Goal: Task Accomplishment & Management: Manage account settings

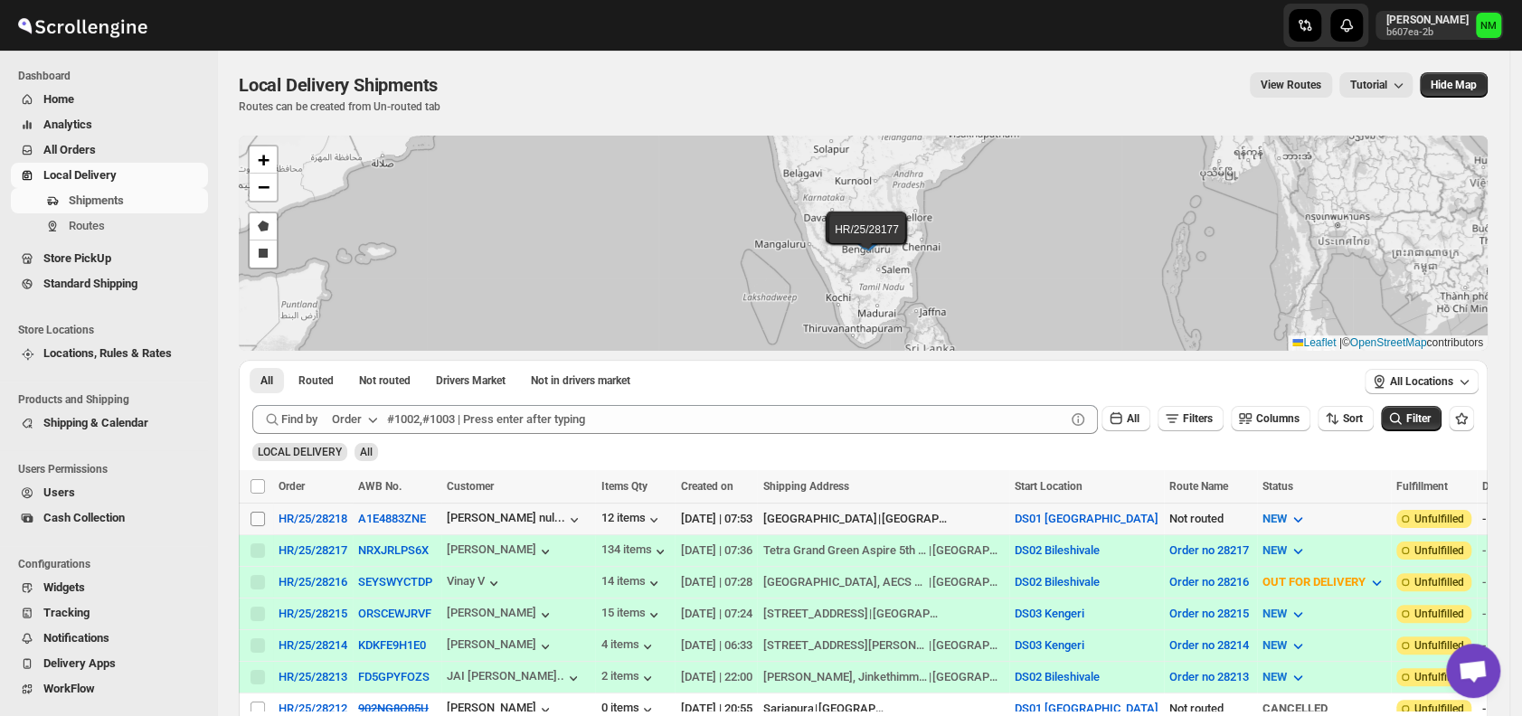
click at [260, 515] on input "Select shipment" at bounding box center [257, 519] width 14 height 14
checkbox input "true"
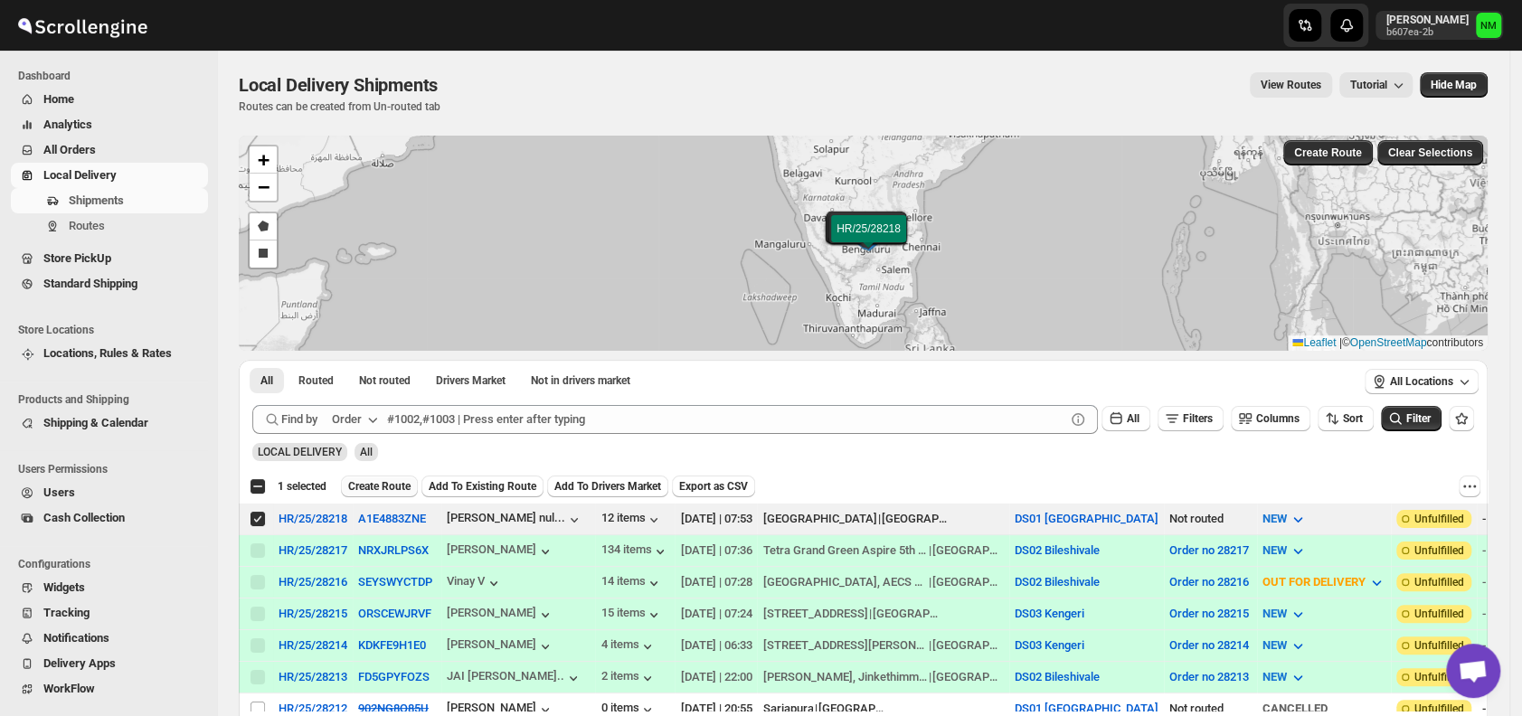
click at [377, 491] on span "Create Route" at bounding box center [379, 486] width 62 height 14
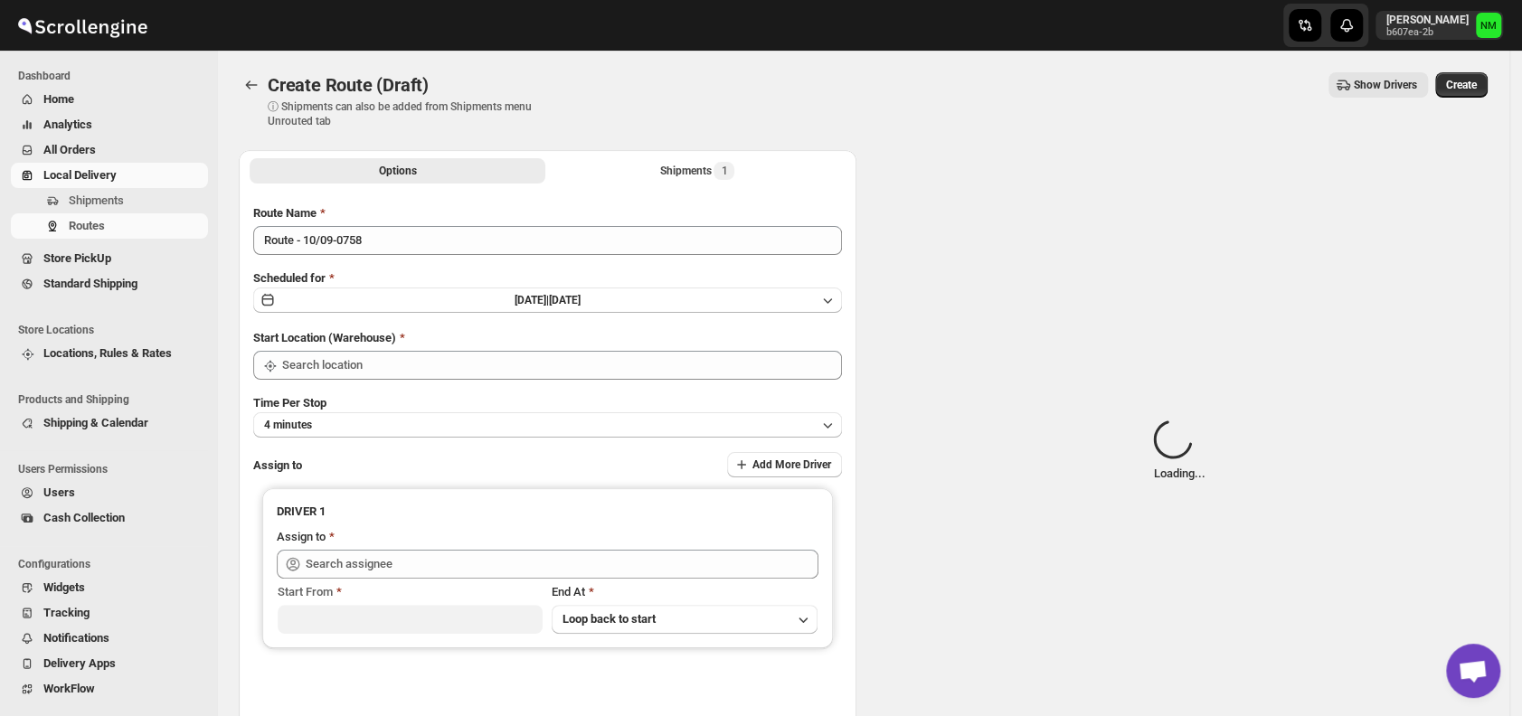
type input "DS01 [GEOGRAPHIC_DATA]"
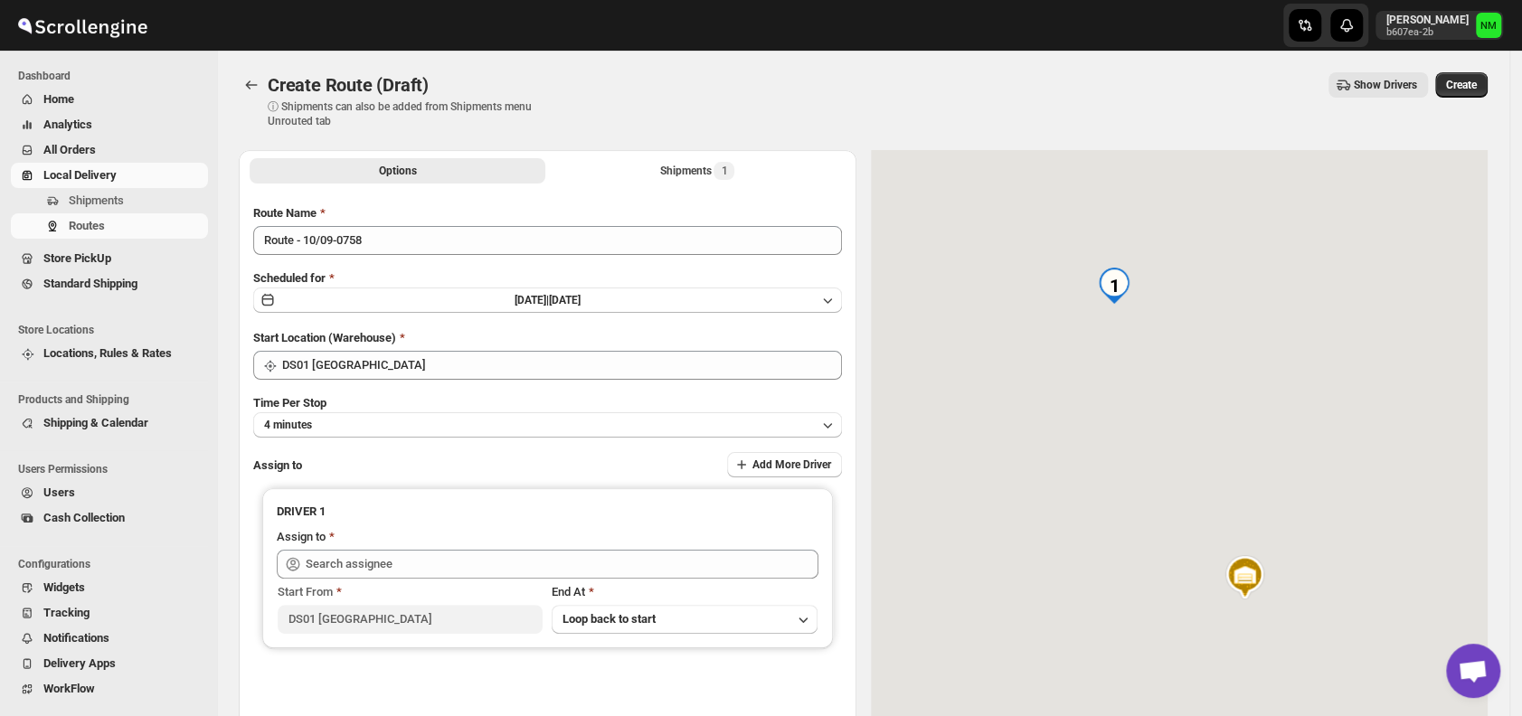
click at [406, 260] on div "Route Name Route - 10/09-0758 Scheduled for Wed Sep 10 2025 | Today Start Locat…" at bounding box center [547, 459] width 589 height 511
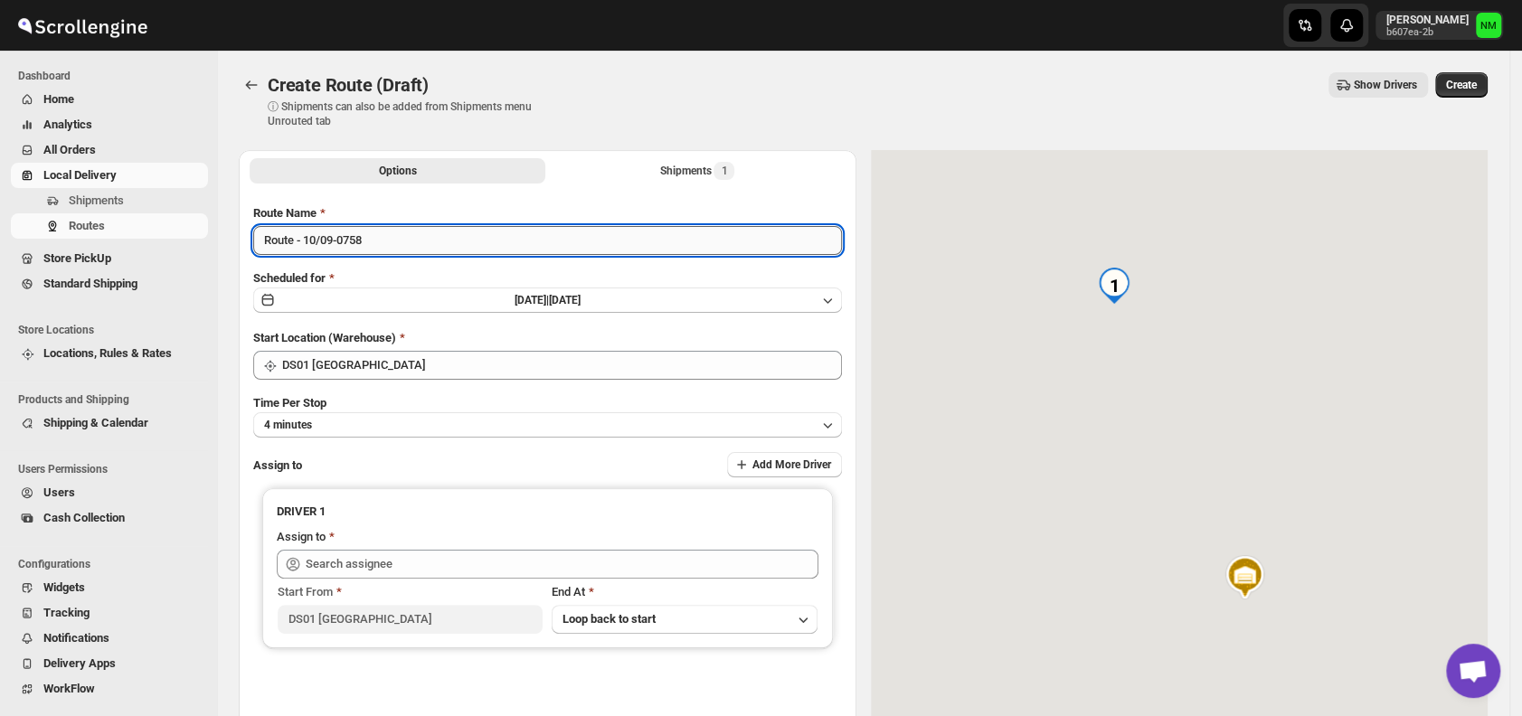
click at [403, 242] on input "Route - 10/09-0758" at bounding box center [547, 240] width 589 height 29
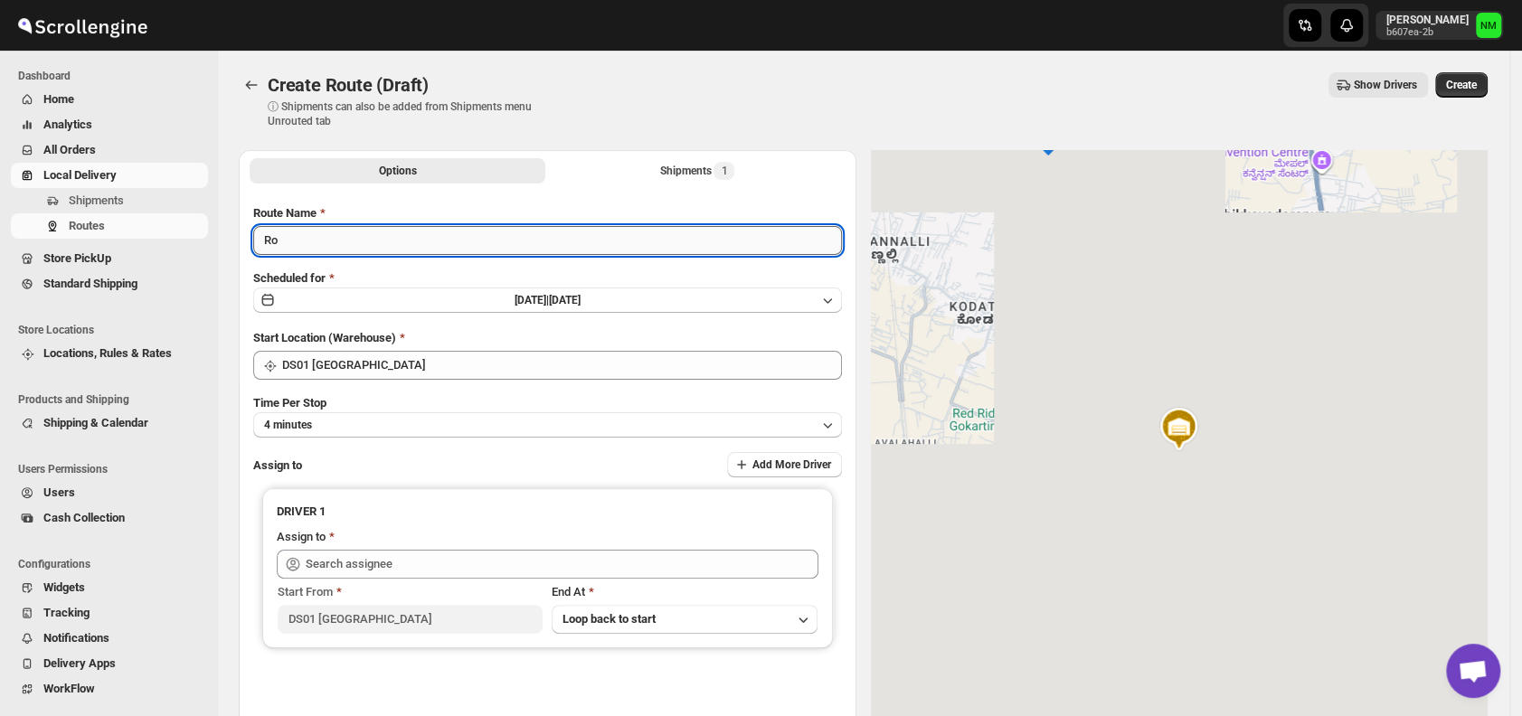
type input "R"
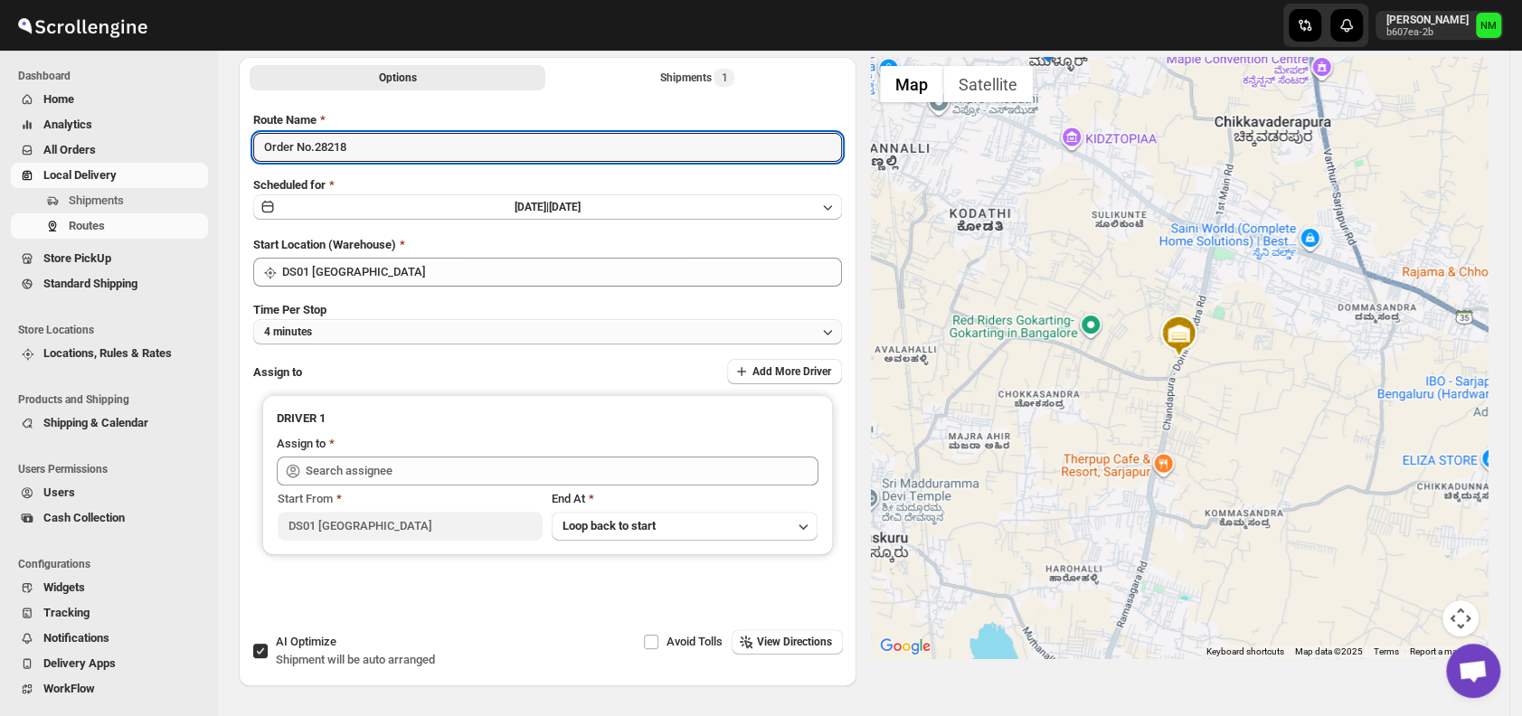
scroll to position [94, 0]
type input "Order No.28218"
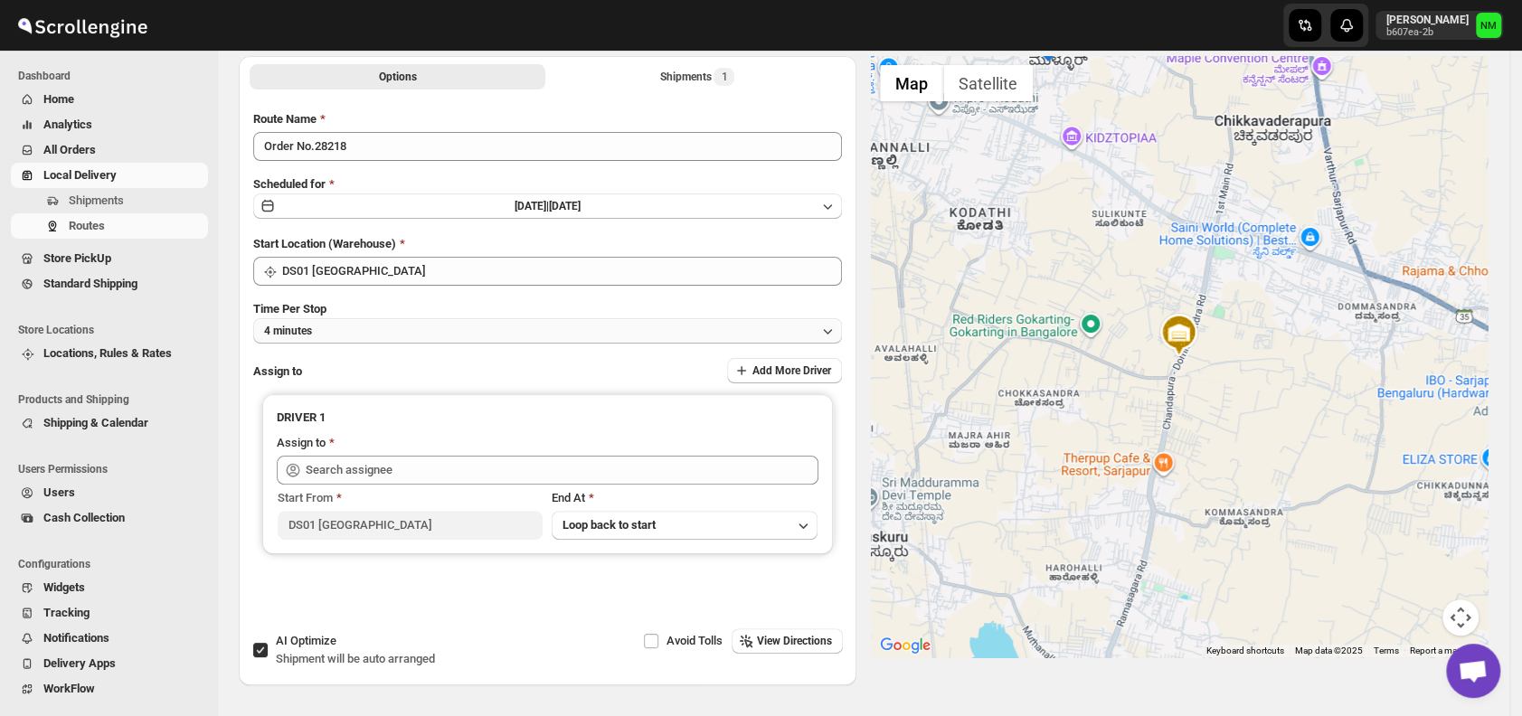
click at [387, 340] on button "4 minutes" at bounding box center [547, 330] width 589 height 25
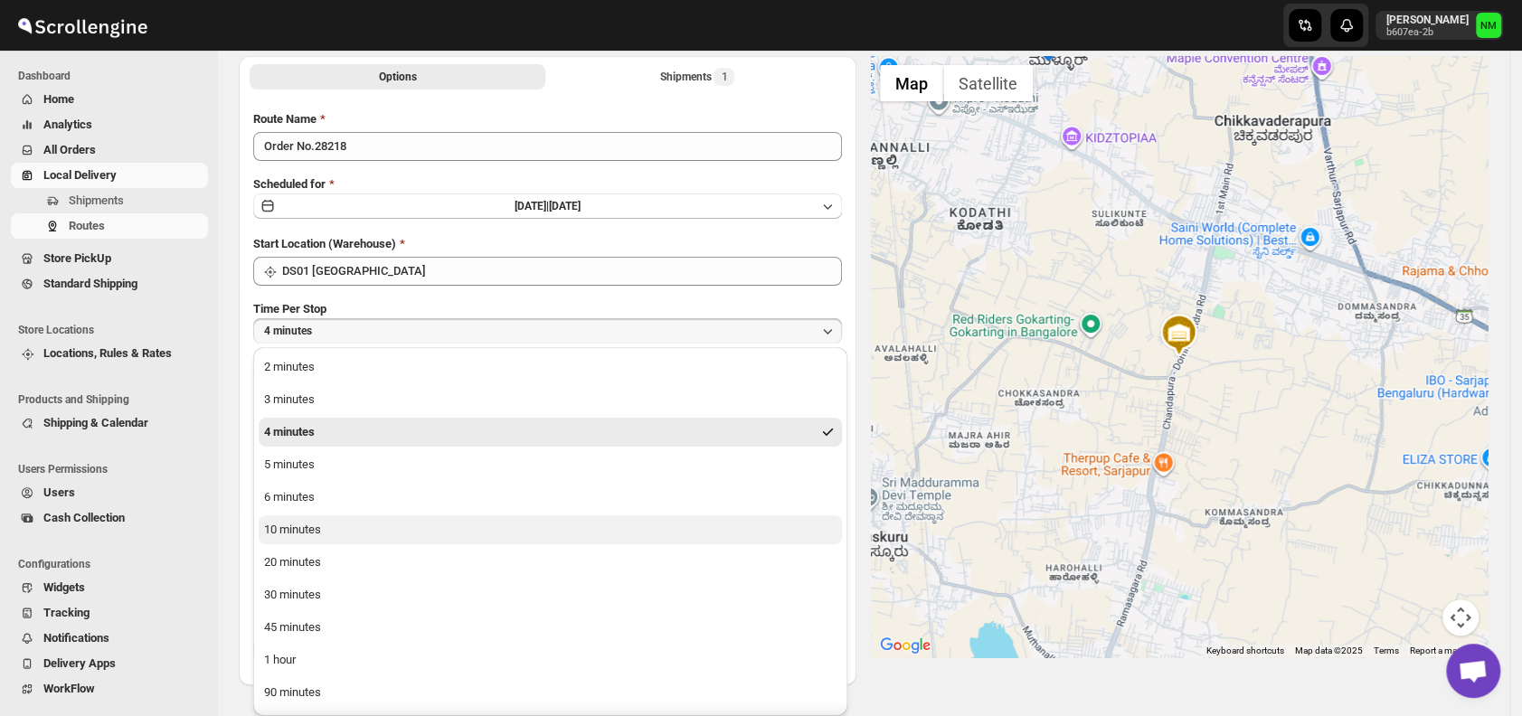
click at [310, 534] on div "10 minutes" at bounding box center [292, 530] width 57 height 18
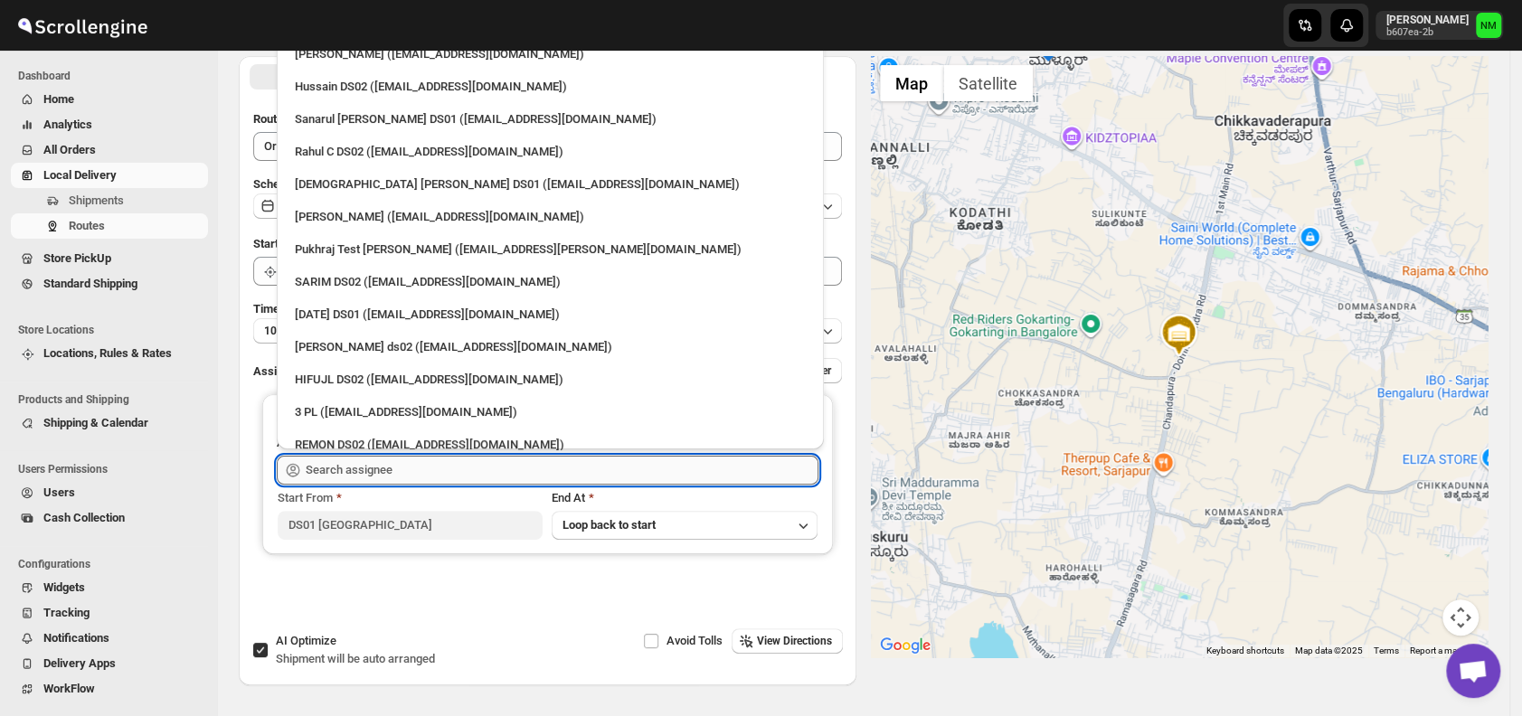
click at [382, 479] on input "text" at bounding box center [562, 470] width 513 height 29
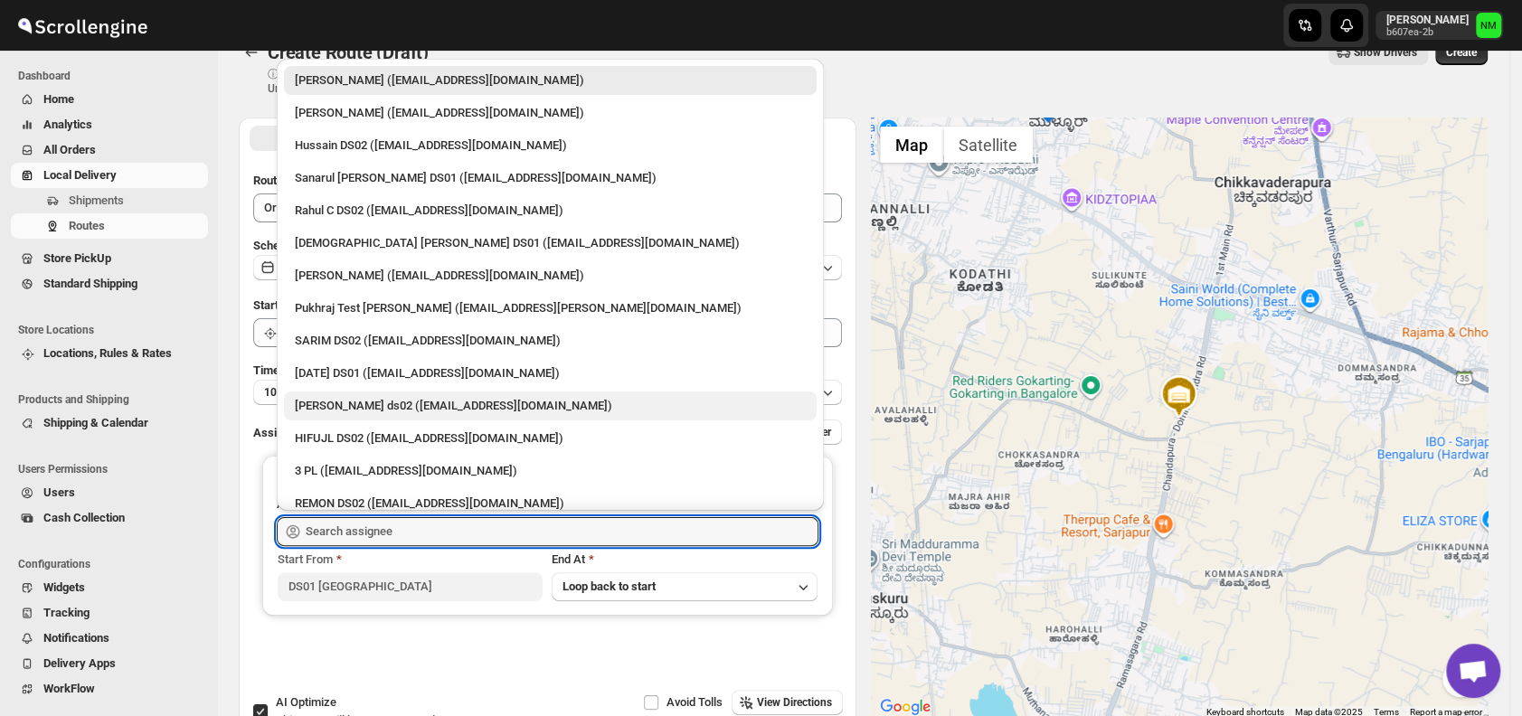
scroll to position [0, 0]
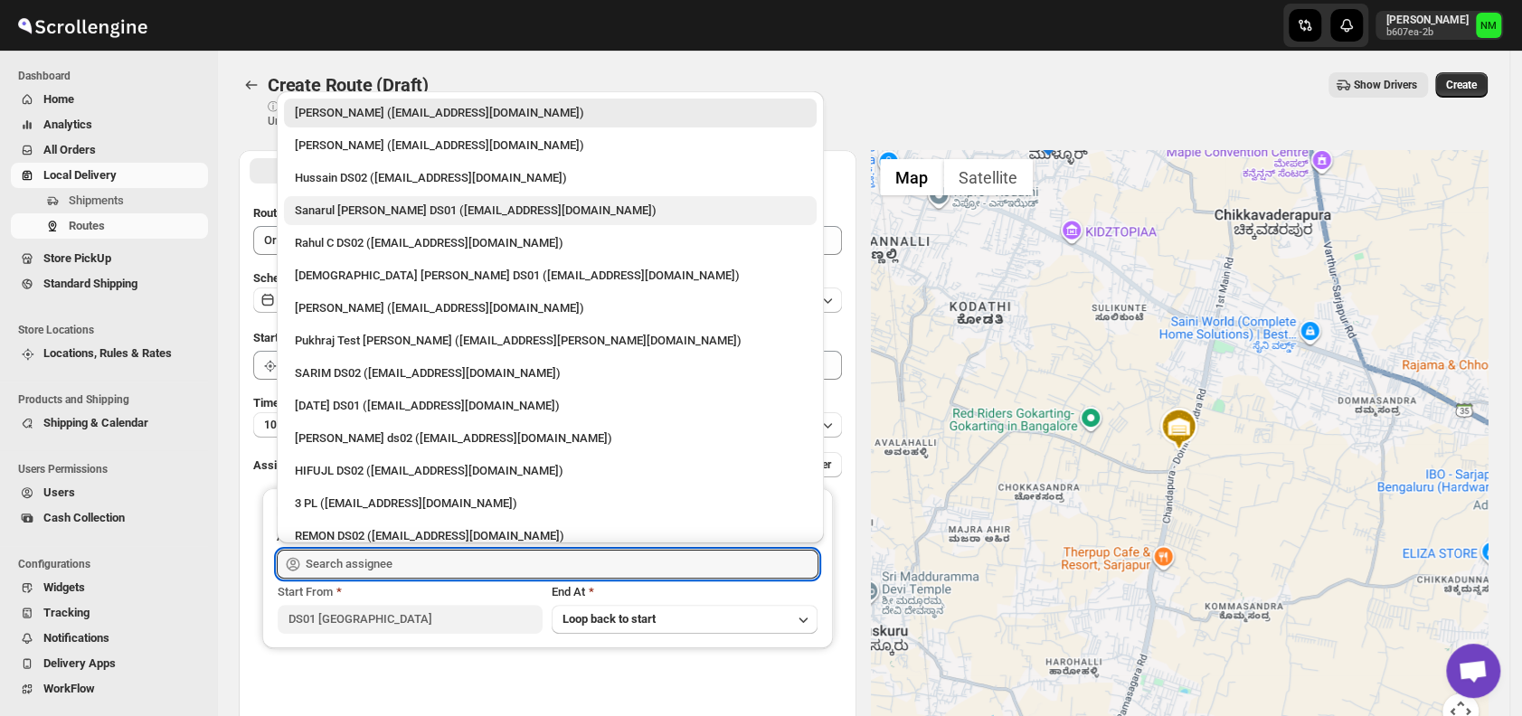
click at [354, 217] on div "Sanarul Haque DS01 (fefifag638@adosnan.com)" at bounding box center [550, 211] width 511 height 18
type input "Sanarul Haque DS01 (fefifag638@adosnan.com)"
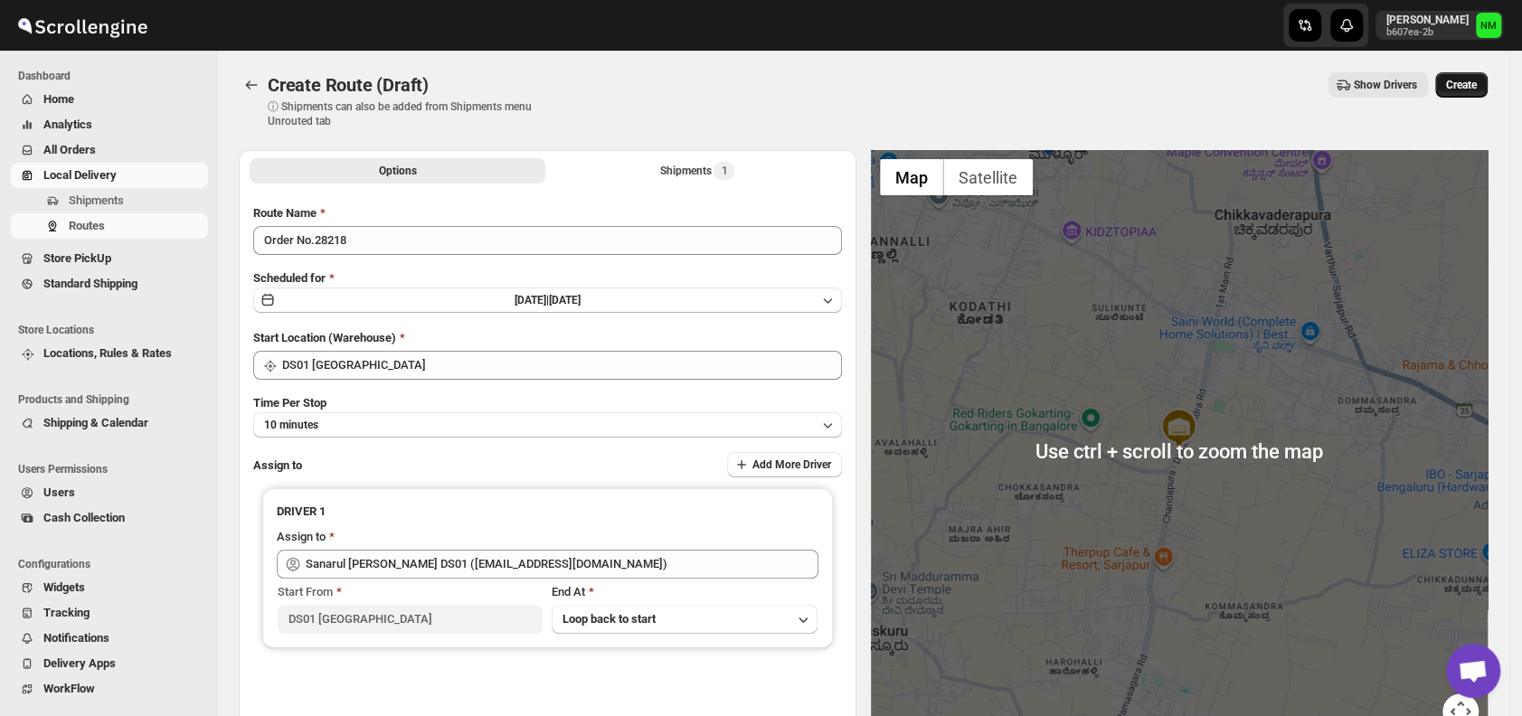
click at [1473, 80] on span "Create" at bounding box center [1461, 85] width 31 height 14
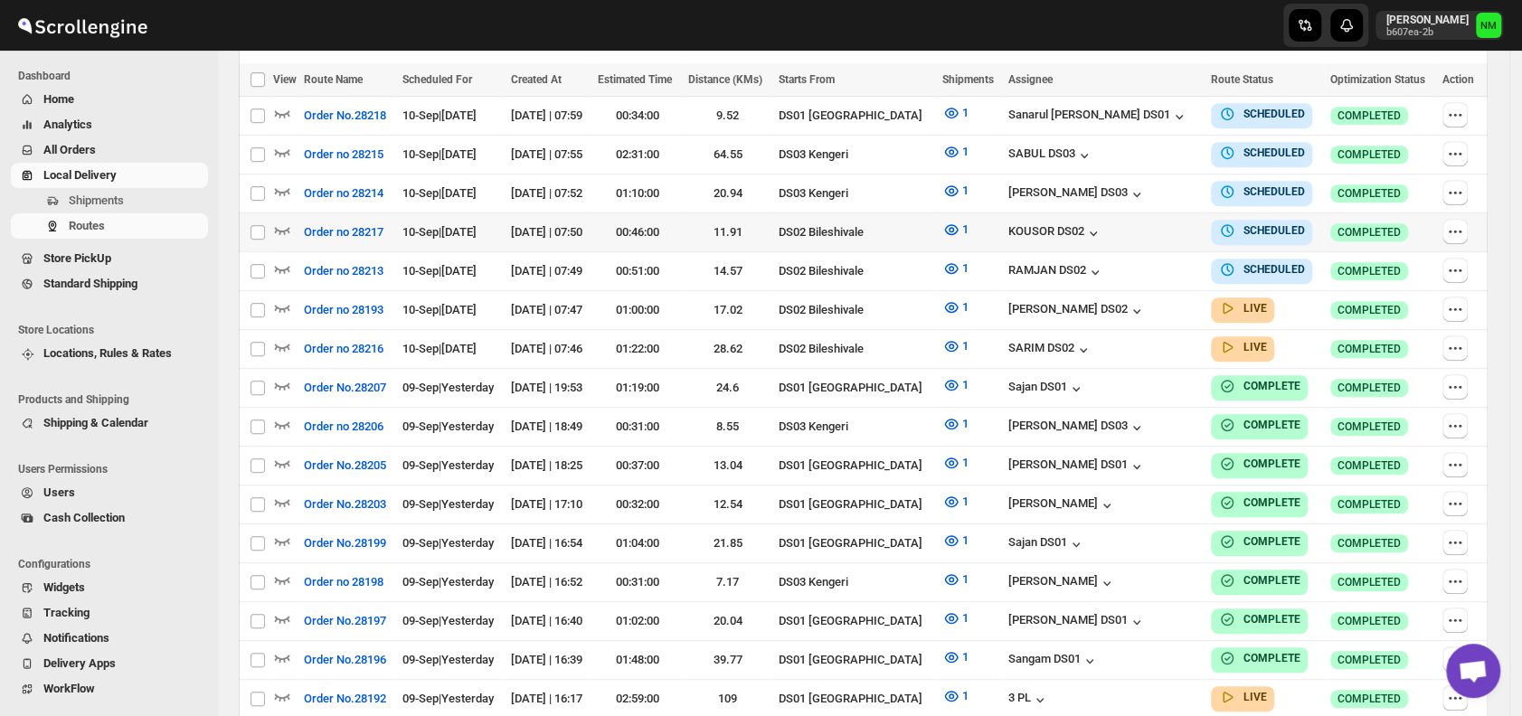
scroll to position [546, 0]
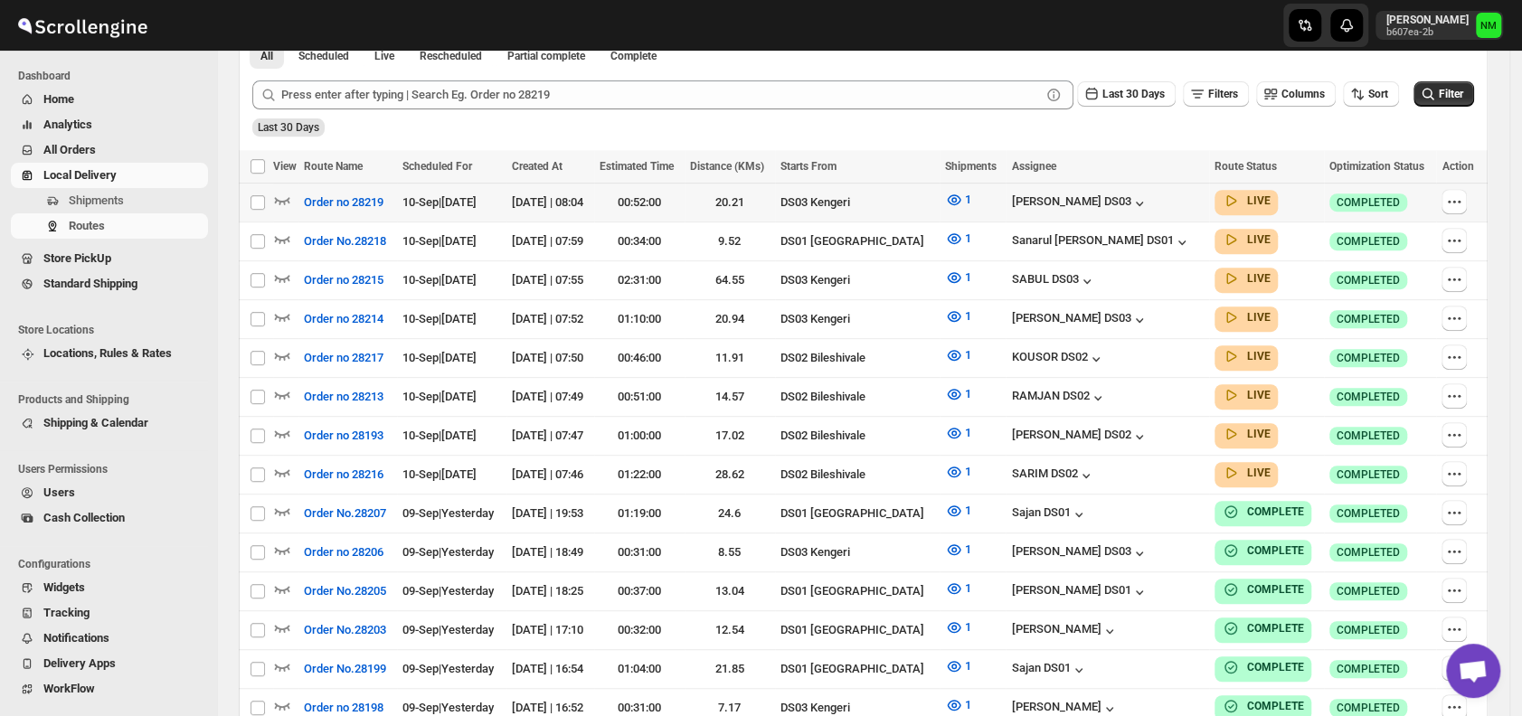
scroll to position [432, 0]
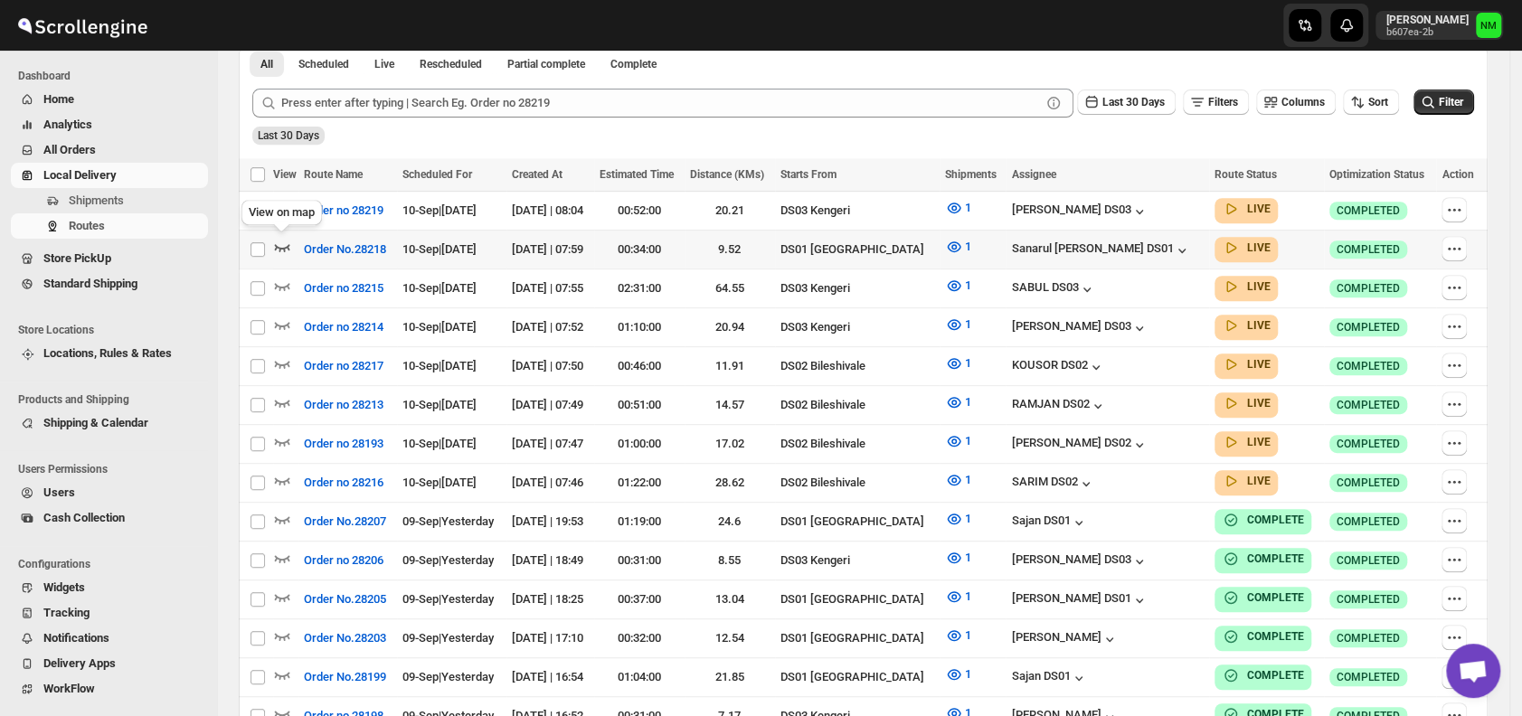
click at [284, 248] on icon "button" at bounding box center [282, 247] width 15 height 7
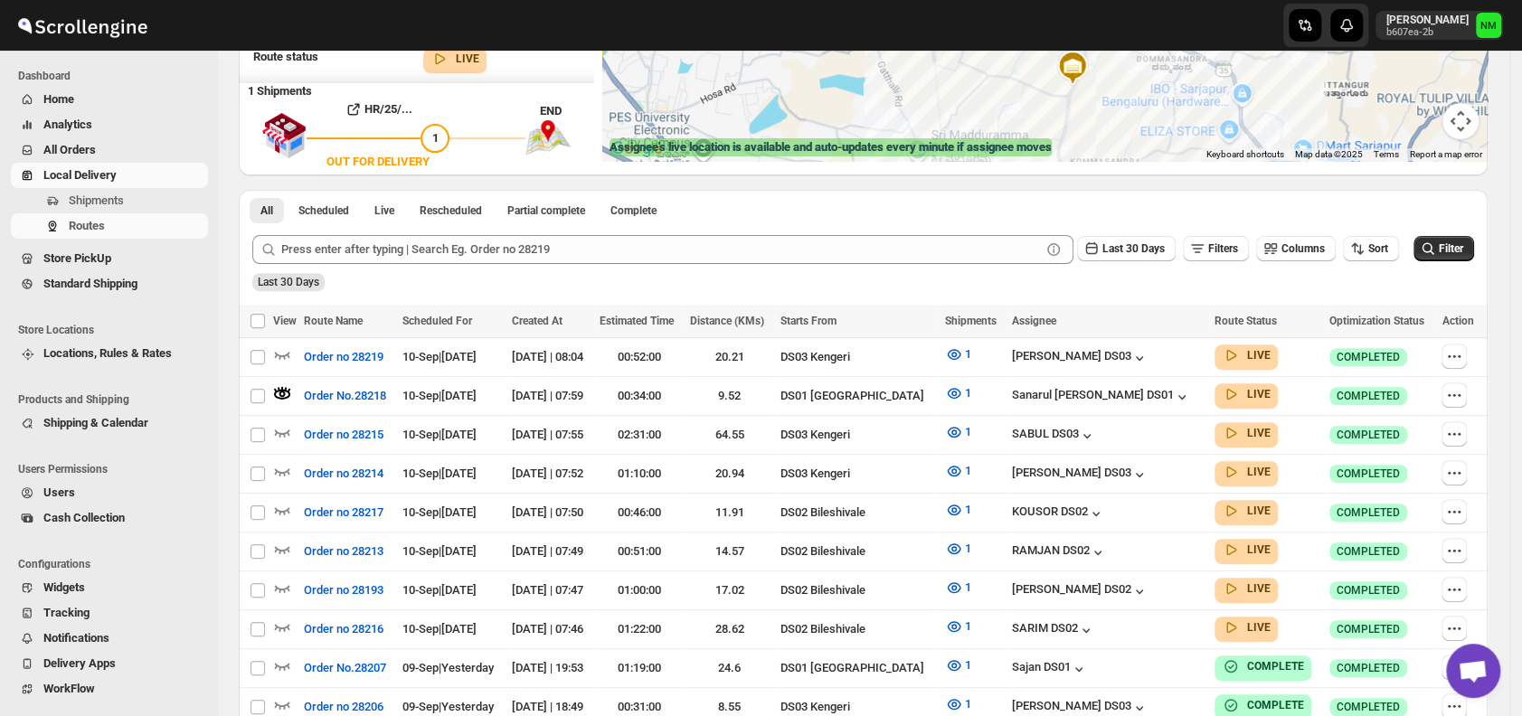
scroll to position [298, 0]
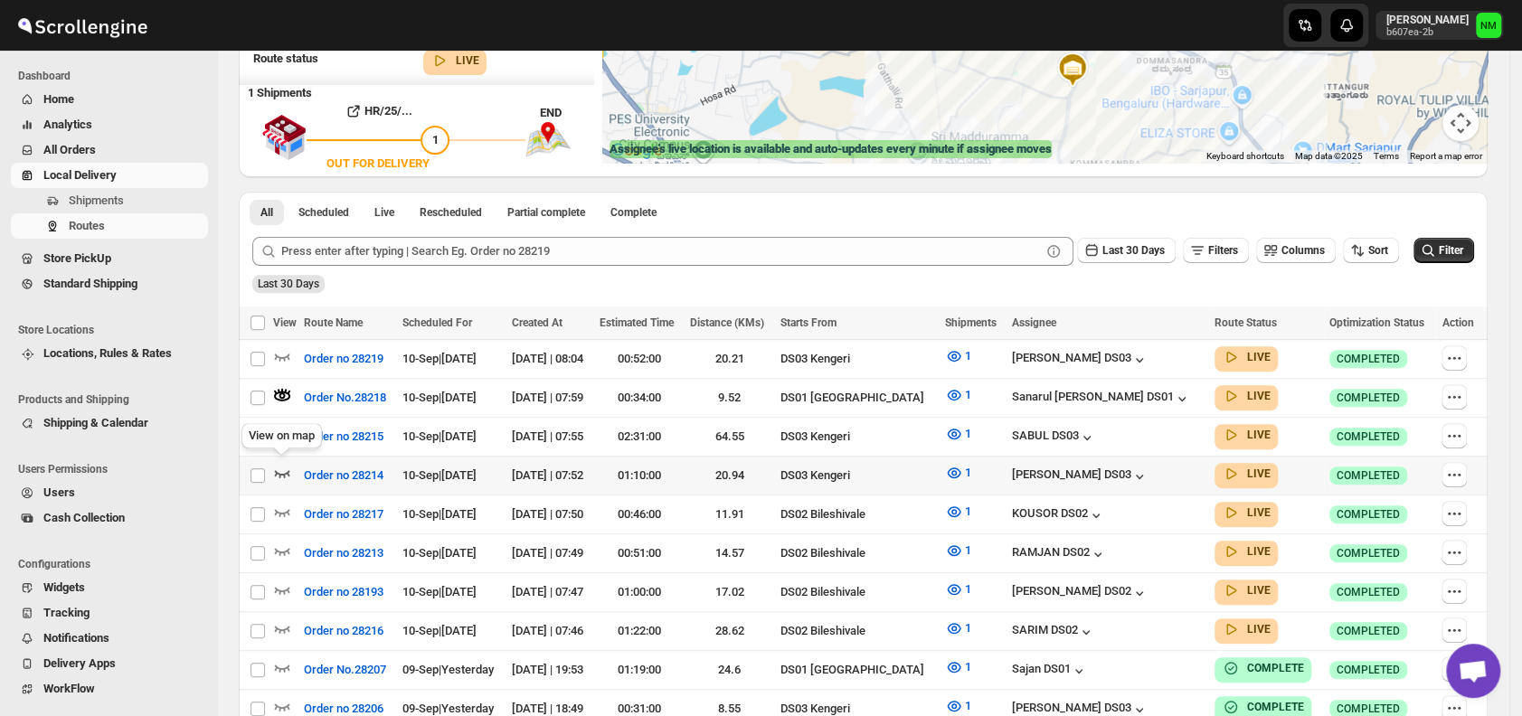
click at [282, 472] on icon "button" at bounding box center [282, 473] width 18 height 18
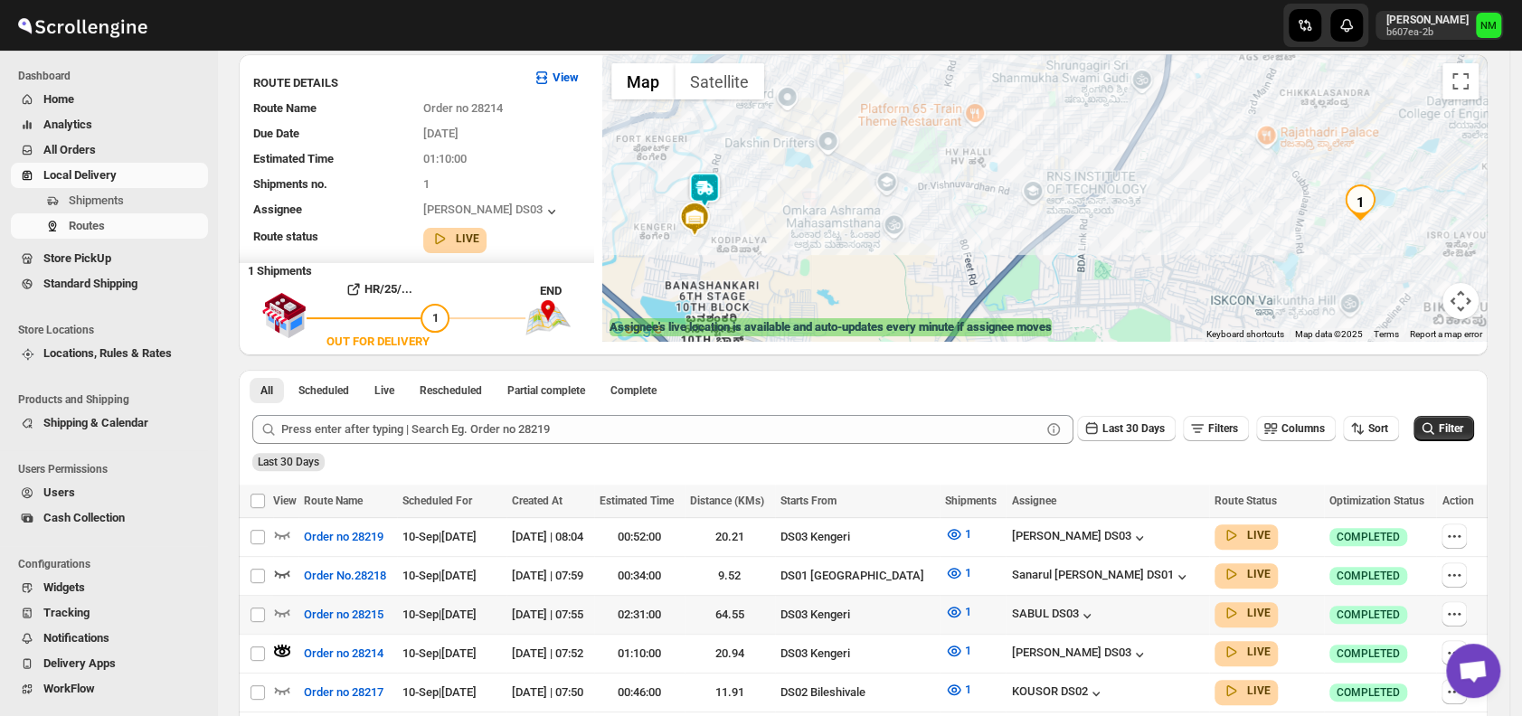
scroll to position [153, 0]
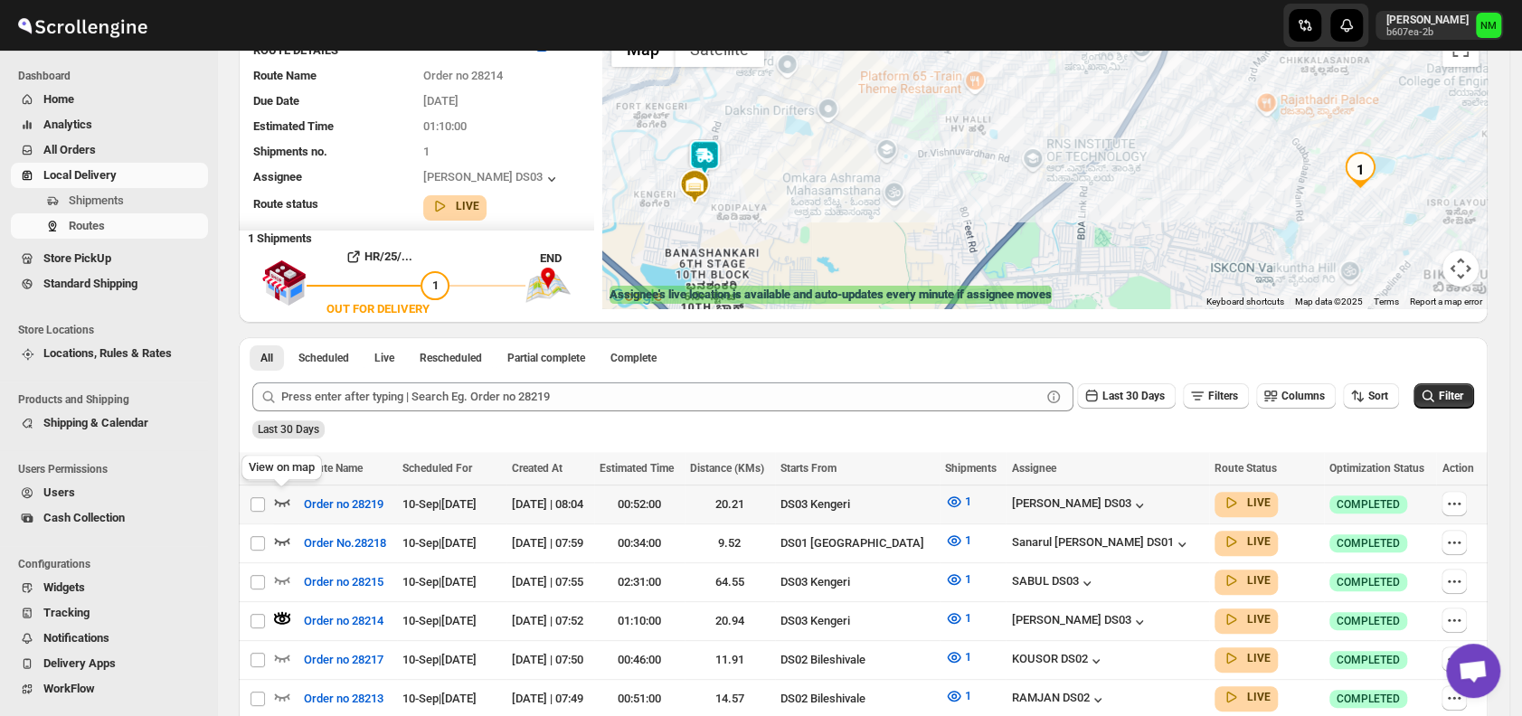
click at [287, 501] on icon "button" at bounding box center [282, 502] width 18 height 18
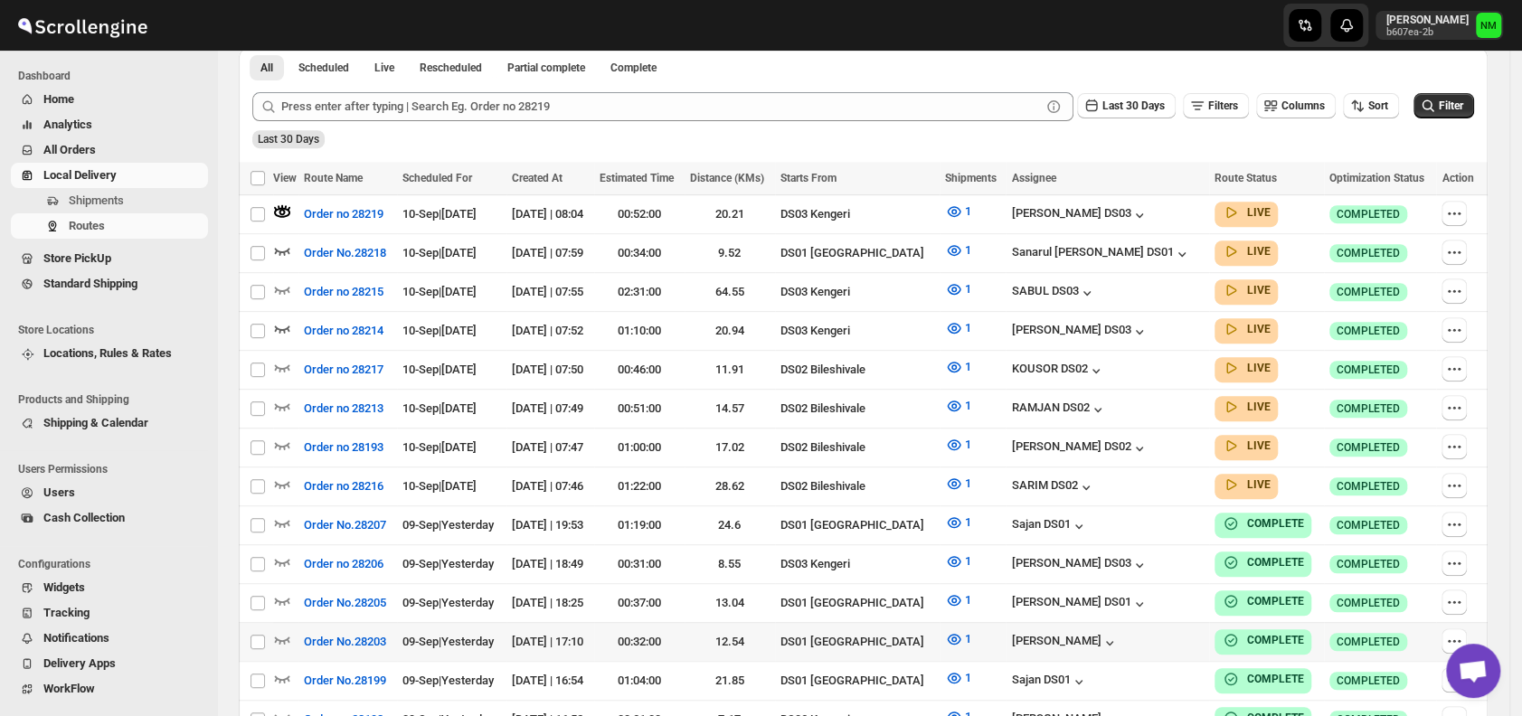
scroll to position [448, 0]
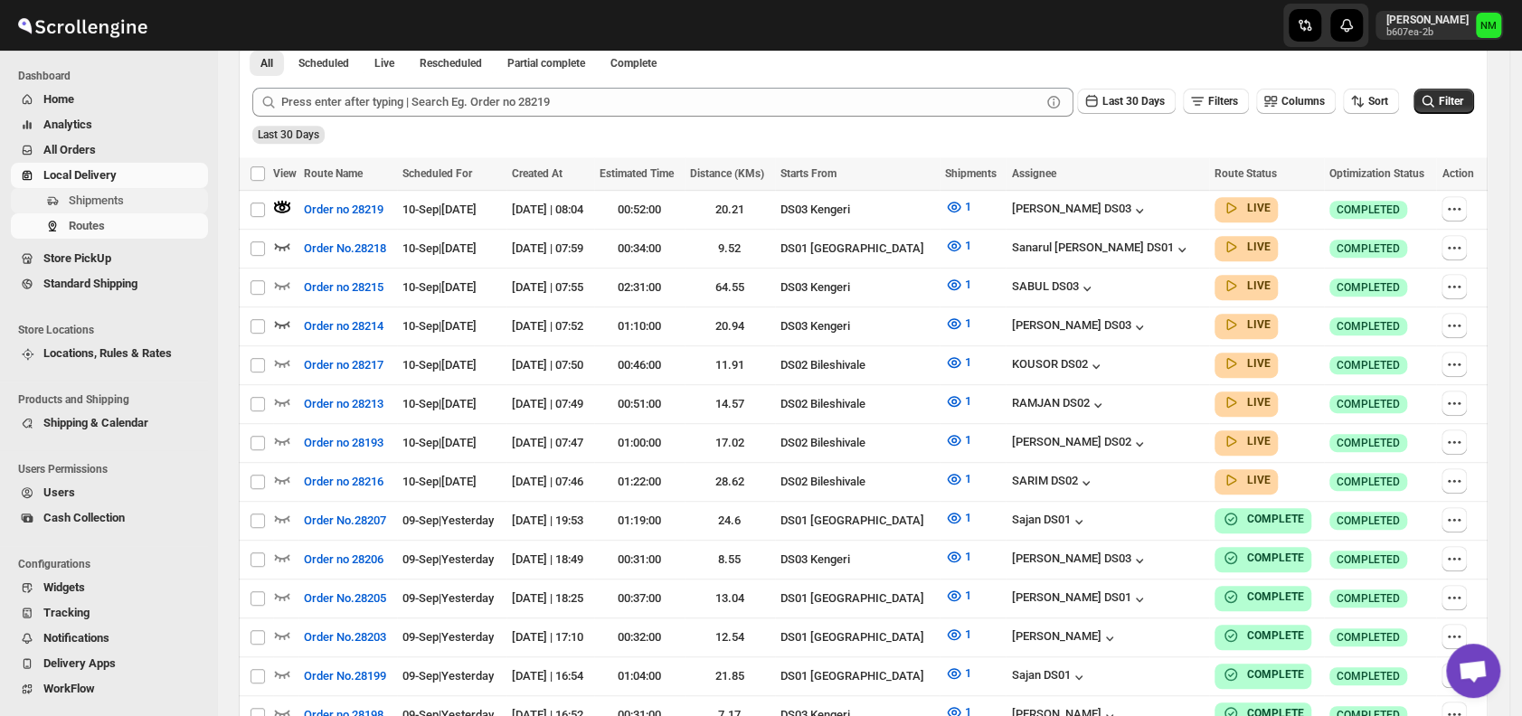
click at [105, 197] on span "Shipments" at bounding box center [96, 201] width 55 height 14
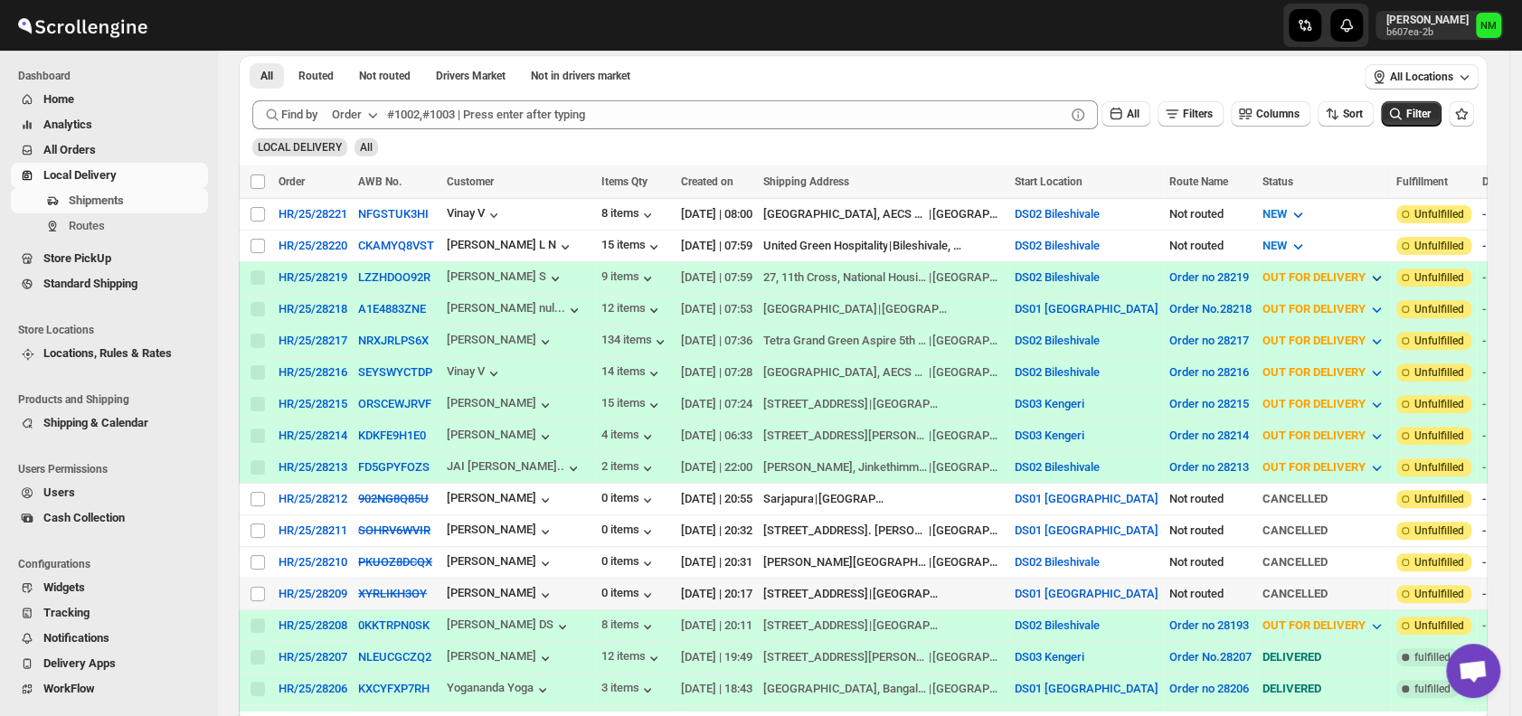
scroll to position [387, 0]
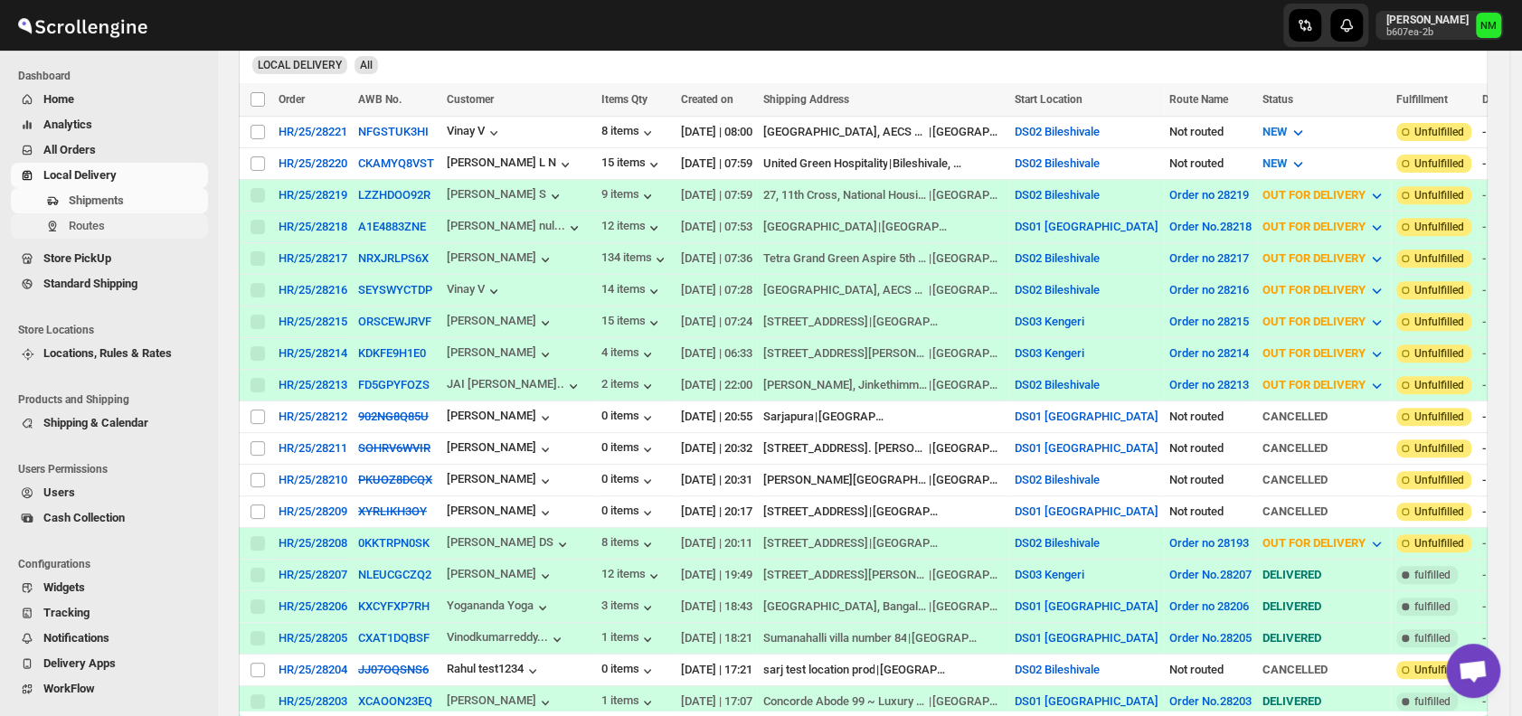
click at [85, 224] on span "Routes" at bounding box center [87, 226] width 36 height 14
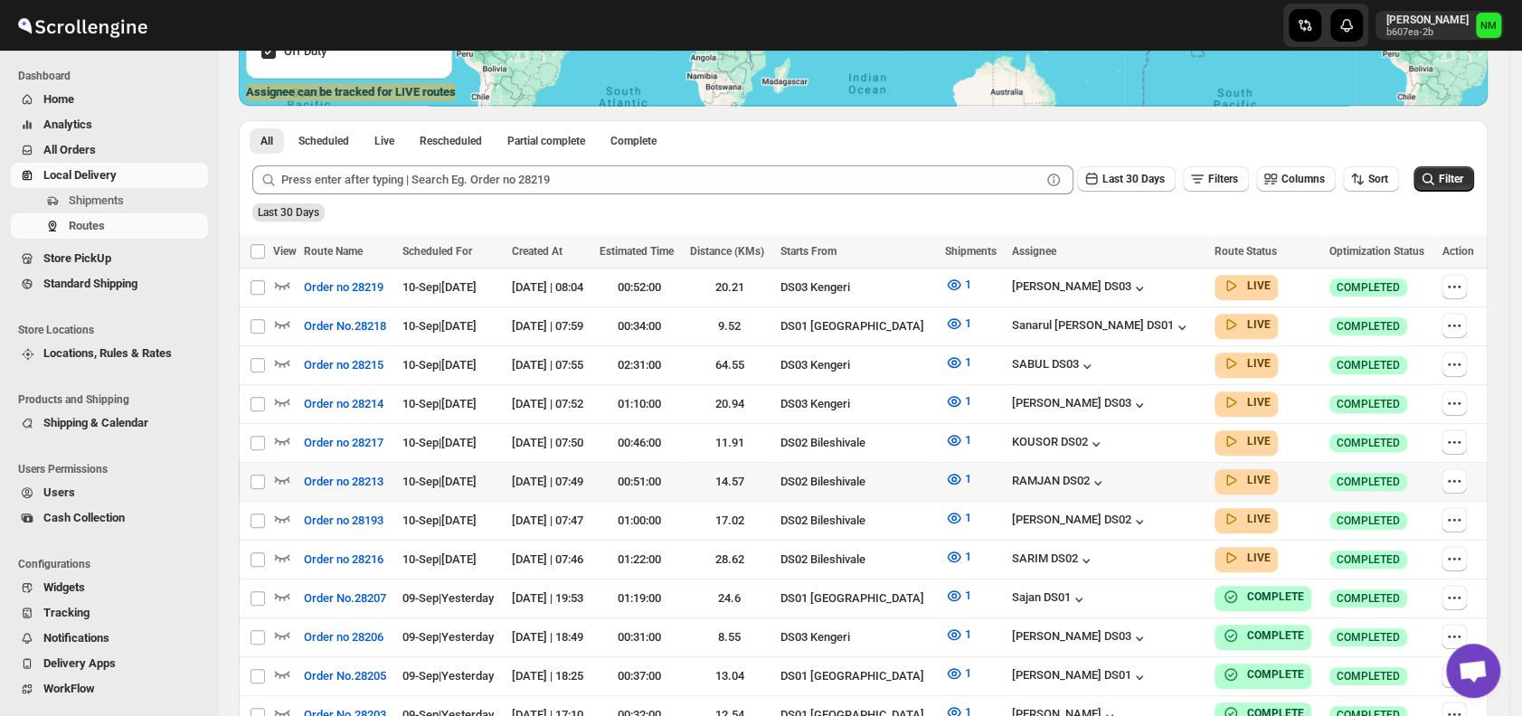
scroll to position [356, 0]
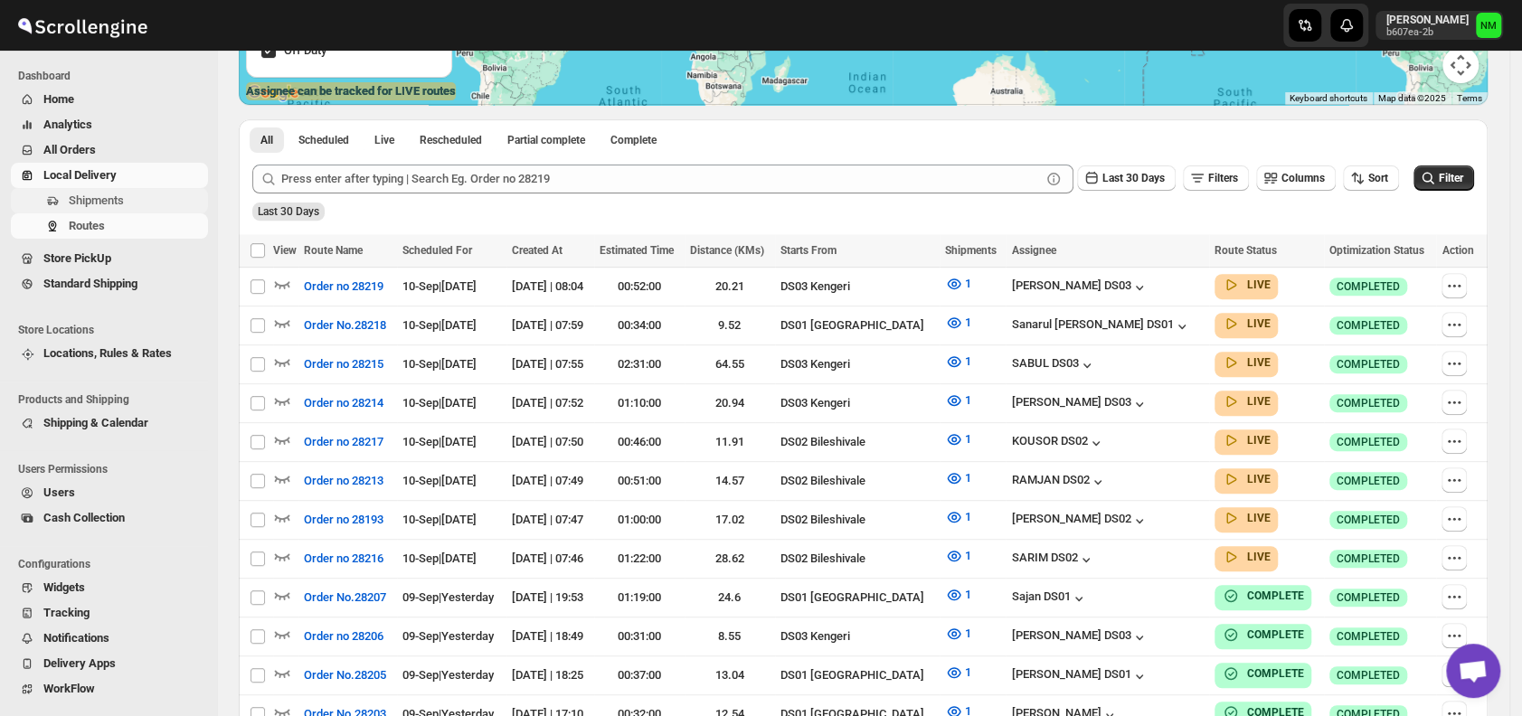
click at [140, 198] on span "Shipments" at bounding box center [137, 201] width 136 height 18
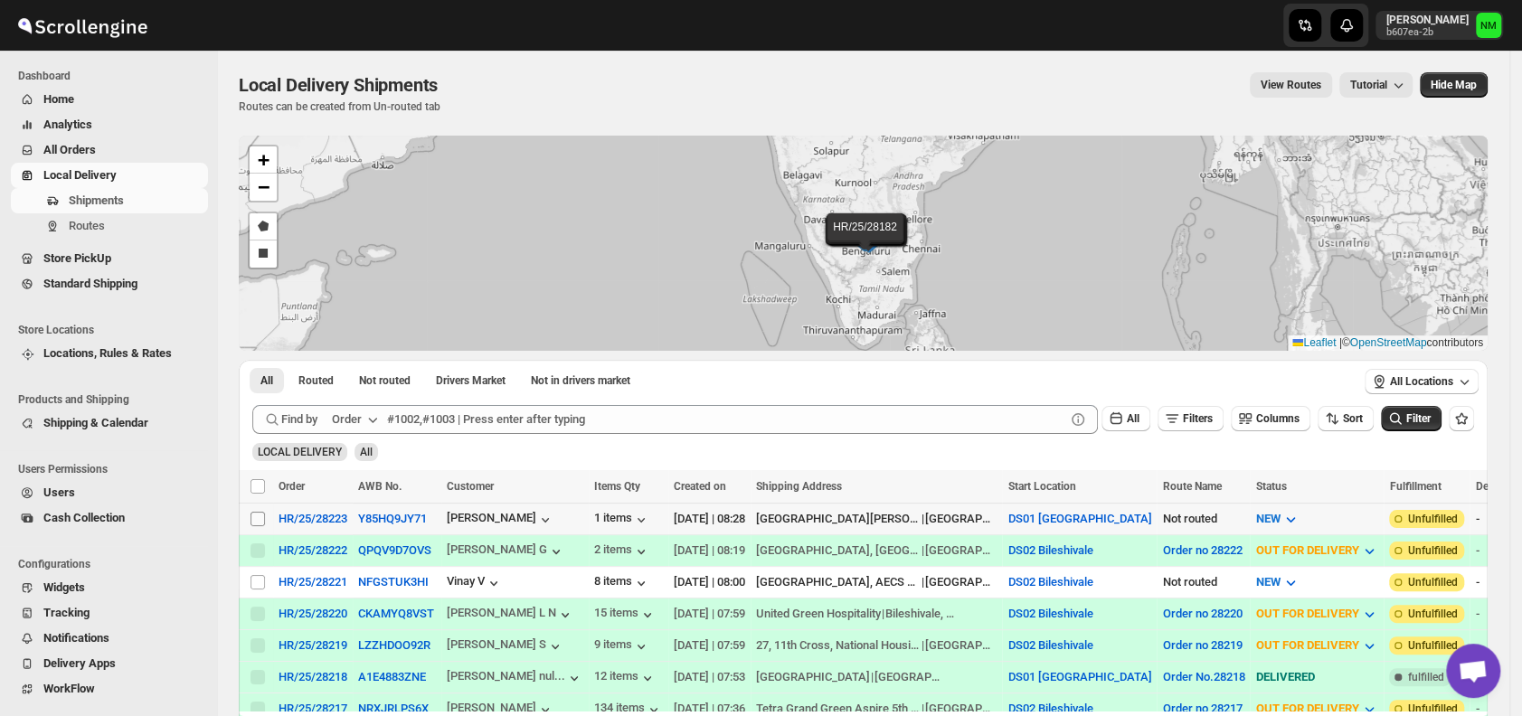
click at [256, 520] on input "Select shipment" at bounding box center [257, 519] width 14 height 14
checkbox input "true"
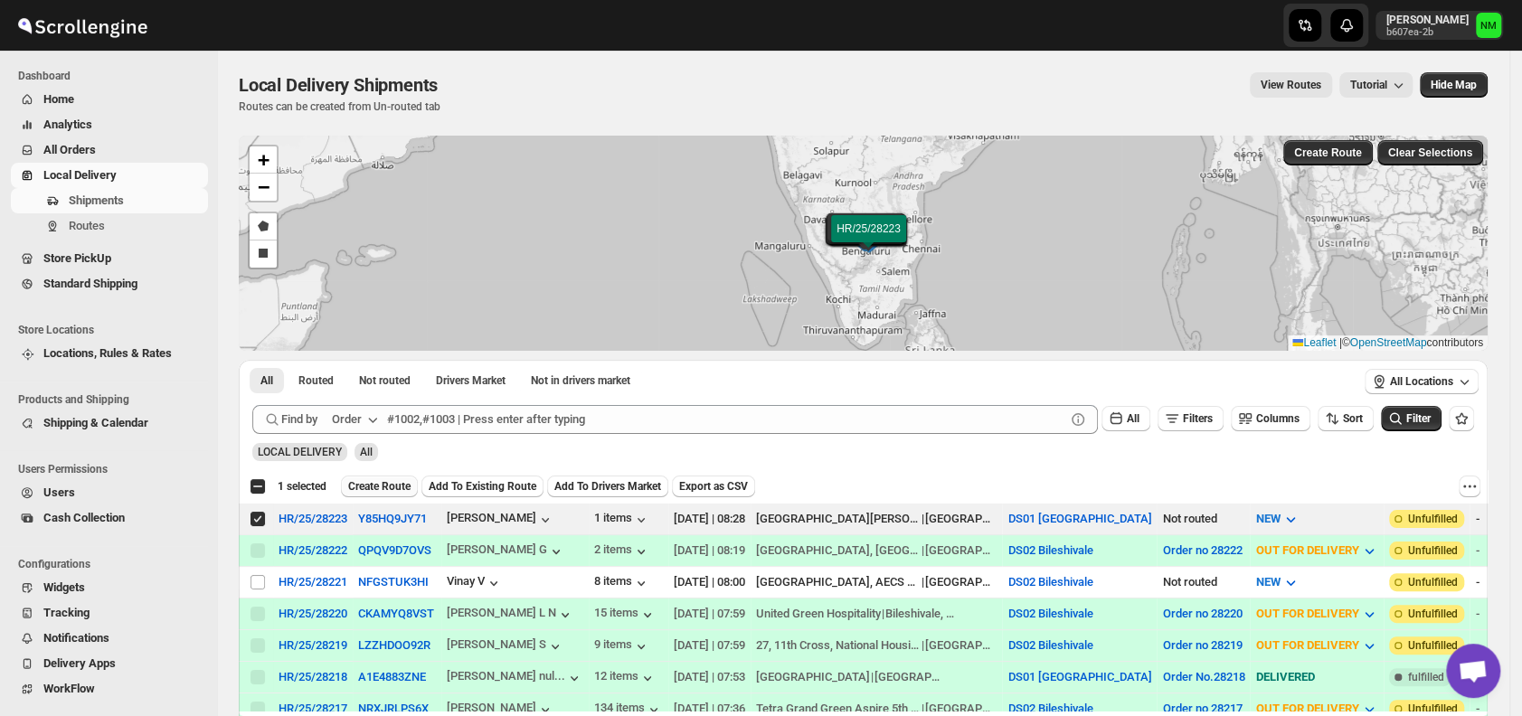
click at [369, 488] on span "Create Route" at bounding box center [379, 486] width 62 height 14
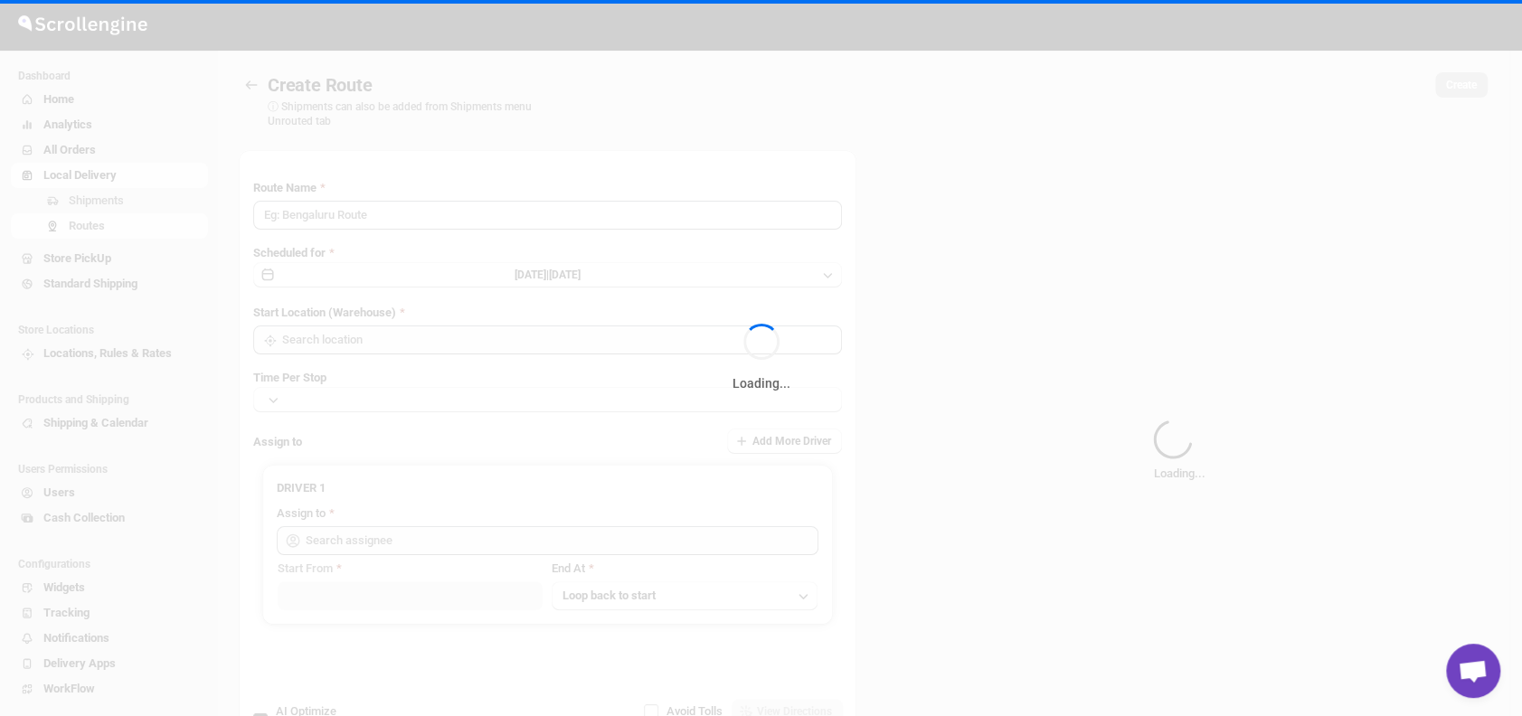
type input "Route - 10/09-0830"
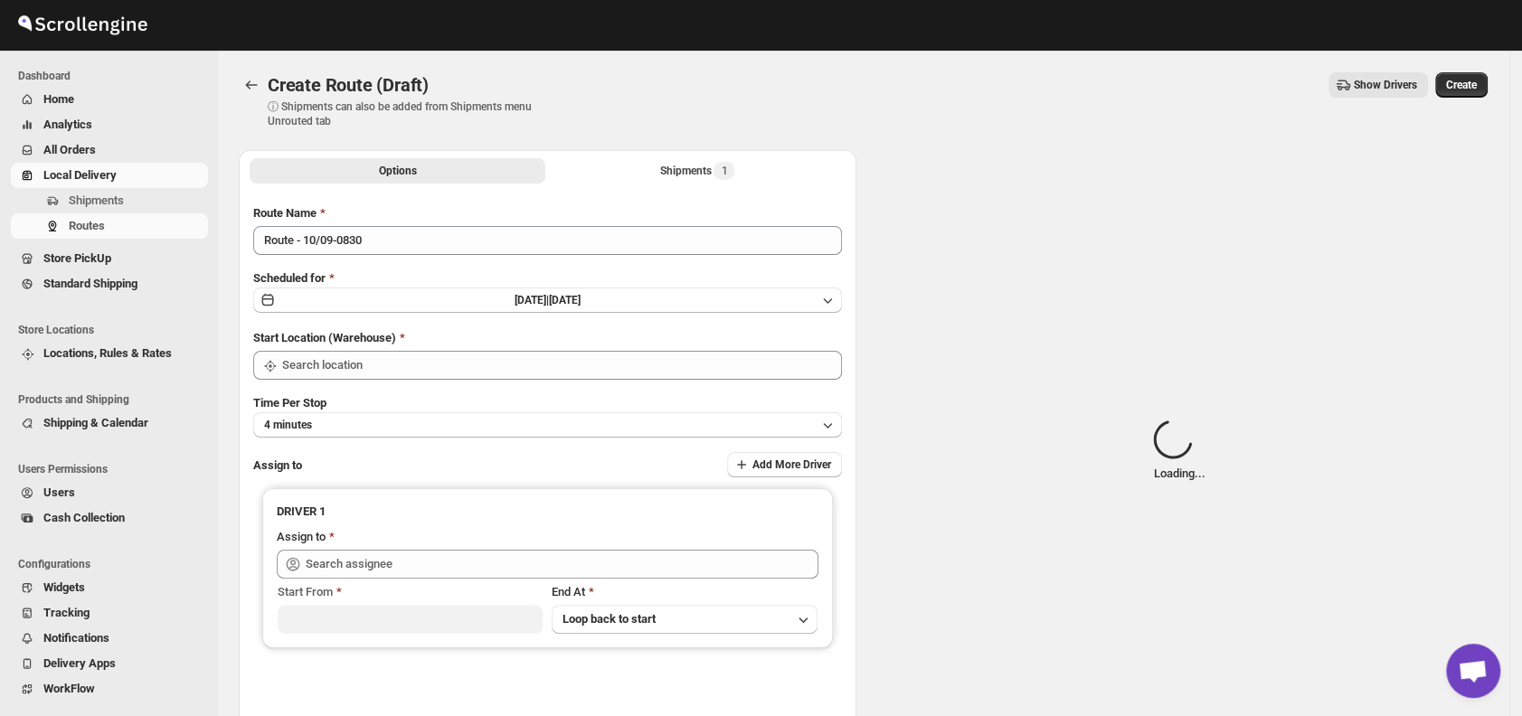
type input "DS01 [GEOGRAPHIC_DATA]"
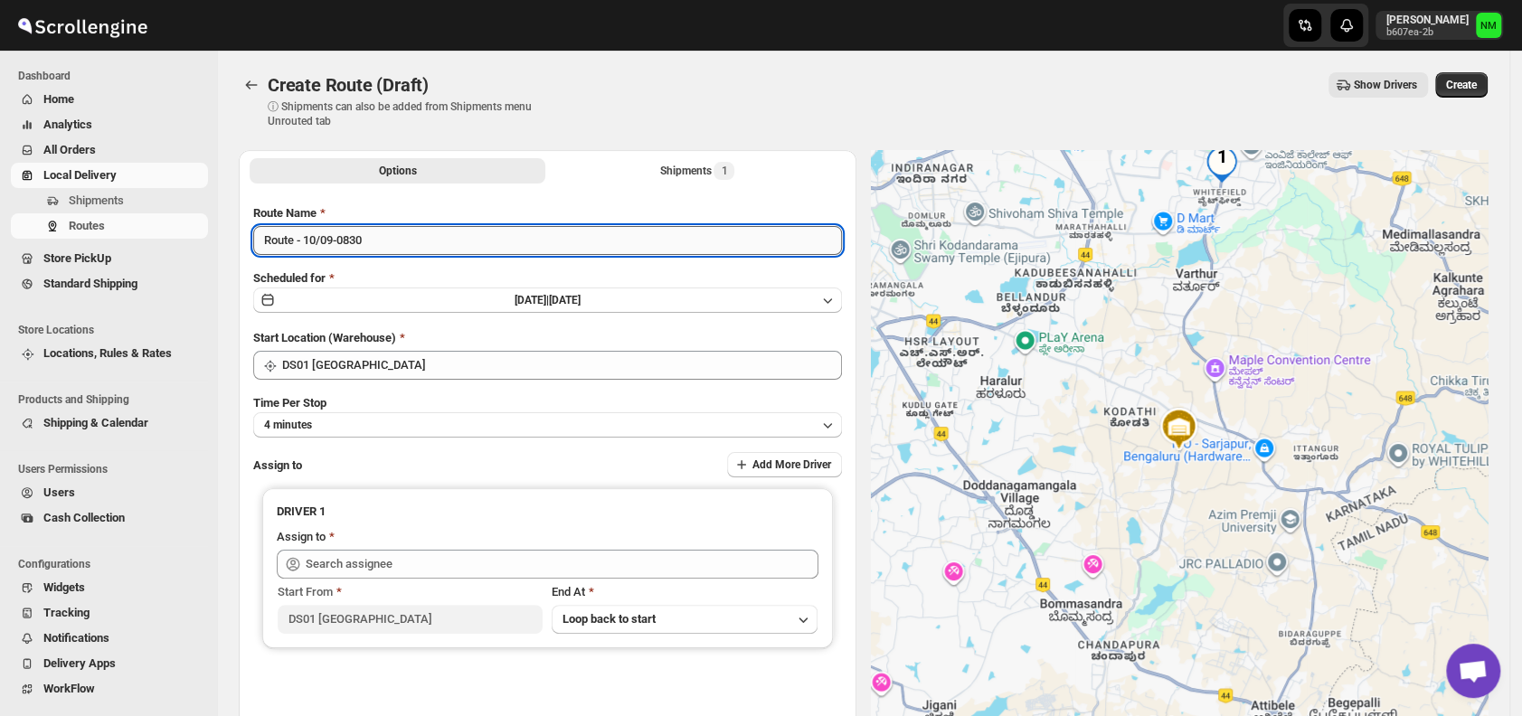
click at [417, 247] on input "Route - 10/09-0830" at bounding box center [547, 240] width 589 height 29
type input "R"
click at [342, 235] on input "Order No.28233" at bounding box center [547, 240] width 589 height 29
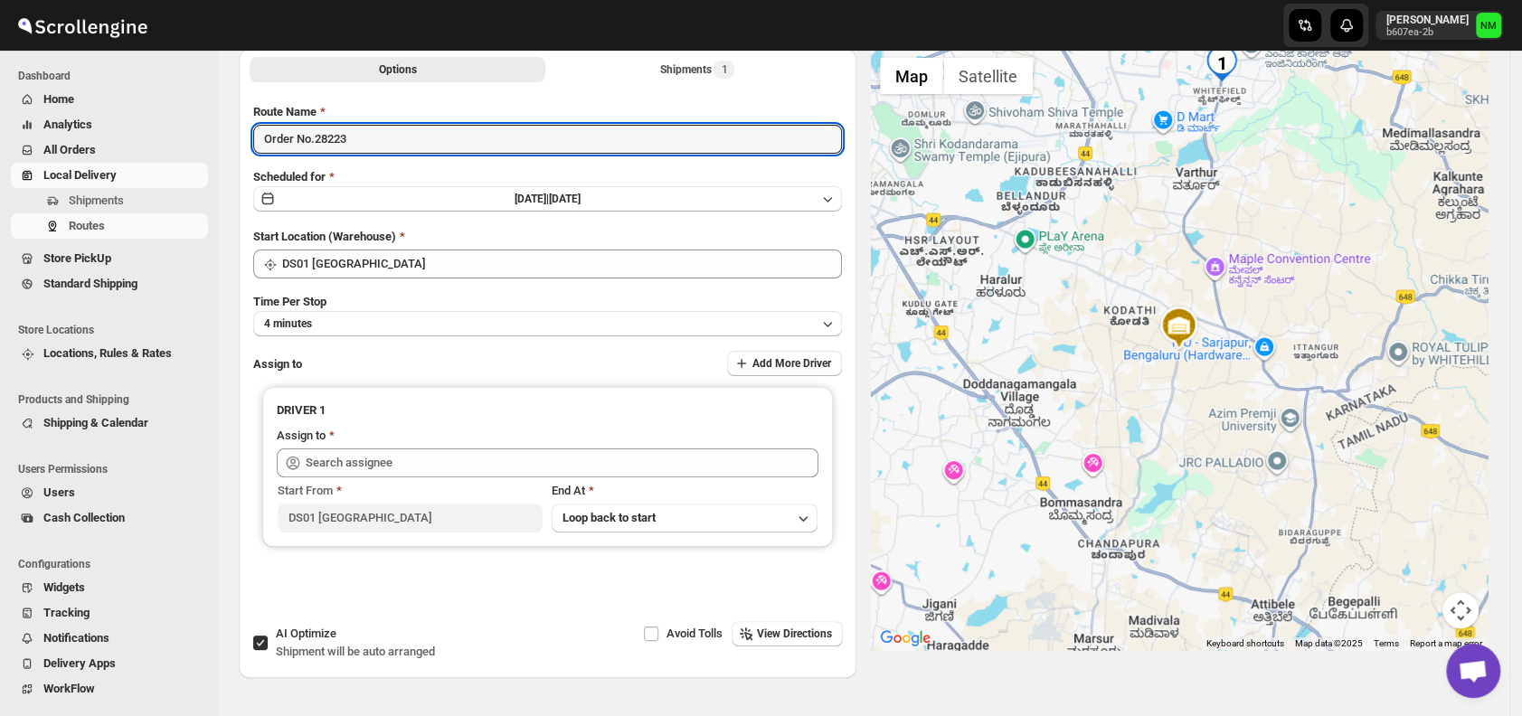
scroll to position [103, 0]
type input "Order No.28223"
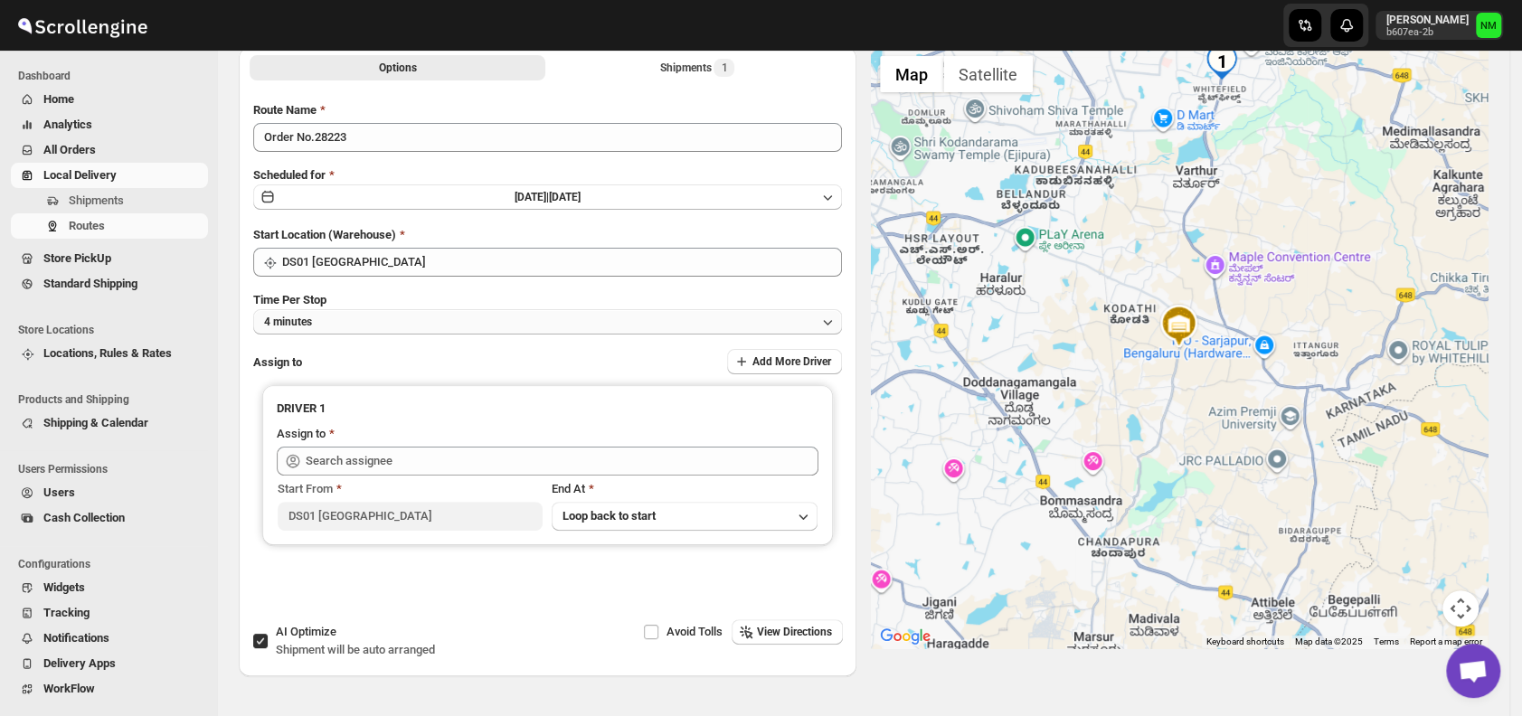
click at [326, 321] on button "4 minutes" at bounding box center [547, 321] width 589 height 25
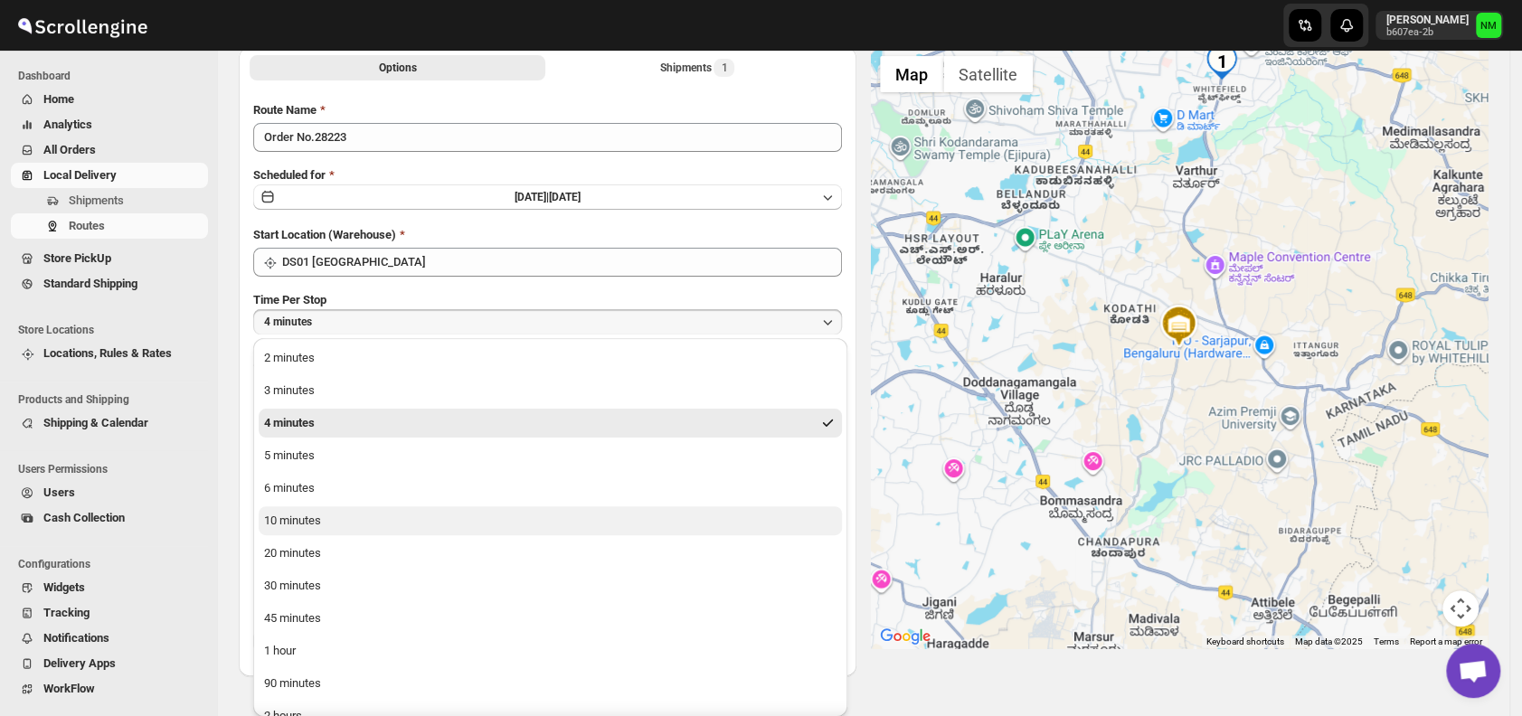
click at [297, 517] on div "10 minutes" at bounding box center [292, 521] width 57 height 18
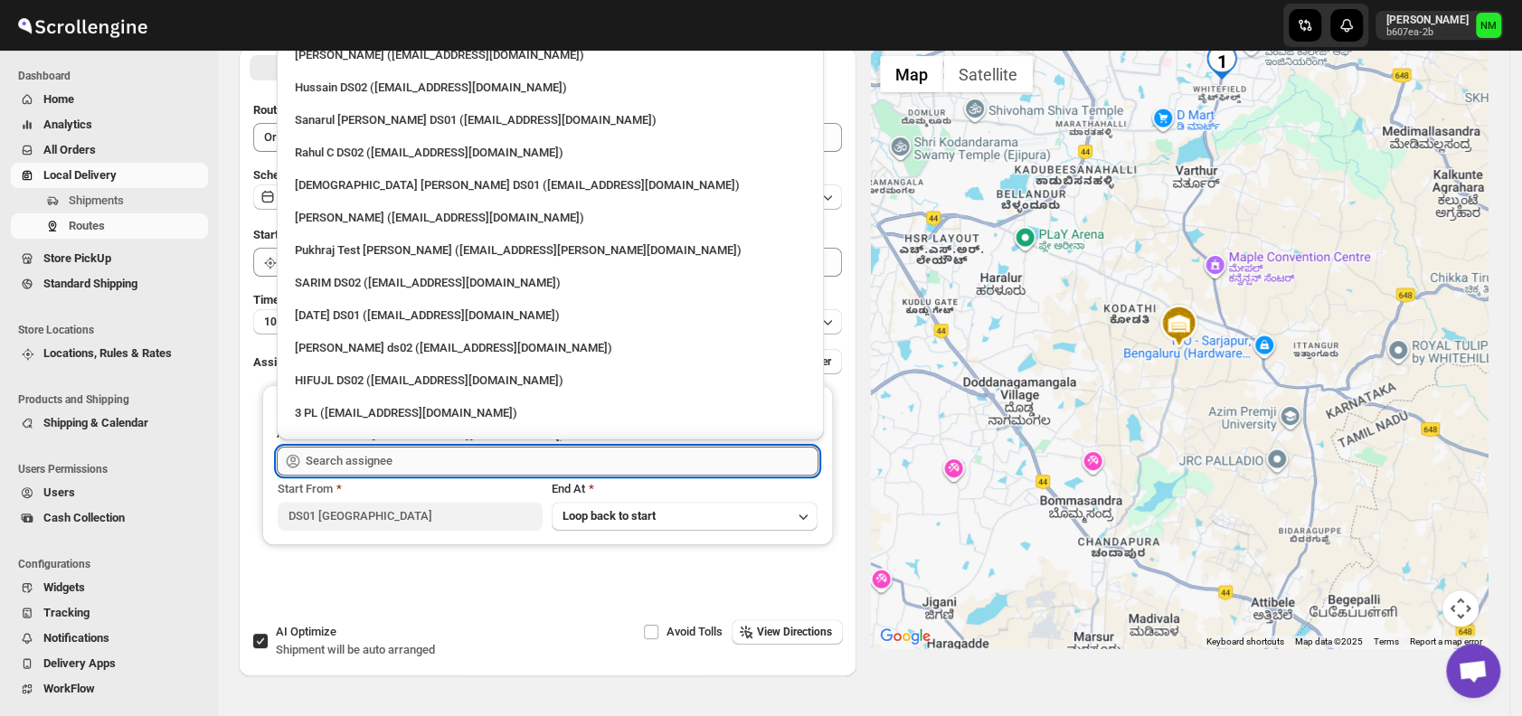
click at [406, 458] on input "text" at bounding box center [562, 461] width 513 height 29
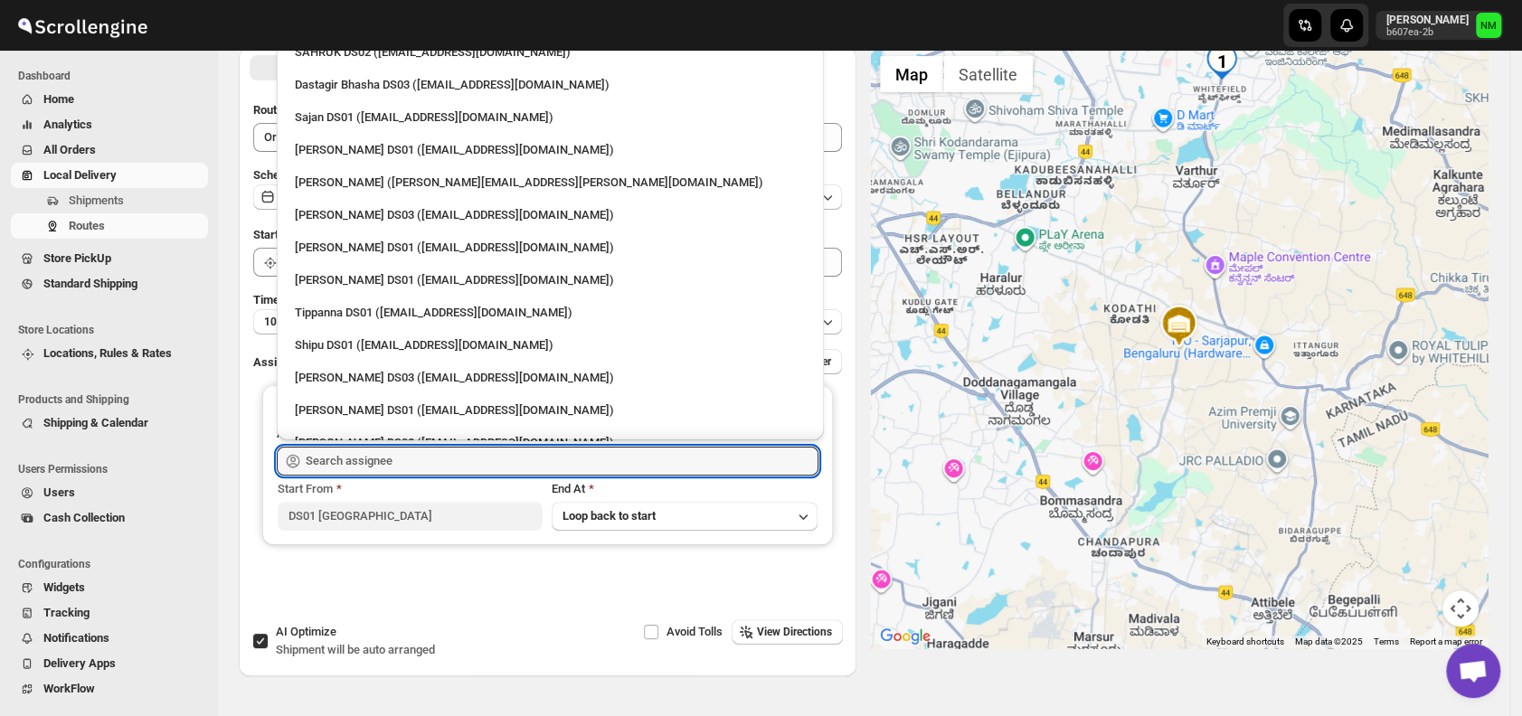
scroll to position [1030, 0]
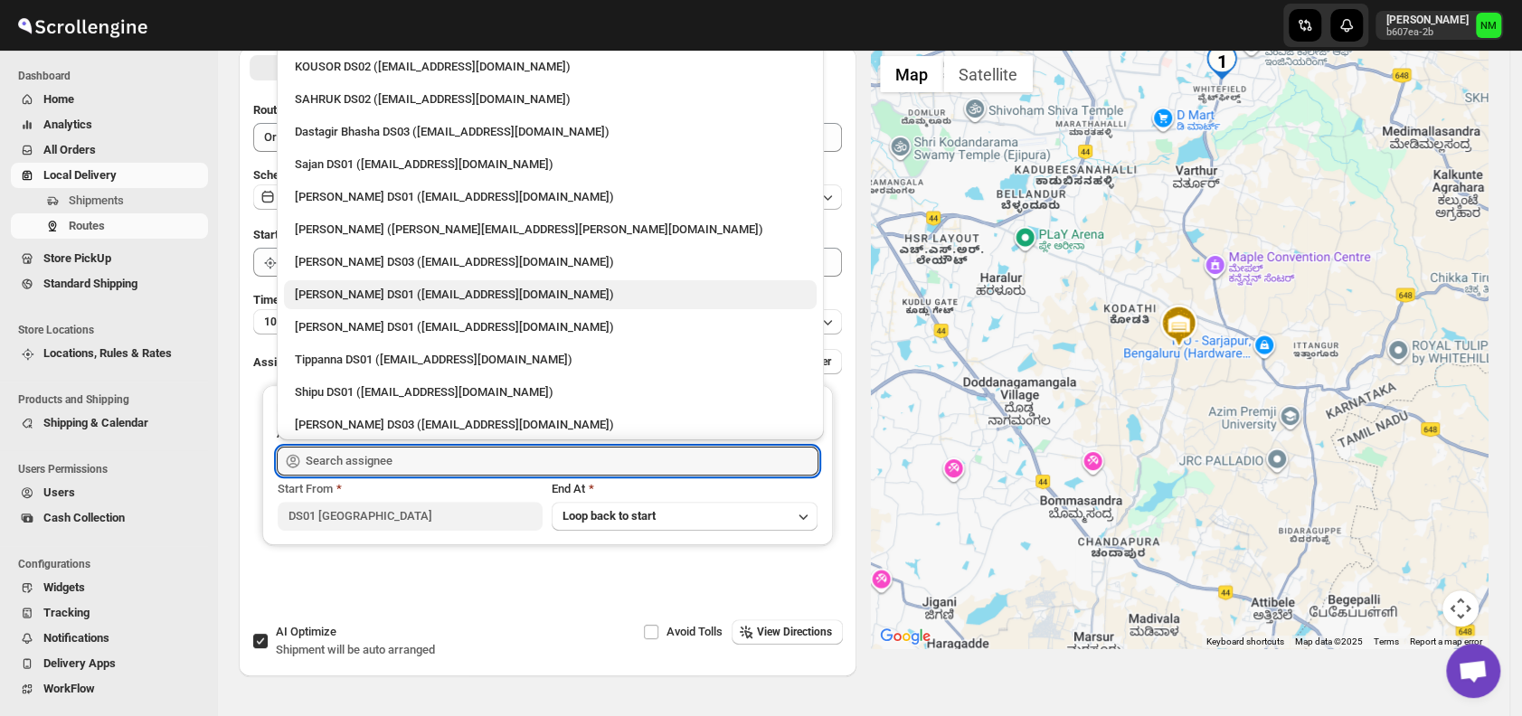
click at [382, 288] on div "Ashraf Ali DS01 (yoyovey222@0tires.com)" at bounding box center [550, 295] width 511 height 18
type input "Ashraf Ali DS01 (yoyovey222@0tires.com)"
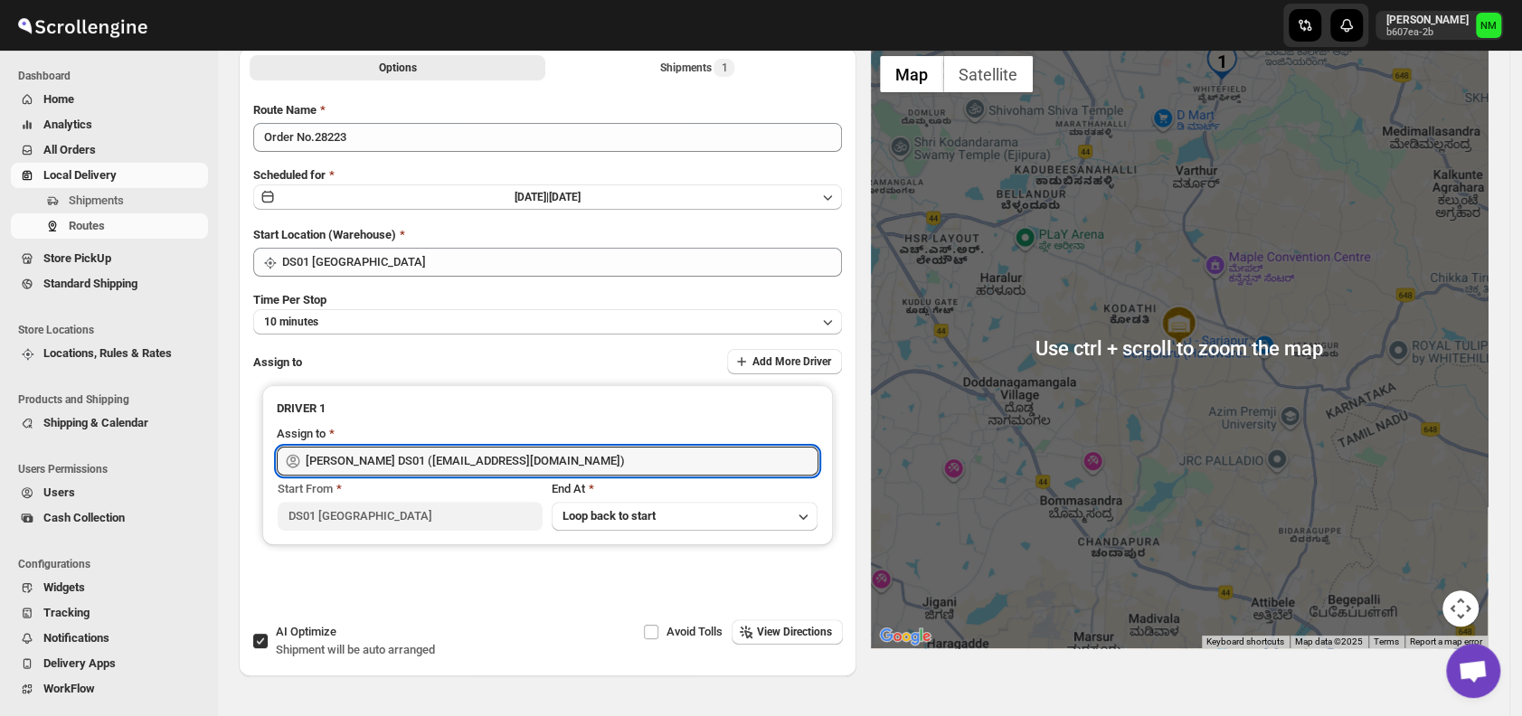
scroll to position [0, 0]
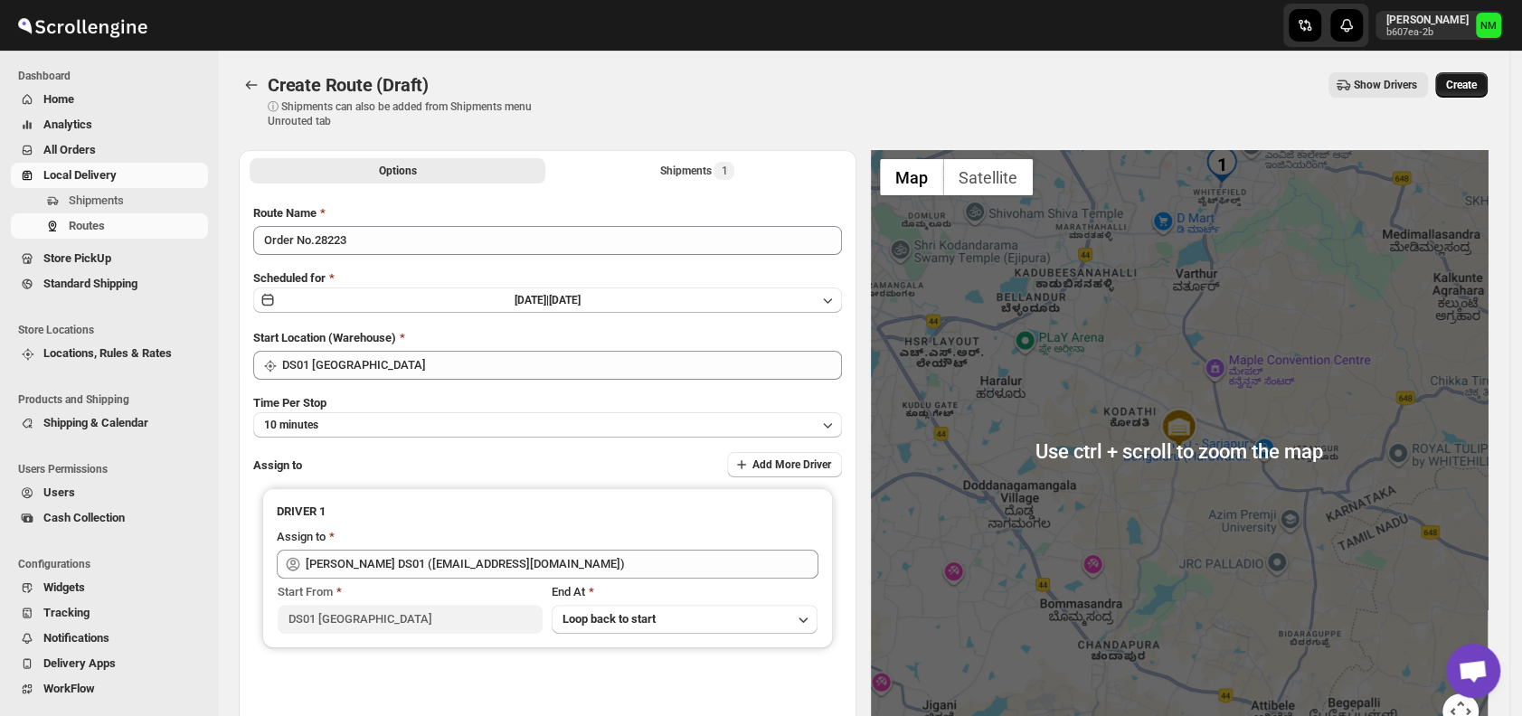
click at [1472, 90] on span "Create" at bounding box center [1461, 85] width 31 height 14
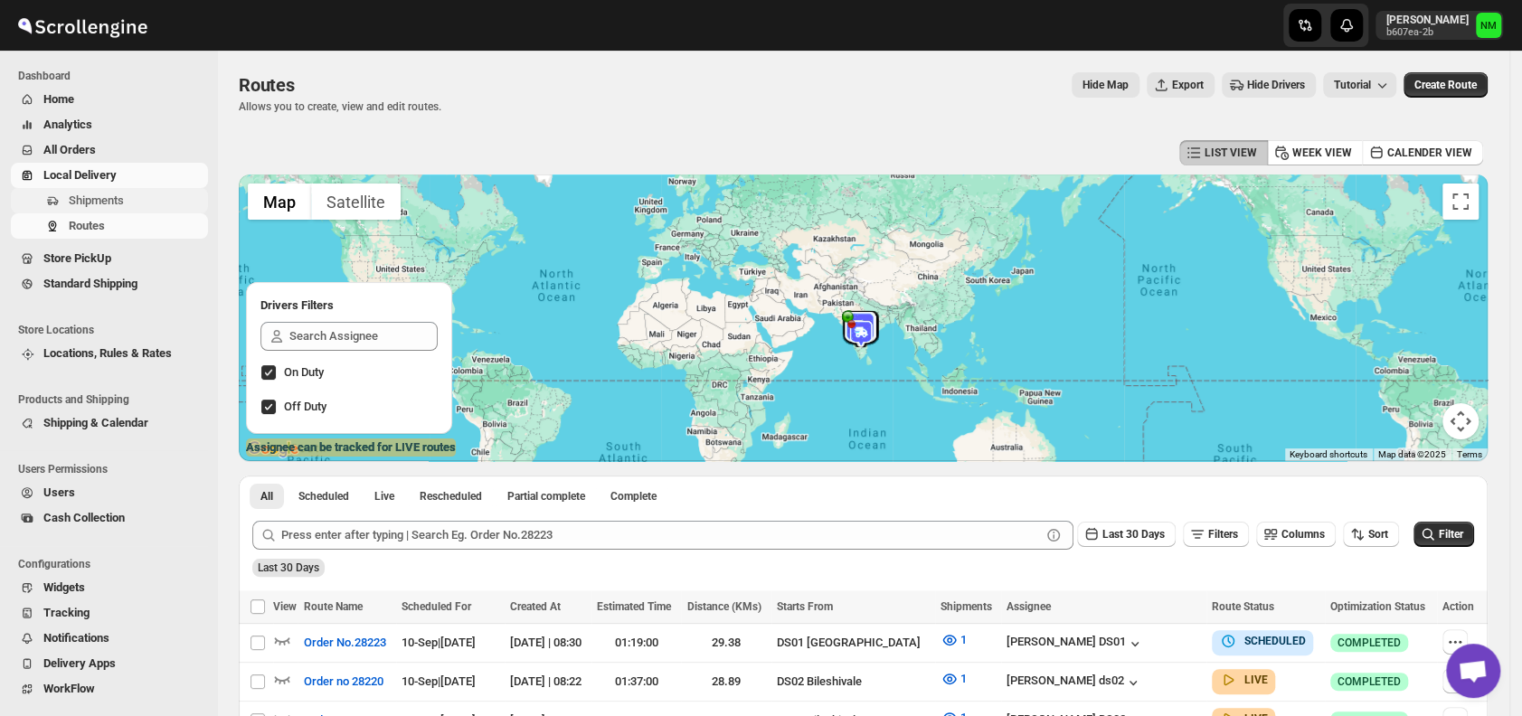
click at [126, 205] on span "Shipments" at bounding box center [137, 201] width 136 height 18
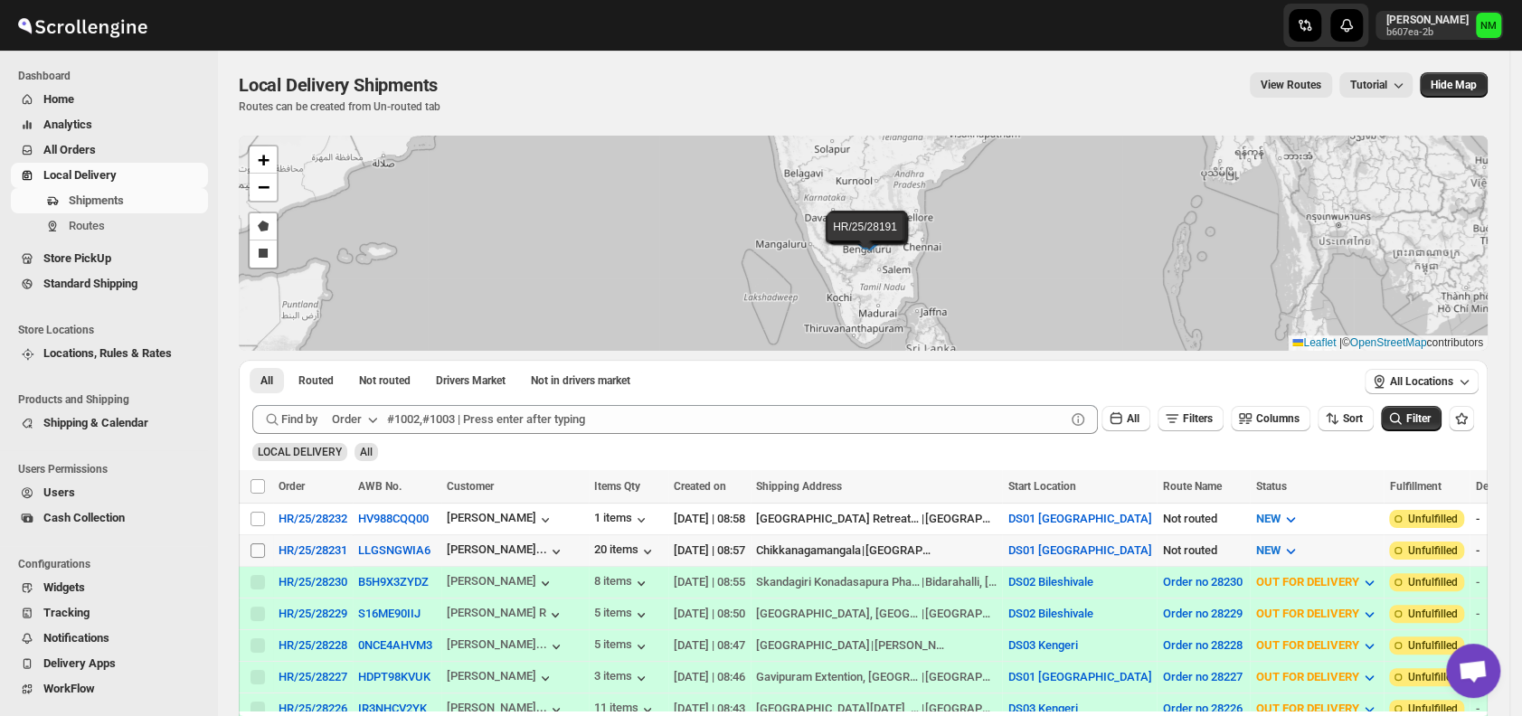
click at [253, 547] on input "Select shipment" at bounding box center [257, 550] width 14 height 14
checkbox input "true"
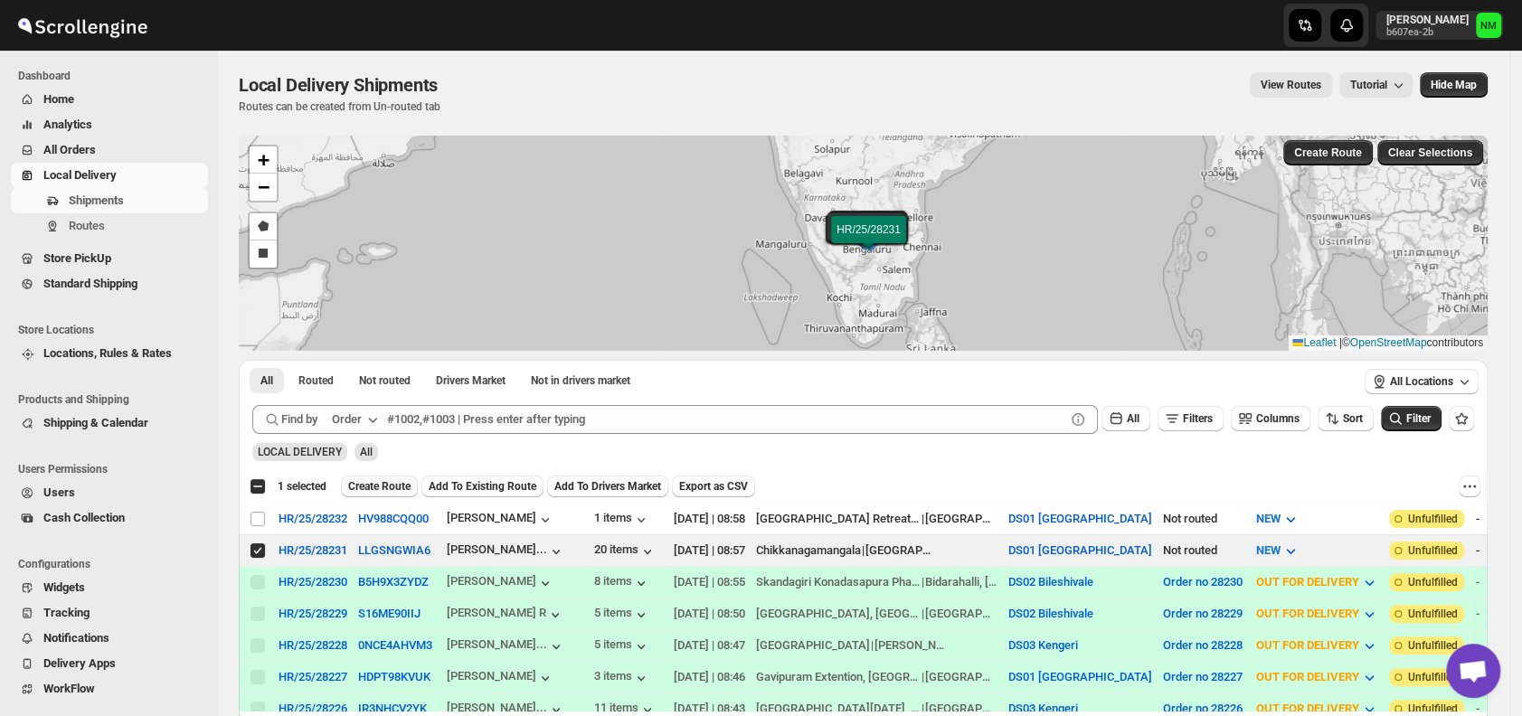
click at [383, 488] on span "Create Route" at bounding box center [379, 486] width 62 height 14
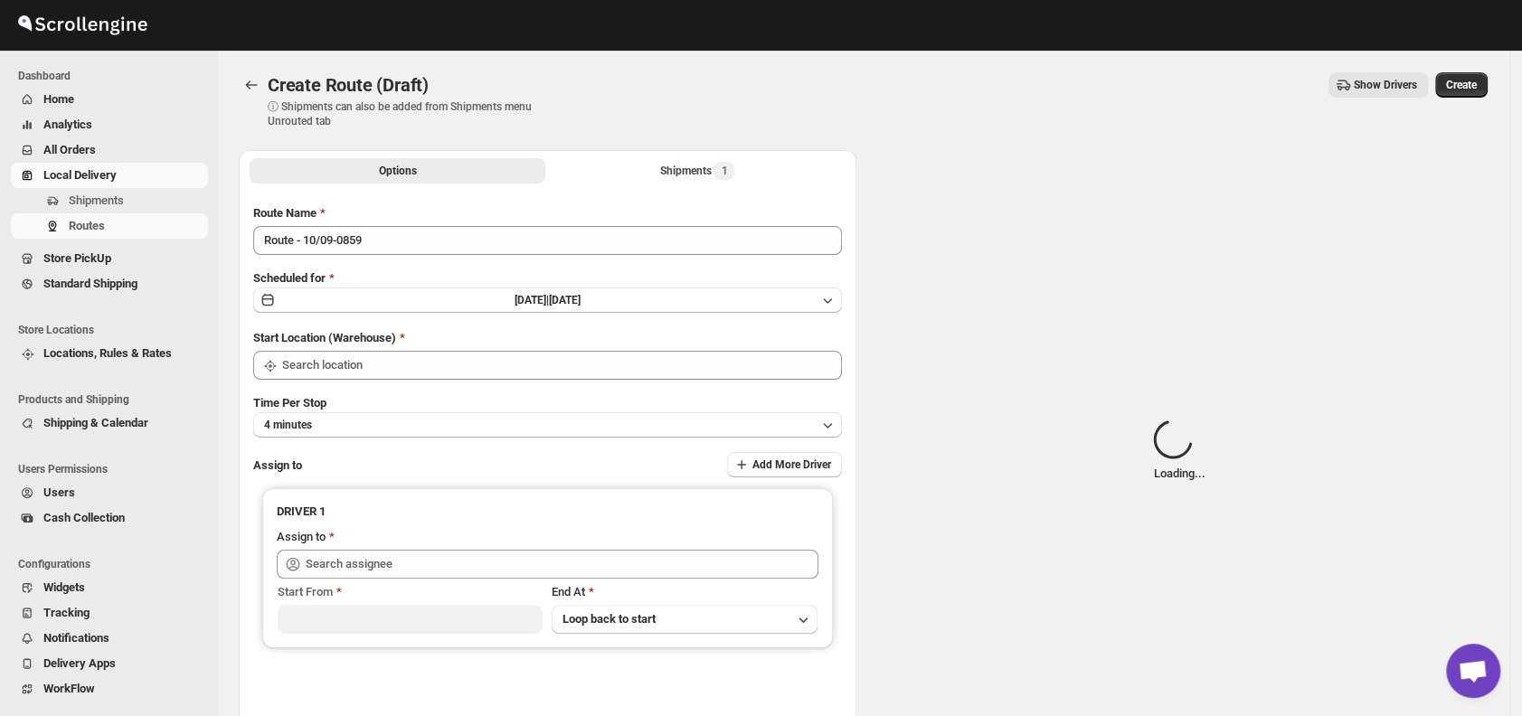
type input "DS01 [GEOGRAPHIC_DATA]"
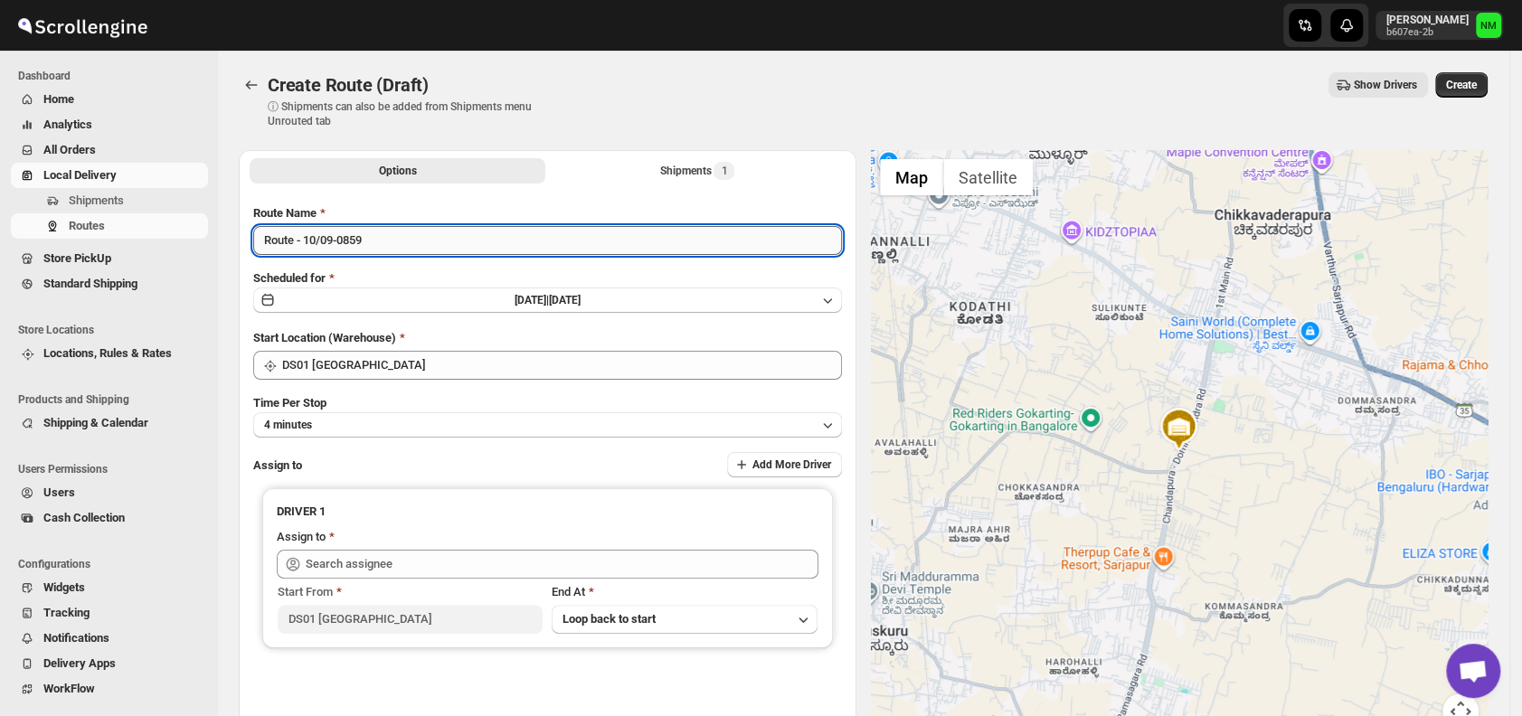
click at [398, 250] on input "Route - 10/09-0859" at bounding box center [547, 240] width 589 height 29
type input "R"
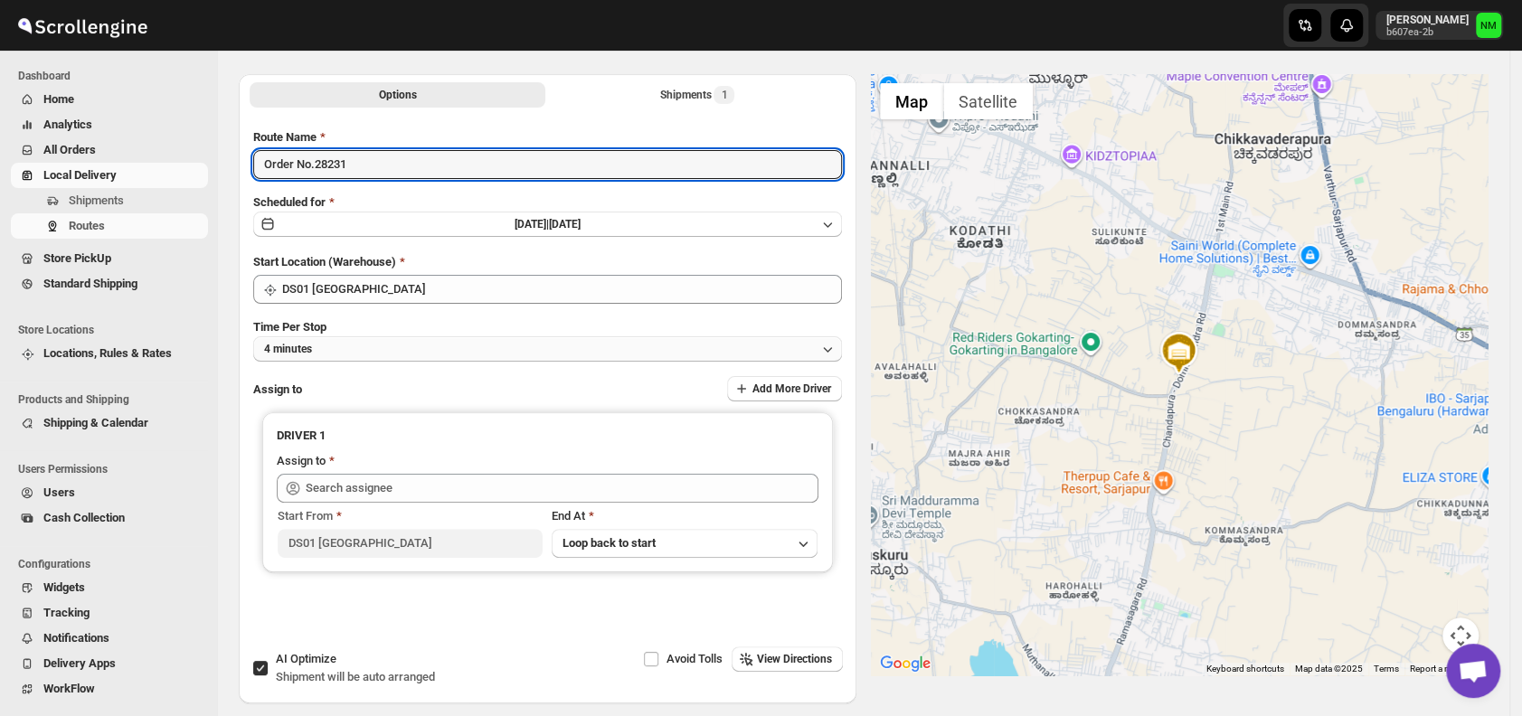
scroll to position [77, 0]
type input "Order No.28231"
click at [362, 345] on button "4 minutes" at bounding box center [547, 347] width 589 height 25
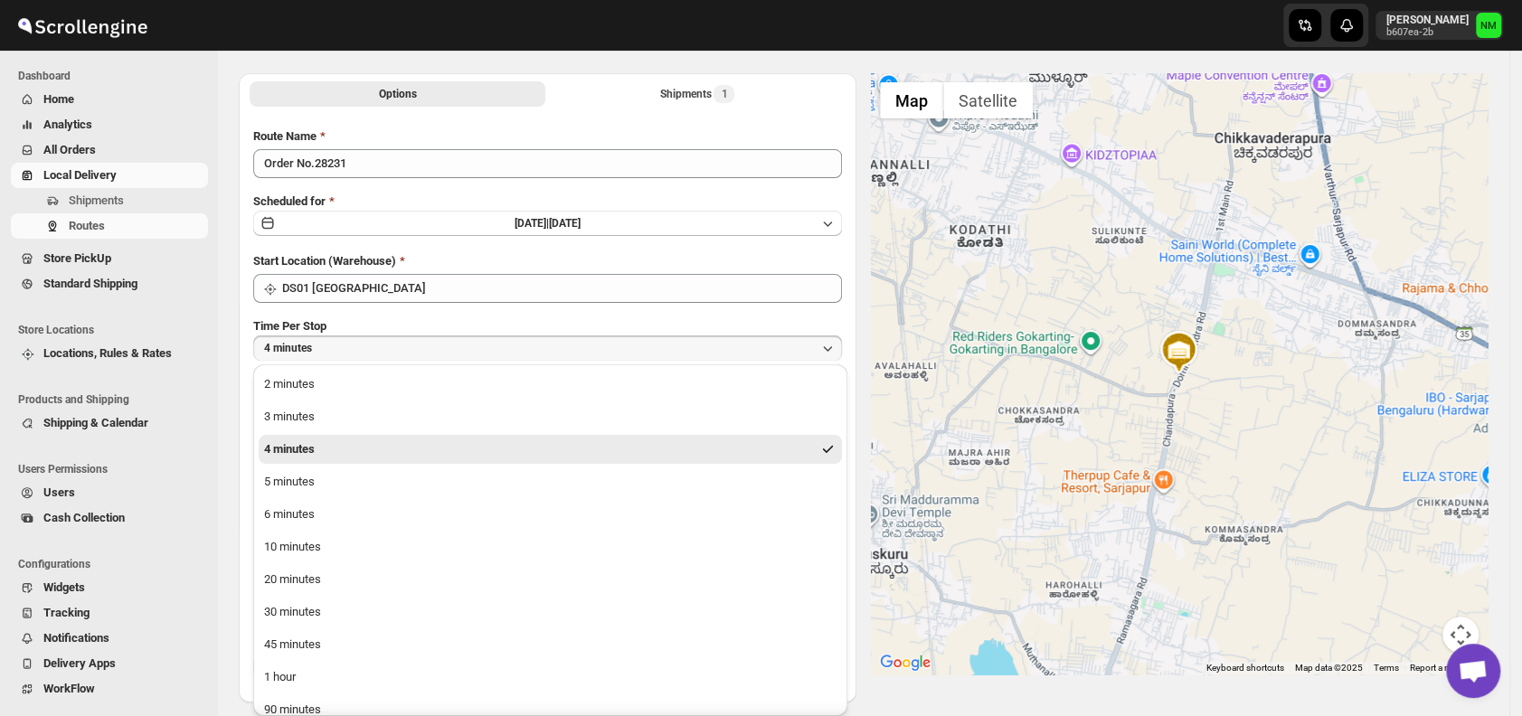
click at [340, 562] on ul "2 minutes 3 minutes 4 minutes 5 minutes 6 minutes 10 minutes 20 minutes 30 minu…" at bounding box center [550, 563] width 583 height 387
click at [333, 562] on ul "2 minutes 3 minutes 4 minutes 5 minutes 6 minutes 10 minutes 20 minutes 30 minu…" at bounding box center [550, 563] width 583 height 387
click at [315, 553] on div "10 minutes" at bounding box center [292, 547] width 57 height 18
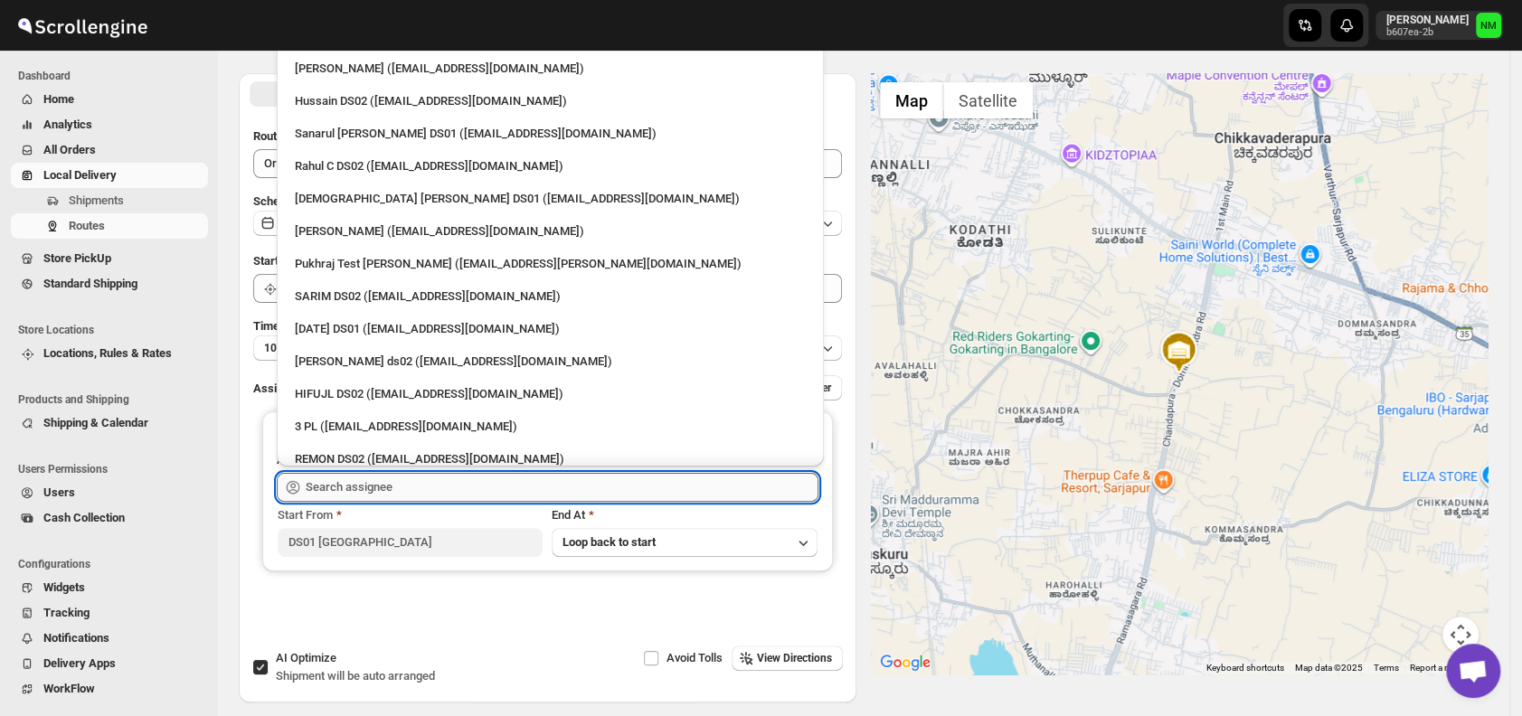
click at [422, 485] on input "text" at bounding box center [562, 487] width 513 height 29
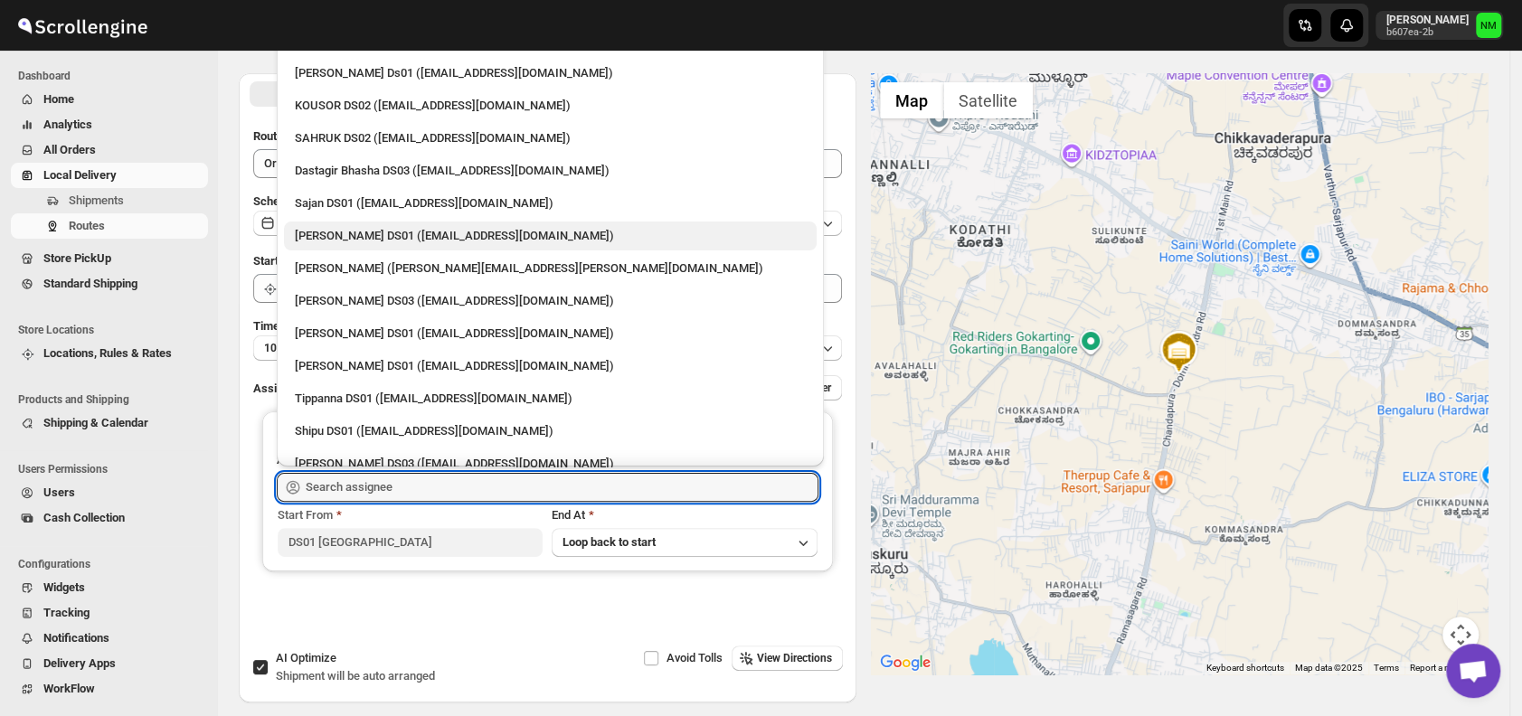
scroll to position [1003, 0]
click at [332, 237] on div "Jubed DS01 (gedoc78193@dariolo.com)" at bounding box center [550, 238] width 511 height 18
type input "Jubed DS01 (gedoc78193@dariolo.com)"
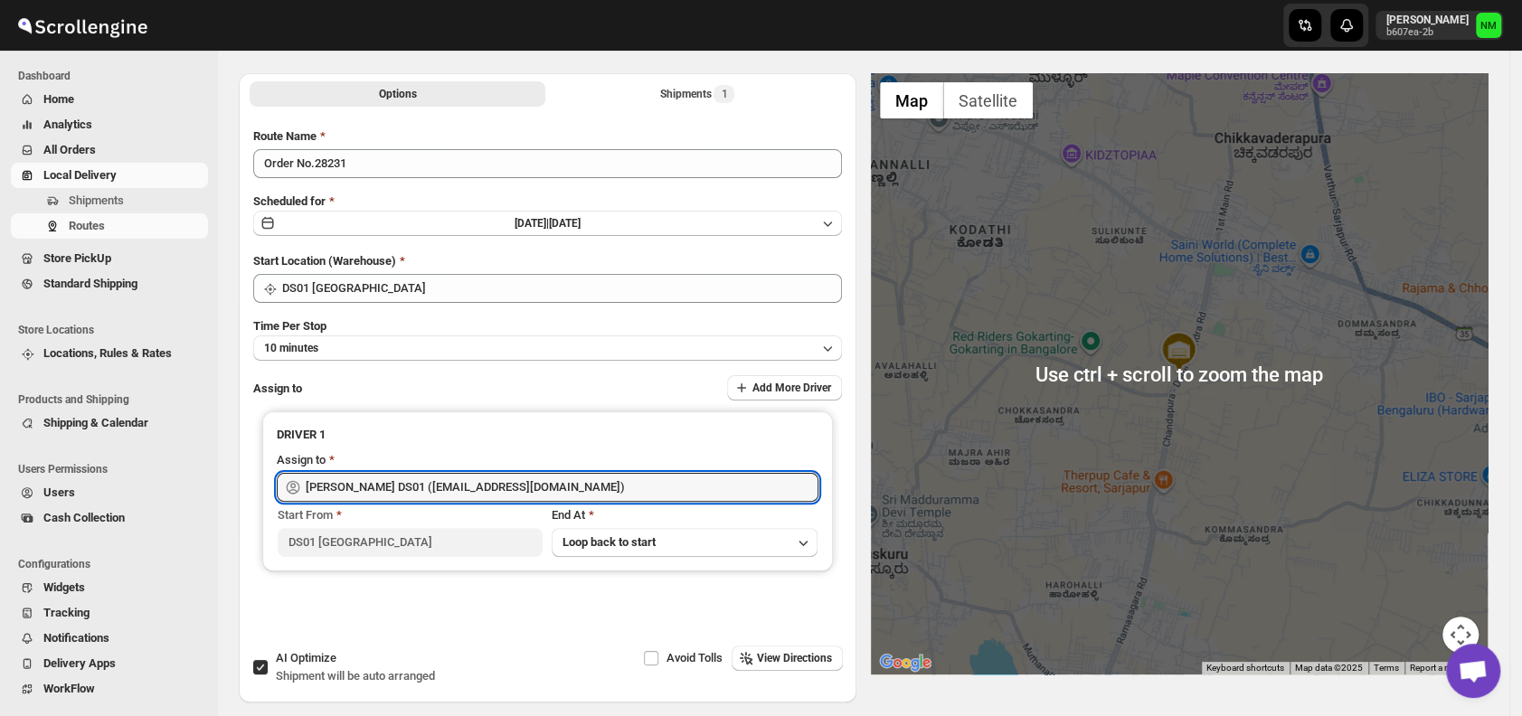
scroll to position [0, 0]
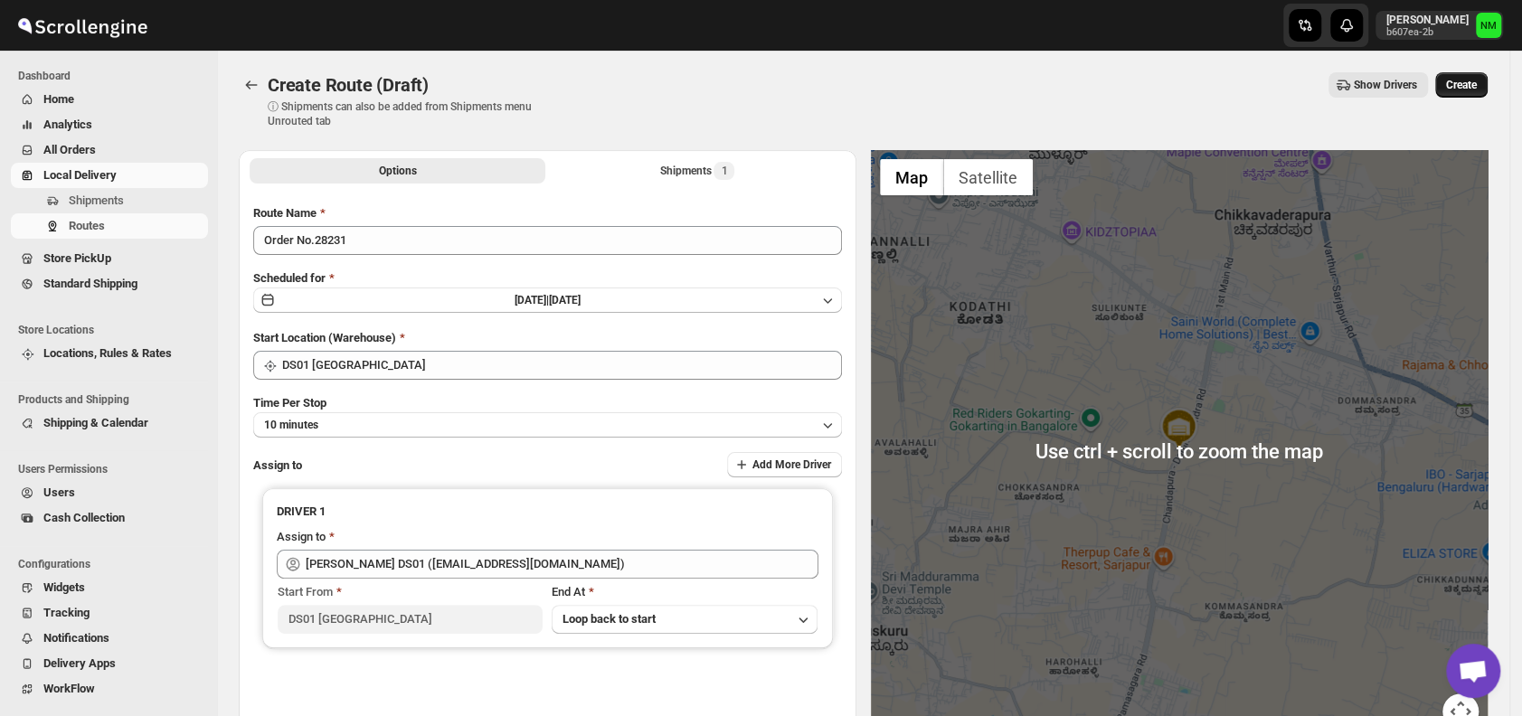
click at [1464, 91] on span "Create" at bounding box center [1461, 85] width 31 height 14
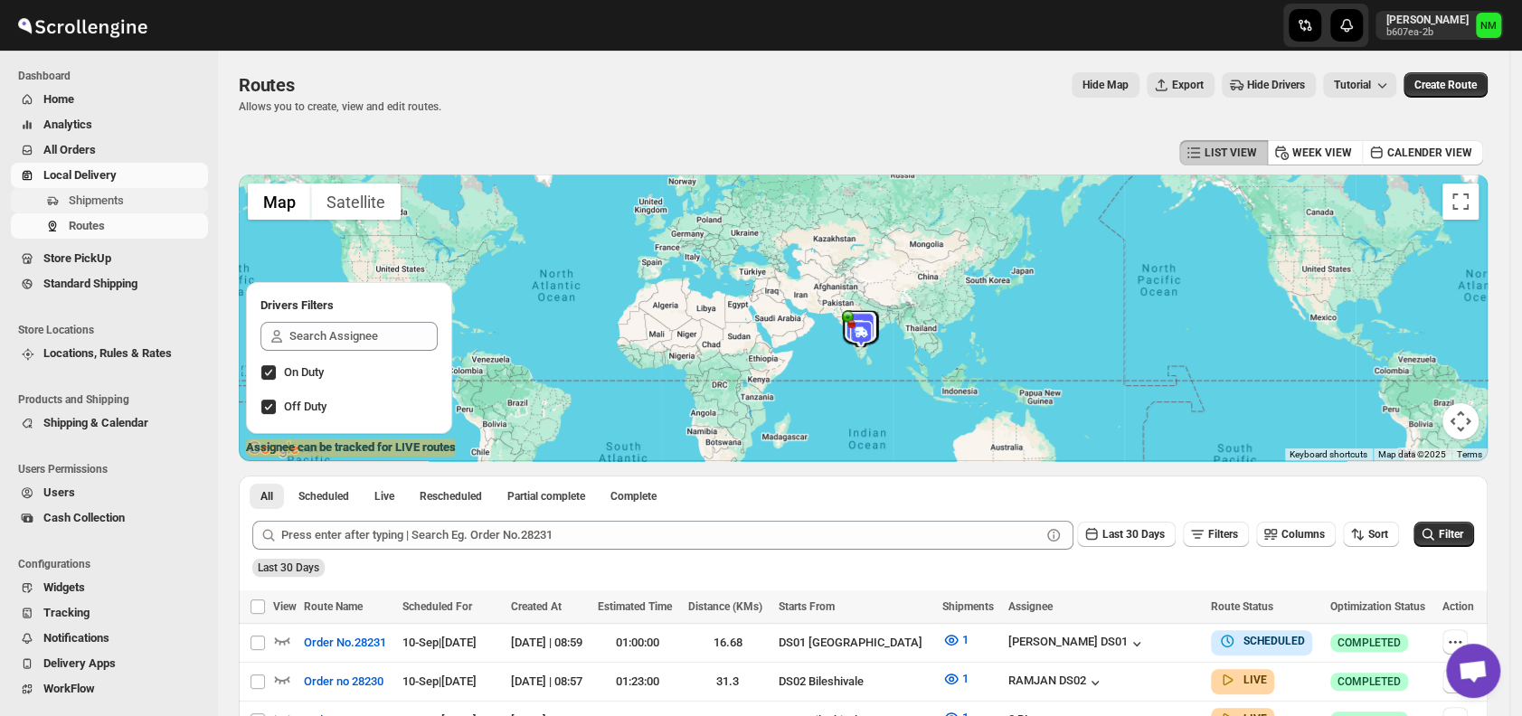
click at [110, 204] on span "Shipments" at bounding box center [96, 201] width 55 height 14
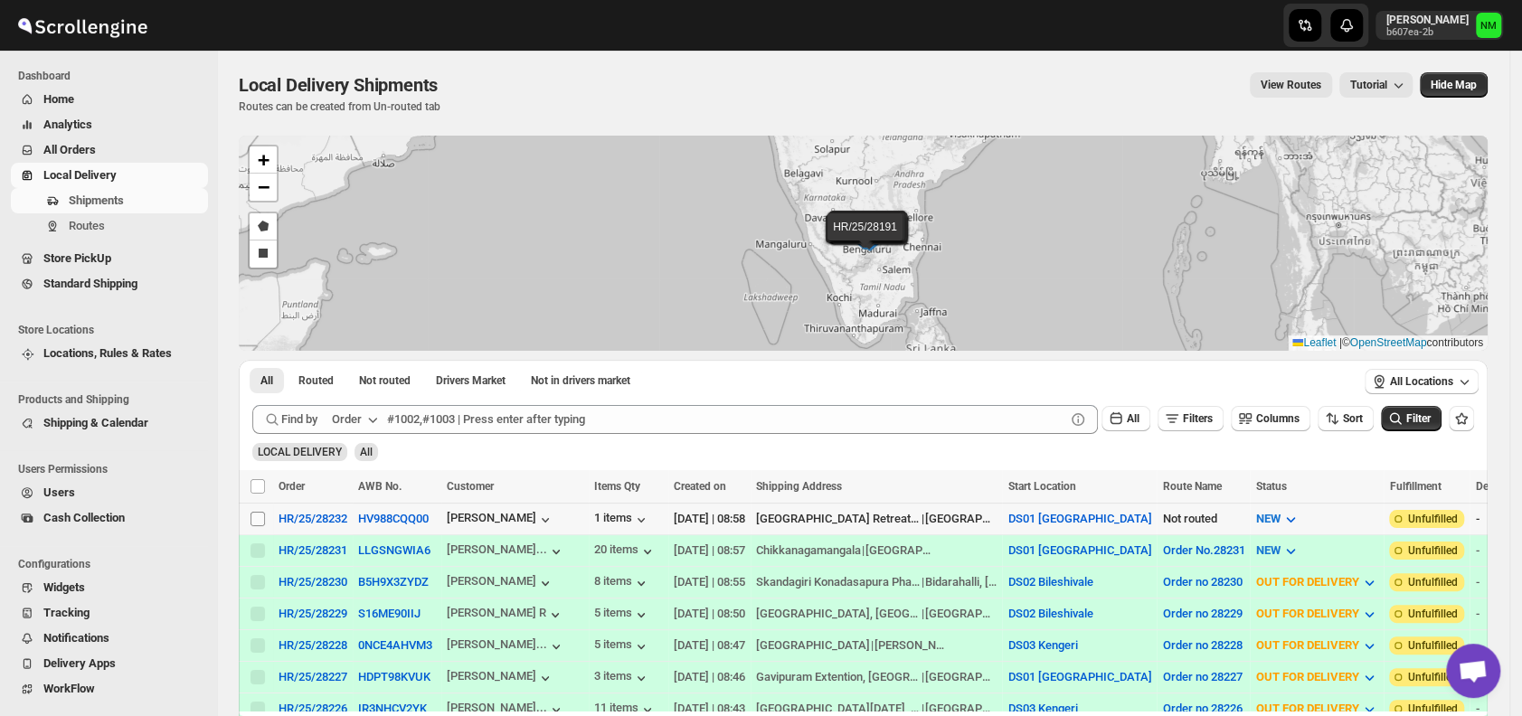
click at [253, 516] on input "Select shipment" at bounding box center [257, 519] width 14 height 14
checkbox input "true"
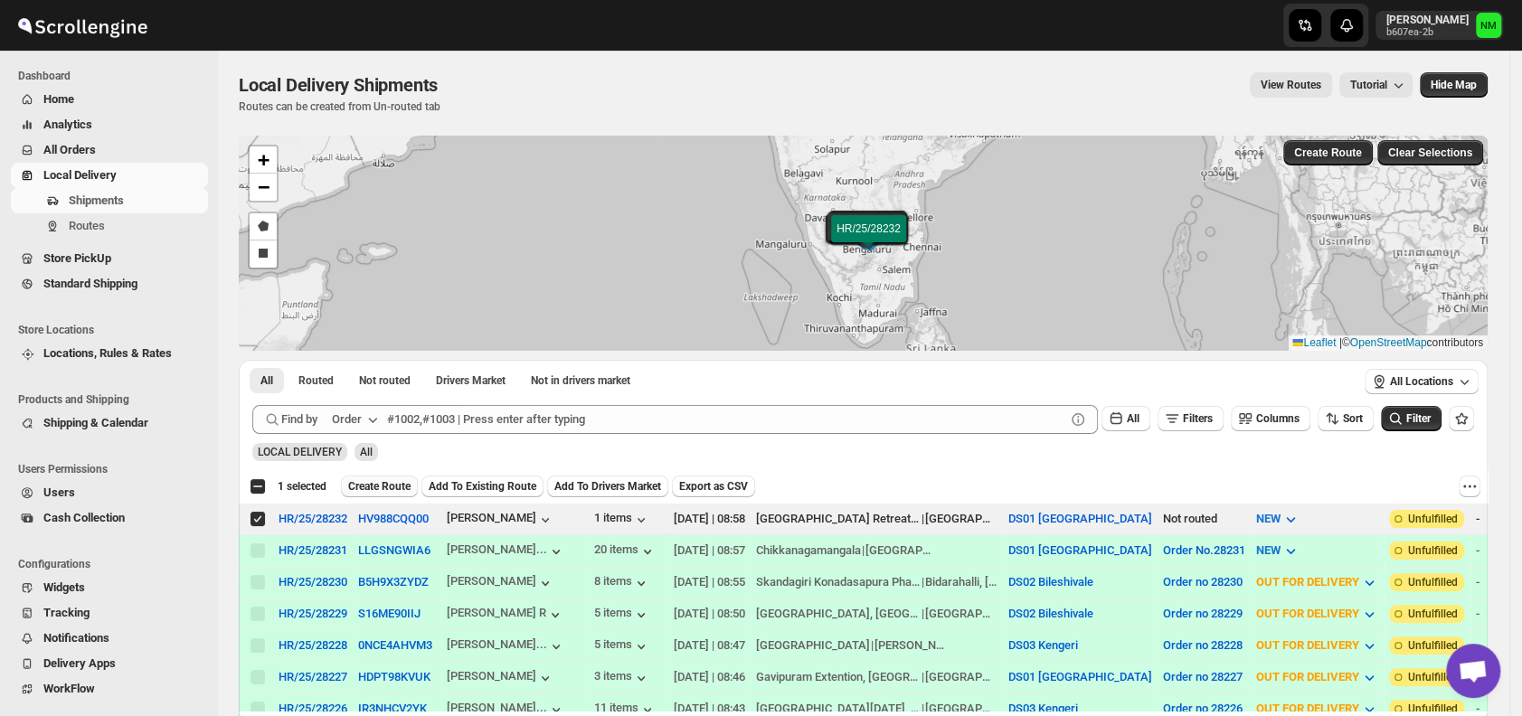
click at [381, 485] on span "Create Route" at bounding box center [379, 486] width 62 height 14
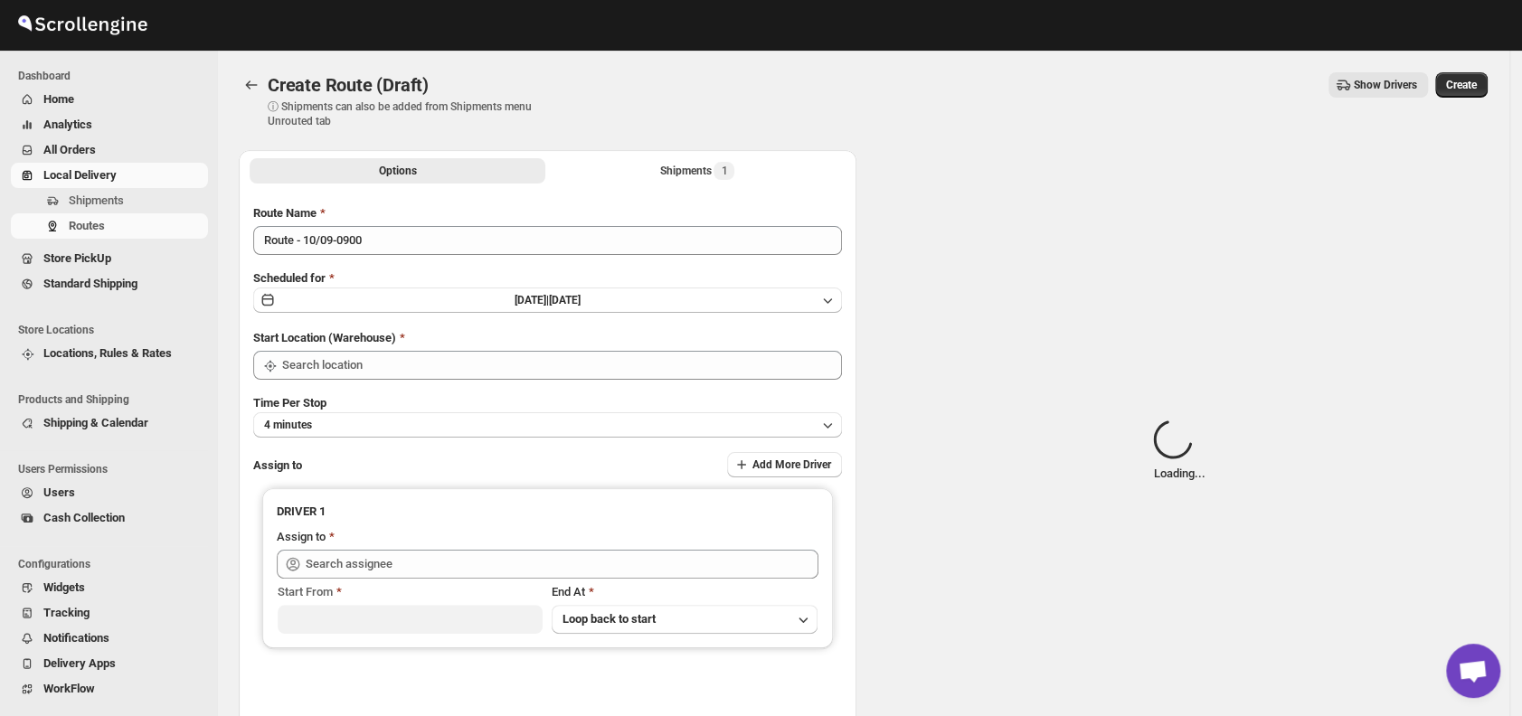
type input "DS01 [GEOGRAPHIC_DATA]"
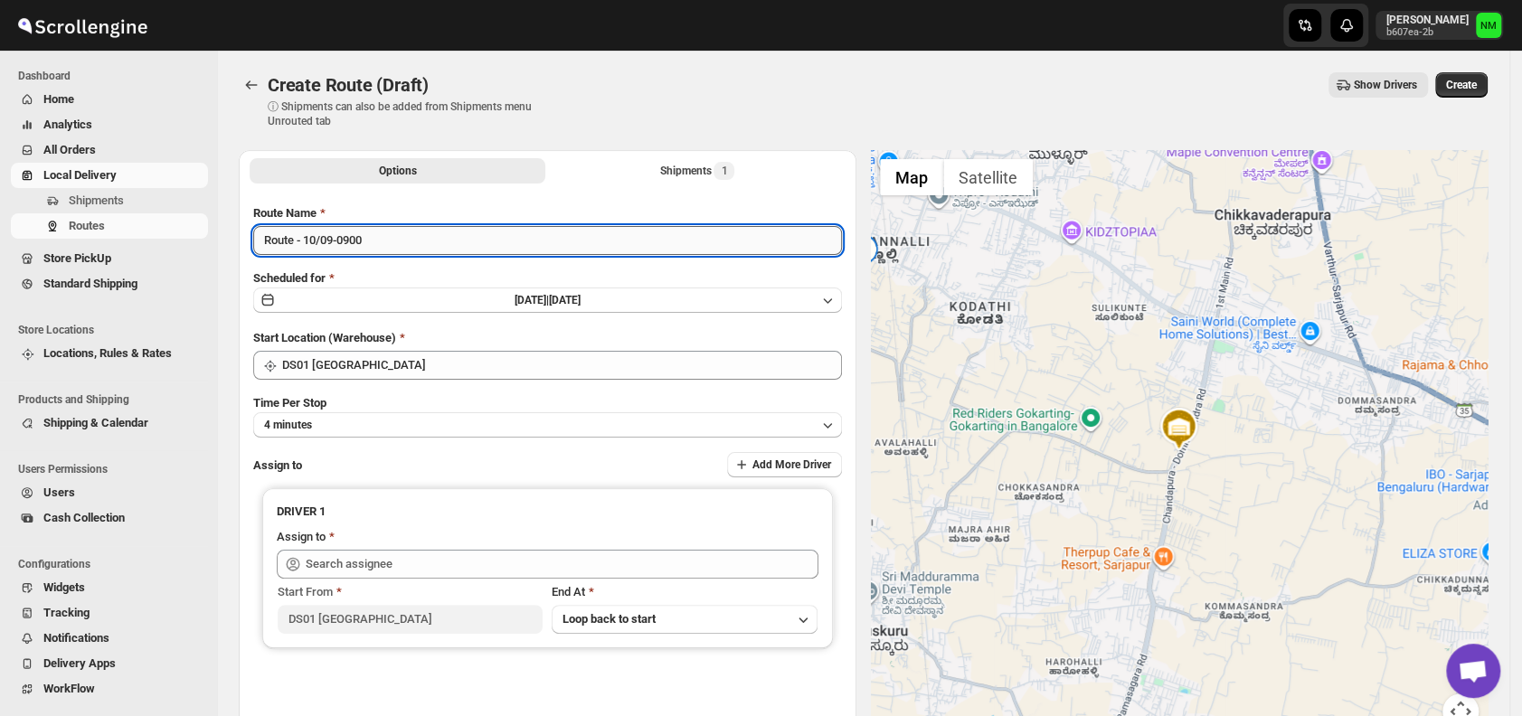
click at [426, 240] on input "Route - 10/09-0900" at bounding box center [547, 240] width 589 height 29
type input "R"
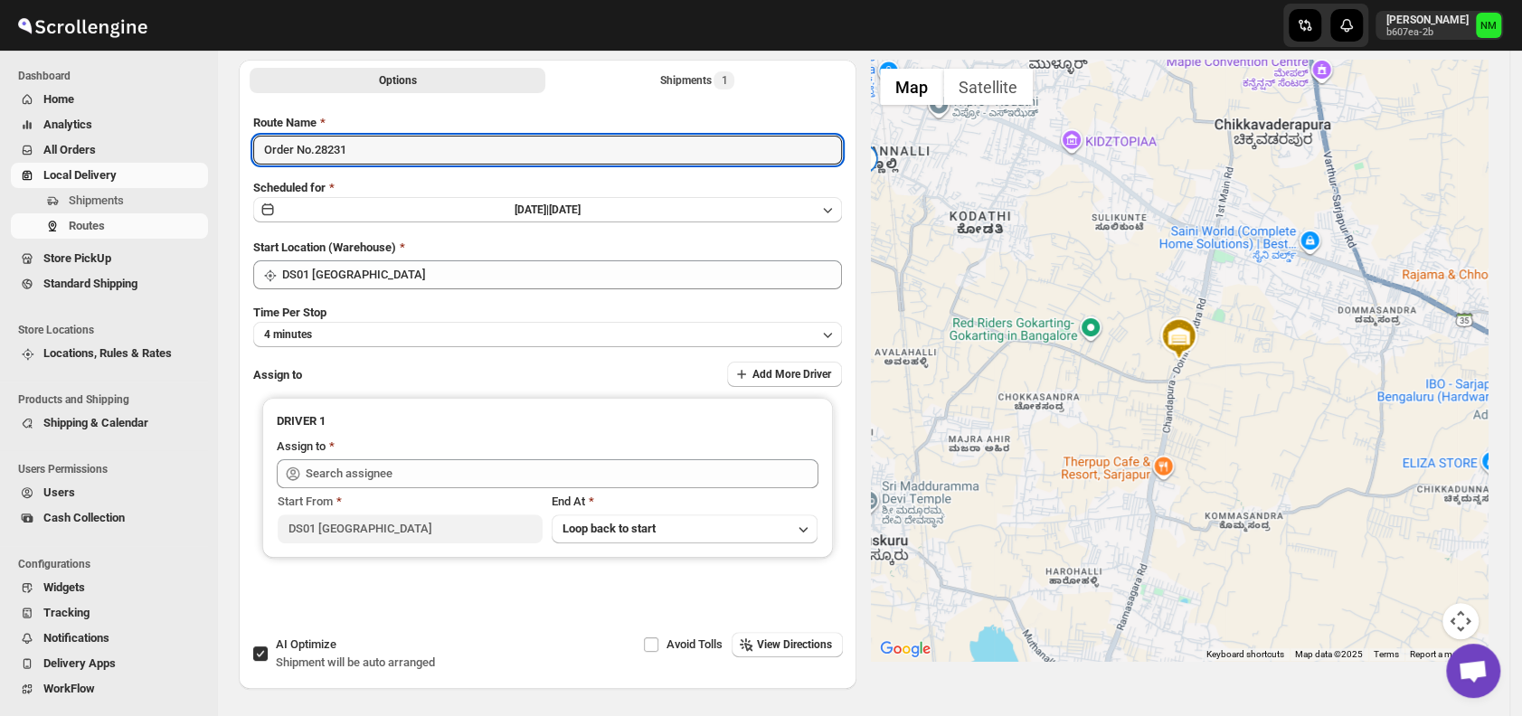
scroll to position [152, 0]
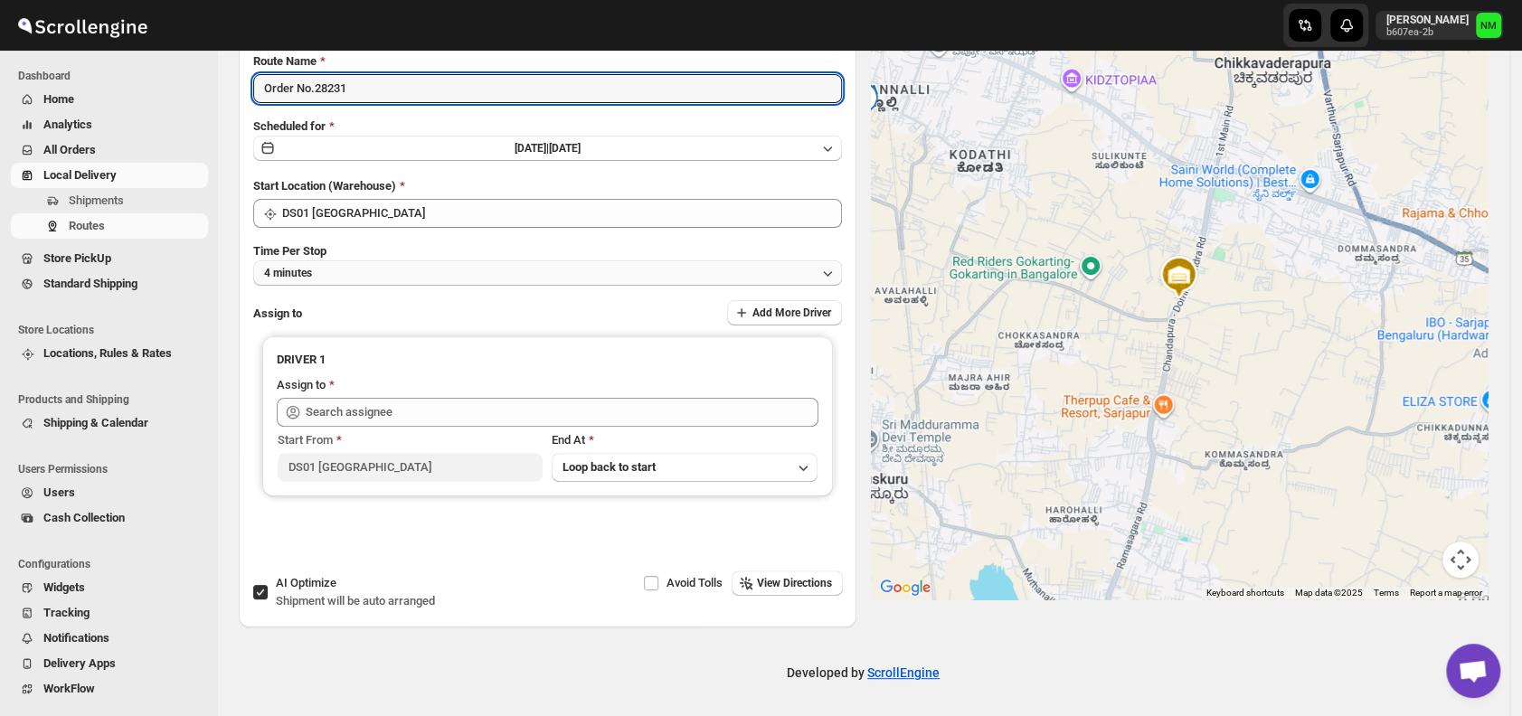
type input "Order No.28231"
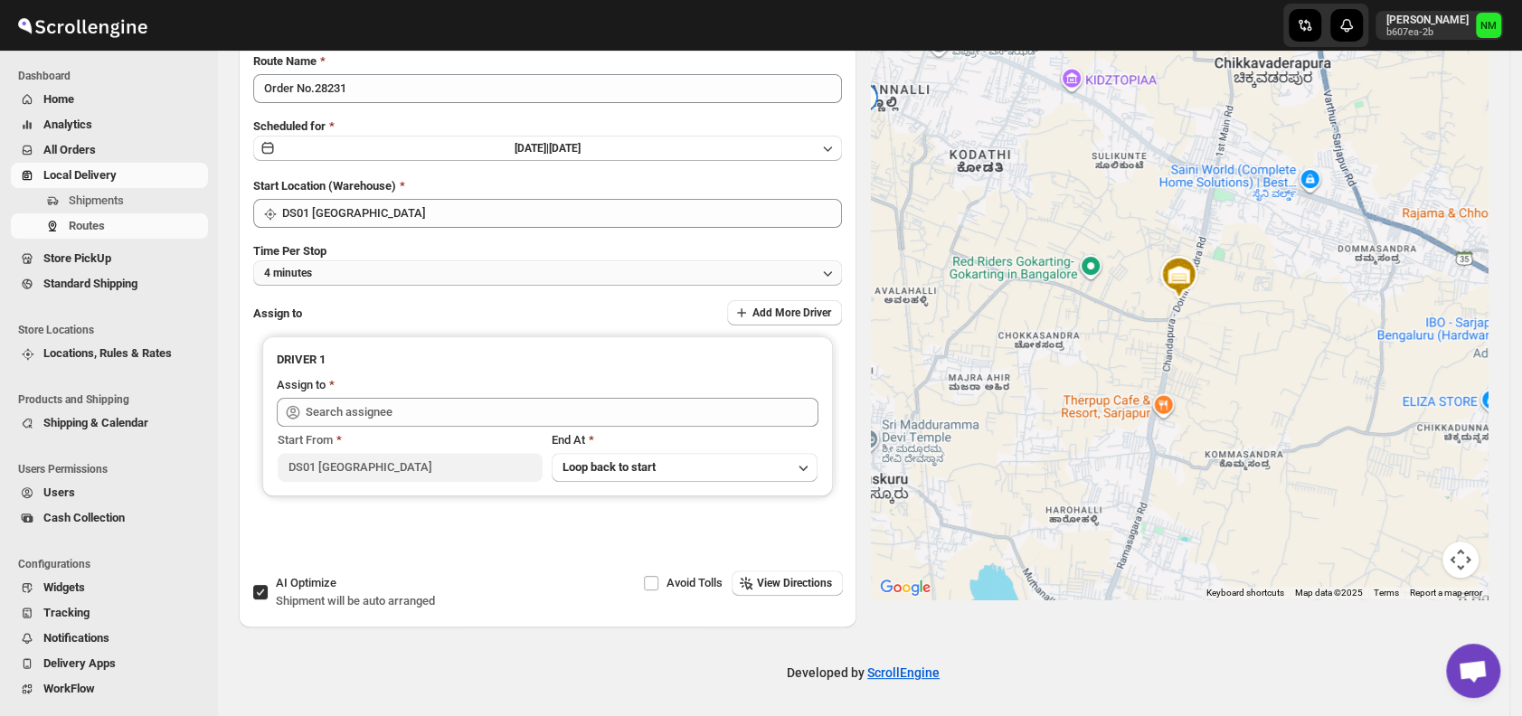
click at [375, 268] on button "4 minutes" at bounding box center [547, 272] width 589 height 25
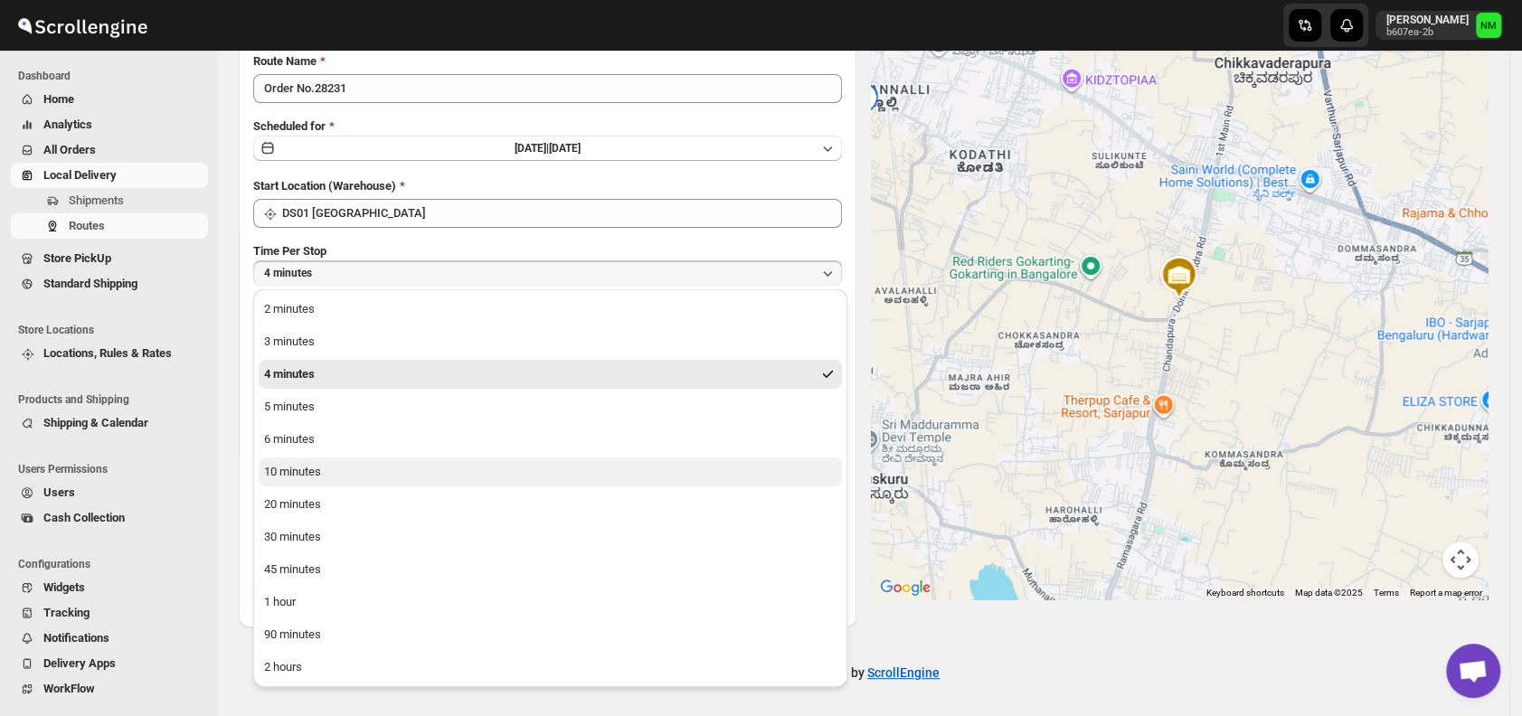
click at [420, 477] on button "10 minutes" at bounding box center [550, 472] width 583 height 29
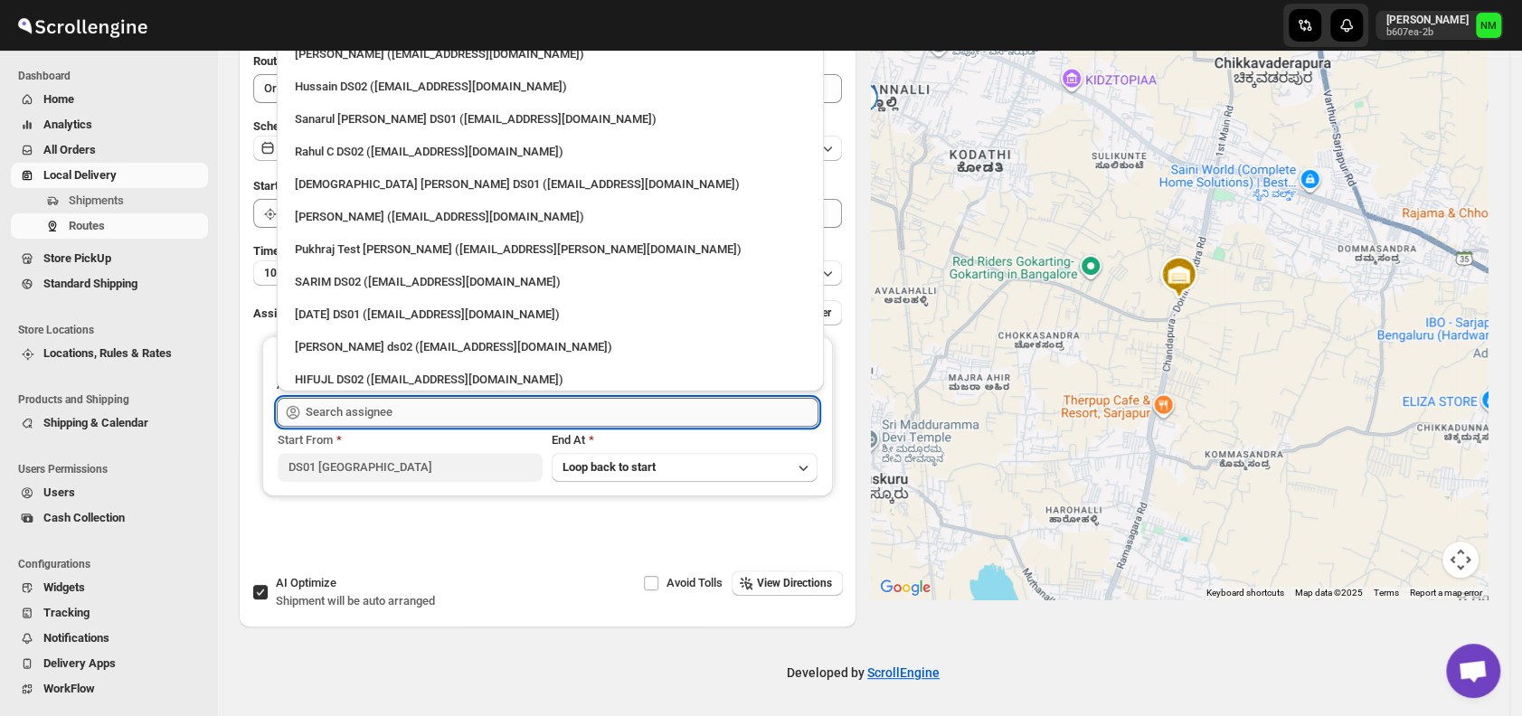
click at [439, 417] on input "text" at bounding box center [562, 412] width 513 height 29
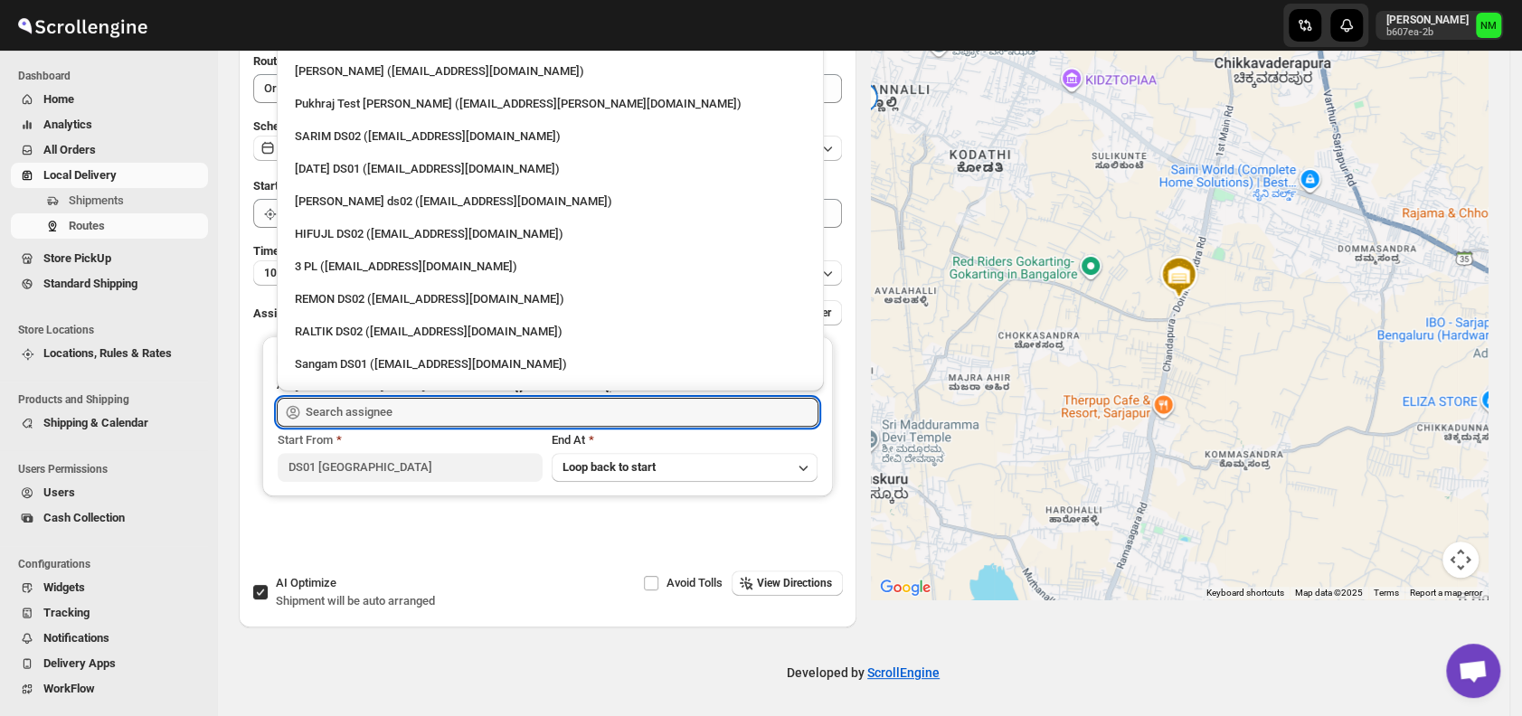
scroll to position [146, 0]
click at [344, 359] on div "Sangam DS01 ([EMAIL_ADDRESS][DOMAIN_NAME])" at bounding box center [550, 363] width 511 height 18
type input "Sangam DS01 ([EMAIL_ADDRESS][DOMAIN_NAME])"
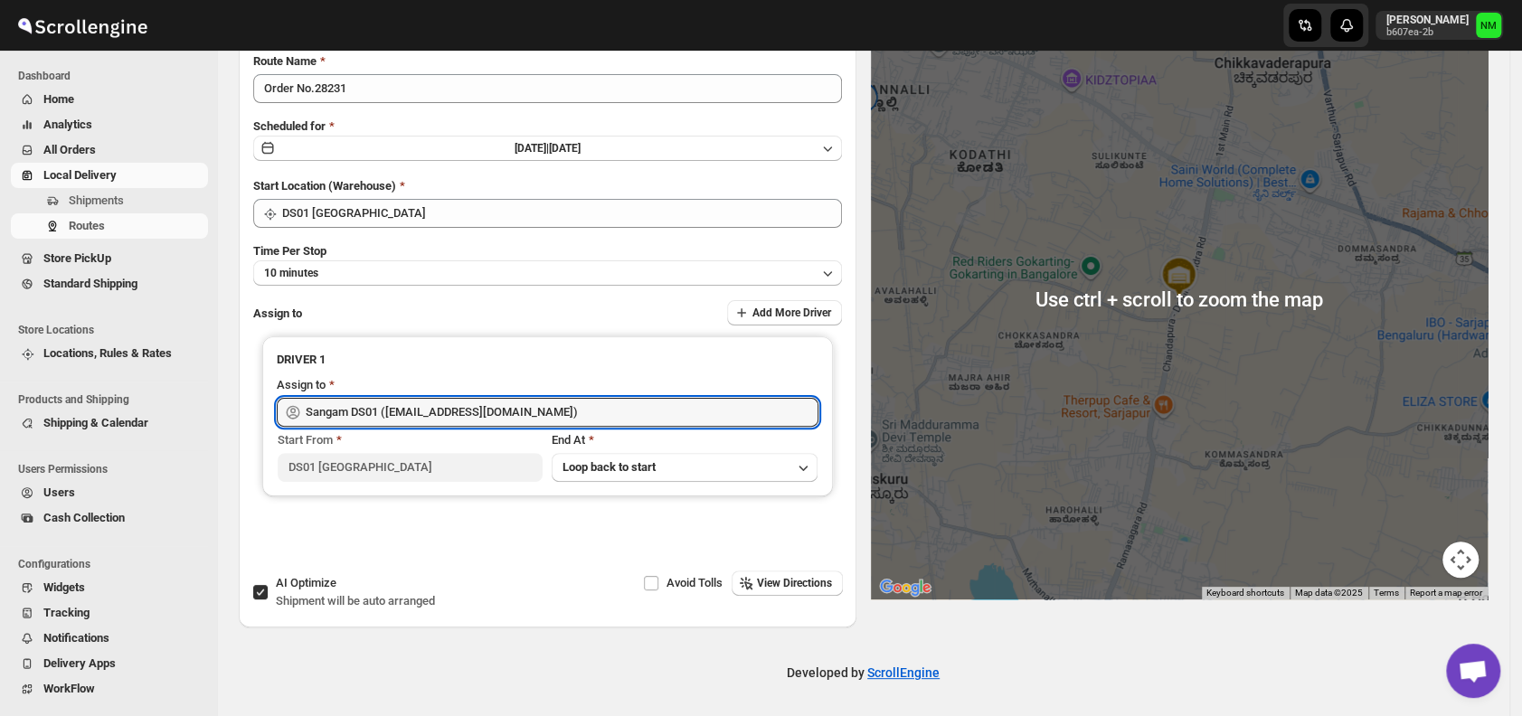
scroll to position [0, 0]
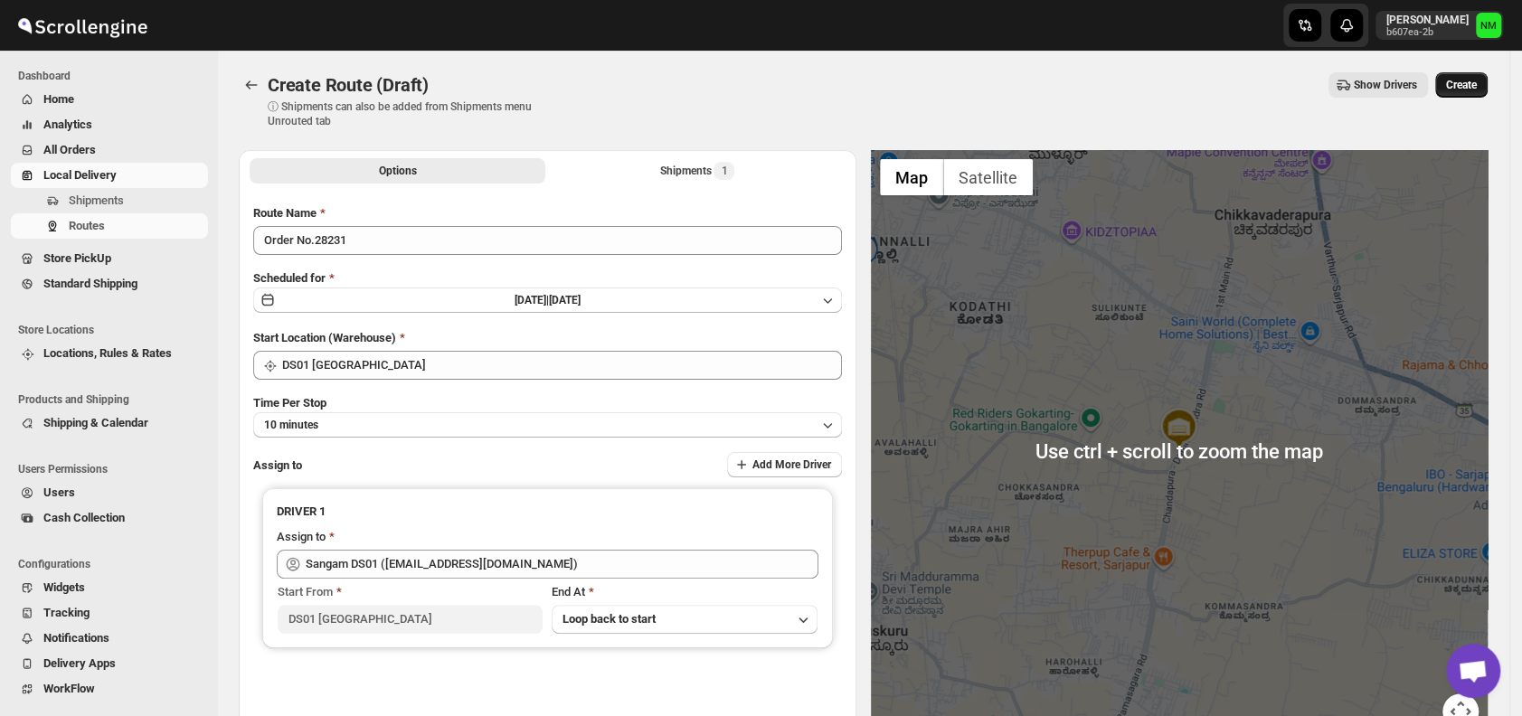
click at [1476, 90] on span "Create" at bounding box center [1461, 85] width 31 height 14
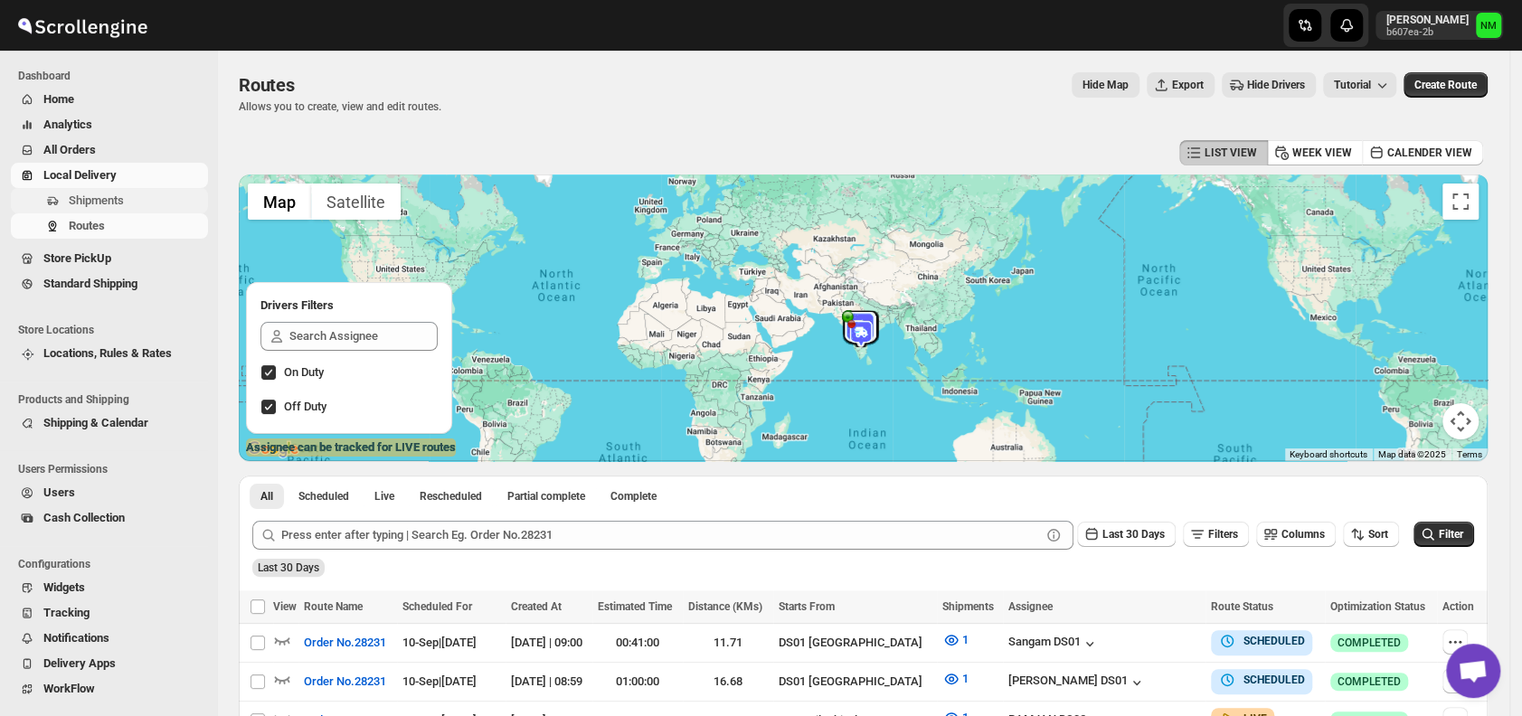
click at [99, 201] on span "Shipments" at bounding box center [96, 201] width 55 height 14
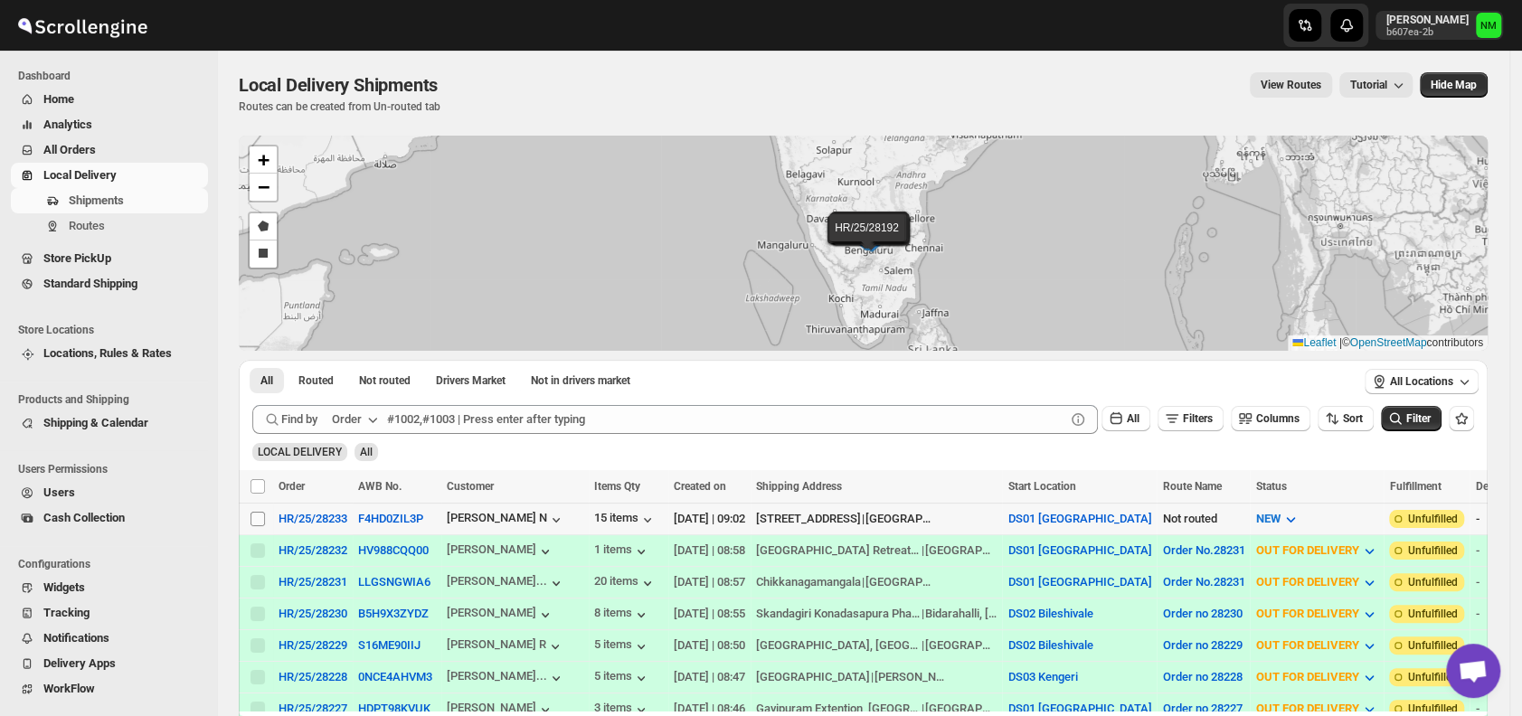
click at [255, 516] on input "Select shipment" at bounding box center [257, 519] width 14 height 14
checkbox input "true"
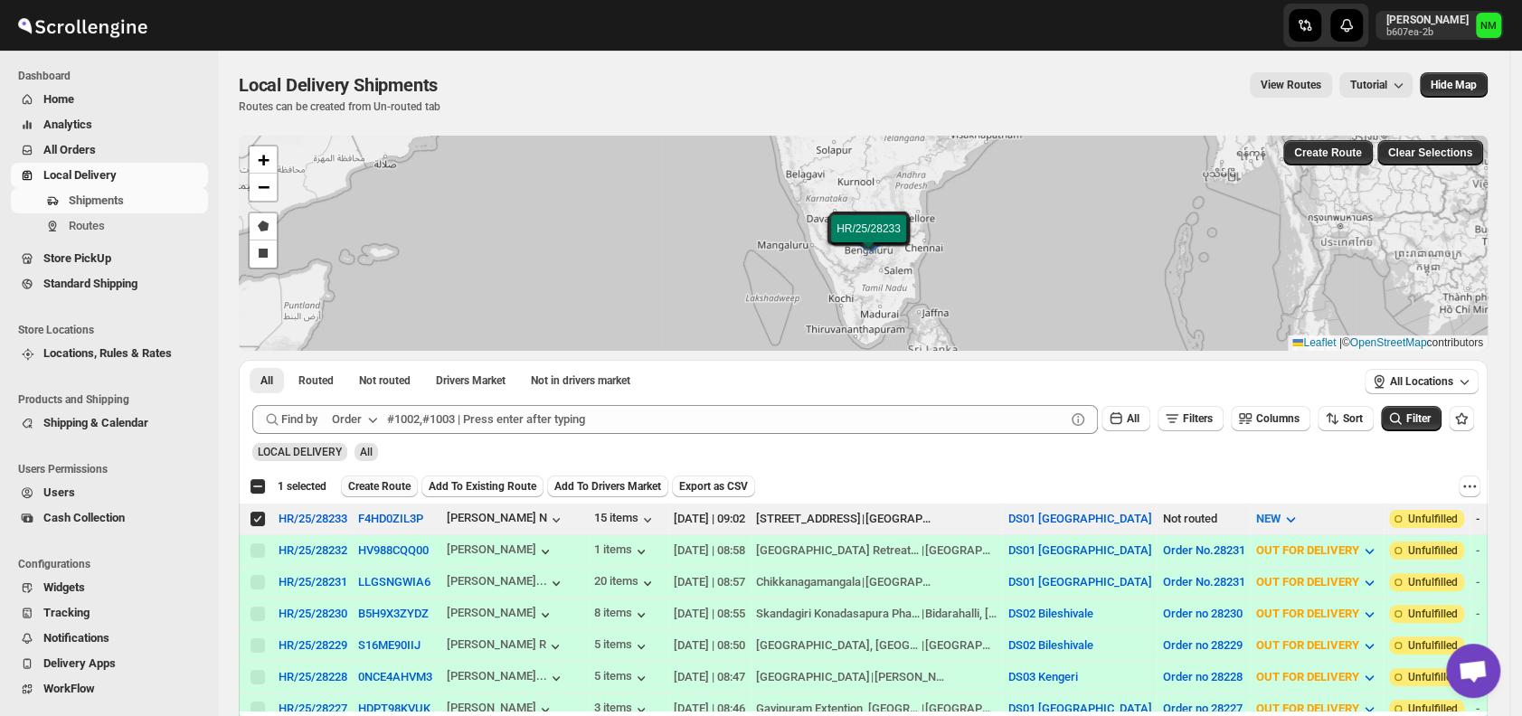
click at [371, 482] on span "Create Route" at bounding box center [379, 486] width 62 height 14
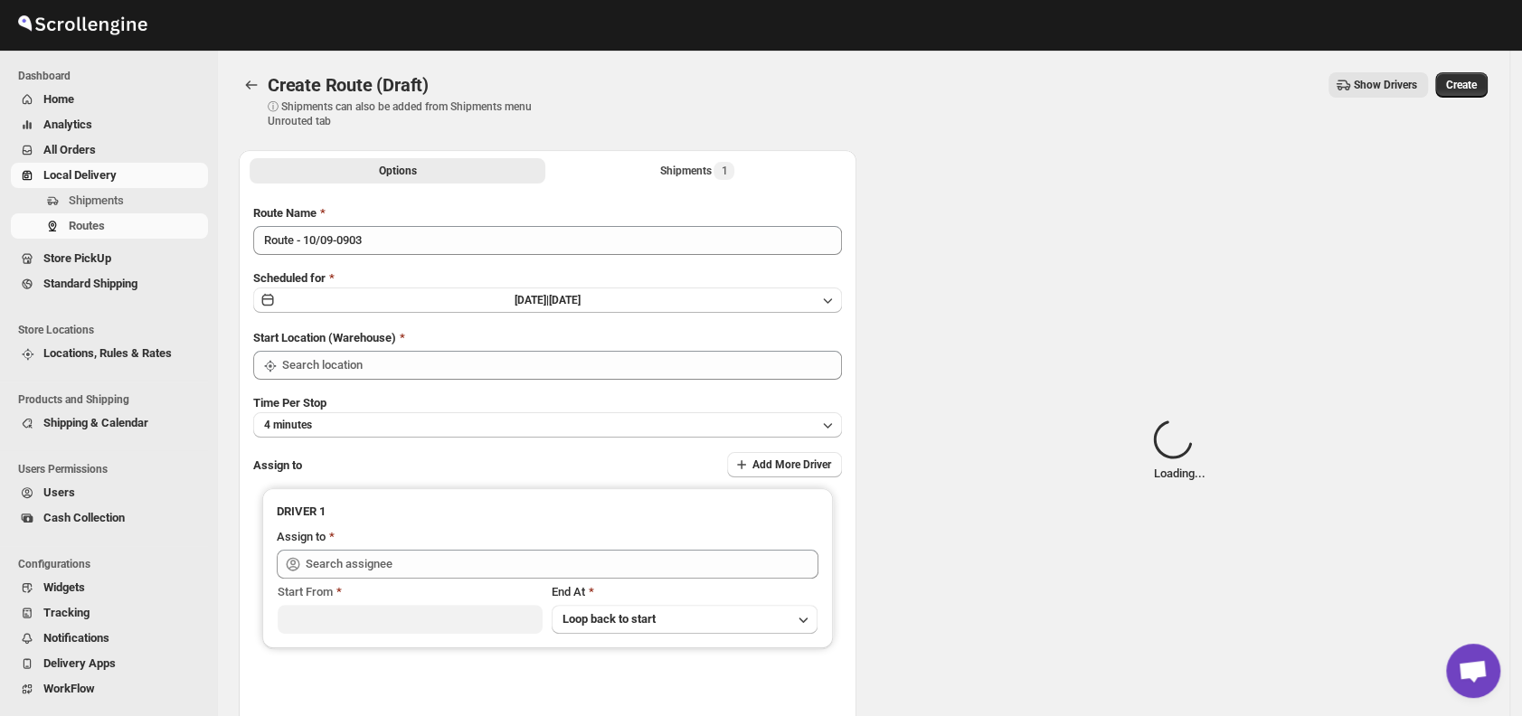
type input "DS01 [GEOGRAPHIC_DATA]"
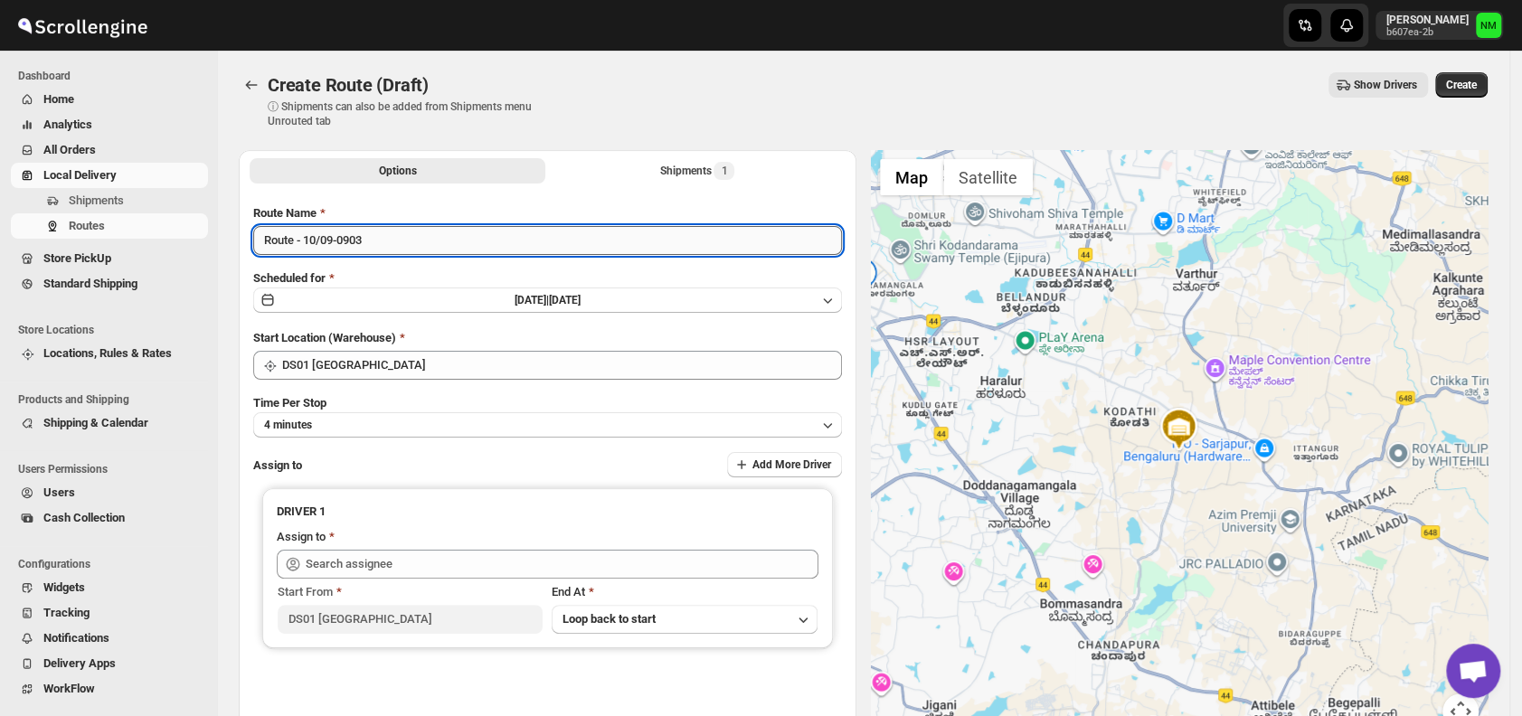
click at [400, 246] on input "Route - 10/09-0903" at bounding box center [547, 240] width 589 height 29
type input "R"
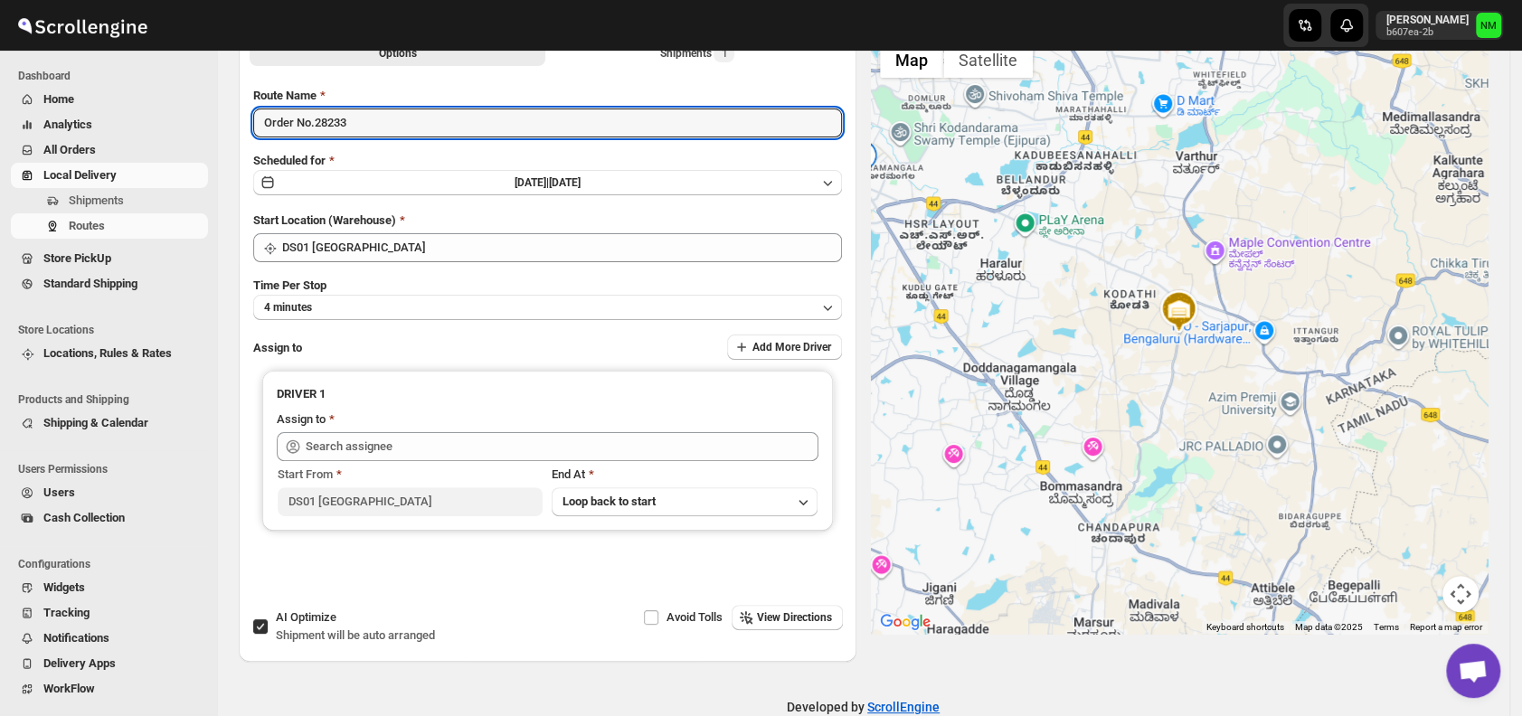
scroll to position [127, 0]
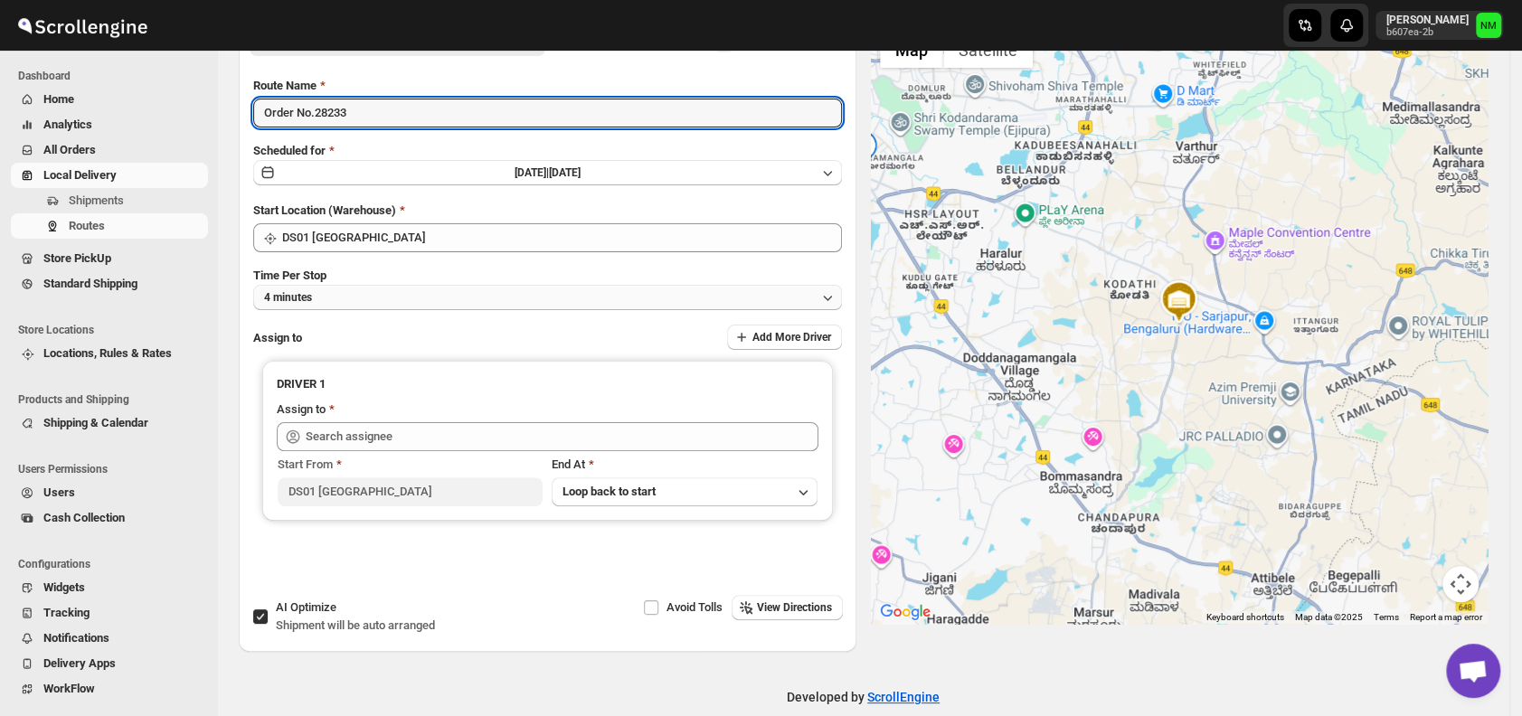
type input "Order No.28233"
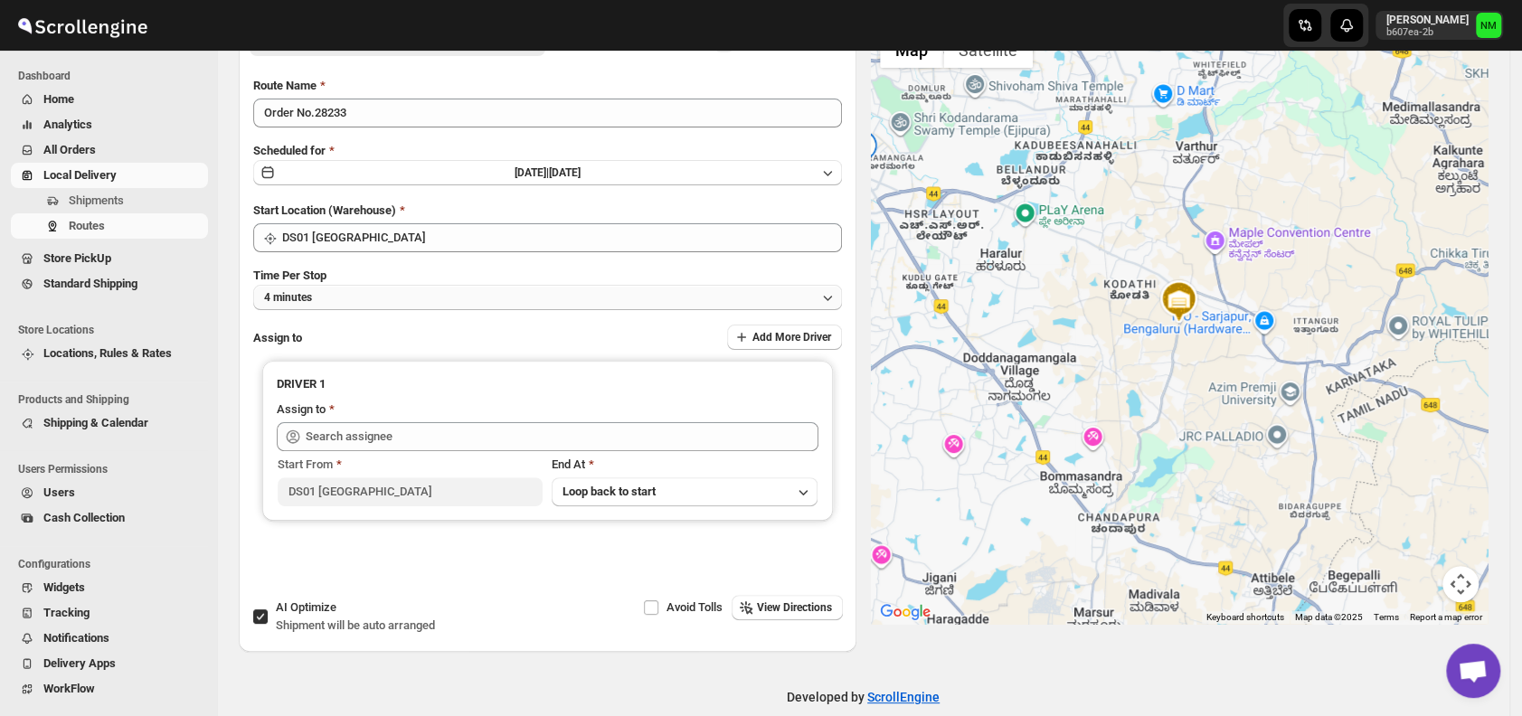
click at [338, 297] on button "4 minutes" at bounding box center [547, 297] width 589 height 25
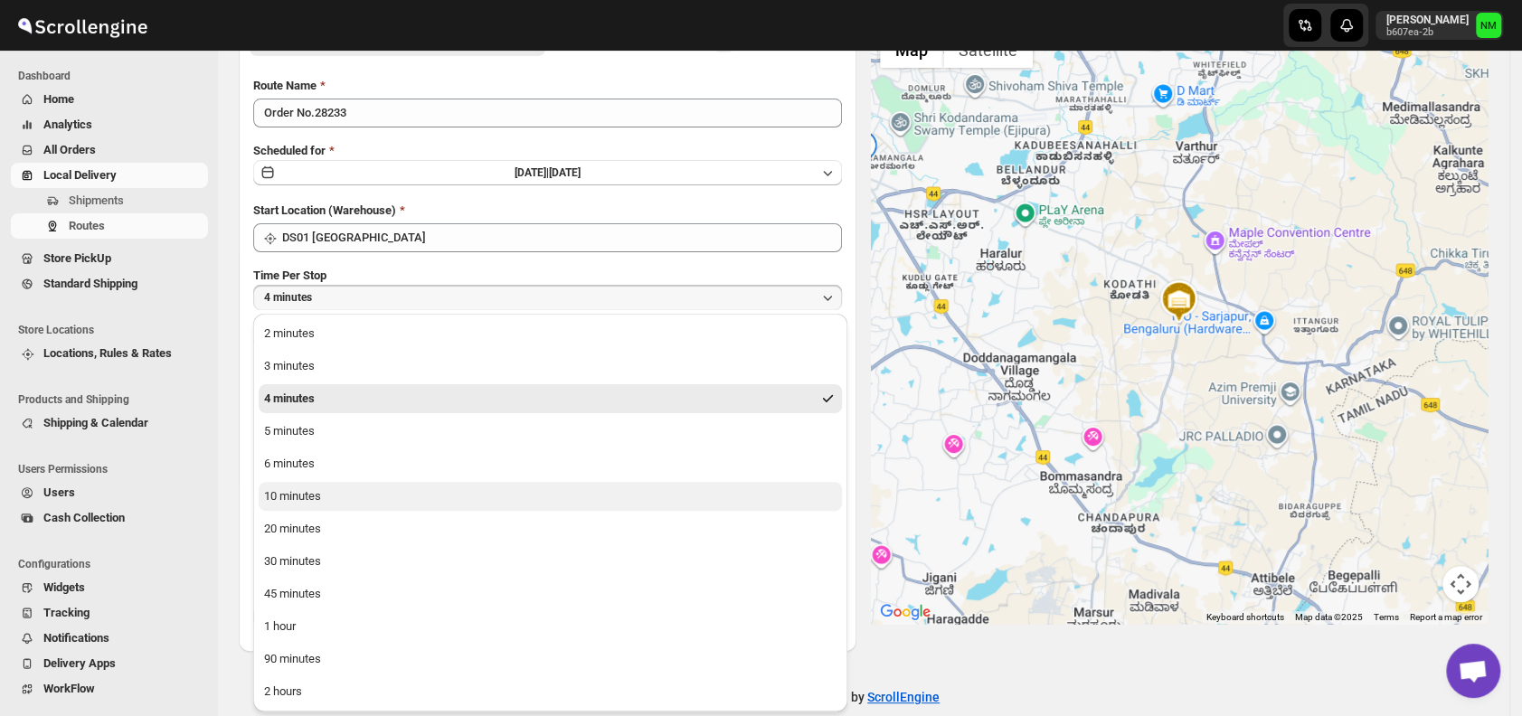
click at [282, 494] on div "10 minutes" at bounding box center [292, 496] width 57 height 18
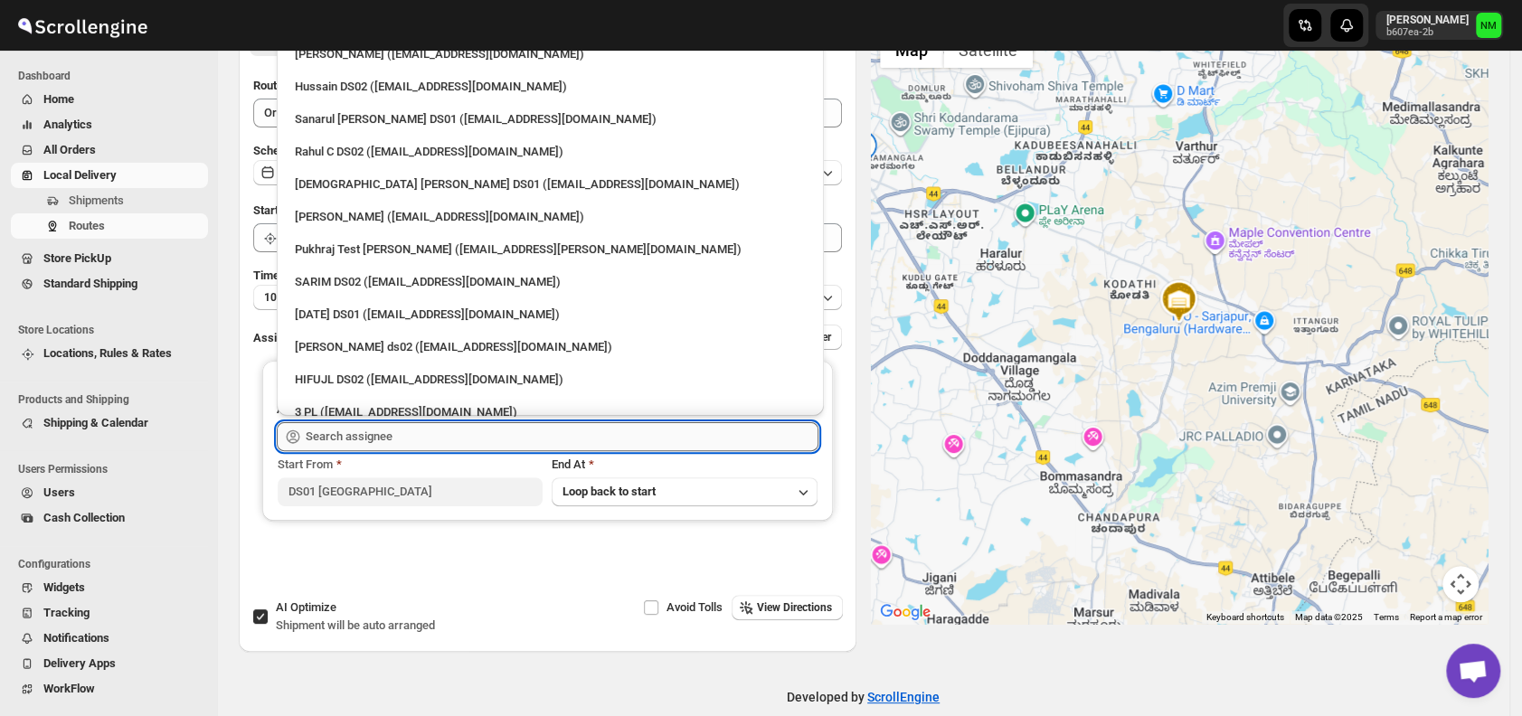
click at [420, 442] on input "text" at bounding box center [562, 436] width 513 height 29
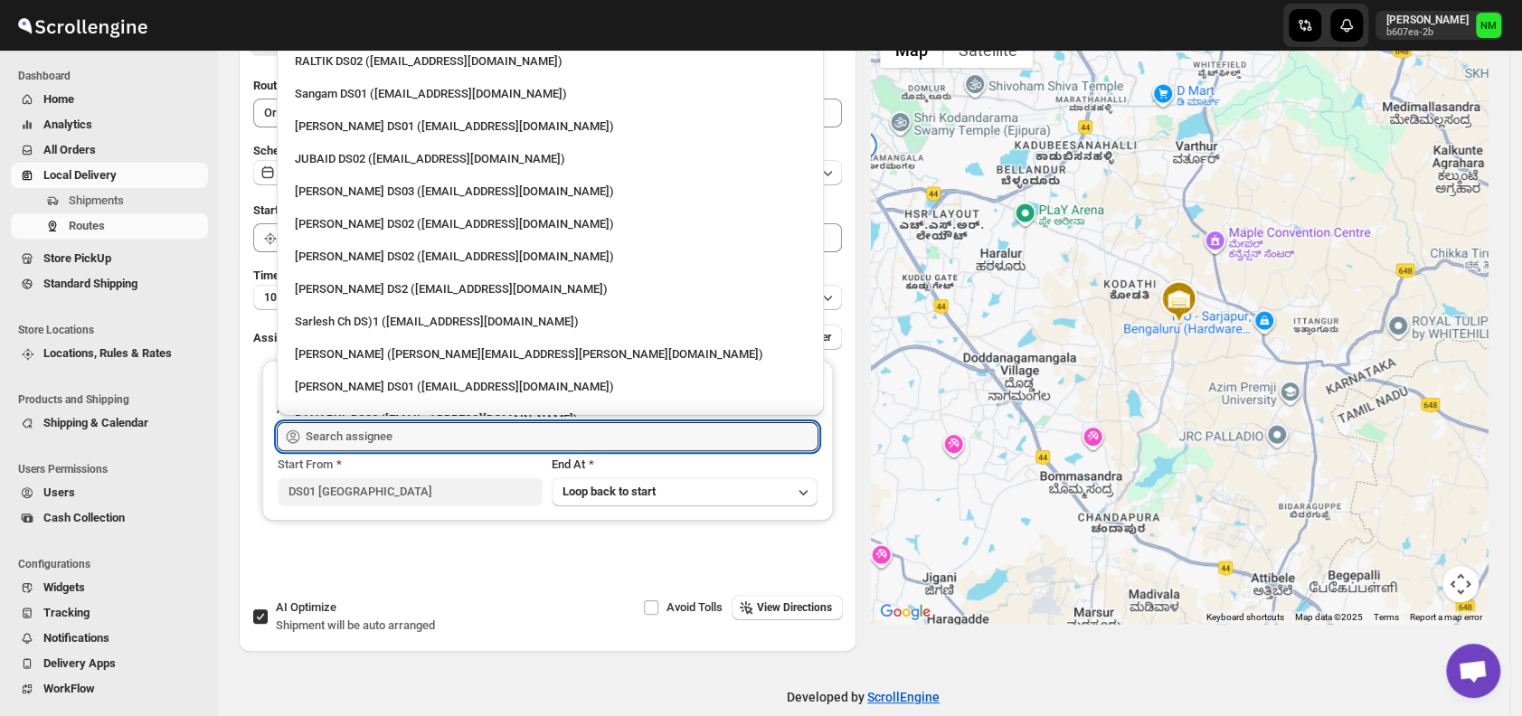
scroll to position [431, 0]
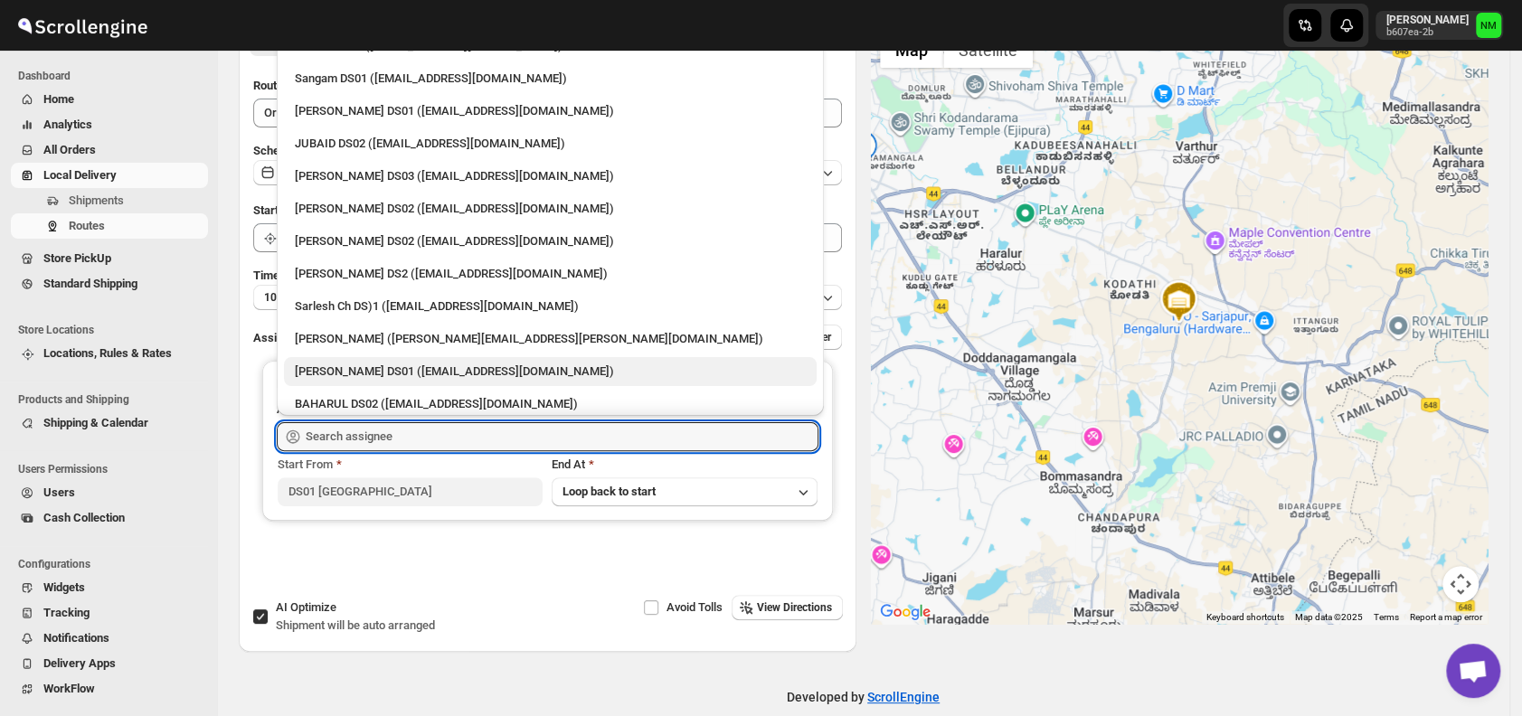
click at [376, 365] on div "[PERSON_NAME] DS01 ([EMAIL_ADDRESS][DOMAIN_NAME])" at bounding box center [550, 372] width 511 height 18
type input "[PERSON_NAME] DS01 ([EMAIL_ADDRESS][DOMAIN_NAME])"
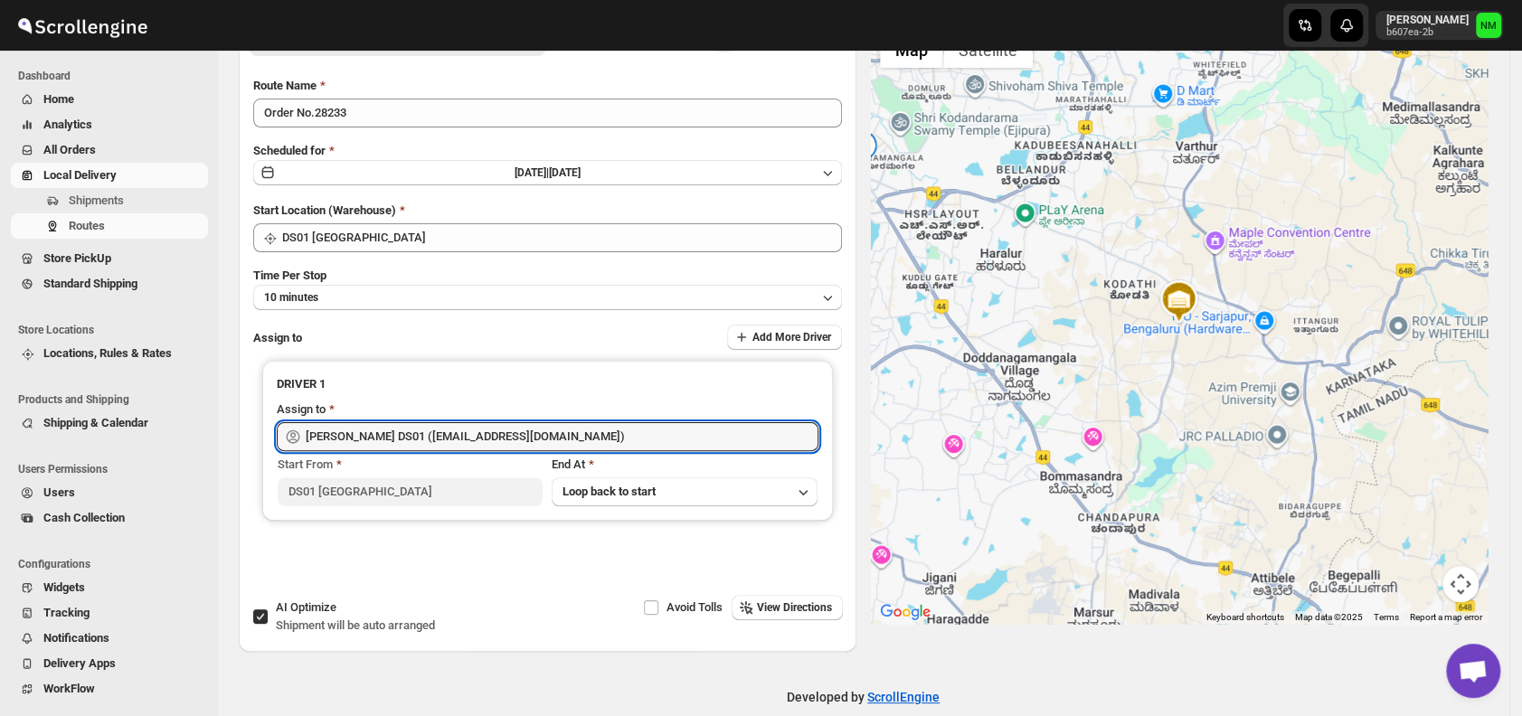
scroll to position [0, 0]
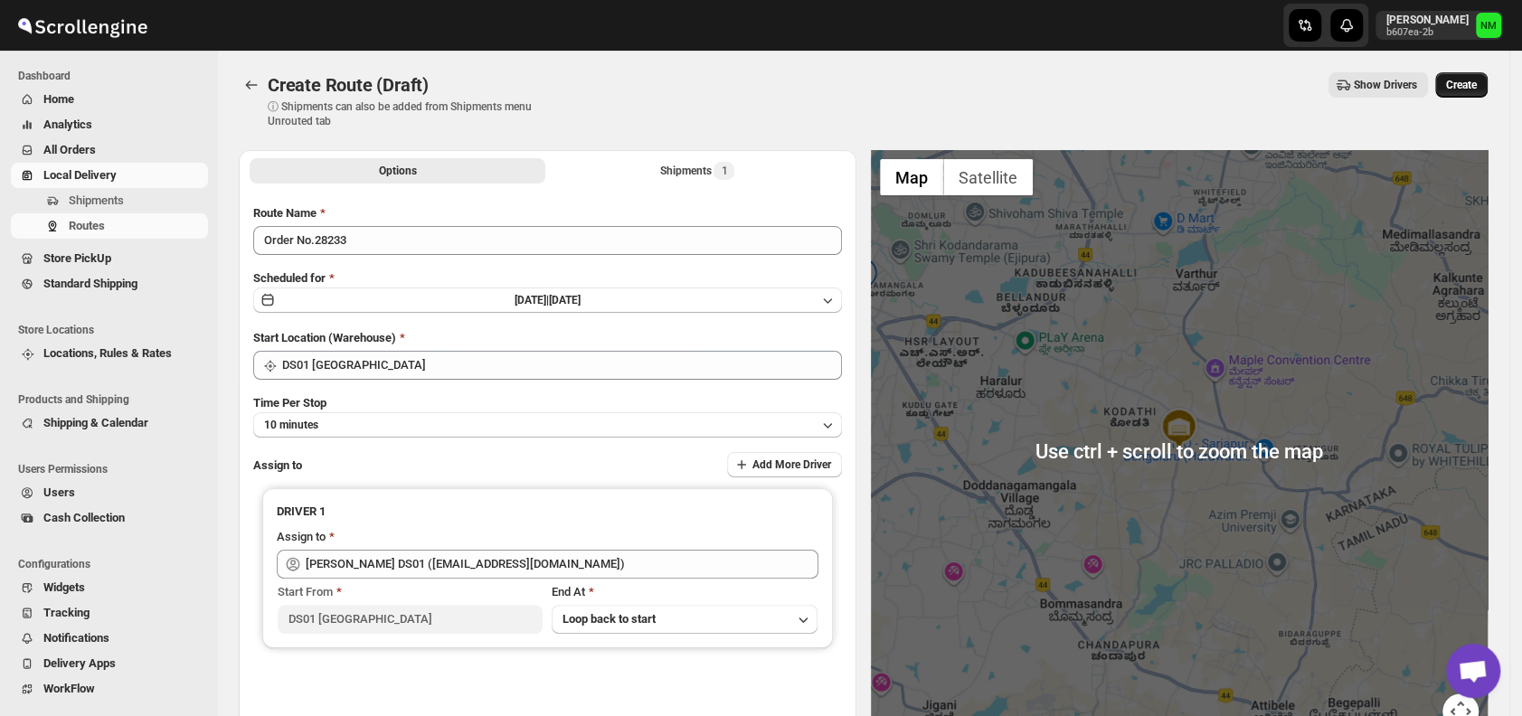
click at [1473, 90] on span "Create" at bounding box center [1461, 85] width 31 height 14
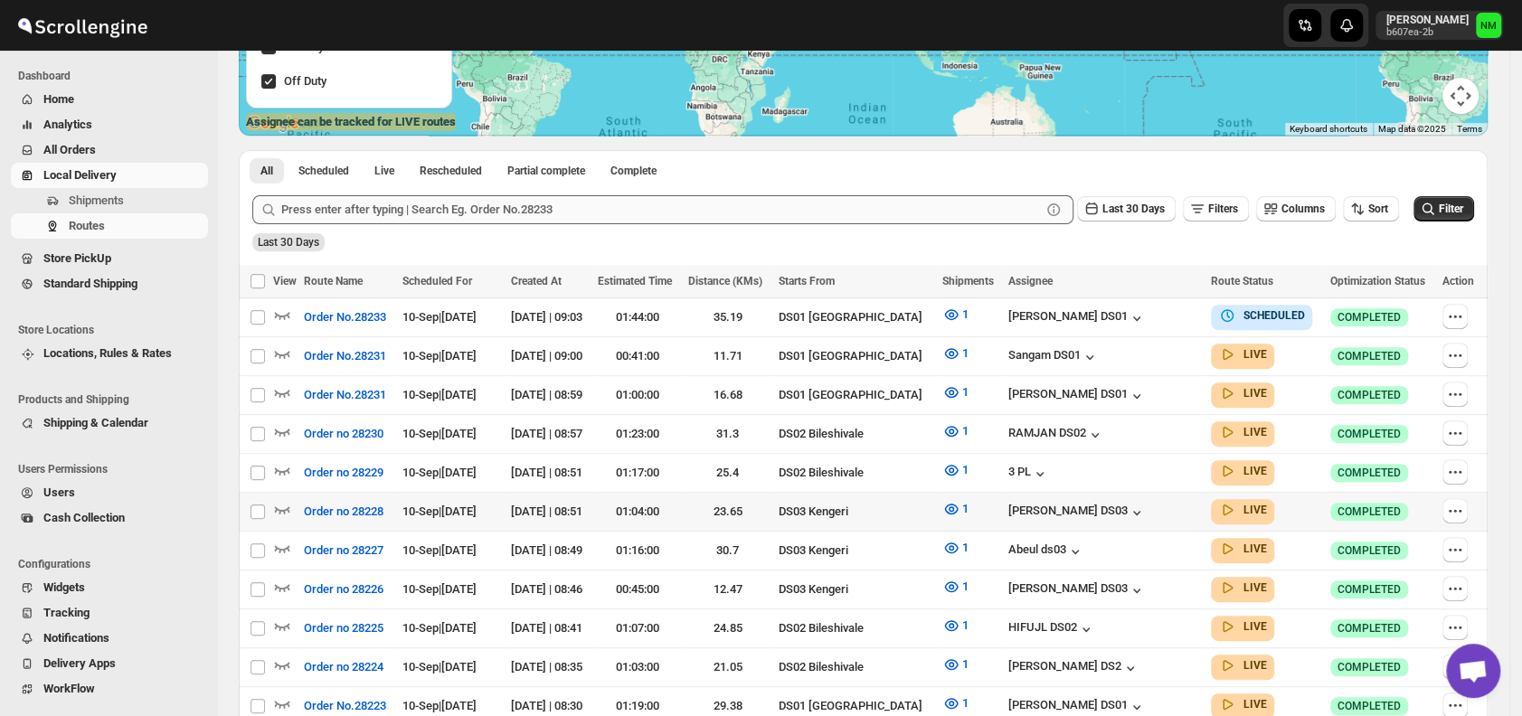
scroll to position [340, 0]
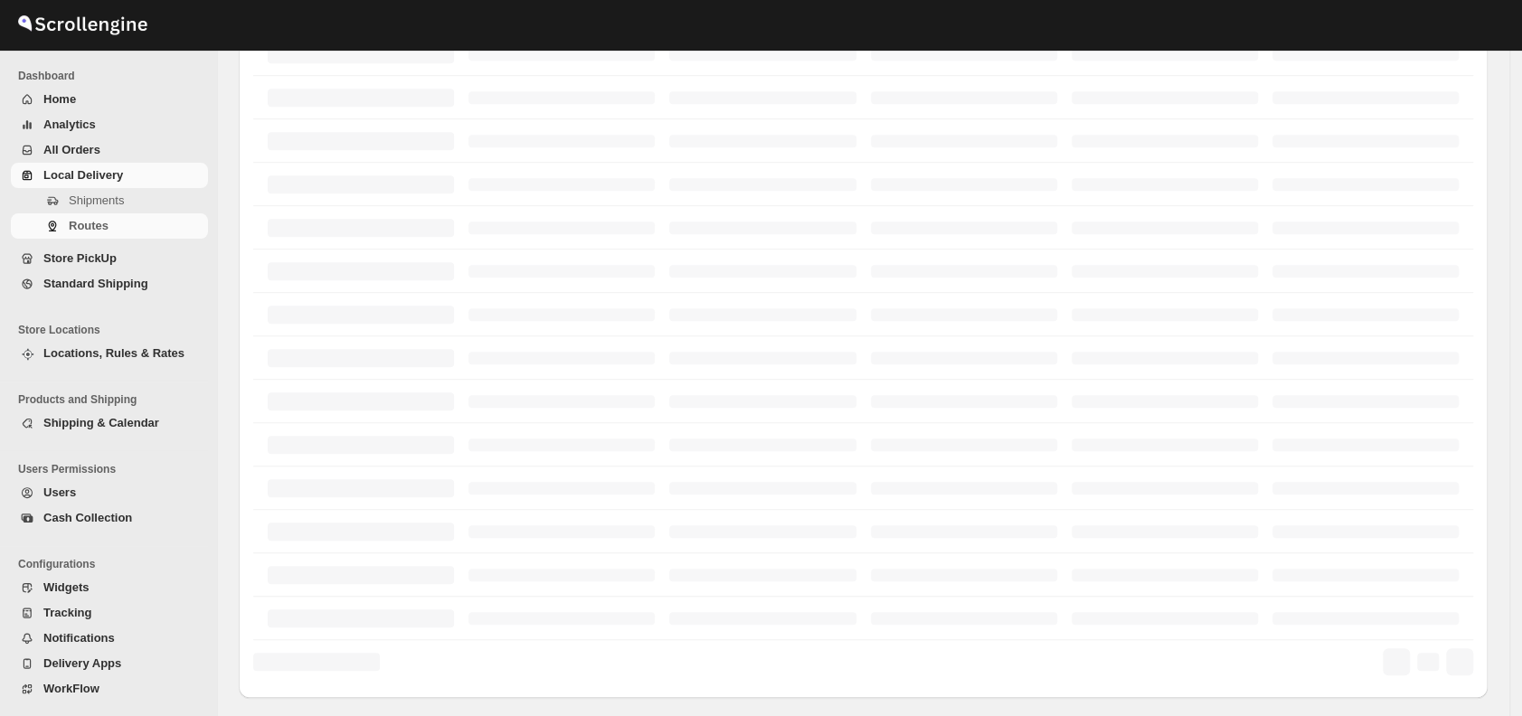
scroll to position [340, 0]
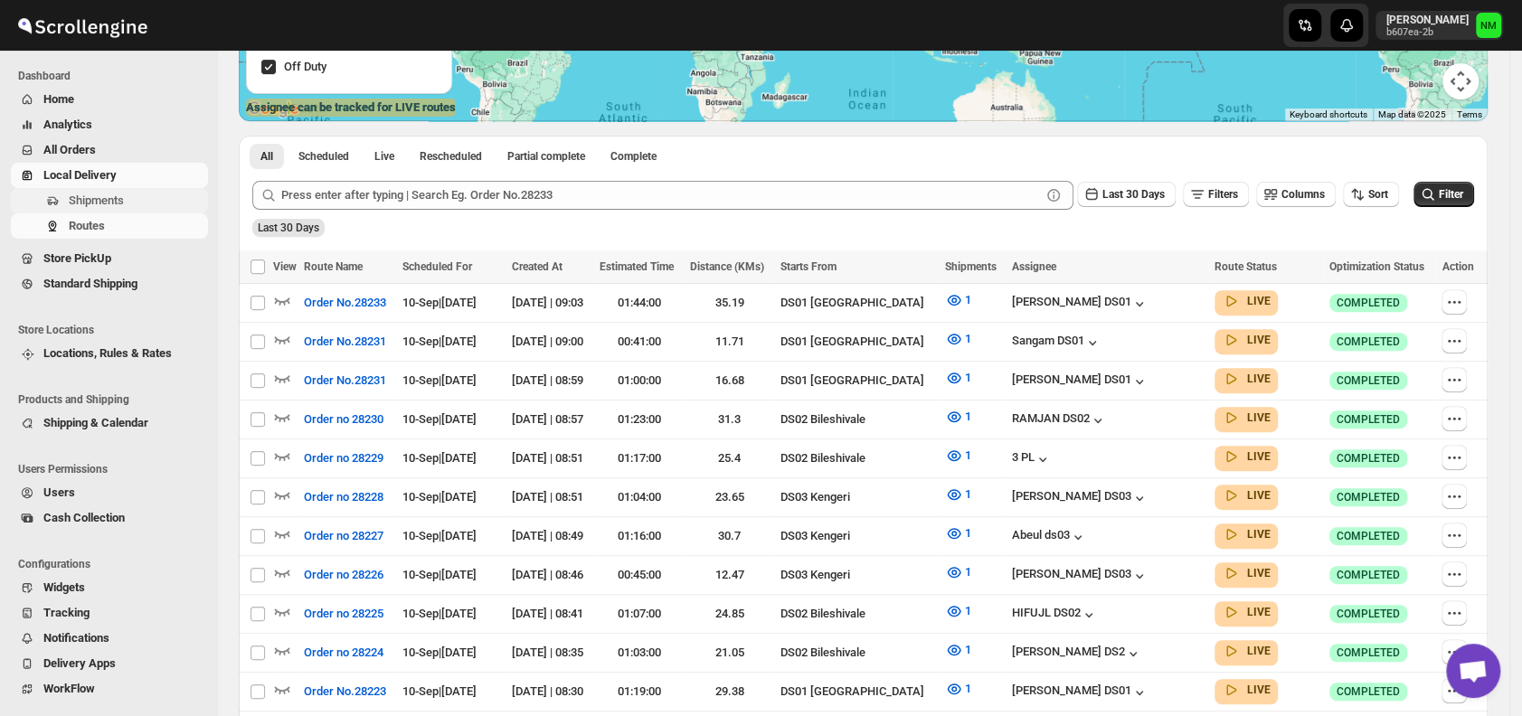
click at [119, 200] on span "Shipments" at bounding box center [96, 201] width 55 height 14
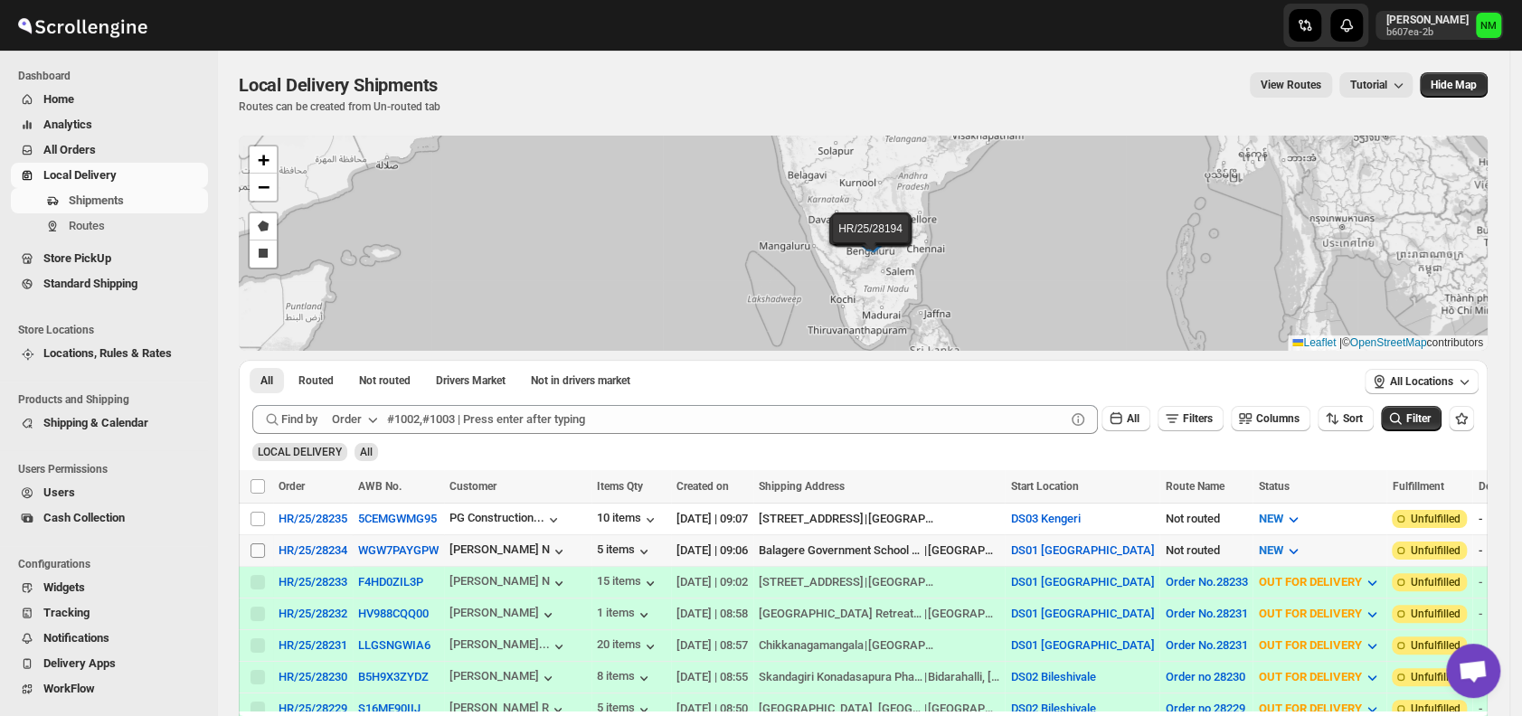
click at [253, 546] on input "Select shipment" at bounding box center [257, 550] width 14 height 14
checkbox input "true"
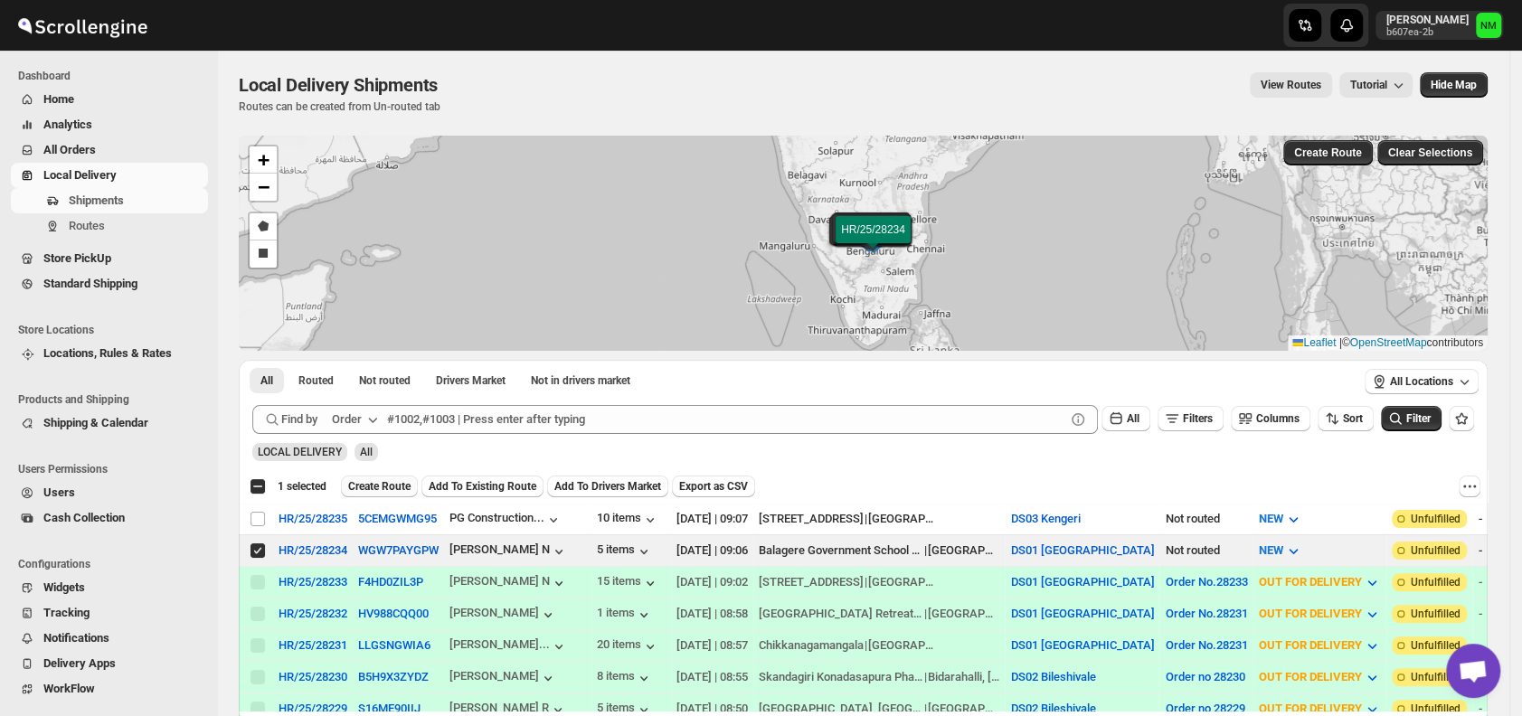
click at [362, 487] on span "Create Route" at bounding box center [379, 486] width 62 height 14
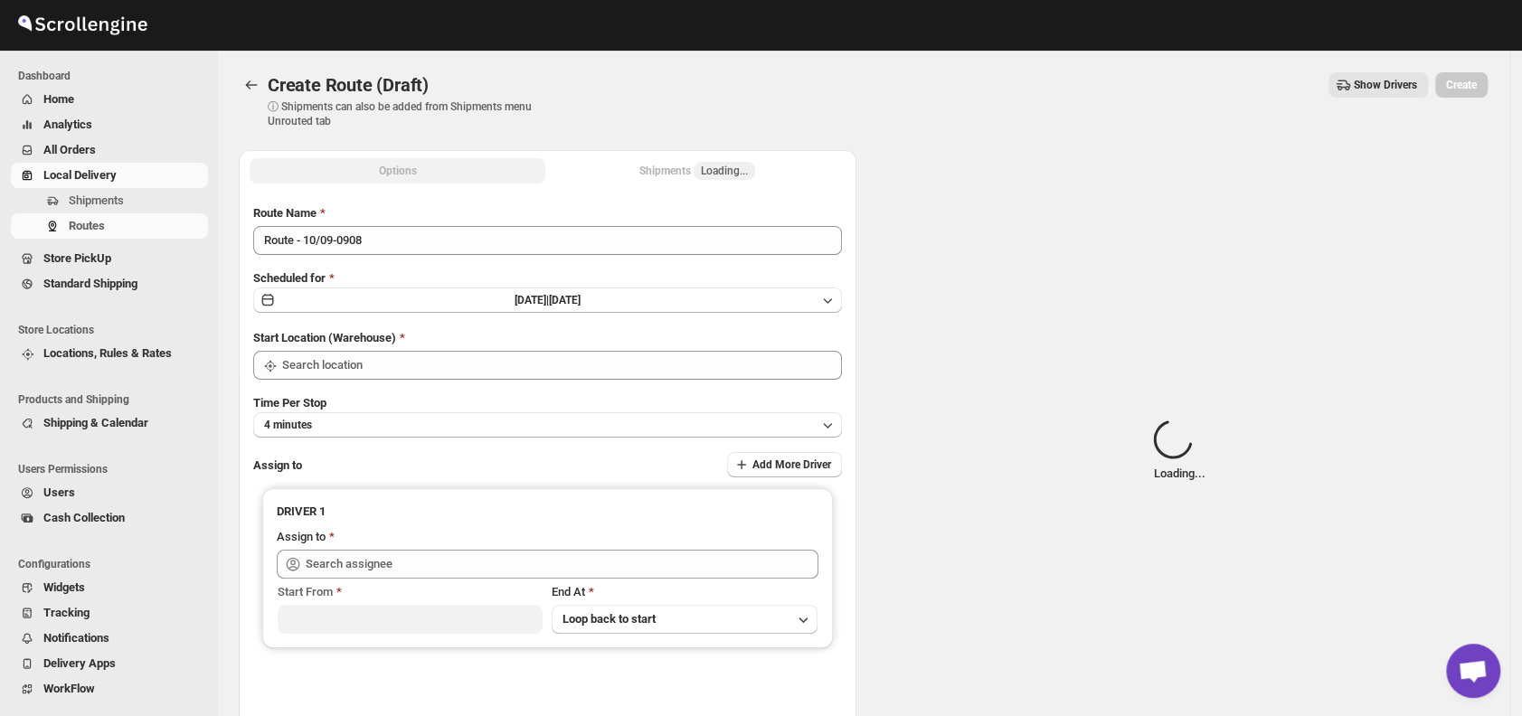
type input "DS01 [GEOGRAPHIC_DATA]"
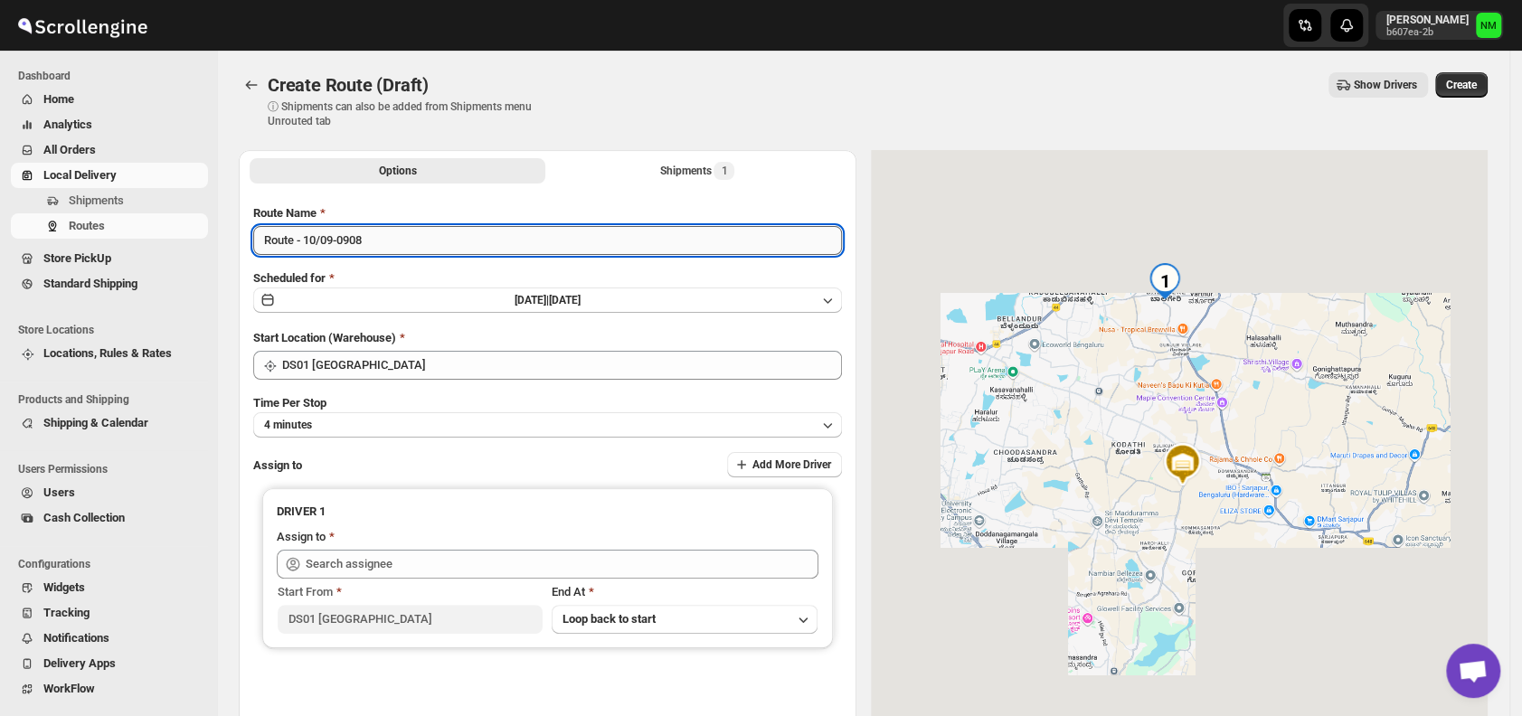
click at [408, 240] on input "Route - 10/09-0908" at bounding box center [547, 240] width 589 height 29
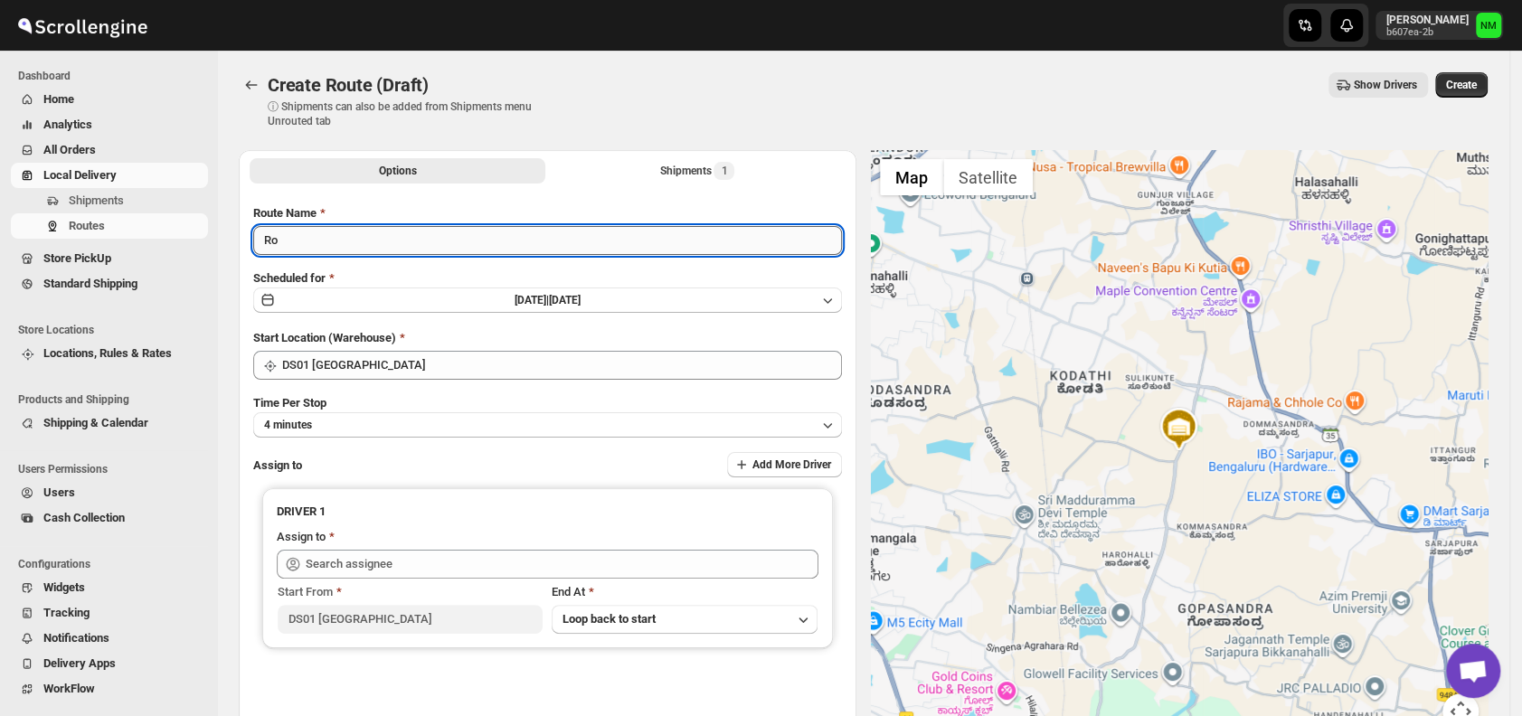
type input "R"
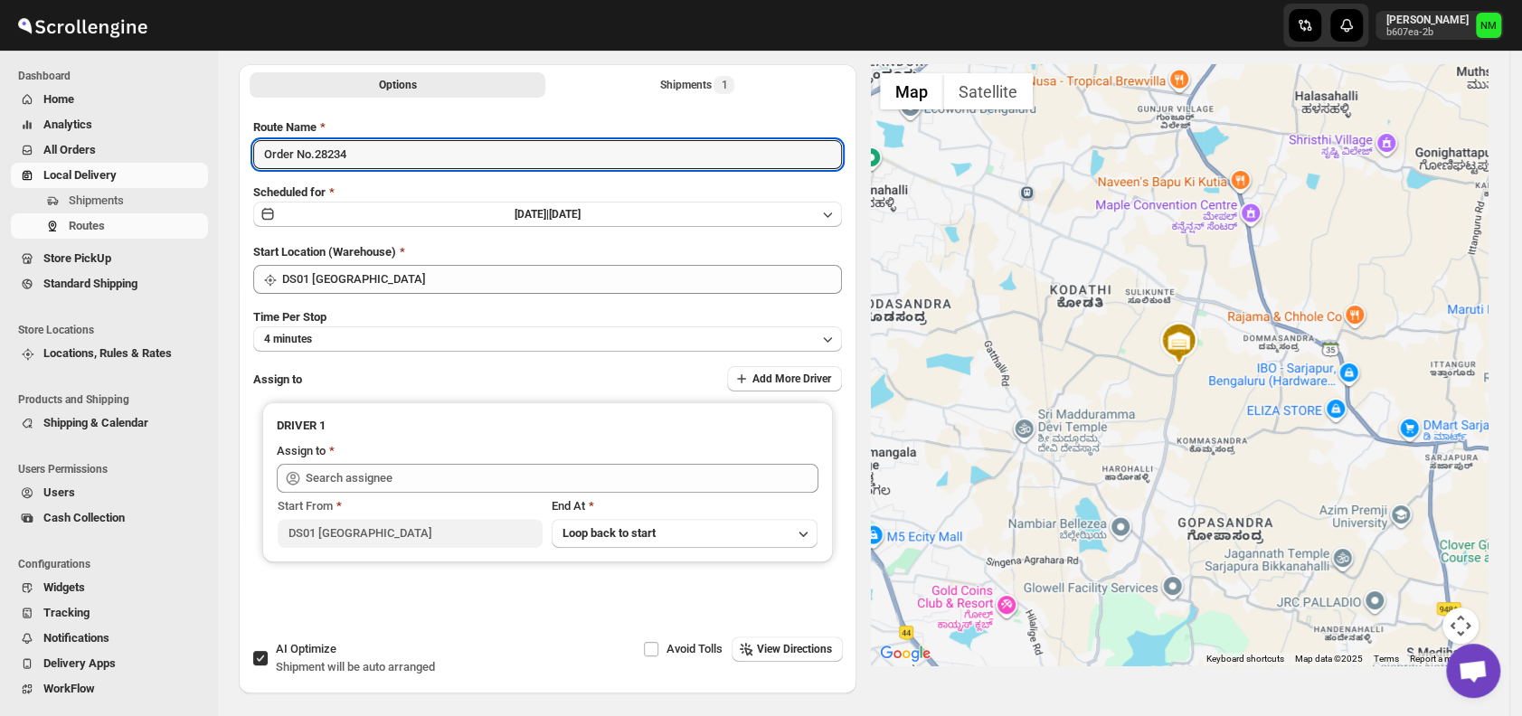
scroll to position [91, 0]
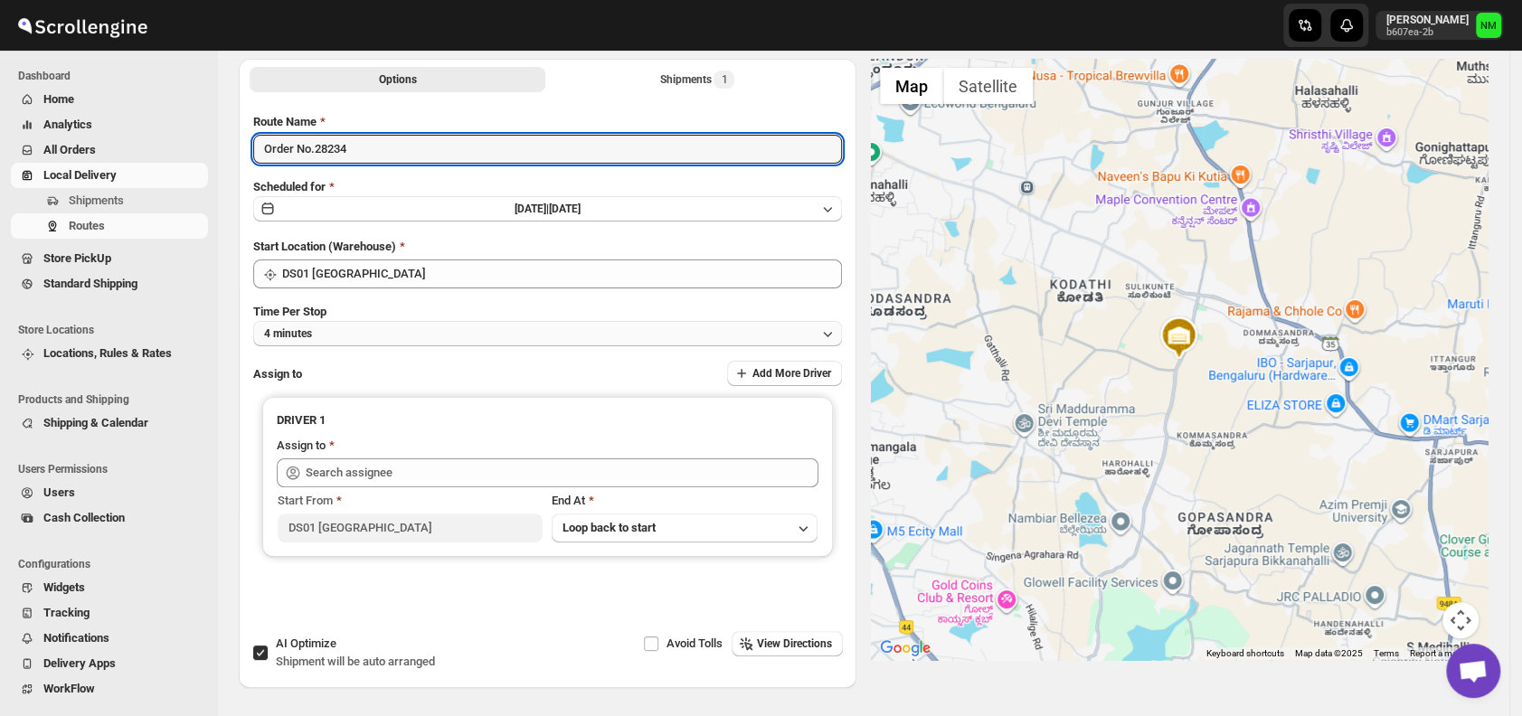
type input "Order No.28234"
click at [366, 326] on button "4 minutes" at bounding box center [547, 333] width 589 height 25
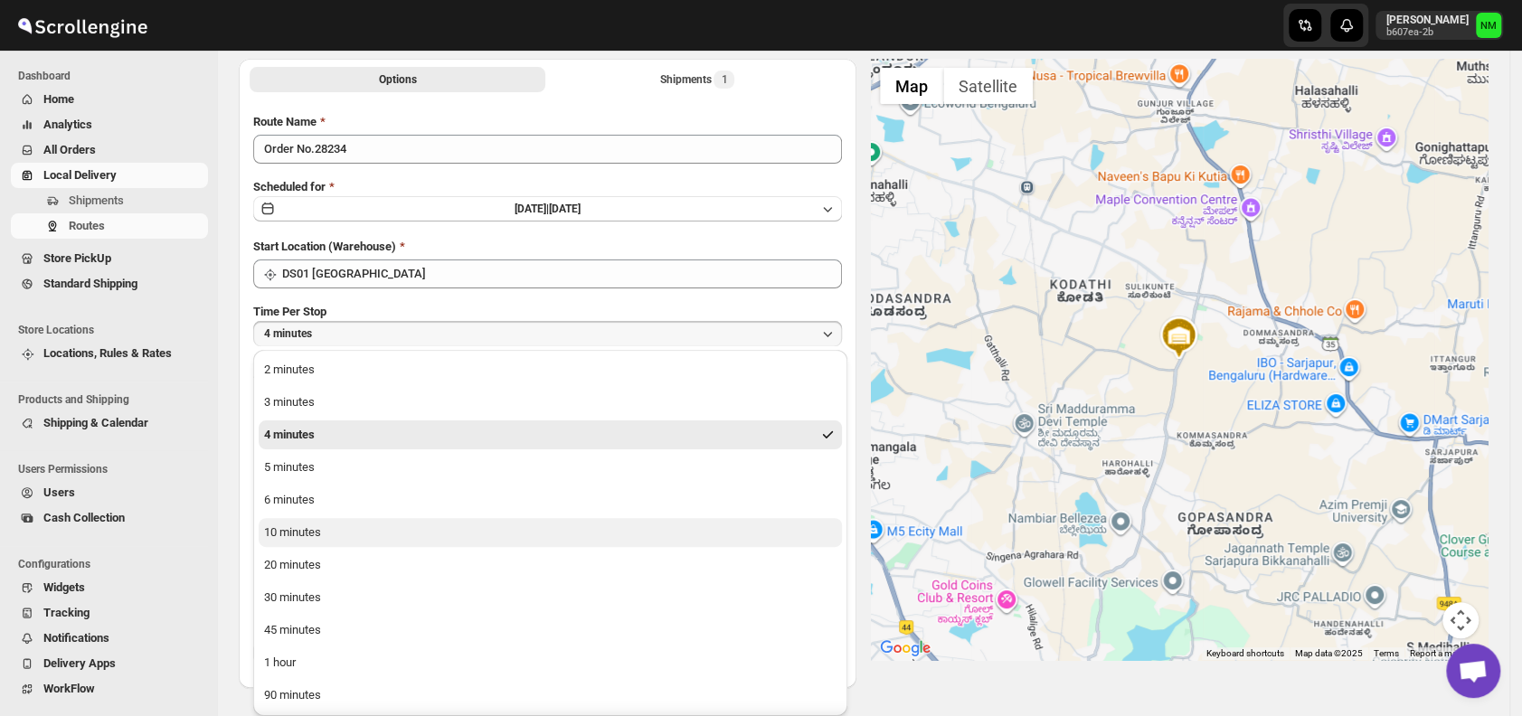
click at [313, 534] on div "10 minutes" at bounding box center [292, 533] width 57 height 18
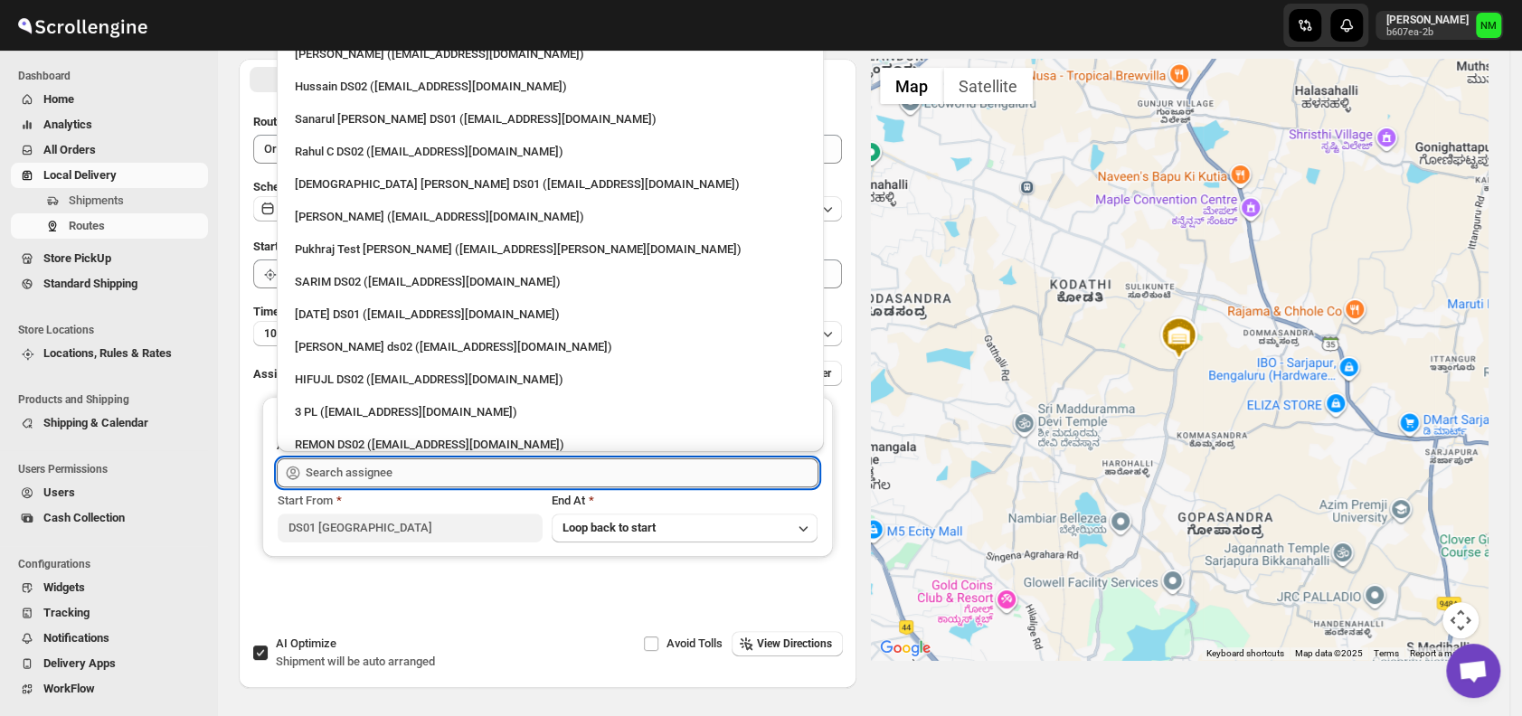
click at [457, 471] on input "text" at bounding box center [562, 472] width 513 height 29
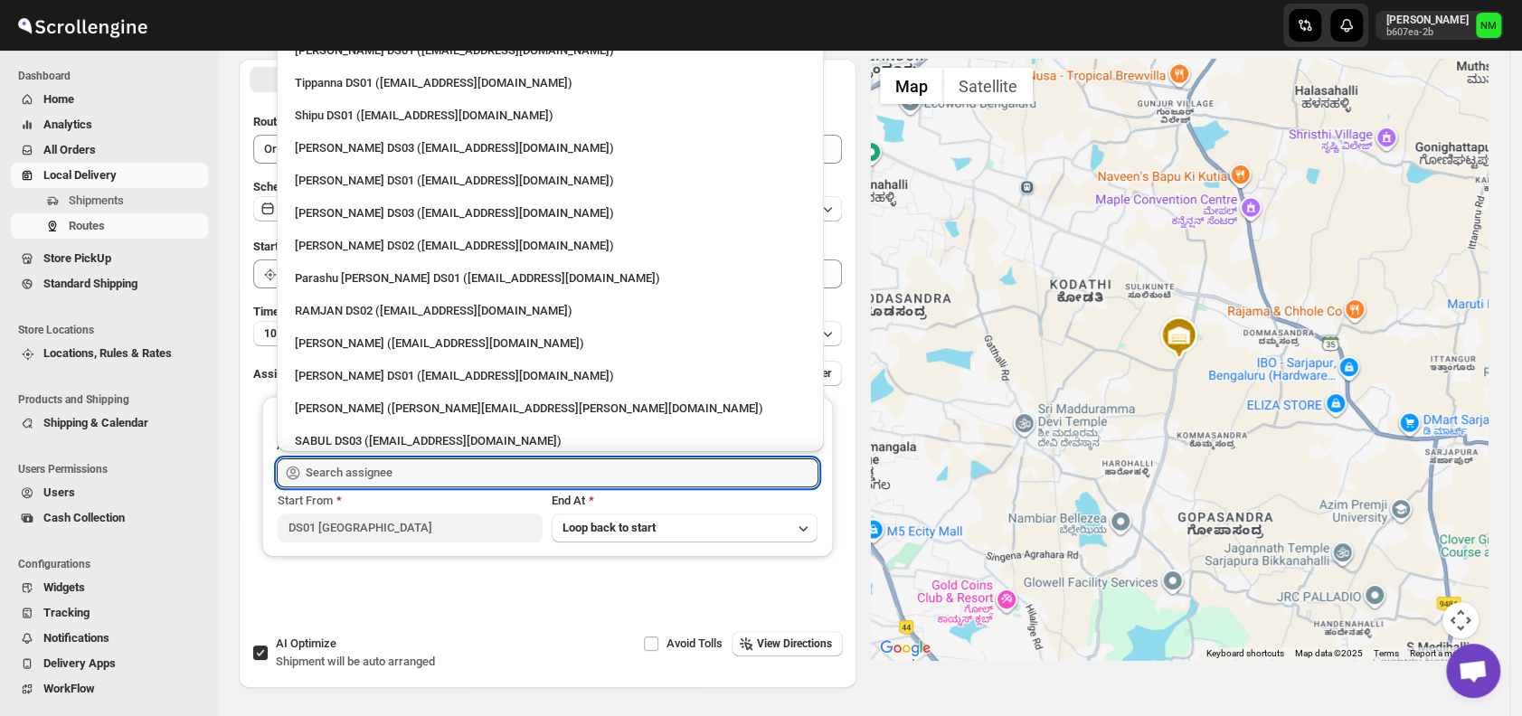
scroll to position [1610, 0]
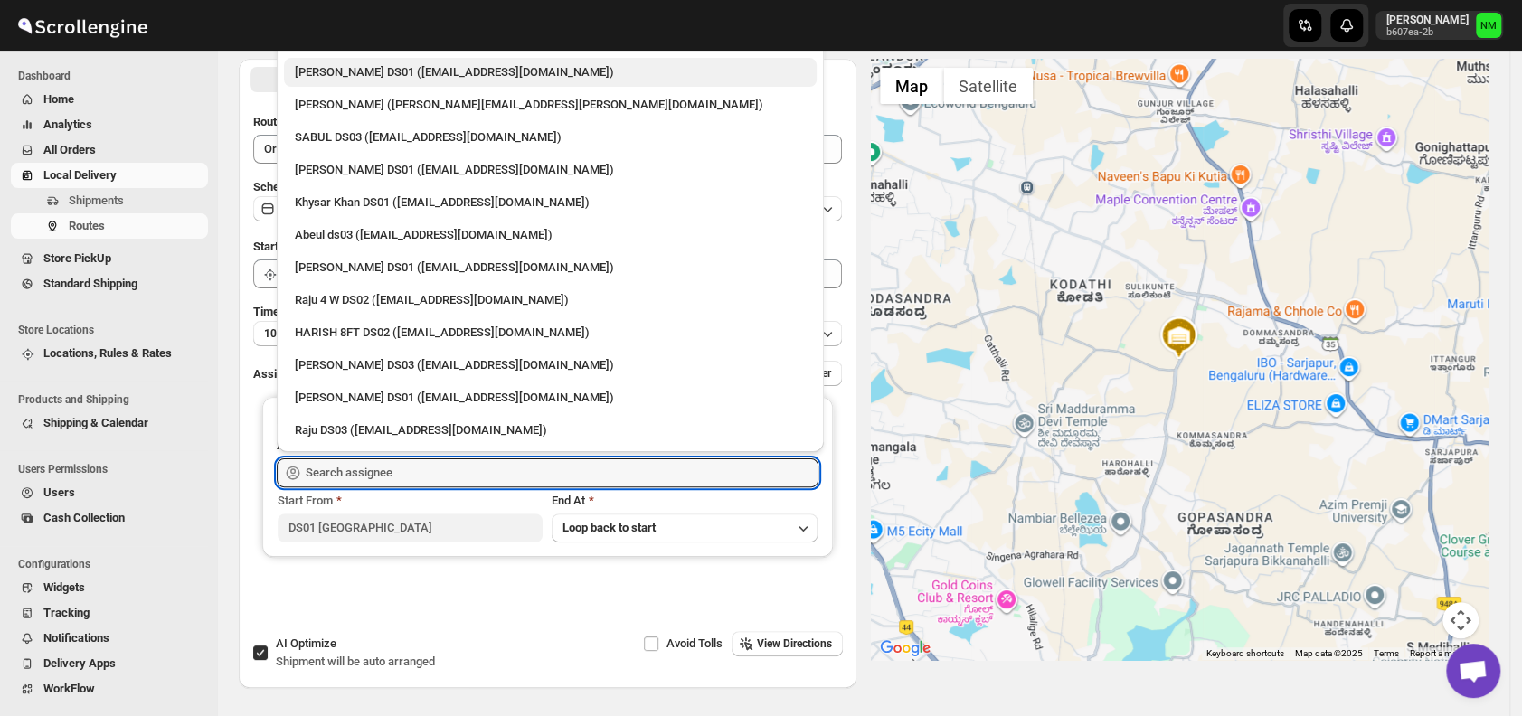
click at [340, 70] on div "Saharul DS01 (yedesam921@cavoyar.com)" at bounding box center [550, 72] width 511 height 18
type input "Saharul DS01 (yedesam921@cavoyar.com)"
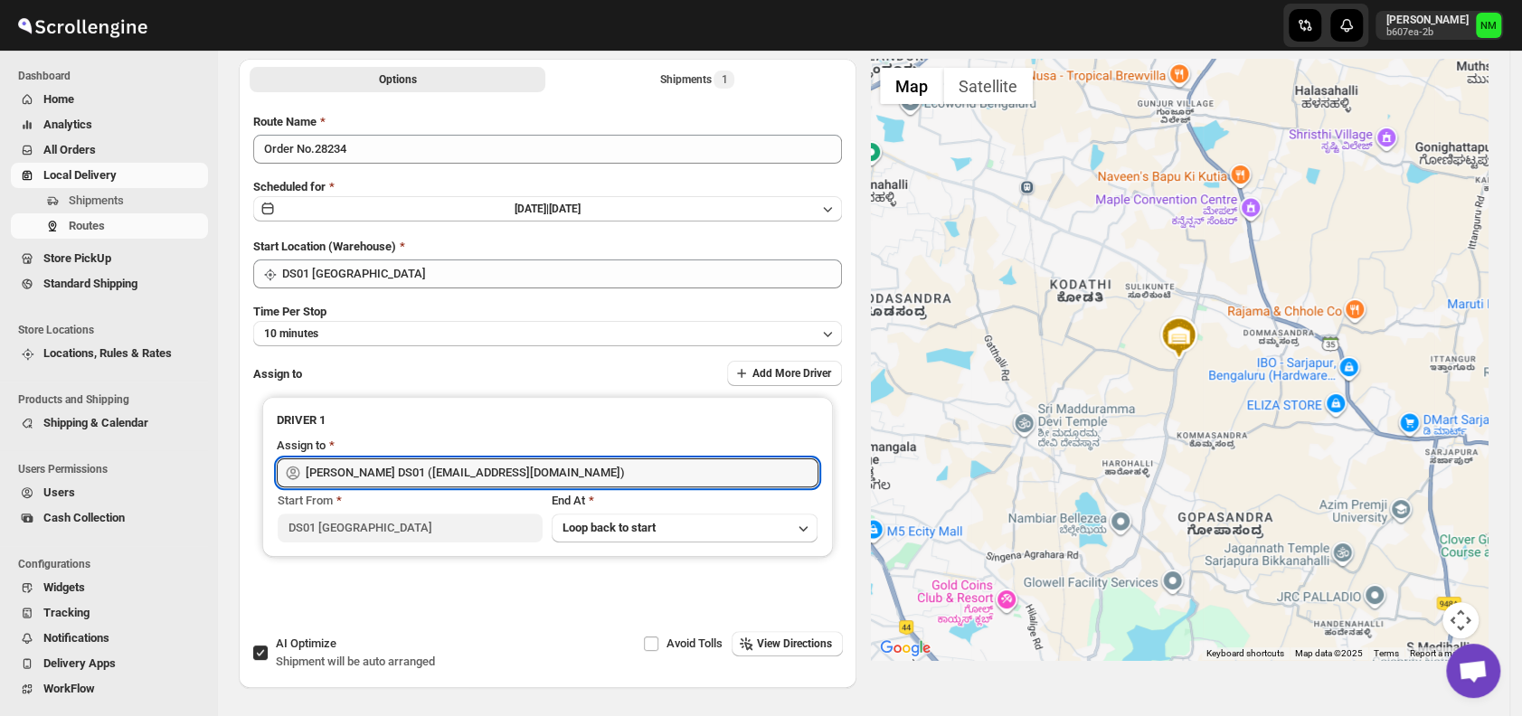
scroll to position [0, 0]
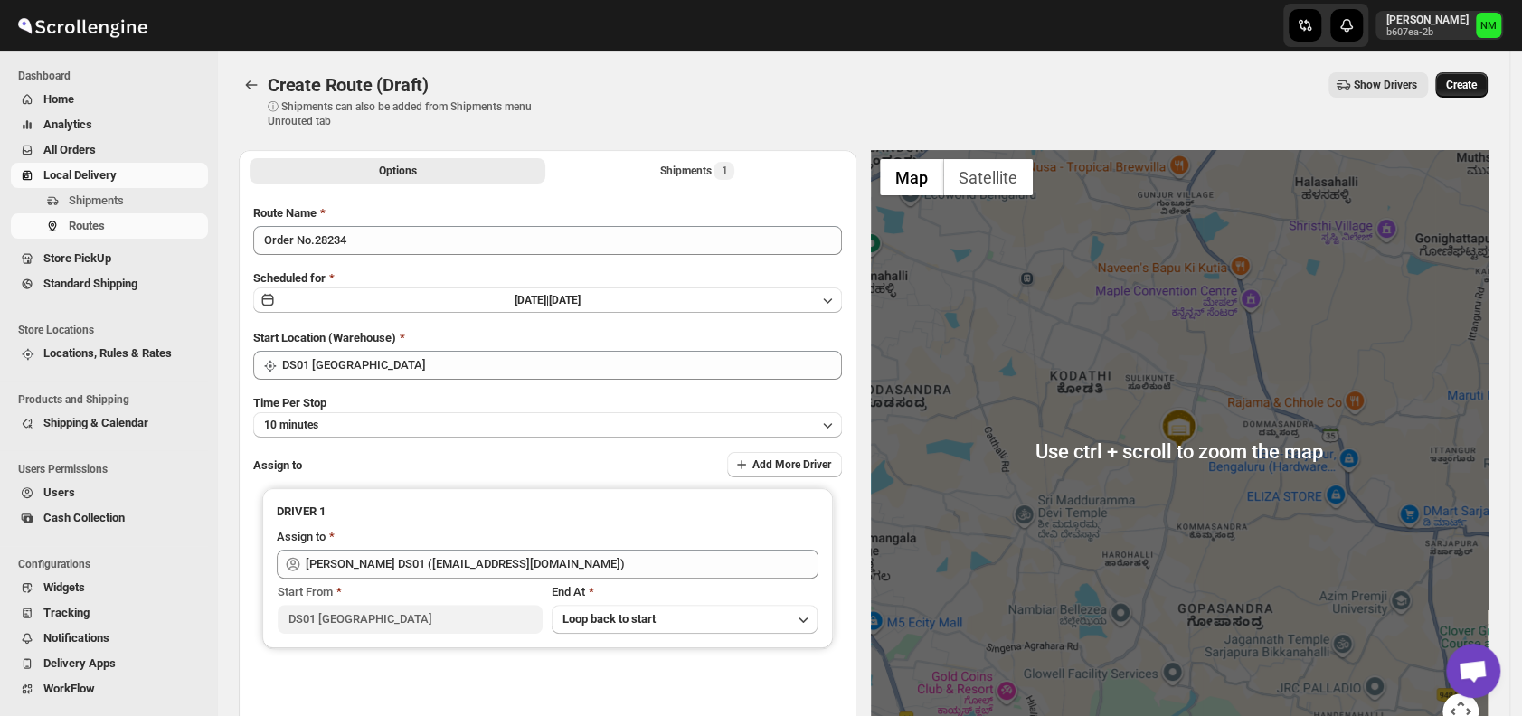
click at [1477, 89] on span "Create" at bounding box center [1461, 85] width 31 height 14
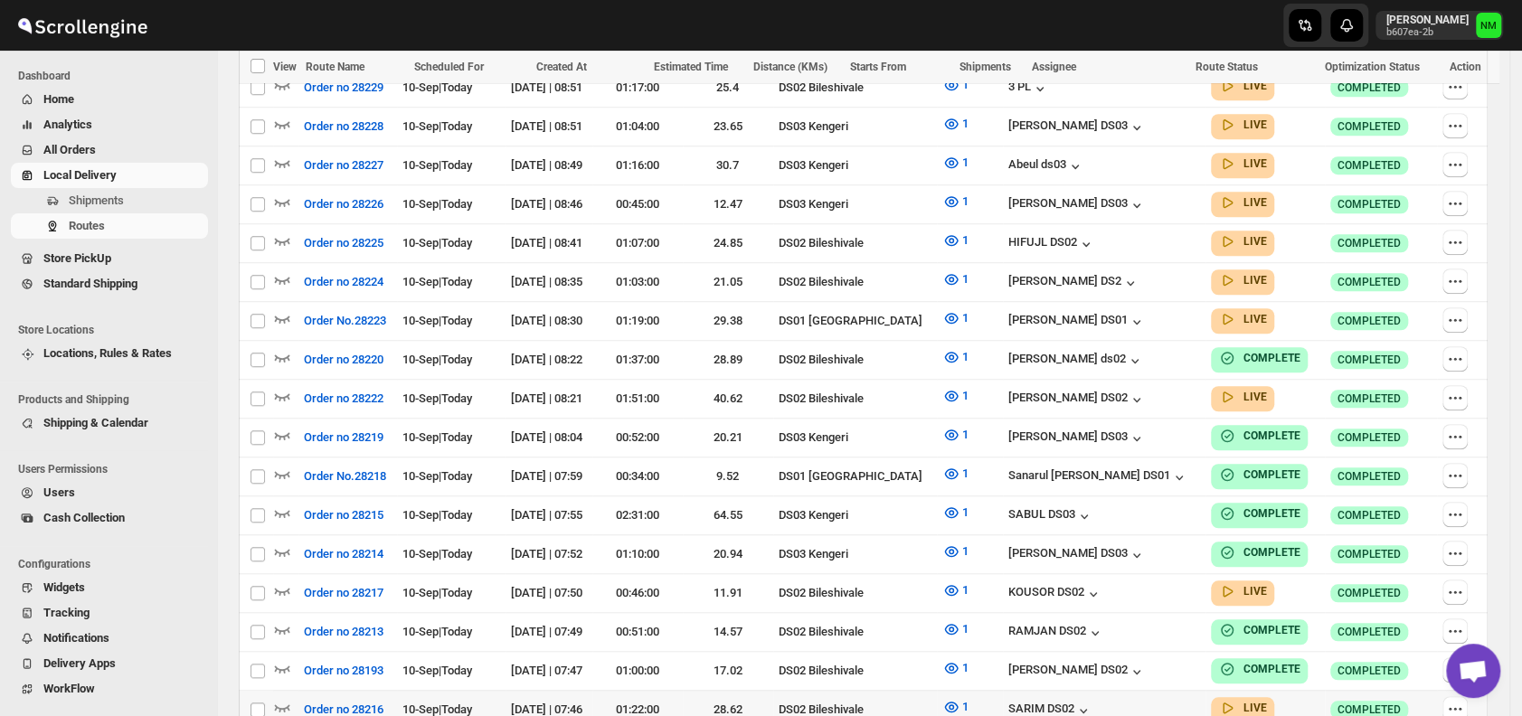
scroll to position [988, 0]
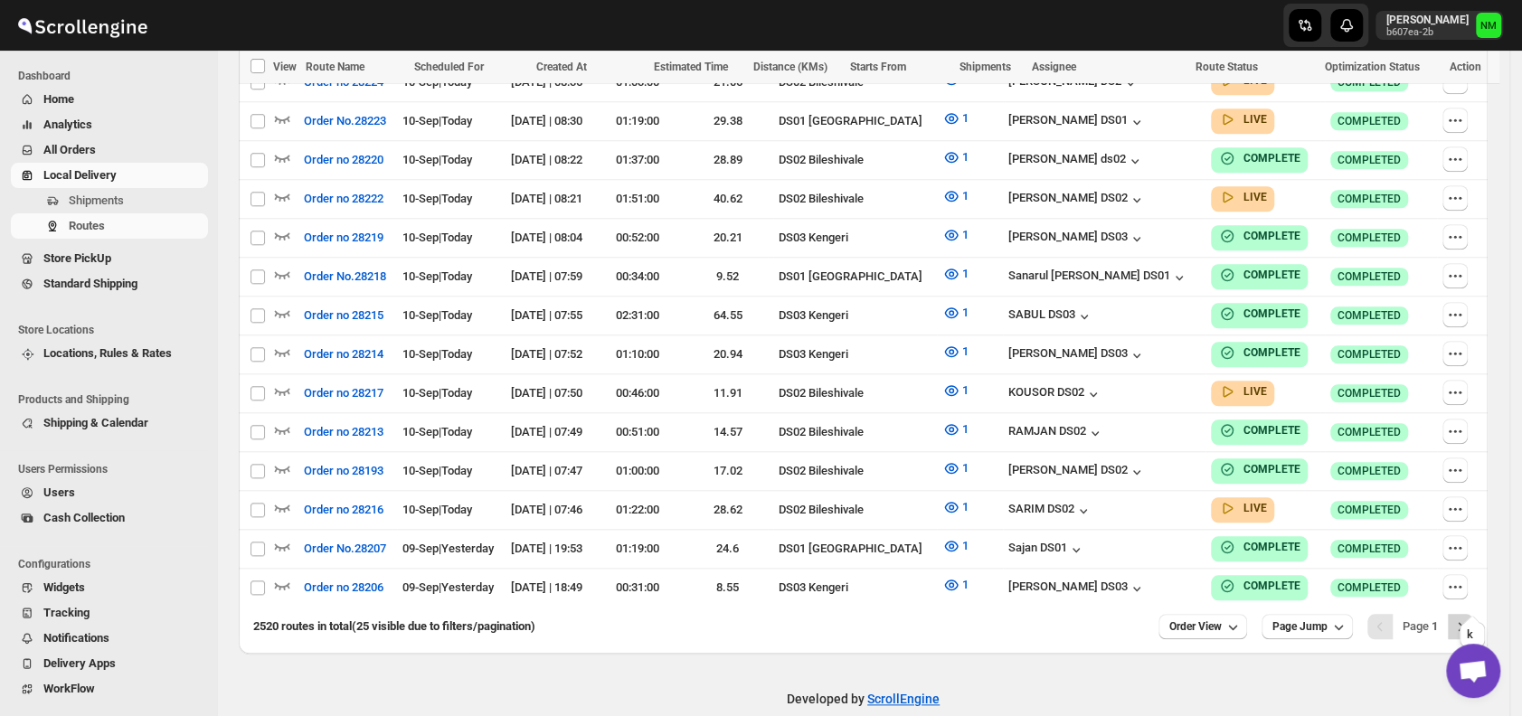
click at [1469, 618] on icon "Next" at bounding box center [1460, 627] width 18 height 18
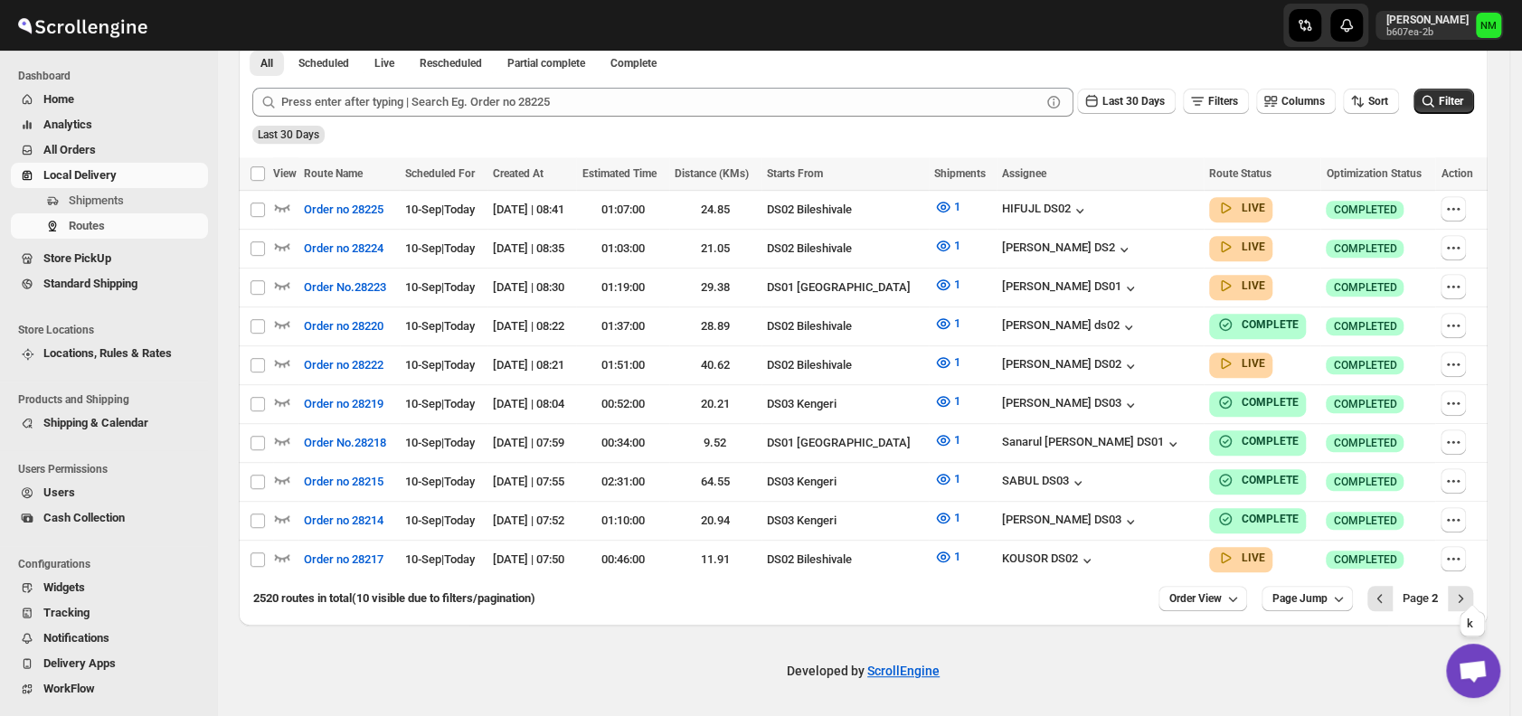
scroll to position [421, 0]
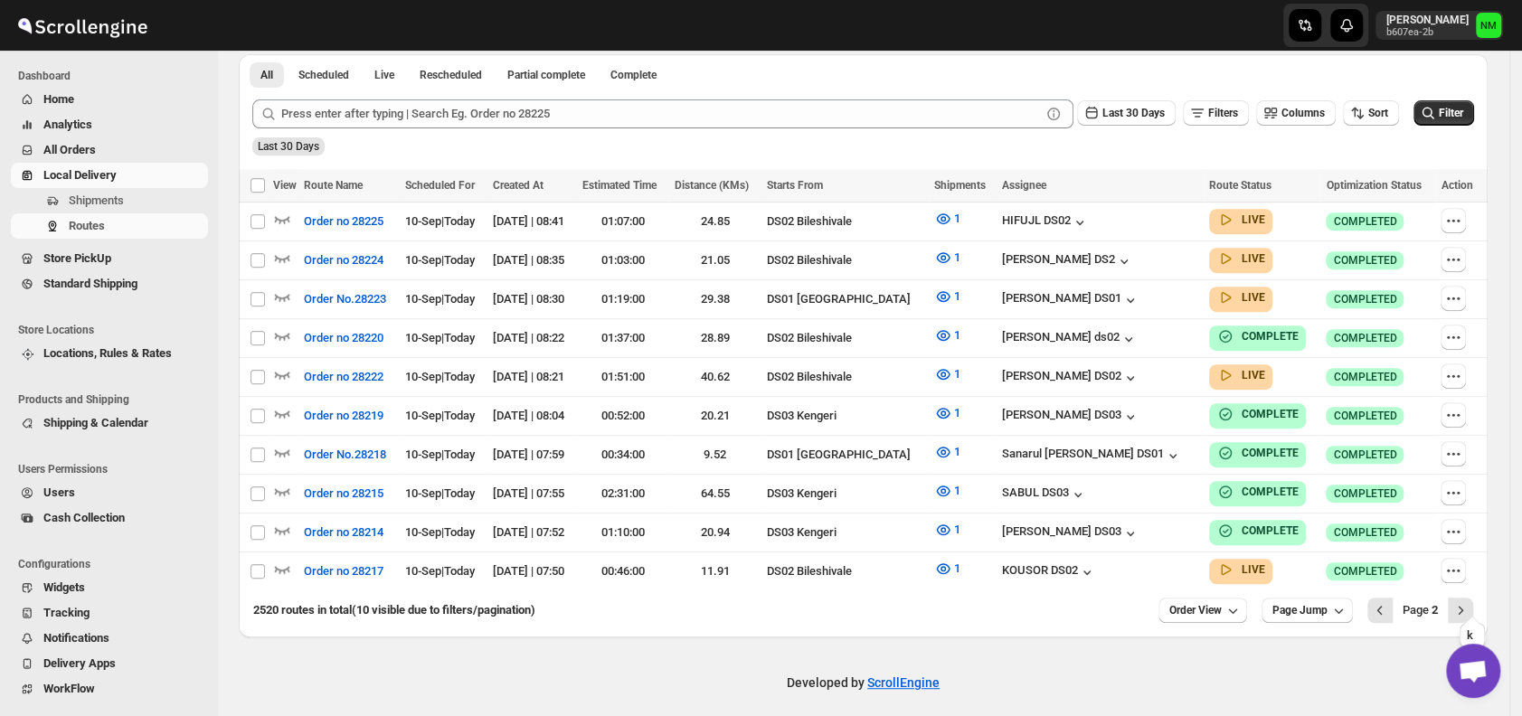
click at [1469, 601] on icon "Next" at bounding box center [1460, 610] width 18 height 18
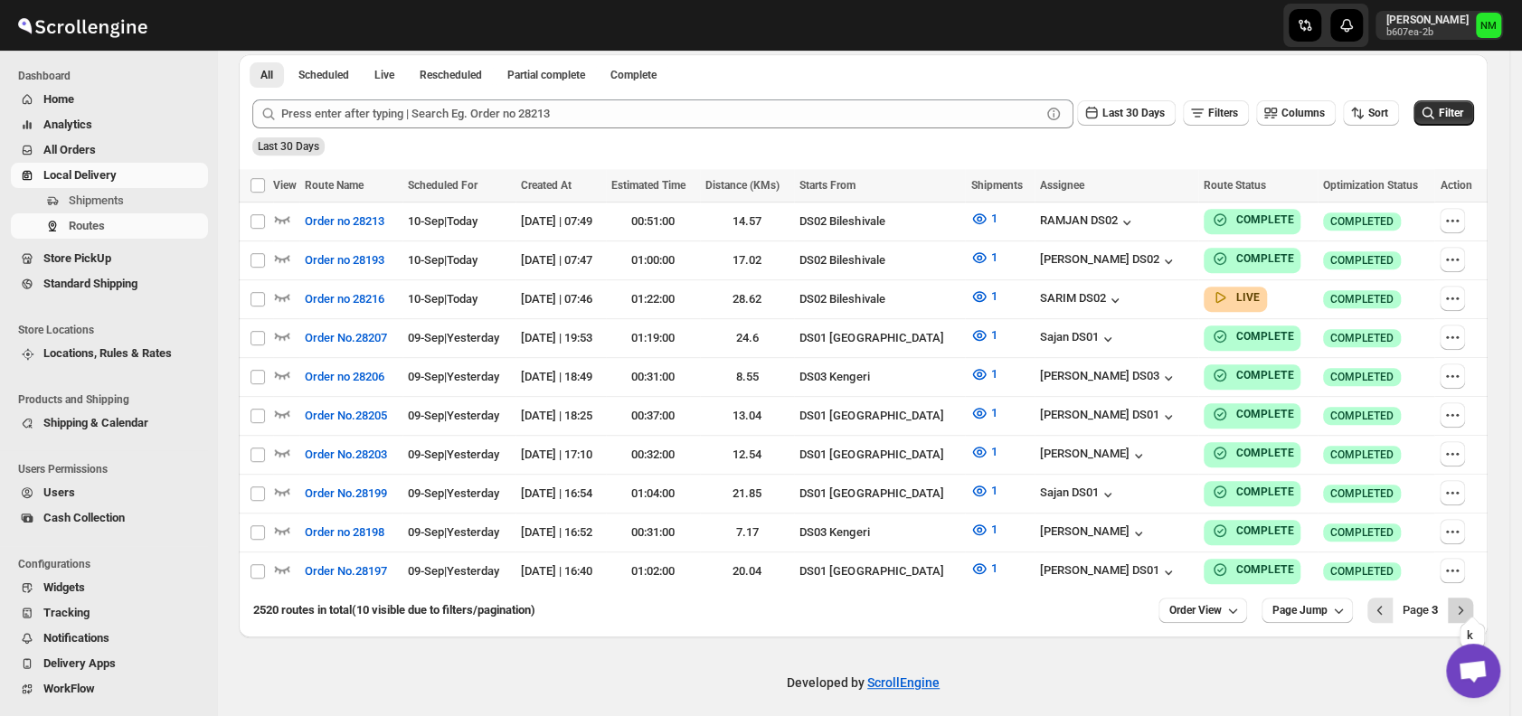
click at [1469, 601] on icon "Next" at bounding box center [1460, 610] width 18 height 18
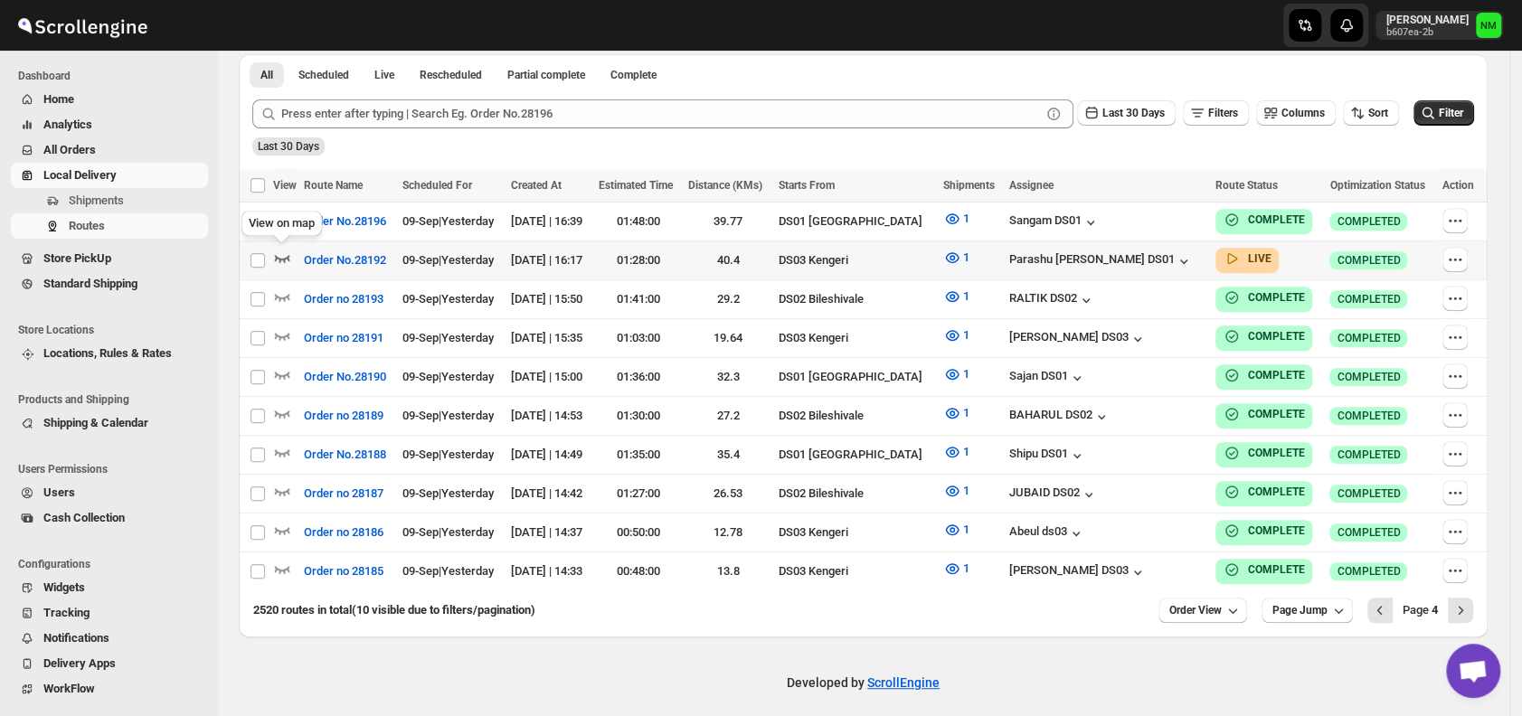
click at [282, 258] on icon "button" at bounding box center [282, 258] width 15 height 7
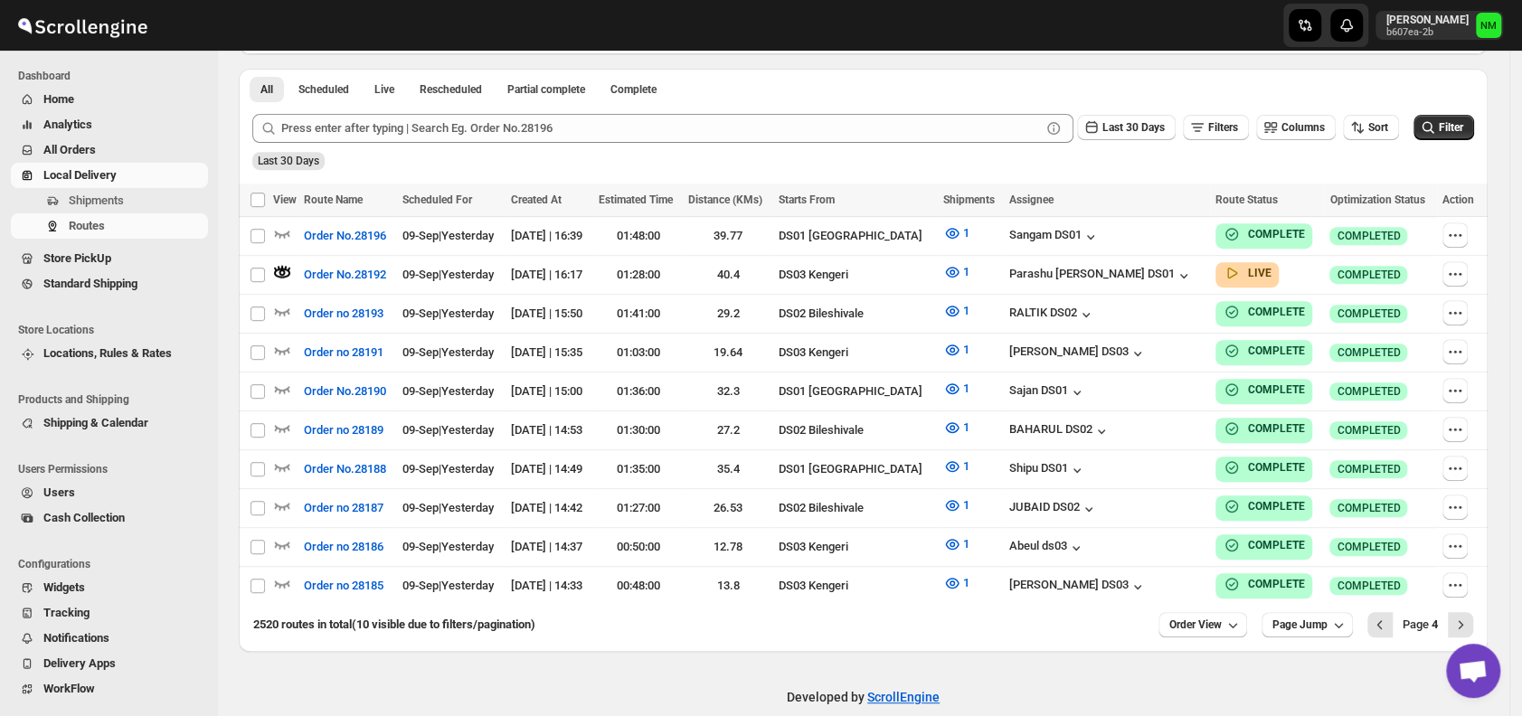
scroll to position [0, 0]
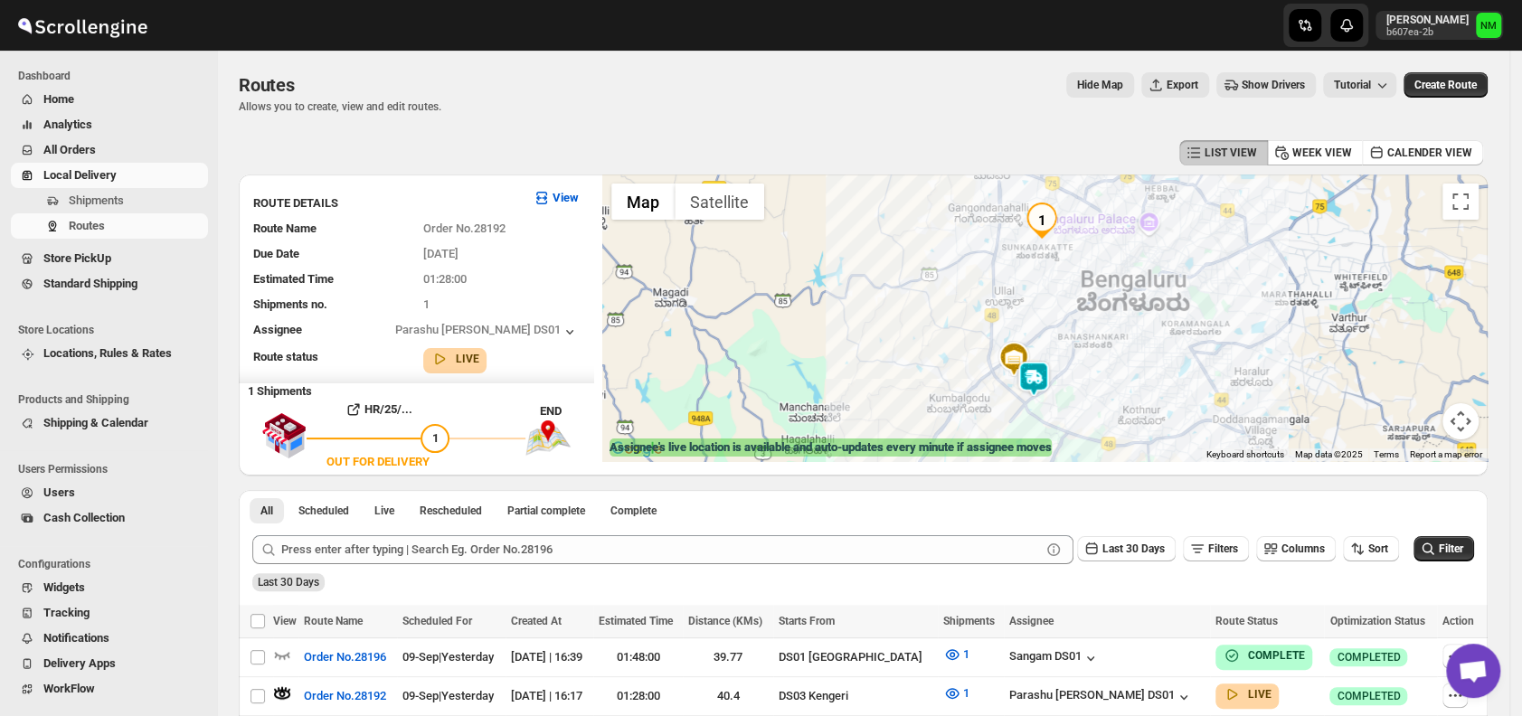
click at [70, 478] on li "Users Permissions" at bounding box center [104, 469] width 208 height 22
click at [70, 495] on span "Users" at bounding box center [59, 493] width 32 height 14
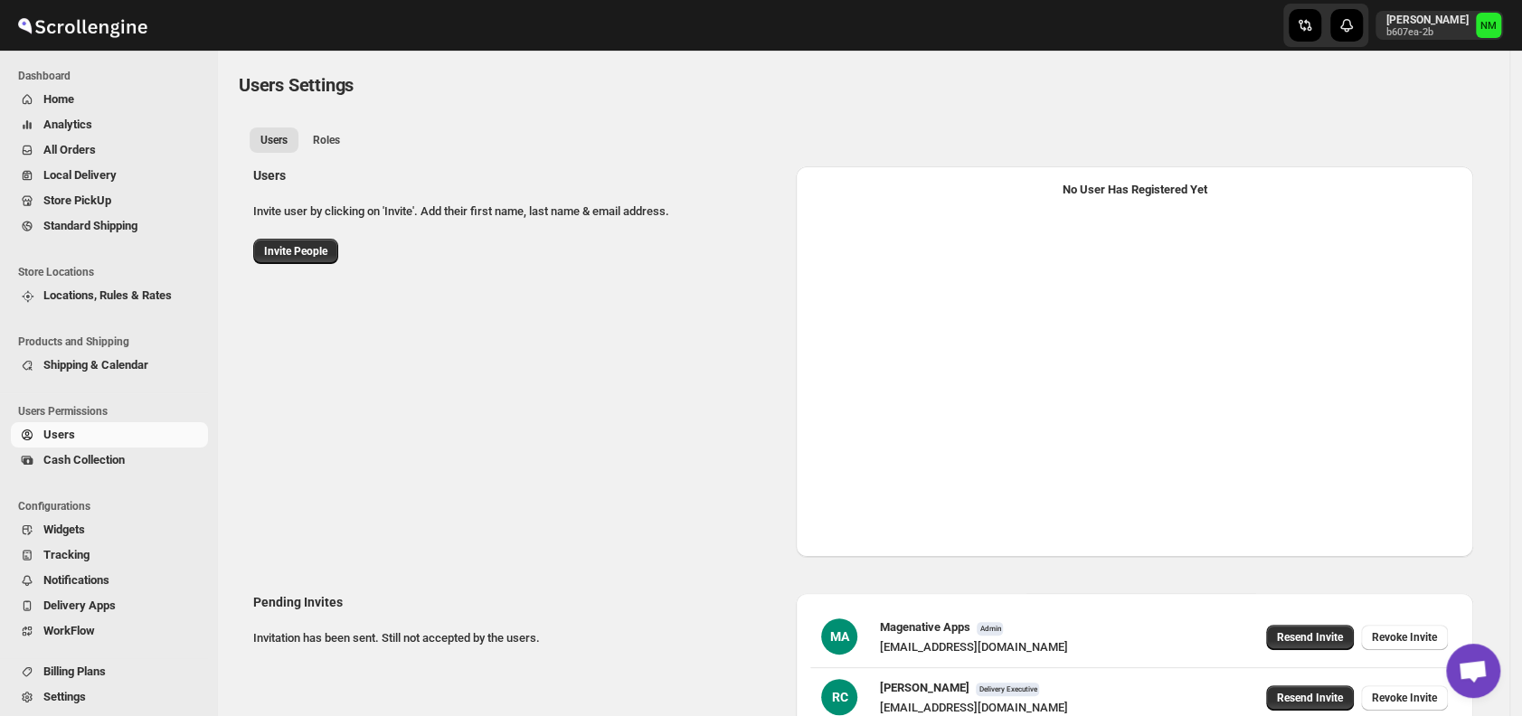
select select "637b767fbaab0276b10c91d5"
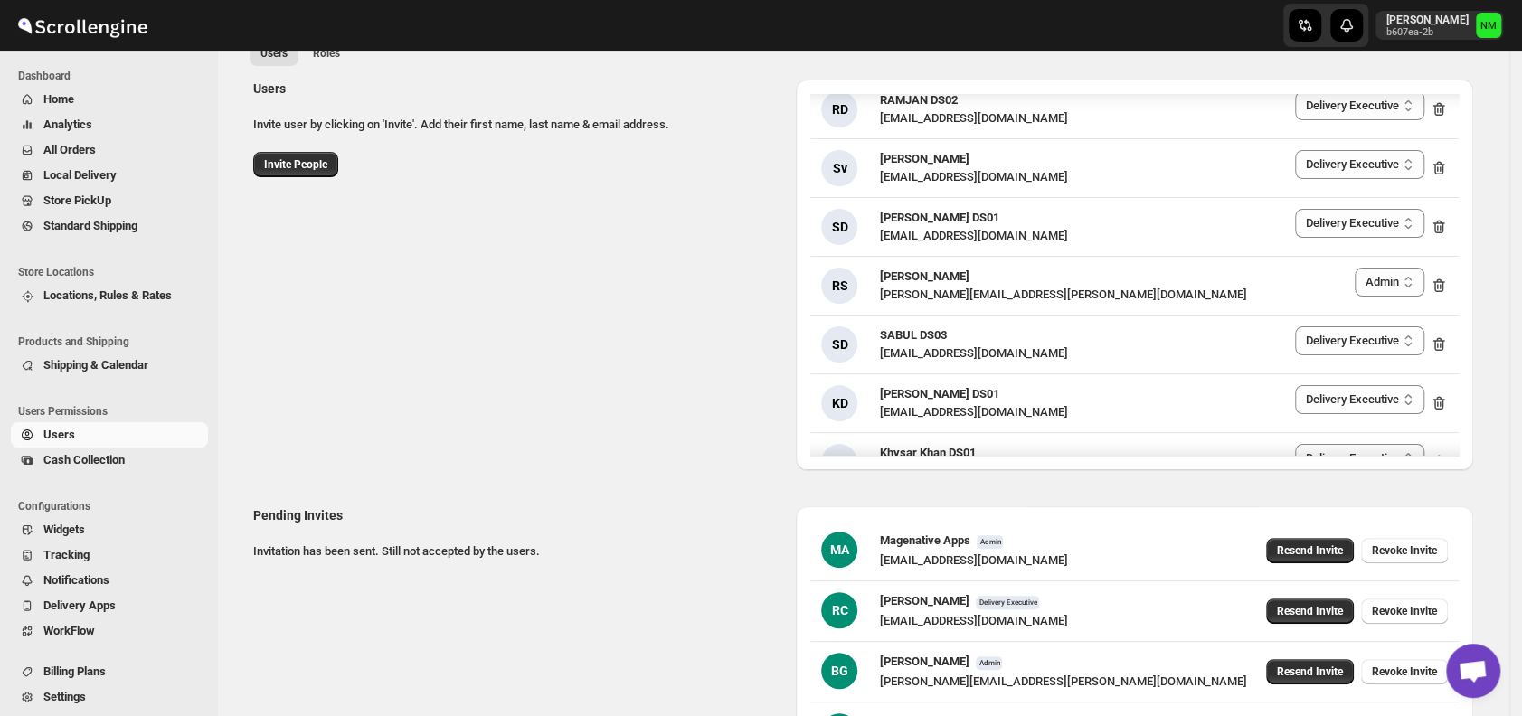
scroll to position [2879, 0]
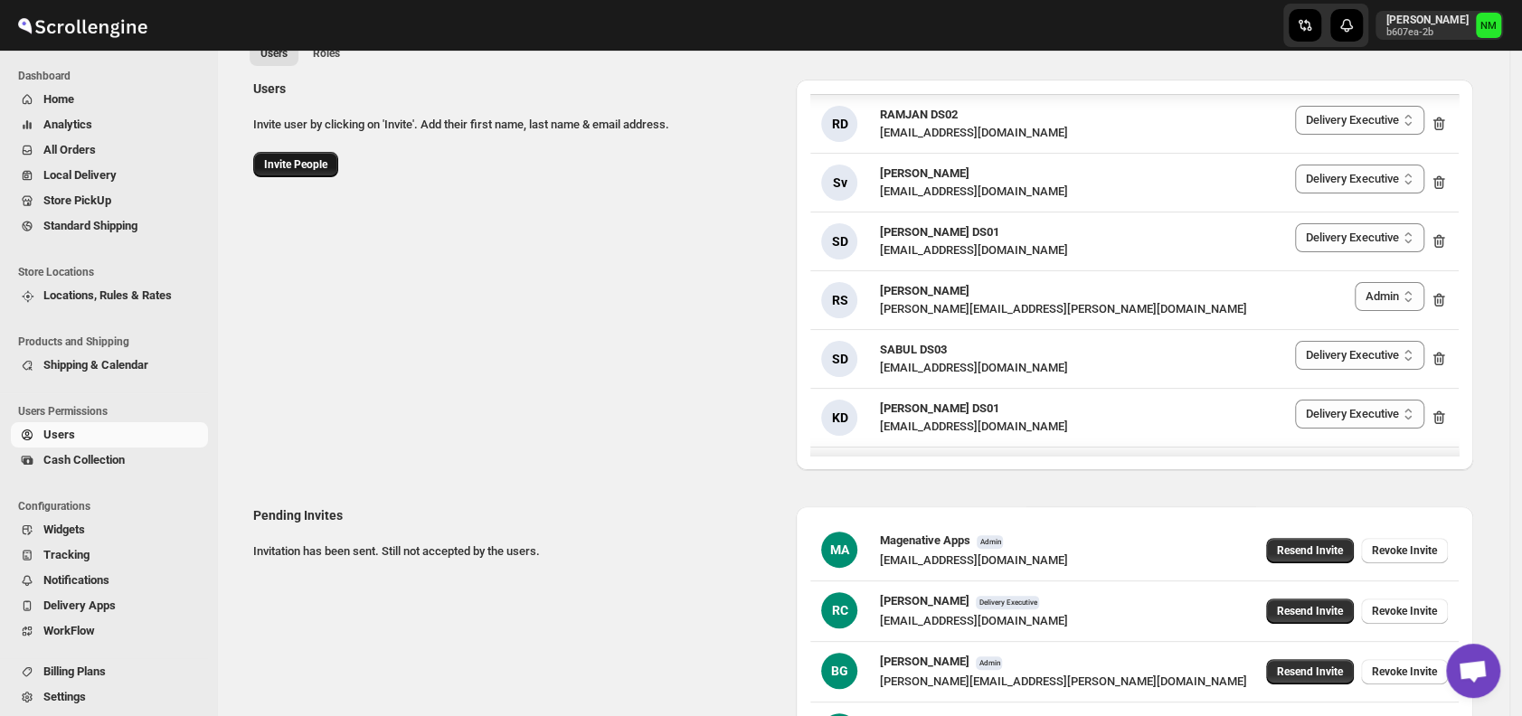
click at [299, 172] on button "Invite People" at bounding box center [295, 164] width 85 height 25
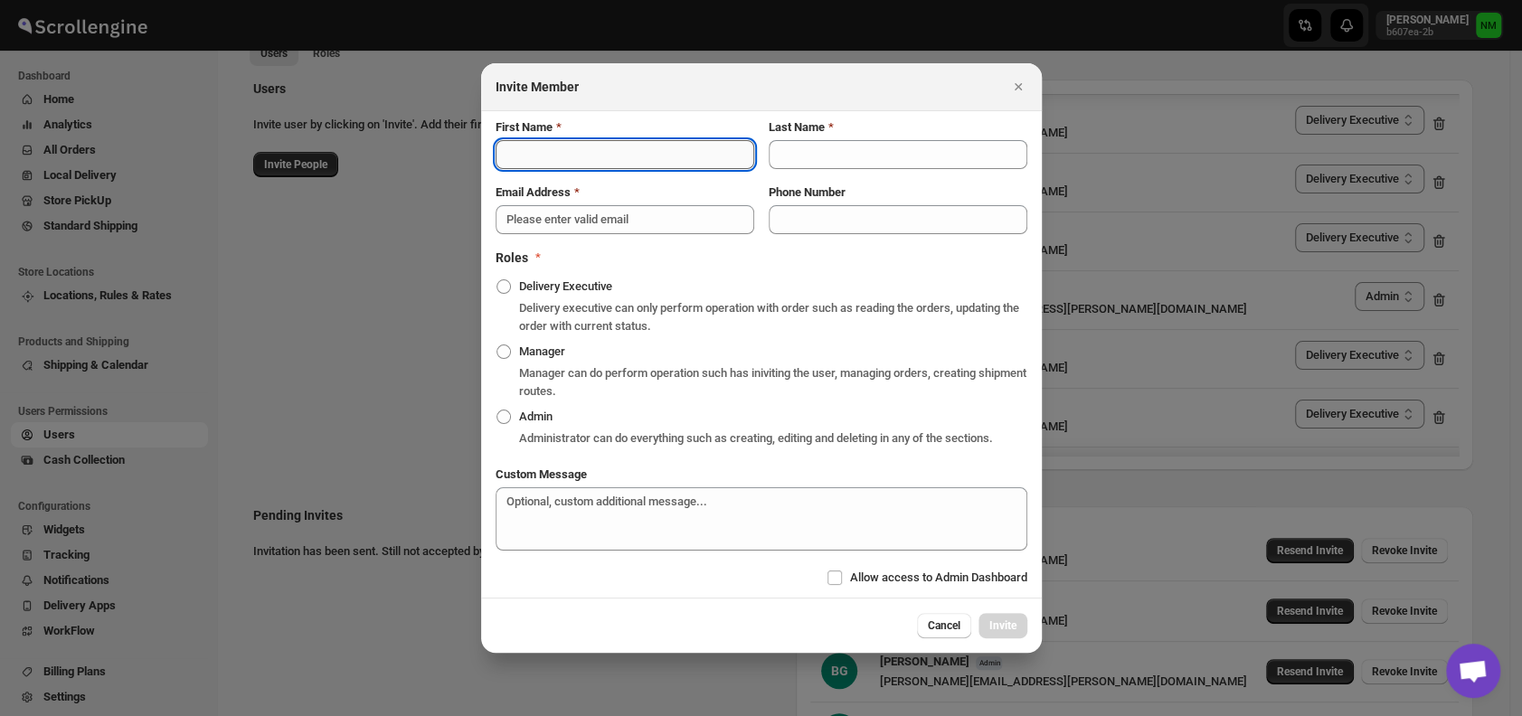
click at [598, 158] on input "First Name" at bounding box center [625, 154] width 259 height 29
type input "[PERSON_NAME]"
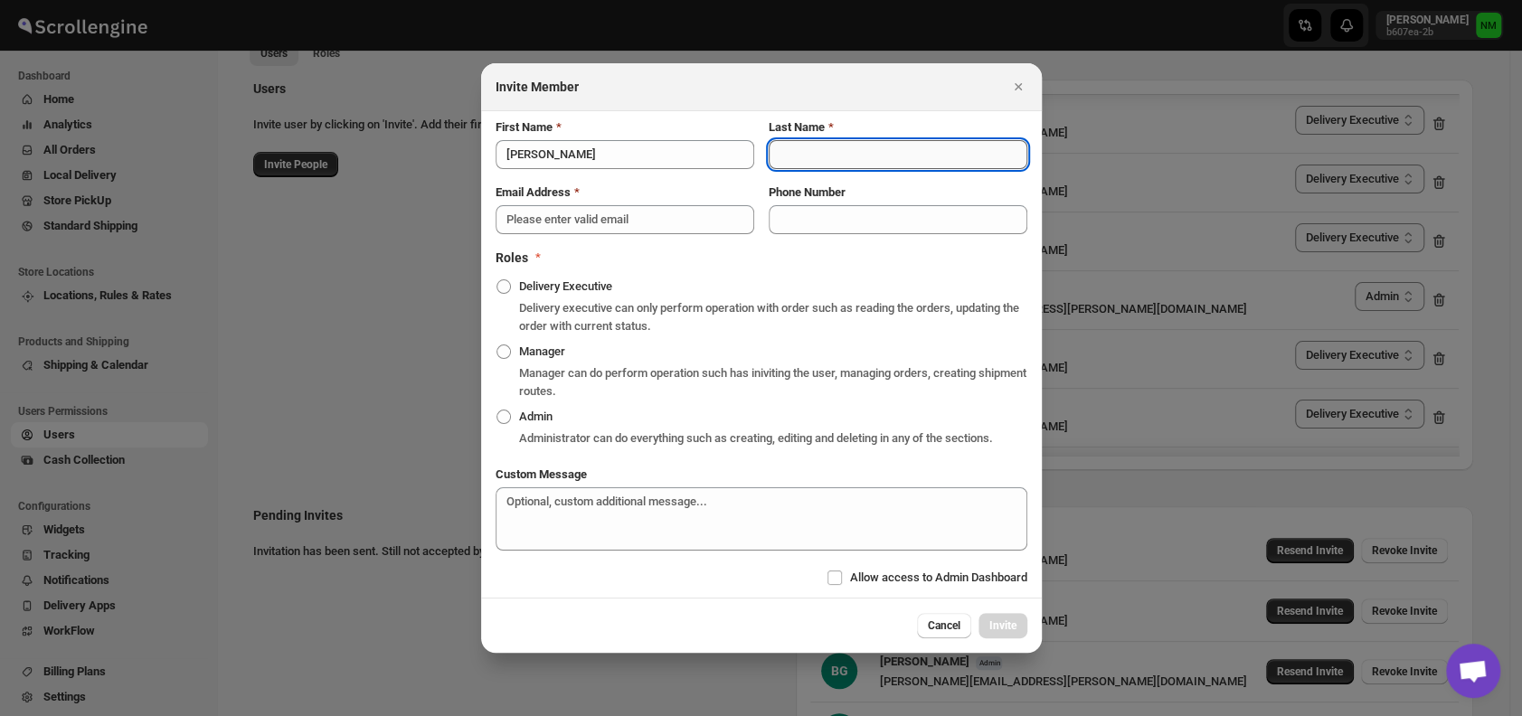
click at [822, 155] on input "Last Name" at bounding box center [898, 154] width 259 height 29
type input "DS01"
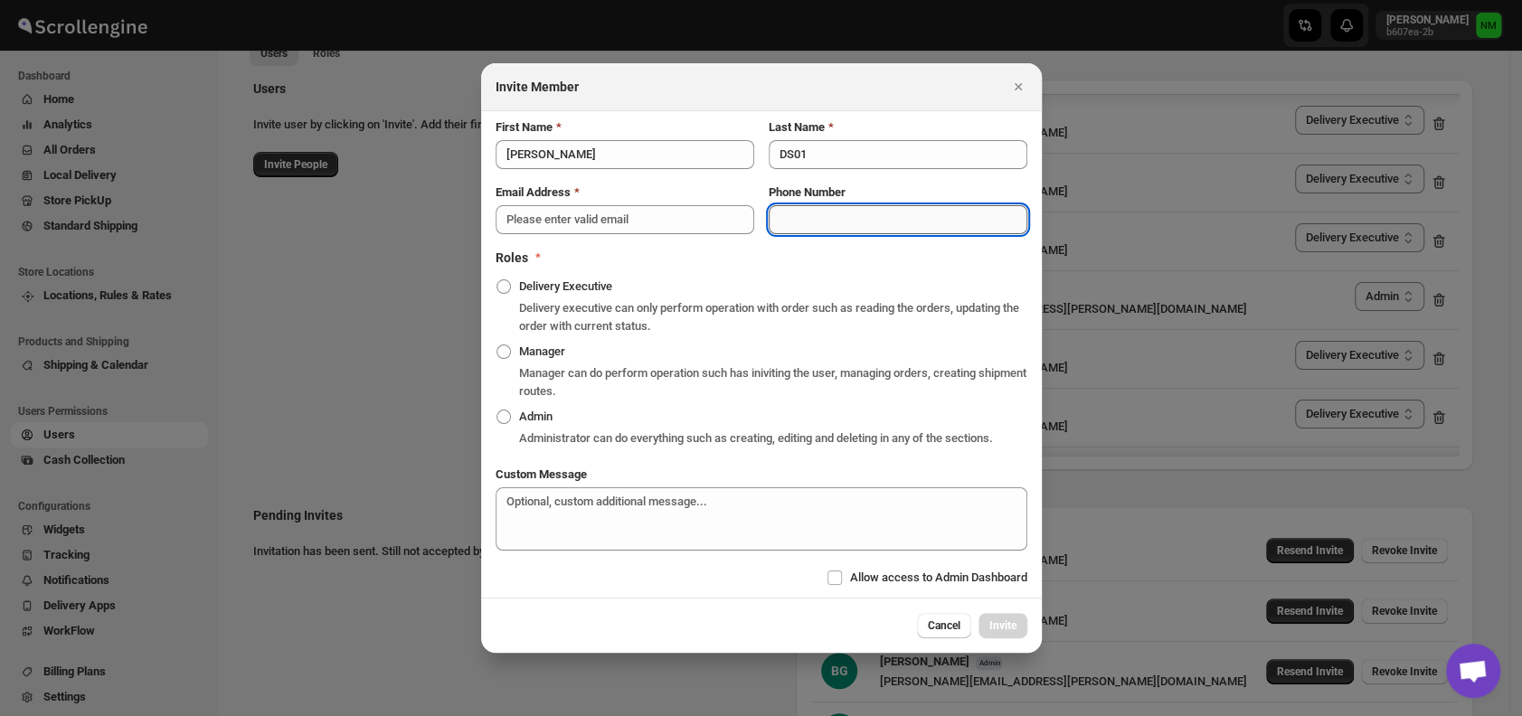
click at [790, 228] on input "Phone Number" at bounding box center [898, 219] width 259 height 29
type input "9686124936"
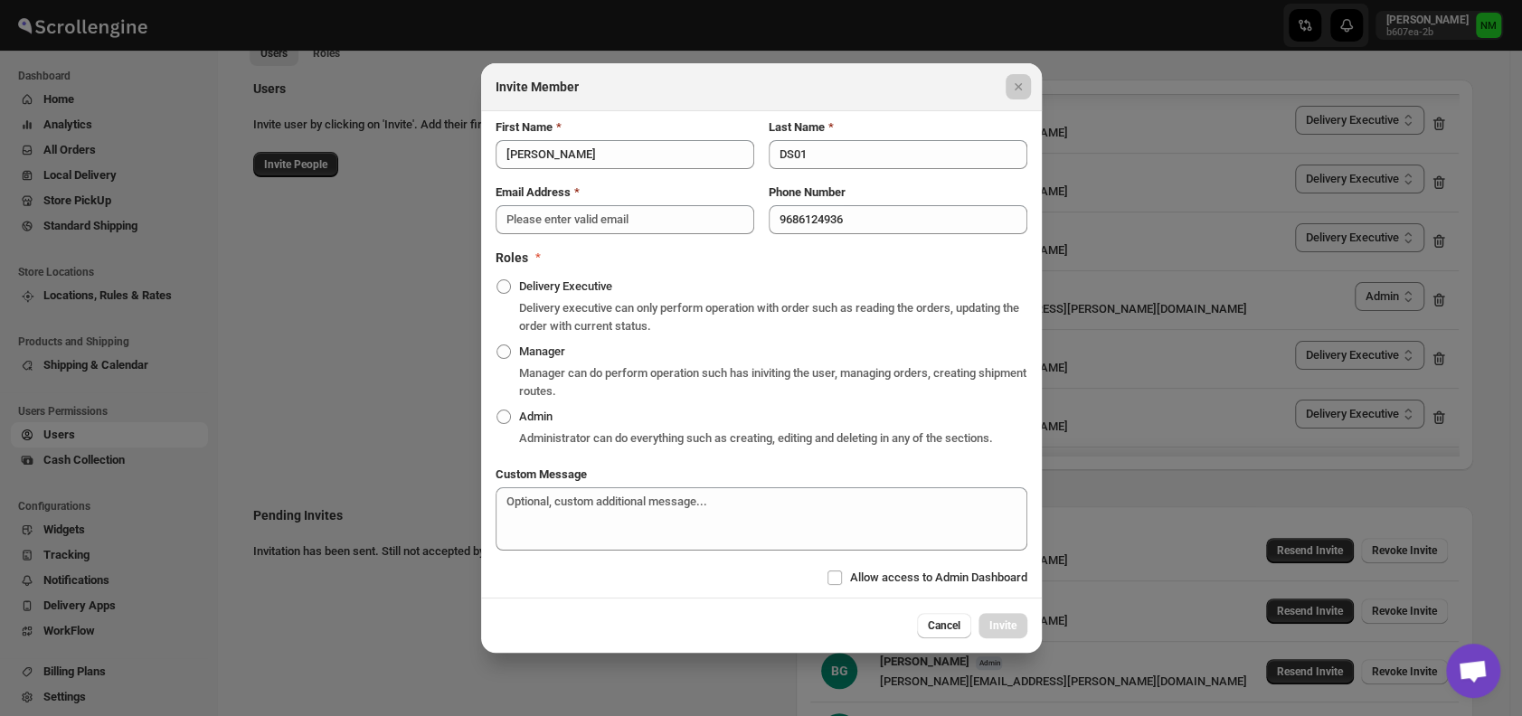
click at [1106, 276] on div at bounding box center [761, 358] width 1522 height 716
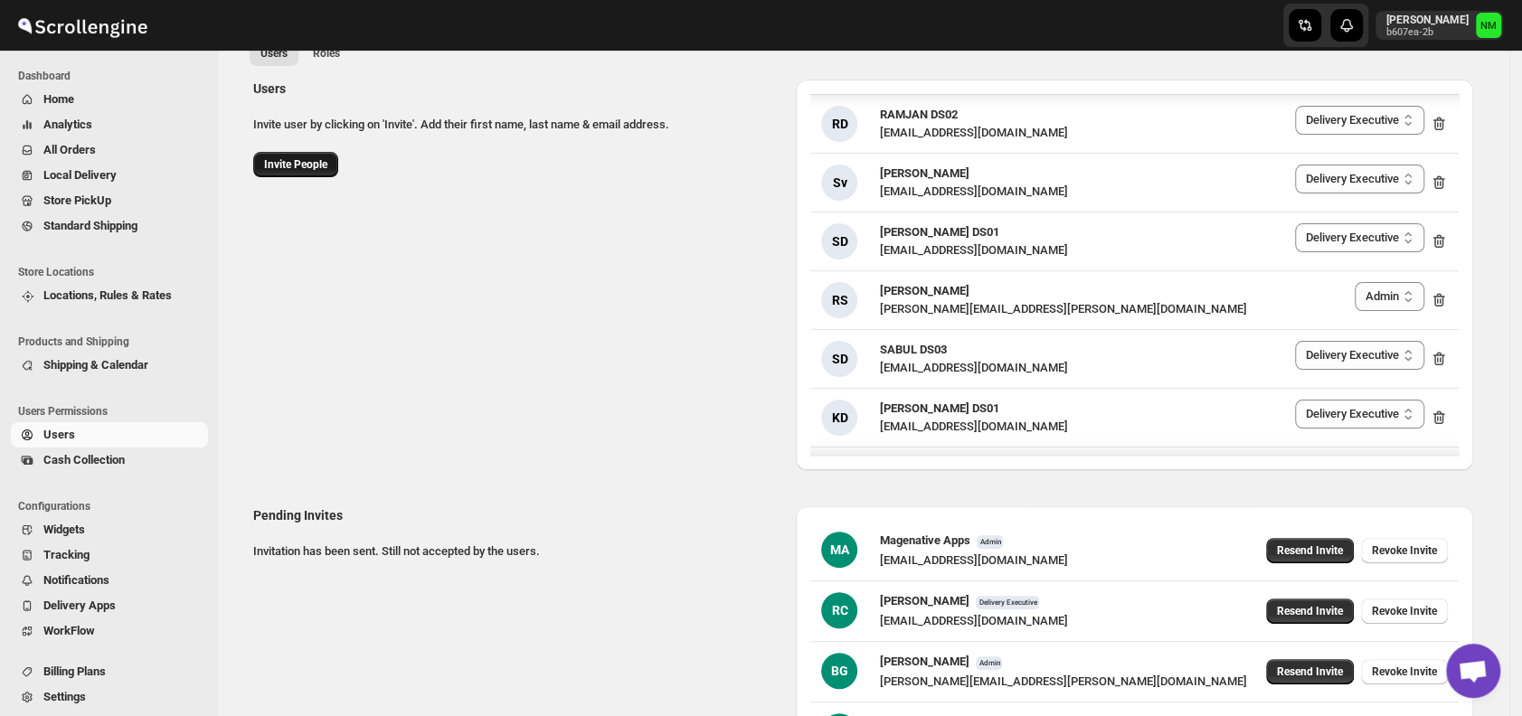
click at [305, 168] on span "Invite People" at bounding box center [295, 164] width 63 height 14
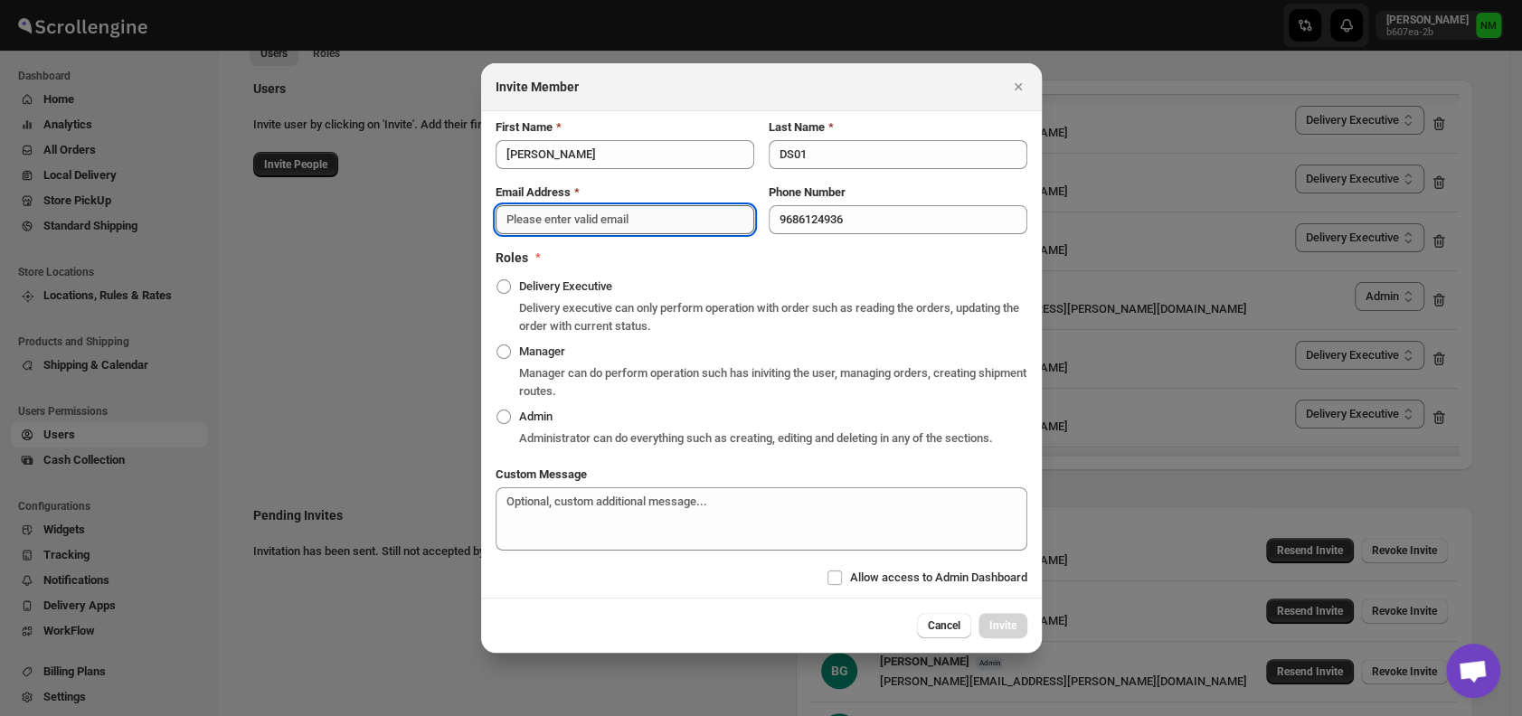
click at [540, 221] on input "Email Address" at bounding box center [625, 219] width 259 height 29
paste input "[EMAIL_ADDRESS][DOMAIN_NAME]"
type input "[EMAIL_ADDRESS][DOMAIN_NAME]"
click at [505, 288] on span ":r1jr:" at bounding box center [503, 286] width 14 height 14
click at [497, 280] on input "Delivery Executive" at bounding box center [496, 279] width 1 height 1
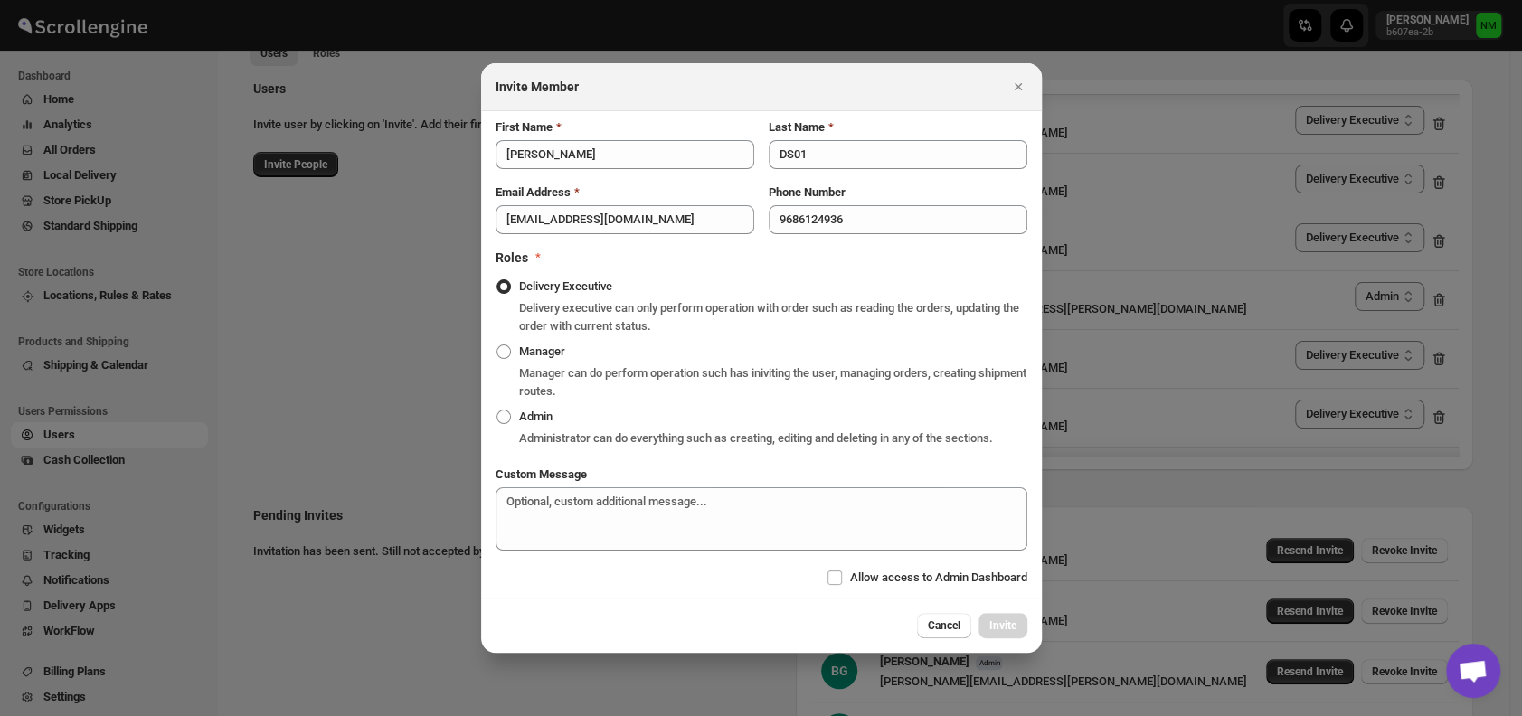
radio input "true"
click at [836, 579] on input "Allow access to Admin Dashboard" at bounding box center [834, 578] width 14 height 14
checkbox input "true"
click at [1001, 626] on span "Invite" at bounding box center [1002, 626] width 27 height 14
click at [1001, 626] on button "Invite" at bounding box center [1002, 625] width 49 height 25
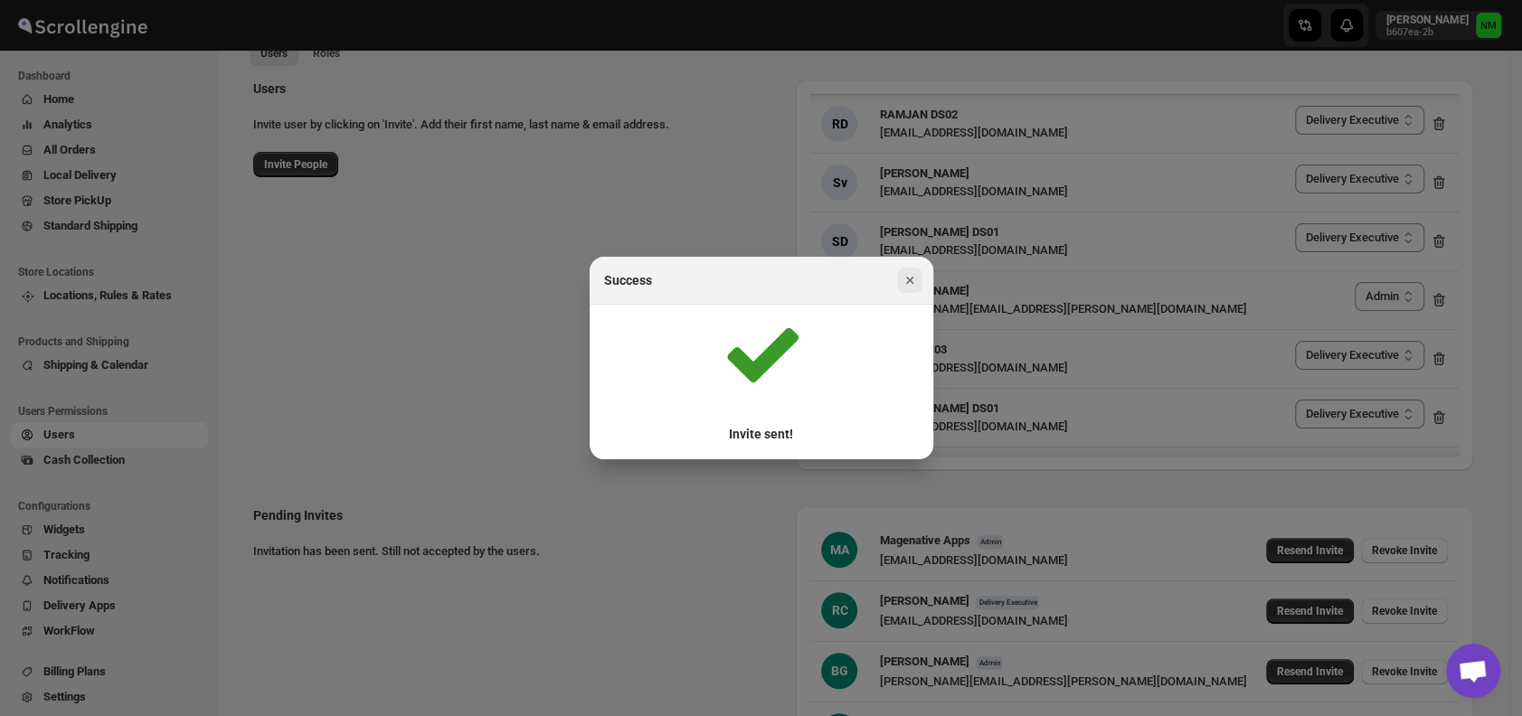
click at [916, 279] on icon "Close" at bounding box center [910, 280] width 18 height 18
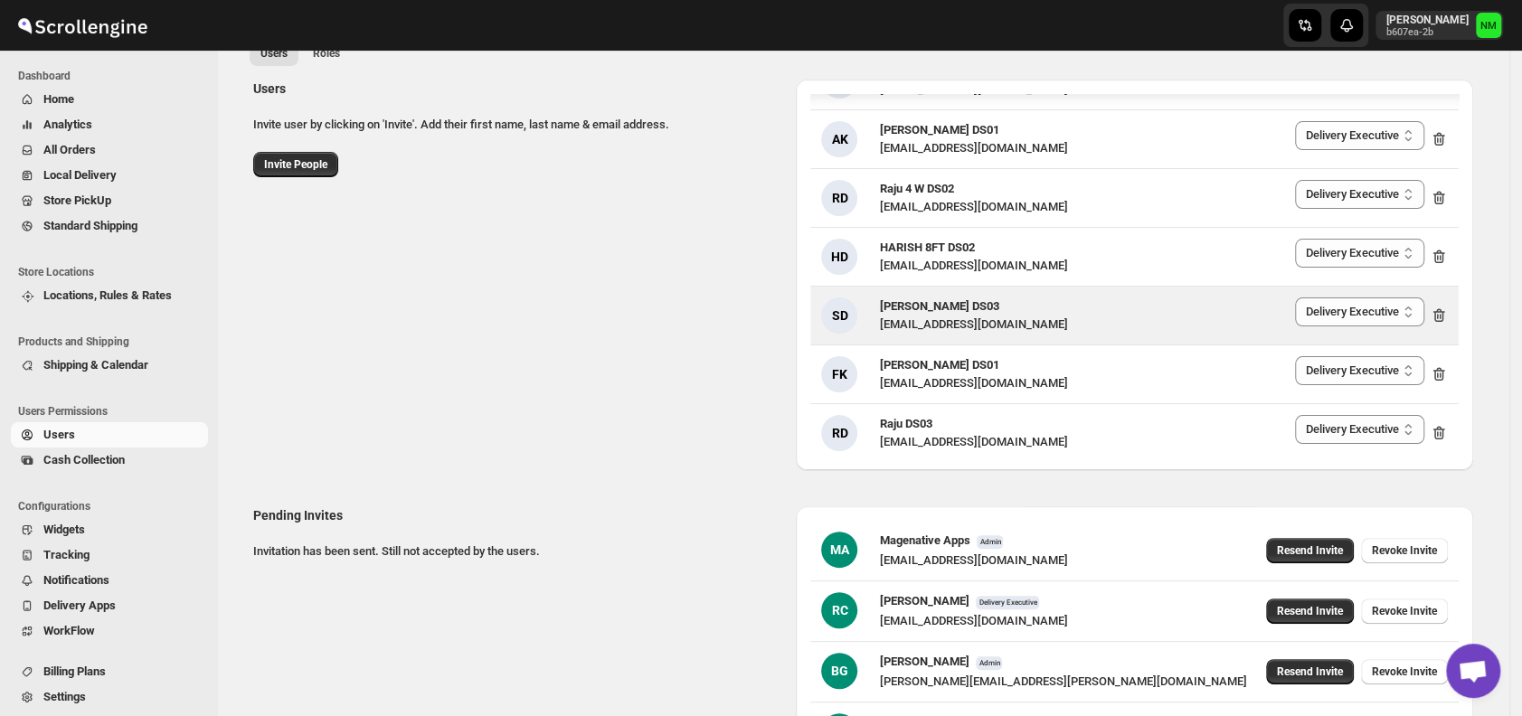
scroll to position [304, 0]
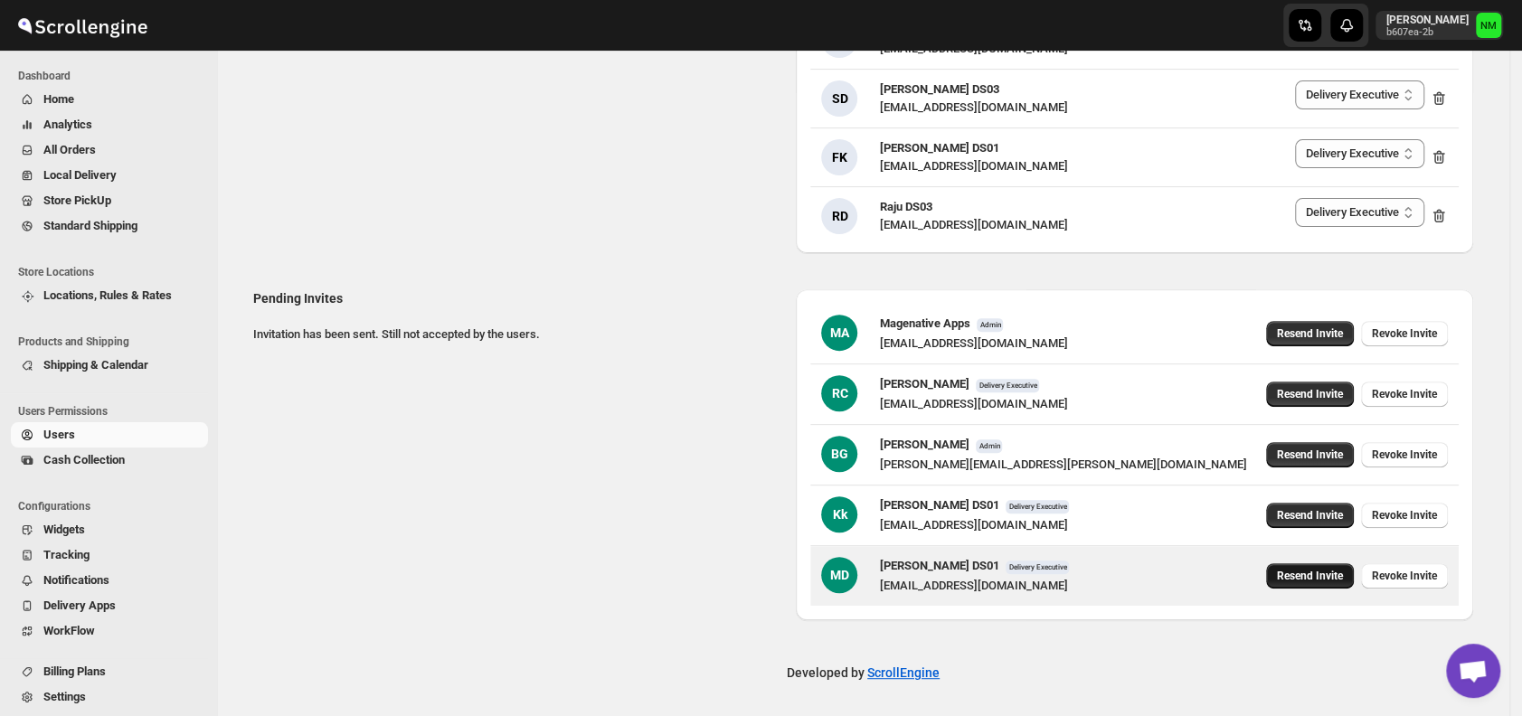
click at [1309, 571] on span "Resend Invite" at bounding box center [1310, 576] width 66 height 14
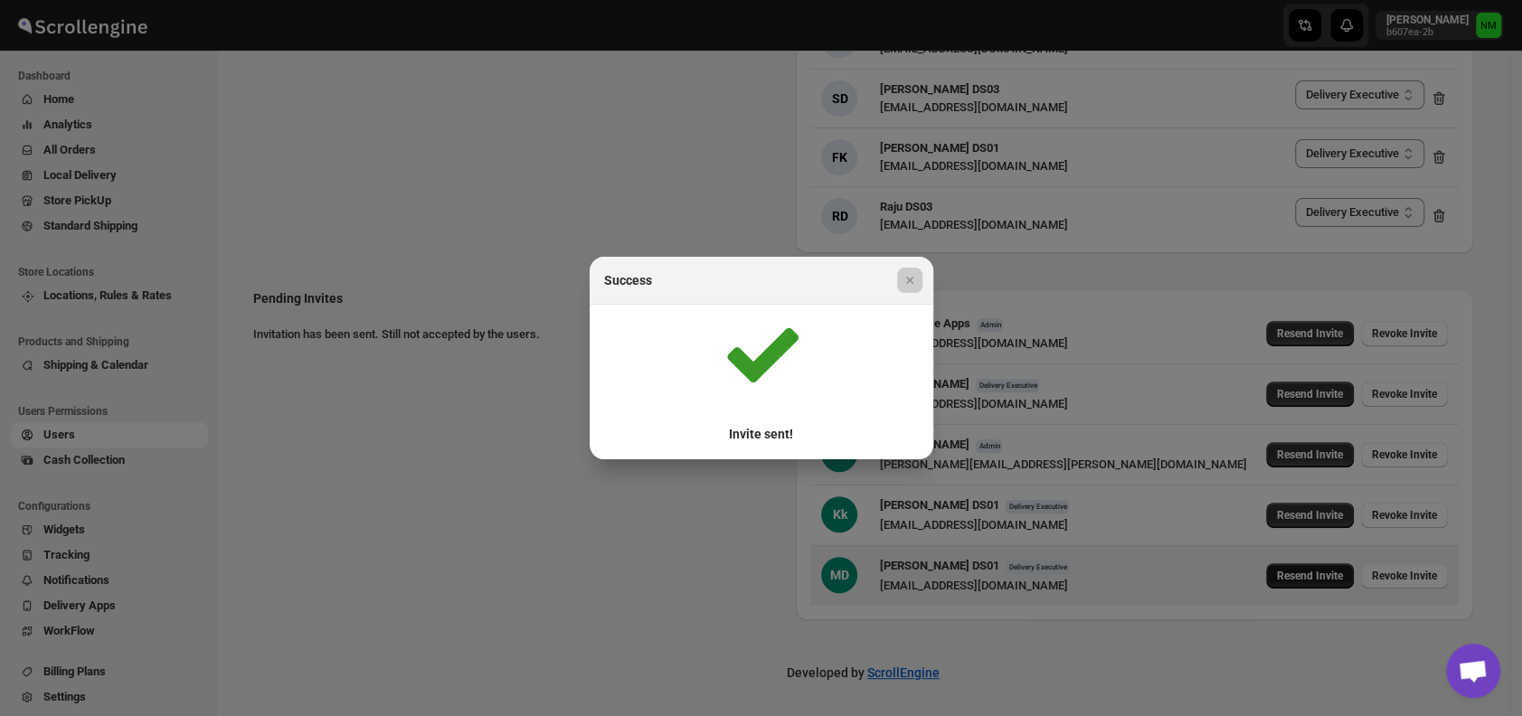
click at [1309, 571] on div at bounding box center [761, 358] width 1522 height 716
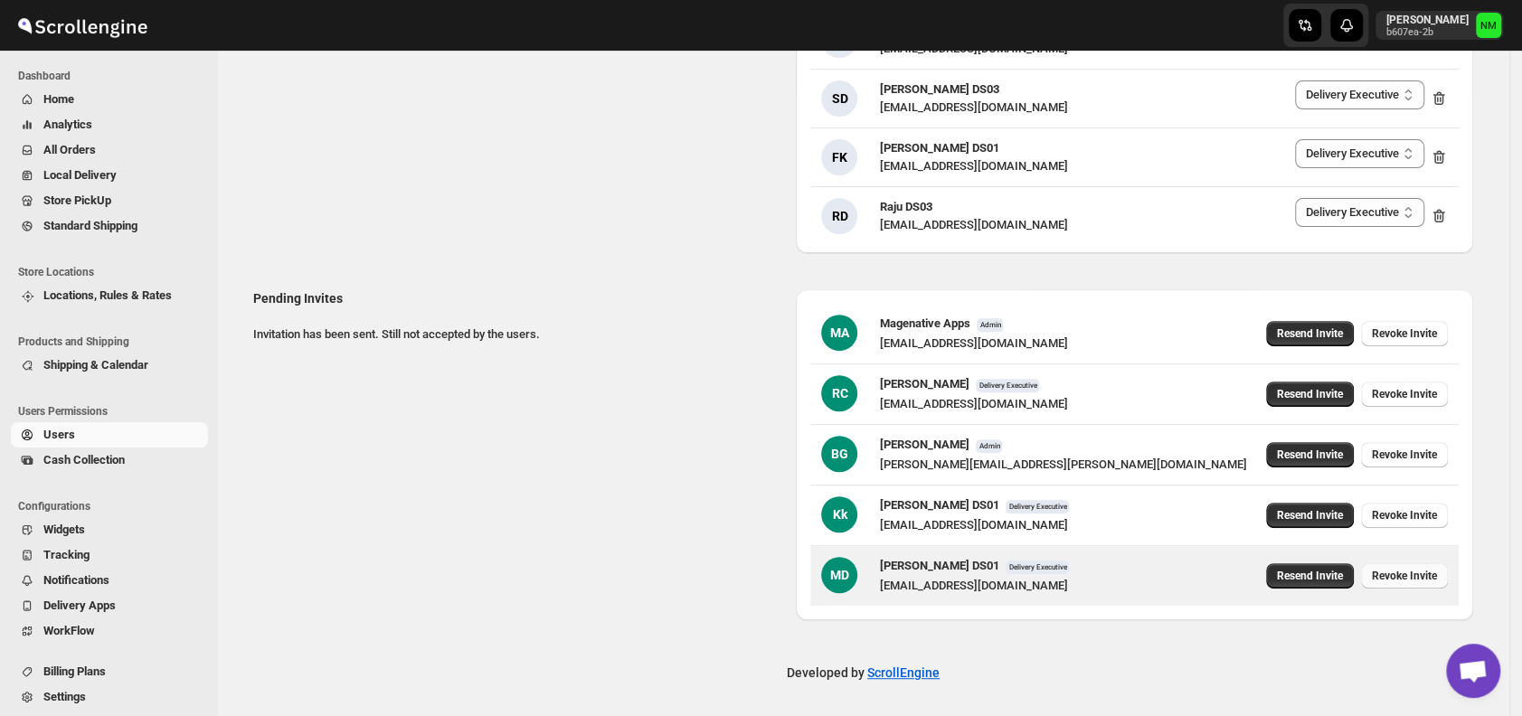
click at [1396, 574] on span "Revoke Invite" at bounding box center [1404, 576] width 65 height 14
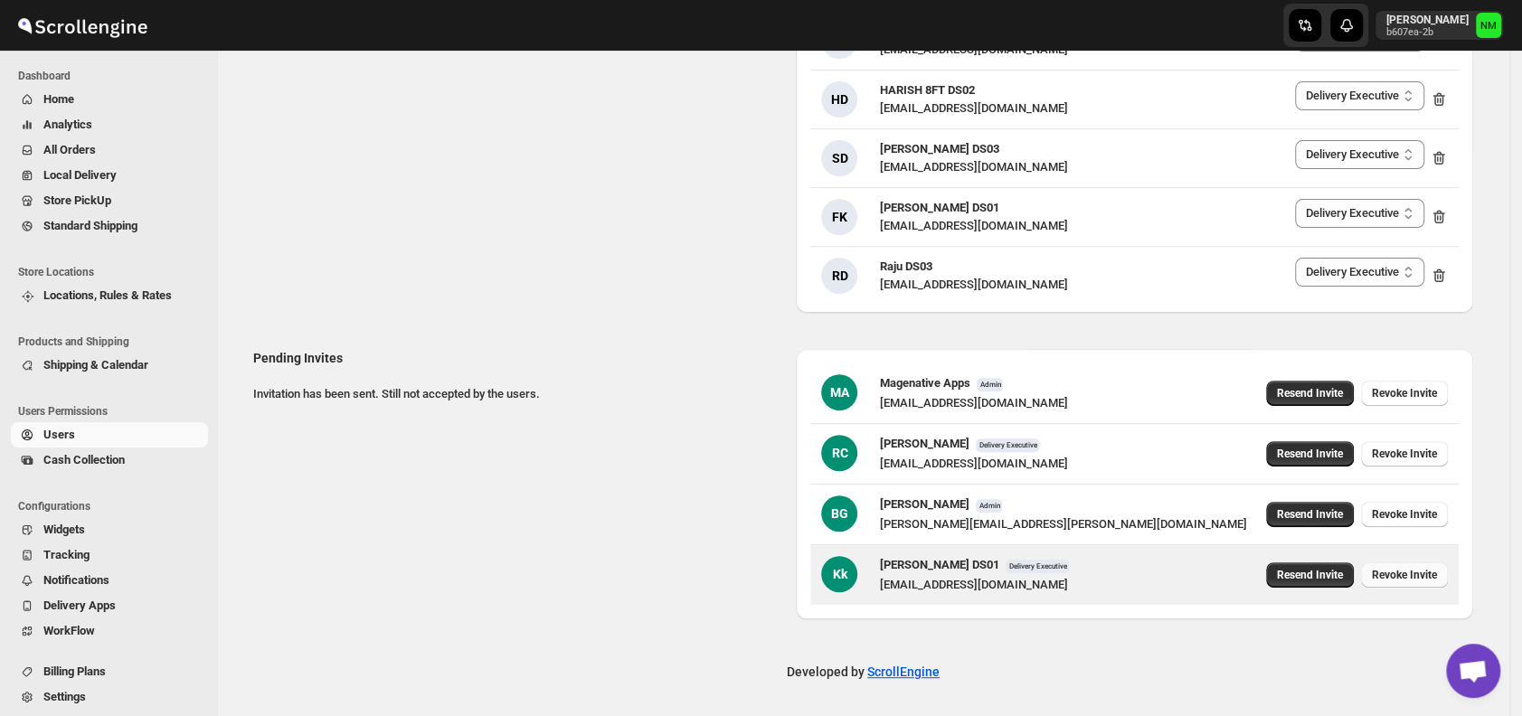
click at [1437, 568] on span "Revoke Invite" at bounding box center [1404, 575] width 65 height 14
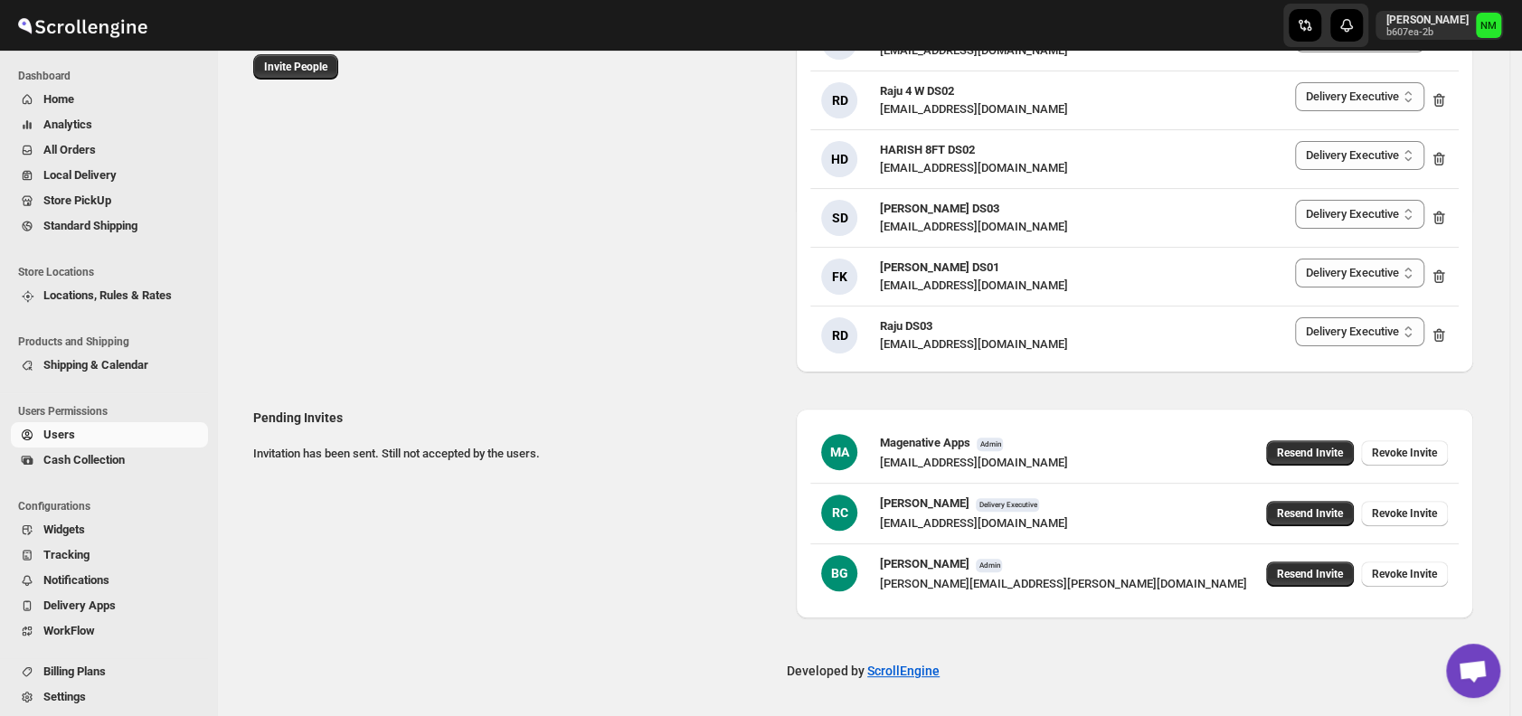
scroll to position [184, 0]
click at [1437, 568] on span "Revoke Invite" at bounding box center [1404, 575] width 65 height 14
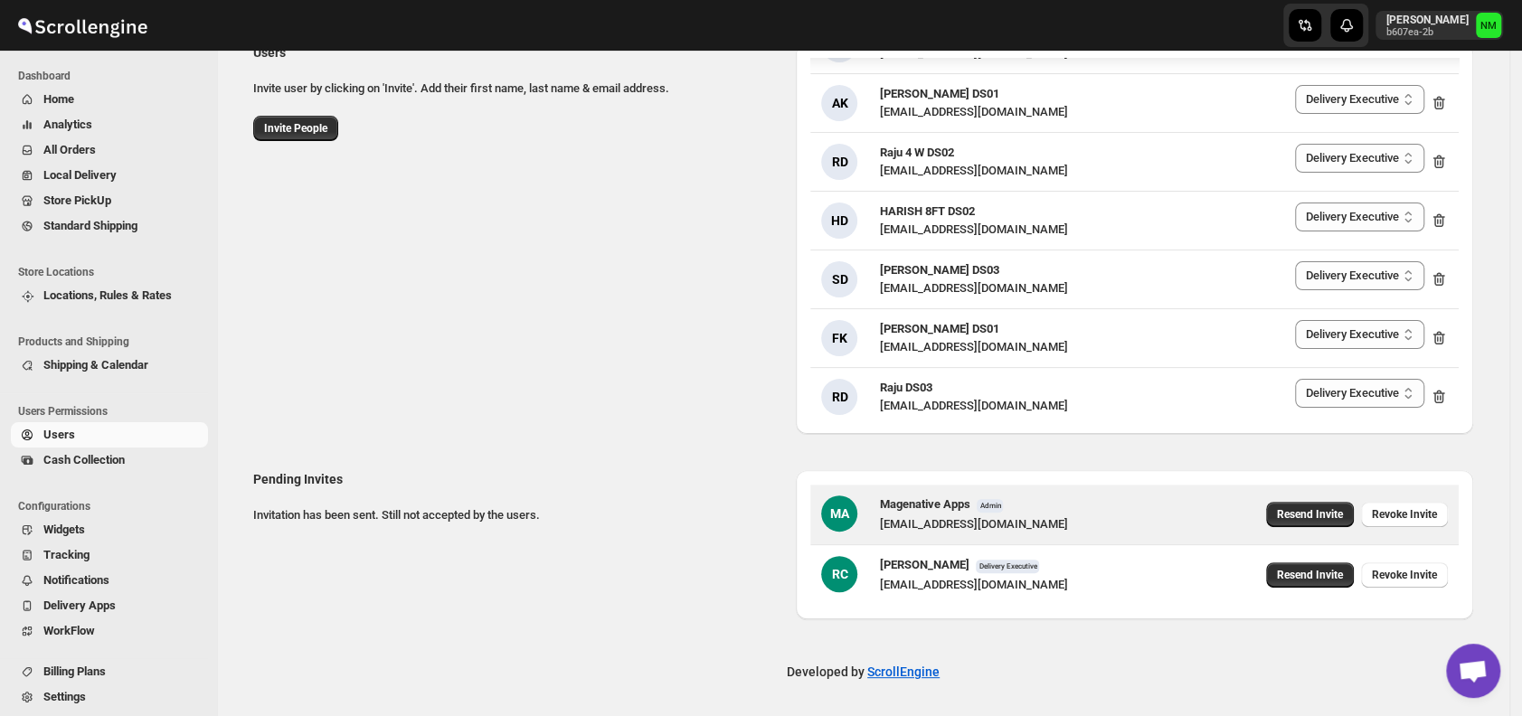
scroll to position [0, 0]
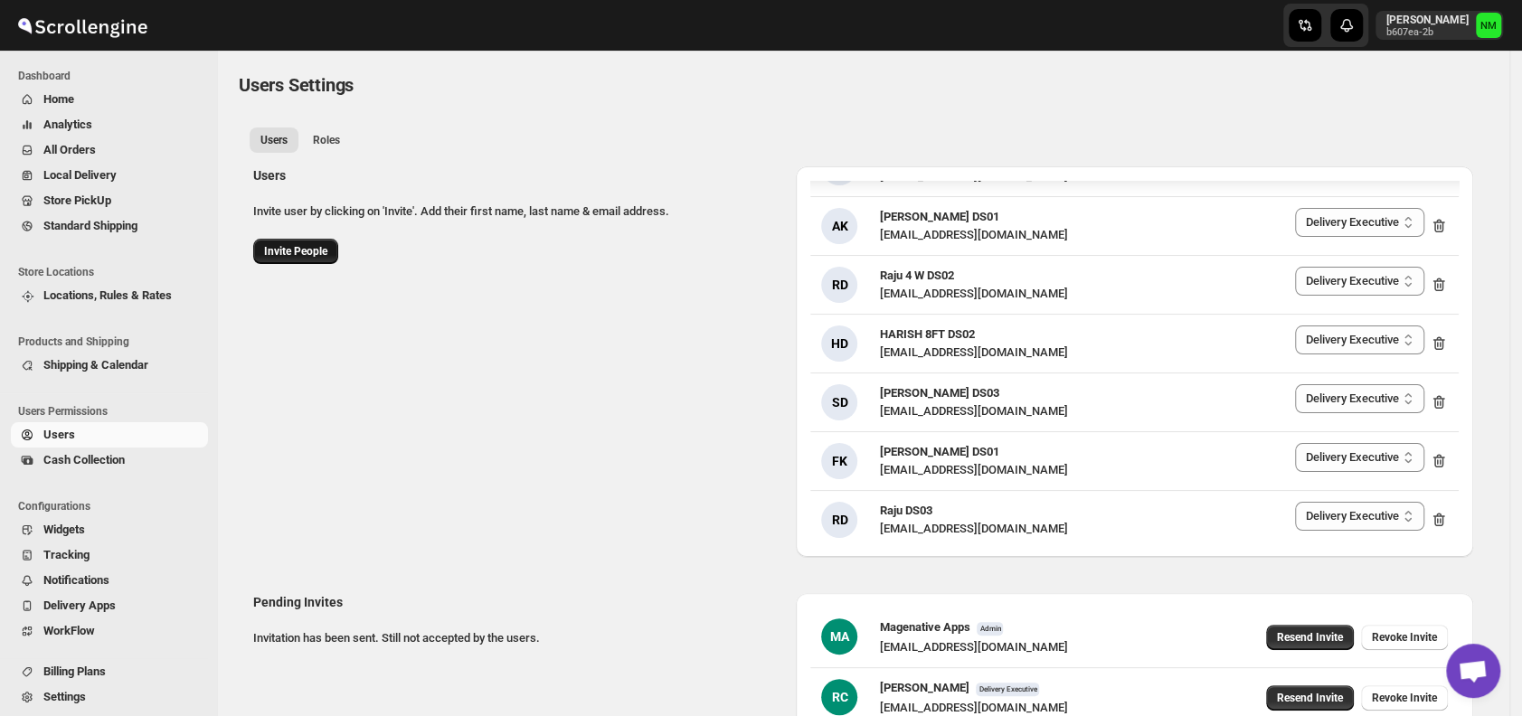
click at [268, 250] on span "Invite People" at bounding box center [295, 251] width 63 height 14
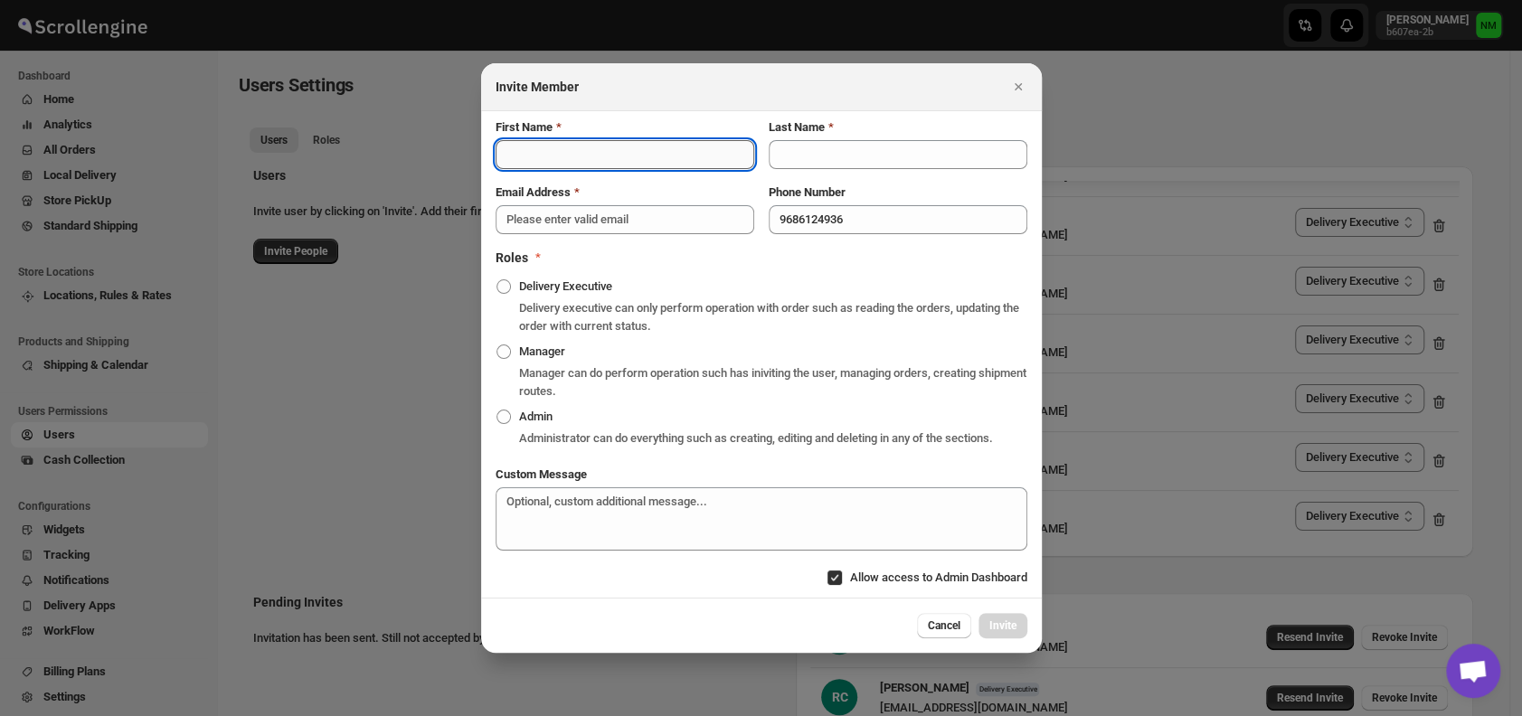
click at [524, 148] on input "First Name" at bounding box center [625, 154] width 259 height 29
type input "Mohammed Shabaz"
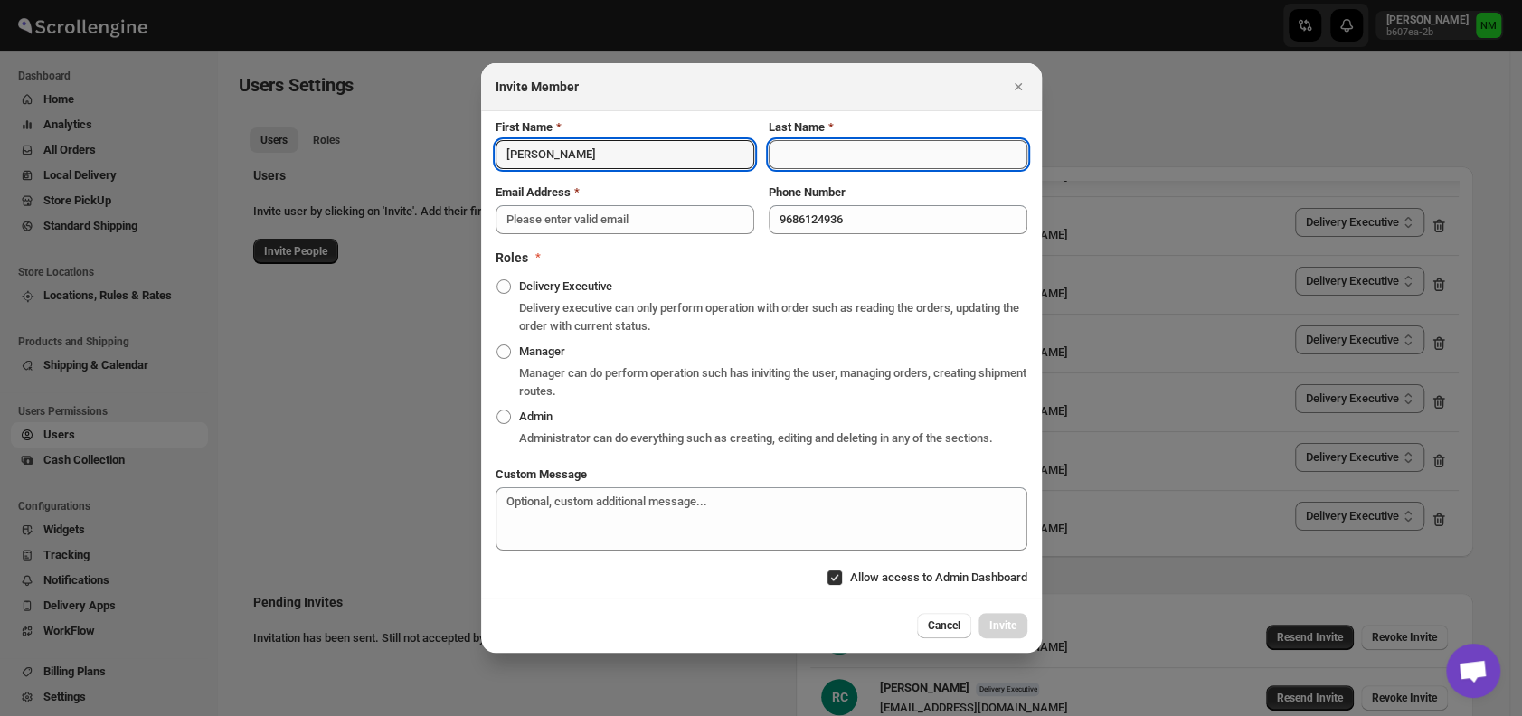
type input "DS01"
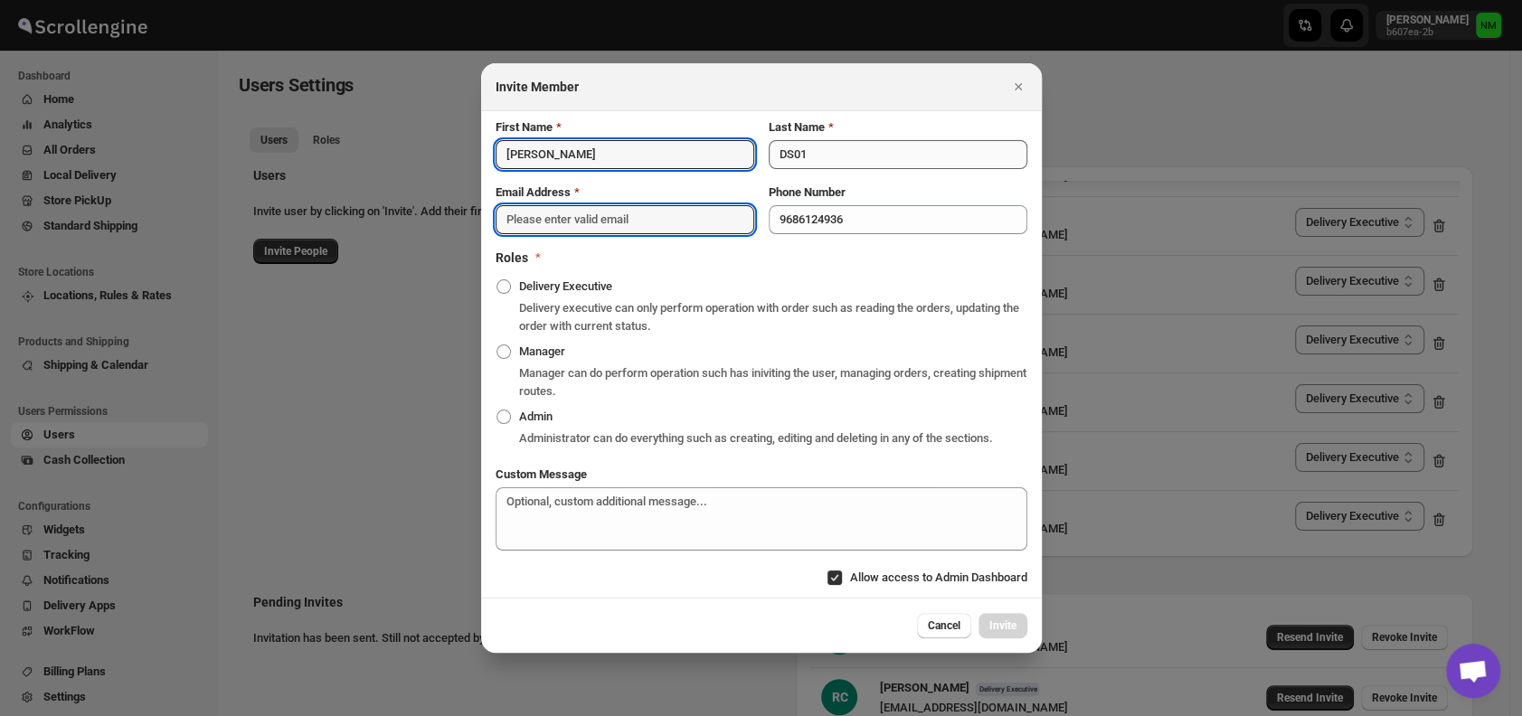
type input "sonova8140@cspaus.com"
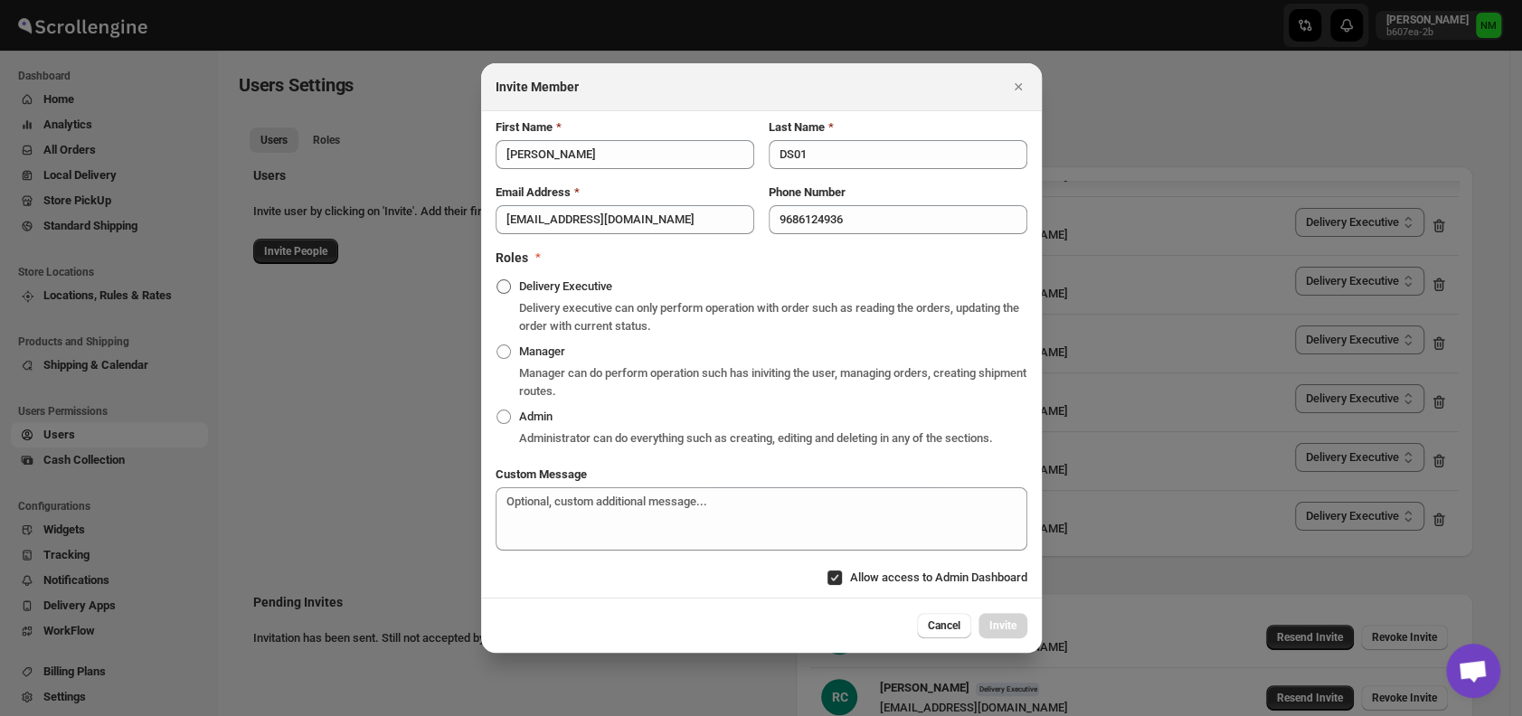
click at [496, 288] on span ":r1jr:" at bounding box center [503, 286] width 14 height 14
click at [496, 280] on input "Delivery Executive" at bounding box center [496, 279] width 1 height 1
radio input "true"
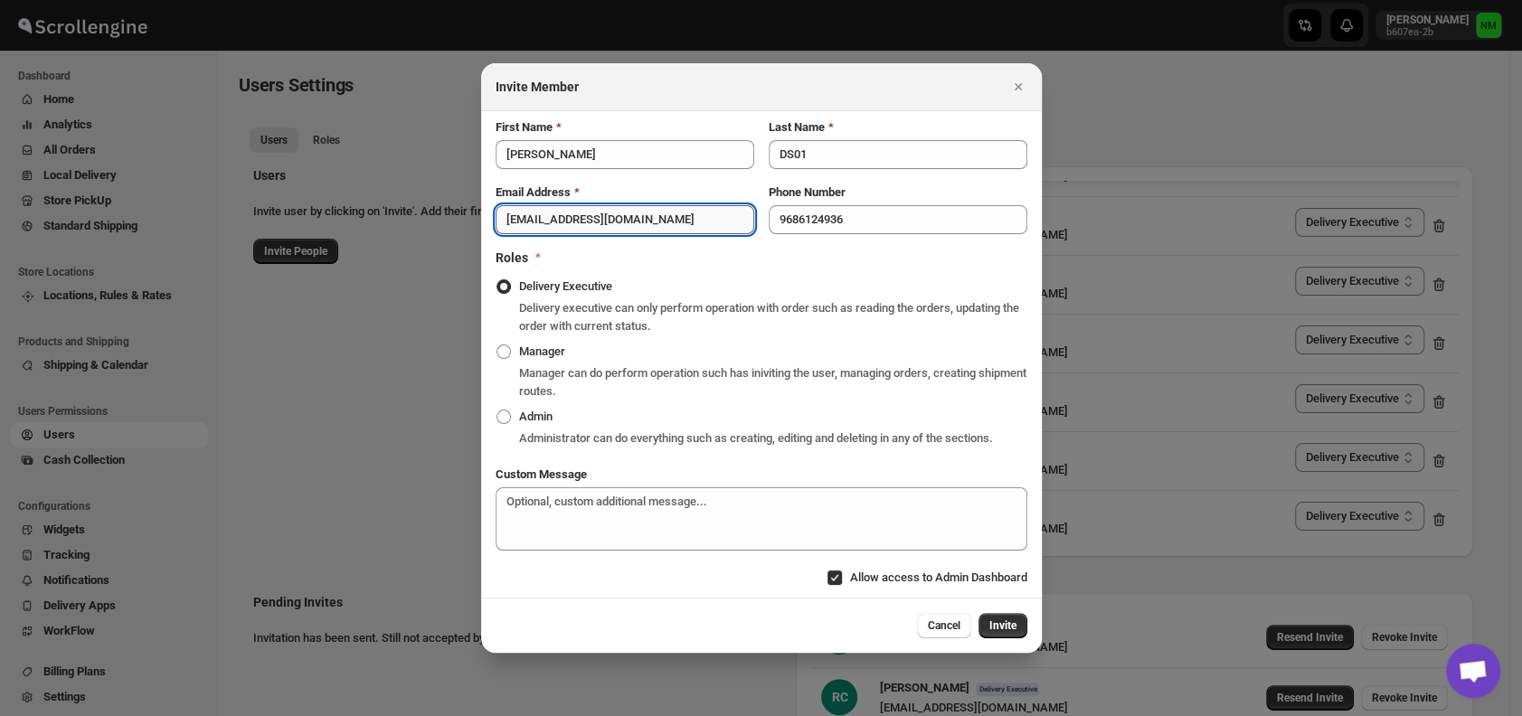
click at [658, 219] on input "sonova8140@cspaus.com" at bounding box center [625, 219] width 259 height 29
type input "s"
click at [525, 215] on input "Email Address" at bounding box center [625, 219] width 259 height 29
paste input "yewac50928@certve.com"
type input "yewac50928@certve.com"
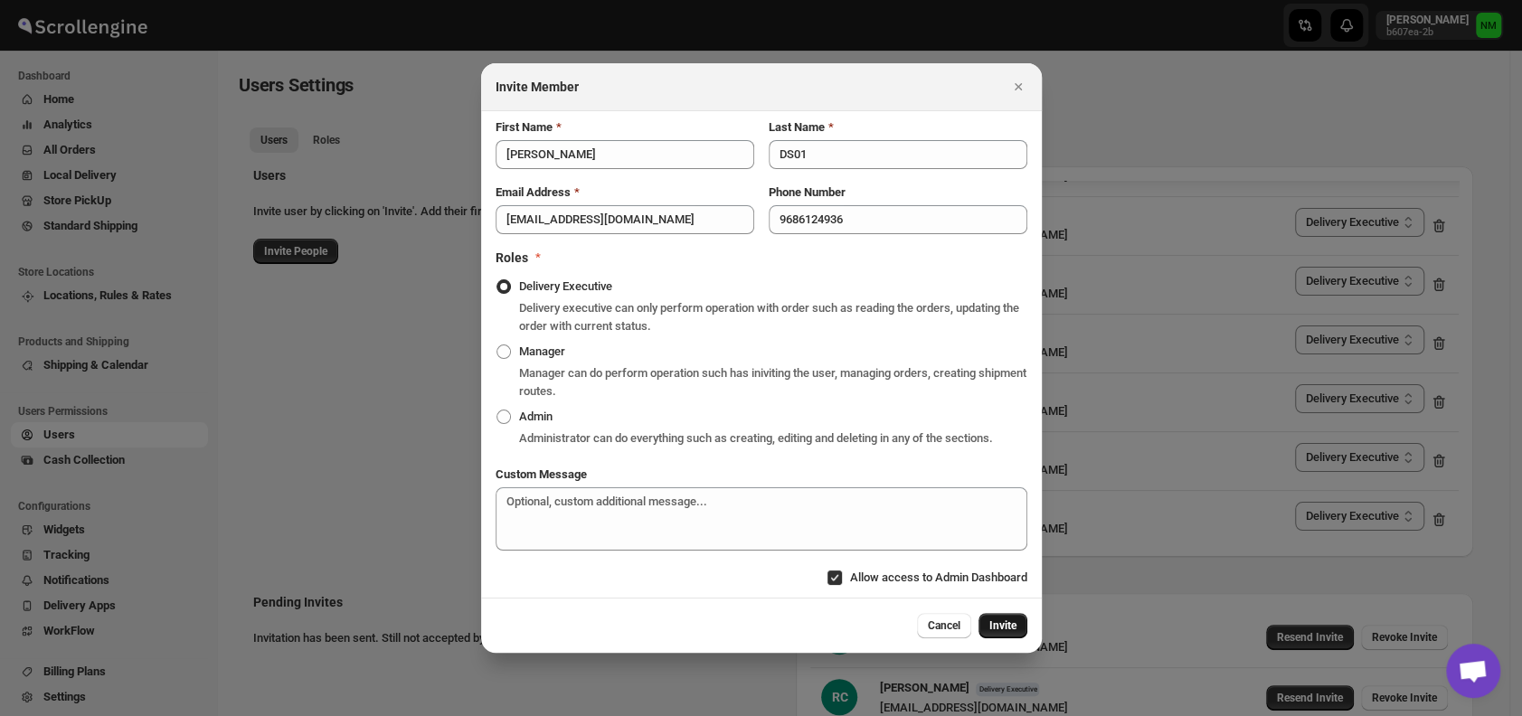
click at [1001, 621] on span "Invite" at bounding box center [1002, 626] width 27 height 14
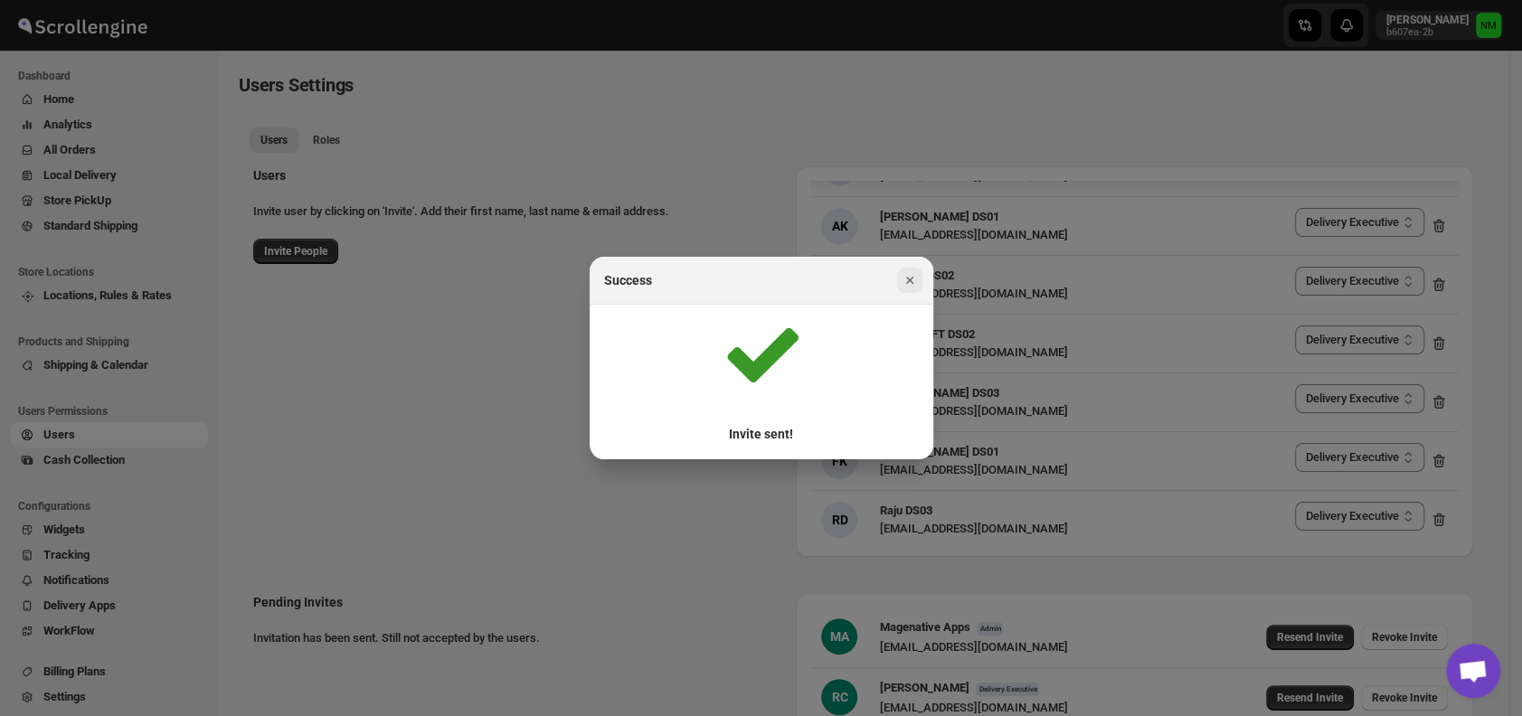
click at [911, 280] on icon "Close" at bounding box center [910, 280] width 18 height 18
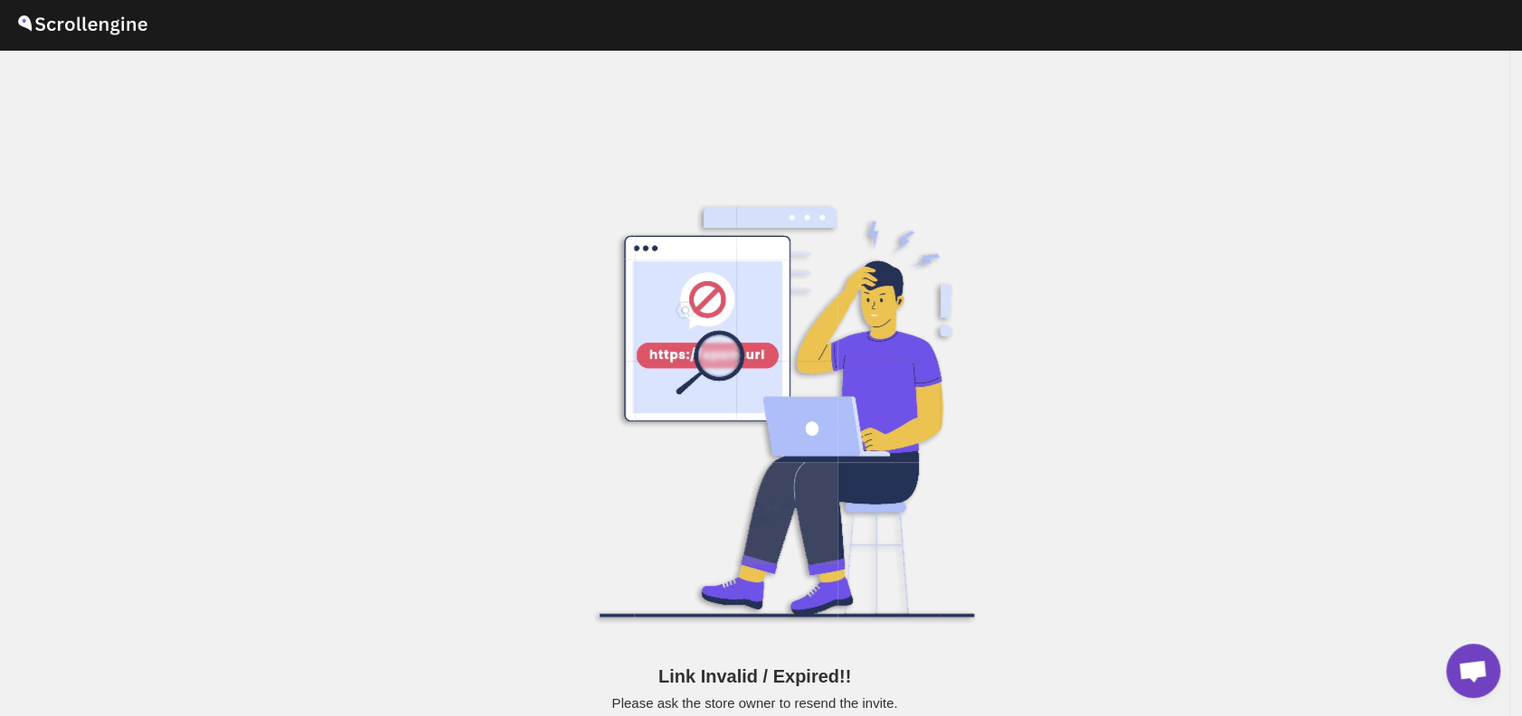
scroll to position [14, 0]
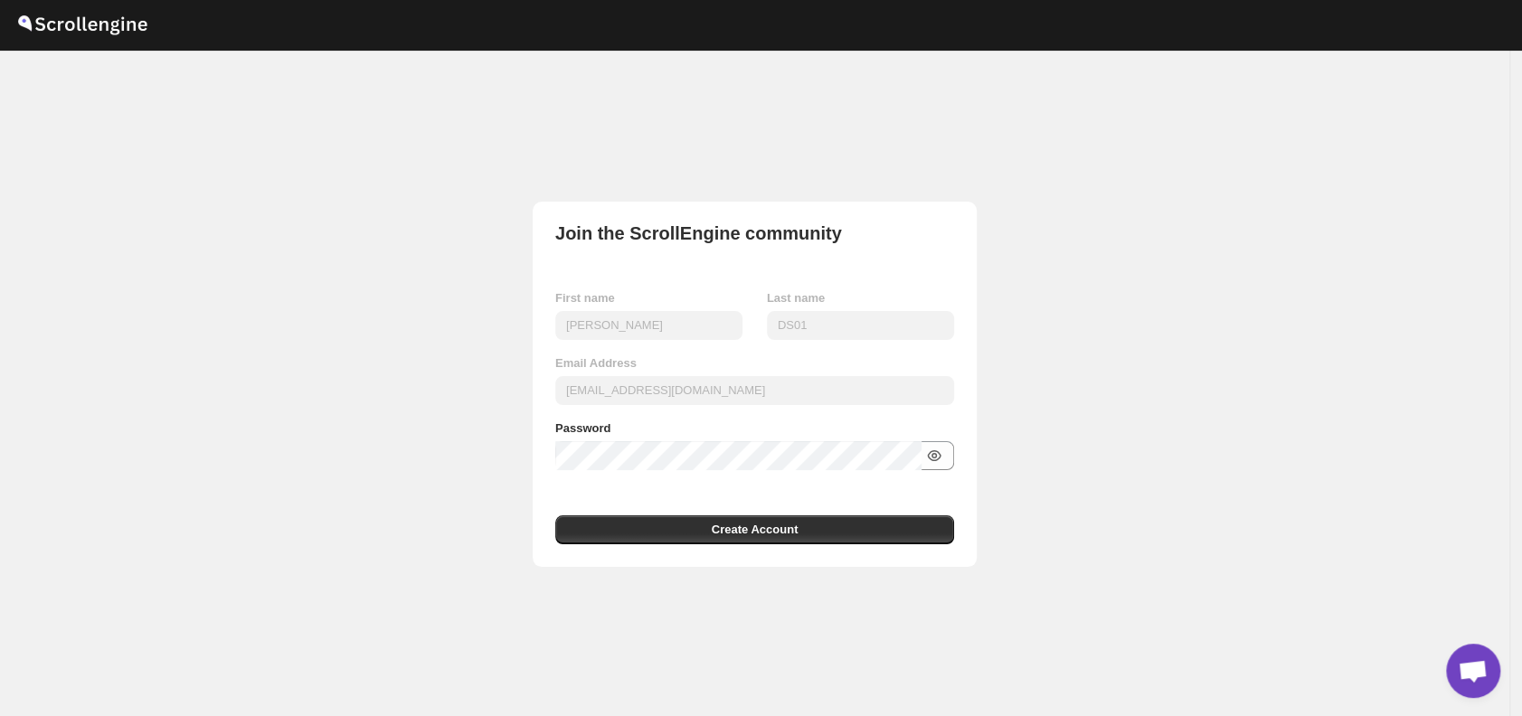
click at [943, 459] on icon "button" at bounding box center [934, 456] width 18 height 18
click at [807, 534] on button "Create Account" at bounding box center [754, 529] width 399 height 29
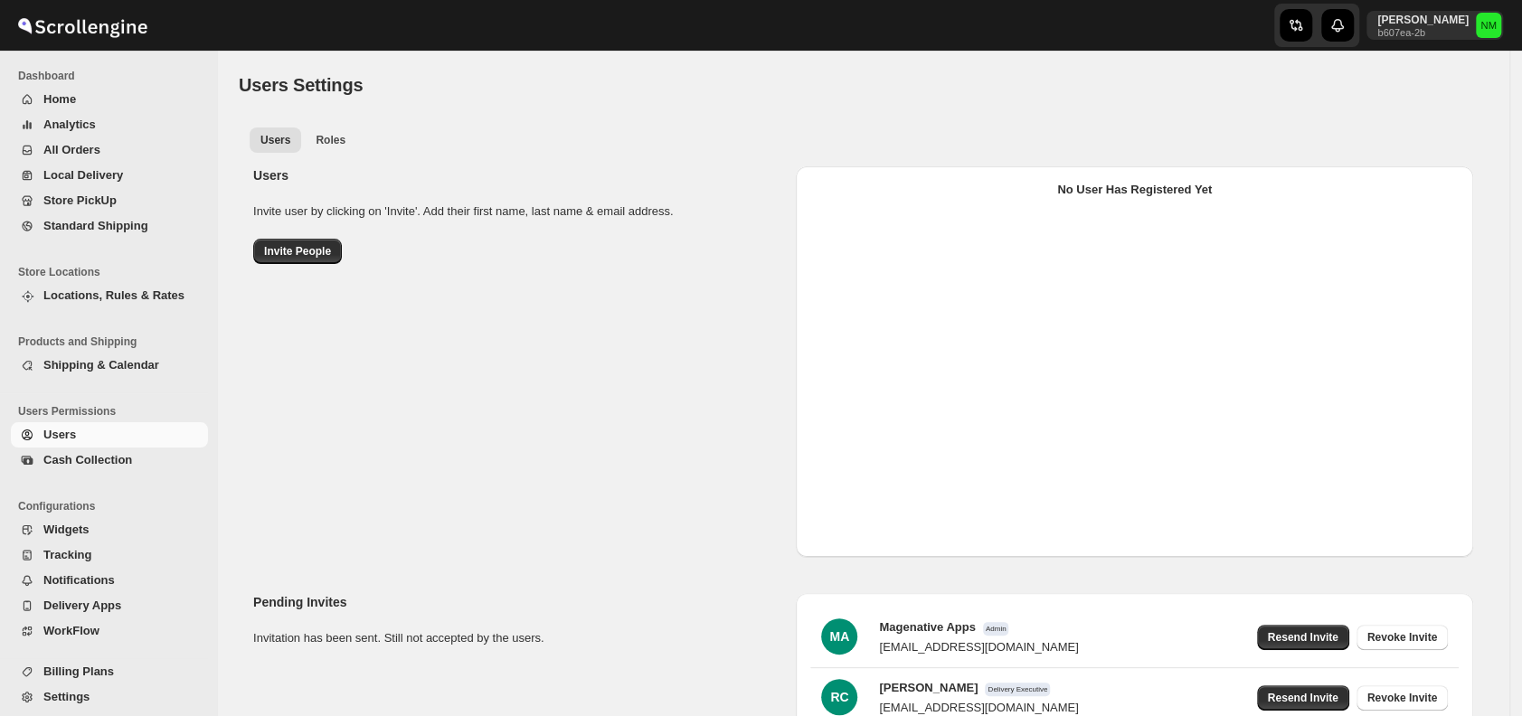
select select "637b767fbaab0276b10c91d5"
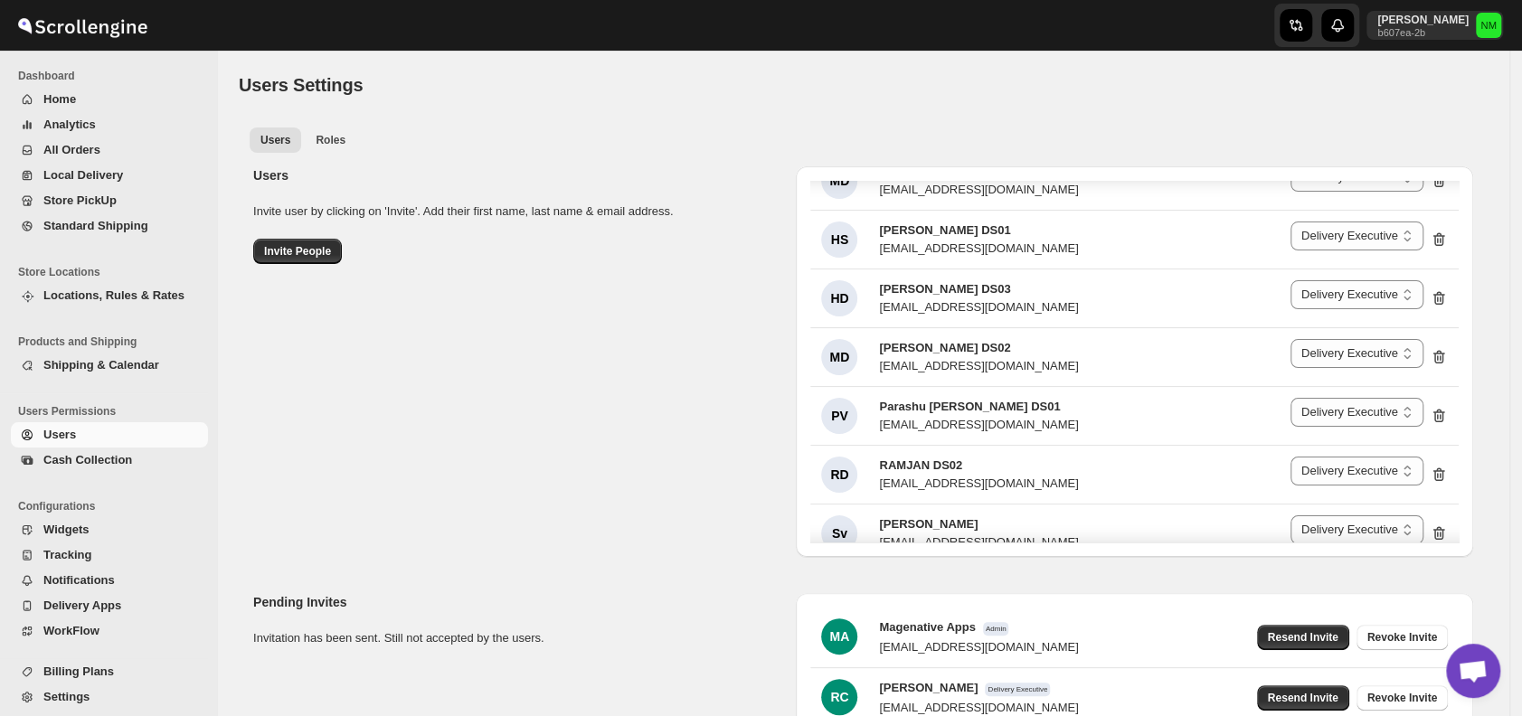
scroll to position [3393, 0]
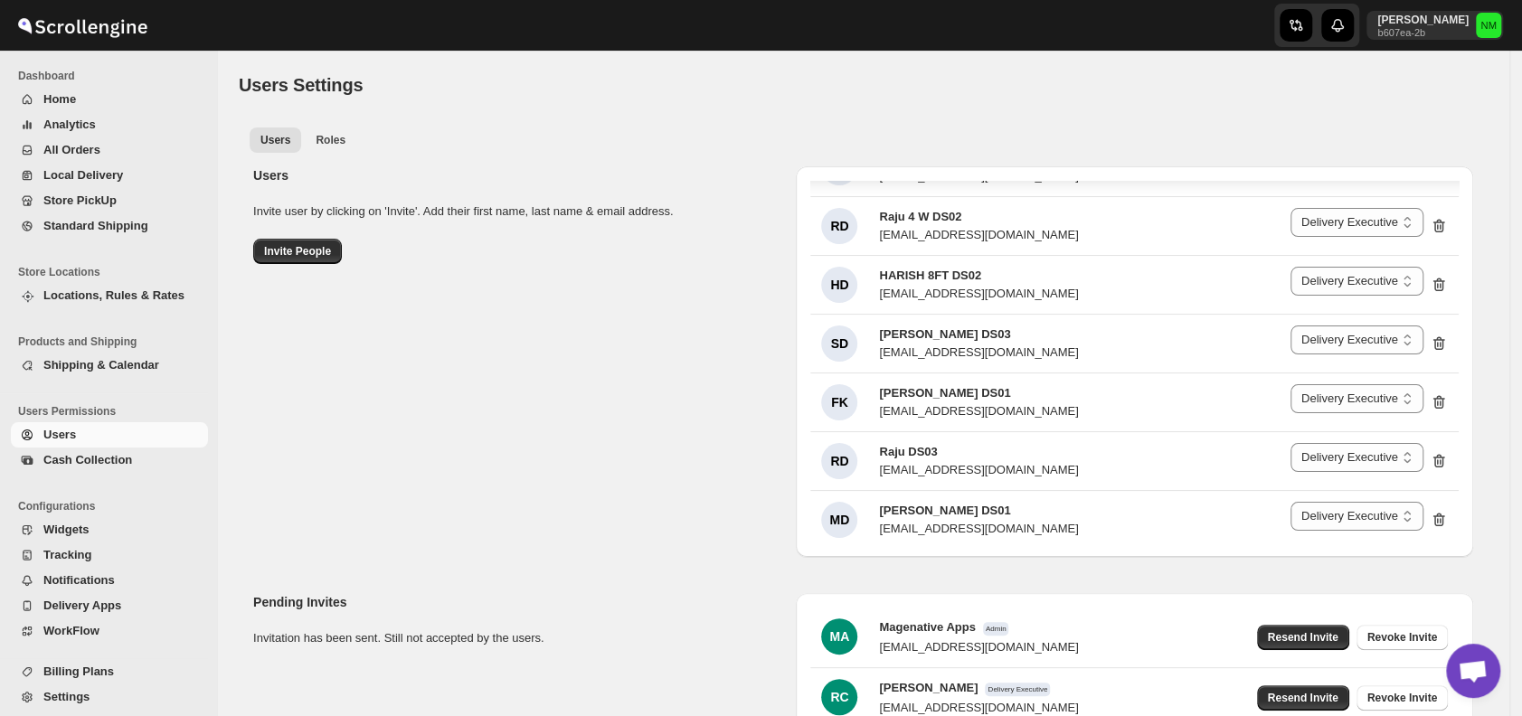
click at [88, 147] on span "All Orders" at bounding box center [71, 150] width 57 height 14
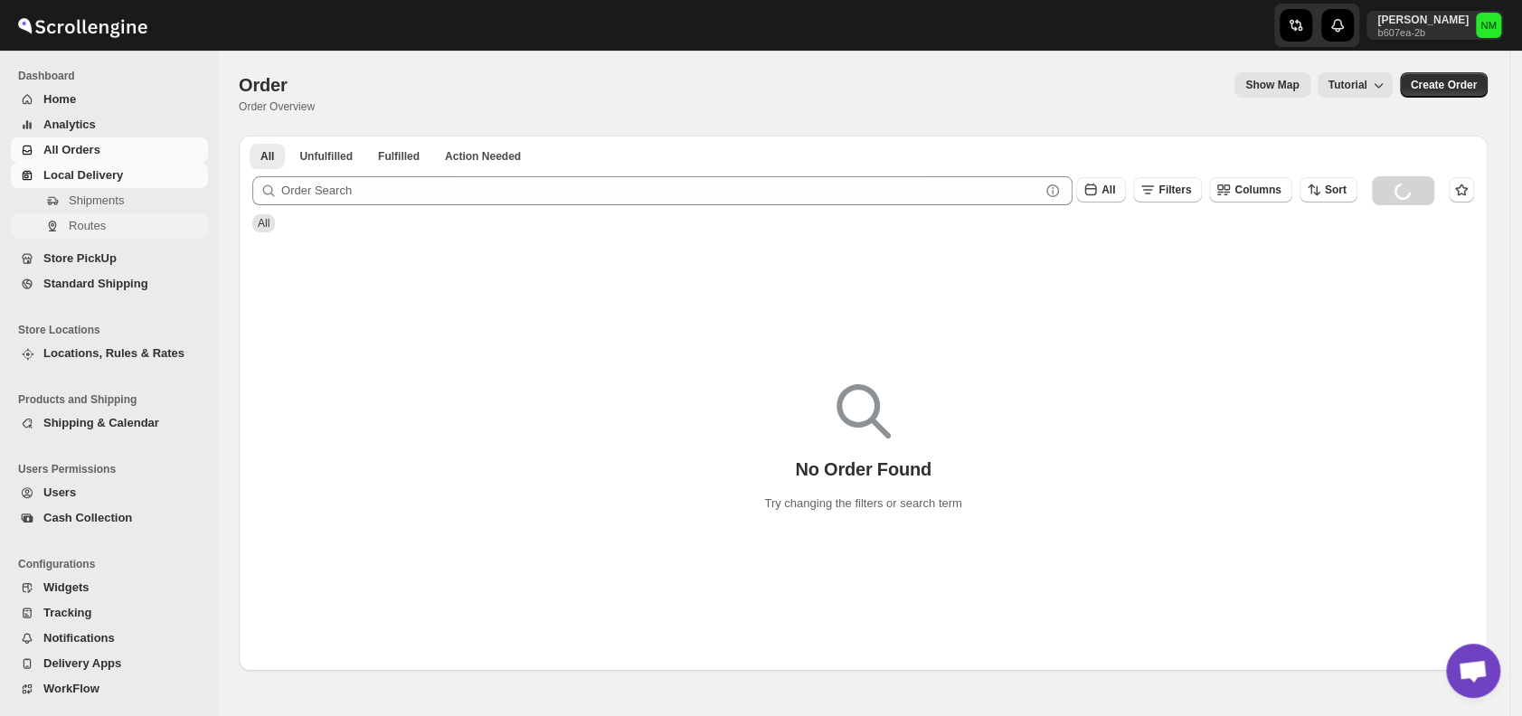
click at [98, 222] on span "Routes" at bounding box center [87, 226] width 37 height 14
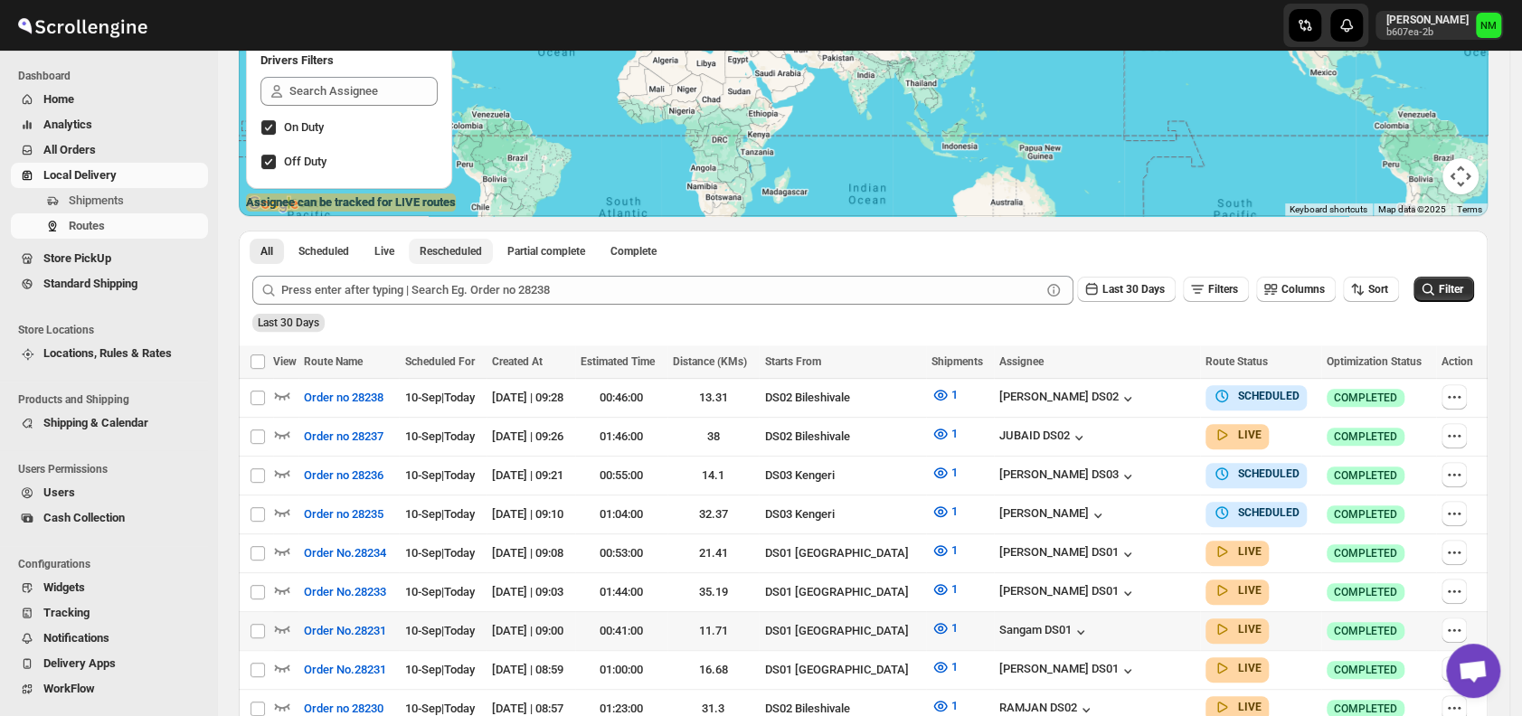
scroll to position [363, 0]
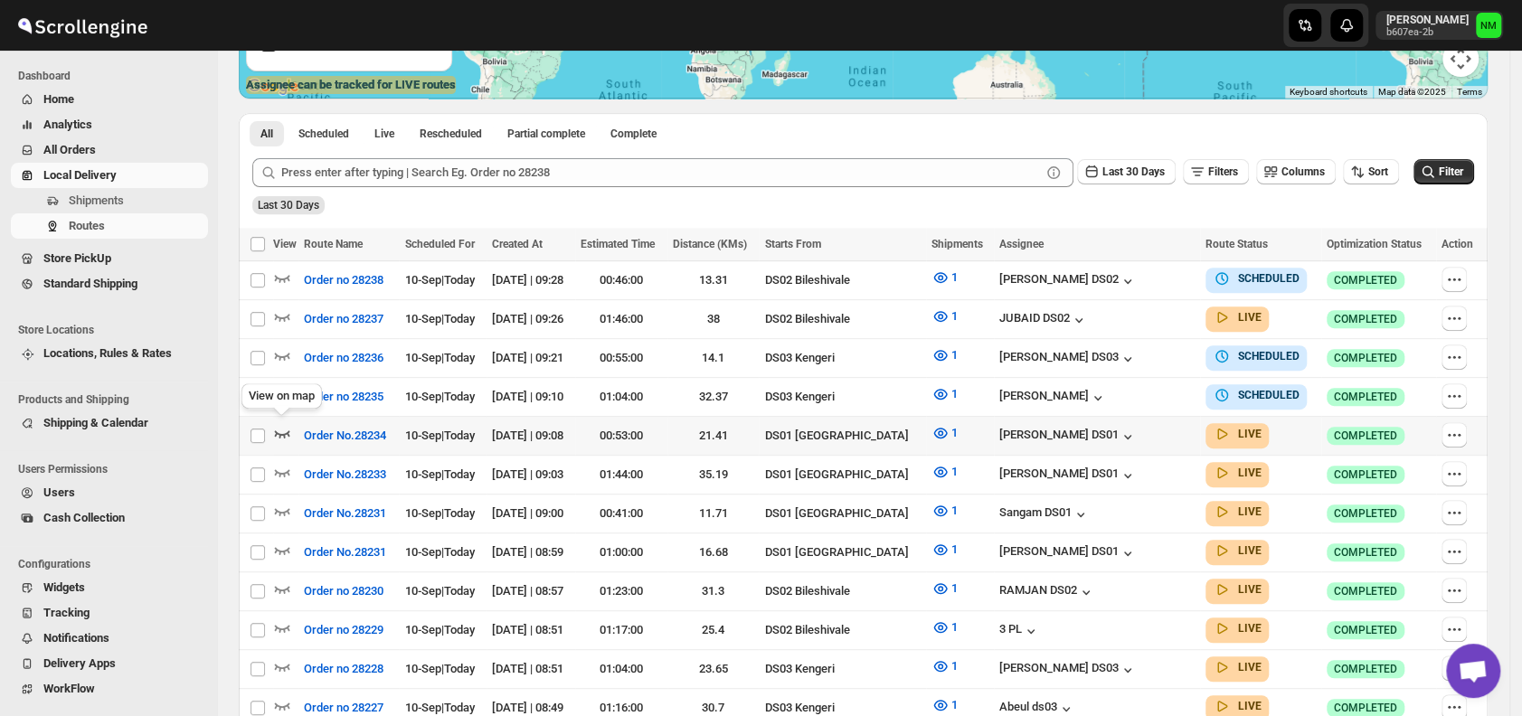
click at [284, 432] on icon "button" at bounding box center [282, 433] width 15 height 7
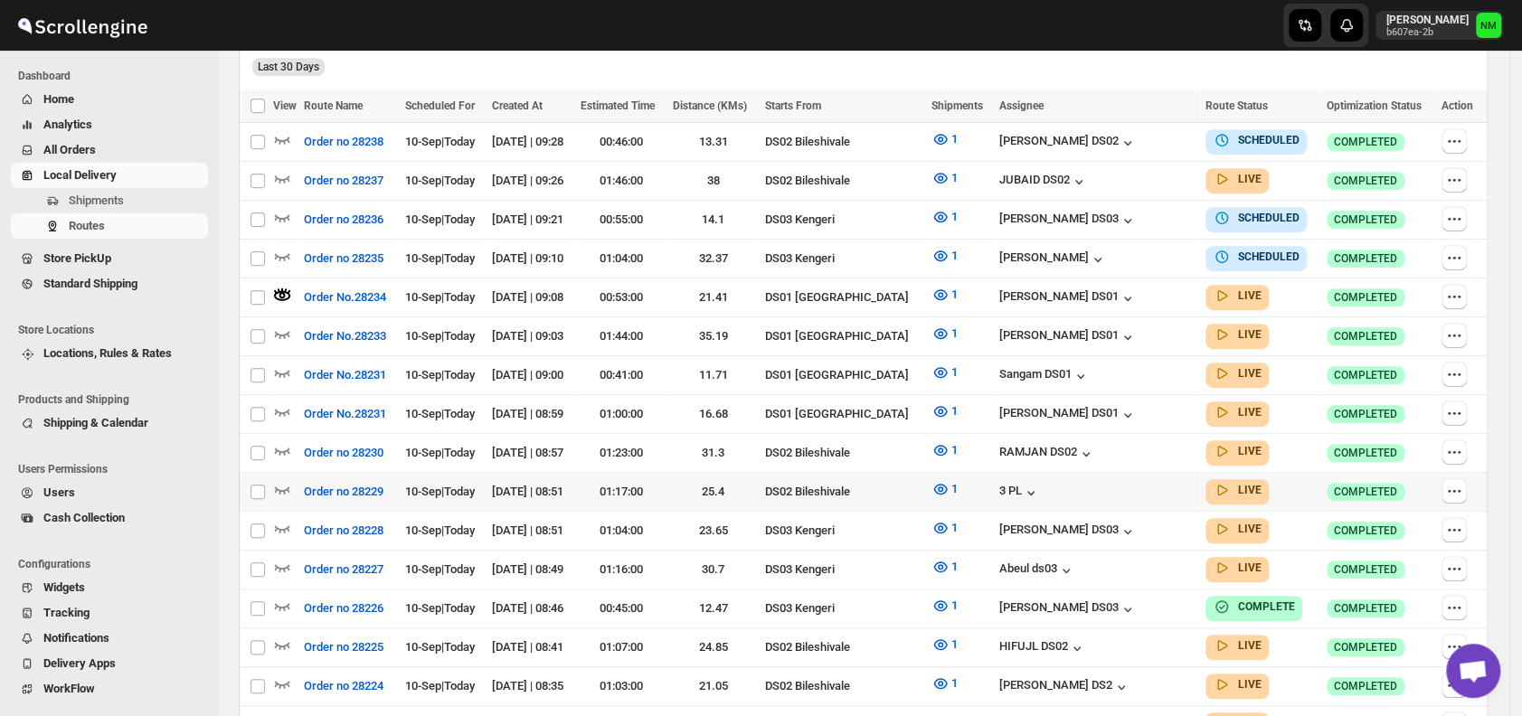
scroll to position [521, 0]
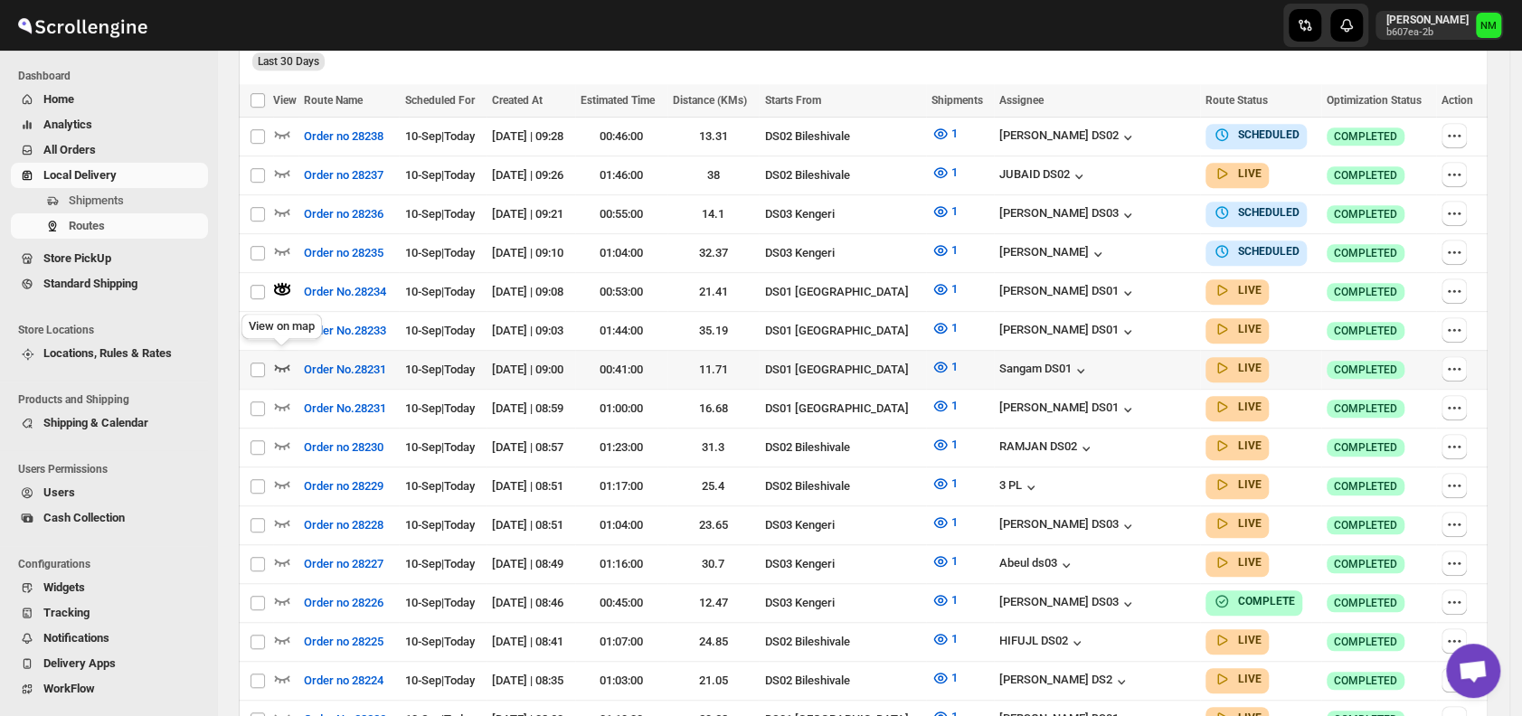
click at [281, 359] on icon "button" at bounding box center [282, 367] width 18 height 18
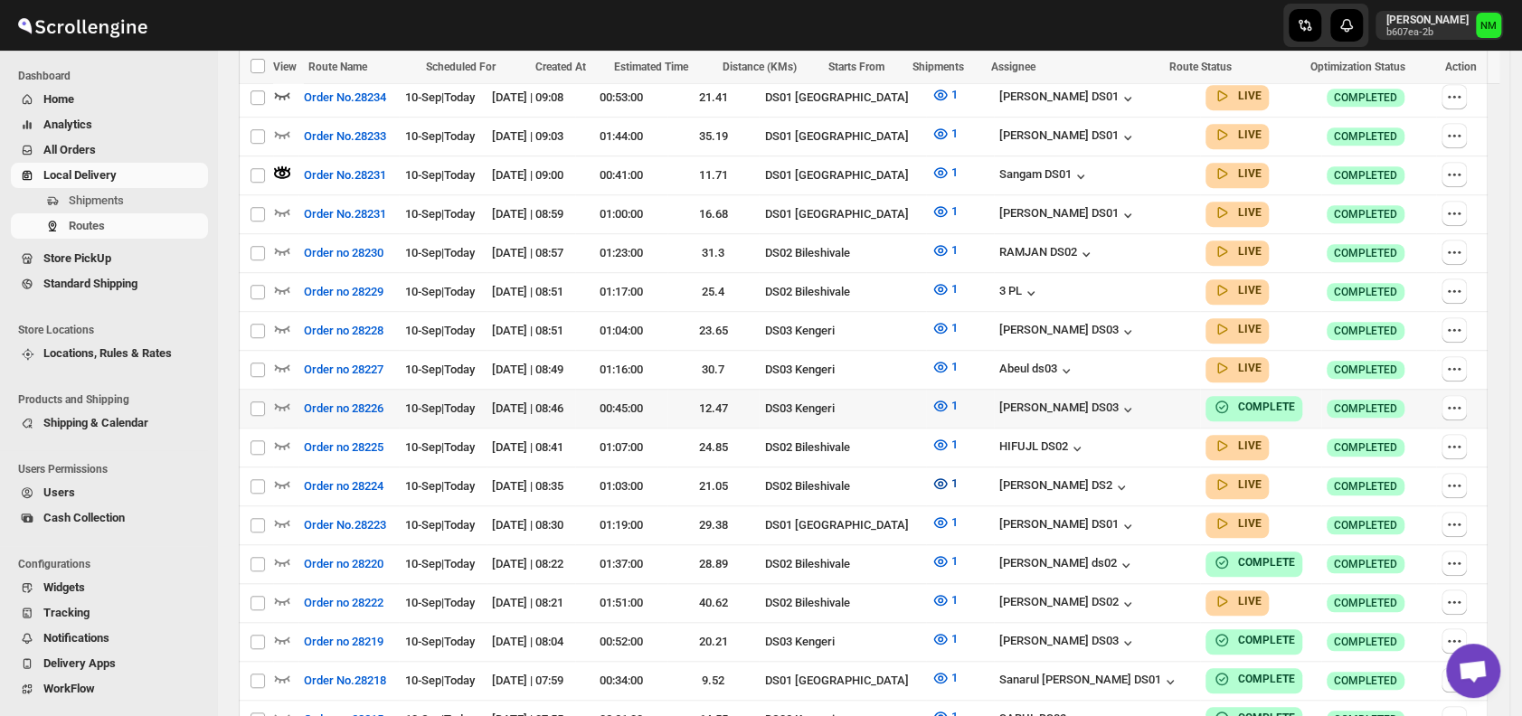
scroll to position [720, 0]
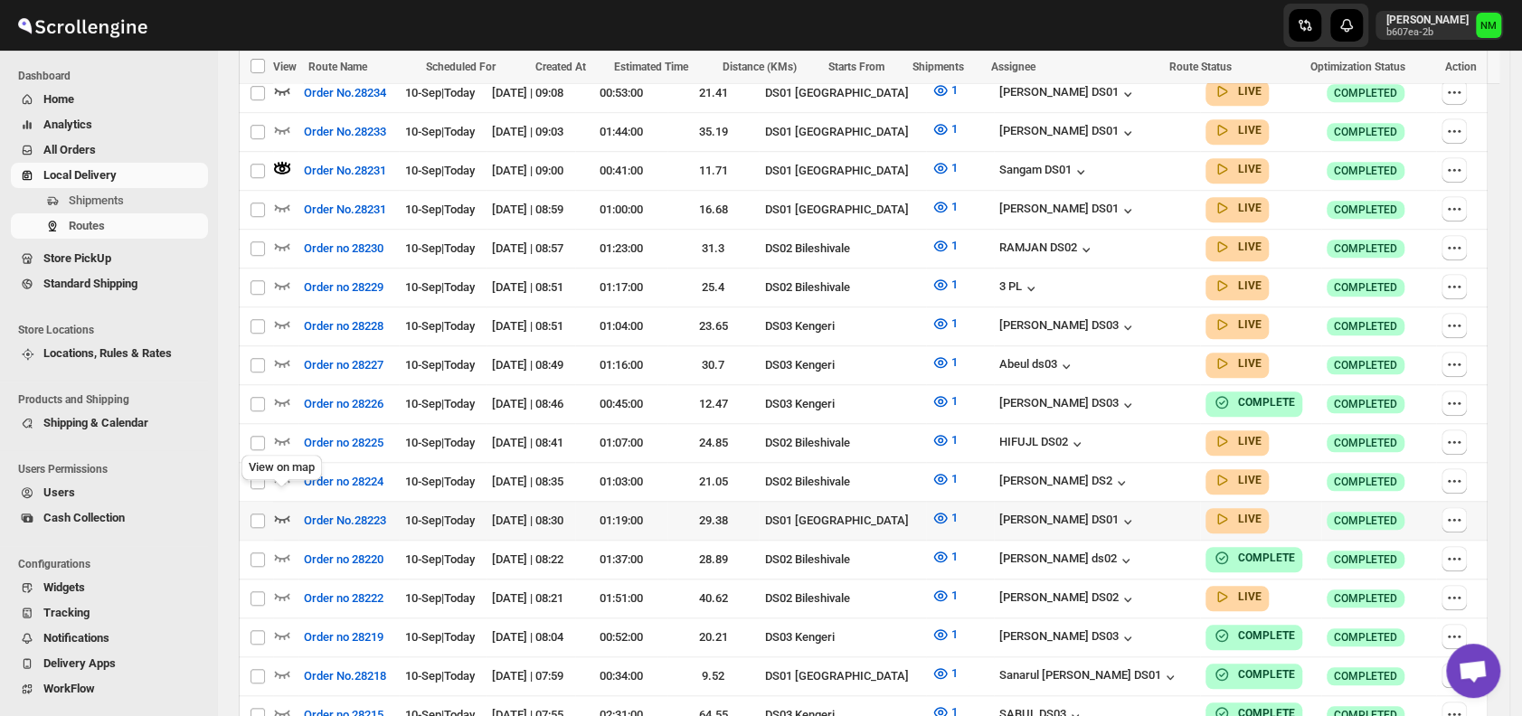
click at [277, 509] on icon "button" at bounding box center [282, 518] width 18 height 18
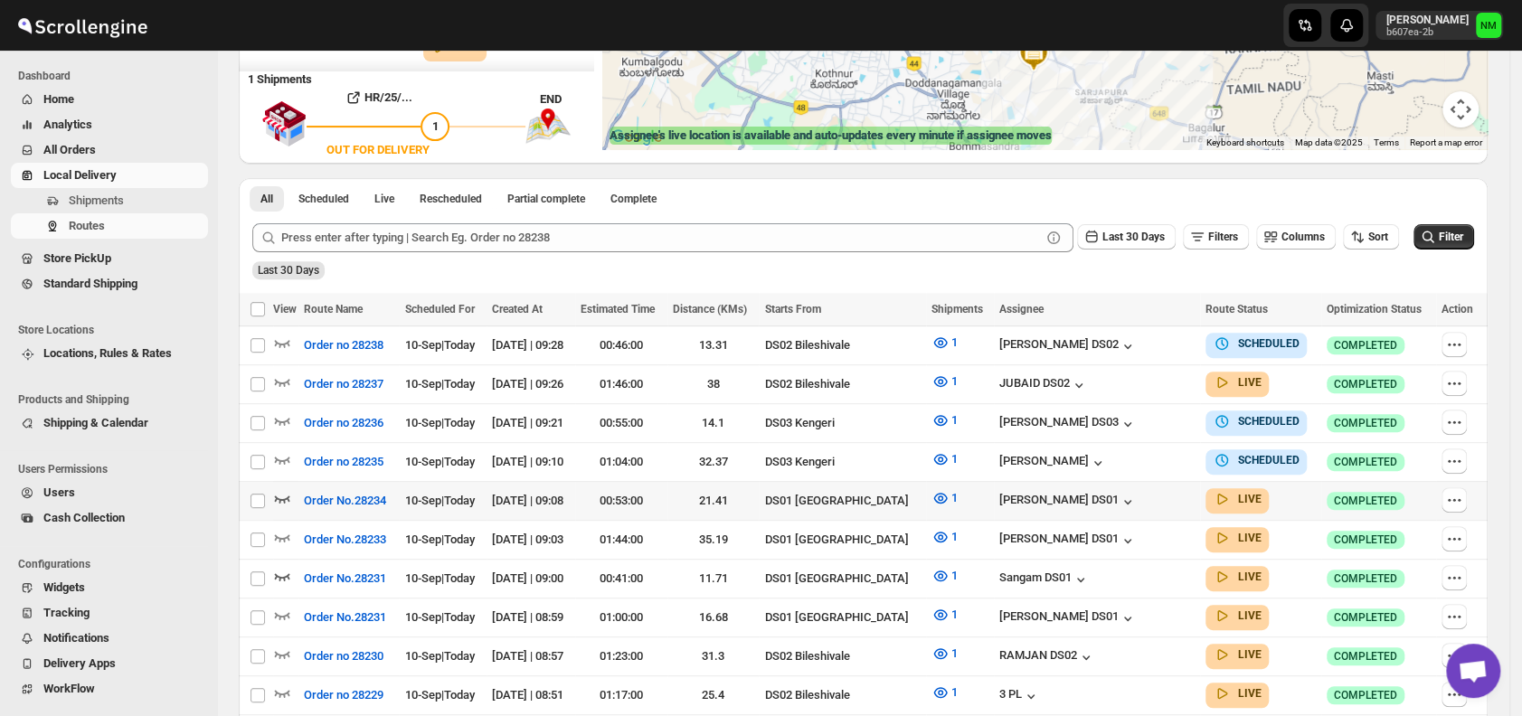
scroll to position [313, 0]
click at [280, 611] on icon "button" at bounding box center [282, 614] width 15 height 7
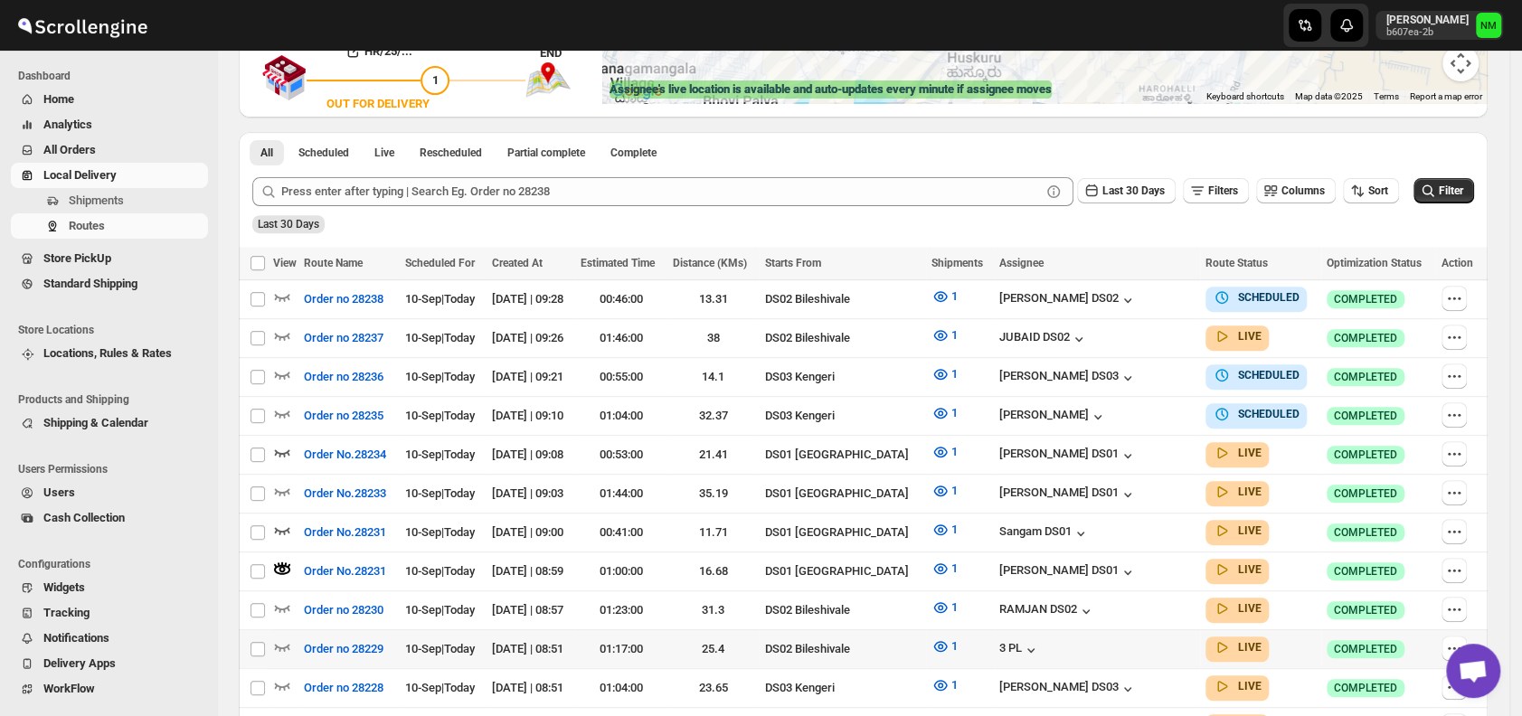
scroll to position [362, 0]
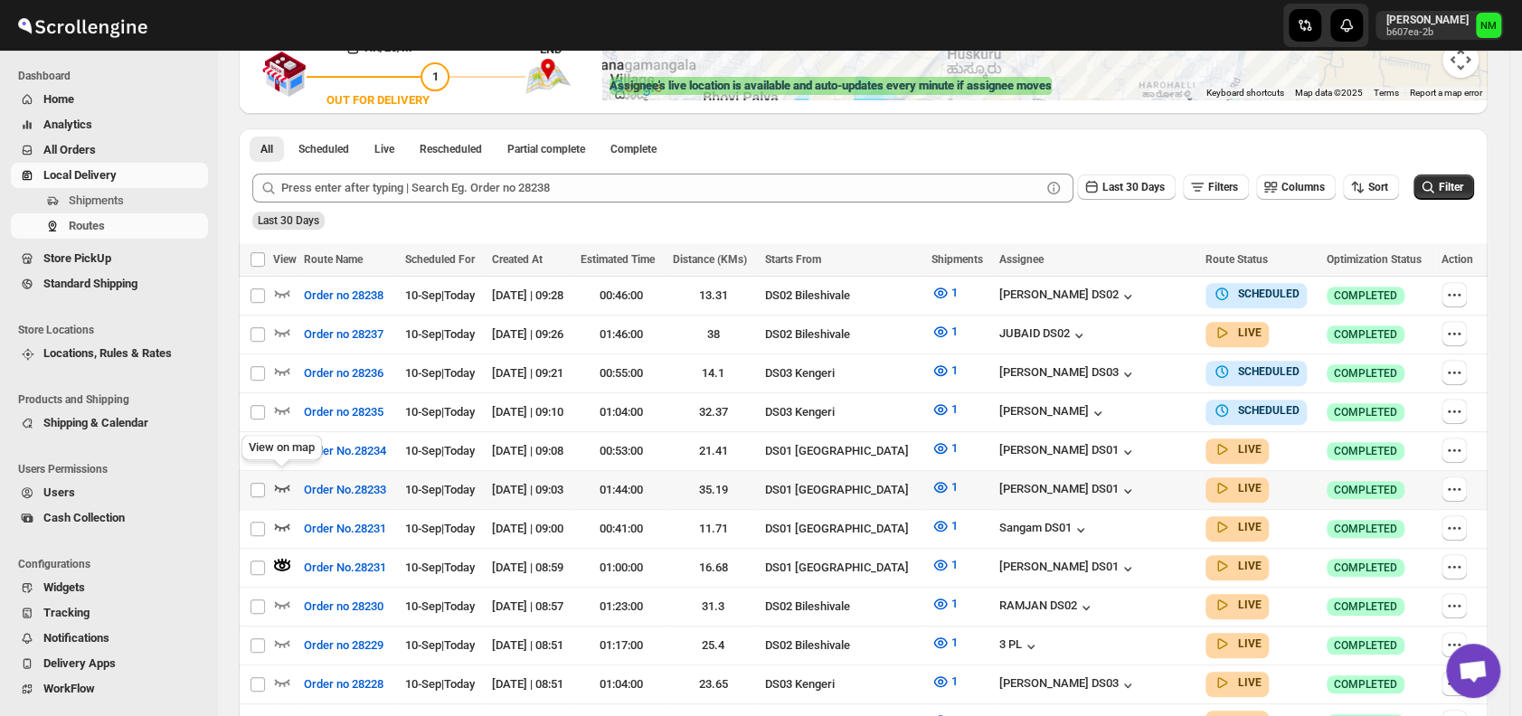
click at [288, 478] on icon "button" at bounding box center [282, 487] width 18 height 18
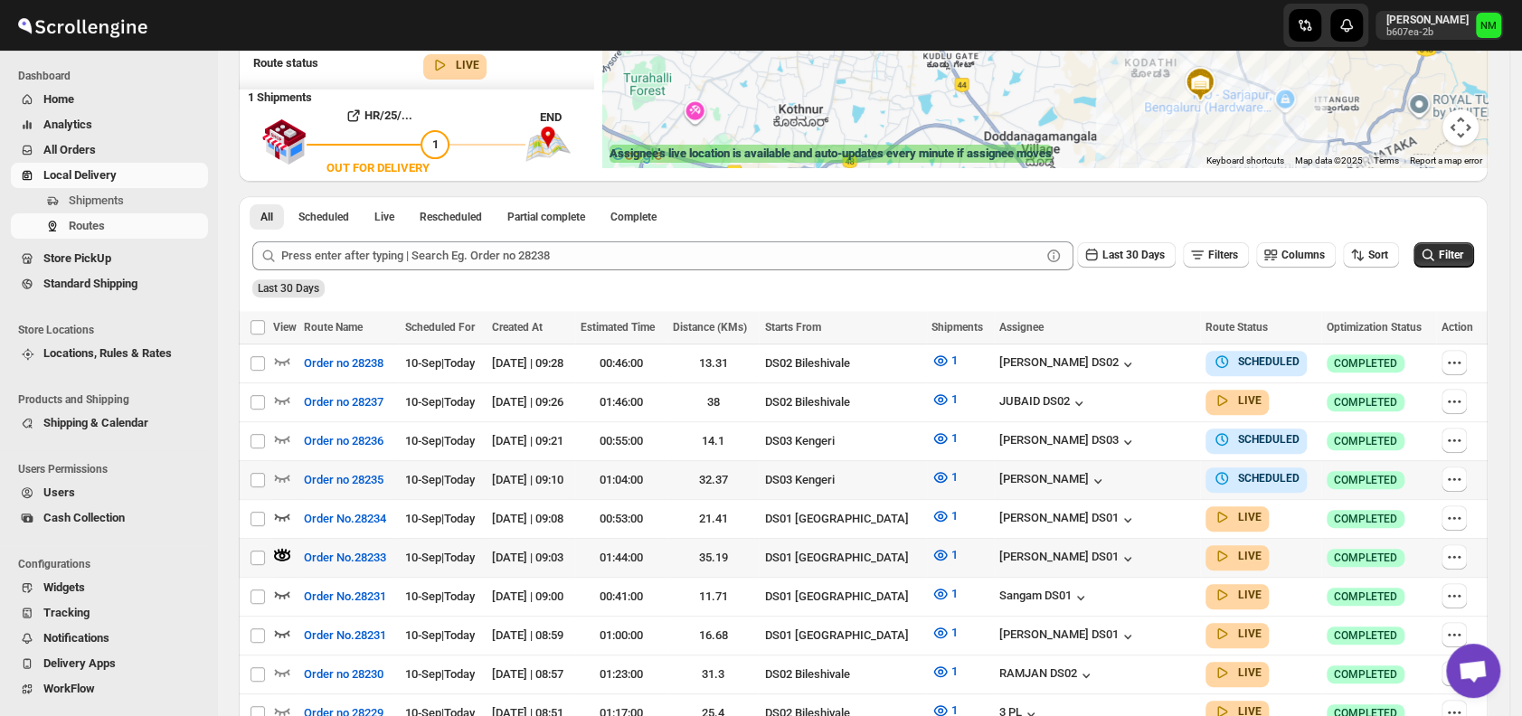
scroll to position [300, 0]
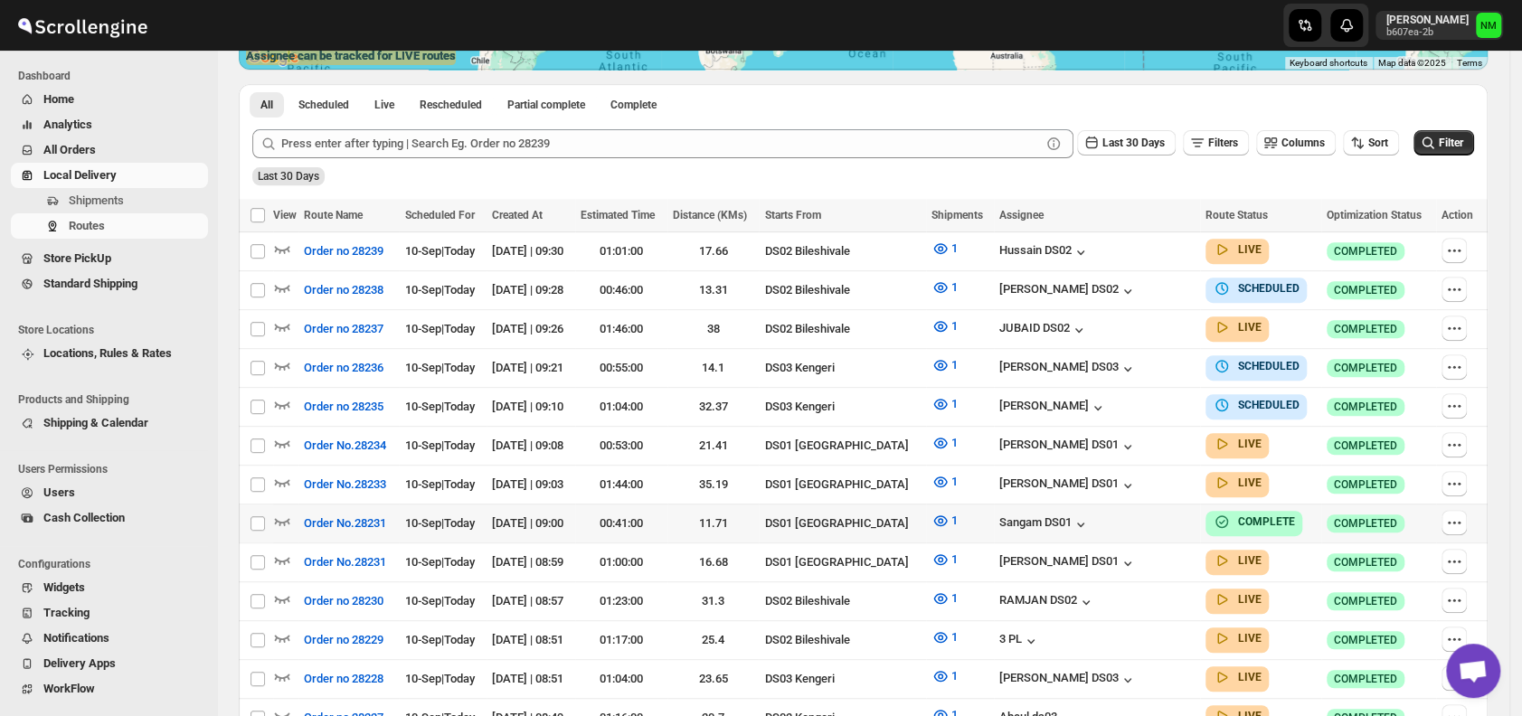
scroll to position [393, 0]
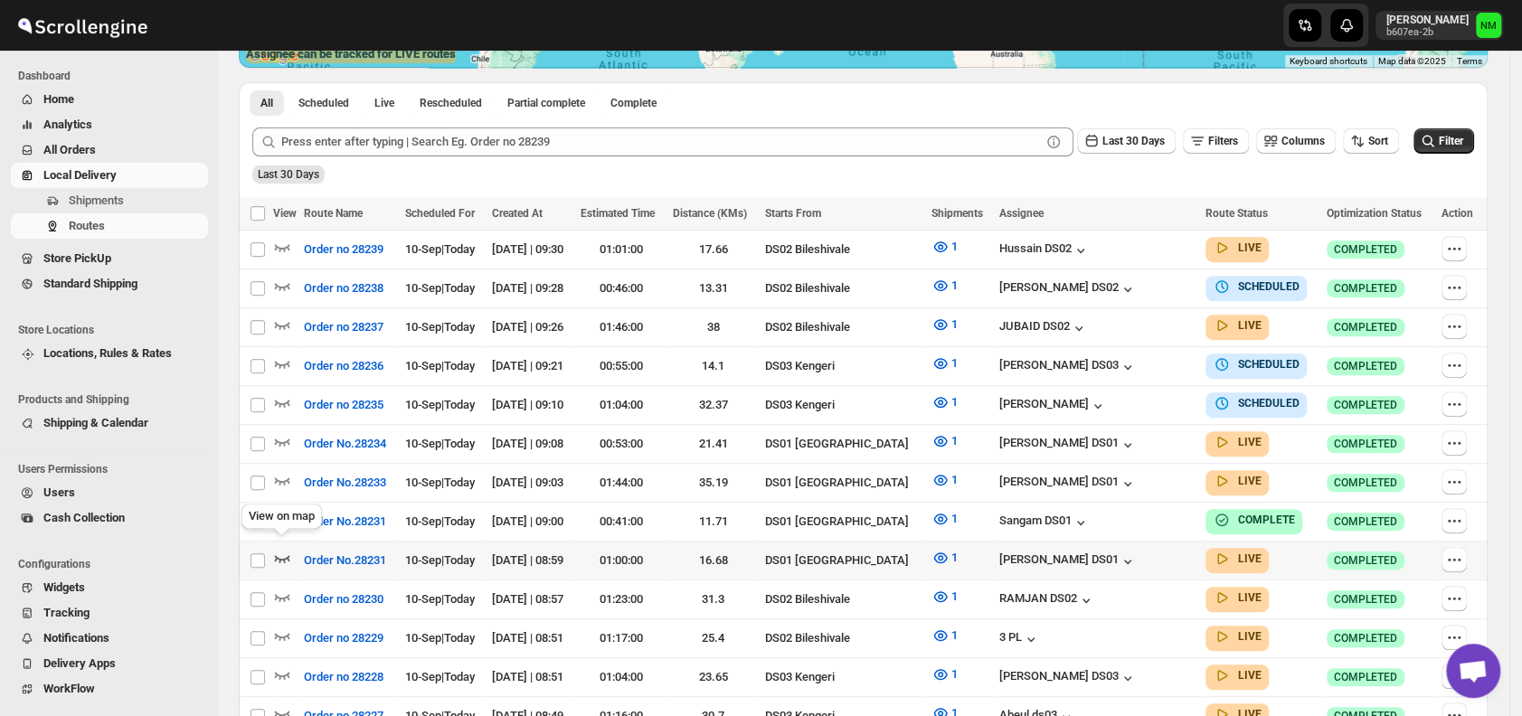
click at [283, 555] on icon "button" at bounding box center [282, 558] width 15 height 7
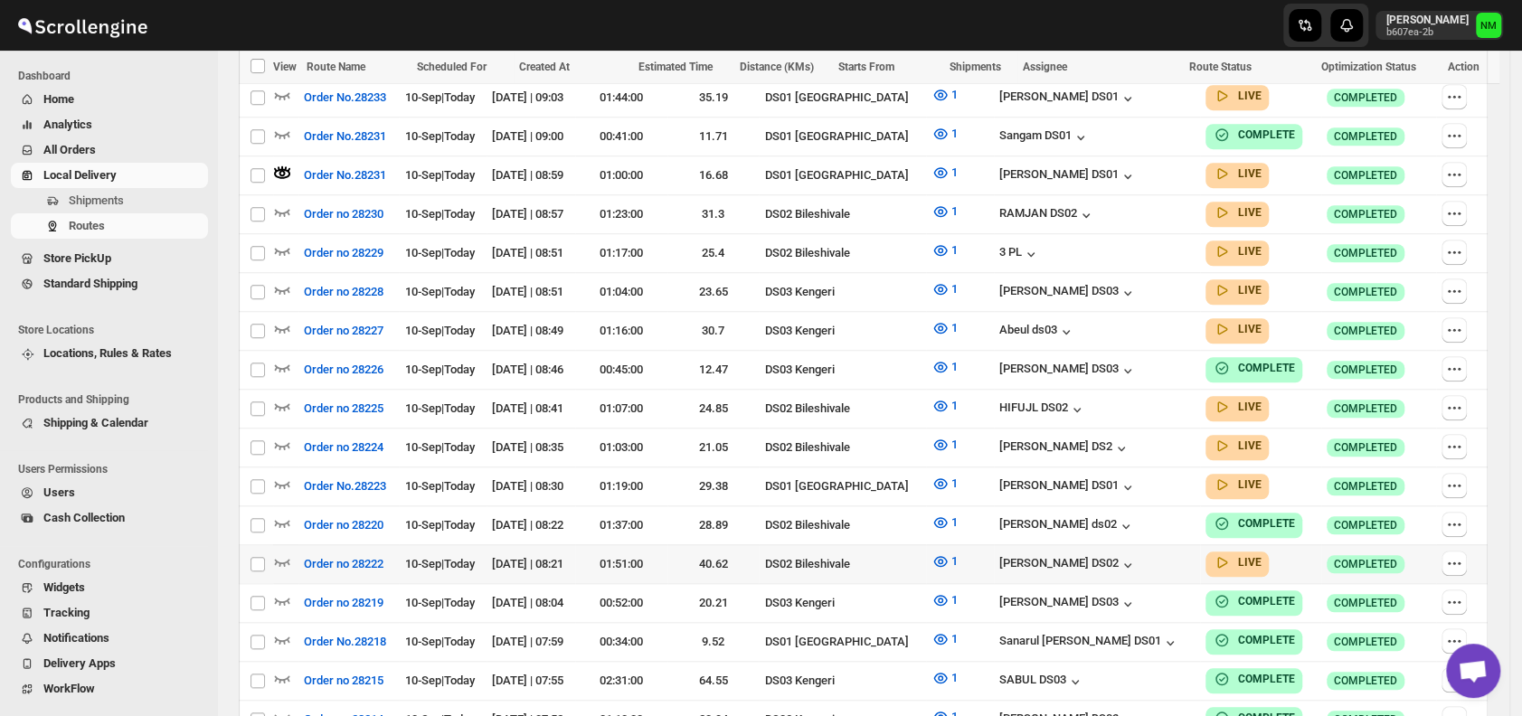
scroll to position [795, 0]
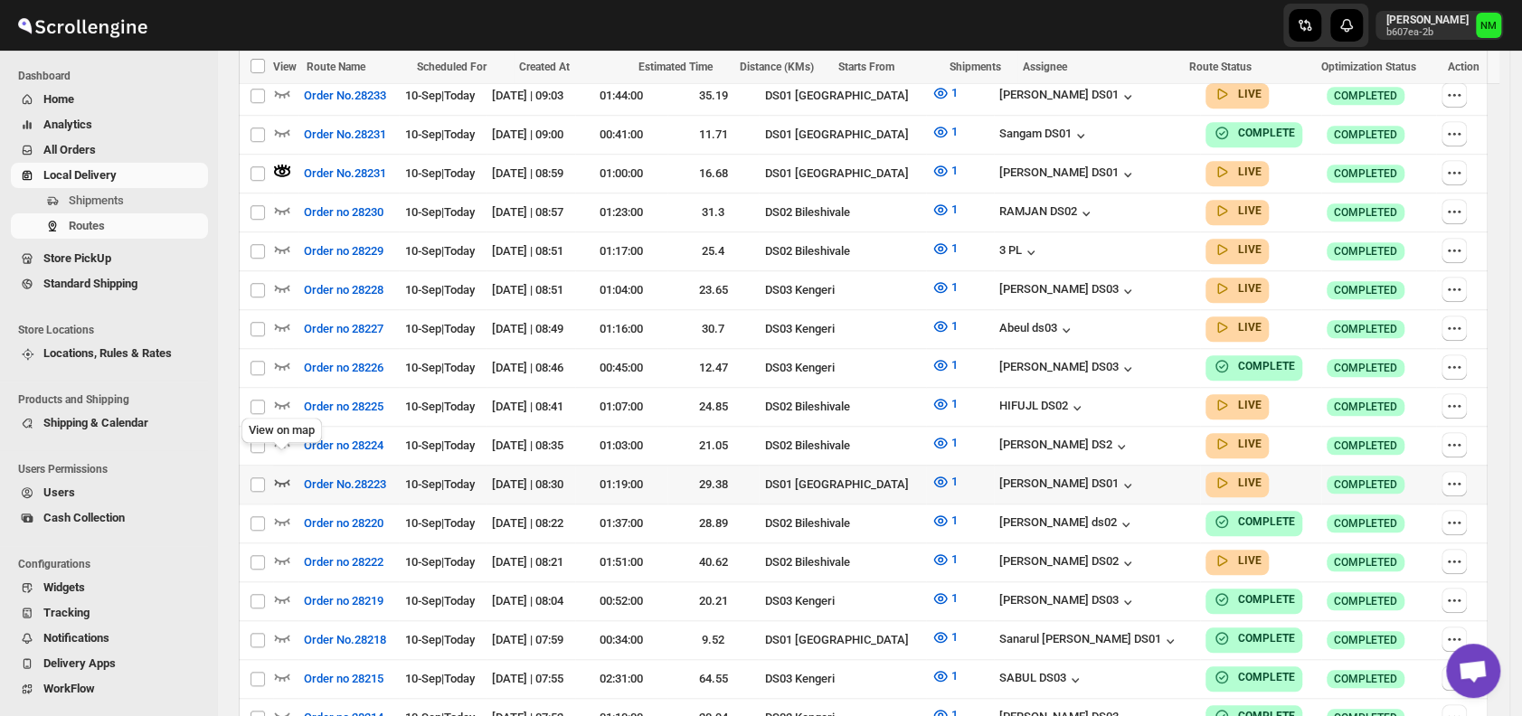
click at [288, 479] on icon "button" at bounding box center [282, 482] width 15 height 7
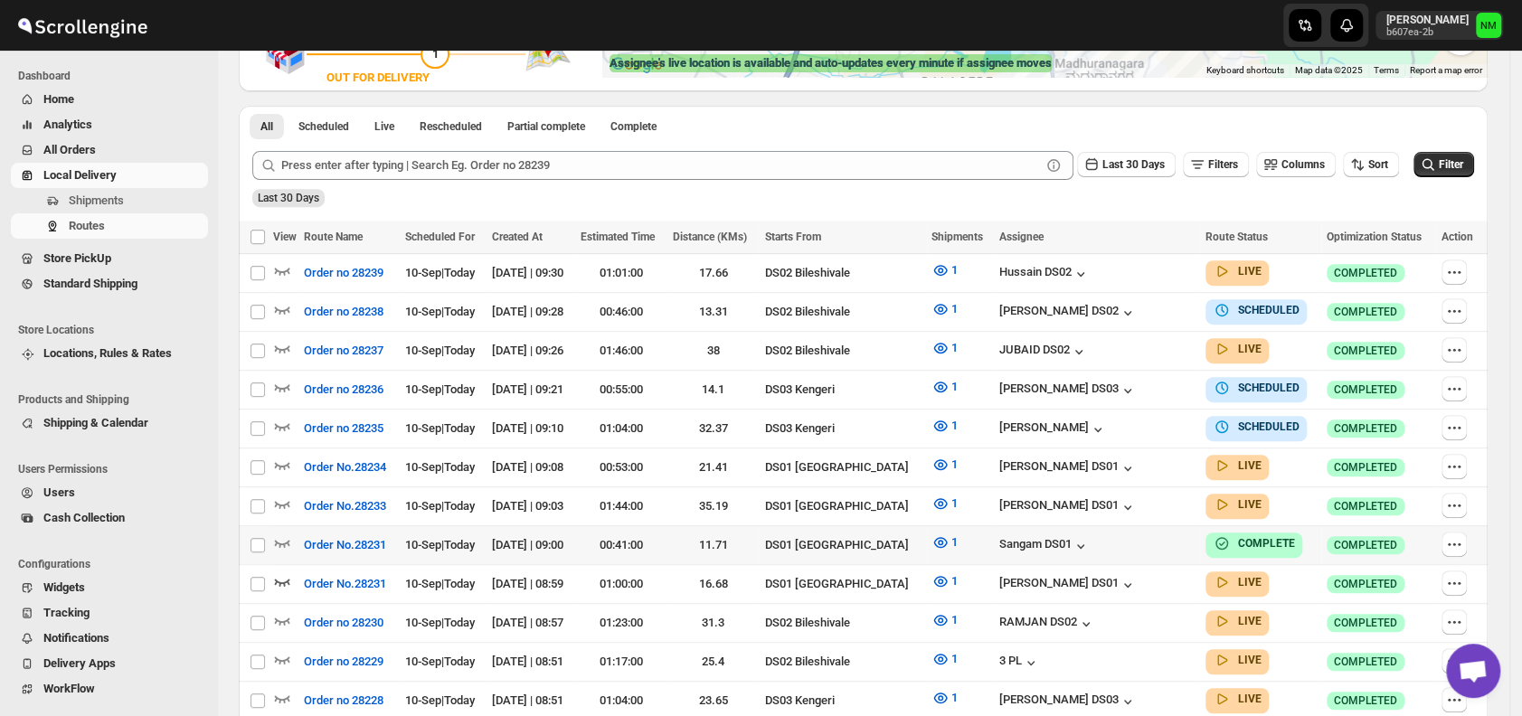
scroll to position [391, 0]
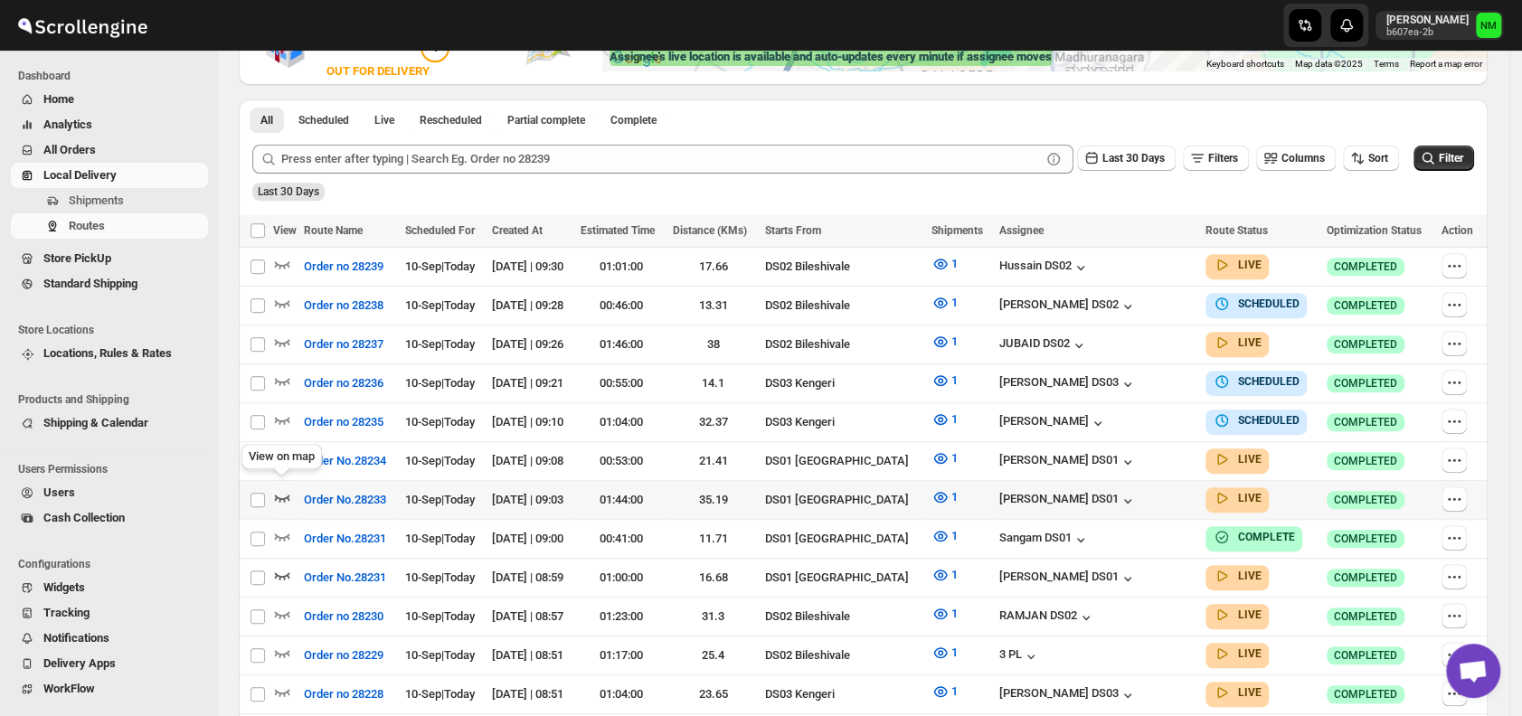
click at [279, 488] on icon "button" at bounding box center [282, 497] width 18 height 18
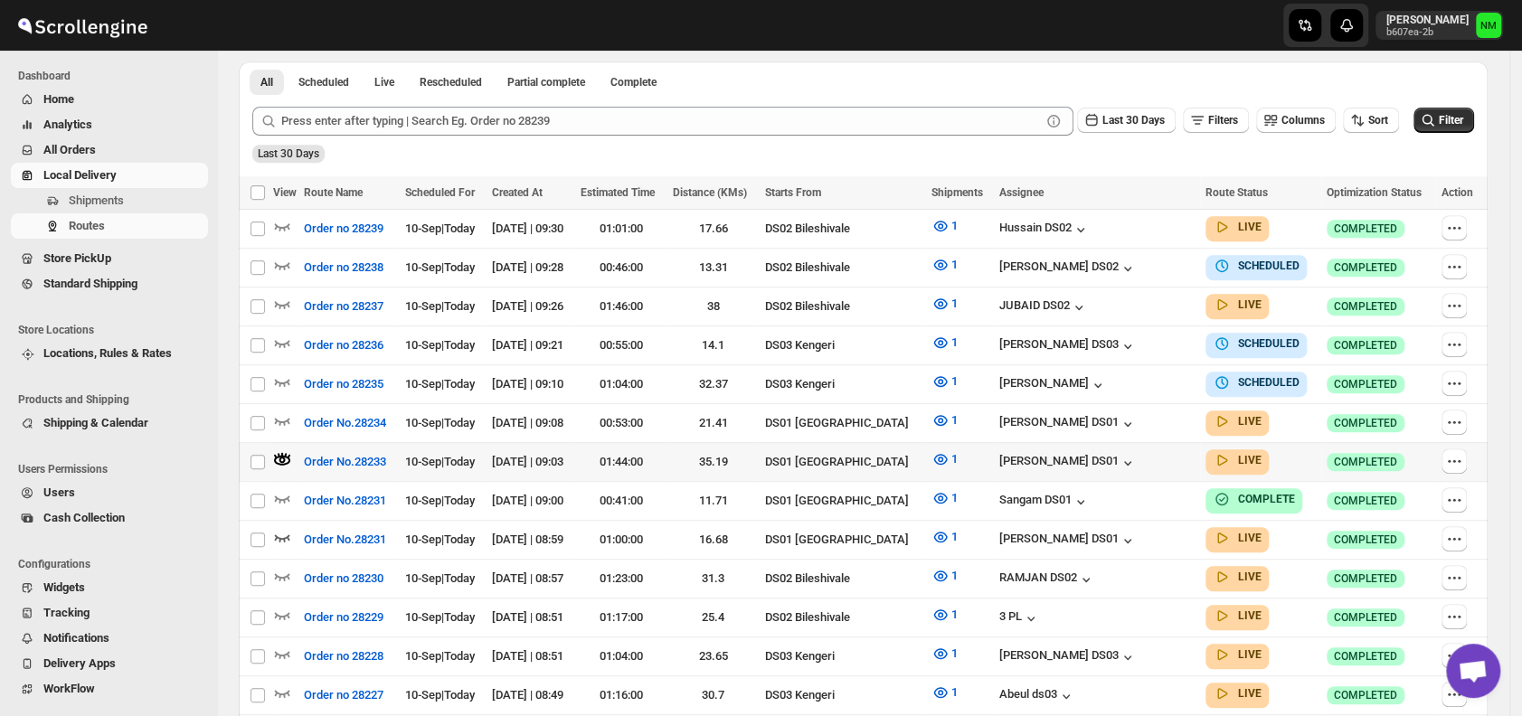
scroll to position [431, 0]
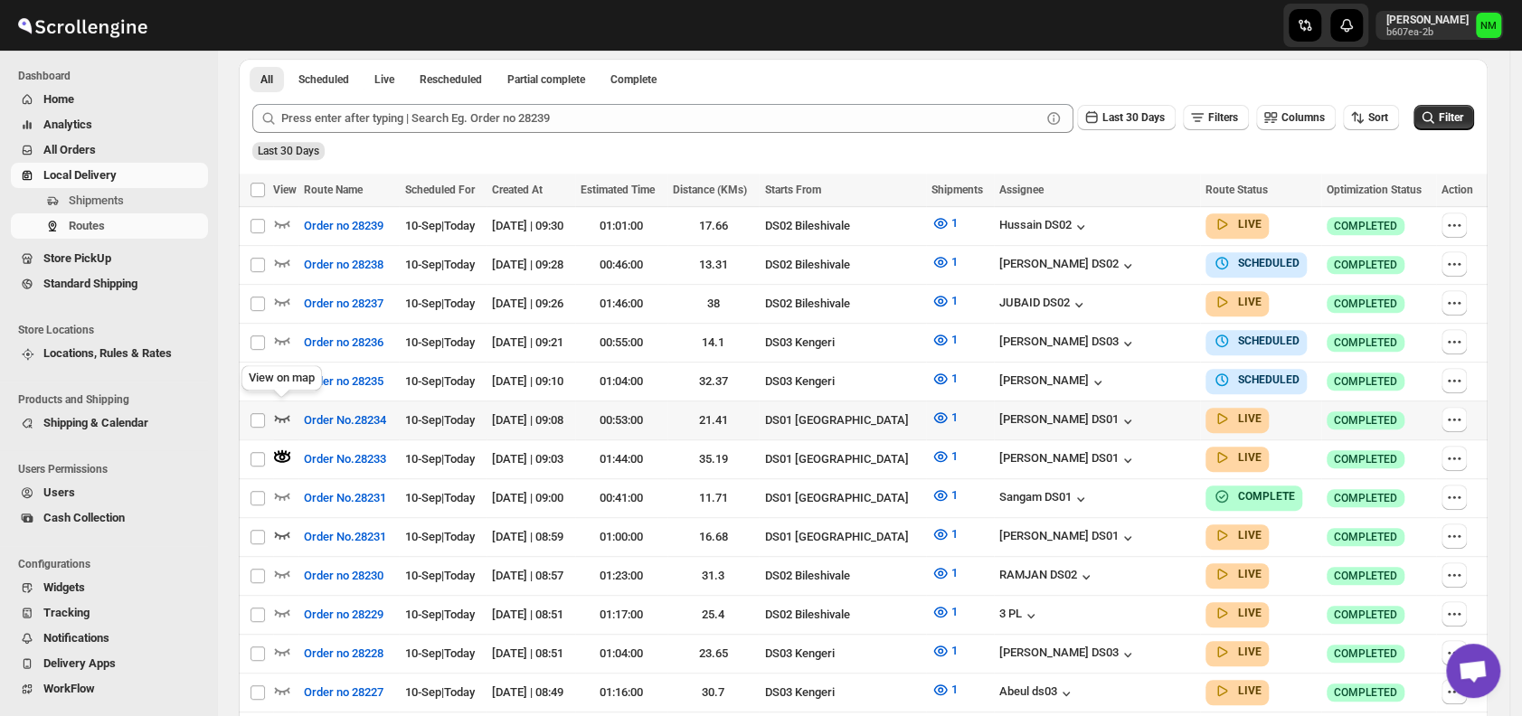
click at [289, 412] on icon "button" at bounding box center [282, 418] width 18 height 18
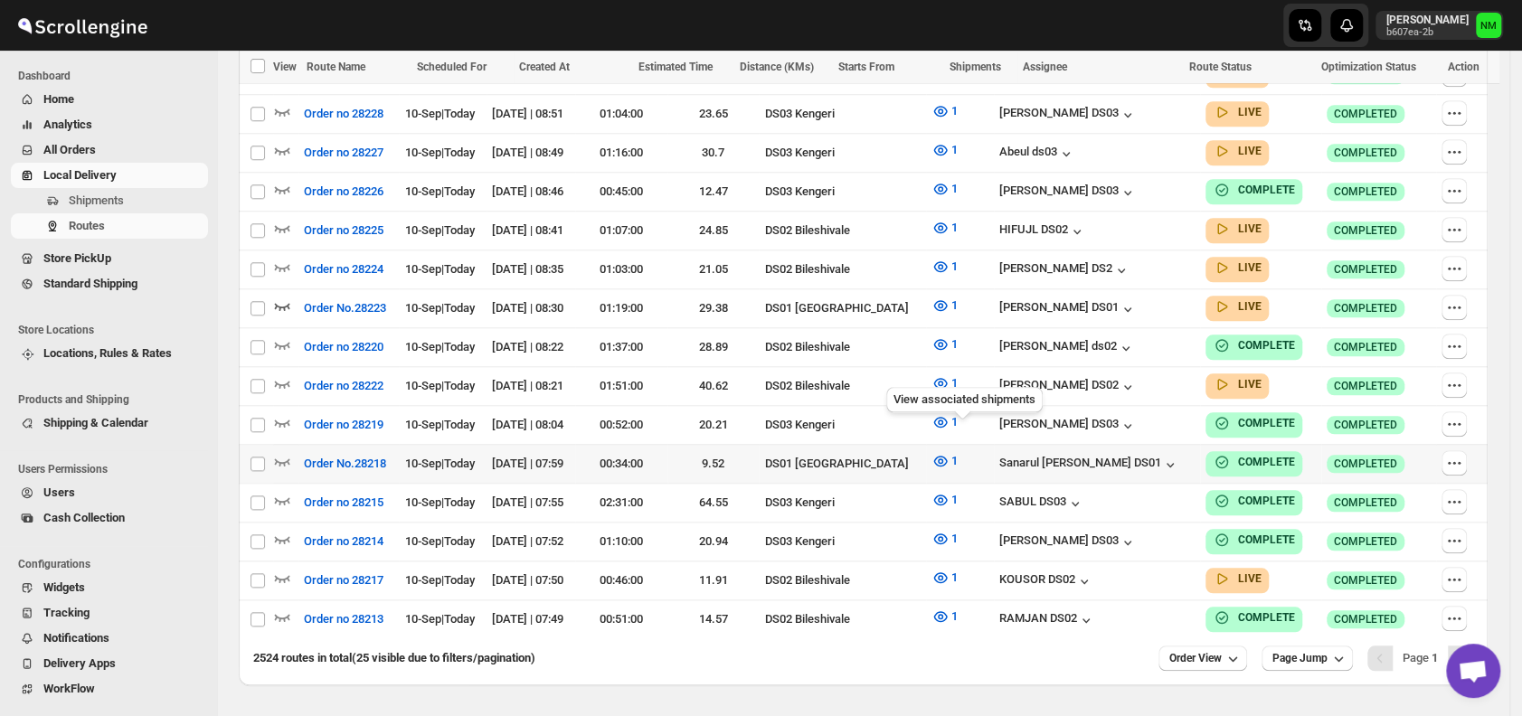
scroll to position [973, 0]
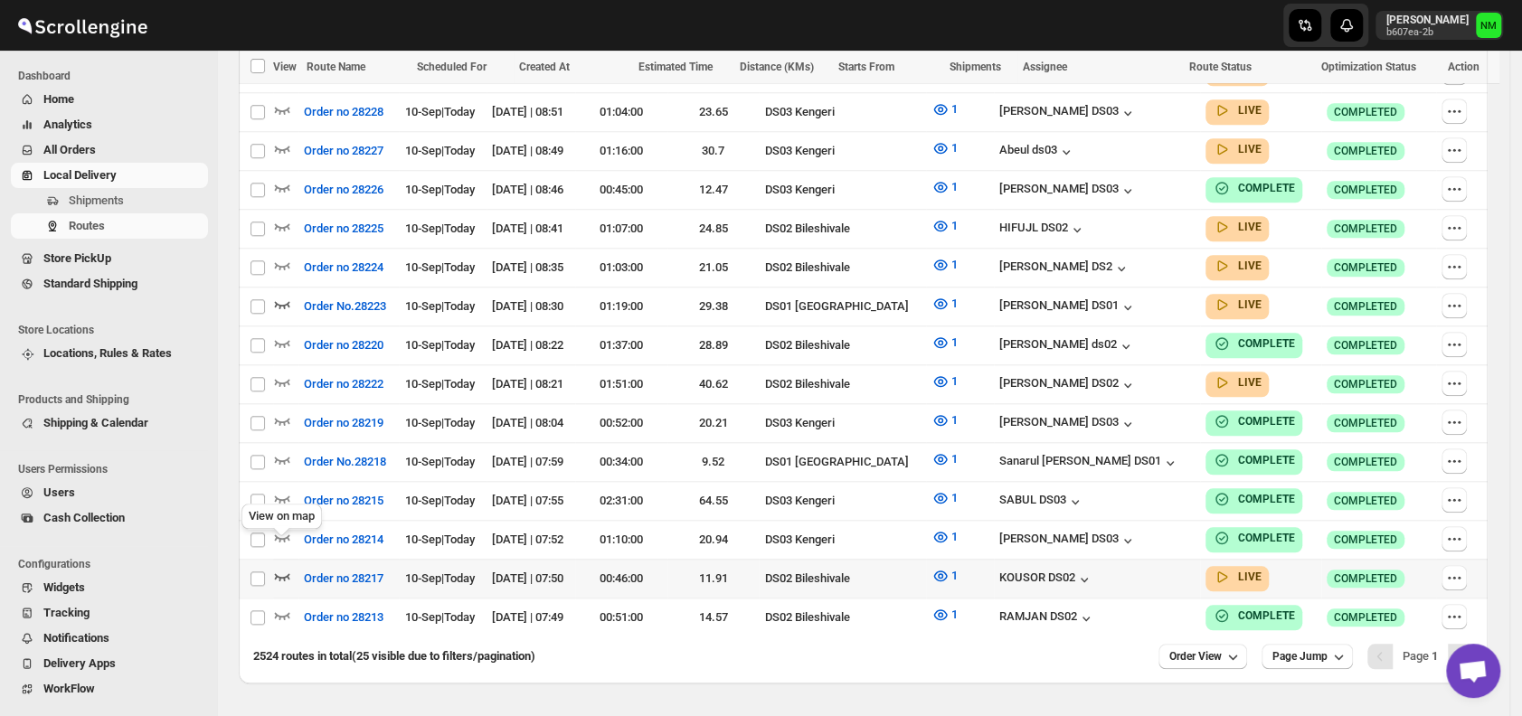
click at [280, 567] on icon "button" at bounding box center [282, 576] width 18 height 18
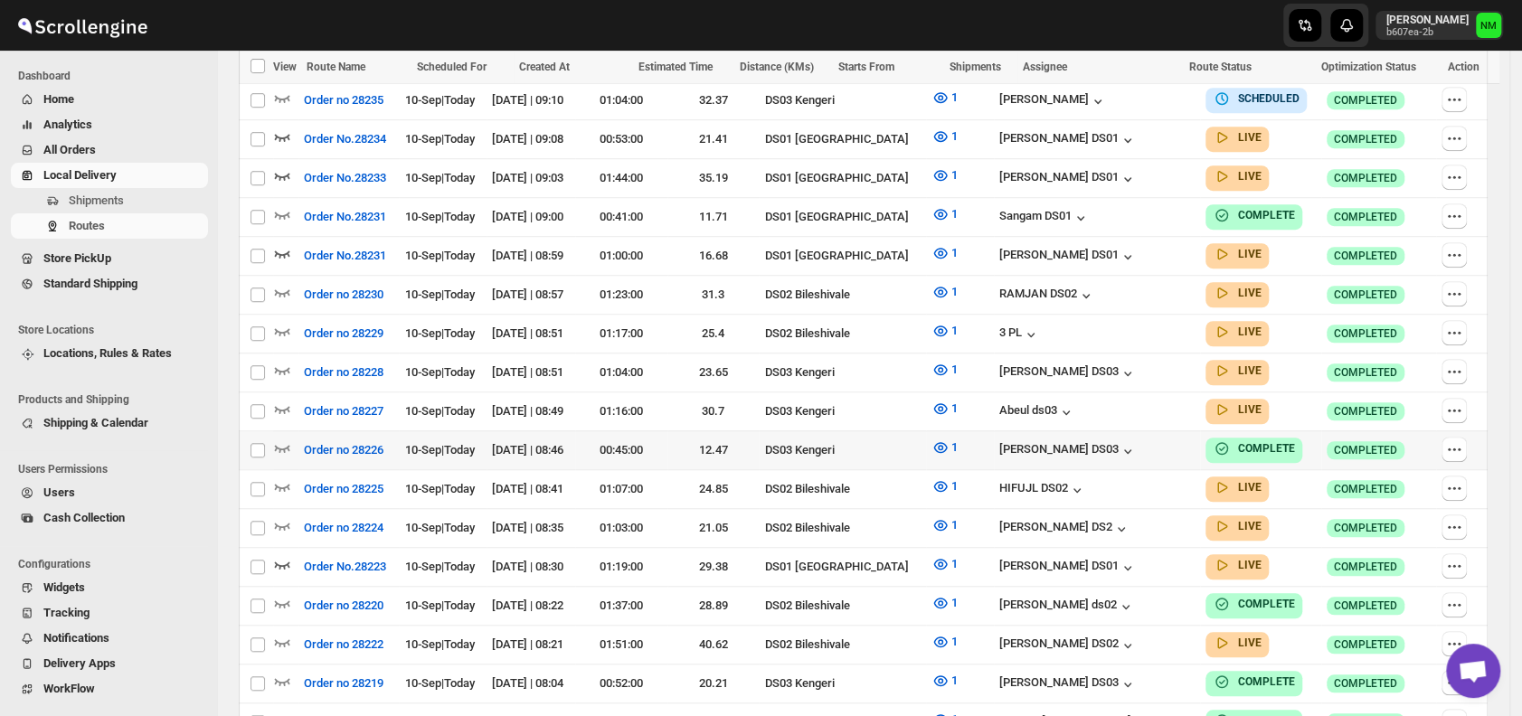
scroll to position [718, 0]
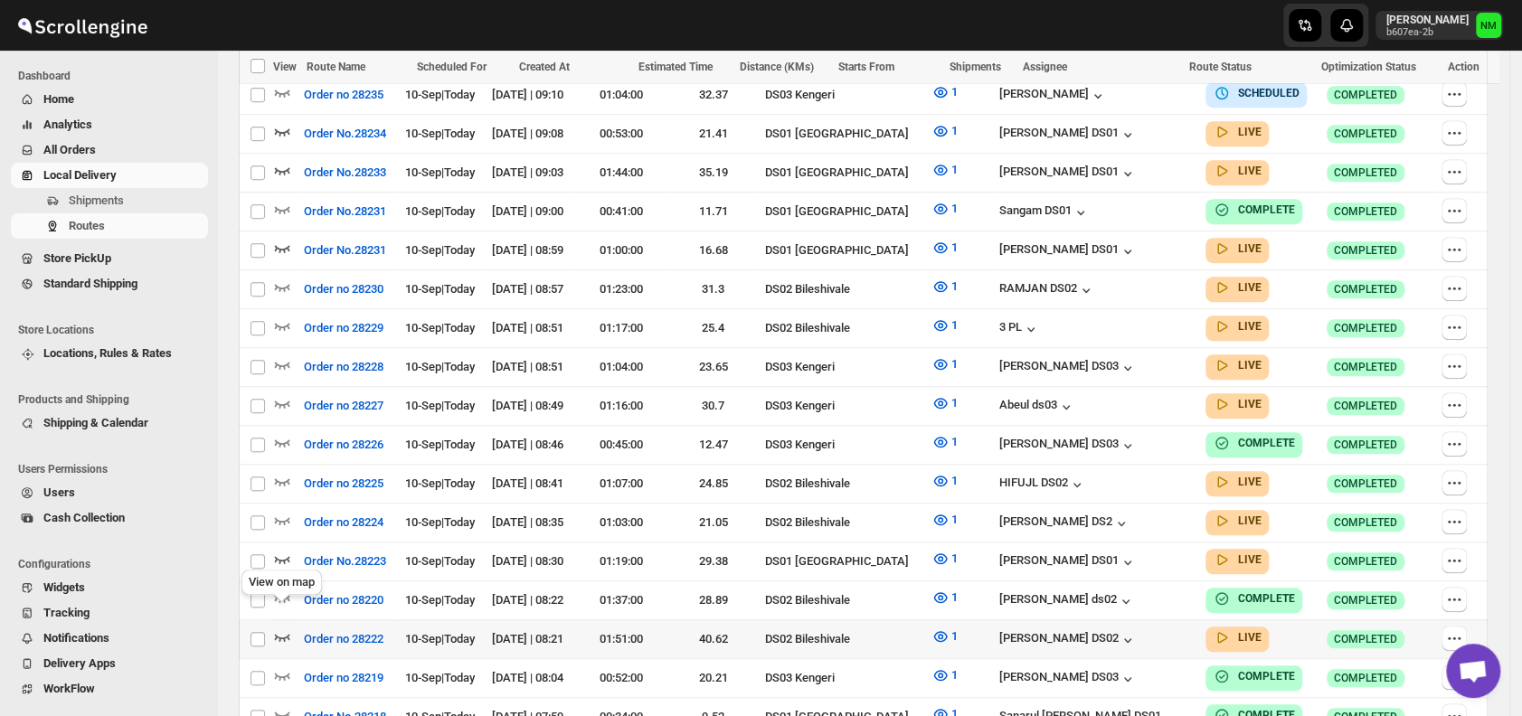
click at [283, 634] on icon "button" at bounding box center [282, 637] width 15 height 7
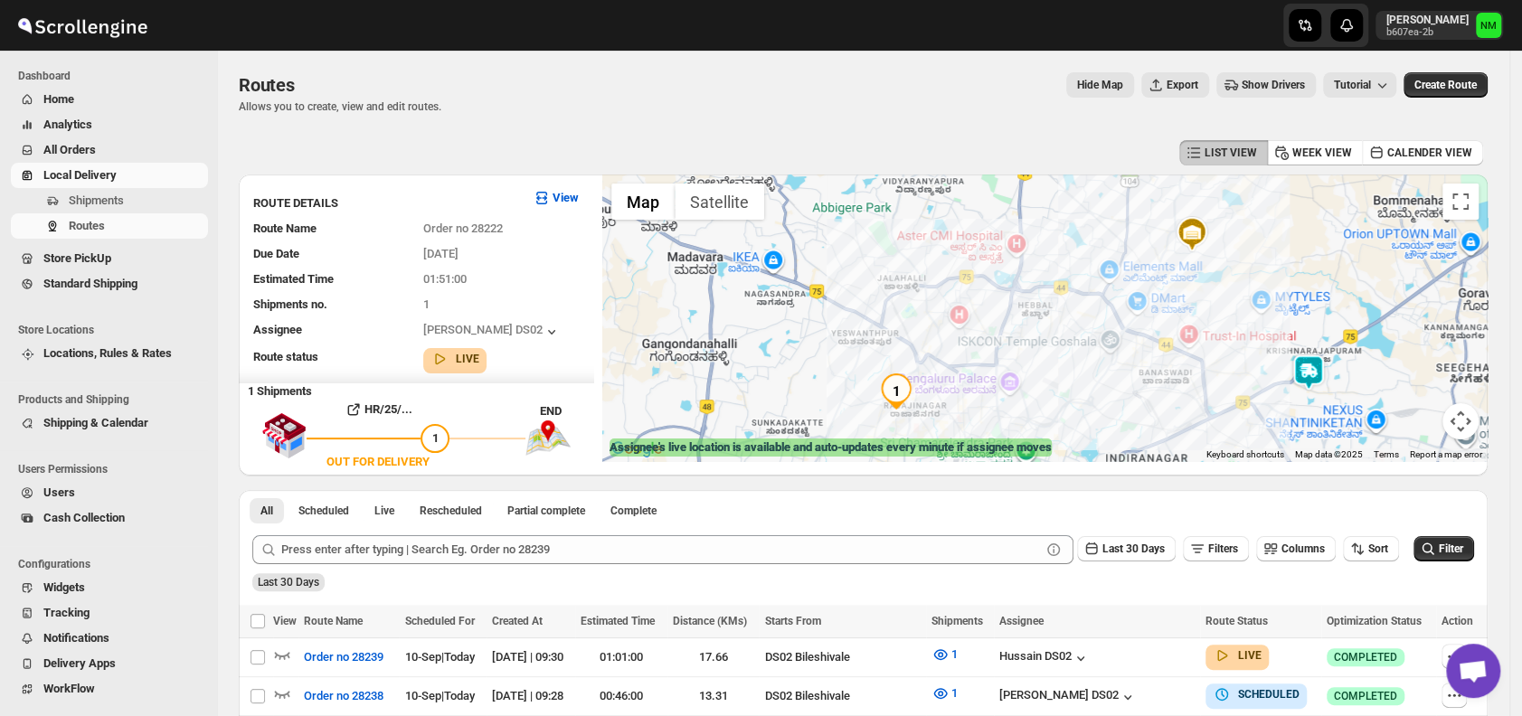
click at [1318, 378] on img at bounding box center [1308, 372] width 36 height 36
click at [1399, 278] on button "Close" at bounding box center [1376, 287] width 43 height 43
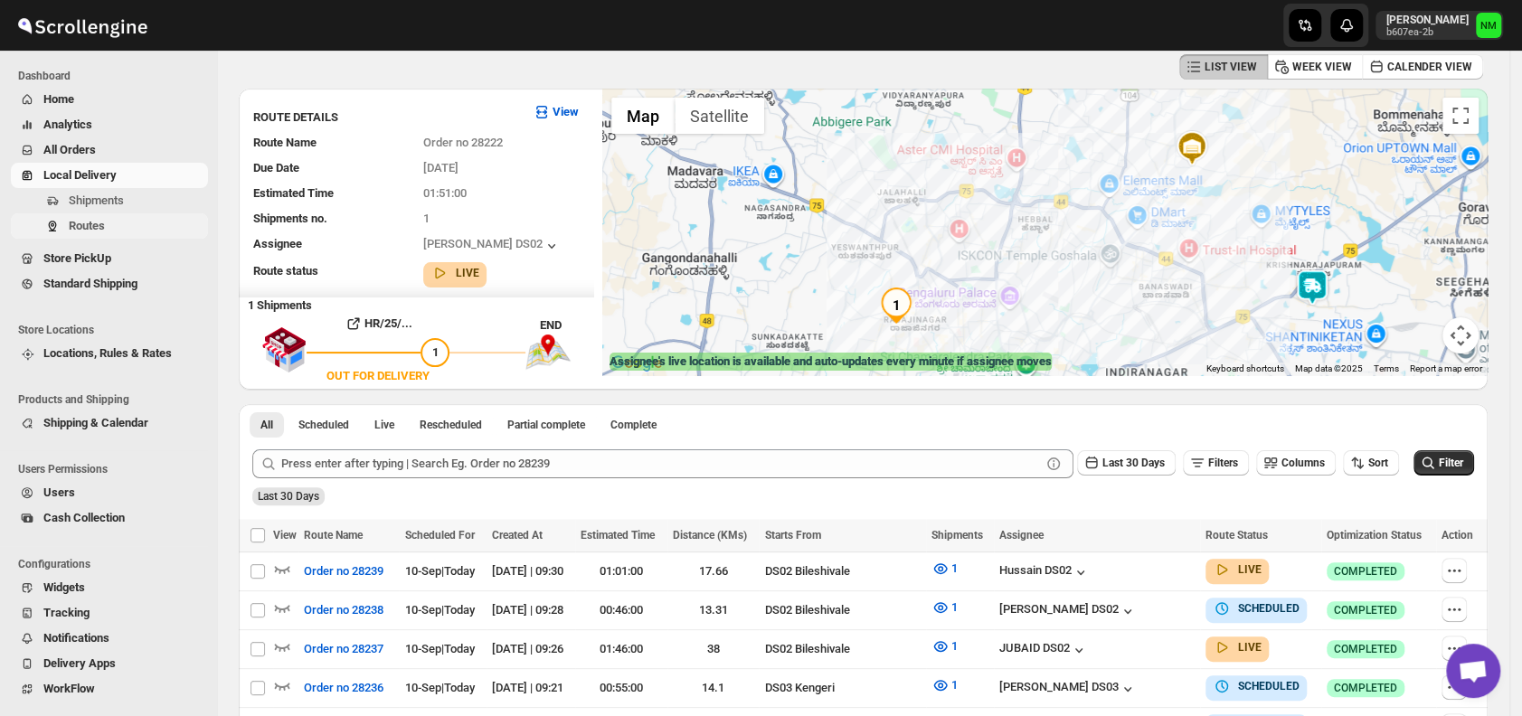
scroll to position [94, 0]
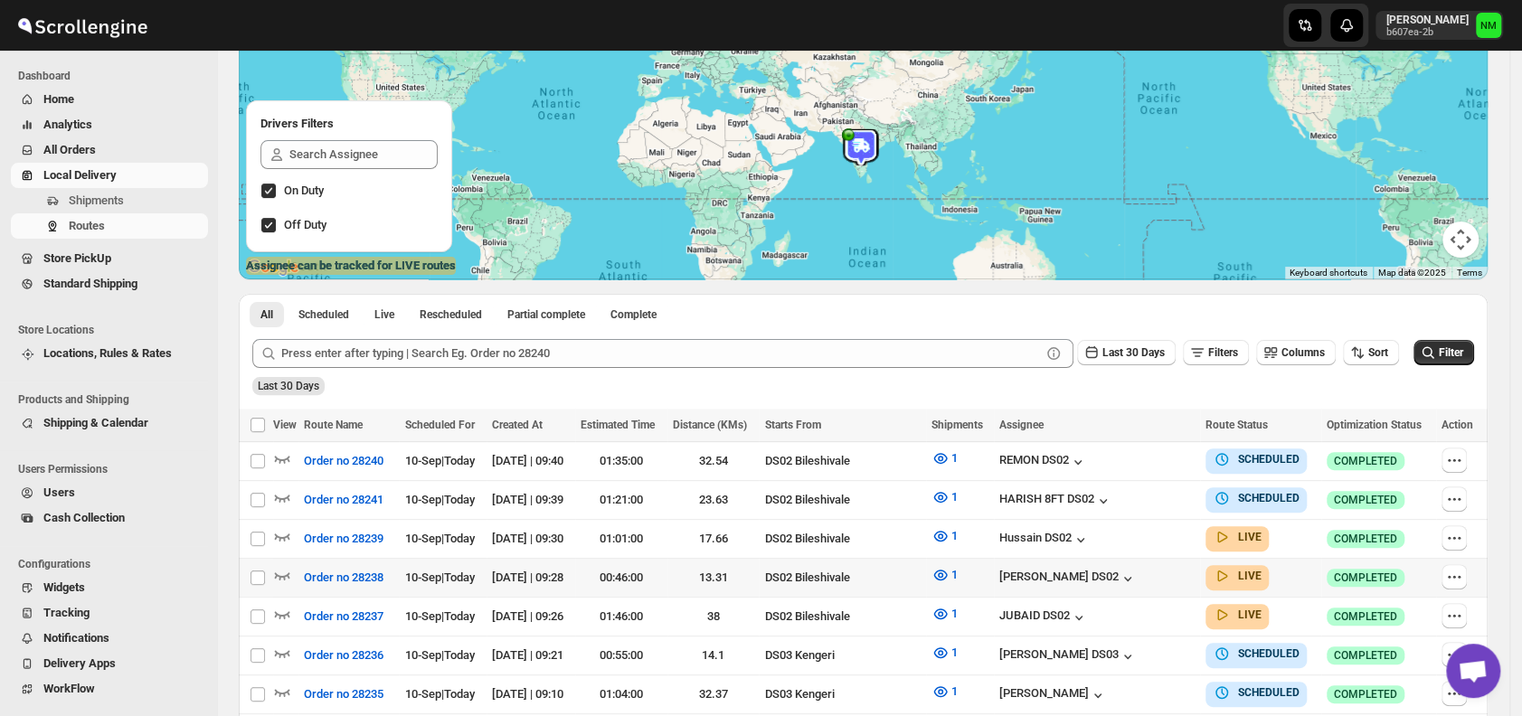
scroll to position [183, 0]
click at [283, 607] on icon "button" at bounding box center [282, 613] width 18 height 18
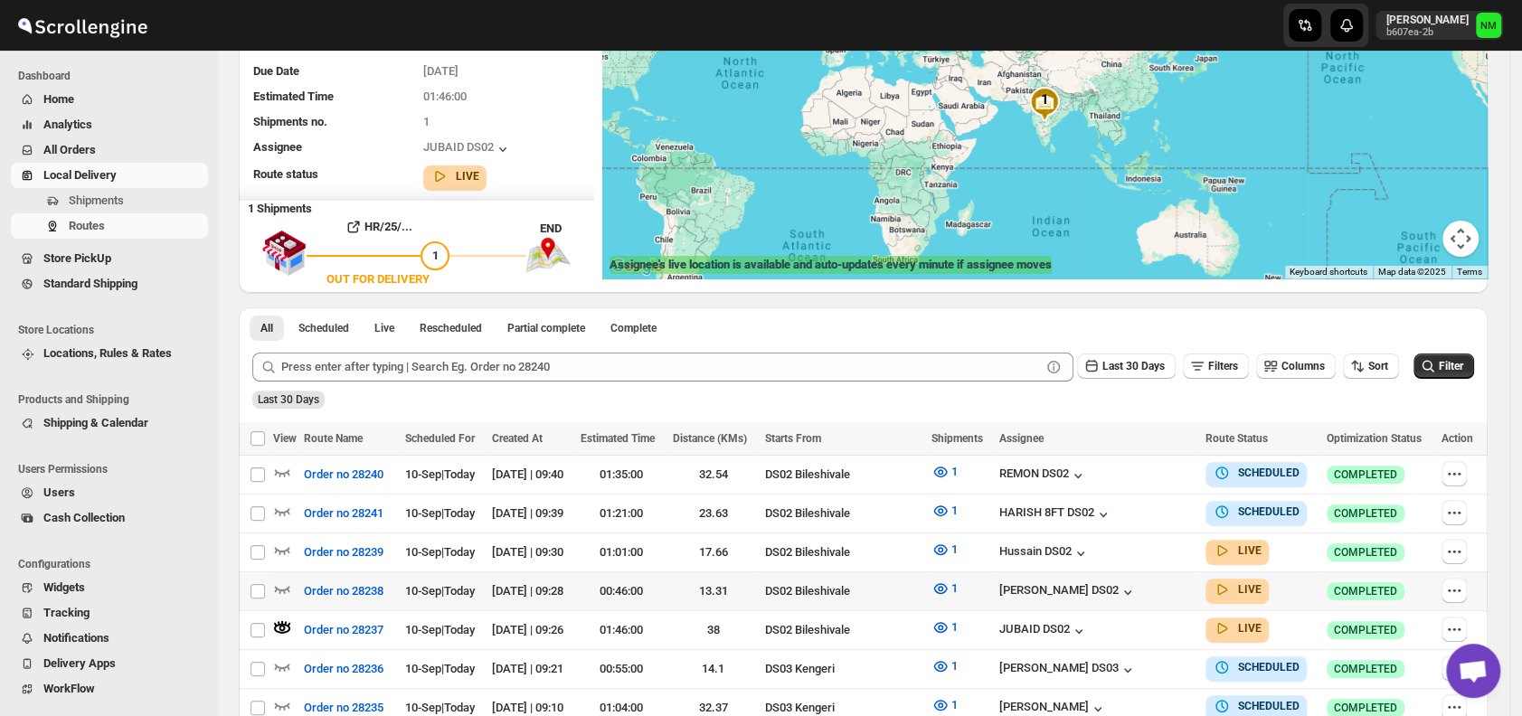
scroll to position [0, 0]
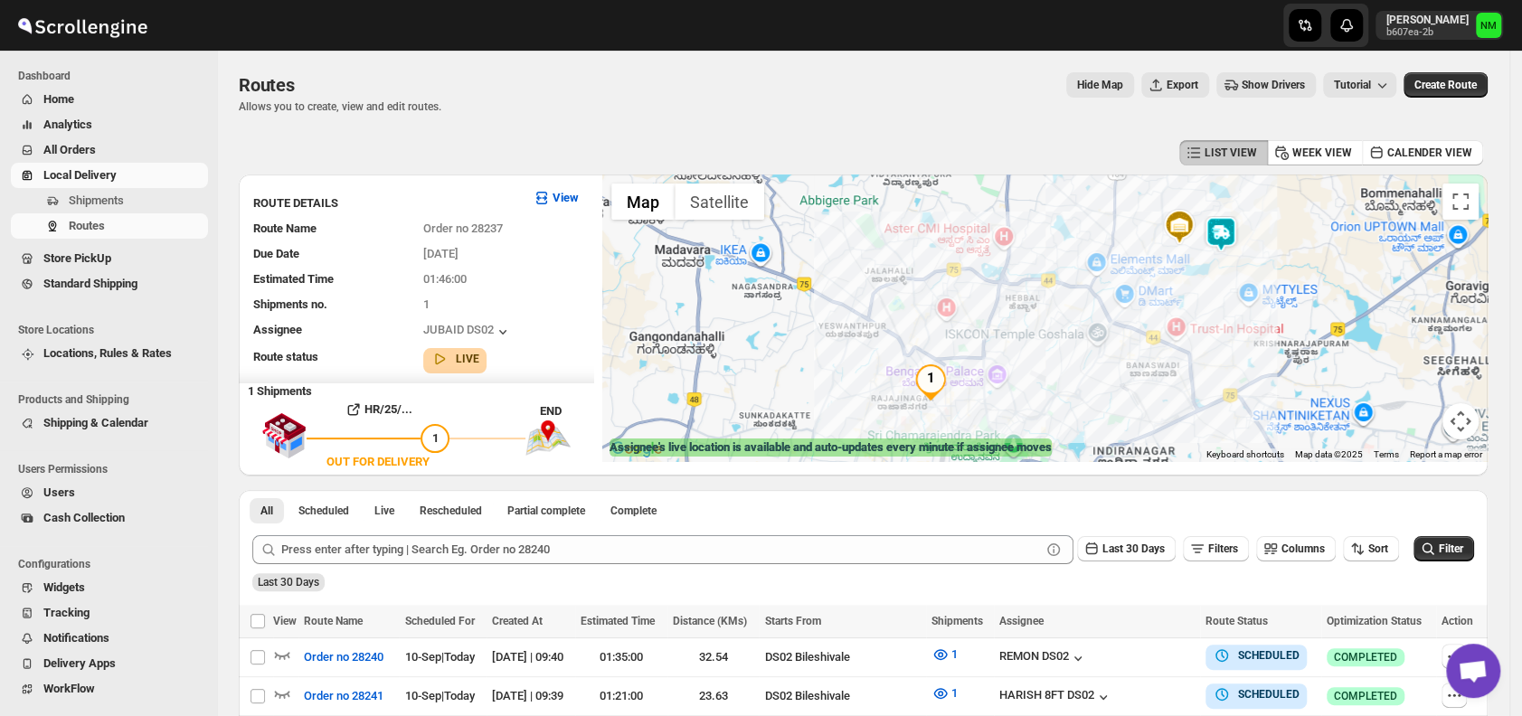
click at [1224, 236] on img at bounding box center [1221, 234] width 36 height 36
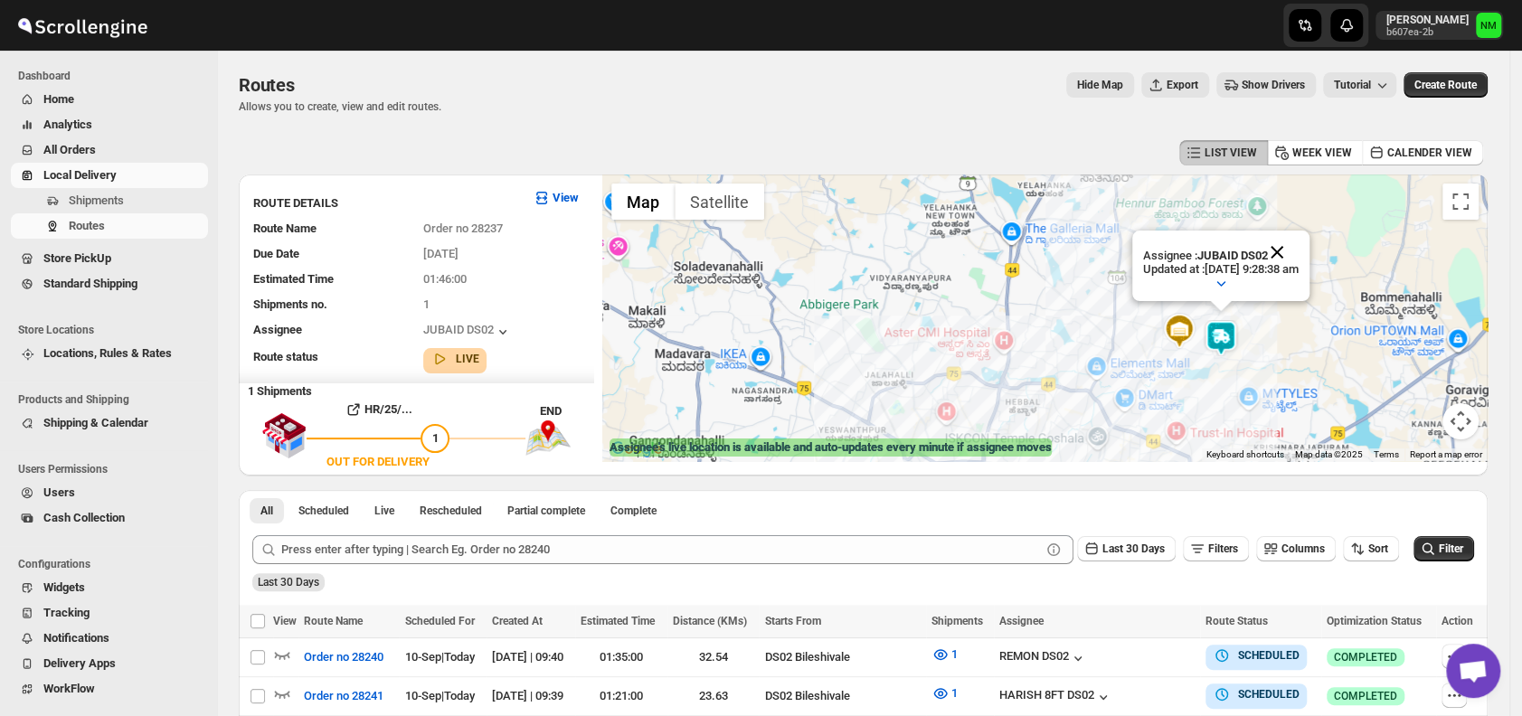
click at [1299, 240] on button "Close" at bounding box center [1276, 252] width 43 height 43
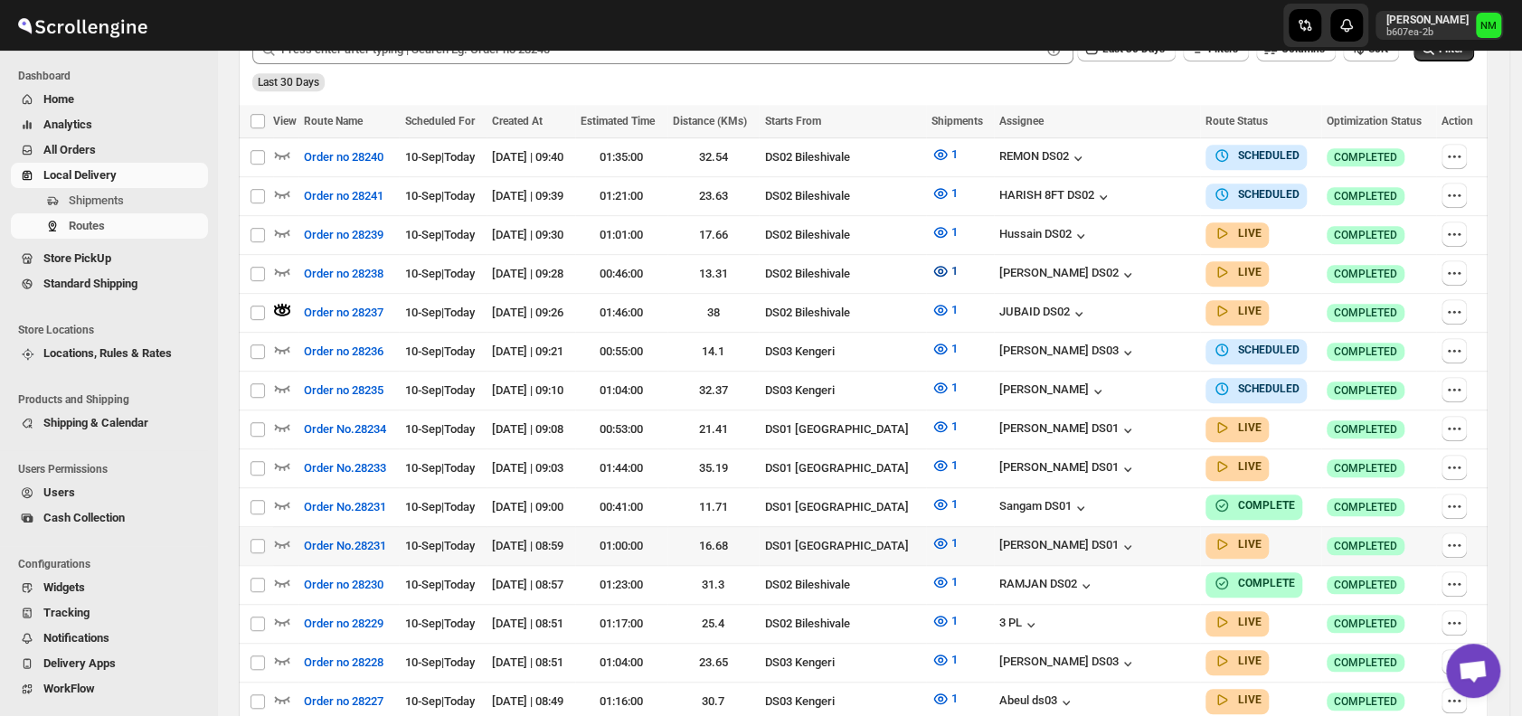
scroll to position [510, 0]
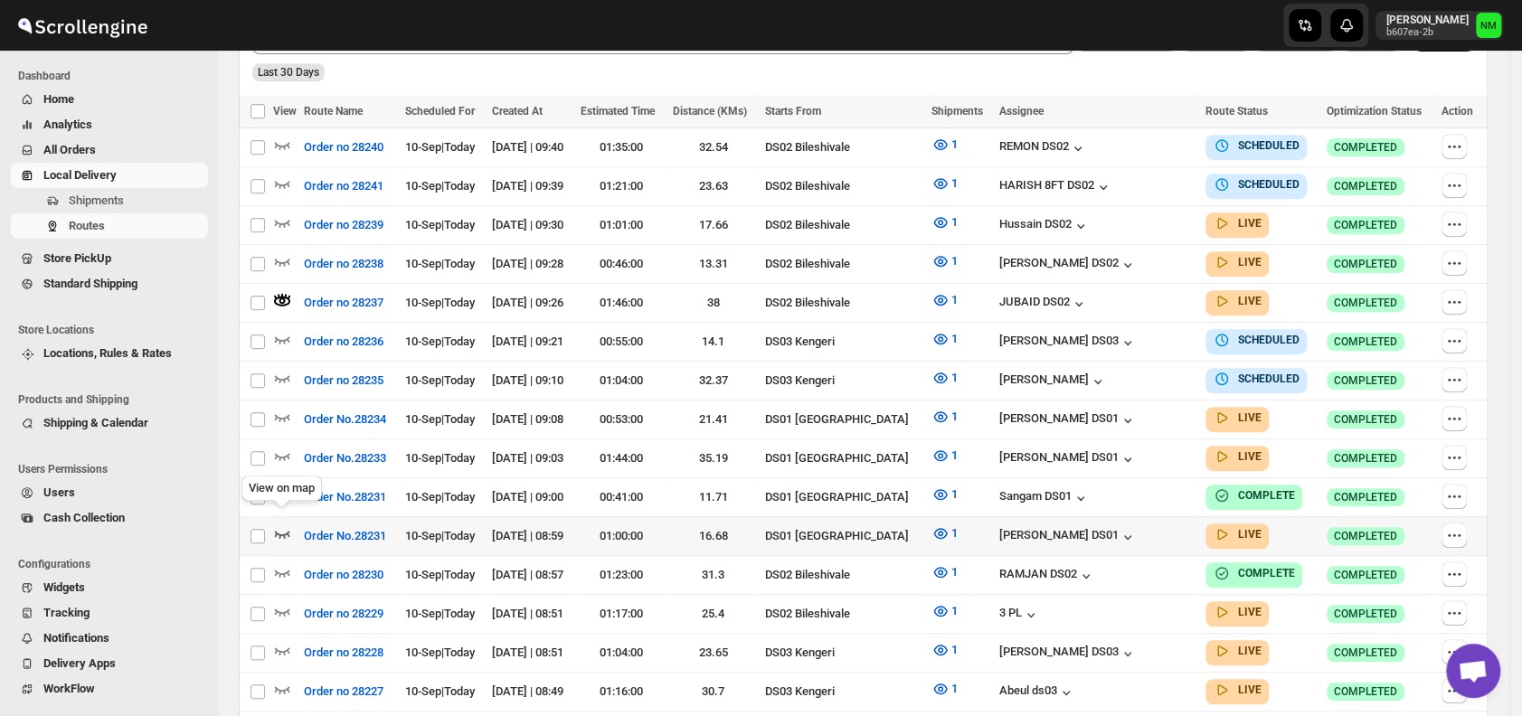
click at [282, 524] on icon "button" at bounding box center [282, 533] width 18 height 18
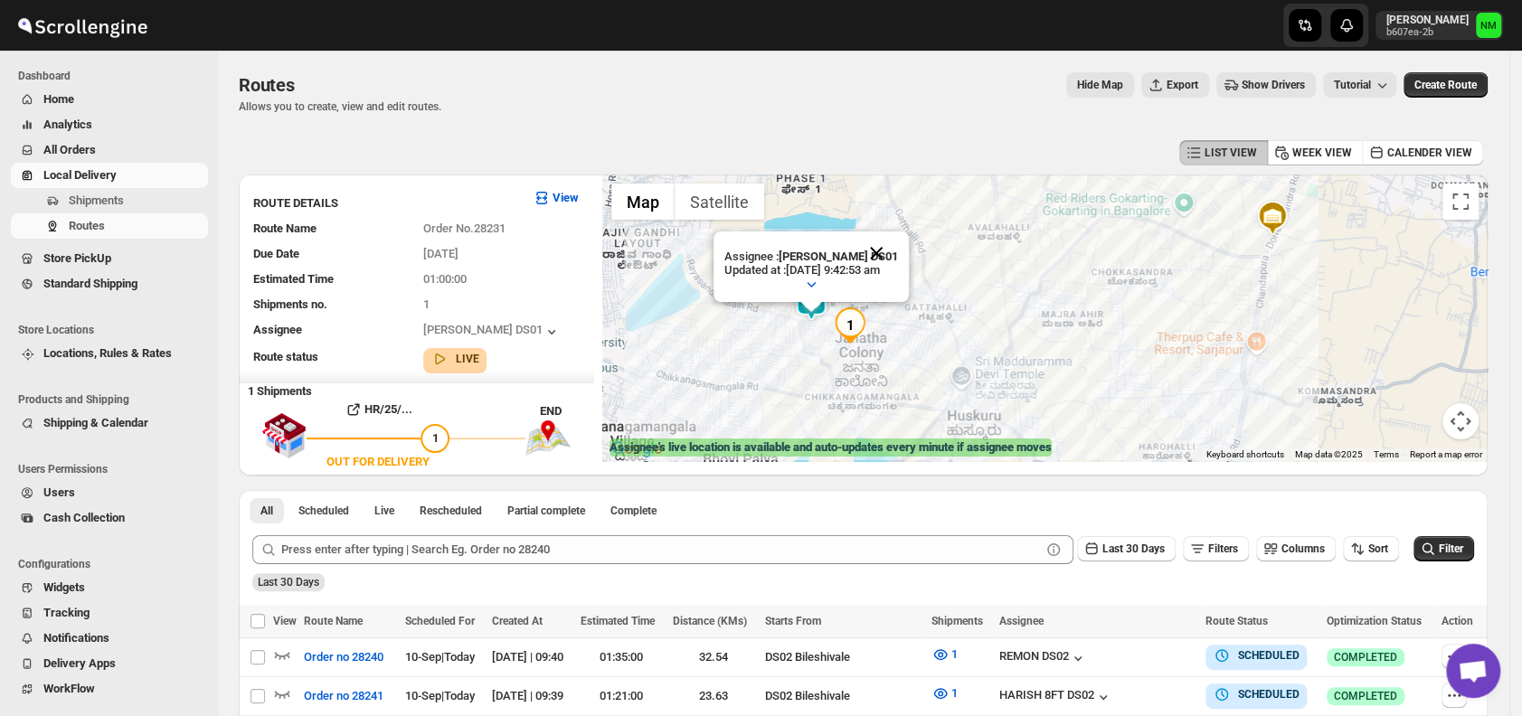
click at [898, 243] on button "Close" at bounding box center [876, 252] width 43 height 43
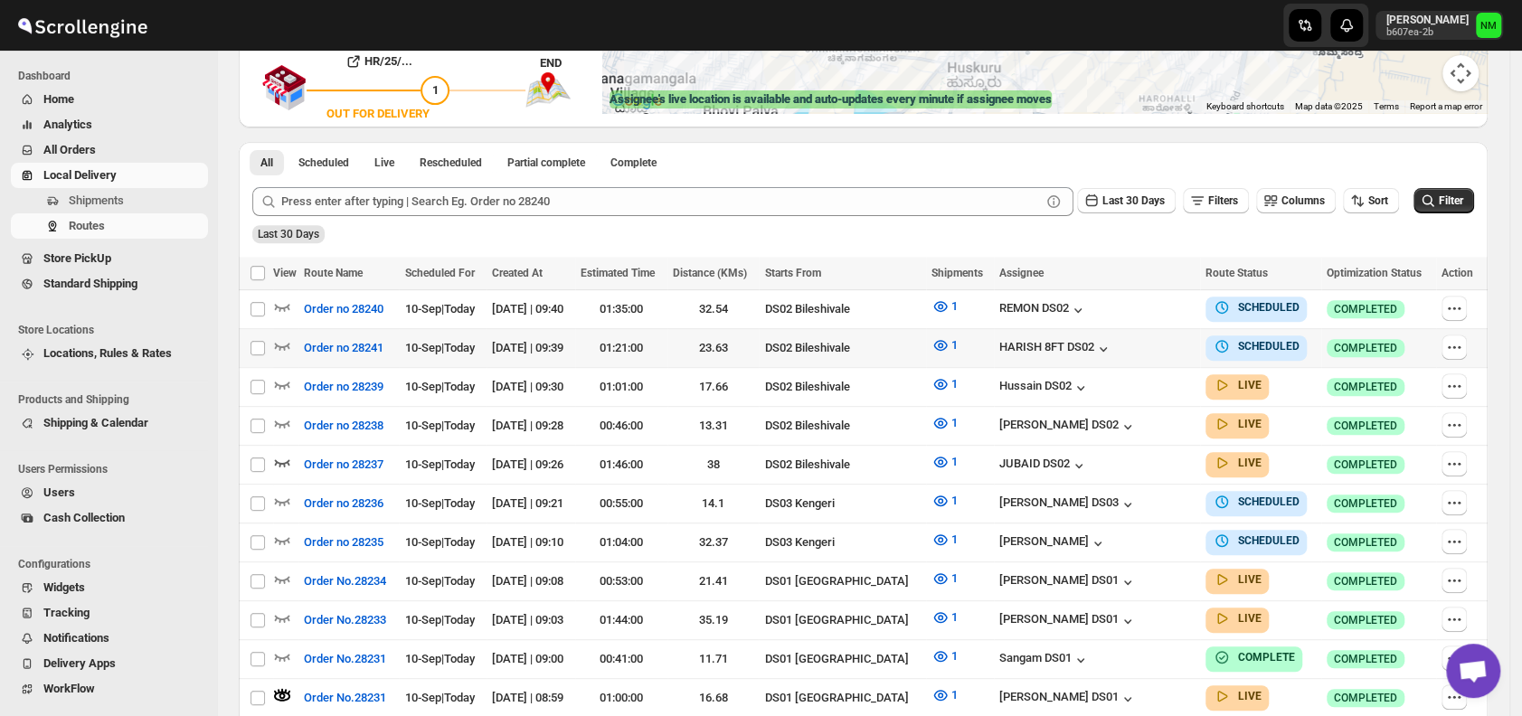
scroll to position [349, 0]
click at [280, 569] on icon "button" at bounding box center [282, 578] width 18 height 18
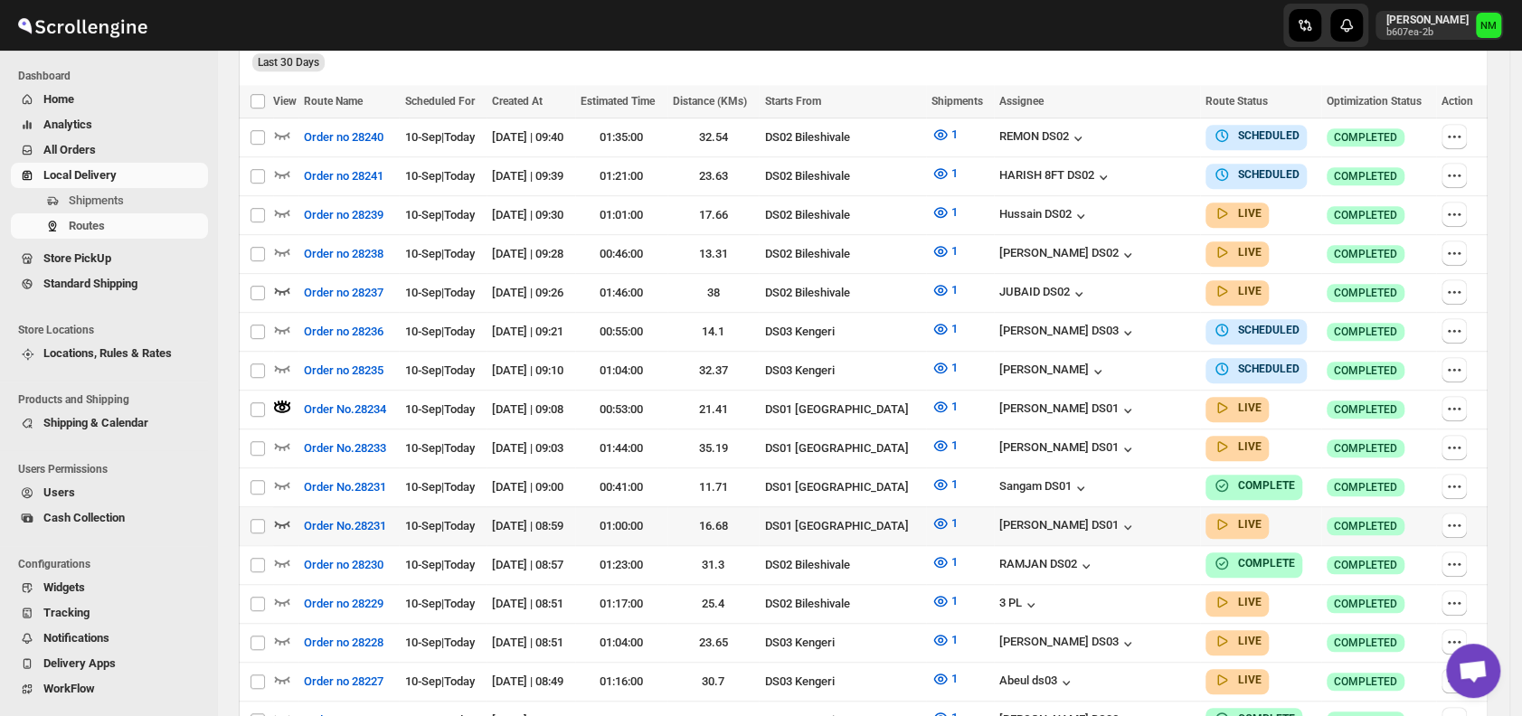
scroll to position [522, 0]
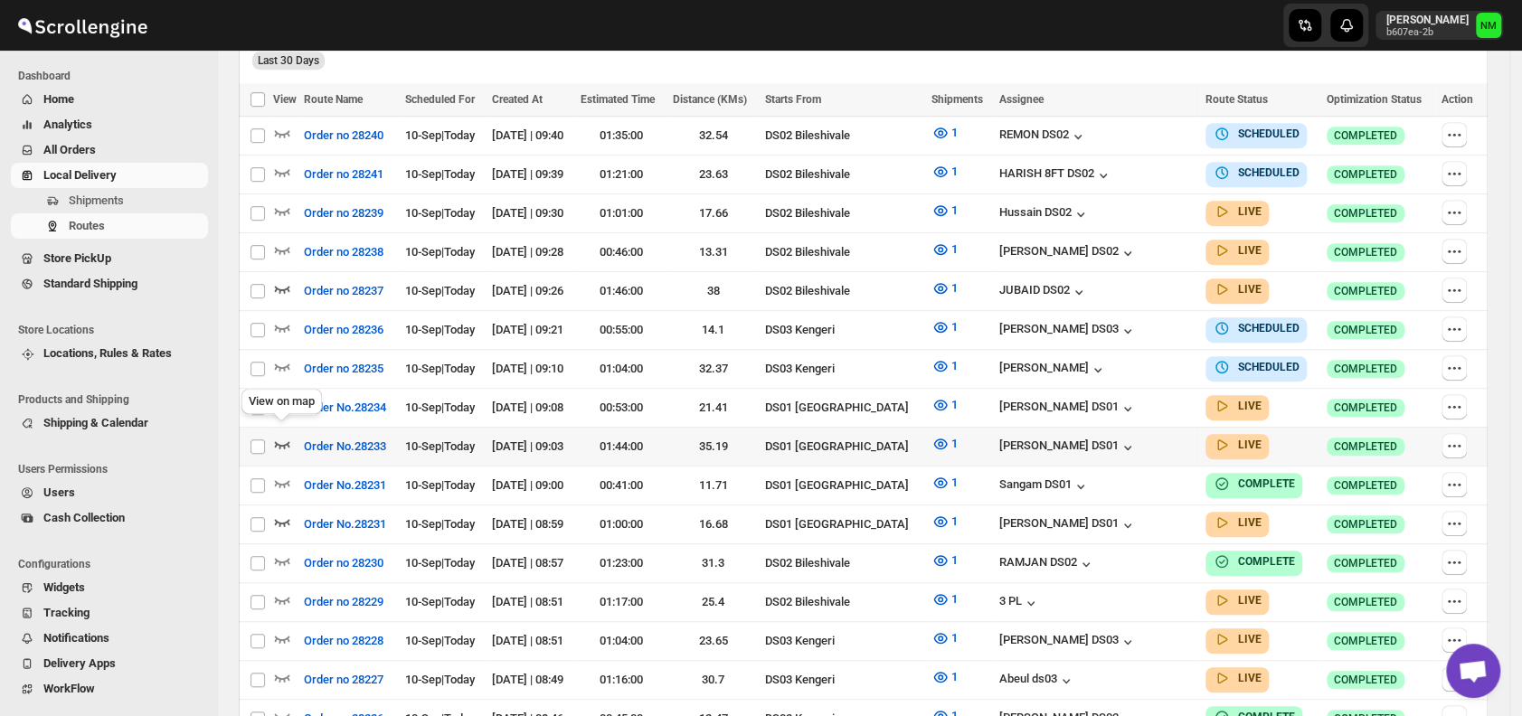
click at [286, 435] on icon "button" at bounding box center [282, 444] width 18 height 18
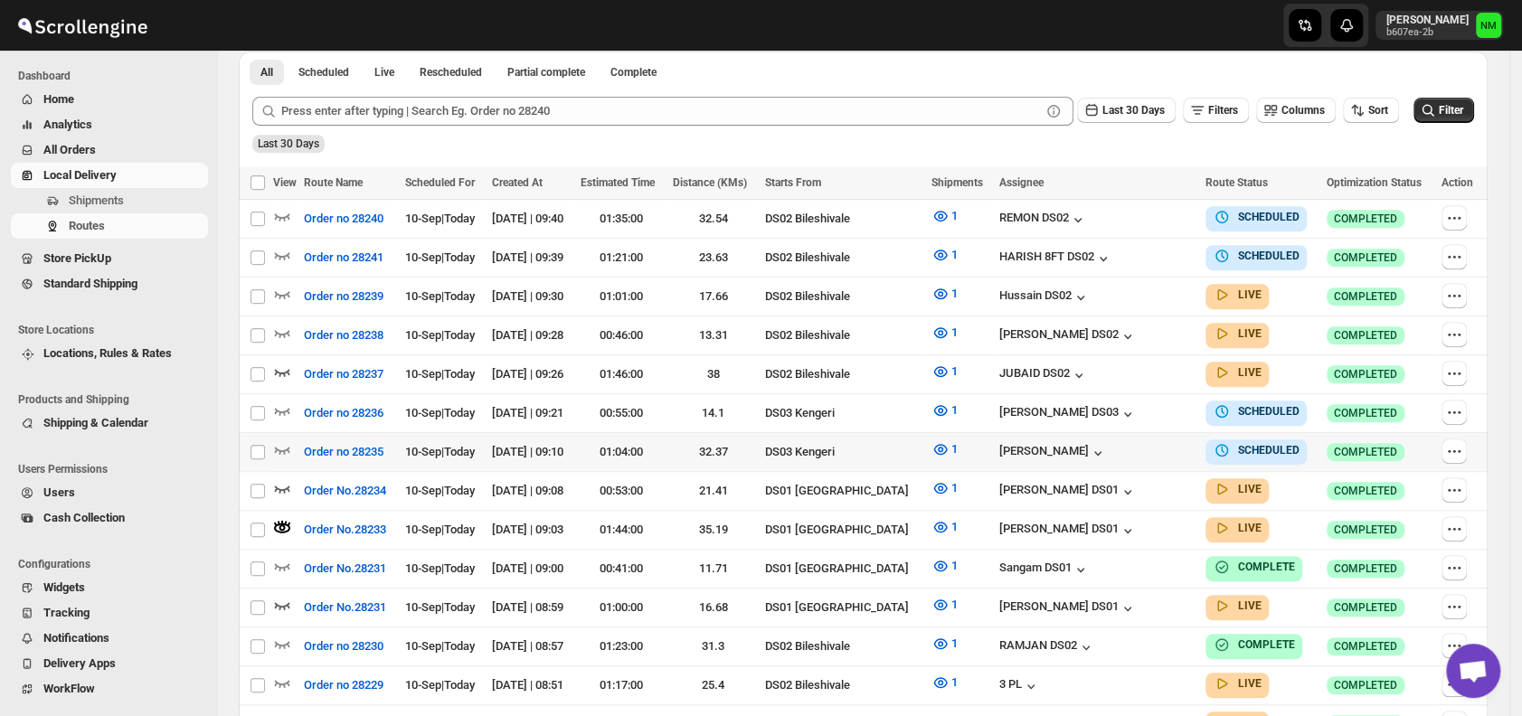
scroll to position [0, 0]
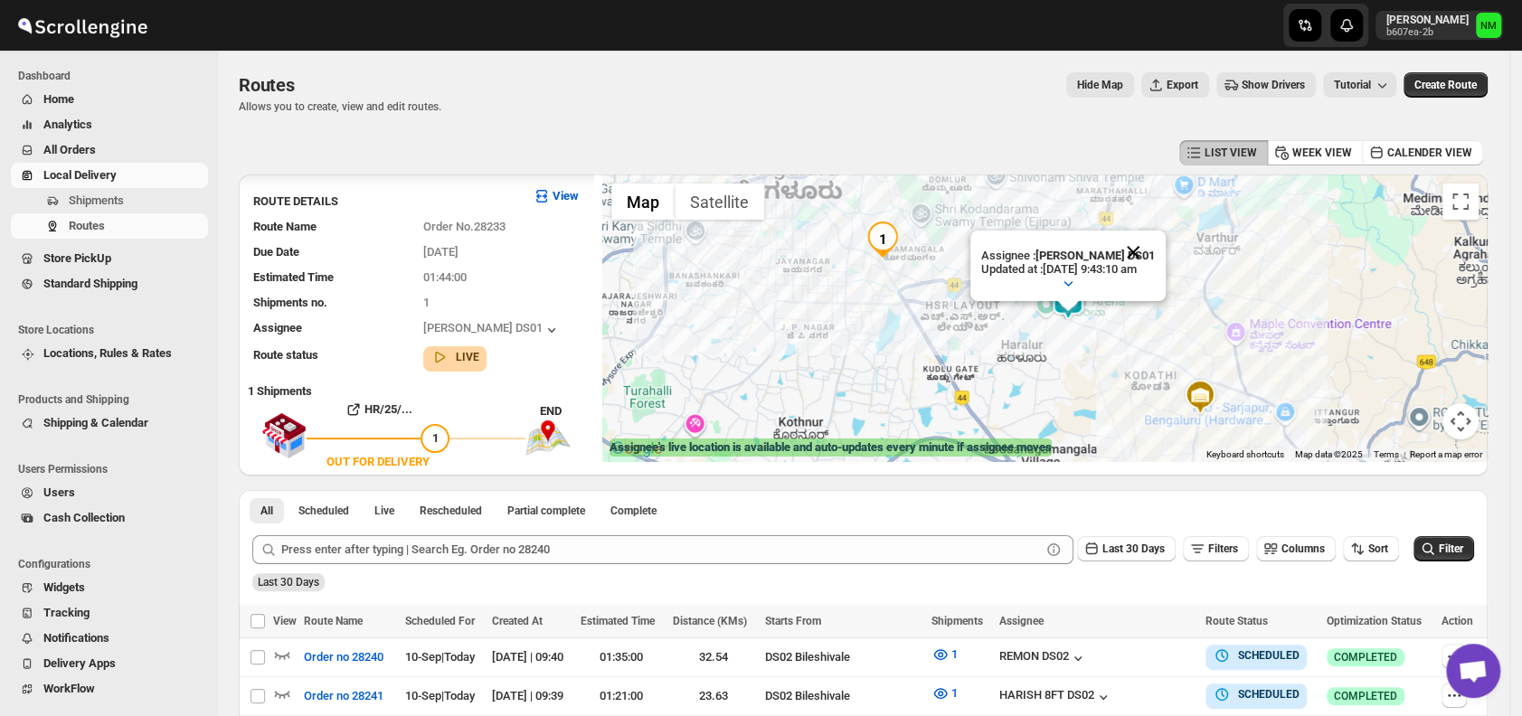
click at [1155, 246] on button "Close" at bounding box center [1132, 252] width 43 height 43
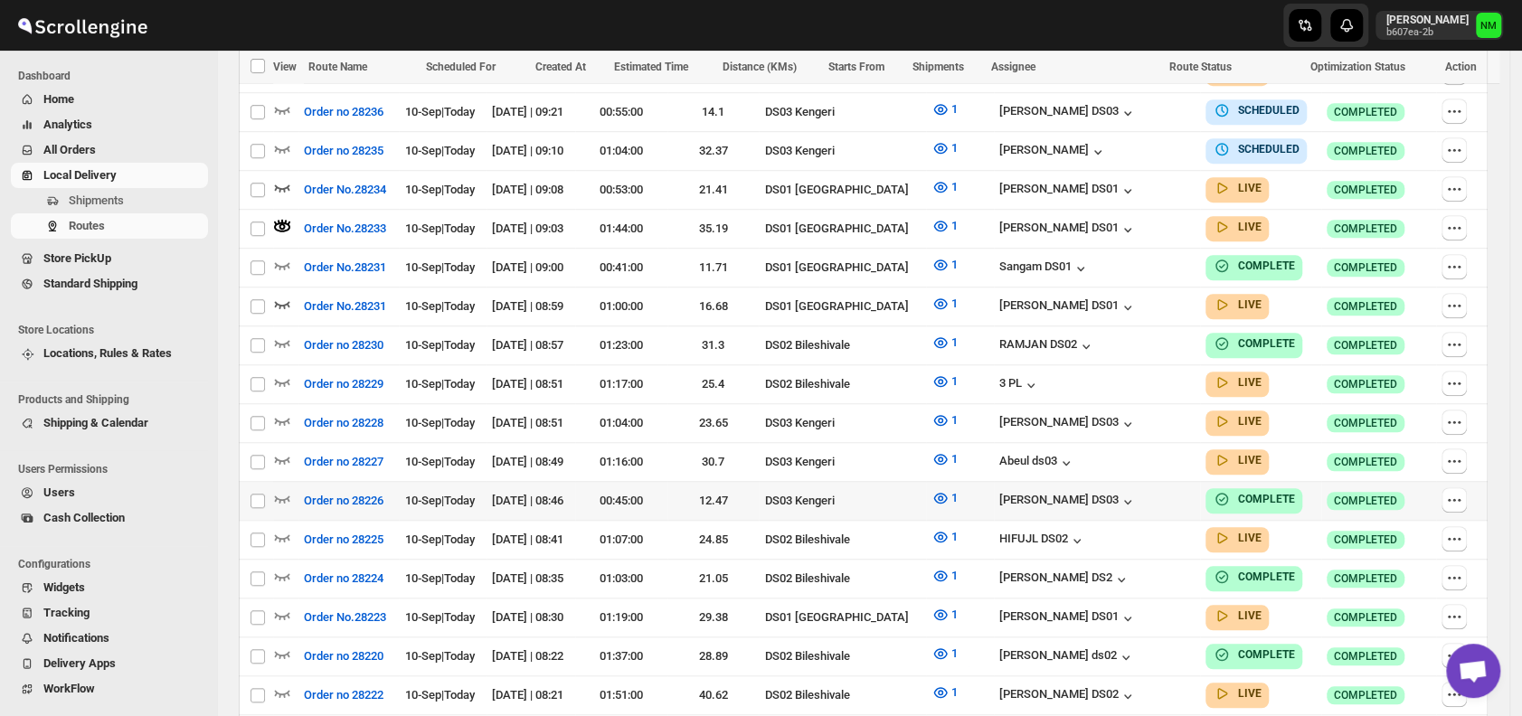
scroll to position [745, 0]
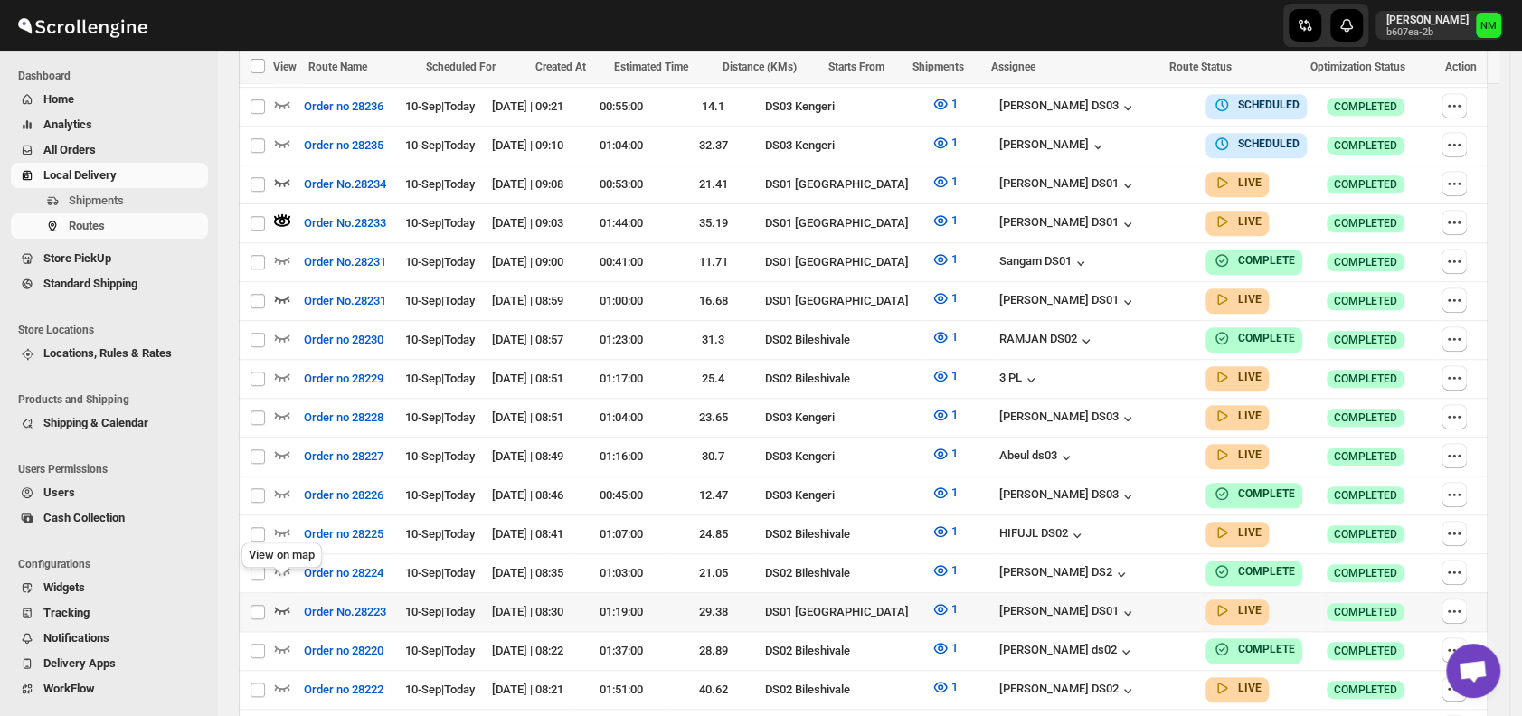
click at [287, 600] on icon "button" at bounding box center [282, 609] width 18 height 18
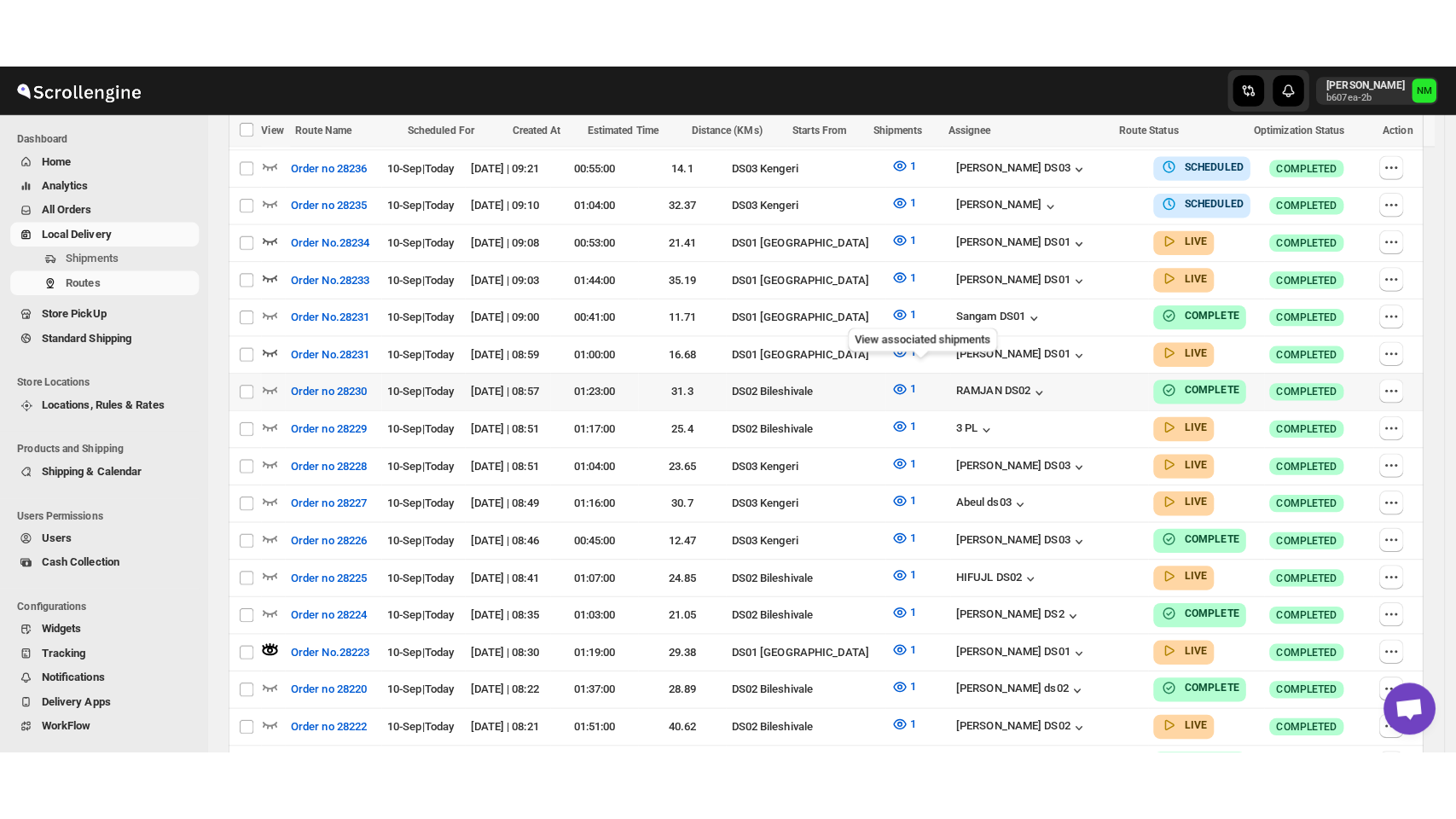
scroll to position [0, 0]
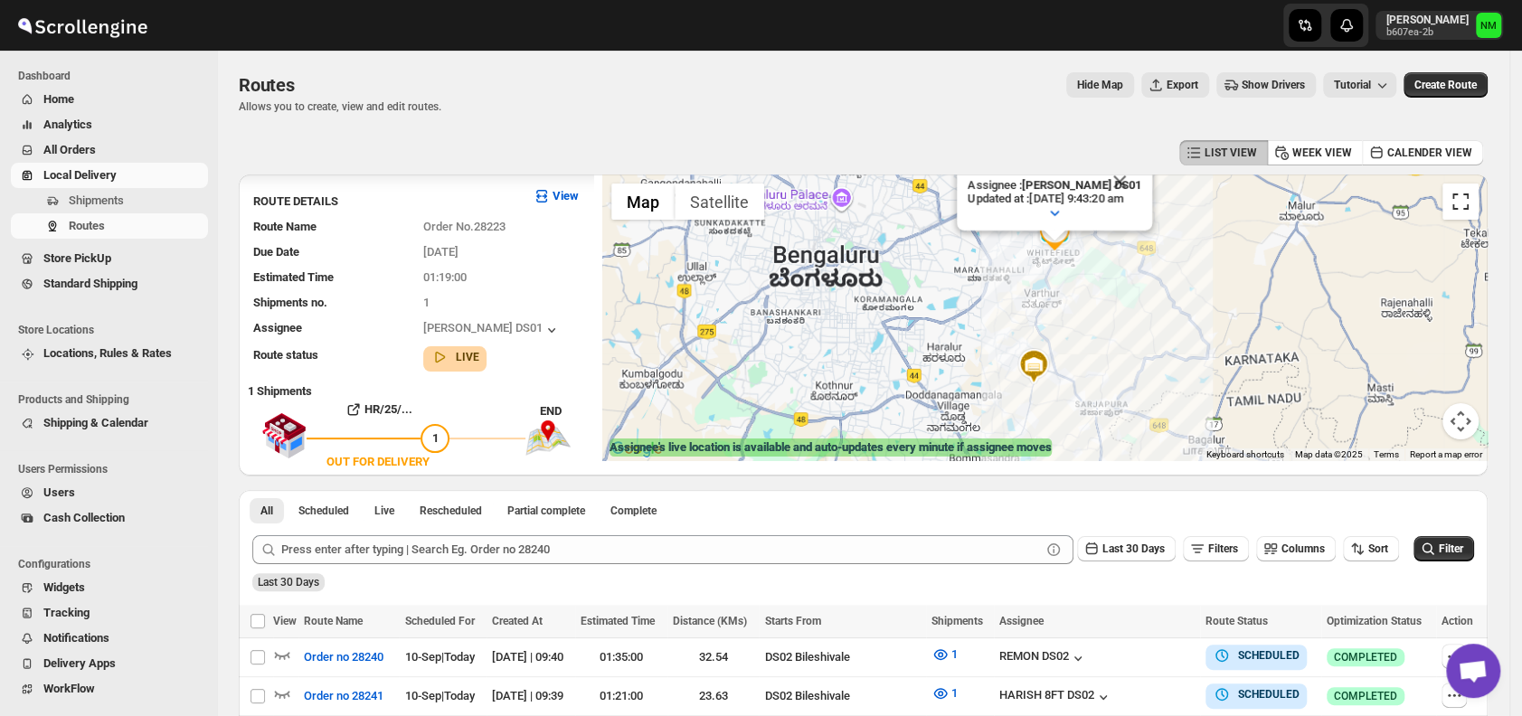
click at [1474, 205] on button "Toggle fullscreen view" at bounding box center [1460, 202] width 36 height 36
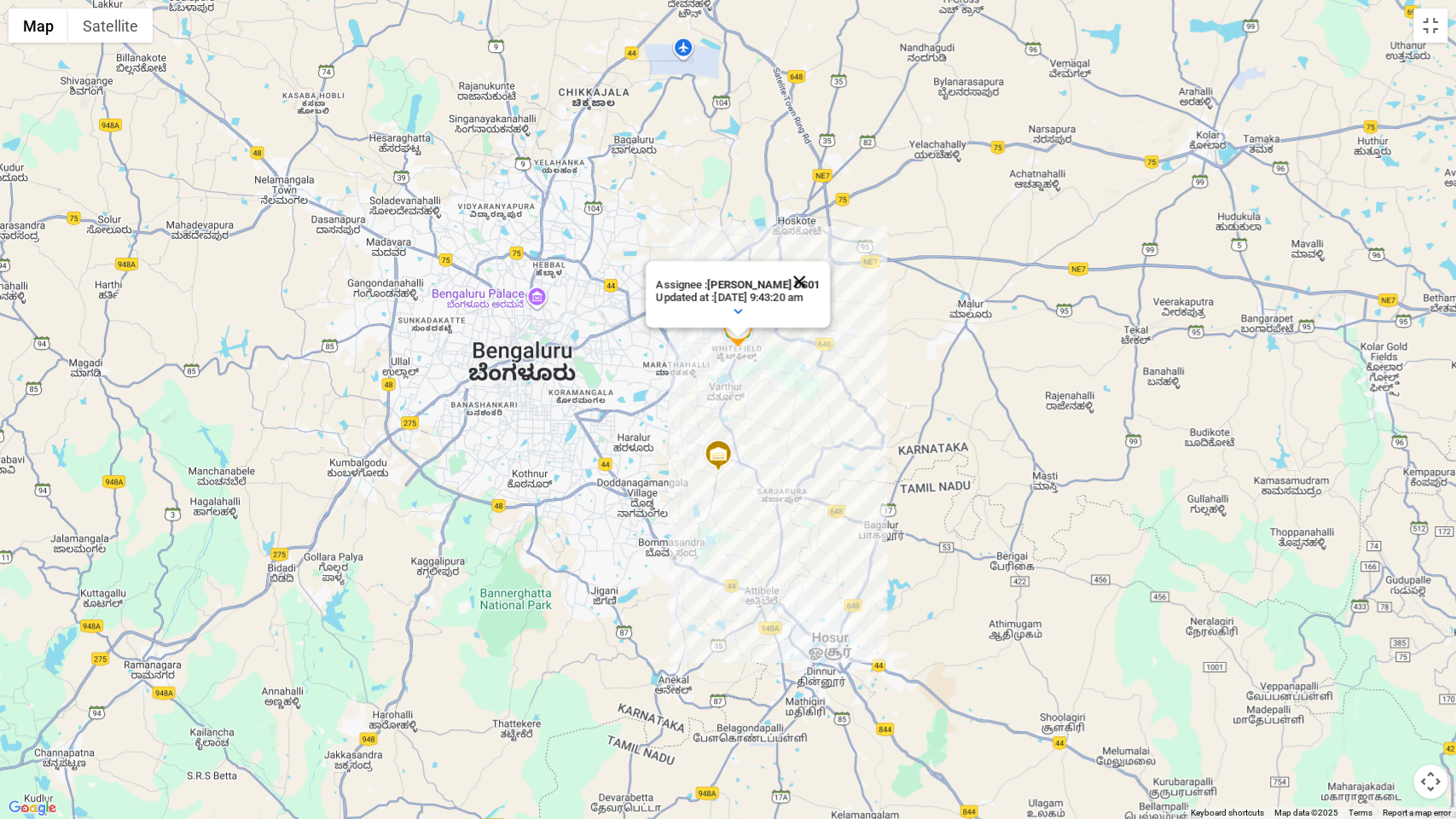
click at [807, 271] on button "Close" at bounding box center [799, 281] width 41 height 41
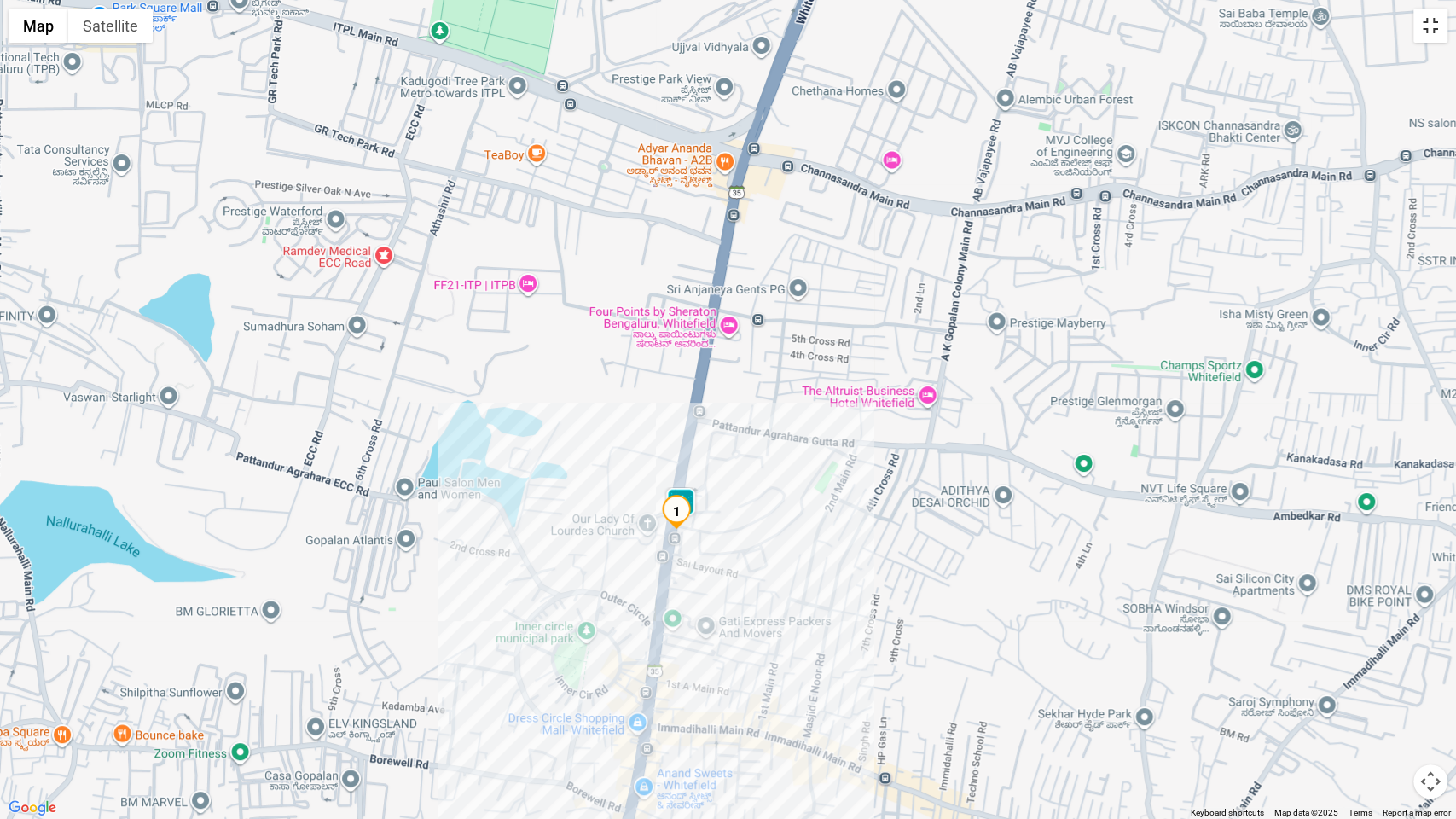
click at [1434, 35] on button "Toggle fullscreen view" at bounding box center [1430, 25] width 34 height 34
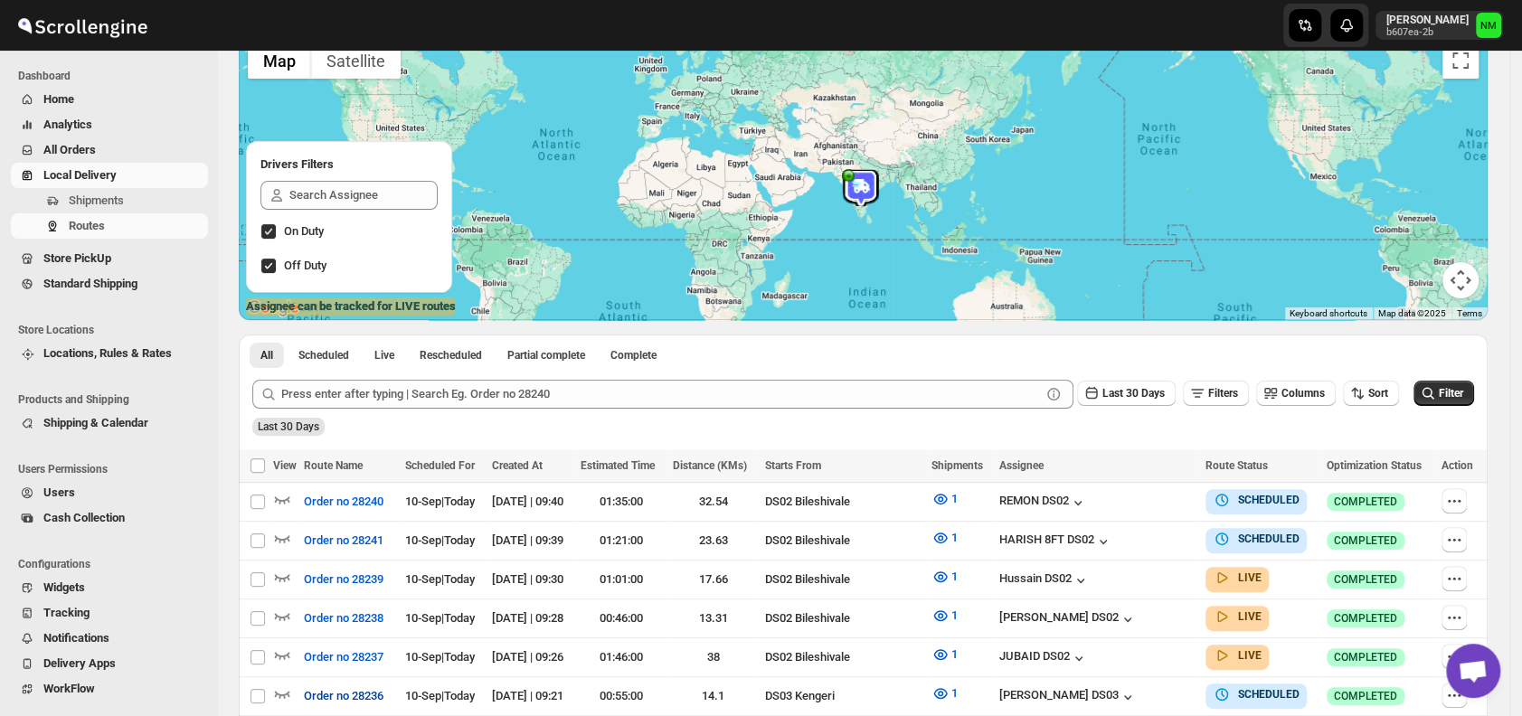
scroll to position [145, 0]
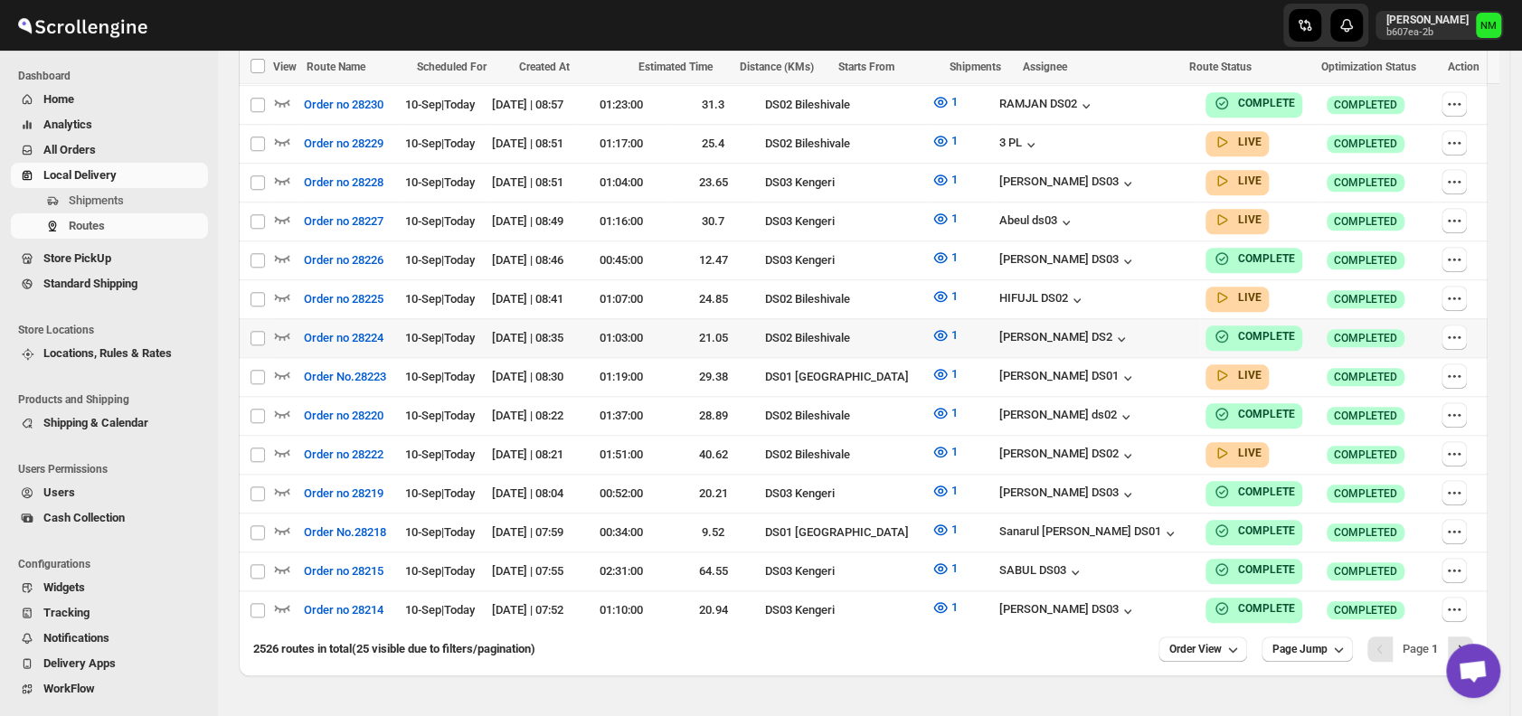
scroll to position [973, 0]
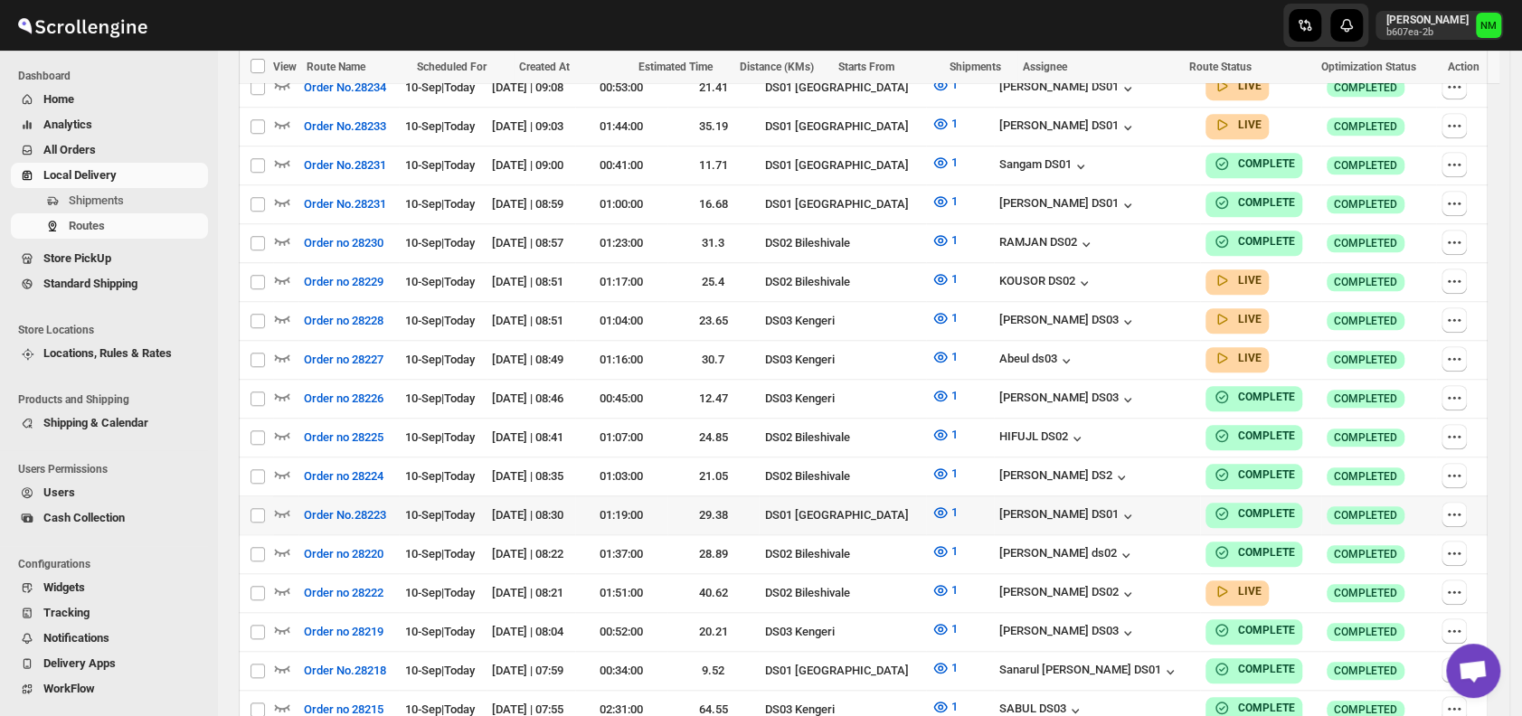
scroll to position [845, 0]
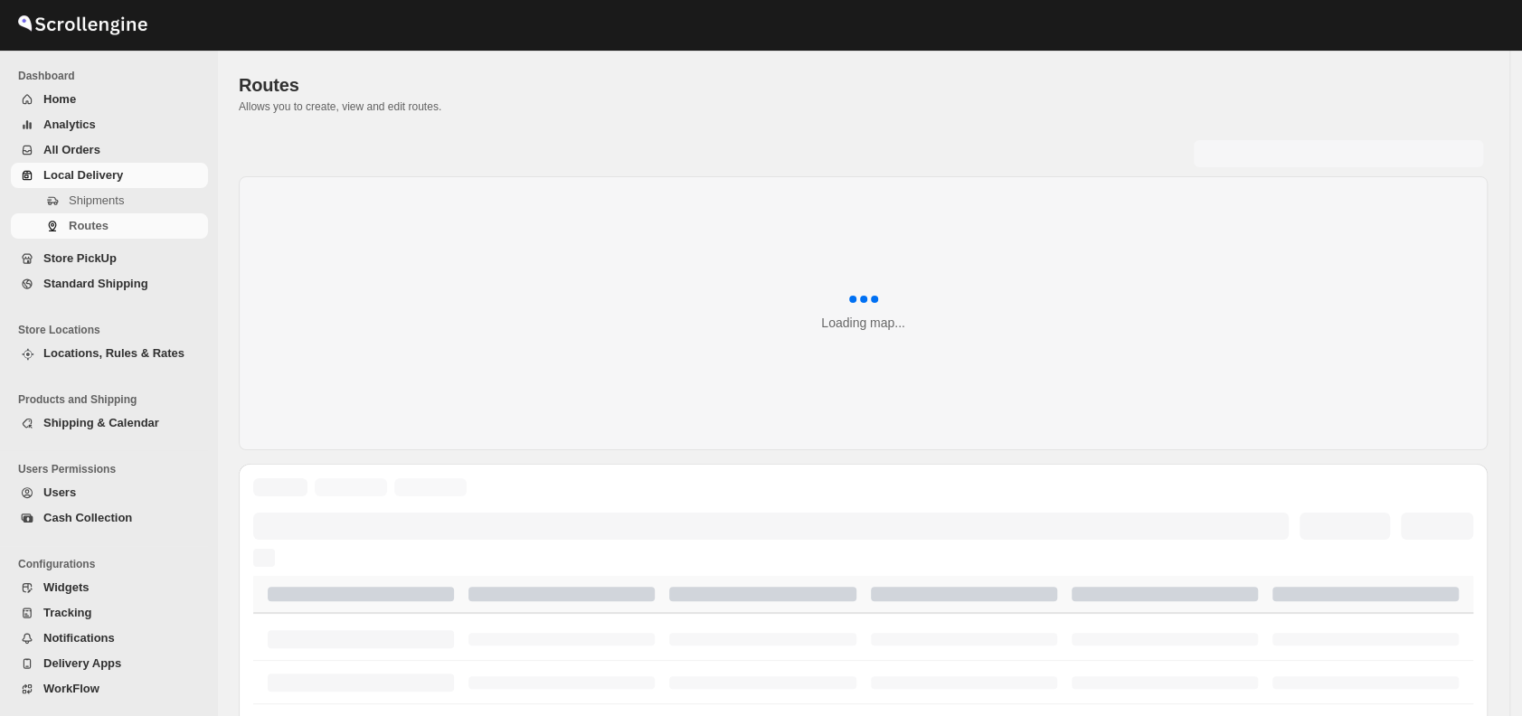
scroll to position [701, 0]
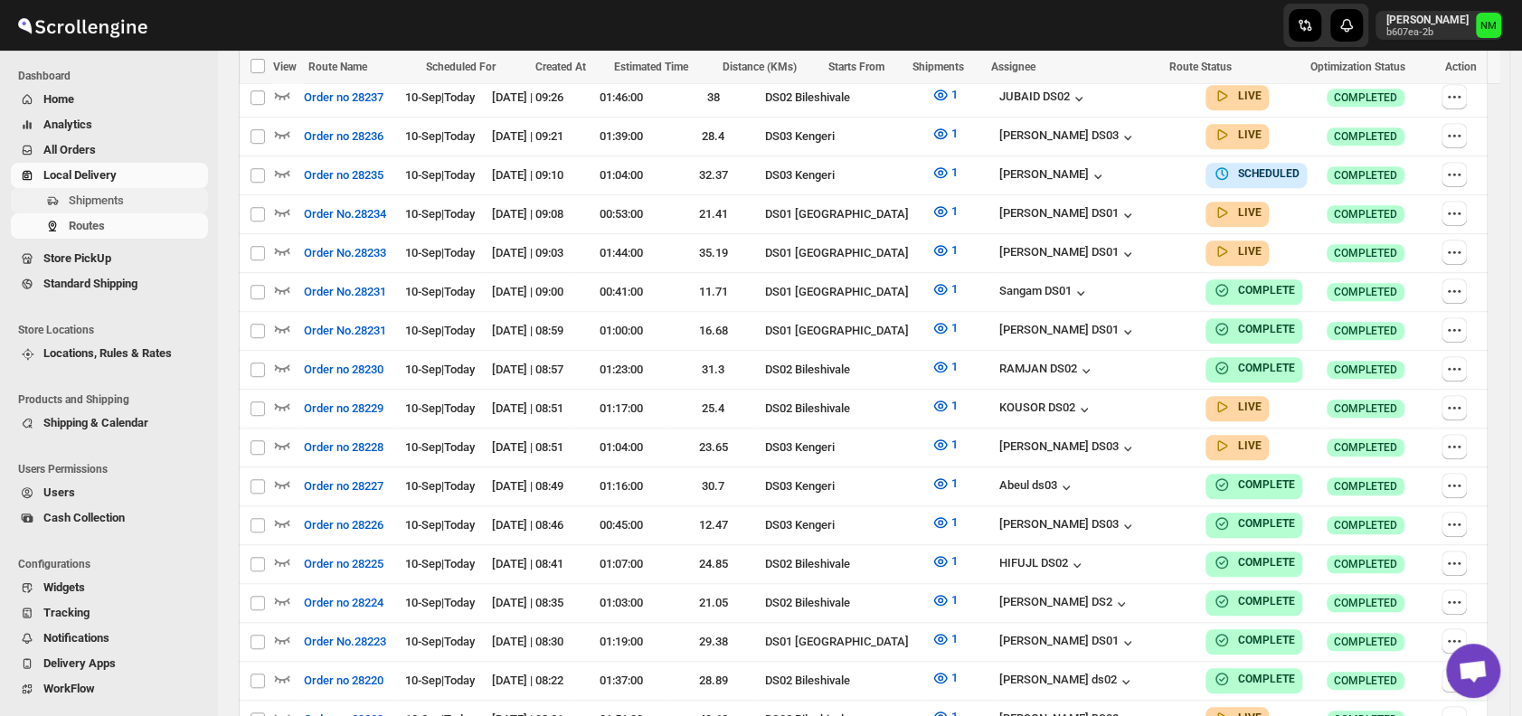
click at [157, 194] on span "Shipments" at bounding box center [137, 201] width 136 height 18
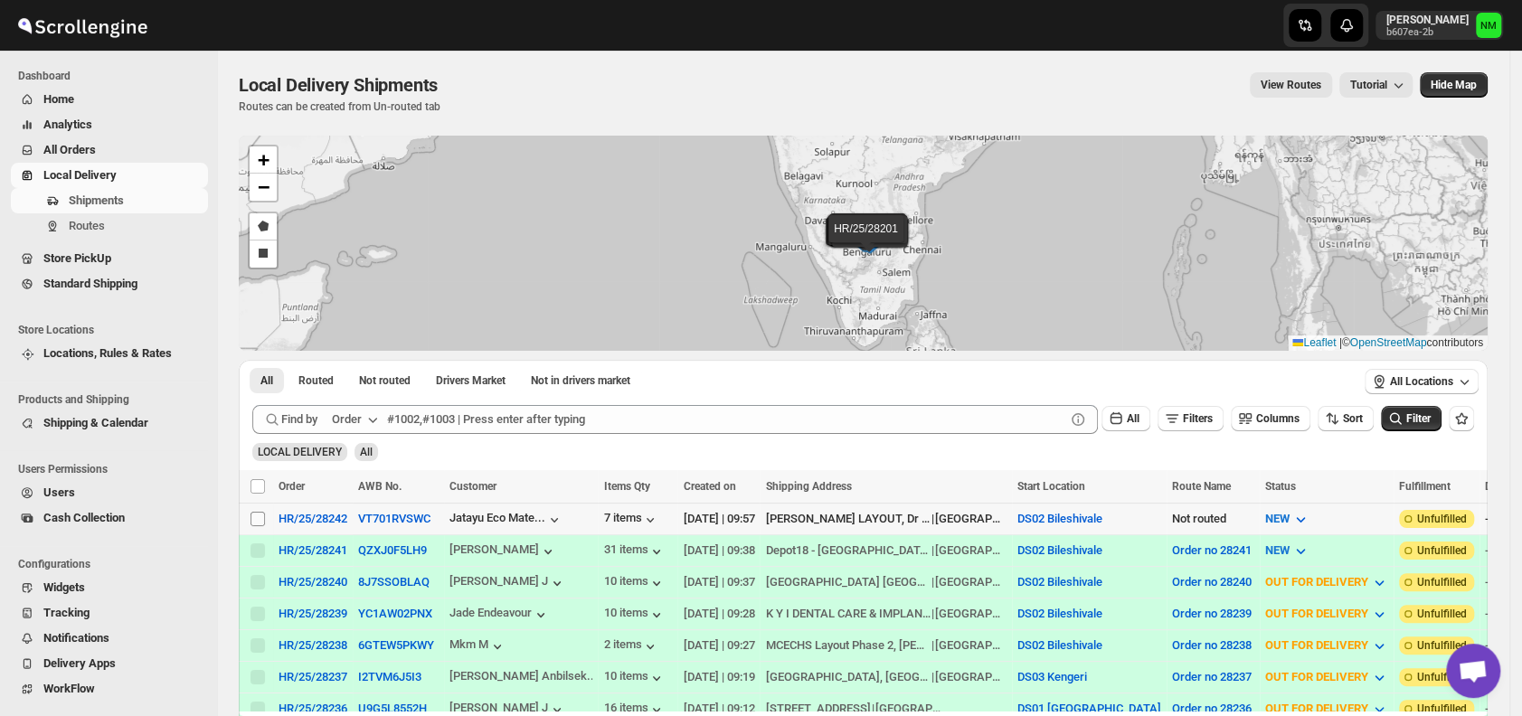
click at [257, 513] on input "Select shipment" at bounding box center [257, 519] width 14 height 14
checkbox input "true"
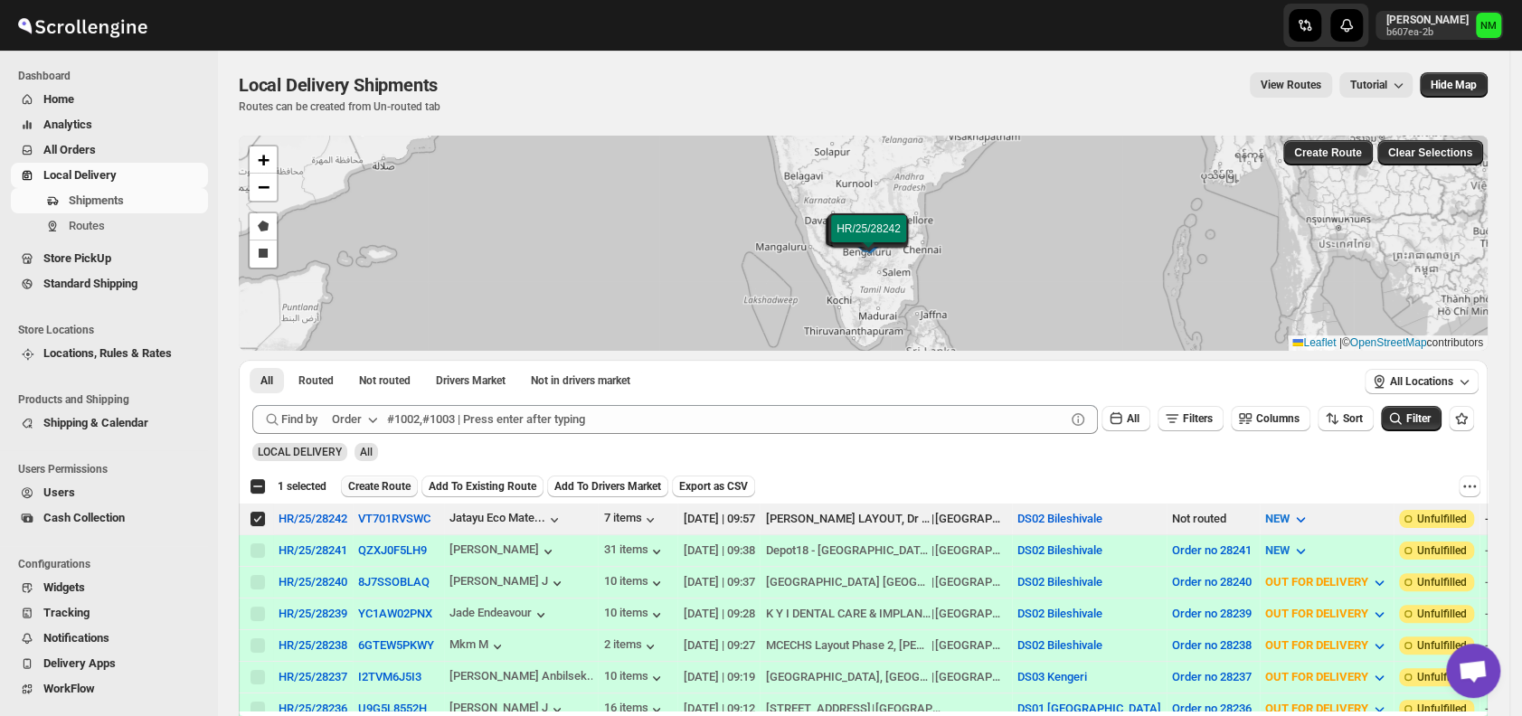
click at [373, 489] on span "Create Route" at bounding box center [379, 486] width 62 height 14
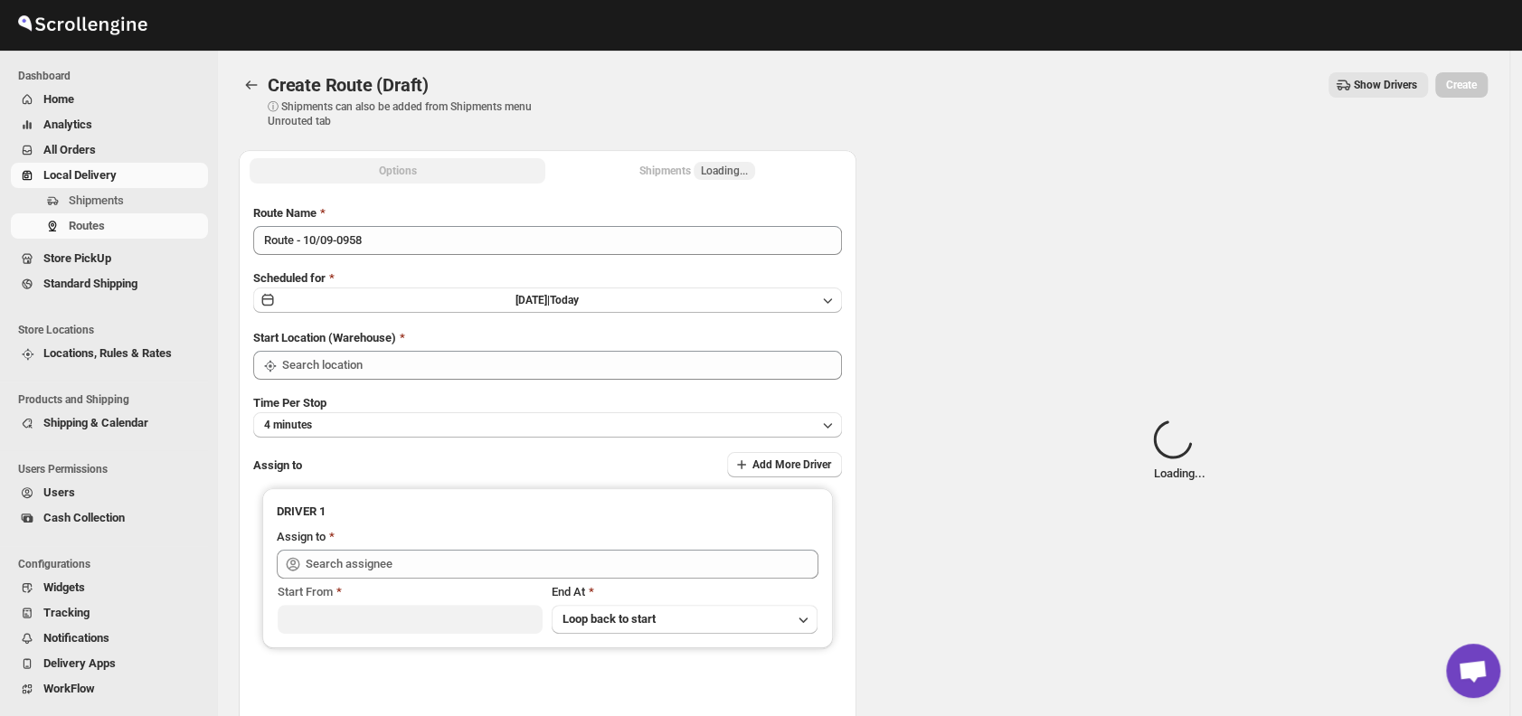
type input "DS02 Bileshivale"
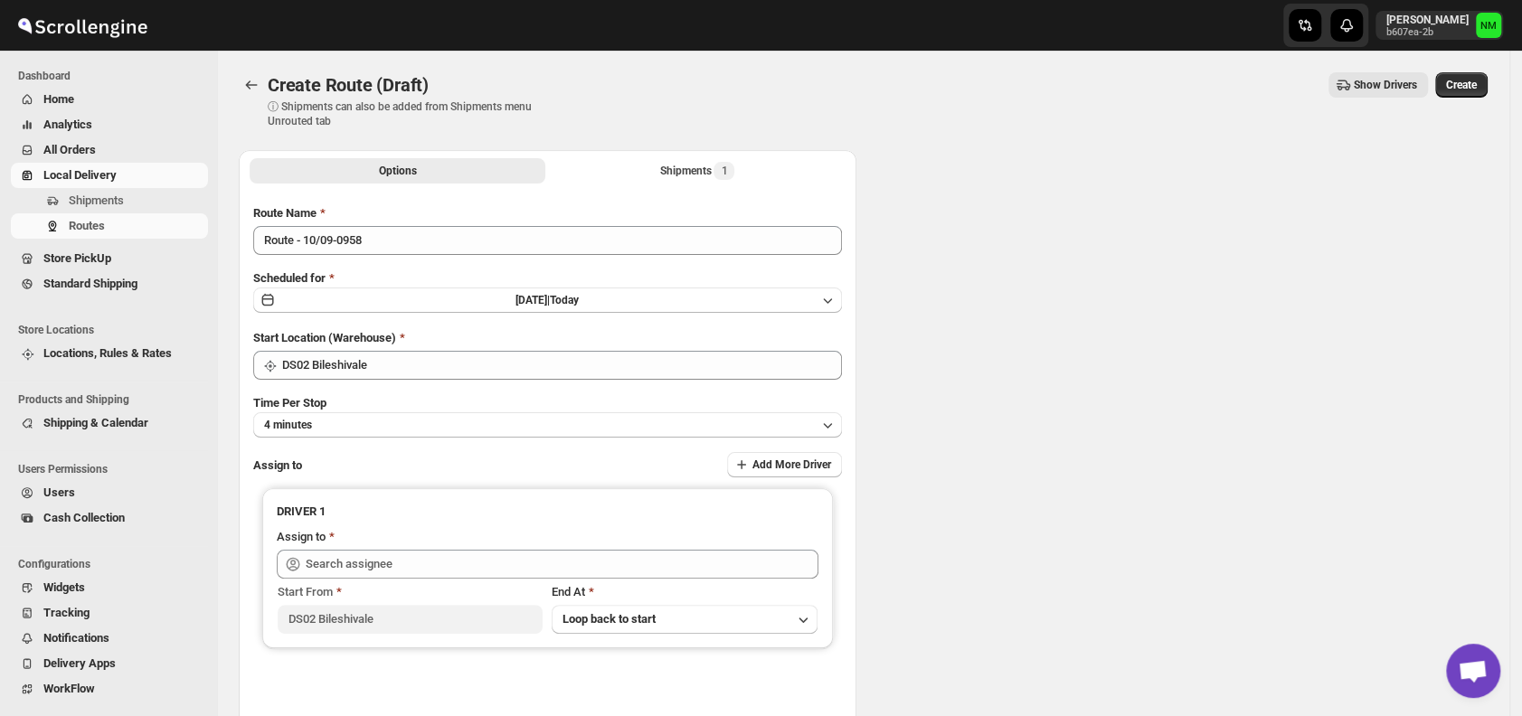
type input "DS02 Bileshivale"
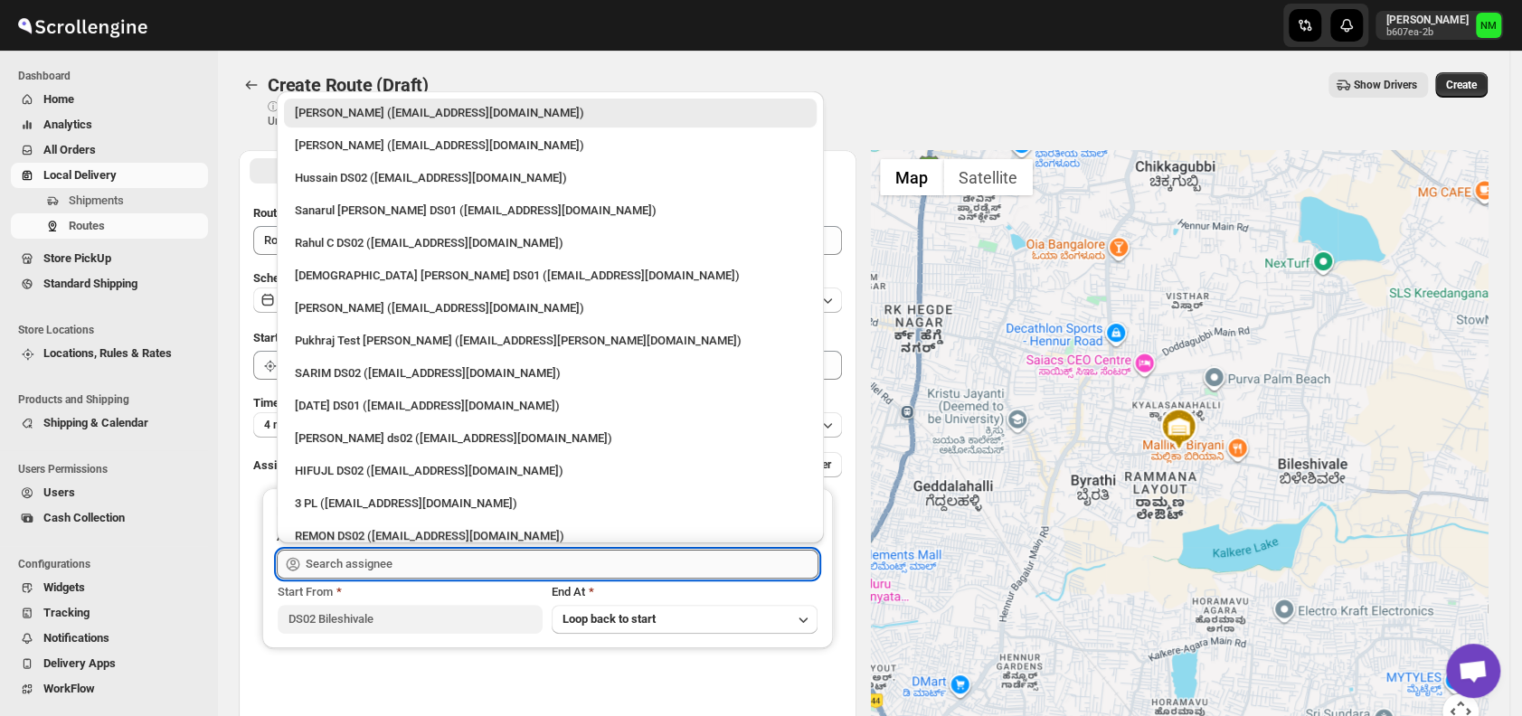
click at [392, 562] on input "text" at bounding box center [562, 564] width 513 height 29
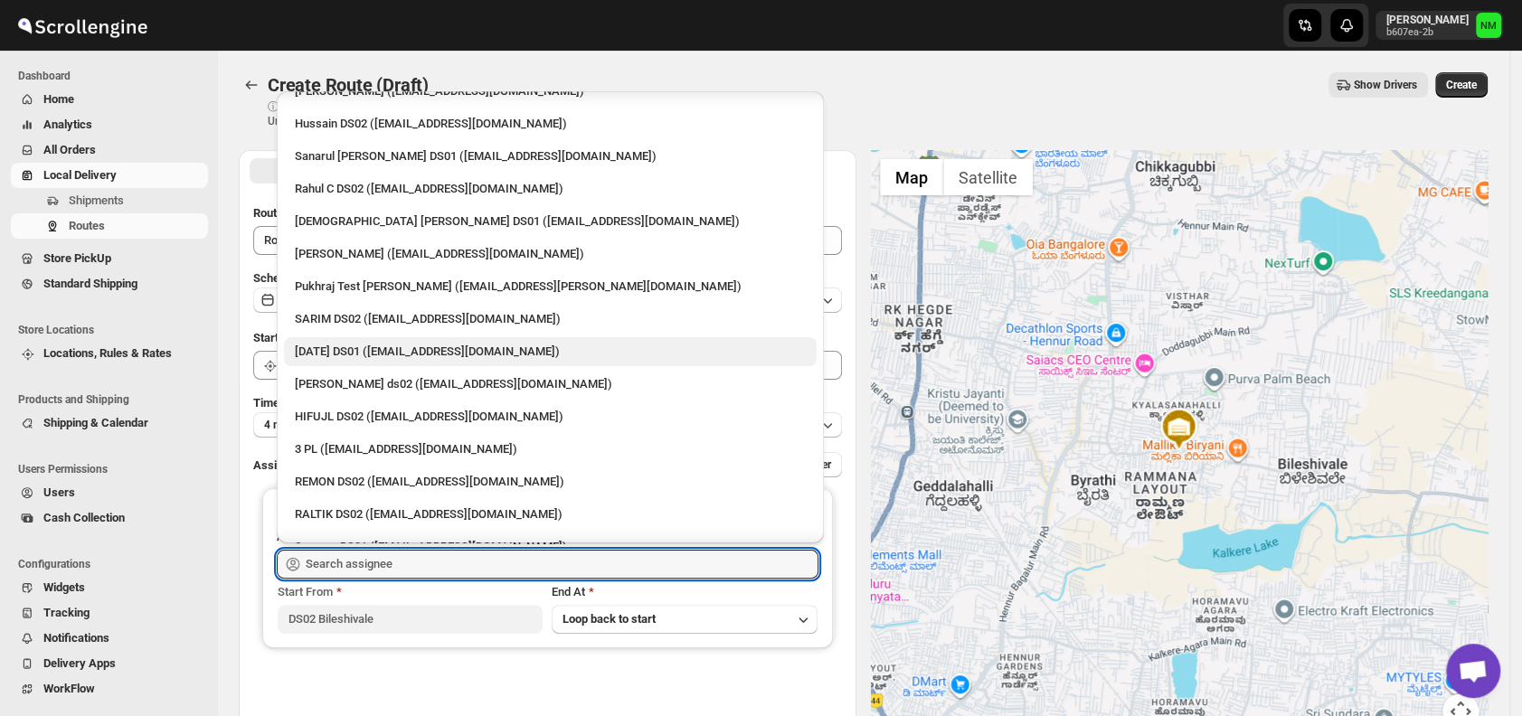
scroll to position [57, 0]
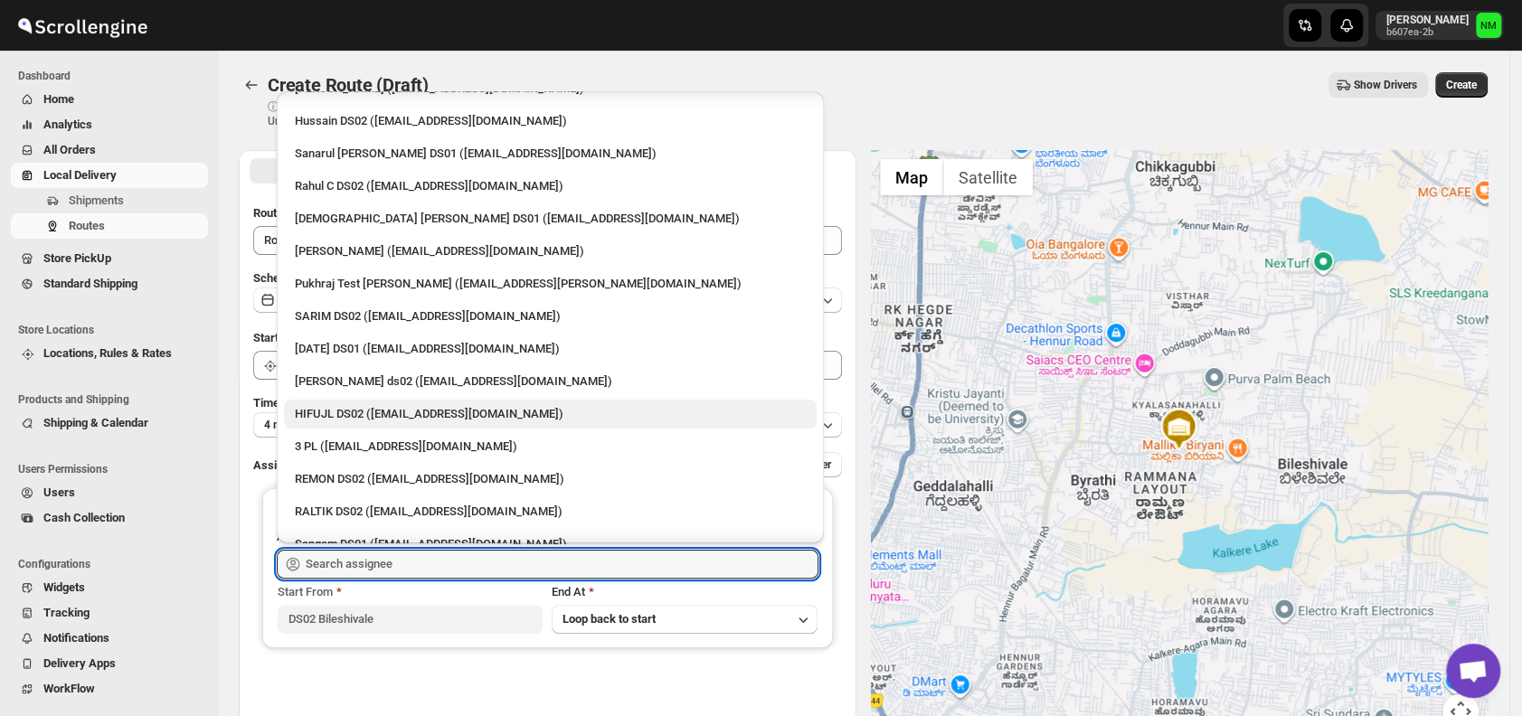
click at [382, 408] on div "HIFUJL DS02 ([EMAIL_ADDRESS][DOMAIN_NAME])" at bounding box center [550, 414] width 511 height 18
type input "HIFUJL DS02 ([EMAIL_ADDRESS][DOMAIN_NAME])"
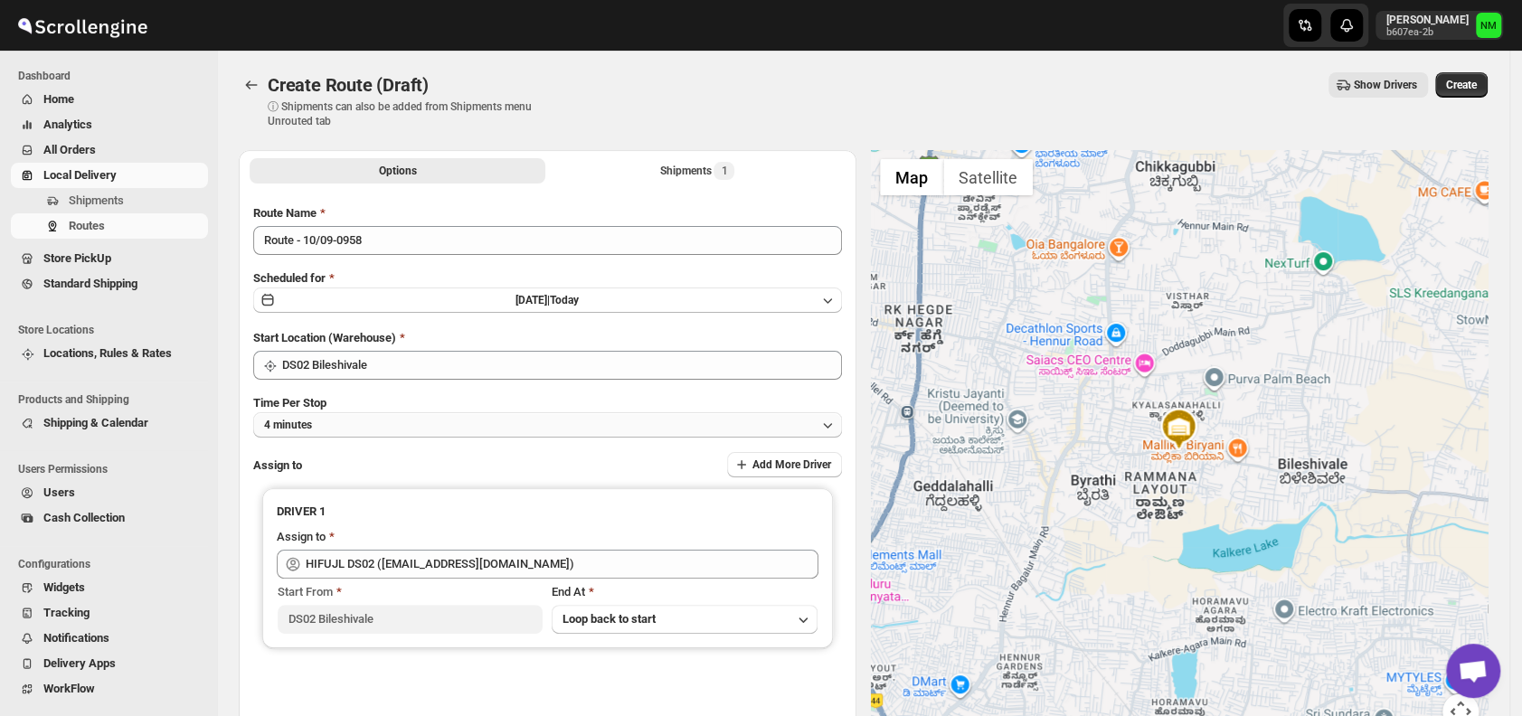
click at [414, 430] on button "4 minutes" at bounding box center [547, 424] width 589 height 25
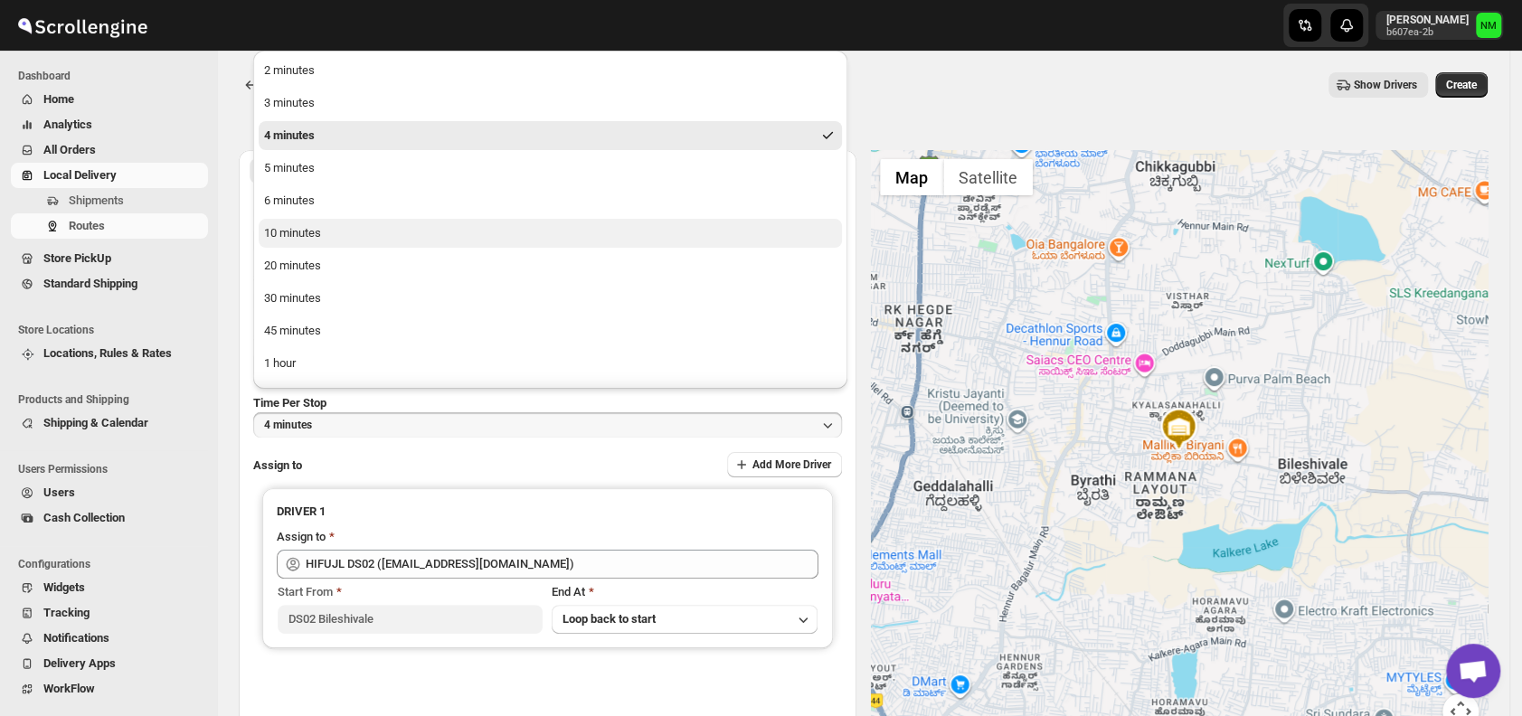
click at [298, 233] on div "10 minutes" at bounding box center [292, 233] width 57 height 18
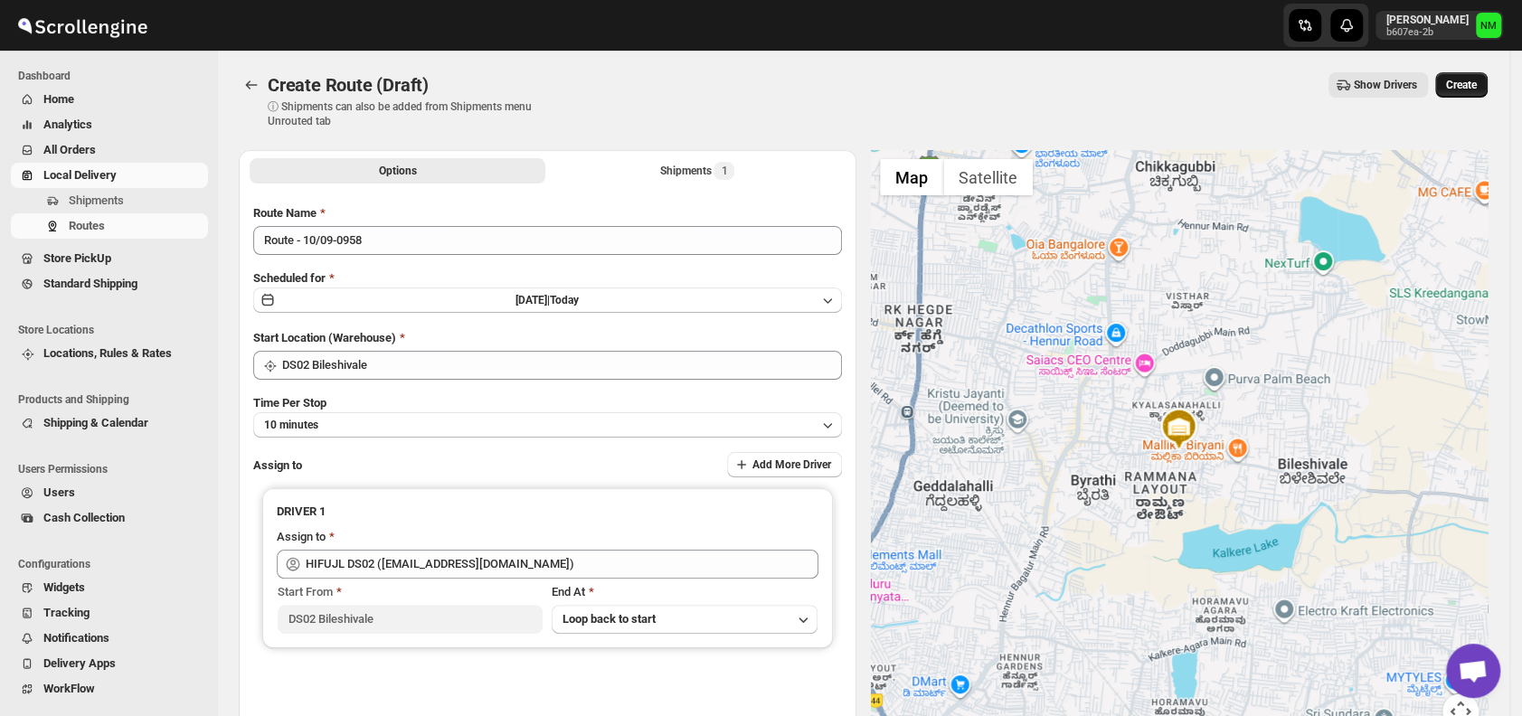
click at [1474, 90] on span "Create" at bounding box center [1461, 85] width 31 height 14
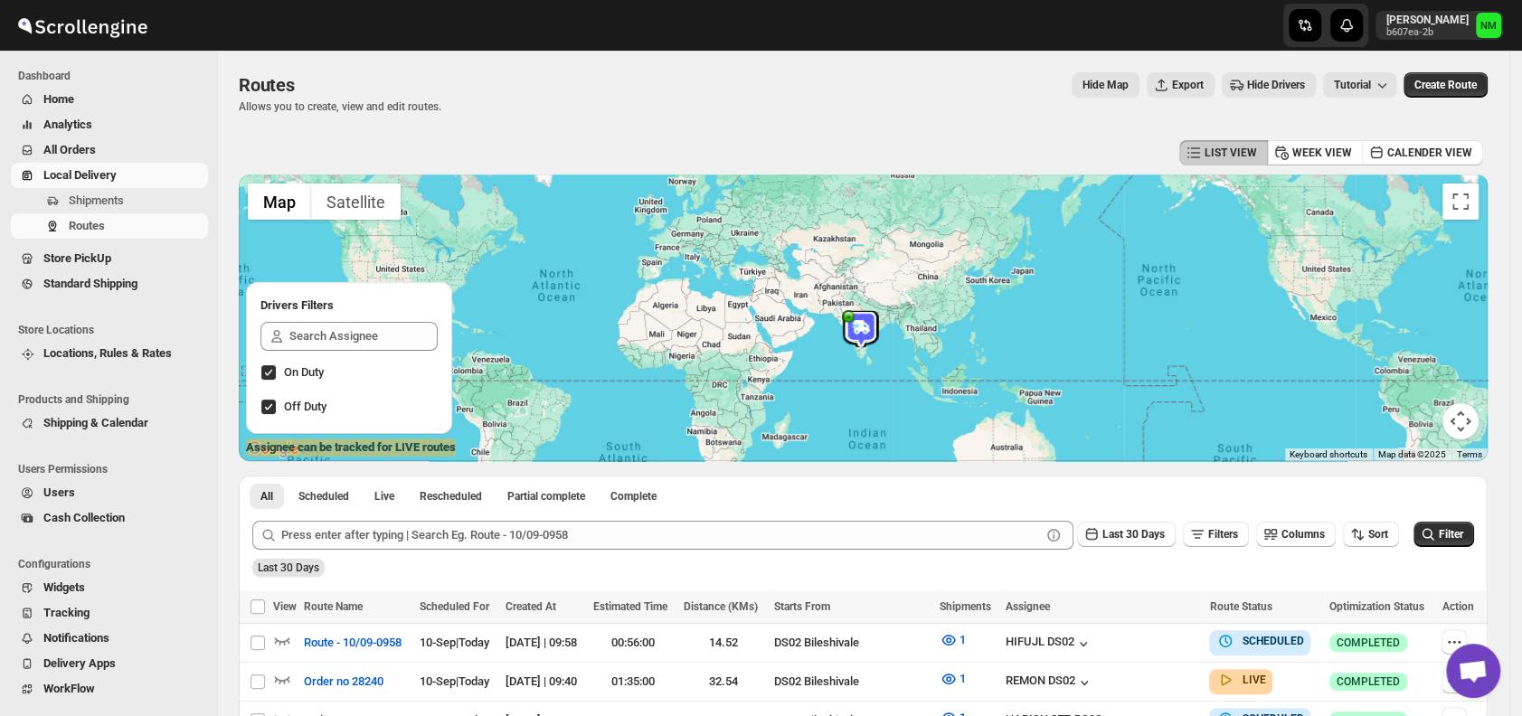
scroll to position [345, 0]
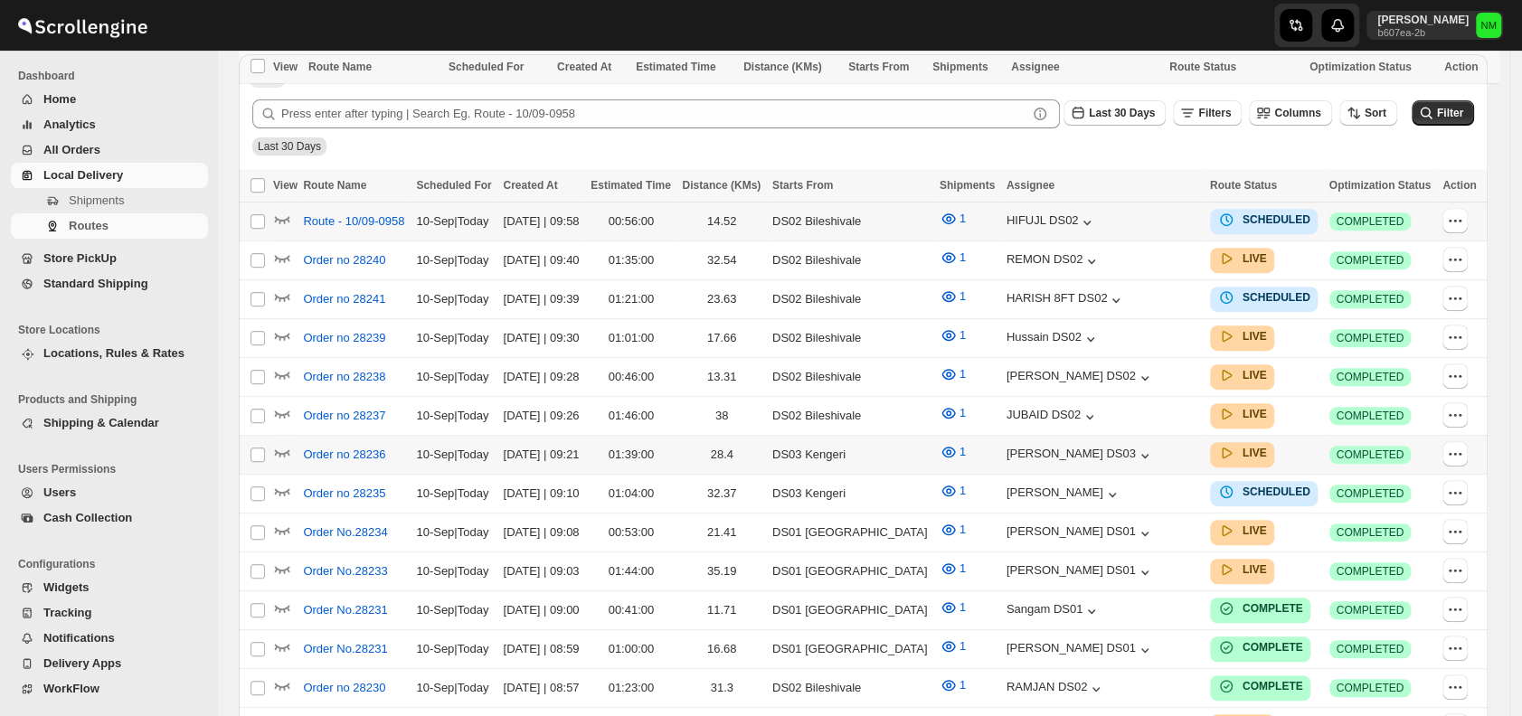
scroll to position [345, 0]
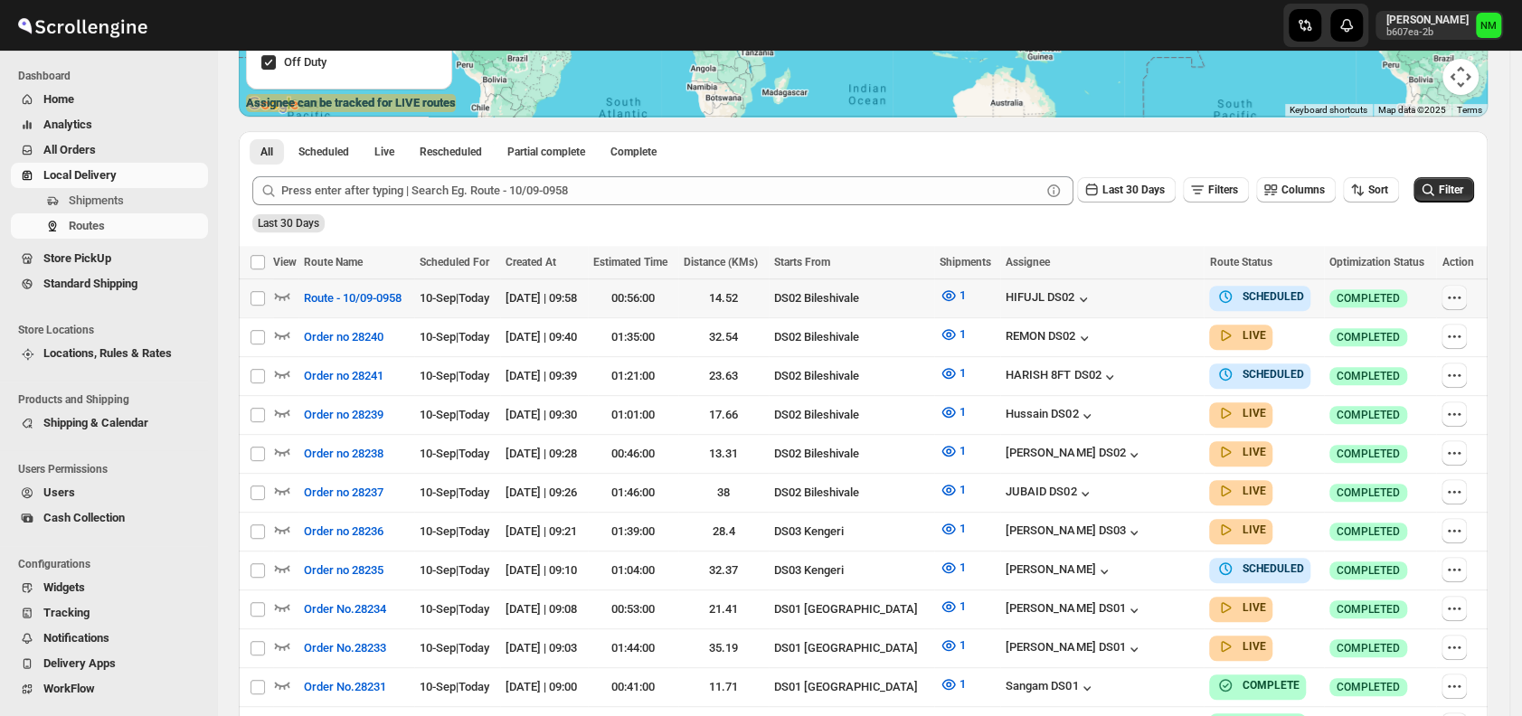
click at [1463, 294] on icon "button" at bounding box center [1454, 297] width 18 height 18
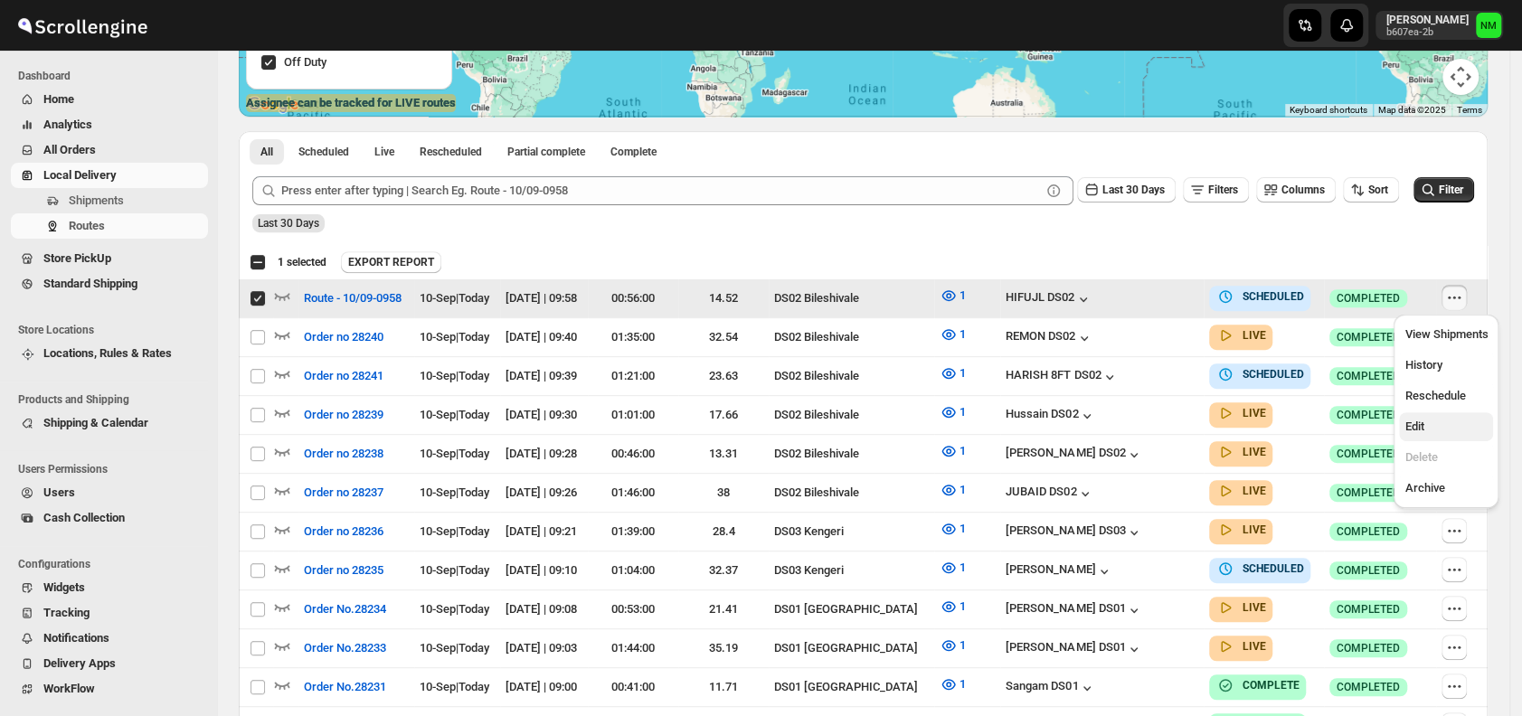
click at [1432, 430] on span "Edit" at bounding box center [1445, 427] width 83 height 18
checkbox input "false"
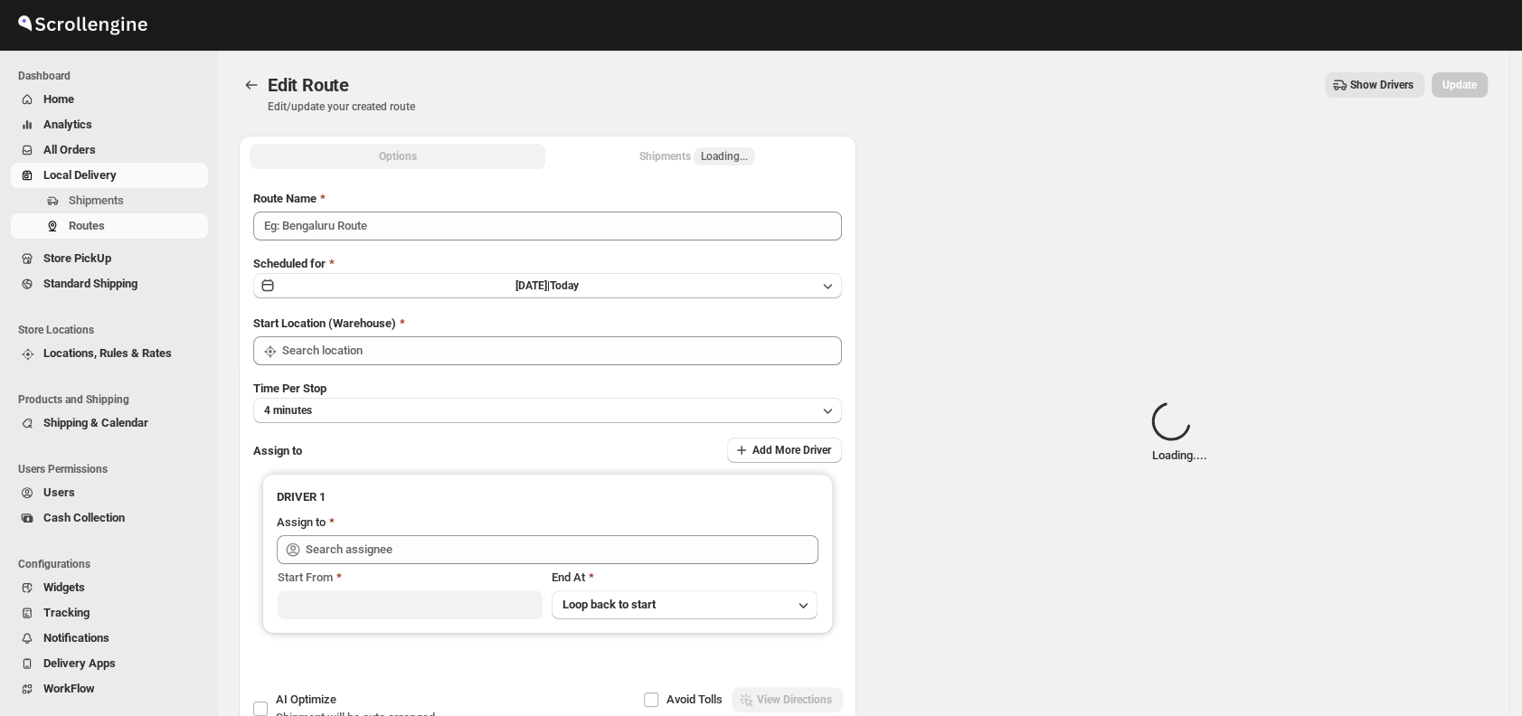
type input "Route - 10/09-0958"
type input "DS02 Bileshivale"
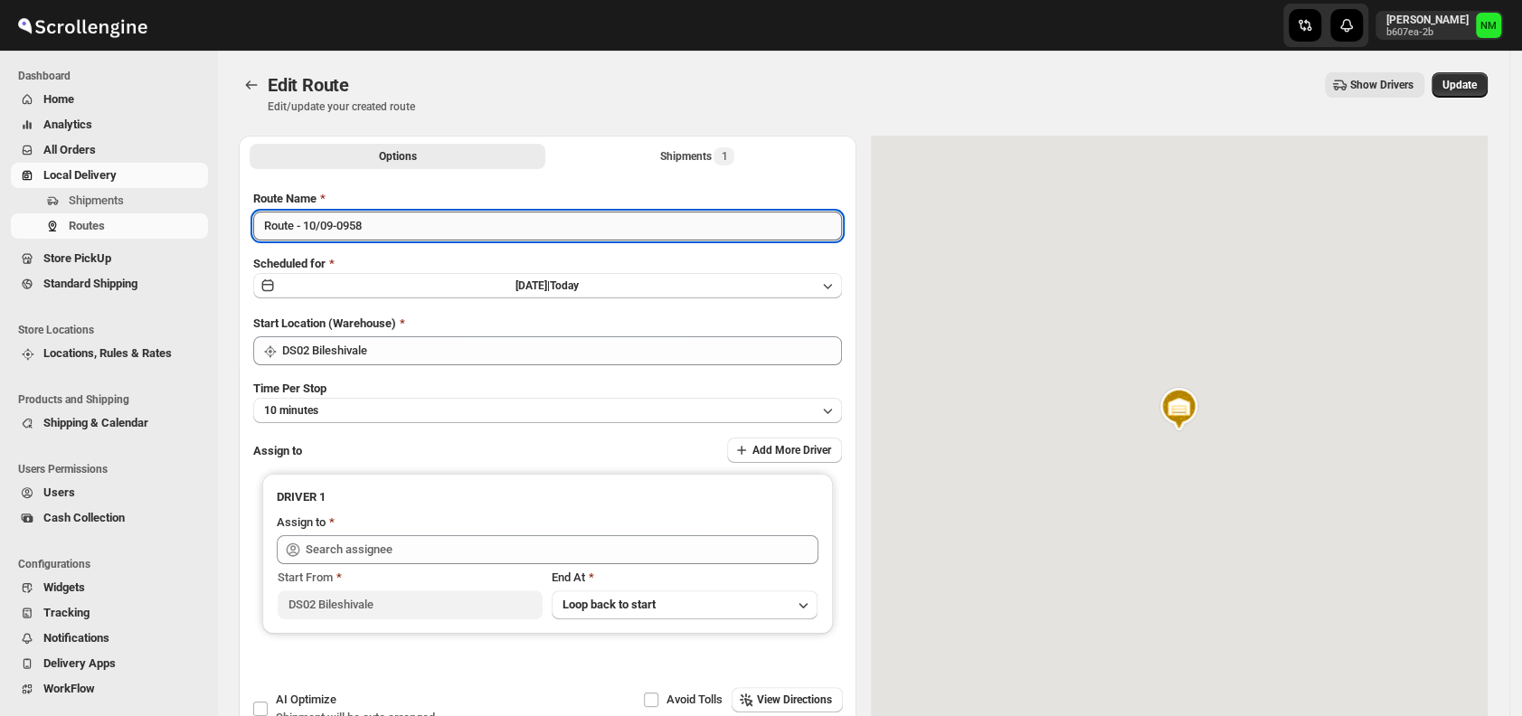
click at [446, 222] on input "Route - 10/09-0958" at bounding box center [547, 226] width 589 height 29
type input "HIFUJL DS02 ([EMAIL_ADDRESS][DOMAIN_NAME])"
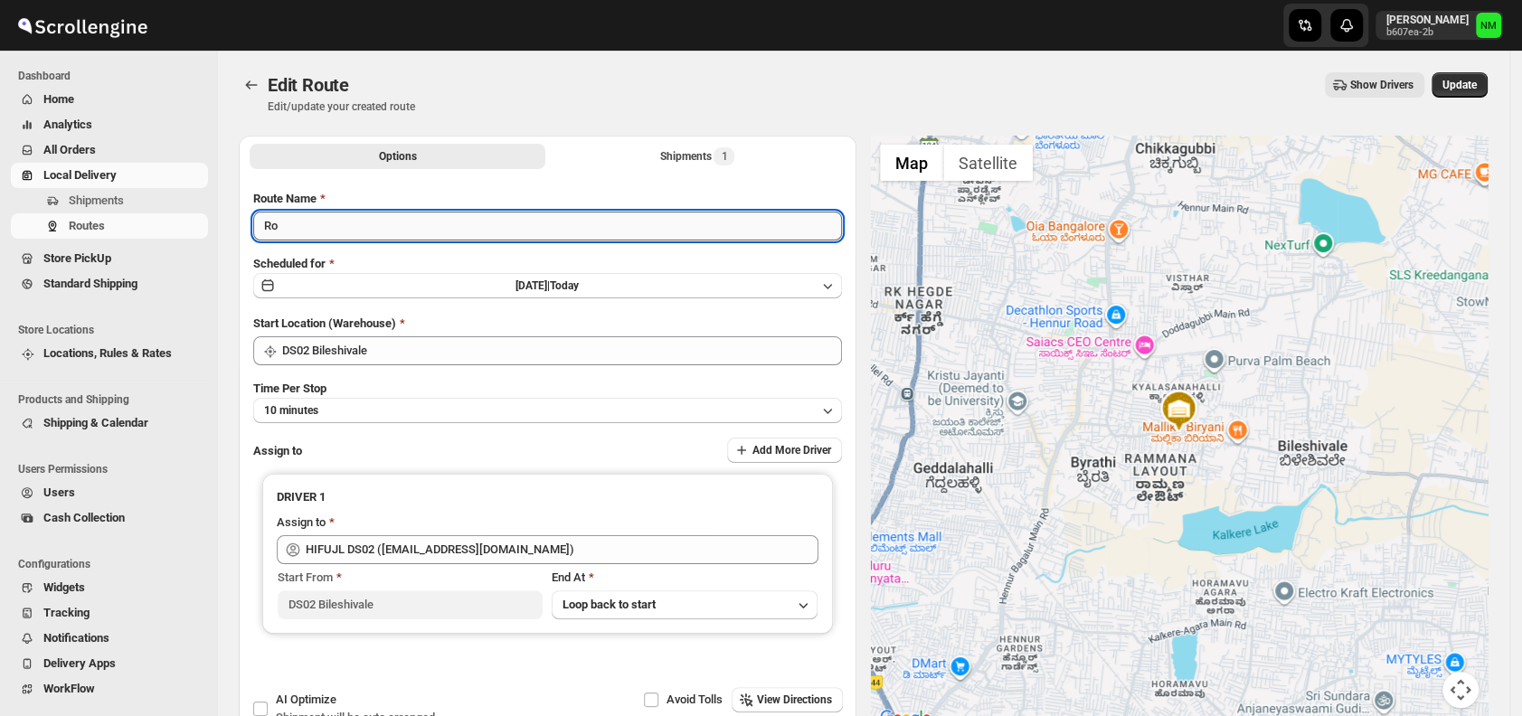
type input "R"
type input "Order No 28241"
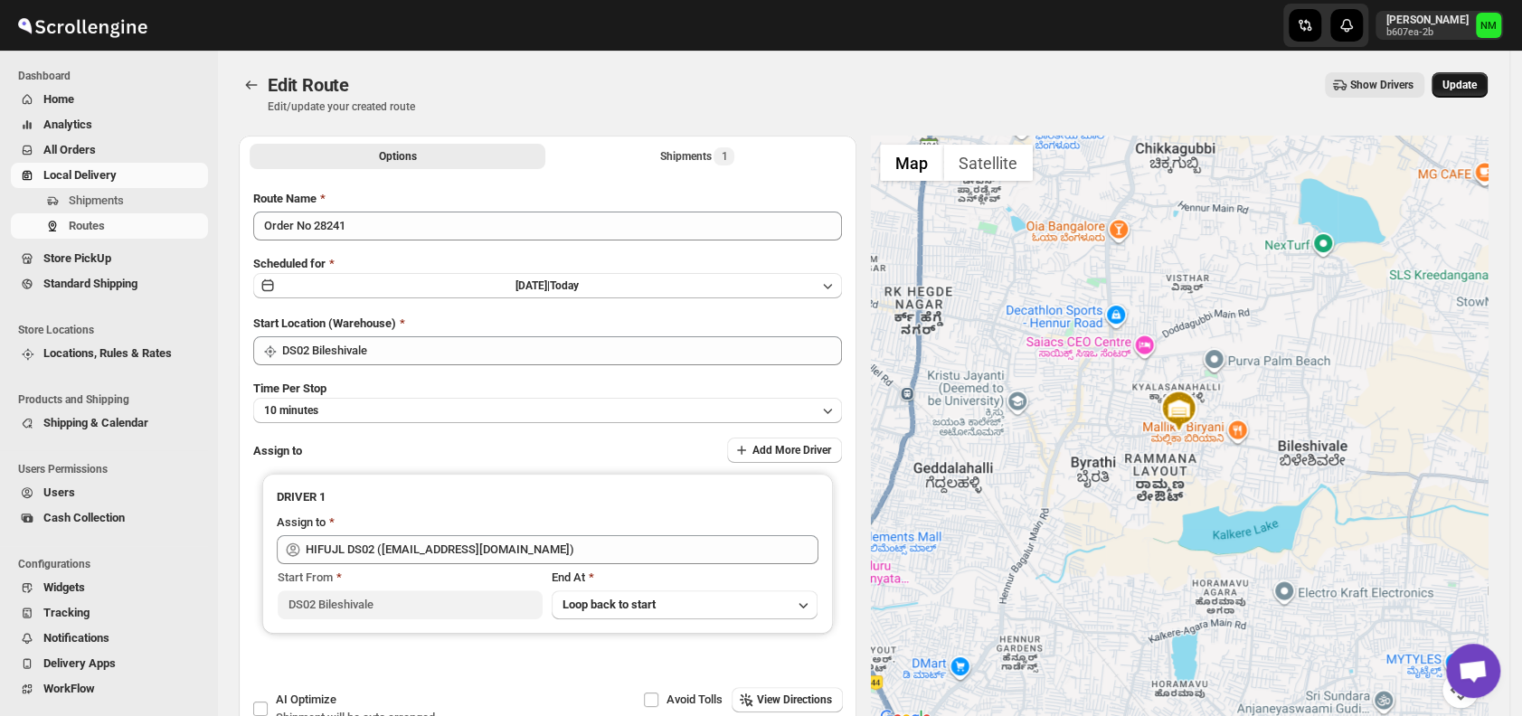
click at [1463, 87] on span "Update" at bounding box center [1459, 85] width 34 height 14
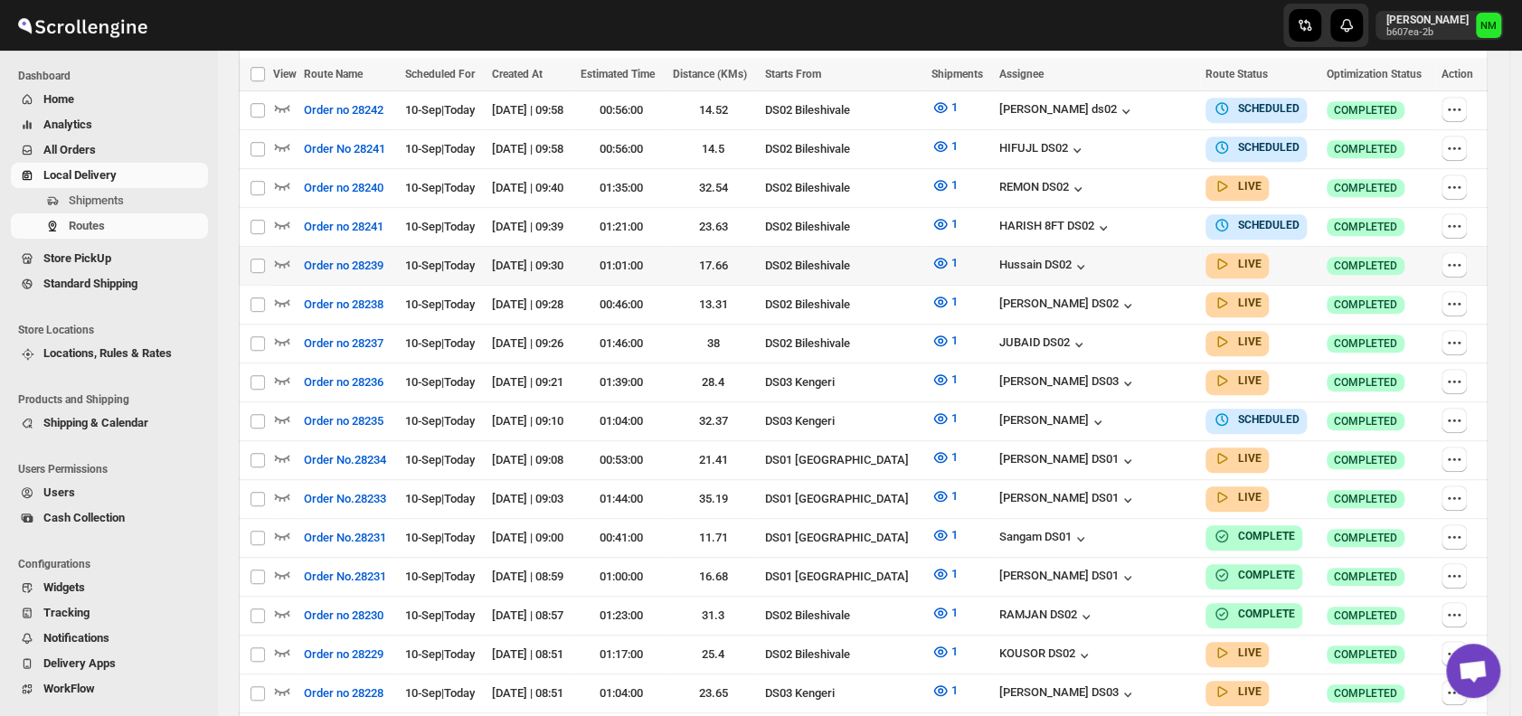
scroll to position [539, 0]
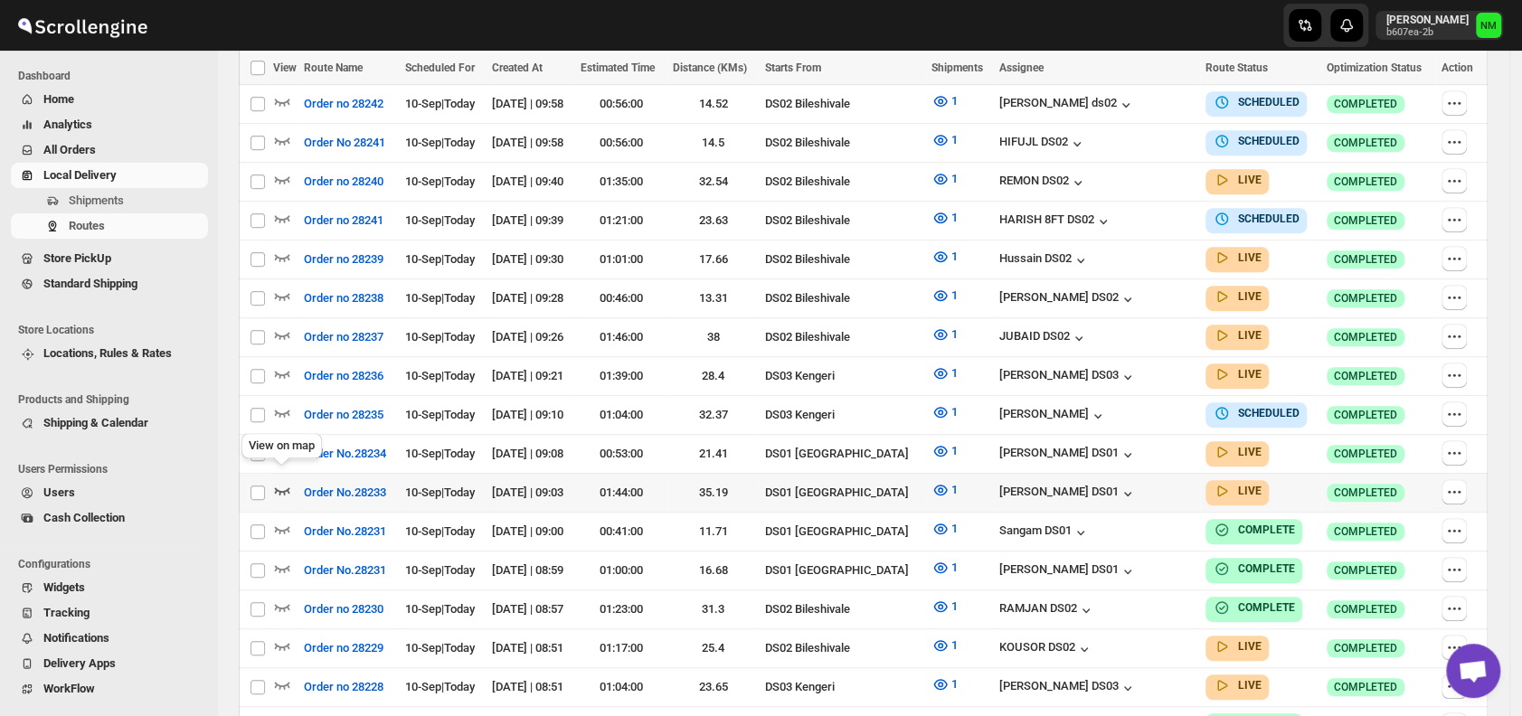
click at [281, 482] on icon "button" at bounding box center [282, 490] width 18 height 18
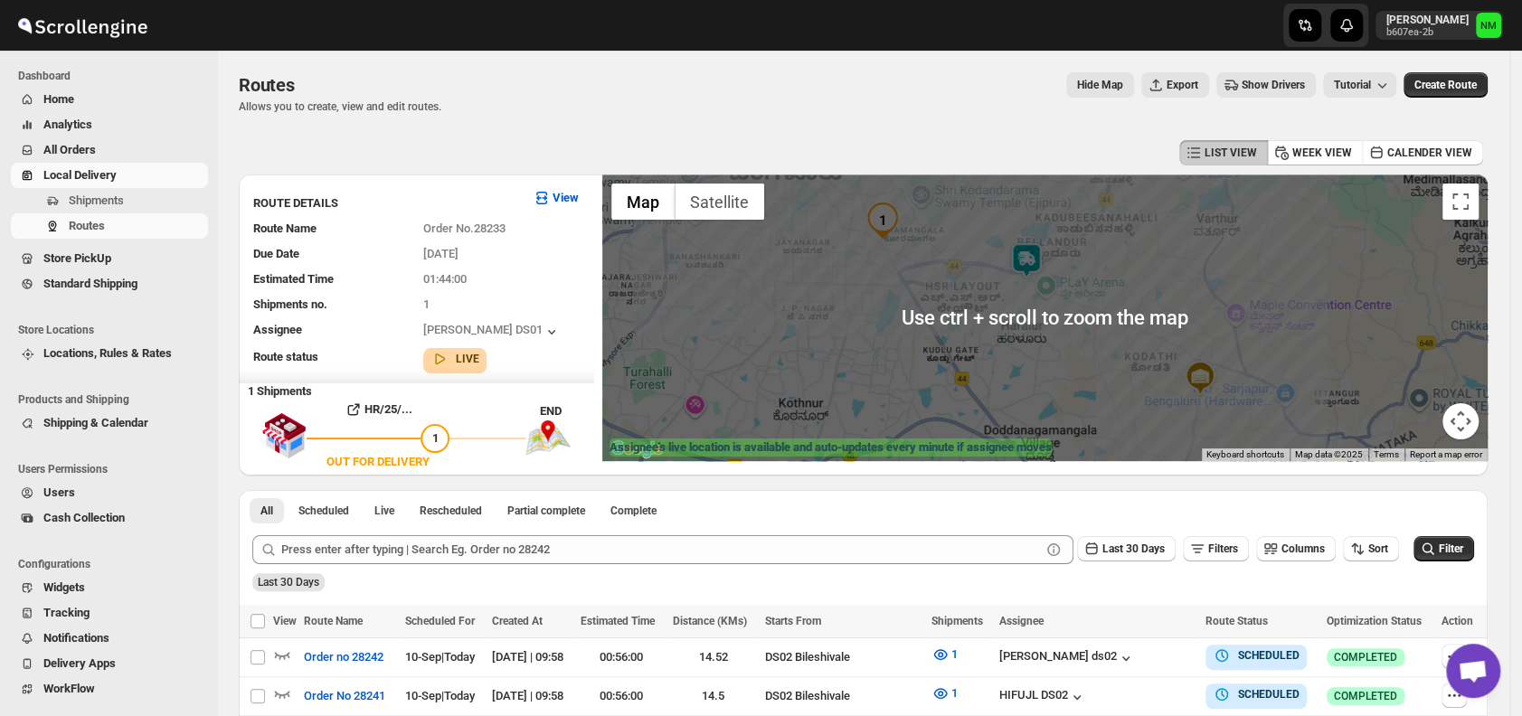
scroll to position [262, 0]
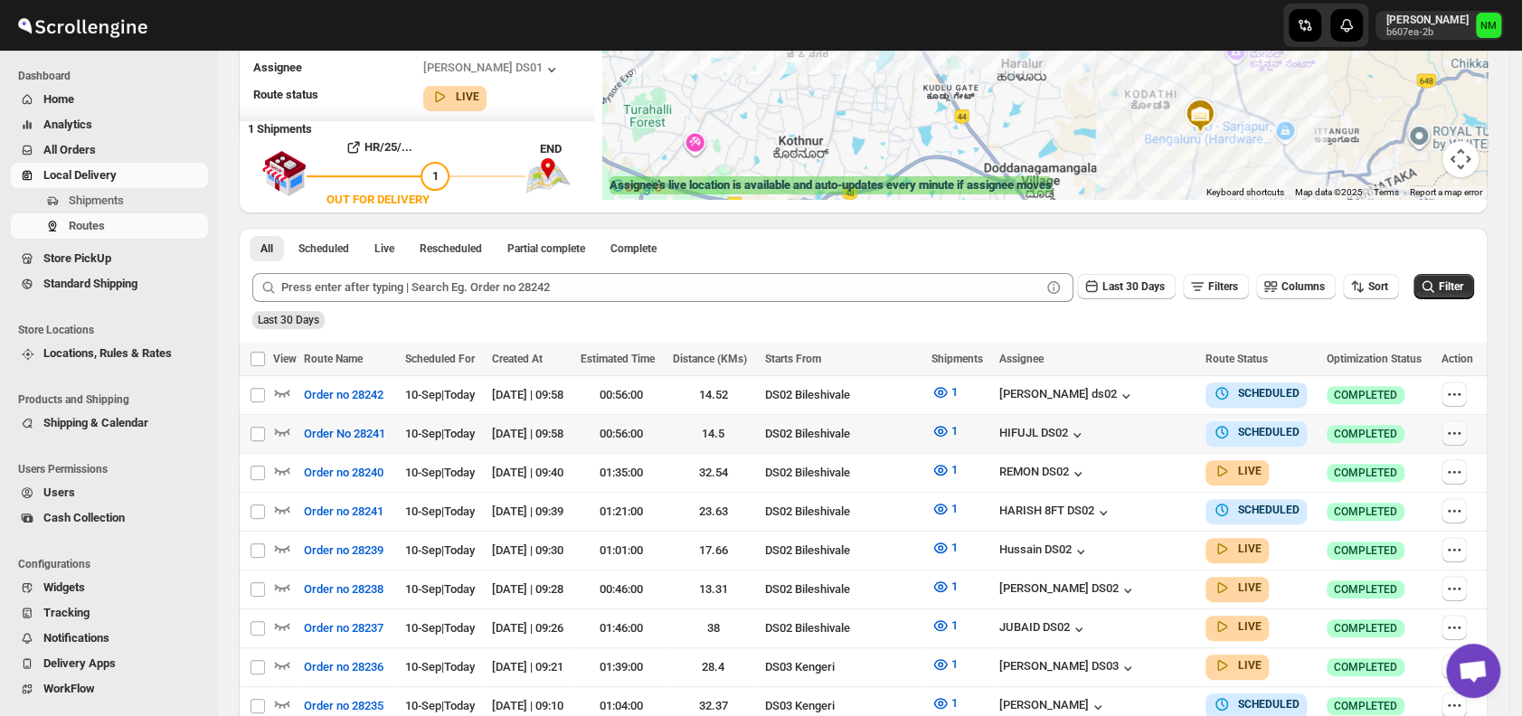
click at [1454, 433] on icon "button" at bounding box center [1454, 433] width 18 height 18
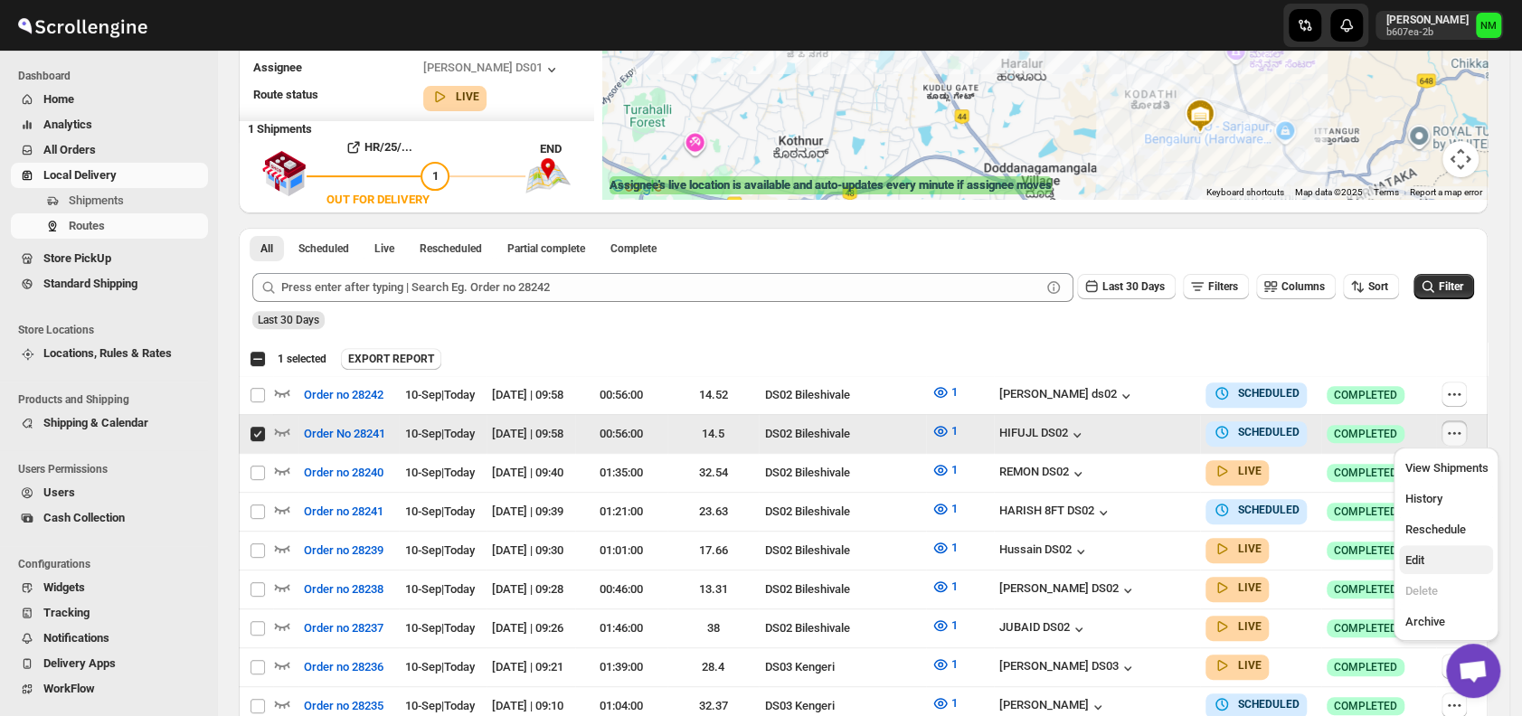
click at [1439, 554] on span "Edit" at bounding box center [1445, 561] width 83 height 18
checkbox input "false"
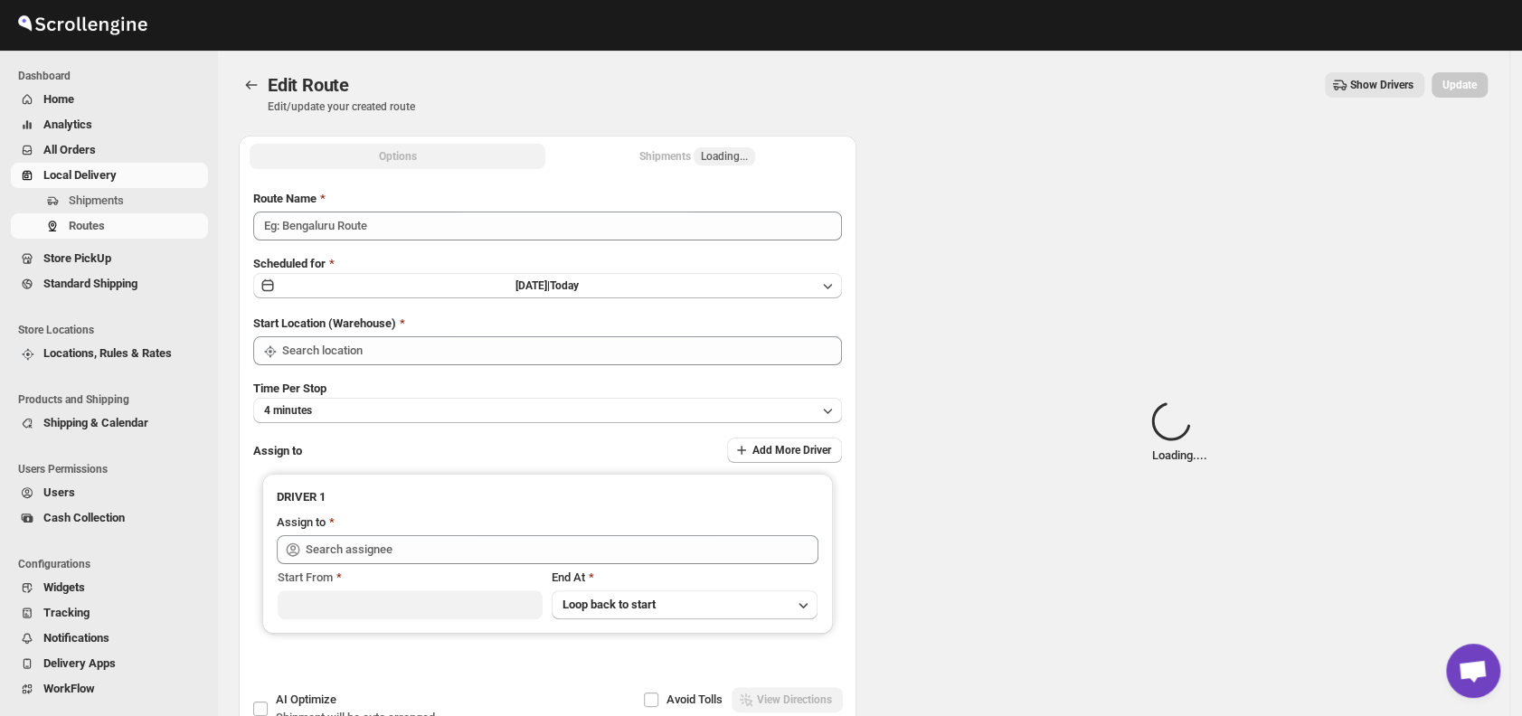
type input "Order No 28241"
type input "DS02 Bileshivale"
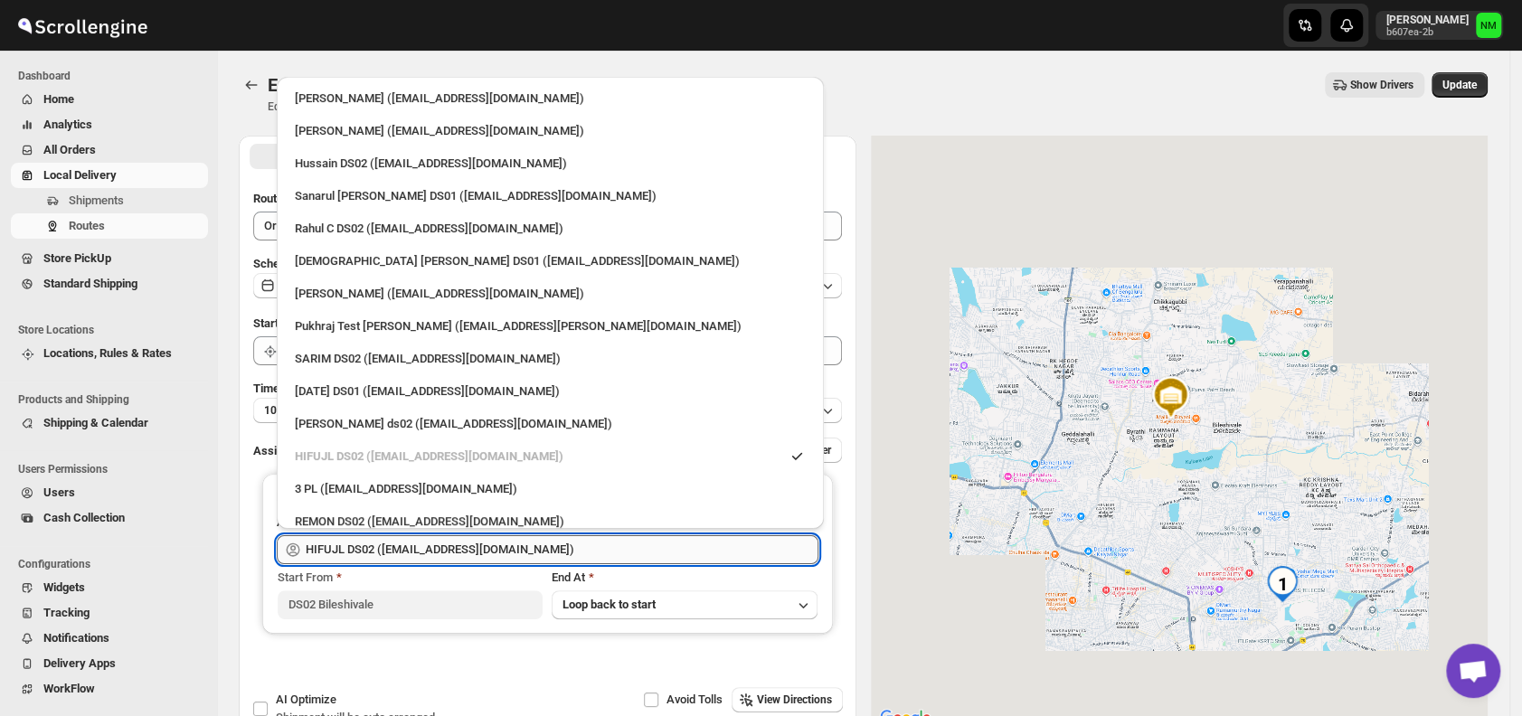
click at [569, 542] on input "HIFUJL DS02 ([EMAIL_ADDRESS][DOMAIN_NAME])" at bounding box center [562, 549] width 513 height 29
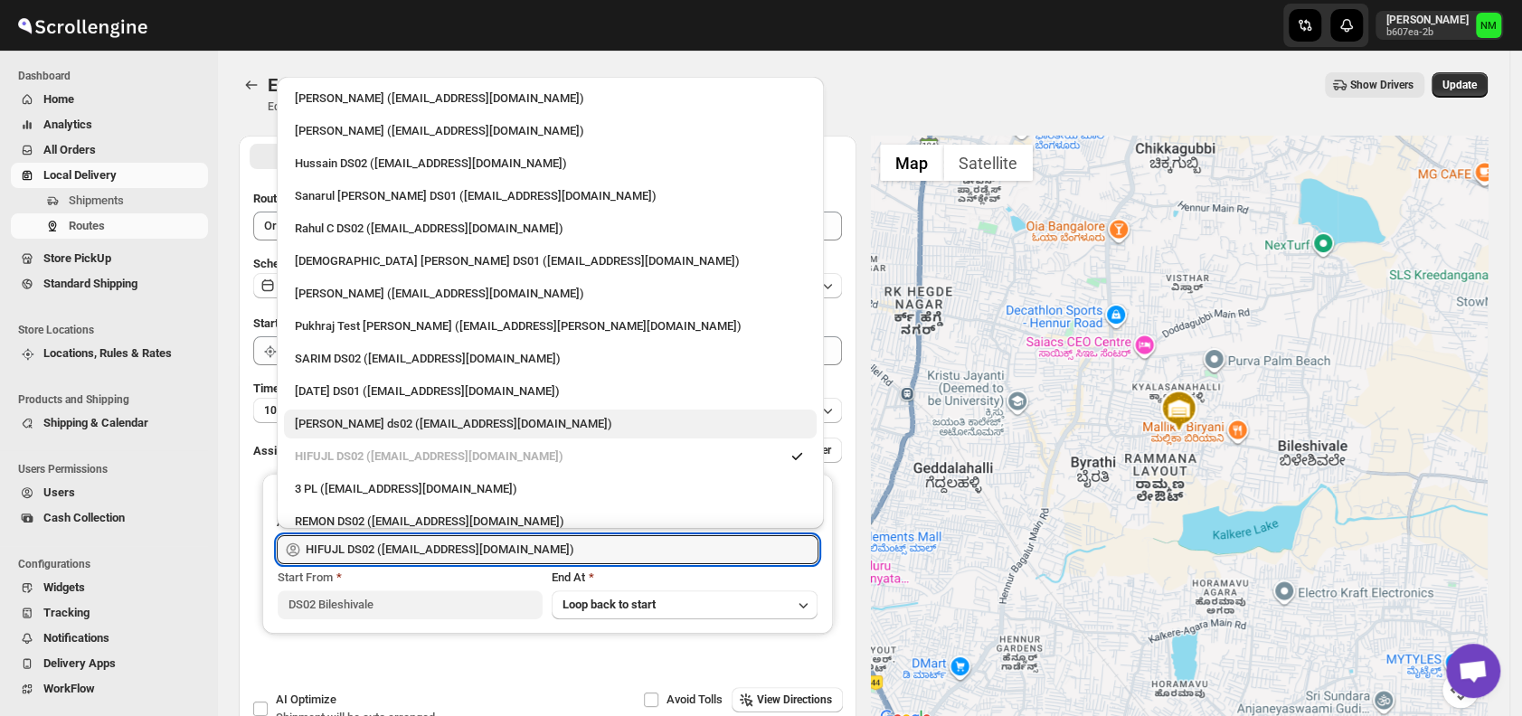
click at [415, 420] on div "[PERSON_NAME] ds02 ([EMAIL_ADDRESS][DOMAIN_NAME])" at bounding box center [550, 424] width 511 height 18
type input "[PERSON_NAME] ds02 ([EMAIL_ADDRESS][DOMAIN_NAME])"
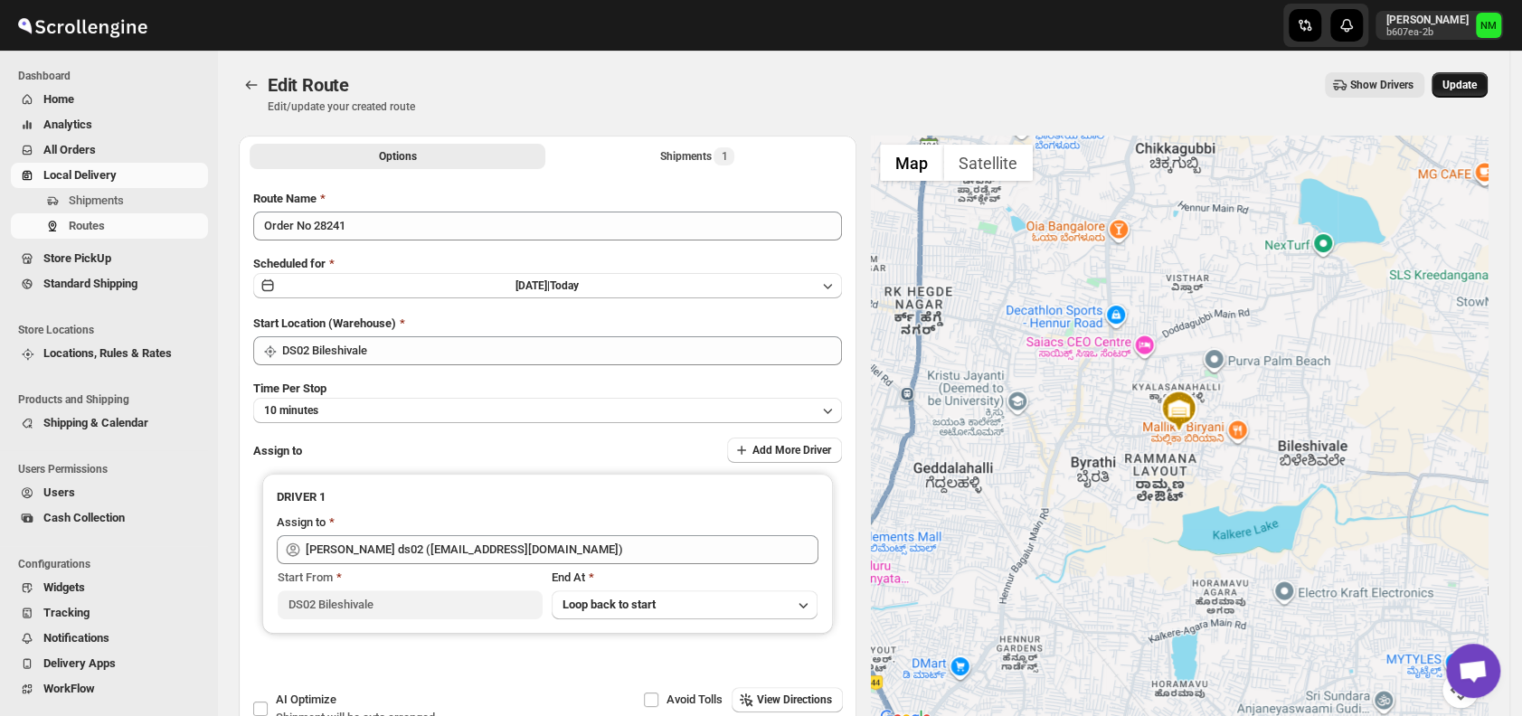
click at [1464, 86] on span "Update" at bounding box center [1459, 85] width 34 height 14
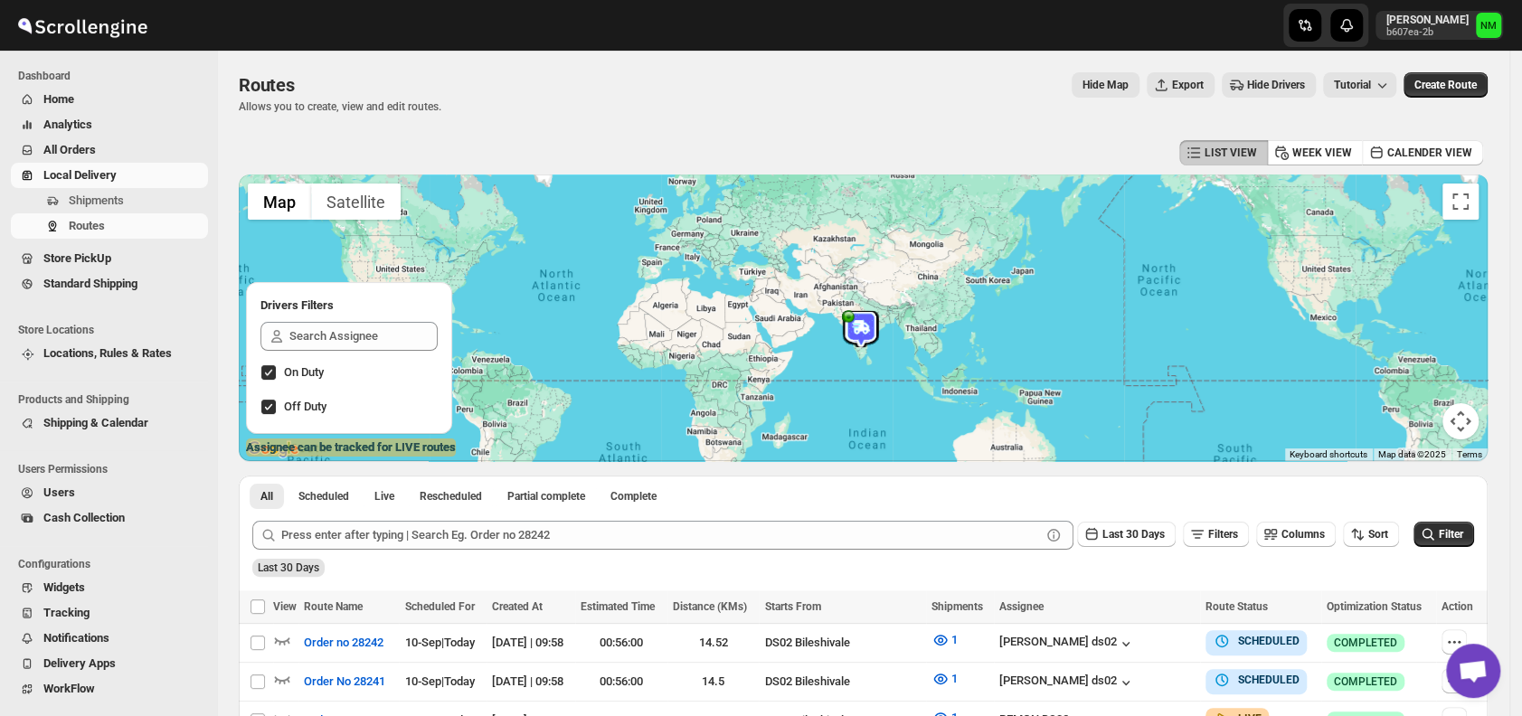
click at [91, 499] on span "Users" at bounding box center [123, 493] width 161 height 18
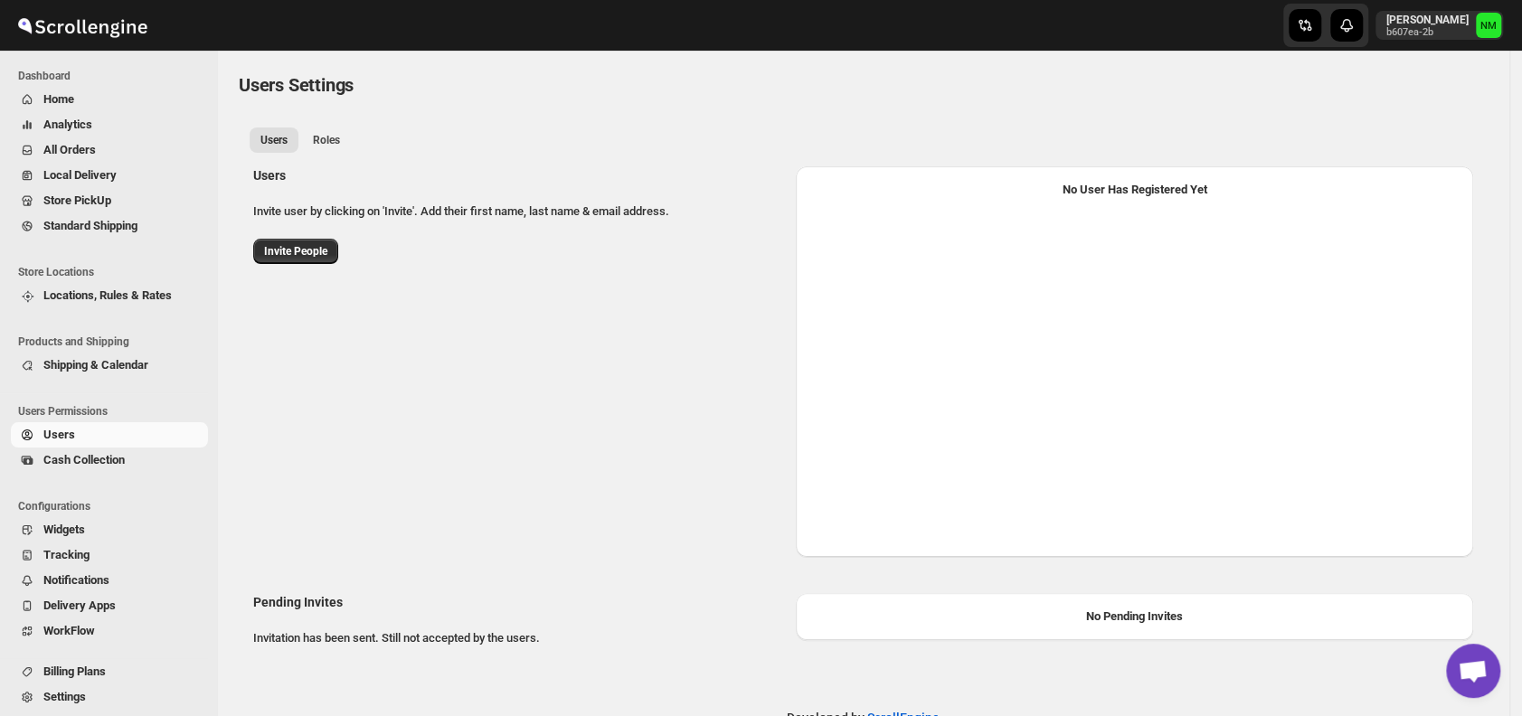
select select "637b767fbaab0276b10c91d5"
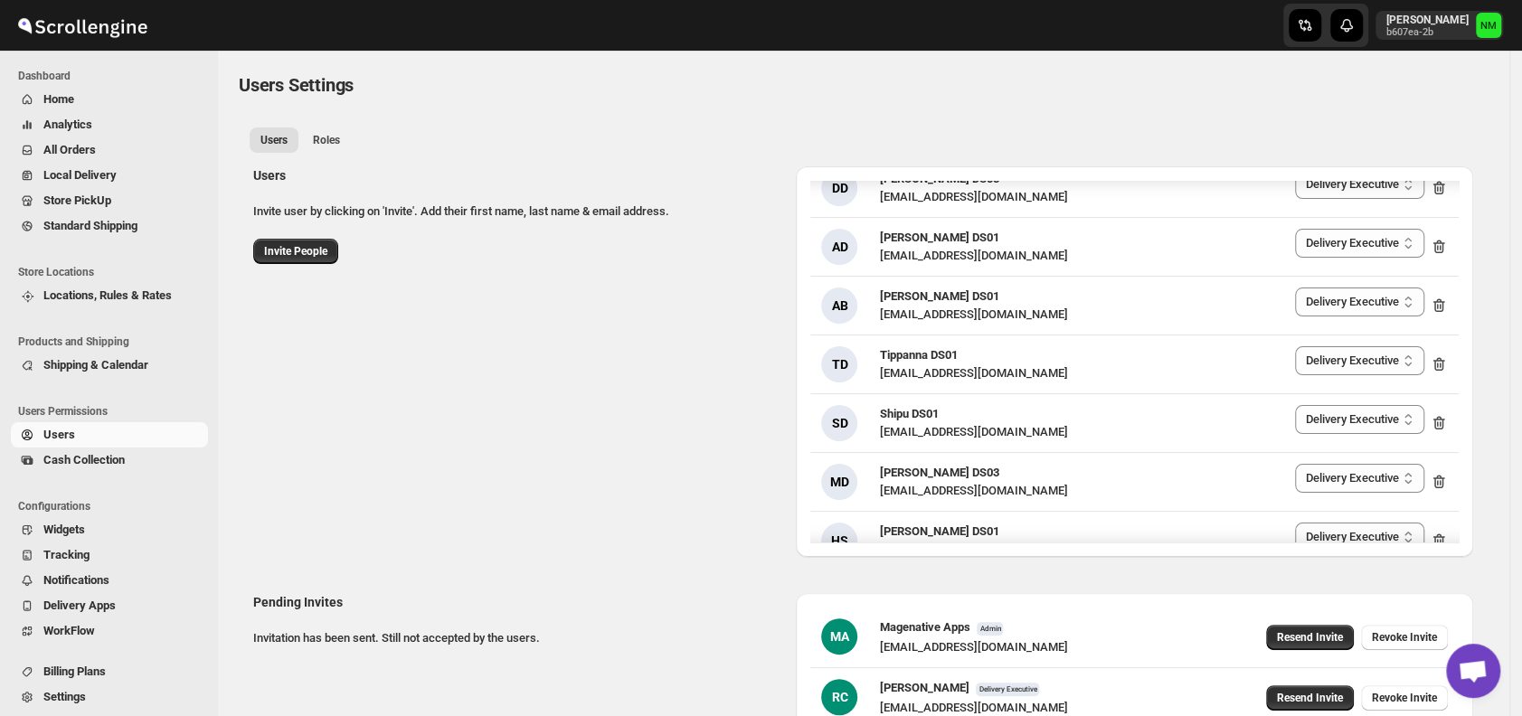
scroll to position [2316, 0]
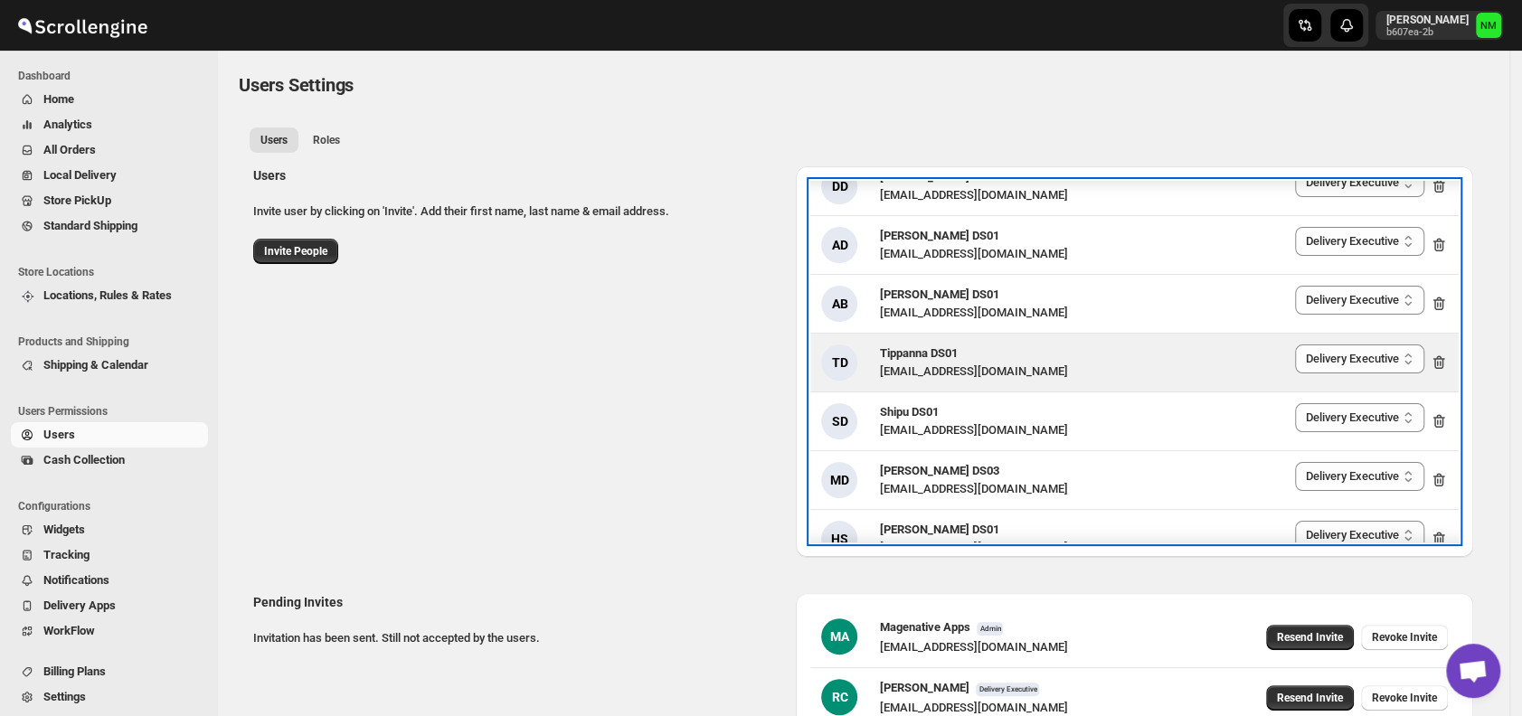
click at [1433, 358] on icon at bounding box center [1439, 363] width 12 height 14
select select "637b767fbaab0276b10c91d5"
select select "637b767fbaab0276b10c91d8"
click at [1433, 358] on icon at bounding box center [1439, 363] width 12 height 14
select select "637b767fbaab0276b10c91d5"
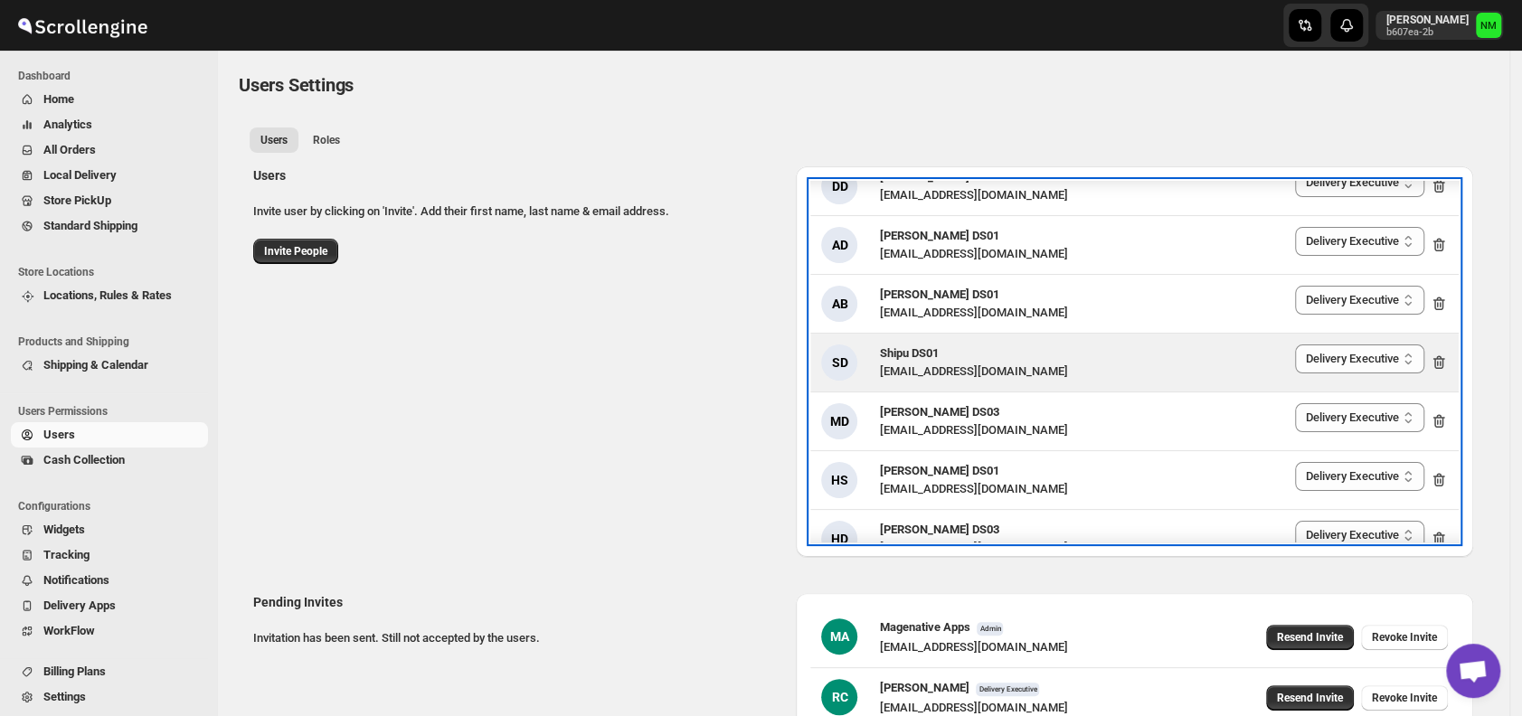
select select "637b767fbaab0276b10c91d8"
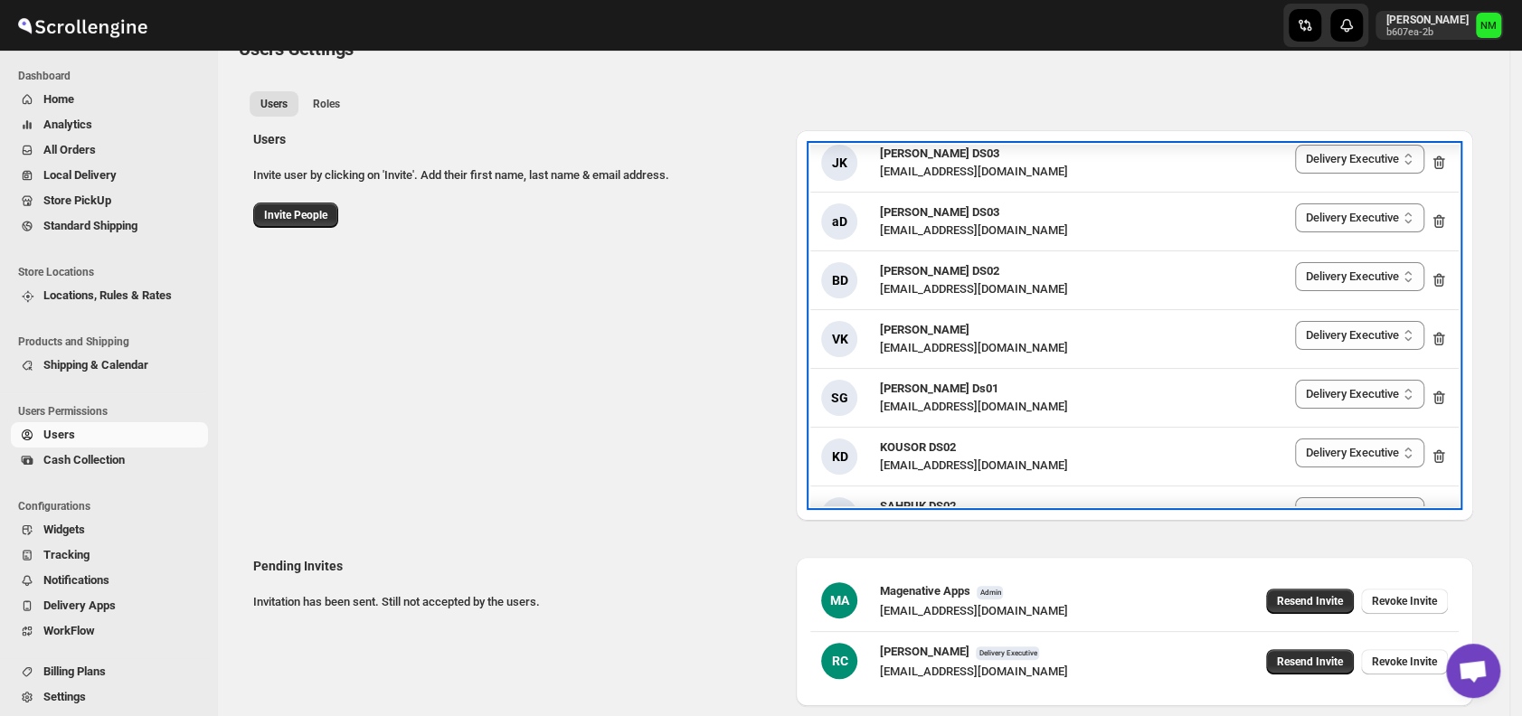
scroll to position [1558, 0]
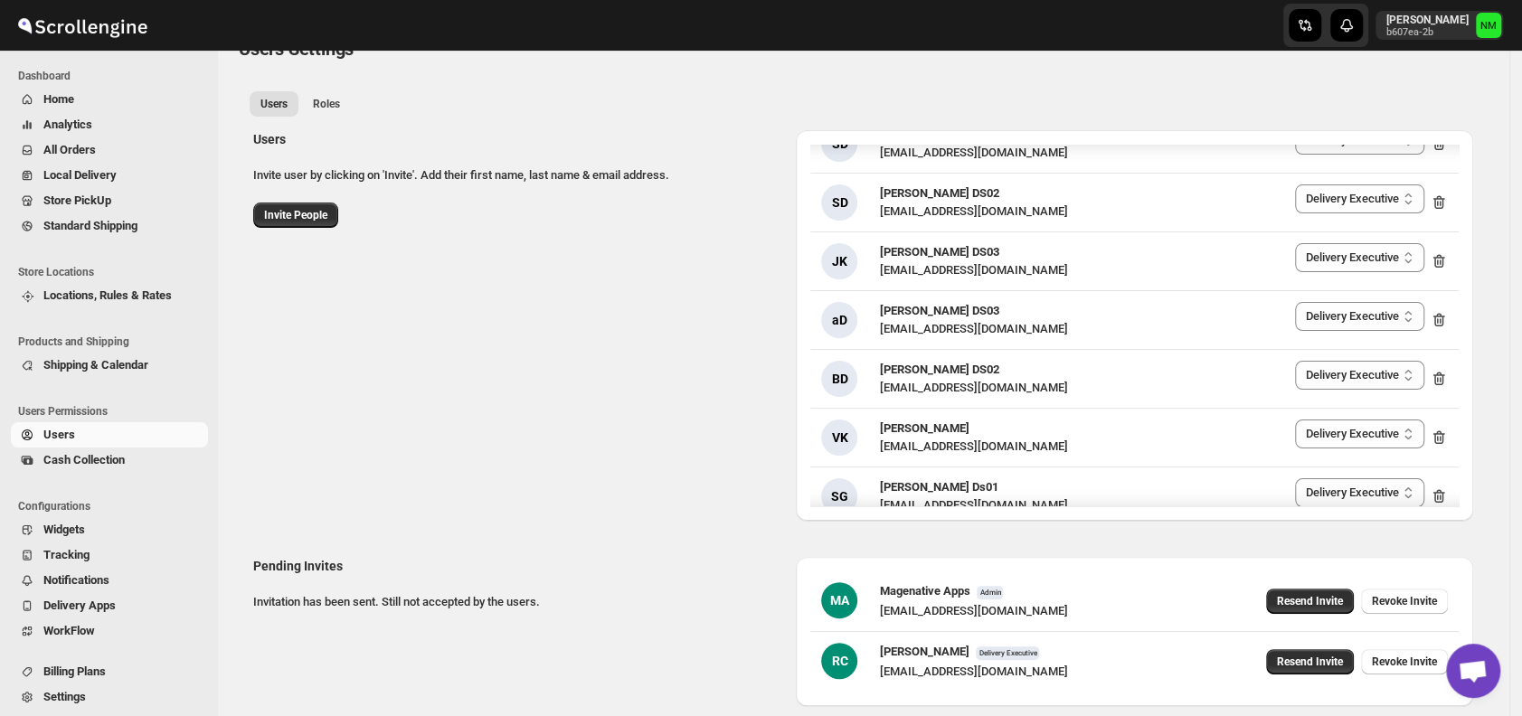
click at [94, 96] on span "Home" at bounding box center [123, 99] width 161 height 18
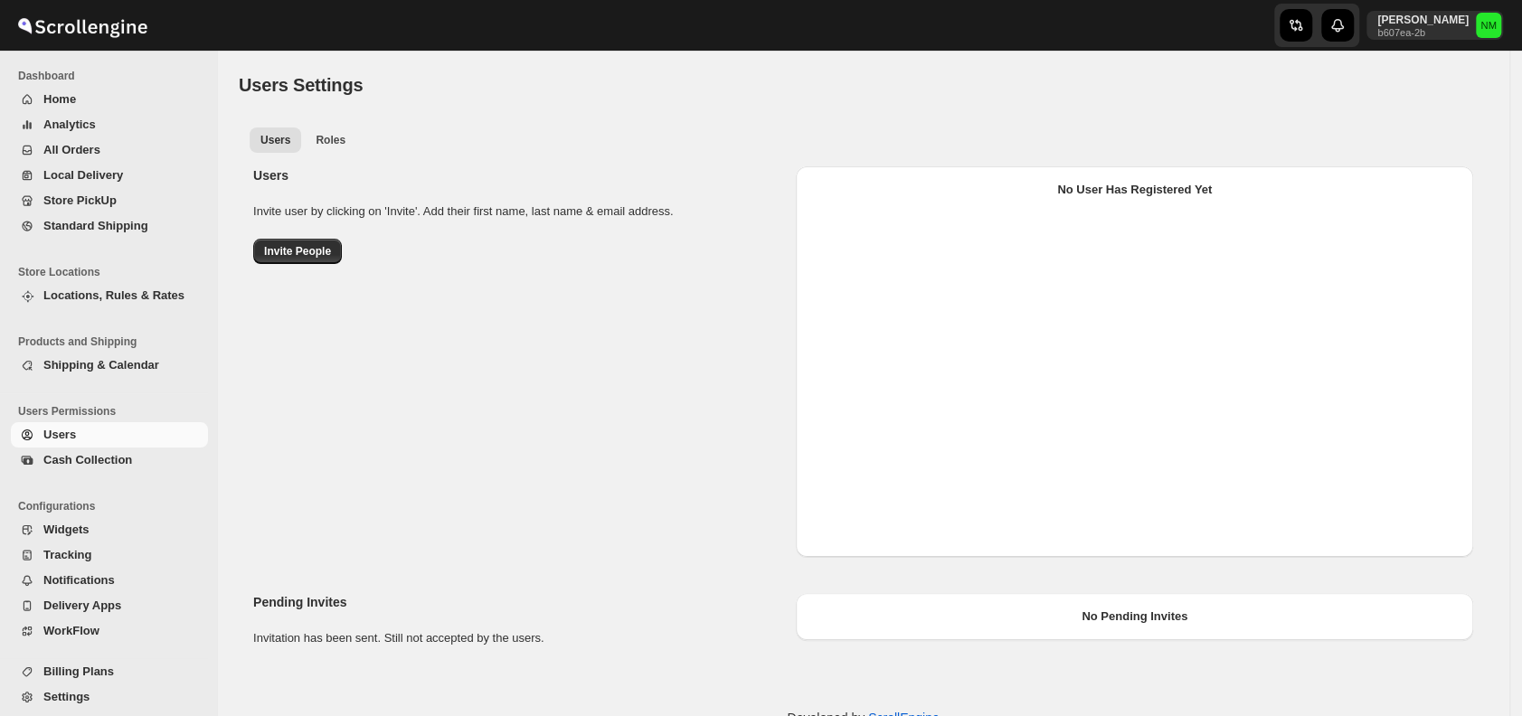
scroll to position [123, 0]
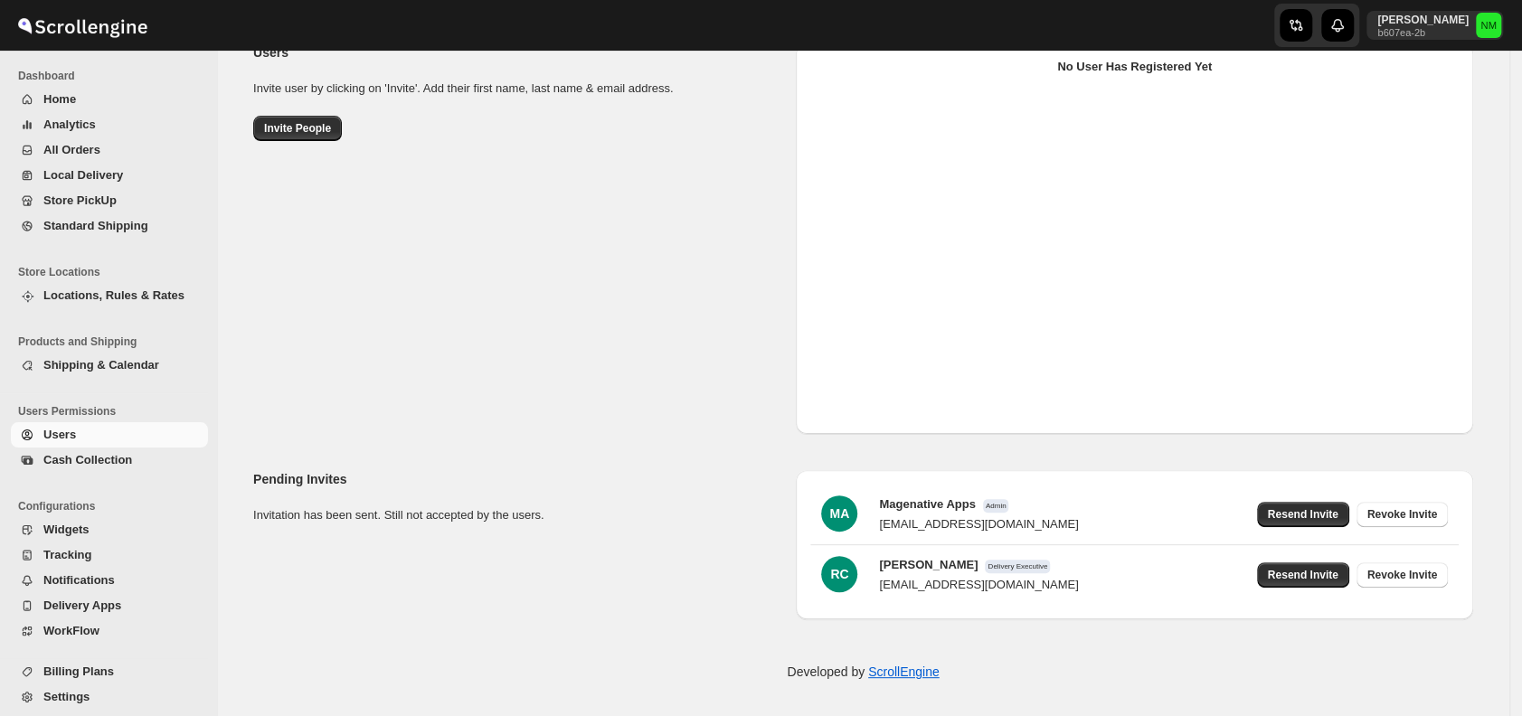
select select "637b767fbaab0276b10c91d5"
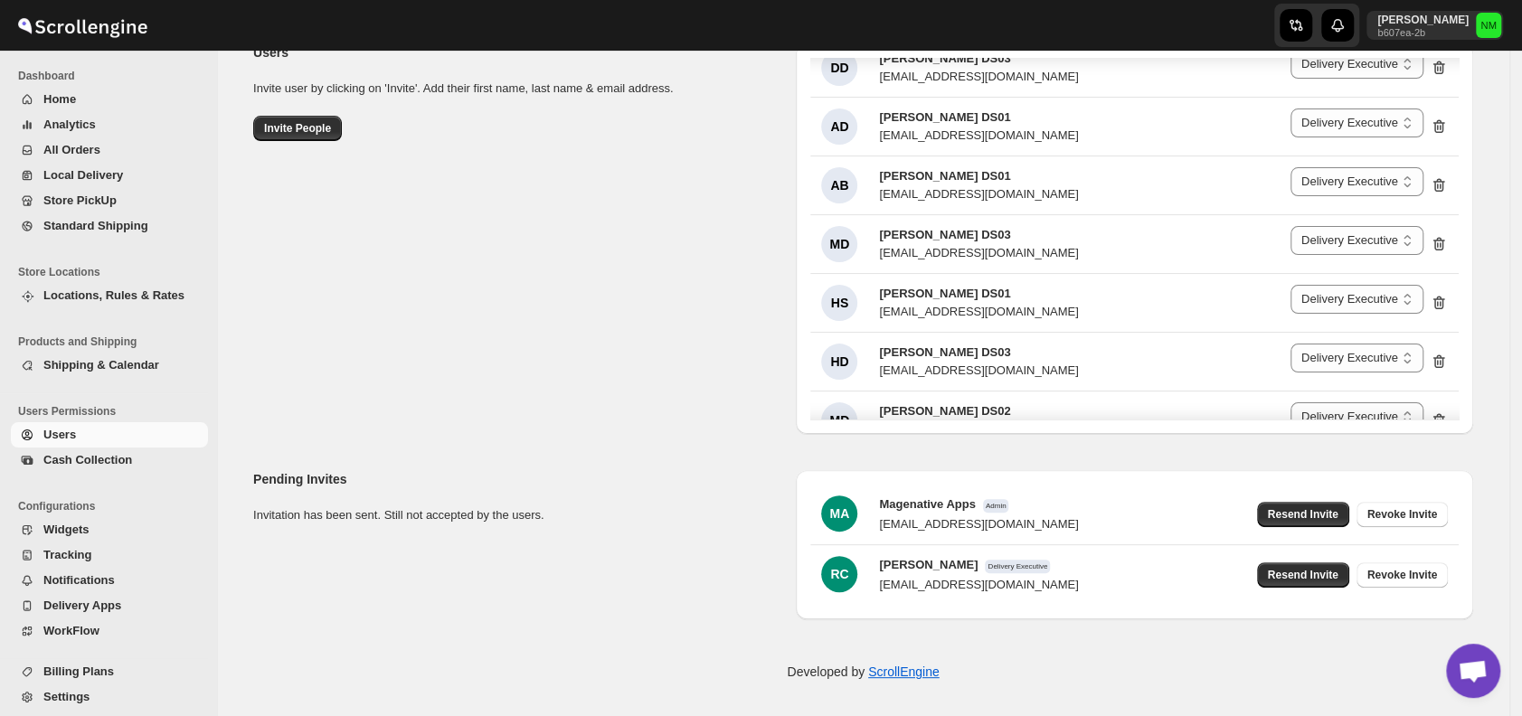
scroll to position [2309, 0]
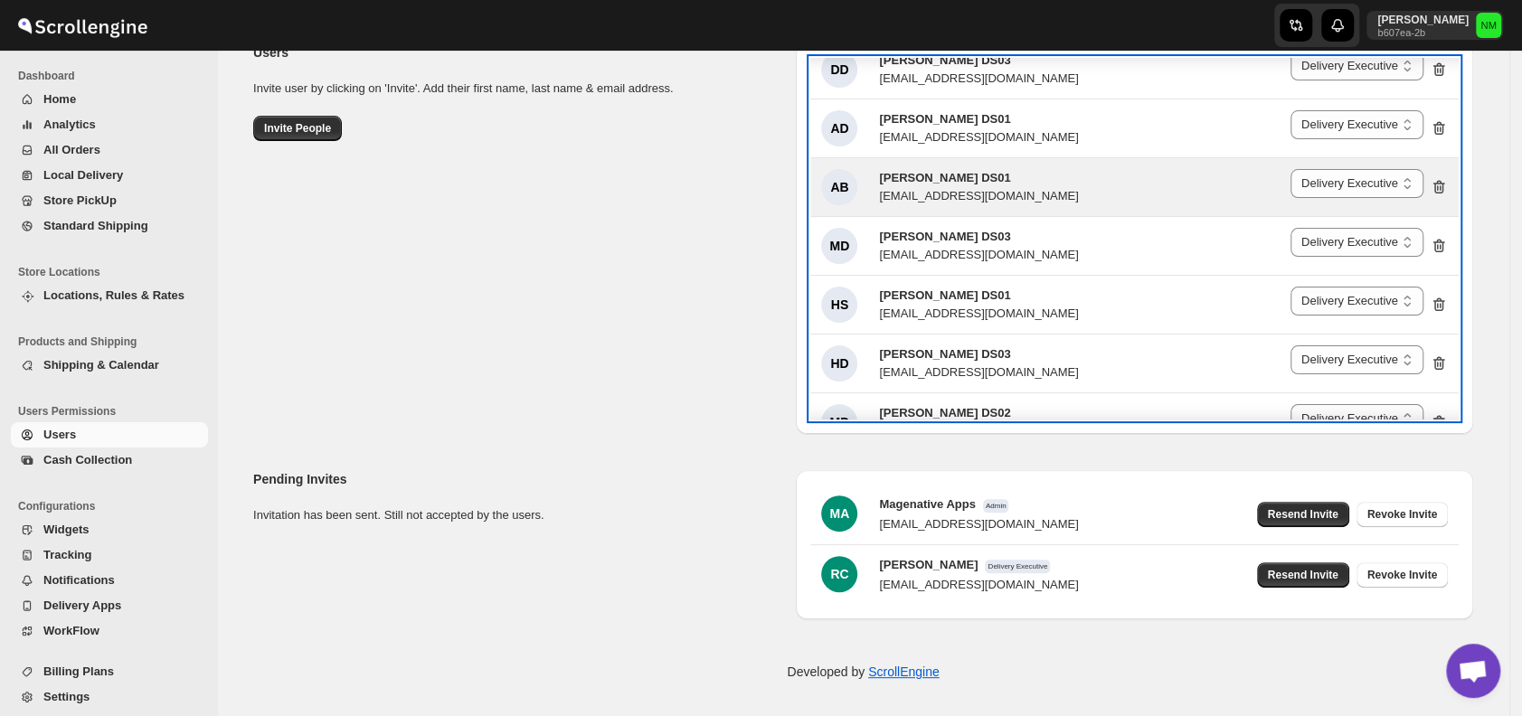
click at [1439, 178] on icon at bounding box center [1439, 187] width 18 height 18
select select "637b767fbaab0276b10c91d5"
select select "637b767fbaab0276b10c91d8"
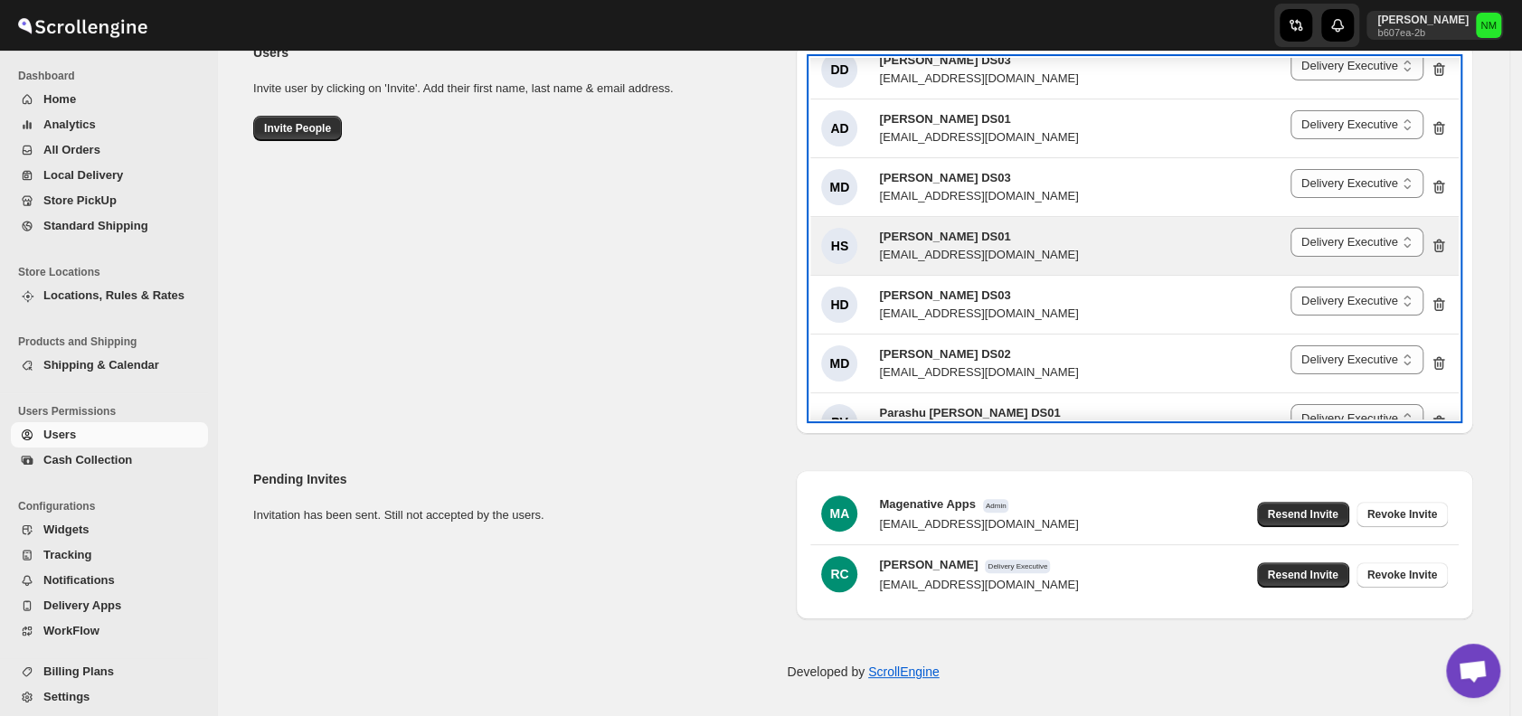
click at [1440, 244] on icon at bounding box center [1441, 246] width 2 height 5
select select "637b767fbaab0276b10c91d5"
select select "637b767fbaab0276b10c91d8"
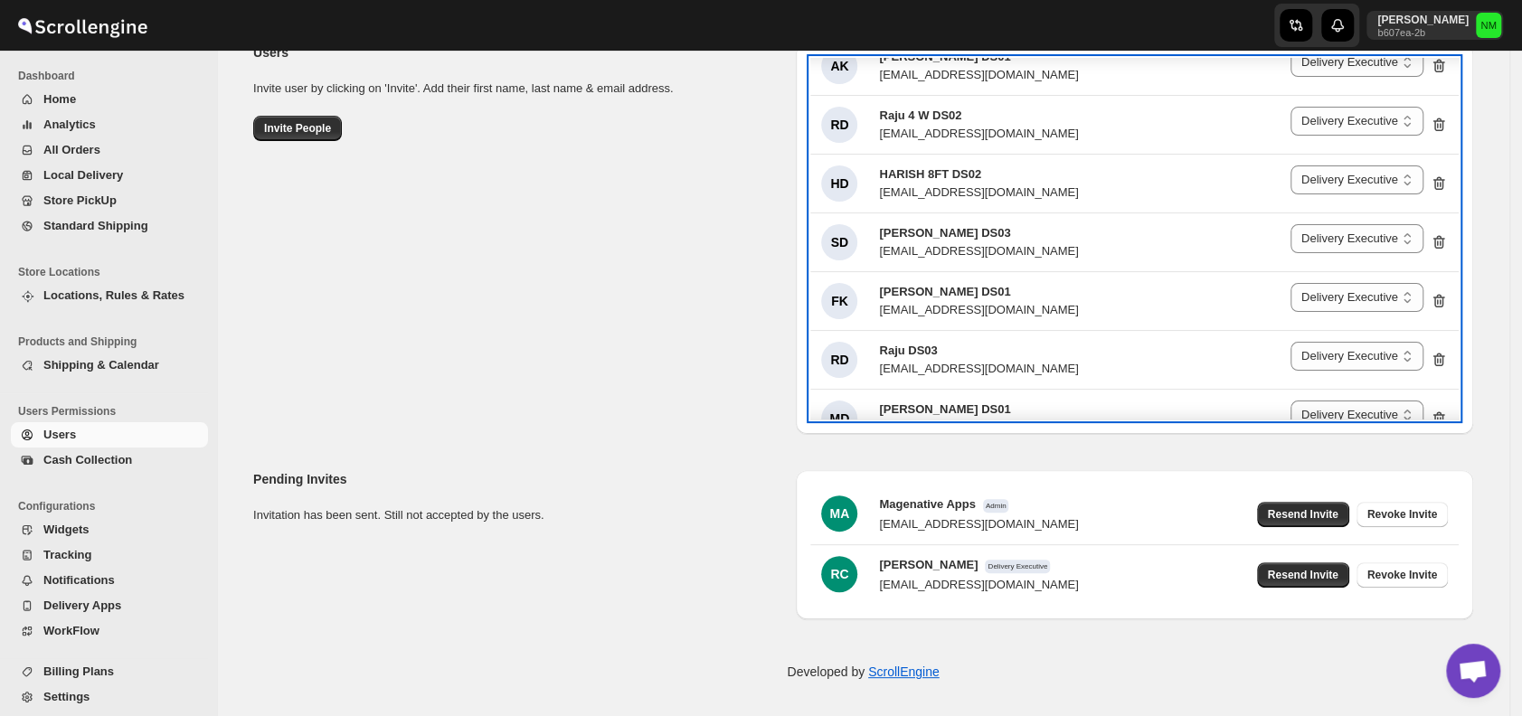
scroll to position [3158, 0]
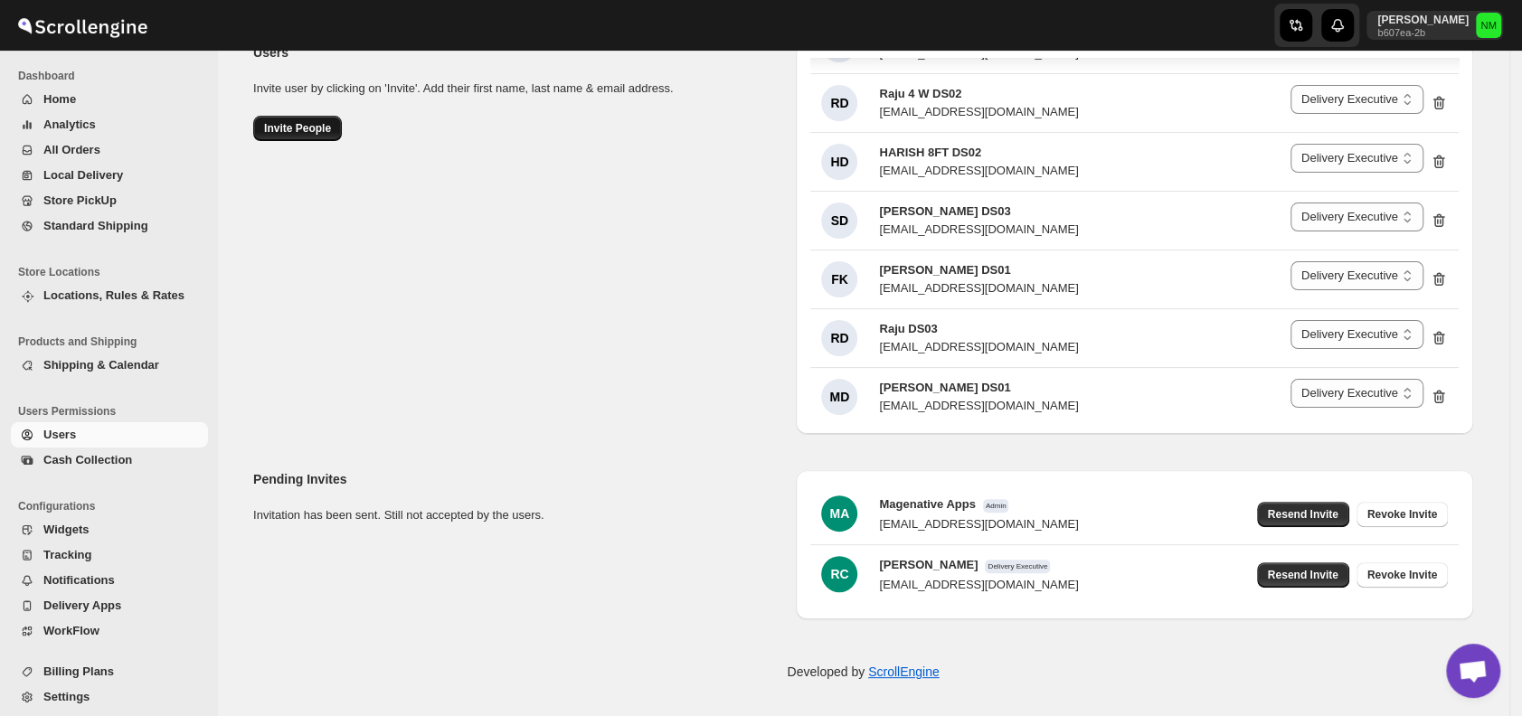
click at [307, 126] on span "Invite People" at bounding box center [297, 128] width 67 height 14
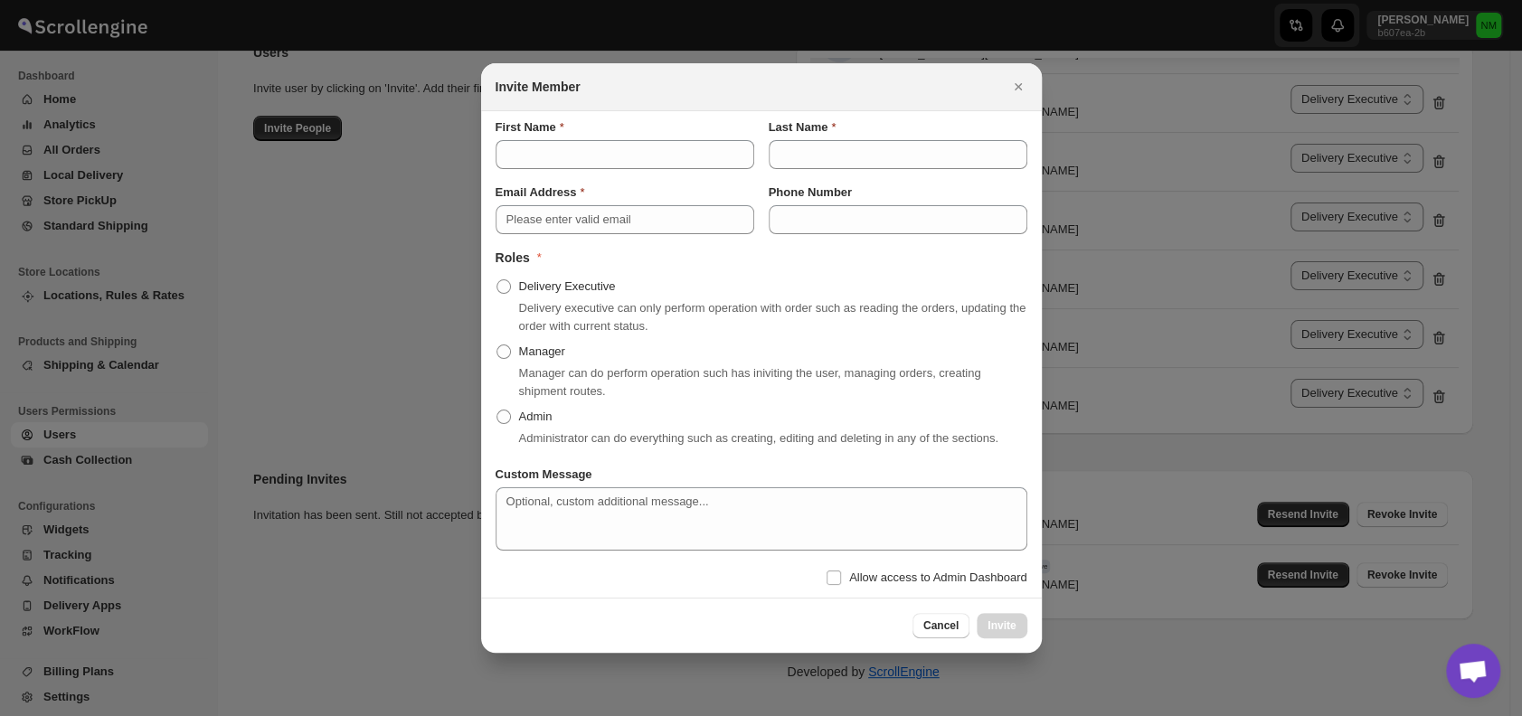
click at [538, 137] on div "First Name" at bounding box center [625, 143] width 259 height 51
click at [525, 156] on input "First Name" at bounding box center [625, 154] width 259 height 29
type input "Shippu"
click at [812, 155] on input "Last Name" at bounding box center [898, 154] width 259 height 29
type input "DS01"
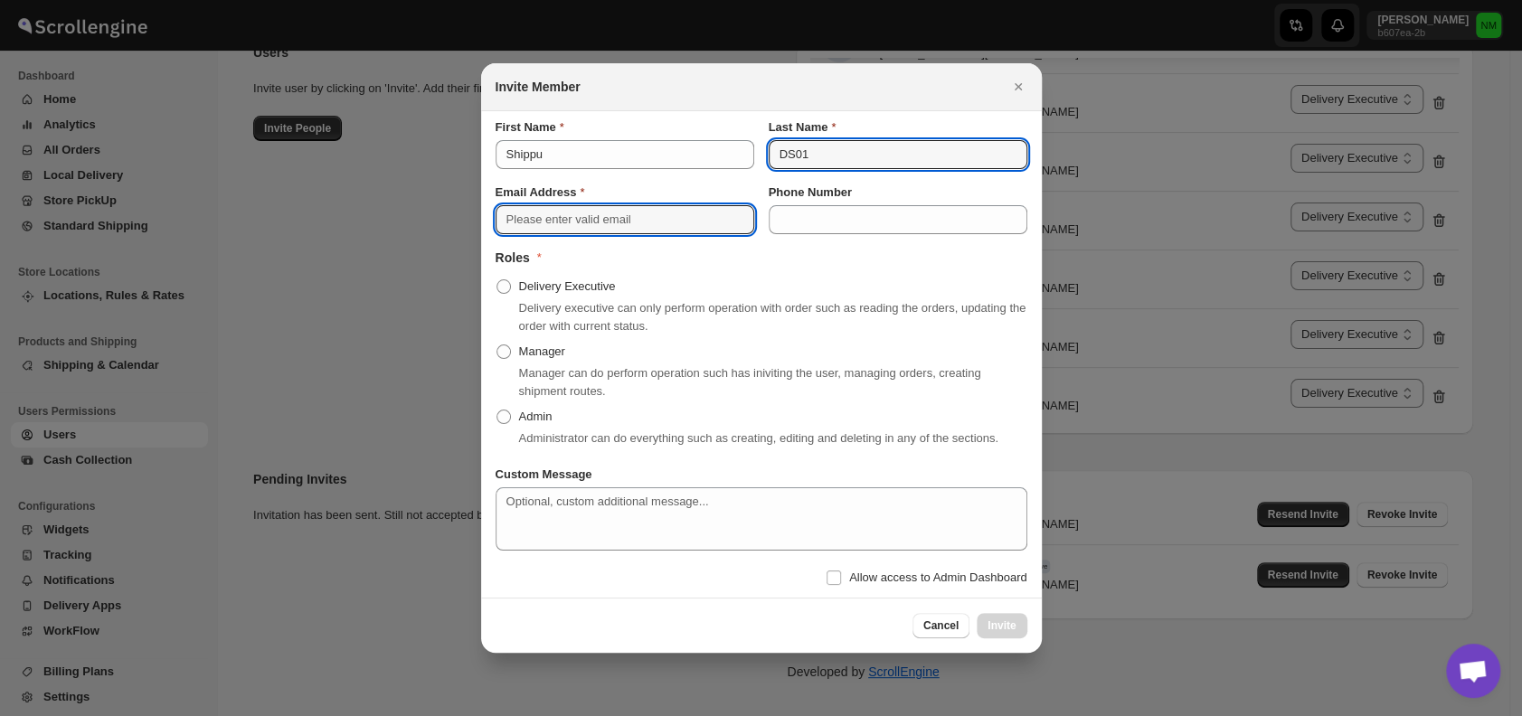
type input "[EMAIL_ADDRESS][DOMAIN_NAME]"
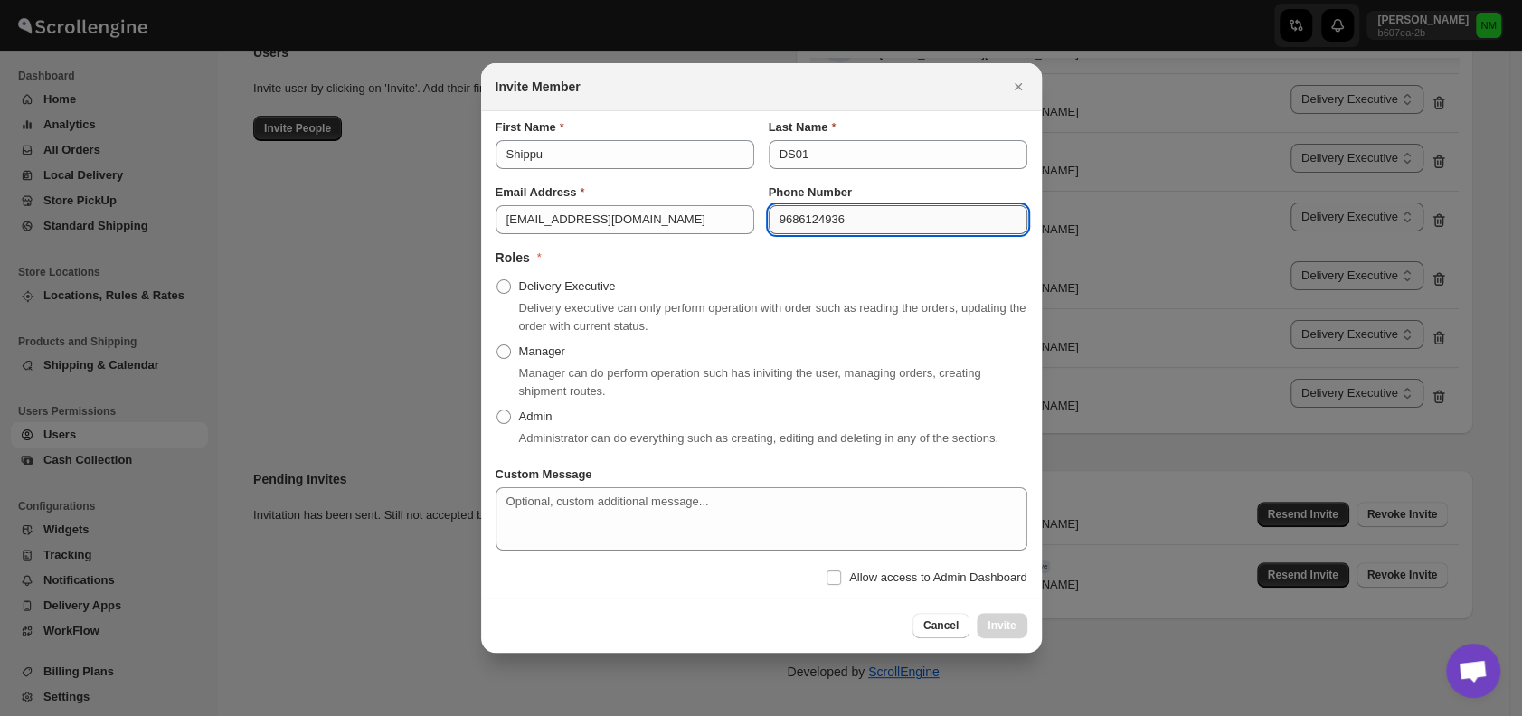
click at [855, 222] on input "9686124936" at bounding box center [898, 219] width 259 height 29
type input "9"
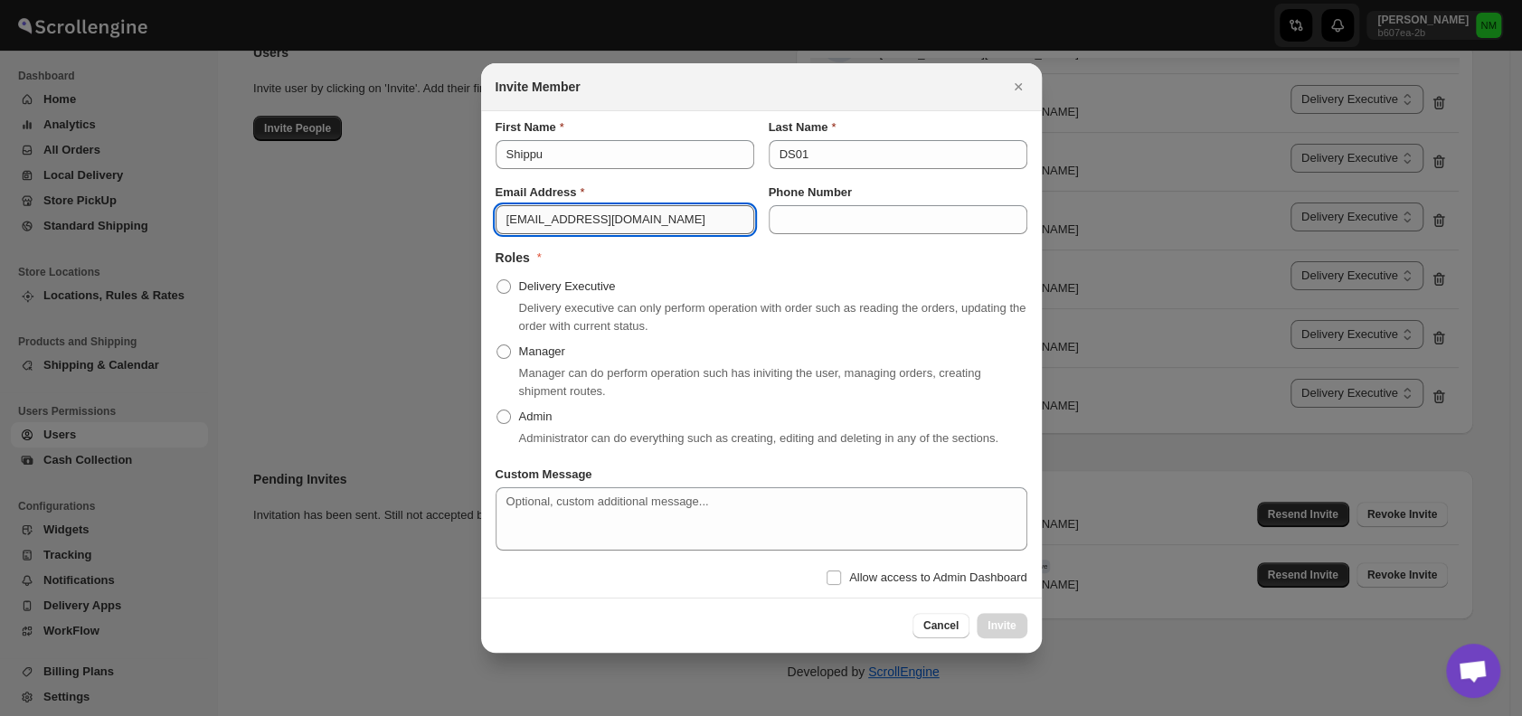
click at [709, 220] on input "[EMAIL_ADDRESS][DOMAIN_NAME]" at bounding box center [625, 219] width 259 height 29
type input "s"
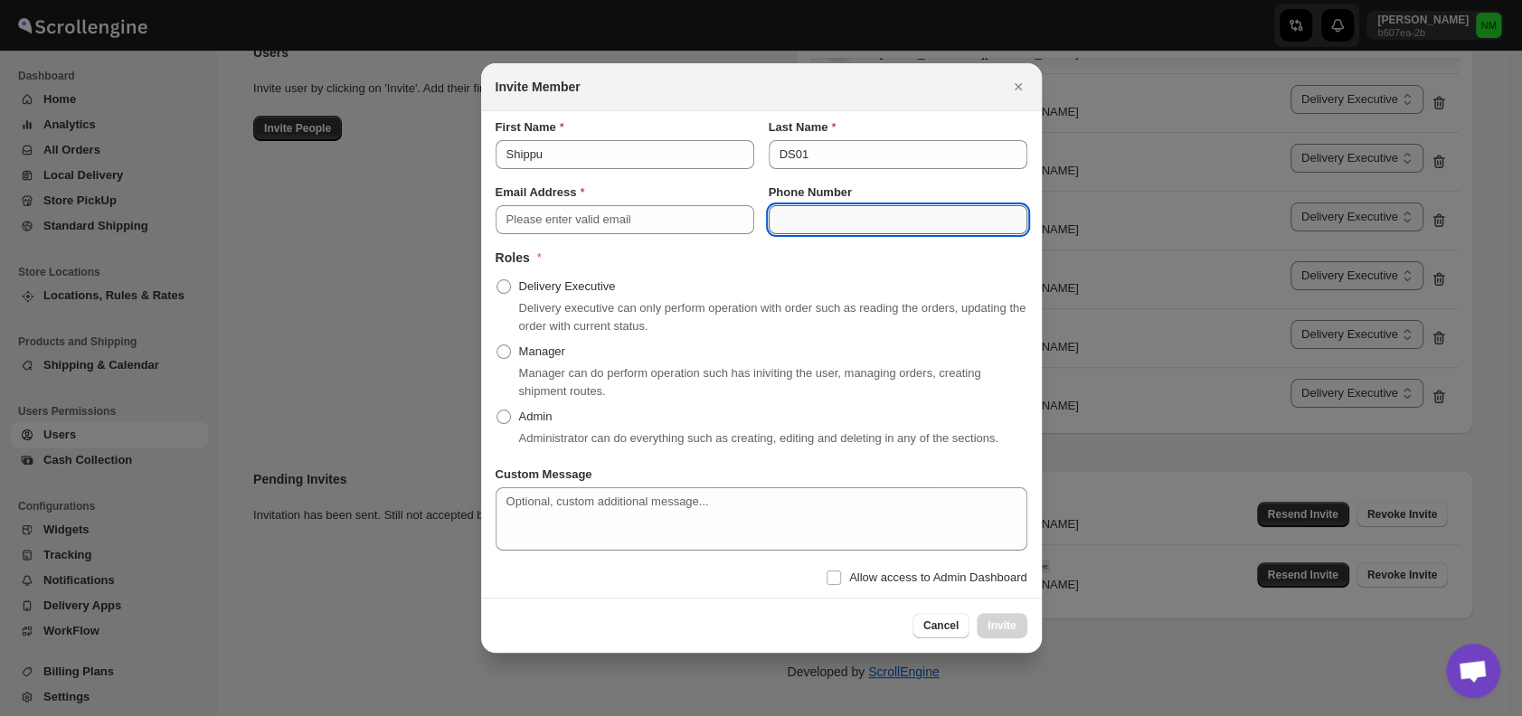
click at [807, 222] on input "Phone Number" at bounding box center [898, 219] width 259 height 29
type input "08099755815"
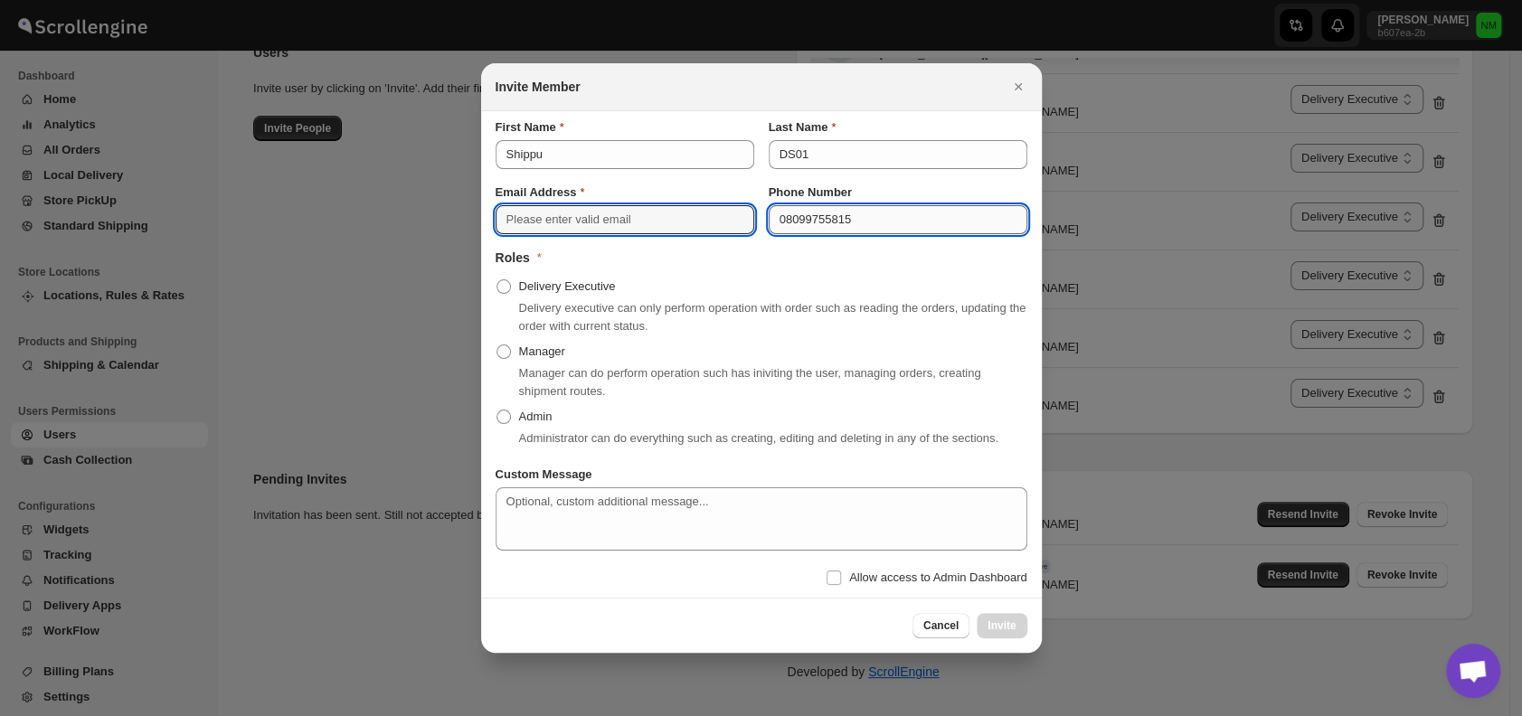
type input "[EMAIL_ADDRESS][DOMAIN_NAME]"
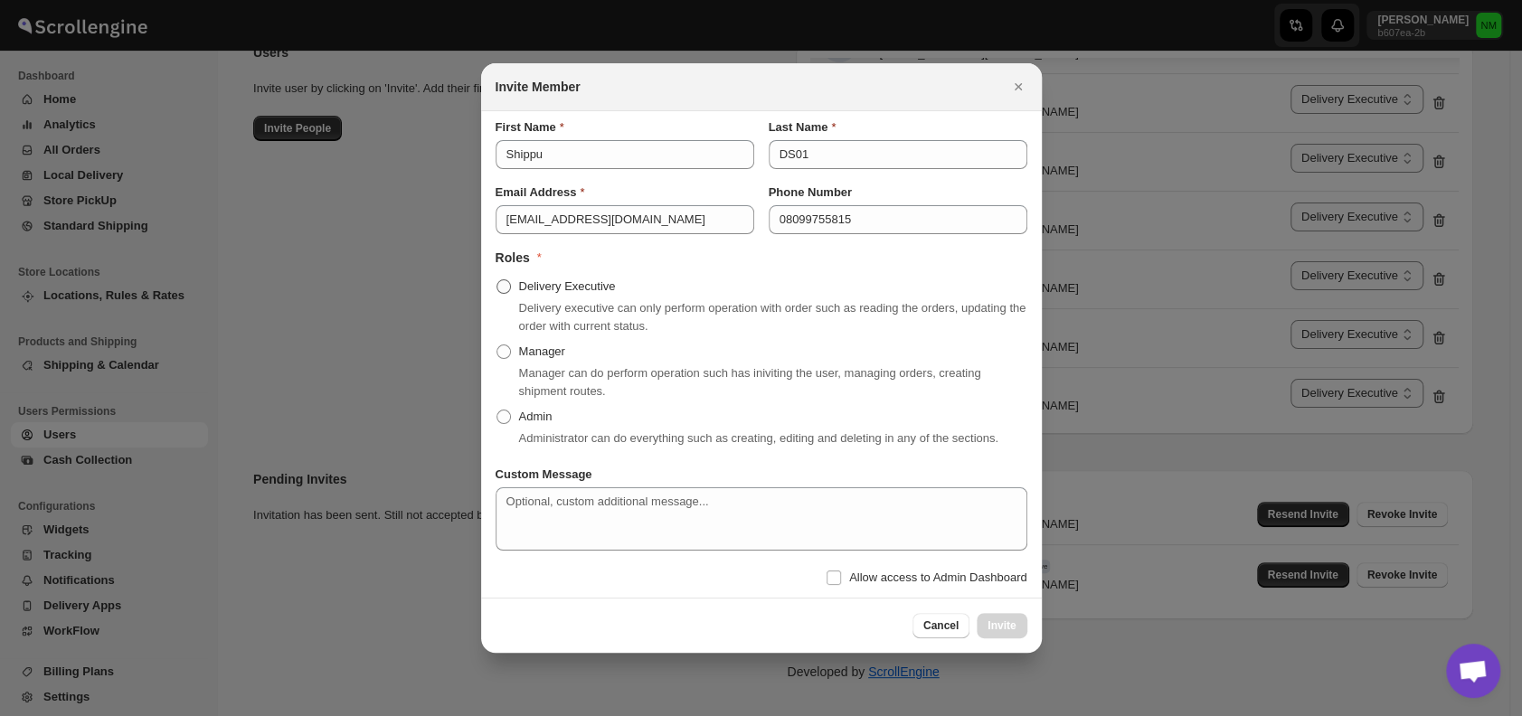
click at [505, 286] on span ":rr:" at bounding box center [503, 286] width 14 height 14
click at [497, 280] on input "Delivery Executive" at bounding box center [496, 279] width 1 height 1
radio input "true"
click at [833, 583] on input "Allow access to Admin Dashboard" at bounding box center [833, 578] width 14 height 14
checkbox input "true"
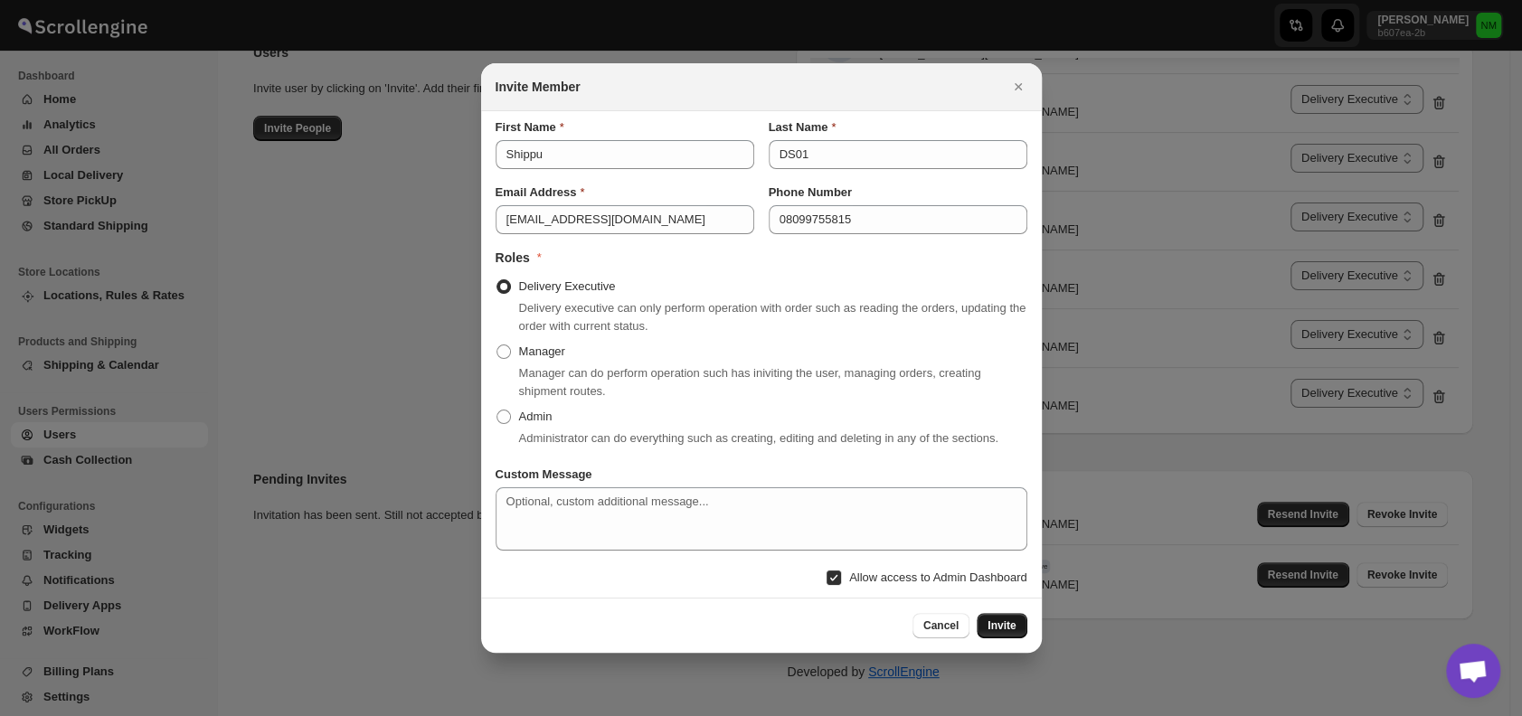
click at [996, 625] on span "Invite" at bounding box center [1001, 626] width 28 height 14
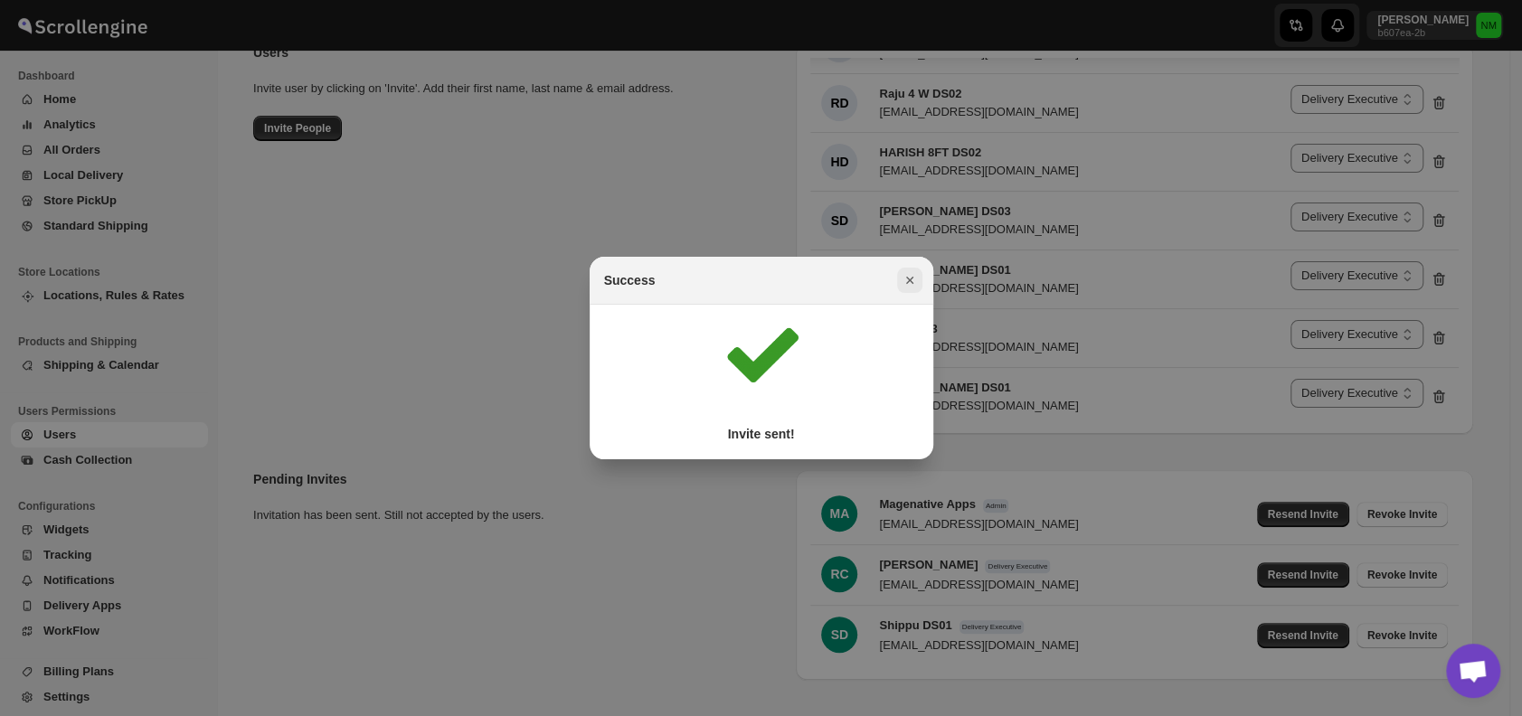
click at [904, 275] on icon "Close" at bounding box center [910, 280] width 18 height 18
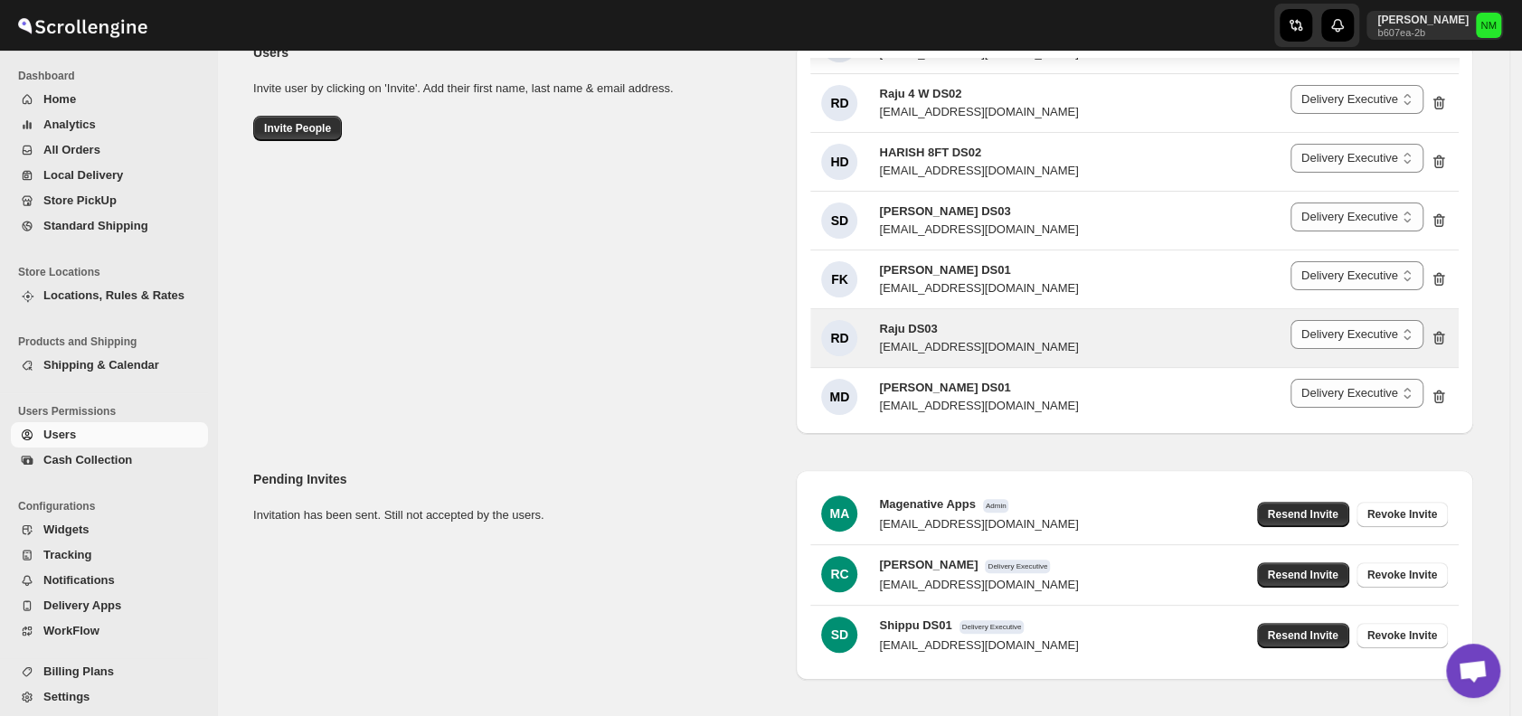
scroll to position [184, 0]
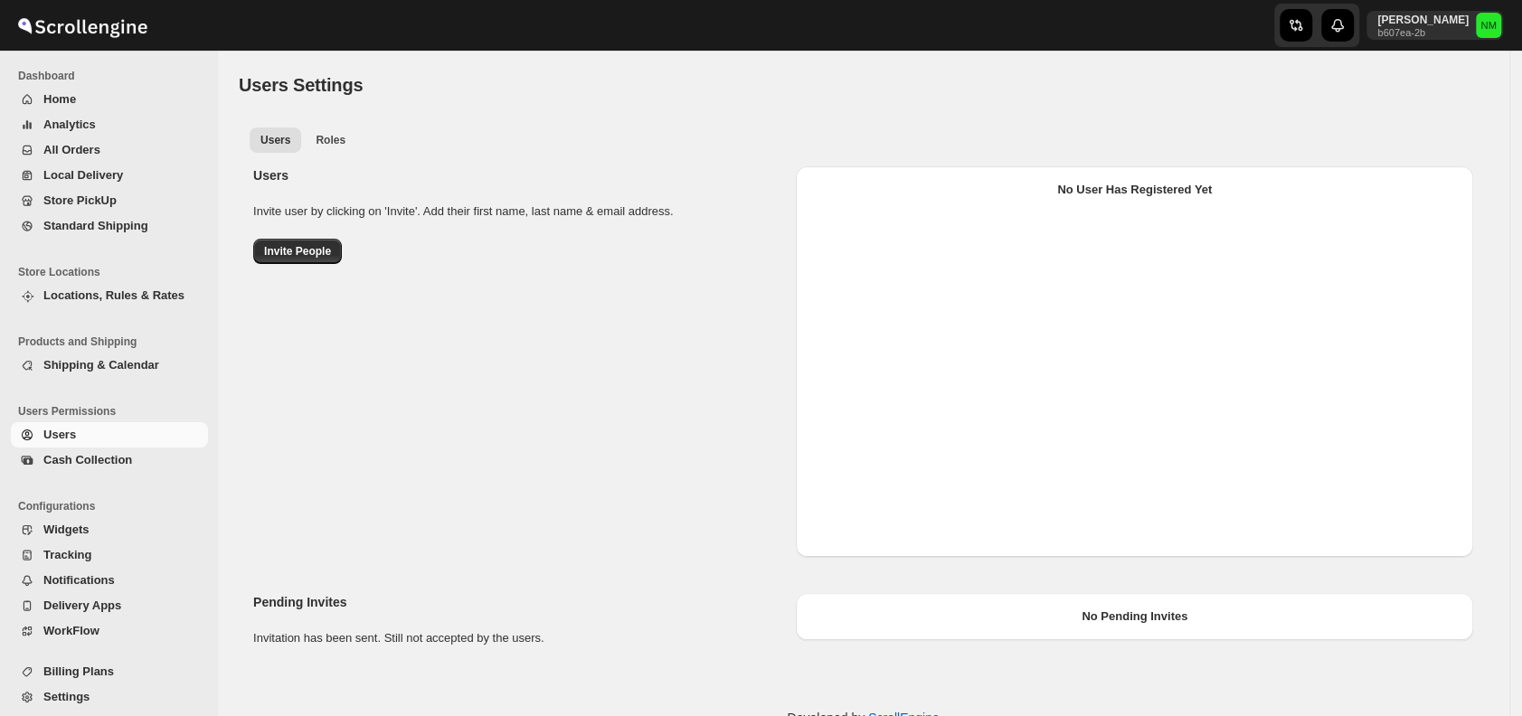
scroll to position [47, 0]
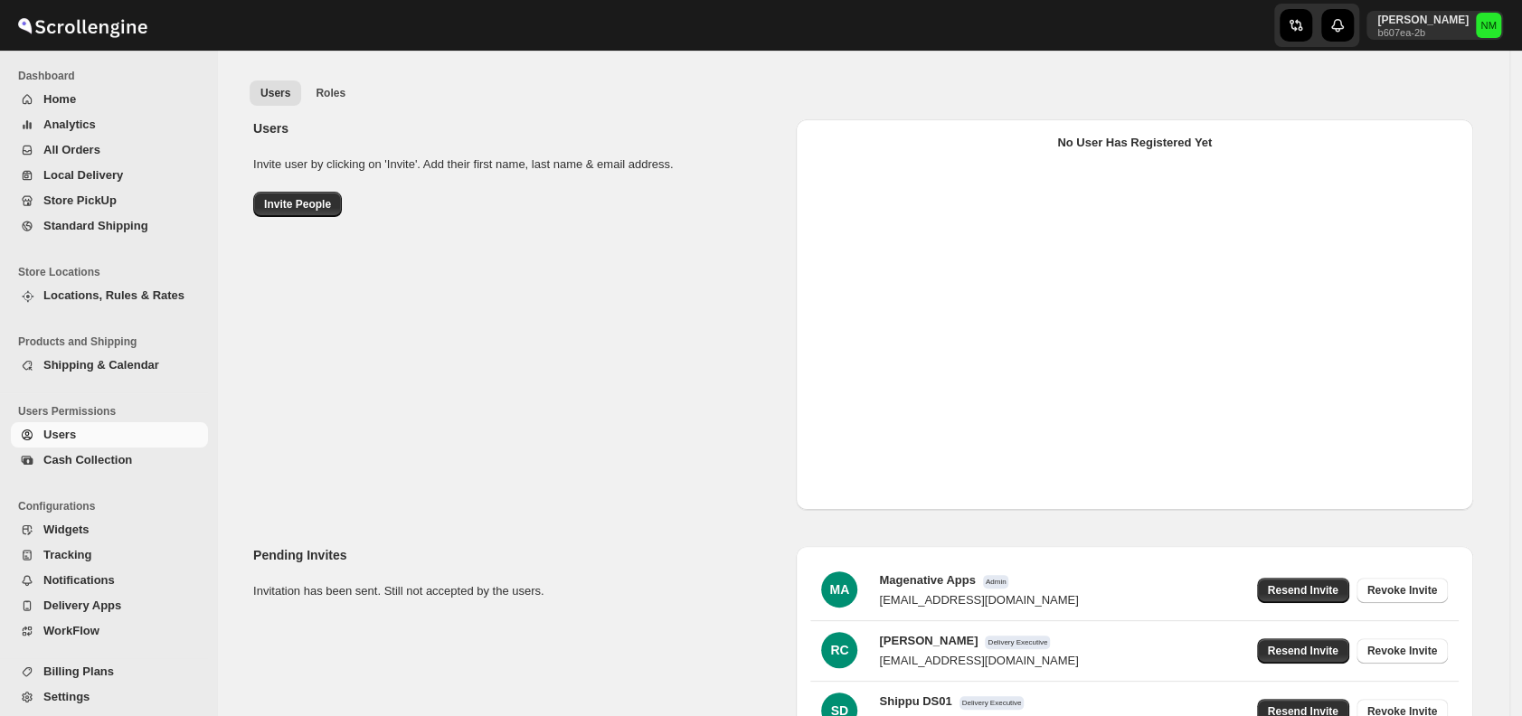
select select "637b767fbaab0276b10c91d5"
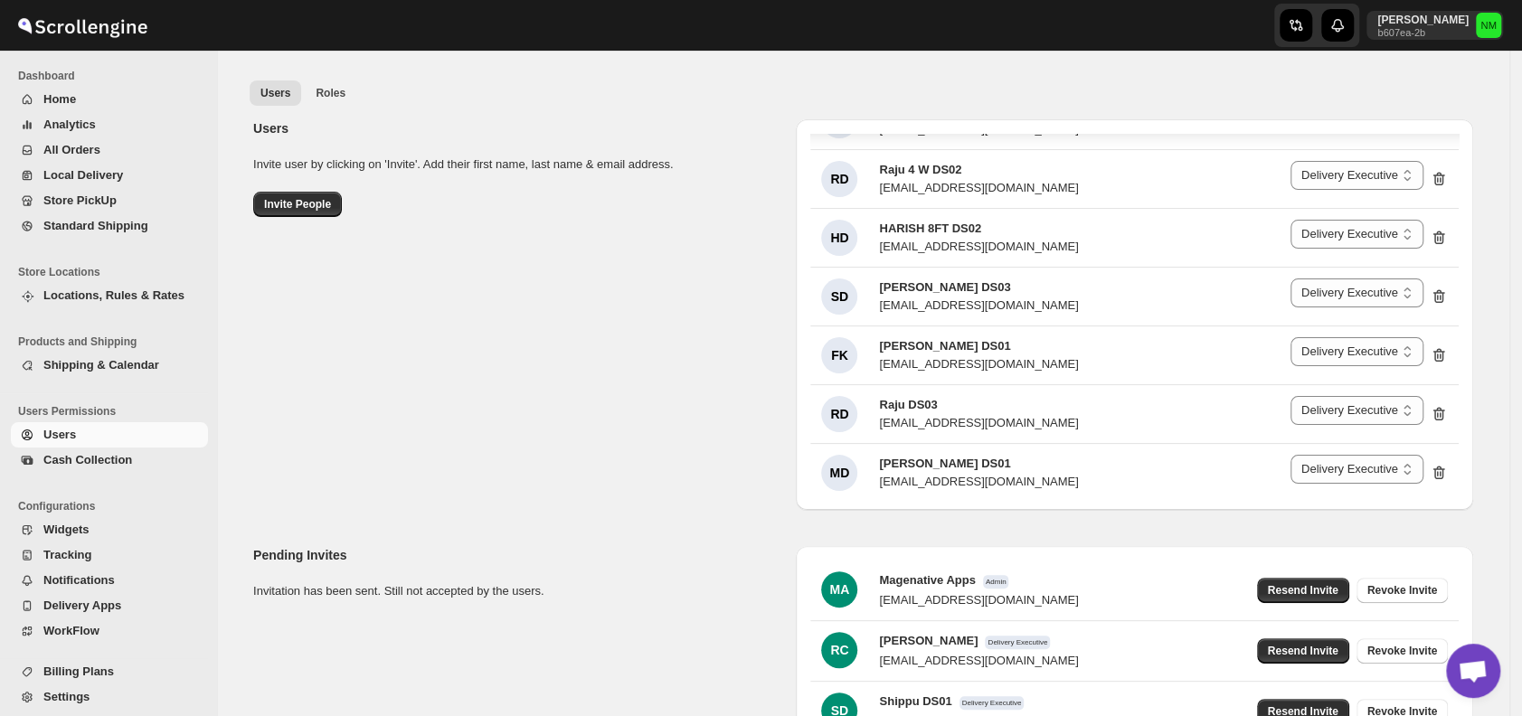
scroll to position [184, 0]
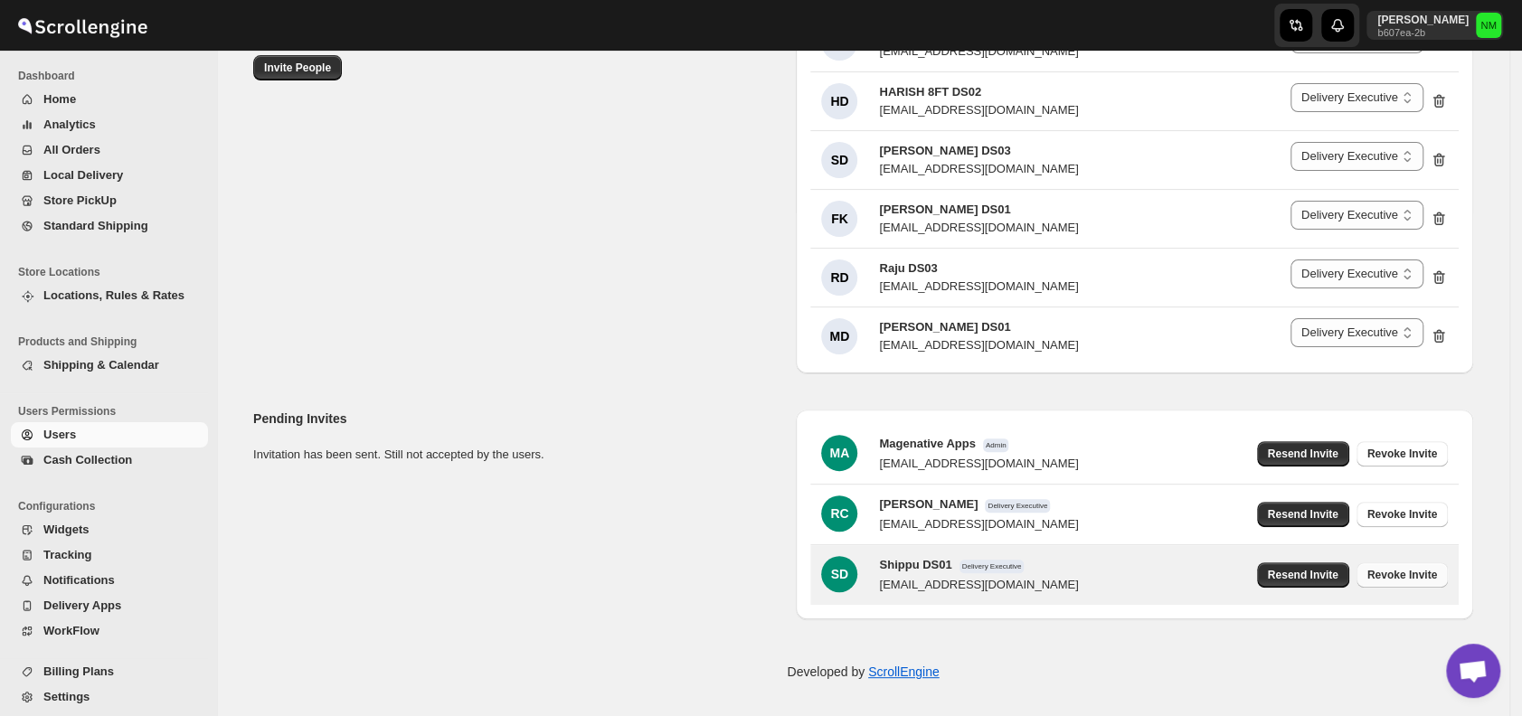
click at [1425, 573] on span "Revoke Invite" at bounding box center [1402, 575] width 70 height 14
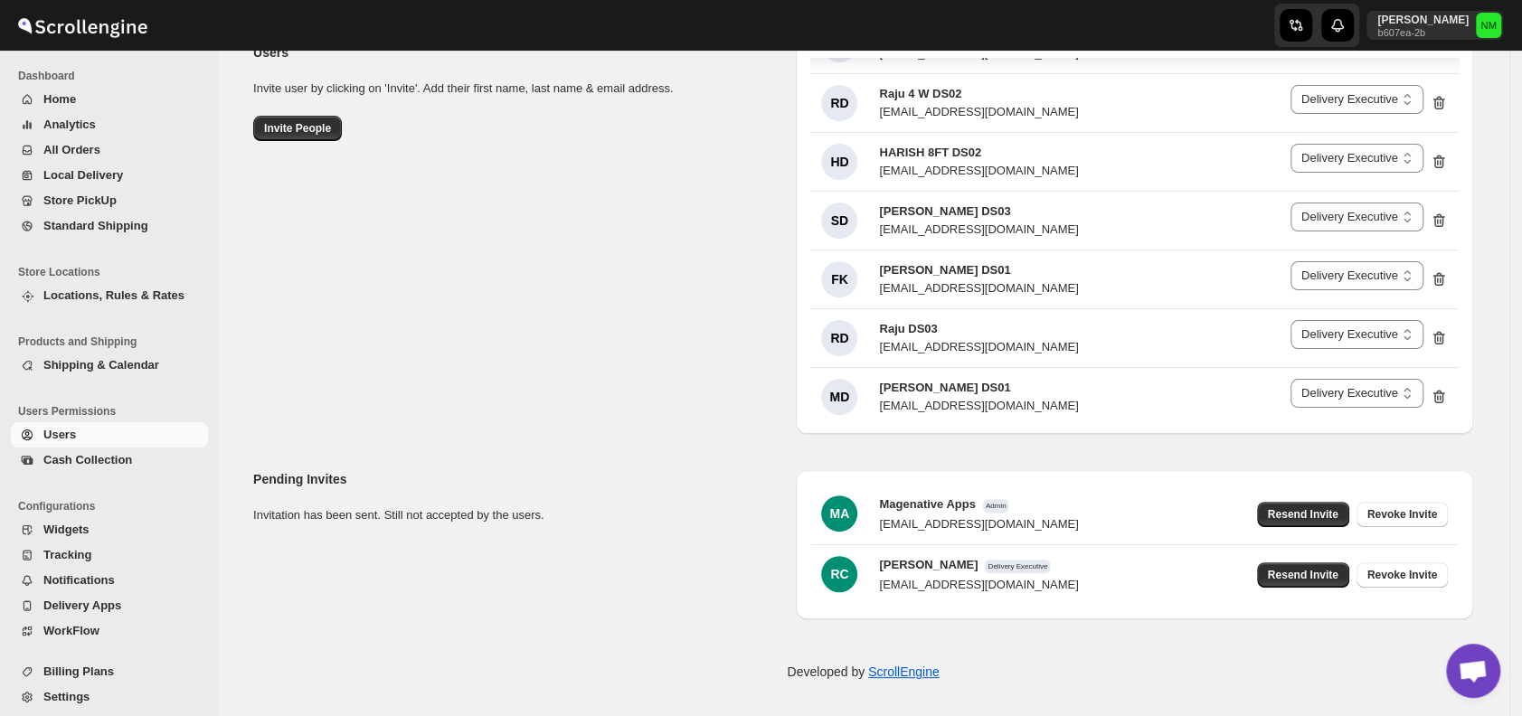
scroll to position [0, 0]
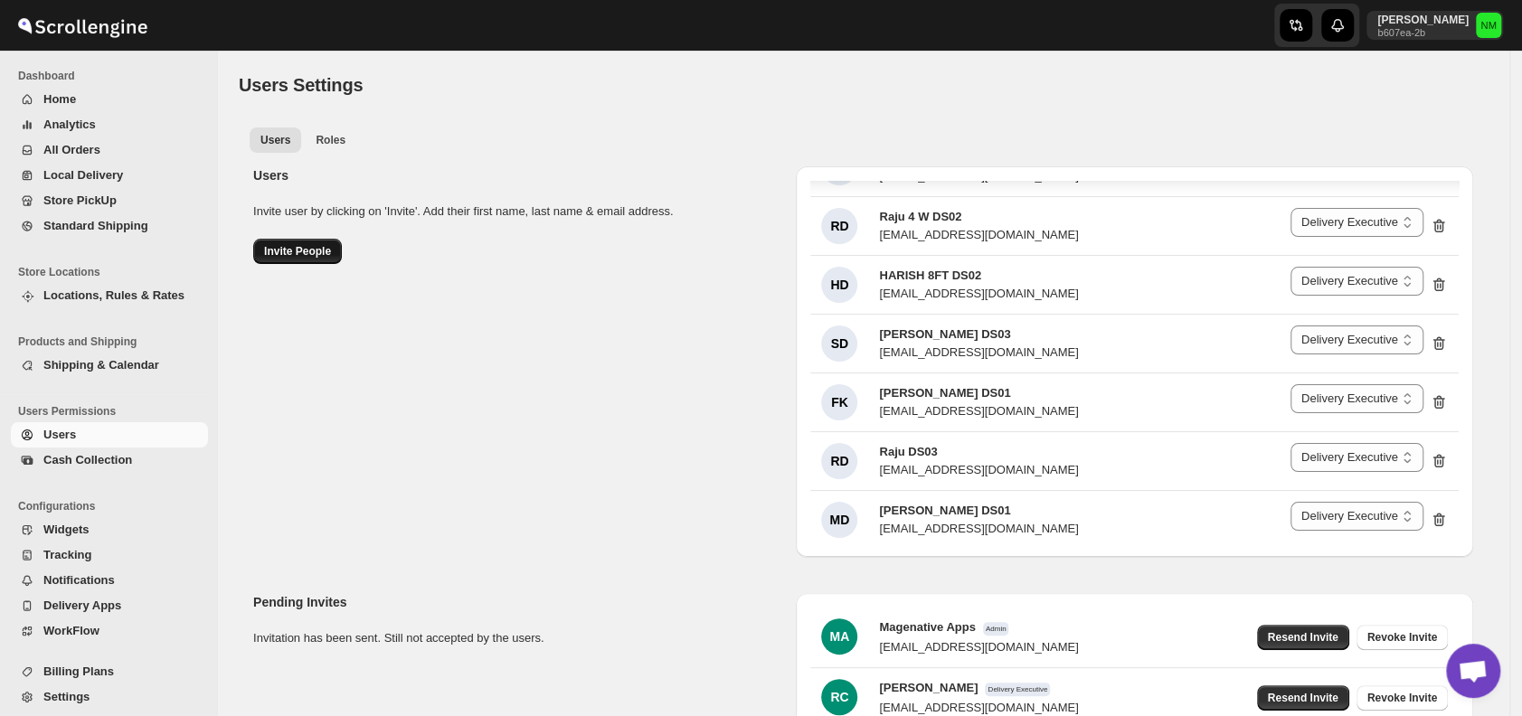
click at [272, 253] on span "Invite People" at bounding box center [297, 251] width 67 height 14
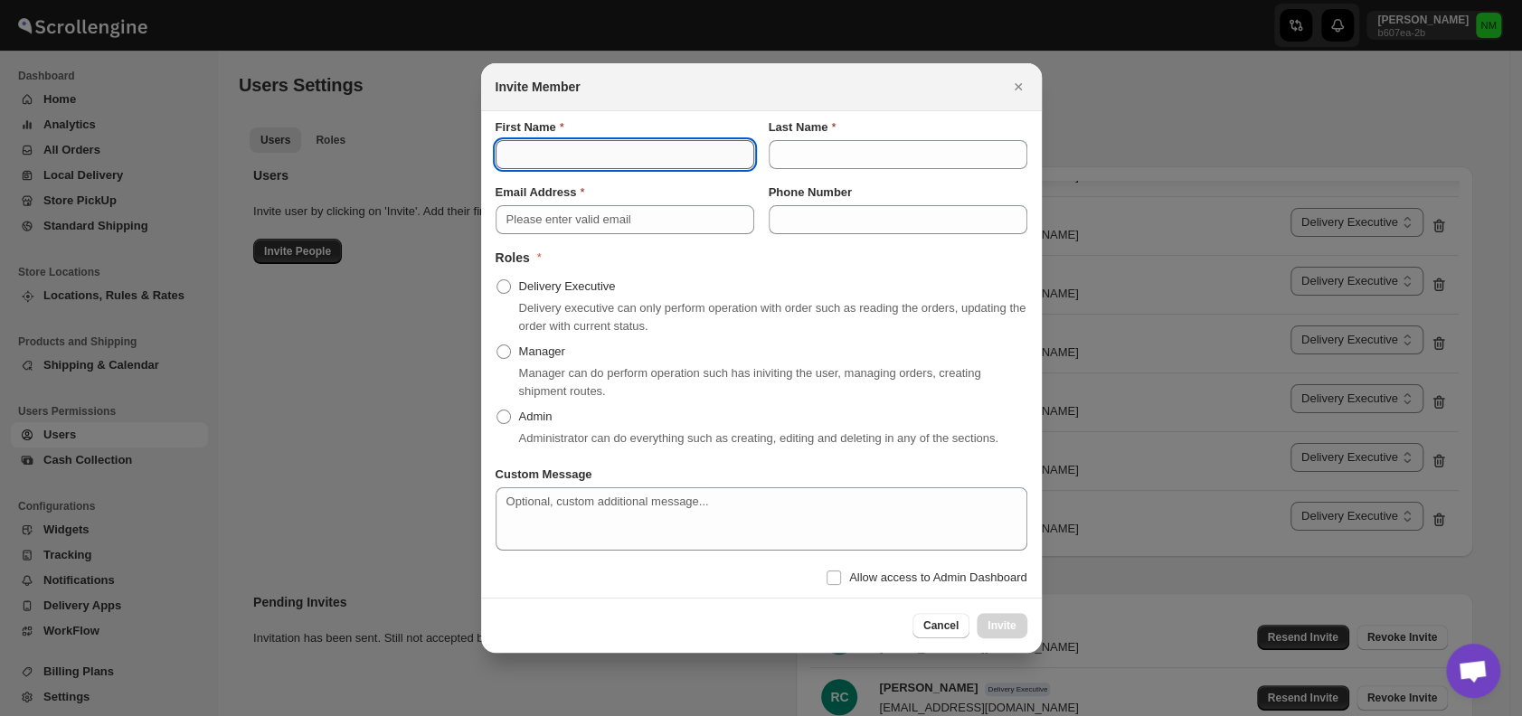
click at [521, 161] on input "First Name" at bounding box center [625, 154] width 259 height 29
type input "Shippu"
type input "DS01"
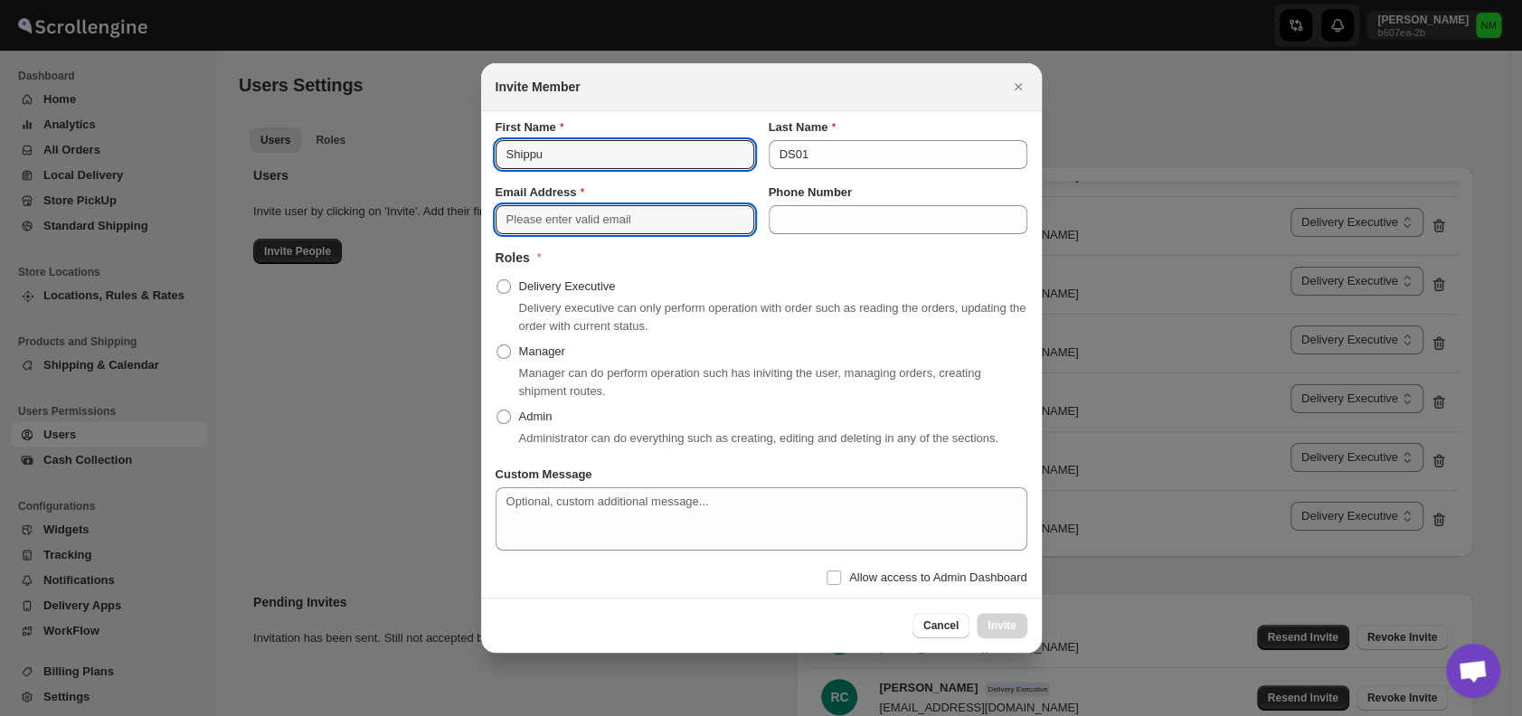
type input "ponep42765@dekpal.com"
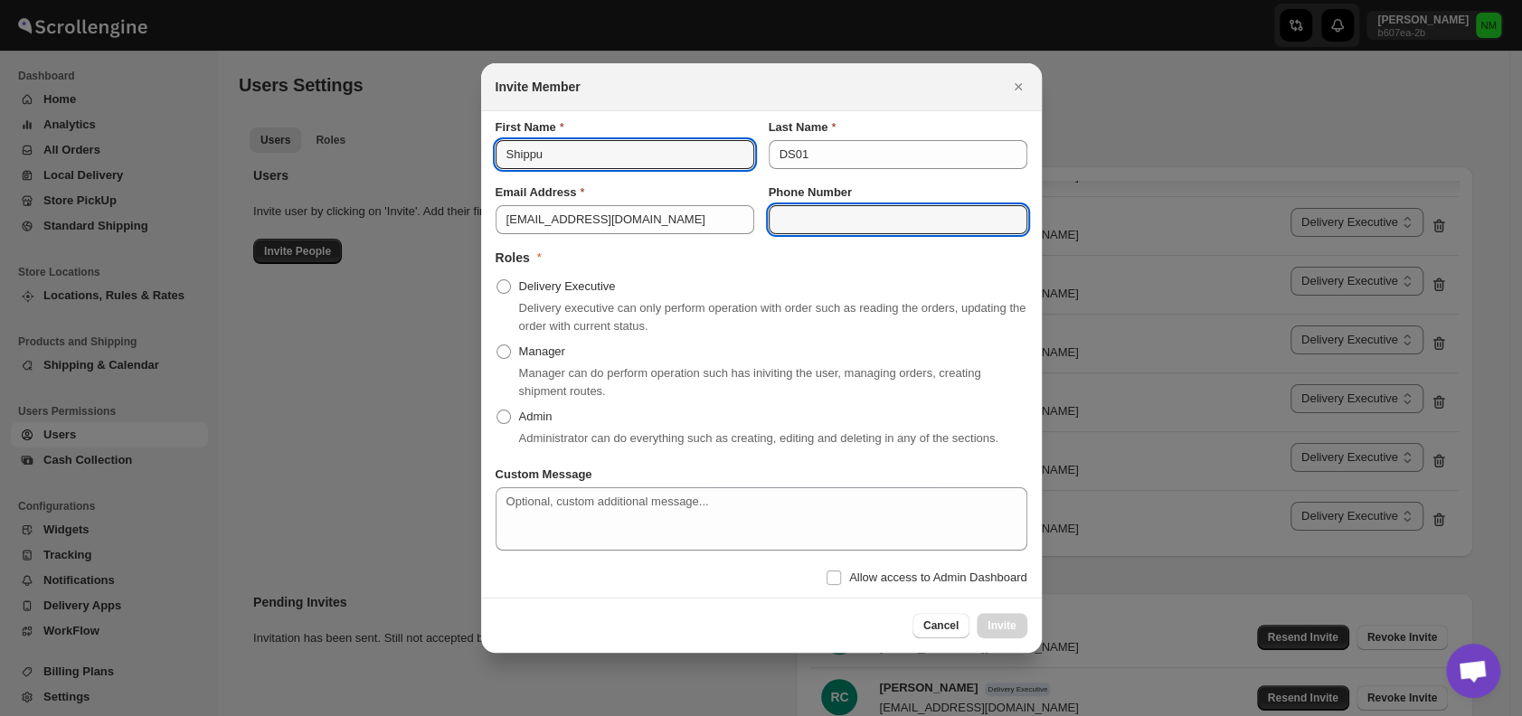
type input "08099755815"
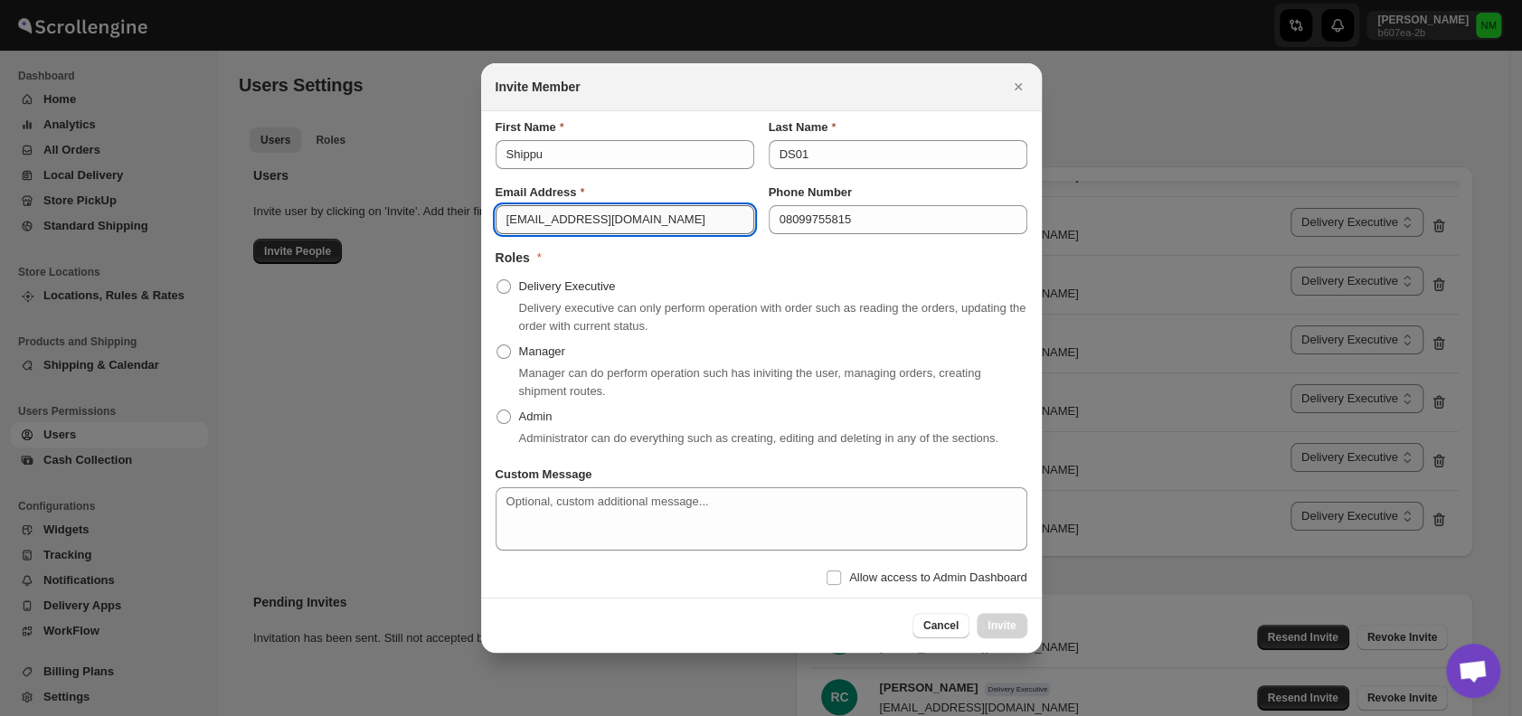
click at [659, 217] on input "ponep42765@dekpal.com" at bounding box center [625, 219] width 259 height 29
type input "p"
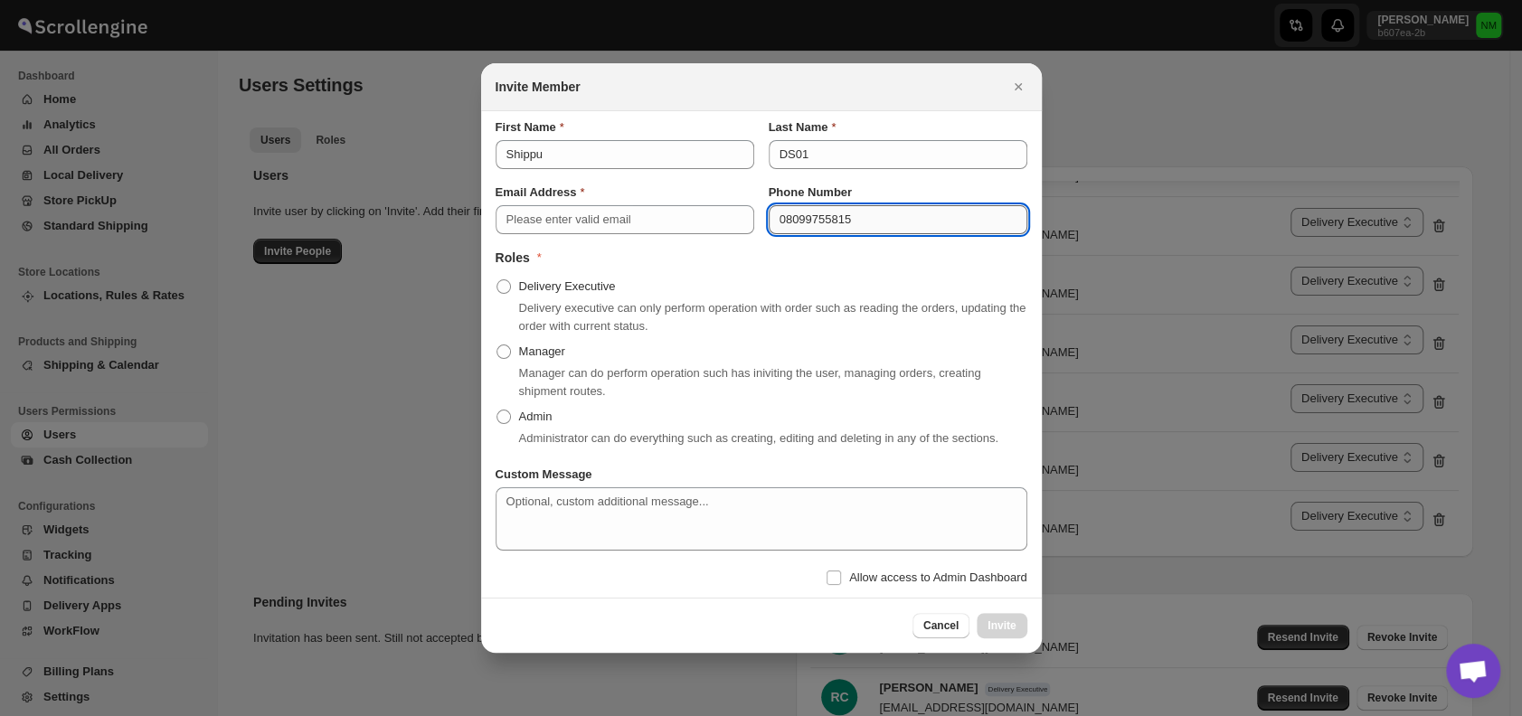
click at [785, 215] on input "08099755815" at bounding box center [898, 219] width 259 height 29
click at [888, 222] on input "8099755815" at bounding box center [898, 219] width 259 height 29
type input "8099755815"
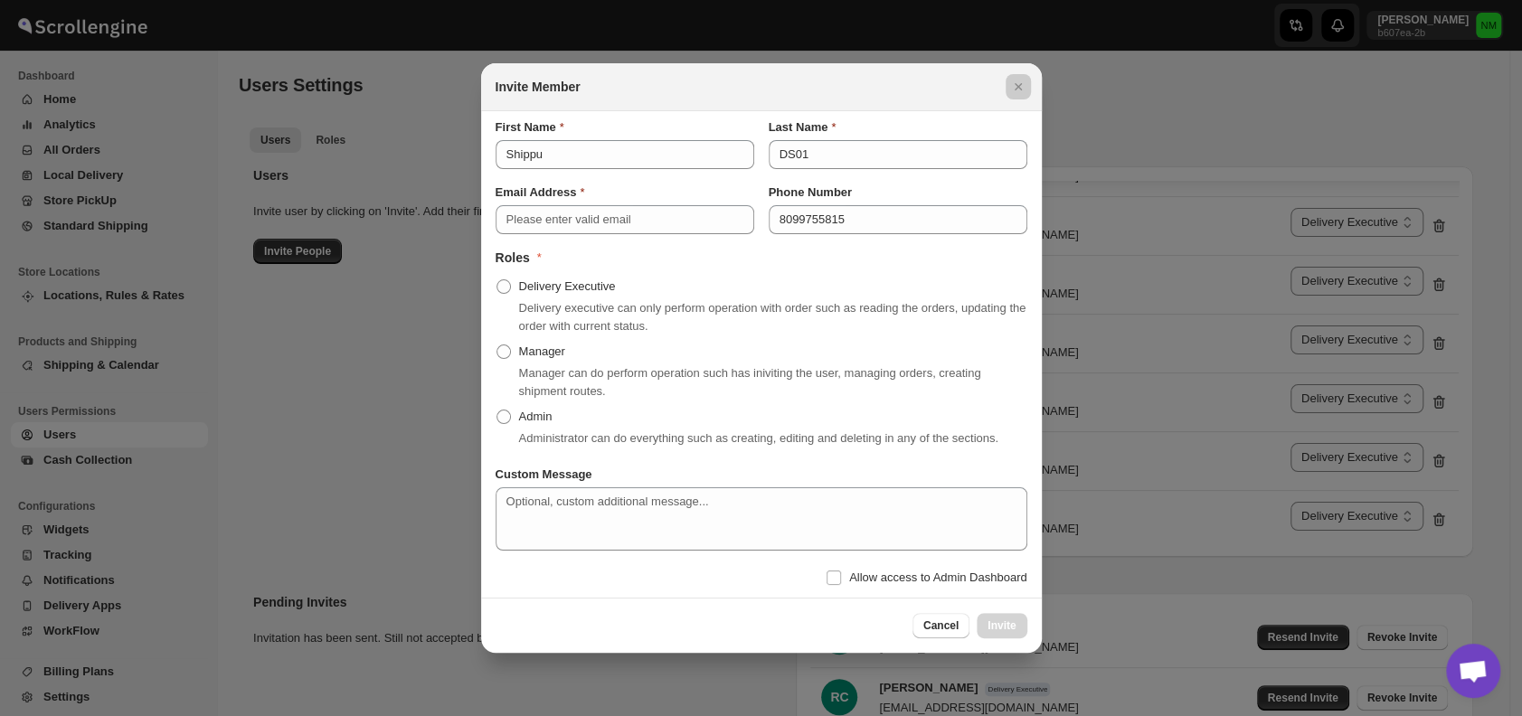
click at [1076, 164] on div at bounding box center [761, 358] width 1522 height 716
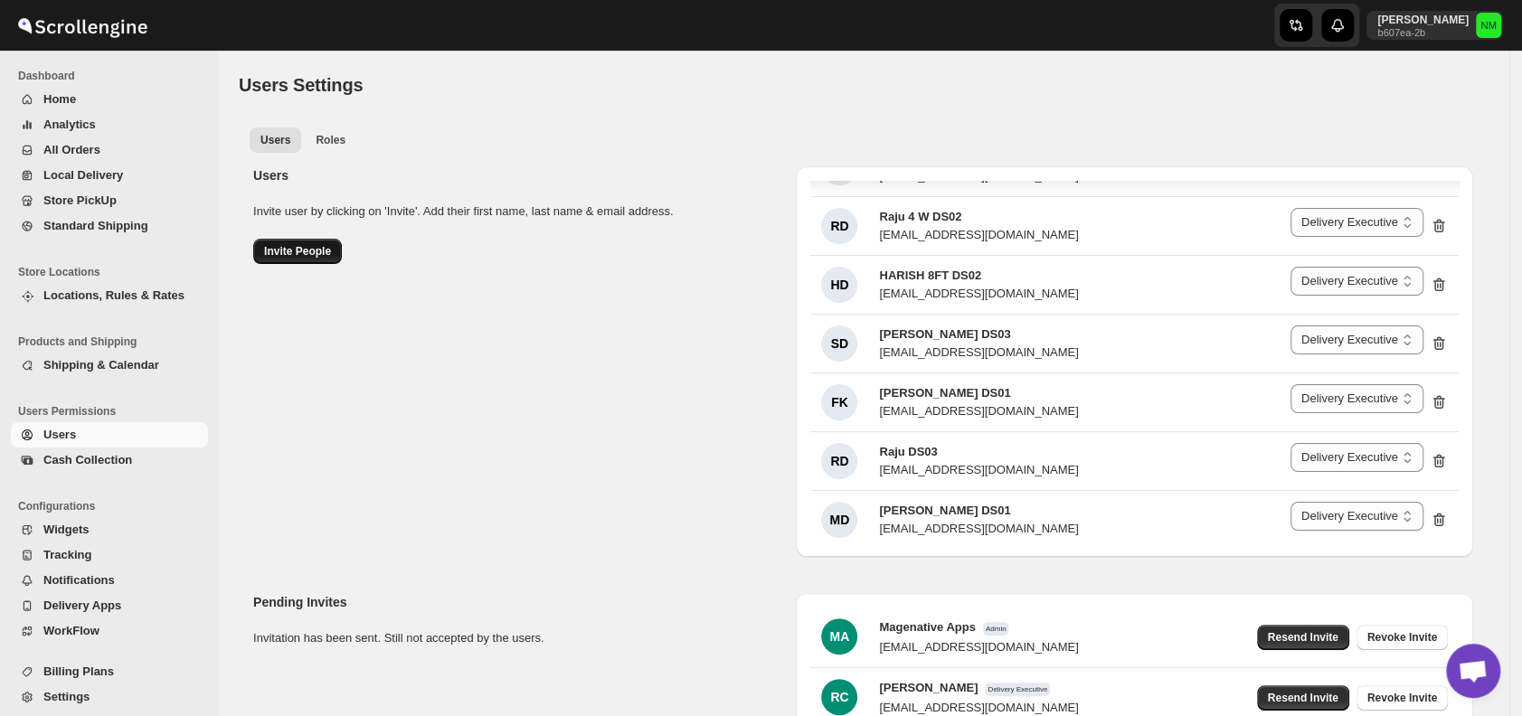
click at [309, 248] on span "Invite People" at bounding box center [297, 251] width 67 height 14
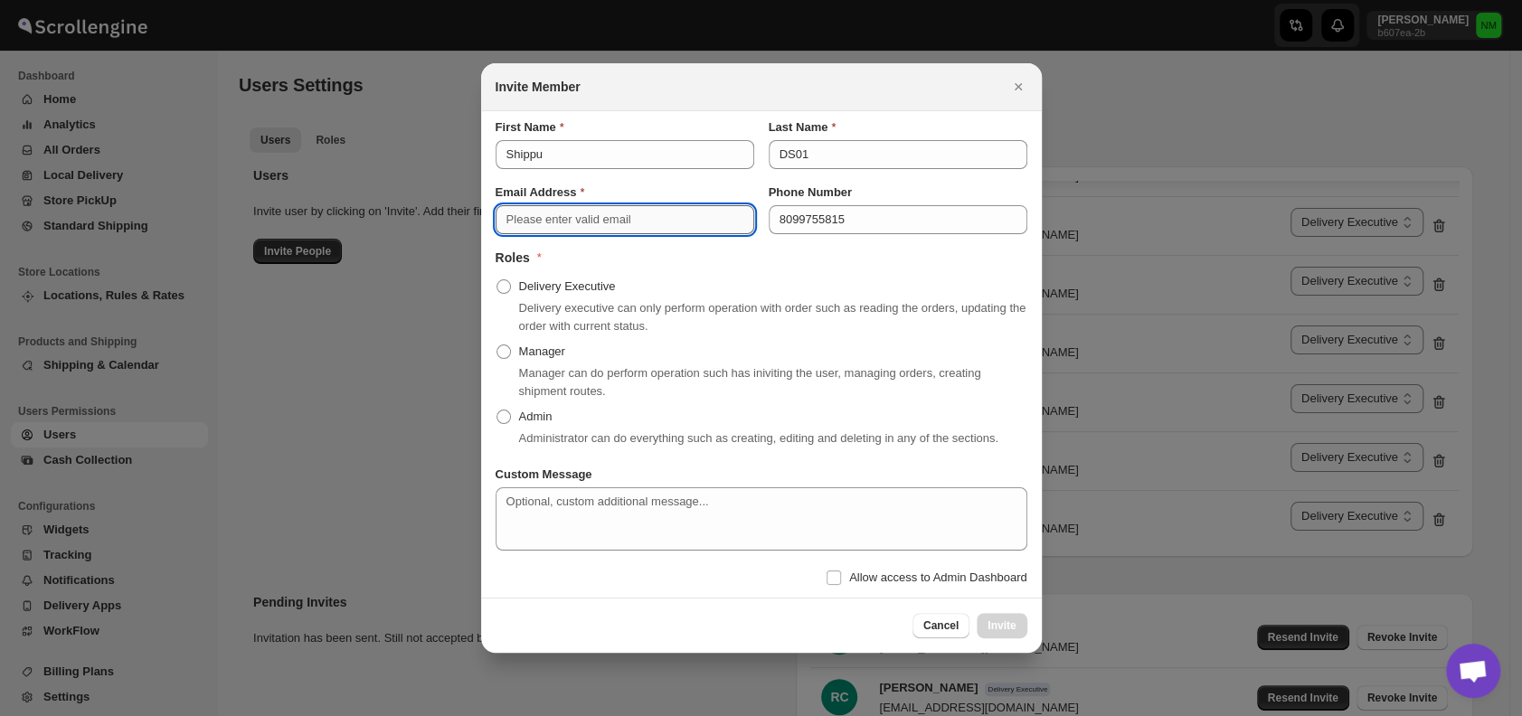
click at [551, 222] on input "Email Address" at bounding box center [625, 219] width 259 height 29
paste input "lahaye5487@certve.com"
type input "lahaye5487@certve.com"
click at [501, 289] on span ":rr:" at bounding box center [503, 286] width 14 height 14
click at [497, 280] on input "Delivery Executive" at bounding box center [496, 279] width 1 height 1
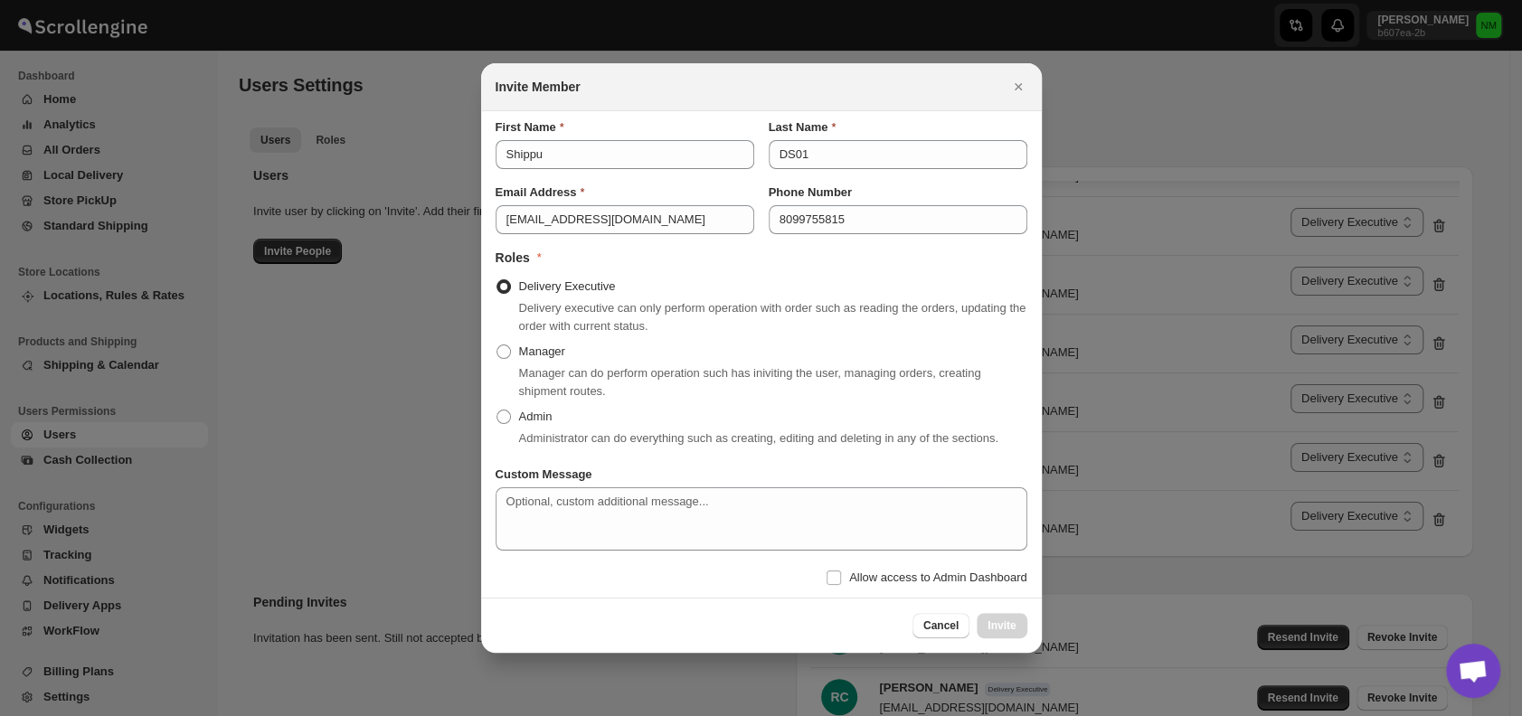
radio input "true"
click at [835, 577] on input "Allow access to Admin Dashboard" at bounding box center [833, 578] width 14 height 14
checkbox input "true"
click at [1004, 629] on span "Invite" at bounding box center [1001, 626] width 28 height 14
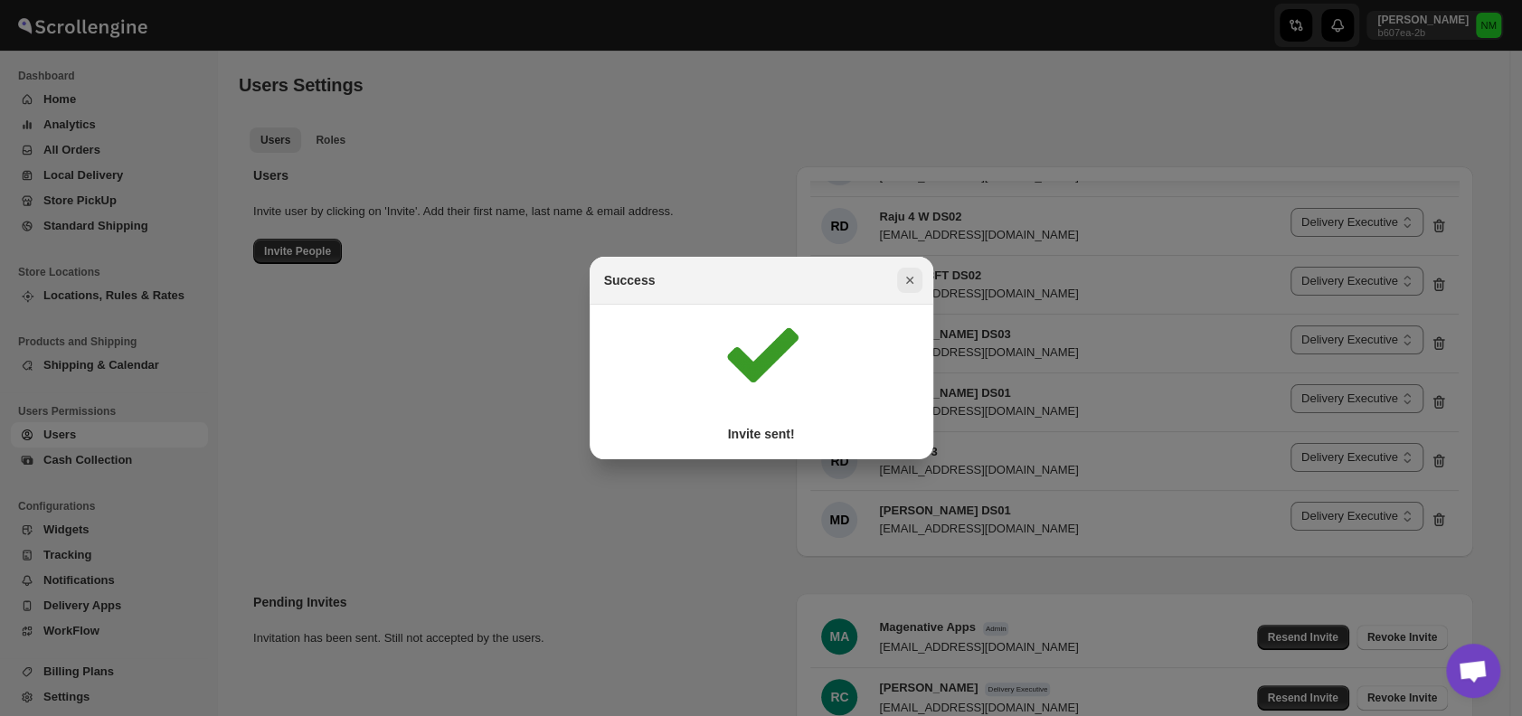
click at [907, 284] on icon "Close" at bounding box center [910, 280] width 18 height 18
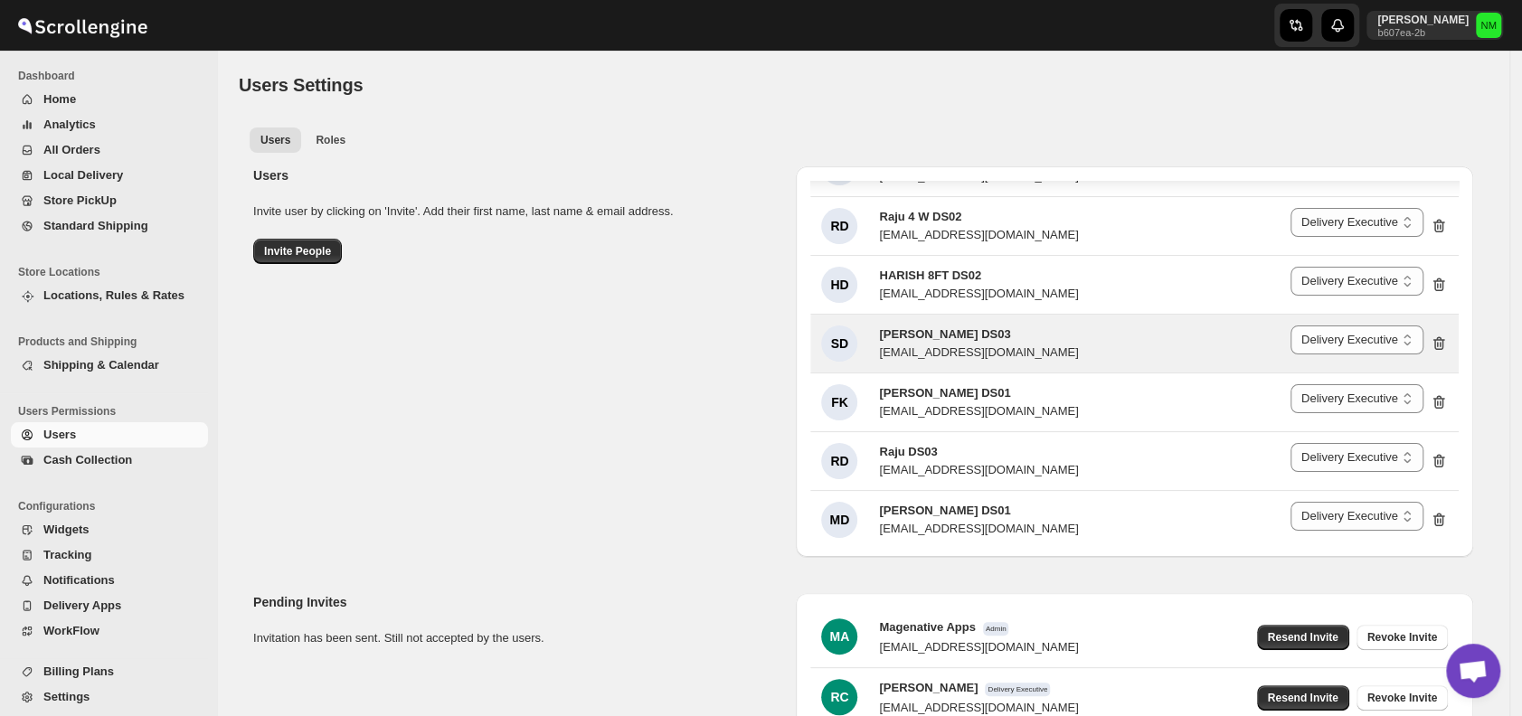
scroll to position [184, 0]
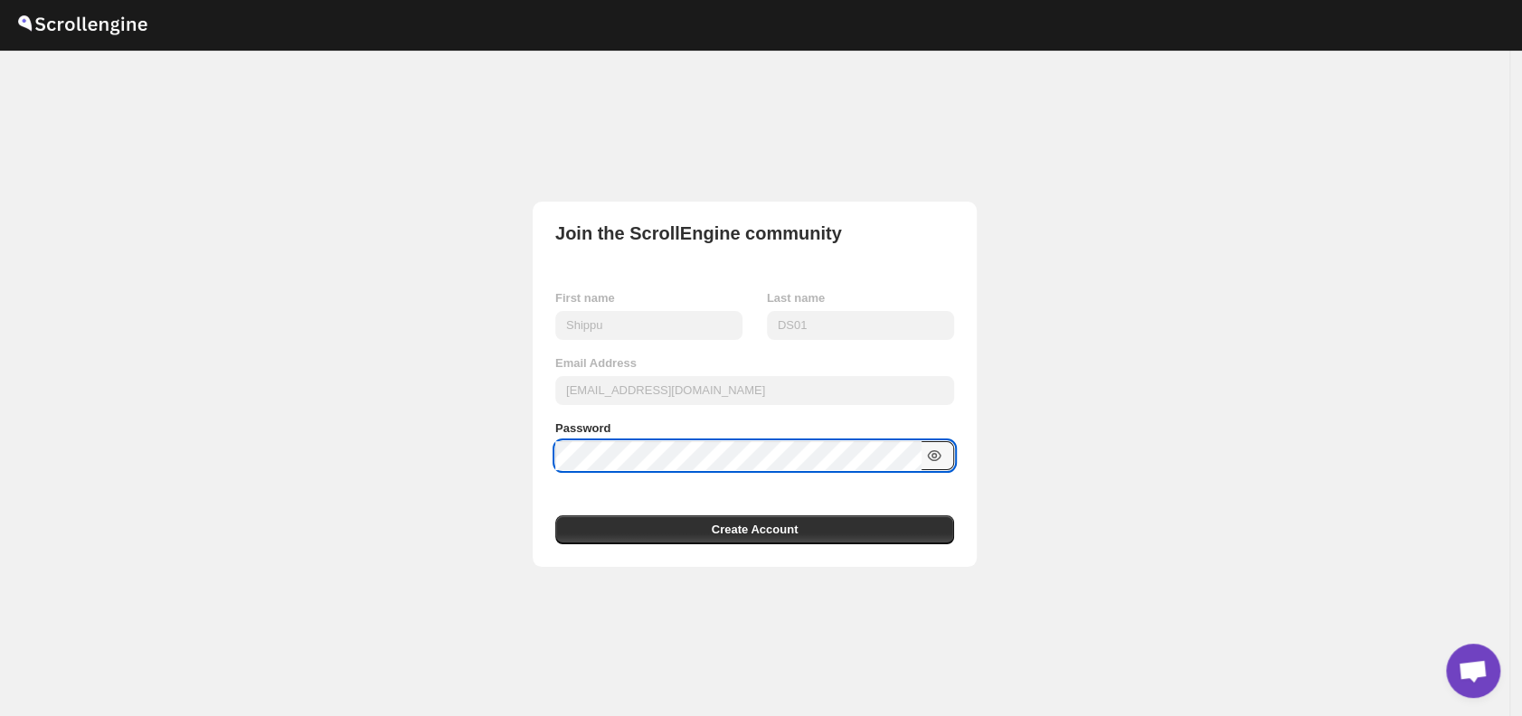
click at [933, 463] on icon "button" at bounding box center [934, 456] width 18 height 18
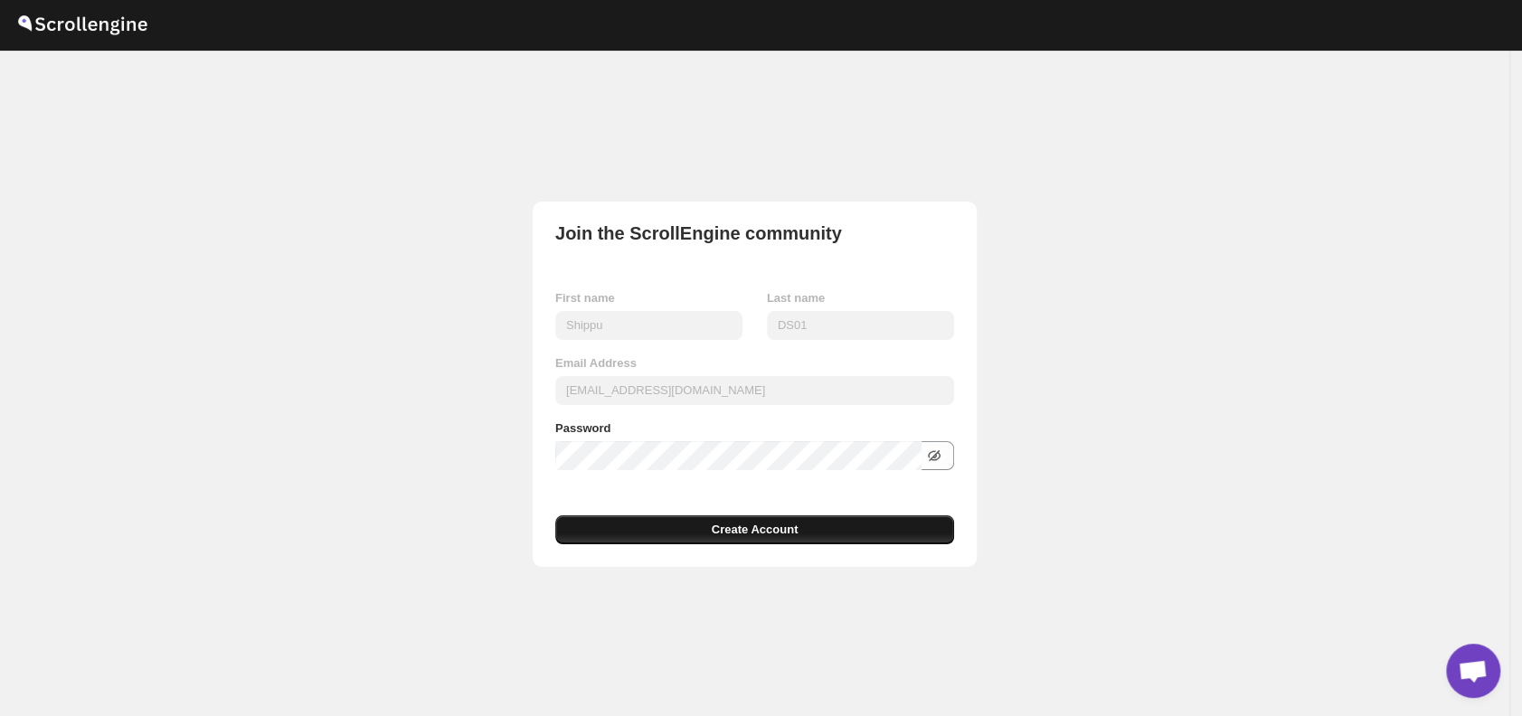
click at [817, 533] on button "Create Account" at bounding box center [754, 529] width 399 height 29
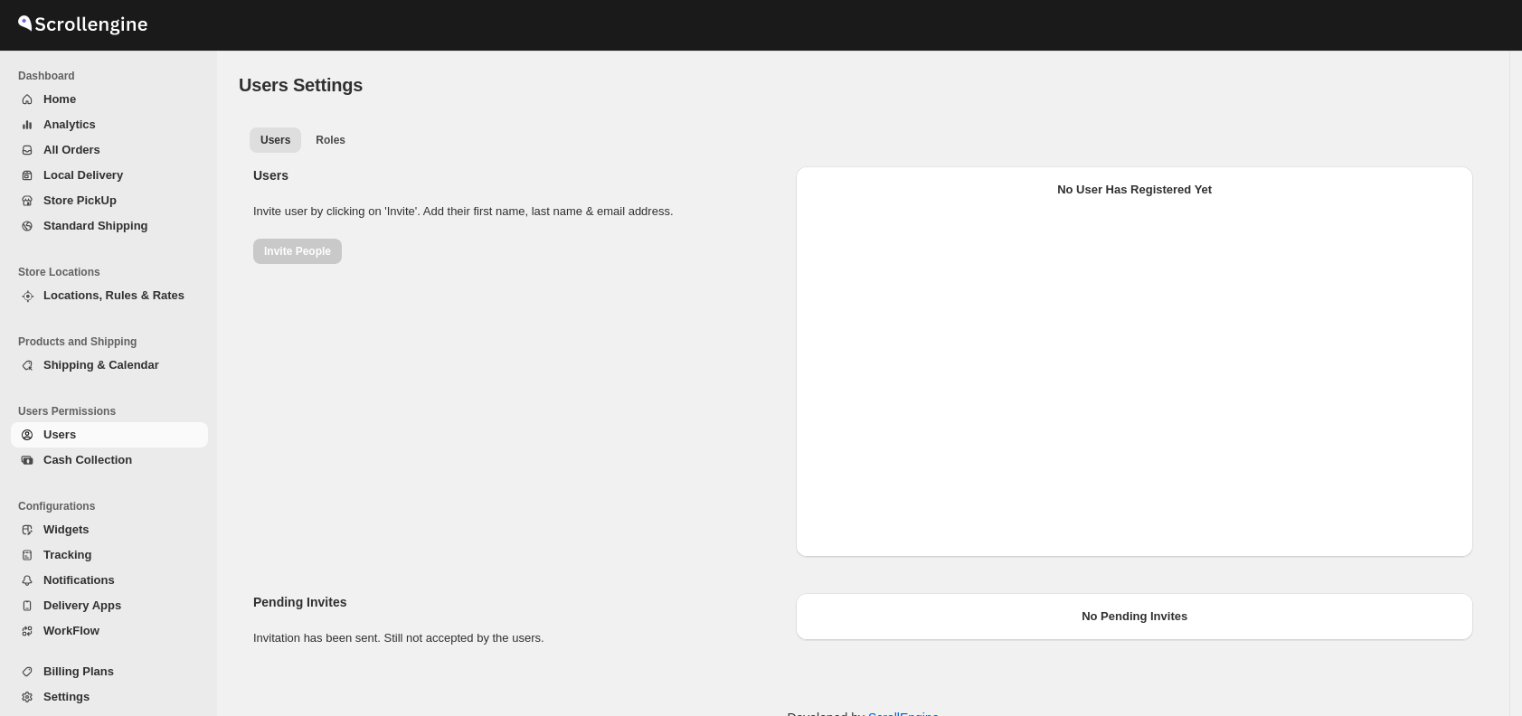
scroll to position [47, 0]
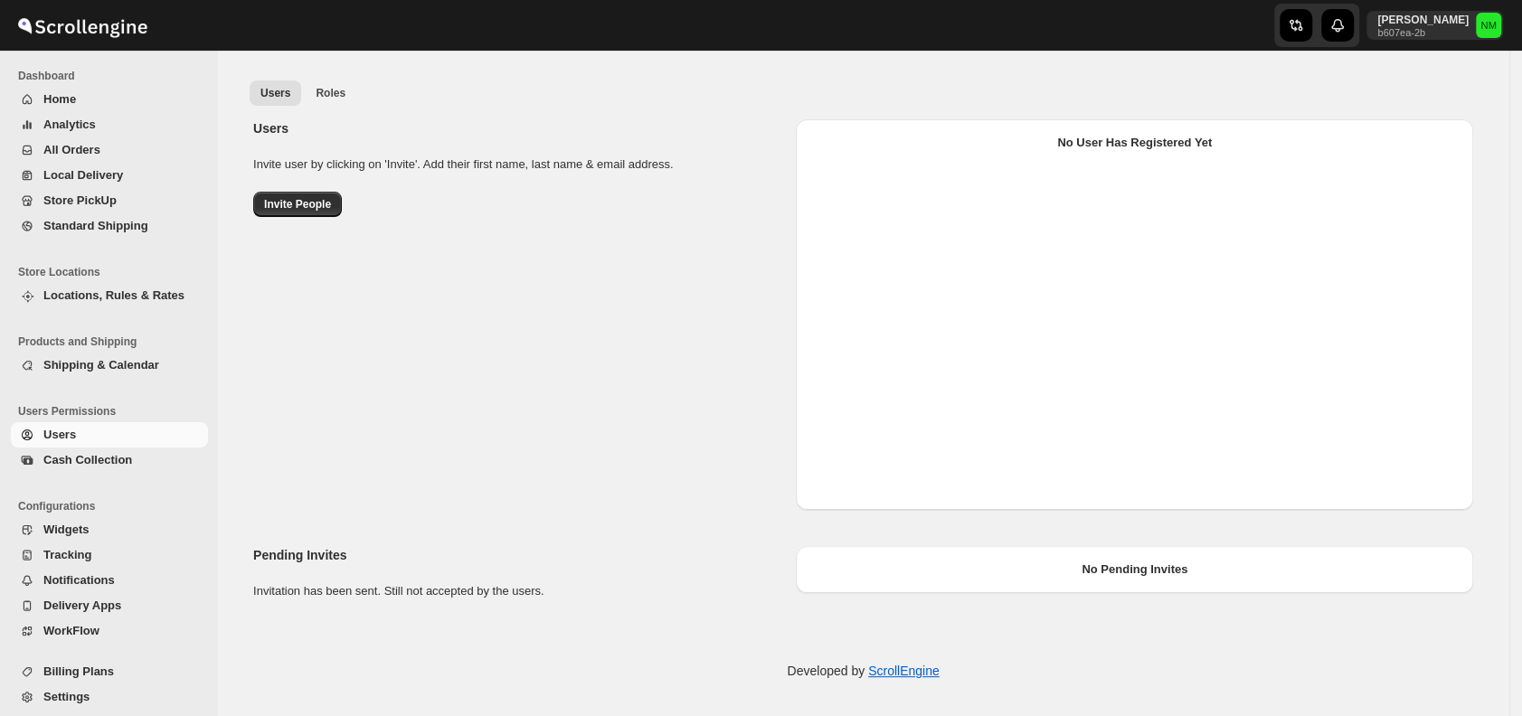
select select "637b767fbaab0276b10c91d5"
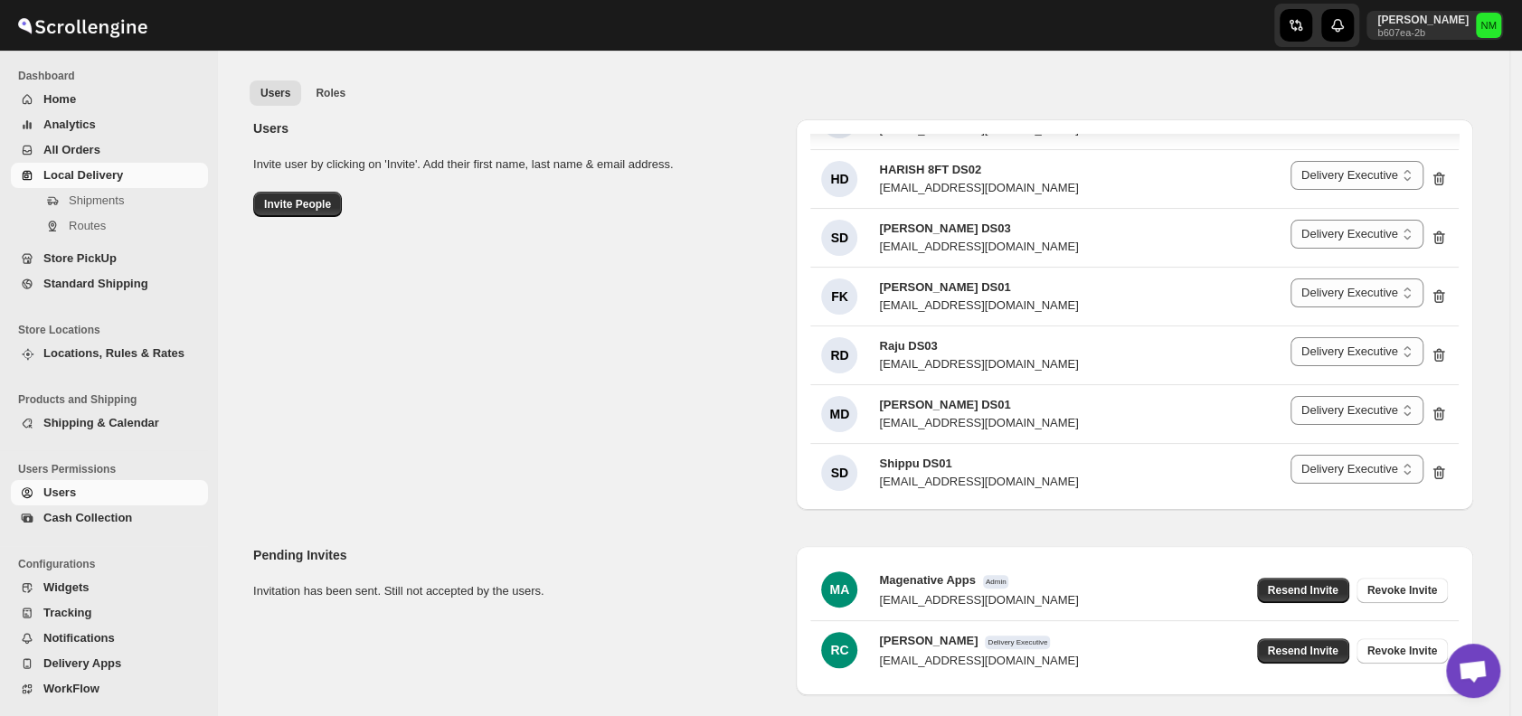
click at [77, 173] on span "Local Delivery" at bounding box center [83, 175] width 80 height 14
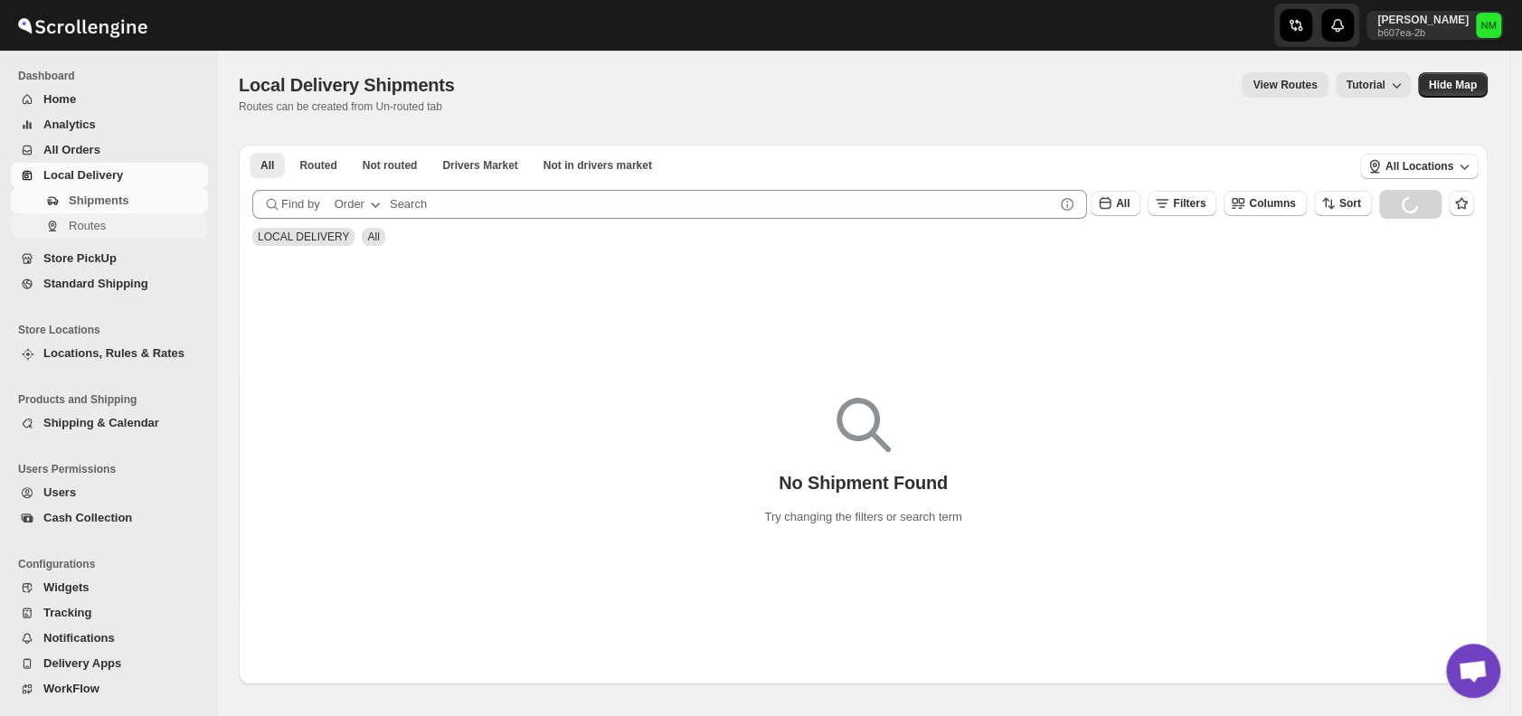
click at [82, 229] on span "Routes" at bounding box center [87, 226] width 37 height 14
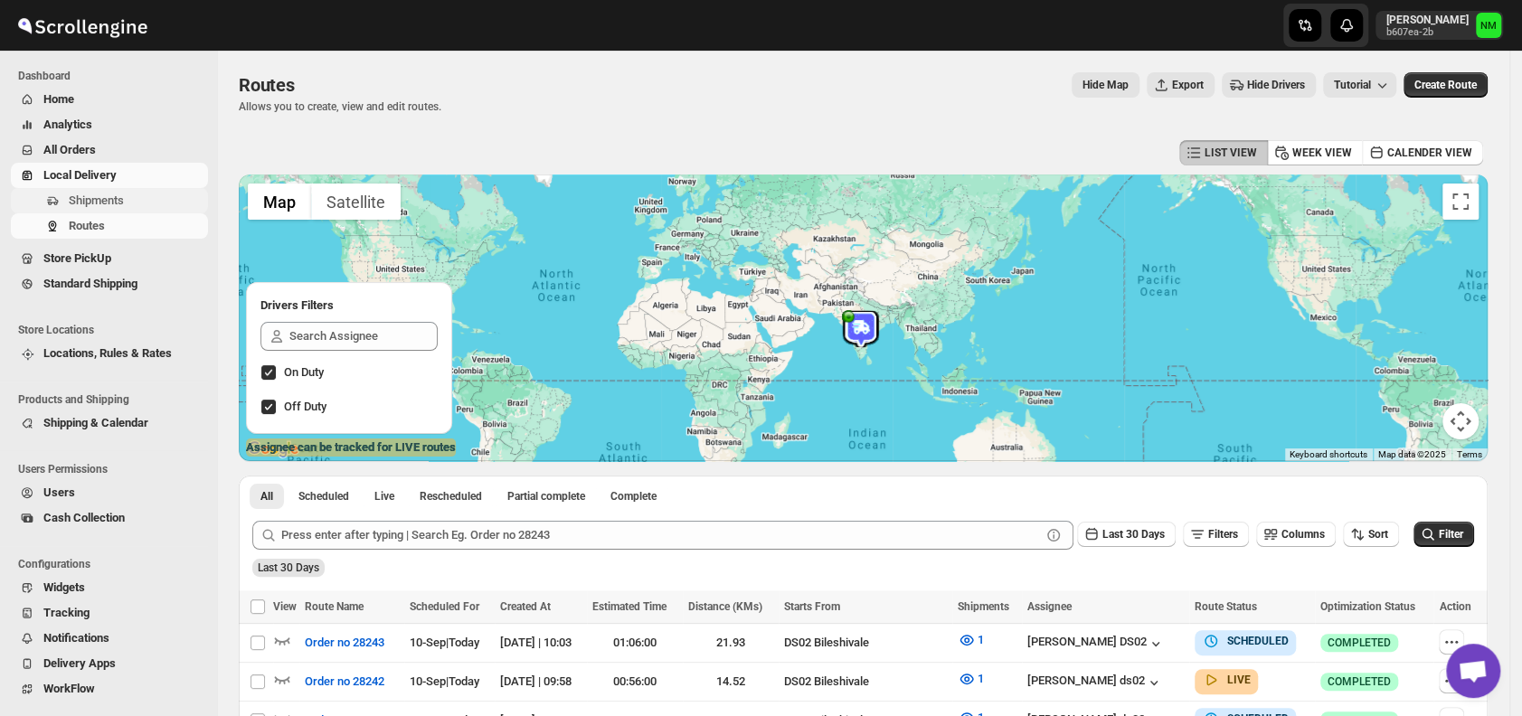
click at [123, 207] on span "Shipments" at bounding box center [96, 201] width 55 height 14
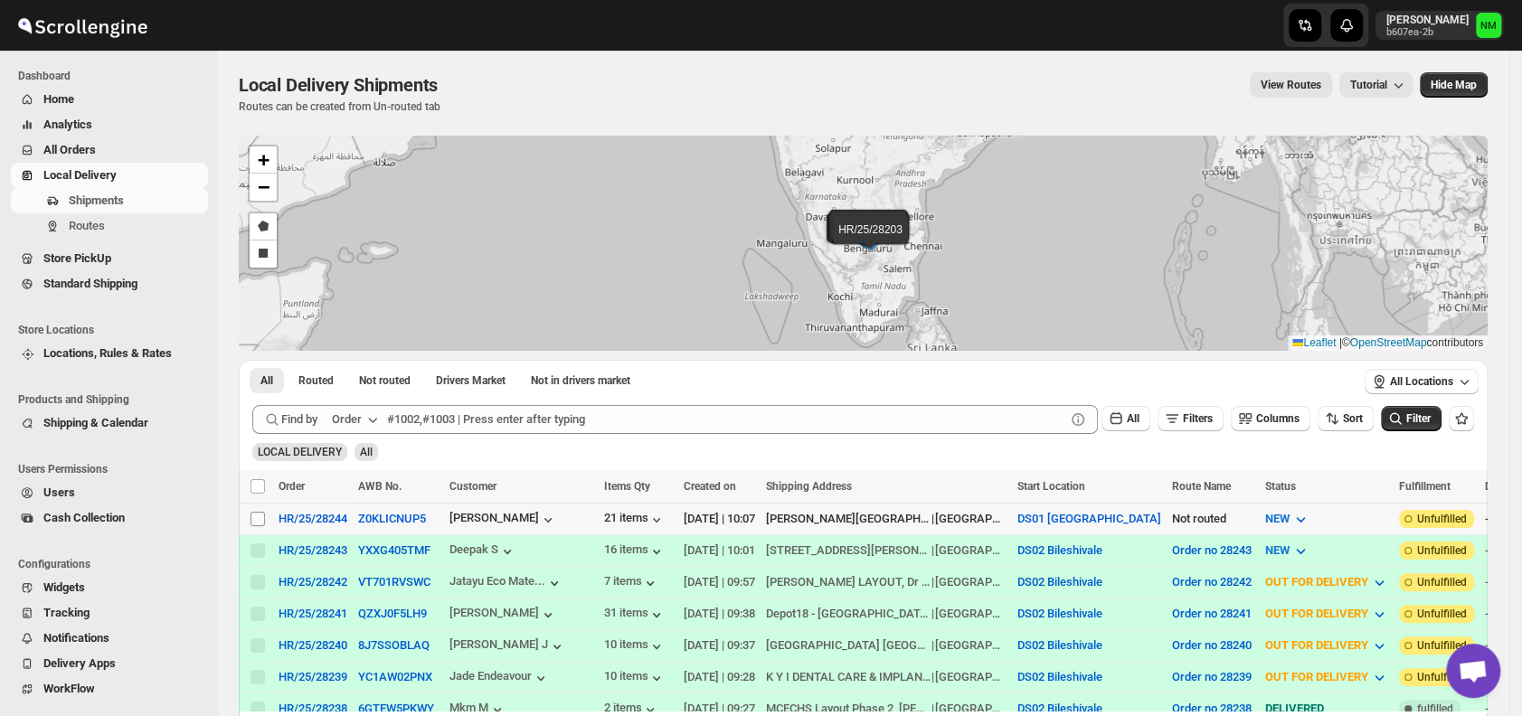
click at [252, 520] on input "Select shipment" at bounding box center [257, 519] width 14 height 14
checkbox input "true"
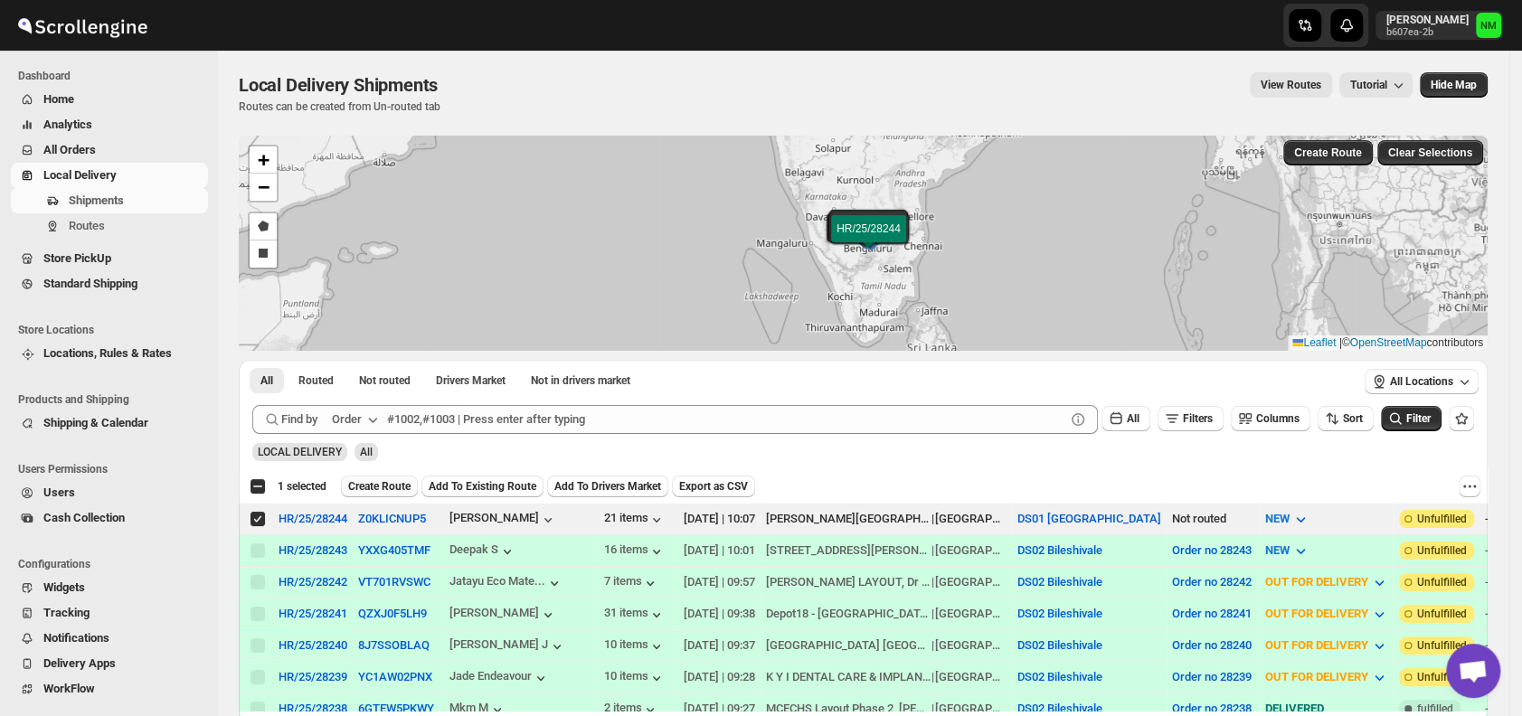
click at [378, 492] on span "Create Route" at bounding box center [379, 486] width 62 height 14
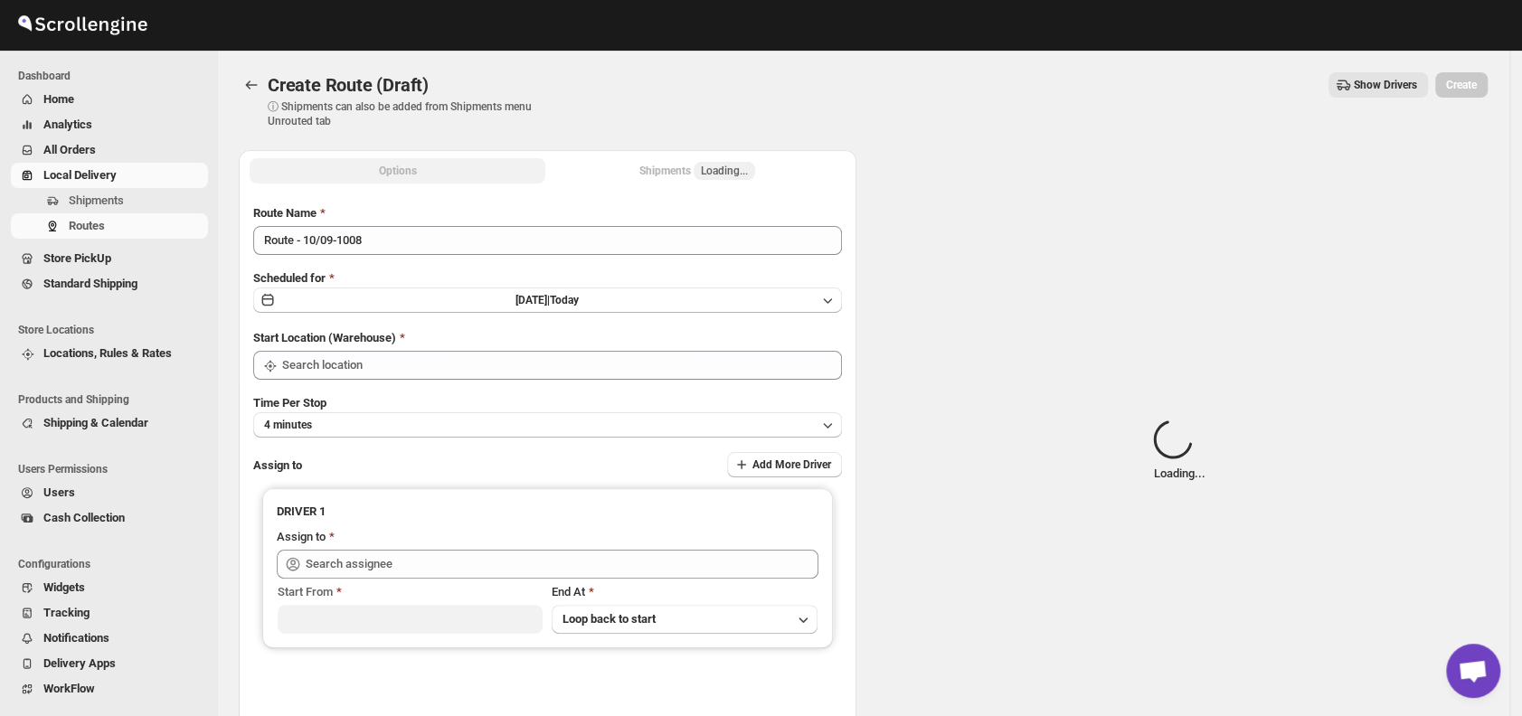
type input "DS01 [GEOGRAPHIC_DATA]"
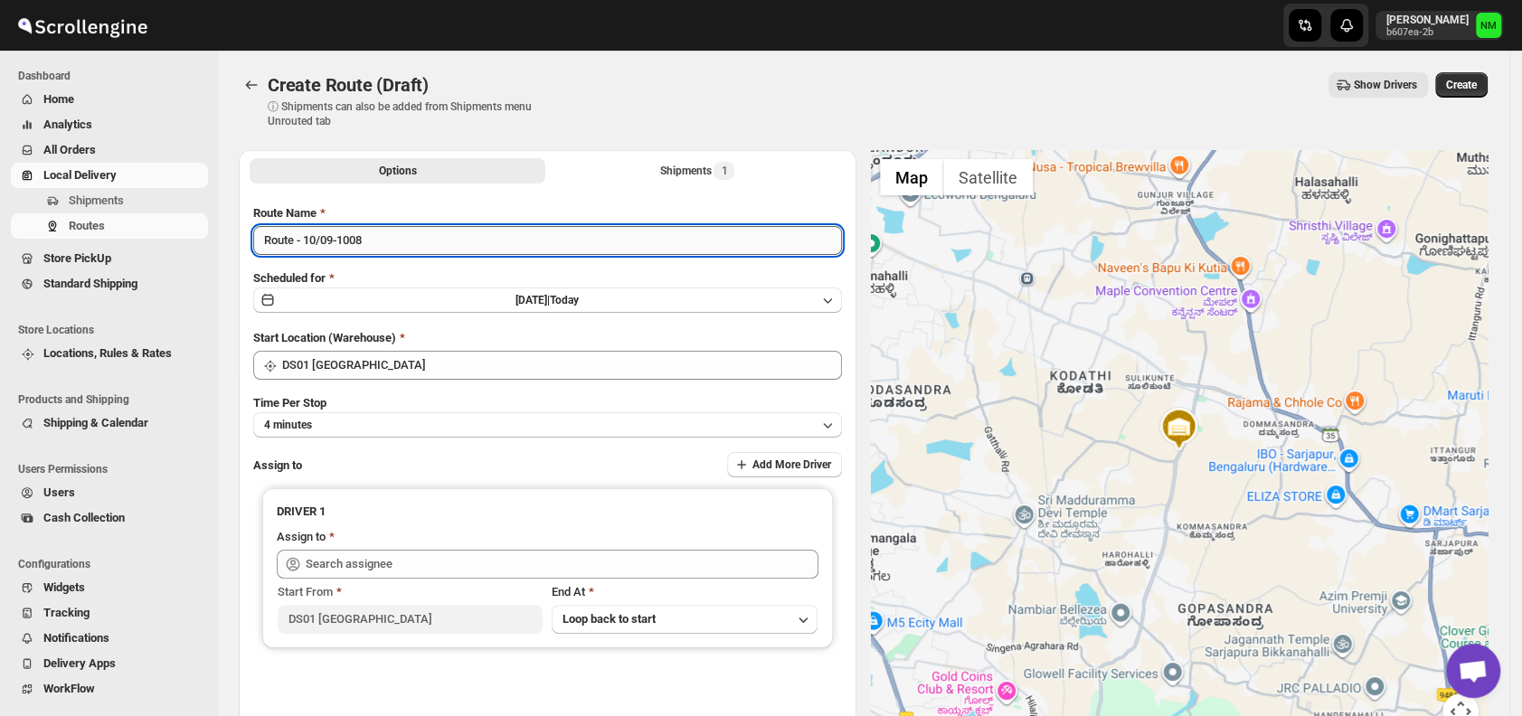
click at [412, 239] on input "Route - 10/09-1008" at bounding box center [547, 240] width 589 height 29
type input "R"
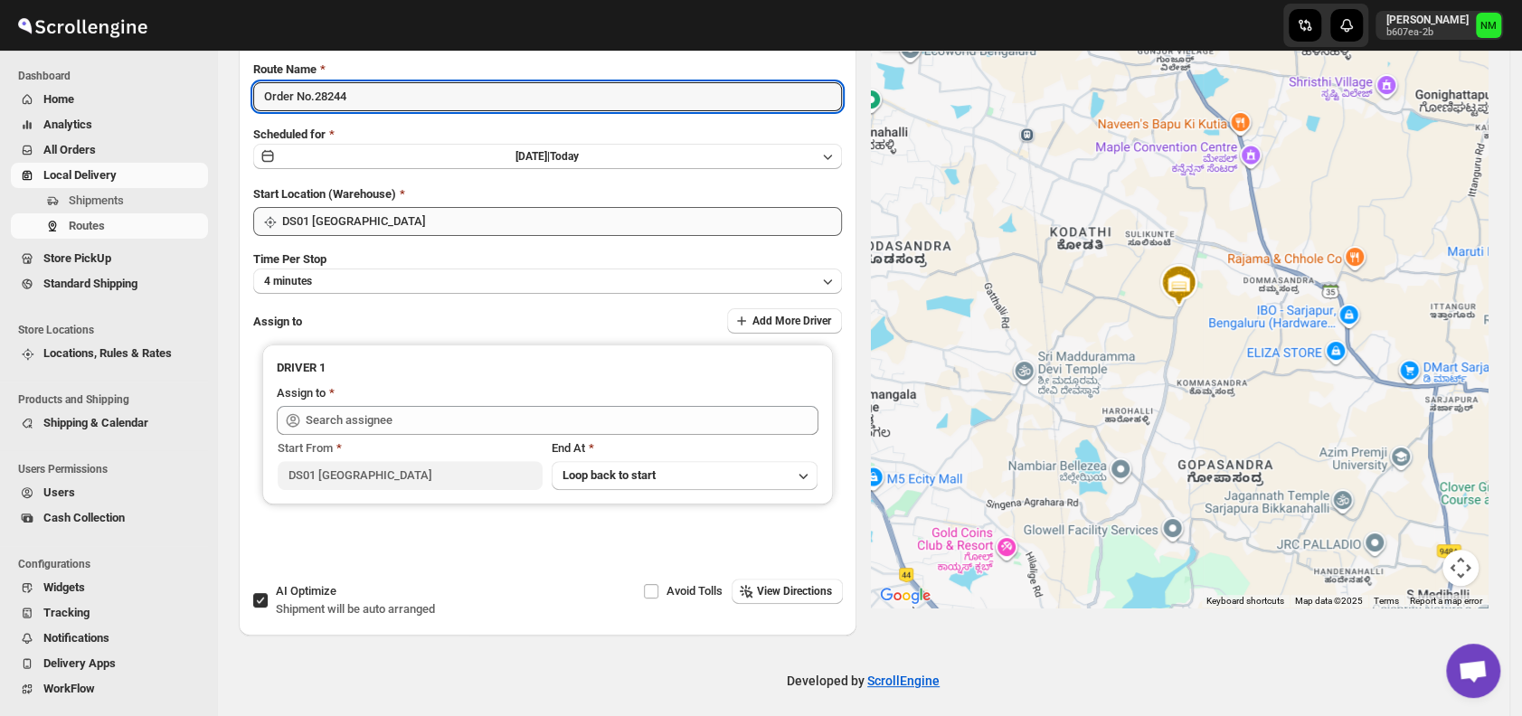
scroll to position [152, 0]
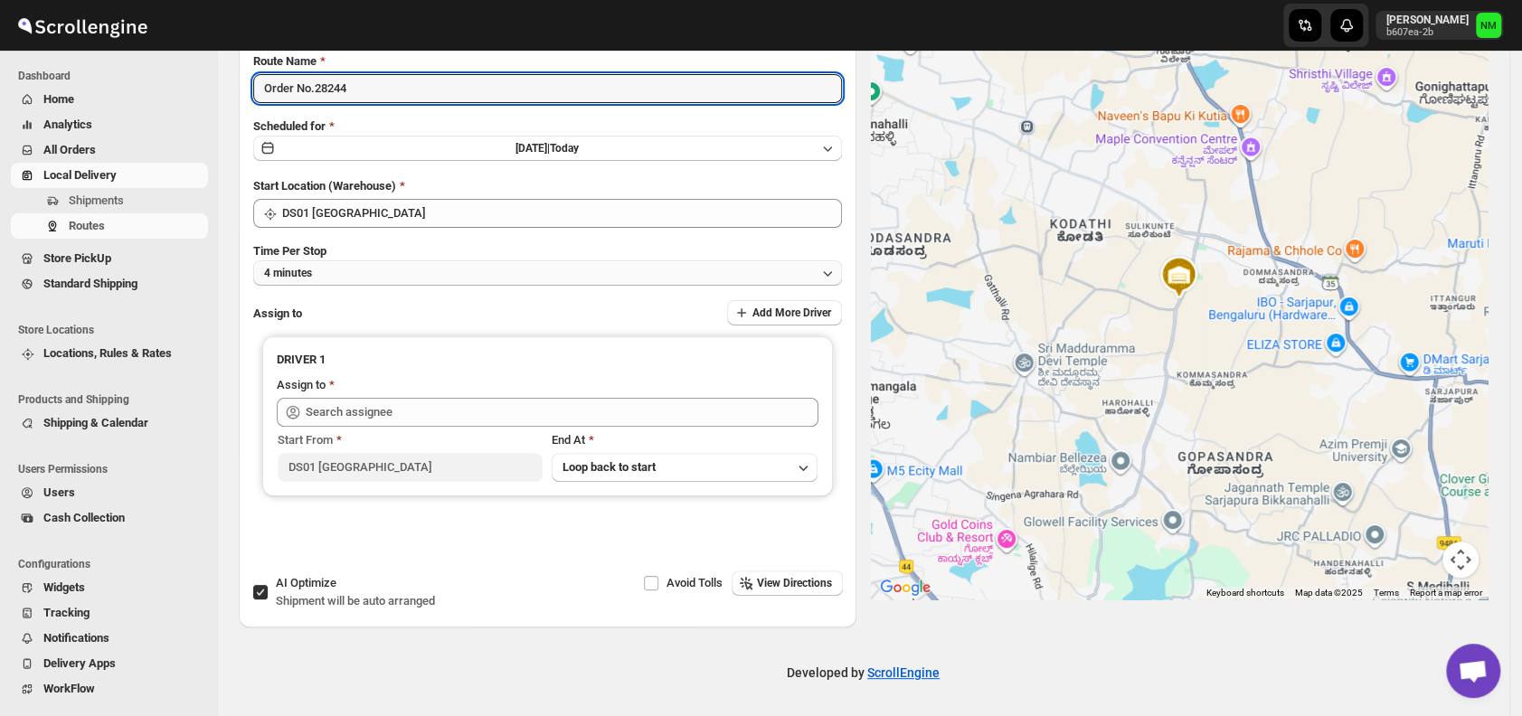
type input "Order No.28244"
click at [331, 269] on button "4 minutes" at bounding box center [547, 272] width 589 height 25
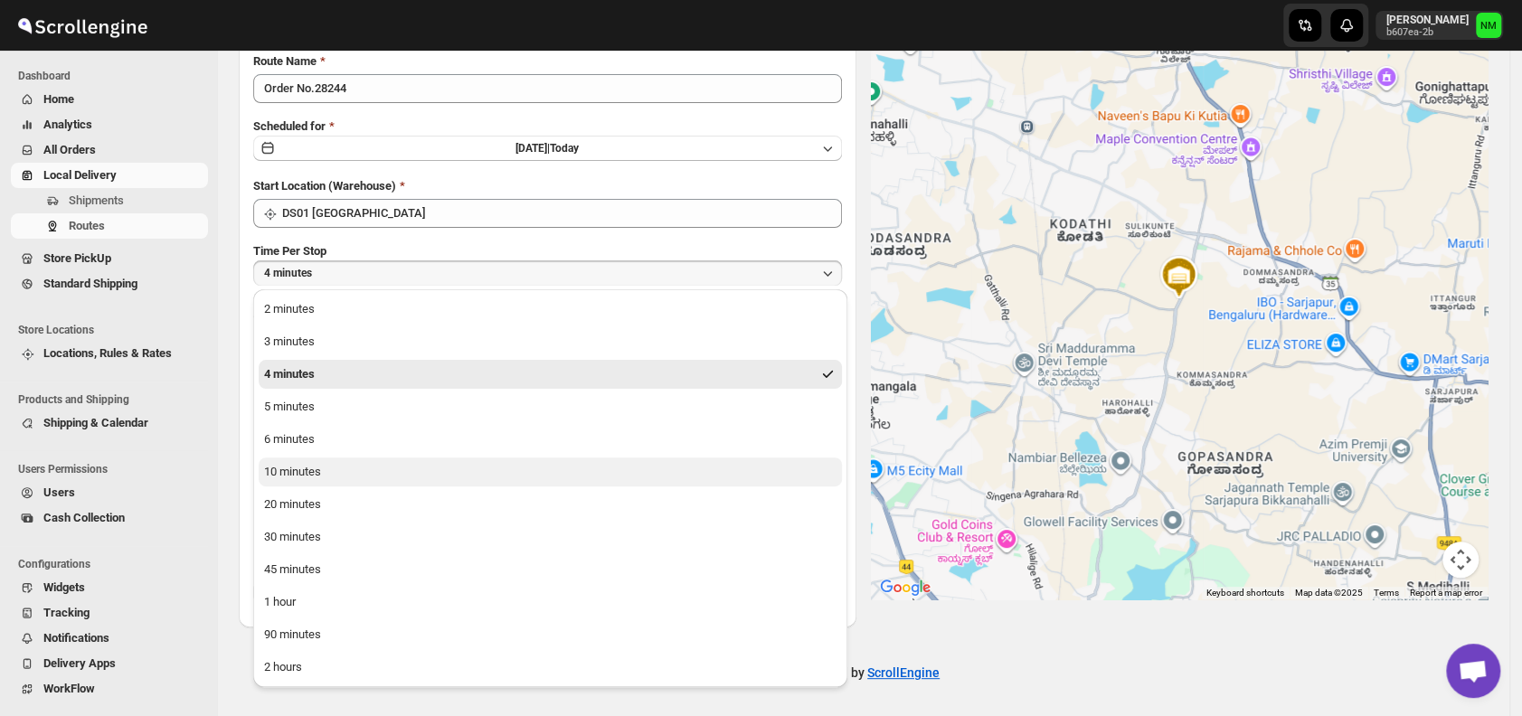
click at [308, 470] on div "10 minutes" at bounding box center [292, 472] width 57 height 18
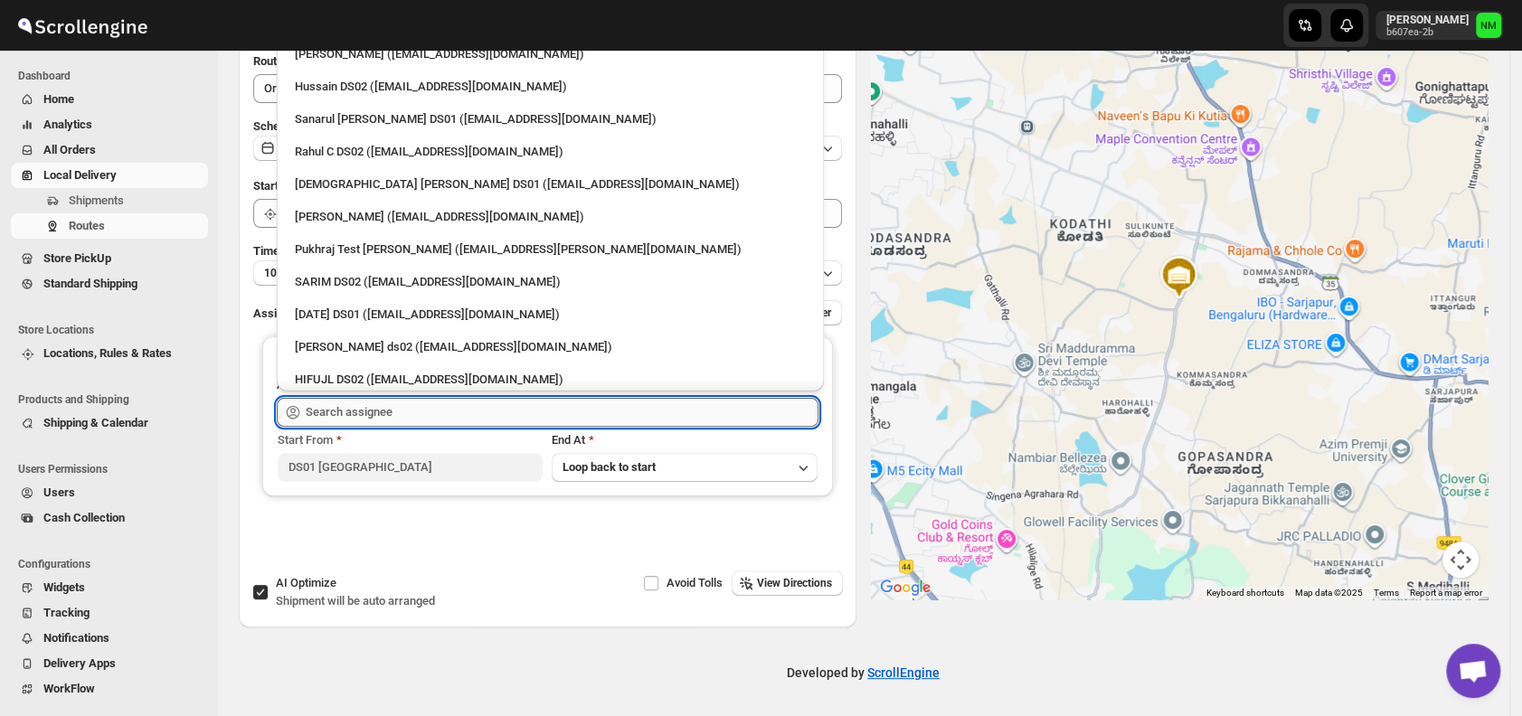
click at [432, 414] on input "text" at bounding box center [562, 412] width 513 height 29
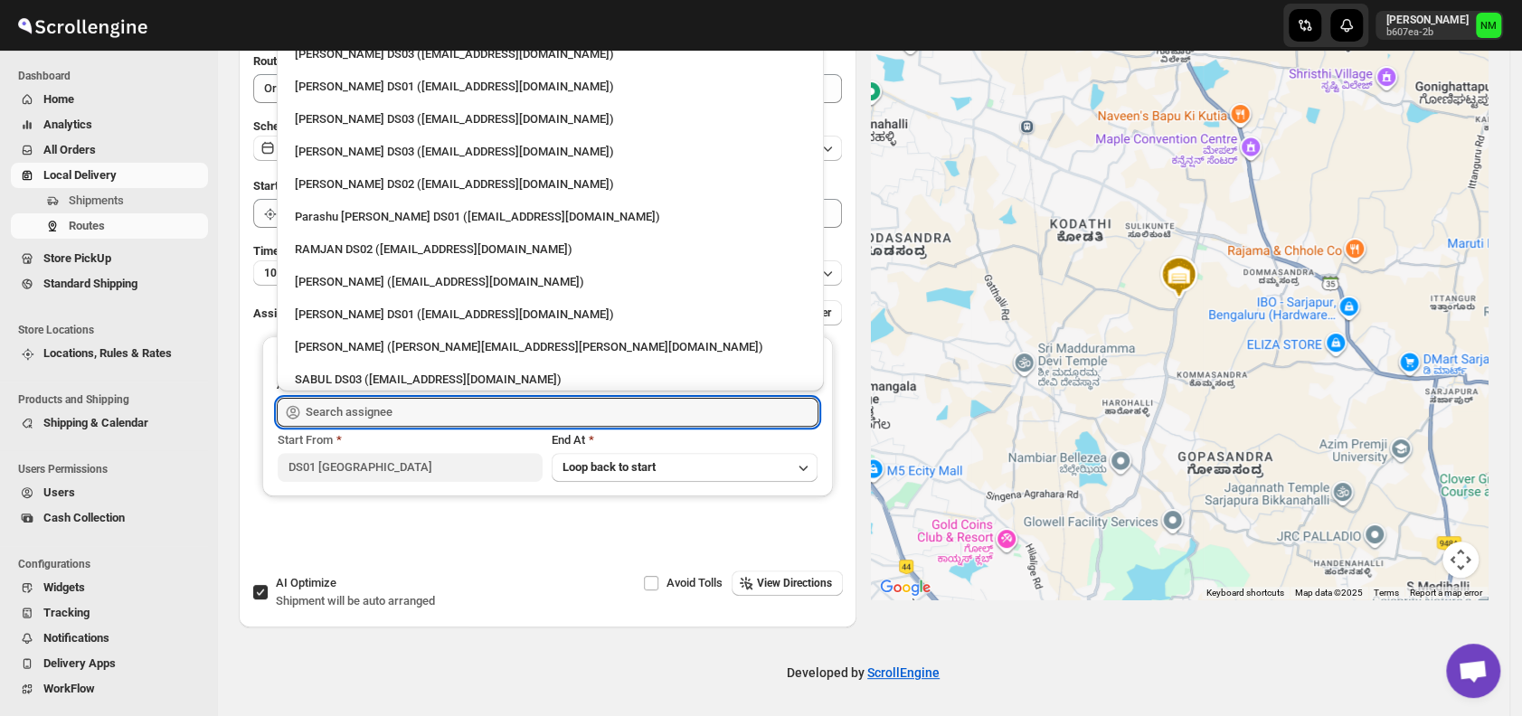
scroll to position [1605, 0]
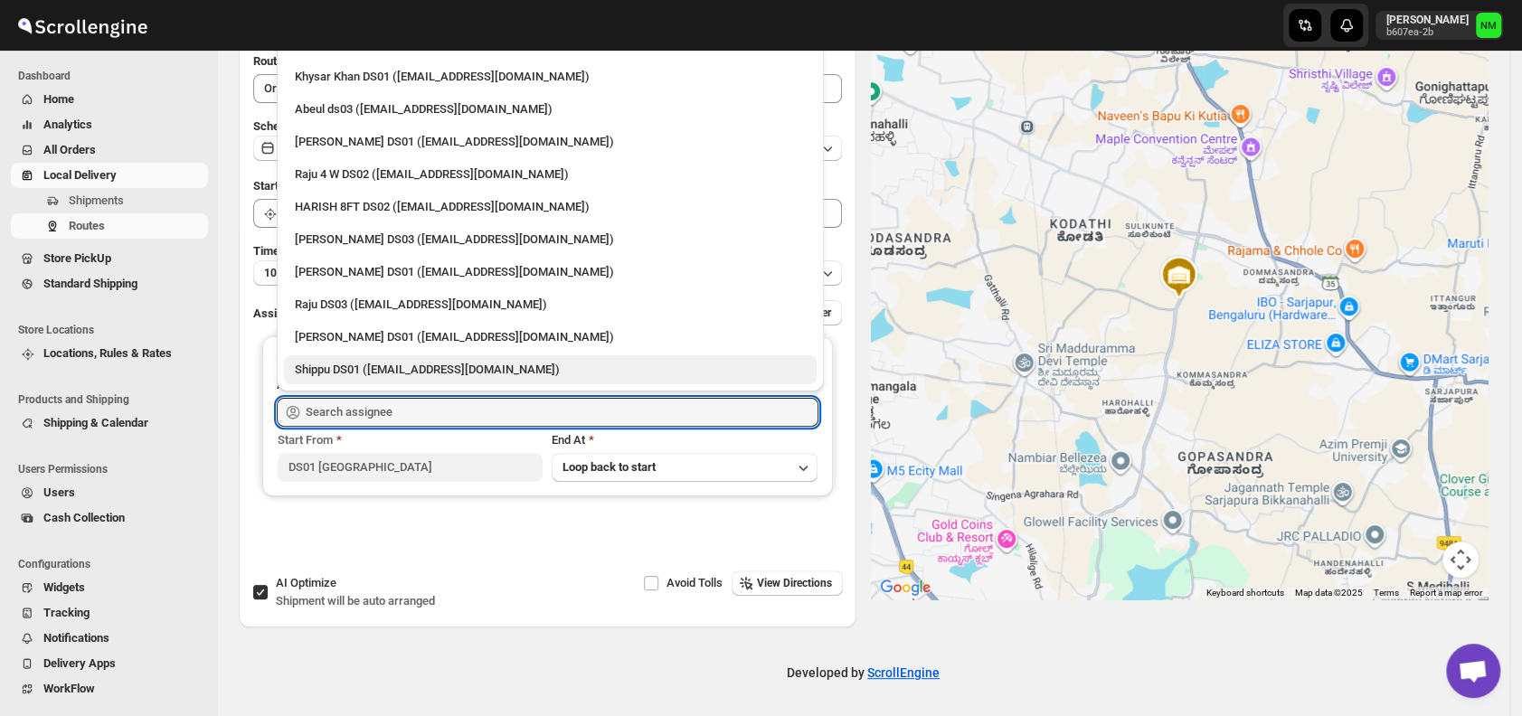
click at [353, 362] on div "Shippu DS01 ([EMAIL_ADDRESS][DOMAIN_NAME])" at bounding box center [550, 370] width 511 height 18
type input "Shippu DS01 ([EMAIL_ADDRESS][DOMAIN_NAME])"
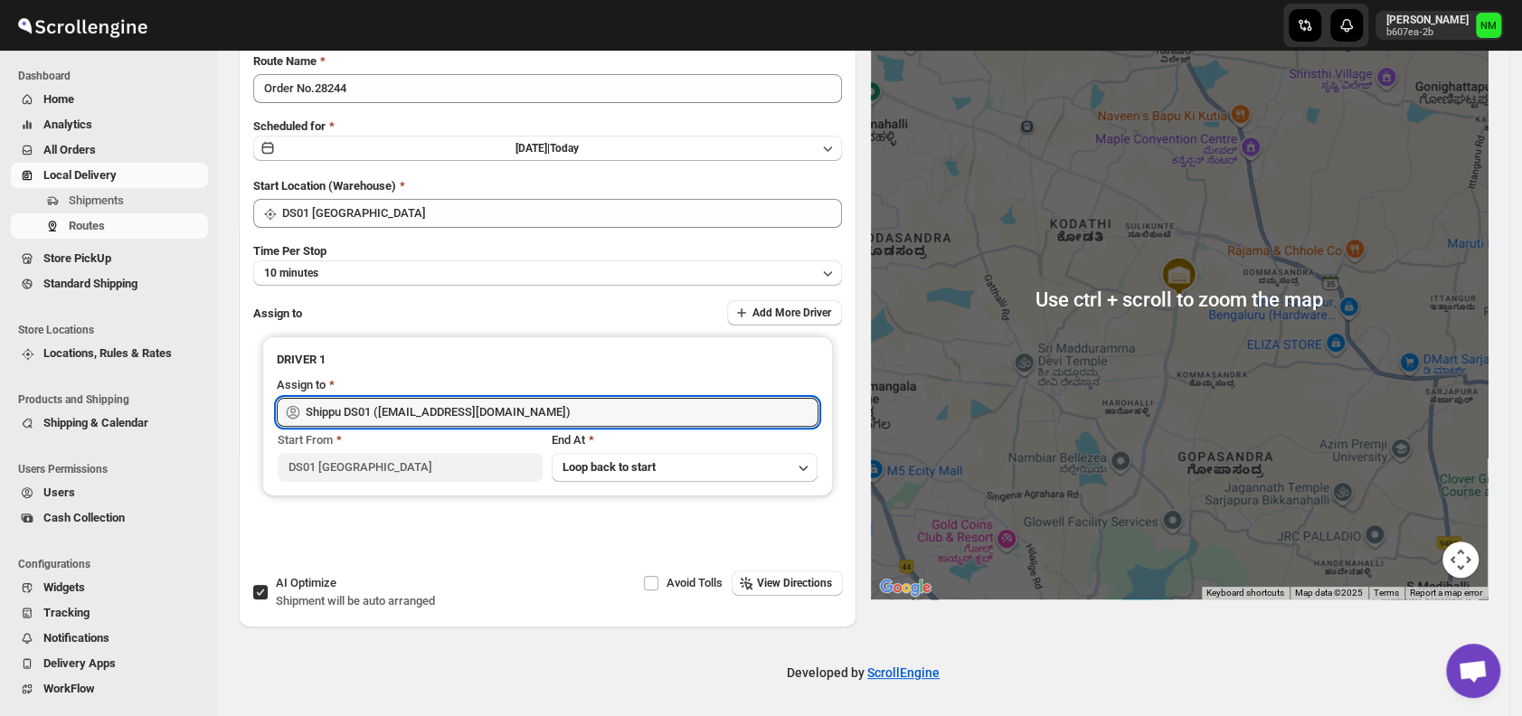
scroll to position [0, 0]
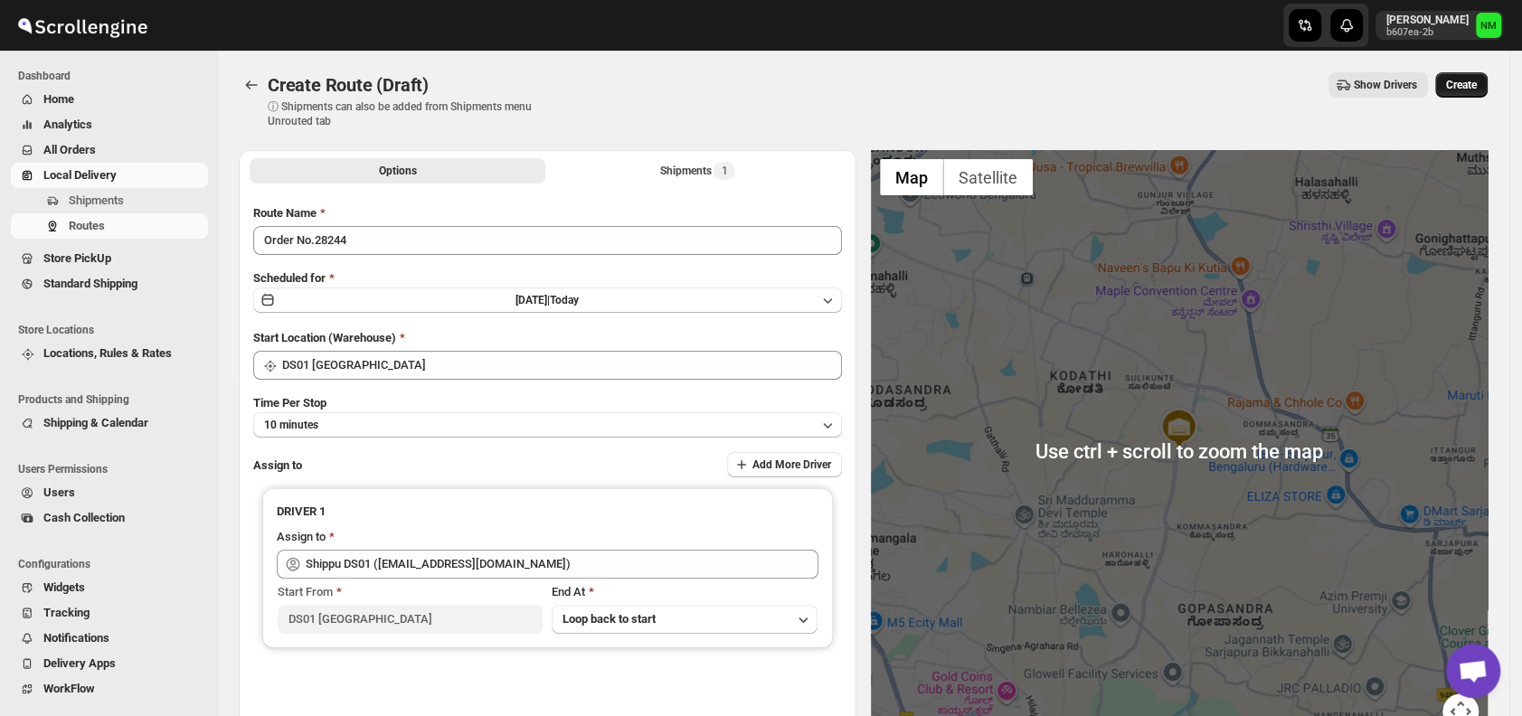
click at [1487, 85] on button "Create" at bounding box center [1461, 84] width 52 height 25
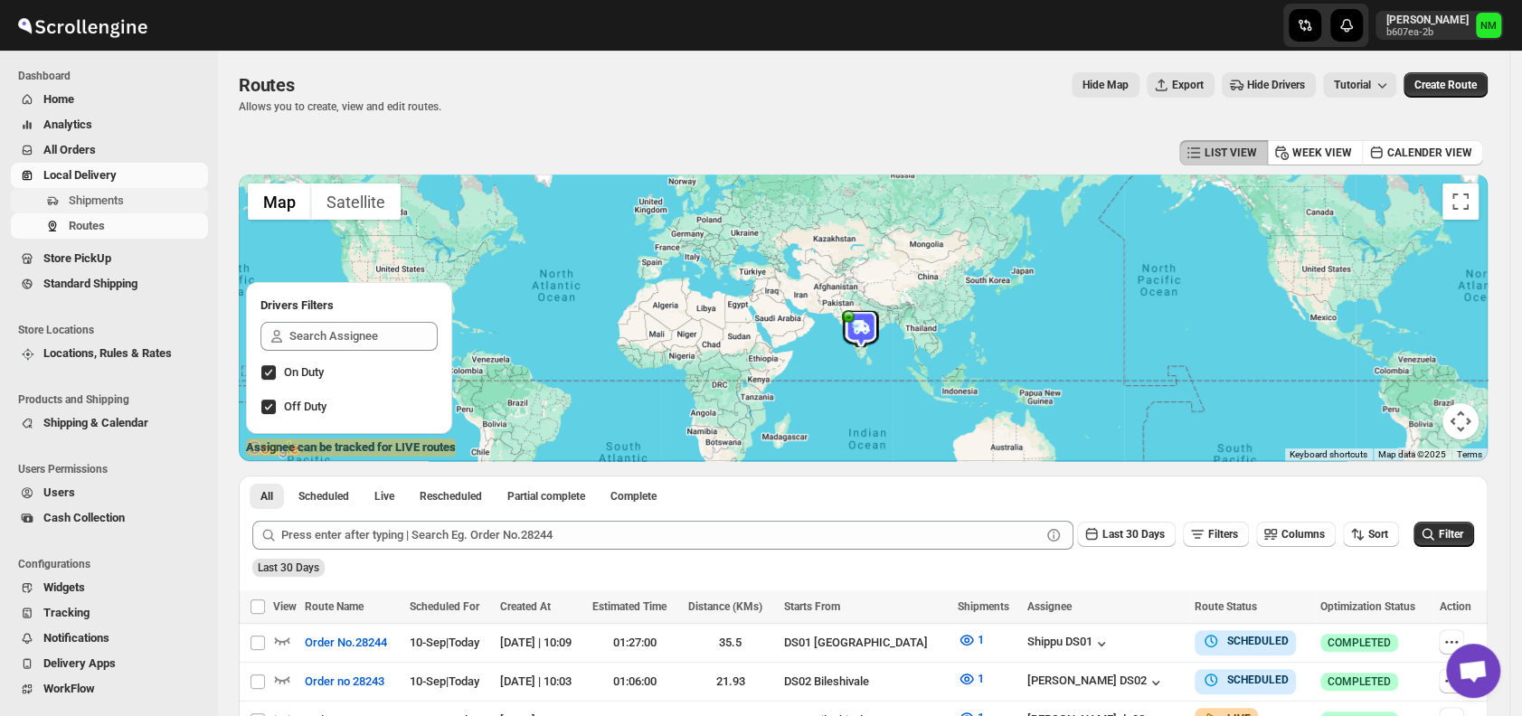
click at [93, 203] on span "Shipments" at bounding box center [96, 201] width 55 height 14
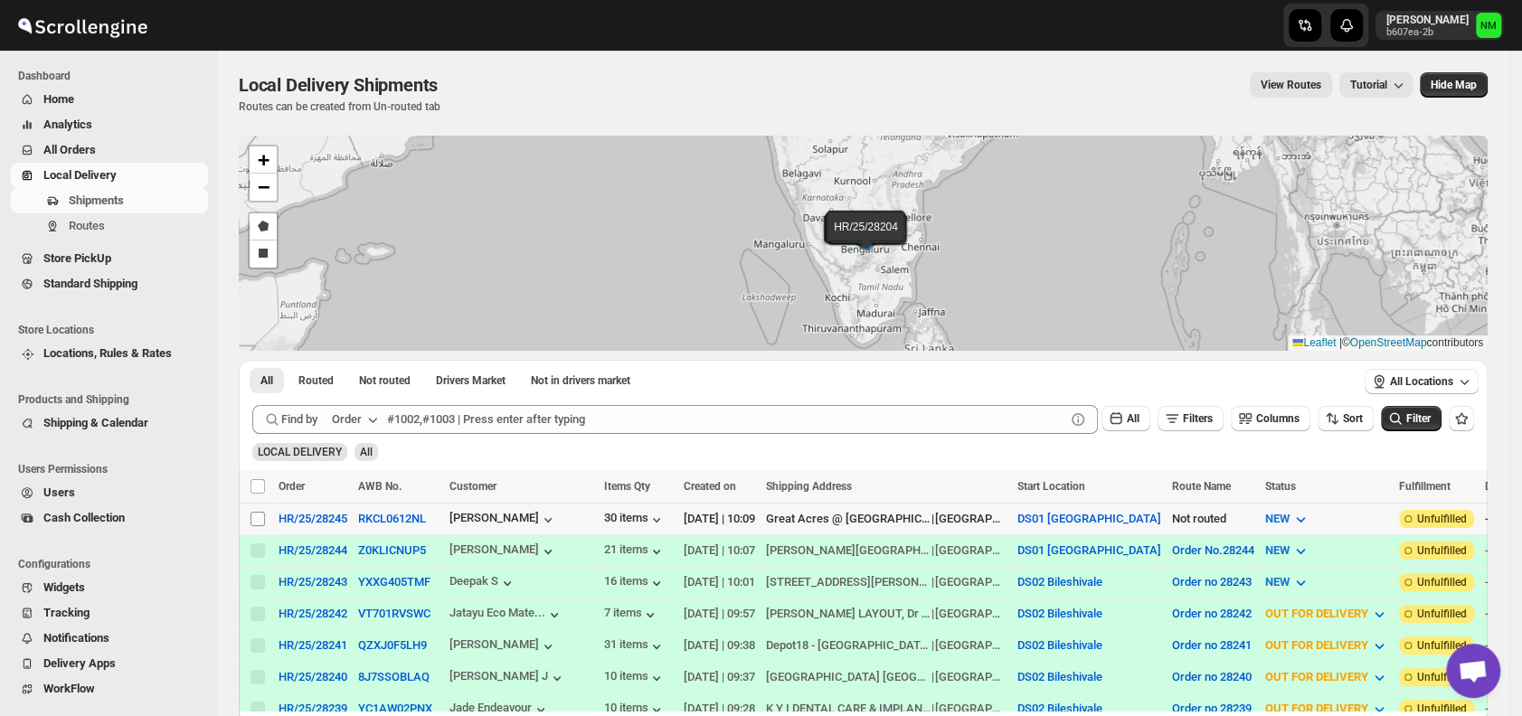
click at [253, 516] on input "Select shipment" at bounding box center [257, 519] width 14 height 14
checkbox input "true"
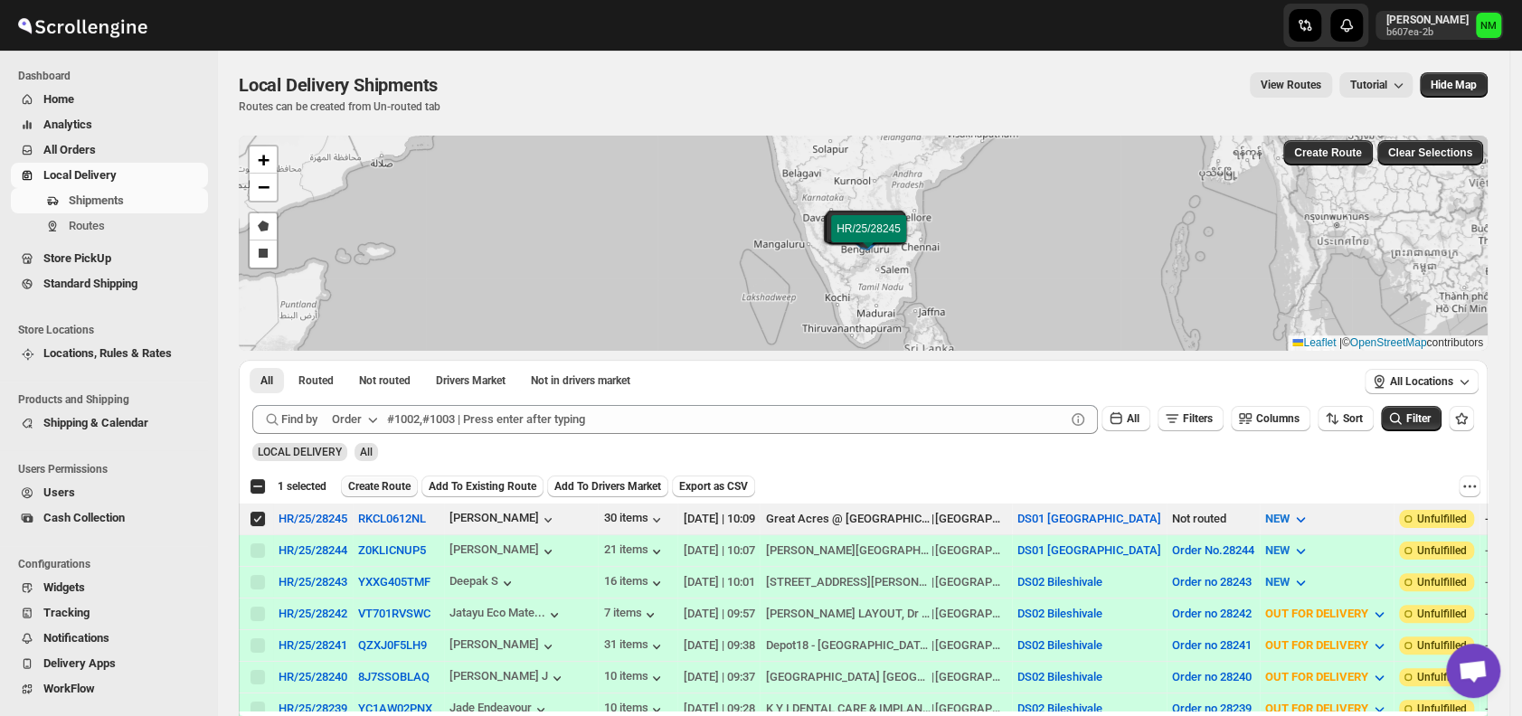
click at [386, 479] on span "Create Route" at bounding box center [379, 486] width 62 height 14
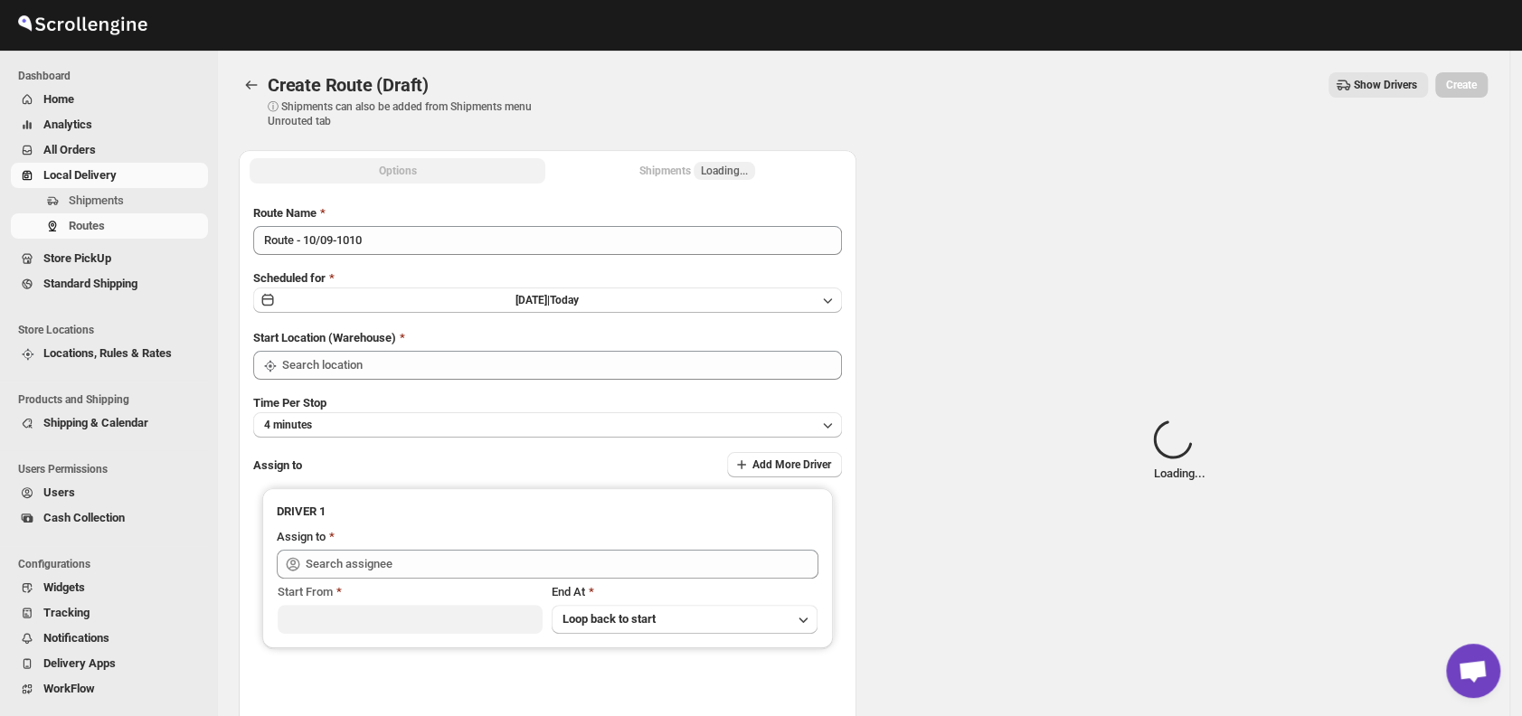
type input "DS01 [GEOGRAPHIC_DATA]"
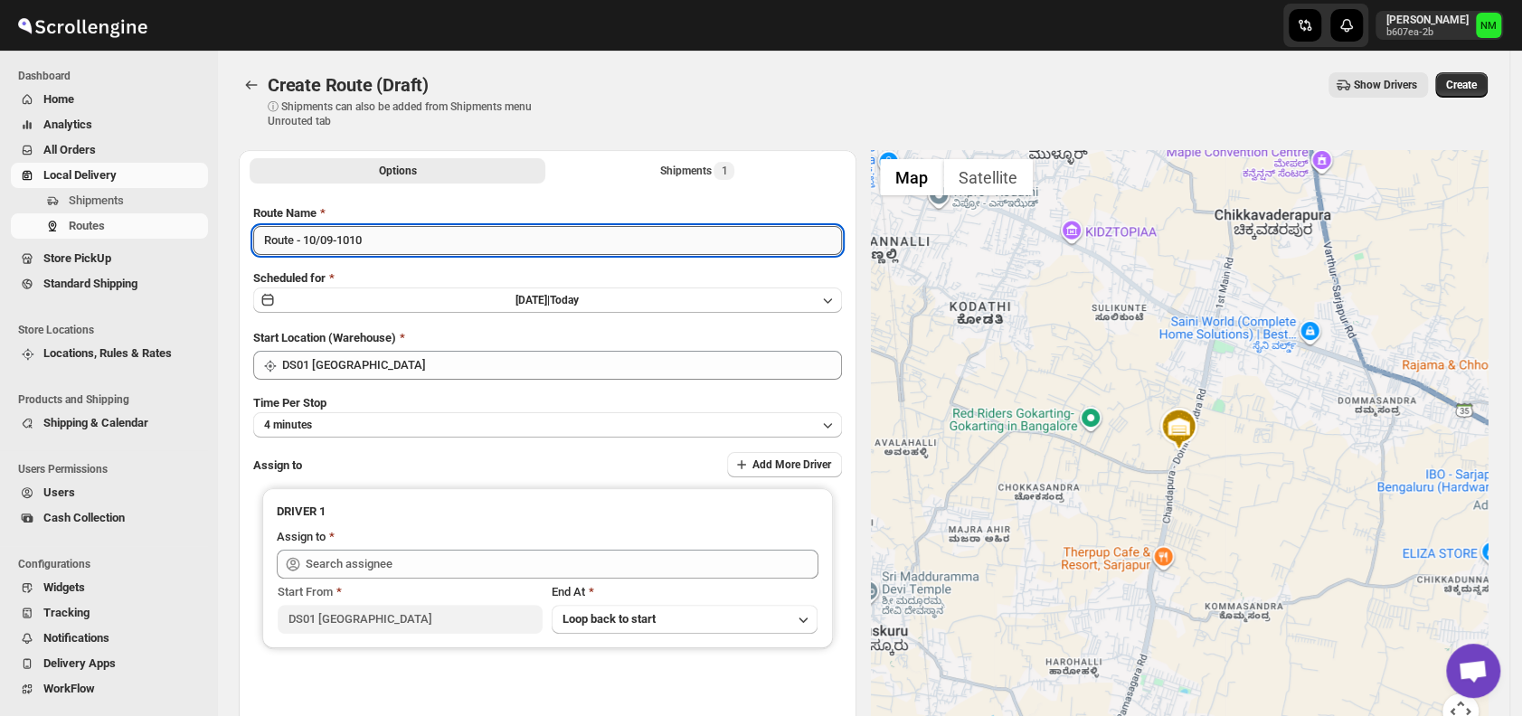
click at [402, 238] on input "Route - 10/09-1010" at bounding box center [547, 240] width 589 height 29
type input "R"
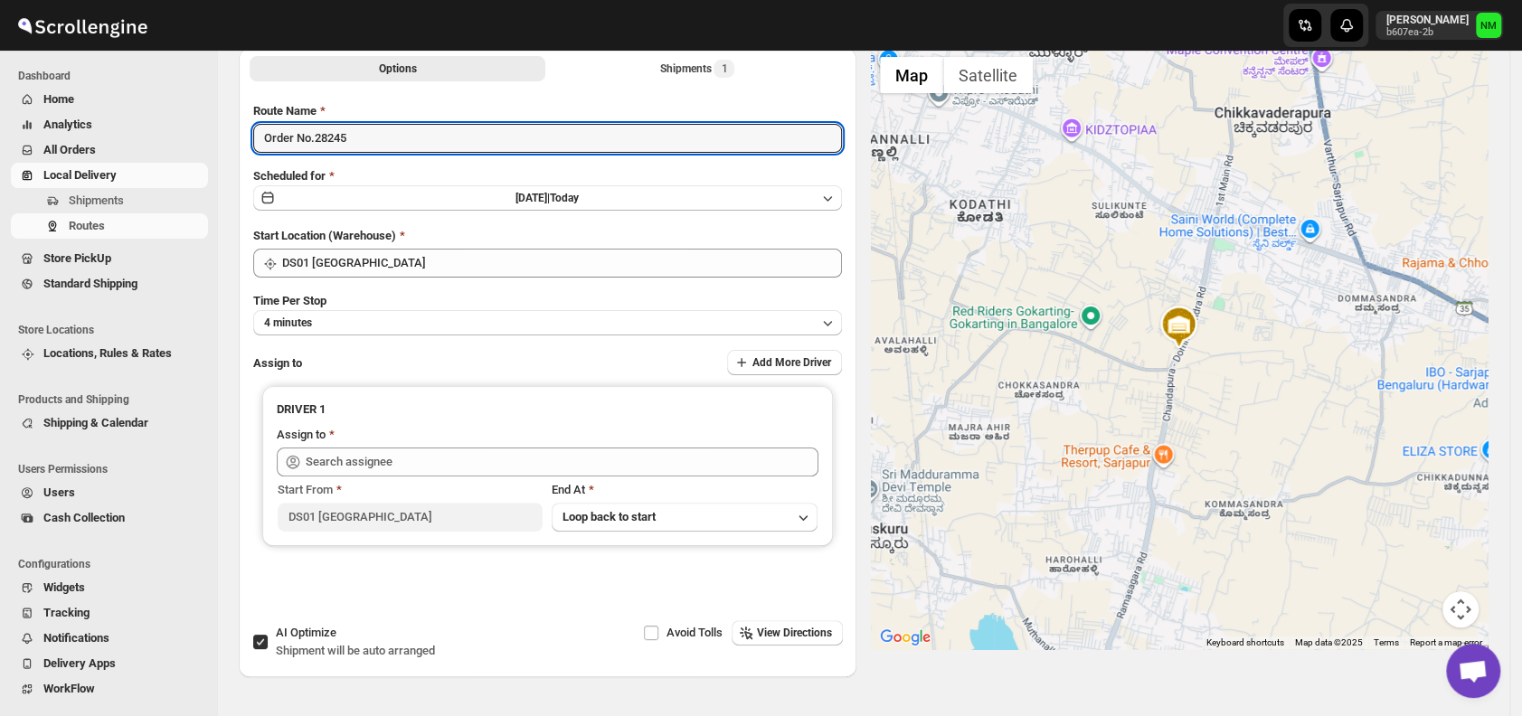
scroll to position [103, 0]
type input "Order No.28245"
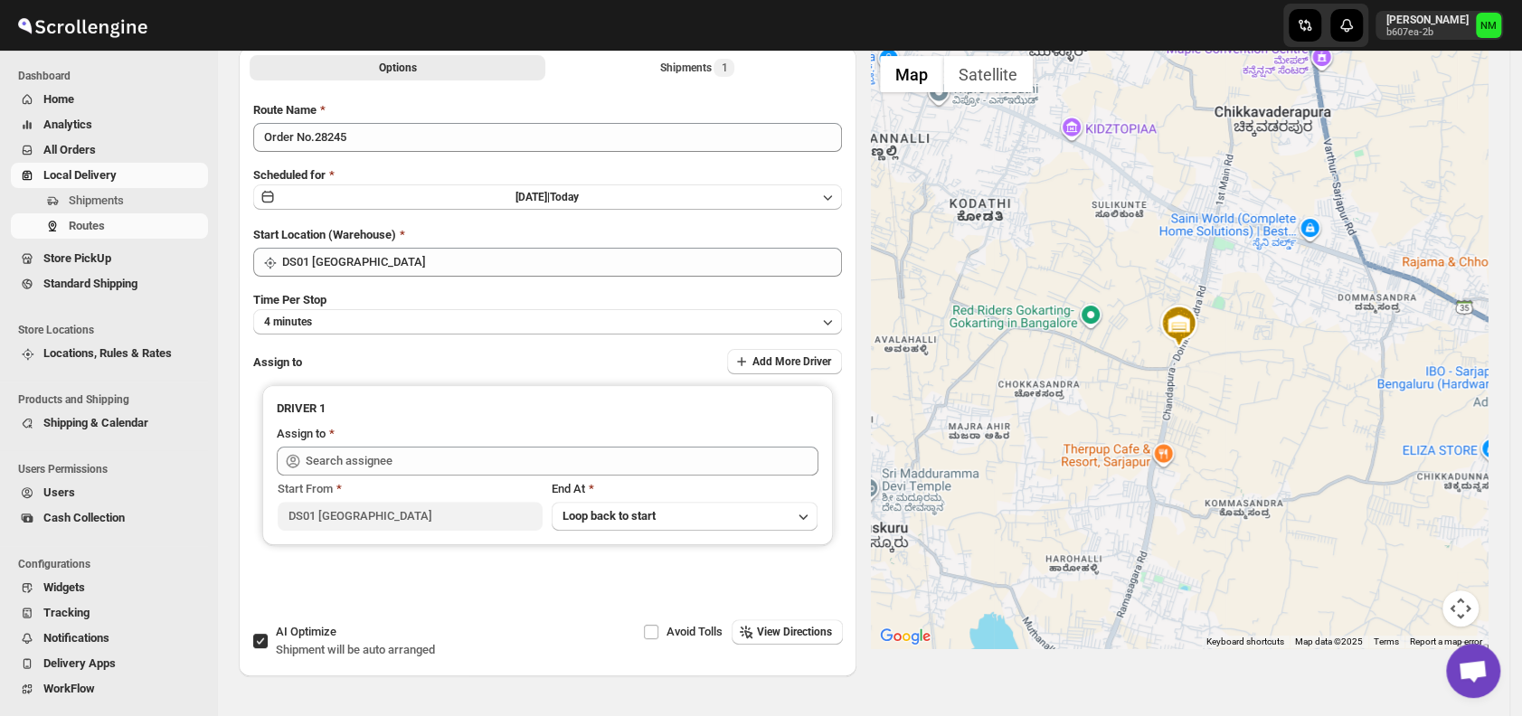
click at [386, 335] on div "Route Name Order No.28245 Scheduled for Wed Sep 10 2025 | Today Start Location …" at bounding box center [547, 356] width 589 height 511
click at [384, 323] on button "4 minutes" at bounding box center [547, 321] width 589 height 25
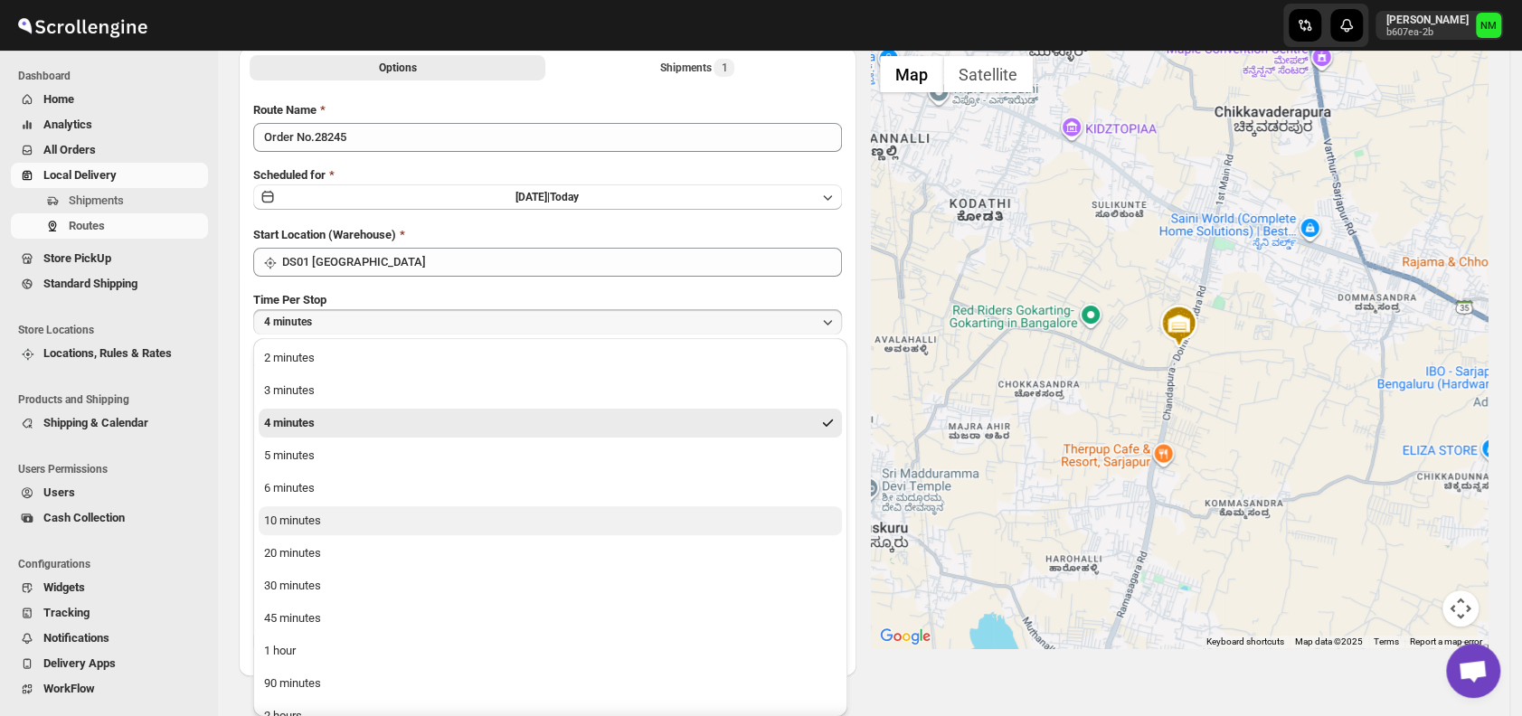
click at [332, 515] on button "10 minutes" at bounding box center [550, 520] width 583 height 29
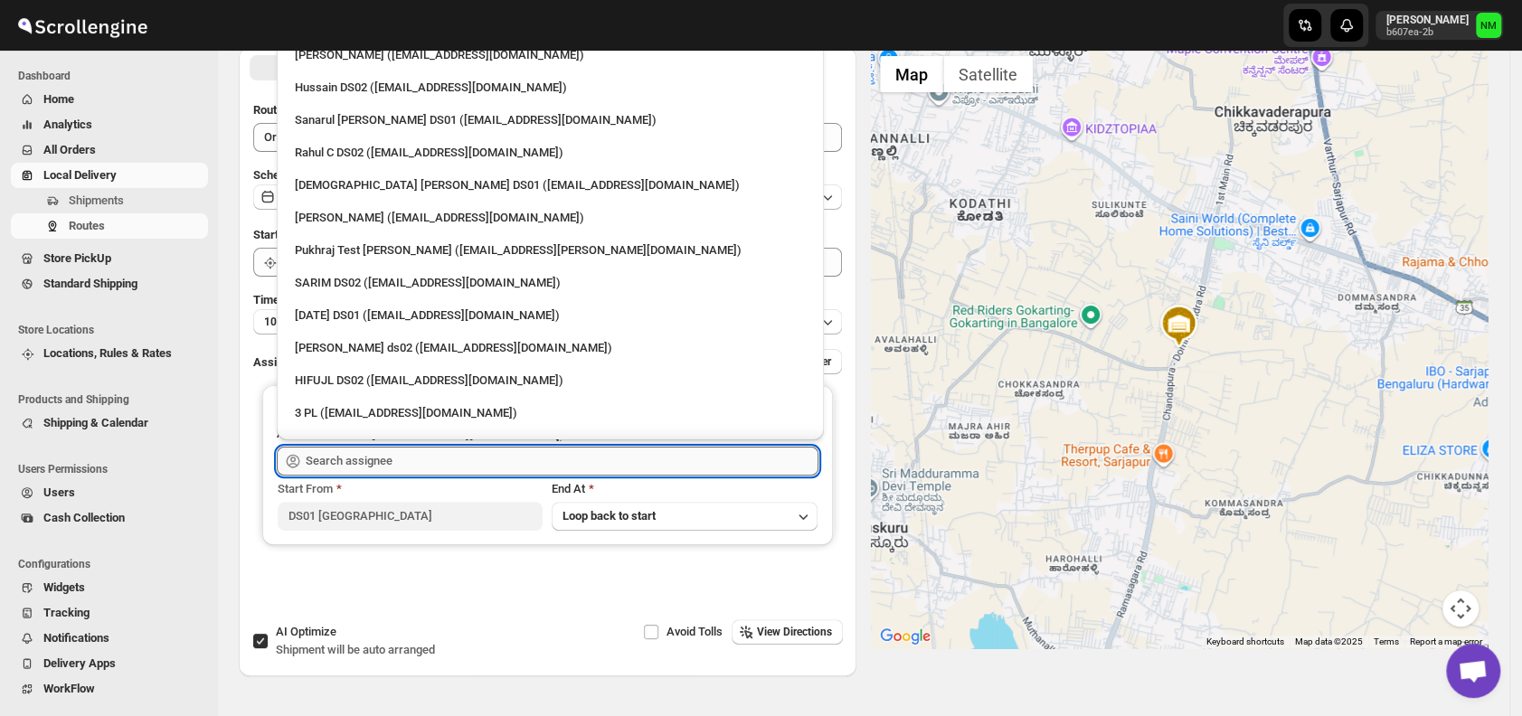
click at [405, 455] on input "text" at bounding box center [562, 461] width 513 height 29
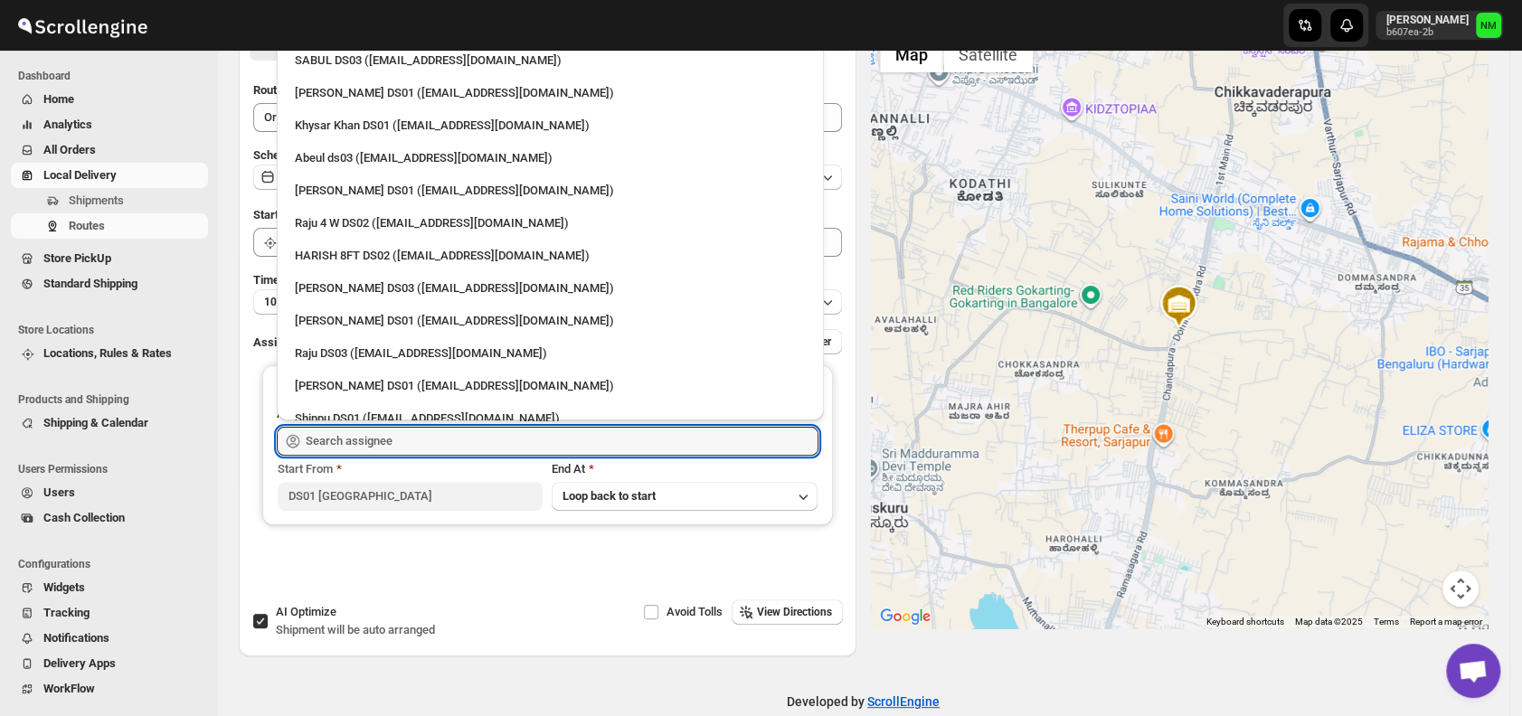
scroll to position [125, 0]
click at [368, 386] on div "[PERSON_NAME] DS01 ([EMAIL_ADDRESS][DOMAIN_NAME])" at bounding box center [550, 387] width 511 height 18
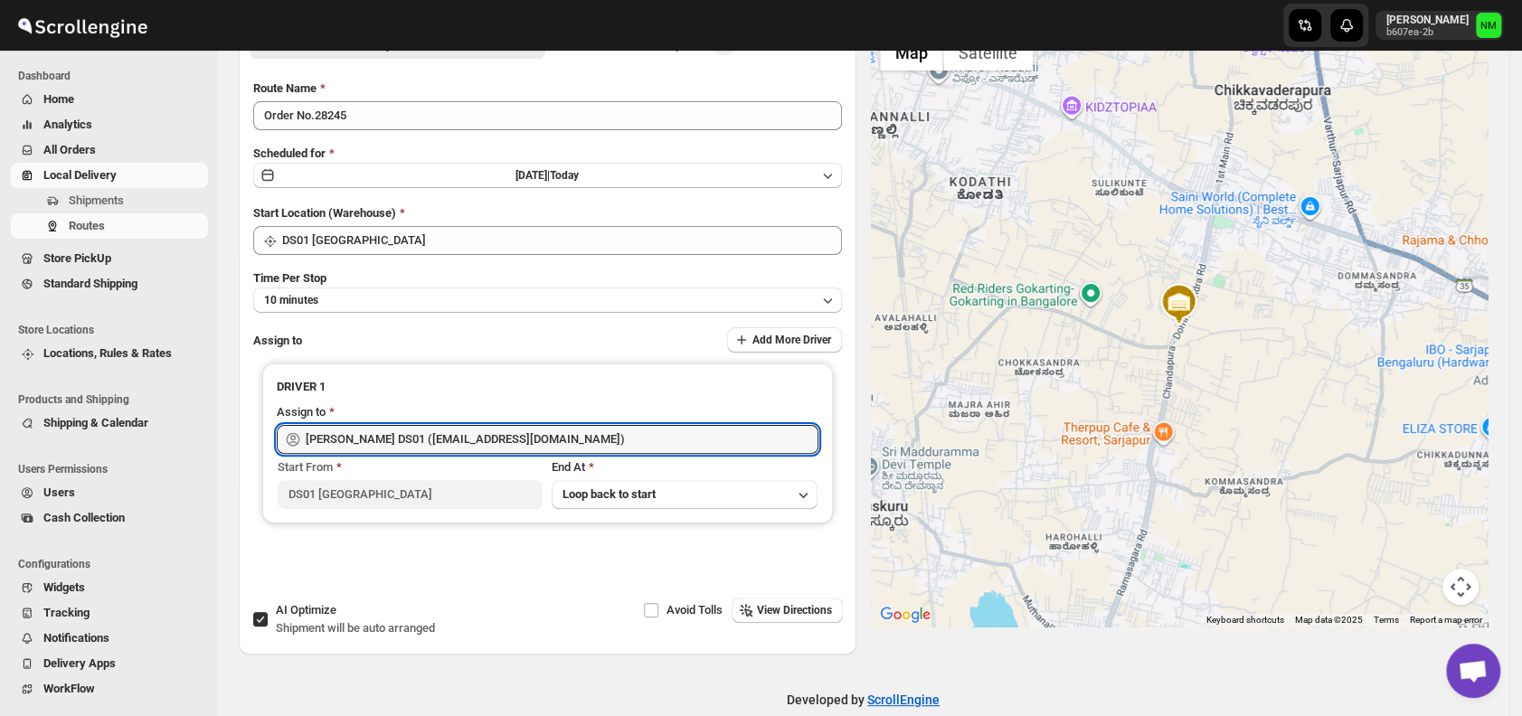
type input "[PERSON_NAME] DS01 ([EMAIL_ADDRESS][DOMAIN_NAME])"
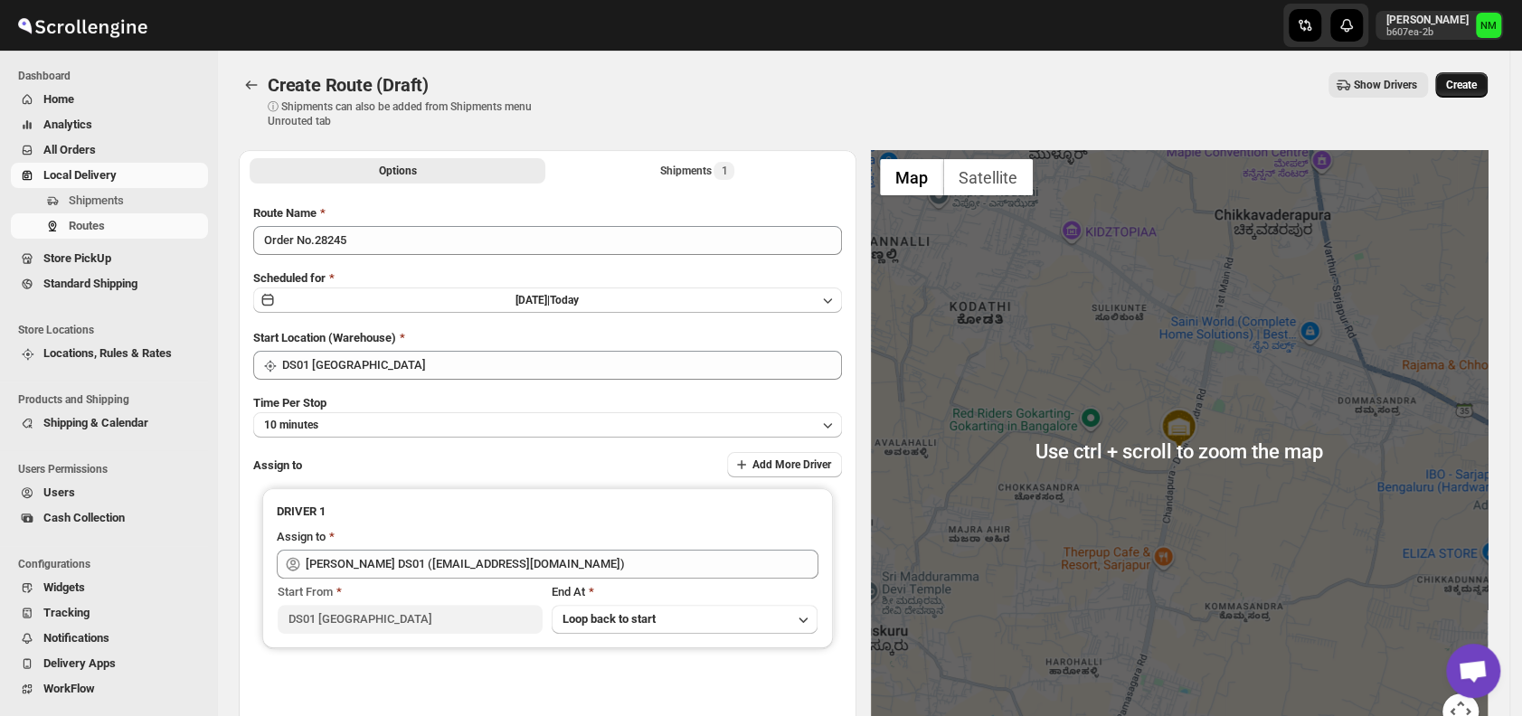
click at [1477, 84] on span "Create" at bounding box center [1461, 85] width 31 height 14
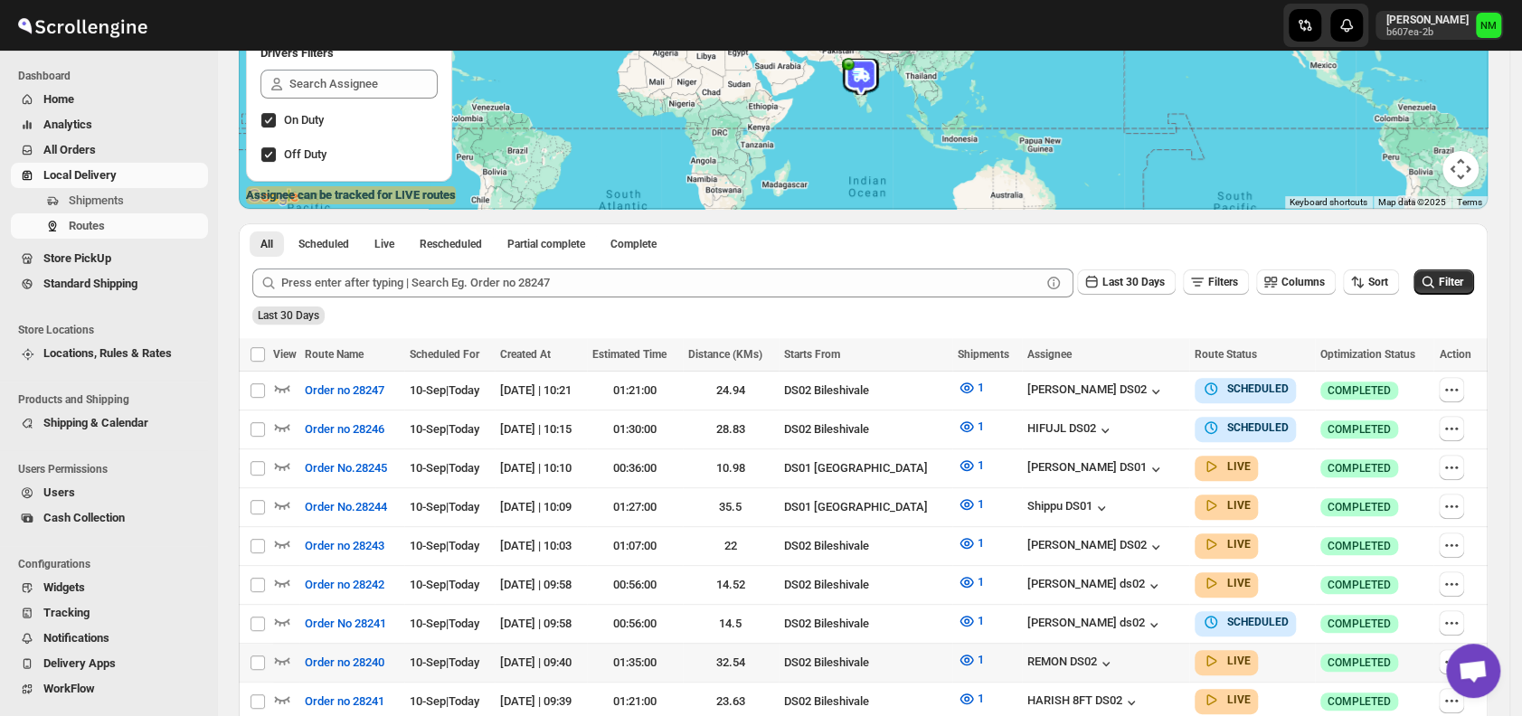
scroll to position [253, 0]
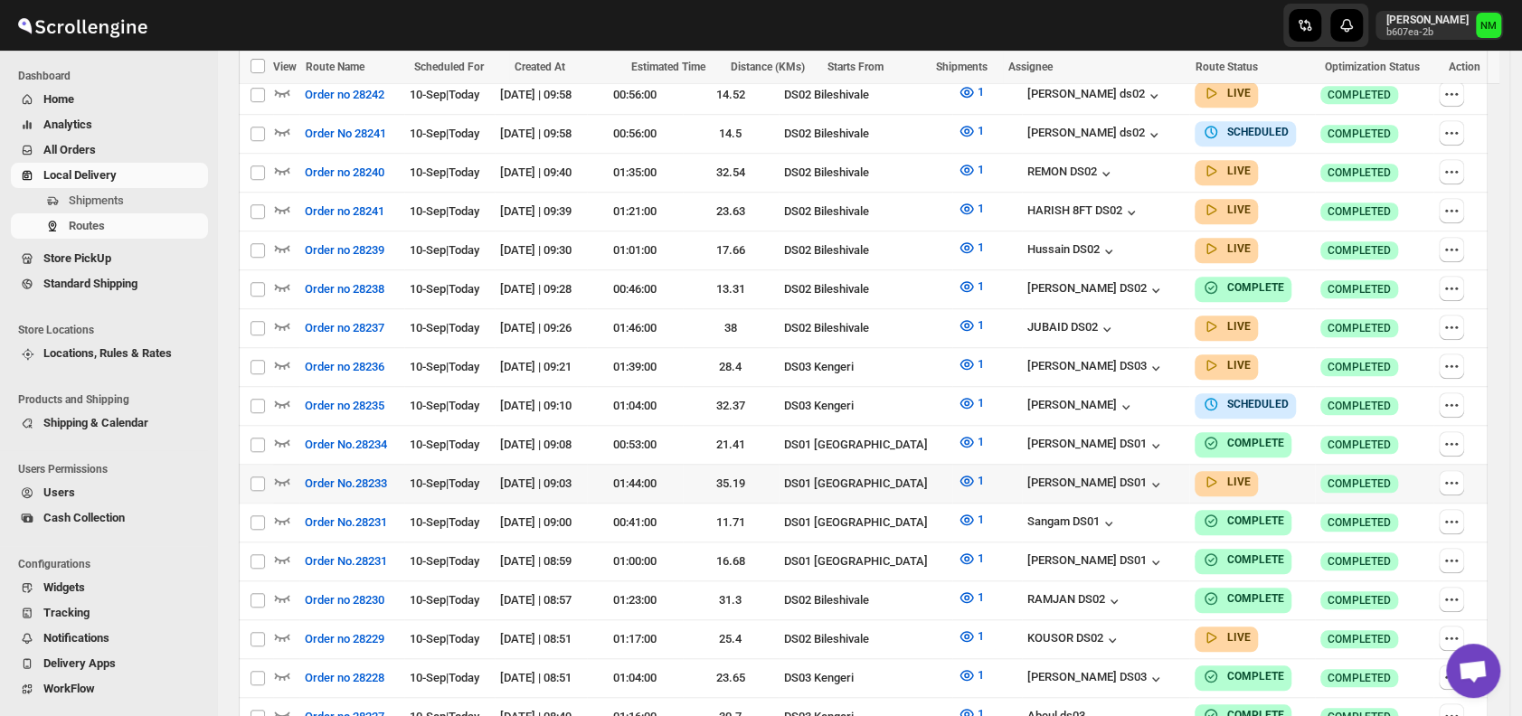
scroll to position [752, 0]
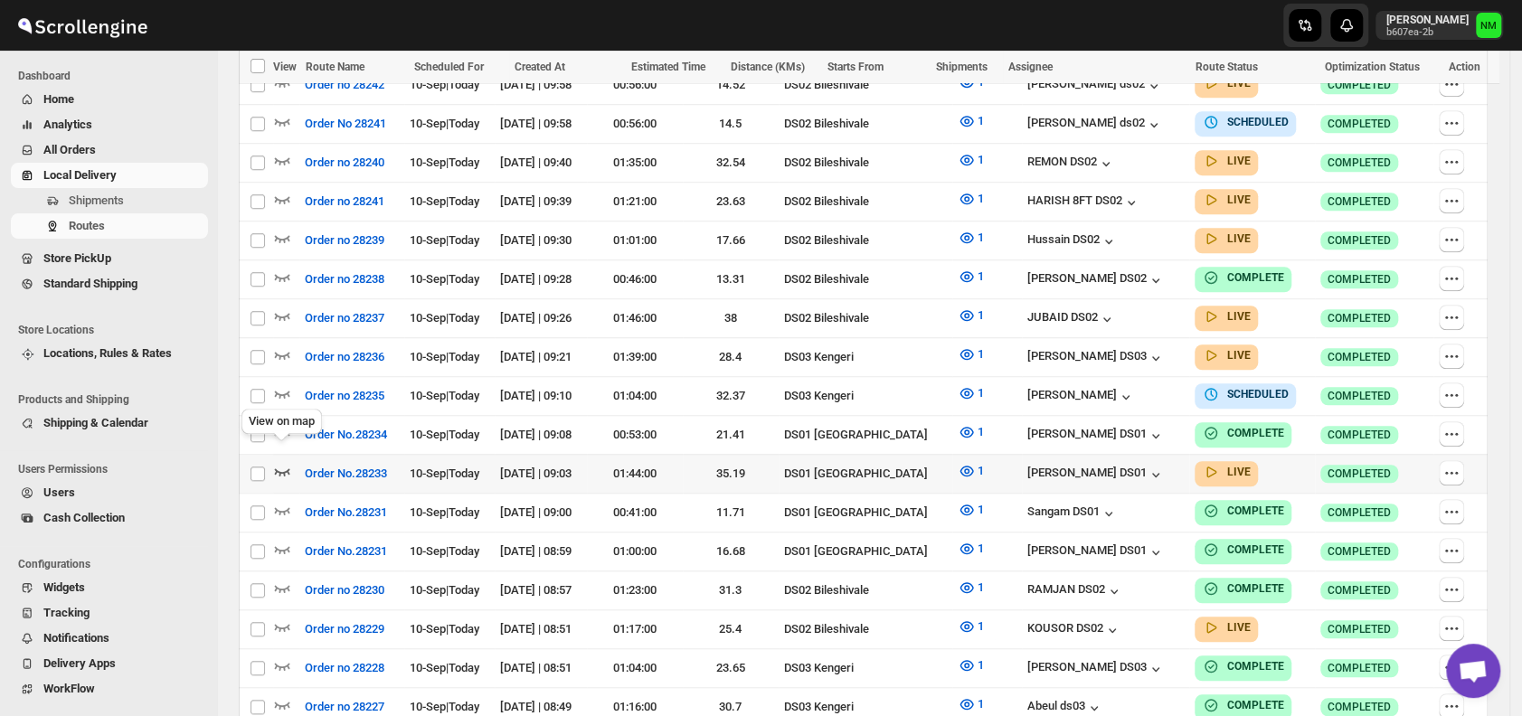
click at [288, 468] on icon "button" at bounding box center [282, 471] width 15 height 7
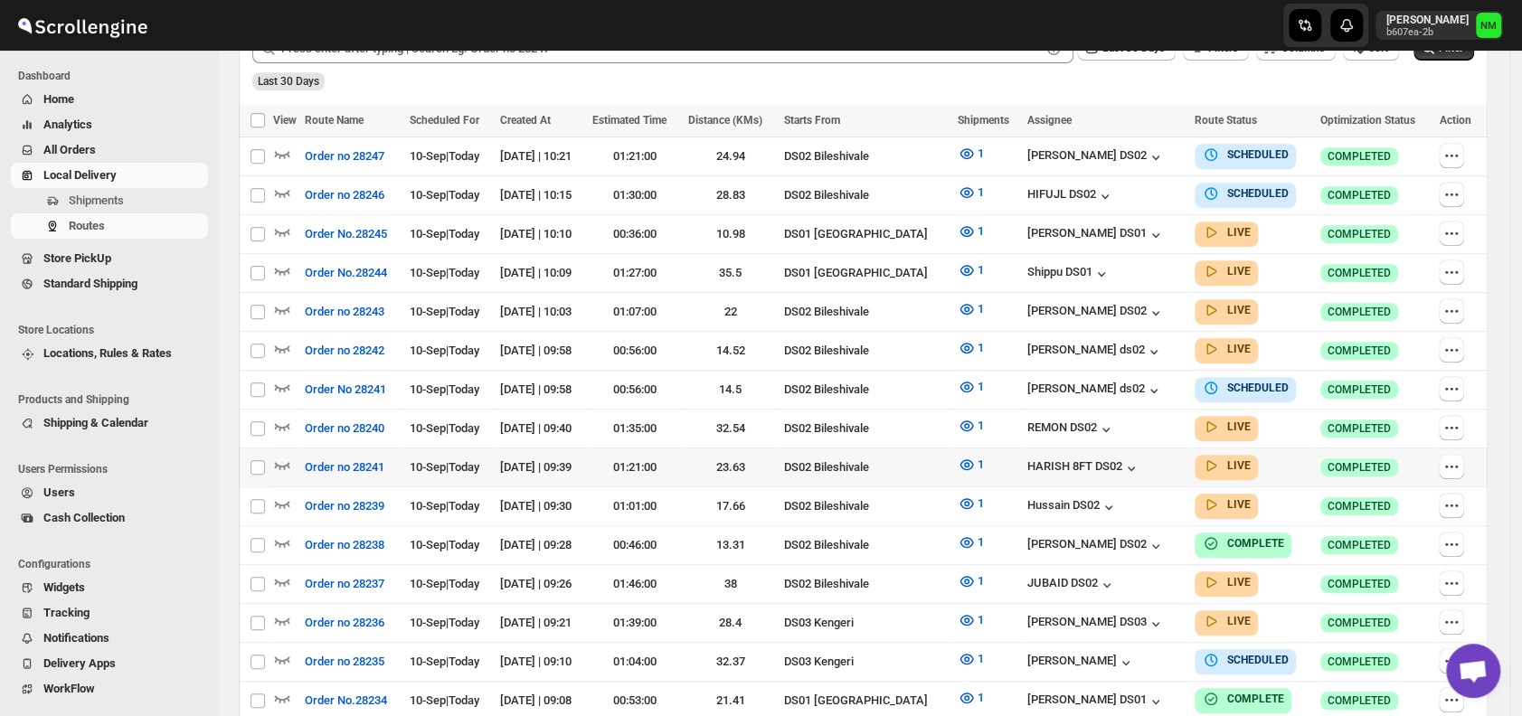
scroll to position [0, 0]
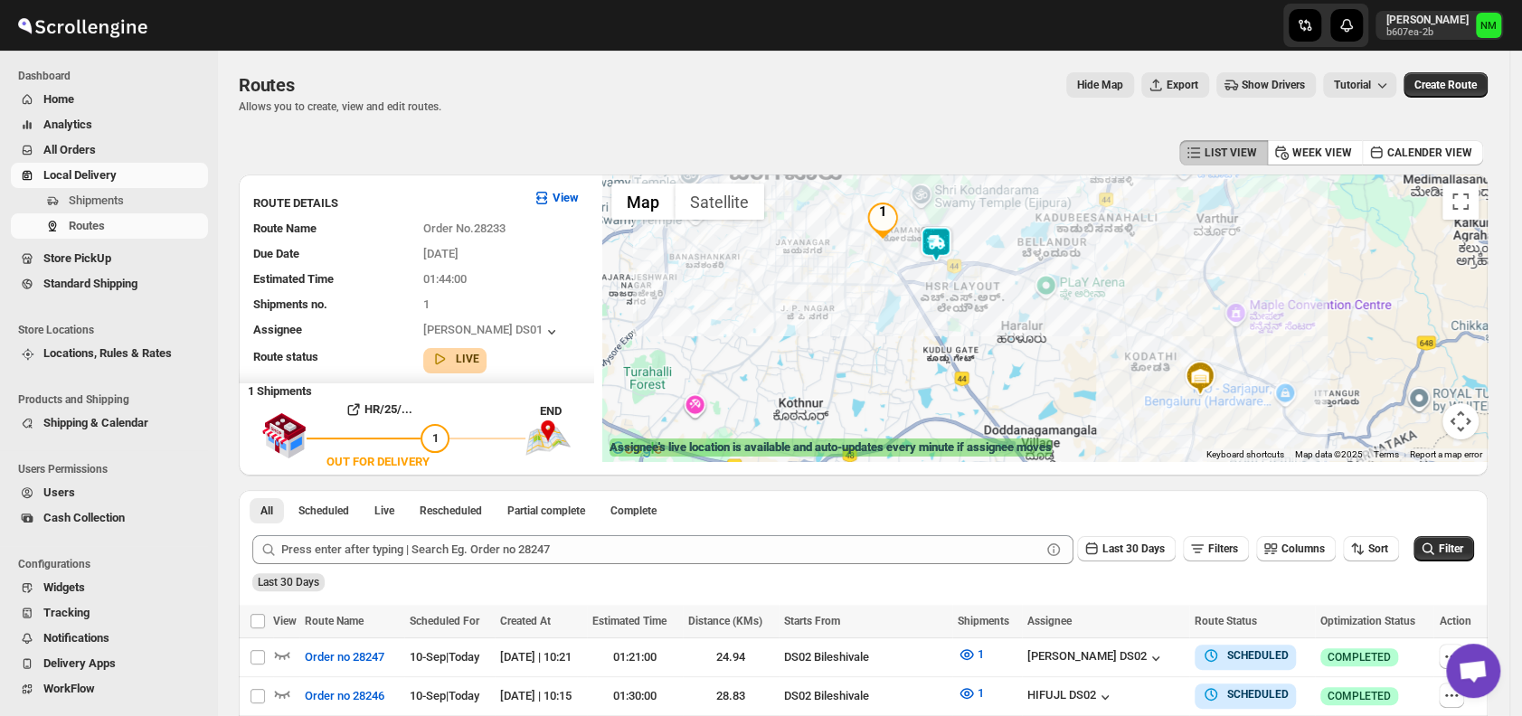
click at [954, 241] on img at bounding box center [936, 244] width 36 height 36
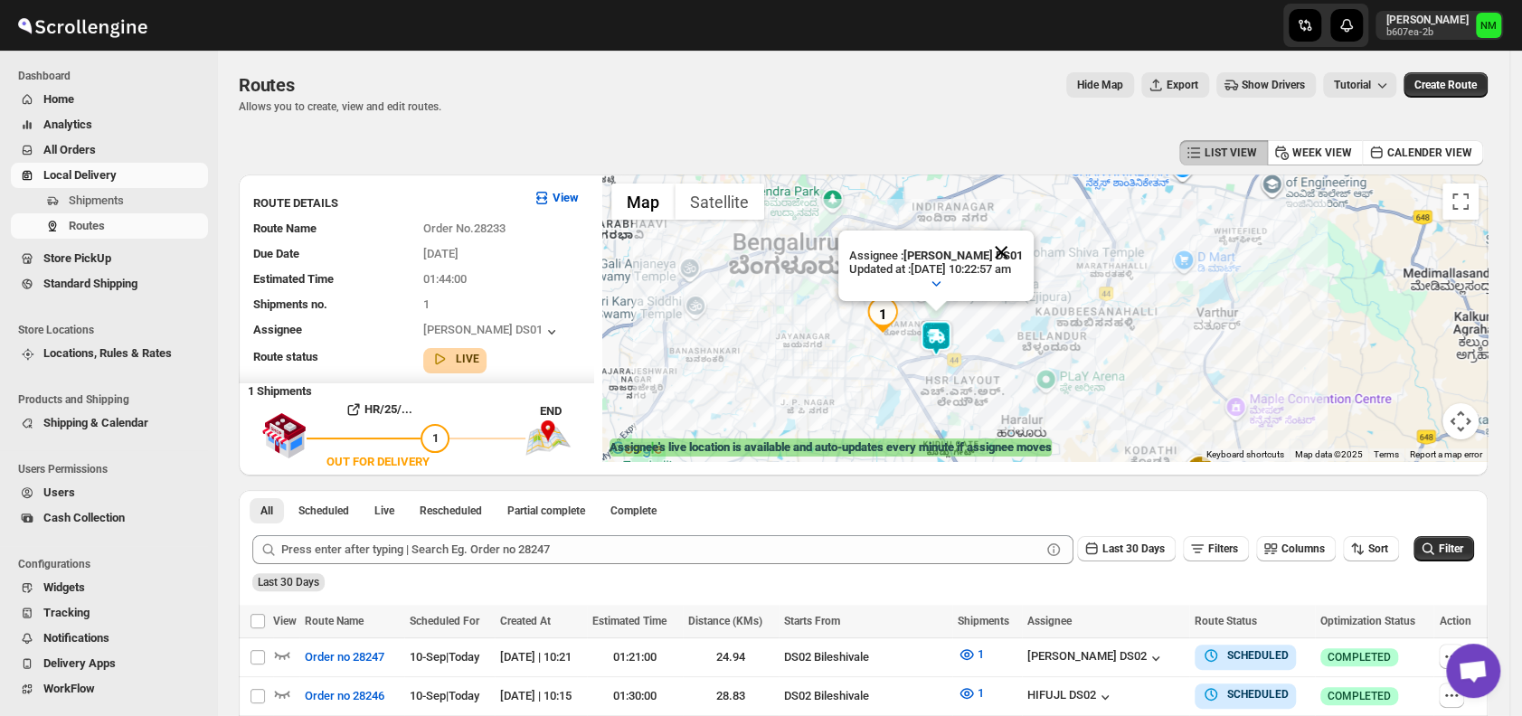
click at [1023, 251] on button "Close" at bounding box center [1000, 252] width 43 height 43
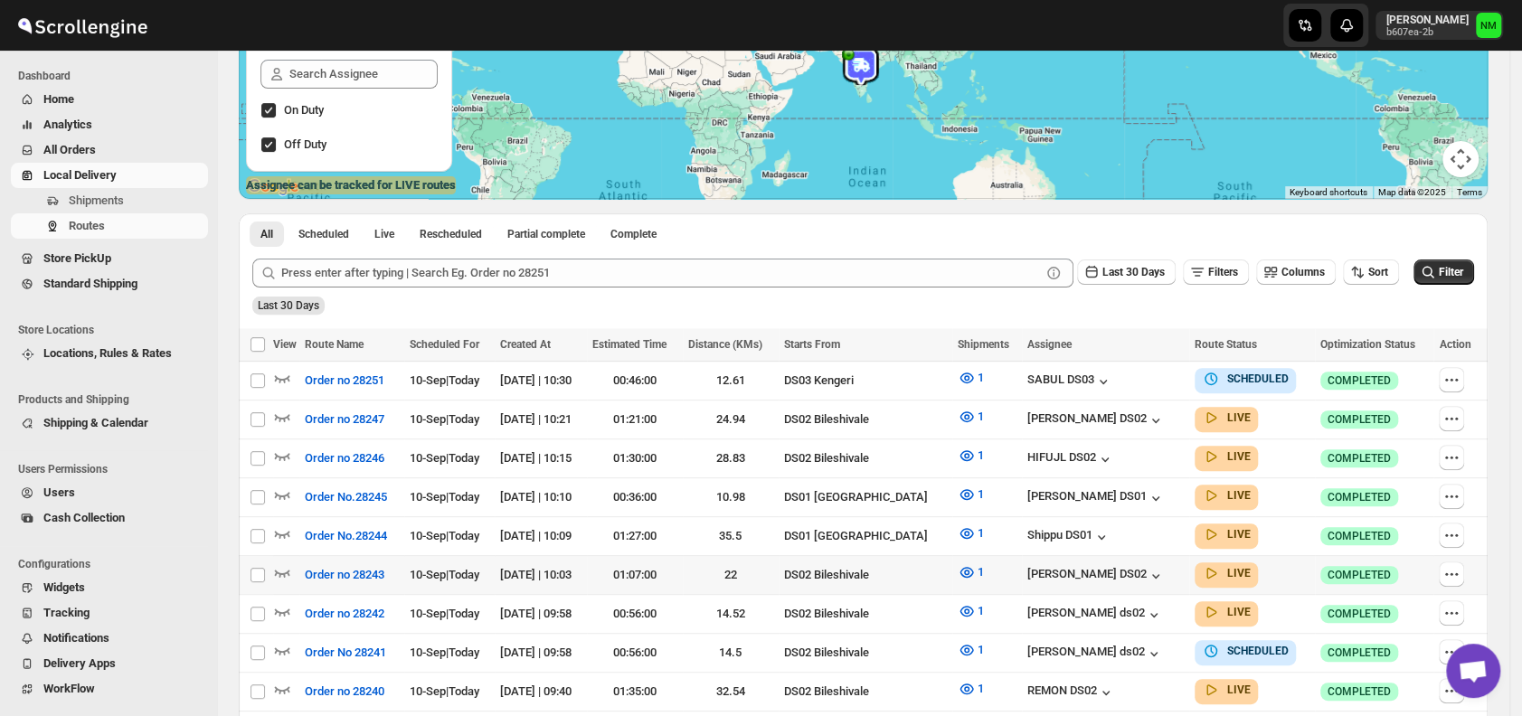
scroll to position [265, 0]
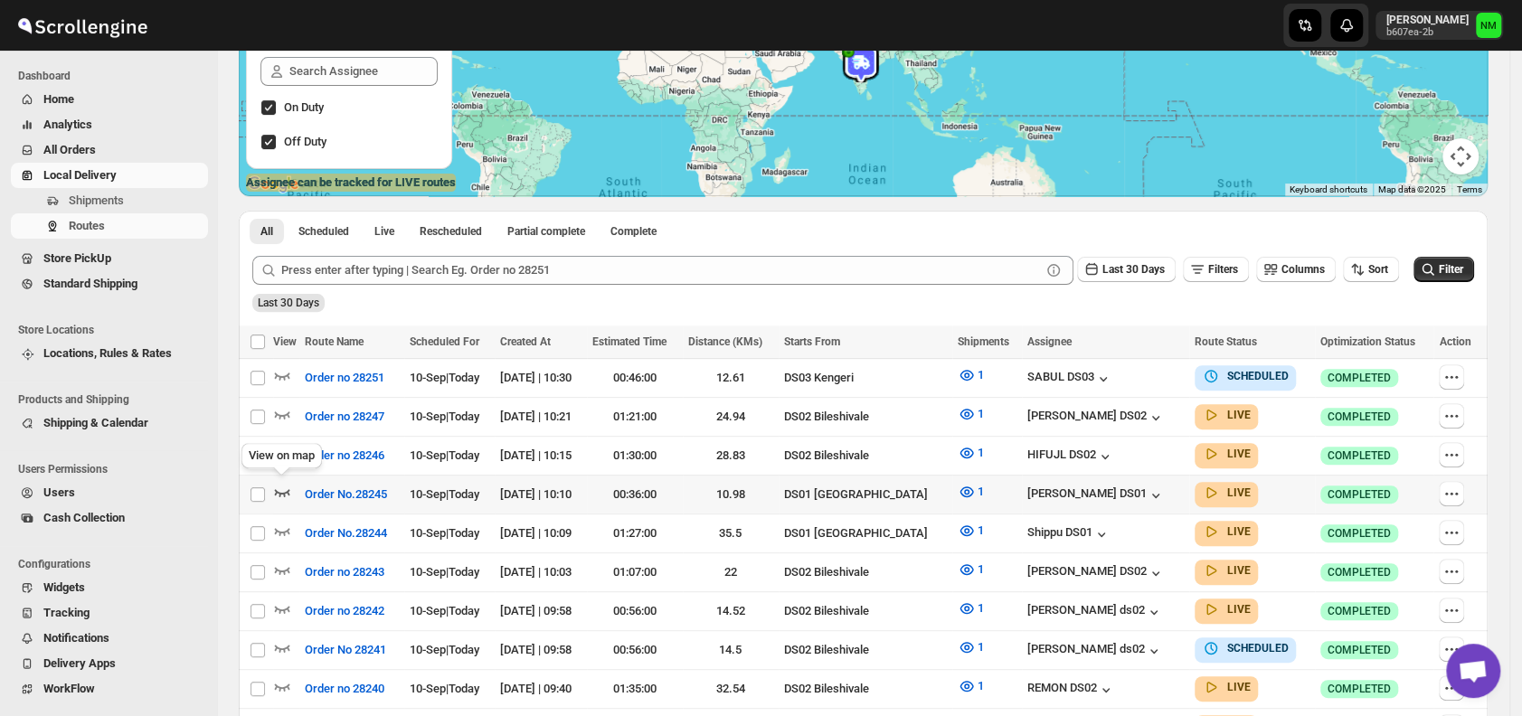
click at [280, 489] on icon "button" at bounding box center [282, 492] width 15 height 7
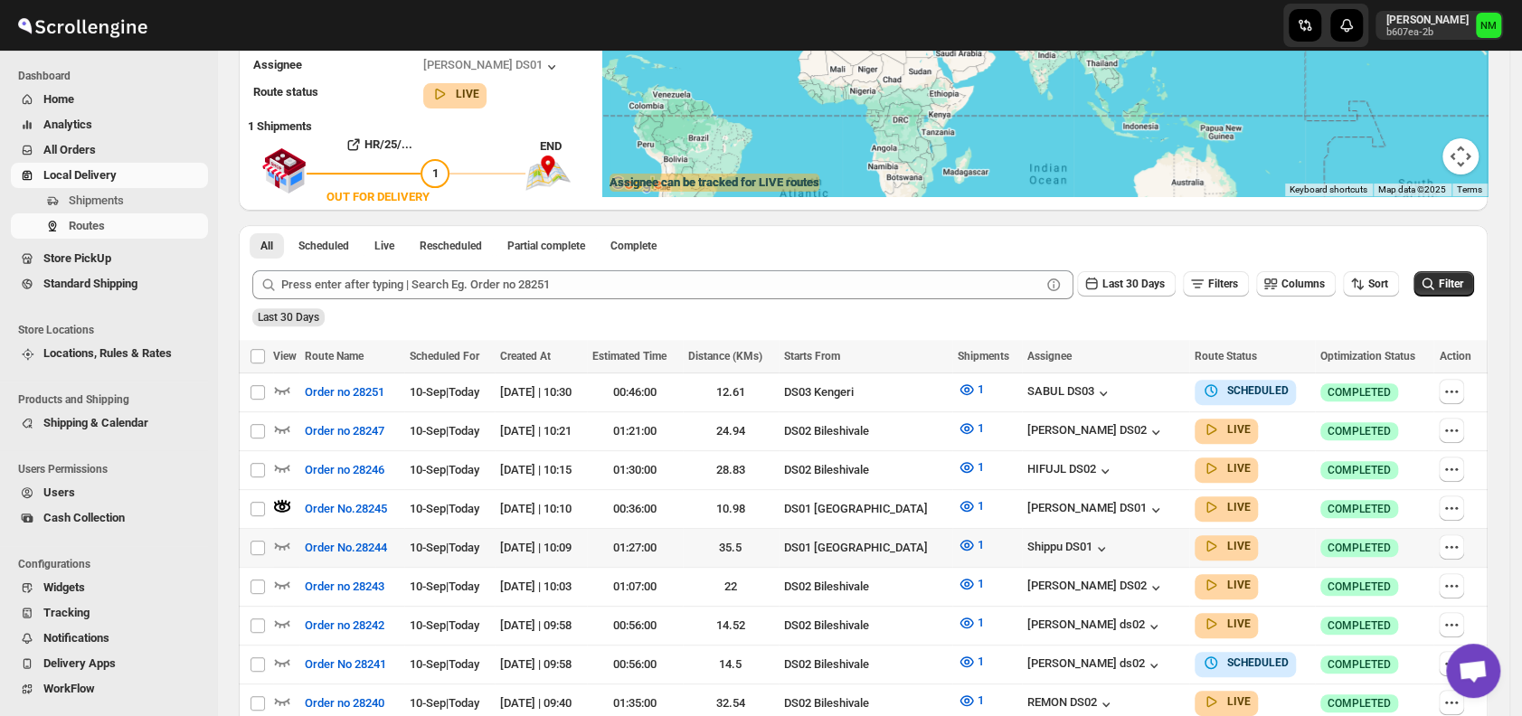
scroll to position [0, 0]
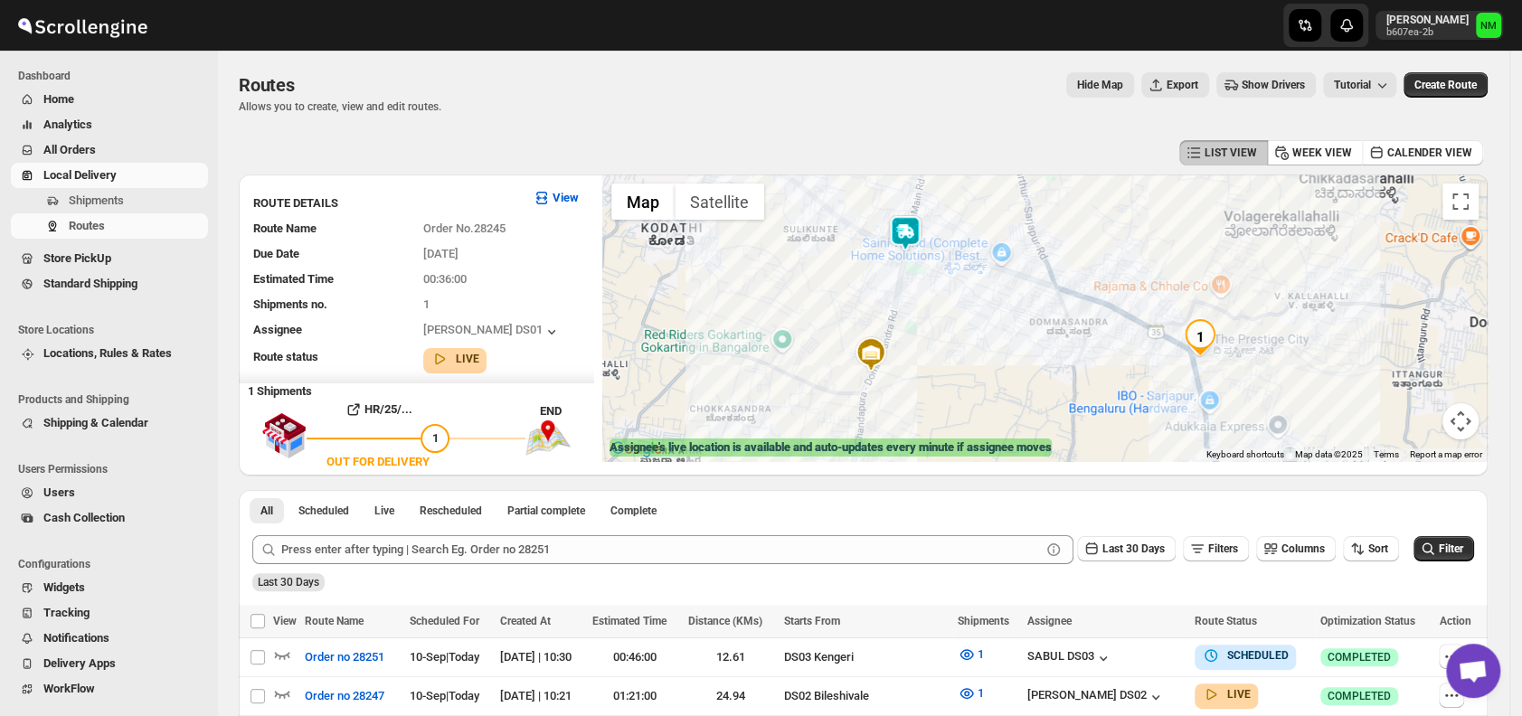
click at [911, 222] on img at bounding box center [905, 233] width 36 height 36
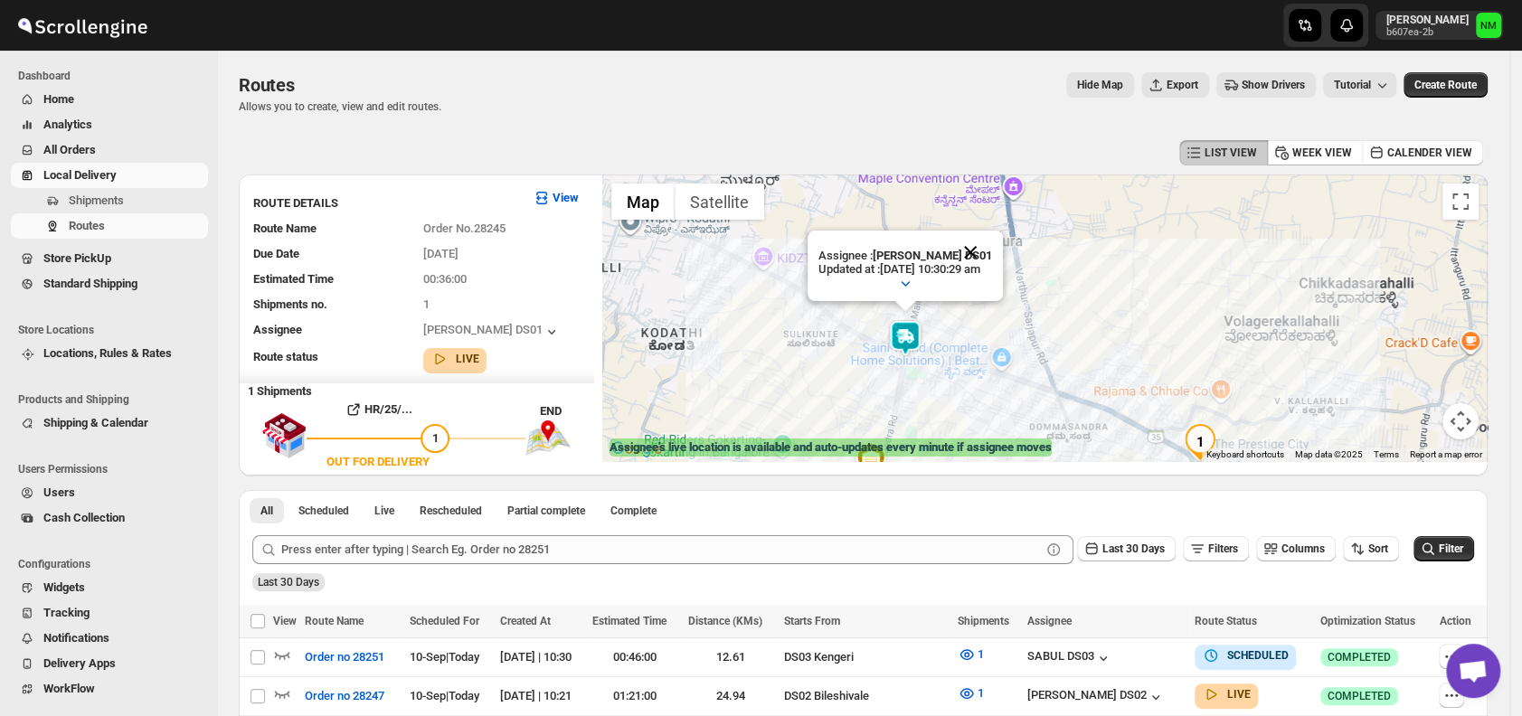
click at [992, 248] on button "Close" at bounding box center [970, 252] width 43 height 43
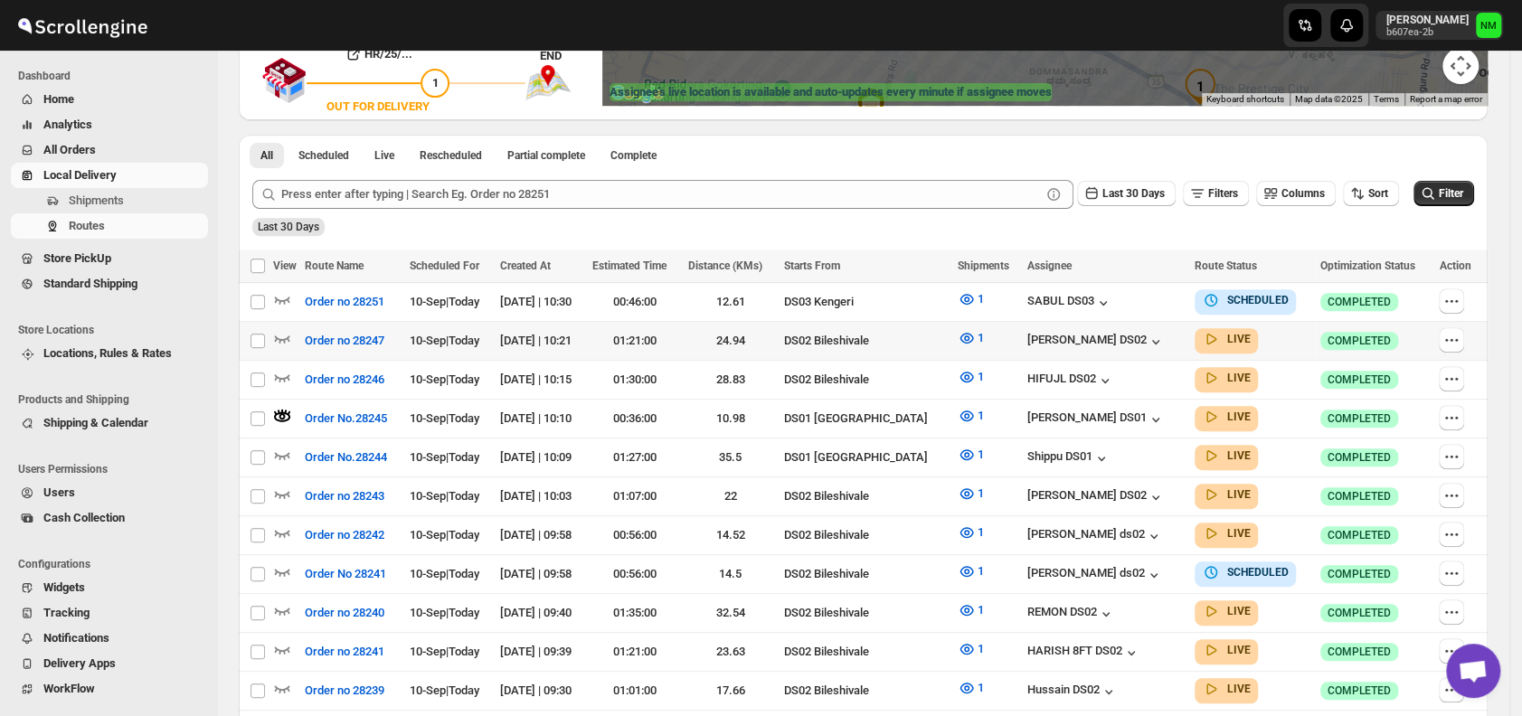
scroll to position [359, 0]
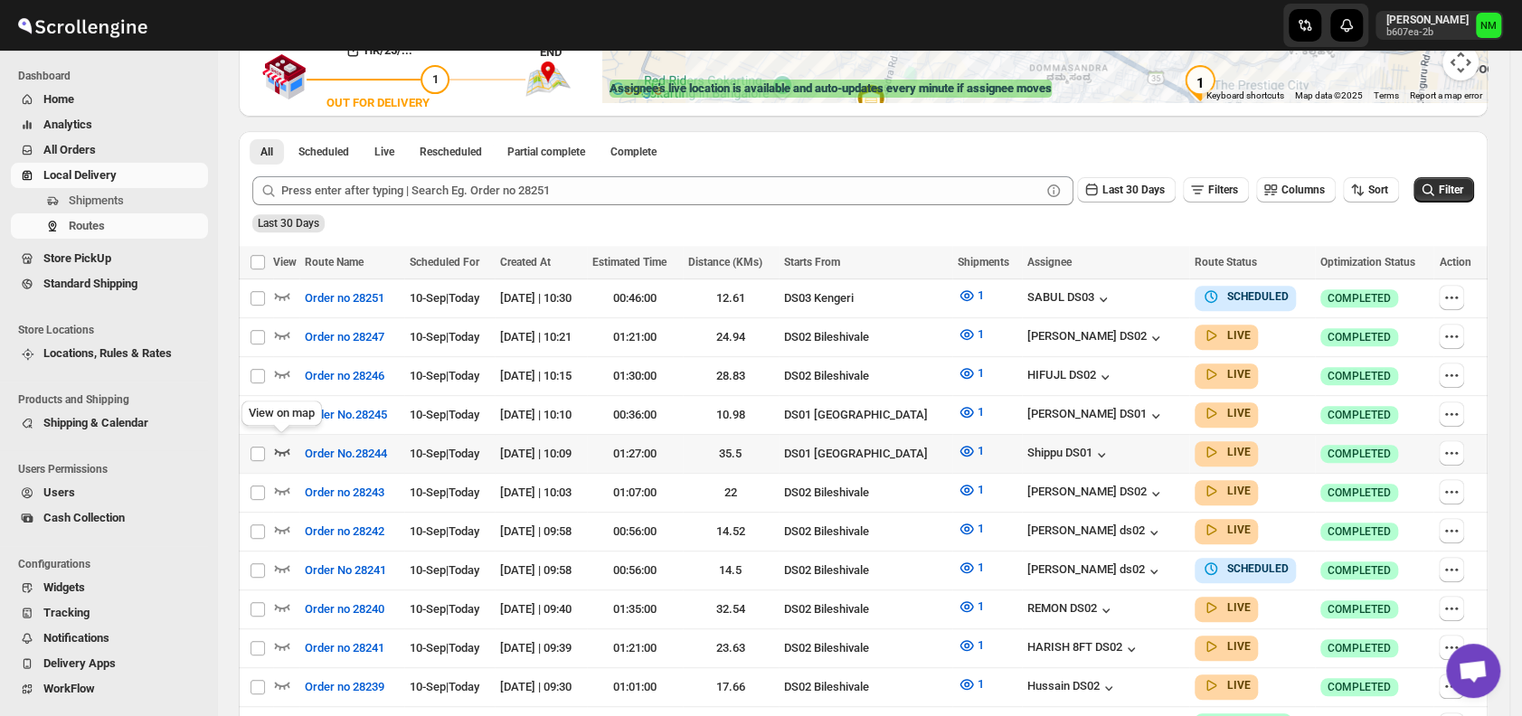
click at [281, 449] on icon "button" at bounding box center [282, 451] width 18 height 18
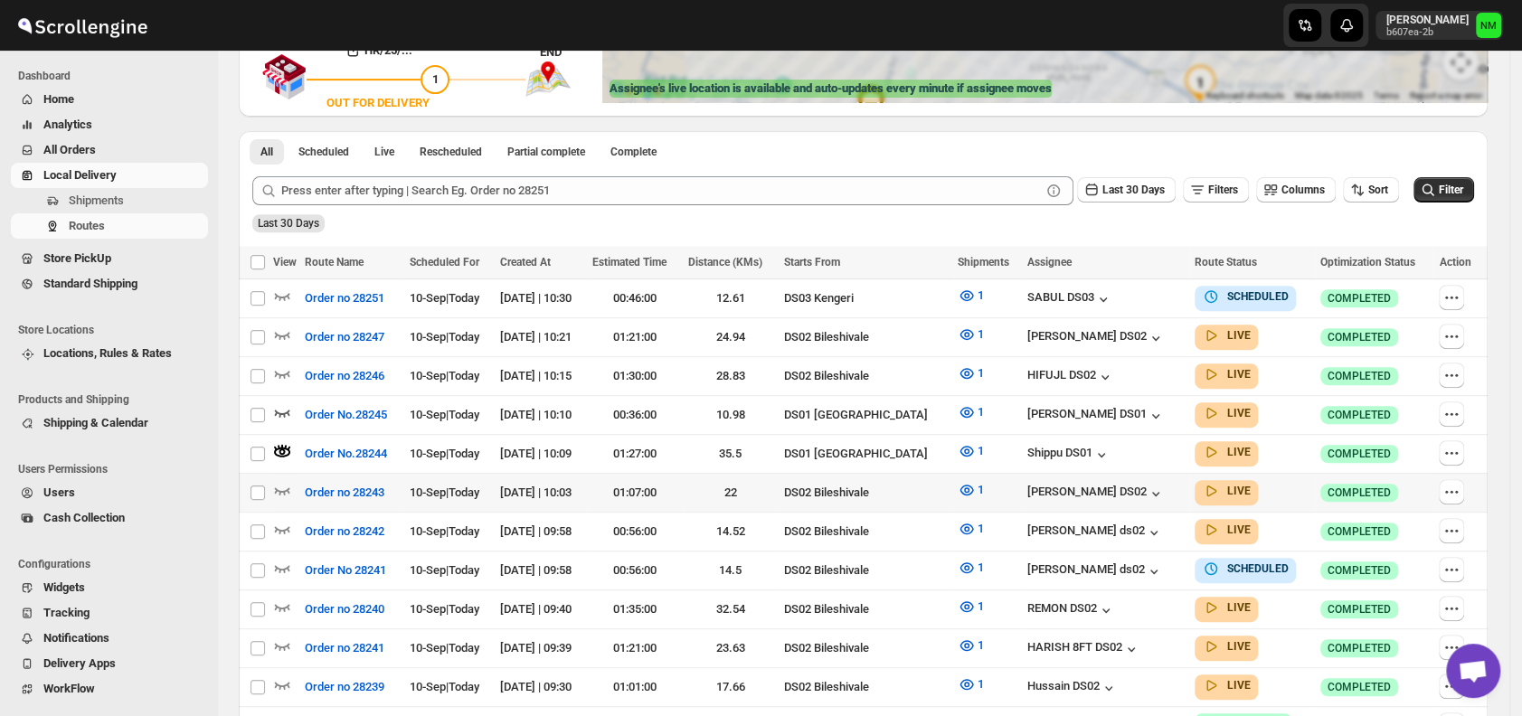
scroll to position [0, 0]
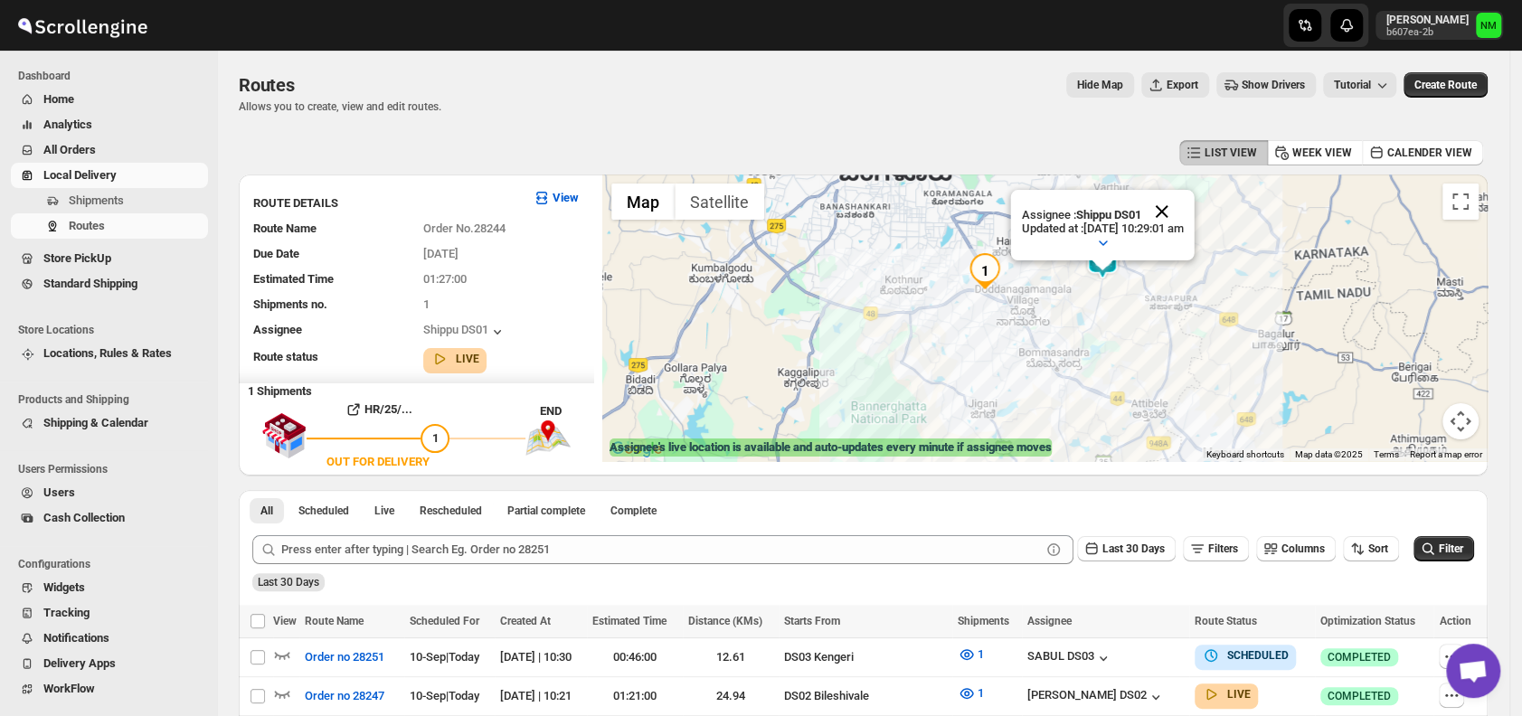
click at [1184, 210] on button "Close" at bounding box center [1161, 211] width 43 height 43
click at [91, 192] on span "Shipments" at bounding box center [137, 201] width 136 height 18
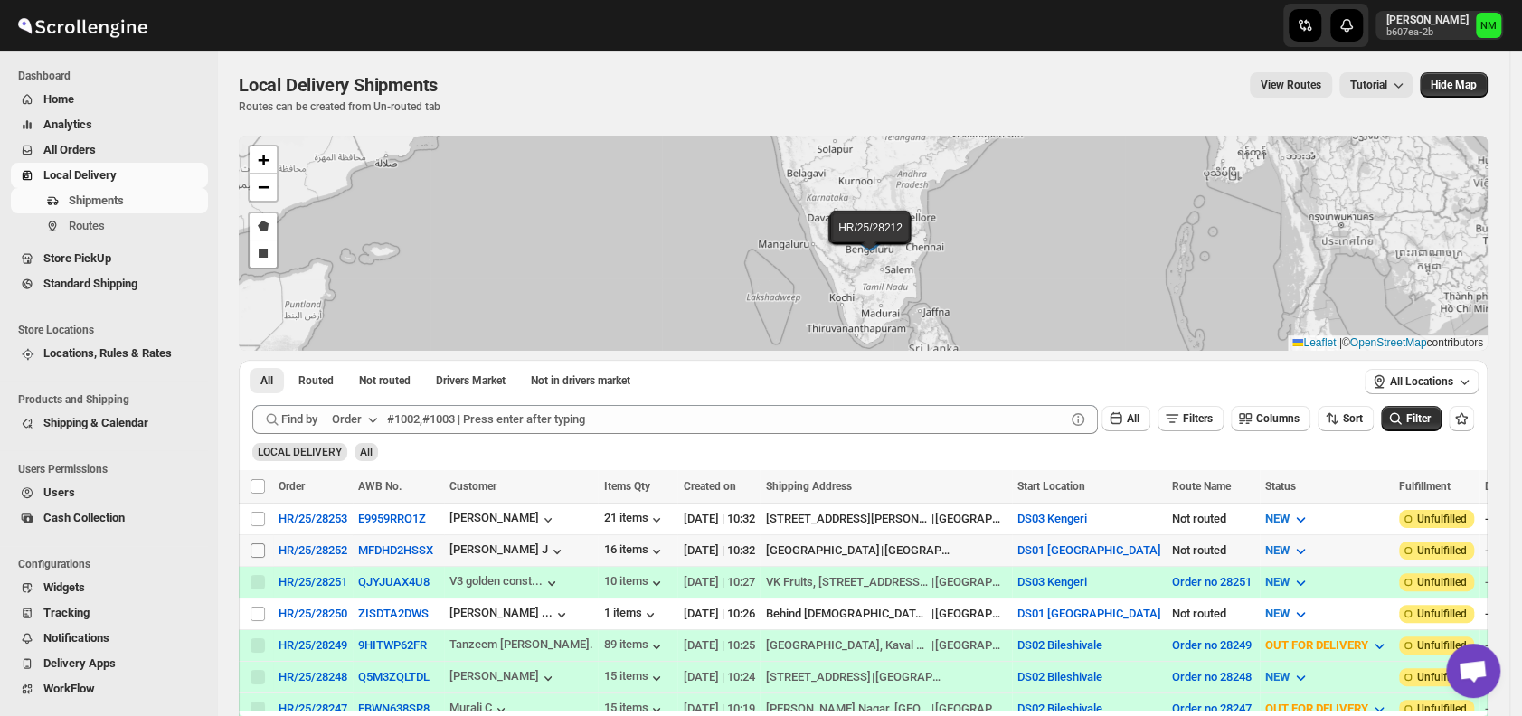
click at [262, 546] on input "Select shipment" at bounding box center [257, 550] width 14 height 14
checkbox input "true"
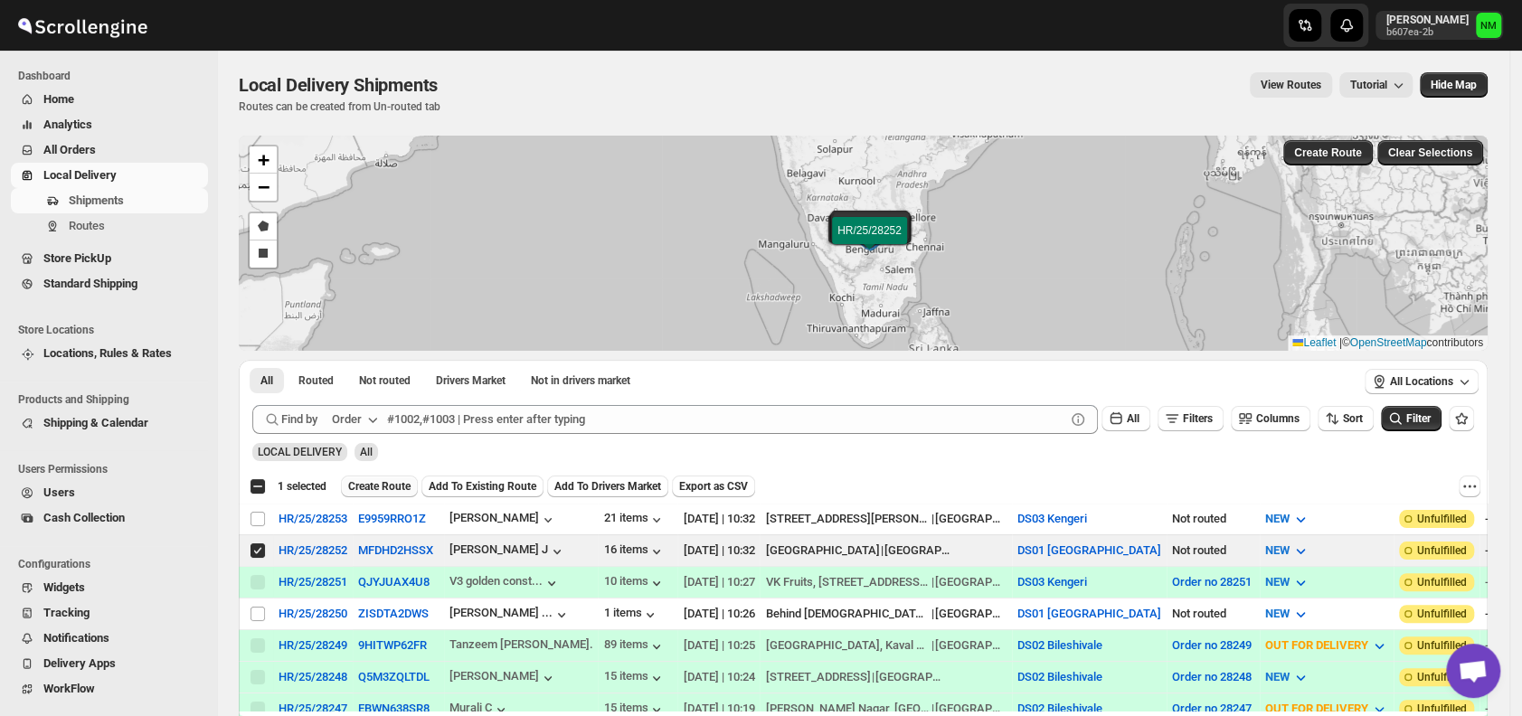
click at [384, 486] on span "Create Route" at bounding box center [379, 486] width 62 height 14
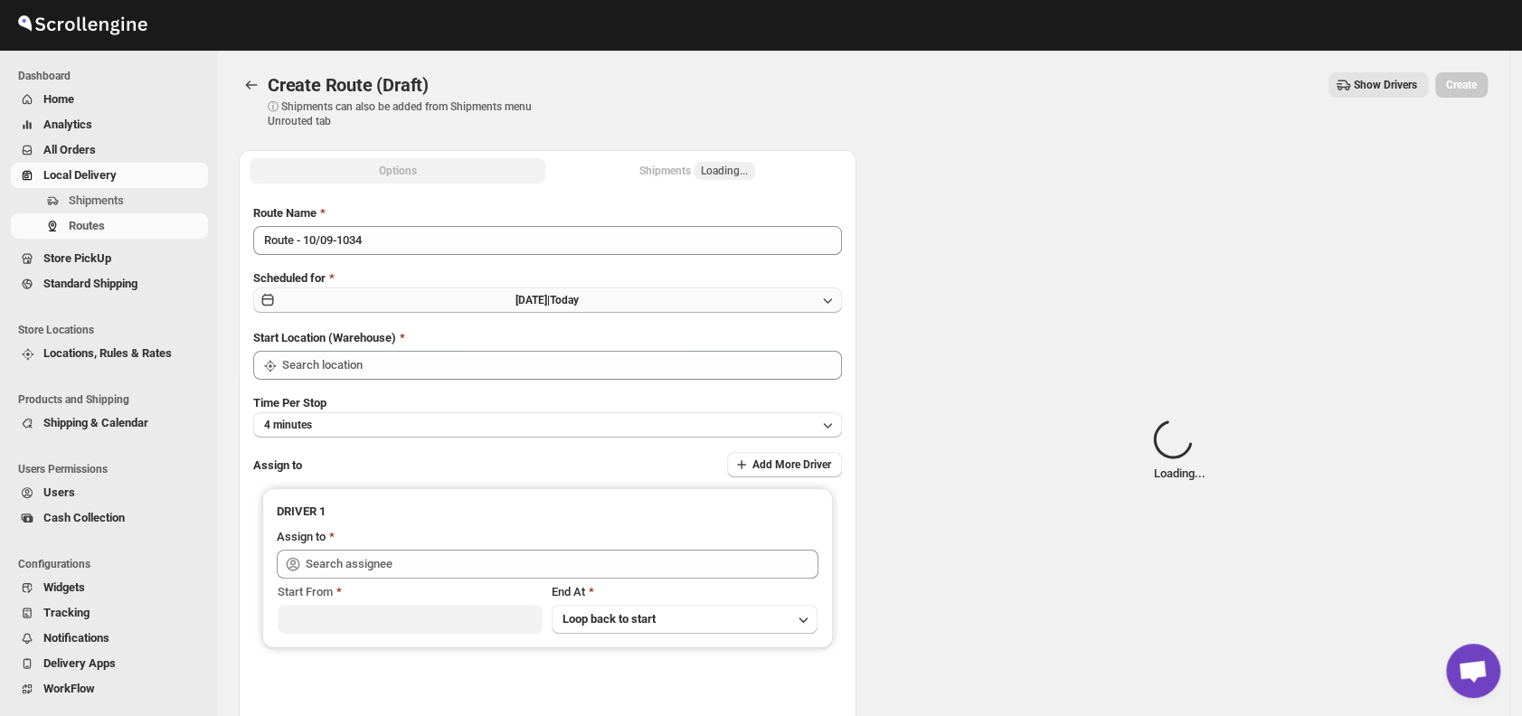
type input "DS01 [GEOGRAPHIC_DATA]"
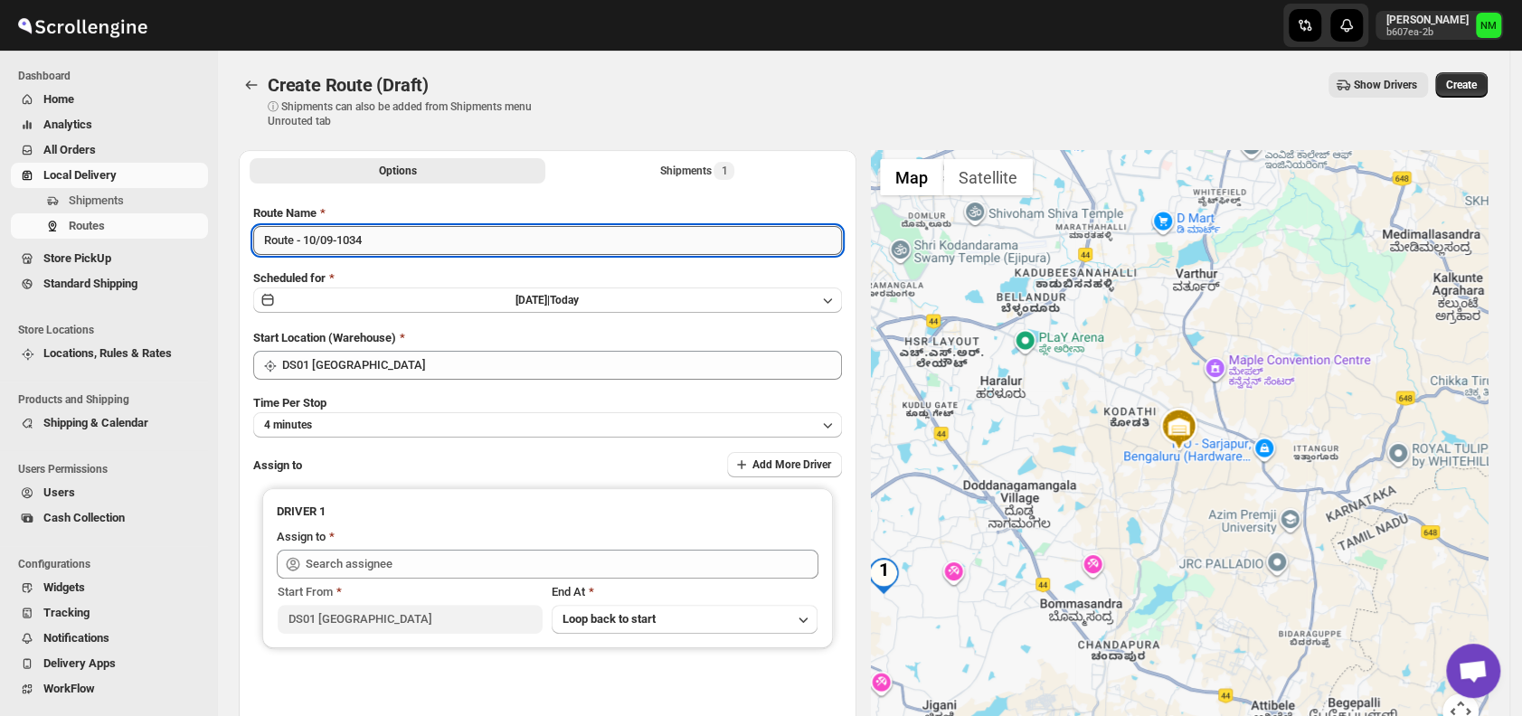
click at [439, 245] on input "Route - 10/09-1034" at bounding box center [547, 240] width 589 height 29
type input "R"
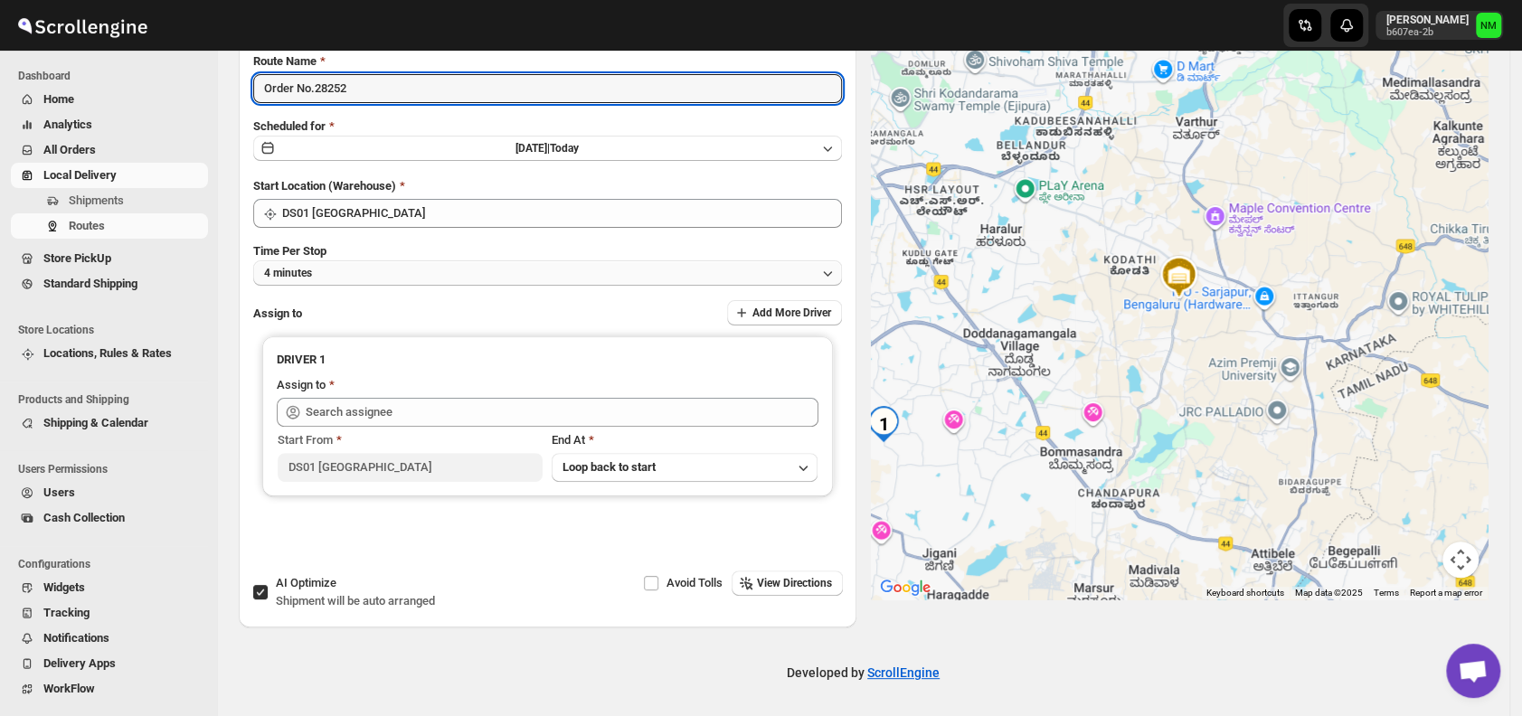
type input "Order No.28252"
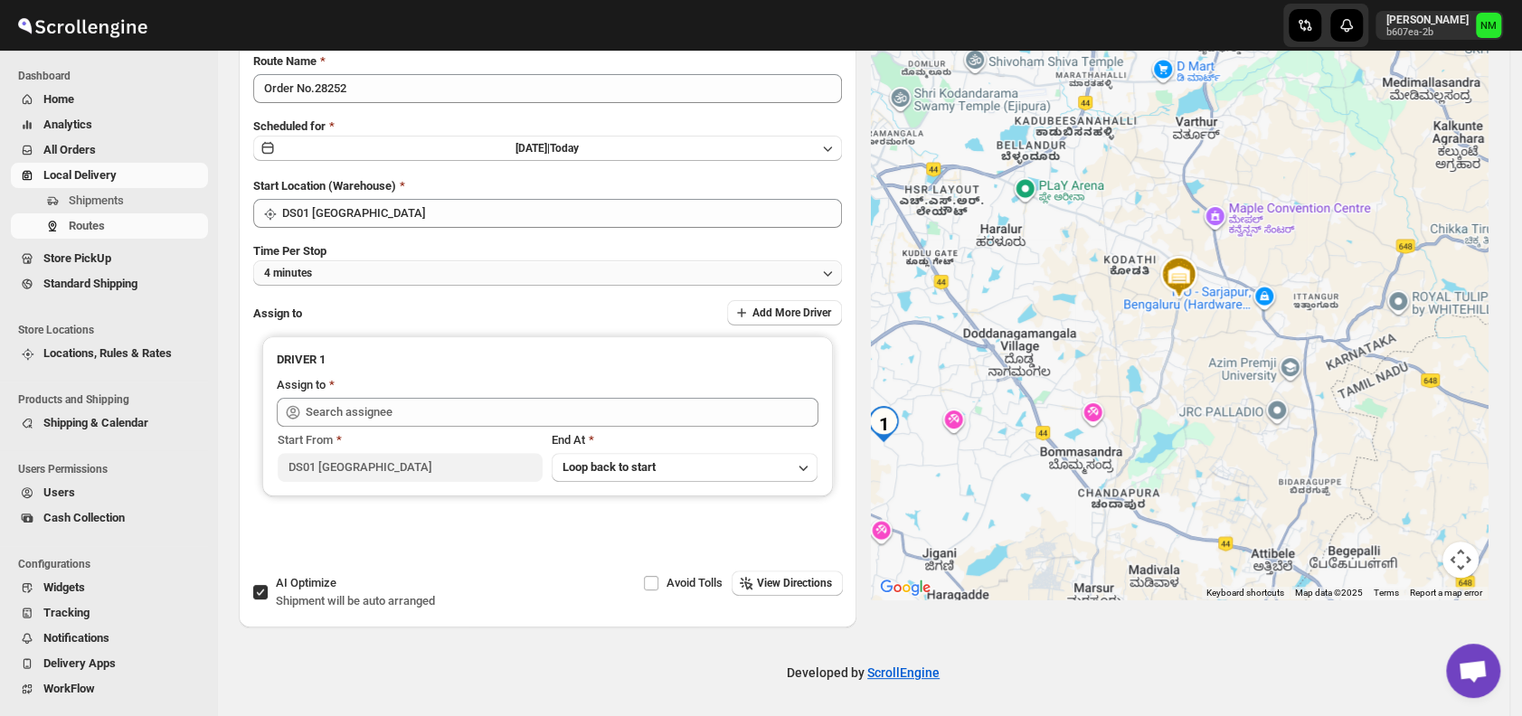
click at [335, 283] on button "4 minutes" at bounding box center [547, 272] width 589 height 25
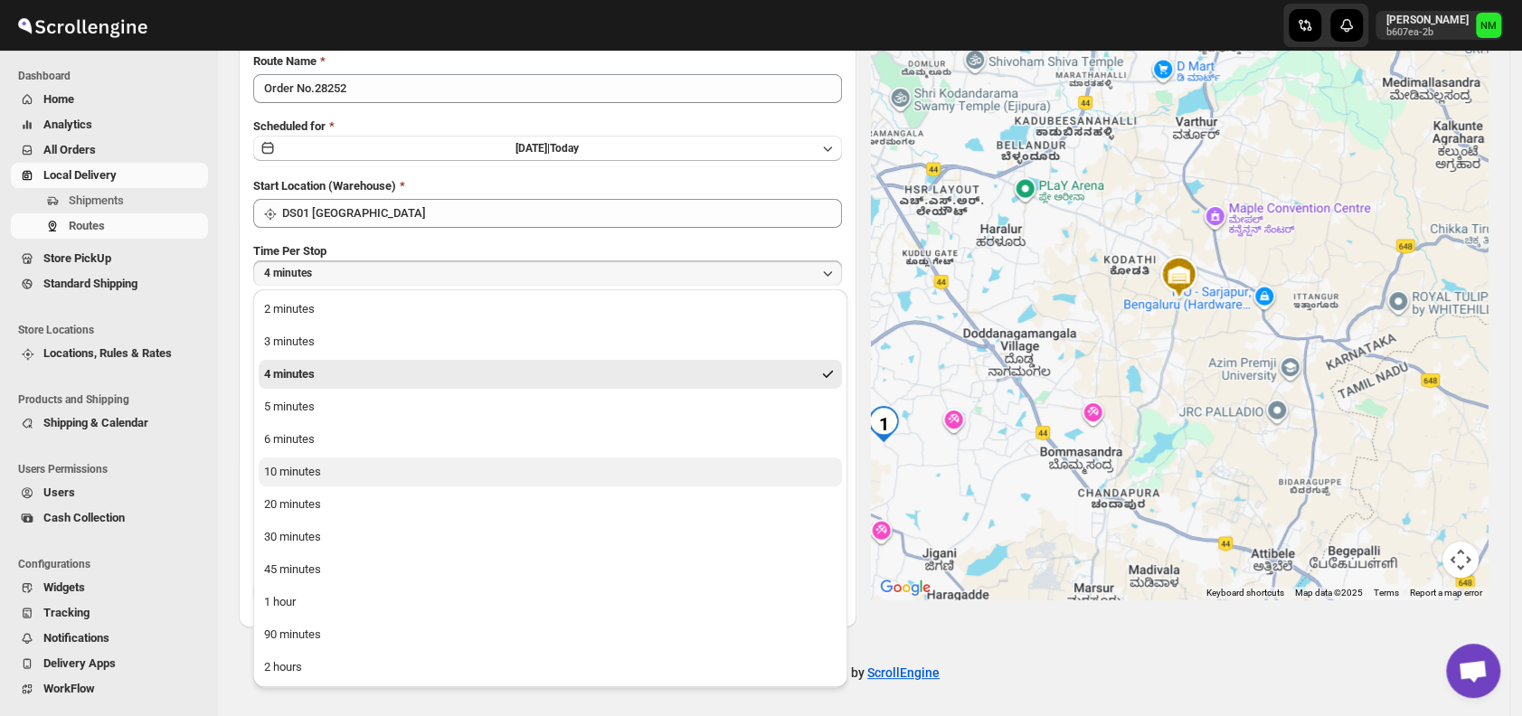
click at [342, 467] on button "10 minutes" at bounding box center [550, 472] width 583 height 29
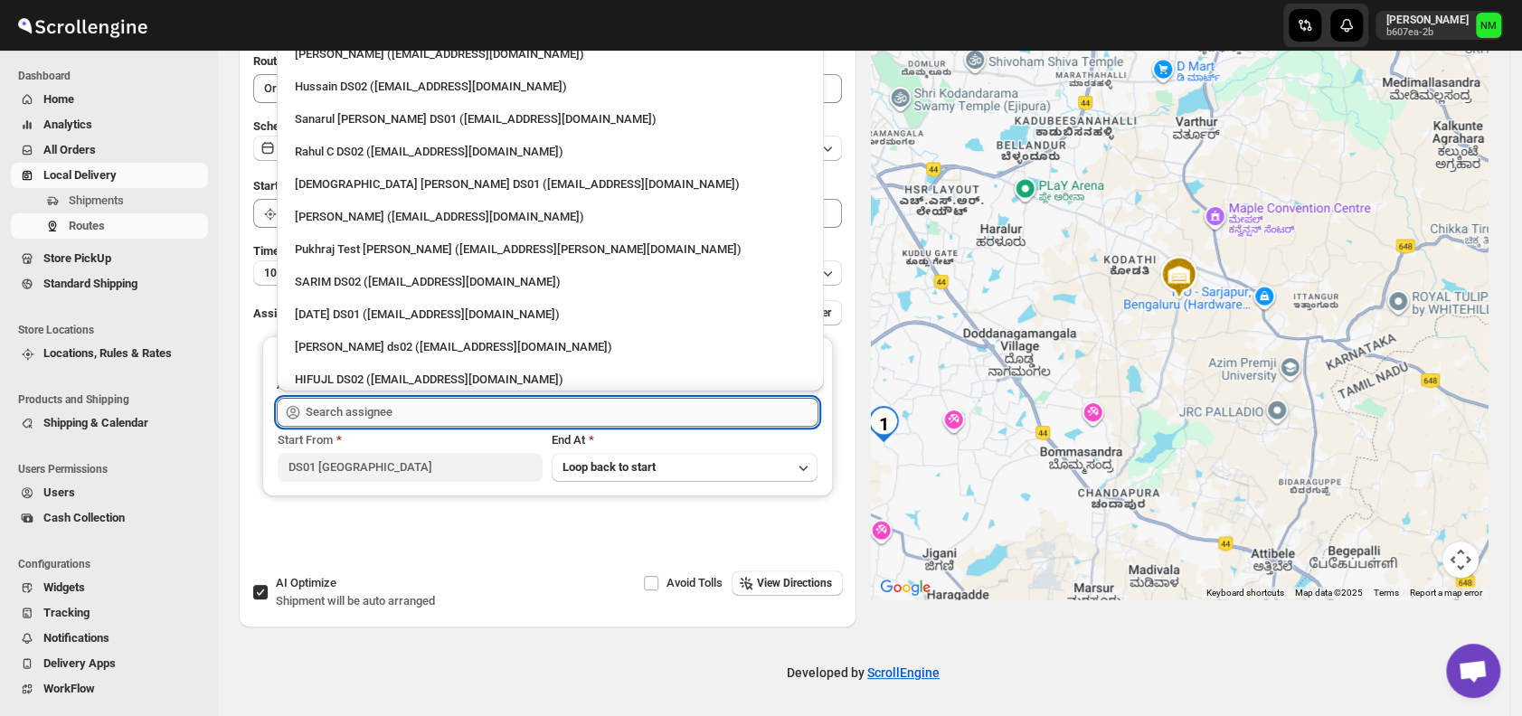
click at [441, 408] on input "text" at bounding box center [562, 412] width 513 height 29
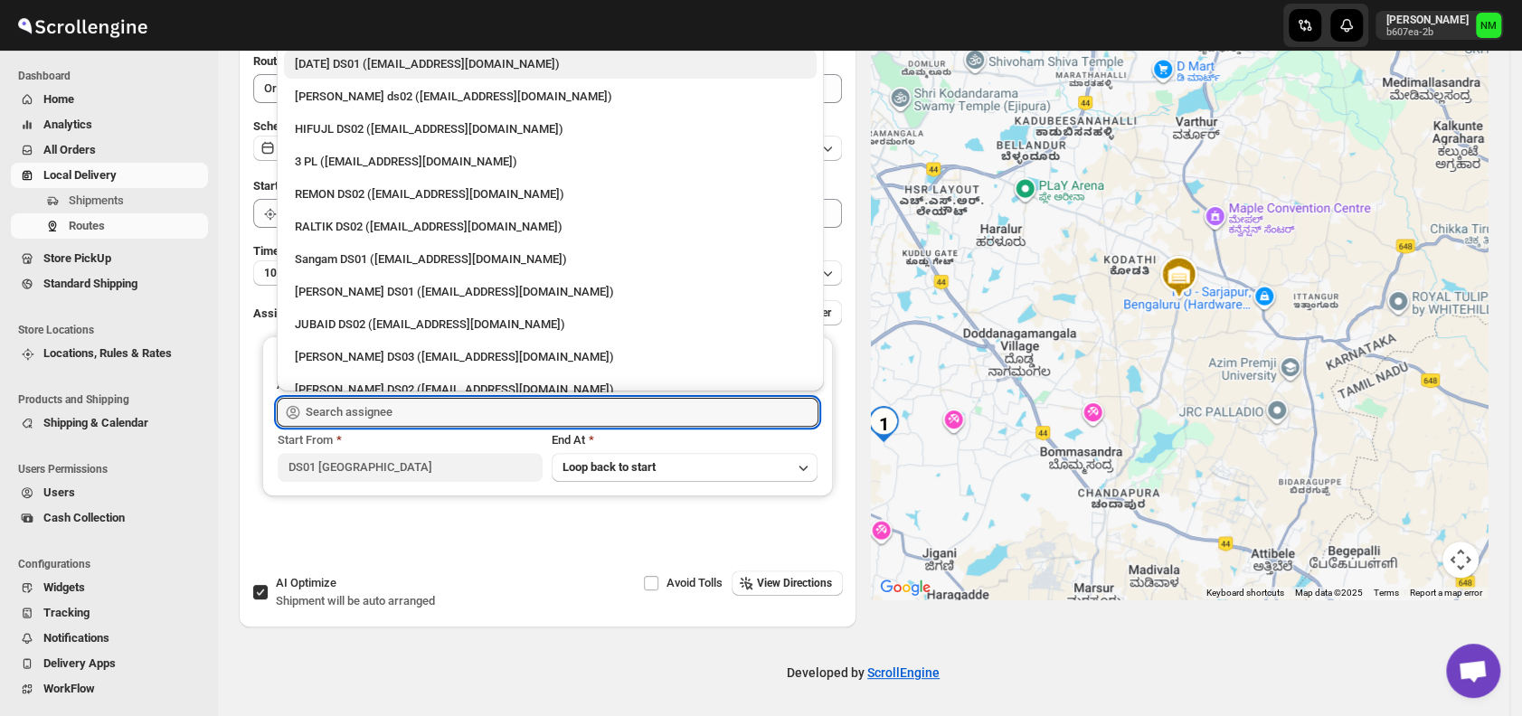
scroll to position [0, 0]
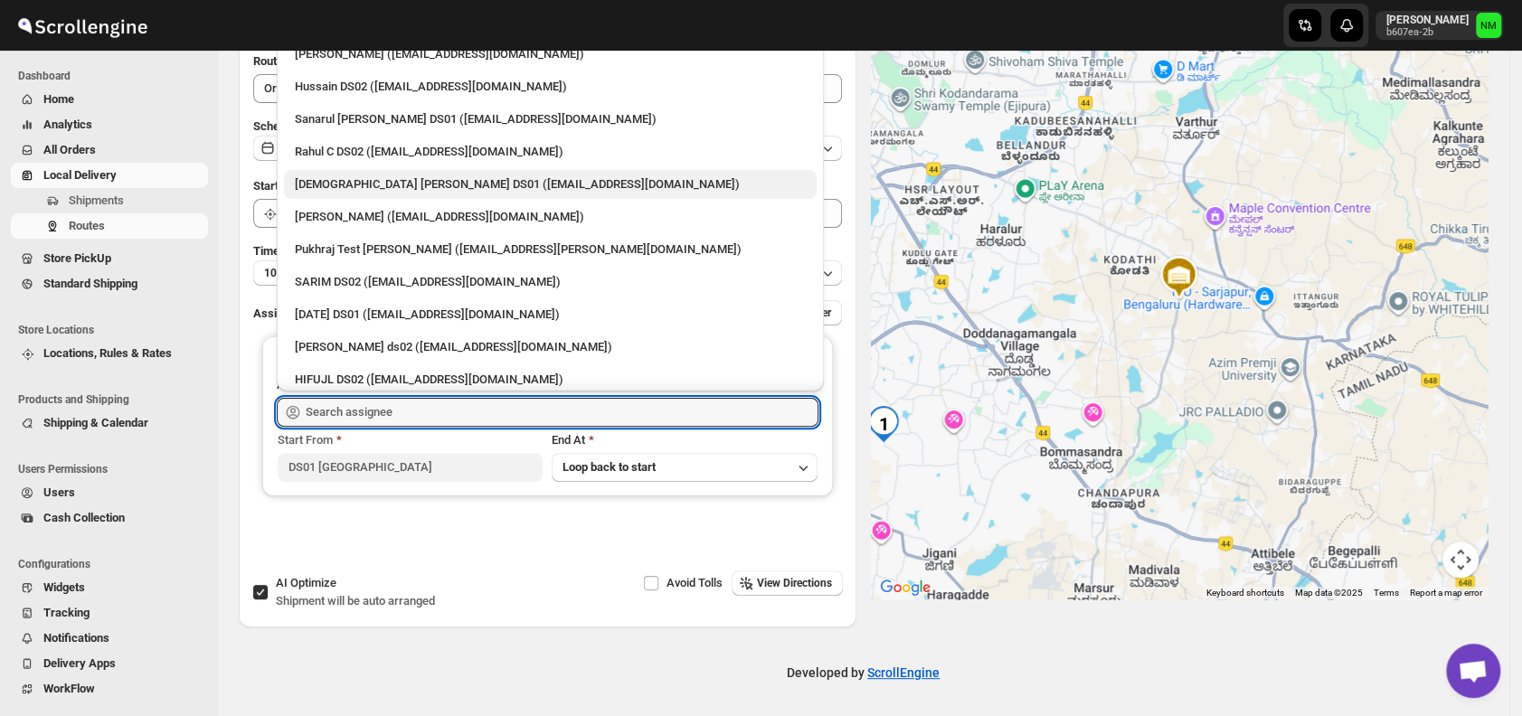
click at [328, 186] on div "[DEMOGRAPHIC_DATA] [PERSON_NAME] DS01 ([EMAIL_ADDRESS][DOMAIN_NAME])" at bounding box center [550, 184] width 511 height 18
type input "[DEMOGRAPHIC_DATA] [PERSON_NAME] DS01 ([EMAIL_ADDRESS][DOMAIN_NAME])"
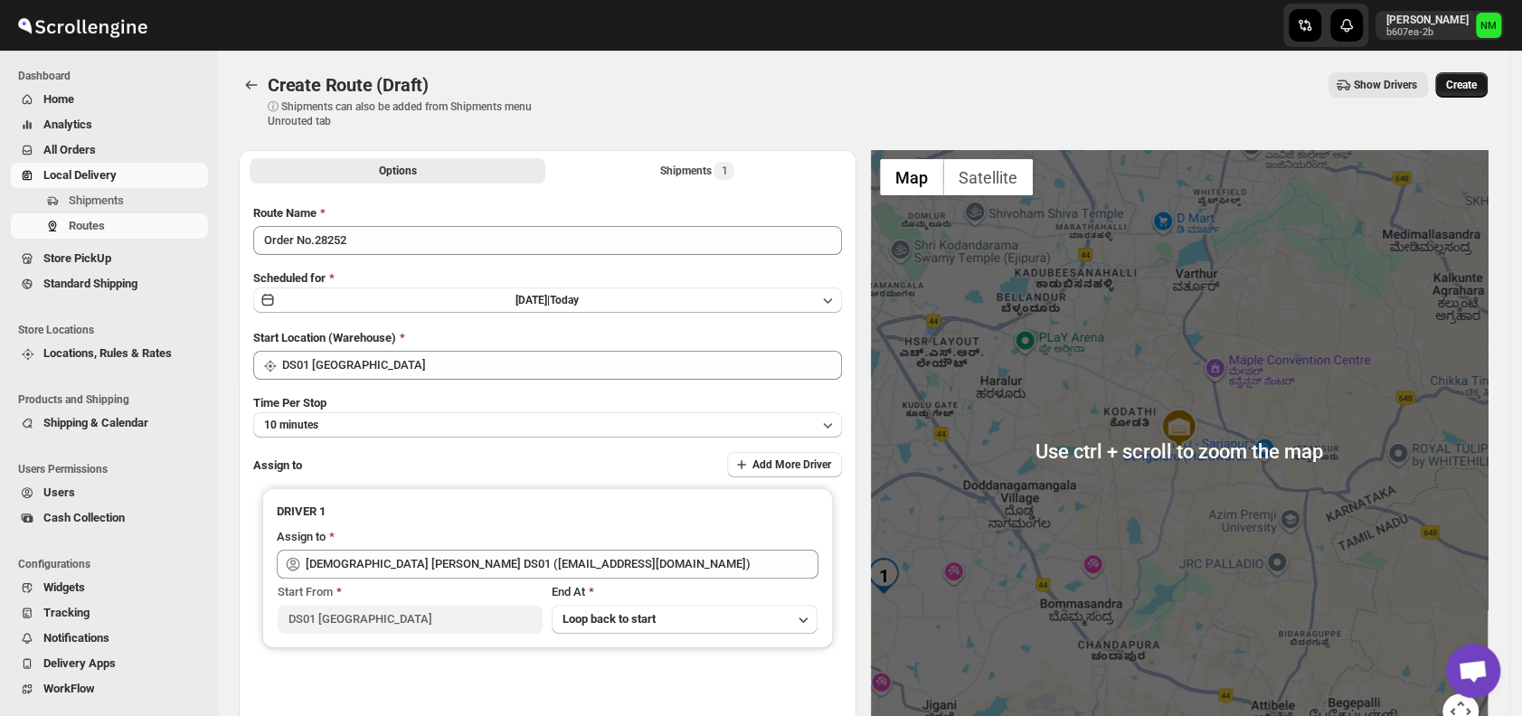
click at [1461, 87] on span "Create" at bounding box center [1461, 85] width 31 height 14
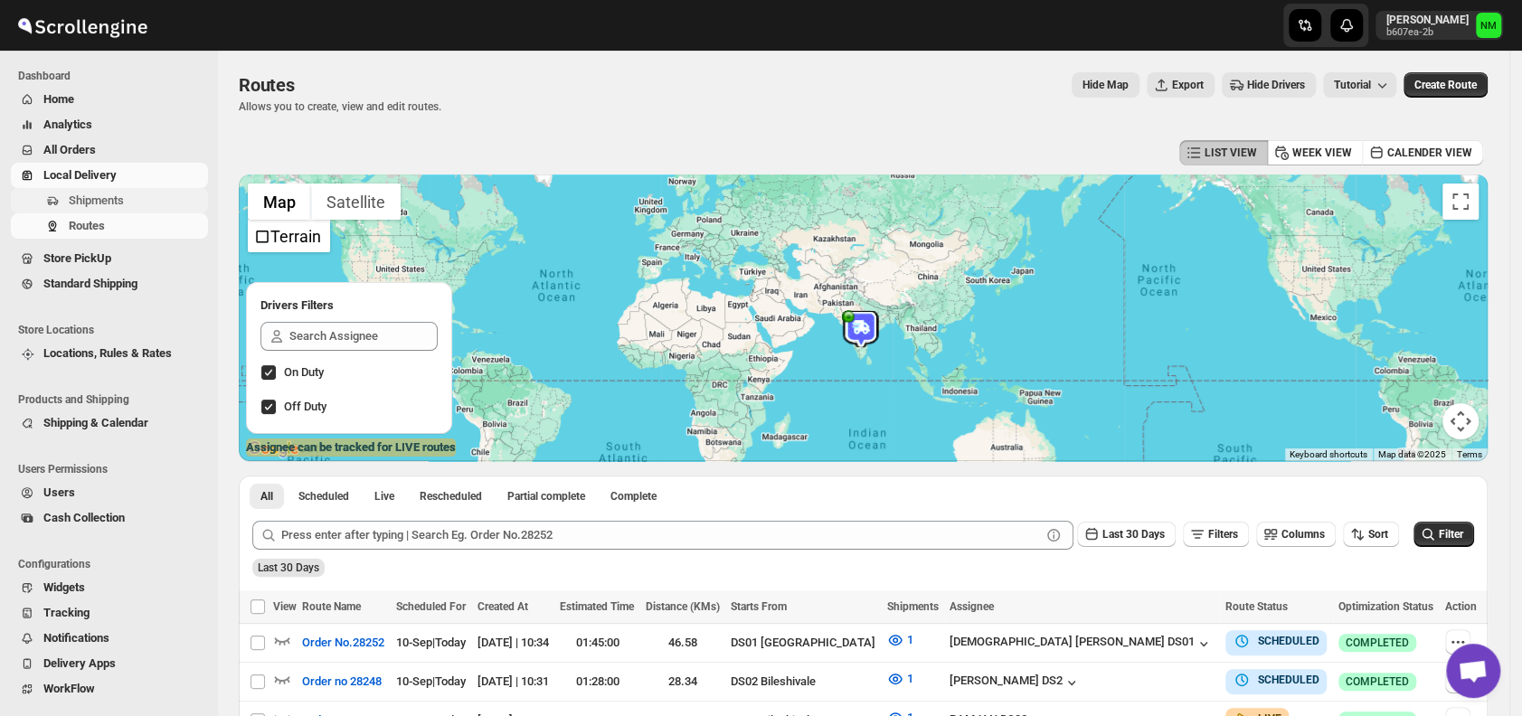
click at [129, 203] on span "Shipments" at bounding box center [137, 201] width 136 height 18
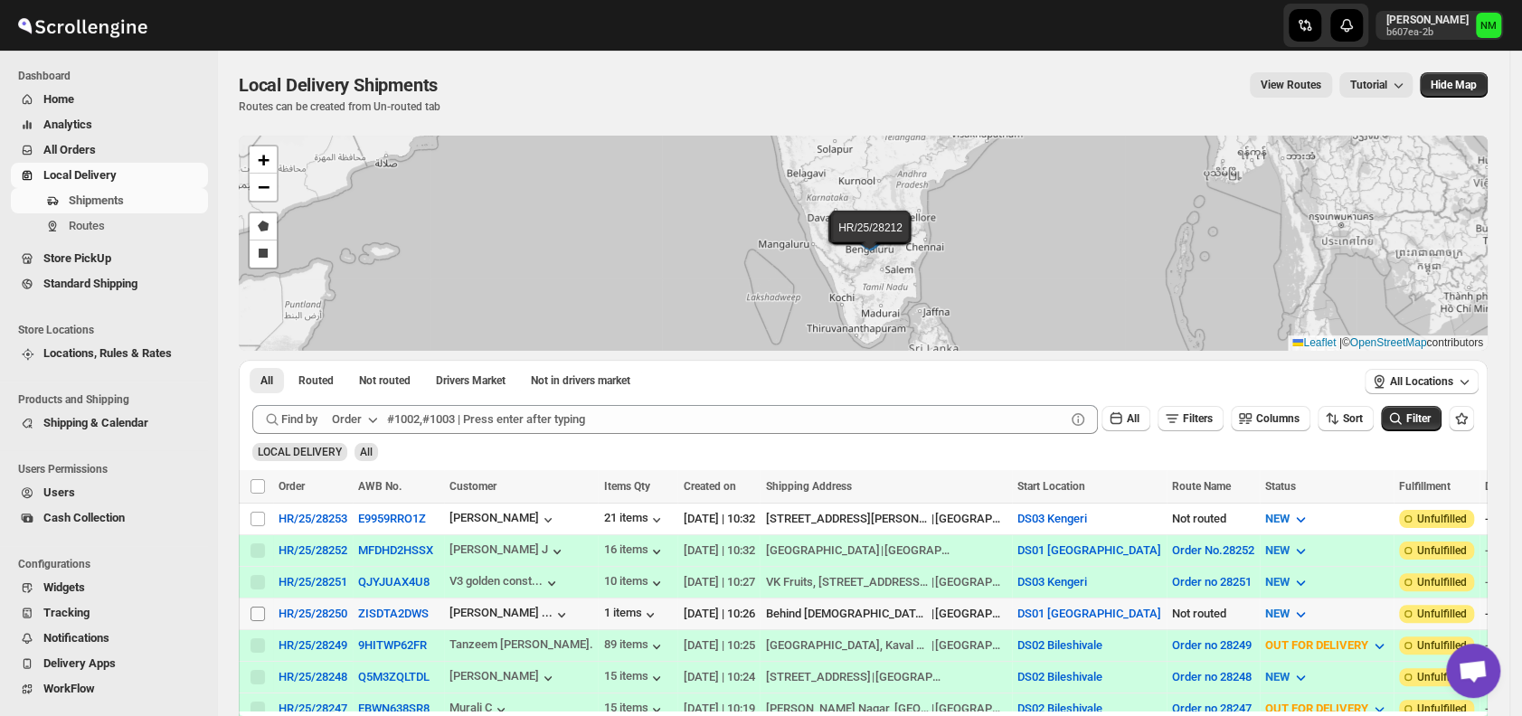
click at [259, 609] on input "Select shipment" at bounding box center [257, 614] width 14 height 14
checkbox input "true"
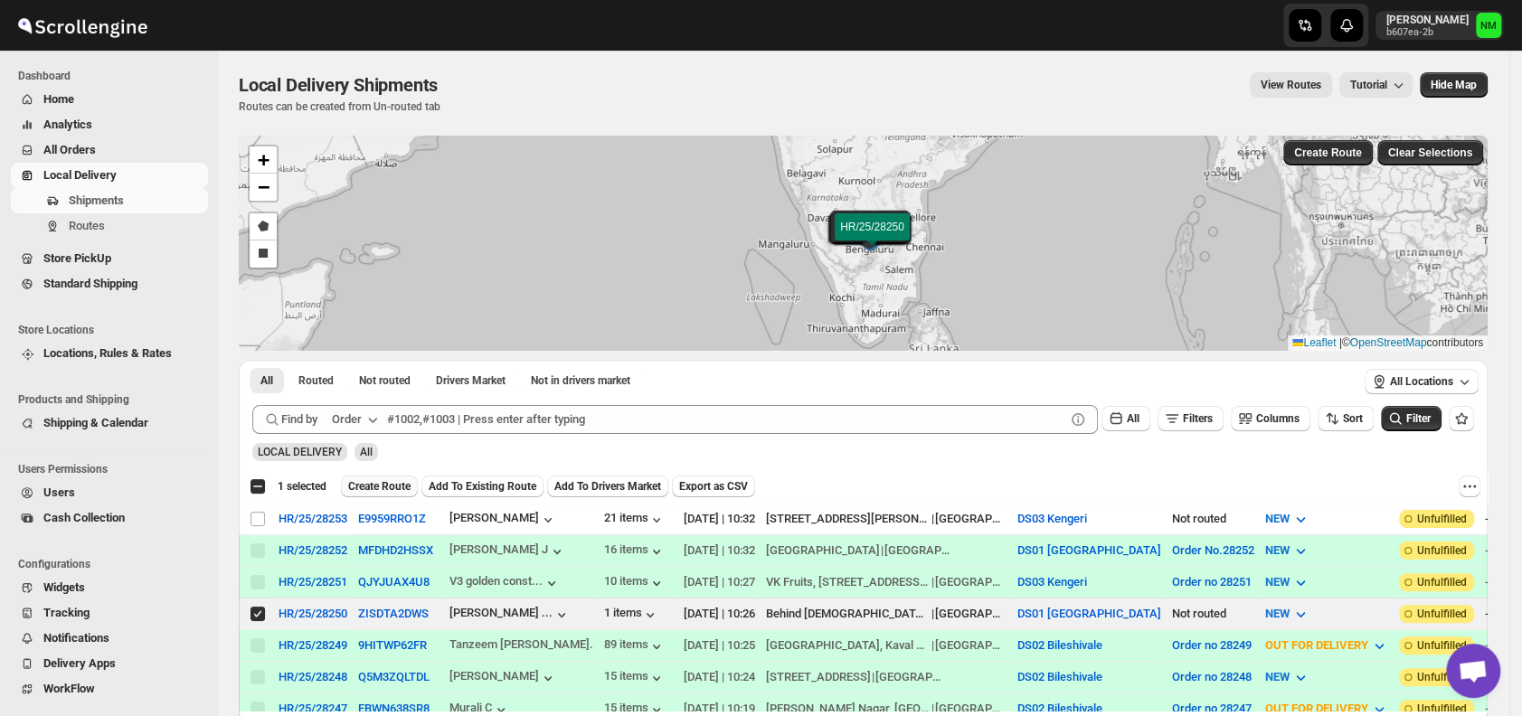
click at [378, 485] on span "Create Route" at bounding box center [379, 486] width 62 height 14
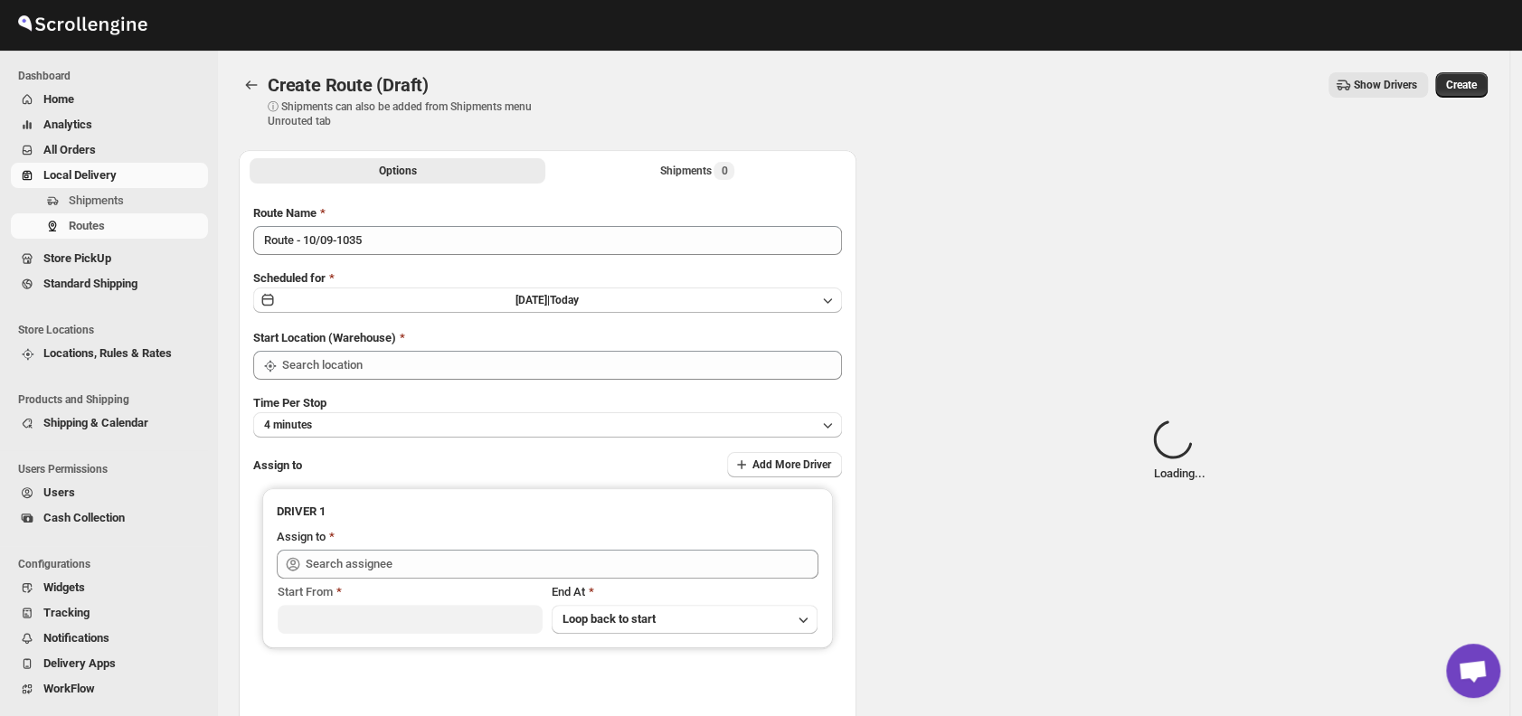
type input "DS01 [GEOGRAPHIC_DATA]"
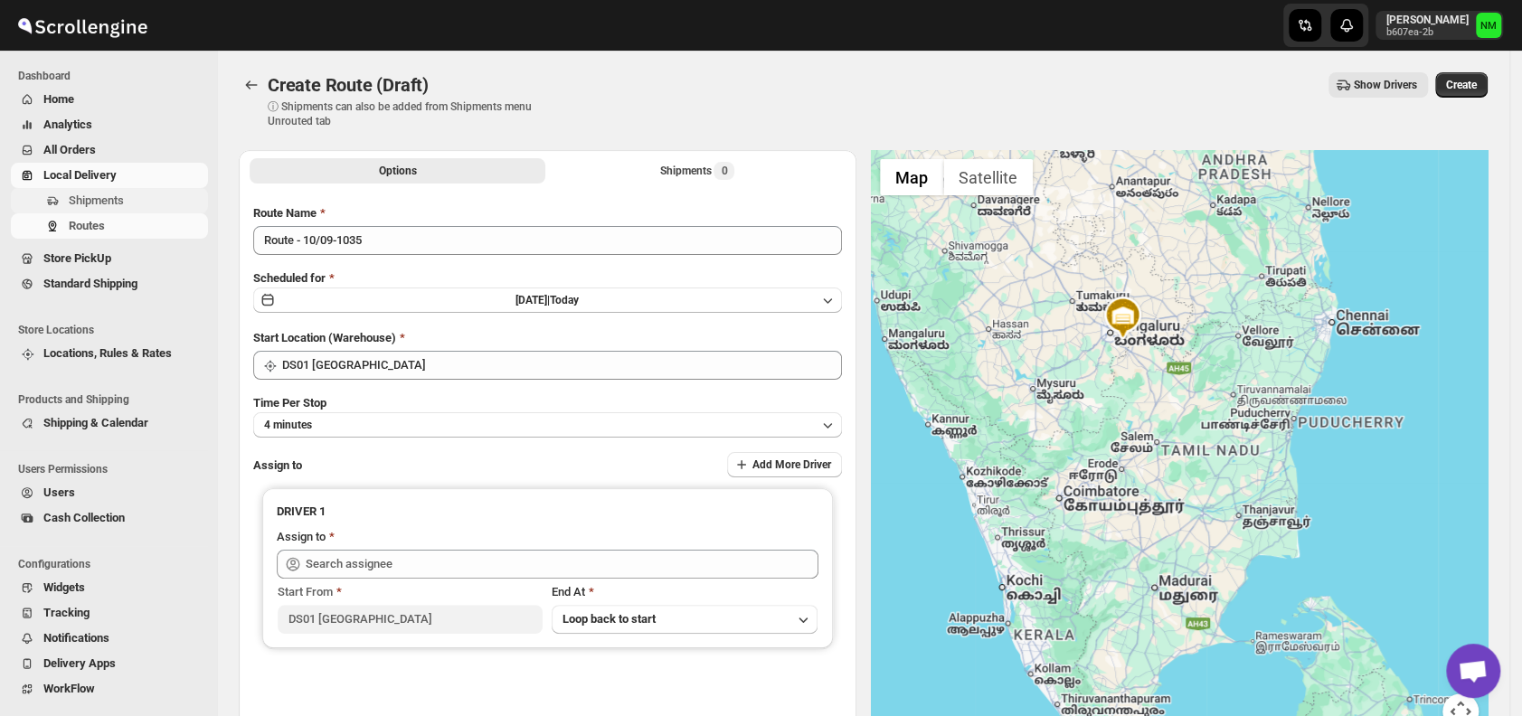
click at [77, 205] on span "Shipments" at bounding box center [96, 201] width 55 height 14
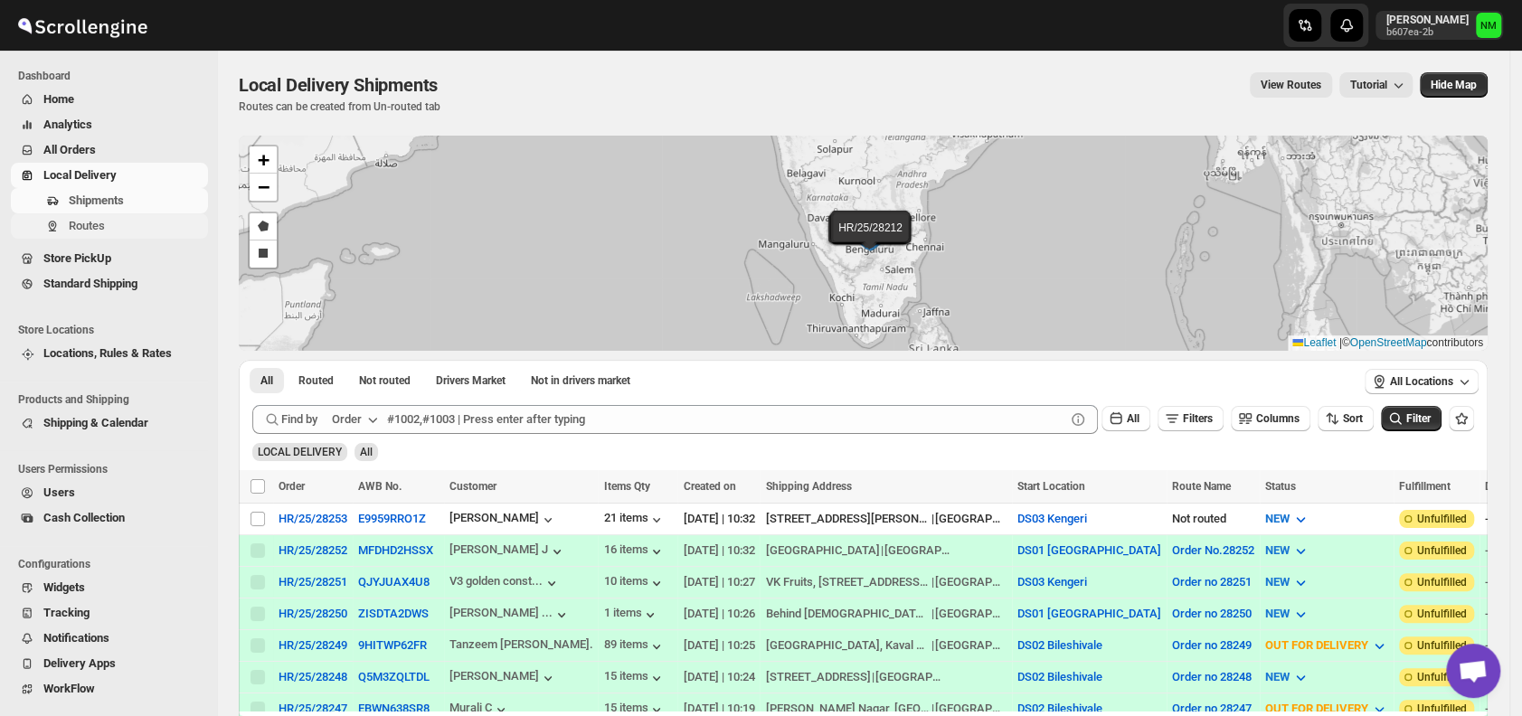
click at [119, 222] on span "Routes" at bounding box center [137, 226] width 136 height 18
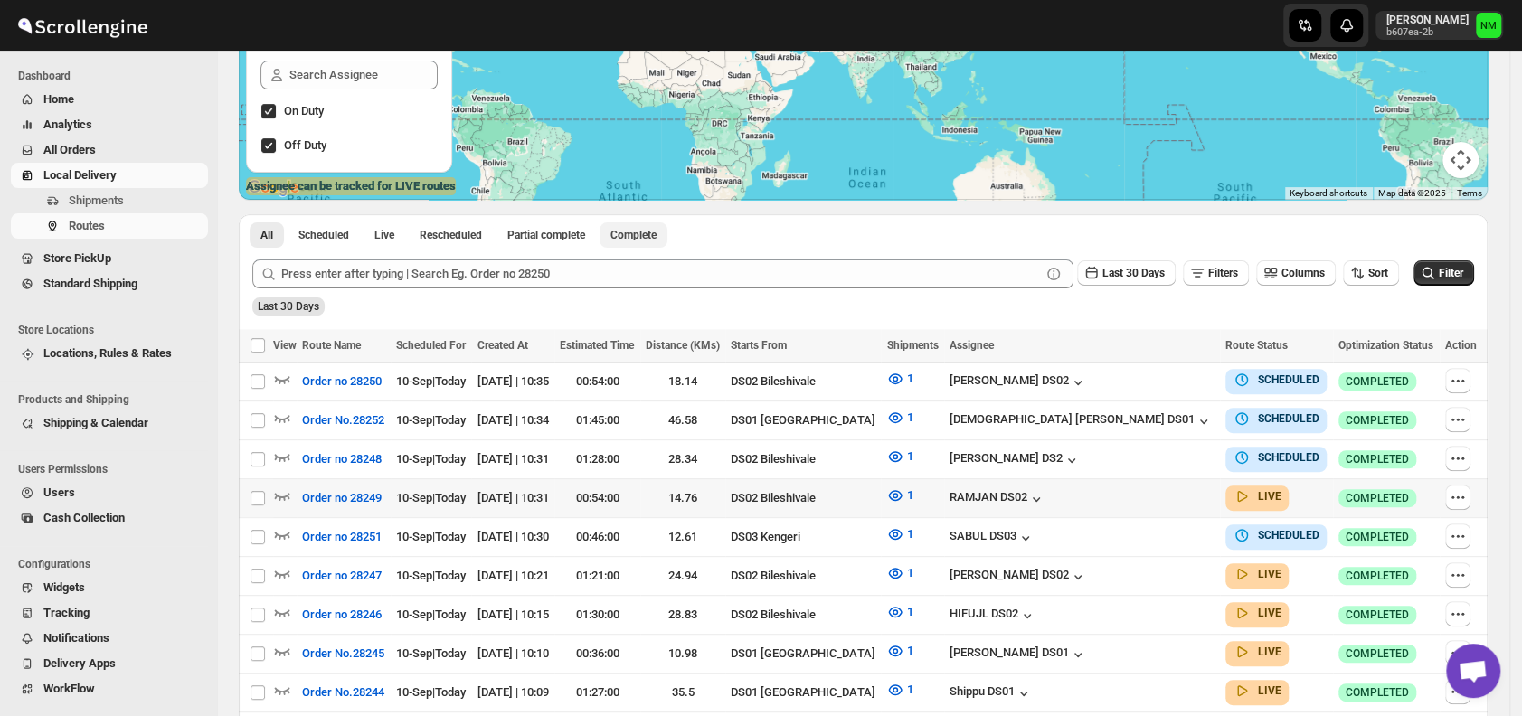
scroll to position [264, 0]
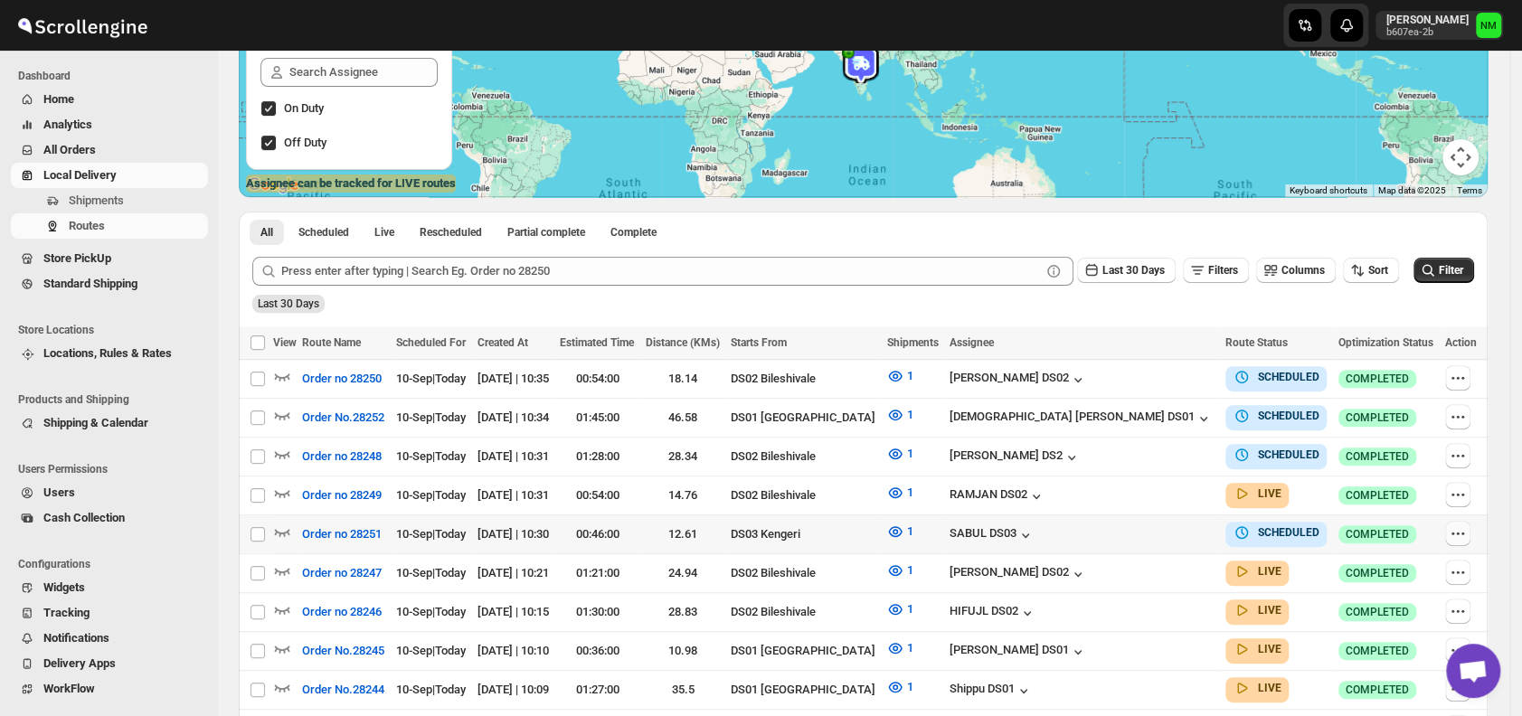
click at [1470, 528] on button "button" at bounding box center [1457, 533] width 25 height 25
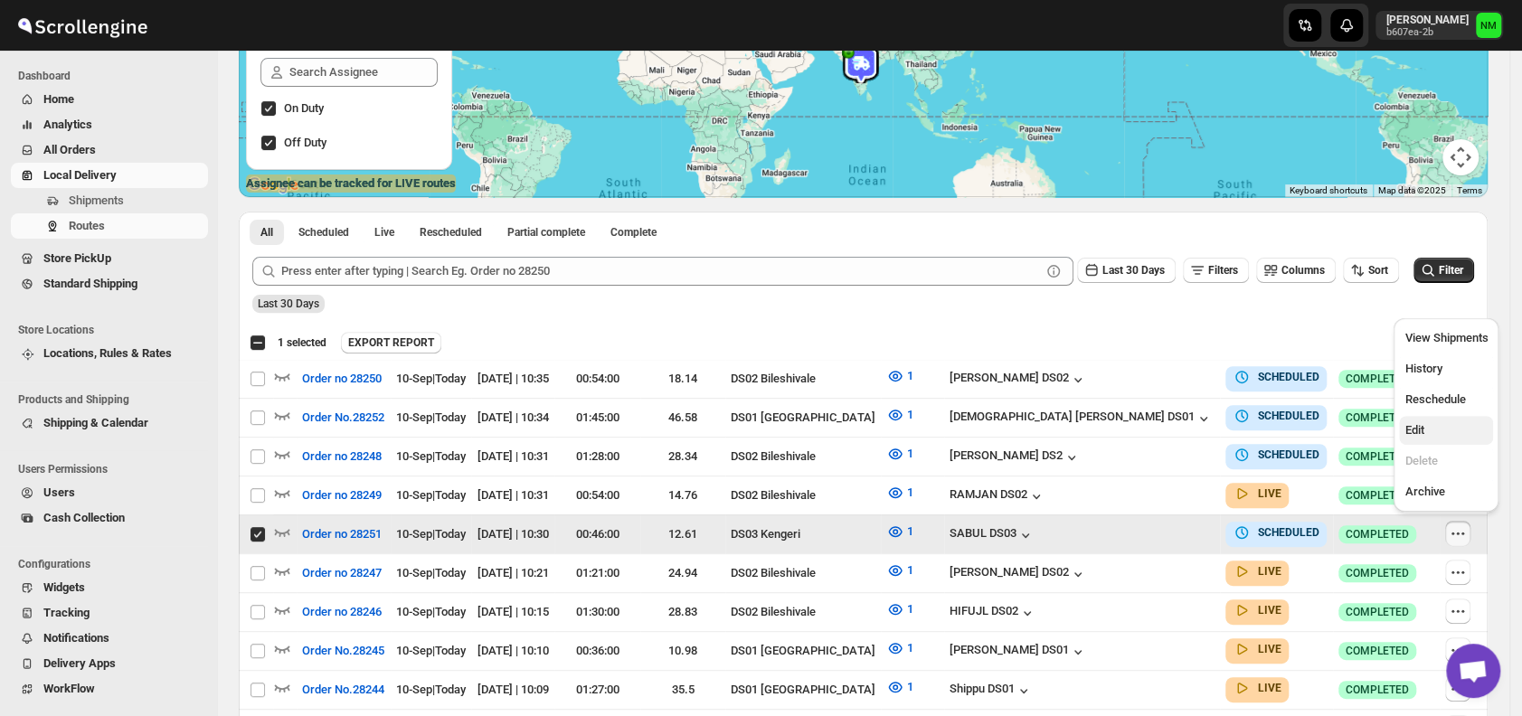
click at [1433, 434] on span "Edit" at bounding box center [1445, 430] width 83 height 18
checkbox input "false"
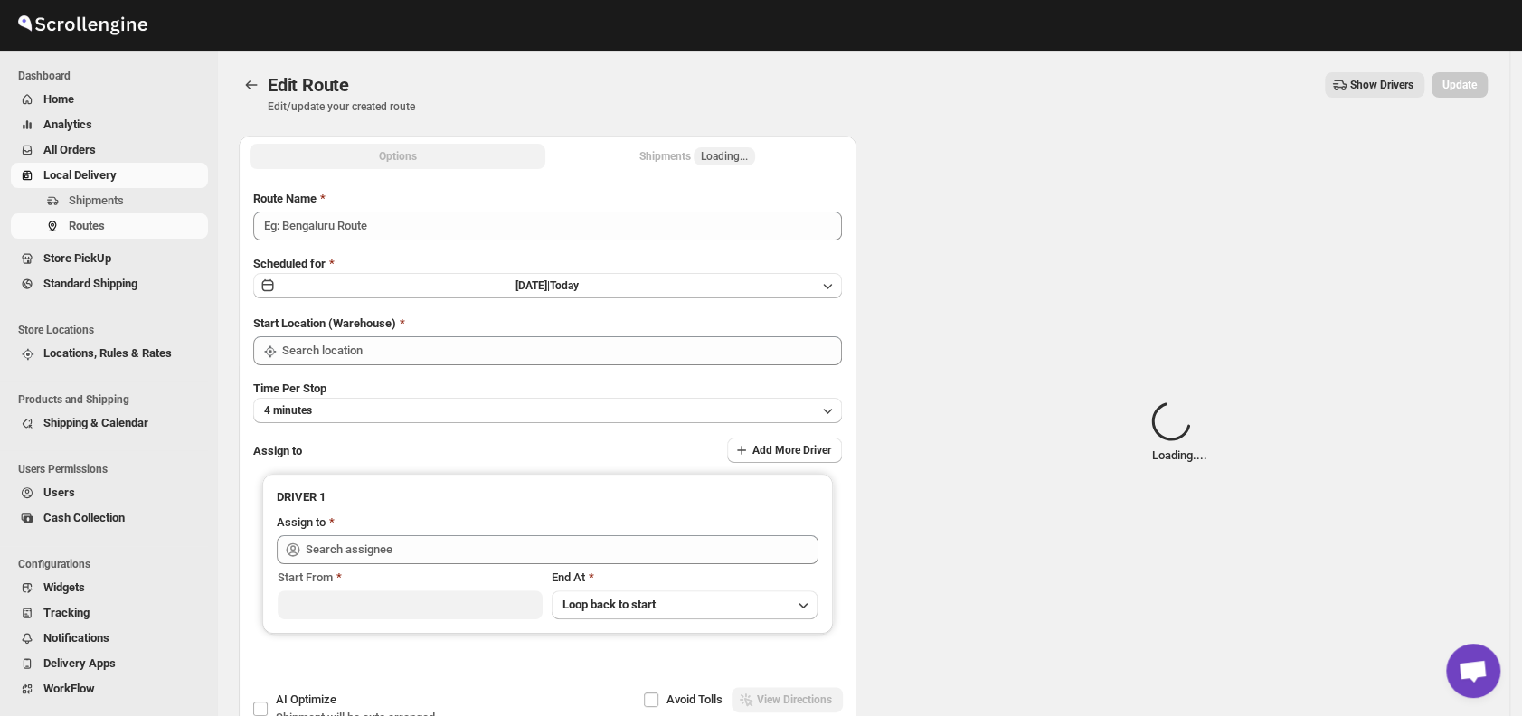
type input "Order no 28251"
type input "DS03 Kengeri"
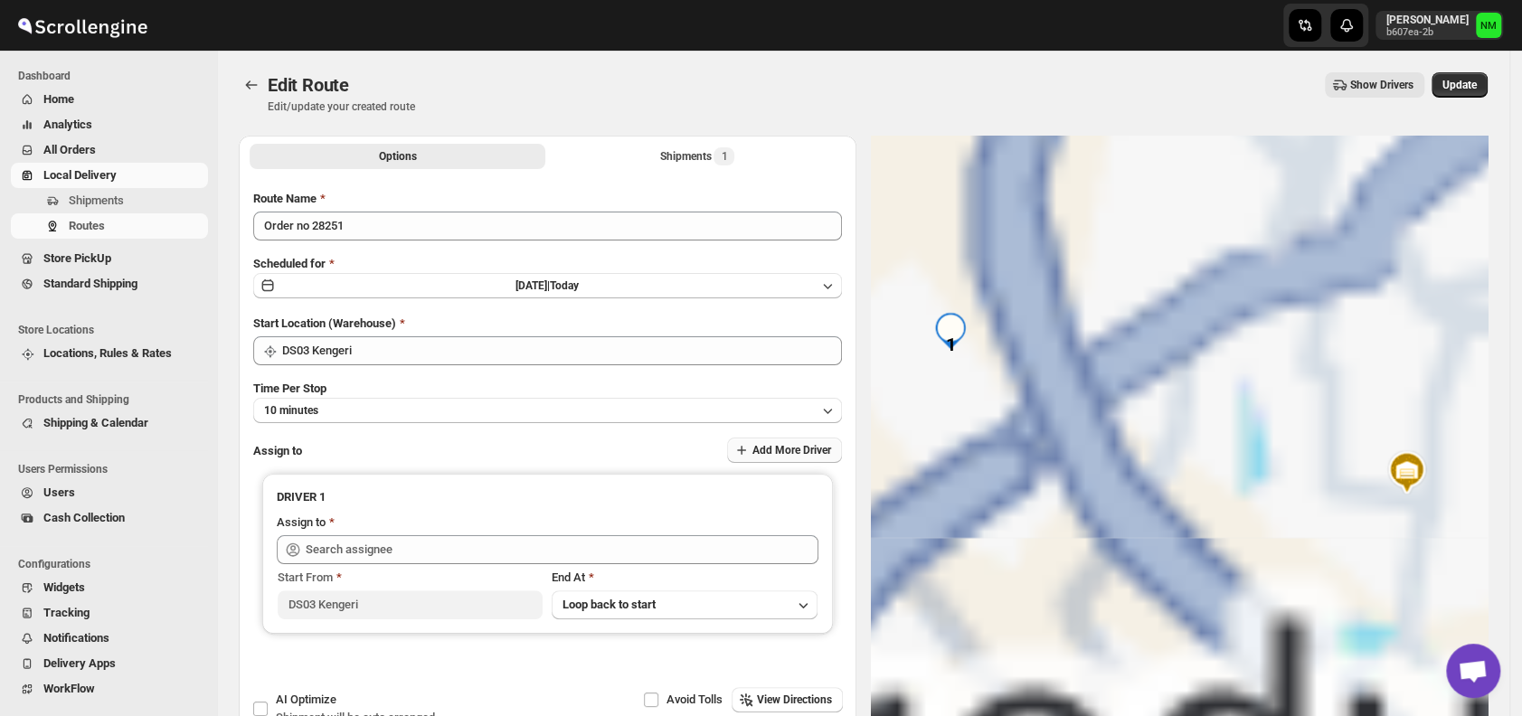
type input "SABUL DS03 ([EMAIL_ADDRESS][DOMAIN_NAME])"
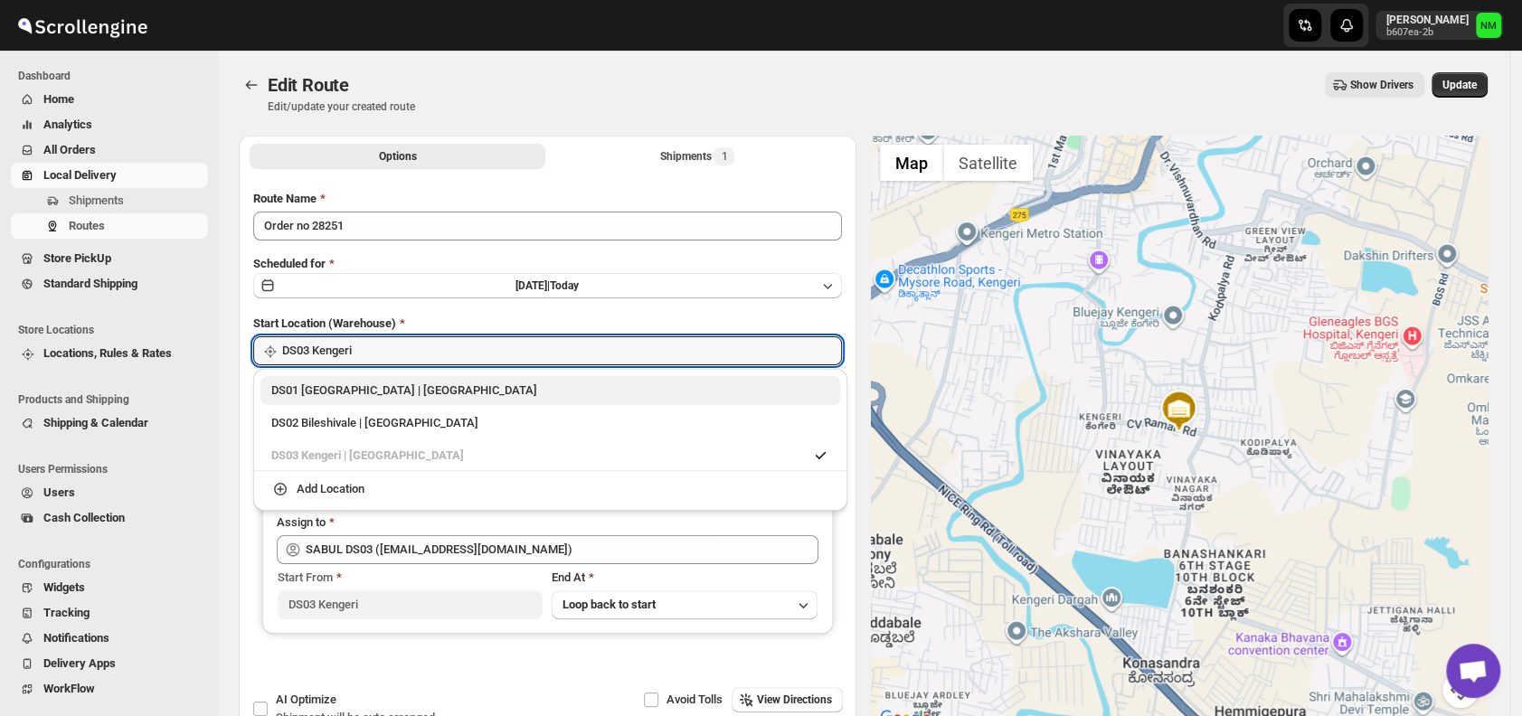
click at [271, 390] on div "DS01 [GEOGRAPHIC_DATA] | [GEOGRAPHIC_DATA]" at bounding box center [550, 391] width 558 height 18
type input "DS01 [GEOGRAPHIC_DATA]"
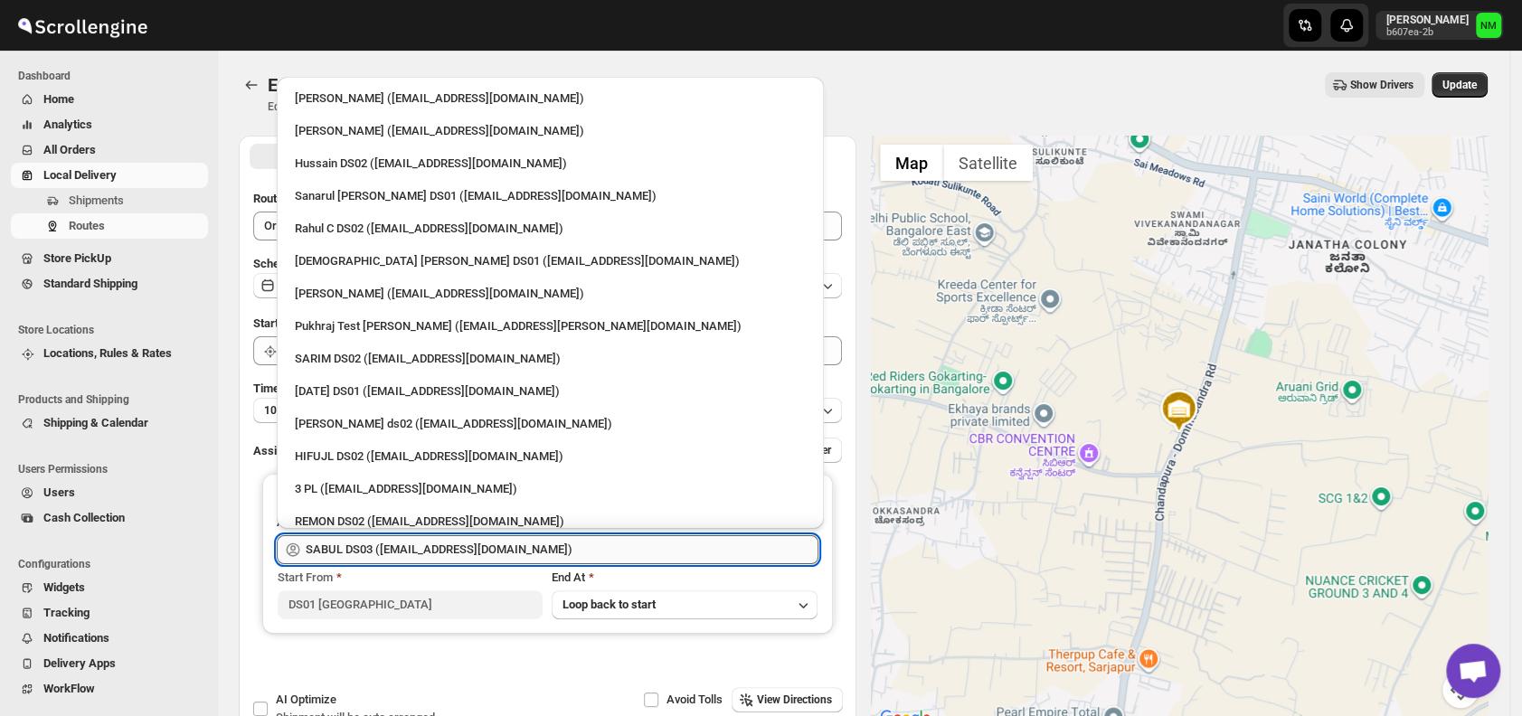
click at [571, 553] on input "SABUL DS03 ([EMAIL_ADDRESS][DOMAIN_NAME])" at bounding box center [562, 549] width 513 height 29
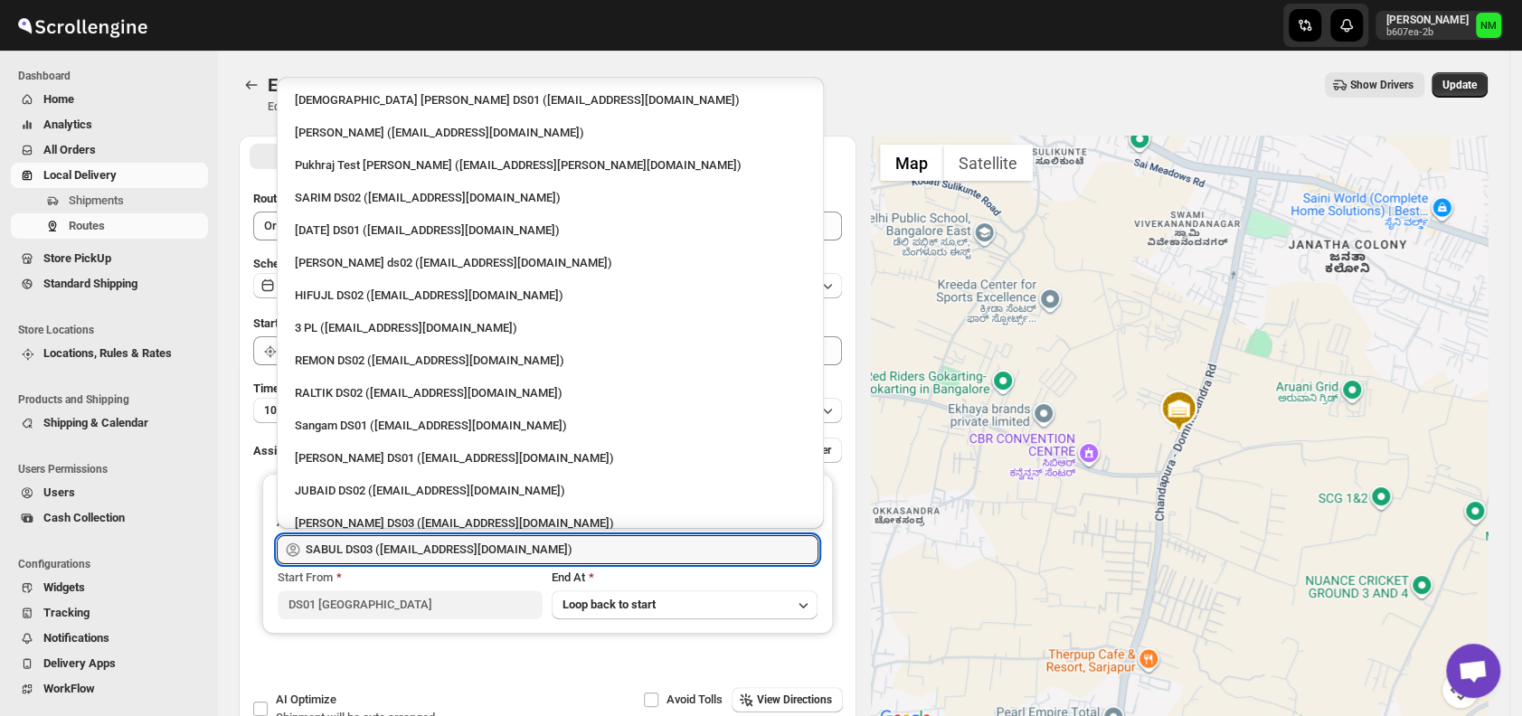
scroll to position [171, 0]
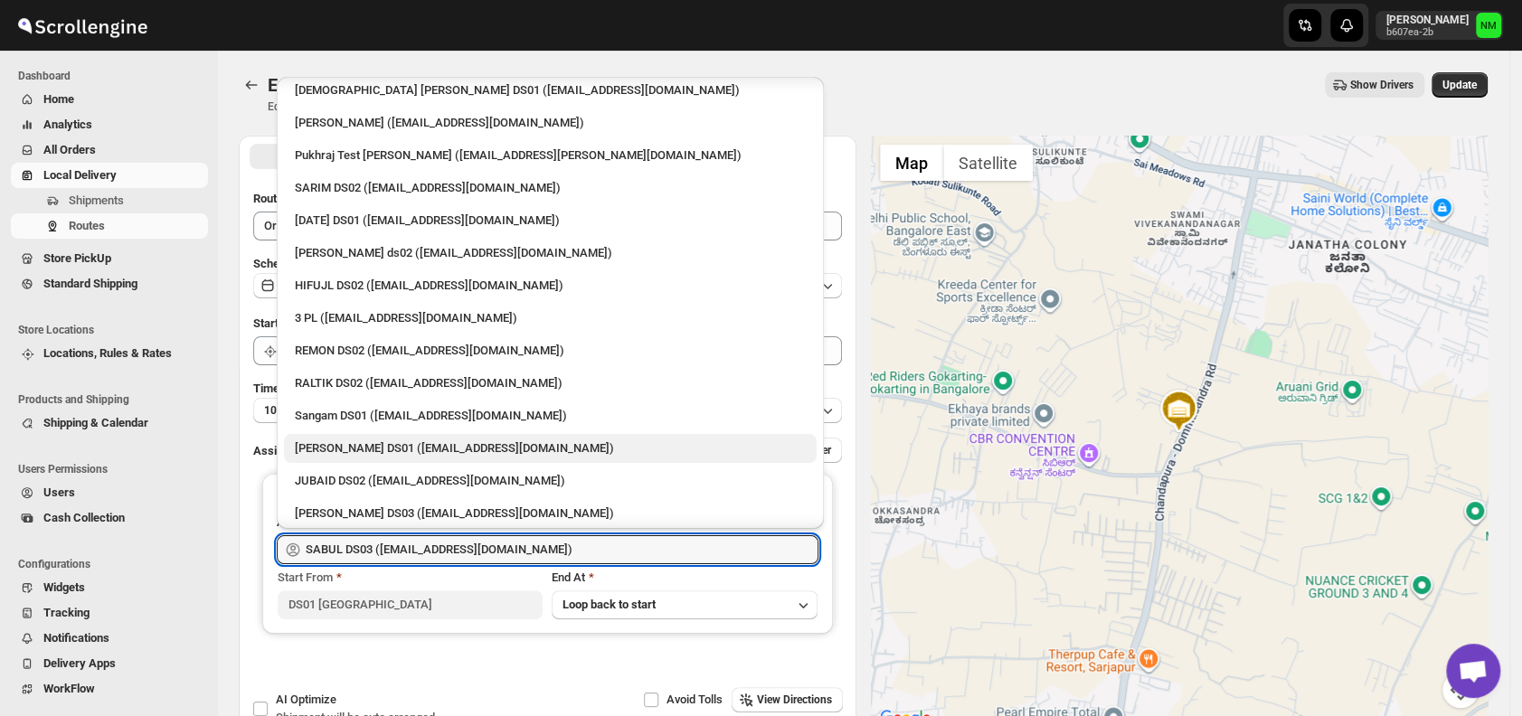
click at [395, 442] on div "[PERSON_NAME] DS01 ([EMAIL_ADDRESS][DOMAIN_NAME])" at bounding box center [550, 448] width 511 height 18
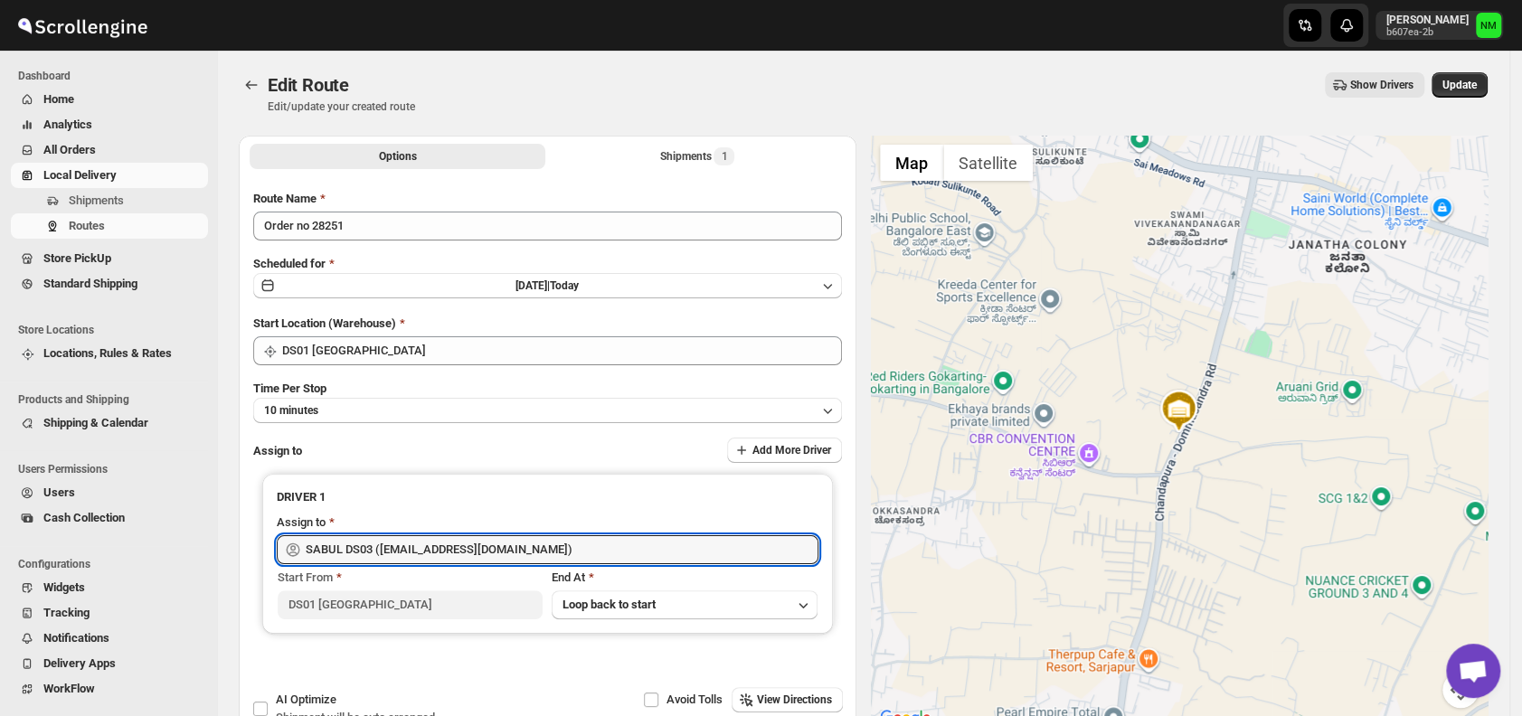
type input "[PERSON_NAME] DS01 ([EMAIL_ADDRESS][DOMAIN_NAME])"
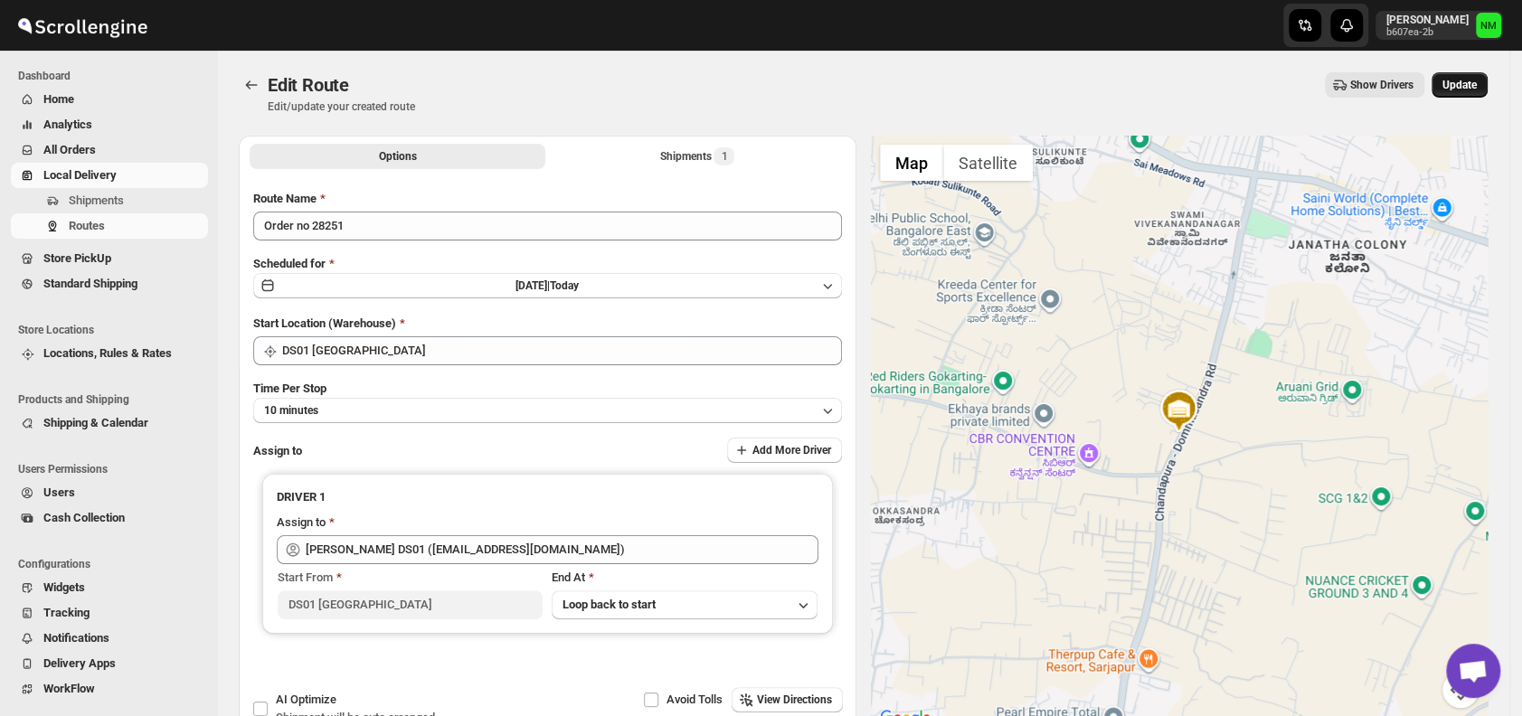
click at [1466, 90] on span "Update" at bounding box center [1459, 85] width 34 height 14
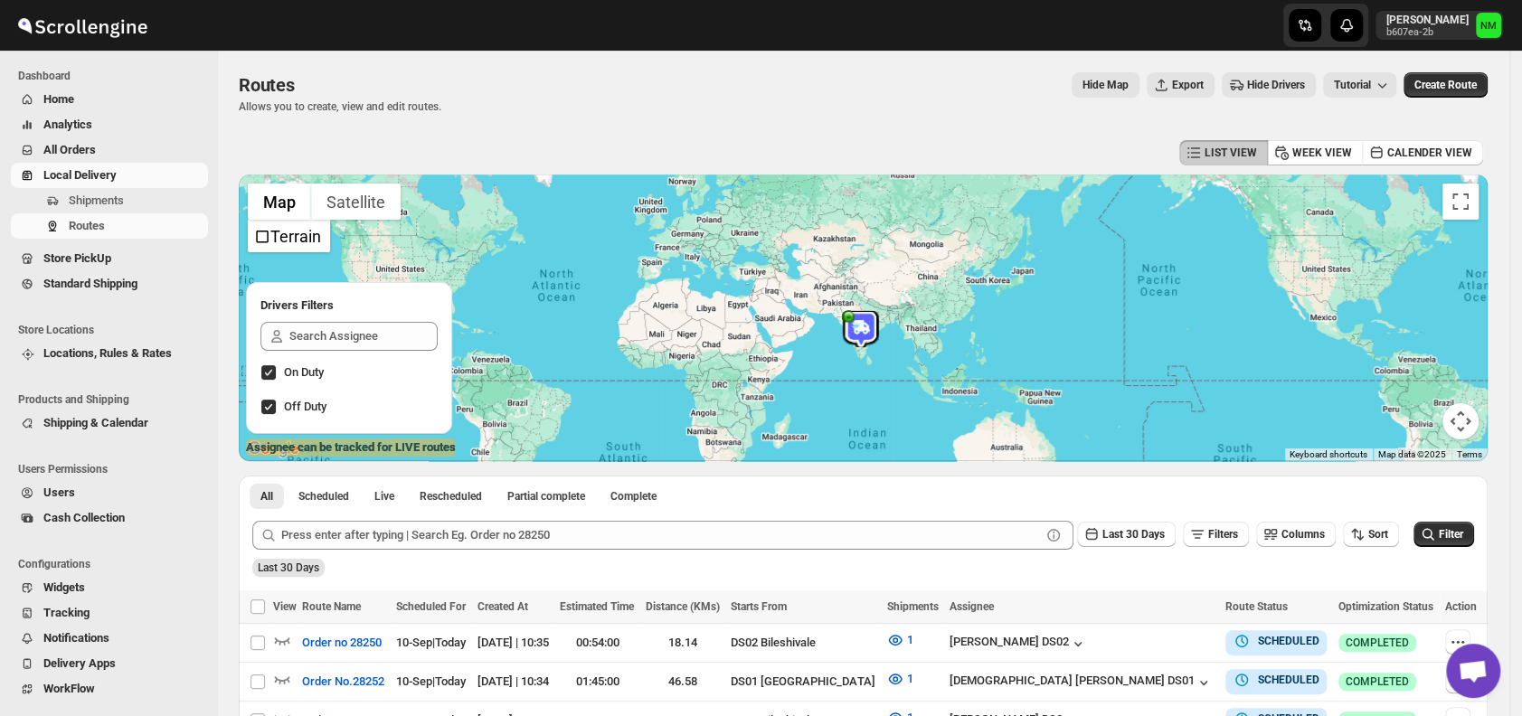
scroll to position [199, 0]
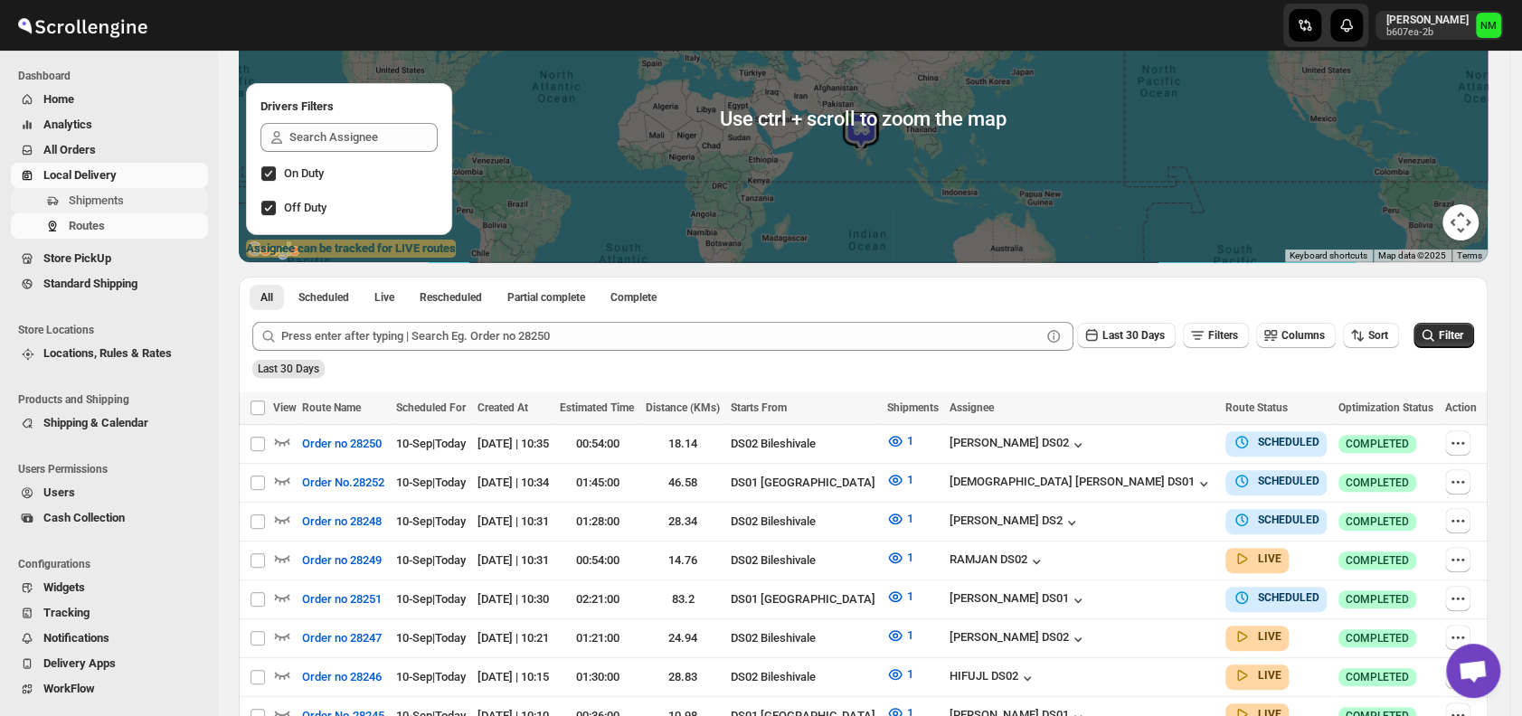
click at [130, 207] on span "Shipments" at bounding box center [137, 201] width 136 height 18
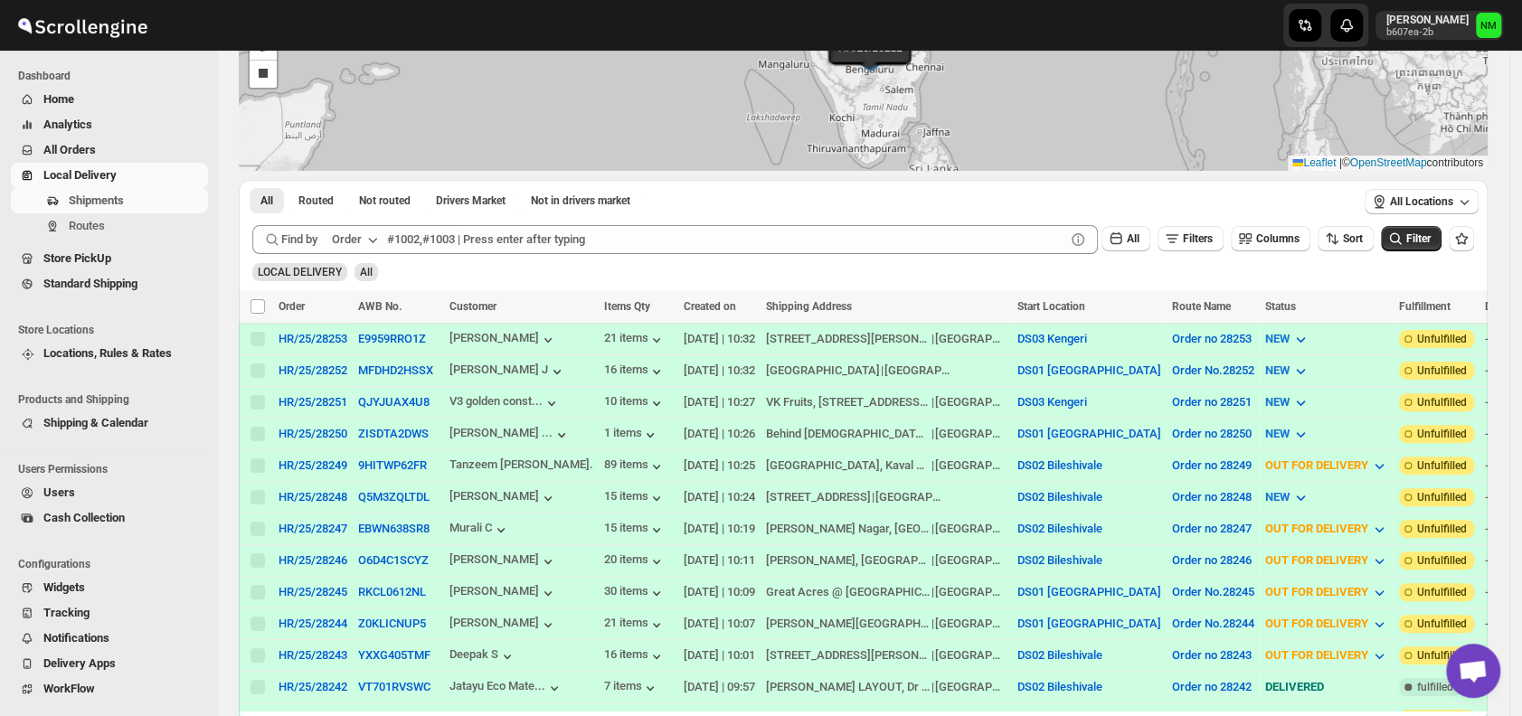
scroll to position [181, 0]
click at [109, 222] on span "Routes" at bounding box center [137, 226] width 136 height 18
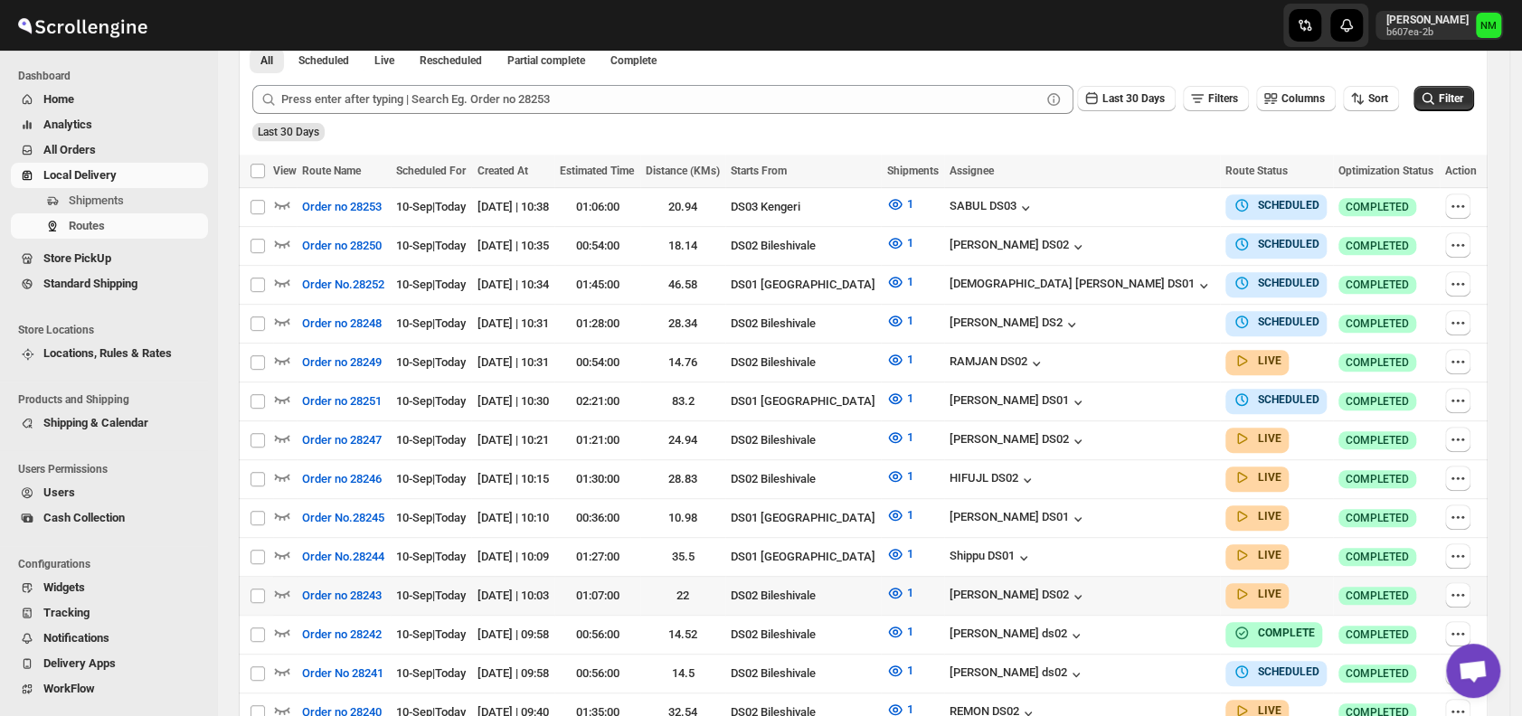
scroll to position [438, 0]
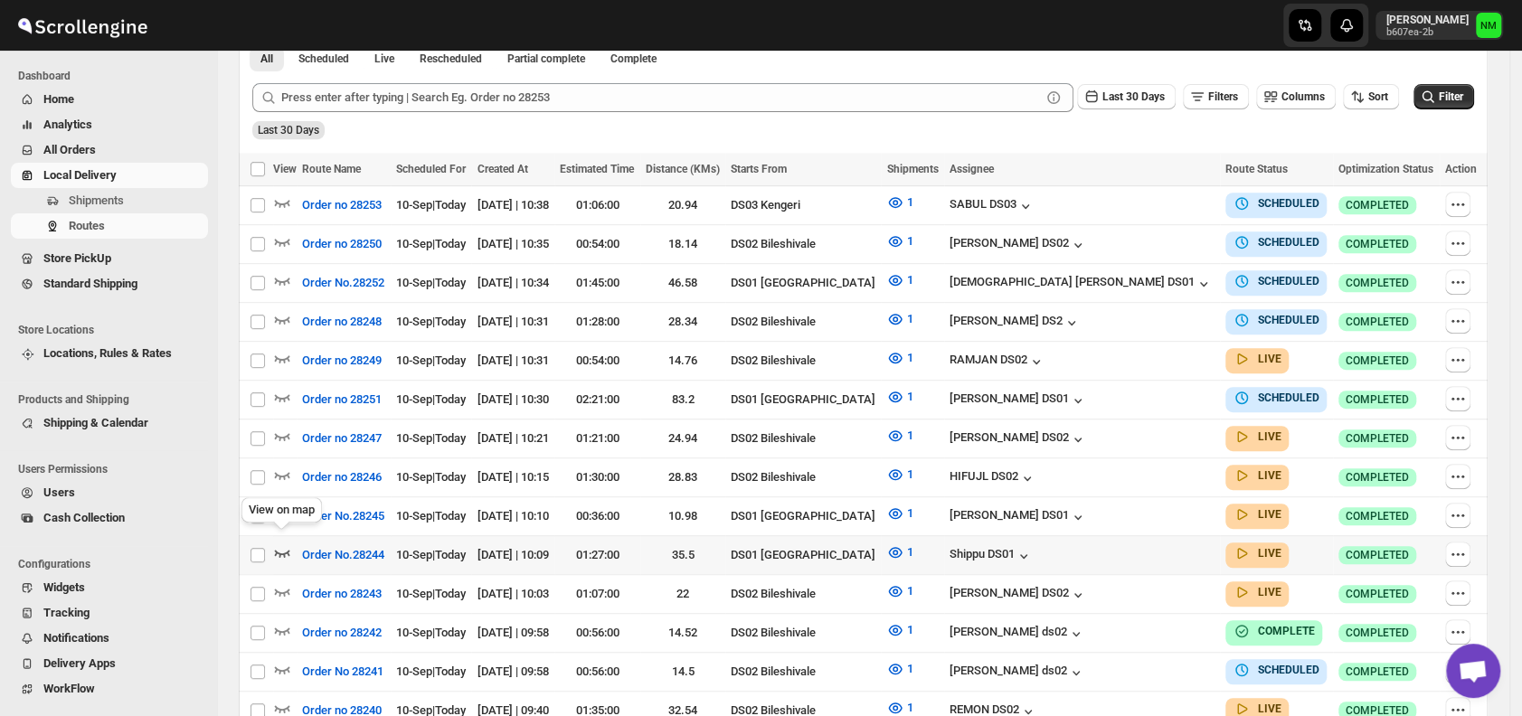
click at [275, 550] on icon "button" at bounding box center [282, 553] width 15 height 7
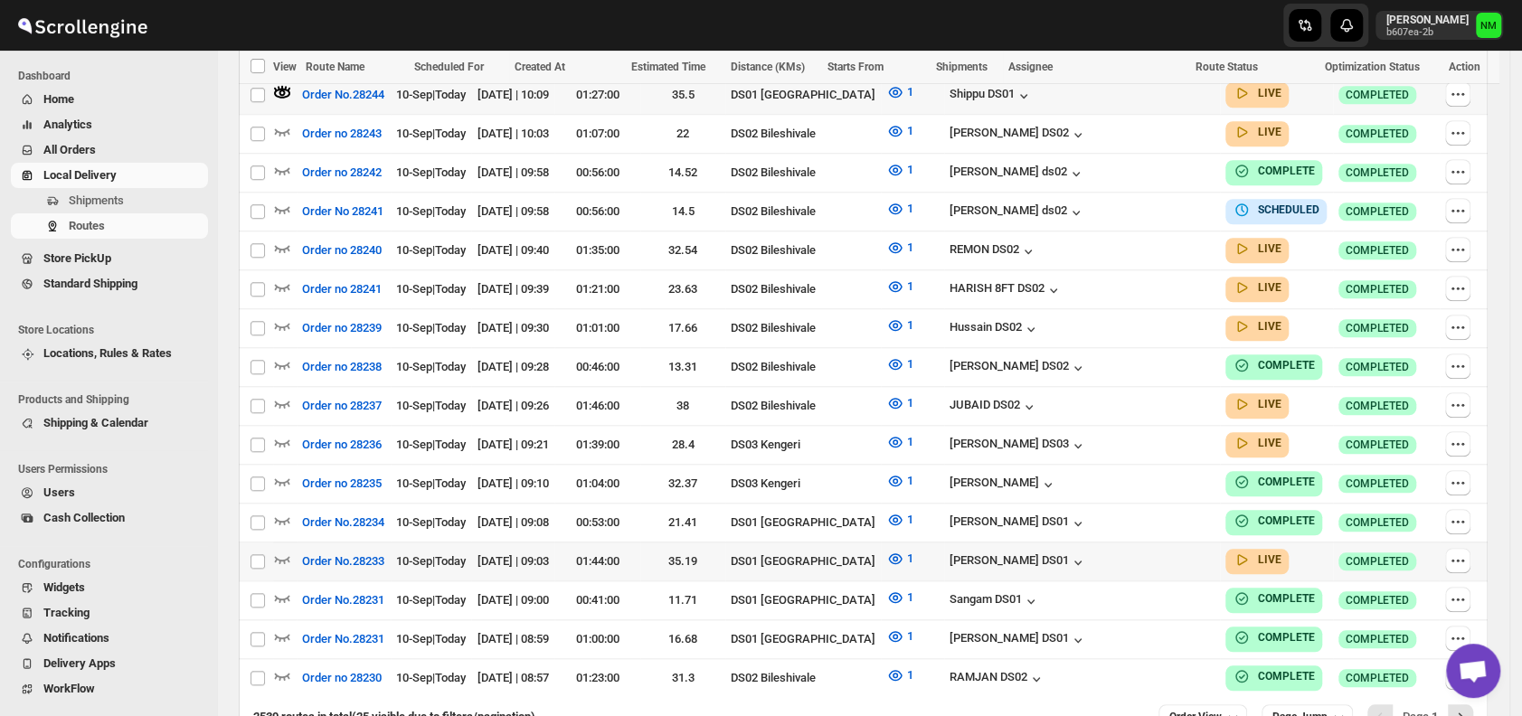
scroll to position [922, 0]
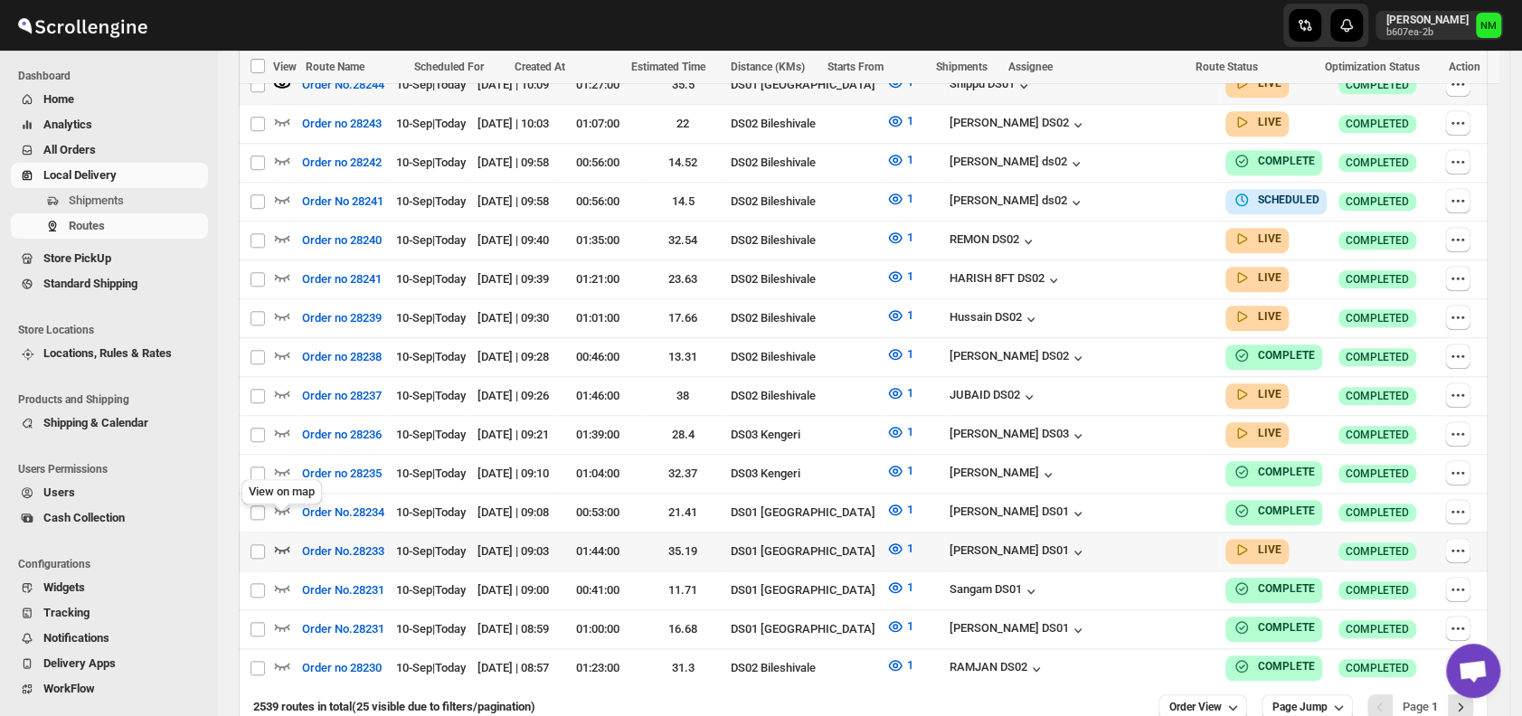
click at [288, 546] on icon "button" at bounding box center [282, 549] width 15 height 7
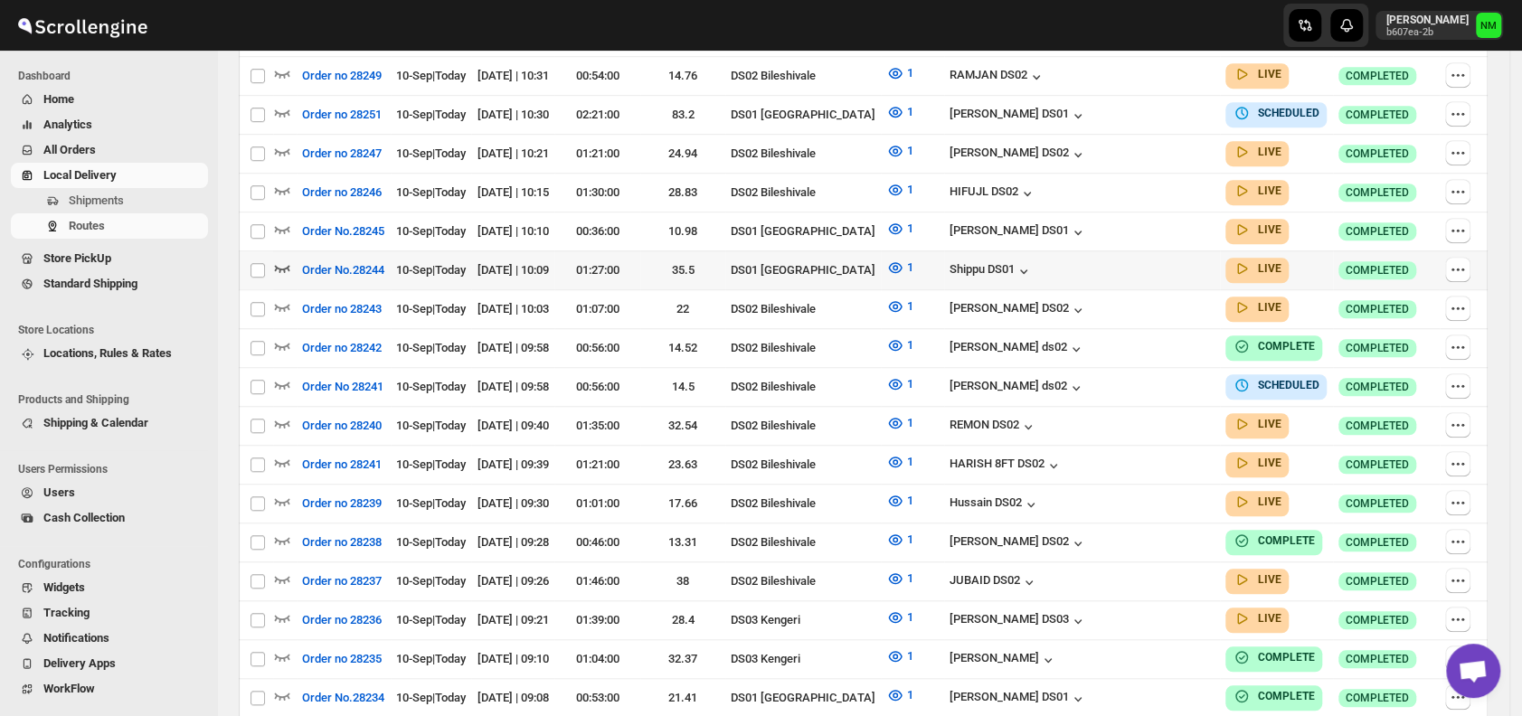
scroll to position [0, 0]
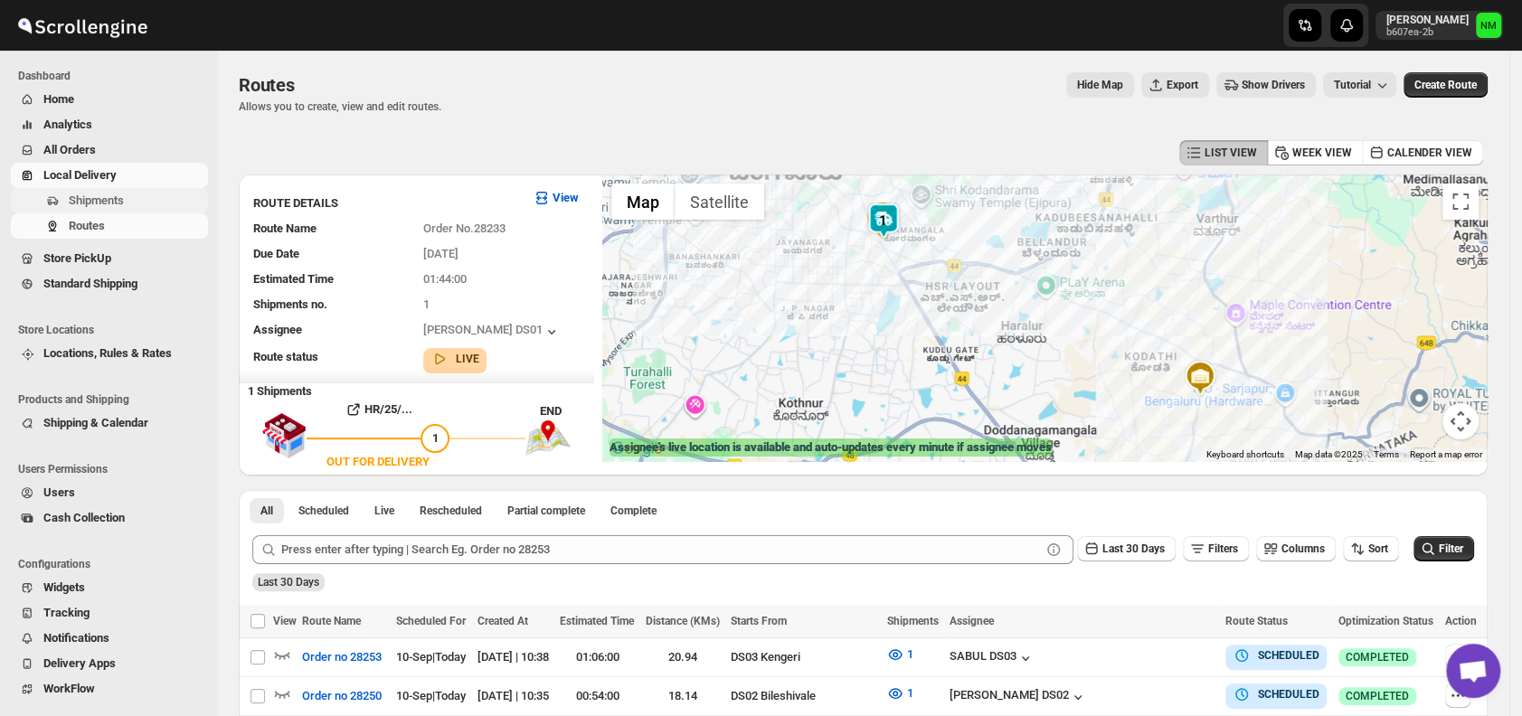
click at [125, 194] on span "Shipments" at bounding box center [137, 201] width 136 height 18
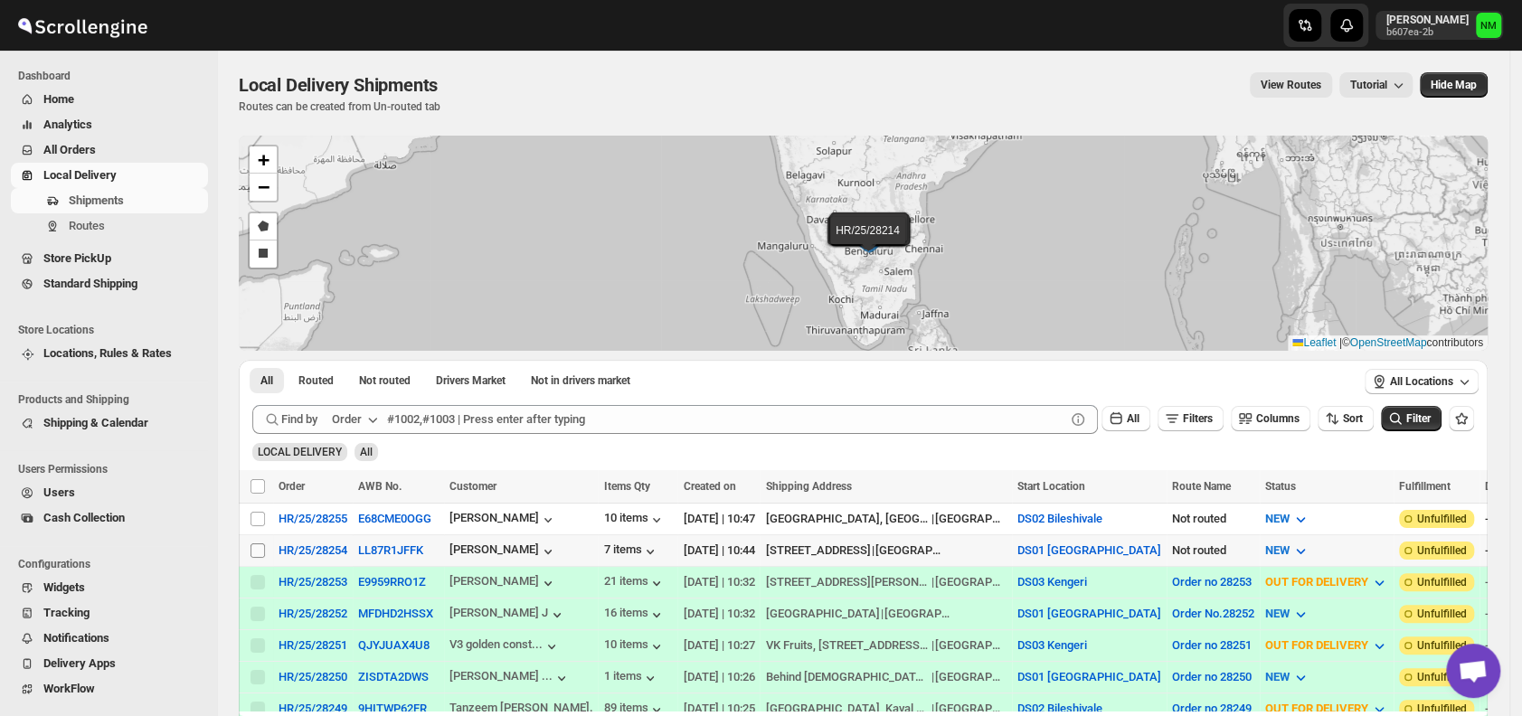
click at [257, 547] on input "Select shipment" at bounding box center [257, 550] width 14 height 14
checkbox input "true"
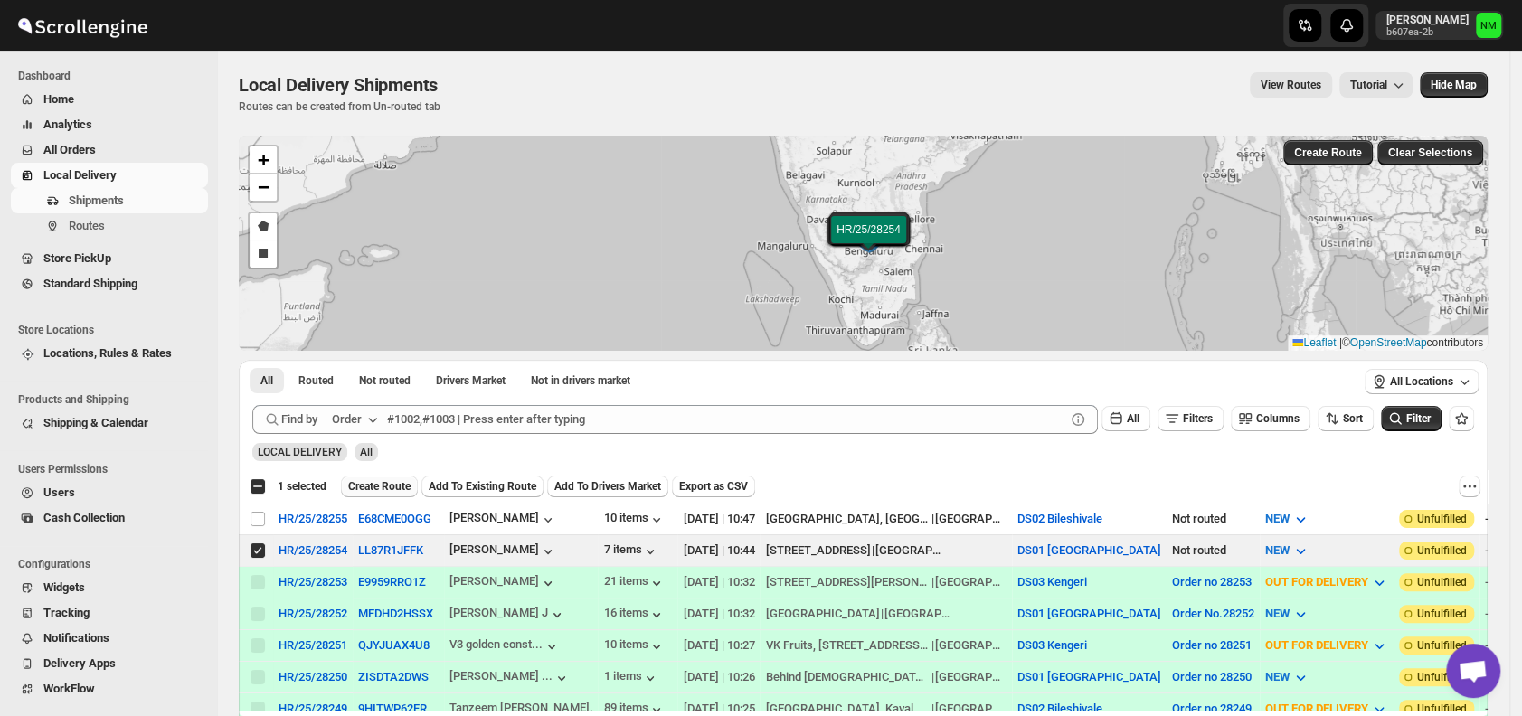
click at [364, 485] on span "Create Route" at bounding box center [379, 486] width 62 height 14
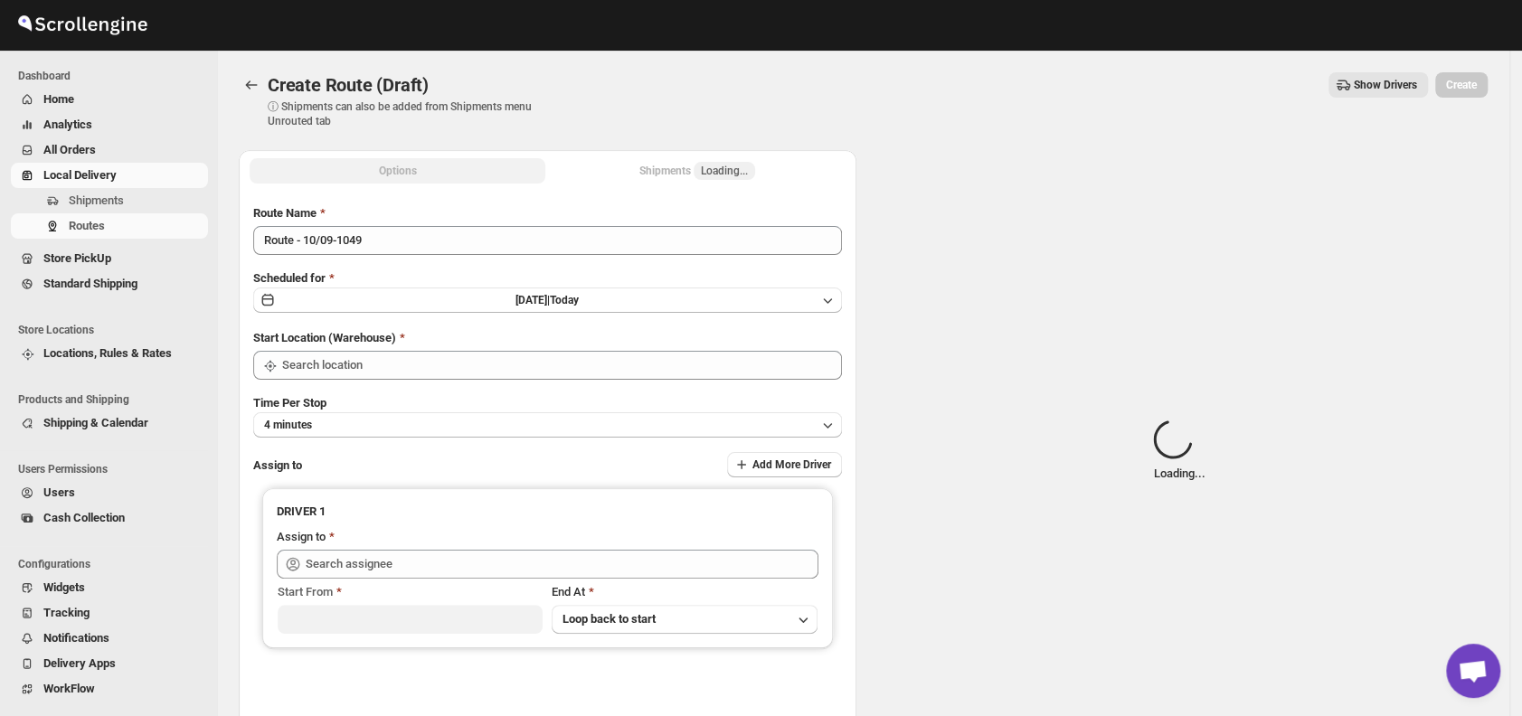
type input "DS01 [GEOGRAPHIC_DATA]"
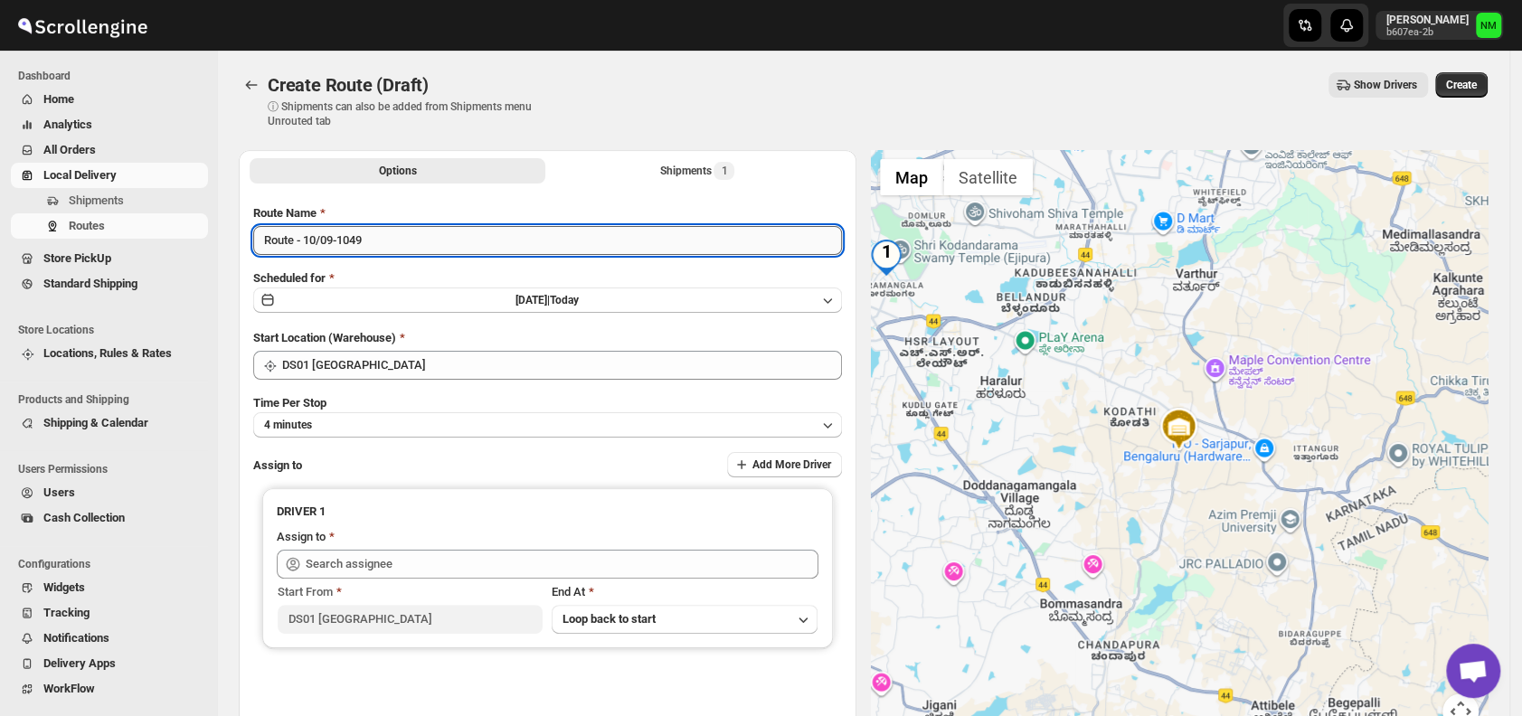
click at [406, 235] on input "Route - 10/09-1049" at bounding box center [547, 240] width 589 height 29
type input "R"
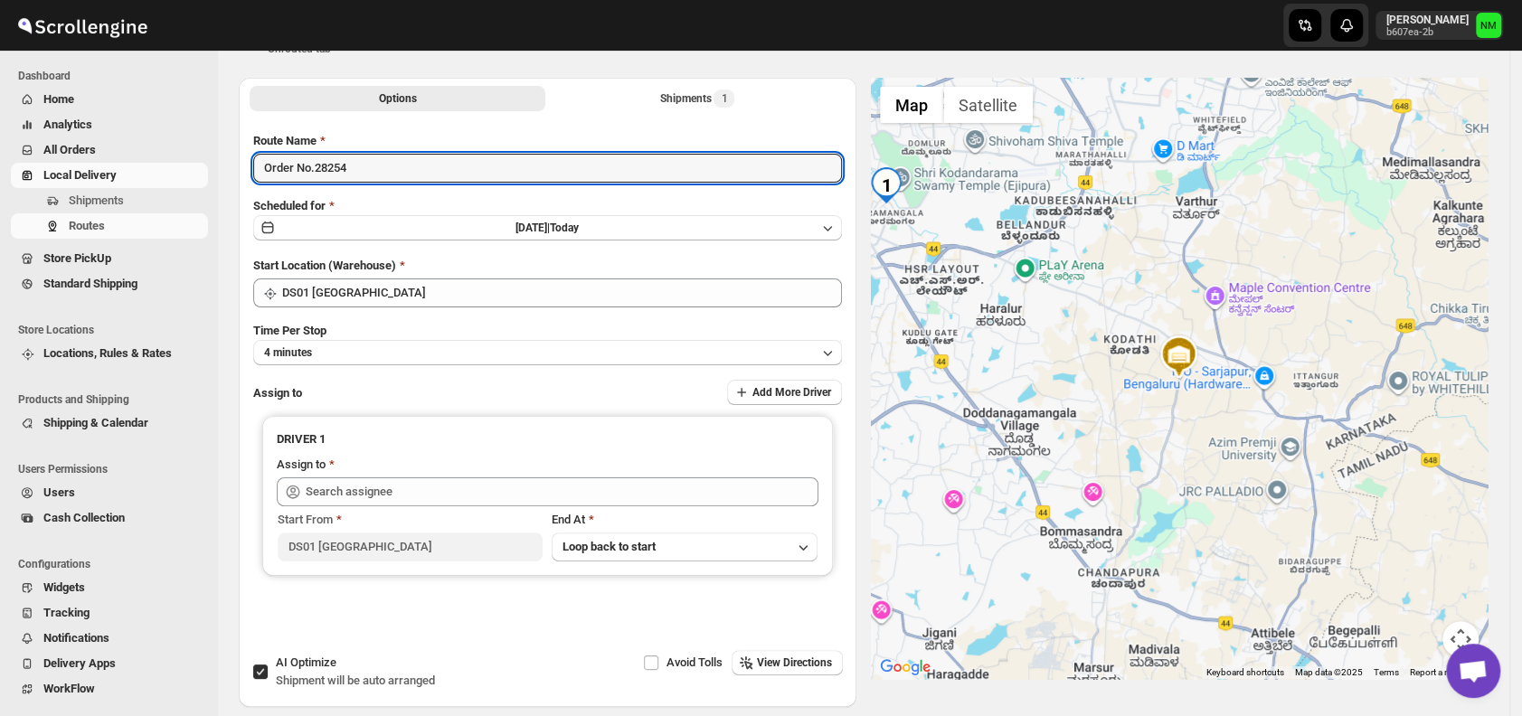
scroll to position [152, 0]
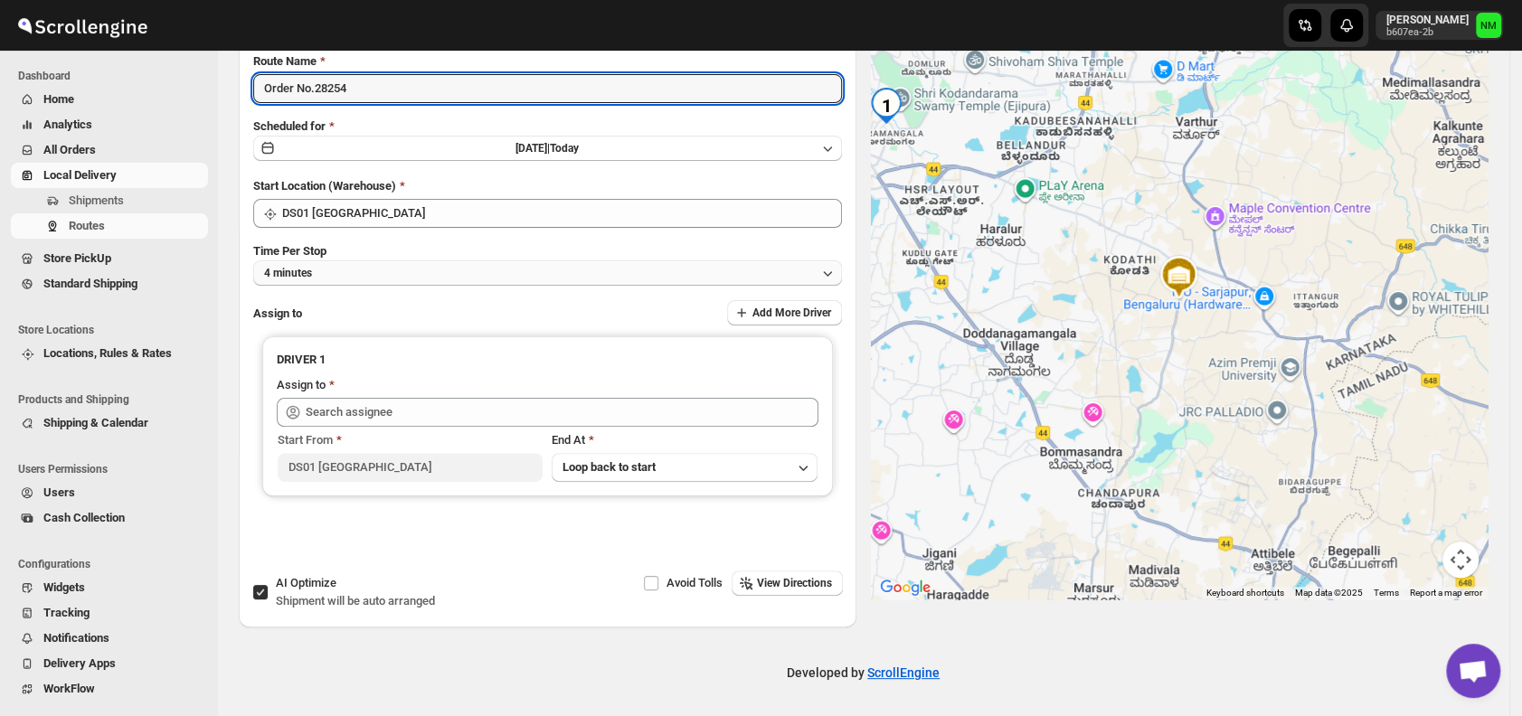
type input "Order No.28254"
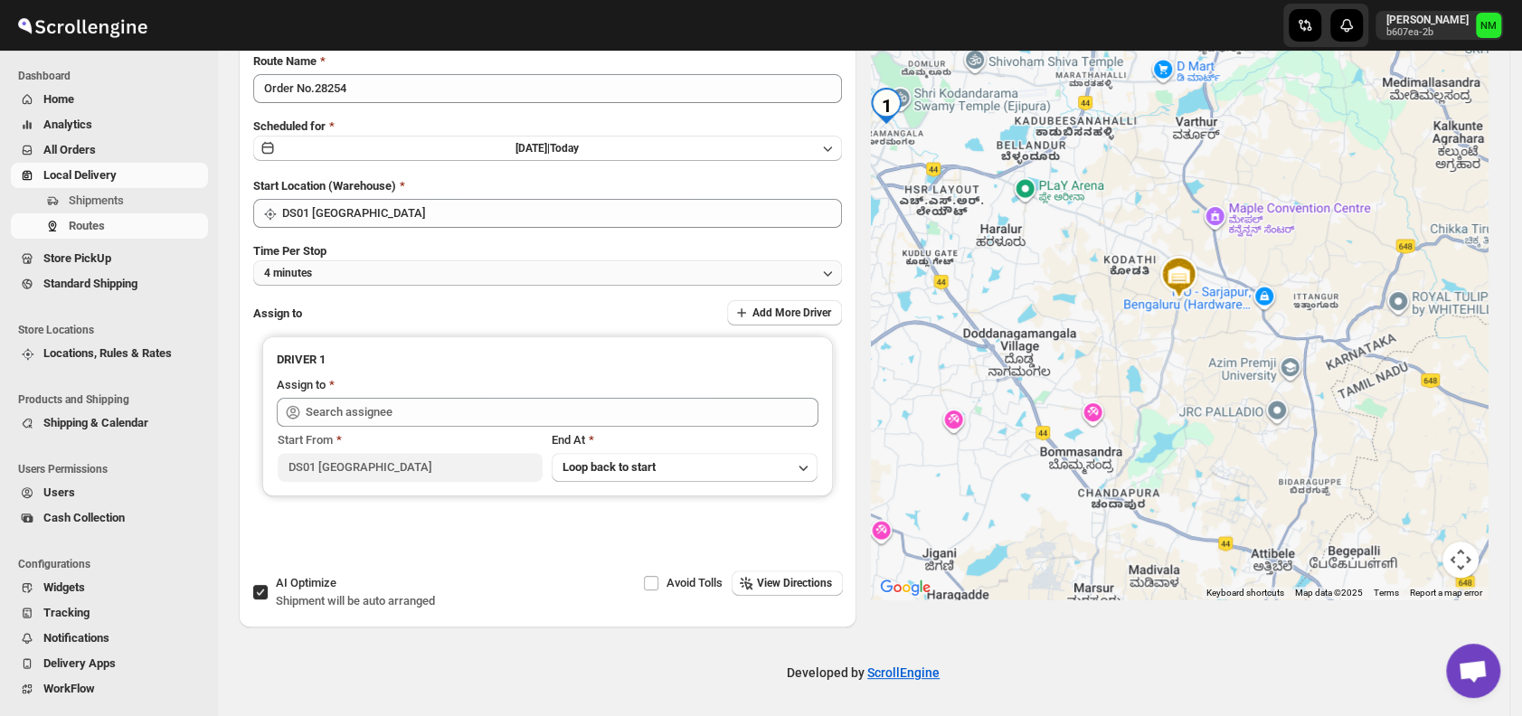
click at [348, 271] on button "4 minutes" at bounding box center [547, 272] width 589 height 25
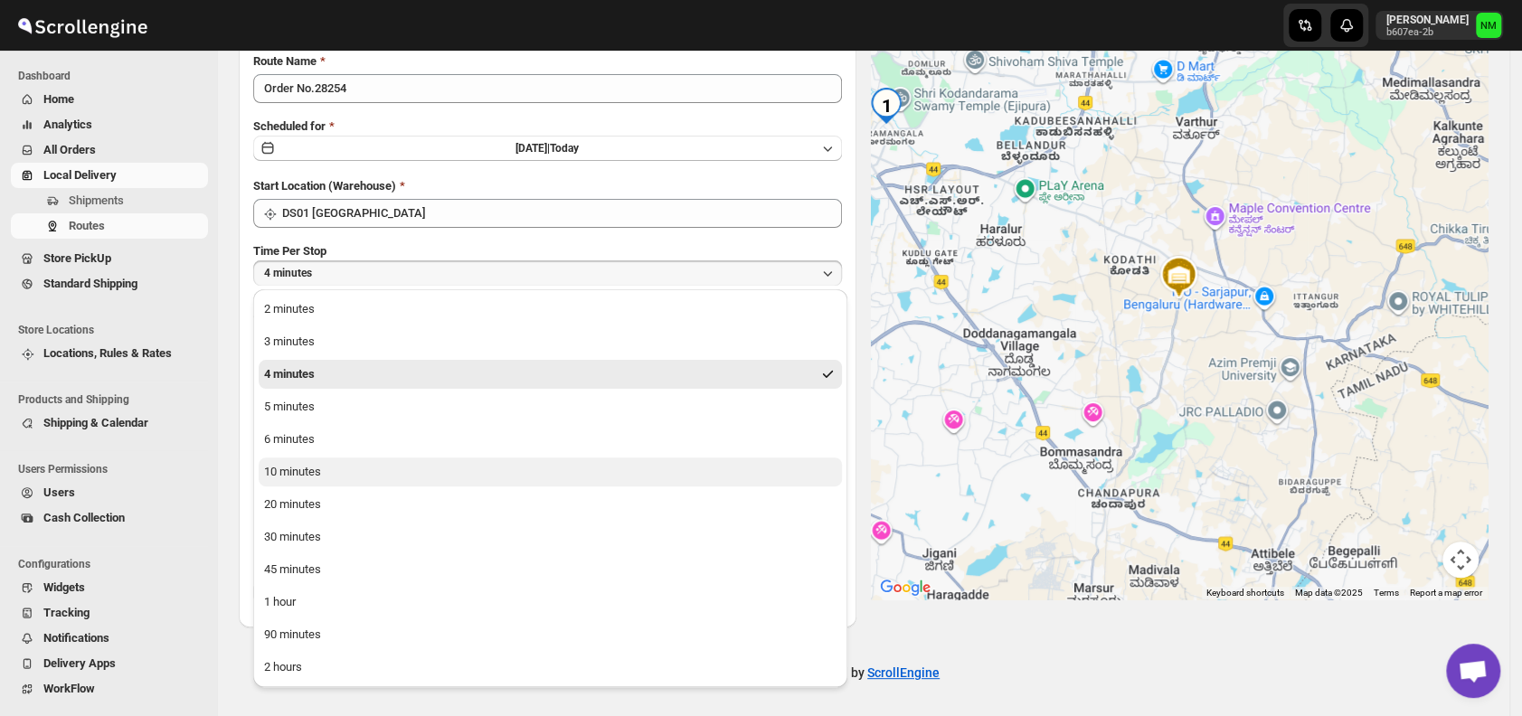
click at [310, 470] on div "10 minutes" at bounding box center [292, 472] width 57 height 18
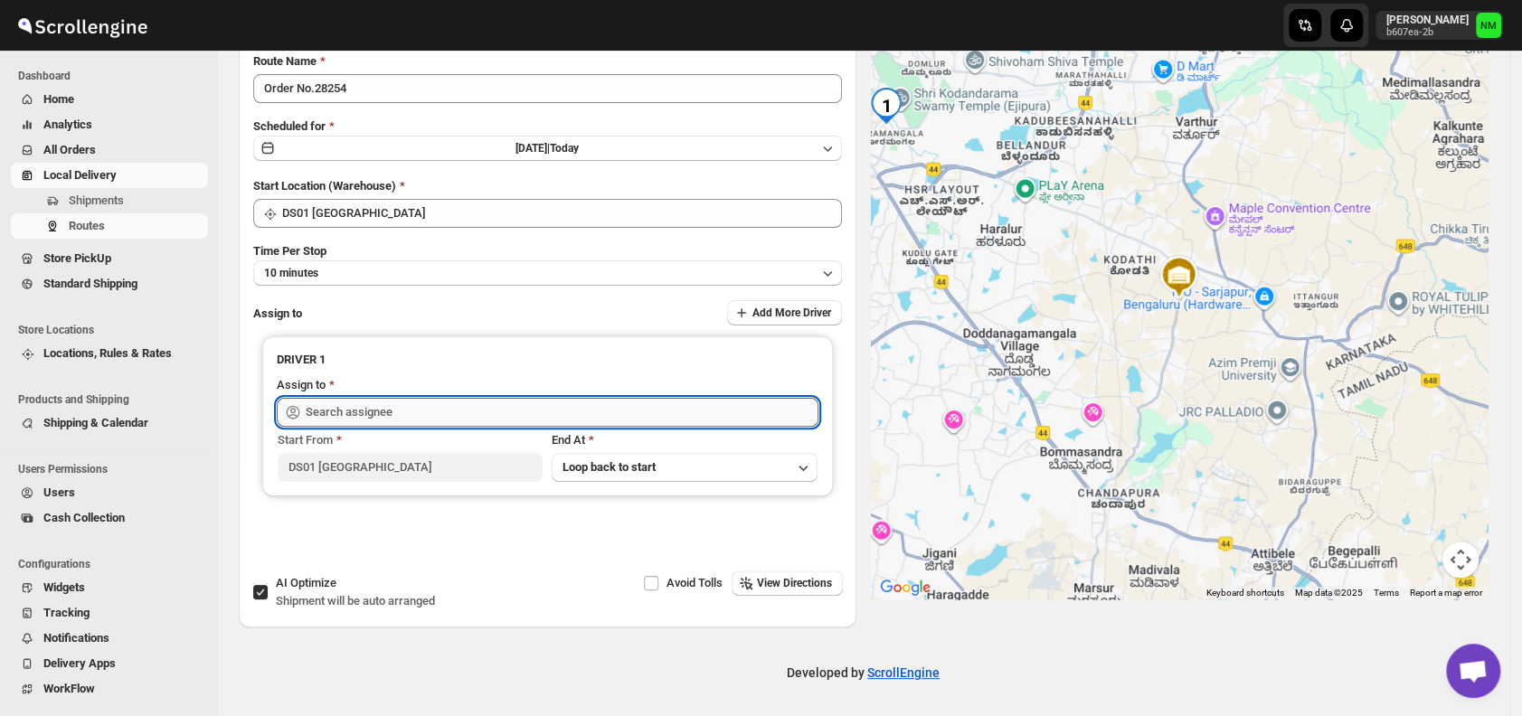
click at [422, 412] on input "text" at bounding box center [562, 412] width 513 height 29
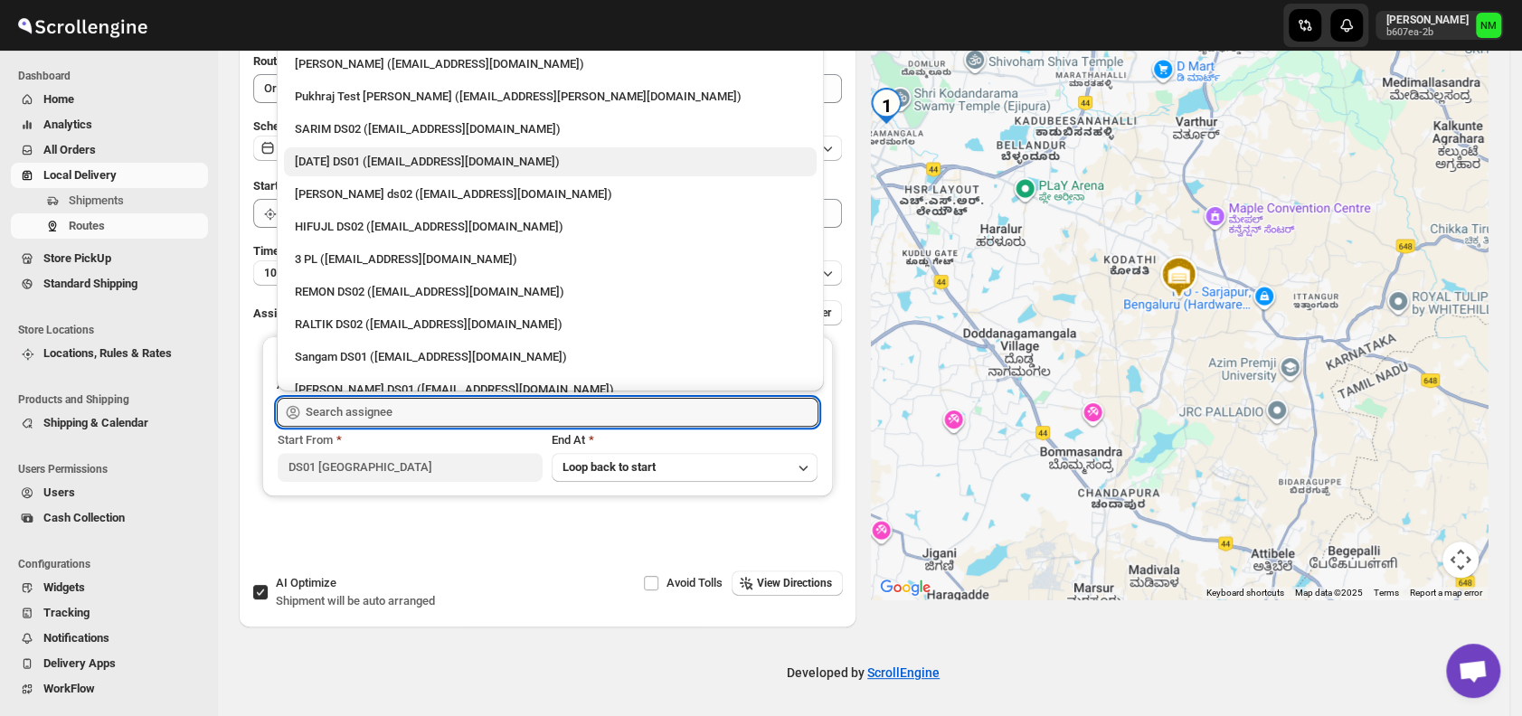
scroll to position [159, 0]
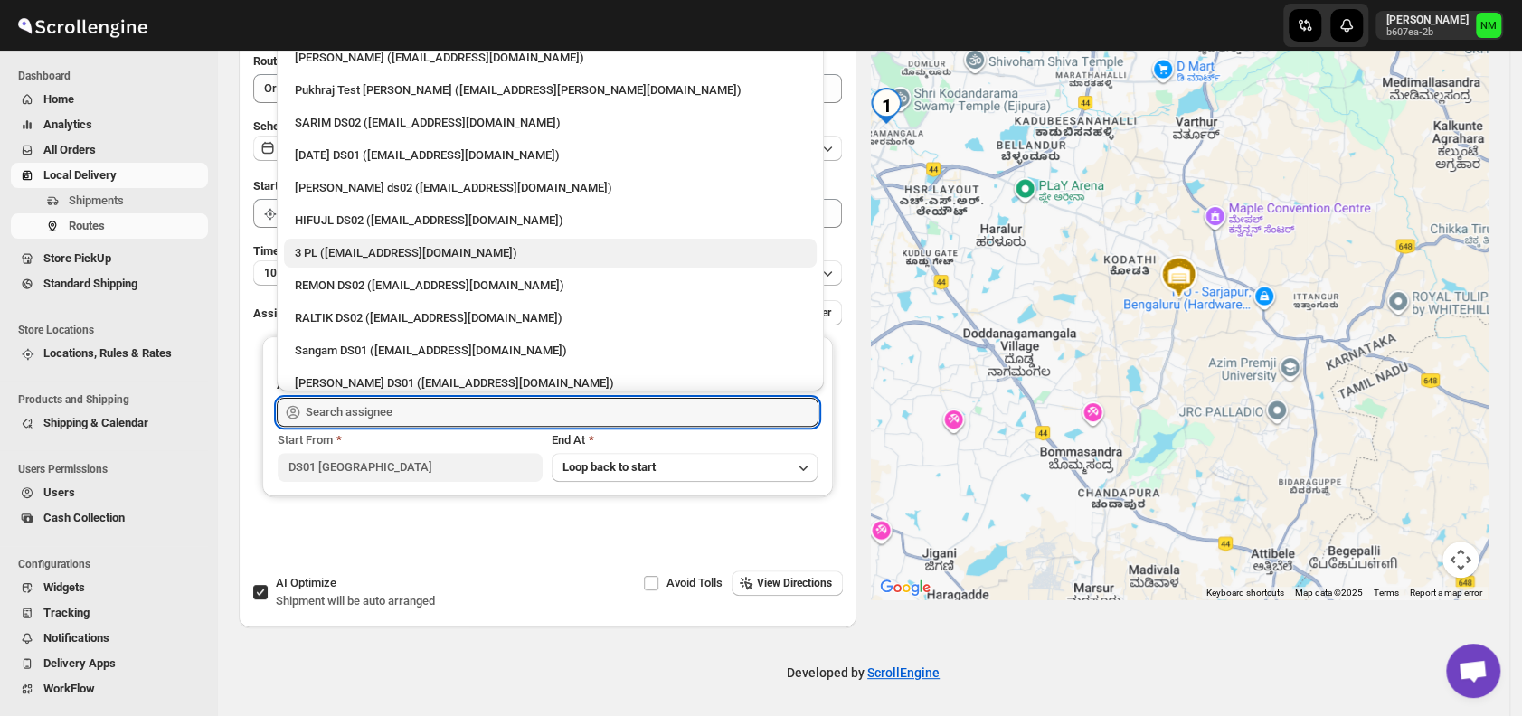
click at [358, 246] on div "3 PL ([EMAIL_ADDRESS][DOMAIN_NAME])" at bounding box center [550, 253] width 511 height 18
type input "3 PL ([EMAIL_ADDRESS][DOMAIN_NAME])"
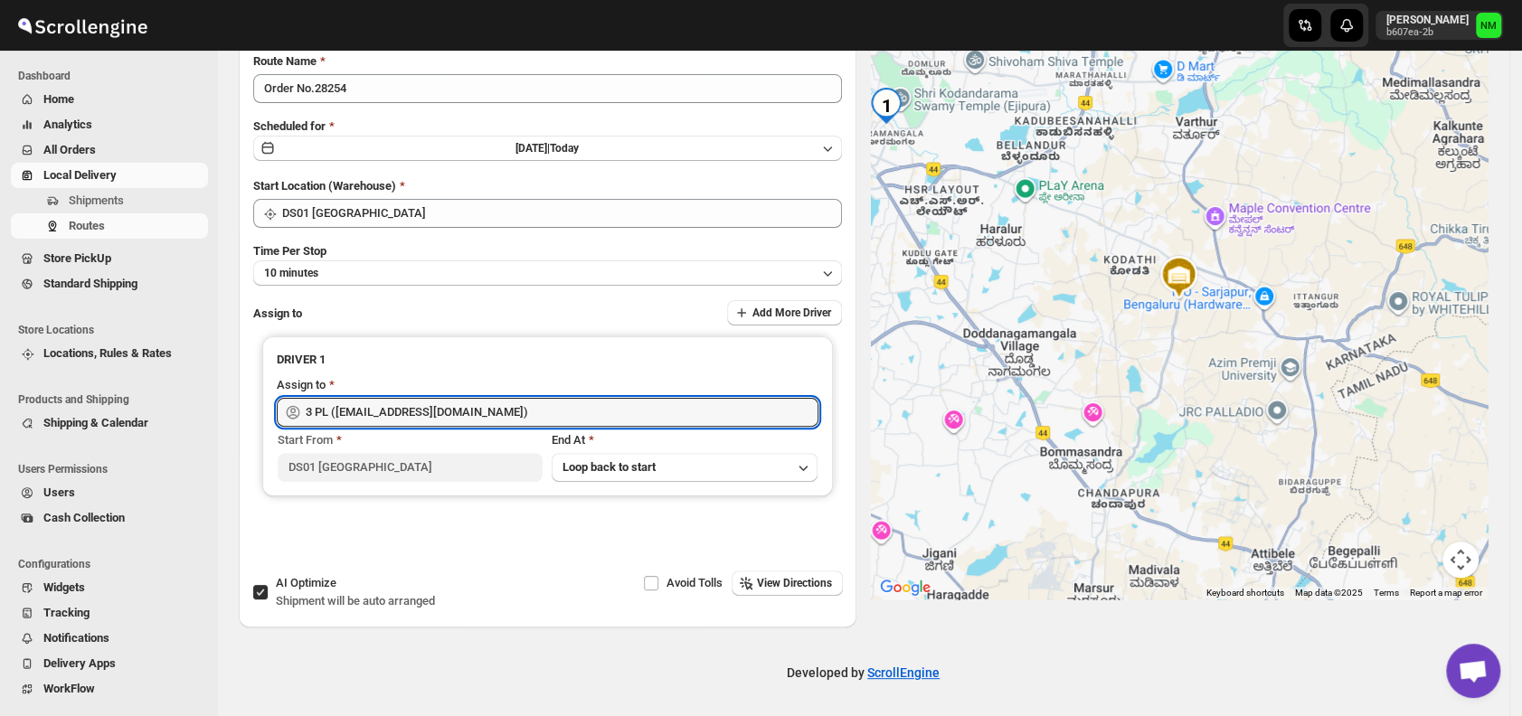
scroll to position [0, 0]
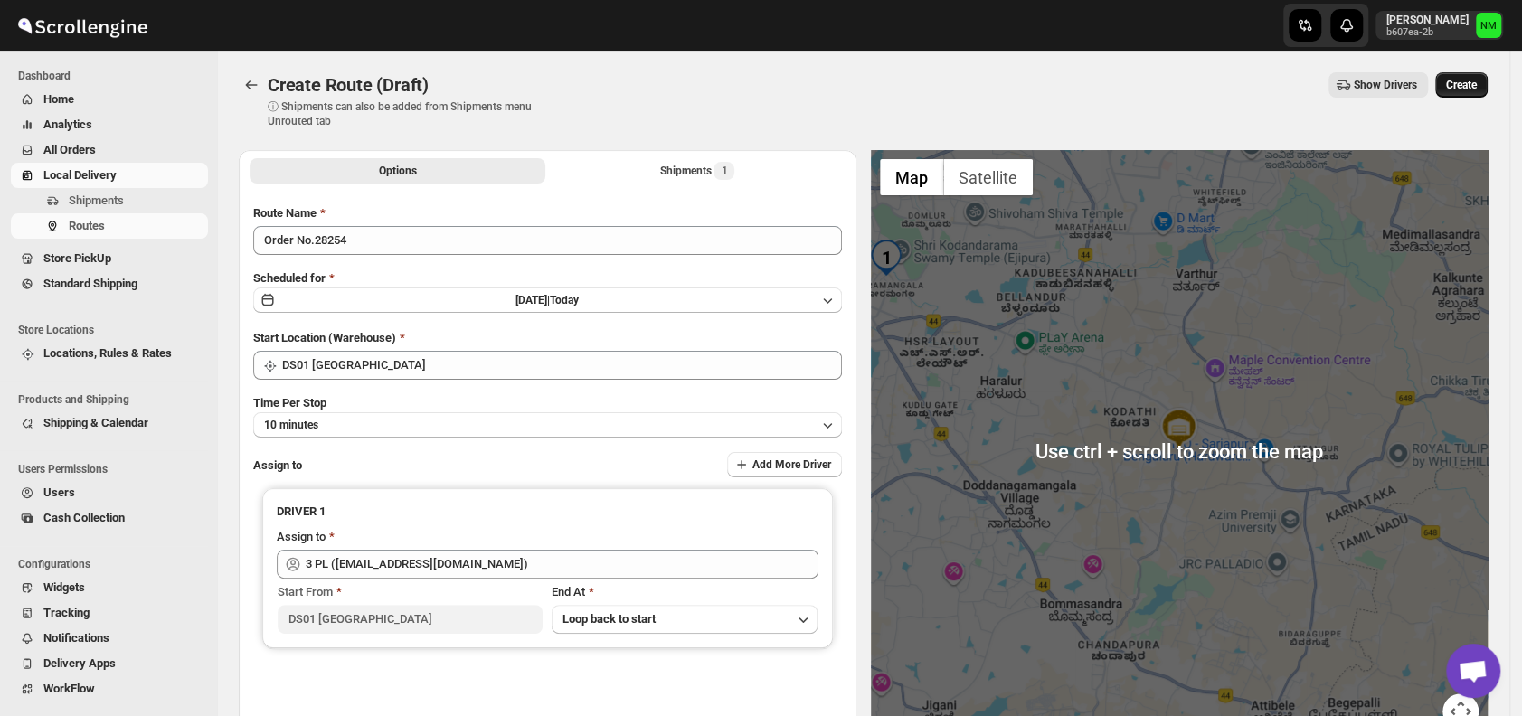
click at [1476, 80] on span "Create" at bounding box center [1461, 85] width 31 height 14
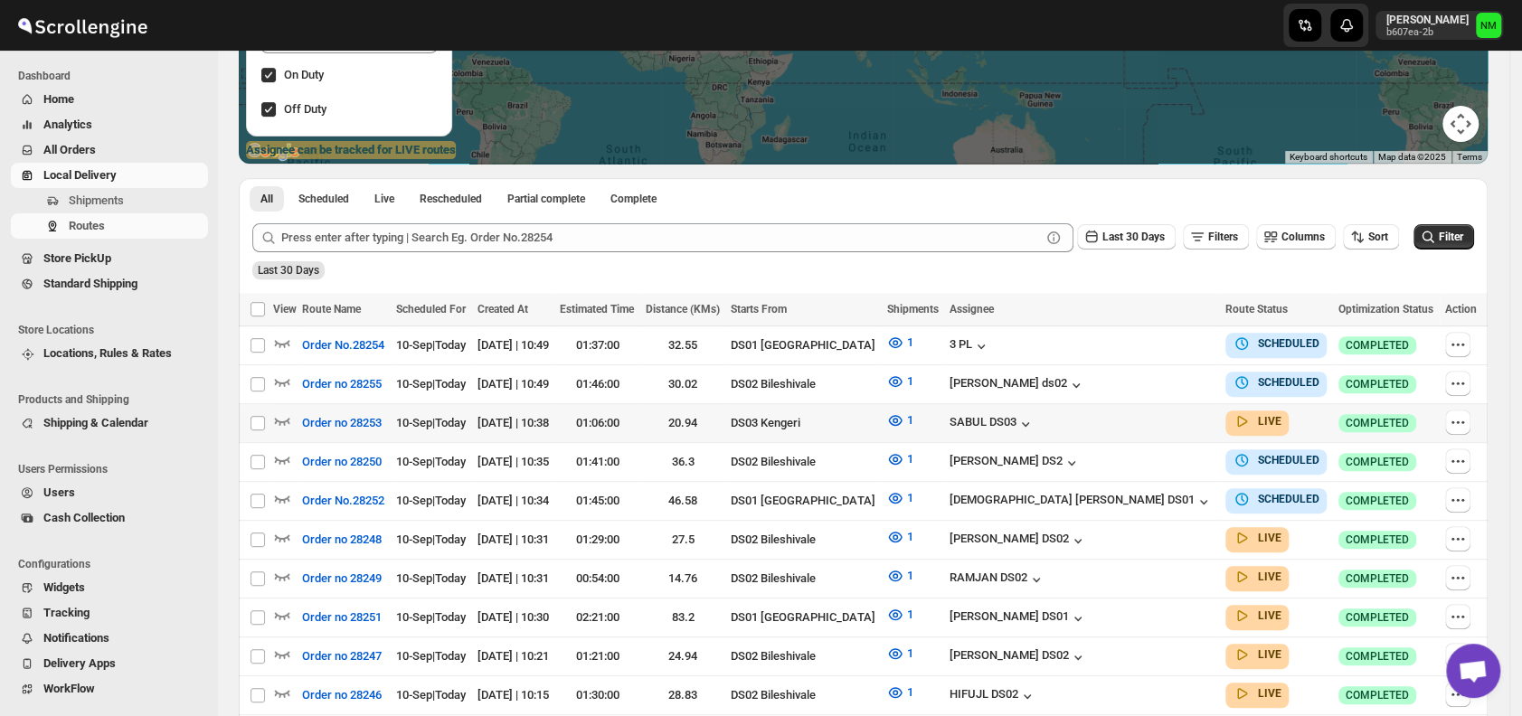
scroll to position [489, 0]
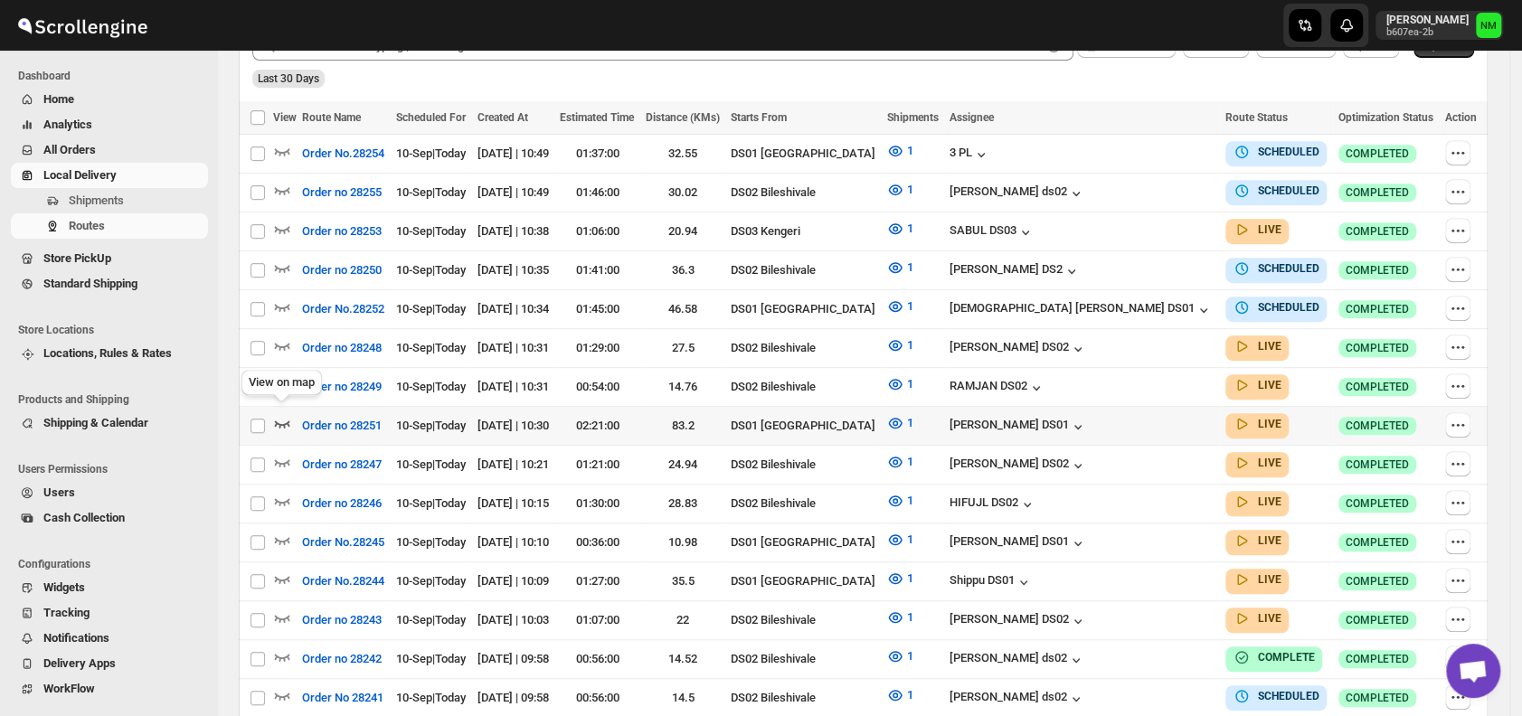
click at [275, 420] on icon "button" at bounding box center [282, 423] width 15 height 7
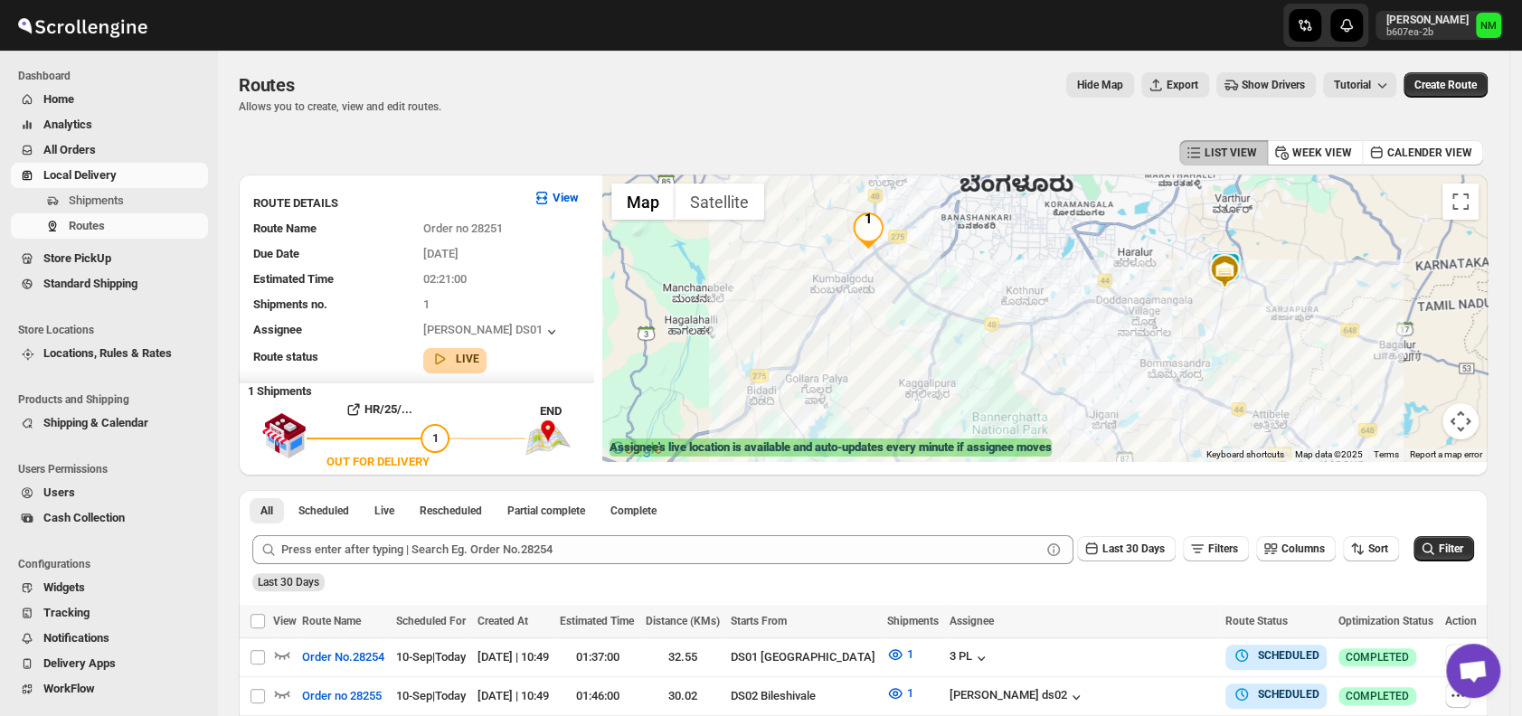
scroll to position [12, 0]
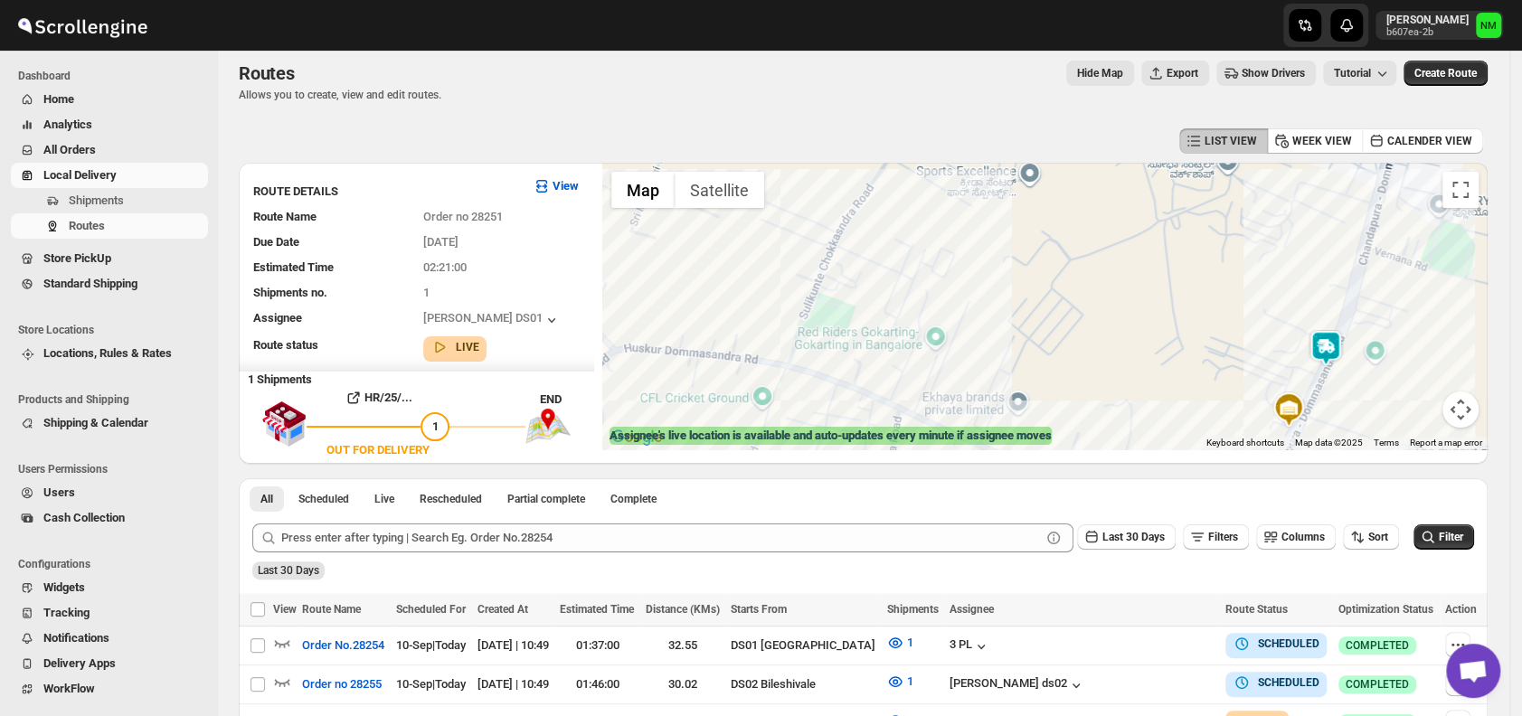
click at [1331, 351] on img at bounding box center [1326, 348] width 36 height 36
click at [1407, 243] on button "Close" at bounding box center [1385, 262] width 43 height 43
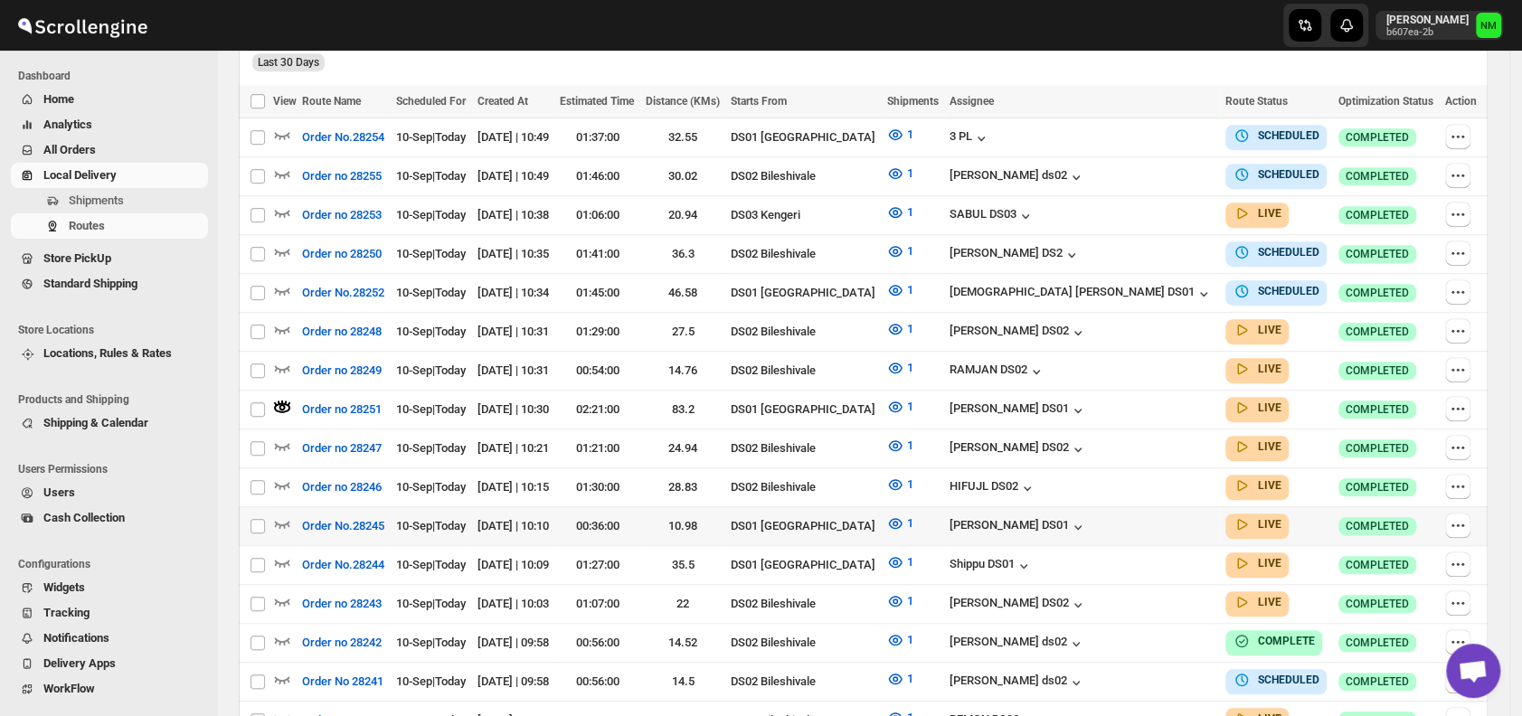
scroll to position [528, 0]
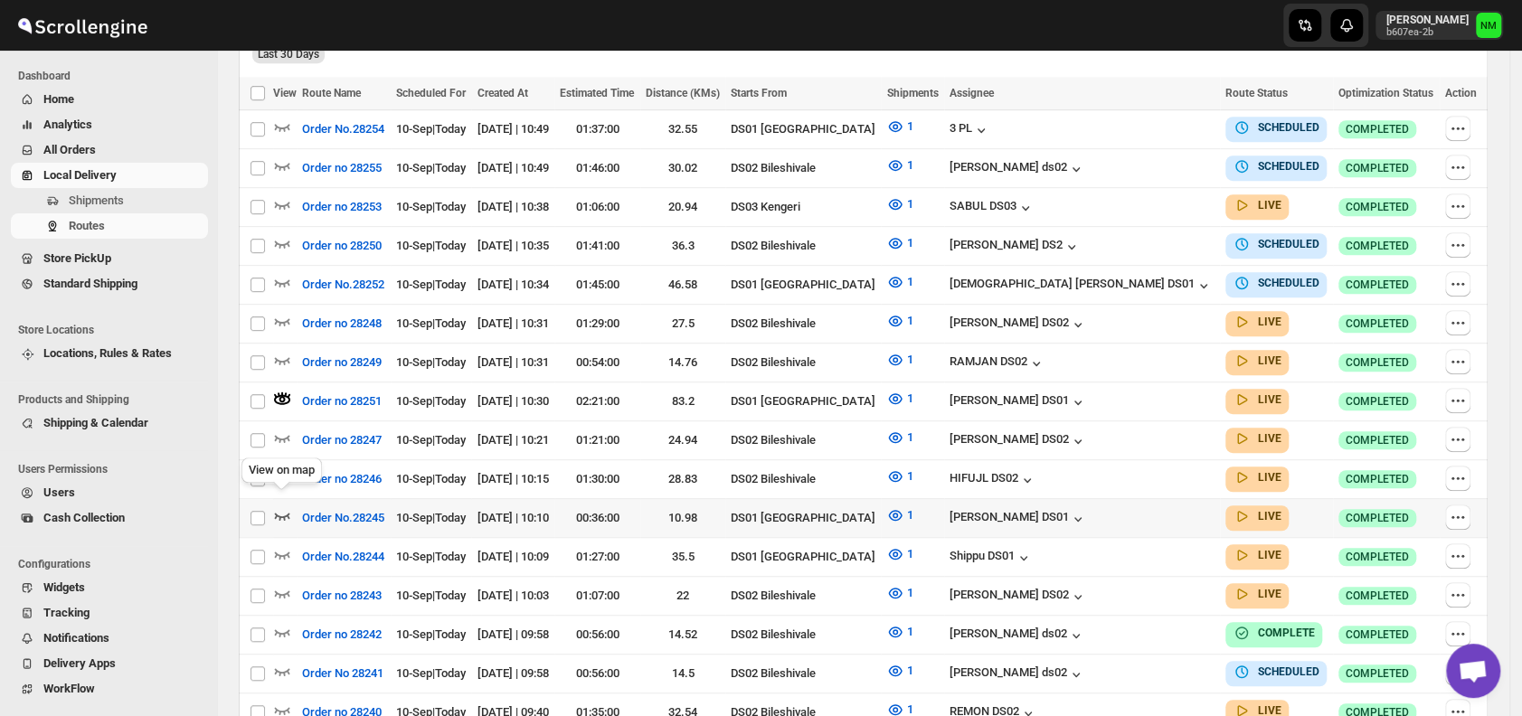
click at [284, 506] on icon "button" at bounding box center [282, 515] width 18 height 18
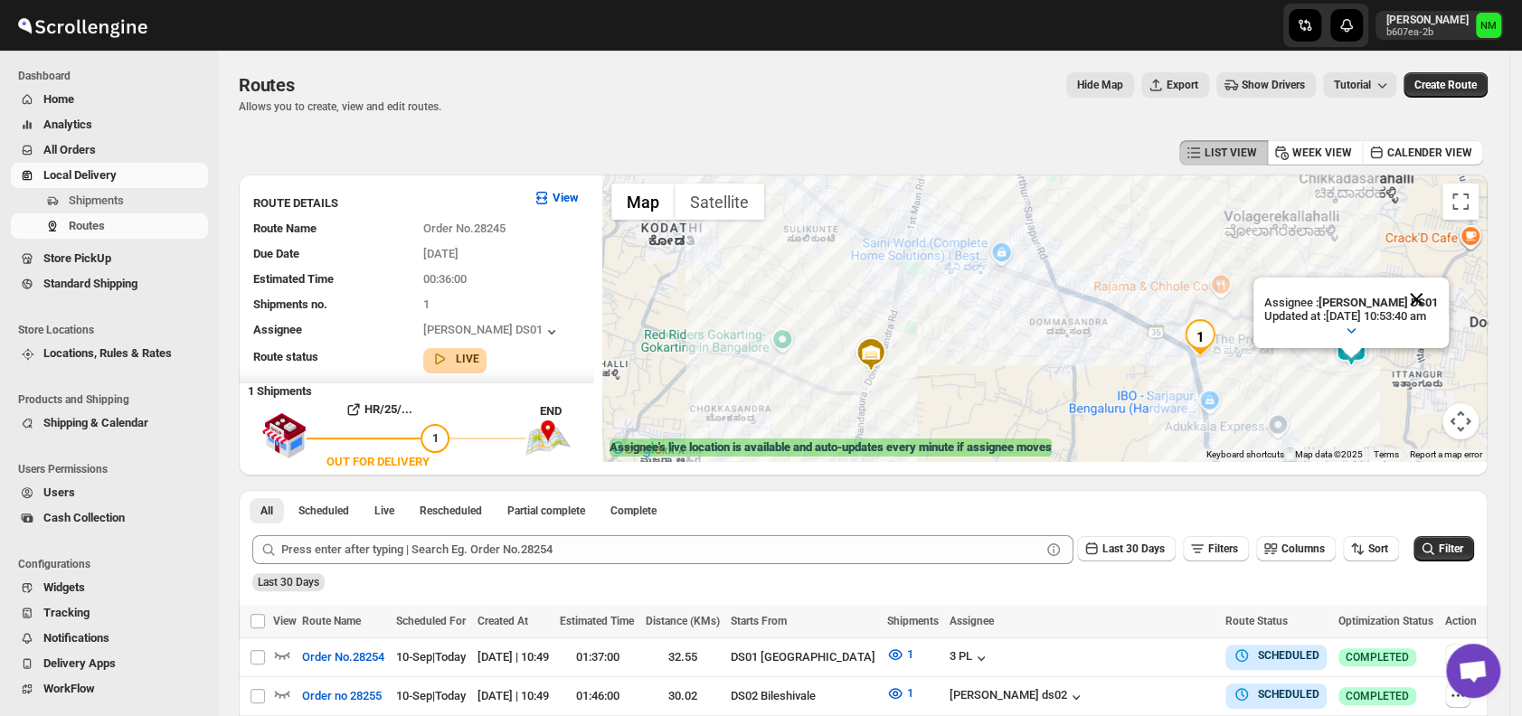
click at [1438, 291] on button "Close" at bounding box center [1415, 299] width 43 height 43
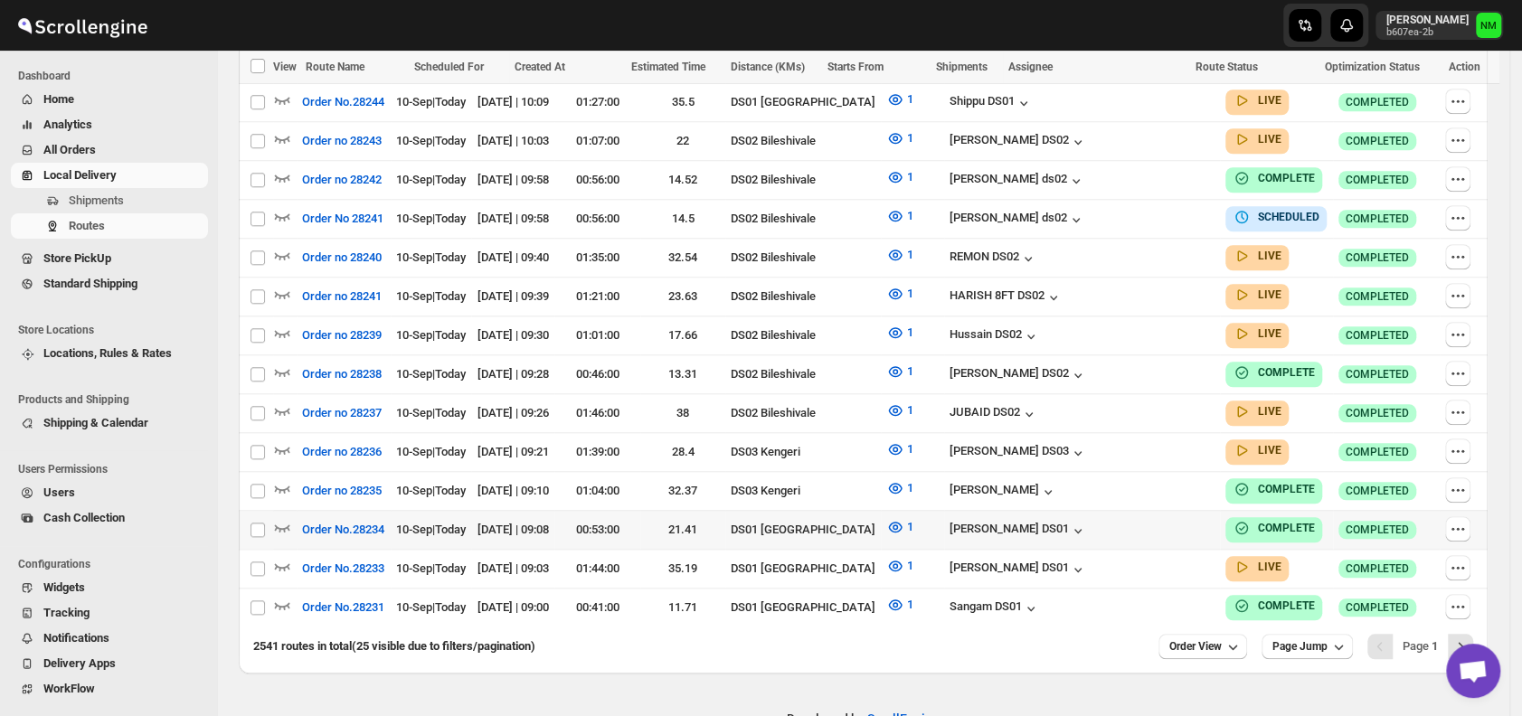
scroll to position [999, 0]
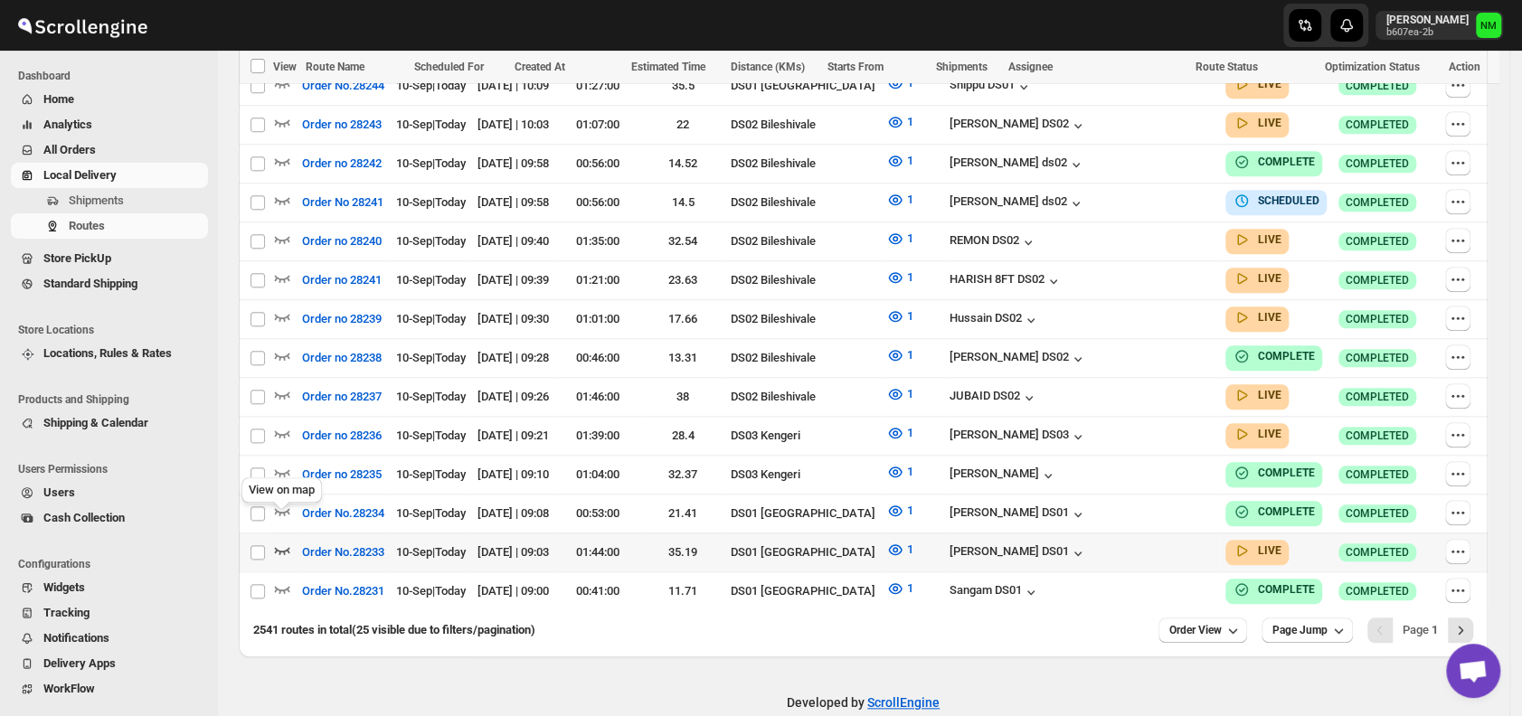
click at [278, 541] on icon "button" at bounding box center [282, 550] width 18 height 18
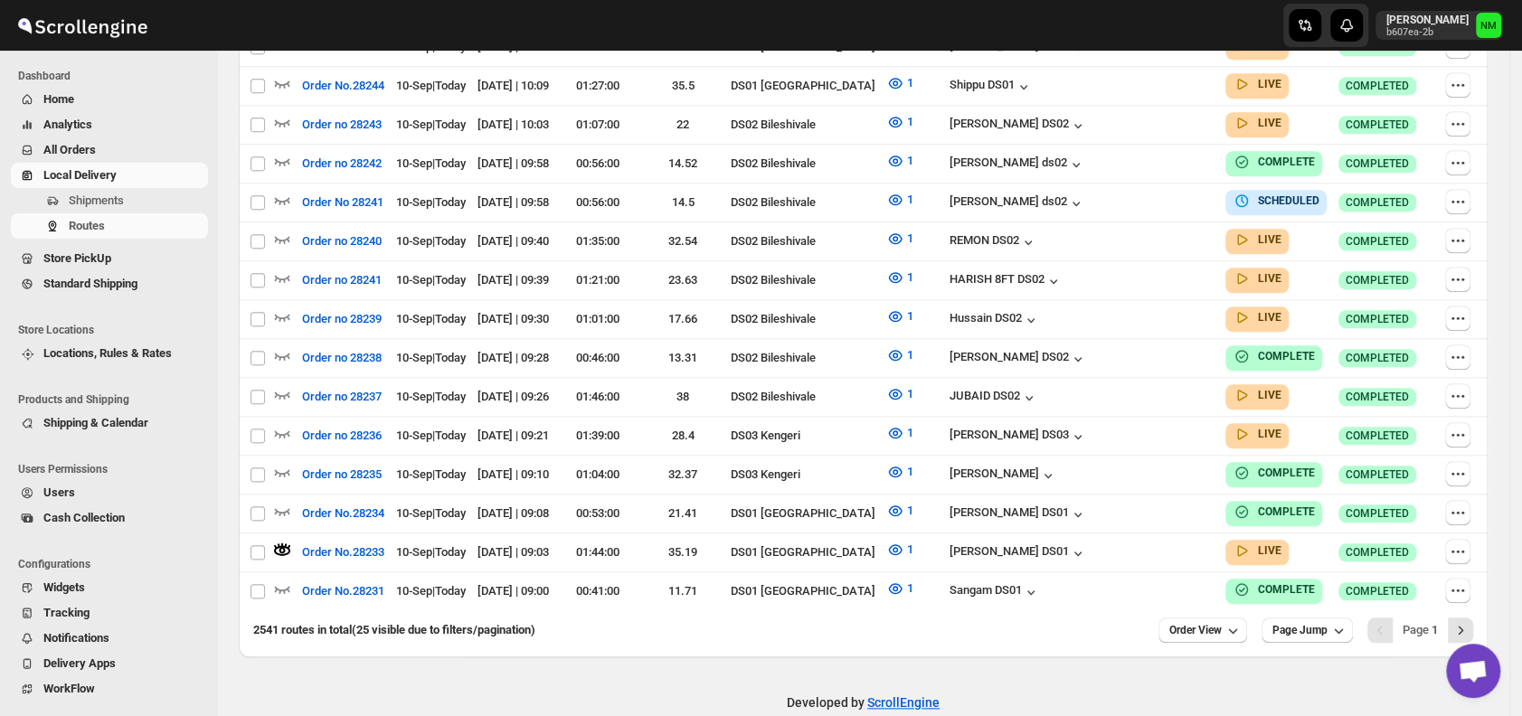
scroll to position [0, 0]
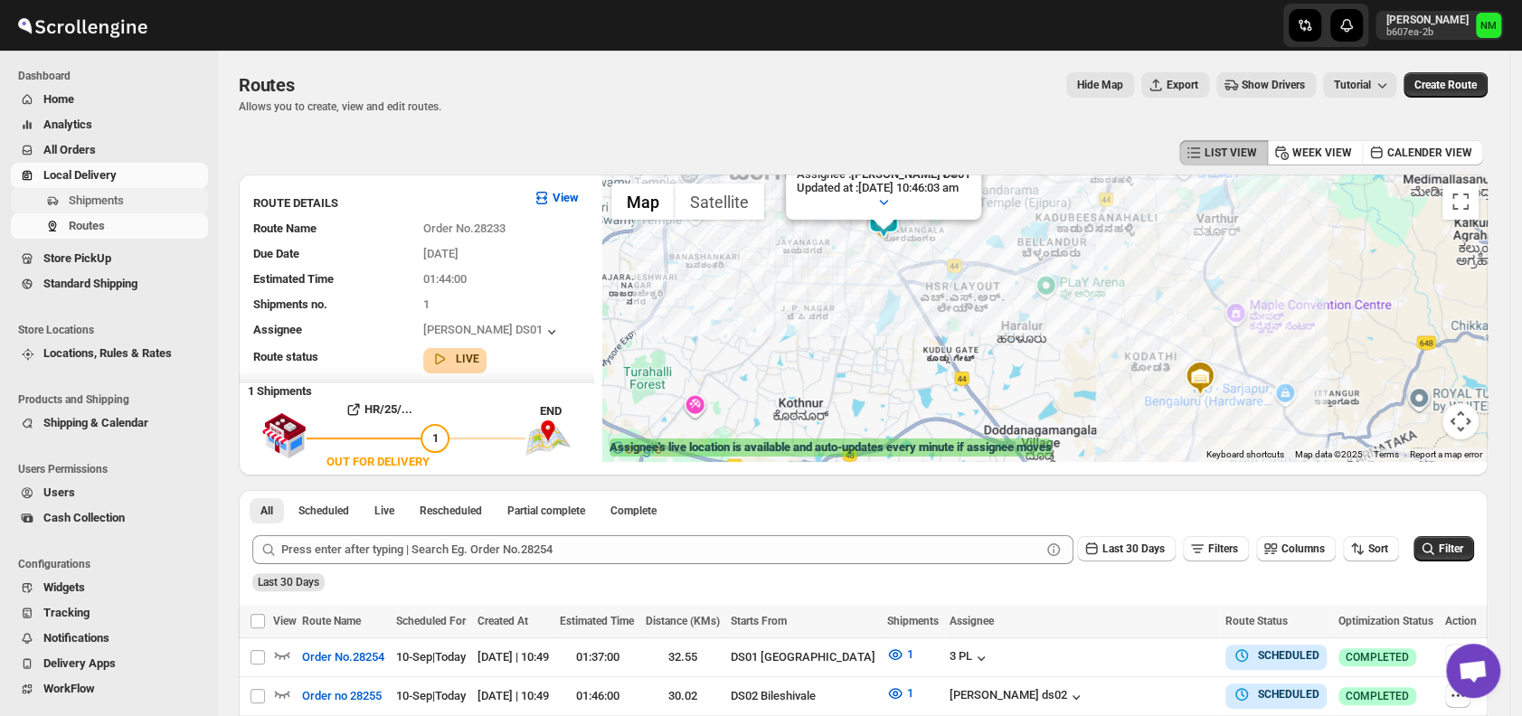
click at [156, 202] on span "Shipments" at bounding box center [137, 201] width 136 height 18
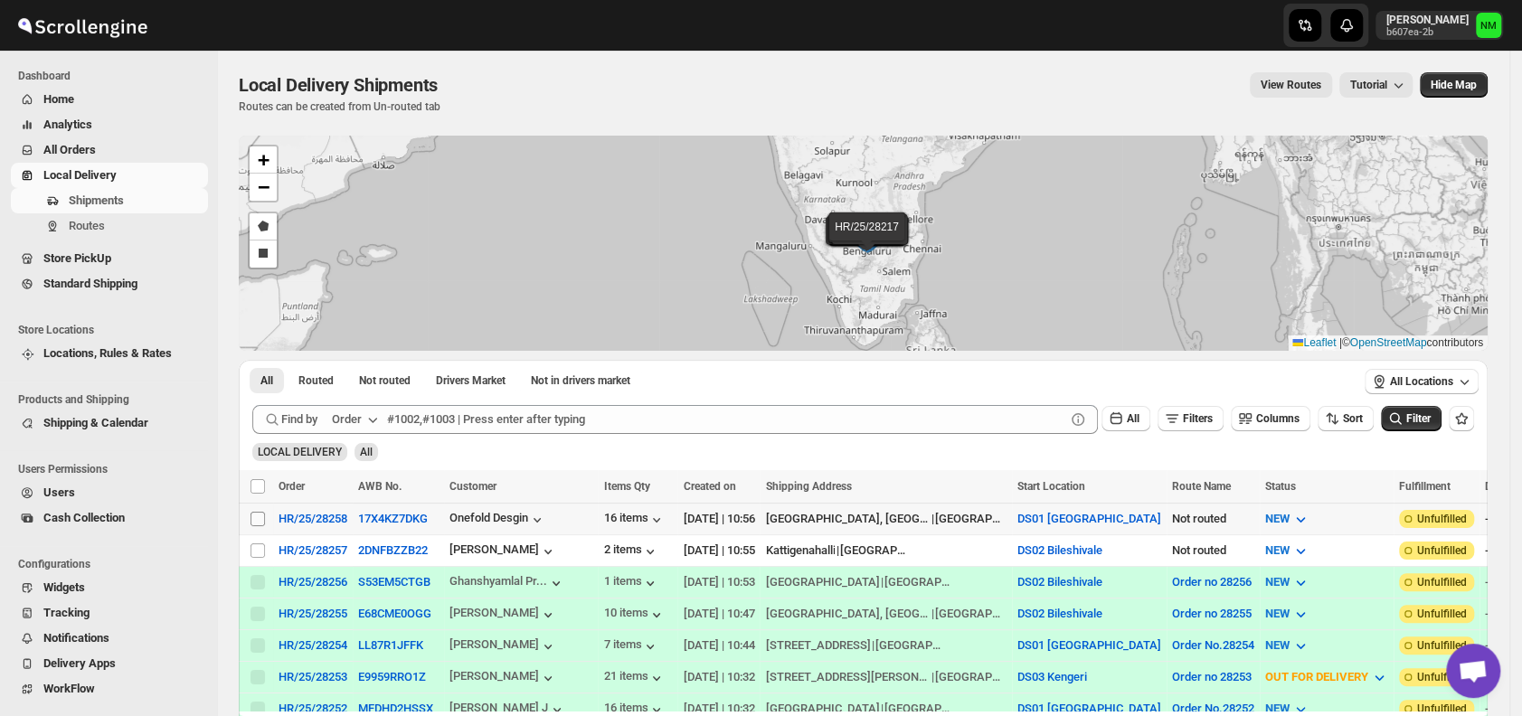
click at [261, 512] on input "Select shipment" at bounding box center [257, 519] width 14 height 14
checkbox input "true"
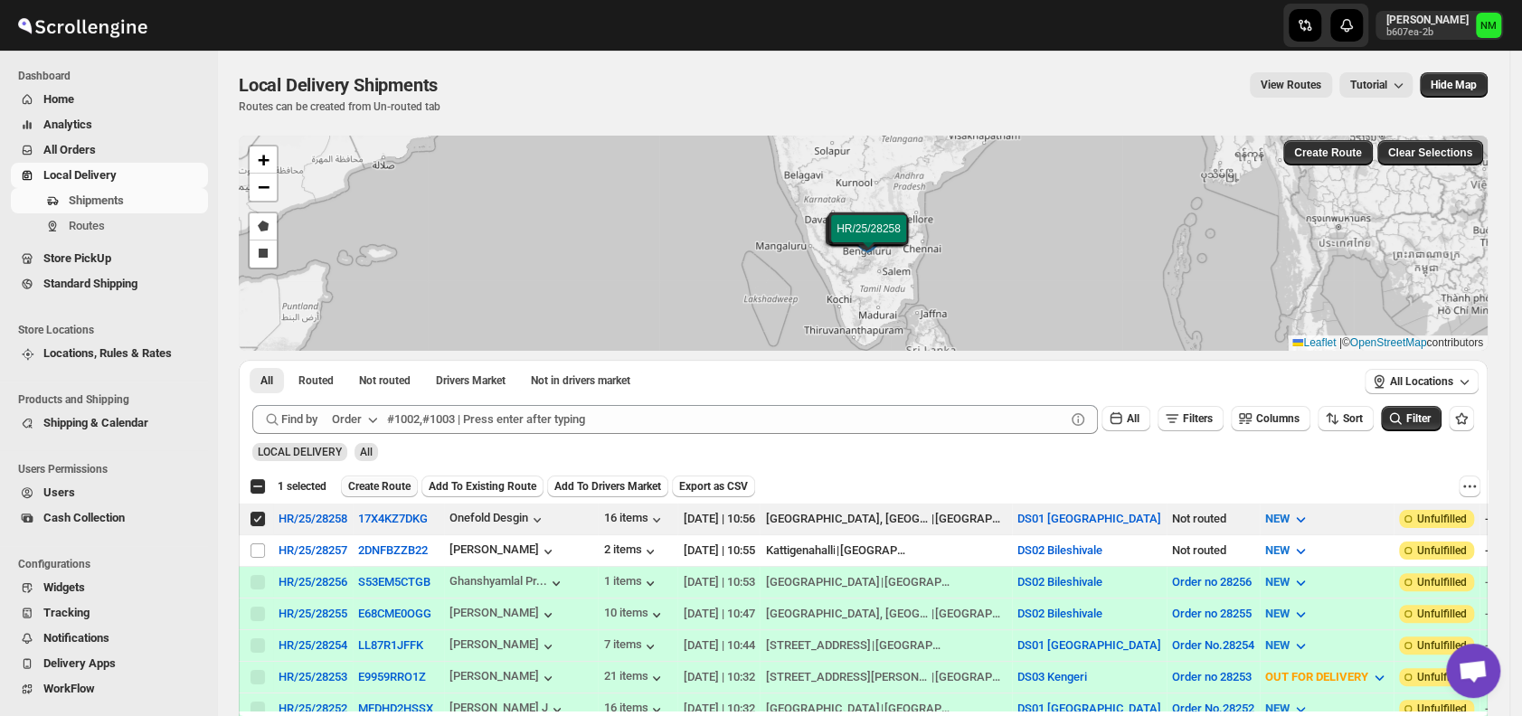
click at [372, 477] on button "Create Route" at bounding box center [379, 487] width 77 height 22
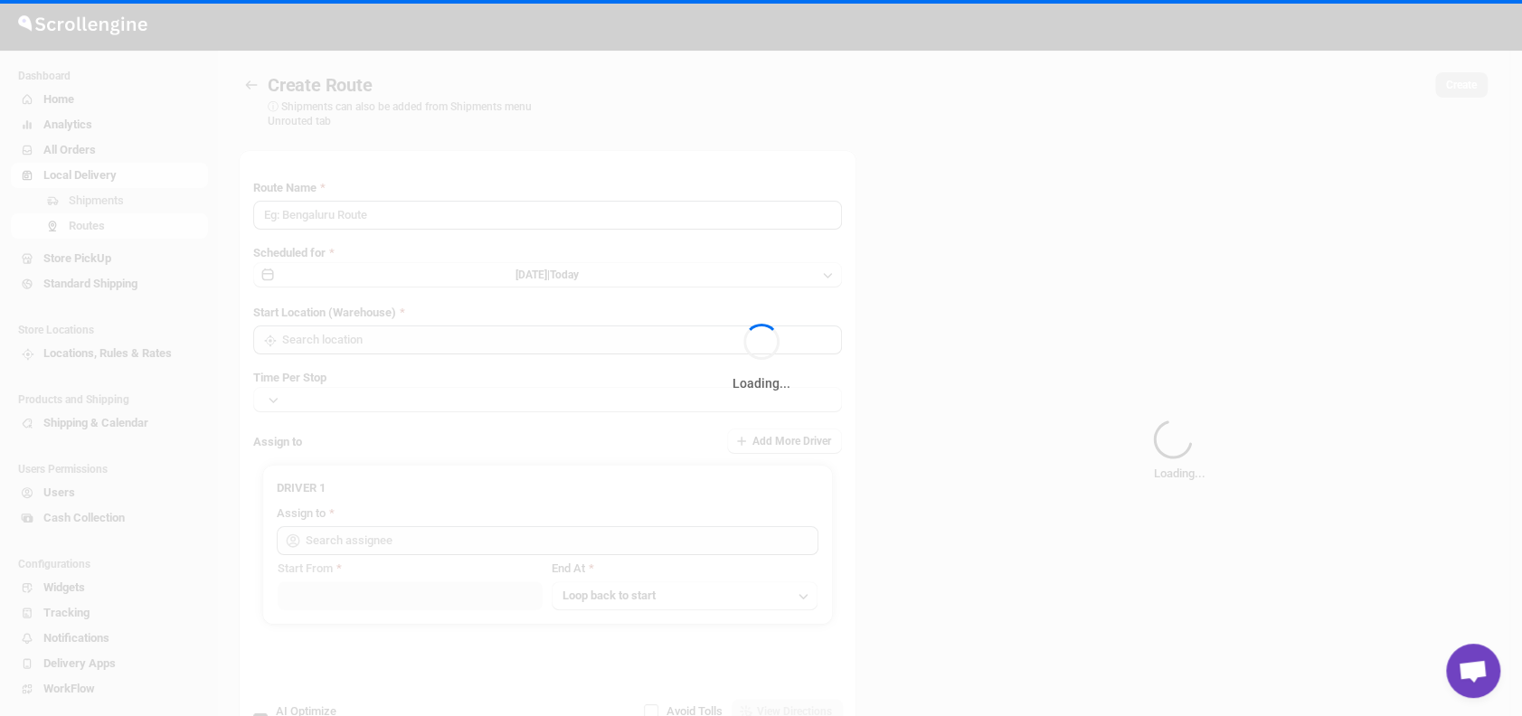
type input "Route - 10/09-1058"
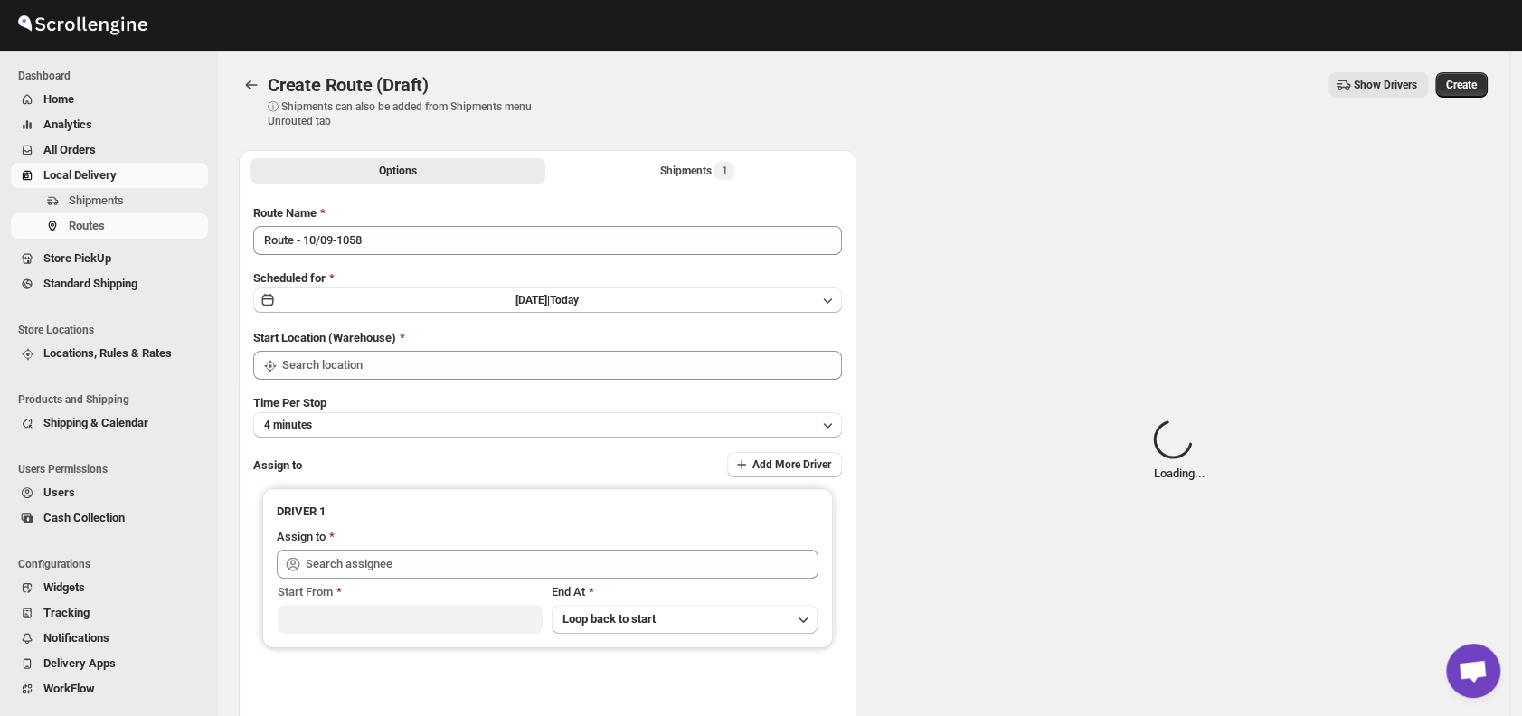
type input "DS01 [GEOGRAPHIC_DATA]"
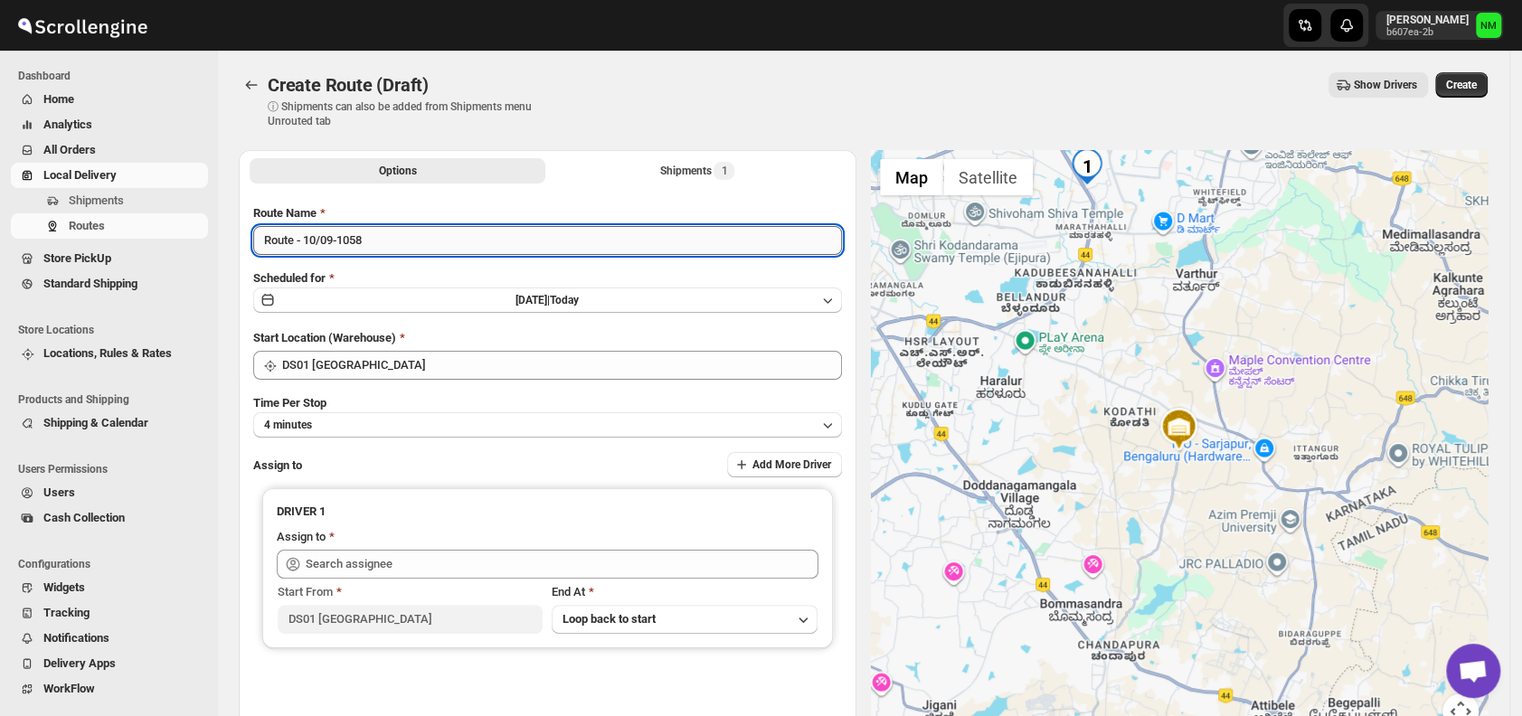
click at [401, 241] on input "Route - 10/09-1058" at bounding box center [547, 240] width 589 height 29
type input "R"
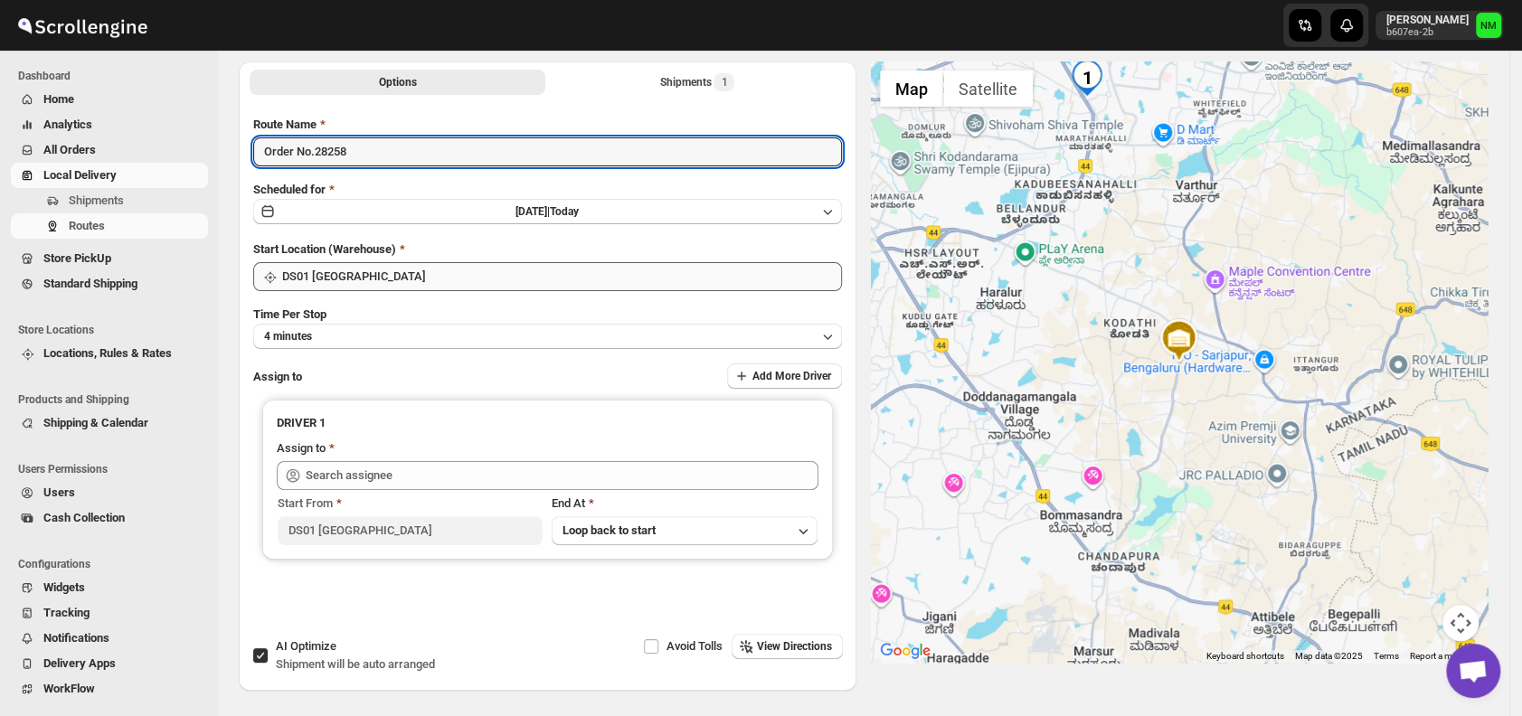
scroll to position [113, 0]
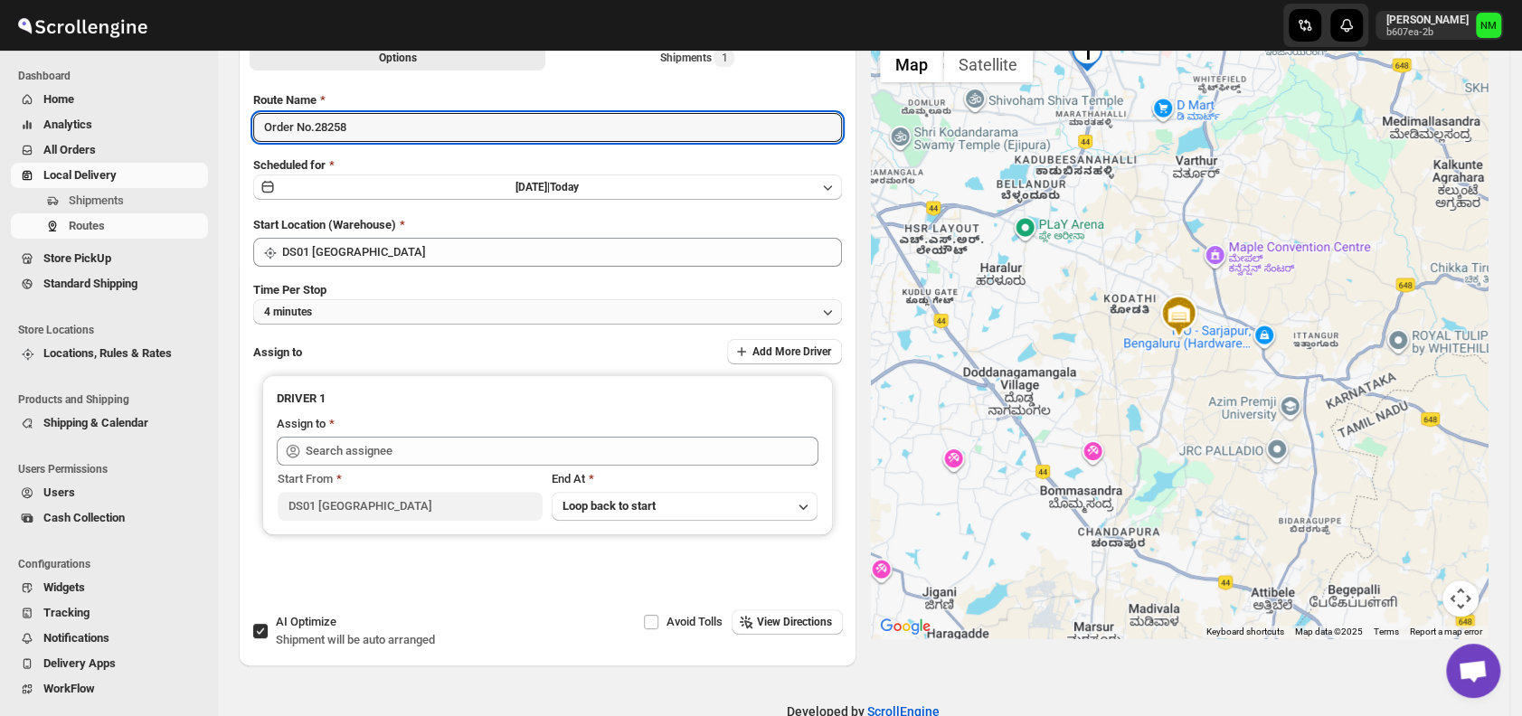
type input "Order No.28258"
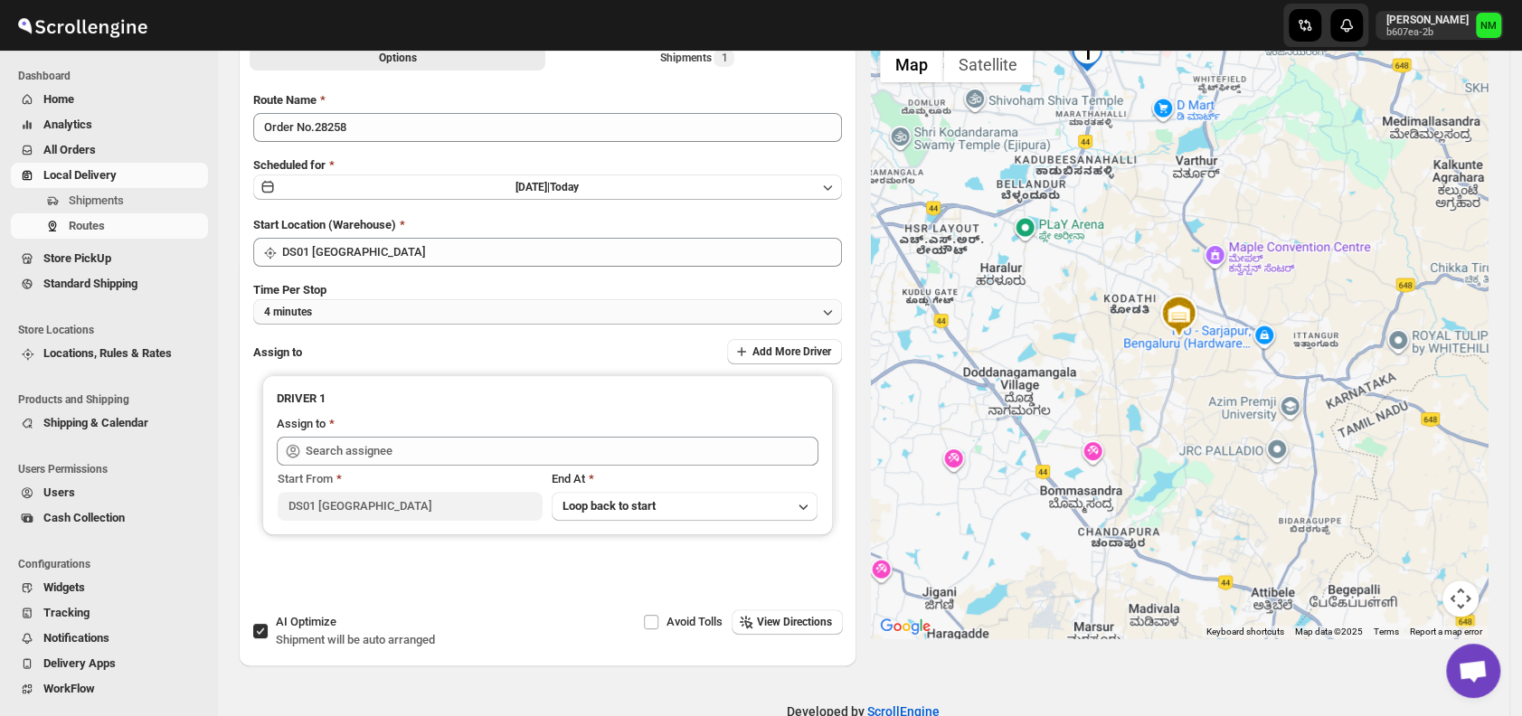
click at [336, 316] on button "4 minutes" at bounding box center [547, 311] width 589 height 25
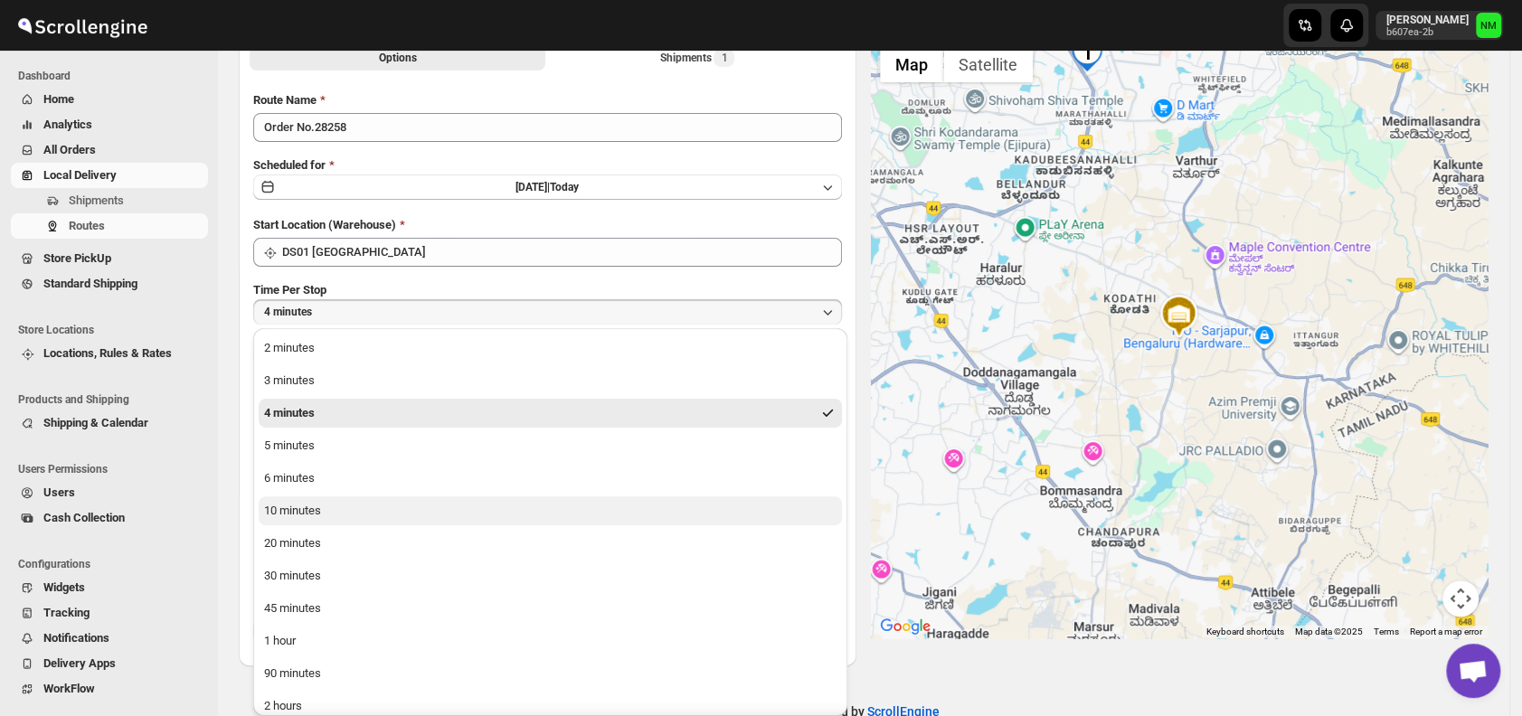
click at [318, 514] on div "10 minutes" at bounding box center [292, 511] width 57 height 18
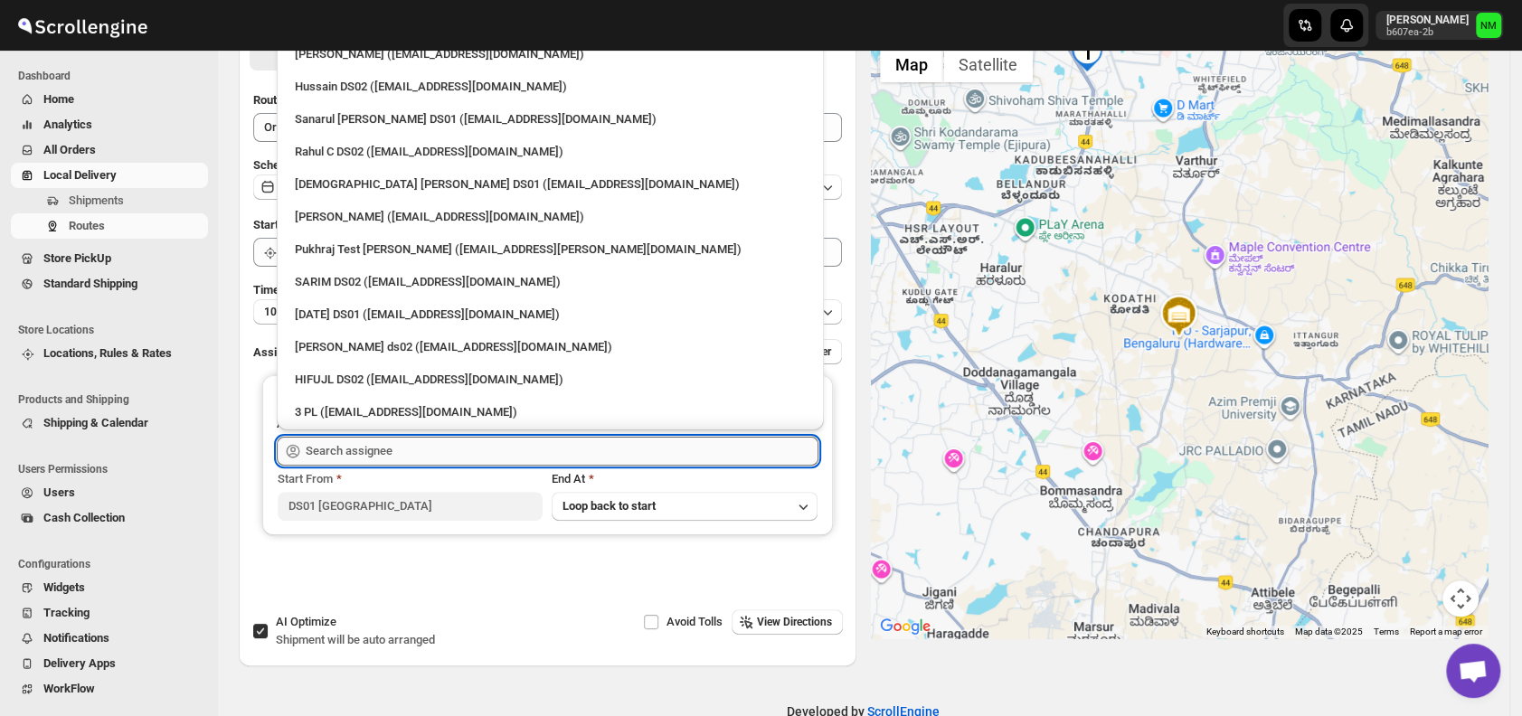
click at [409, 449] on input "text" at bounding box center [562, 451] width 513 height 29
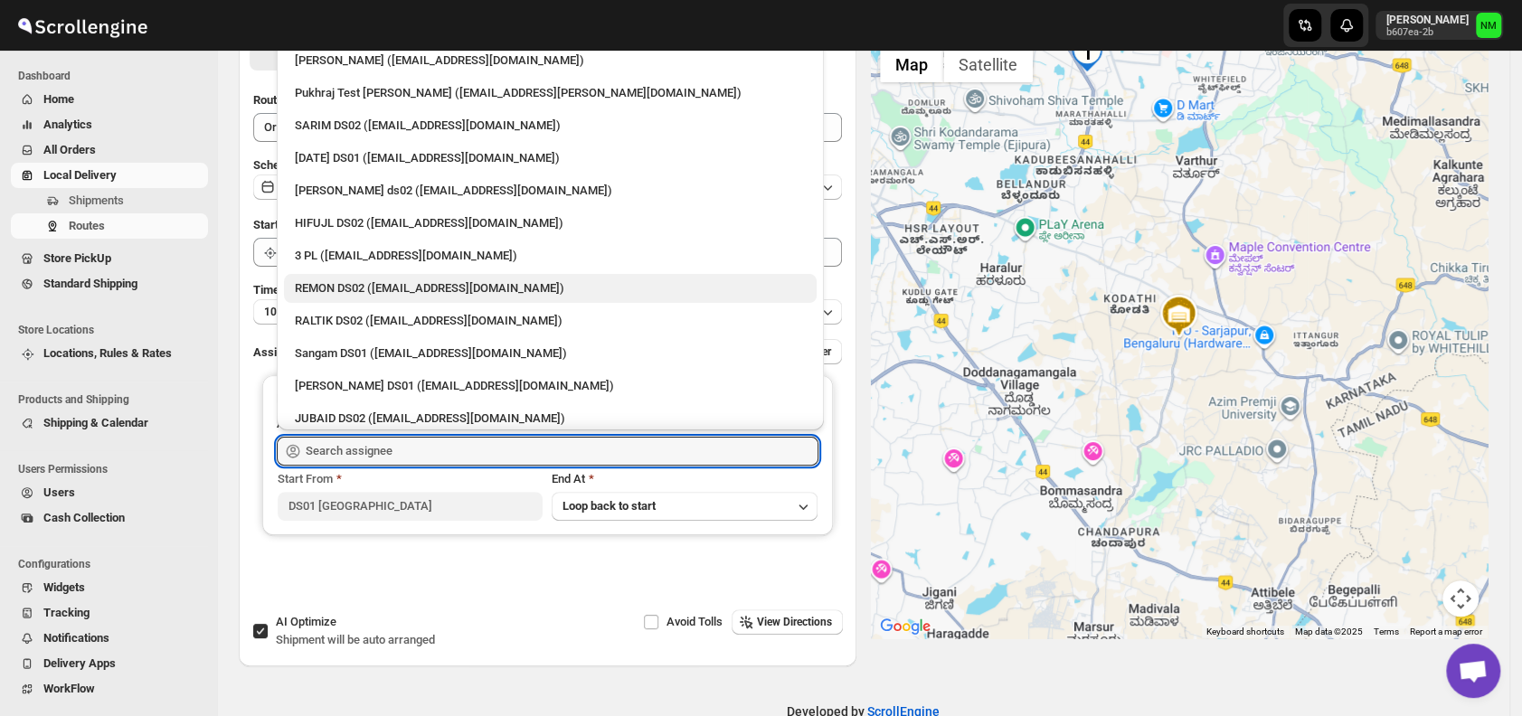
scroll to position [0, 0]
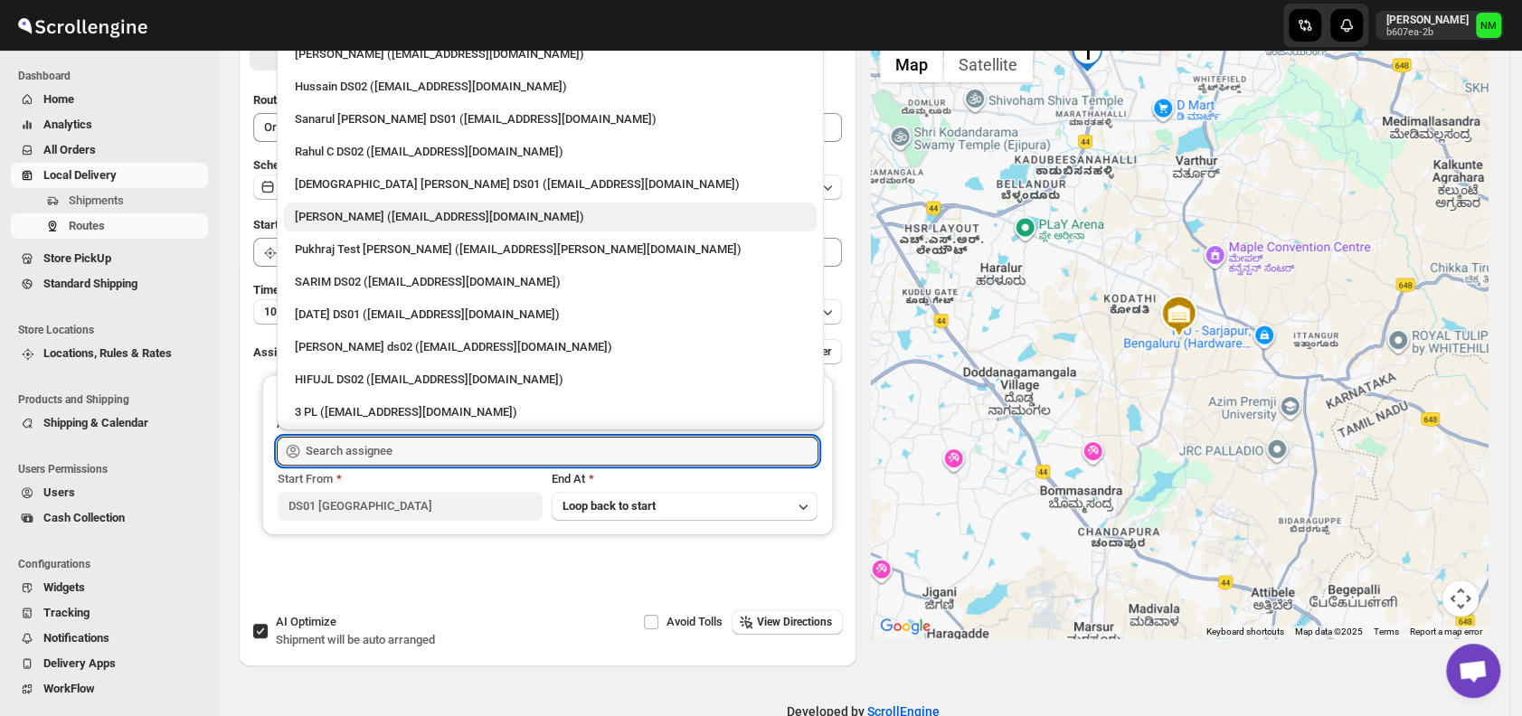
drag, startPoint x: 345, startPoint y: 234, endPoint x: 328, endPoint y: 217, distance: 24.3
click at [328, 217] on div "[PERSON_NAME] ([EMAIL_ADDRESS][DOMAIN_NAME])" at bounding box center [550, 217] width 511 height 18
type input "[PERSON_NAME] ([EMAIL_ADDRESS][DOMAIN_NAME])"
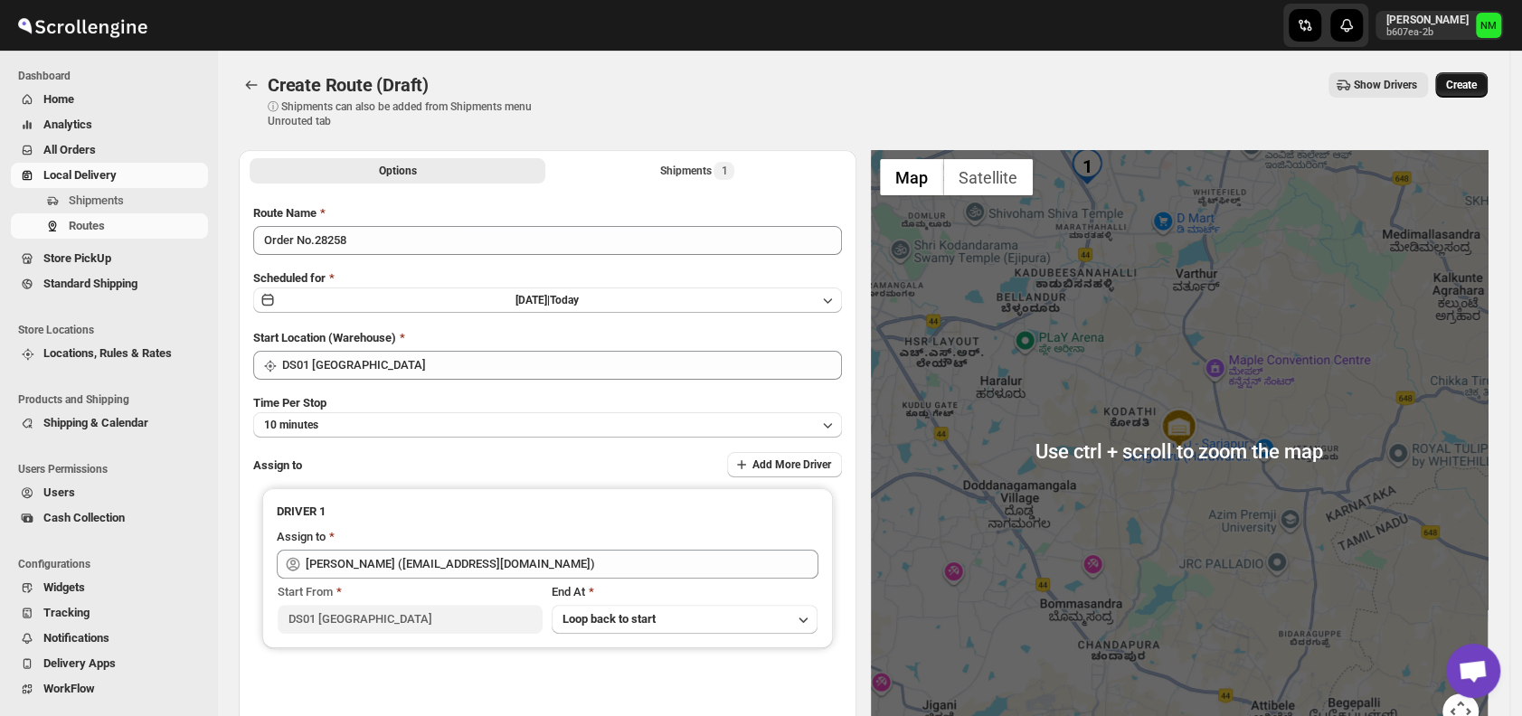
click at [1460, 79] on span "Create" at bounding box center [1461, 85] width 31 height 14
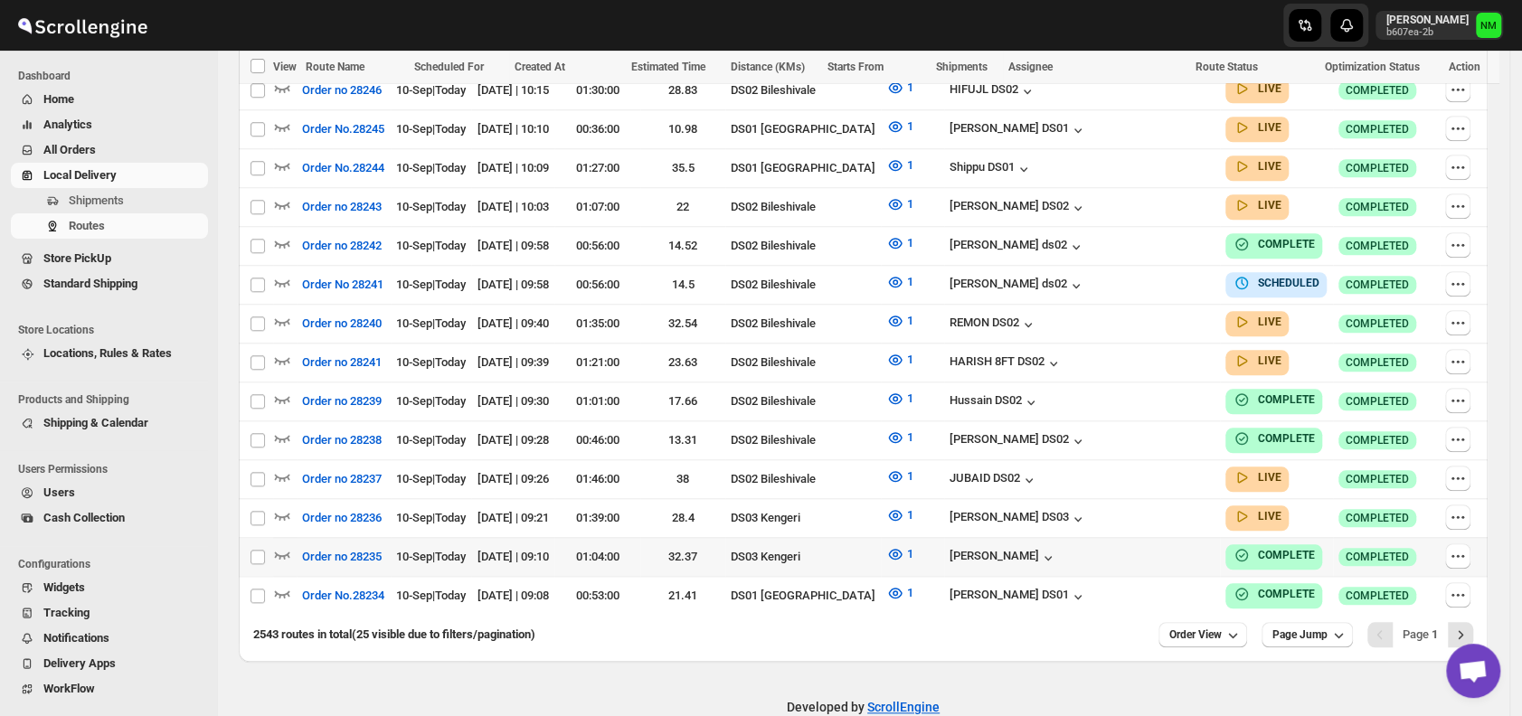
scroll to position [988, 0]
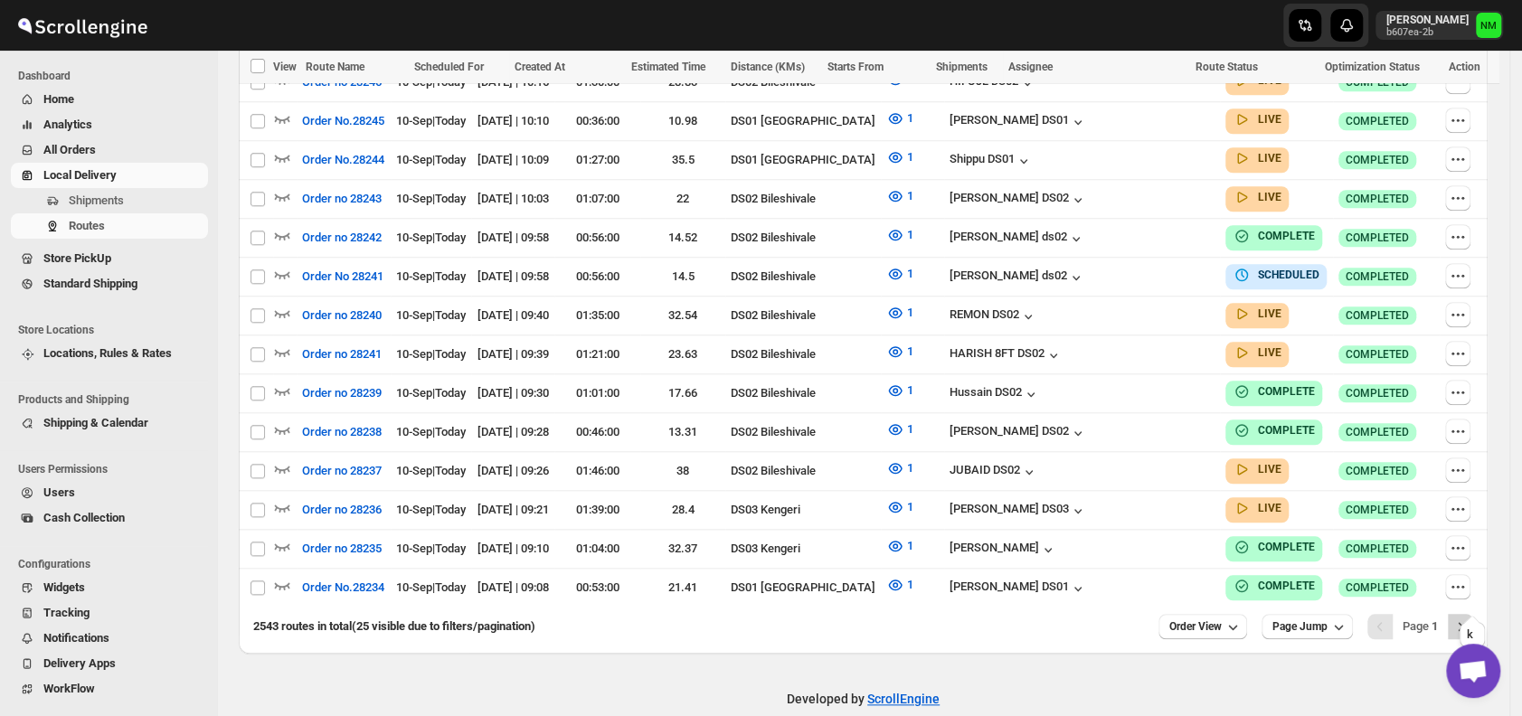
click at [1469, 618] on icon "Next" at bounding box center [1460, 627] width 18 height 18
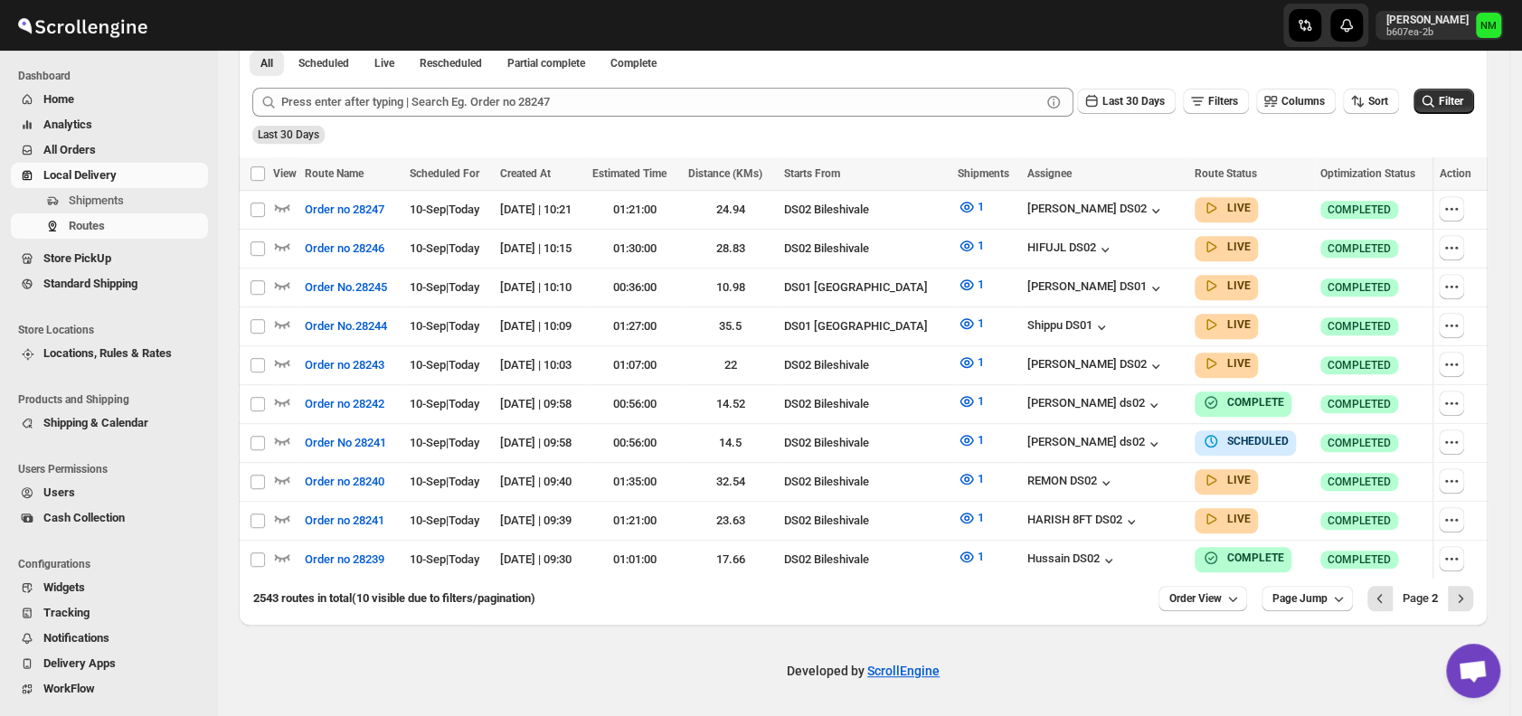
scroll to position [421, 0]
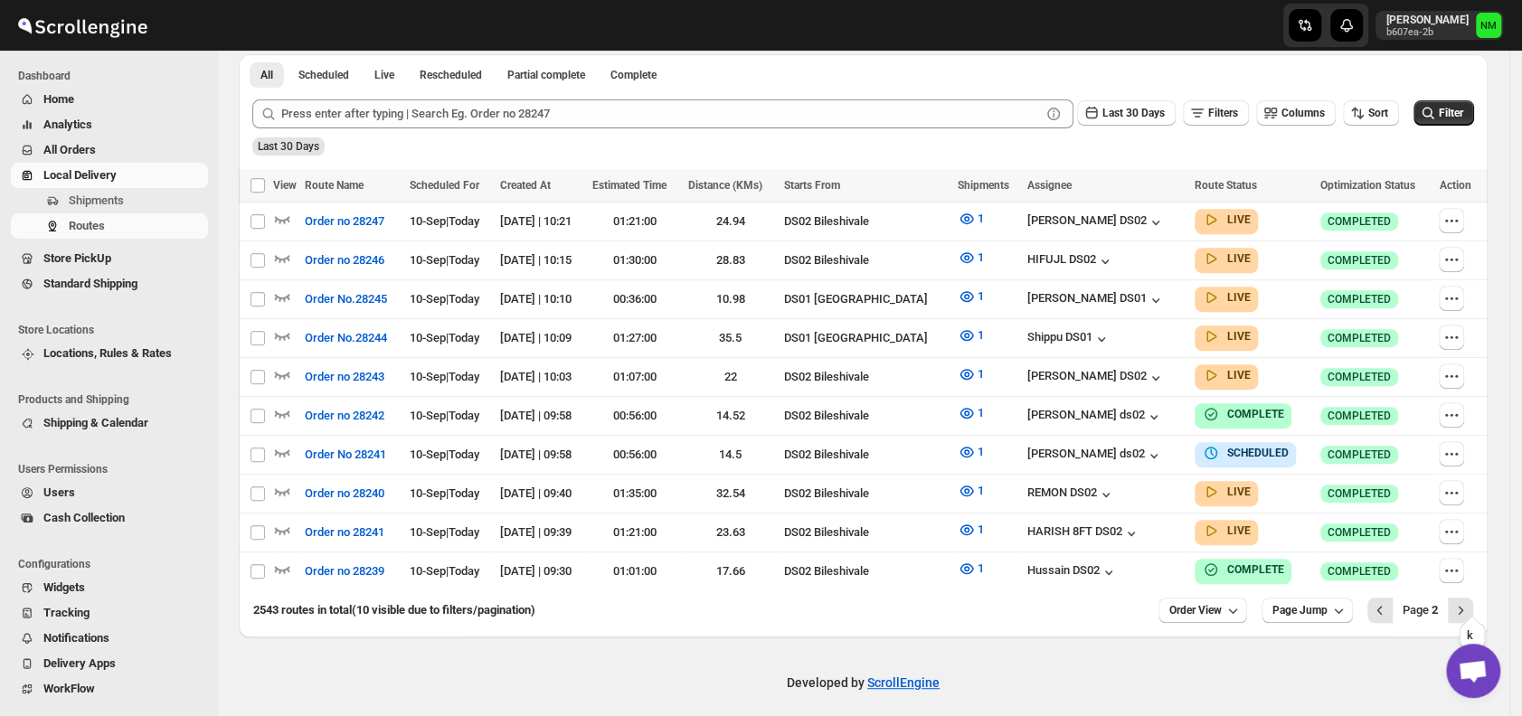
click at [1469, 601] on icon "Next" at bounding box center [1460, 610] width 18 height 18
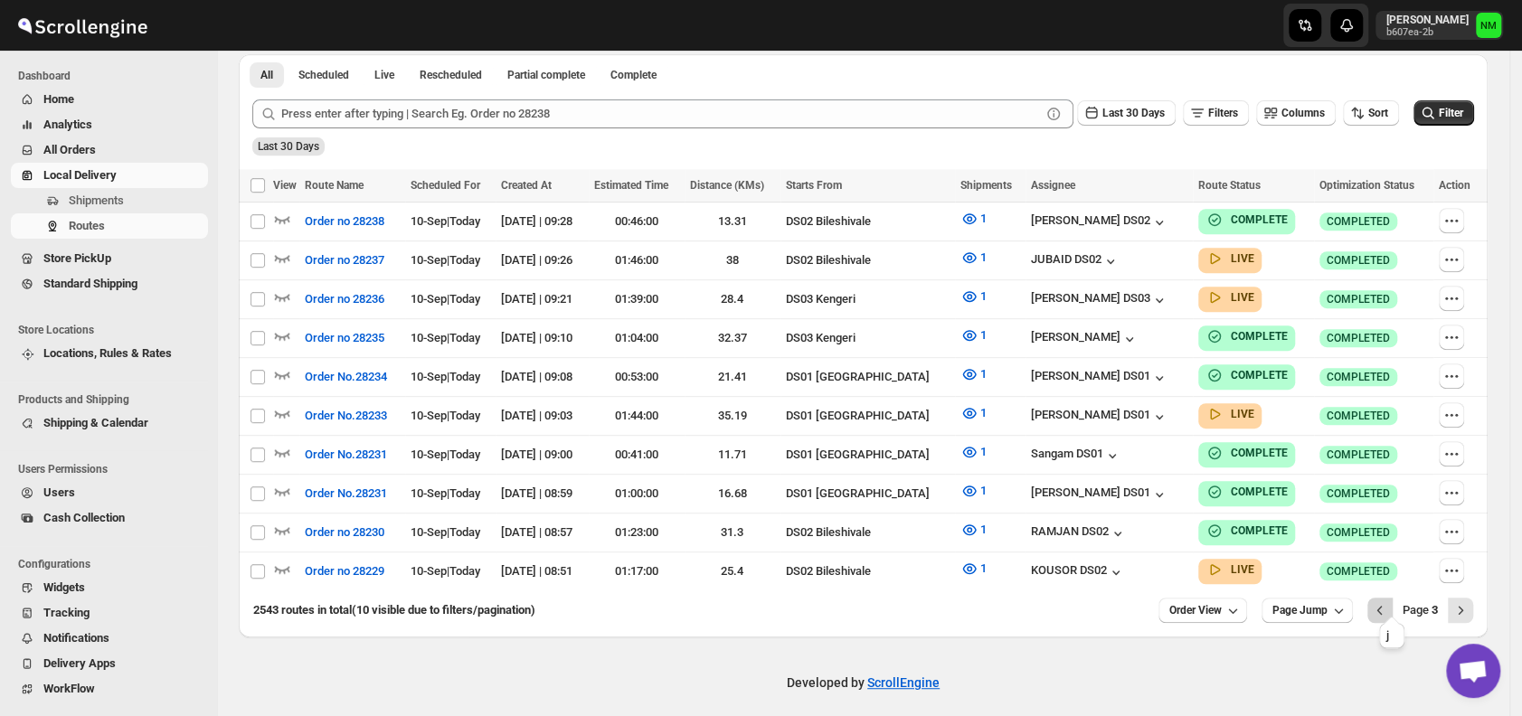
click at [1389, 601] on icon "Previous" at bounding box center [1380, 610] width 18 height 18
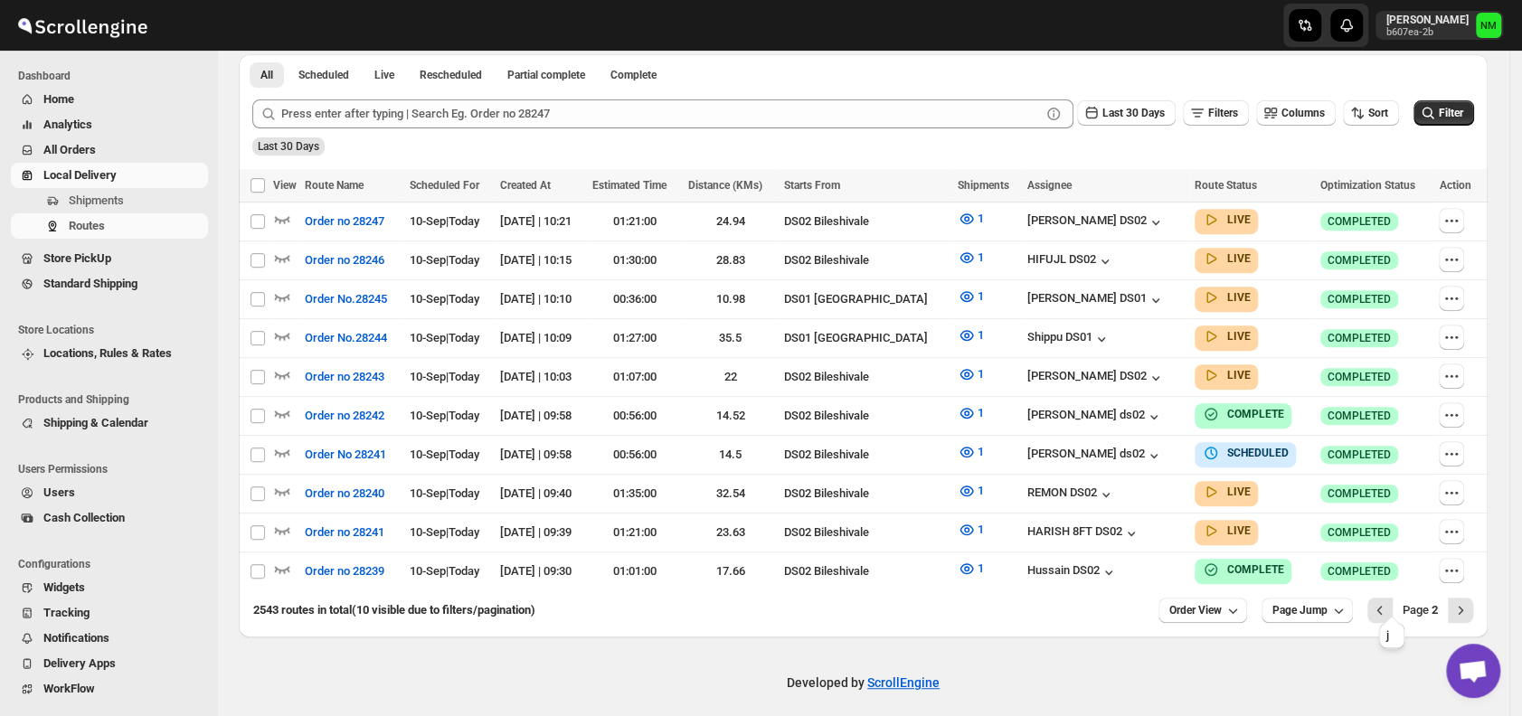
click at [1389, 601] on icon "Previous" at bounding box center [1380, 610] width 18 height 18
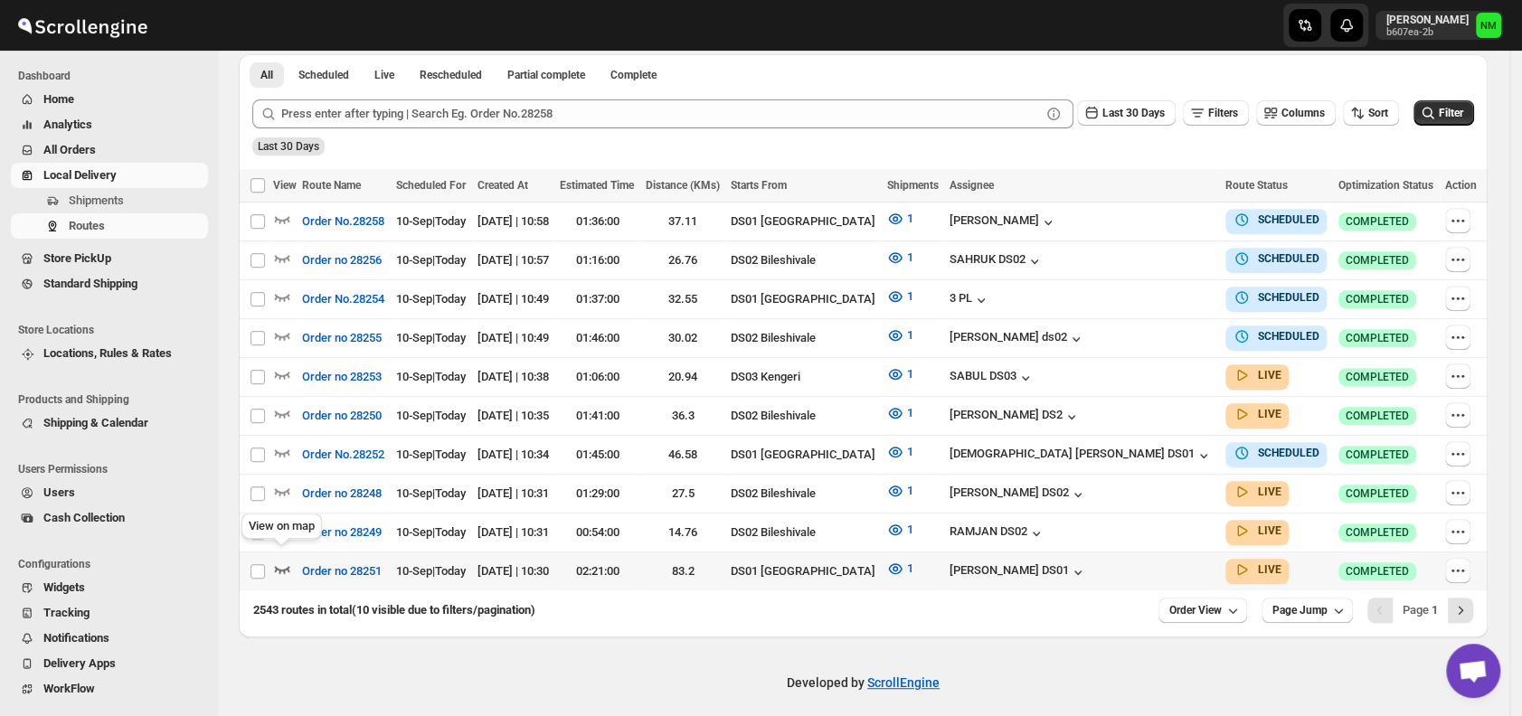
click at [286, 560] on icon "button" at bounding box center [282, 569] width 18 height 18
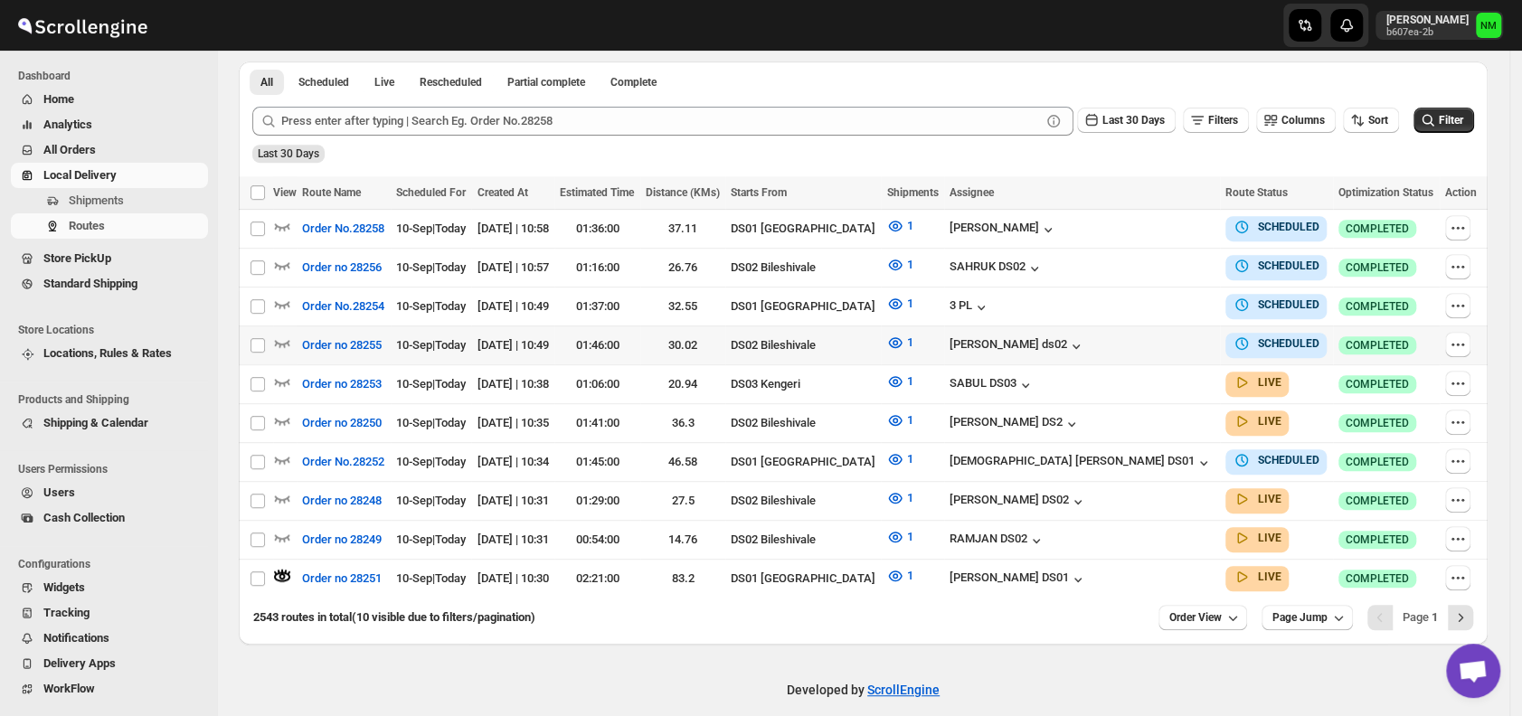
scroll to position [435, 0]
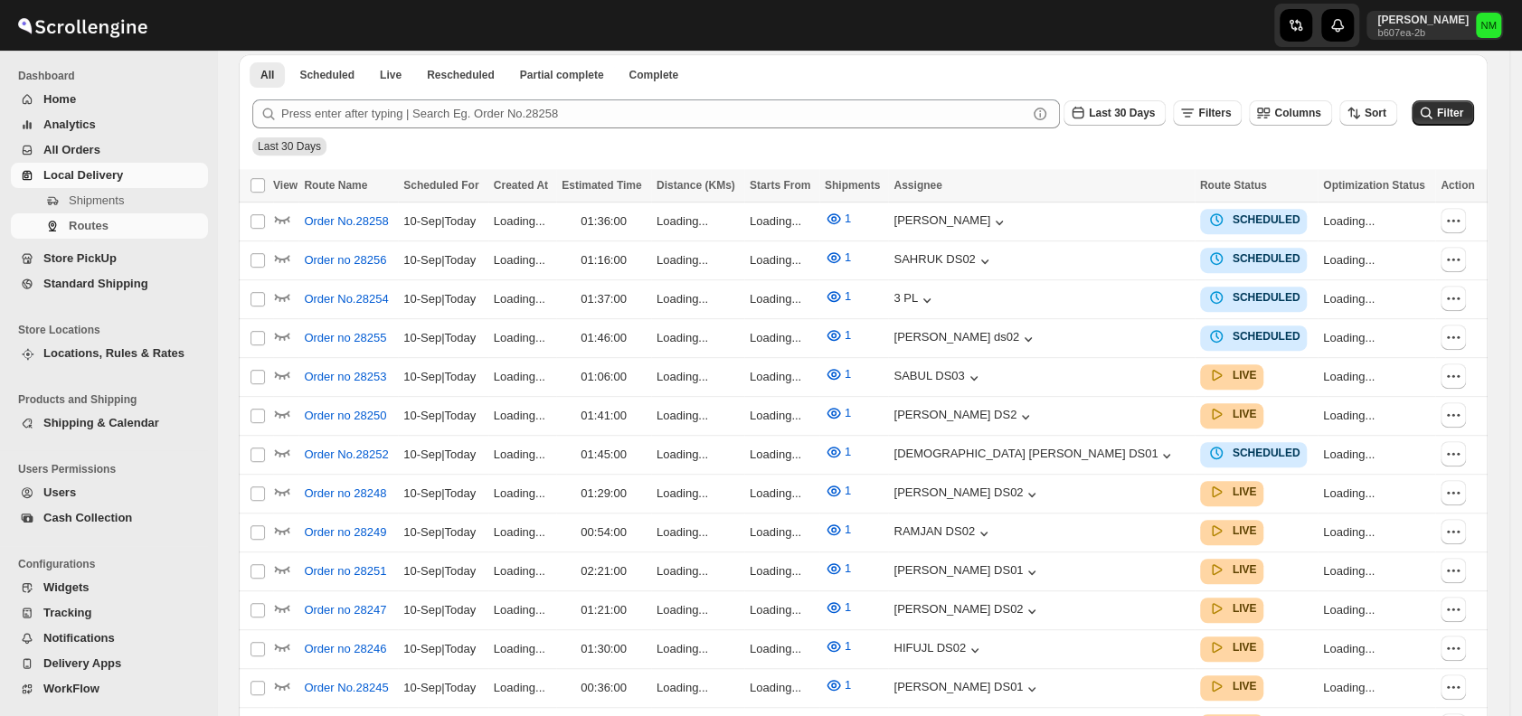
scroll to position [435, 0]
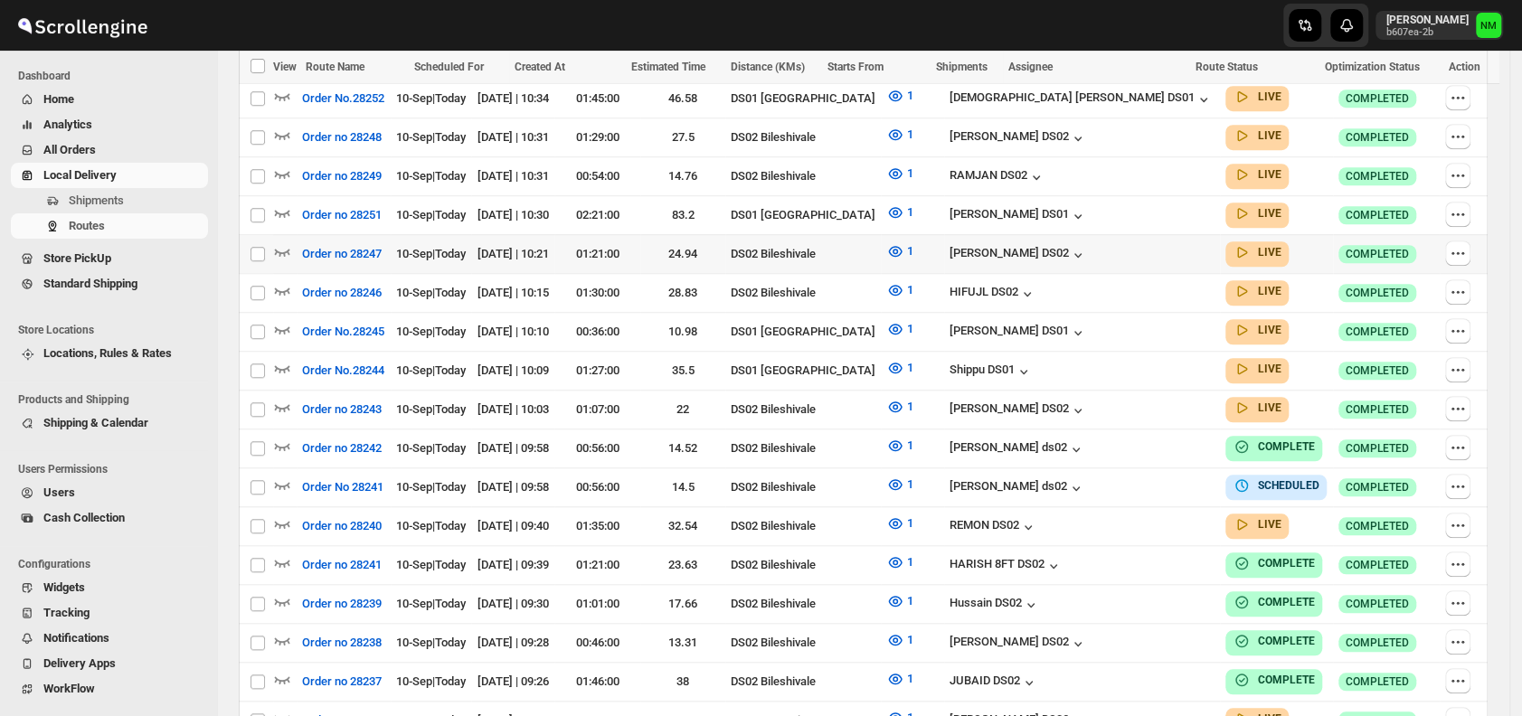
scroll to position [820, 0]
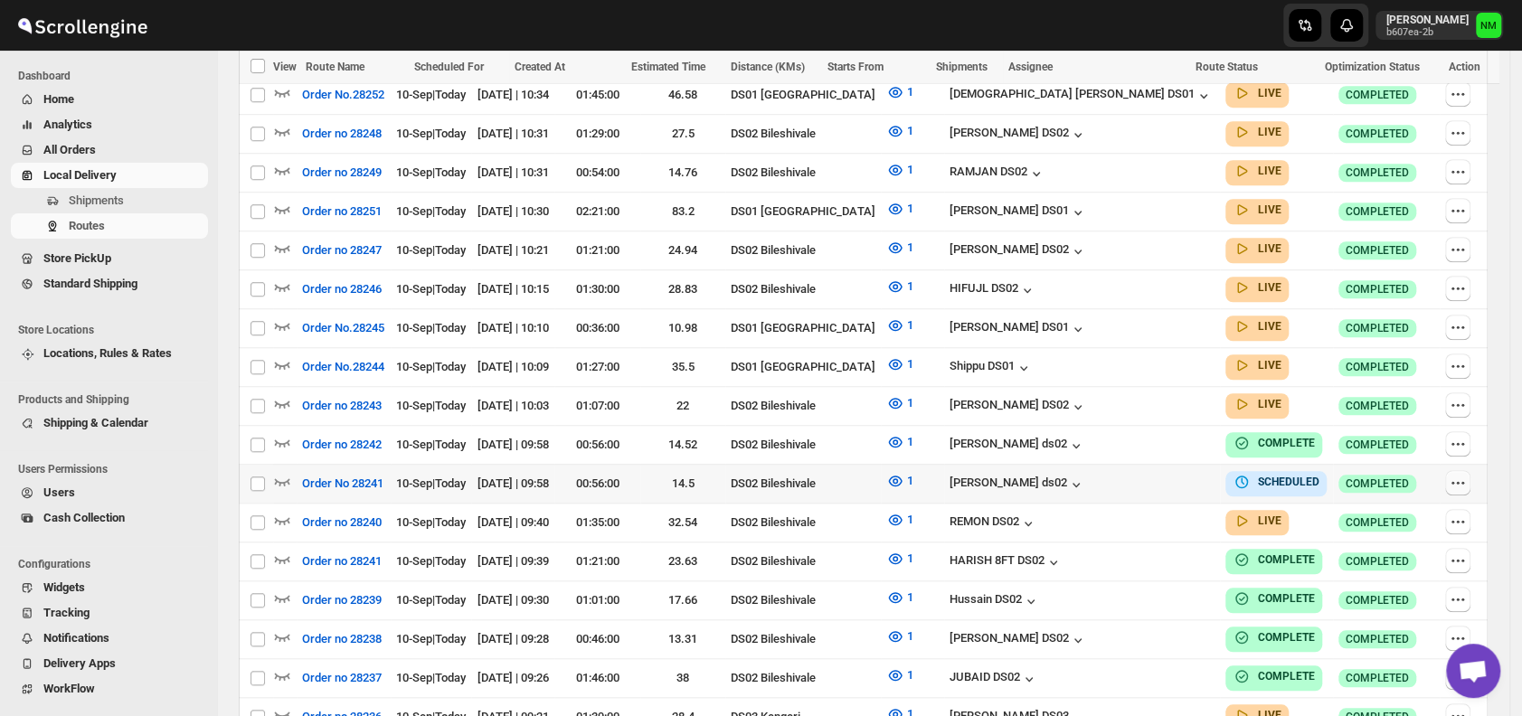
click at [1461, 474] on icon "button" at bounding box center [1458, 483] width 18 height 18
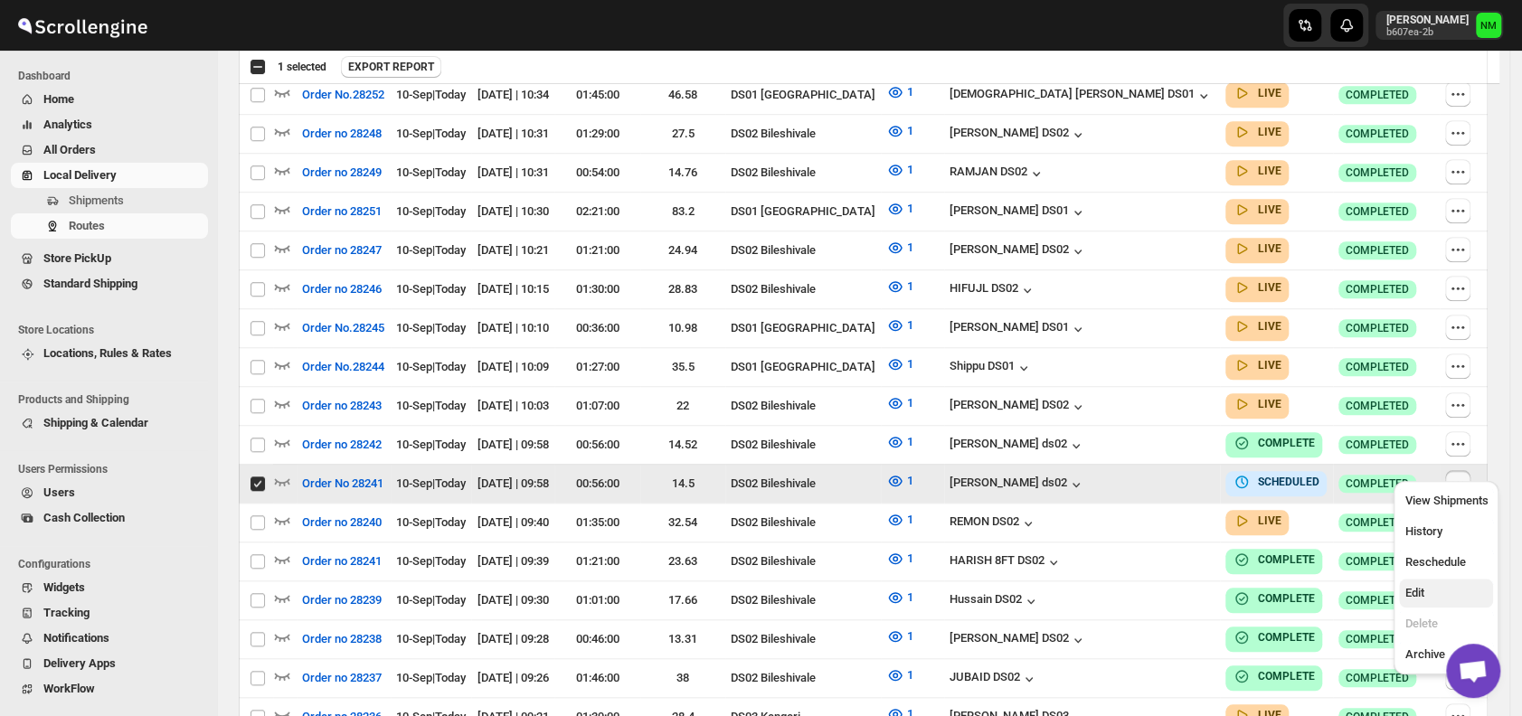
click at [1425, 592] on span "Edit" at bounding box center [1445, 593] width 83 height 18
checkbox input "false"
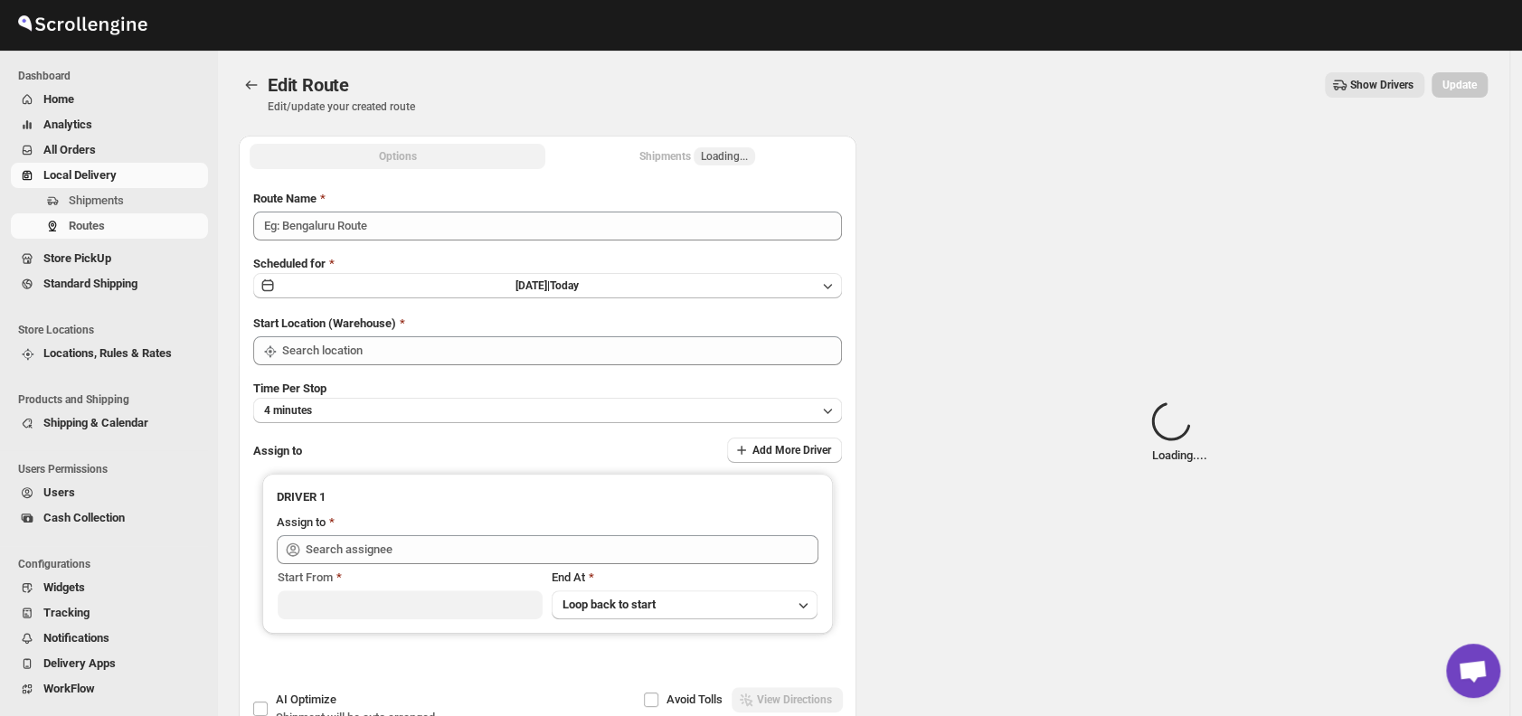
type input "Order No 28241"
type input "DS02 Bileshivale"
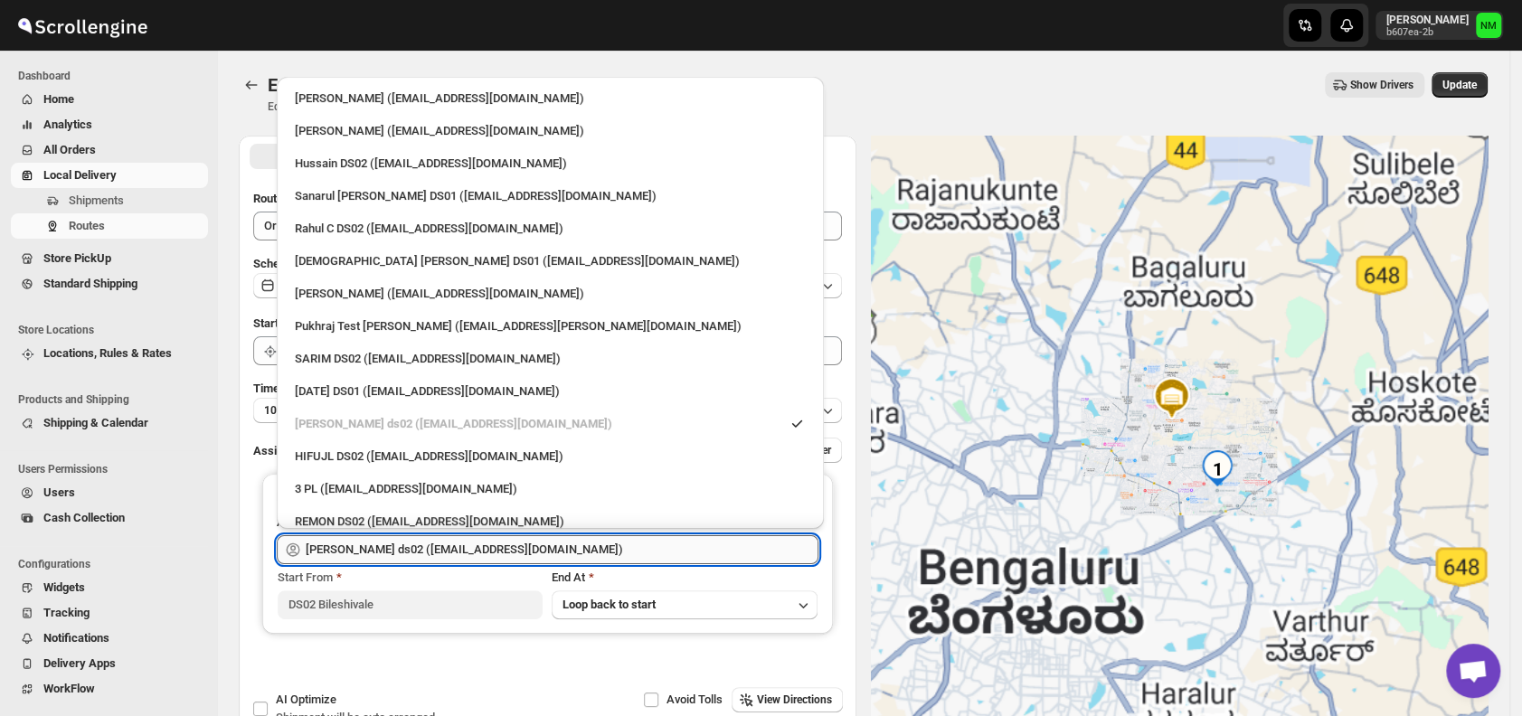
click at [579, 540] on input "[PERSON_NAME] ds02 ([EMAIL_ADDRESS][DOMAIN_NAME])" at bounding box center [562, 549] width 513 height 29
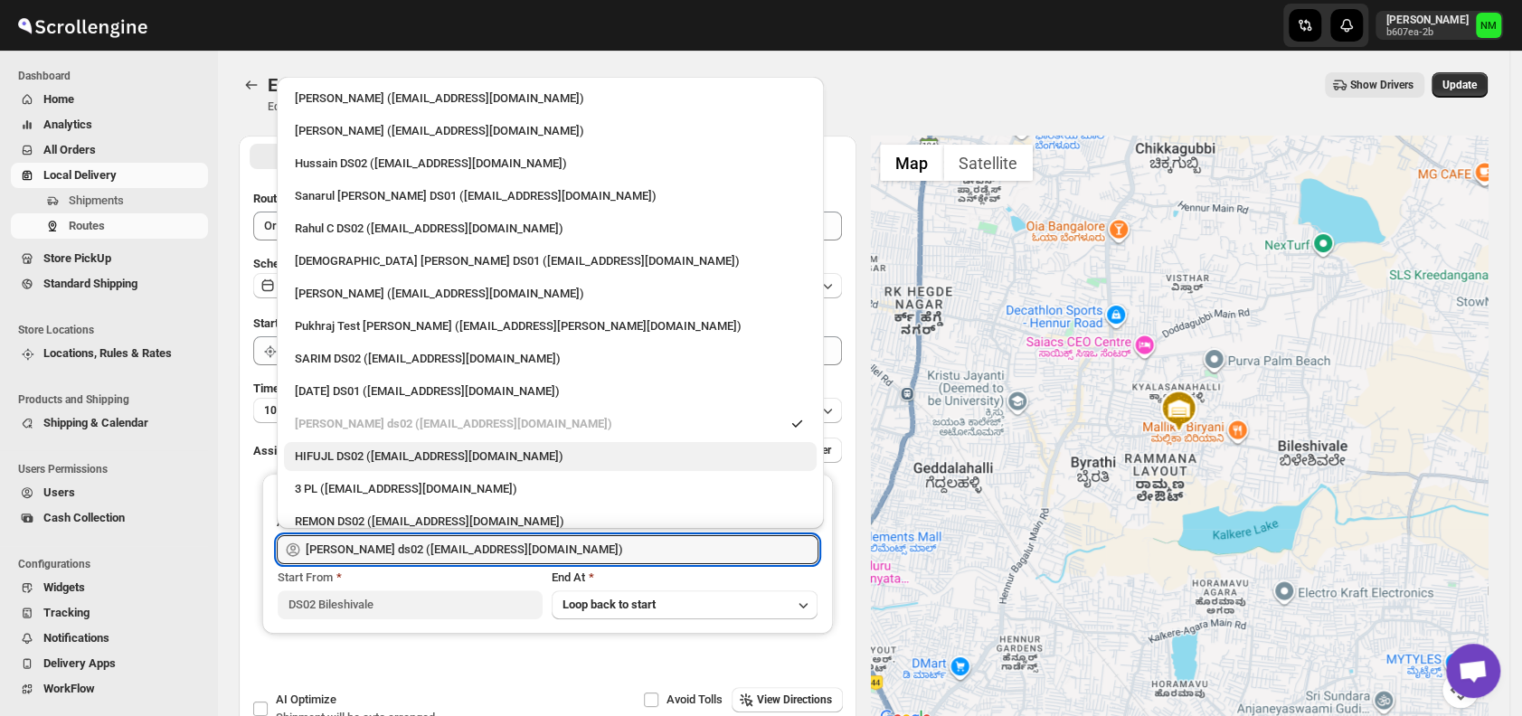
click at [440, 466] on div "HIFUJL DS02 ([EMAIL_ADDRESS][DOMAIN_NAME])" at bounding box center [550, 456] width 533 height 29
type input "HIFUJL DS02 ([EMAIL_ADDRESS][DOMAIN_NAME])"
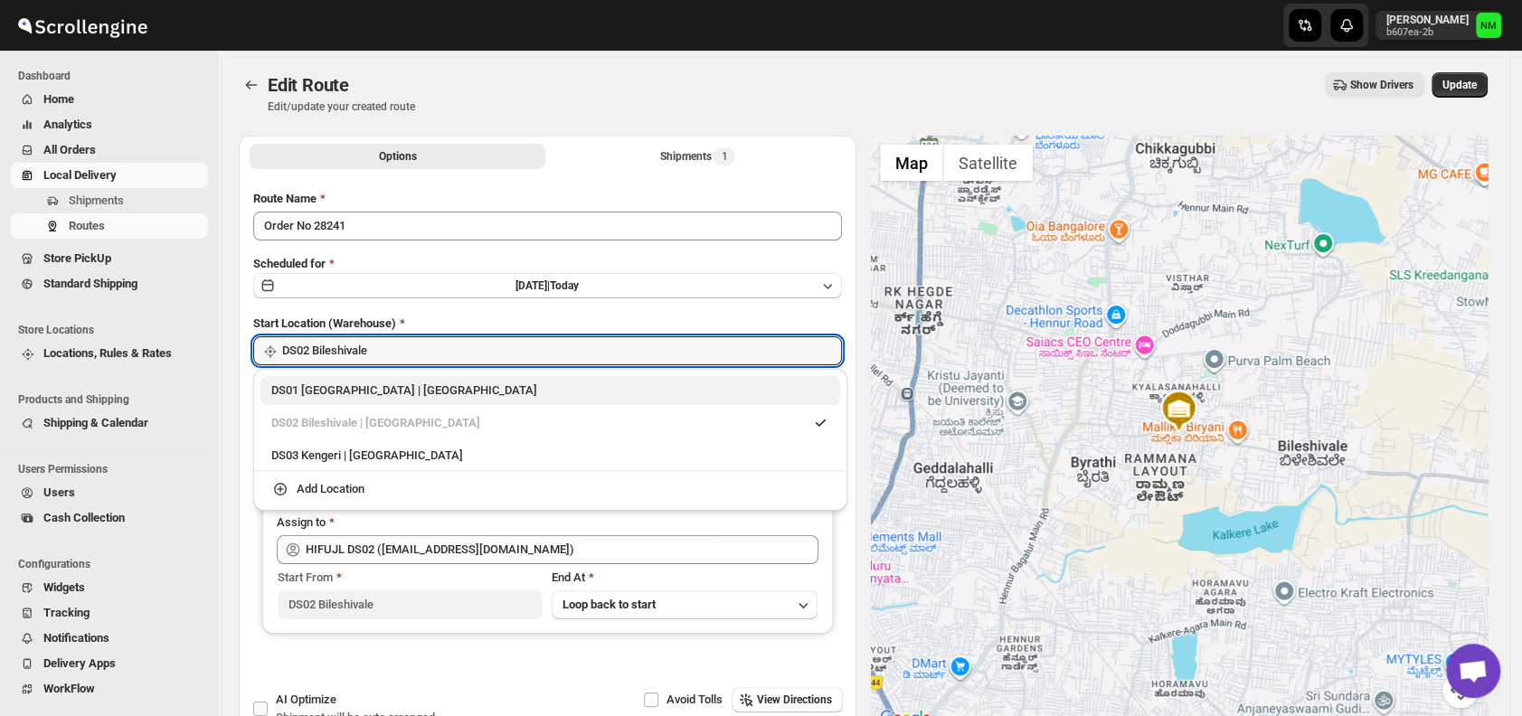
click at [297, 401] on div "DS01 [GEOGRAPHIC_DATA] | [GEOGRAPHIC_DATA]" at bounding box center [550, 390] width 580 height 29
type input "DS01 [GEOGRAPHIC_DATA]"
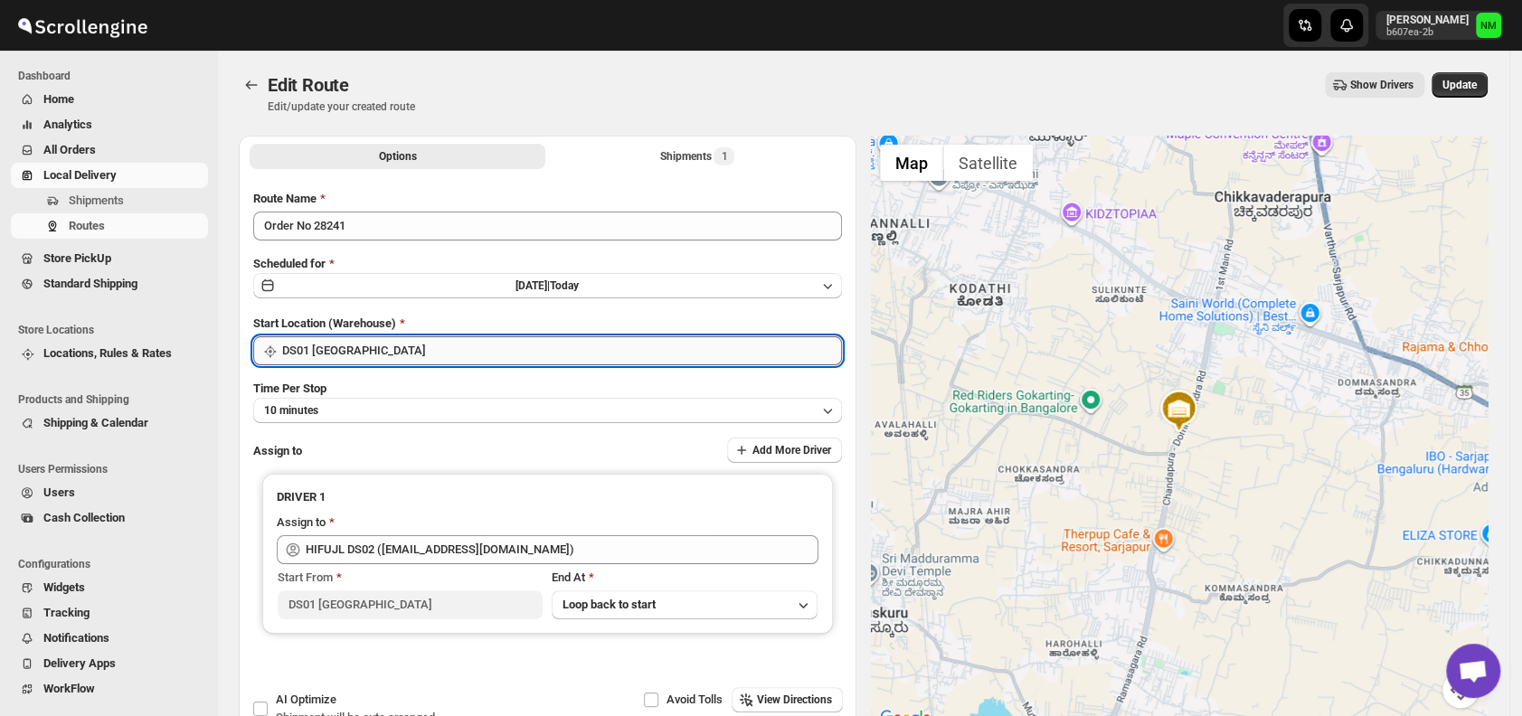
click at [401, 353] on input "DS01 [GEOGRAPHIC_DATA]" at bounding box center [562, 350] width 560 height 29
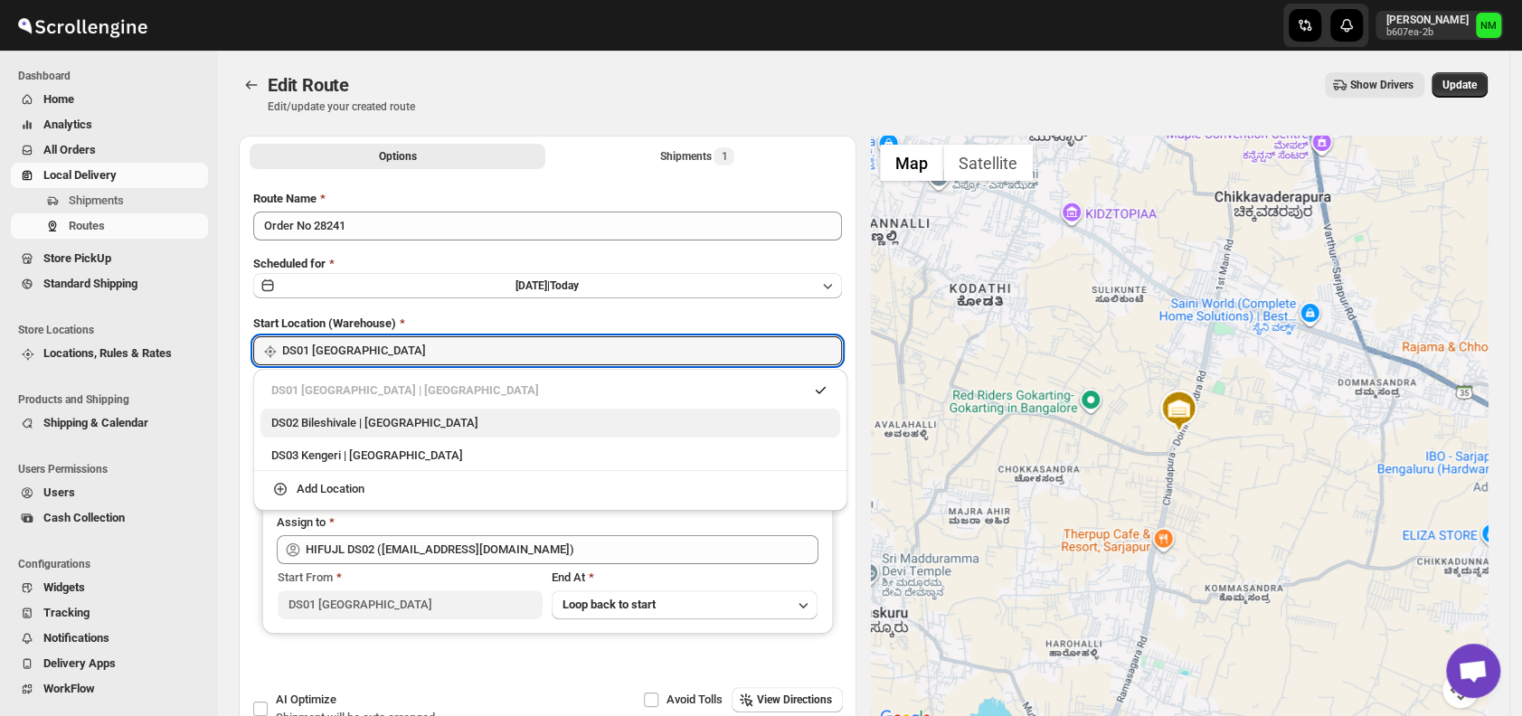
click at [324, 422] on div "DS02 Bileshivale | [GEOGRAPHIC_DATA]" at bounding box center [550, 423] width 558 height 18
type input "DS02 Bileshivale"
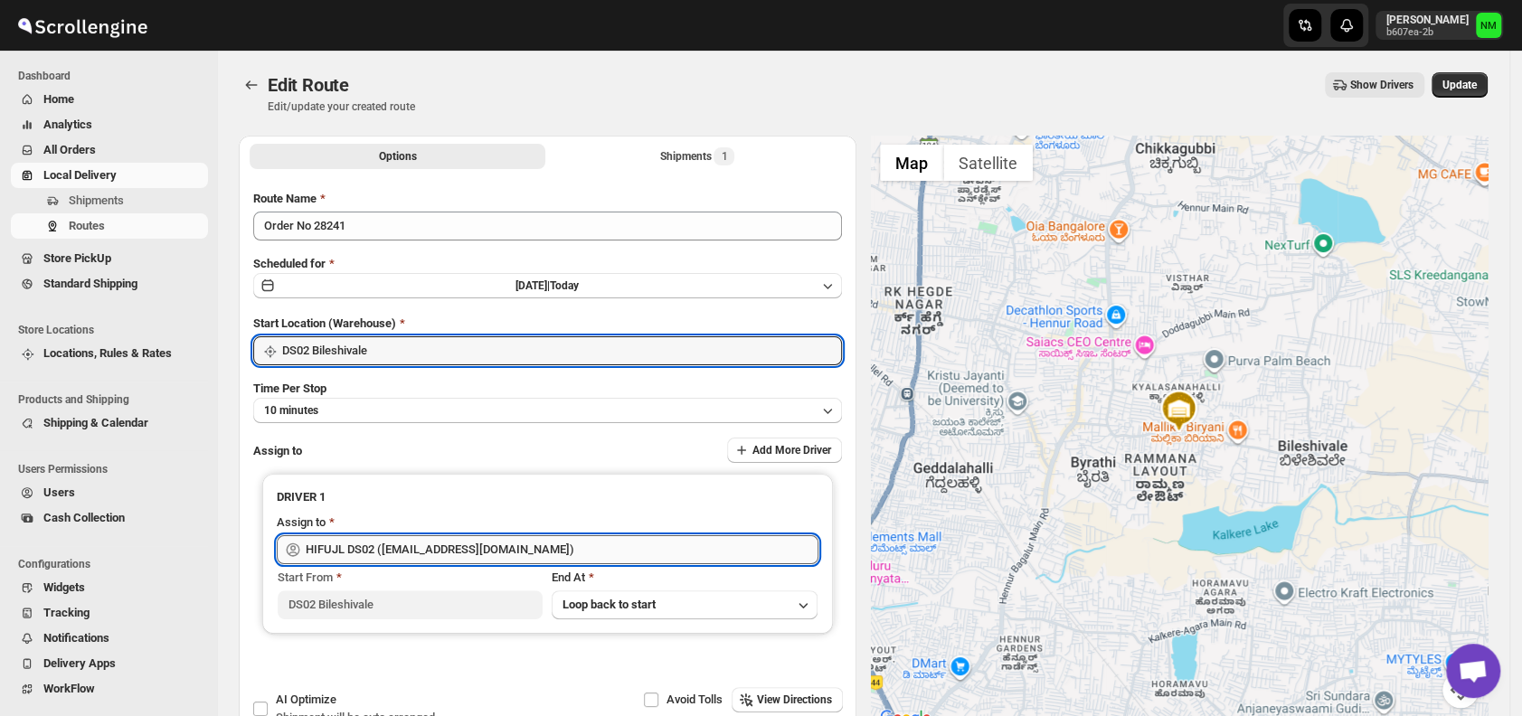
click at [514, 550] on input "HIFUJL DS02 ([EMAIL_ADDRESS][DOMAIN_NAME])" at bounding box center [562, 549] width 513 height 29
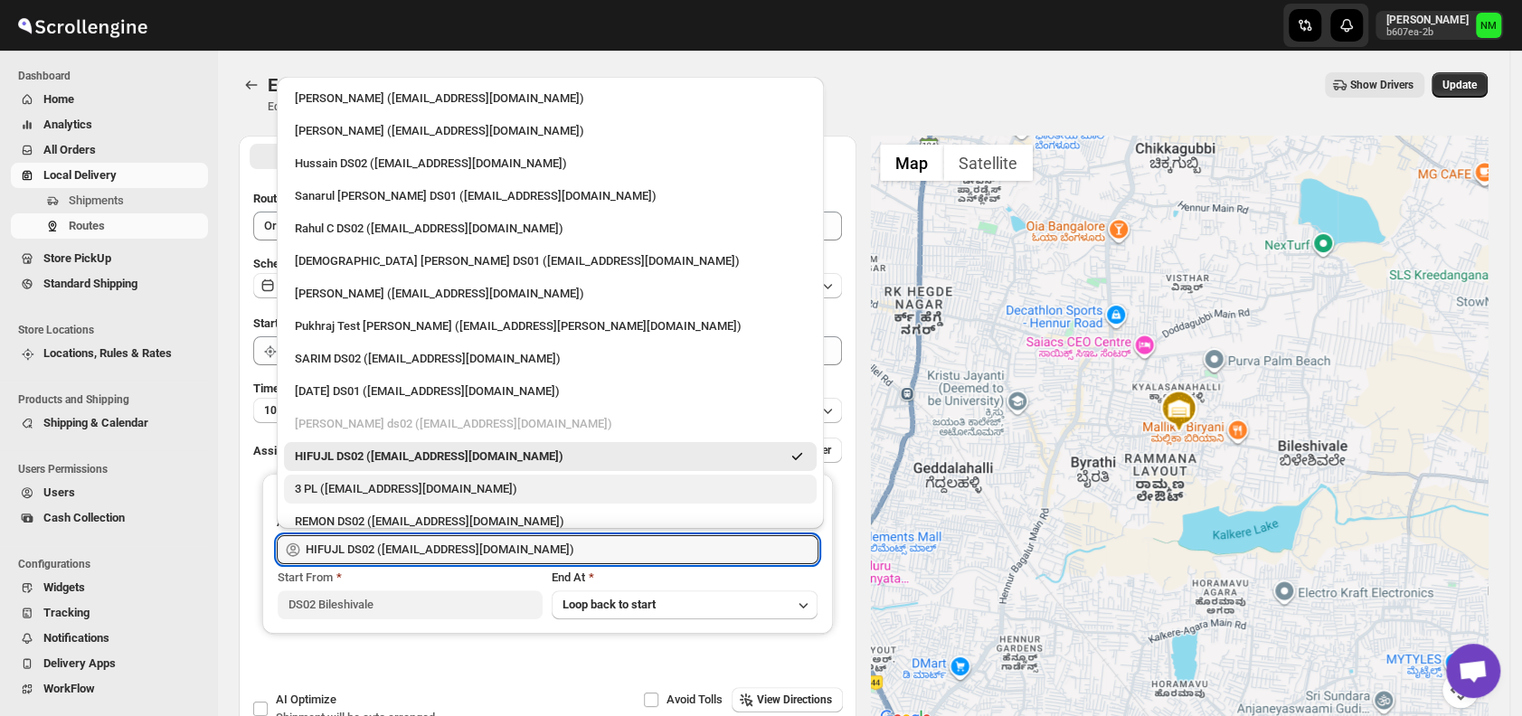
click at [387, 483] on div "3 PL ([EMAIL_ADDRESS][DOMAIN_NAME])" at bounding box center [550, 489] width 511 height 18
type input "3 PL ([EMAIL_ADDRESS][DOMAIN_NAME])"
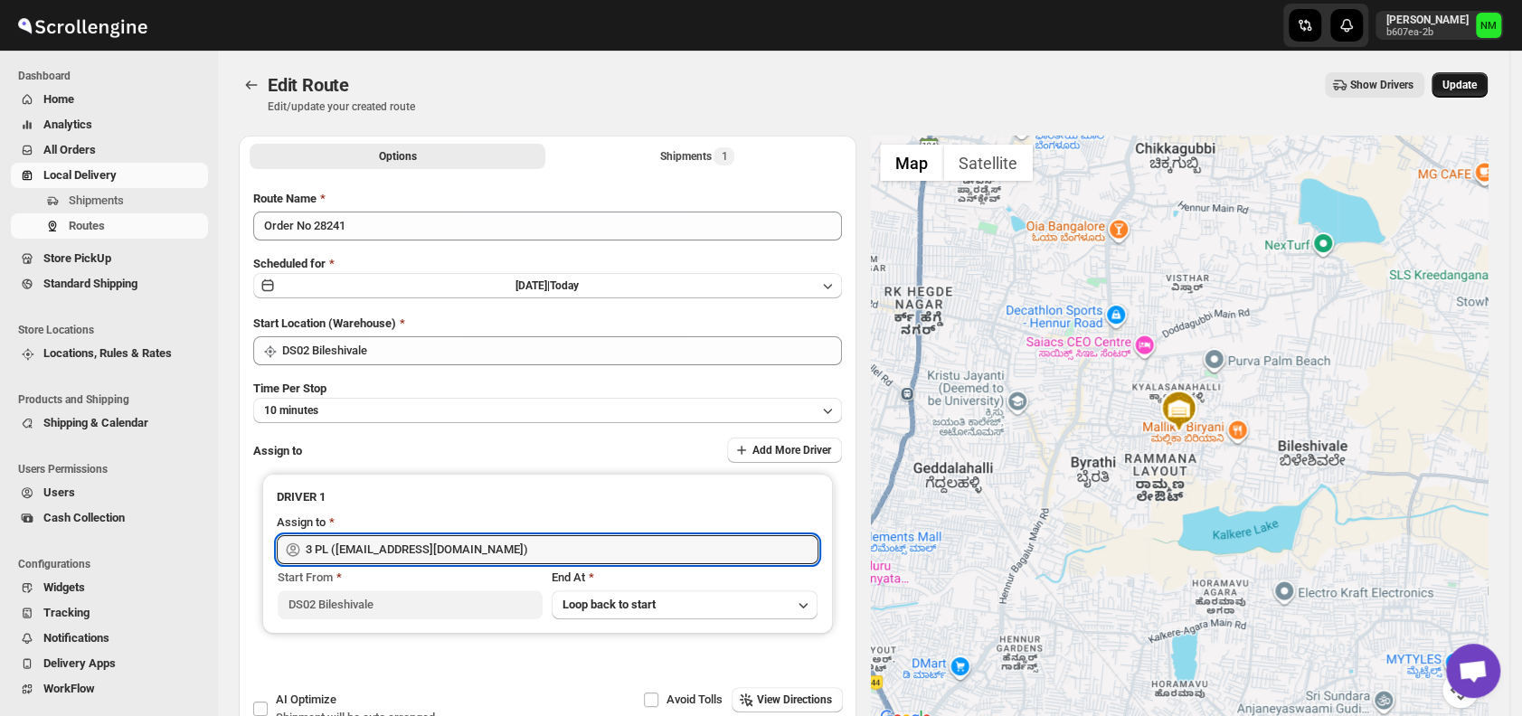
click at [1477, 83] on span "Update" at bounding box center [1459, 85] width 34 height 14
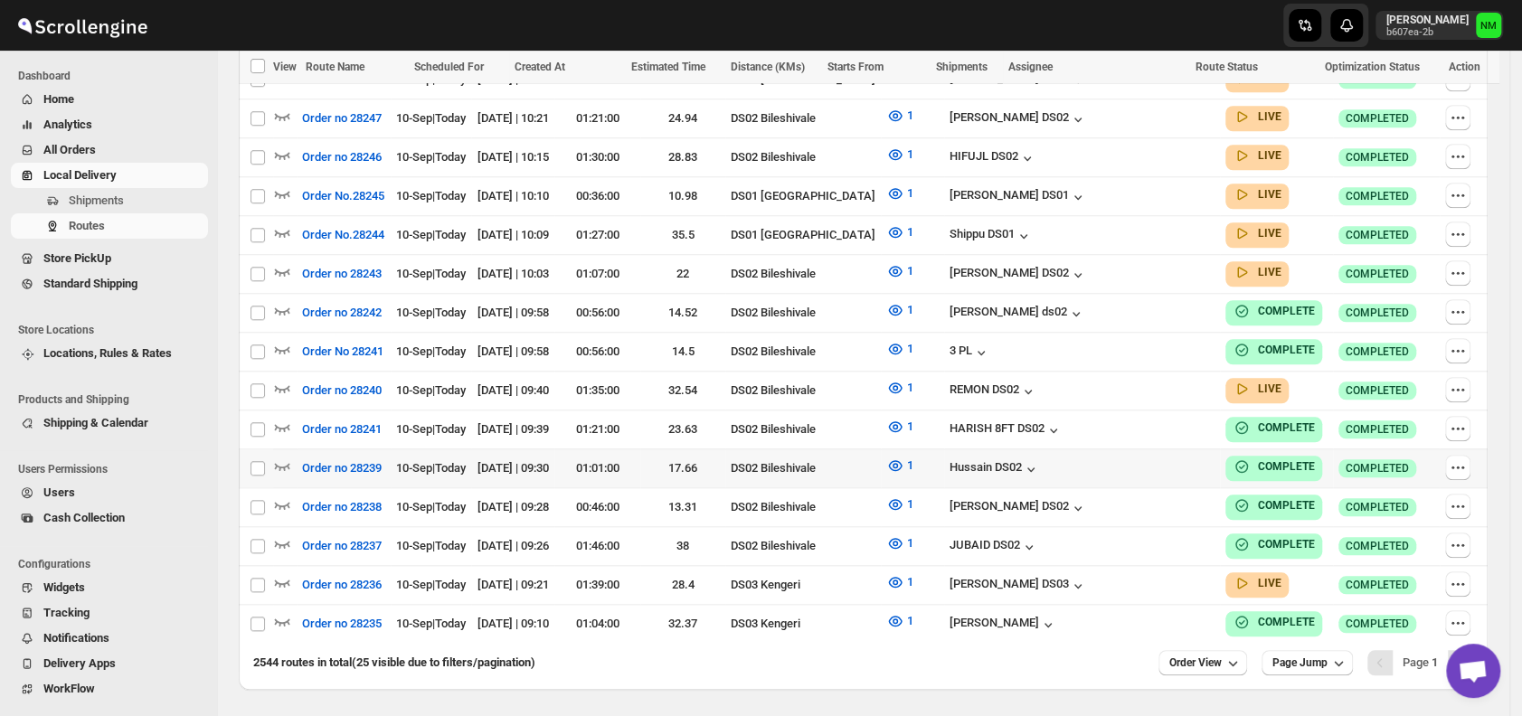
scroll to position [988, 0]
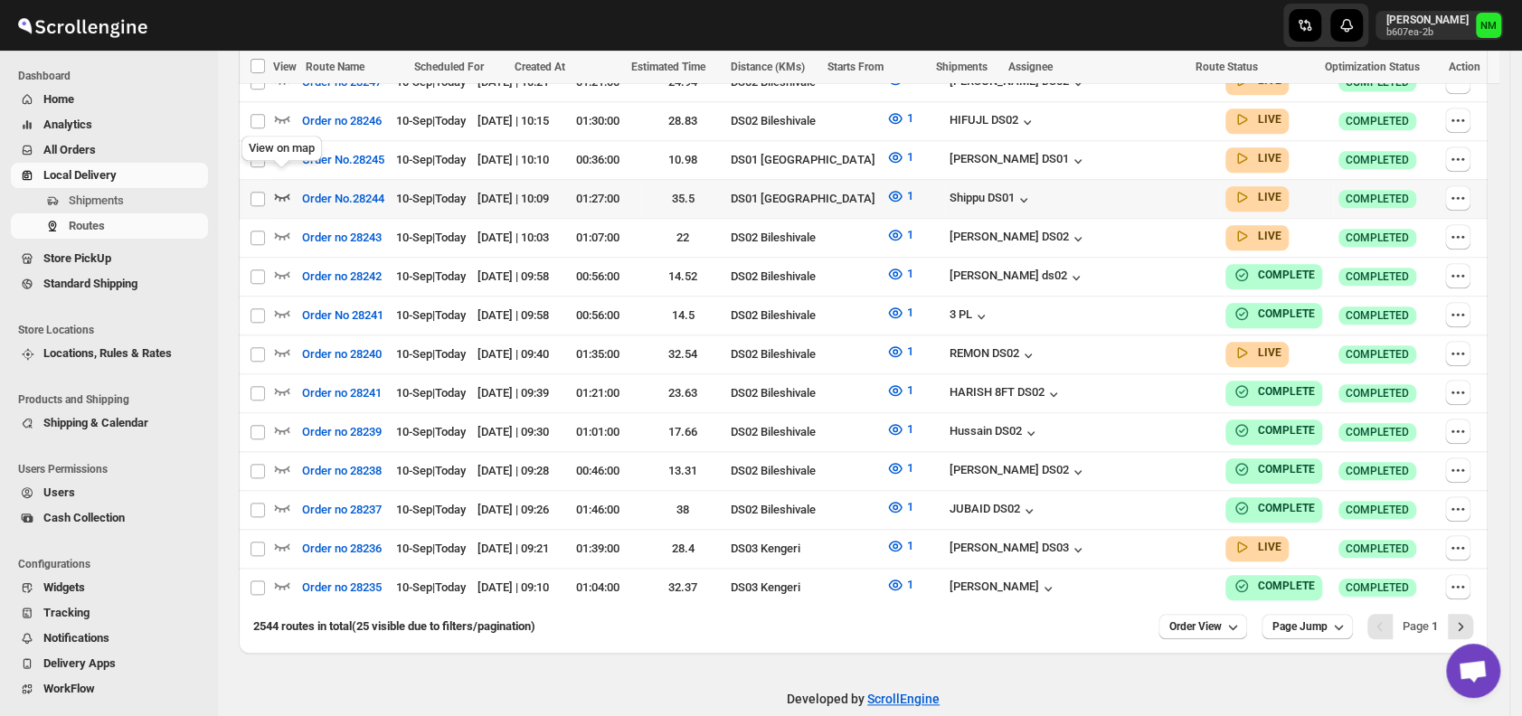
click at [284, 194] on icon "button" at bounding box center [282, 197] width 15 height 7
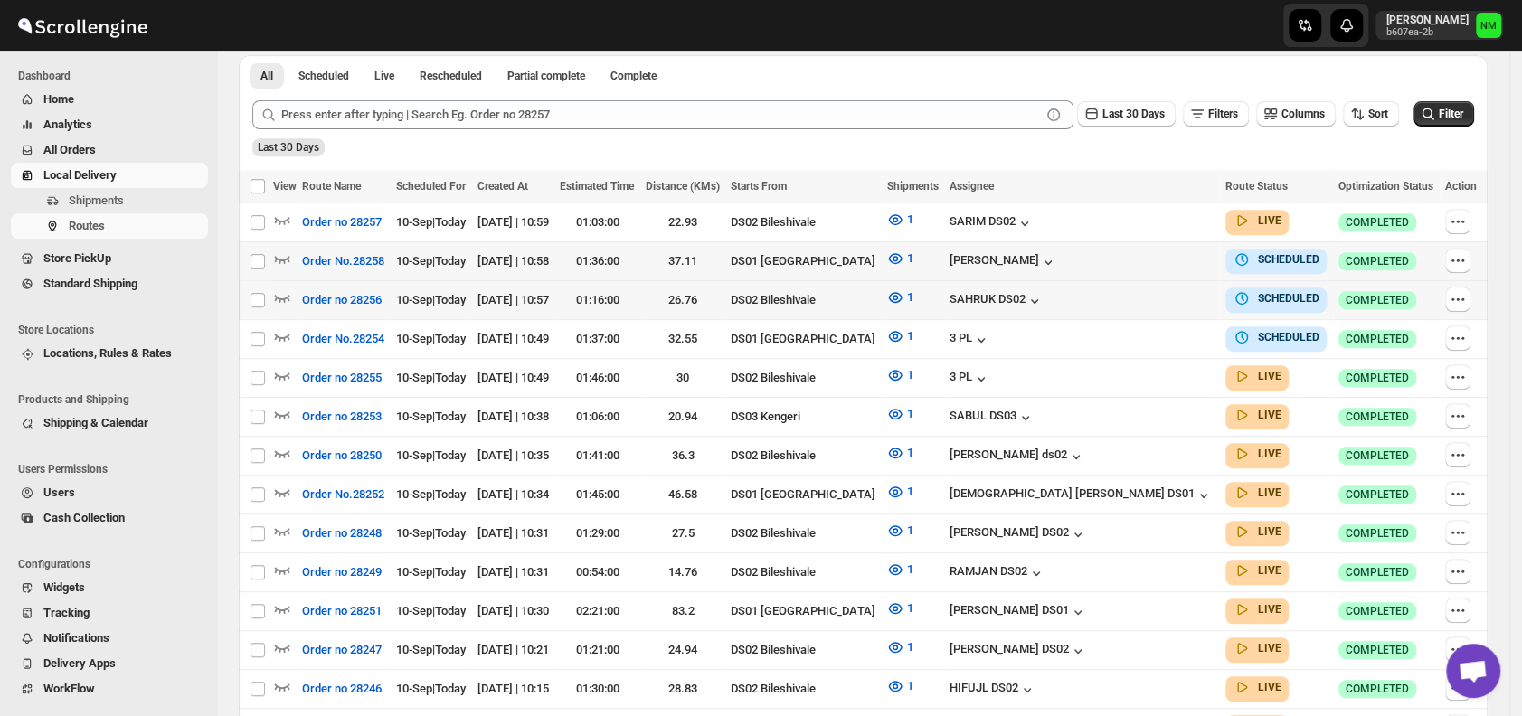
scroll to position [439, 0]
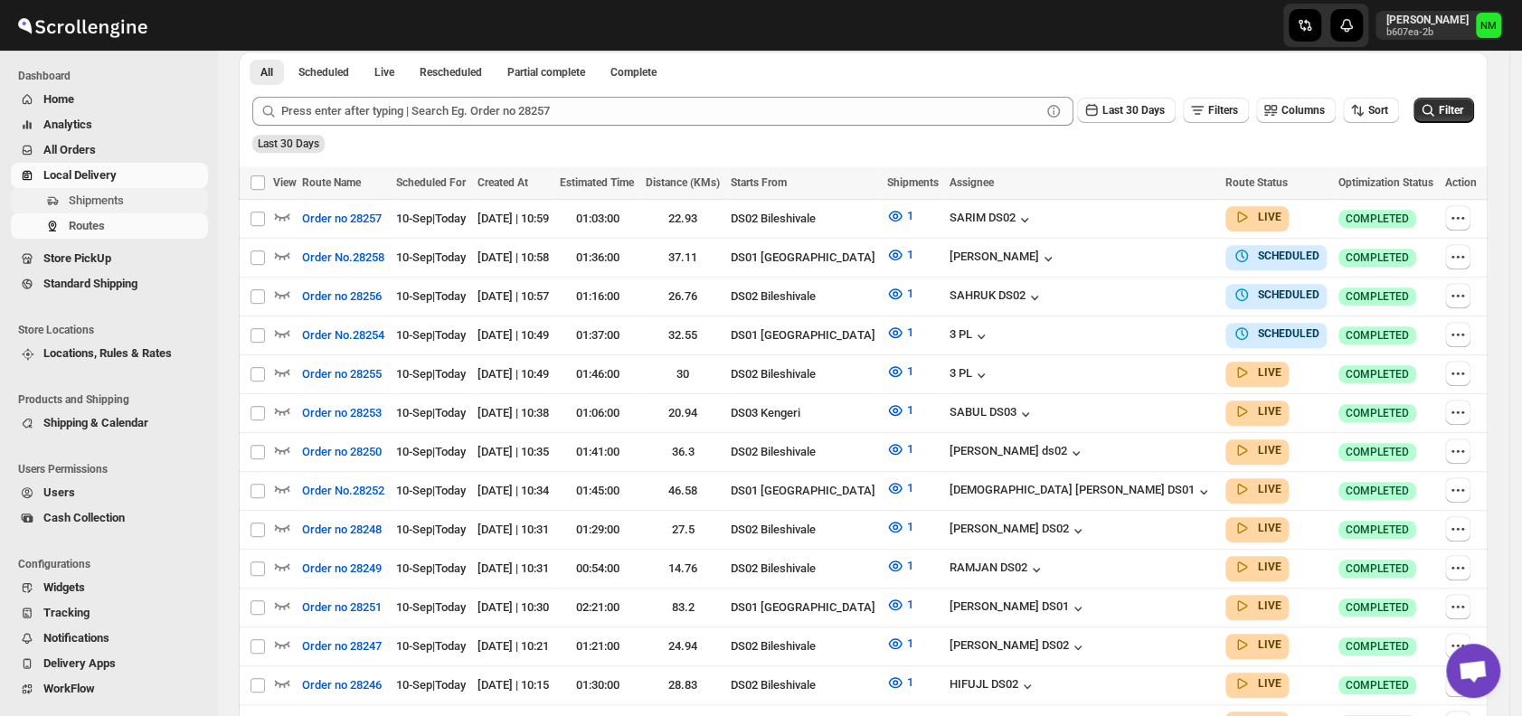
click at [141, 207] on span "Shipments" at bounding box center [137, 201] width 136 height 18
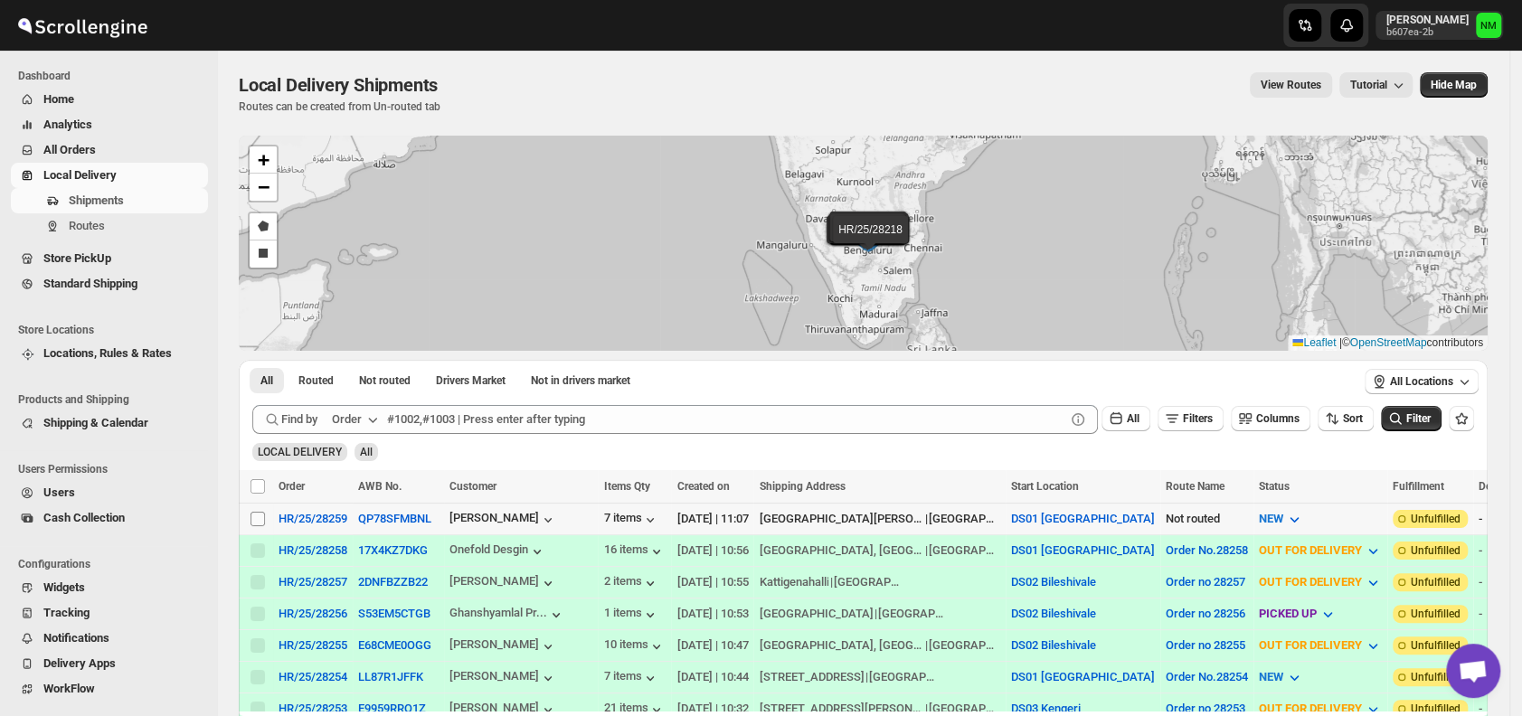
click at [260, 514] on input "Select shipment" at bounding box center [257, 519] width 14 height 14
checkbox input "true"
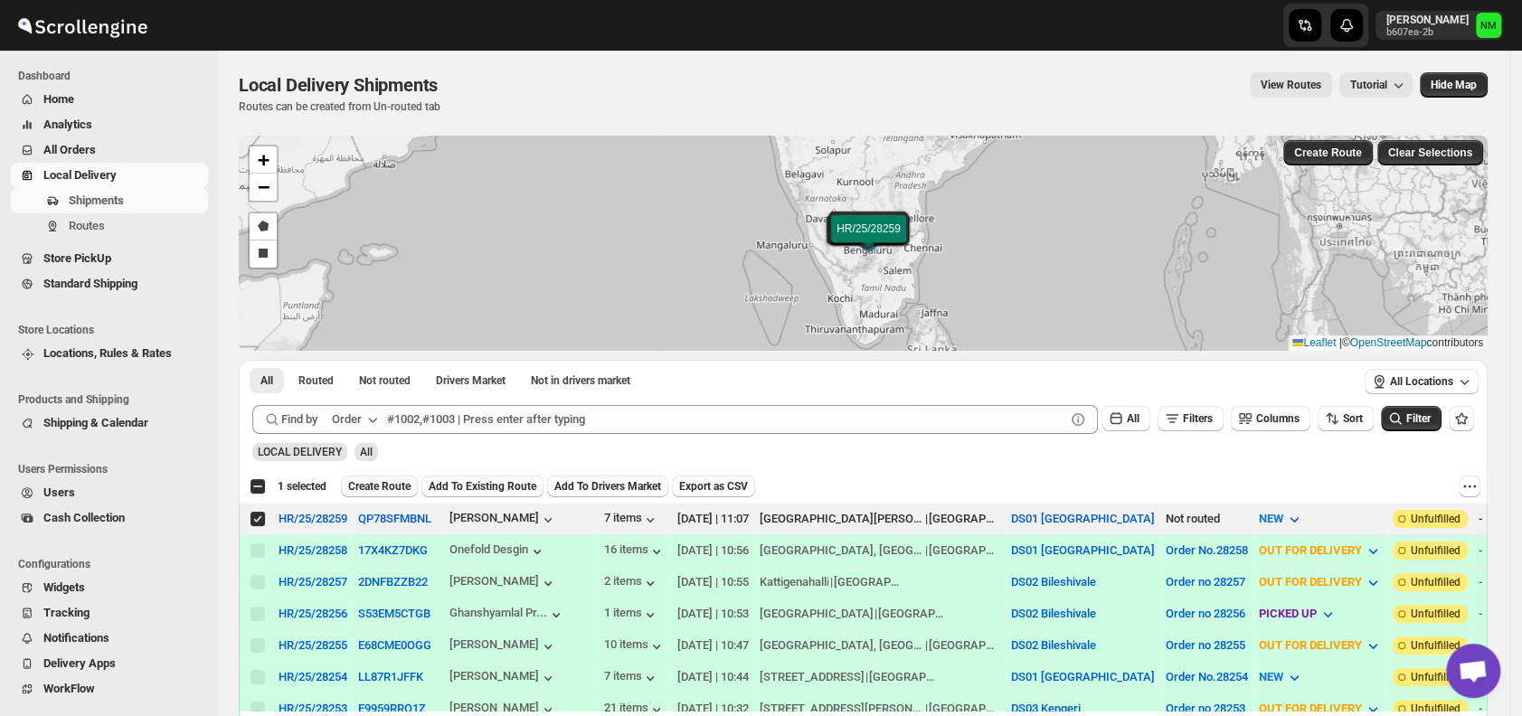
click at [373, 486] on span "Create Route" at bounding box center [379, 486] width 62 height 14
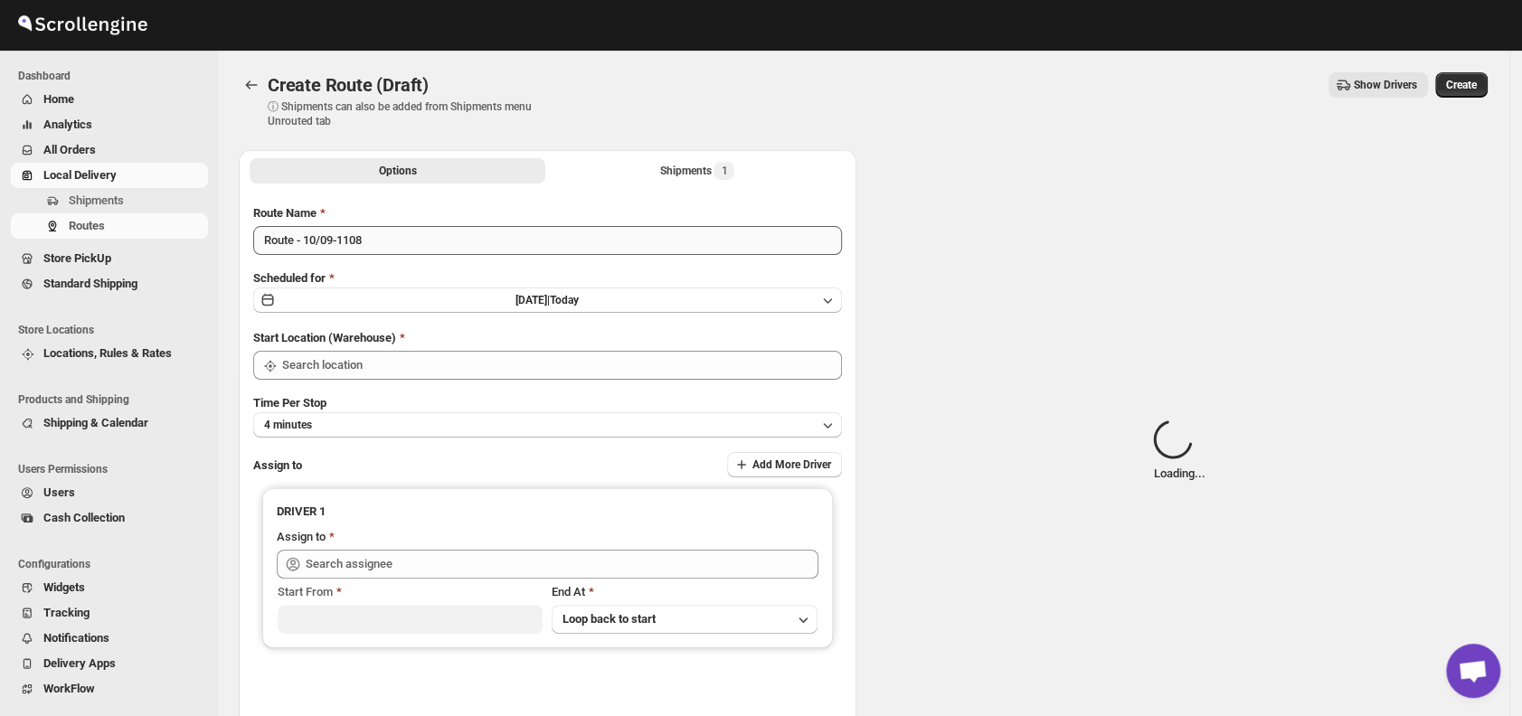
type input "DS01 [GEOGRAPHIC_DATA]"
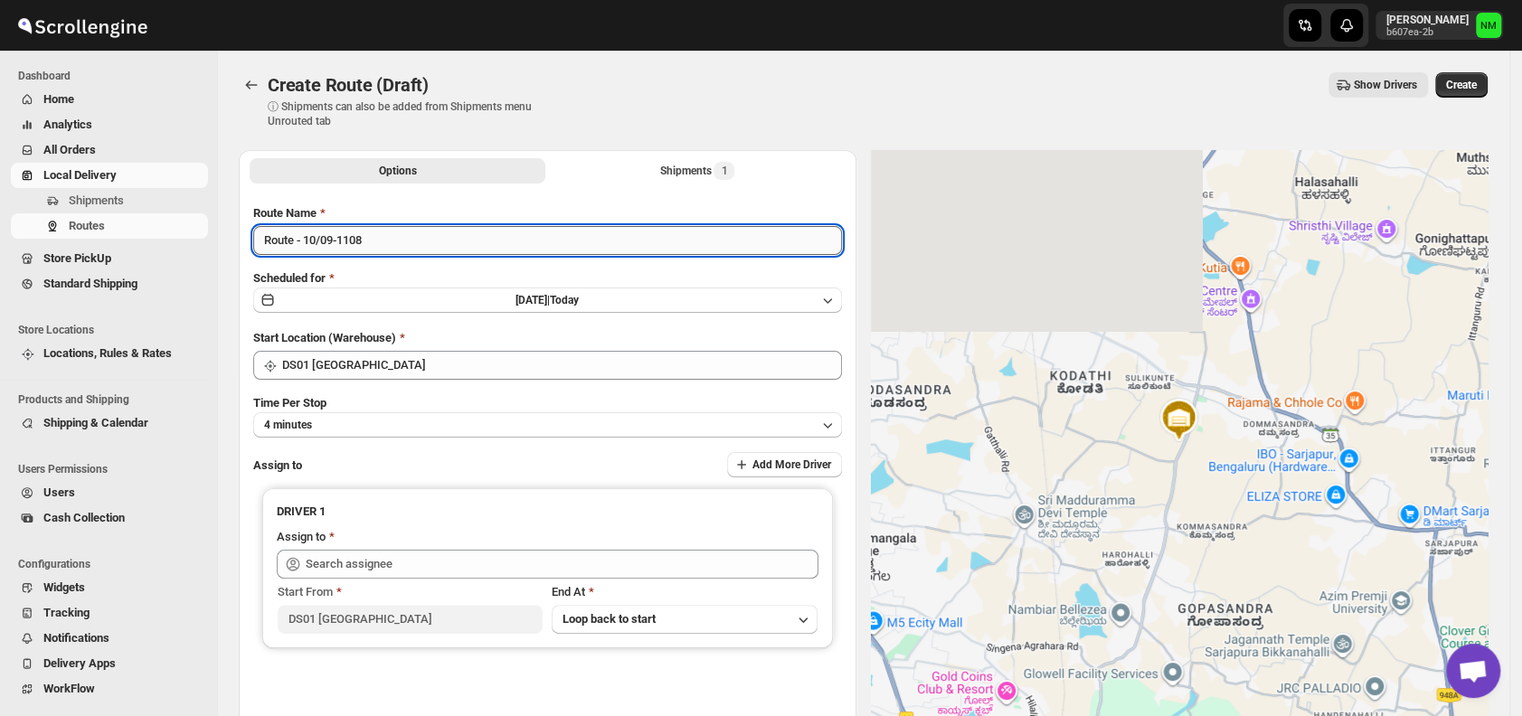
click at [407, 242] on input "Route - 10/09-1108" at bounding box center [547, 240] width 589 height 29
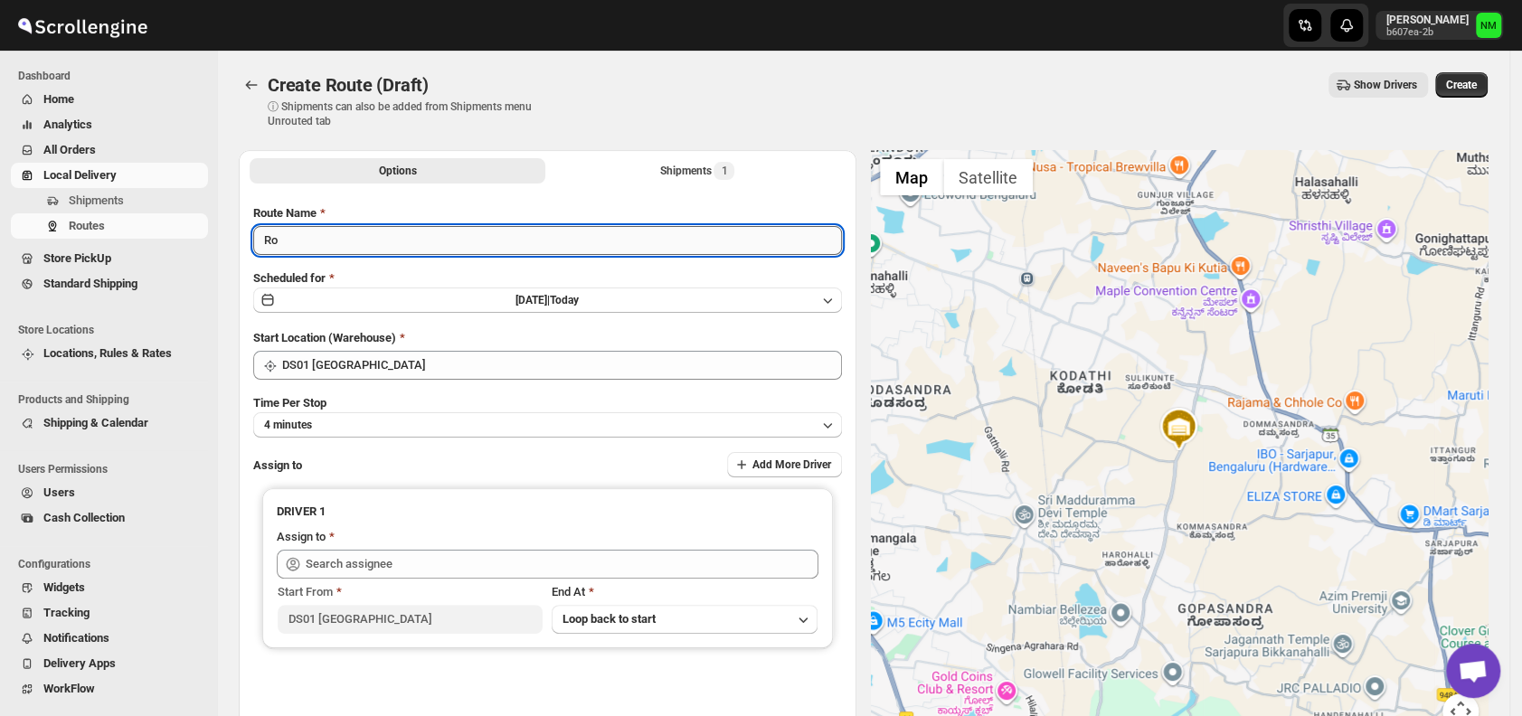
type input "R"
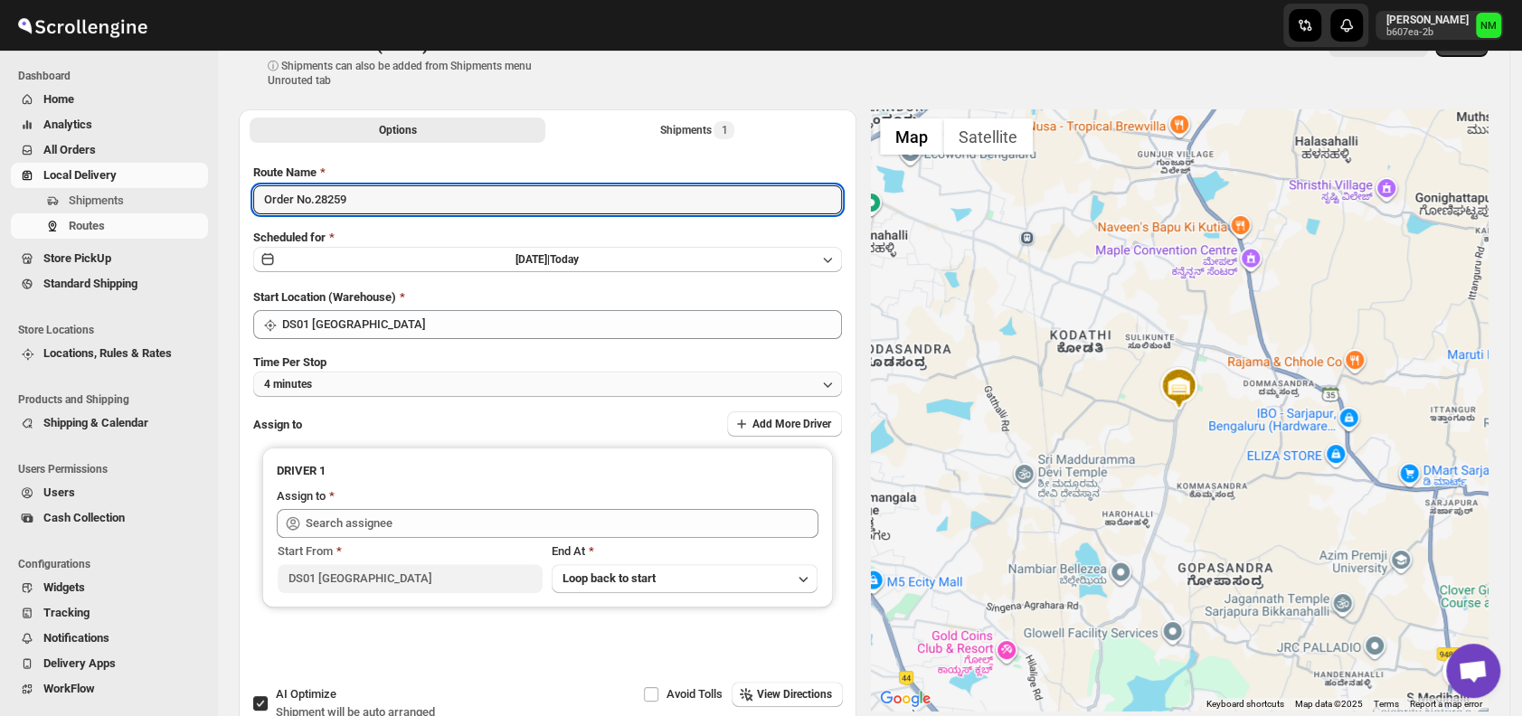
scroll to position [44, 0]
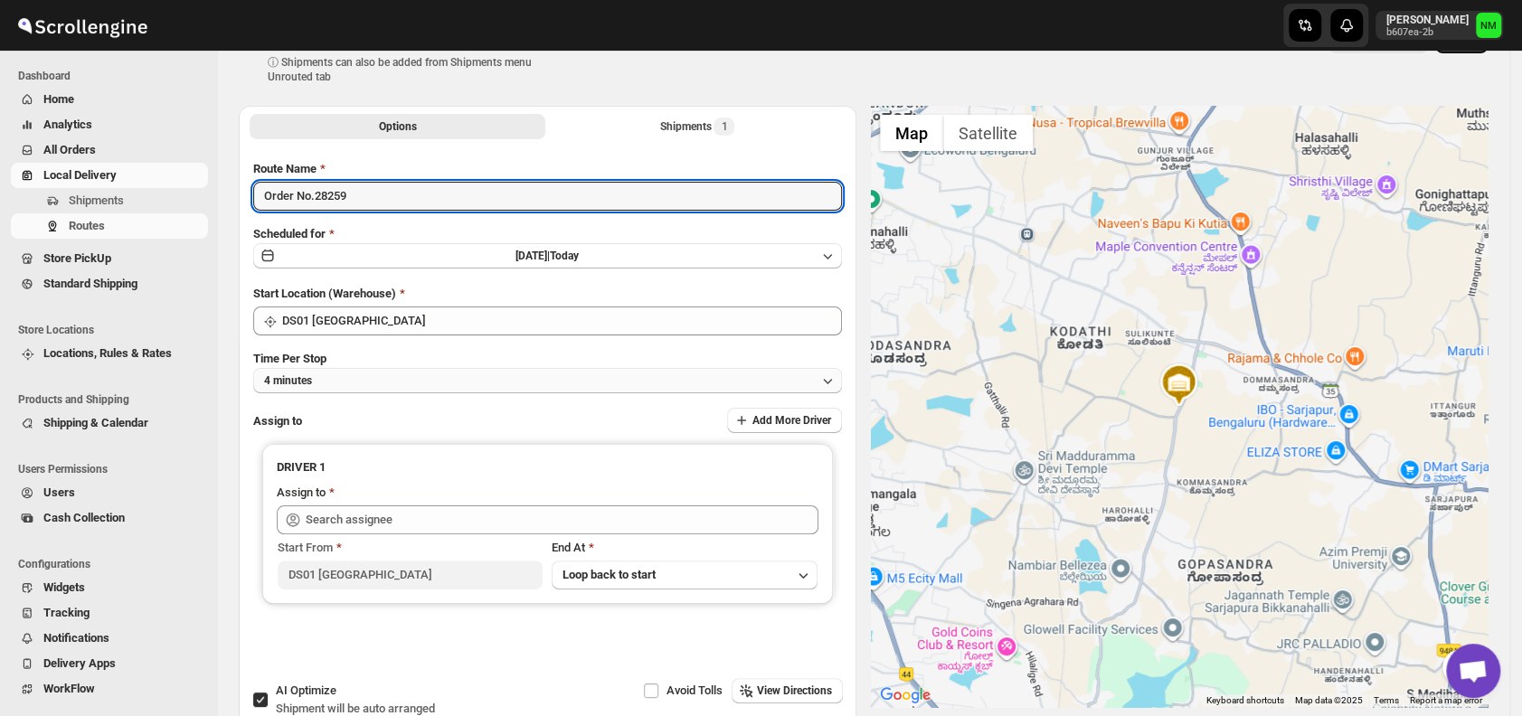
type input "Order No.28259"
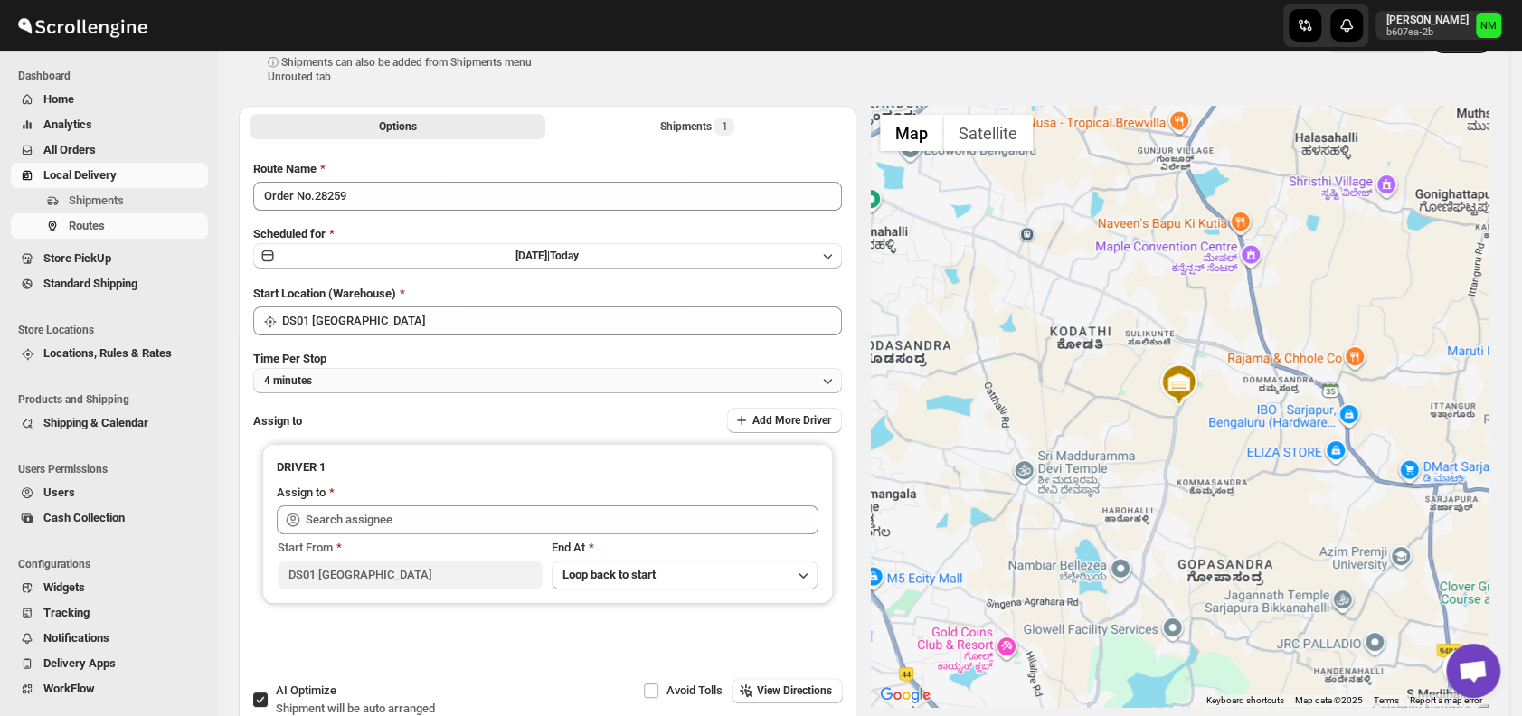
click at [347, 369] on button "4 minutes" at bounding box center [547, 380] width 589 height 25
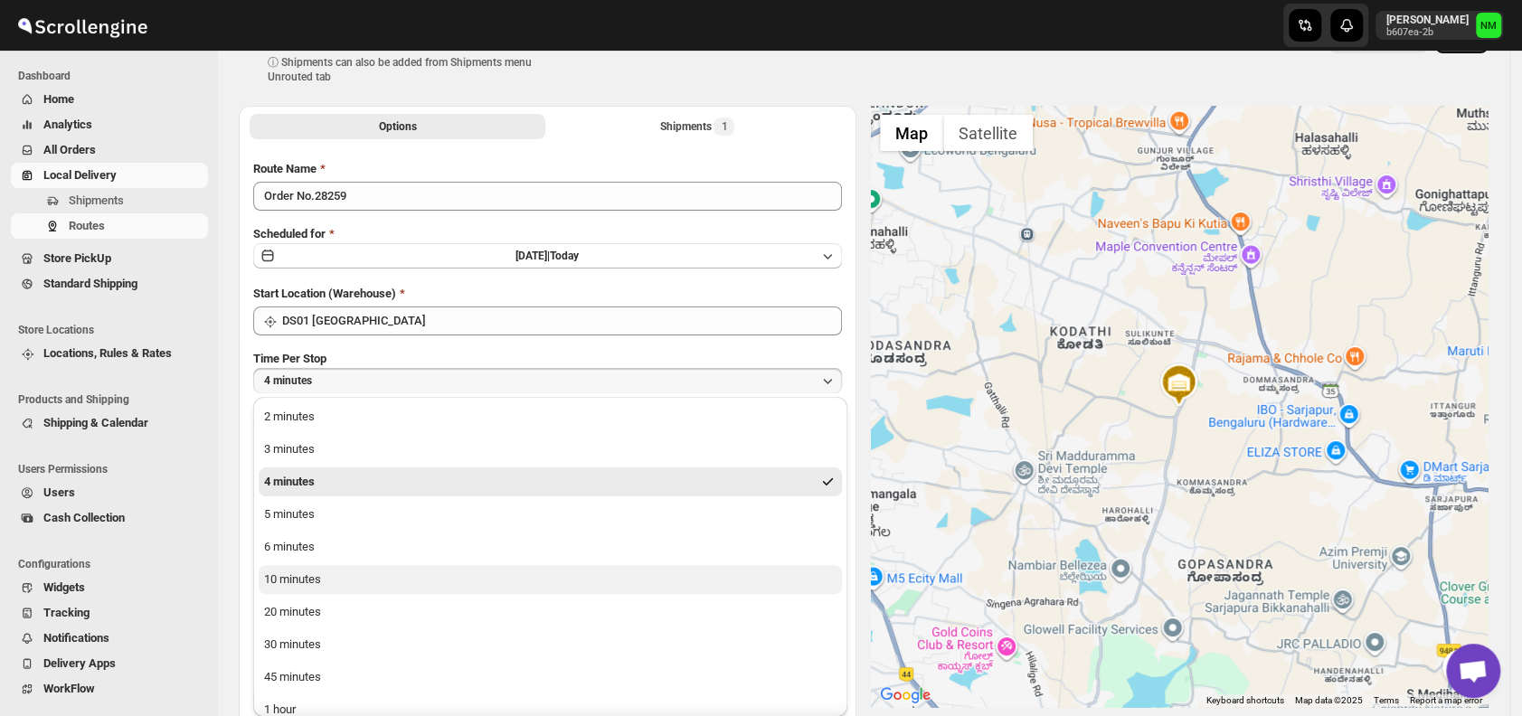
click at [313, 577] on div "10 minutes" at bounding box center [292, 580] width 57 height 18
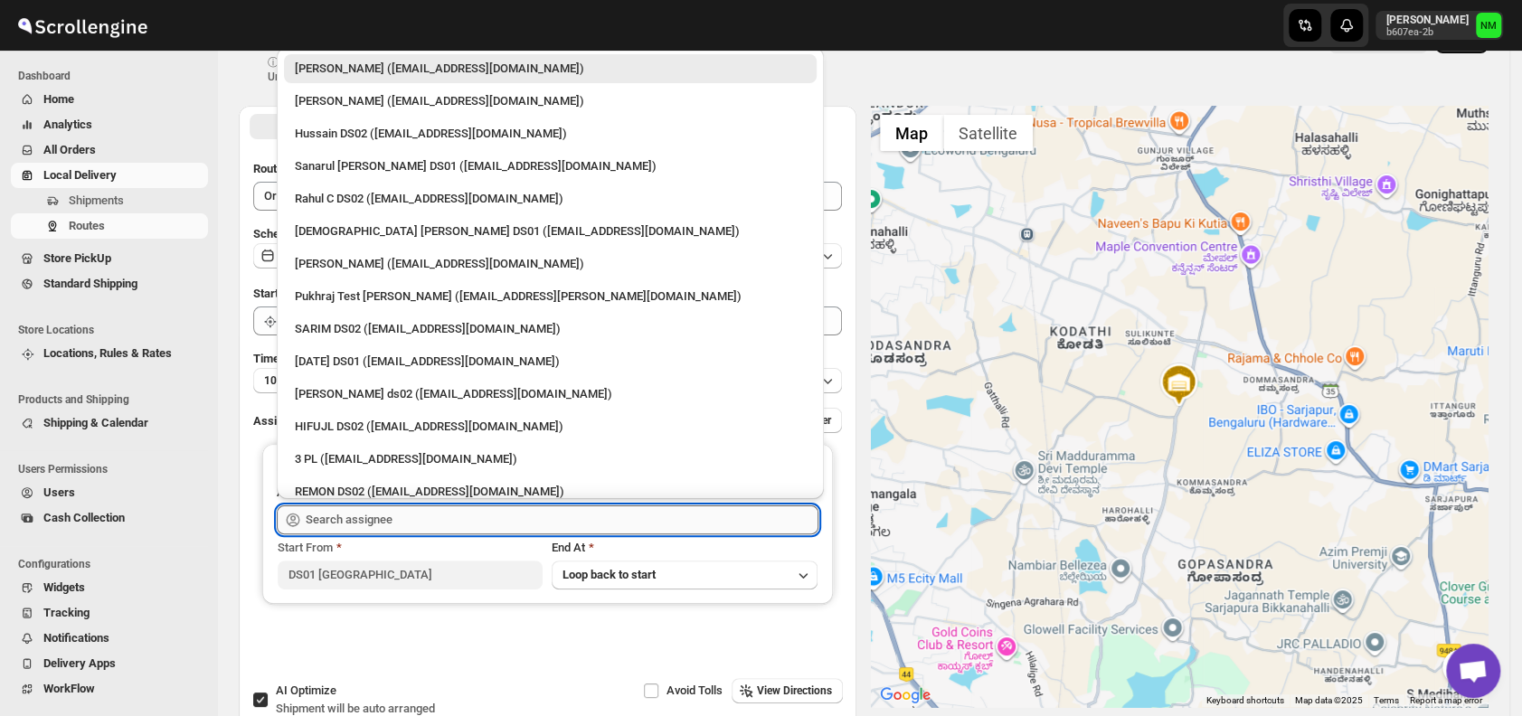
click at [420, 516] on input "text" at bounding box center [562, 519] width 513 height 29
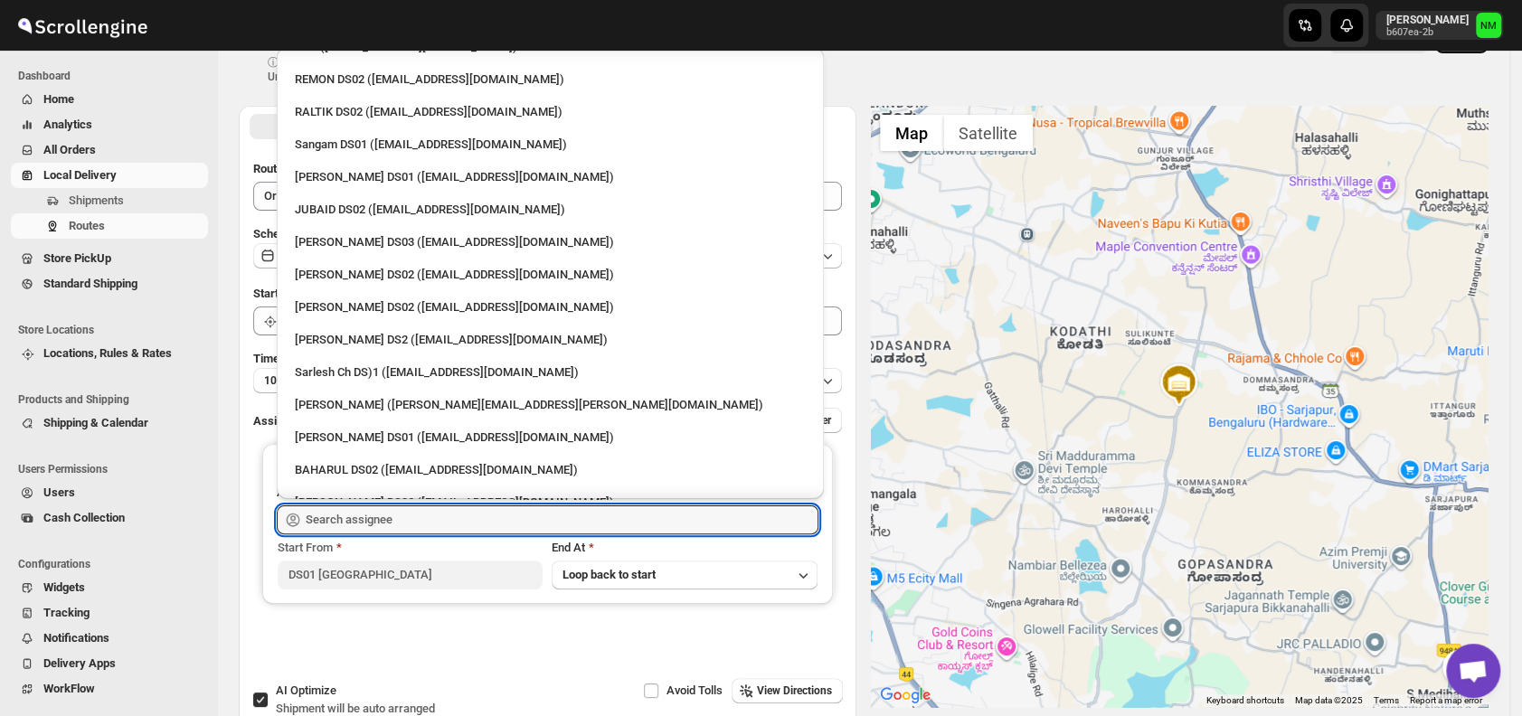
scroll to position [421, 0]
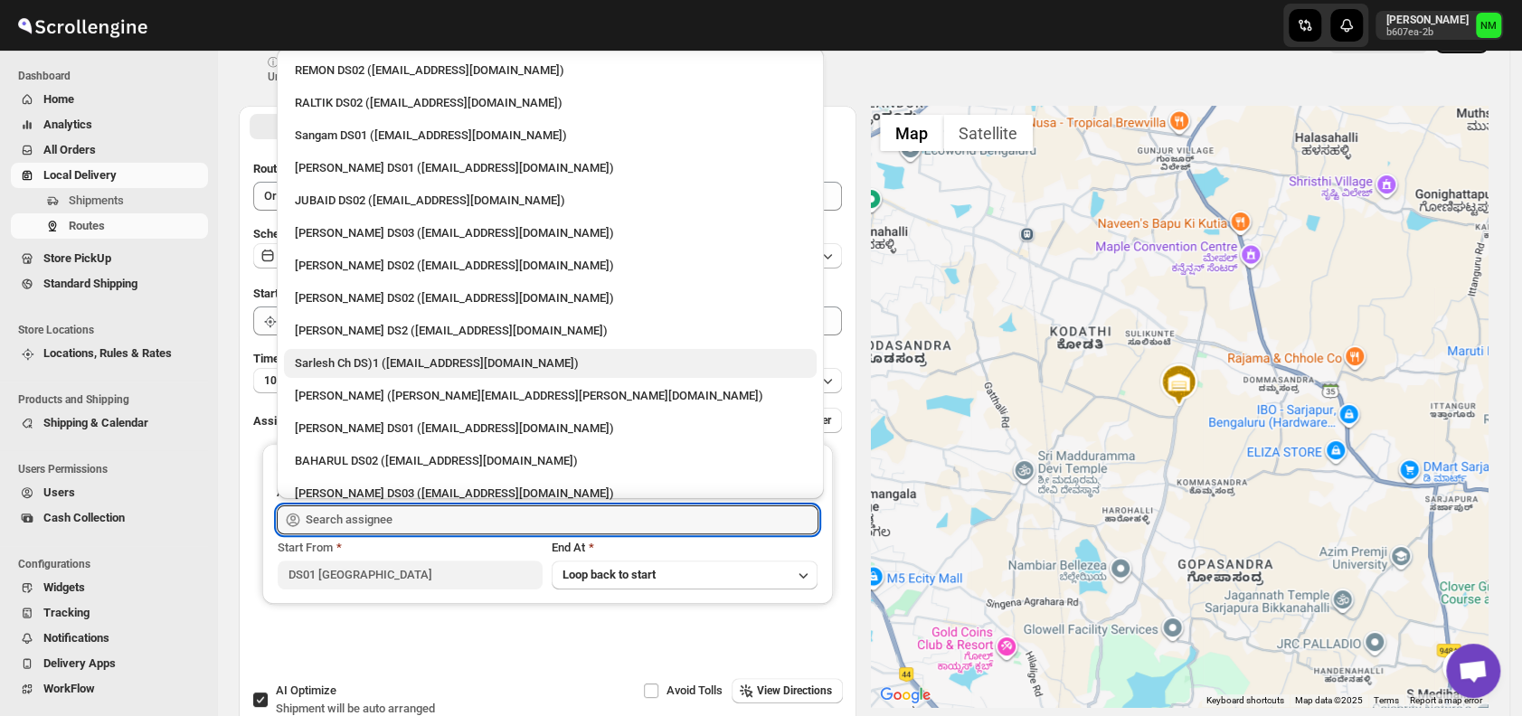
click at [365, 366] on div "Sarlesh Ch DS)1 ([EMAIL_ADDRESS][DOMAIN_NAME])" at bounding box center [550, 363] width 511 height 18
type input "Sarlesh Ch DS)1 ([EMAIL_ADDRESS][DOMAIN_NAME])"
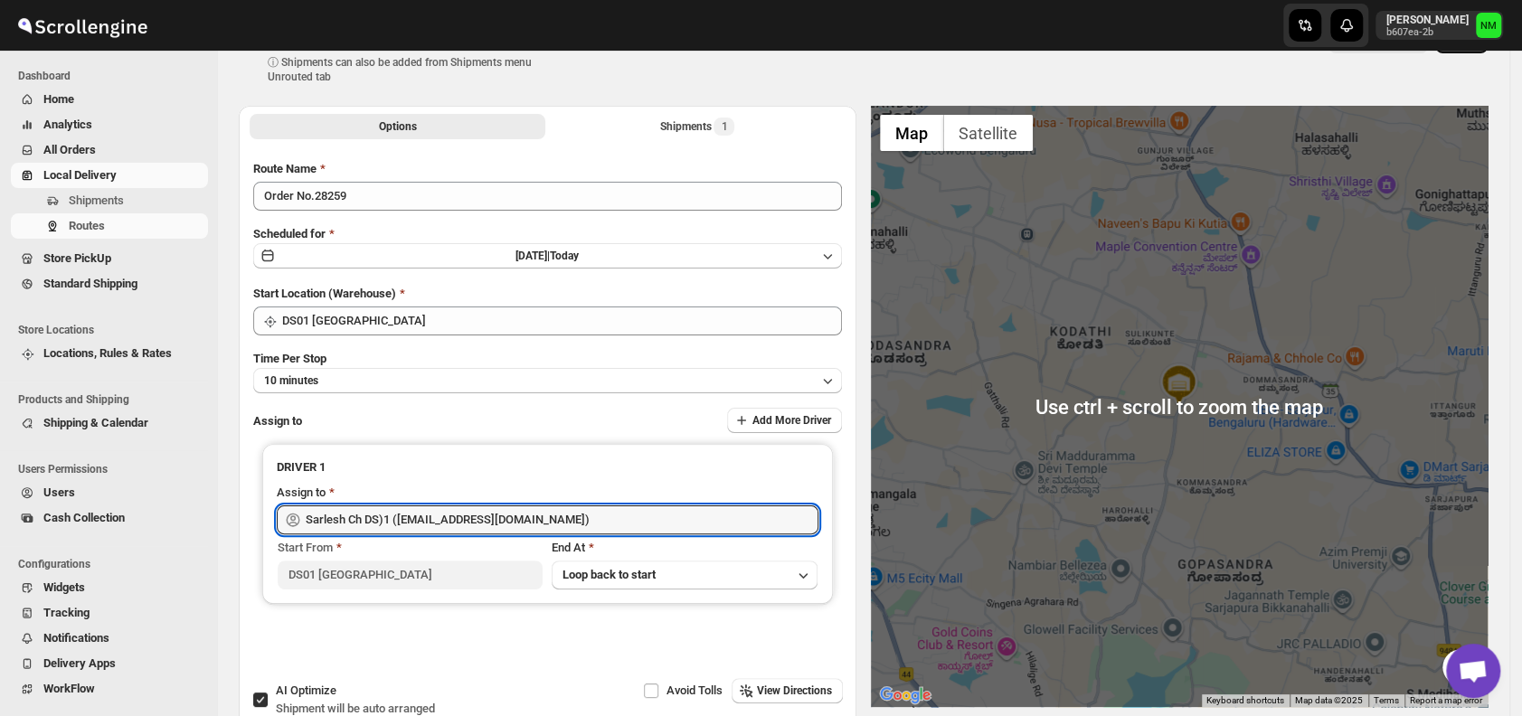
scroll to position [0, 0]
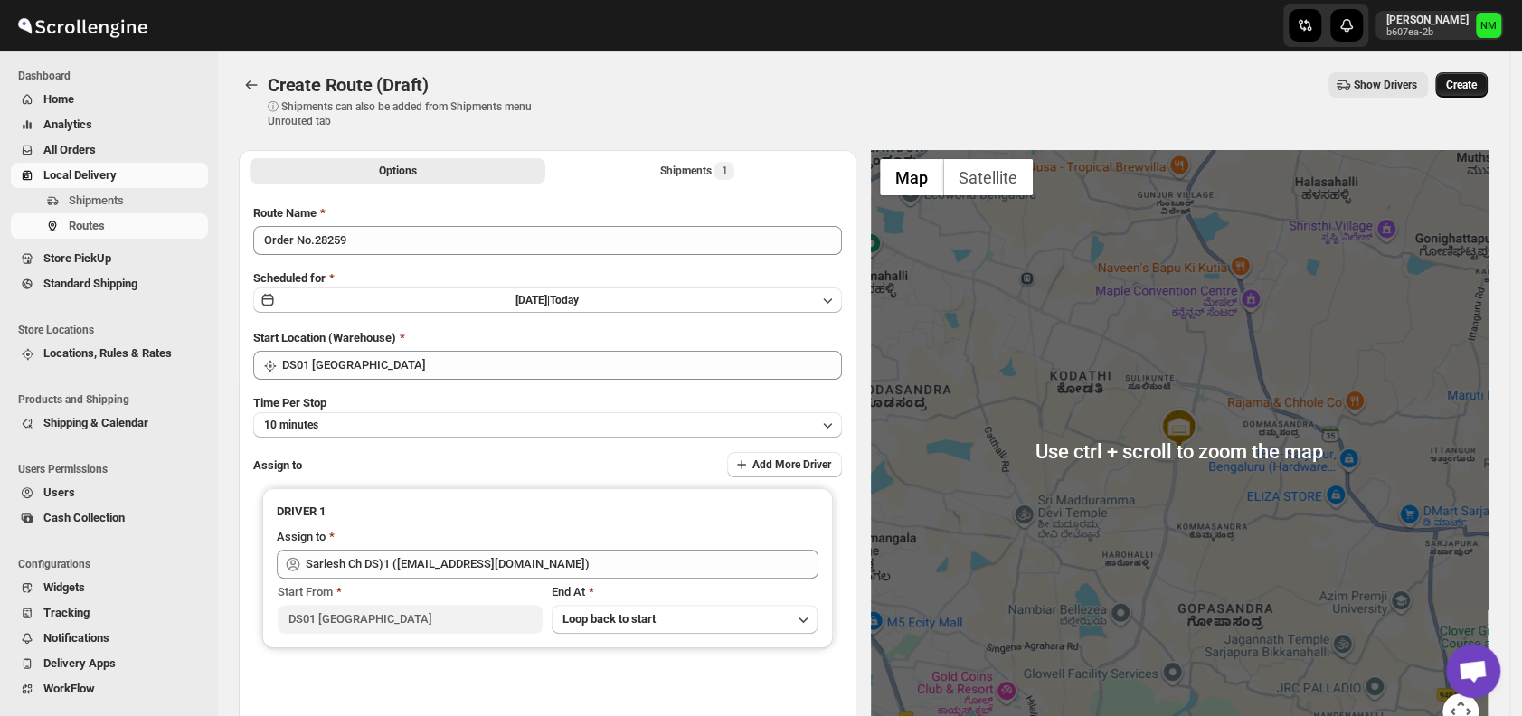
click at [1477, 85] on span "Create" at bounding box center [1461, 85] width 31 height 14
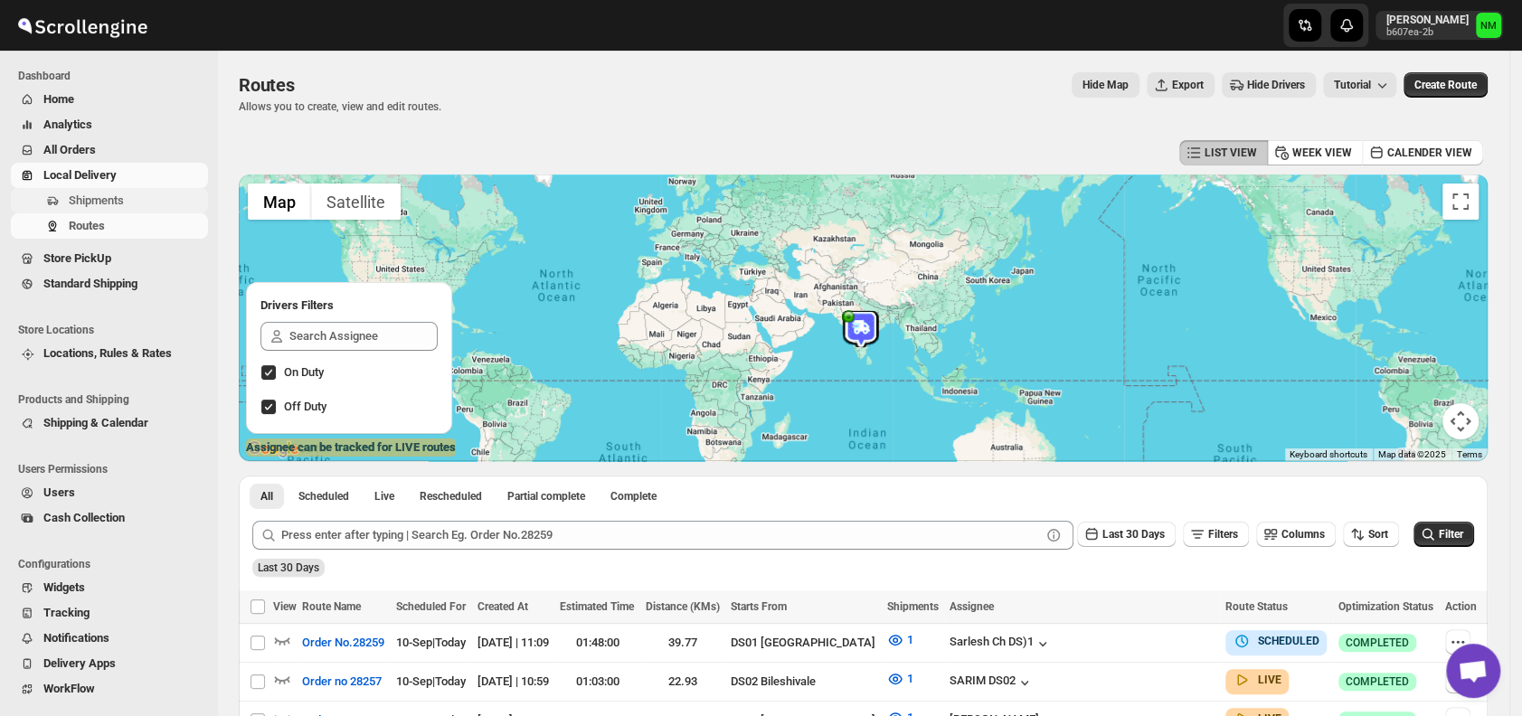
click at [118, 202] on span "Shipments" at bounding box center [96, 201] width 55 height 14
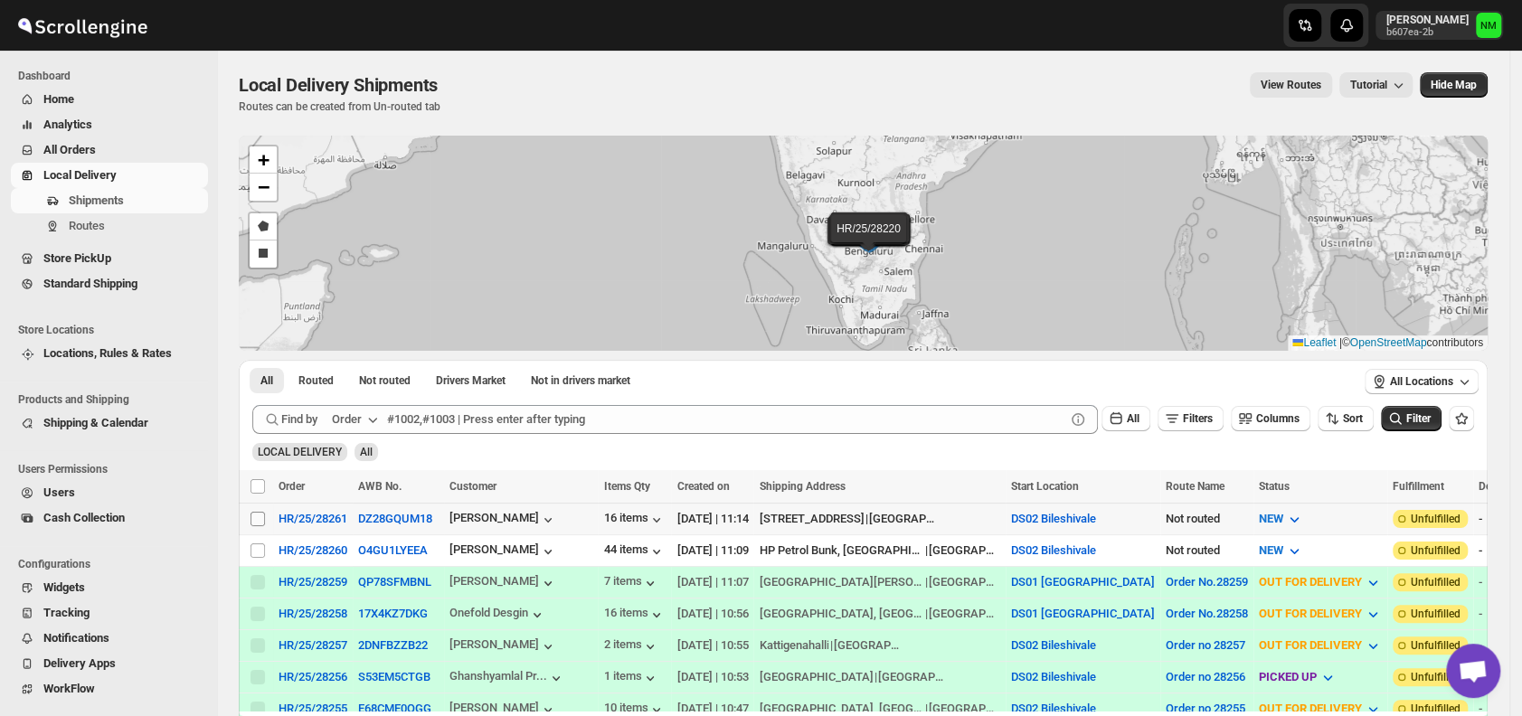
click at [259, 514] on input "Select shipment" at bounding box center [257, 519] width 14 height 14
checkbox input "true"
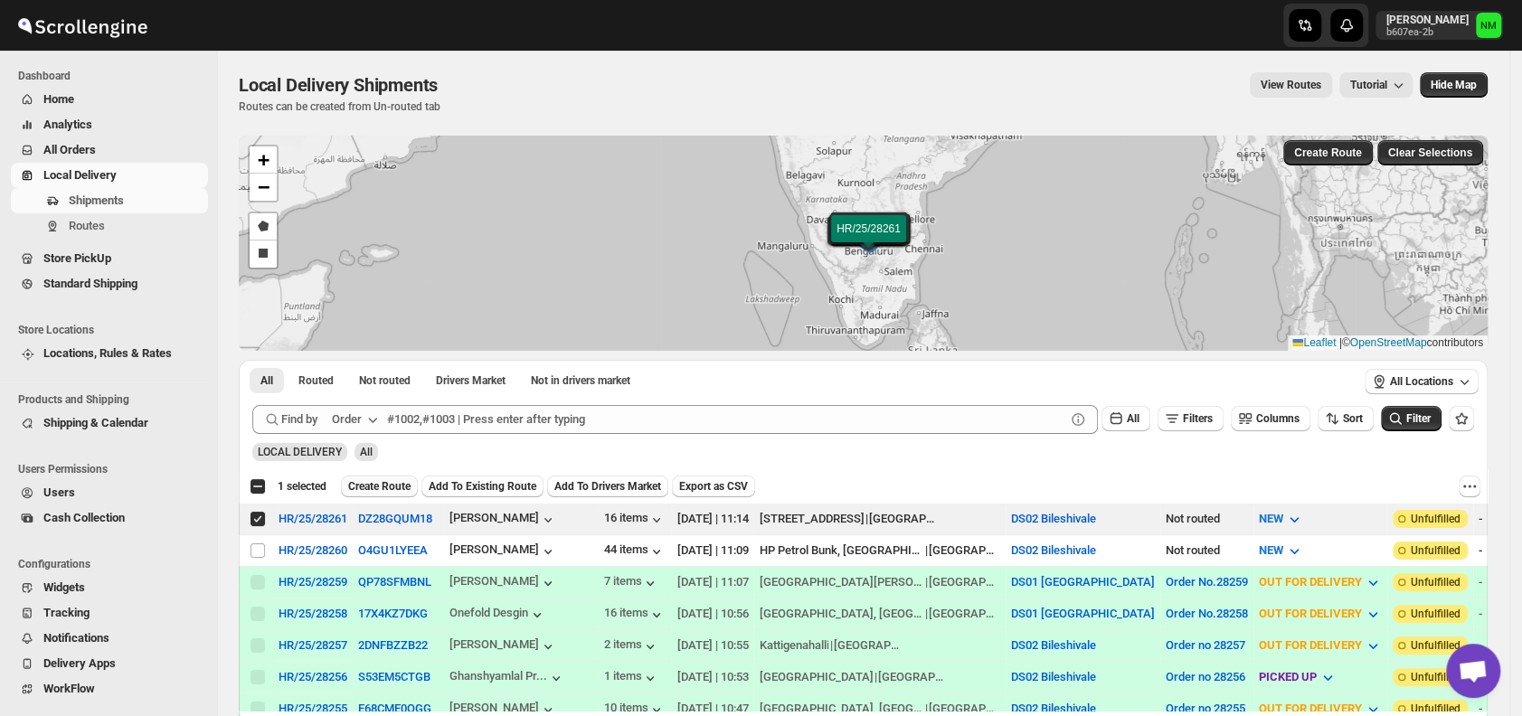
click at [360, 485] on span "Create Route" at bounding box center [379, 486] width 62 height 14
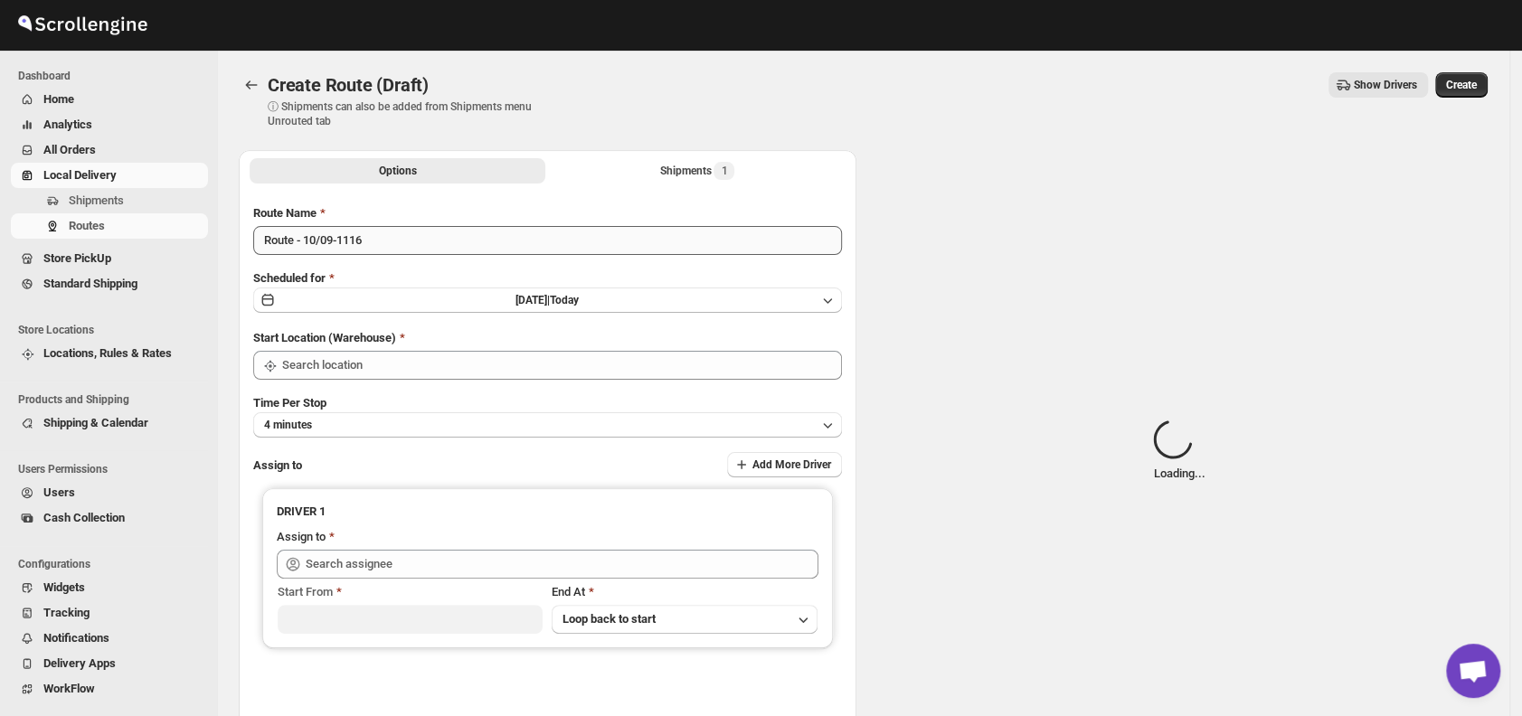
type input "DS02 Bileshivale"
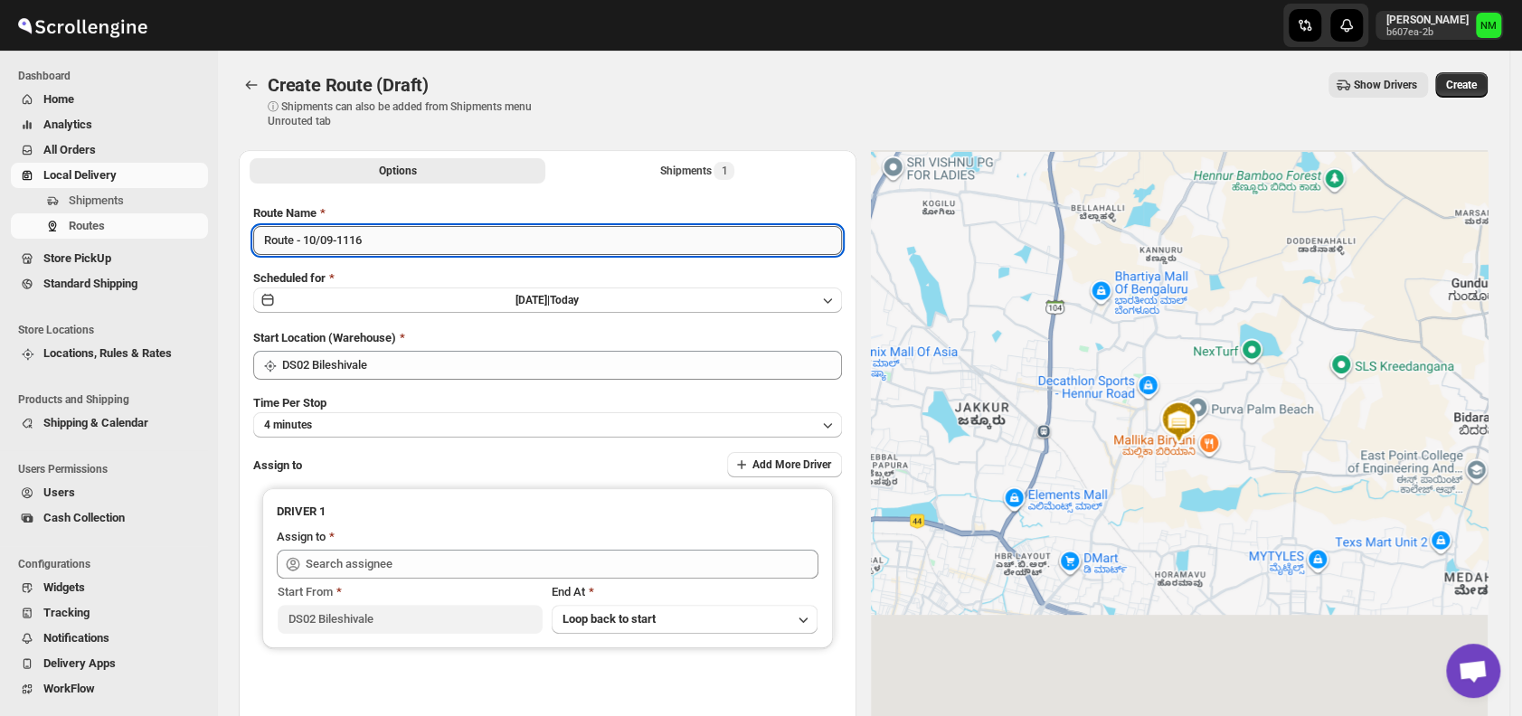
click at [443, 241] on input "Route - 10/09-1116" at bounding box center [547, 240] width 589 height 29
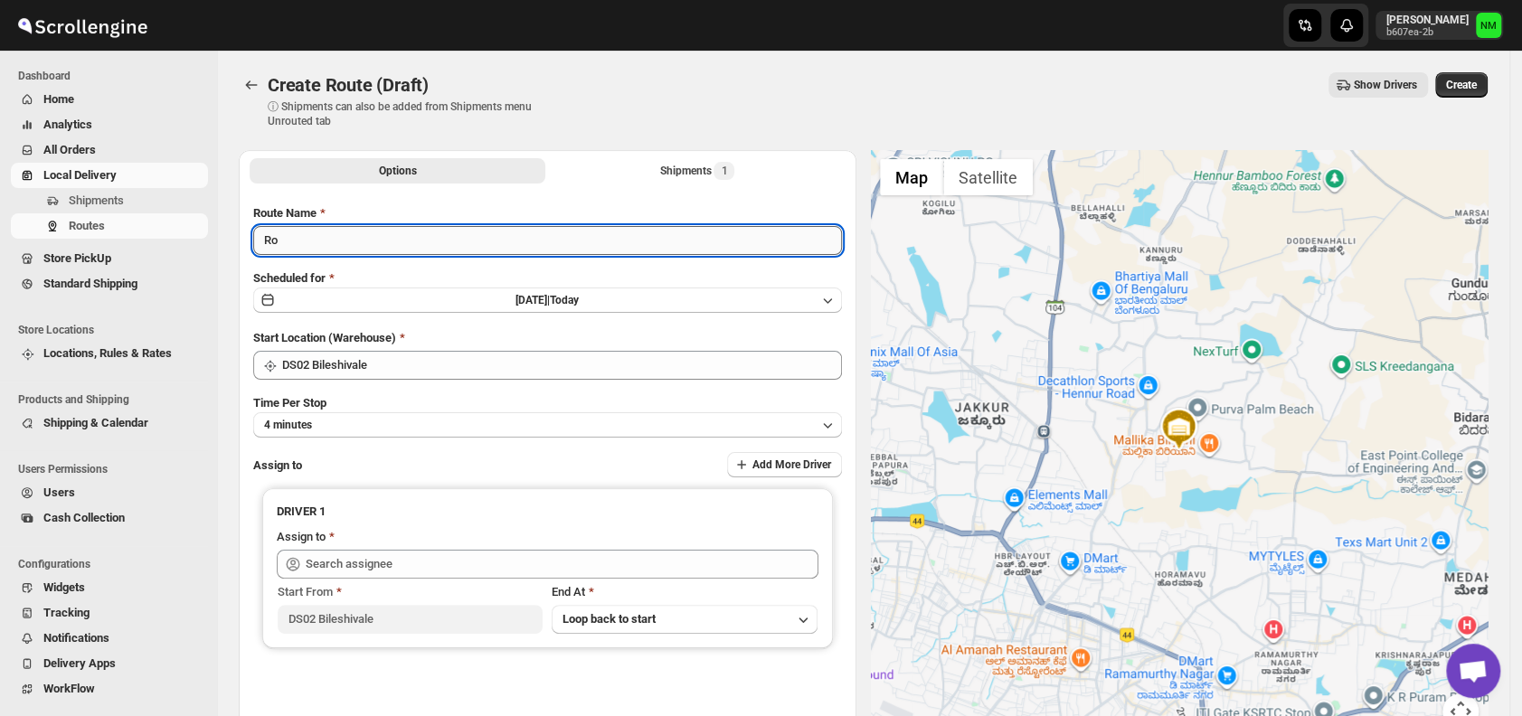
type input "R"
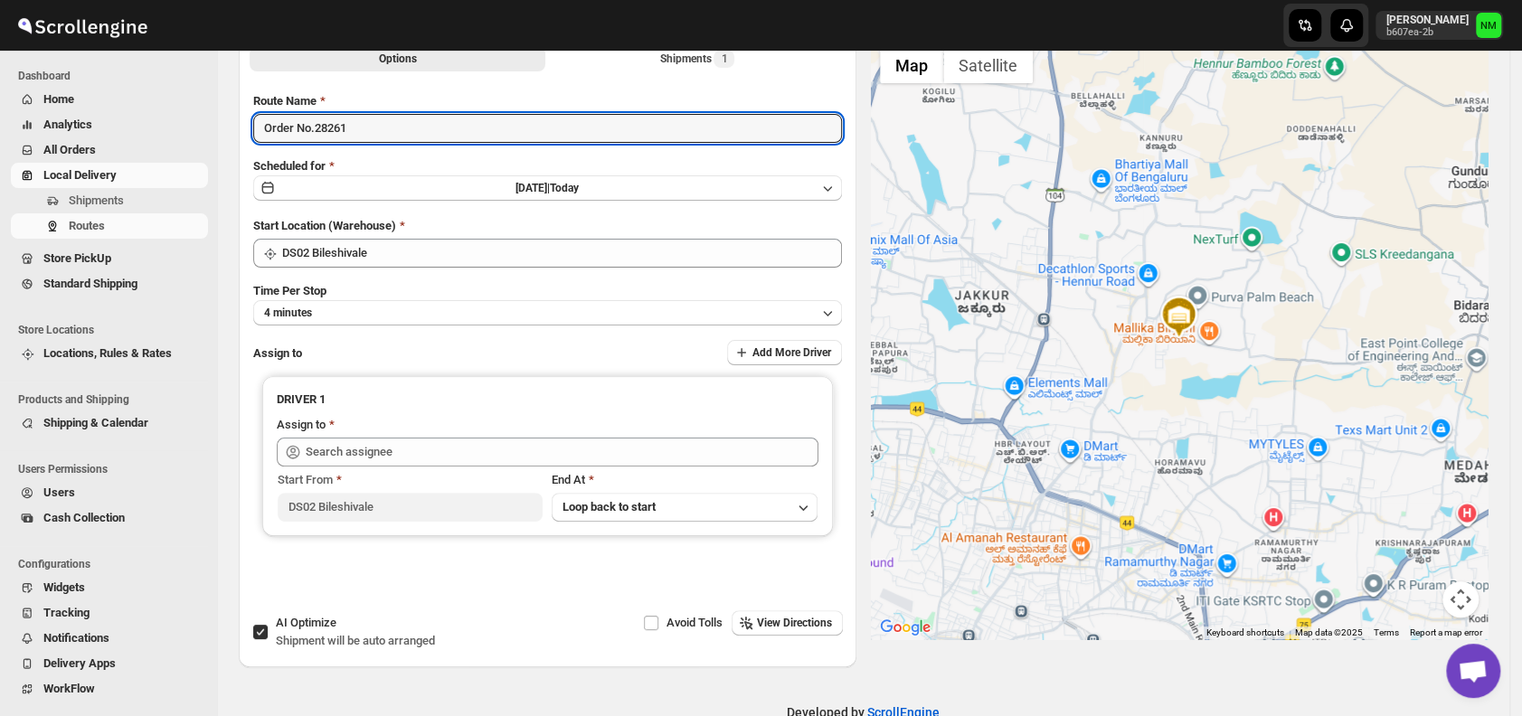
scroll to position [113, 0]
type input "Order No.28261"
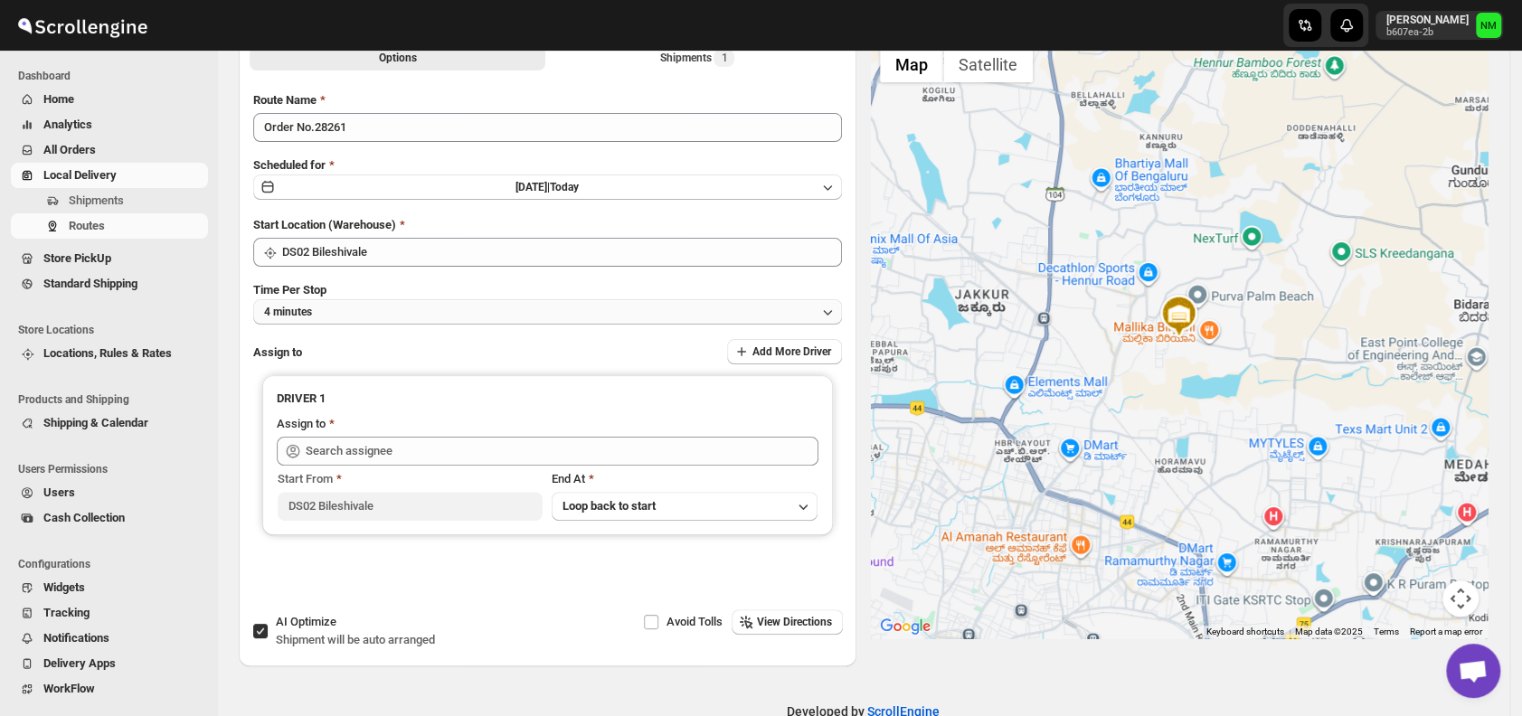
click at [370, 314] on button "4 minutes" at bounding box center [547, 311] width 589 height 25
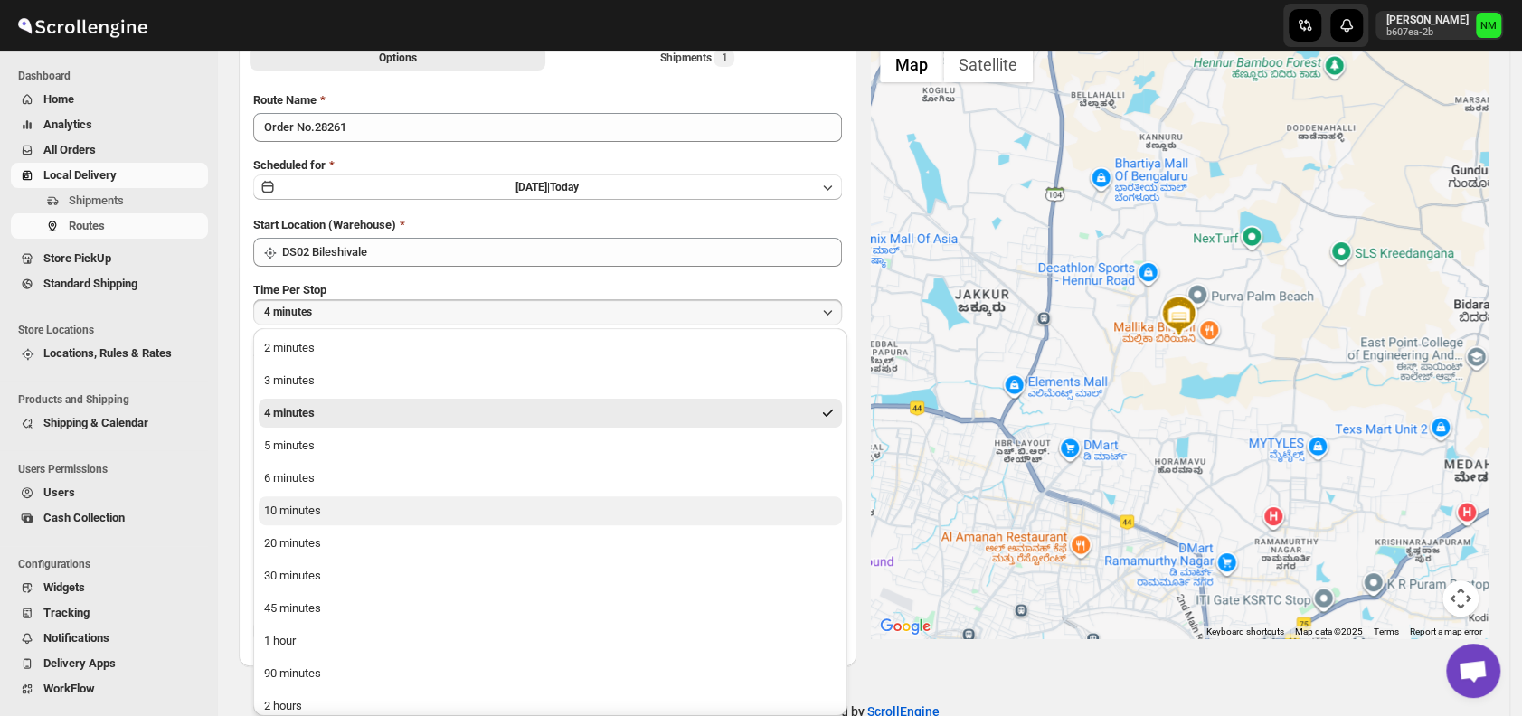
click at [313, 507] on div "10 minutes" at bounding box center [292, 511] width 57 height 18
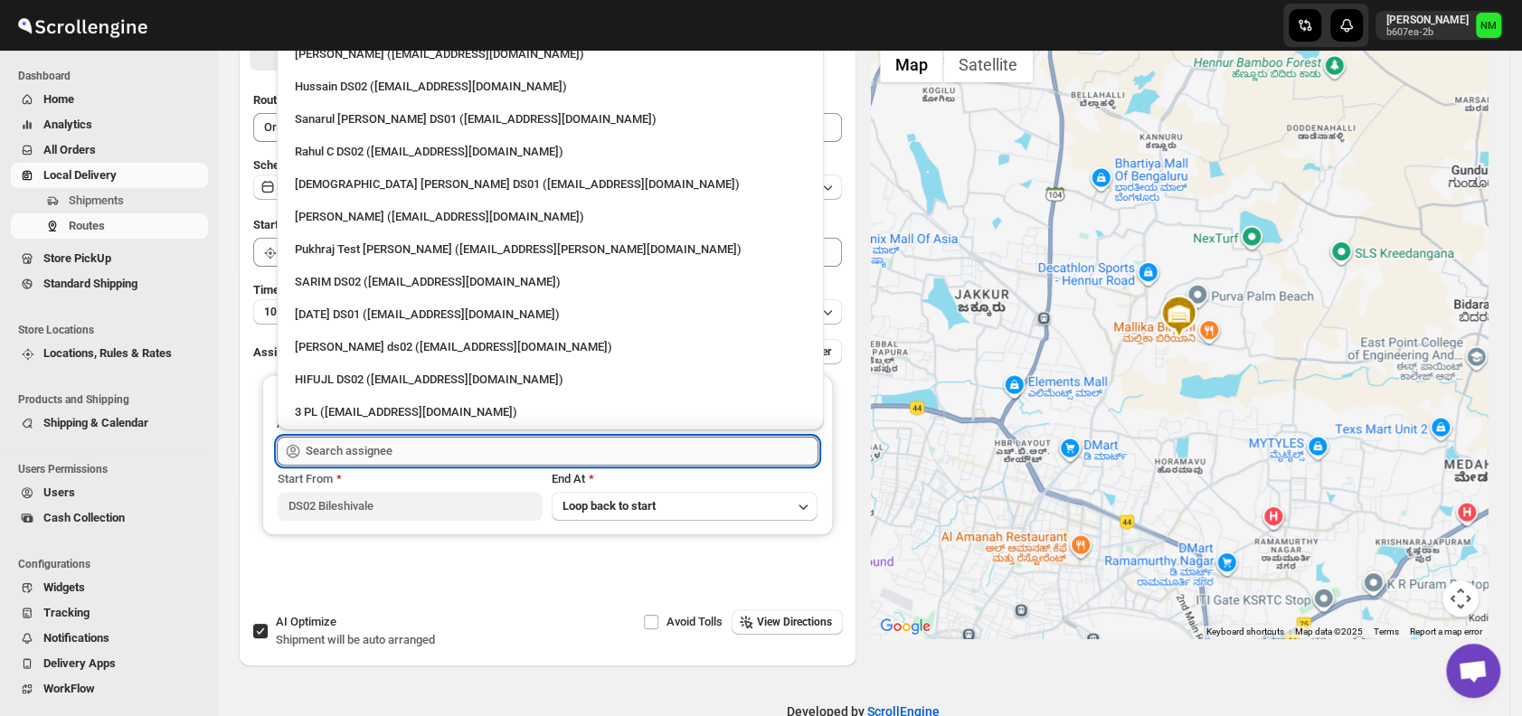
click at [406, 451] on input "text" at bounding box center [562, 451] width 513 height 29
click at [354, 123] on div "Sanarul [PERSON_NAME] DS01 ([EMAIL_ADDRESS][DOMAIN_NAME])" at bounding box center [550, 119] width 511 height 18
type input "Sanarul [PERSON_NAME] DS01 ([EMAIL_ADDRESS][DOMAIN_NAME])"
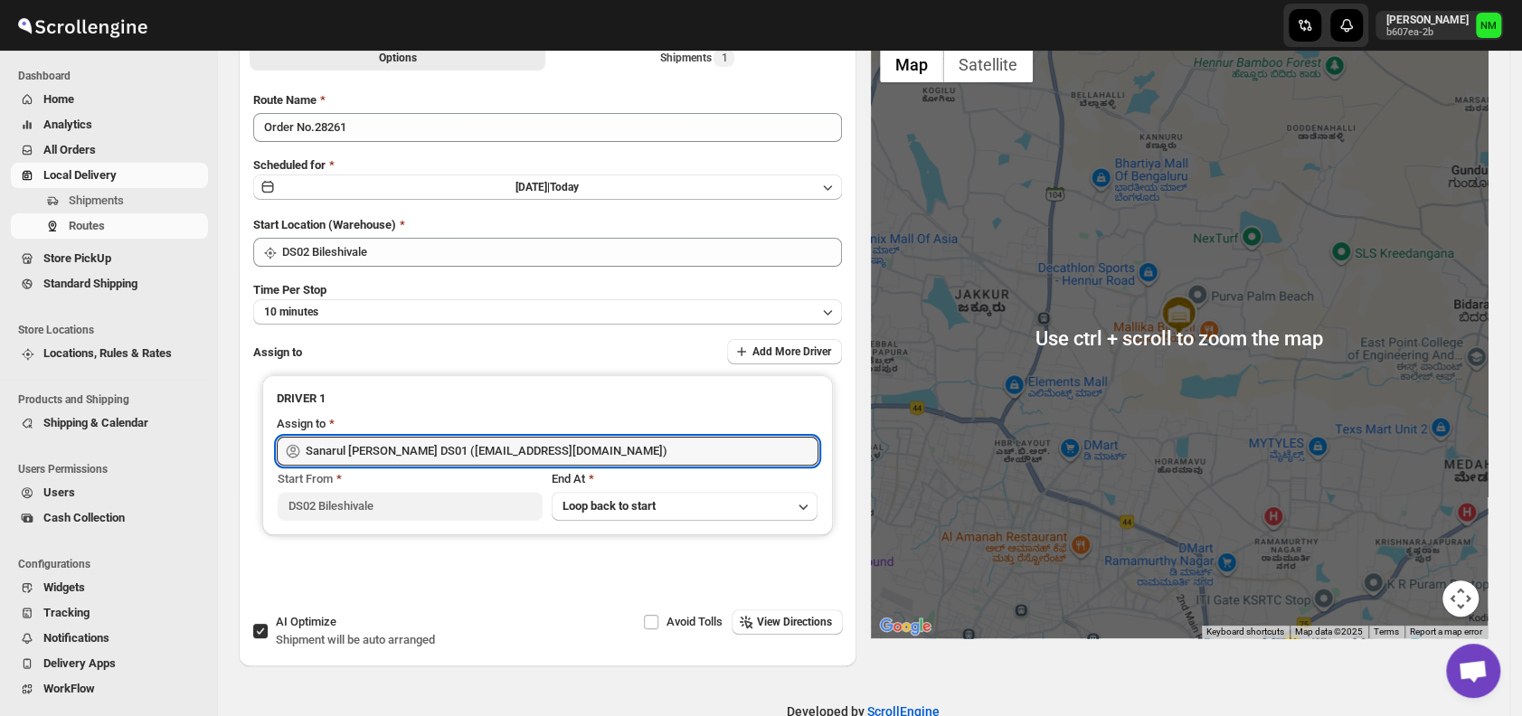
scroll to position [0, 0]
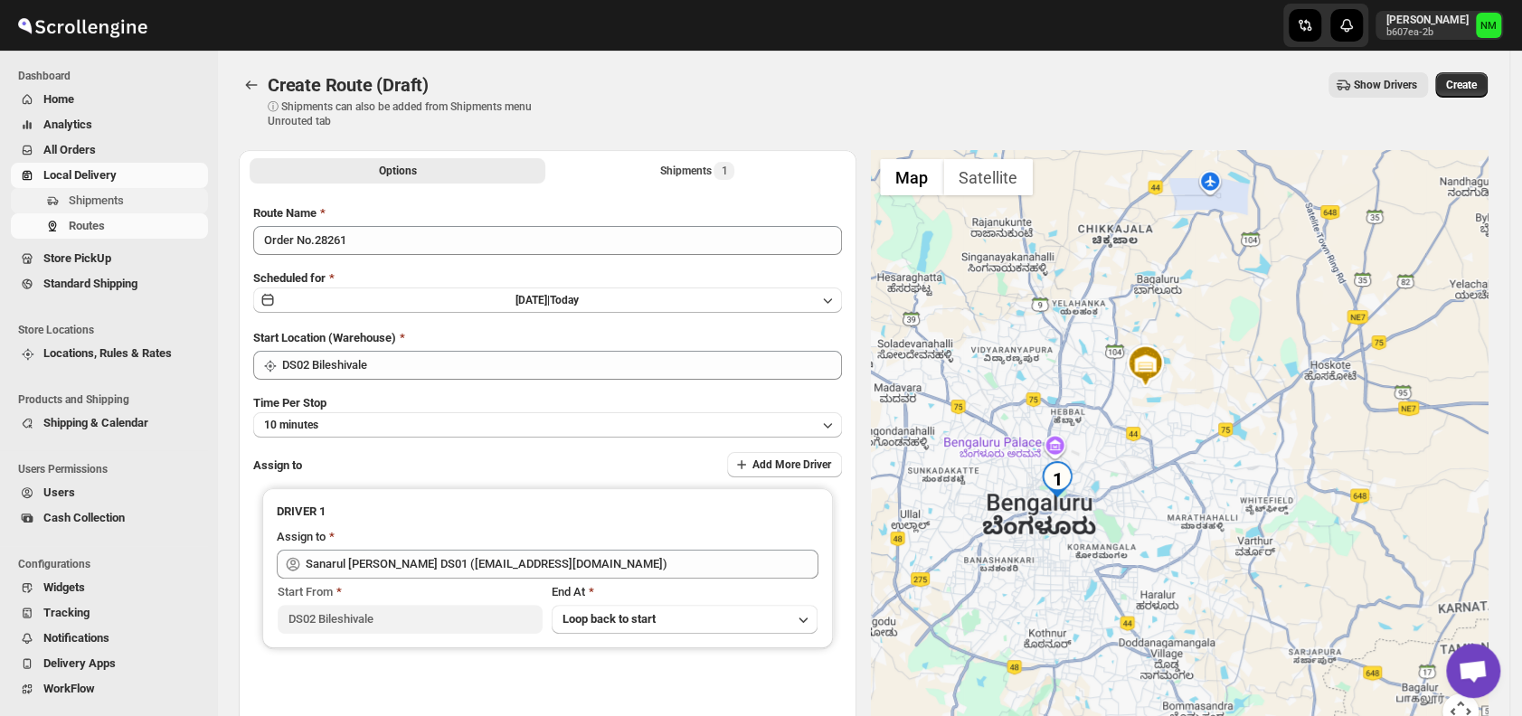
click at [86, 199] on span "Shipments" at bounding box center [96, 201] width 55 height 14
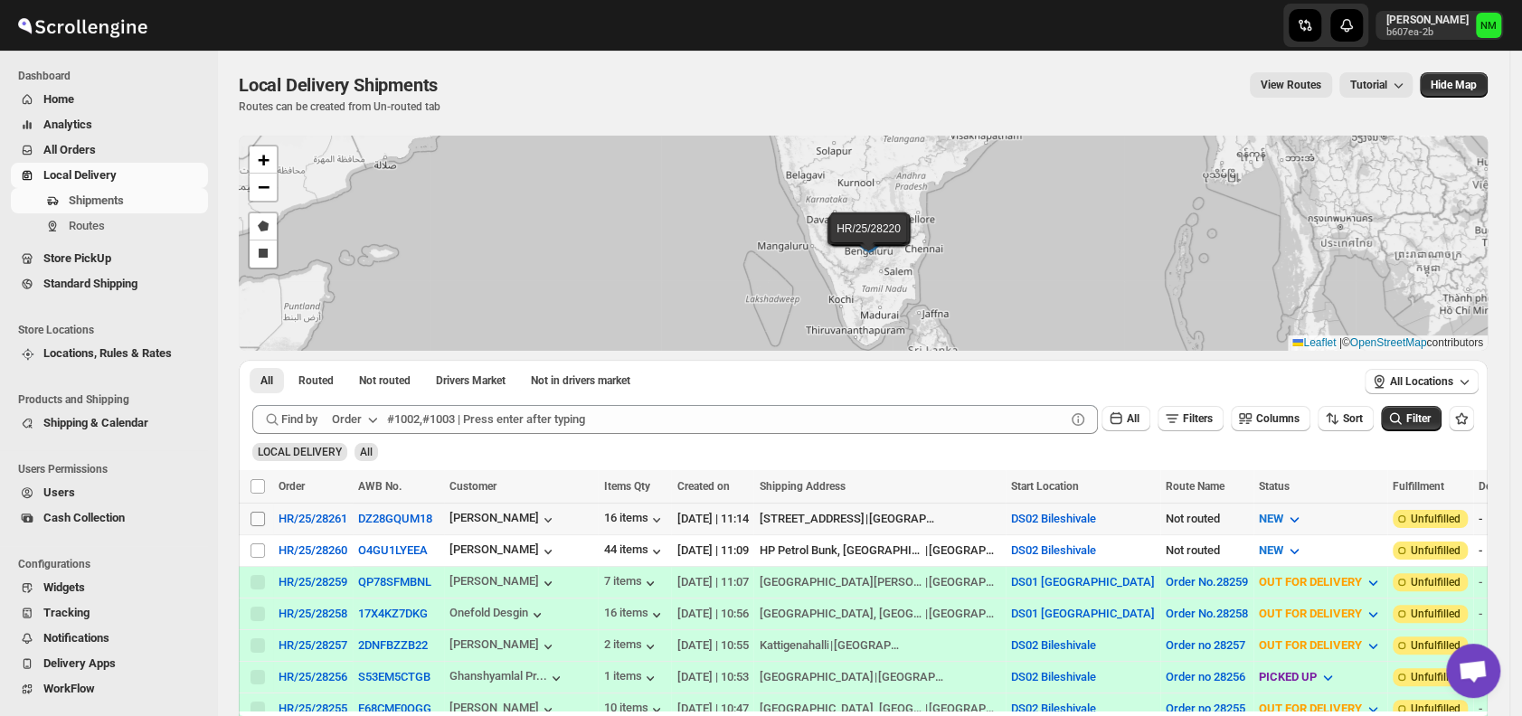
click at [259, 515] on input "Select shipment" at bounding box center [257, 519] width 14 height 14
checkbox input "true"
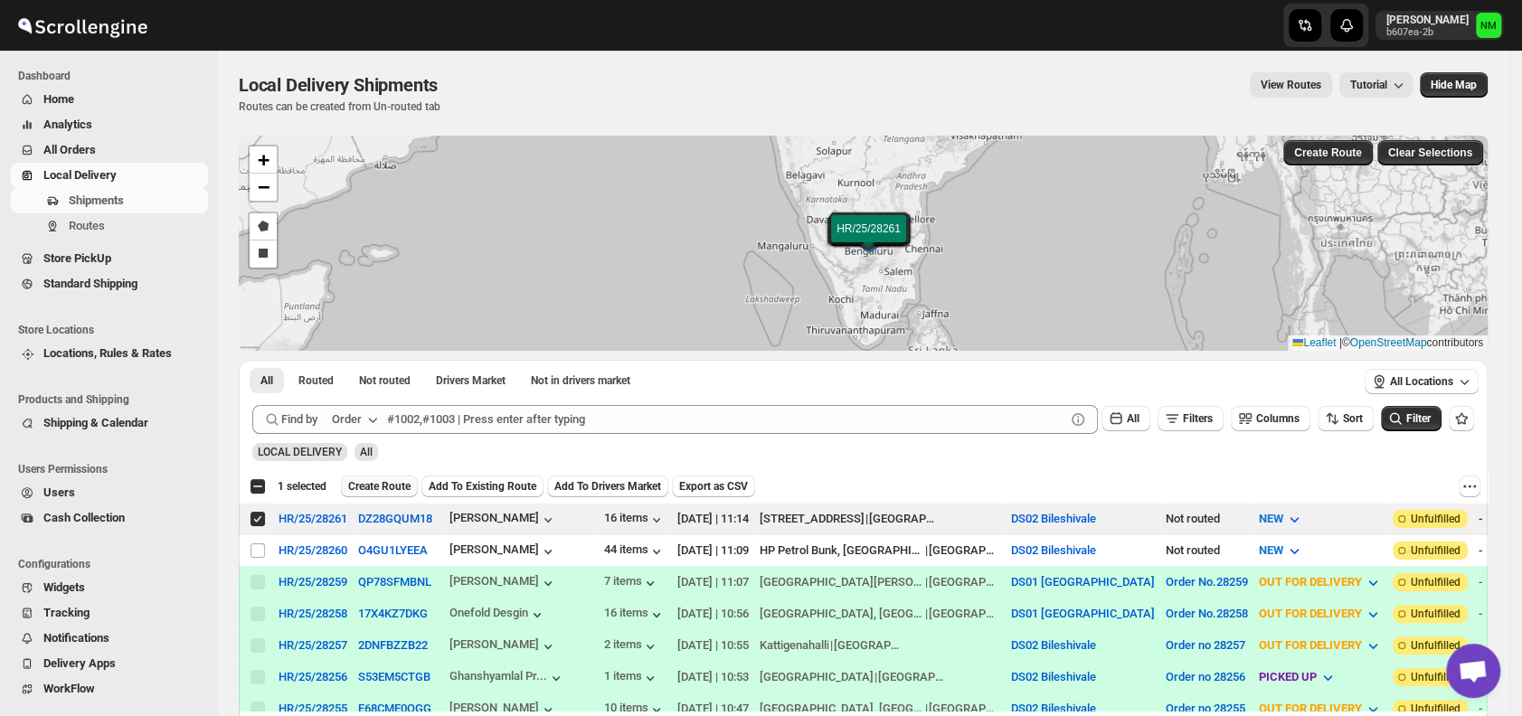
click at [361, 492] on button "Create Route" at bounding box center [379, 487] width 77 height 22
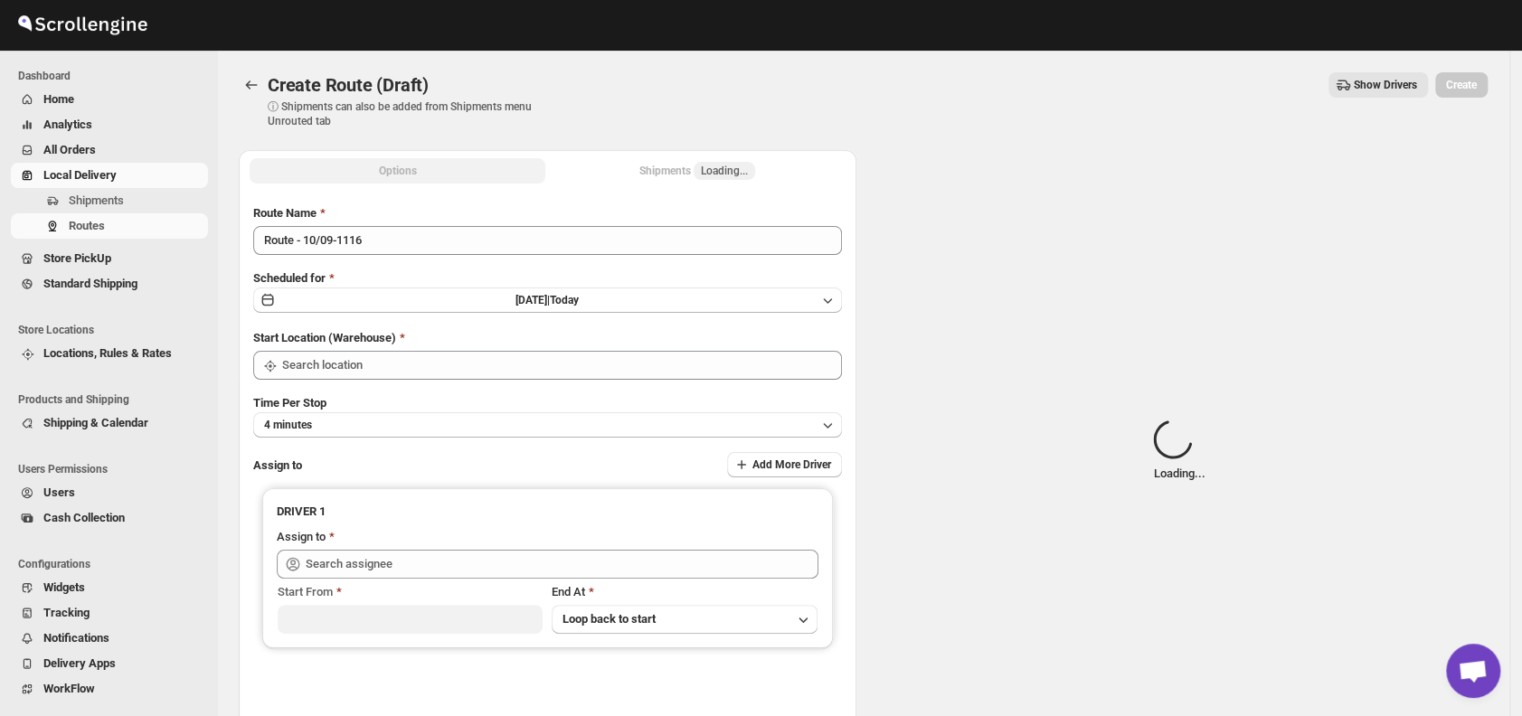
type input "DS02 Bileshivale"
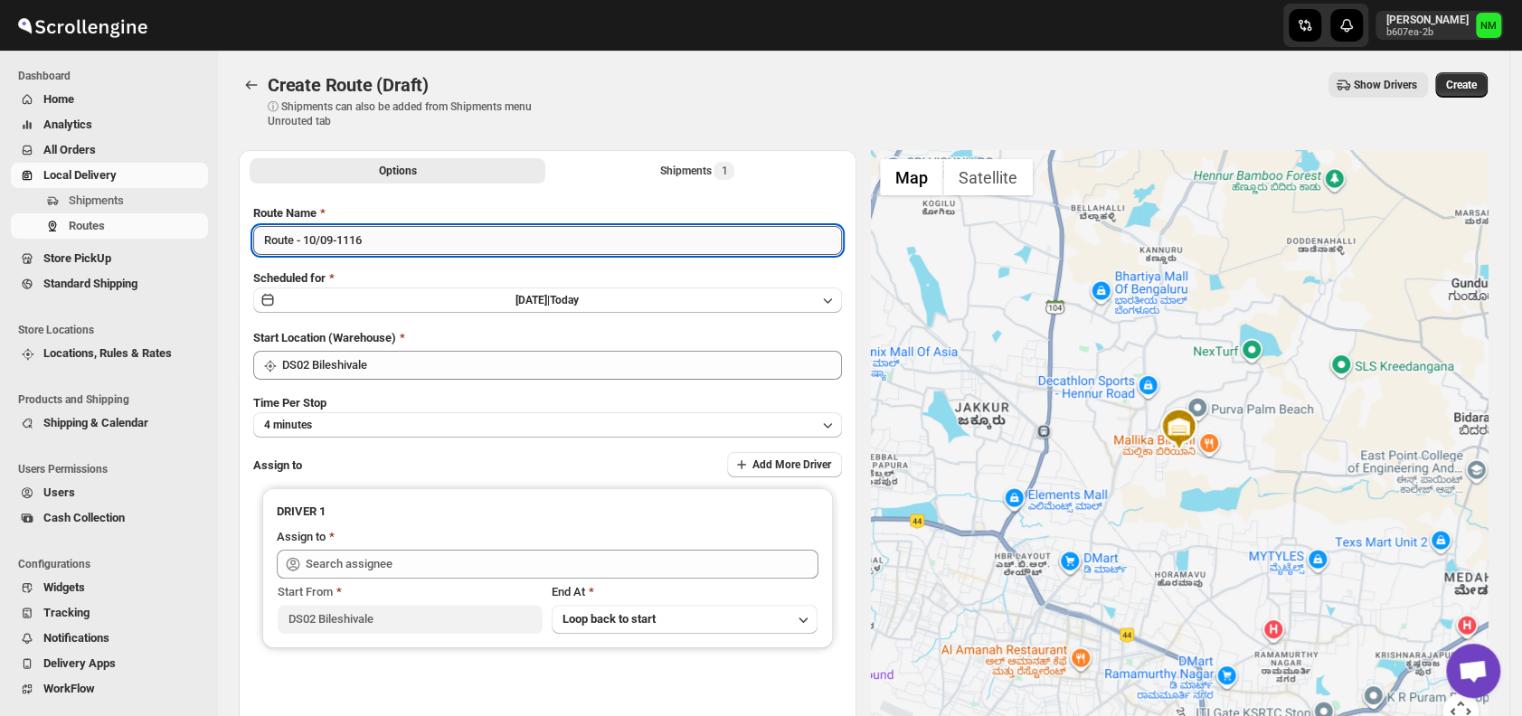
click at [476, 241] on input "Route - 10/09-1116" at bounding box center [547, 240] width 589 height 29
type input "R"
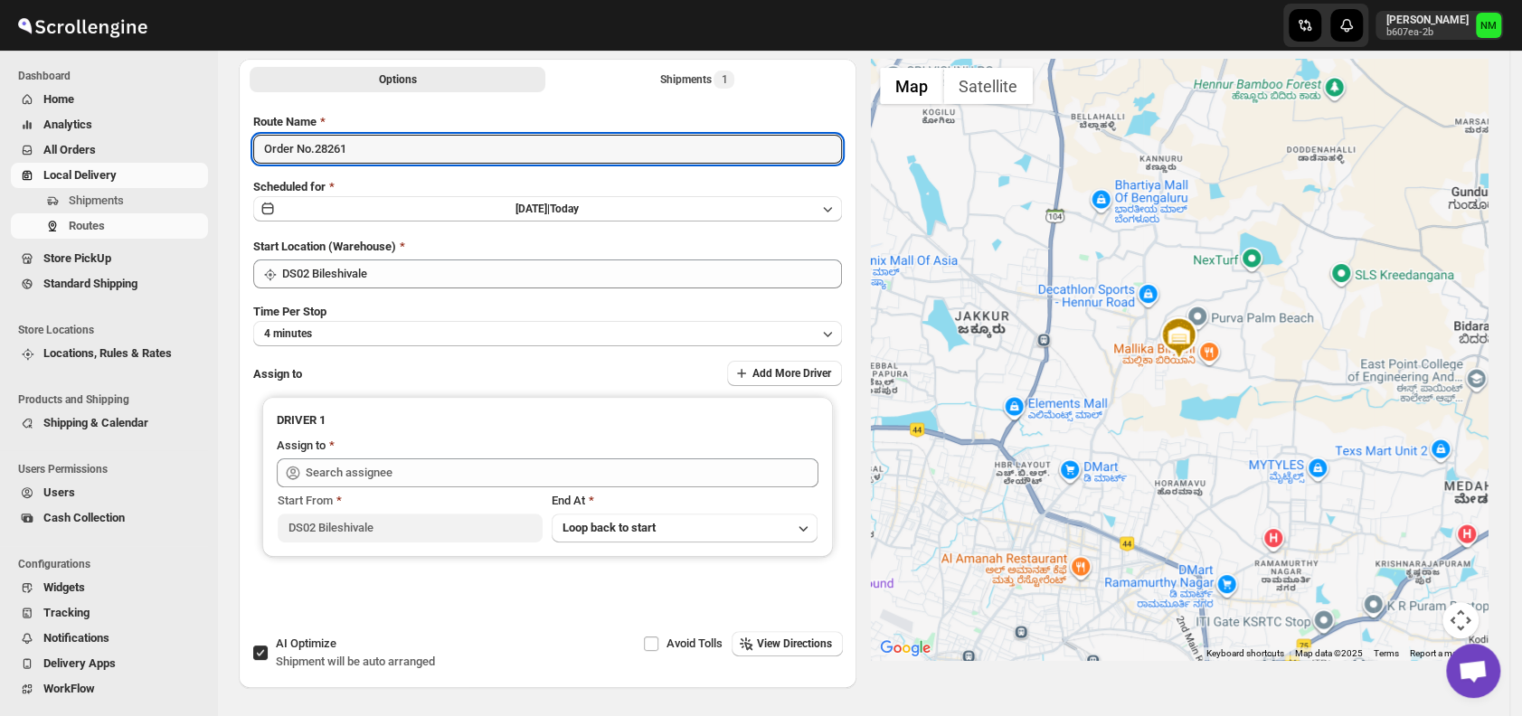
scroll to position [98, 0]
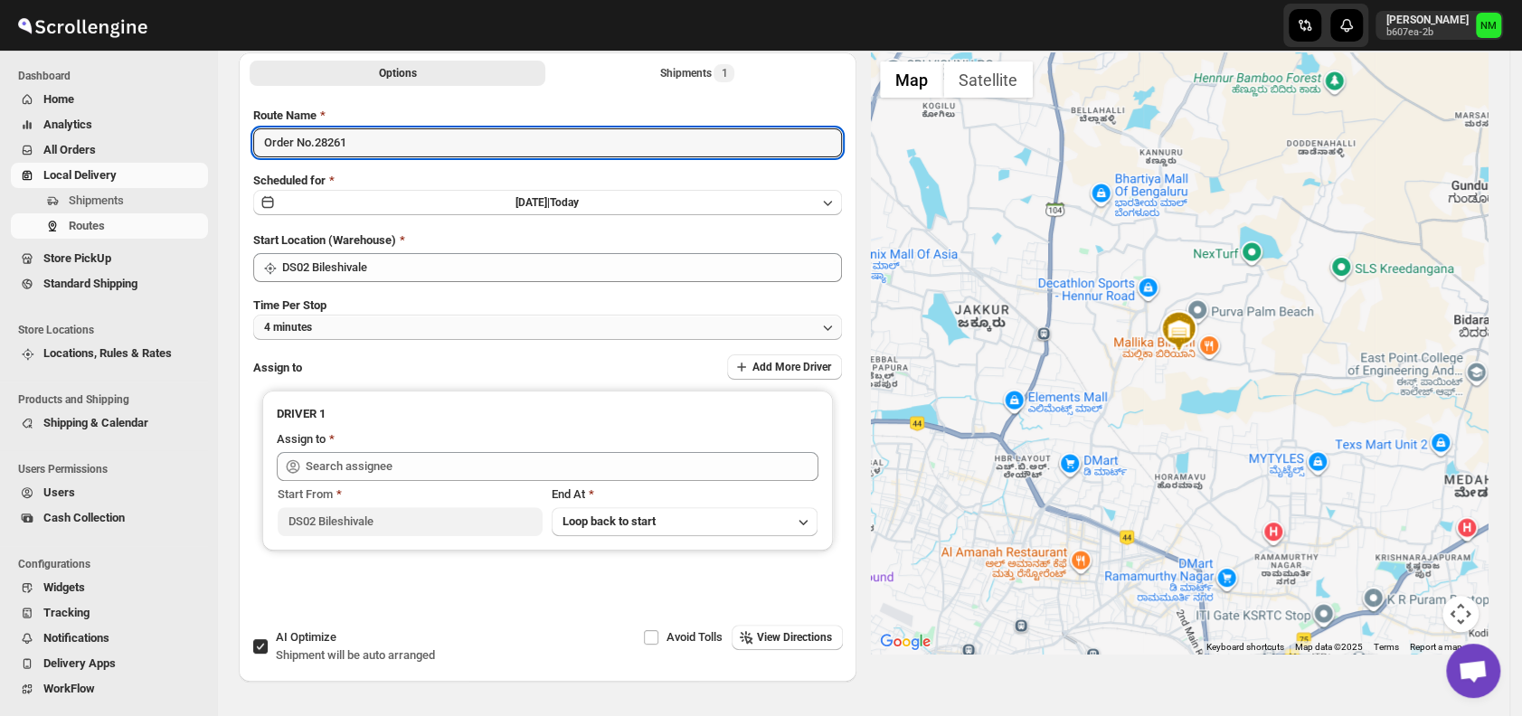
type input "Order No.28261"
click at [358, 318] on button "4 minutes" at bounding box center [547, 327] width 589 height 25
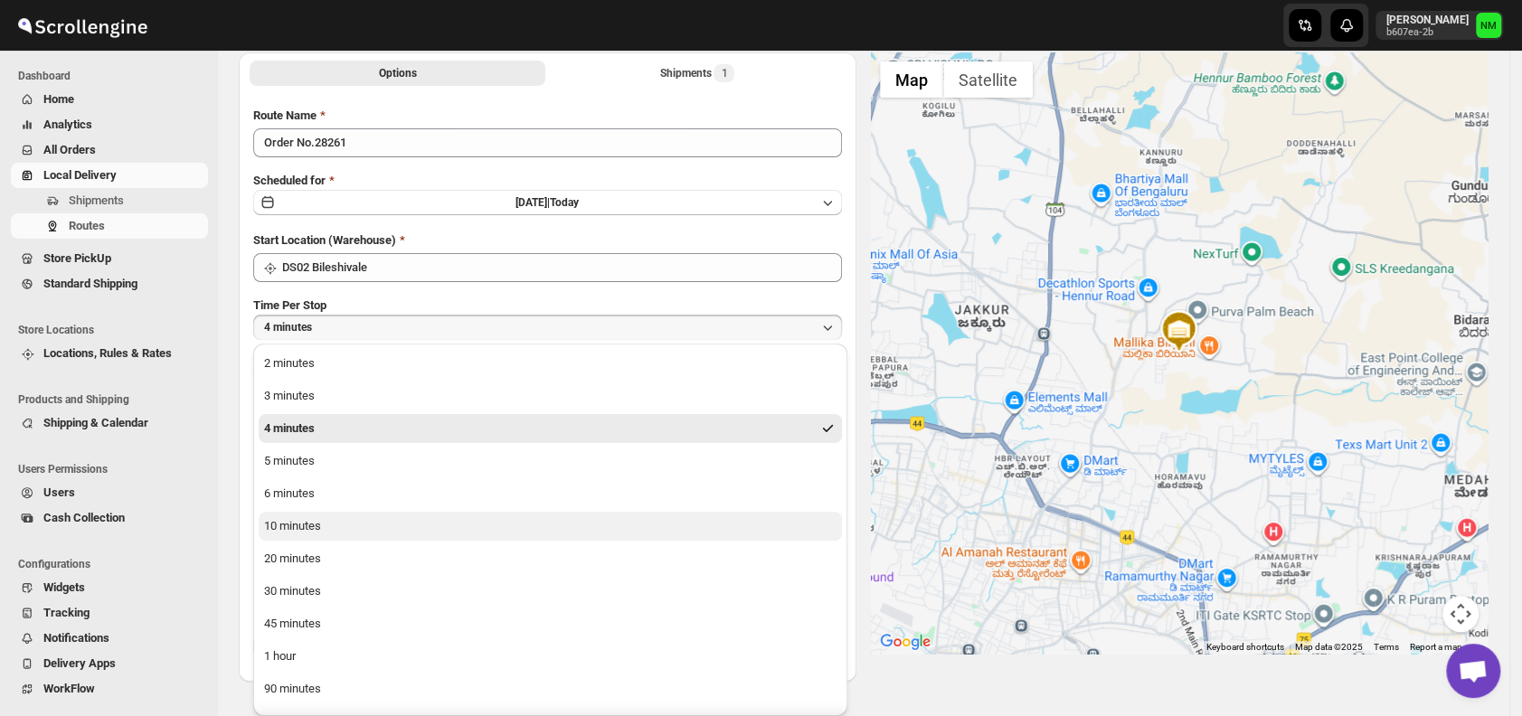
click at [296, 527] on div "10 minutes" at bounding box center [292, 526] width 57 height 18
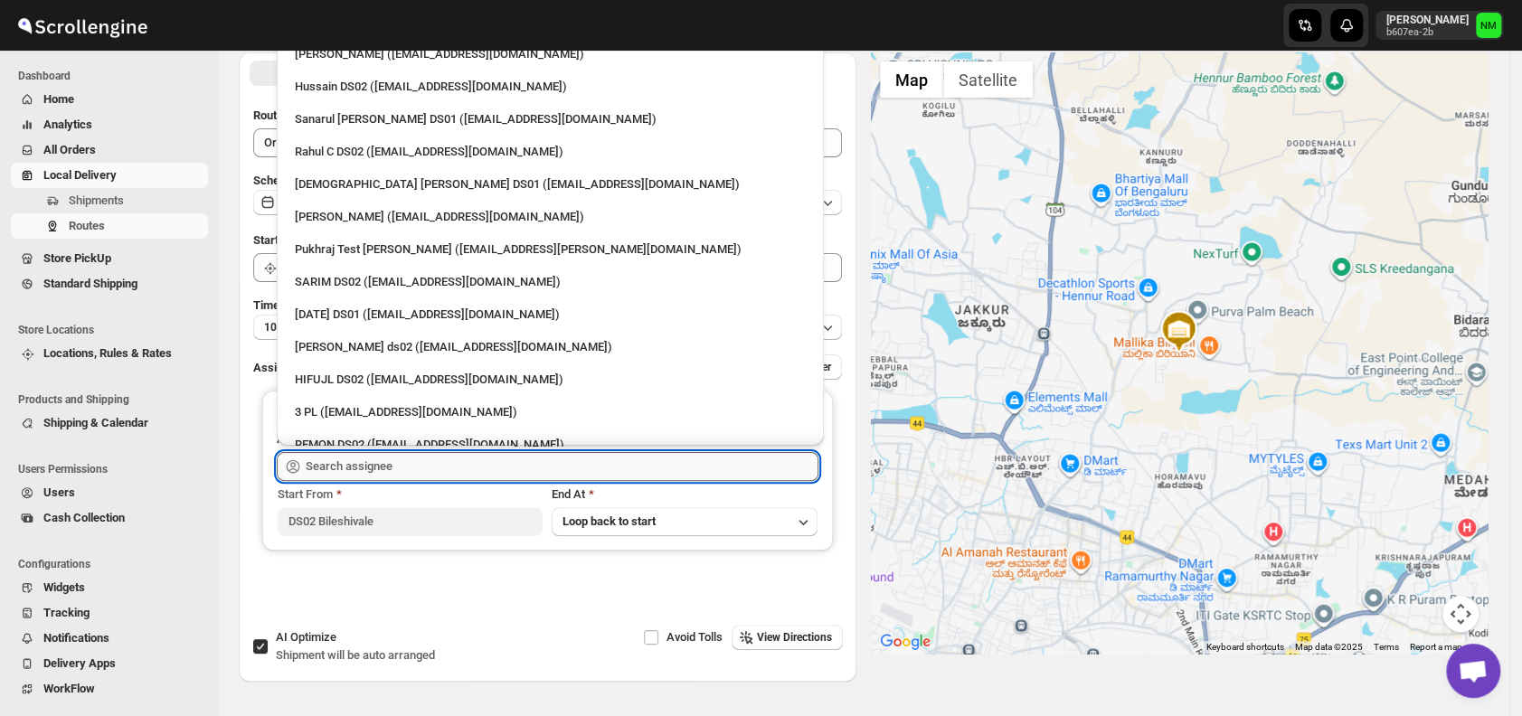
click at [420, 461] on input "text" at bounding box center [562, 466] width 513 height 29
click at [343, 114] on div "Sanarul [PERSON_NAME] DS01 ([EMAIL_ADDRESS][DOMAIN_NAME])" at bounding box center [550, 119] width 511 height 18
type input "Sanarul [PERSON_NAME] DS01 ([EMAIL_ADDRESS][DOMAIN_NAME])"
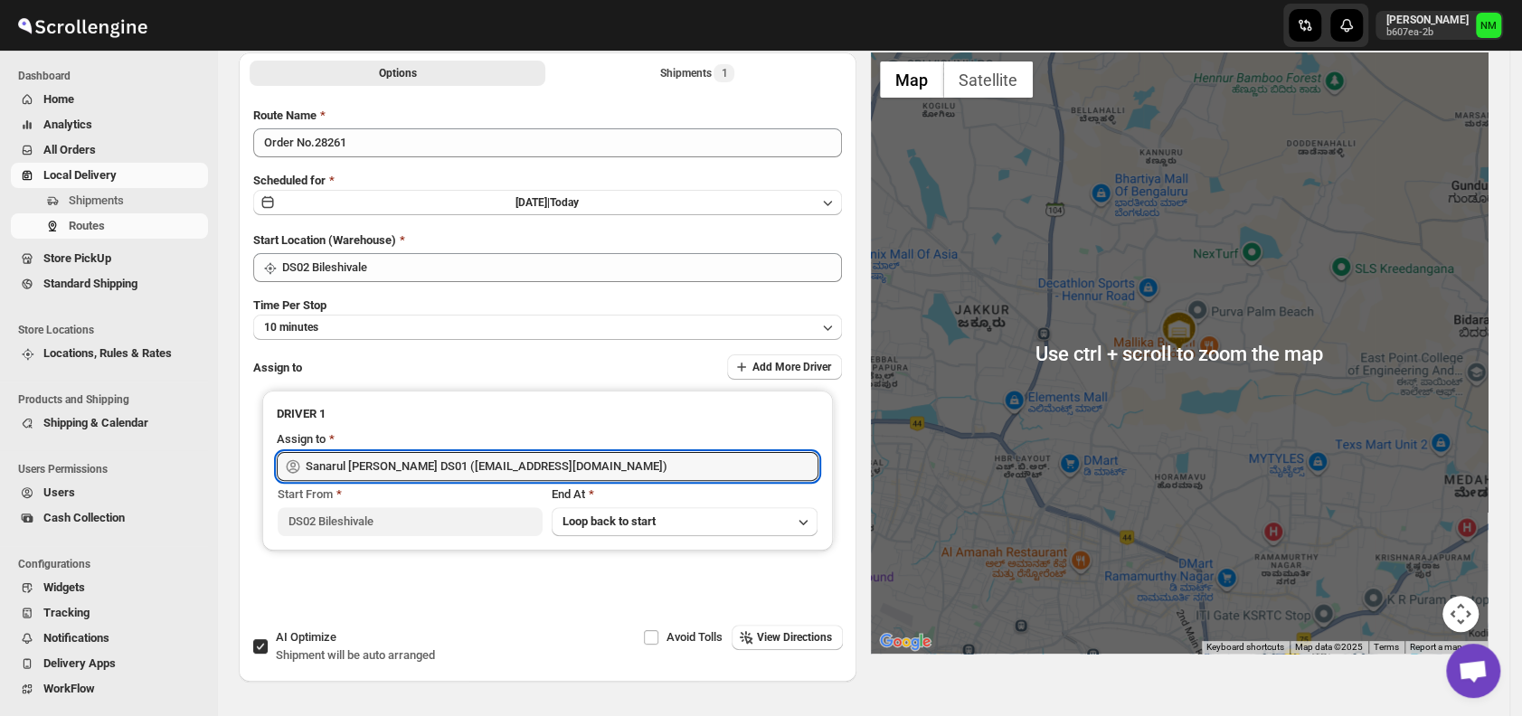
scroll to position [0, 0]
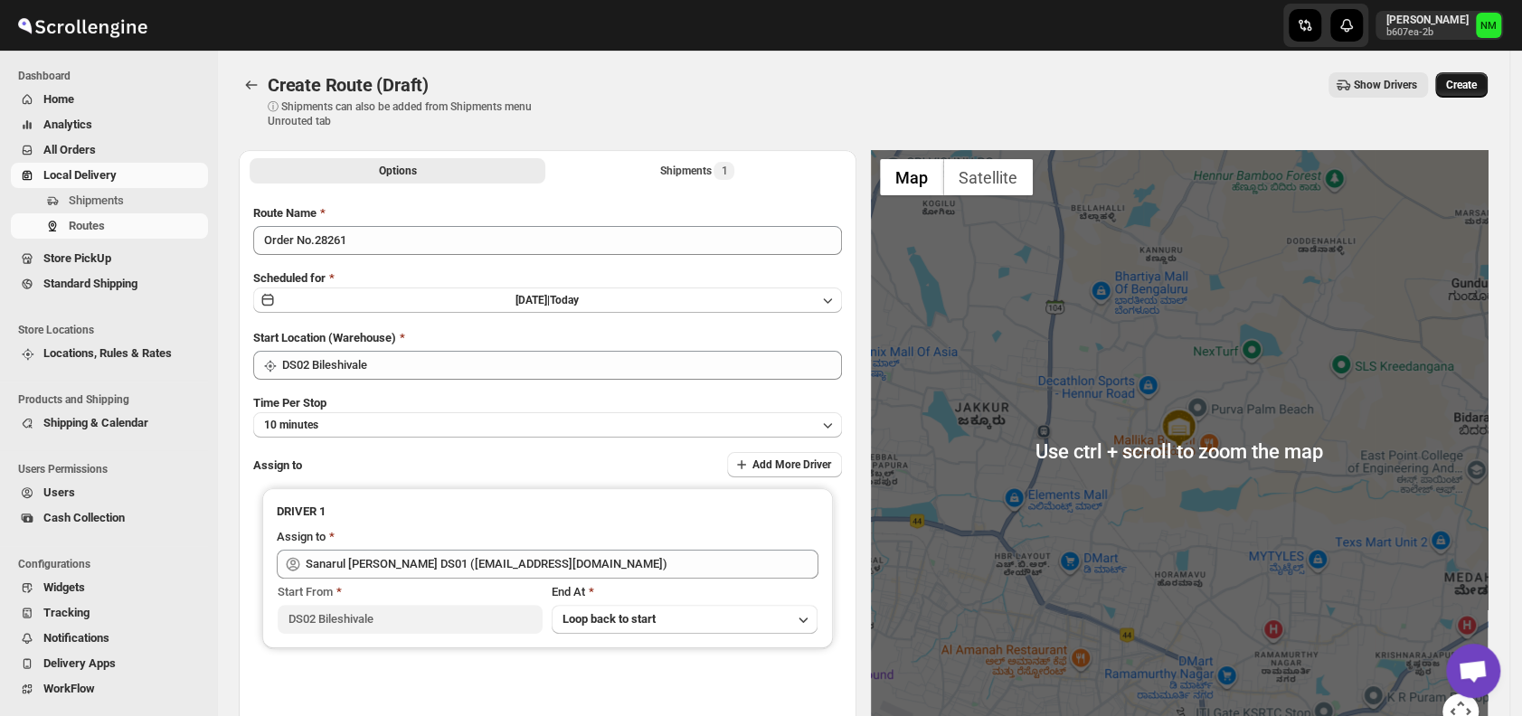
click at [1478, 76] on button "Create" at bounding box center [1461, 84] width 52 height 25
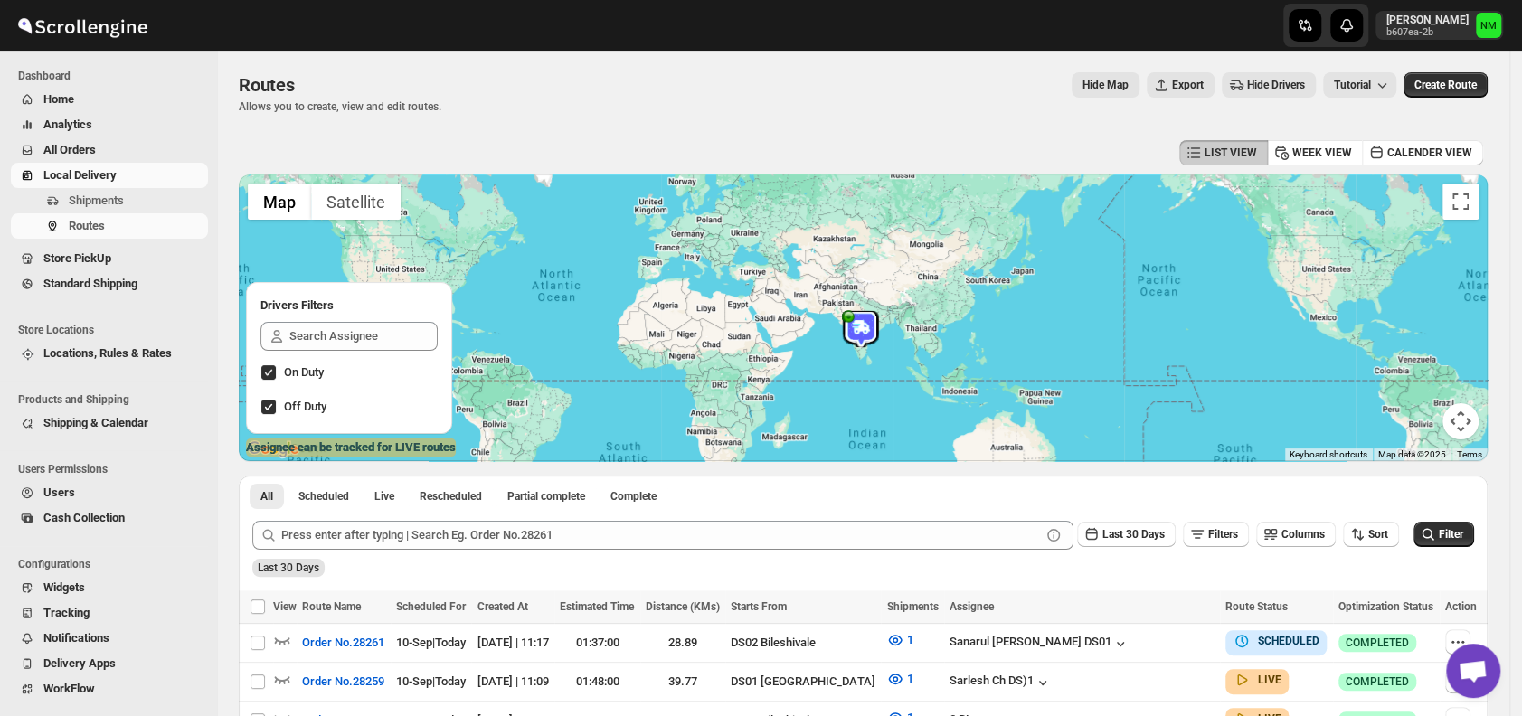
scroll to position [238, 0]
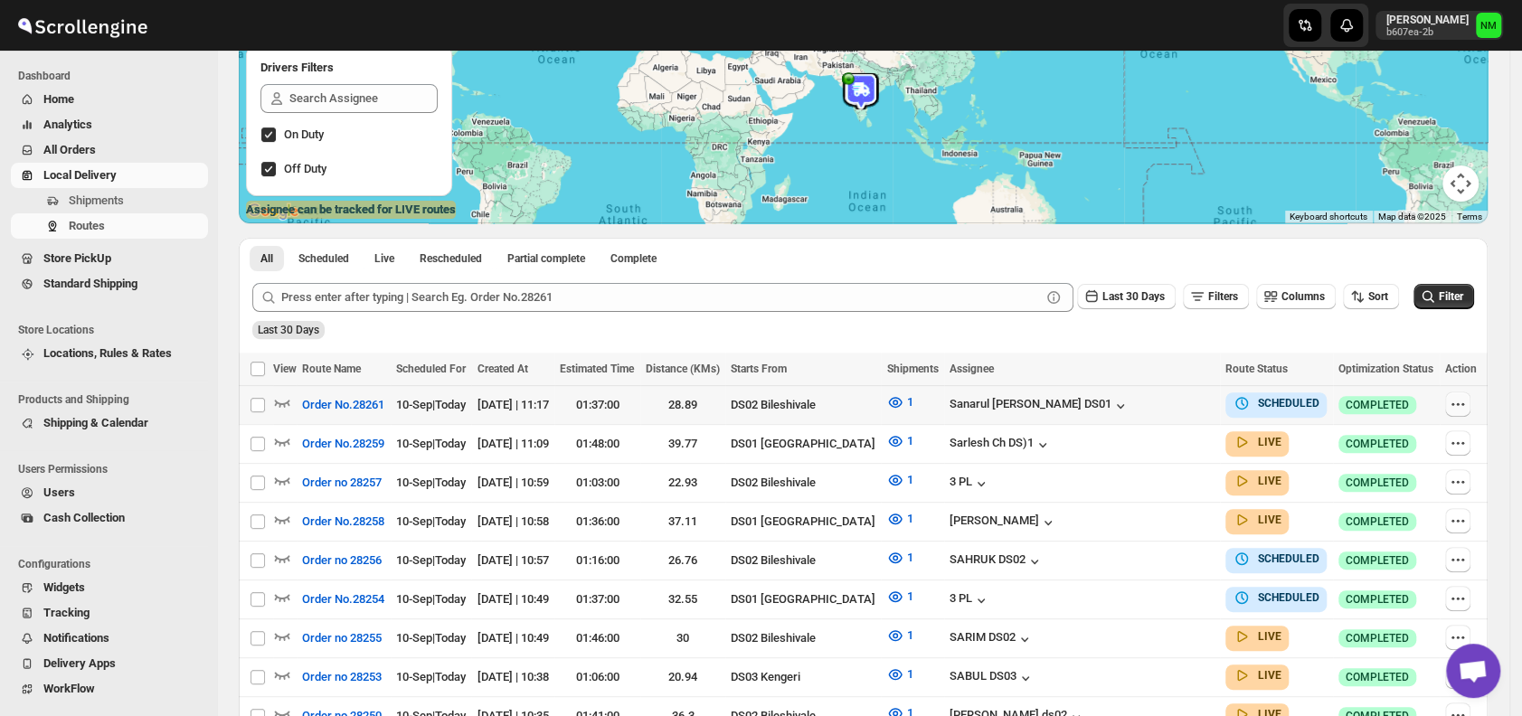
click at [1459, 403] on icon "button" at bounding box center [1458, 404] width 18 height 18
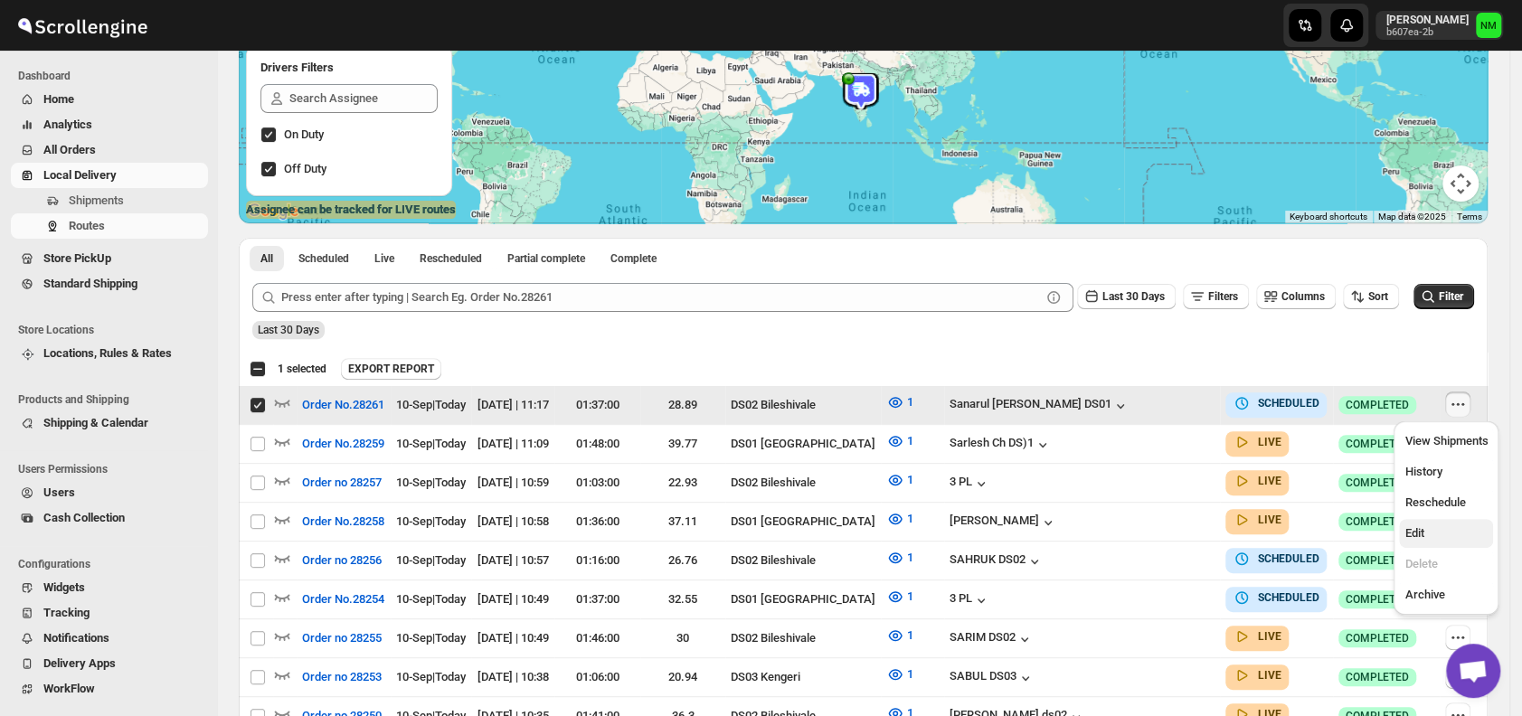
click at [1436, 537] on span "Edit" at bounding box center [1445, 533] width 83 height 18
checkbox input "false"
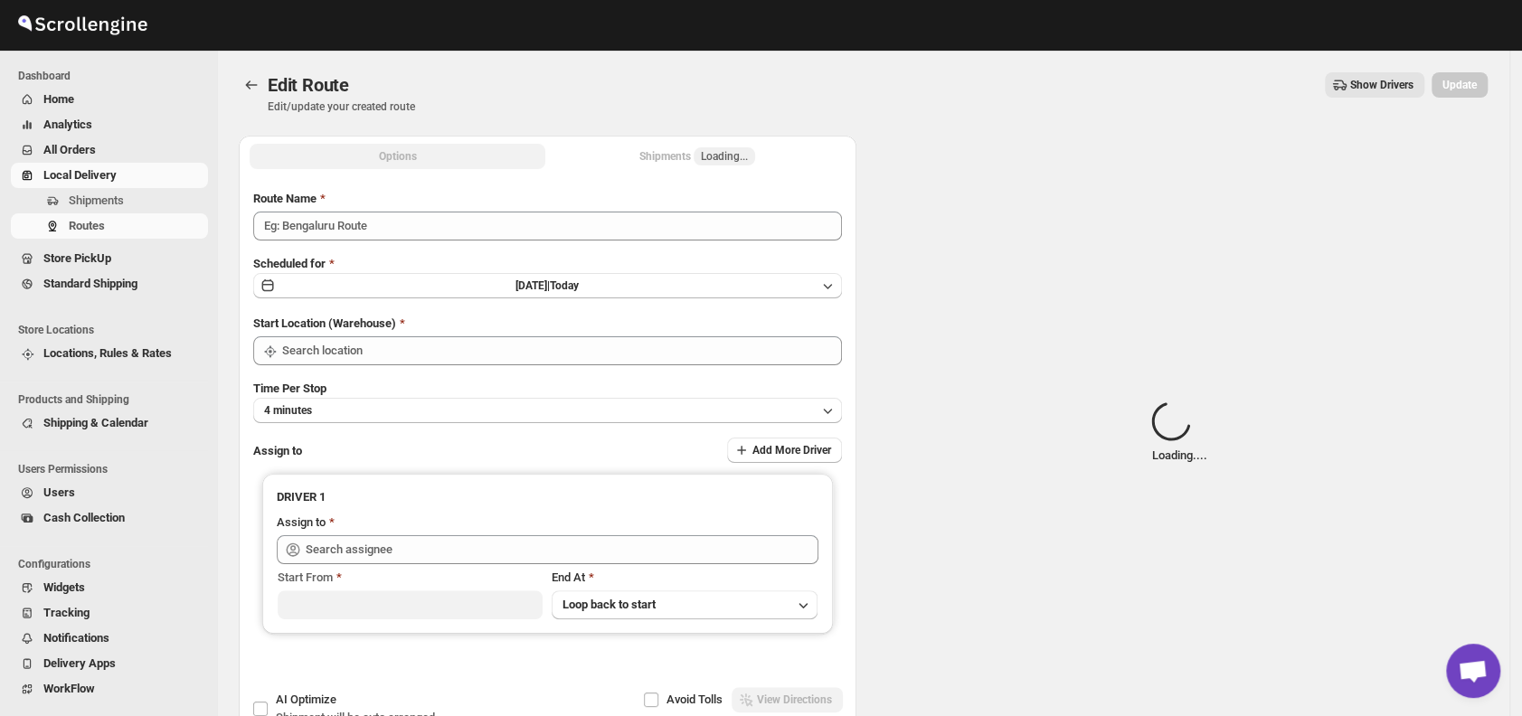
type input "Order No.28261"
type input "DS02 Bileshivale"
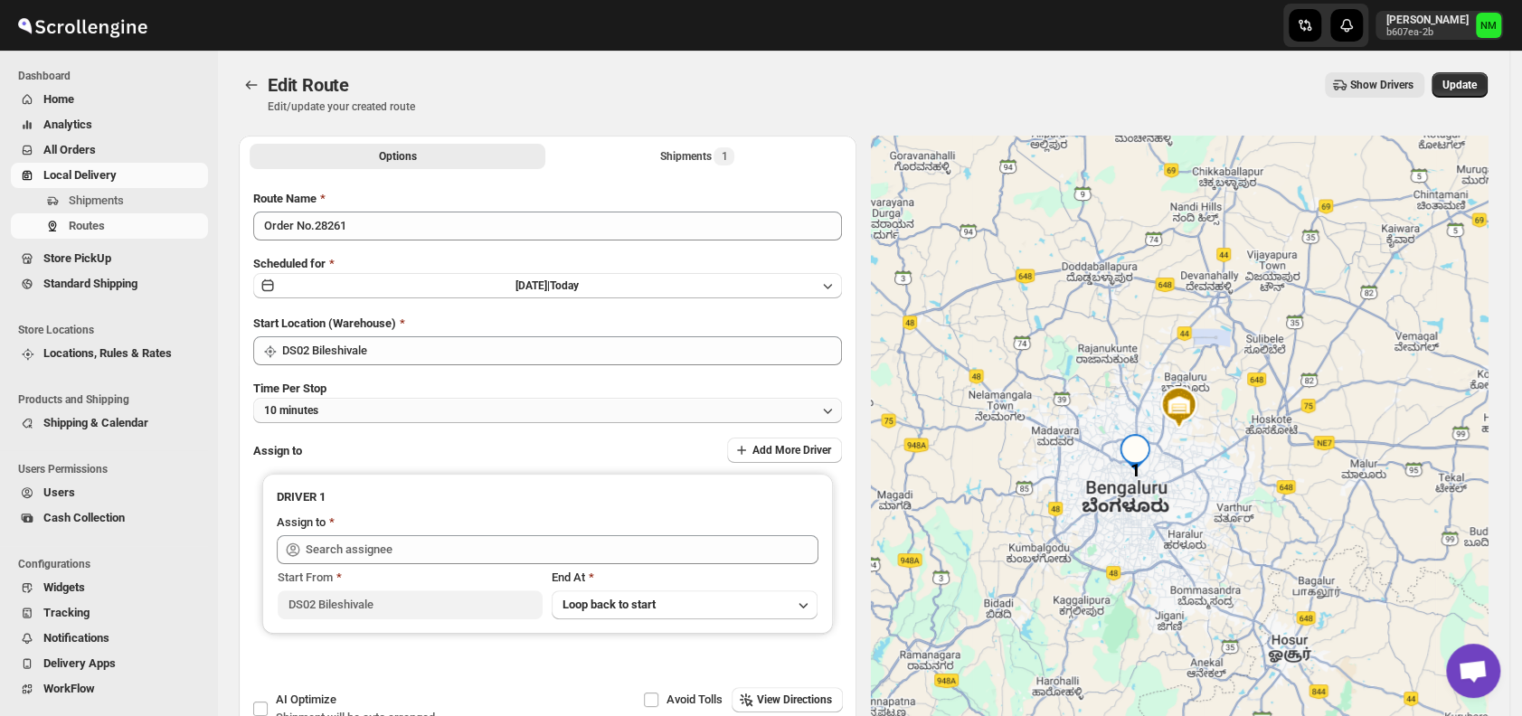
type input "Sanarul [PERSON_NAME] DS01 ([EMAIL_ADDRESS][DOMAIN_NAME])"
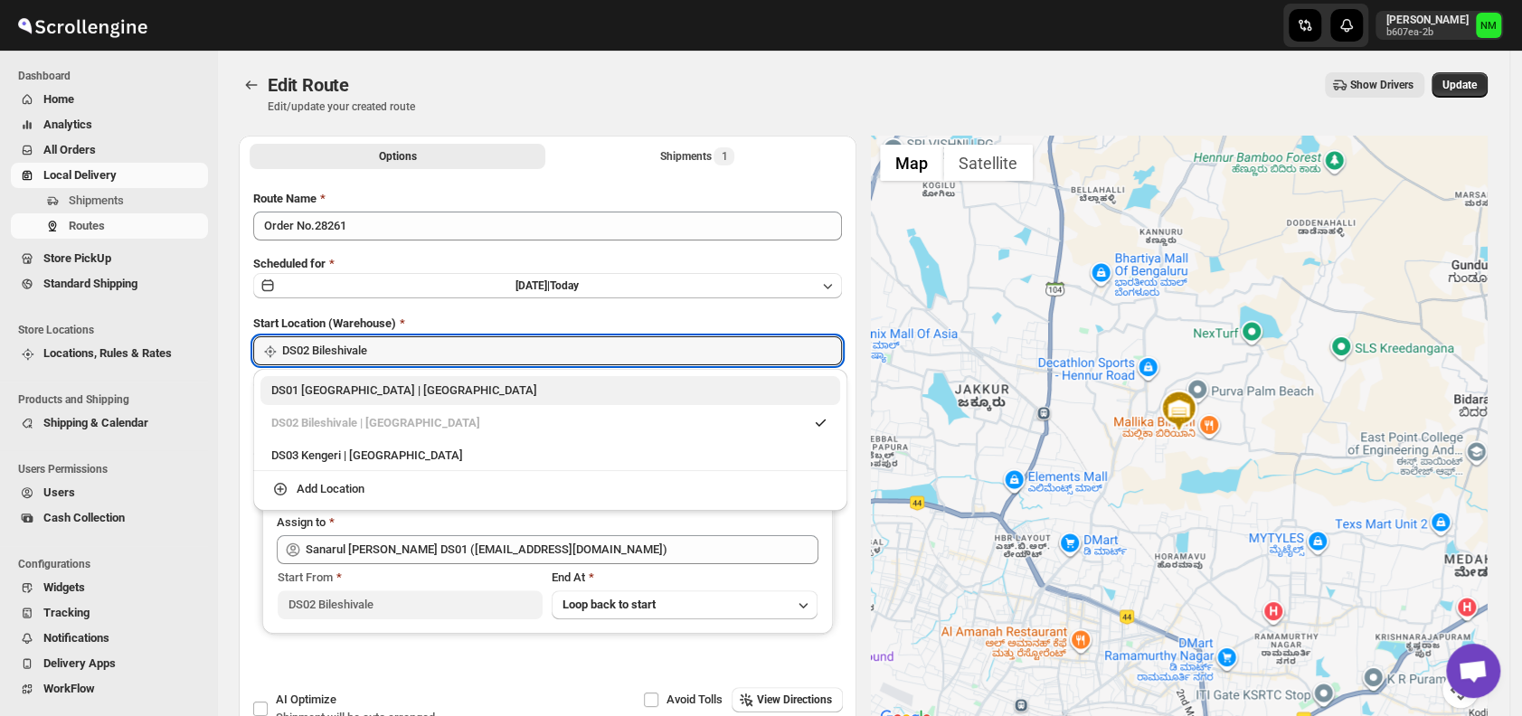
click at [282, 395] on div "DS01 Sarjapur | Bengaluru" at bounding box center [550, 391] width 558 height 18
type input "DS01 [GEOGRAPHIC_DATA]"
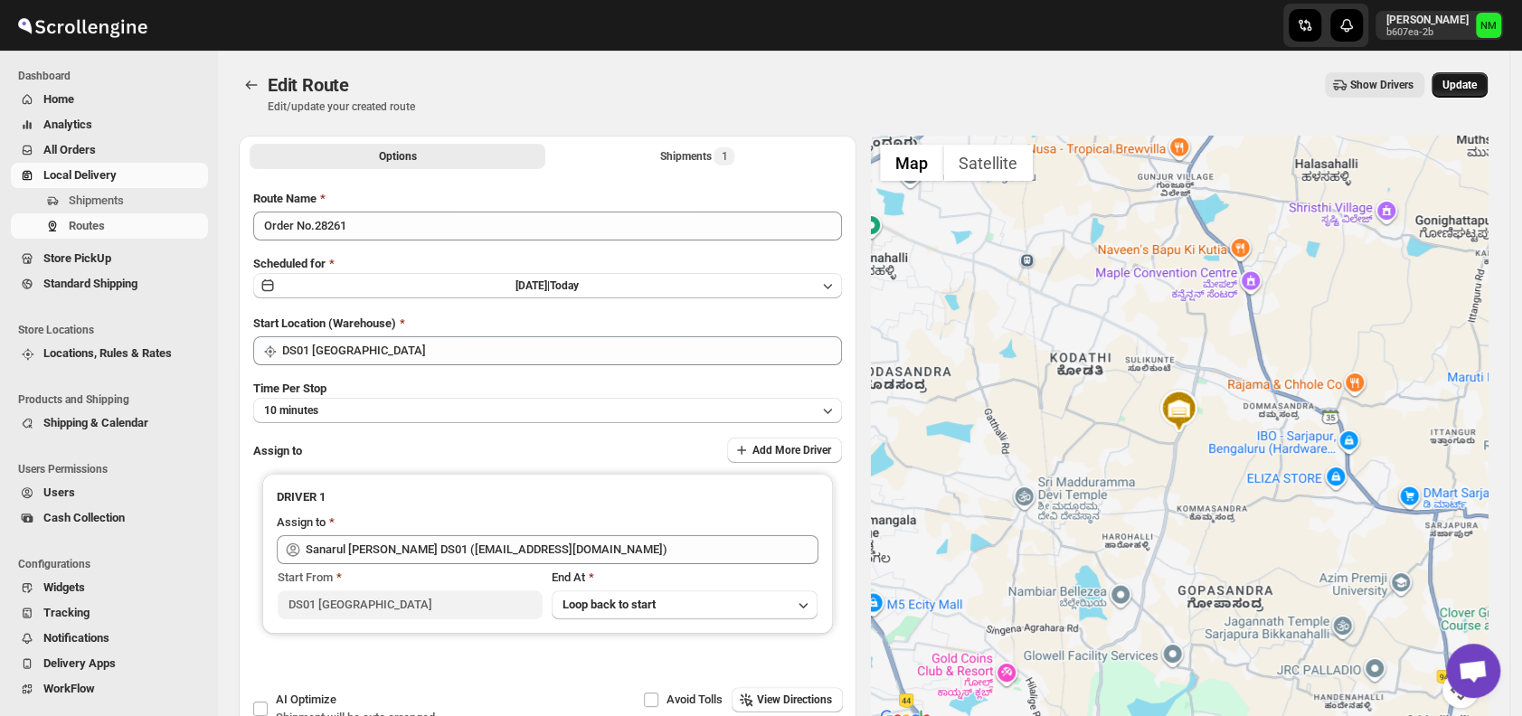
click at [1468, 95] on button "Update" at bounding box center [1459, 84] width 56 height 25
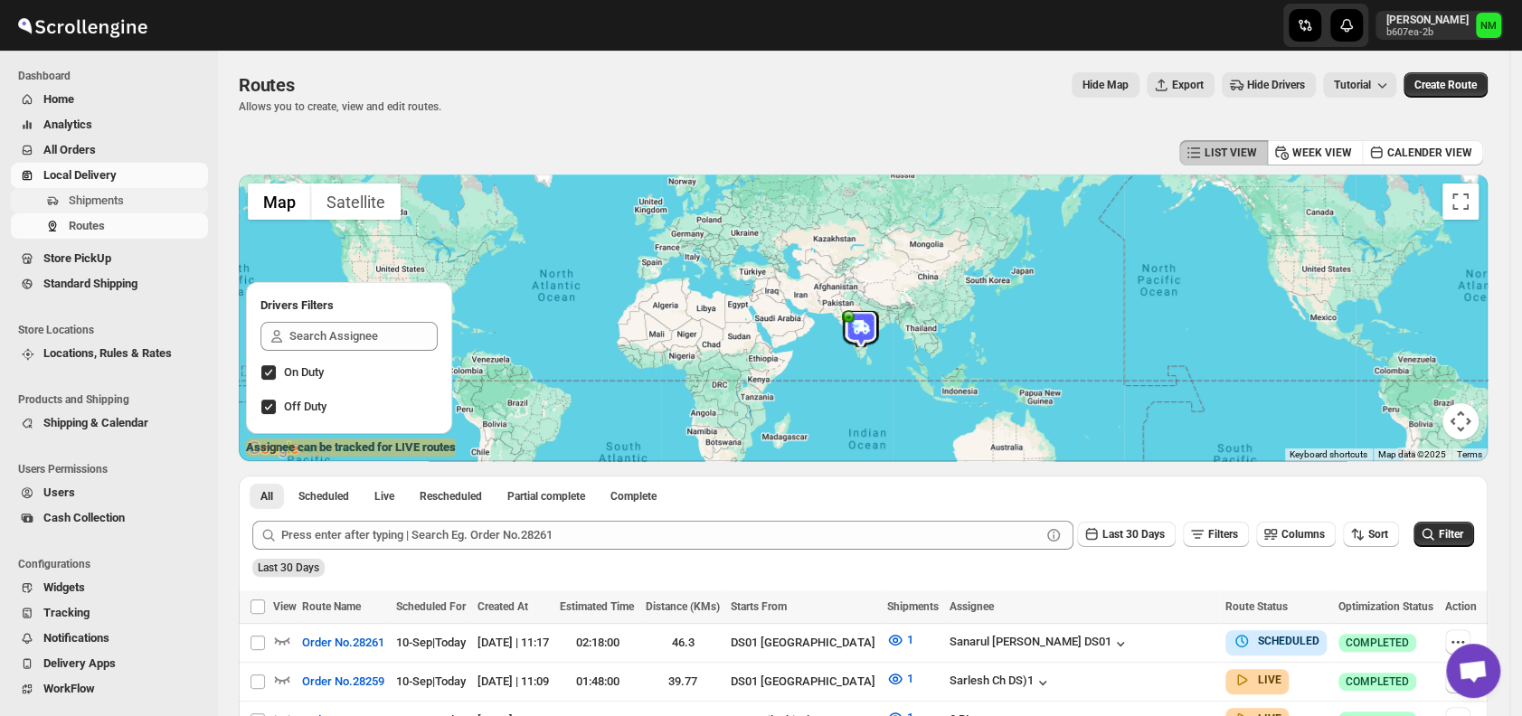
click at [119, 199] on span "Shipments" at bounding box center [96, 201] width 55 height 14
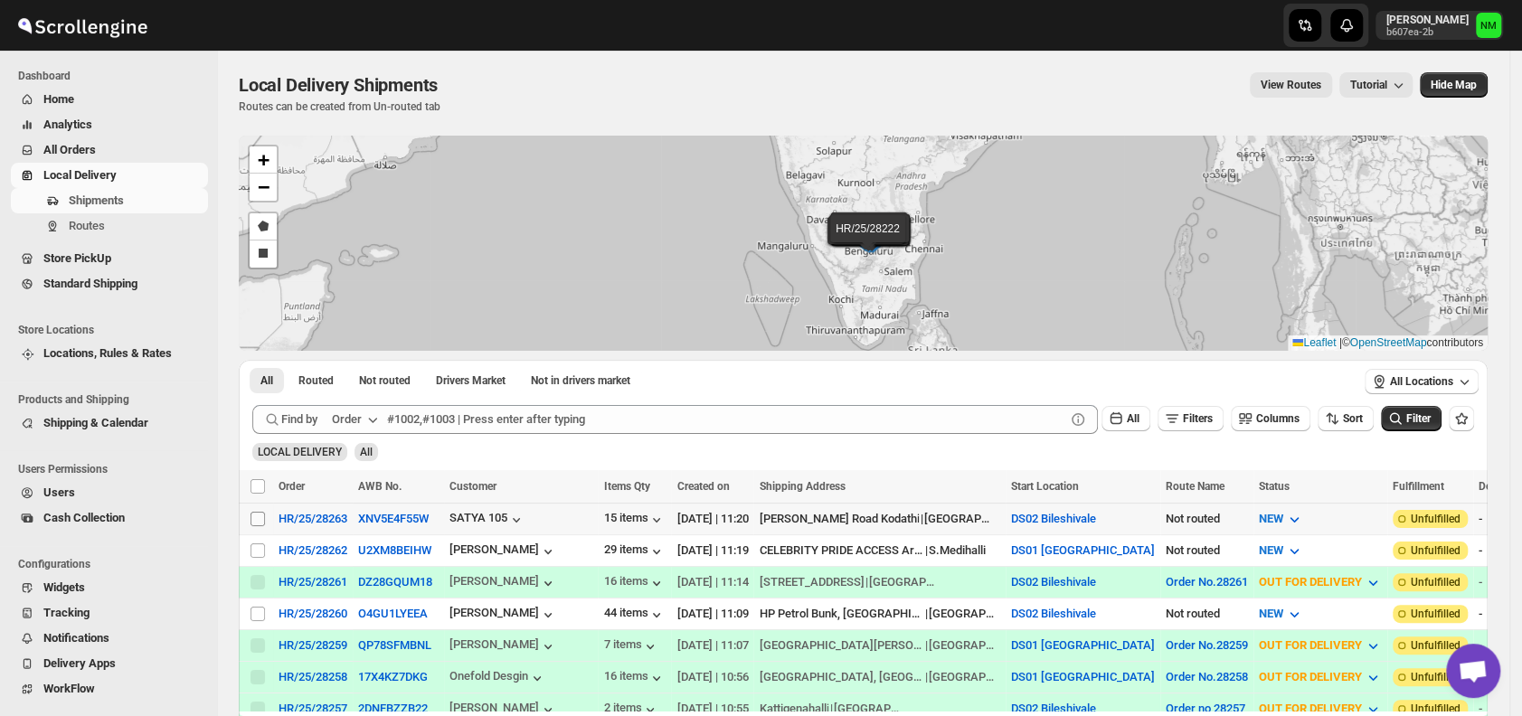
click at [255, 516] on input "Select shipment" at bounding box center [257, 519] width 14 height 14
checkbox input "true"
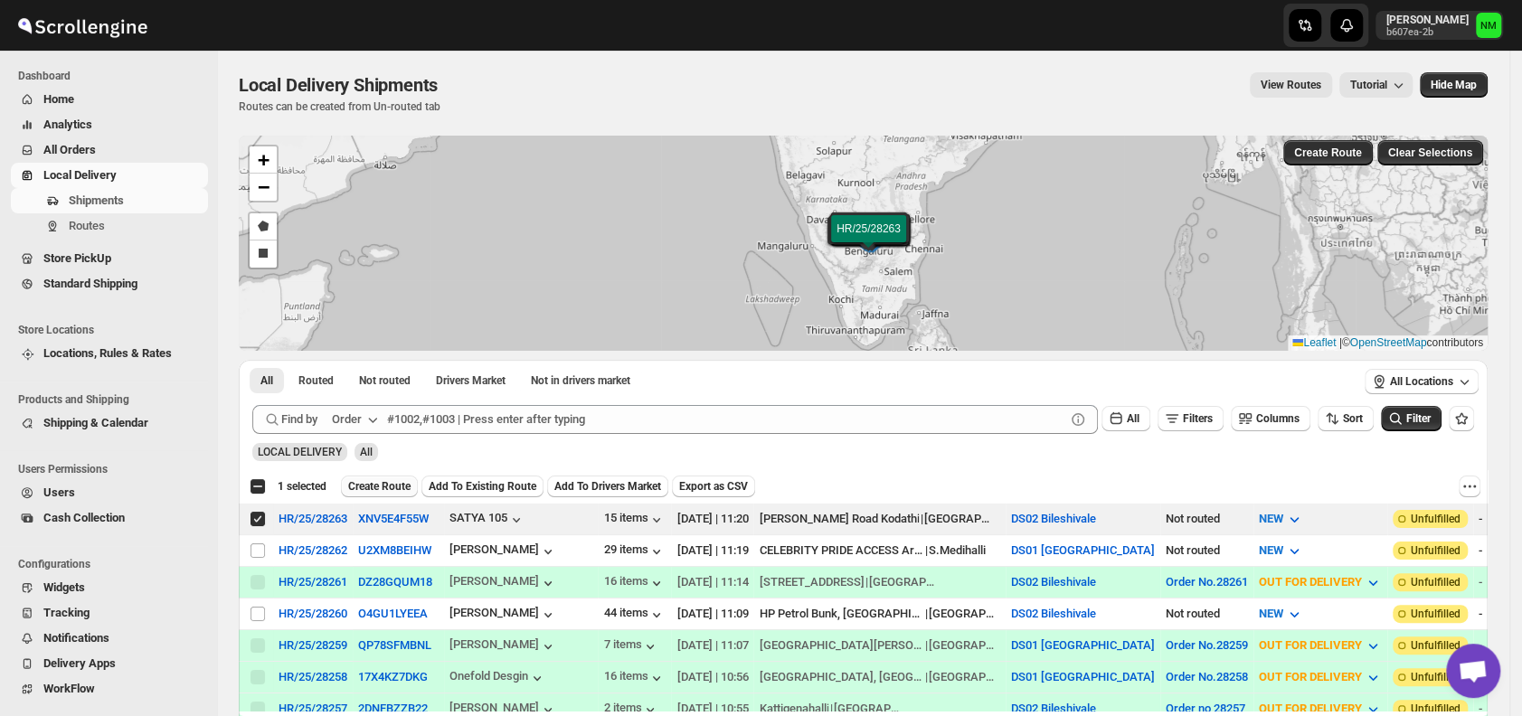
click at [364, 486] on span "Create Route" at bounding box center [379, 486] width 62 height 14
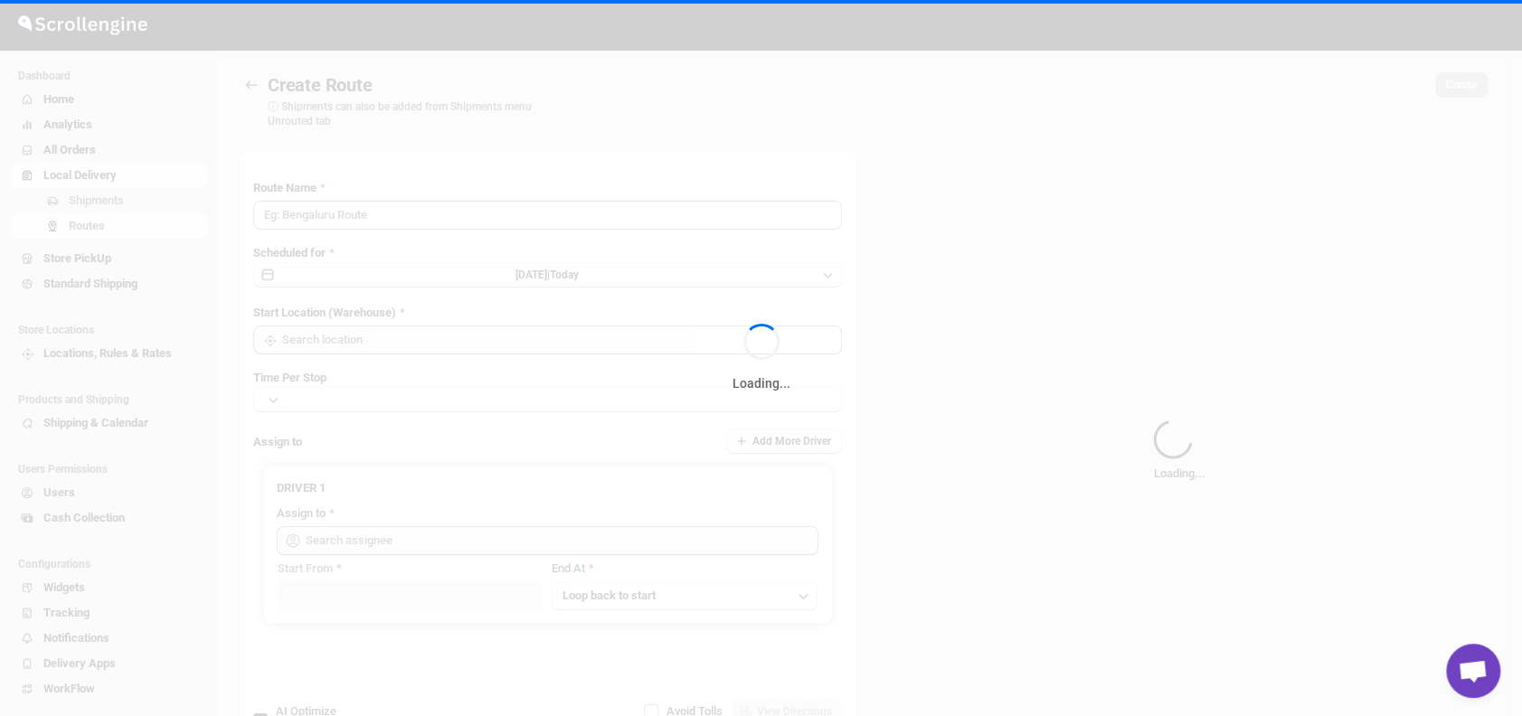
type input "Route - 10/09-1121"
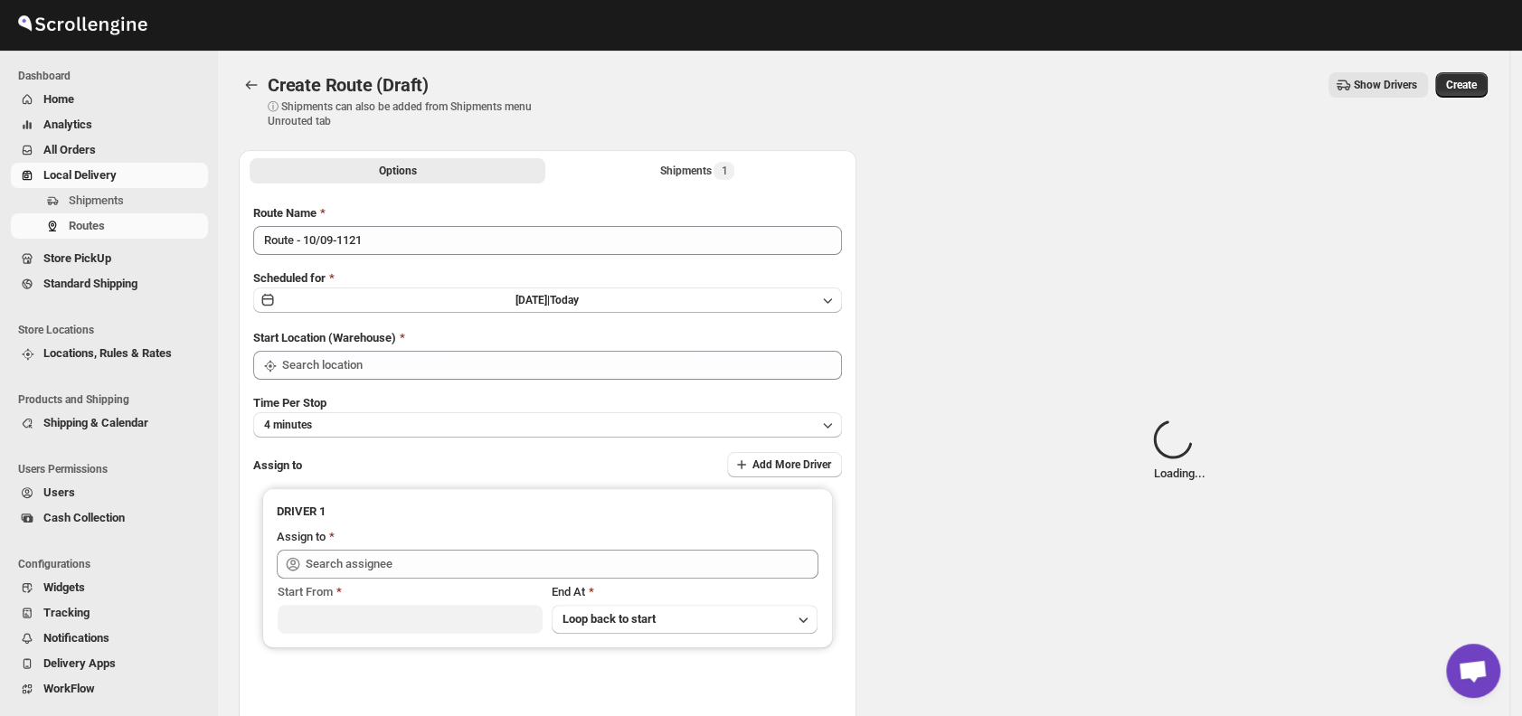
type input "DS02 Bileshivale"
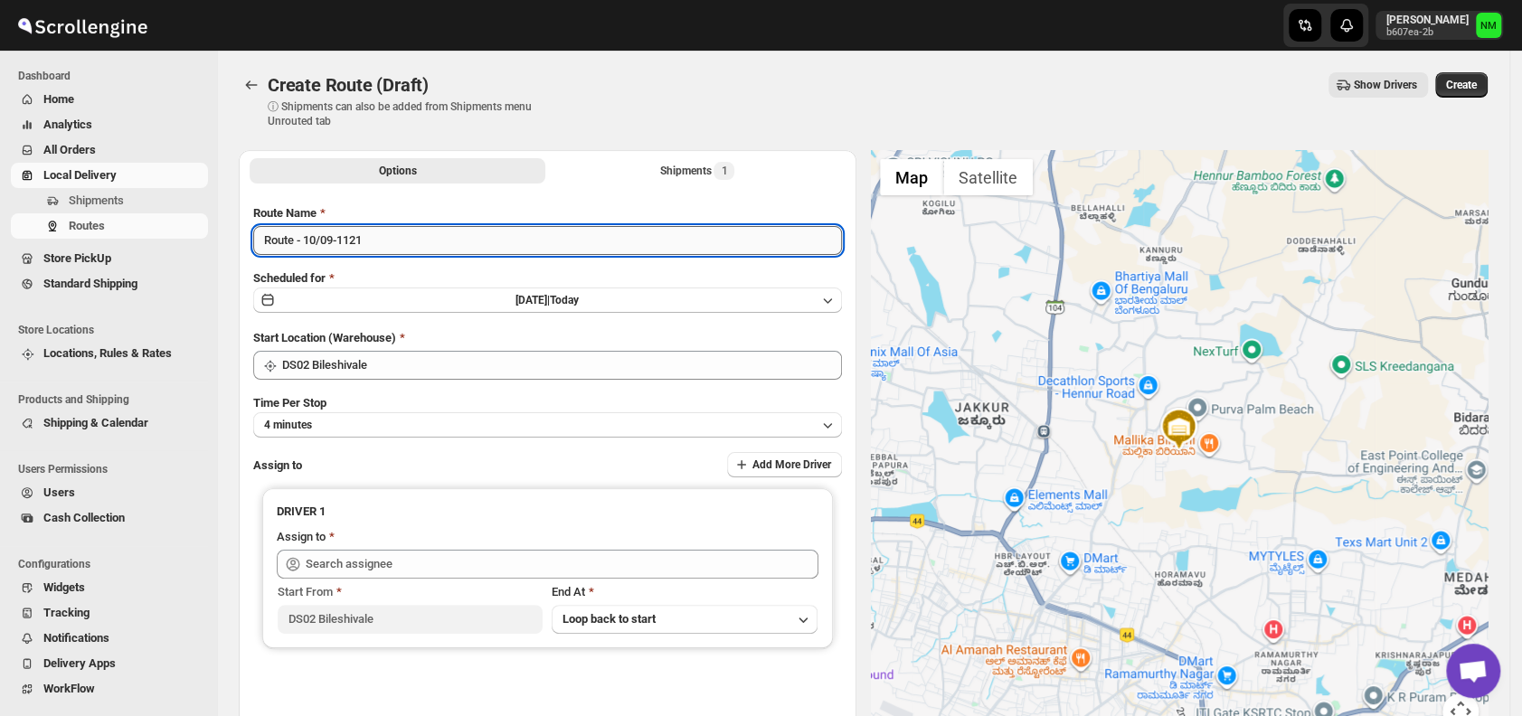
click at [413, 250] on input "Route - 10/09-1121" at bounding box center [547, 240] width 589 height 29
type input "R"
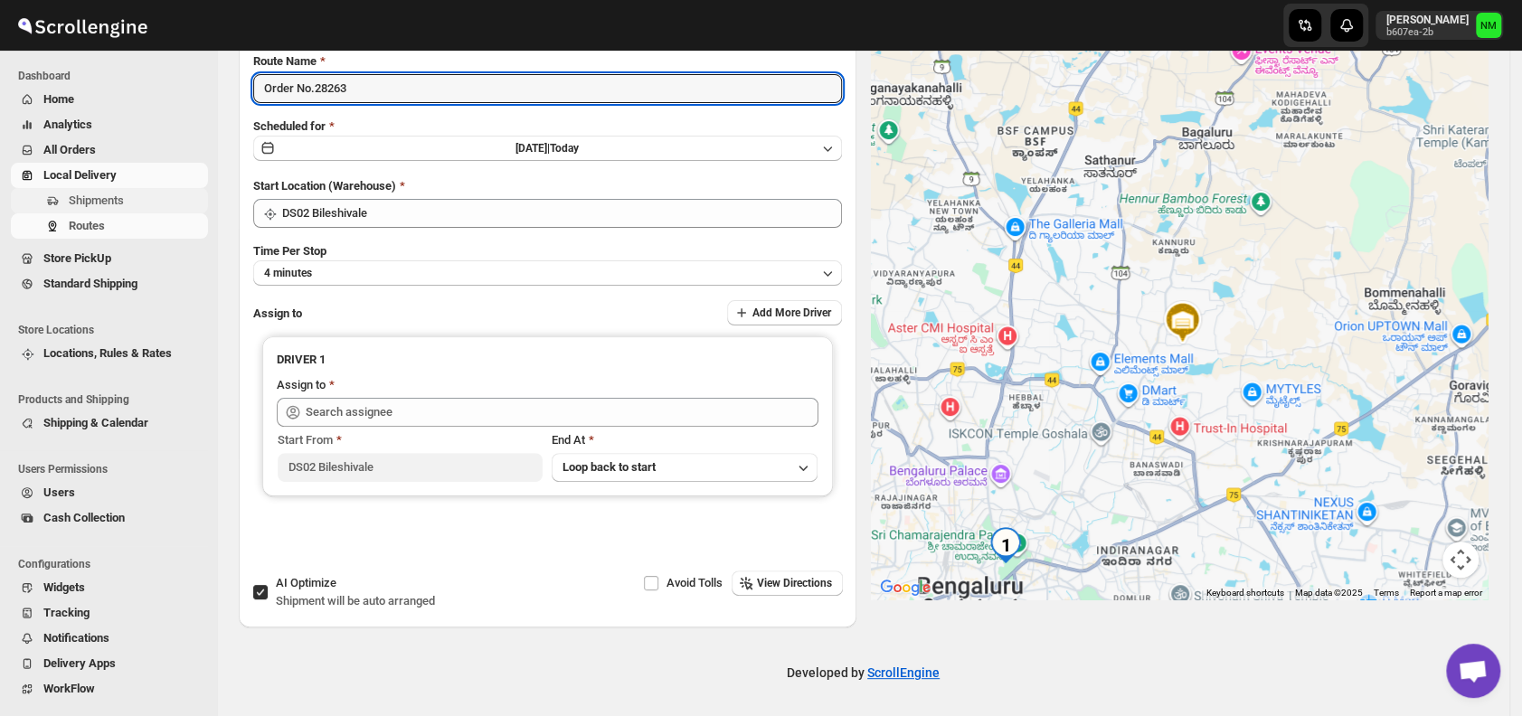
type input "Order No.28263"
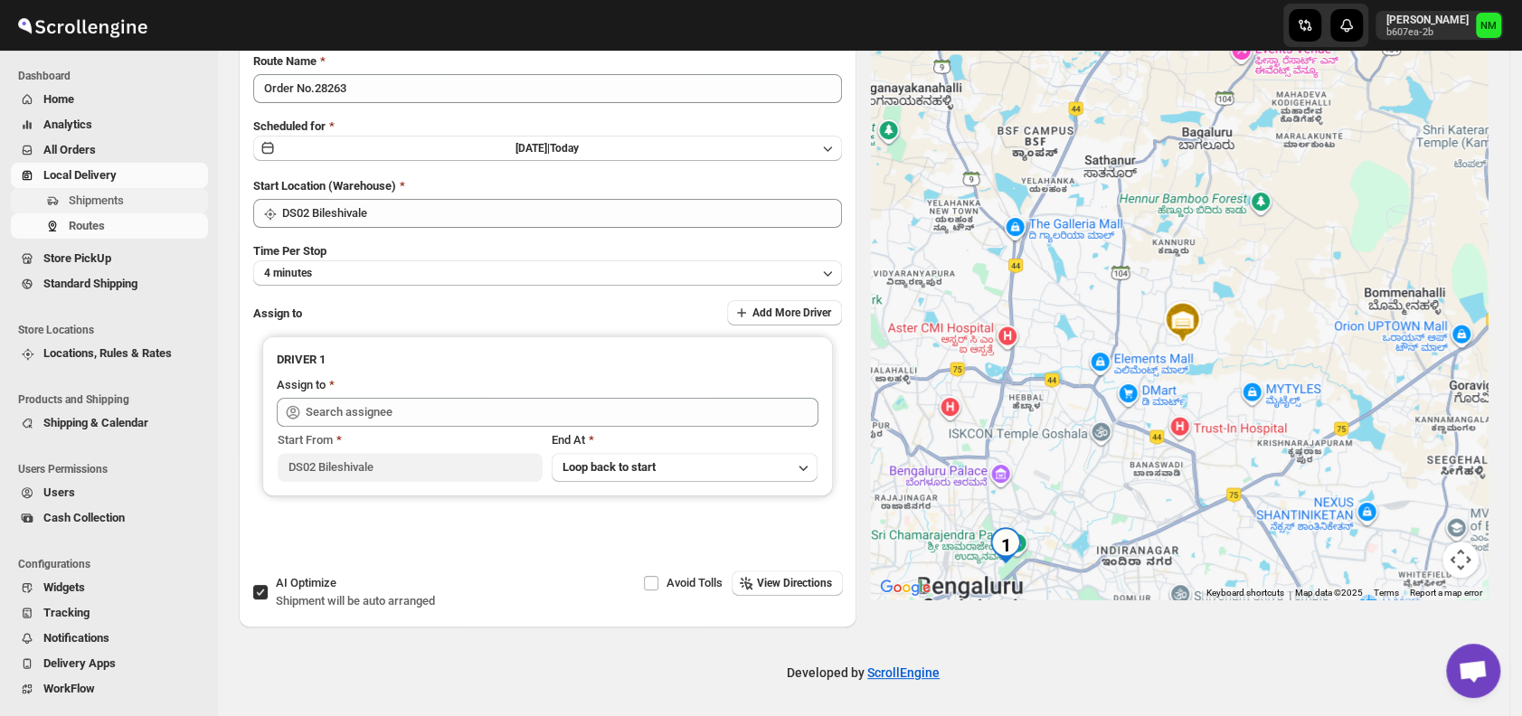
click at [101, 200] on span "Shipments" at bounding box center [96, 201] width 55 height 14
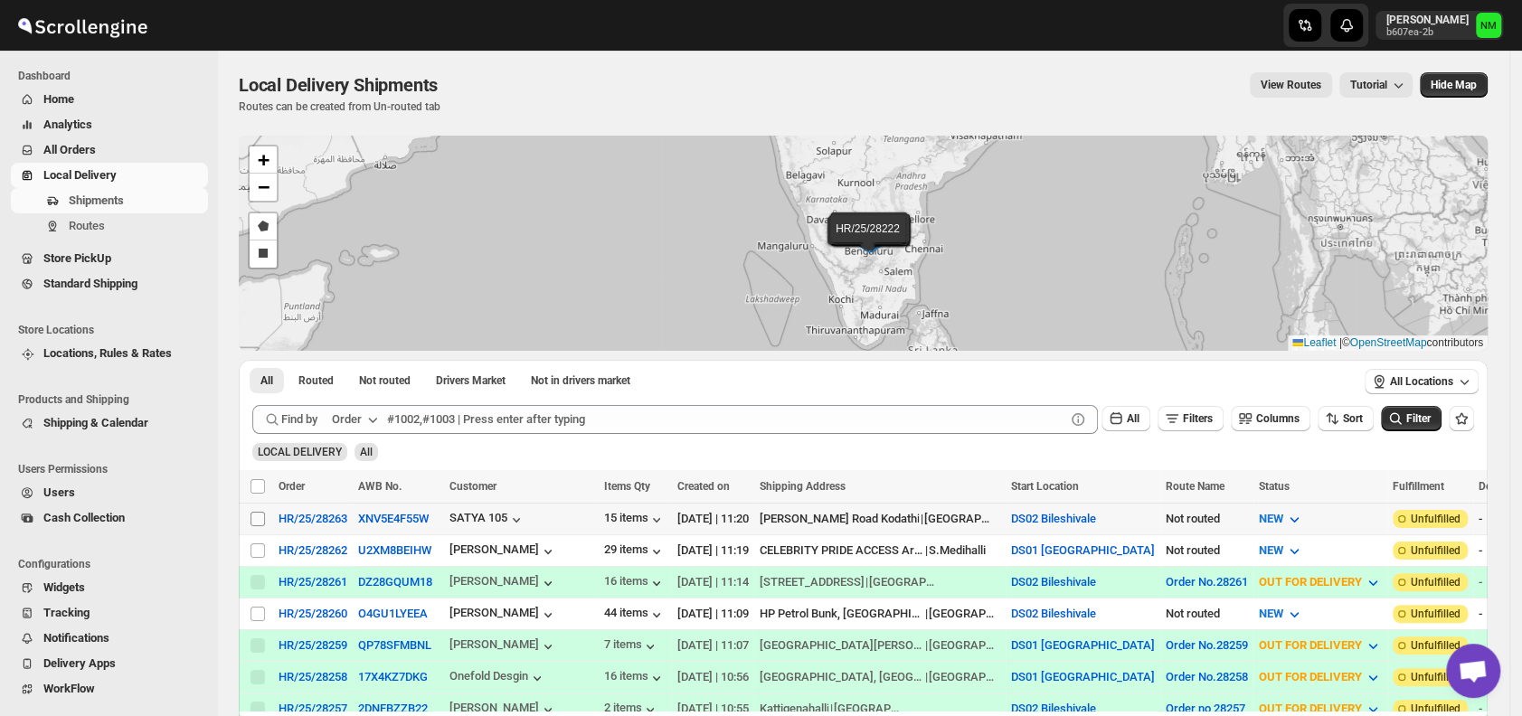
click at [258, 517] on input "Select shipment" at bounding box center [257, 519] width 14 height 14
checkbox input "true"
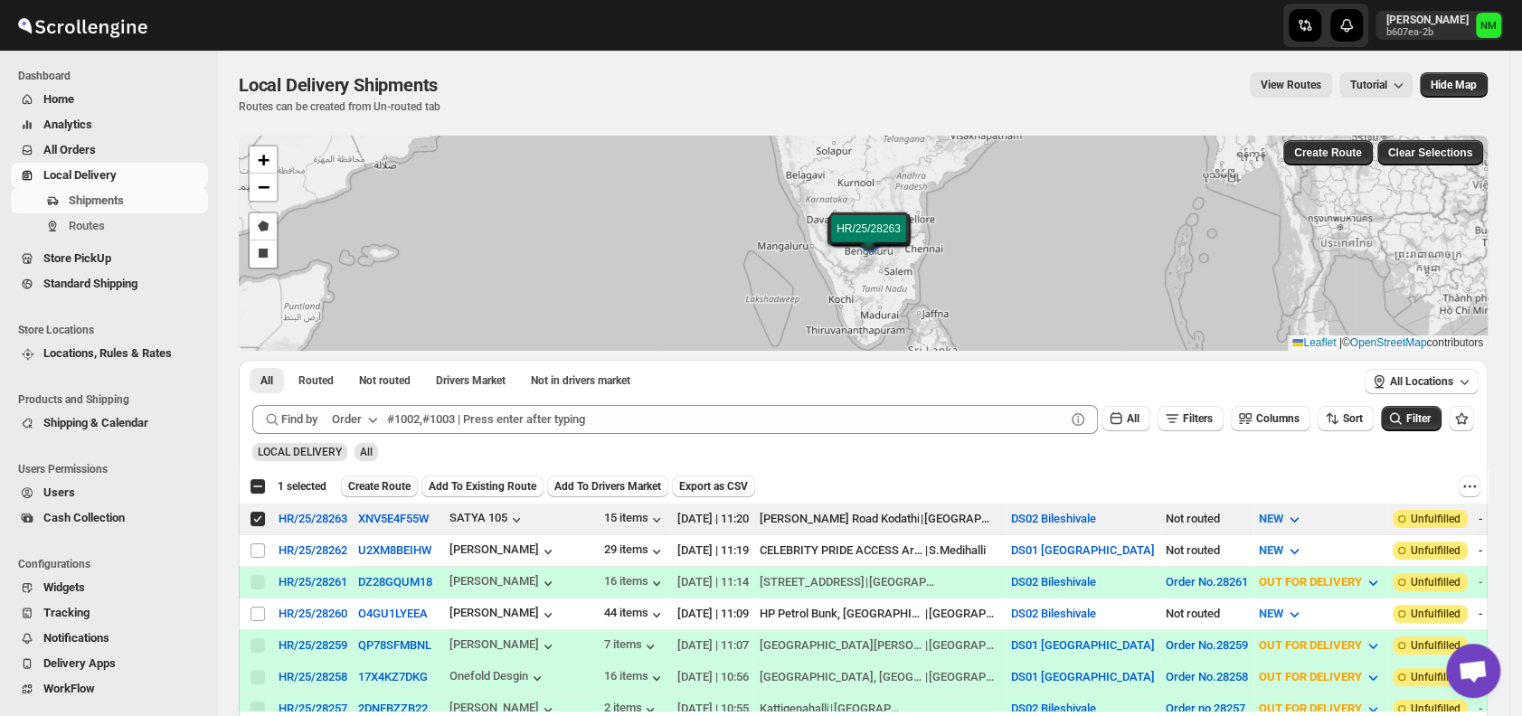
click at [374, 481] on span "Create Route" at bounding box center [379, 486] width 62 height 14
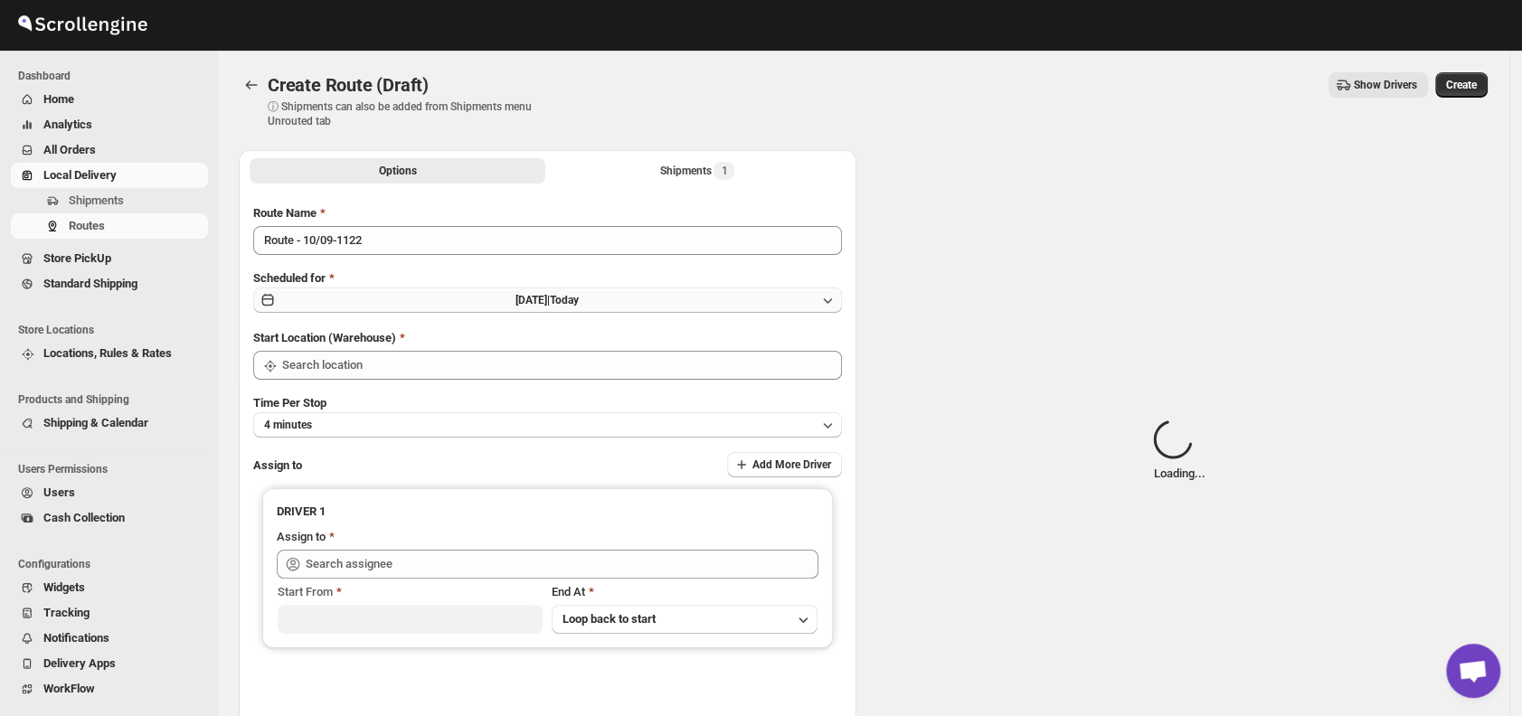
type input "DS02 Bileshivale"
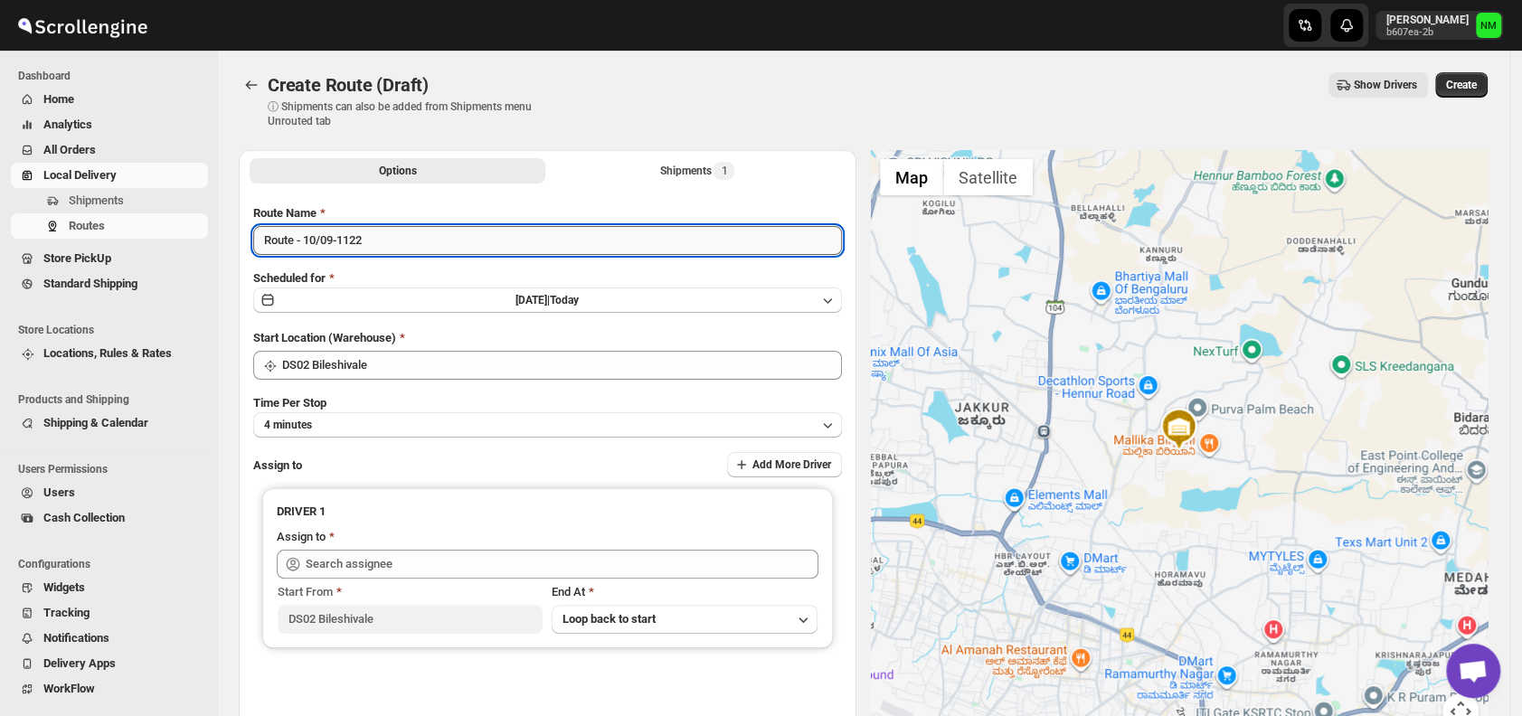
click at [437, 248] on input "Route - 10/09-1122" at bounding box center [547, 240] width 589 height 29
type input "R"
type input "Order No.28263"
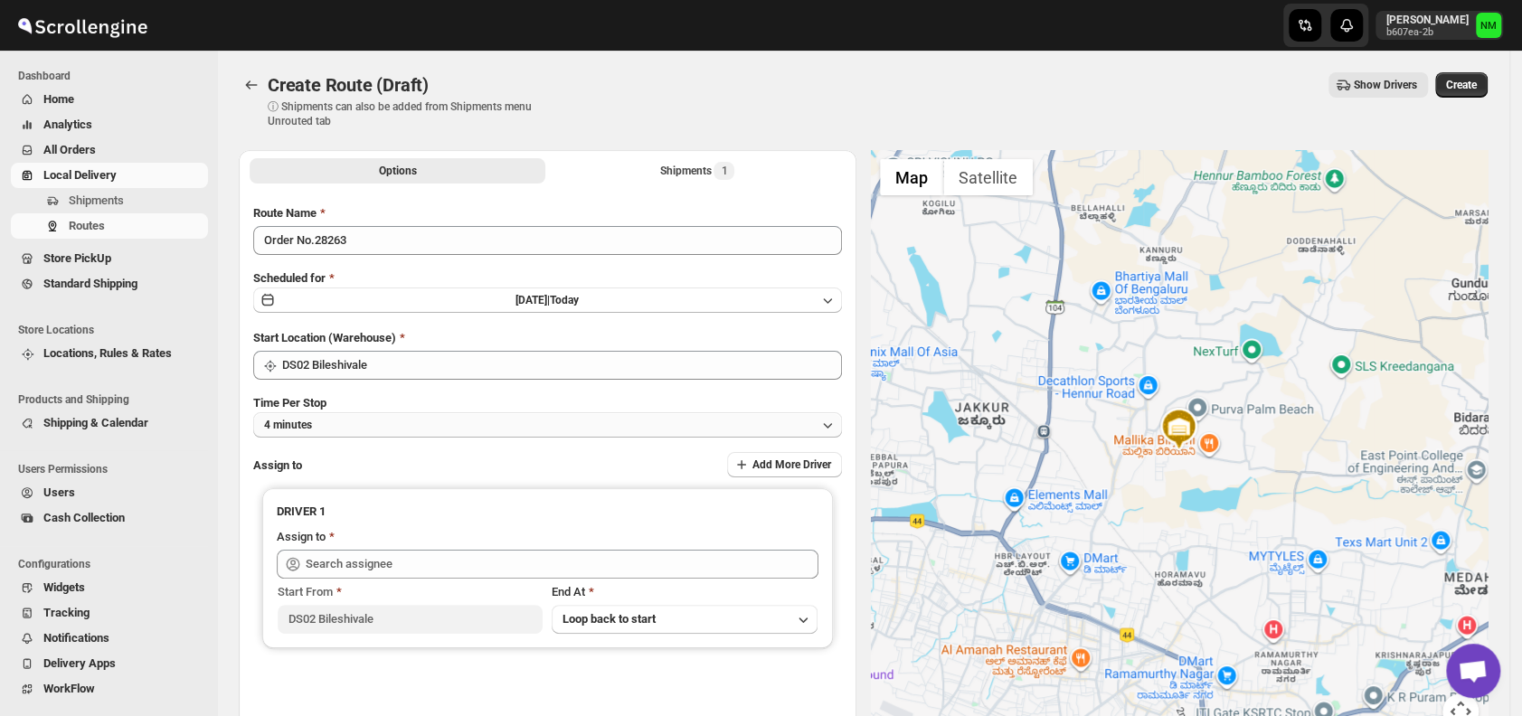
click at [377, 433] on button "4 minutes" at bounding box center [547, 424] width 589 height 25
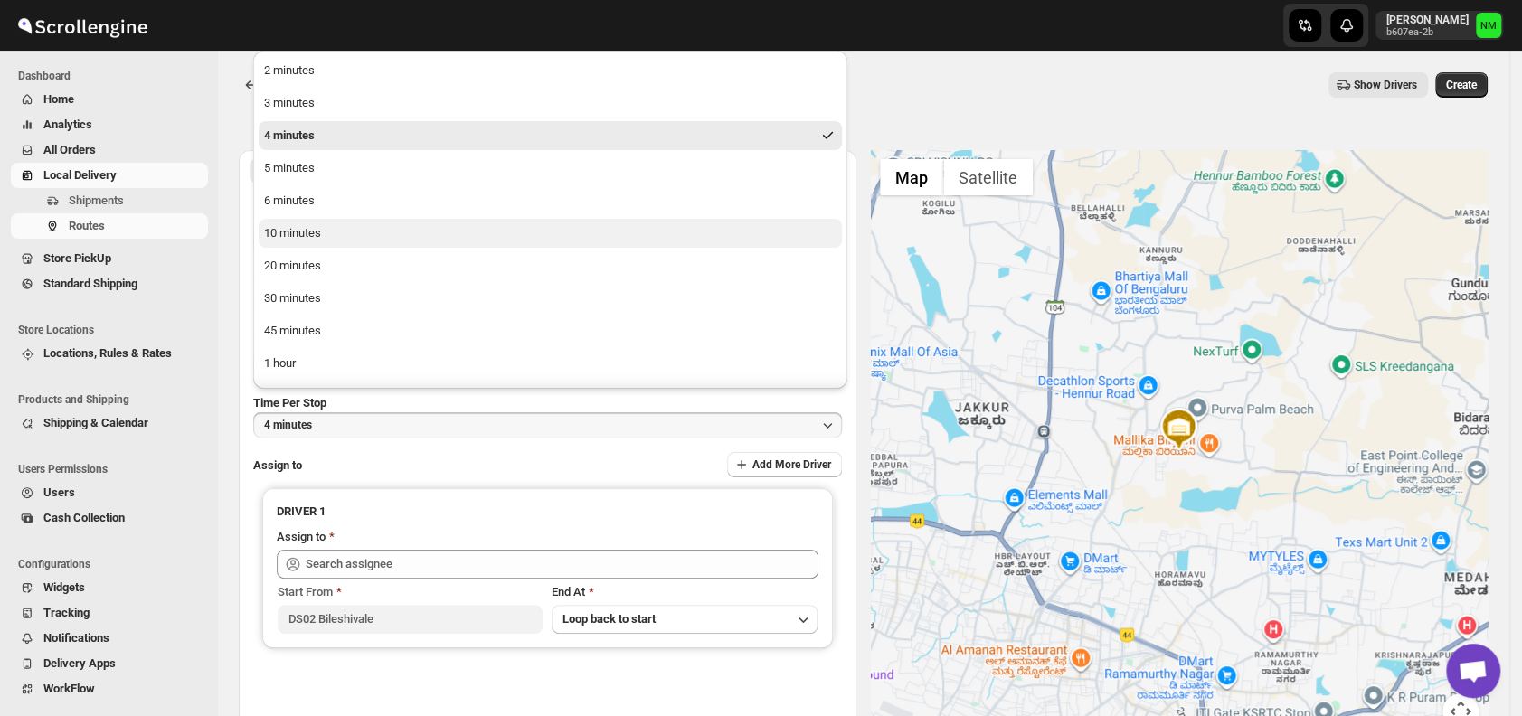
click at [291, 235] on div "10 minutes" at bounding box center [292, 233] width 57 height 18
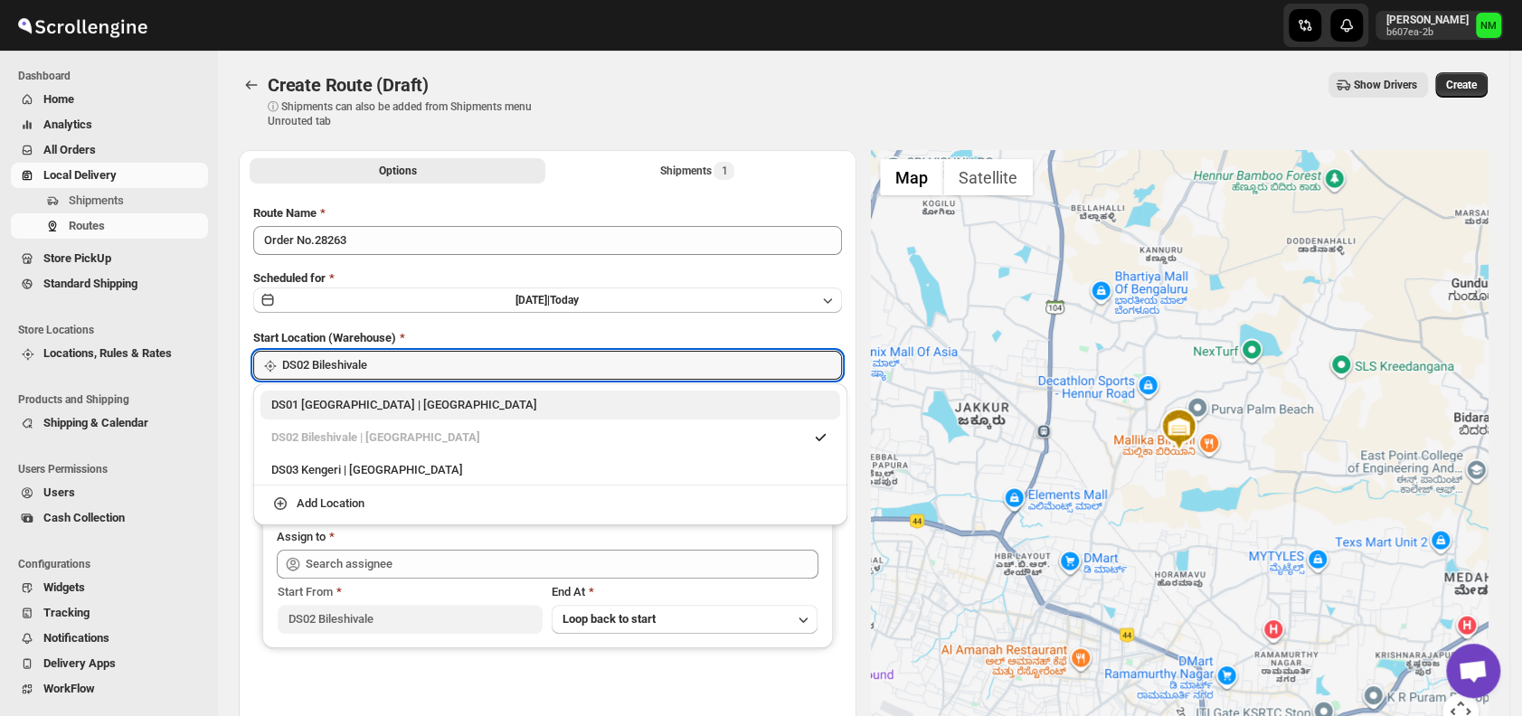
click at [288, 401] on div "DS01 [GEOGRAPHIC_DATA] | [GEOGRAPHIC_DATA]" at bounding box center [550, 405] width 558 height 18
type input "DS01 [GEOGRAPHIC_DATA]"
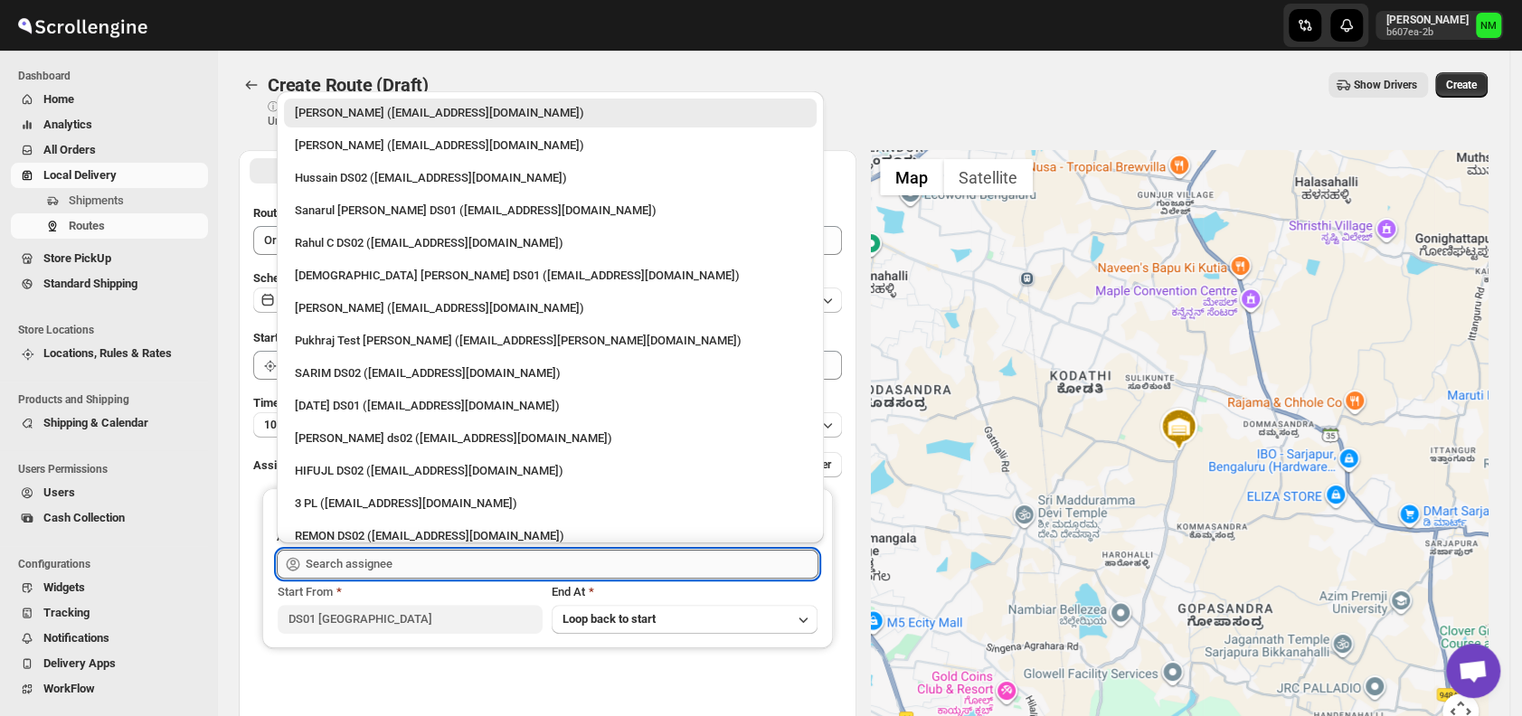
click at [449, 571] on input "text" at bounding box center [562, 564] width 513 height 29
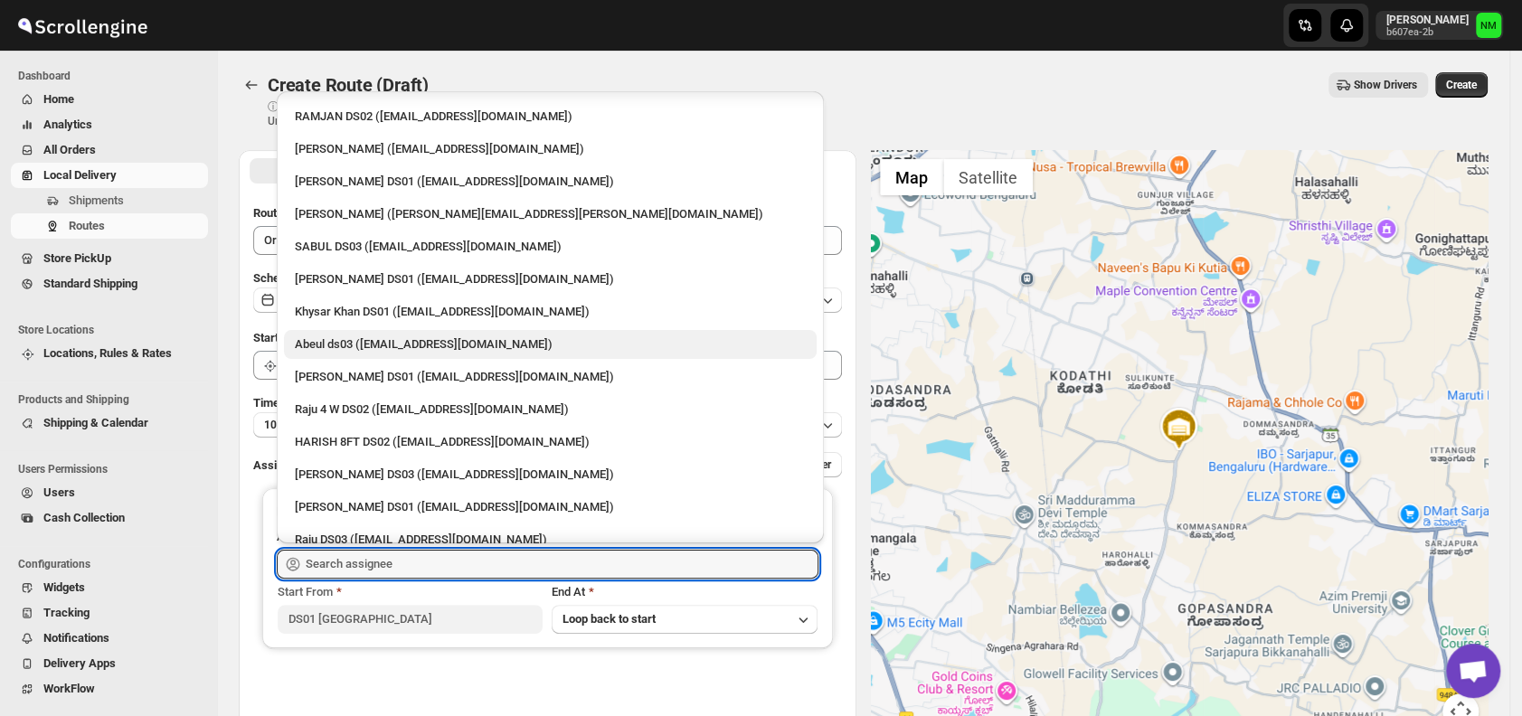
scroll to position [1459, 0]
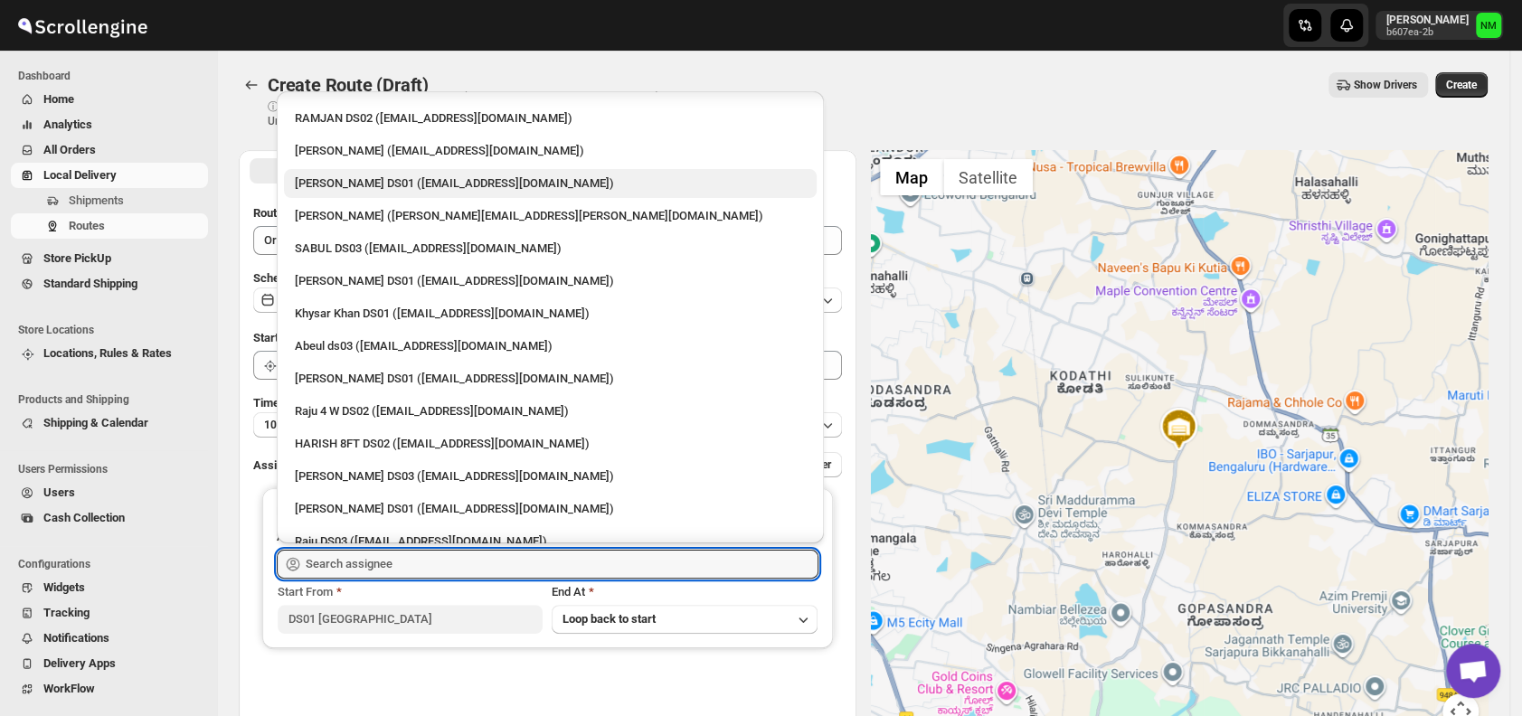
click at [339, 186] on div "[PERSON_NAME] DS01 ([EMAIL_ADDRESS][DOMAIN_NAME])" at bounding box center [550, 184] width 511 height 18
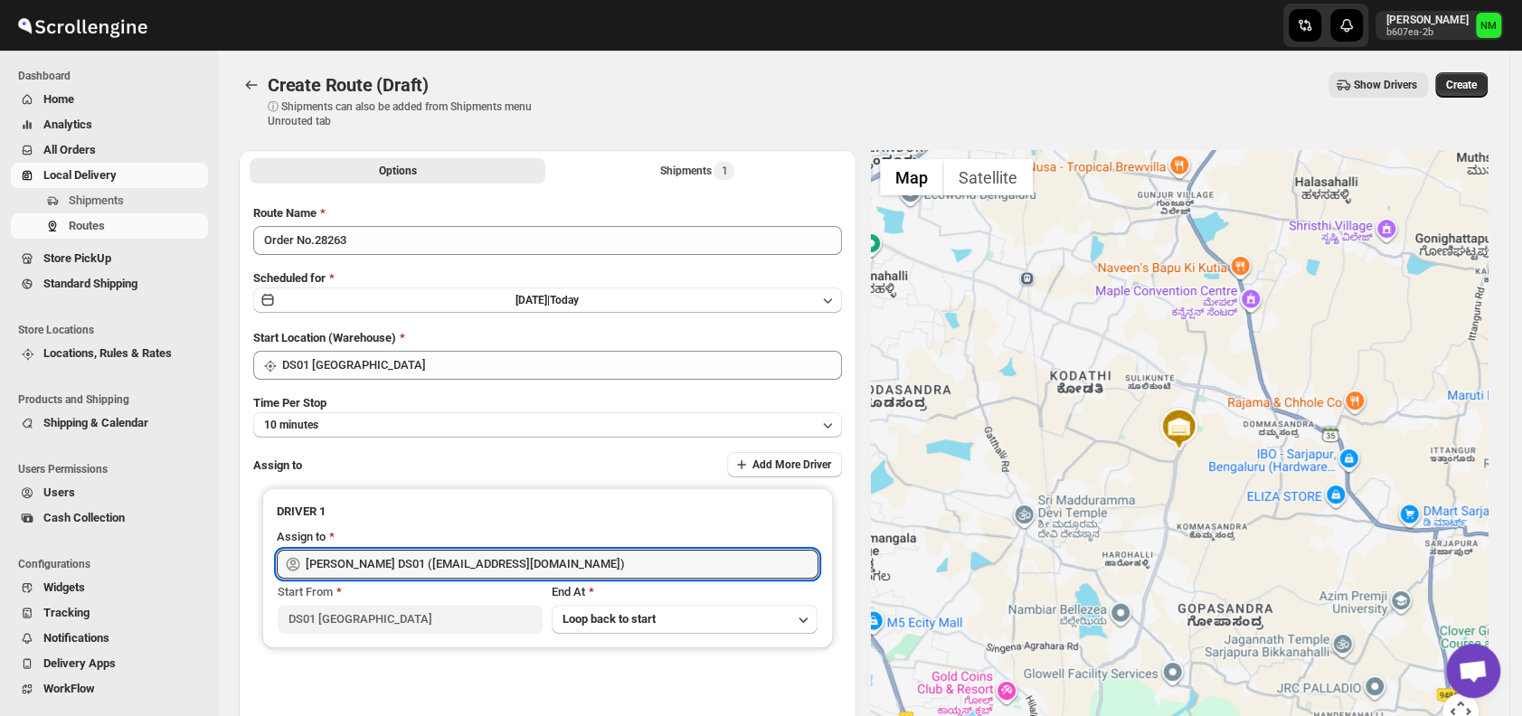
type input "[PERSON_NAME] DS01 ([EMAIL_ADDRESS][DOMAIN_NAME])"
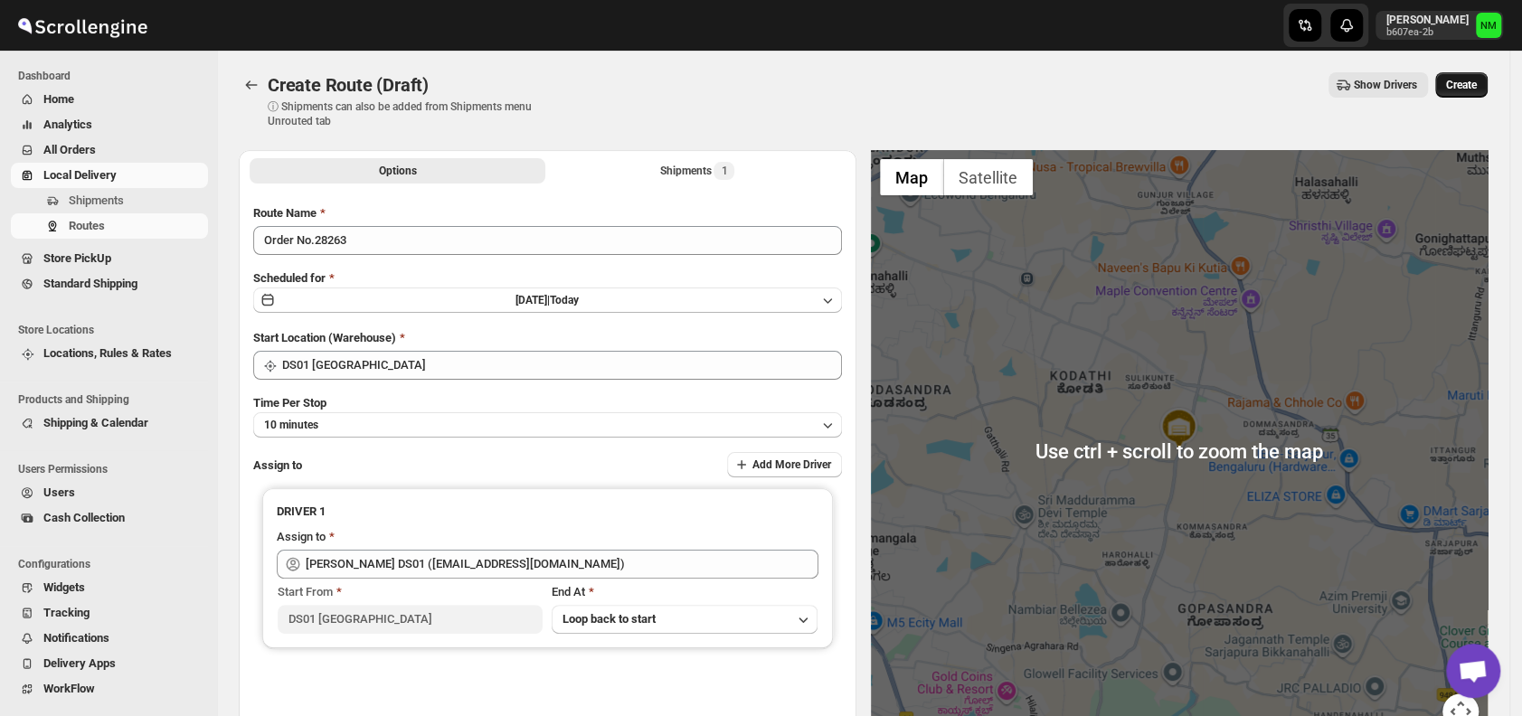
click at [1467, 92] on button "Create" at bounding box center [1461, 84] width 52 height 25
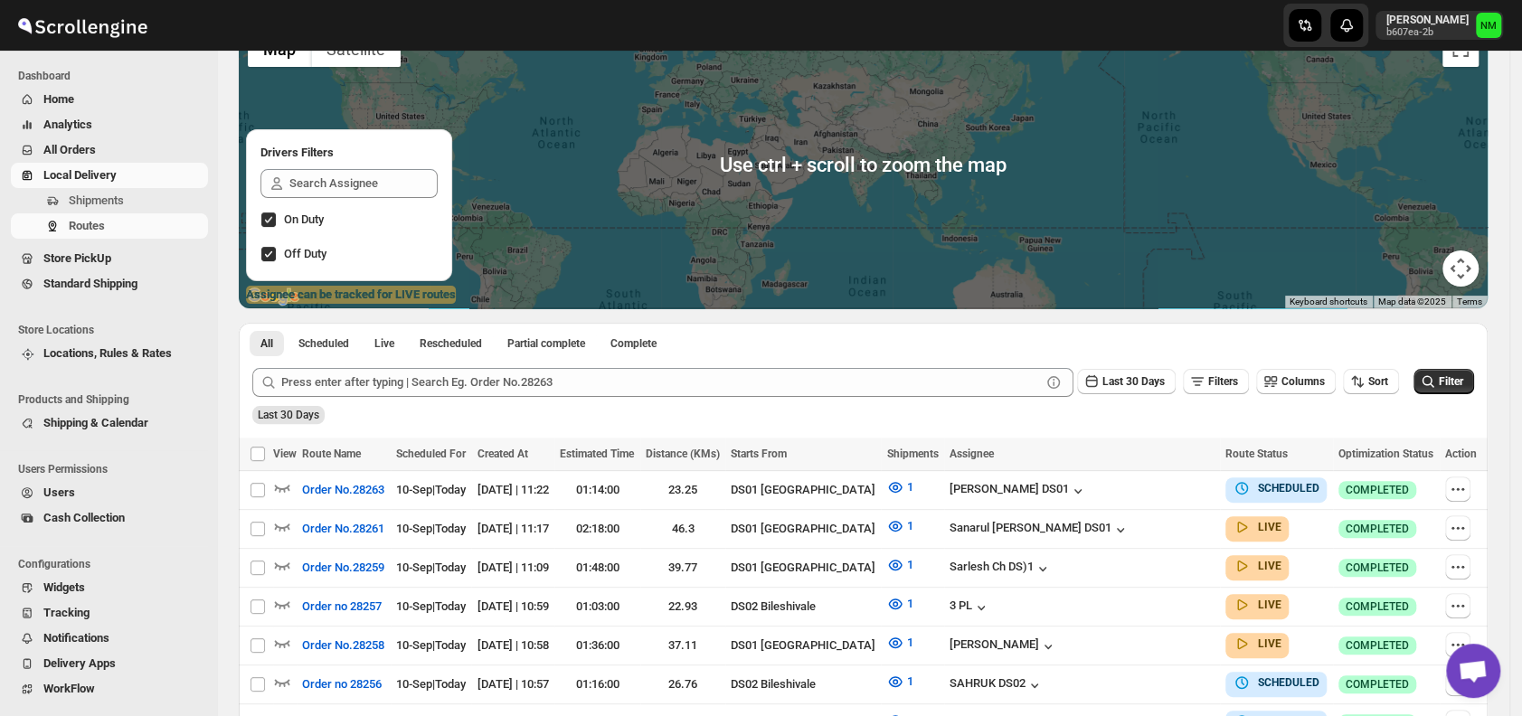
scroll to position [154, 0]
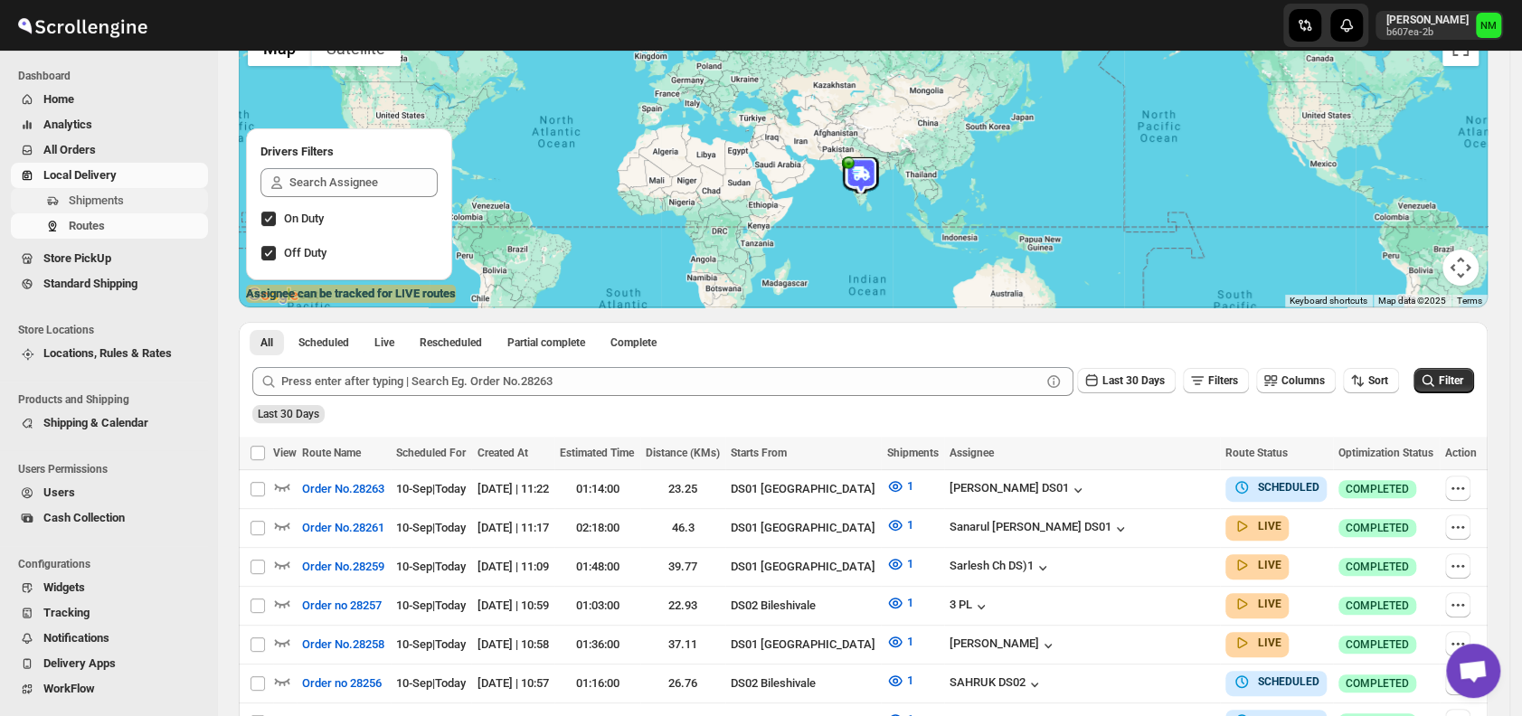
click at [175, 197] on span "Shipments" at bounding box center [137, 201] width 136 height 18
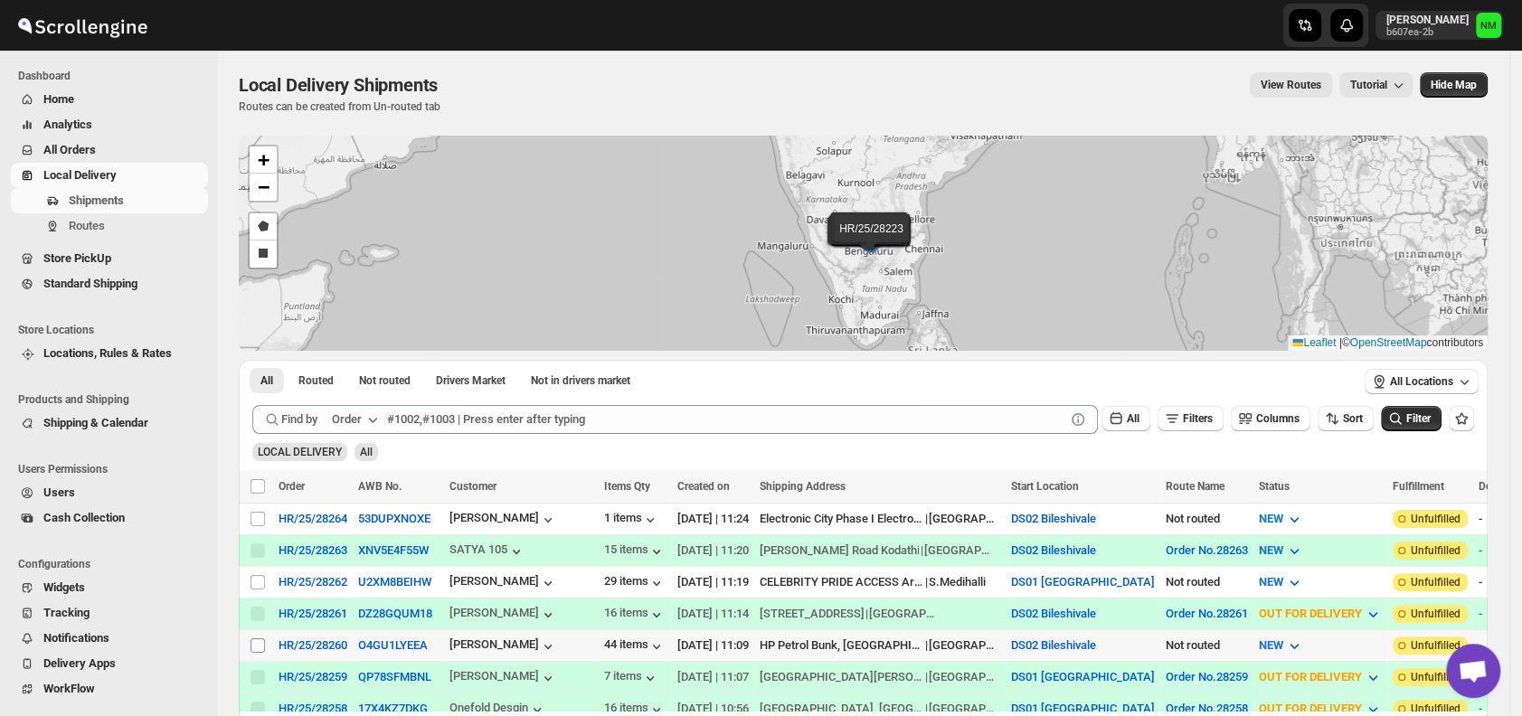
click at [259, 638] on input "Select shipment" at bounding box center [257, 645] width 14 height 14
checkbox input "true"
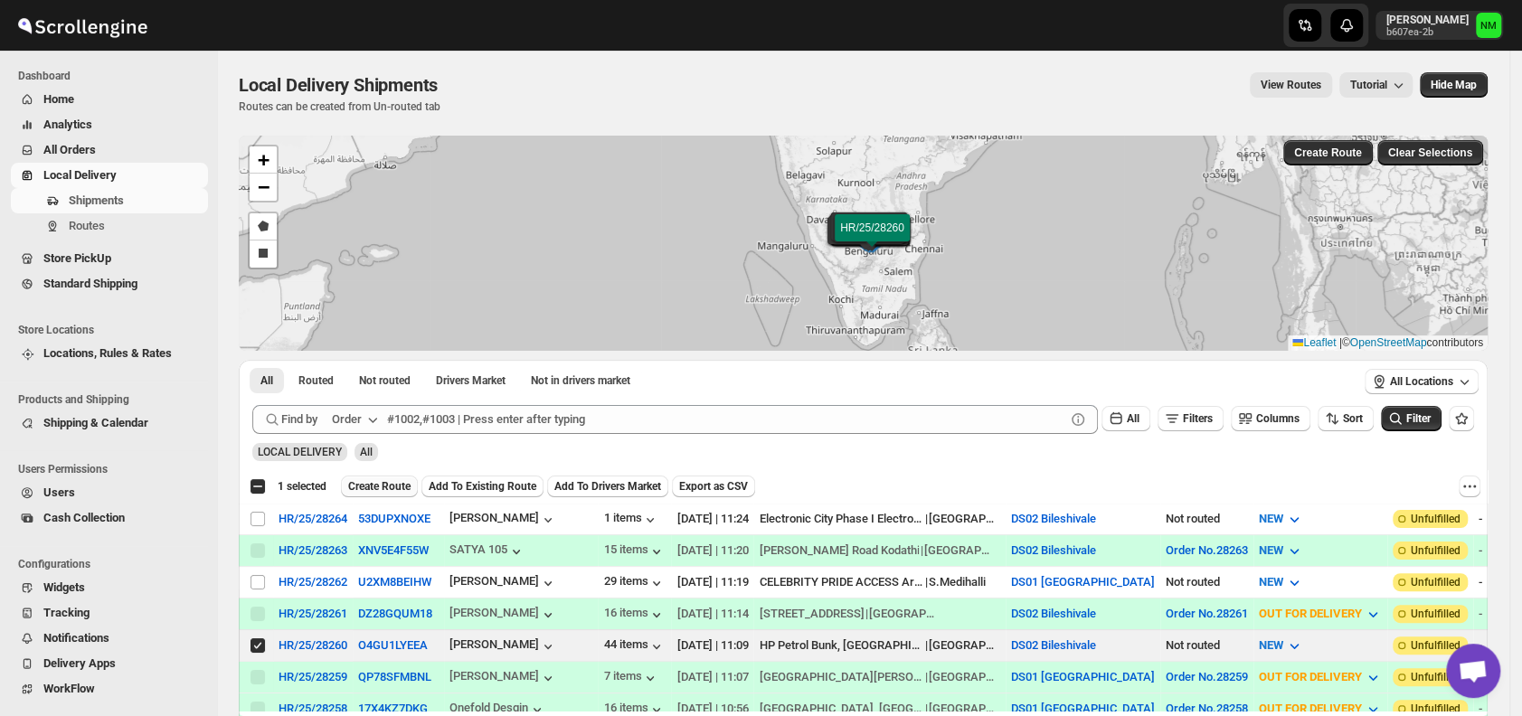
click at [378, 482] on span "Create Route" at bounding box center [379, 486] width 62 height 14
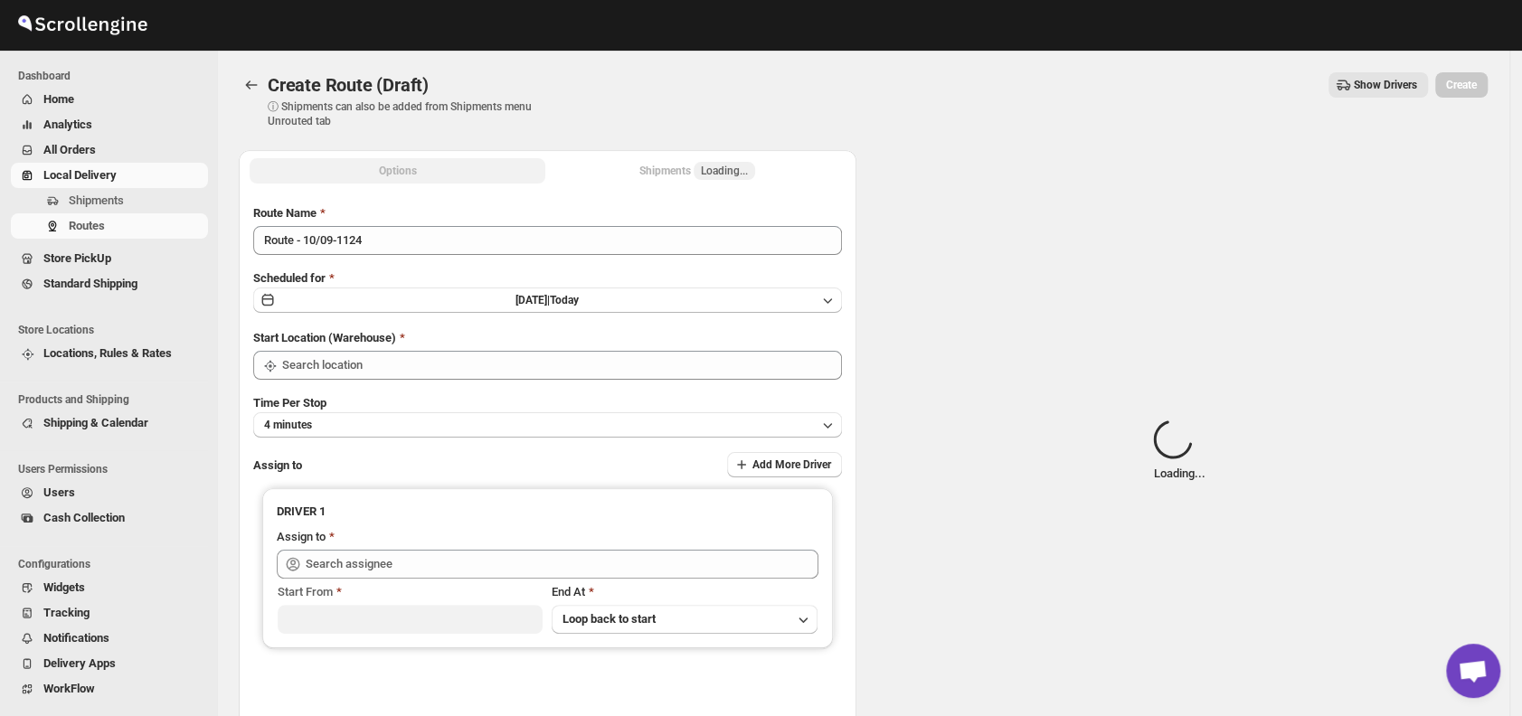
type input "DS02 Bileshivale"
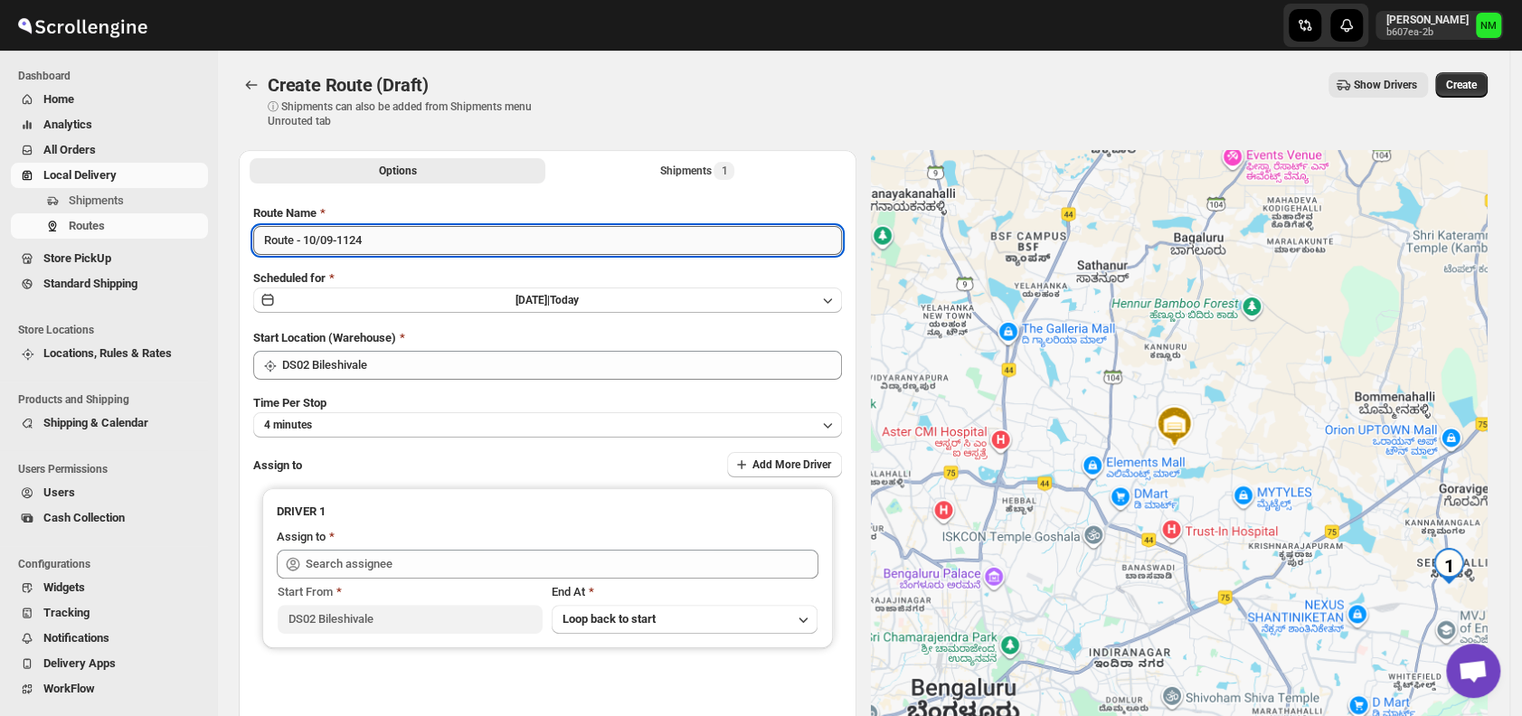
click at [412, 246] on input "Route - 10/09-1124" at bounding box center [547, 240] width 589 height 29
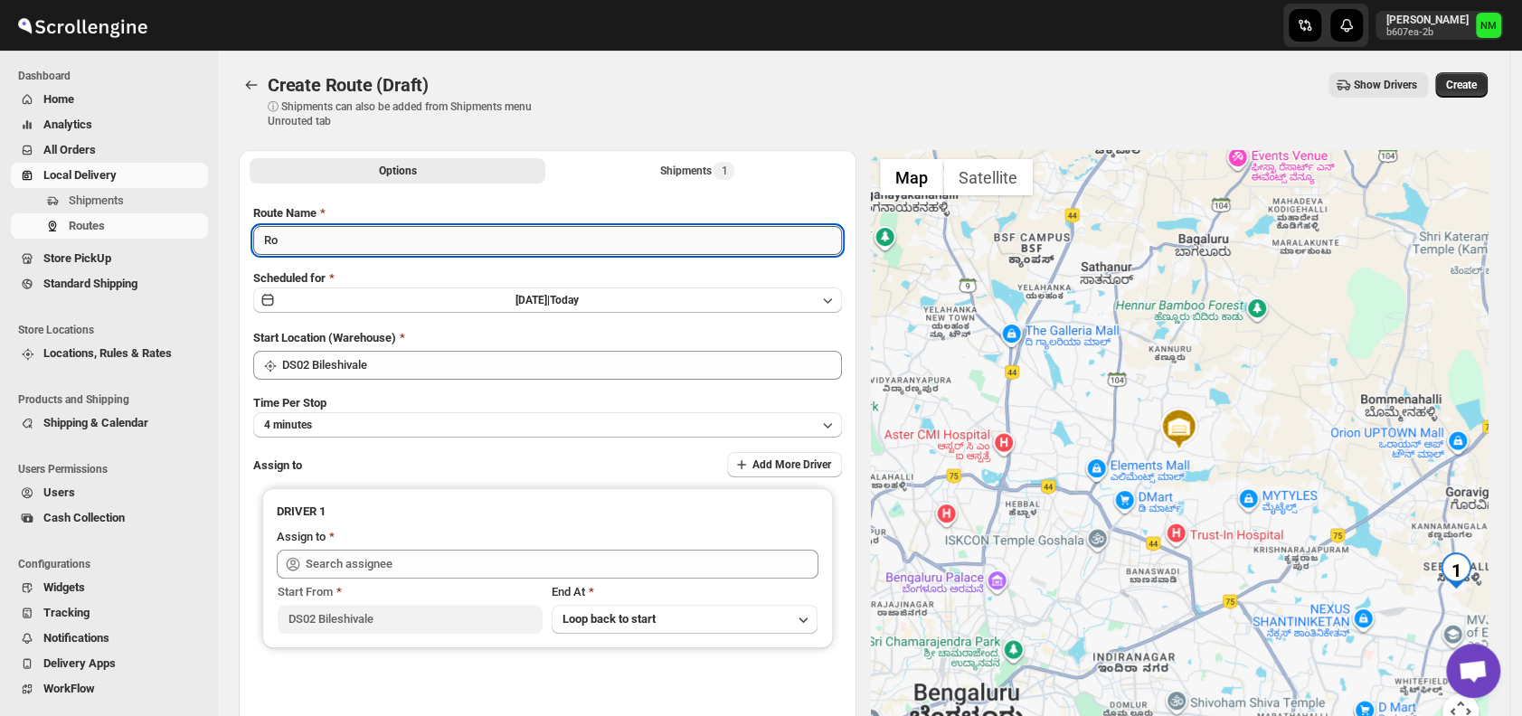
type input "R"
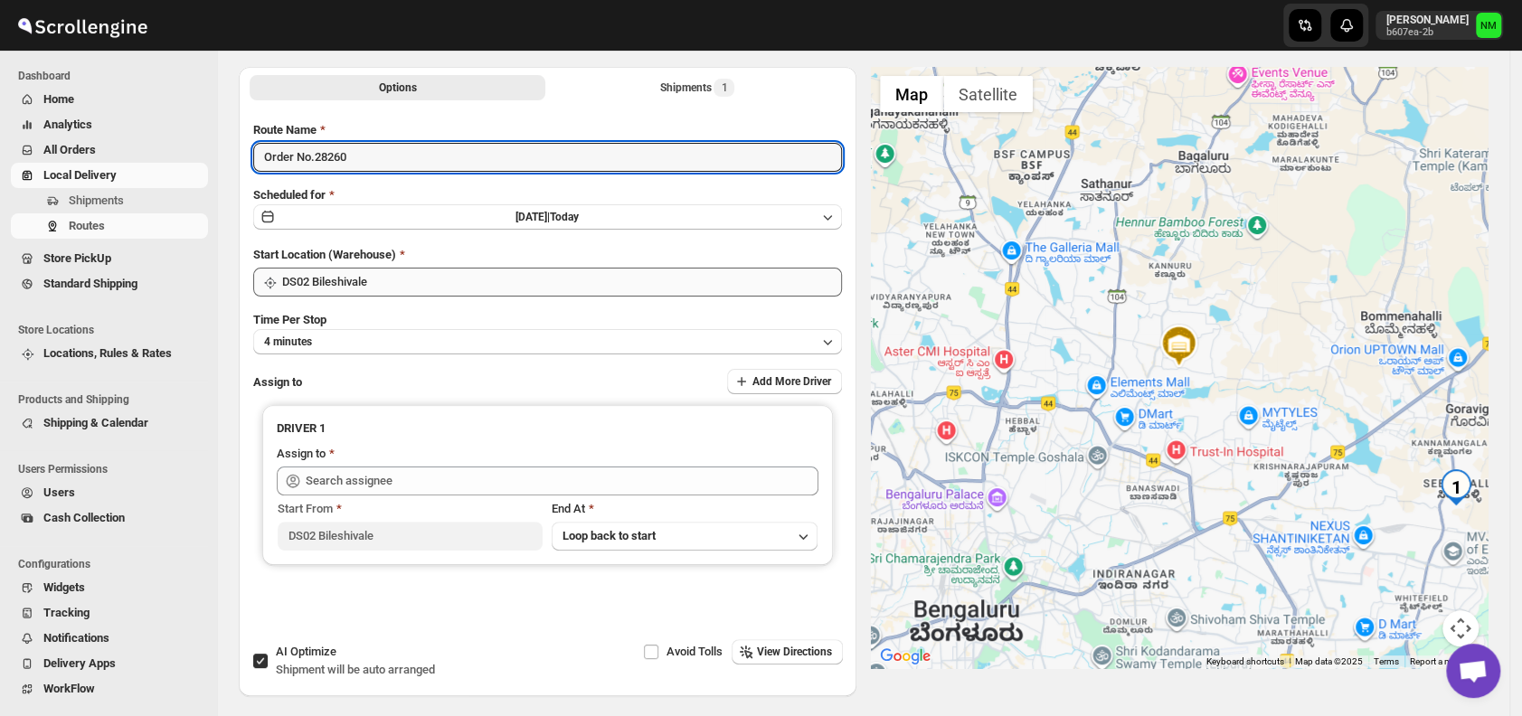
scroll to position [86, 0]
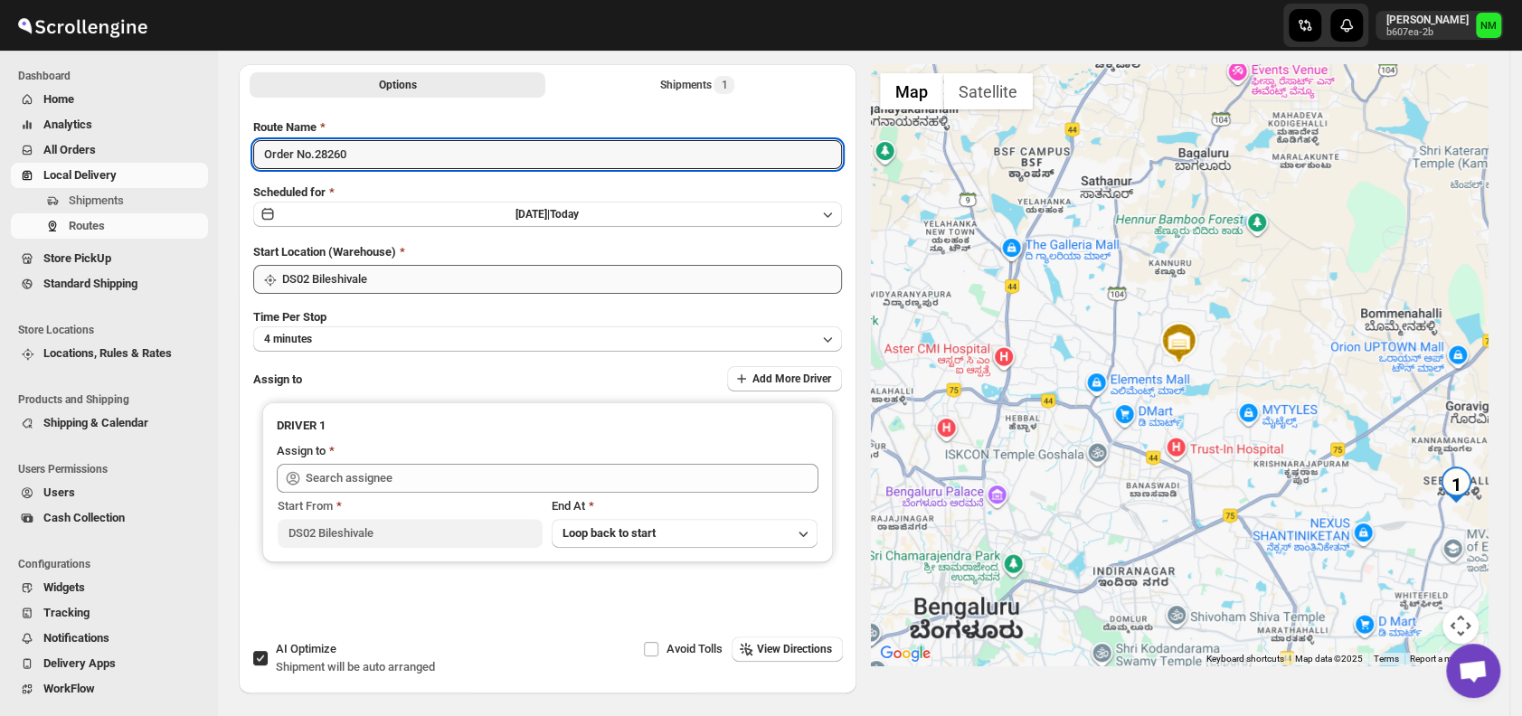
type input "Order No.28260"
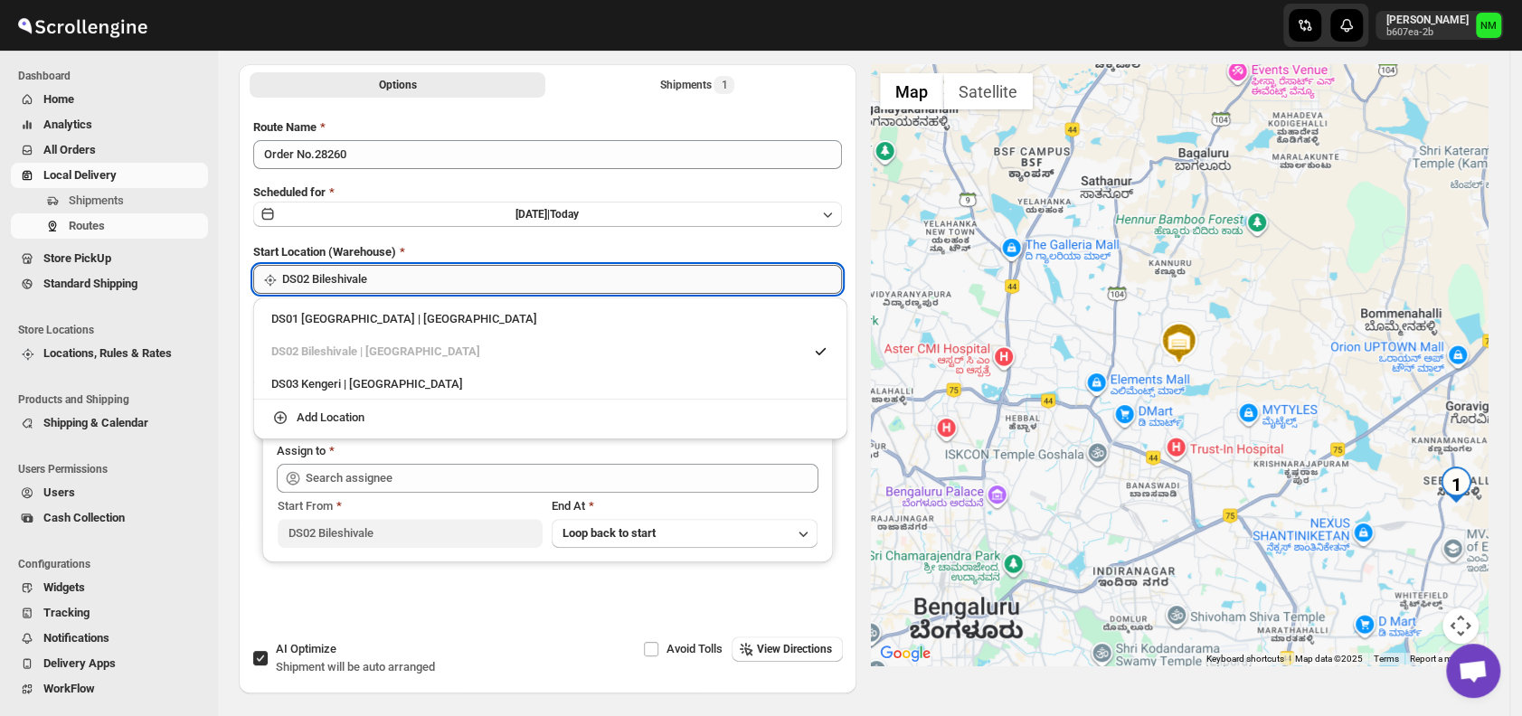
click at [399, 272] on input "DS02 Bileshivale" at bounding box center [562, 279] width 560 height 29
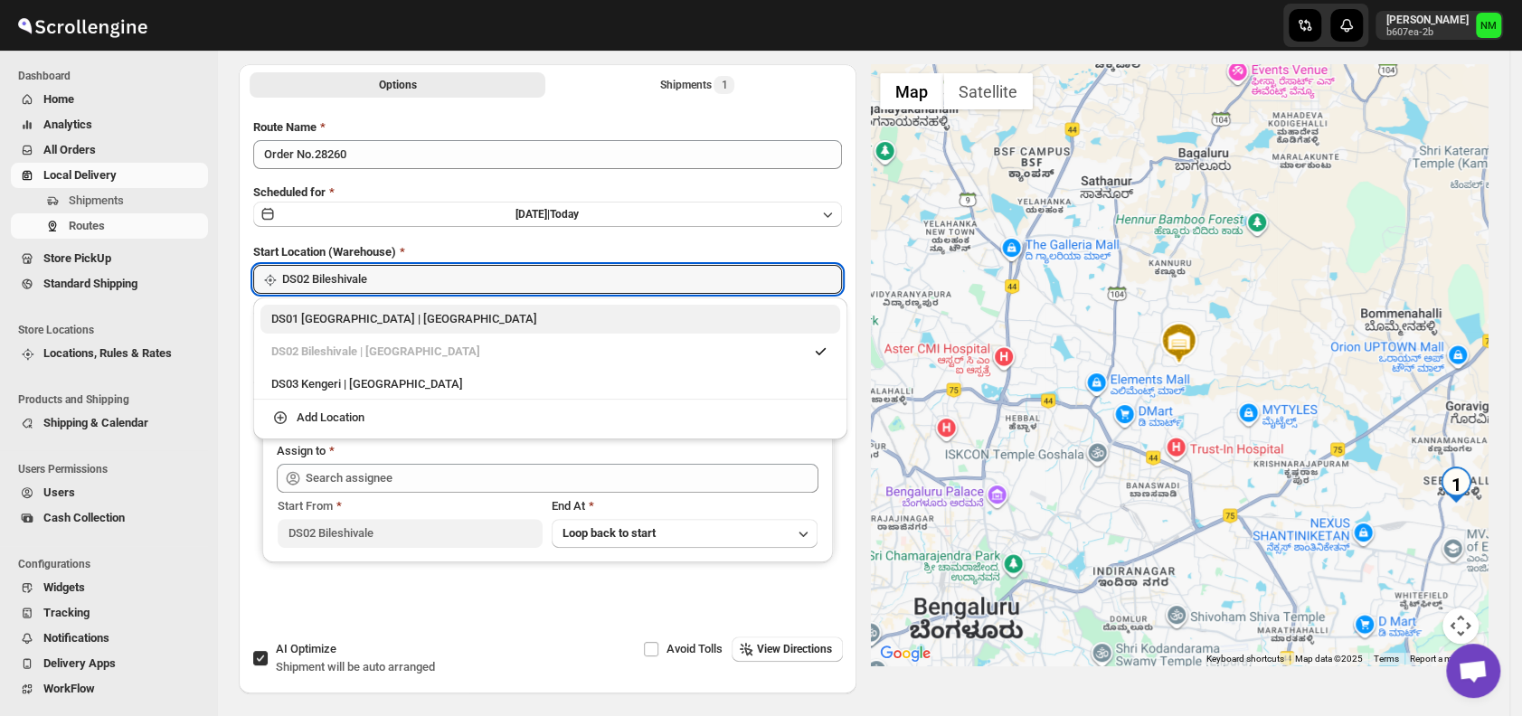
click at [312, 331] on div "DS01 [GEOGRAPHIC_DATA] | [GEOGRAPHIC_DATA]" at bounding box center [550, 319] width 580 height 29
type input "DS01 [GEOGRAPHIC_DATA]"
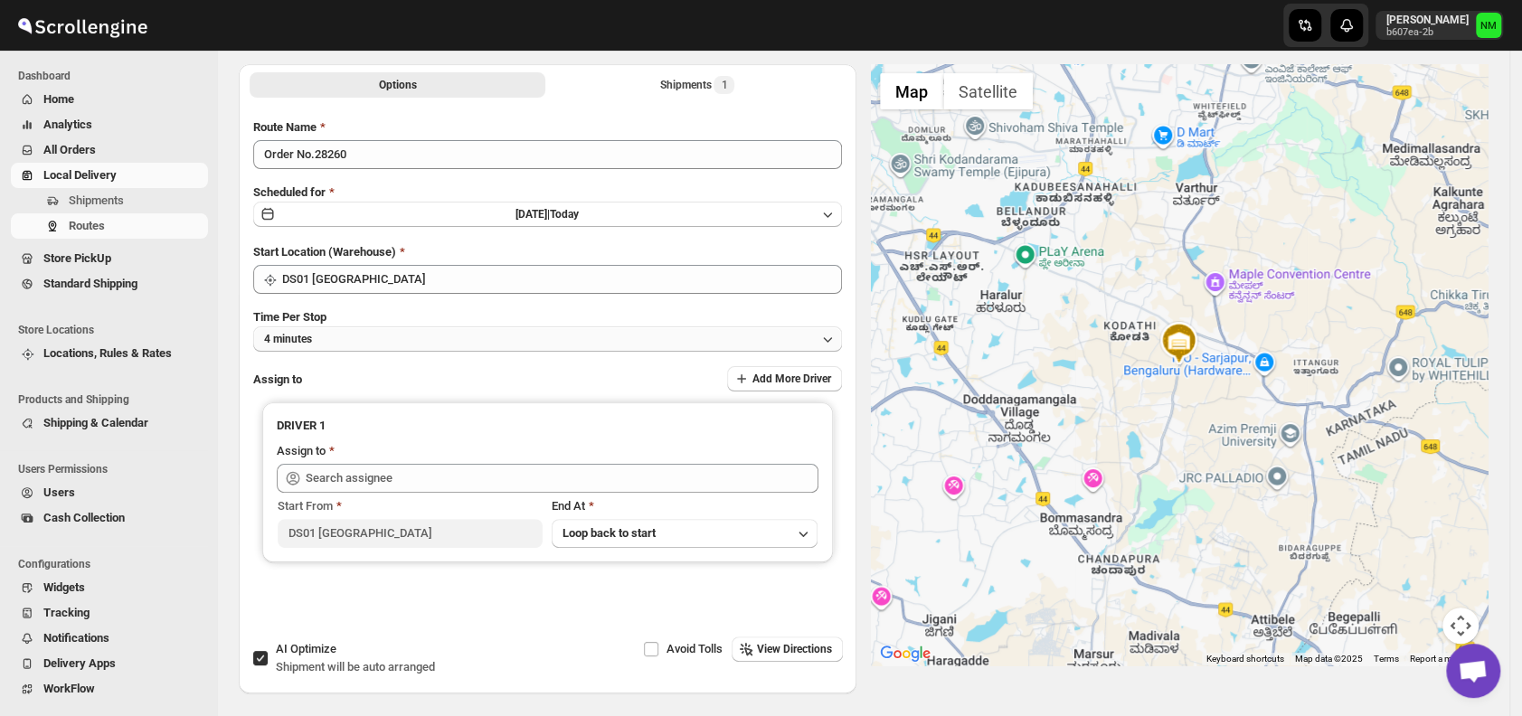
click at [393, 338] on button "4 minutes" at bounding box center [547, 338] width 589 height 25
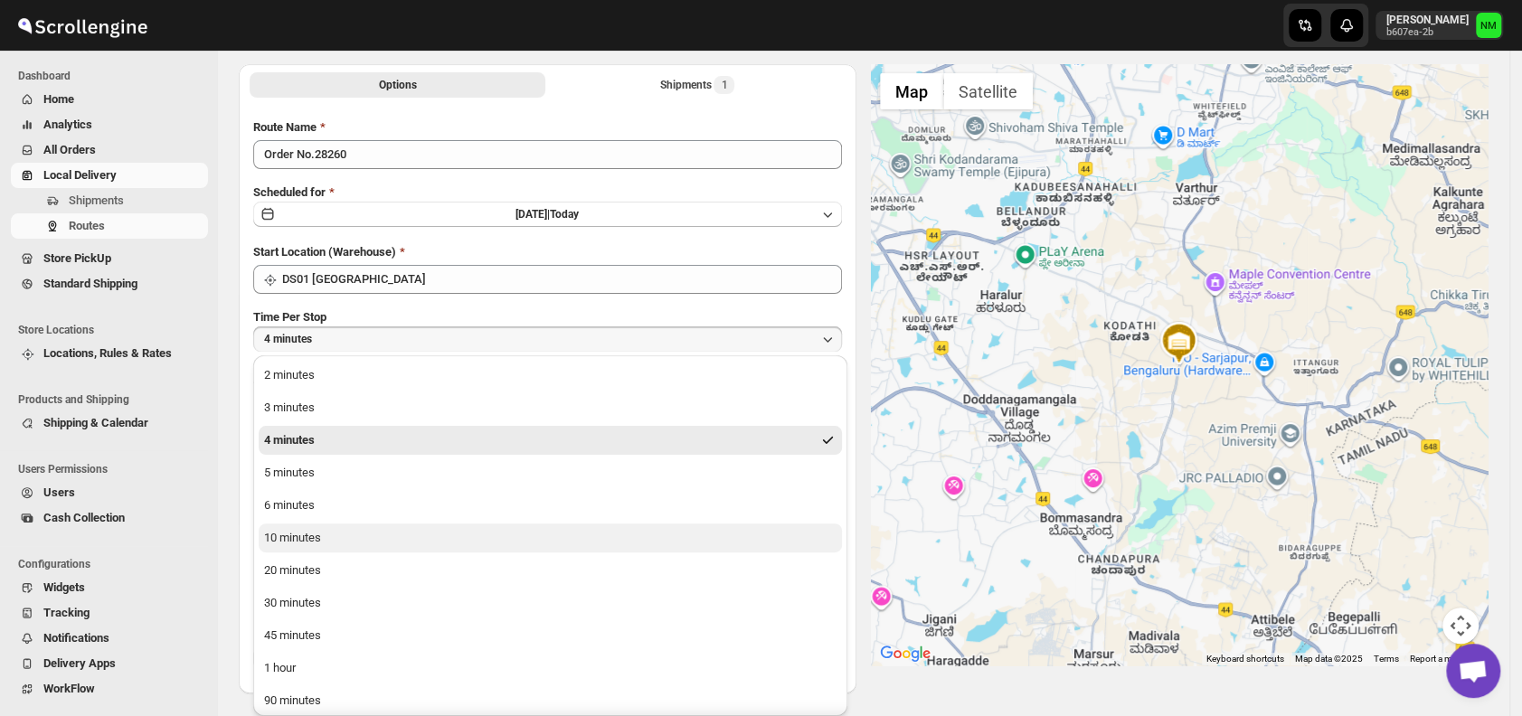
click at [285, 546] on div "10 minutes" at bounding box center [292, 538] width 57 height 18
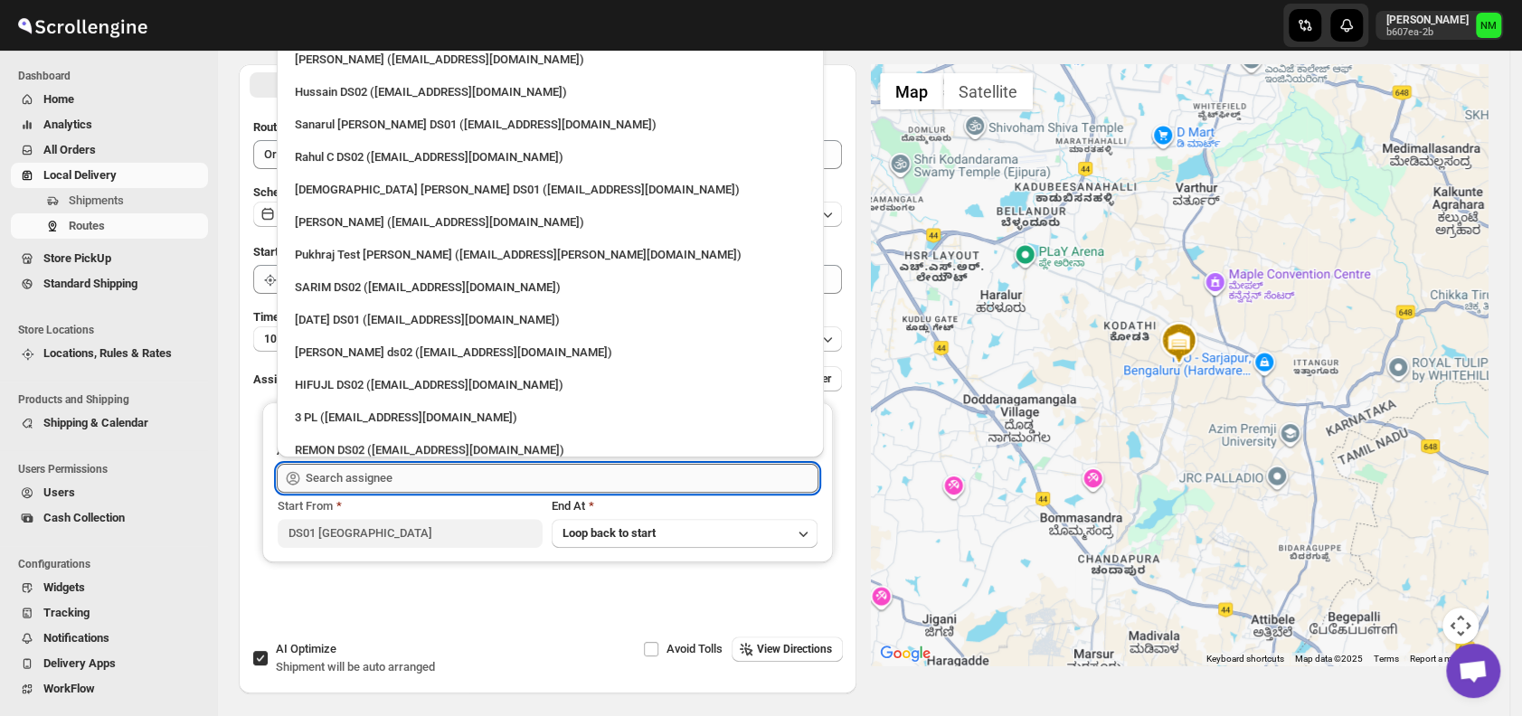
click at [414, 476] on input "text" at bounding box center [562, 478] width 513 height 29
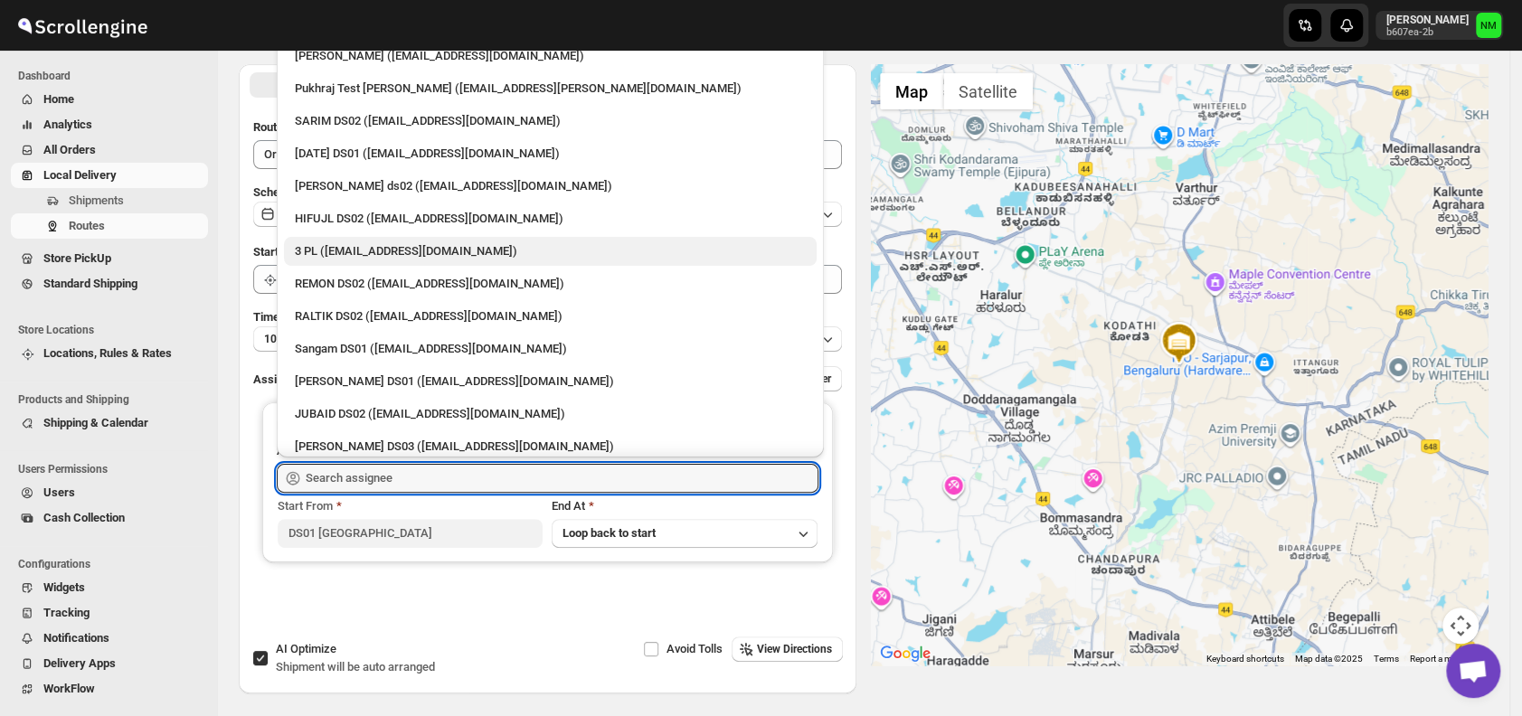
scroll to position [167, 0]
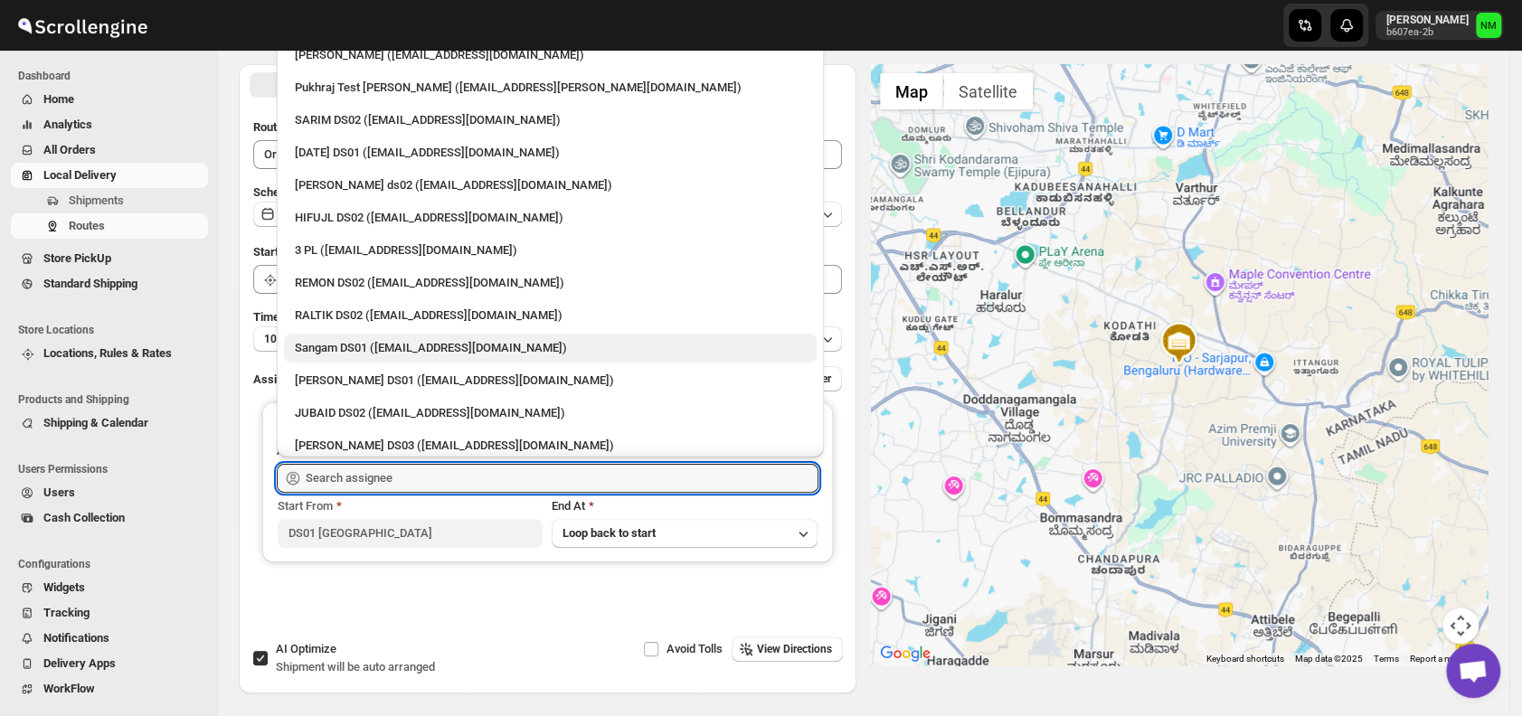
click at [318, 348] on div "Sangam DS01 (relov34542@lassora.com)" at bounding box center [550, 348] width 511 height 18
type input "Sangam DS01 (relov34542@lassora.com)"
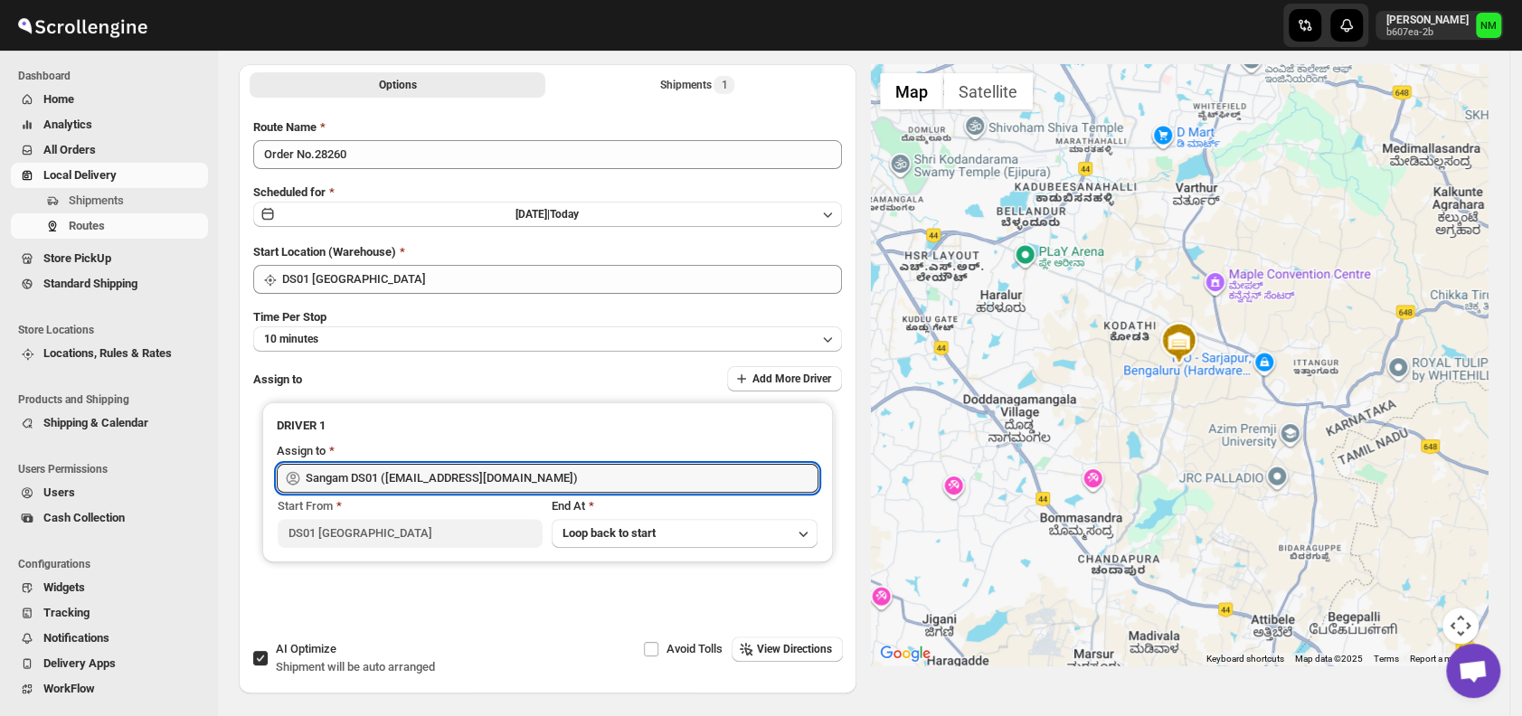
scroll to position [0, 0]
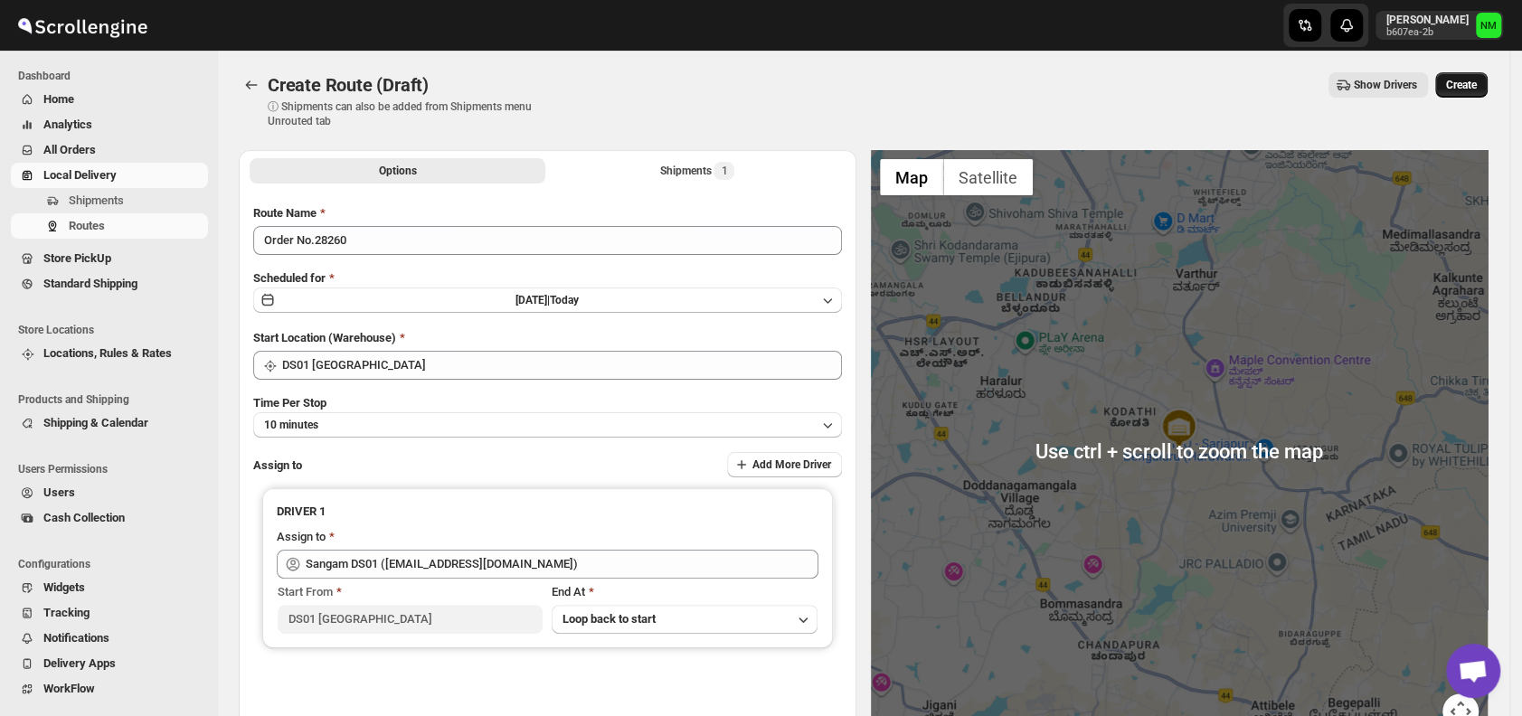
click at [1477, 80] on span "Create" at bounding box center [1461, 85] width 31 height 14
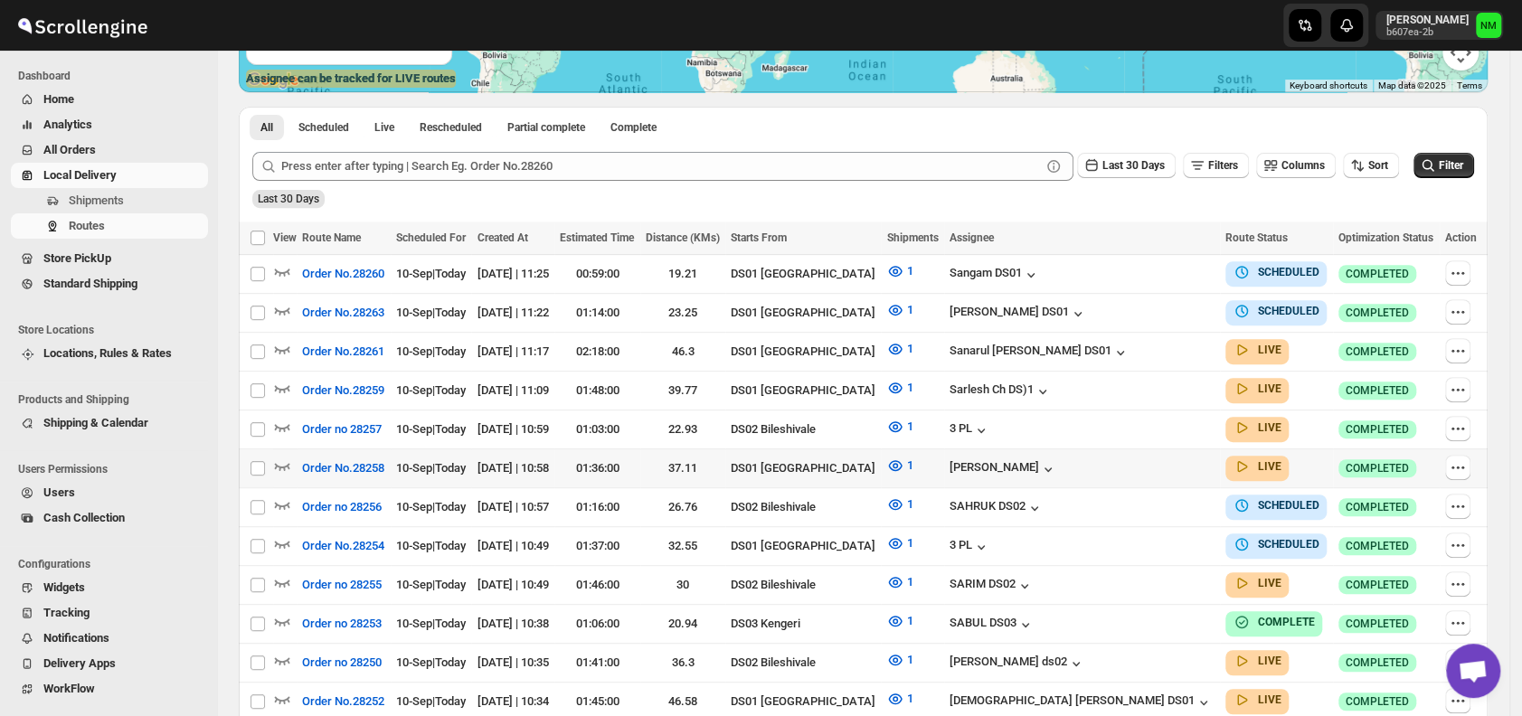
scroll to position [453, 0]
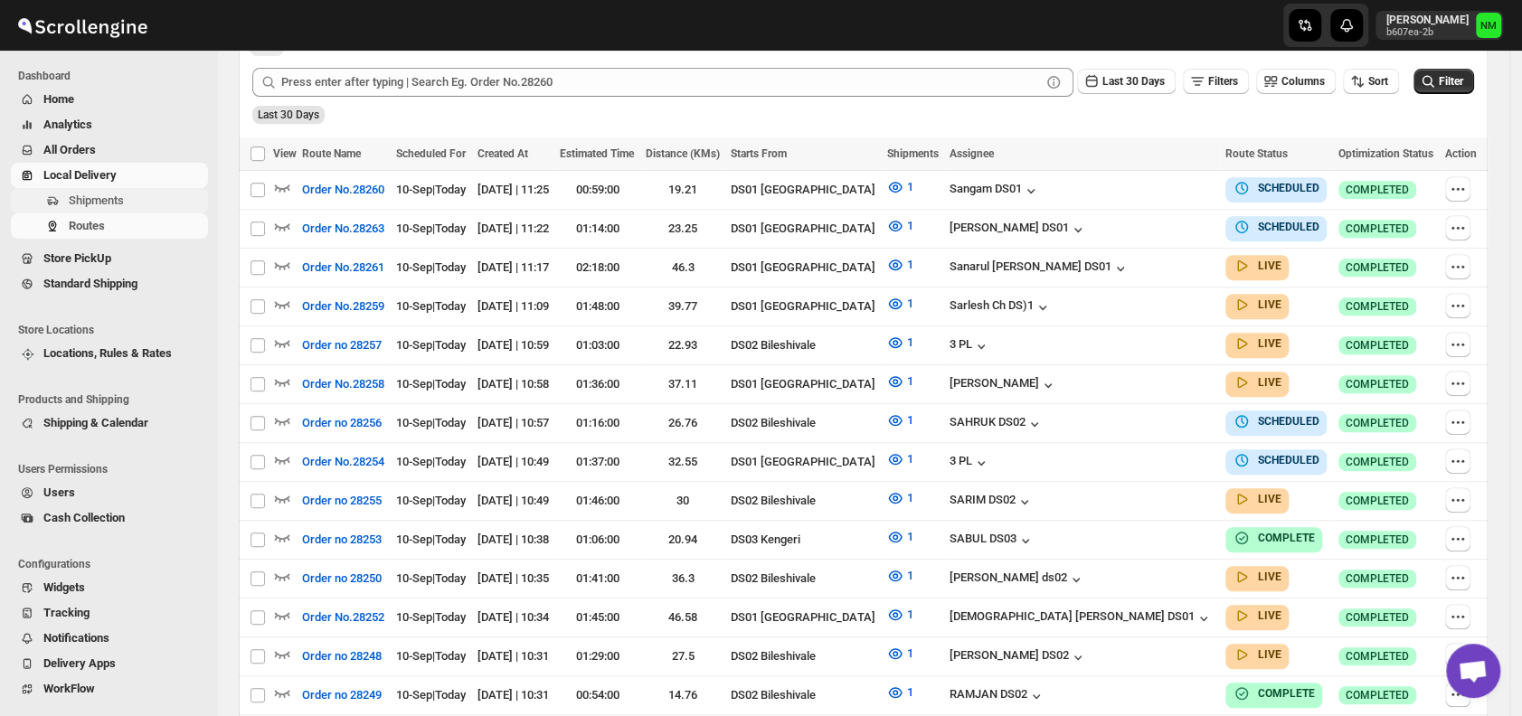
click at [119, 200] on span "Shipments" at bounding box center [96, 201] width 55 height 14
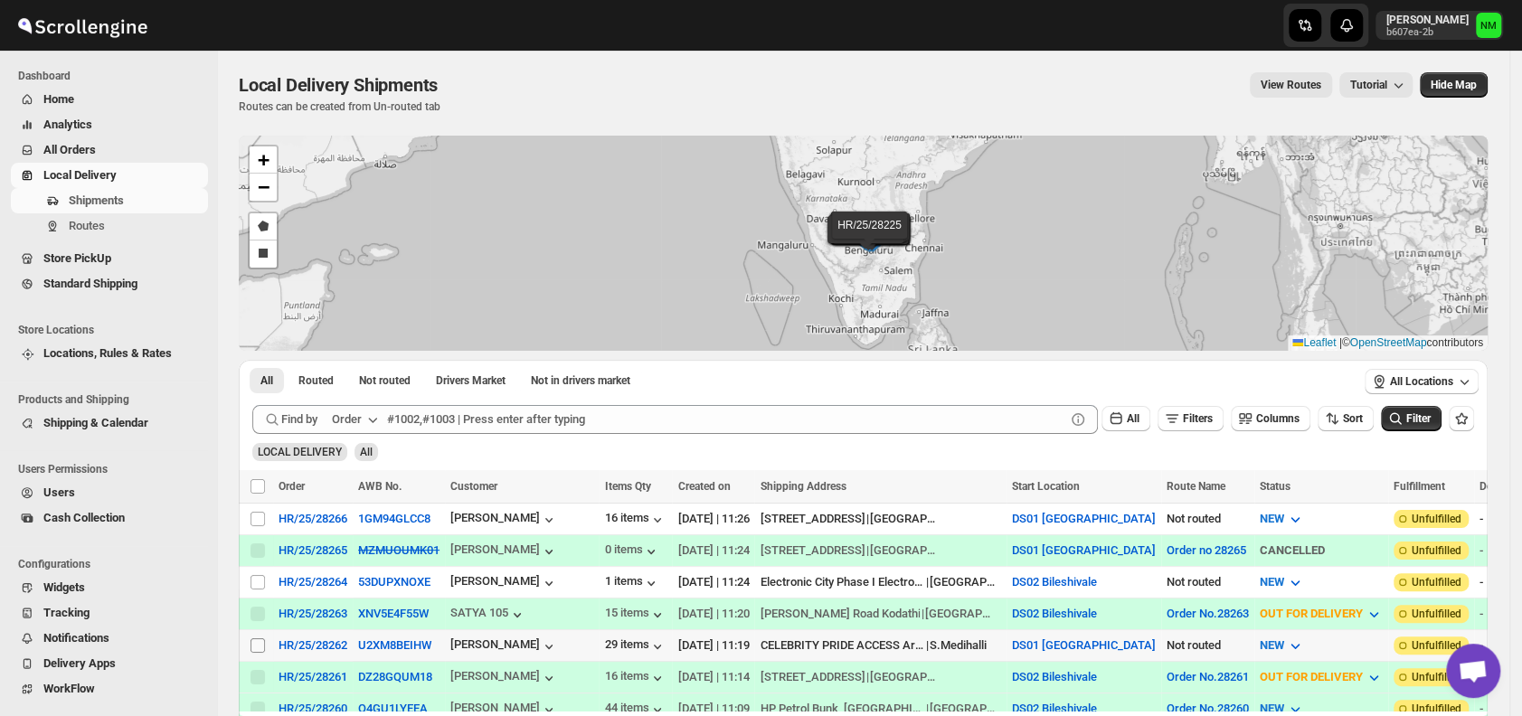
click at [262, 638] on input "Select shipment" at bounding box center [257, 645] width 14 height 14
checkbox input "true"
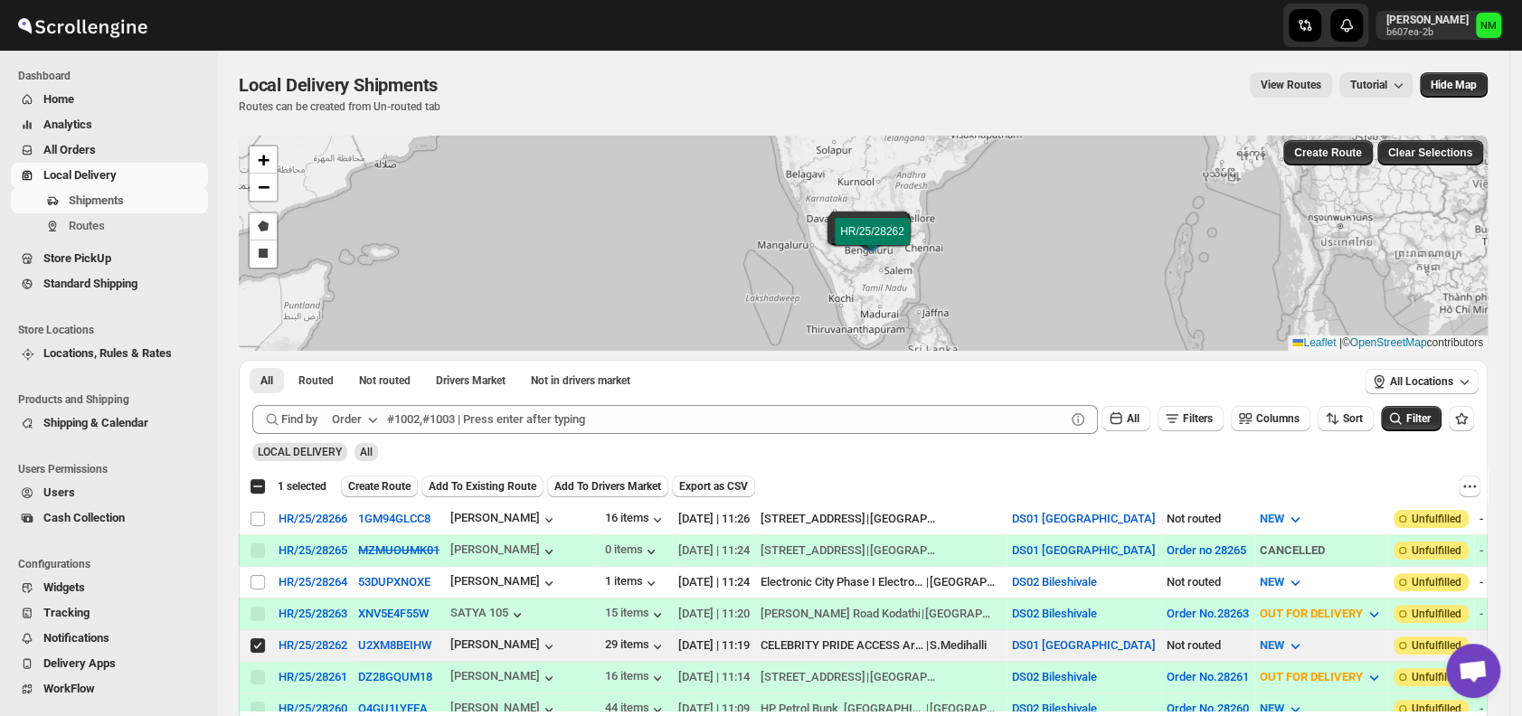
click at [375, 485] on span "Create Route" at bounding box center [379, 486] width 62 height 14
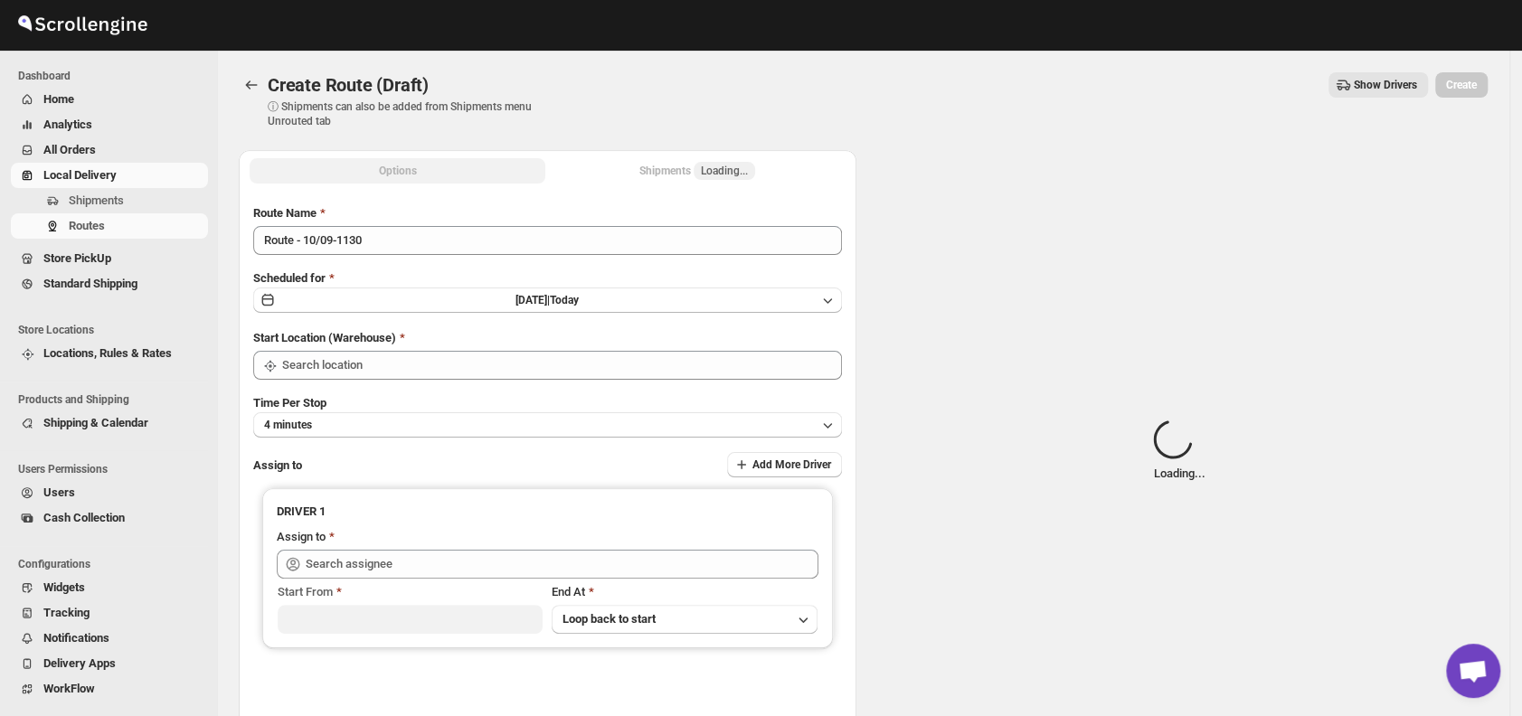
type input "DS01 [GEOGRAPHIC_DATA]"
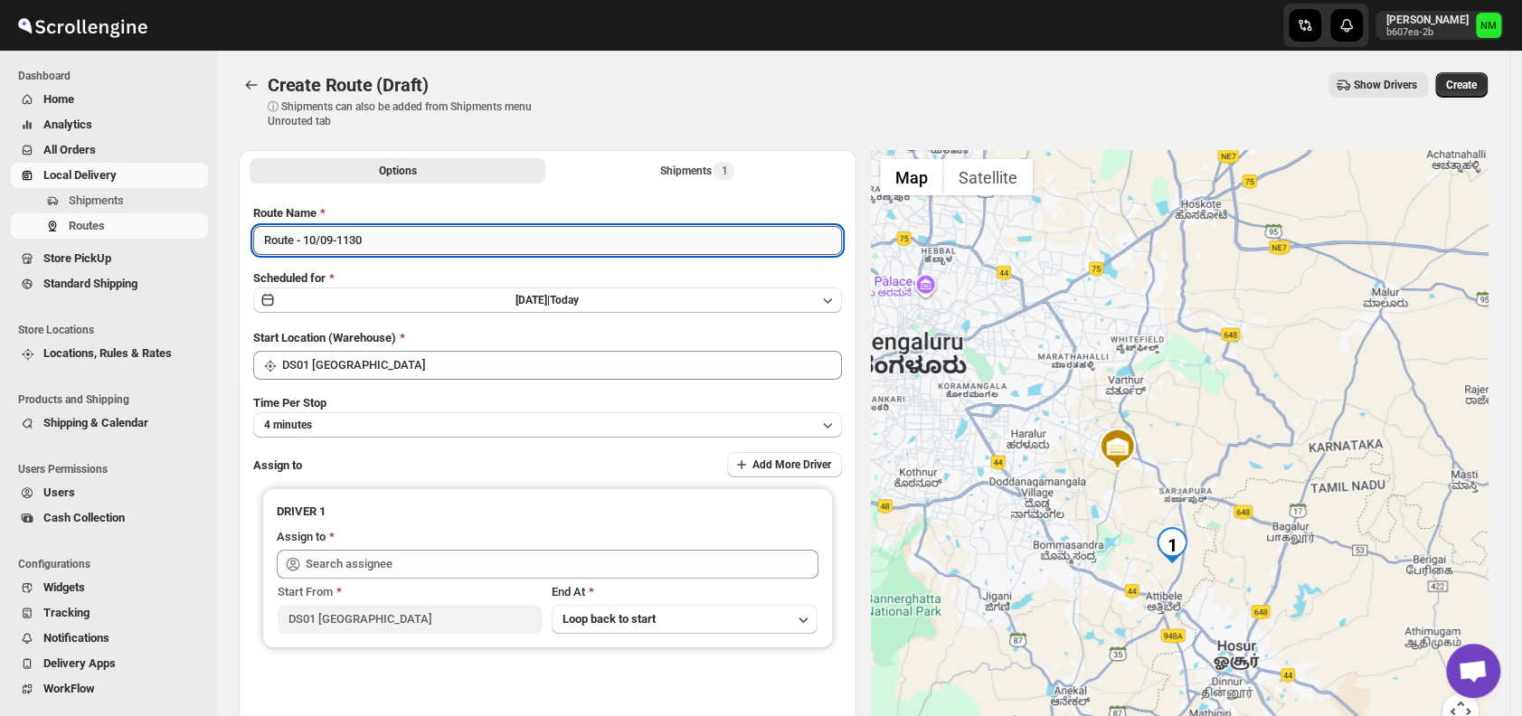
click at [465, 244] on input "Route - 10/09-1130" at bounding box center [547, 240] width 589 height 29
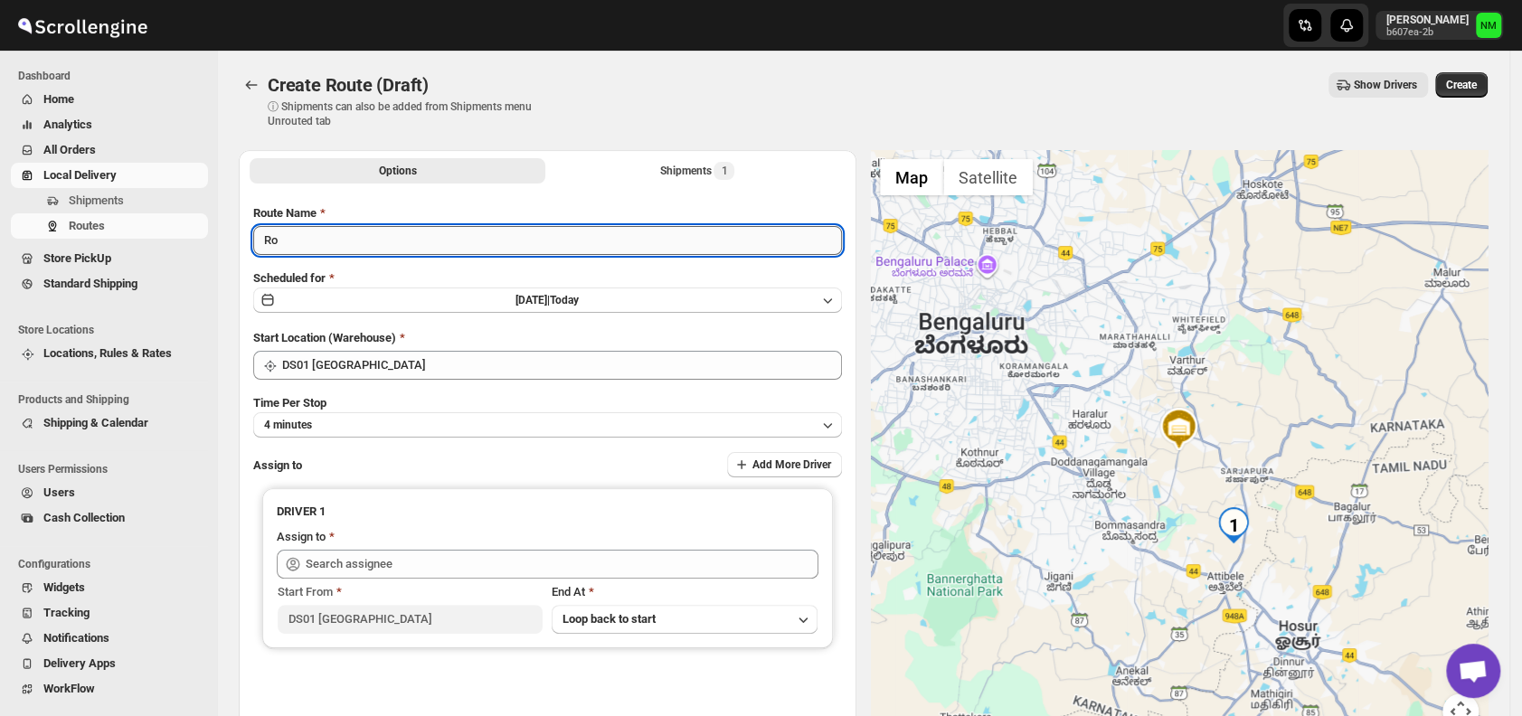
type input "R"
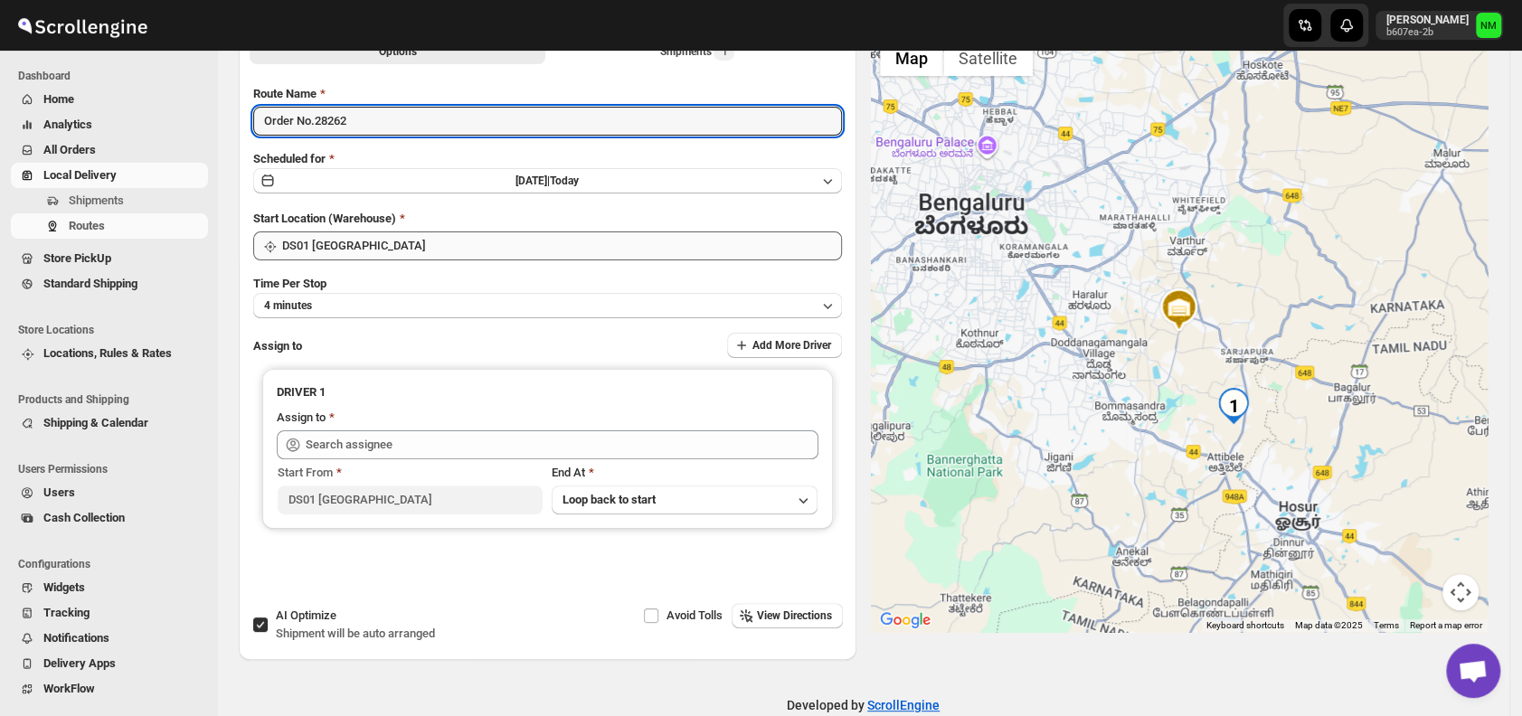
scroll to position [152, 0]
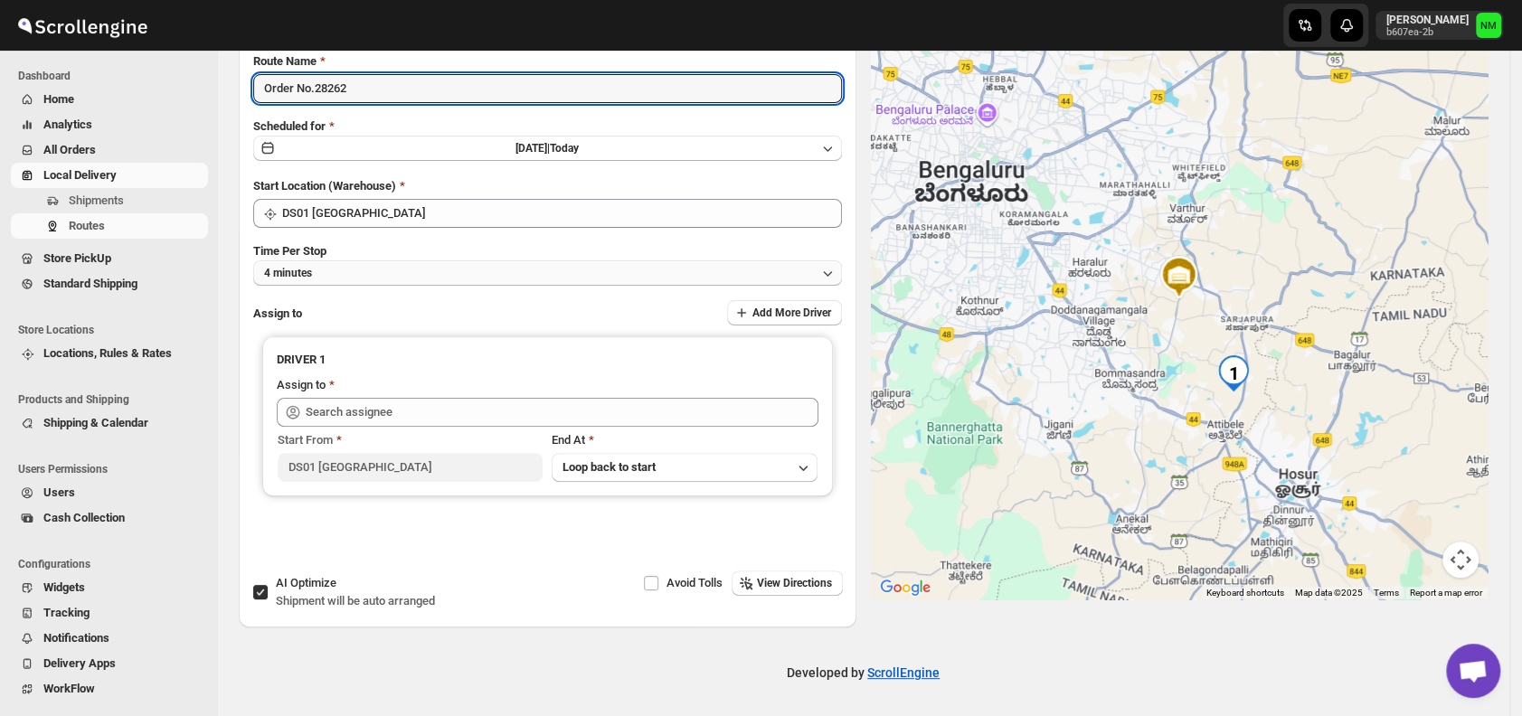
type input "Order No.28262"
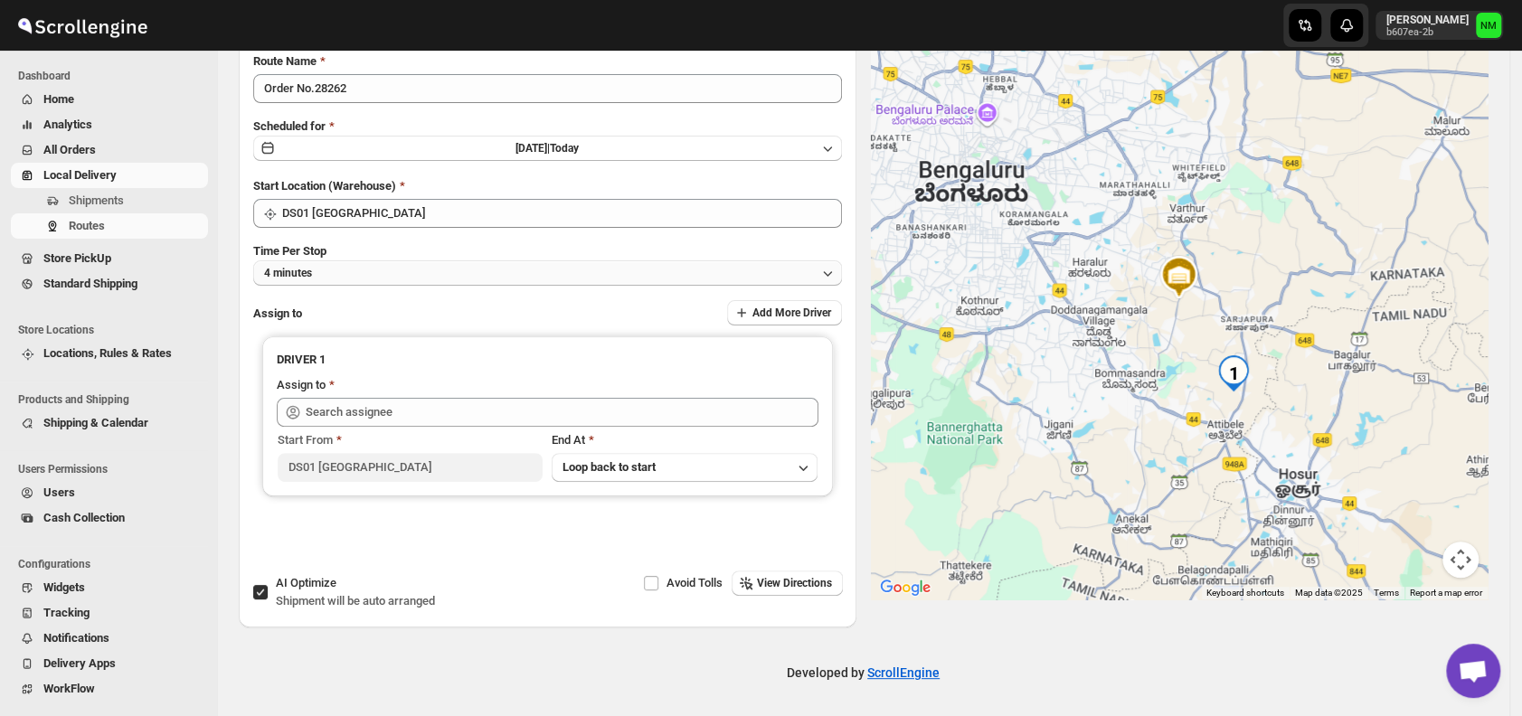
click at [358, 272] on button "4 minutes" at bounding box center [547, 272] width 589 height 25
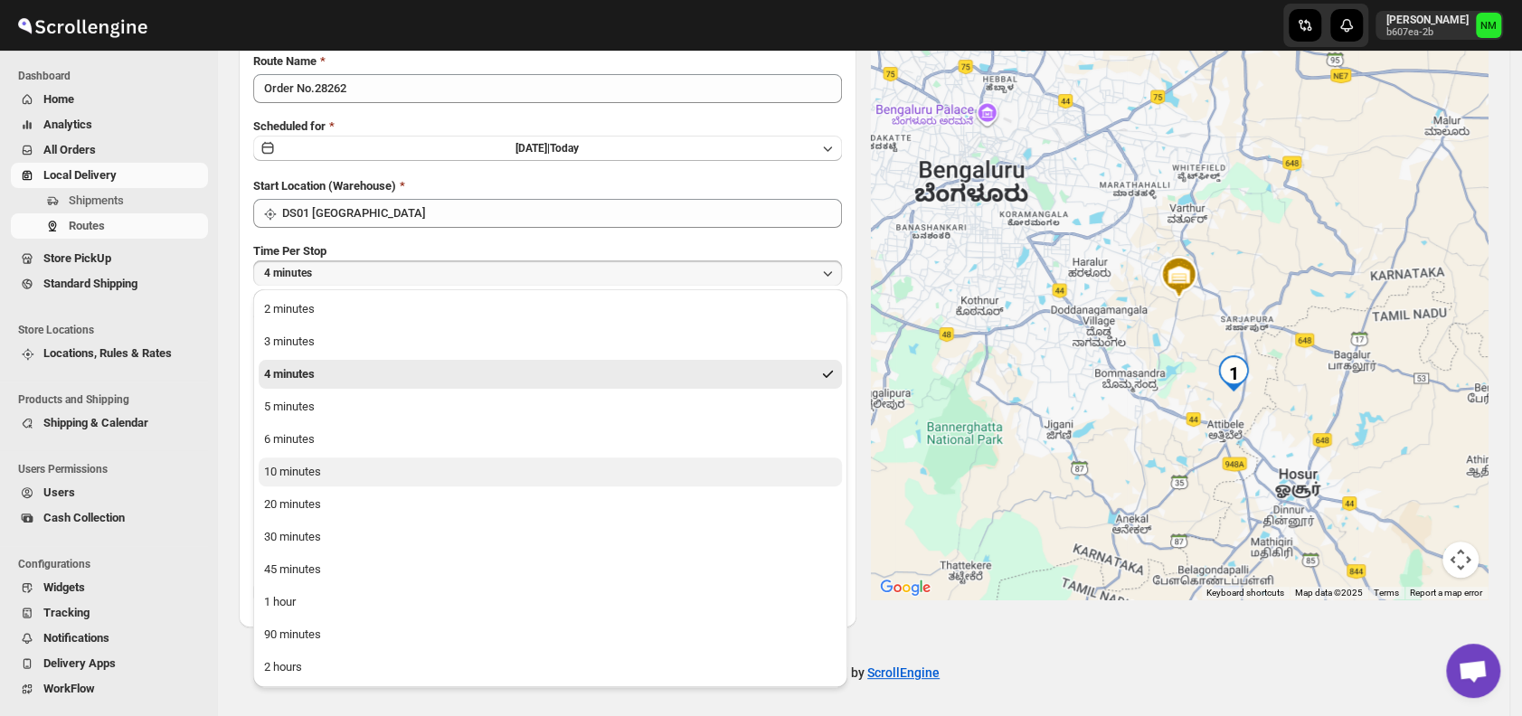
click at [316, 475] on div "10 minutes" at bounding box center [292, 472] width 57 height 18
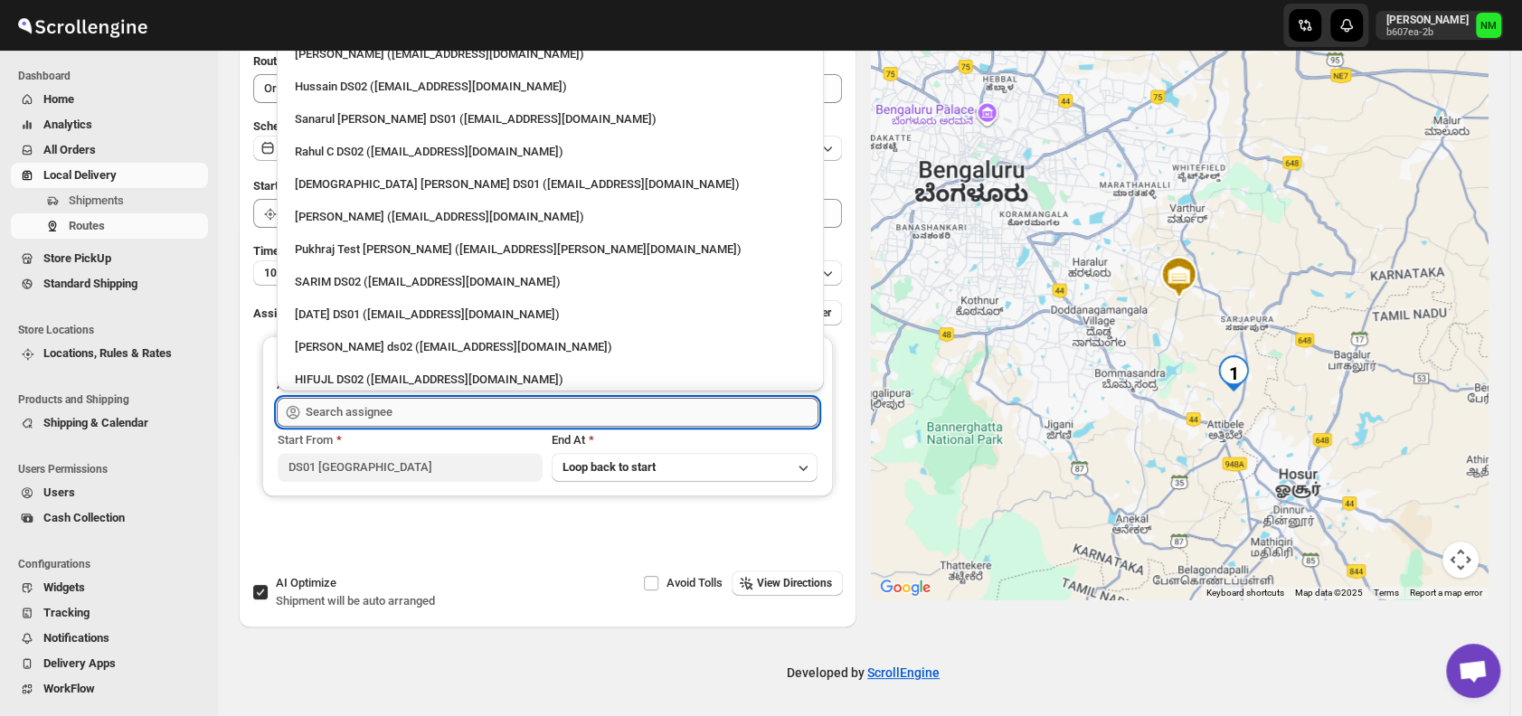
click at [383, 406] on input "text" at bounding box center [562, 412] width 513 height 29
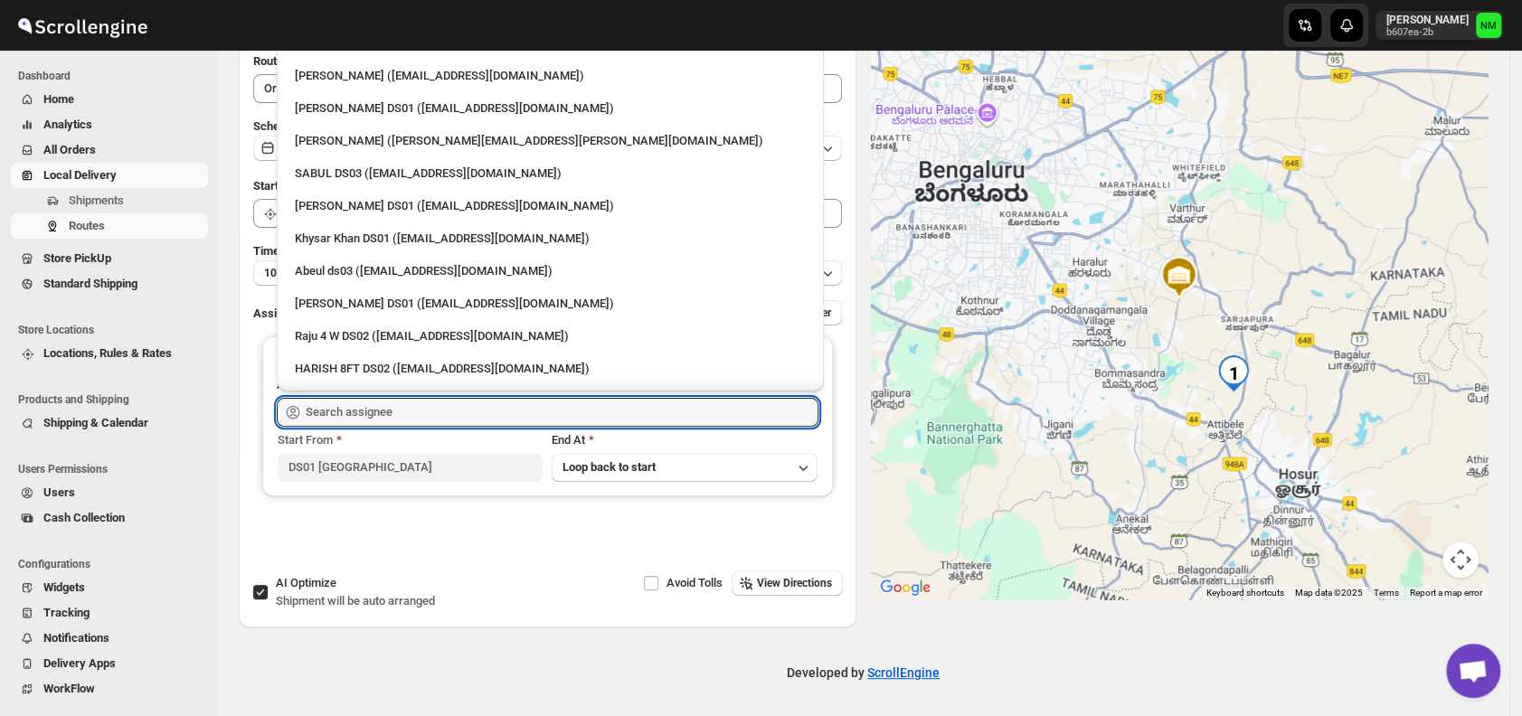
scroll to position [1605, 0]
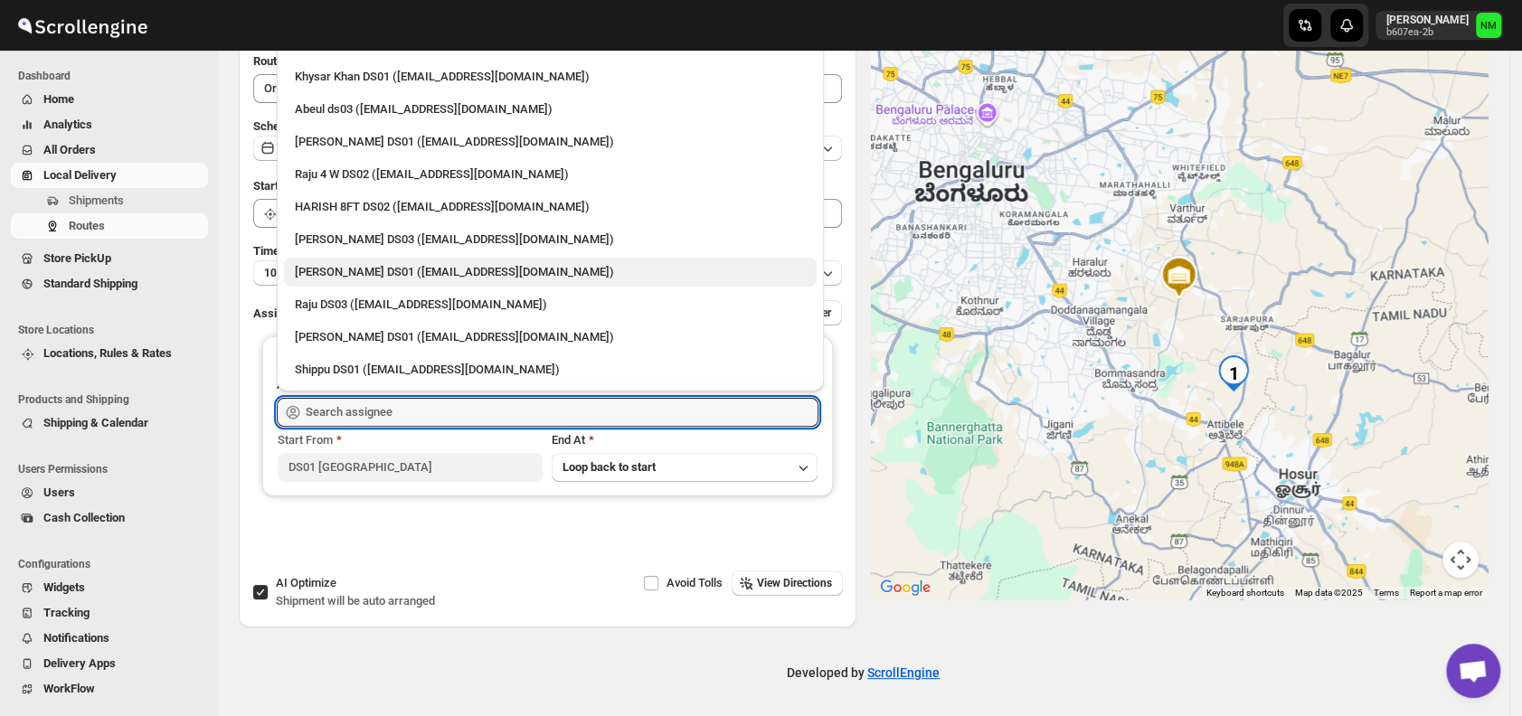
click at [358, 275] on div "Faijal Khan DS01 (tadij98822@cspaus.com)" at bounding box center [550, 272] width 511 height 18
type input "Faijal Khan DS01 (tadij98822@cspaus.com)"
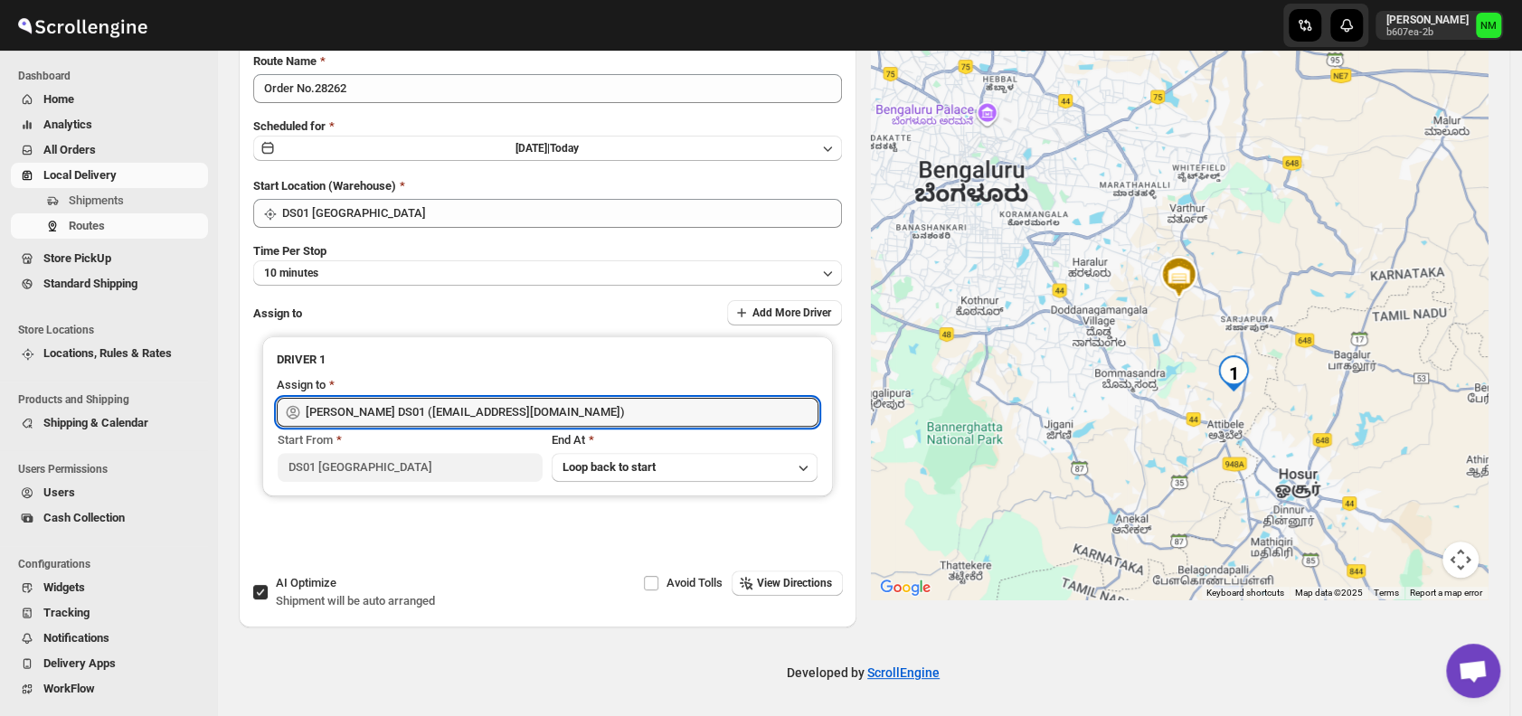
scroll to position [0, 0]
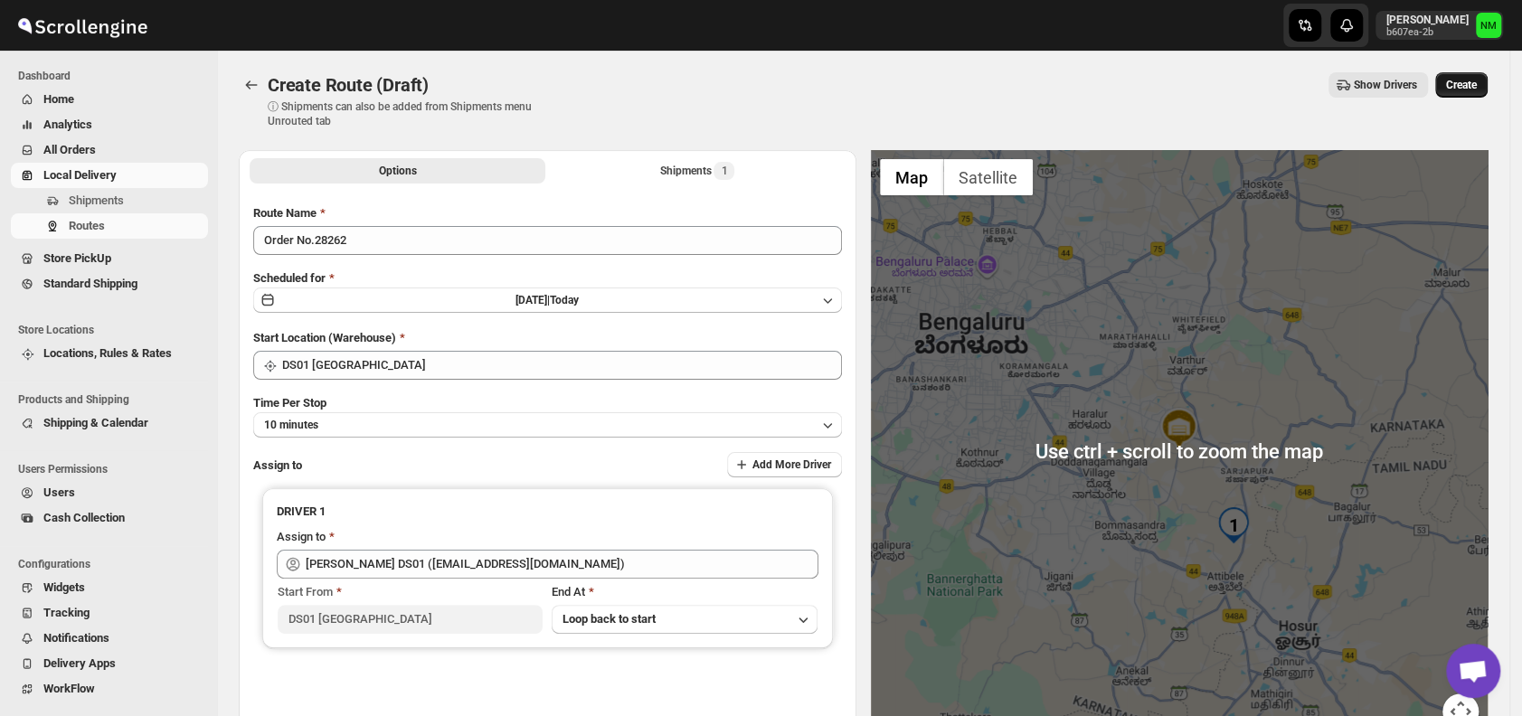
click at [1462, 94] on button "Create" at bounding box center [1461, 84] width 52 height 25
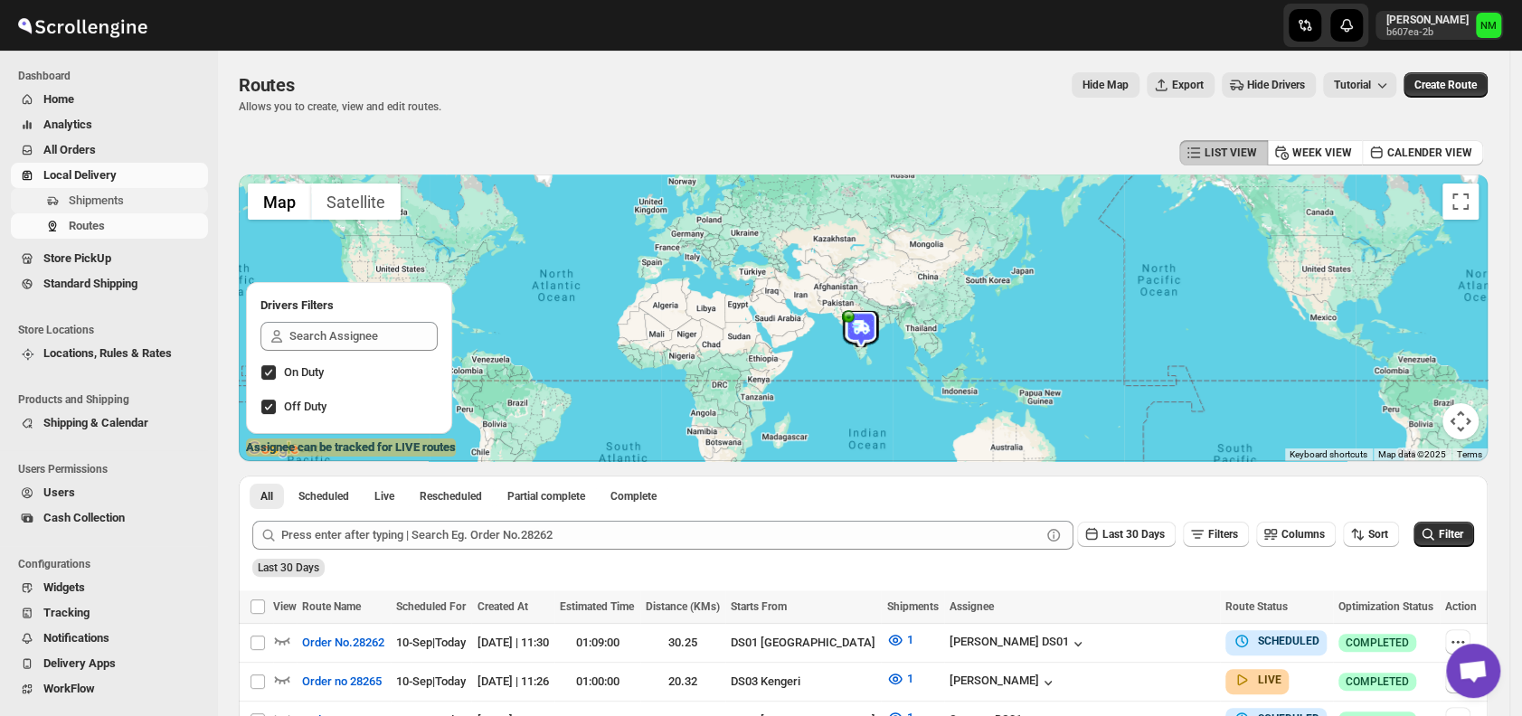
click at [144, 195] on span "Shipments" at bounding box center [137, 201] width 136 height 18
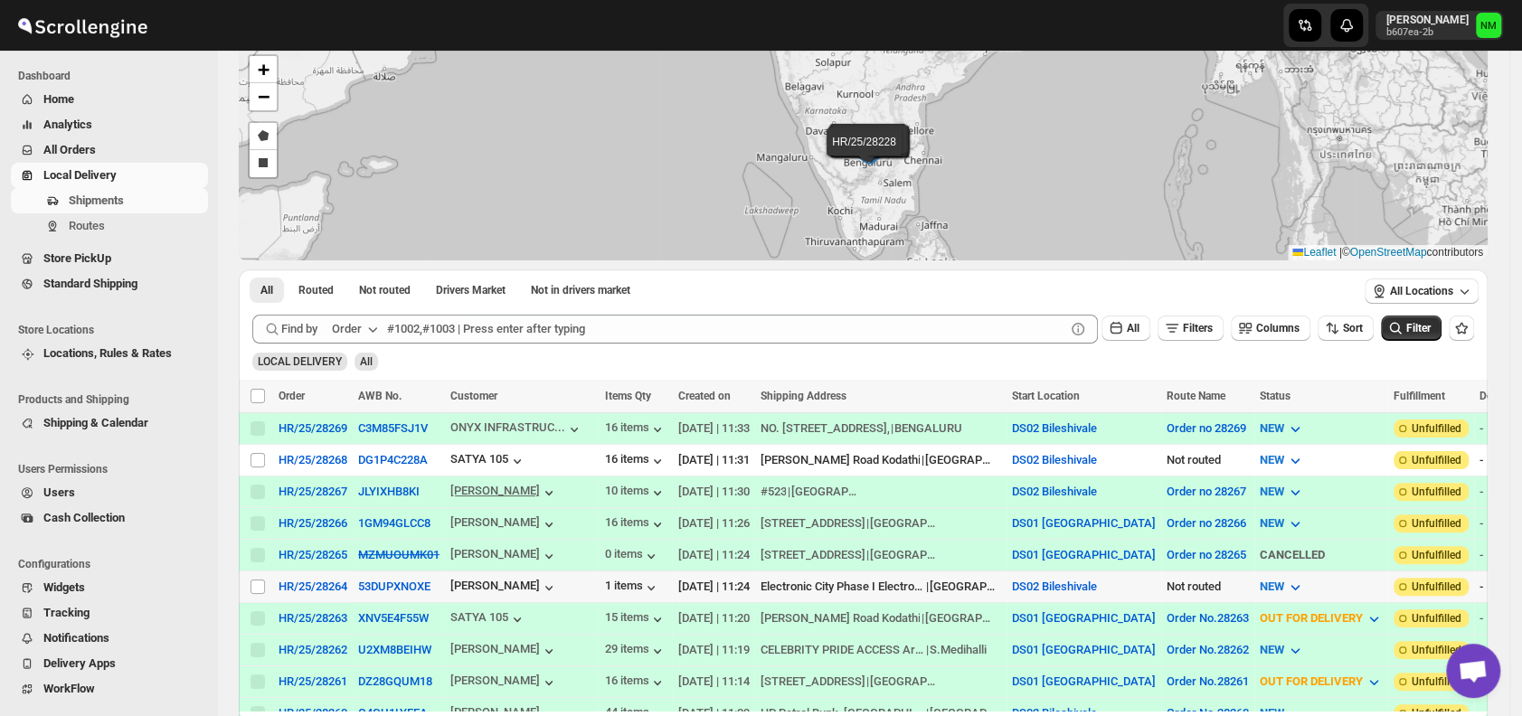
scroll to position [106, 0]
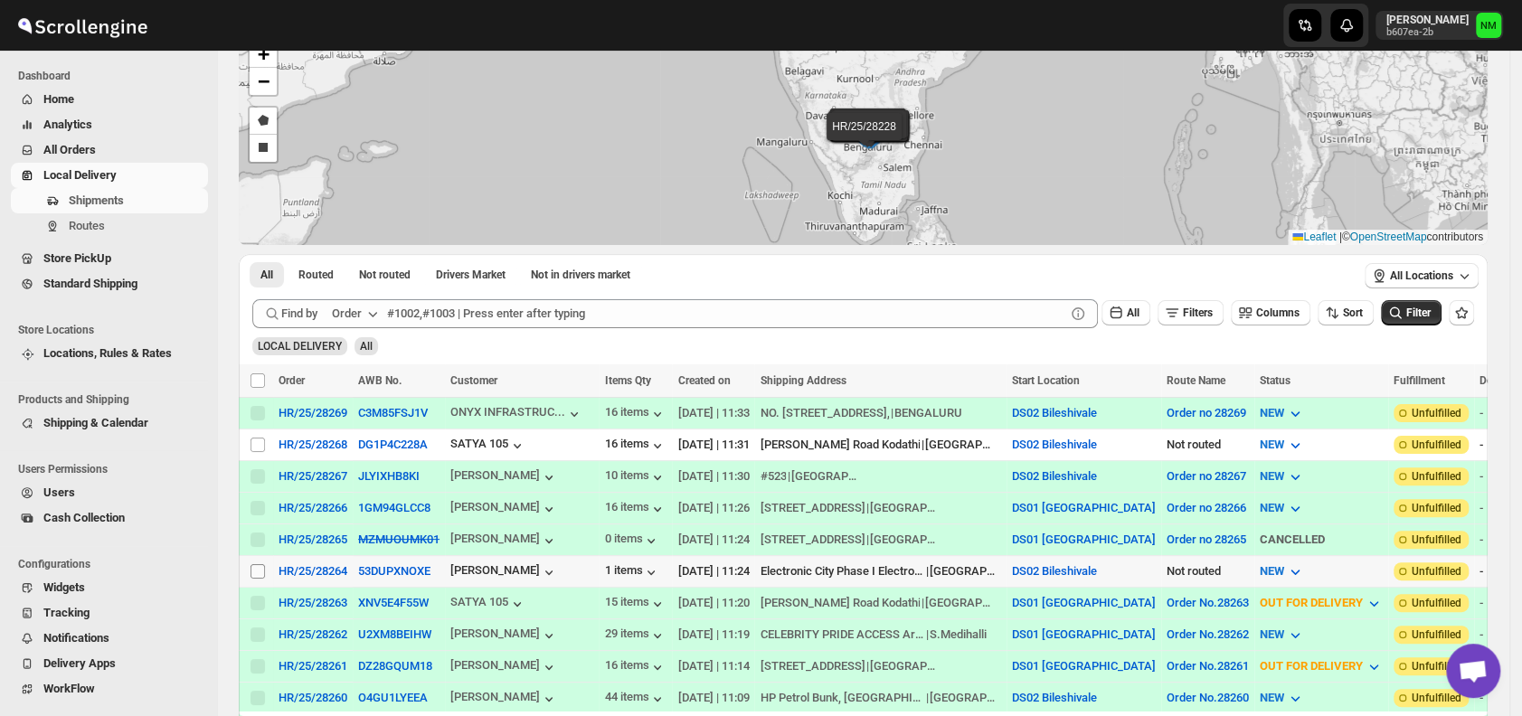
click at [254, 564] on input "Select shipment" at bounding box center [257, 571] width 14 height 14
checkbox input "true"
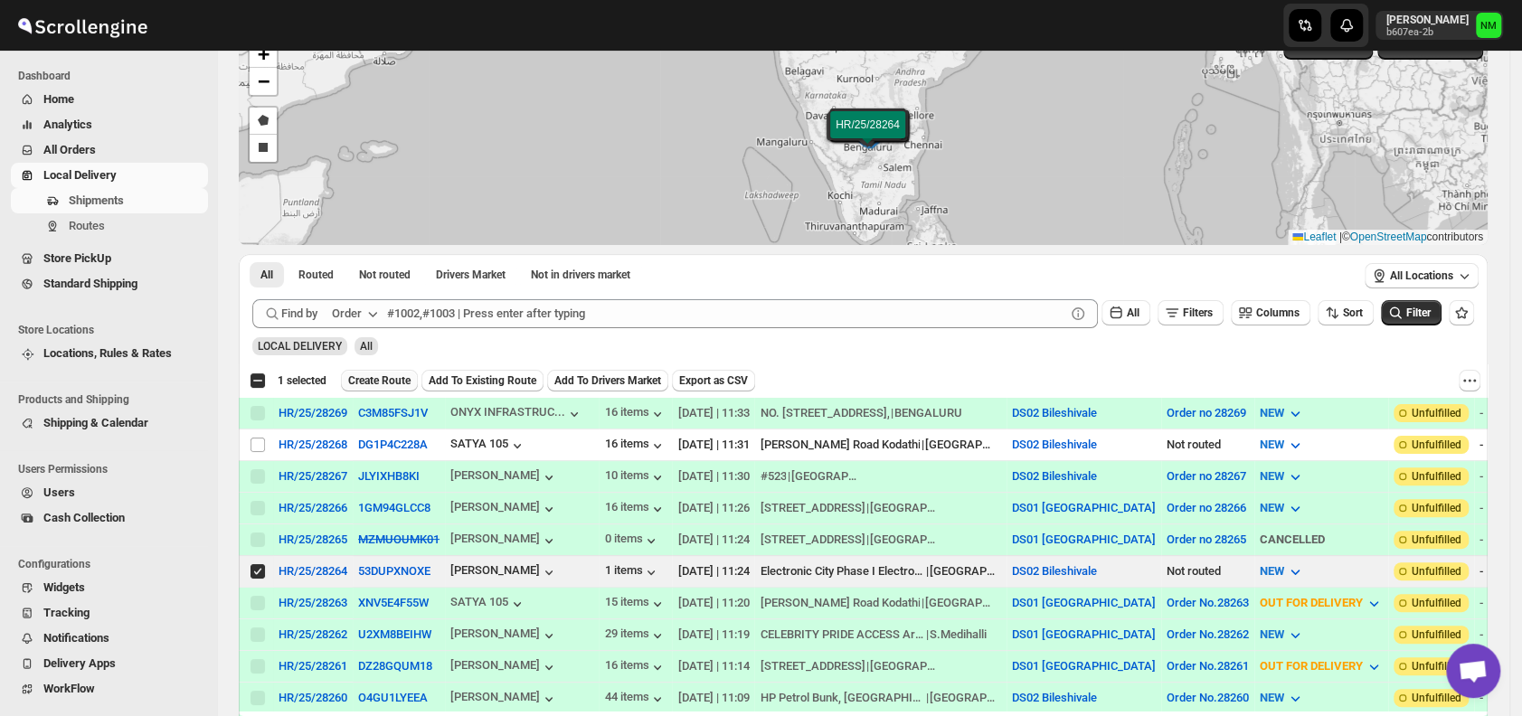
click at [370, 378] on span "Create Route" at bounding box center [379, 380] width 62 height 14
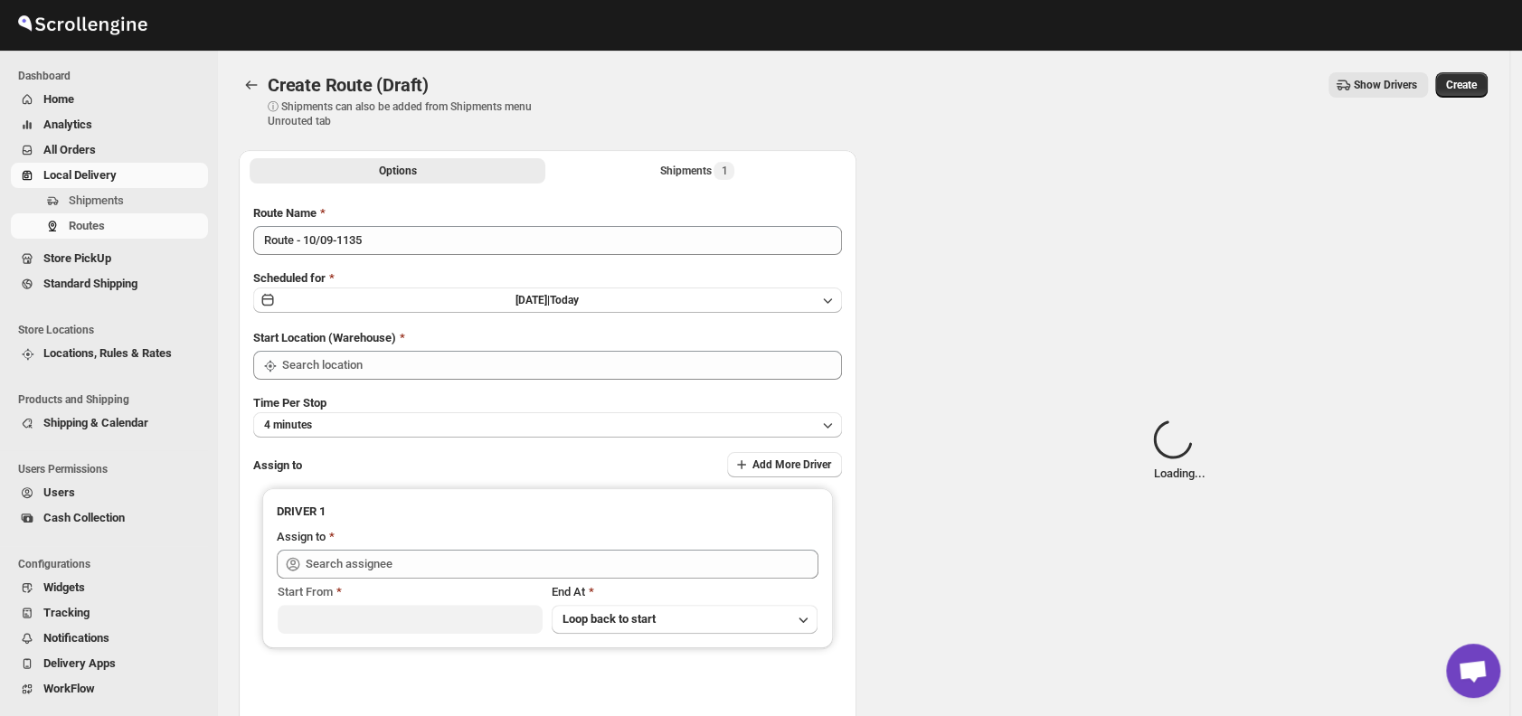
type input "DS02 Bileshivale"
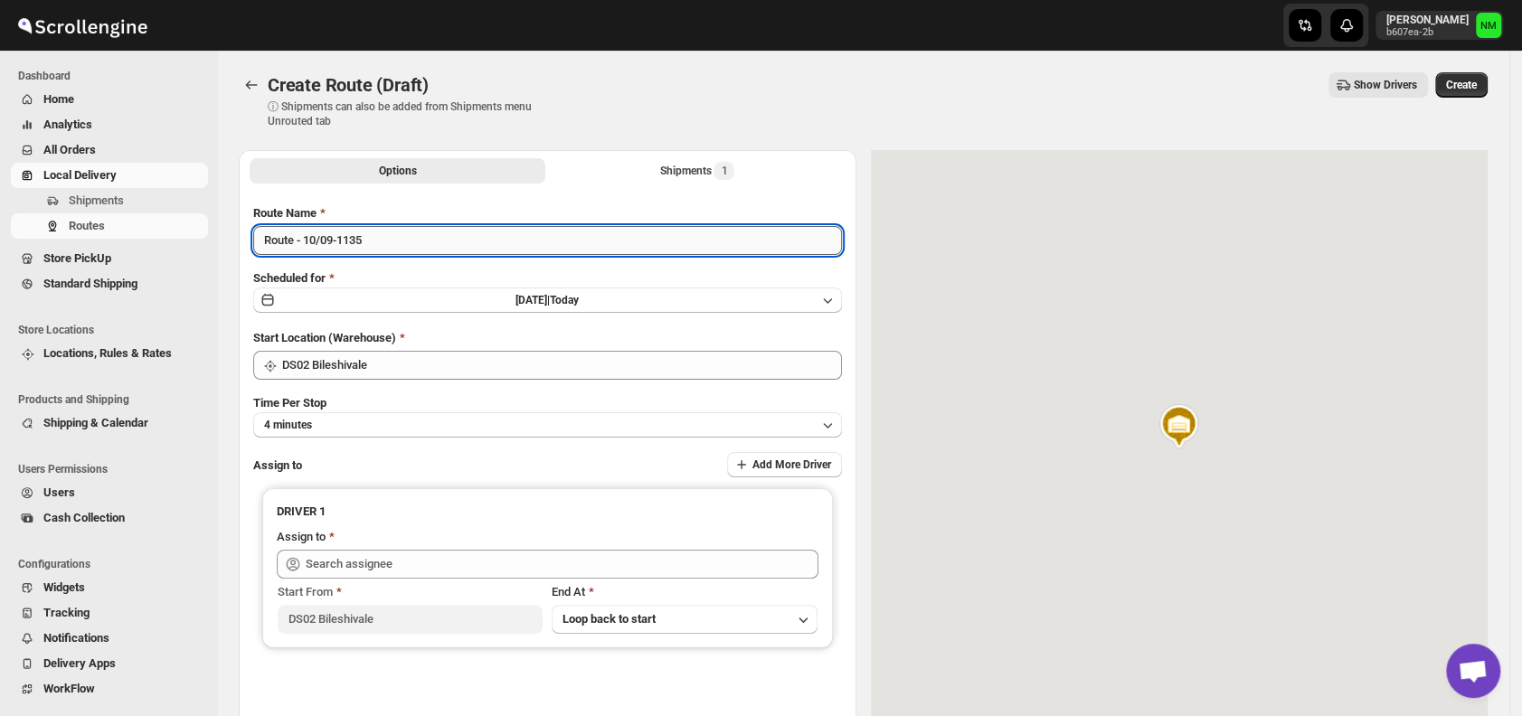
click at [399, 245] on input "Route - 10/09-1135" at bounding box center [547, 240] width 589 height 29
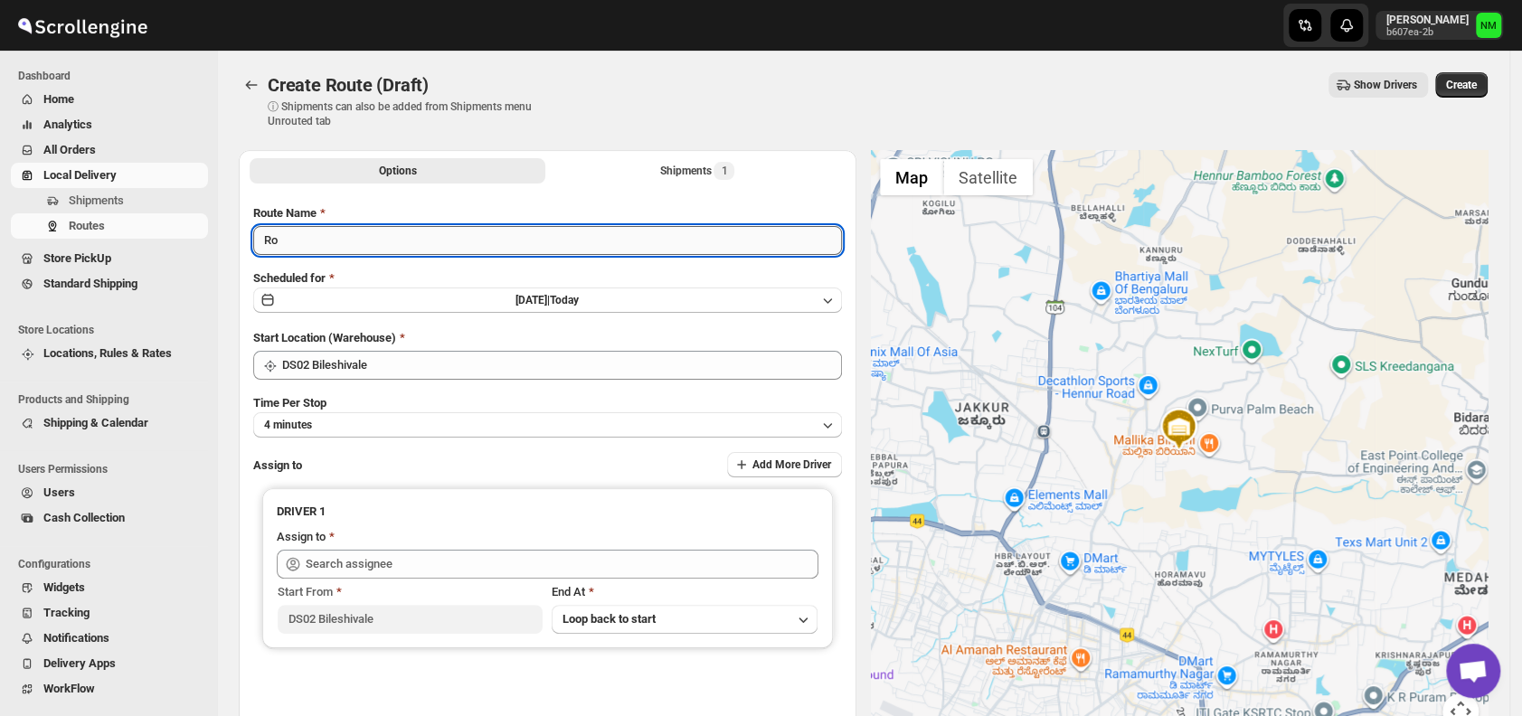
type input "R"
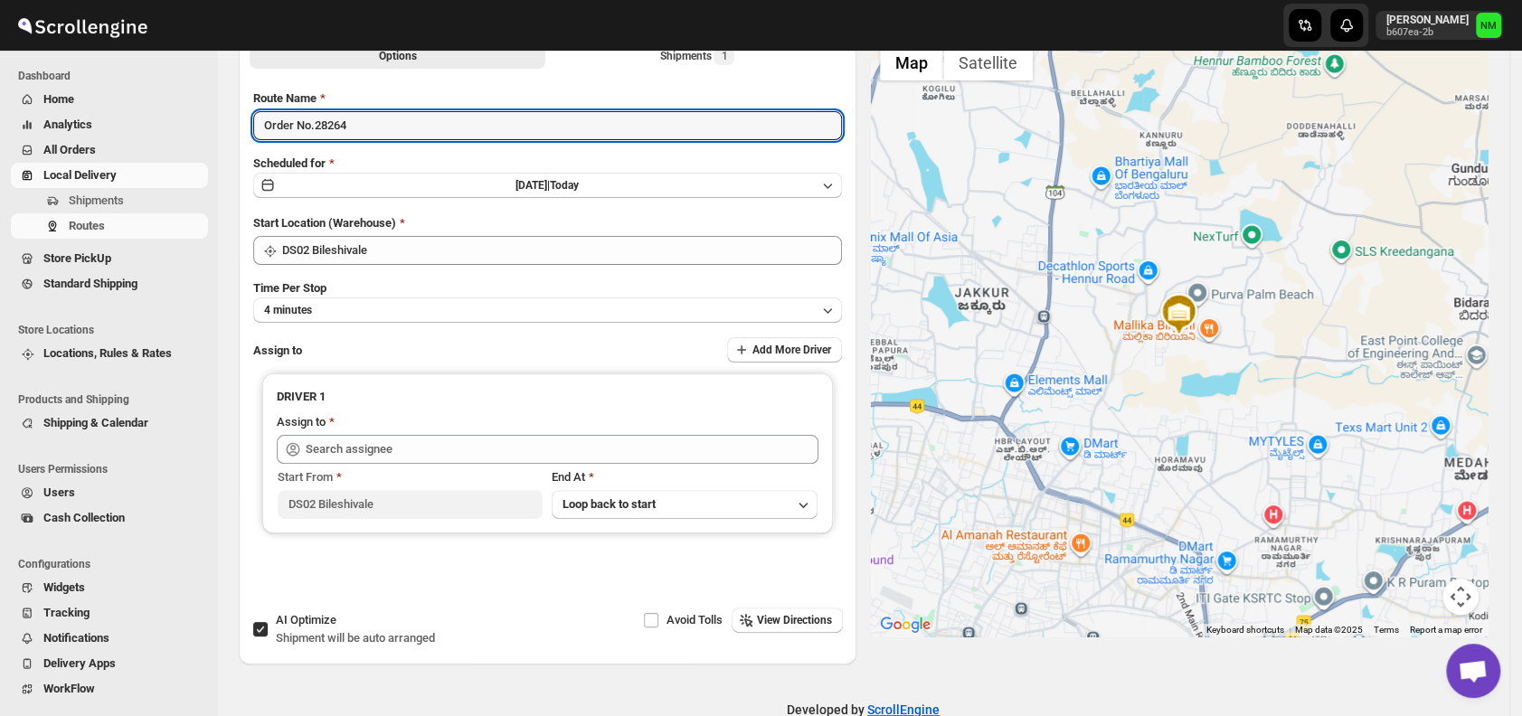
scroll to position [120, 0]
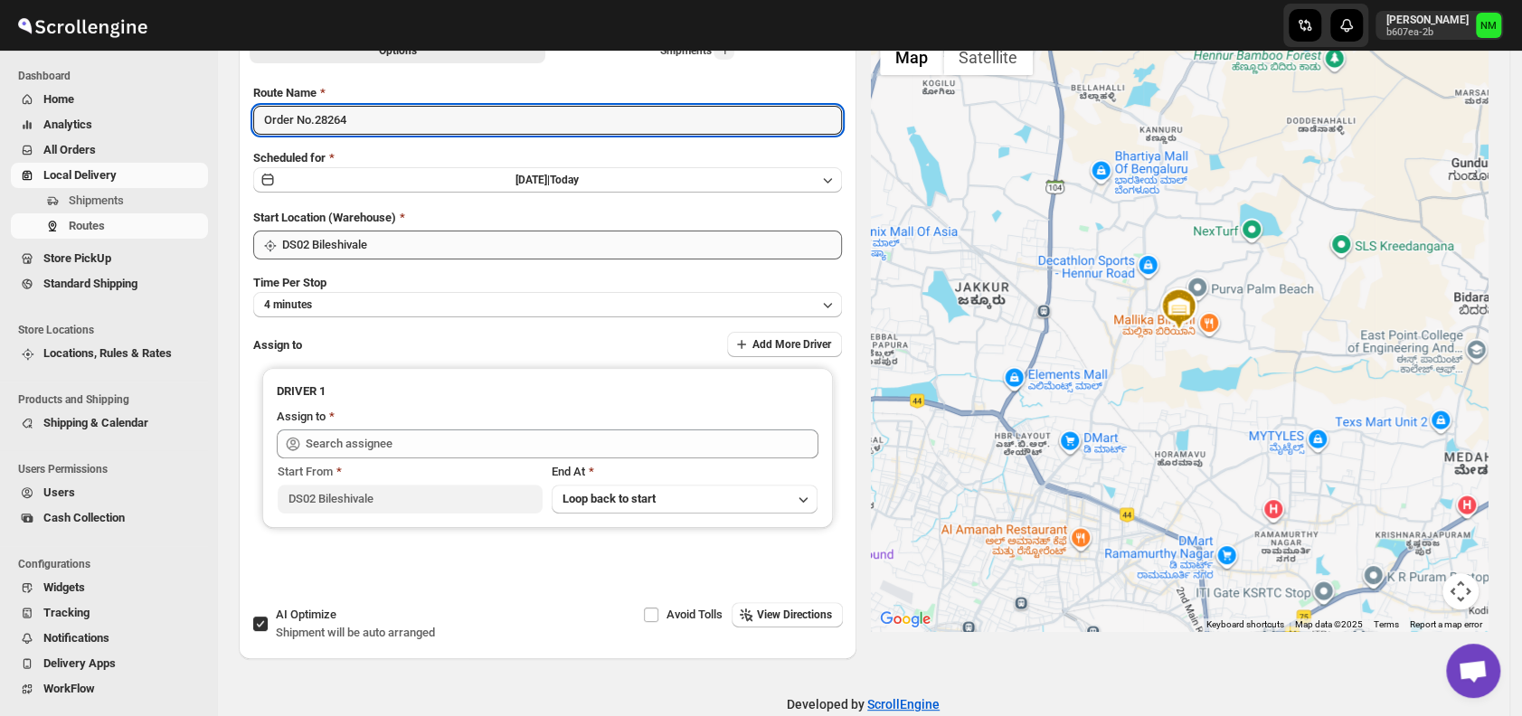
type input "Order No.28264"
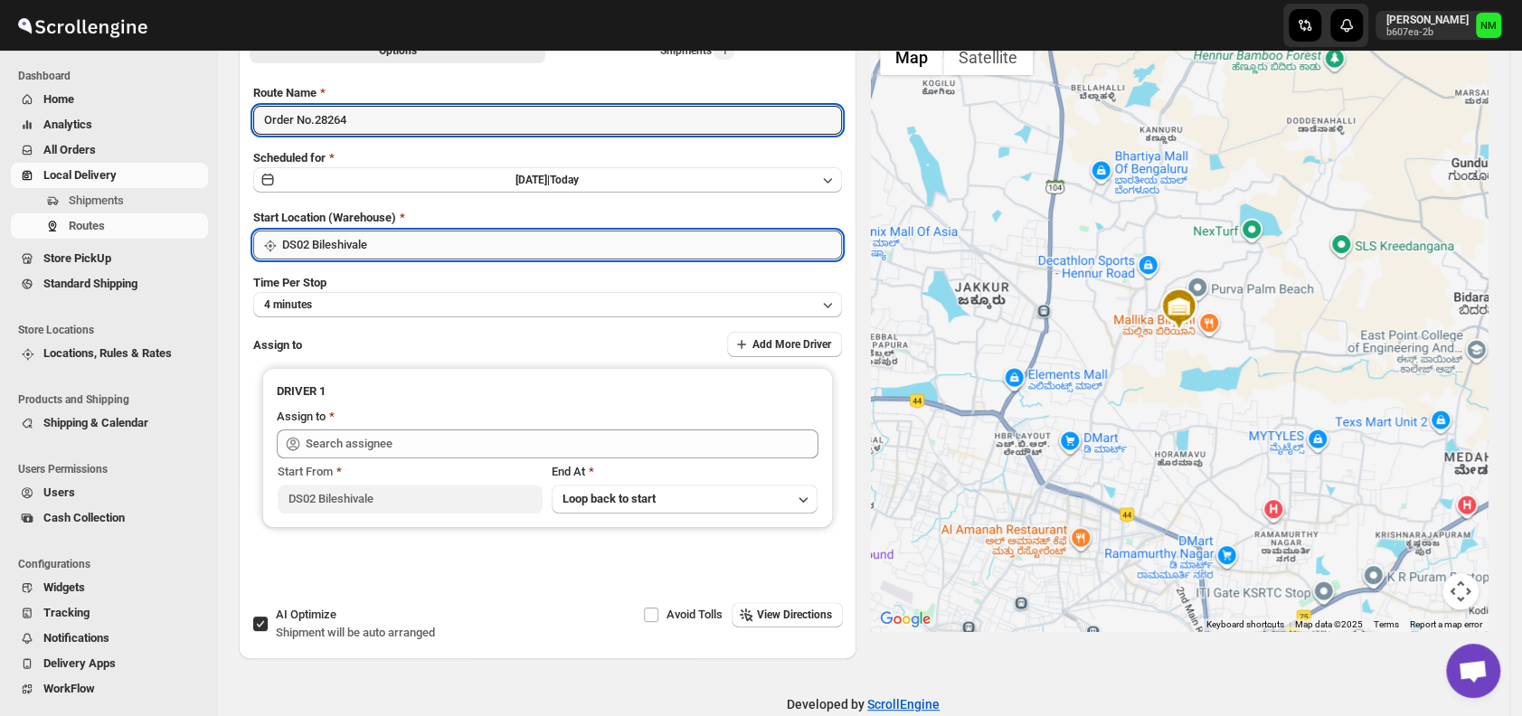
click at [427, 255] on input "DS02 Bileshivale" at bounding box center [562, 245] width 560 height 29
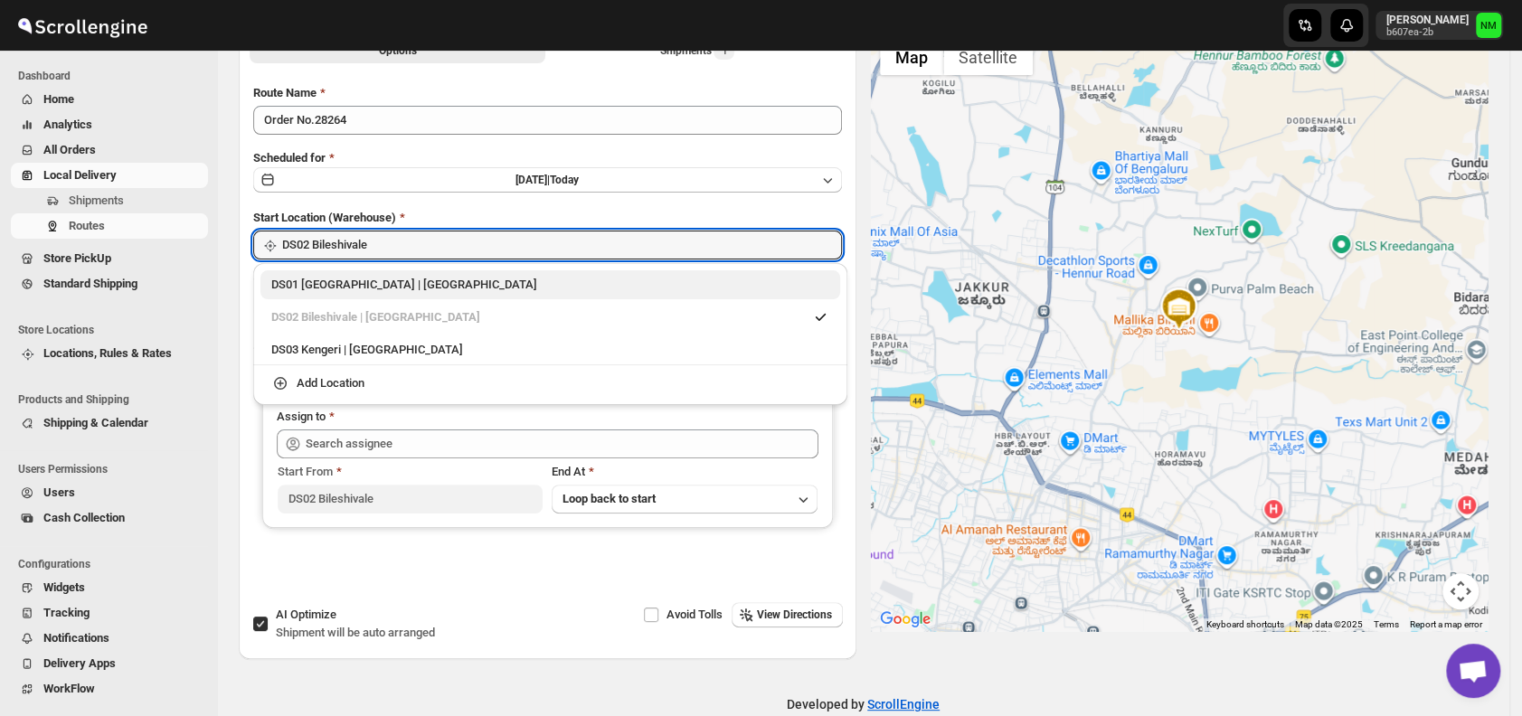
click at [322, 294] on div "DS01 Sarjapur | Bengaluru" at bounding box center [550, 284] width 580 height 29
type input "DS01 [GEOGRAPHIC_DATA]"
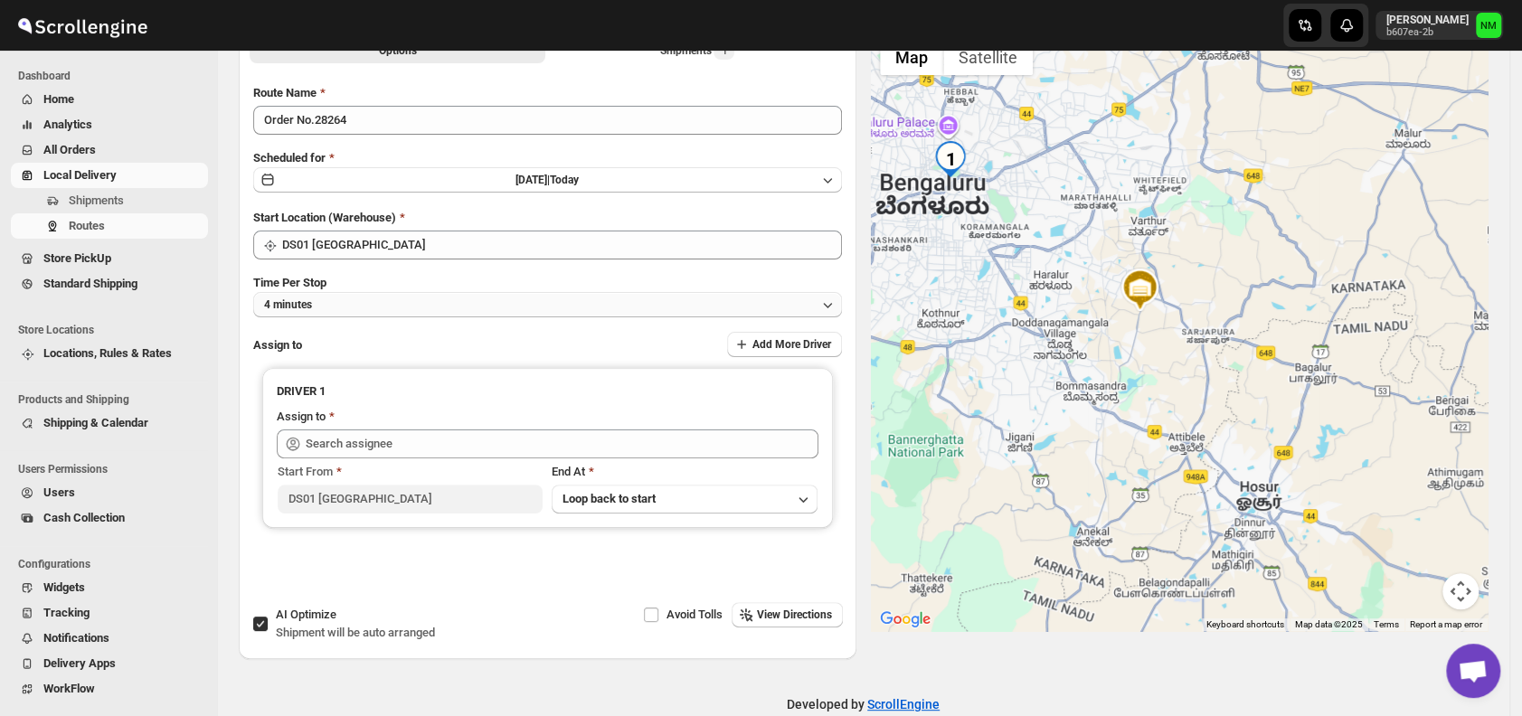
click at [529, 304] on button "4 minutes" at bounding box center [547, 304] width 589 height 25
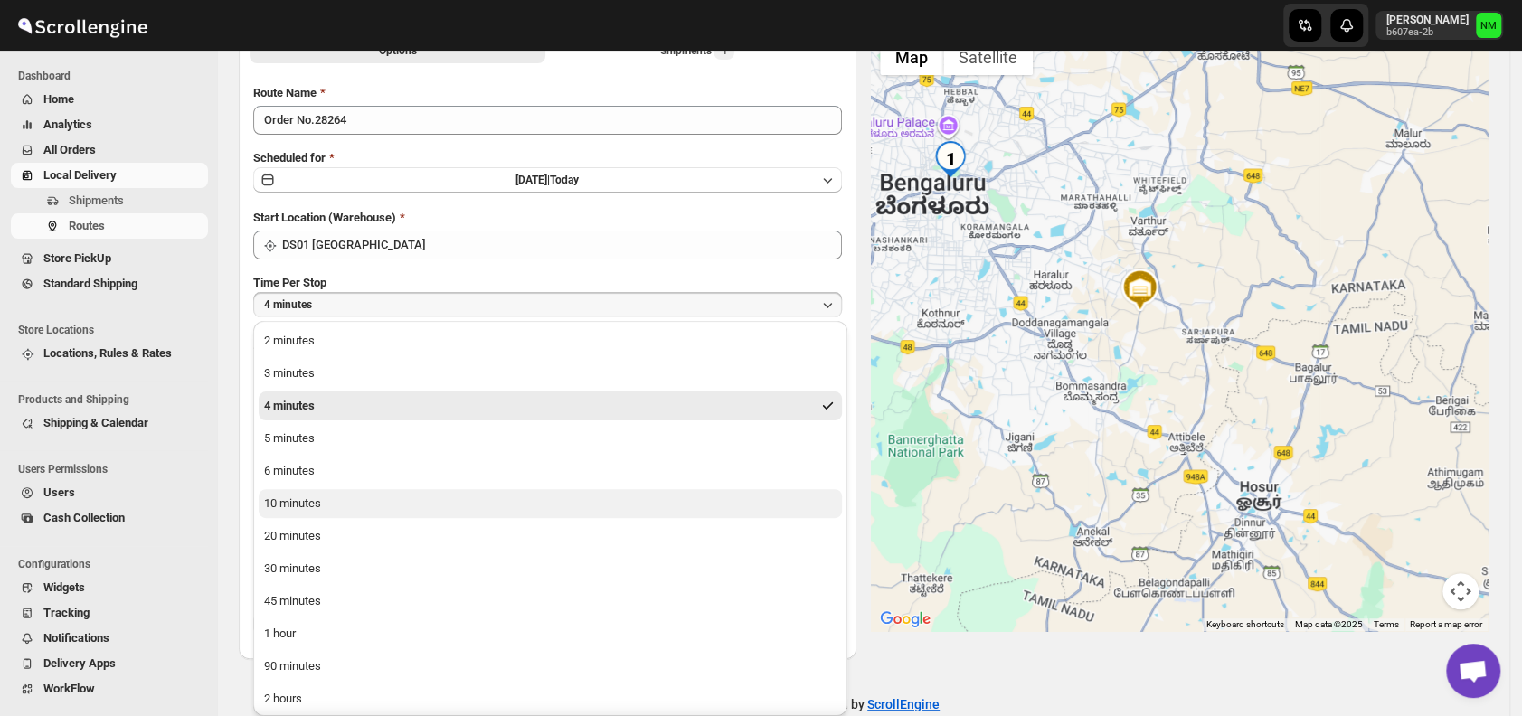
click at [304, 505] on div "10 minutes" at bounding box center [292, 504] width 57 height 18
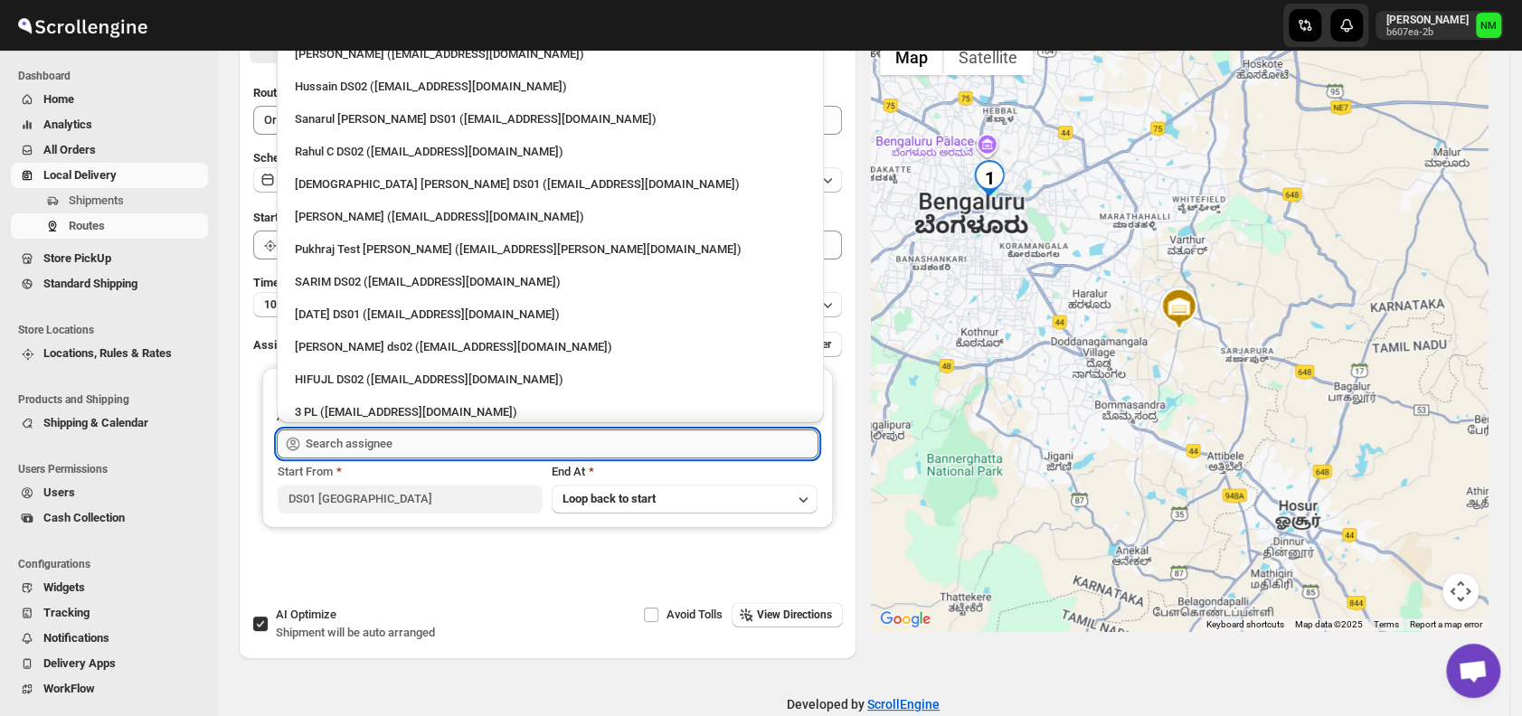
click at [406, 449] on input "text" at bounding box center [562, 444] width 513 height 29
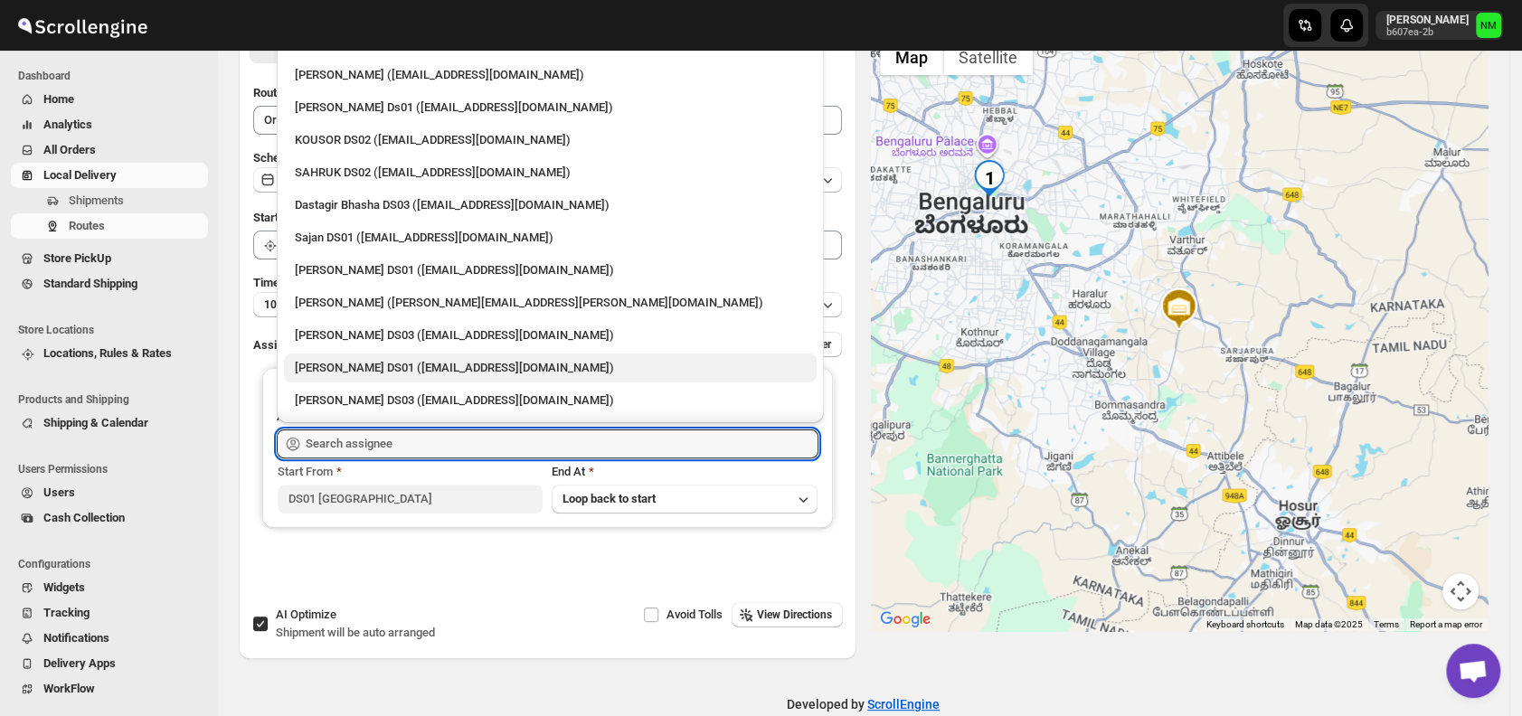
scroll to position [957, 0]
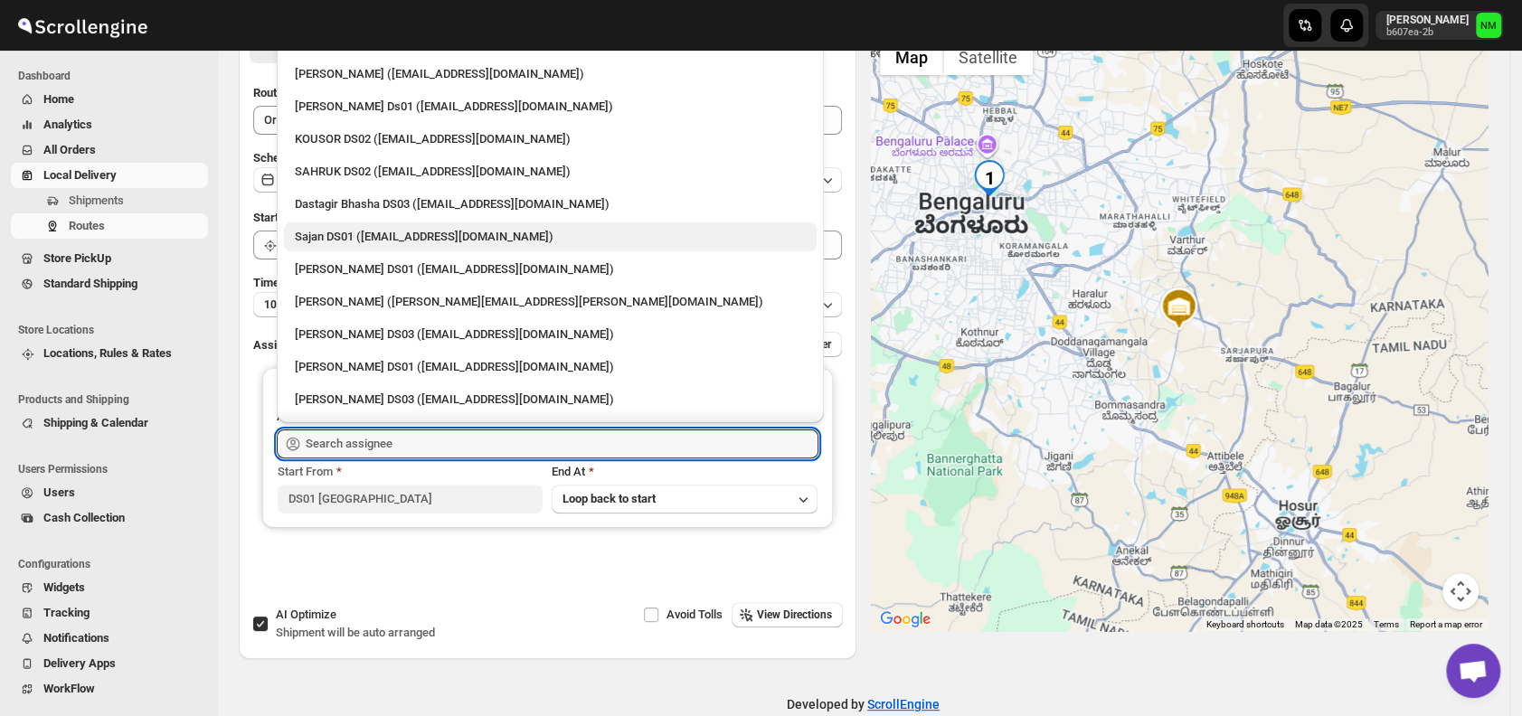
click at [373, 241] on div "Sajan DS01 ([EMAIL_ADDRESS][DOMAIN_NAME])" at bounding box center [550, 237] width 511 height 18
type input "Sajan DS01 ([EMAIL_ADDRESS][DOMAIN_NAME])"
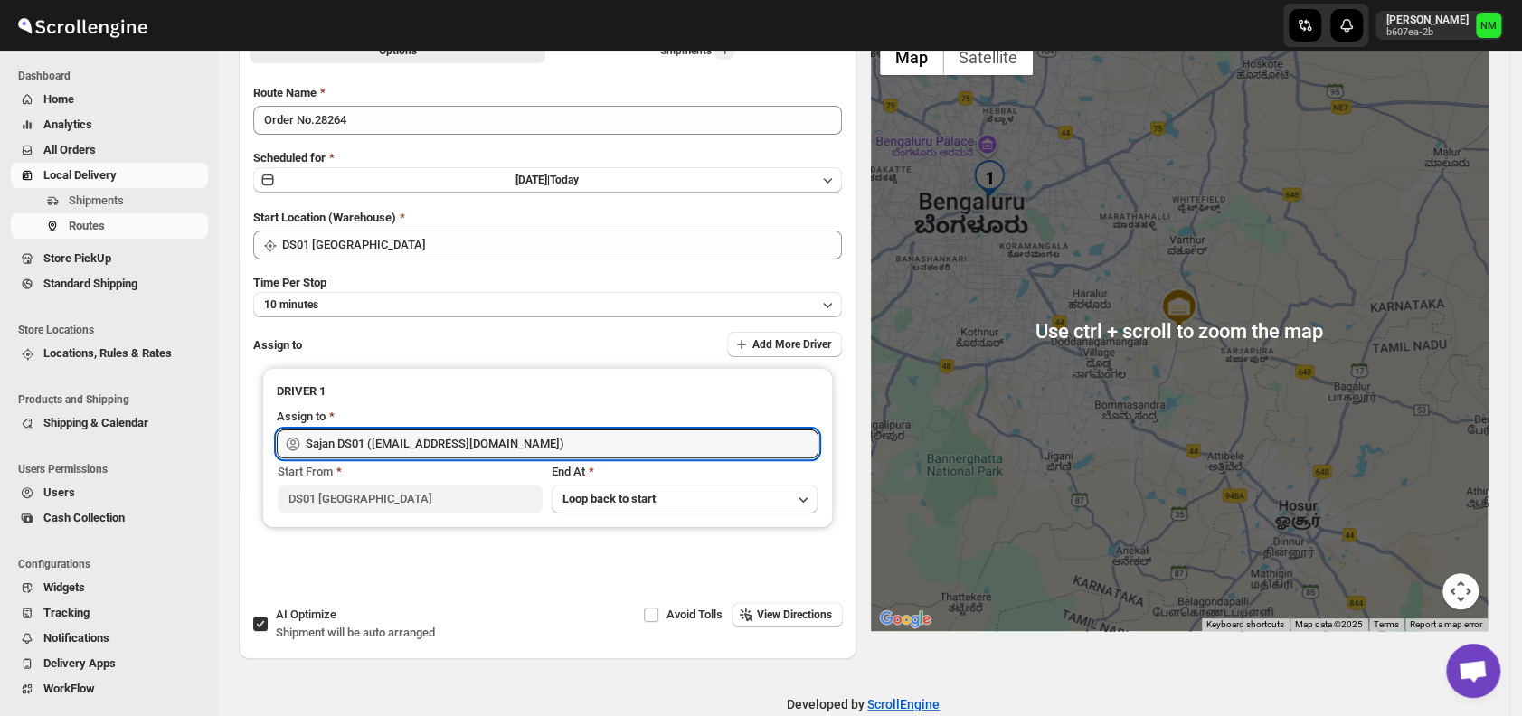
scroll to position [0, 0]
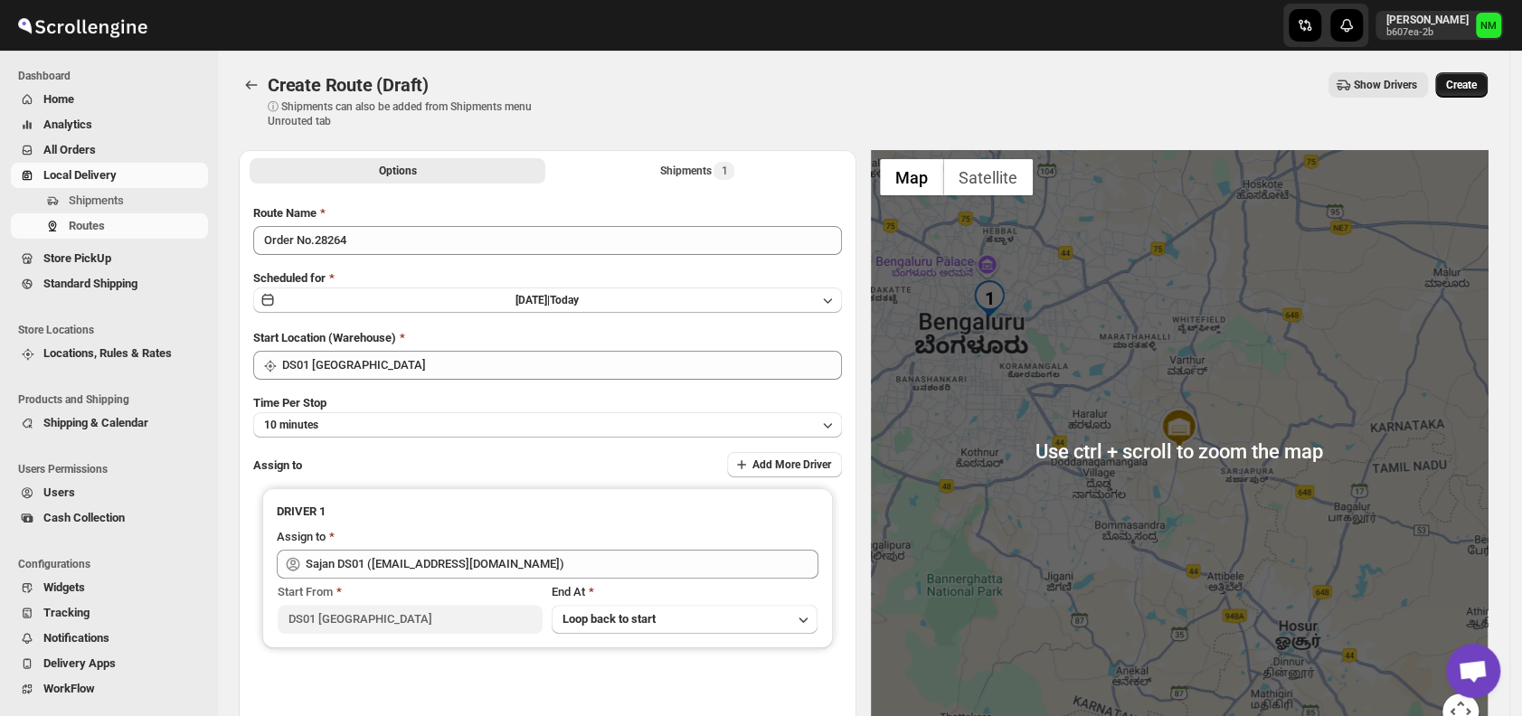
click at [1467, 80] on span "Create" at bounding box center [1461, 85] width 31 height 14
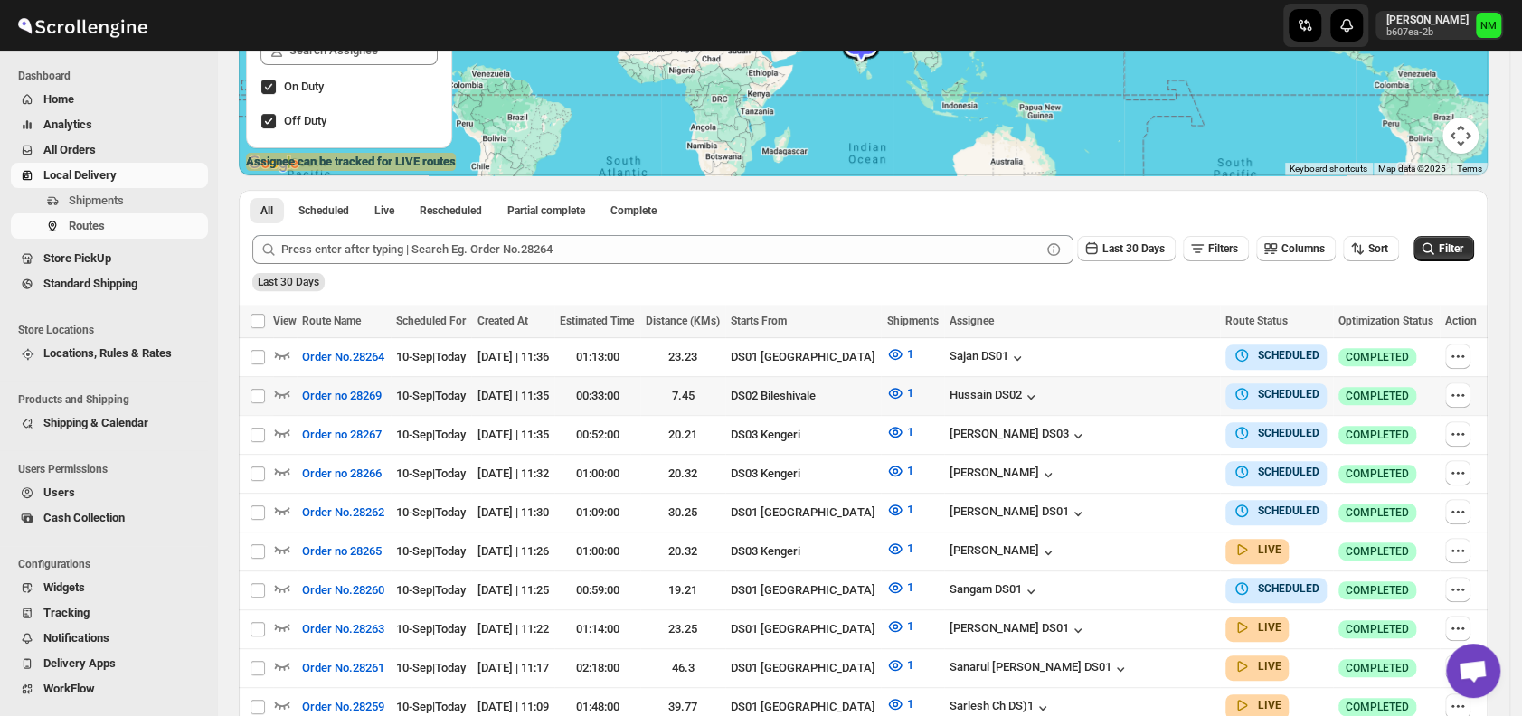
scroll to position [306, 0]
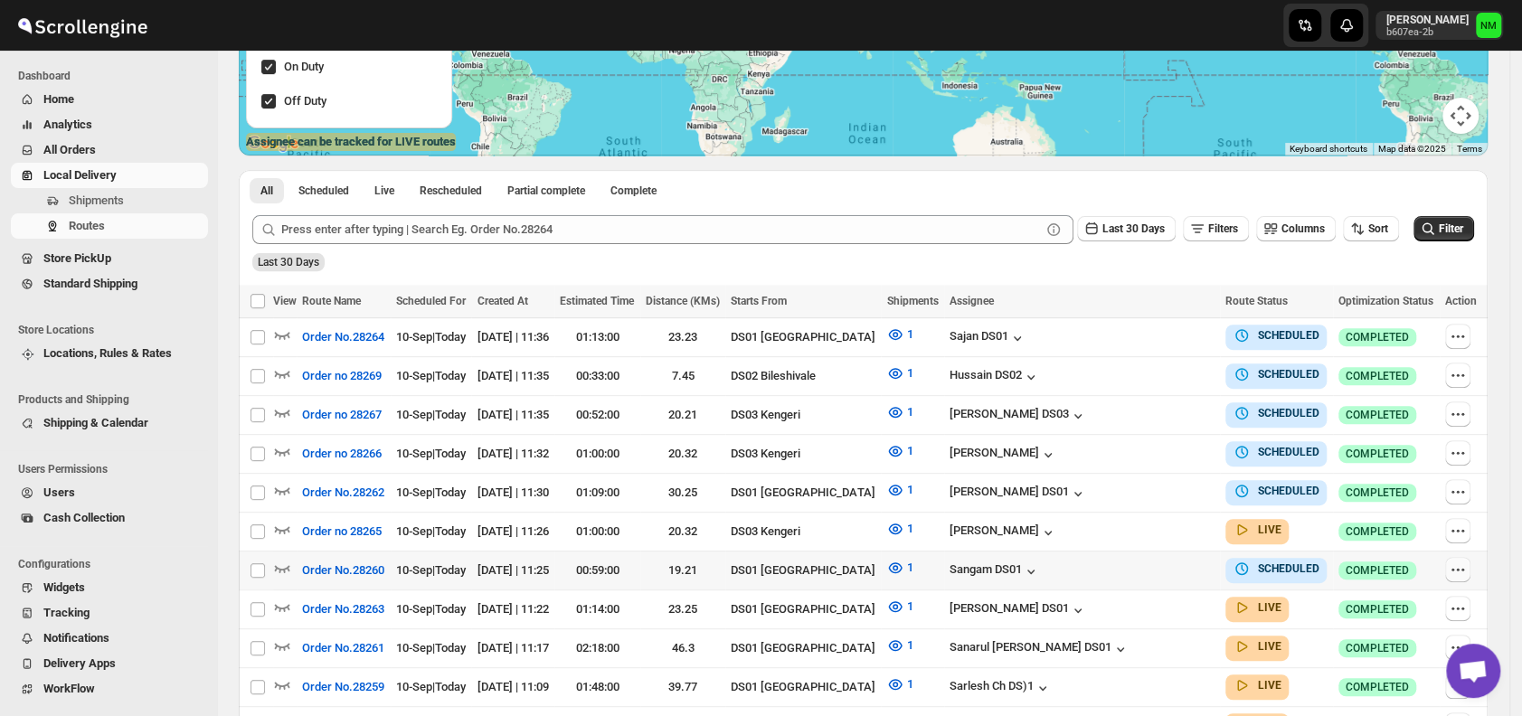
click at [1456, 561] on icon "button" at bounding box center [1458, 570] width 18 height 18
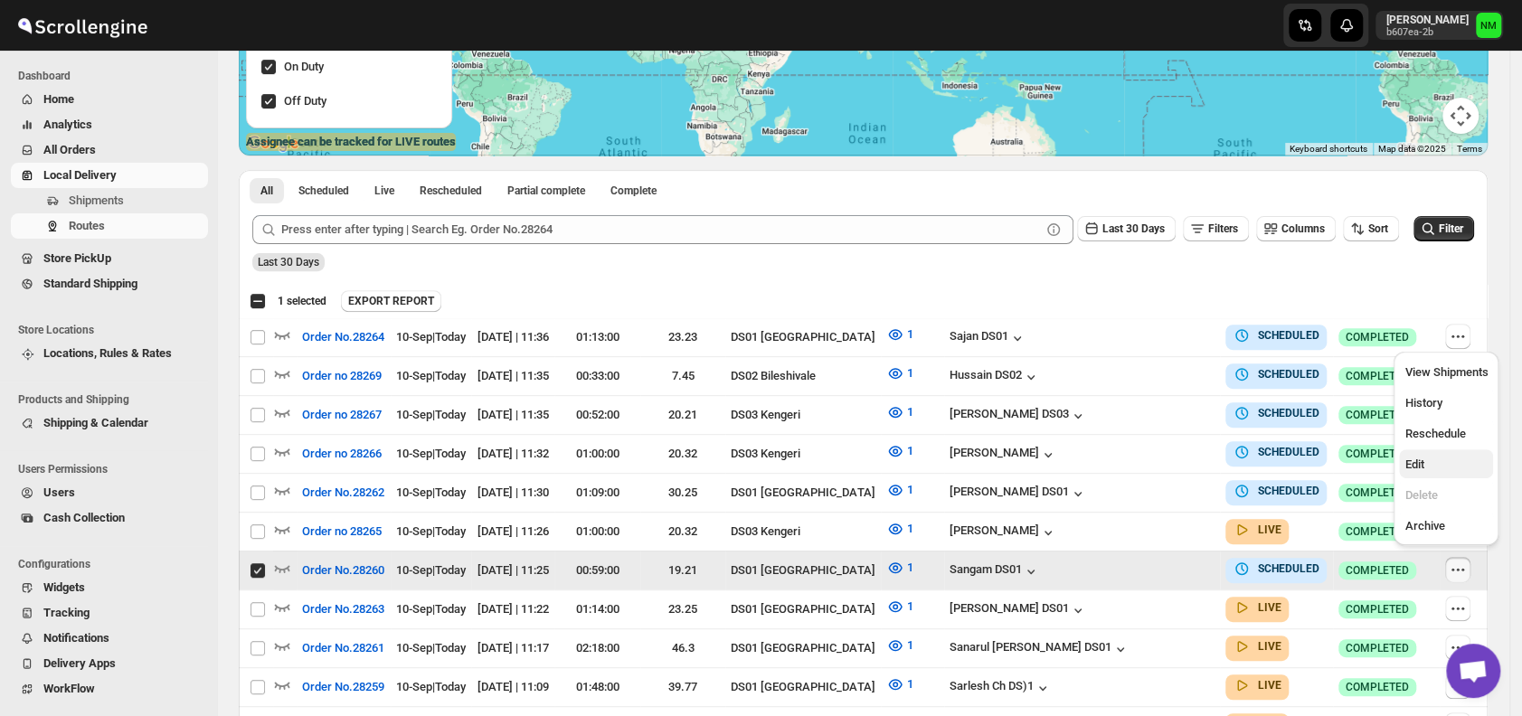
click at [1419, 463] on span "Edit" at bounding box center [1413, 465] width 19 height 14
checkbox input "false"
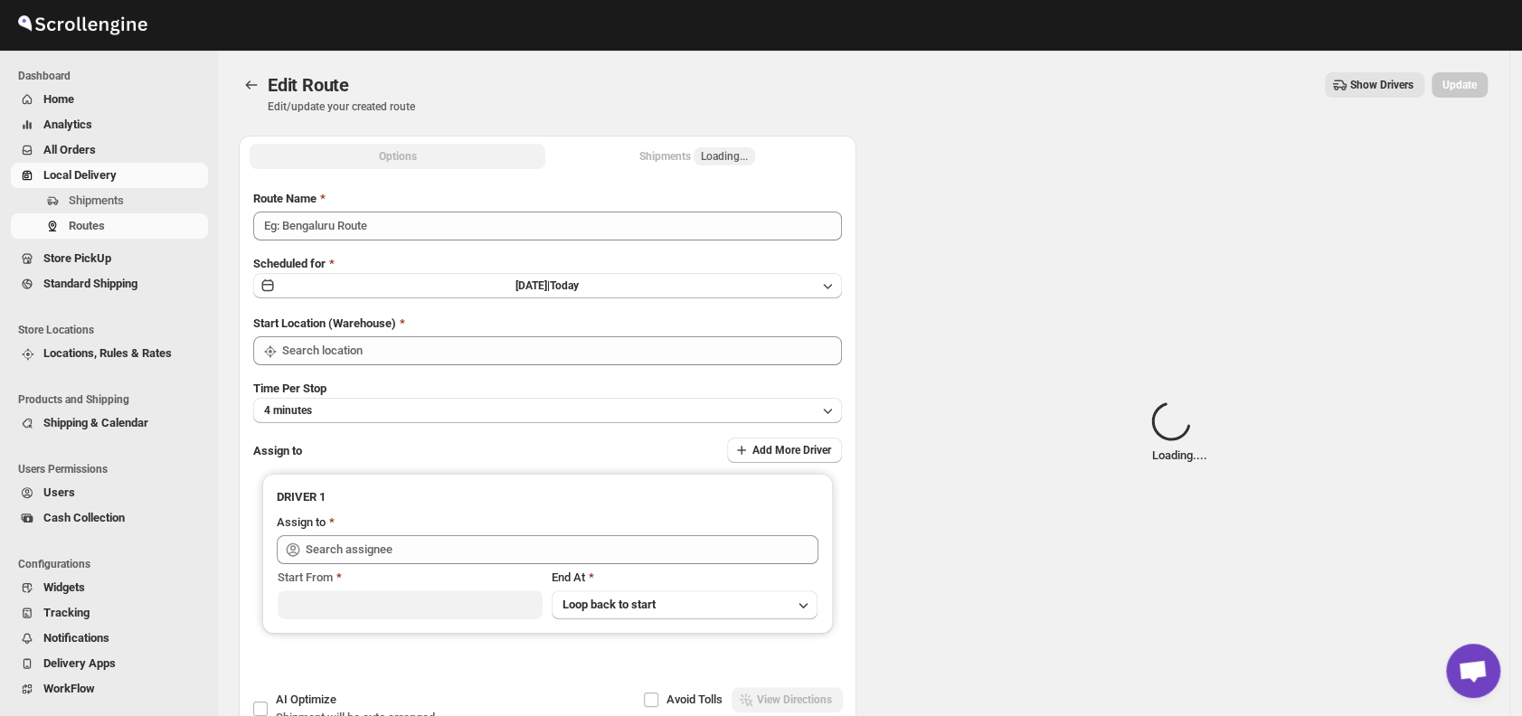
type input "Order No.28260"
type input "DS01 [GEOGRAPHIC_DATA]"
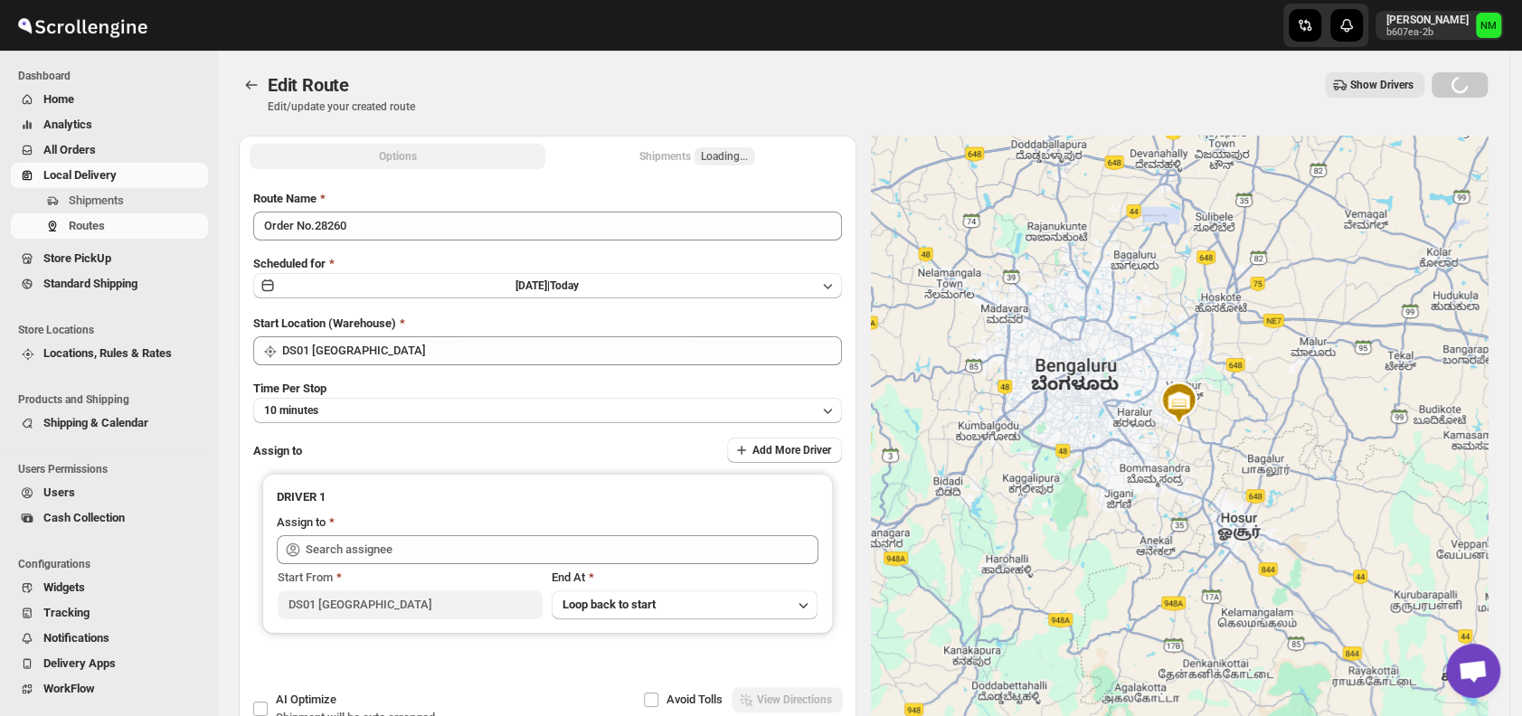
type input "Sangam DS01 ([EMAIL_ADDRESS][DOMAIN_NAME])"
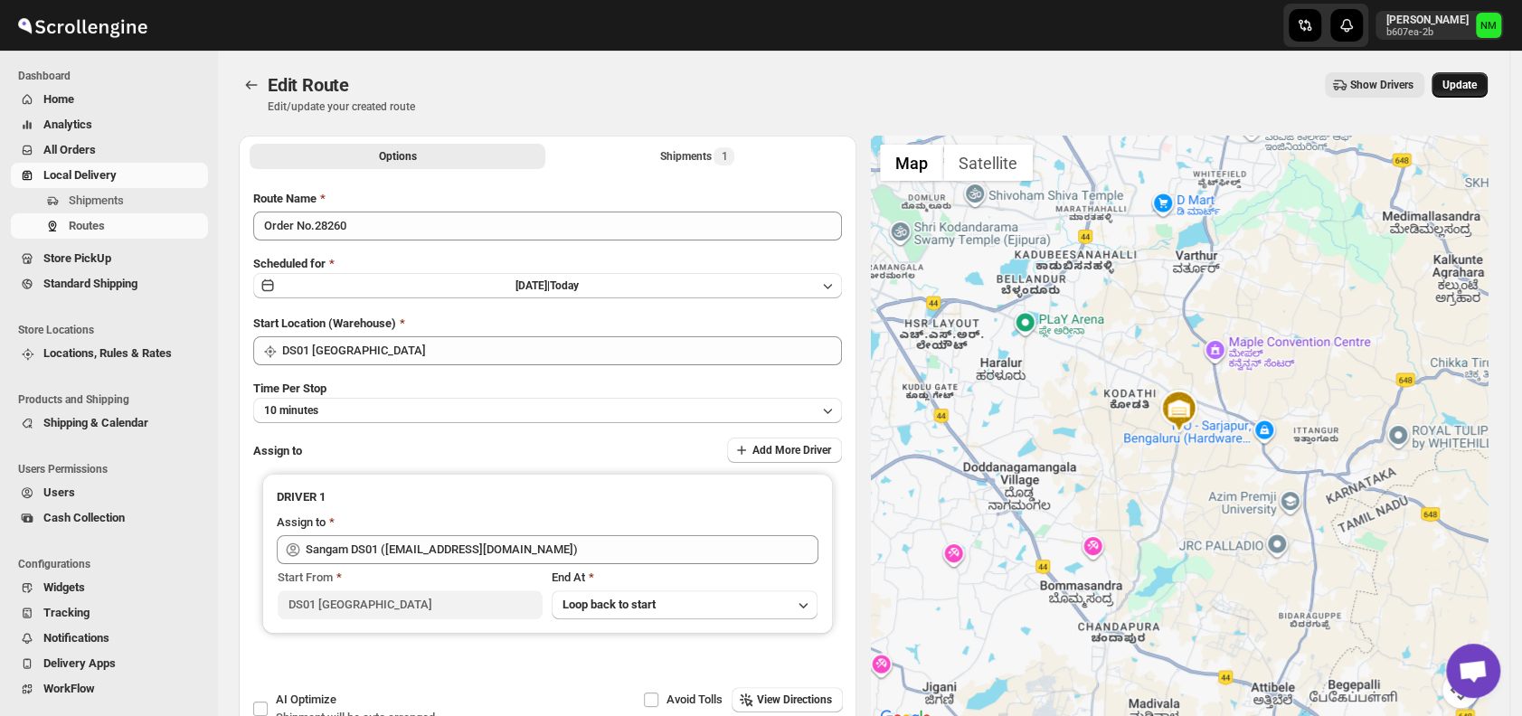
click at [1460, 89] on span "Update" at bounding box center [1459, 85] width 34 height 14
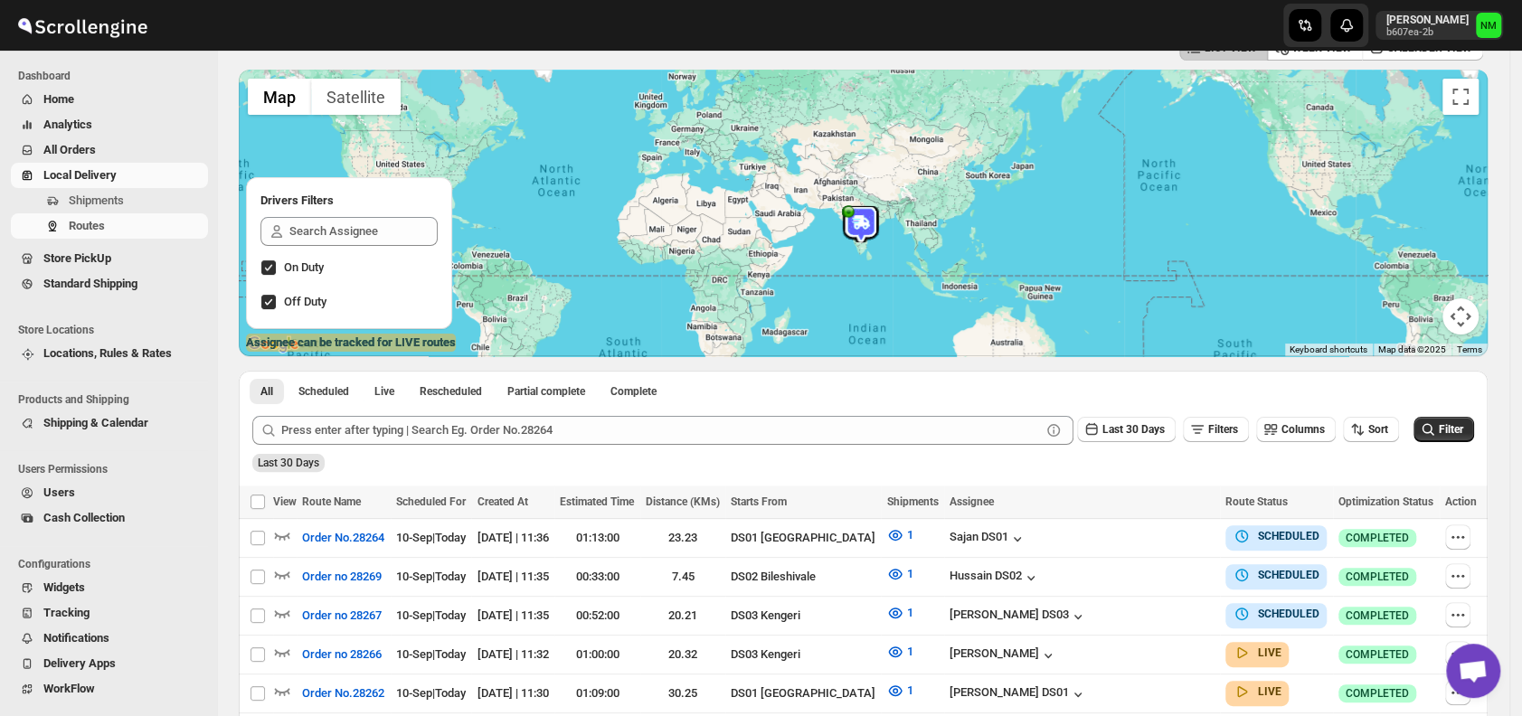
scroll to position [109, 0]
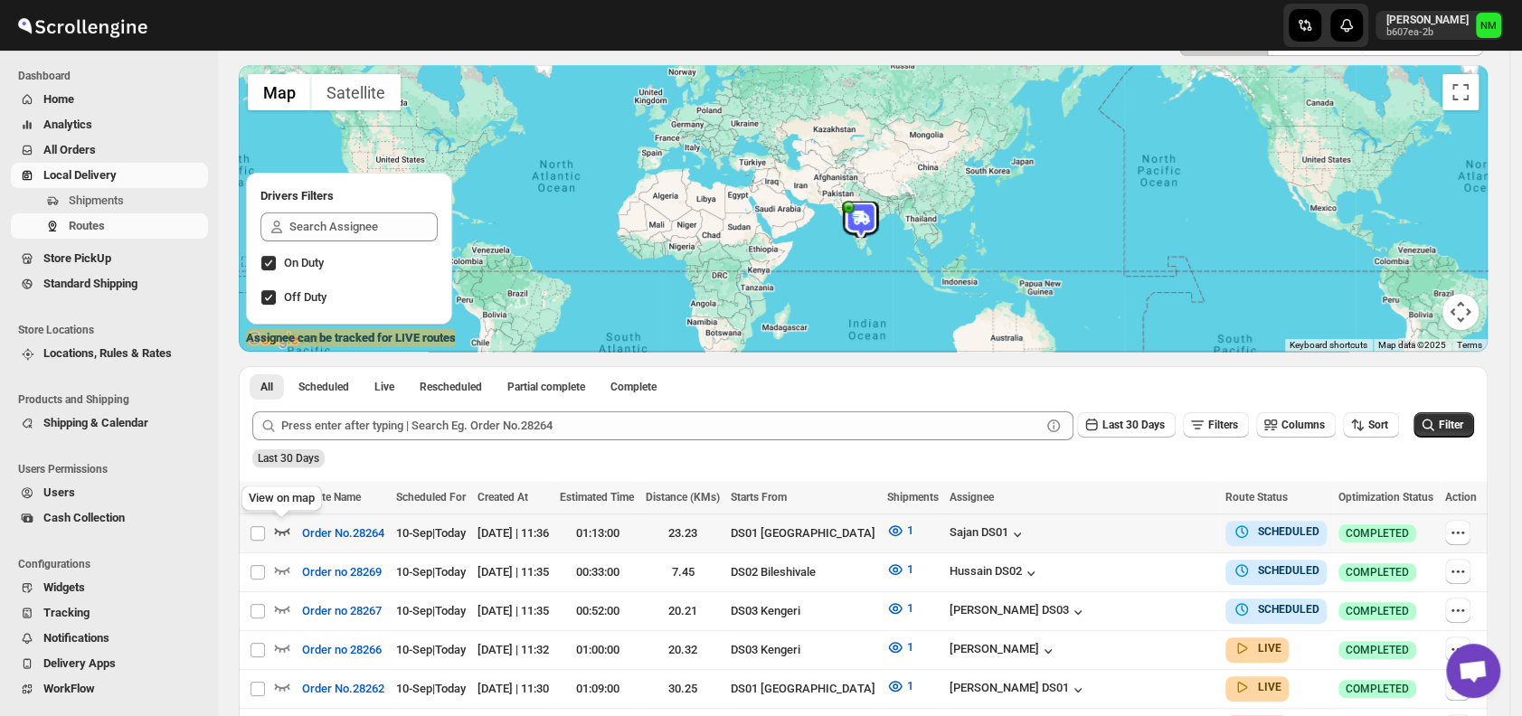
click at [283, 525] on icon "button" at bounding box center [282, 531] width 18 height 18
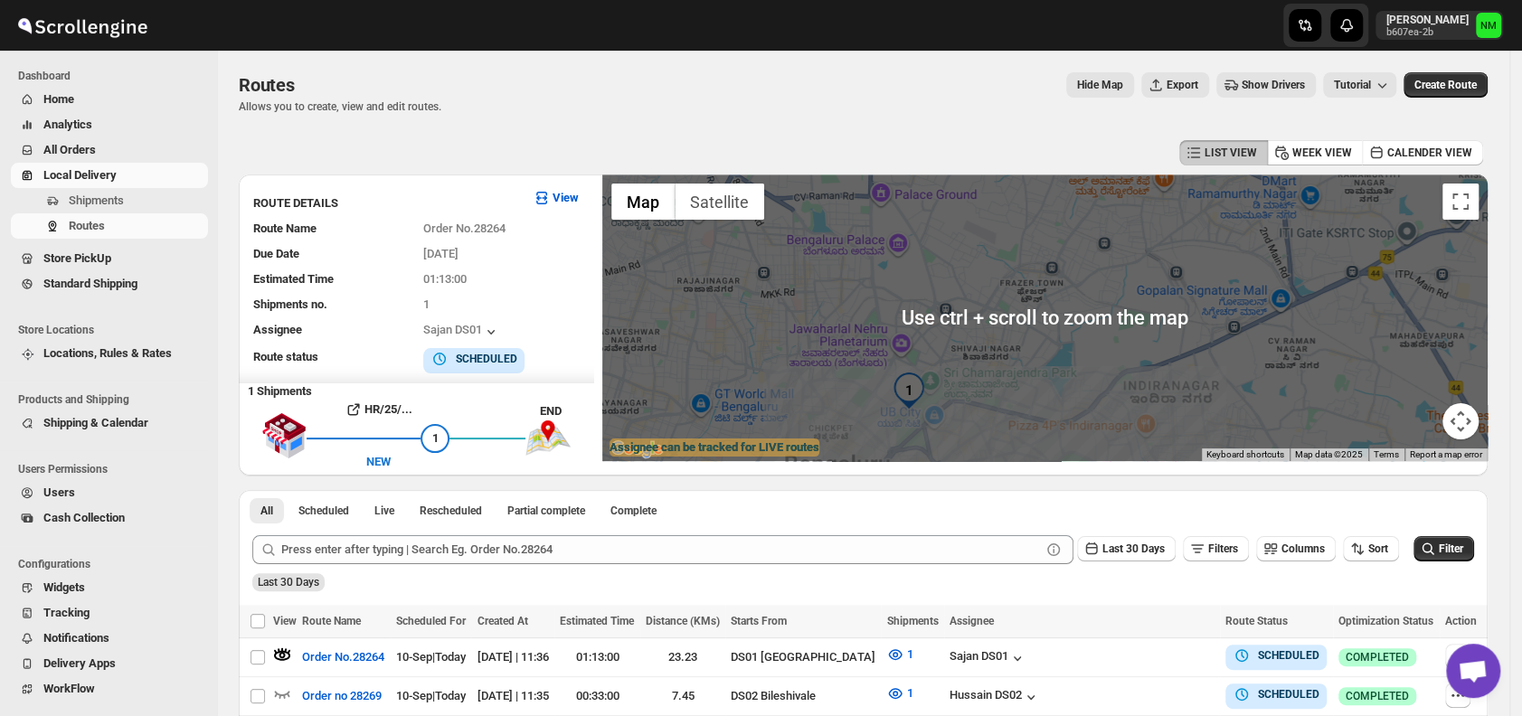
scroll to position [330, 0]
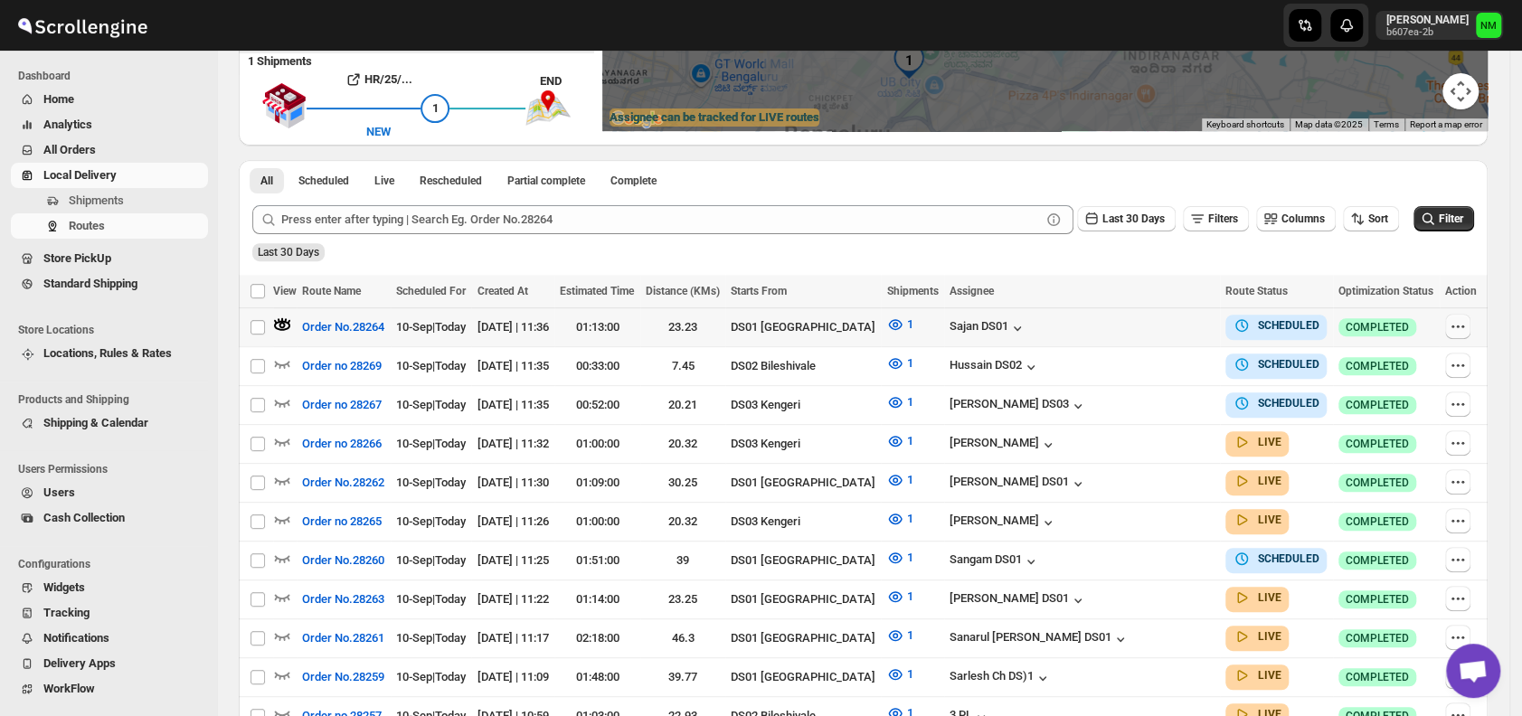
click at [1462, 317] on icon "button" at bounding box center [1458, 326] width 18 height 18
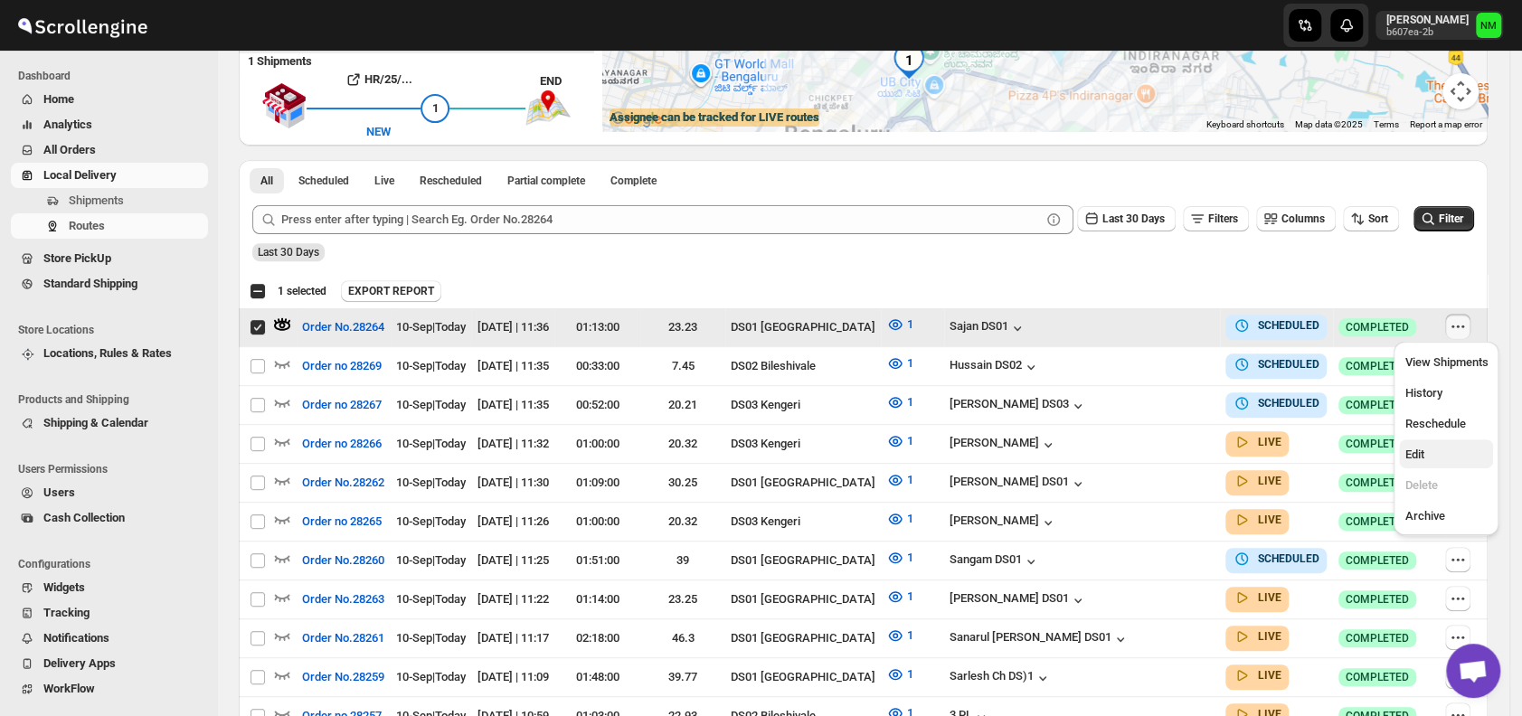
click at [1429, 456] on span "Edit" at bounding box center [1445, 455] width 83 height 18
checkbox input "false"
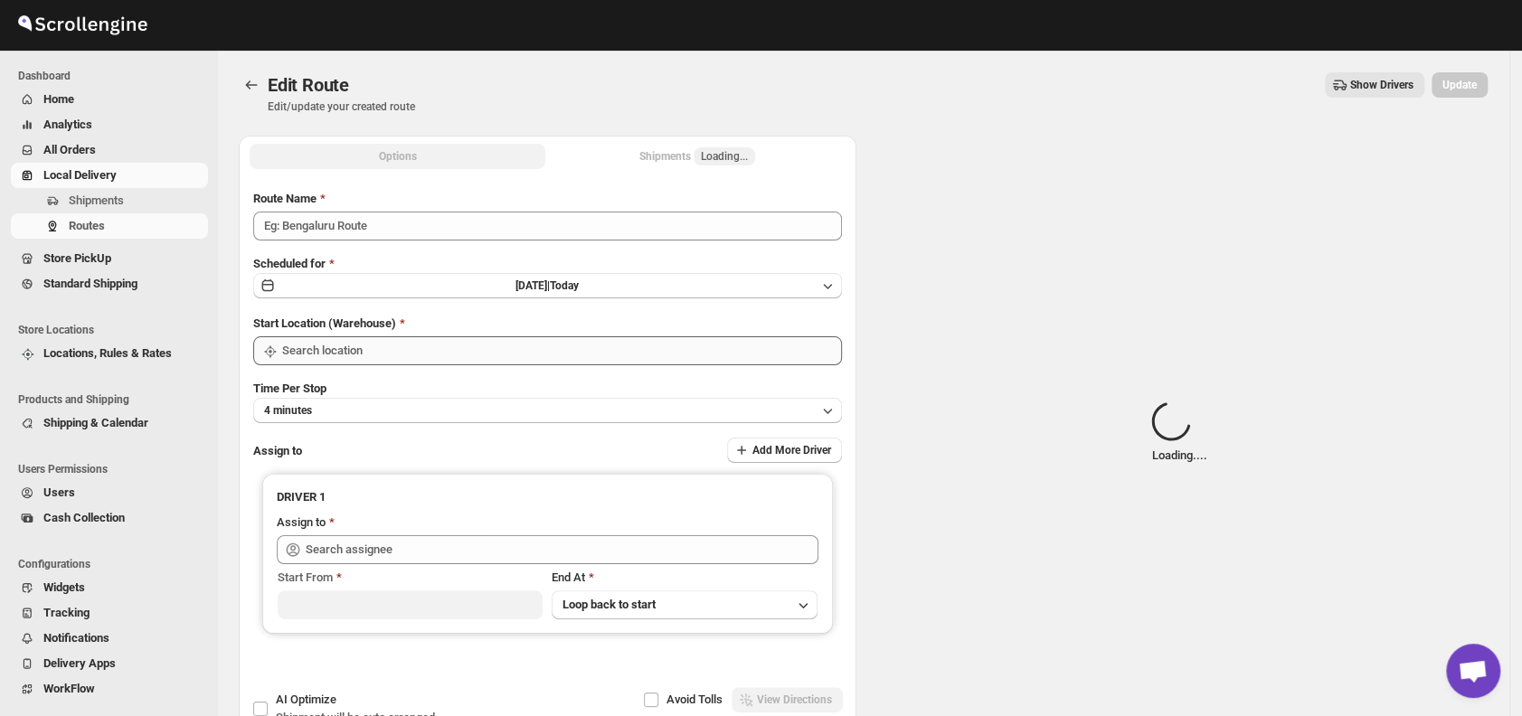
type input "Order No.28264"
type input "DS01 [GEOGRAPHIC_DATA]"
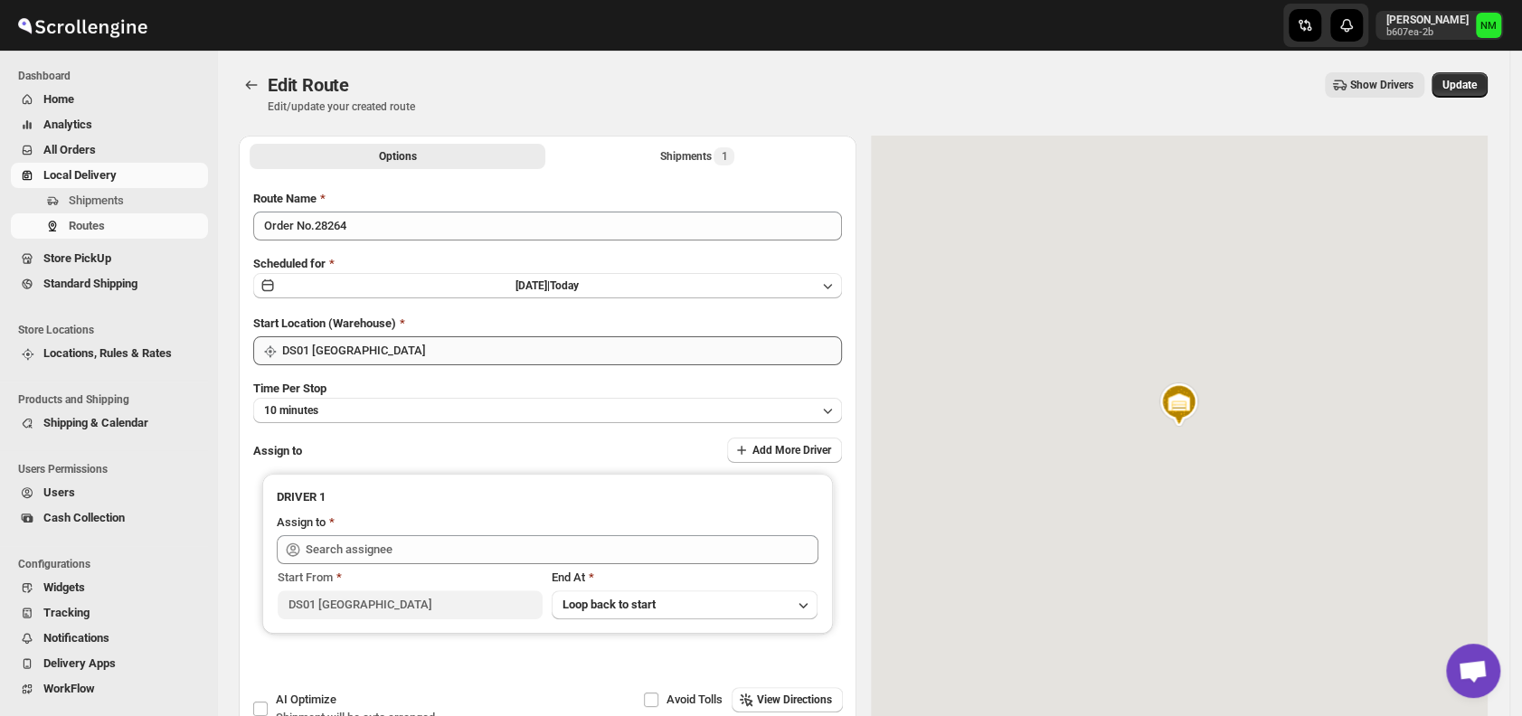
type input "Sajan DS01 ([EMAIL_ADDRESS][DOMAIN_NAME])"
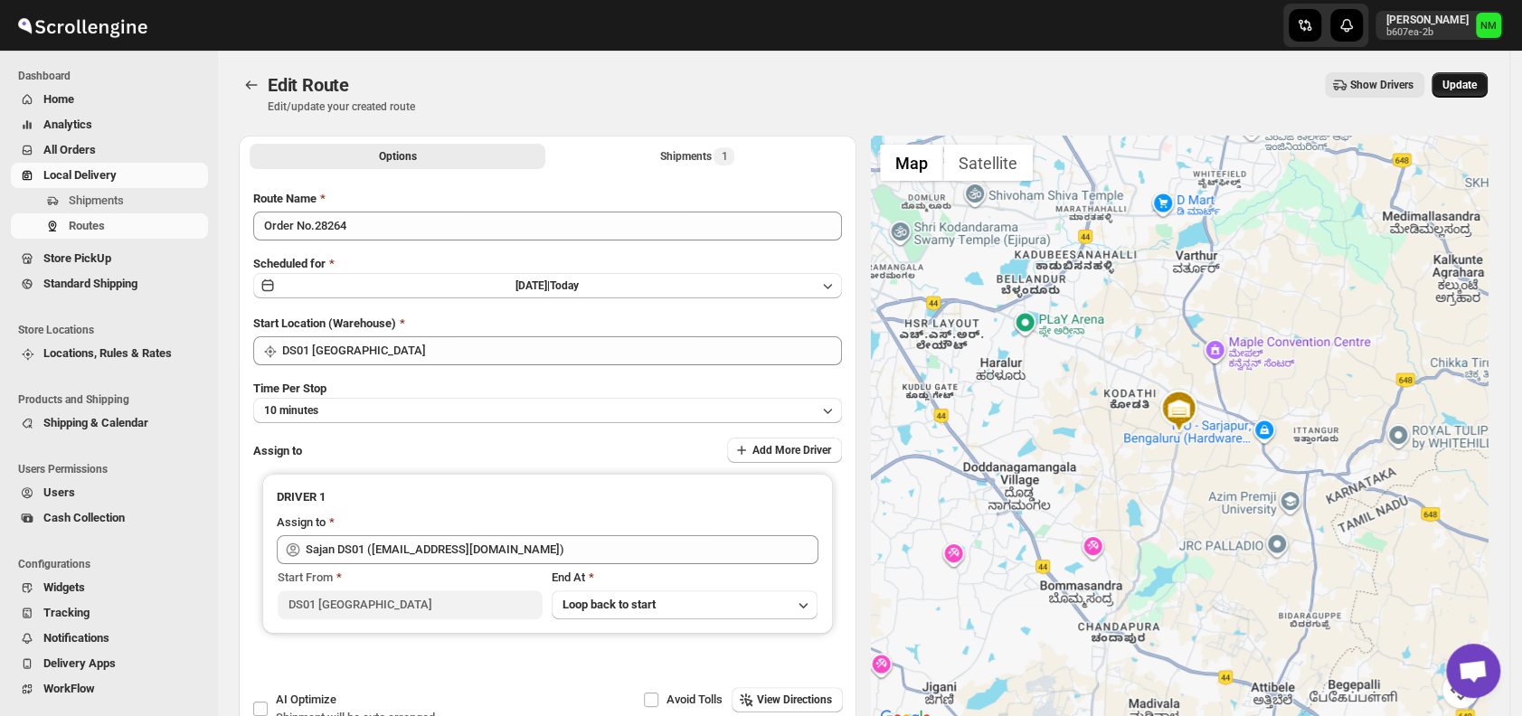
click at [1465, 88] on span "Update" at bounding box center [1459, 85] width 34 height 14
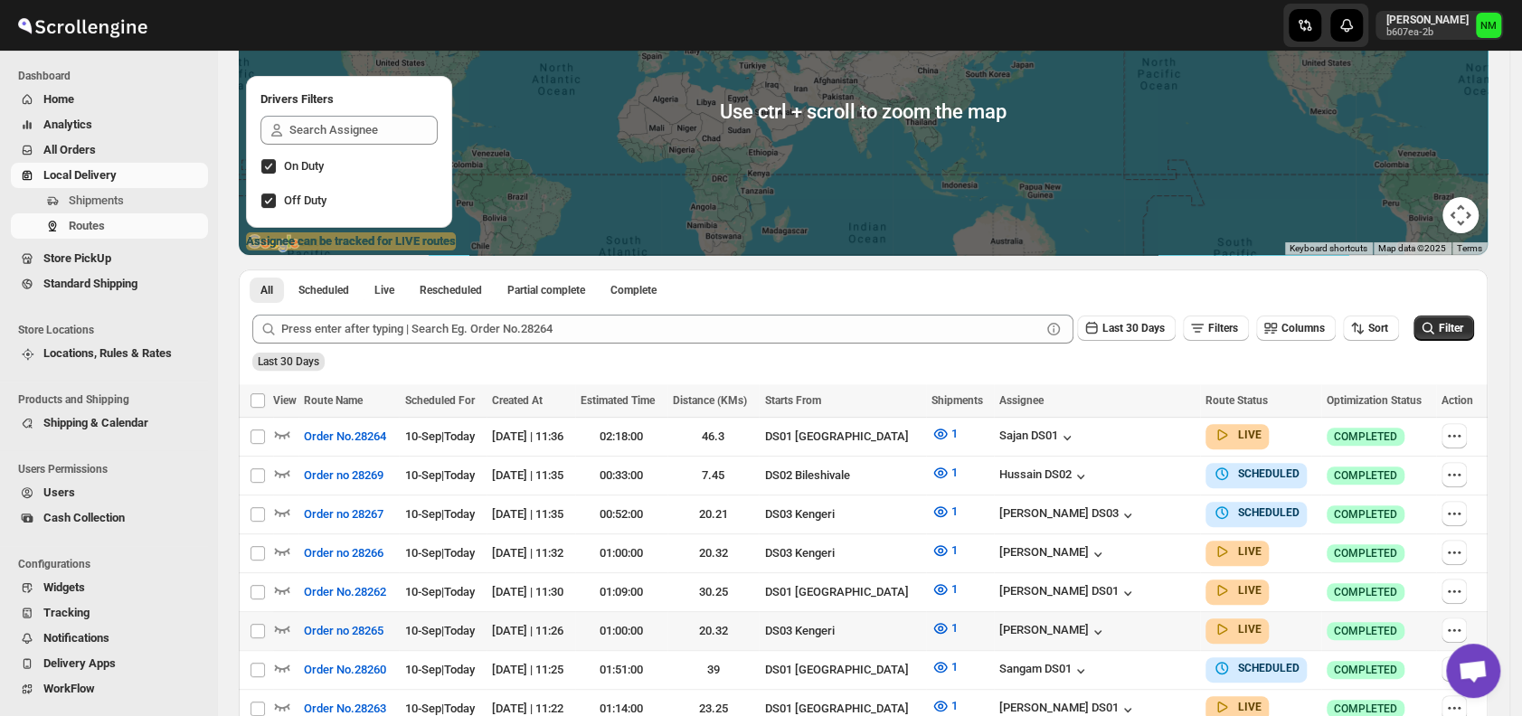
scroll to position [410, 0]
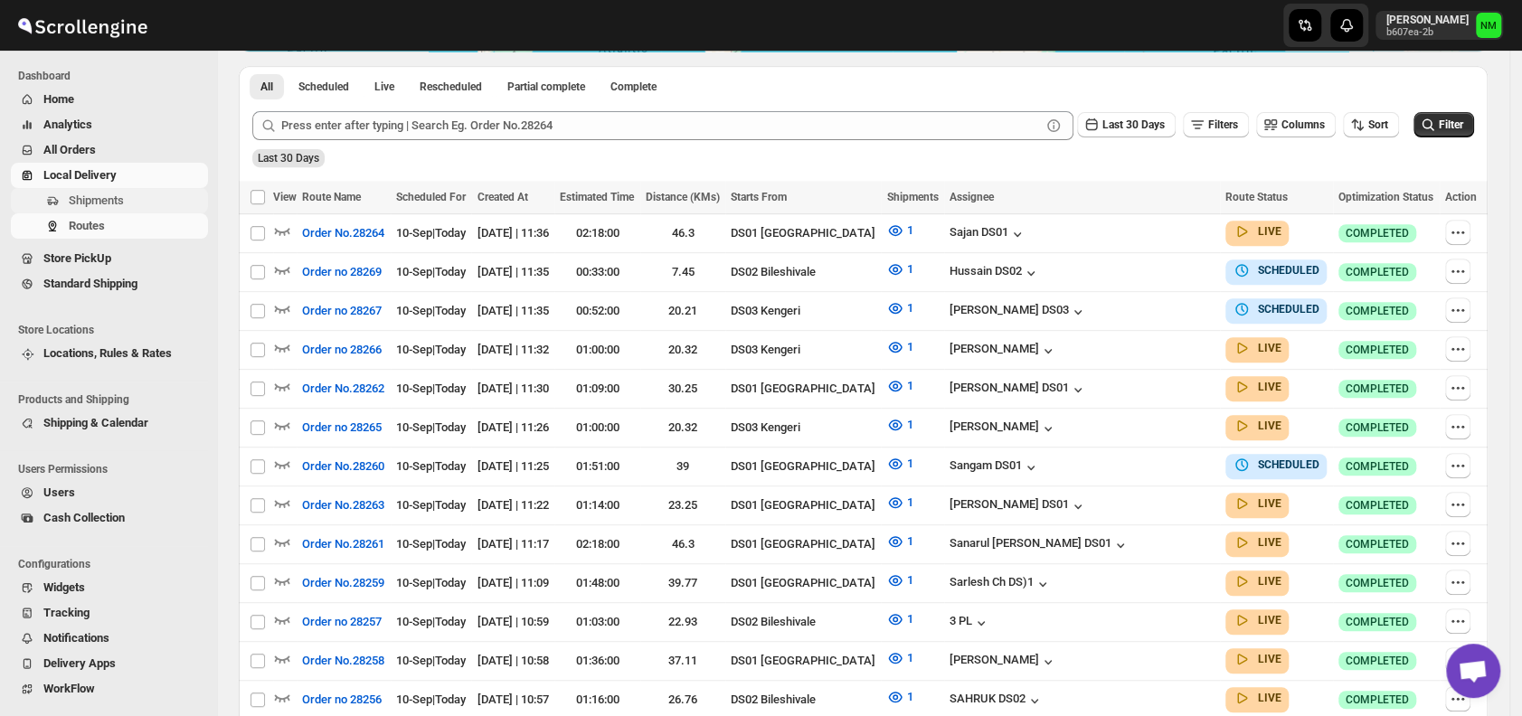
click at [124, 203] on span "Shipments" at bounding box center [137, 201] width 136 height 18
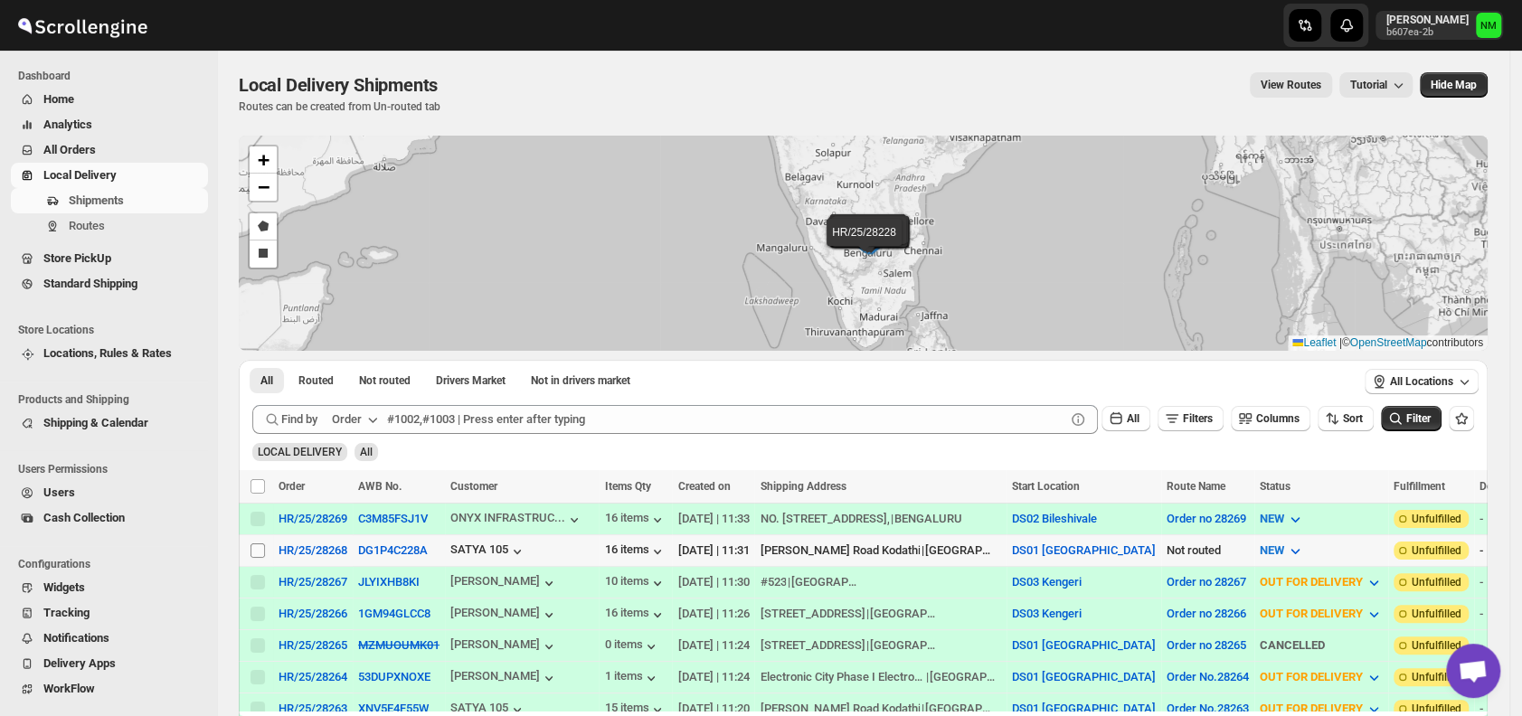
click at [255, 543] on input "Select shipment" at bounding box center [257, 550] width 14 height 14
checkbox input "true"
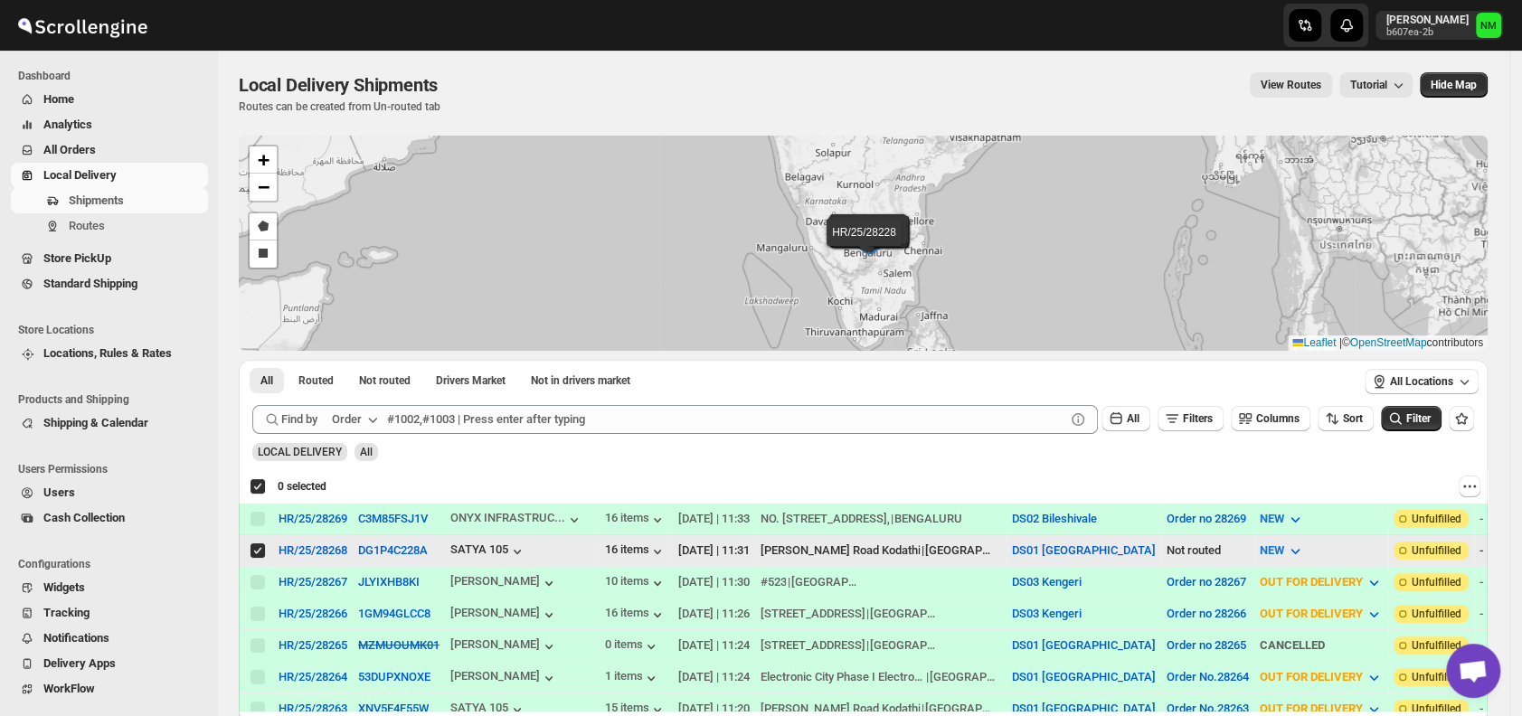
checkbox input "true"
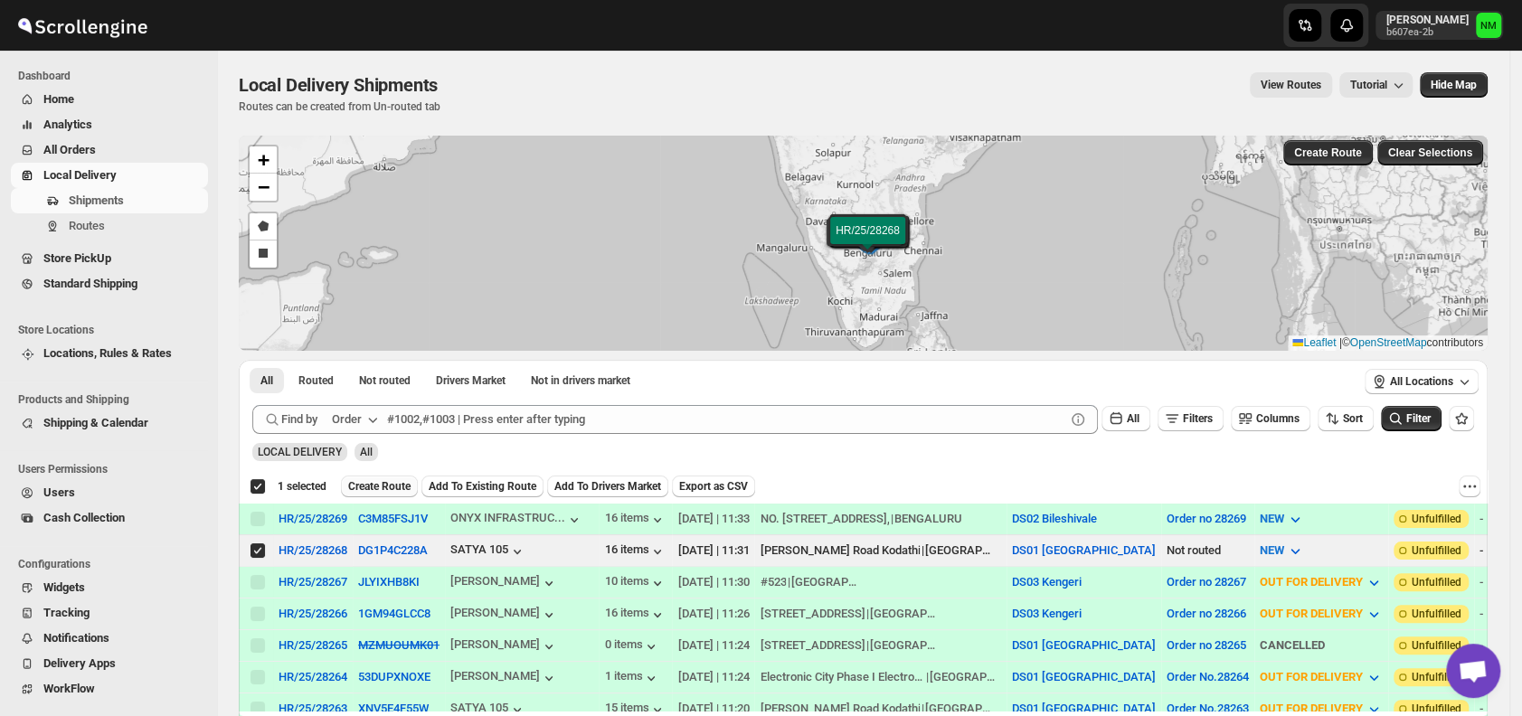
click at [369, 486] on span "Create Route" at bounding box center [379, 486] width 62 height 14
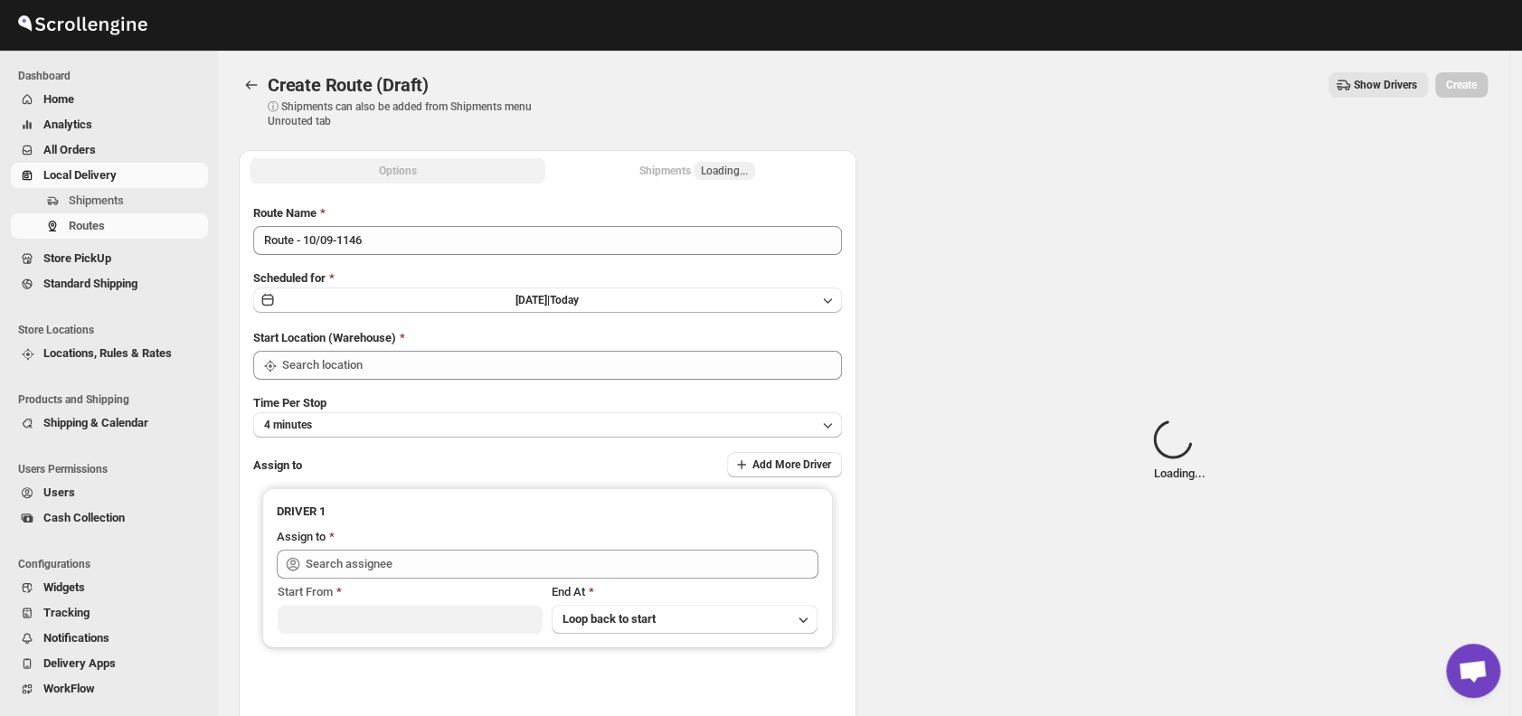
type input "DS01 [GEOGRAPHIC_DATA]"
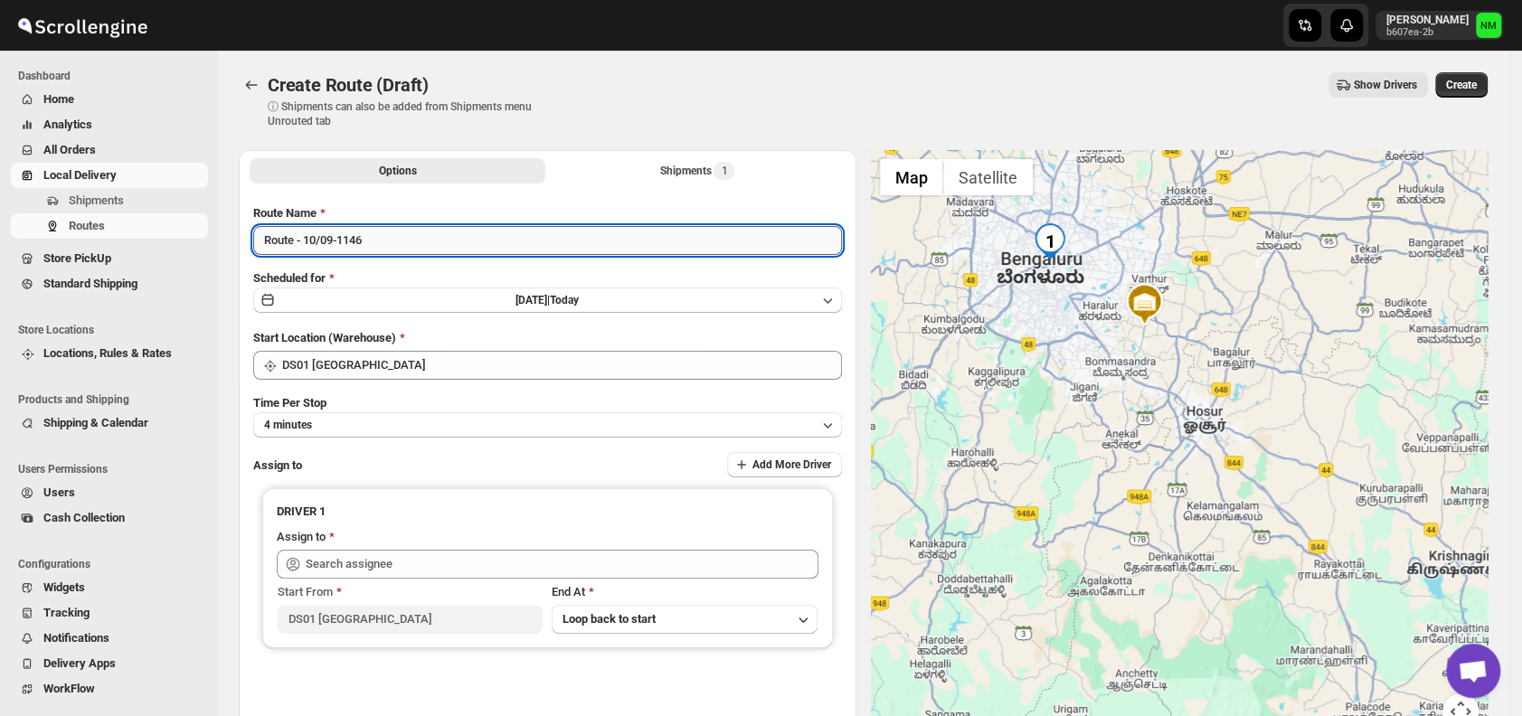
click at [484, 246] on input "Route - 10/09-1146" at bounding box center [547, 240] width 589 height 29
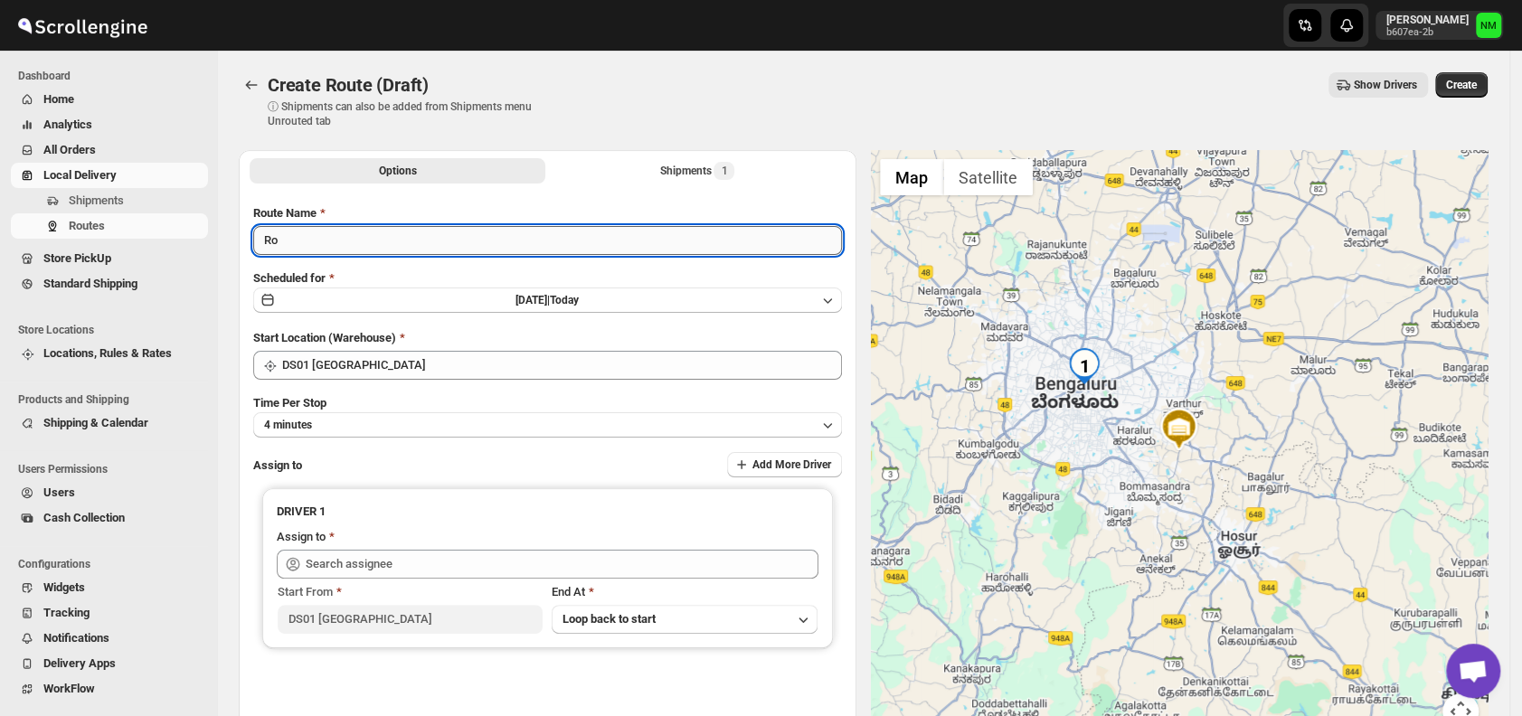
type input "R"
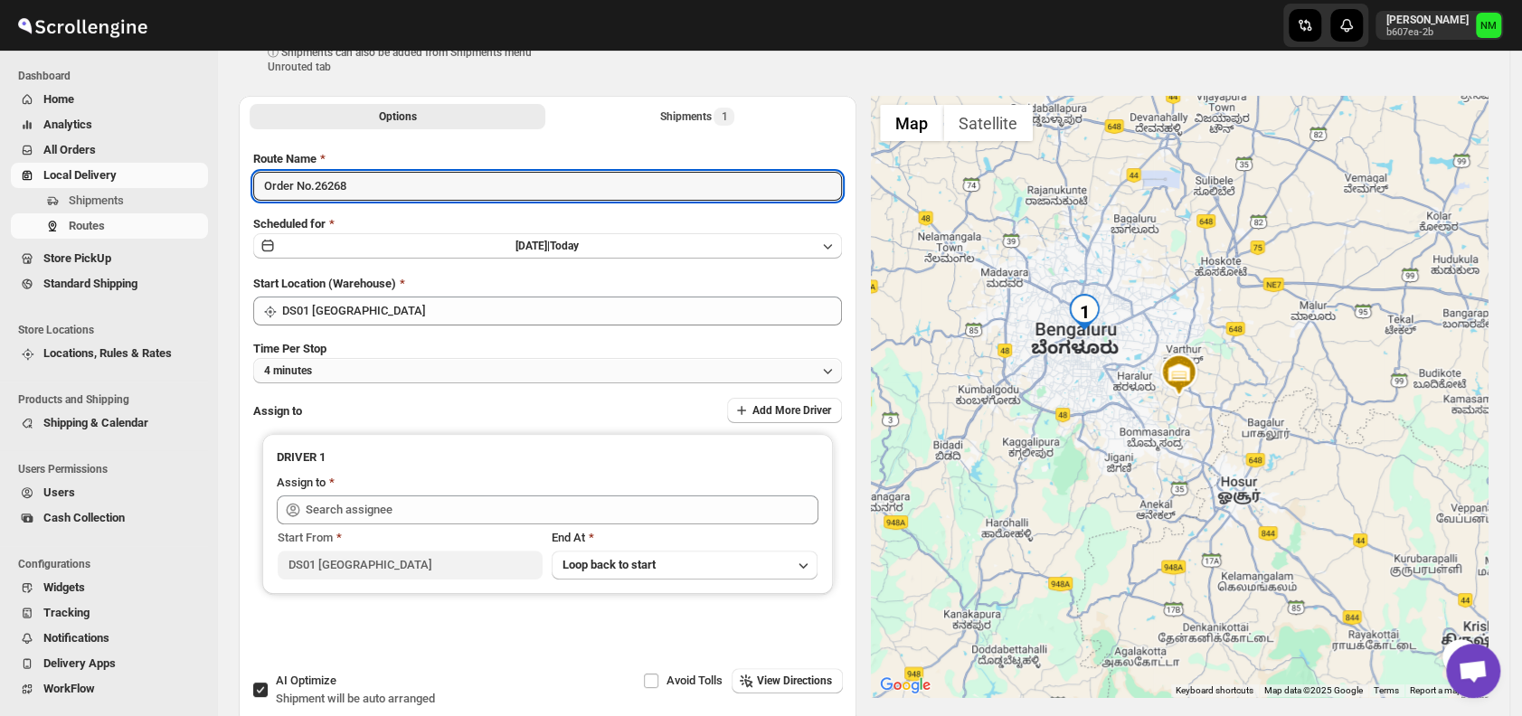
scroll to position [60, 0]
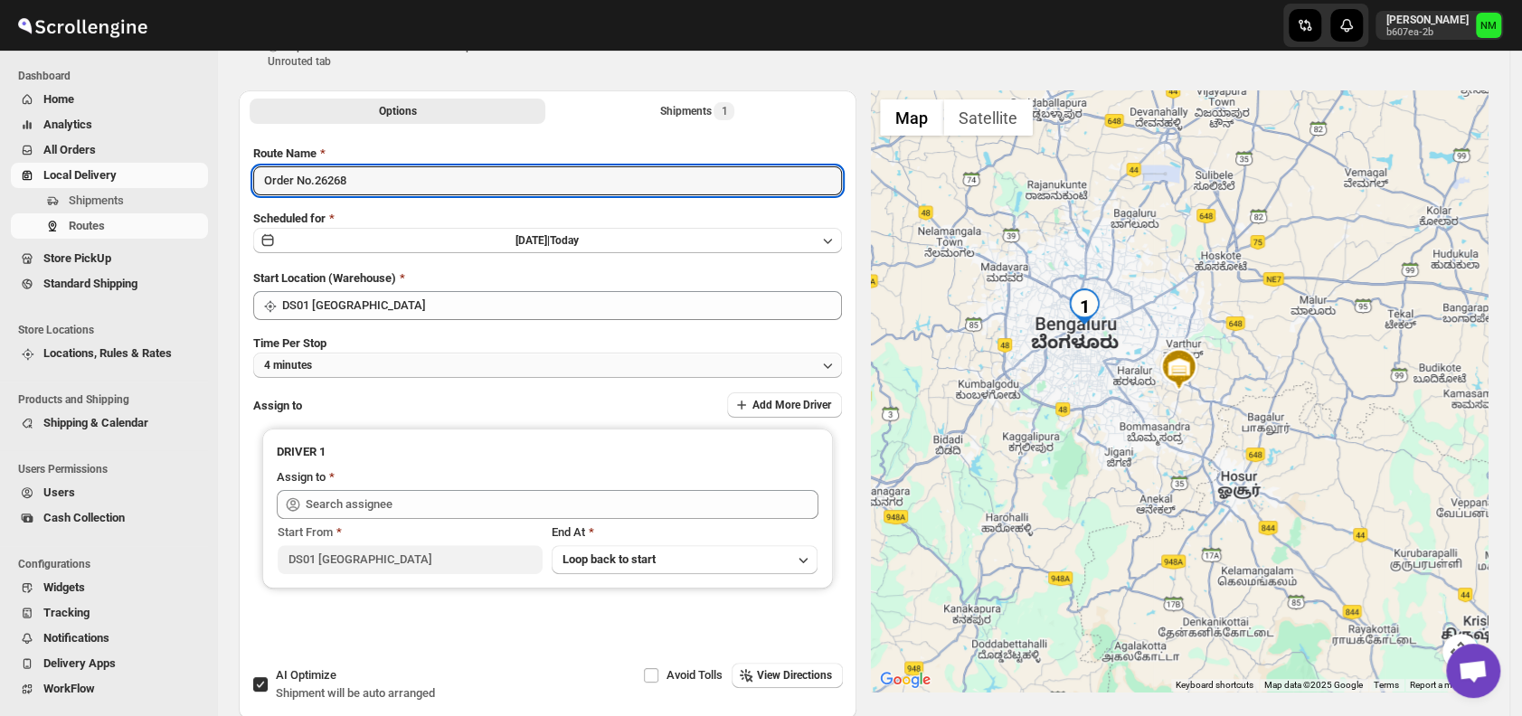
type input "Order No.26268"
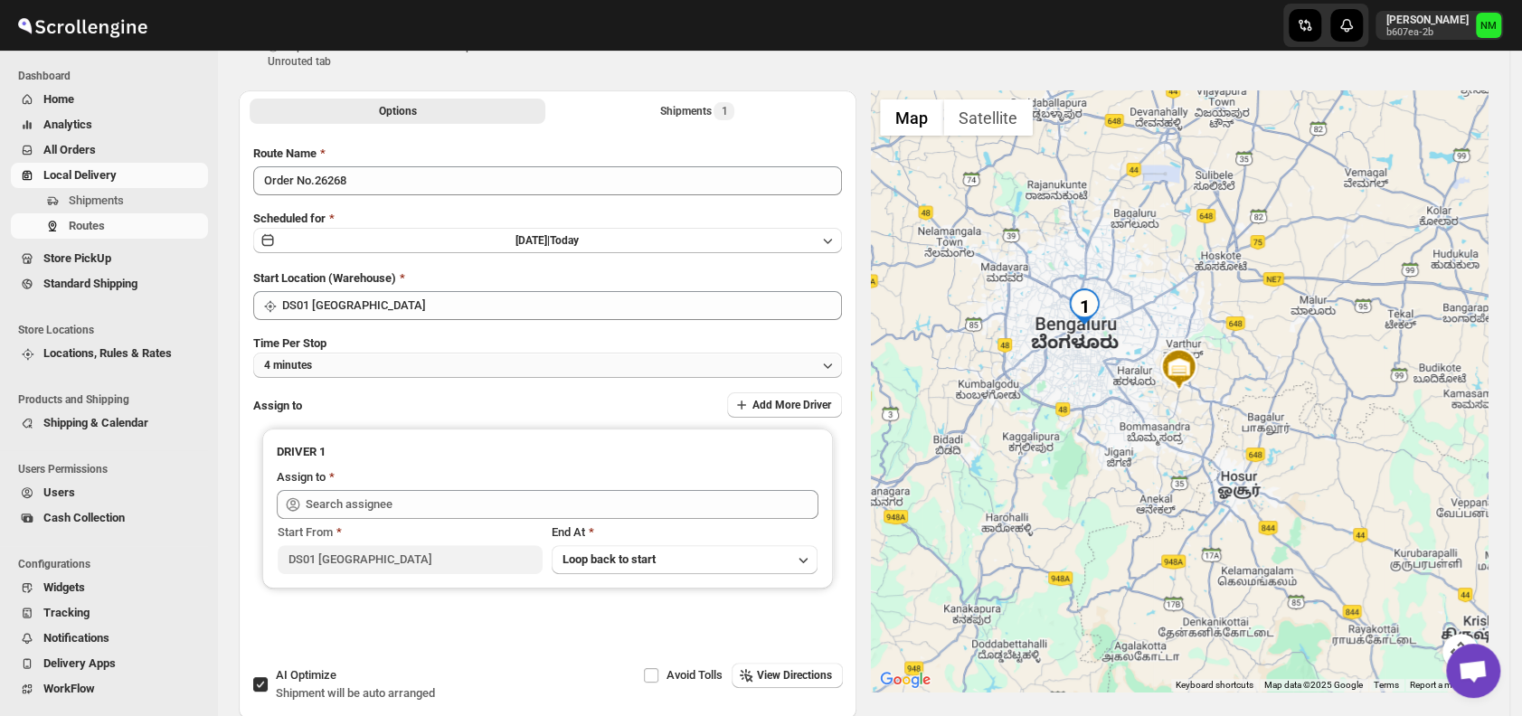
click at [378, 363] on button "4 minutes" at bounding box center [547, 365] width 589 height 25
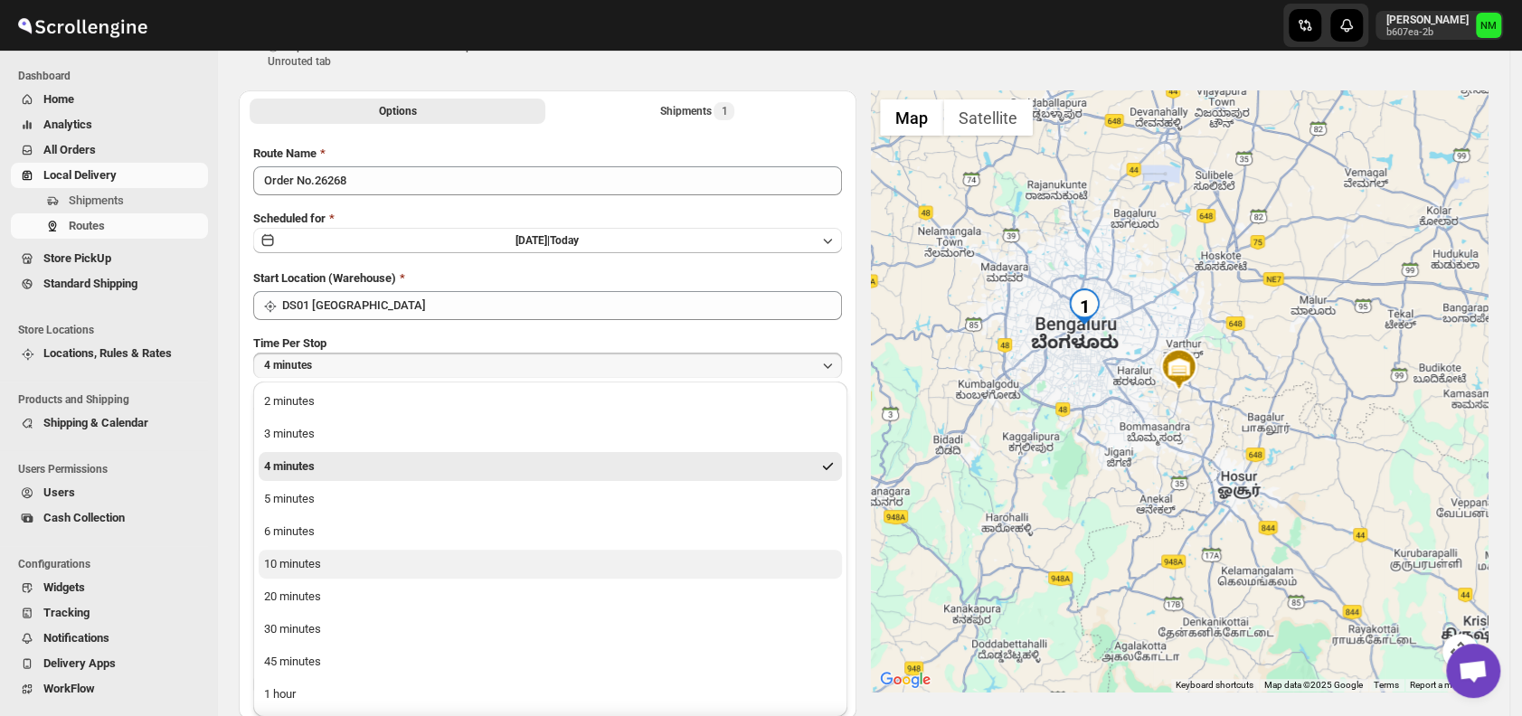
click at [311, 562] on div "10 minutes" at bounding box center [292, 564] width 57 height 18
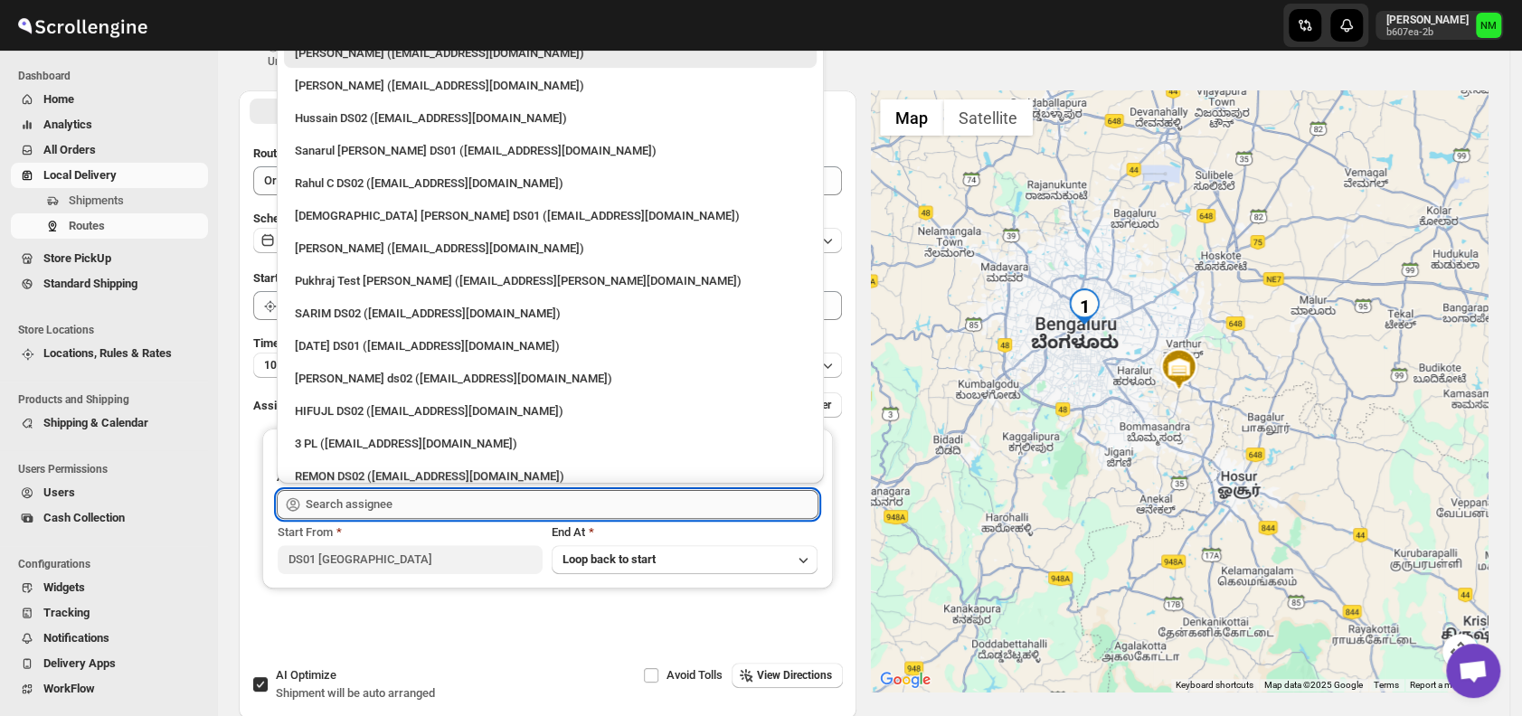
click at [397, 512] on input "text" at bounding box center [562, 504] width 513 height 29
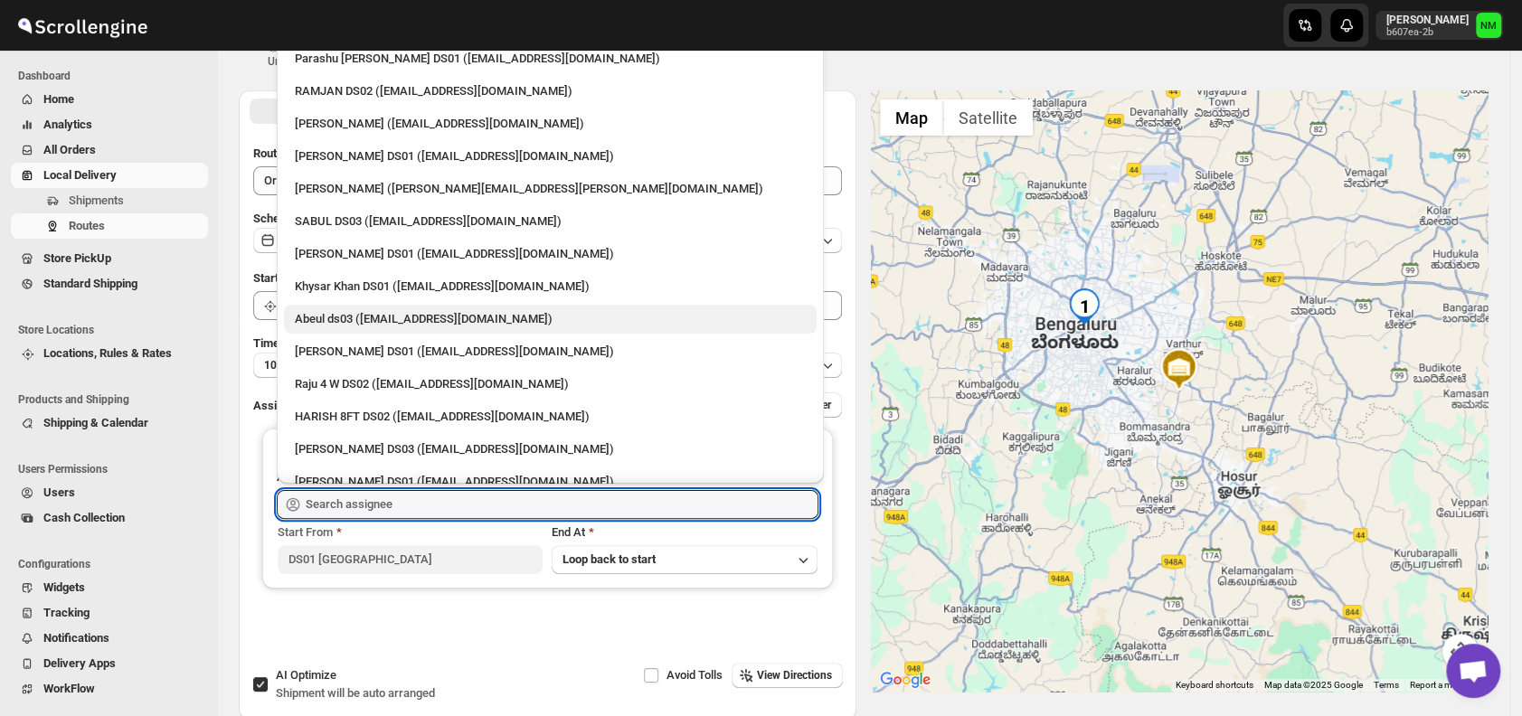
scroll to position [1422, 0]
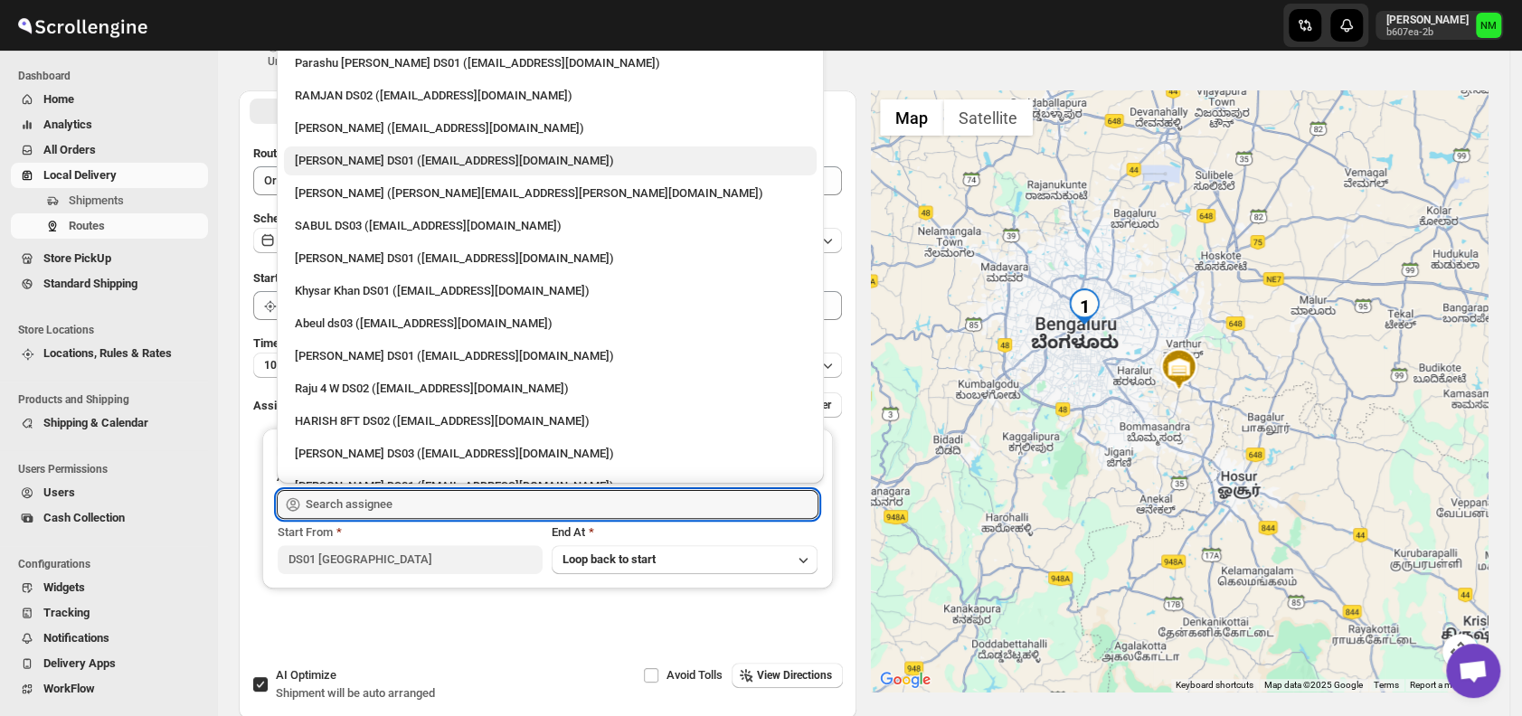
click at [359, 146] on div "Saharul DS01 (yedesam921@cavoyar.com)" at bounding box center [550, 160] width 533 height 29
type input "Saharul DS01 (yedesam921@cavoyar.com)"
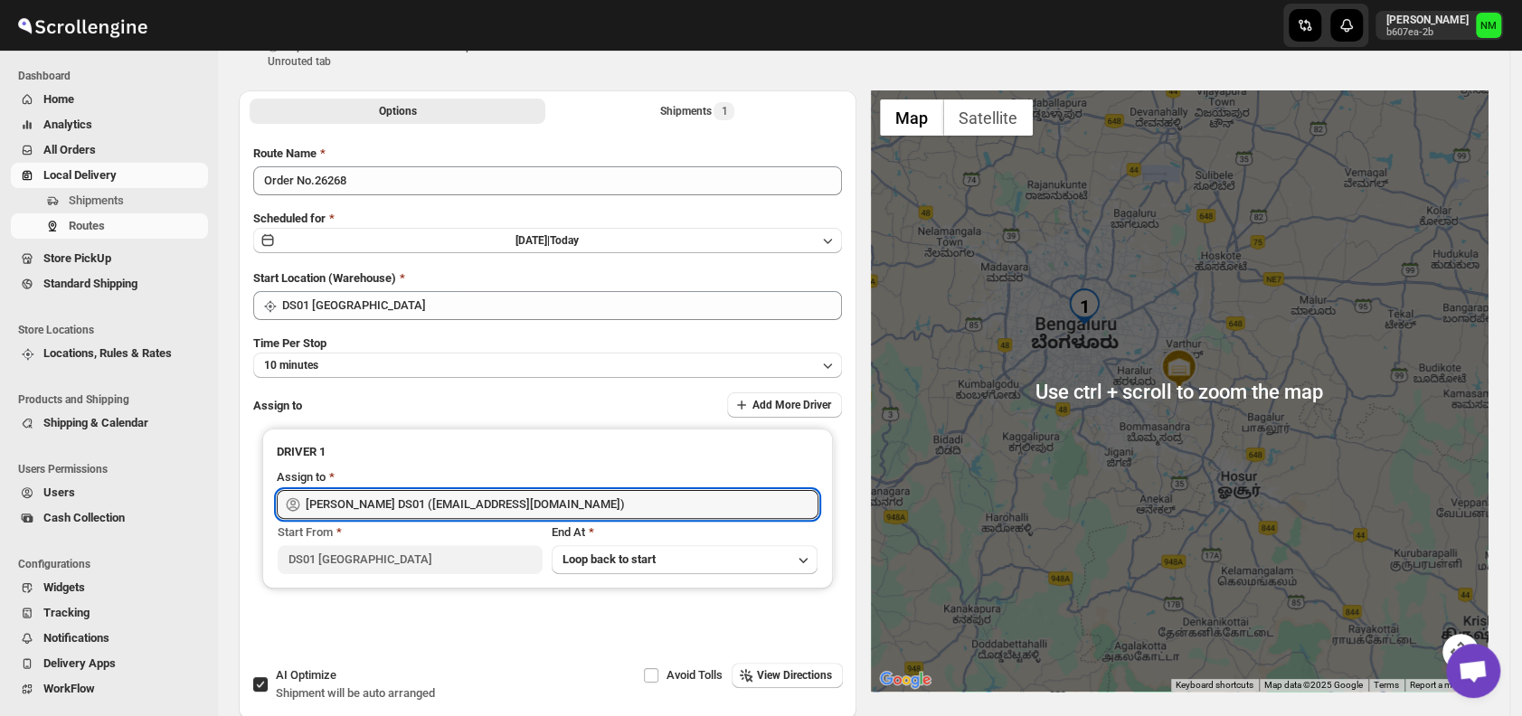
scroll to position [0, 0]
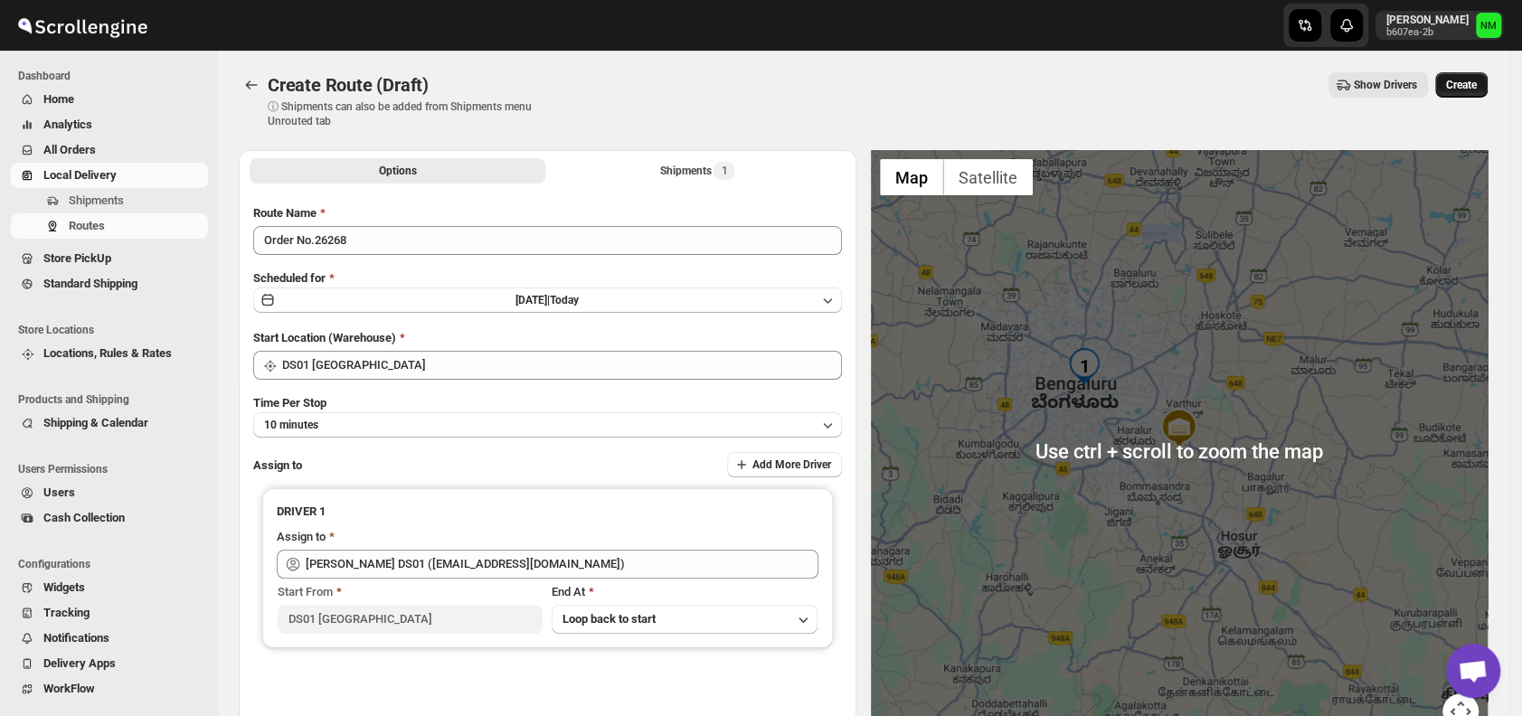
click at [1455, 86] on button "Create" at bounding box center [1461, 84] width 52 height 25
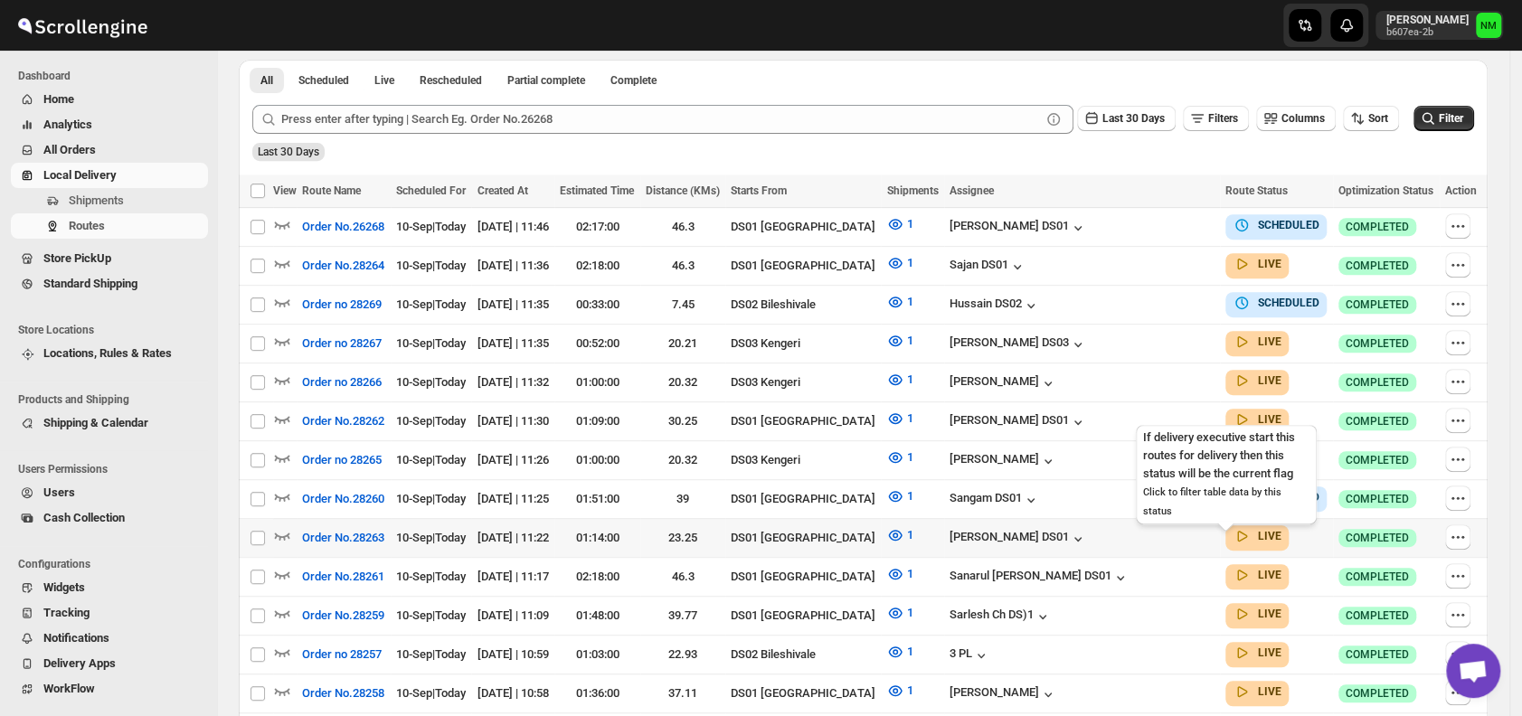
scroll to position [438, 0]
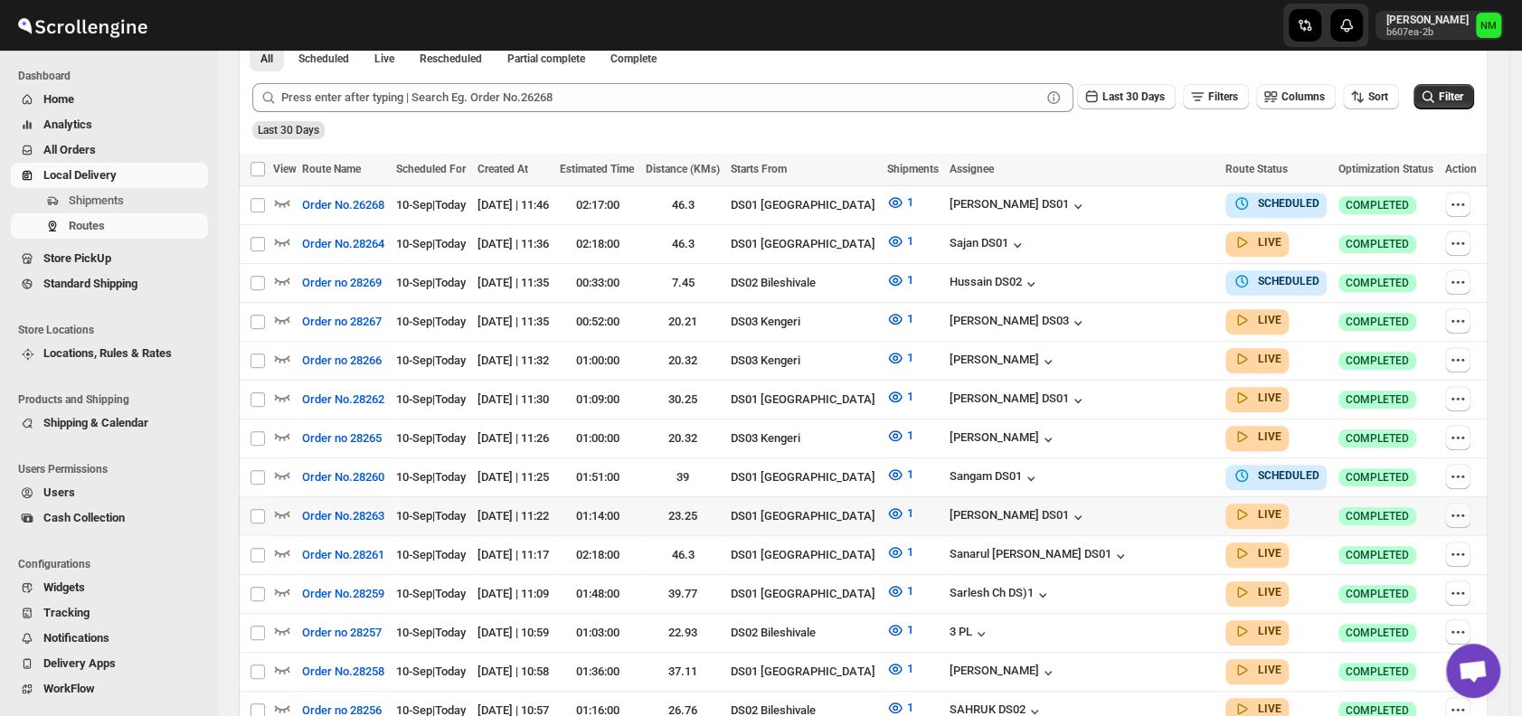
click at [1465, 506] on icon "button" at bounding box center [1458, 515] width 18 height 18
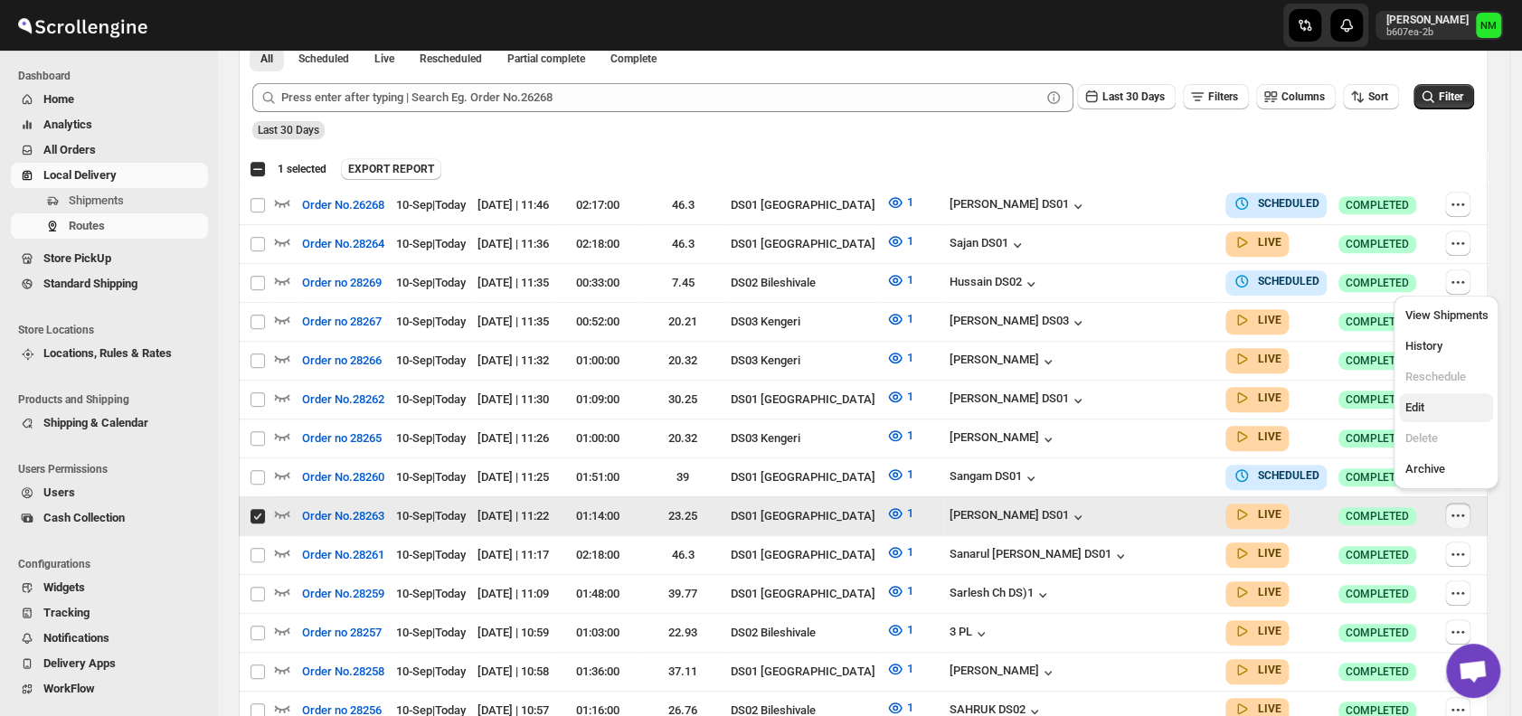
click at [1431, 405] on span "Edit" at bounding box center [1445, 408] width 83 height 18
checkbox input "false"
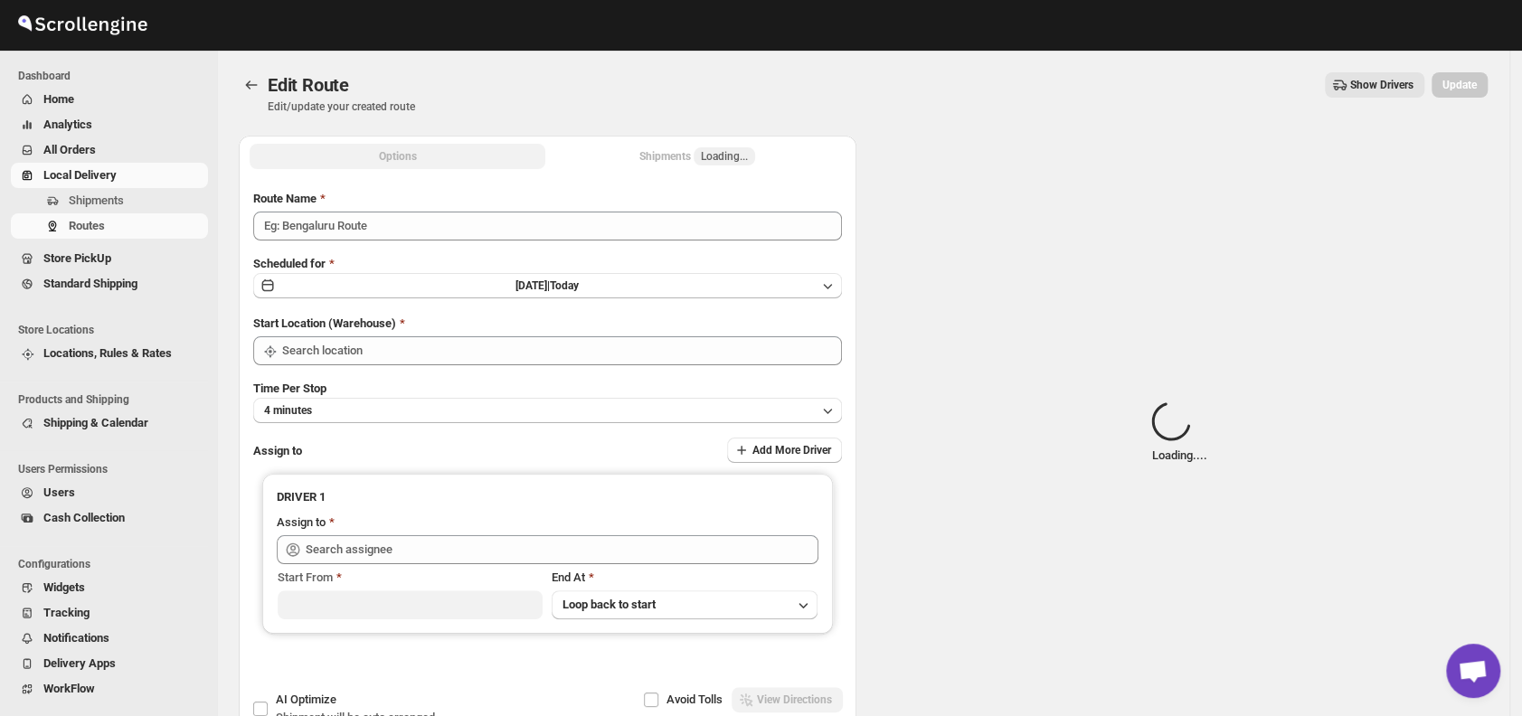
type input "Order No.28263"
type input "DS01 [GEOGRAPHIC_DATA]"
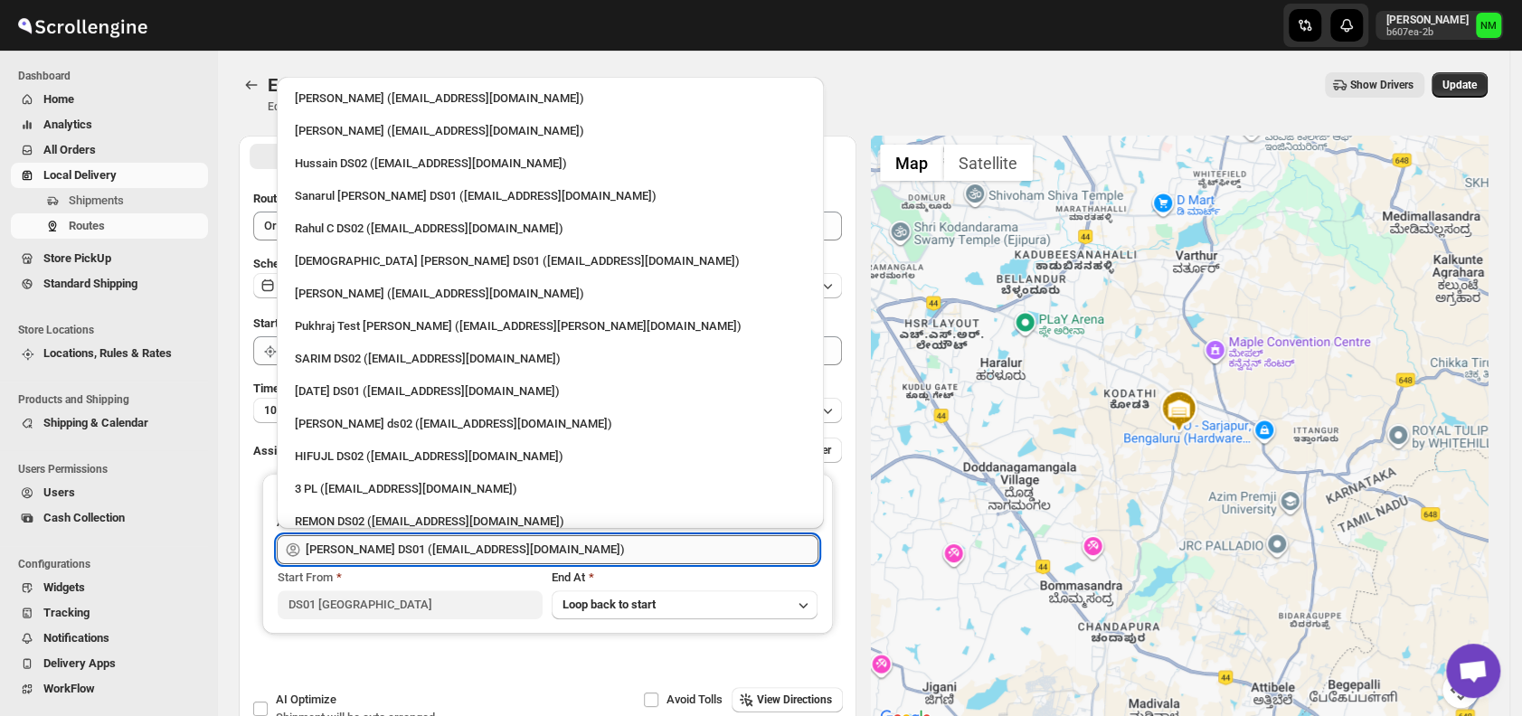
click at [590, 548] on input "[PERSON_NAME] DS01 ([EMAIL_ADDRESS][DOMAIN_NAME])" at bounding box center [562, 549] width 513 height 29
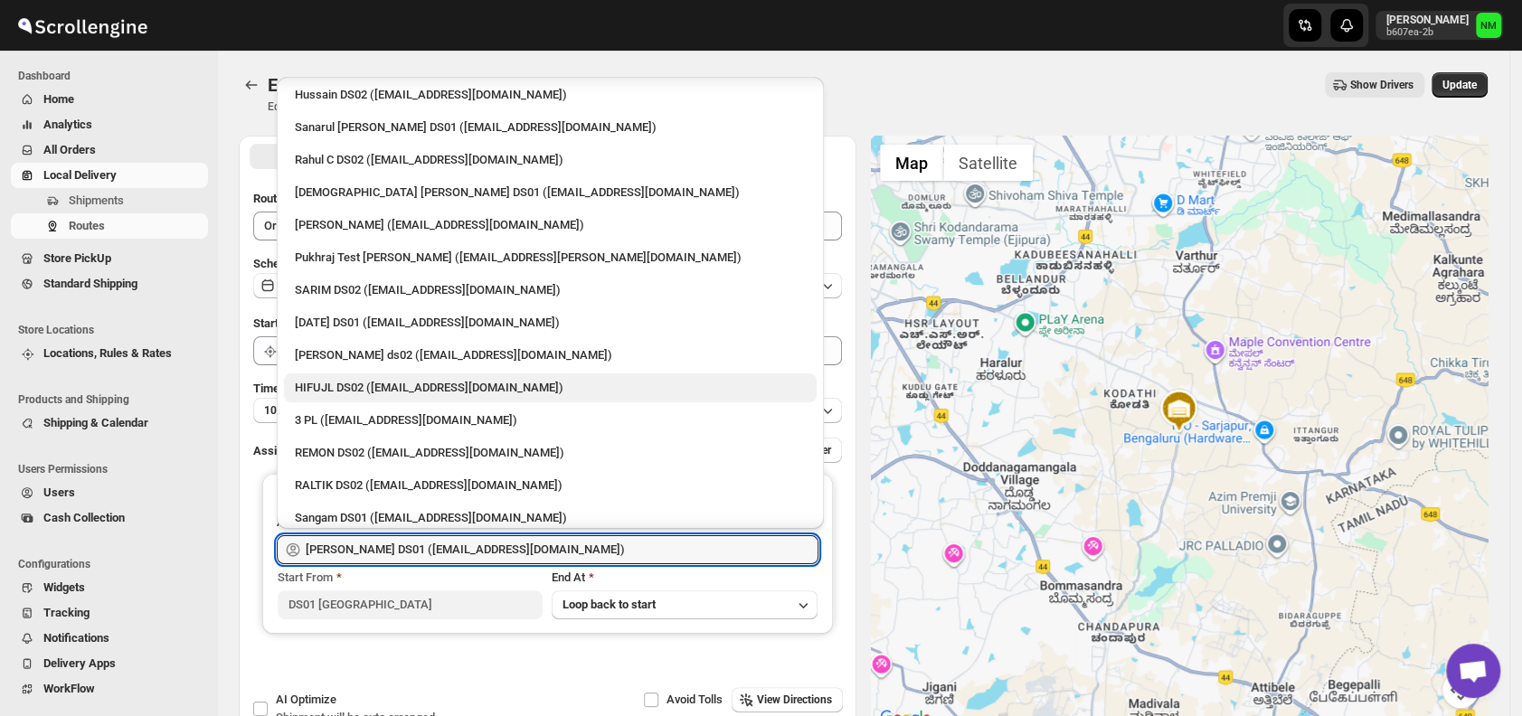
scroll to position [70, 0]
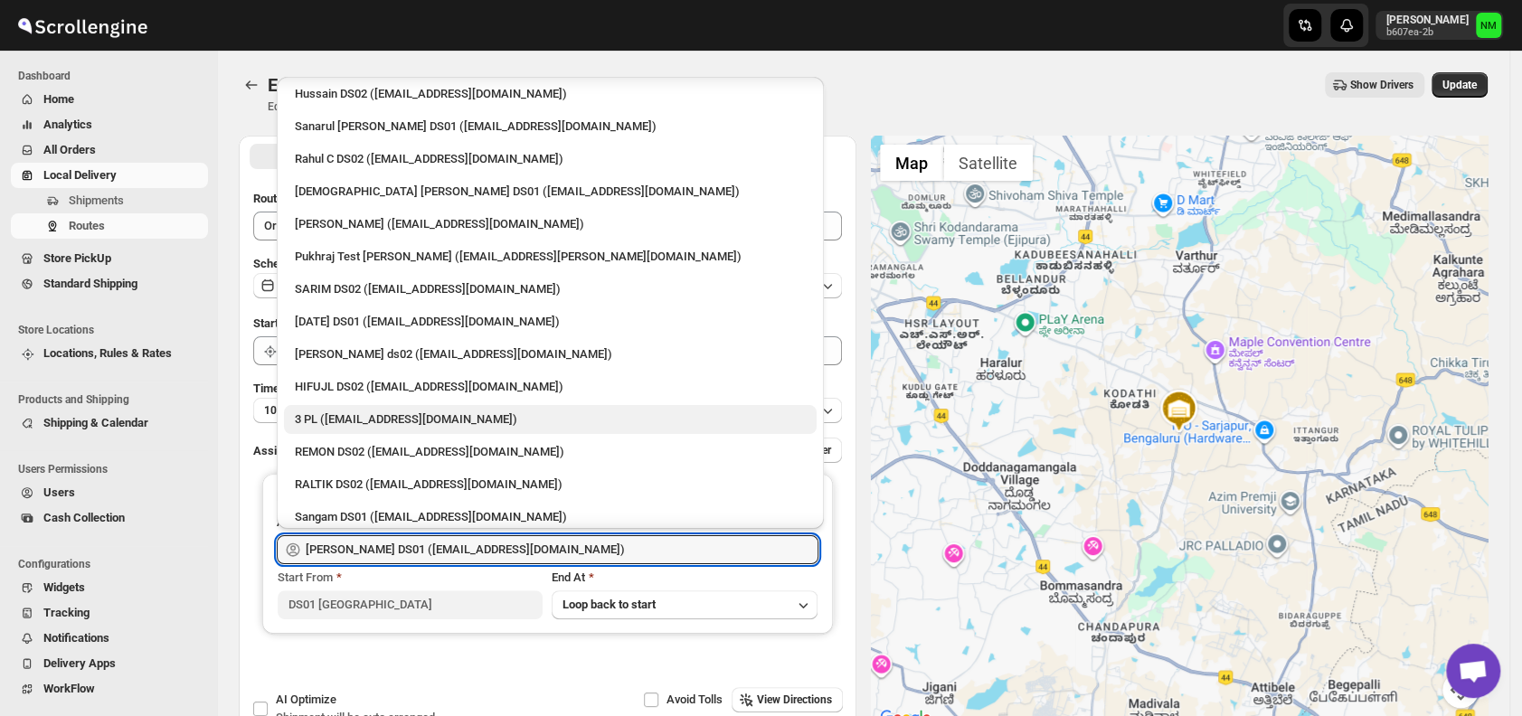
click at [405, 412] on div "3 PL ([EMAIL_ADDRESS][DOMAIN_NAME])" at bounding box center [550, 420] width 511 height 18
type input "3 PL ([EMAIL_ADDRESS][DOMAIN_NAME])"
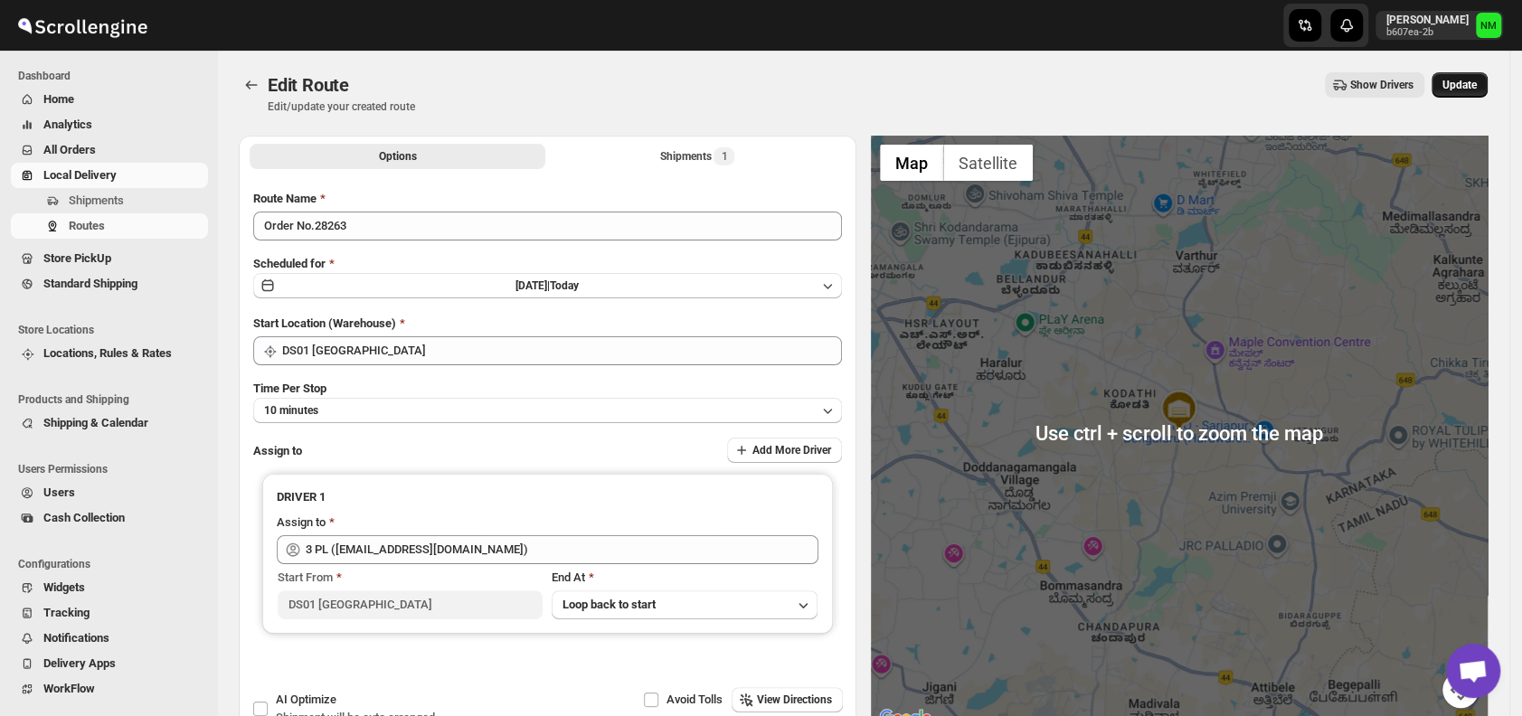
click at [1475, 84] on span "Update" at bounding box center [1459, 85] width 34 height 14
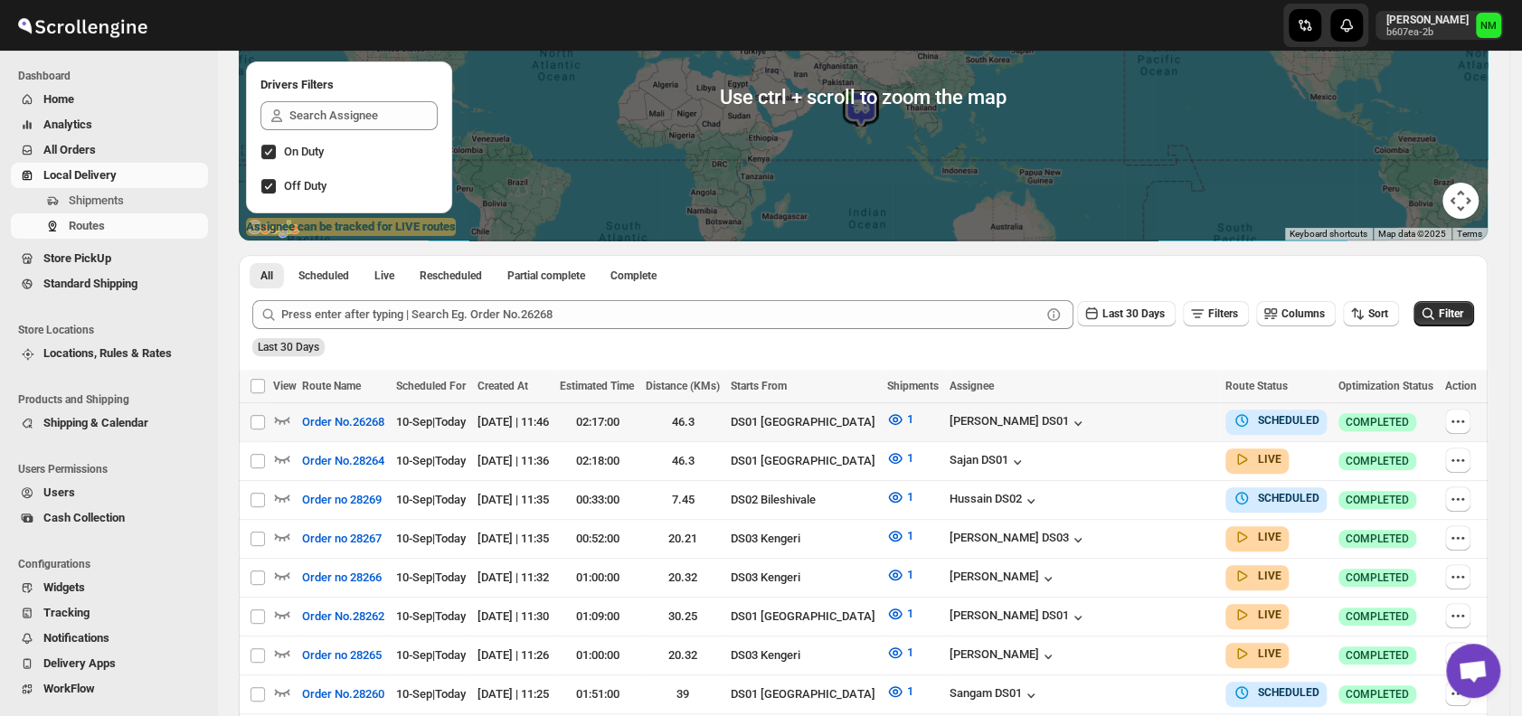
scroll to position [222, 0]
click at [73, 195] on span "Shipments" at bounding box center [96, 201] width 55 height 14
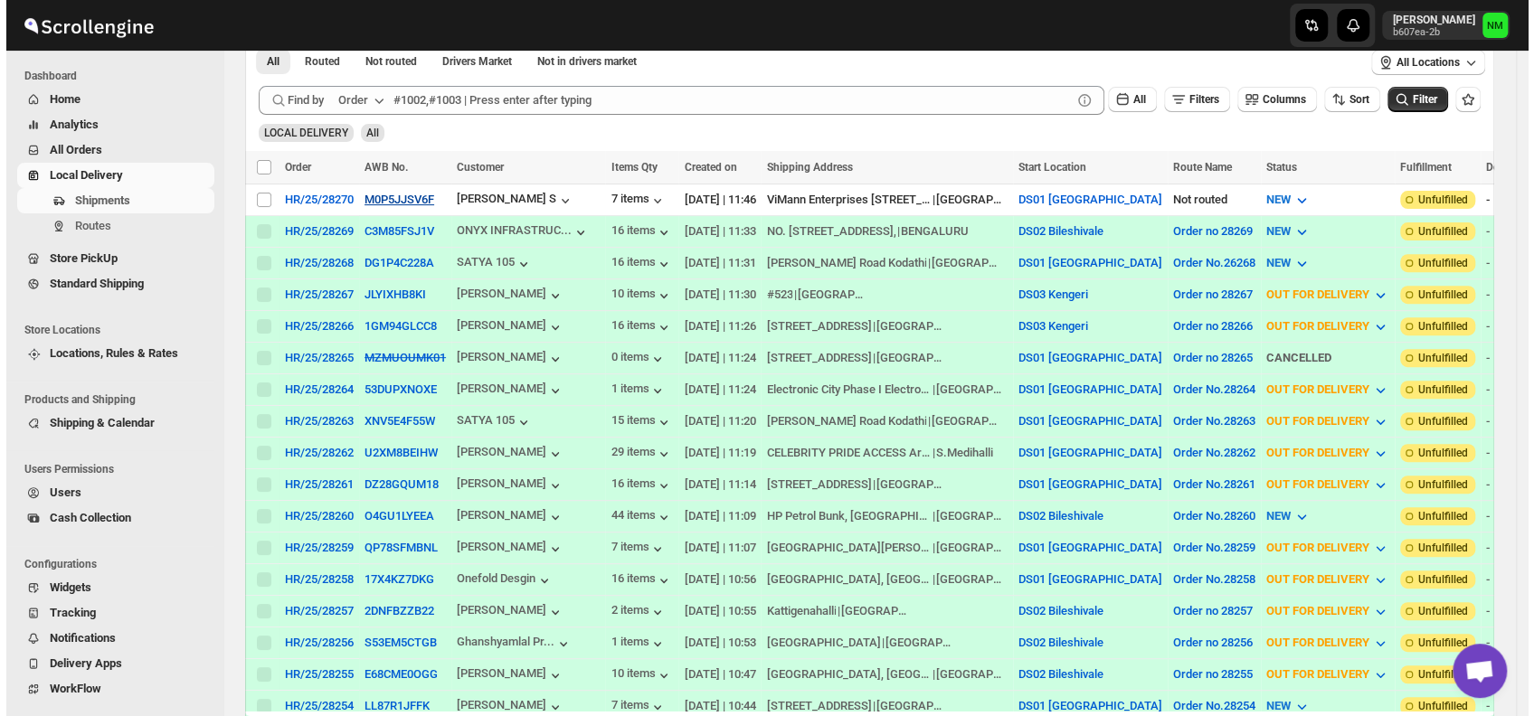
scroll to position [320, 0]
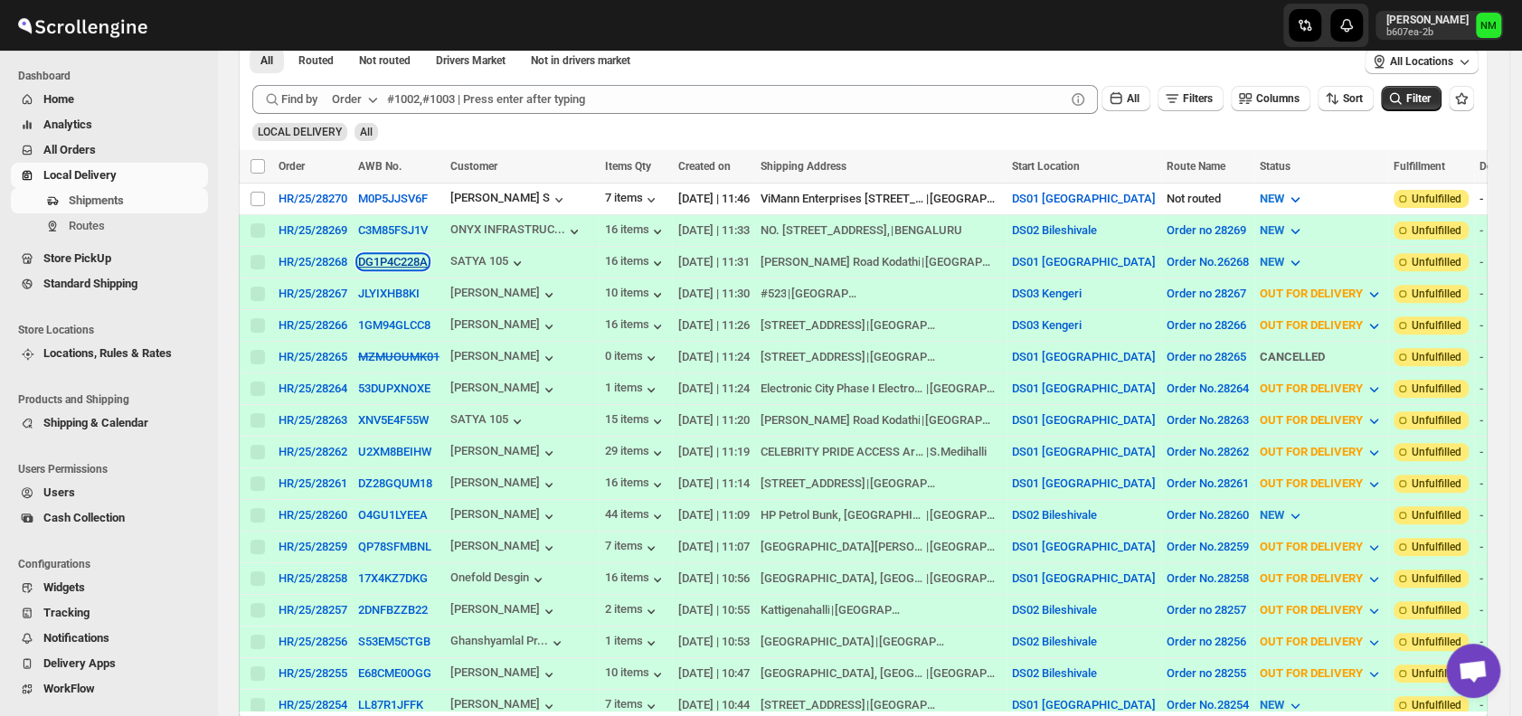
click at [365, 255] on button "DG1P4C228A" at bounding box center [393, 262] width 70 height 14
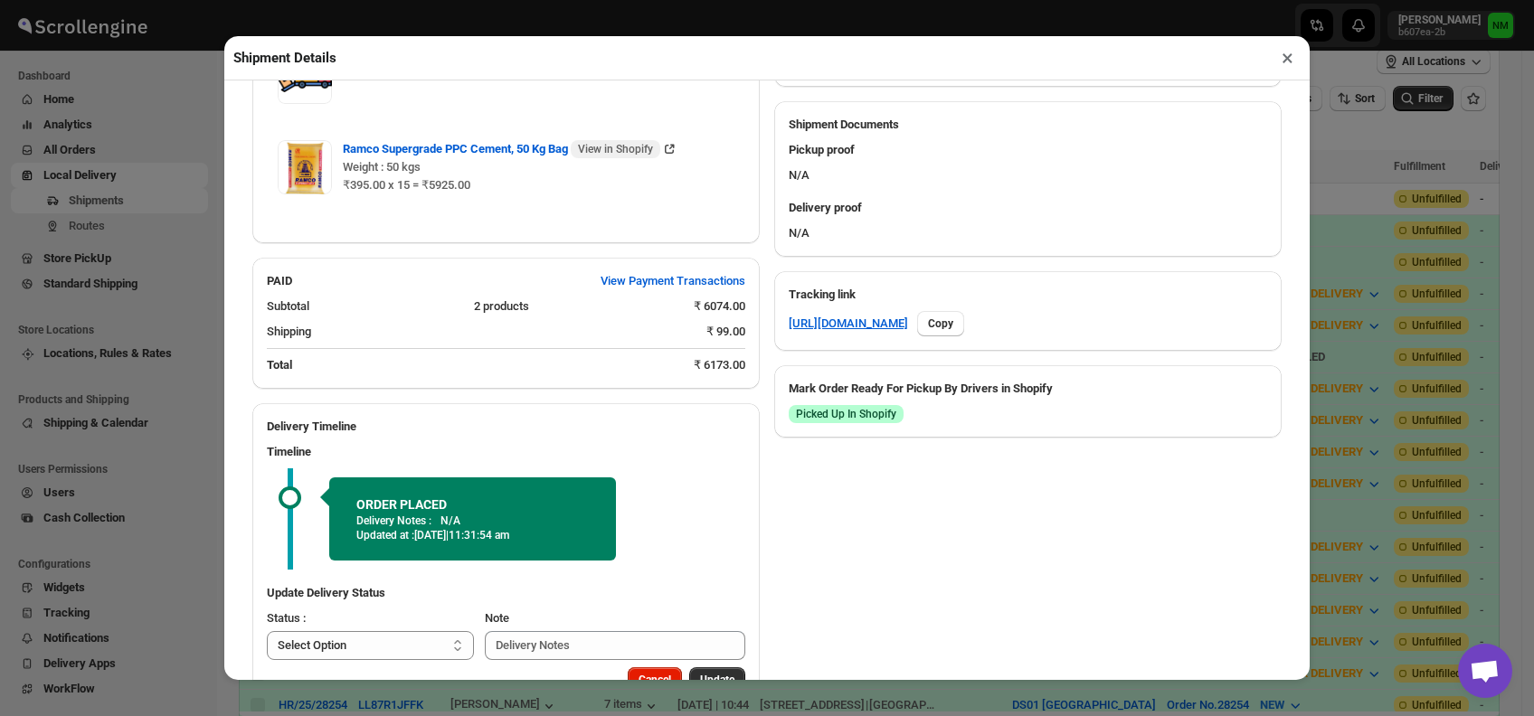
scroll to position [788, 0]
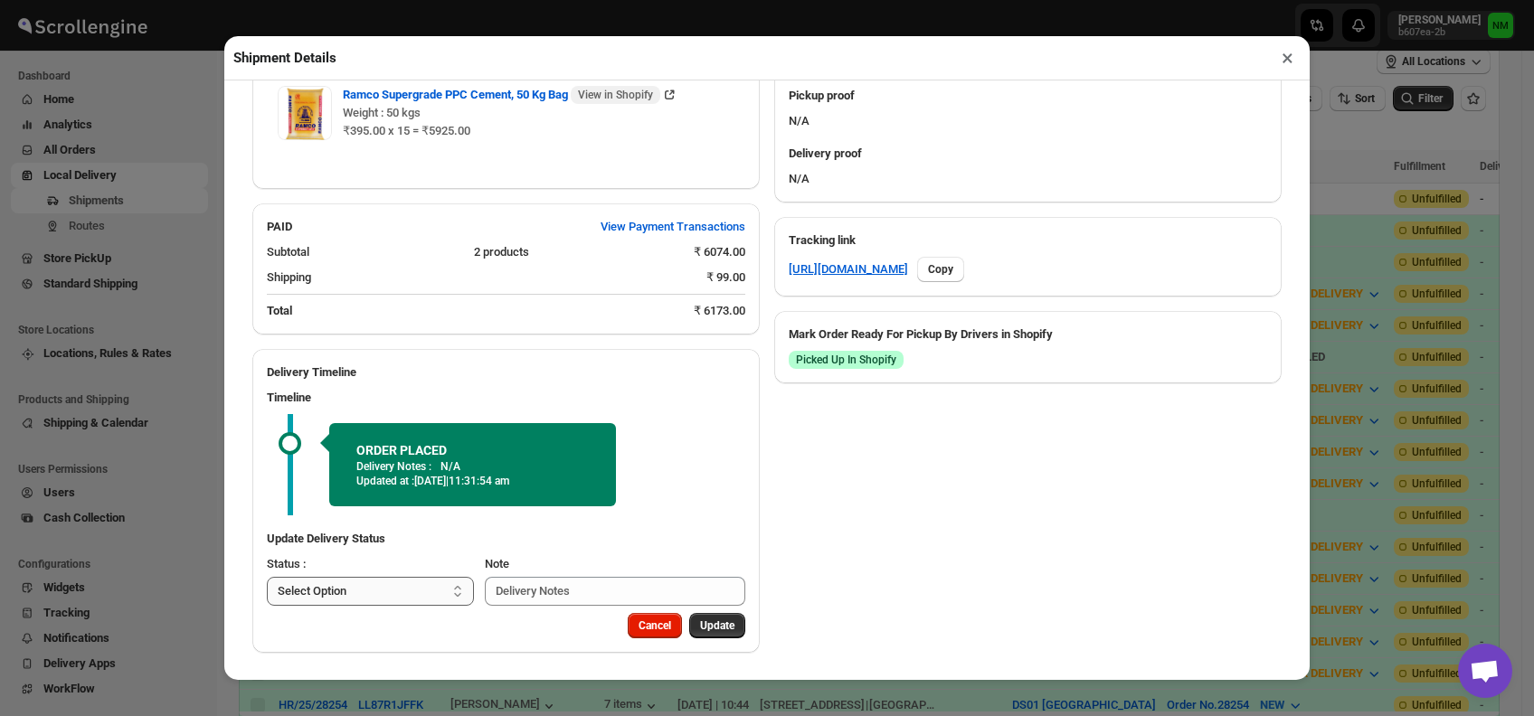
click at [397, 581] on select "Select Option PICKED UP OUT FOR DELIVERY RESCHEDULE DELIVERED CANCELLED" at bounding box center [370, 591] width 207 height 29
select select "PICKED_UP"
click at [267, 577] on select "Select Option PICKED UP OUT FOR DELIVERY RESCHEDULE DELIVERED CANCELLED" at bounding box center [370, 591] width 207 height 29
click at [704, 626] on span "Pick Products" at bounding box center [700, 626] width 68 height 14
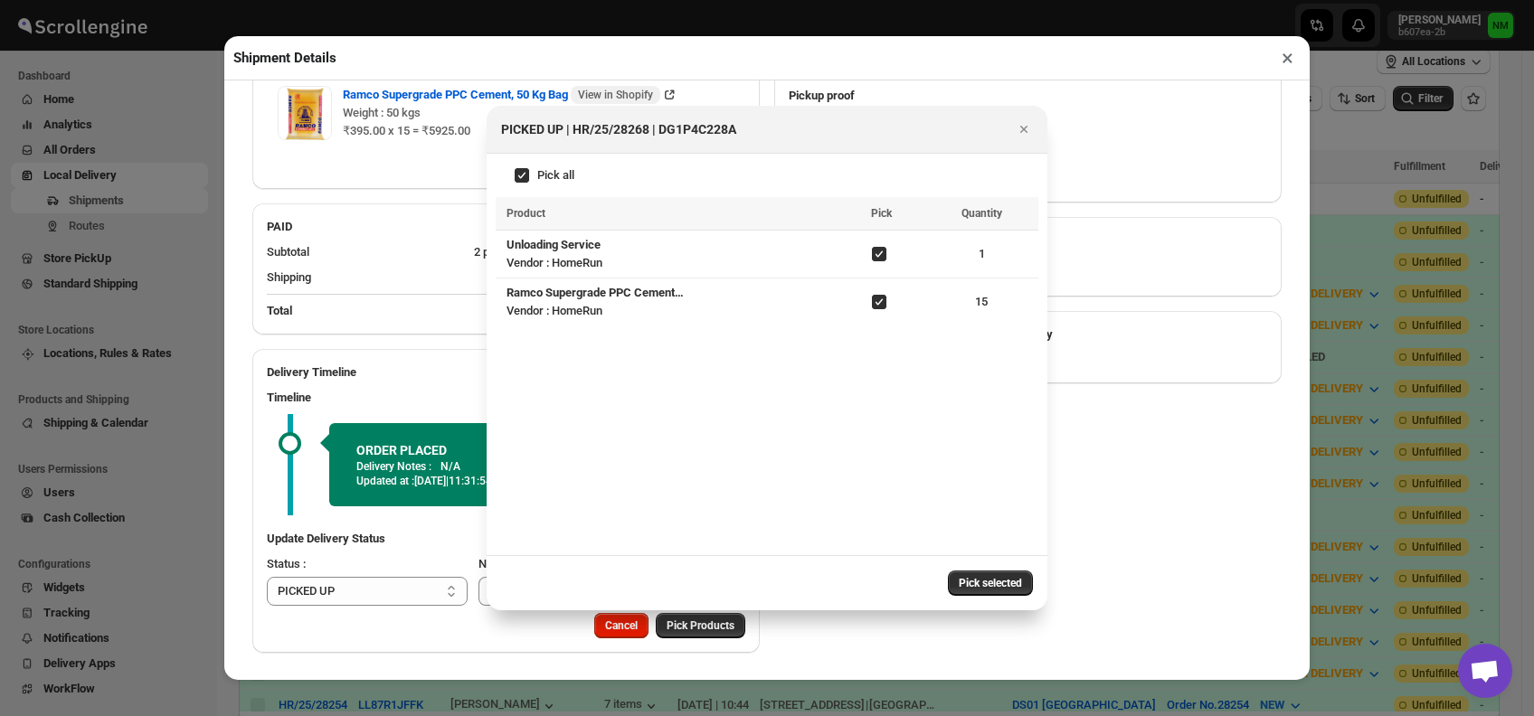
click at [974, 592] on button "Pick selected" at bounding box center [990, 583] width 85 height 25
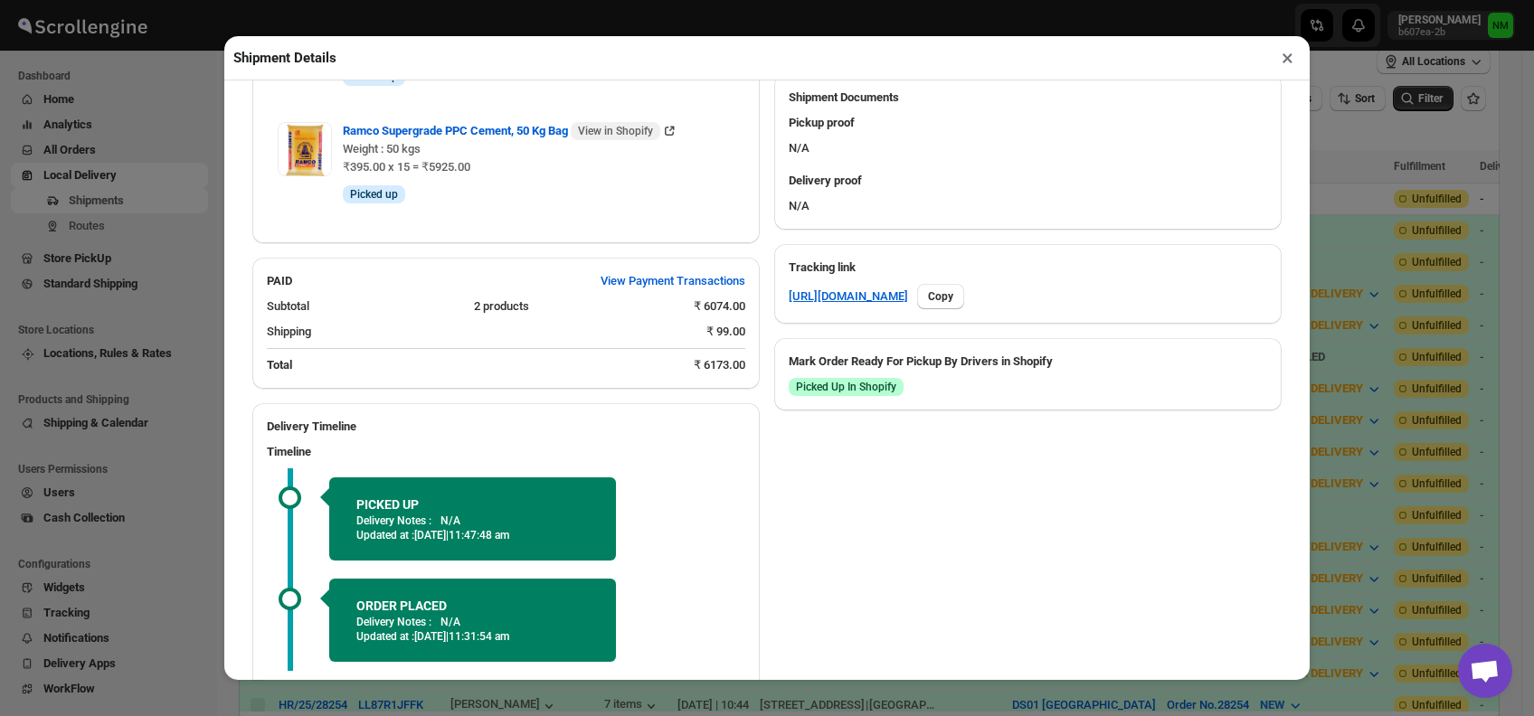
scroll to position [916, 0]
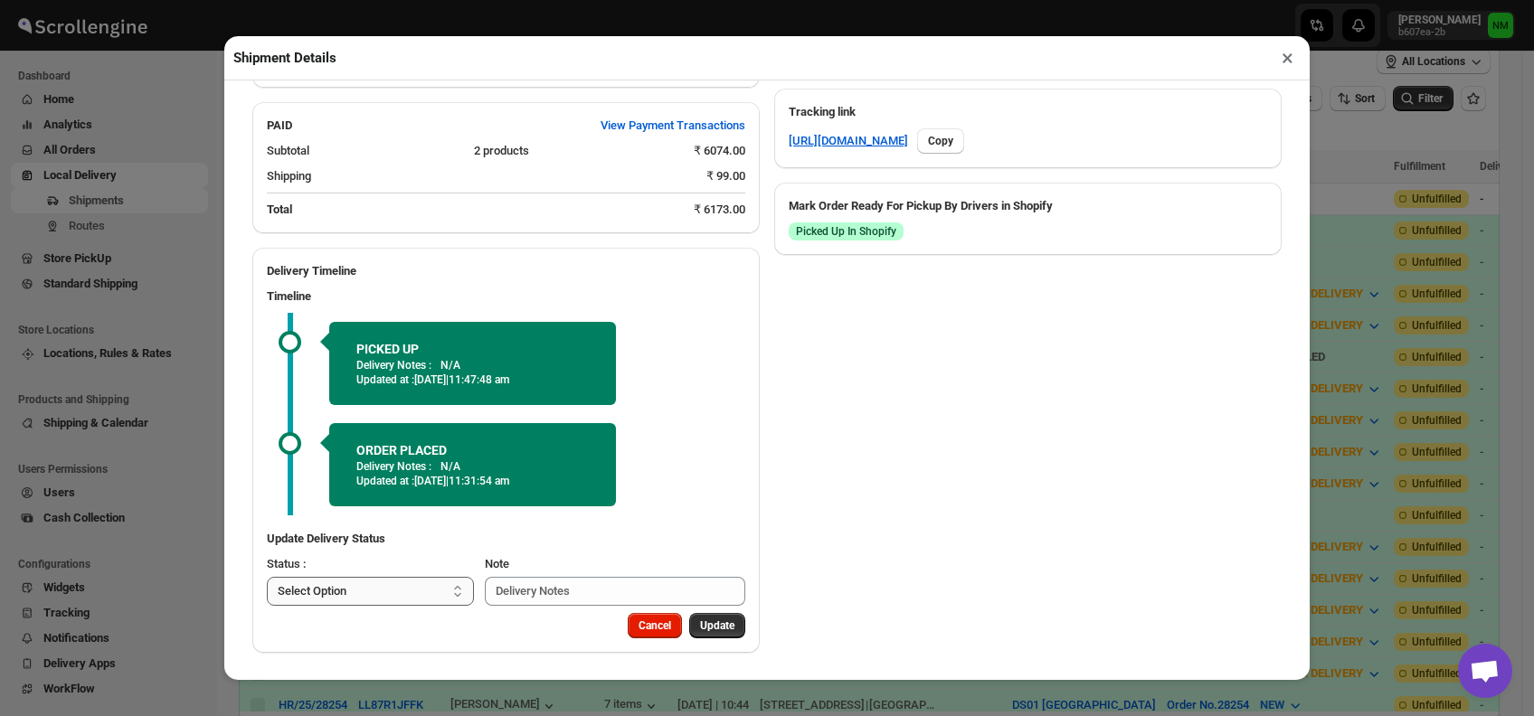
click at [365, 591] on select "Select Option PICKED UP OUT FOR DELIVERY RESCHEDULE DELIVERED CANCELLED" at bounding box center [370, 591] width 207 height 29
select select "OUT_FOR_DELIVERY"
click at [267, 577] on select "Select Option PICKED UP OUT FOR DELIVERY RESCHEDULE DELIVERED CANCELLED" at bounding box center [370, 591] width 207 height 29
click at [700, 621] on span "Update" at bounding box center [717, 626] width 34 height 14
select select
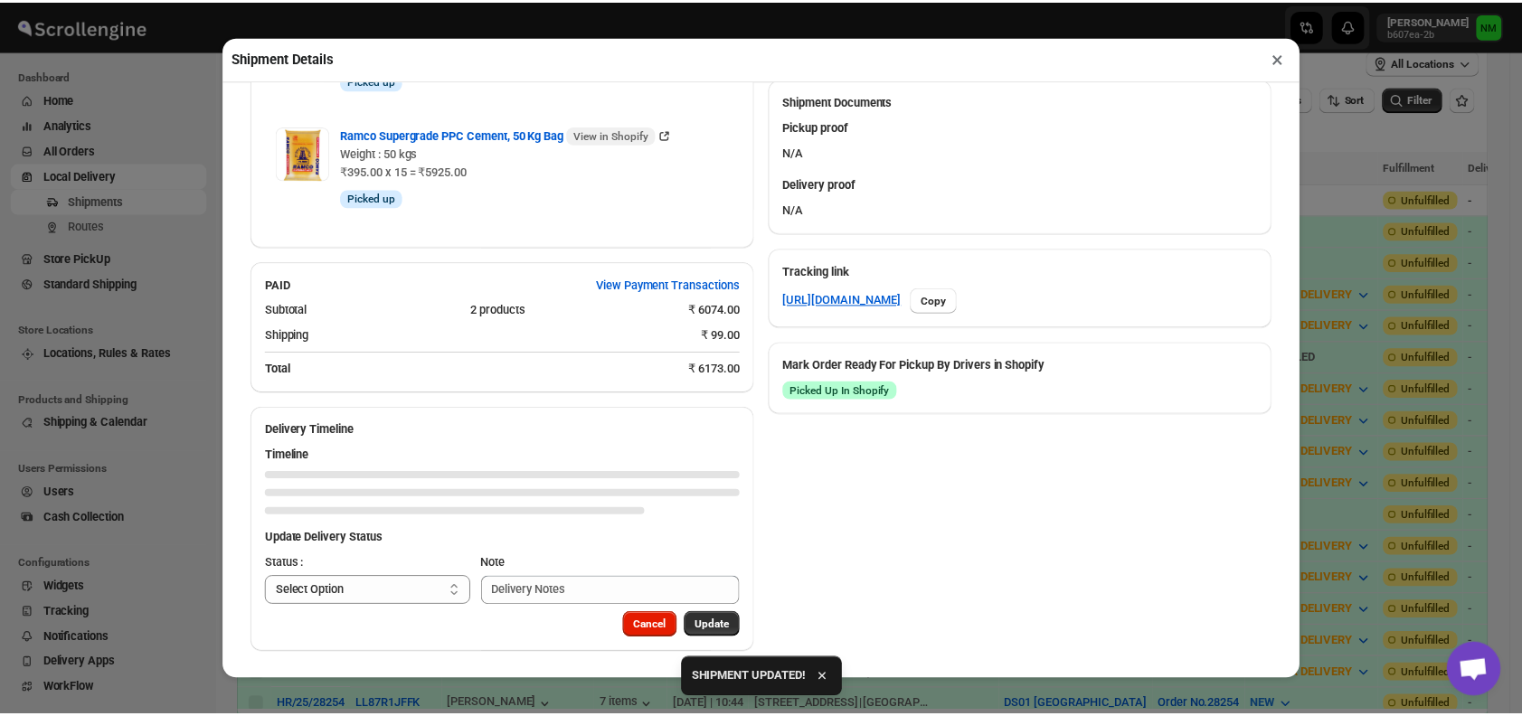
scroll to position [757, 0]
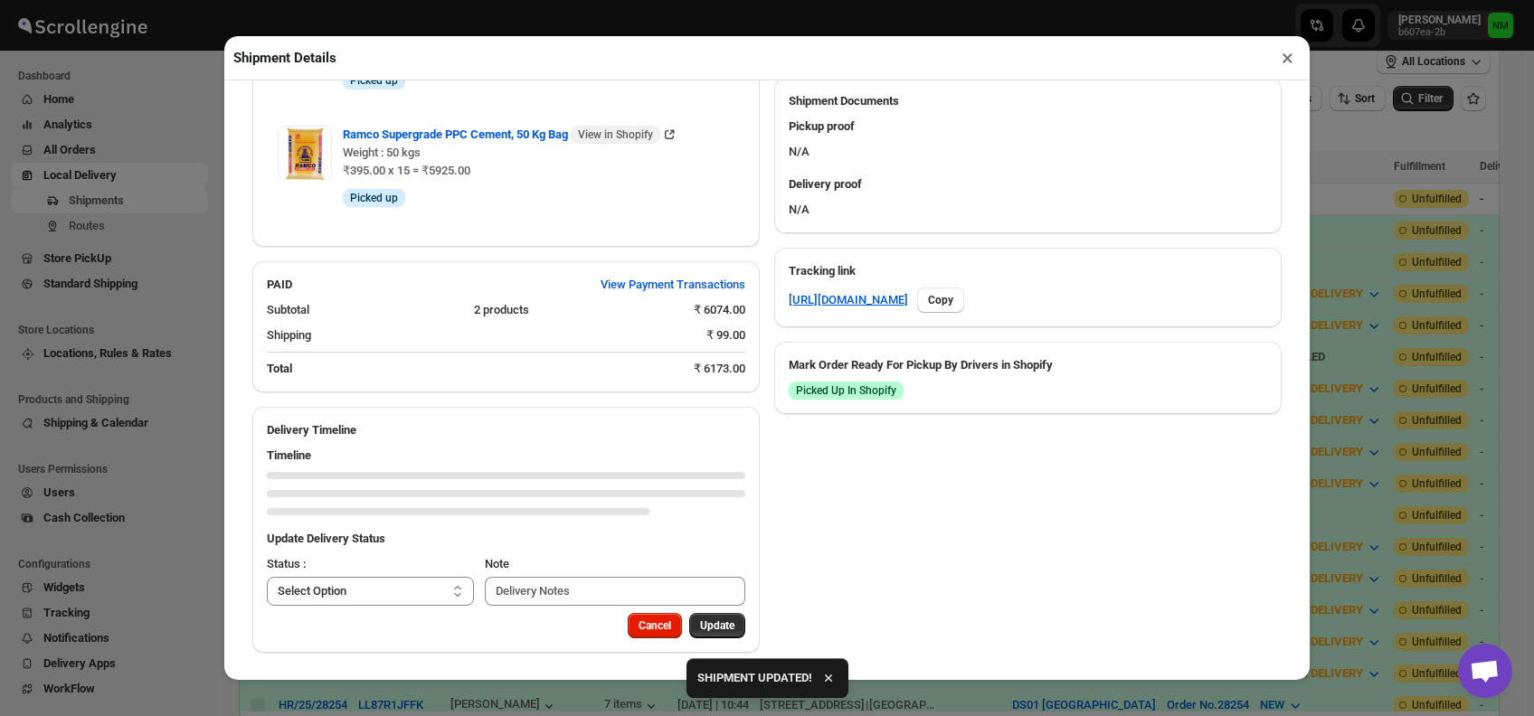
click at [1287, 56] on button "×" at bounding box center [1287, 57] width 26 height 25
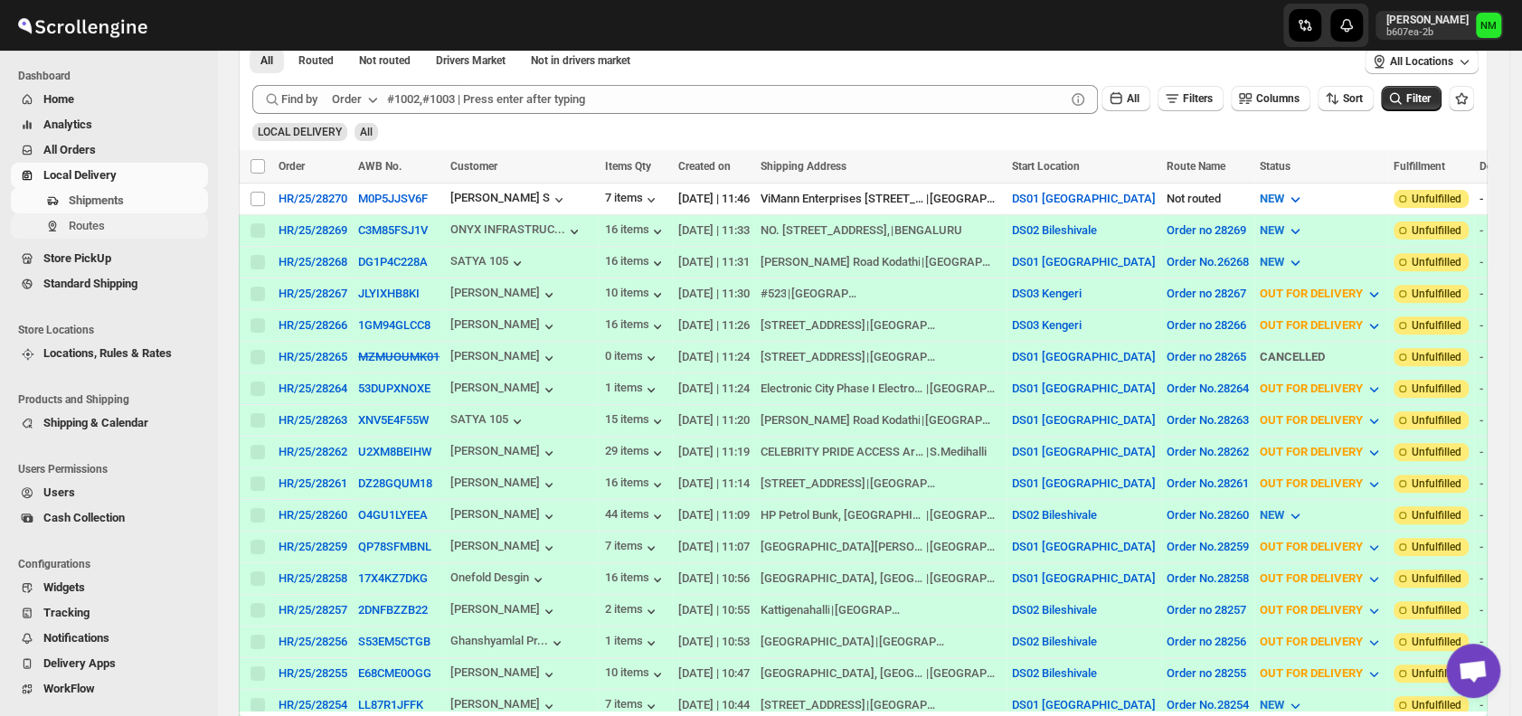
click at [122, 227] on span "Routes" at bounding box center [137, 226] width 136 height 18
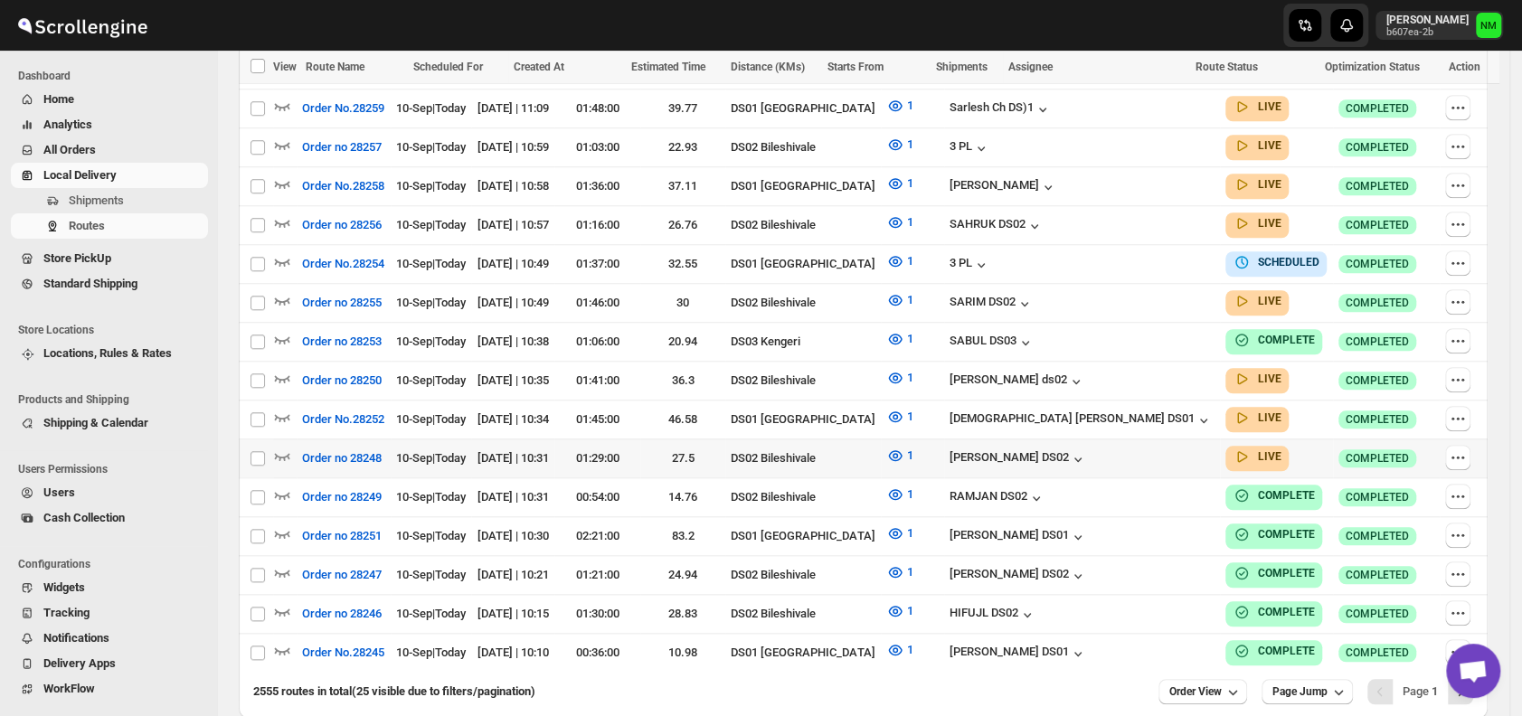
scroll to position [925, 0]
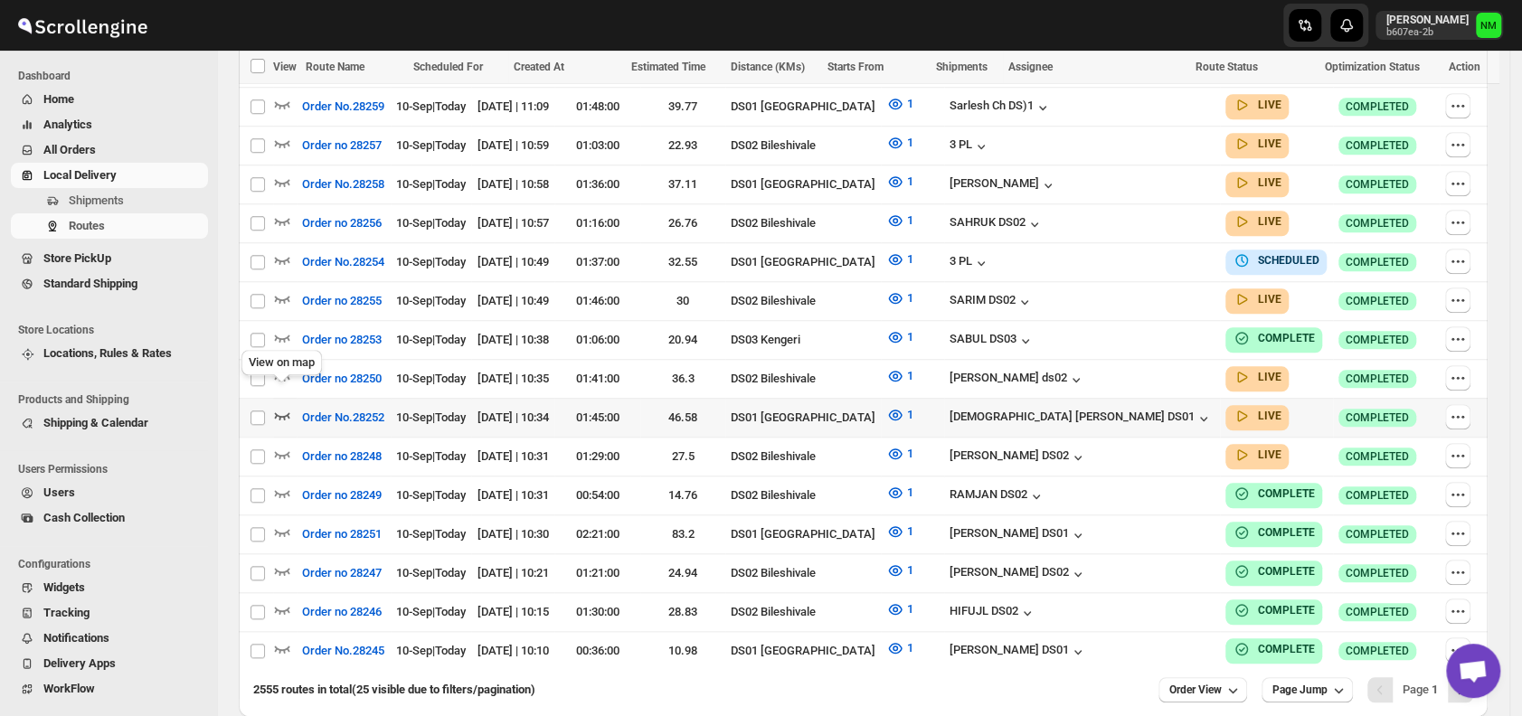
click at [282, 406] on icon "button" at bounding box center [282, 415] width 18 height 18
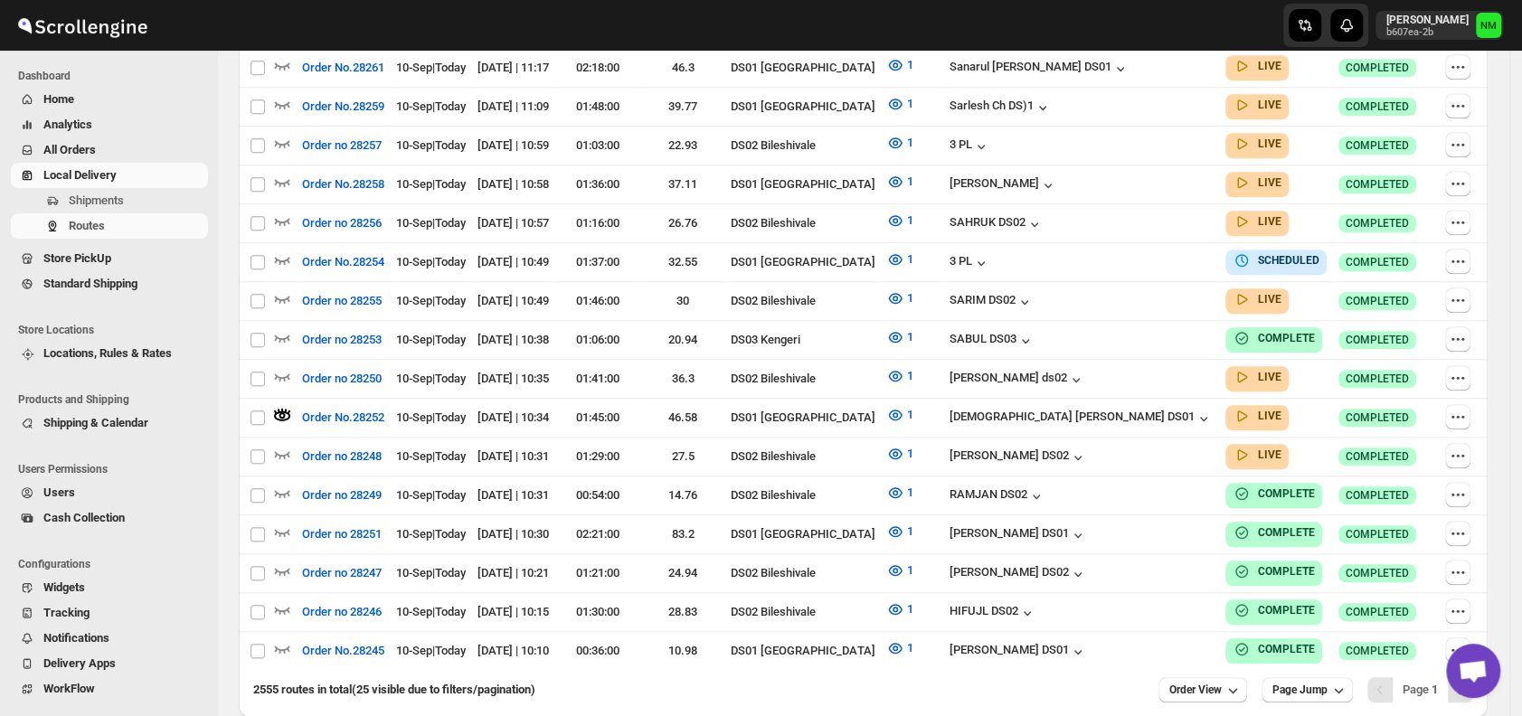
scroll to position [0, 0]
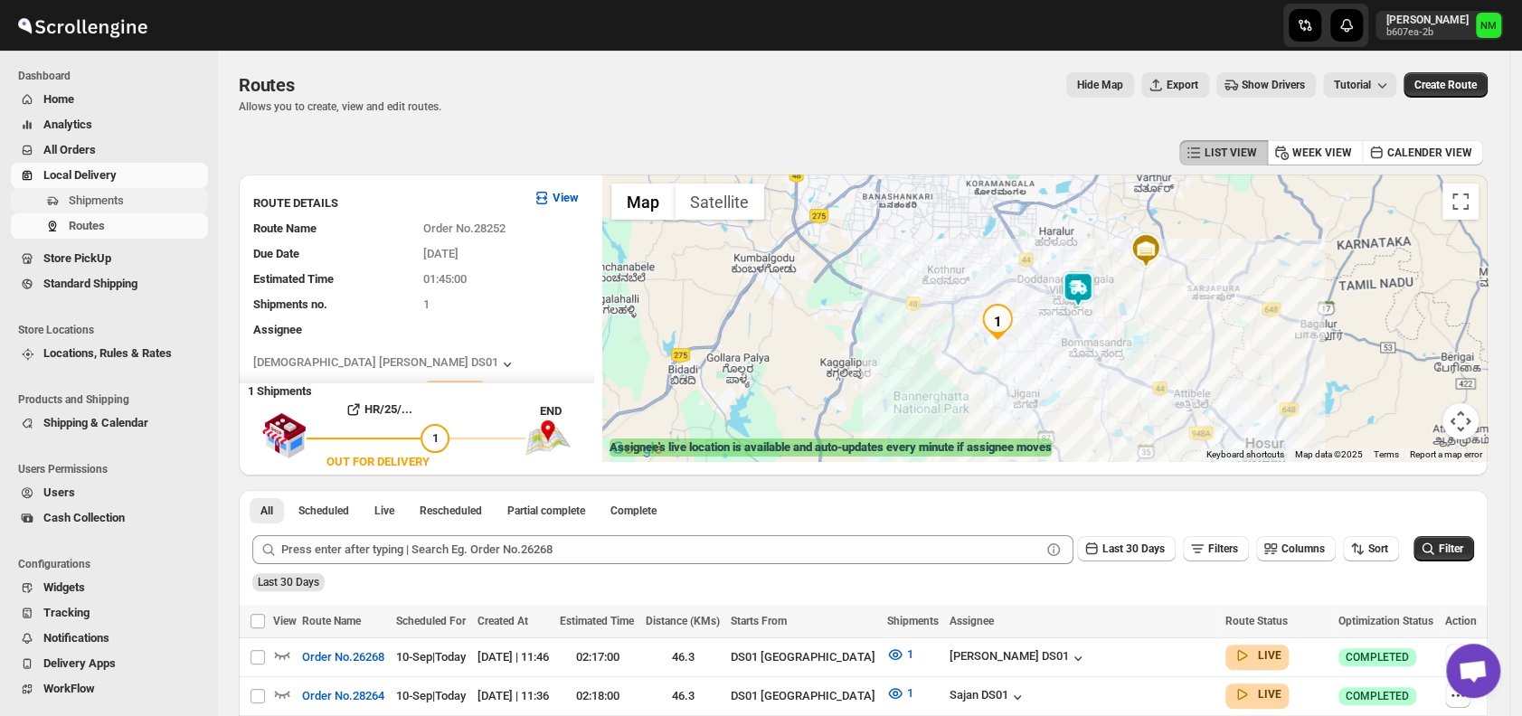
click at [130, 208] on span "Shipments" at bounding box center [137, 201] width 136 height 18
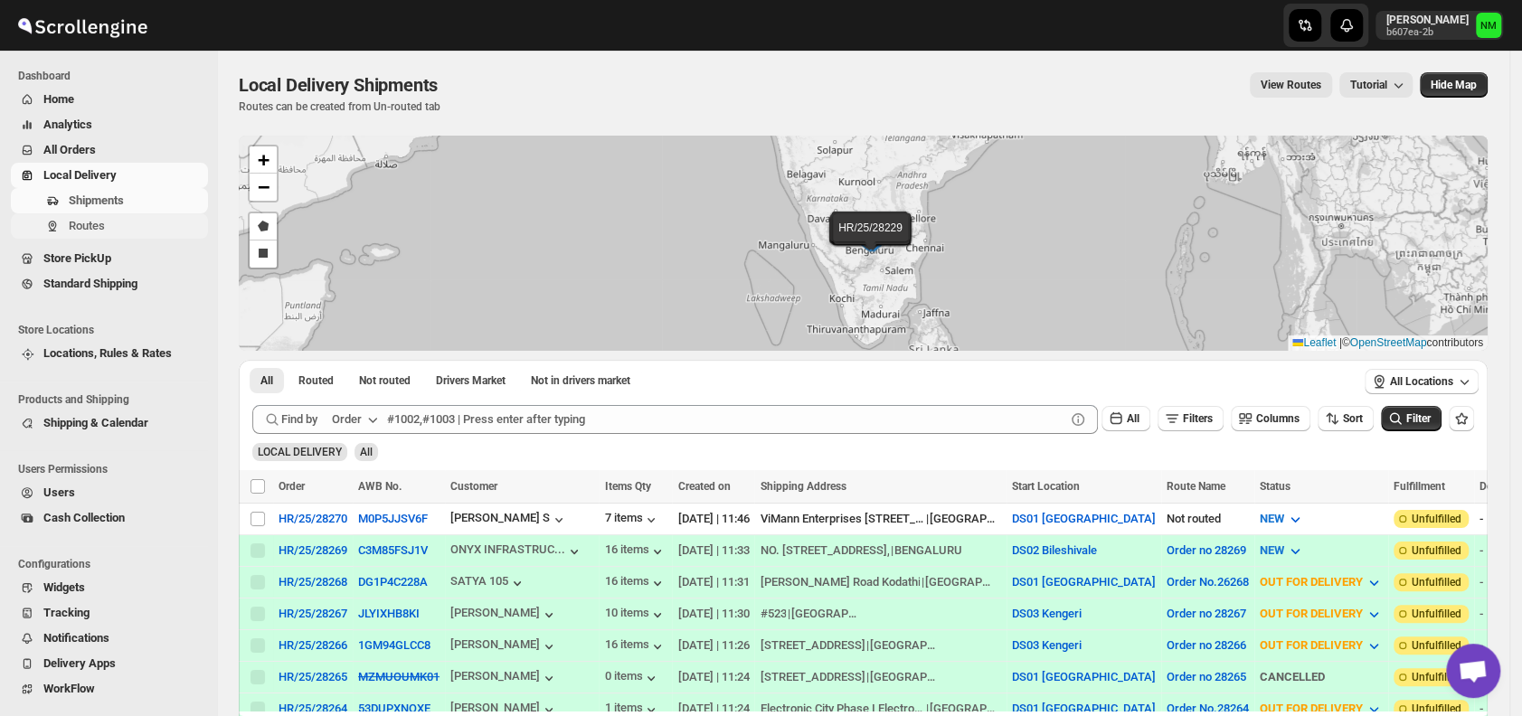
click at [112, 234] on span "Routes" at bounding box center [137, 226] width 136 height 18
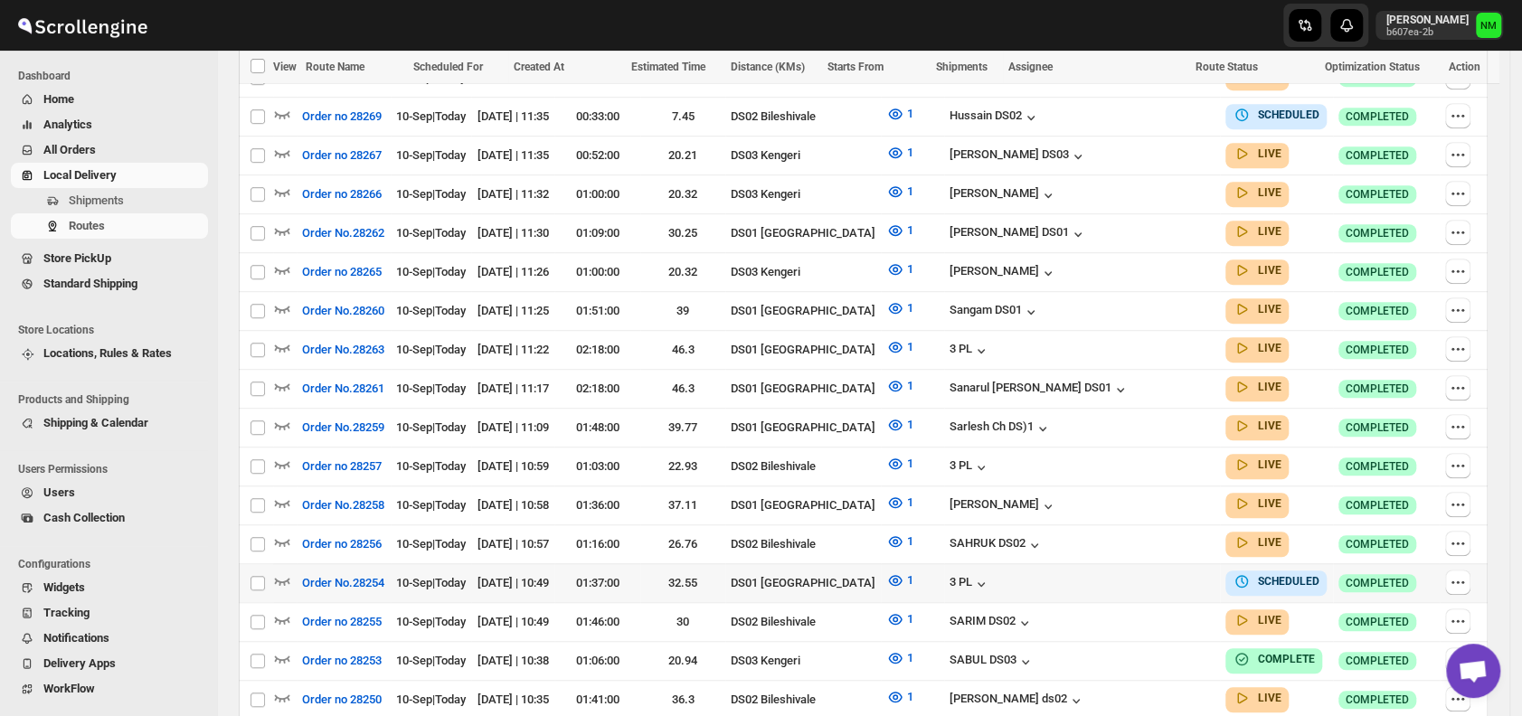
scroll to position [626, 0]
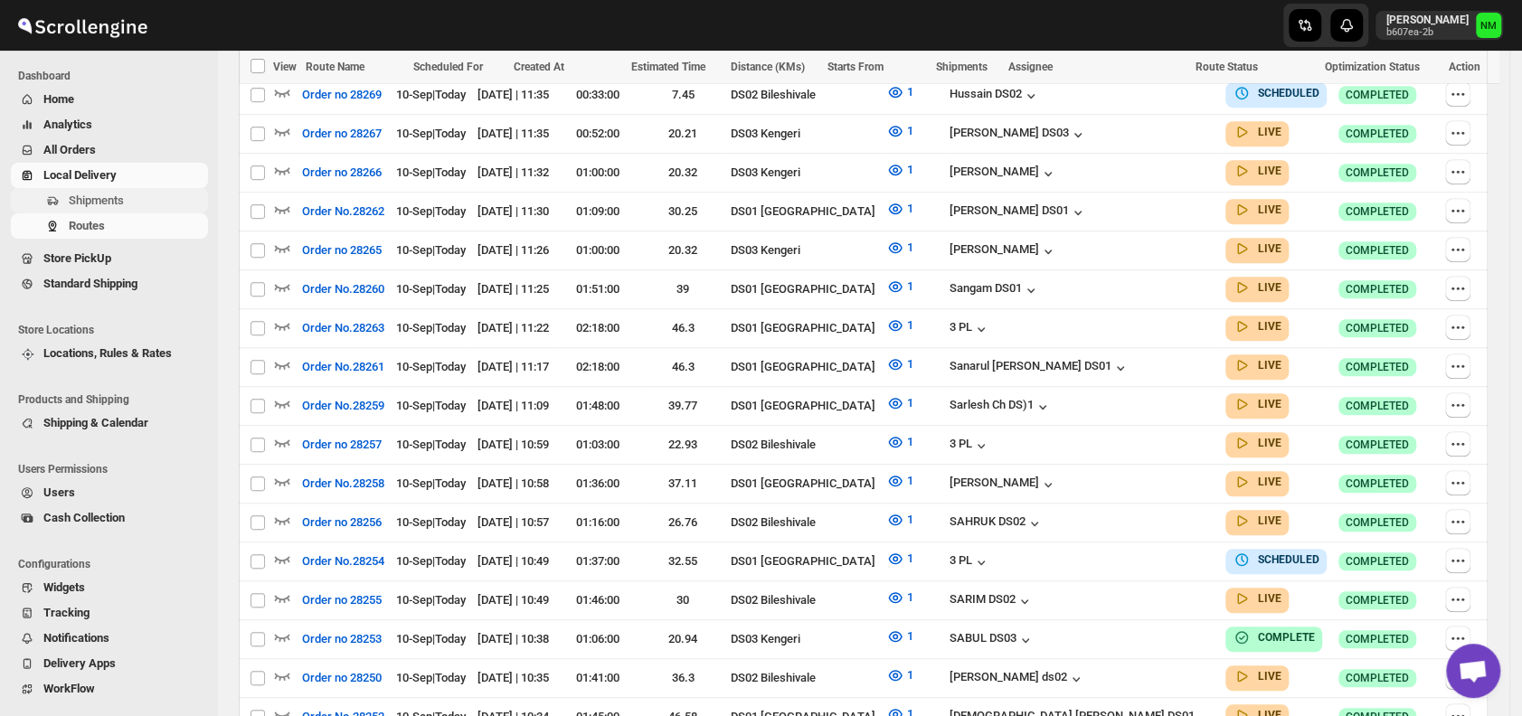
click at [119, 198] on span "Shipments" at bounding box center [96, 201] width 55 height 14
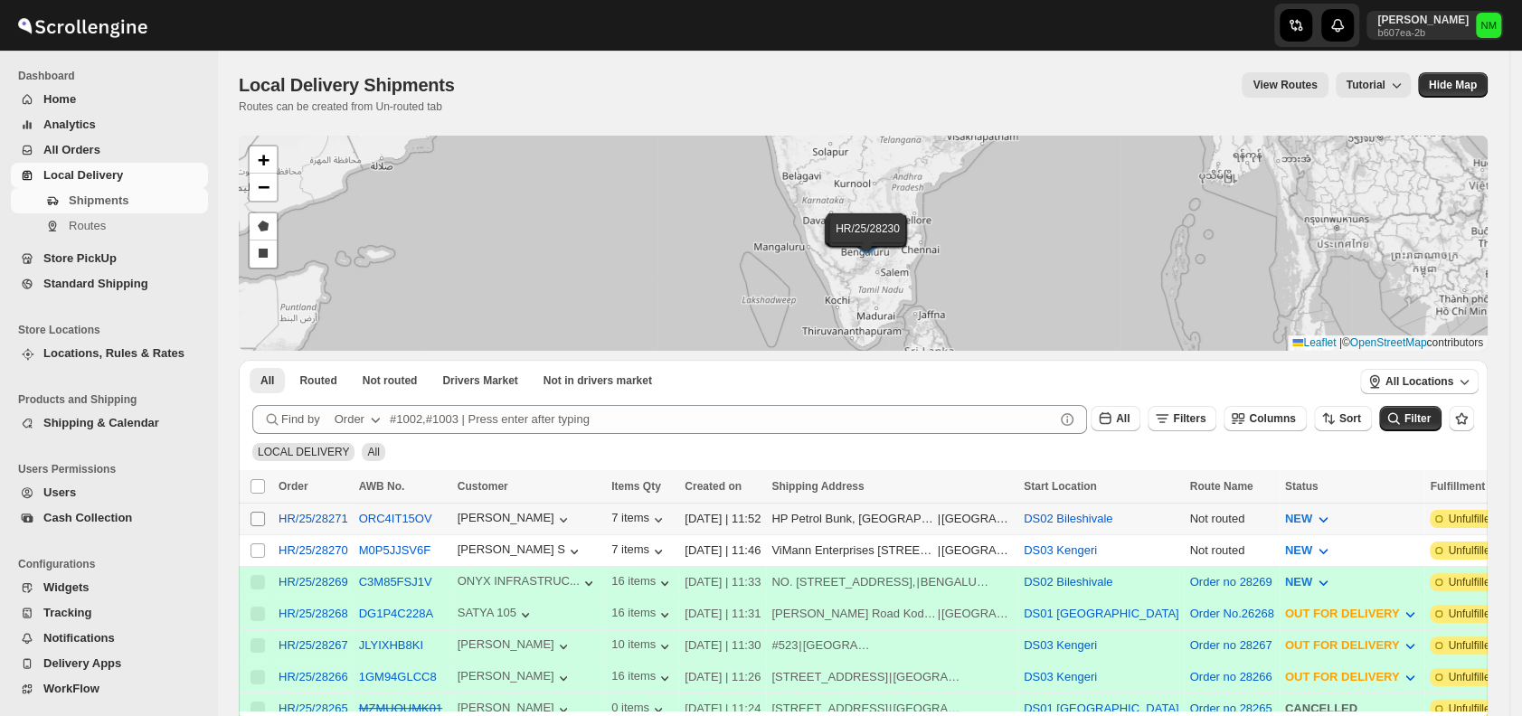
click at [260, 519] on input "Select shipment" at bounding box center [257, 519] width 14 height 14
checkbox input "true"
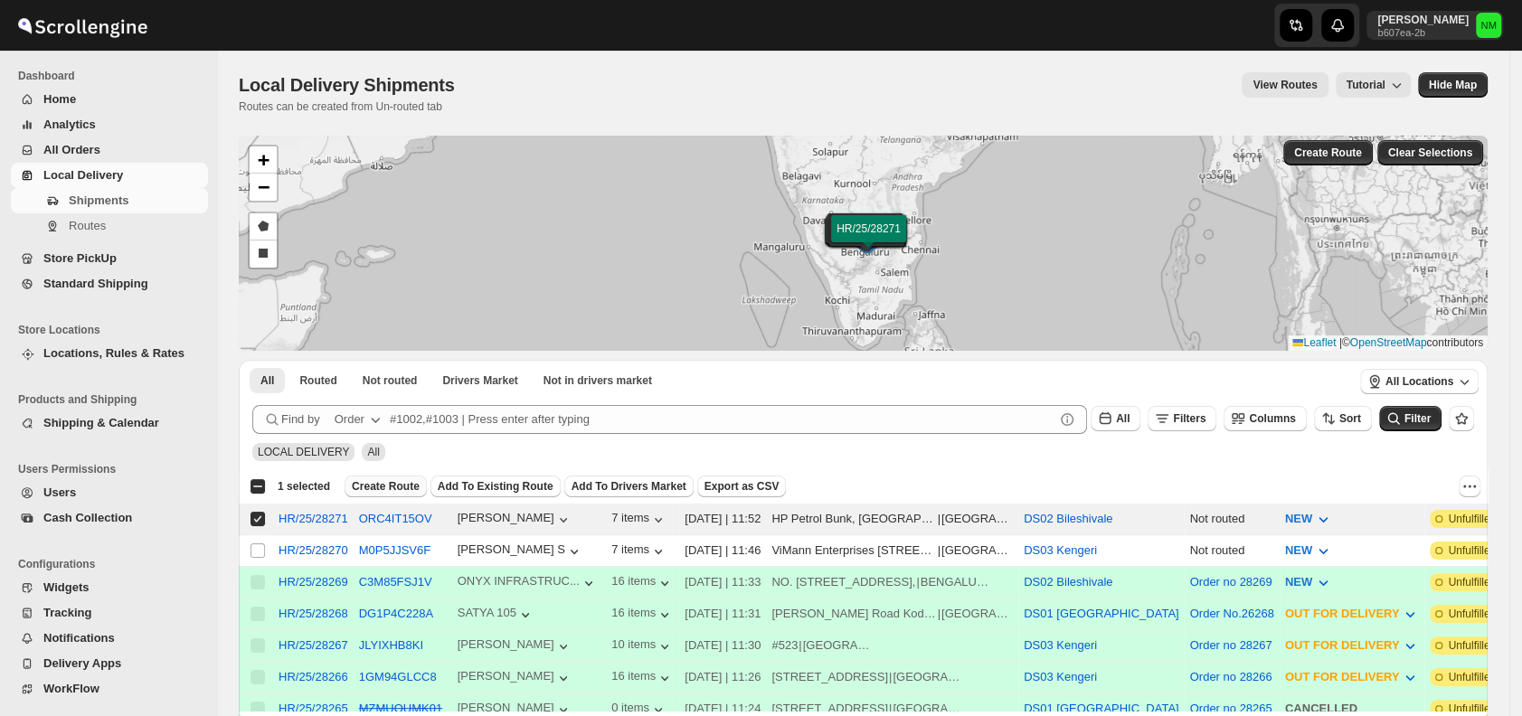
click at [401, 479] on span "Create Route" at bounding box center [386, 486] width 68 height 14
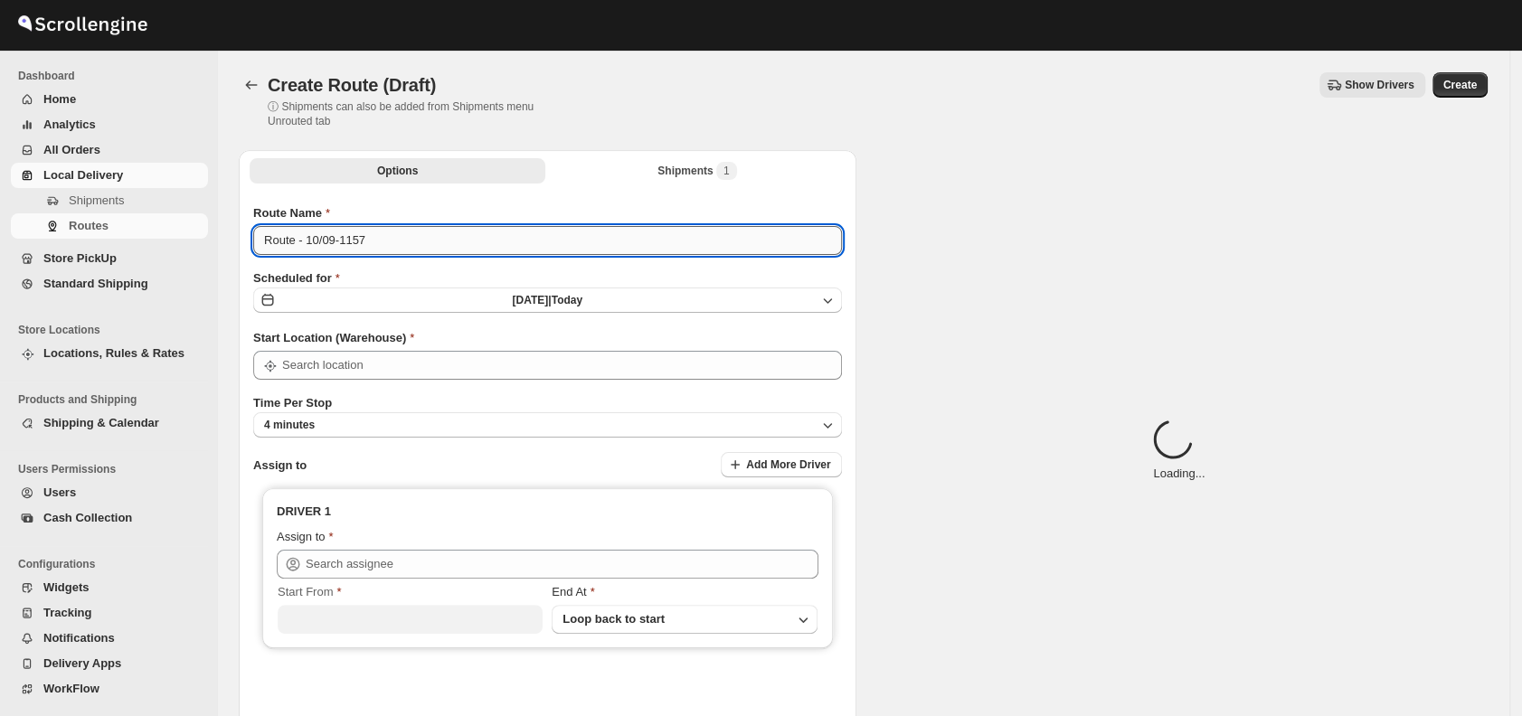
click at [426, 244] on input "Route - 10/09-1157" at bounding box center [547, 240] width 589 height 29
type input "DS02 Bileshivale"
type input "R"
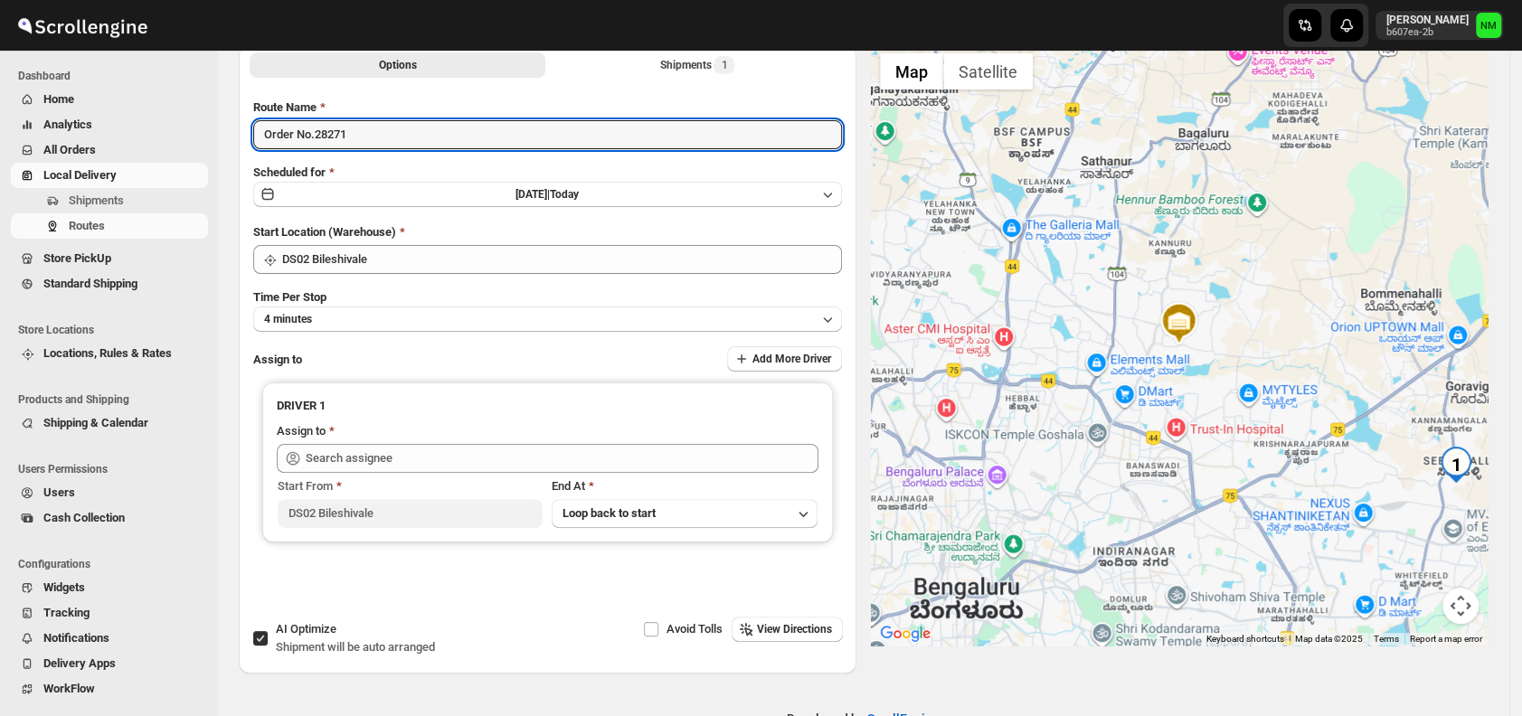
scroll to position [109, 0]
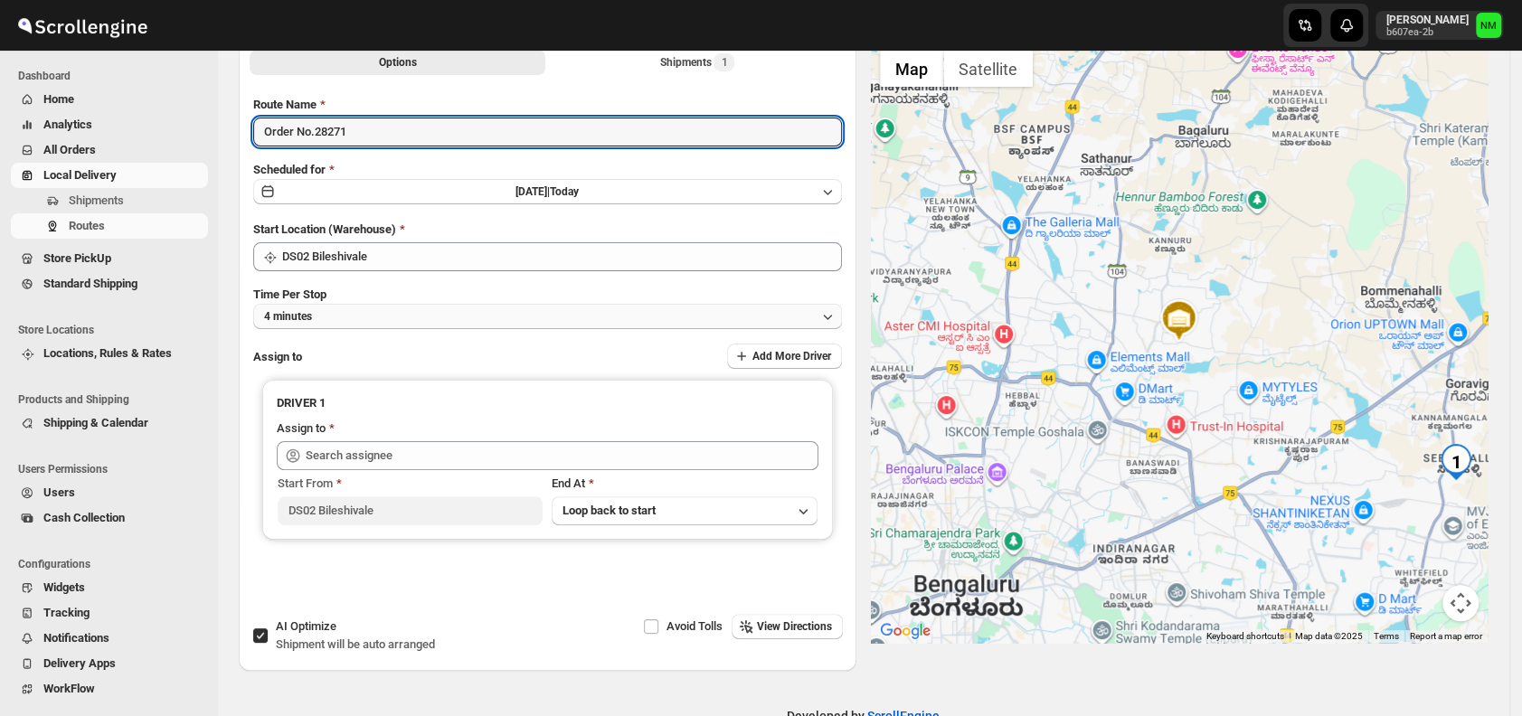
type input "Order No.28271"
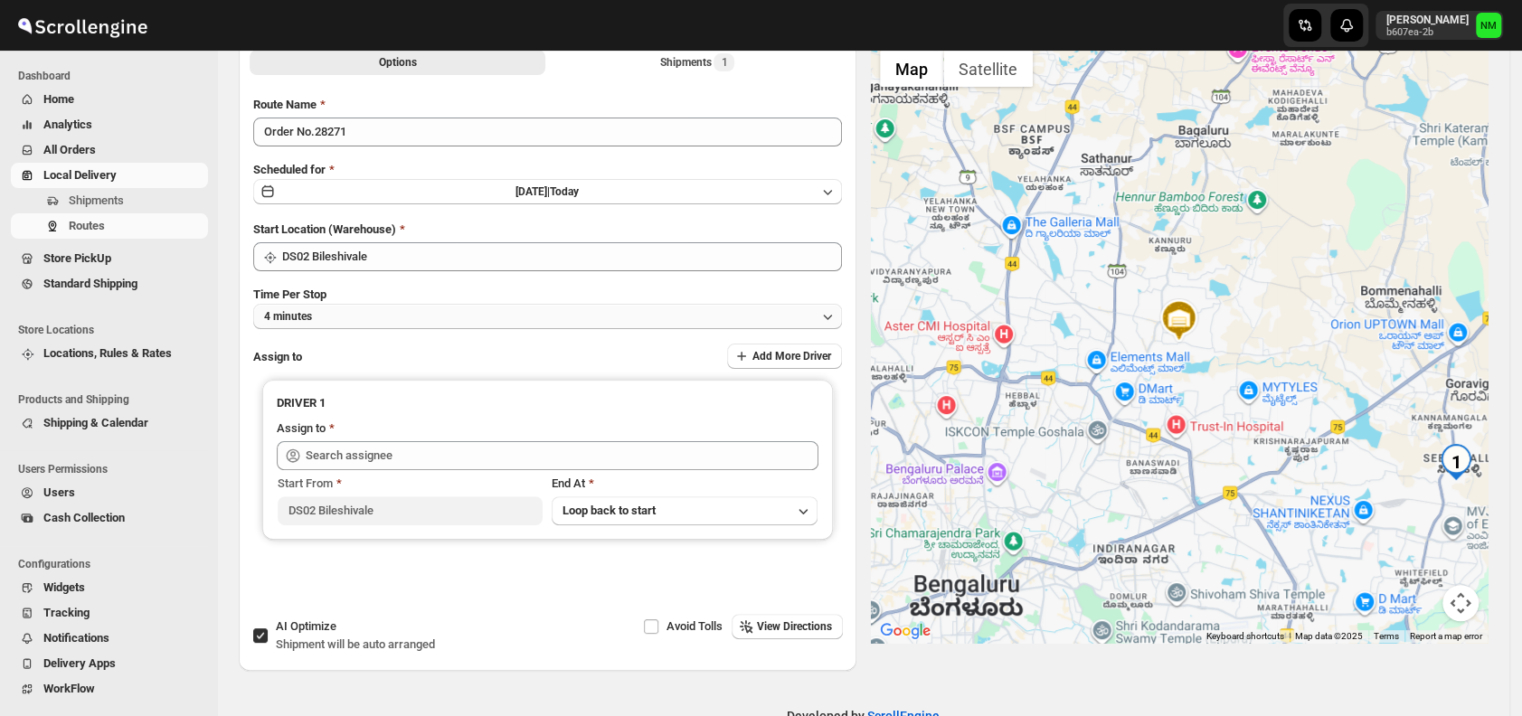
click at [362, 312] on button "4 minutes" at bounding box center [547, 316] width 589 height 25
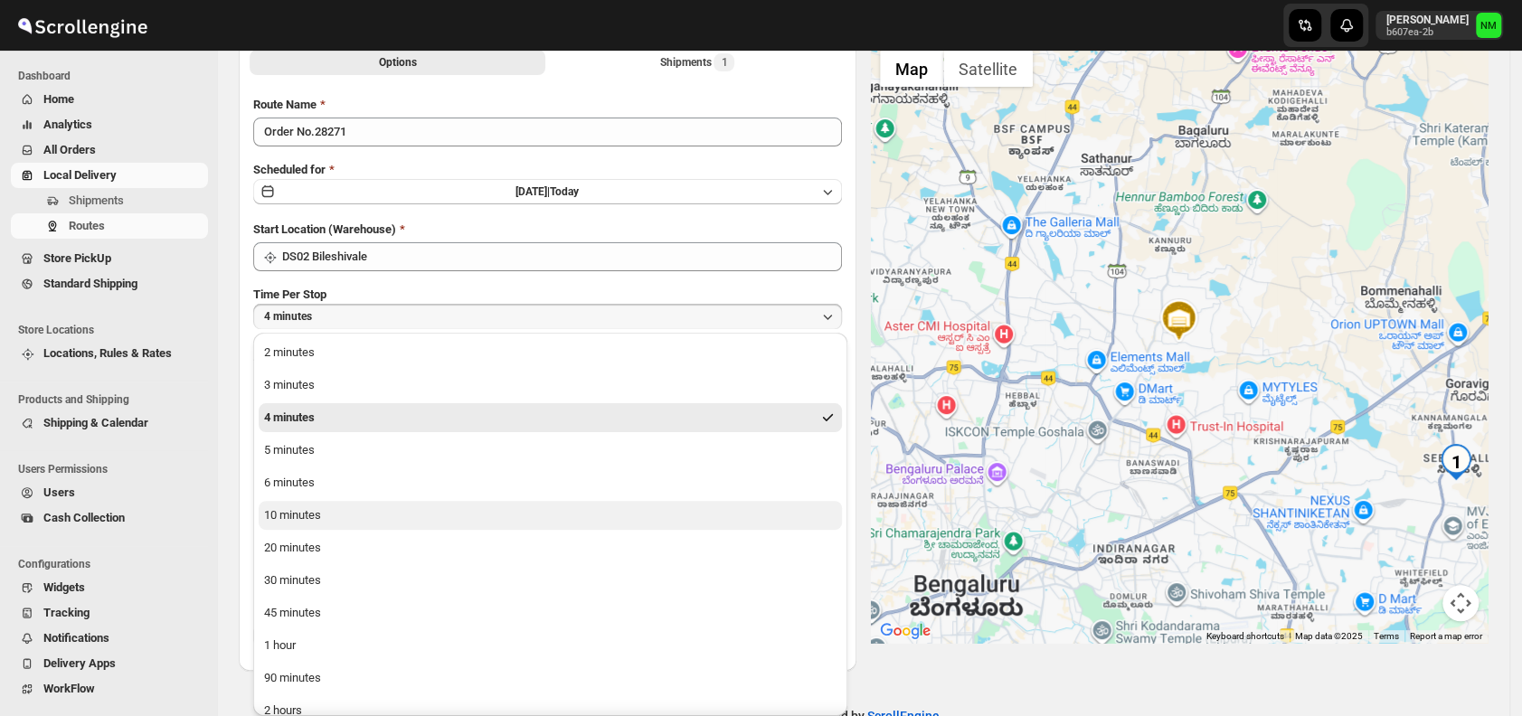
click at [316, 503] on button "10 minutes" at bounding box center [550, 515] width 583 height 29
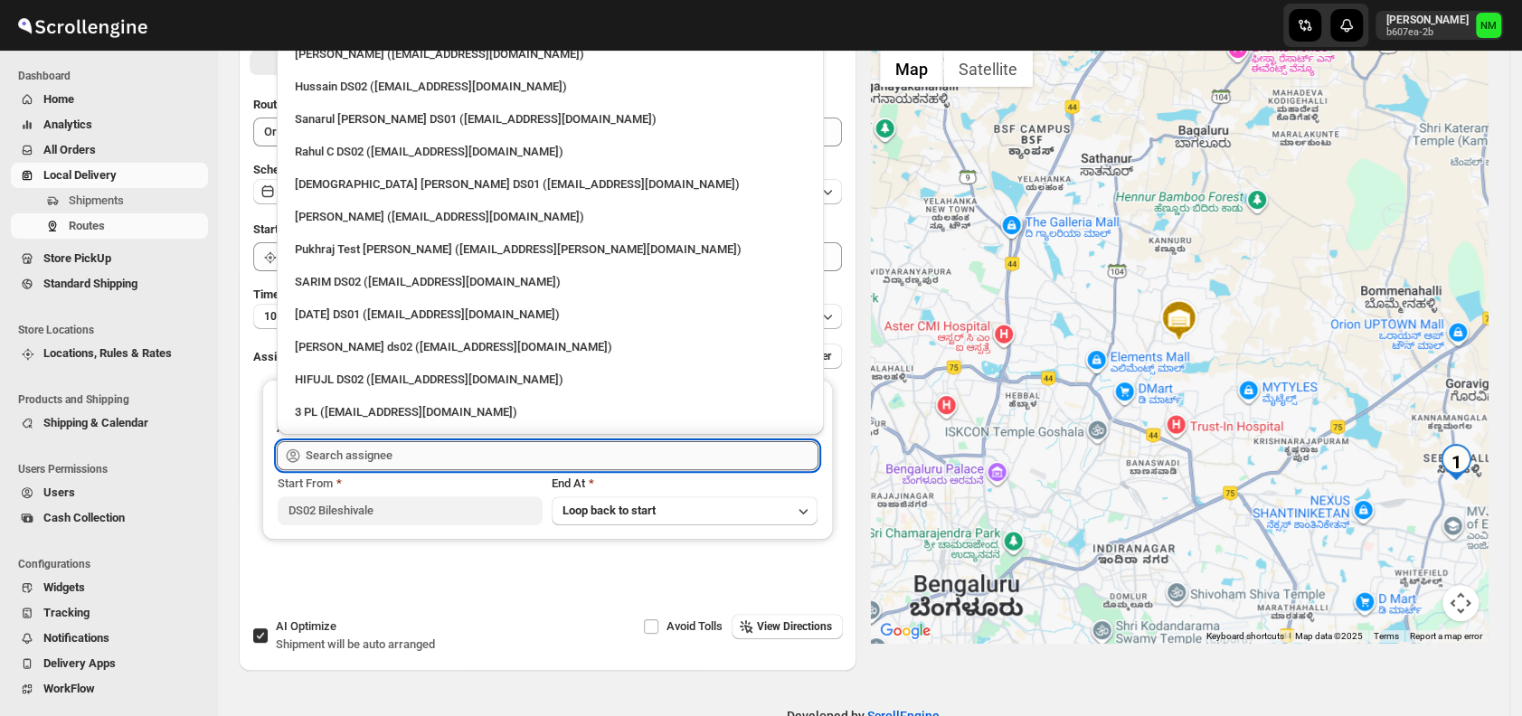
click at [420, 458] on input "text" at bounding box center [562, 455] width 513 height 29
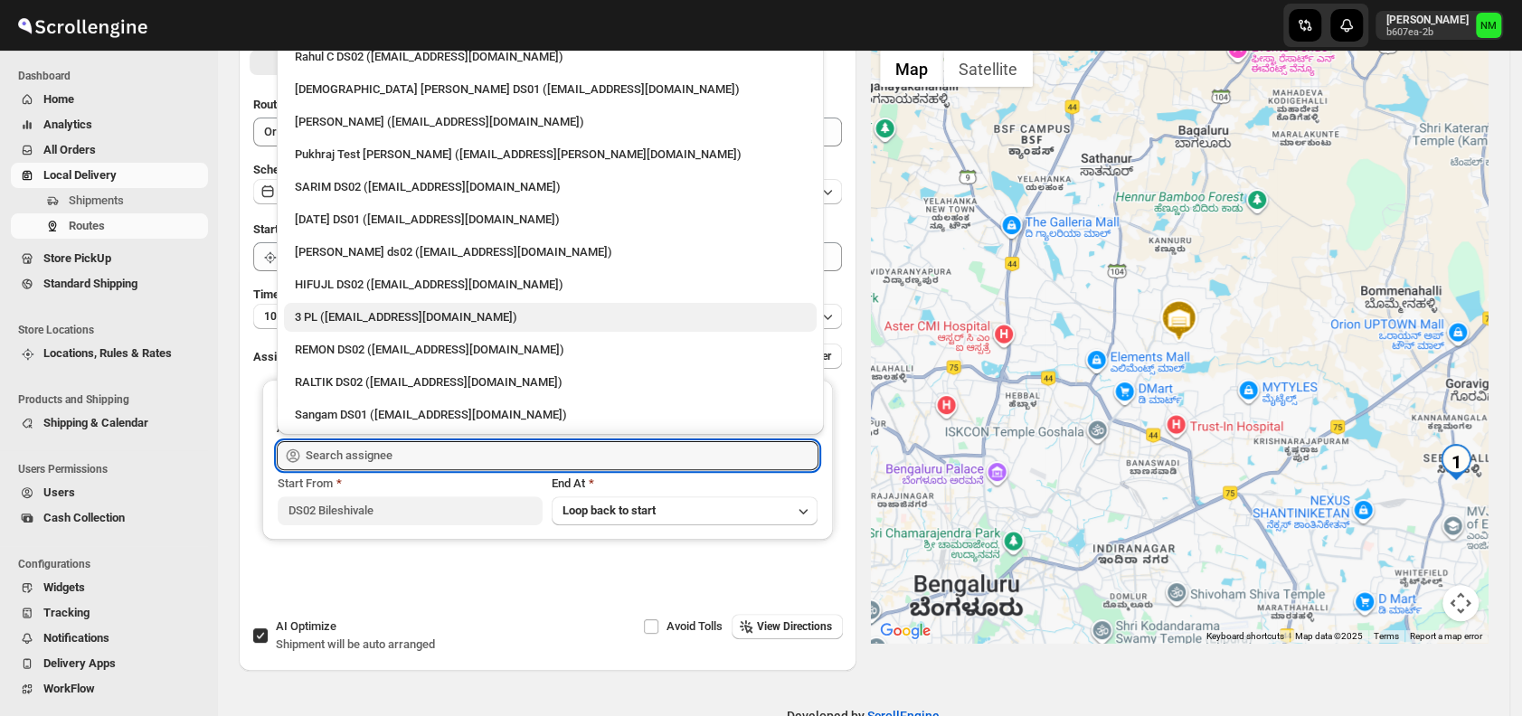
scroll to position [98, 0]
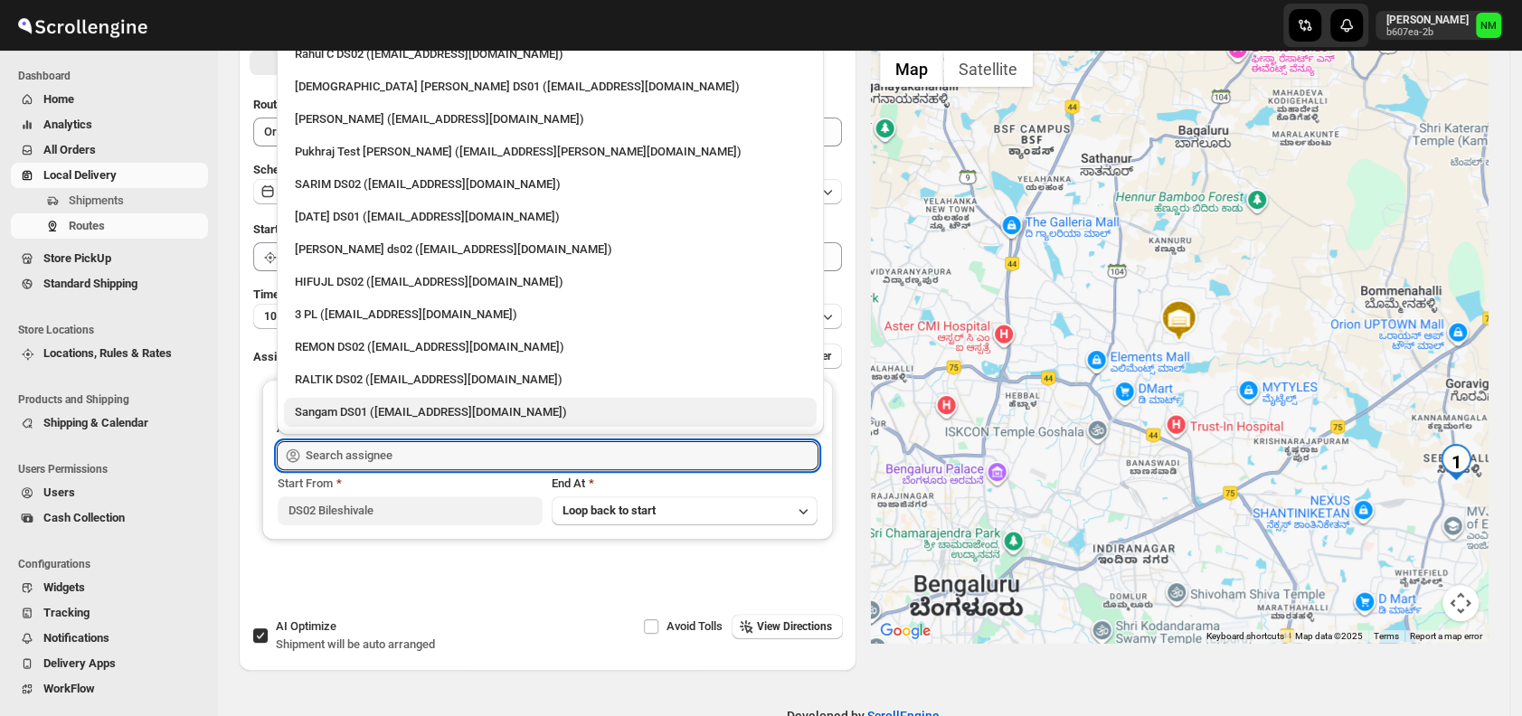
click at [411, 407] on div "Sangam DS01 ([EMAIL_ADDRESS][DOMAIN_NAME])" at bounding box center [550, 412] width 511 height 18
type input "Sangam DS01 ([EMAIL_ADDRESS][DOMAIN_NAME])"
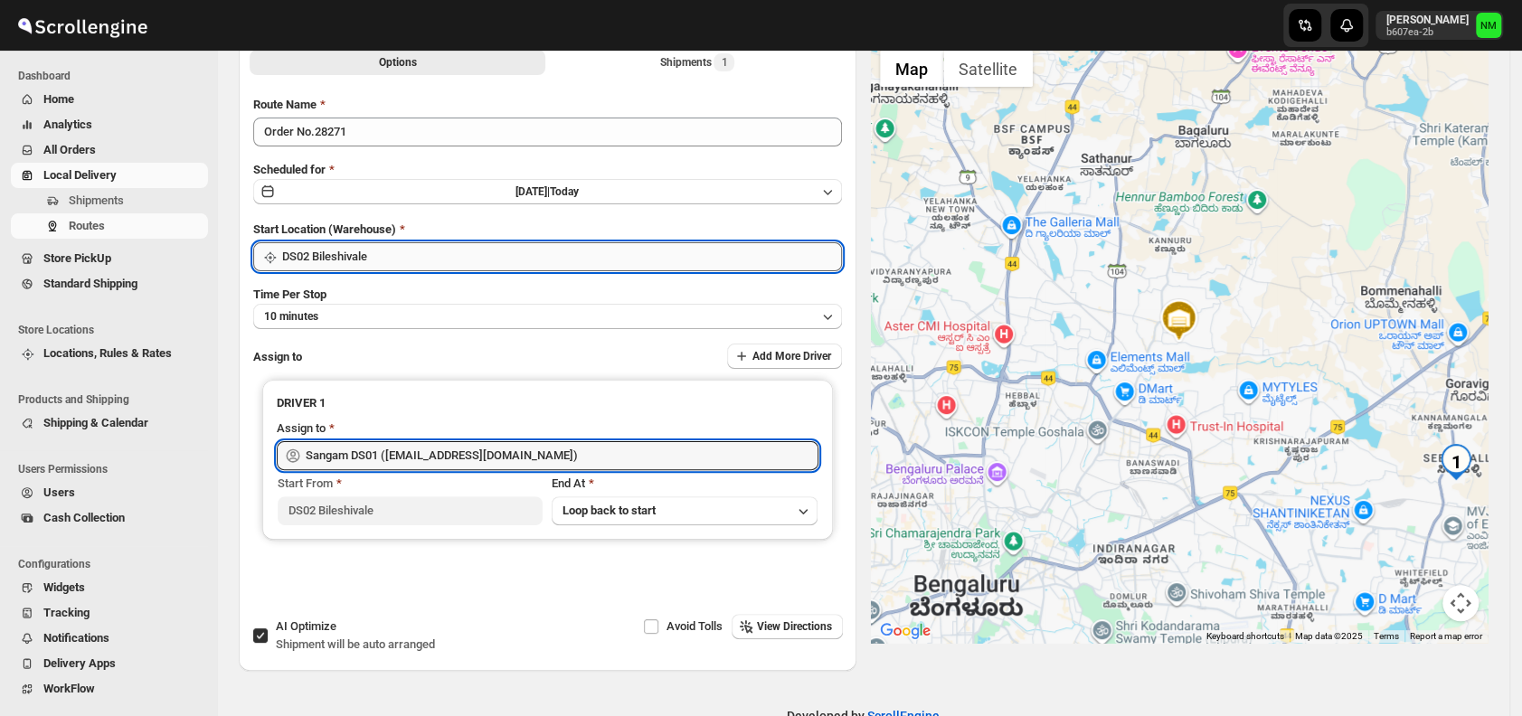
click at [447, 258] on input "DS02 Bileshivale" at bounding box center [562, 256] width 560 height 29
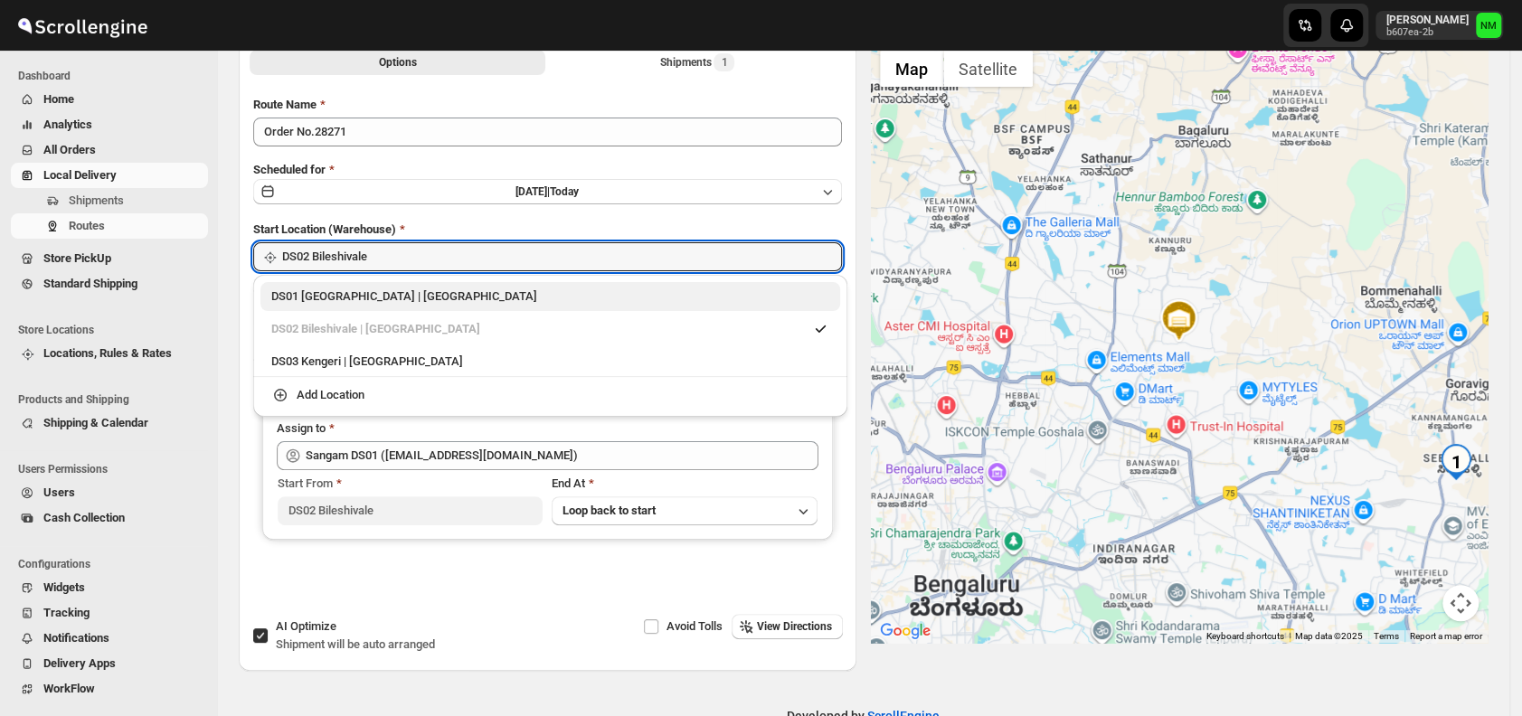
click at [290, 295] on div "DS01 [GEOGRAPHIC_DATA] | [GEOGRAPHIC_DATA]" at bounding box center [550, 297] width 558 height 18
type input "DS01 [GEOGRAPHIC_DATA]"
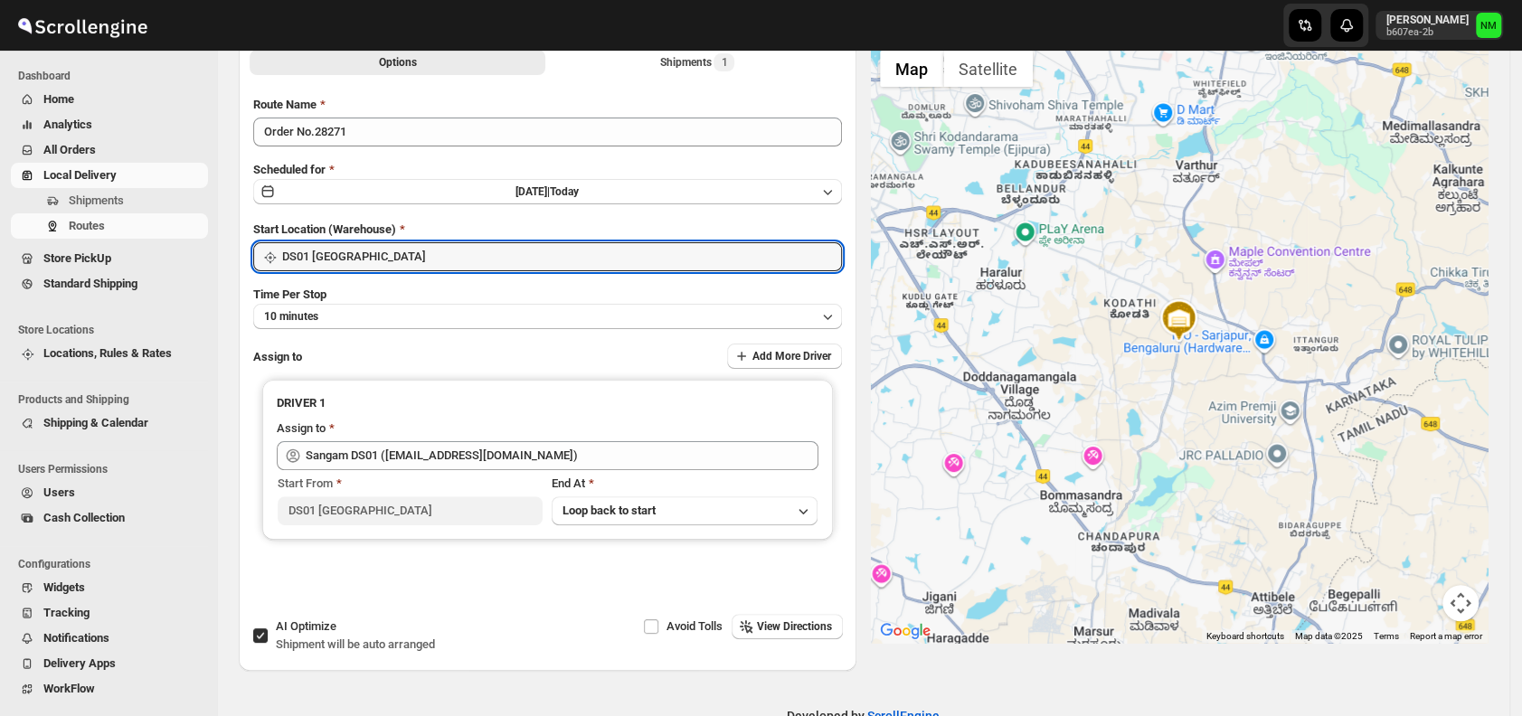
scroll to position [0, 0]
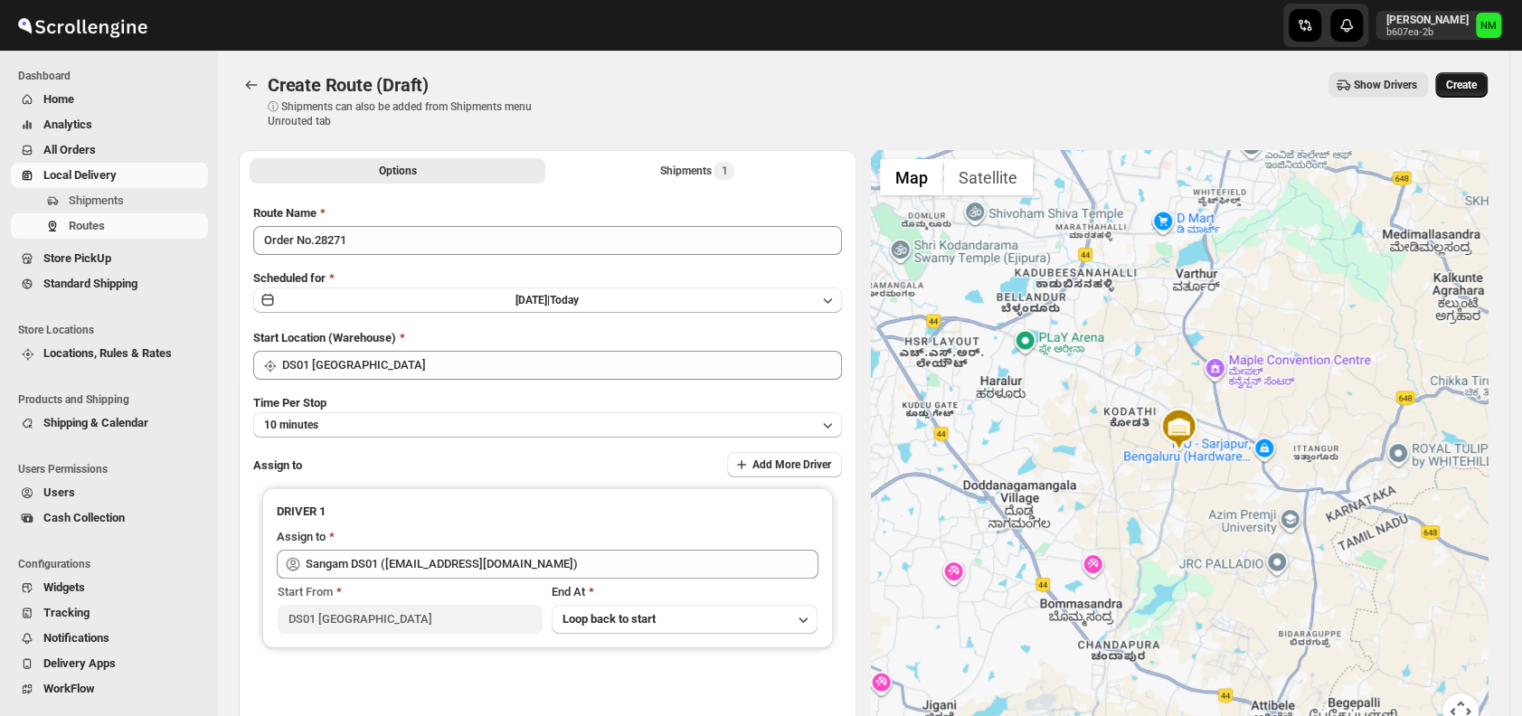
click at [1459, 86] on span "Create" at bounding box center [1461, 85] width 31 height 14
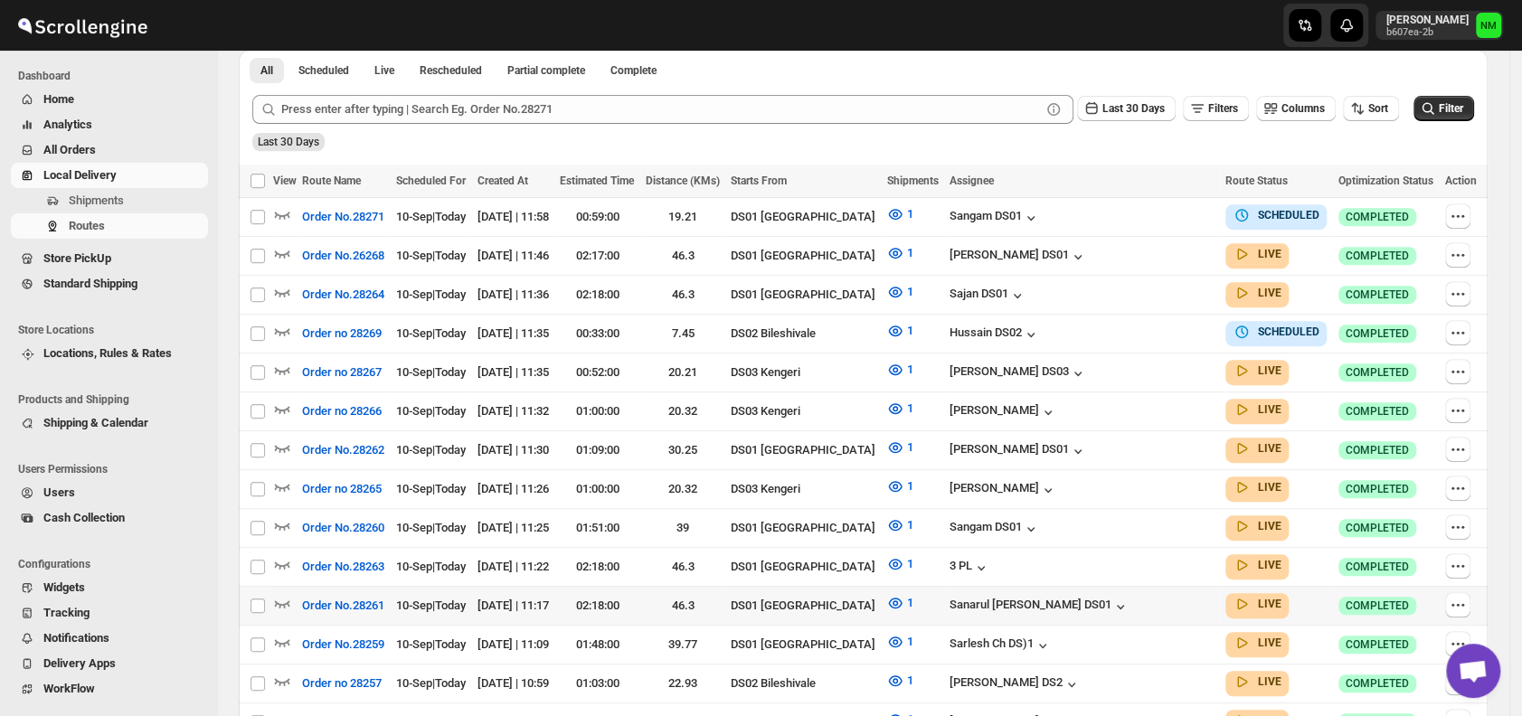
scroll to position [428, 0]
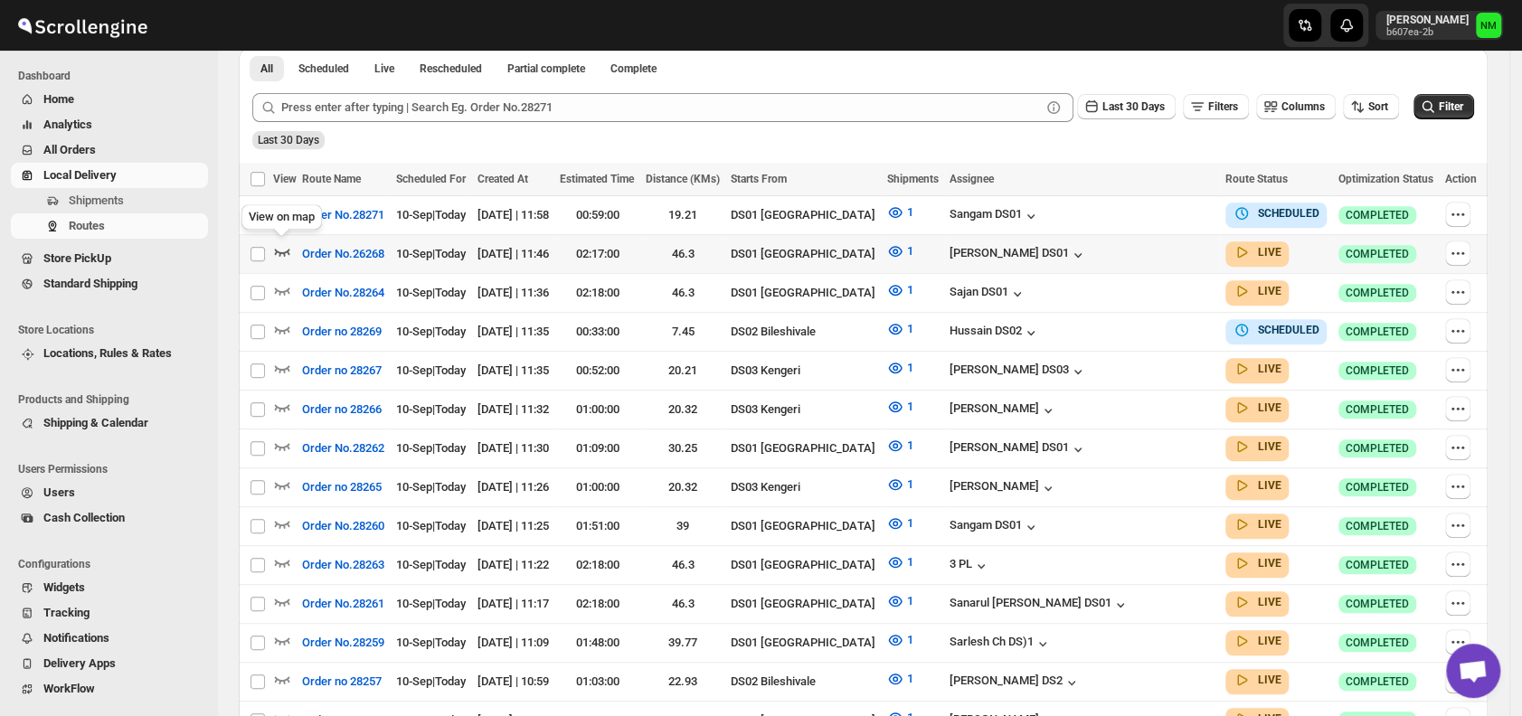
click at [282, 246] on icon "button" at bounding box center [282, 251] width 18 height 18
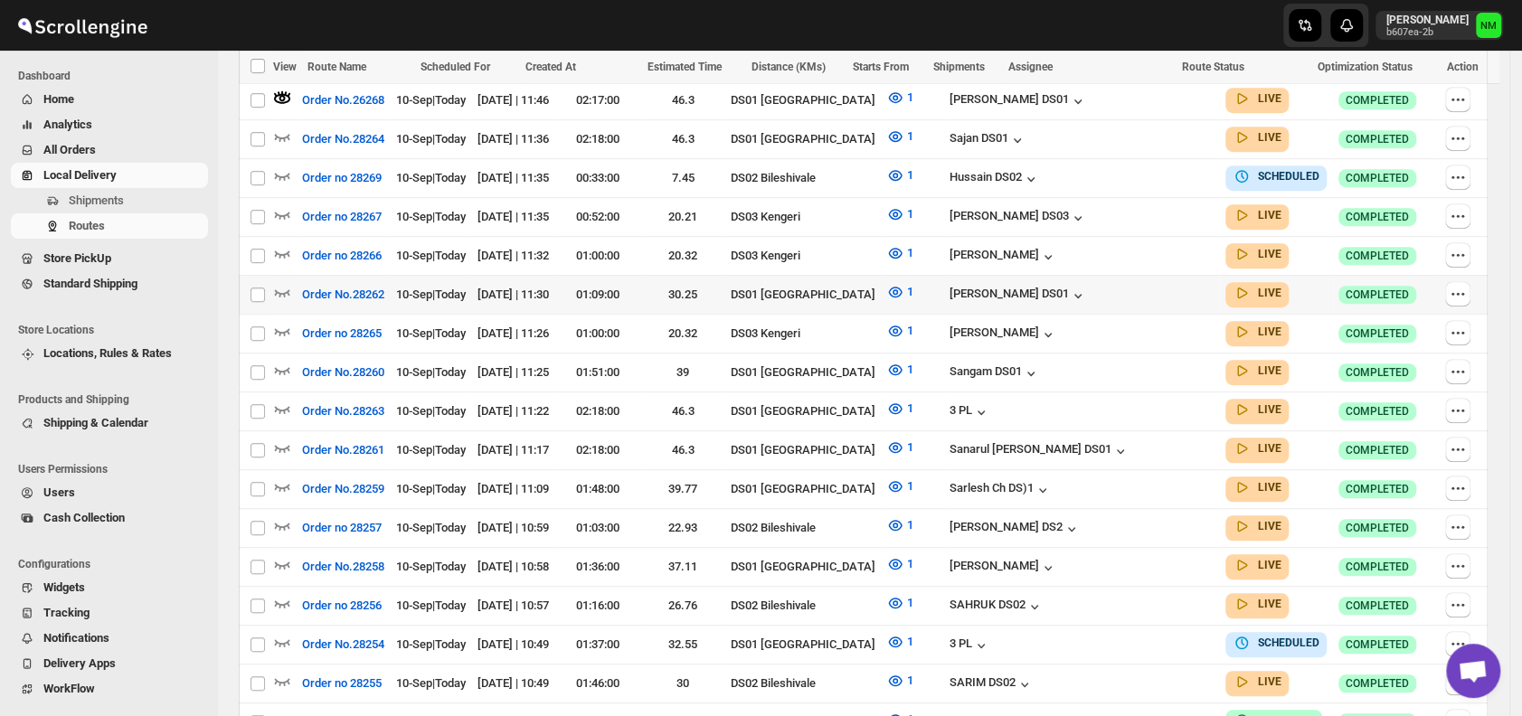
scroll to position [594, 0]
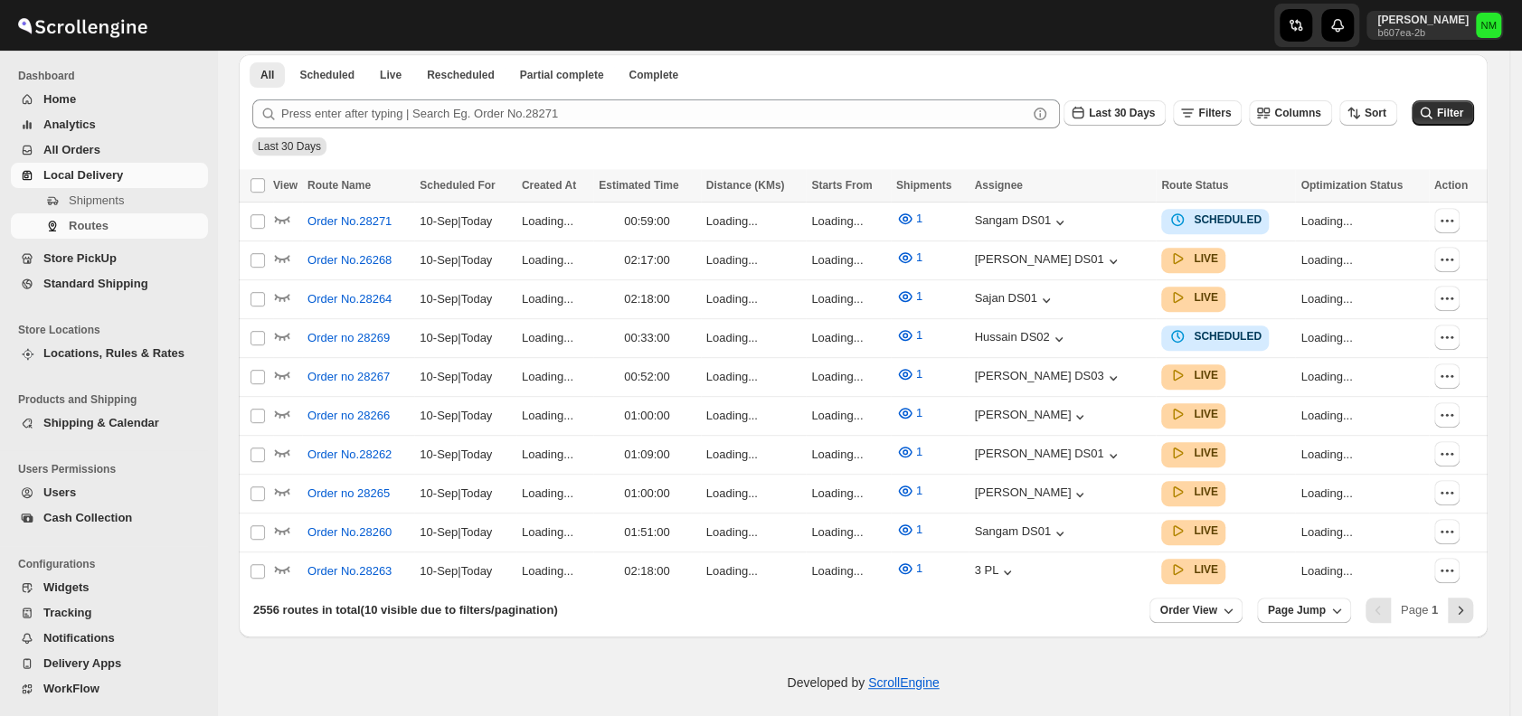
scroll to position [594, 0]
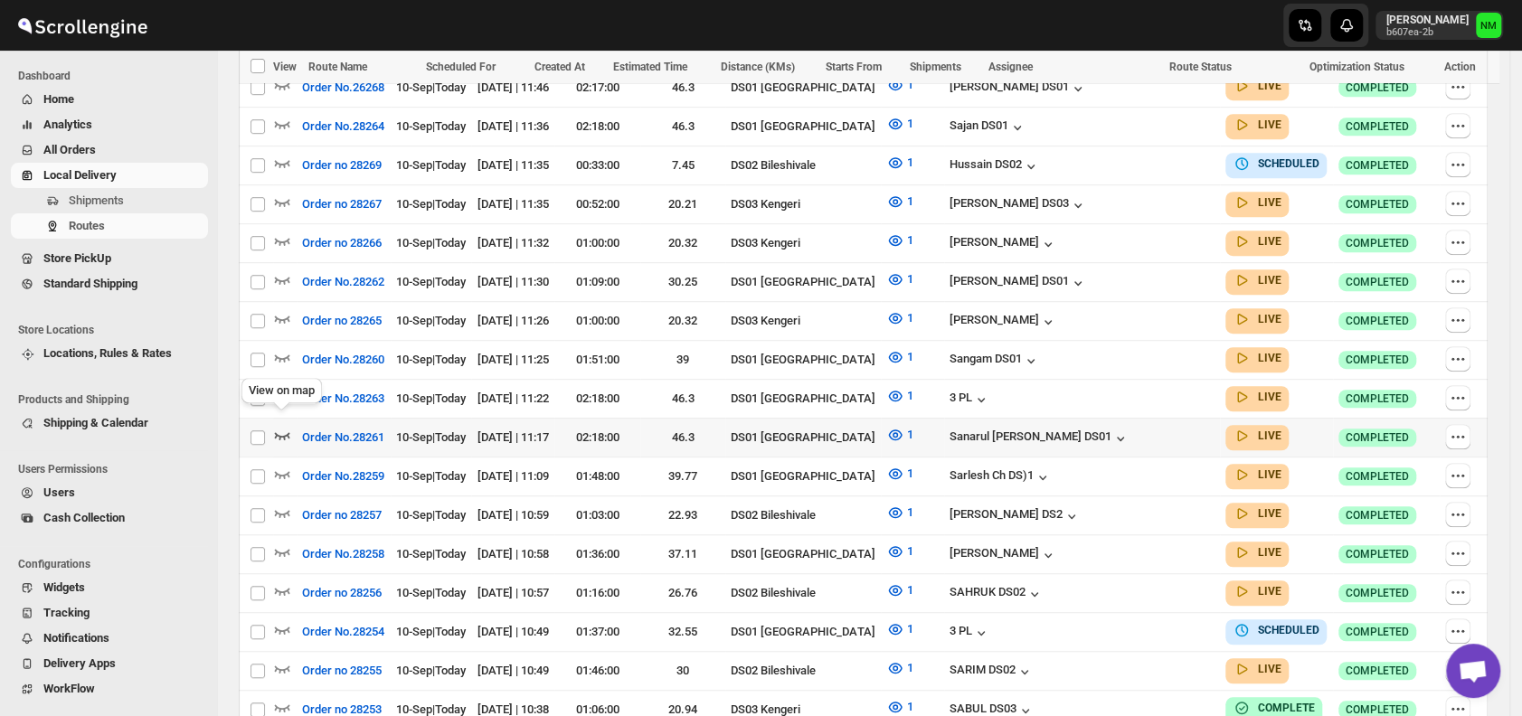
click at [280, 426] on icon "button" at bounding box center [282, 435] width 18 height 18
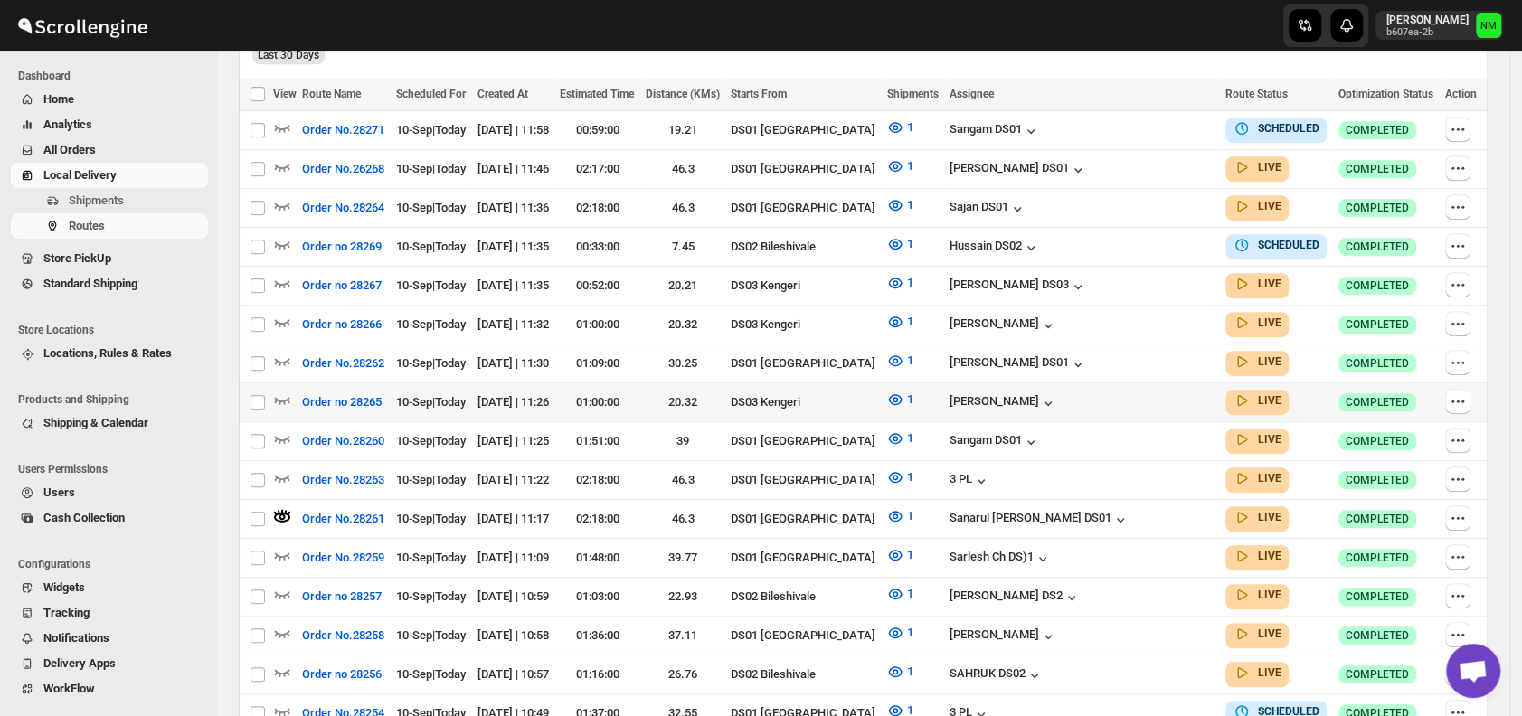
scroll to position [528, 0]
click at [289, 353] on icon "button" at bounding box center [282, 360] width 18 height 18
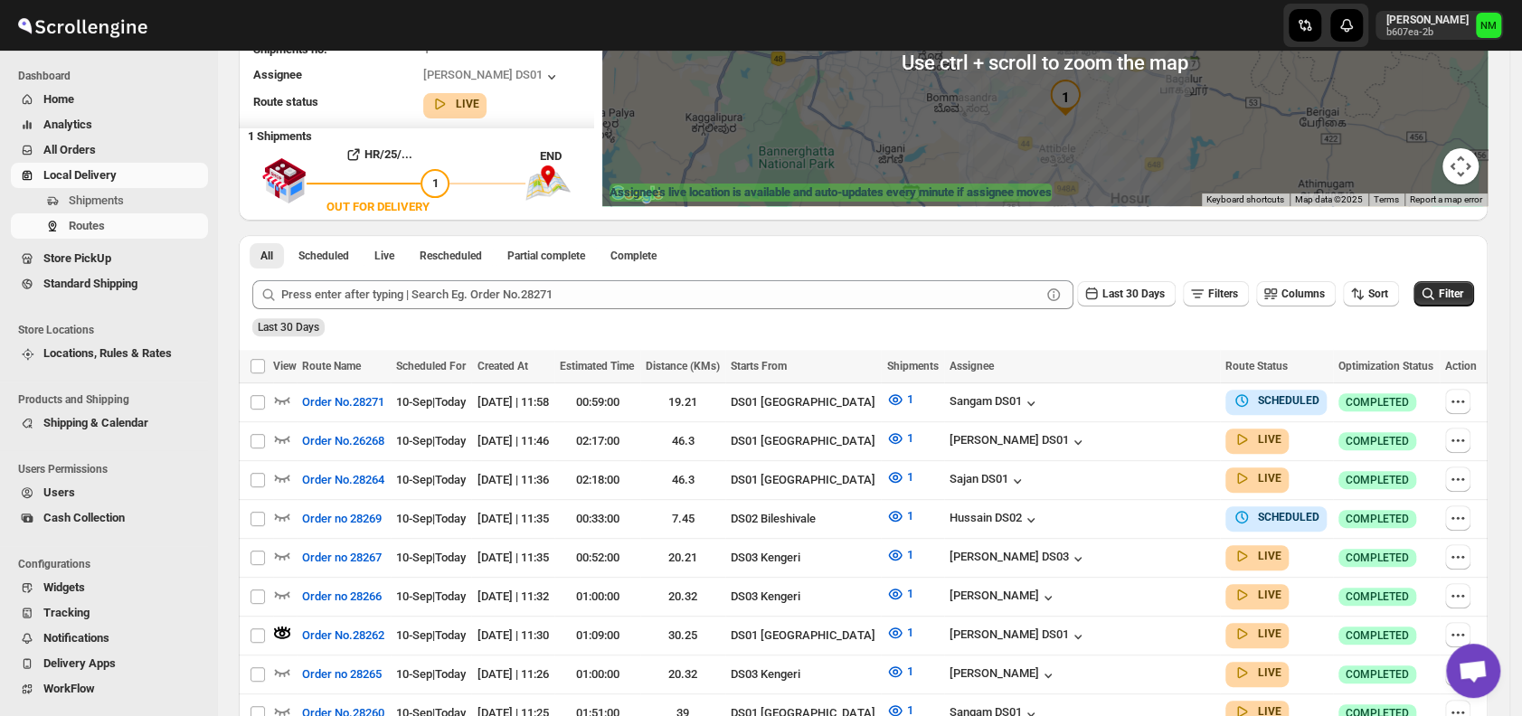
scroll to position [257, 0]
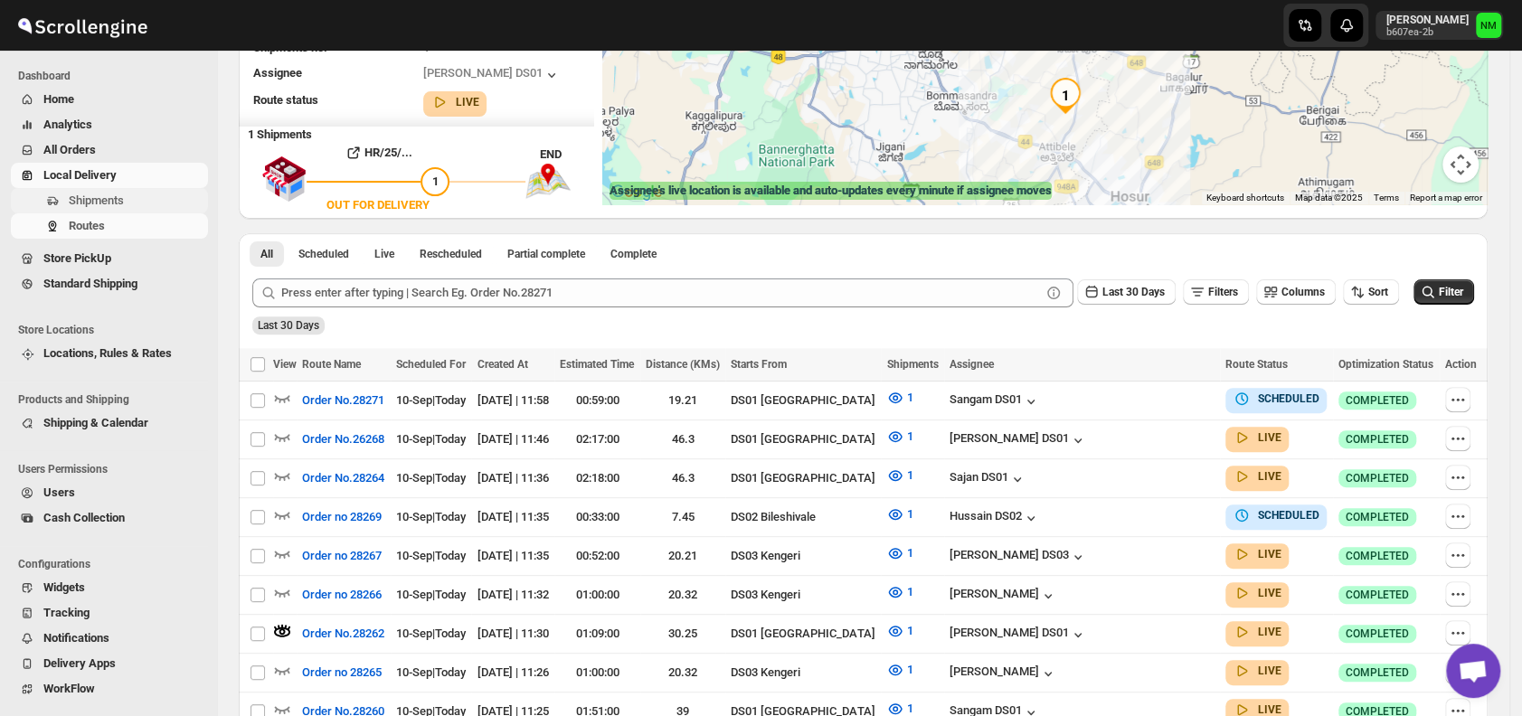
click at [95, 207] on span "Shipments" at bounding box center [96, 201] width 55 height 14
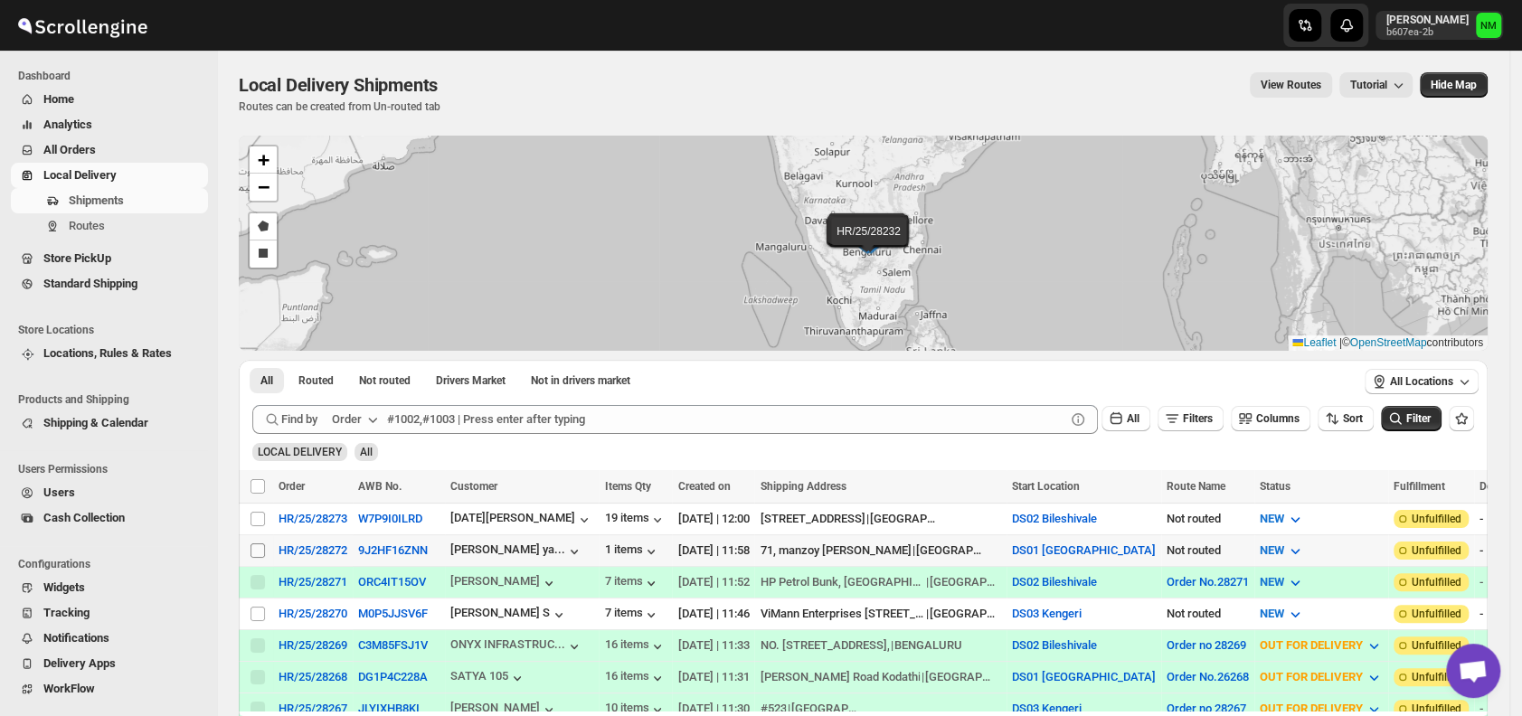
click at [260, 550] on input "Select shipment" at bounding box center [257, 550] width 14 height 14
checkbox input "true"
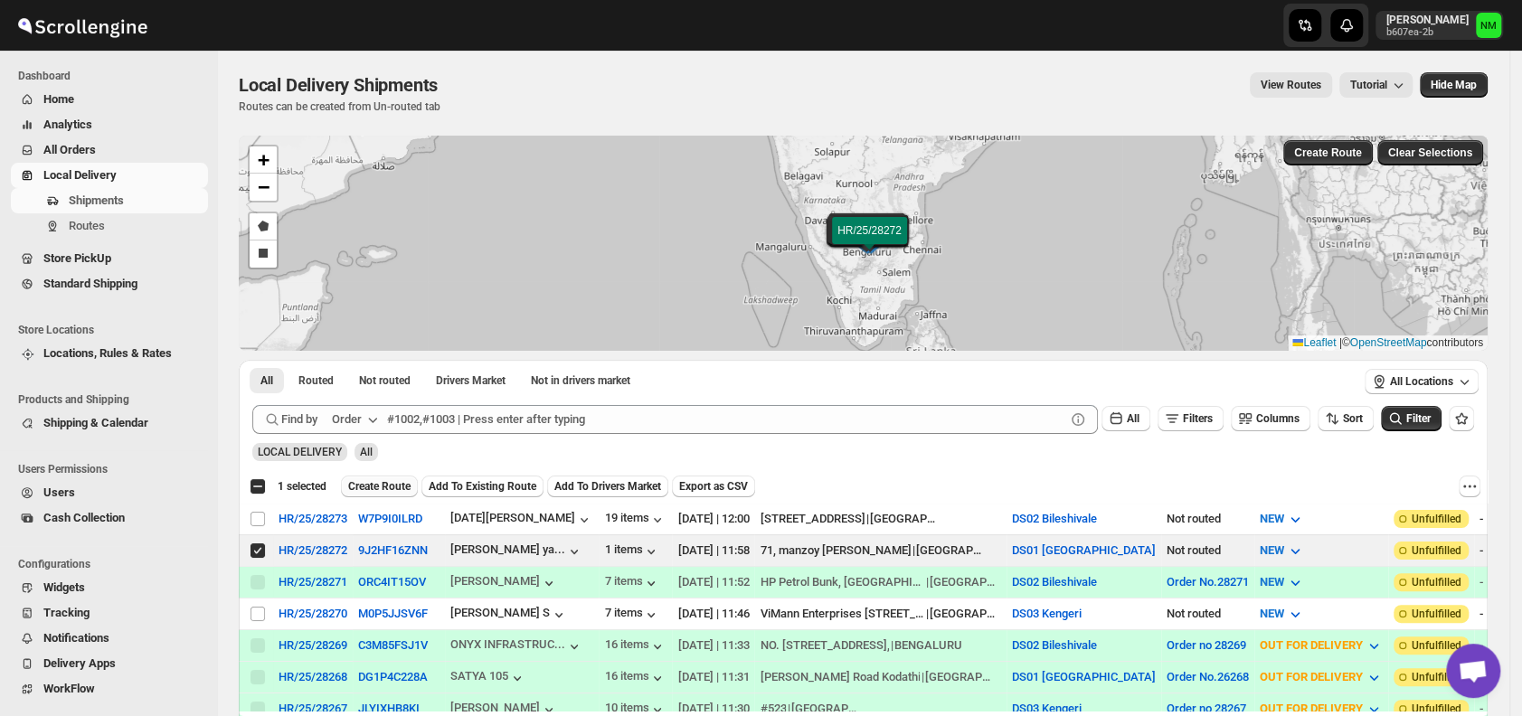
click at [368, 493] on button "Create Route" at bounding box center [379, 487] width 77 height 22
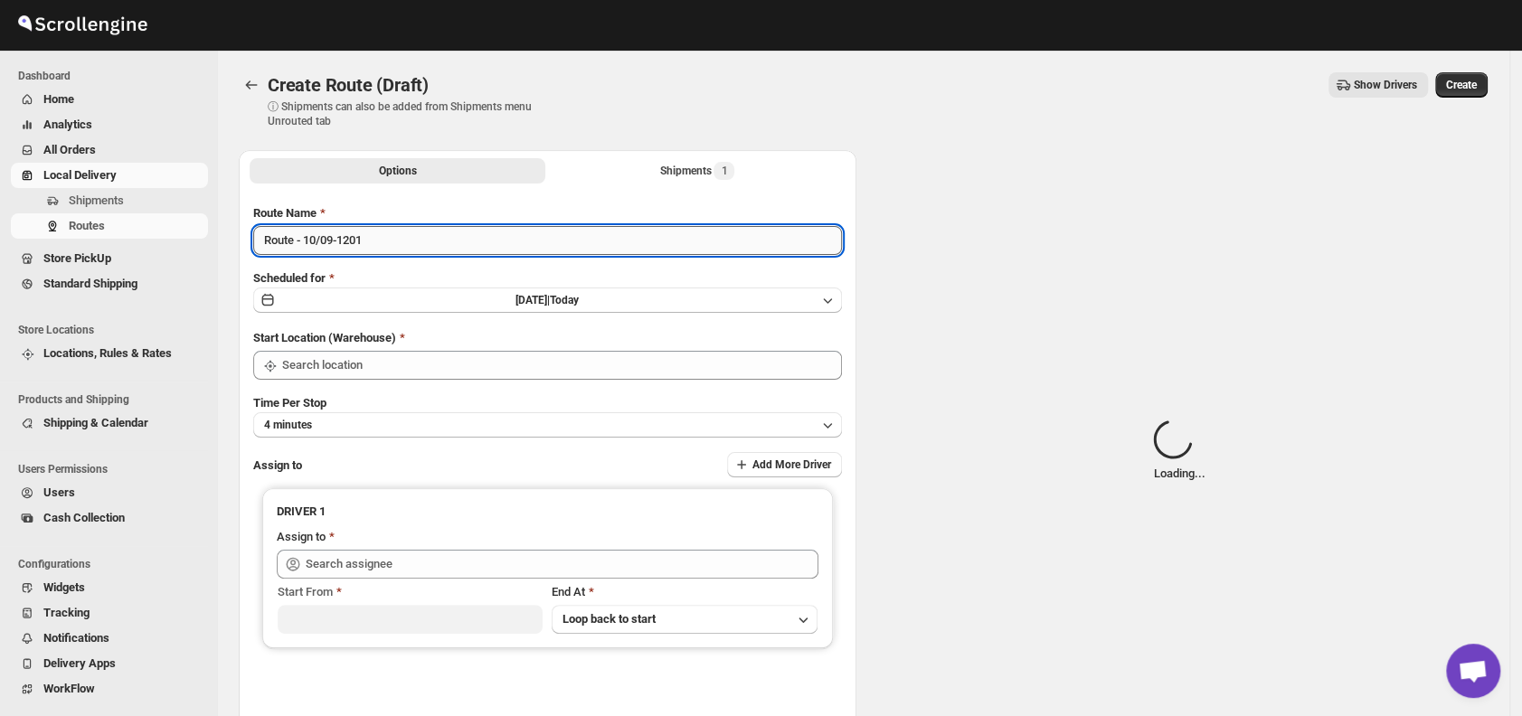
click at [409, 245] on input "Route - 10/09-1201" at bounding box center [547, 240] width 589 height 29
type input "DS01 [GEOGRAPHIC_DATA]"
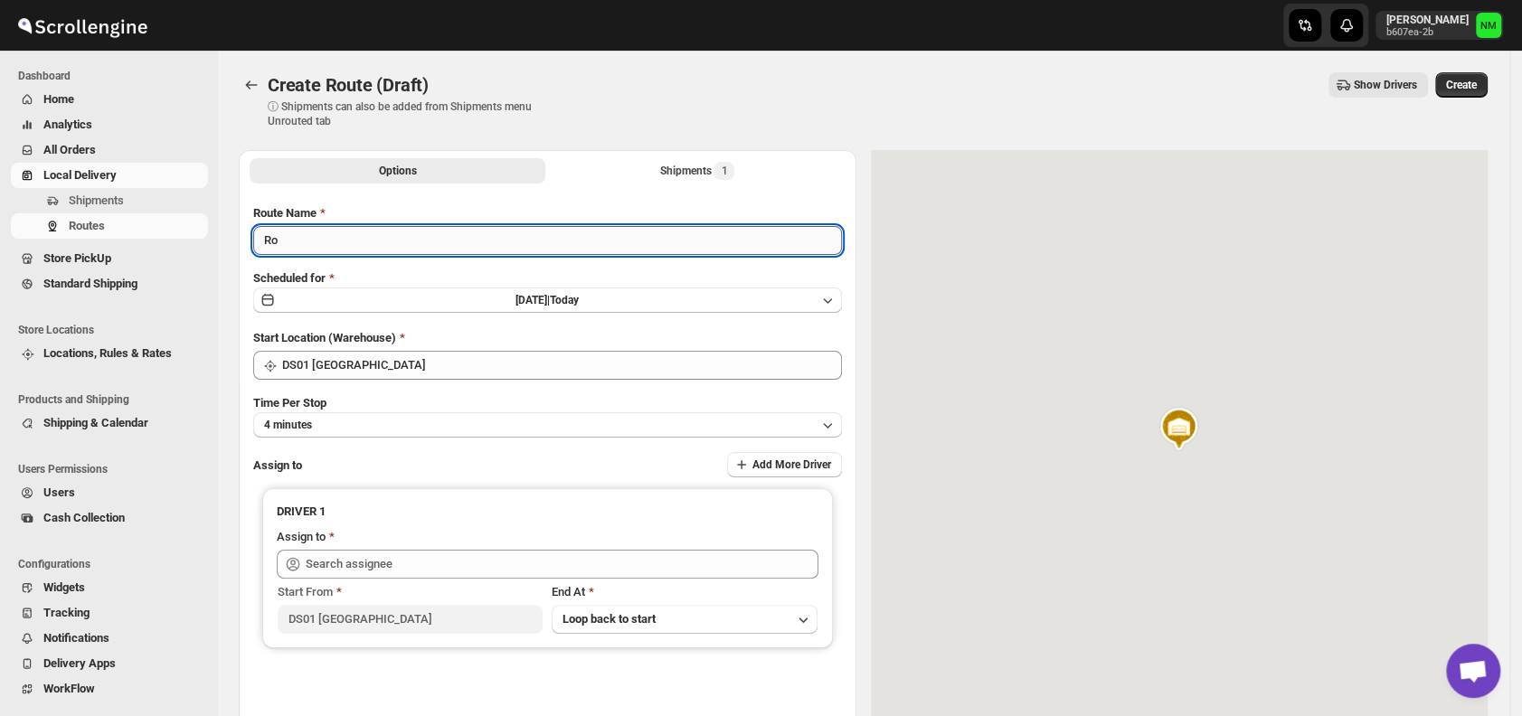
type input "R"
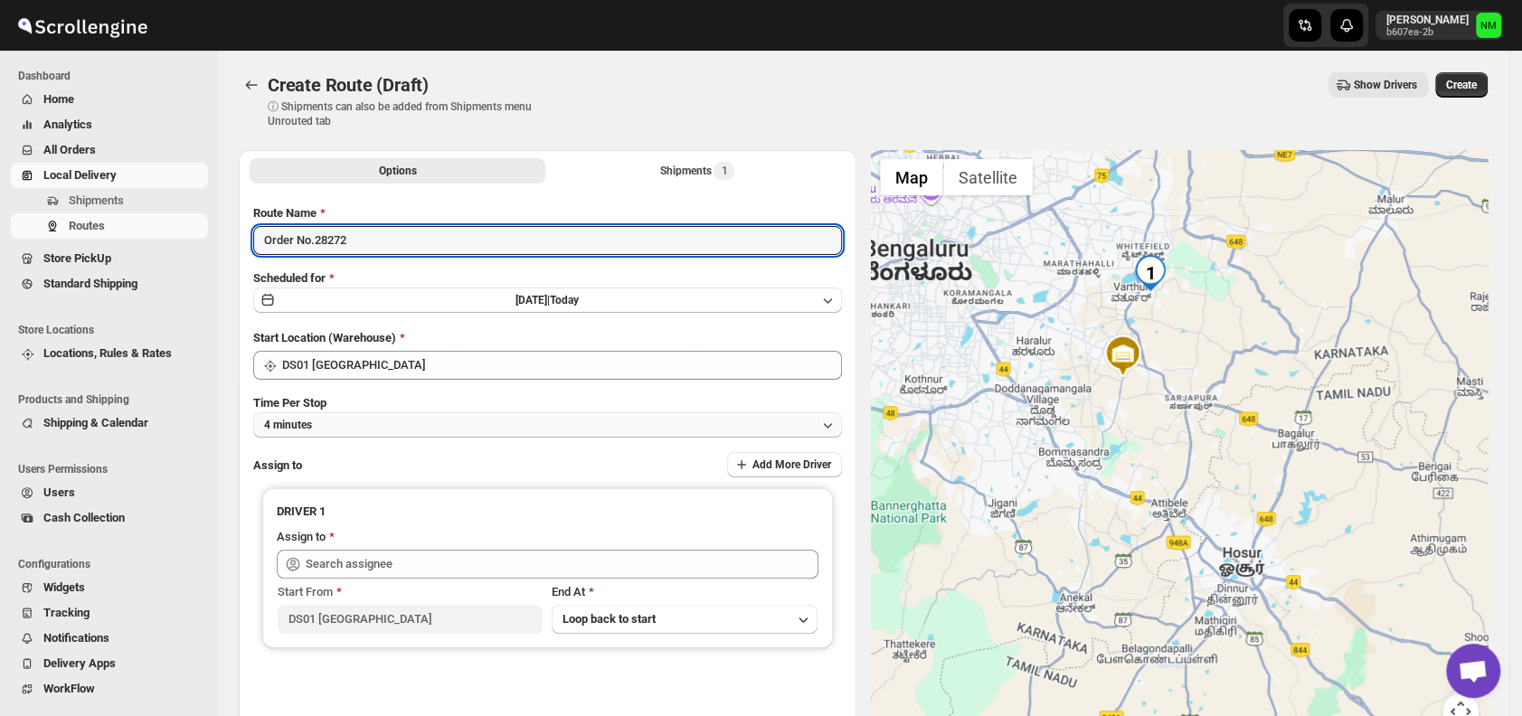
type input "Order No.28272"
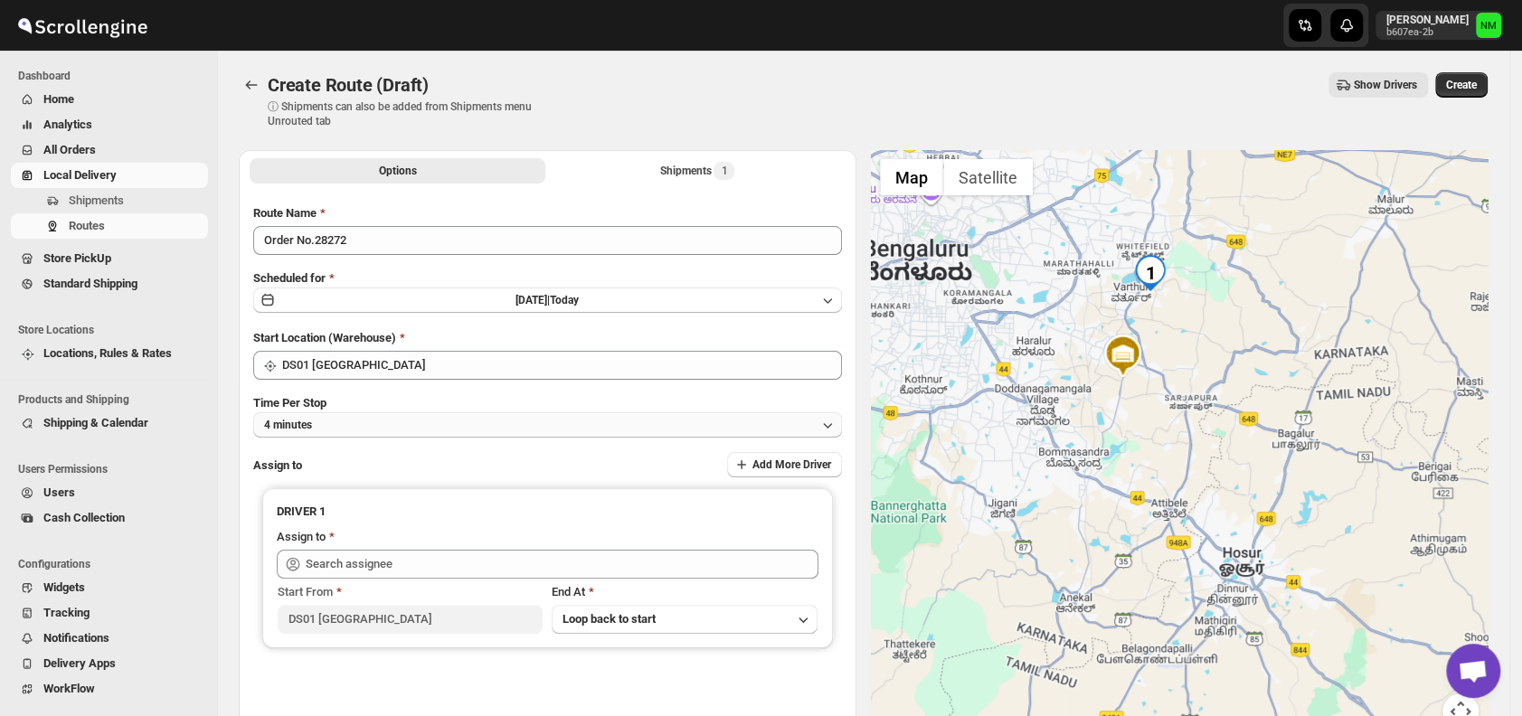
click at [411, 427] on button "4 minutes" at bounding box center [547, 424] width 589 height 25
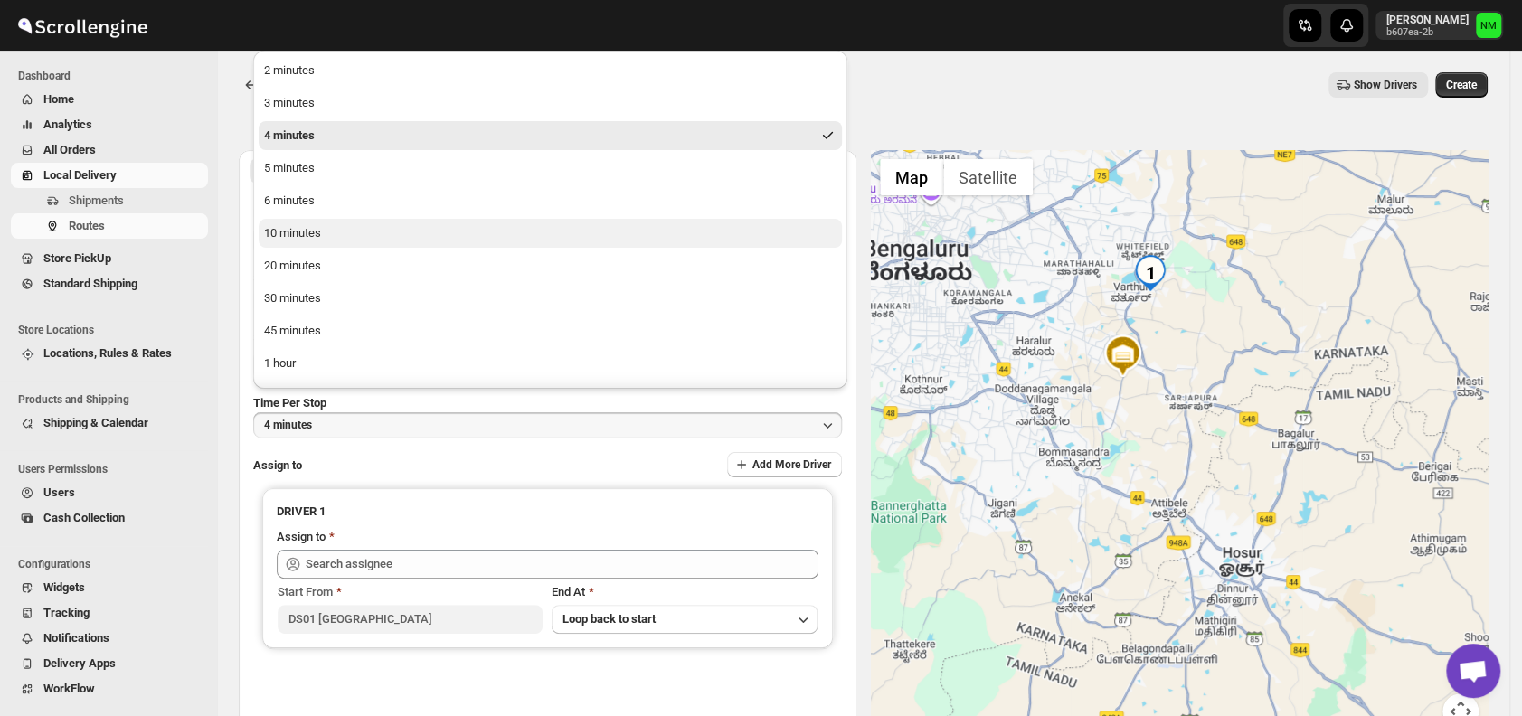
click at [293, 231] on div "10 minutes" at bounding box center [292, 233] width 57 height 18
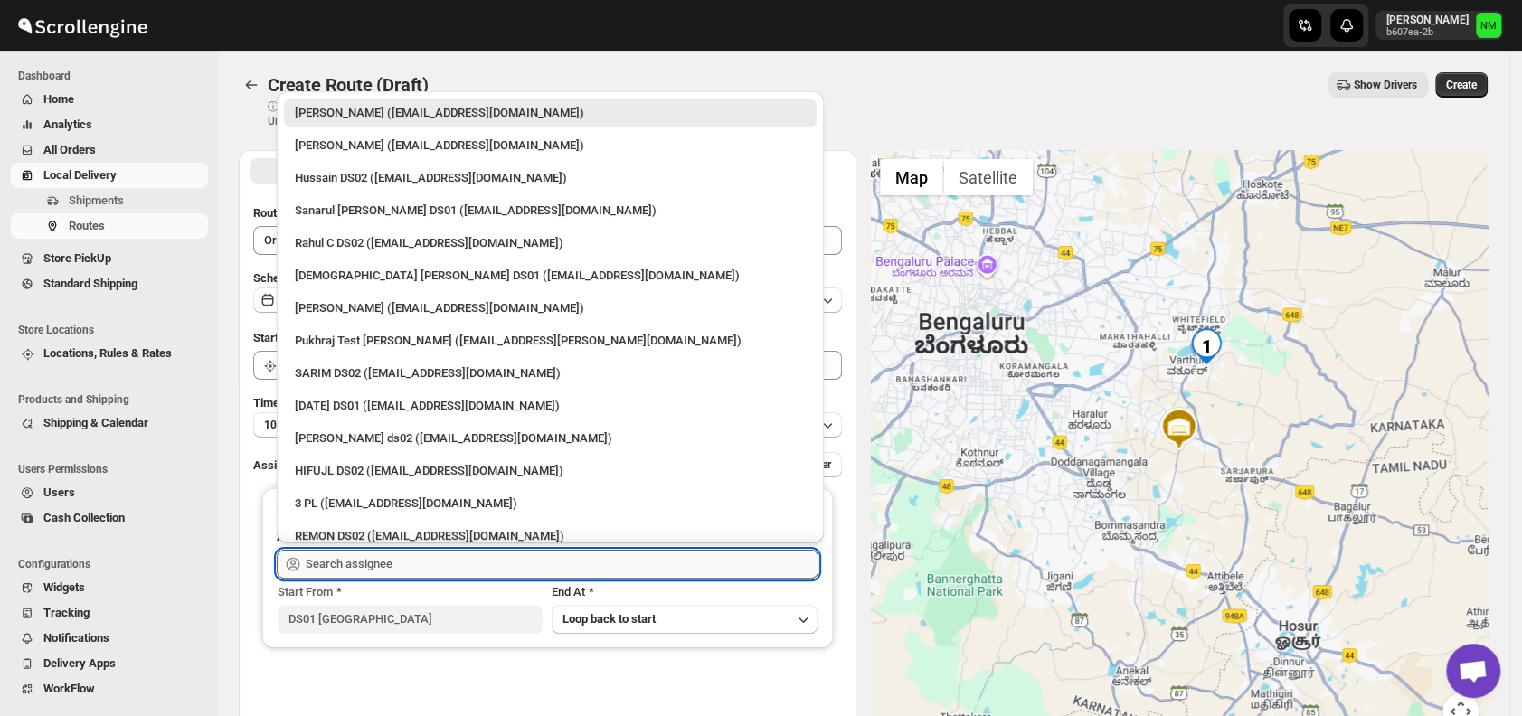
click at [401, 550] on input "text" at bounding box center [562, 564] width 513 height 29
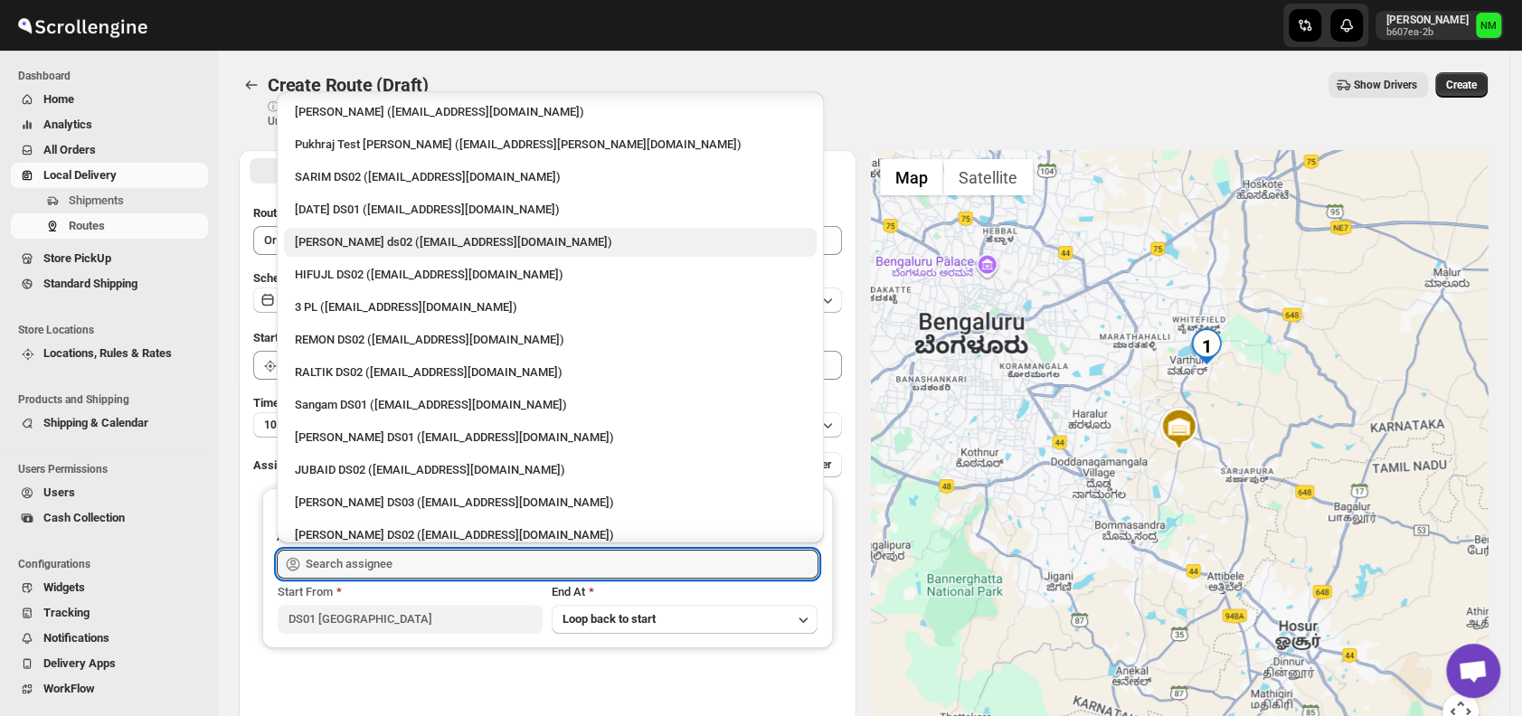
scroll to position [195, 0]
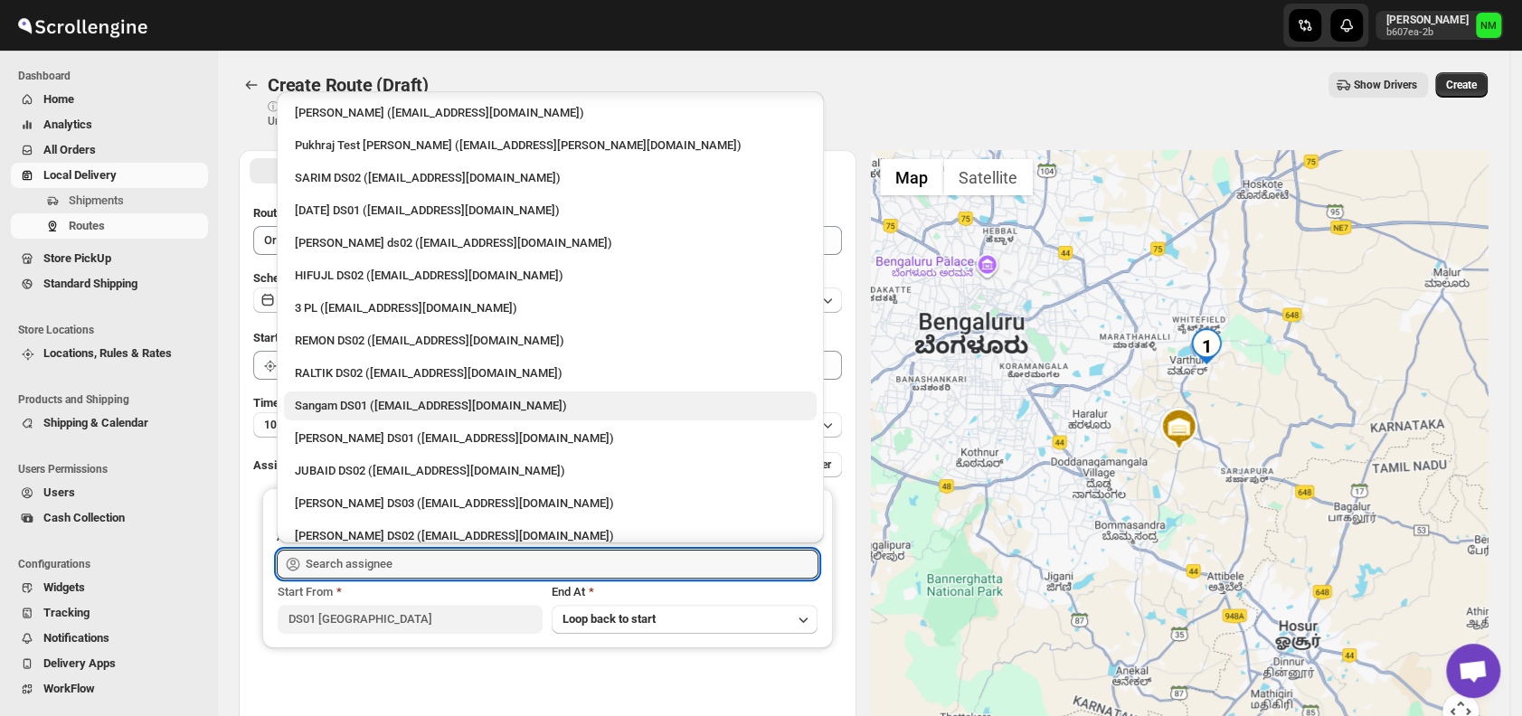
click at [347, 398] on div "Sangam DS01 ([EMAIL_ADDRESS][DOMAIN_NAME])" at bounding box center [550, 406] width 511 height 18
type input "Sangam DS01 ([EMAIL_ADDRESS][DOMAIN_NAME])"
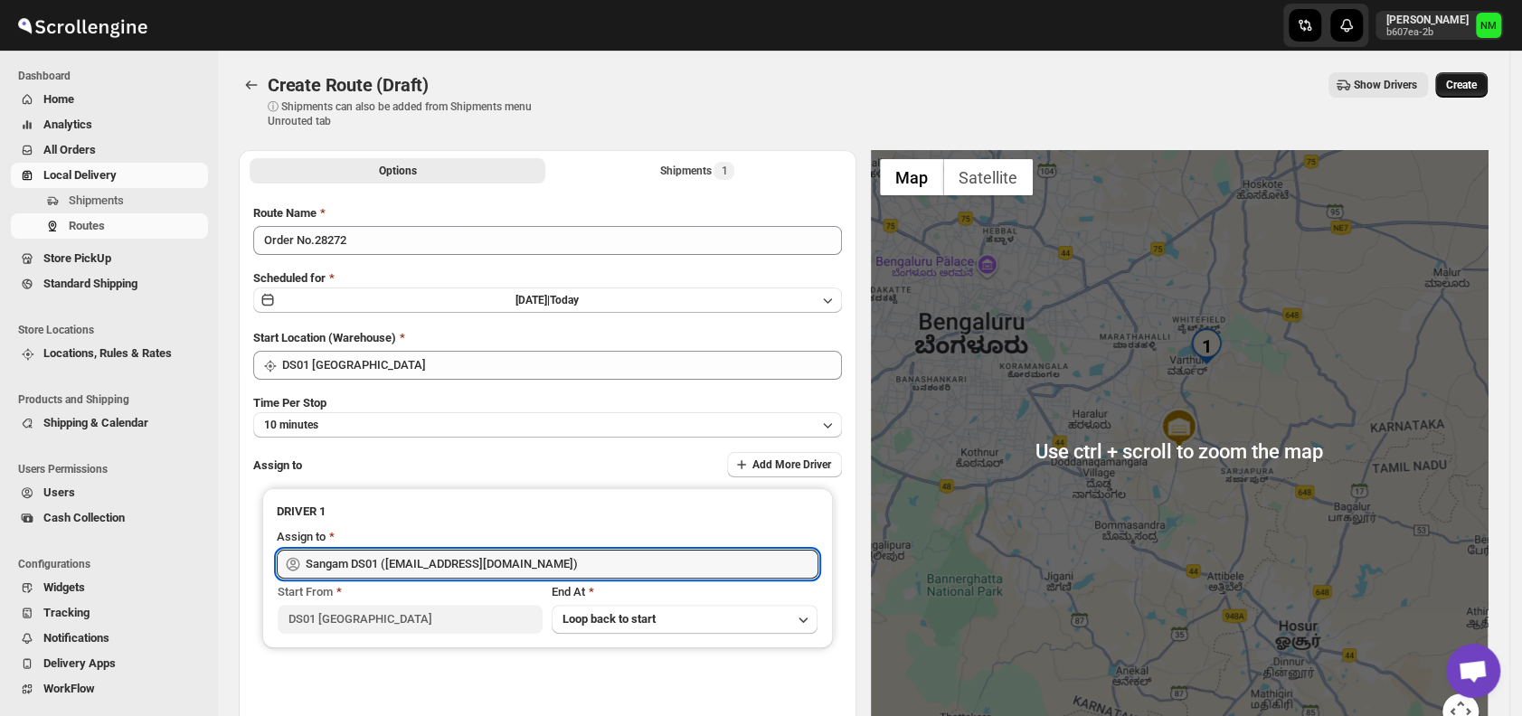
click at [1464, 74] on button "Create" at bounding box center [1461, 84] width 52 height 25
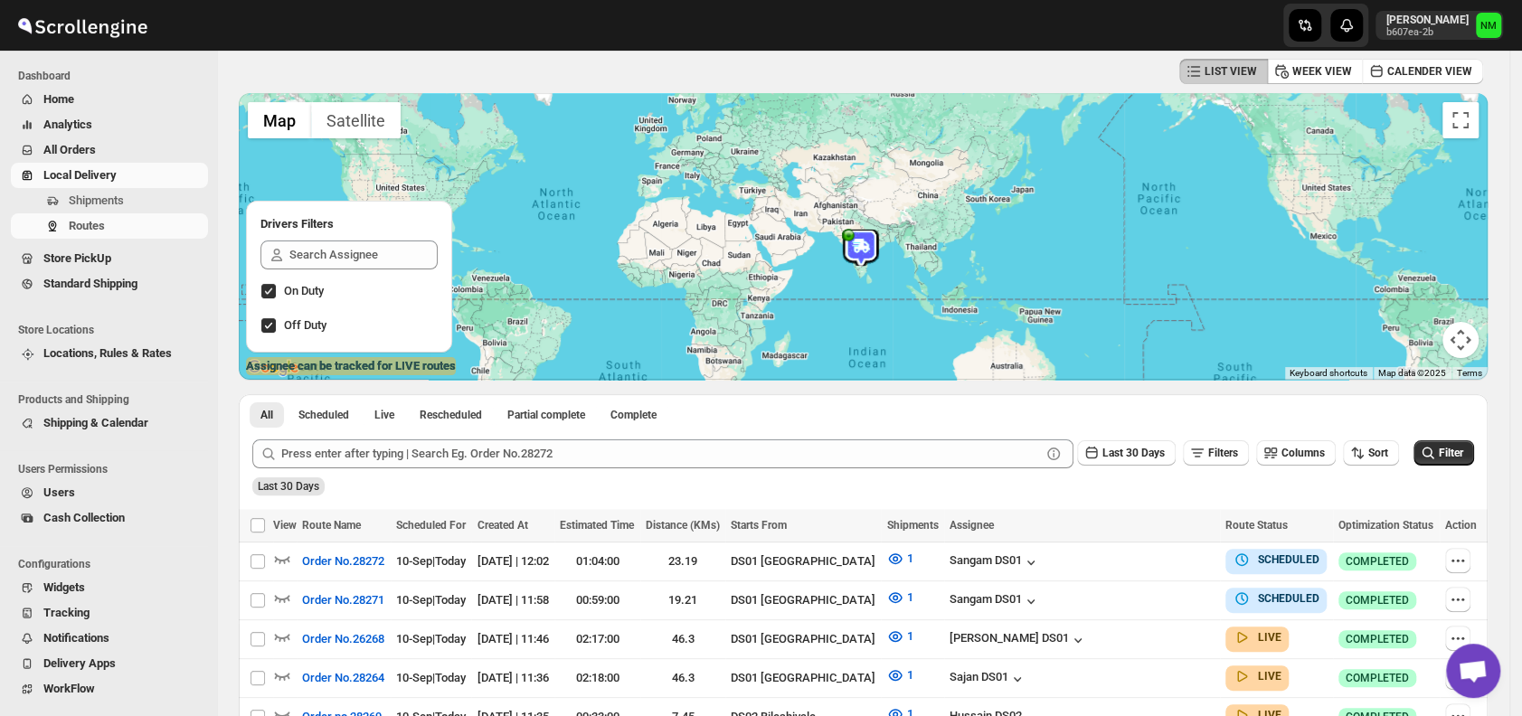
scroll to position [268, 0]
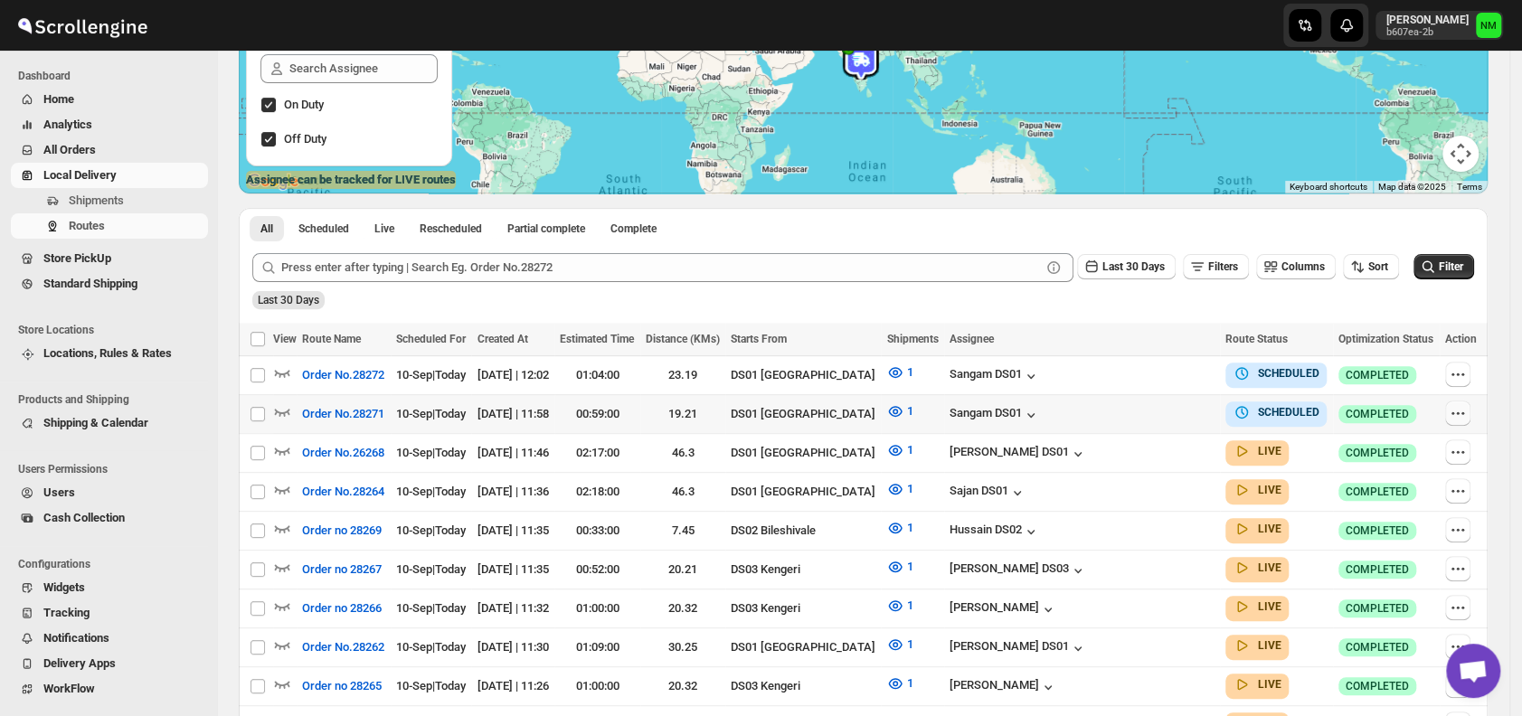
click at [1453, 410] on icon "button" at bounding box center [1458, 413] width 18 height 18
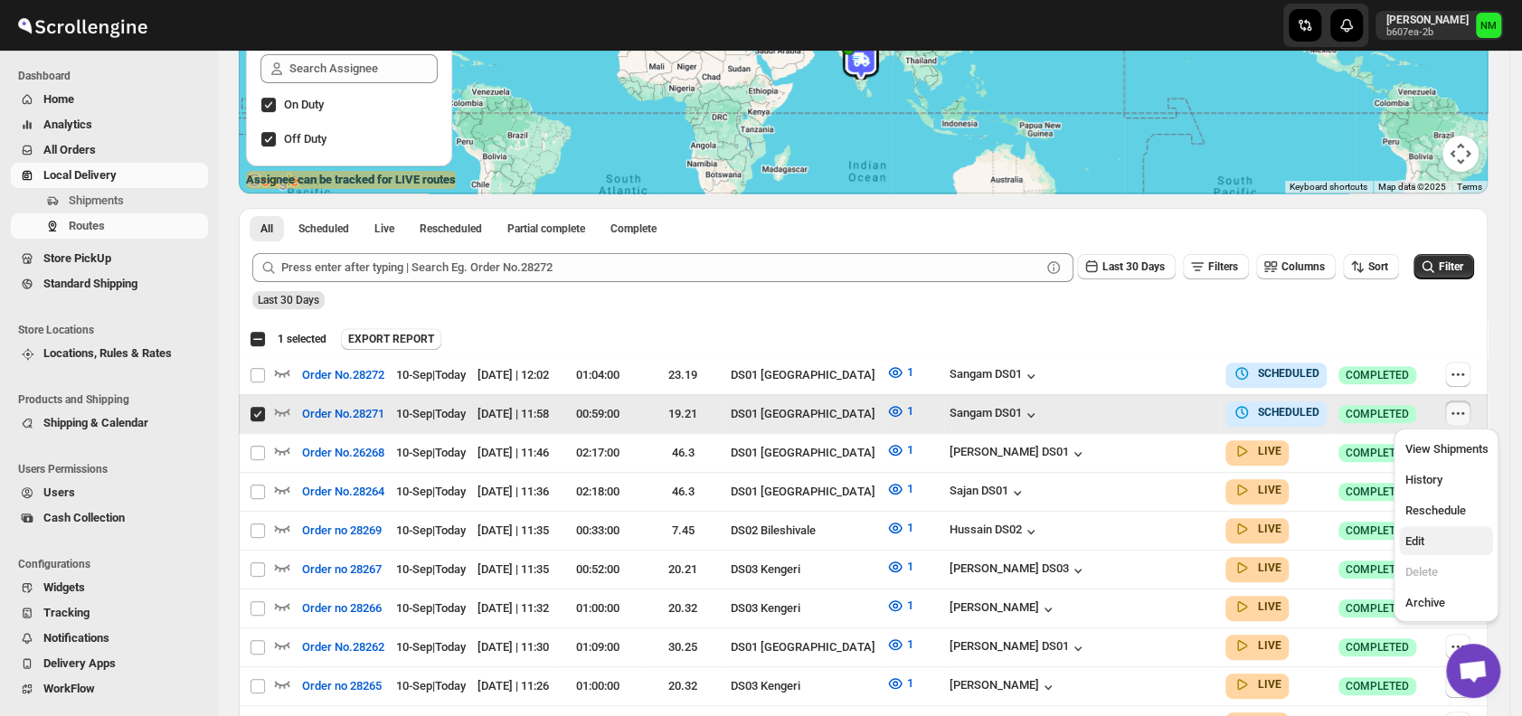
click at [1418, 538] on span "Edit" at bounding box center [1413, 541] width 19 height 14
checkbox input "false"
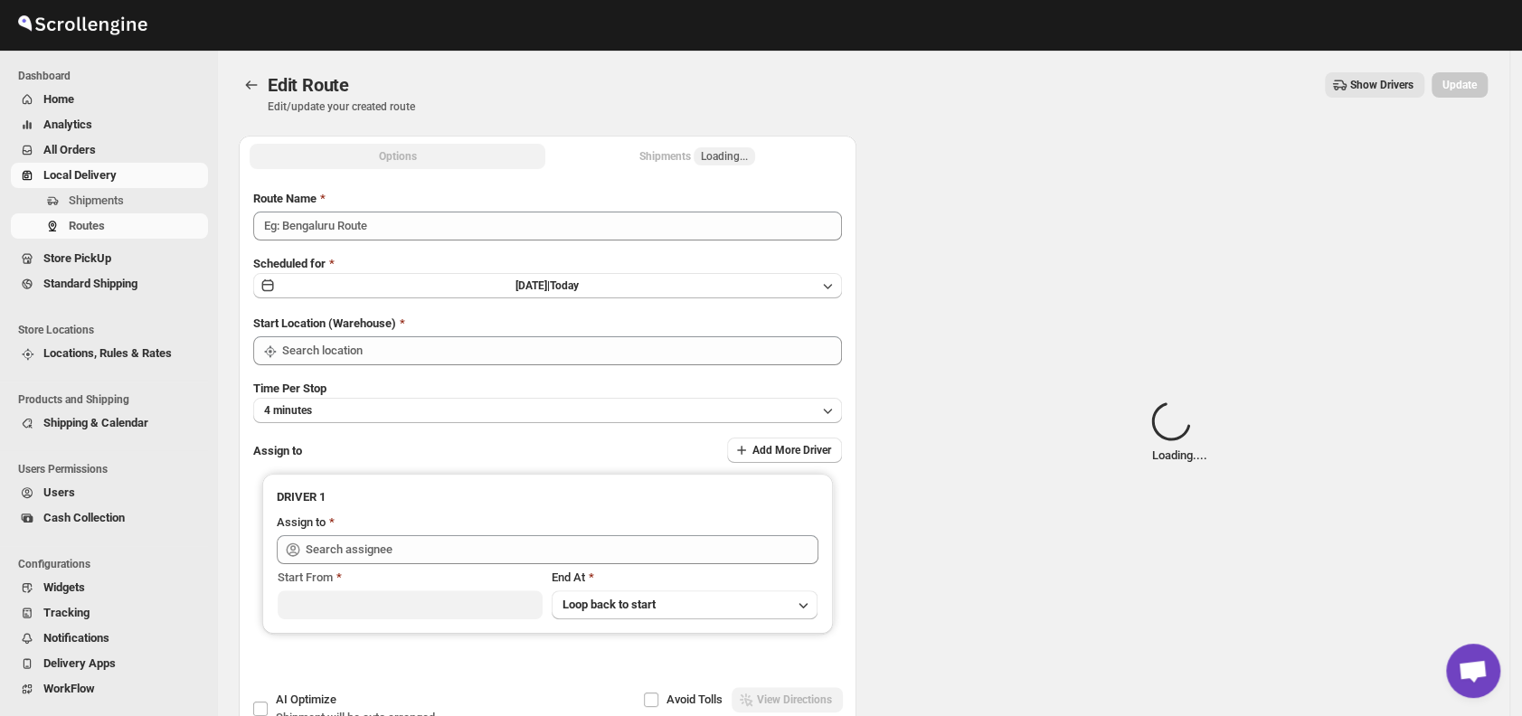
type input "Order No.28271"
type input "DS01 [GEOGRAPHIC_DATA]"
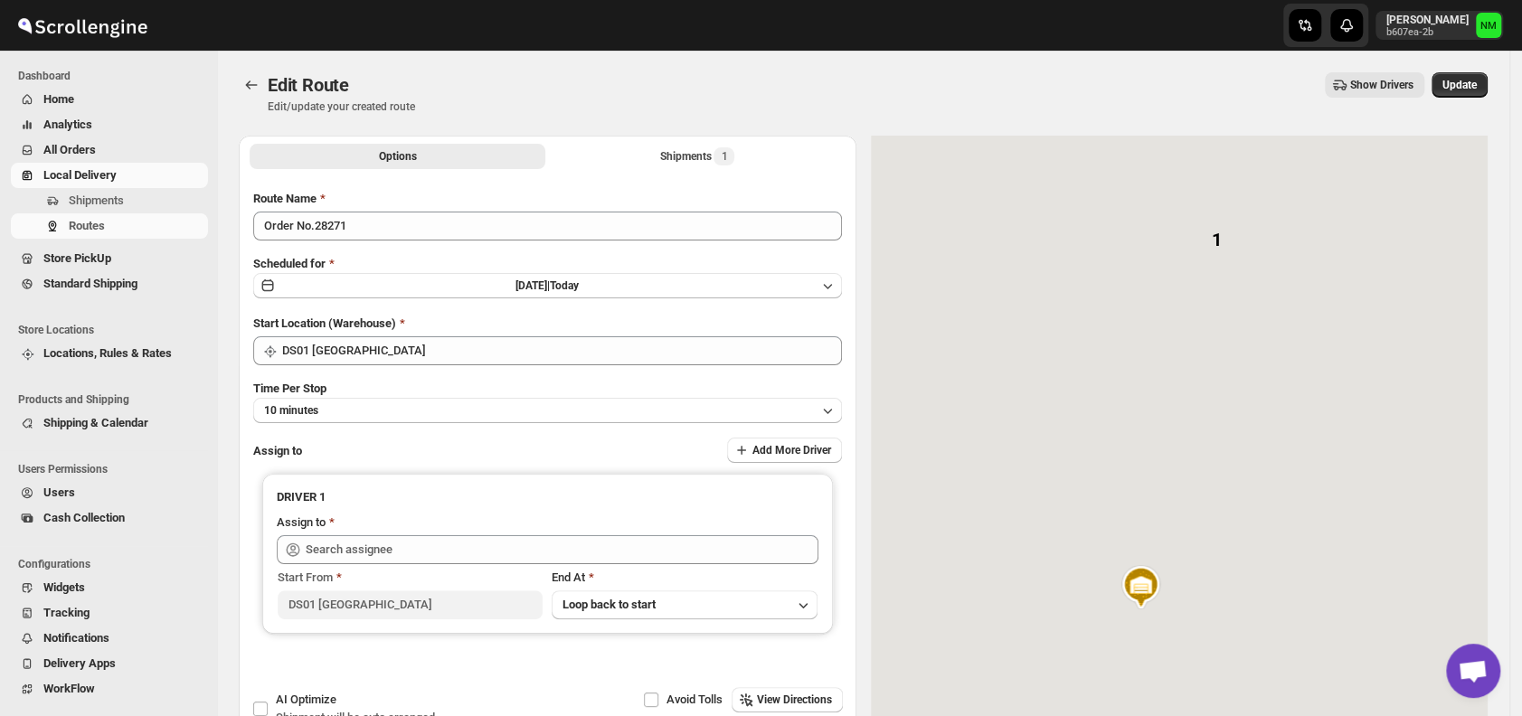
type input "Sangam DS01 ([EMAIL_ADDRESS][DOMAIN_NAME])"
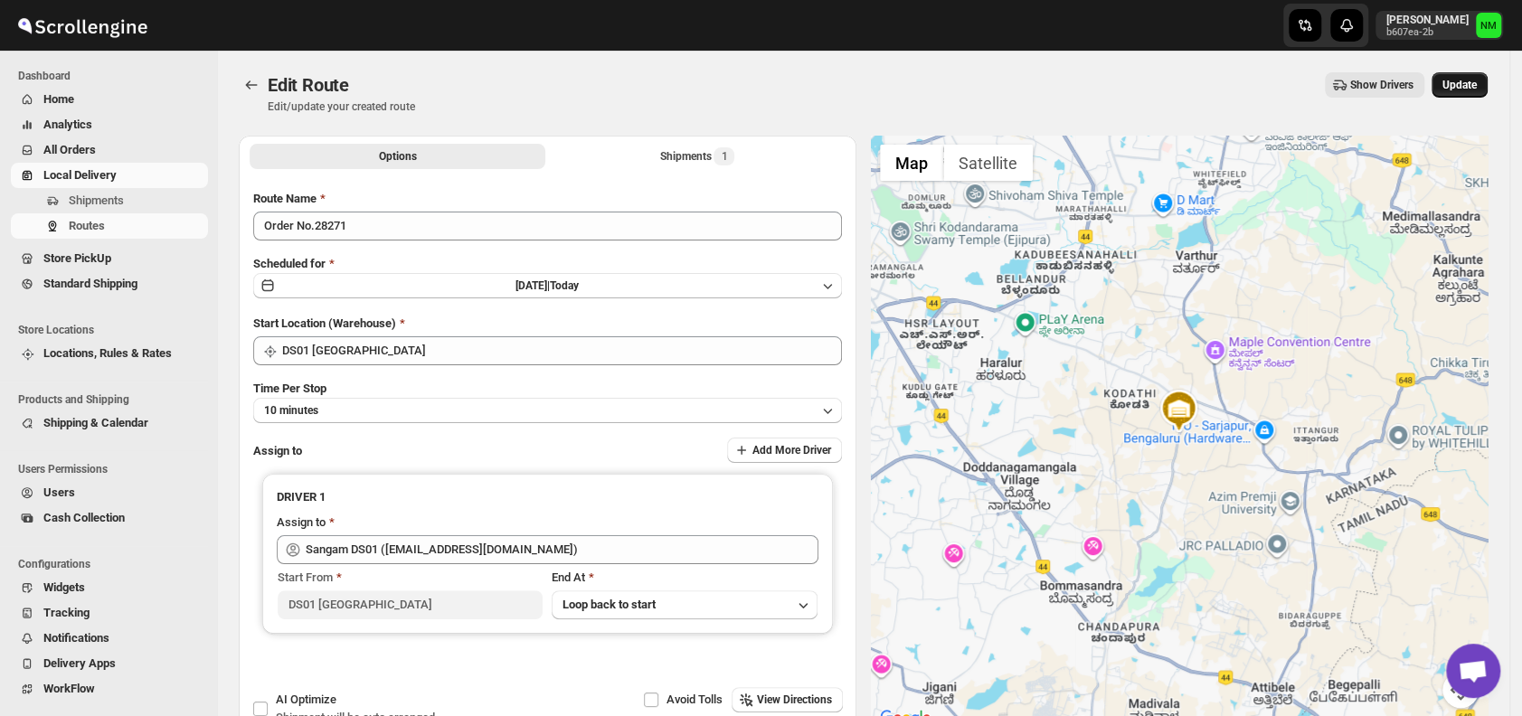
click at [1461, 91] on span "Update" at bounding box center [1459, 85] width 34 height 14
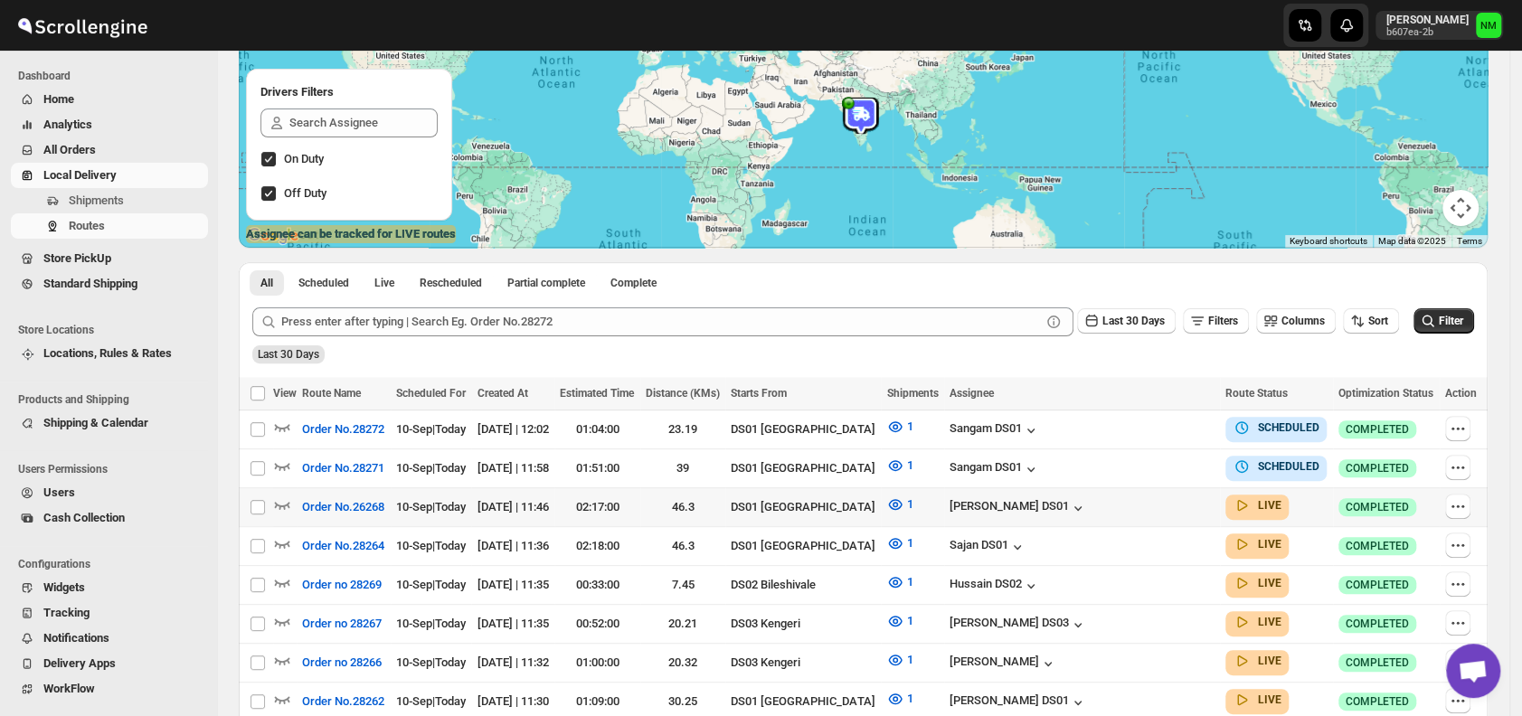
scroll to position [214, 0]
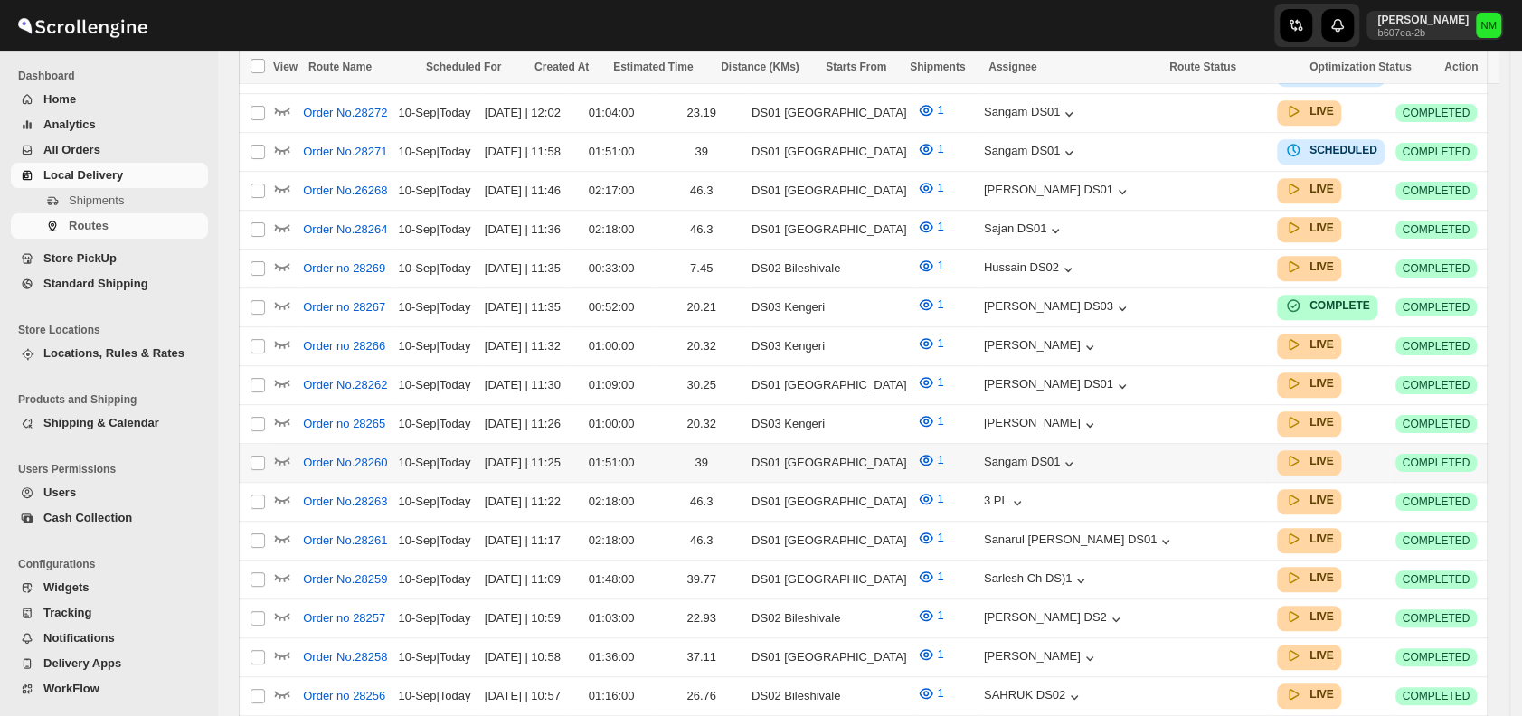
scroll to position [623, 0]
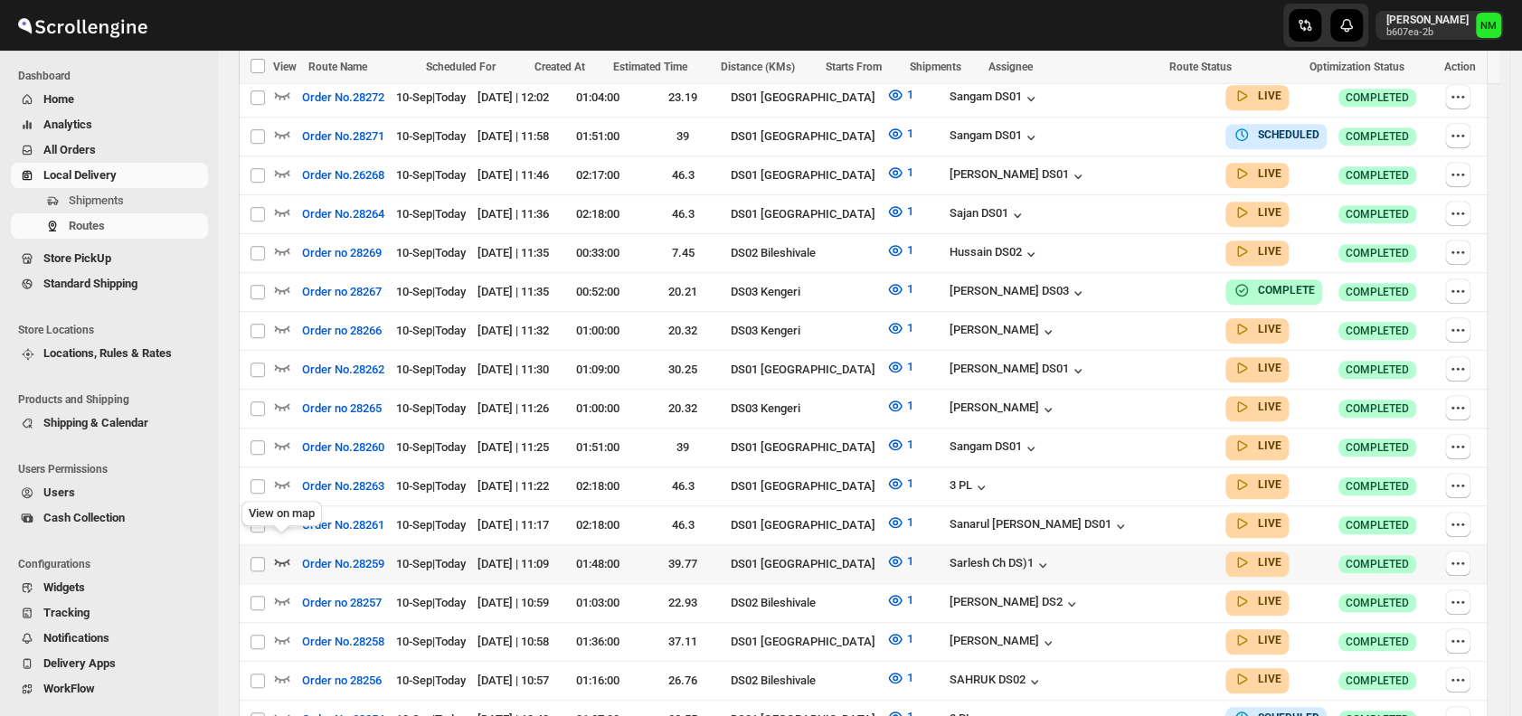
click at [287, 552] on icon "button" at bounding box center [282, 561] width 18 height 18
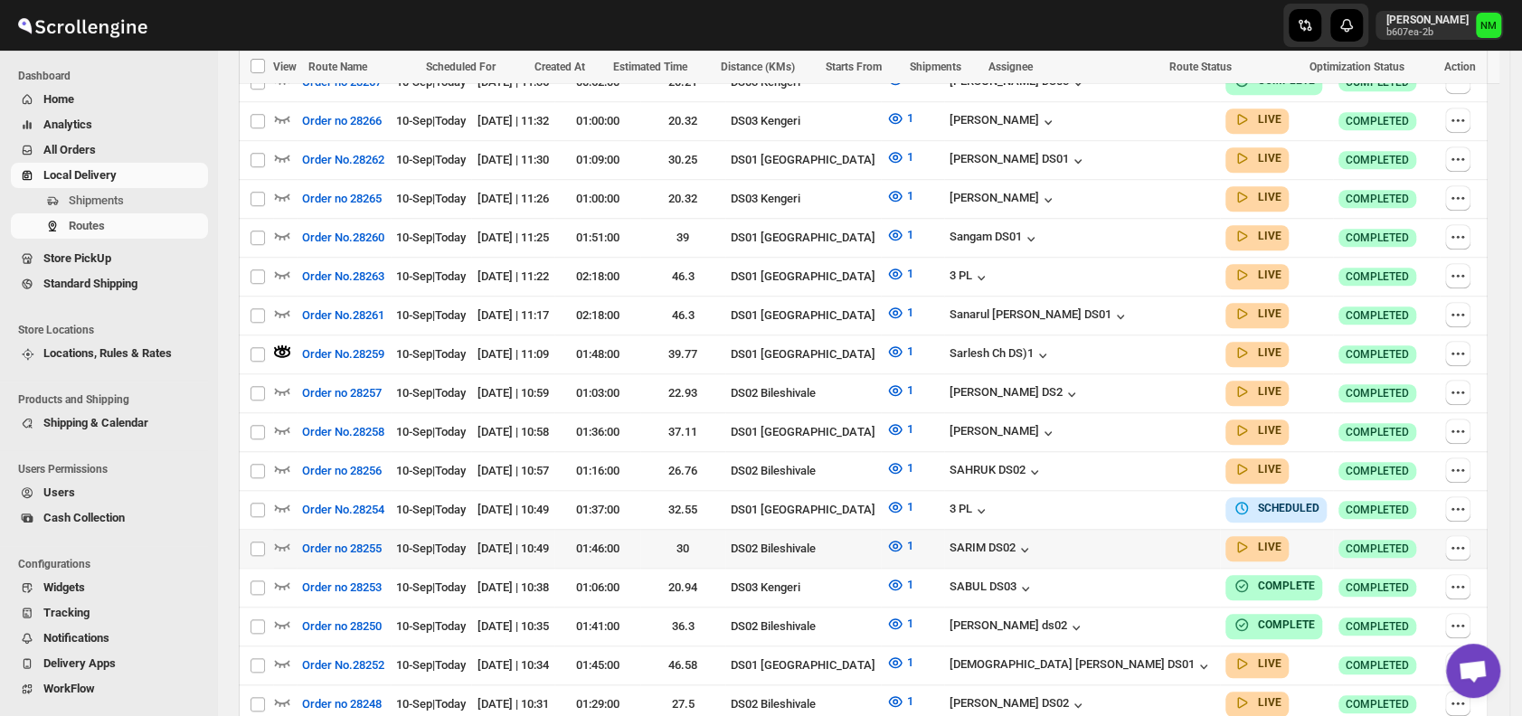
scroll to position [848, 0]
click at [283, 420] on icon "button" at bounding box center [282, 429] width 18 height 18
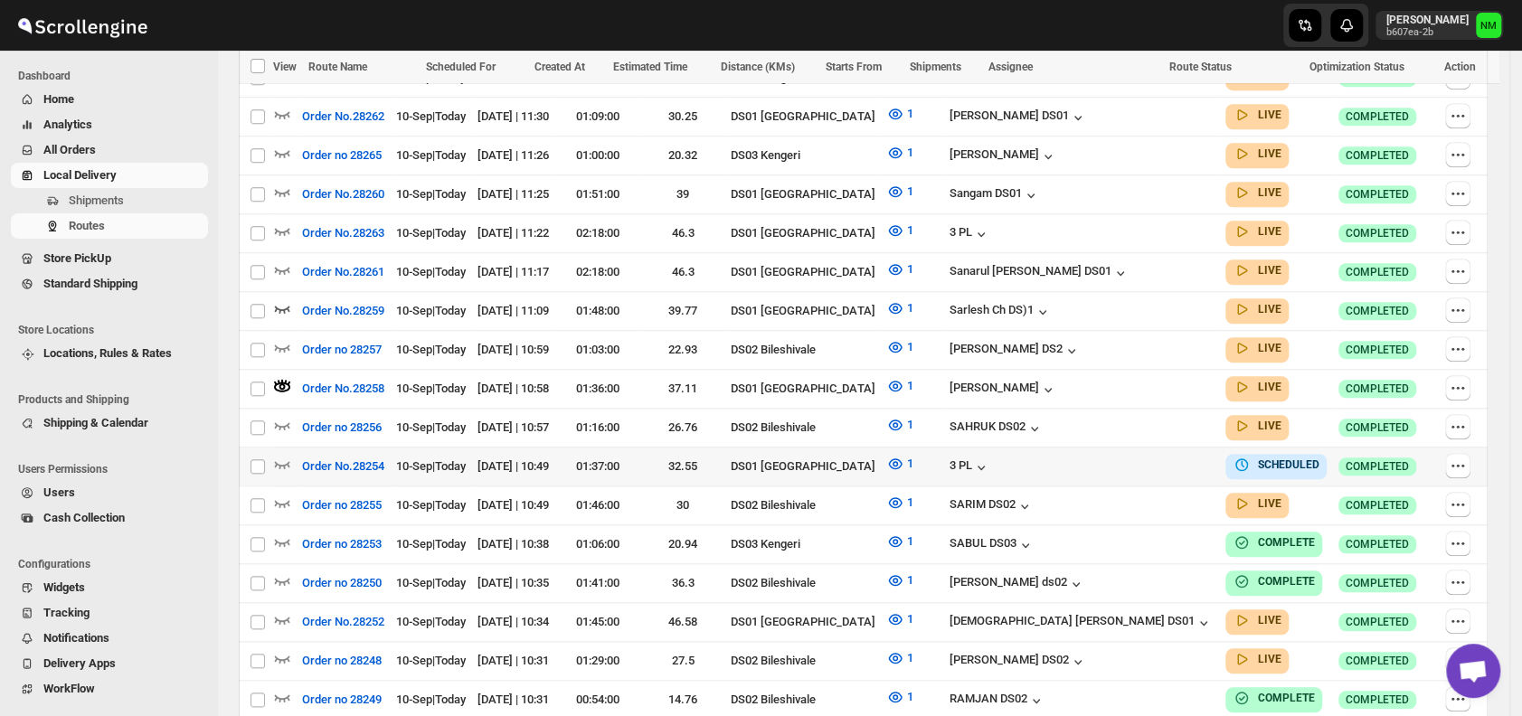
scroll to position [892, 0]
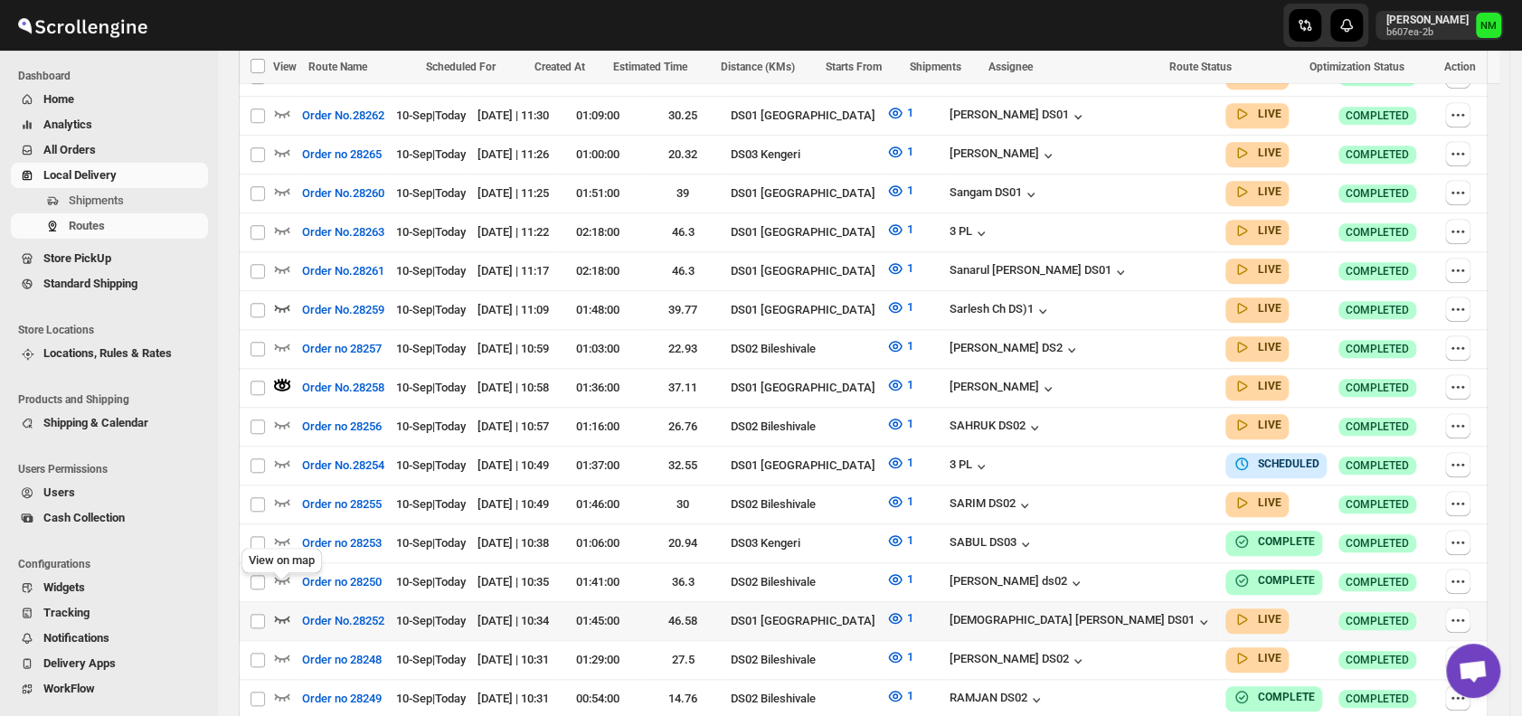
click at [280, 609] on icon "button" at bounding box center [282, 618] width 18 height 18
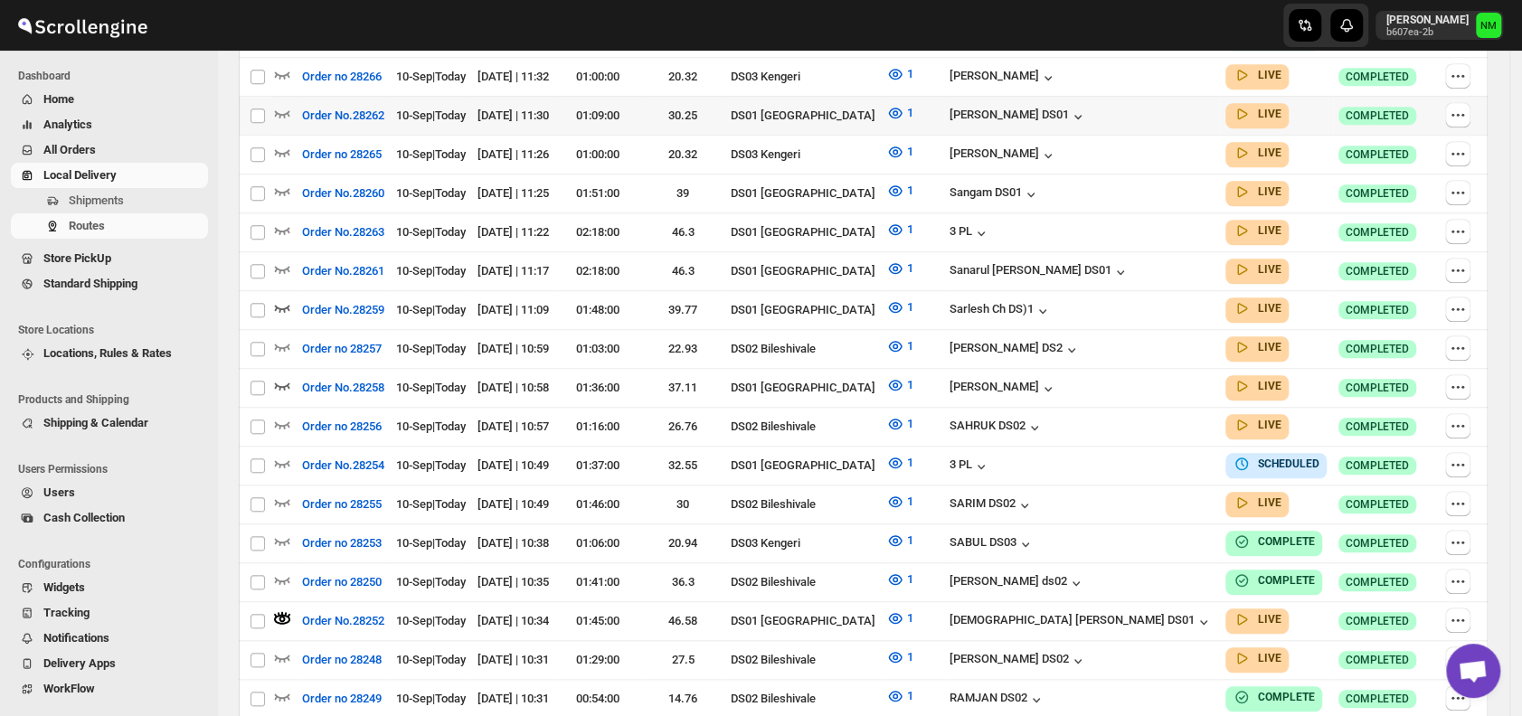
scroll to position [0, 0]
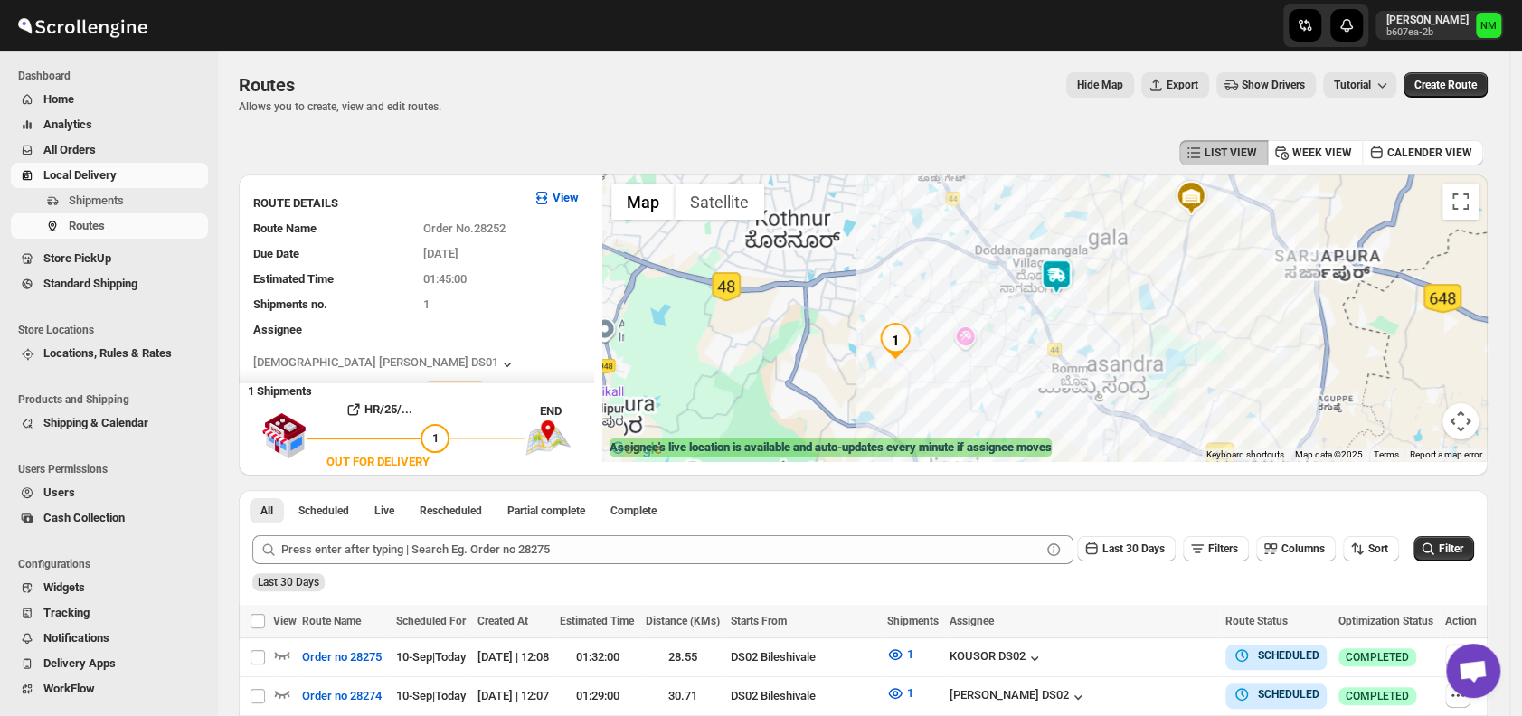
click at [1063, 289] on img at bounding box center [1056, 277] width 36 height 36
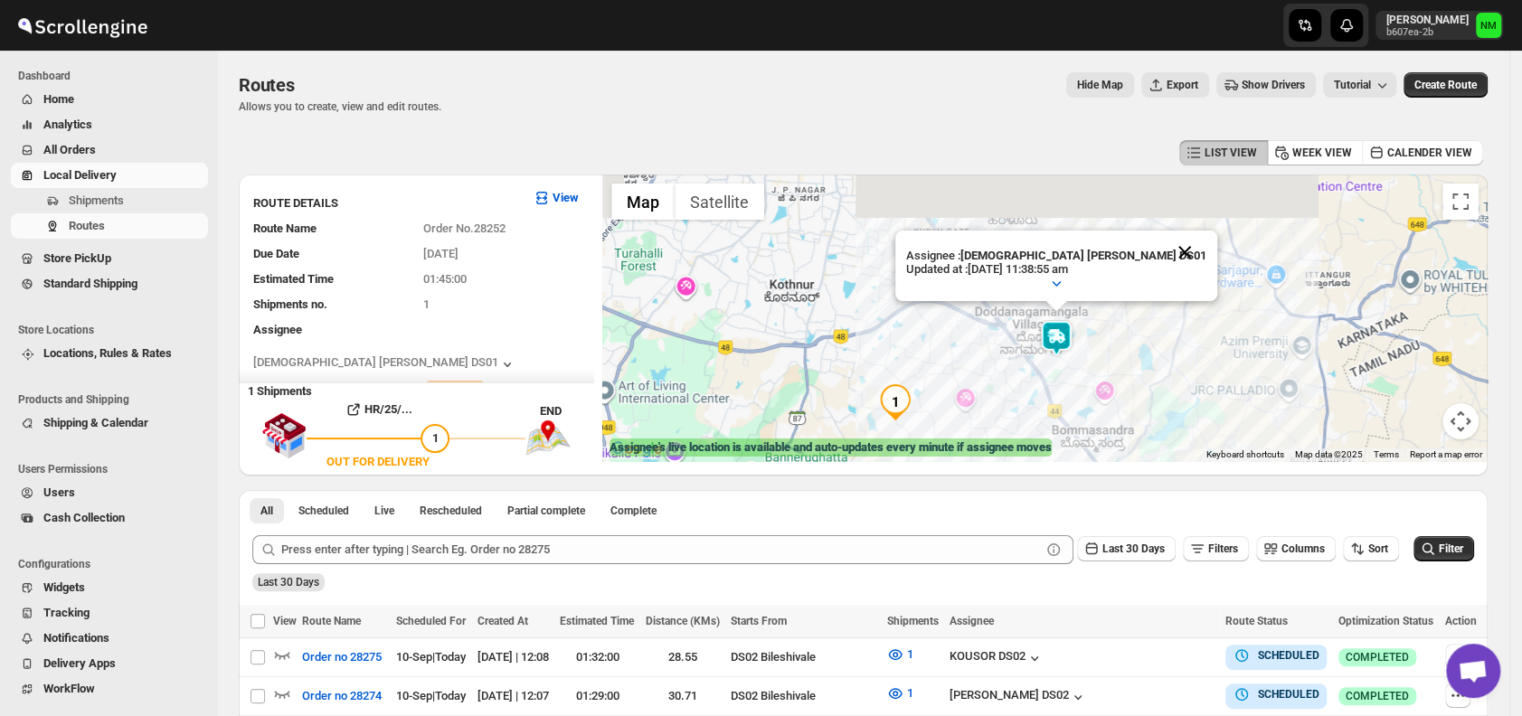
click at [1163, 253] on button "Close" at bounding box center [1184, 252] width 43 height 43
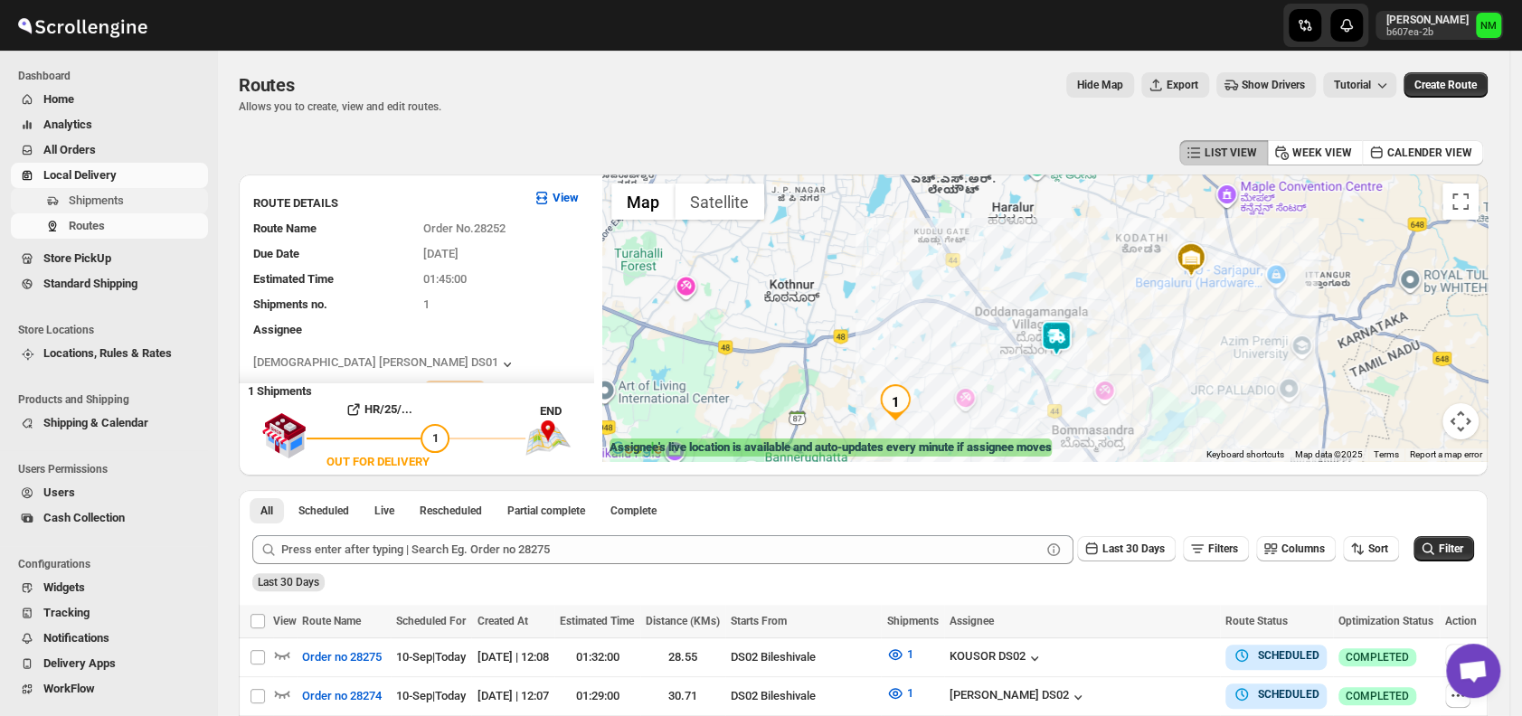
click at [130, 200] on span "Shipments" at bounding box center [137, 201] width 136 height 18
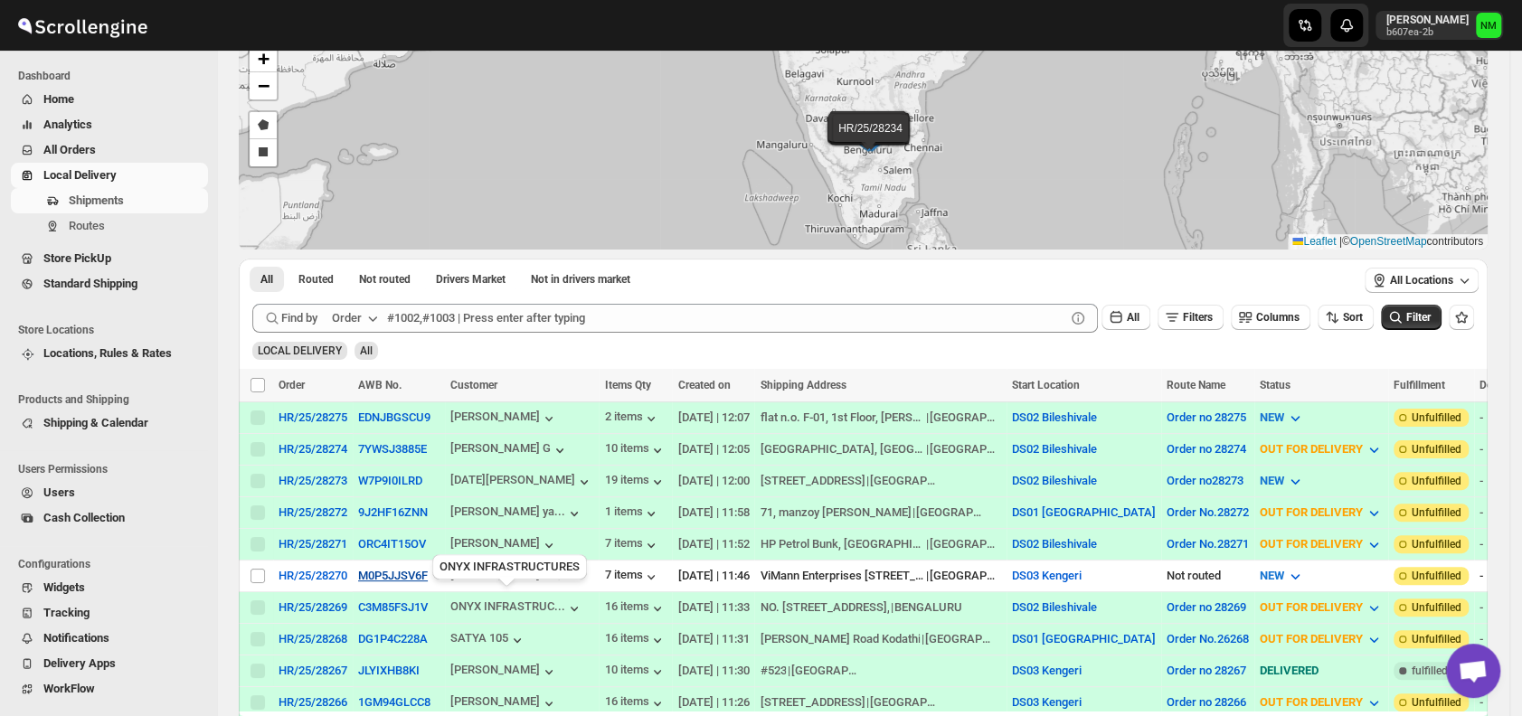
scroll to position [103, 0]
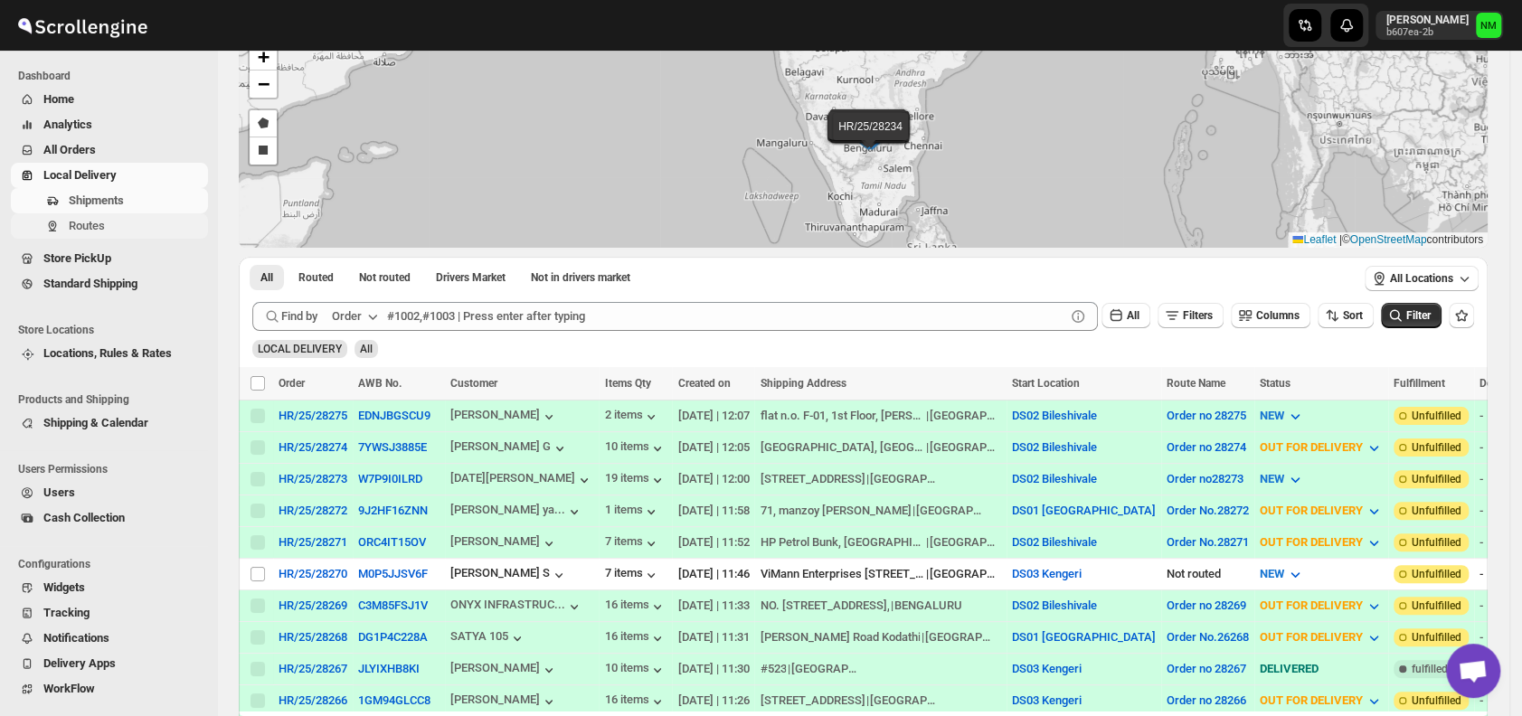
click at [109, 228] on span "Routes" at bounding box center [137, 226] width 136 height 18
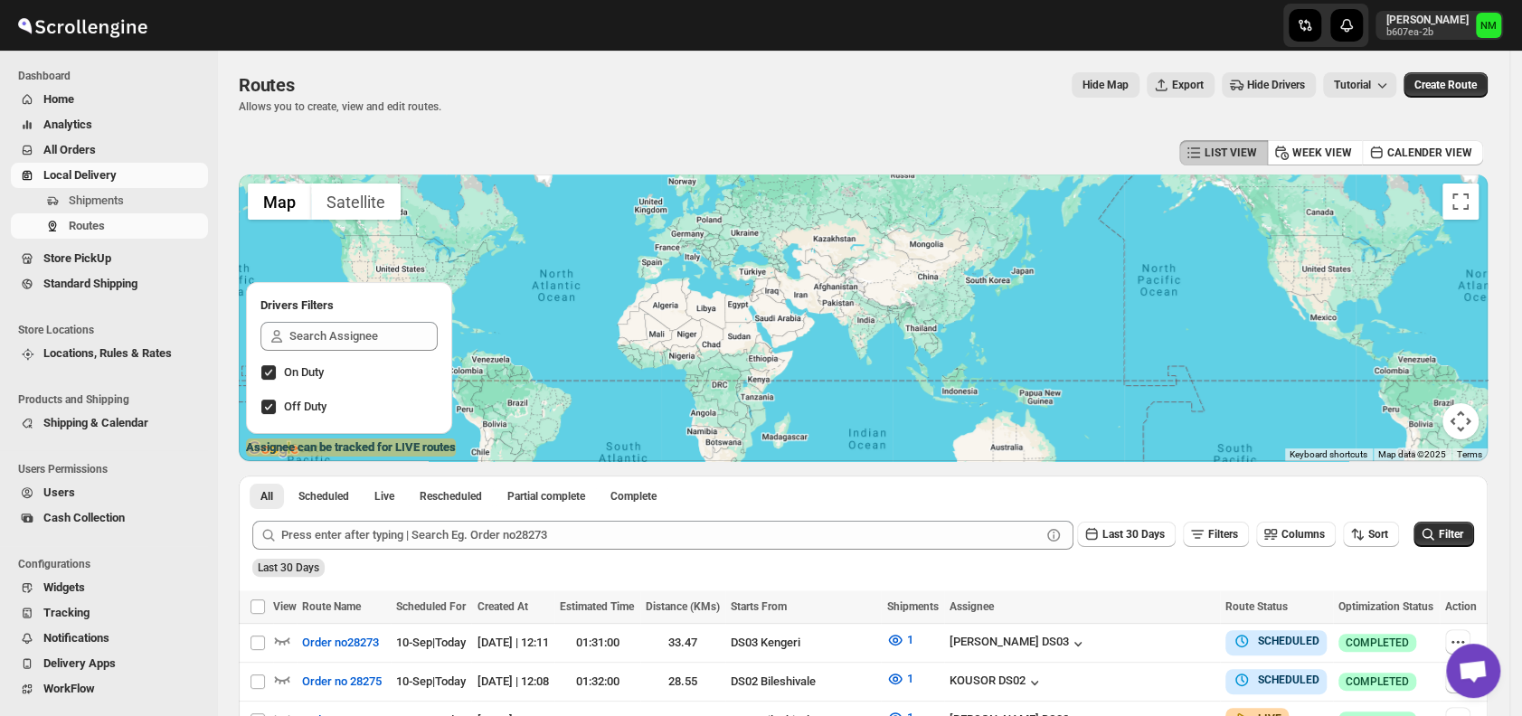
scroll to position [178, 0]
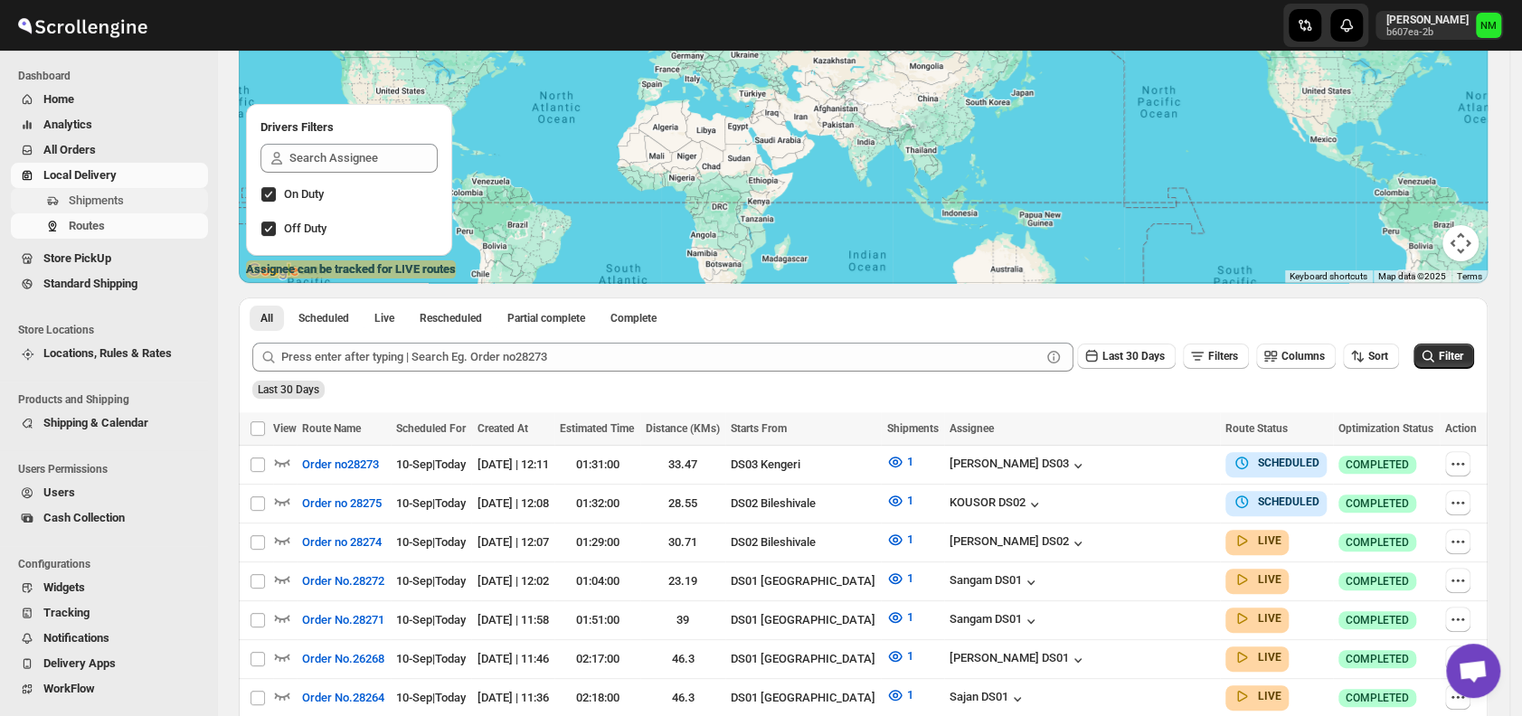
click at [132, 203] on span "Shipments" at bounding box center [137, 201] width 136 height 18
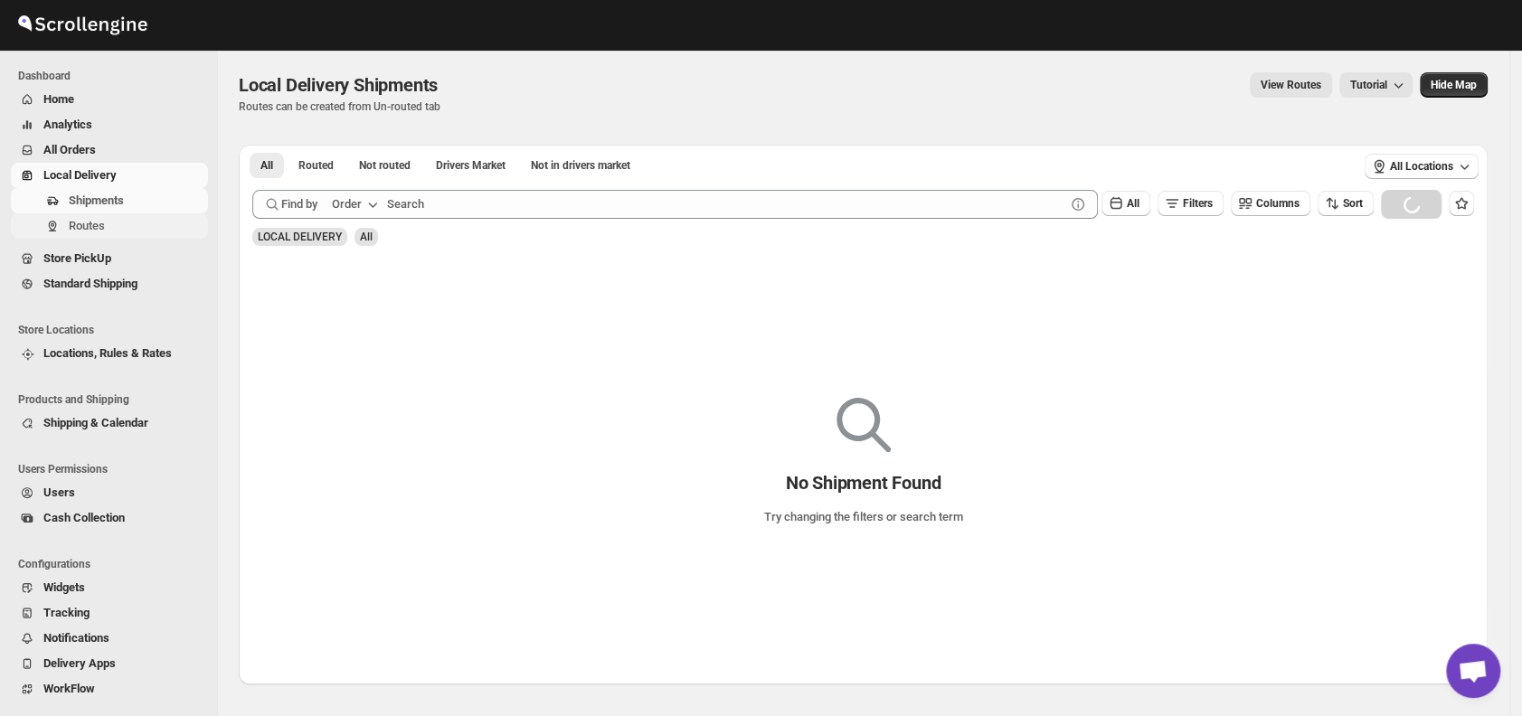
click at [100, 231] on span "Routes" at bounding box center [87, 226] width 36 height 14
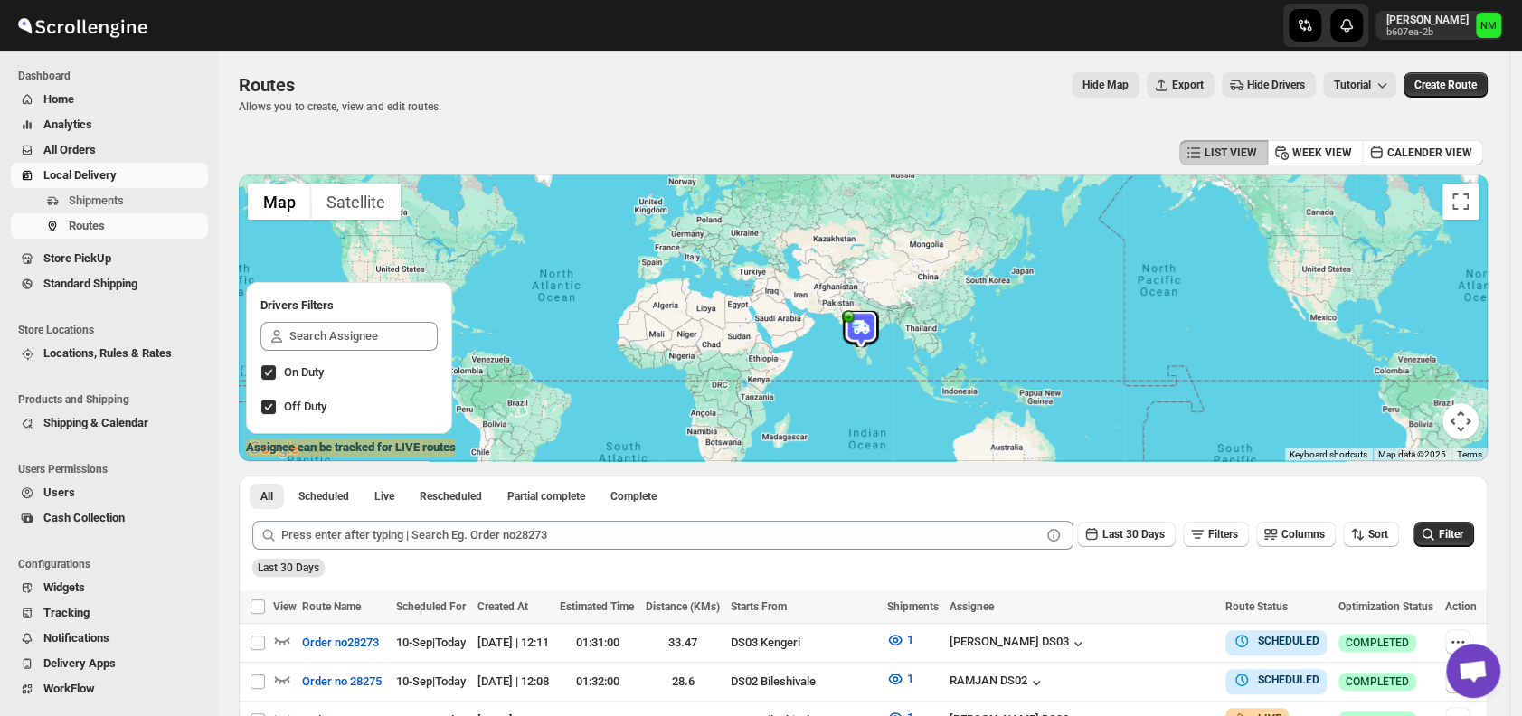
scroll to position [174, 0]
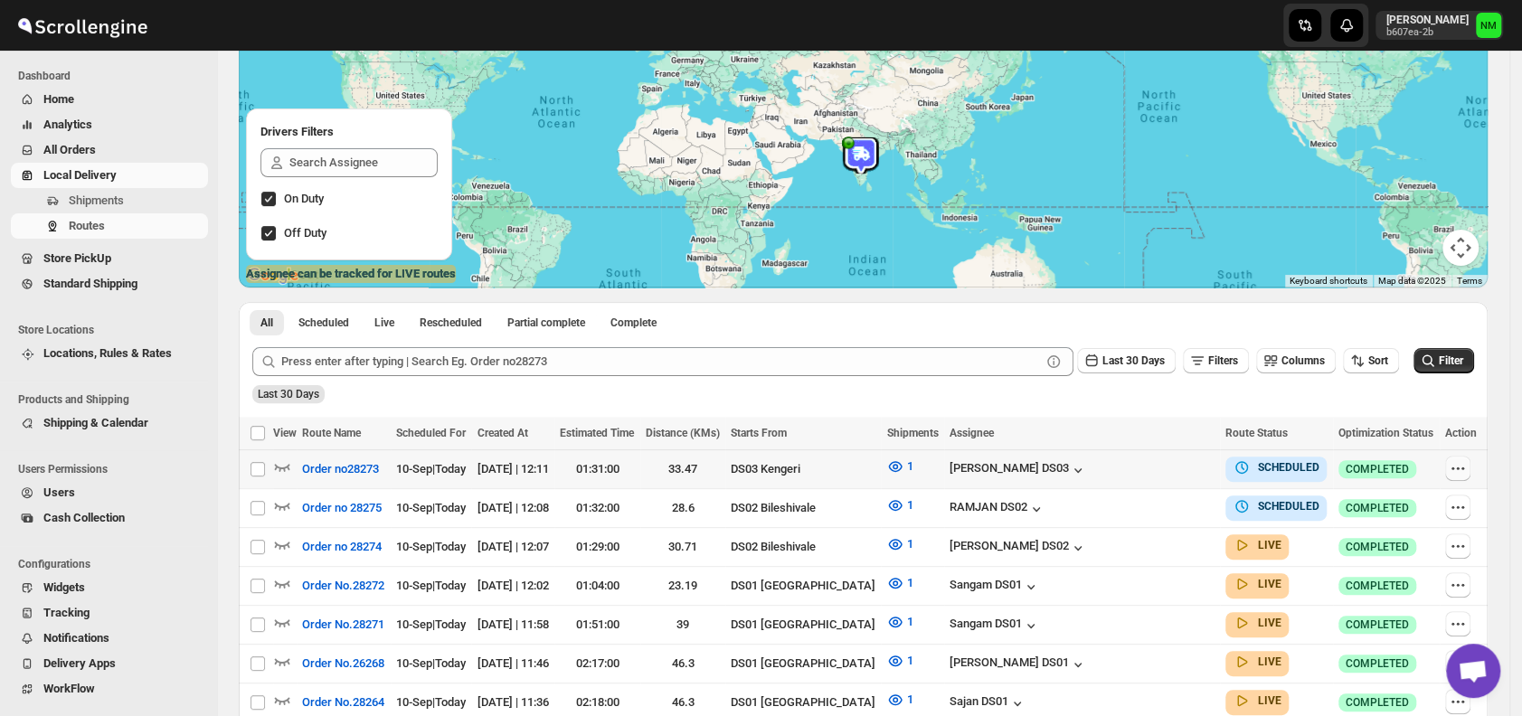
click at [1460, 470] on icon "button" at bounding box center [1458, 468] width 18 height 18
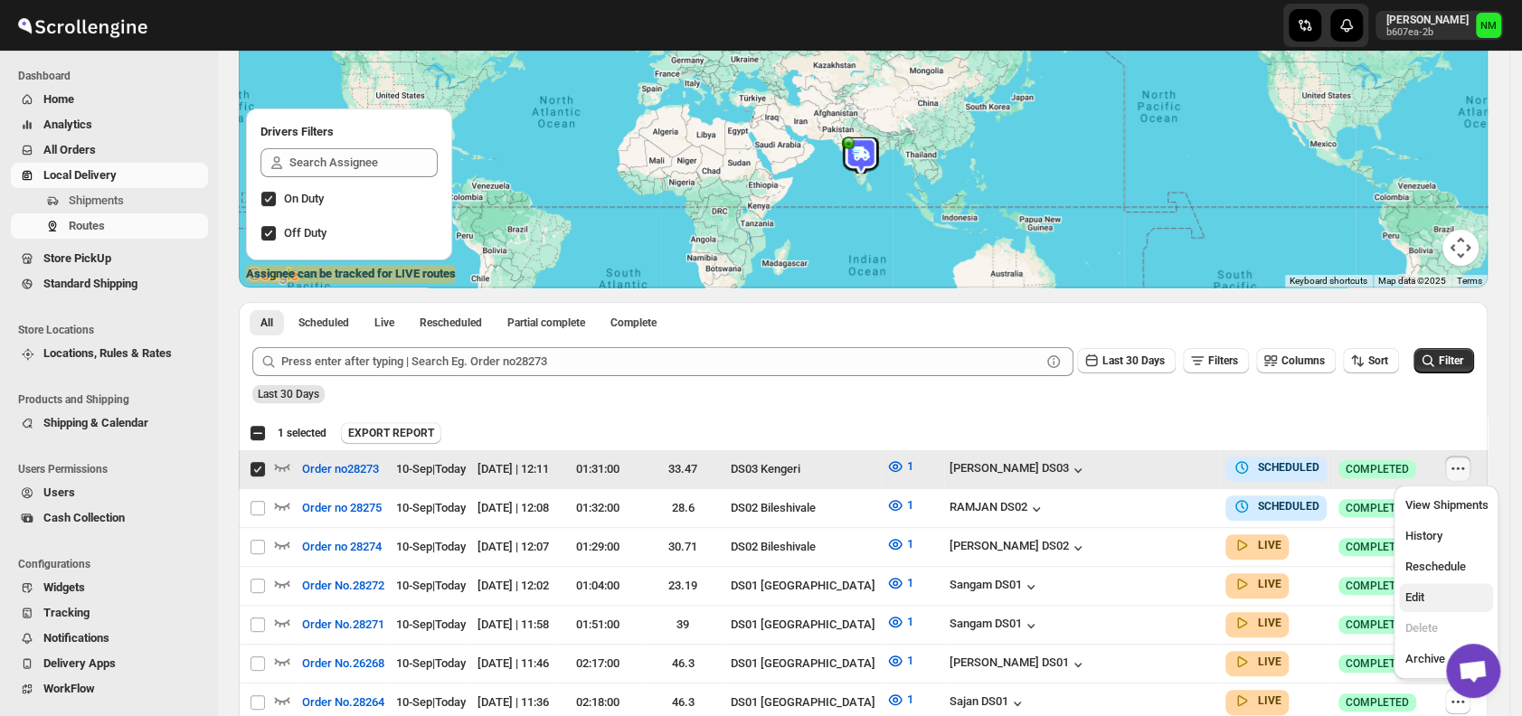
click at [1426, 598] on span "Edit" at bounding box center [1445, 598] width 83 height 18
checkbox input "false"
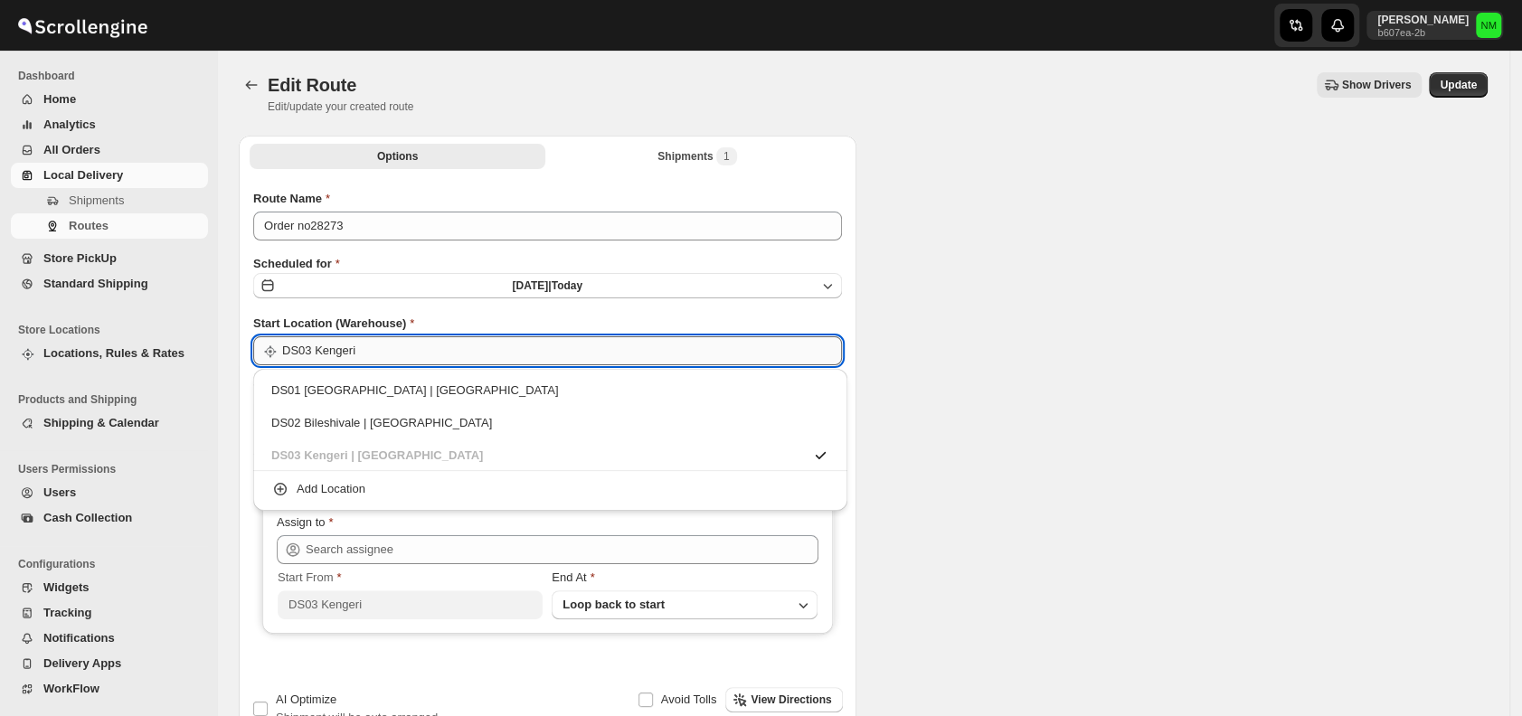
click at [451, 346] on input "DS03 Kengeri" at bounding box center [562, 350] width 560 height 29
type input "[PERSON_NAME] DS03 ([EMAIL_ADDRESS][DOMAIN_NAME])"
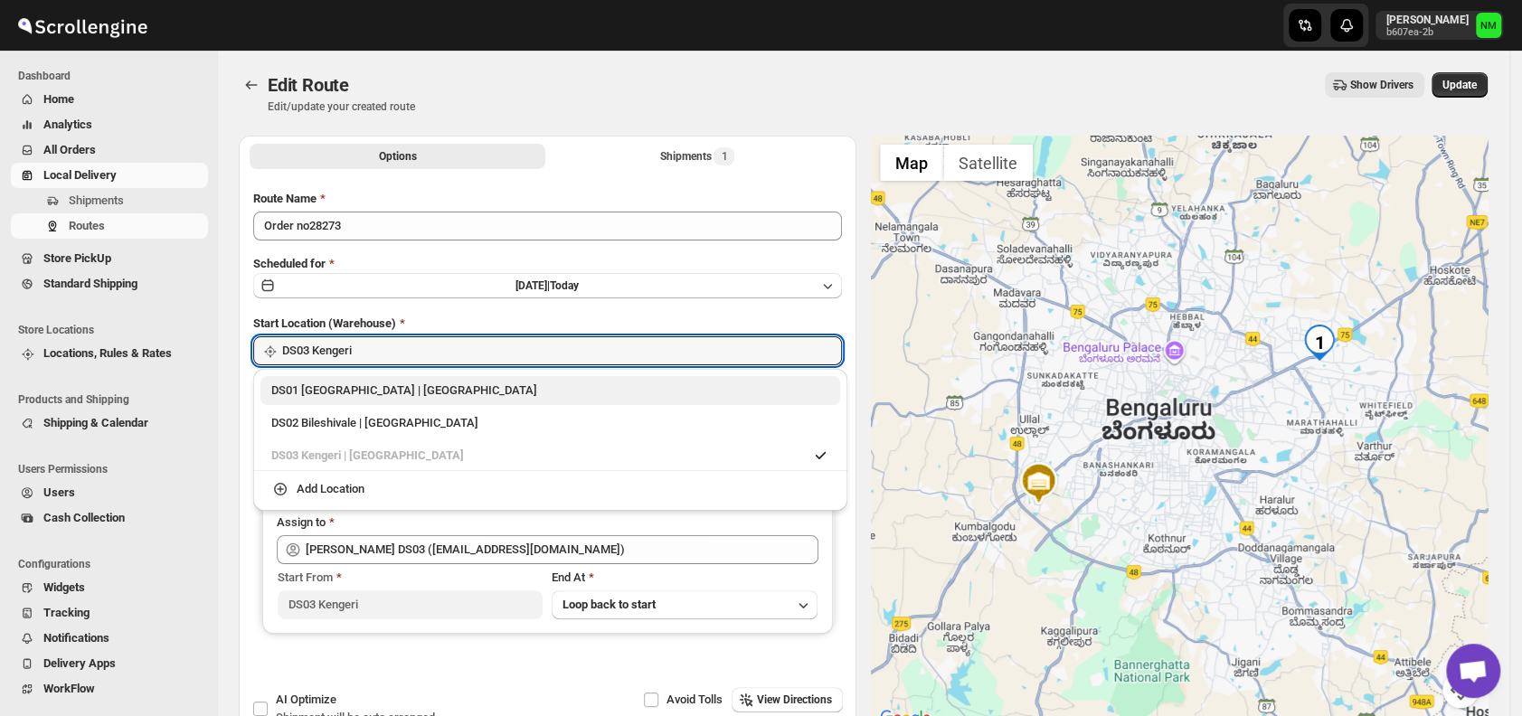
click at [319, 389] on div "DS01 [GEOGRAPHIC_DATA] | [GEOGRAPHIC_DATA]" at bounding box center [550, 391] width 558 height 18
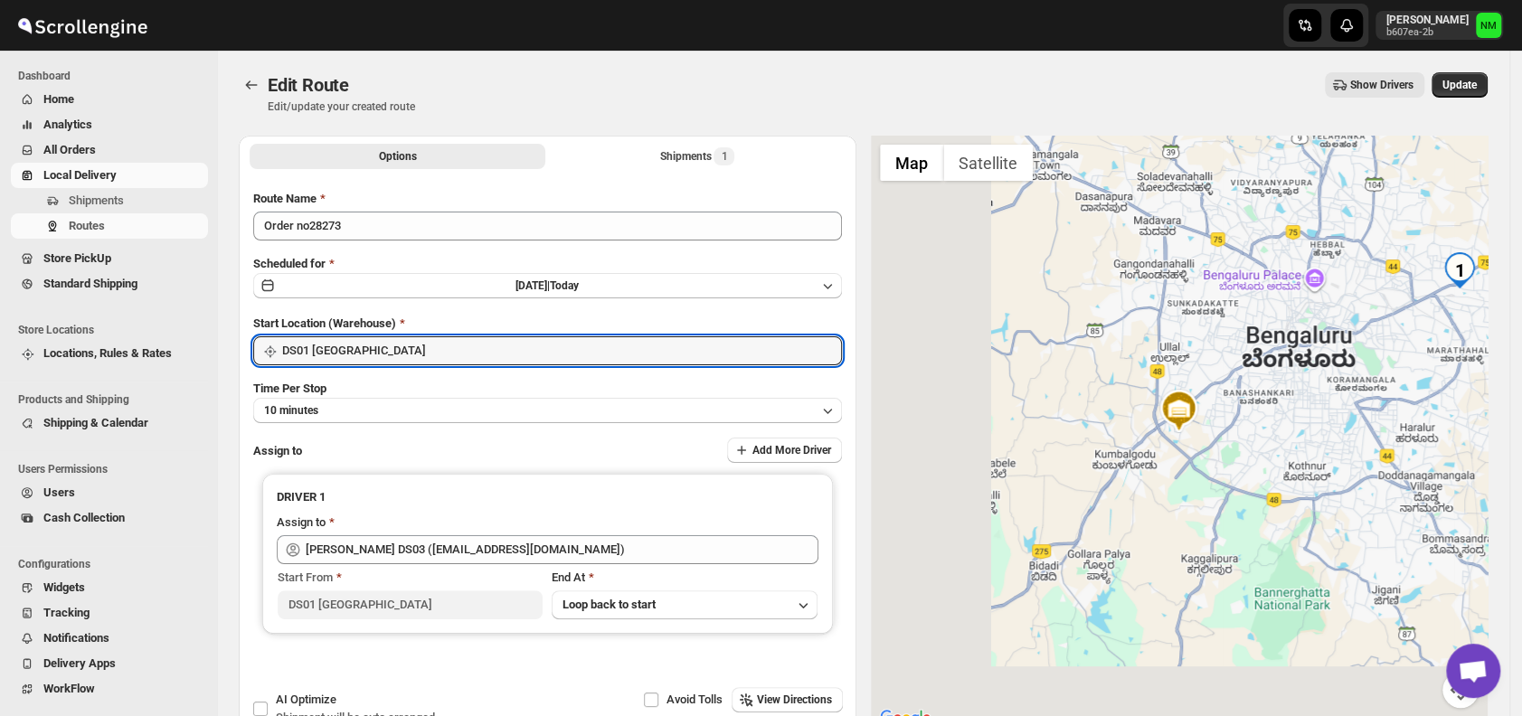
type input "DS01 [GEOGRAPHIC_DATA]"
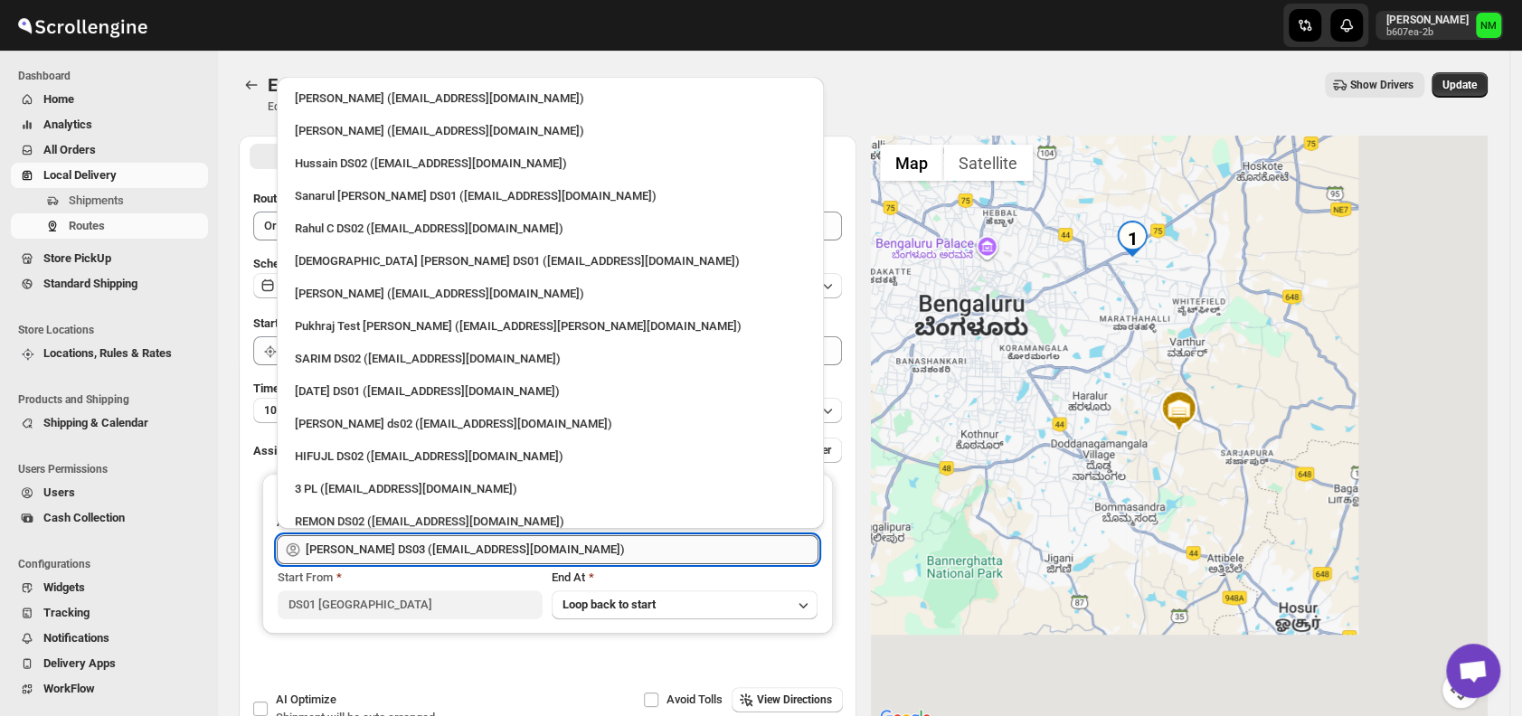
click at [594, 550] on input "[PERSON_NAME] DS03 ([EMAIL_ADDRESS][DOMAIN_NAME])" at bounding box center [562, 549] width 513 height 29
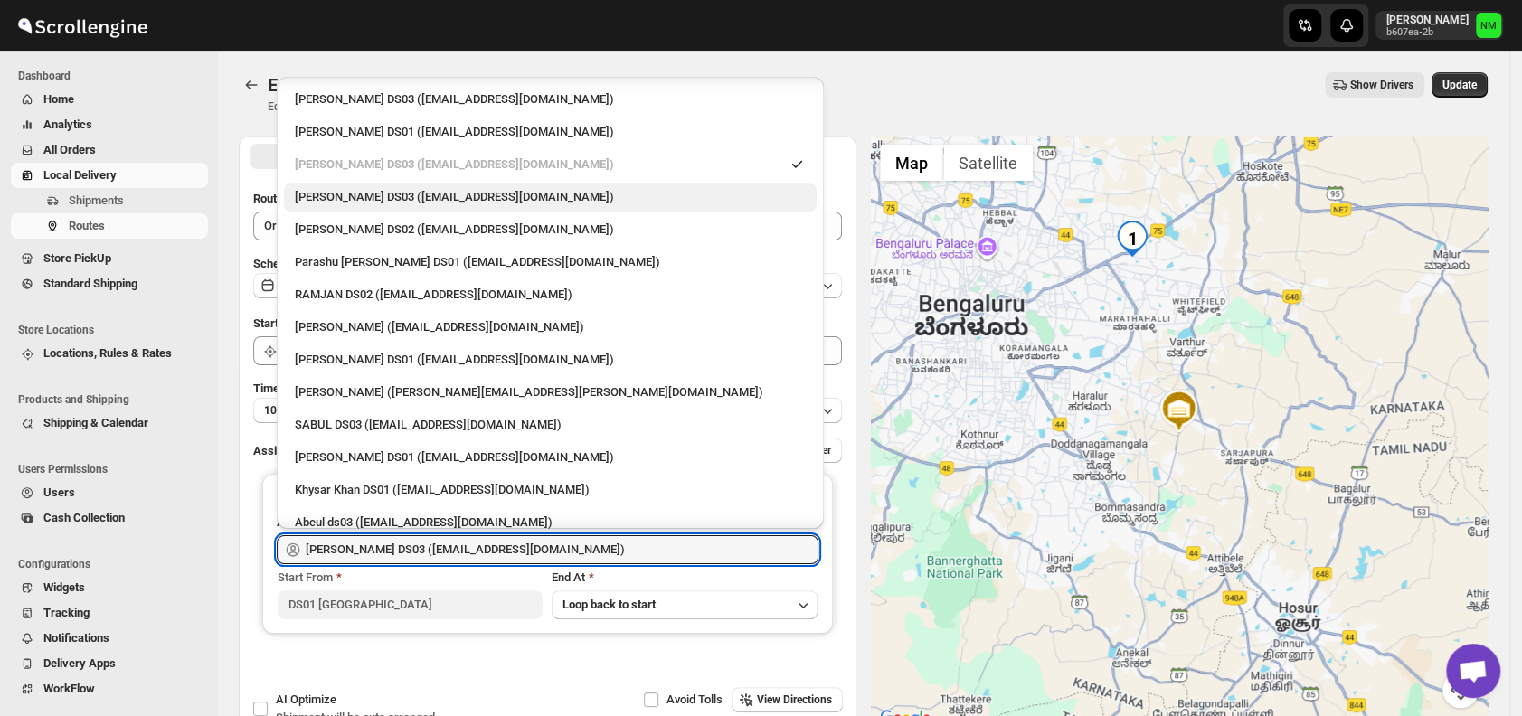
scroll to position [1268, 0]
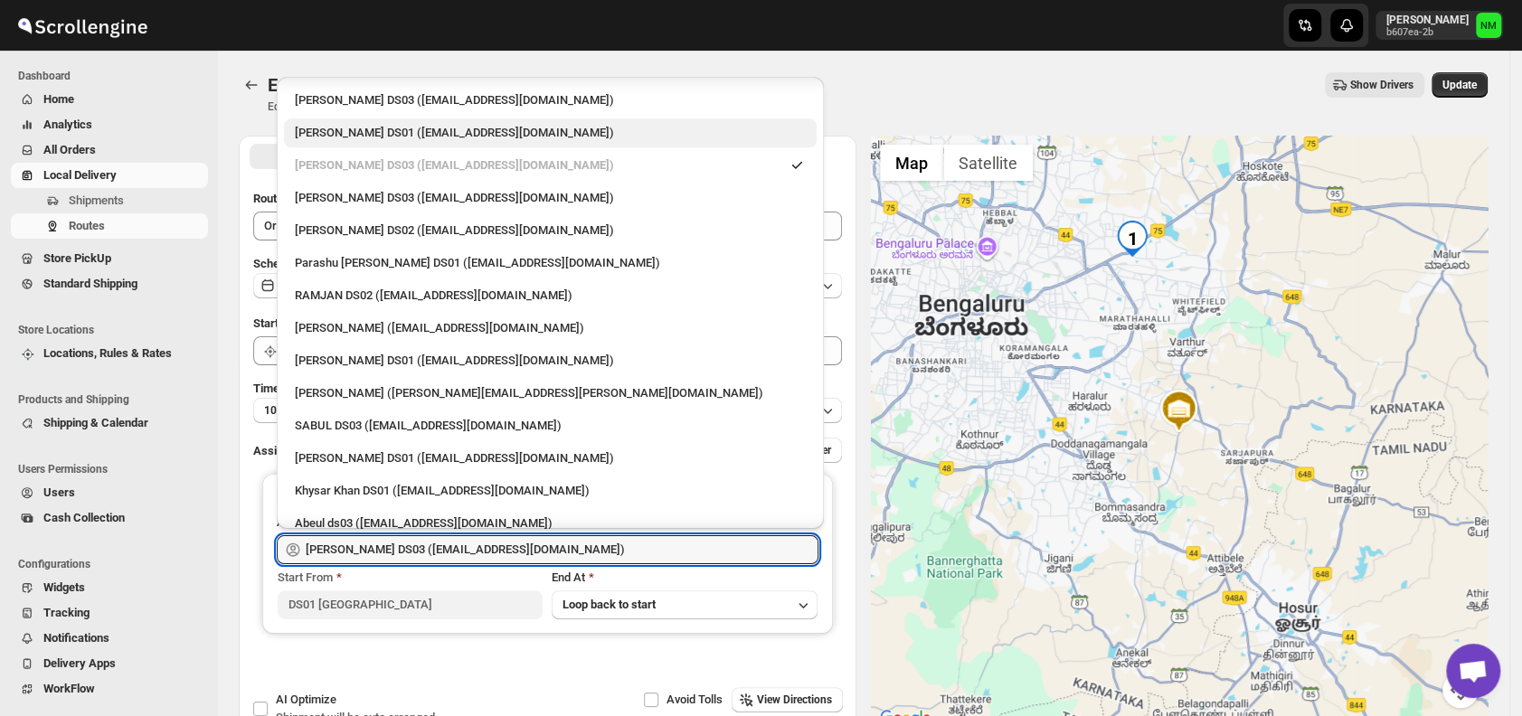
click at [376, 138] on div "[PERSON_NAME] DS01 ([EMAIL_ADDRESS][DOMAIN_NAME])" at bounding box center [550, 133] width 511 height 18
type input "[PERSON_NAME] DS01 ([EMAIL_ADDRESS][DOMAIN_NAME])"
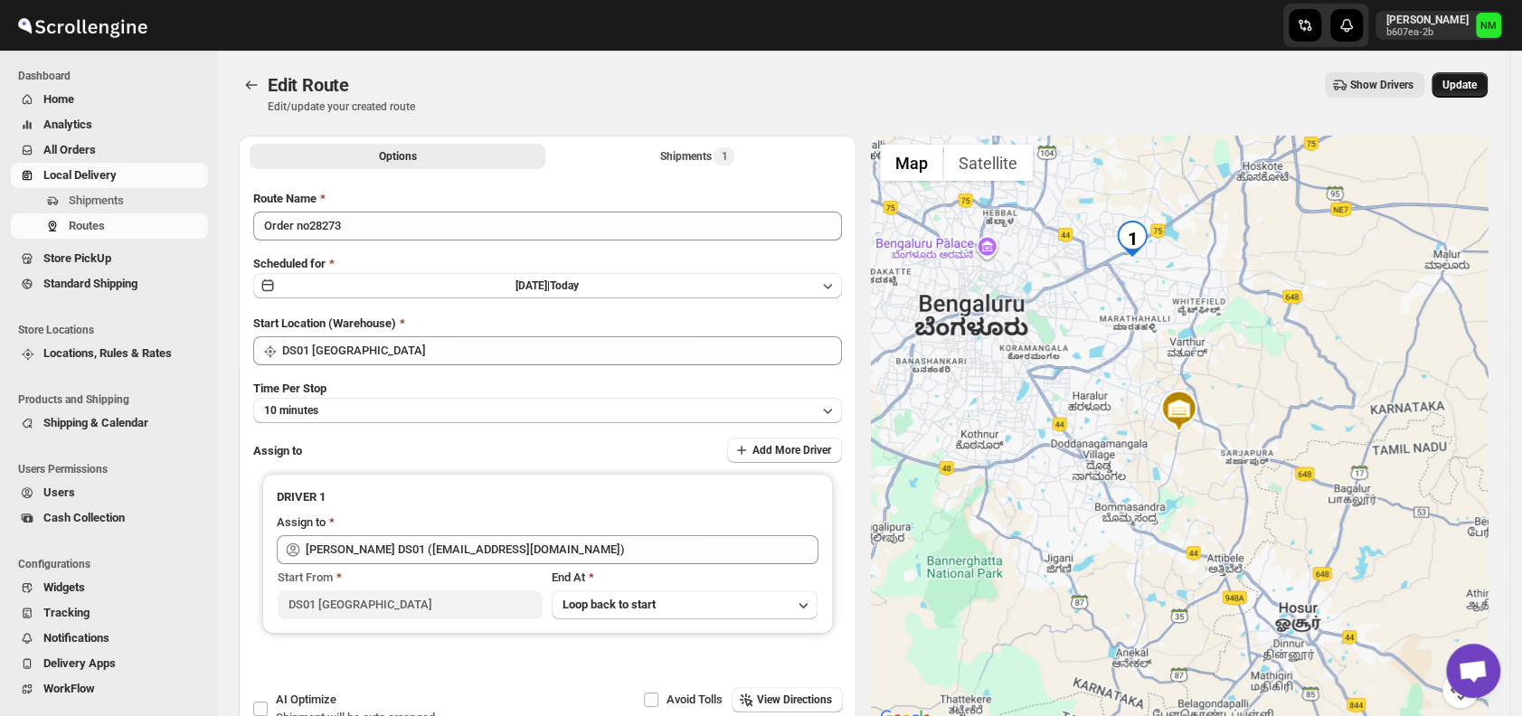
click at [1467, 80] on span "Update" at bounding box center [1459, 85] width 34 height 14
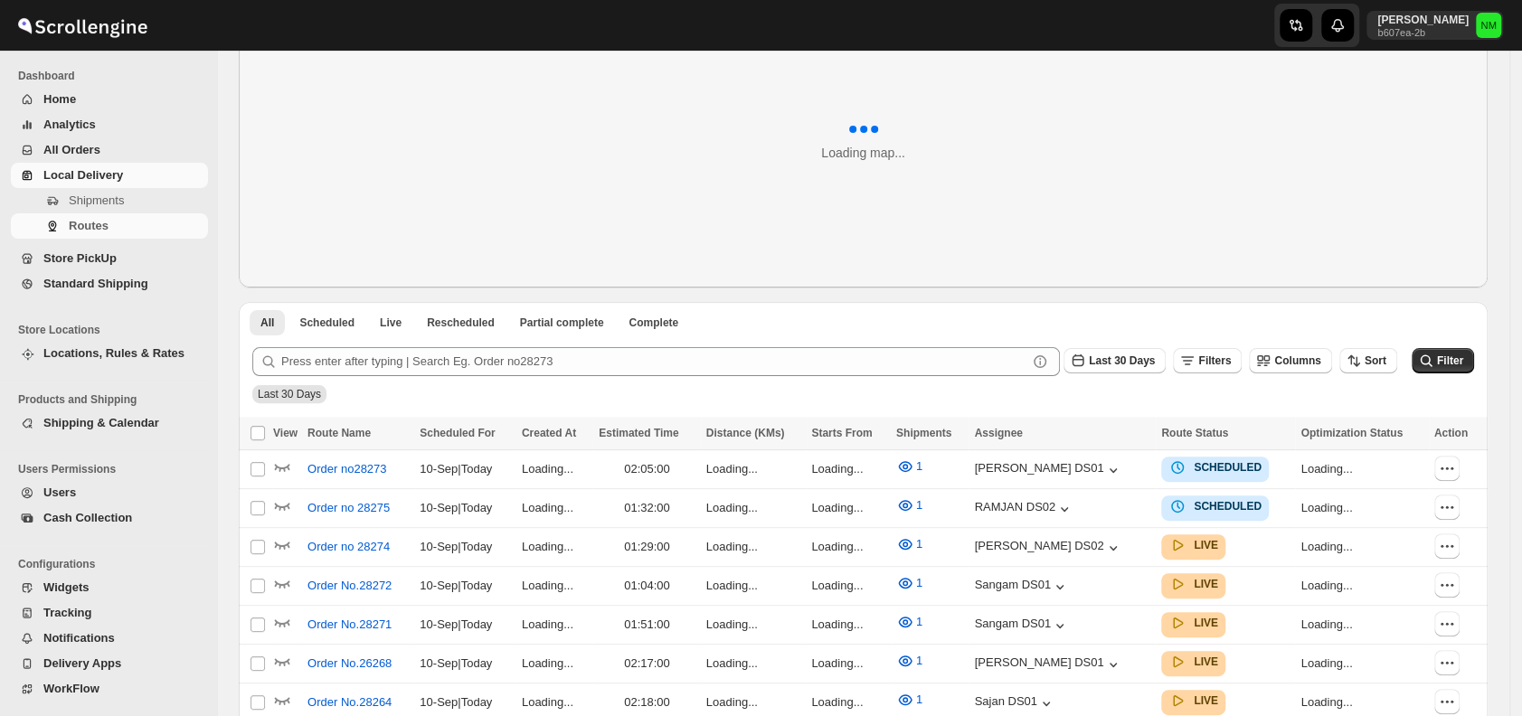
scroll to position [174, 0]
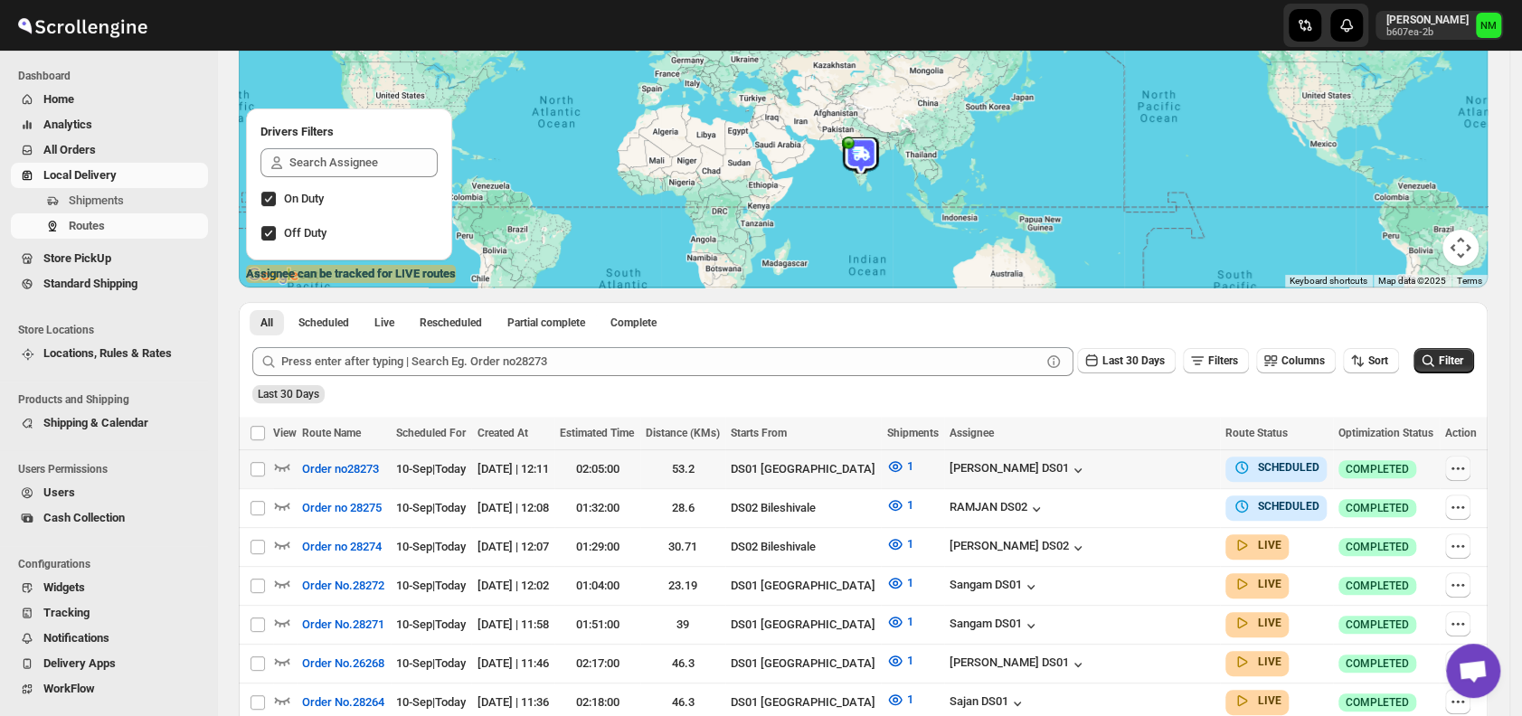
click at [1457, 467] on icon "button" at bounding box center [1458, 468] width 18 height 18
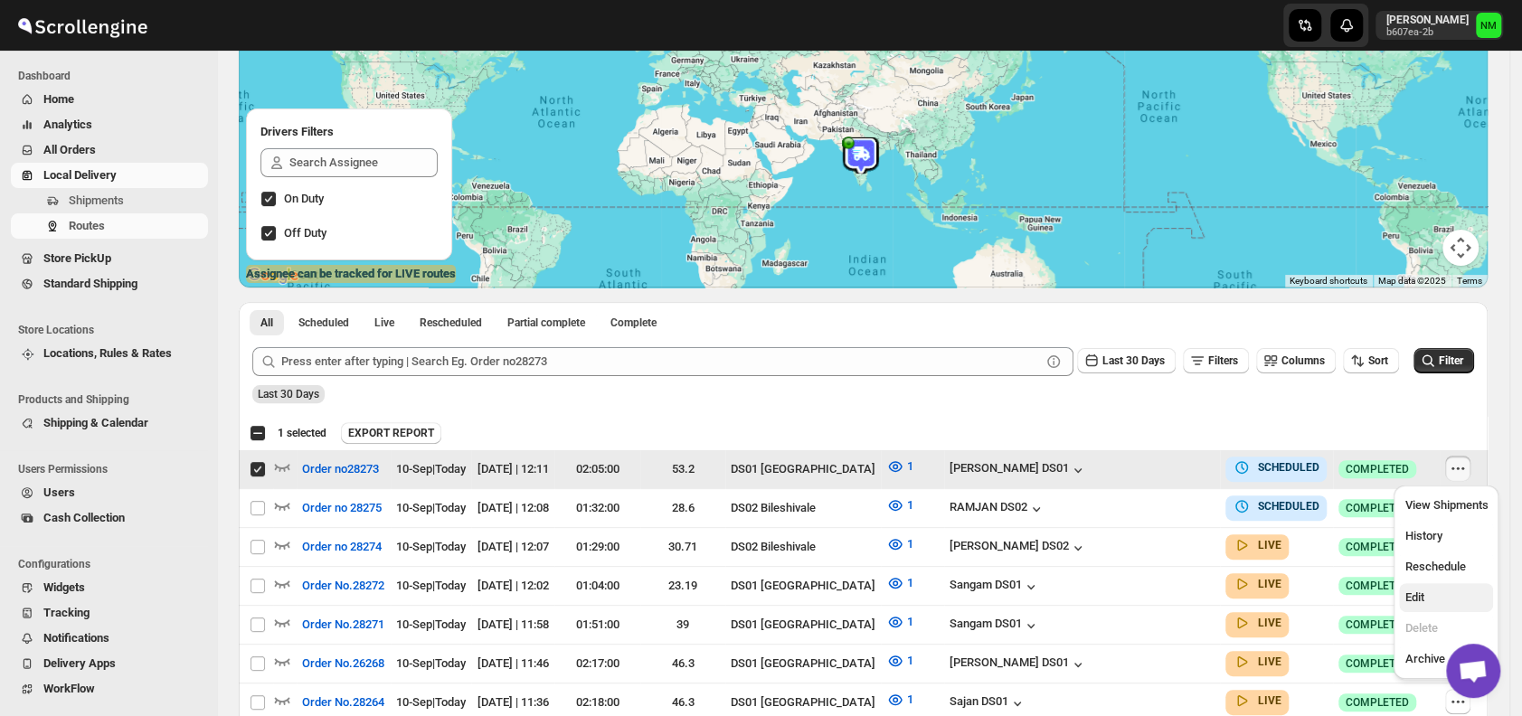
click at [1426, 590] on span "Edit" at bounding box center [1445, 598] width 83 height 18
checkbox input "false"
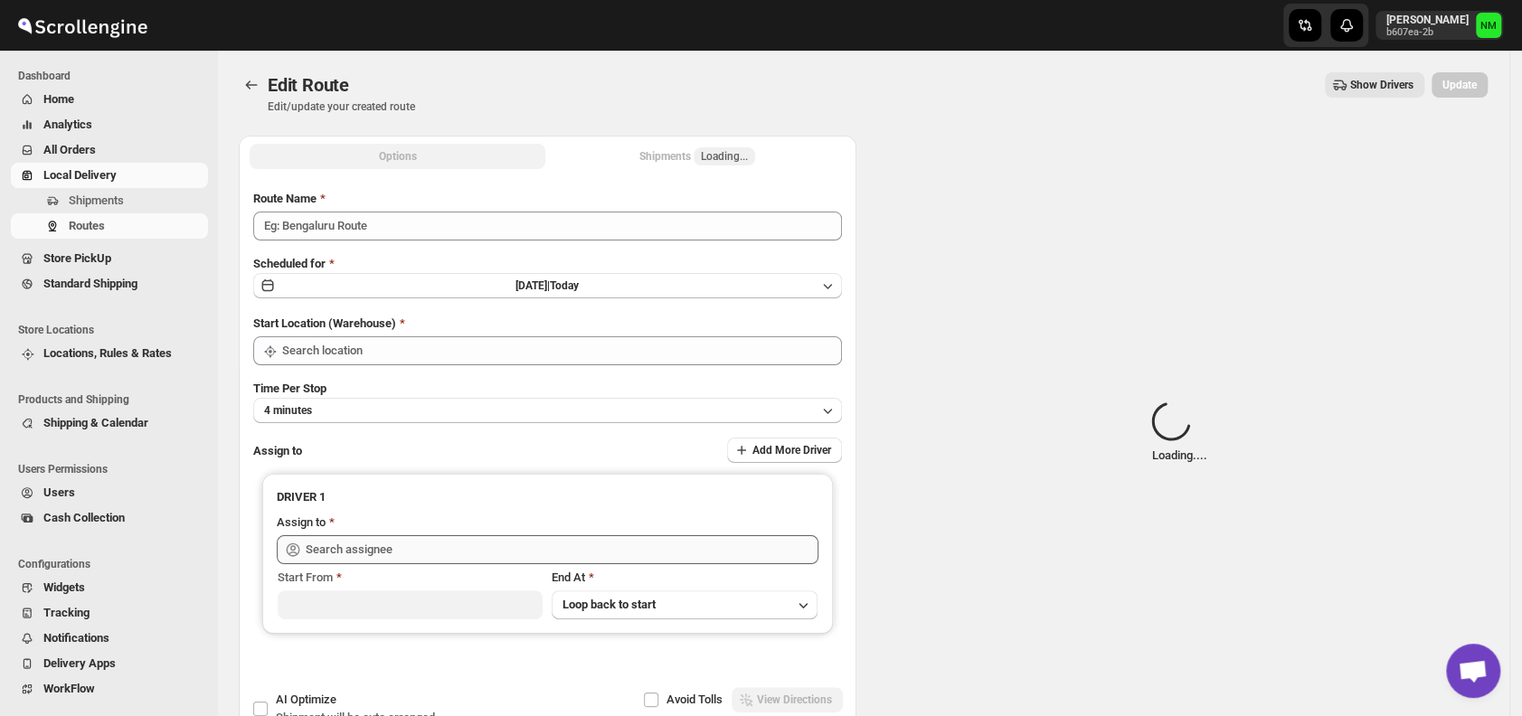
type input "Order no28273"
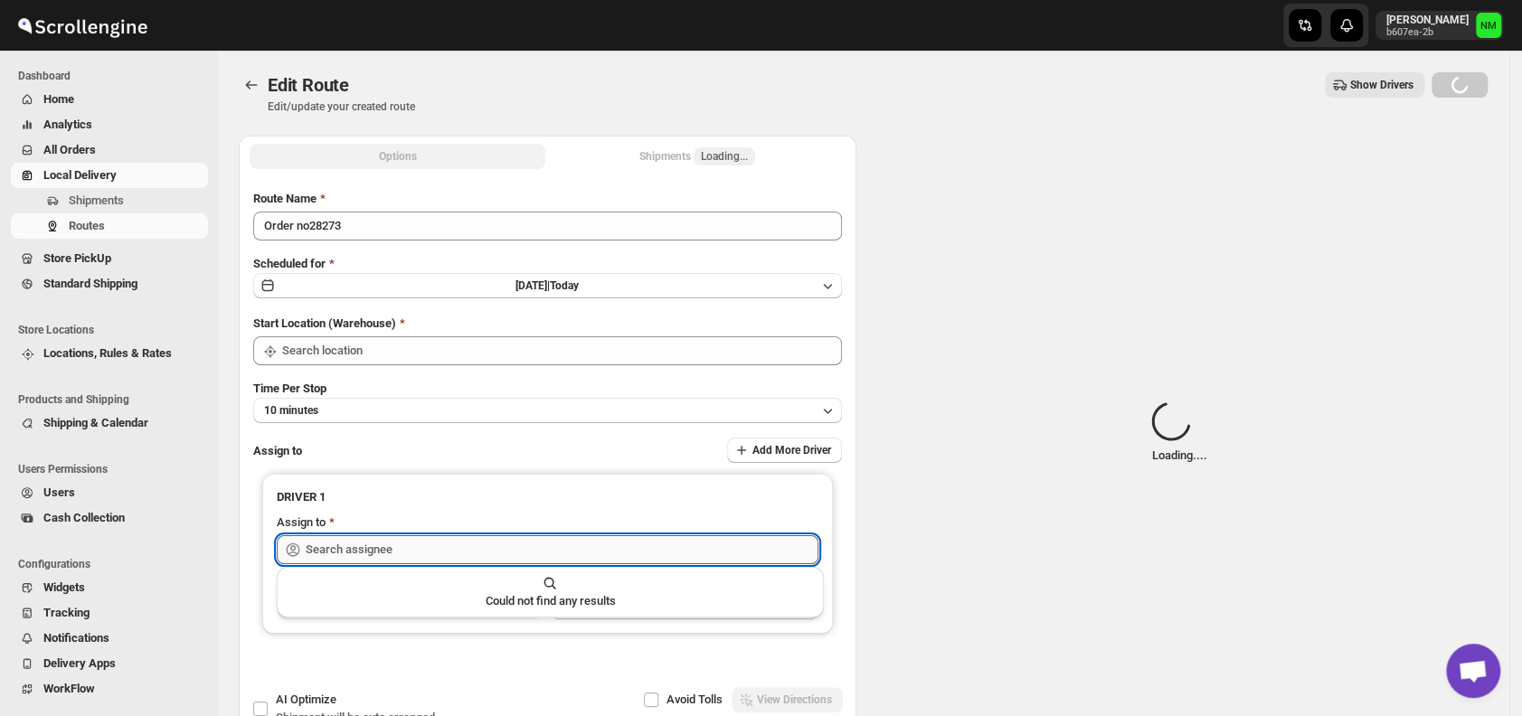
click at [517, 557] on input "text" at bounding box center [562, 549] width 513 height 29
type input "DS01 [GEOGRAPHIC_DATA]"
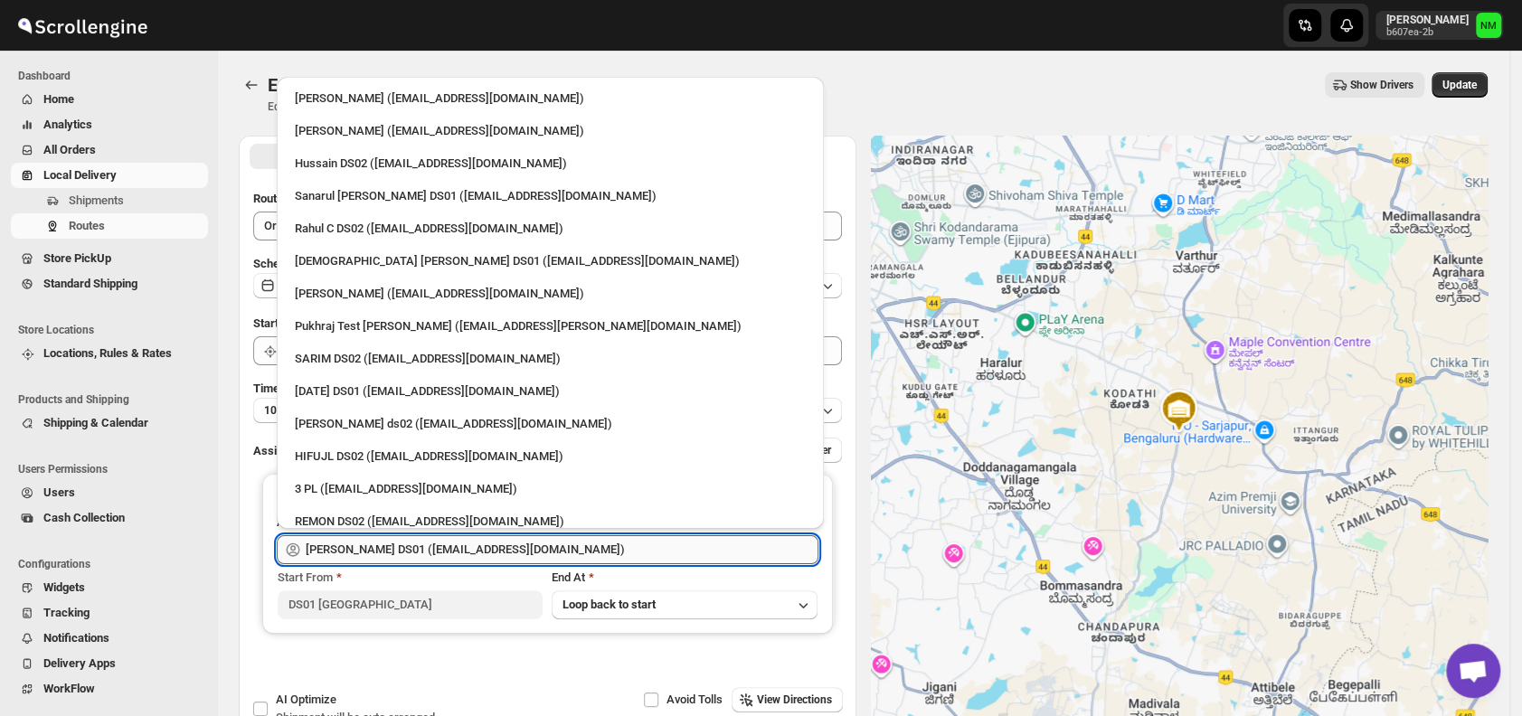
click at [472, 538] on input "[PERSON_NAME] DS01 ([EMAIL_ADDRESS][DOMAIN_NAME])" at bounding box center [562, 549] width 513 height 29
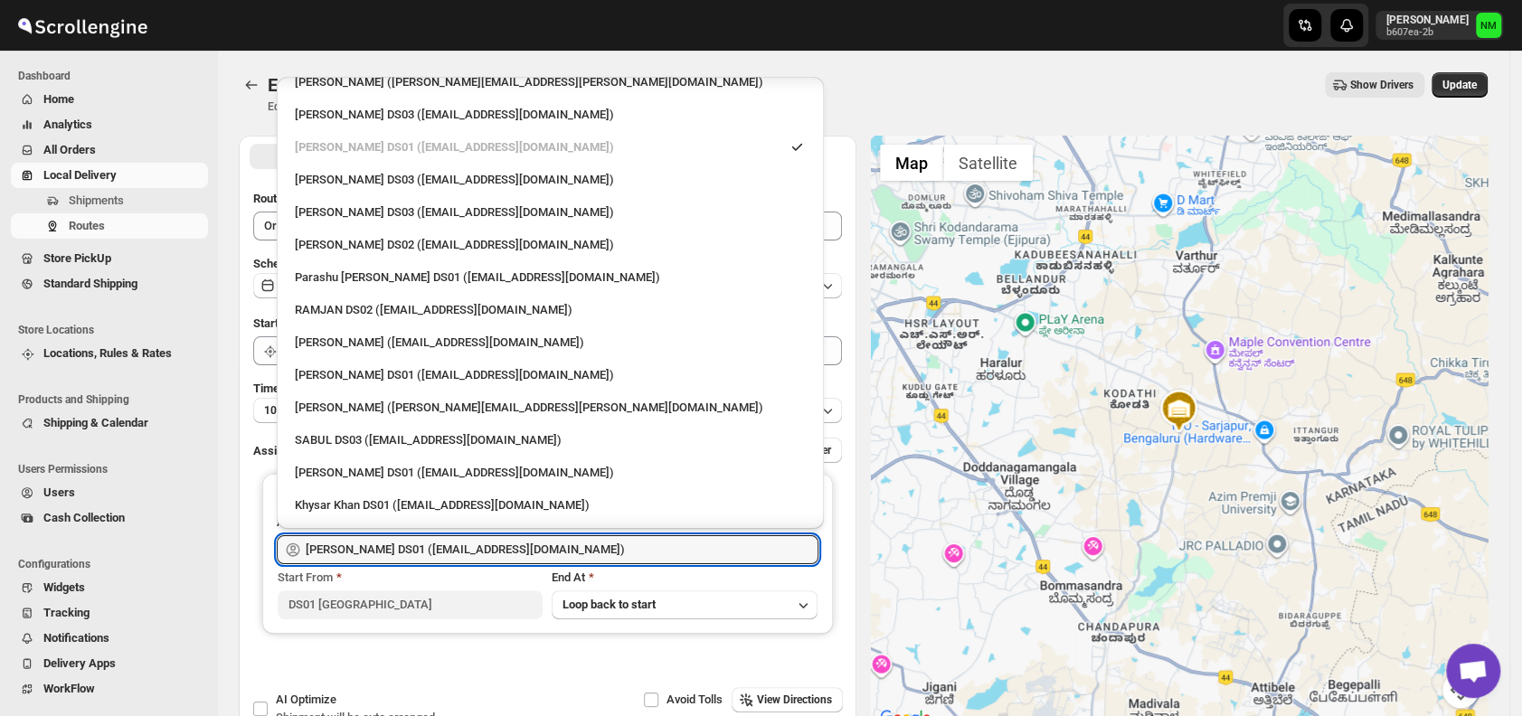
scroll to position [1251, 0]
click at [368, 191] on div "[PERSON_NAME] DS03 ([EMAIL_ADDRESS][DOMAIN_NAME])" at bounding box center [550, 181] width 533 height 29
type input "[PERSON_NAME] DS03 ([EMAIL_ADDRESS][DOMAIN_NAME])"
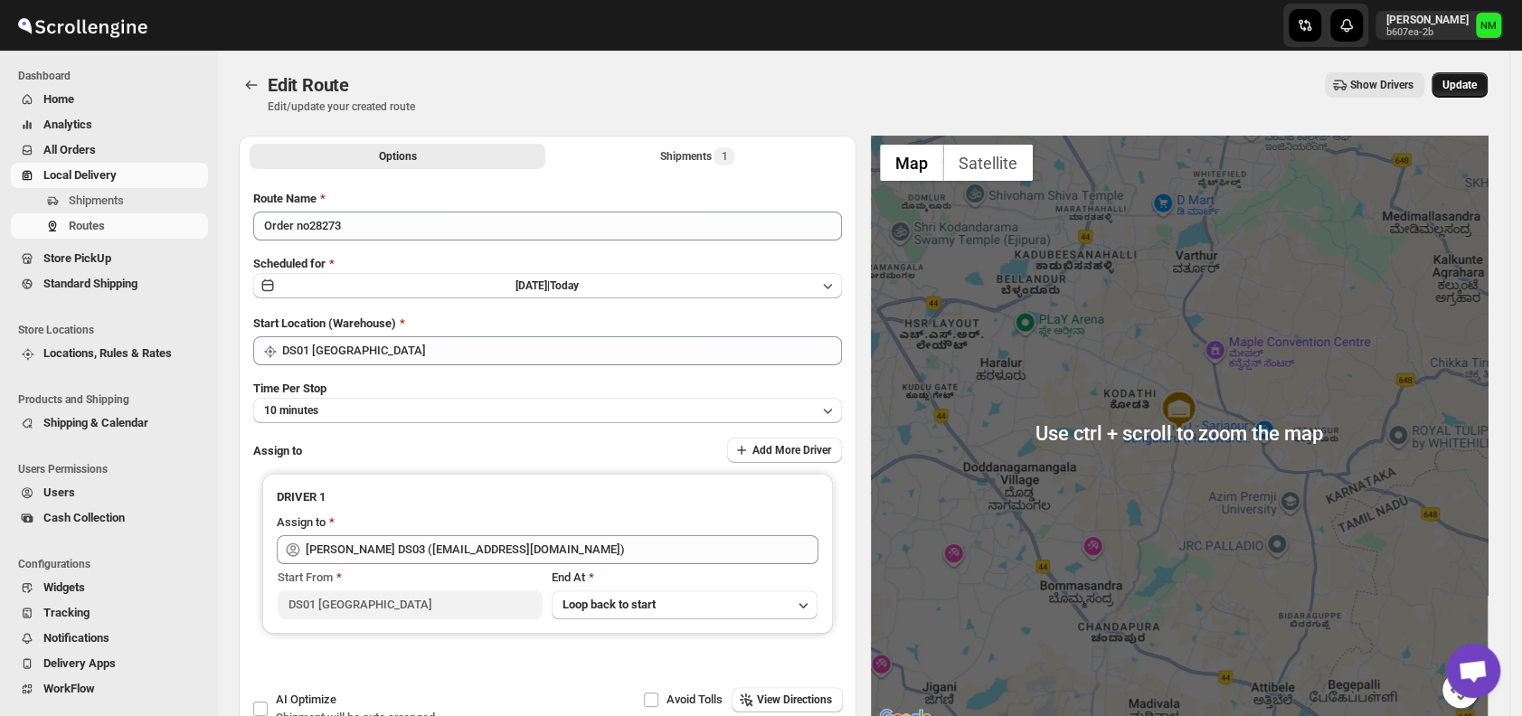
click at [1467, 91] on span "Update" at bounding box center [1459, 85] width 34 height 14
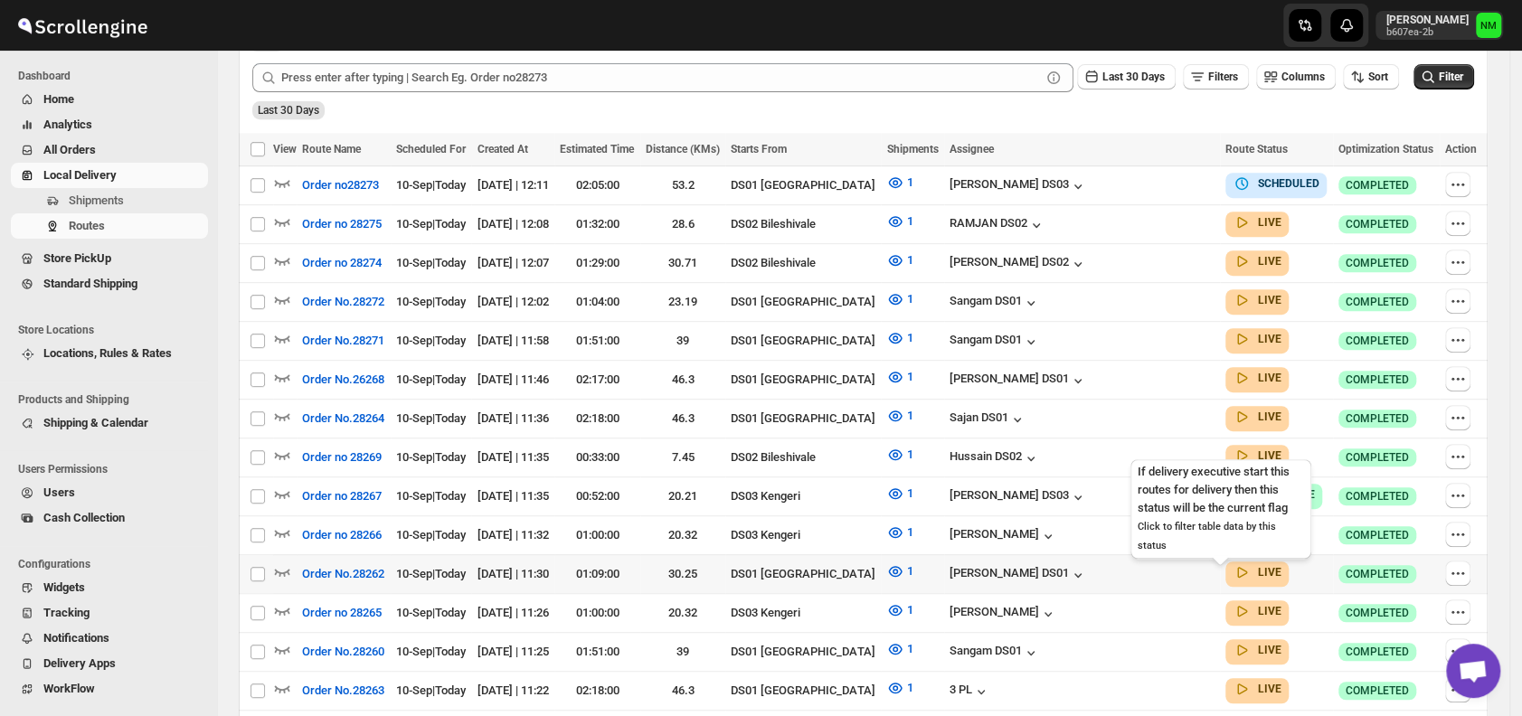
scroll to position [471, 0]
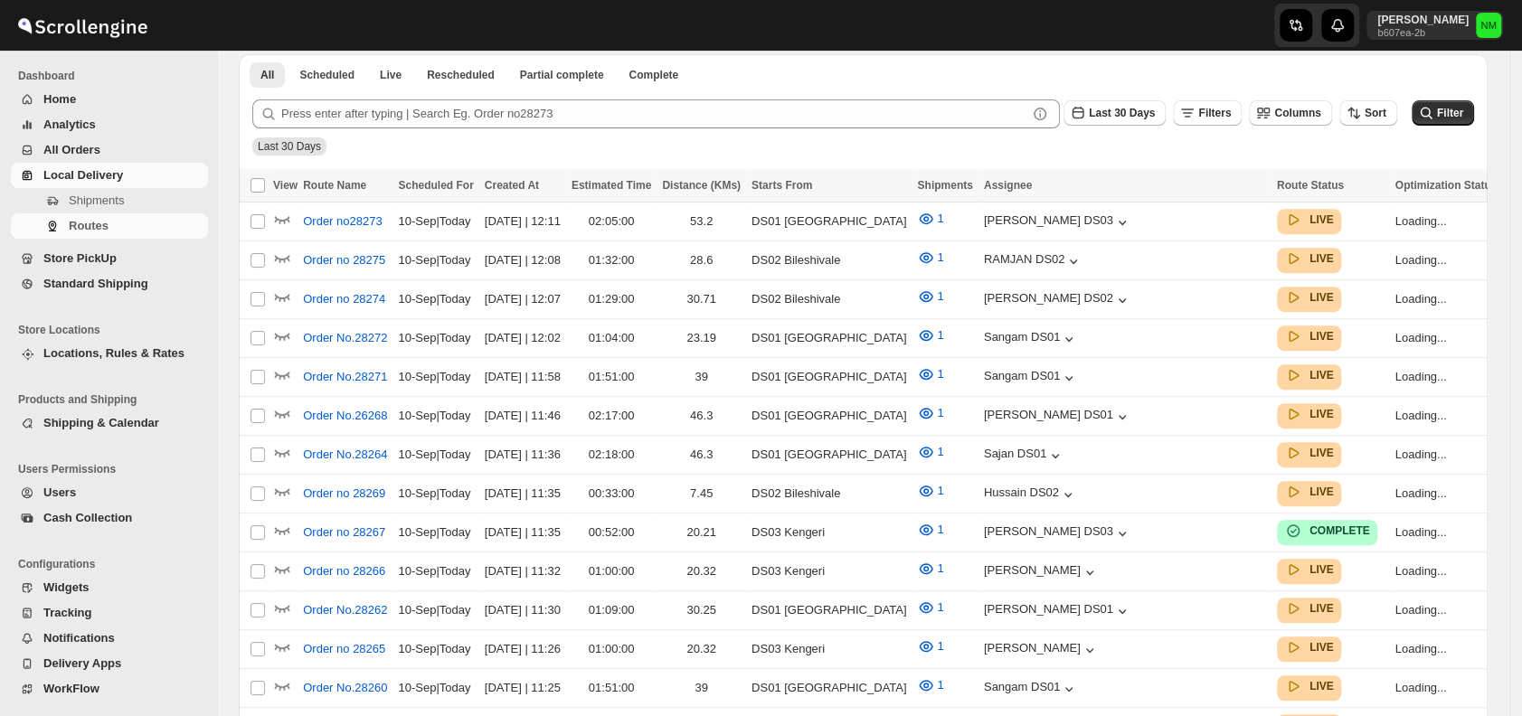
scroll to position [471, 0]
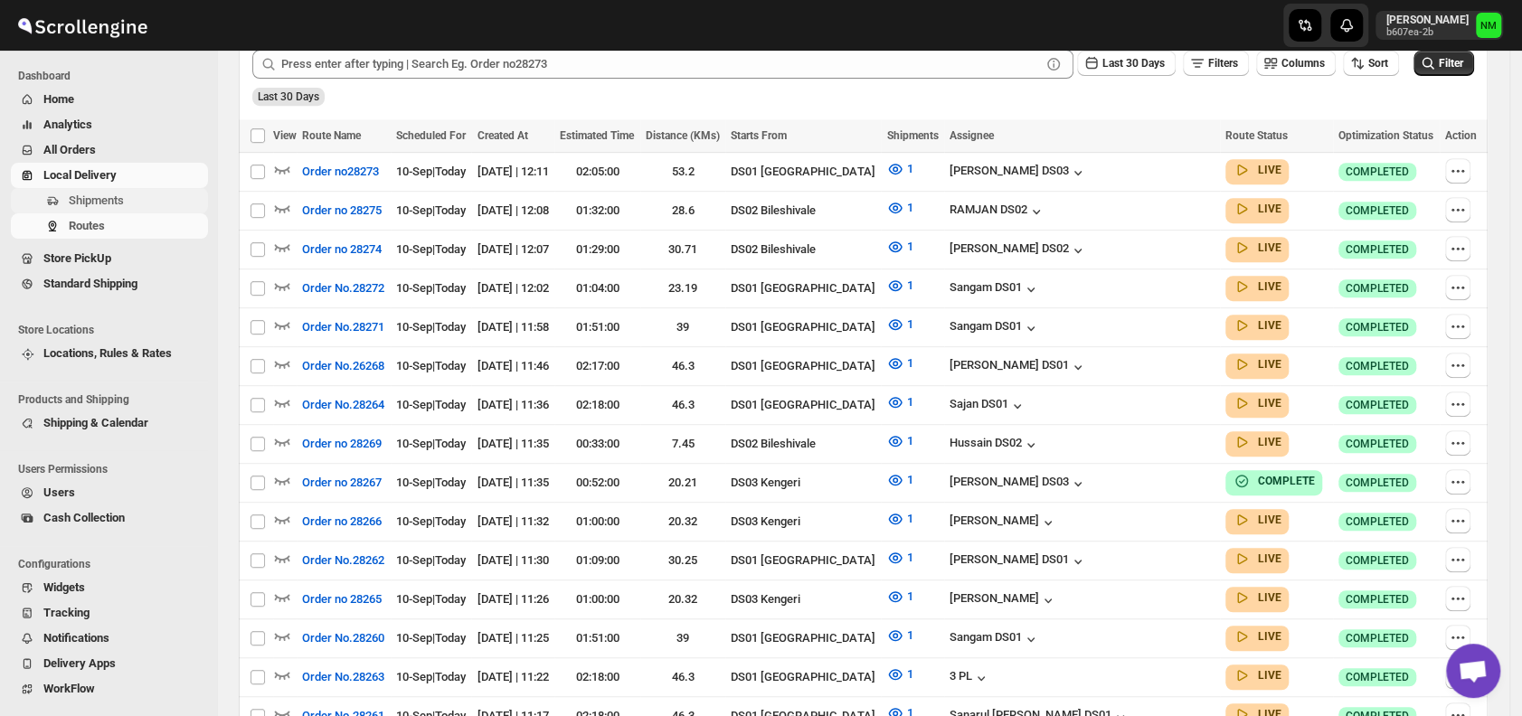
click at [114, 194] on span "Shipments" at bounding box center [96, 201] width 55 height 14
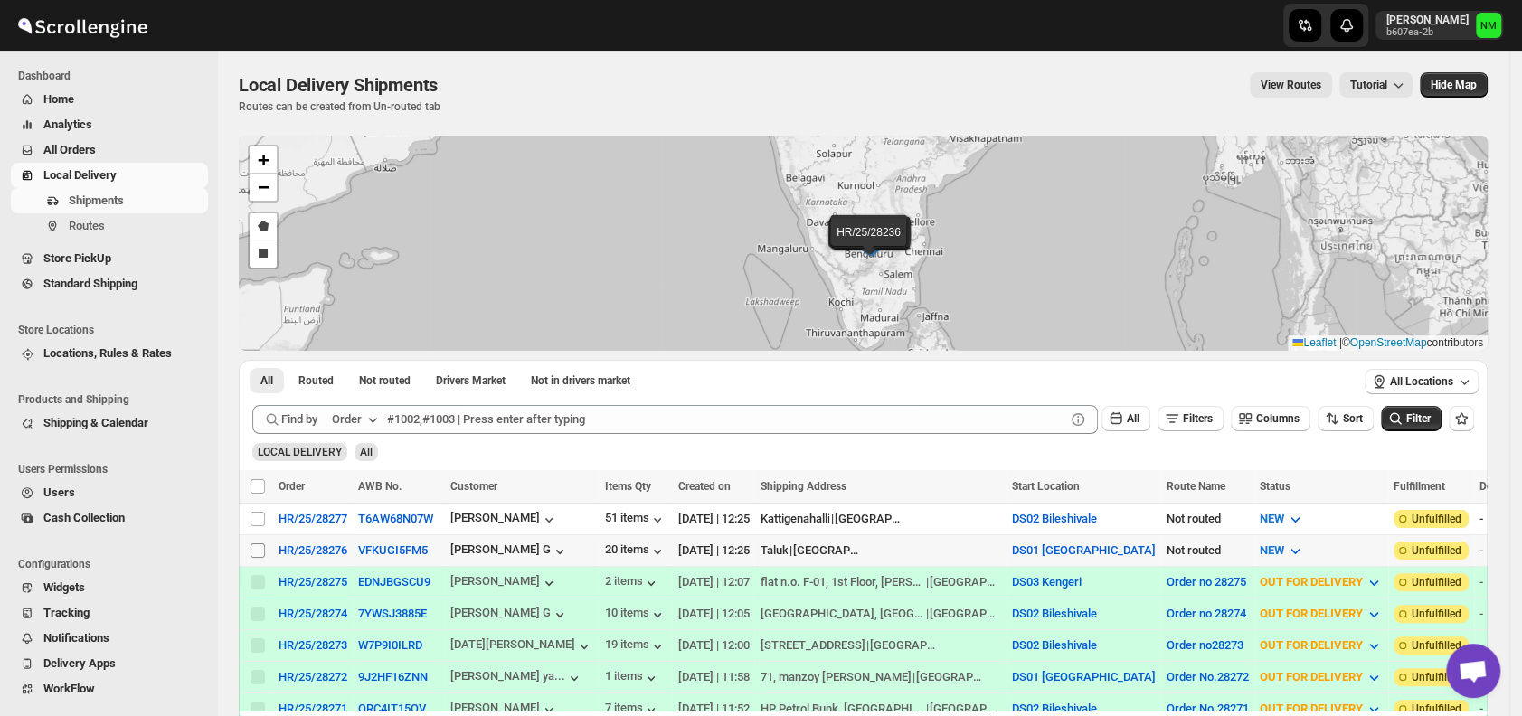
click at [253, 549] on input "Select shipment" at bounding box center [257, 550] width 14 height 14
checkbox input "true"
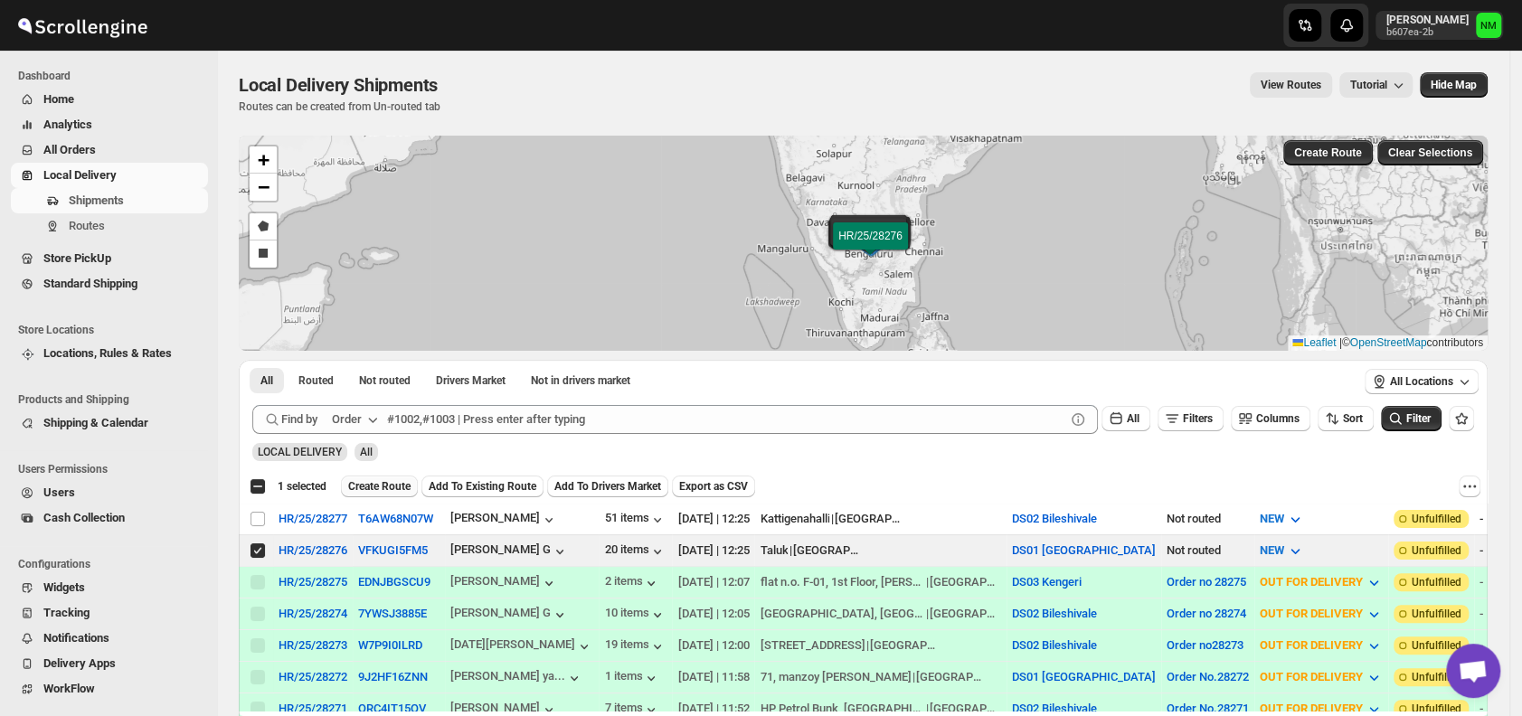
click at [367, 488] on span "Create Route" at bounding box center [379, 486] width 62 height 14
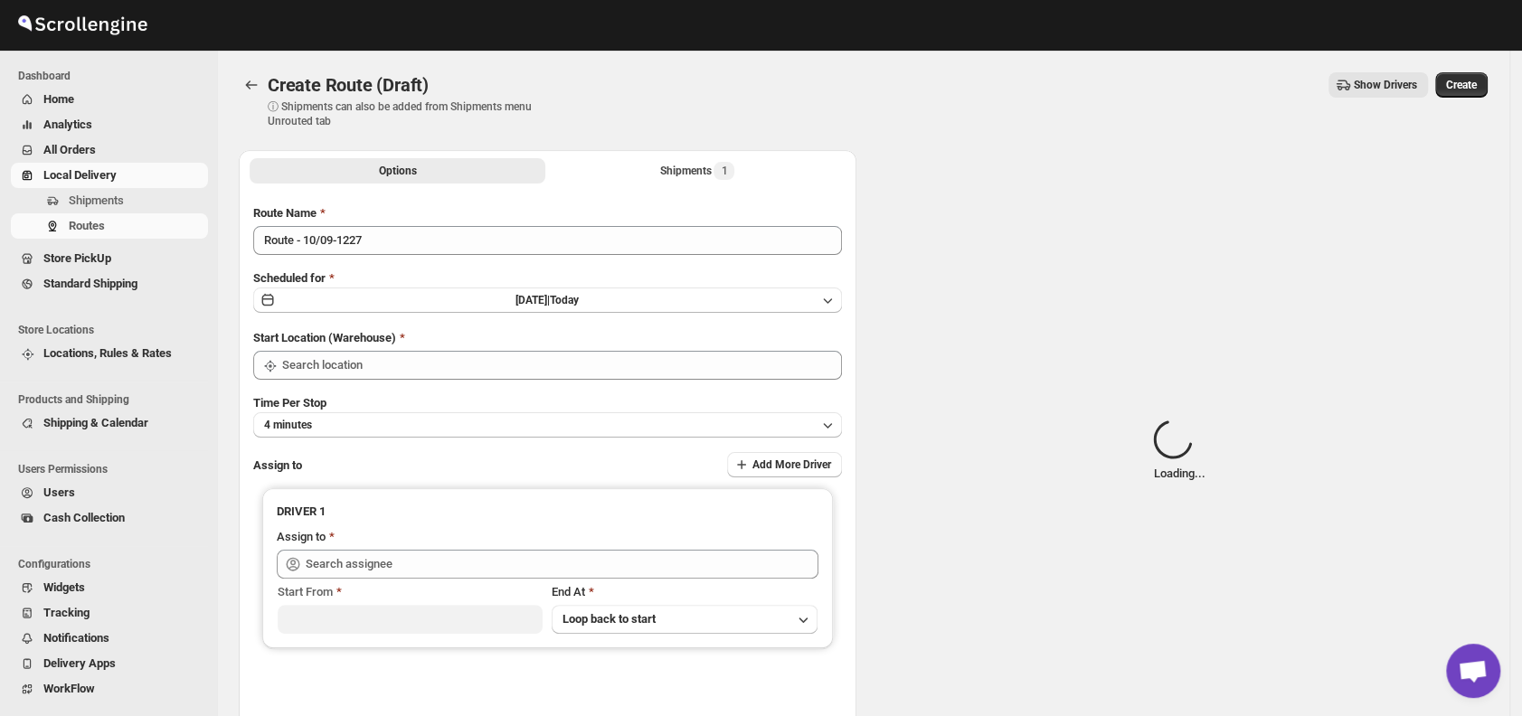
type input "DS01 [GEOGRAPHIC_DATA]"
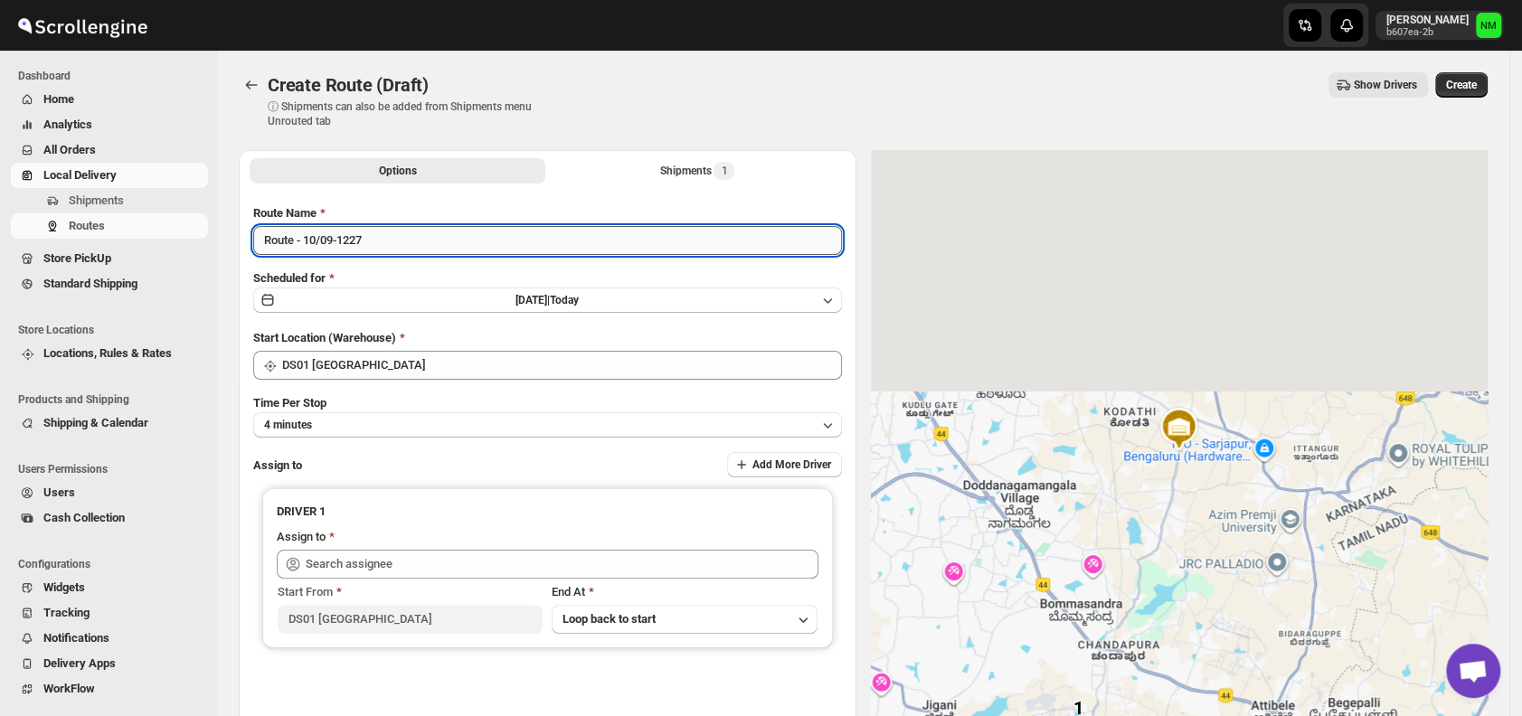
click at [413, 243] on input "Route - 10/09-1227" at bounding box center [547, 240] width 589 height 29
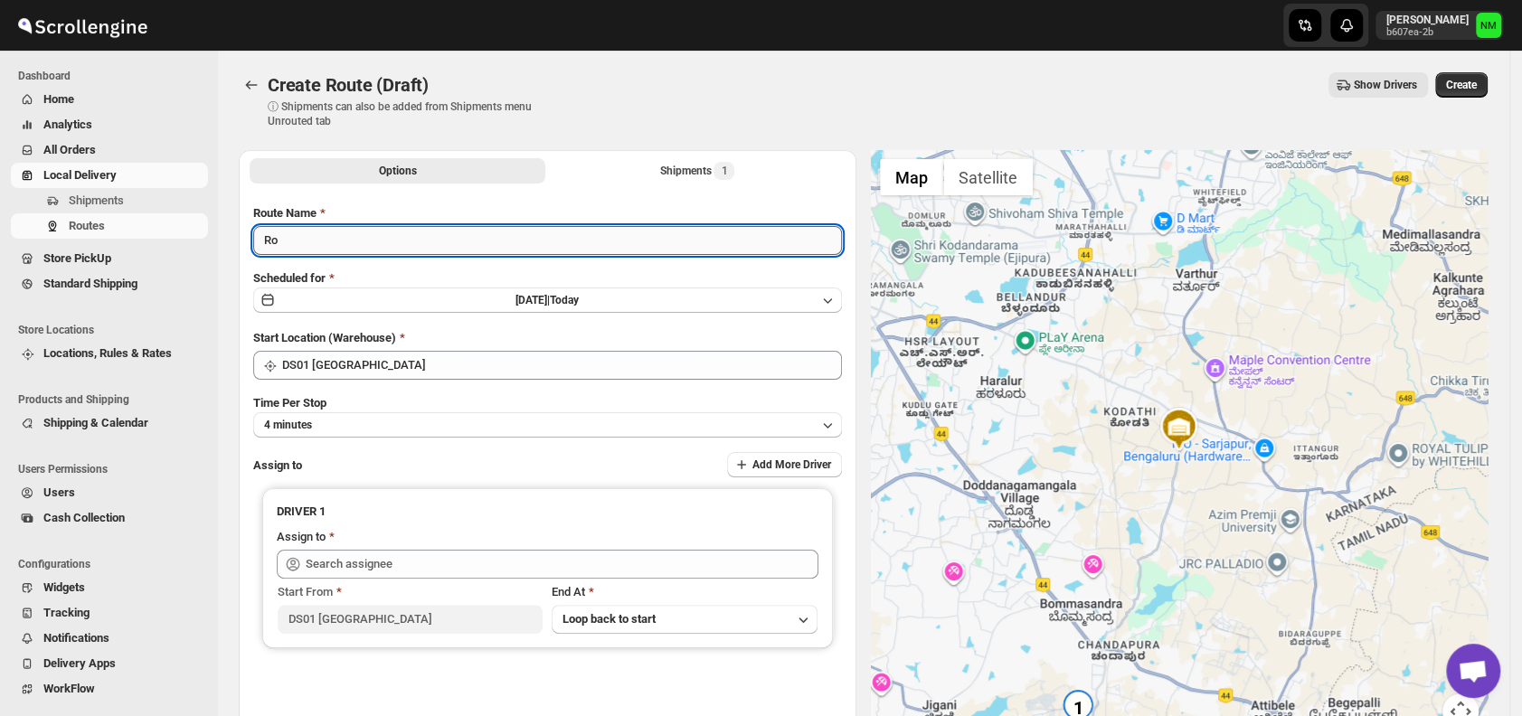
type input "R"
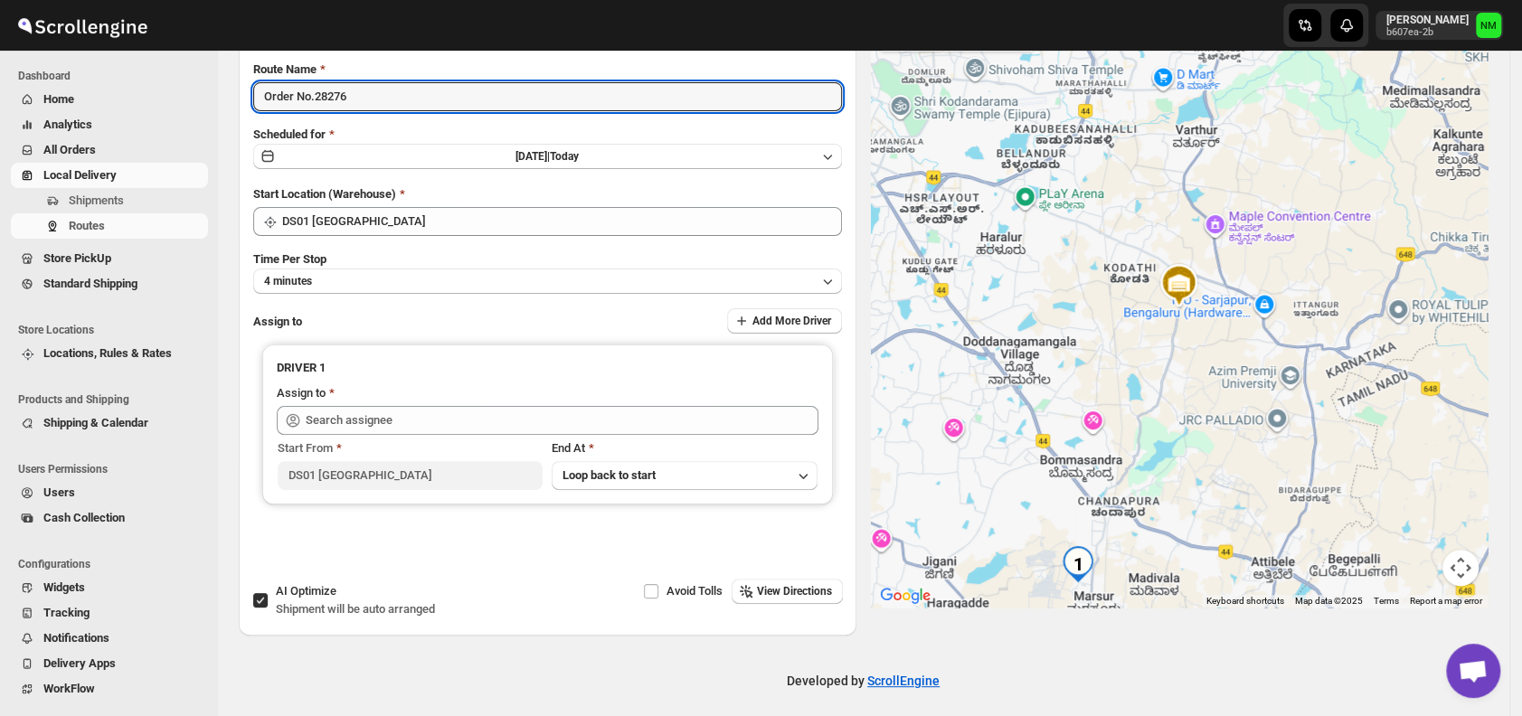
scroll to position [145, 0]
type input "Order No.28276"
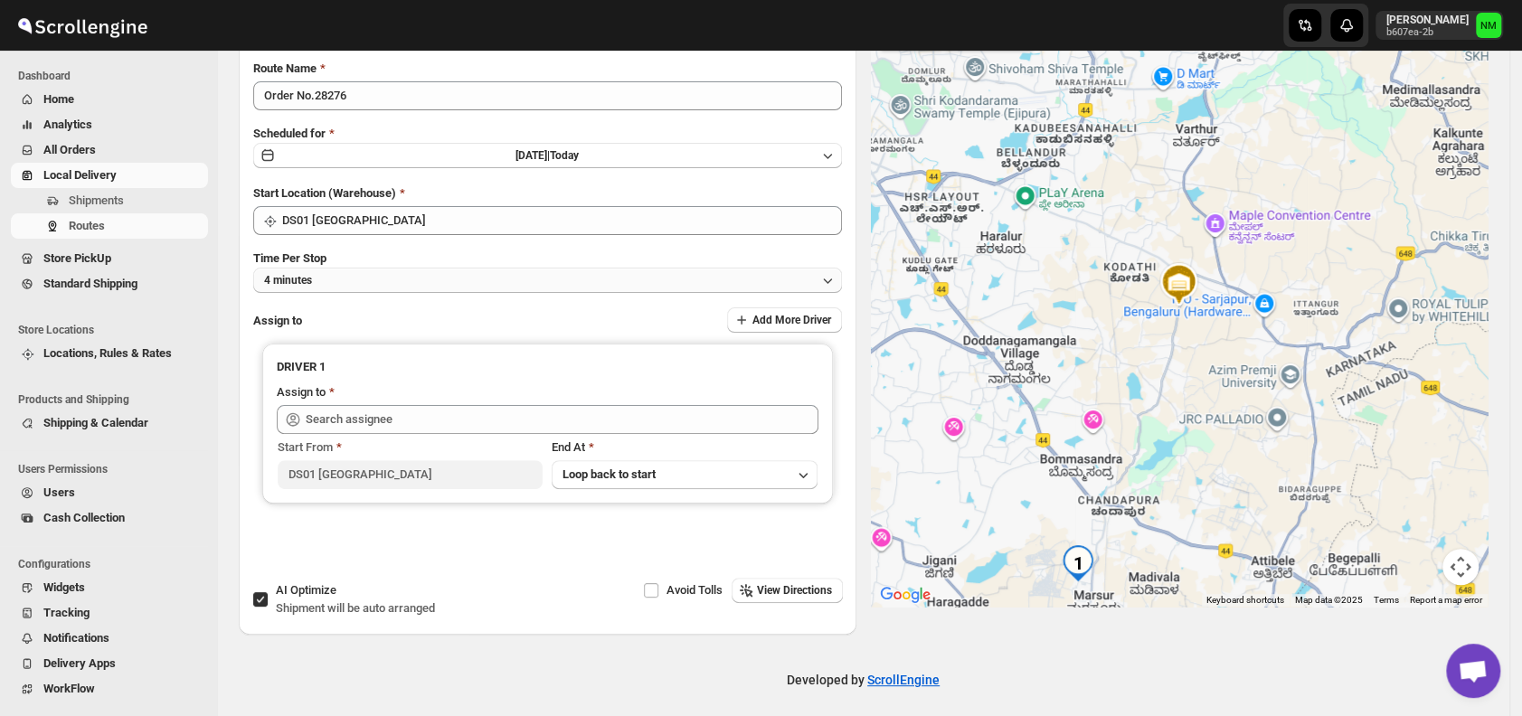
click at [382, 289] on button "4 minutes" at bounding box center [547, 280] width 589 height 25
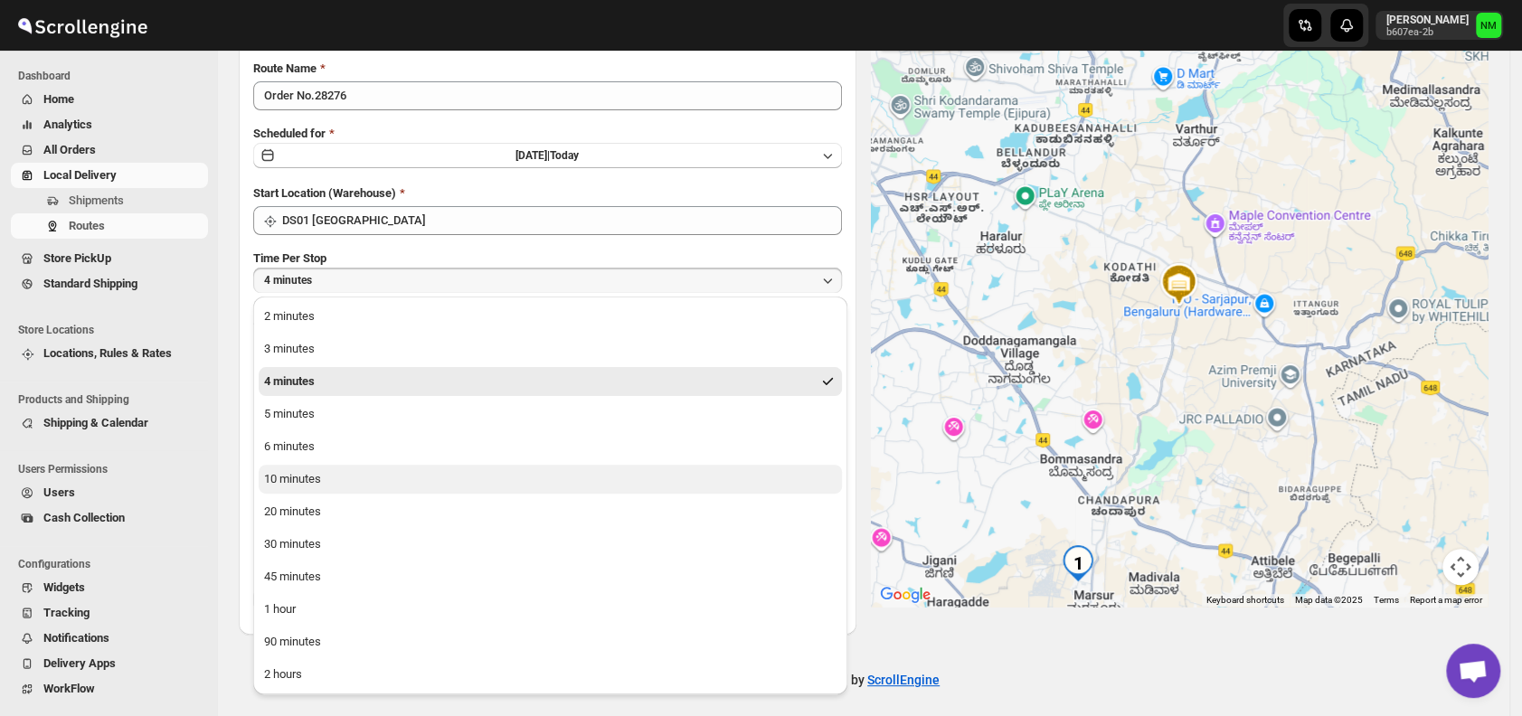
click at [331, 485] on button "10 minutes" at bounding box center [550, 479] width 583 height 29
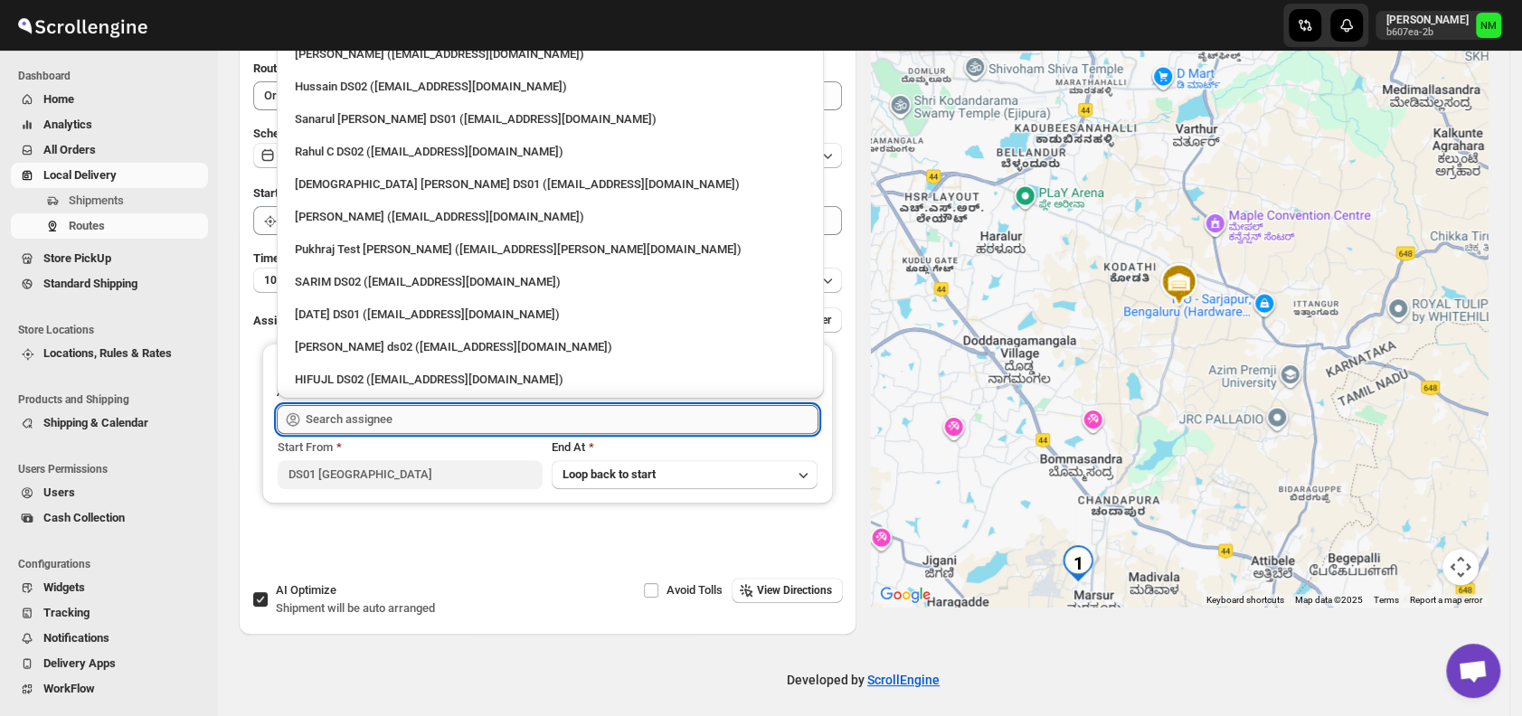
click at [430, 427] on input "text" at bounding box center [562, 419] width 513 height 29
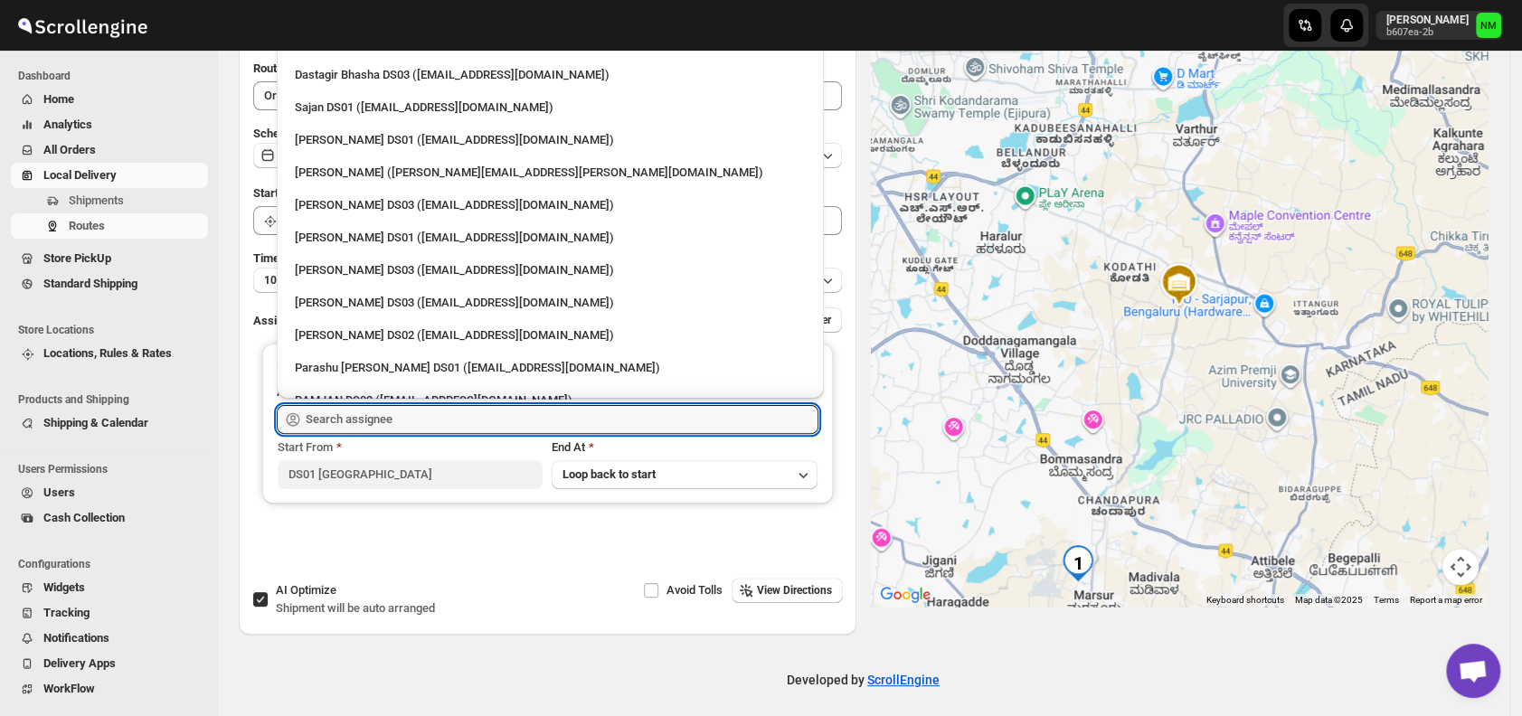
scroll to position [1598, 0]
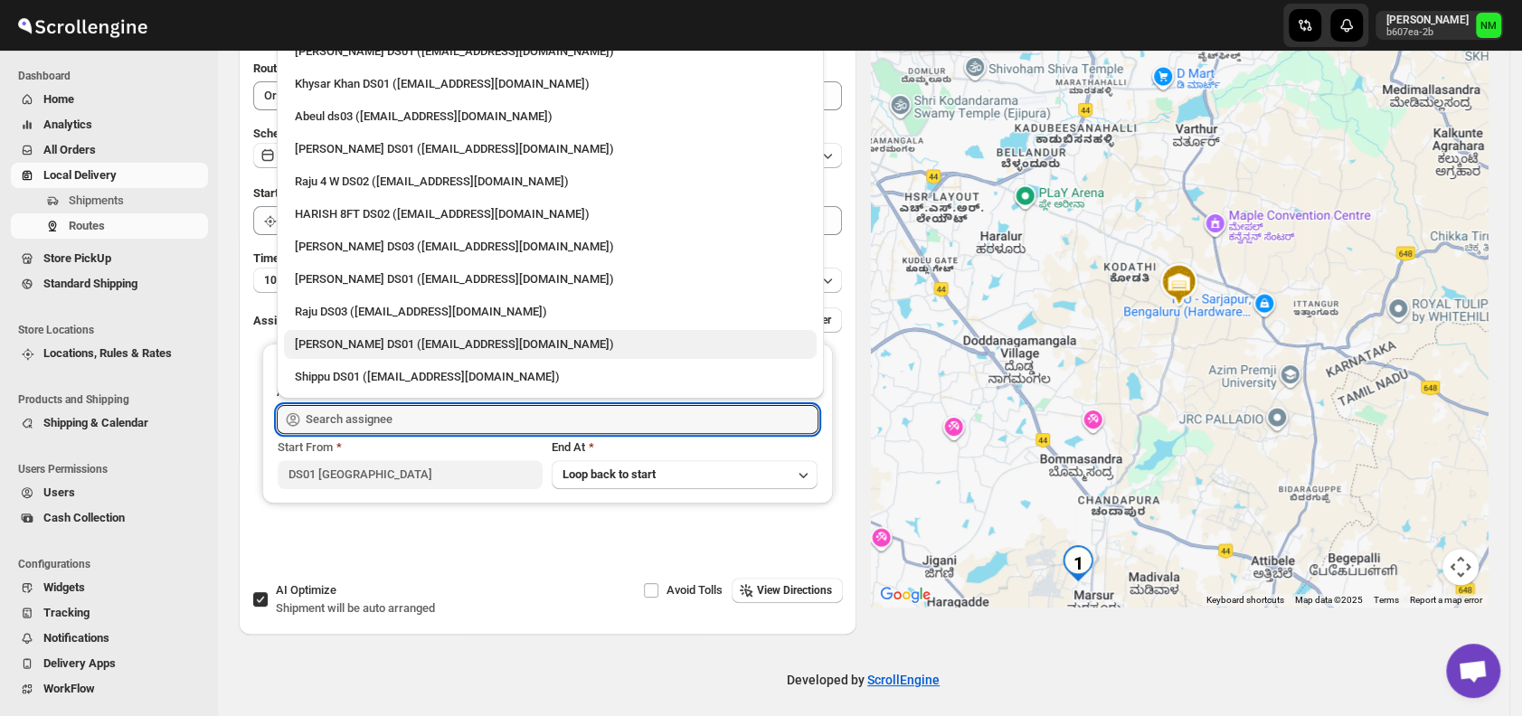
click at [394, 347] on div "[PERSON_NAME] DS01 ([EMAIL_ADDRESS][DOMAIN_NAME])" at bounding box center [550, 344] width 511 height 18
type input "[PERSON_NAME] DS01 ([EMAIL_ADDRESS][DOMAIN_NAME])"
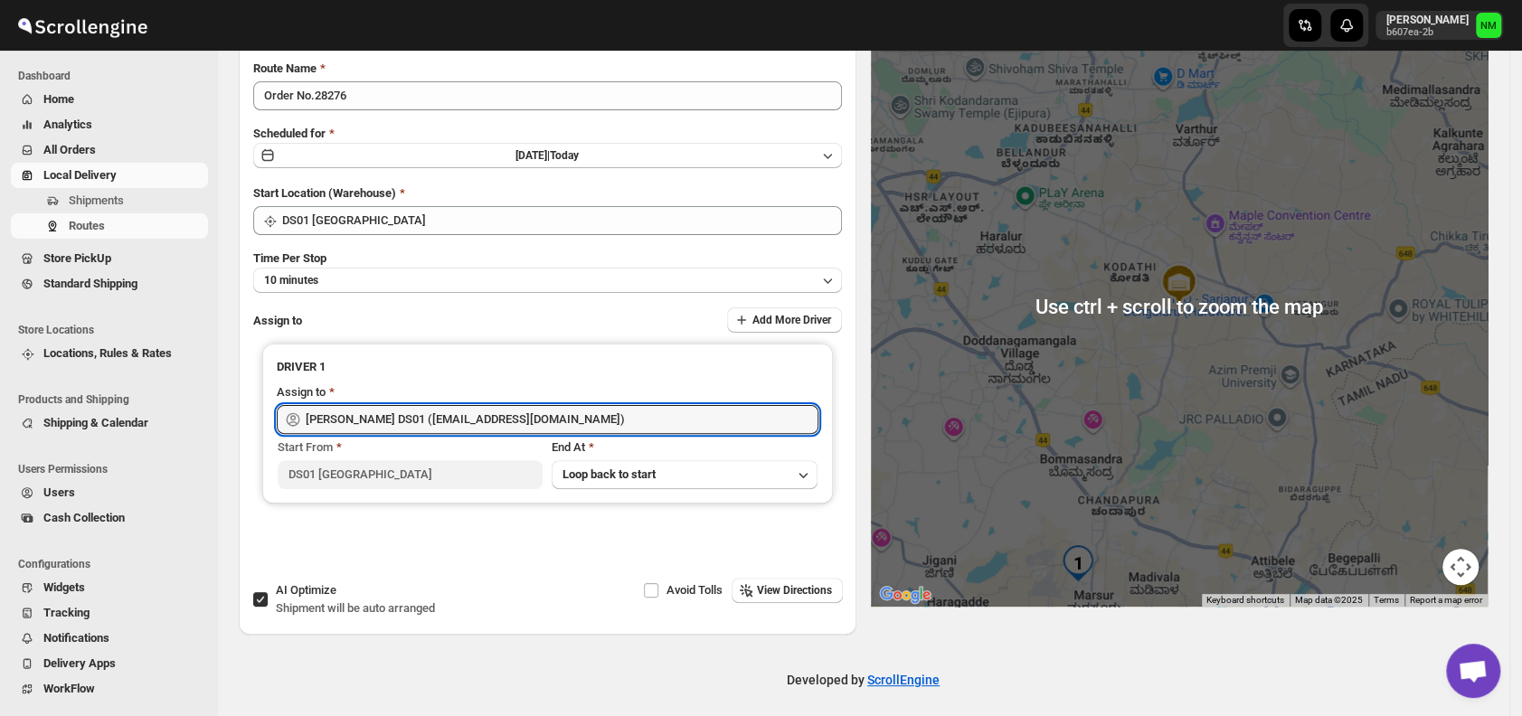
scroll to position [0, 0]
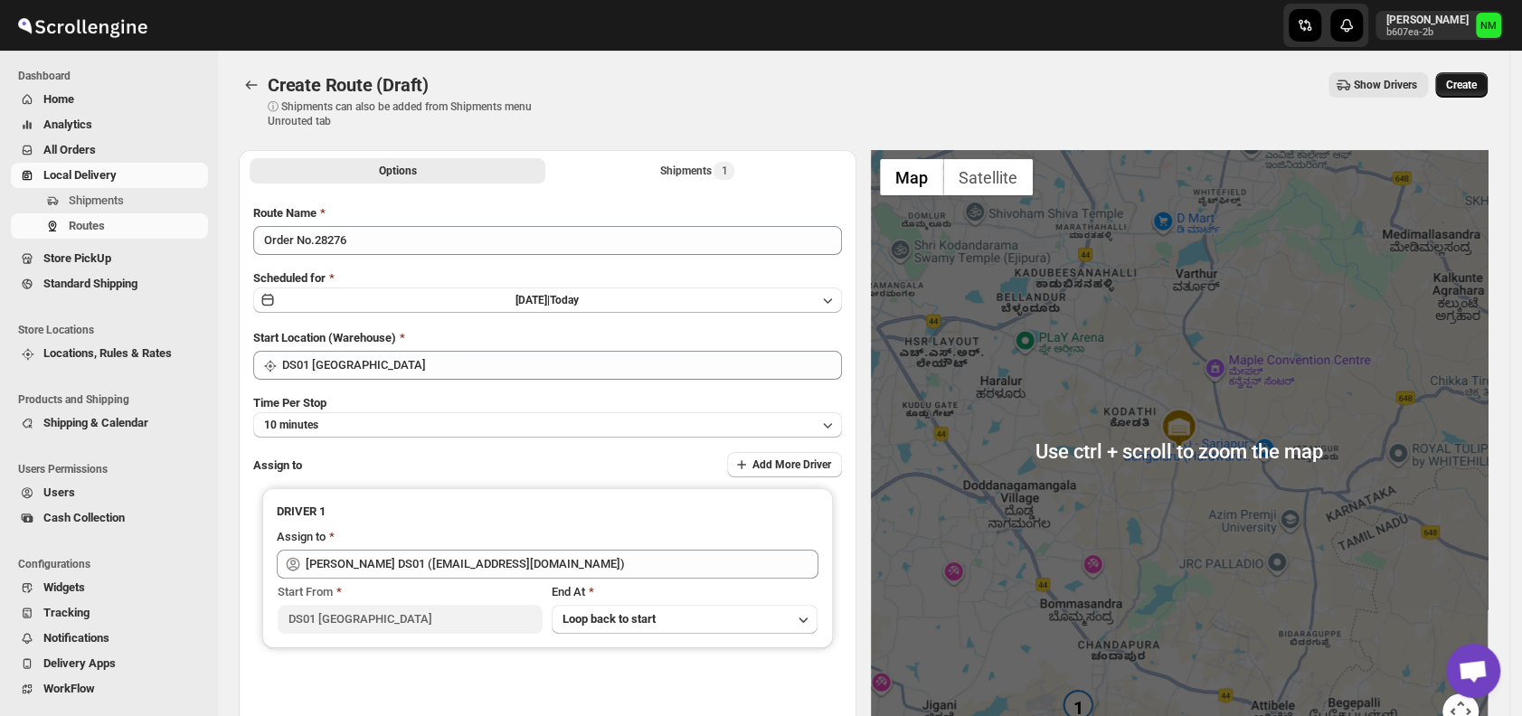
click at [1482, 77] on button "Create" at bounding box center [1461, 84] width 52 height 25
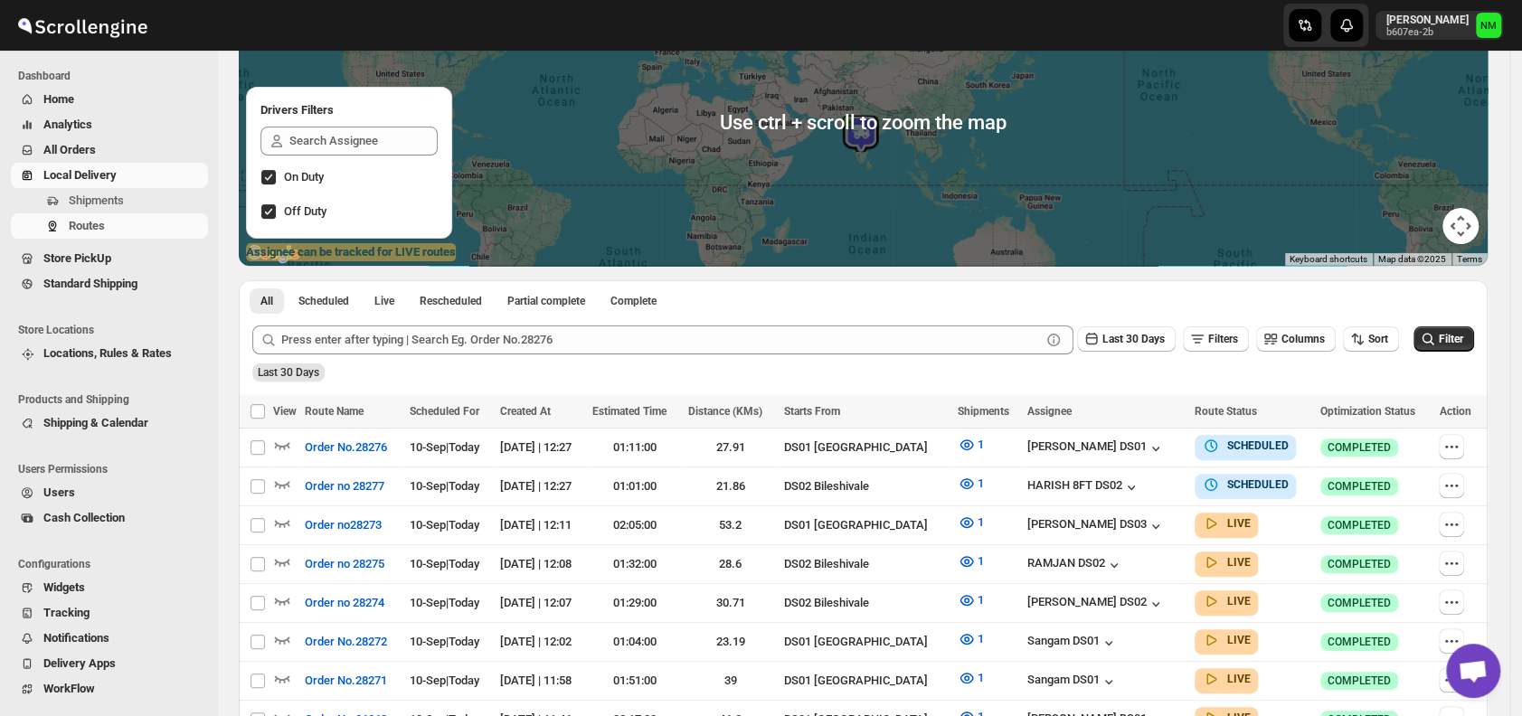
scroll to position [197, 0]
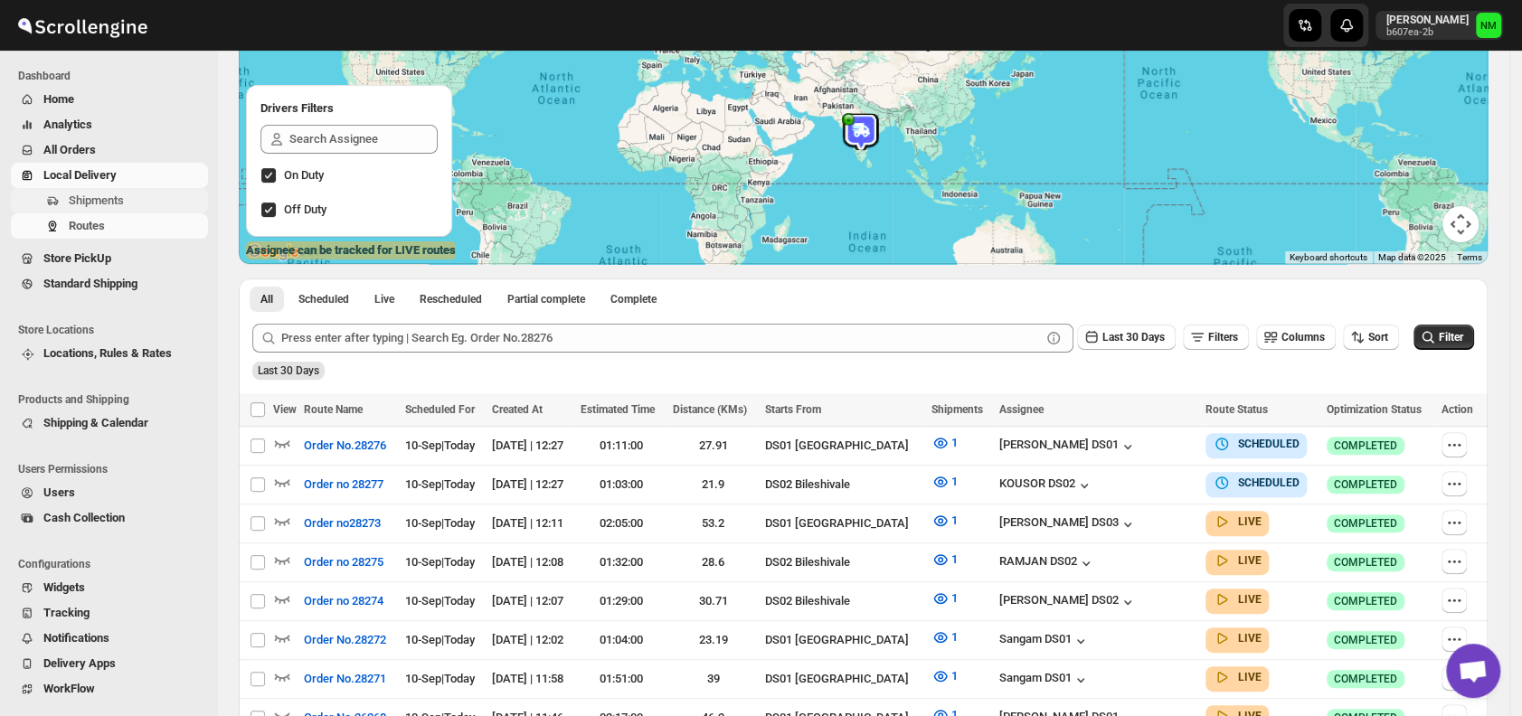
click at [142, 201] on span "Shipments" at bounding box center [137, 201] width 136 height 18
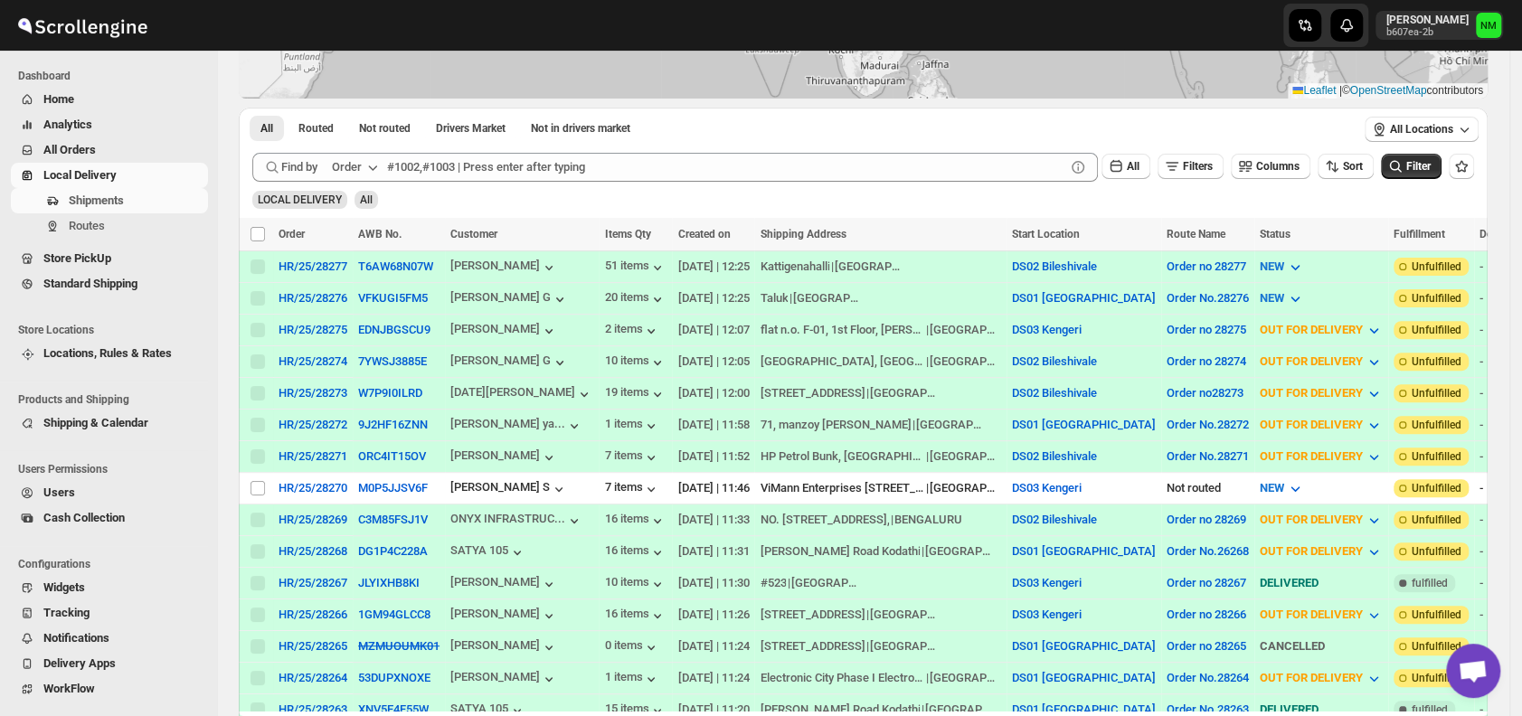
scroll to position [254, 0]
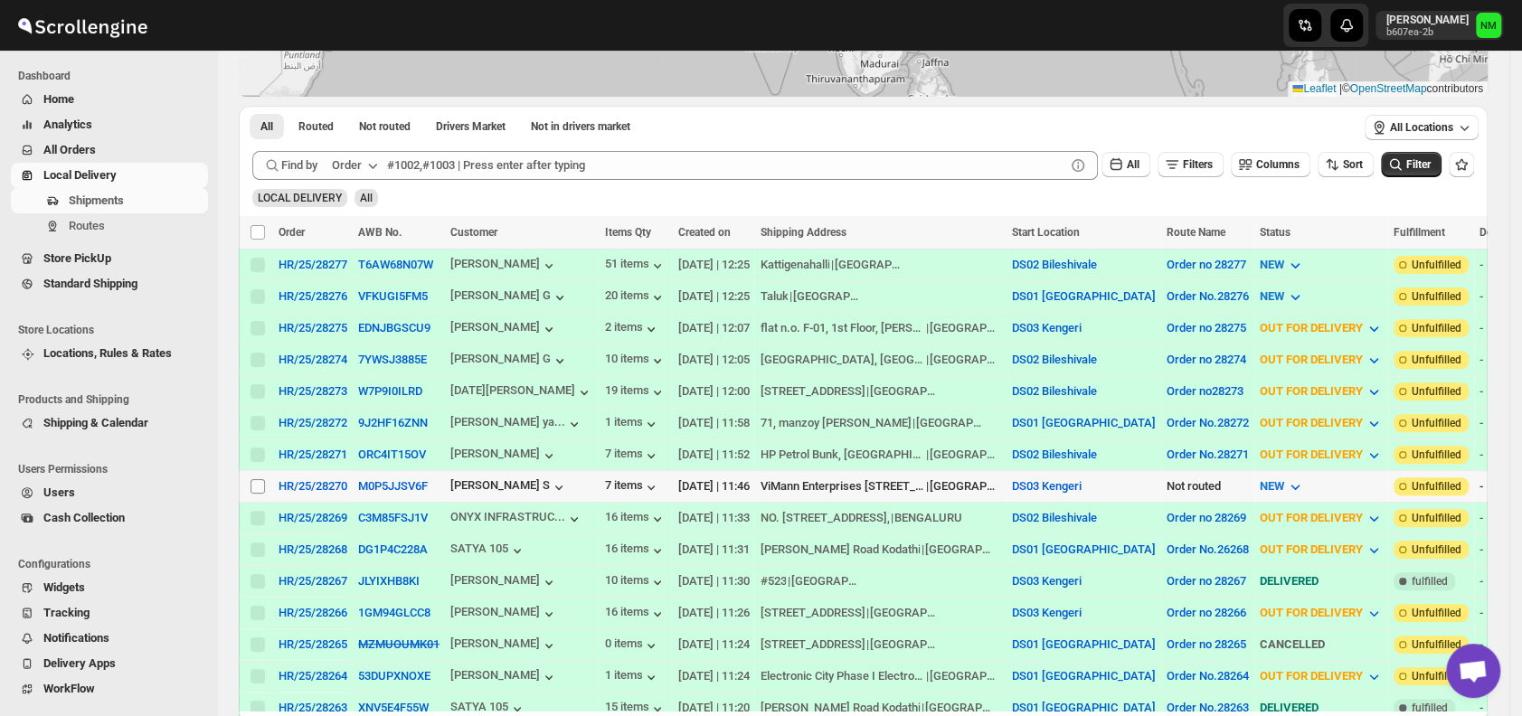
click at [255, 479] on input "Select shipment" at bounding box center [257, 486] width 14 height 14
checkbox input "true"
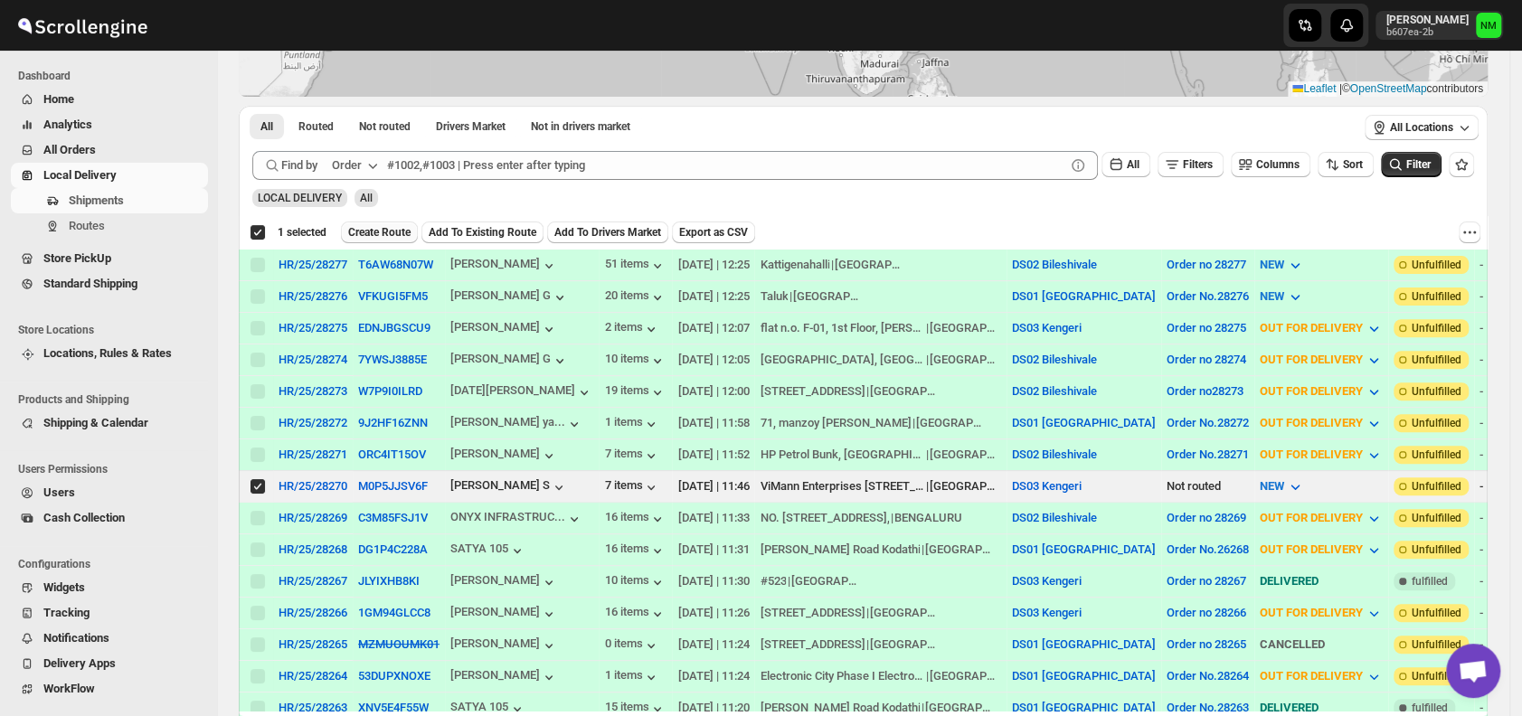
click at [373, 230] on span "Create Route" at bounding box center [379, 232] width 62 height 14
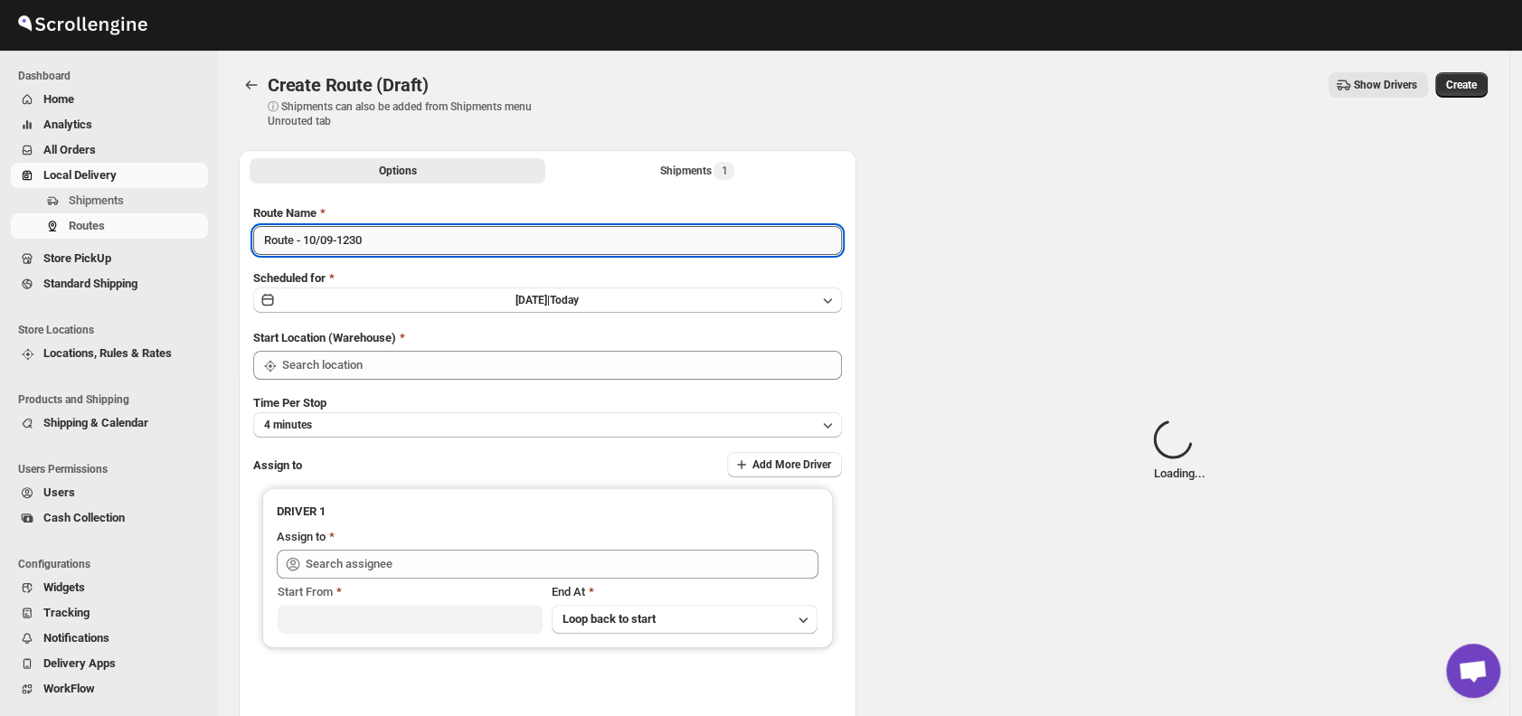
type input "DS03 Kengeri"
click at [388, 249] on input "Route - 10/09-1230" at bounding box center [547, 240] width 589 height 29
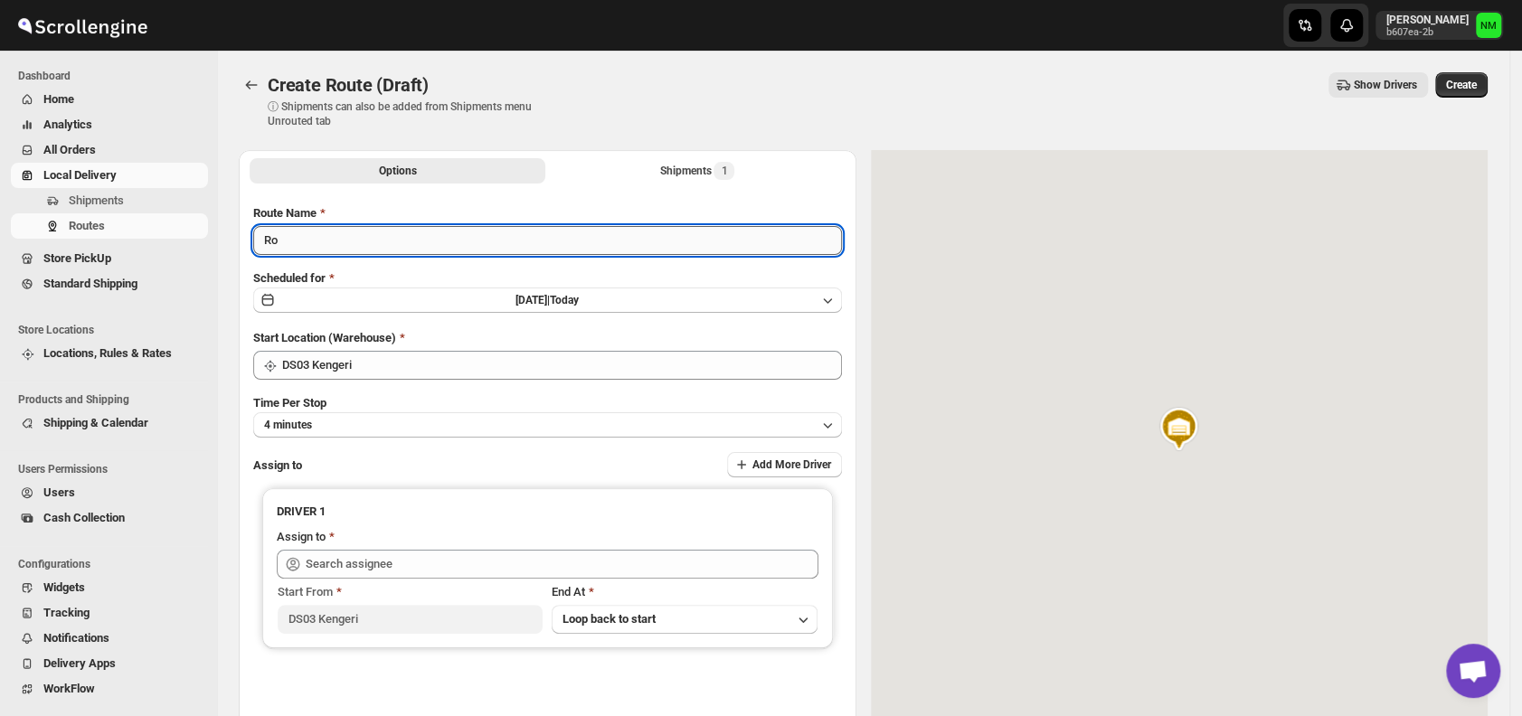
type input "R"
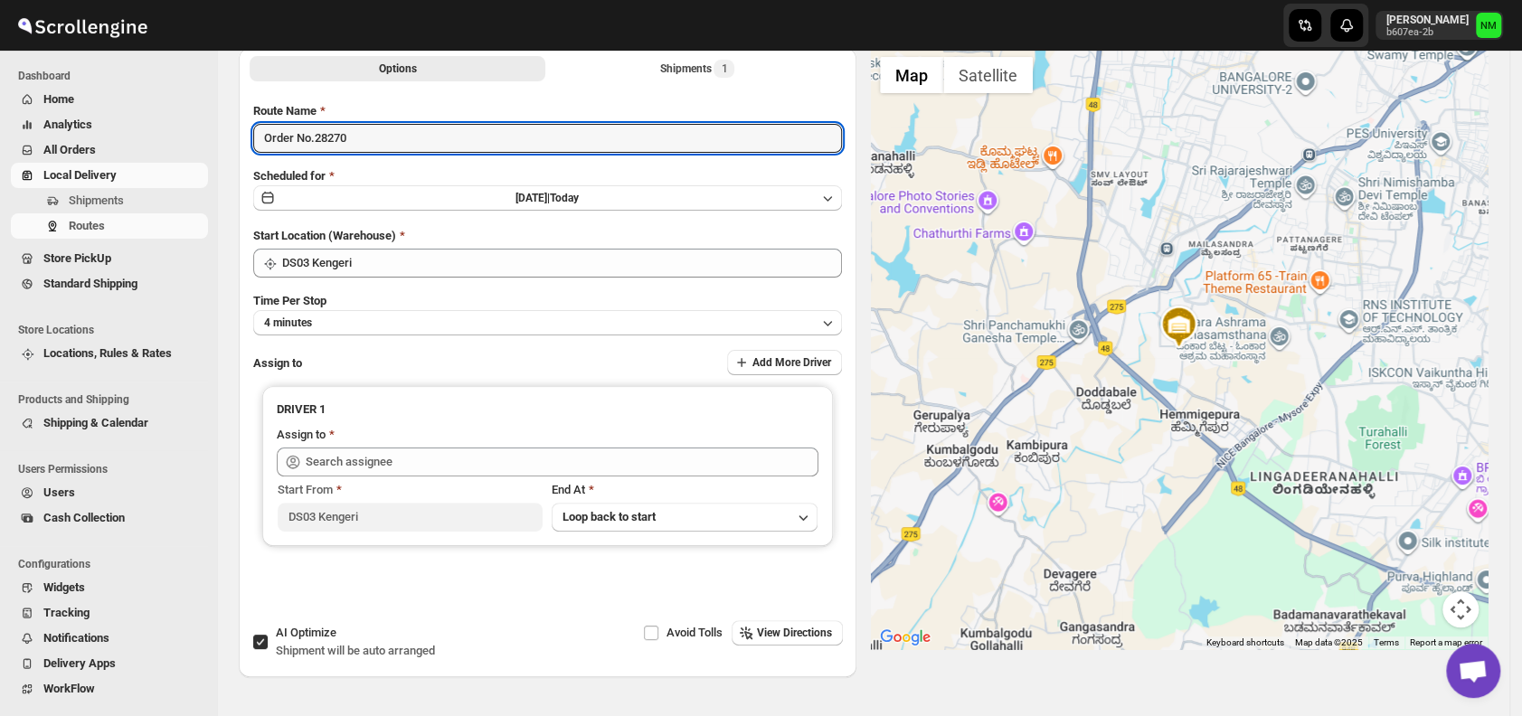
scroll to position [116, 0]
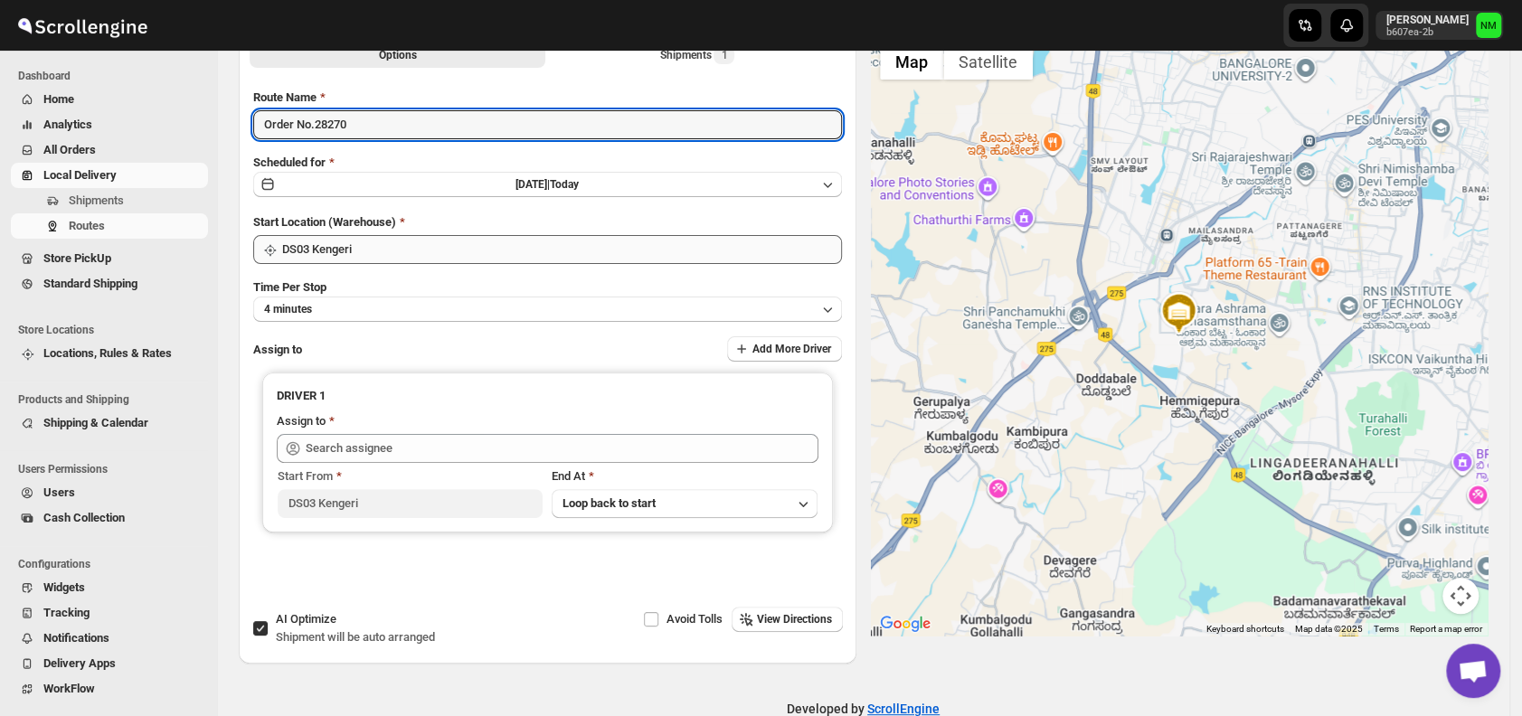
type input "Order No.28270"
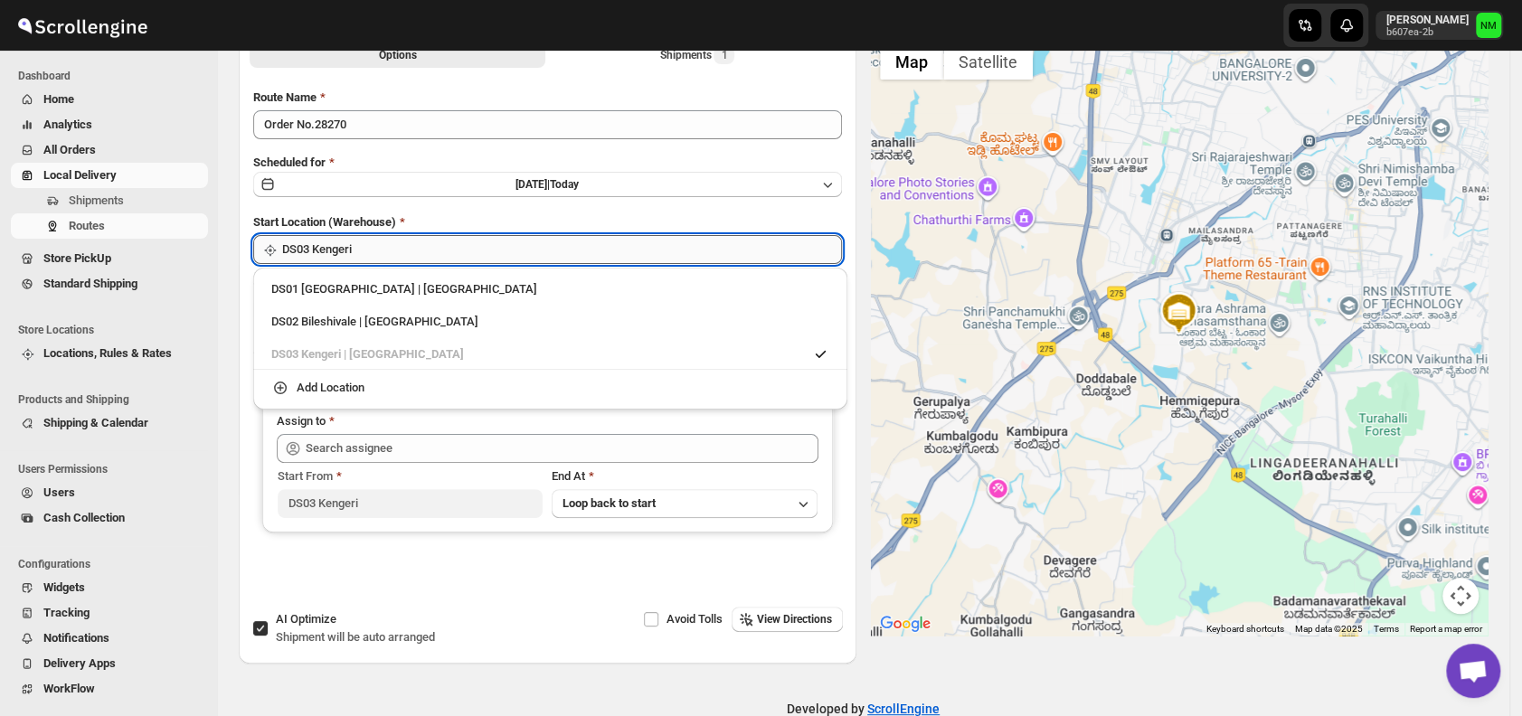
click at [431, 256] on input "DS03 Kengeri" at bounding box center [562, 249] width 560 height 29
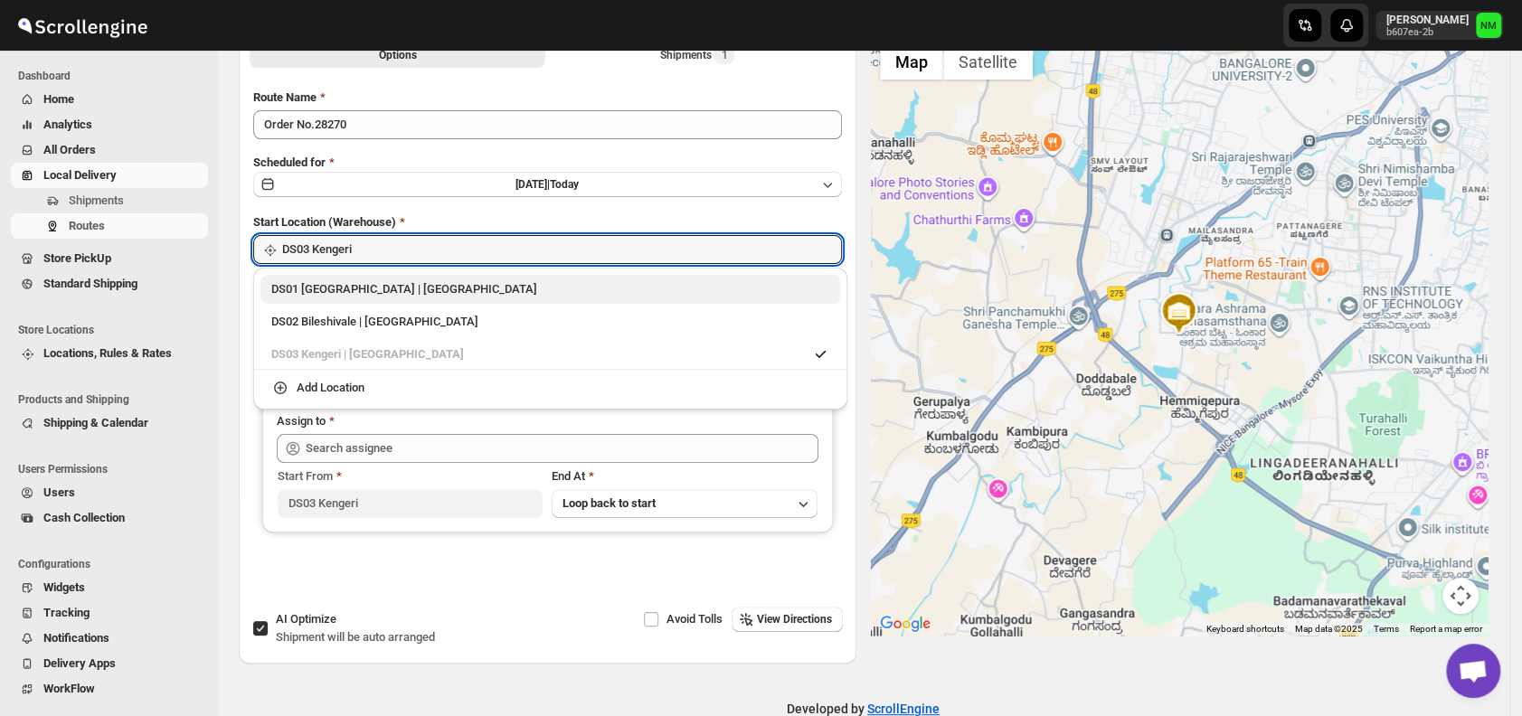
click at [287, 296] on div "DS01 Sarjapur | Bengaluru" at bounding box center [550, 289] width 558 height 18
type input "DS01 [GEOGRAPHIC_DATA]"
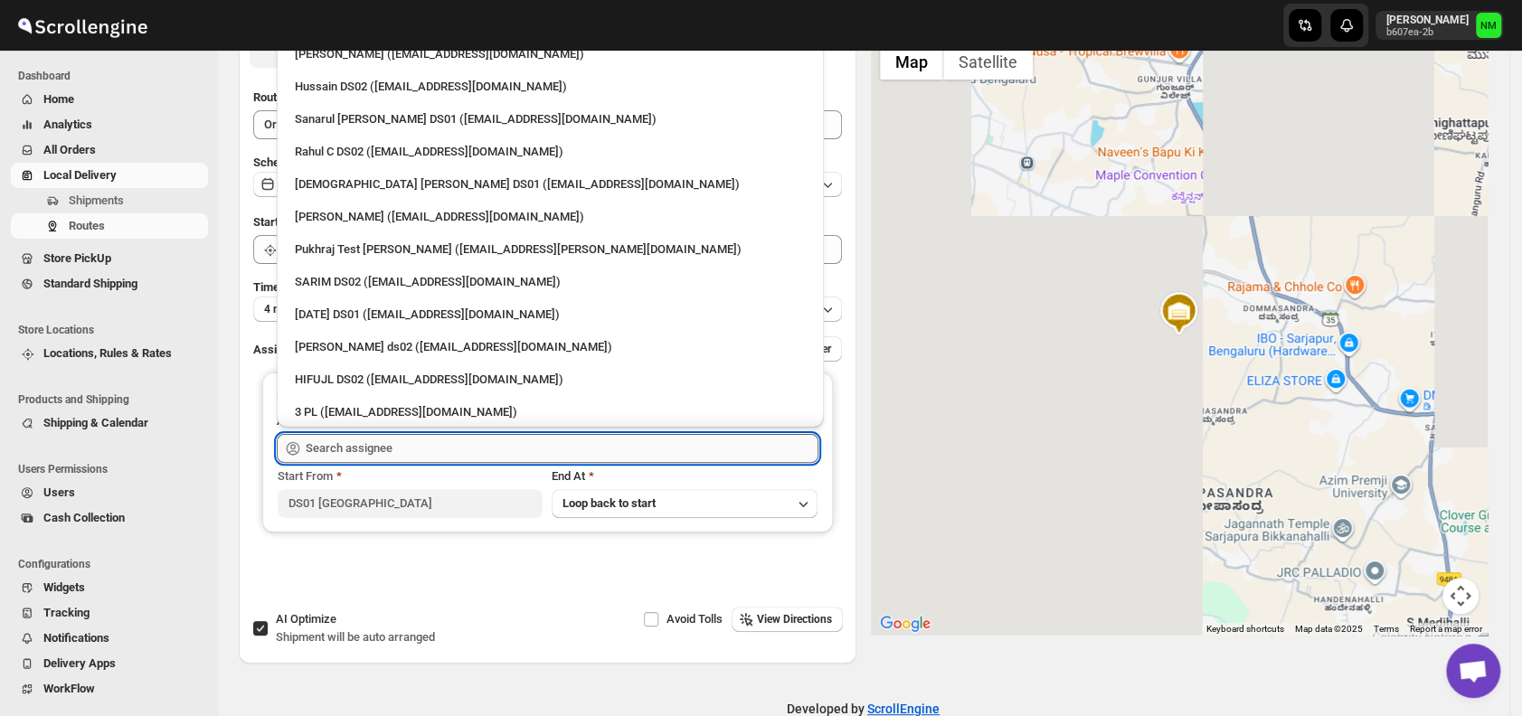
click at [438, 447] on input "text" at bounding box center [562, 448] width 513 height 29
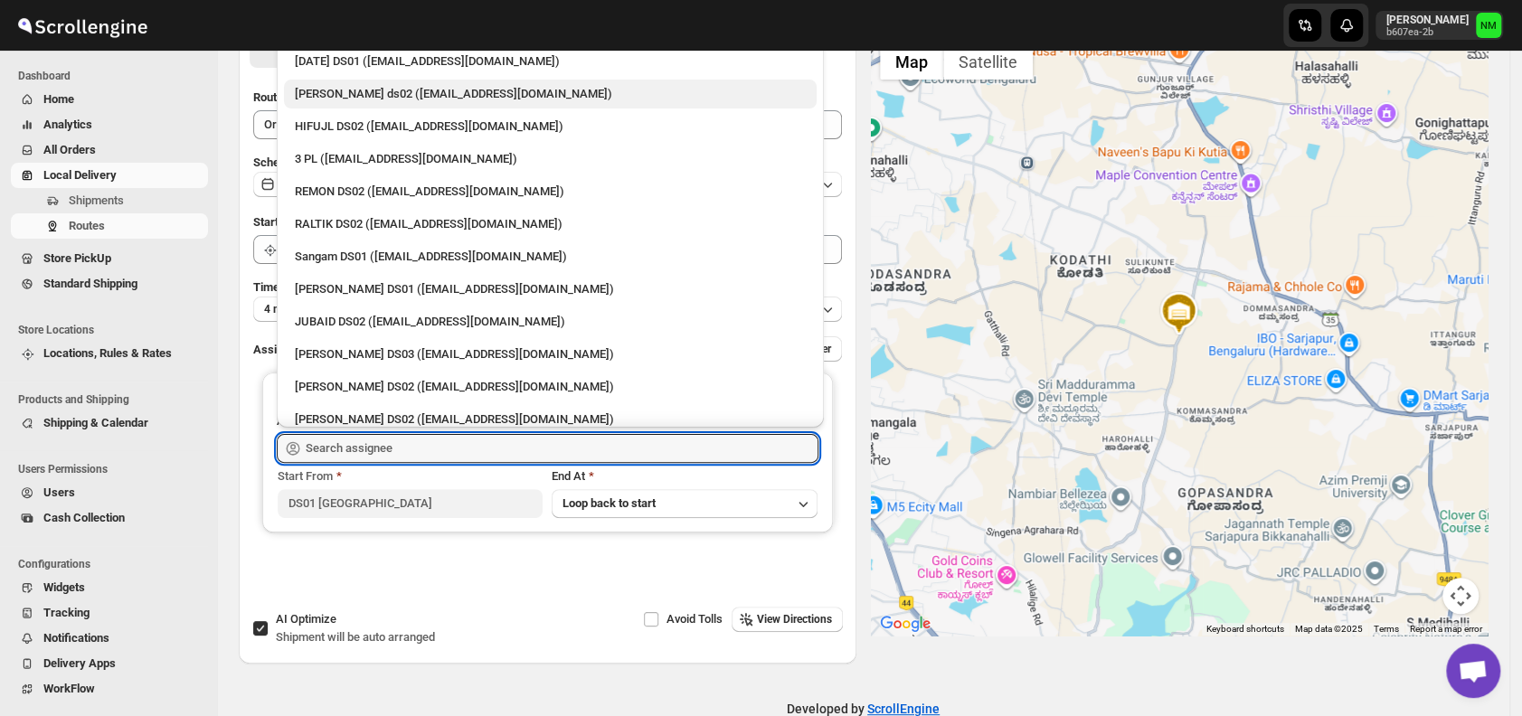
scroll to position [250, 0]
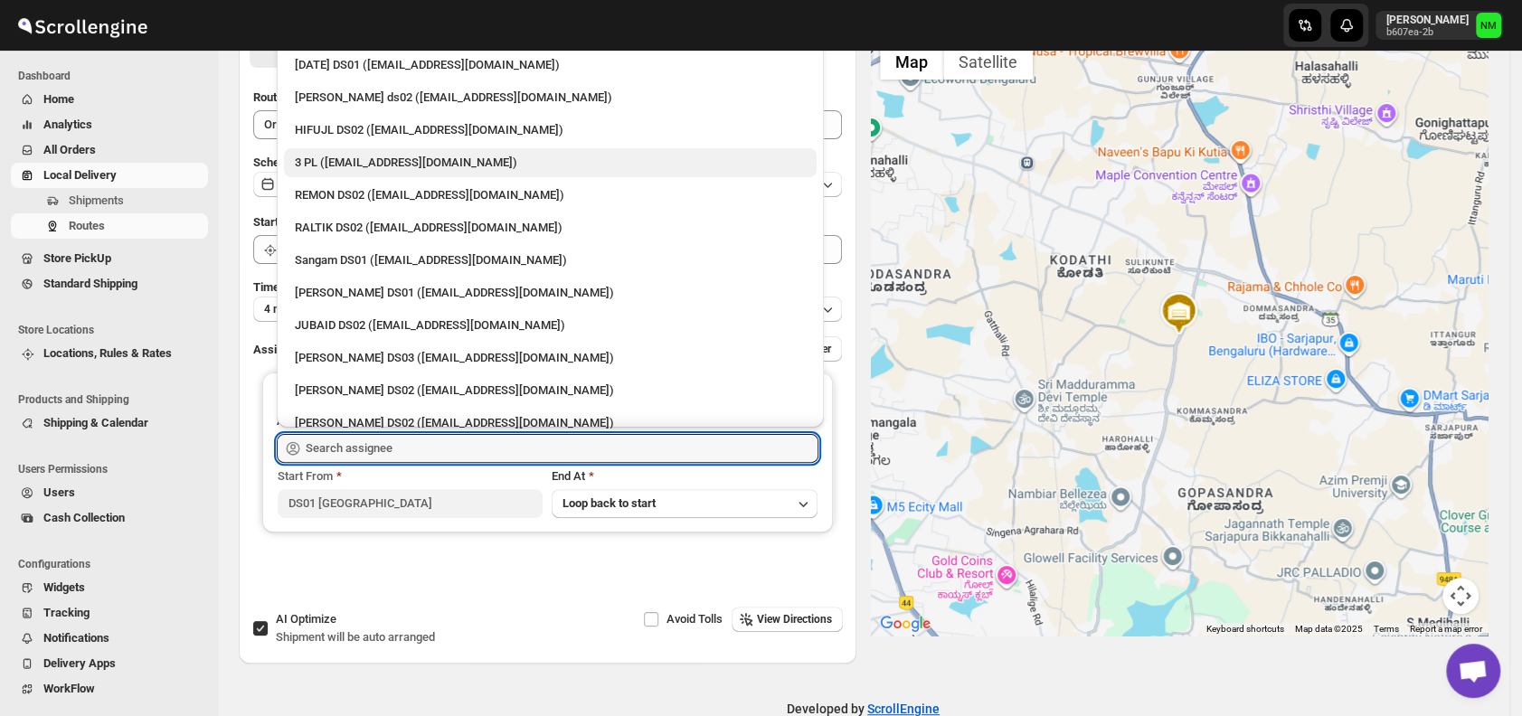
click at [372, 166] on div "3 PL ([EMAIL_ADDRESS][DOMAIN_NAME])" at bounding box center [550, 163] width 511 height 18
type input "3 PL ([EMAIL_ADDRESS][DOMAIN_NAME])"
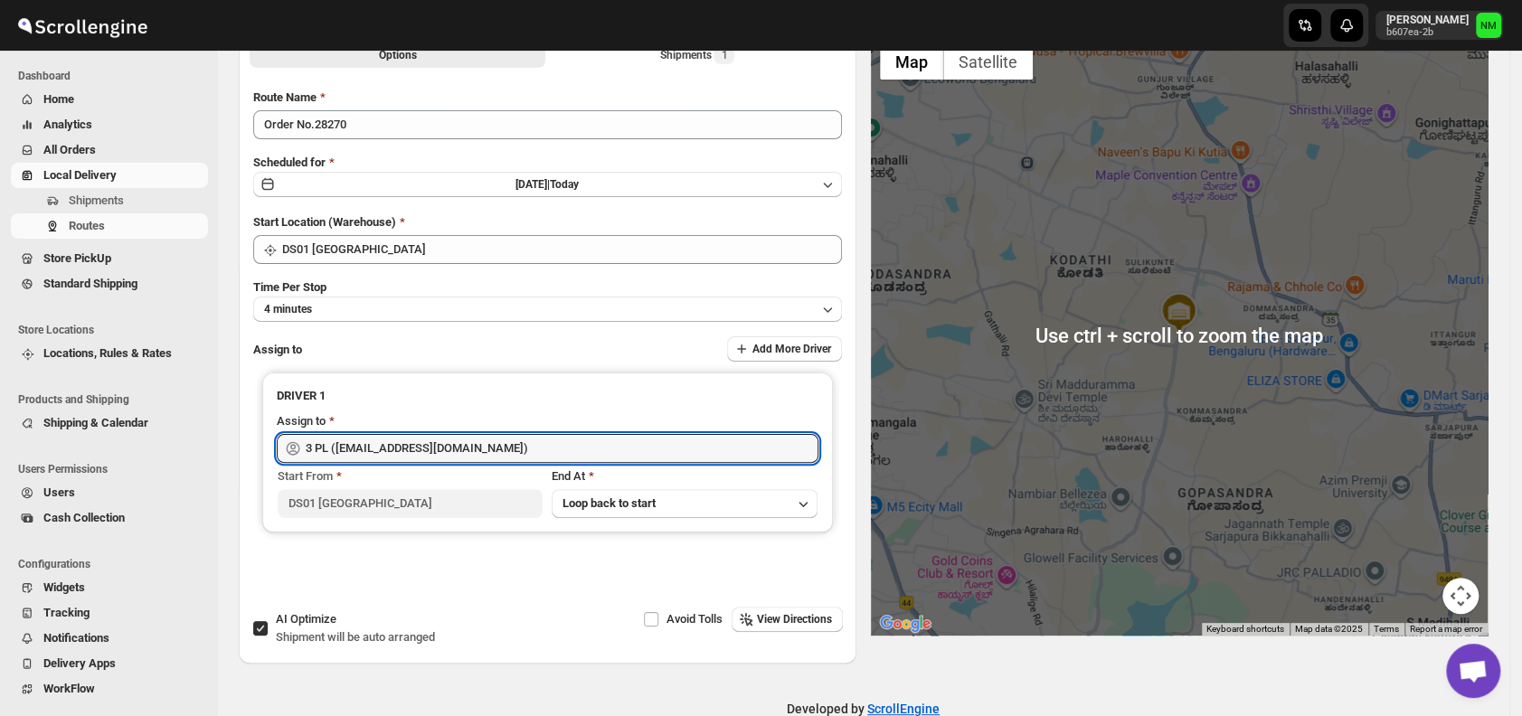
scroll to position [0, 0]
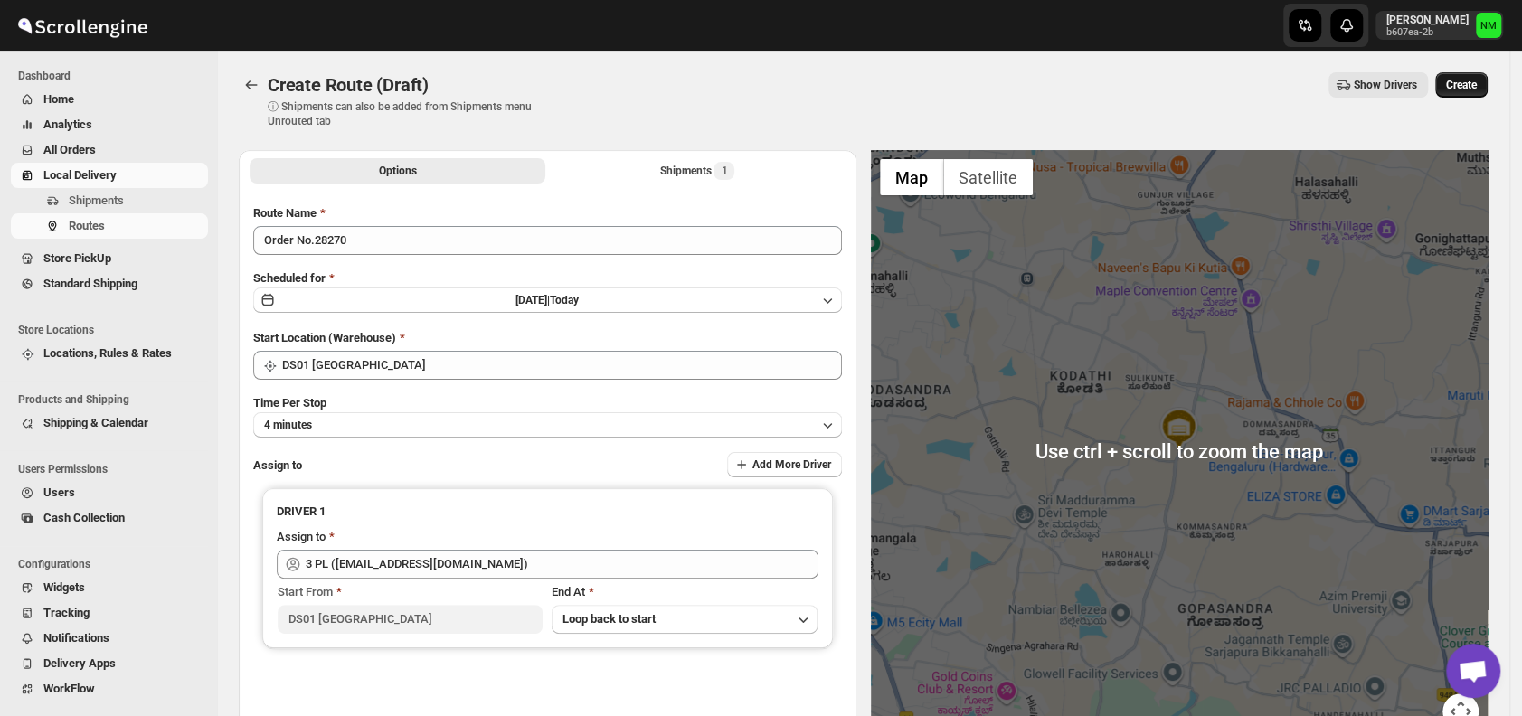
click at [1465, 90] on span "Create" at bounding box center [1461, 85] width 31 height 14
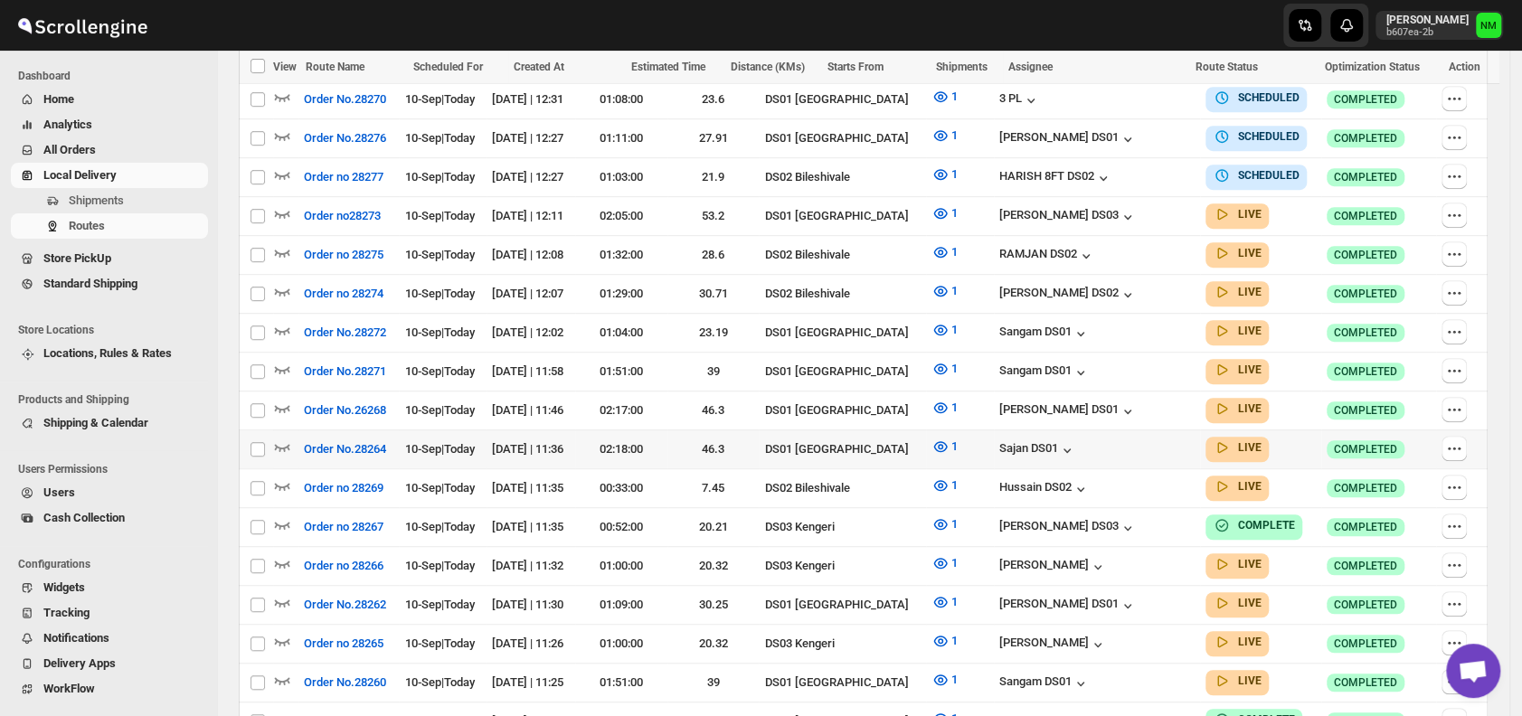
scroll to position [544, 0]
click at [283, 398] on icon "button" at bounding box center [282, 407] width 18 height 18
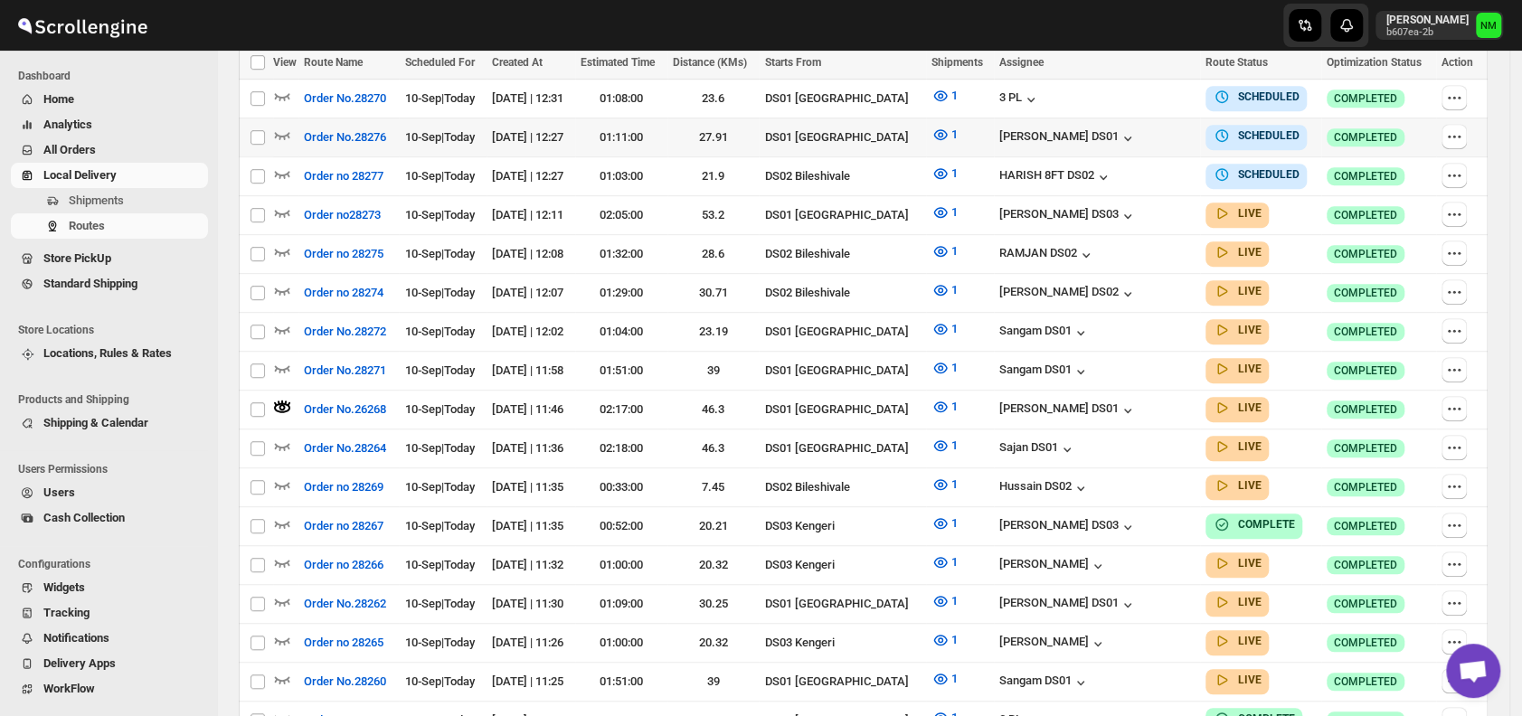
scroll to position [0, 0]
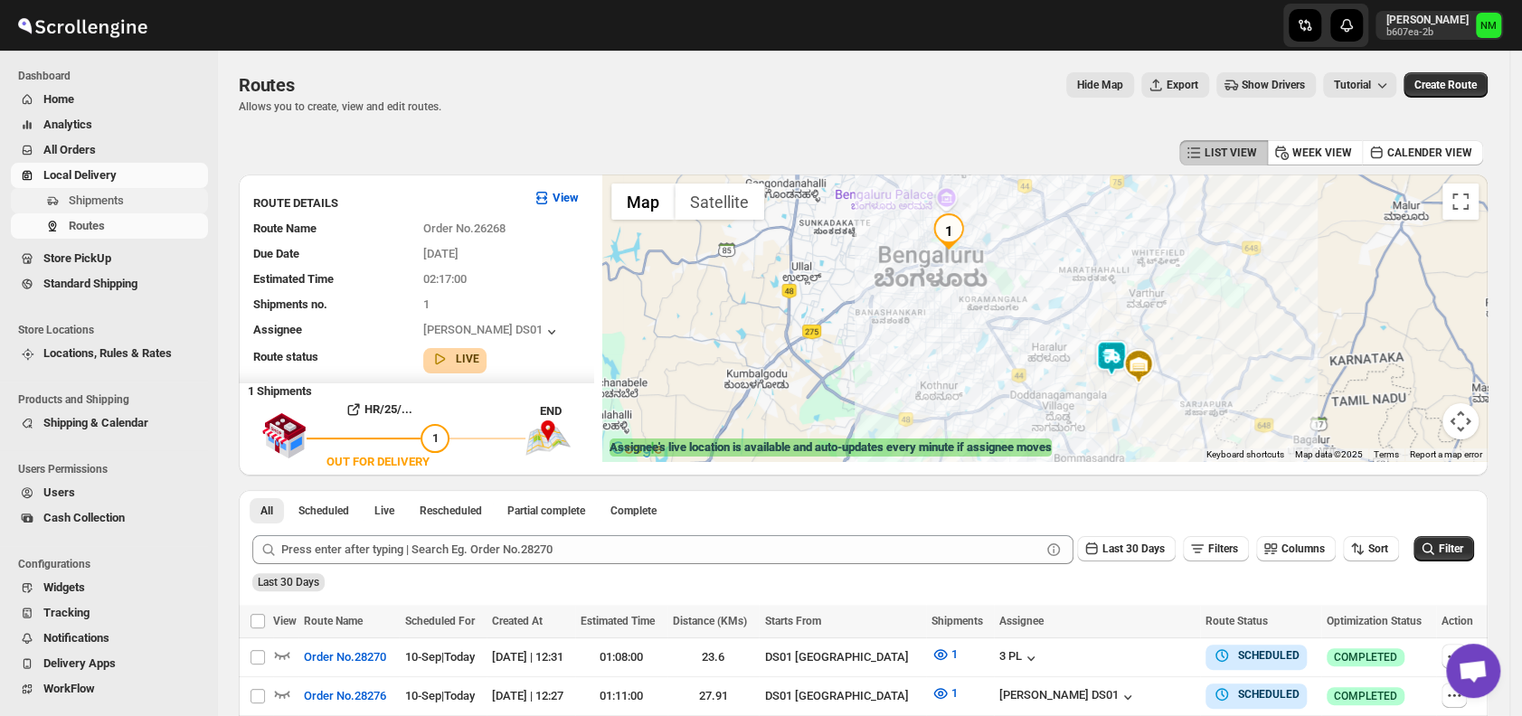
click at [124, 203] on span "Shipments" at bounding box center [137, 201] width 136 height 18
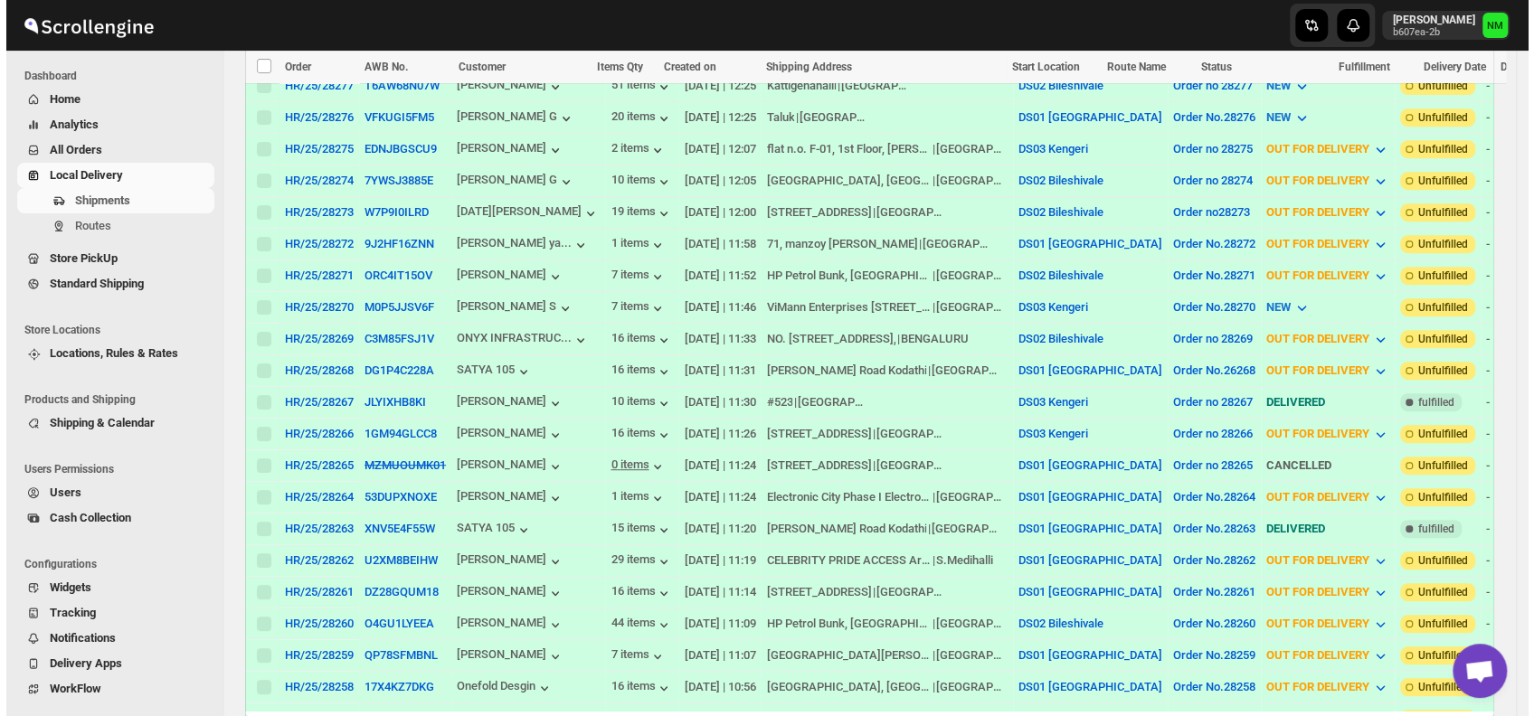
scroll to position [467, 0]
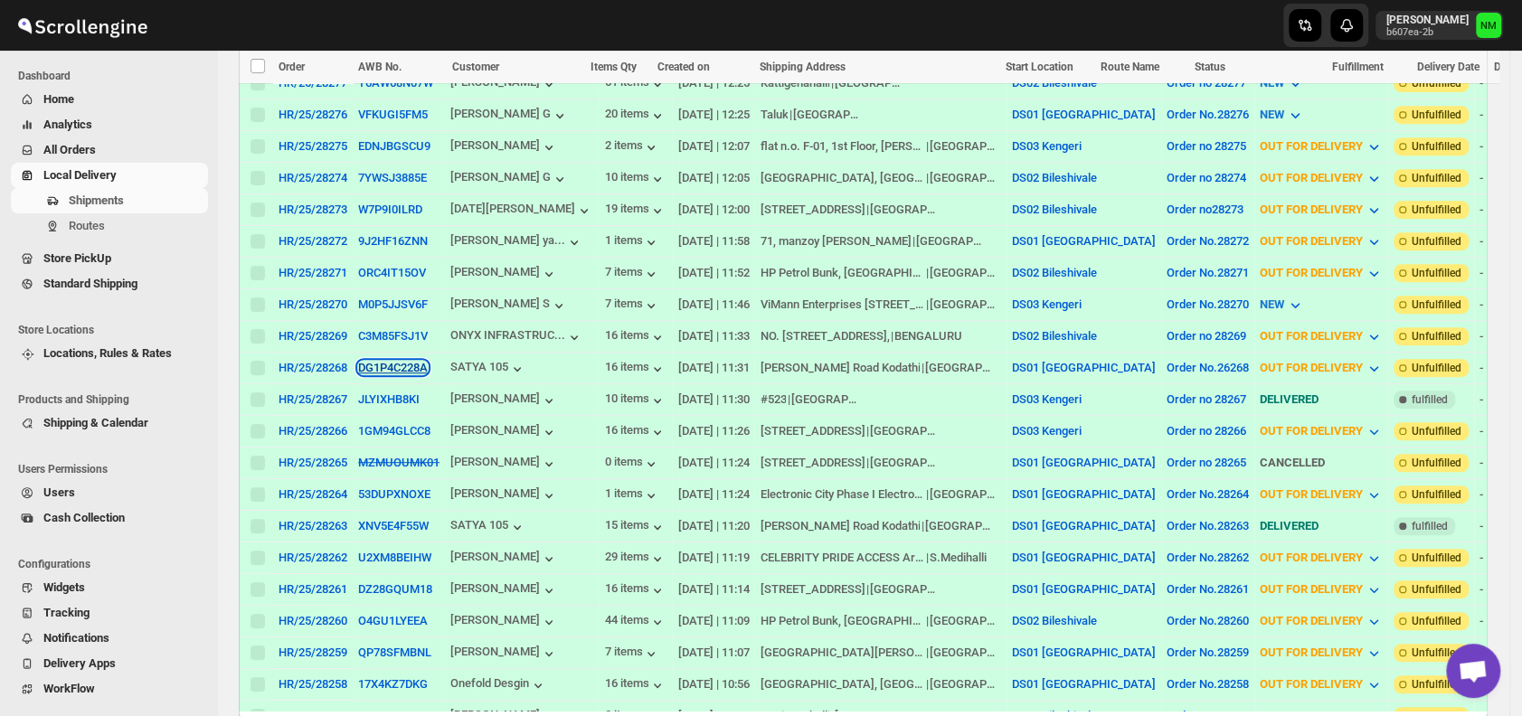
click at [392, 361] on button "DG1P4C228A" at bounding box center [393, 368] width 70 height 14
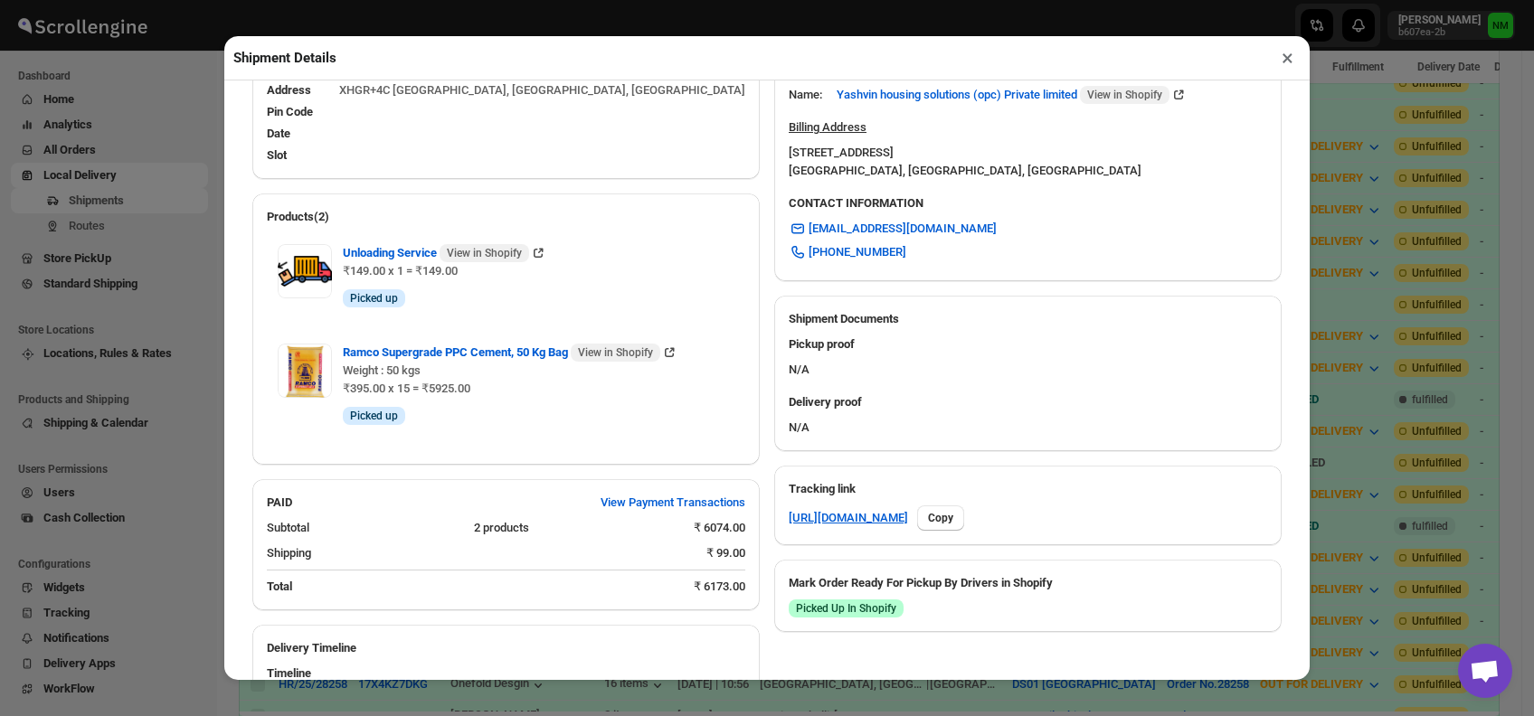
scroll to position [757, 0]
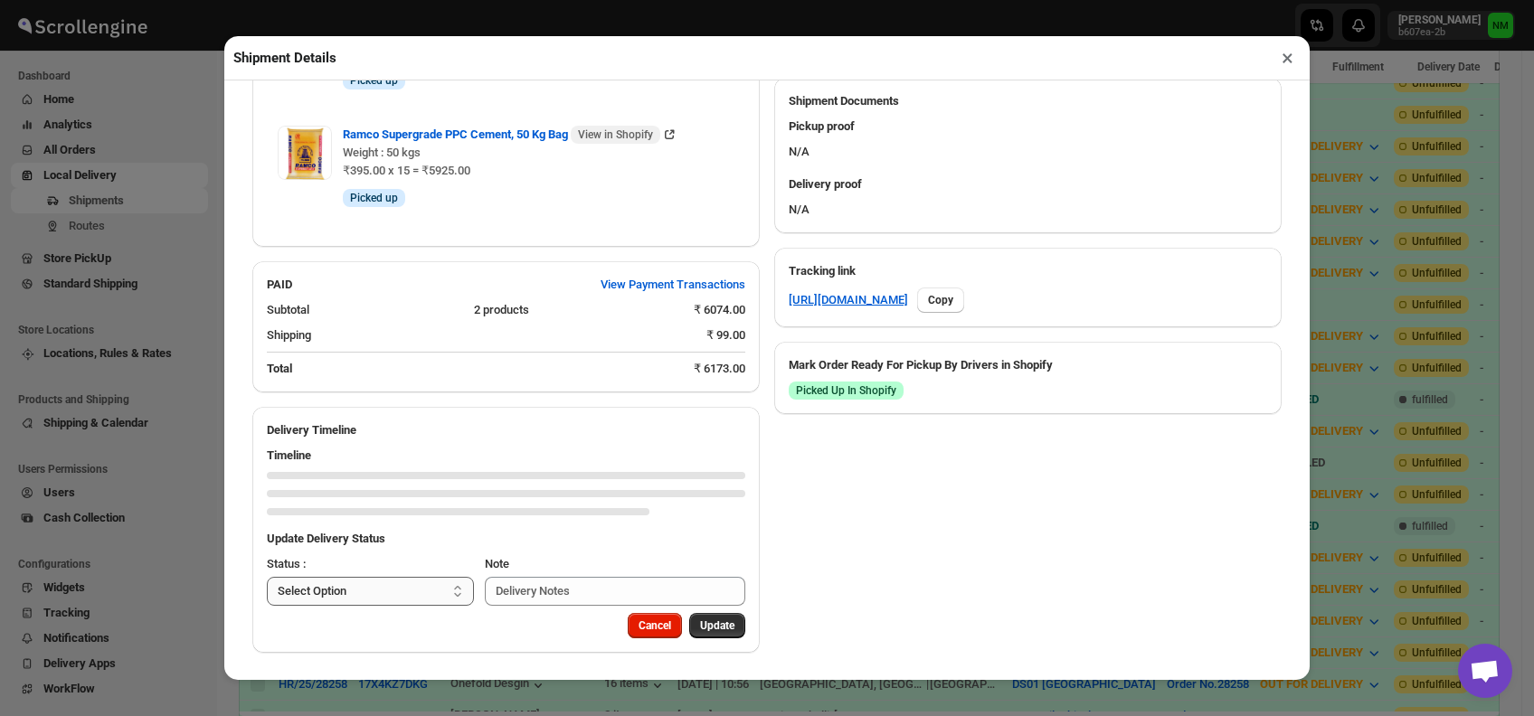
click at [376, 590] on select "Select Option PICKED UP OUT FOR DELIVERY RESCHEDULE DELIVERED CANCELLED" at bounding box center [370, 591] width 207 height 29
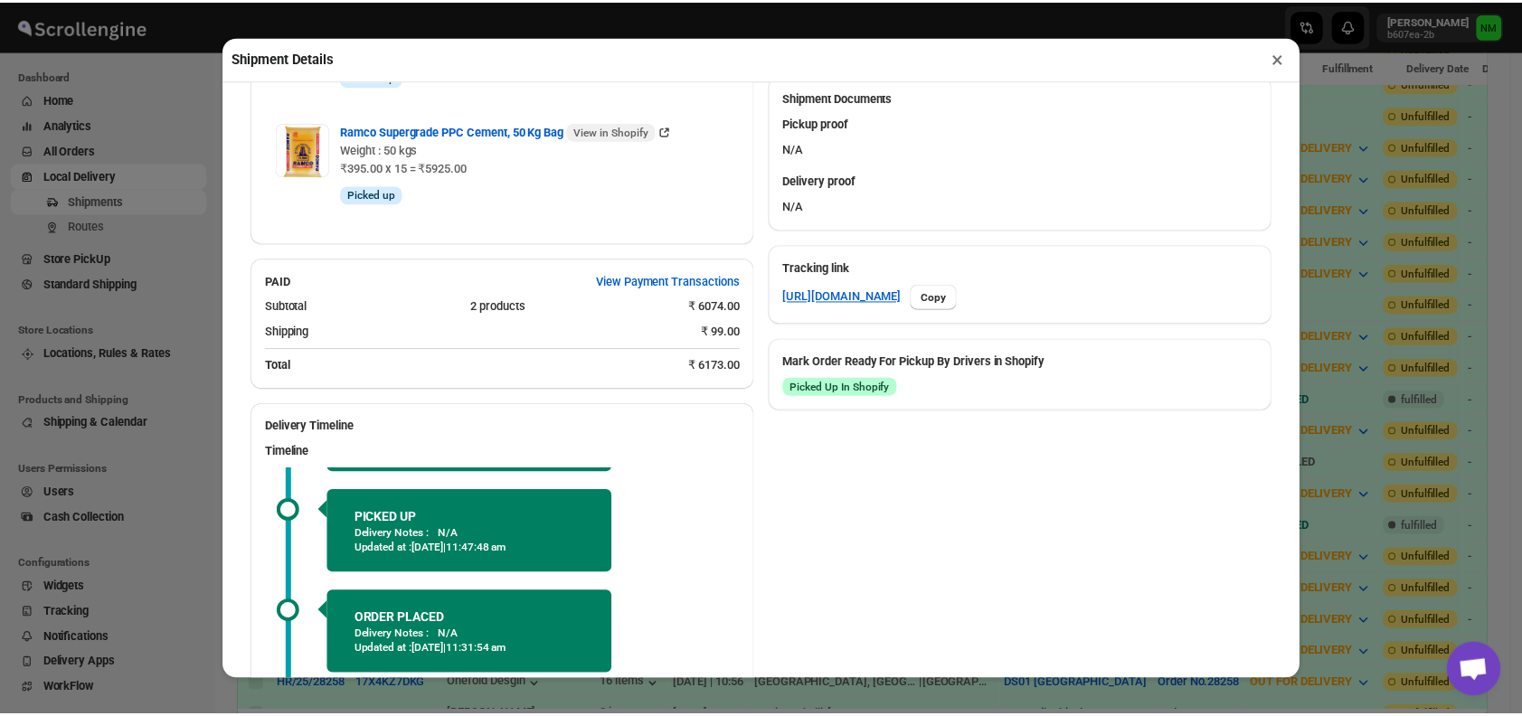
scroll to position [928, 0]
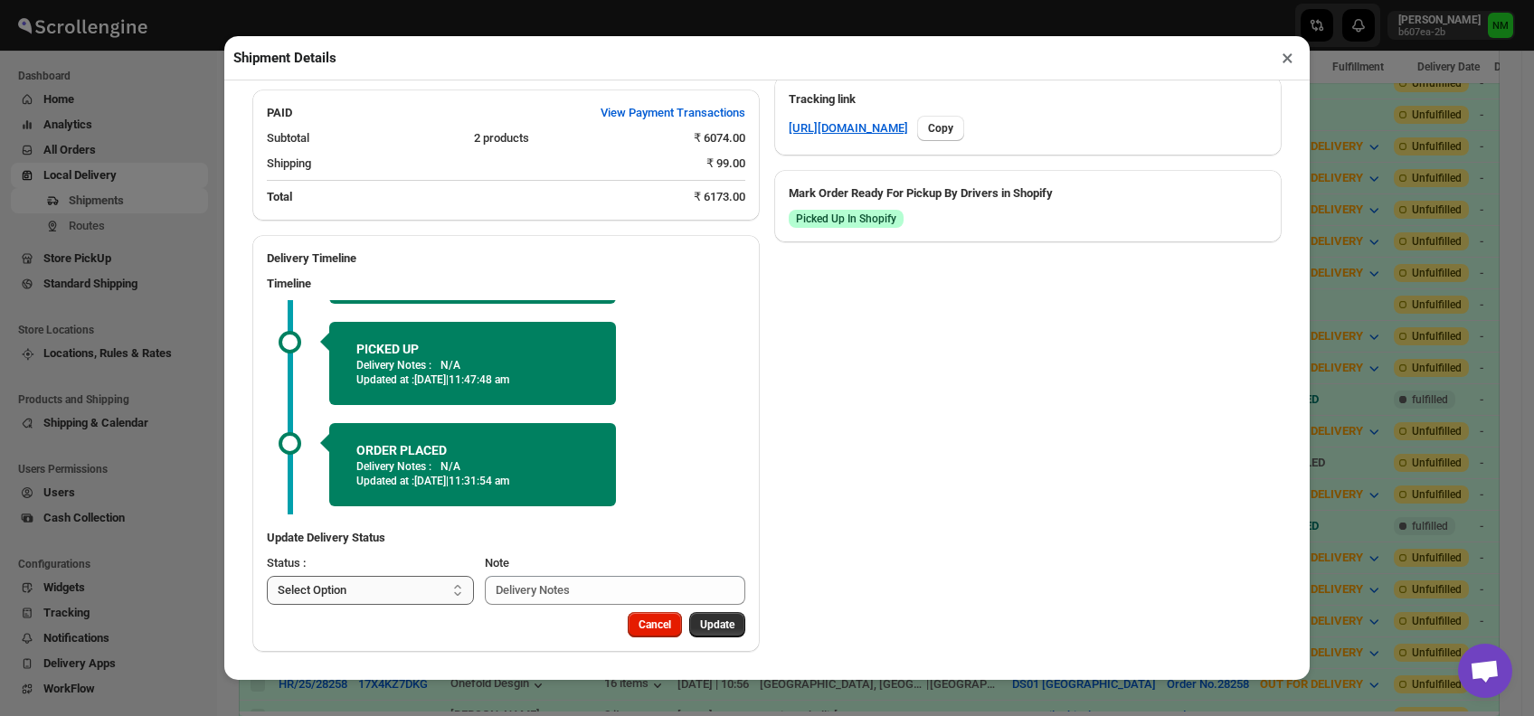
click at [440, 589] on select "Select Option PICKED UP OUT FOR DELIVERY RESCHEDULE DELIVERED CANCELLED" at bounding box center [370, 590] width 207 height 29
select select "DELIVERED"
click at [267, 576] on select "Select Option PICKED UP OUT FOR DELIVERY RESCHEDULE DELIVERED CANCELLED" at bounding box center [370, 590] width 207 height 29
click at [721, 631] on span "Update" at bounding box center [717, 625] width 34 height 14
select select
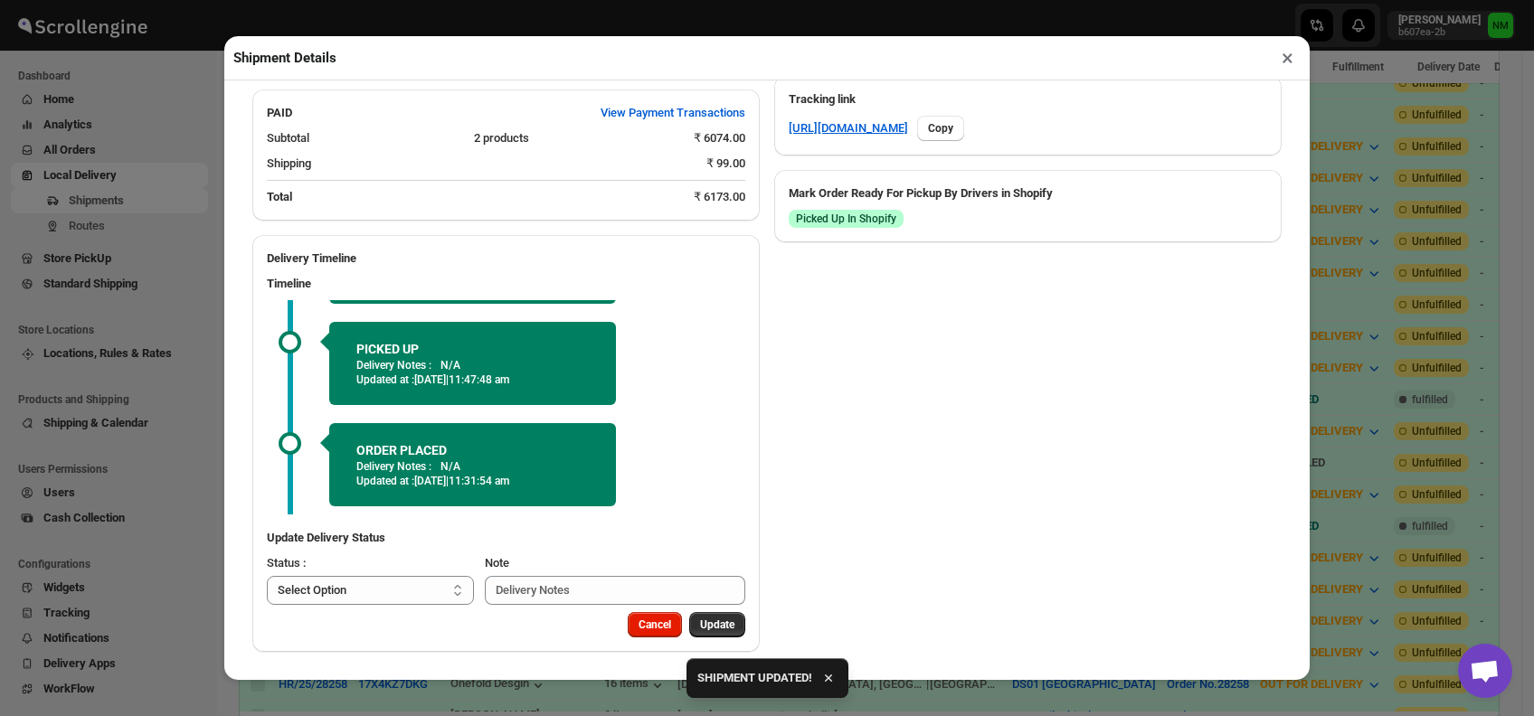
click at [1288, 65] on button "×" at bounding box center [1287, 57] width 26 height 25
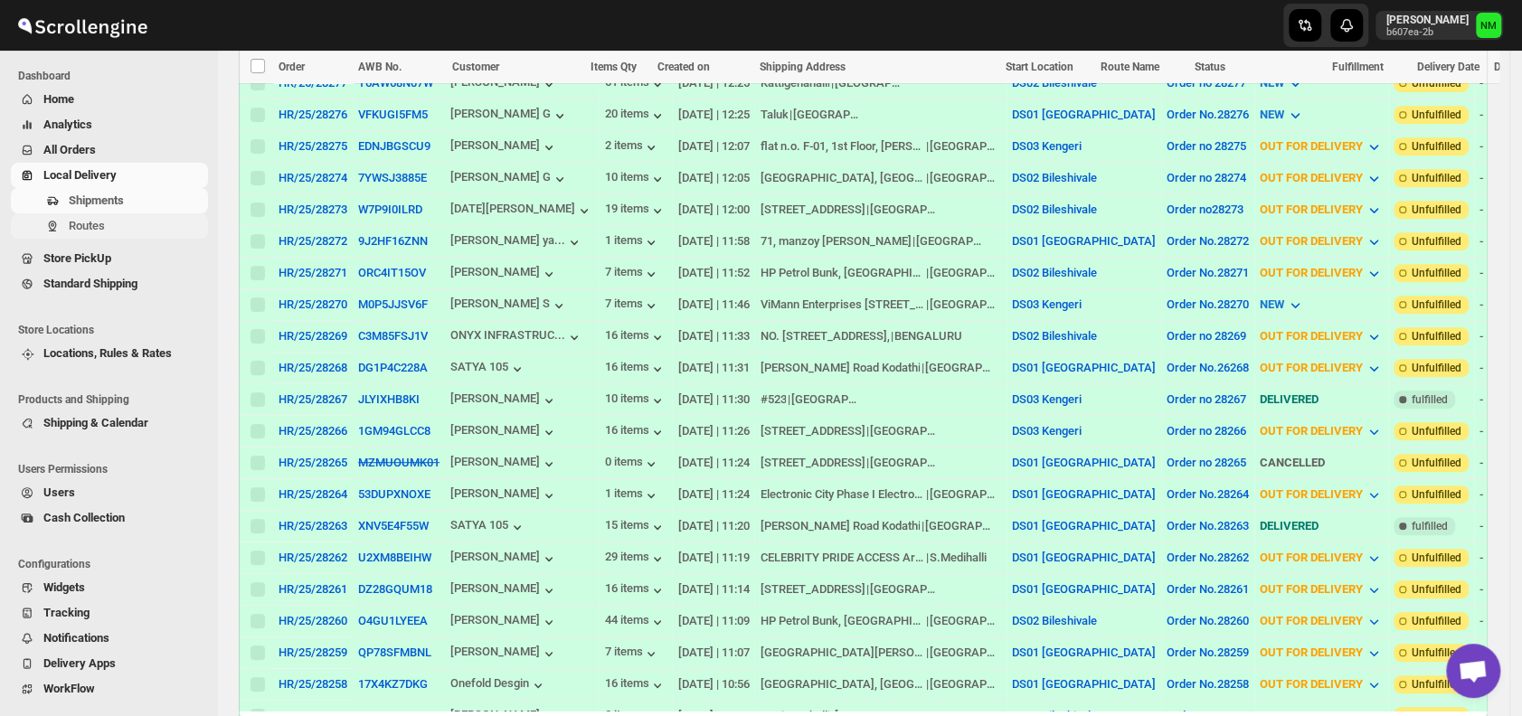
click at [125, 224] on span "Routes" at bounding box center [137, 226] width 136 height 18
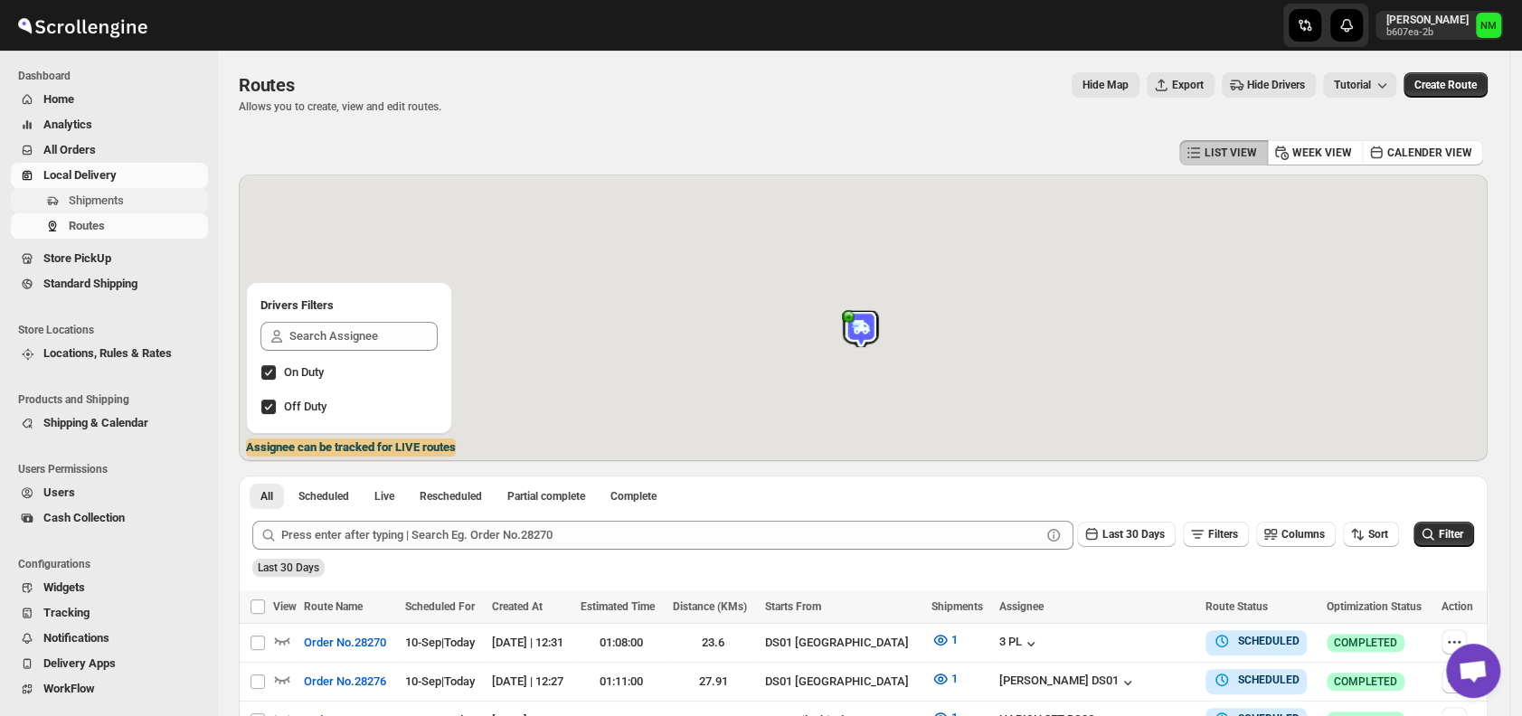
click at [145, 197] on span "Shipments" at bounding box center [137, 201] width 136 height 18
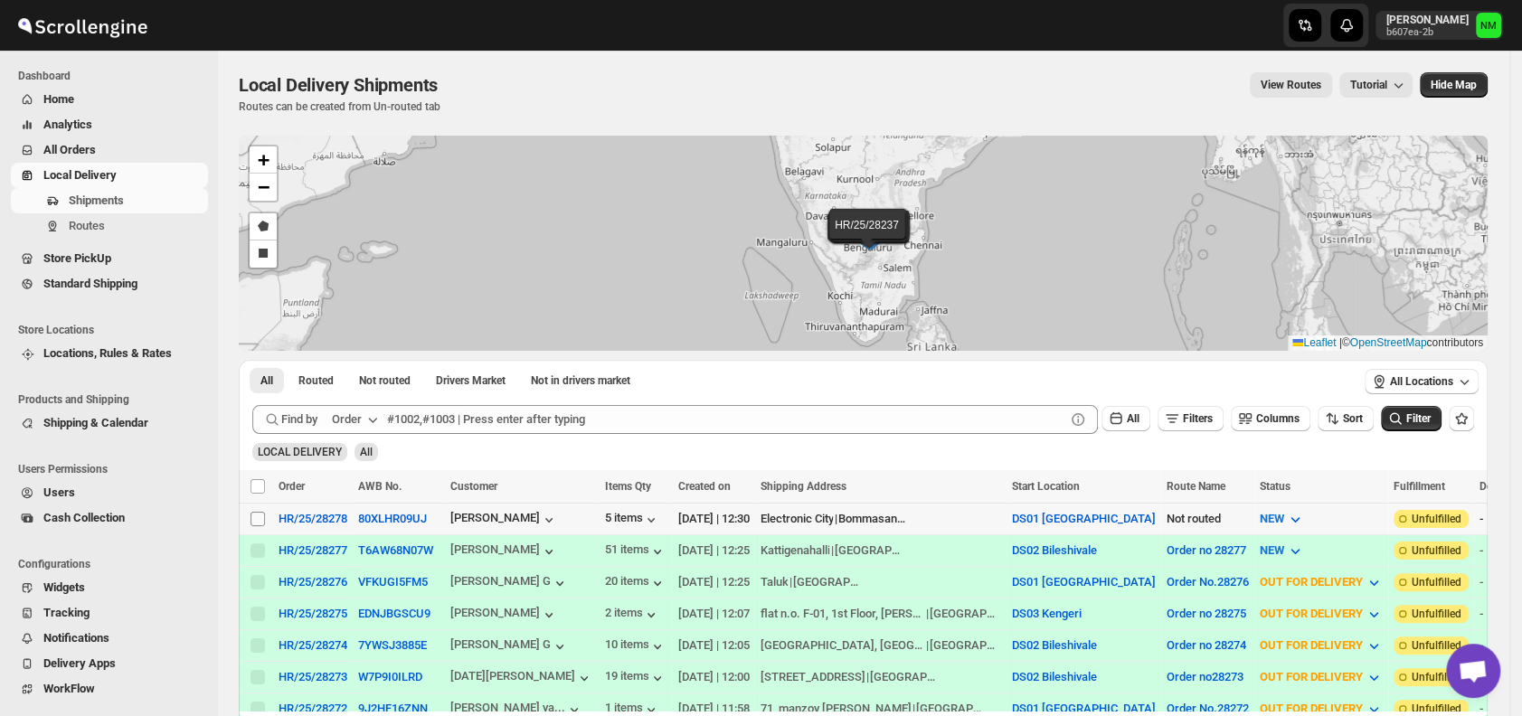
click at [252, 514] on input "Select shipment" at bounding box center [257, 519] width 14 height 14
checkbox input "true"
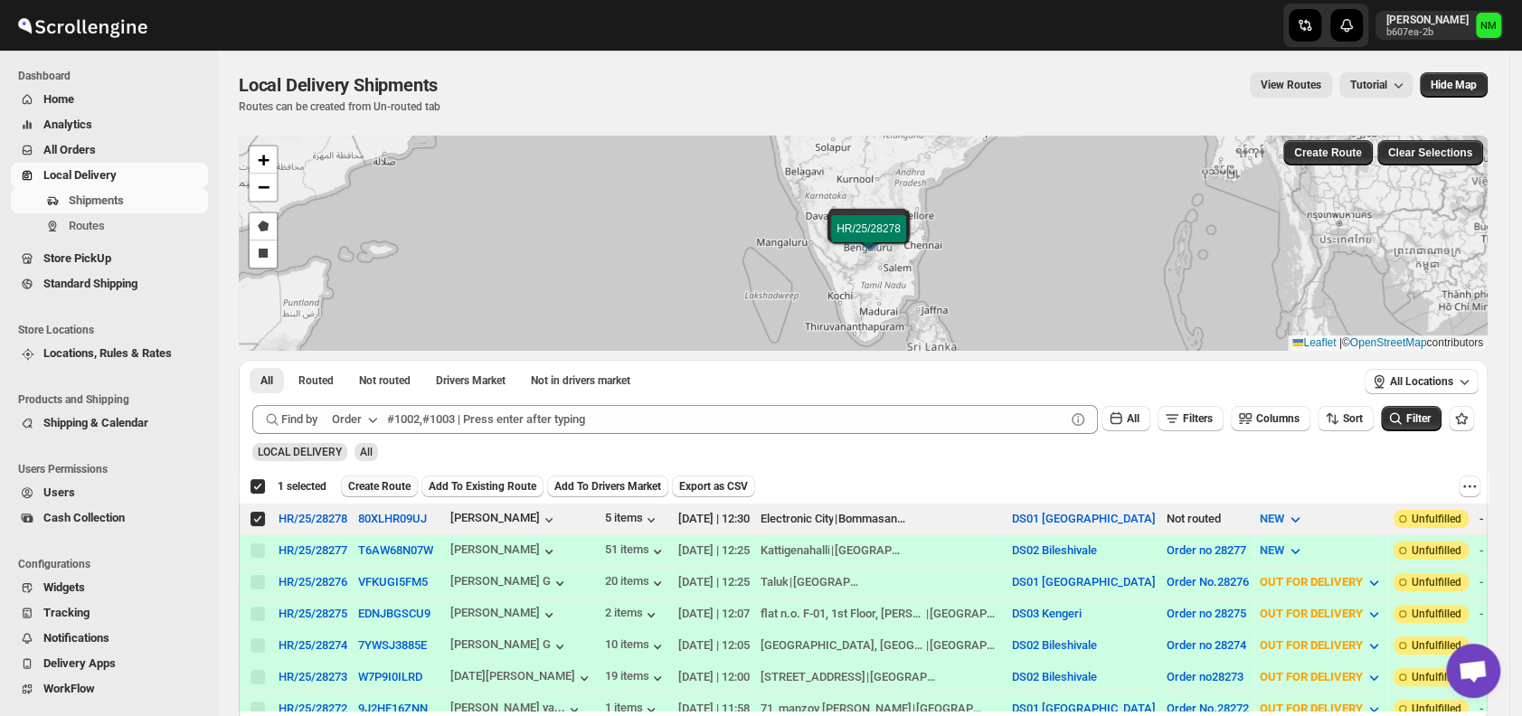
click at [385, 477] on button "Create Route" at bounding box center [379, 487] width 77 height 22
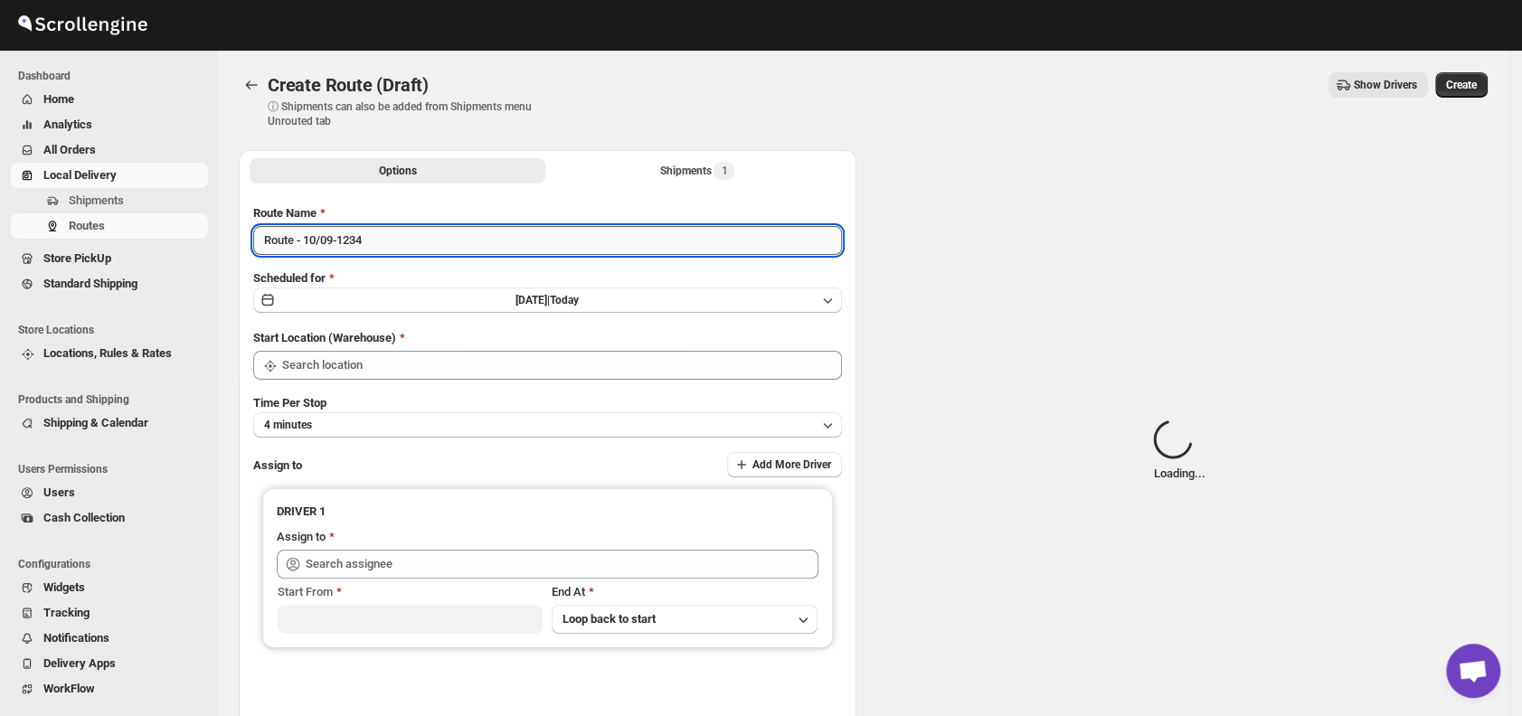
click at [420, 244] on input "Route - 10/09-1234" at bounding box center [547, 240] width 589 height 29
type input "DS01 [GEOGRAPHIC_DATA]"
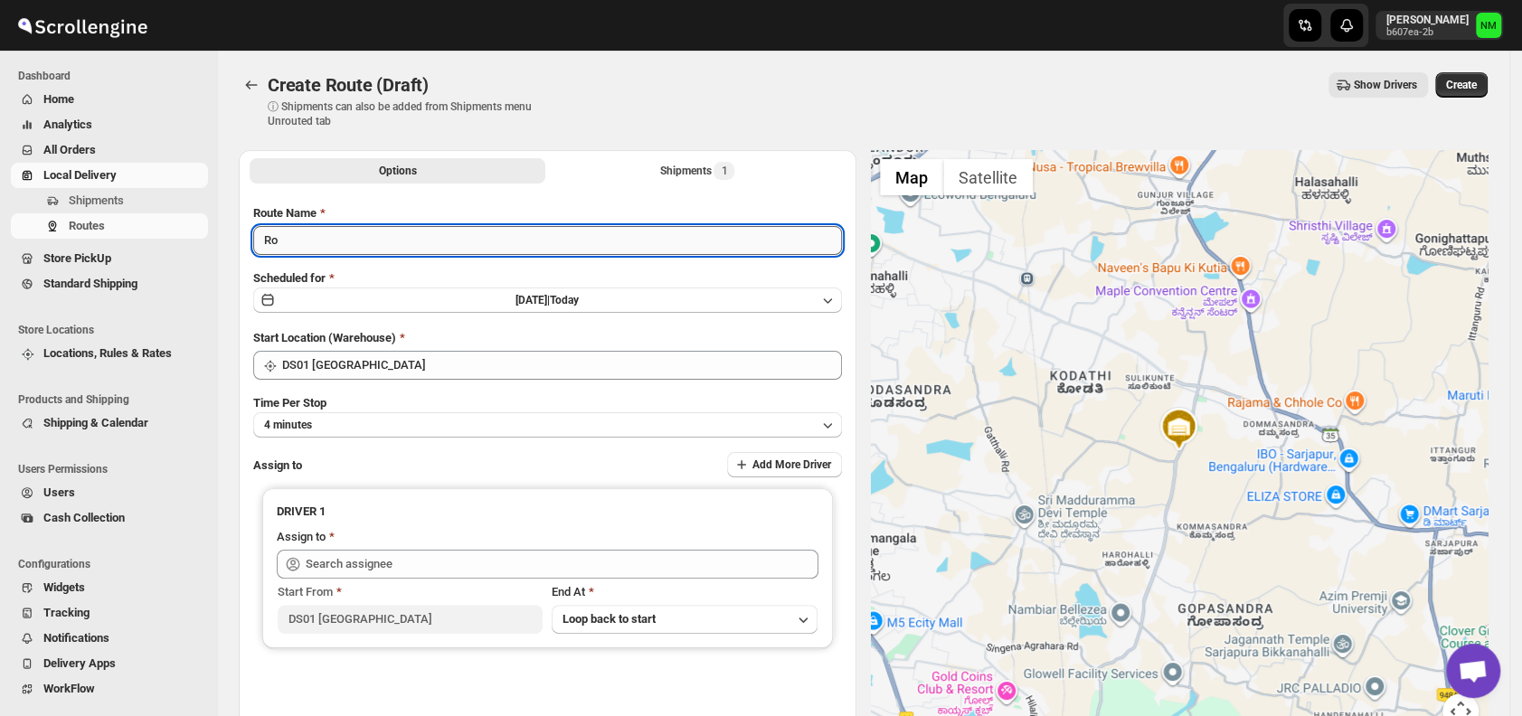
type input "R"
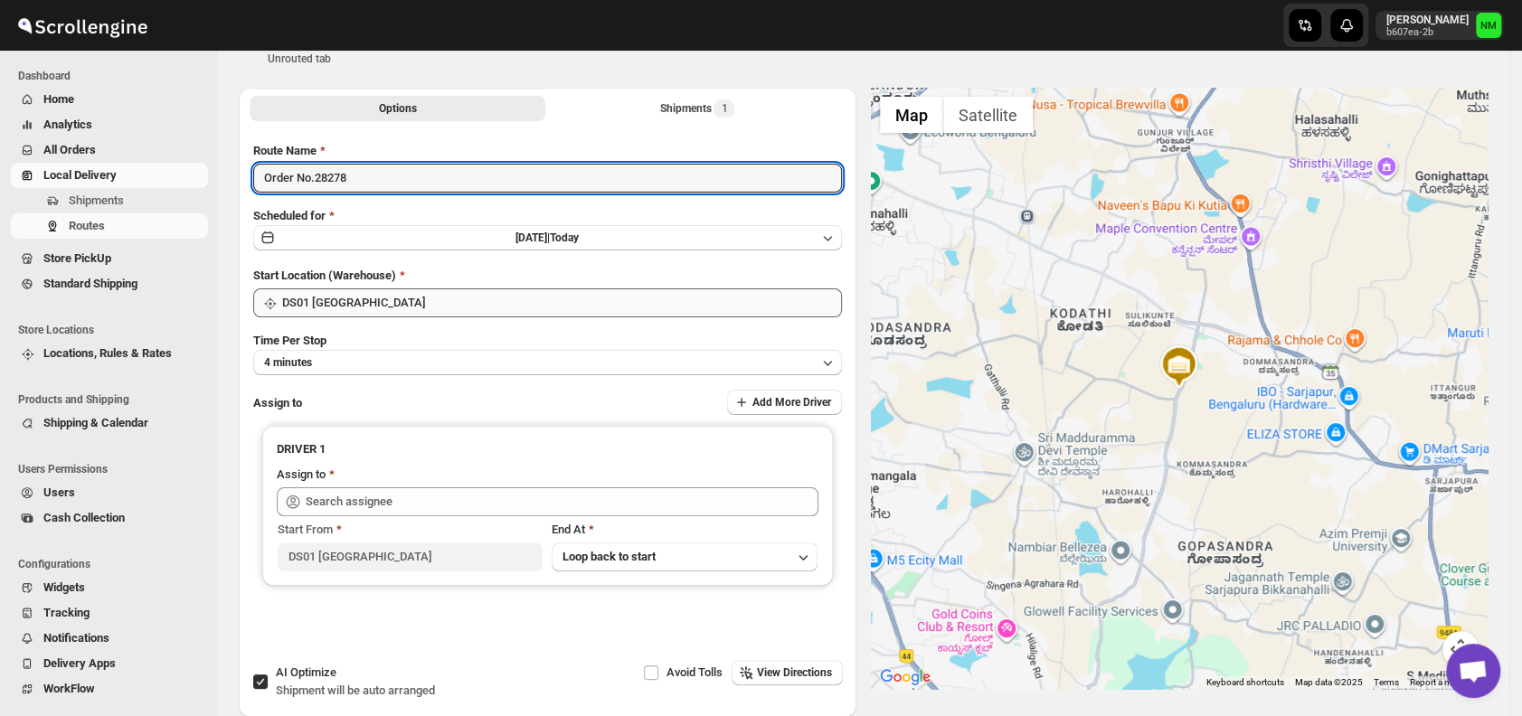
scroll to position [113, 0]
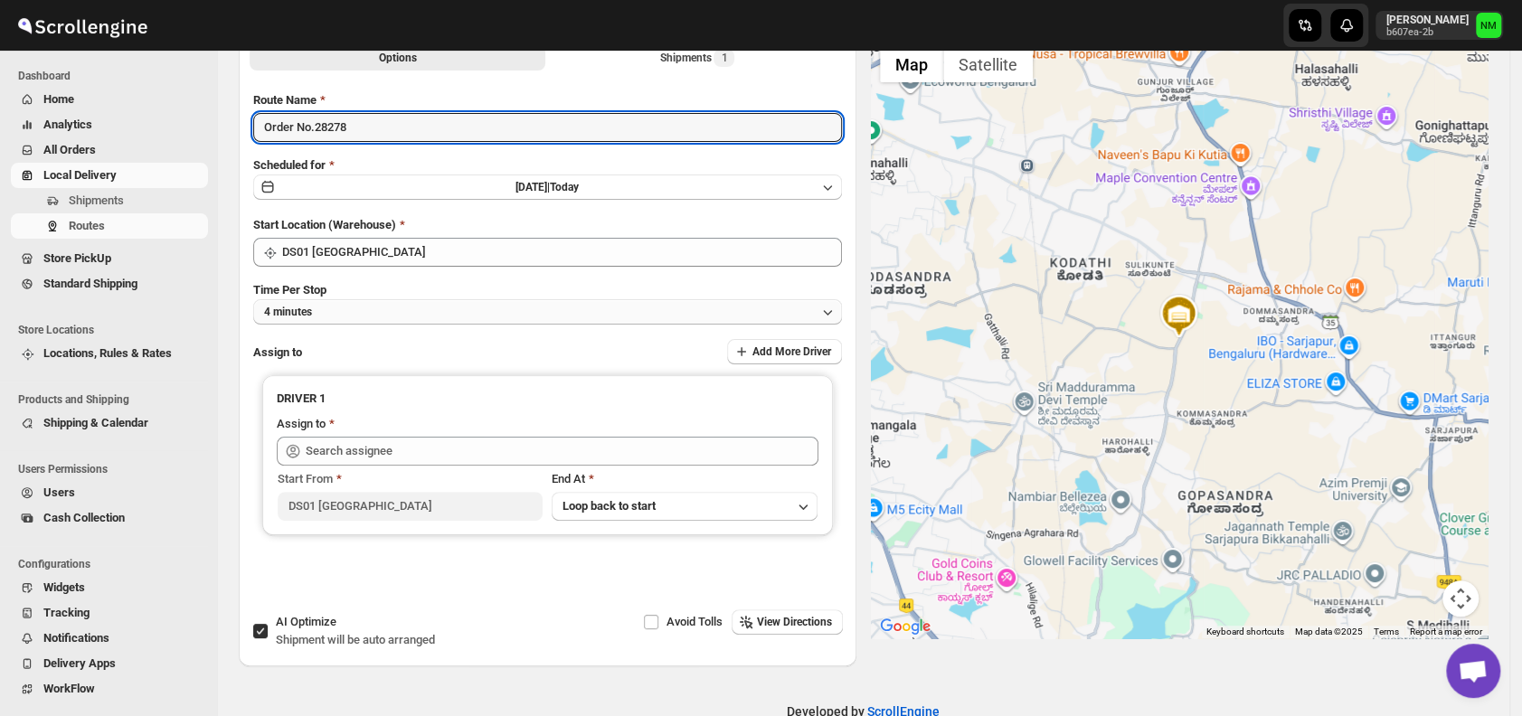
type input "Order No.28278"
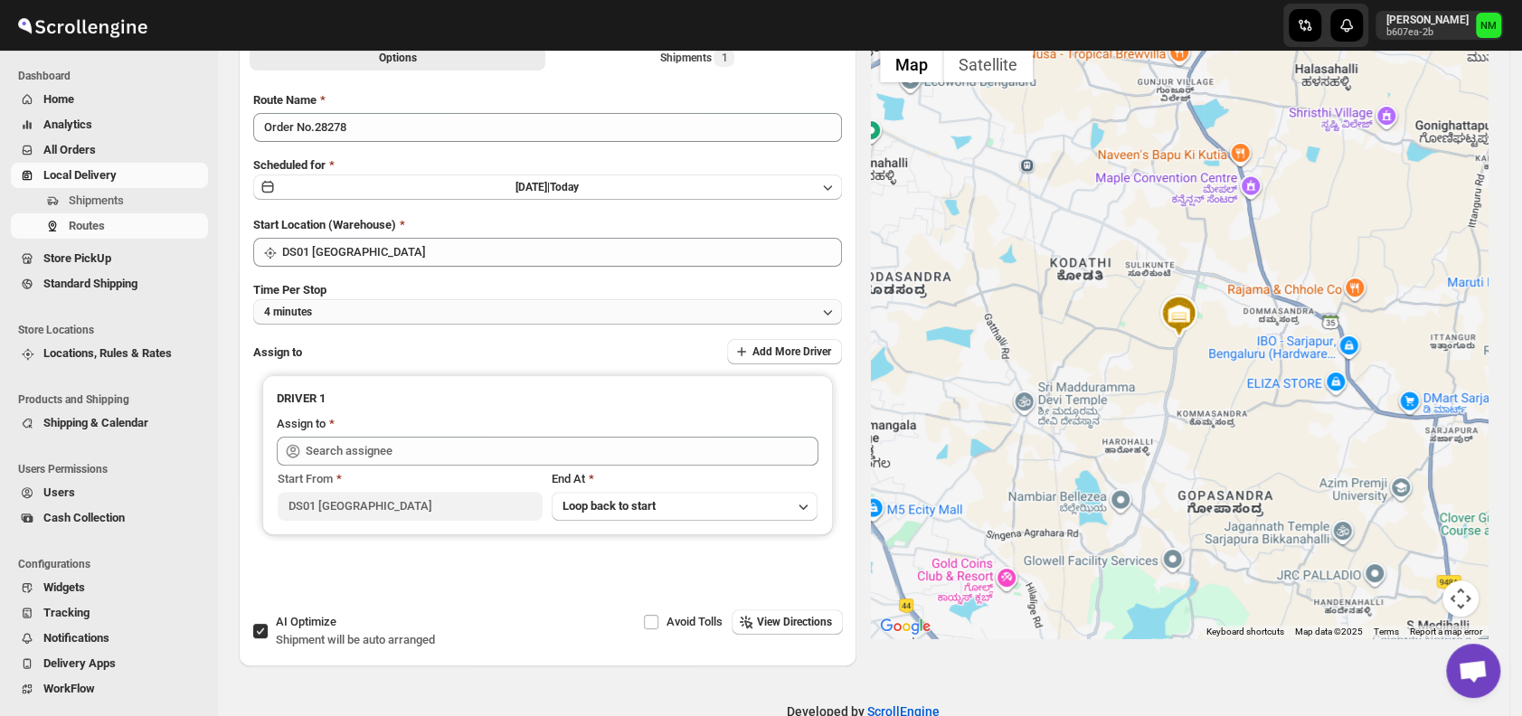
click at [388, 319] on button "4 minutes" at bounding box center [547, 311] width 589 height 25
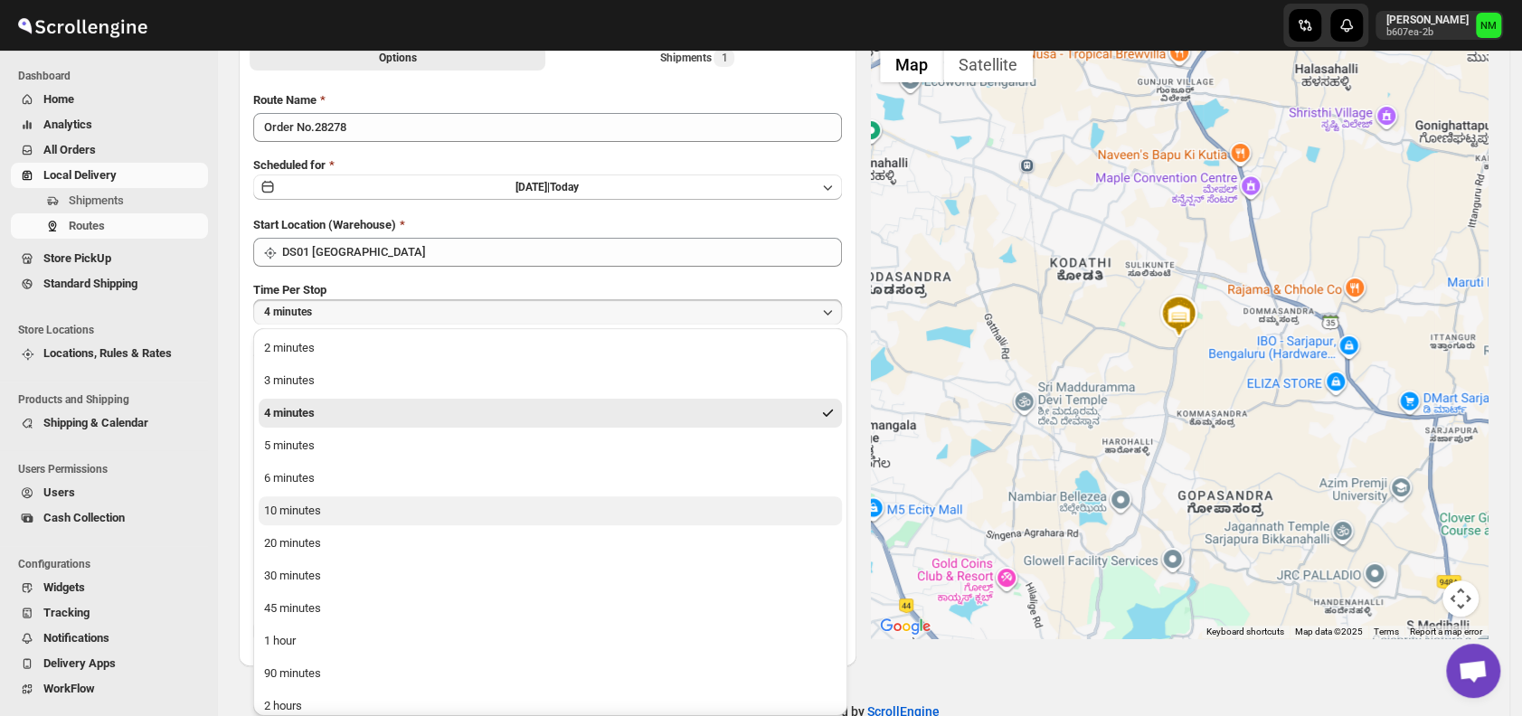
click at [337, 516] on button "10 minutes" at bounding box center [550, 510] width 583 height 29
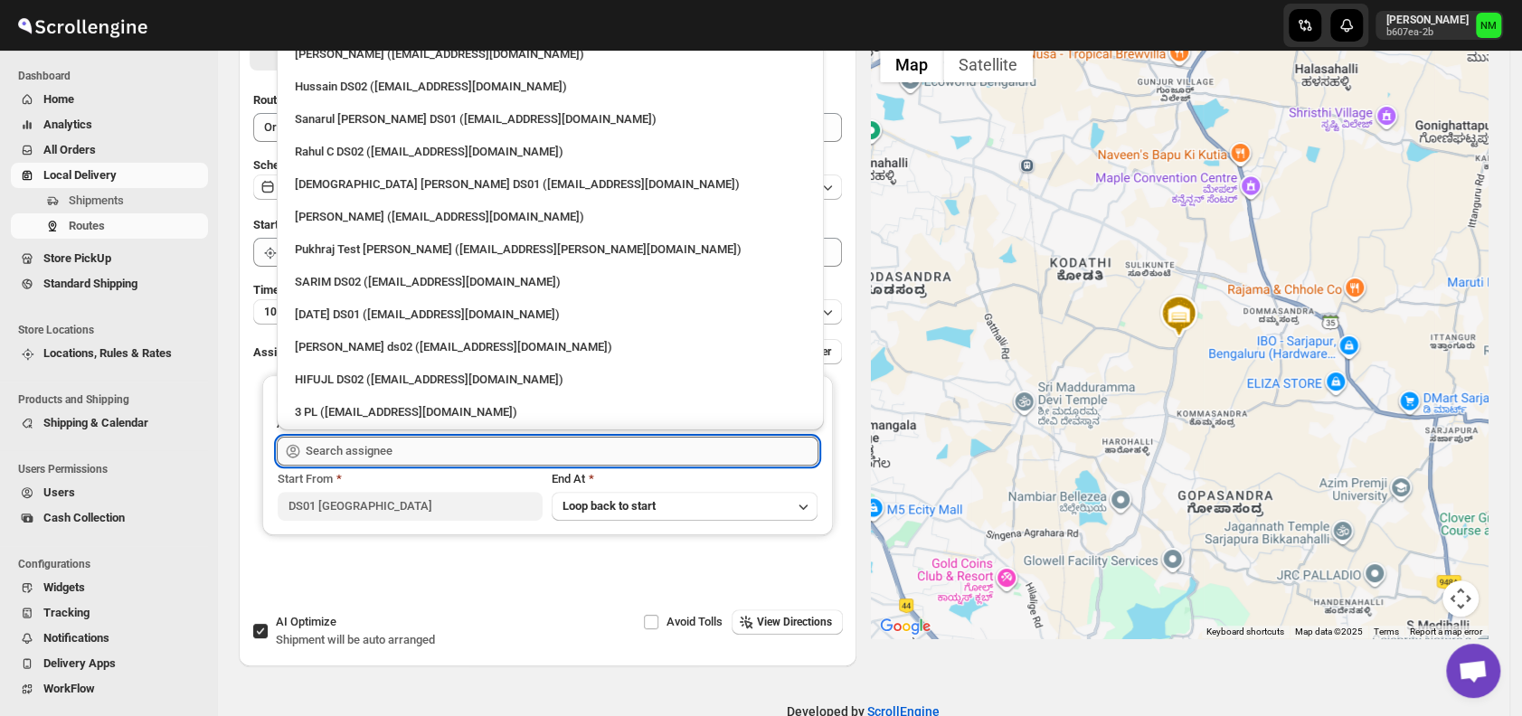
click at [436, 449] on input "text" at bounding box center [562, 451] width 513 height 29
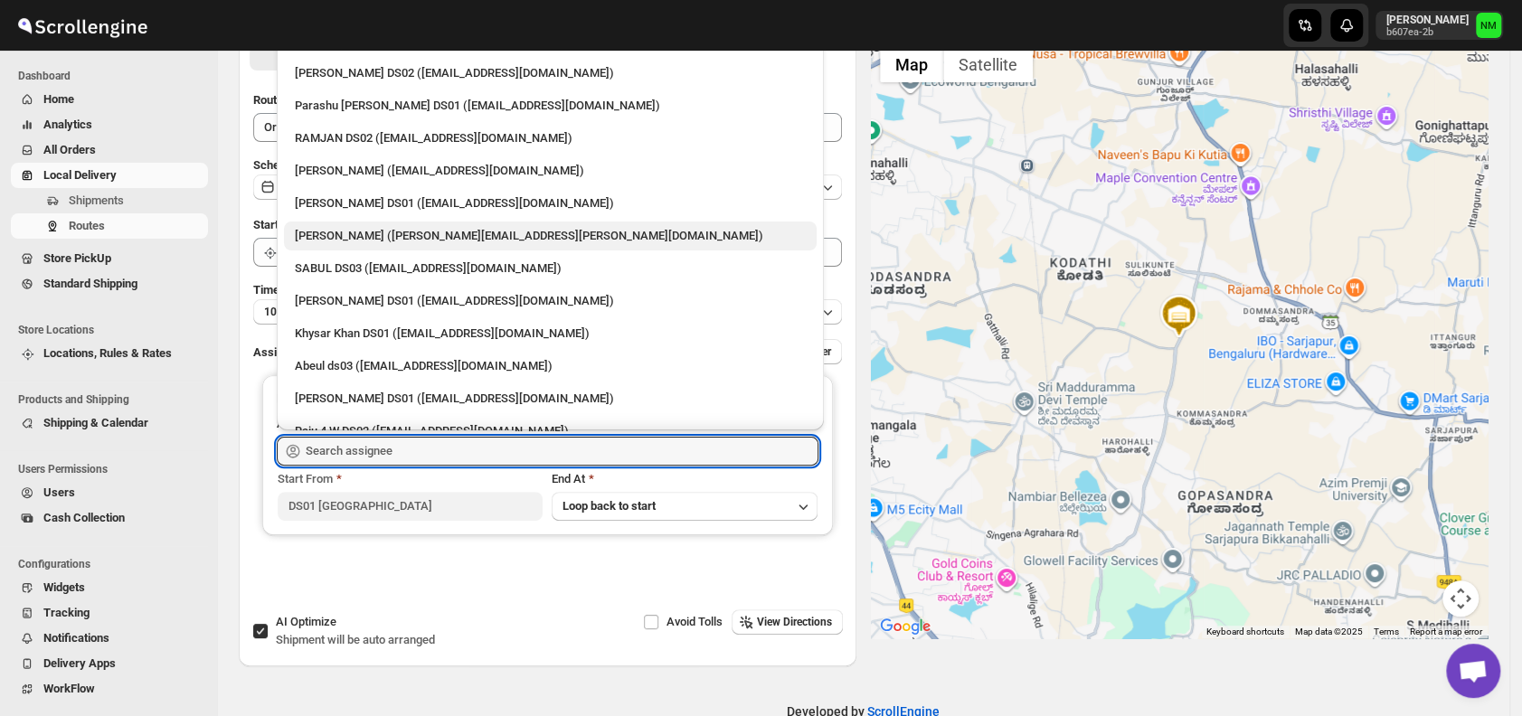
scroll to position [1212, 0]
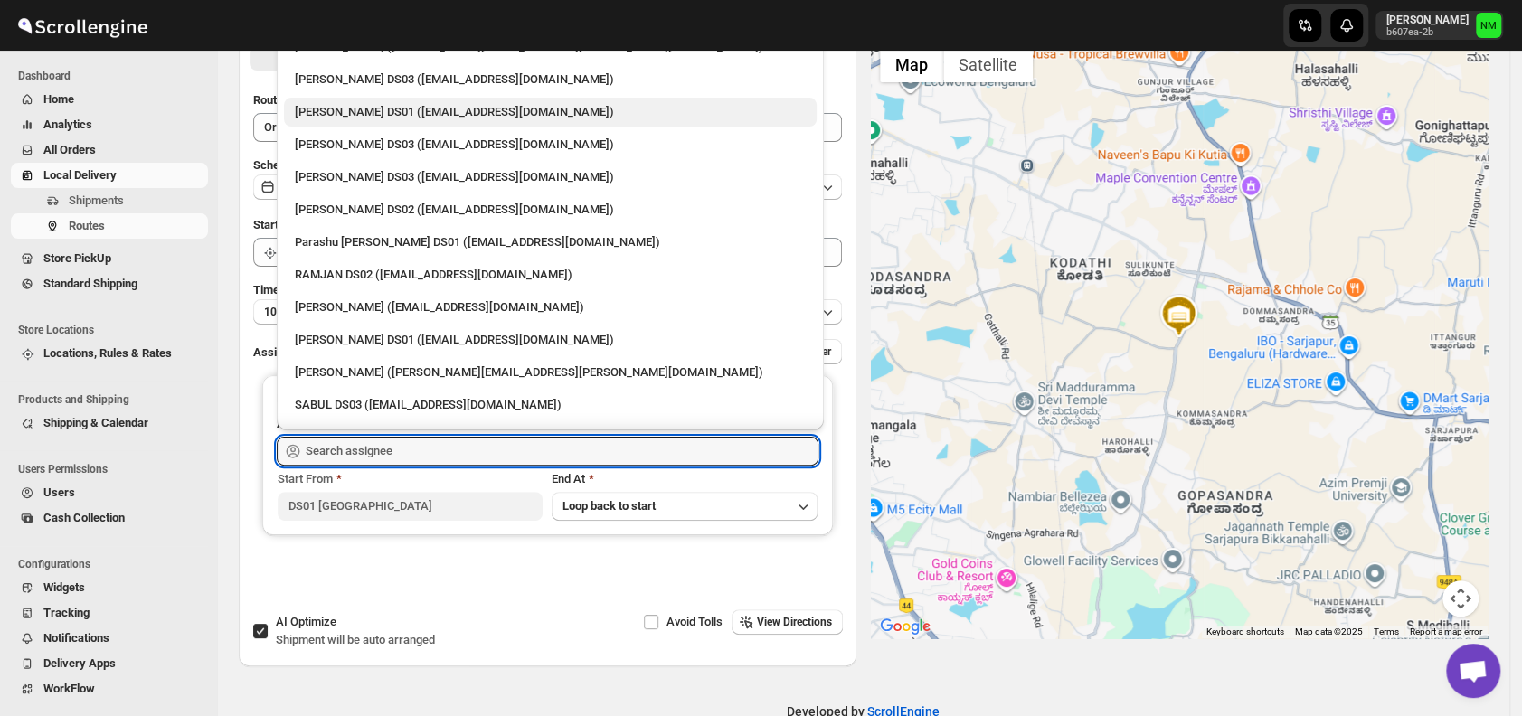
click at [345, 116] on div "[PERSON_NAME] DS01 ([EMAIL_ADDRESS][DOMAIN_NAME])" at bounding box center [550, 112] width 511 height 18
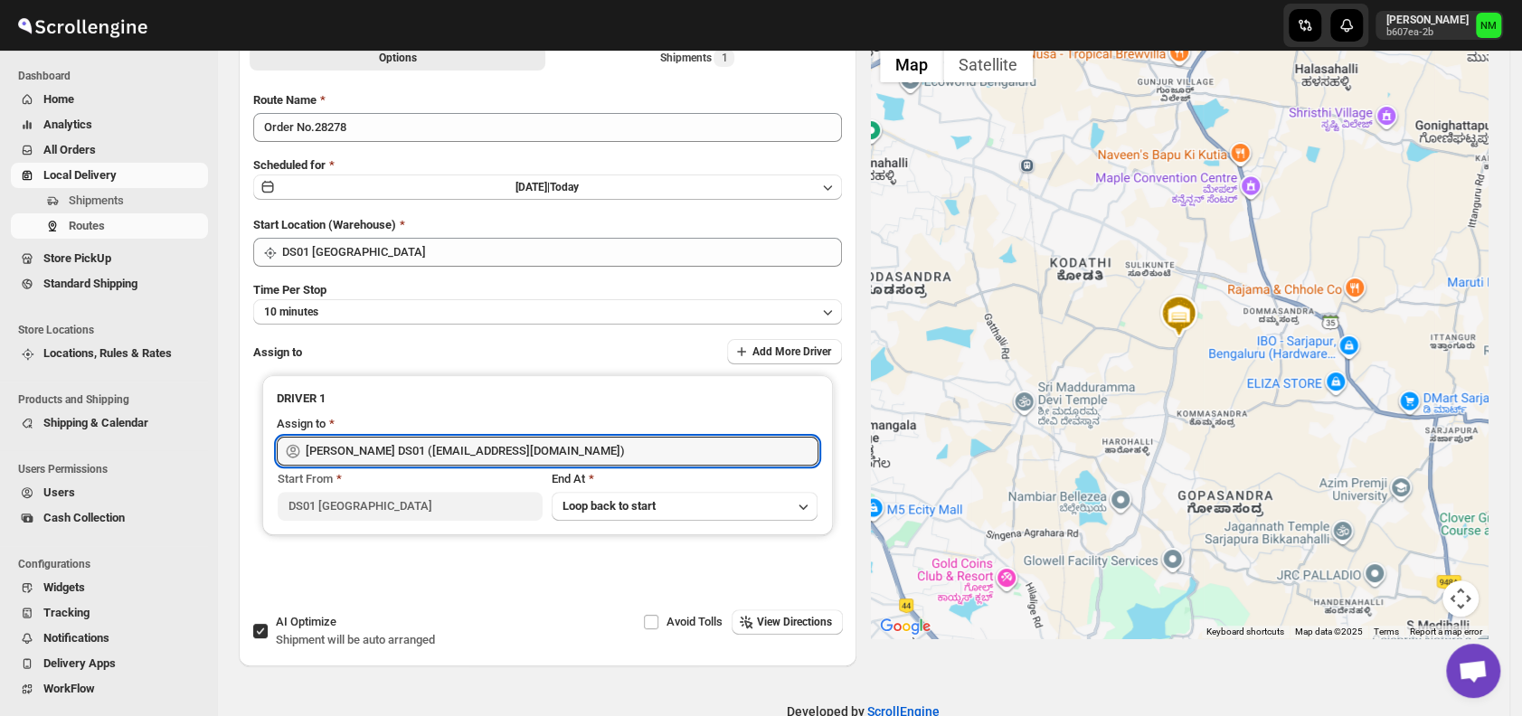
type input "[PERSON_NAME] DS01 ([EMAIL_ADDRESS][DOMAIN_NAME])"
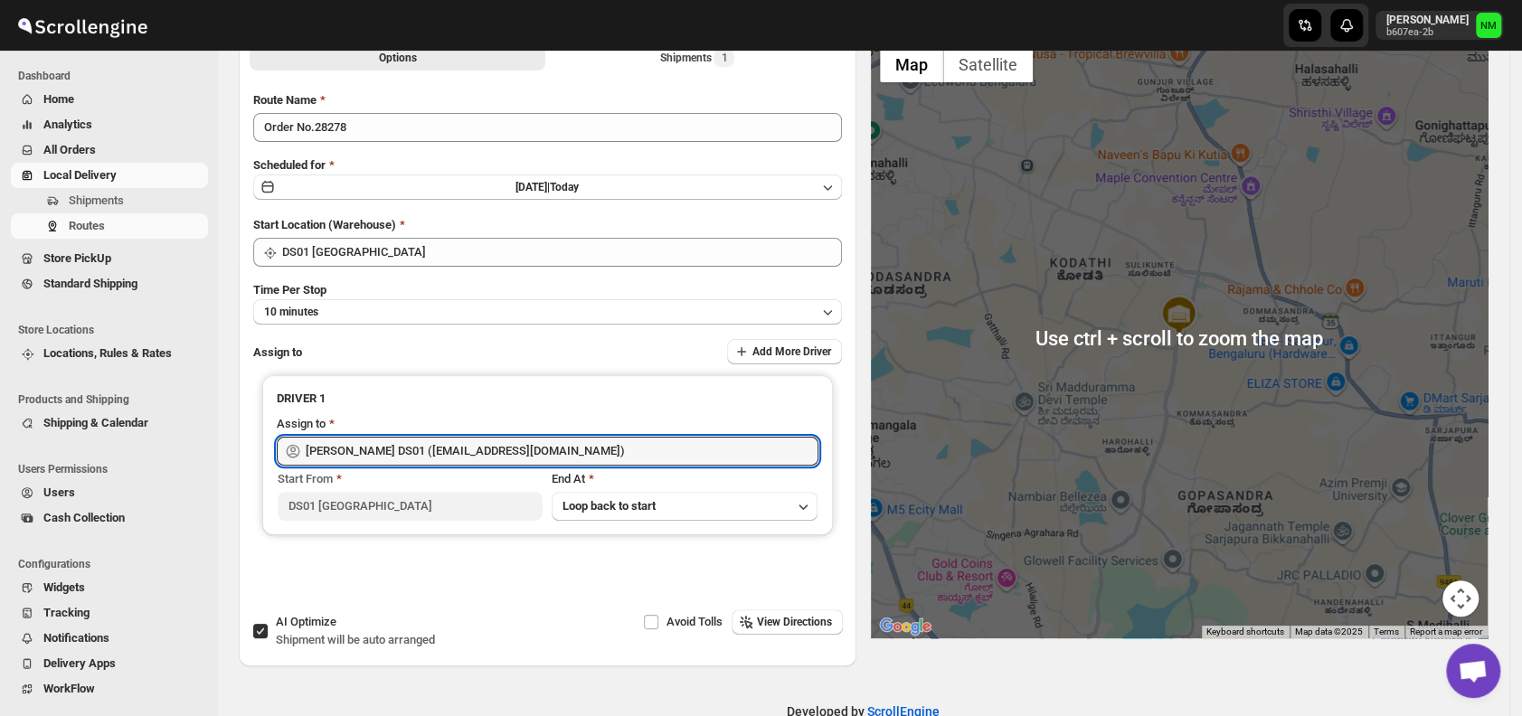
scroll to position [0, 0]
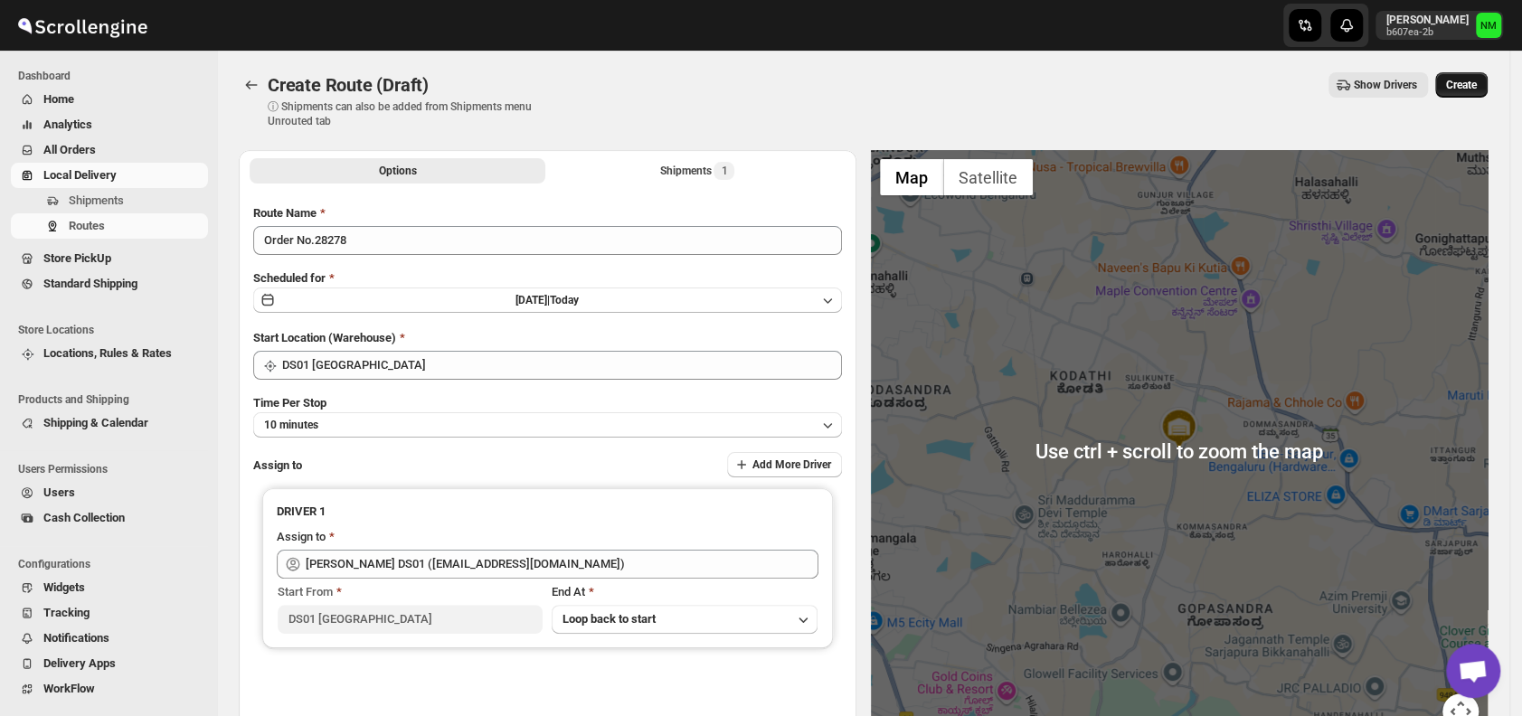
click at [1461, 87] on span "Create" at bounding box center [1461, 85] width 31 height 14
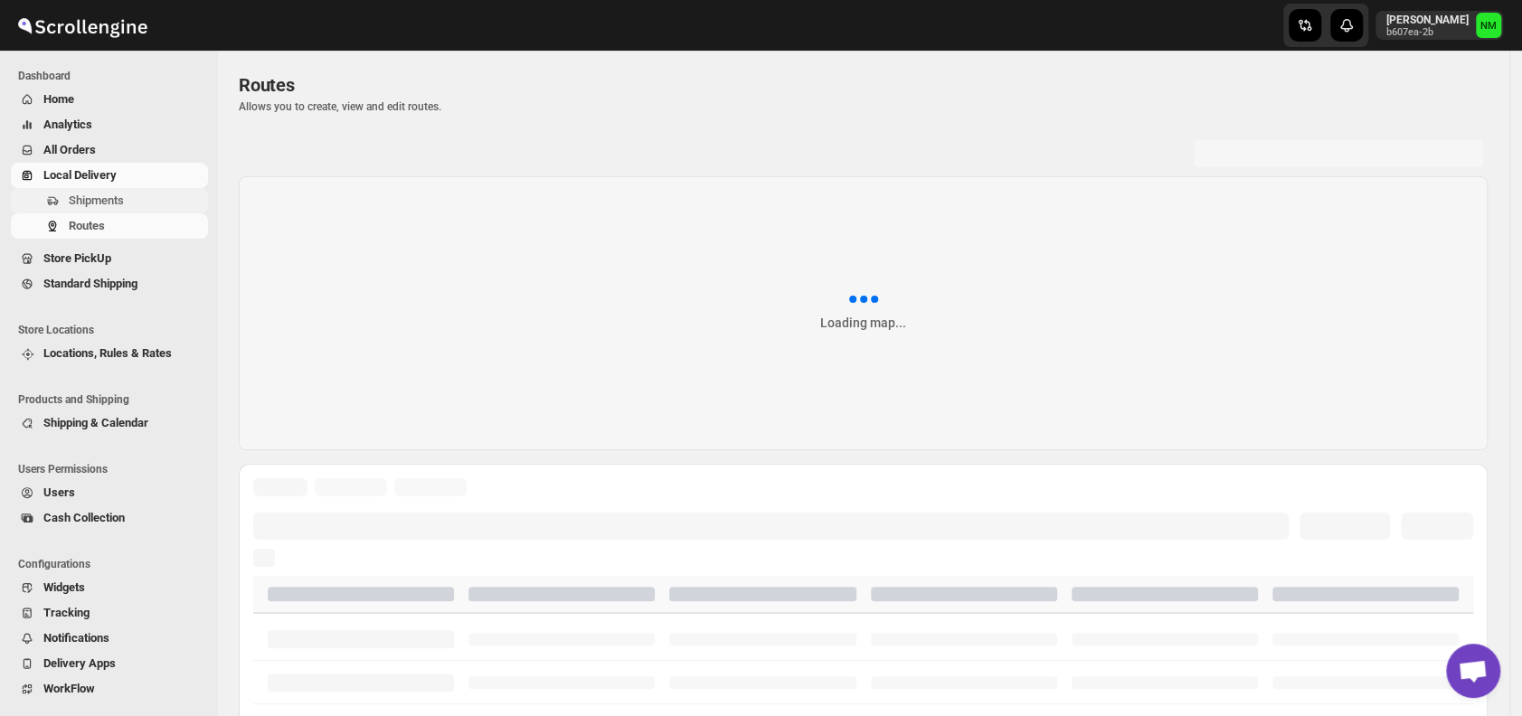
click at [92, 200] on span "Shipments" at bounding box center [96, 201] width 55 height 14
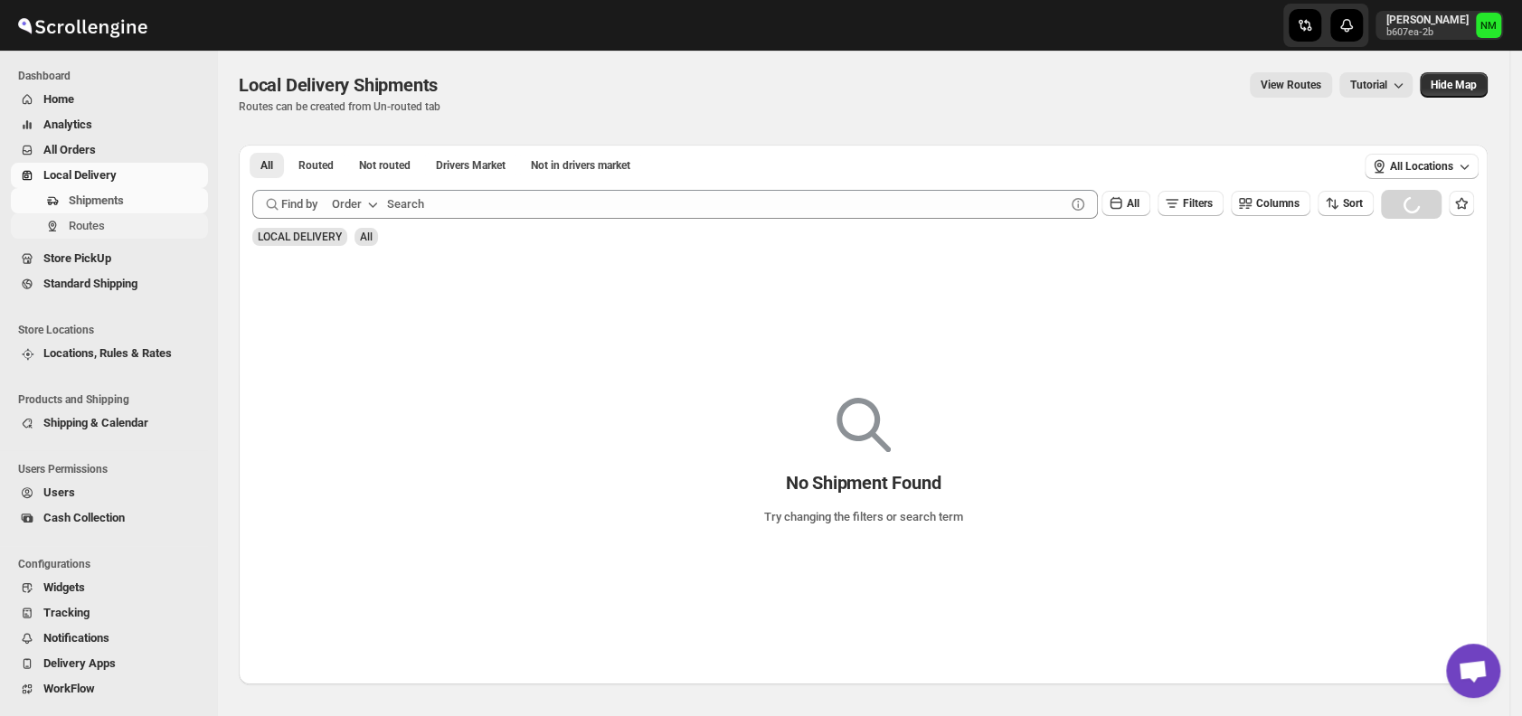
click at [99, 229] on span "Routes" at bounding box center [87, 226] width 36 height 14
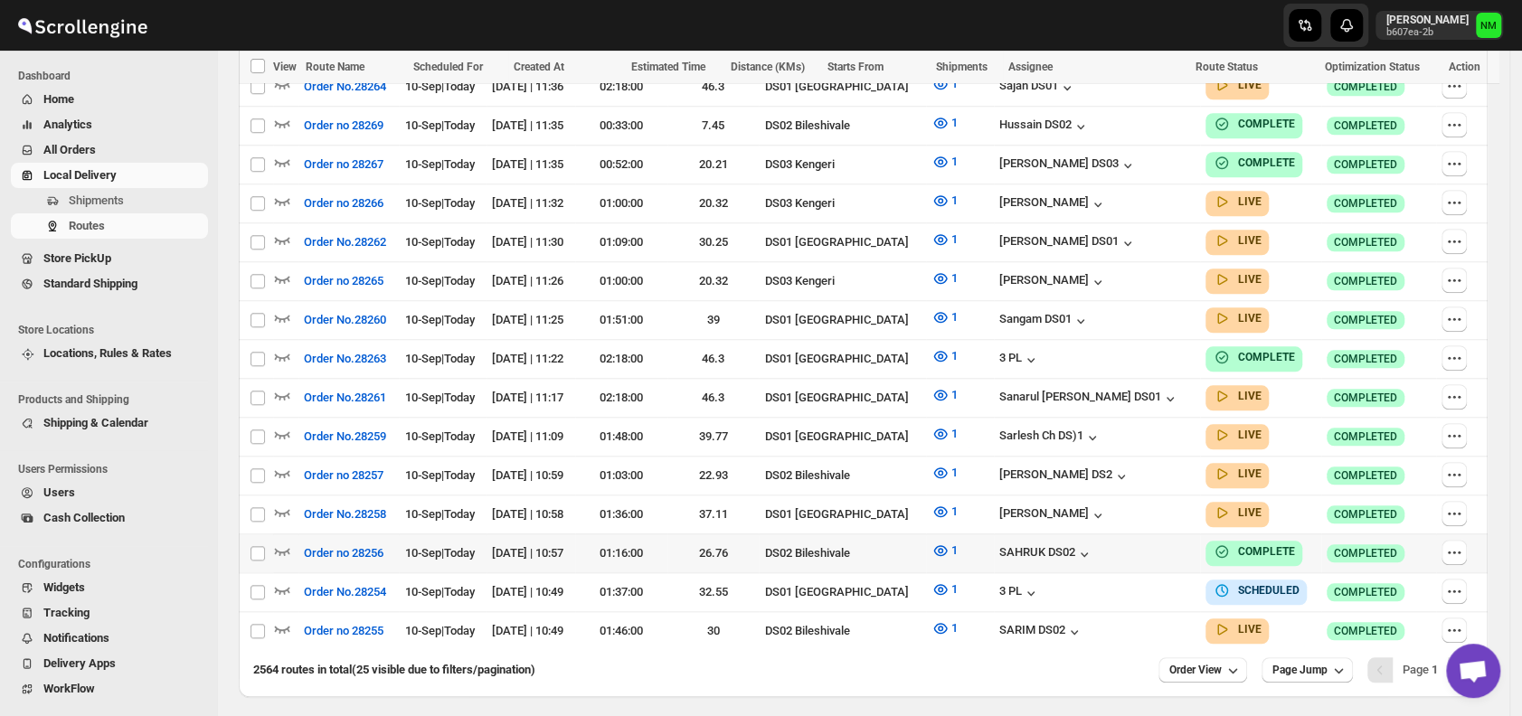
scroll to position [947, 0]
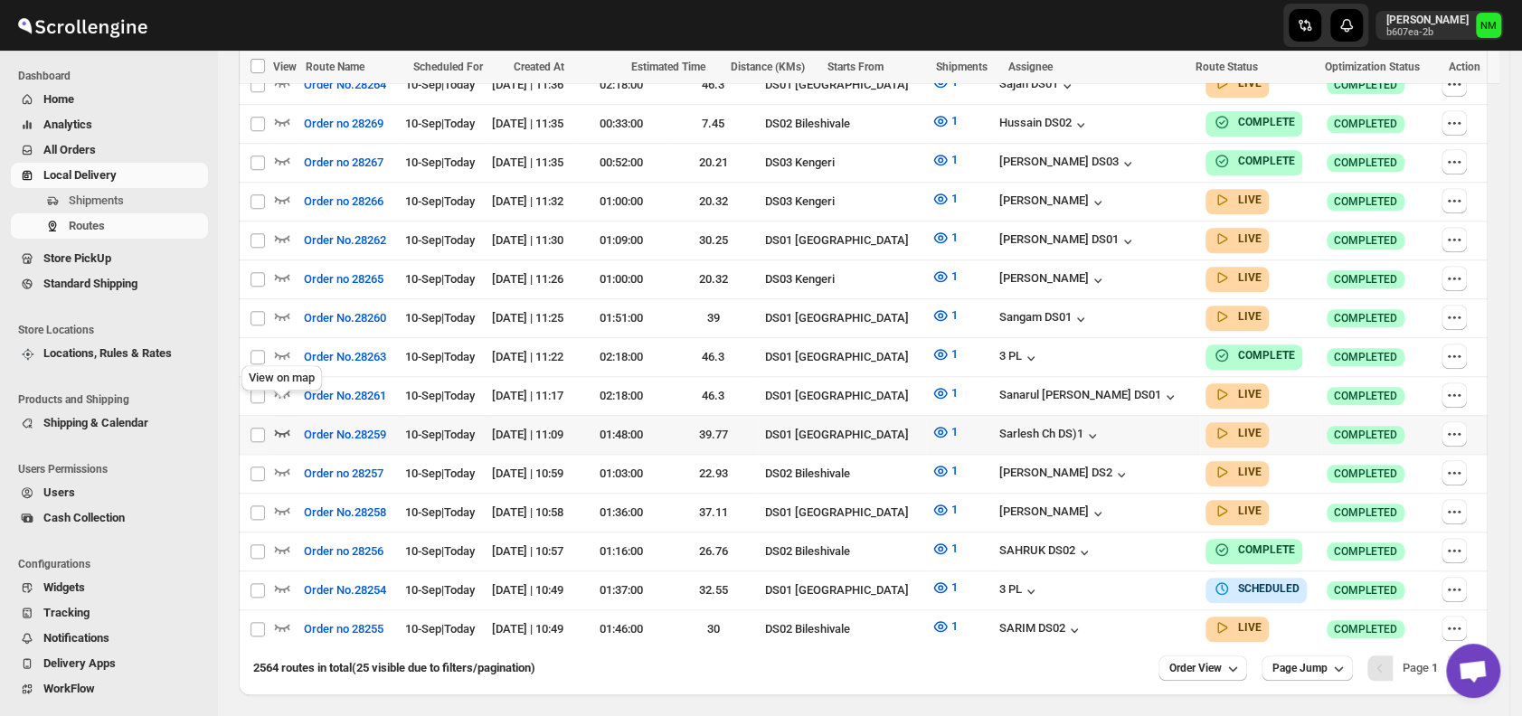
click at [280, 423] on icon "button" at bounding box center [282, 432] width 18 height 18
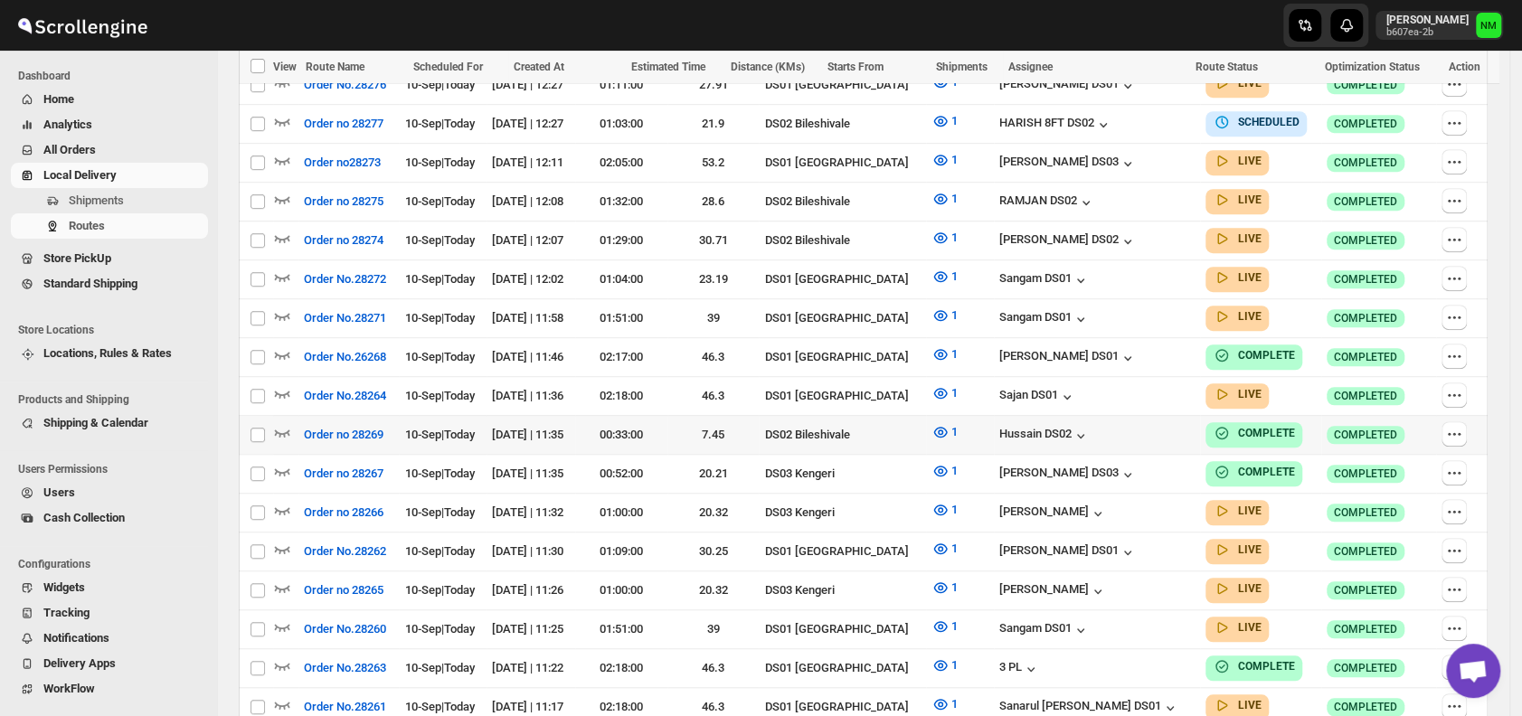
scroll to position [0, 0]
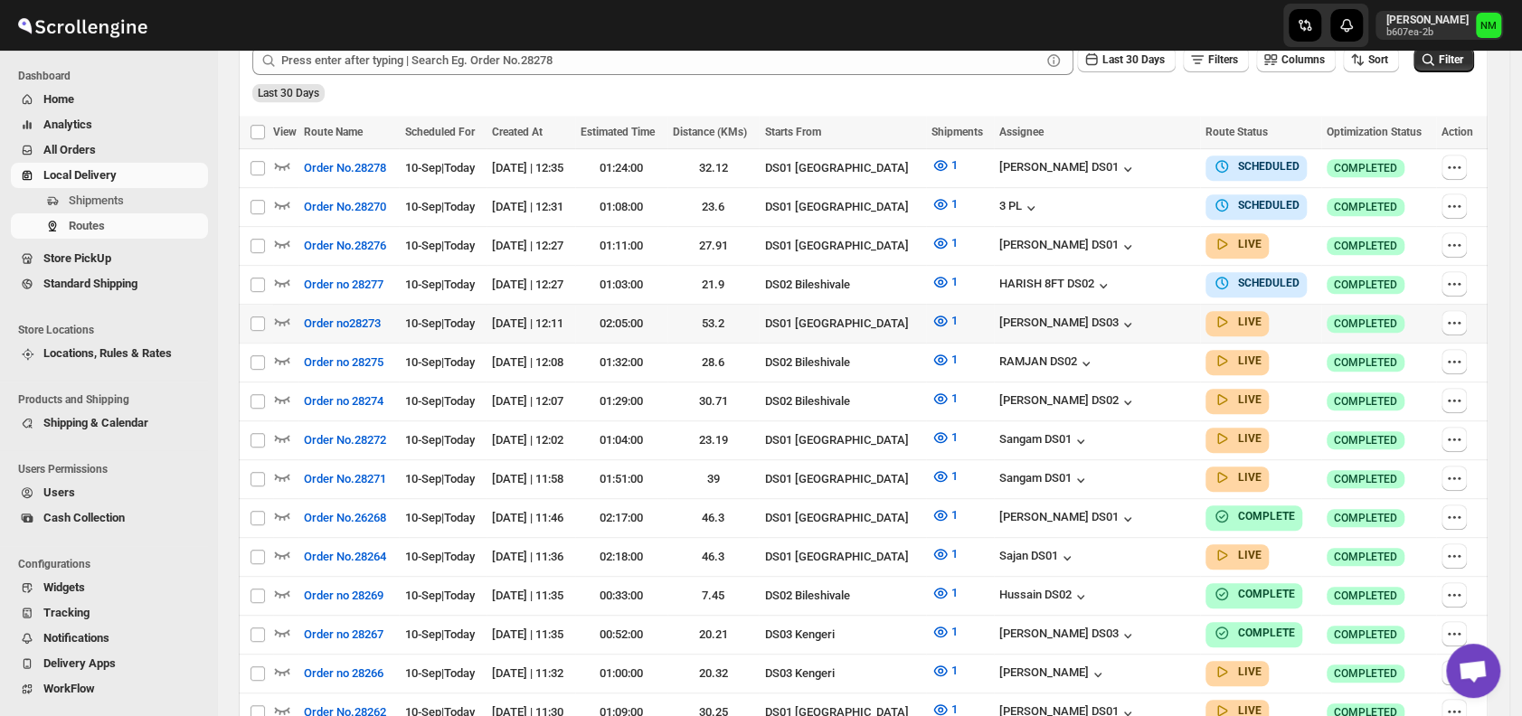
scroll to position [477, 0]
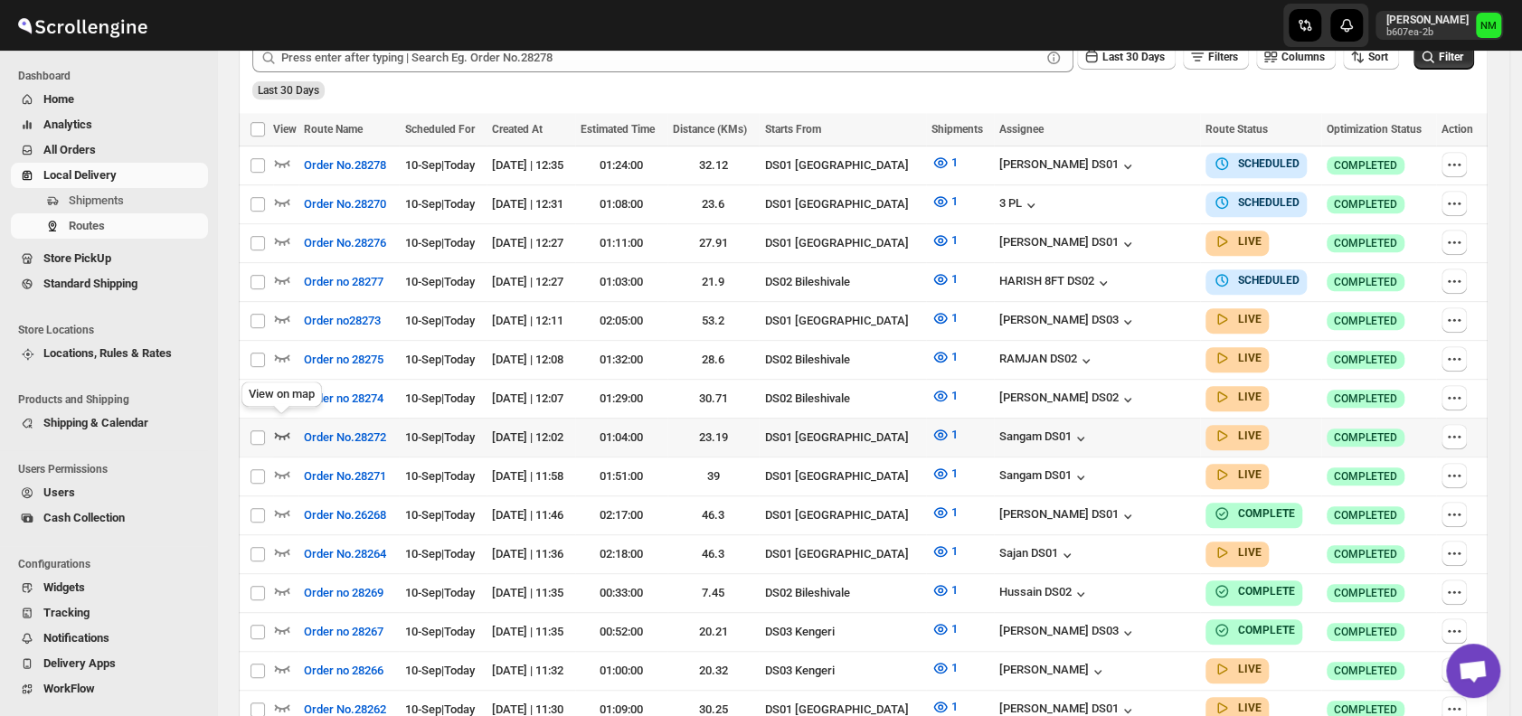
click at [282, 427] on icon "button" at bounding box center [282, 435] width 18 height 18
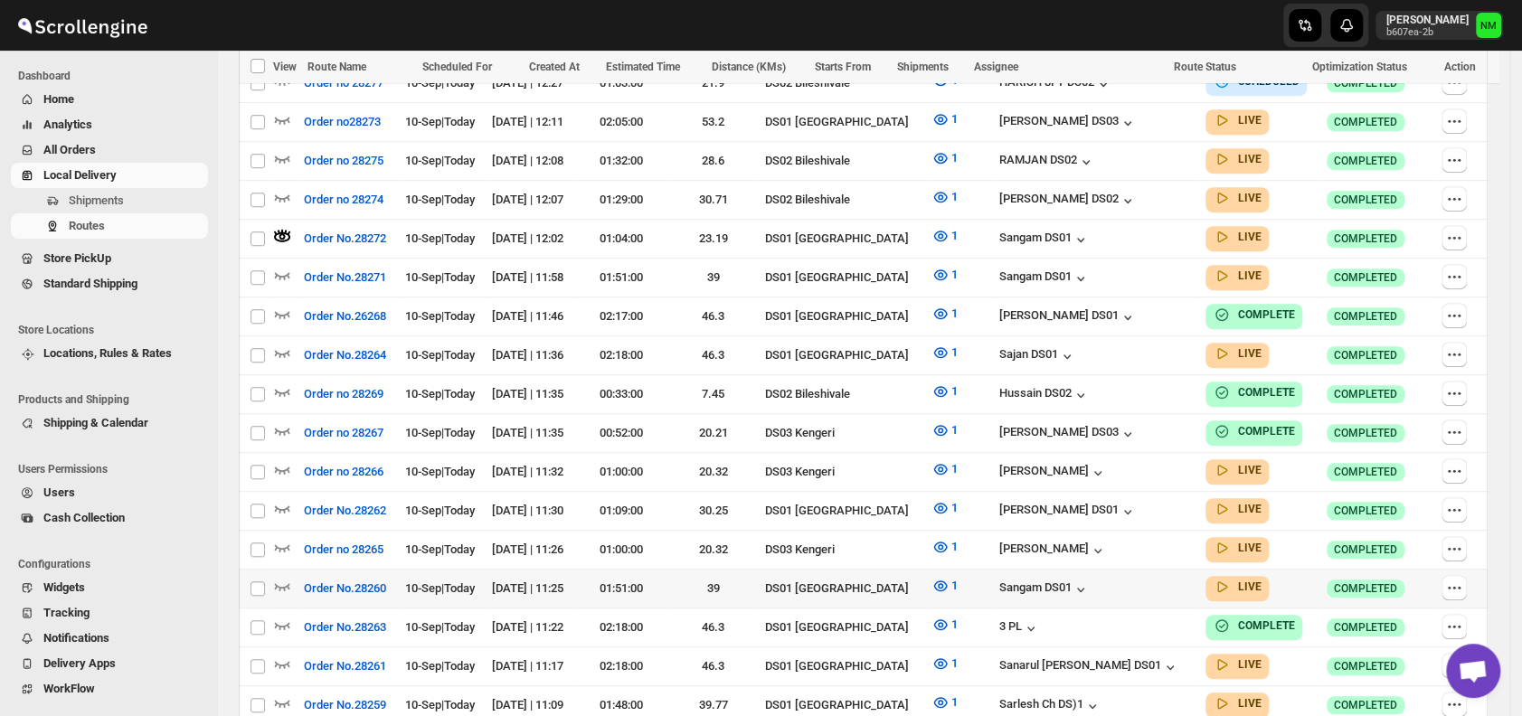
scroll to position [692, 0]
click at [279, 582] on icon "button" at bounding box center [282, 585] width 15 height 7
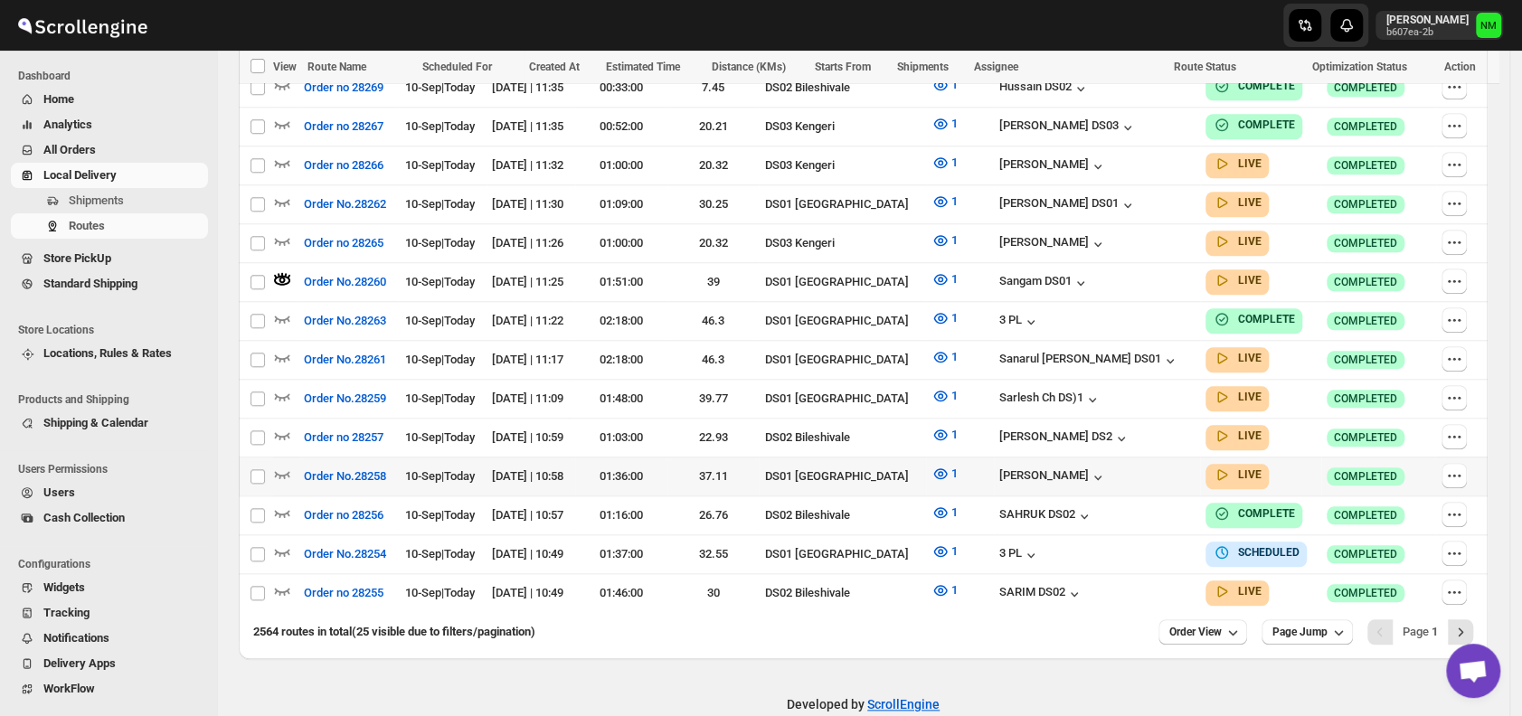
scroll to position [1002, 0]
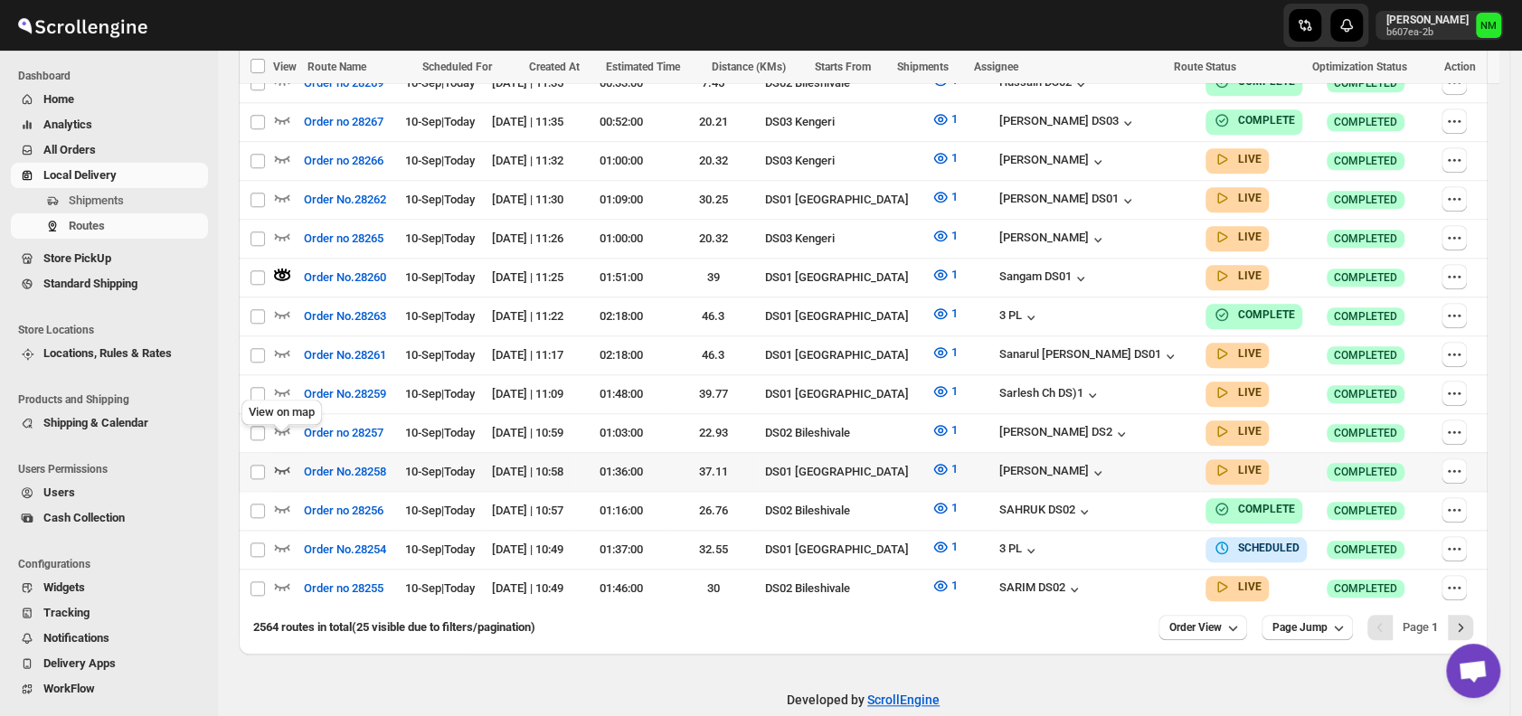
click at [287, 460] on icon "button" at bounding box center [282, 469] width 18 height 18
click at [1469, 619] on icon "Next" at bounding box center [1460, 628] width 18 height 18
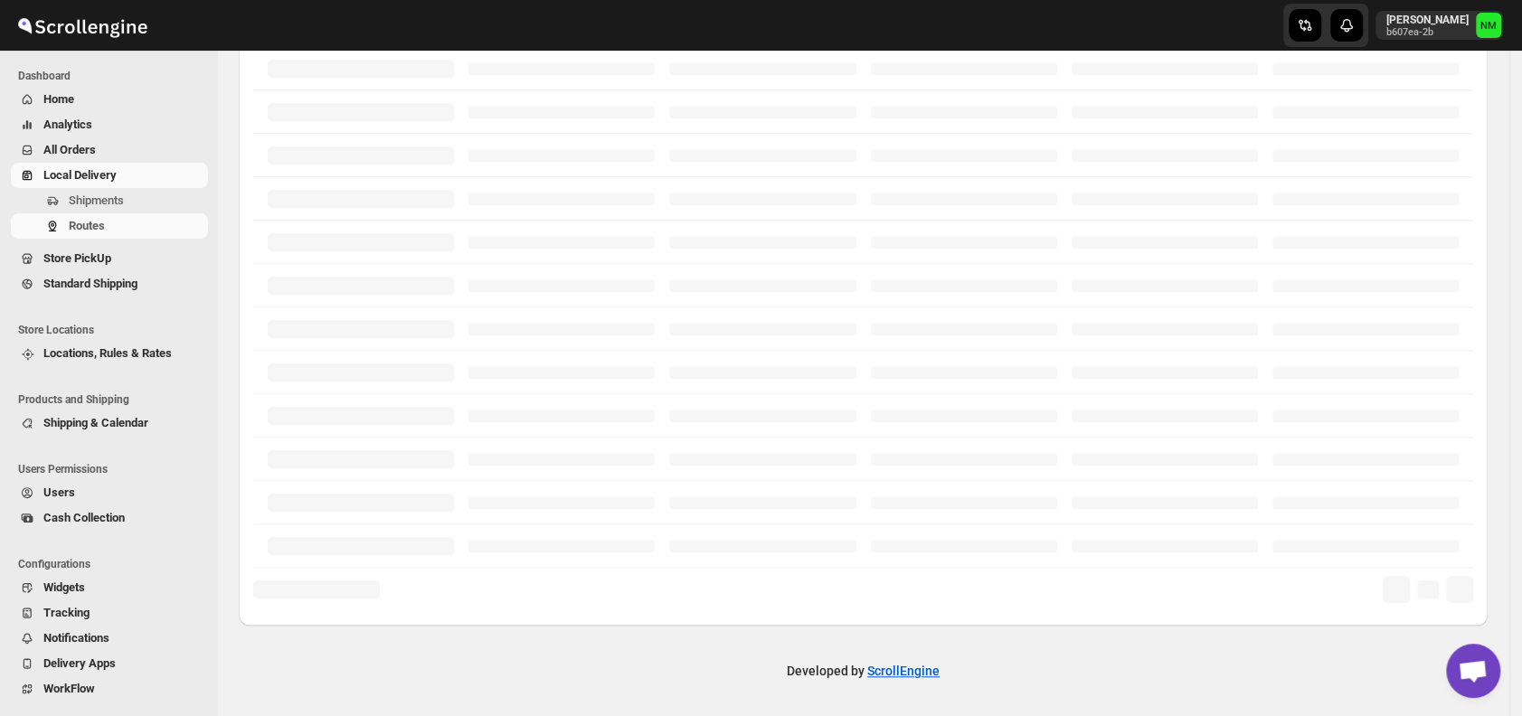
scroll to position [435, 0]
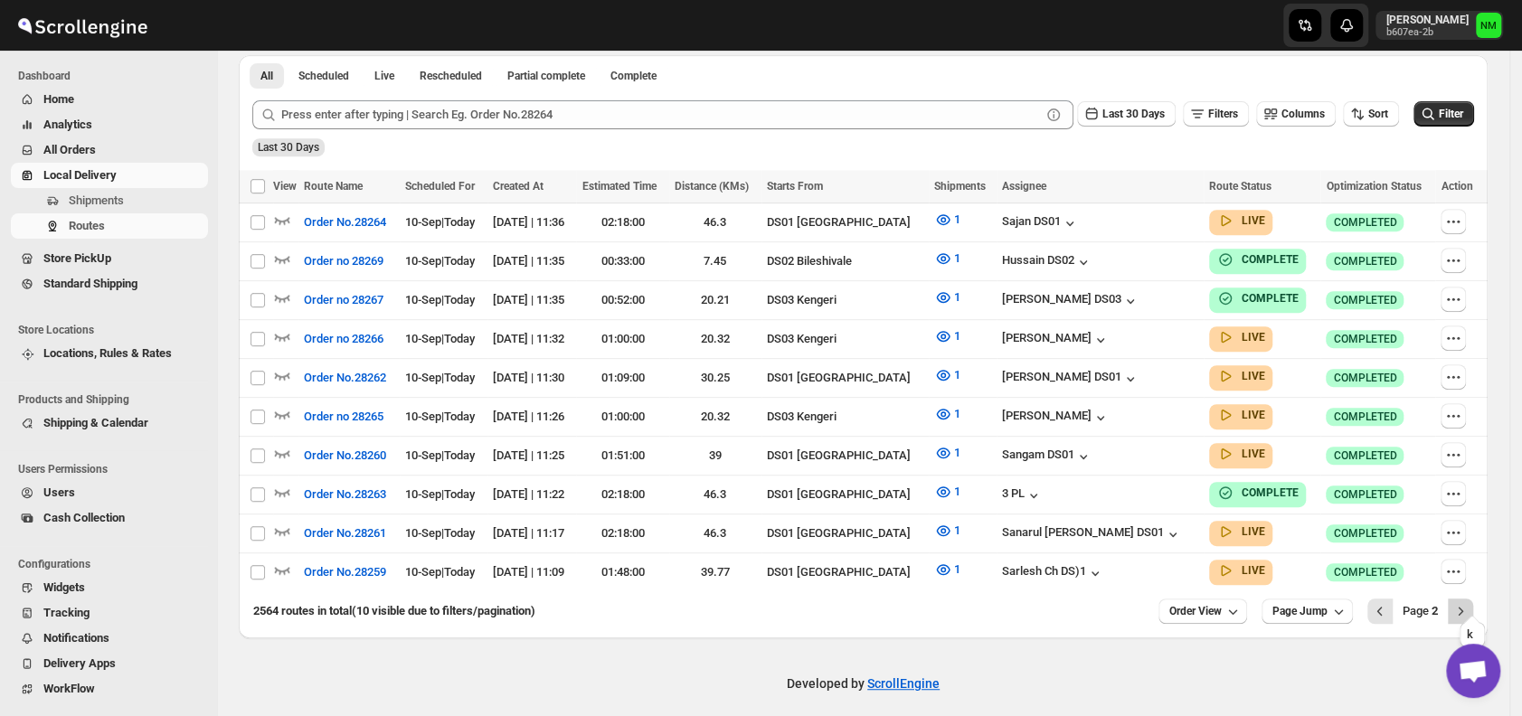
click at [1461, 600] on button "Next" at bounding box center [1460, 611] width 25 height 25
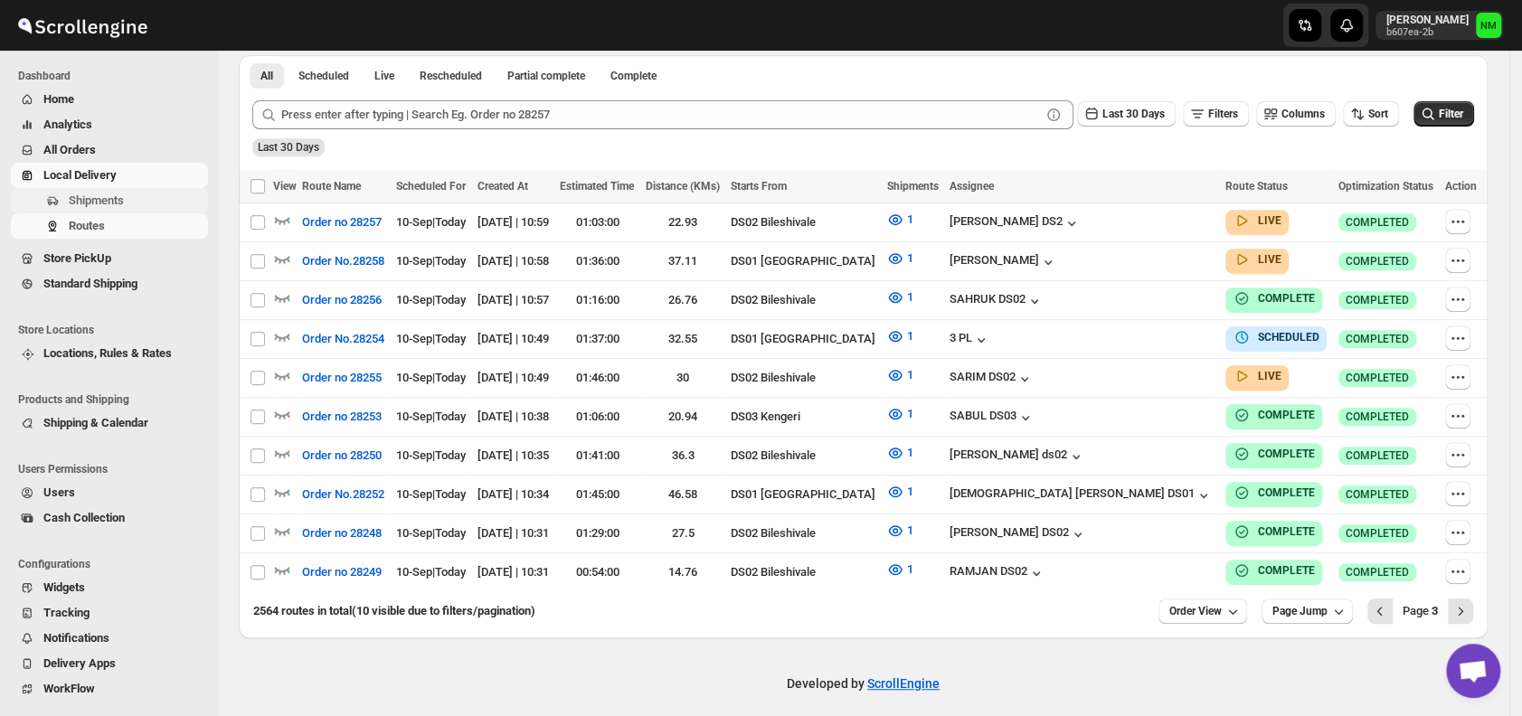
click at [107, 205] on span "Shipments" at bounding box center [96, 201] width 55 height 14
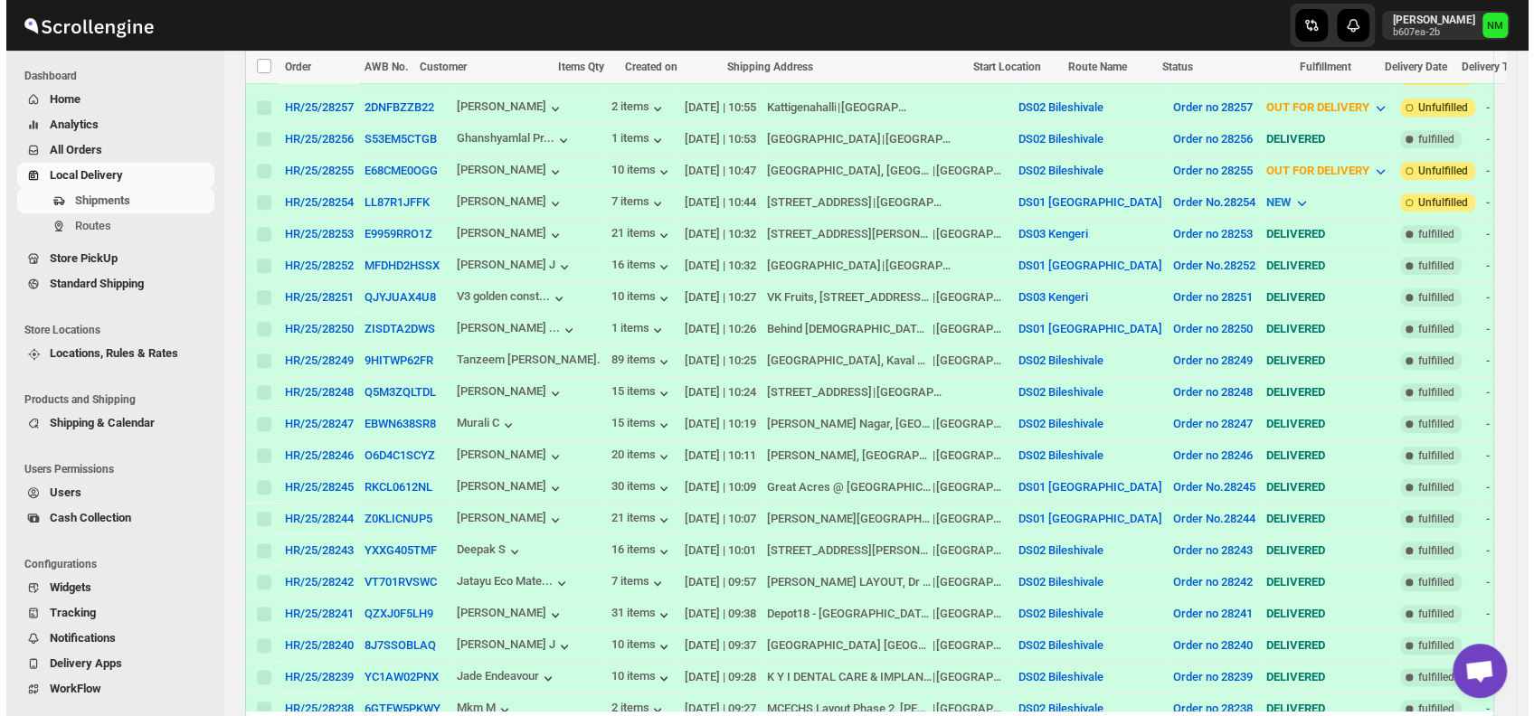
scroll to position [1072, 0]
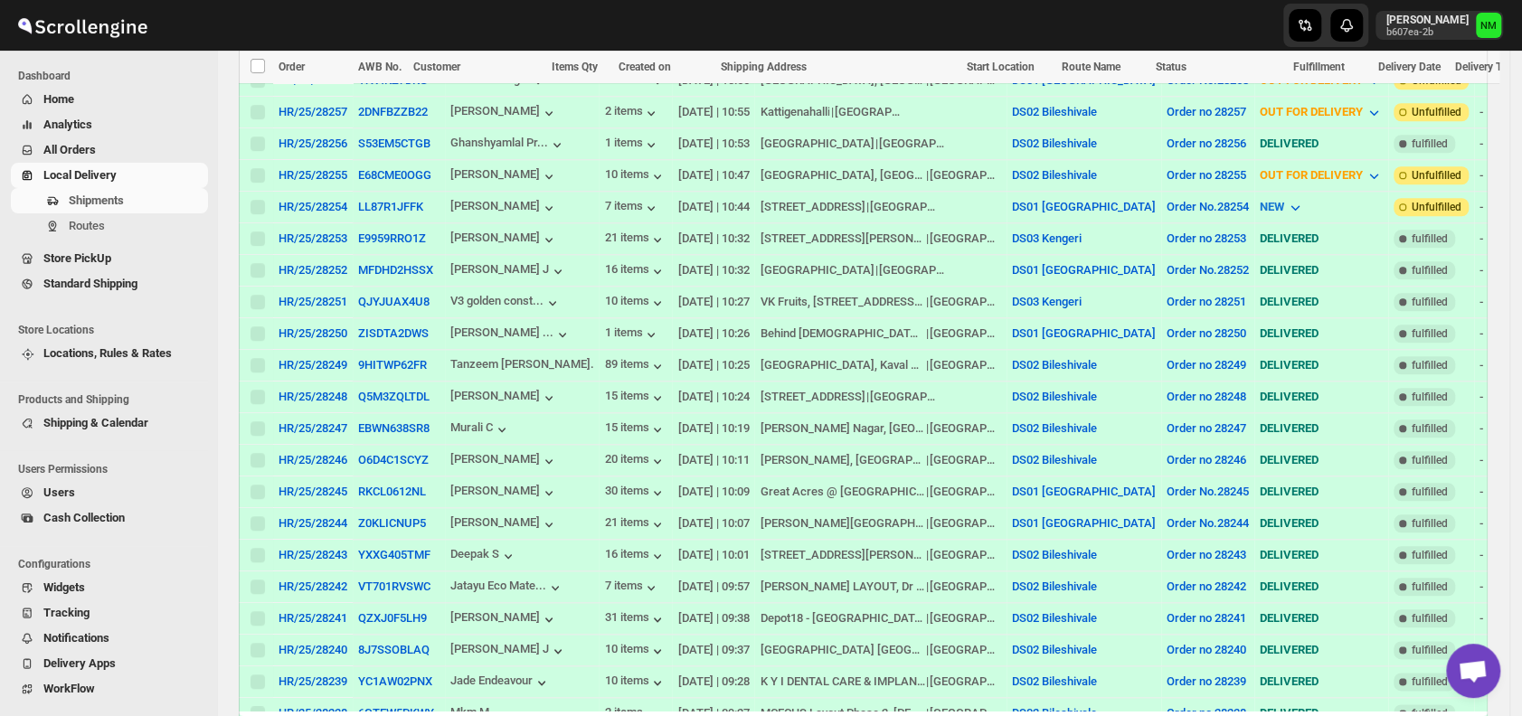
click at [351, 191] on td "HR/25/28254" at bounding box center [313, 207] width 80 height 32
click at [364, 200] on button "LL87R1JFFK" at bounding box center [390, 207] width 65 height 14
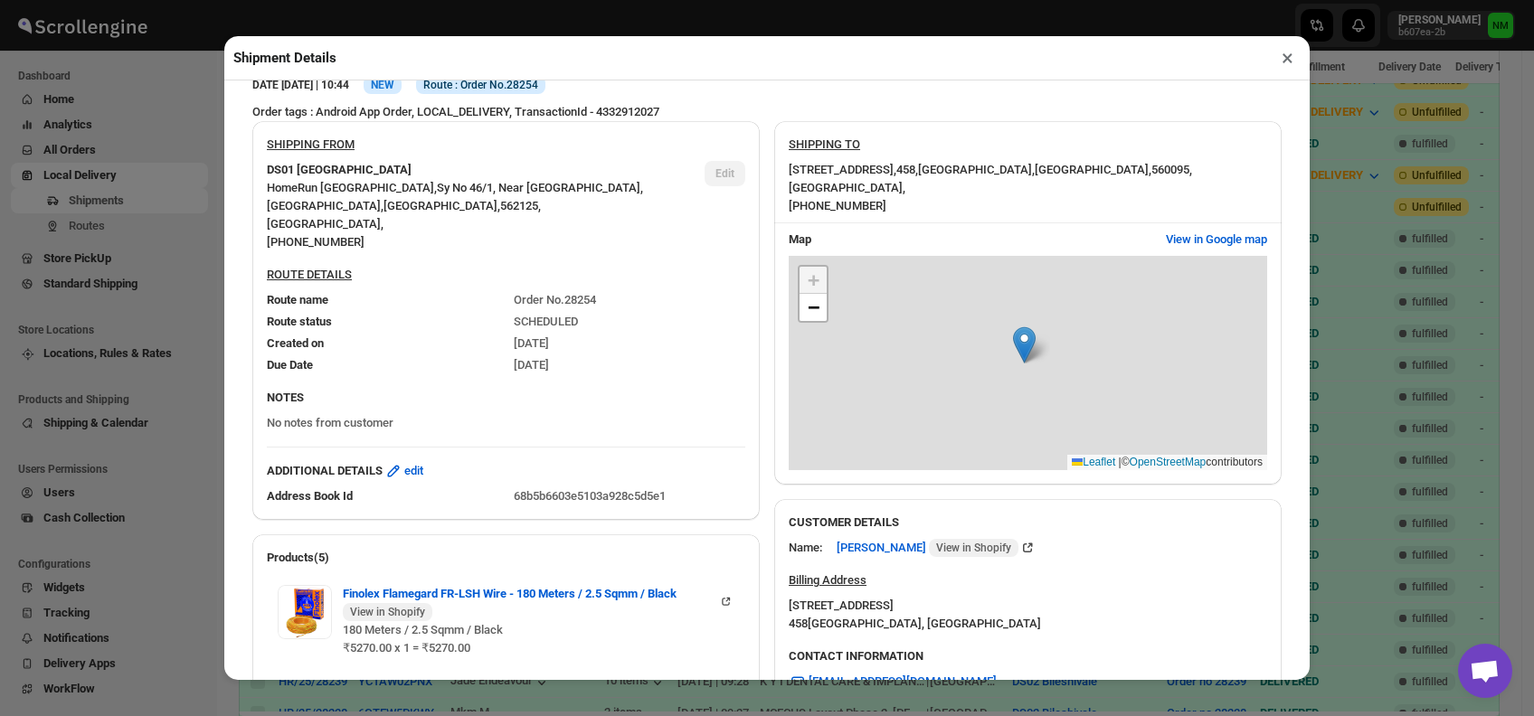
scroll to position [745, 0]
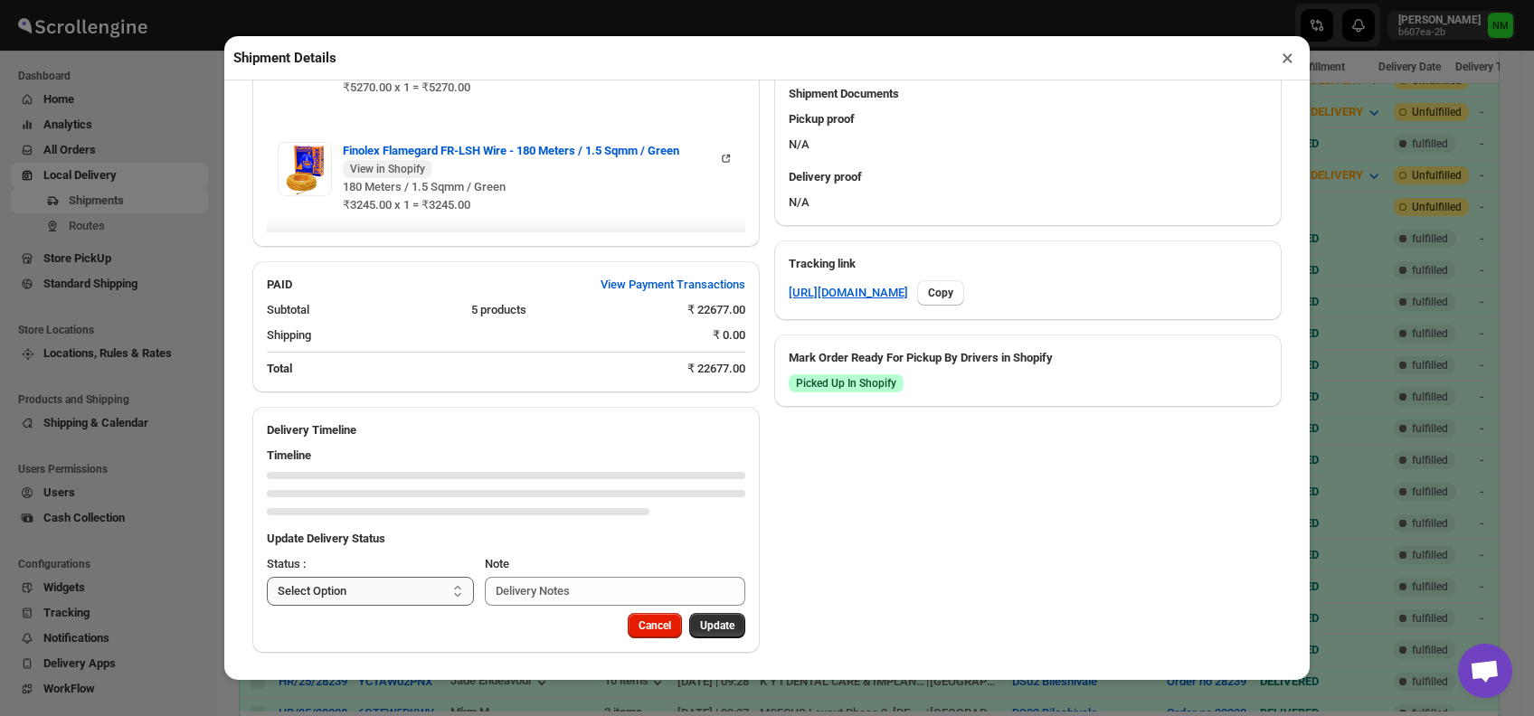
click at [438, 581] on select "Select Option PICKED UP OUT FOR DELIVERY RESCHEDULE DELIVERED CANCELLED" at bounding box center [370, 591] width 207 height 29
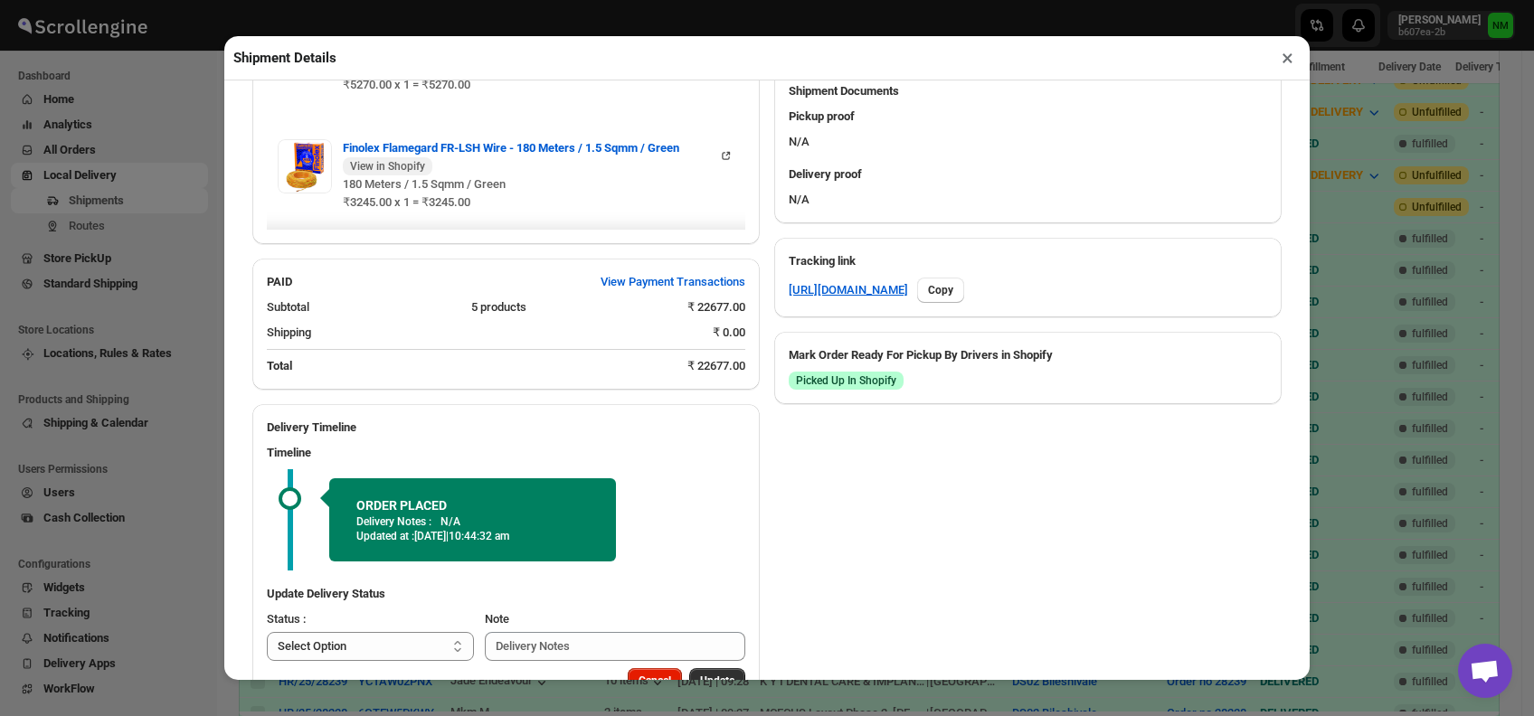
scroll to position [803, 0]
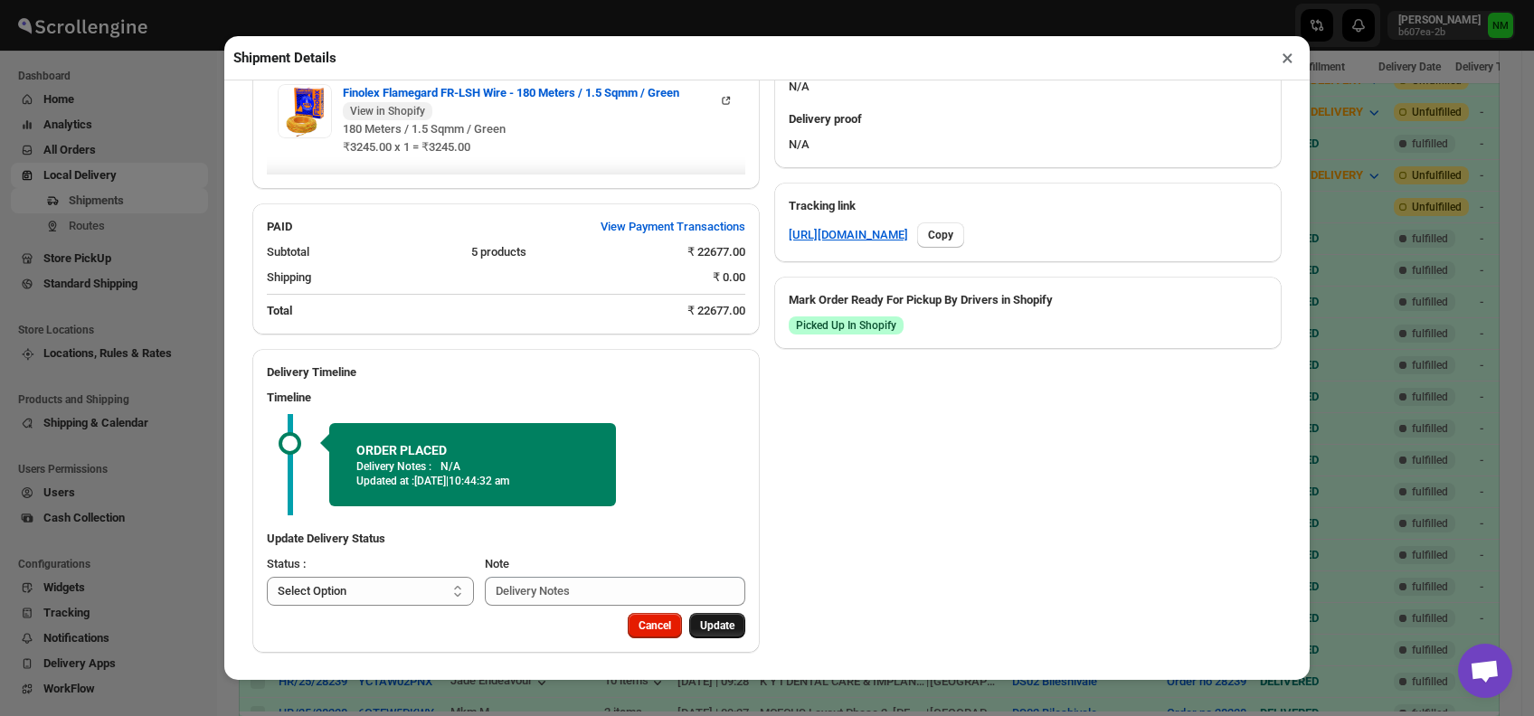
click at [712, 635] on button "Update" at bounding box center [717, 625] width 56 height 25
click at [709, 629] on span "Update" at bounding box center [717, 626] width 34 height 14
click at [369, 592] on select "Select Option PICKED UP OUT FOR DELIVERY RESCHEDULE DELIVERED CANCELLED" at bounding box center [370, 591] width 207 height 29
select select "PICKED_UP"
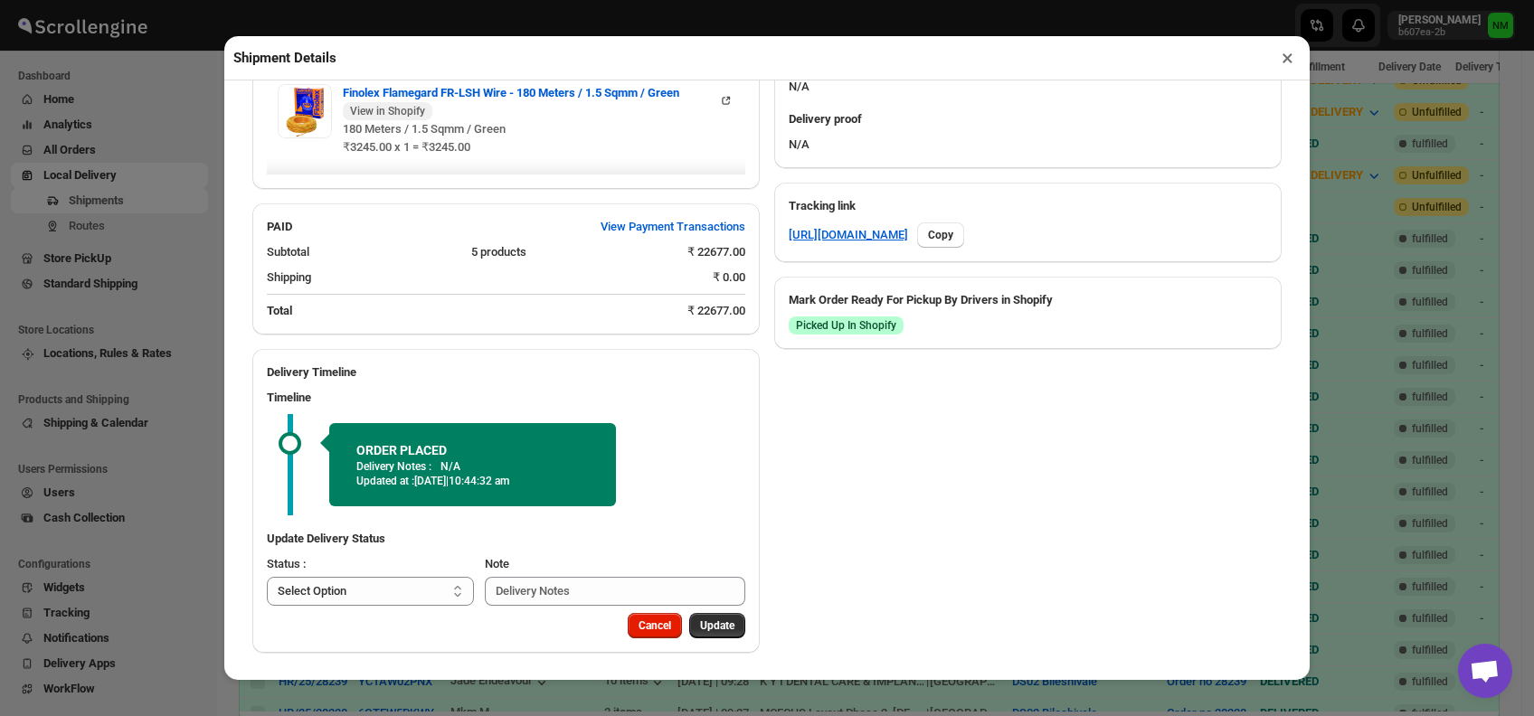
click at [267, 577] on select "Select Option PICKED UP OUT FOR DELIVERY RESCHEDULE DELIVERED CANCELLED" at bounding box center [370, 591] width 207 height 29
click at [675, 628] on span "Pick Products" at bounding box center [700, 626] width 68 height 14
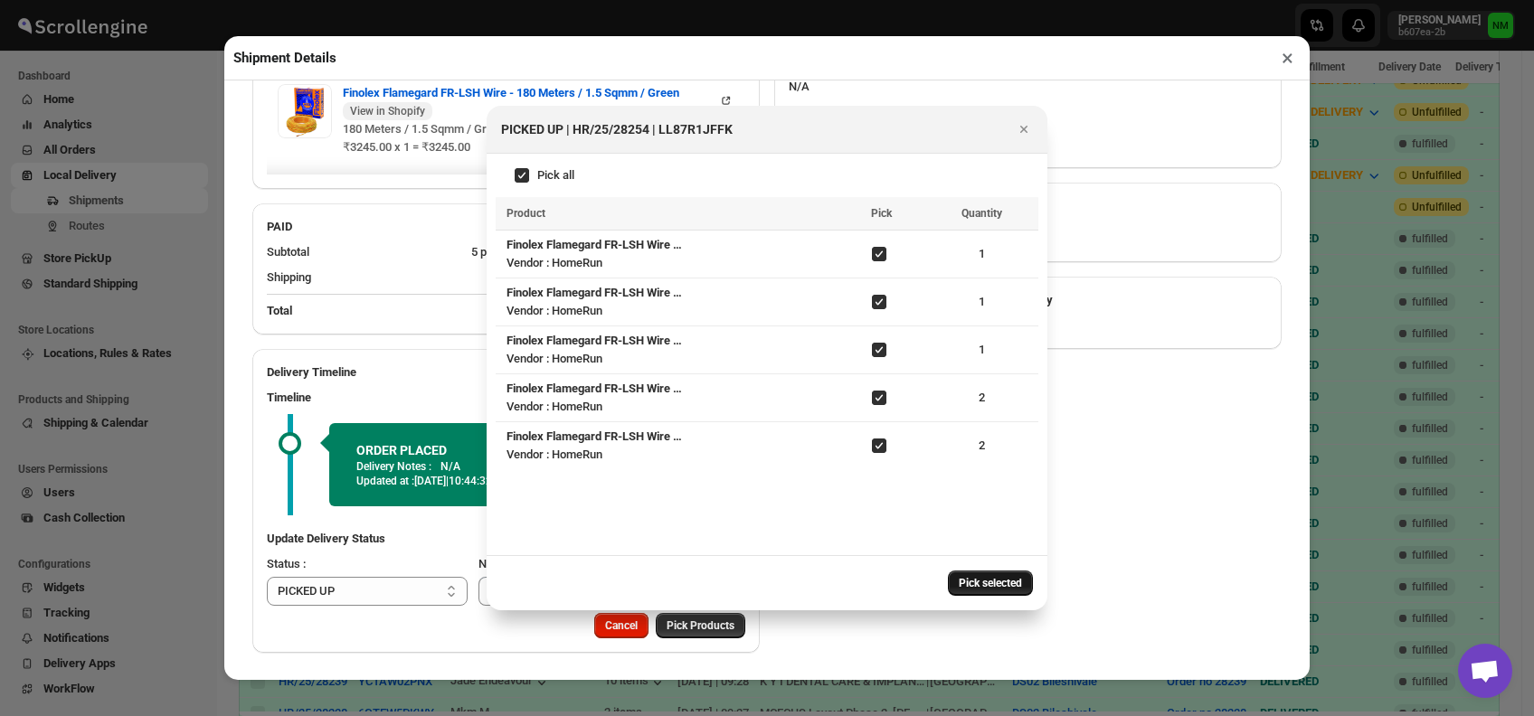
click at [983, 579] on span "Pick selected" at bounding box center [990, 583] width 63 height 14
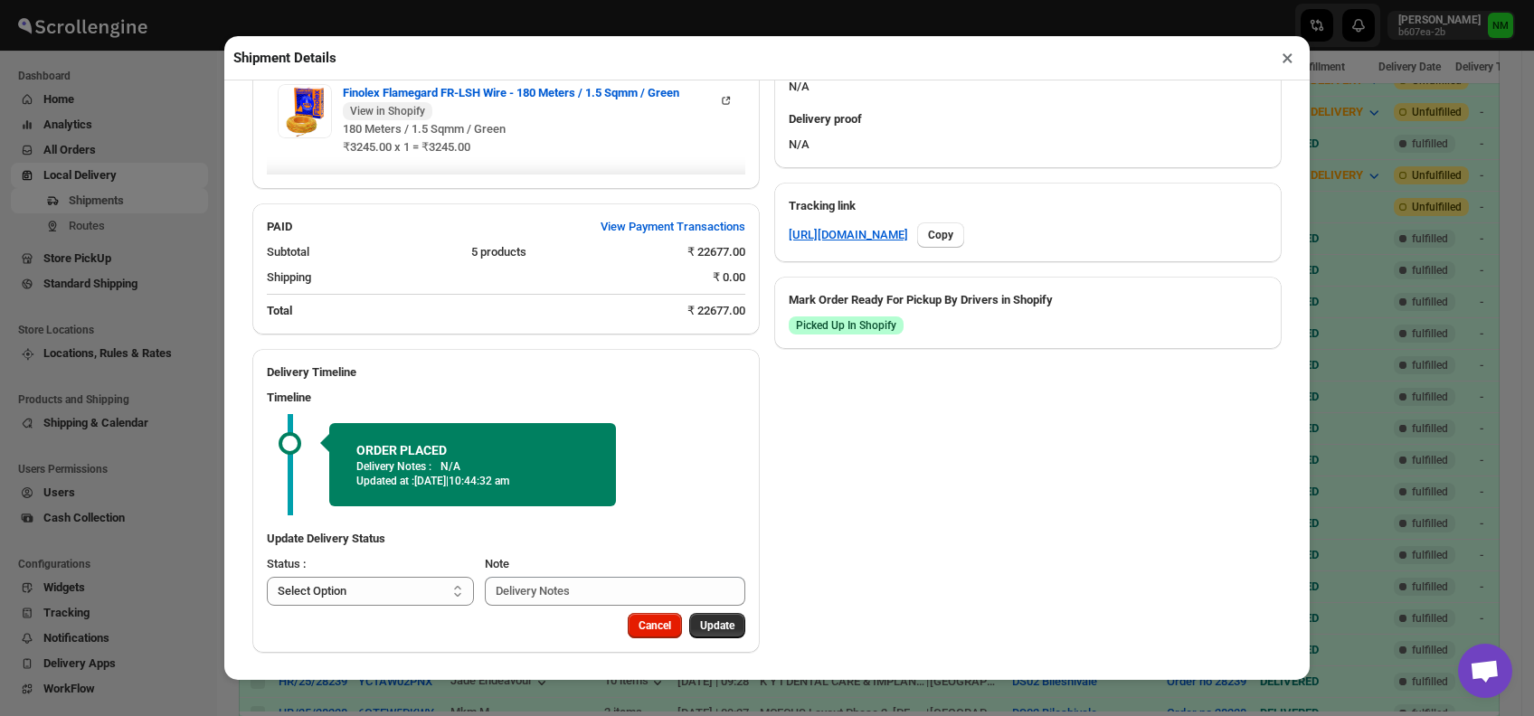
scroll to position [745, 0]
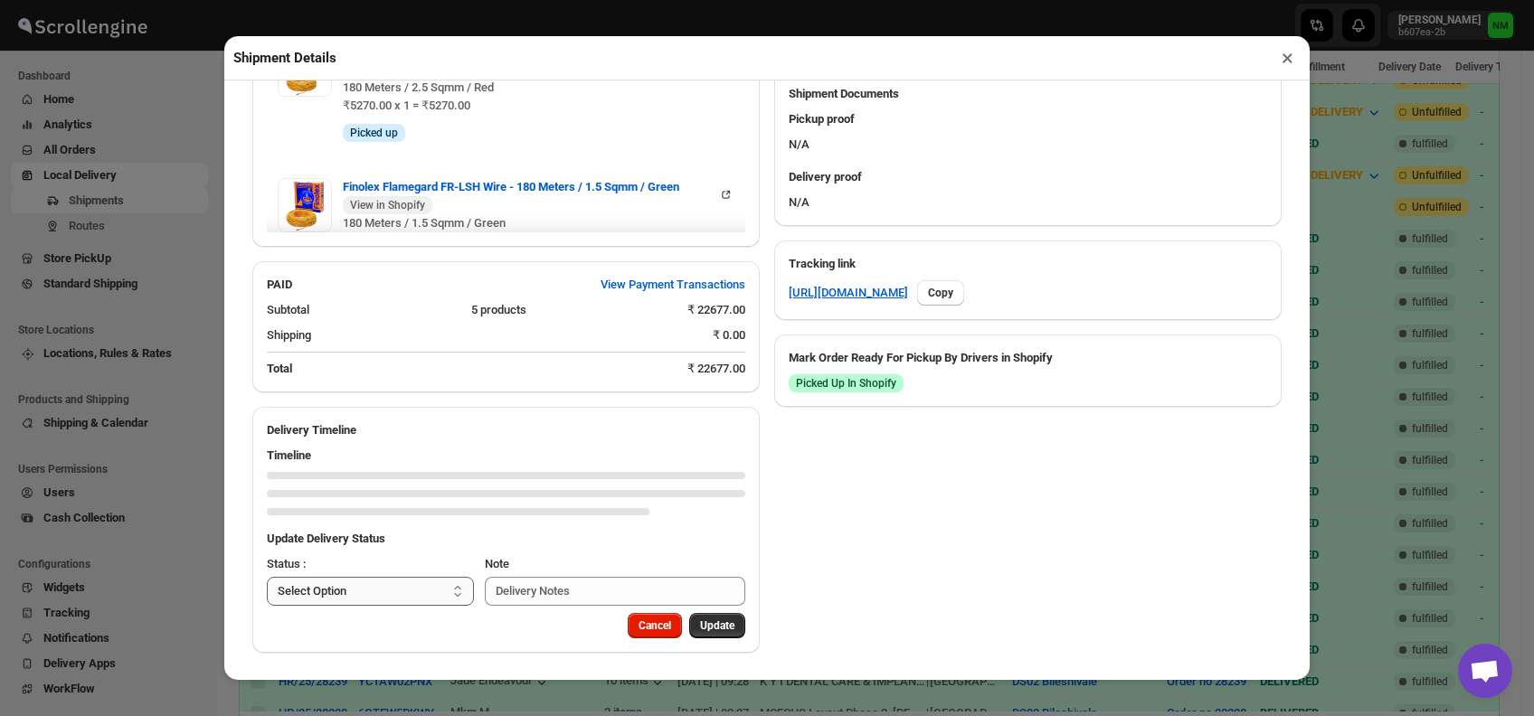
click at [374, 590] on select "Select Option PICKED UP OUT FOR DELIVERY RESCHEDULE DELIVERED CANCELLED" at bounding box center [370, 591] width 207 height 29
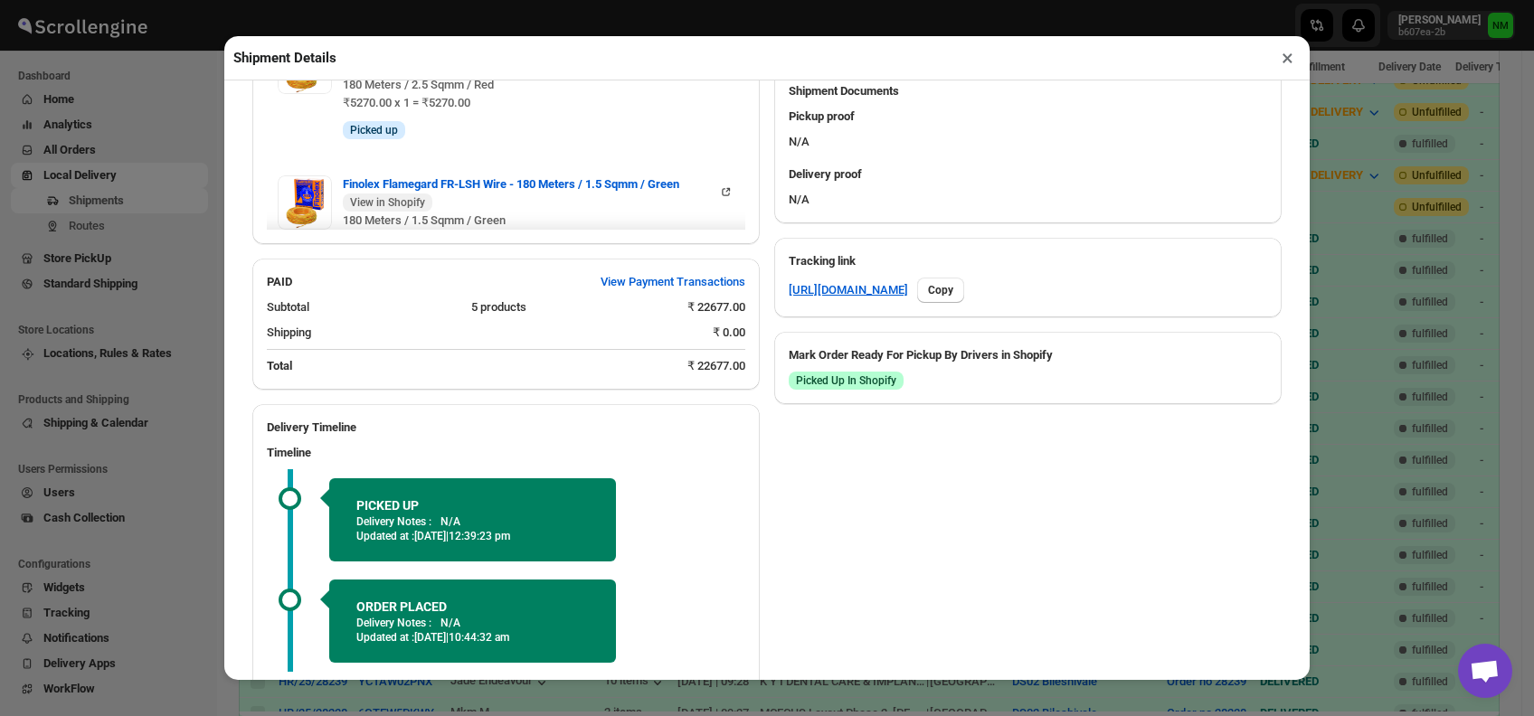
scroll to position [904, 0]
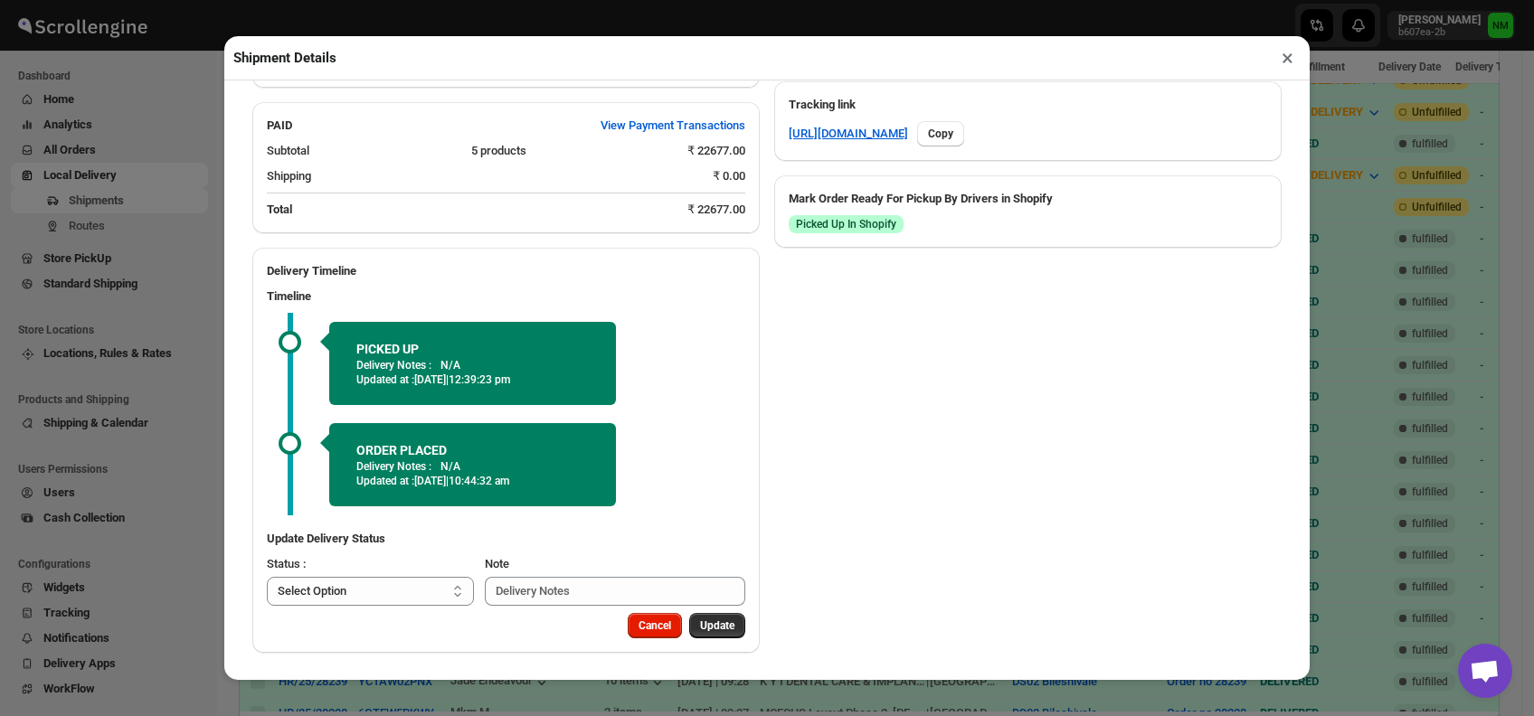
click at [439, 606] on div "Update Delivery Status Status : Select Option PICKED UP OUT FOR DELIVERY RESCHE…" at bounding box center [505, 568] width 507 height 90
click at [423, 588] on select "Select Option PICKED UP OUT FOR DELIVERY RESCHEDULE DELIVERED CANCELLED" at bounding box center [370, 591] width 207 height 29
select select "OUT_FOR_DELIVERY"
click at [267, 577] on select "Select Option PICKED UP OUT FOR DELIVERY RESCHEDULE DELIVERED CANCELLED" at bounding box center [370, 591] width 207 height 29
click at [690, 614] on button "Update" at bounding box center [717, 625] width 56 height 25
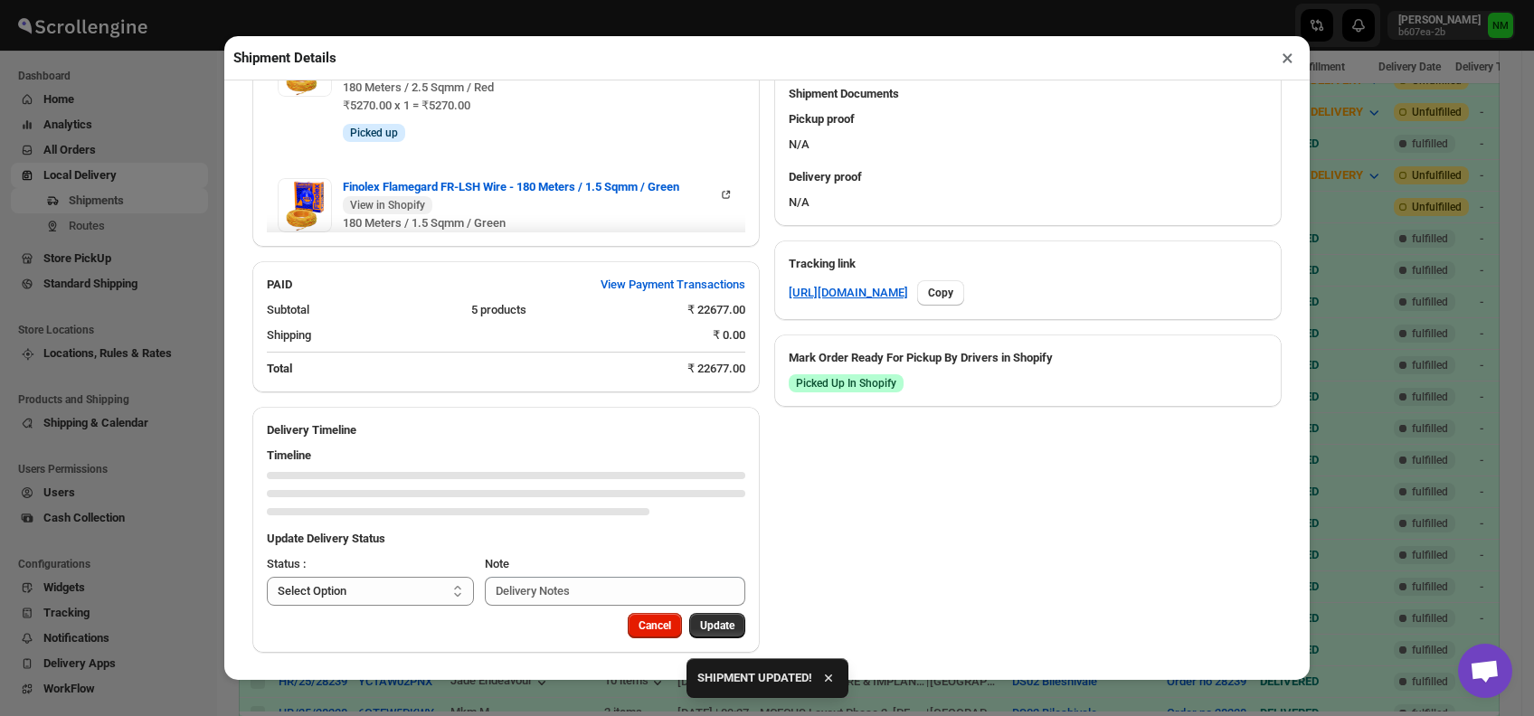
scroll to position [745, 0]
click at [380, 590] on select "Select Option PICKED UP OUT FOR DELIVERY RESCHEDULE DELIVERED CANCELLED" at bounding box center [370, 591] width 207 height 29
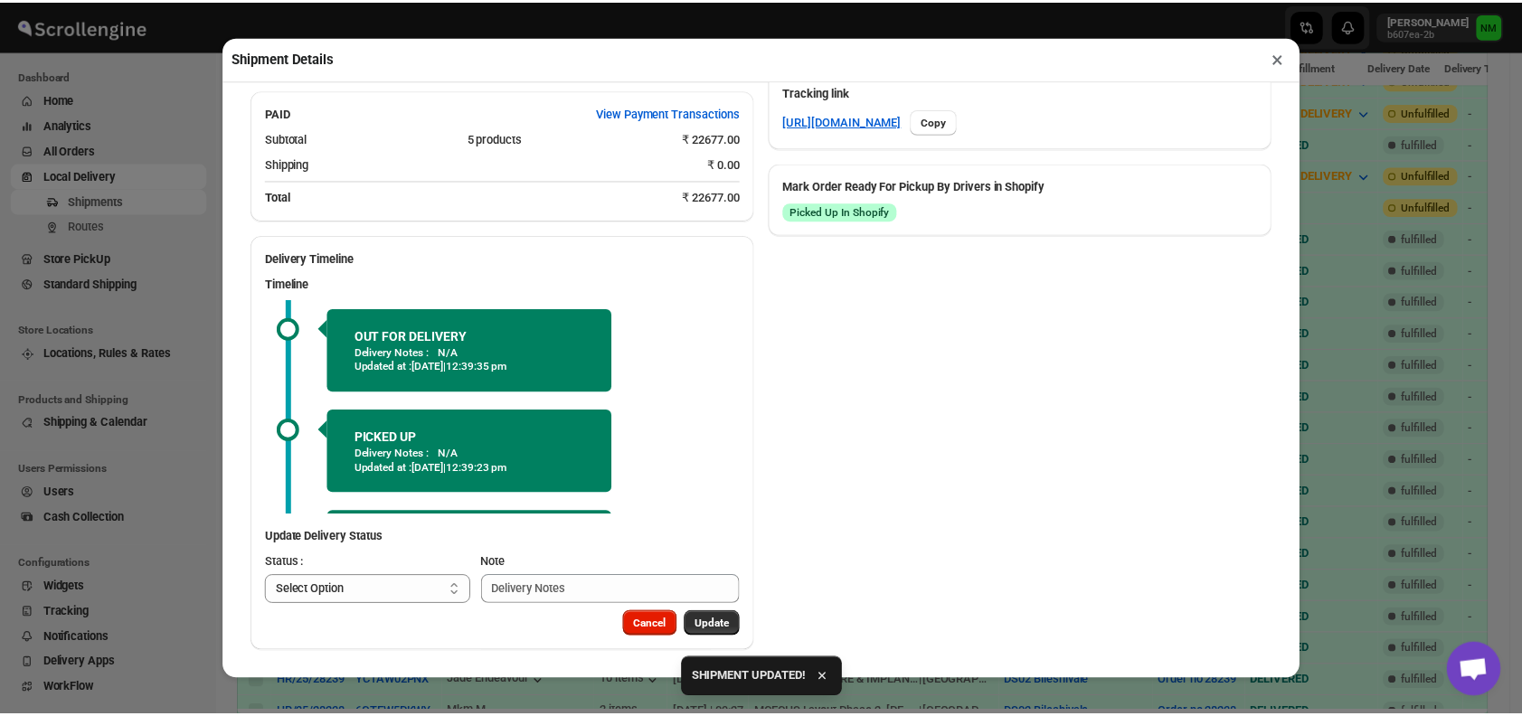
scroll to position [88, 0]
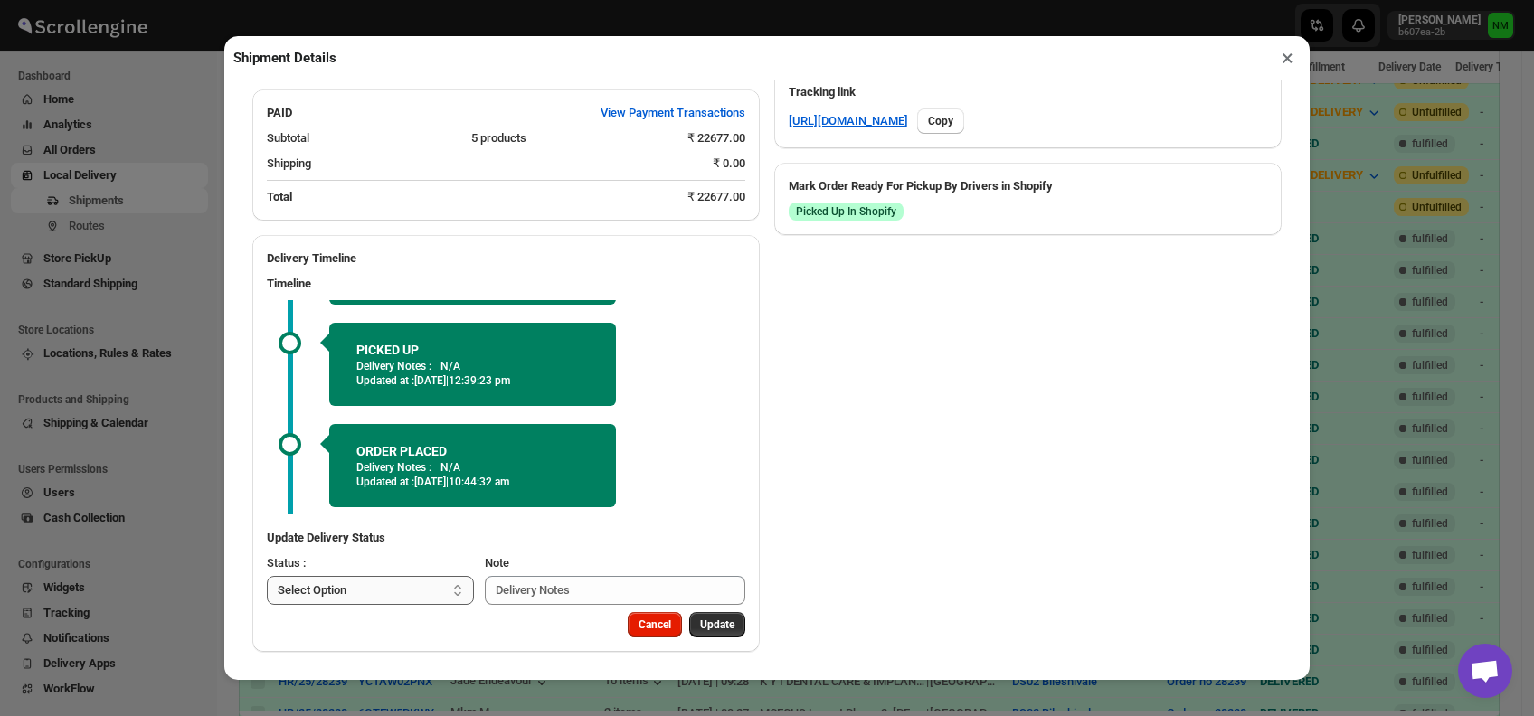
click at [410, 584] on select "Select Option PICKED UP OUT FOR DELIVERY RESCHEDULE DELIVERED CANCELLED" at bounding box center [370, 590] width 207 height 29
select select "DELIVERED"
click at [267, 576] on select "Select Option PICKED UP OUT FOR DELIVERY RESCHEDULE DELIVERED CANCELLED" at bounding box center [370, 590] width 207 height 29
click at [709, 628] on span "Update" at bounding box center [717, 625] width 34 height 14
select select
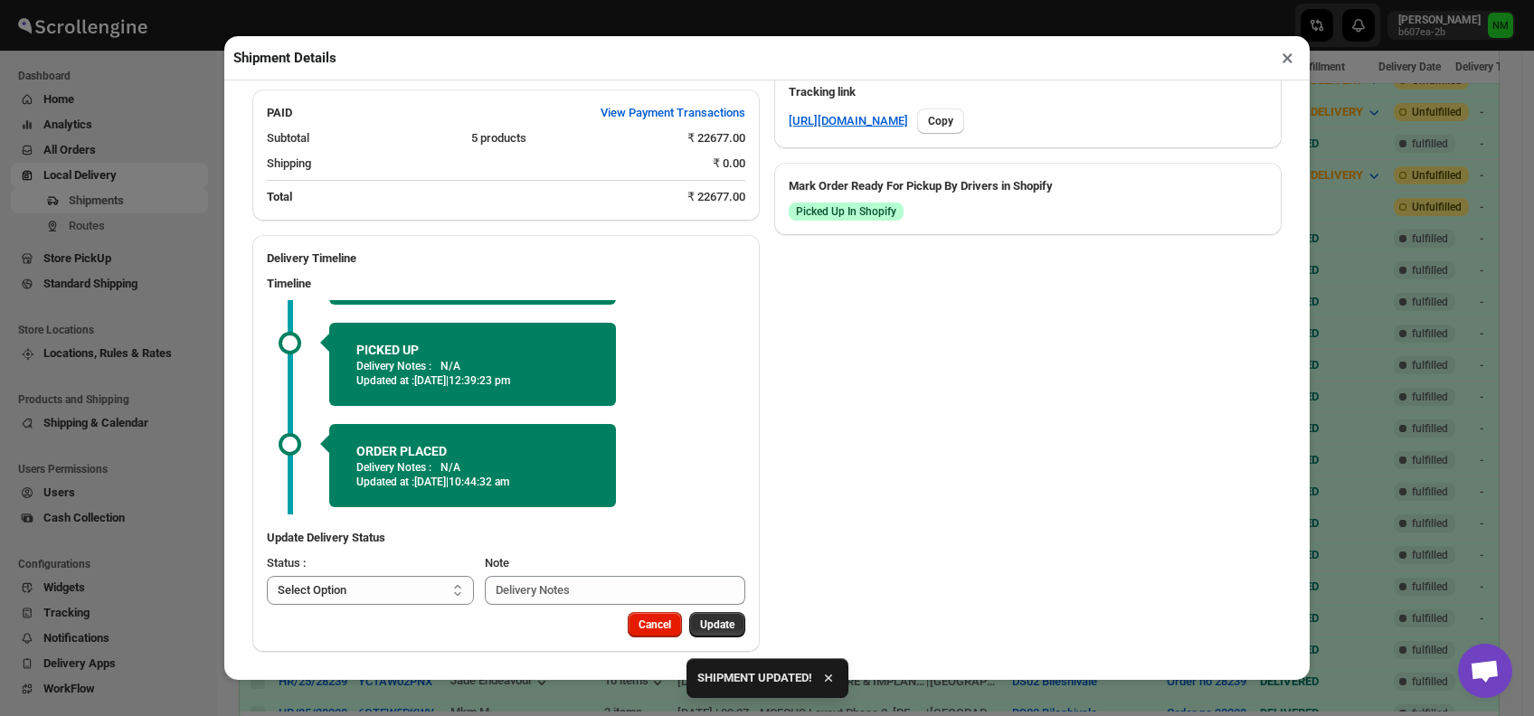
click at [1285, 65] on button "×" at bounding box center [1287, 57] width 26 height 25
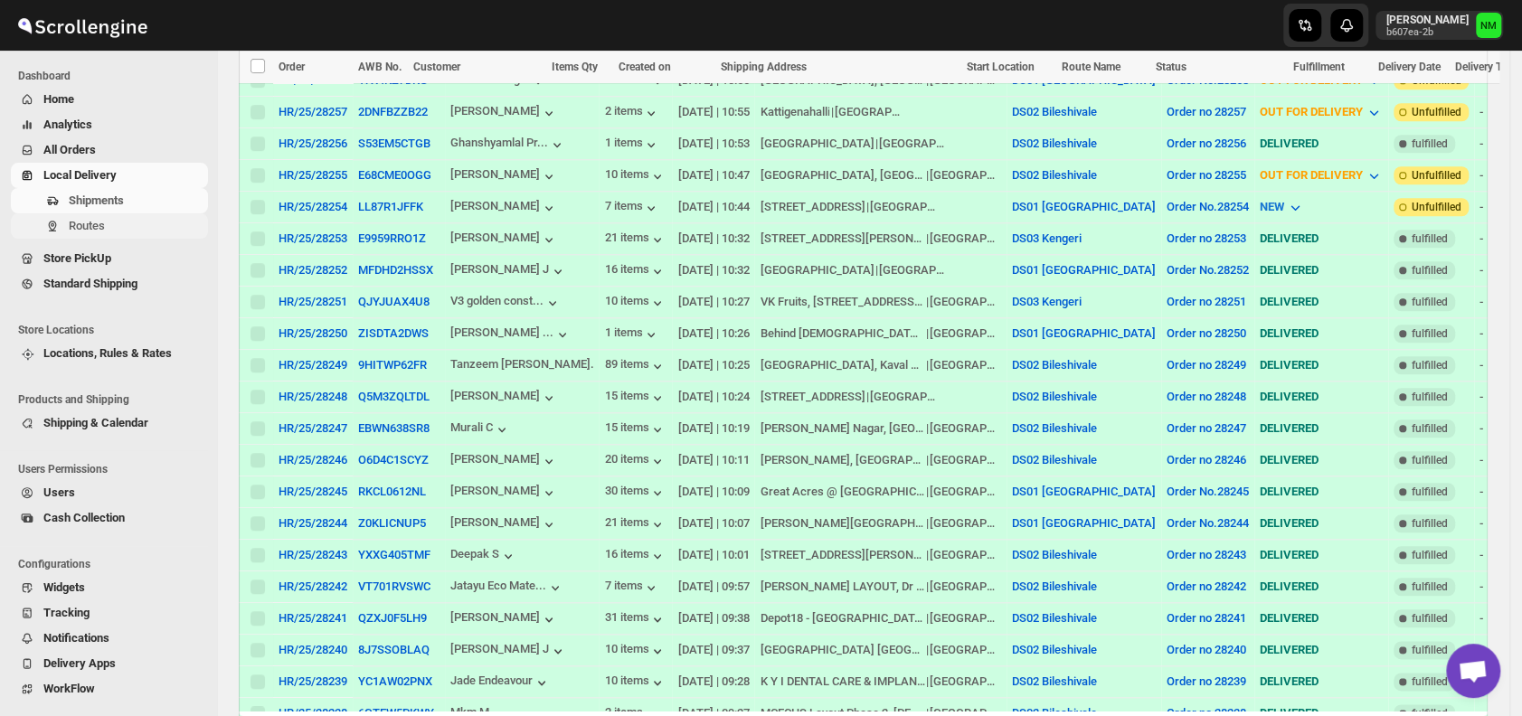
click at [109, 223] on span "Routes" at bounding box center [137, 226] width 136 height 18
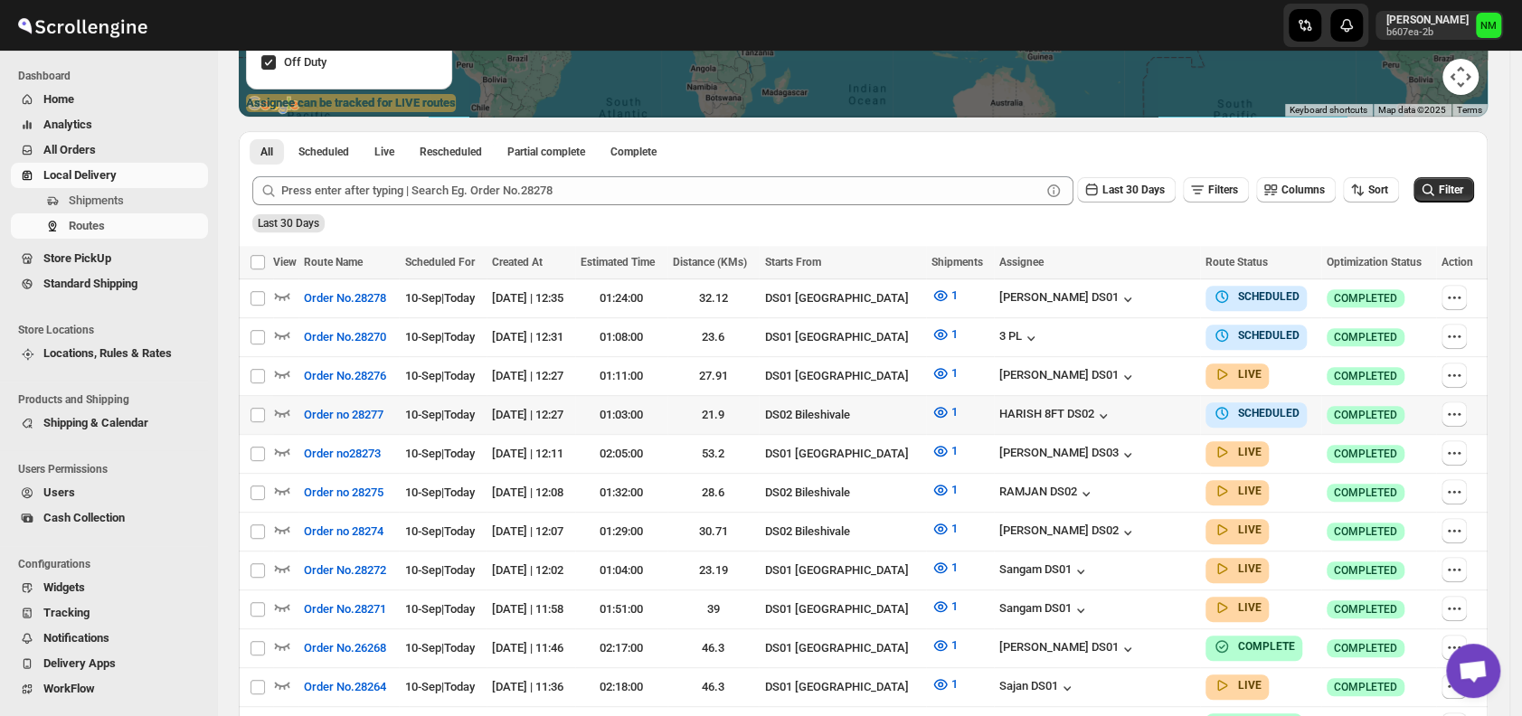
scroll to position [346, 0]
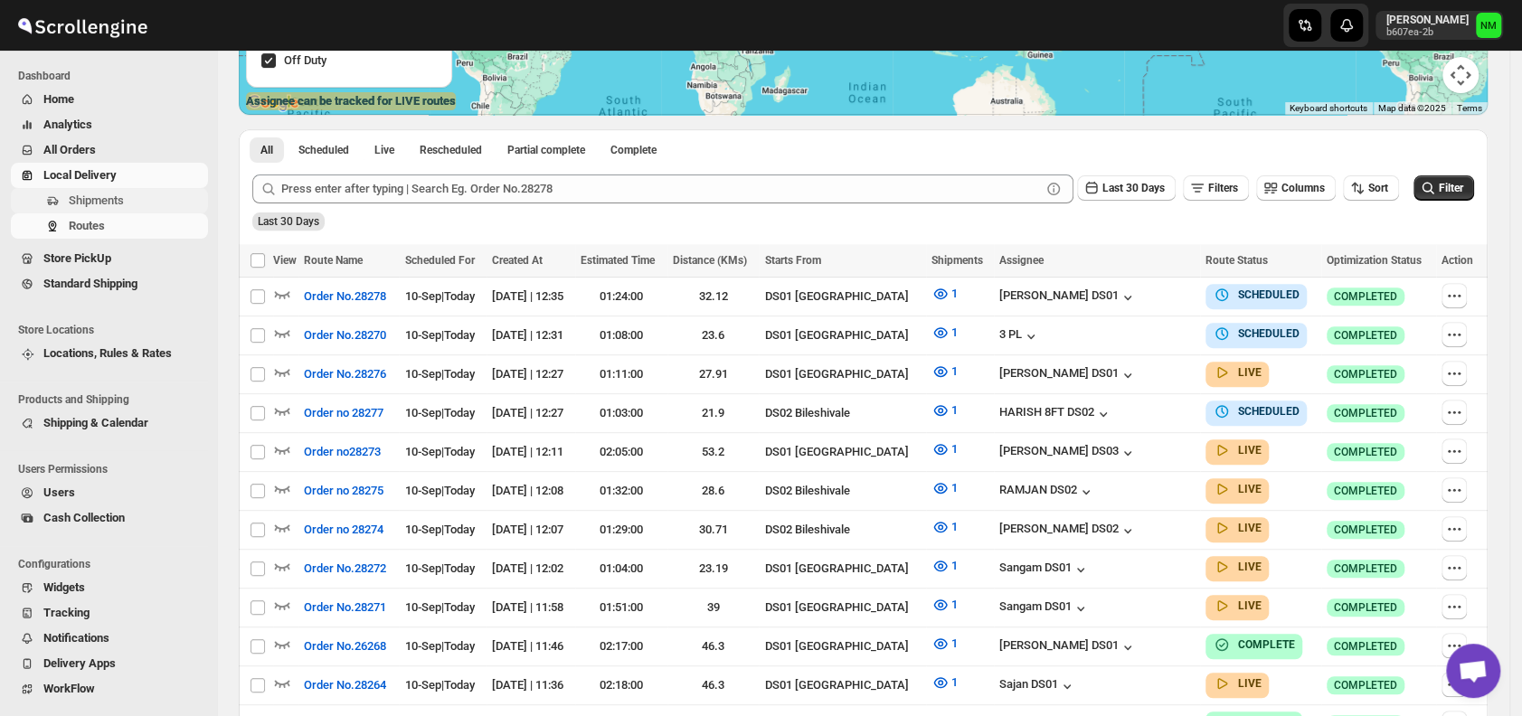
click at [113, 199] on span "Shipments" at bounding box center [96, 201] width 55 height 14
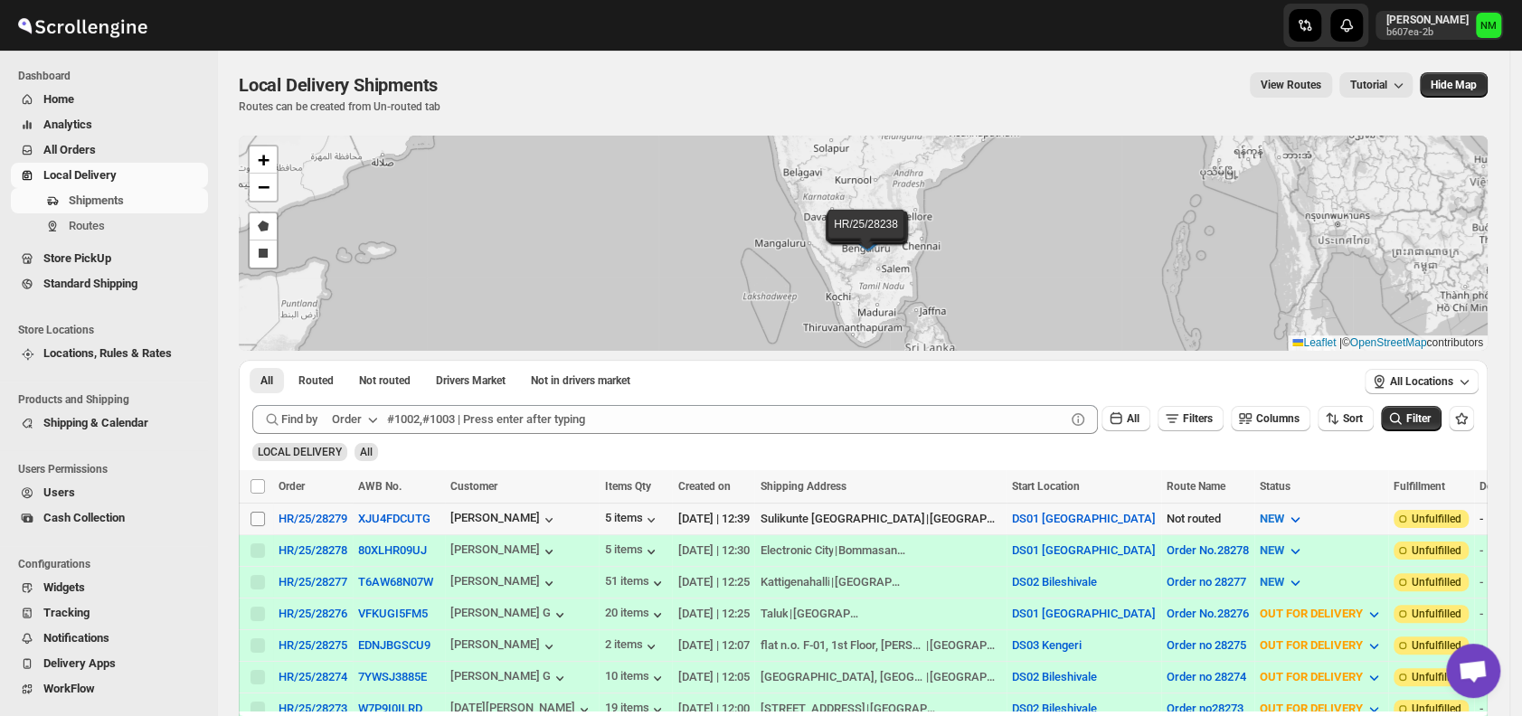
click at [252, 514] on input "Select shipment" at bounding box center [257, 519] width 14 height 14
checkbox input "true"
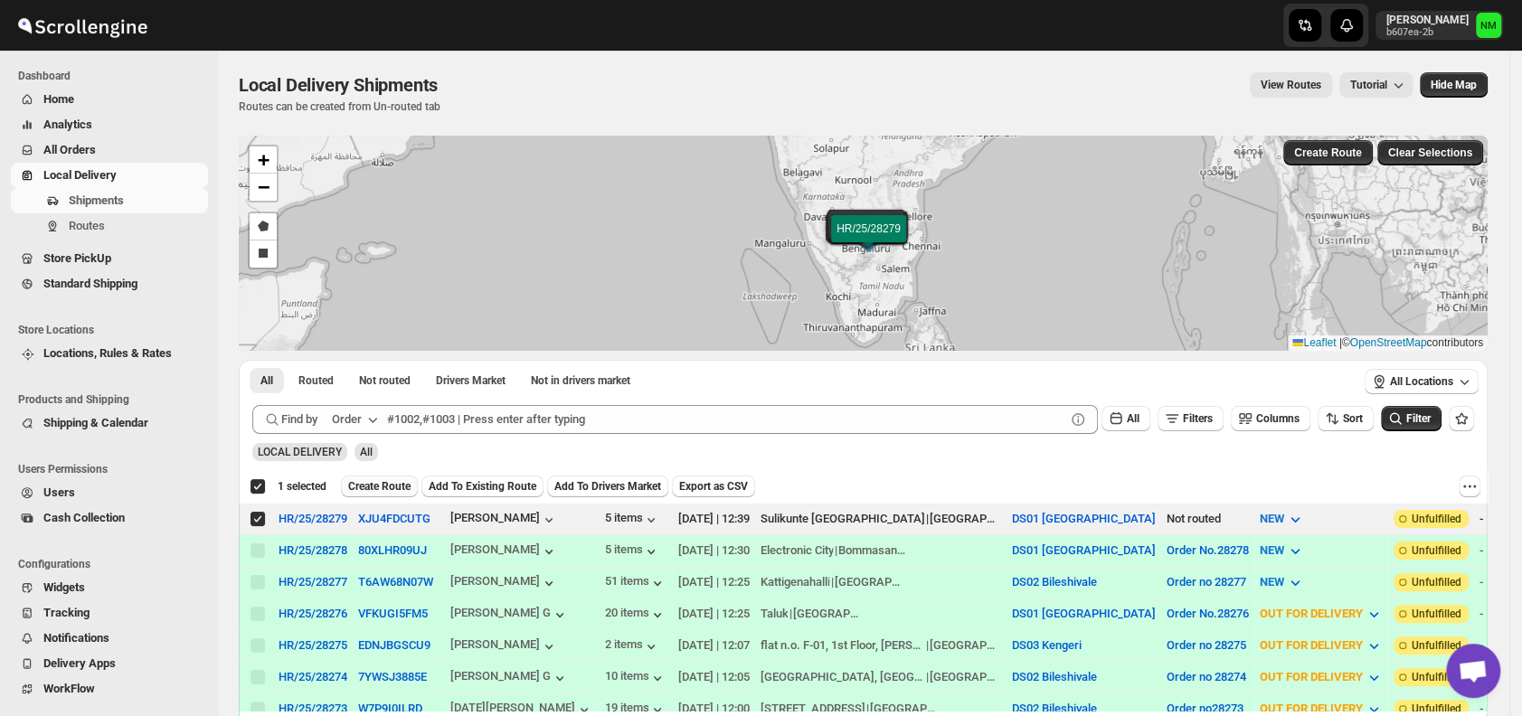
click at [354, 487] on span "Create Route" at bounding box center [379, 486] width 62 height 14
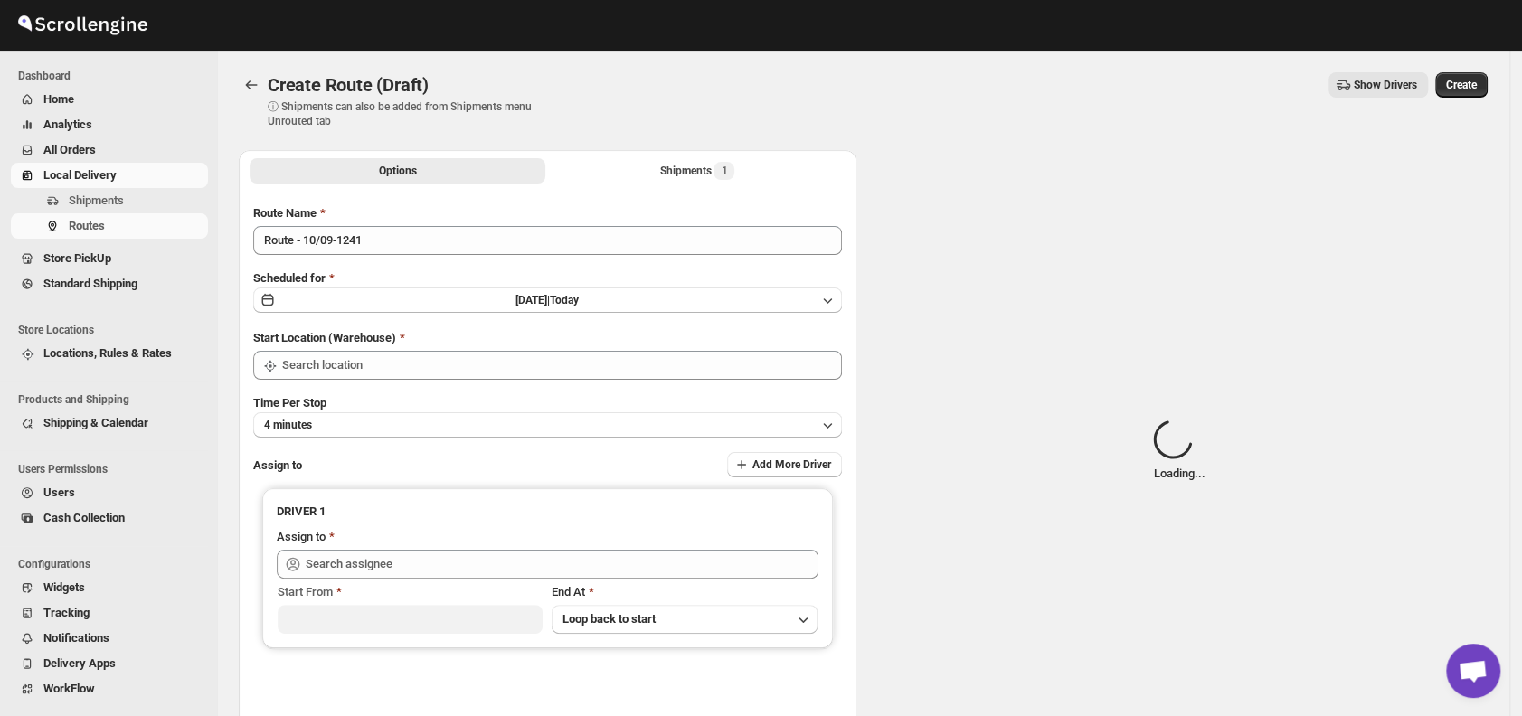
type input "DS01 [GEOGRAPHIC_DATA]"
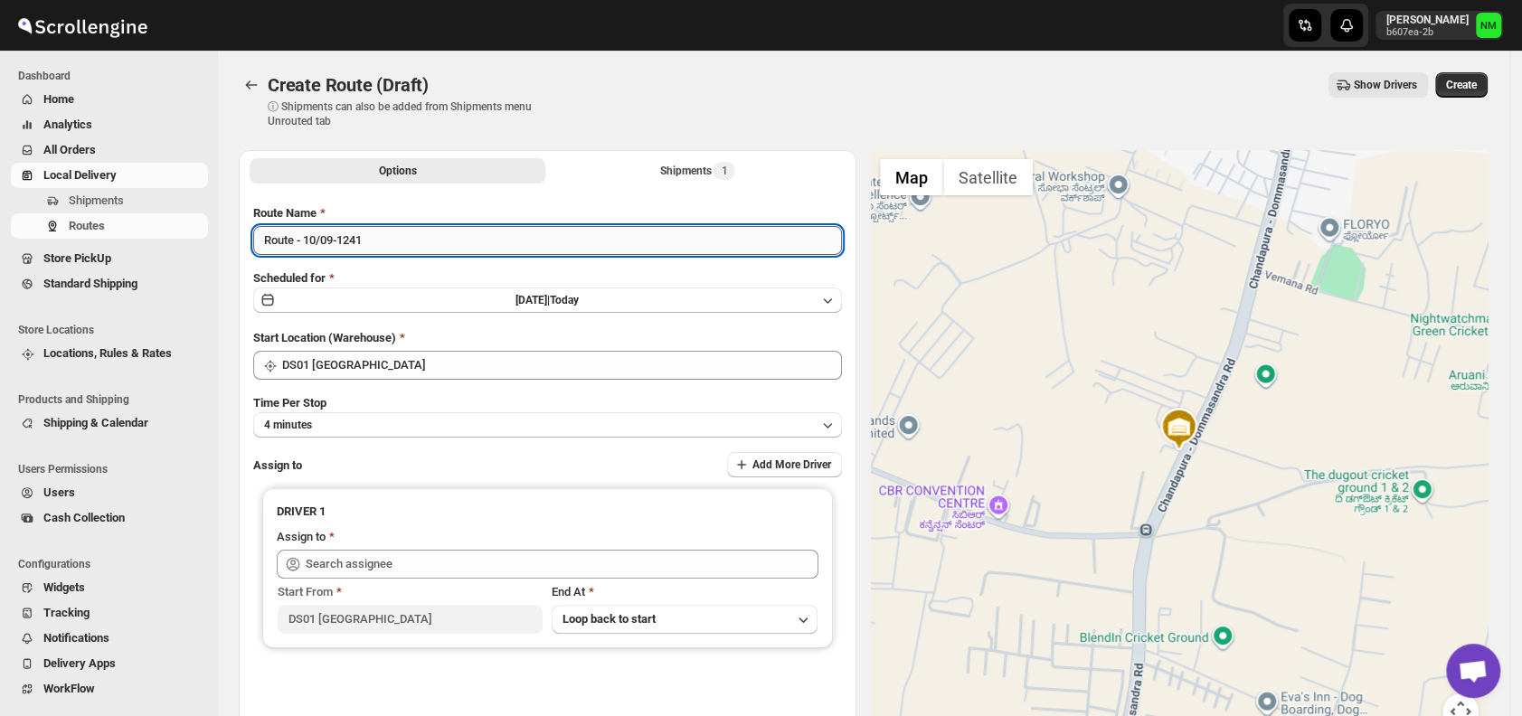
click at [410, 235] on input "Route - 10/09-1241" at bounding box center [547, 240] width 589 height 29
type input "R"
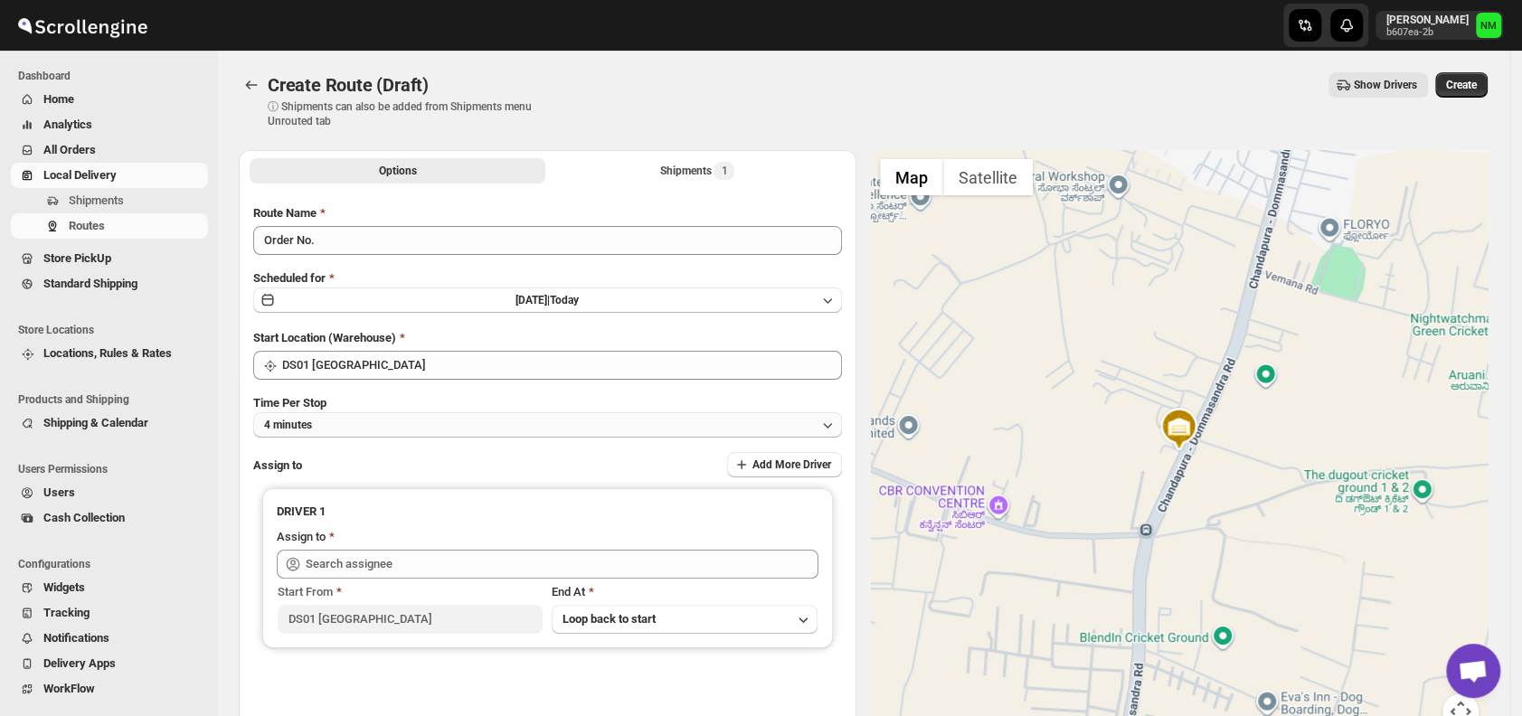
click at [347, 429] on button "4 minutes" at bounding box center [547, 424] width 589 height 25
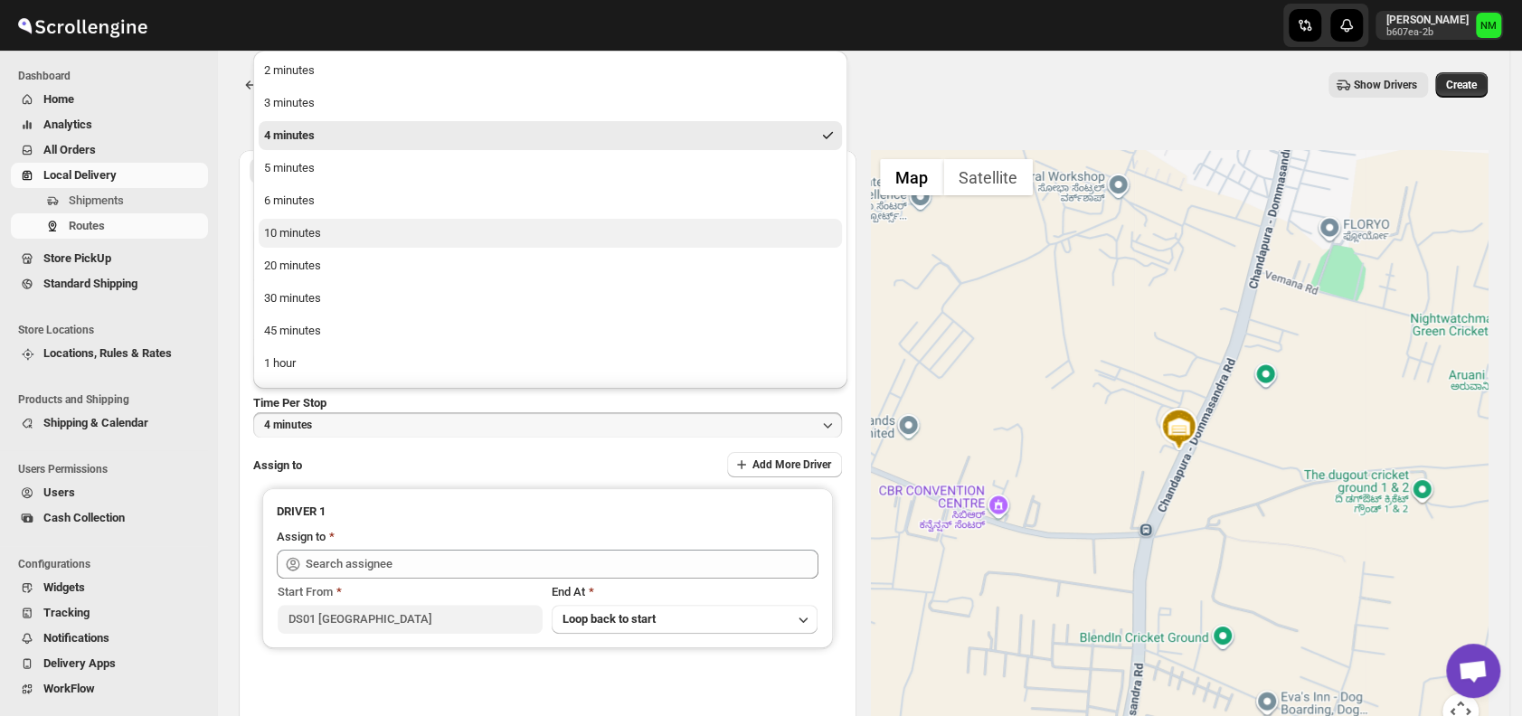
click at [304, 239] on div "10 minutes" at bounding box center [292, 233] width 57 height 18
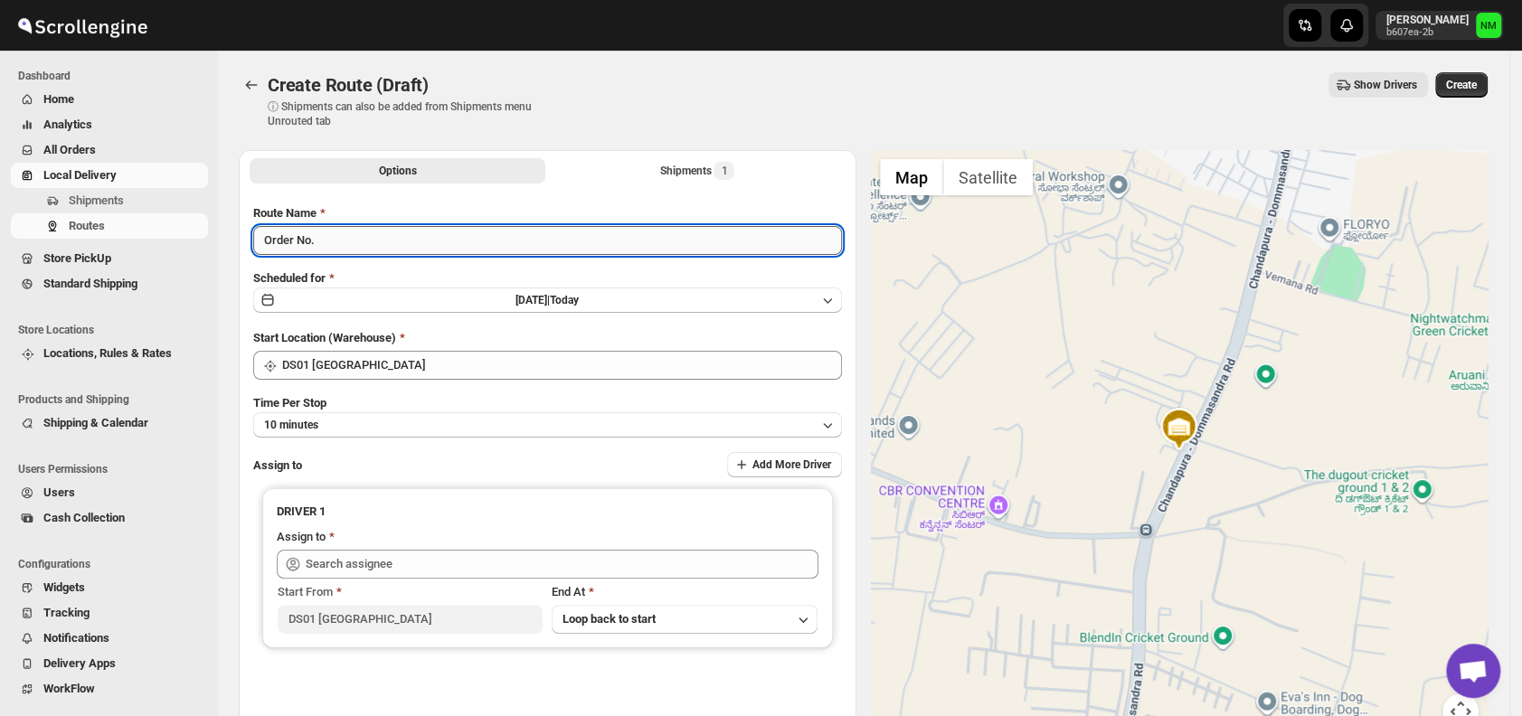
click at [365, 251] on input "Order No." at bounding box center [547, 240] width 589 height 29
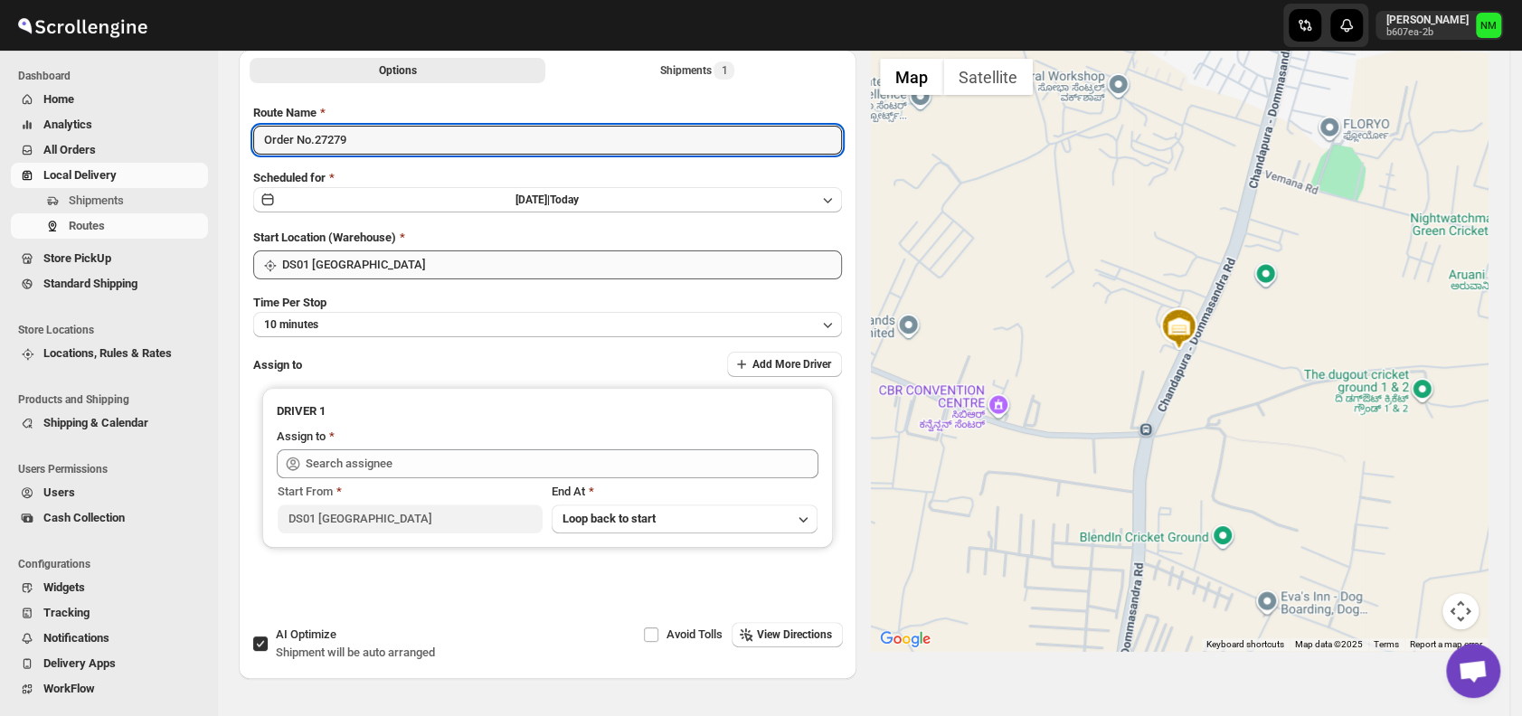
scroll to position [101, 0]
type input "Order No.27279"
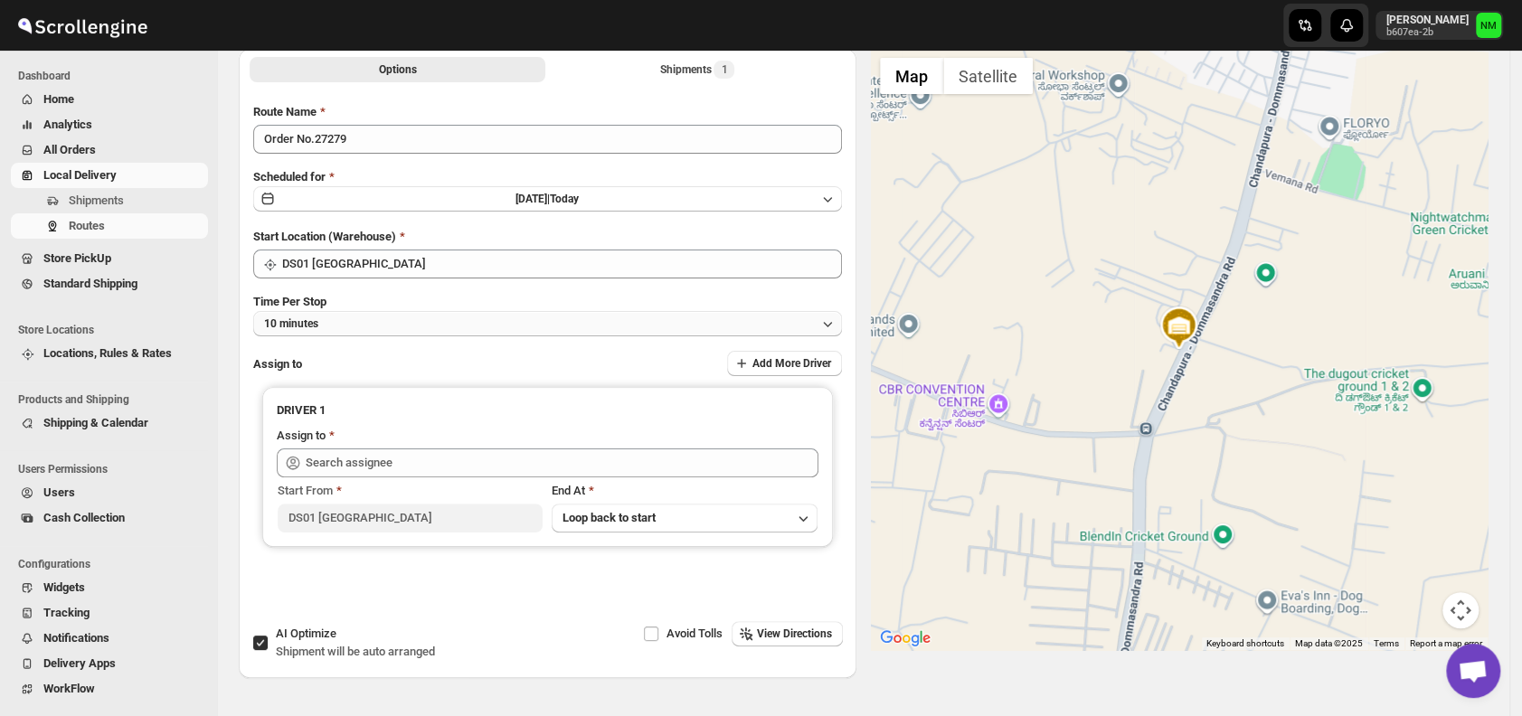
click at [383, 326] on button "10 minutes" at bounding box center [547, 323] width 589 height 25
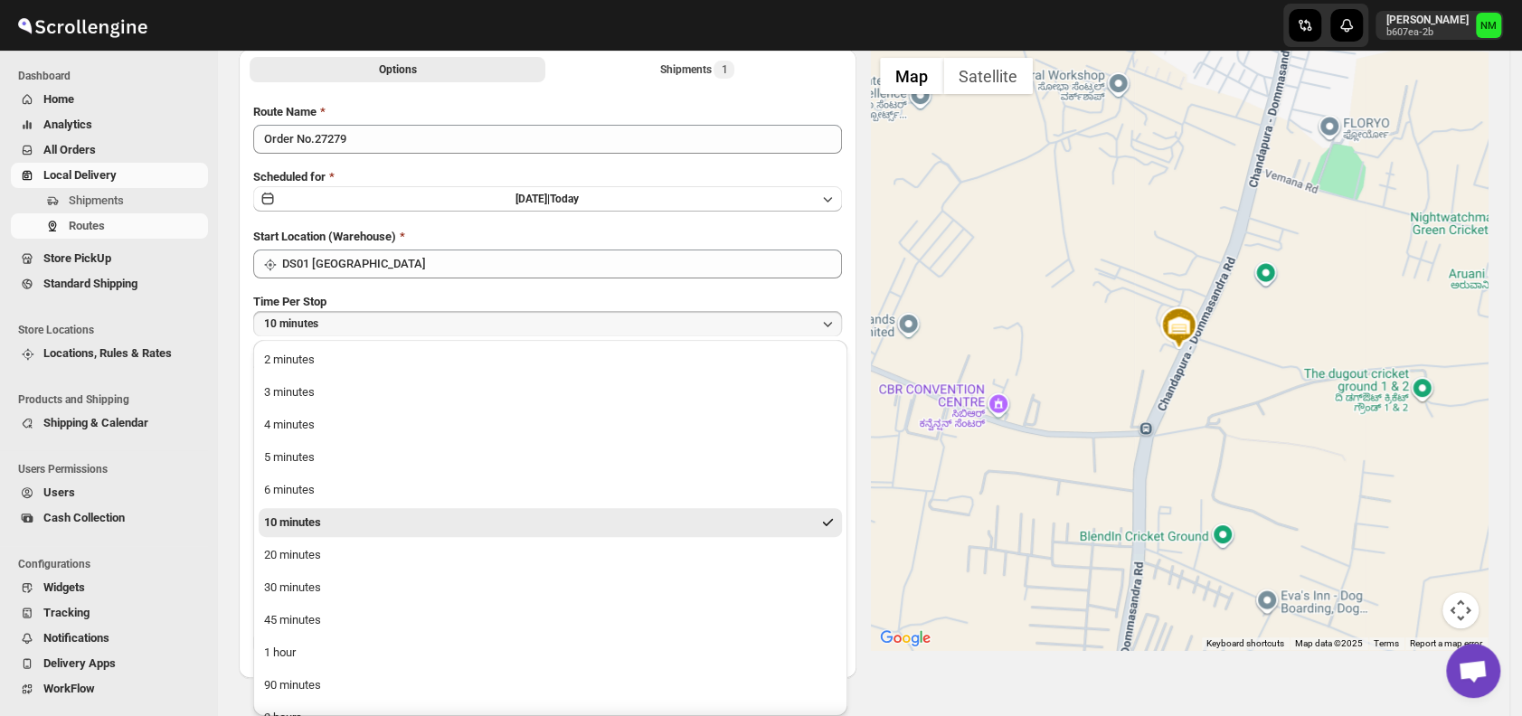
click at [304, 515] on div "10 minutes" at bounding box center [292, 523] width 57 height 18
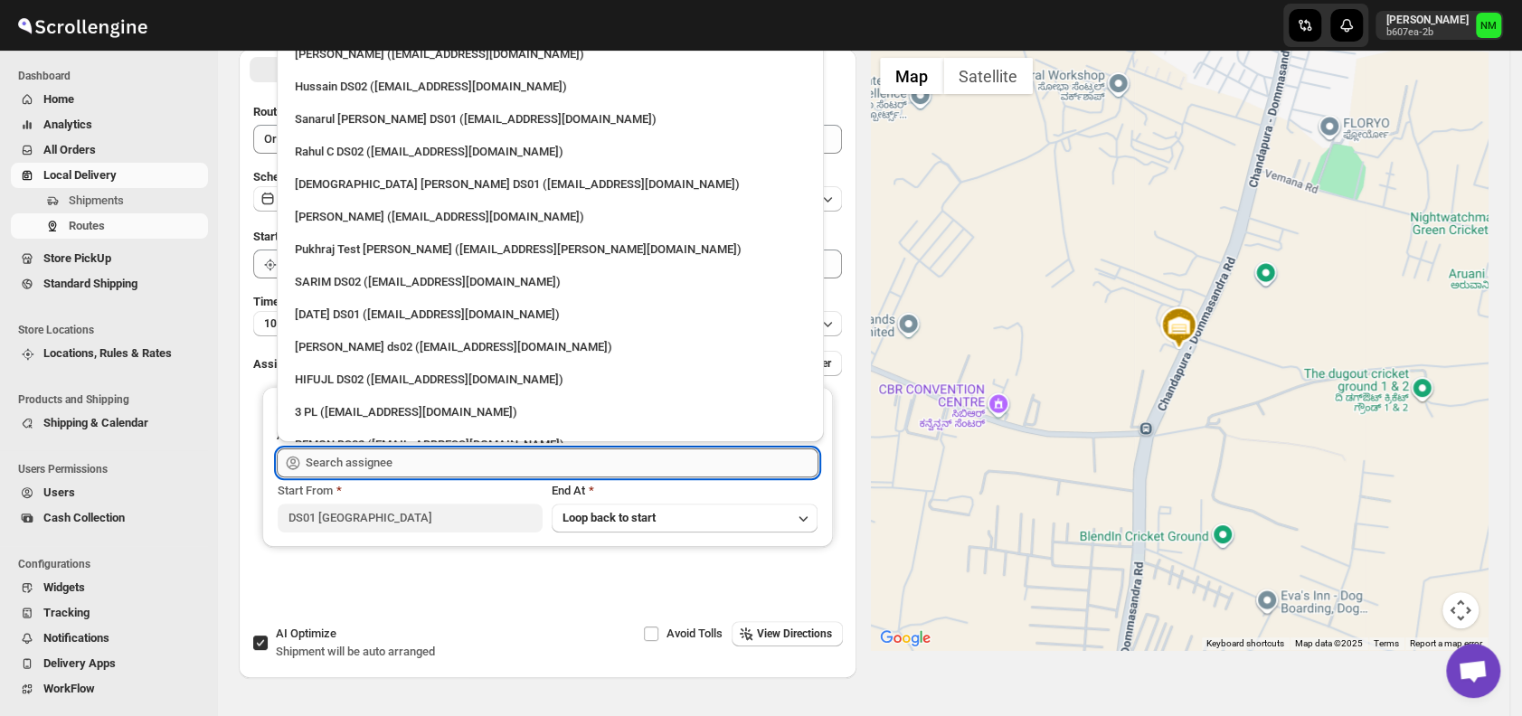
click at [420, 463] on input "text" at bounding box center [562, 463] width 513 height 29
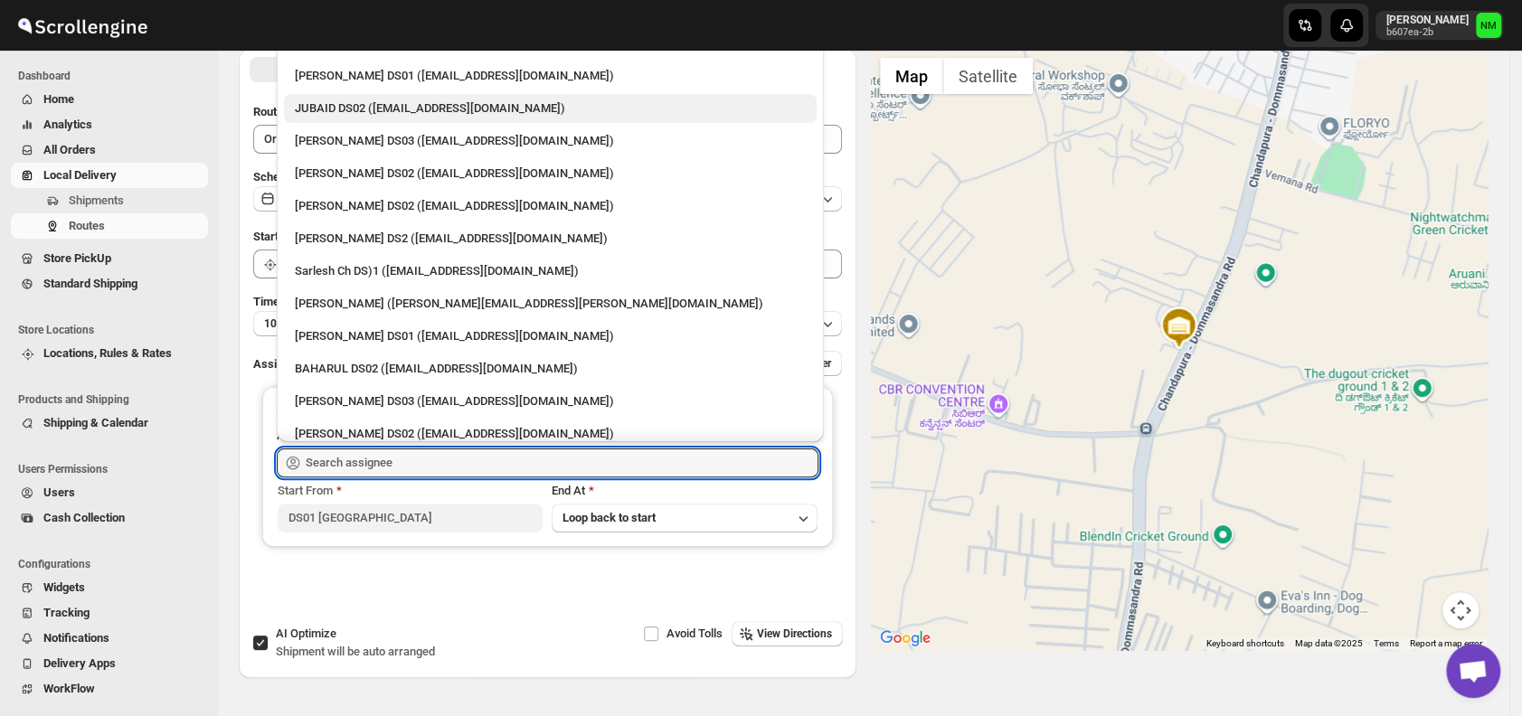
scroll to position [482, 0]
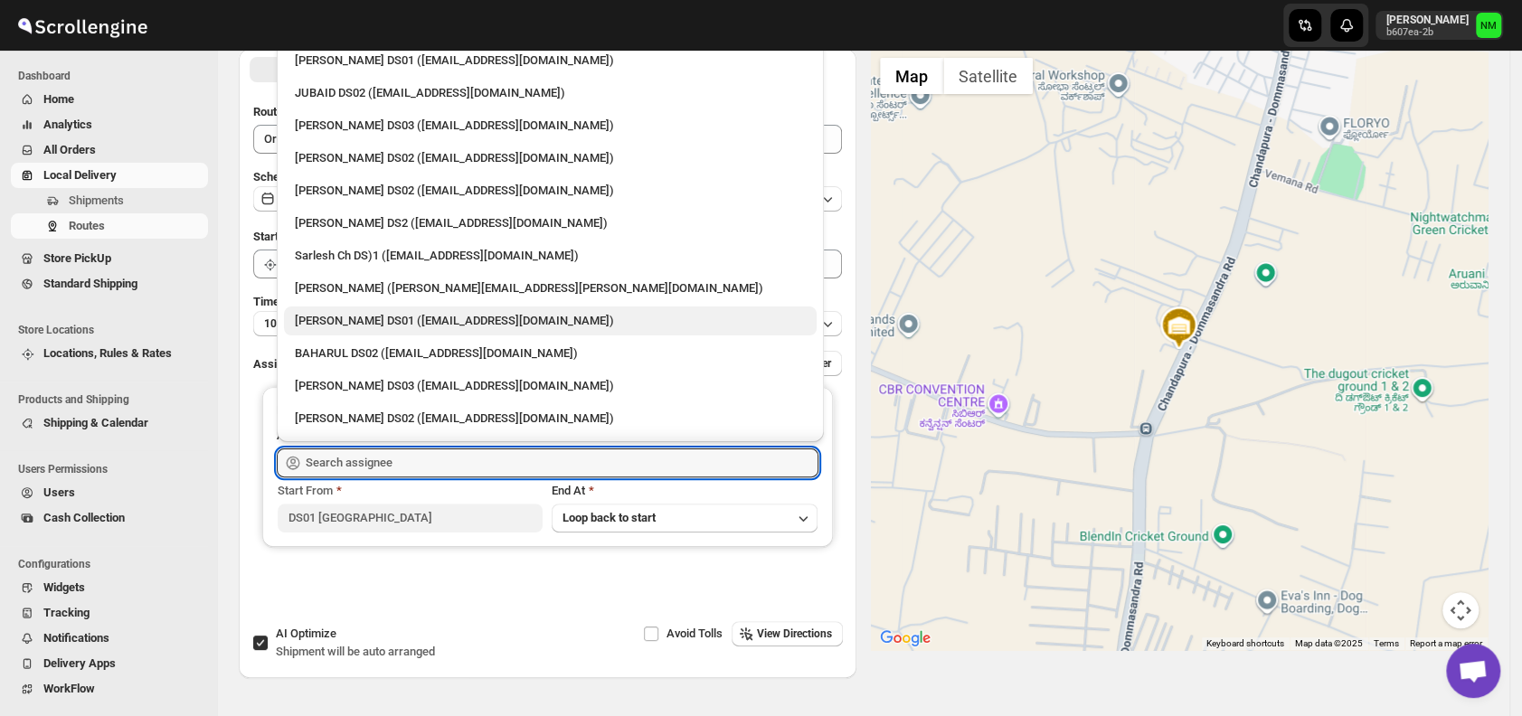
click at [336, 319] on div "[PERSON_NAME] DS01 ([EMAIL_ADDRESS][DOMAIN_NAME])" at bounding box center [550, 321] width 511 height 18
type input "[PERSON_NAME] DS01 ([EMAIL_ADDRESS][DOMAIN_NAME])"
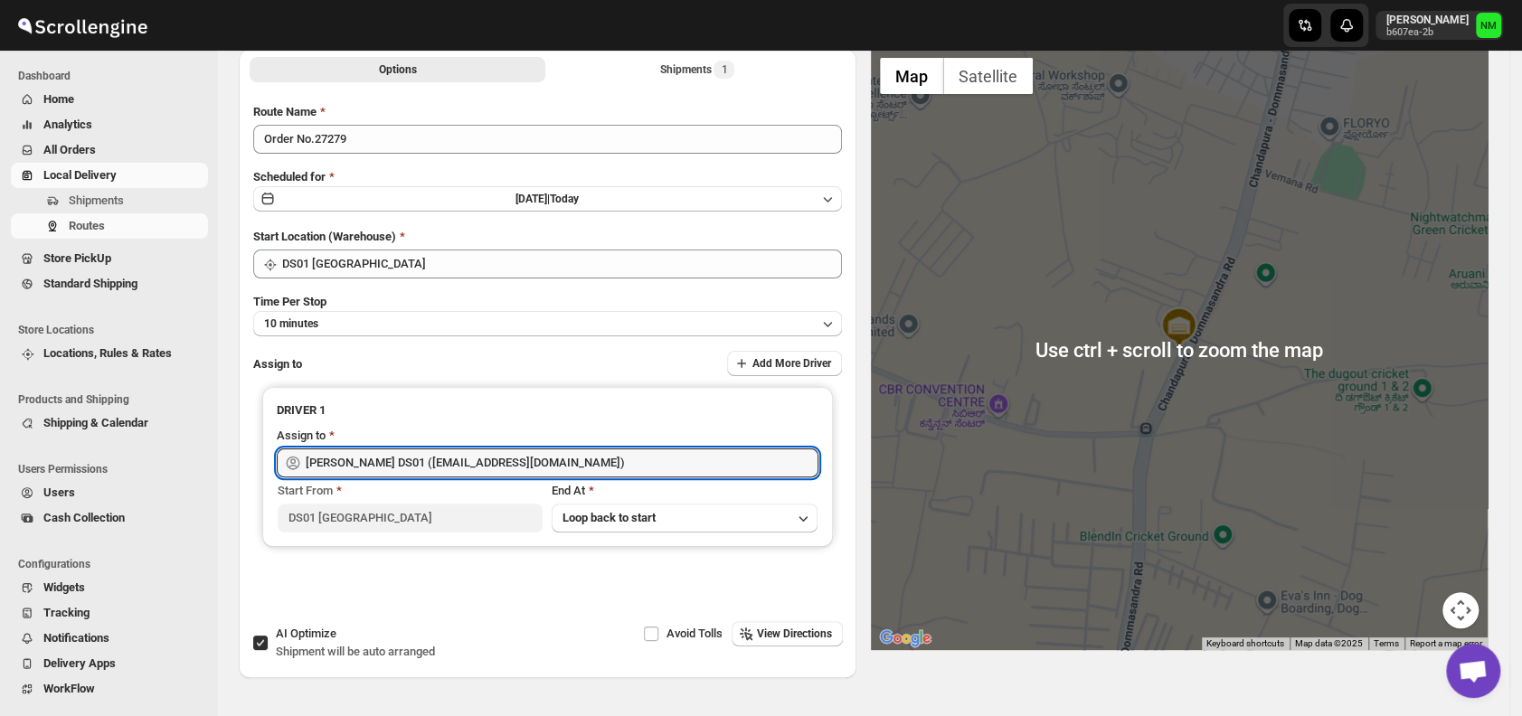
scroll to position [0, 0]
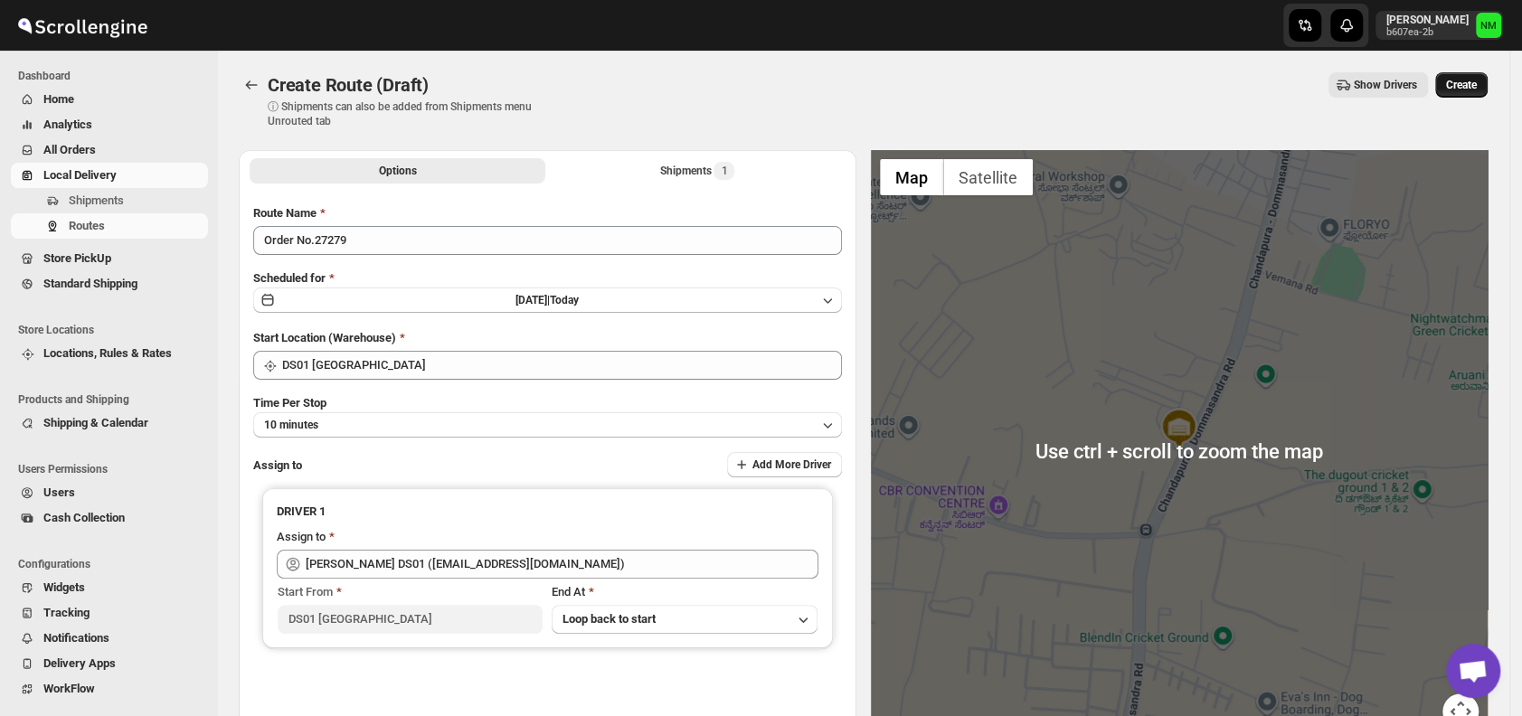
click at [1463, 90] on span "Create" at bounding box center [1461, 85] width 31 height 14
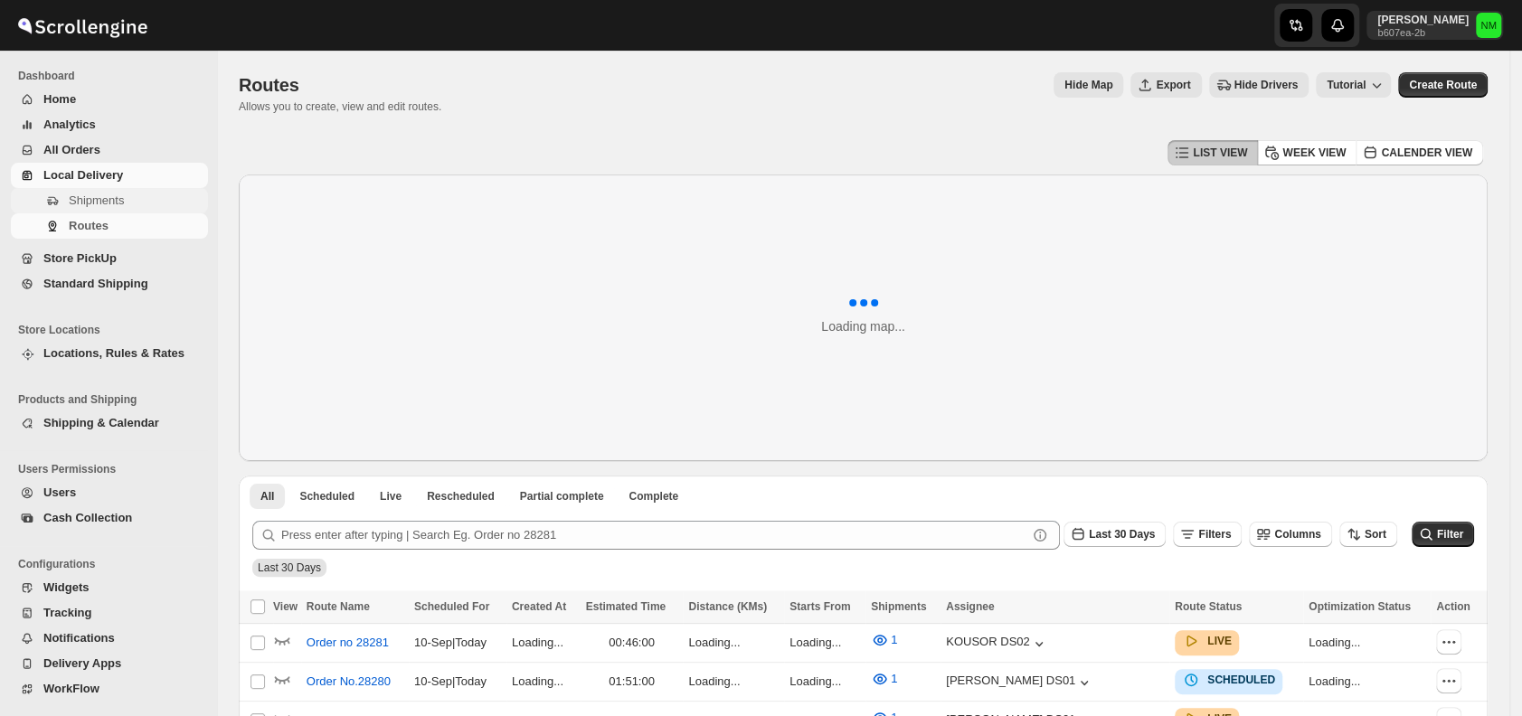
click at [92, 198] on span "Shipments" at bounding box center [96, 201] width 55 height 14
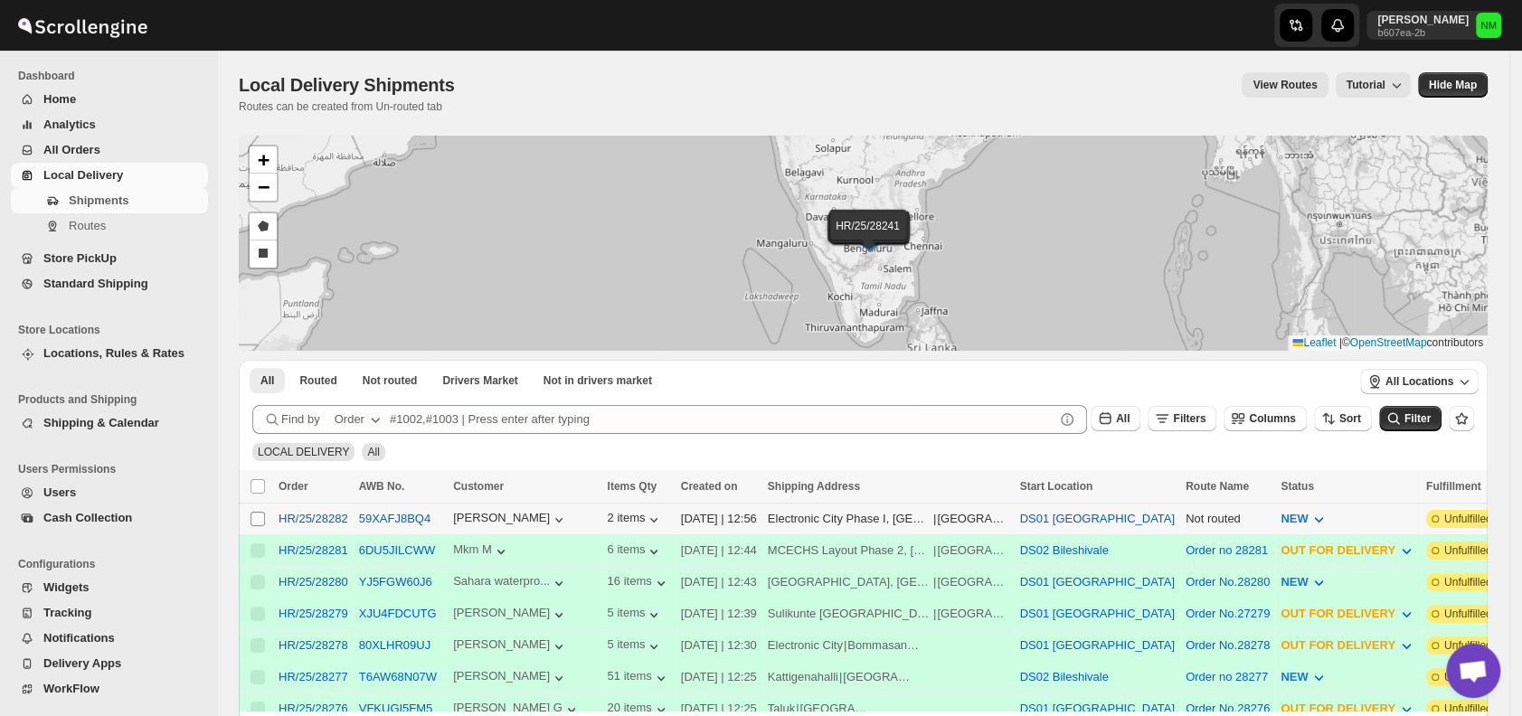
click at [259, 518] on input "Select shipment" at bounding box center [257, 519] width 14 height 14
checkbox input "true"
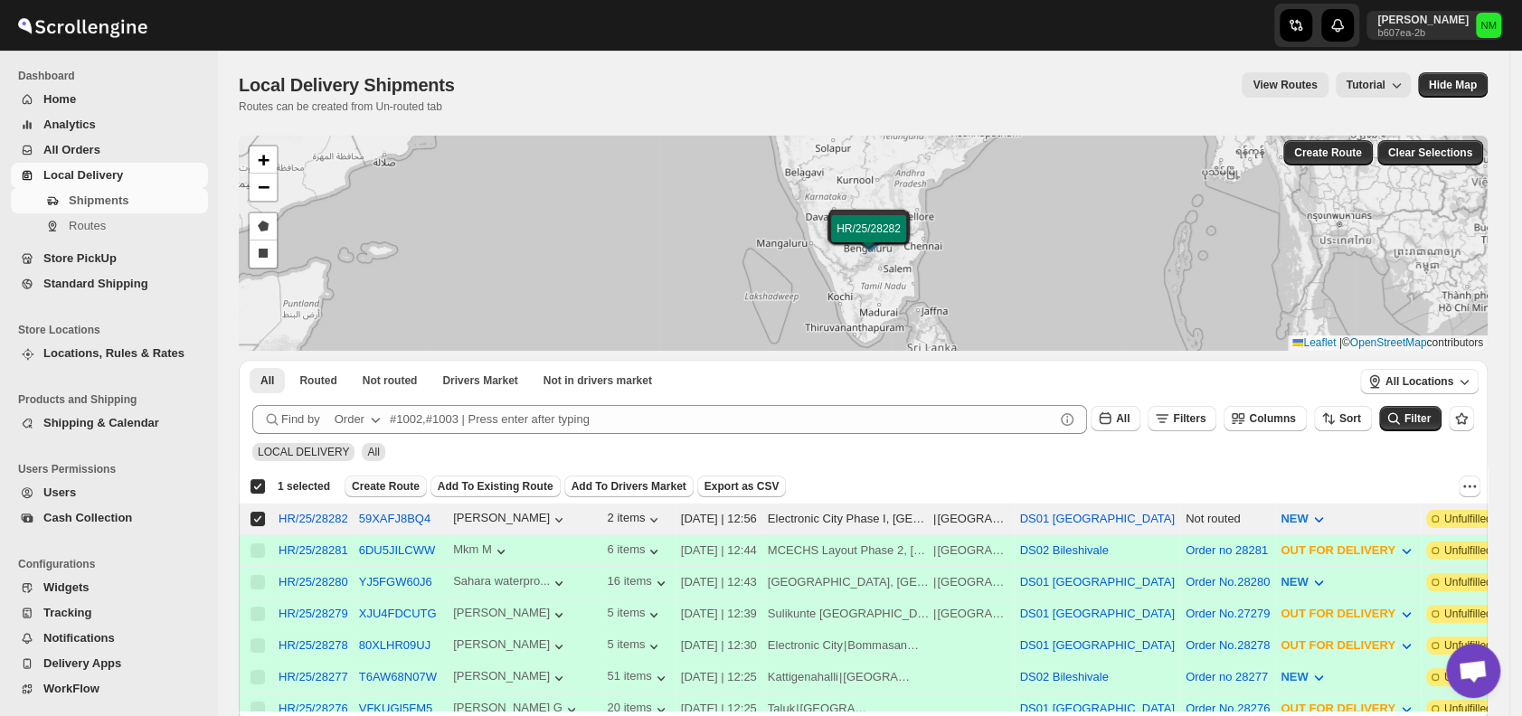
click at [378, 489] on span "Create Route" at bounding box center [386, 486] width 68 height 14
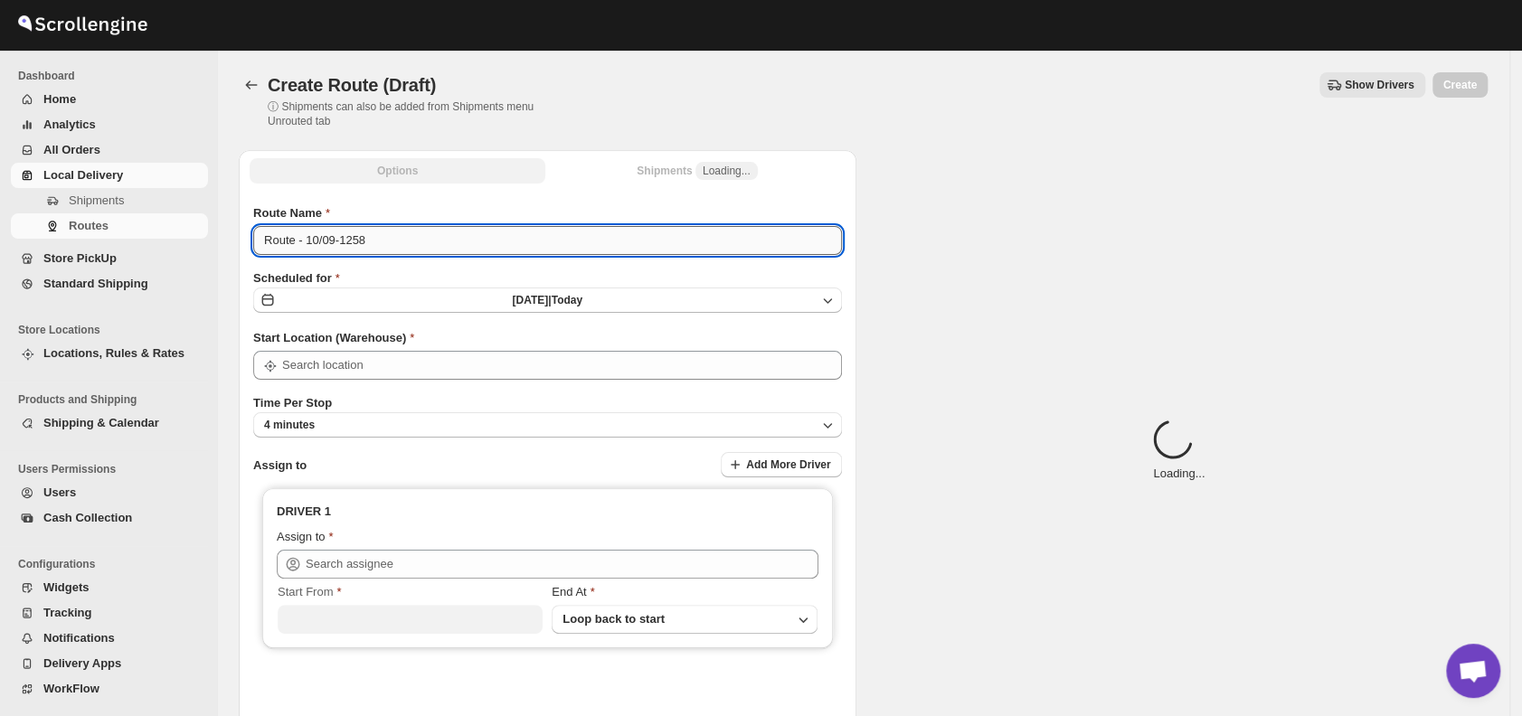
click at [409, 234] on input "Route - 10/09-1258" at bounding box center [547, 240] width 589 height 29
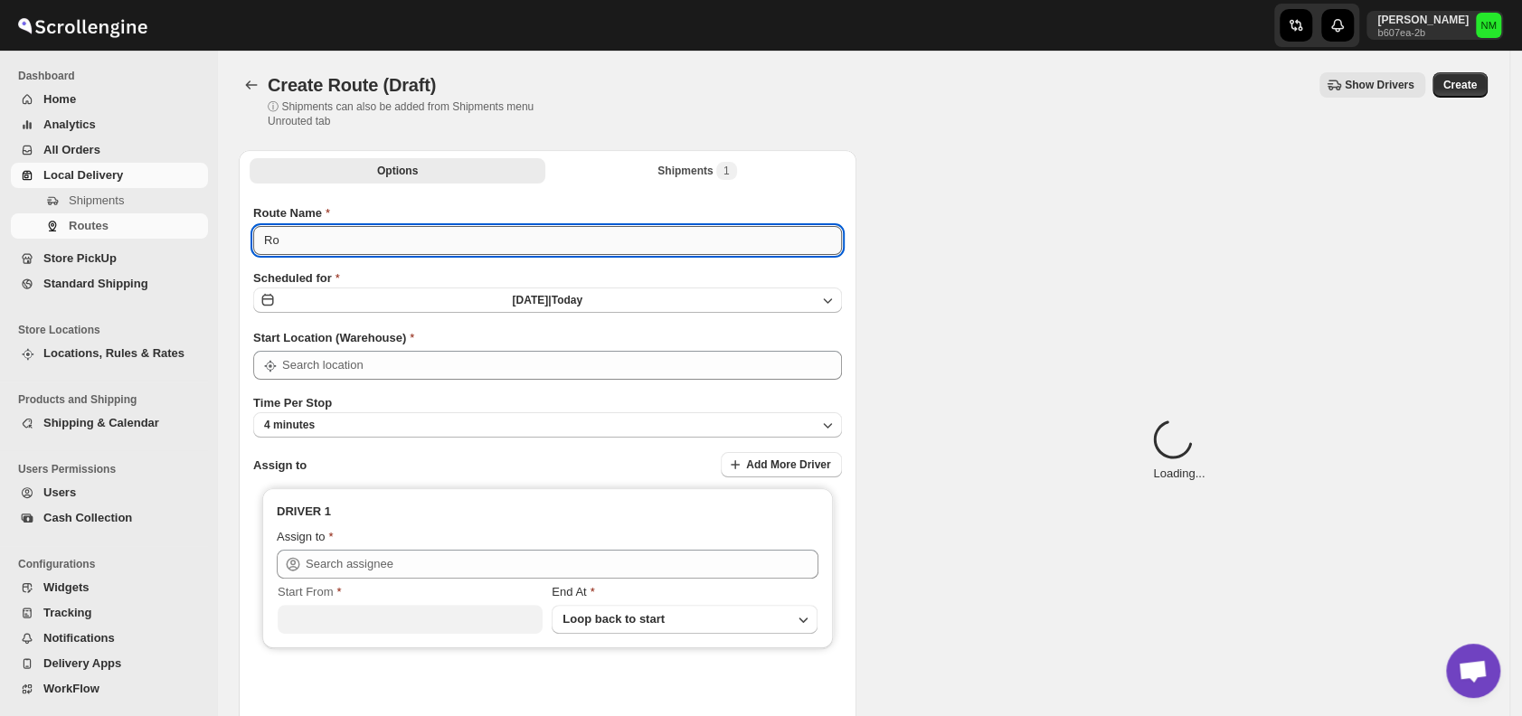
type input "R"
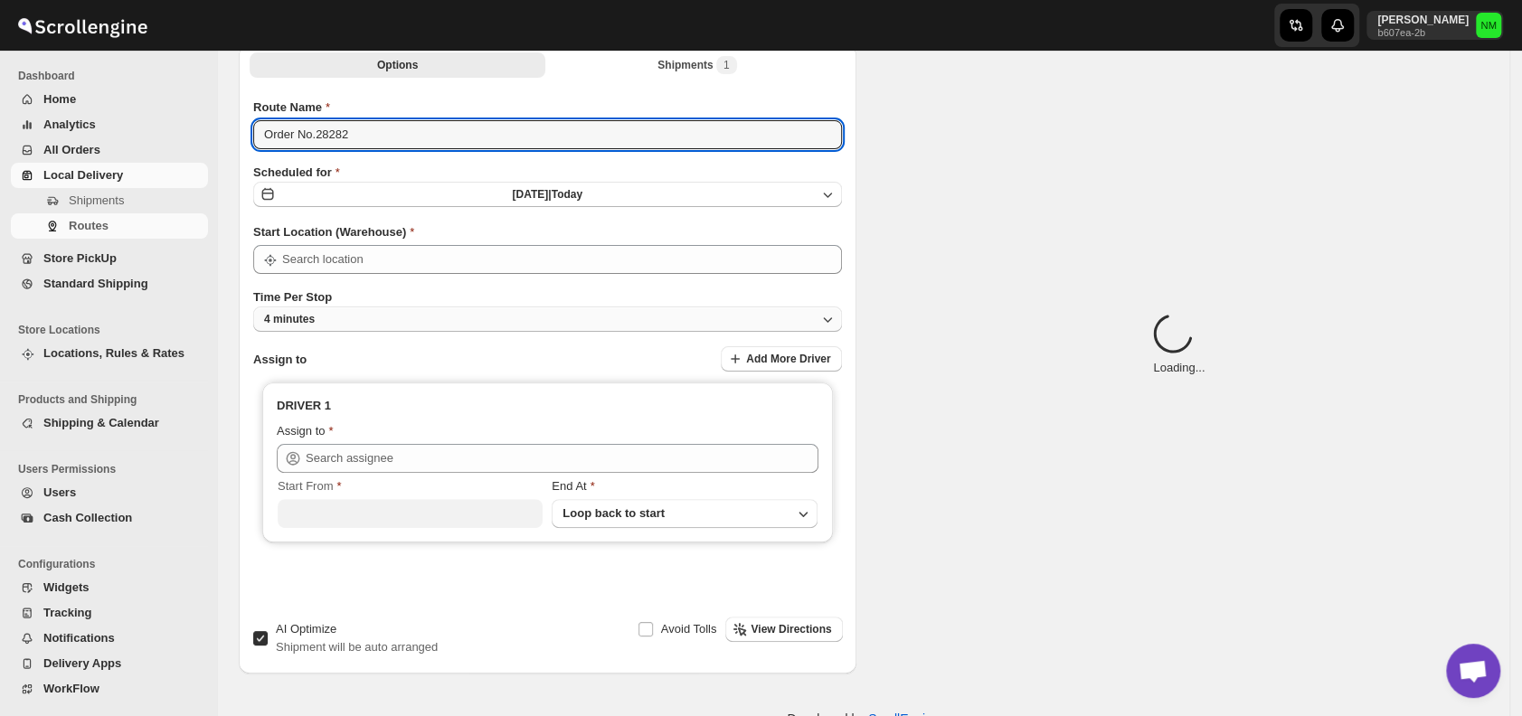
scroll to position [137, 0]
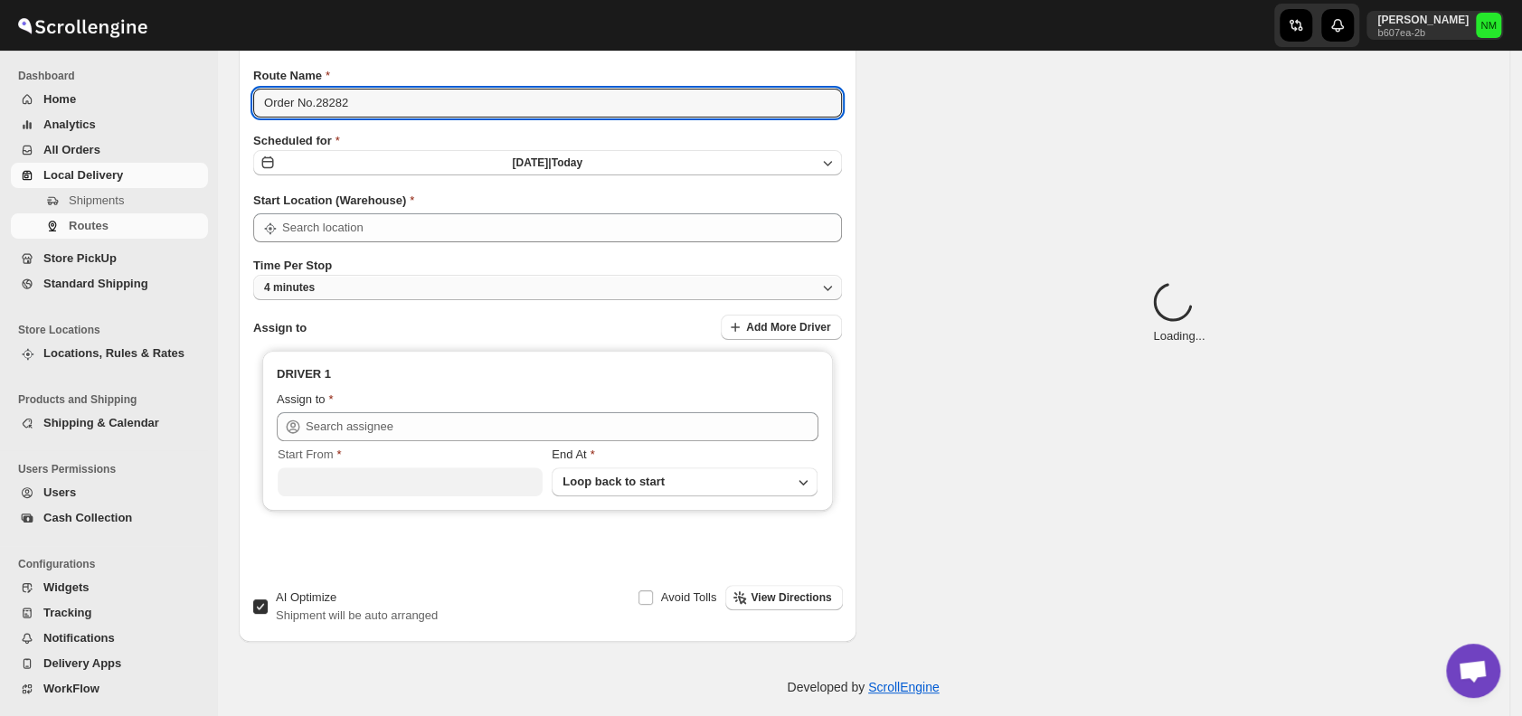
type input "Order No.28282"
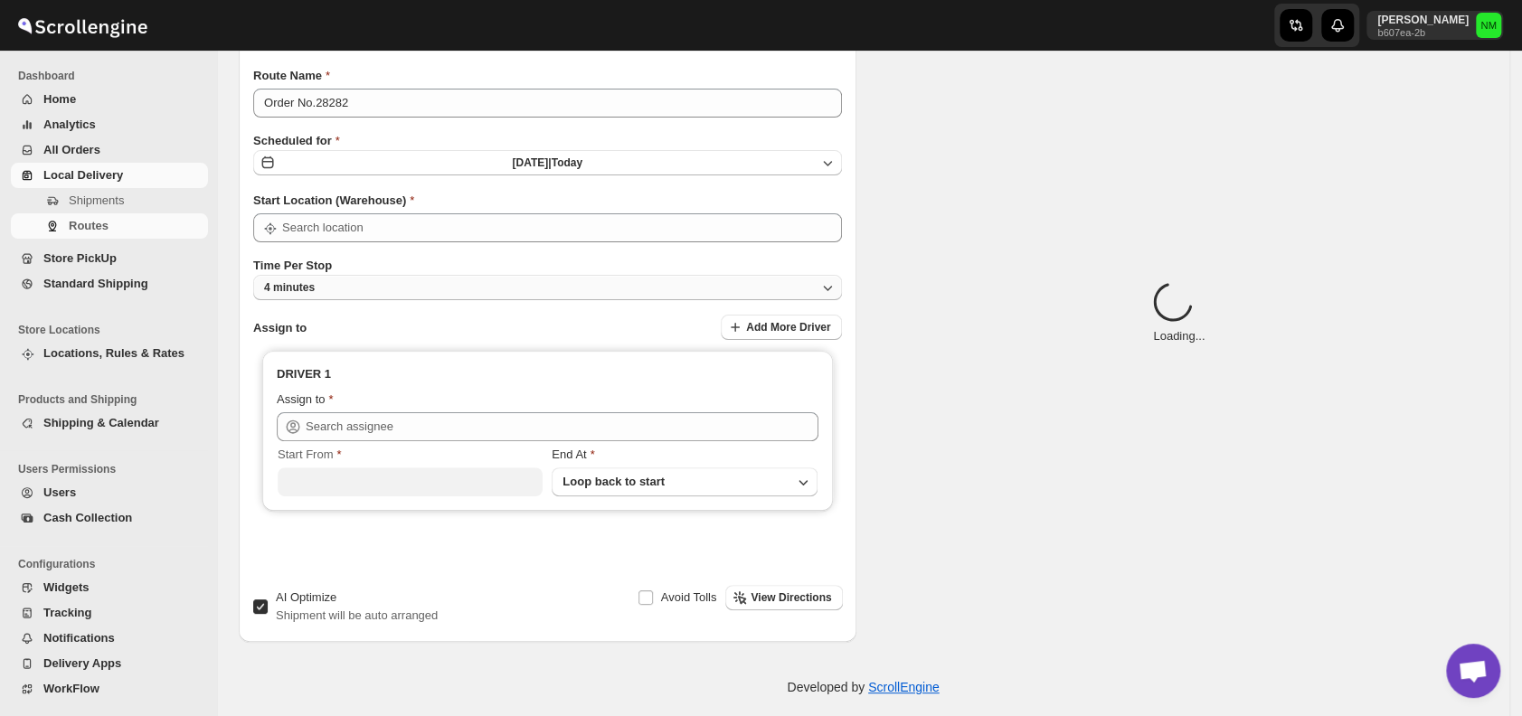
click at [405, 296] on button "4 minutes" at bounding box center [547, 287] width 589 height 25
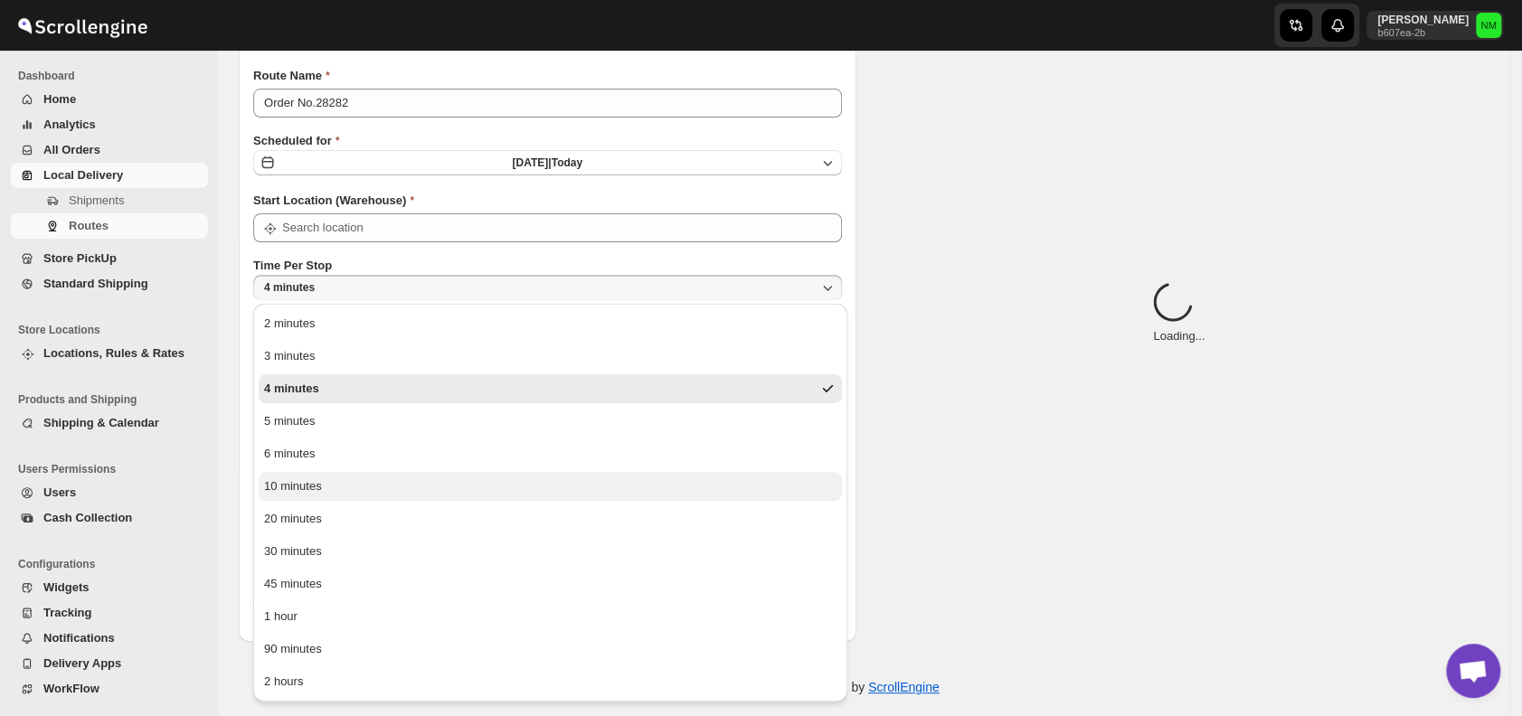
click at [329, 484] on button "10 minutes" at bounding box center [550, 486] width 583 height 29
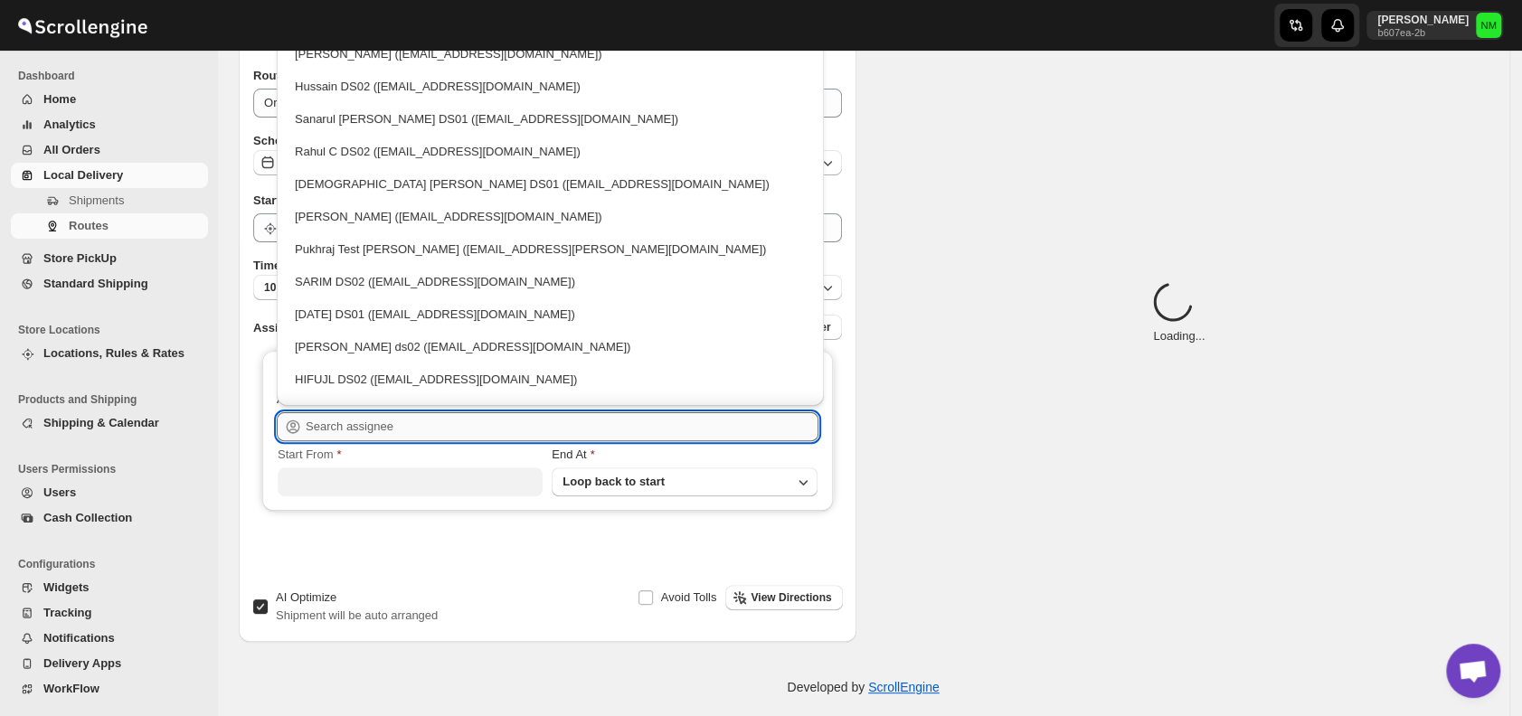
click at [417, 428] on input "text" at bounding box center [562, 426] width 513 height 29
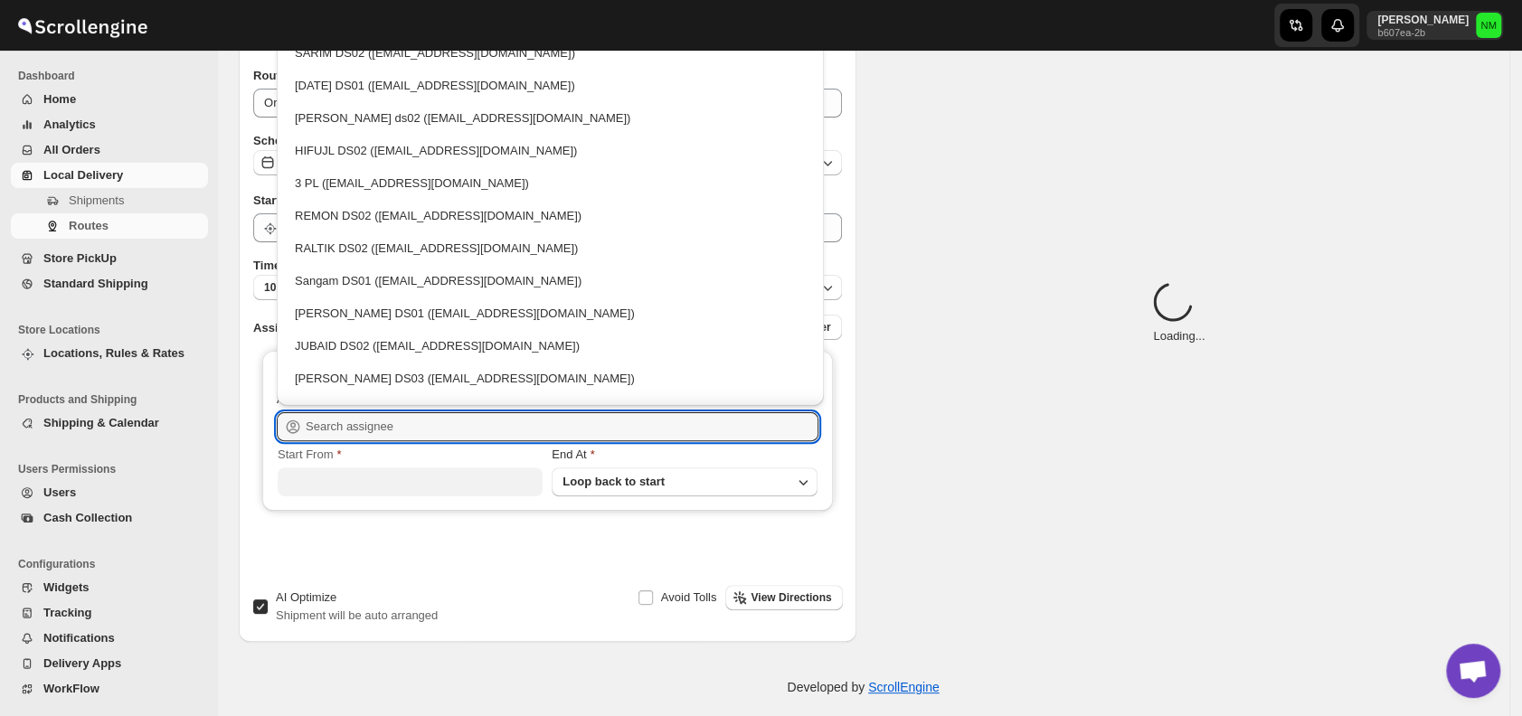
scroll to position [231, 0]
click at [360, 309] on div "[PERSON_NAME] DS01 ([EMAIL_ADDRESS][DOMAIN_NAME])" at bounding box center [550, 311] width 511 height 18
type input "[PERSON_NAME] DS01 ([EMAIL_ADDRESS][DOMAIN_NAME])"
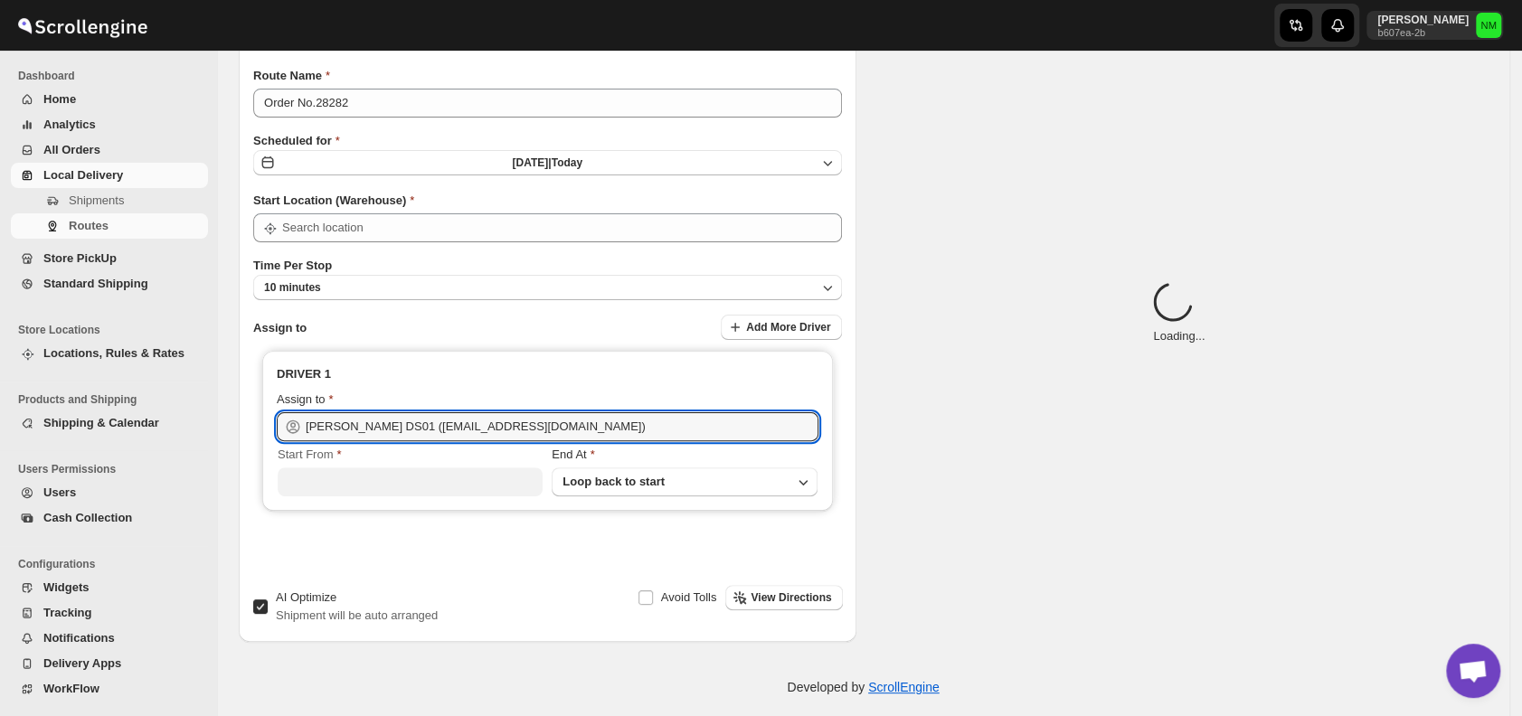
scroll to position [0, 0]
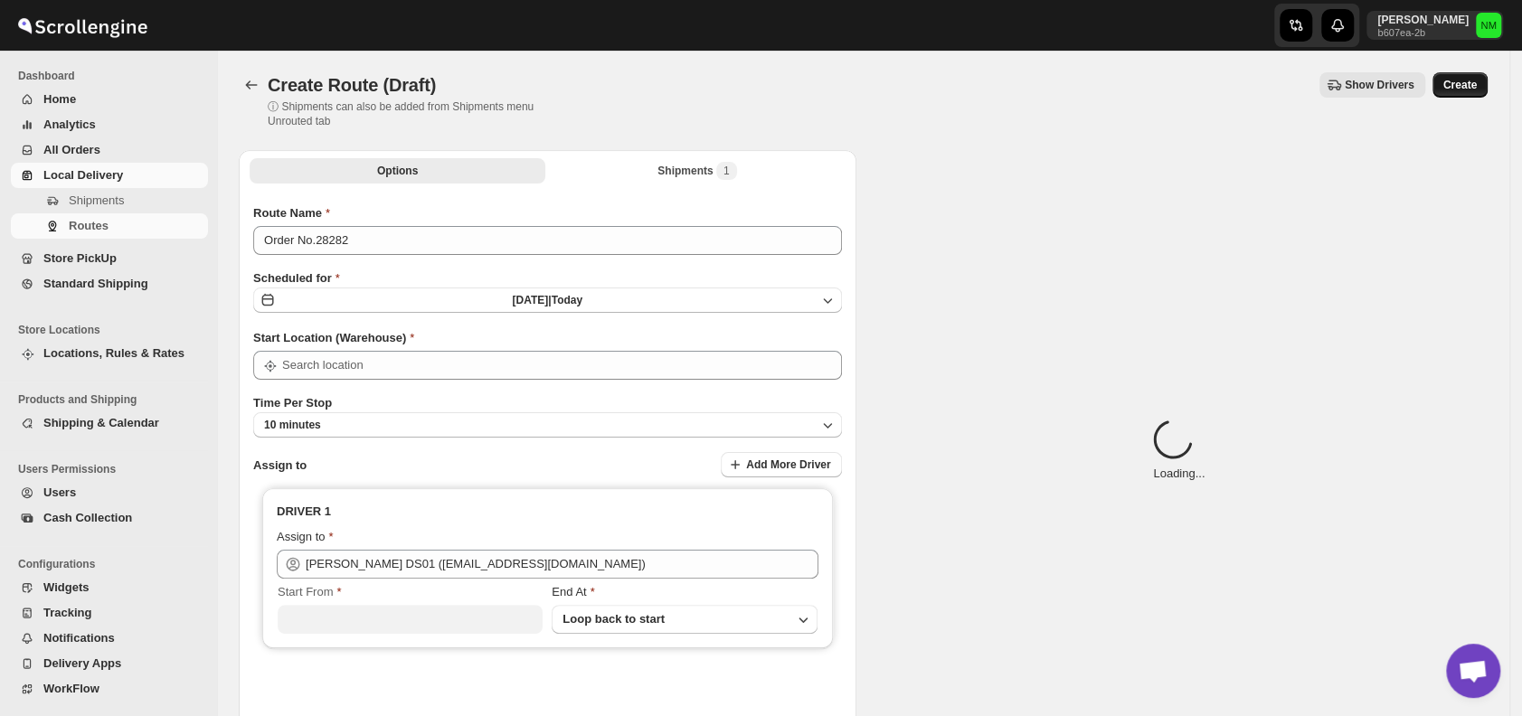
click at [1466, 82] on span "Create" at bounding box center [1459, 85] width 33 height 14
type input "DS01 [GEOGRAPHIC_DATA]"
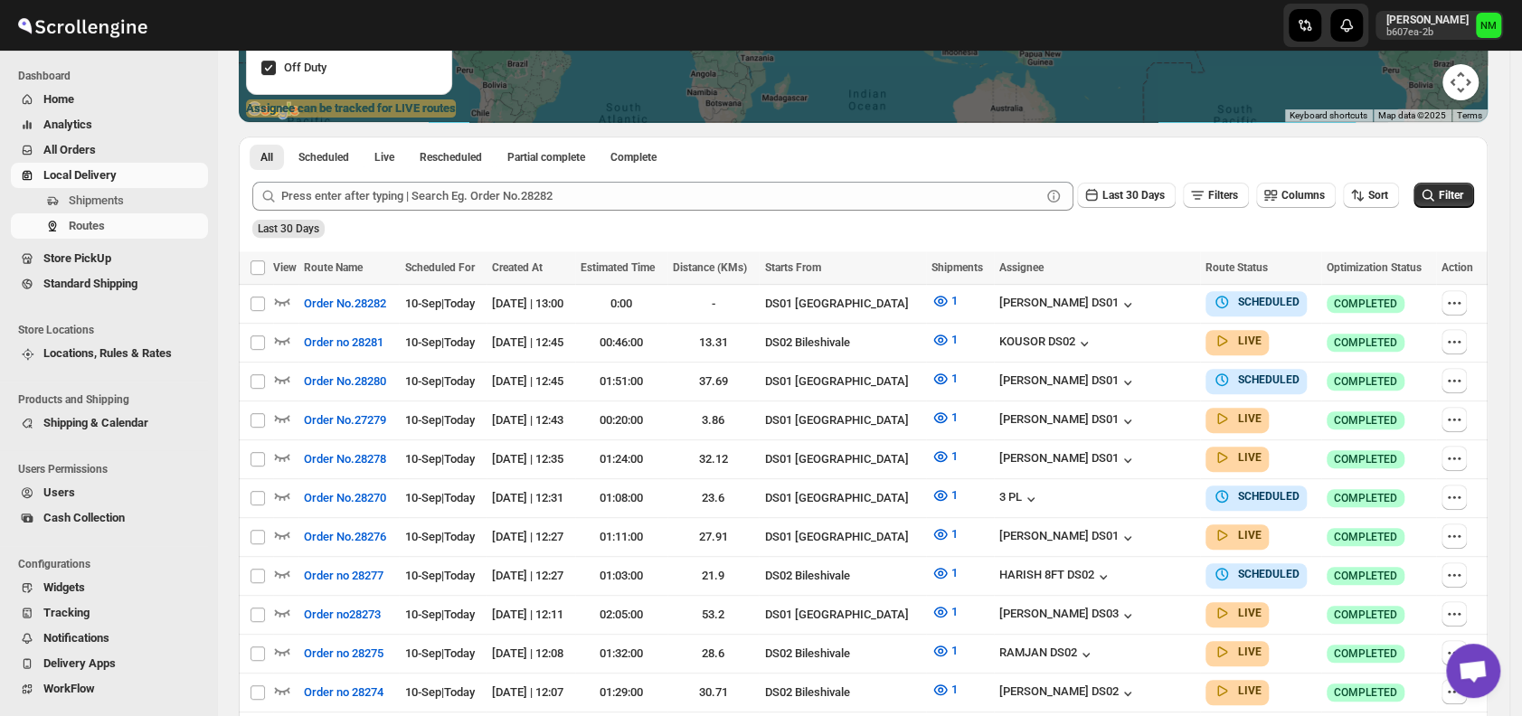
scroll to position [340, 0]
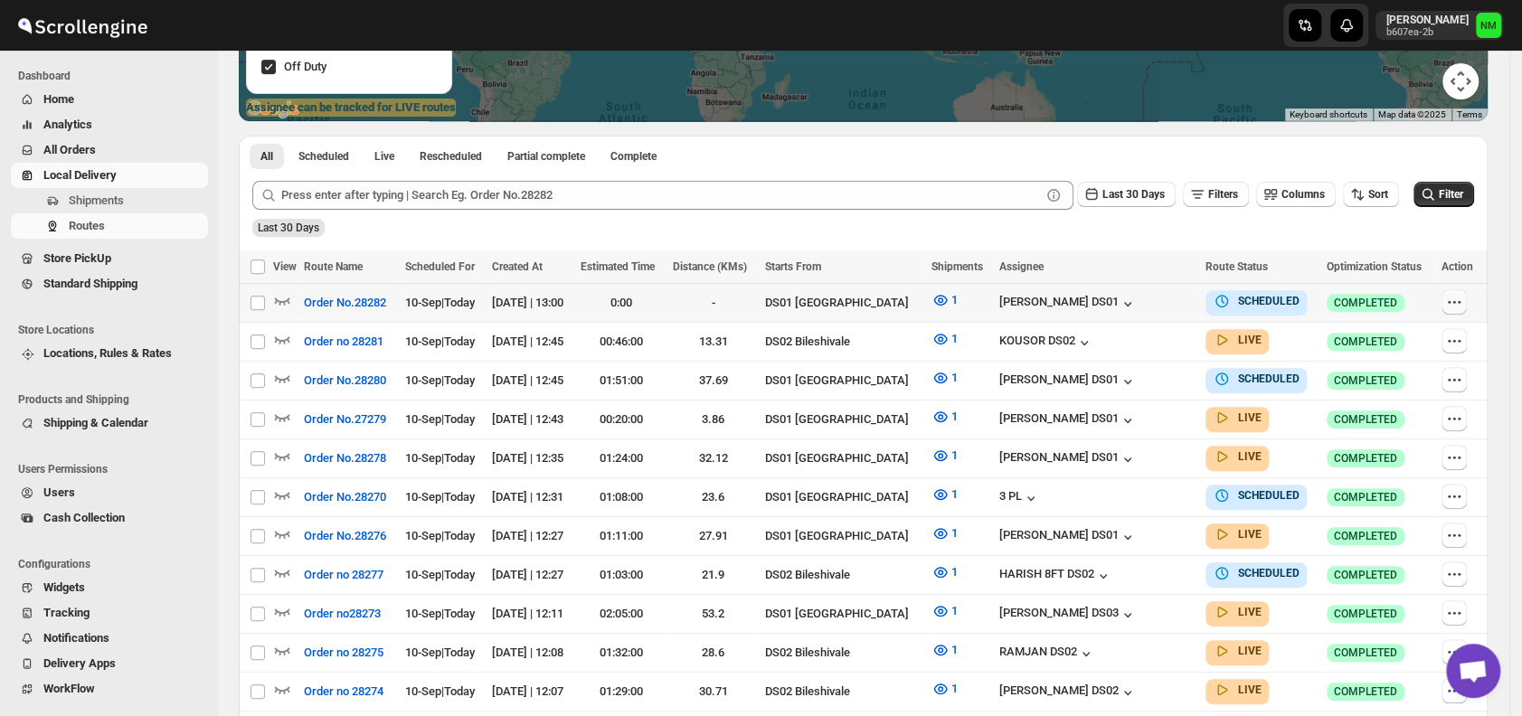
click at [1463, 303] on icon "button" at bounding box center [1454, 302] width 18 height 18
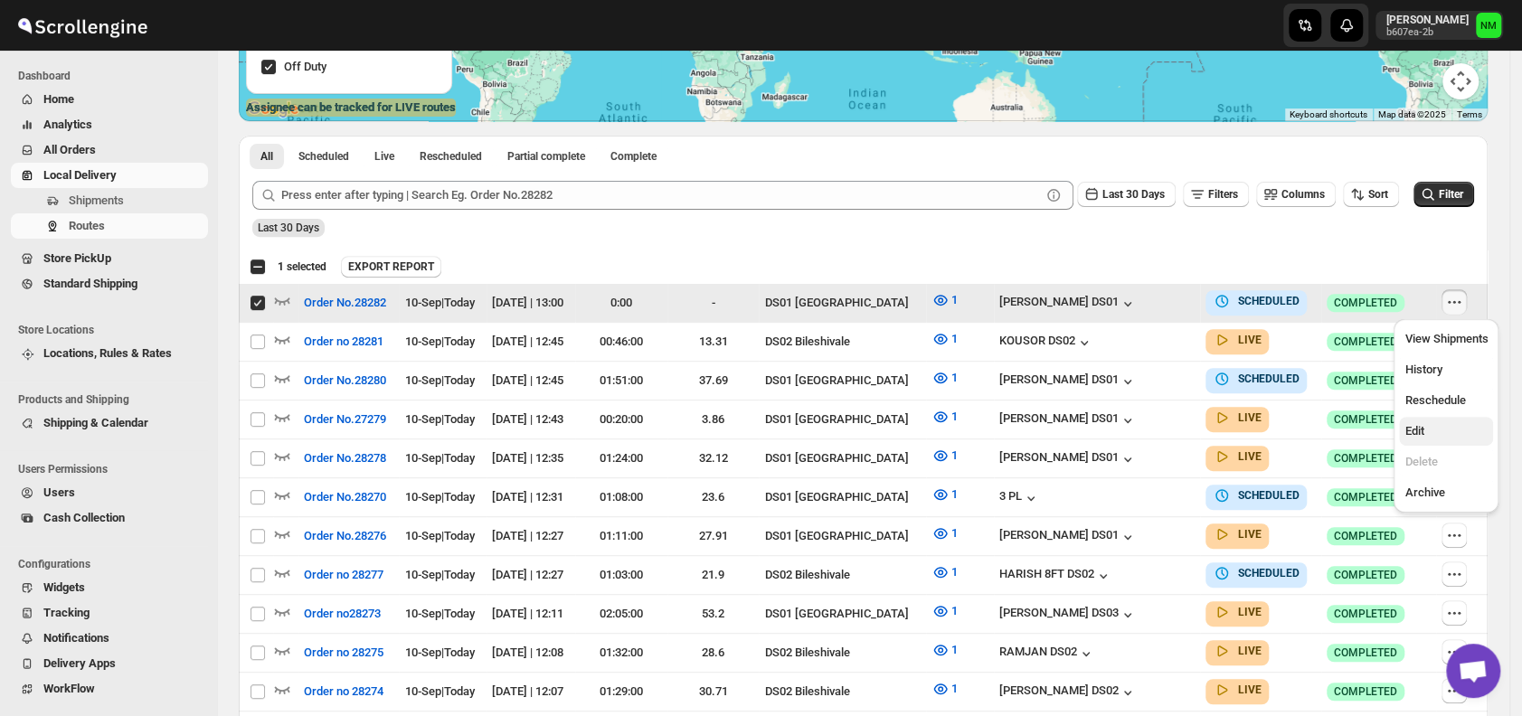
click at [1424, 424] on span "Edit" at bounding box center [1445, 431] width 83 height 18
checkbox input "false"
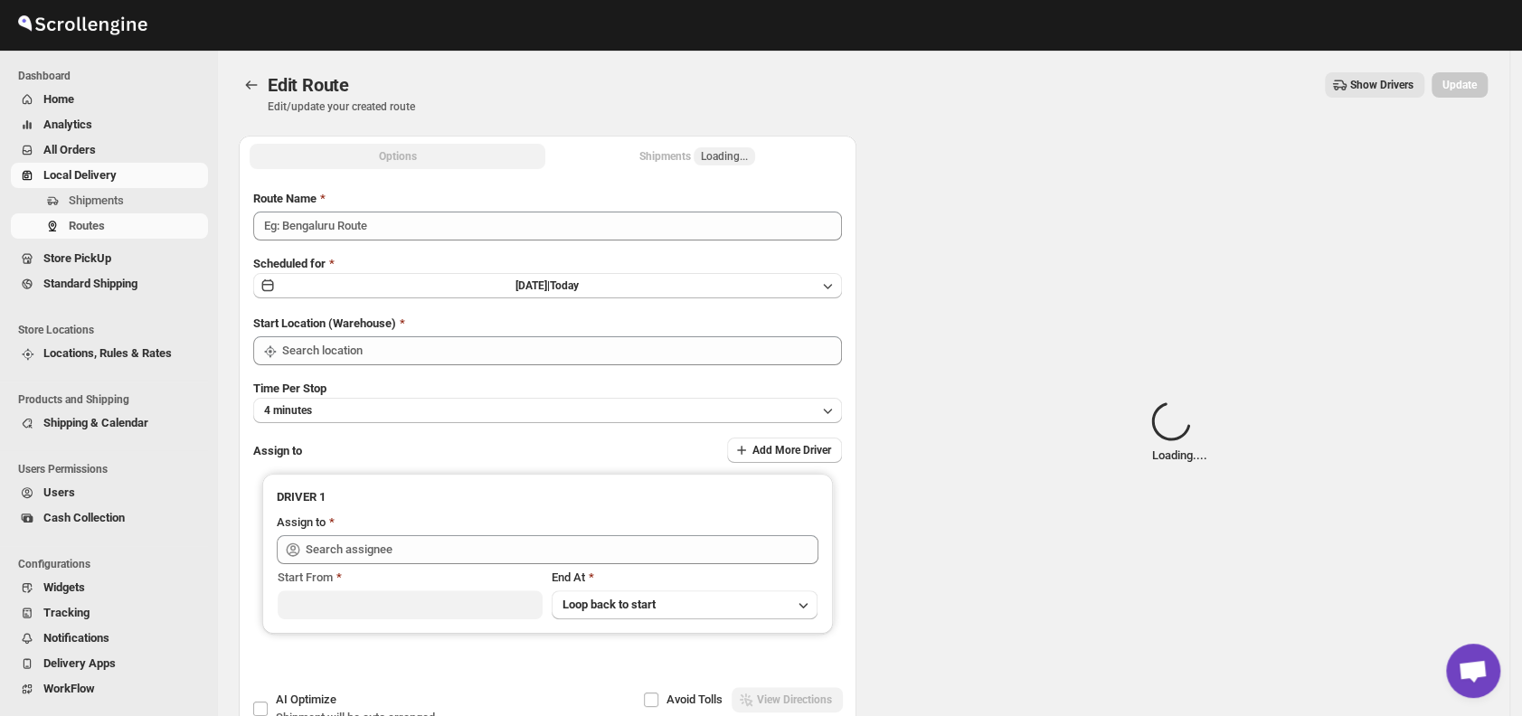
type input "Order No.28282"
type input "DS01 [GEOGRAPHIC_DATA]"
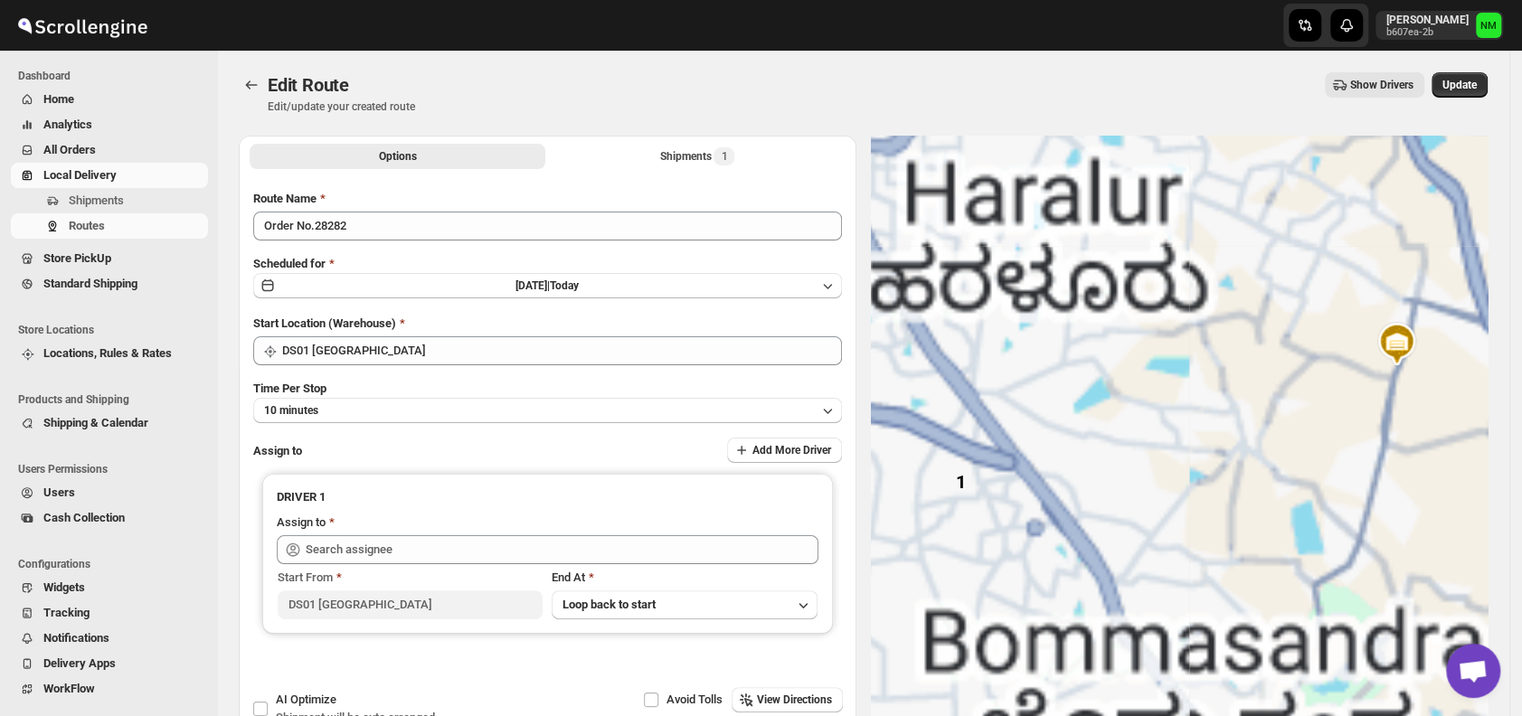
type input "[PERSON_NAME] DS01 ([EMAIL_ADDRESS][DOMAIN_NAME])"
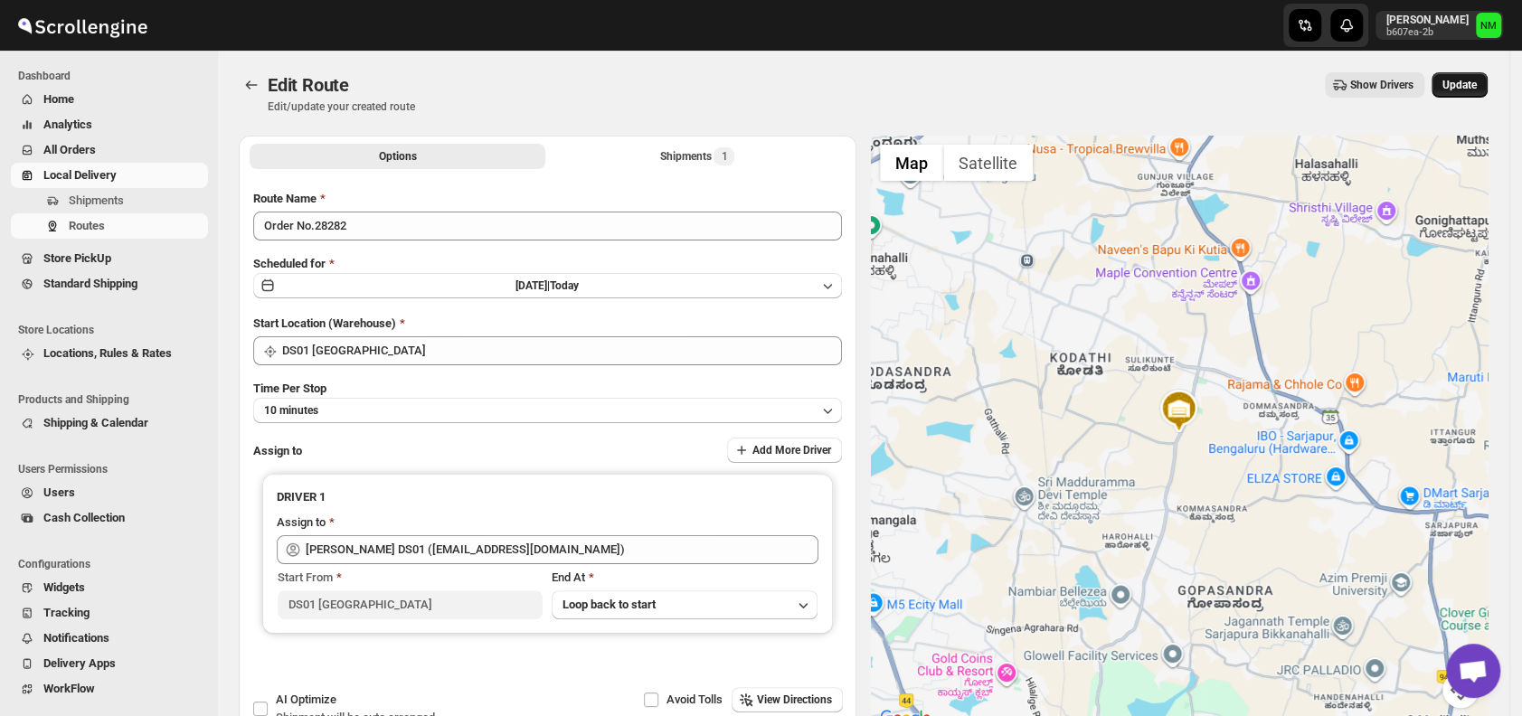
click at [1469, 77] on button "Update" at bounding box center [1459, 84] width 56 height 25
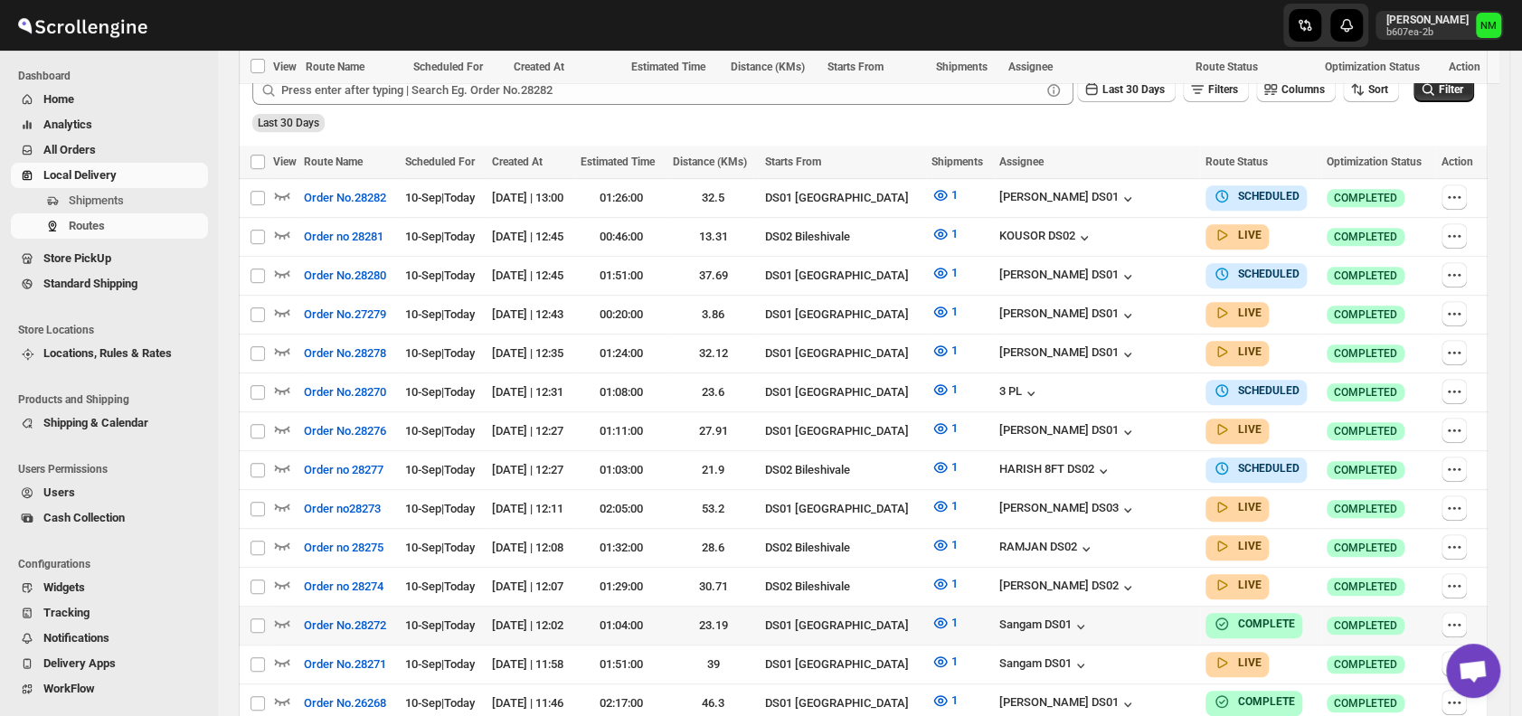
scroll to position [562, 0]
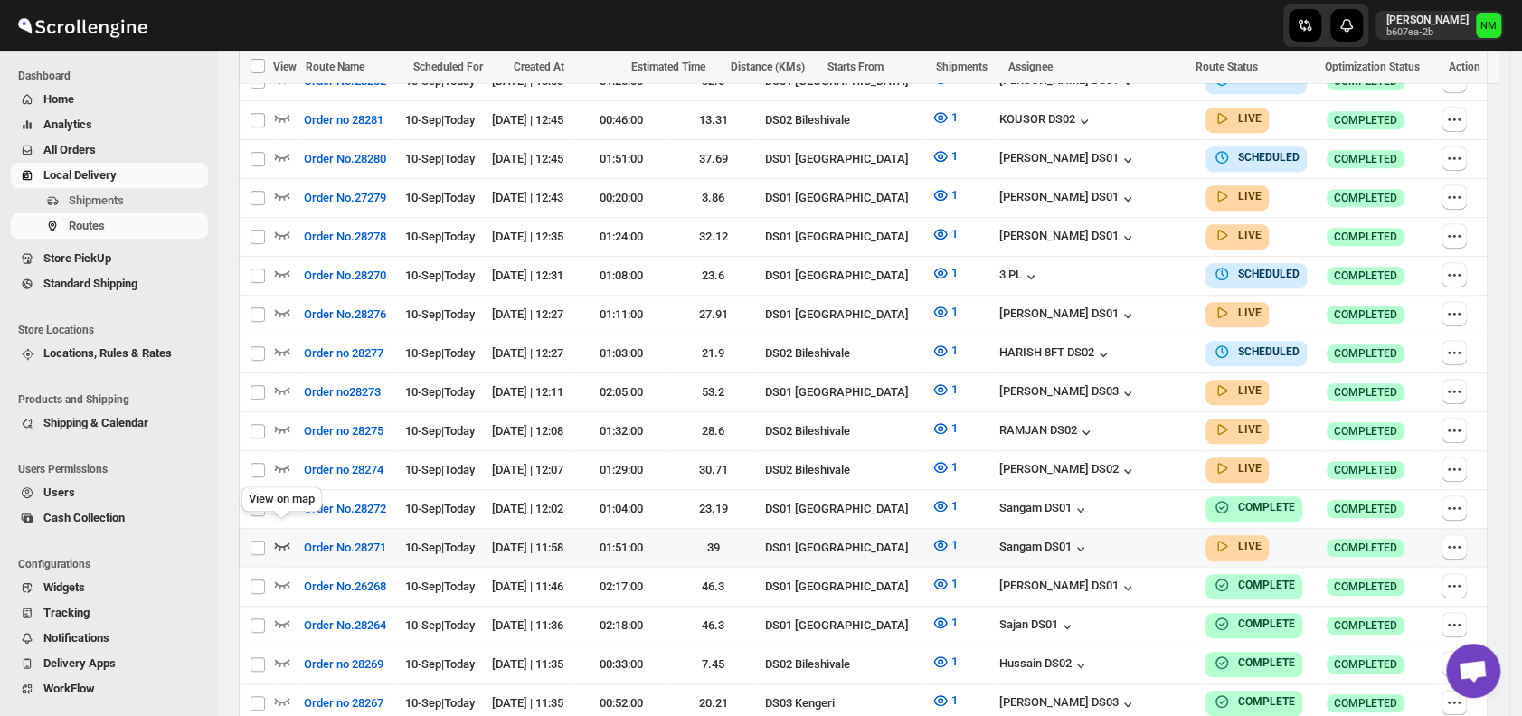
click at [282, 536] on icon "button" at bounding box center [282, 545] width 18 height 18
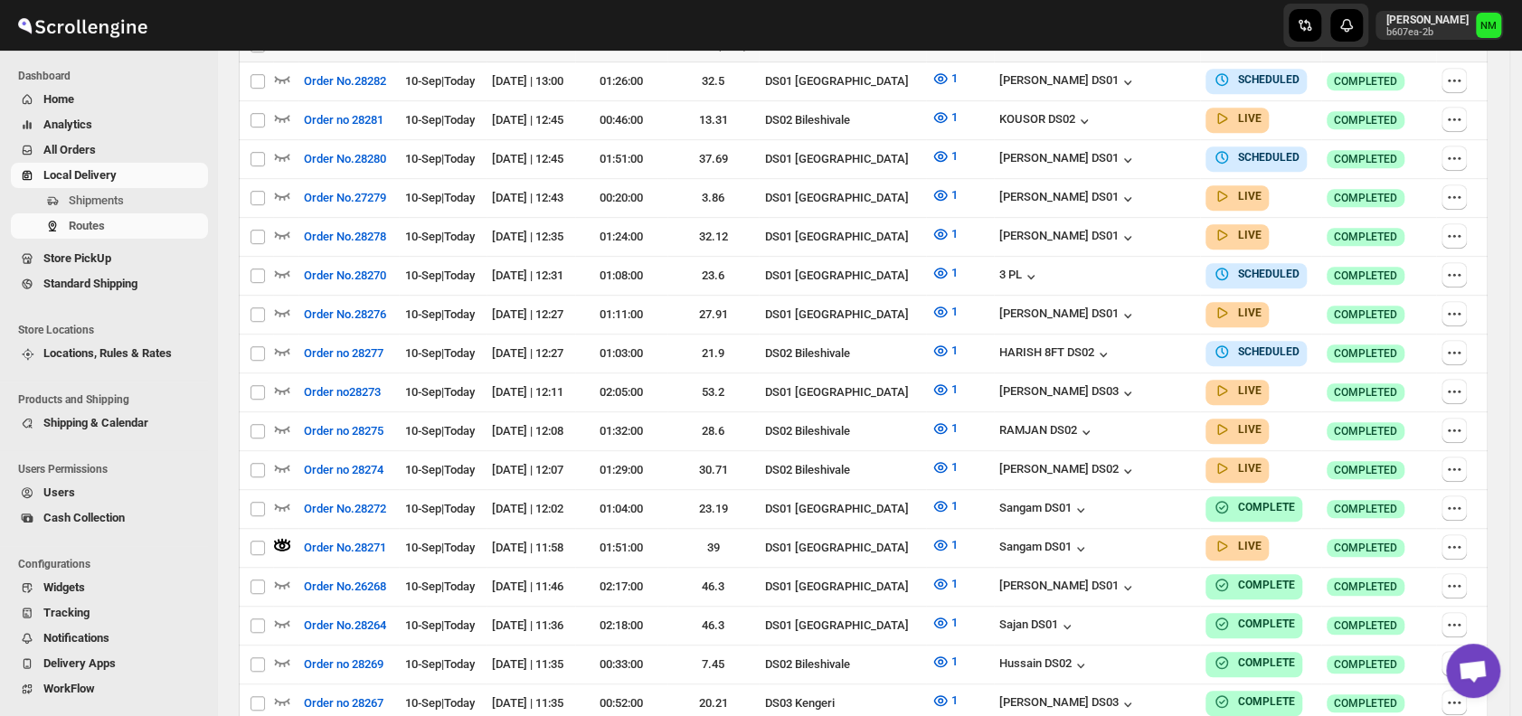
scroll to position [0, 0]
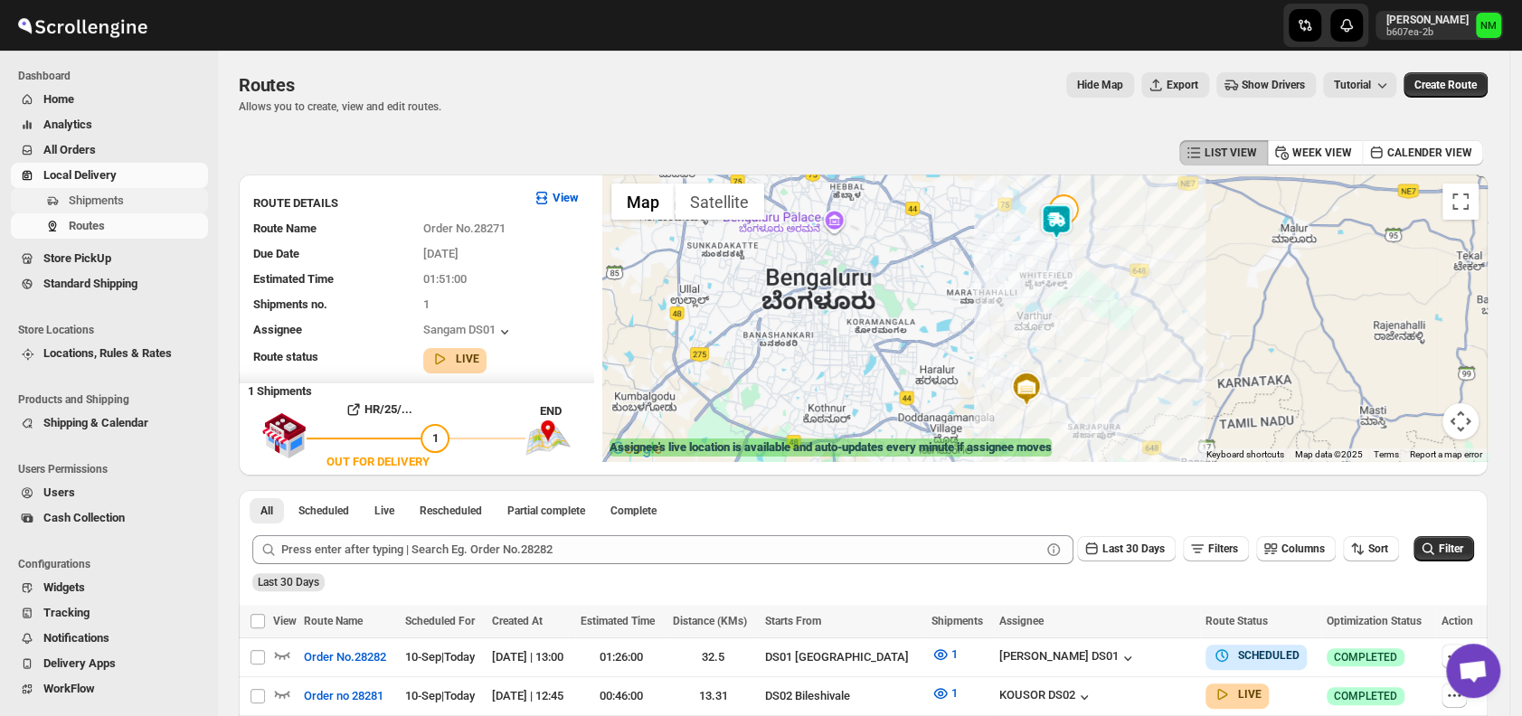
click at [123, 202] on span "Shipments" at bounding box center [137, 201] width 136 height 18
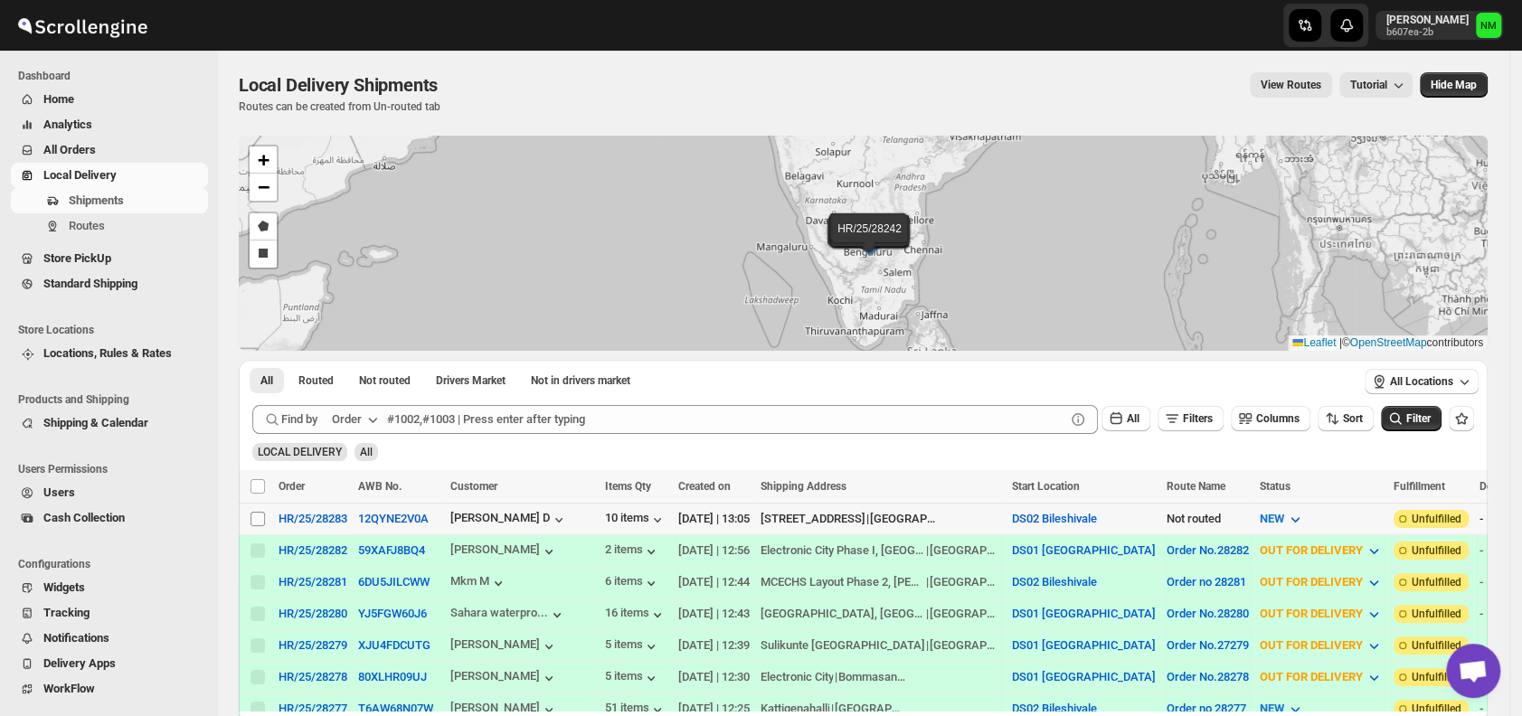
click at [260, 515] on input "Select shipment" at bounding box center [257, 519] width 14 height 14
checkbox input "true"
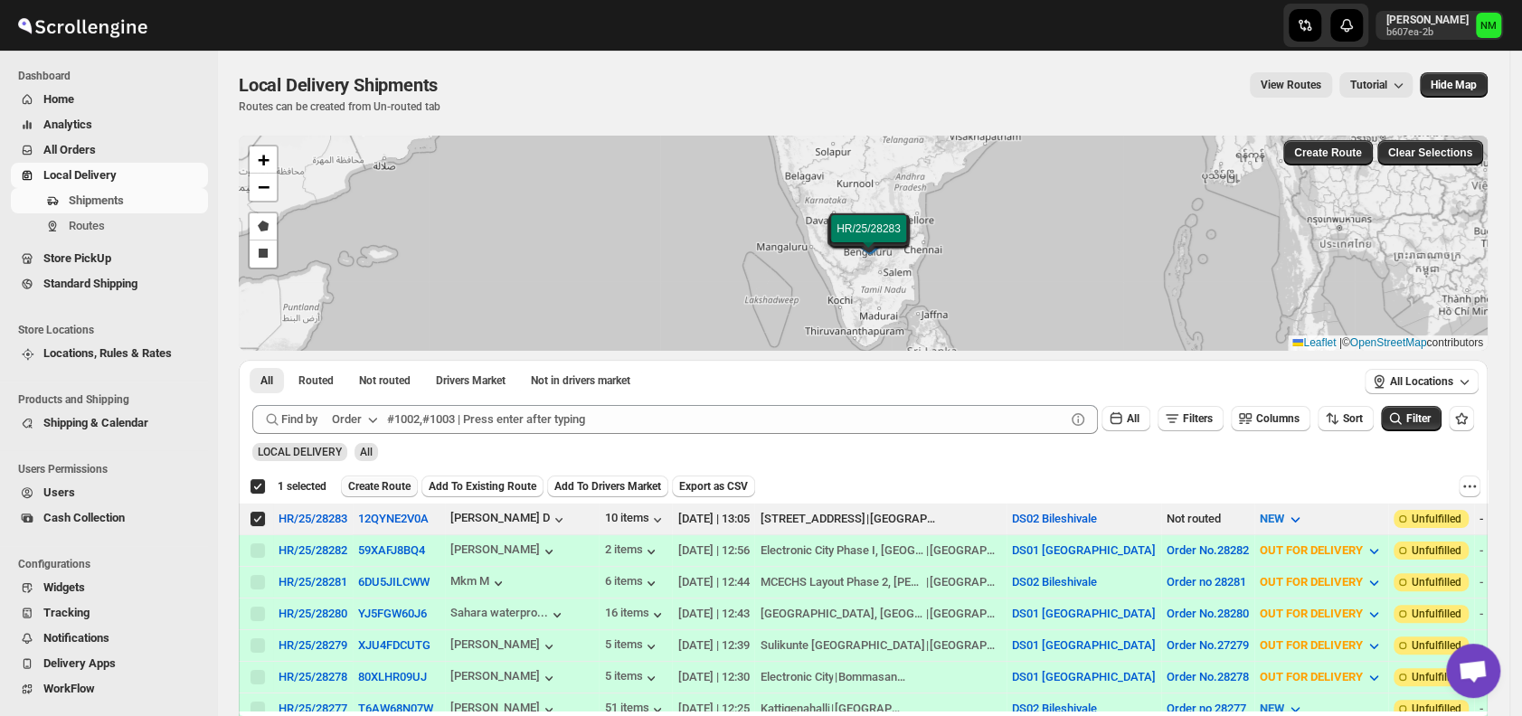
click at [399, 479] on span "Create Route" at bounding box center [379, 486] width 62 height 14
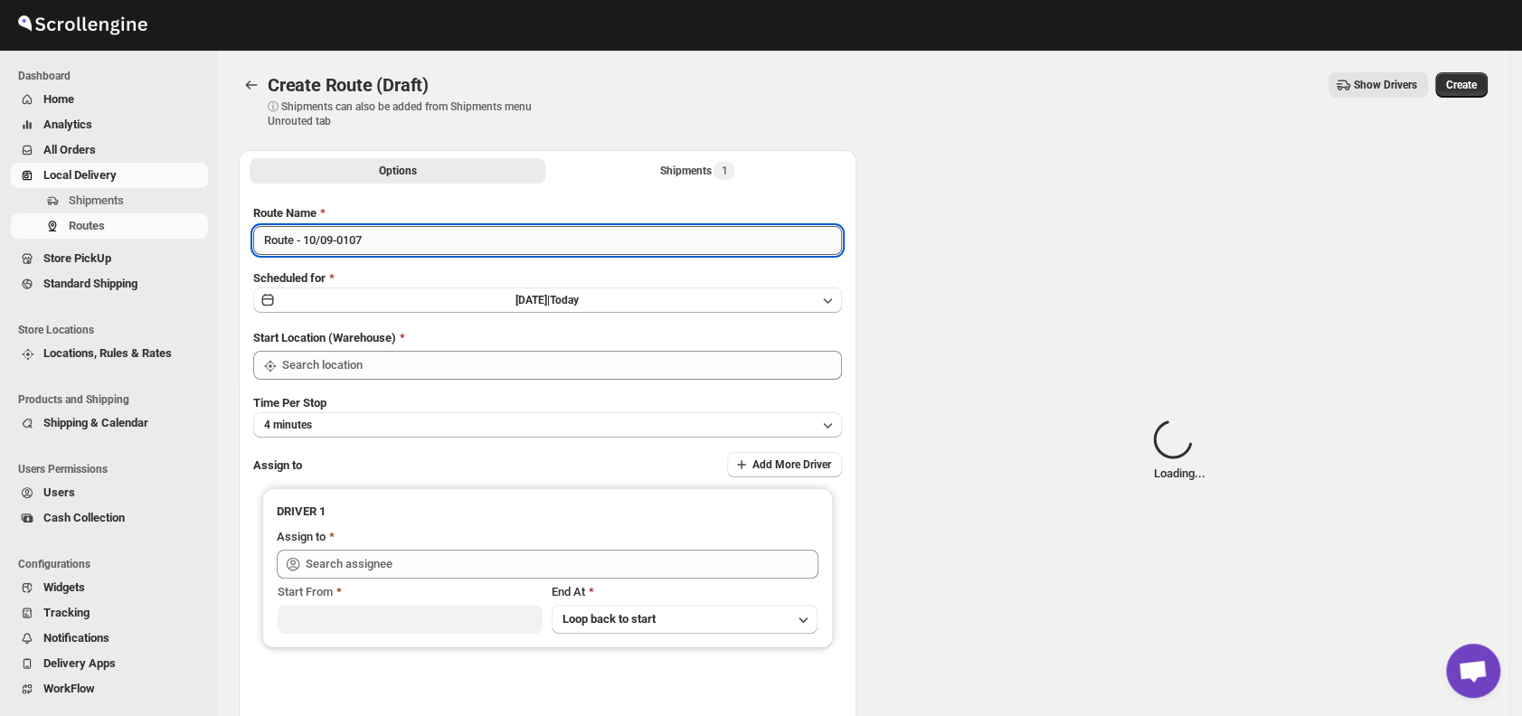
type input "DS02 Bileshivale"
click at [432, 243] on input "Route - 10/09-0107" at bounding box center [547, 240] width 589 height 29
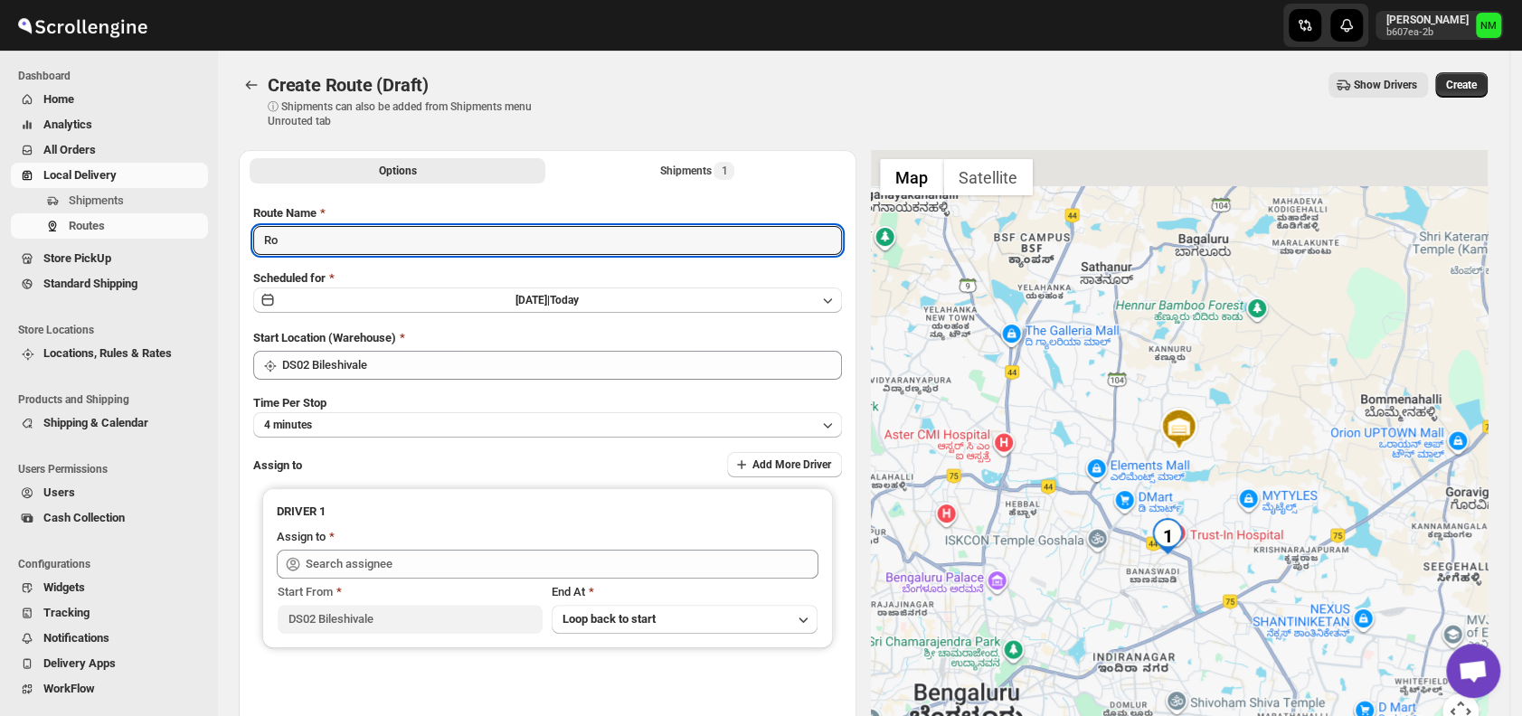
type input "R"
type input "Order No.28283"
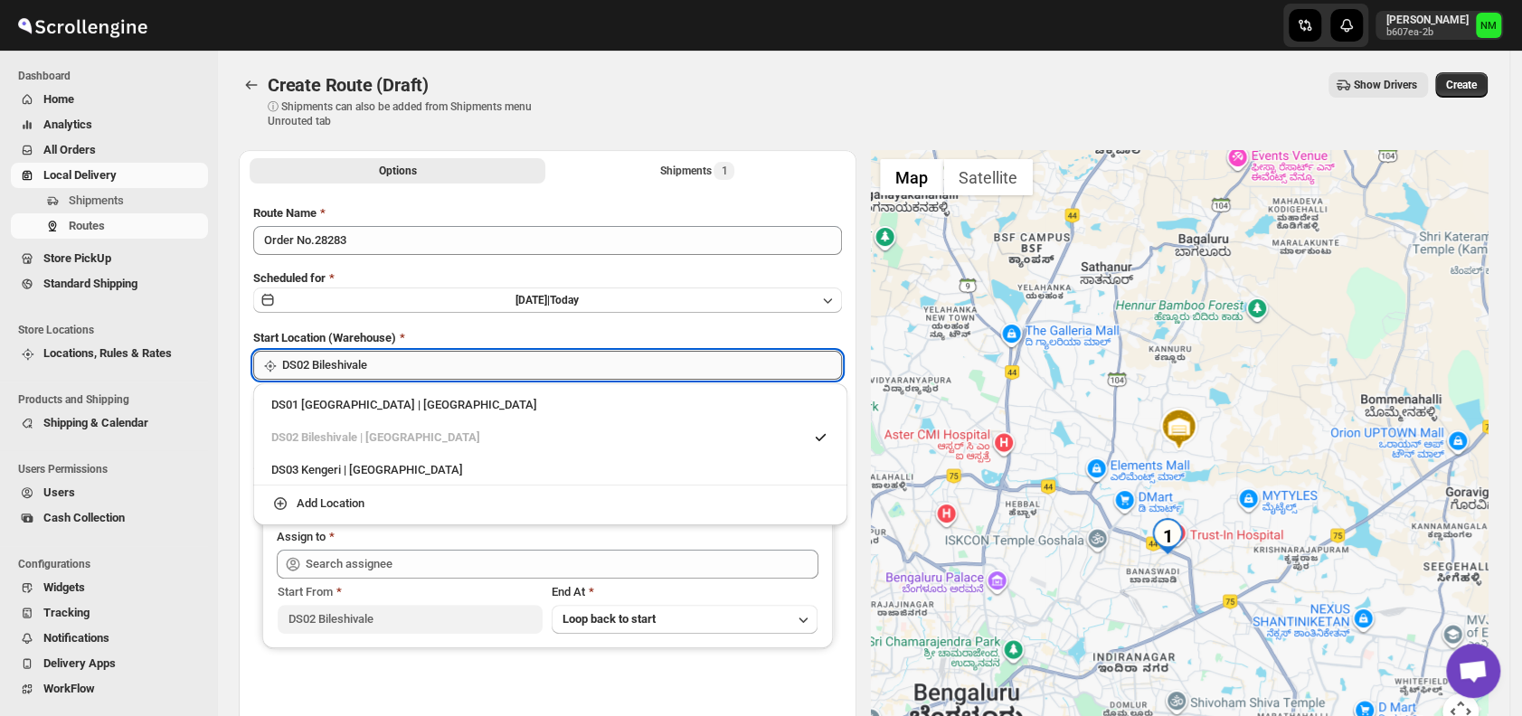
click at [457, 367] on input "DS02 Bileshivale" at bounding box center [562, 365] width 560 height 29
click at [298, 407] on div "DS01 [GEOGRAPHIC_DATA] | [GEOGRAPHIC_DATA]" at bounding box center [550, 405] width 558 height 18
type input "DS01 [GEOGRAPHIC_DATA]"
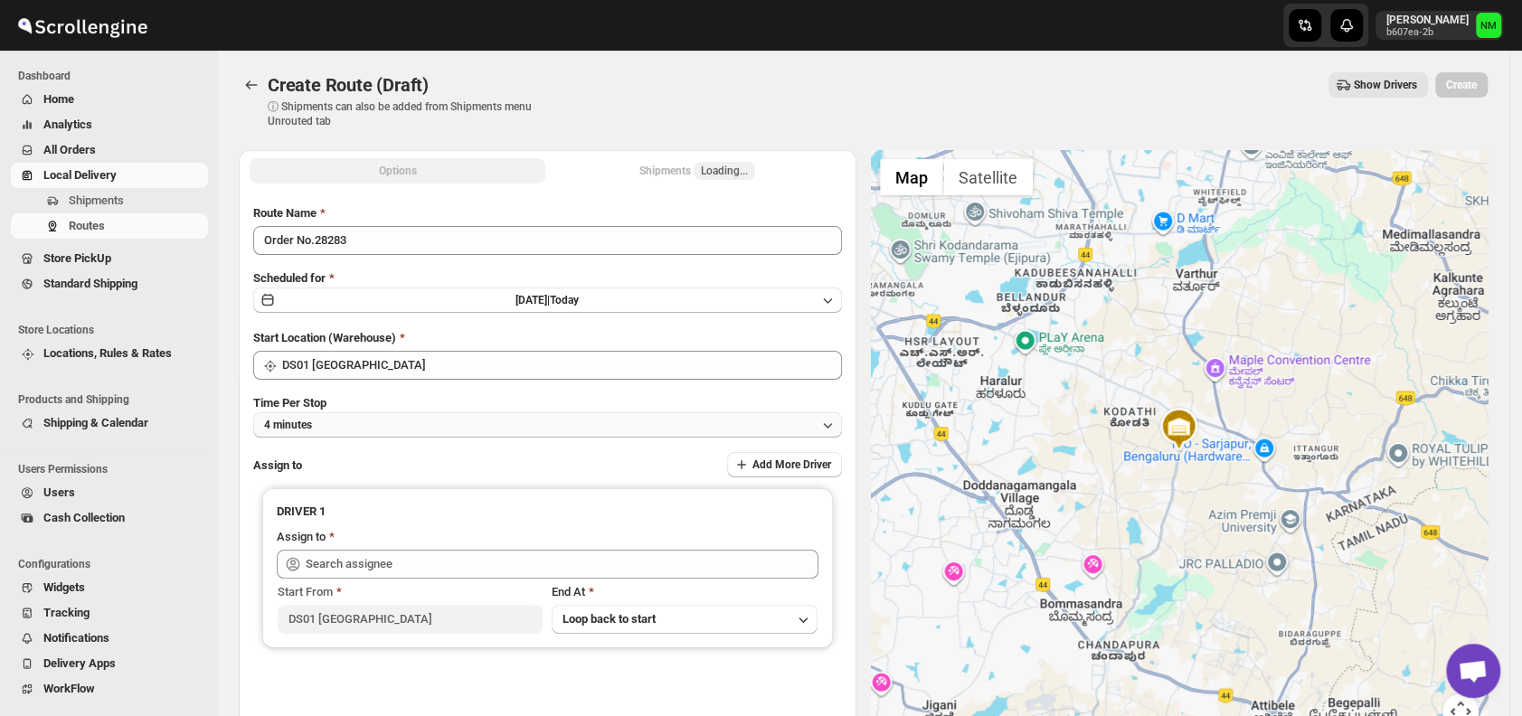
click at [383, 434] on button "4 minutes" at bounding box center [547, 424] width 589 height 25
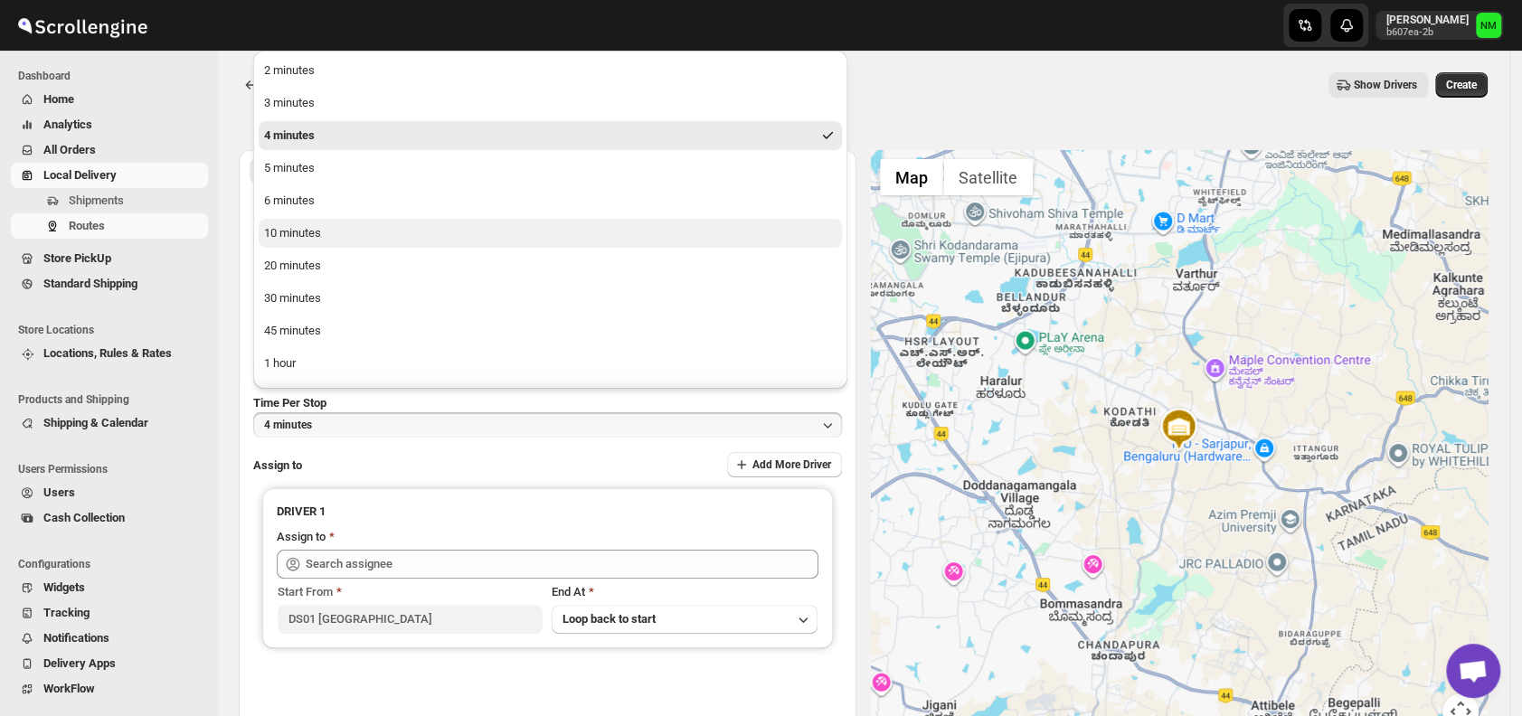
click at [314, 231] on div "10 minutes" at bounding box center [292, 233] width 57 height 18
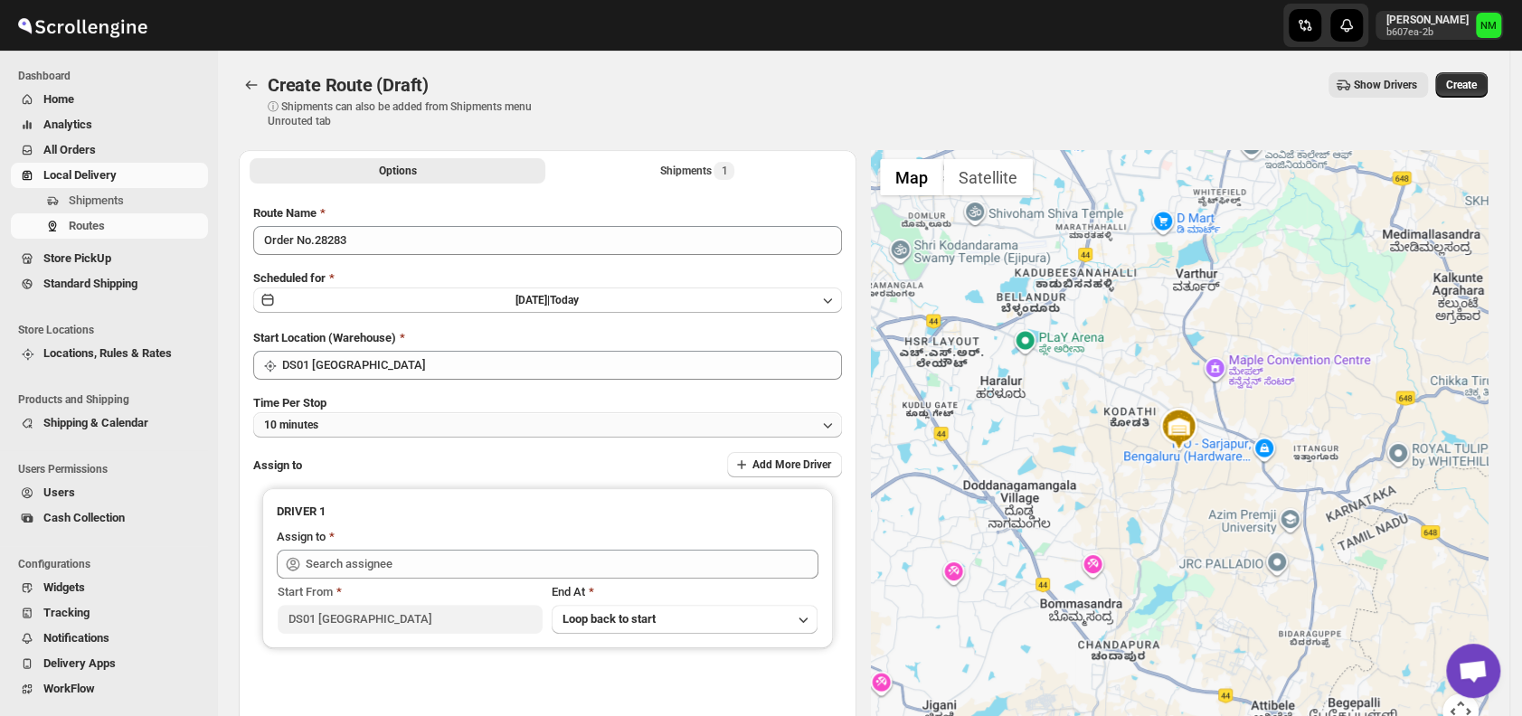
click at [430, 430] on button "10 minutes" at bounding box center [547, 424] width 589 height 25
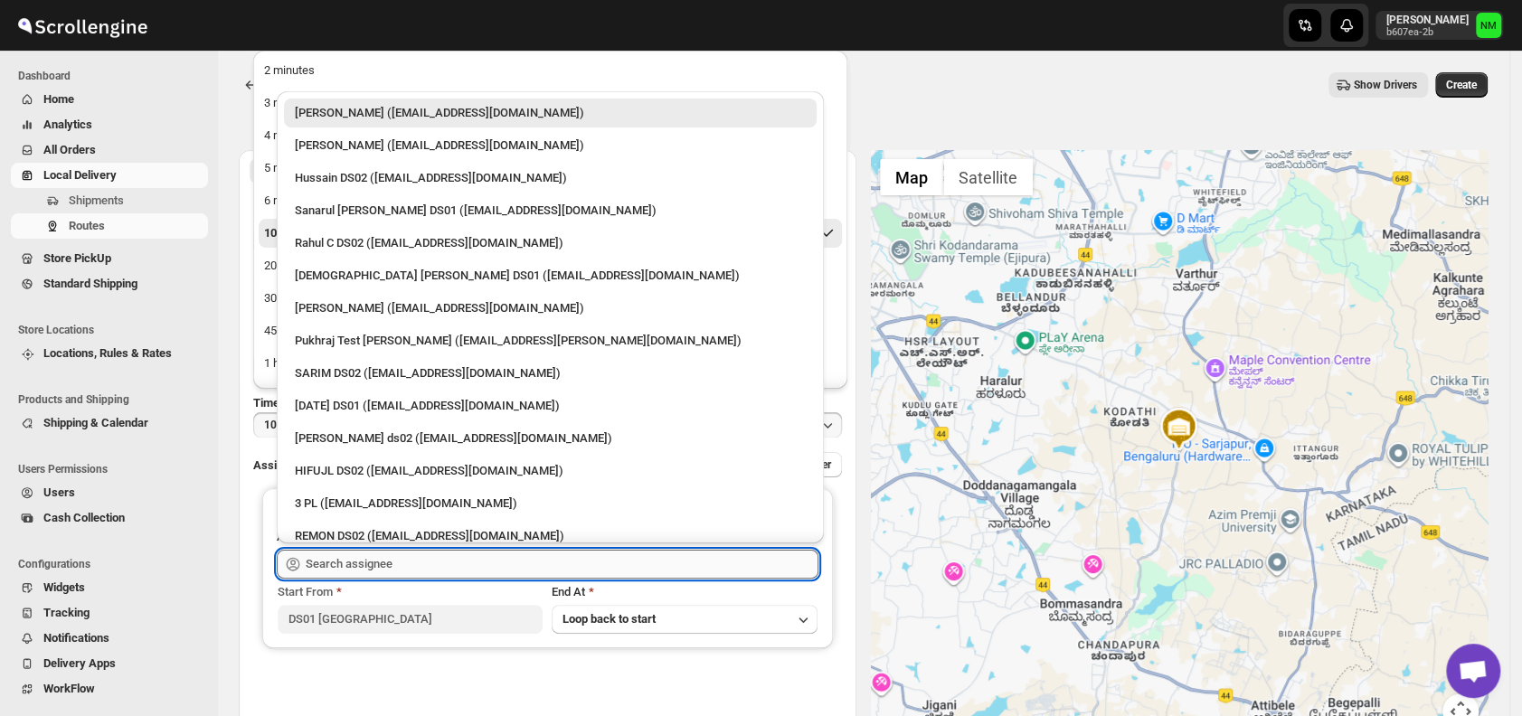
click at [432, 556] on input "text" at bounding box center [562, 564] width 513 height 29
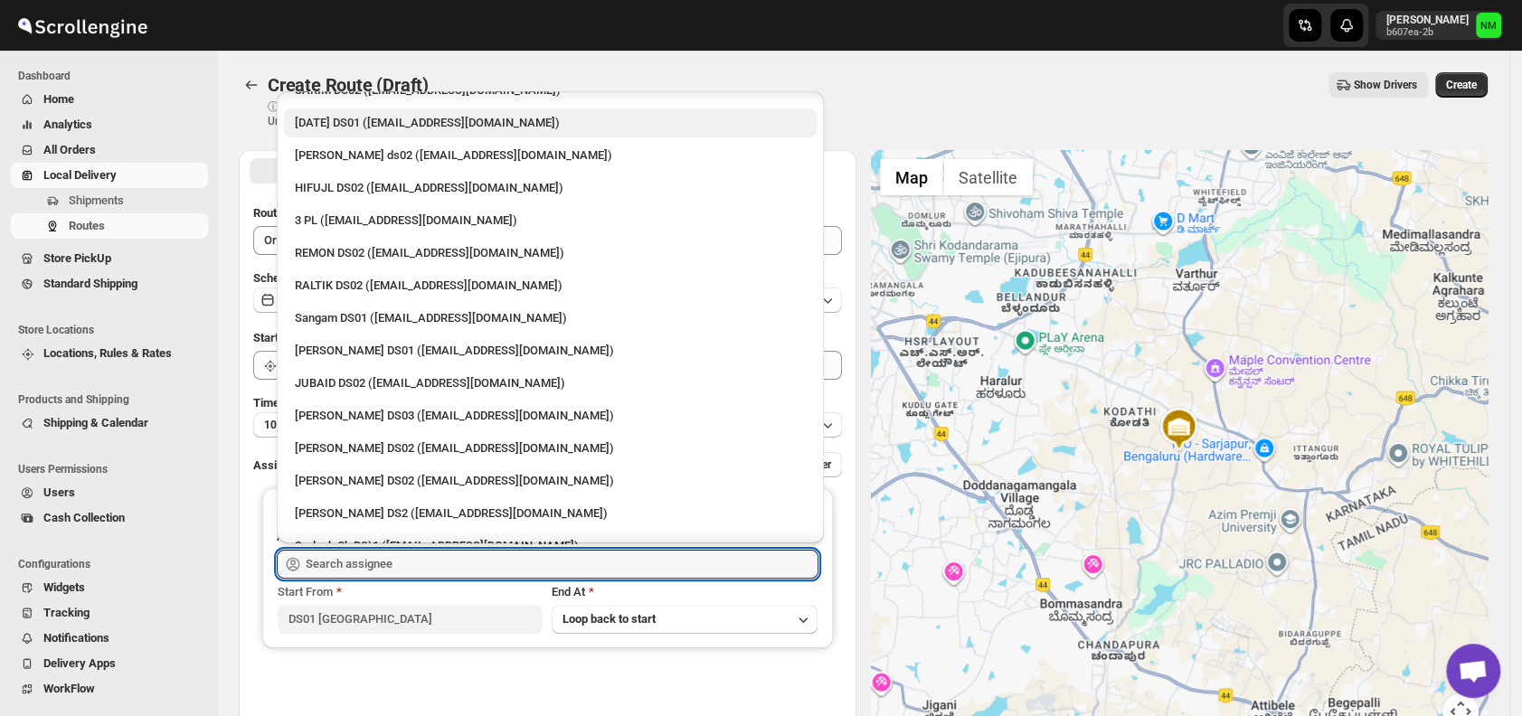
scroll to position [1544, 0]
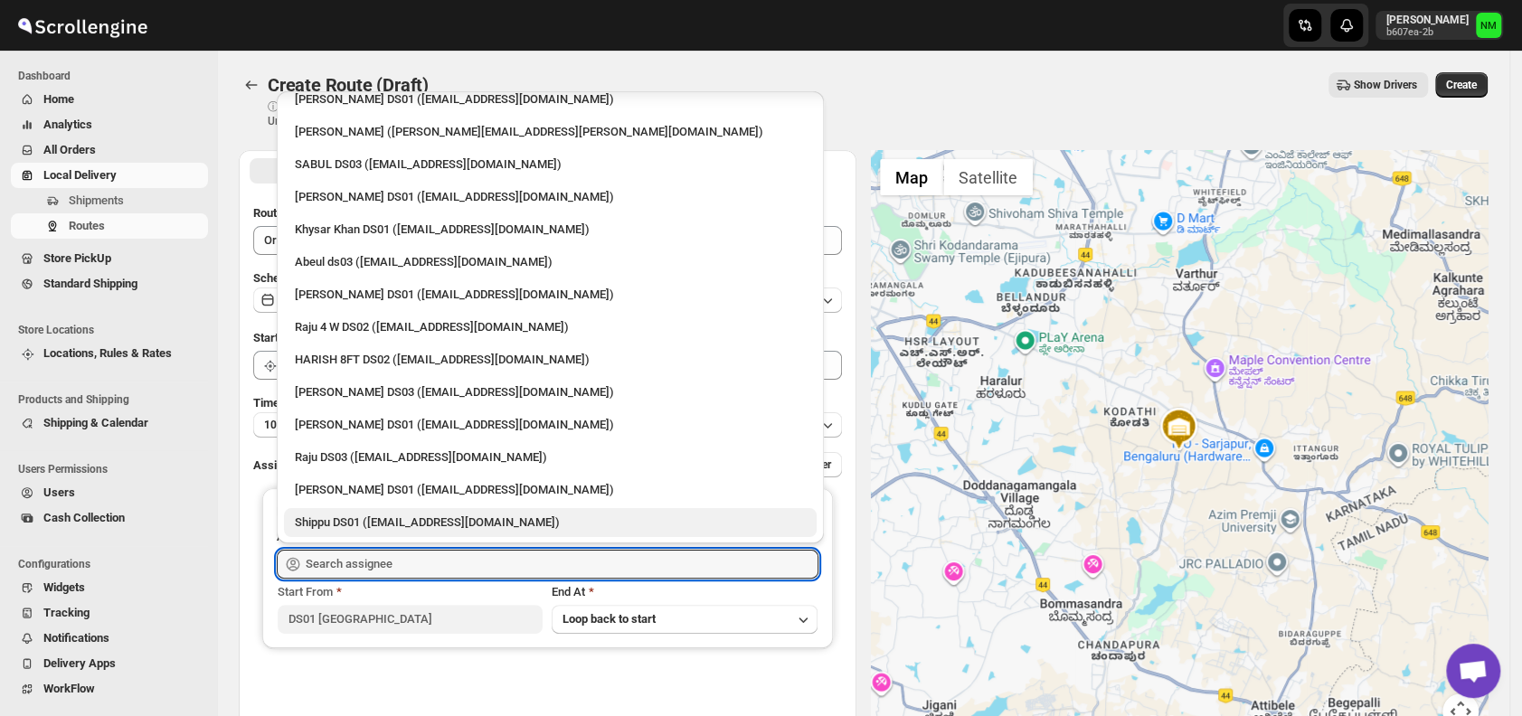
click at [348, 512] on div "Shippu DS01 ([EMAIL_ADDRESS][DOMAIN_NAME])" at bounding box center [550, 522] width 533 height 29
type input "Shippu DS01 ([EMAIL_ADDRESS][DOMAIN_NAME])"
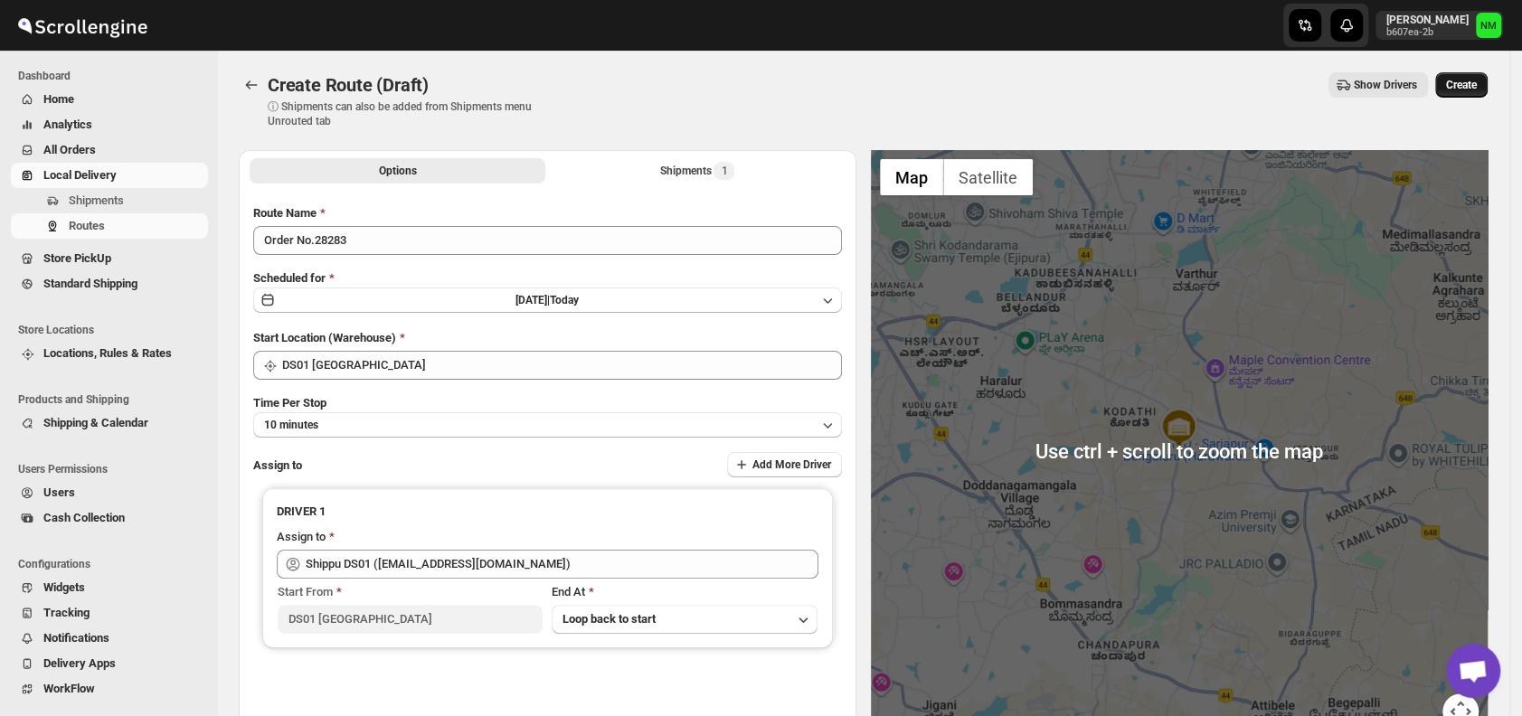
click at [1475, 87] on span "Create" at bounding box center [1461, 85] width 31 height 14
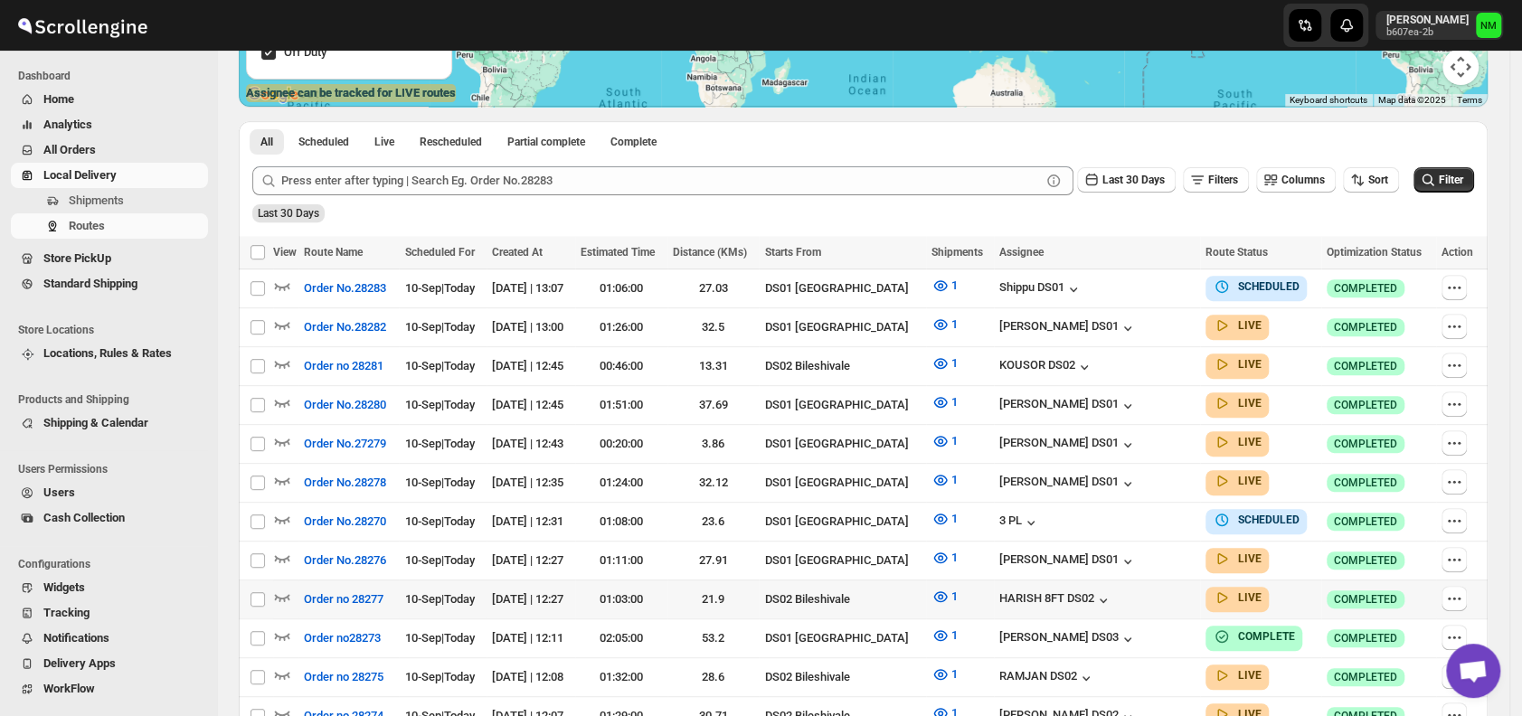
scroll to position [355, 0]
click at [146, 202] on span "Shipments" at bounding box center [137, 201] width 136 height 18
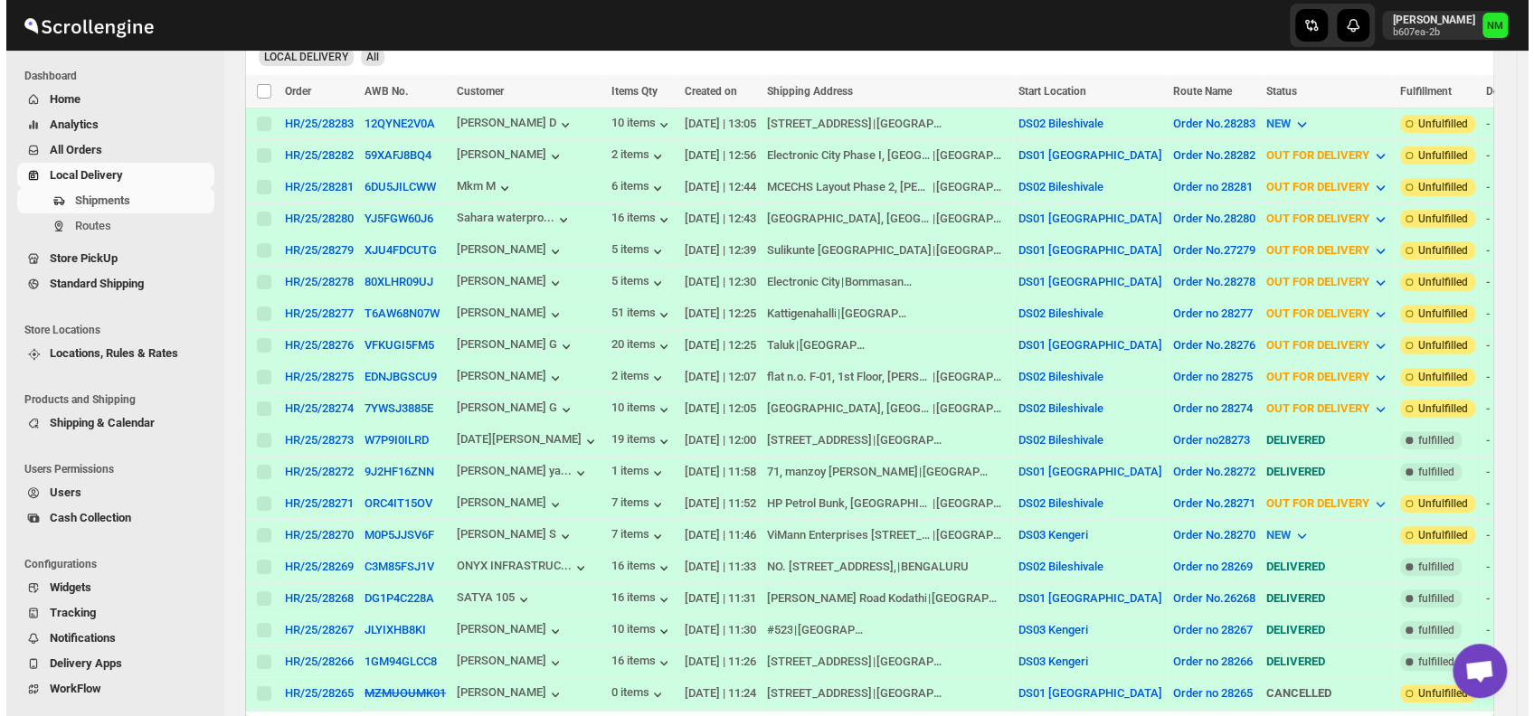
scroll to position [404, 0]
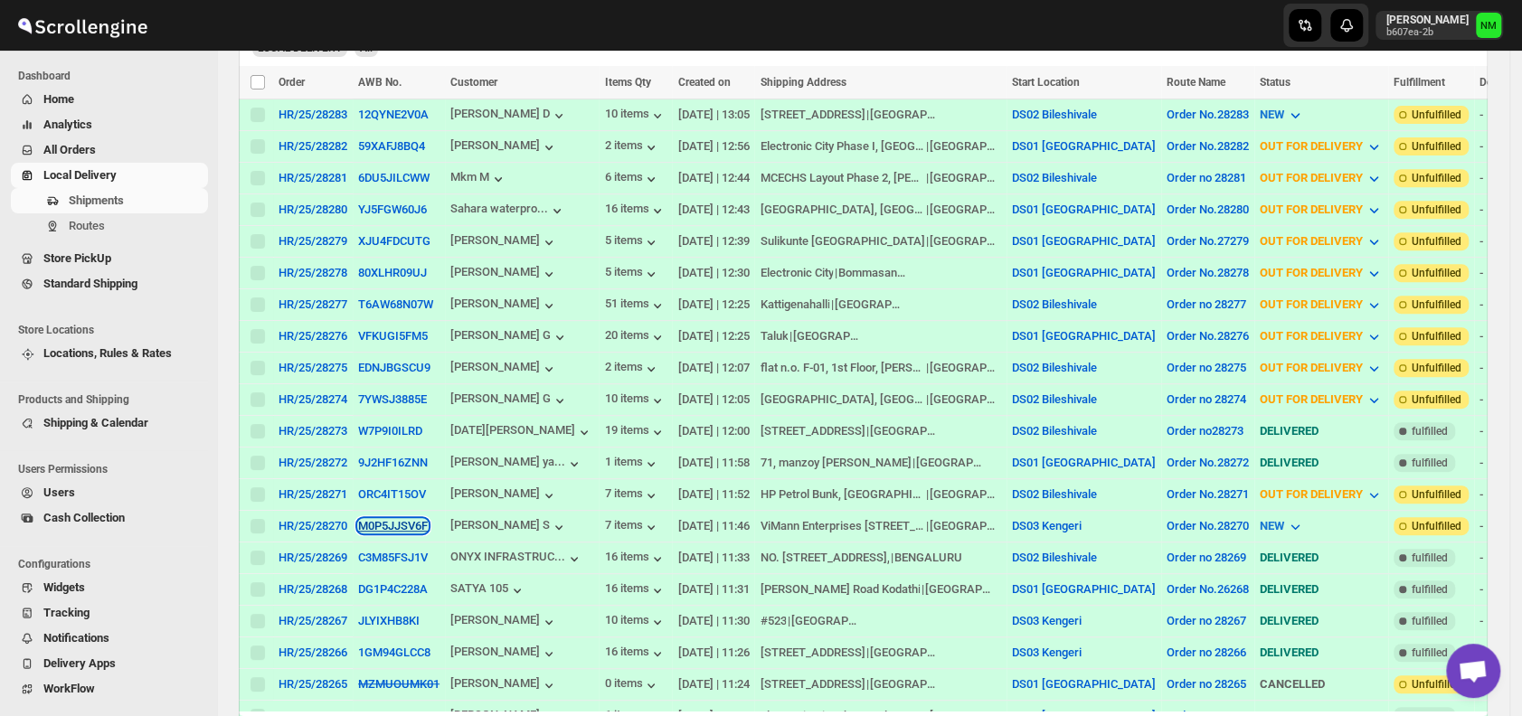
click at [365, 519] on button "M0P5JJSV6F" at bounding box center [393, 526] width 70 height 14
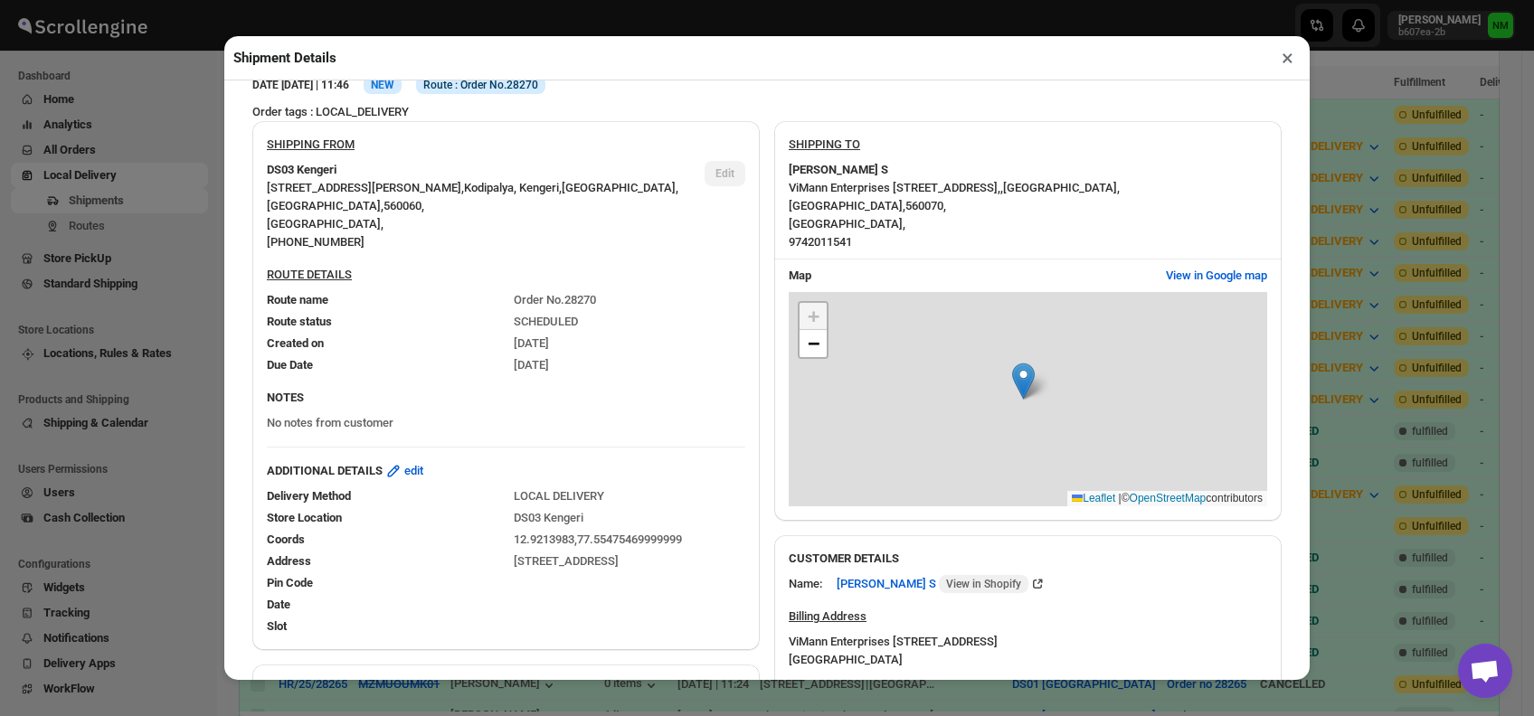
scroll to position [909, 0]
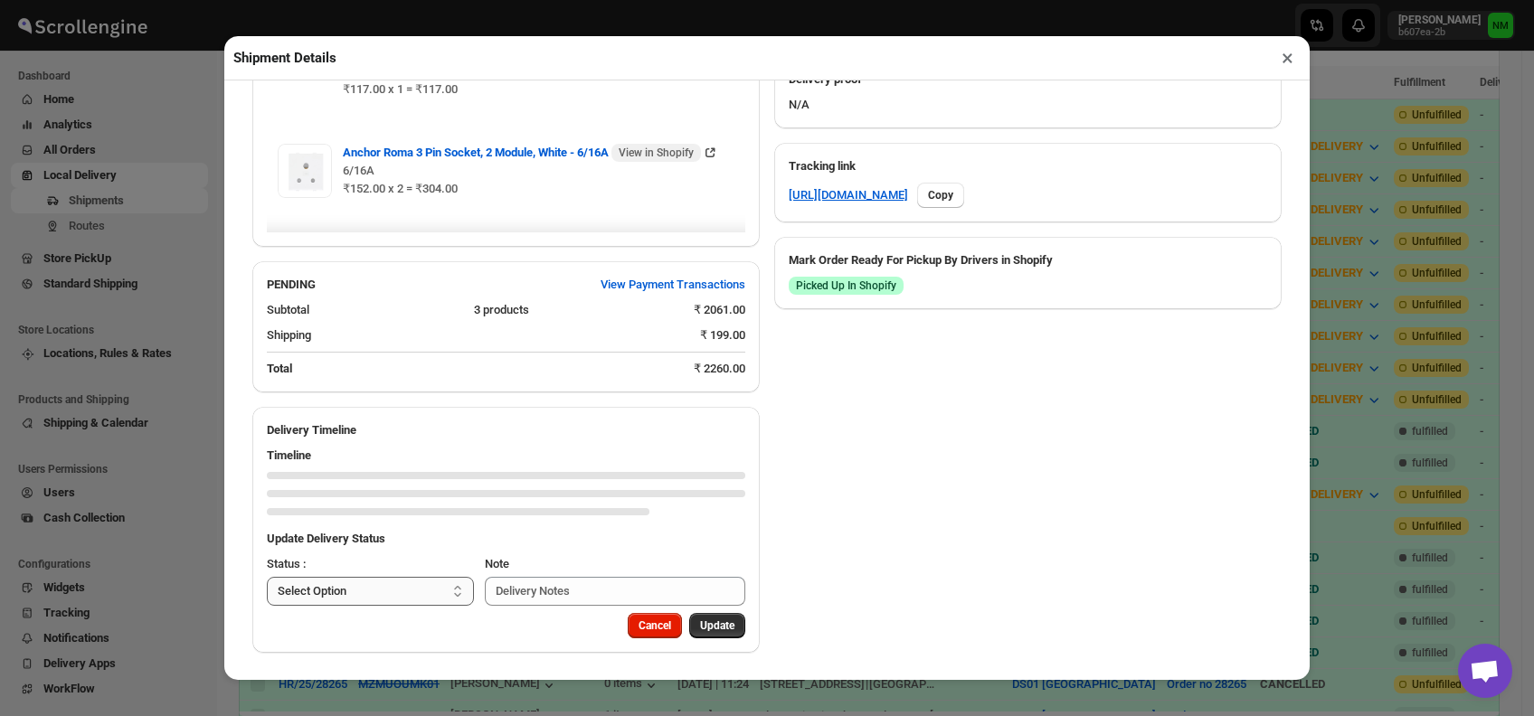
click at [419, 590] on select "Select Option PICKED UP OUT FOR DELIVERY RESCHEDULE DELIVERED CANCELLED" at bounding box center [370, 591] width 207 height 29
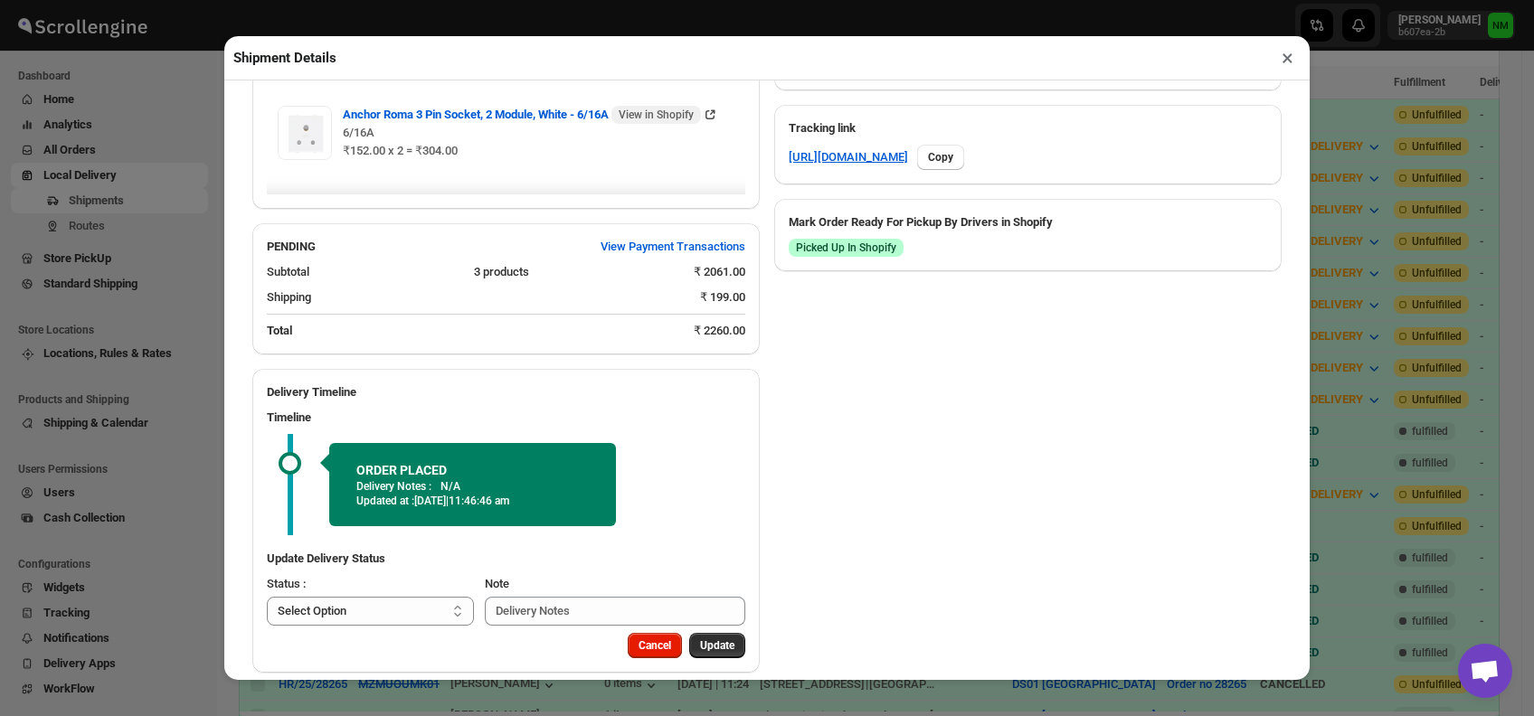
select select "PICKED_UP"
click at [267, 626] on select "Select Option PICKED UP OUT FOR DELIVERY RESCHEDULE DELIVERED CANCELLED" at bounding box center [370, 611] width 207 height 29
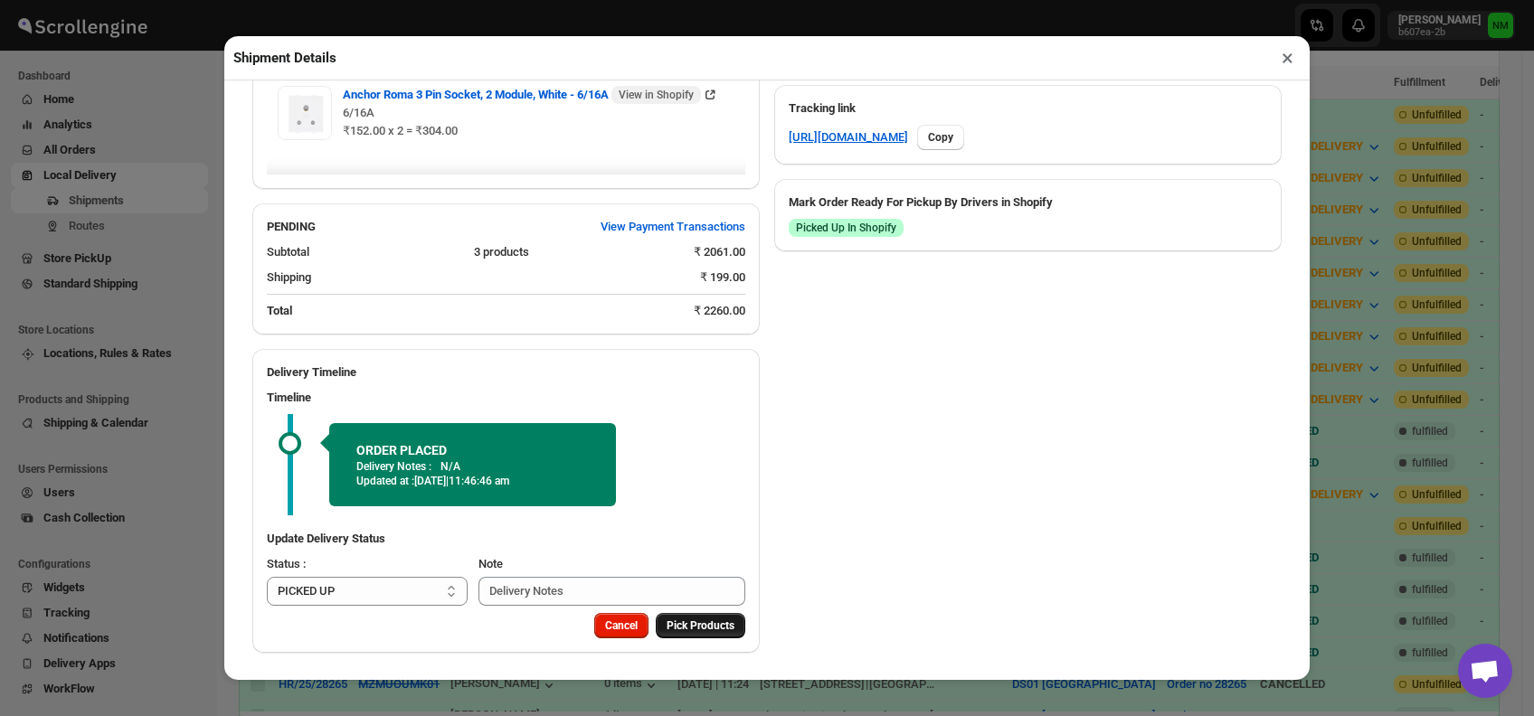
click at [705, 633] on button "Pick Products" at bounding box center [701, 625] width 90 height 25
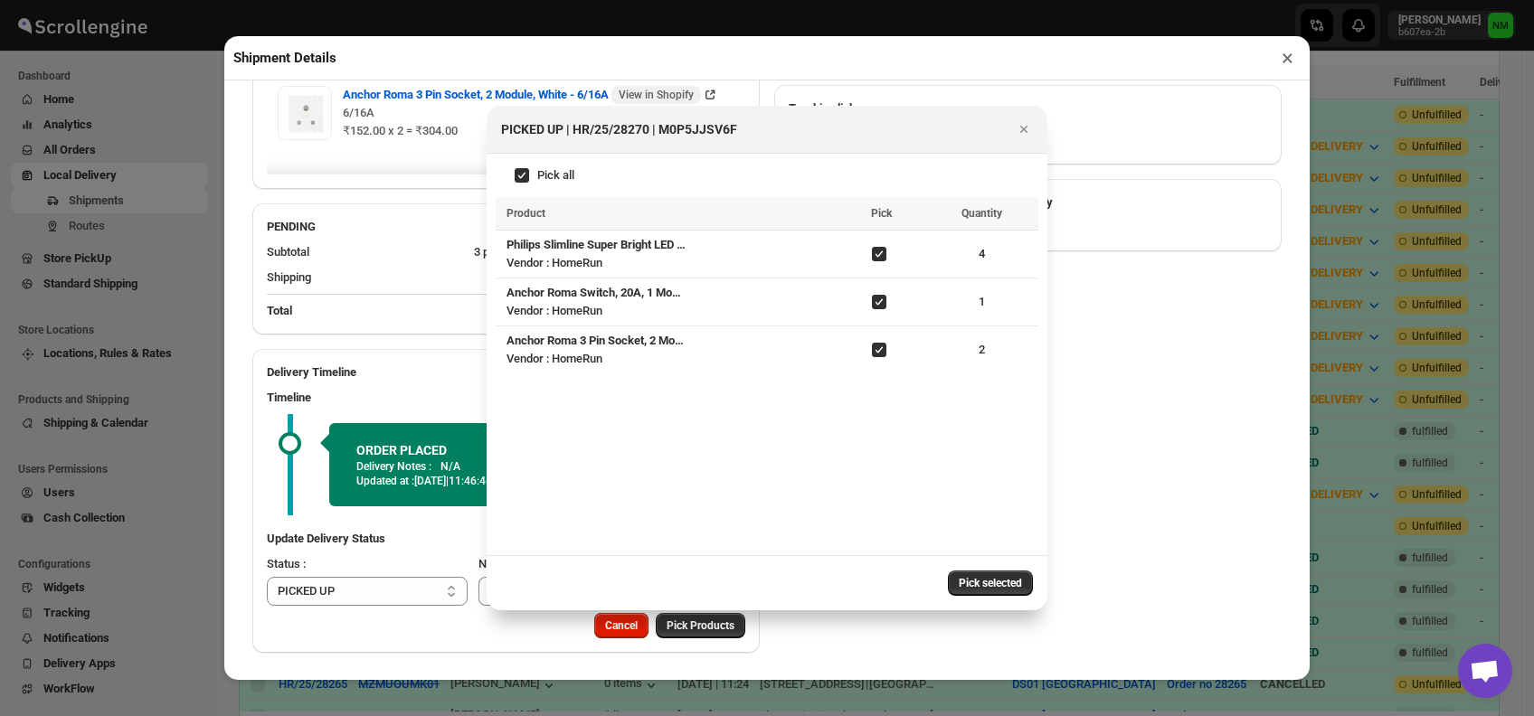
click at [969, 583] on span "Pick selected" at bounding box center [990, 583] width 63 height 14
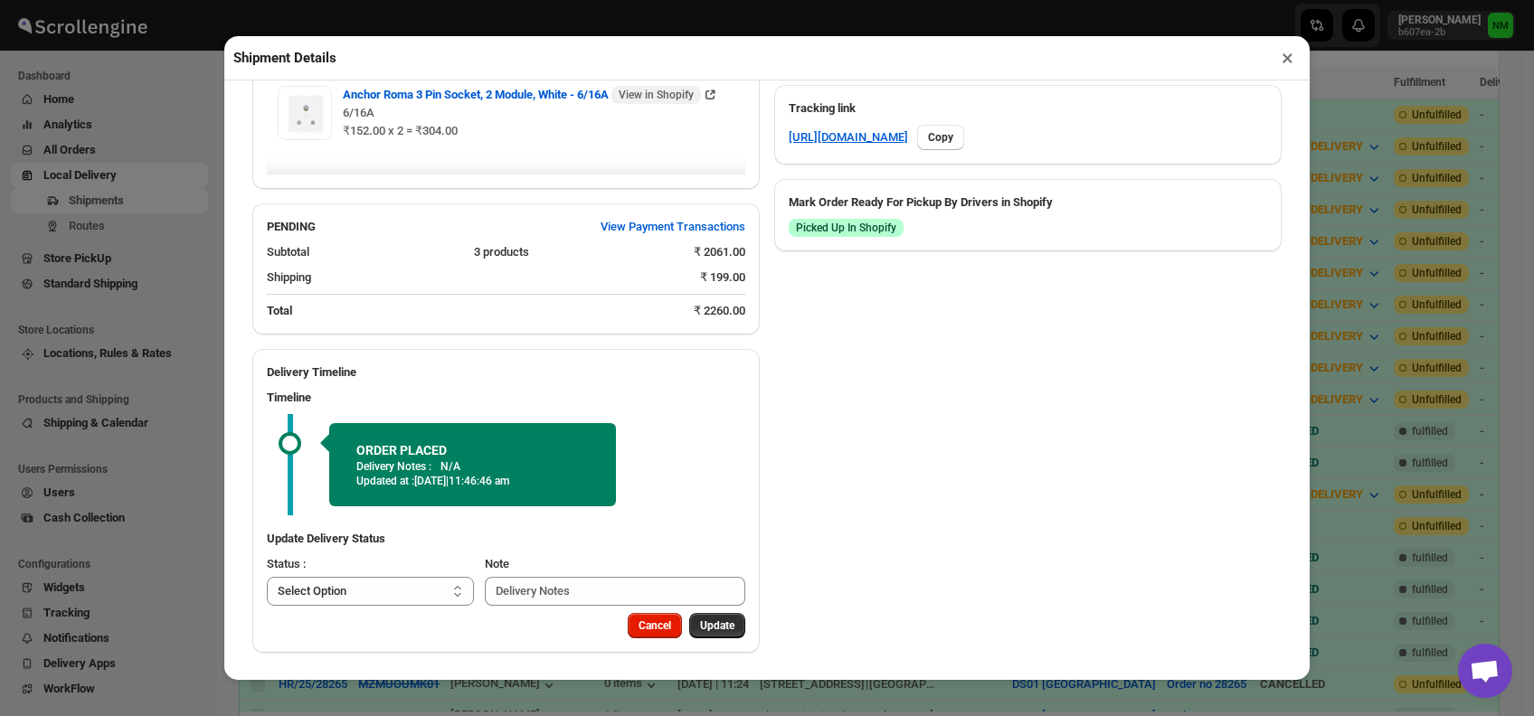
scroll to position [909, 0]
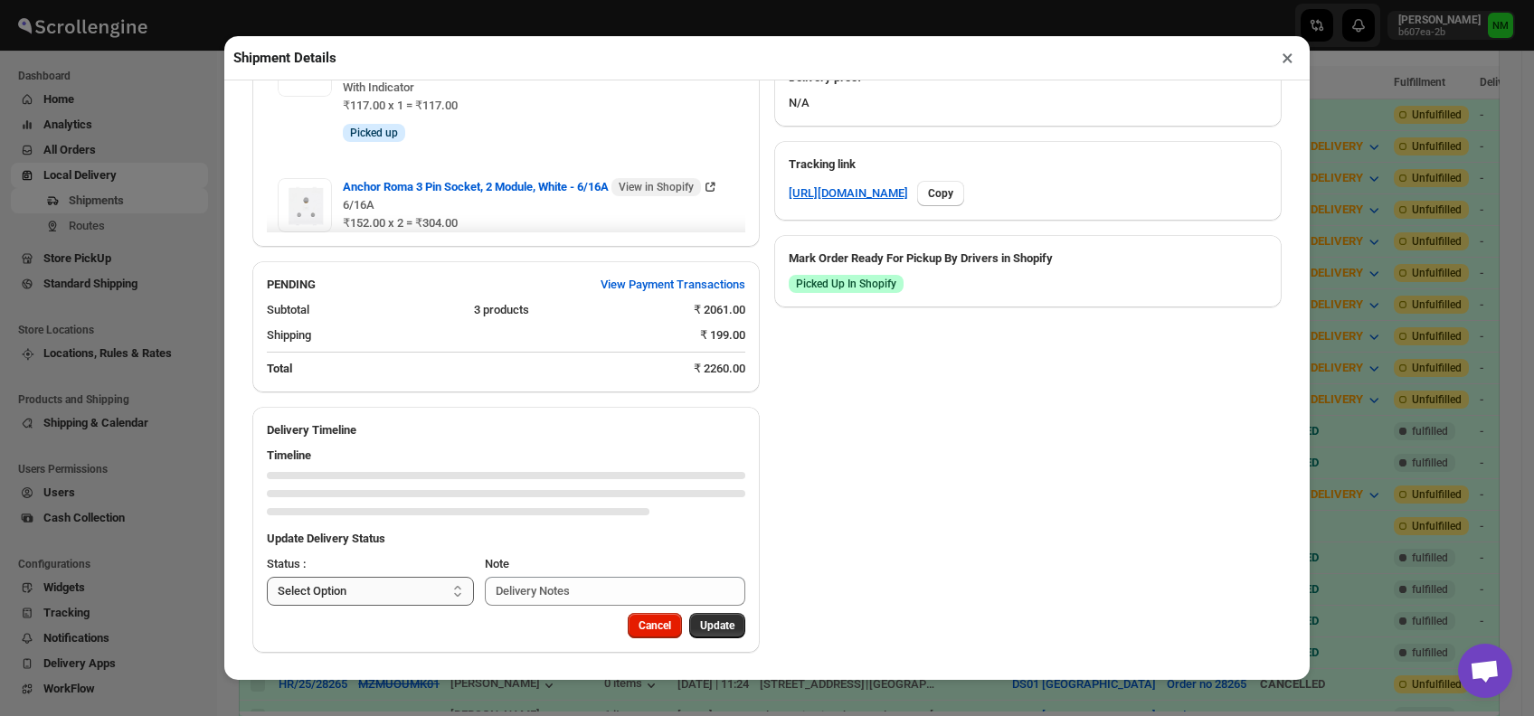
click at [405, 600] on select "Select Option PICKED UP OUT FOR DELIVERY RESCHEDULE DELIVERED CANCELLED" at bounding box center [370, 591] width 207 height 29
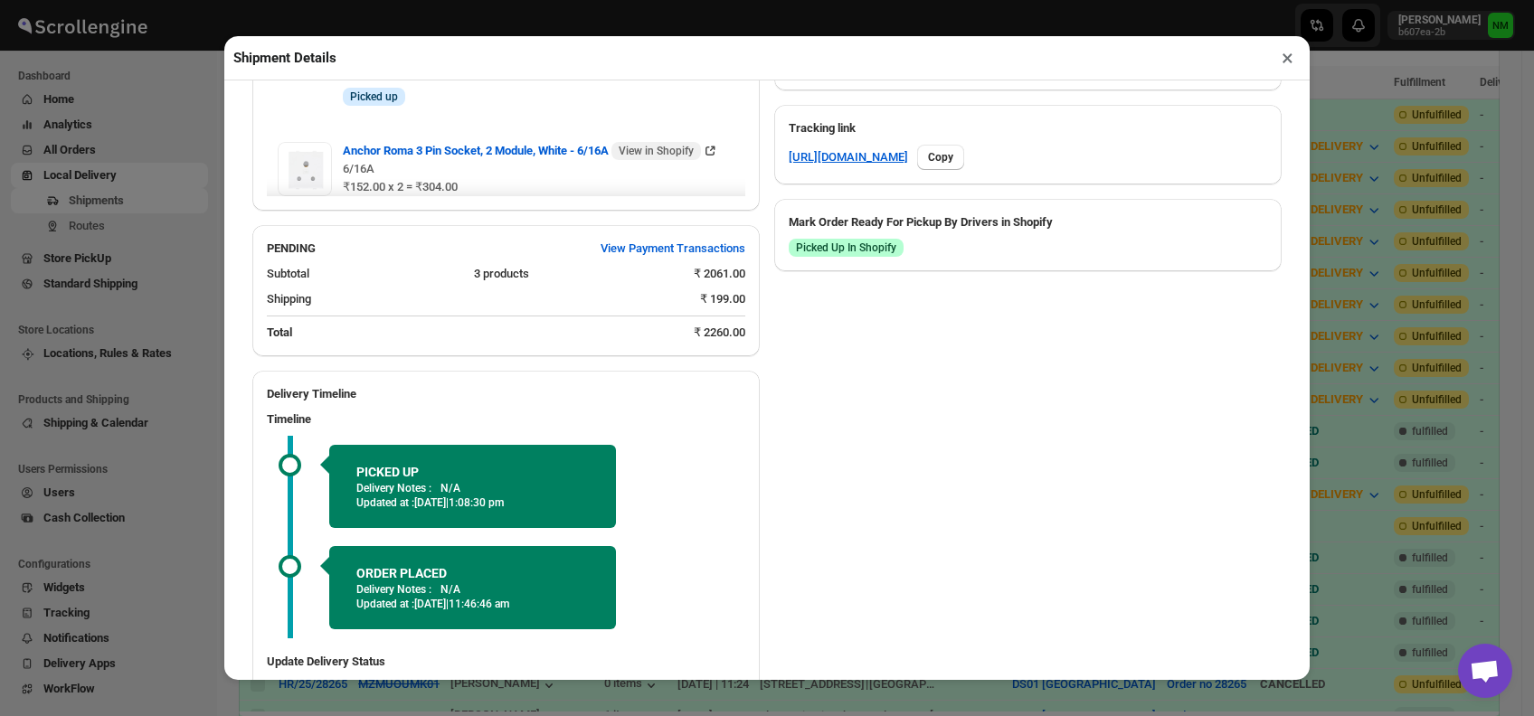
scroll to position [1068, 0]
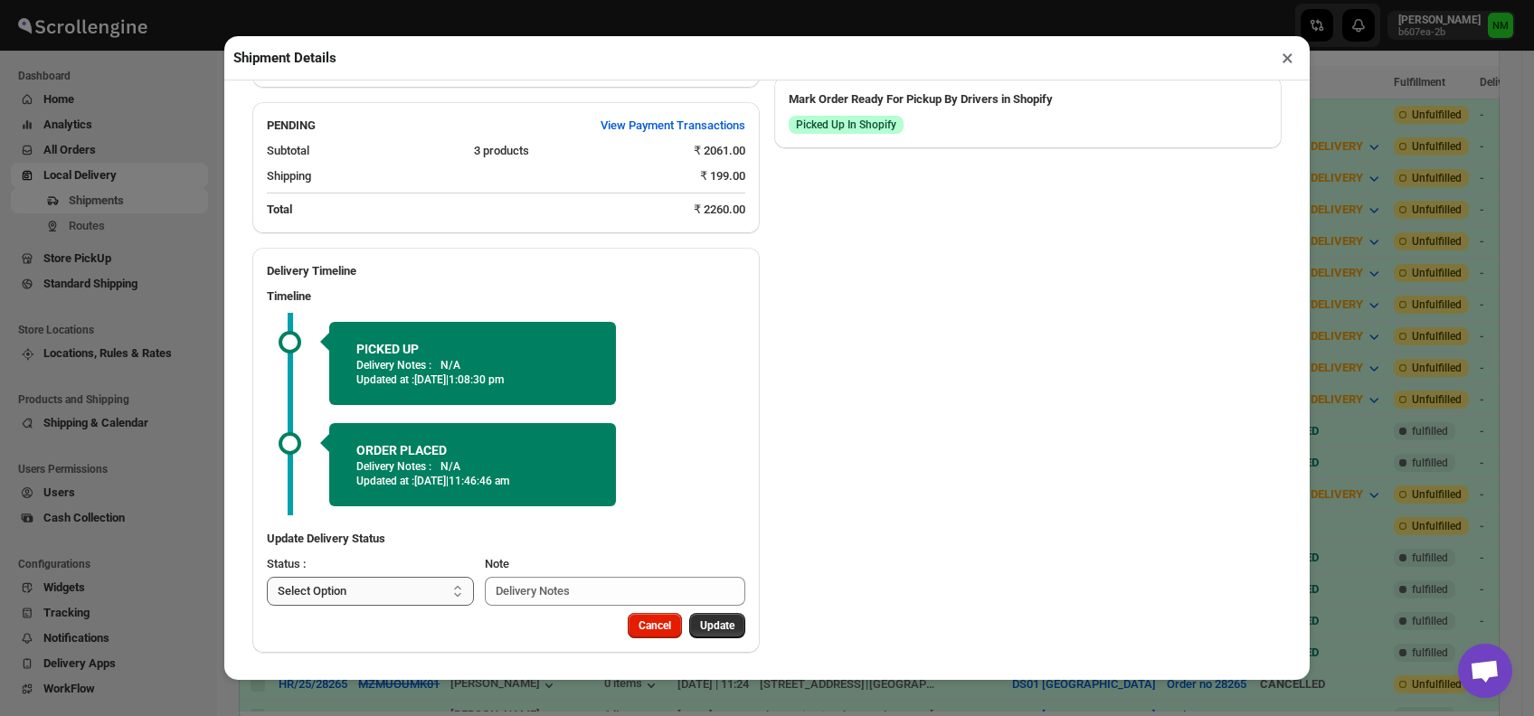
click at [428, 586] on select "Select Option PICKED UP OUT FOR DELIVERY RESCHEDULE DELIVERED CANCELLED" at bounding box center [370, 591] width 207 height 29
select select "OUT_FOR_DELIVERY"
click at [267, 577] on select "Select Option PICKED UP OUT FOR DELIVERY RESCHEDULE DELIVERED CANCELLED" at bounding box center [370, 591] width 207 height 29
click at [704, 621] on span "Update" at bounding box center [717, 626] width 34 height 14
select select
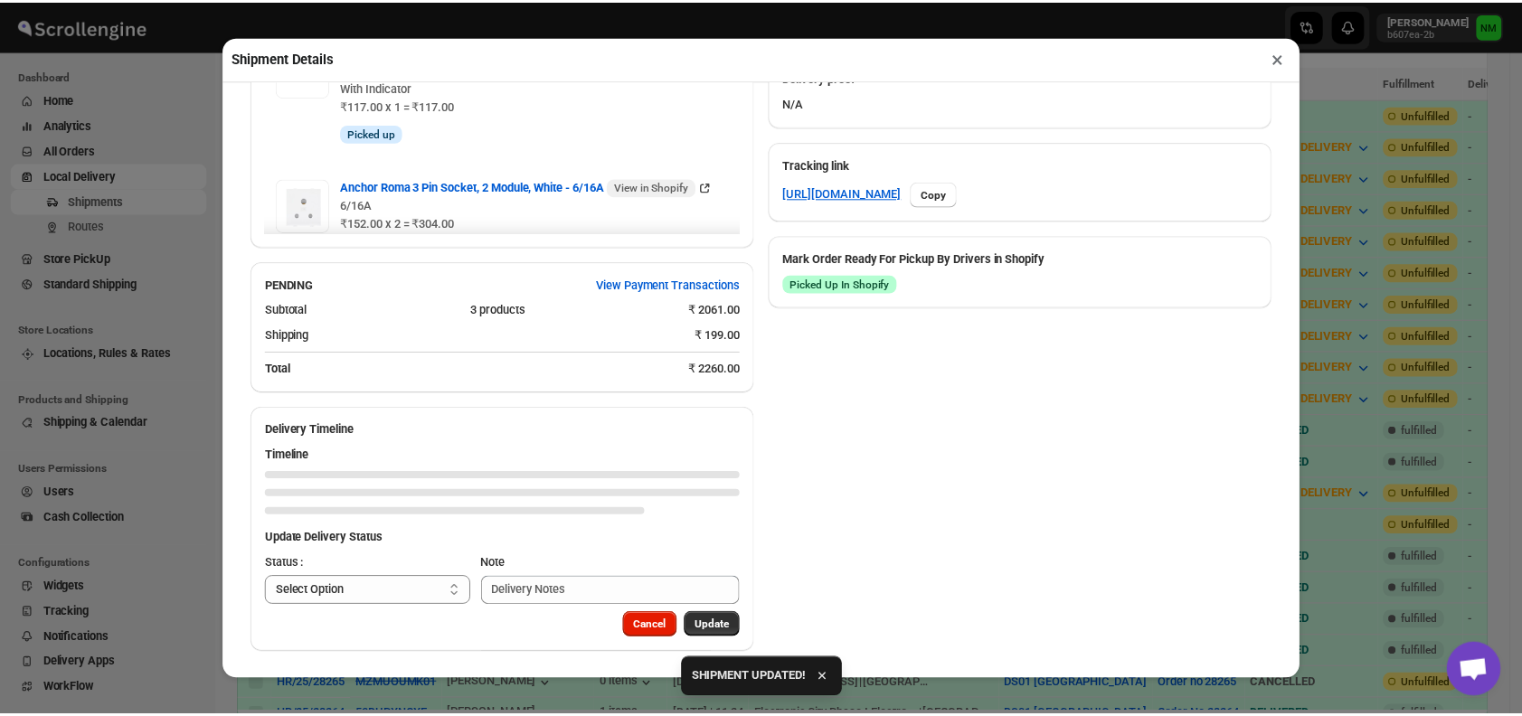
scroll to position [909, 0]
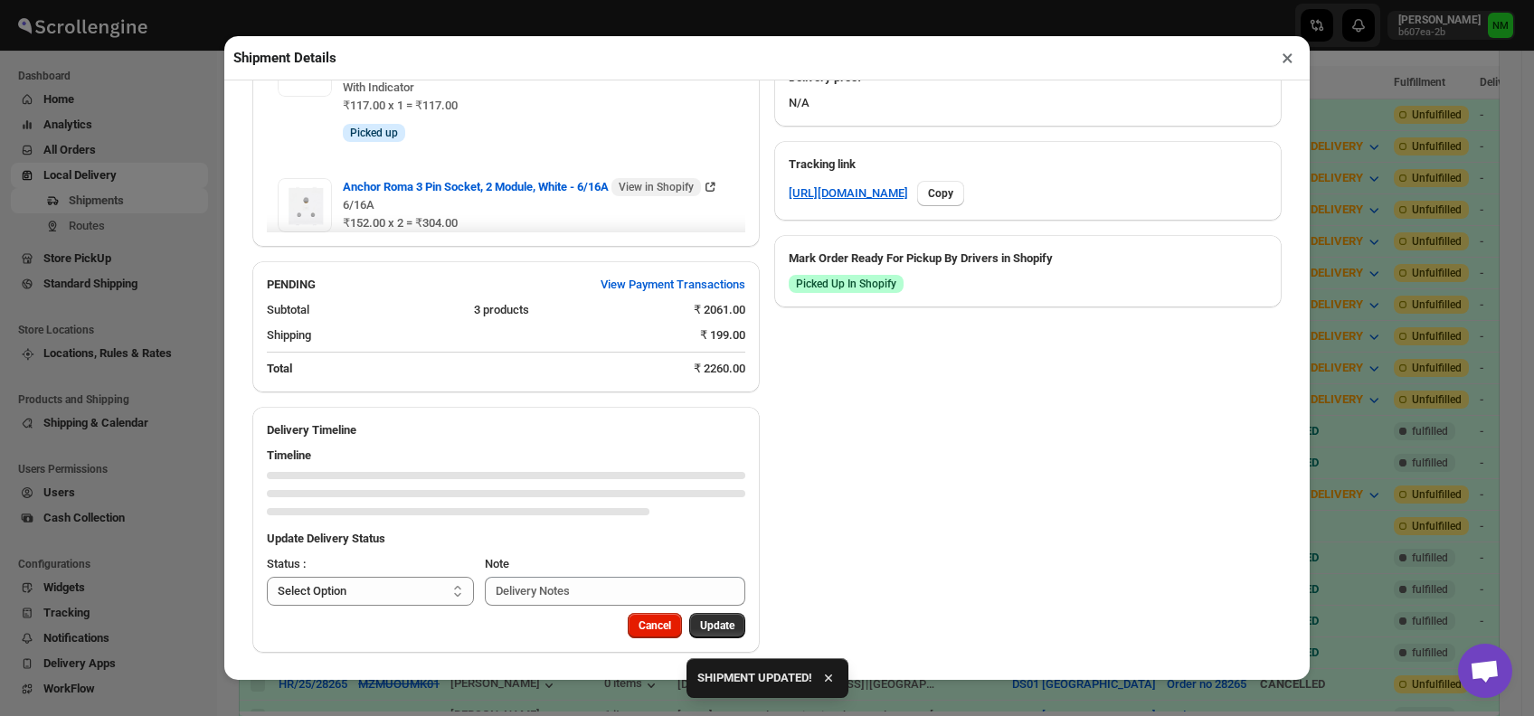
click at [1286, 59] on button "×" at bounding box center [1287, 57] width 26 height 25
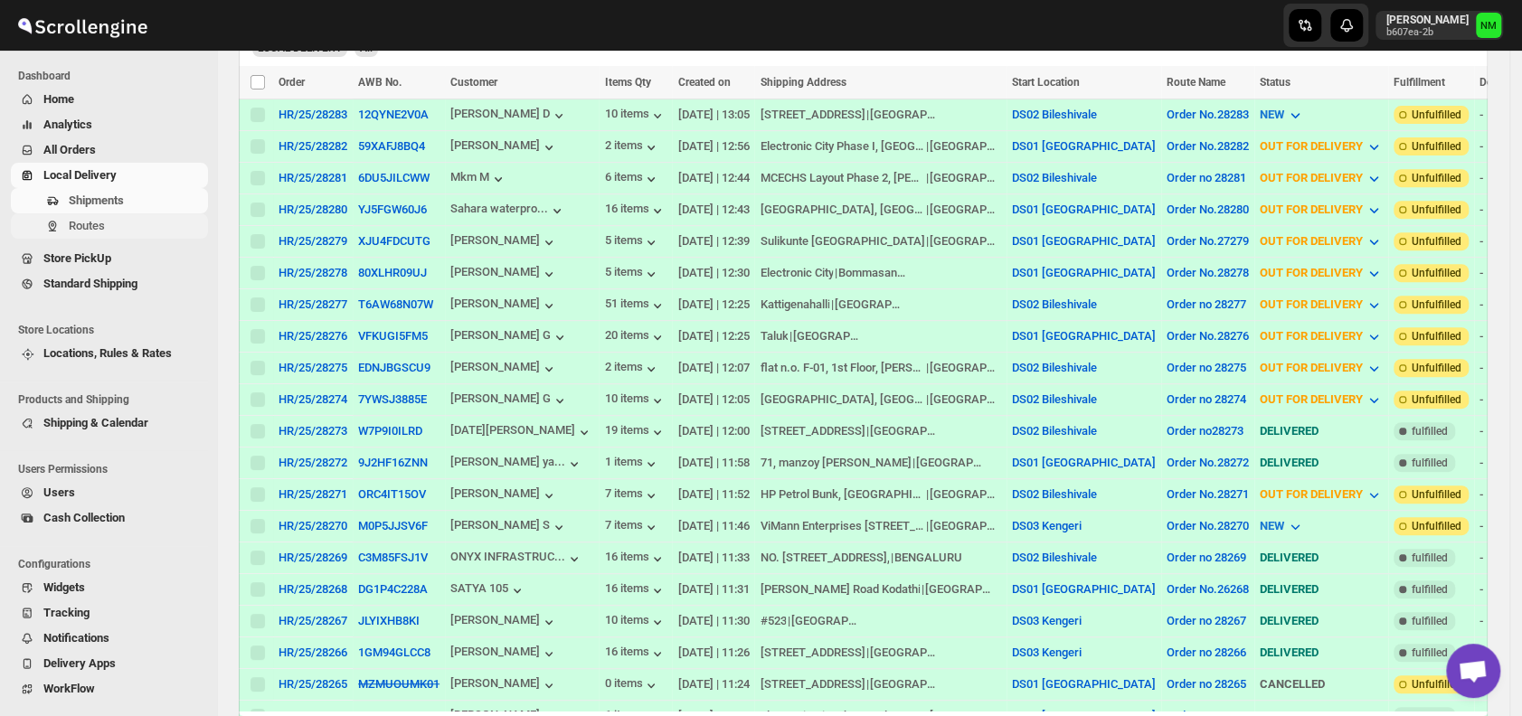
click at [112, 221] on span "Routes" at bounding box center [137, 226] width 136 height 18
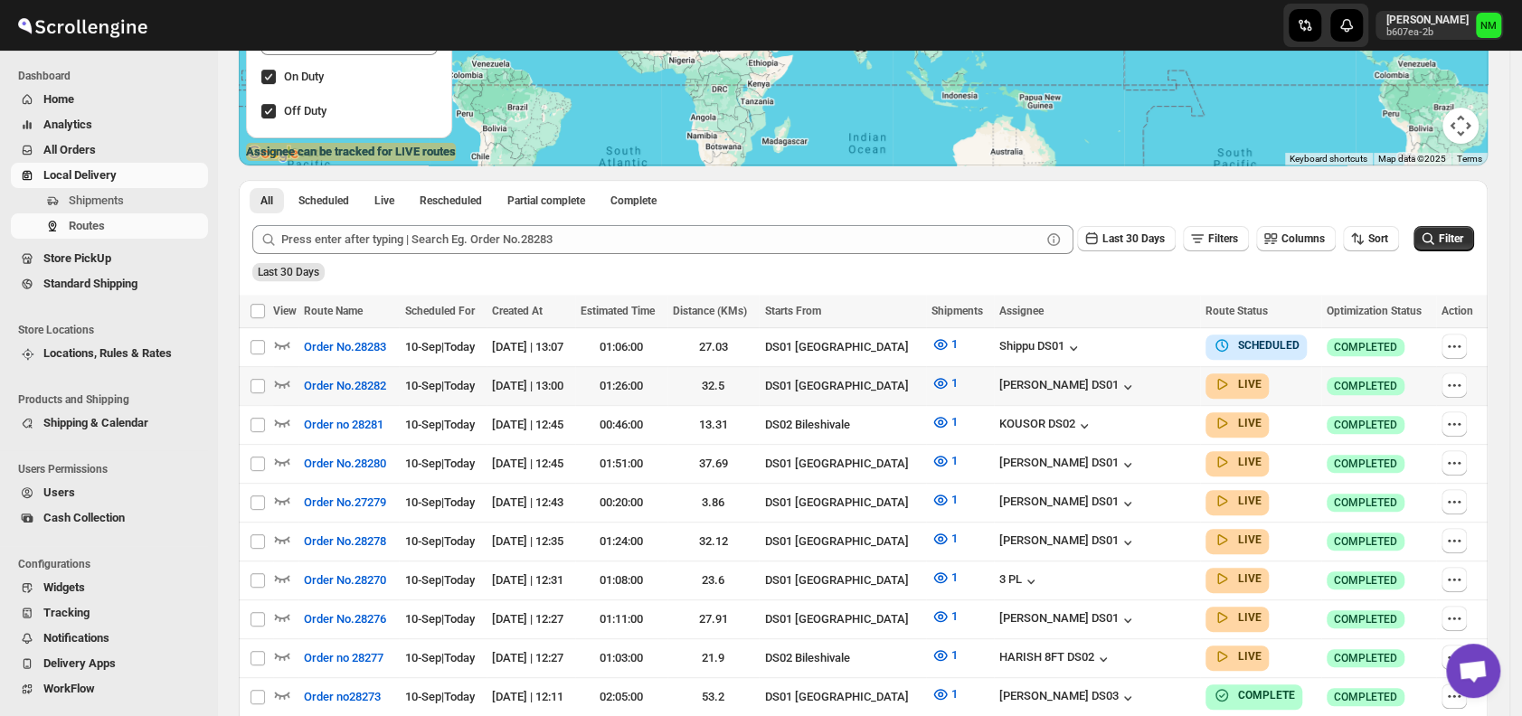
scroll to position [301, 0]
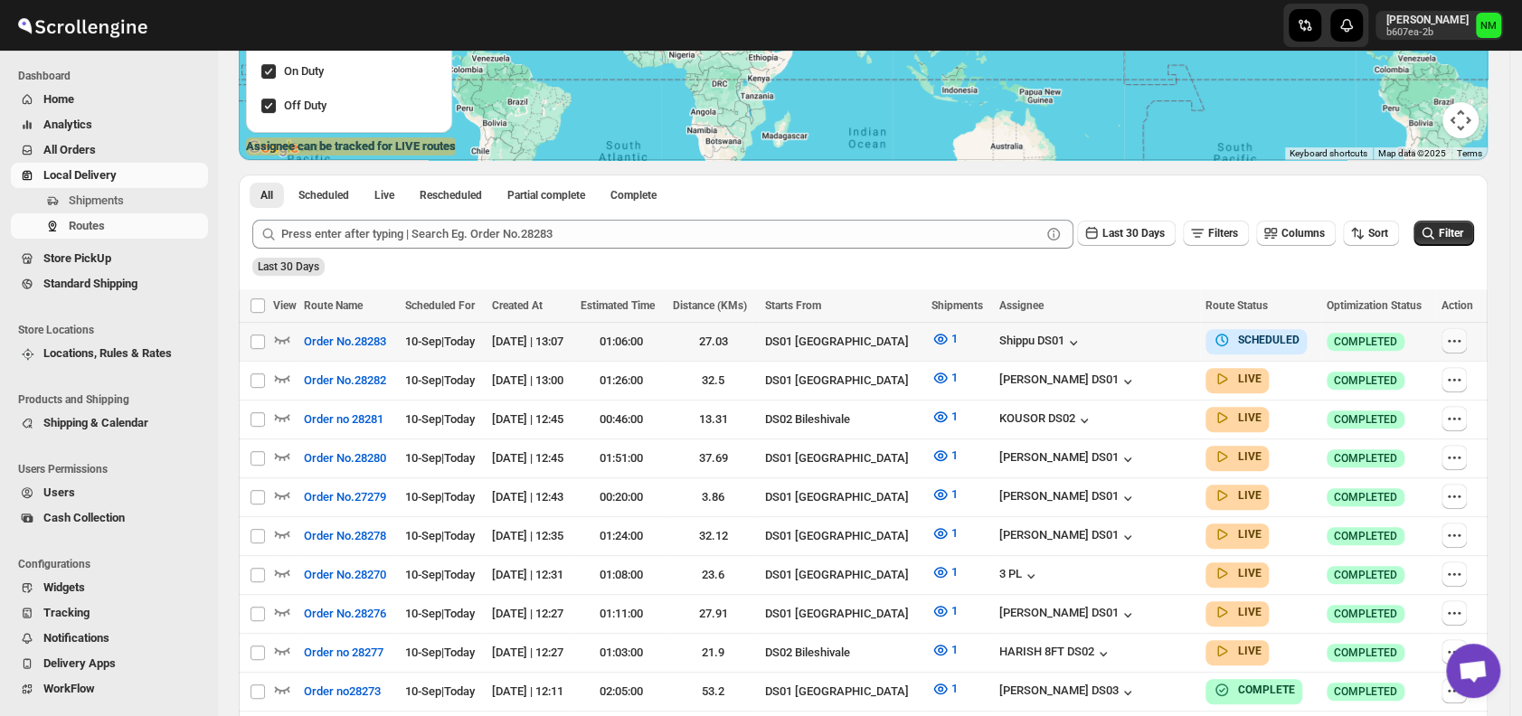
click at [1460, 341] on icon "button" at bounding box center [1459, 340] width 3 height 3
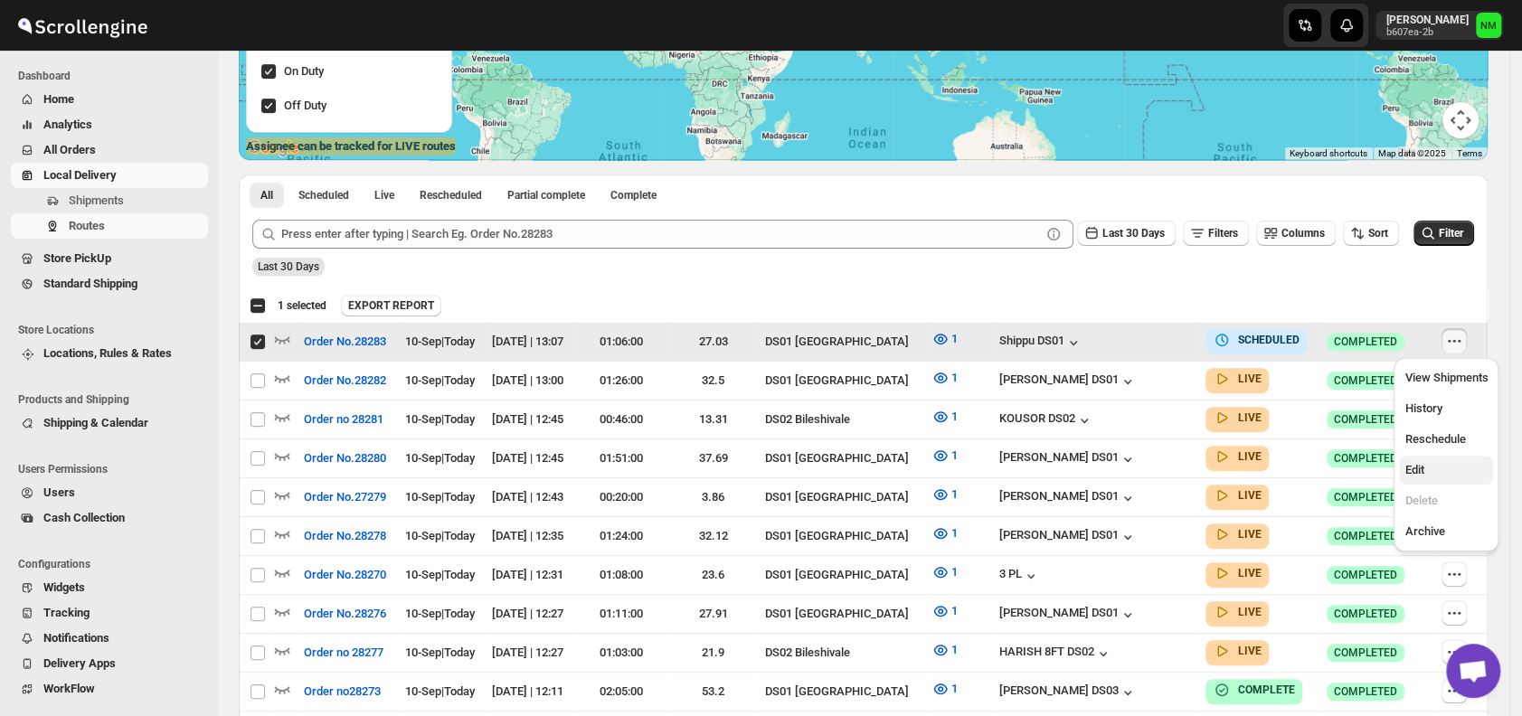
click at [1413, 470] on span "Edit" at bounding box center [1413, 470] width 19 height 14
checkbox input "false"
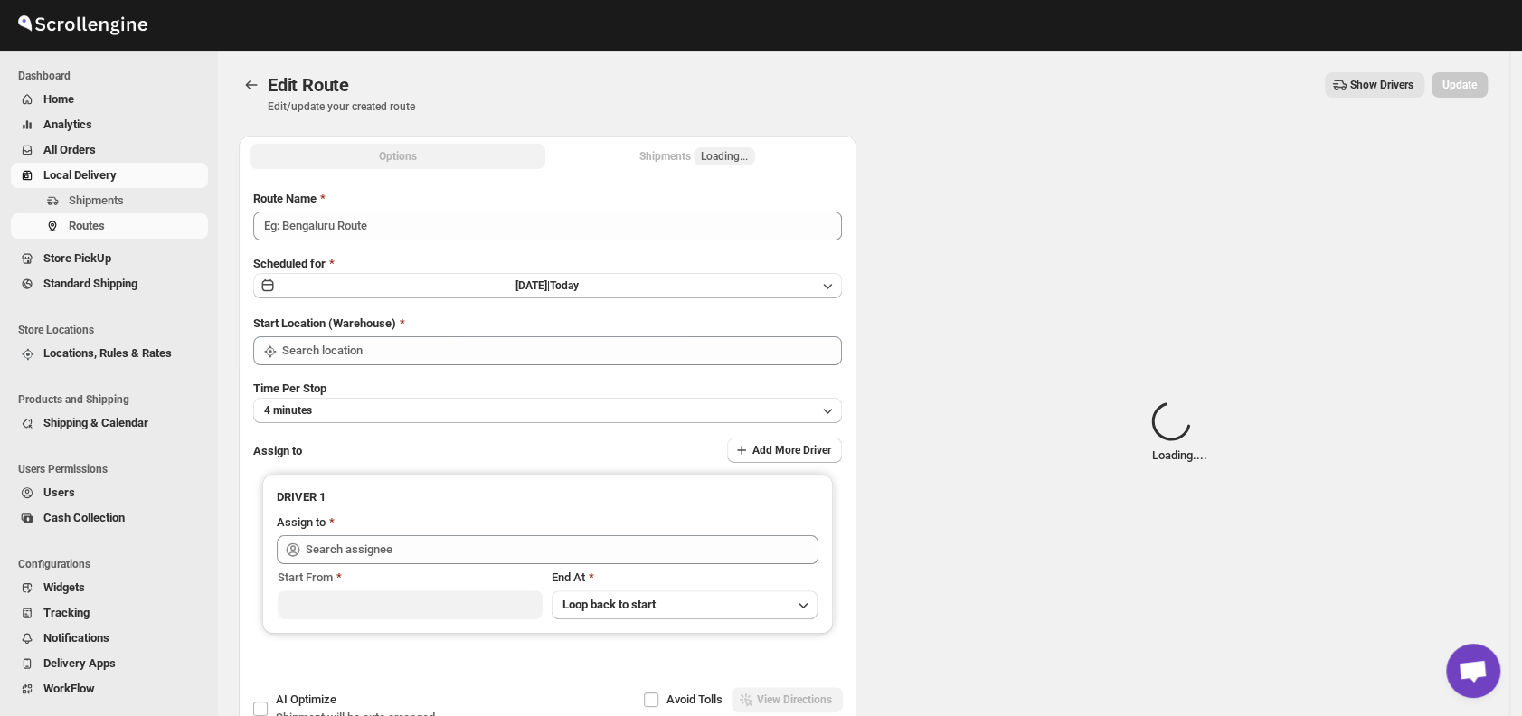
type input "Order No.28283"
type input "DS01 [GEOGRAPHIC_DATA]"
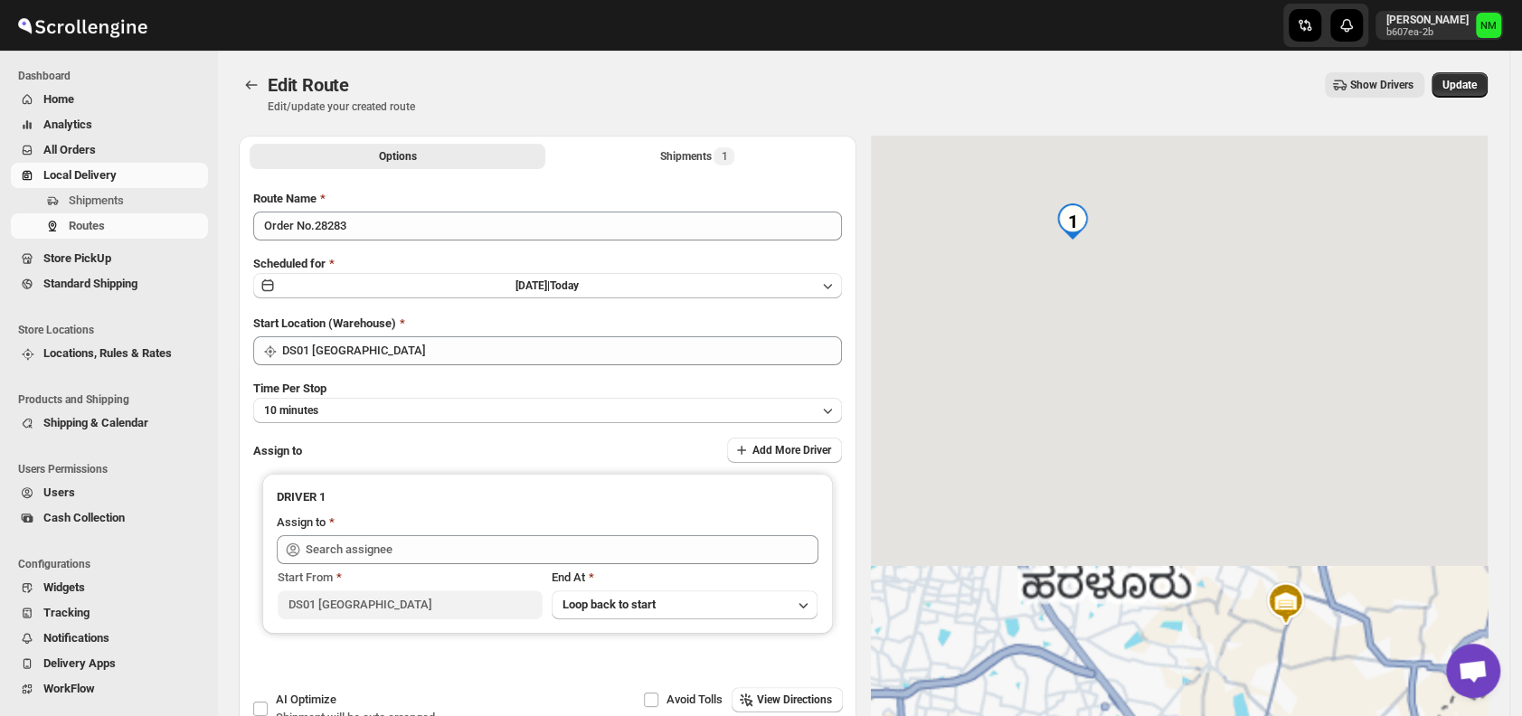
type input "Shippu DS01 ([EMAIL_ADDRESS][DOMAIN_NAME])"
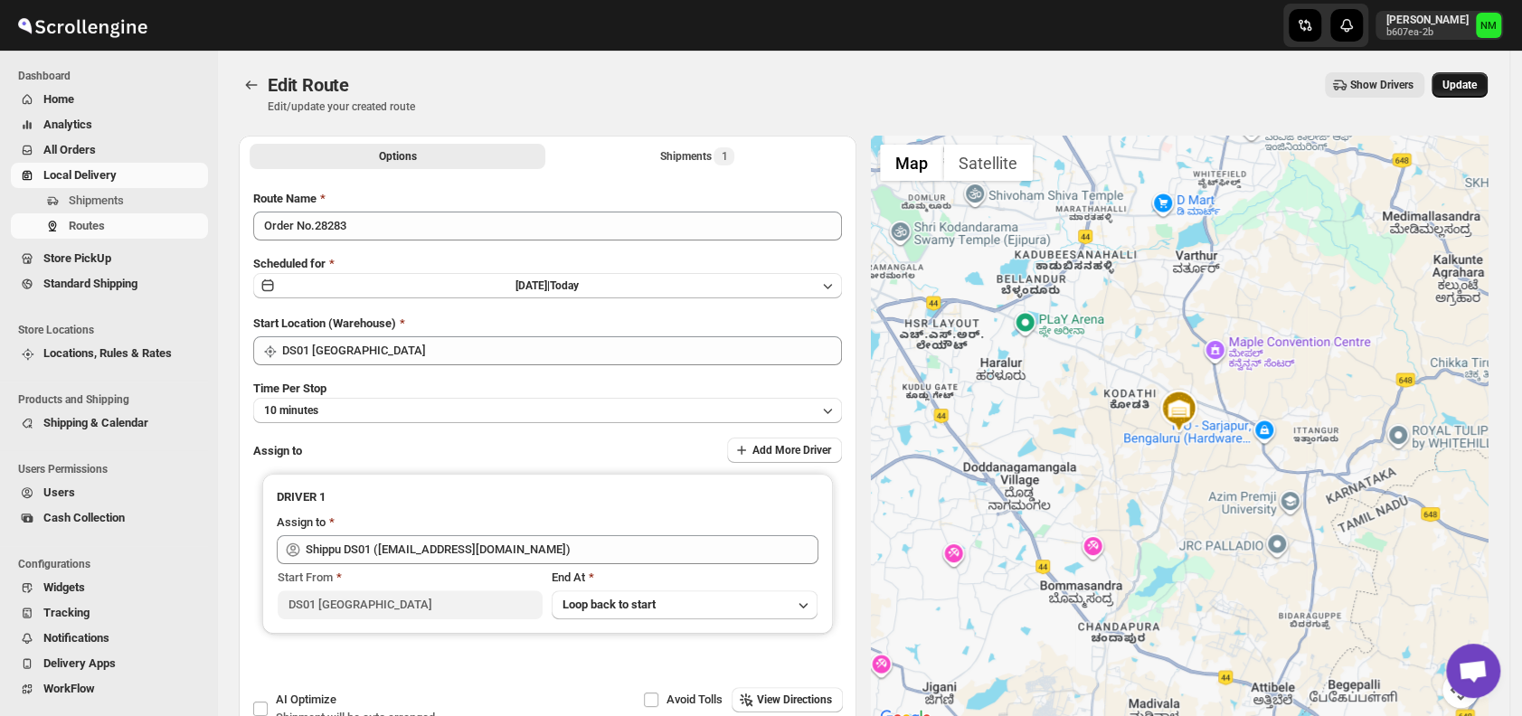
click at [1472, 80] on span "Update" at bounding box center [1459, 85] width 34 height 14
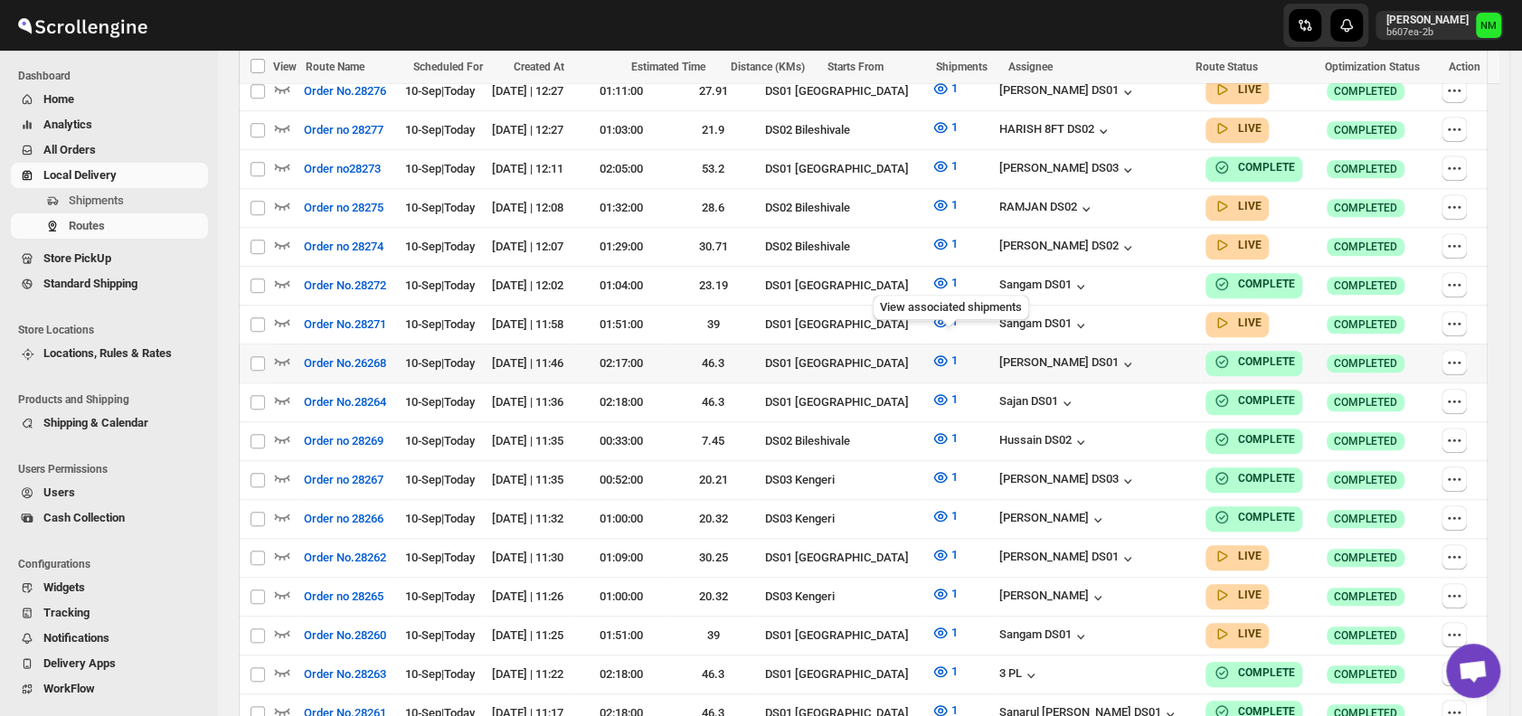
scroll to position [988, 0]
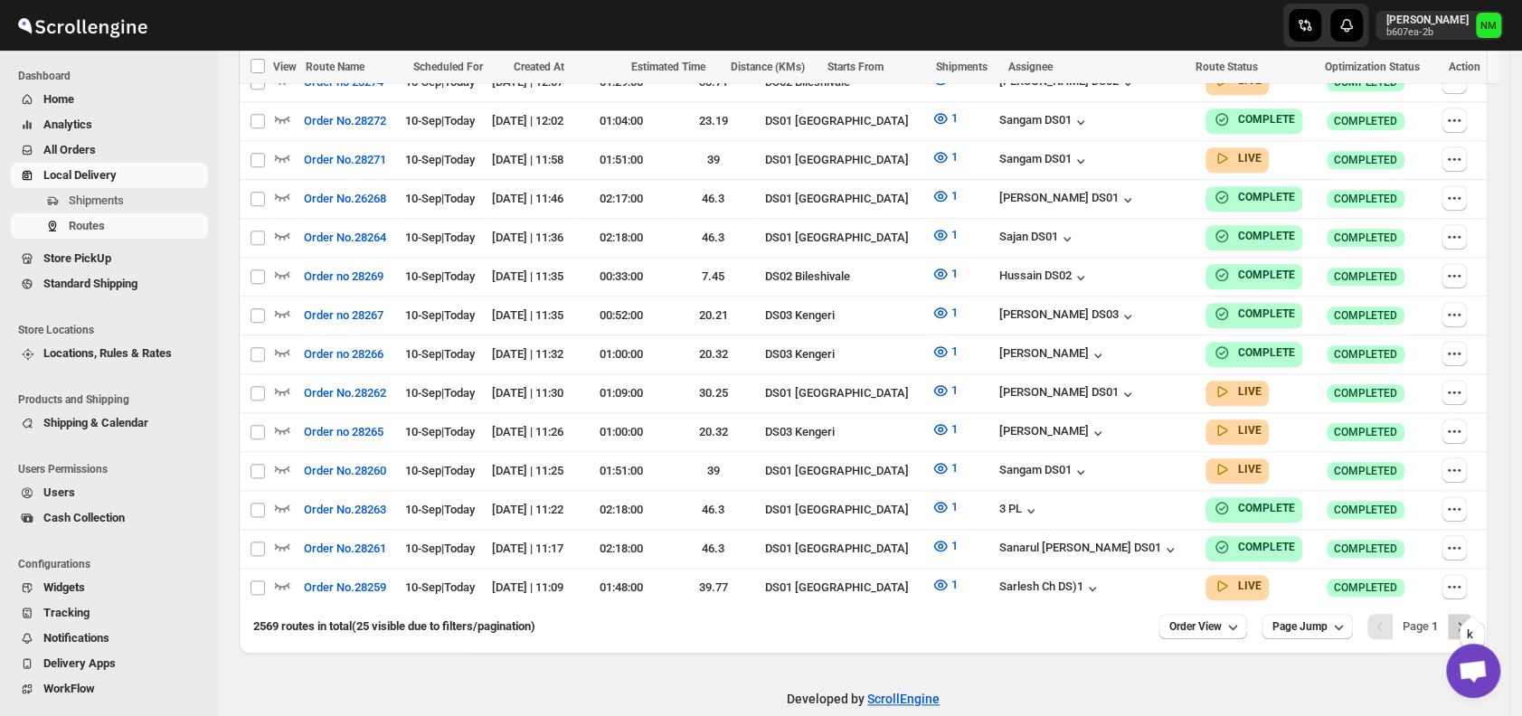
click at [1463, 614] on button "Next" at bounding box center [1460, 626] width 25 height 25
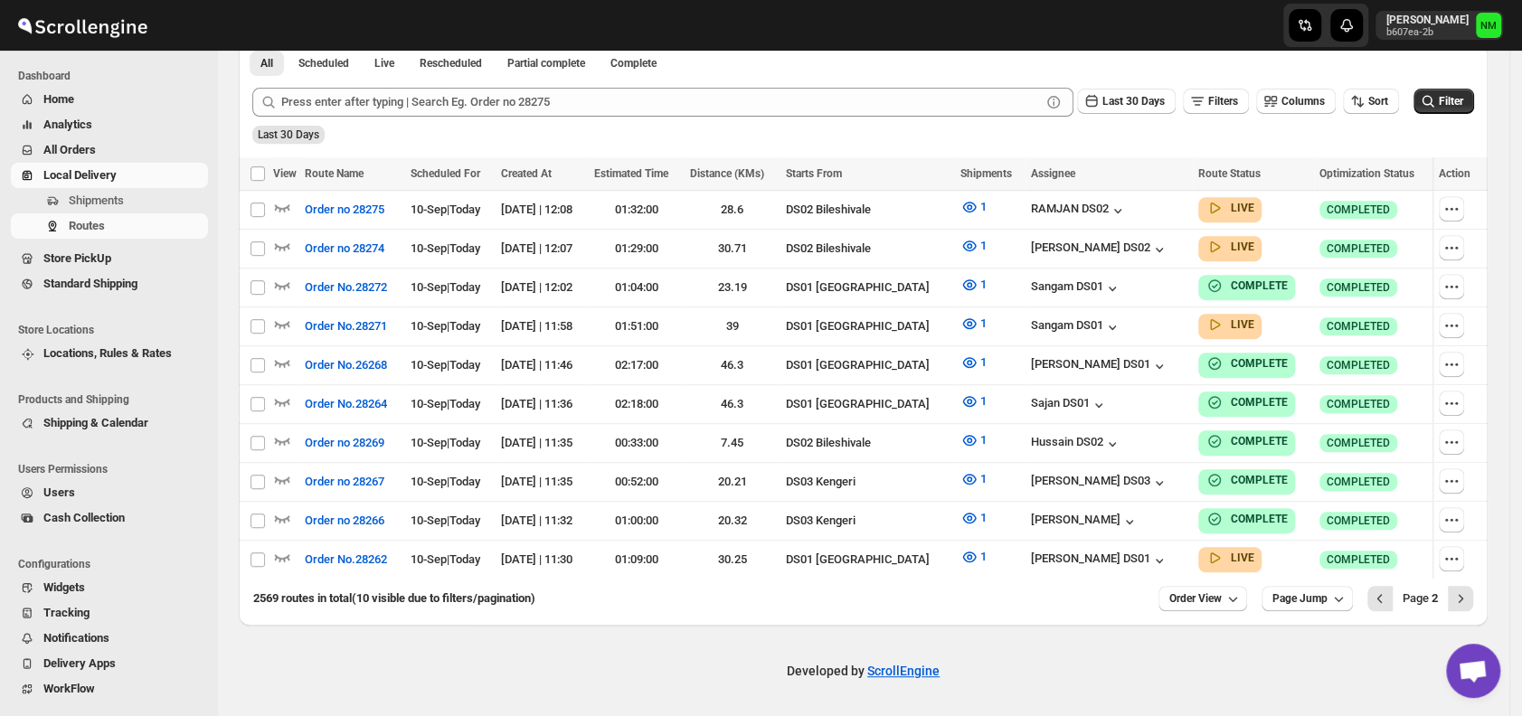
scroll to position [421, 0]
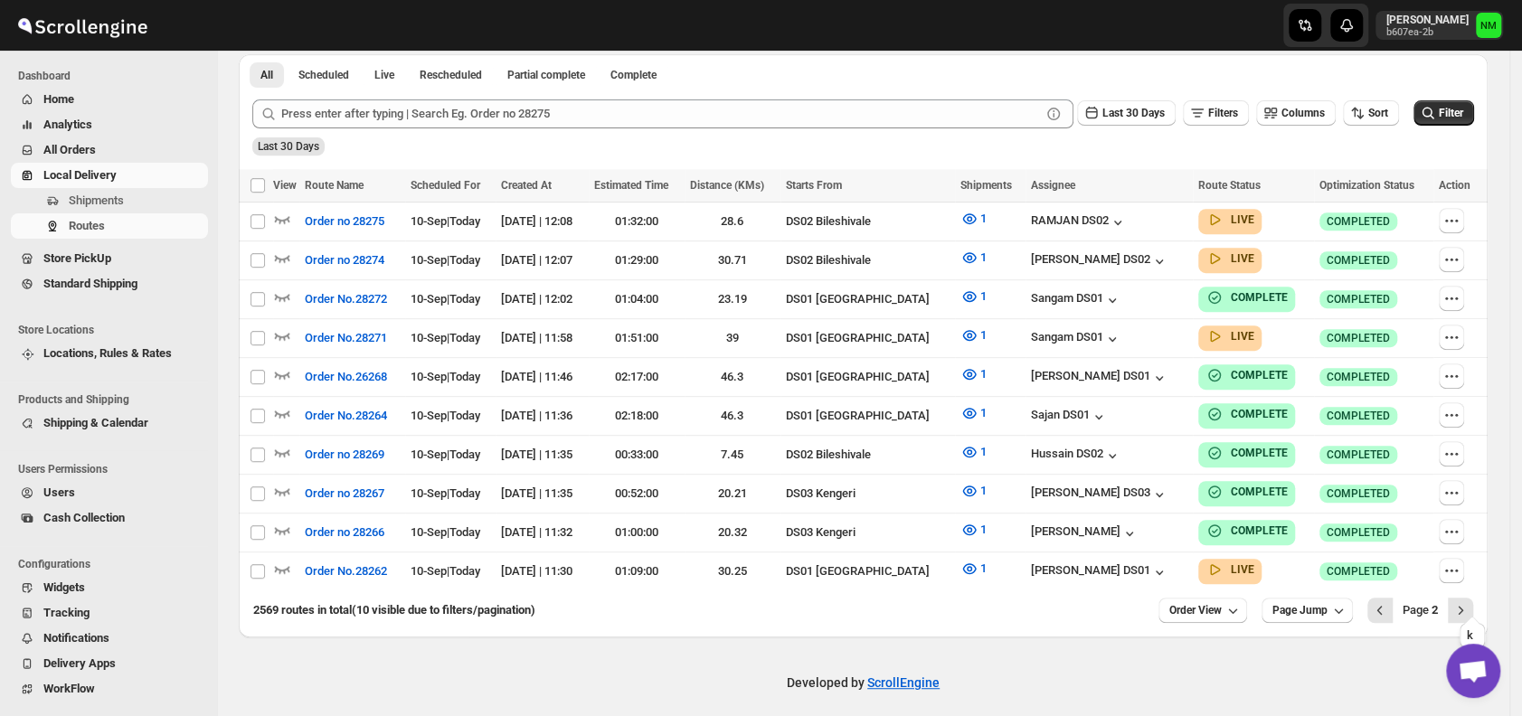
click at [1463, 598] on button "Next" at bounding box center [1460, 610] width 25 height 25
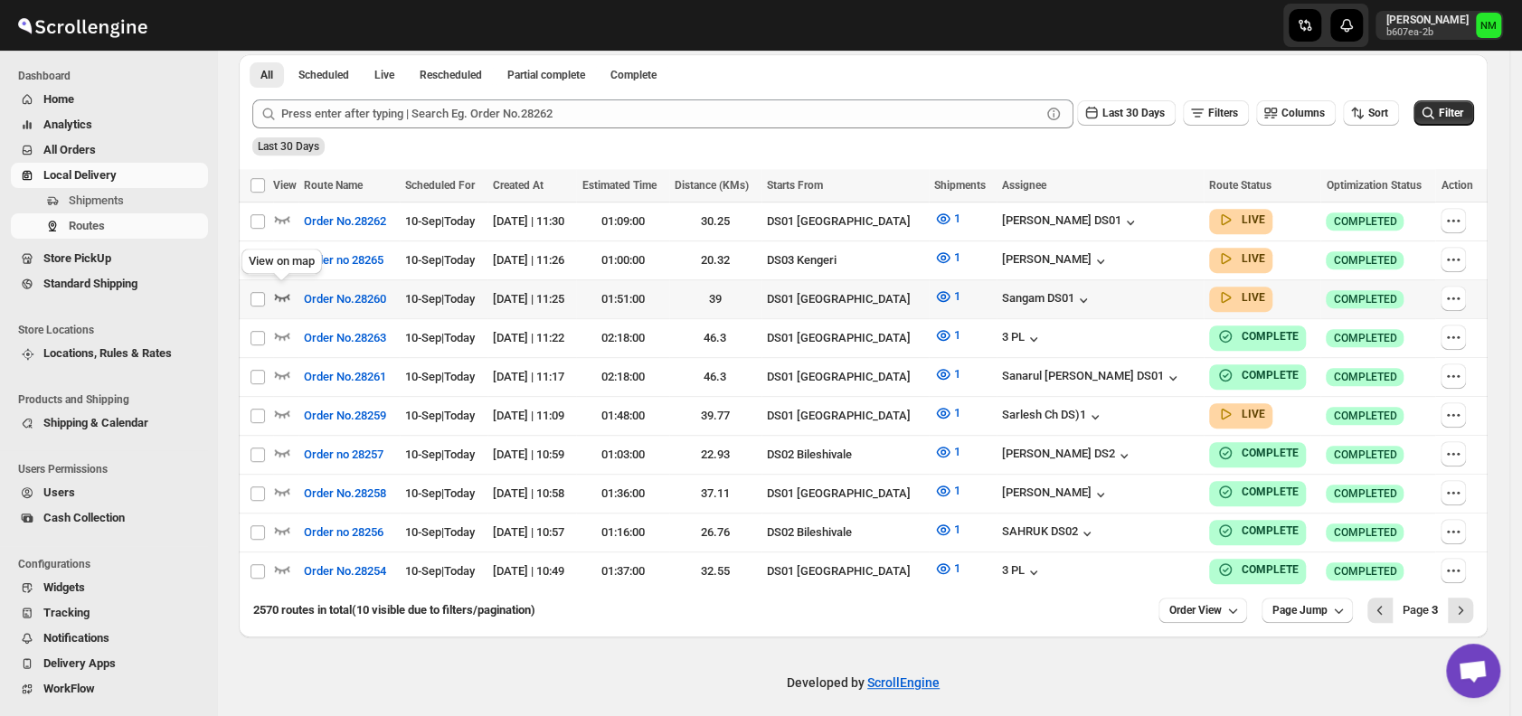
click at [282, 292] on icon "button" at bounding box center [282, 297] width 18 height 18
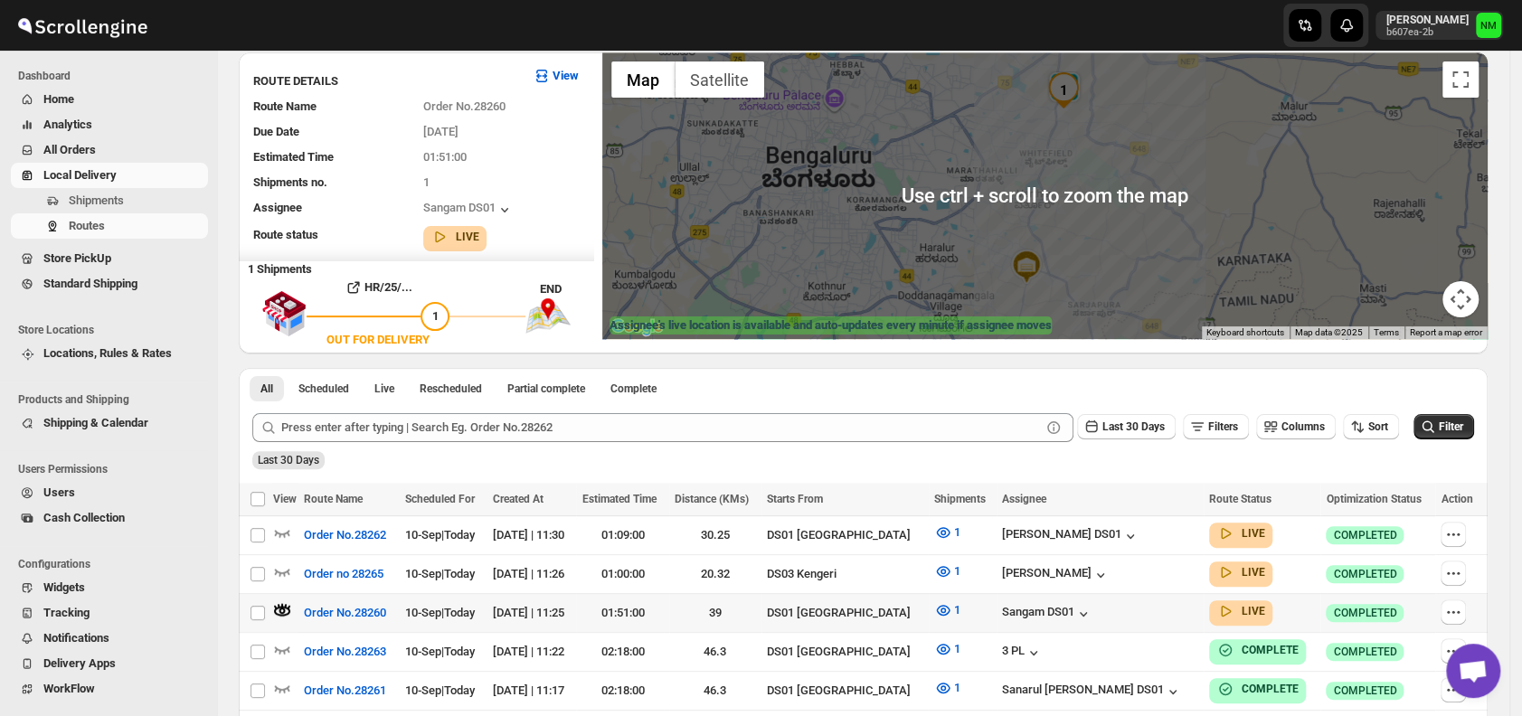
scroll to position [406, 0]
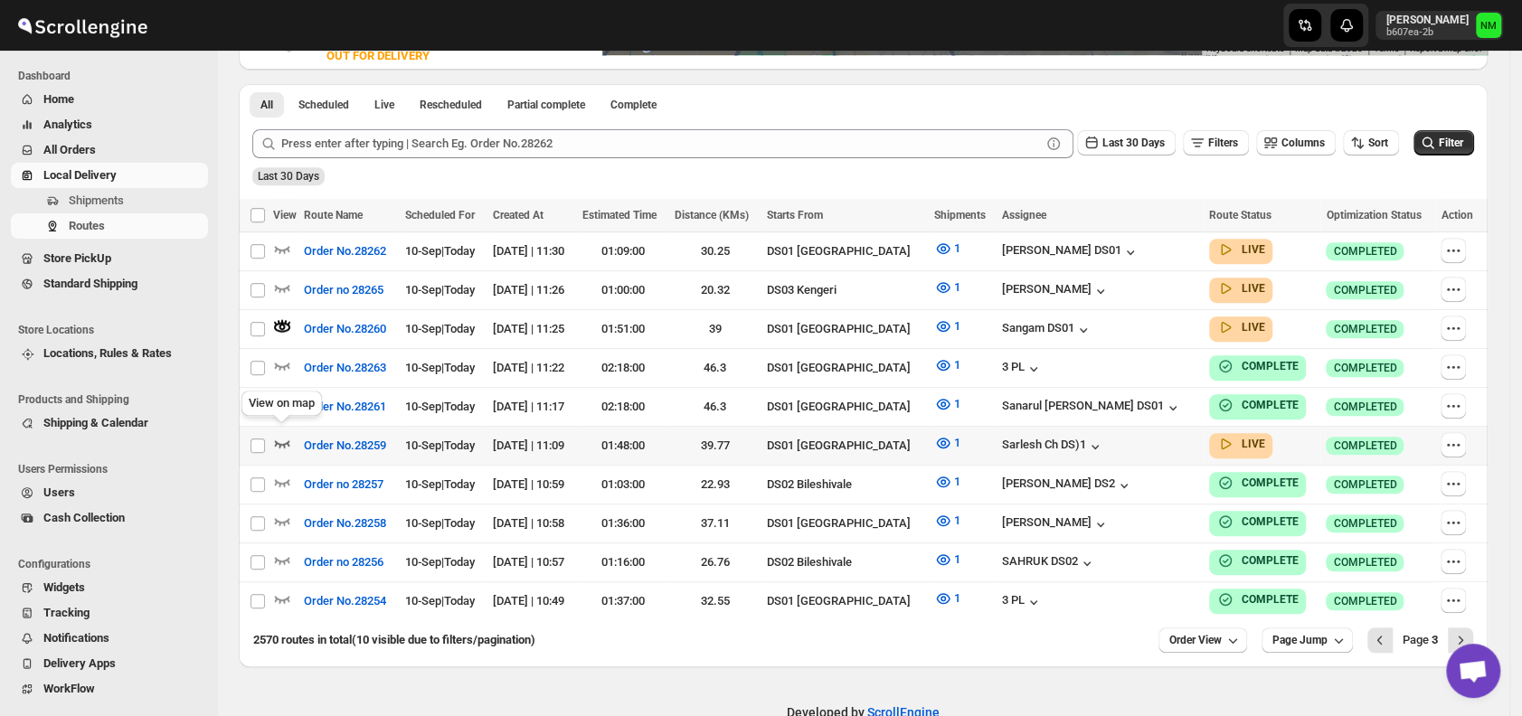
click at [279, 434] on icon "button" at bounding box center [282, 443] width 18 height 18
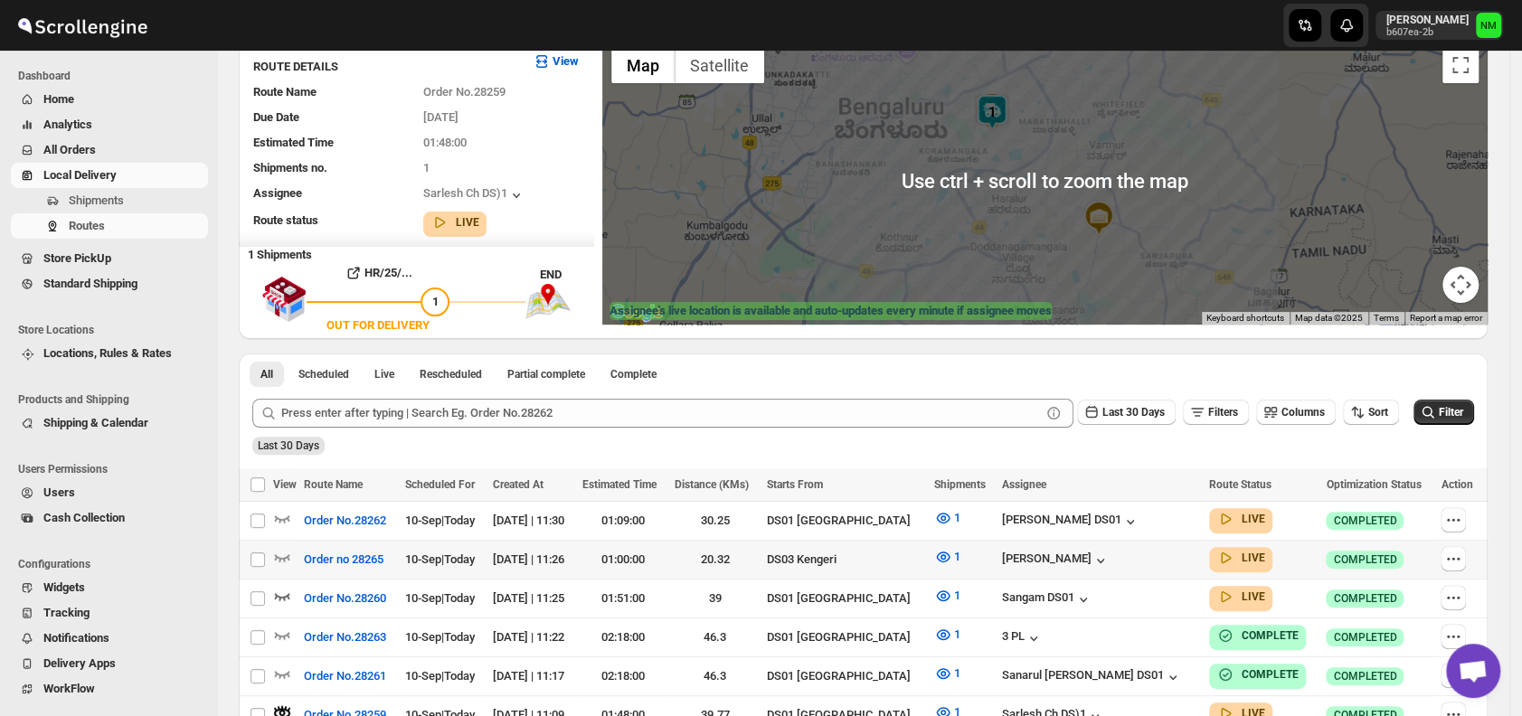
scroll to position [435, 0]
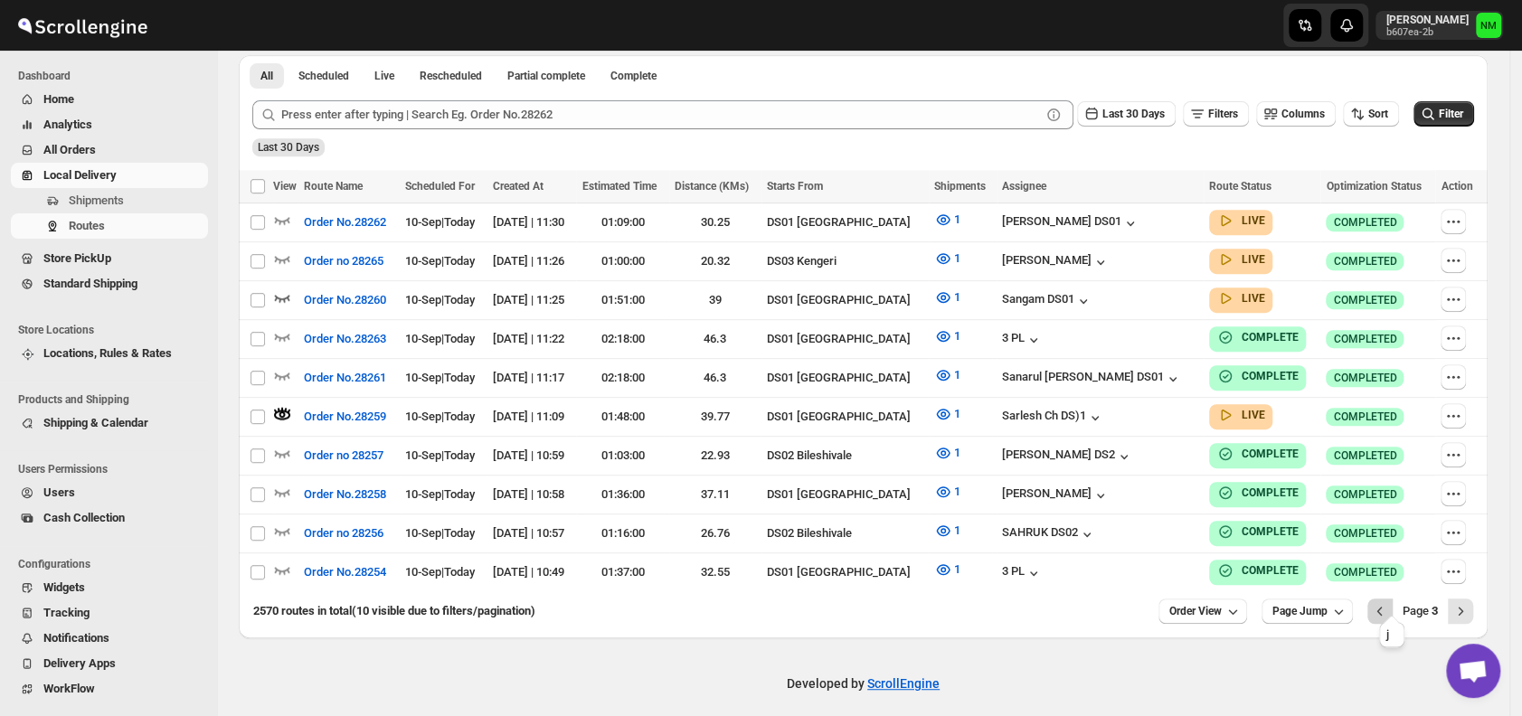
click at [1389, 602] on icon "Previous" at bounding box center [1380, 611] width 18 height 18
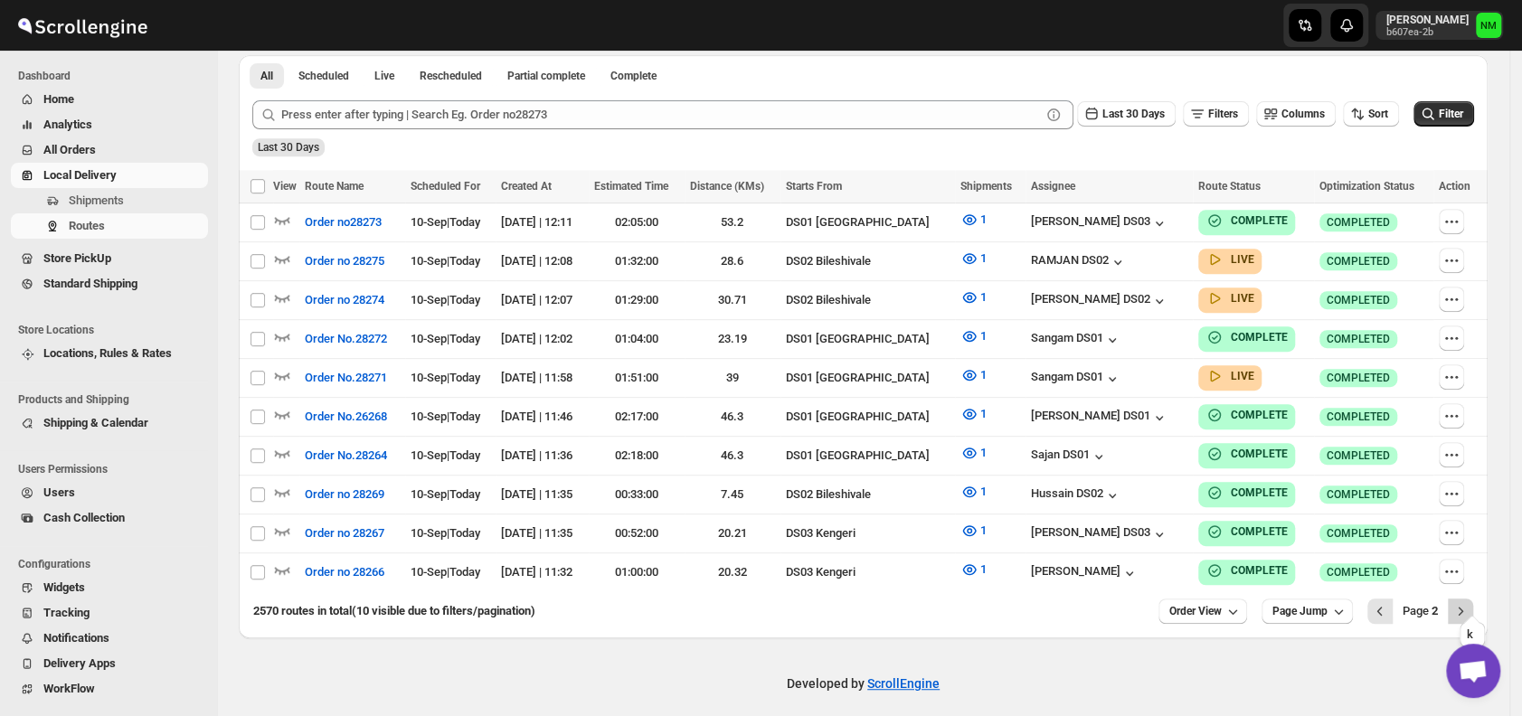
click at [1469, 602] on icon "Next" at bounding box center [1460, 611] width 18 height 18
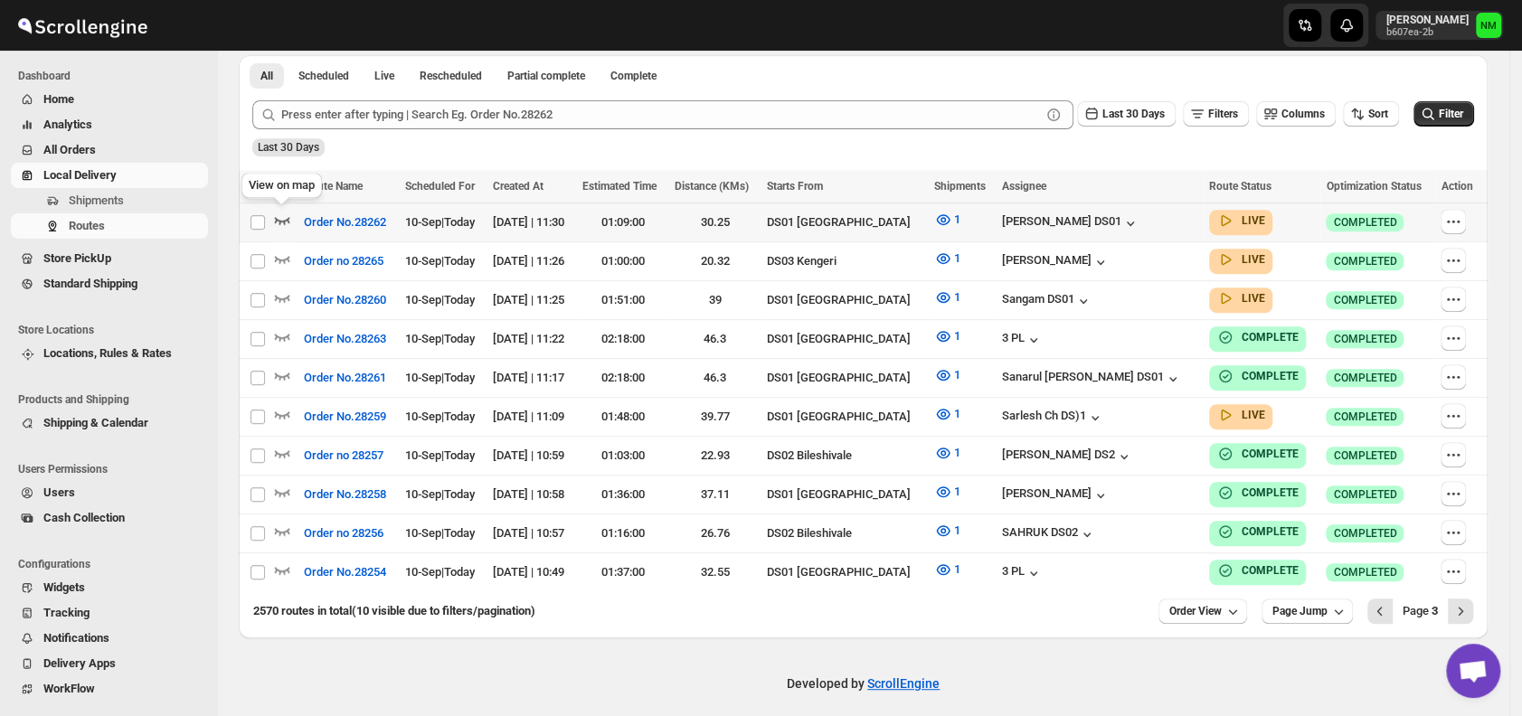
click at [288, 217] on icon "button" at bounding box center [282, 220] width 15 height 7
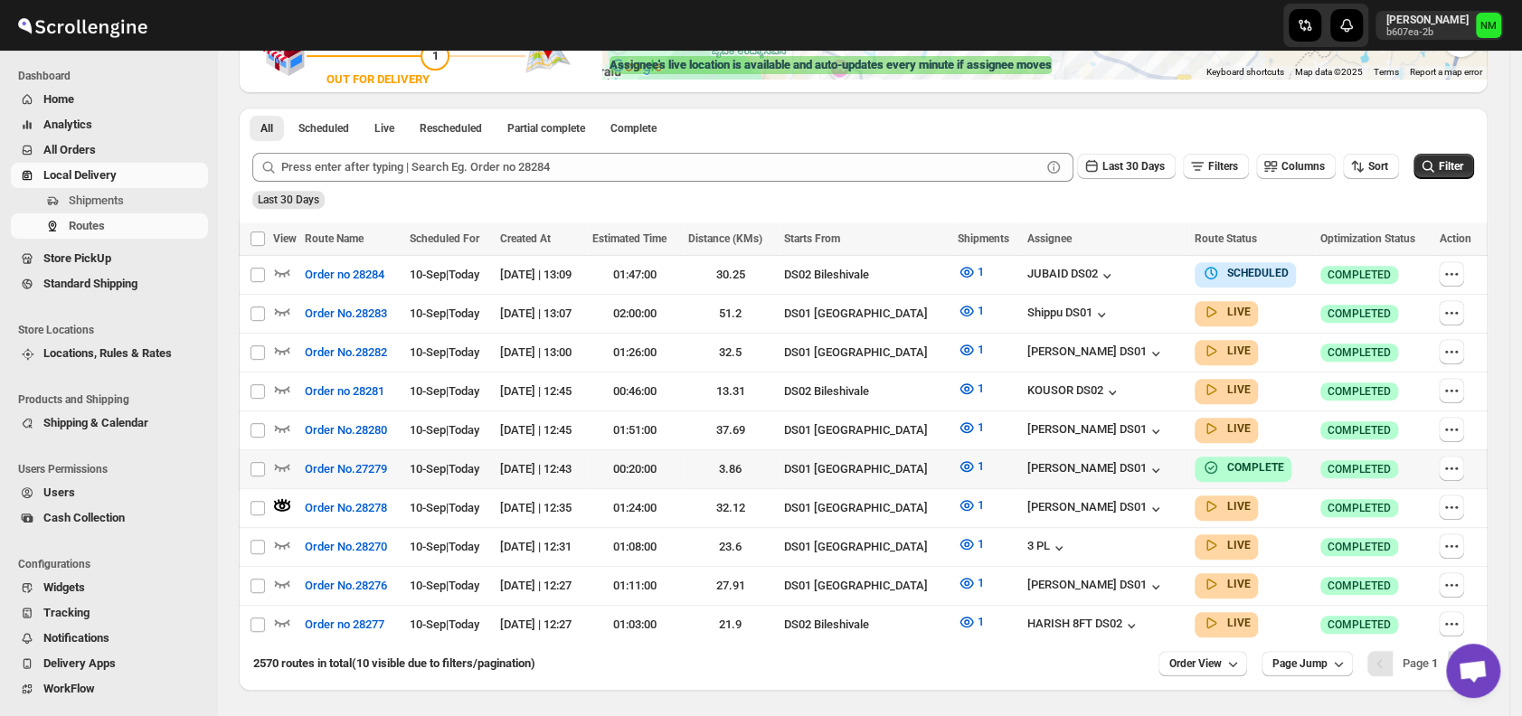
scroll to position [435, 0]
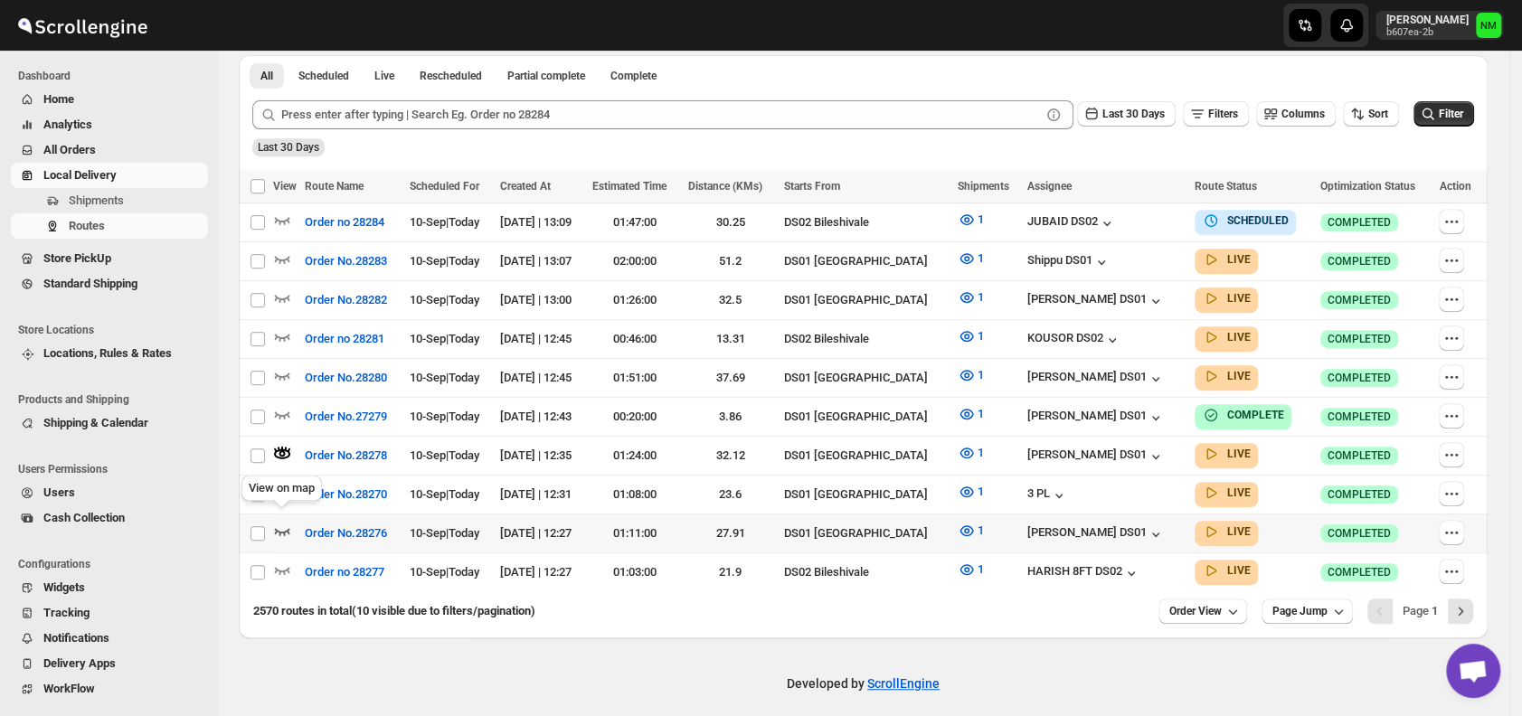
click at [287, 522] on icon "button" at bounding box center [282, 531] width 18 height 18
click at [1469, 602] on icon "Next" at bounding box center [1460, 611] width 18 height 18
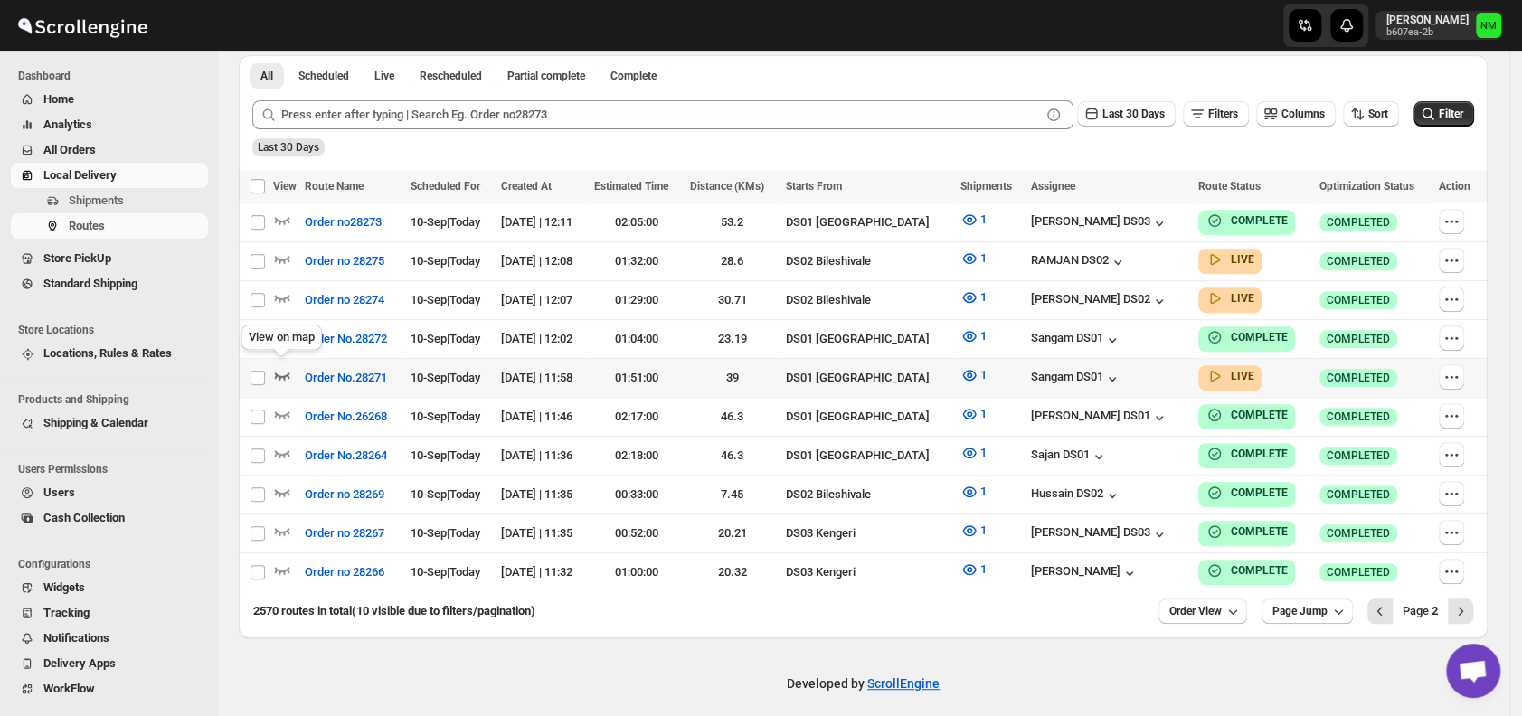
click at [275, 366] on icon "button" at bounding box center [282, 375] width 18 height 18
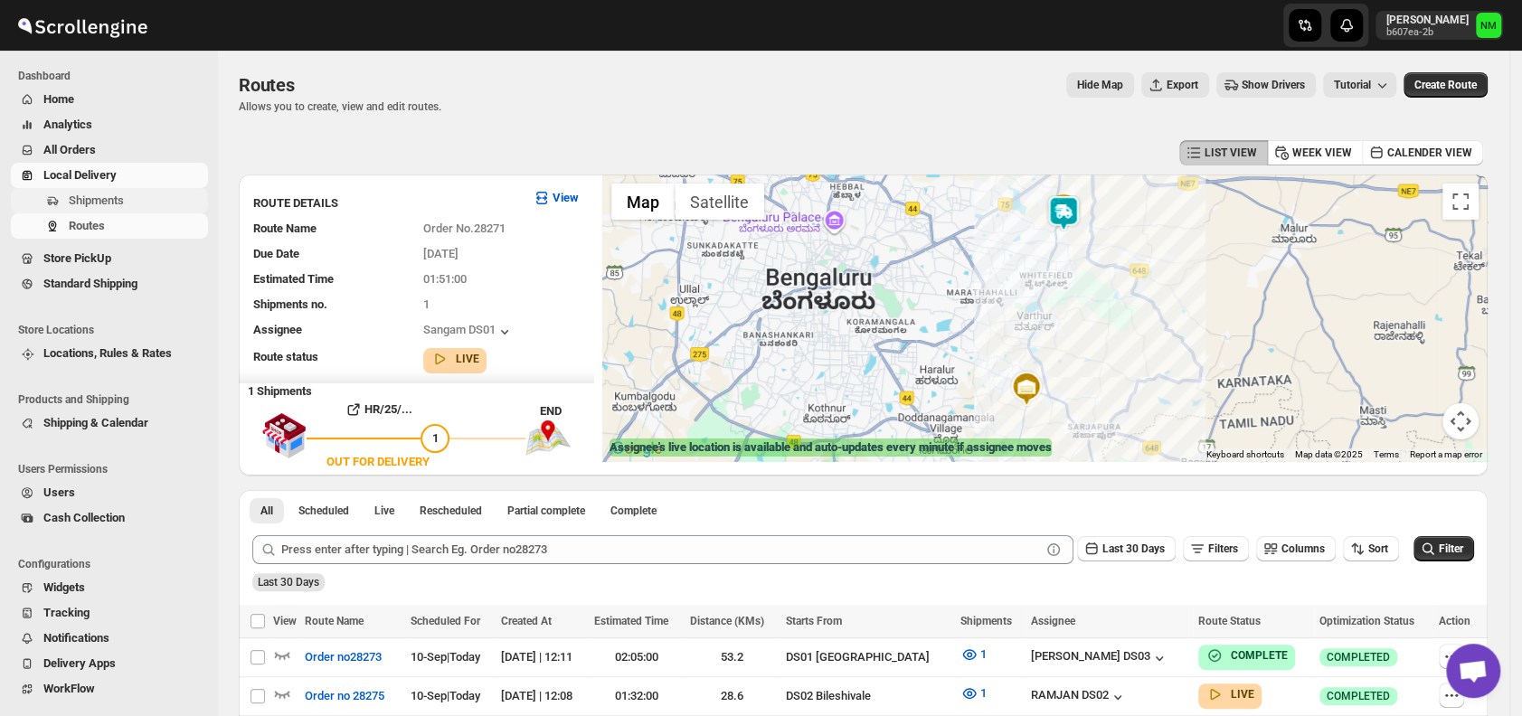
click at [101, 203] on span "Shipments" at bounding box center [96, 201] width 55 height 14
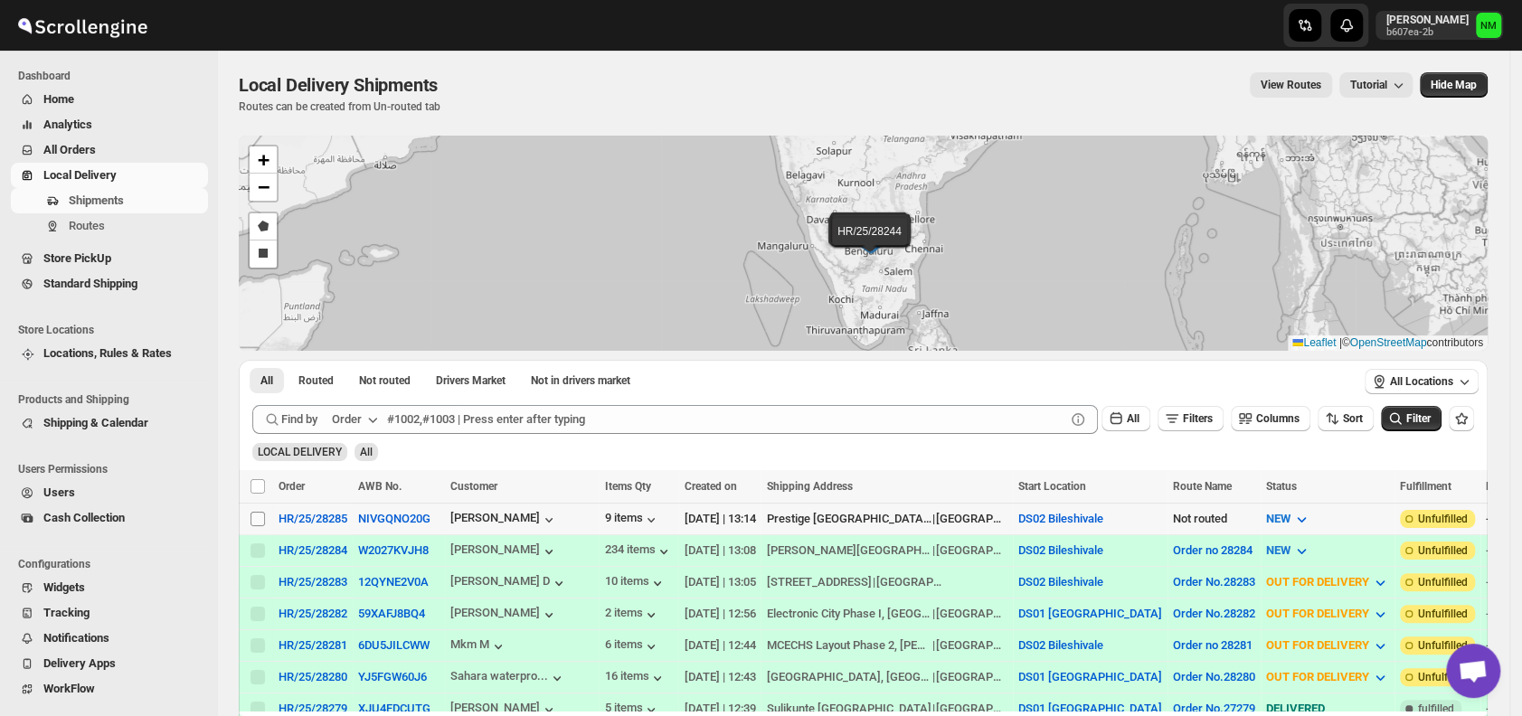
click at [259, 512] on input "Select shipment" at bounding box center [257, 519] width 14 height 14
checkbox input "true"
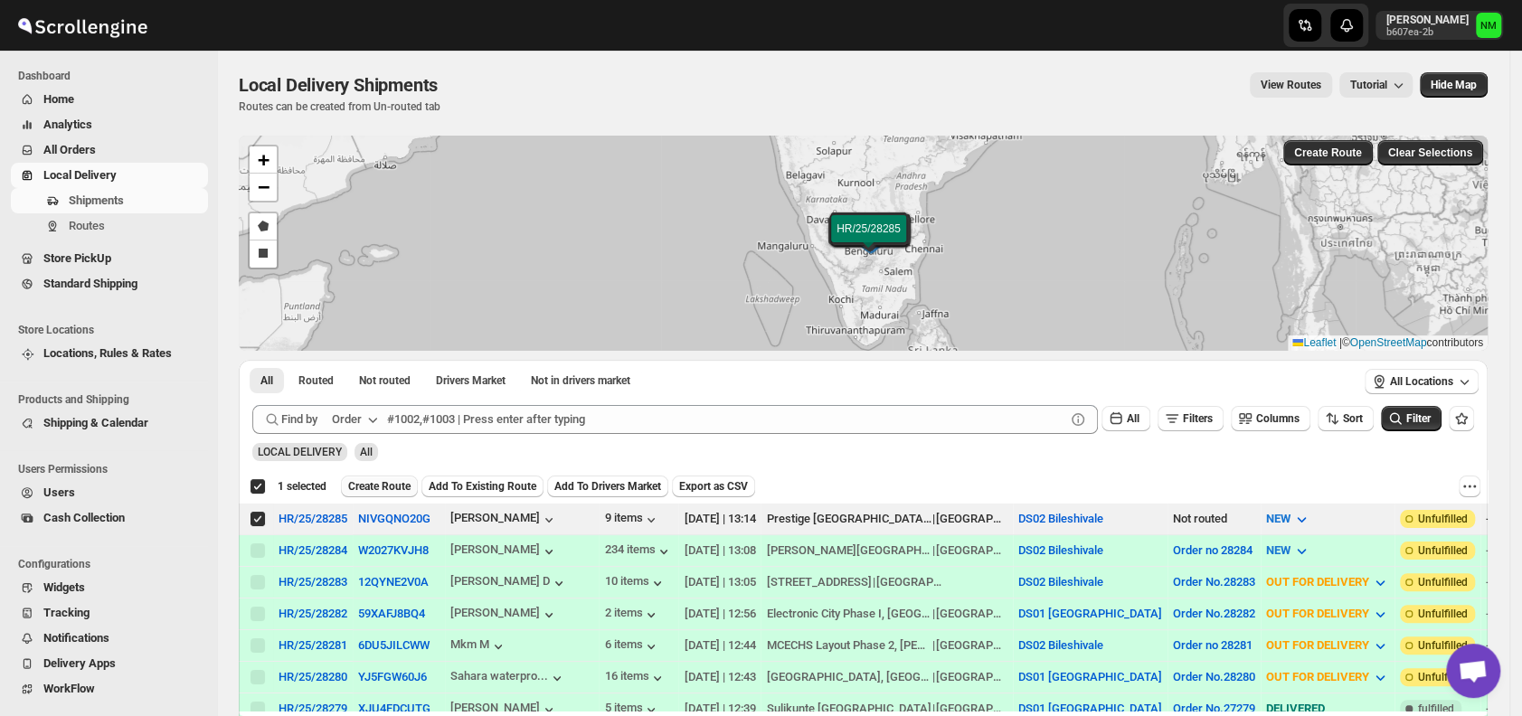
click at [376, 487] on span "Create Route" at bounding box center [379, 486] width 62 height 14
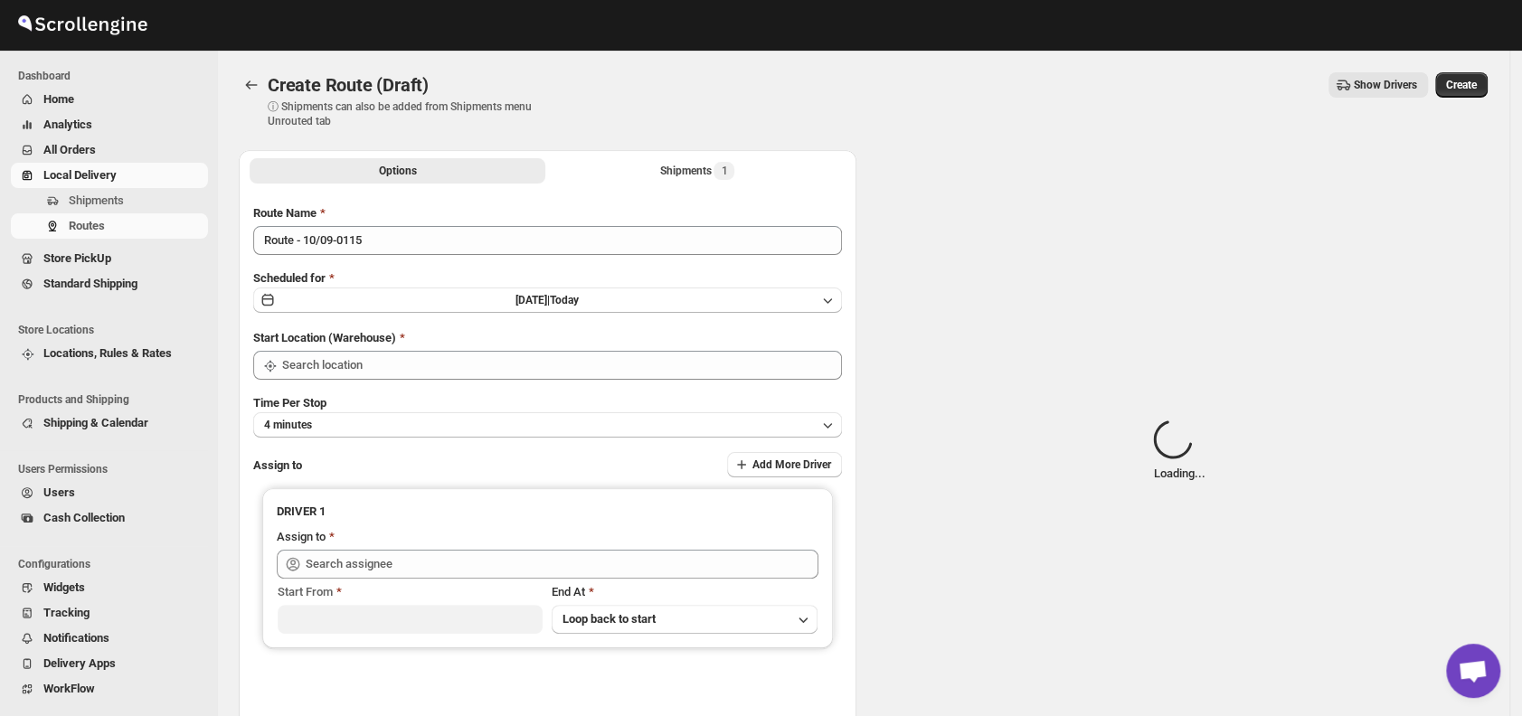
type input "DS02 Bileshivale"
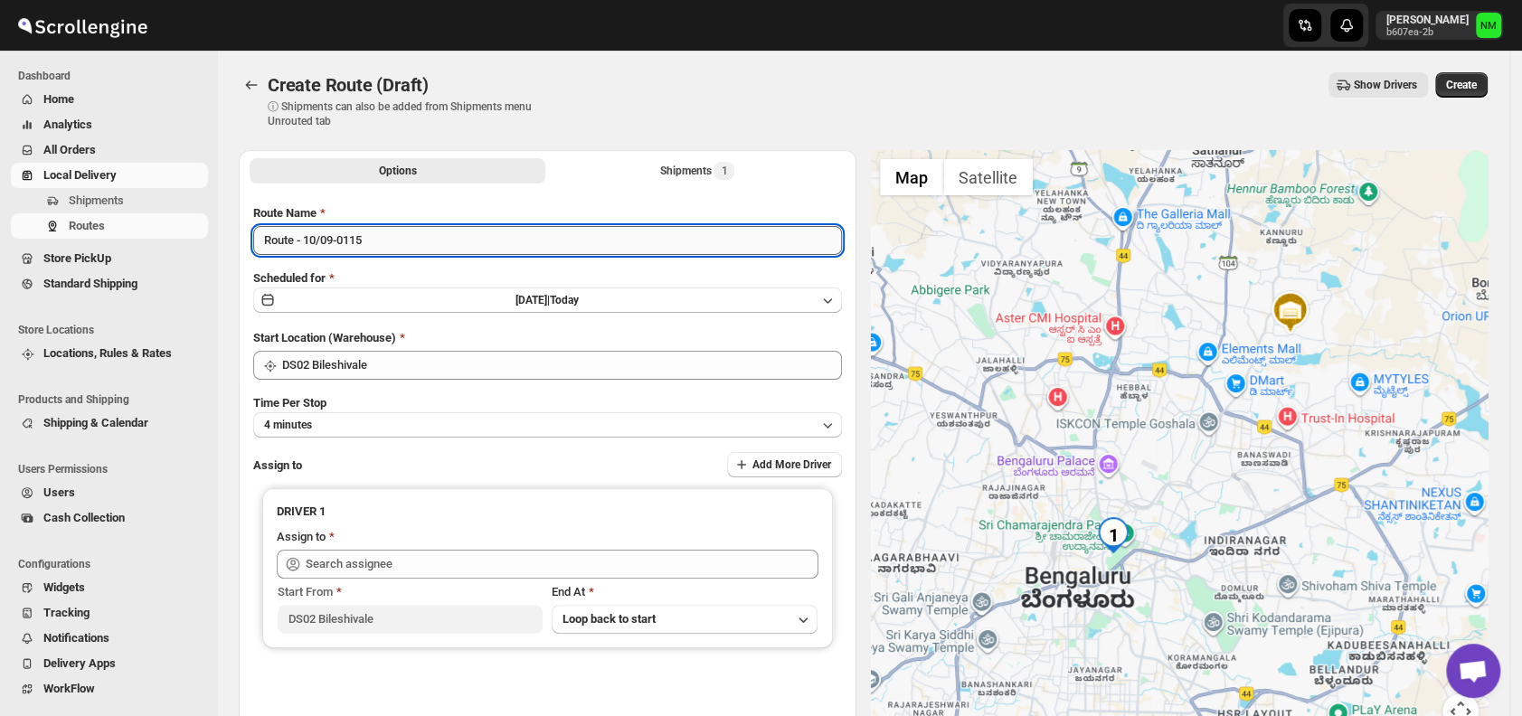
click at [408, 239] on input "Route - 10/09-0115" at bounding box center [547, 240] width 589 height 29
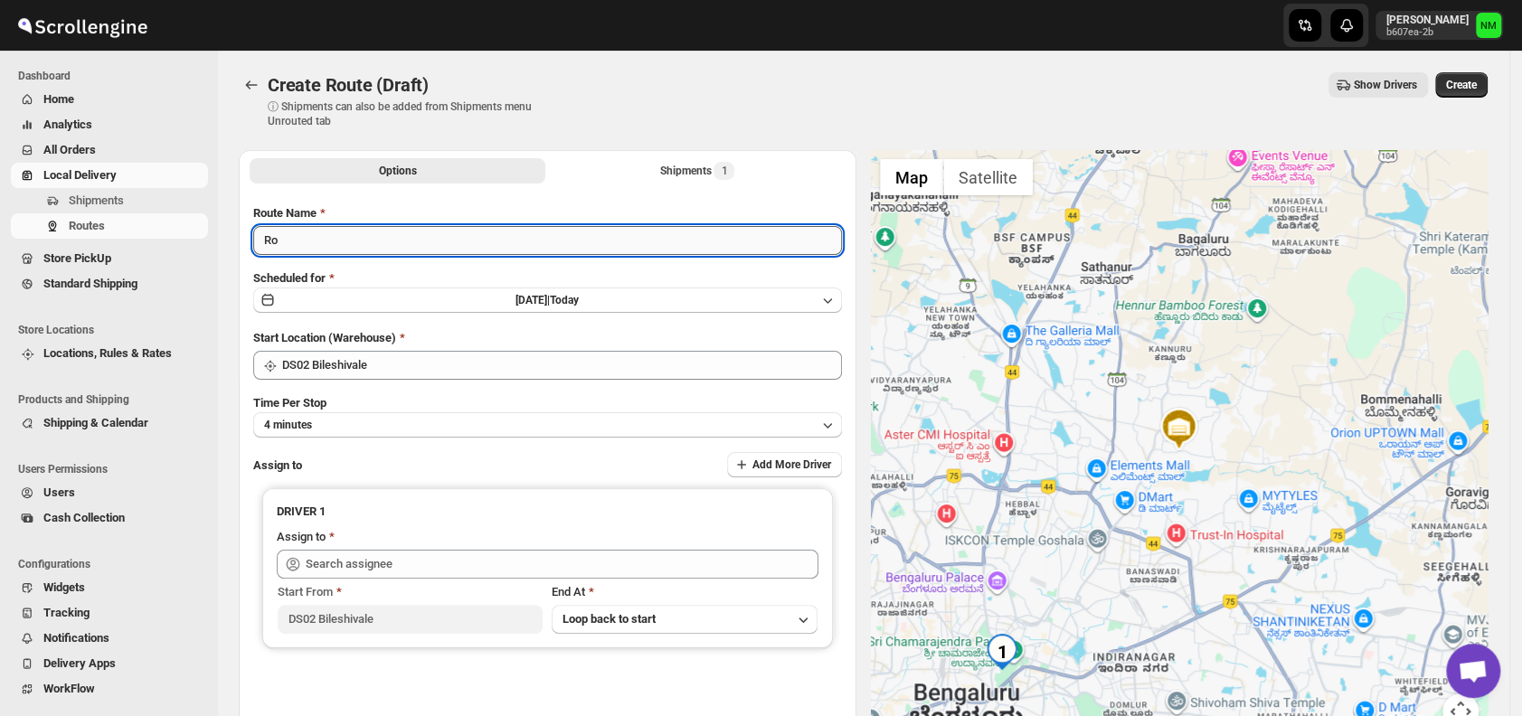
type input "R"
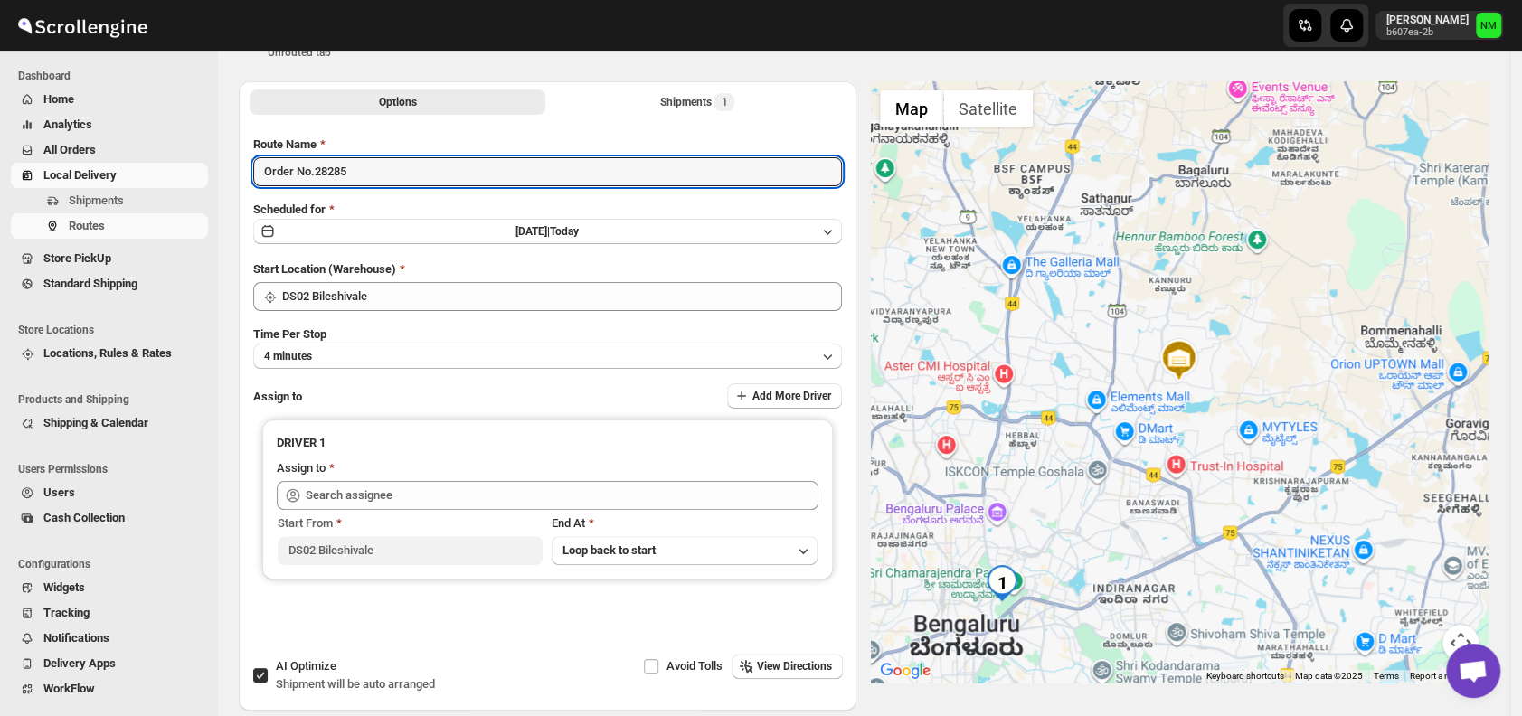
scroll to position [72, 0]
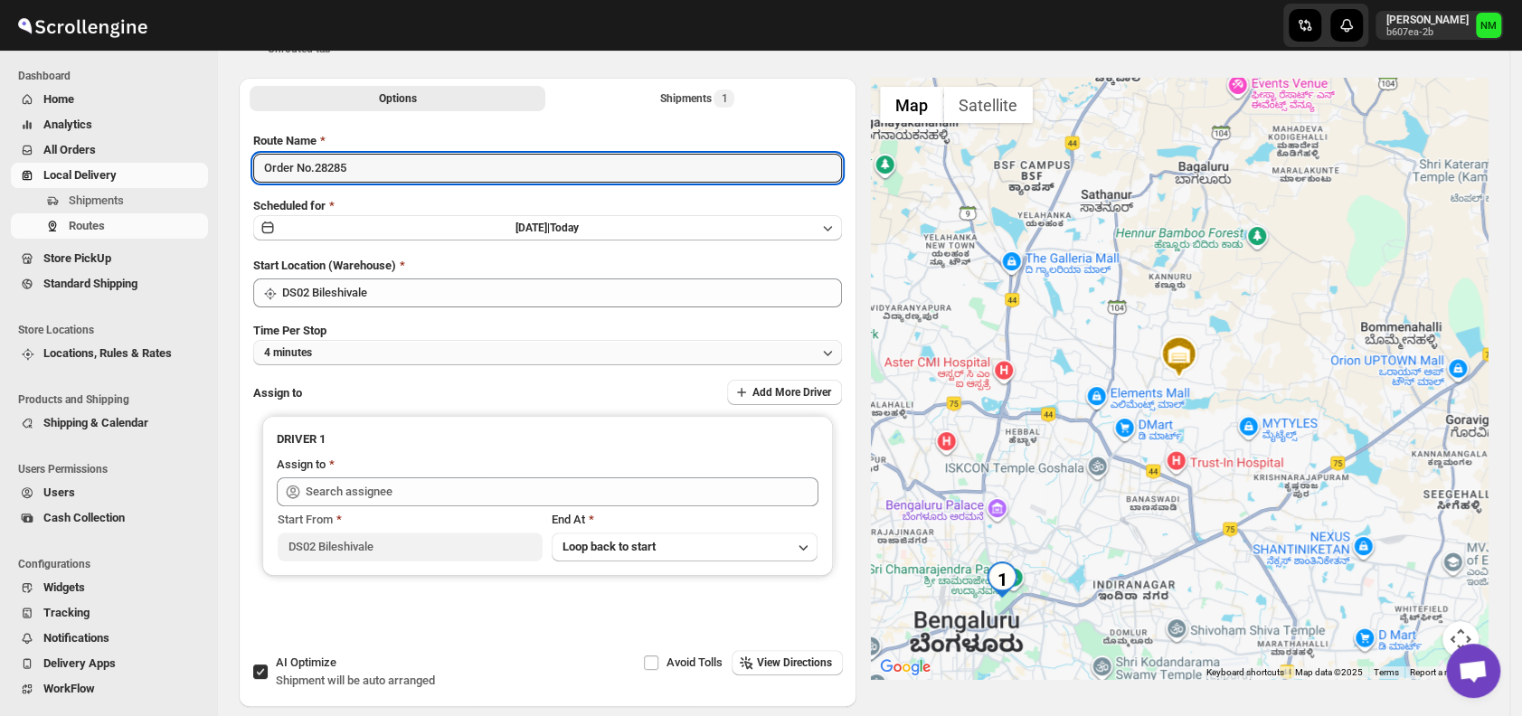
type input "Order No.28285"
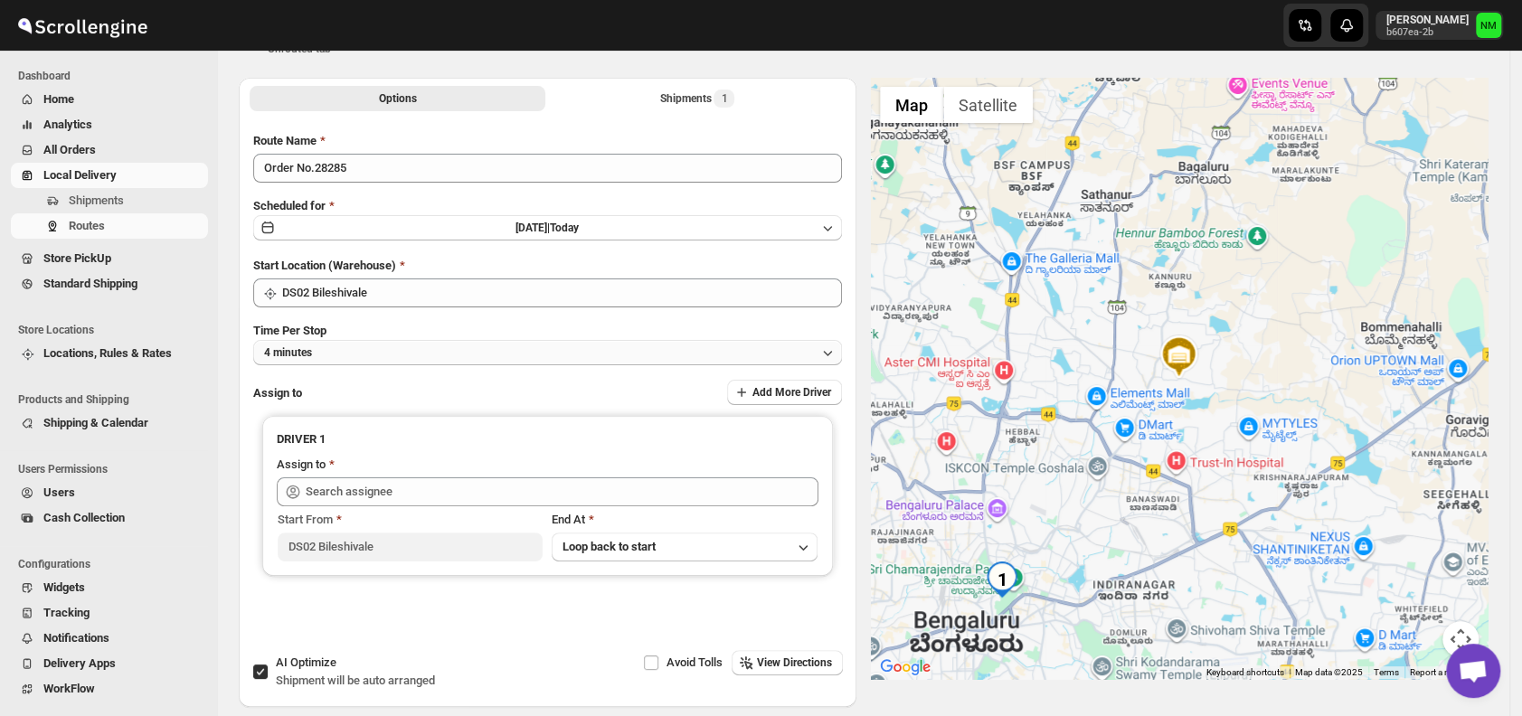
click at [379, 345] on button "4 minutes" at bounding box center [547, 352] width 589 height 25
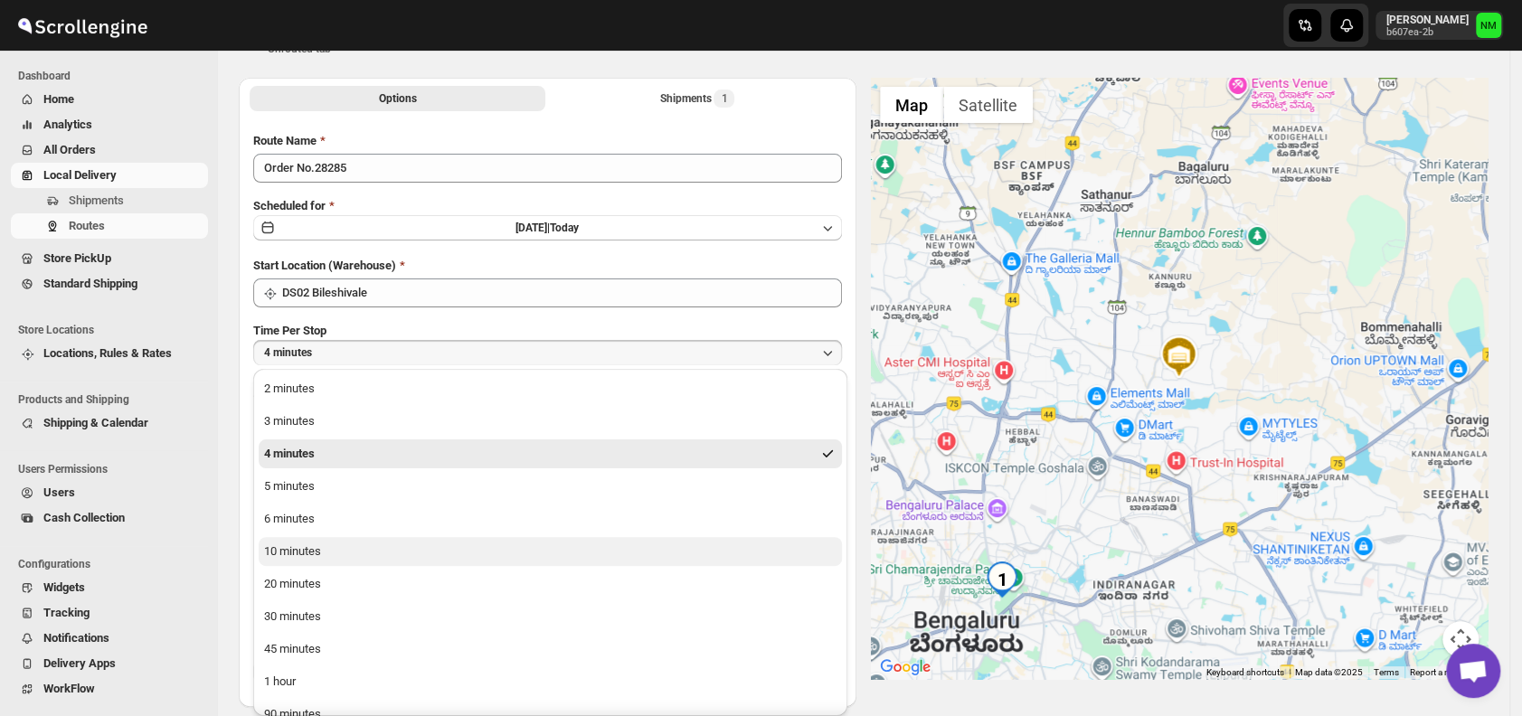
click at [289, 553] on div "10 minutes" at bounding box center [292, 552] width 57 height 18
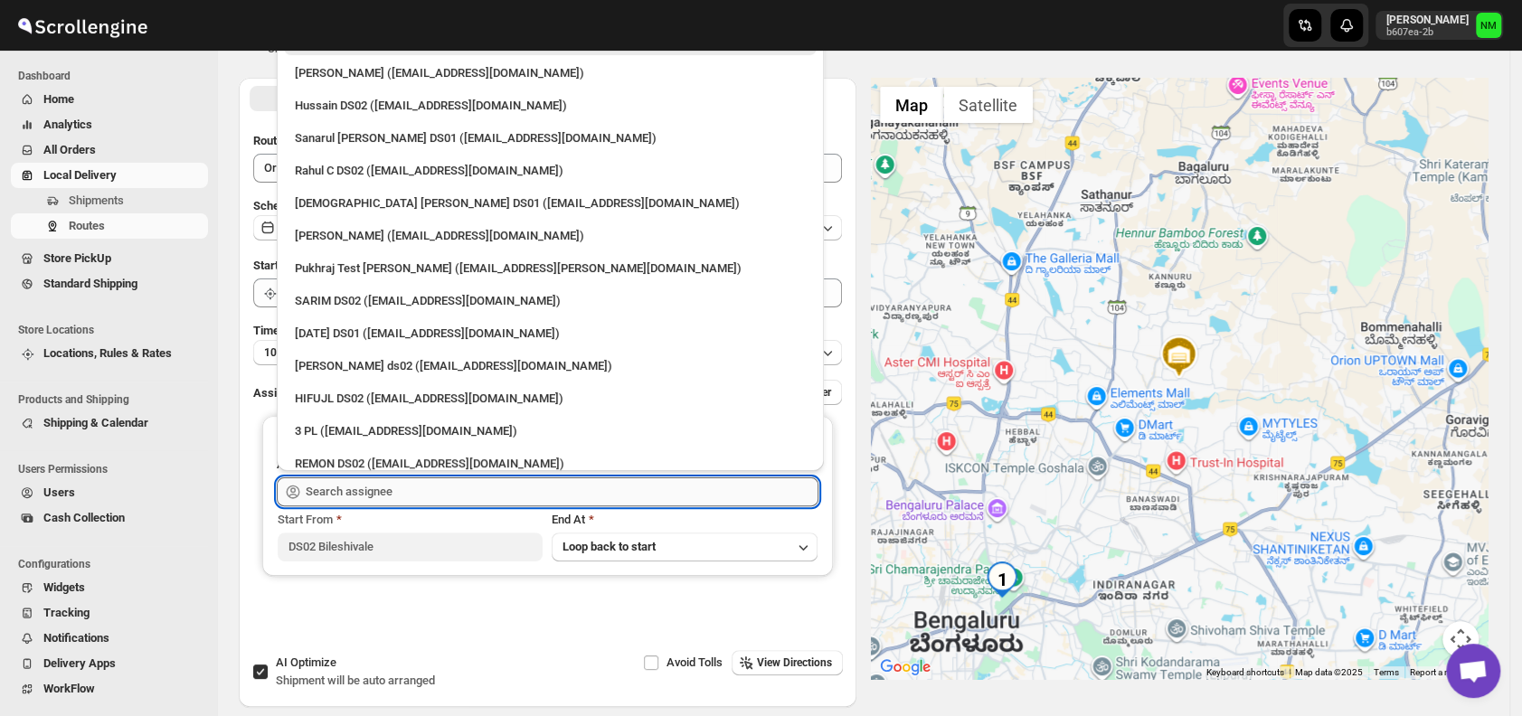
click at [411, 496] on input "text" at bounding box center [562, 491] width 513 height 29
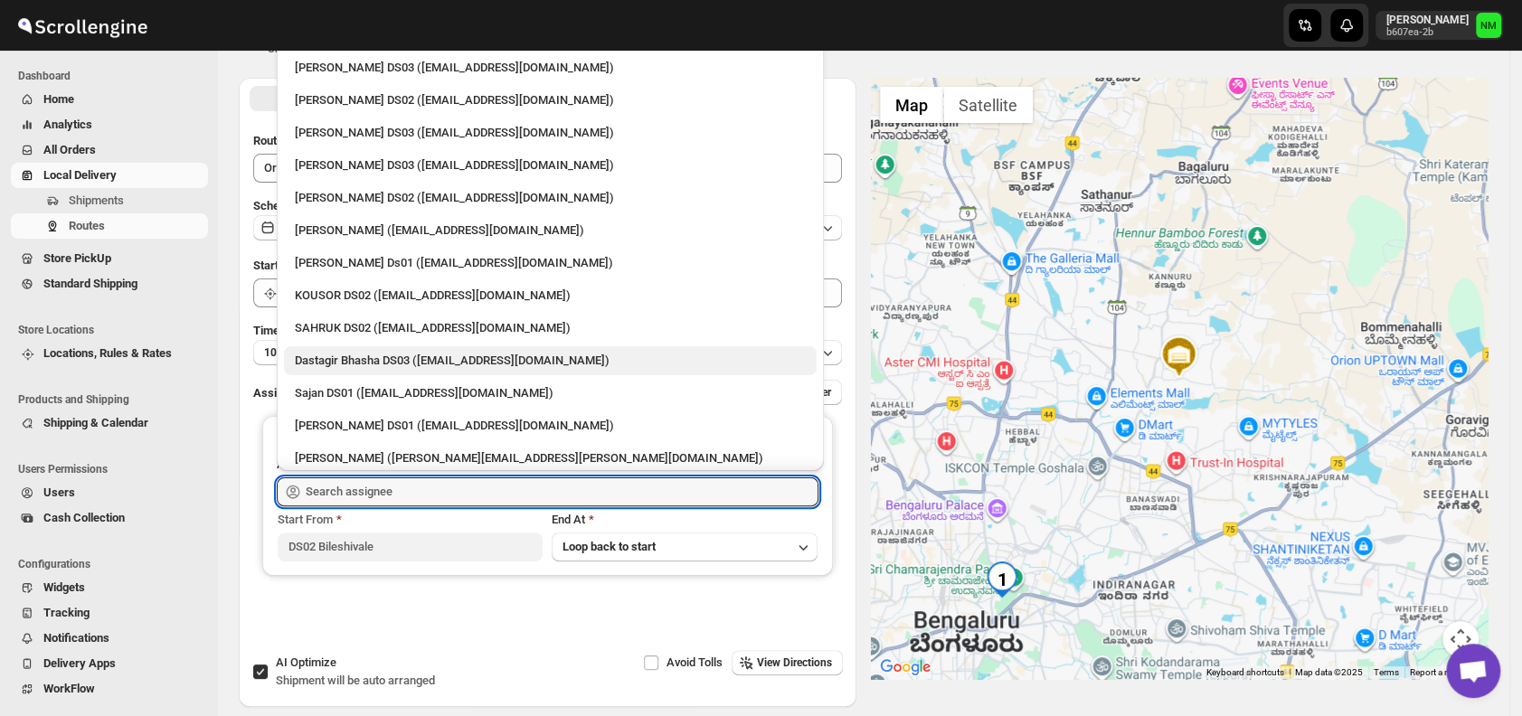
scroll to position [817, 0]
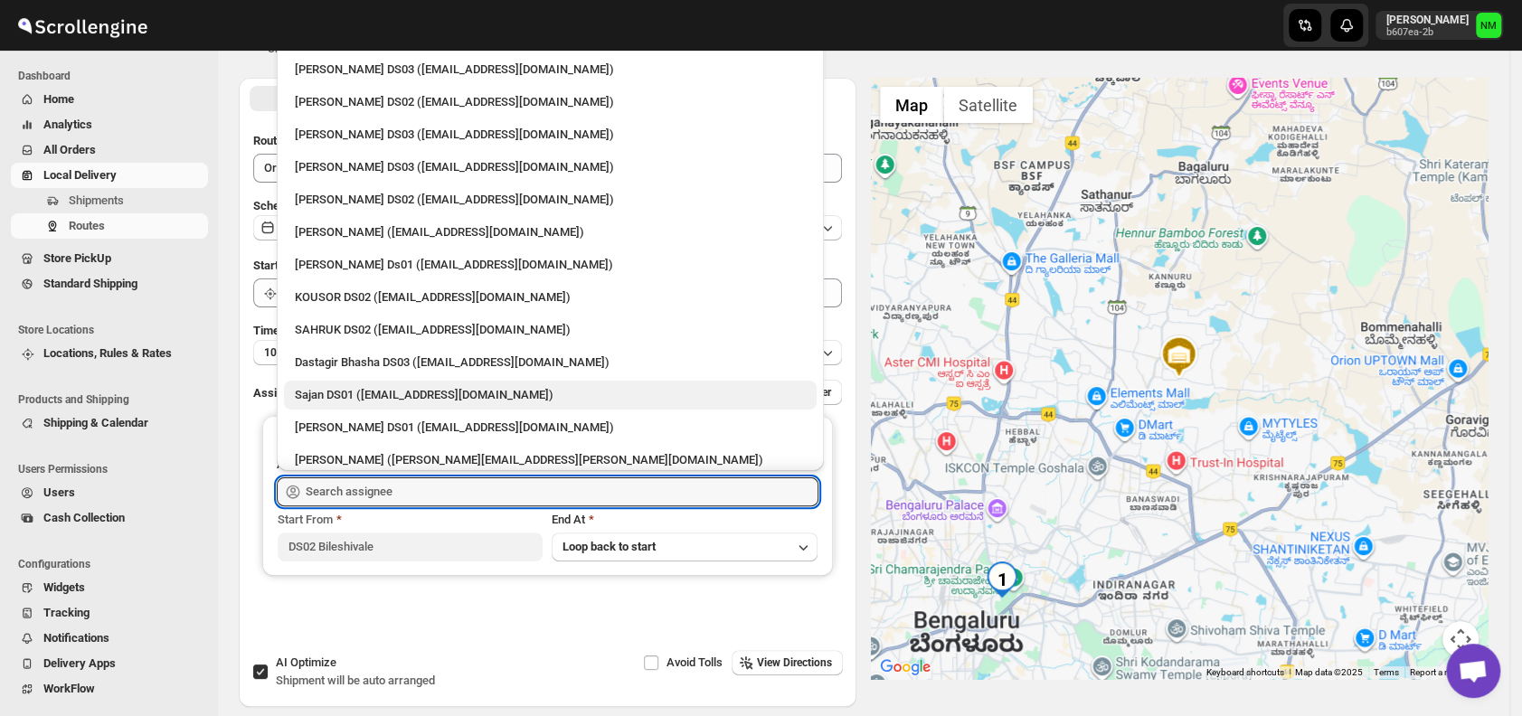
click at [369, 383] on div "Sajan DS01 ([EMAIL_ADDRESS][DOMAIN_NAME])" at bounding box center [550, 395] width 533 height 29
type input "Sajan DS01 ([EMAIL_ADDRESS][DOMAIN_NAME])"
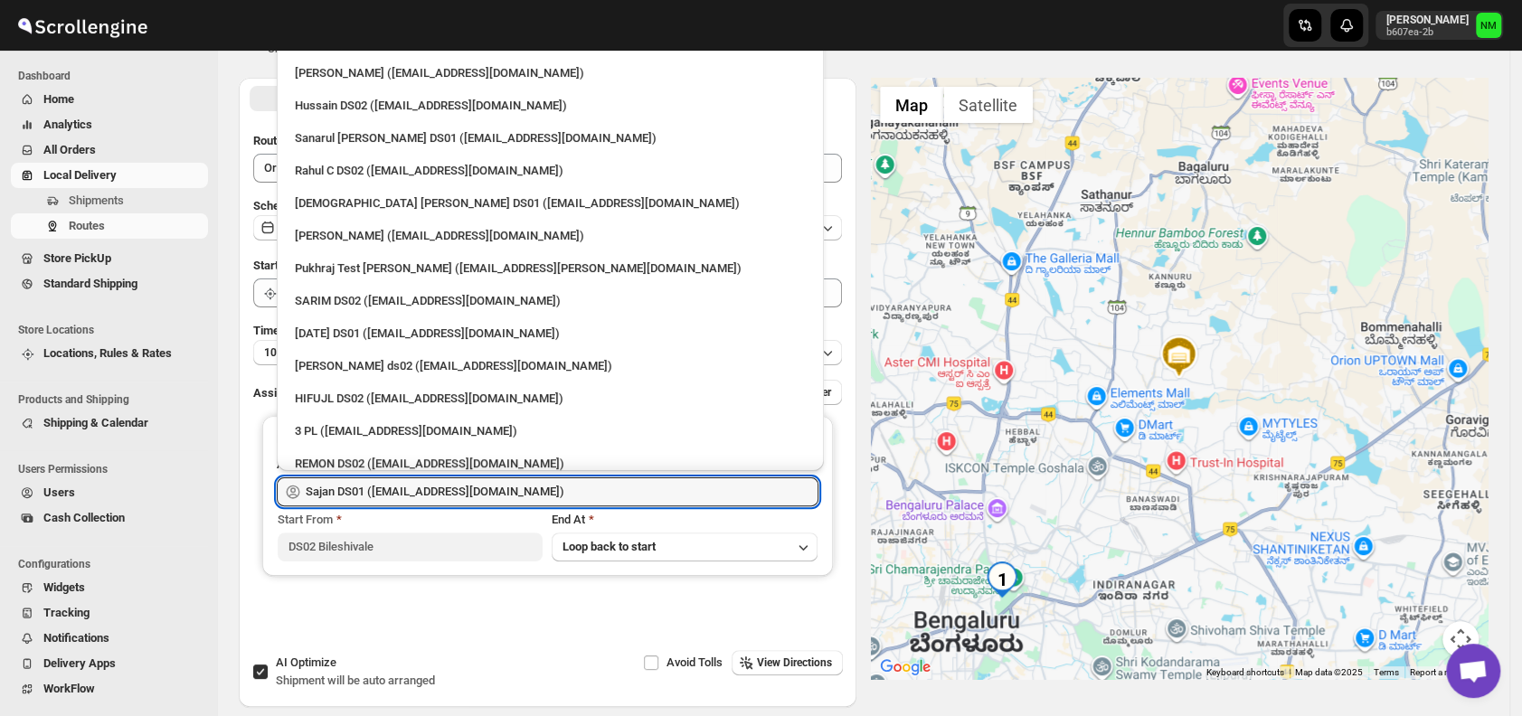
scroll to position [783, 0]
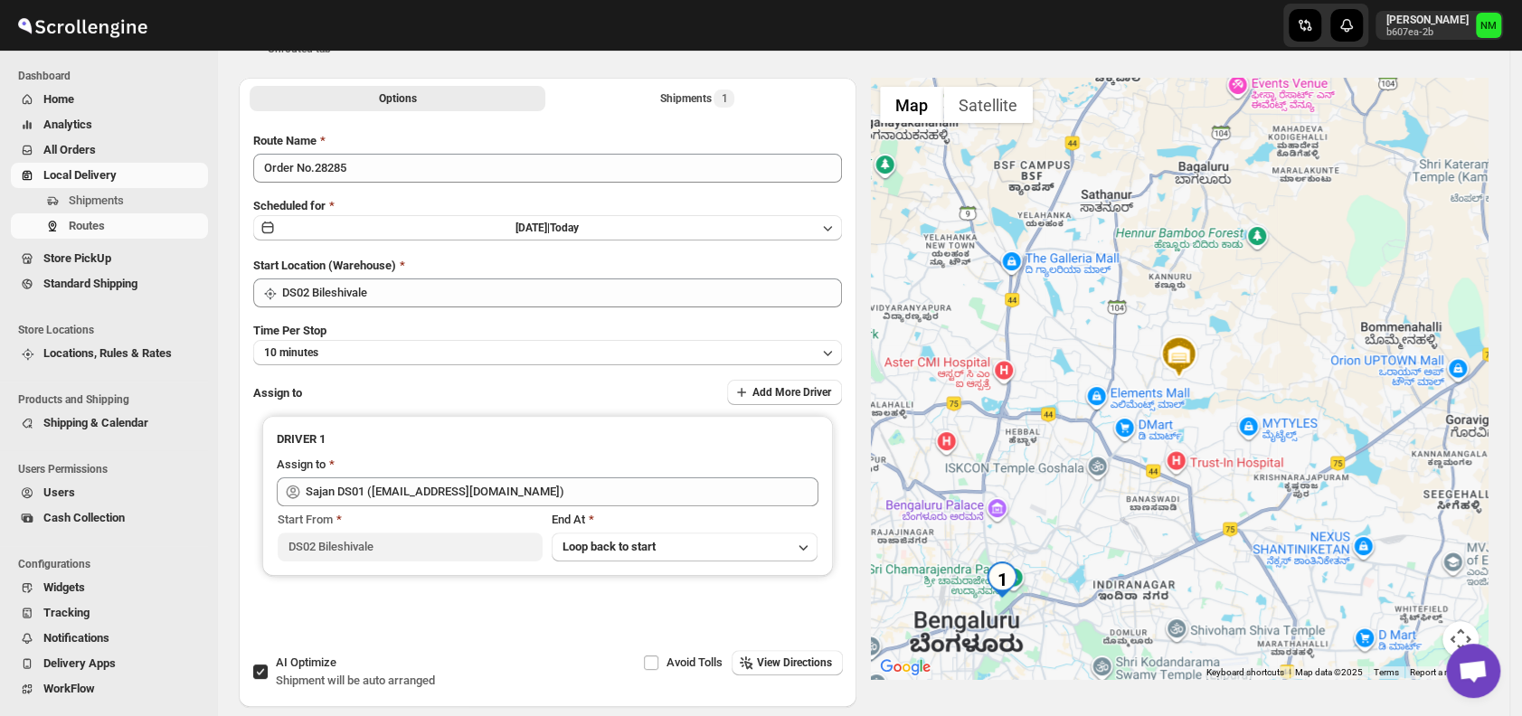
click at [907, 318] on div at bounding box center [1180, 378] width 618 height 601
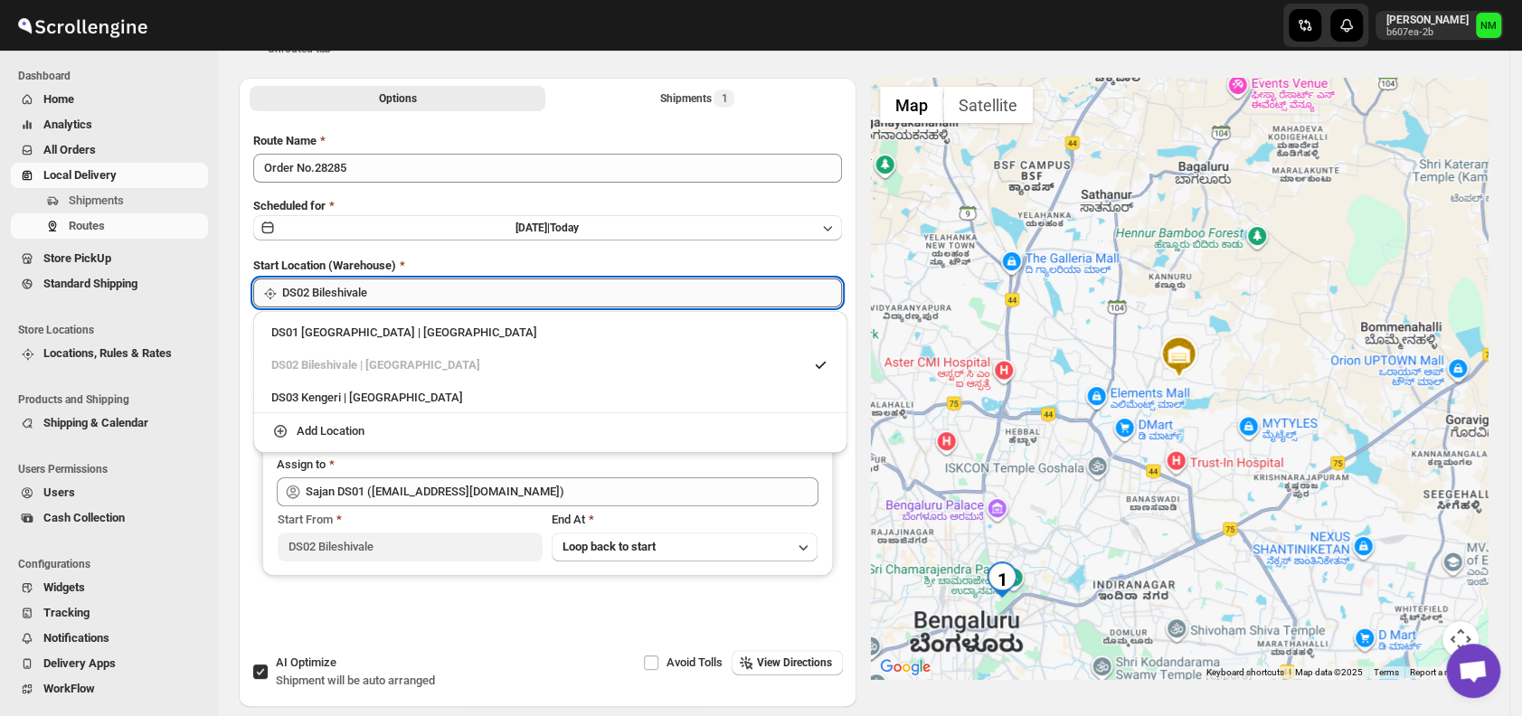
click at [456, 286] on input "DS02 Bileshivale" at bounding box center [562, 293] width 560 height 29
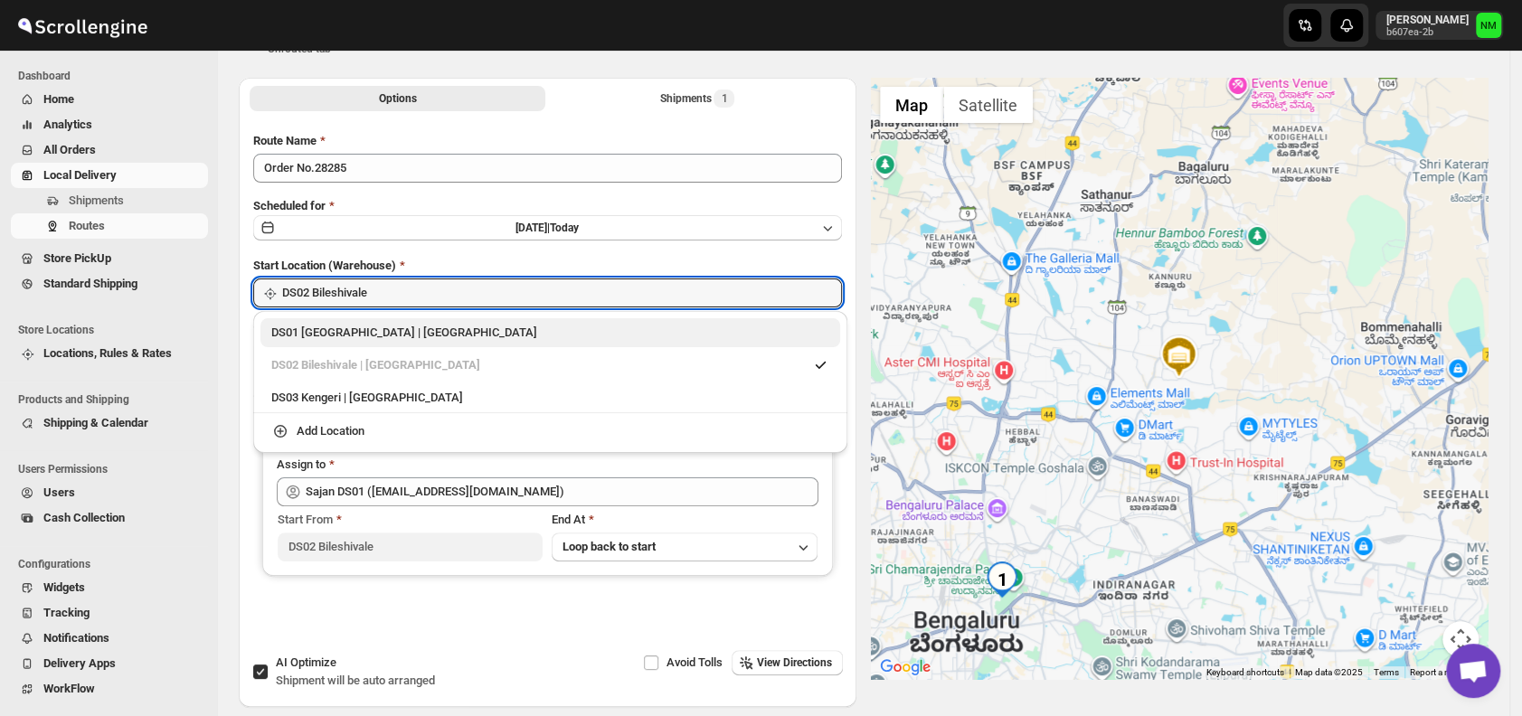
click at [289, 333] on div "DS01 [GEOGRAPHIC_DATA] | [GEOGRAPHIC_DATA]" at bounding box center [550, 333] width 558 height 18
type input "DS01 [GEOGRAPHIC_DATA]"
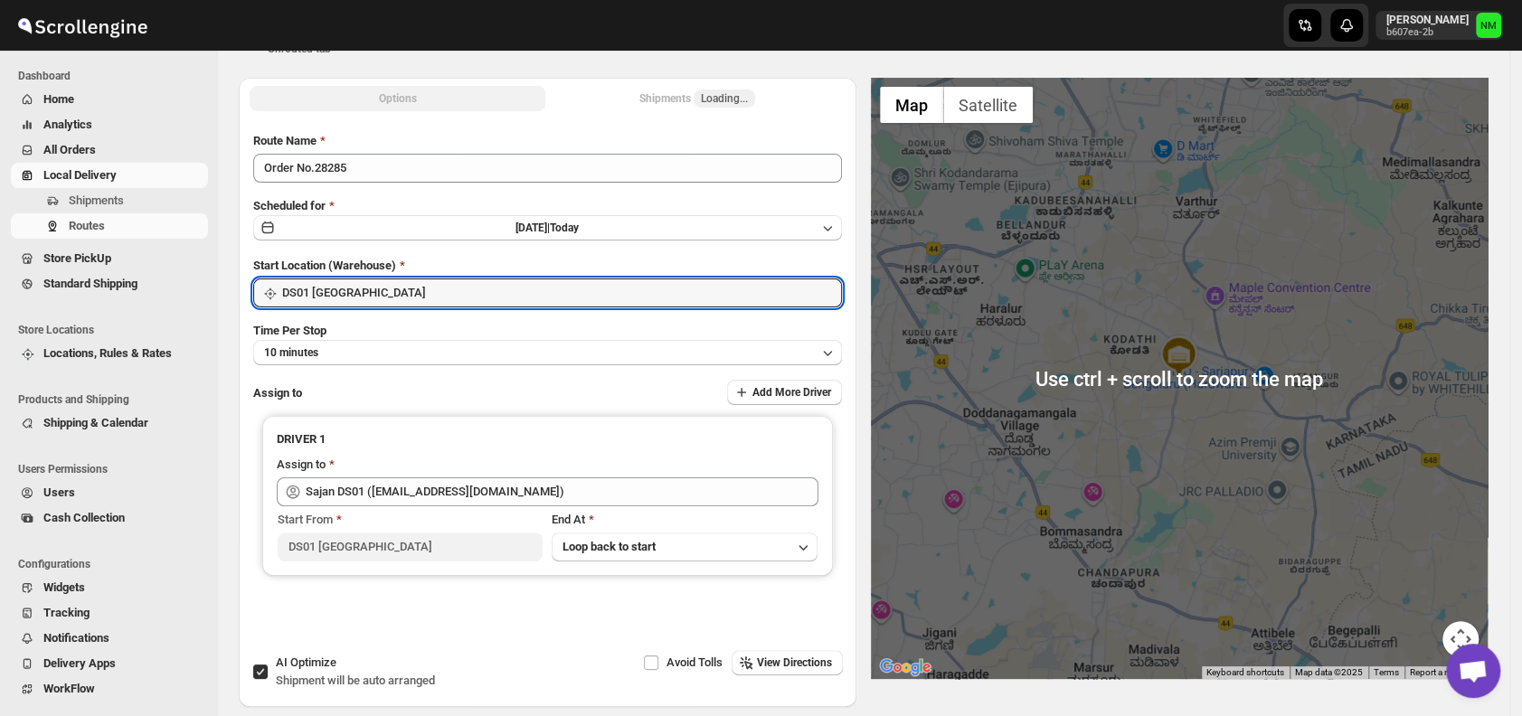
scroll to position [0, 0]
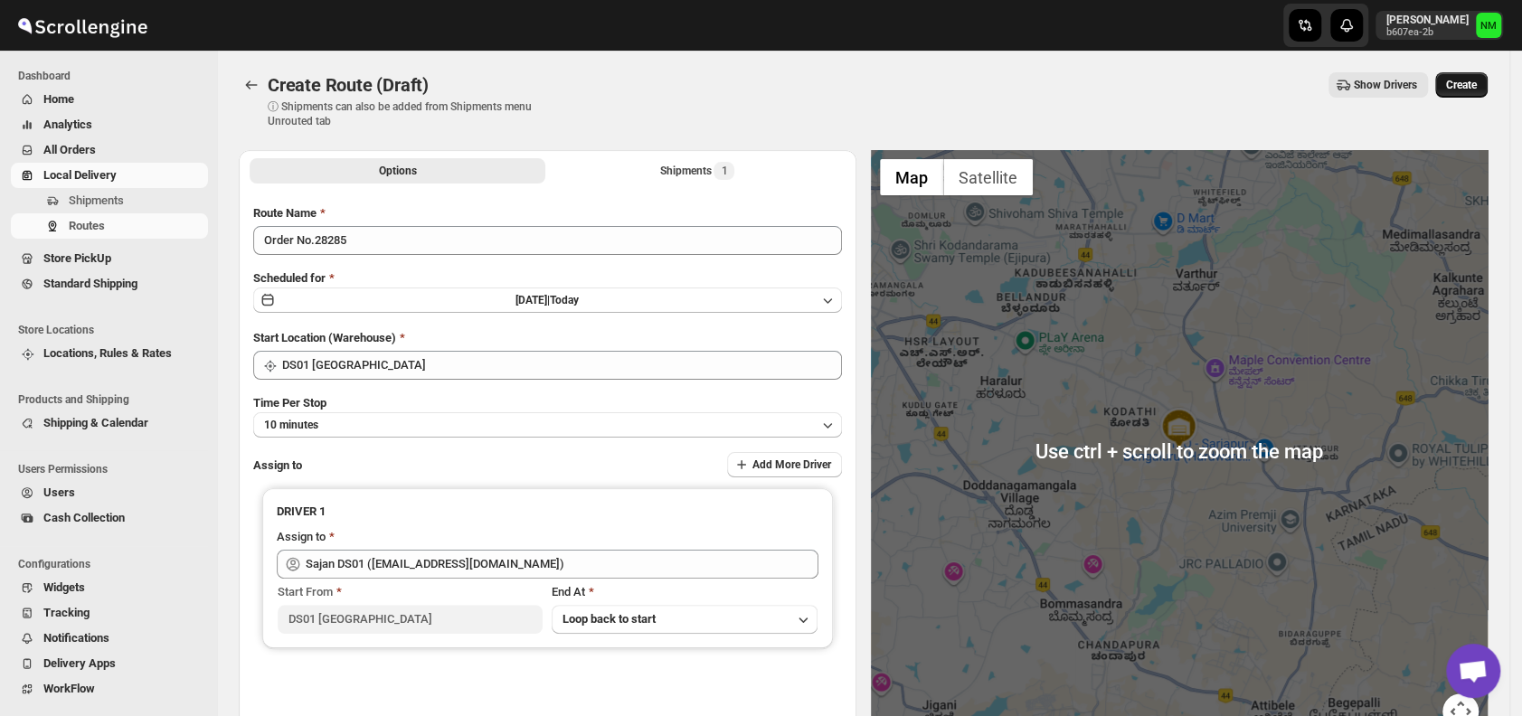
click at [1473, 91] on span "Create" at bounding box center [1461, 85] width 31 height 14
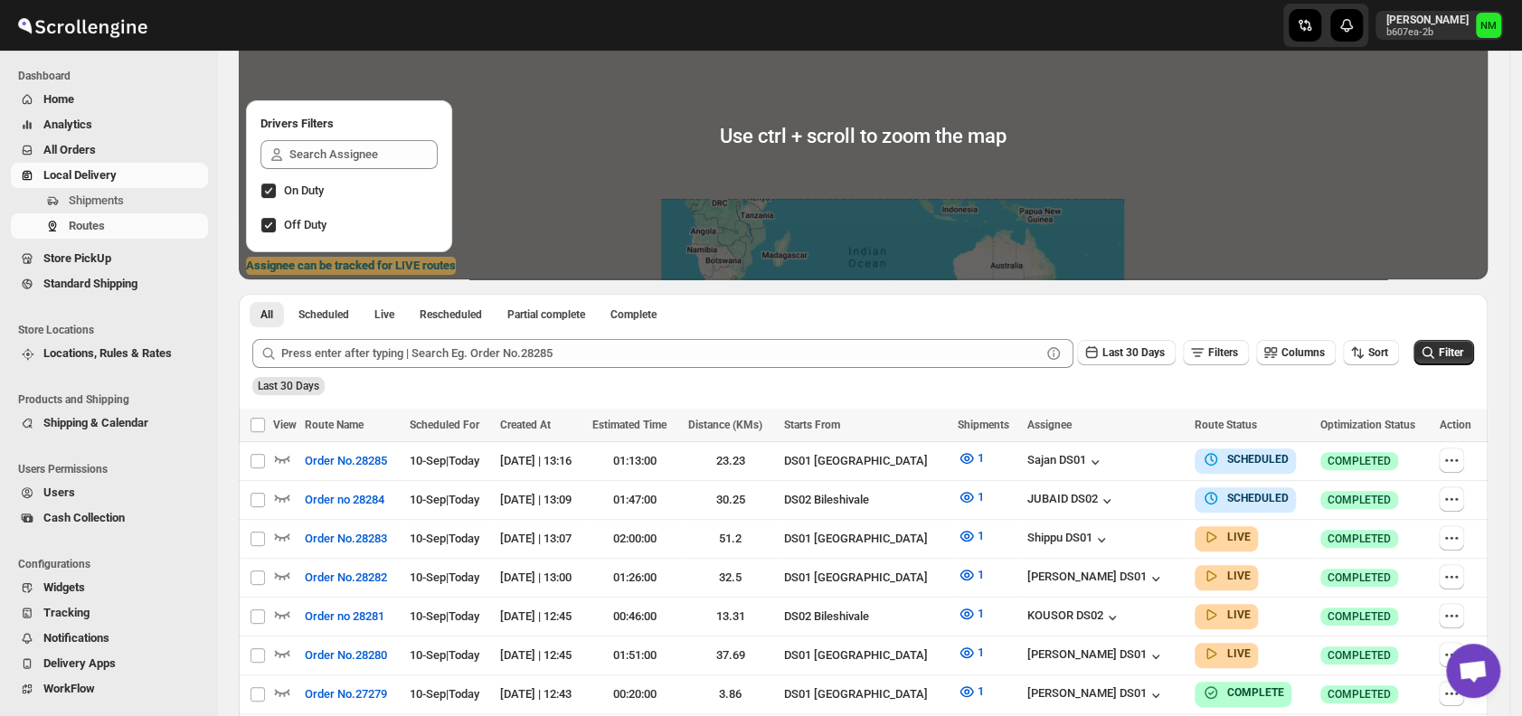
scroll to position [210, 0]
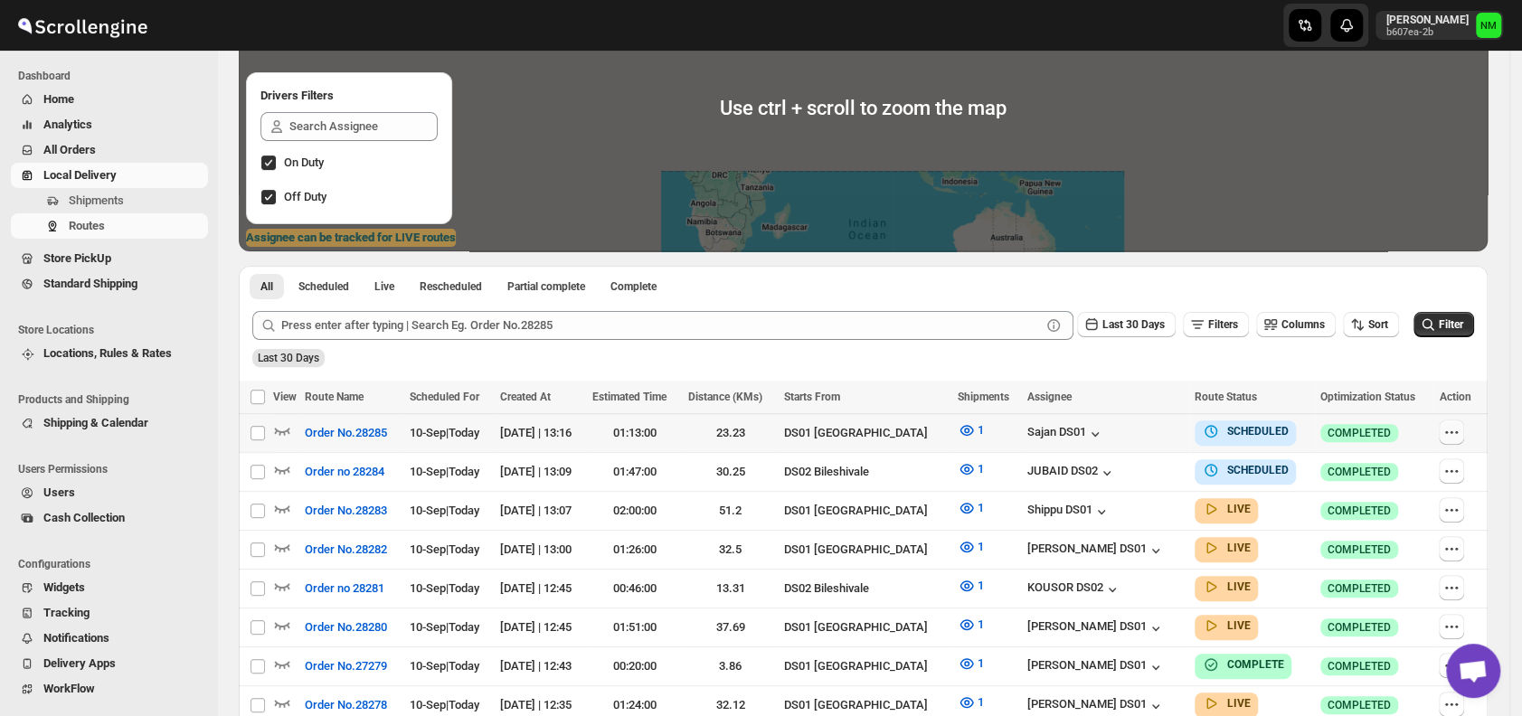
click at [1451, 429] on button "button" at bounding box center [1451, 432] width 25 height 25
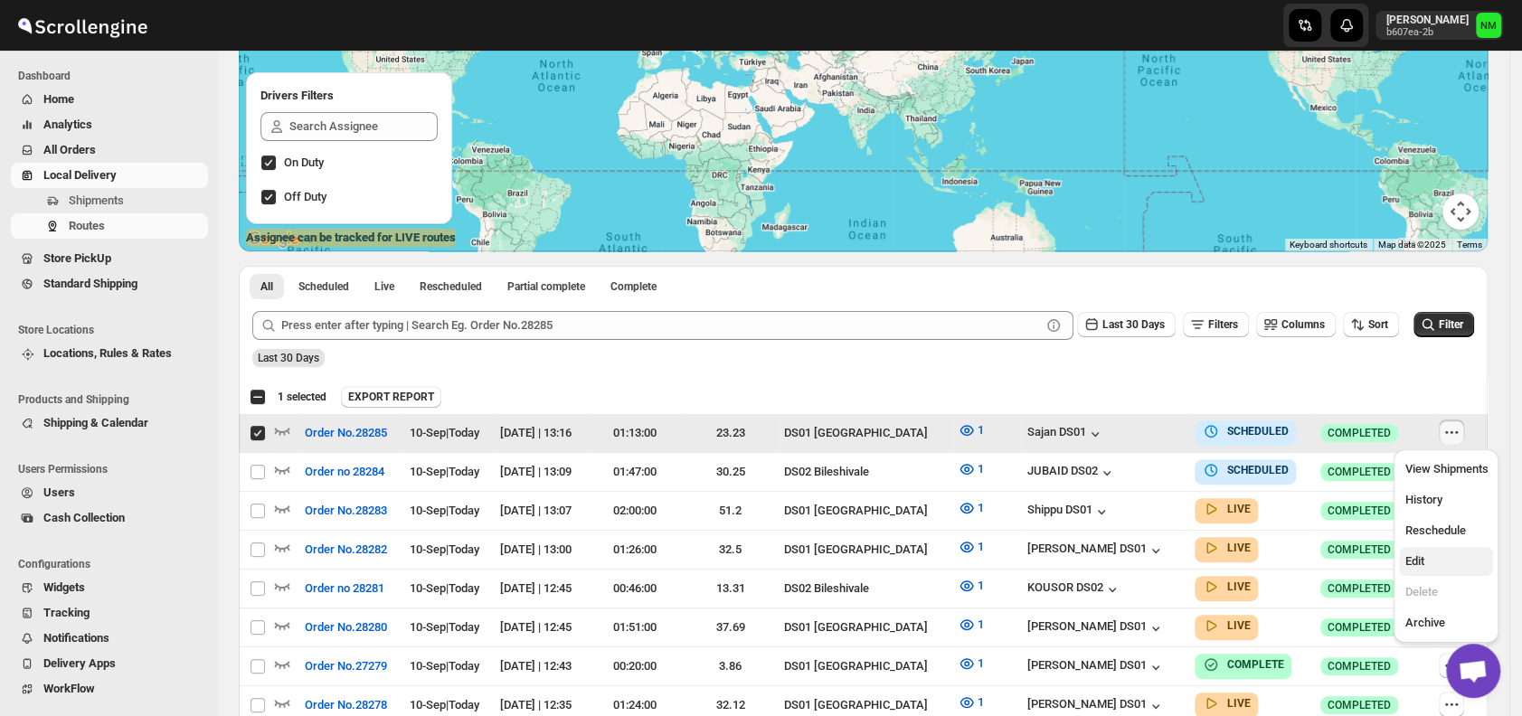
click at [1419, 562] on span "Edit" at bounding box center [1413, 561] width 19 height 14
checkbox input "false"
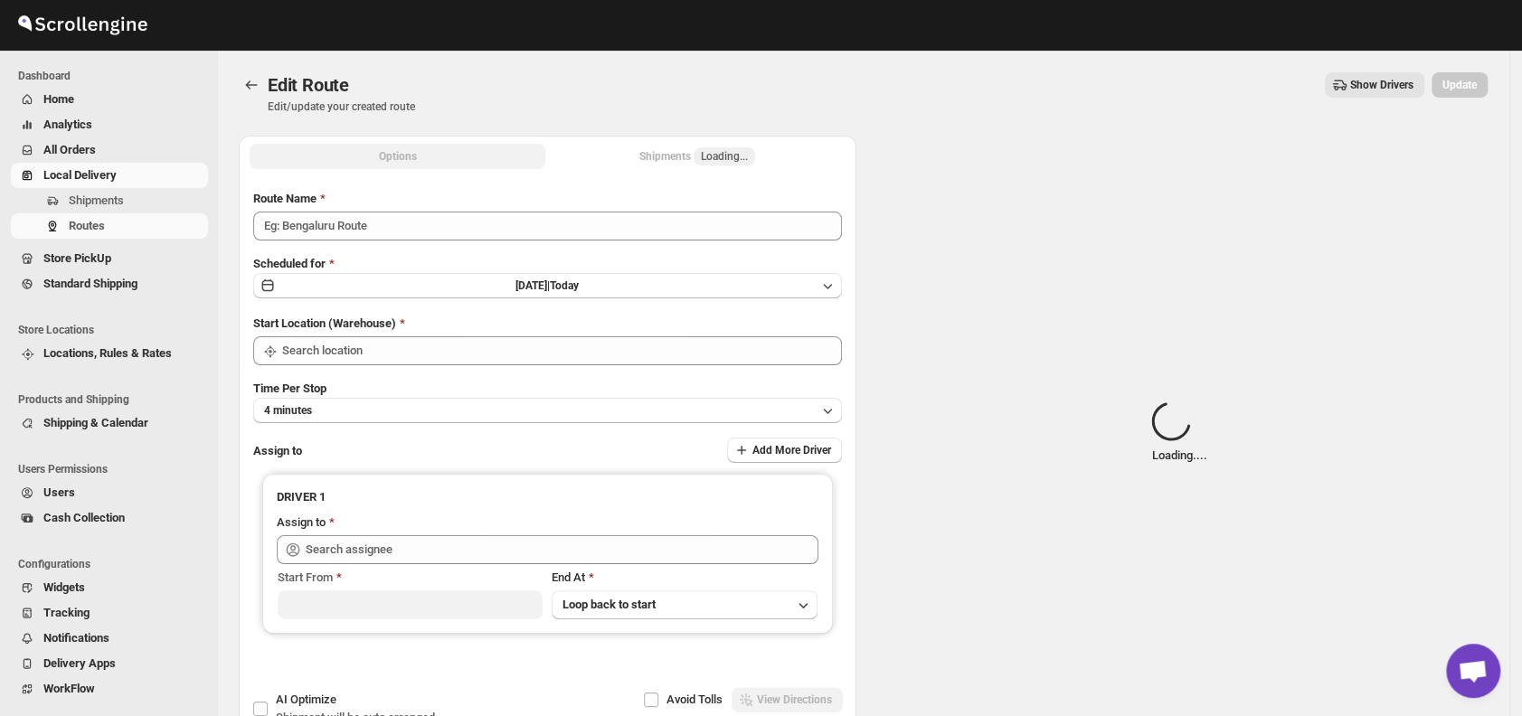
type input "Order No.28285"
type input "DS01 [GEOGRAPHIC_DATA]"
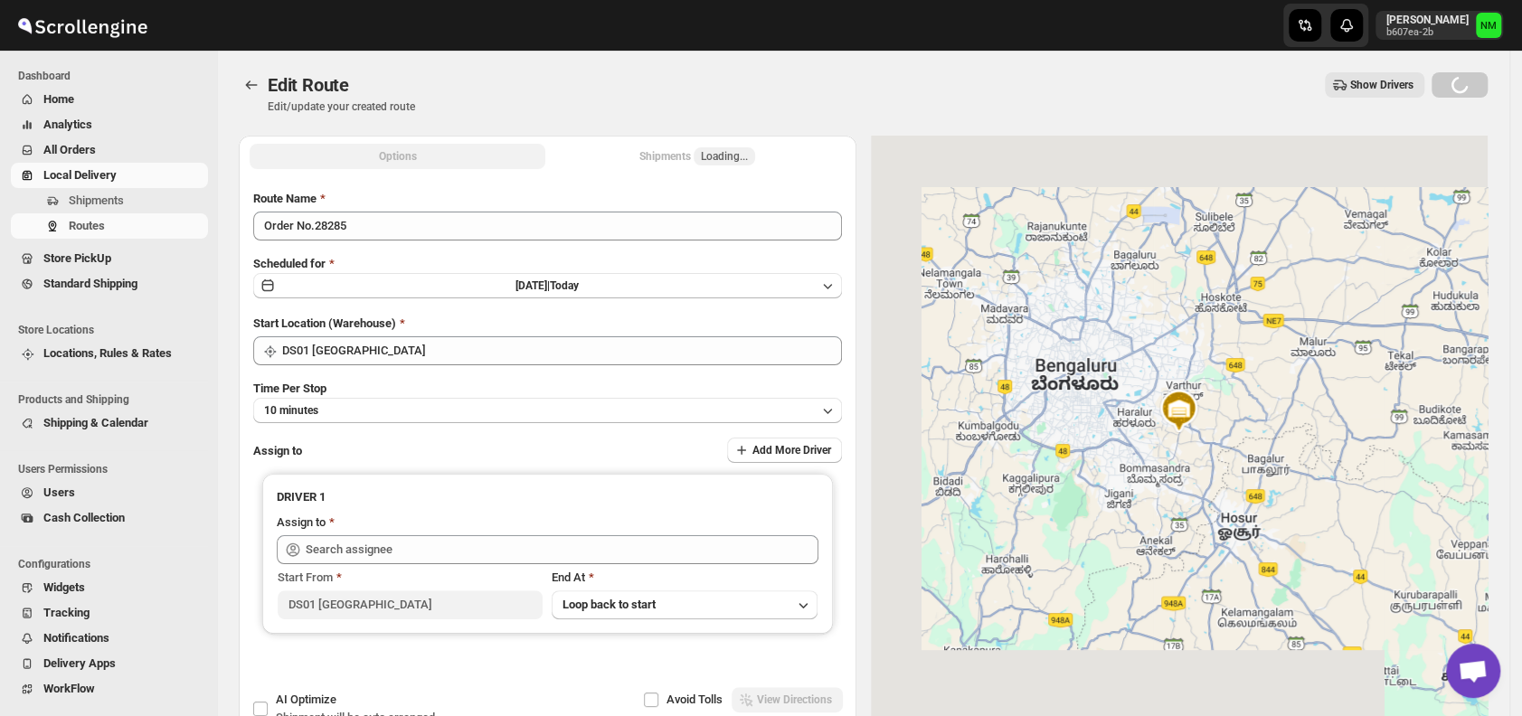
type input "Sajan DS01 ([EMAIL_ADDRESS][DOMAIN_NAME])"
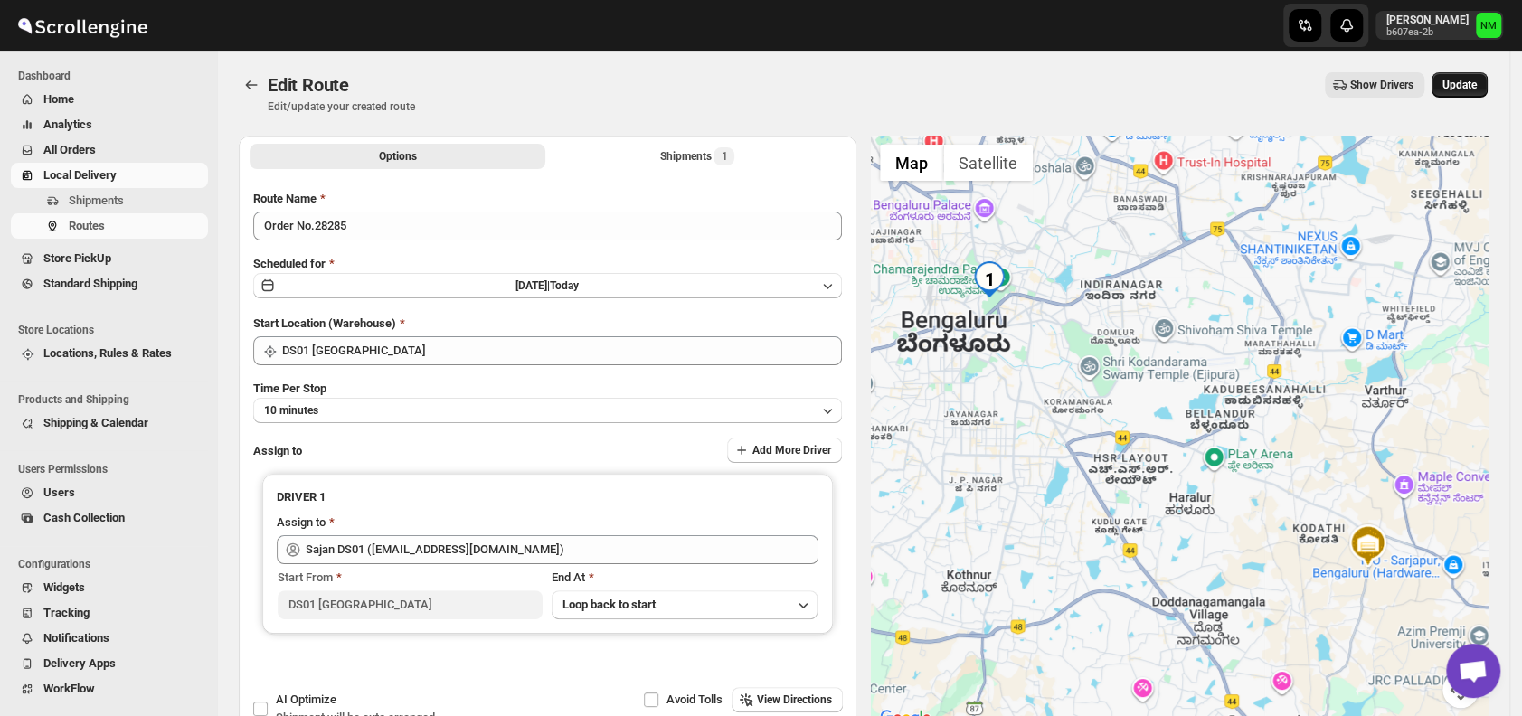
click at [1461, 91] on span "Update" at bounding box center [1459, 85] width 34 height 14
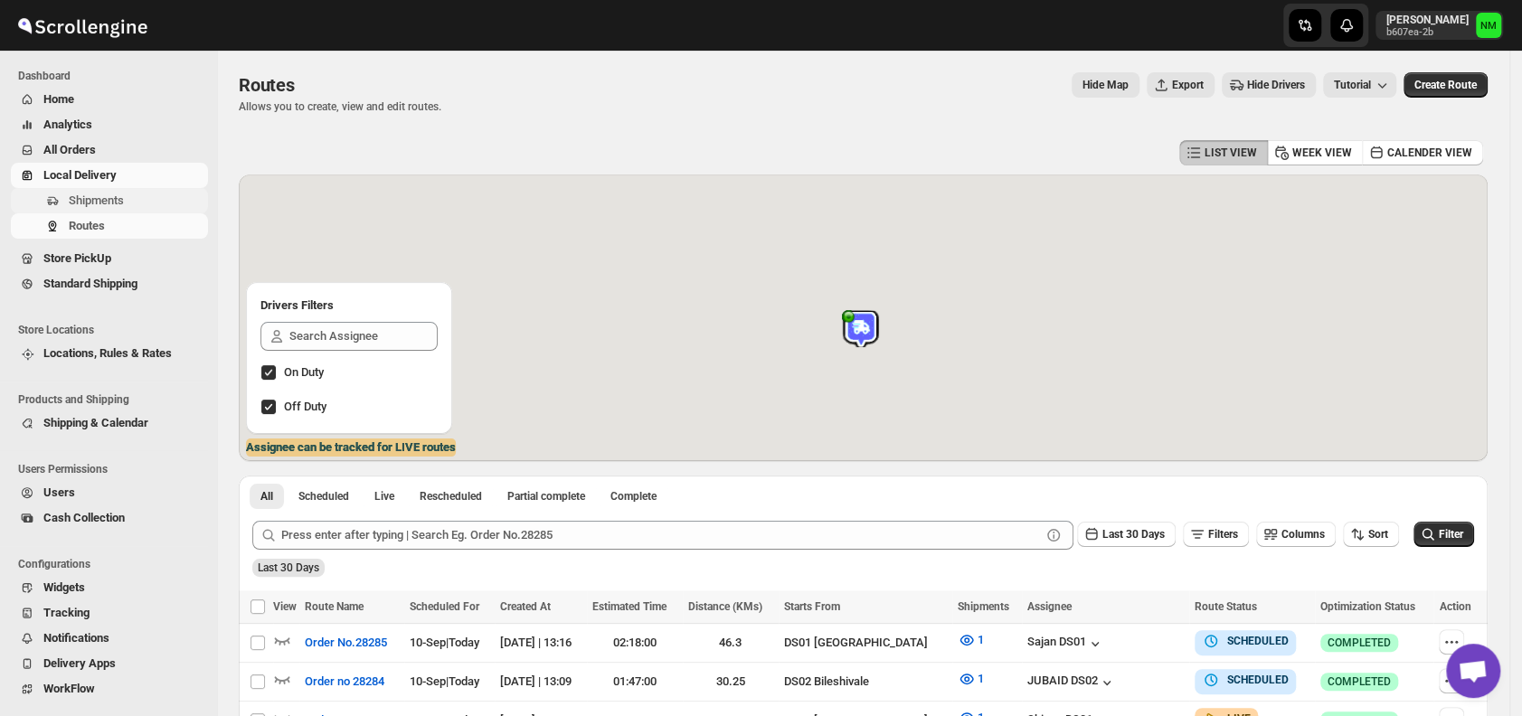
click at [147, 209] on span "Shipments" at bounding box center [137, 201] width 136 height 18
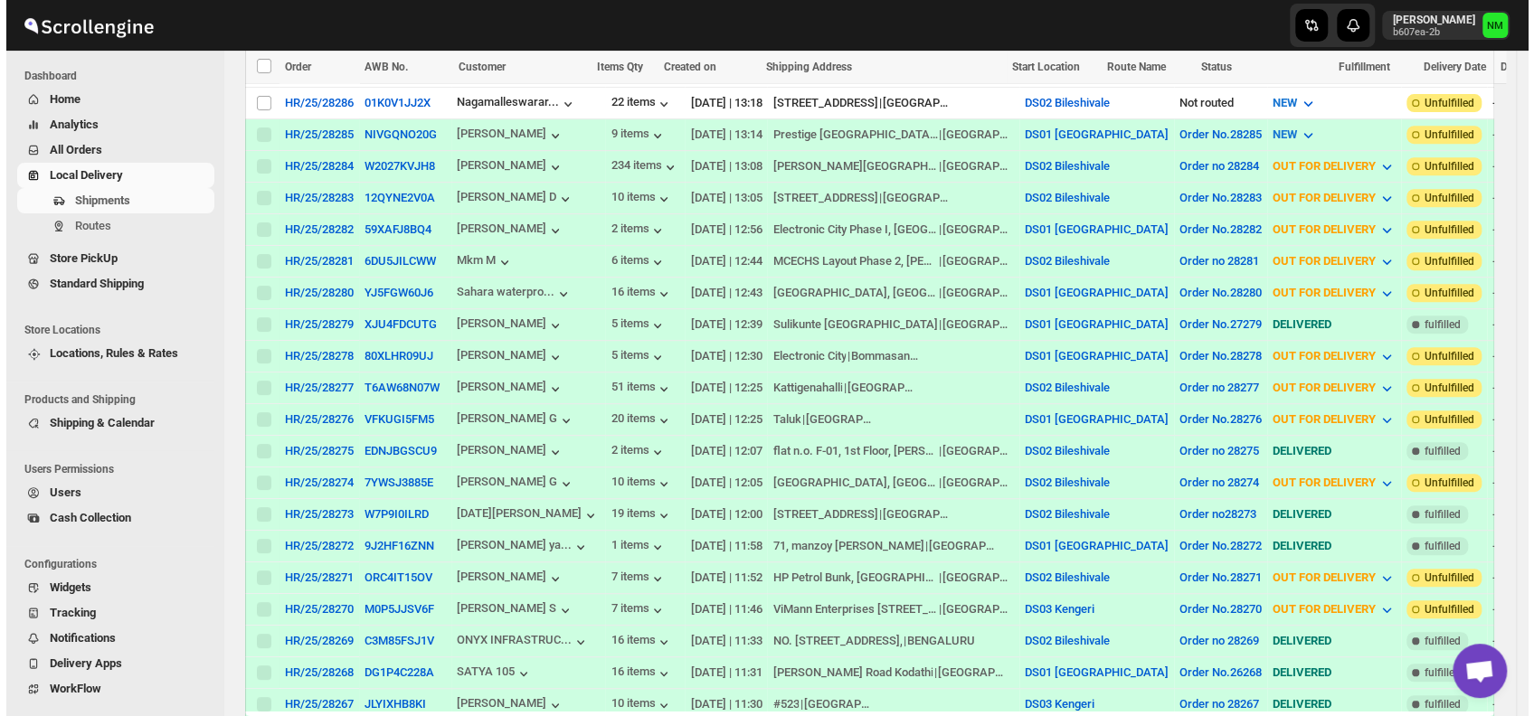
scroll to position [450, 0]
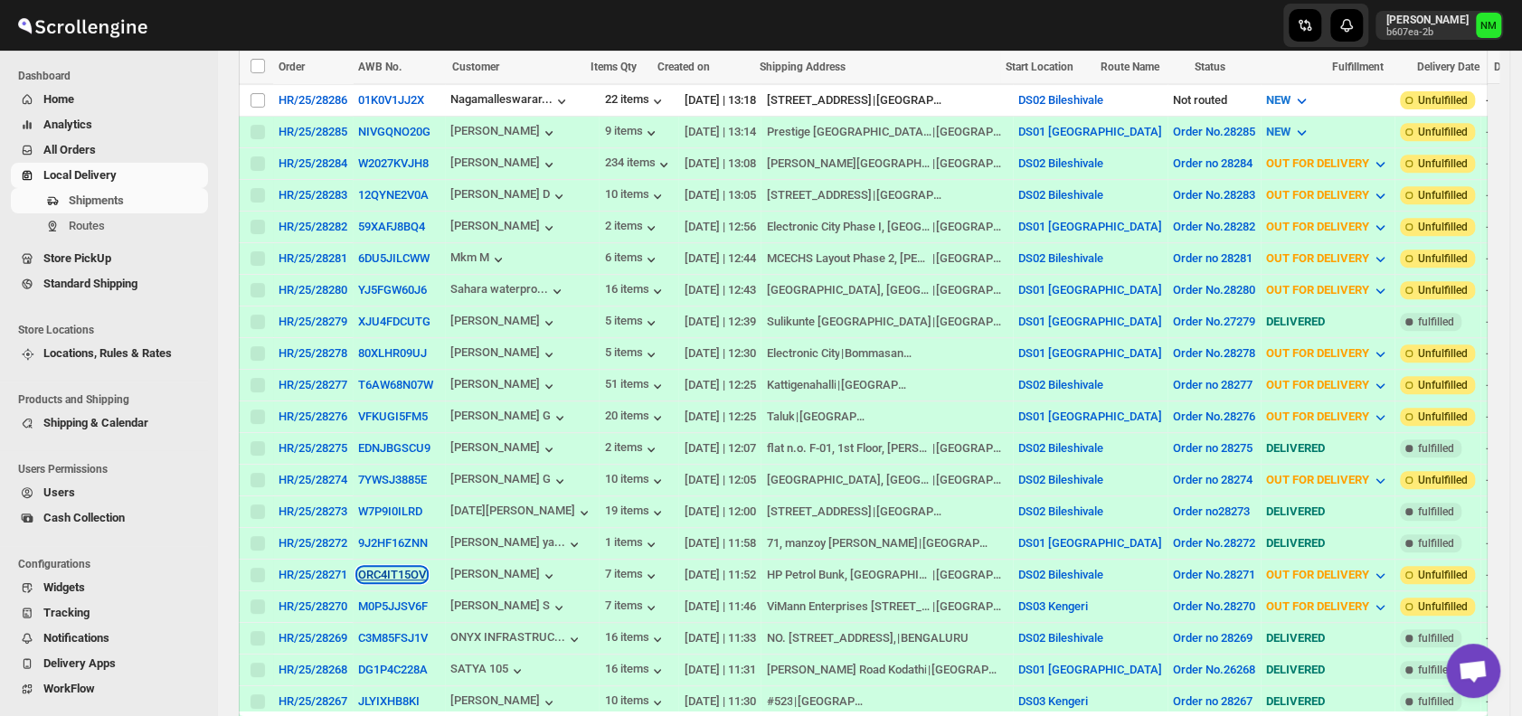
click at [375, 568] on button "ORC4IT15OV" at bounding box center [392, 575] width 68 height 14
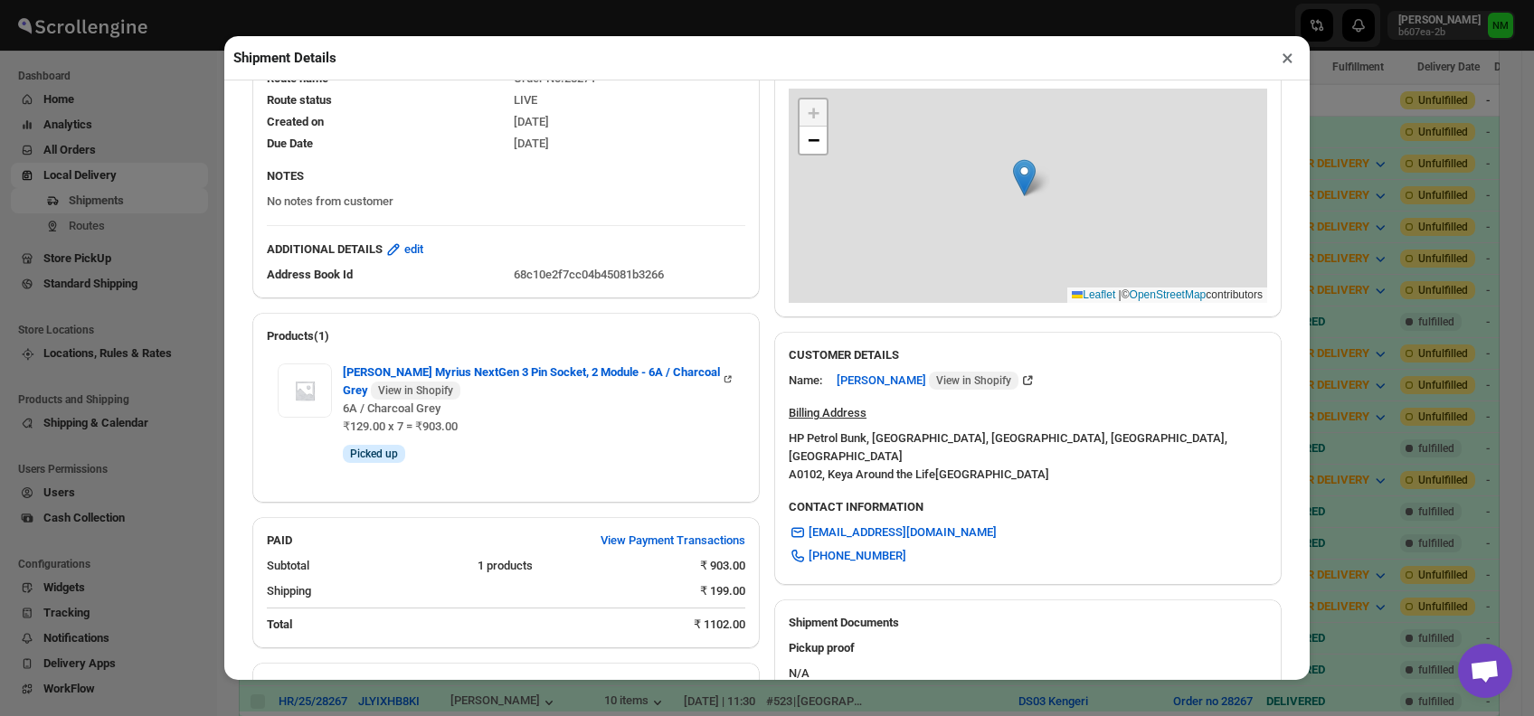
scroll to position [527, 0]
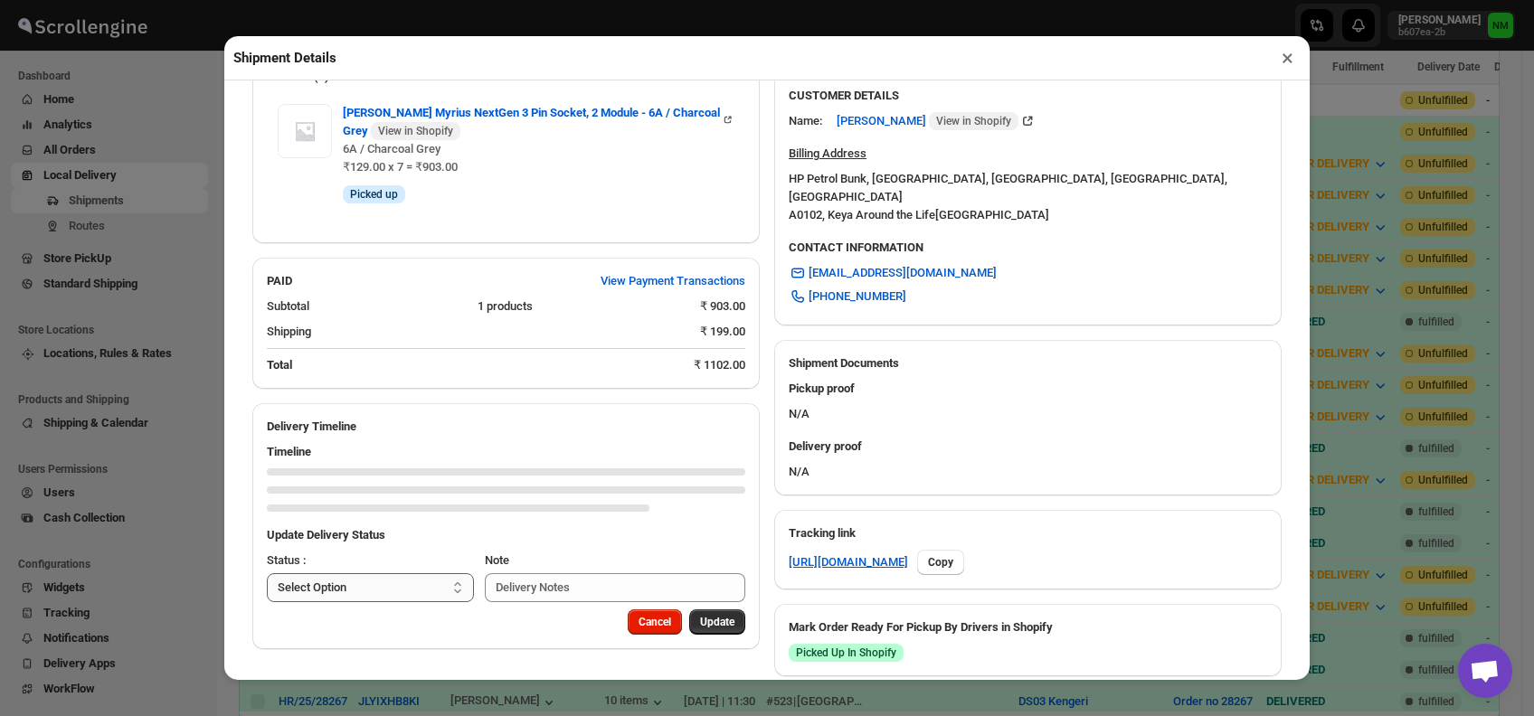
click at [413, 588] on select "Select Option PICKED UP OUT FOR DELIVERY RESCHEDULE DELIVERED CANCELLED" at bounding box center [370, 587] width 207 height 29
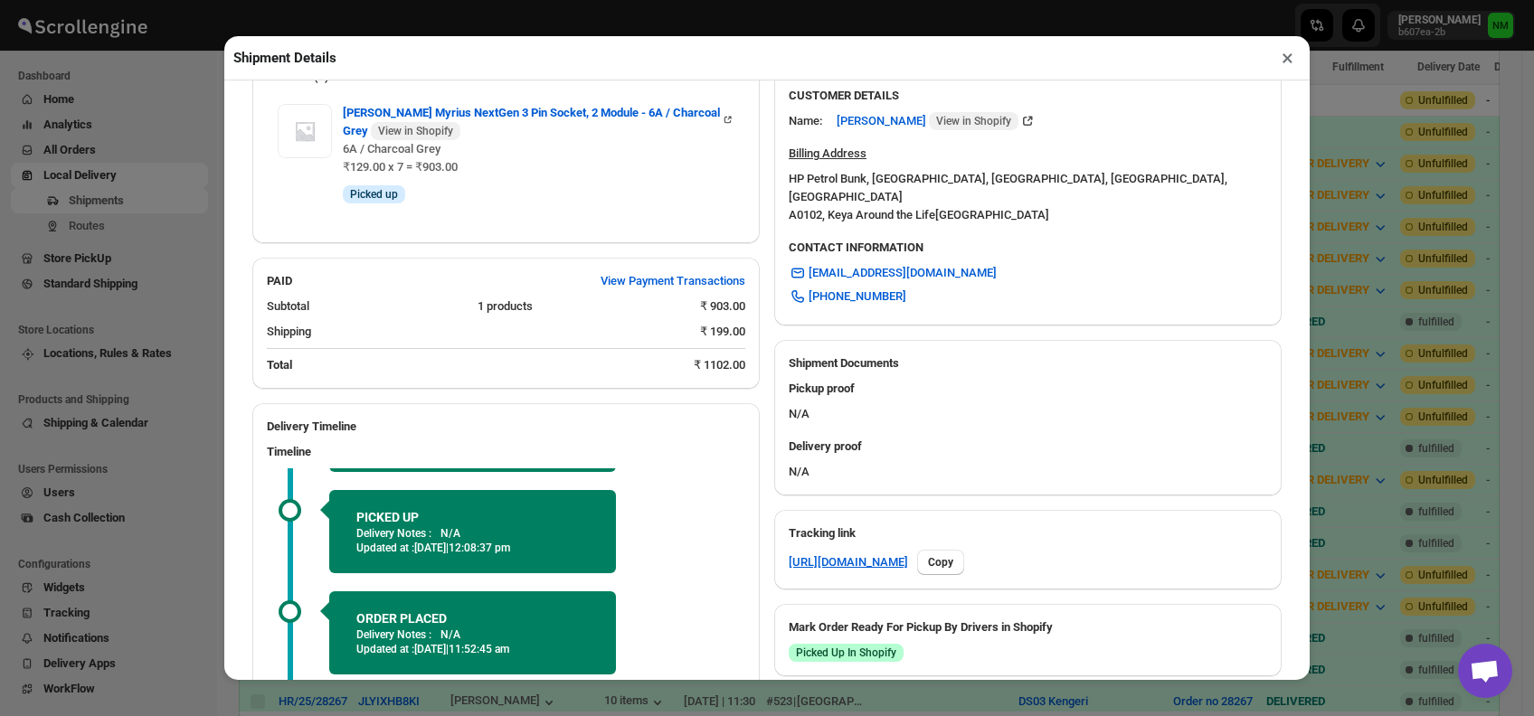
scroll to position [698, 0]
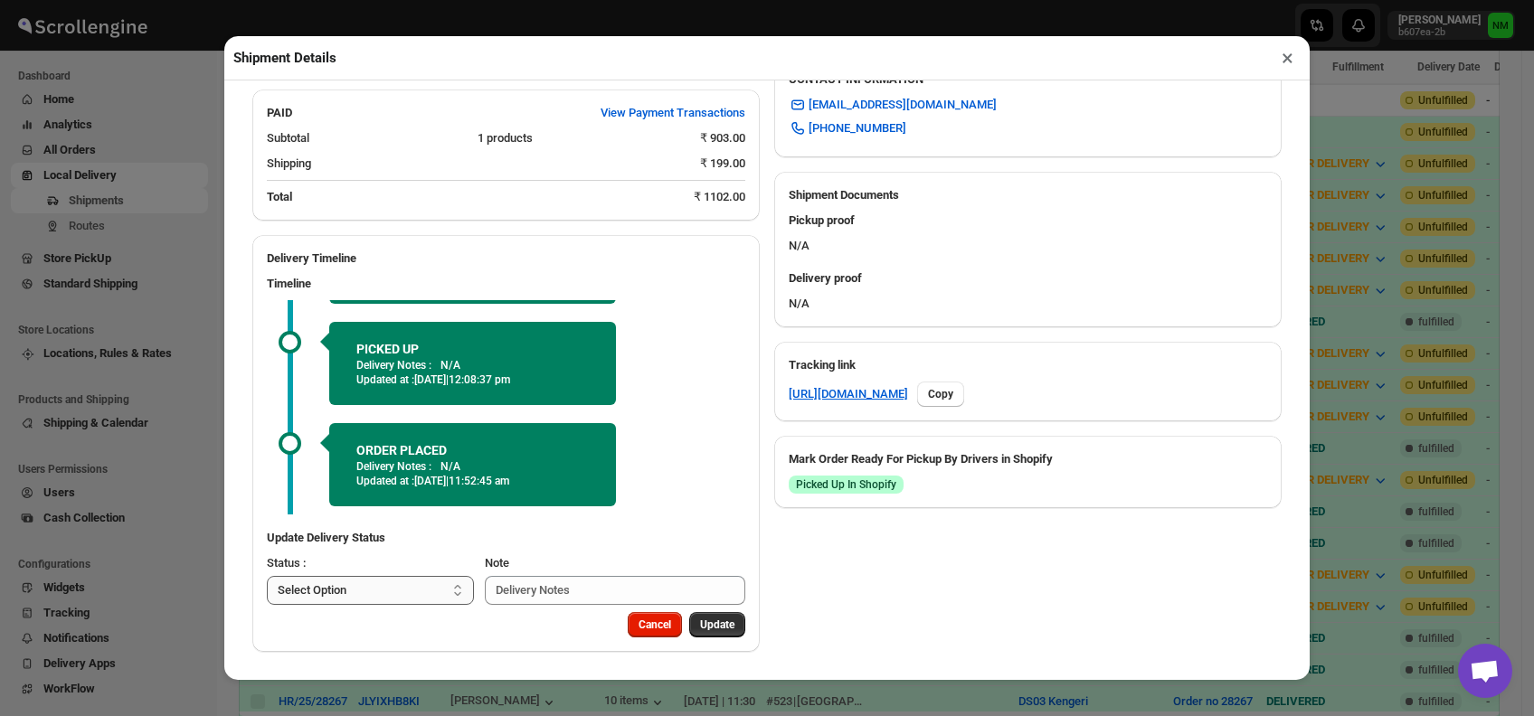
click at [389, 586] on select "Select Option PICKED UP OUT FOR DELIVERY RESCHEDULE DELIVERED CANCELLED" at bounding box center [370, 590] width 207 height 29
select select "DELIVERED"
click at [267, 576] on select "Select Option PICKED UP OUT FOR DELIVERY RESCHEDULE DELIVERED CANCELLED" at bounding box center [370, 590] width 207 height 29
click at [700, 629] on span "Update" at bounding box center [717, 625] width 34 height 14
select select
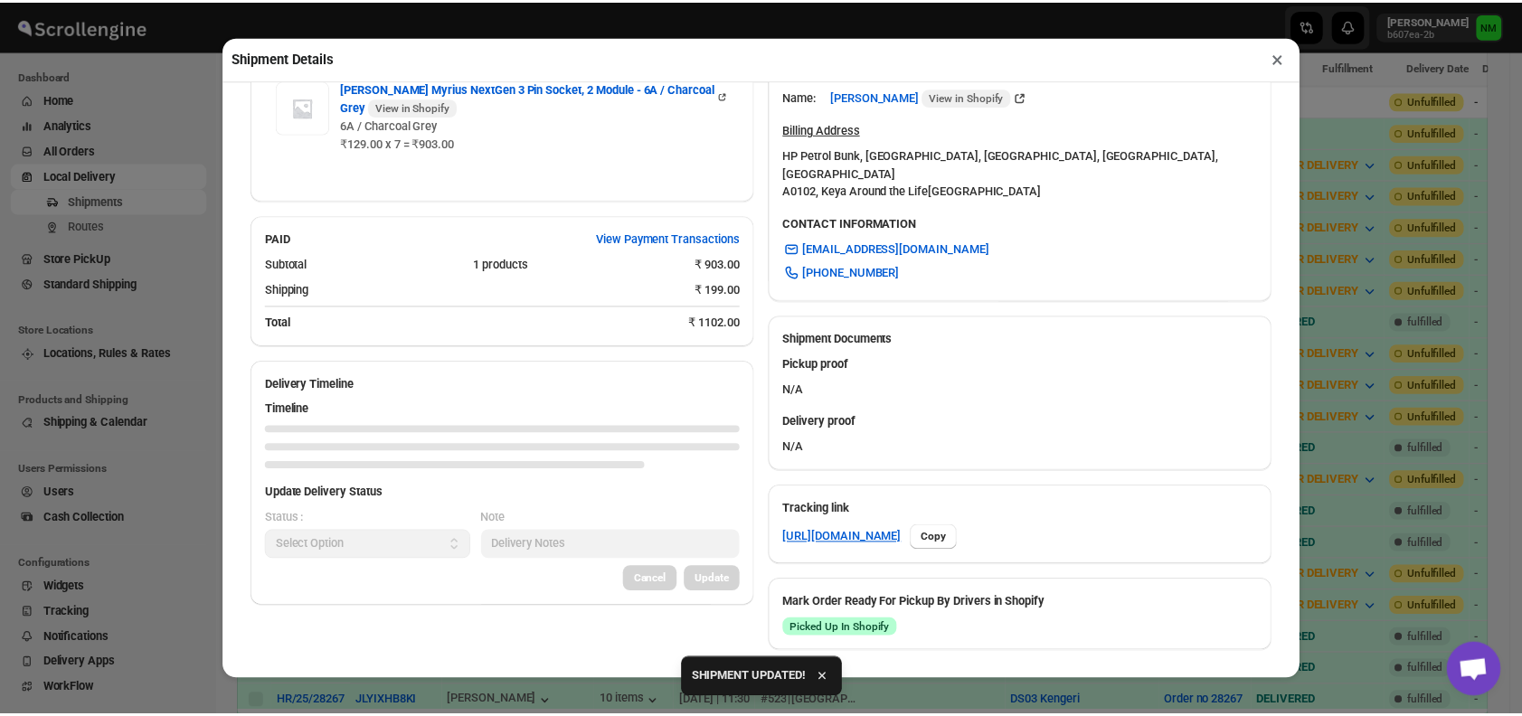
scroll to position [516, 0]
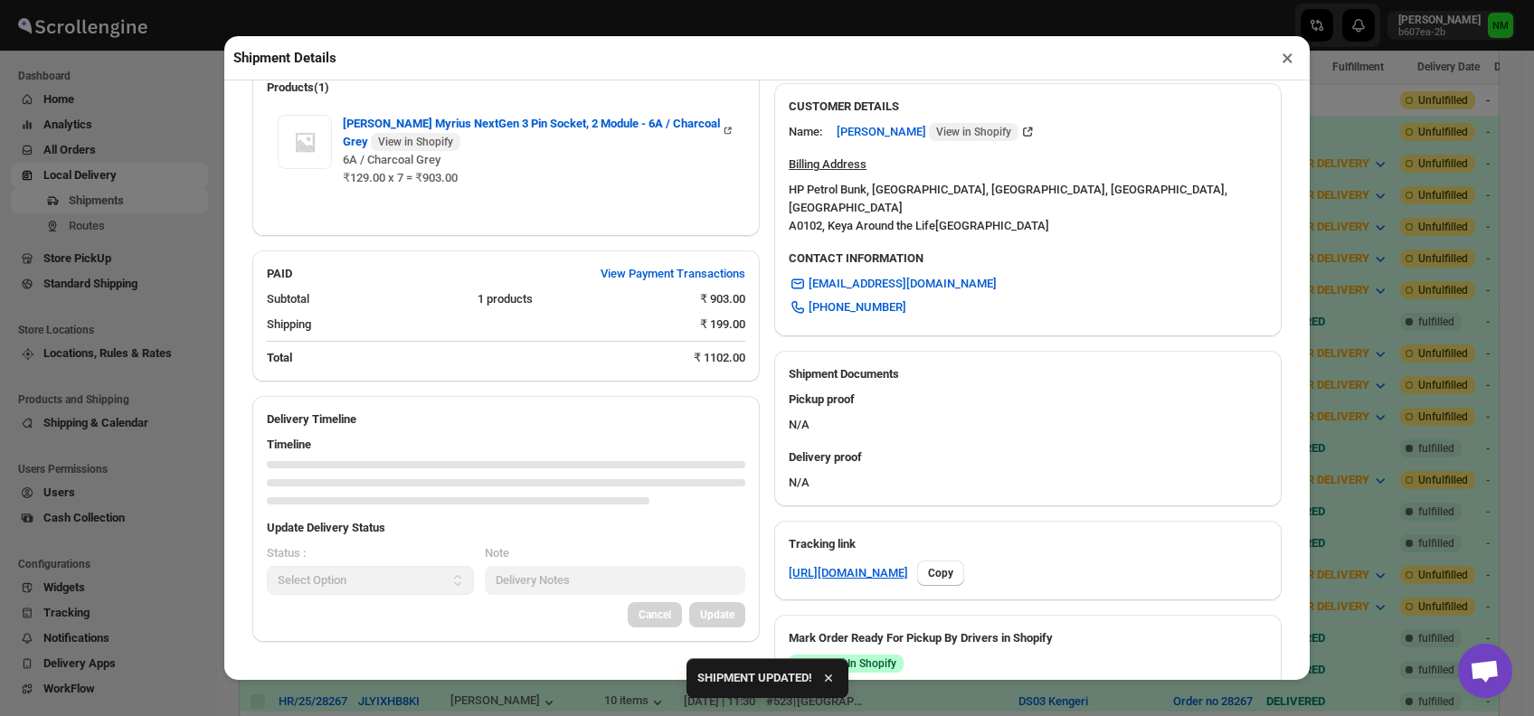
click at [1280, 63] on button "×" at bounding box center [1287, 57] width 26 height 25
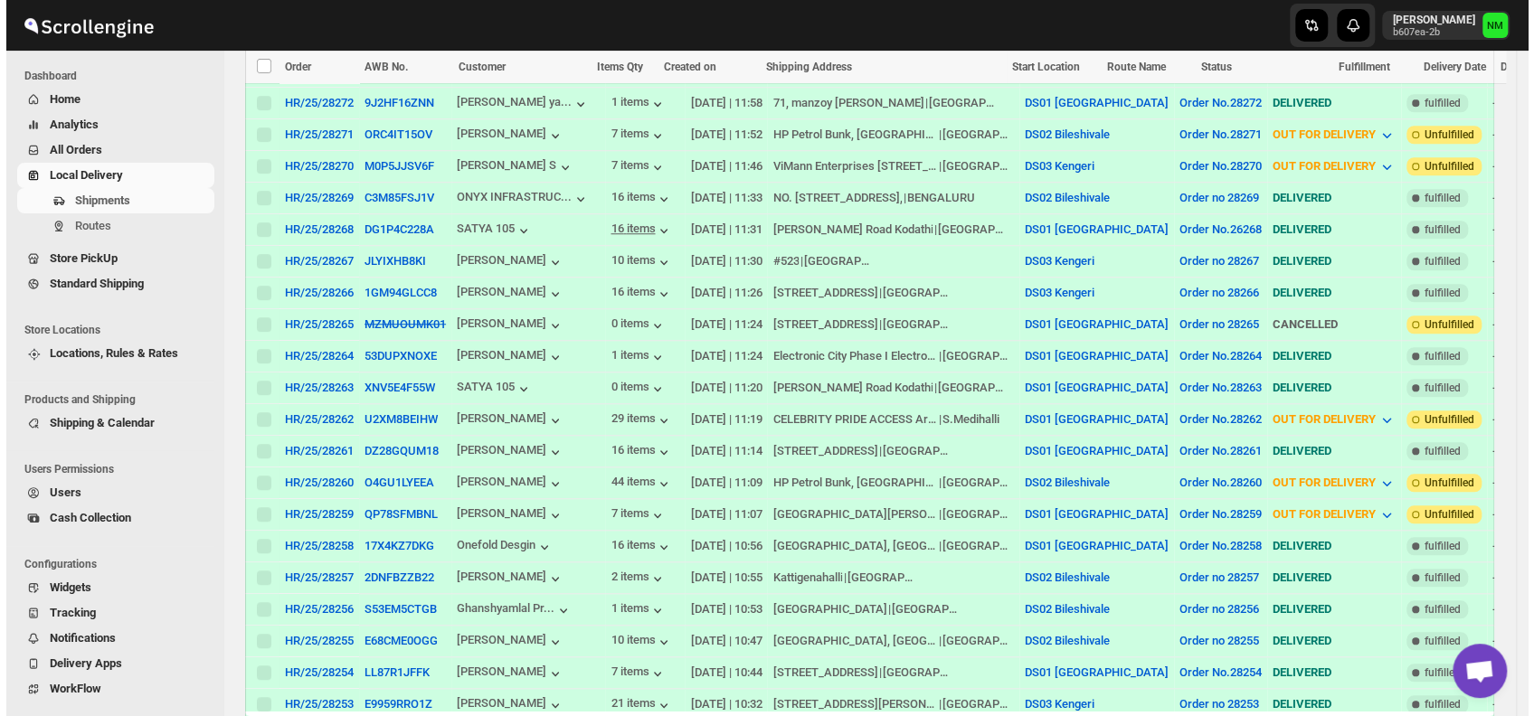
scroll to position [897, 0]
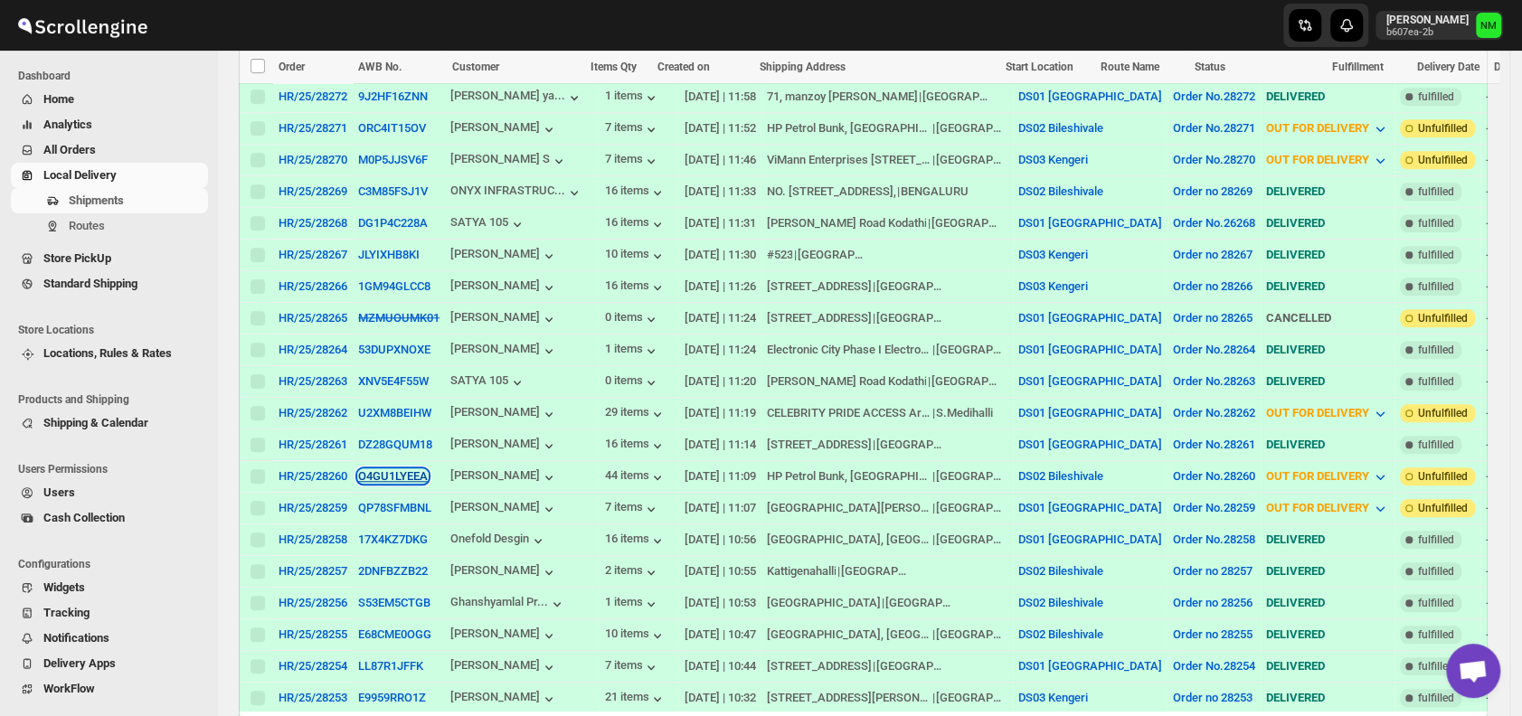
click at [376, 469] on button "O4GU1LYEEA" at bounding box center [393, 476] width 70 height 14
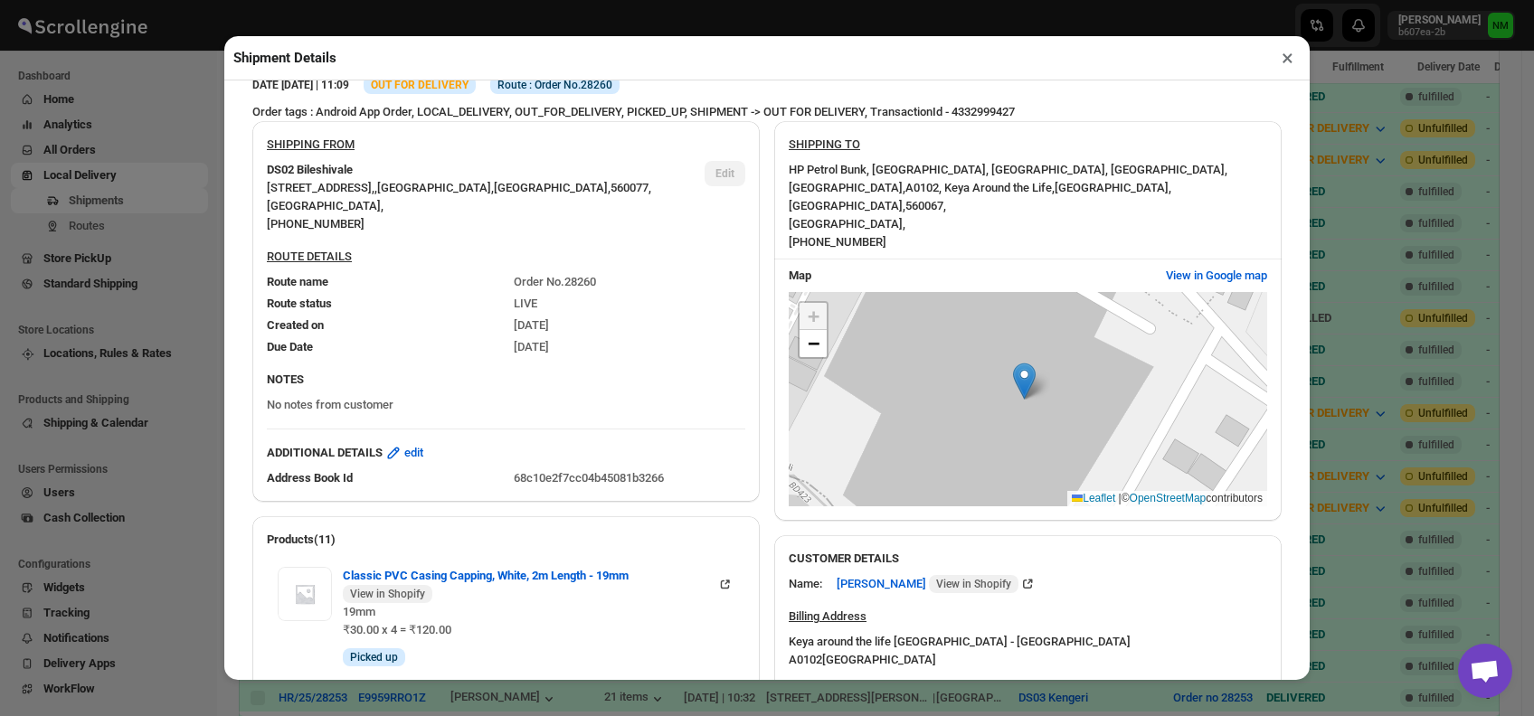
scroll to position [728, 0]
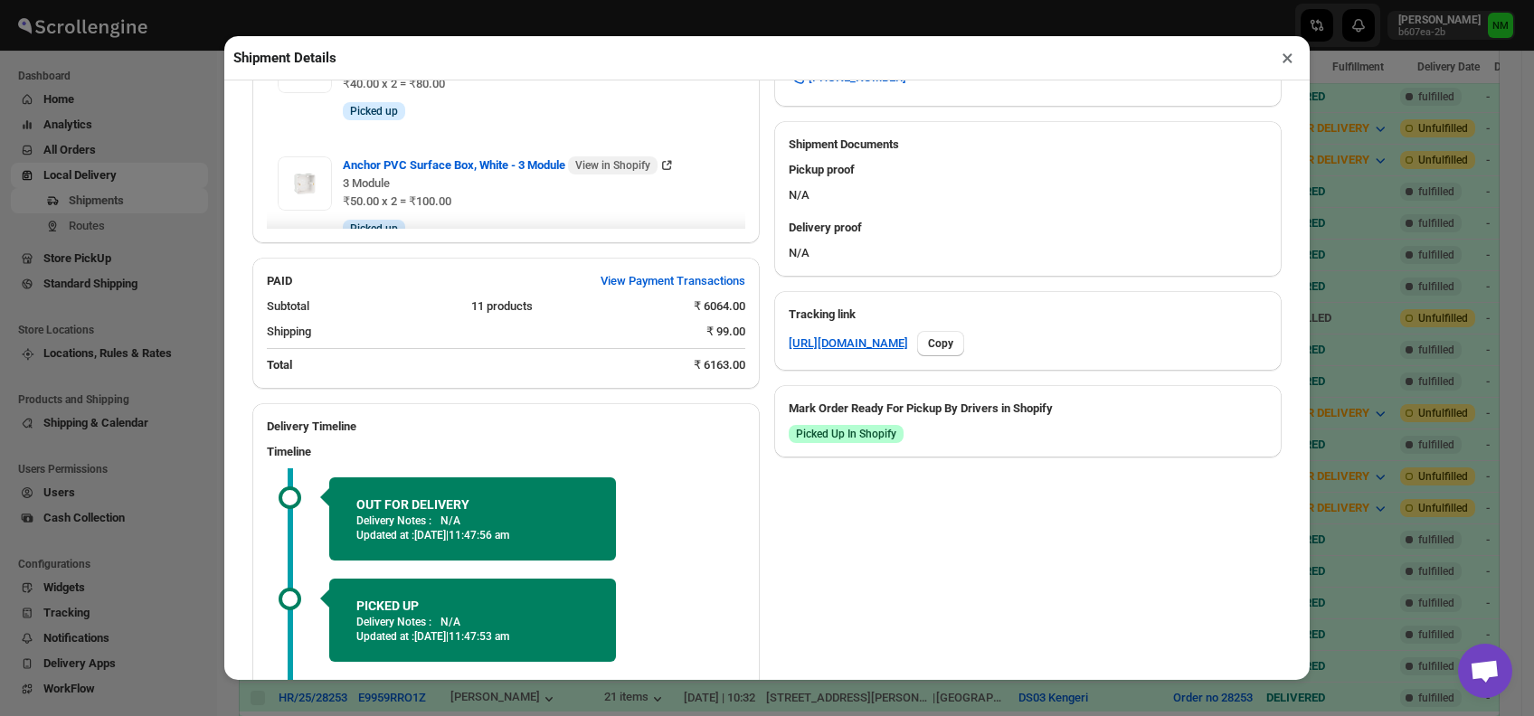
click at [415, 590] on div "Delivery Timeline Timeline OUT FOR DELIVERY Delivery Notes : N/A Updated at : […" at bounding box center [505, 612] width 507 height 418
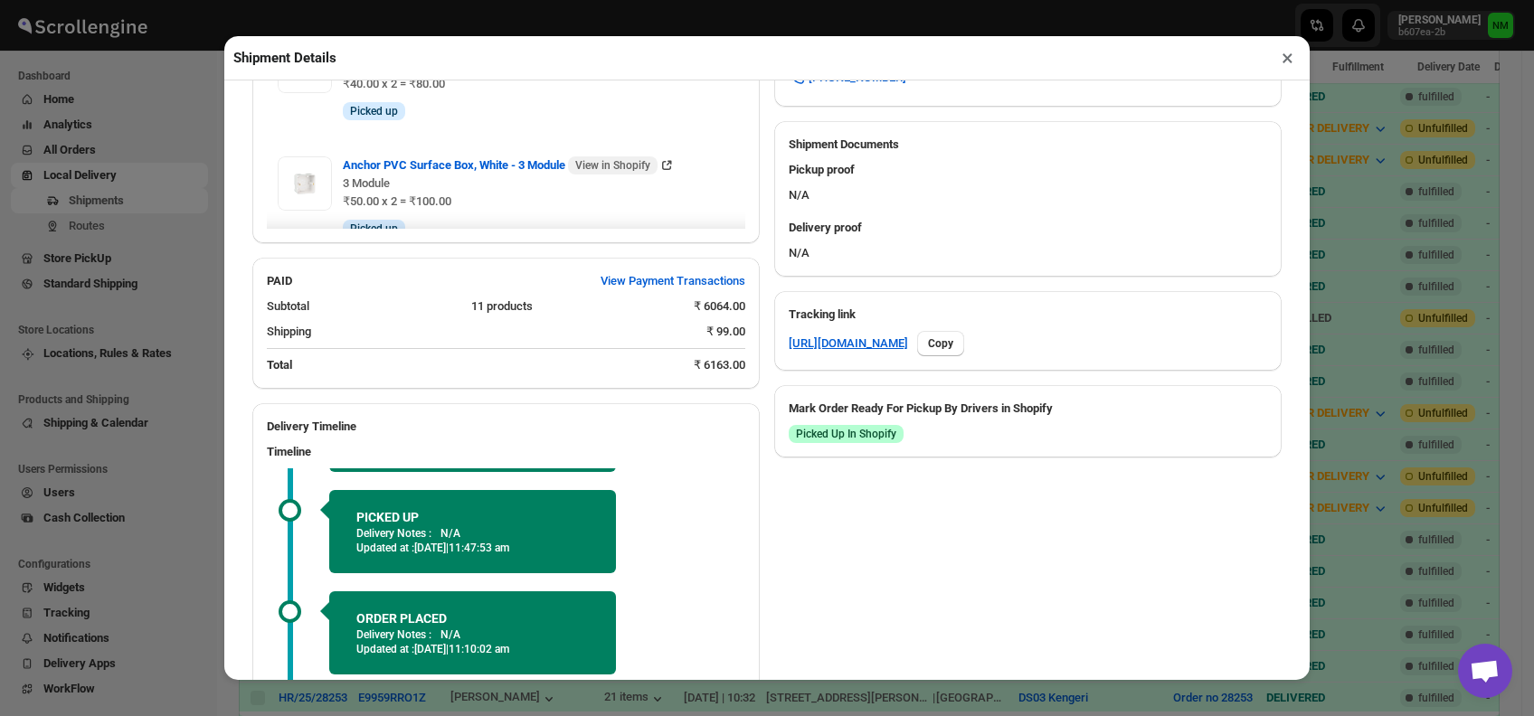
scroll to position [899, 0]
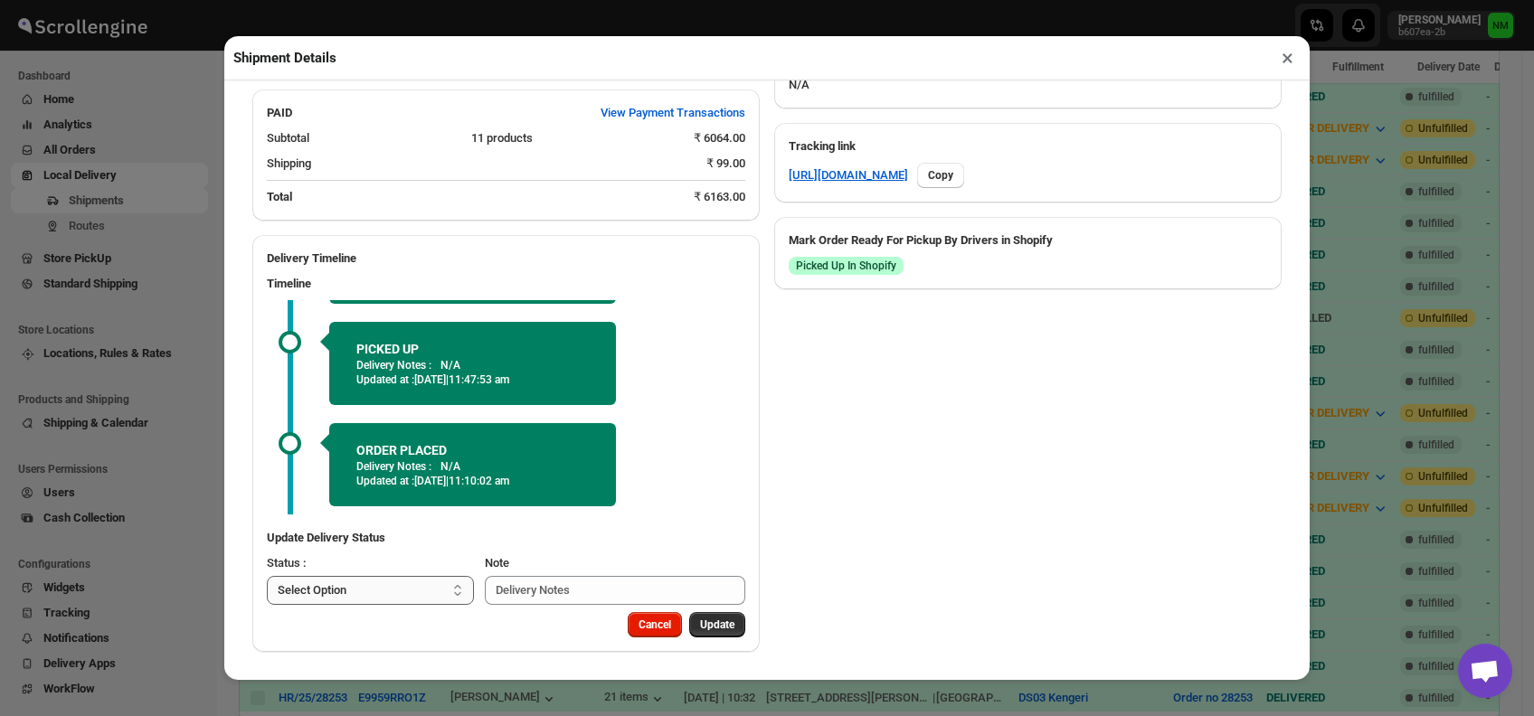
click at [402, 593] on select "Select Option PICKED UP OUT FOR DELIVERY RESCHEDULE DELIVERED CANCELLED" at bounding box center [370, 590] width 207 height 29
select select "DELIVERED"
click at [267, 576] on select "Select Option PICKED UP OUT FOR DELIVERY RESCHEDULE DELIVERED CANCELLED" at bounding box center [370, 590] width 207 height 29
click at [711, 630] on span "Update" at bounding box center [717, 625] width 34 height 14
select select
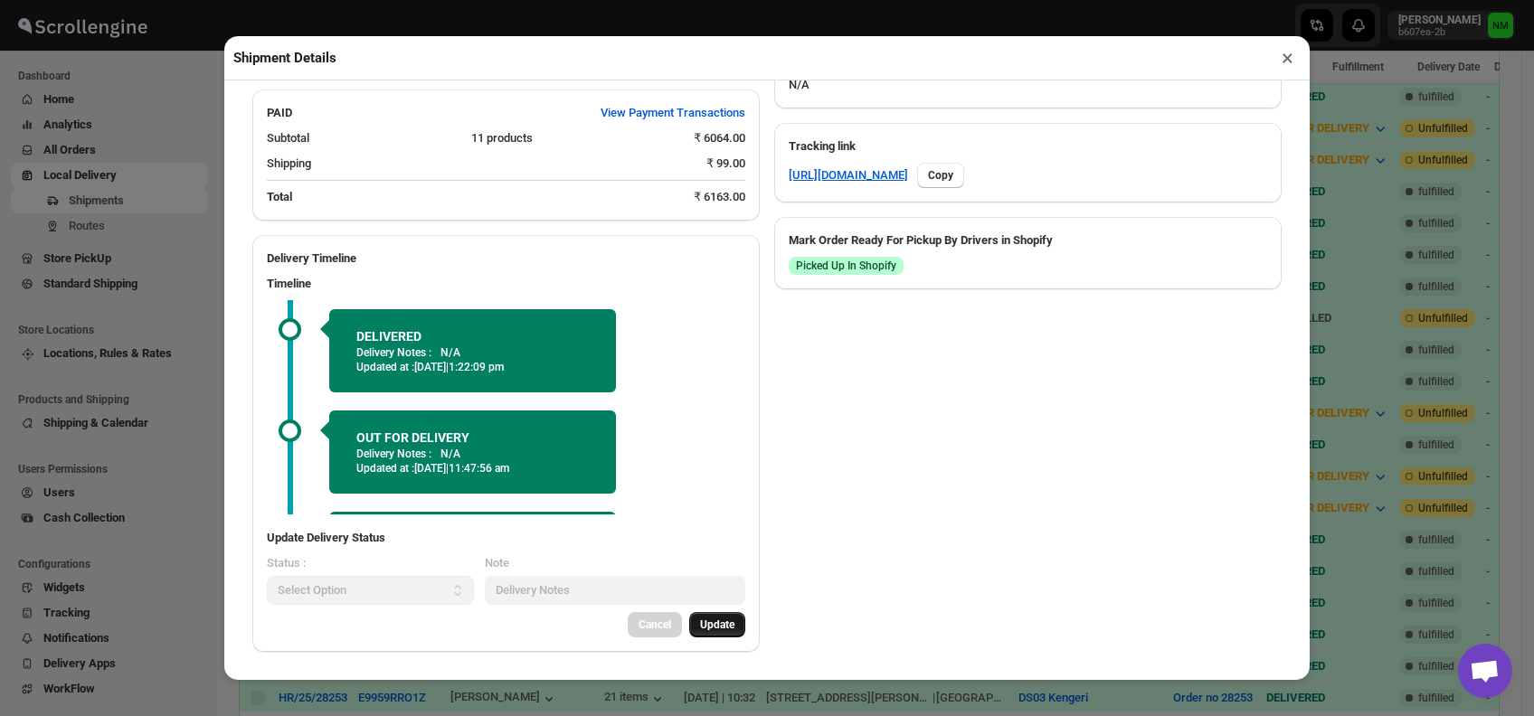
click at [1287, 53] on button "×" at bounding box center [1287, 57] width 26 height 25
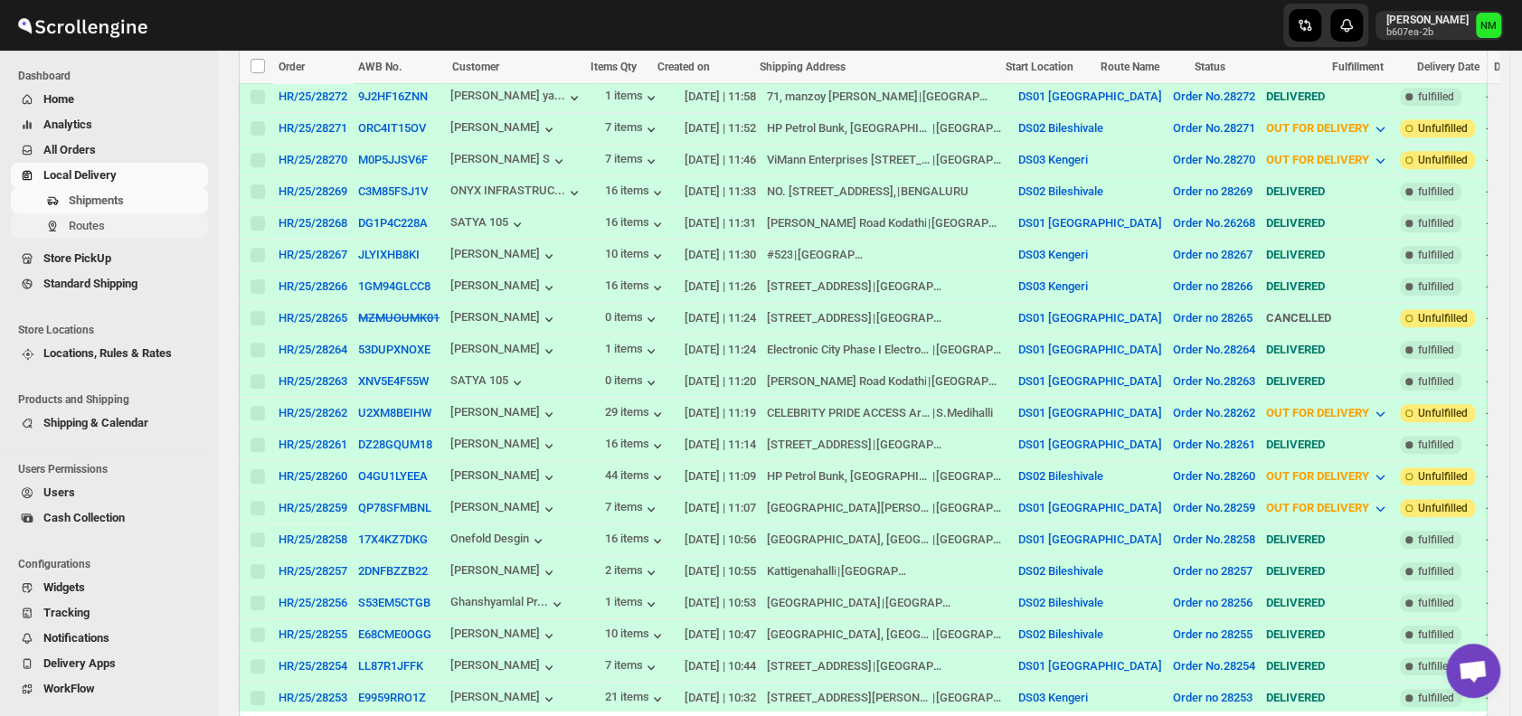
click at [126, 232] on span "Routes" at bounding box center [137, 226] width 136 height 18
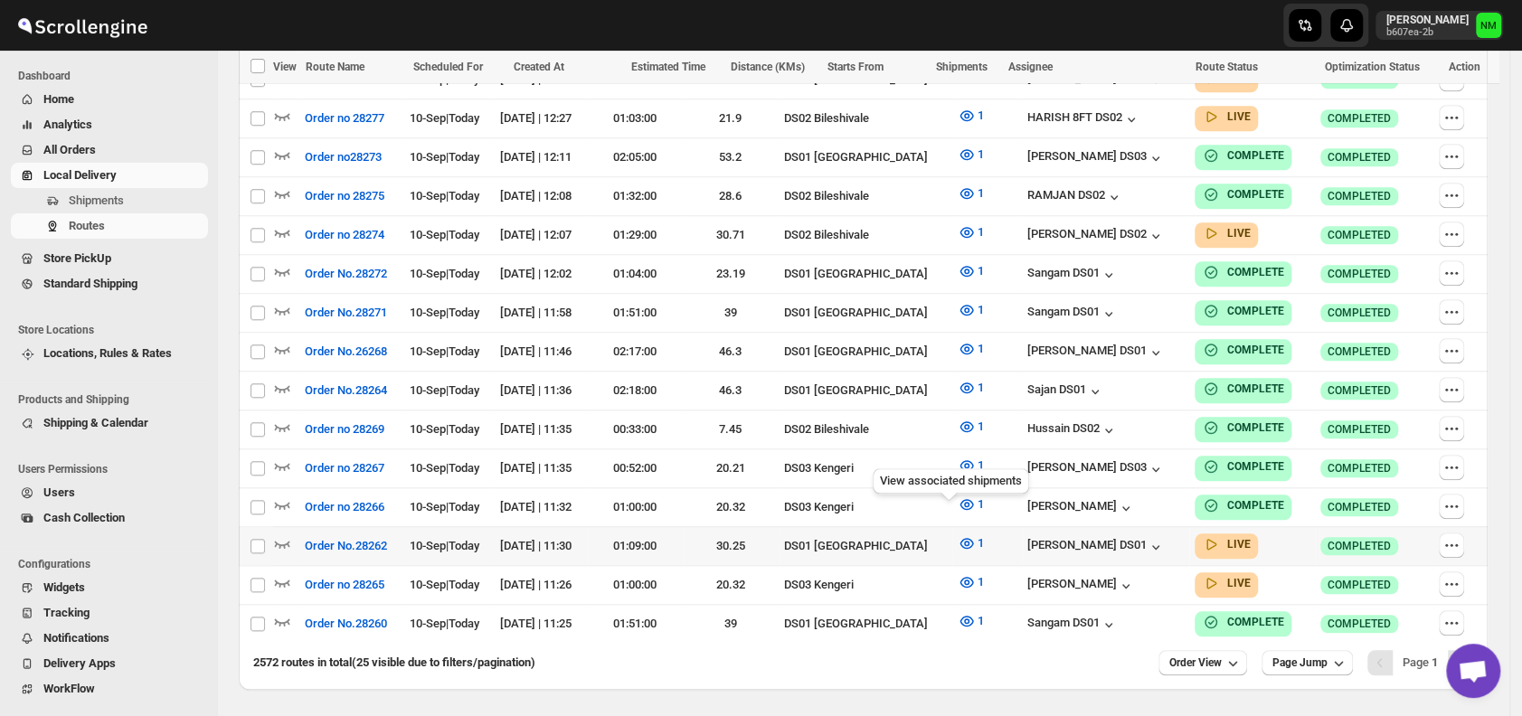
scroll to position [954, 0]
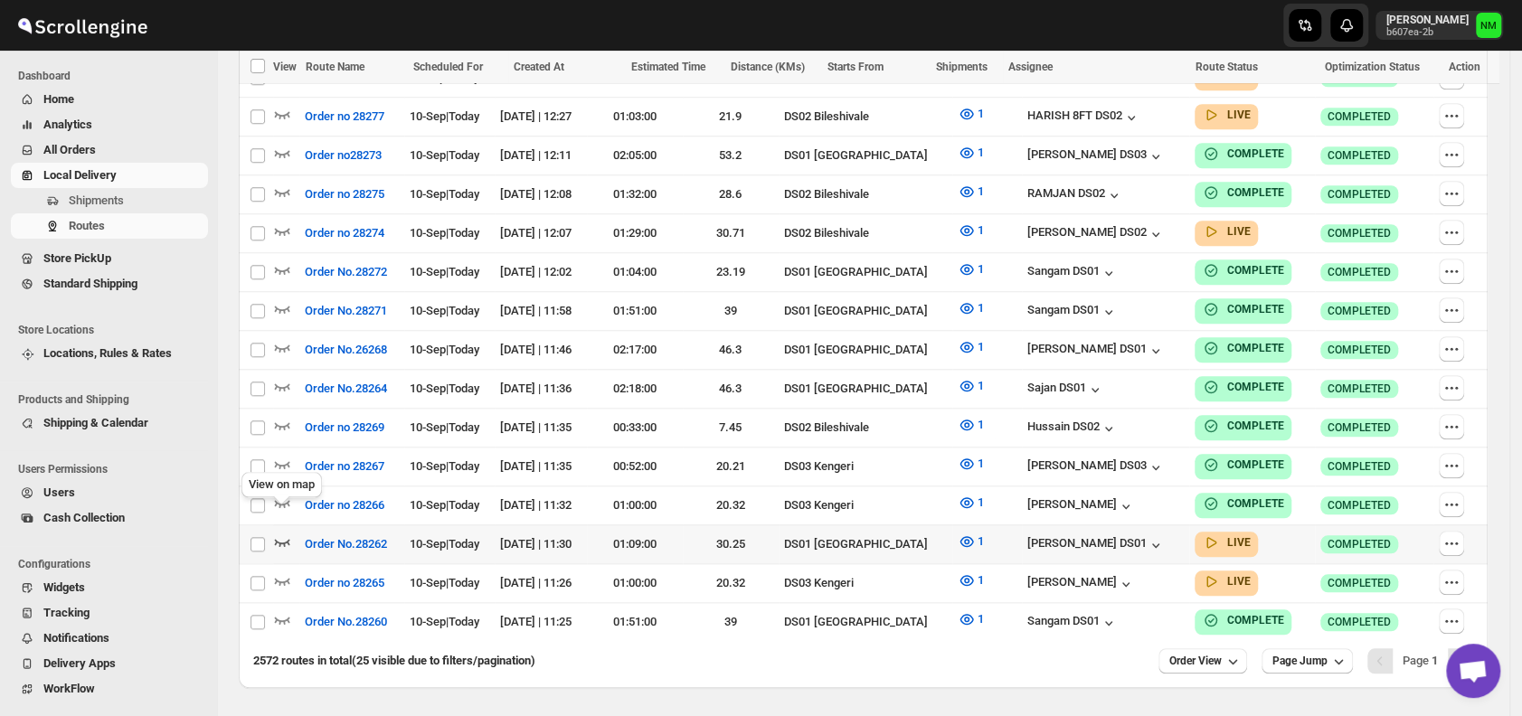
click at [281, 533] on icon "button" at bounding box center [282, 542] width 18 height 18
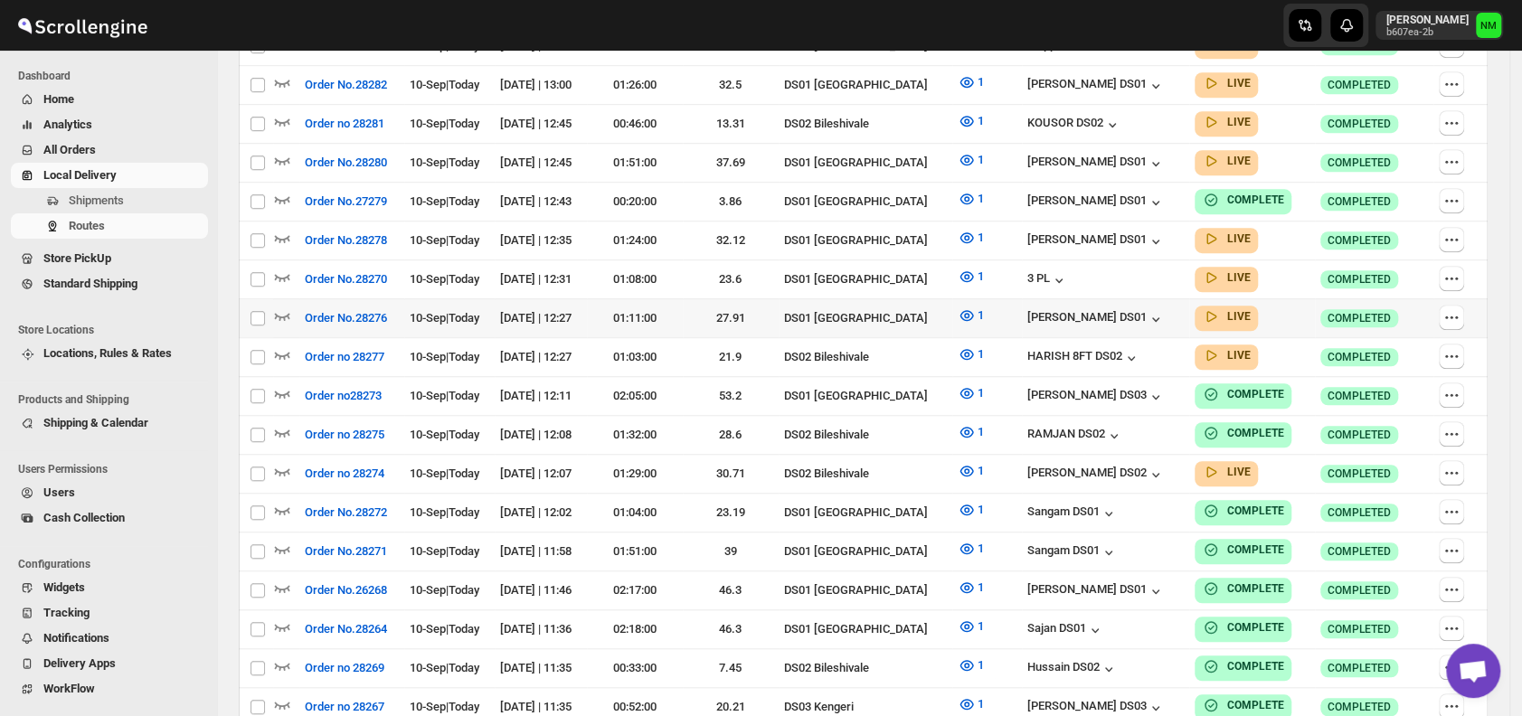
scroll to position [0, 0]
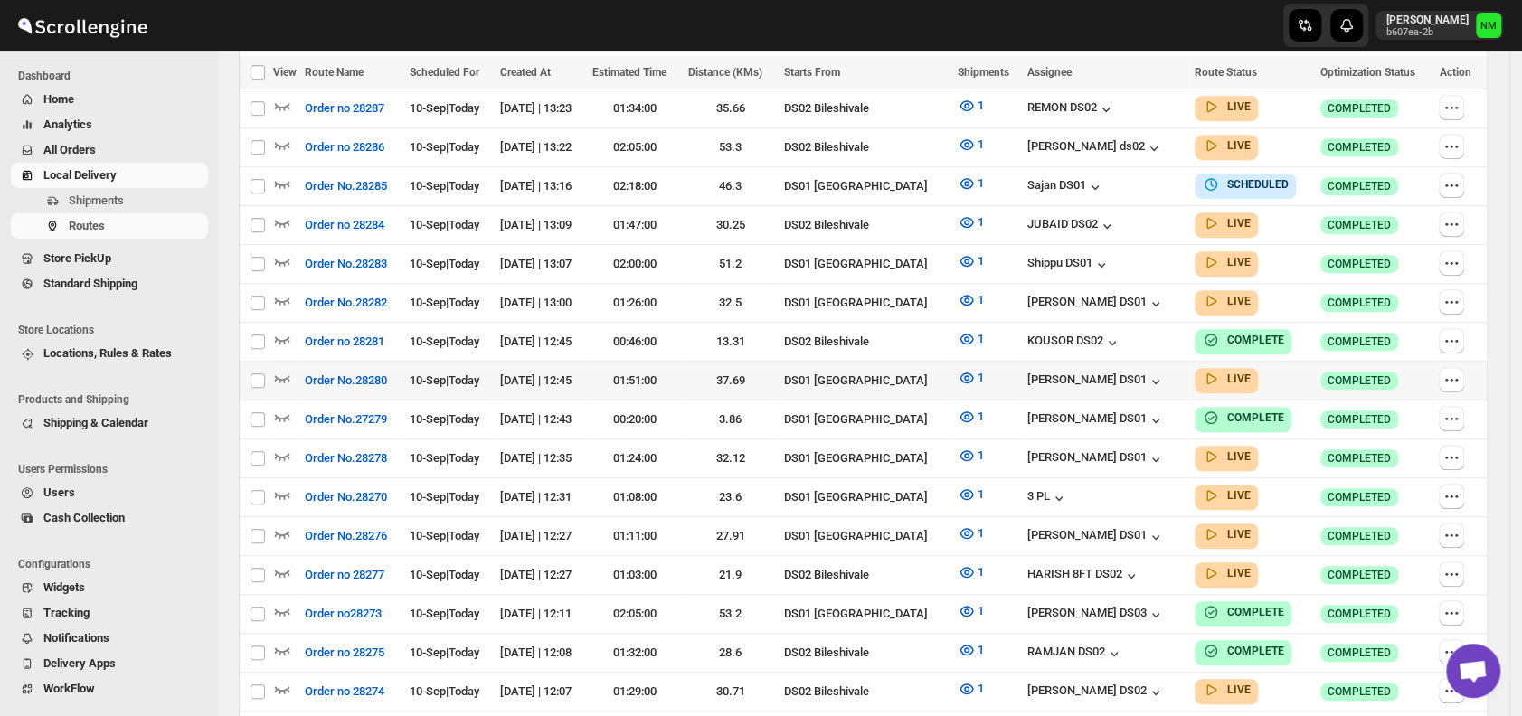
scroll to position [535, 0]
click at [281, 368] on icon "button" at bounding box center [282, 377] width 18 height 18
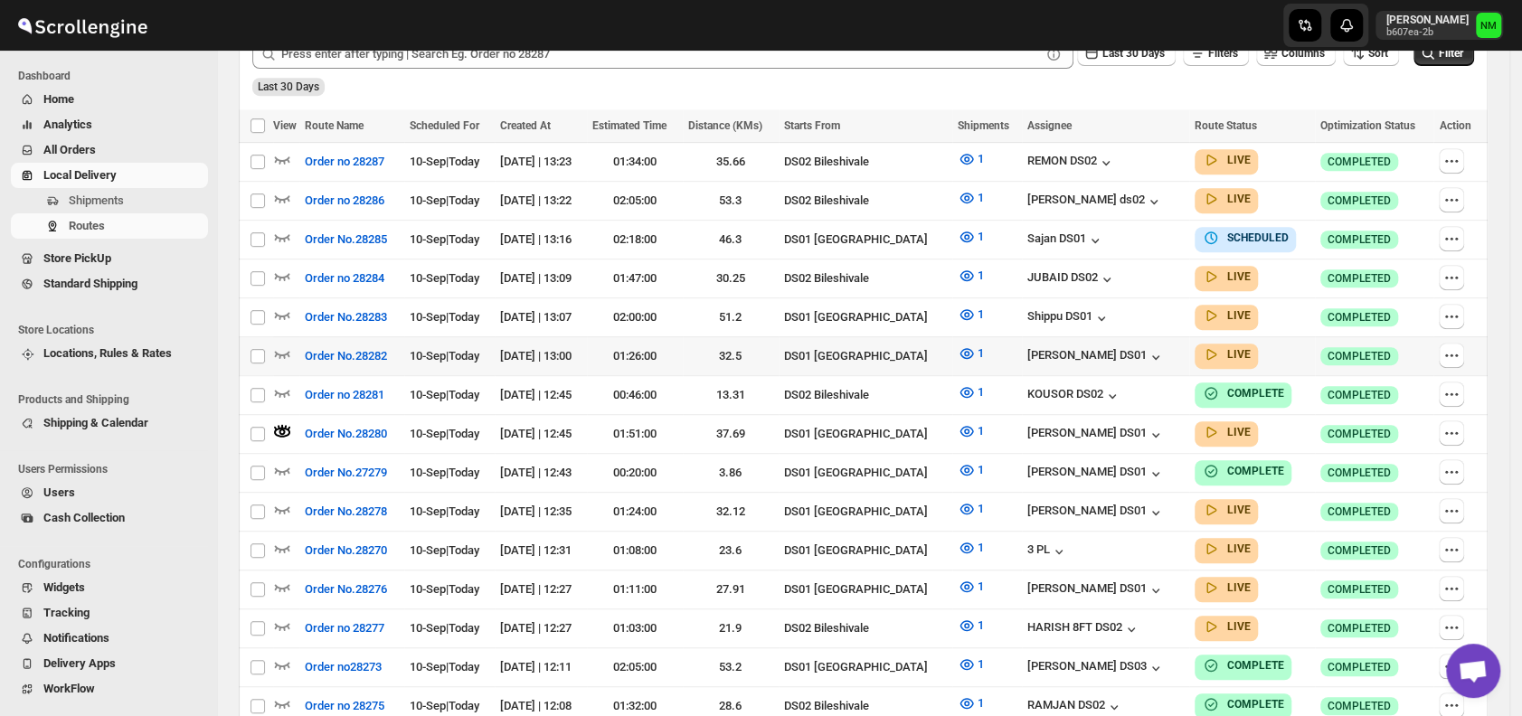
scroll to position [496, 0]
click at [281, 344] on icon "button" at bounding box center [282, 353] width 18 height 18
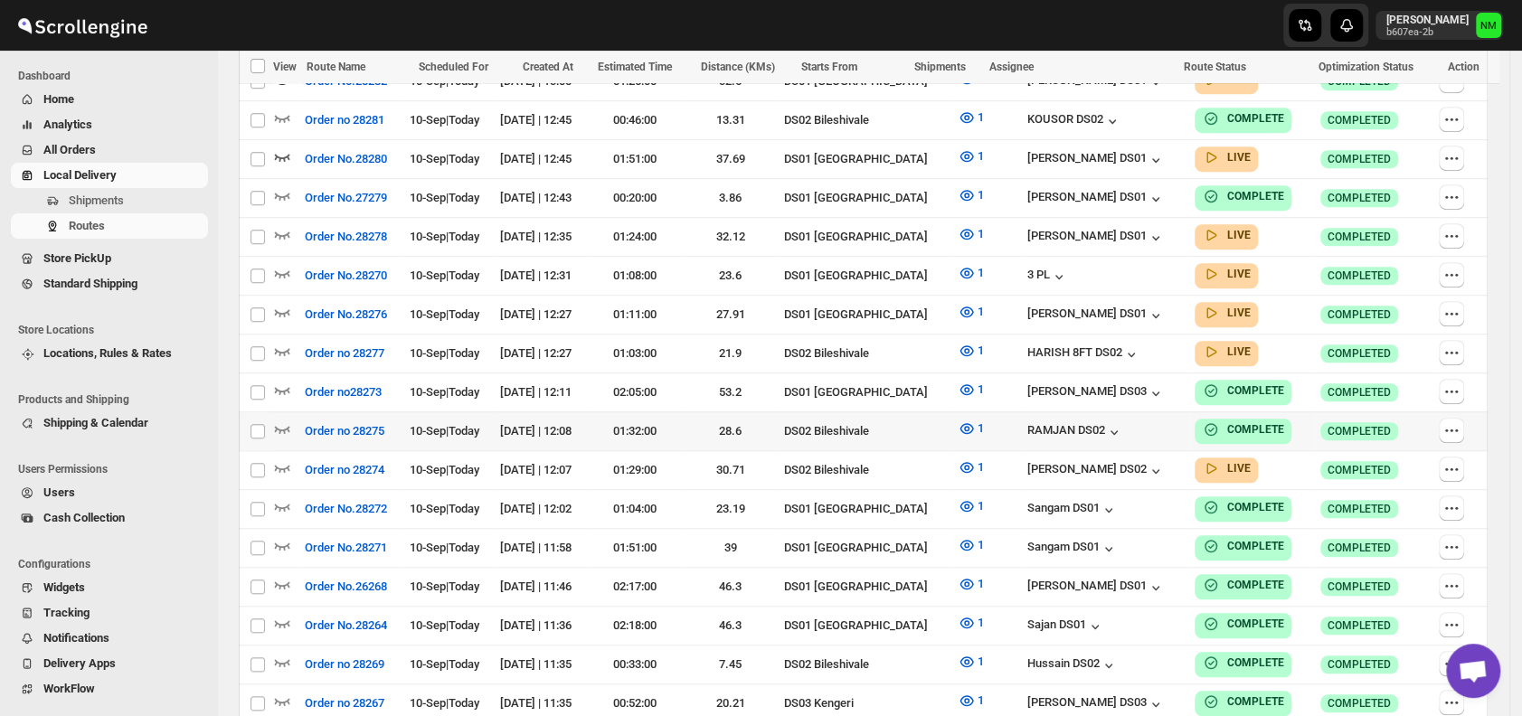
scroll to position [771, 0]
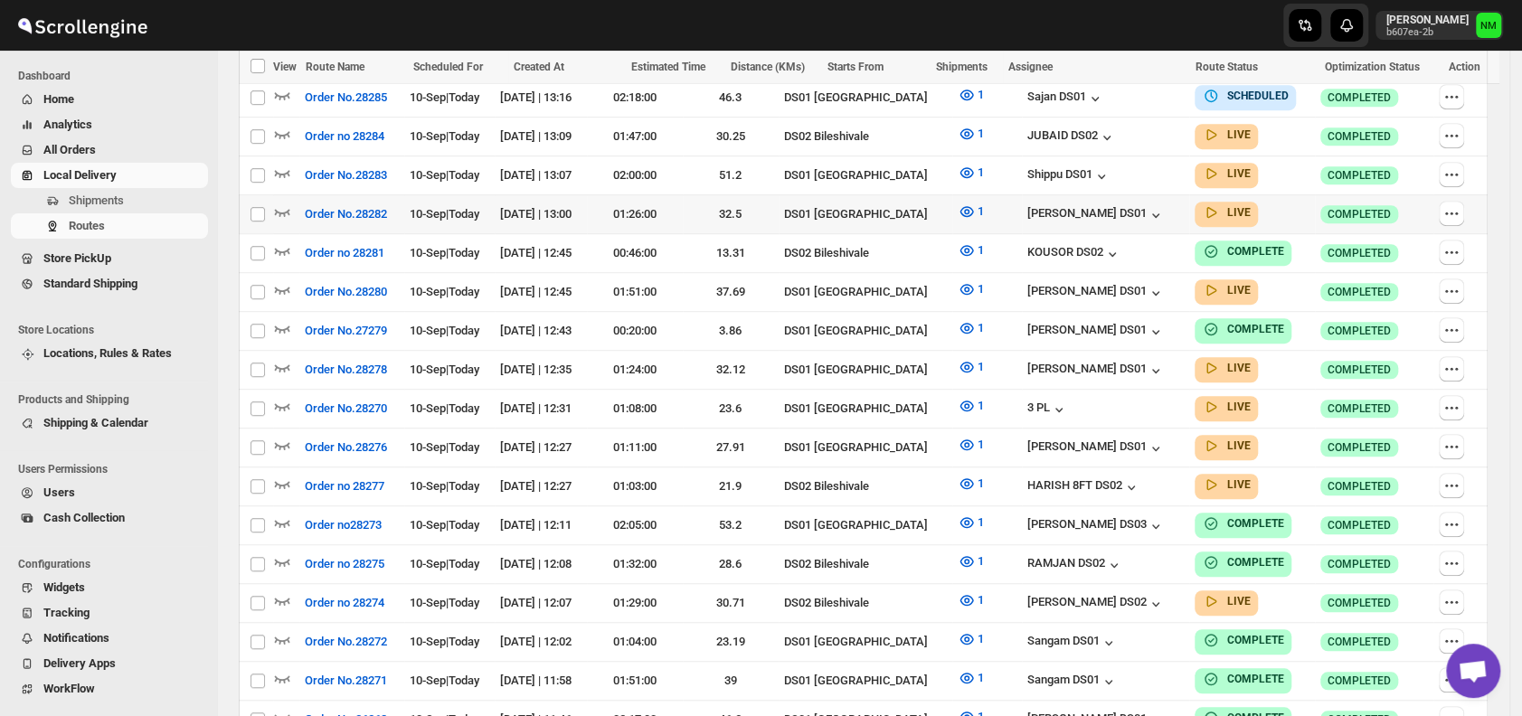
scroll to position [609, 0]
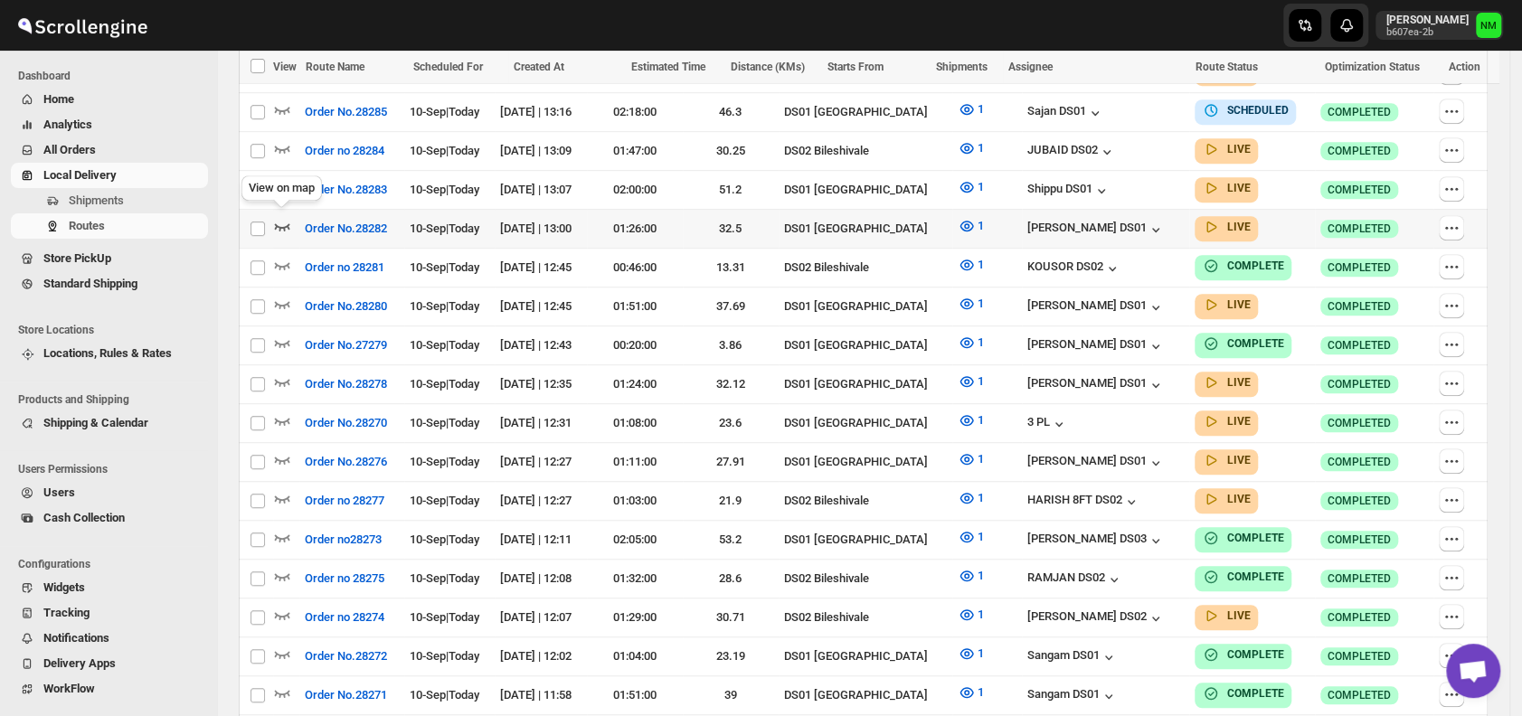
click at [283, 218] on icon "button" at bounding box center [282, 226] width 18 height 18
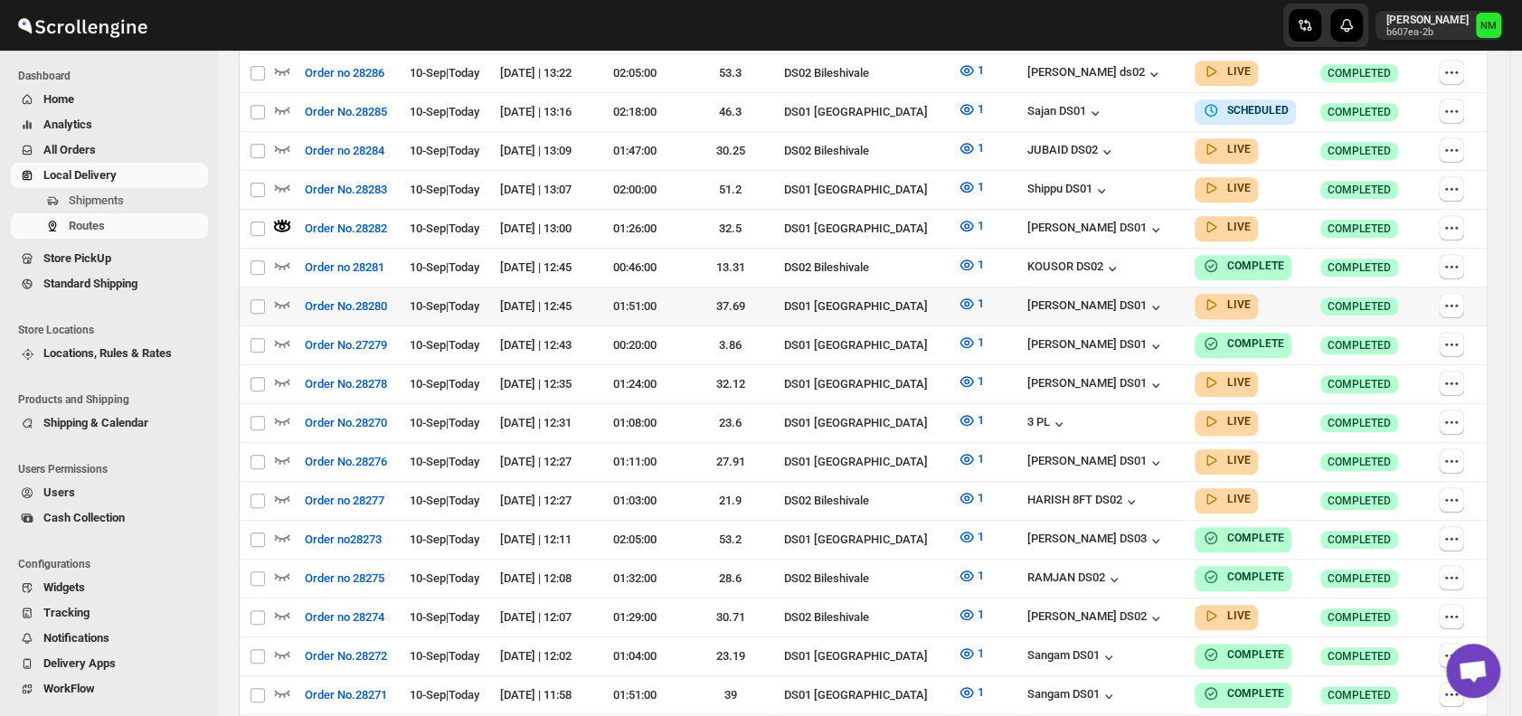
scroll to position [0, 0]
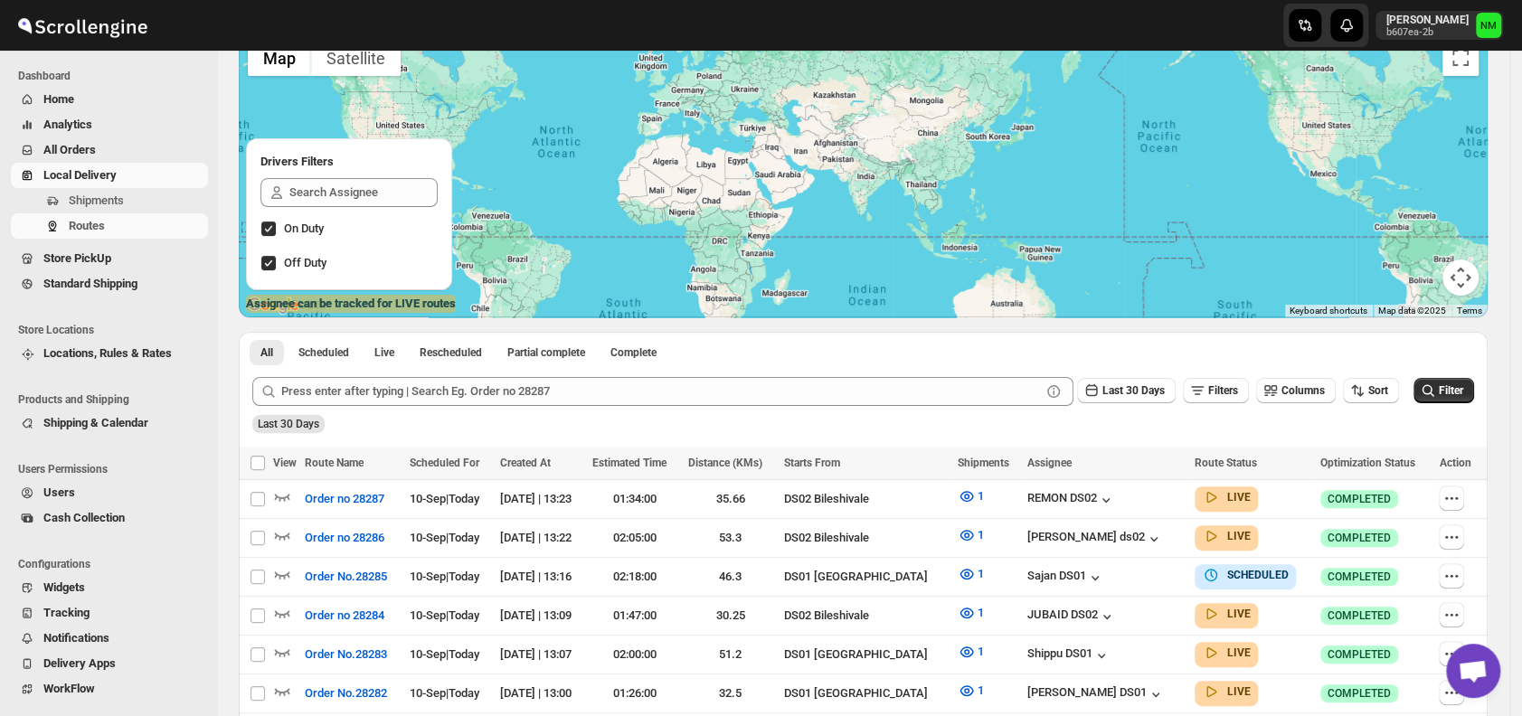
scroll to position [146, 0]
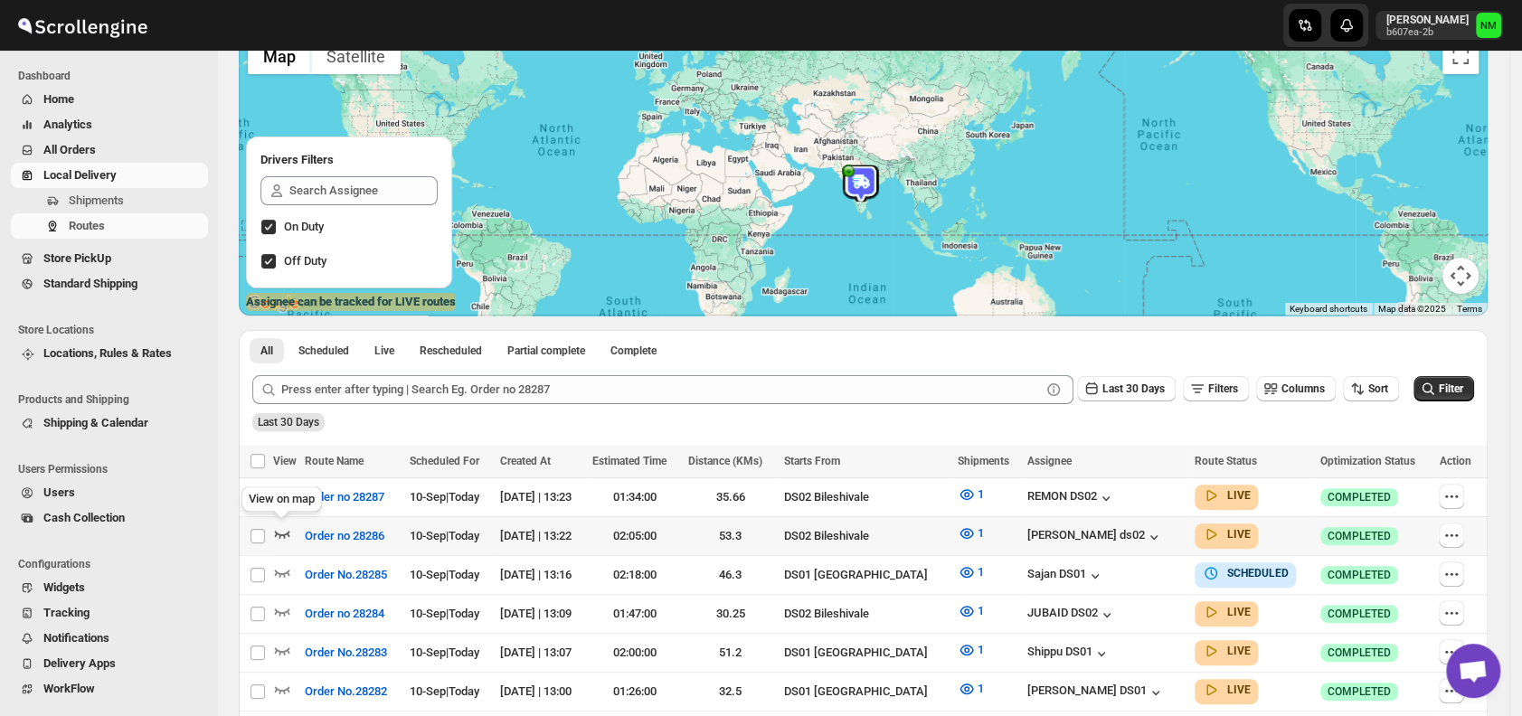
click at [286, 525] on icon "button" at bounding box center [282, 533] width 18 height 18
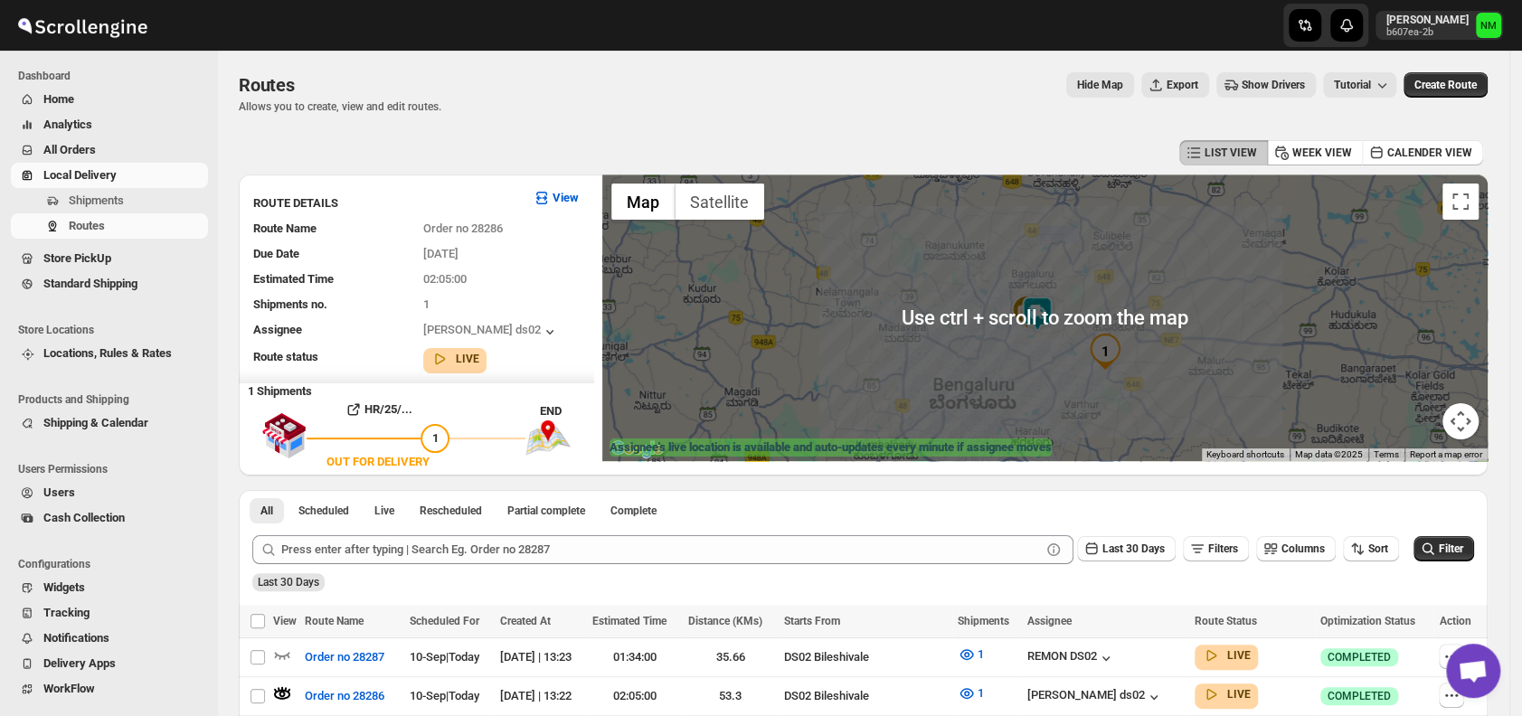
scroll to position [206, 0]
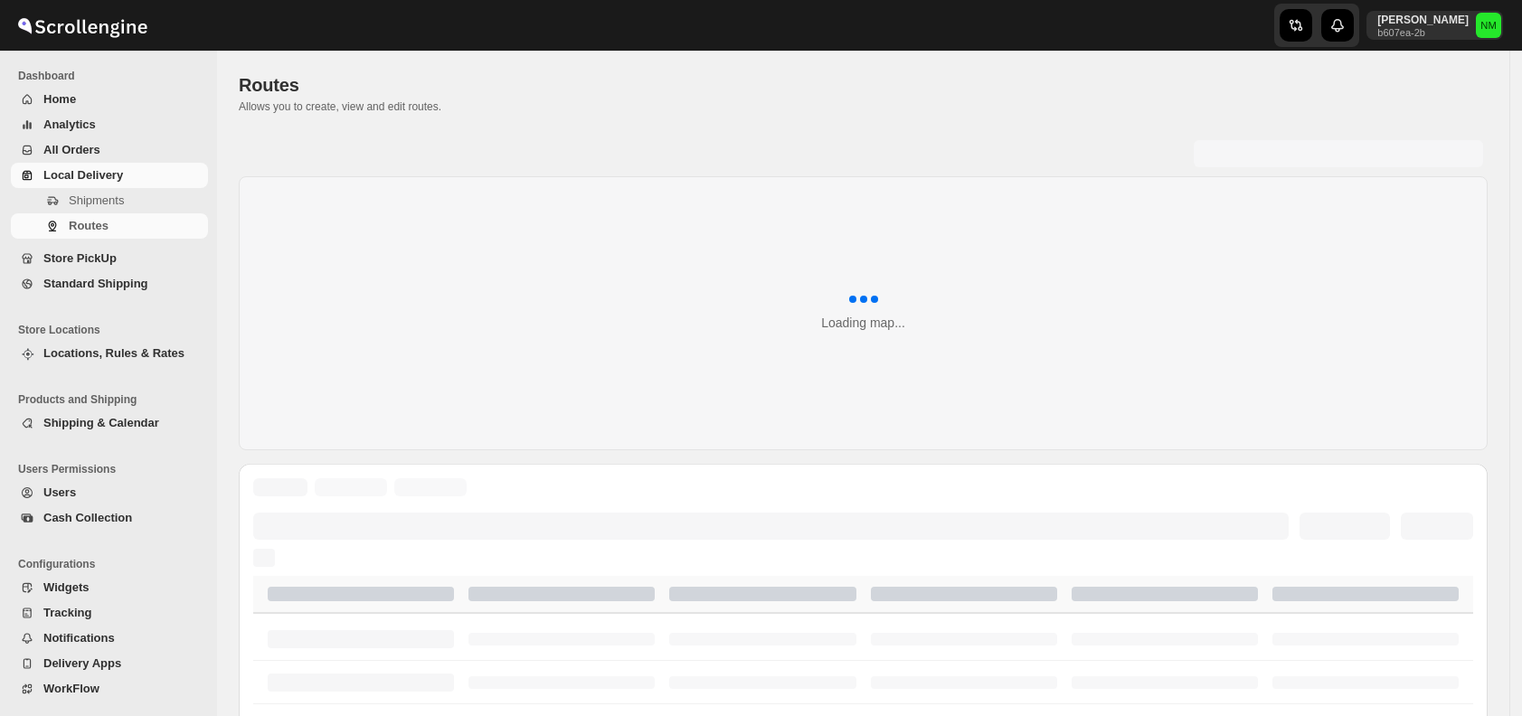
scroll to position [206, 0]
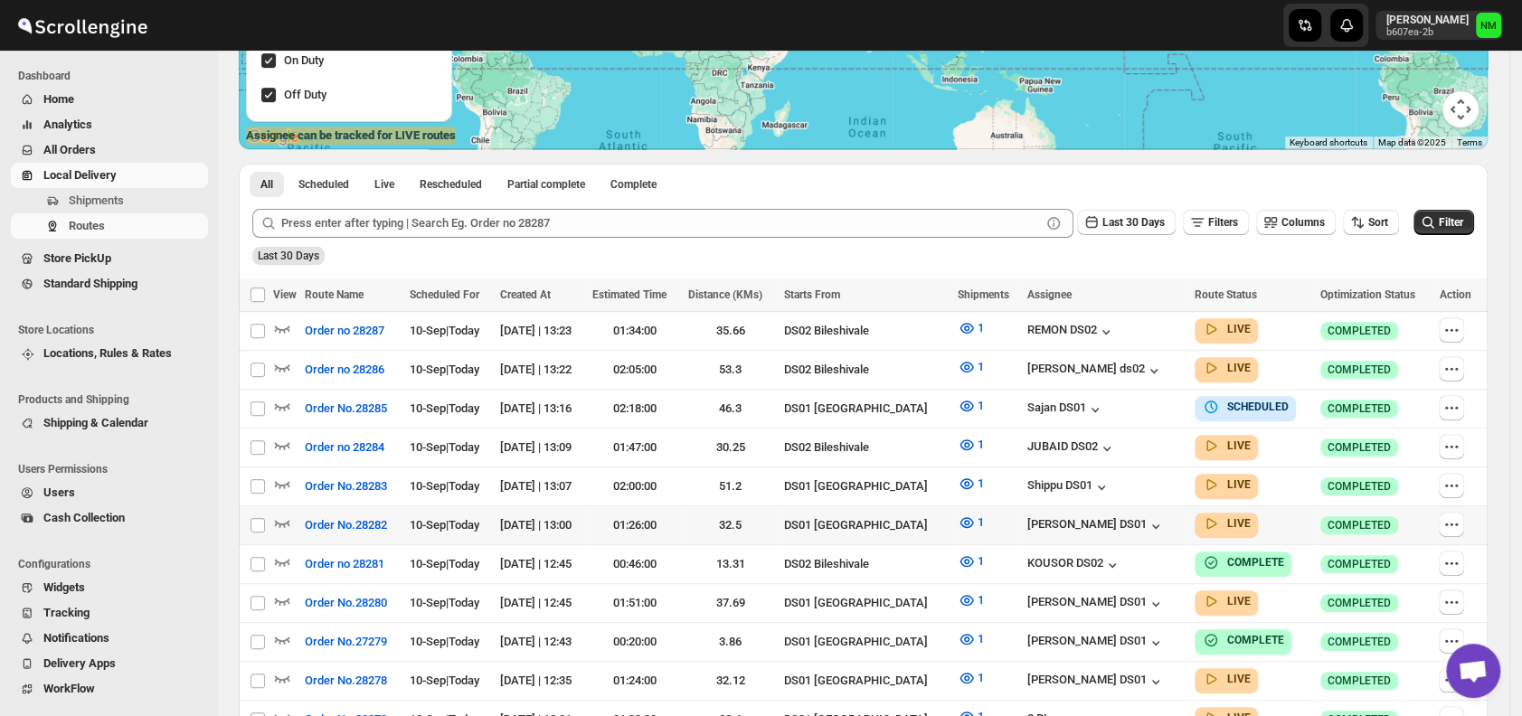
scroll to position [396, 0]
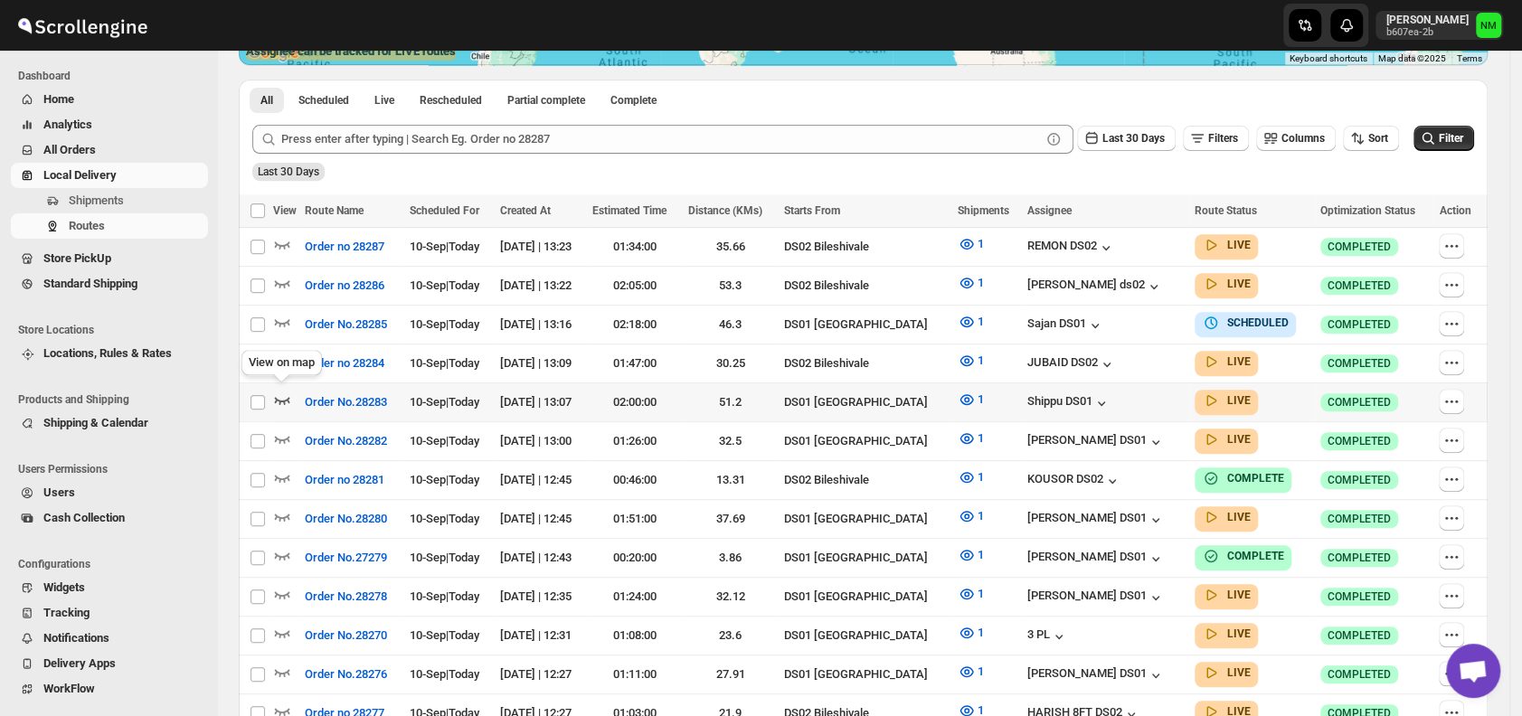
click at [287, 396] on icon "button" at bounding box center [282, 400] width 18 height 18
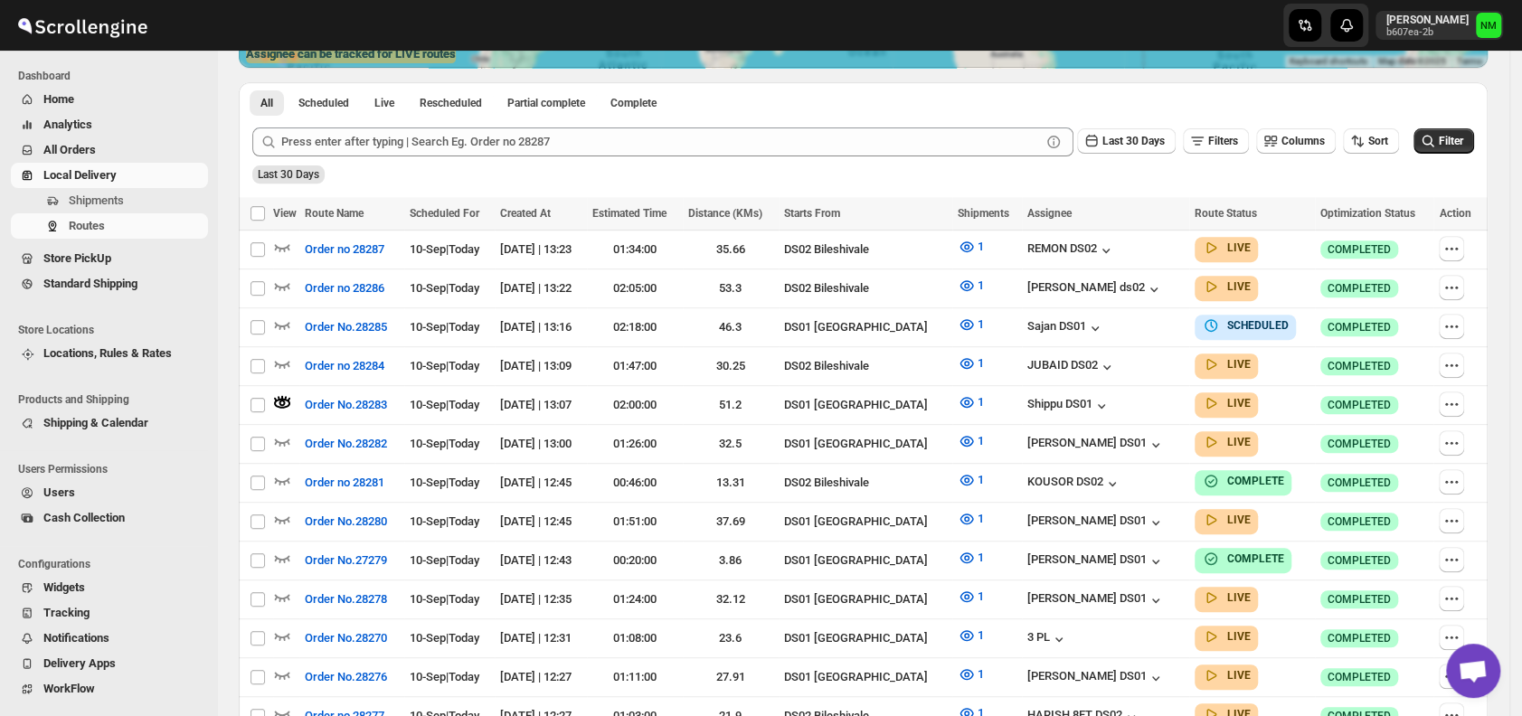
scroll to position [0, 0]
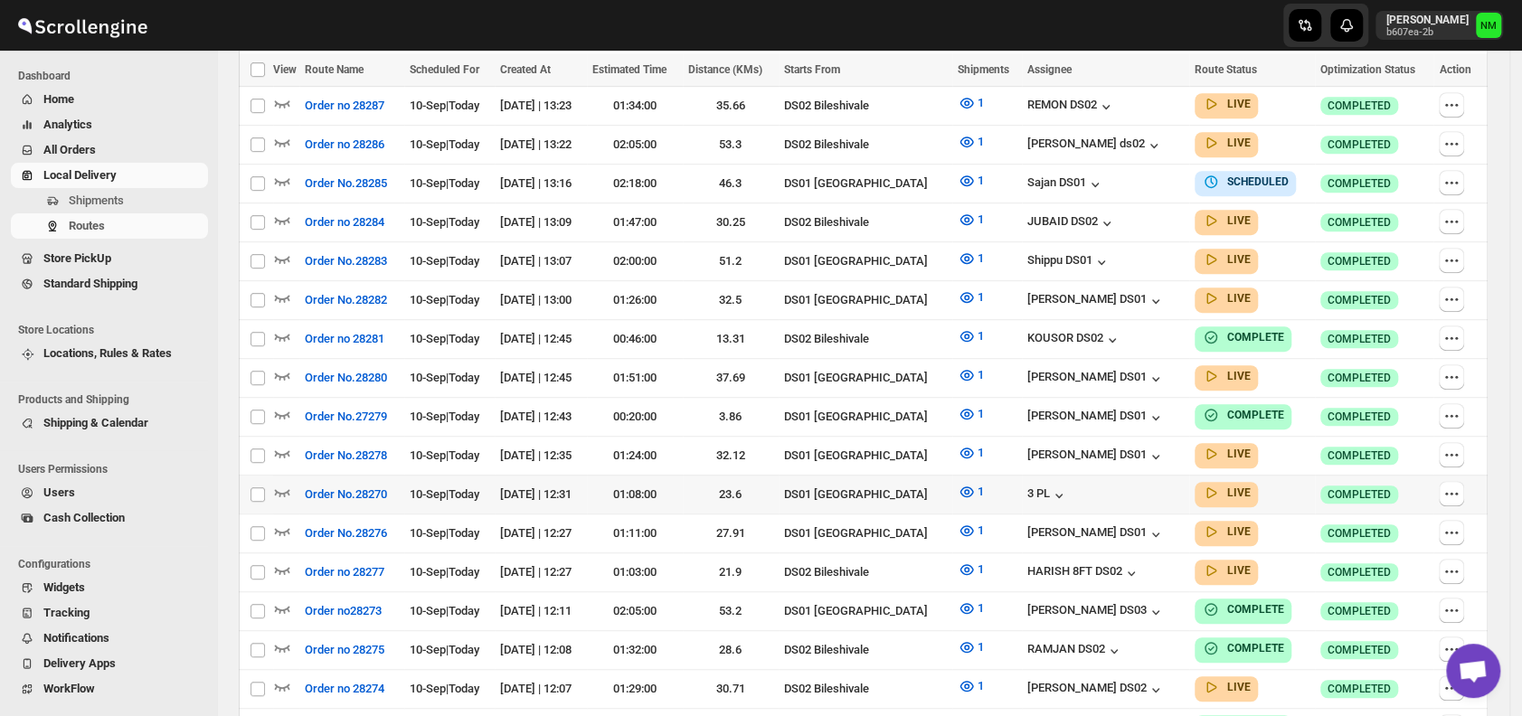
scroll to position [539, 0]
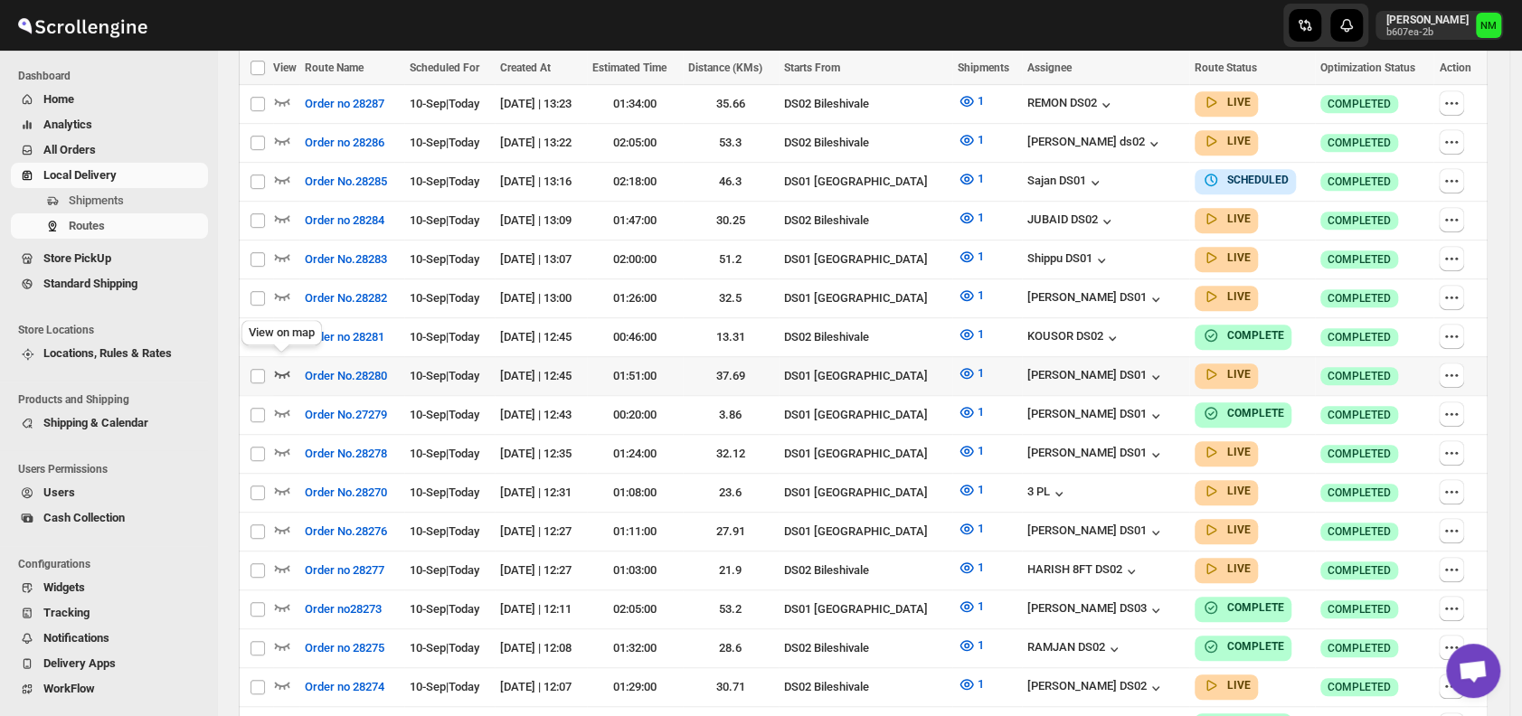
click at [288, 364] on icon "button" at bounding box center [282, 373] width 18 height 18
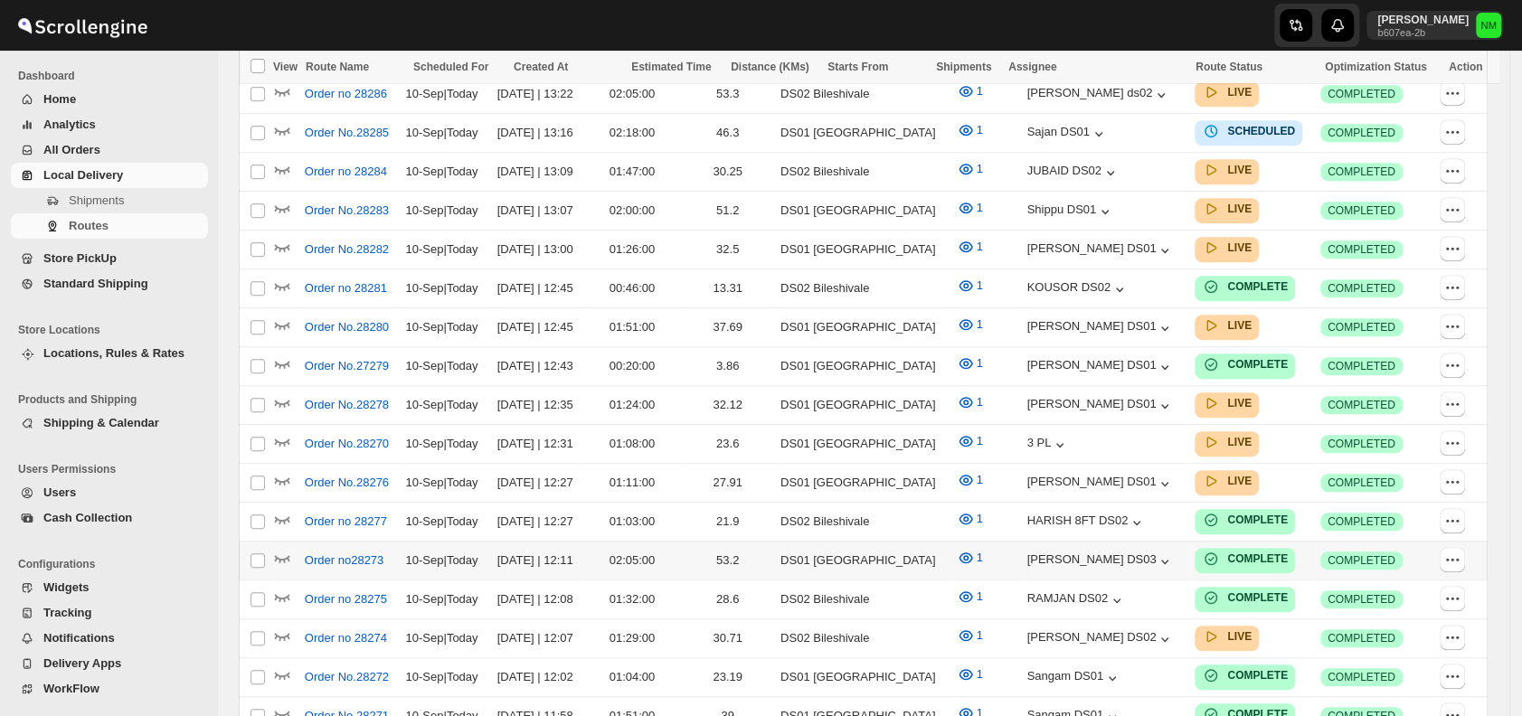
scroll to position [585, 0]
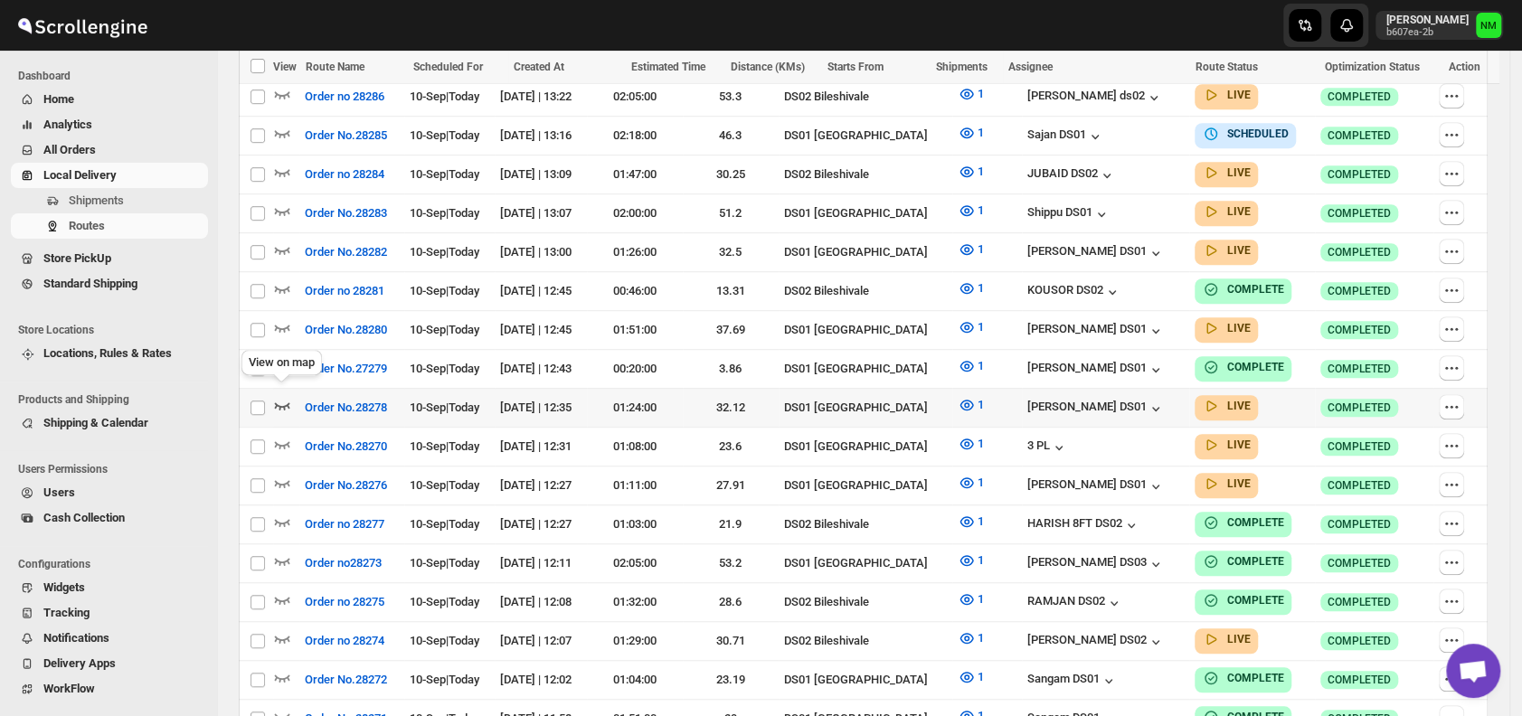
click at [276, 396] on icon "button" at bounding box center [282, 405] width 18 height 18
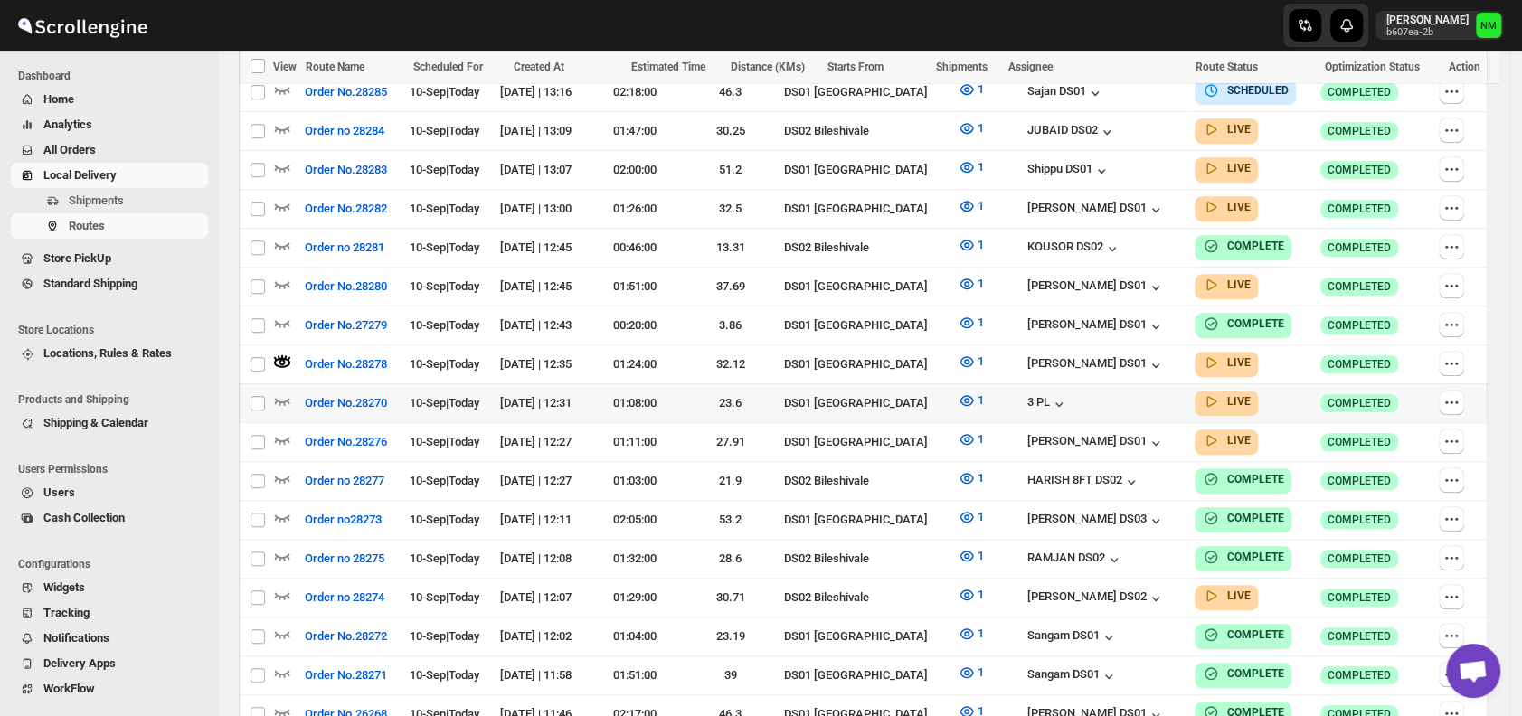
scroll to position [644, 0]
click at [284, 397] on icon "button" at bounding box center [282, 400] width 15 height 7
click at [282, 430] on icon "button" at bounding box center [282, 439] width 18 height 18
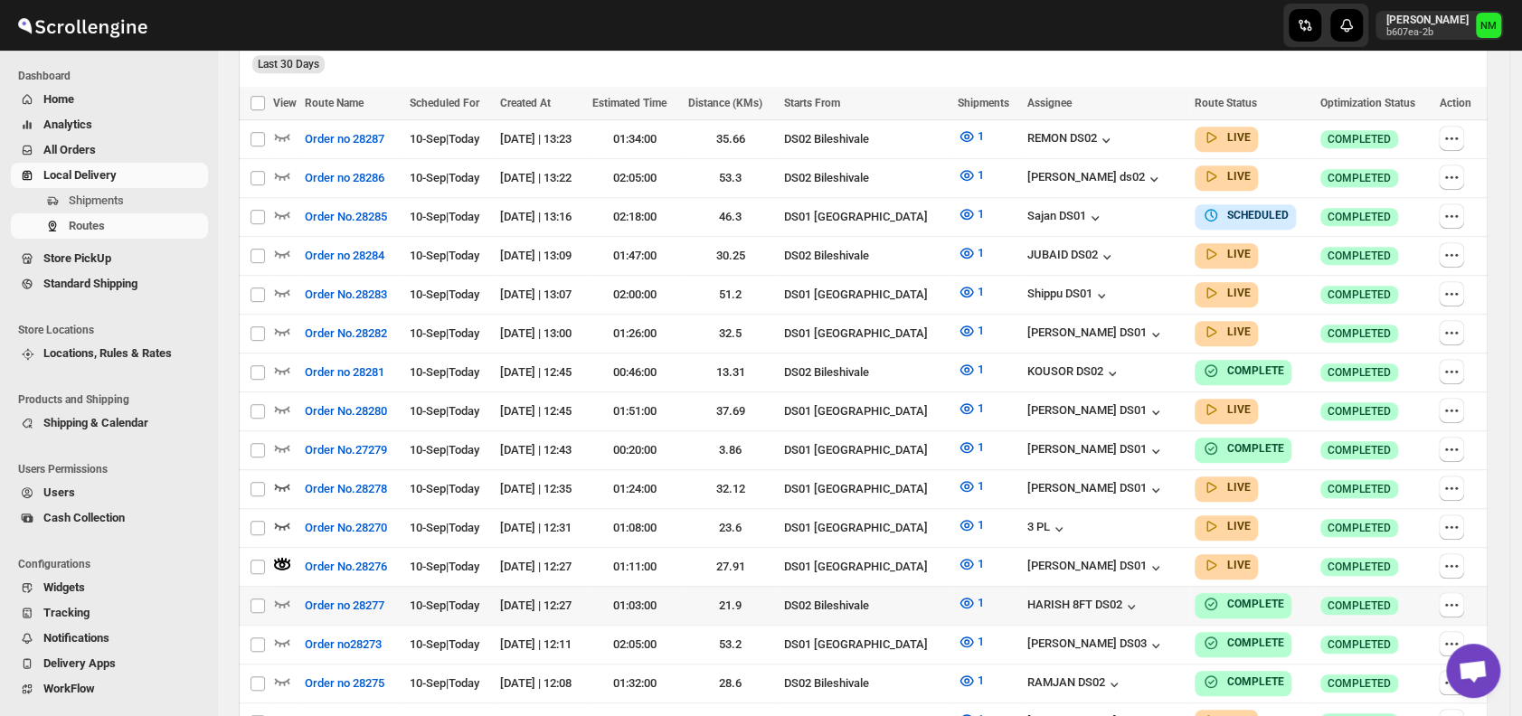
scroll to position [522, 0]
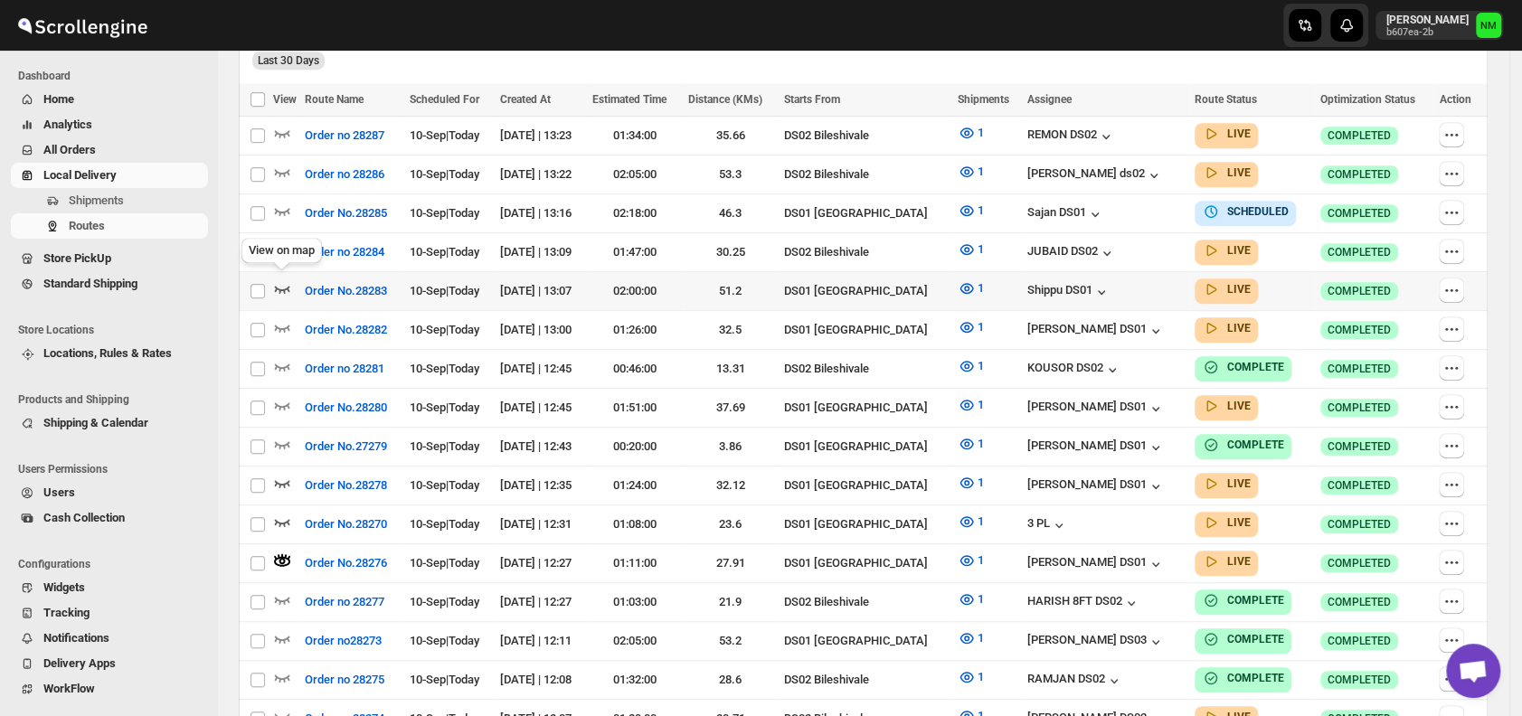
click at [284, 286] on icon "button" at bounding box center [282, 289] width 15 height 7
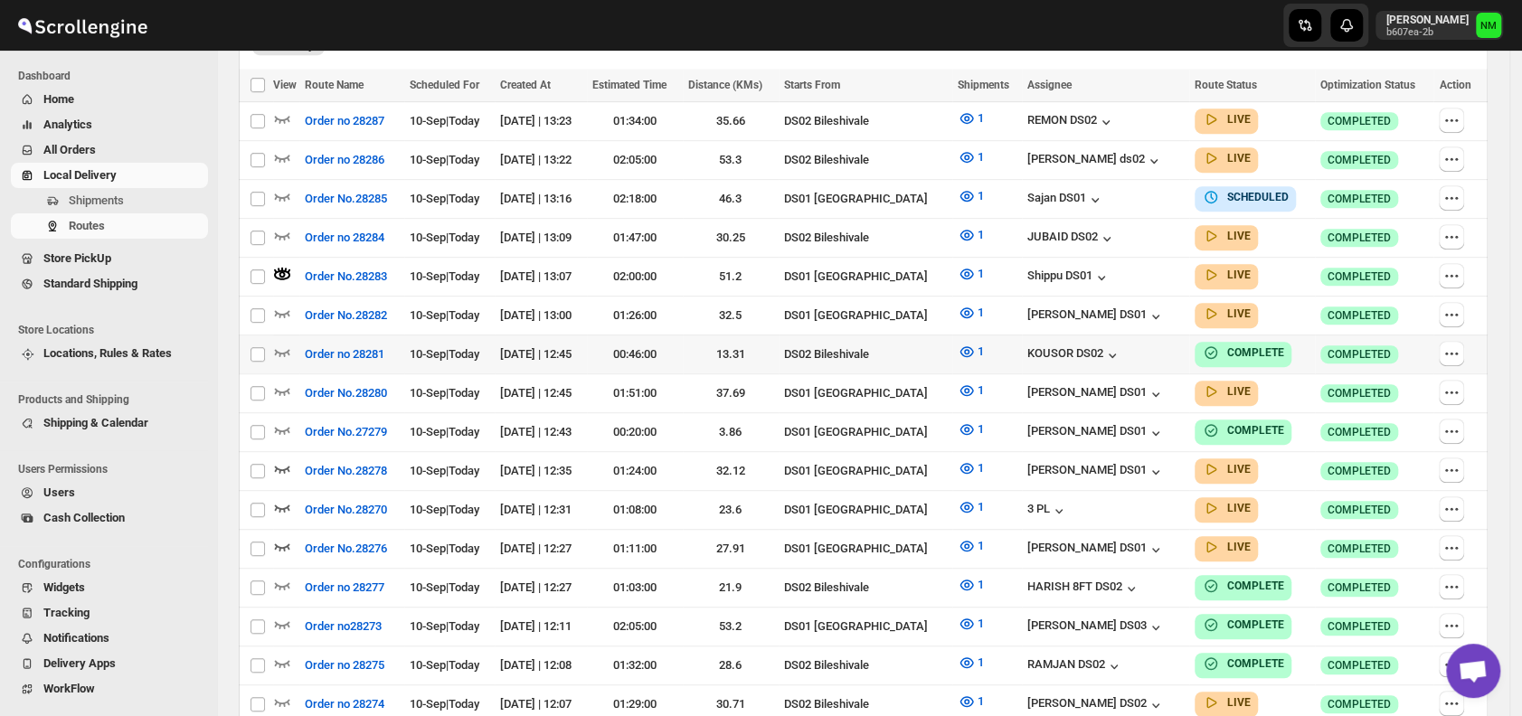
scroll to position [539, 0]
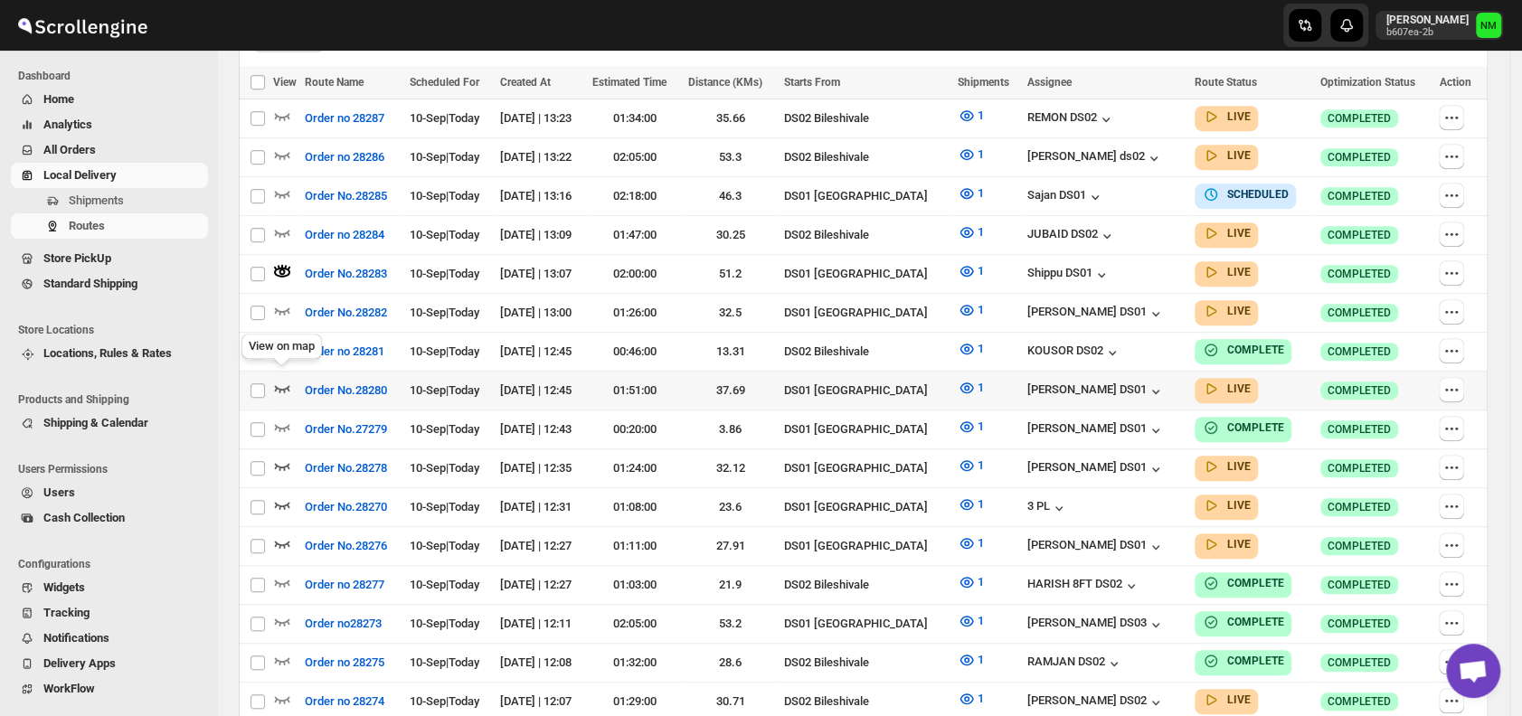
click at [286, 379] on icon "button" at bounding box center [282, 388] width 18 height 18
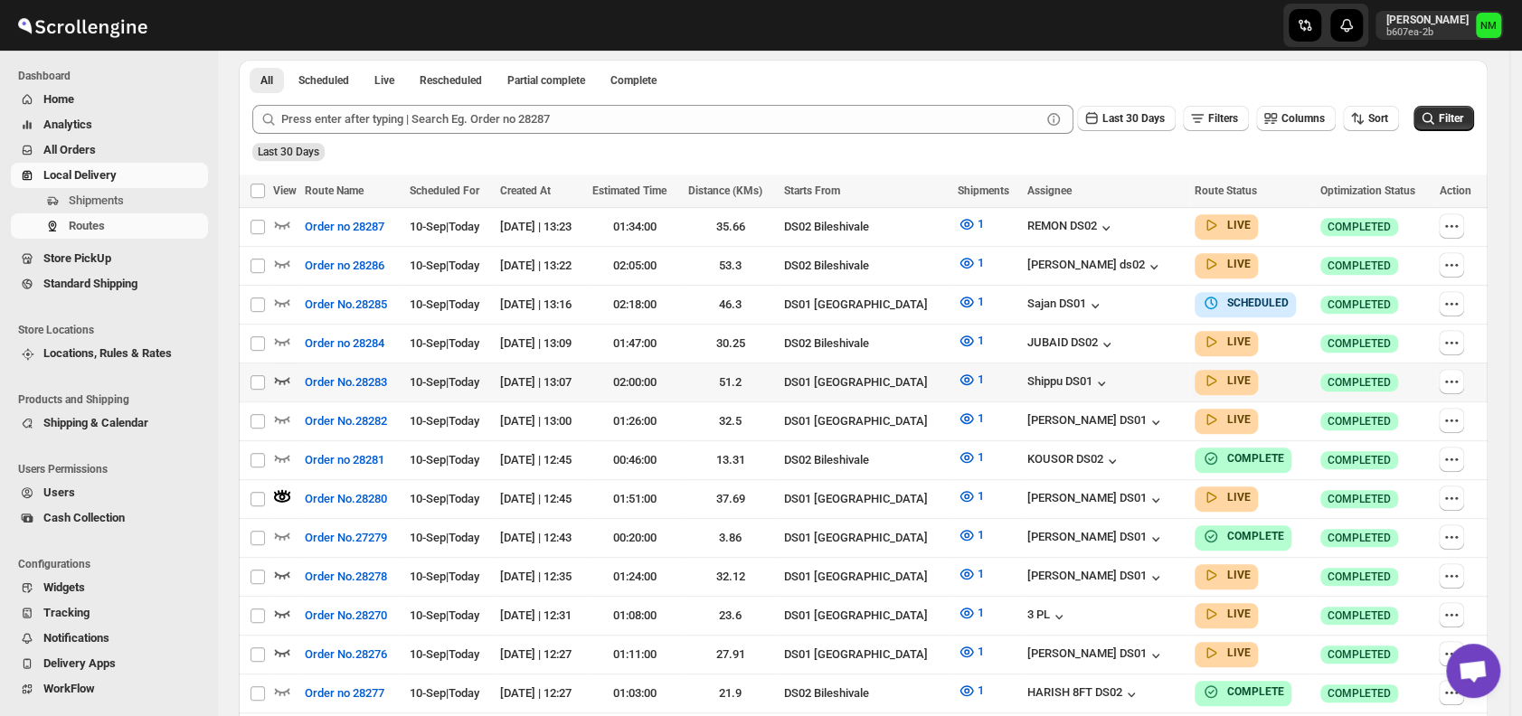
scroll to position [0, 0]
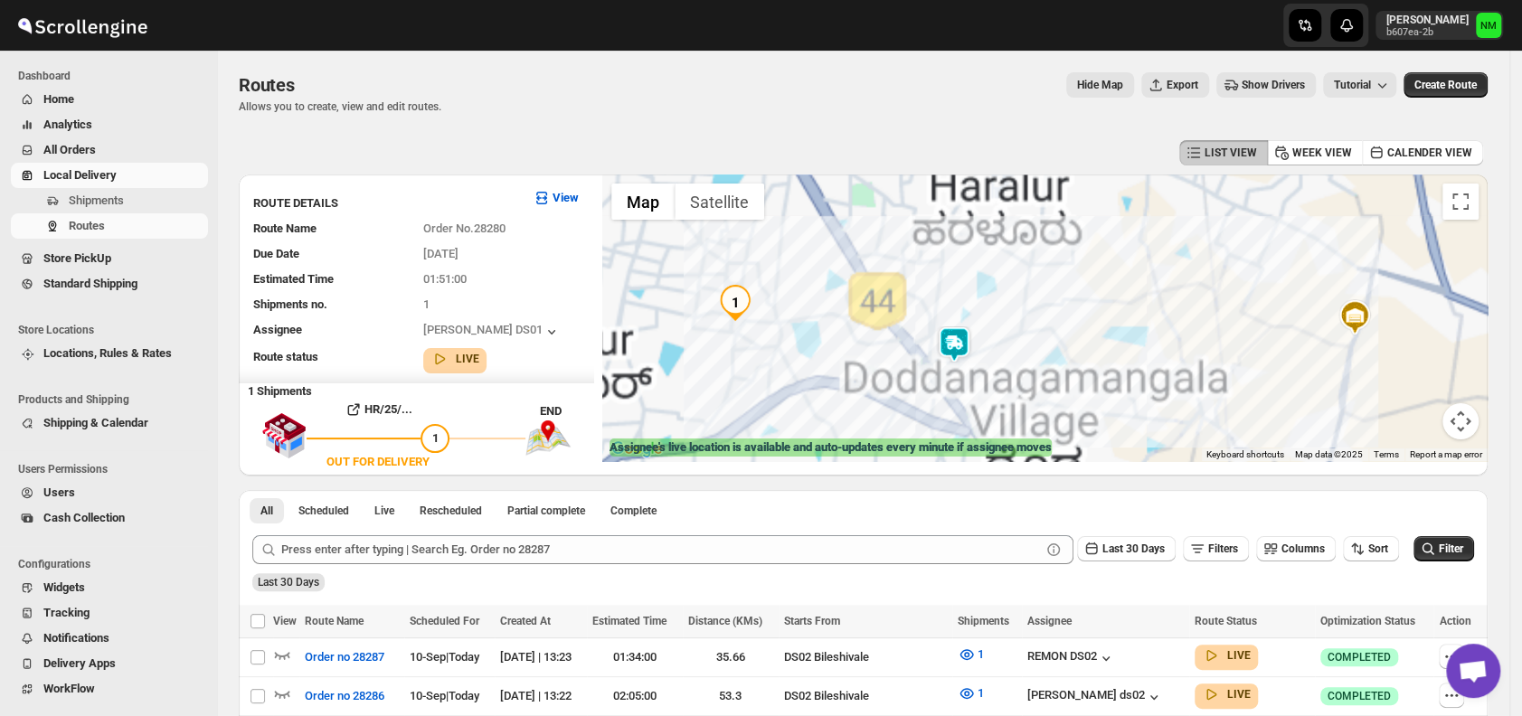
click at [965, 347] on img at bounding box center [954, 344] width 36 height 36
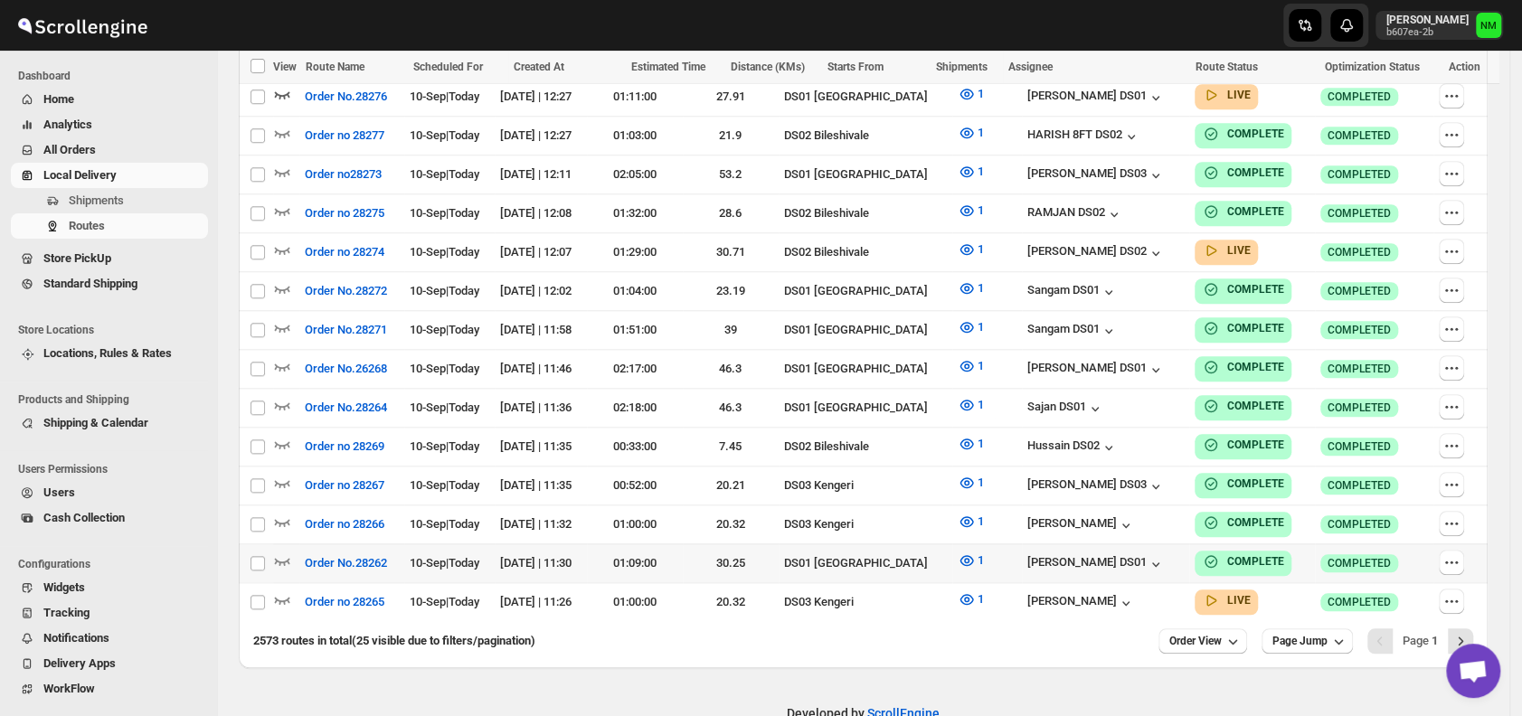
scroll to position [1002, 0]
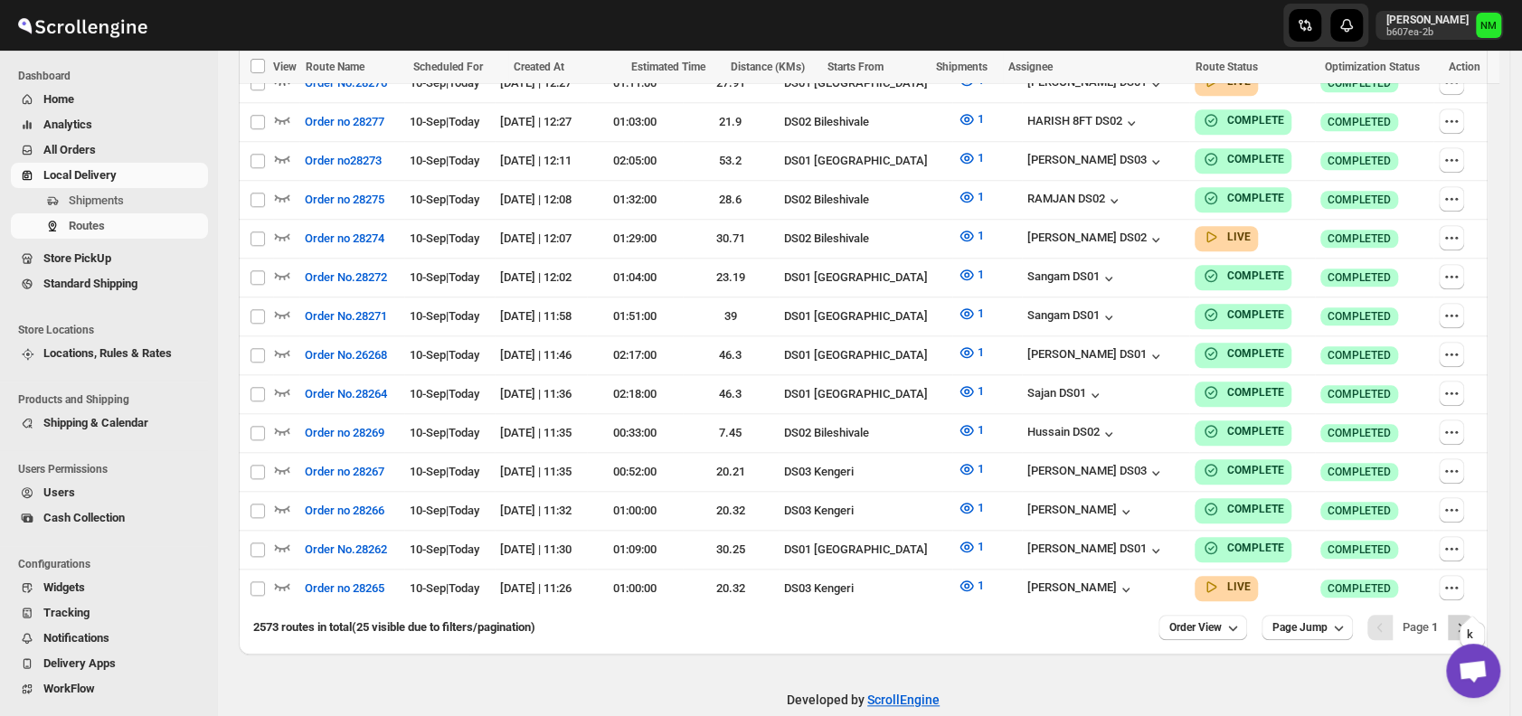
click at [1459, 615] on button "Next" at bounding box center [1460, 627] width 25 height 25
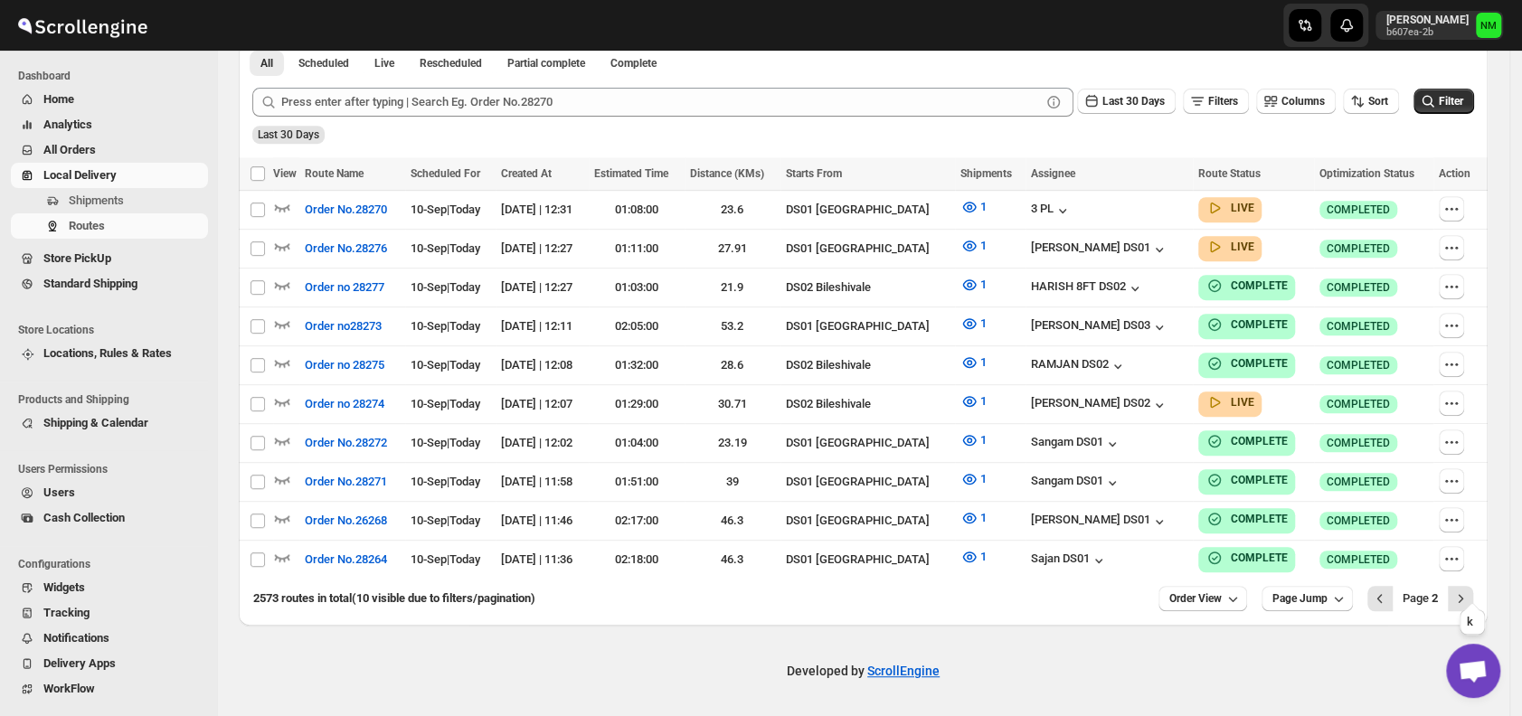
scroll to position [435, 0]
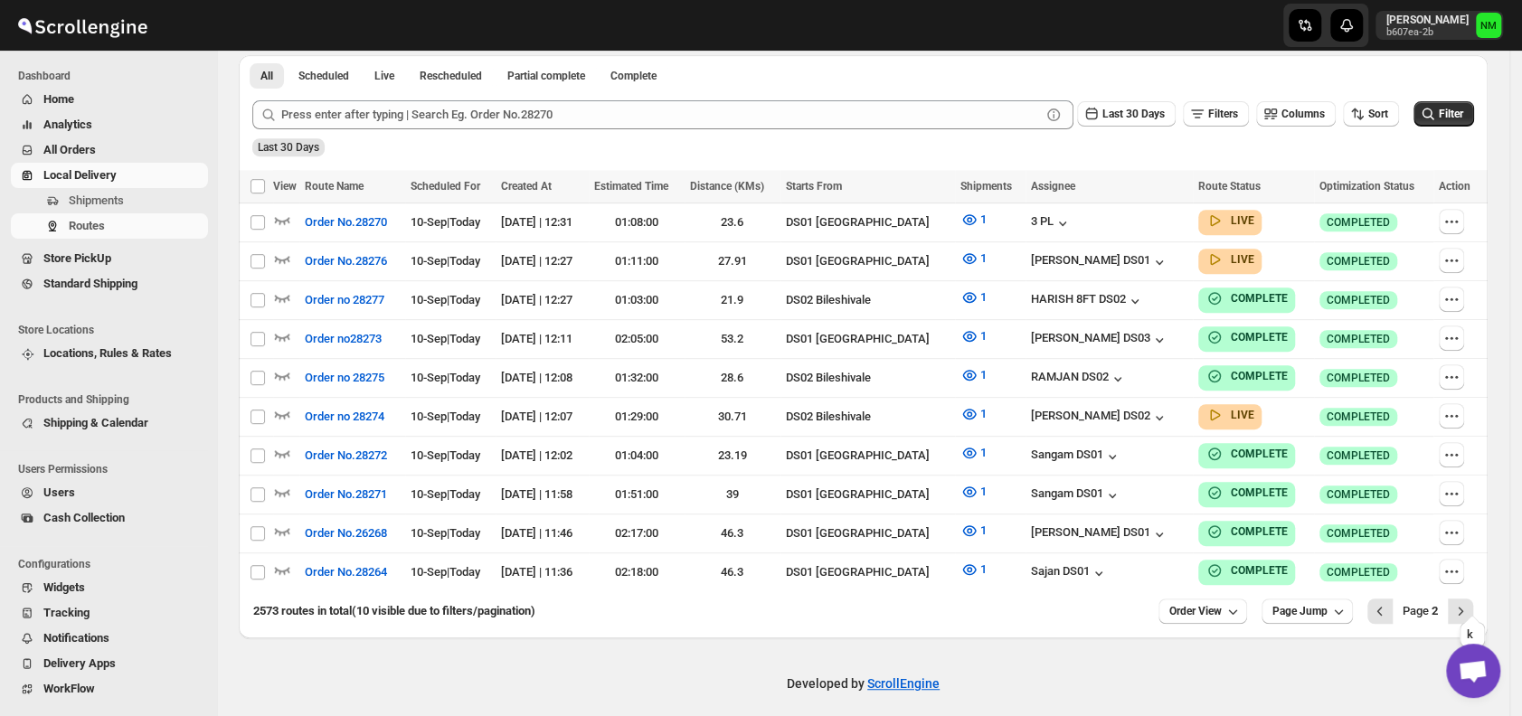
click at [1459, 599] on button "Next" at bounding box center [1460, 611] width 25 height 25
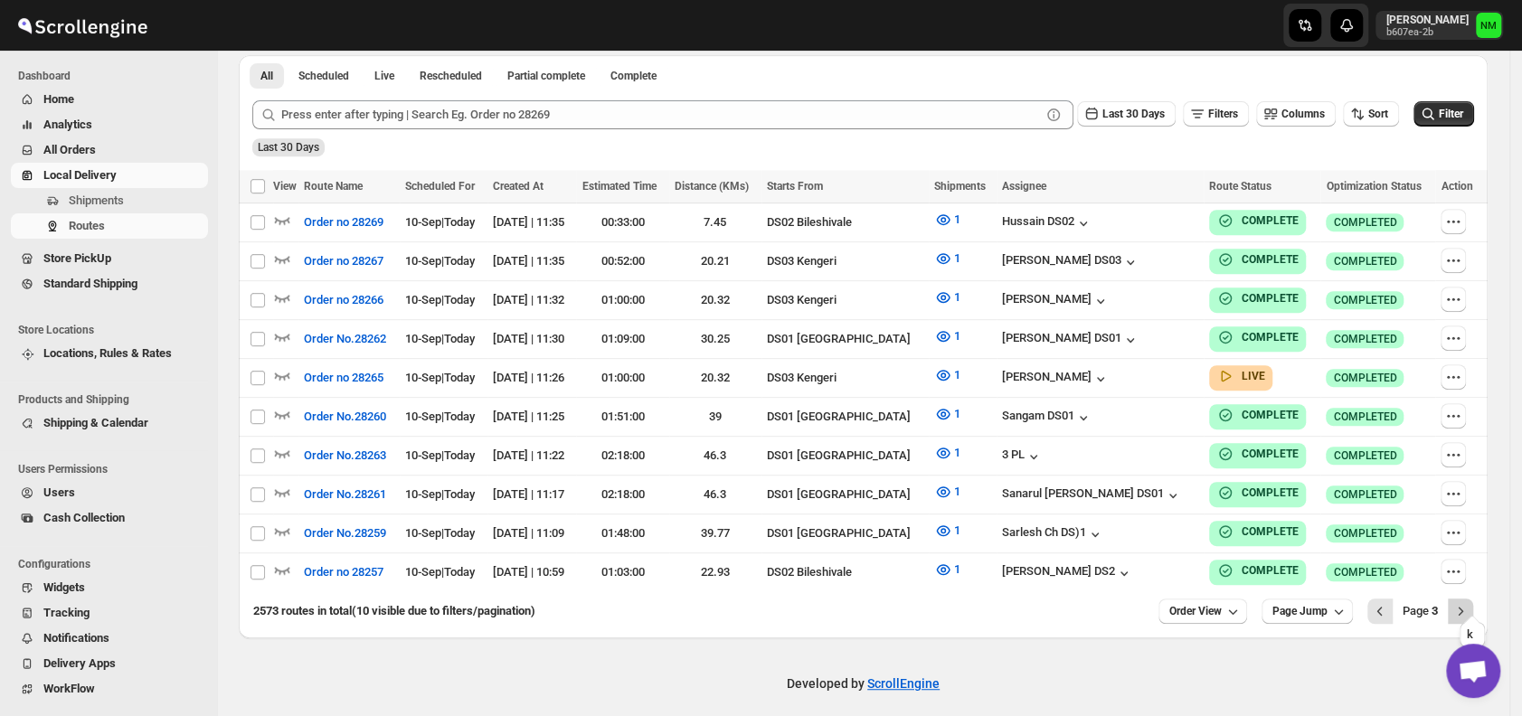
click at [1469, 602] on icon "Next" at bounding box center [1460, 611] width 18 height 18
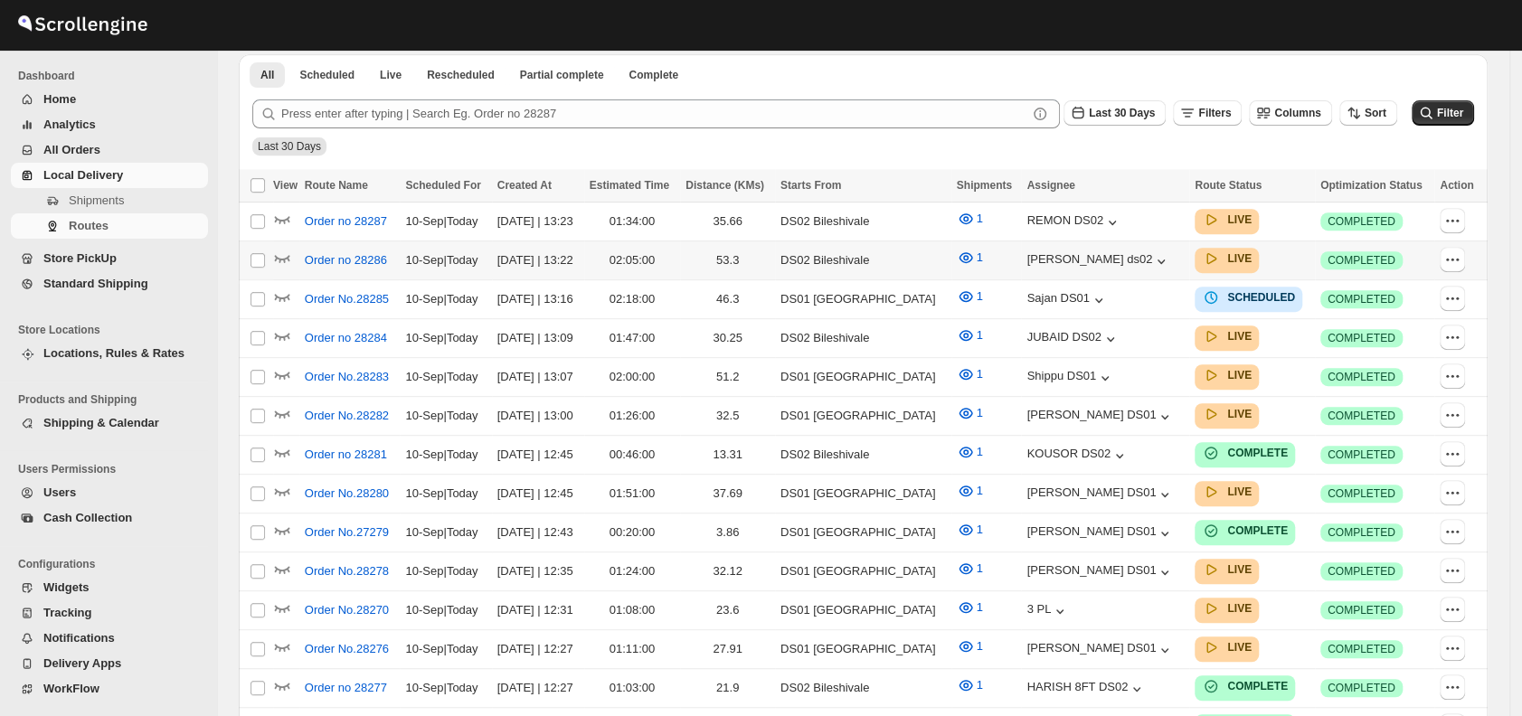
scroll to position [435, 0]
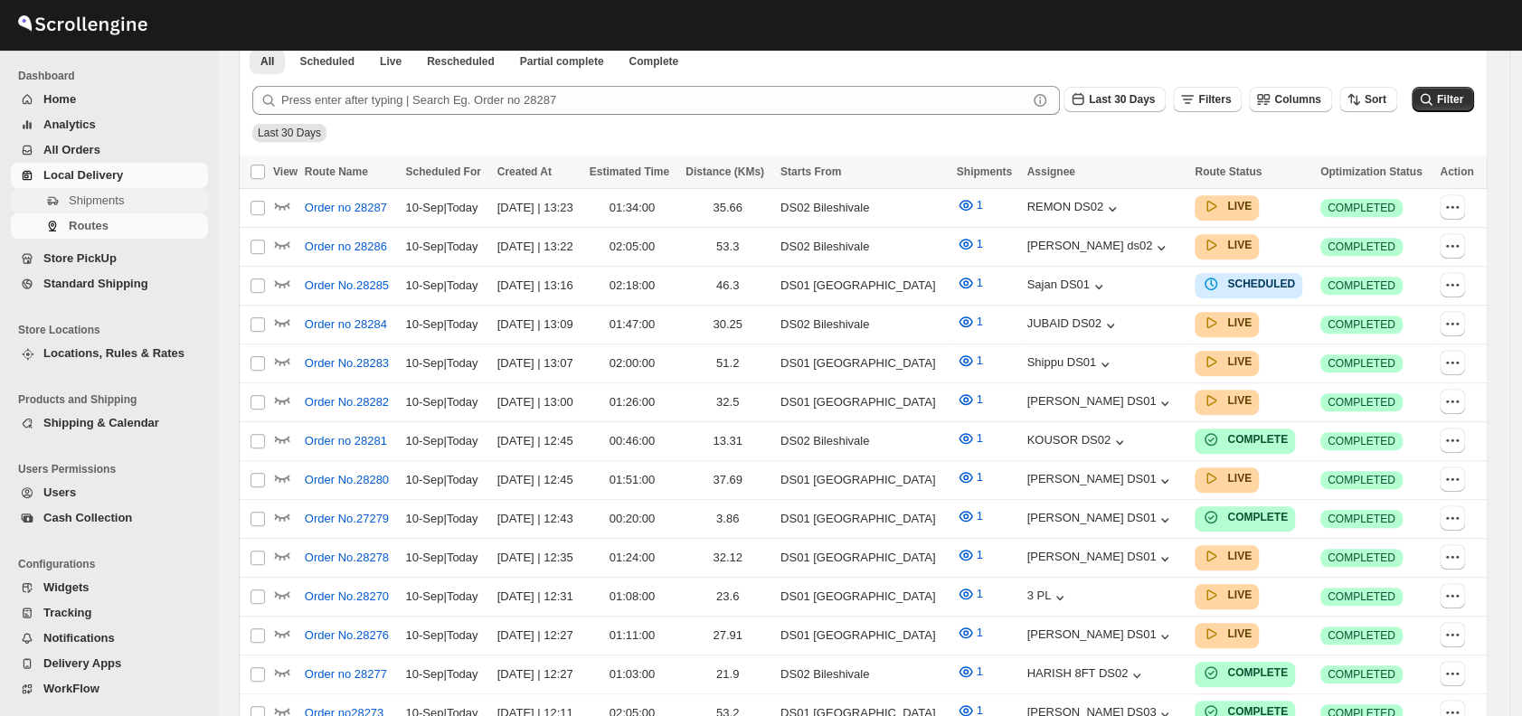
click at [107, 207] on span "Shipments" at bounding box center [96, 201] width 55 height 14
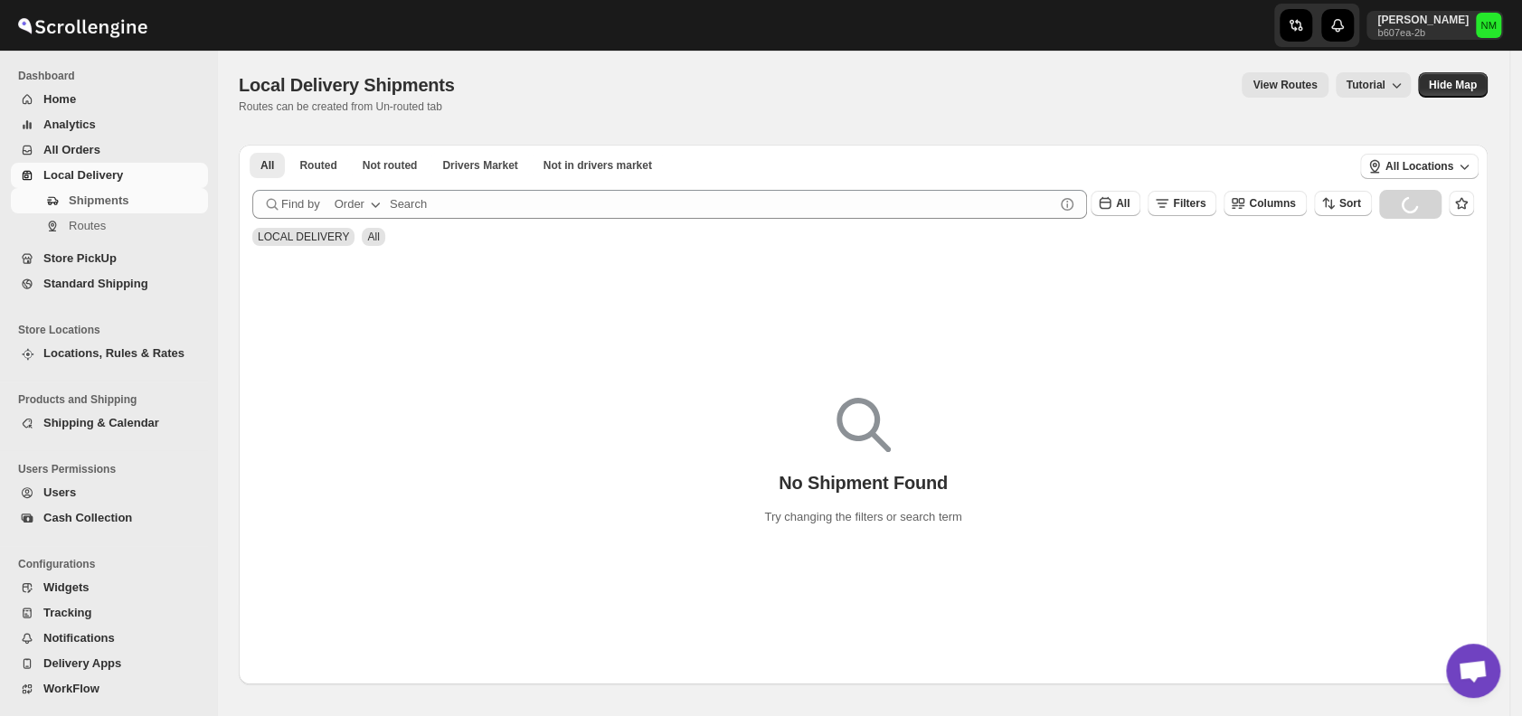
scroll to position [90, 0]
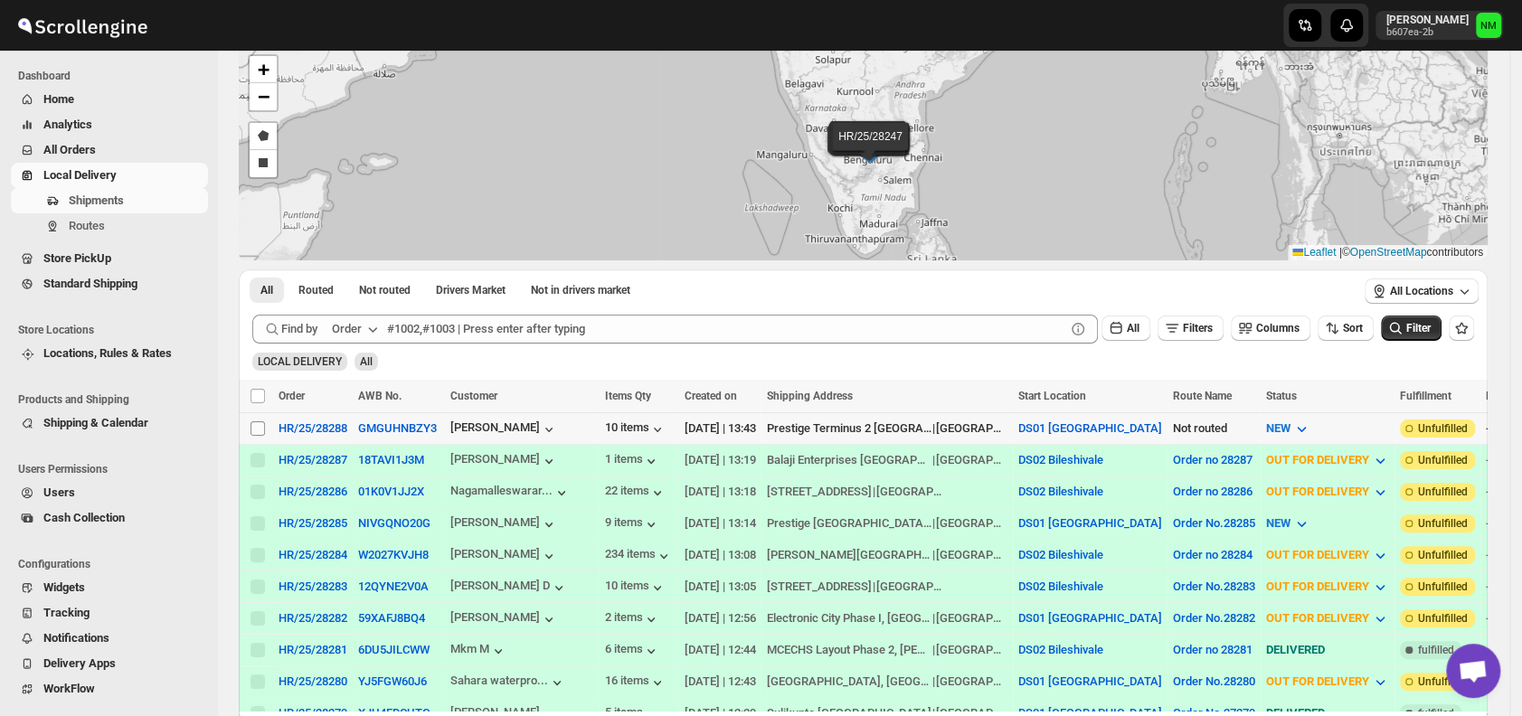
click at [259, 428] on input "Select shipment" at bounding box center [257, 428] width 14 height 14
checkbox input "true"
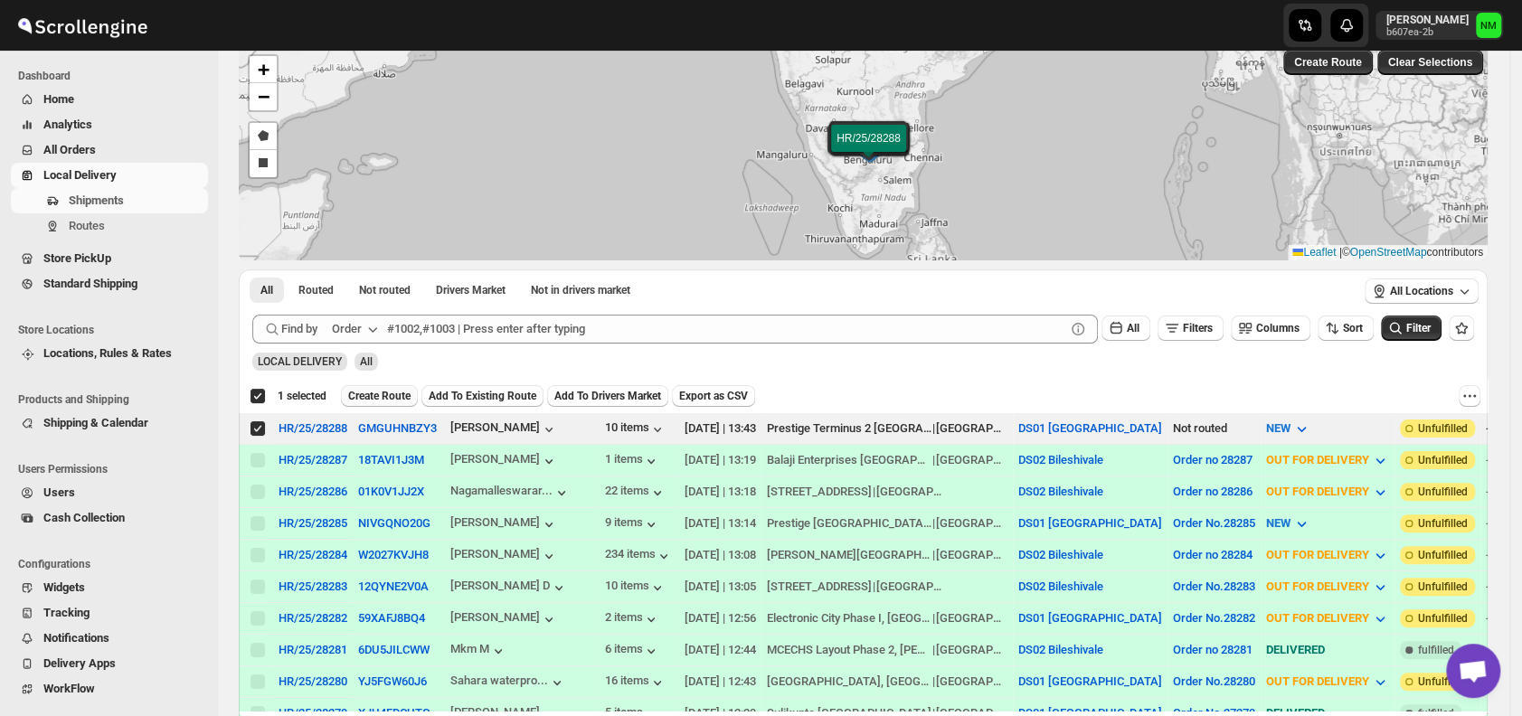
click at [384, 391] on span "Create Route" at bounding box center [379, 396] width 62 height 14
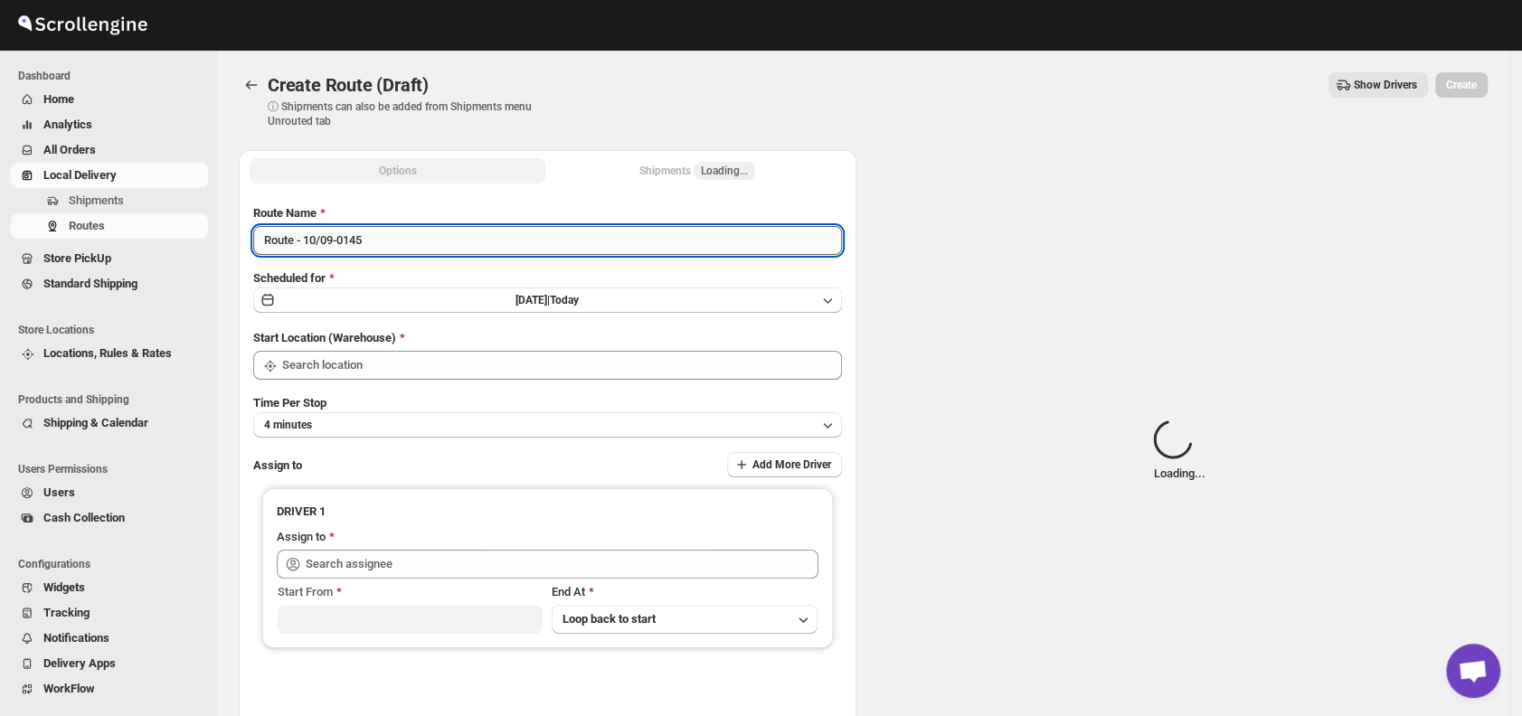
click at [398, 253] on input "Route - 10/09-0145" at bounding box center [547, 240] width 589 height 29
type input "DS01 [GEOGRAPHIC_DATA]"
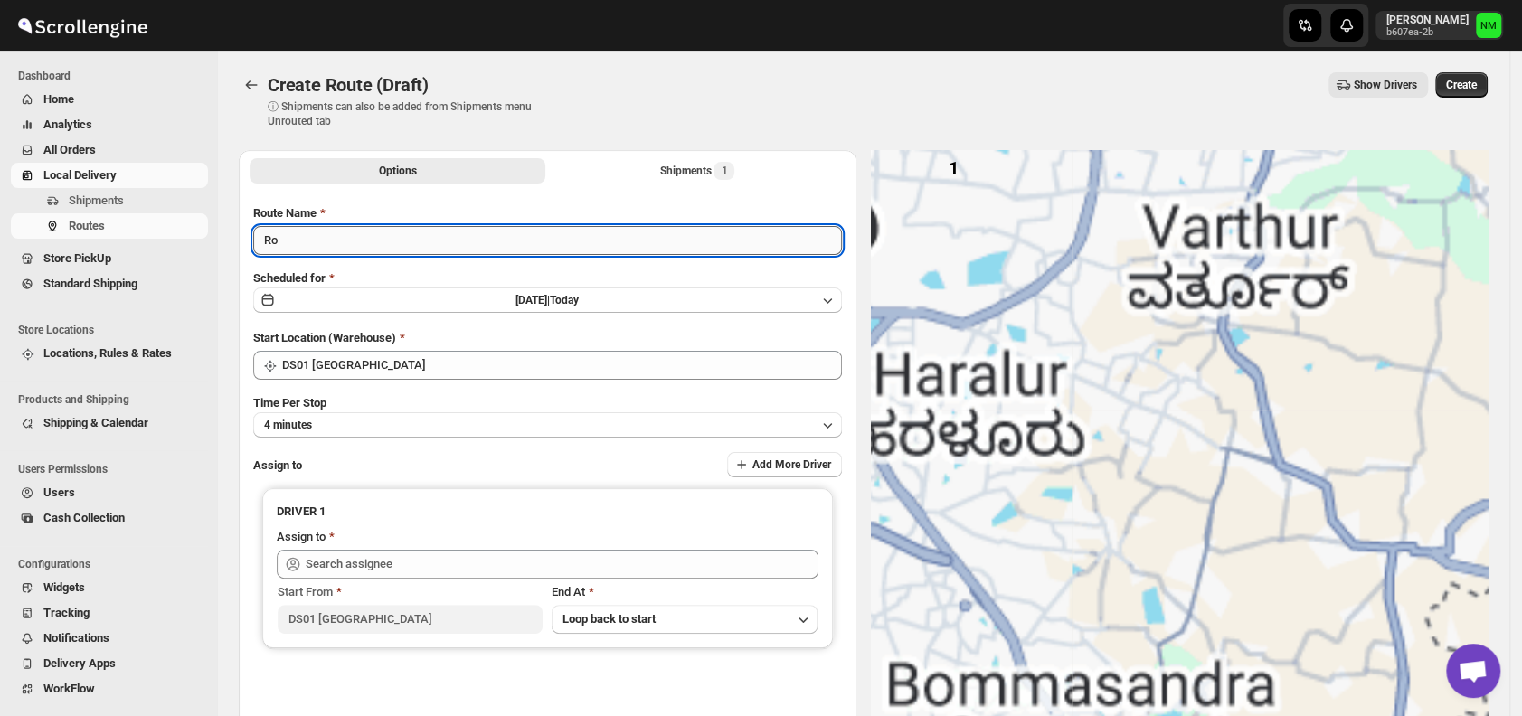
type input "R"
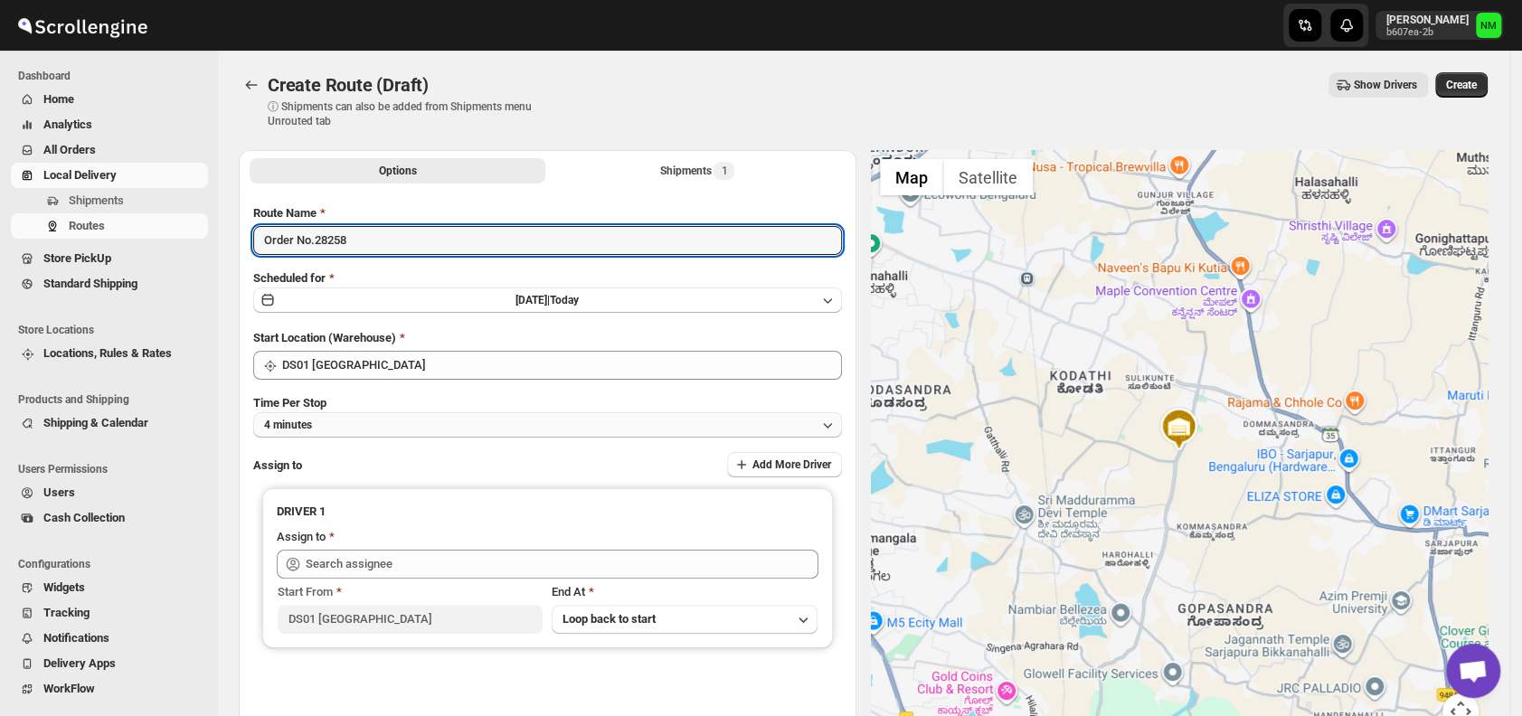
type input "Order No.28258"
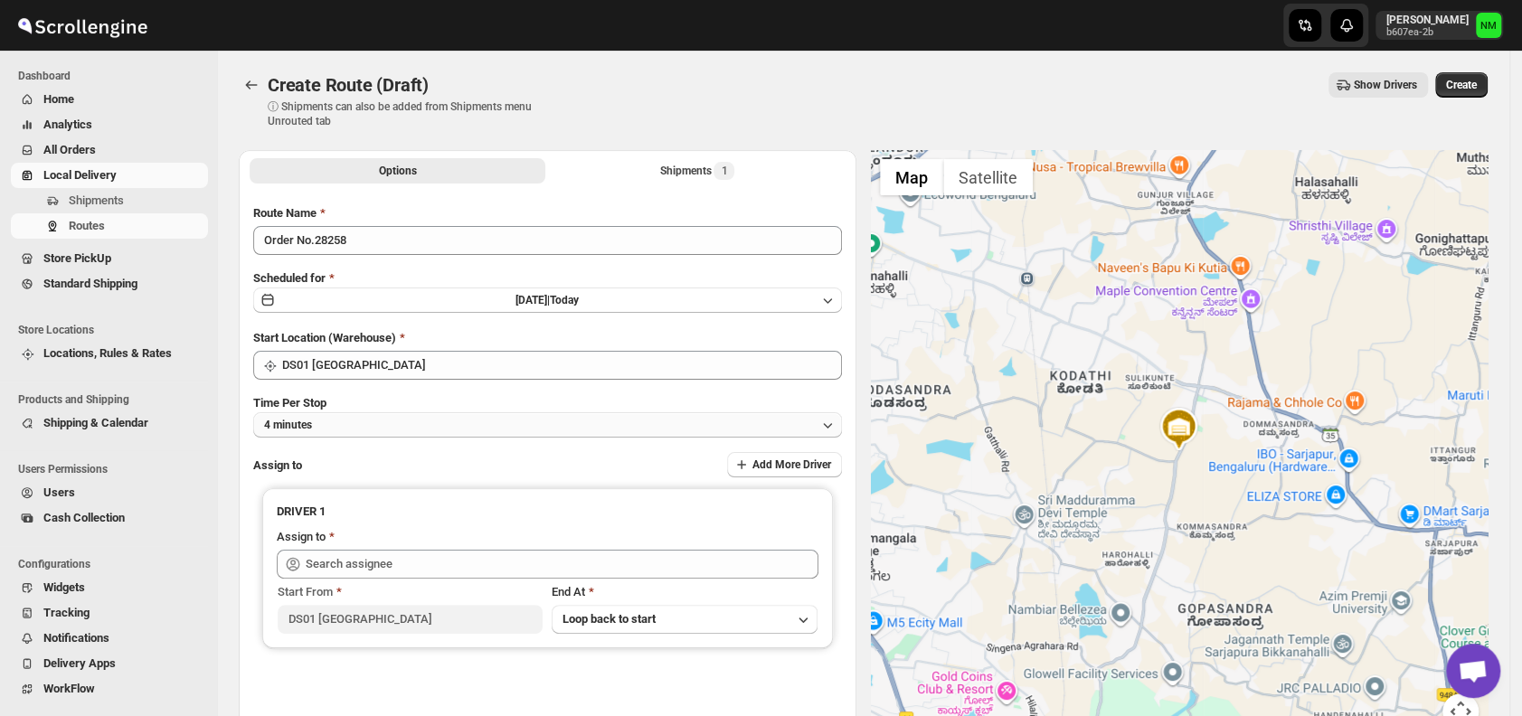
click at [474, 418] on button "4 minutes" at bounding box center [547, 424] width 589 height 25
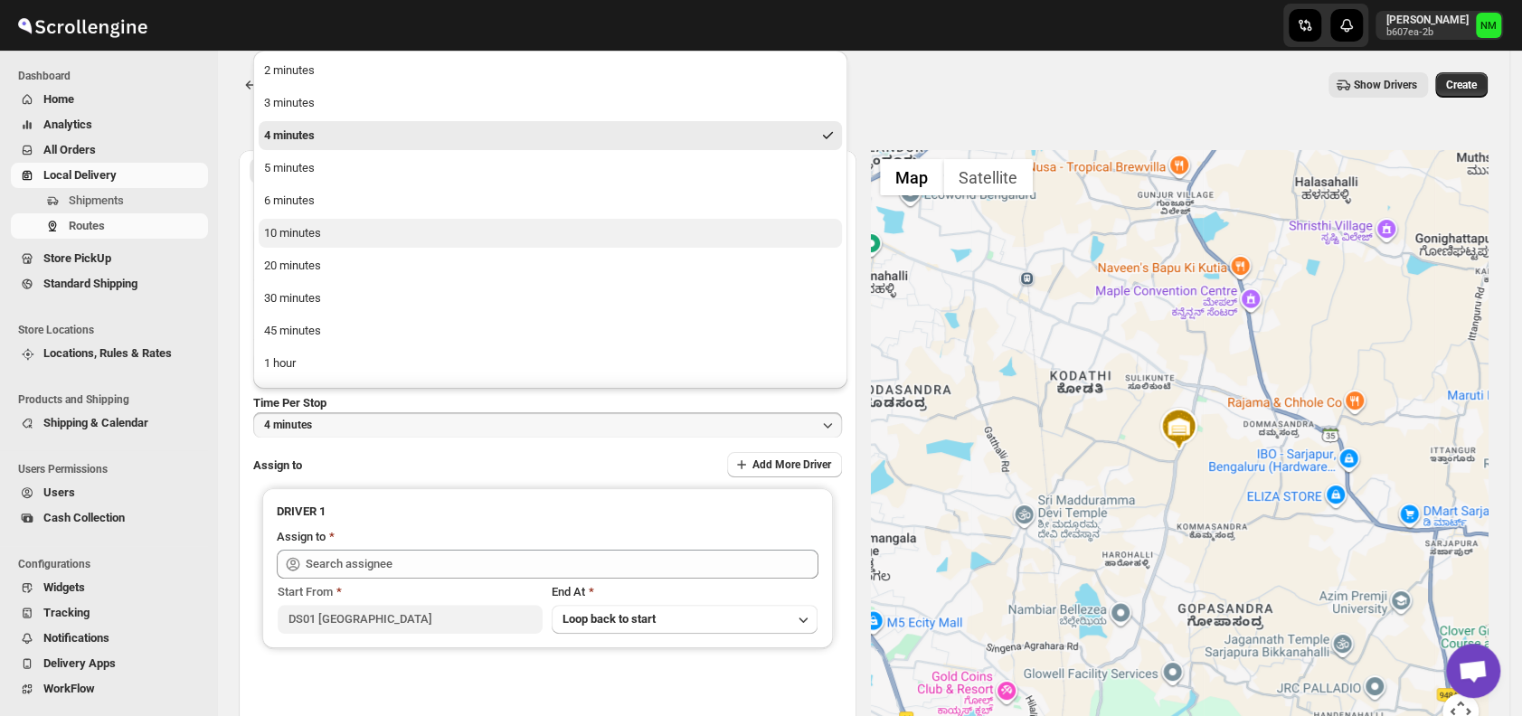
click at [331, 231] on button "10 minutes" at bounding box center [550, 233] width 583 height 29
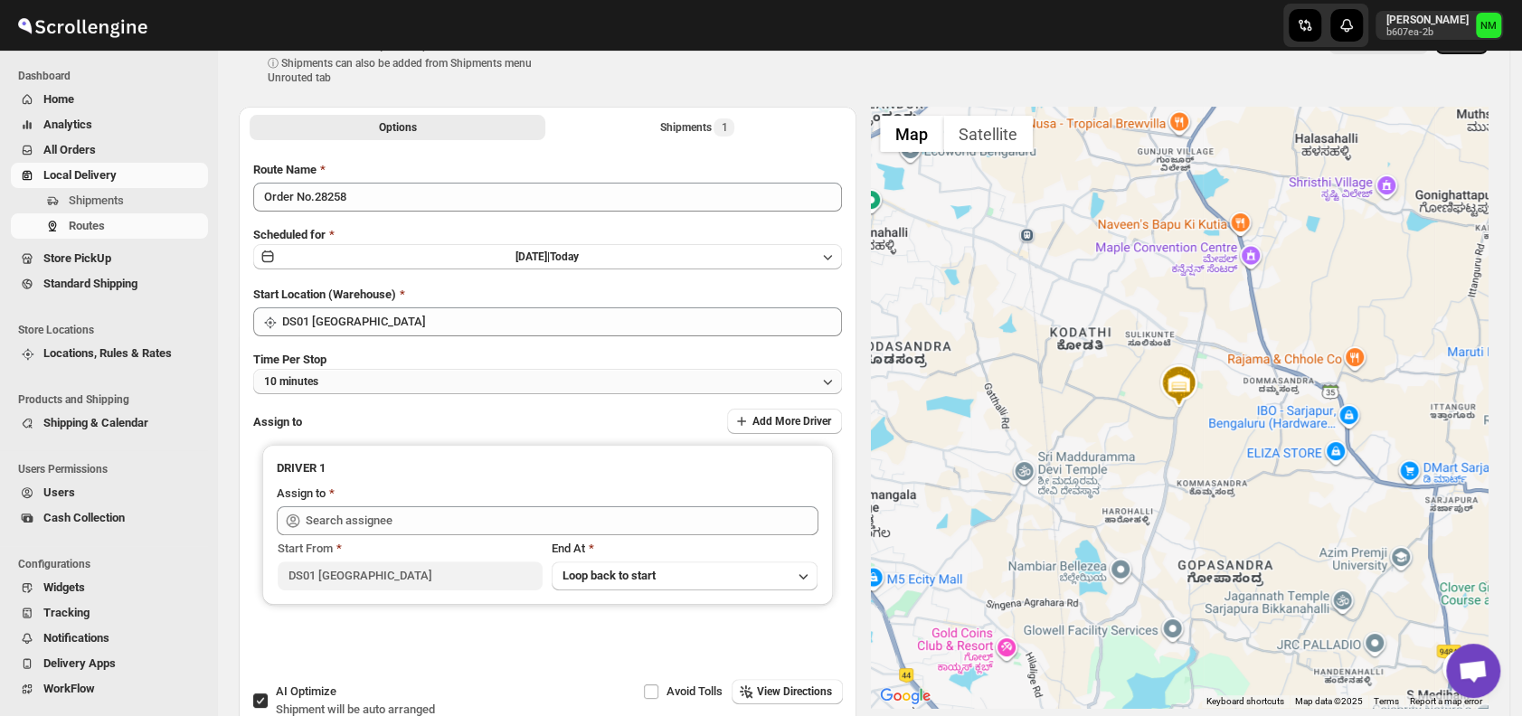
scroll to position [51, 0]
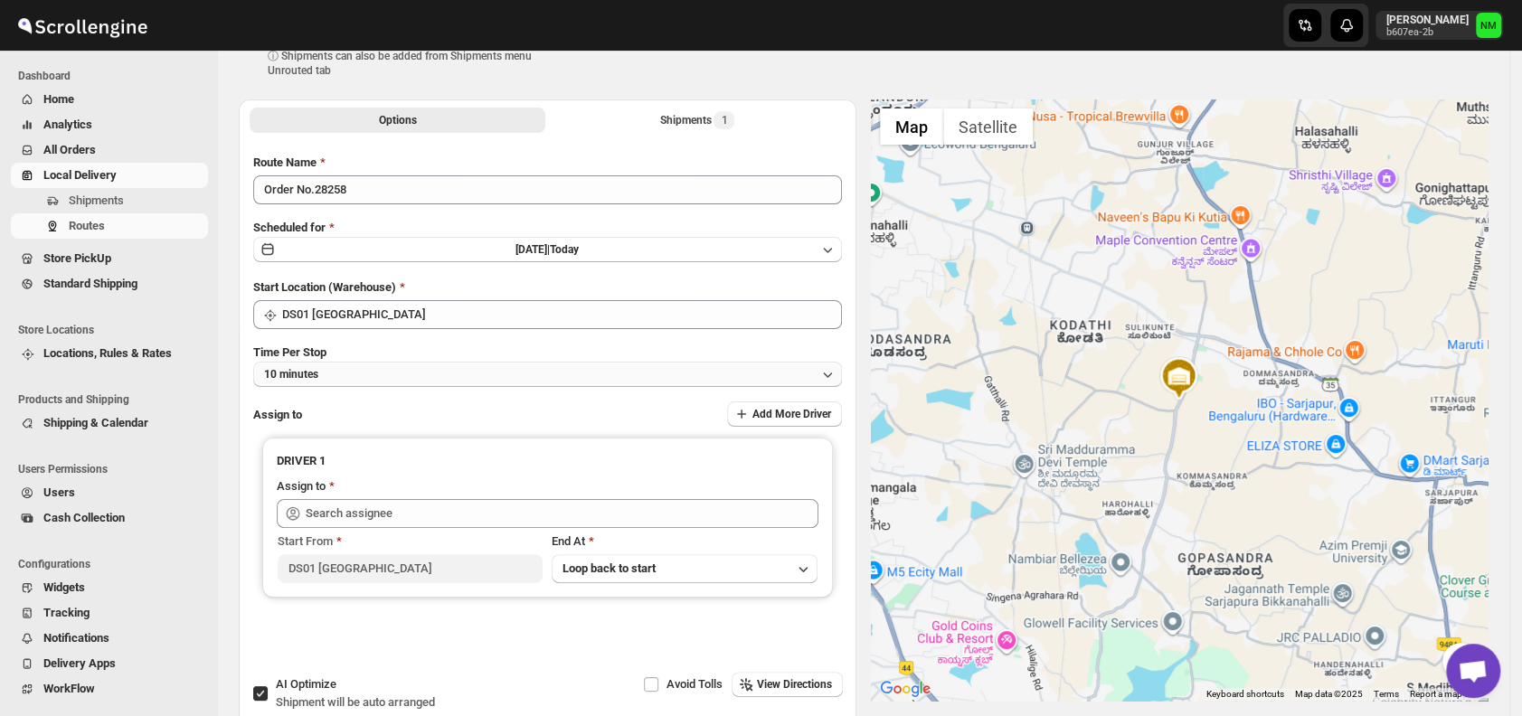
click at [391, 368] on button "10 minutes" at bounding box center [547, 374] width 589 height 25
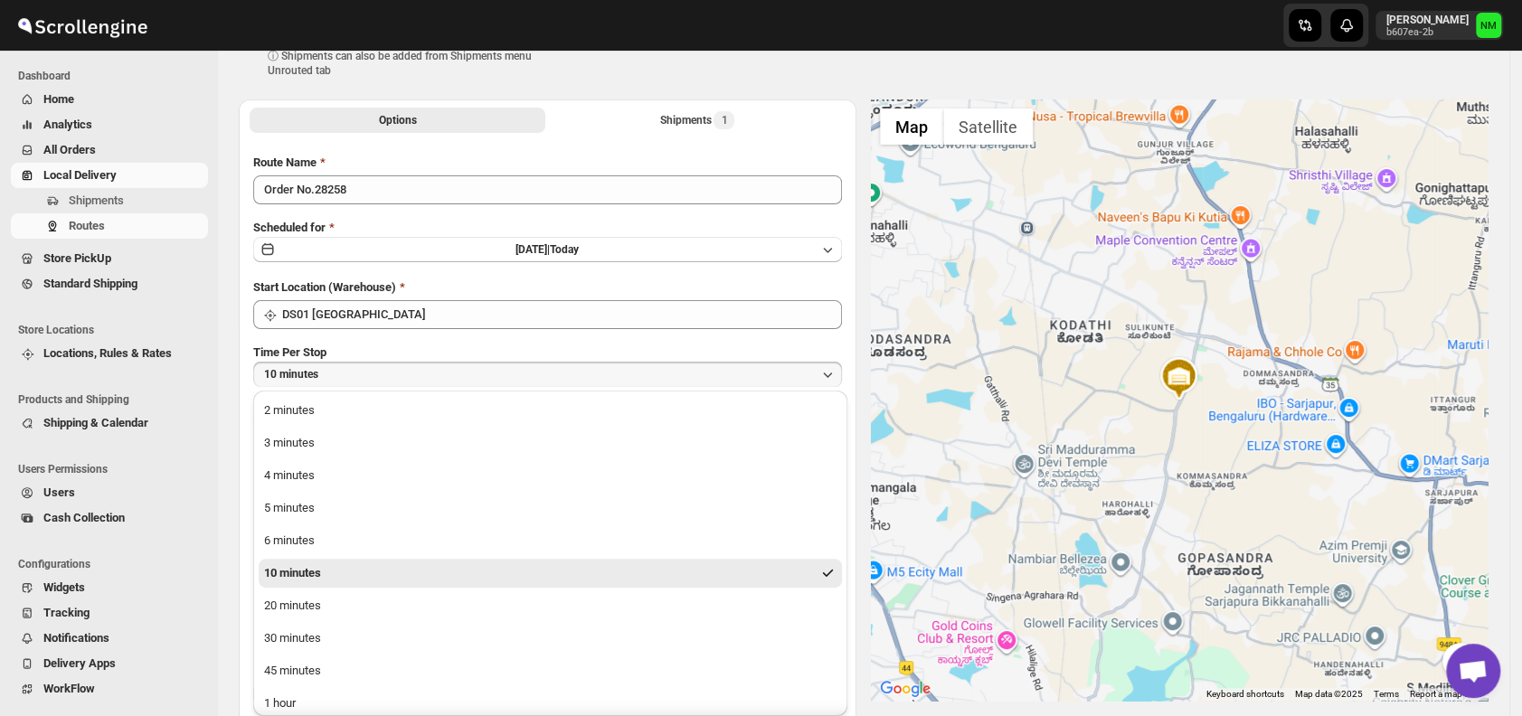
click at [327, 566] on button "10 minutes" at bounding box center [550, 573] width 583 height 29
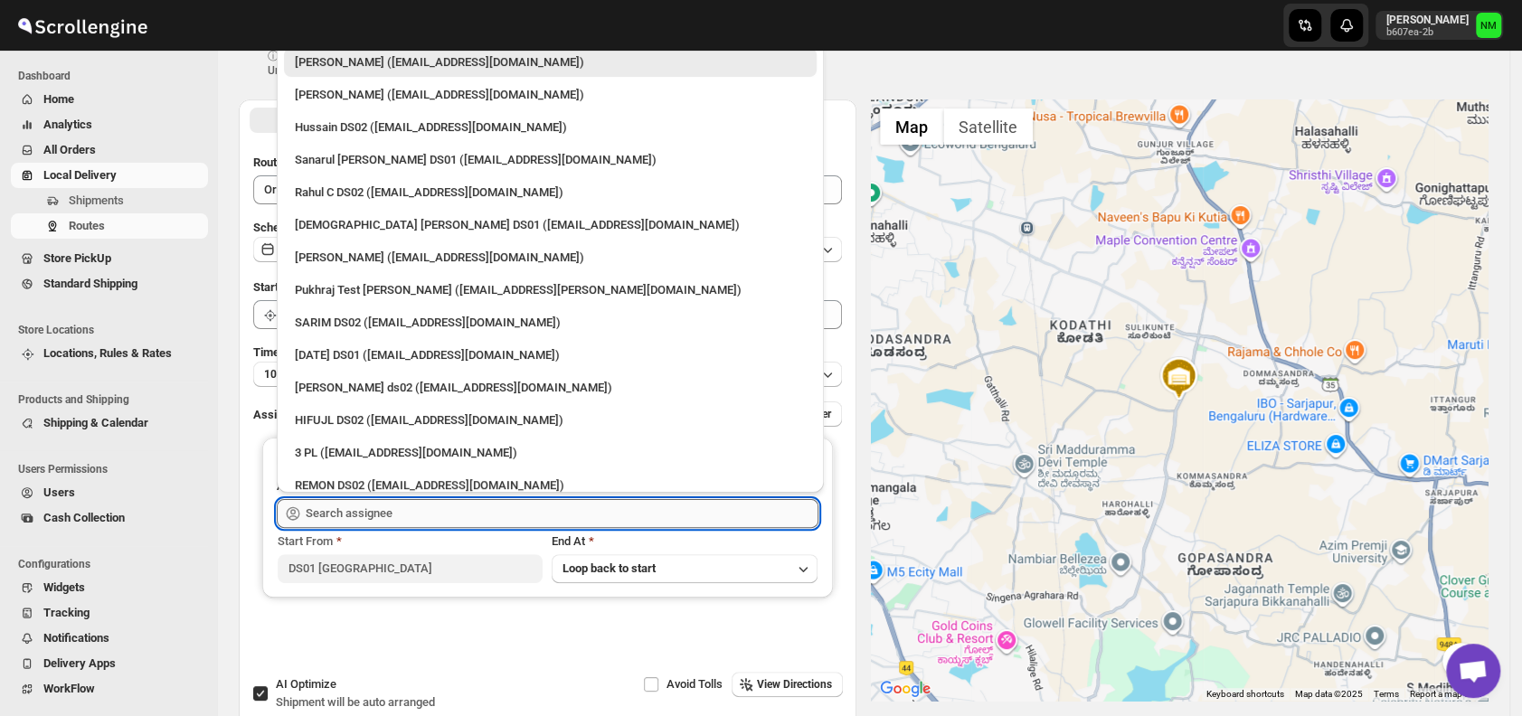
click at [431, 506] on input "text" at bounding box center [562, 513] width 513 height 29
click at [358, 439] on div "3 PL ([EMAIL_ADDRESS][DOMAIN_NAME])" at bounding box center [550, 453] width 533 height 29
type input "3 PL ([EMAIL_ADDRESS][DOMAIN_NAME])"
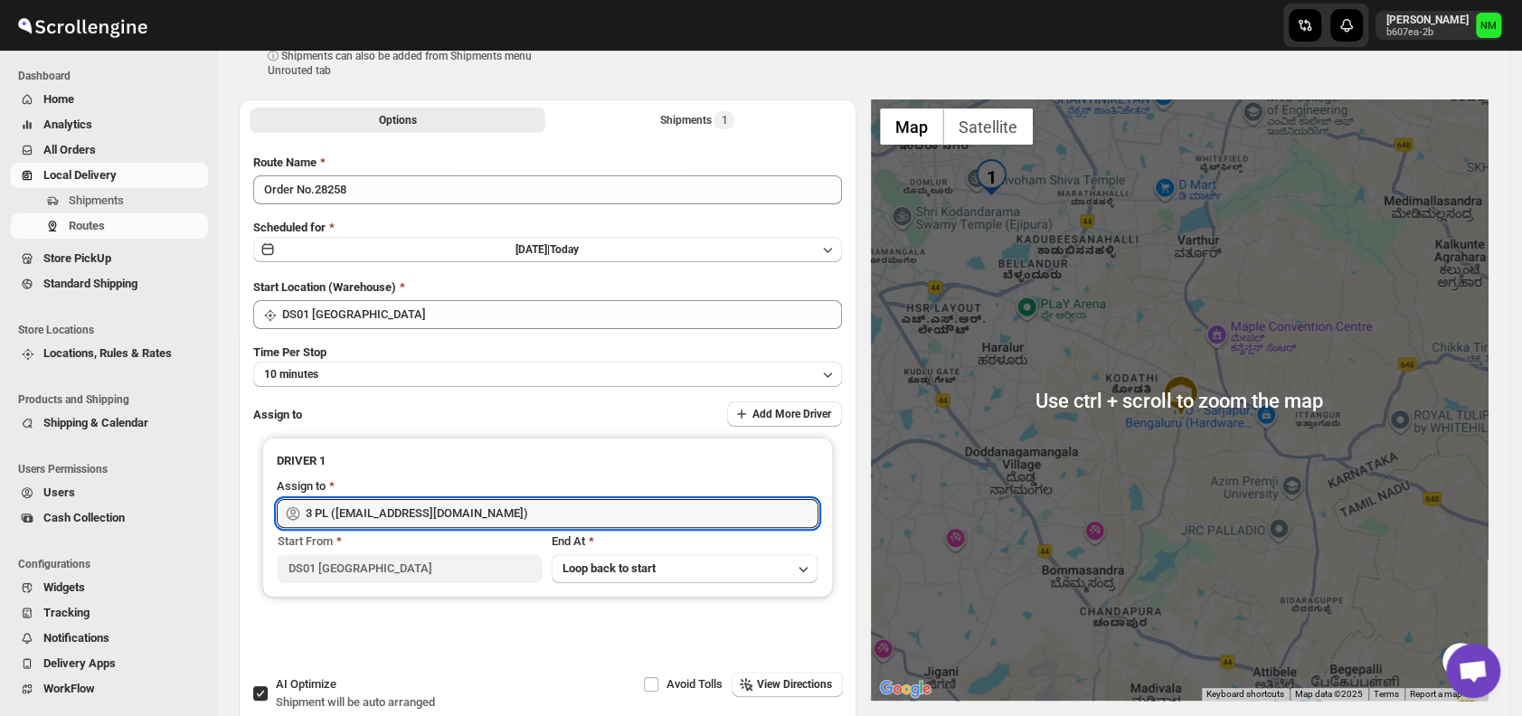
scroll to position [0, 0]
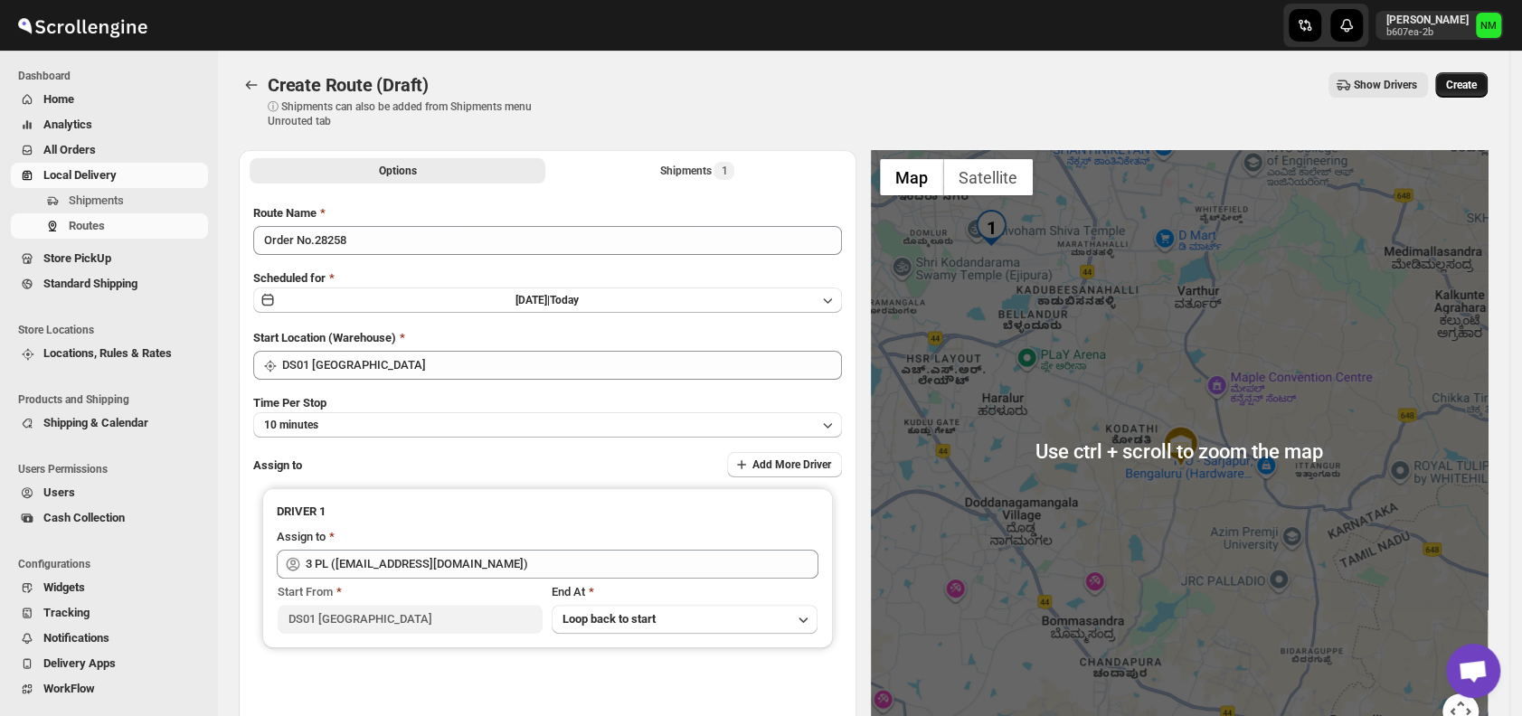
click at [1463, 86] on span "Create" at bounding box center [1461, 85] width 31 height 14
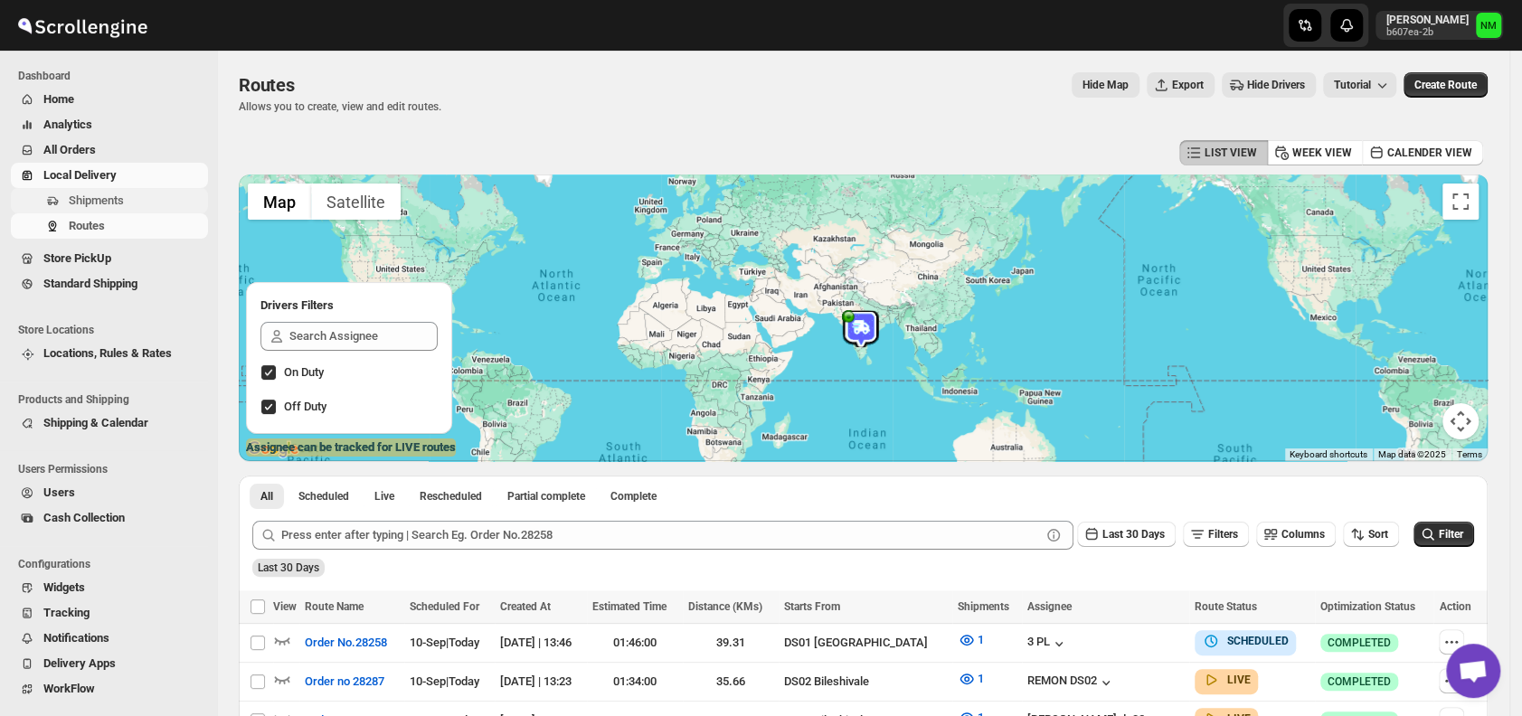
click at [120, 199] on span "Shipments" at bounding box center [96, 201] width 55 height 14
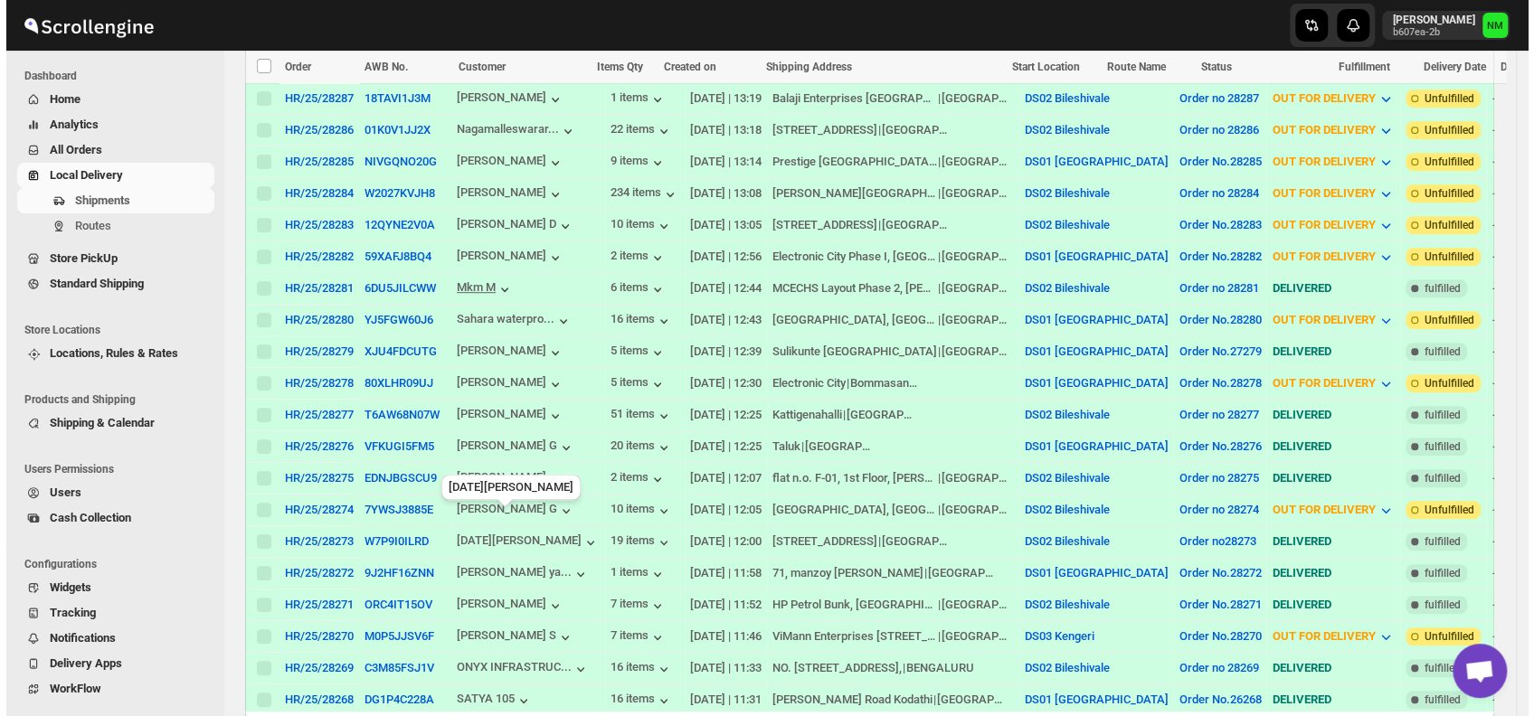
scroll to position [549, 0]
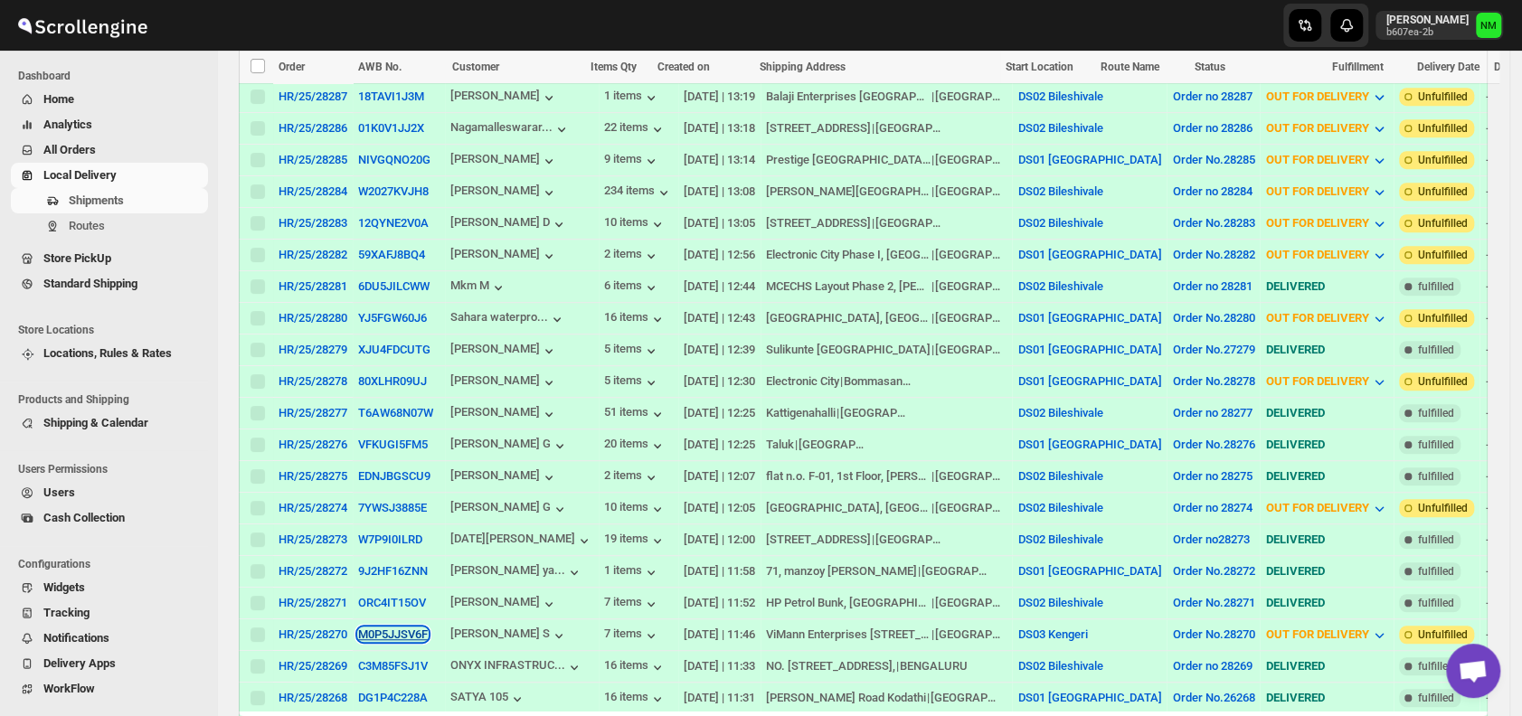
click at [406, 628] on button "M0P5JJSV6F" at bounding box center [393, 635] width 70 height 14
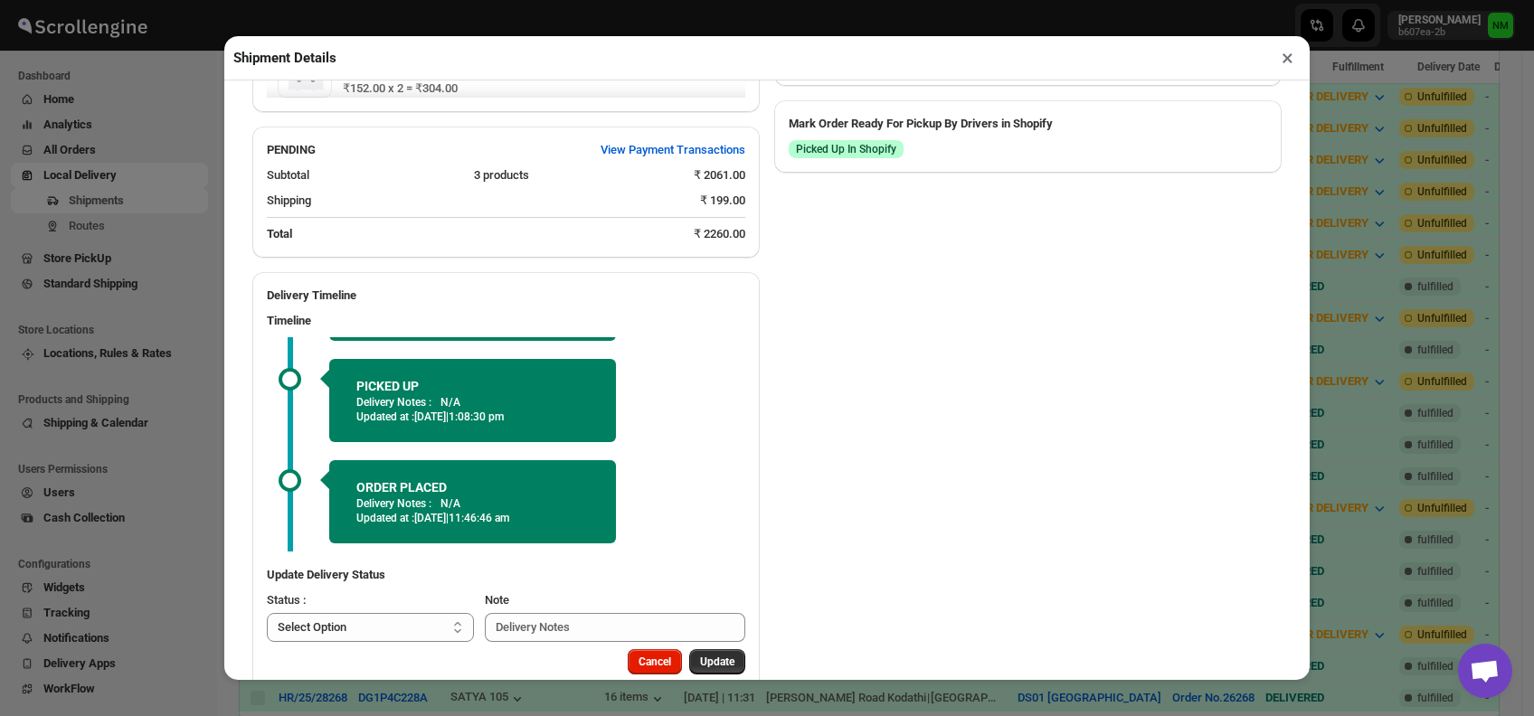
scroll to position [1080, 0]
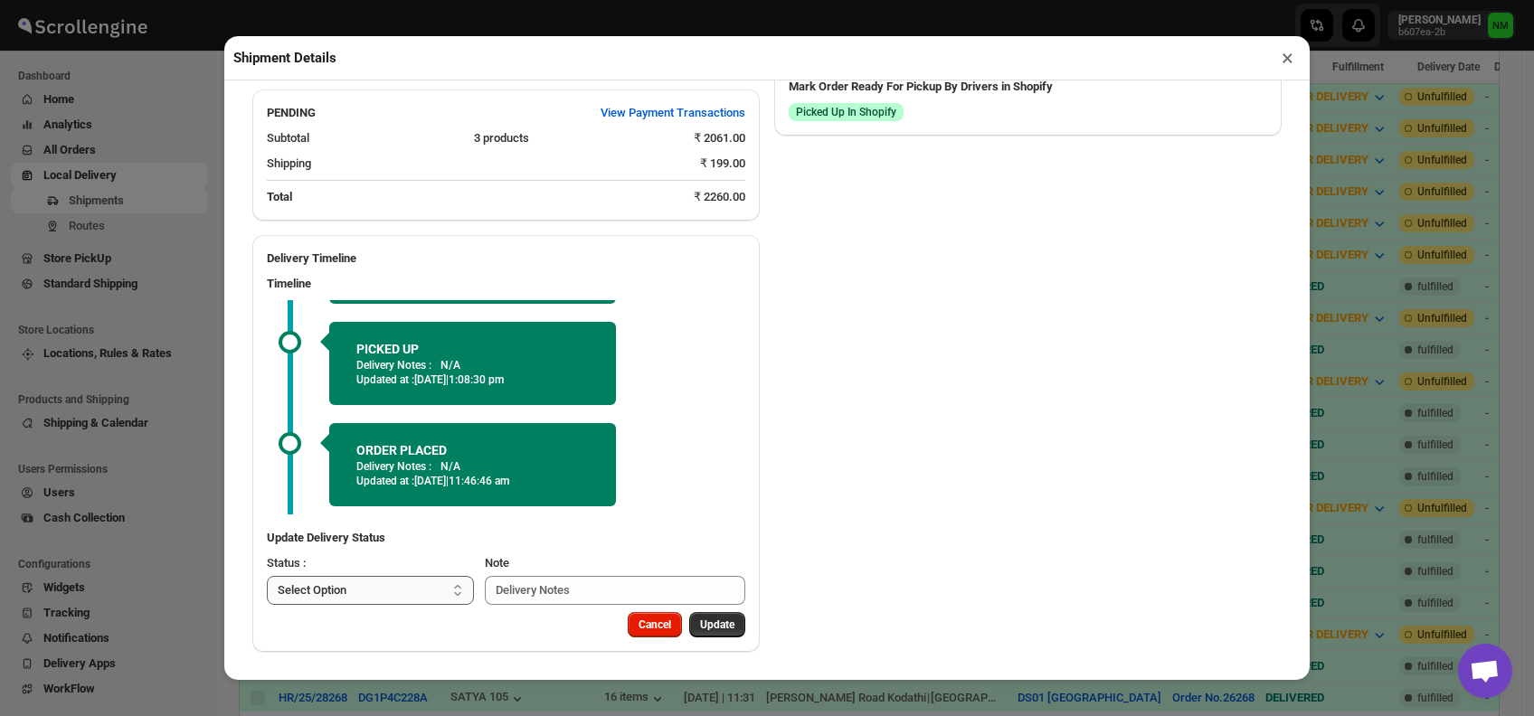
click at [399, 595] on select "Select Option PICKED UP OUT FOR DELIVERY RESCHEDULE DELIVERED CANCELLED" at bounding box center [370, 590] width 207 height 29
select select "DELIVERED"
click at [267, 576] on select "Select Option PICKED UP OUT FOR DELIVERY RESCHEDULE DELIVERED CANCELLED" at bounding box center [370, 590] width 207 height 29
click at [711, 623] on span "Update" at bounding box center [717, 625] width 34 height 14
select select
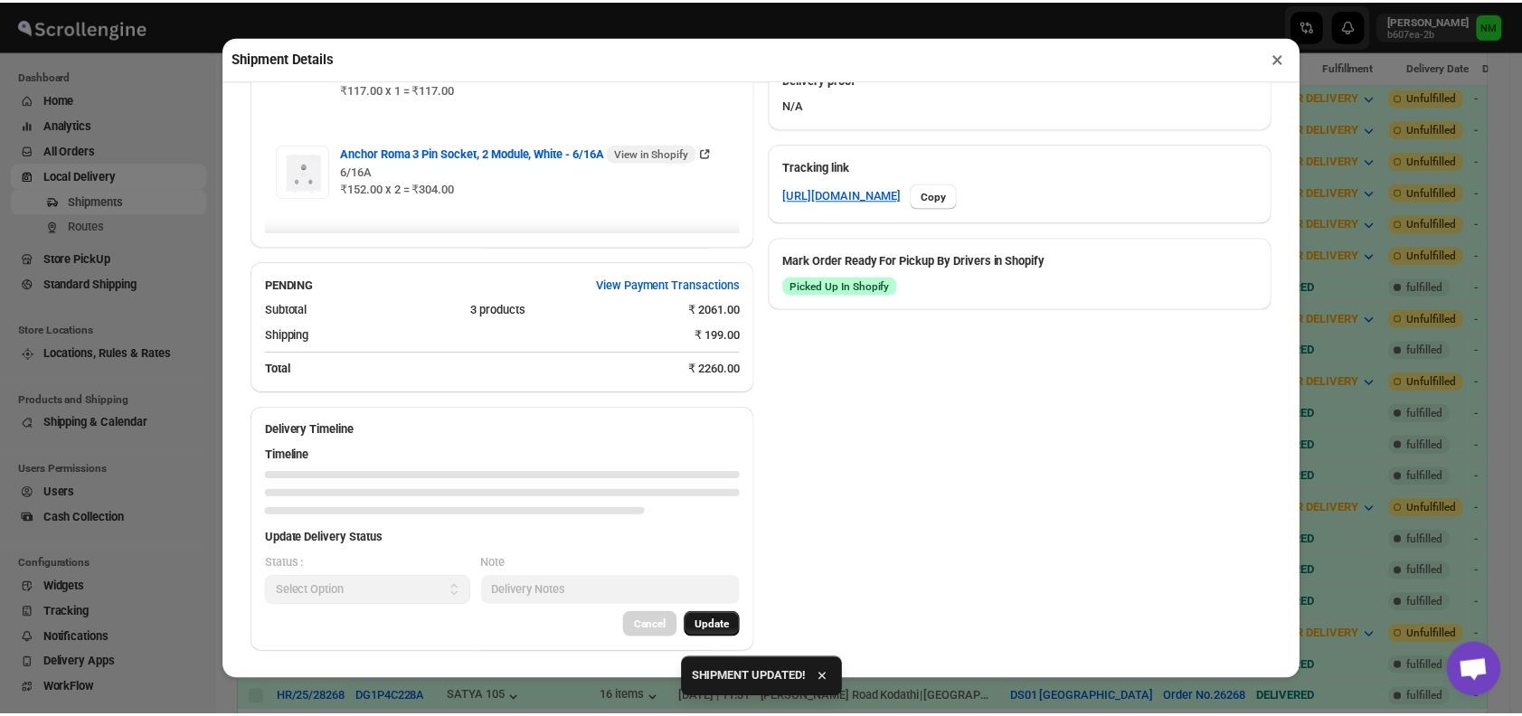
scroll to position [909, 0]
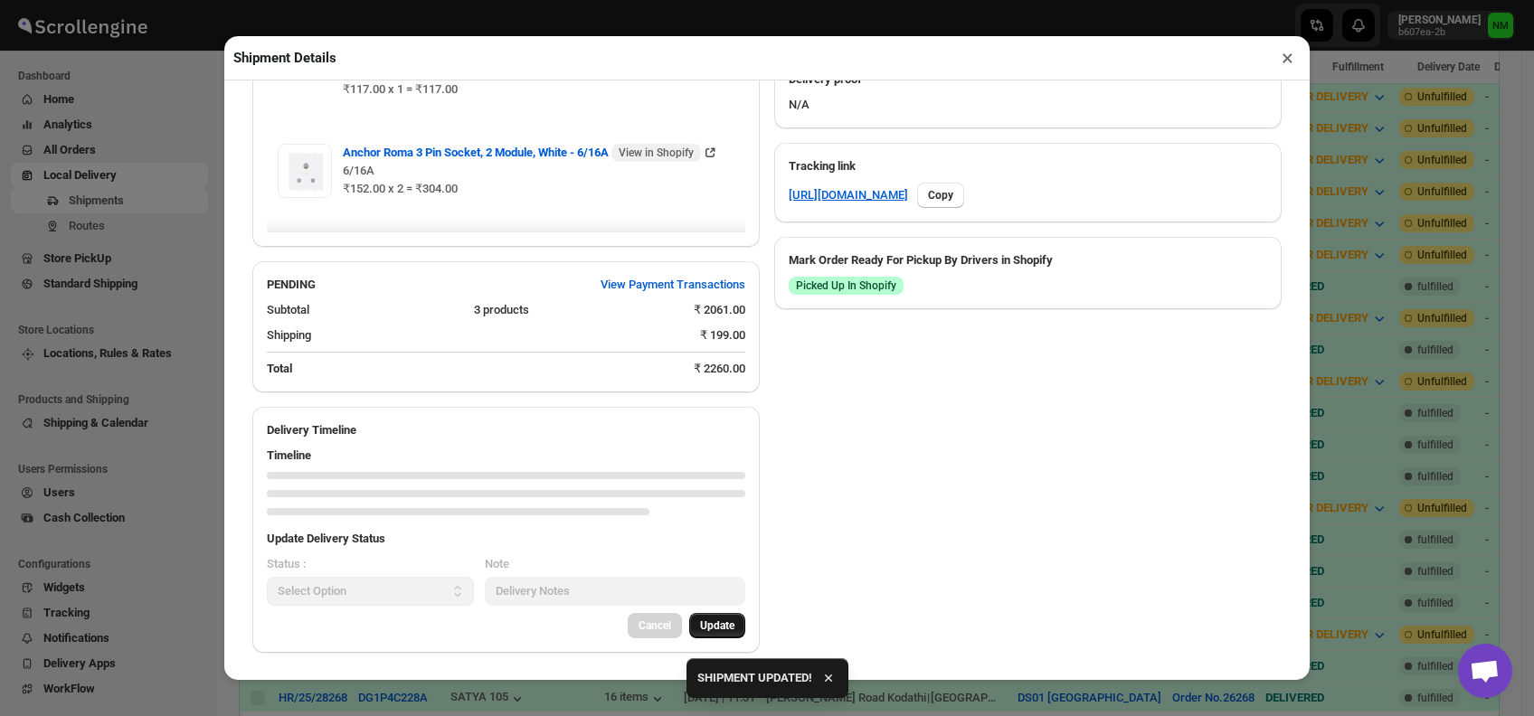
click at [1288, 58] on button "×" at bounding box center [1287, 57] width 26 height 25
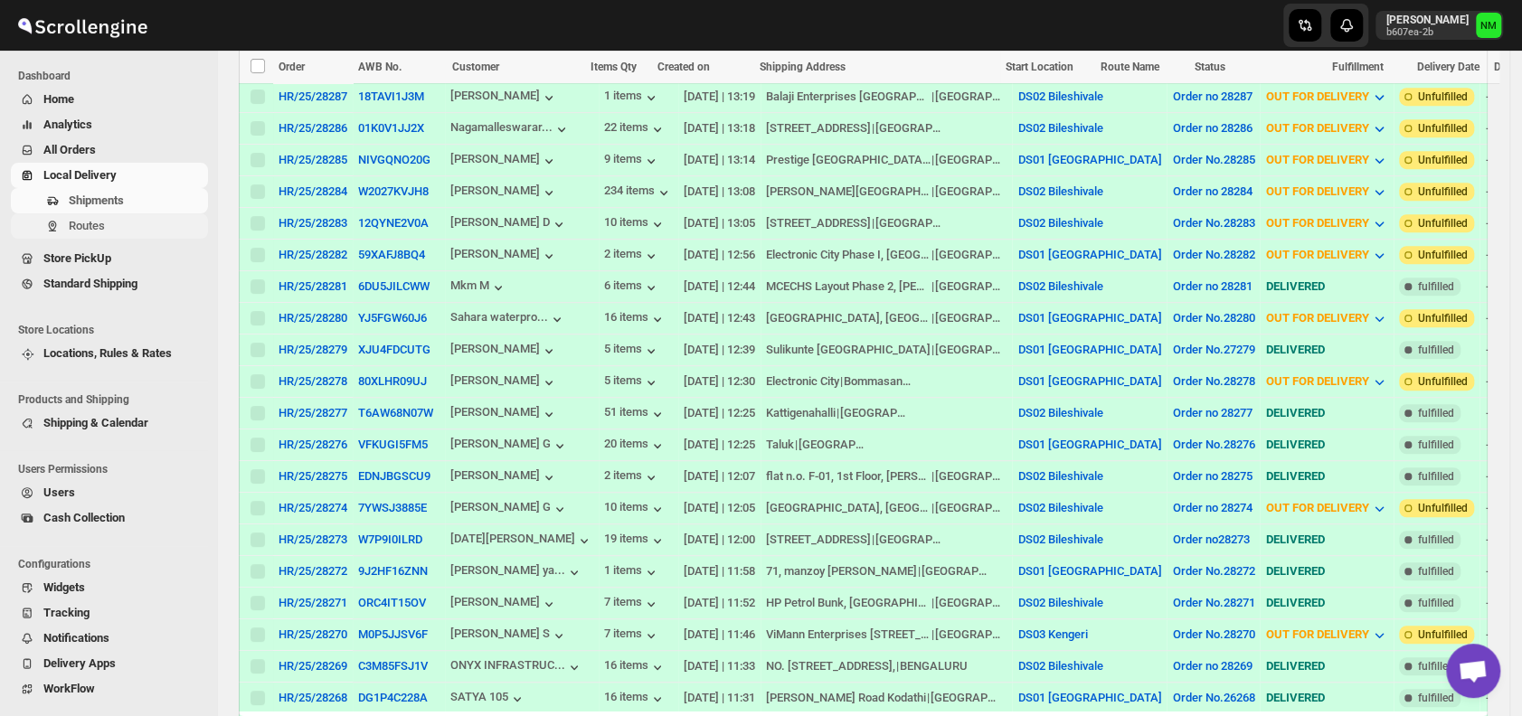
click at [119, 221] on span "Routes" at bounding box center [137, 226] width 136 height 18
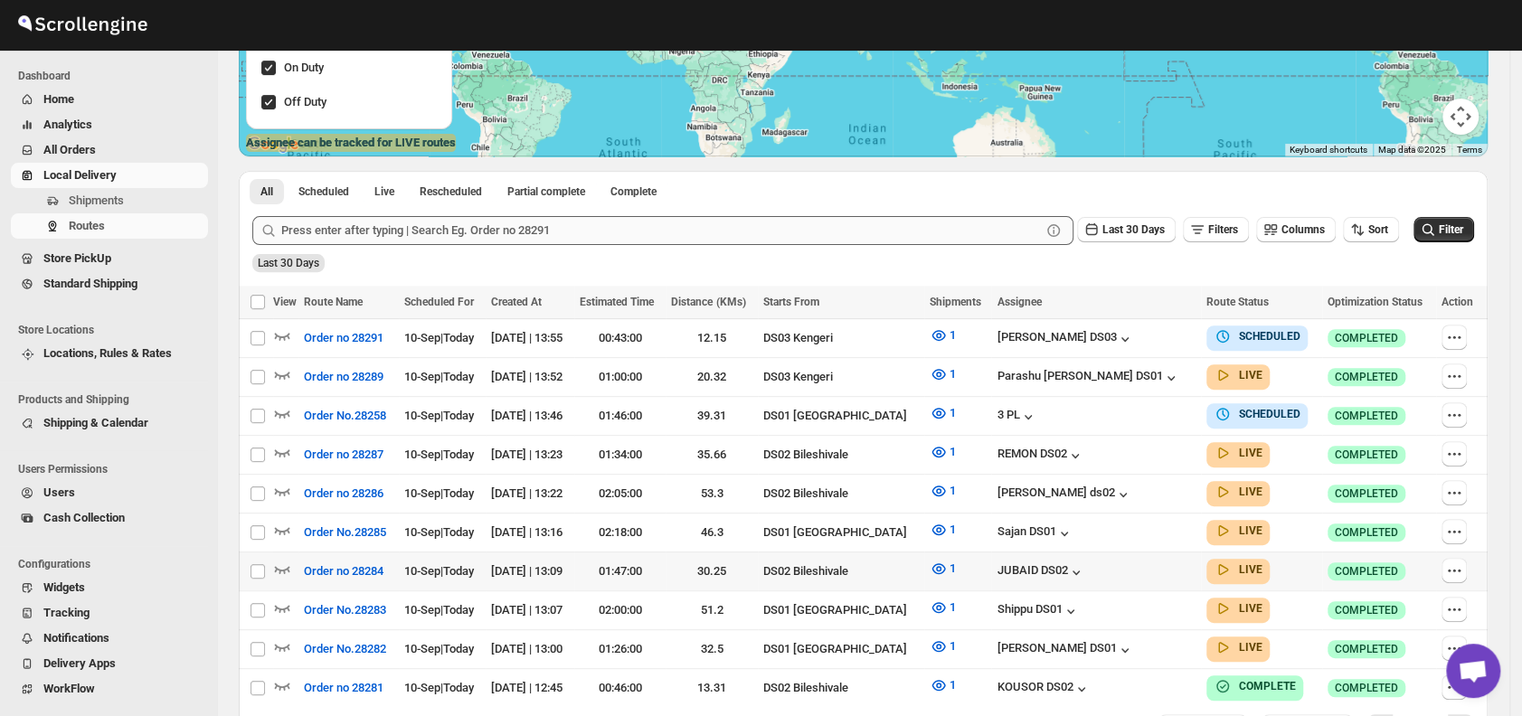
scroll to position [306, 0]
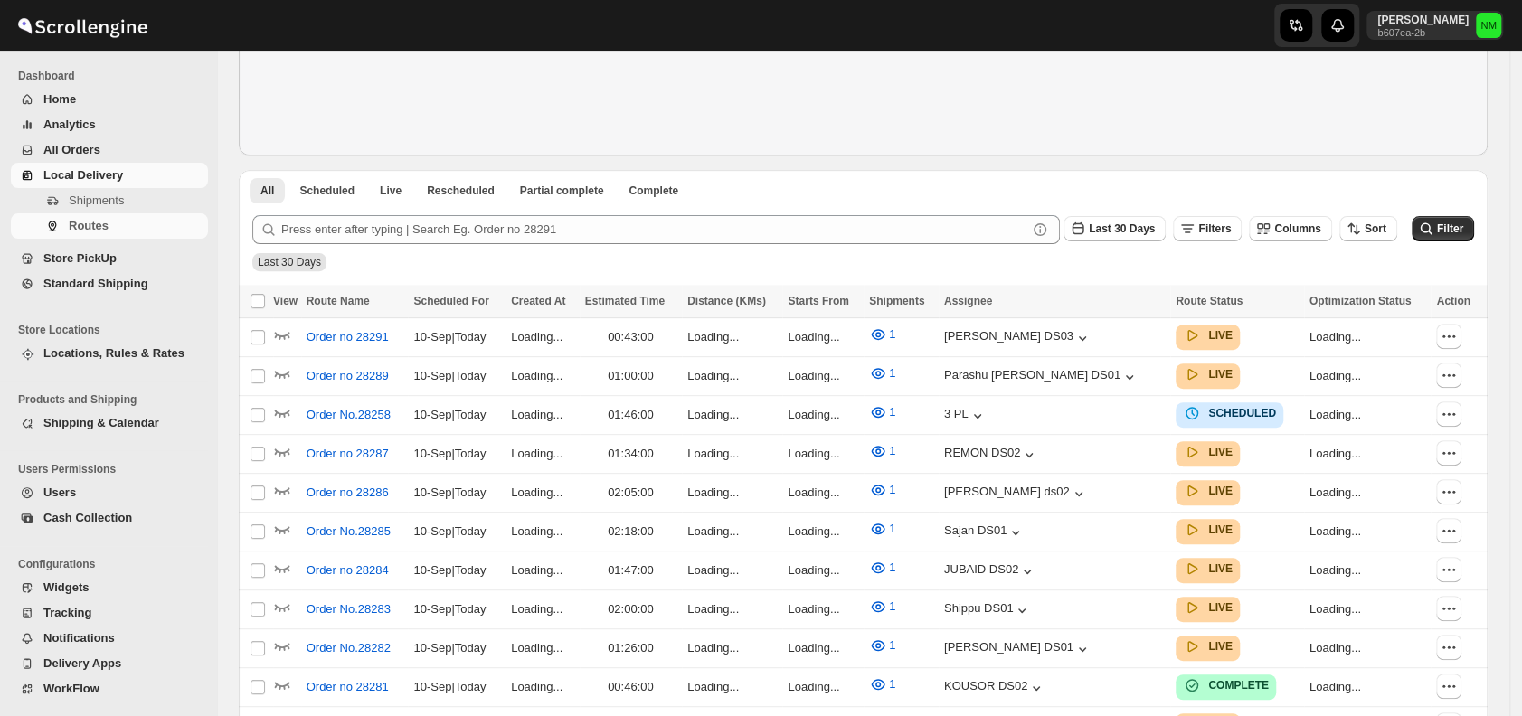
scroll to position [306, 0]
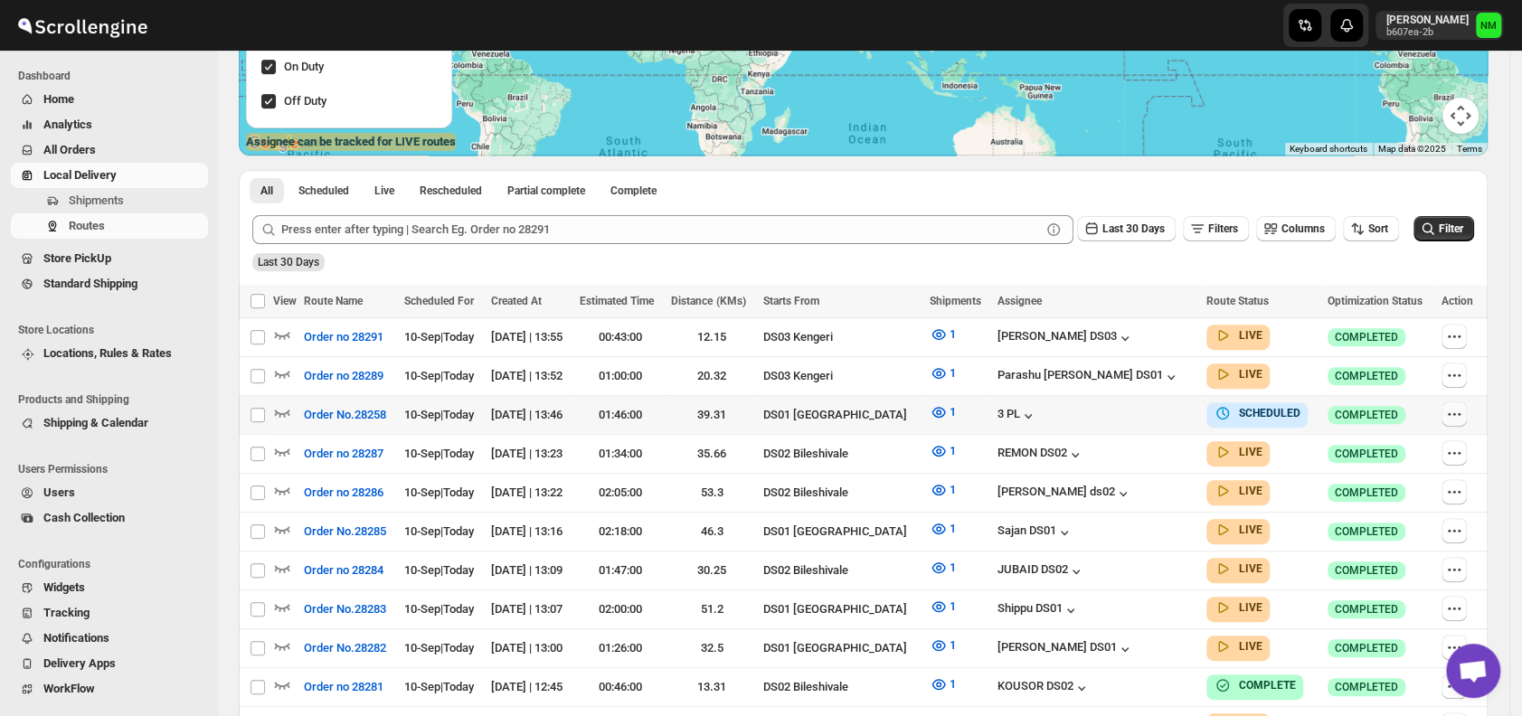
click at [1460, 414] on icon "button" at bounding box center [1454, 414] width 18 height 18
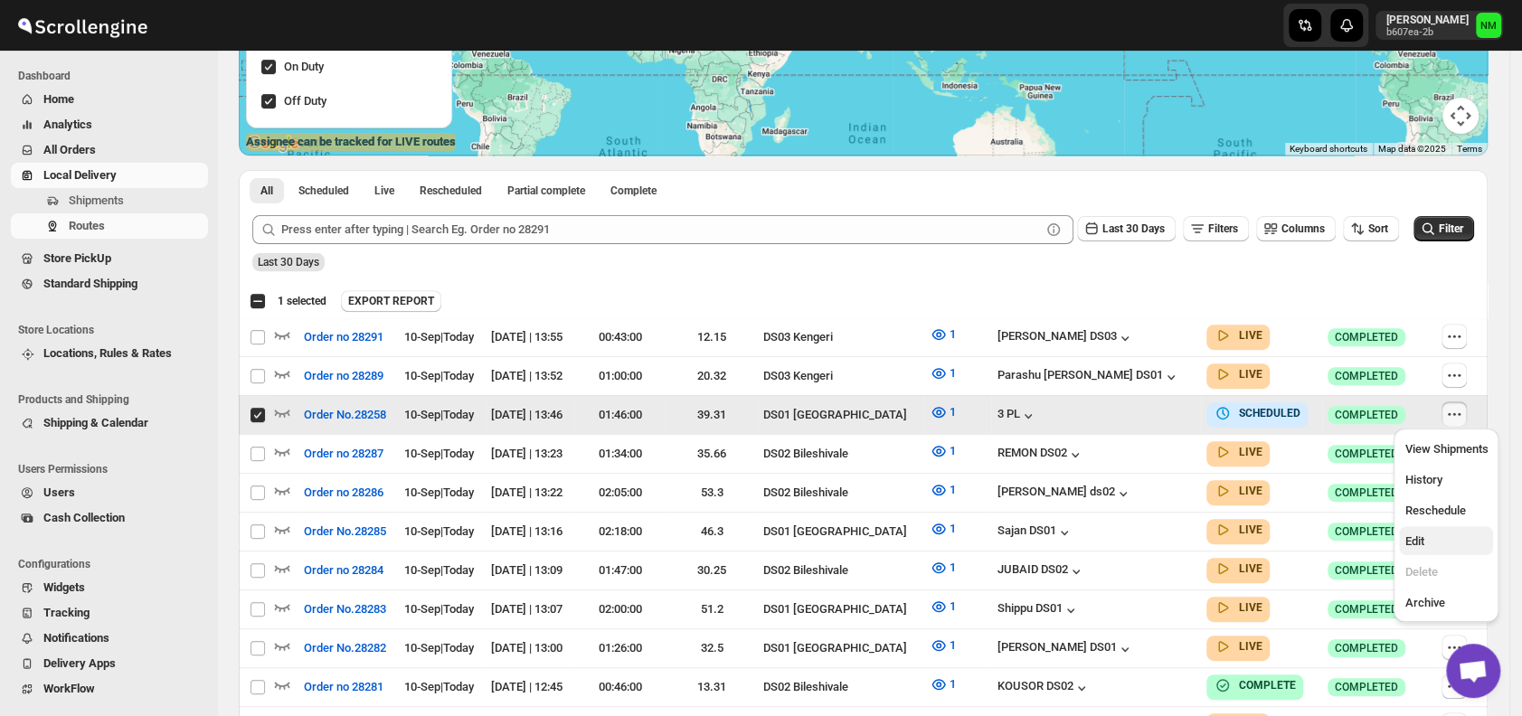
click at [1447, 538] on span "Edit" at bounding box center [1445, 542] width 83 height 18
checkbox input "false"
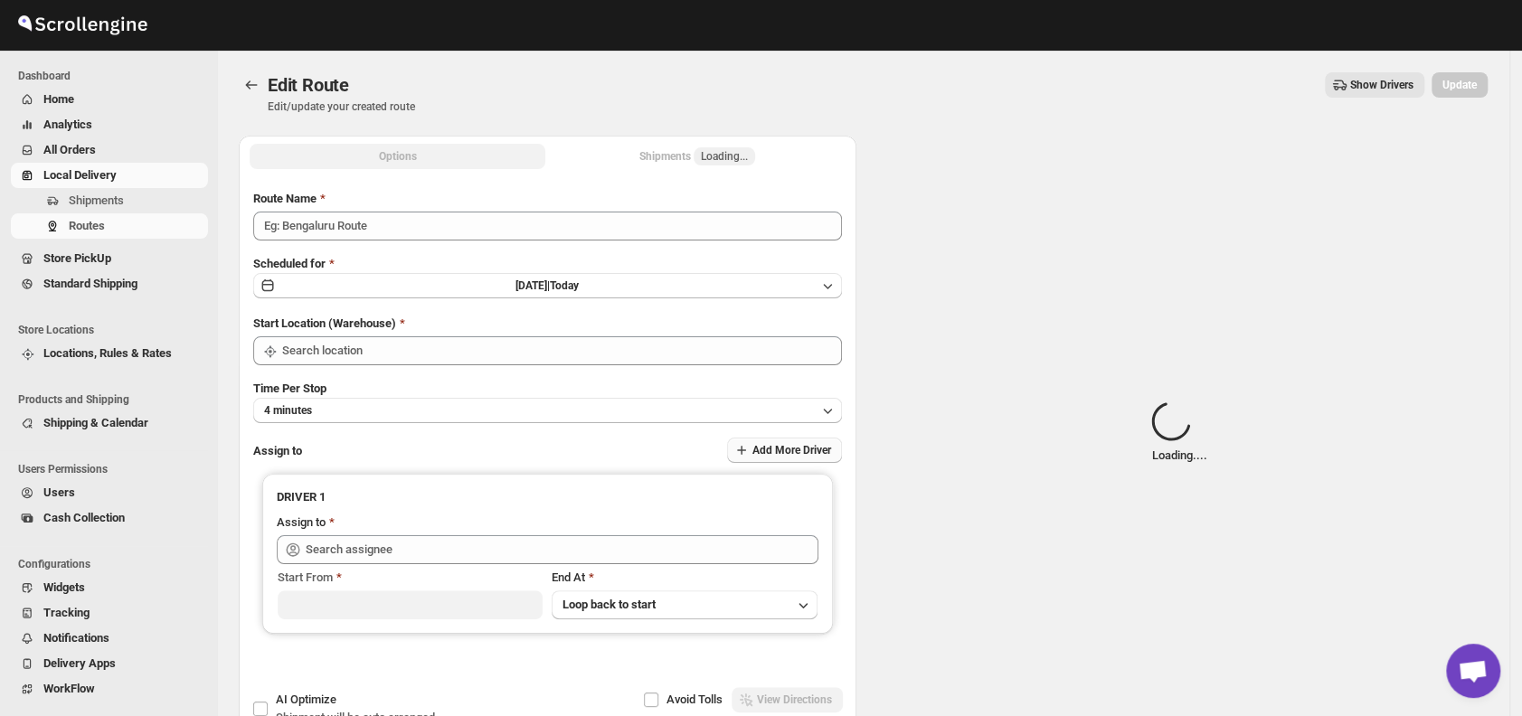
type input "Order No.28258"
type input "DS01 [GEOGRAPHIC_DATA]"
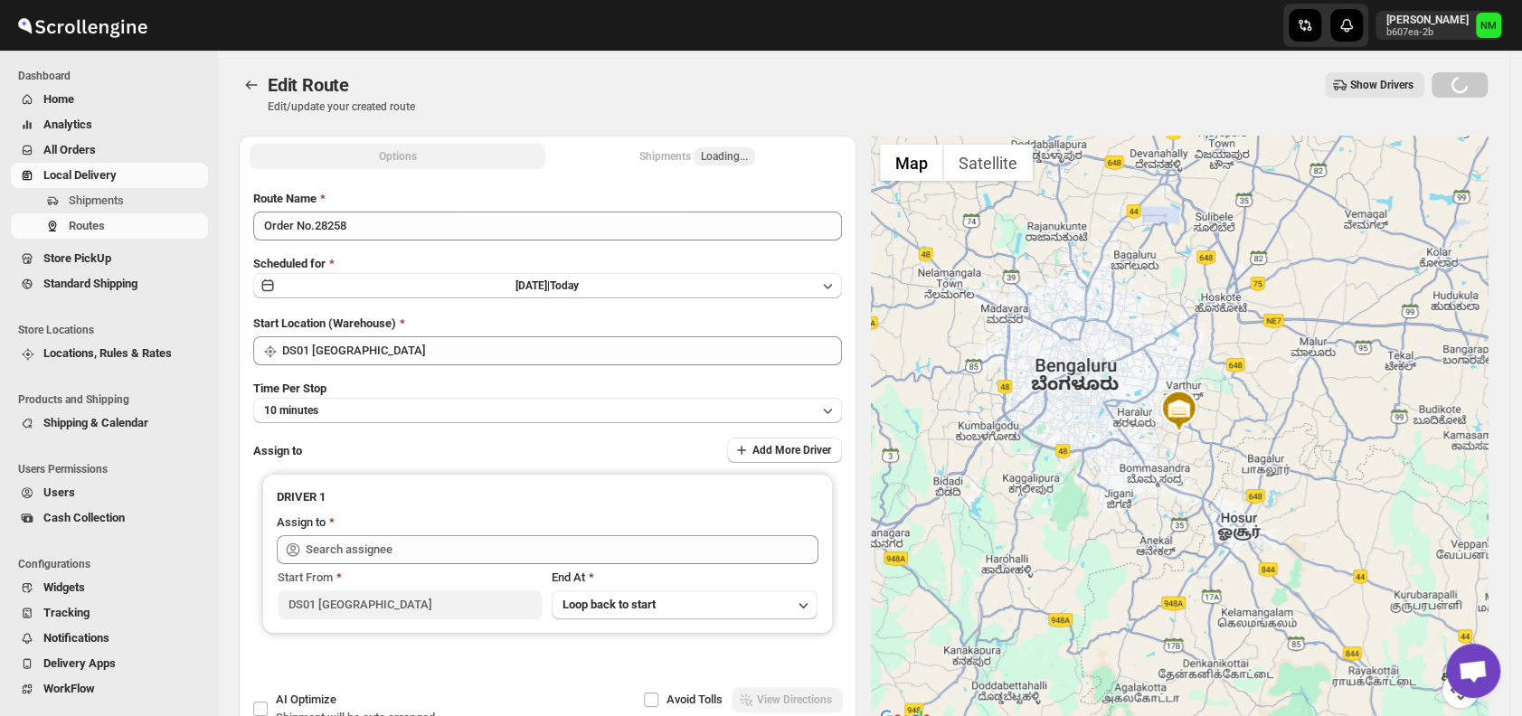
type input "3 PL (hello@home-run.co)"
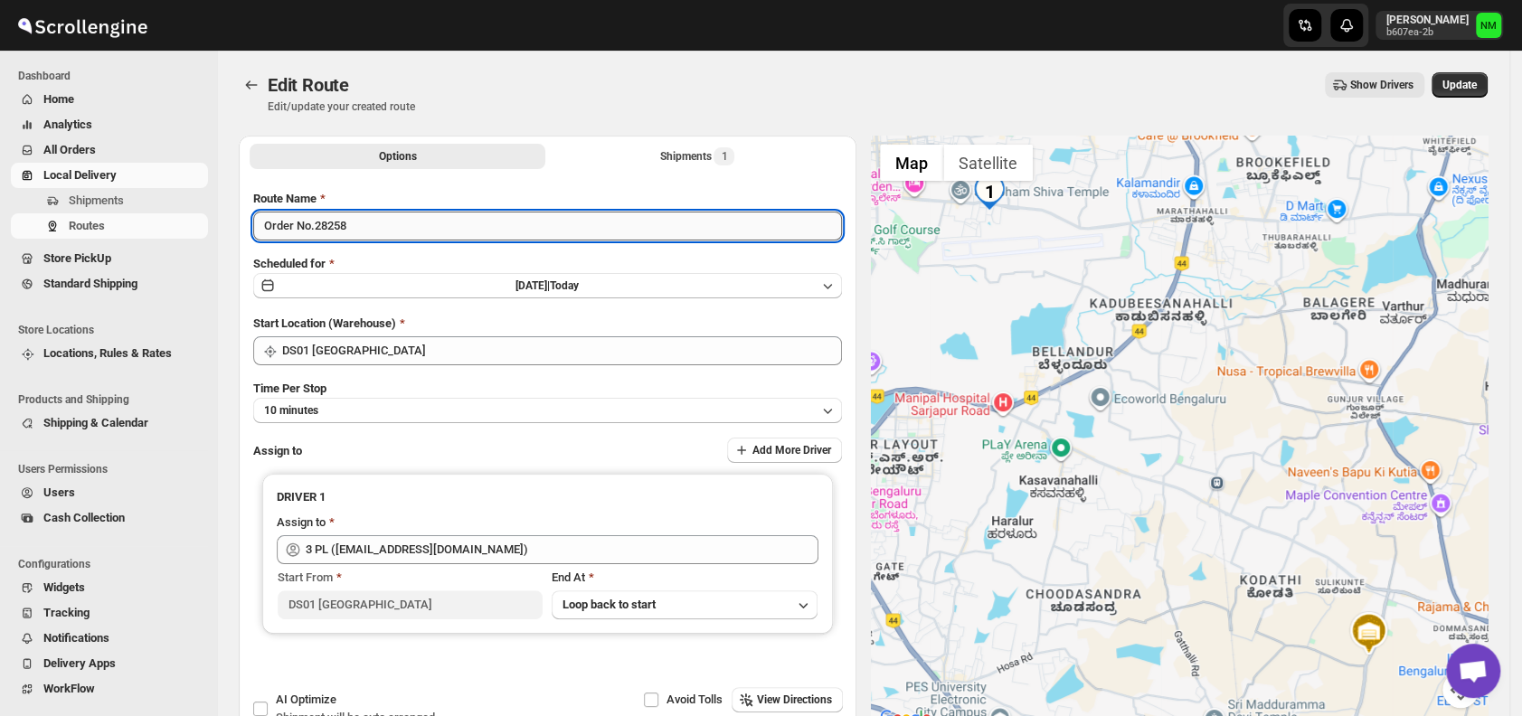
click at [340, 219] on input "Order No.28258" at bounding box center [547, 226] width 589 height 29
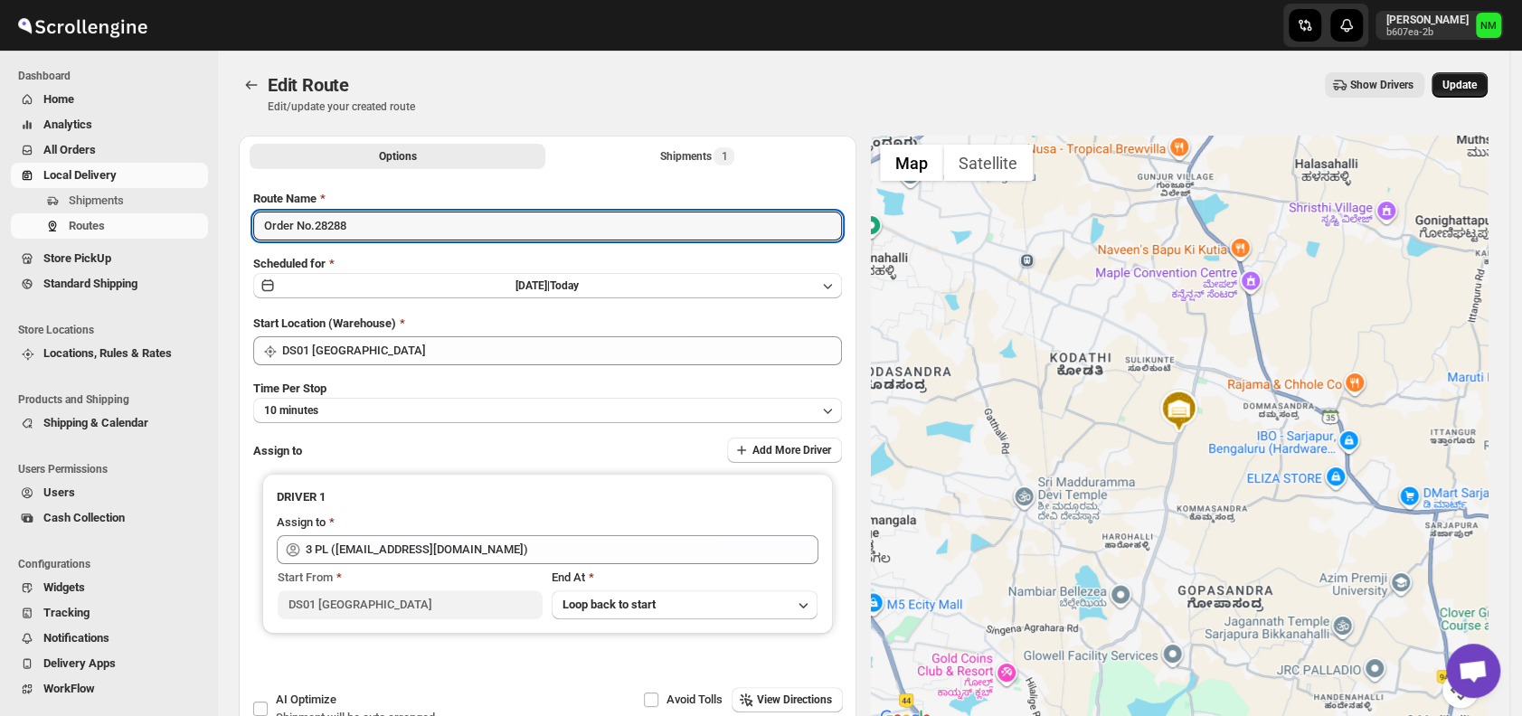
type input "Order No.28288"
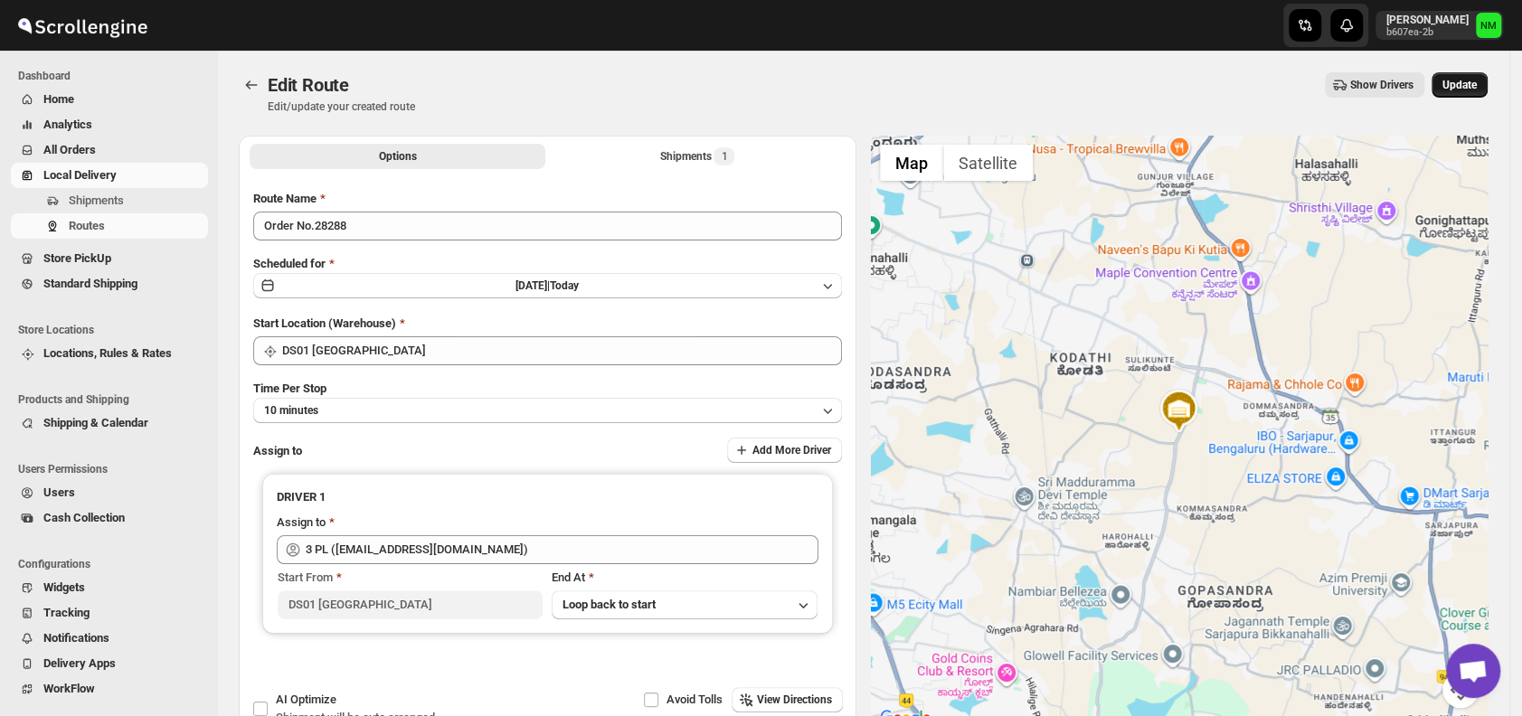
click at [1457, 88] on span "Update" at bounding box center [1459, 85] width 34 height 14
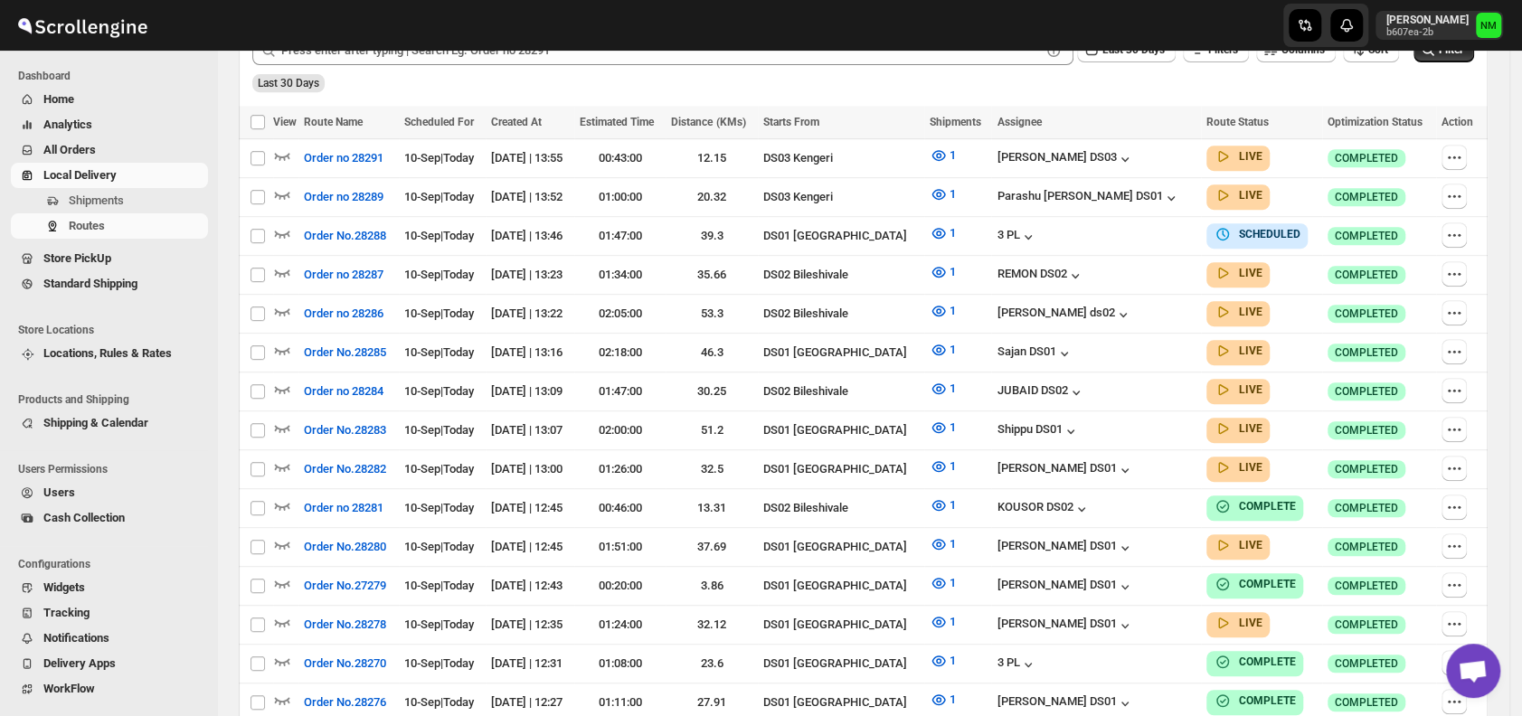
scroll to position [485, 0]
click at [281, 458] on icon "button" at bounding box center [282, 467] width 18 height 18
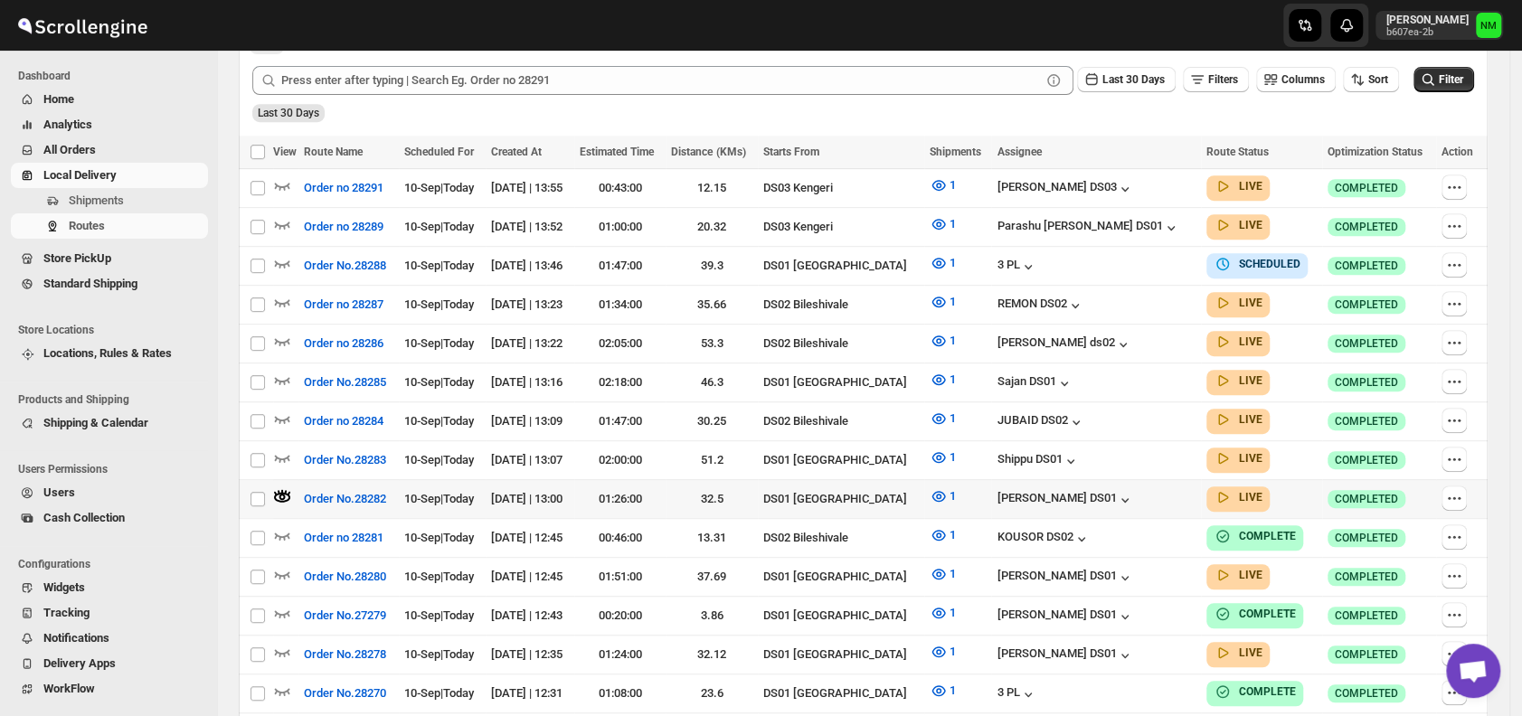
scroll to position [470, 0]
click at [288, 454] on icon "button" at bounding box center [282, 457] width 15 height 7
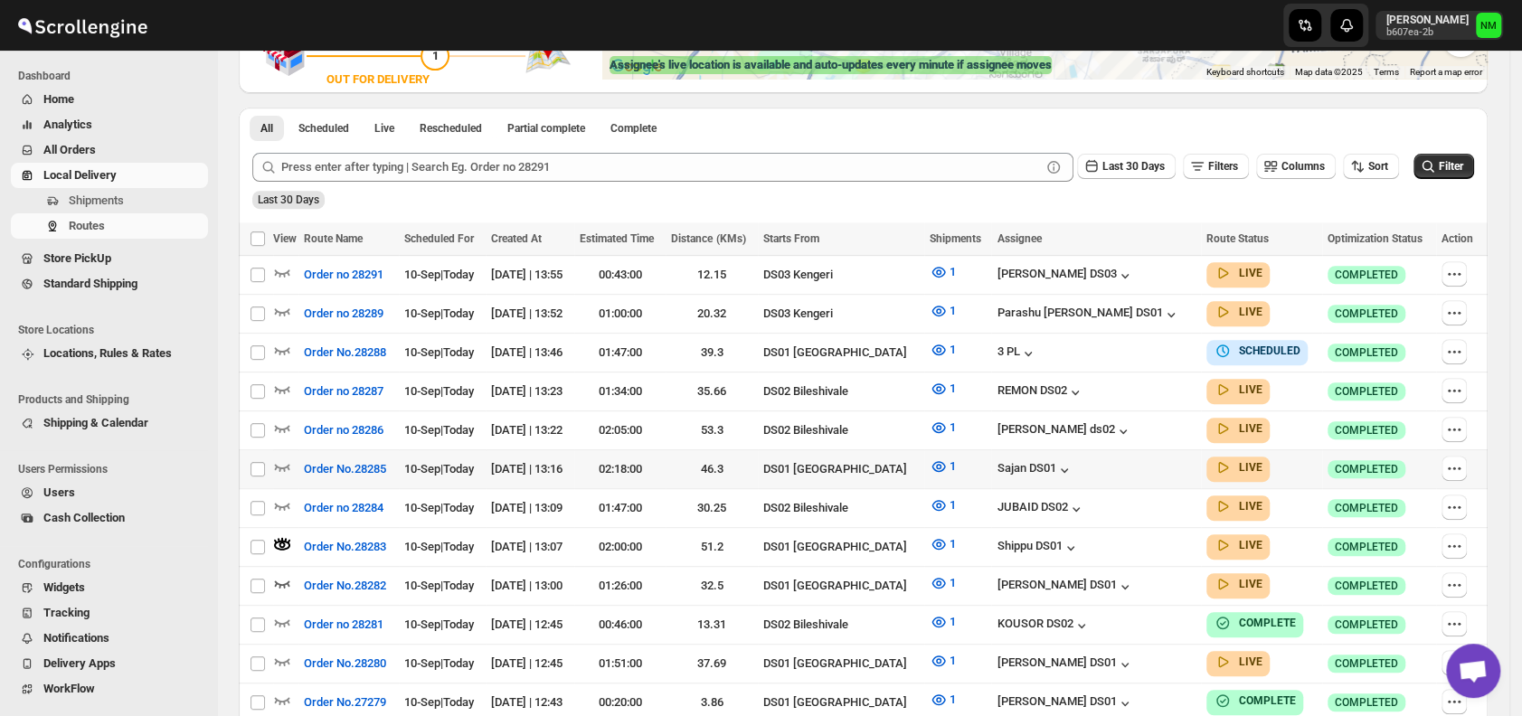
scroll to position [384, 0]
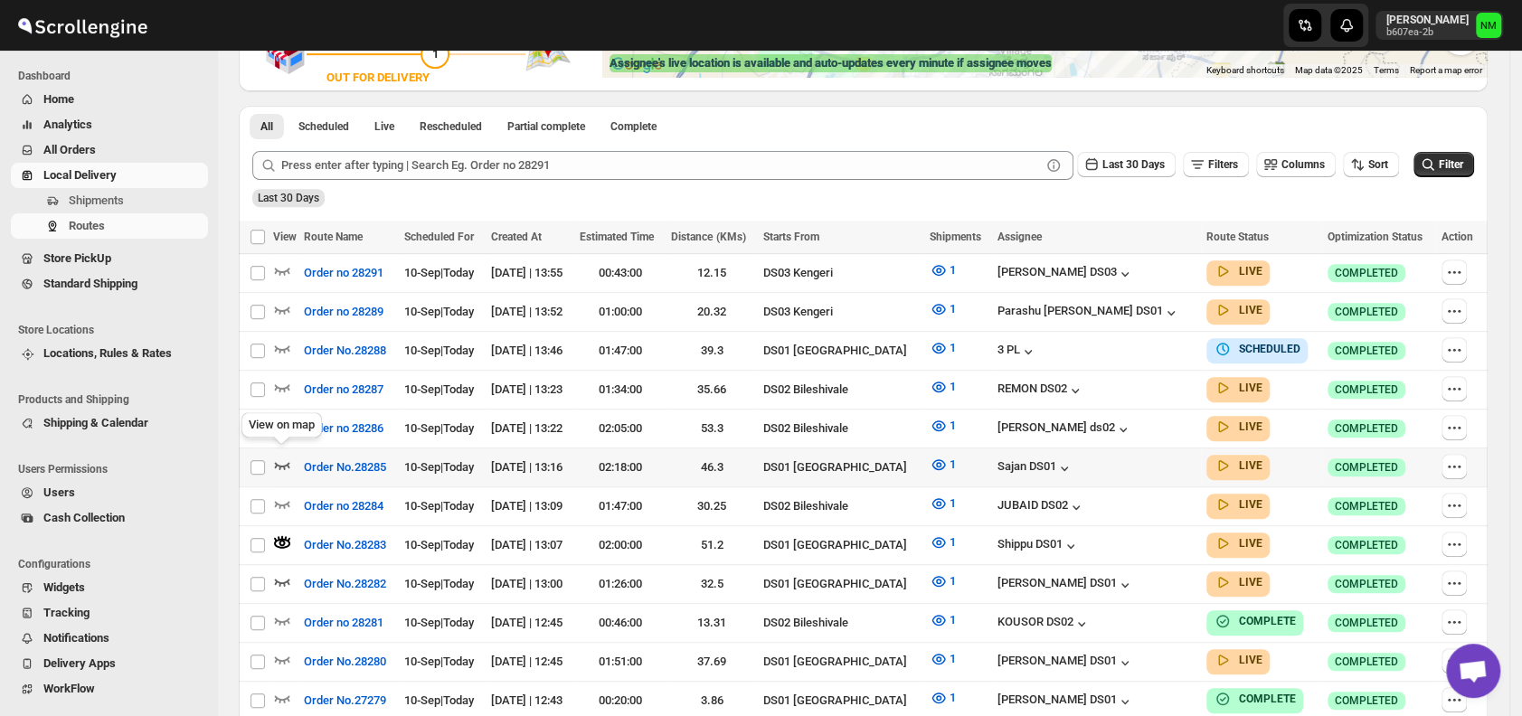
click at [284, 456] on icon "button" at bounding box center [282, 465] width 18 height 18
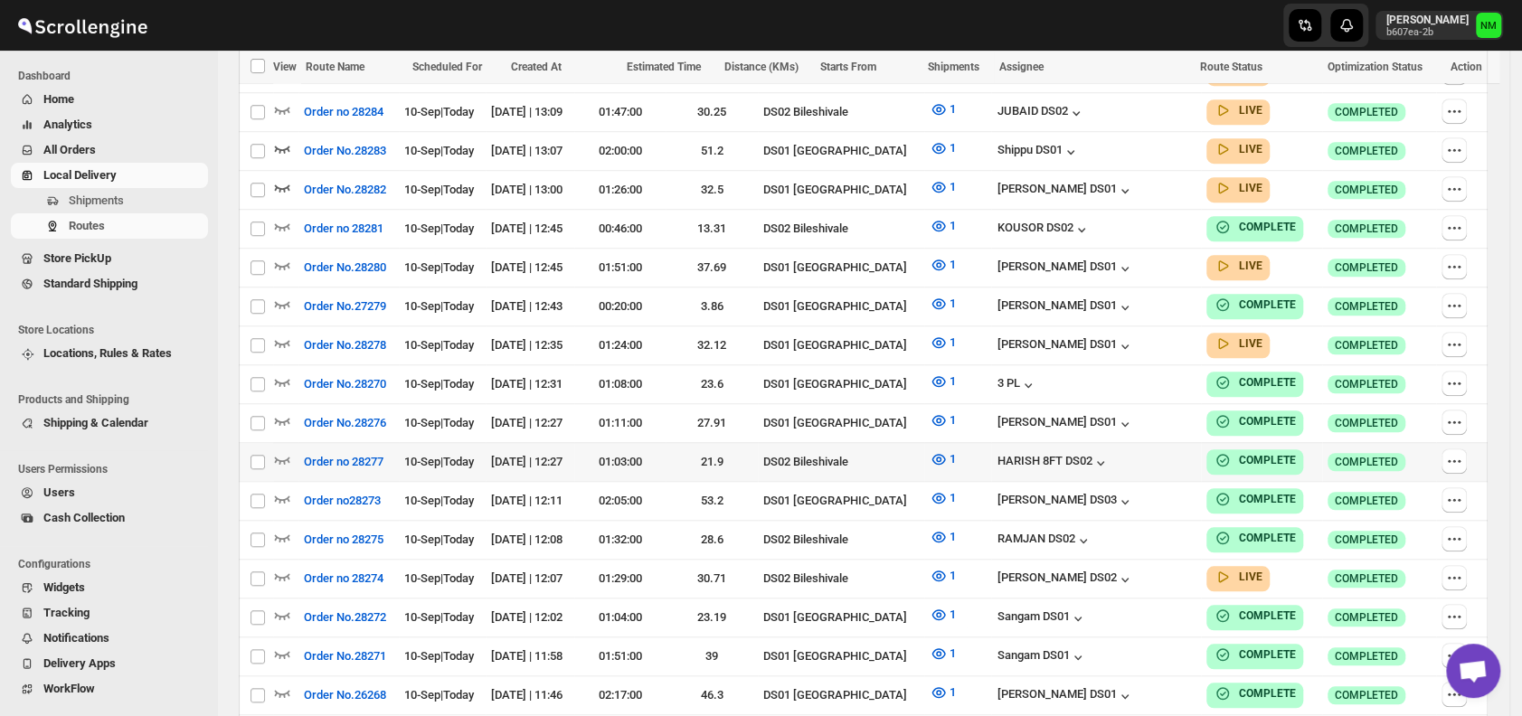
scroll to position [780, 0]
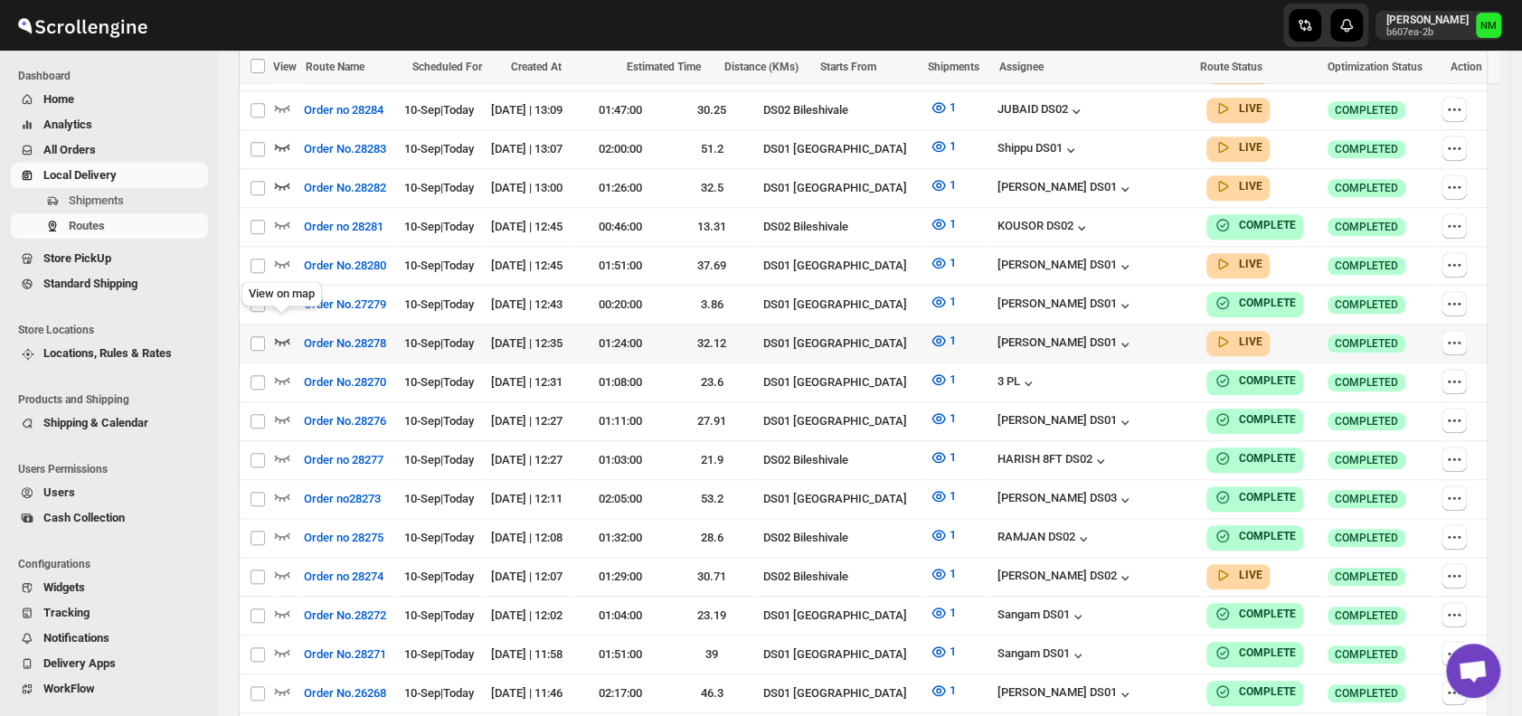
click at [286, 338] on icon "button" at bounding box center [282, 341] width 15 height 7
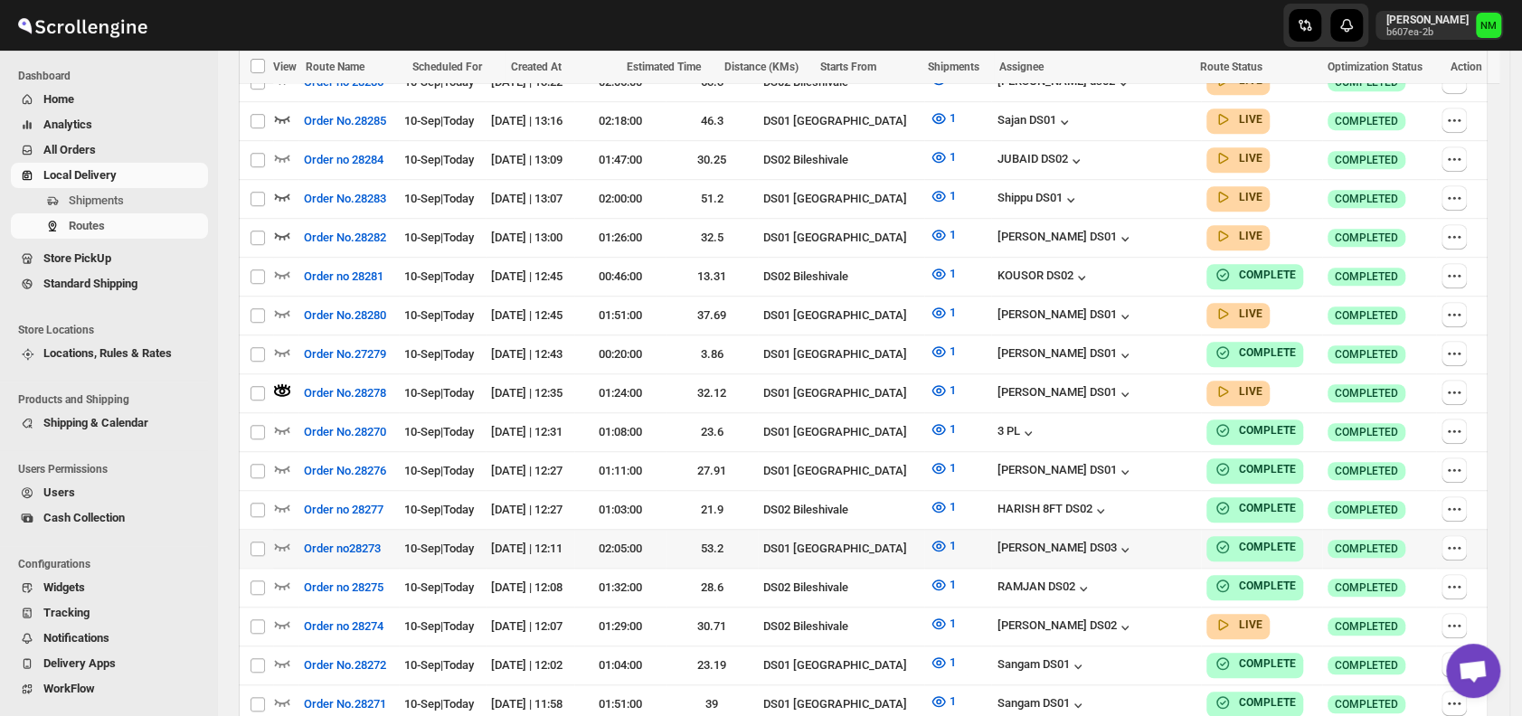
scroll to position [734, 0]
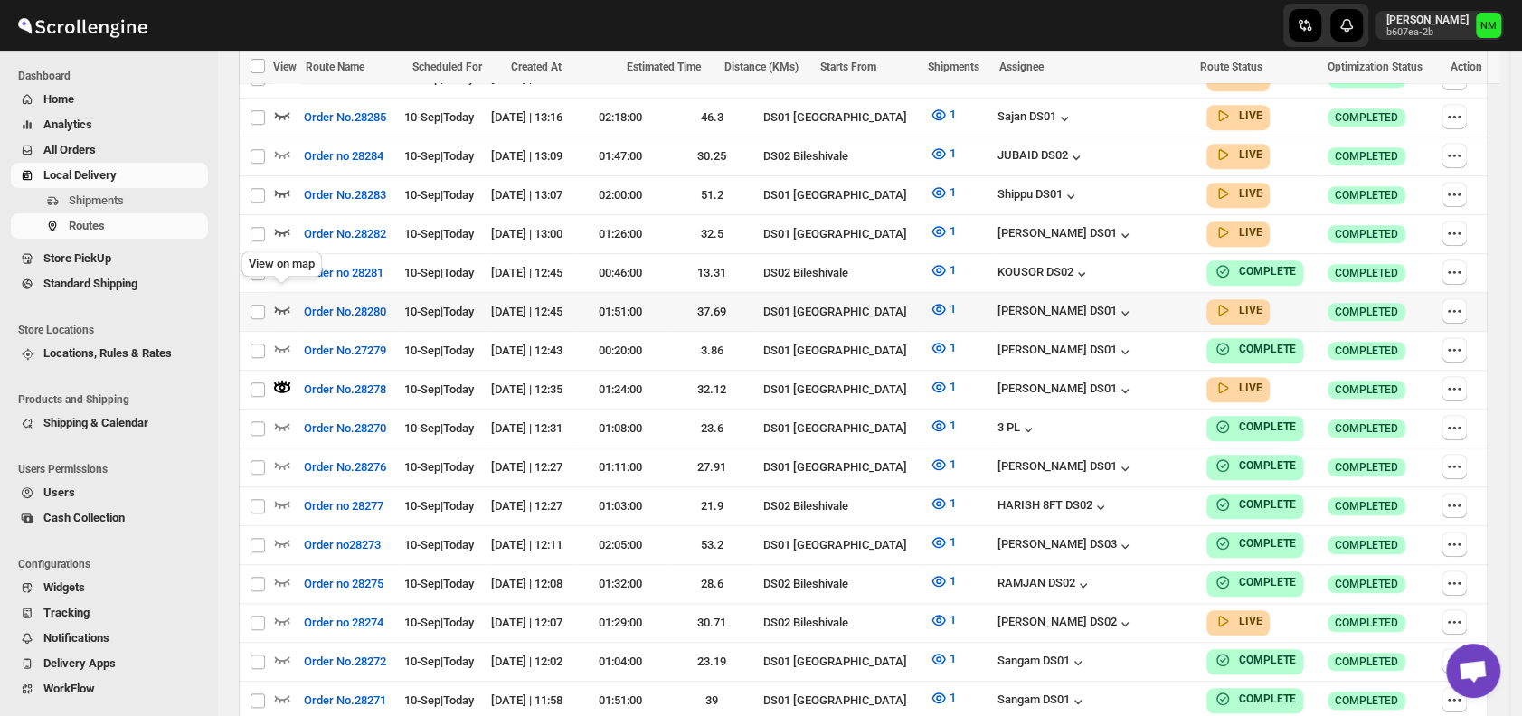
click at [283, 300] on icon "button" at bounding box center [282, 309] width 18 height 18
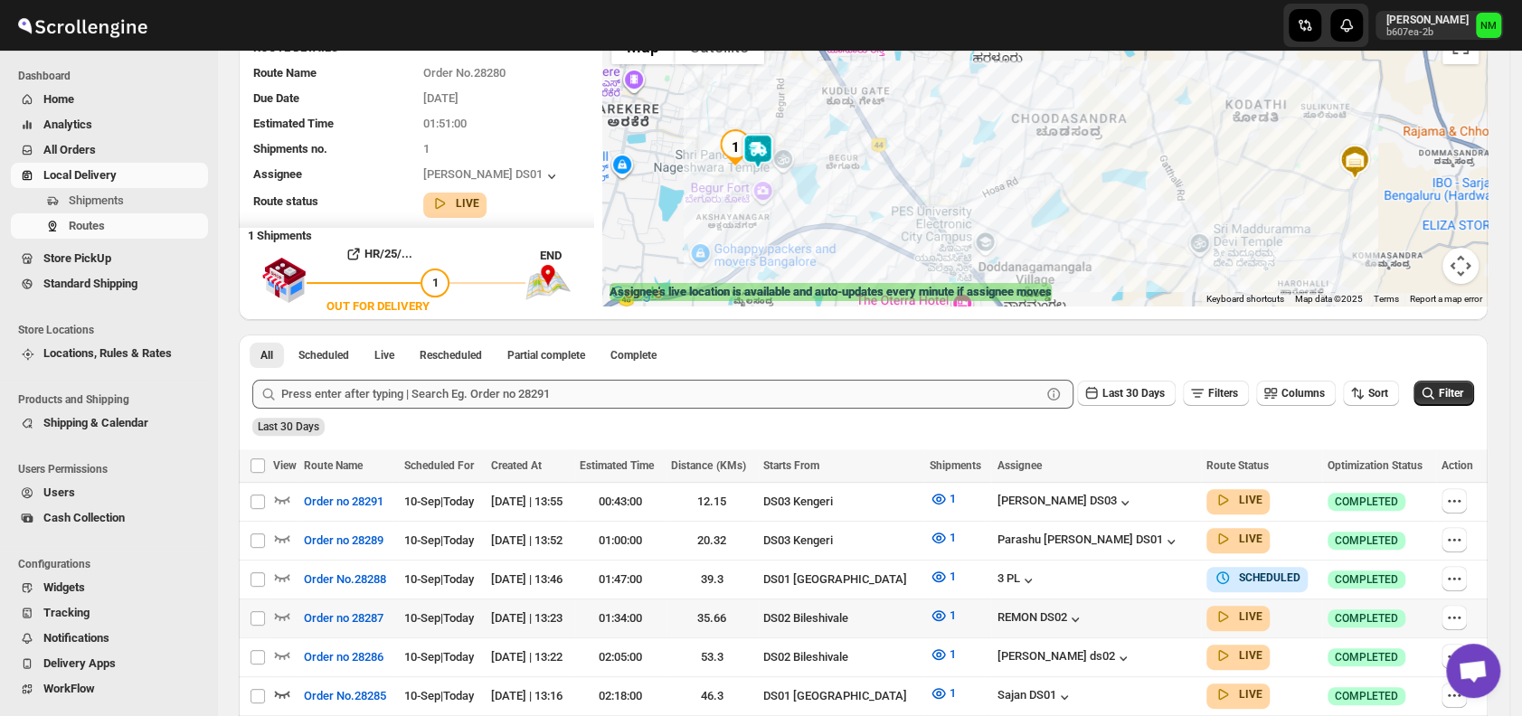
scroll to position [203, 0]
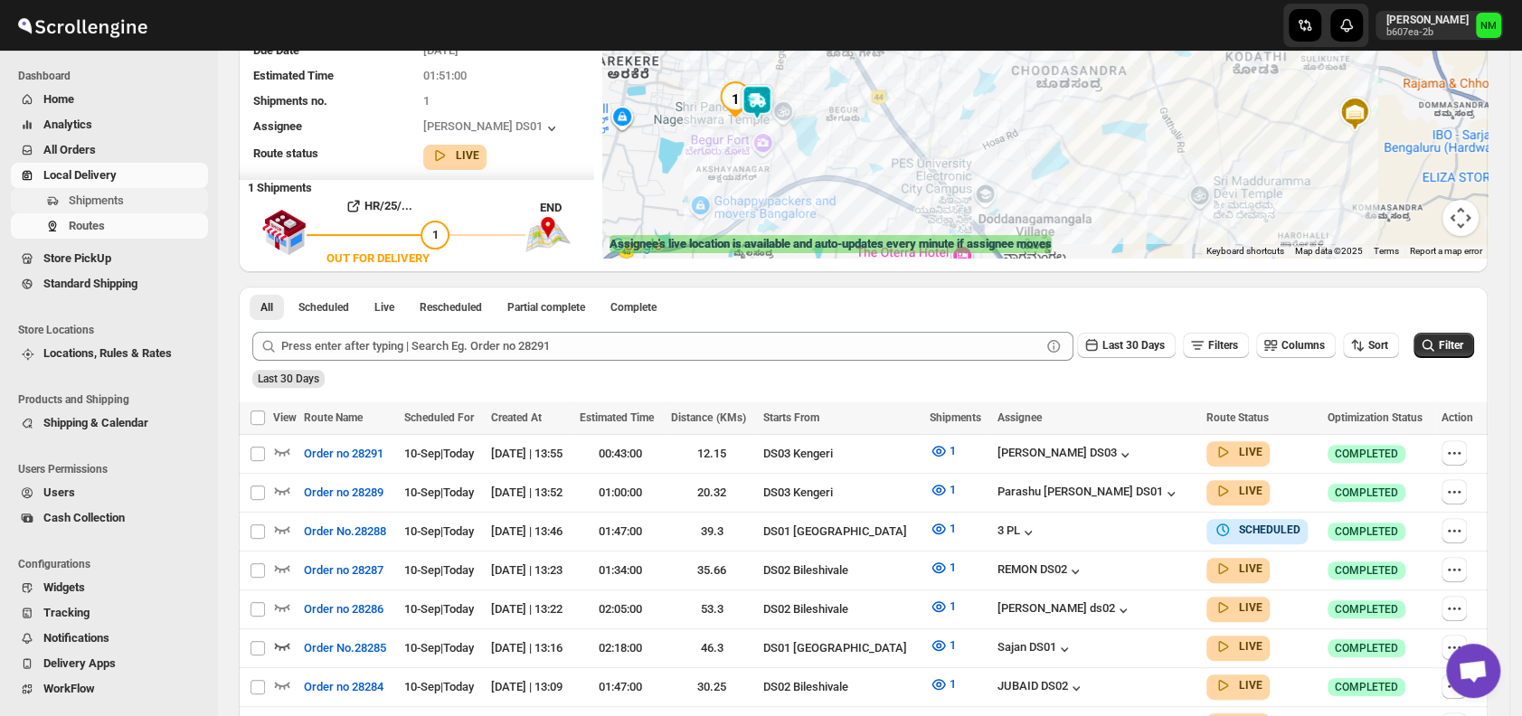
click at [148, 201] on span "Shipments" at bounding box center [137, 201] width 136 height 18
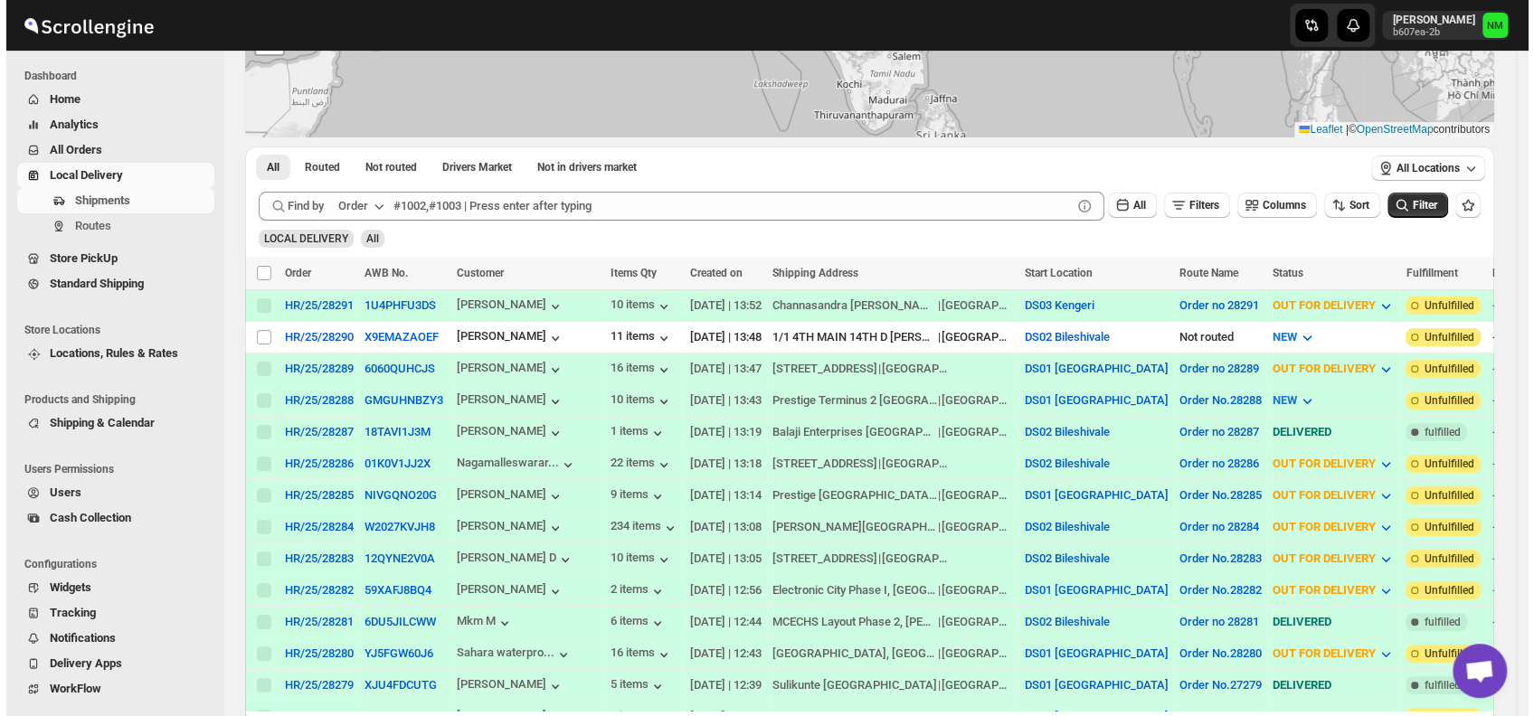
scroll to position [214, 0]
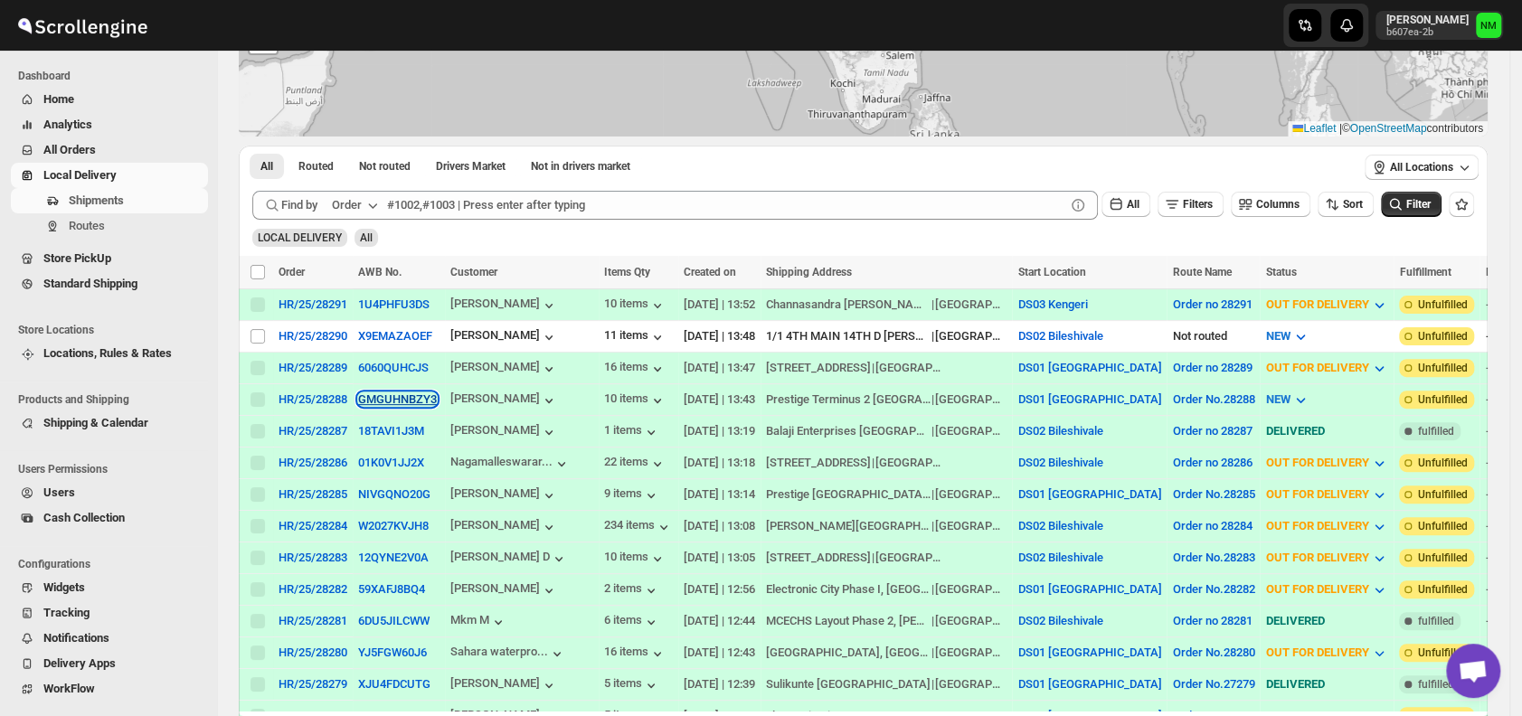
click at [386, 393] on button "GMGUHNBZY3" at bounding box center [397, 399] width 79 height 14
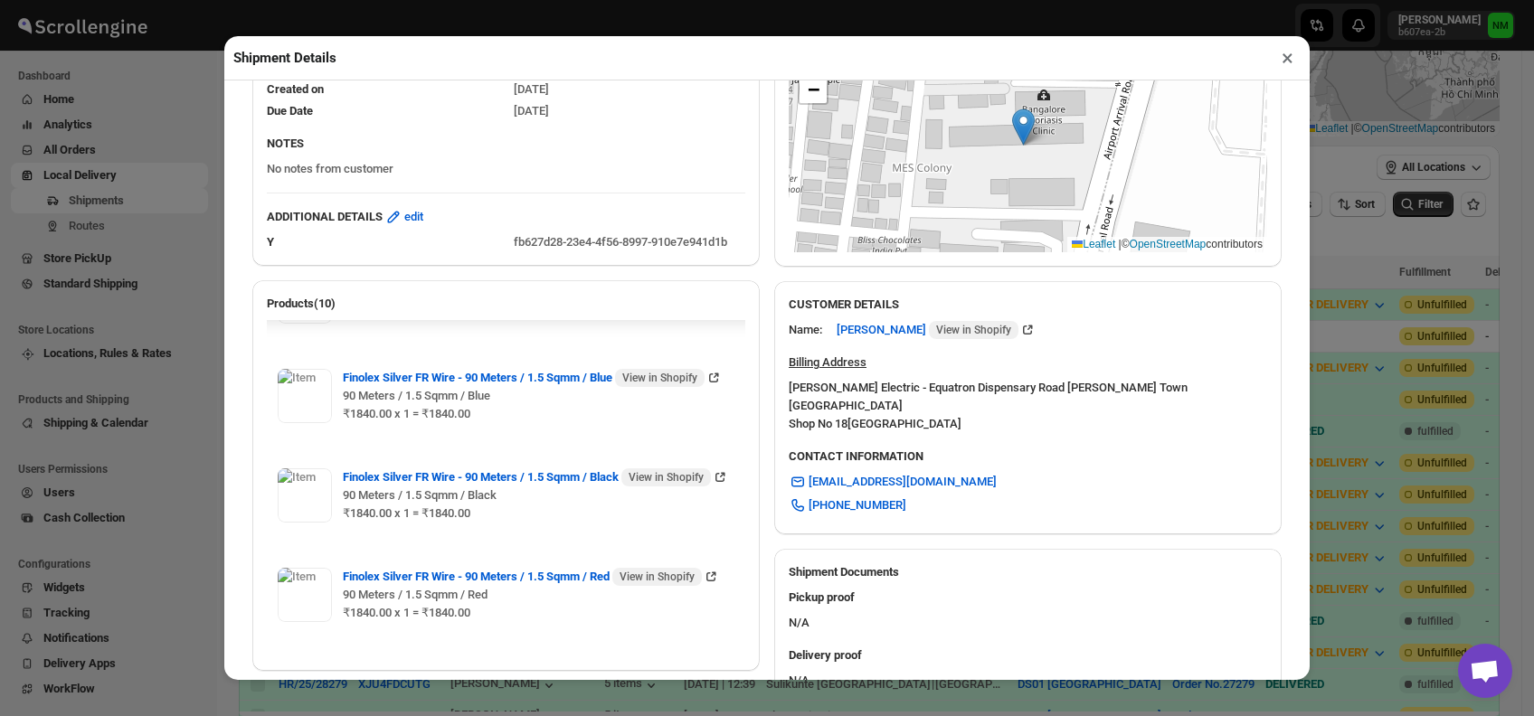
scroll to position [745, 0]
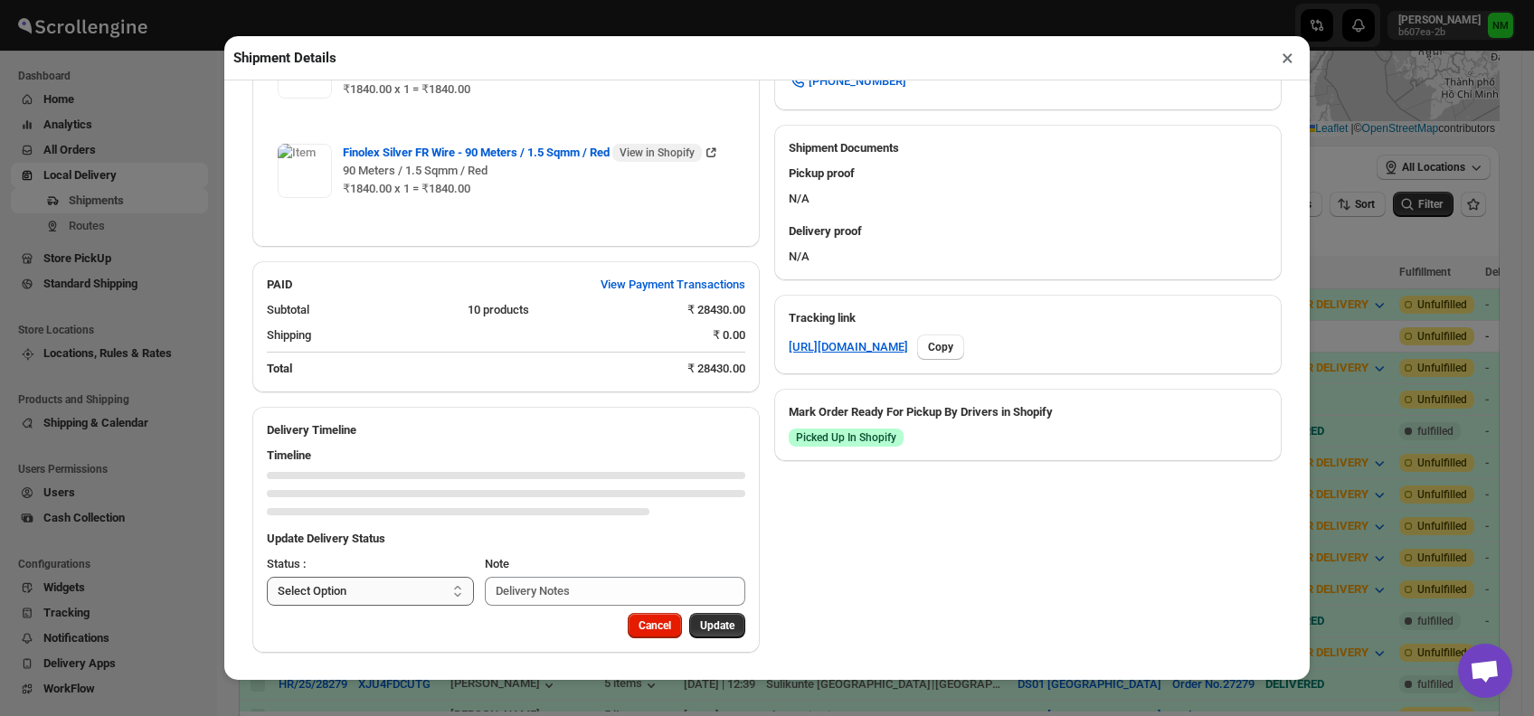
click at [409, 591] on select "Select Option PICKED UP OUT FOR DELIVERY RESCHEDULE DELIVERED CANCELLED" at bounding box center [370, 591] width 207 height 29
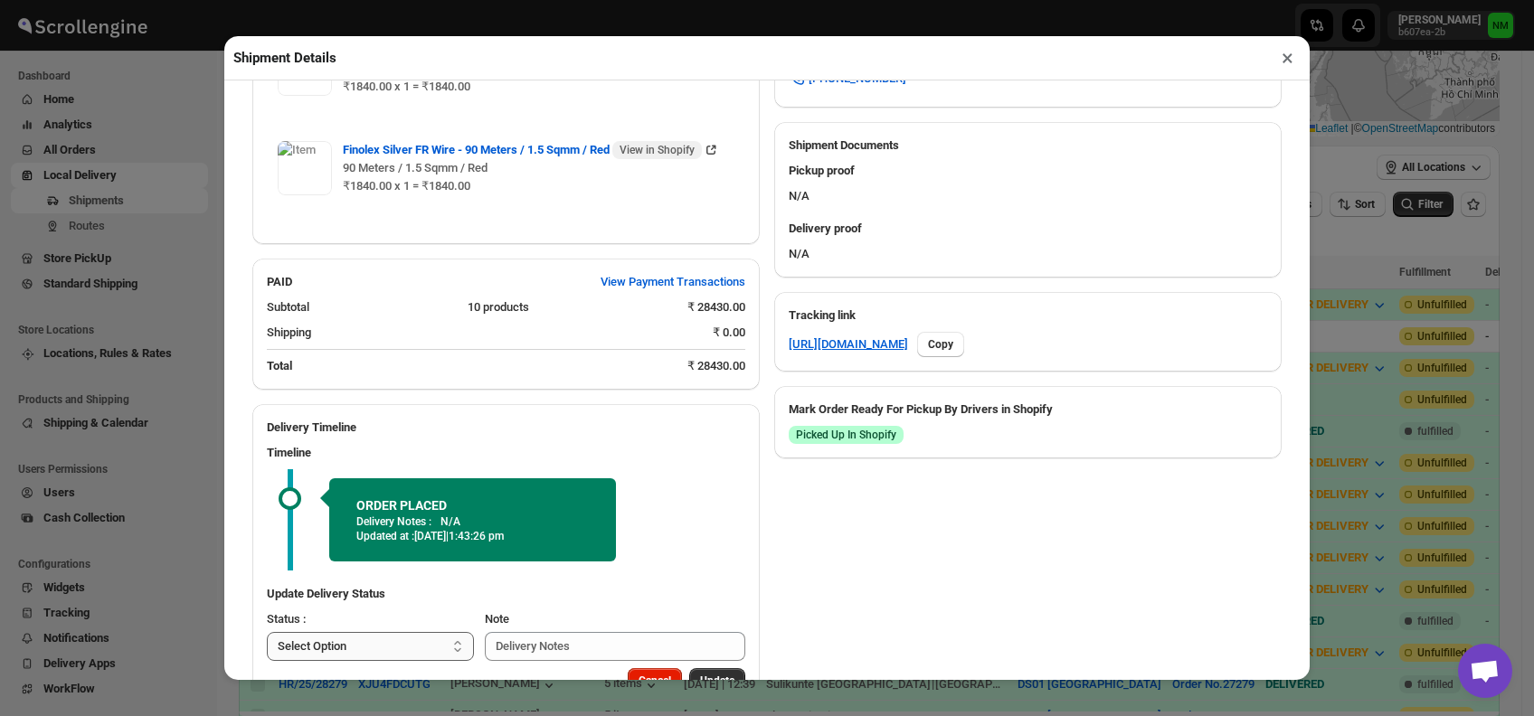
select select "PICKED_UP"
click at [267, 634] on select "Select Option PICKED UP OUT FOR DELIVERY RESCHEDULE DELIVERED CANCELLED" at bounding box center [370, 646] width 207 height 29
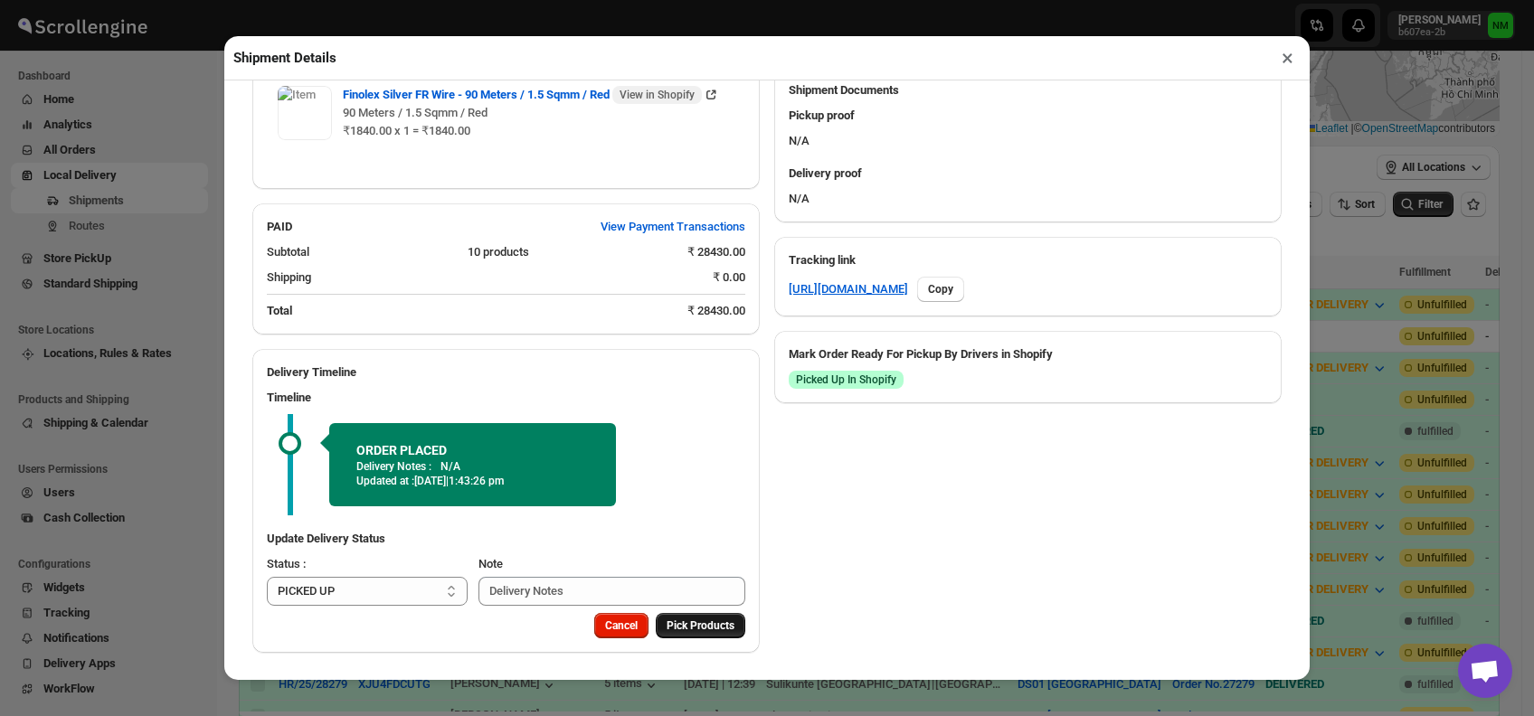
click at [698, 629] on span "Pick Products" at bounding box center [700, 626] width 68 height 14
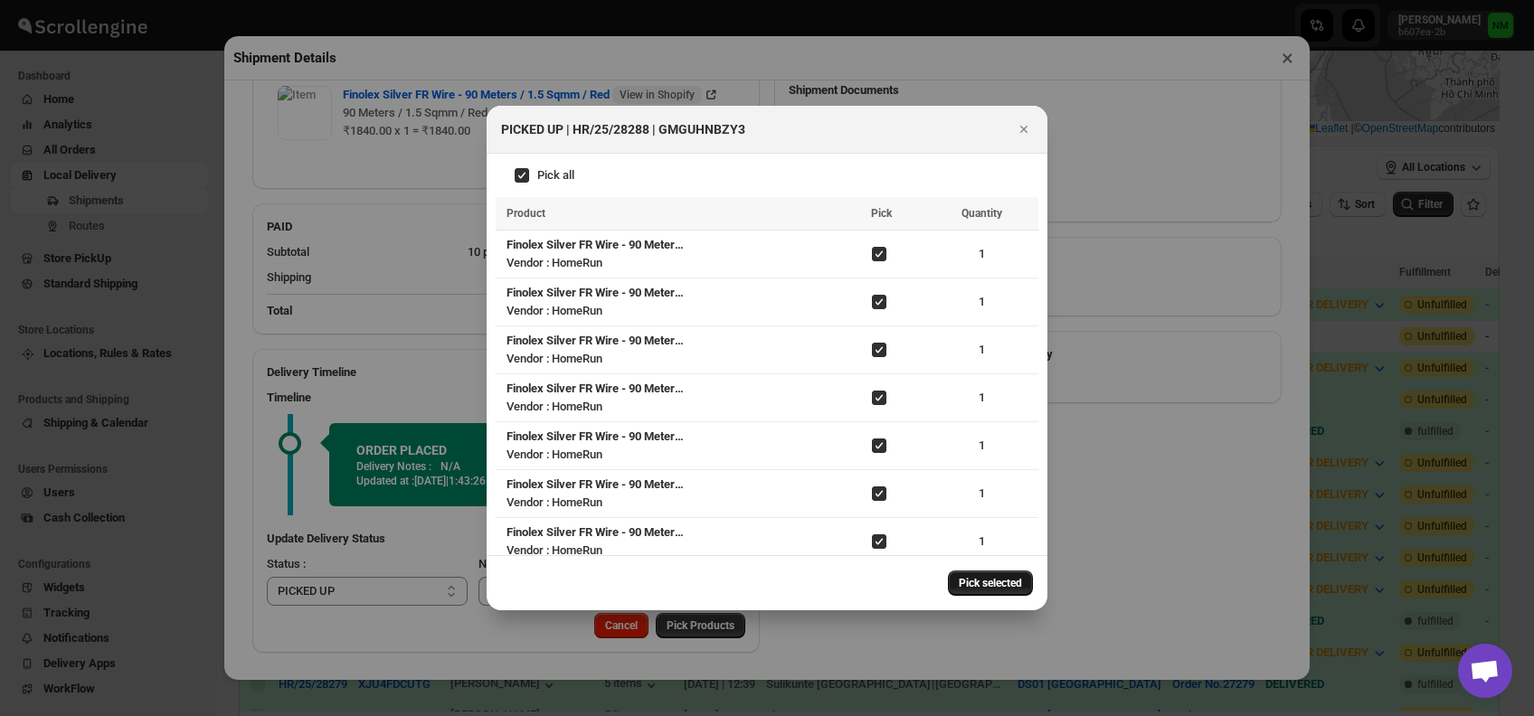
click at [983, 577] on span "Pick selected" at bounding box center [990, 583] width 63 height 14
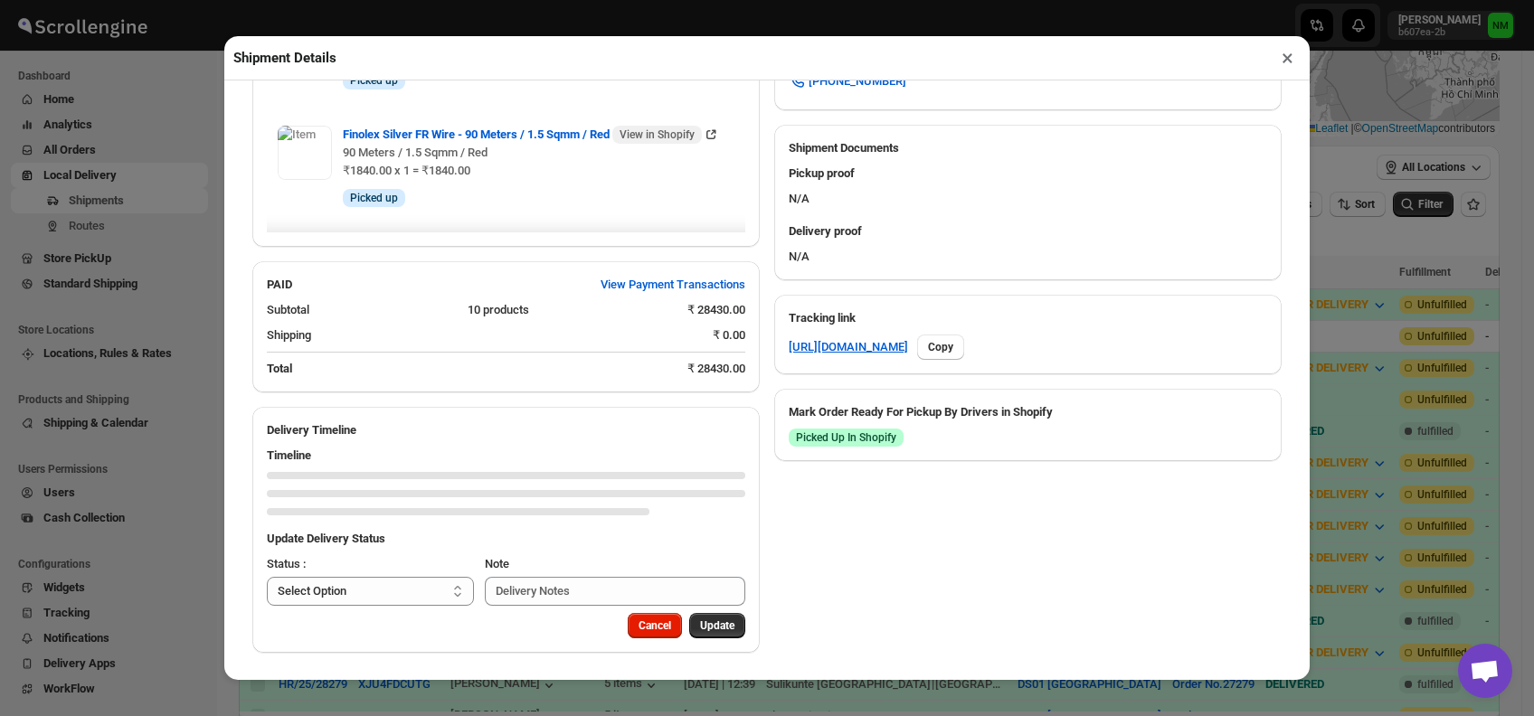
scroll to position [967, 0]
click at [387, 590] on select "Select Option PICKED UP OUT FOR DELIVERY RESCHEDULE DELIVERED CANCELLED" at bounding box center [370, 591] width 207 height 29
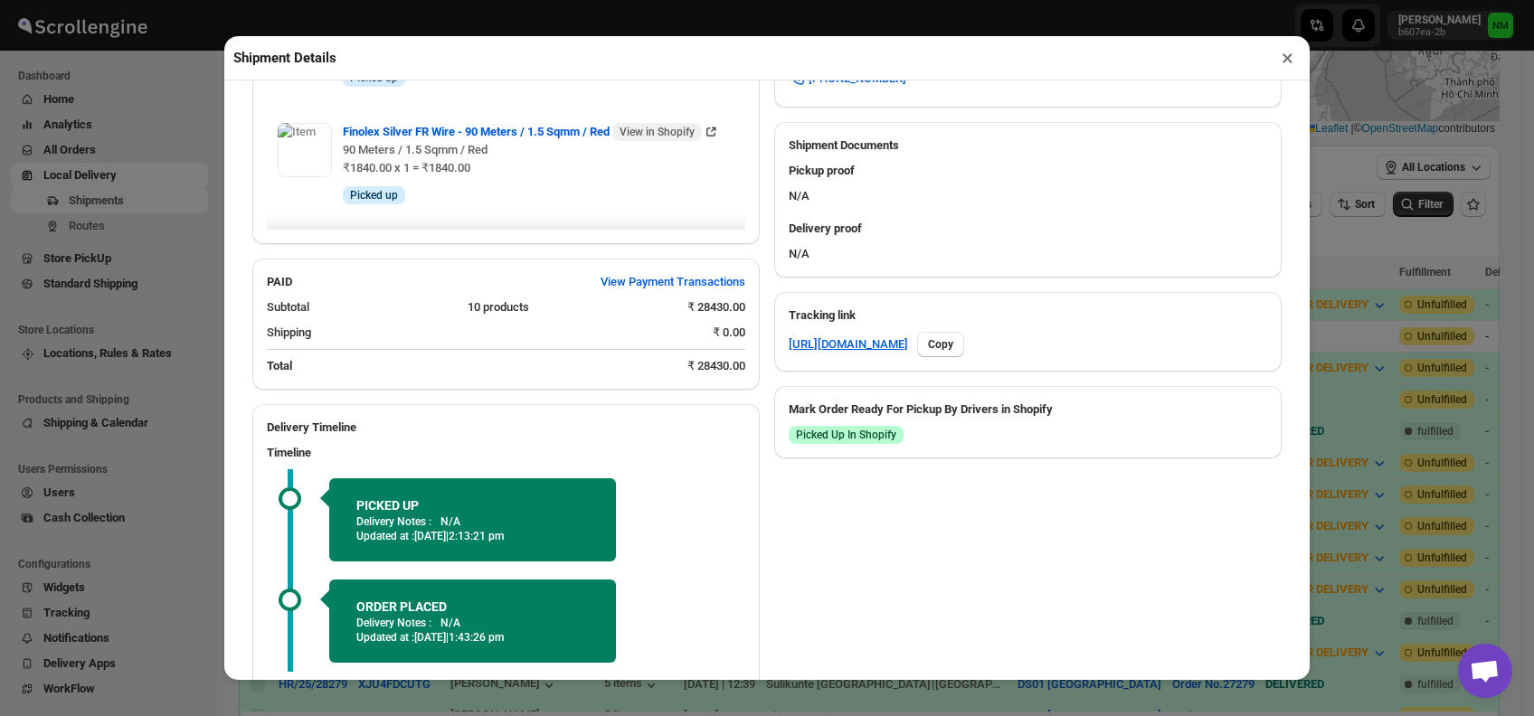
click at [340, 467] on div "Timeline" at bounding box center [506, 456] width 478 height 25
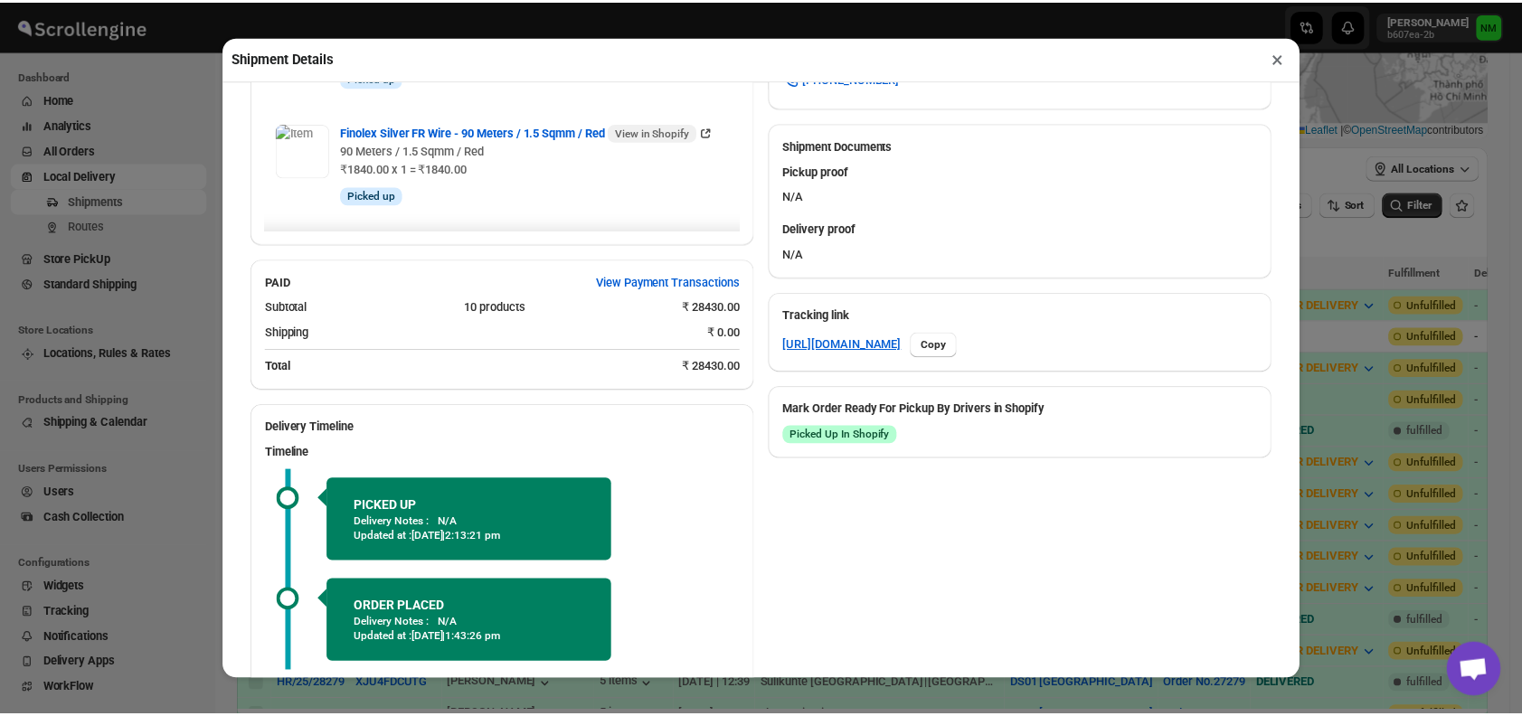
scroll to position [904, 0]
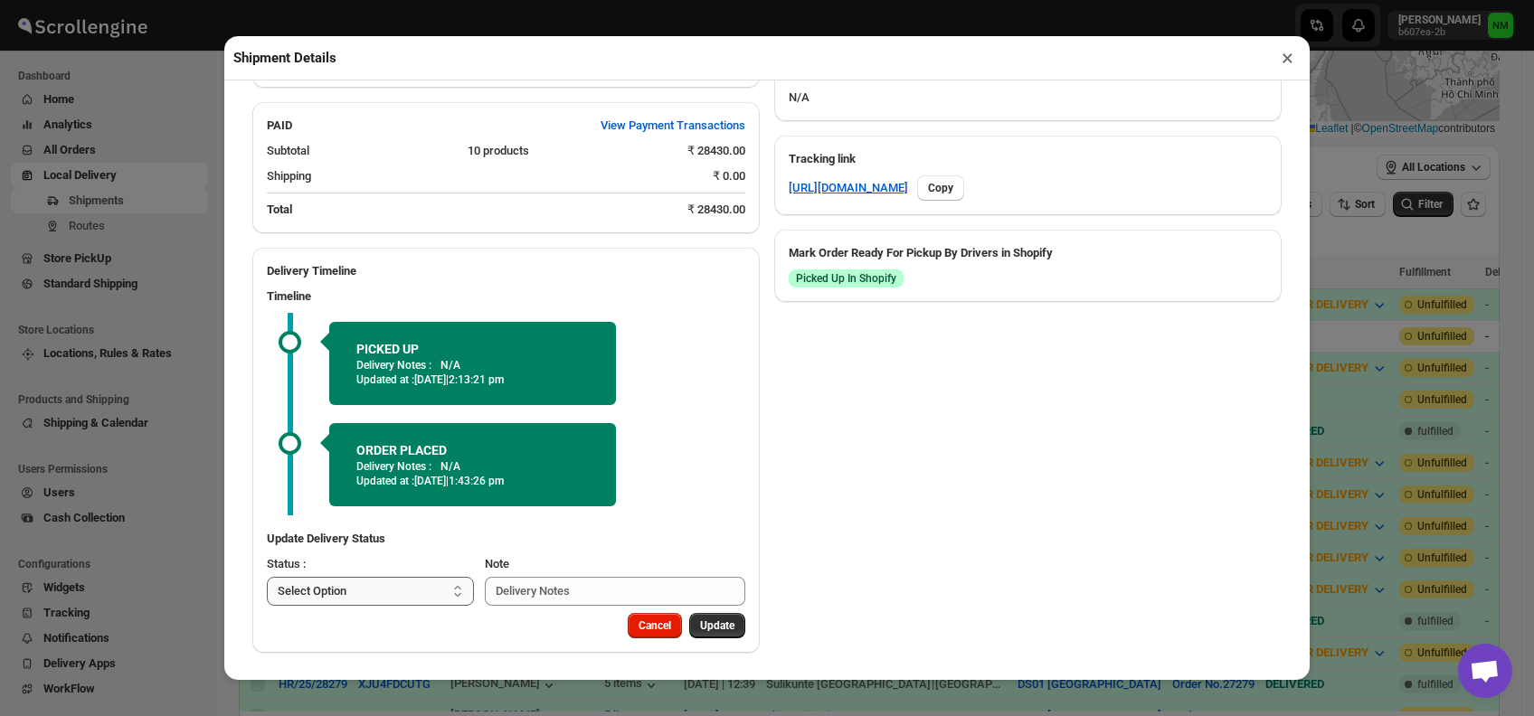
click at [423, 589] on select "Select Option PICKED UP OUT FOR DELIVERY RESCHEDULE DELIVERED CANCELLED" at bounding box center [370, 591] width 207 height 29
select select "OUT_FOR_DELIVERY"
click at [267, 577] on select "Select Option PICKED UP OUT FOR DELIVERY RESCHEDULE DELIVERED CANCELLED" at bounding box center [370, 591] width 207 height 29
click at [700, 619] on span "Update" at bounding box center [717, 626] width 34 height 14
select select
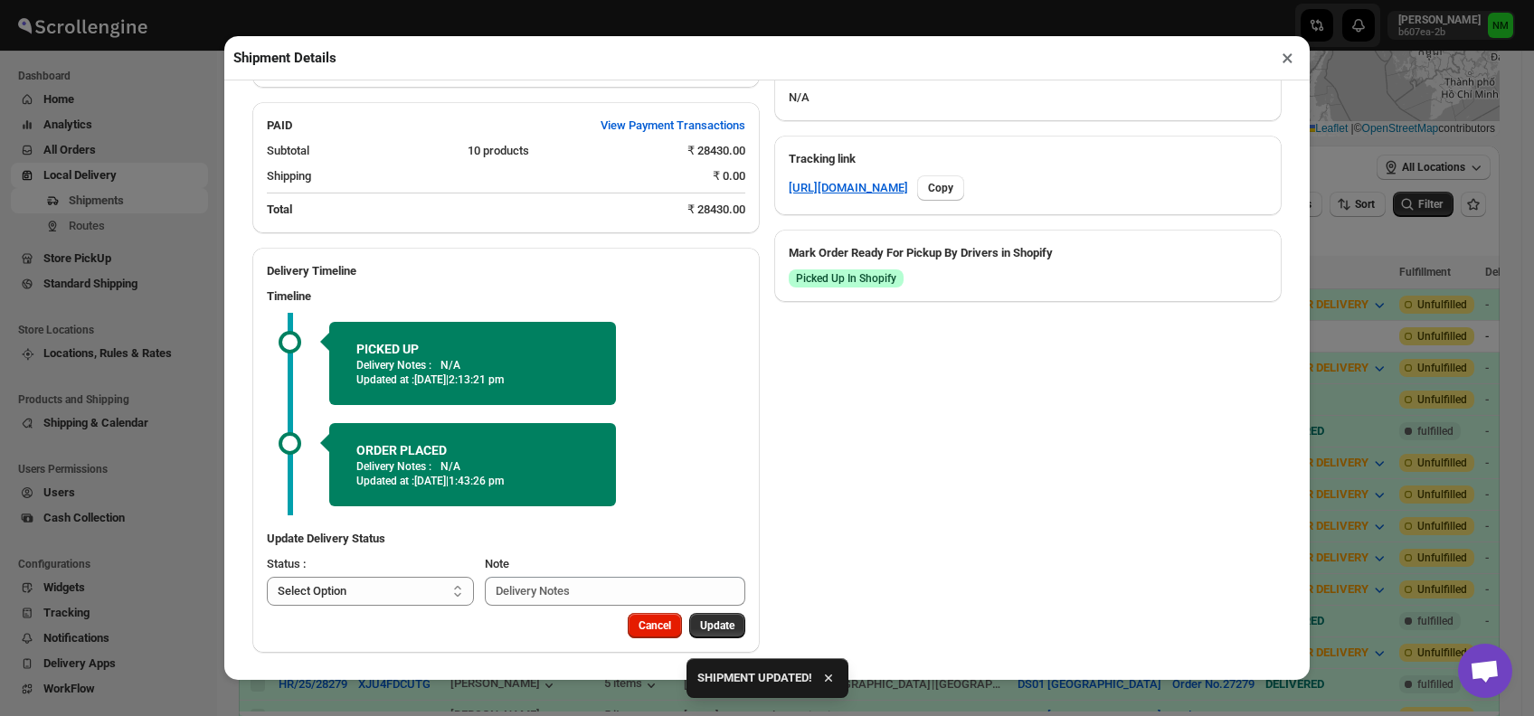
click at [1288, 61] on button "×" at bounding box center [1287, 57] width 26 height 25
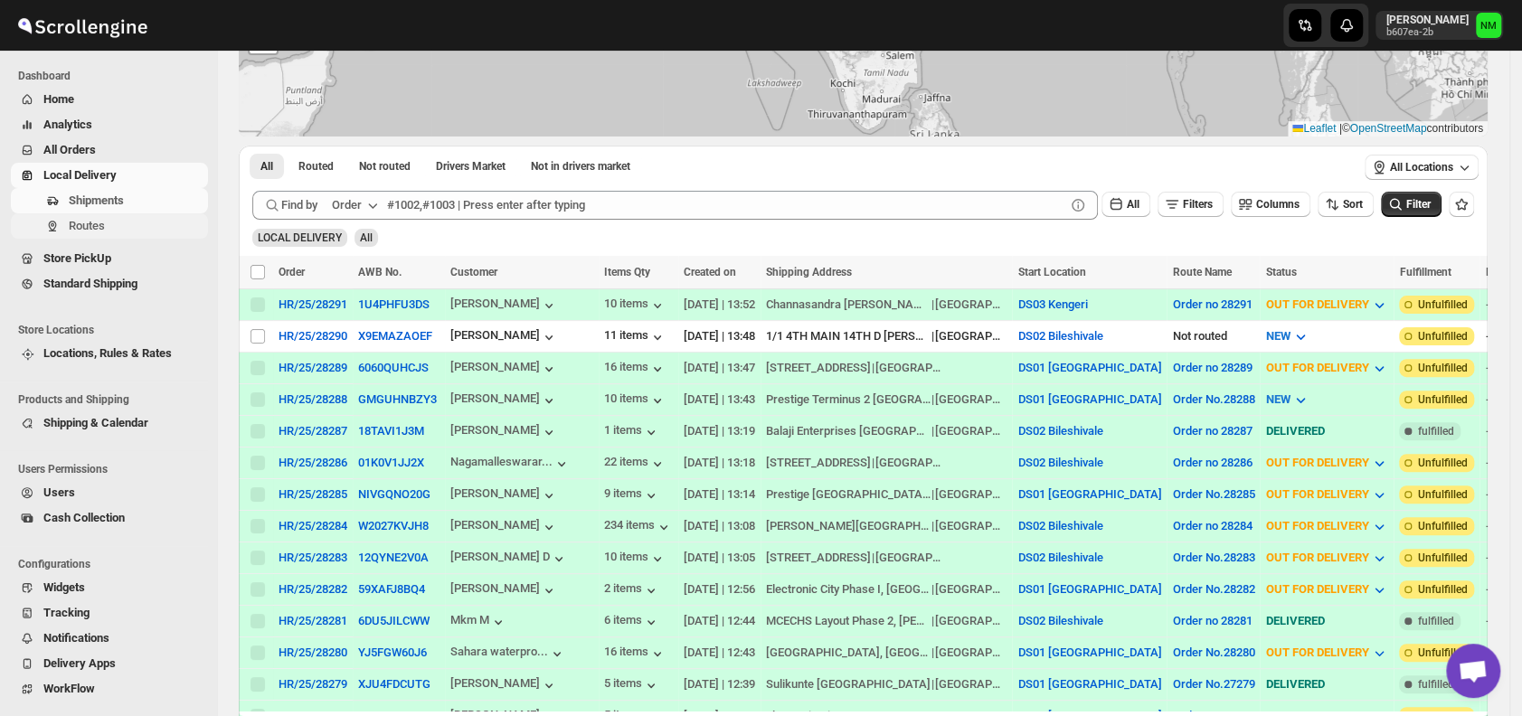
click at [99, 231] on span "Routes" at bounding box center [87, 226] width 36 height 14
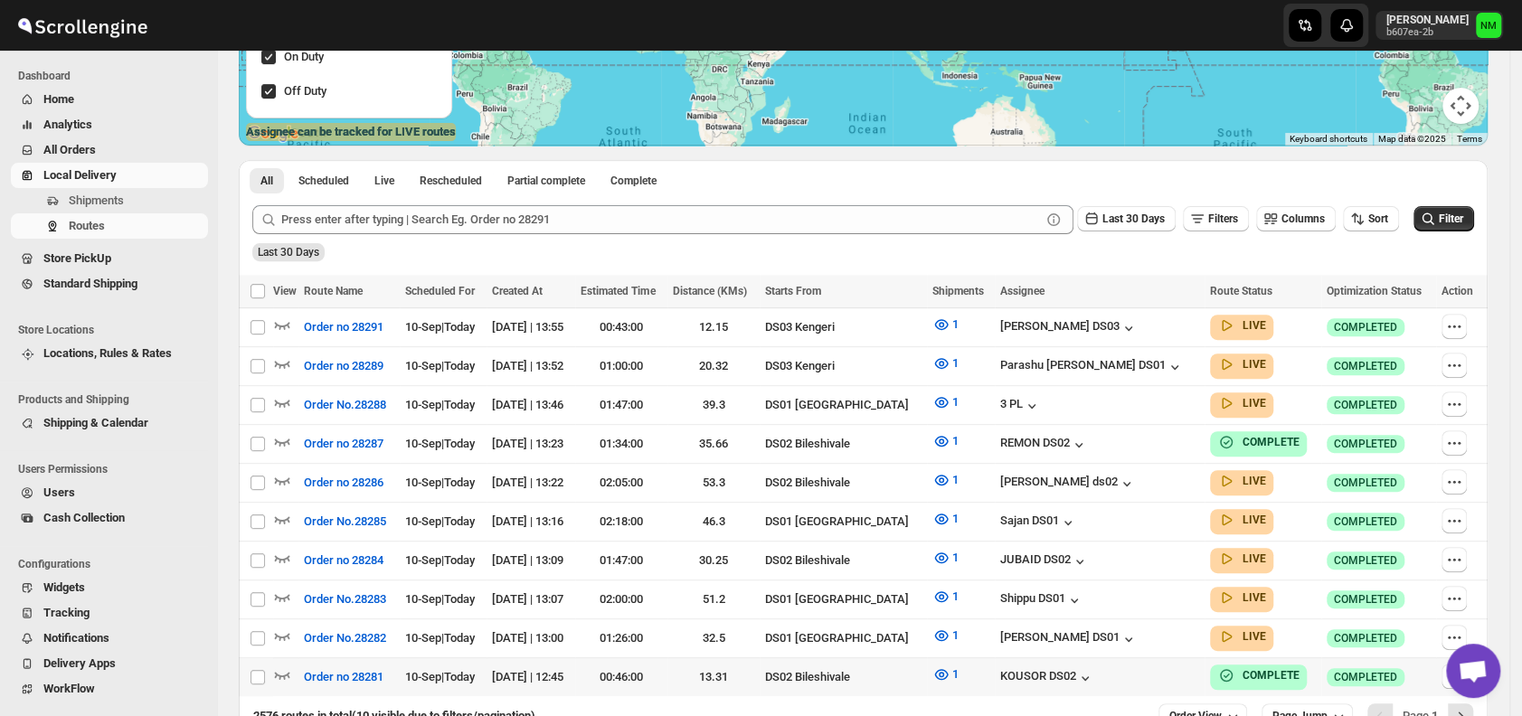
scroll to position [421, 0]
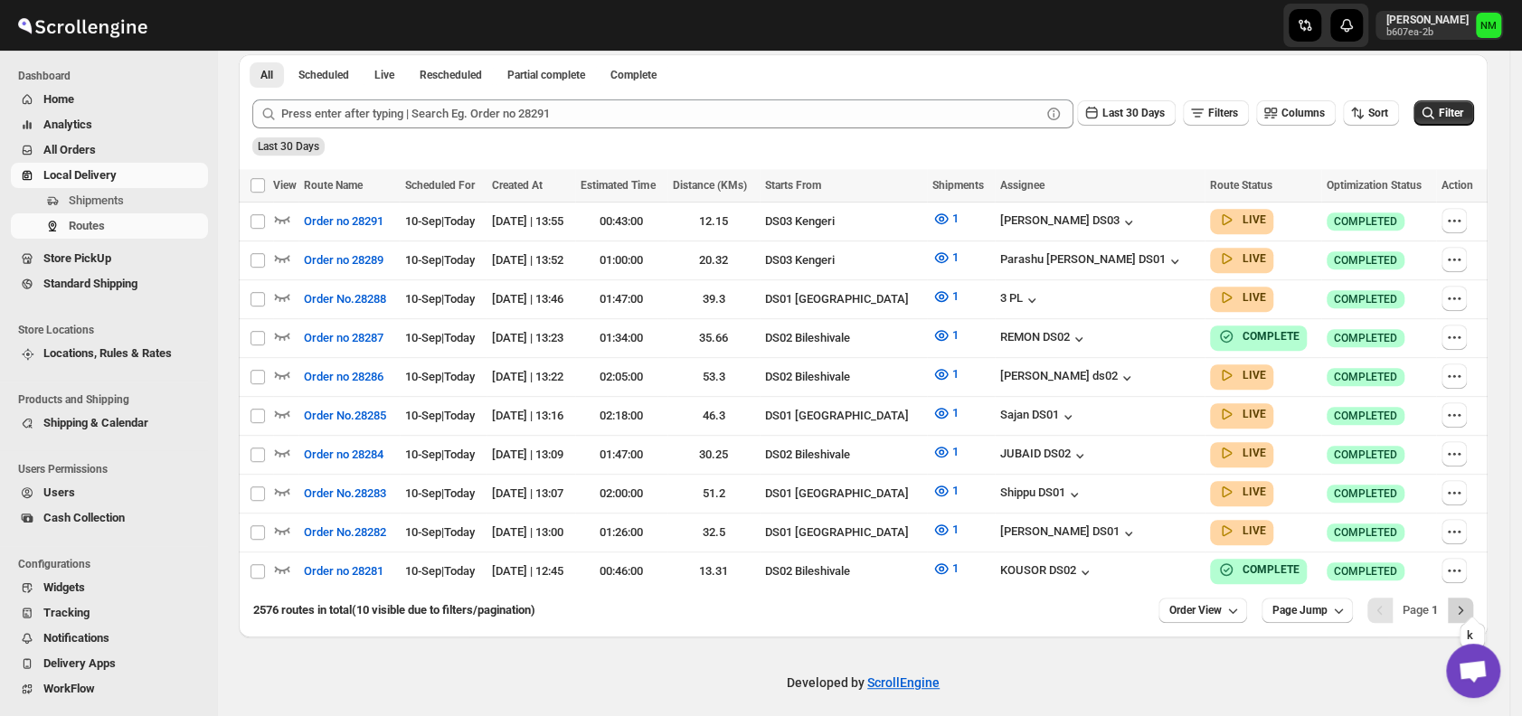
click at [1468, 601] on icon "Next" at bounding box center [1460, 610] width 18 height 18
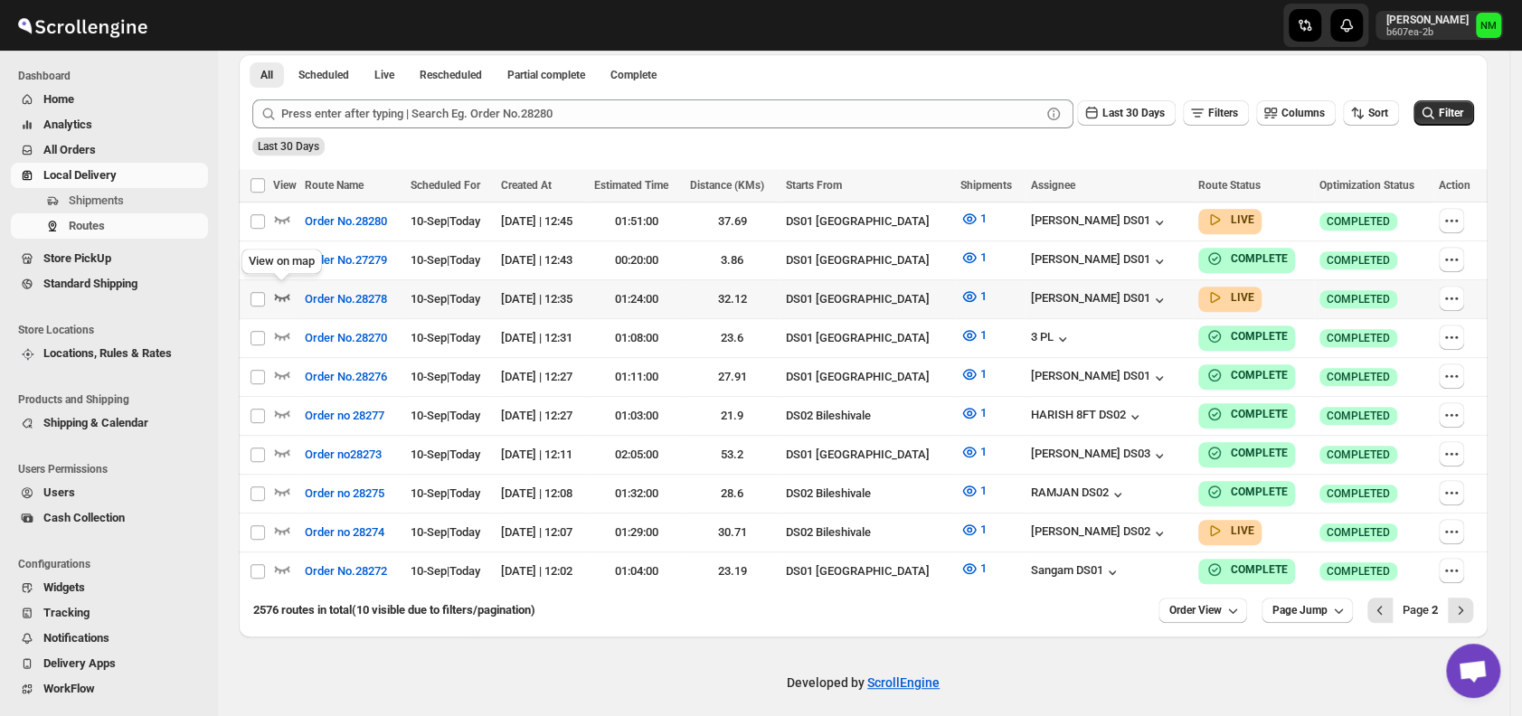
click at [279, 297] on icon "button" at bounding box center [282, 297] width 15 height 7
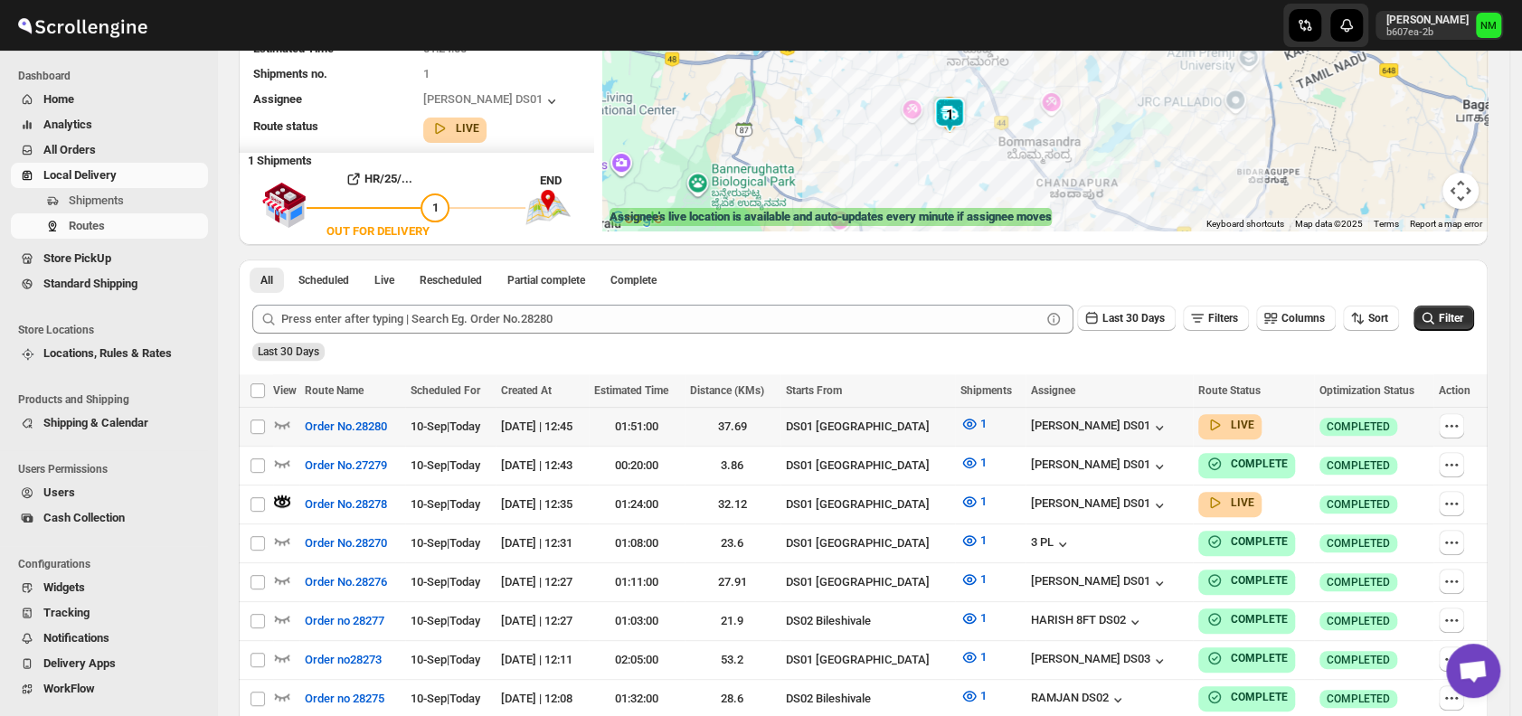
scroll to position [231, 0]
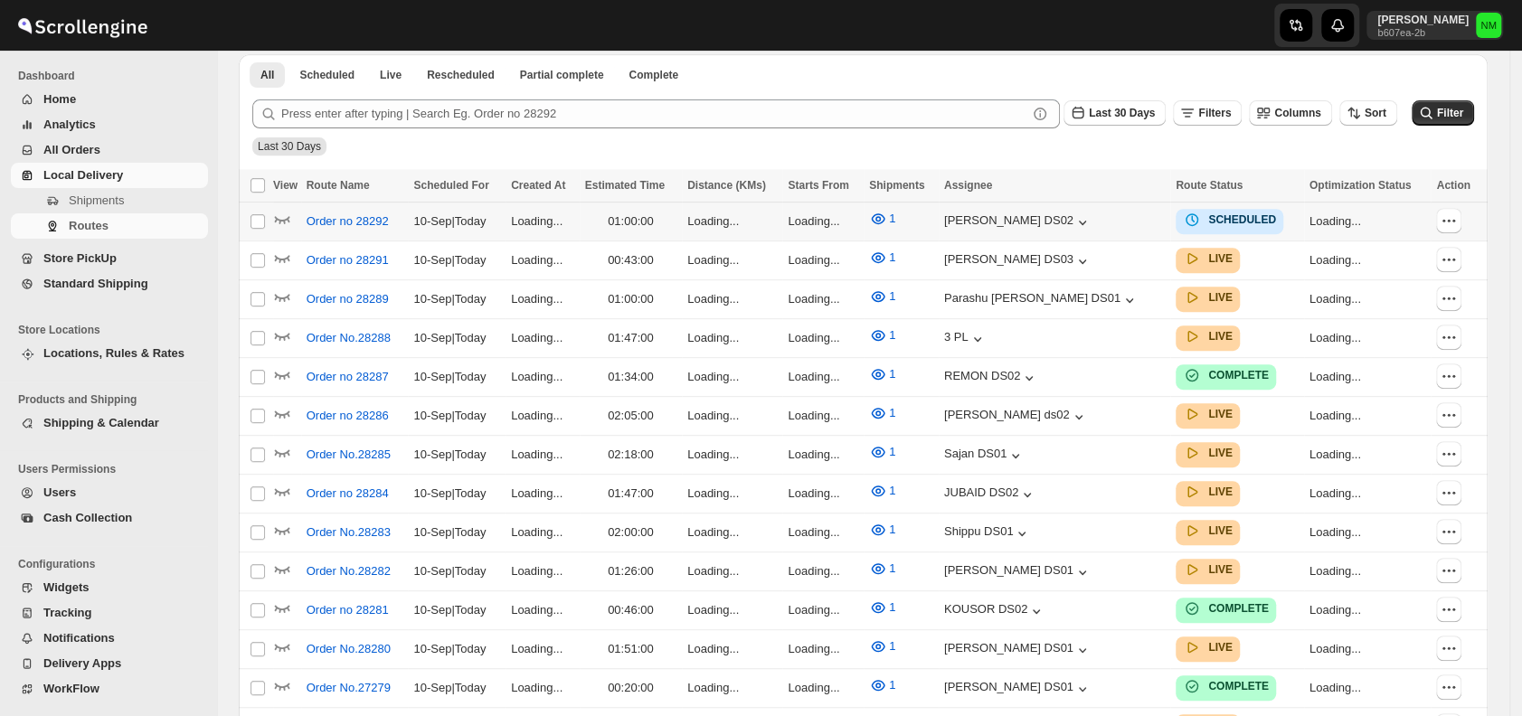
scroll to position [520, 0]
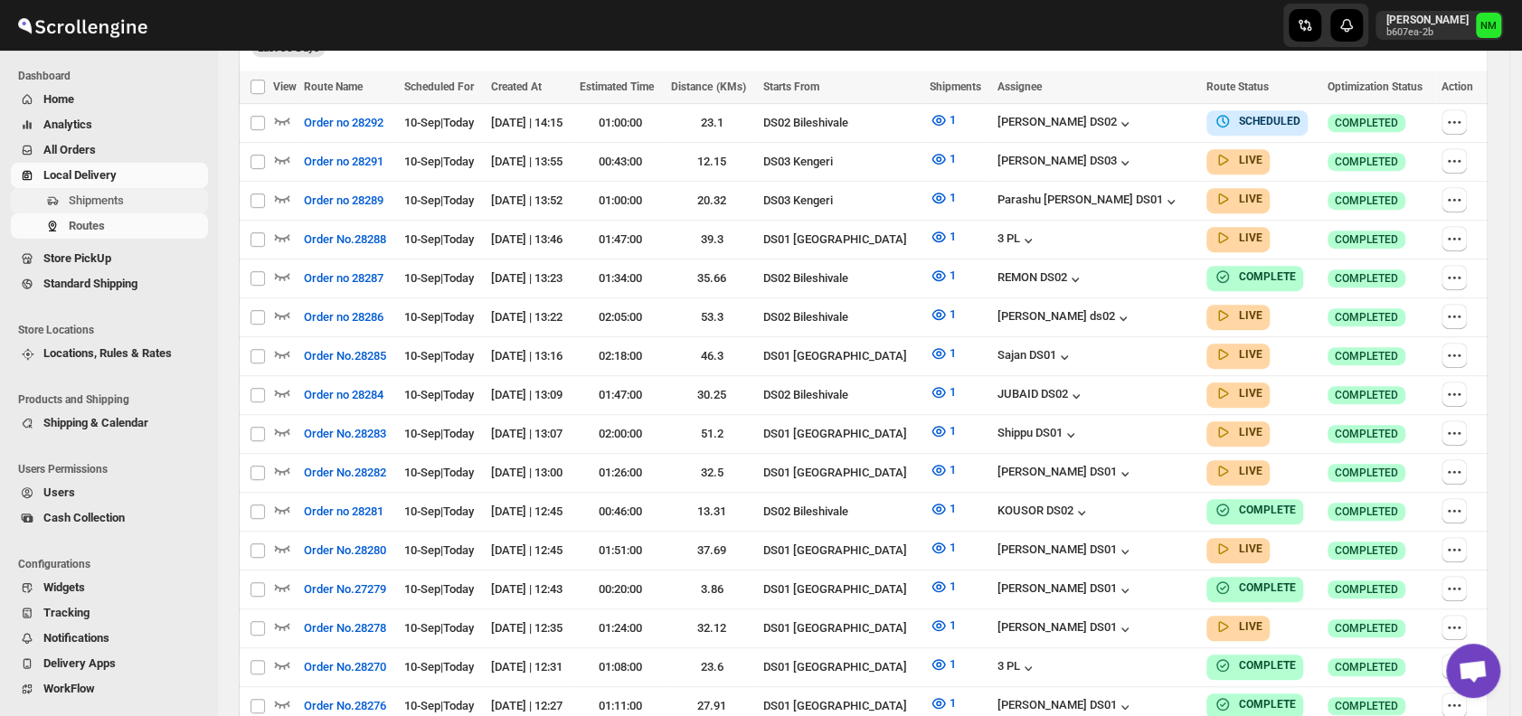
click at [136, 192] on span "Shipments" at bounding box center [137, 201] width 136 height 18
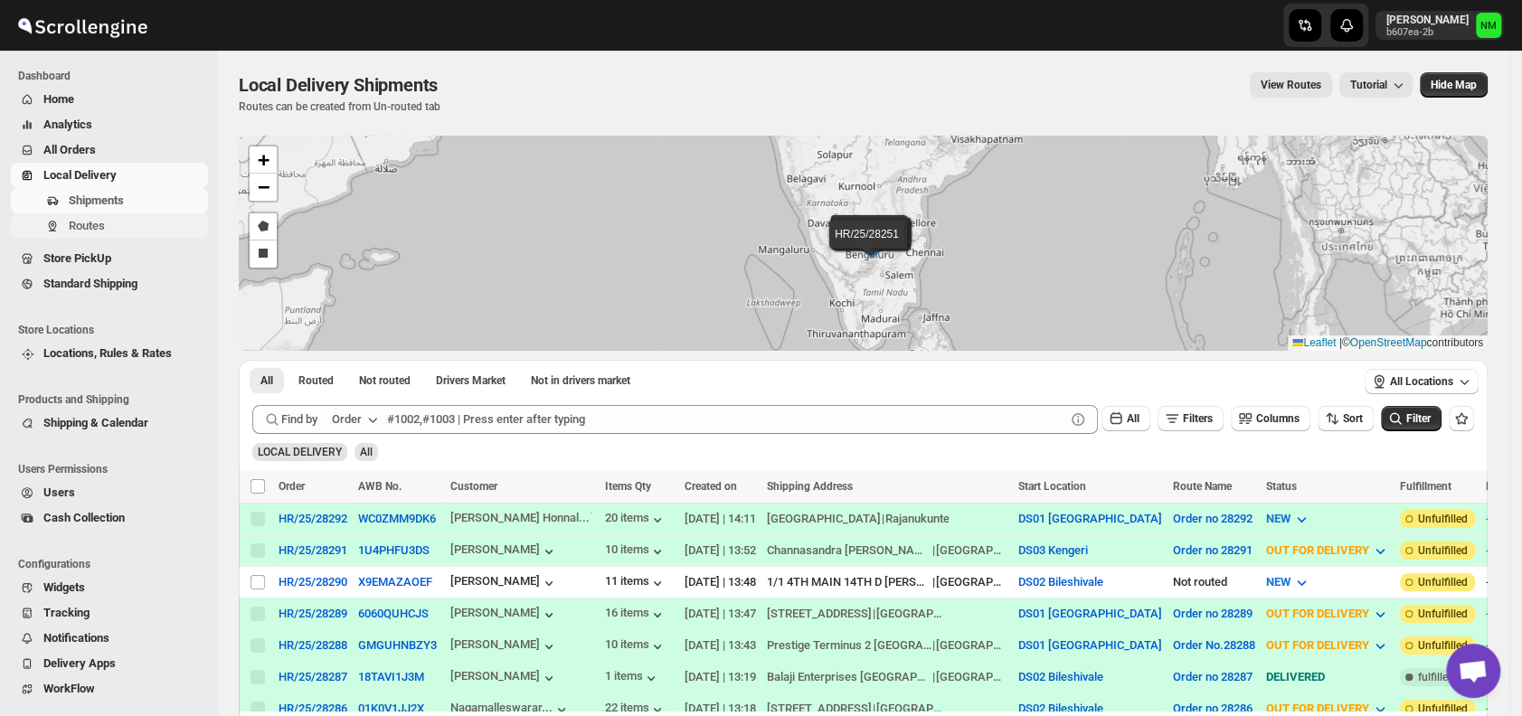
click at [114, 217] on span "Routes" at bounding box center [137, 226] width 136 height 18
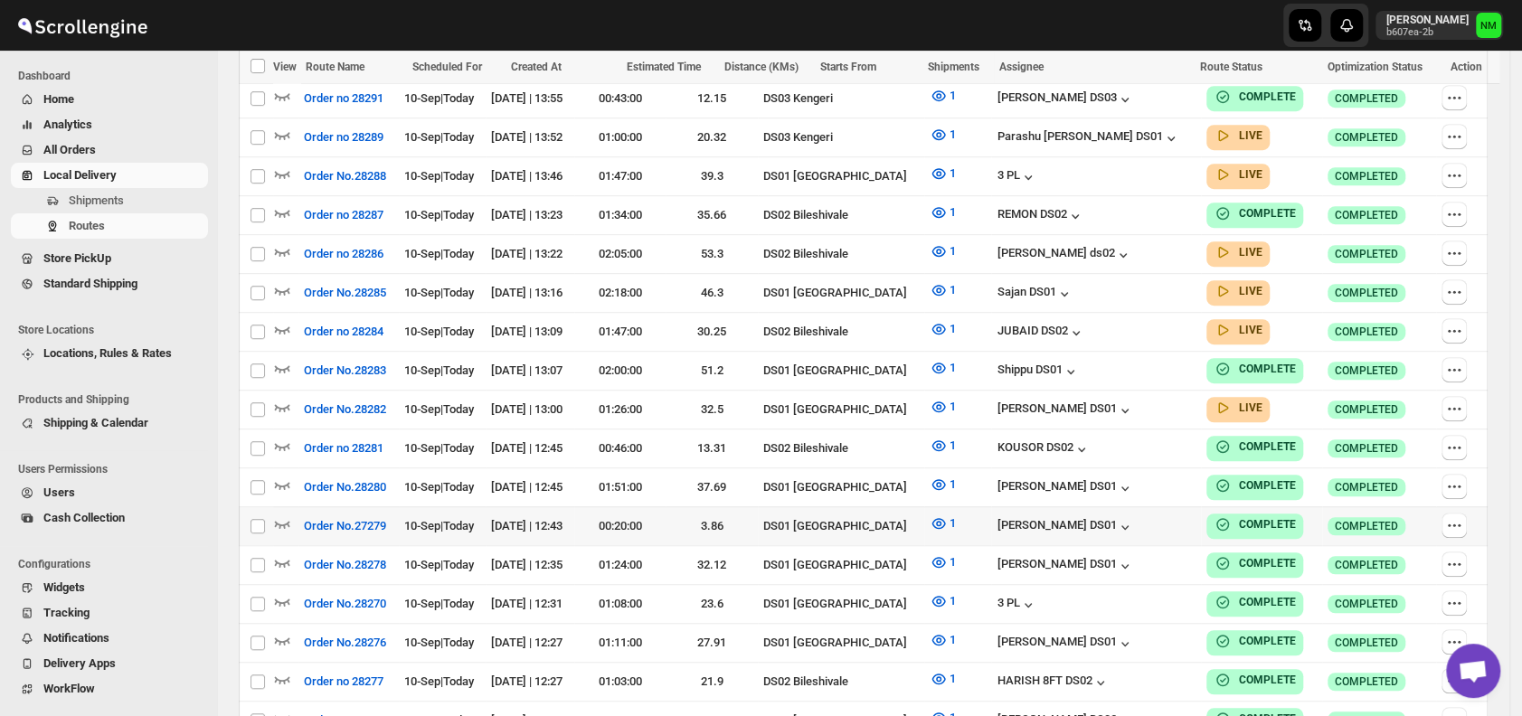
scroll to position [587, 0]
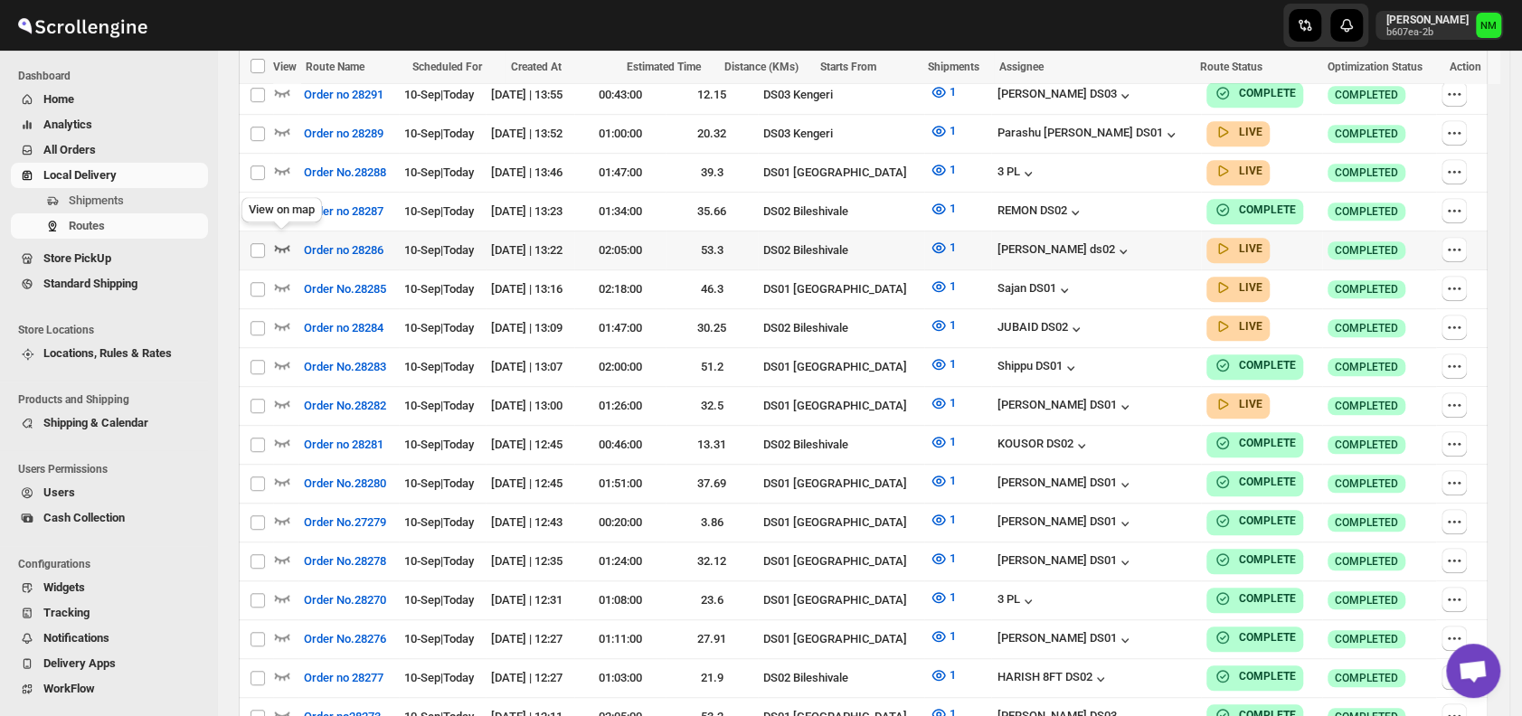
click at [283, 245] on icon "button" at bounding box center [282, 248] width 15 height 7
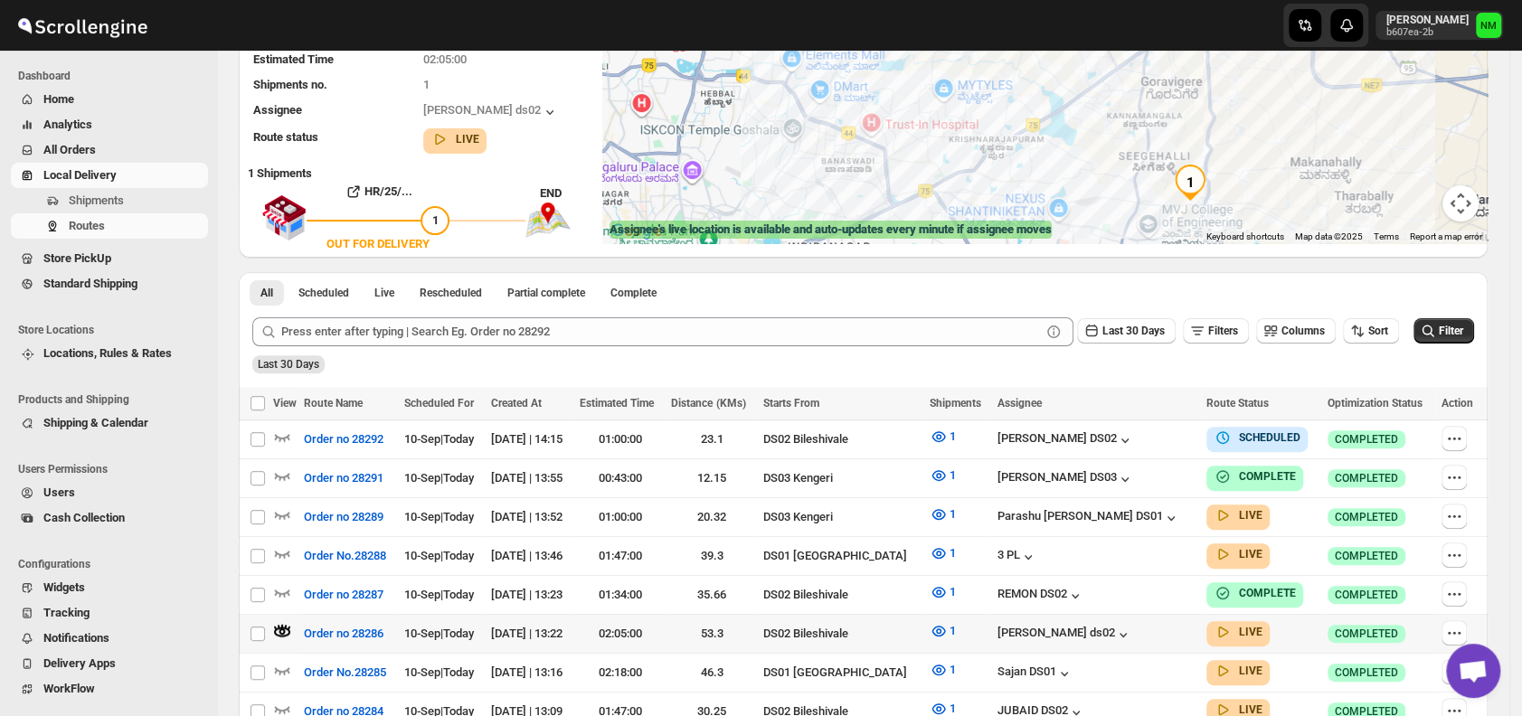
scroll to position [322, 0]
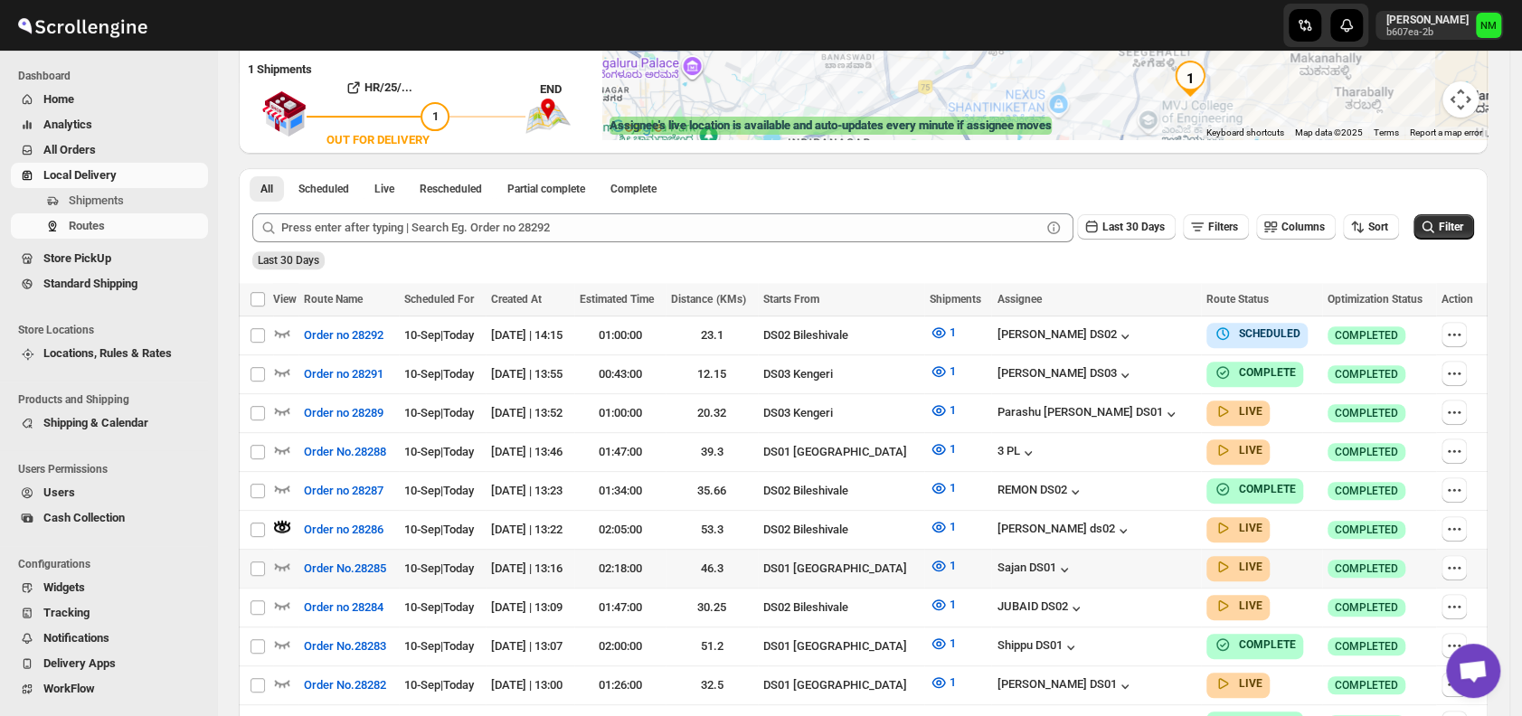
click at [292, 558] on div at bounding box center [285, 569] width 25 height 24
click at [288, 557] on icon "button" at bounding box center [282, 566] width 18 height 18
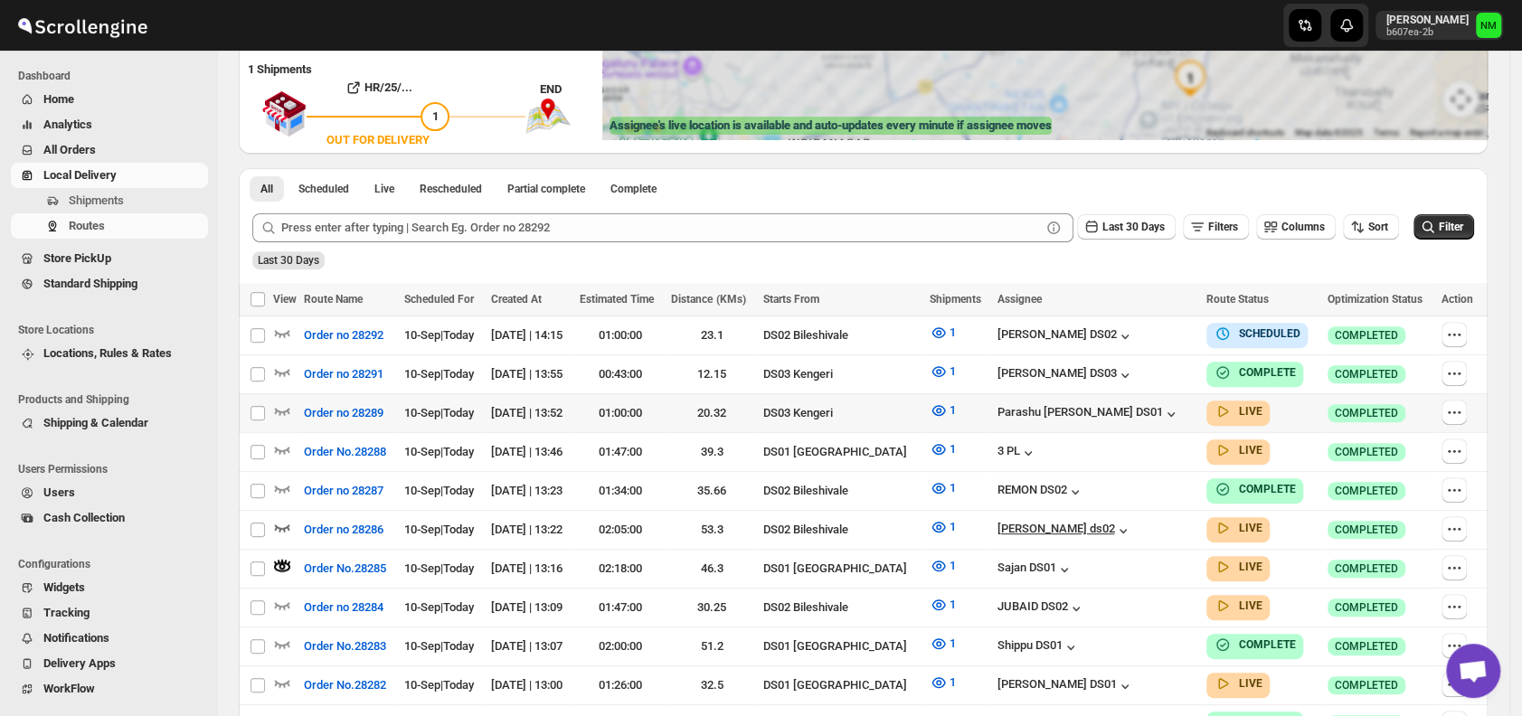
scroll to position [0, 0]
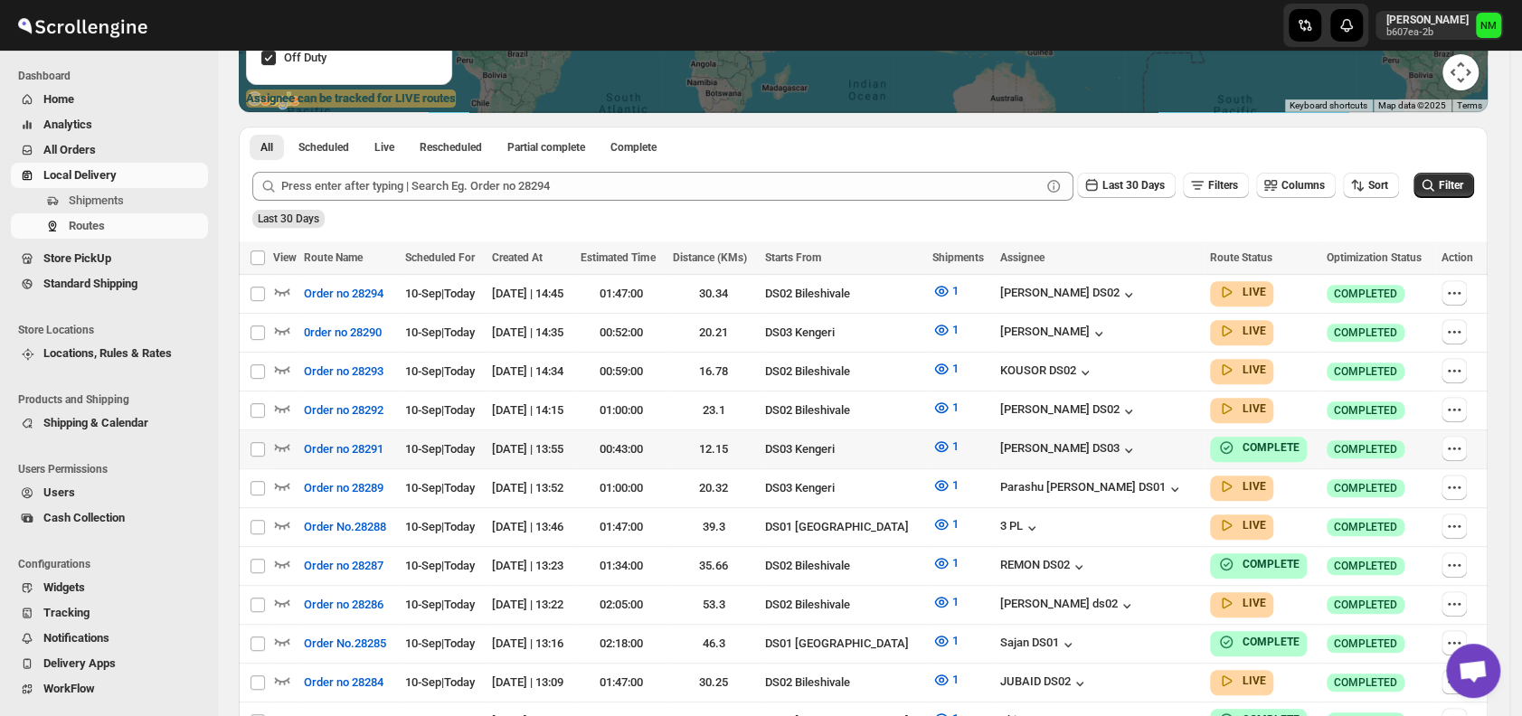
scroll to position [355, 0]
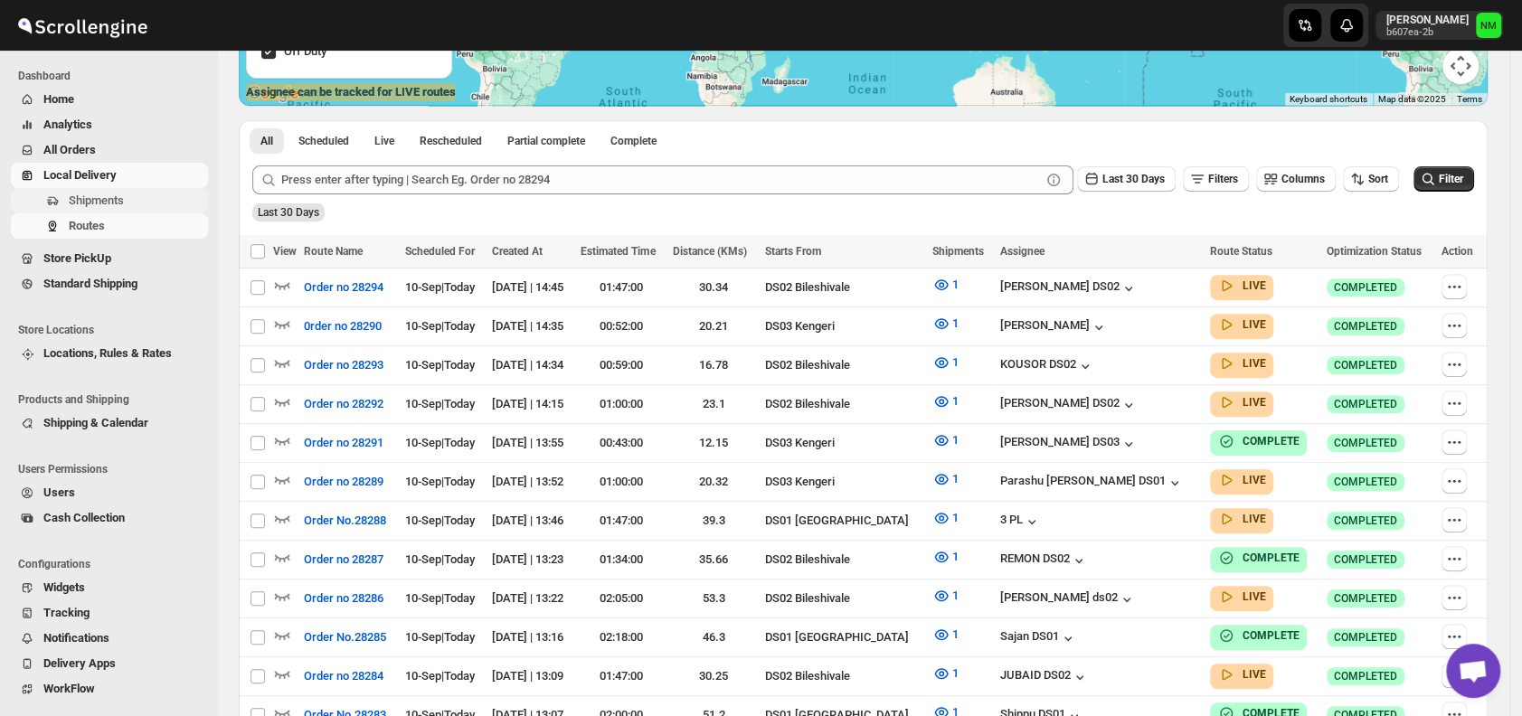
click at [118, 189] on button "Shipments" at bounding box center [109, 200] width 197 height 25
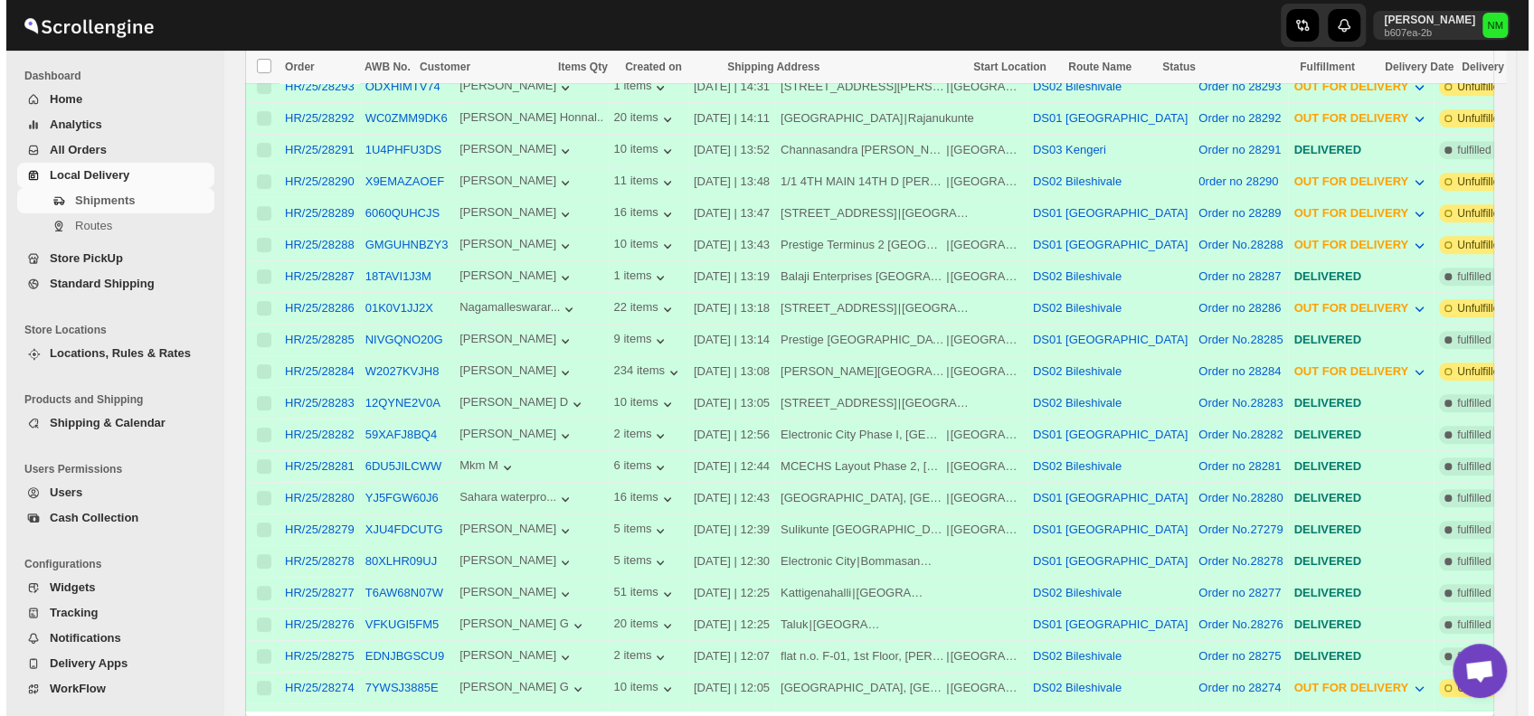
scroll to position [525, 0]
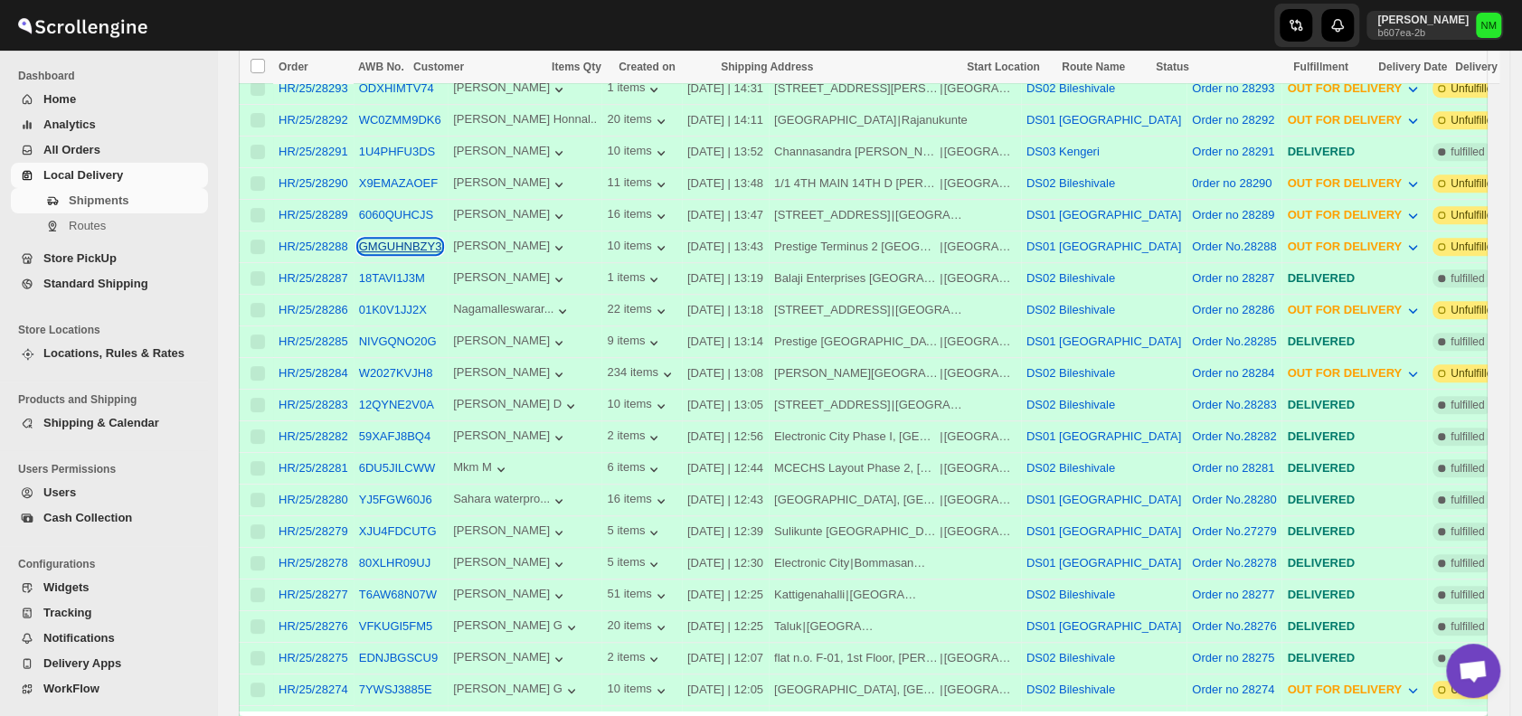
click at [383, 240] on button "GMGUHNBZY3" at bounding box center [400, 247] width 83 height 14
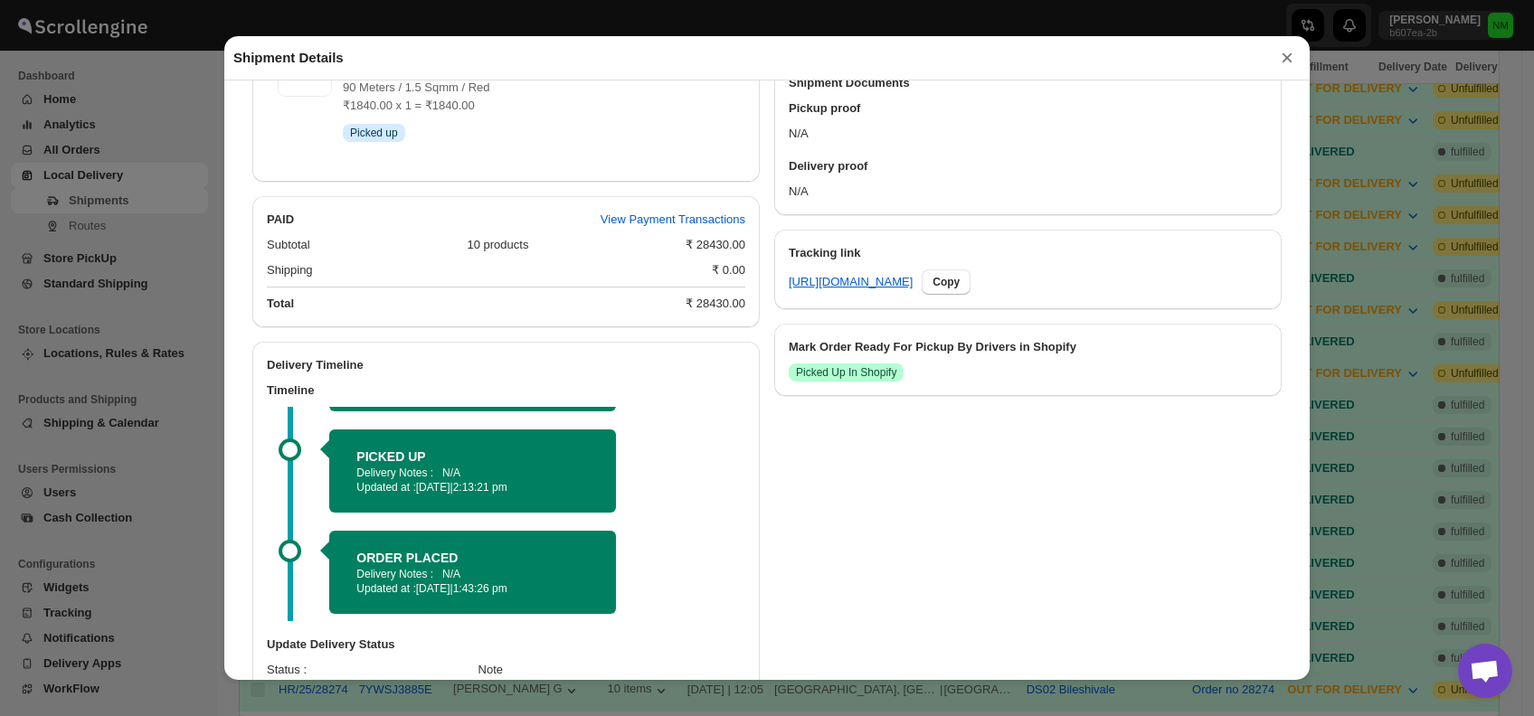
scroll to position [918, 0]
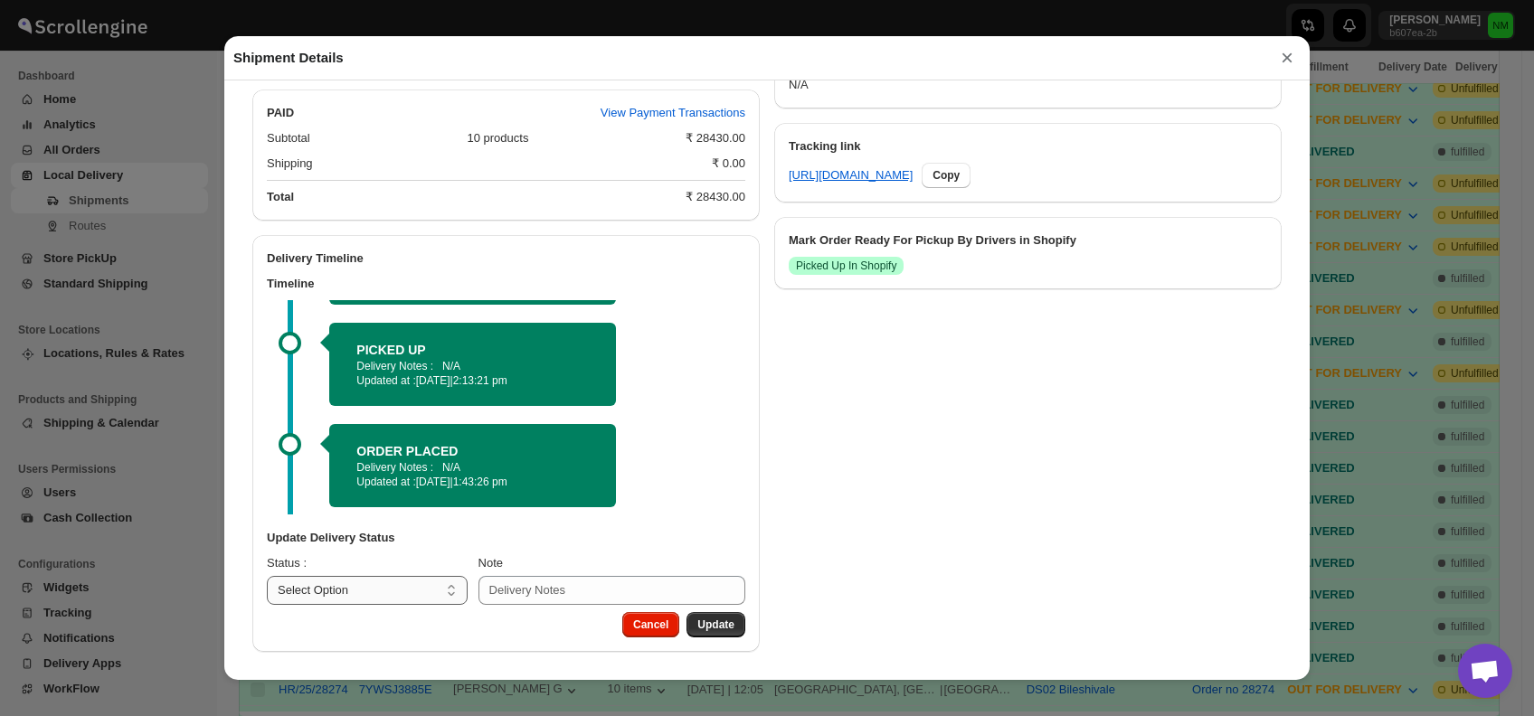
click at [428, 587] on select "Select Option PICKED UP OUT FOR DELIVERY RESCHEDULE DELIVERED CANCELLED" at bounding box center [367, 590] width 201 height 29
select select "DELIVERED"
click at [267, 576] on select "Select Option PICKED UP OUT FOR DELIVERY RESCHEDULE DELIVERED CANCELLED" at bounding box center [367, 590] width 201 height 29
click at [715, 620] on span "Update" at bounding box center [715, 625] width 37 height 14
select select
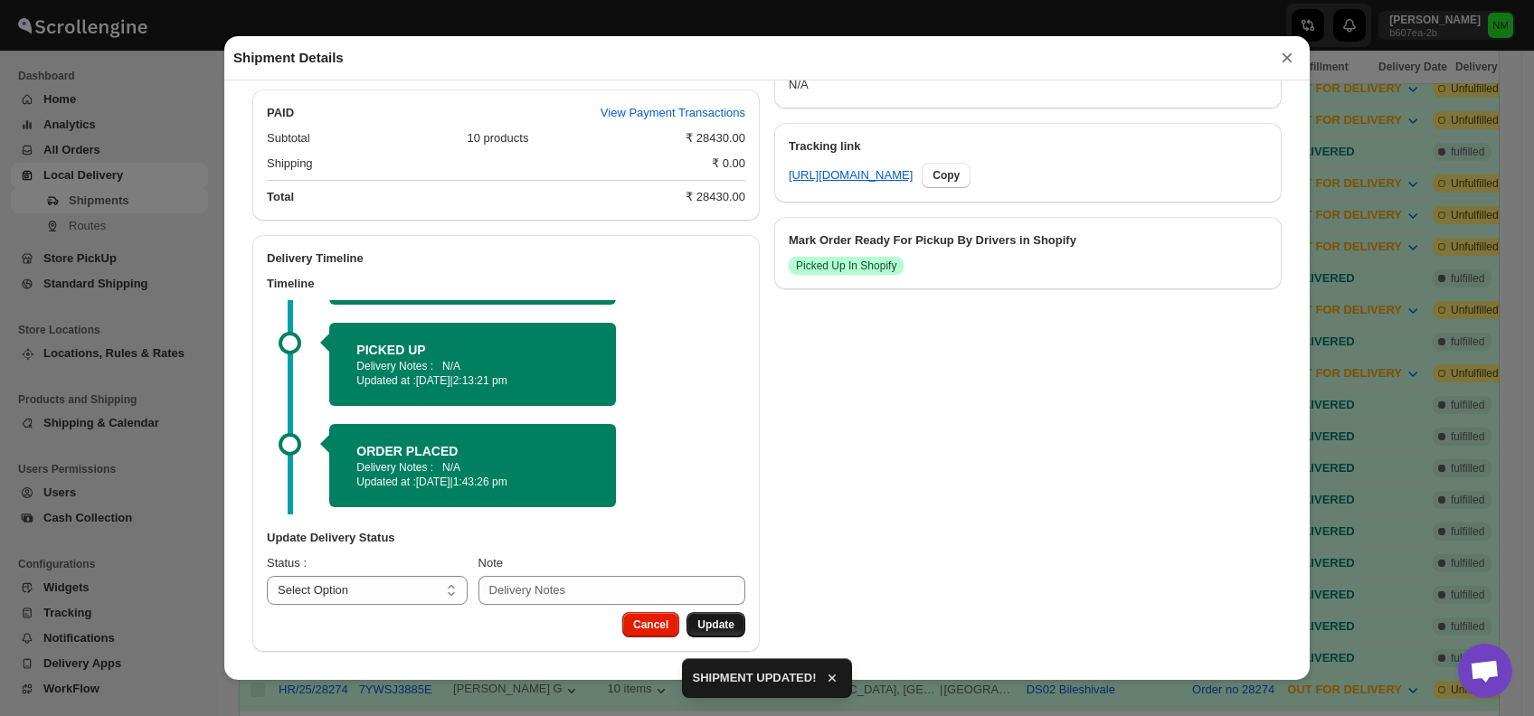
click at [715, 620] on span "Update" at bounding box center [715, 625] width 37 height 14
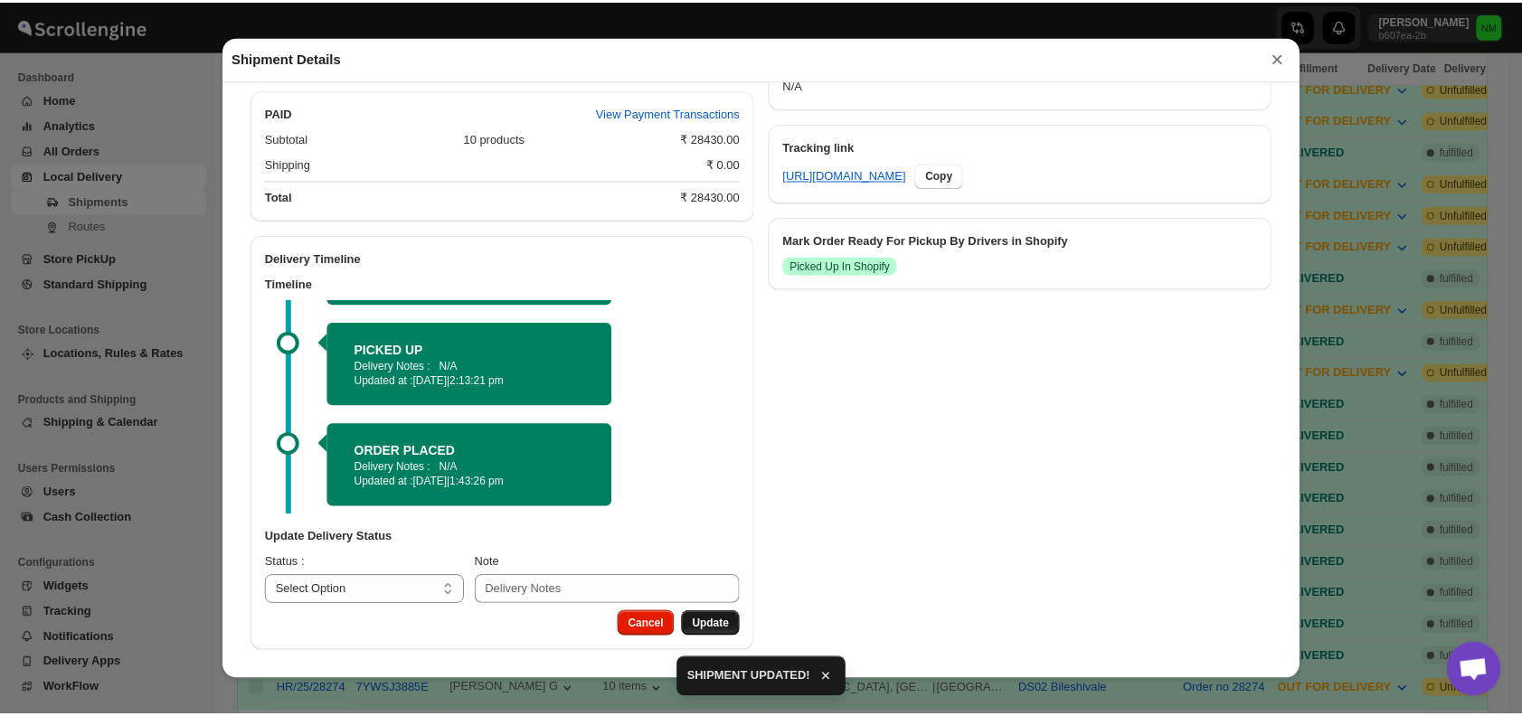
scroll to position [840, 0]
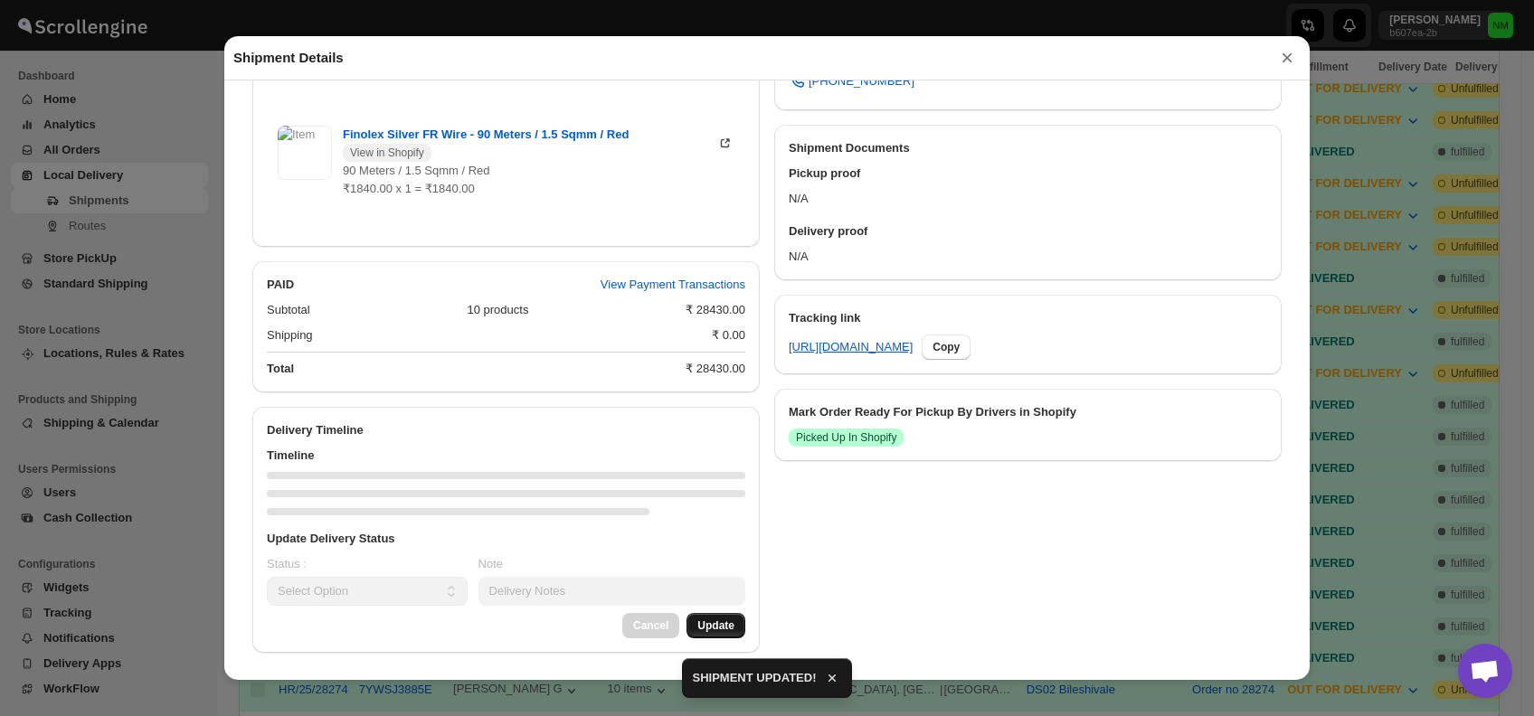
click at [1289, 63] on button "×" at bounding box center [1286, 57] width 27 height 25
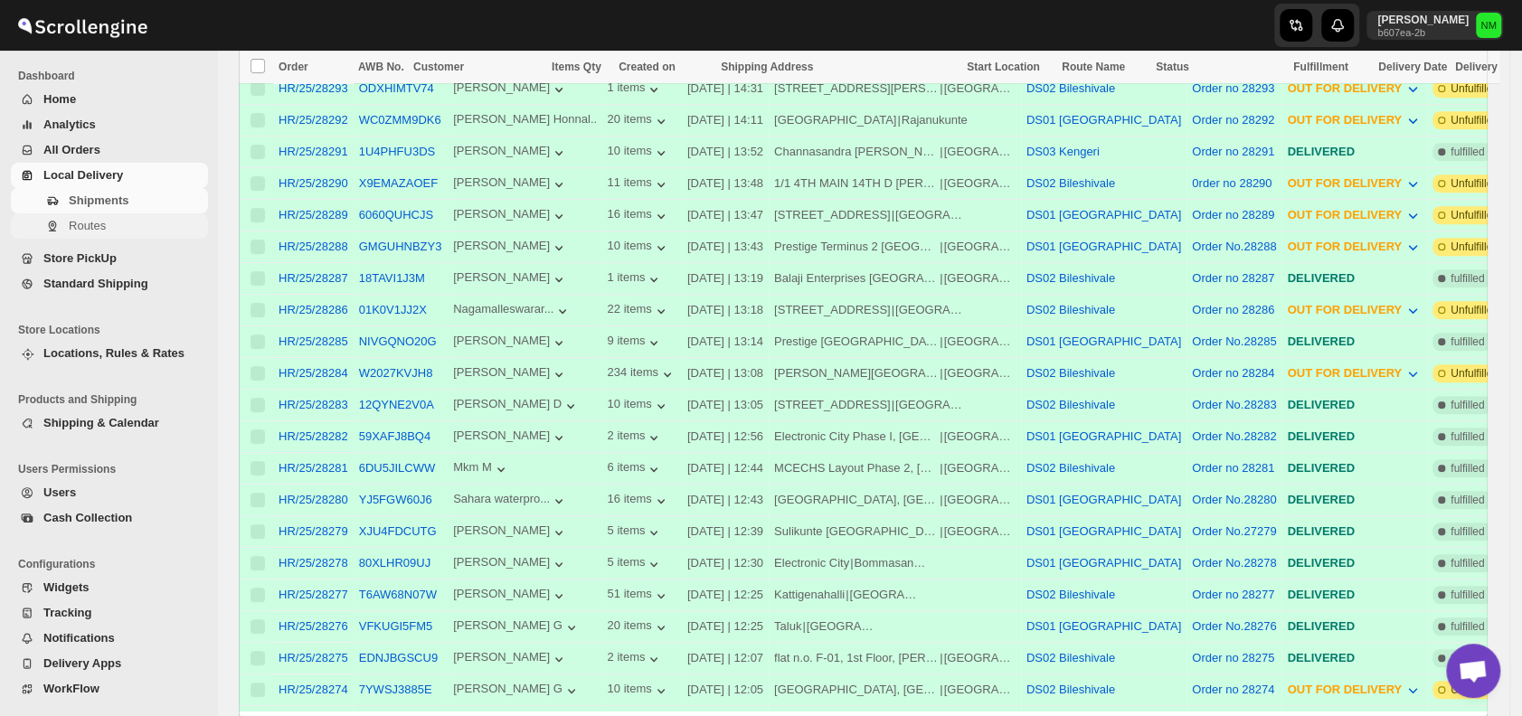
click at [115, 230] on span "Routes" at bounding box center [137, 226] width 136 height 18
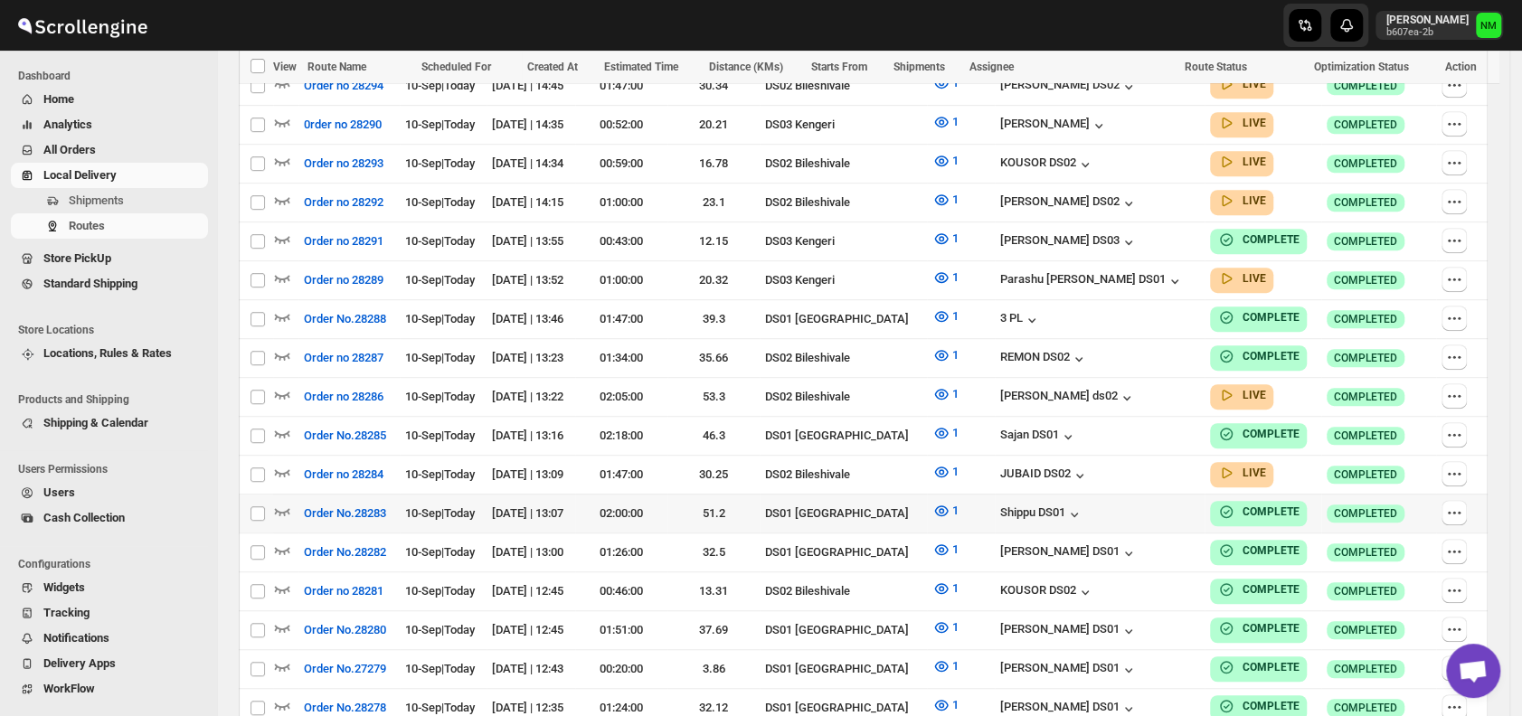
scroll to position [562, 0]
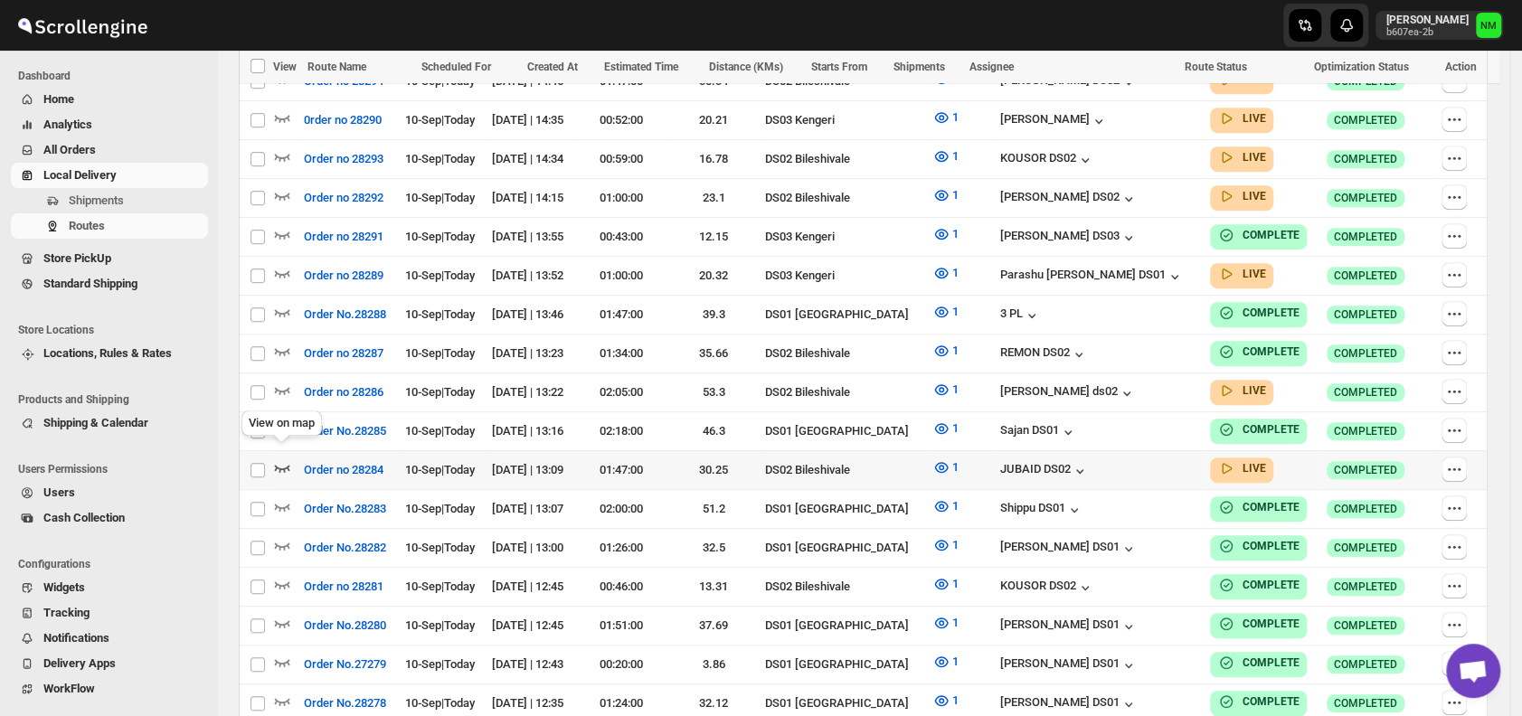
click at [283, 458] on icon "button" at bounding box center [282, 467] width 18 height 18
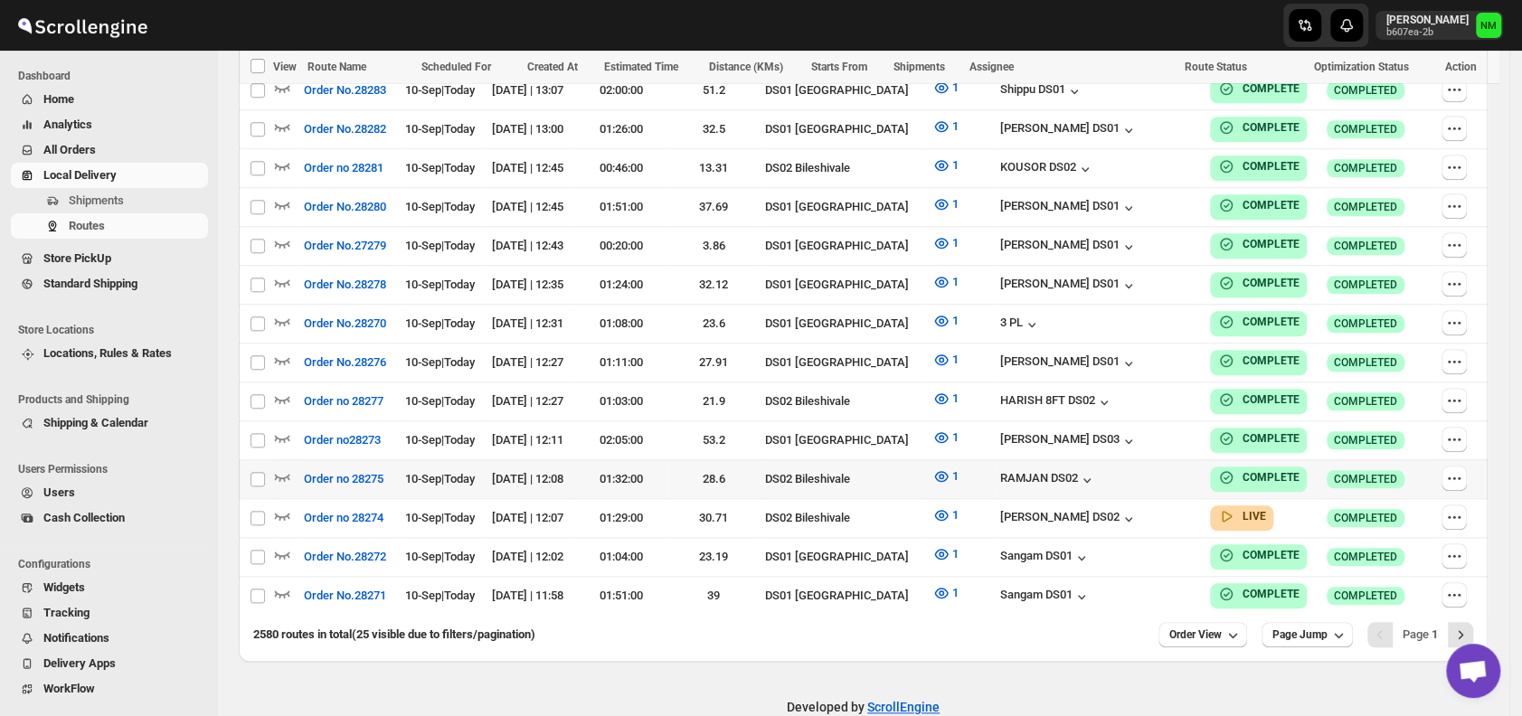
scroll to position [996, 0]
click at [125, 197] on span "Shipments" at bounding box center [137, 201] width 136 height 18
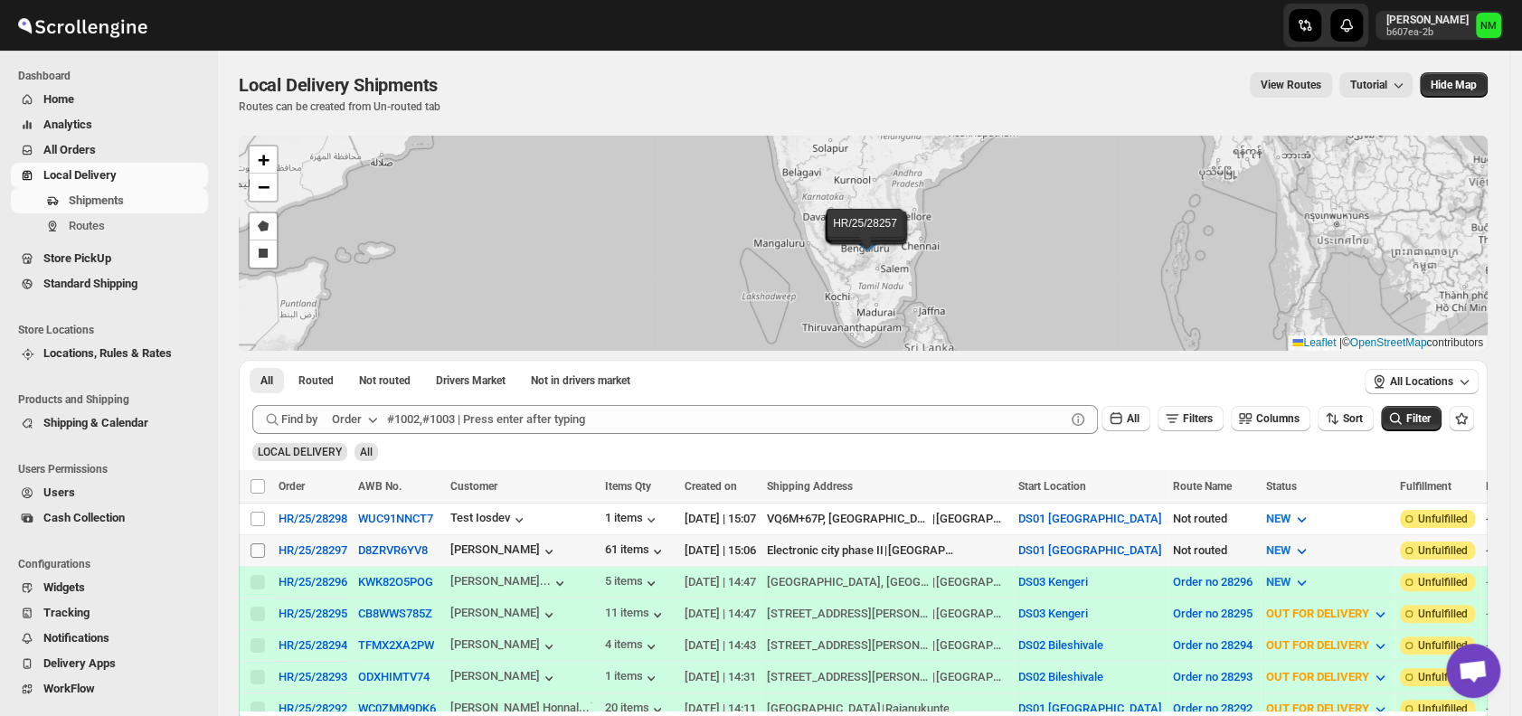
click at [260, 543] on input "Select shipment" at bounding box center [257, 550] width 14 height 14
checkbox input "true"
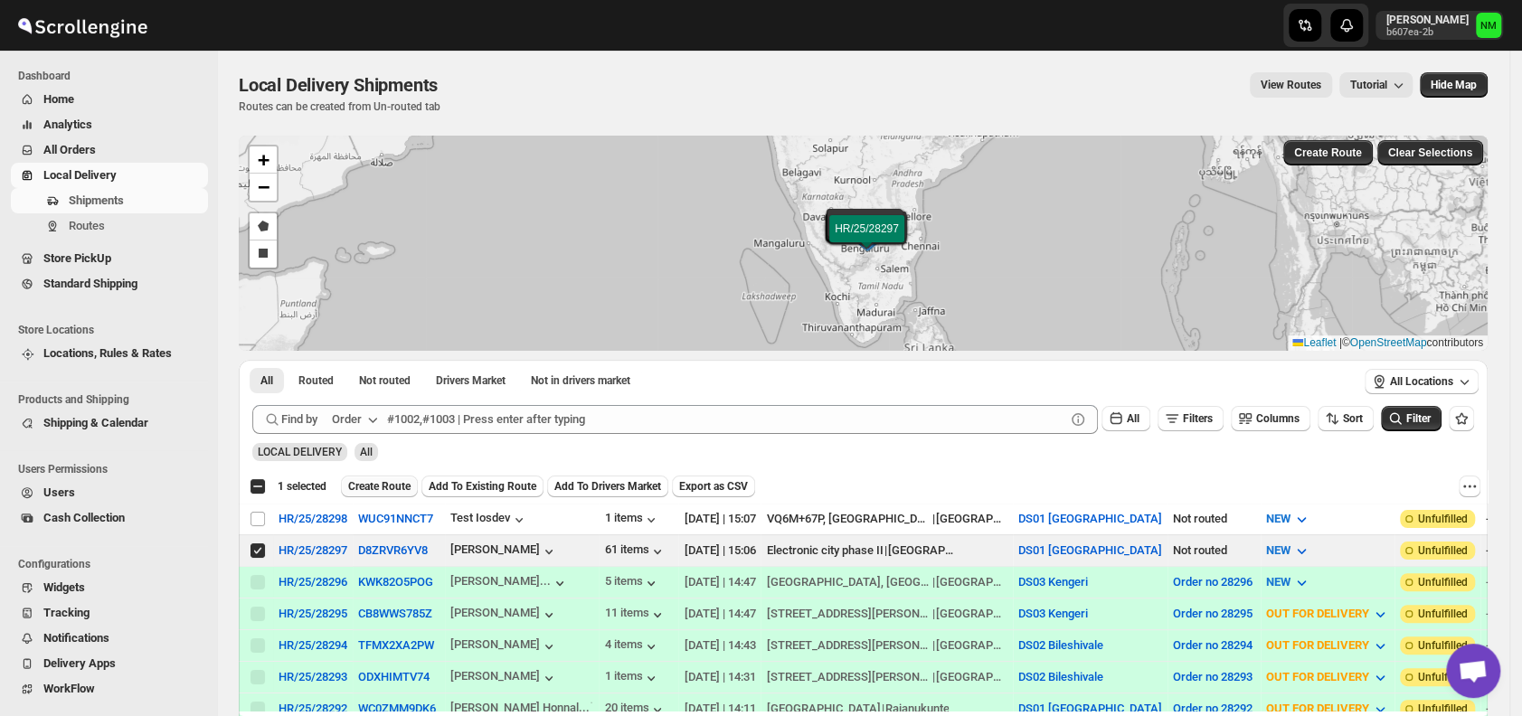
click at [380, 483] on span "Create Route" at bounding box center [379, 486] width 62 height 14
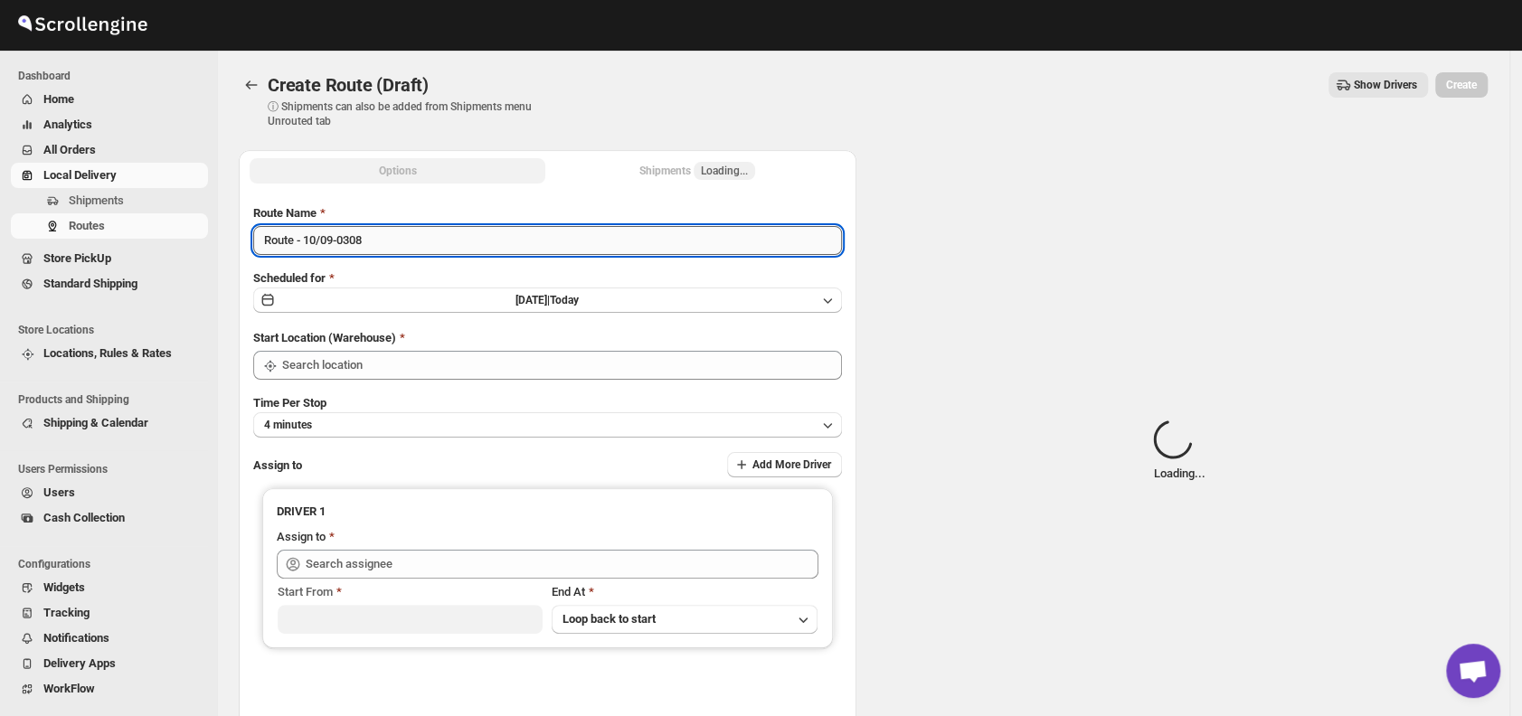
click at [398, 232] on input "Route - 10/09-0308" at bounding box center [547, 240] width 589 height 29
type input "Route - 10/09-030"
type input "DS01 [GEOGRAPHIC_DATA]"
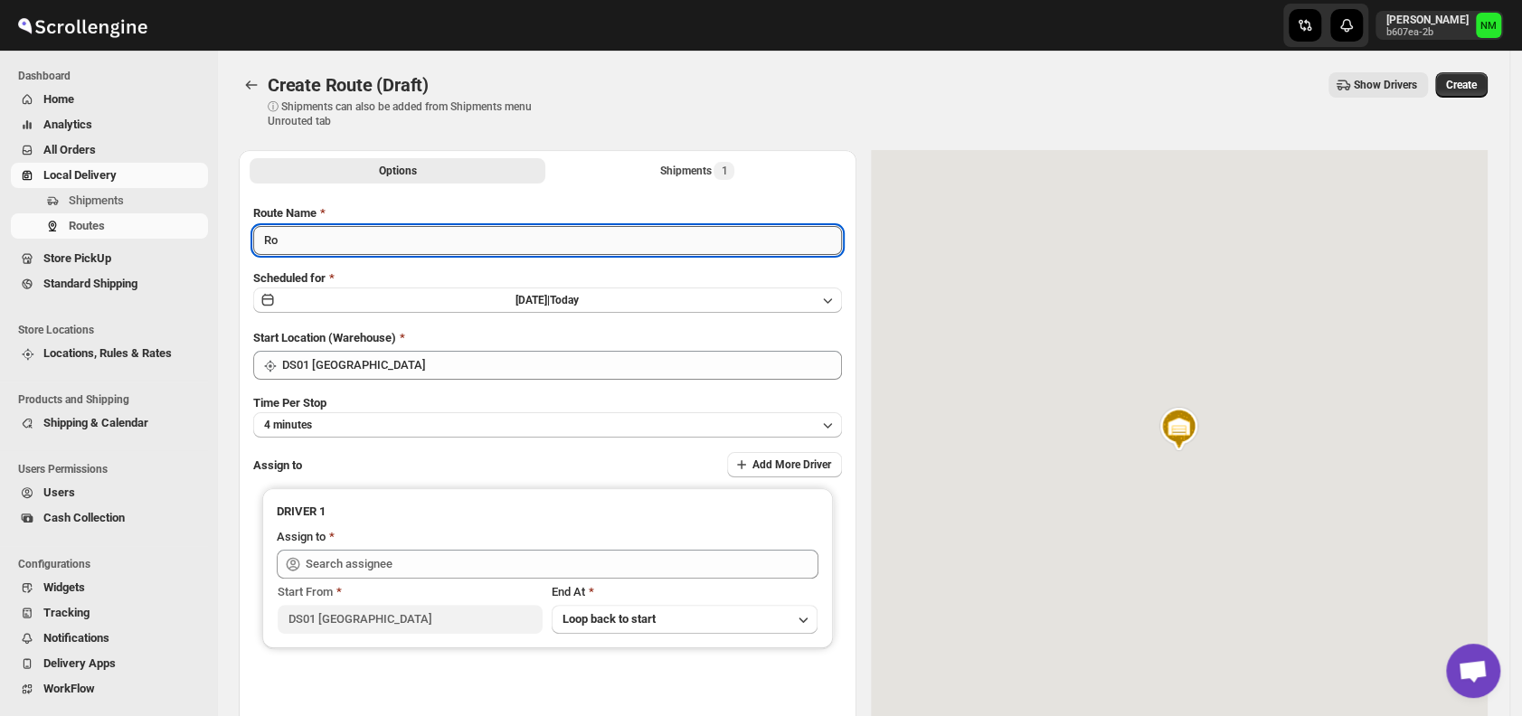
type input "R"
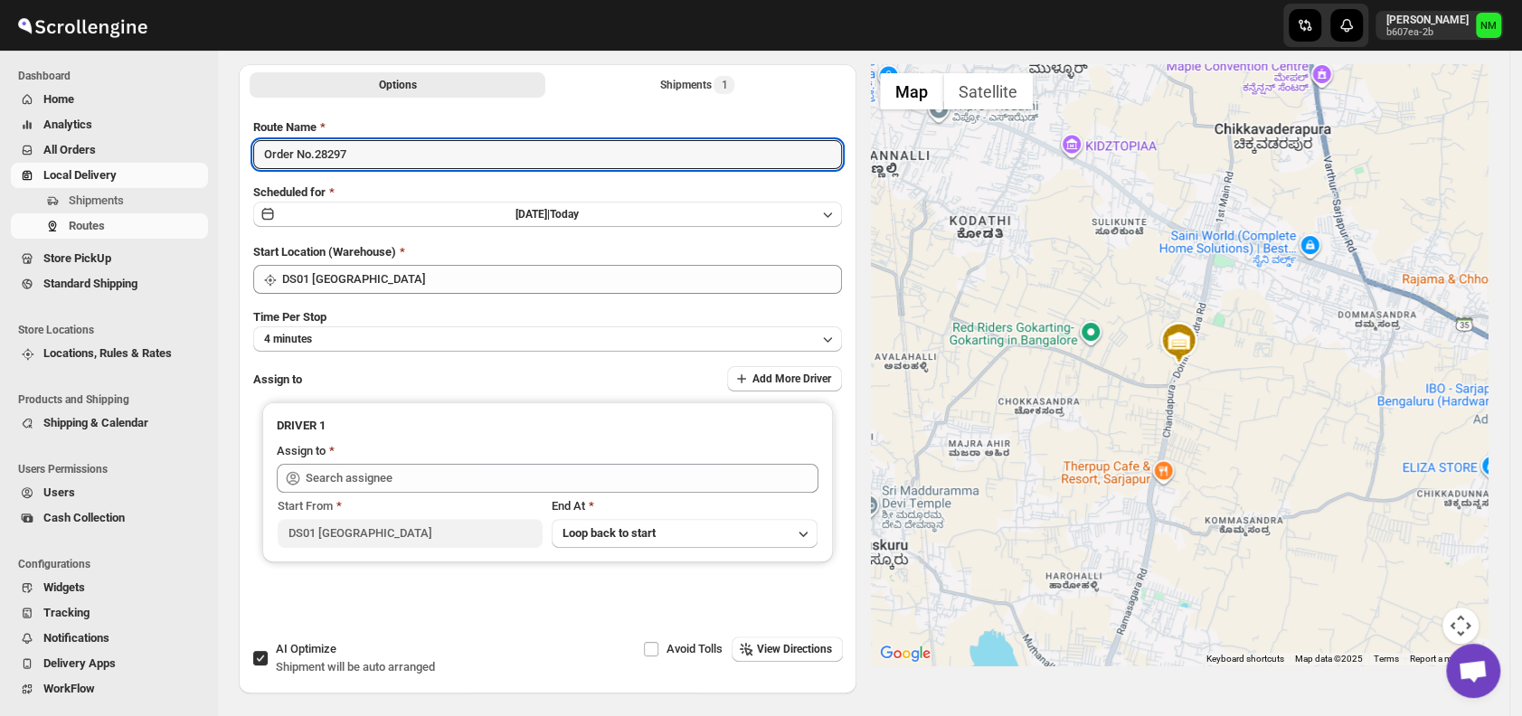
scroll to position [94, 0]
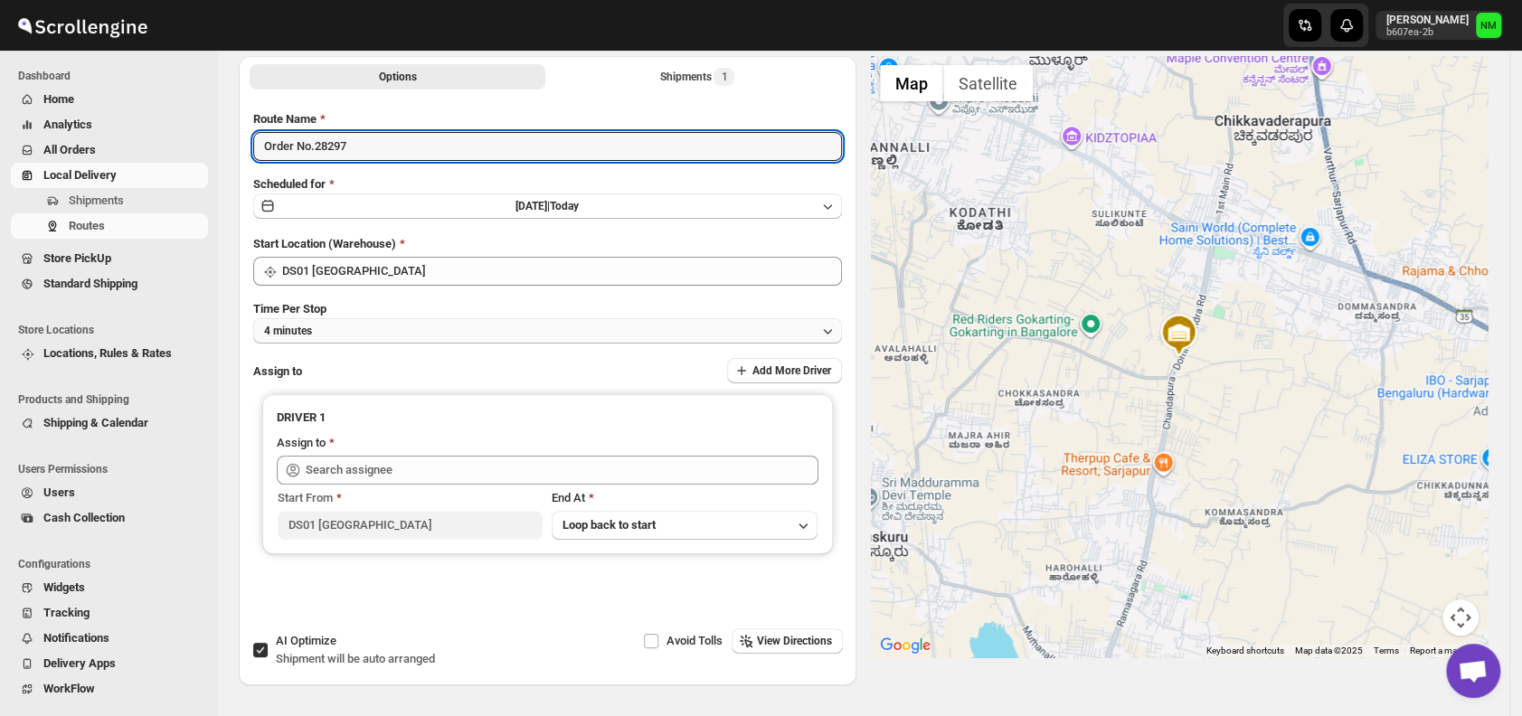
type input "Order No.28297"
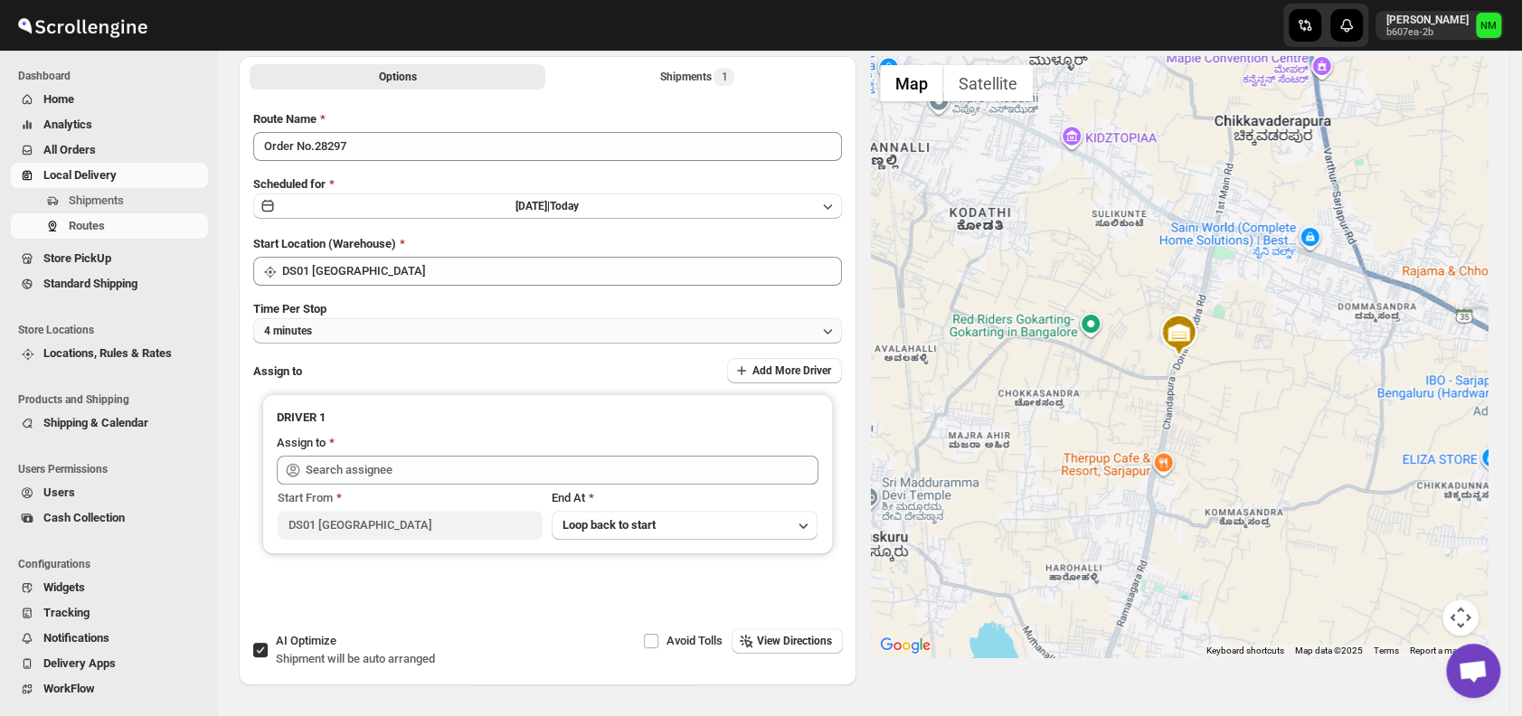
click at [422, 331] on button "4 minutes" at bounding box center [547, 330] width 589 height 25
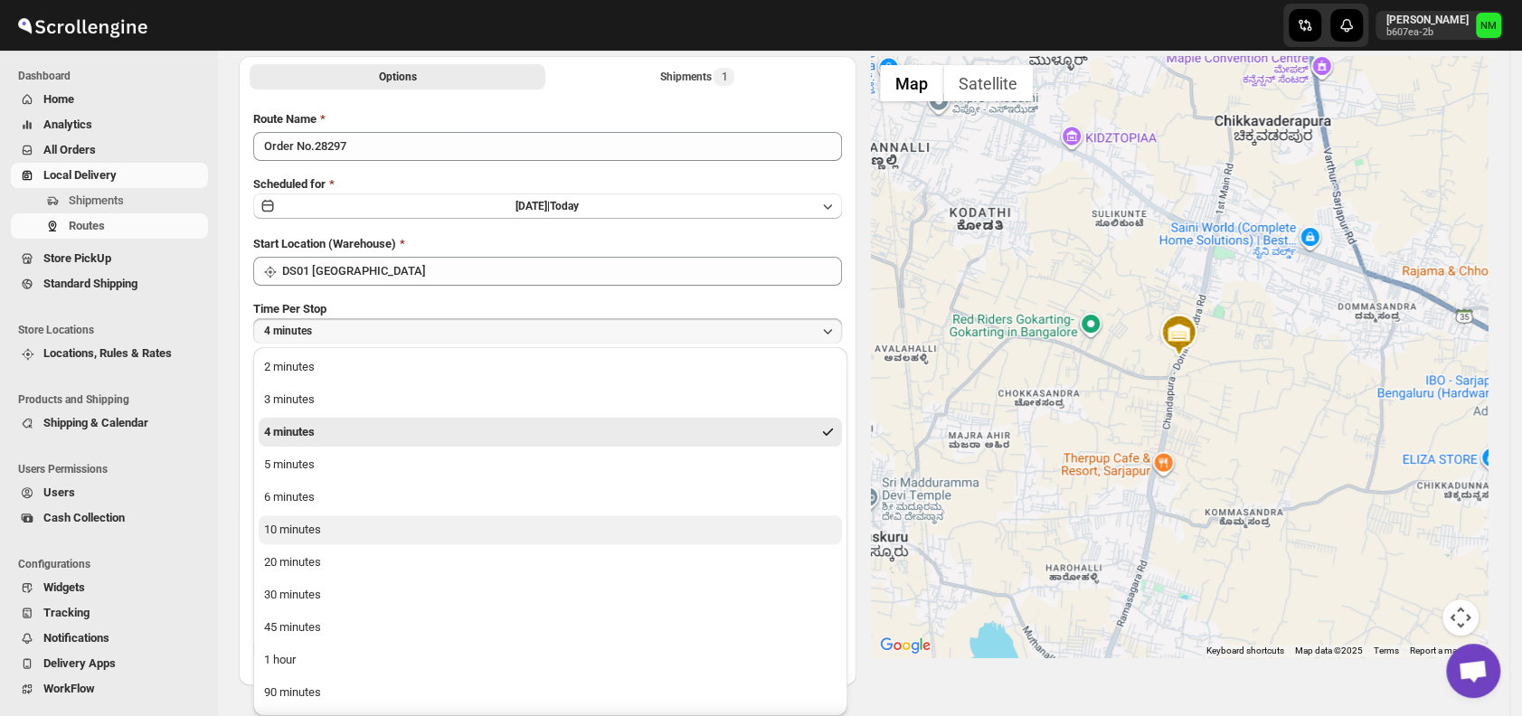
click at [319, 525] on div "10 minutes" at bounding box center [292, 530] width 57 height 18
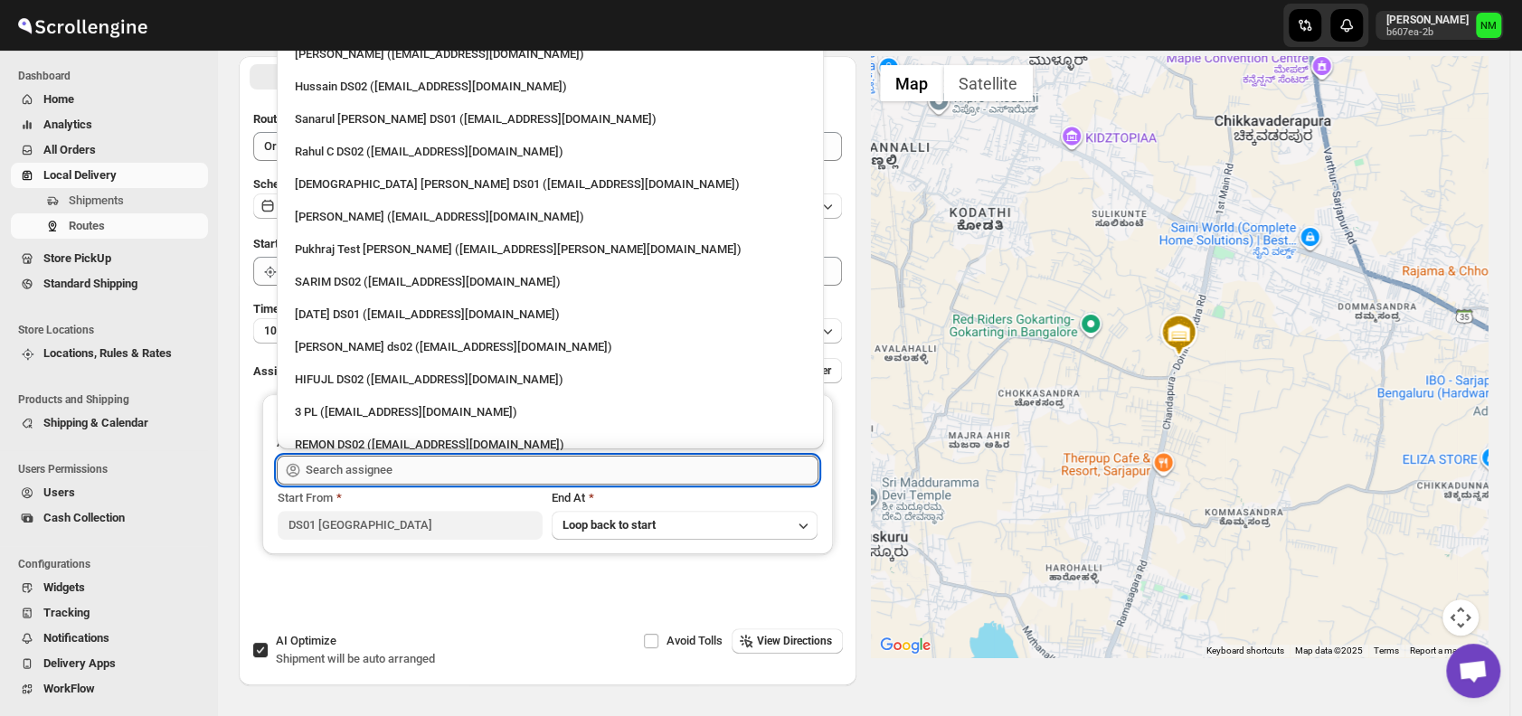
click at [400, 468] on input "text" at bounding box center [562, 470] width 513 height 29
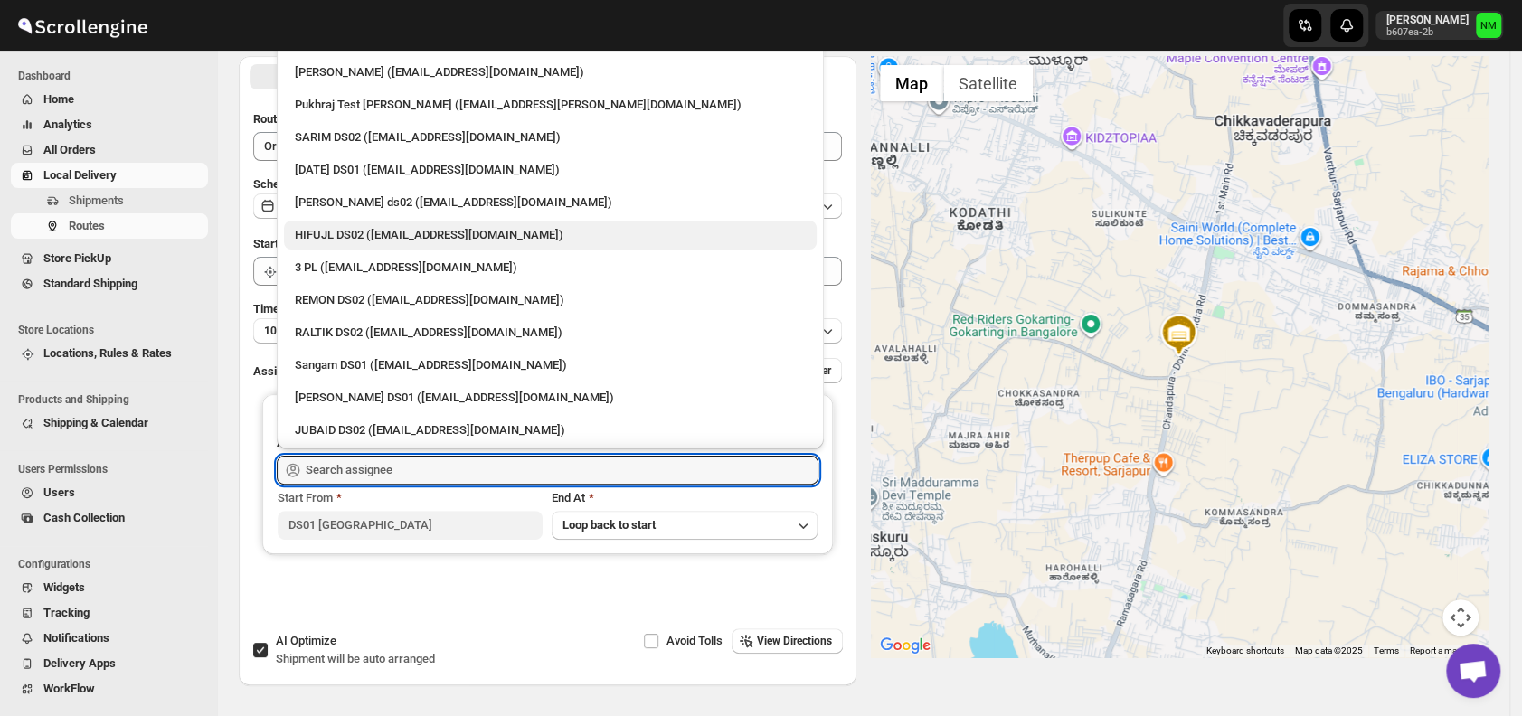
scroll to position [146, 0]
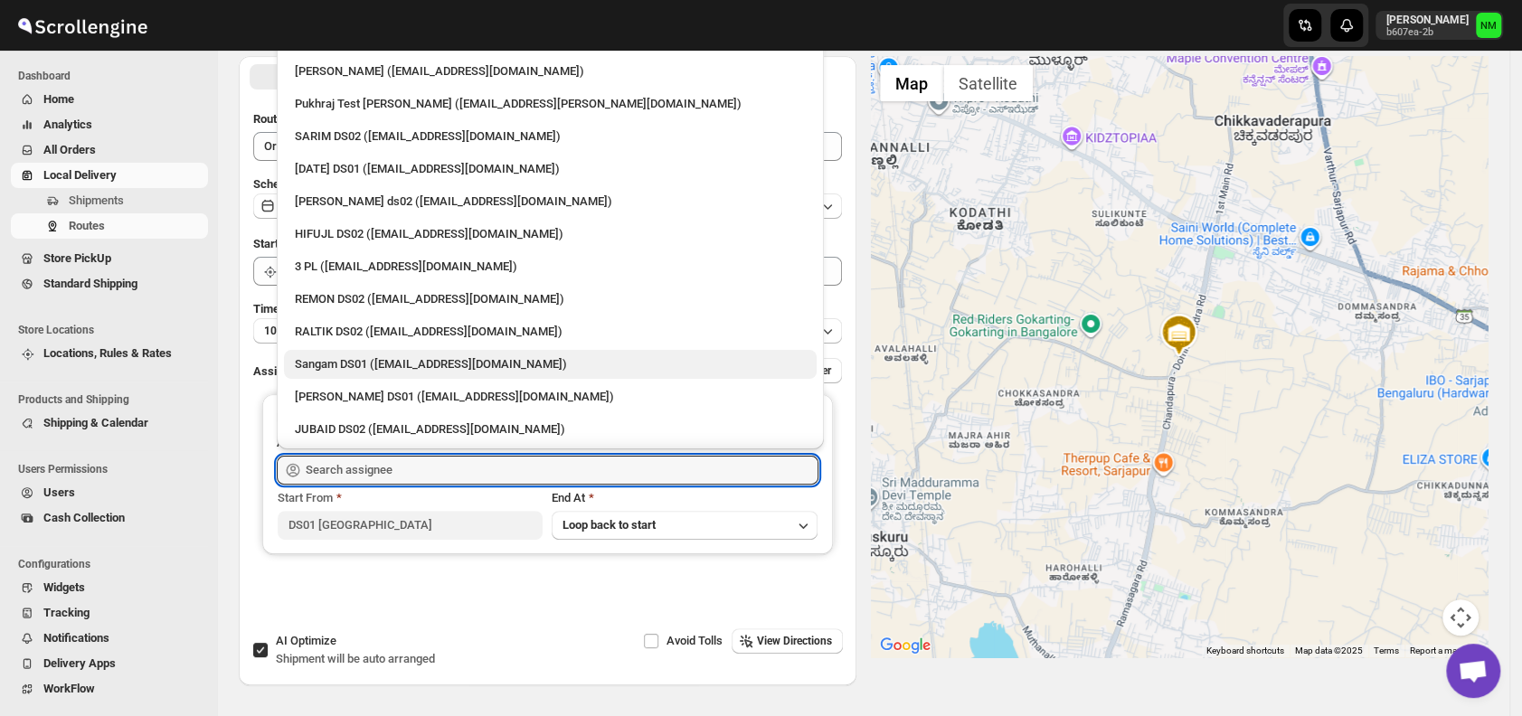
click at [405, 365] on div "Sangam DS01 (relov34542@lassora.com)" at bounding box center [550, 364] width 511 height 18
type input "Sangam DS01 ([EMAIL_ADDRESS][DOMAIN_NAME])"
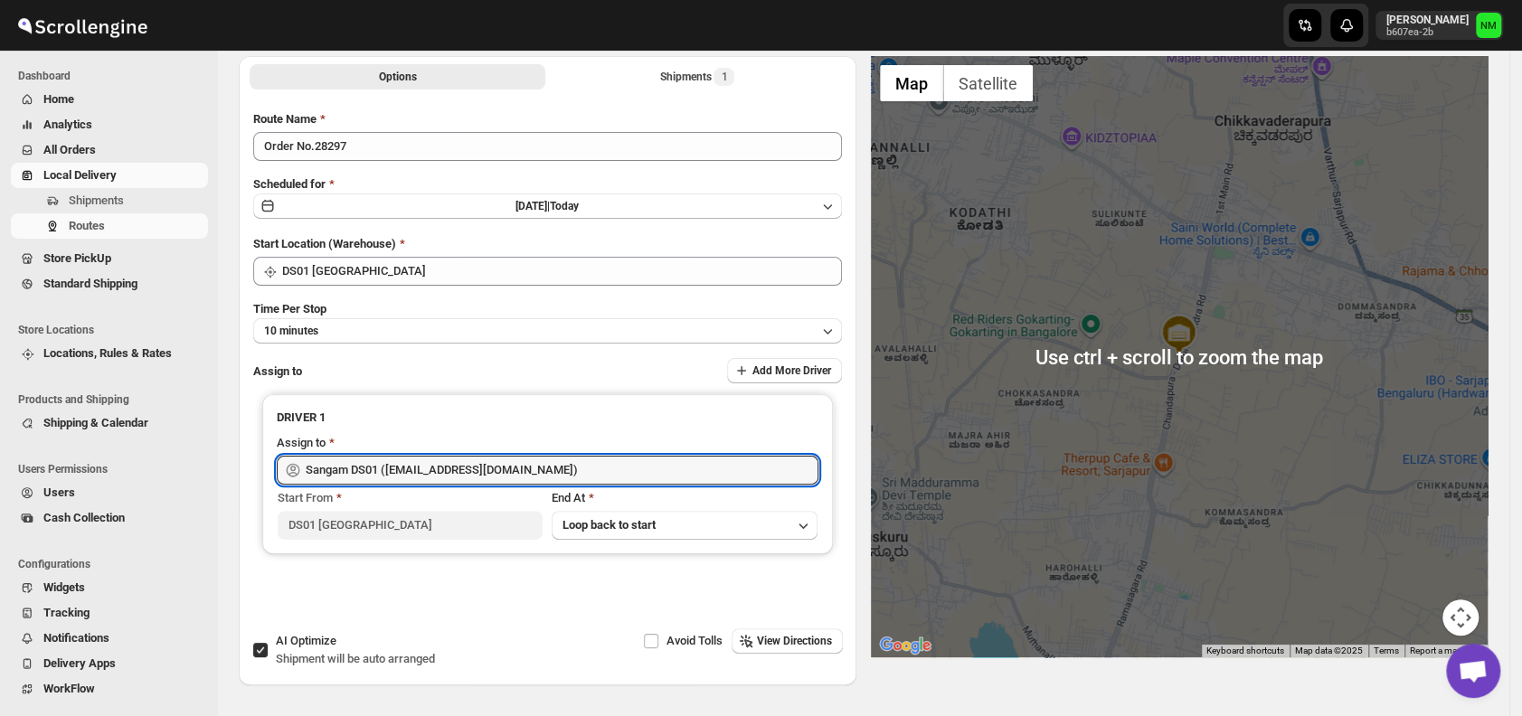
scroll to position [0, 0]
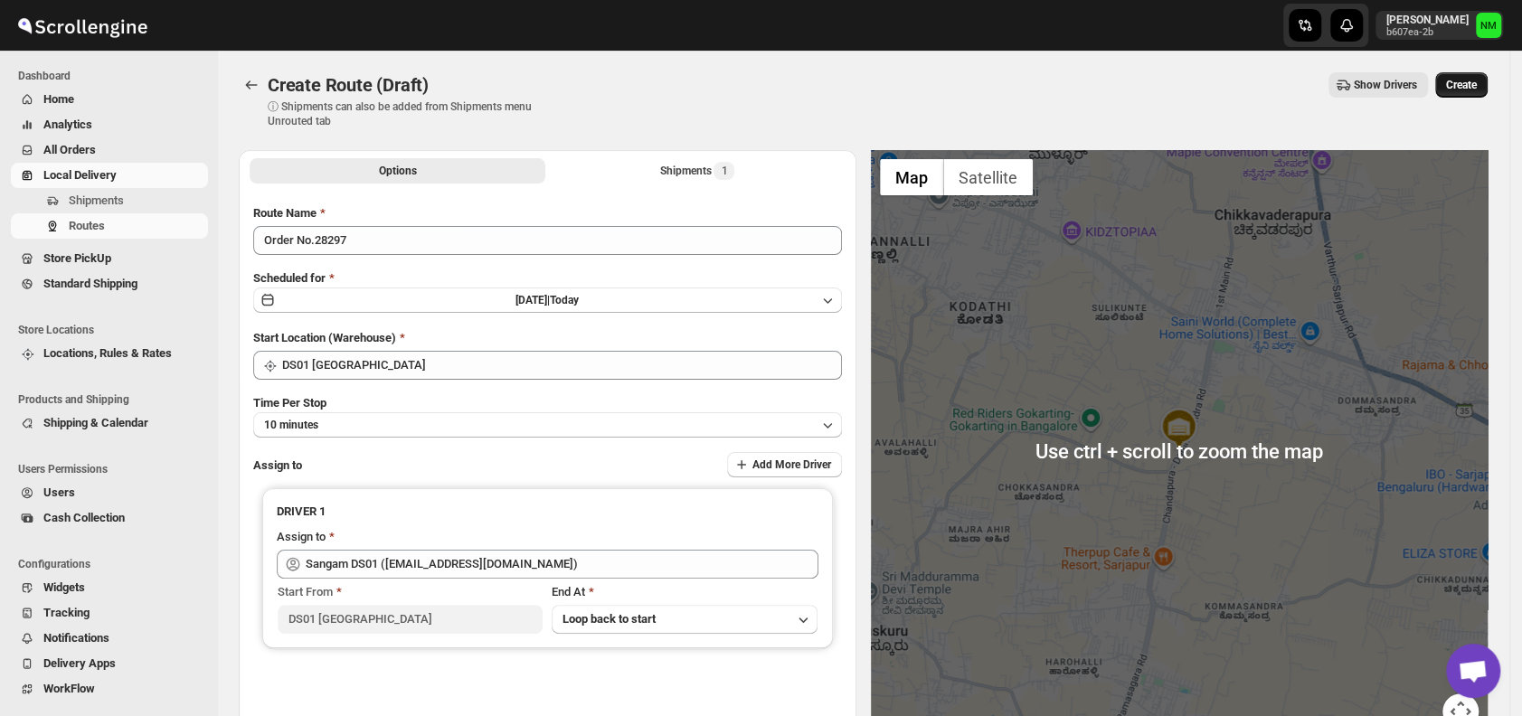
click at [1466, 79] on span "Create" at bounding box center [1461, 85] width 31 height 14
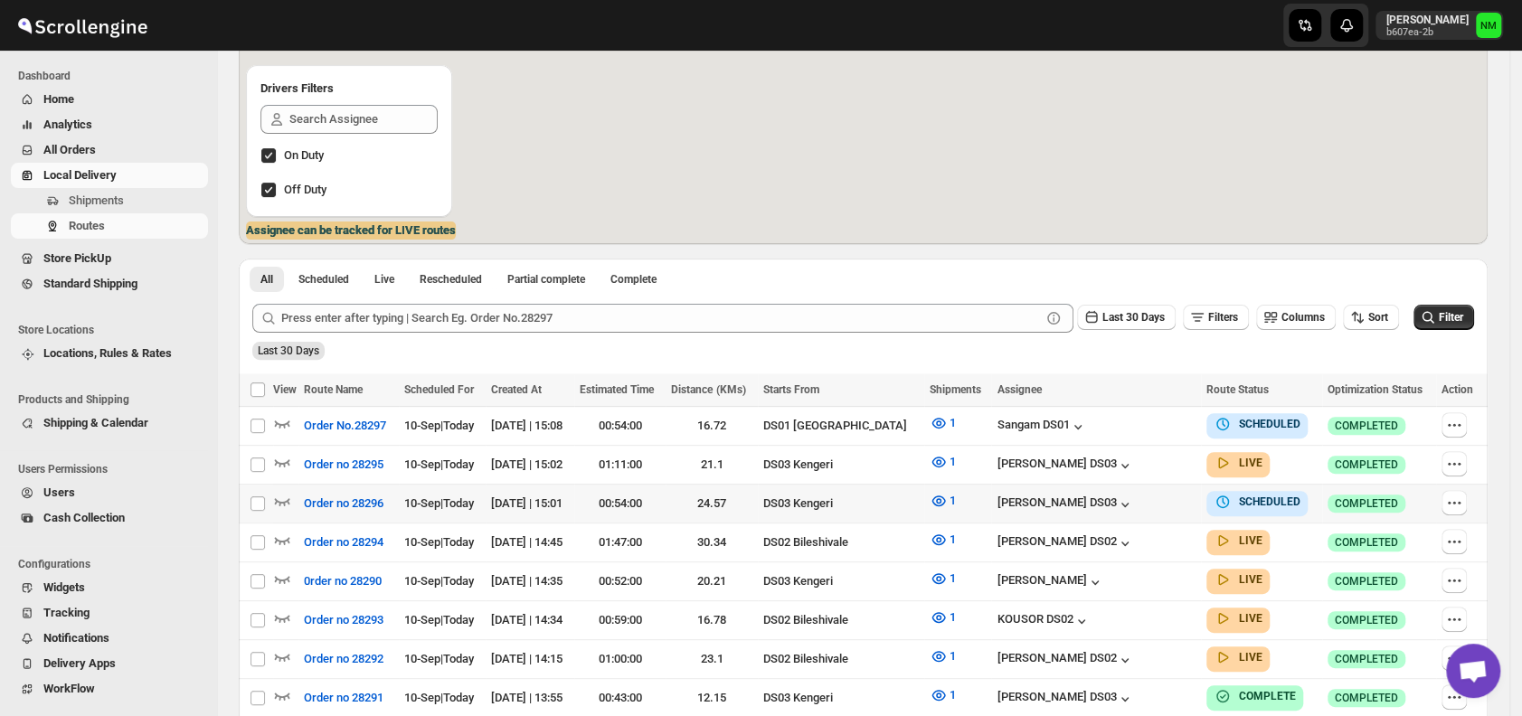
scroll to position [219, 0]
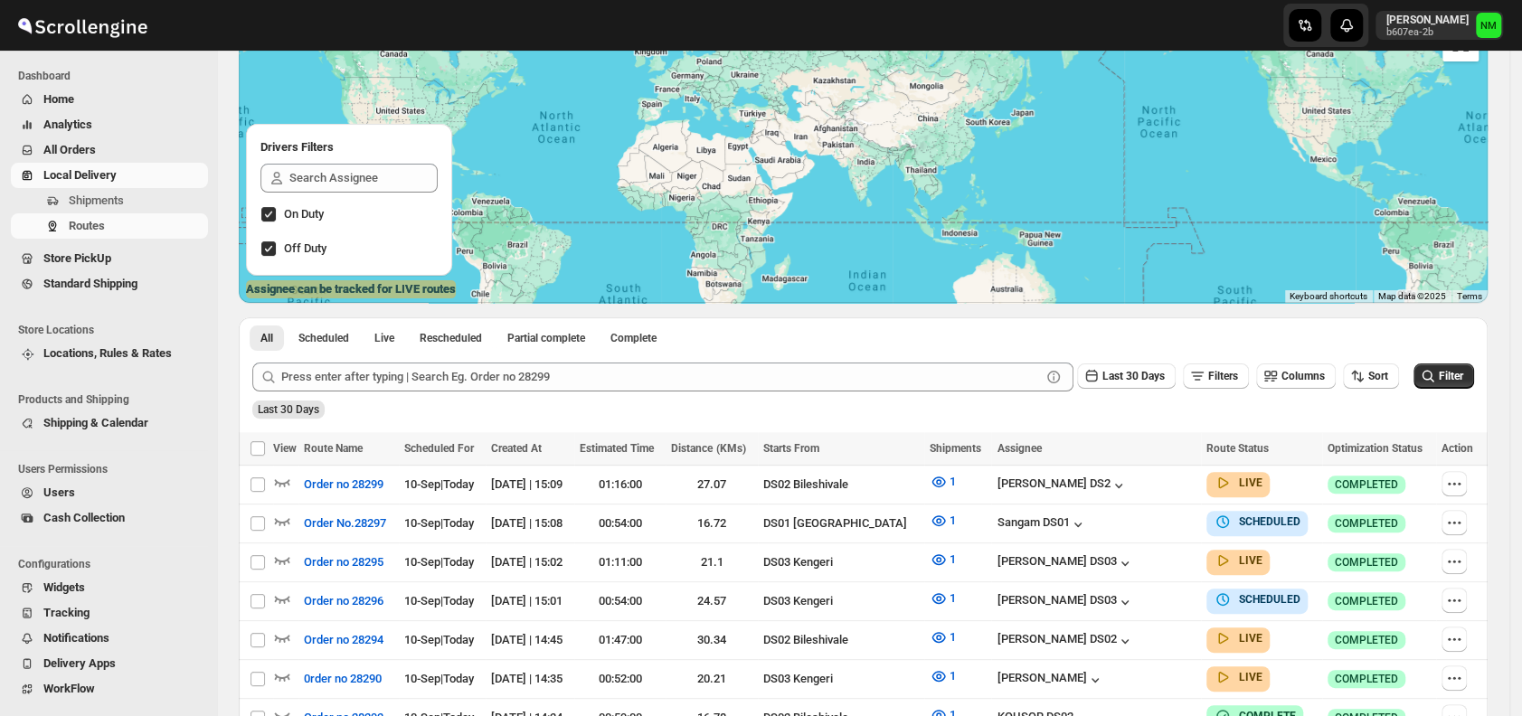
scroll to position [158, 0]
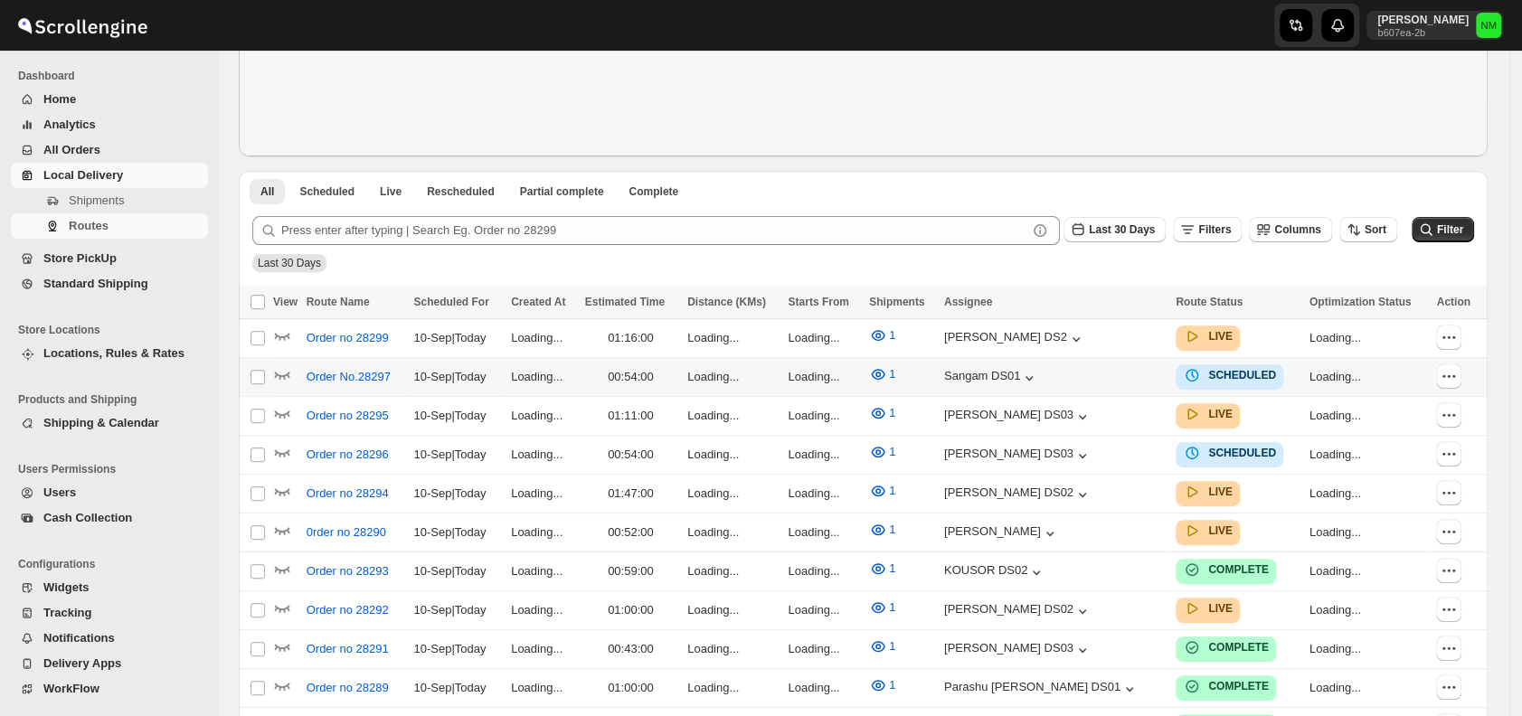
scroll to position [312, 0]
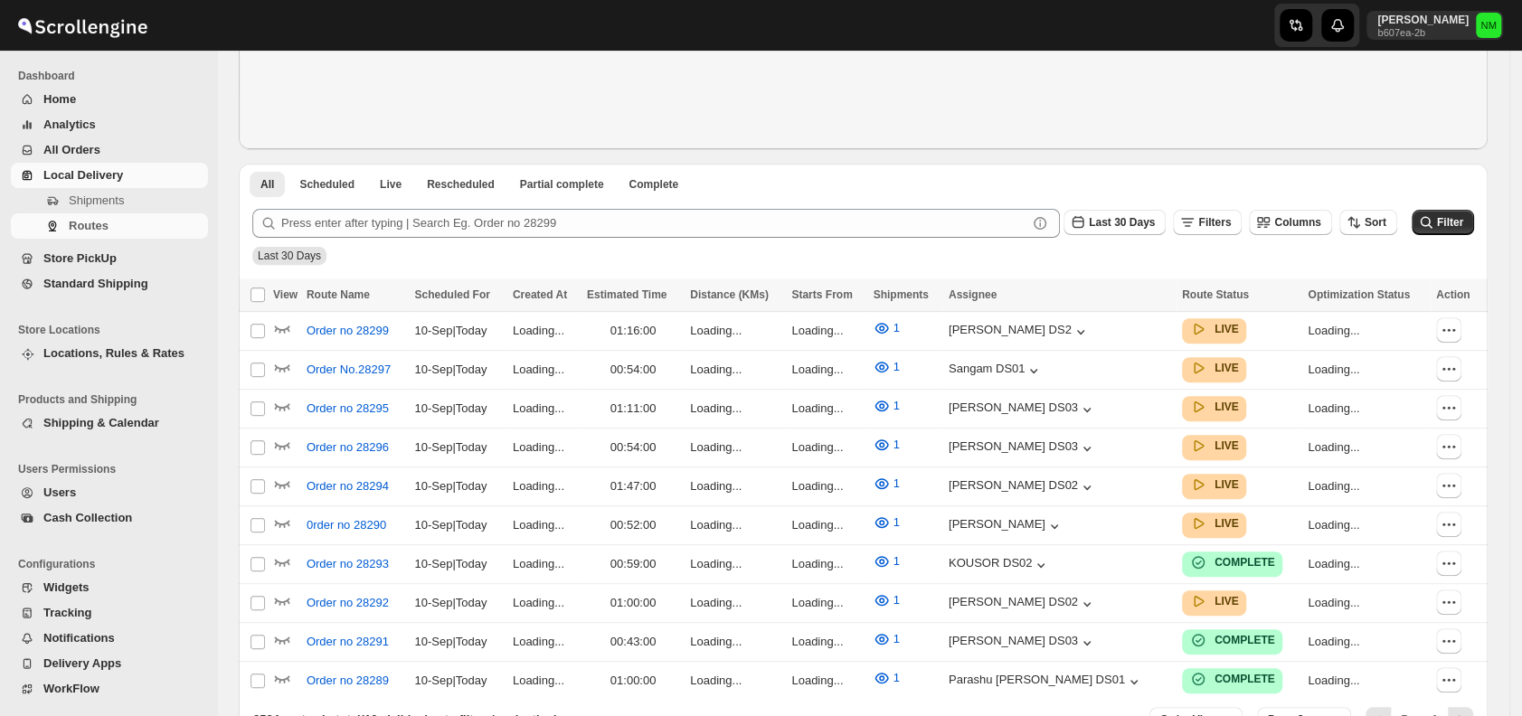
scroll to position [312, 0]
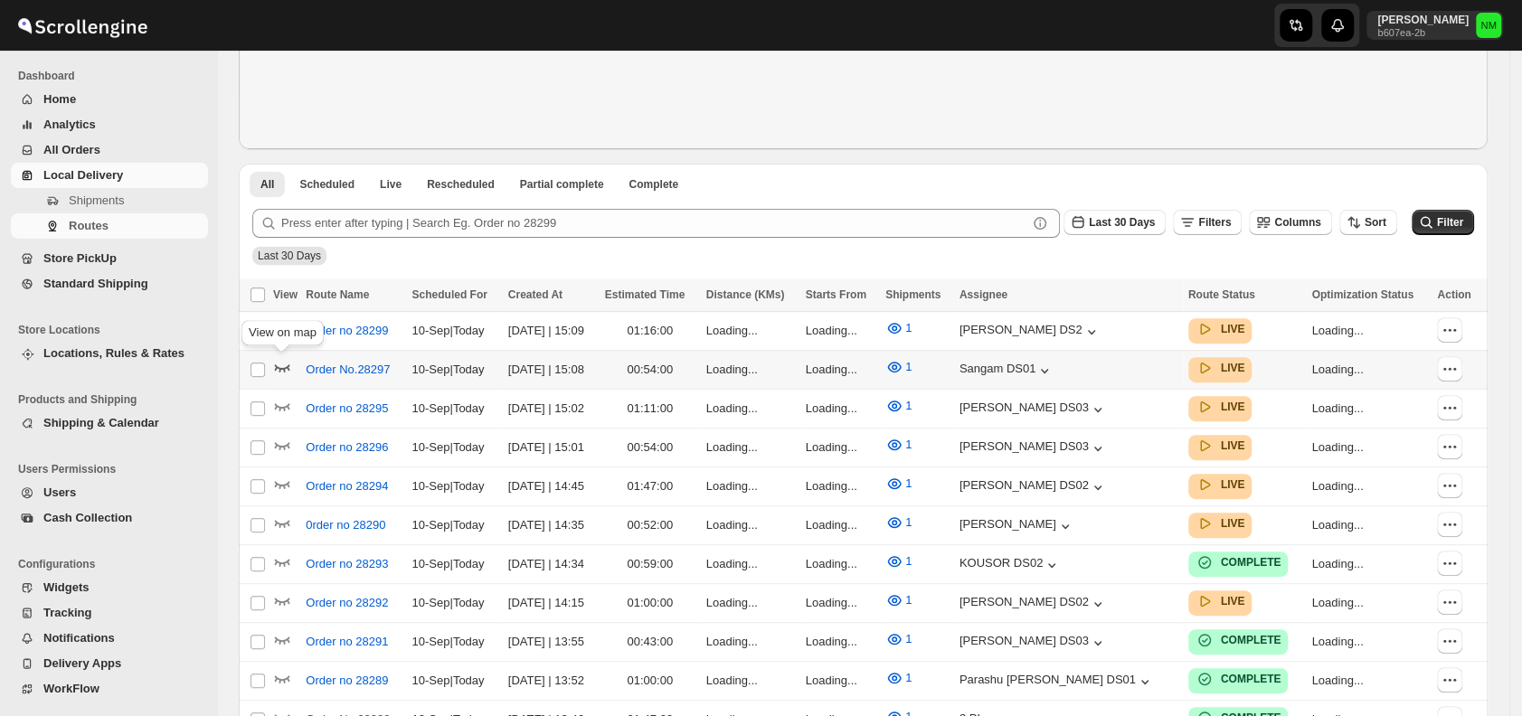
click at [282, 365] on icon "button" at bounding box center [282, 367] width 18 height 18
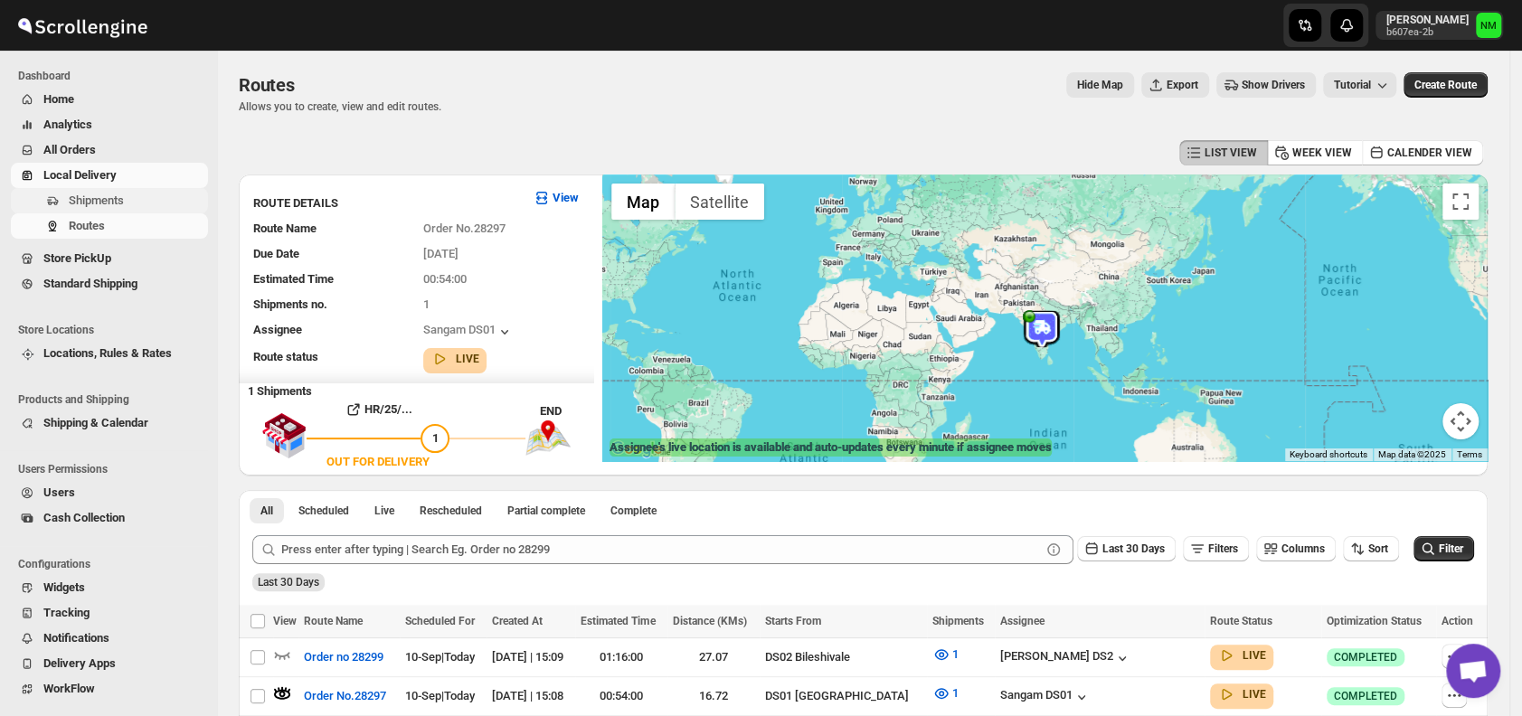
click at [107, 203] on span "Shipments" at bounding box center [96, 201] width 55 height 14
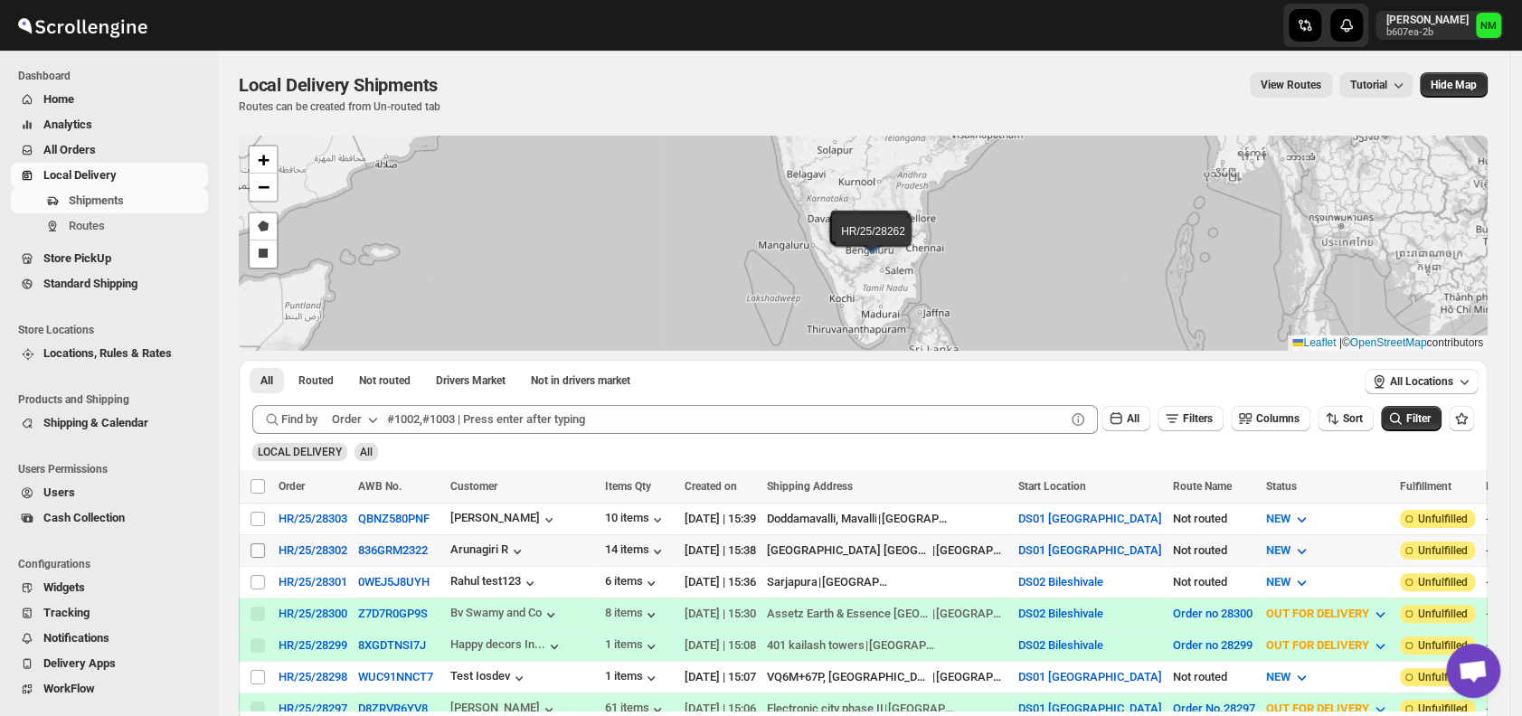
click at [254, 546] on input "Select shipment" at bounding box center [257, 550] width 14 height 14
checkbox input "true"
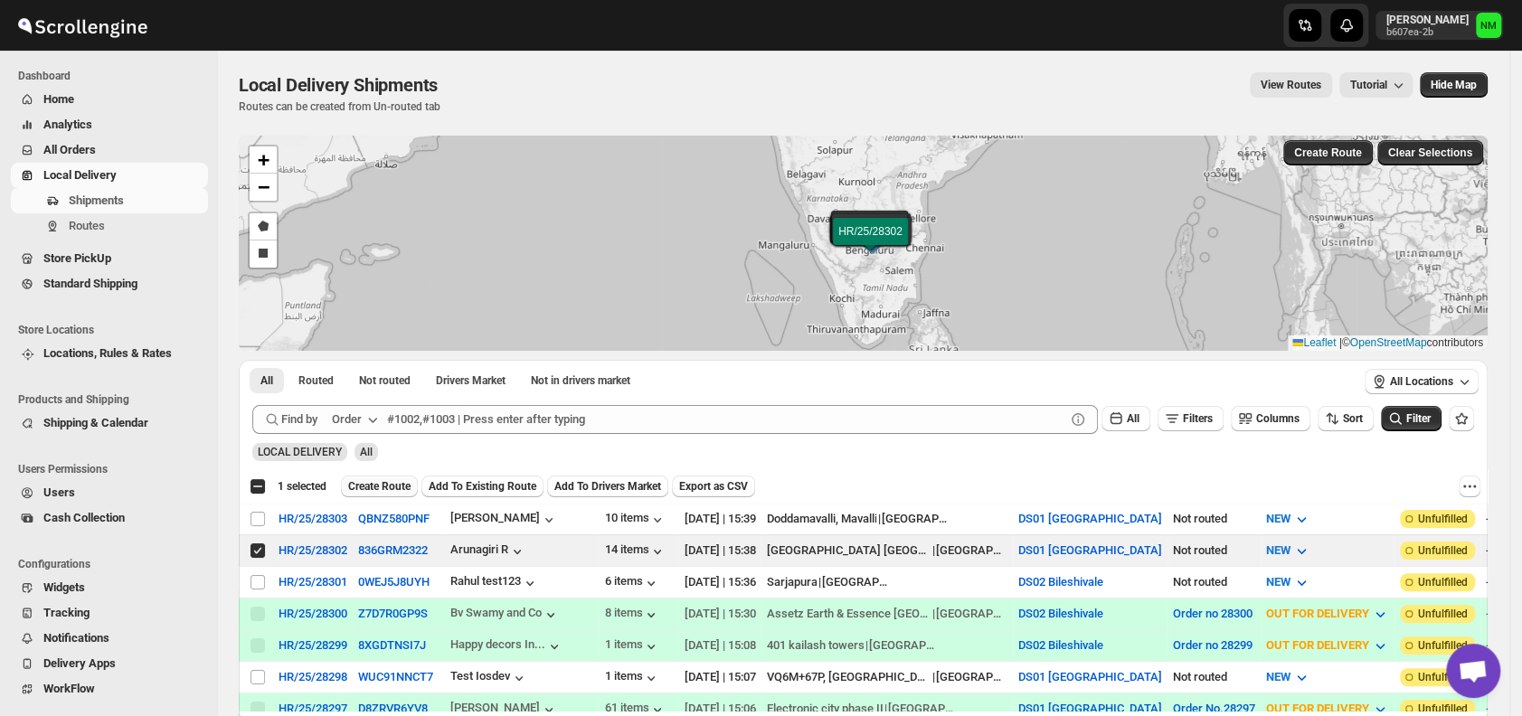
click at [369, 496] on button "Create Route" at bounding box center [379, 487] width 77 height 22
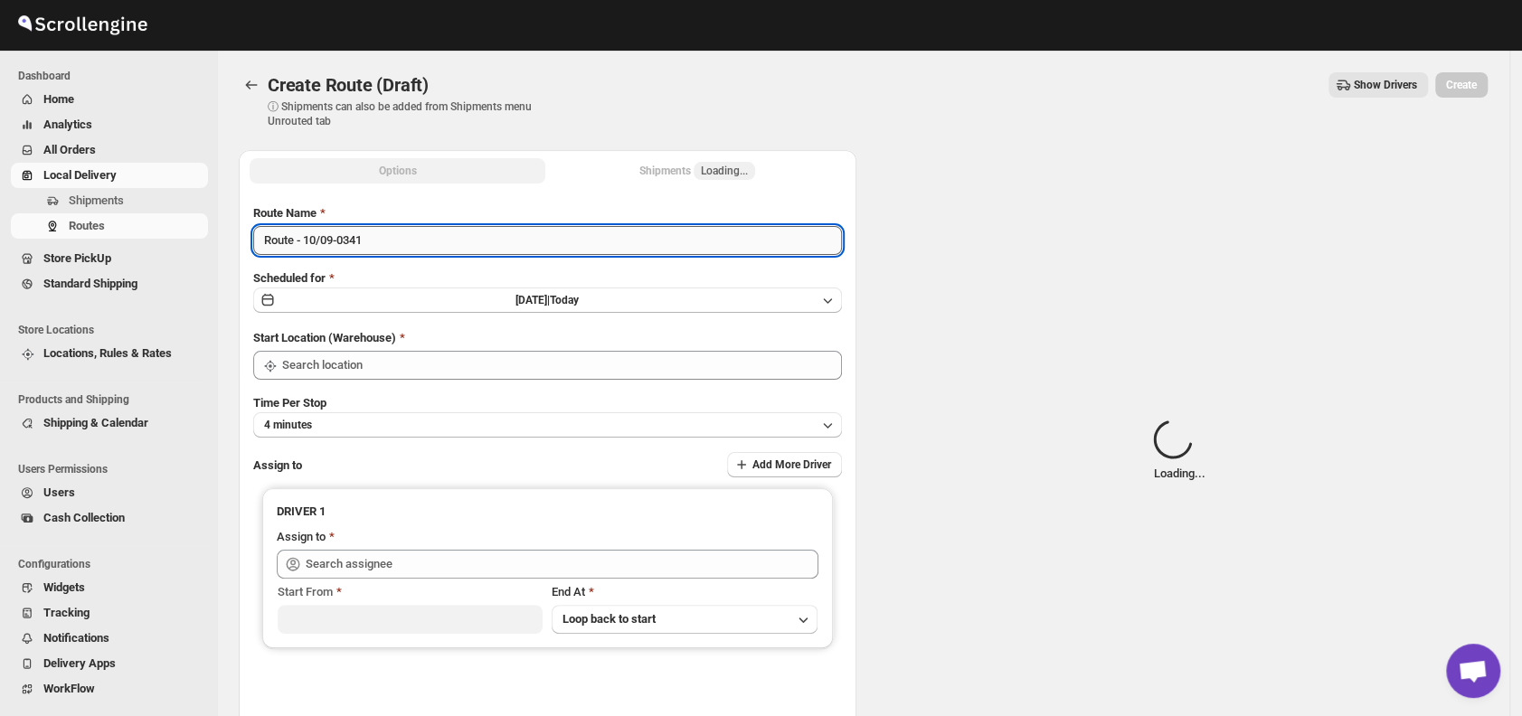
click at [414, 243] on input "Route - 10/09-0341" at bounding box center [547, 240] width 589 height 29
type input "R"
type input "DS01 [GEOGRAPHIC_DATA]"
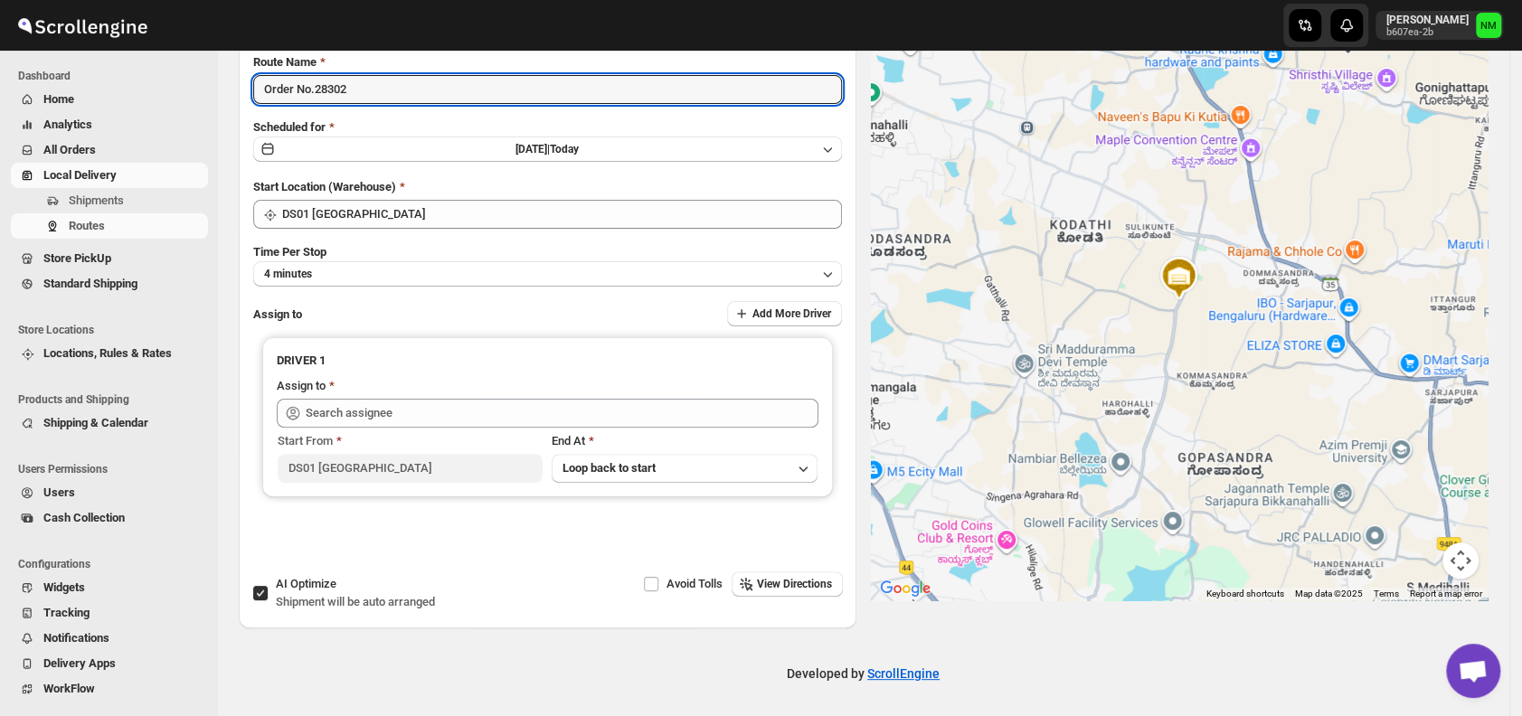
scroll to position [152, 0]
type input "Order No.28302"
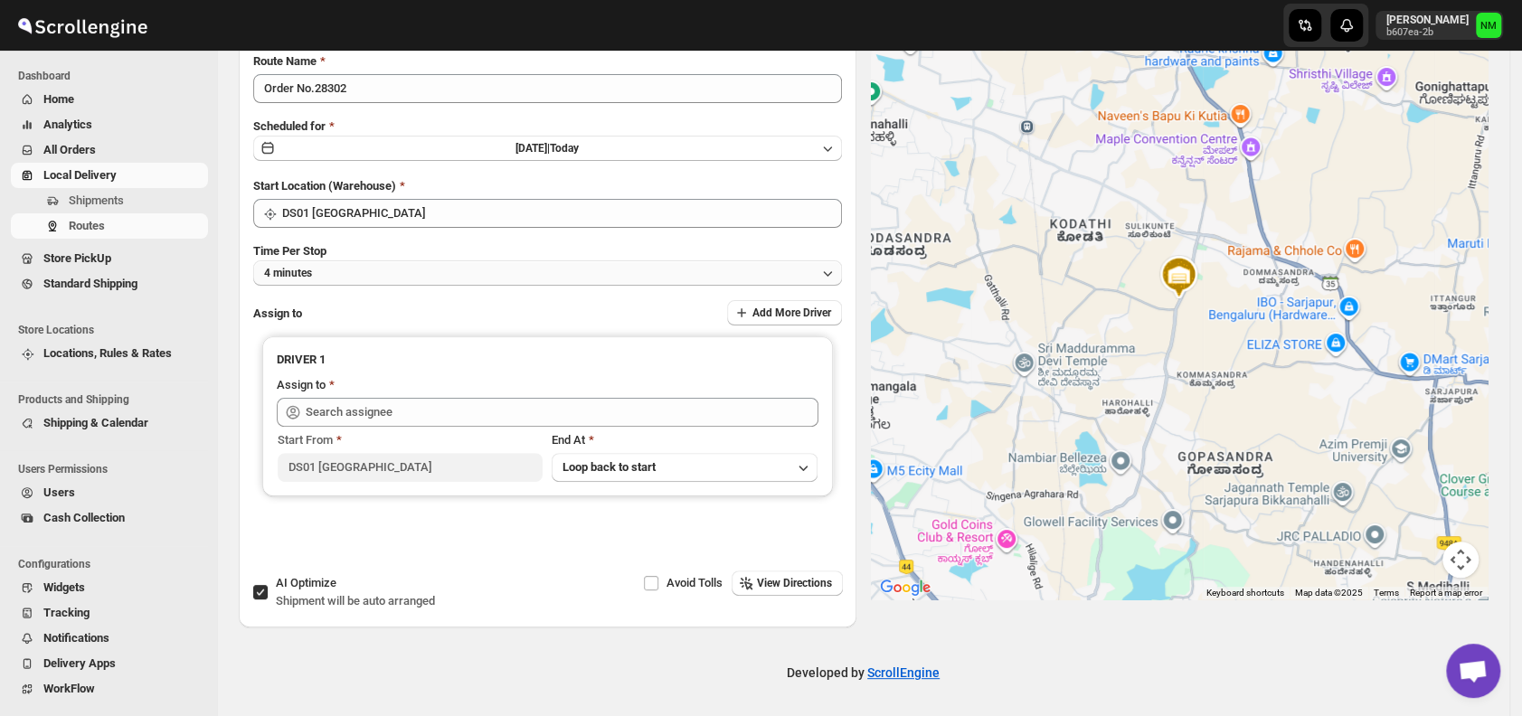
click at [363, 279] on button "4 minutes" at bounding box center [547, 272] width 589 height 25
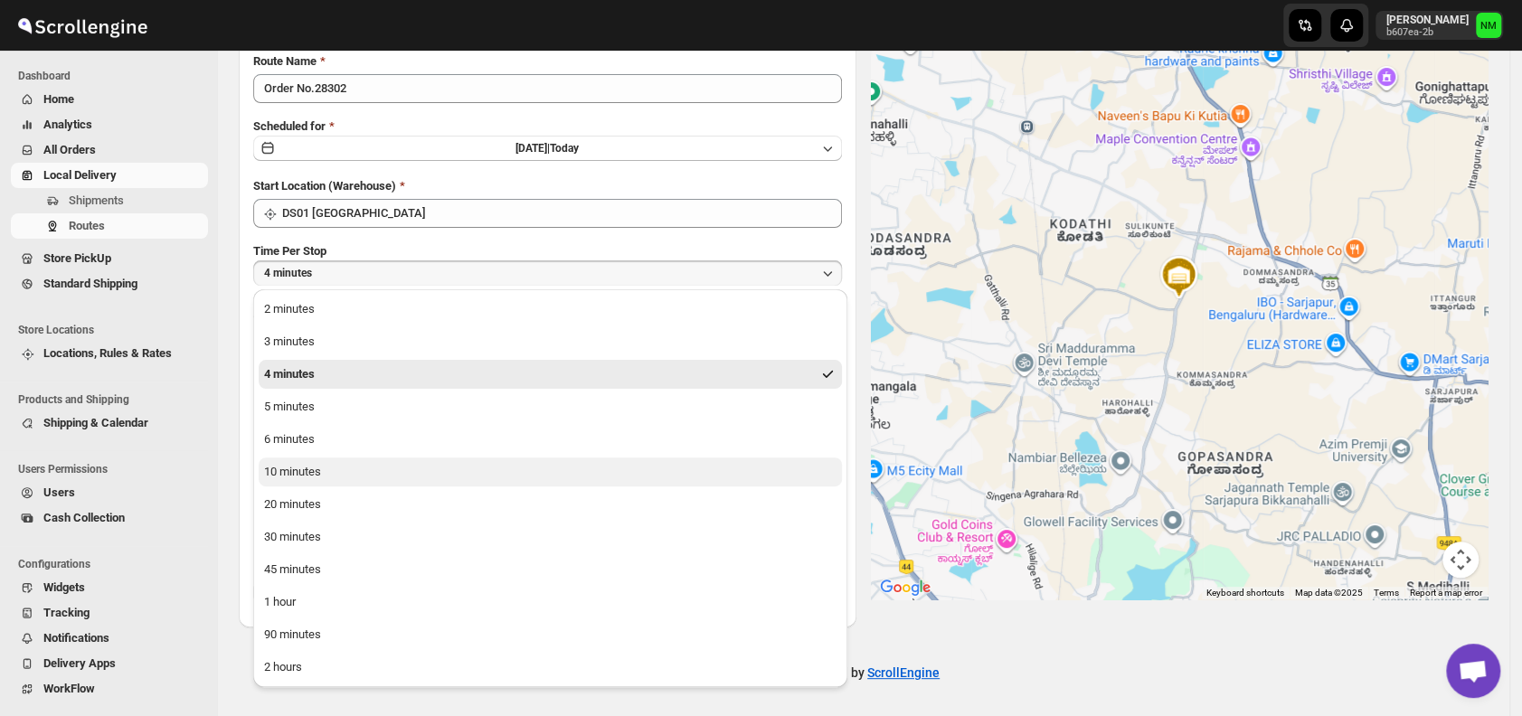
click at [281, 467] on div "10 minutes" at bounding box center [292, 472] width 57 height 18
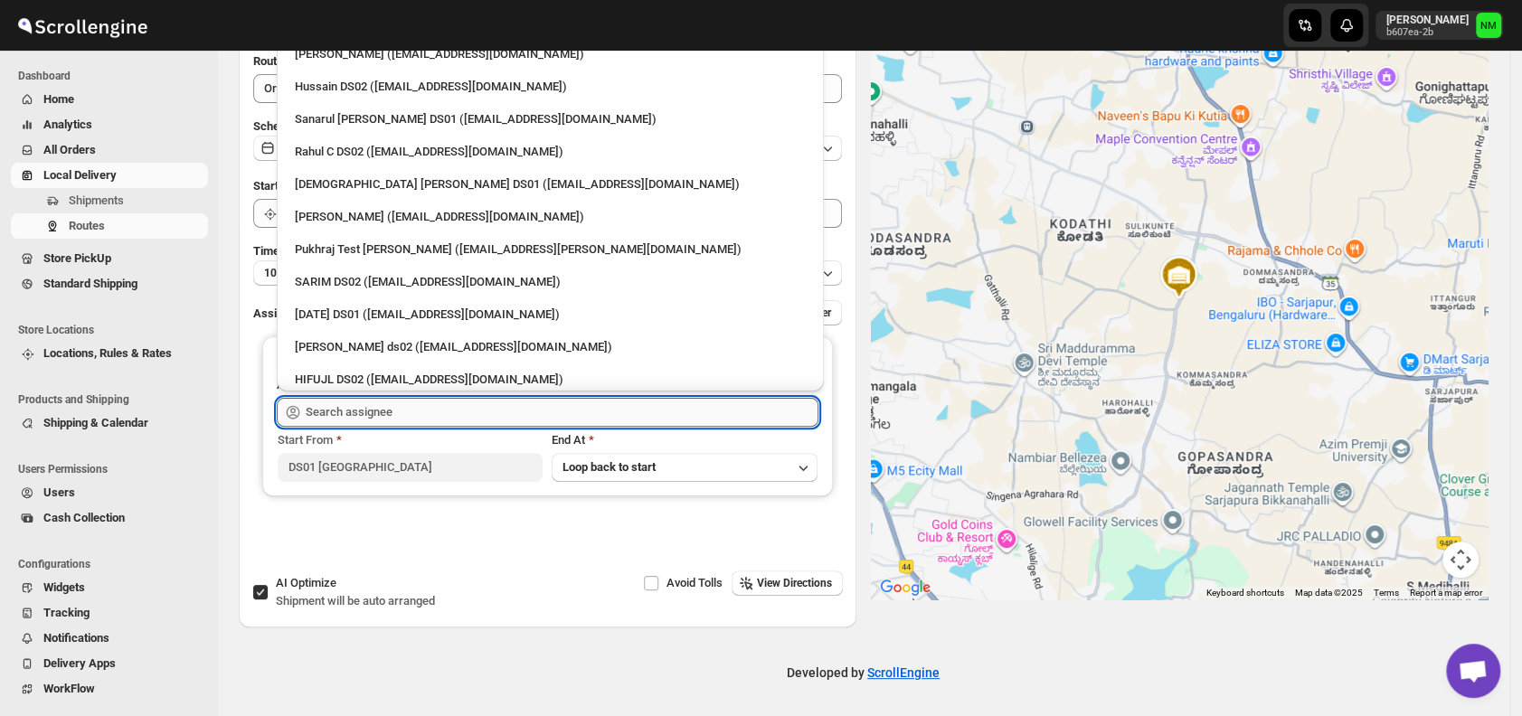
click at [382, 410] on input "text" at bounding box center [562, 412] width 513 height 29
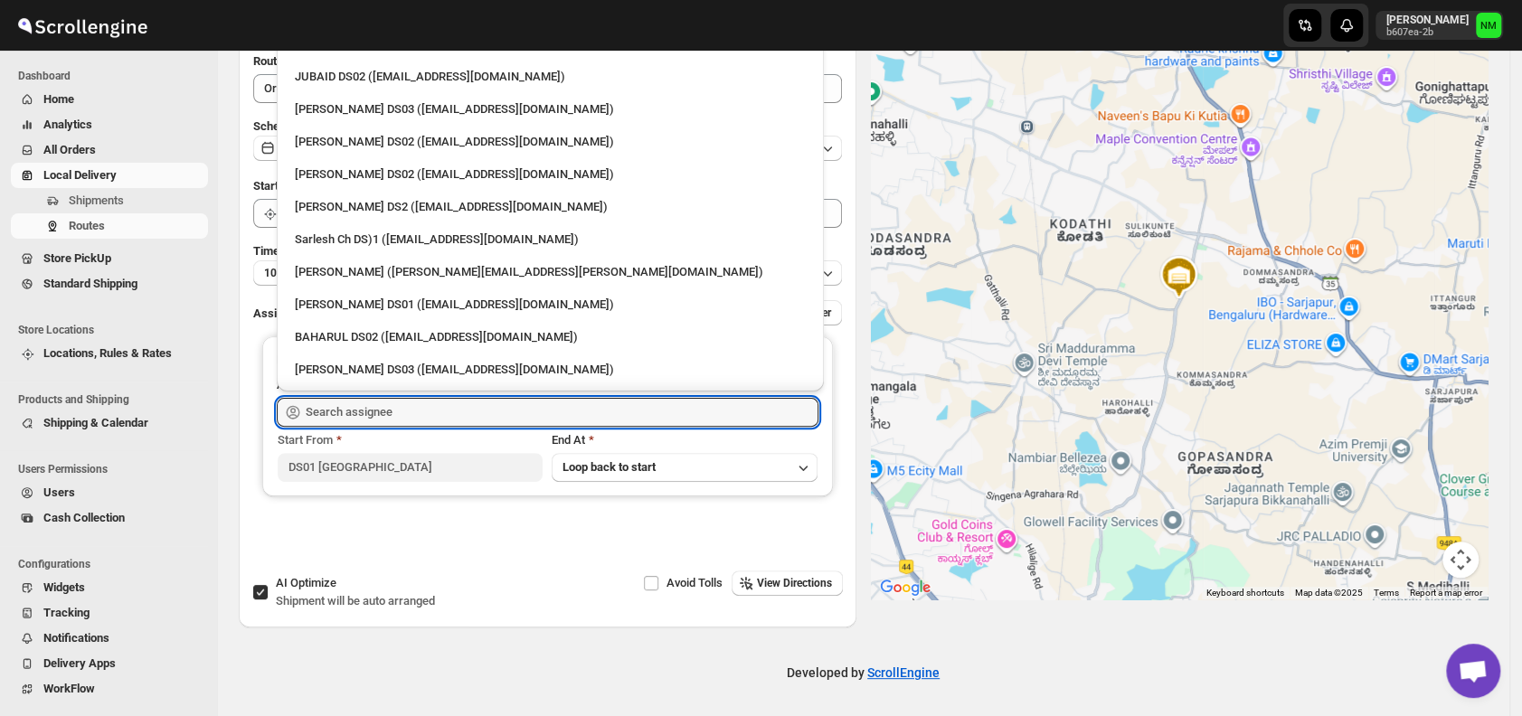
scroll to position [500, 0]
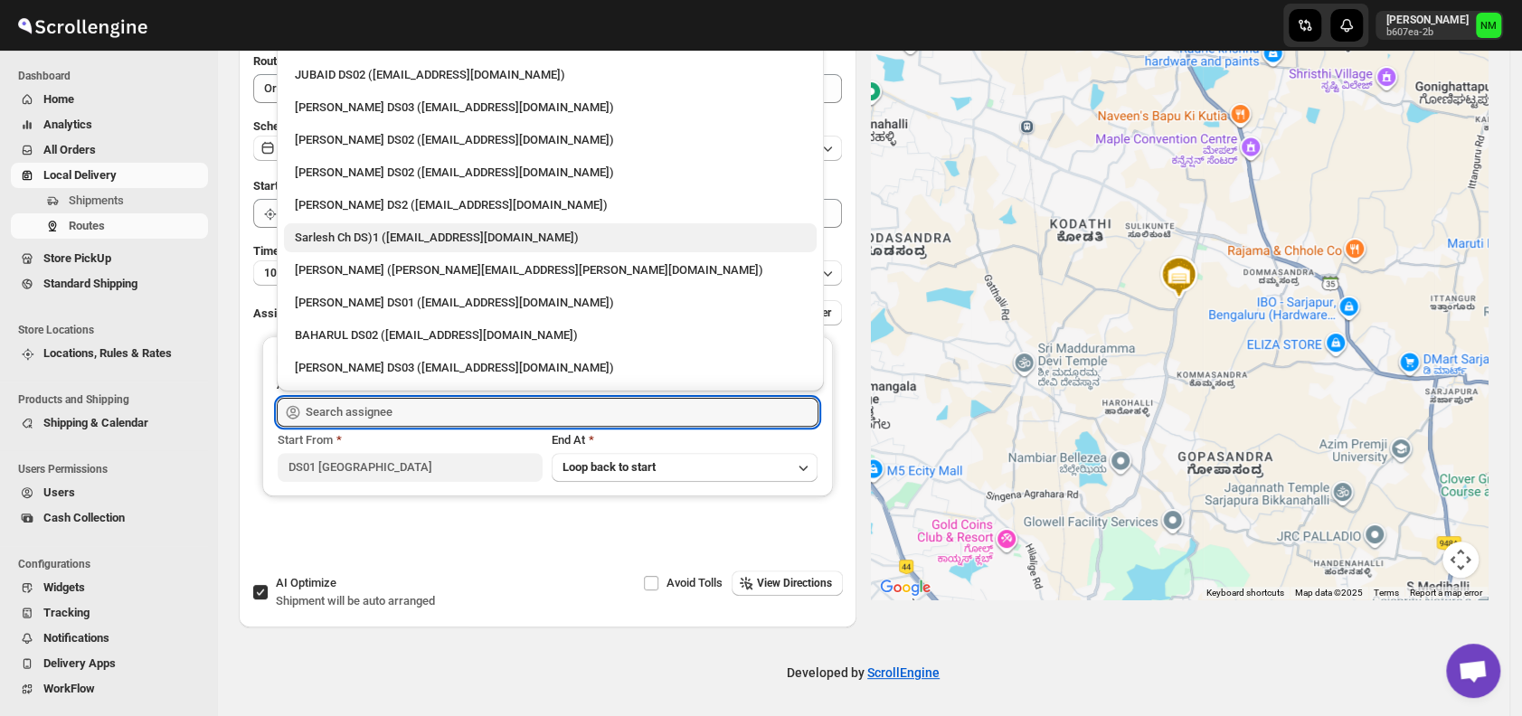
click at [374, 238] on div "Sarlesh Ch DS)1 ([EMAIL_ADDRESS][DOMAIN_NAME])" at bounding box center [550, 238] width 511 height 18
type input "Sarlesh Ch DS)1 ([EMAIL_ADDRESS][DOMAIN_NAME])"
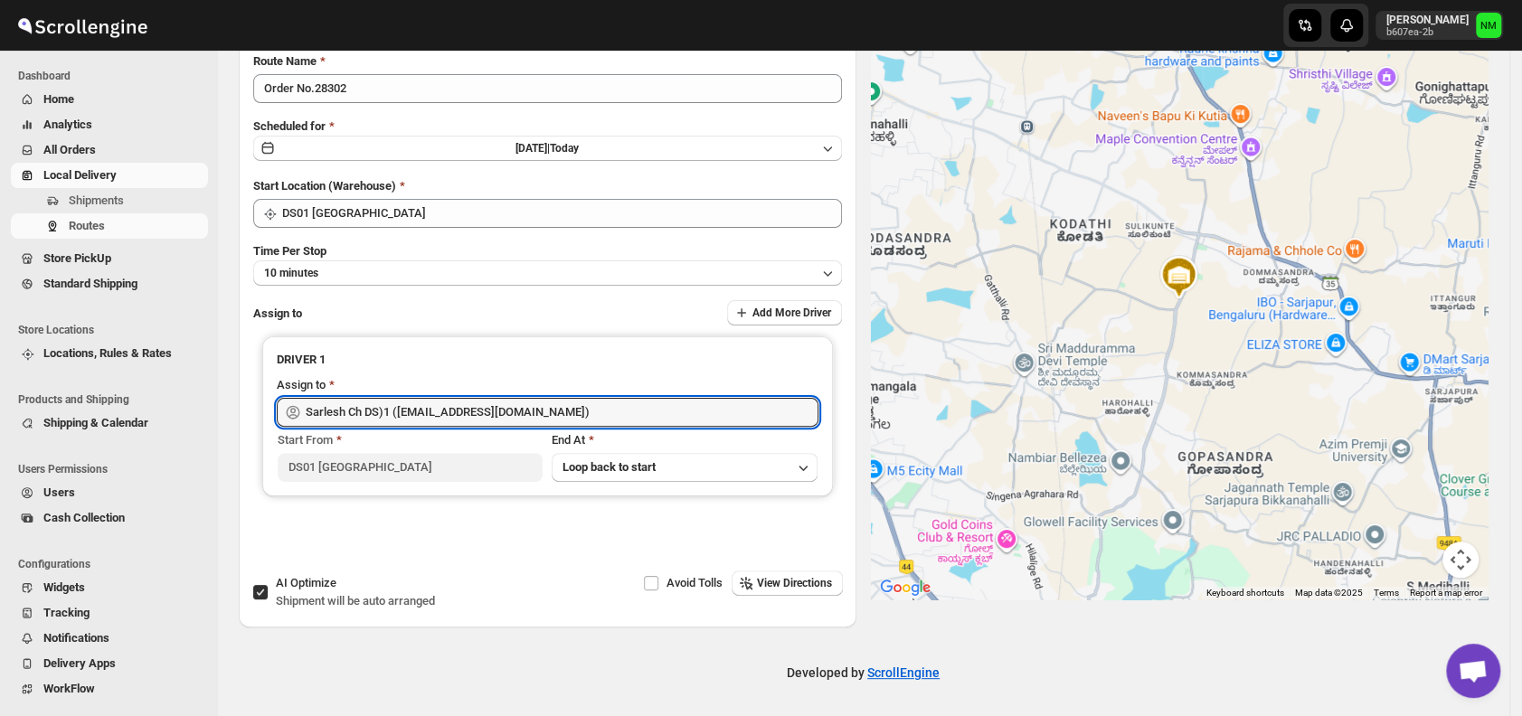
scroll to position [0, 0]
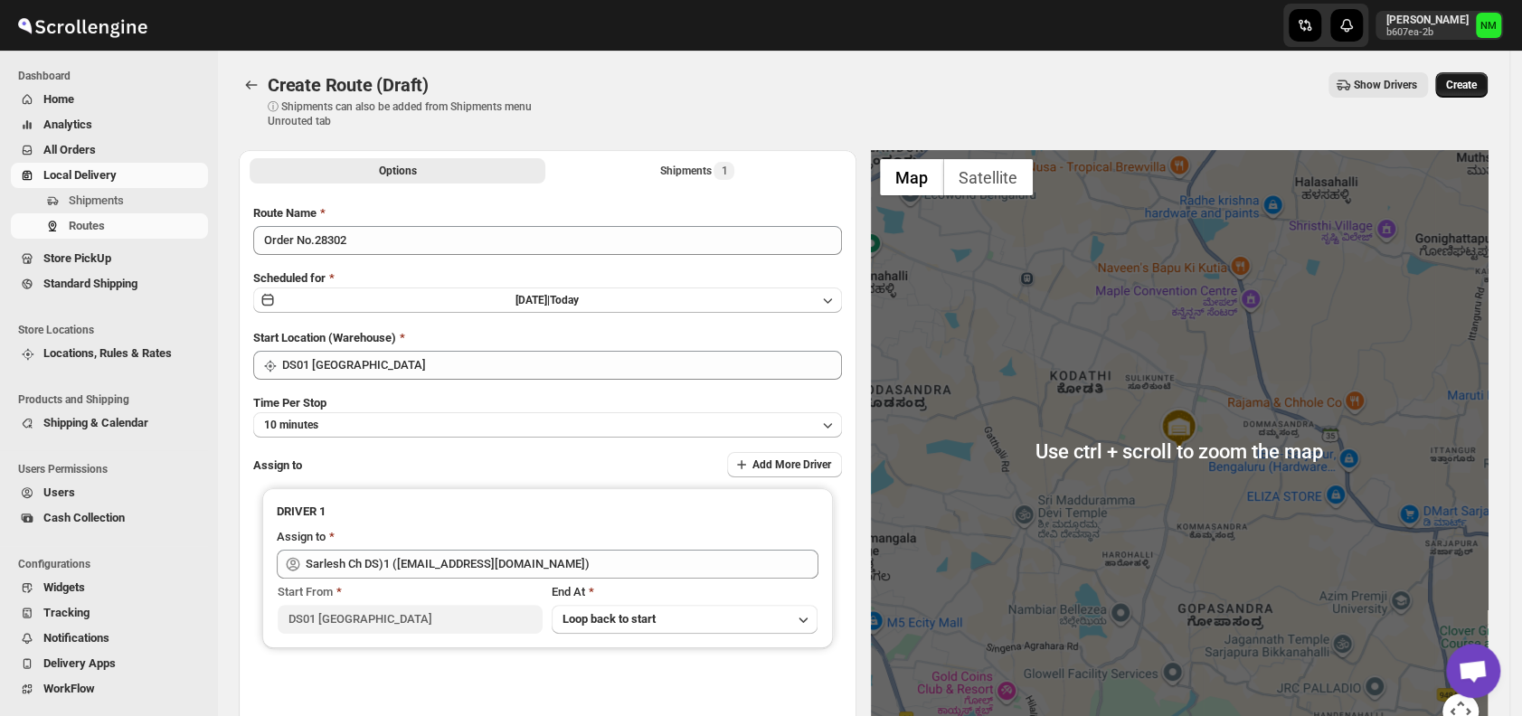
click at [1461, 80] on span "Create" at bounding box center [1461, 85] width 31 height 14
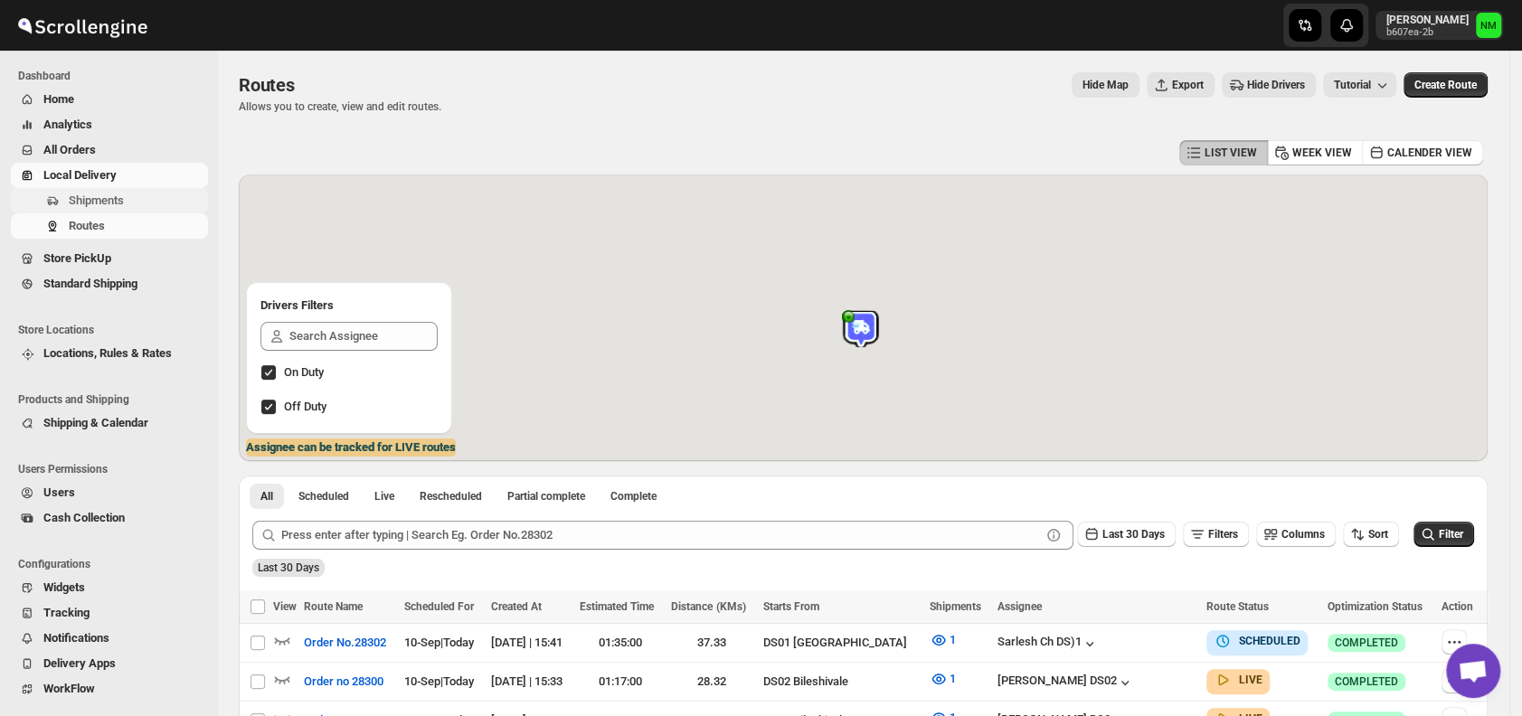
click at [137, 189] on button "Shipments" at bounding box center [109, 200] width 197 height 25
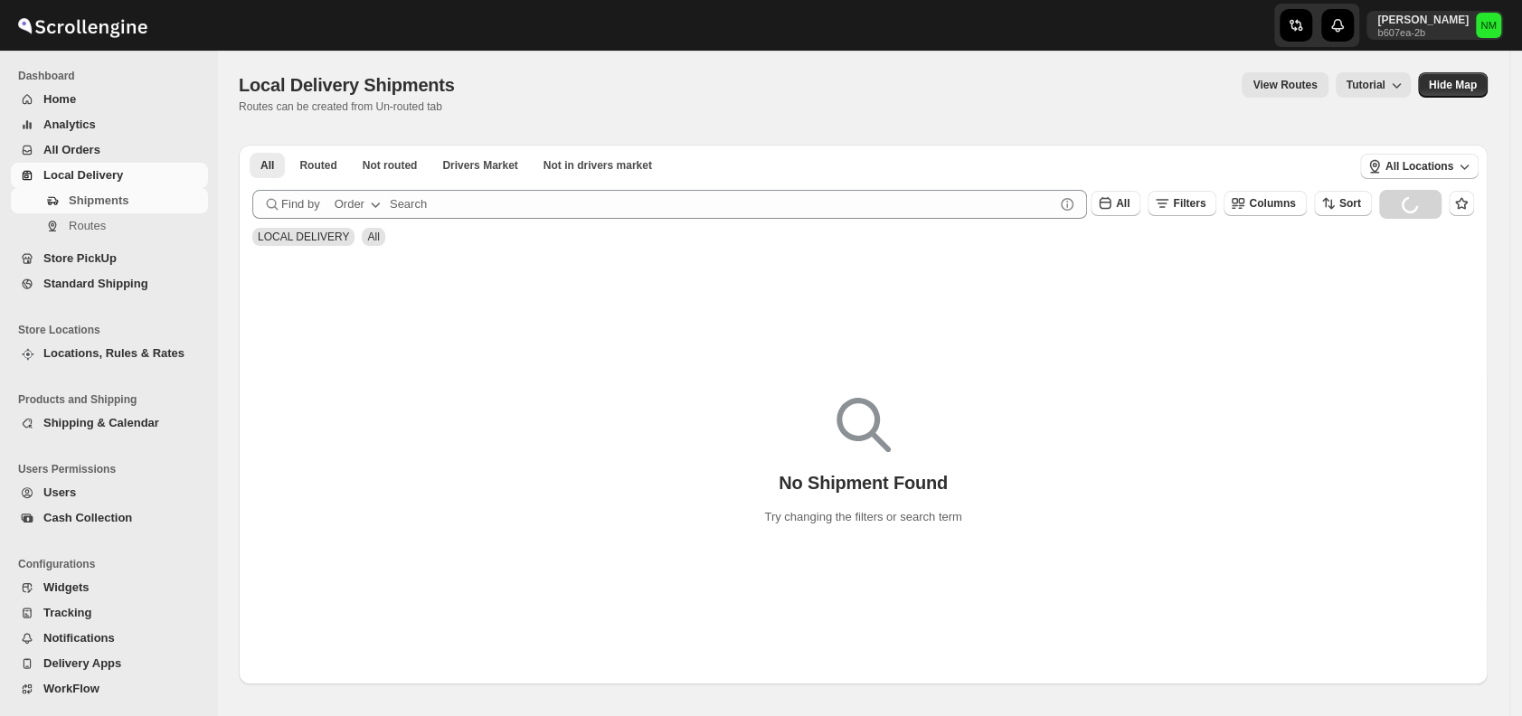
click at [87, 143] on span "All Orders" at bounding box center [71, 150] width 57 height 14
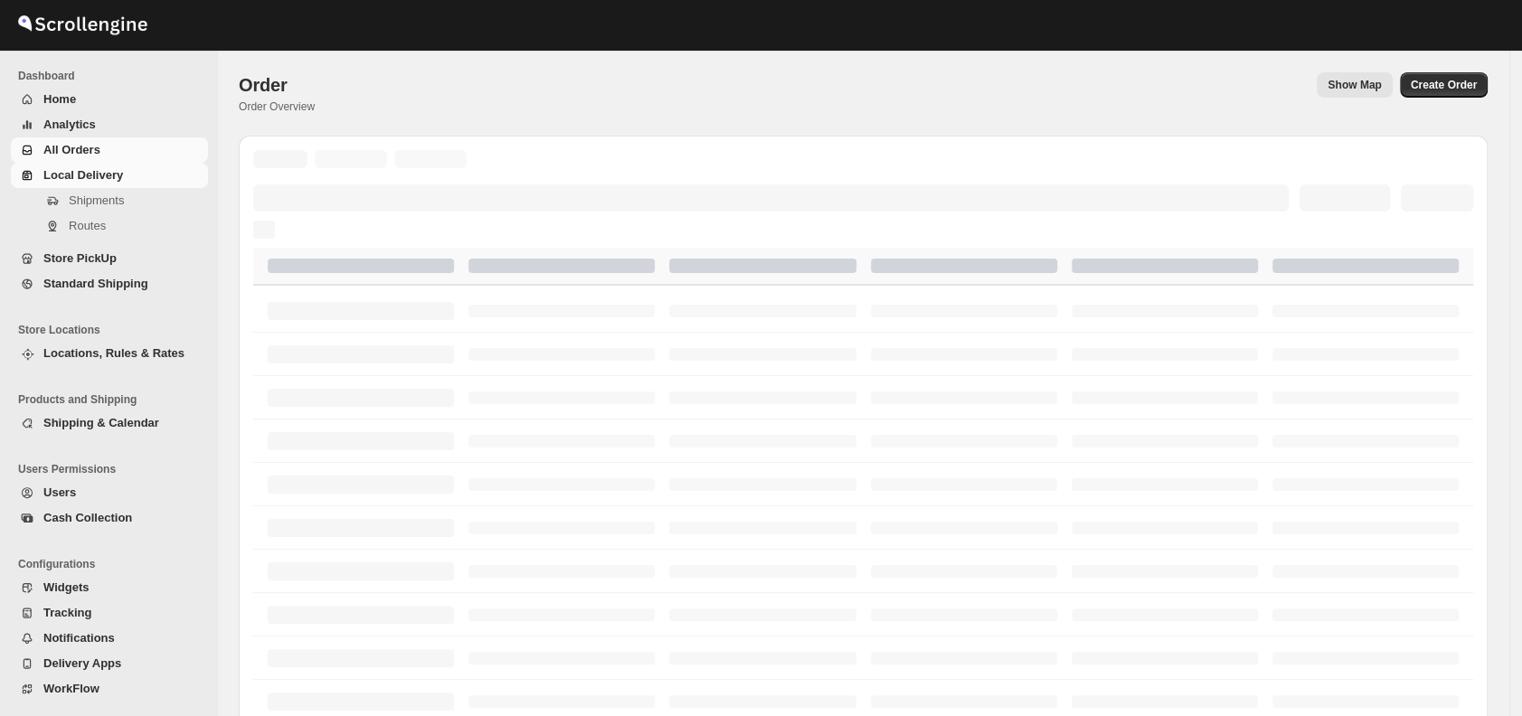
click at [88, 176] on span "Local Delivery" at bounding box center [83, 175] width 80 height 14
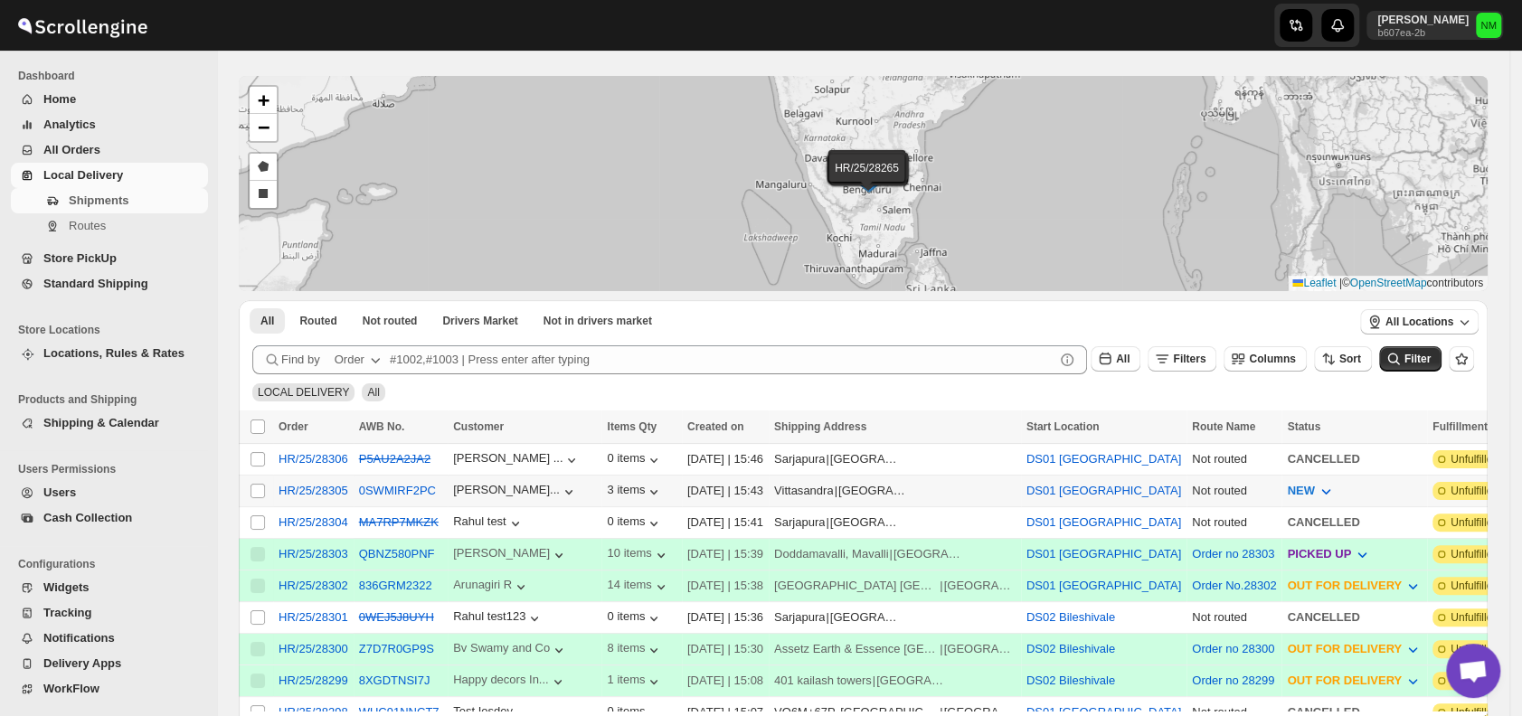
scroll to position [61, 0]
click at [262, 486] on input "Select shipment" at bounding box center [257, 489] width 14 height 14
checkbox input "true"
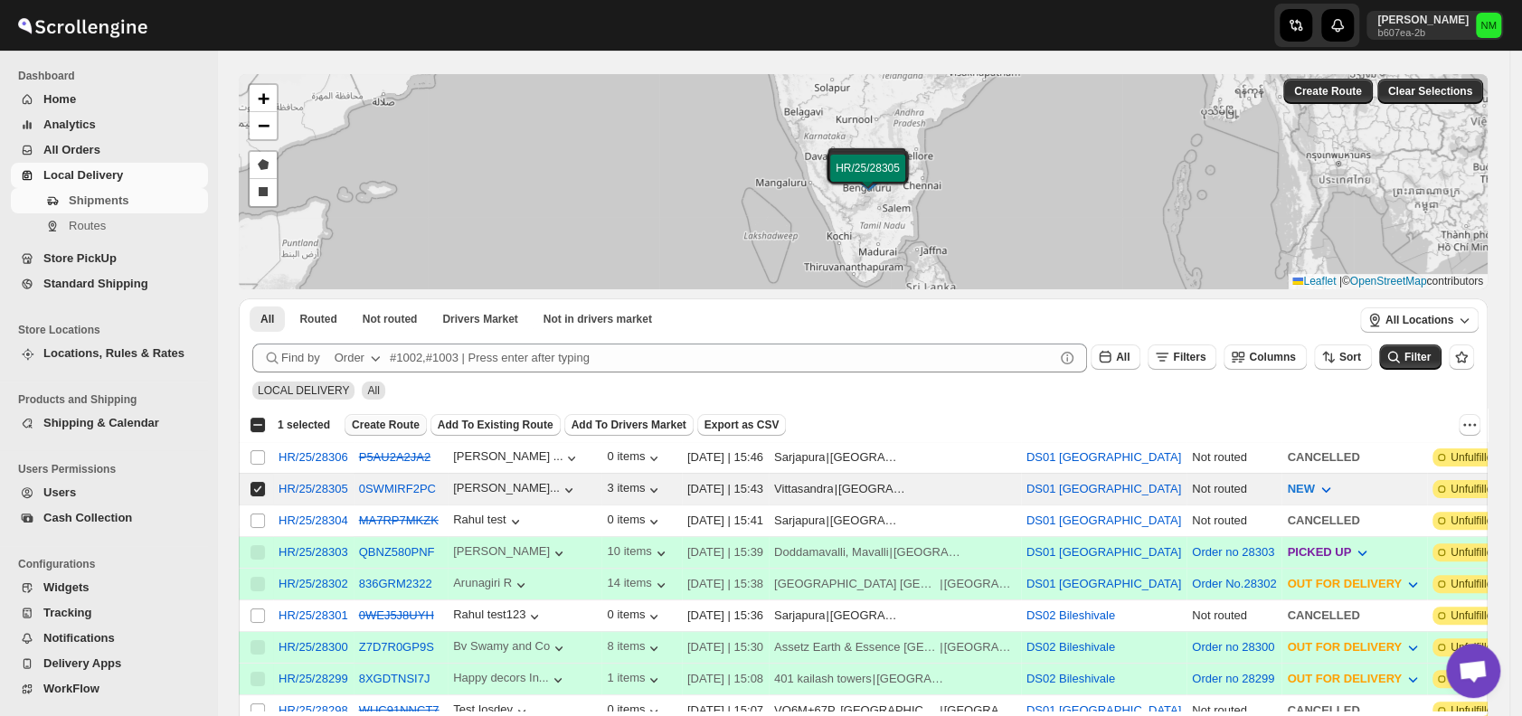
click at [382, 420] on span "Create Route" at bounding box center [386, 425] width 68 height 14
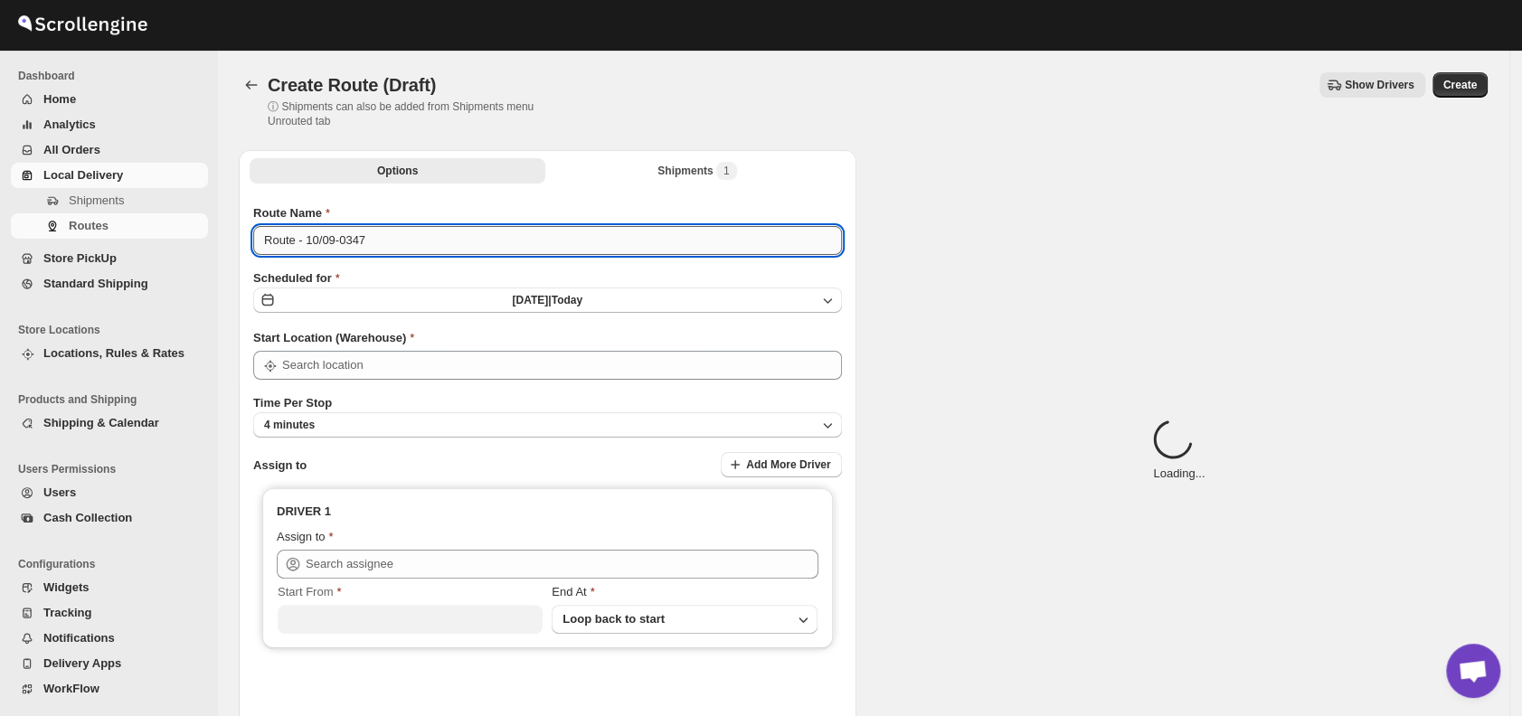
click at [411, 249] on input "Route - 10/09-0347" at bounding box center [547, 240] width 589 height 29
type input "DS01 [GEOGRAPHIC_DATA]"
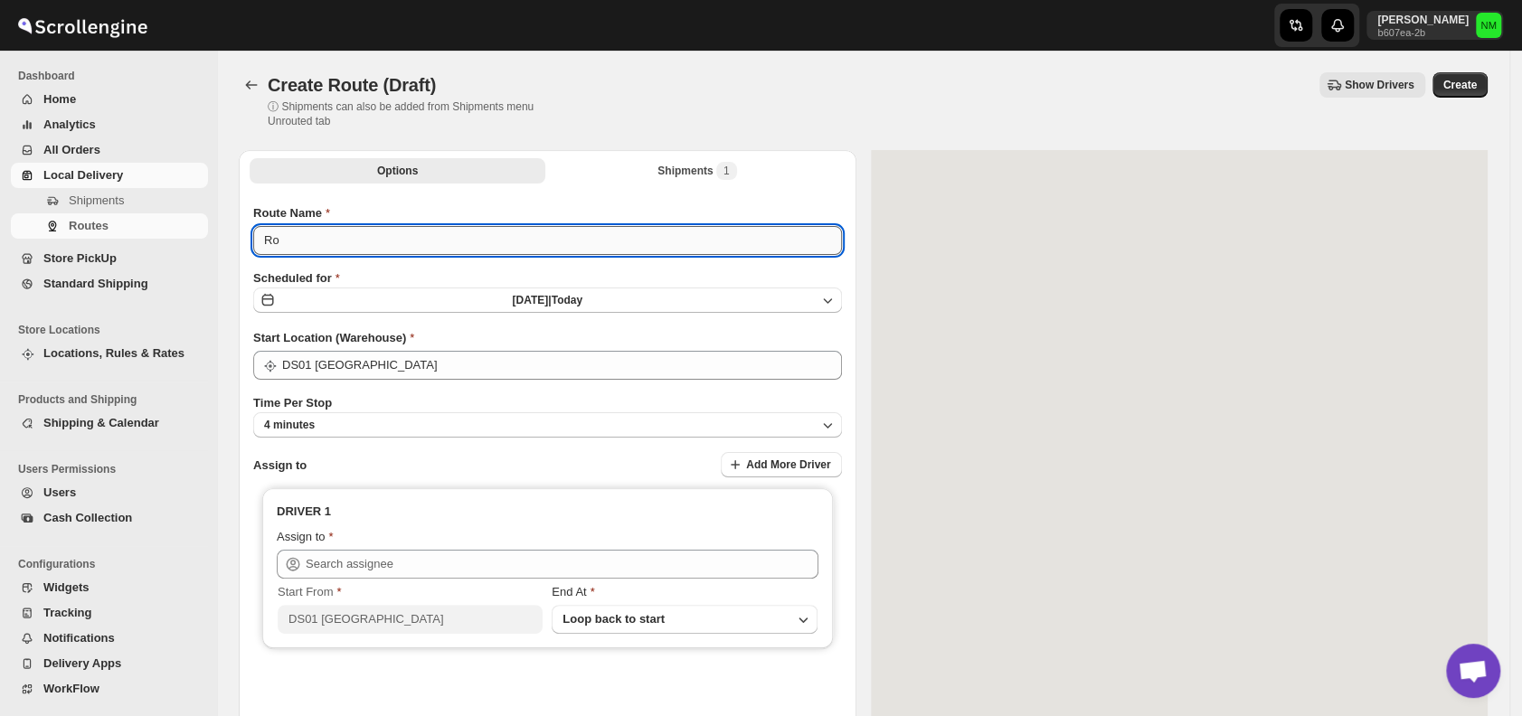
type input "R"
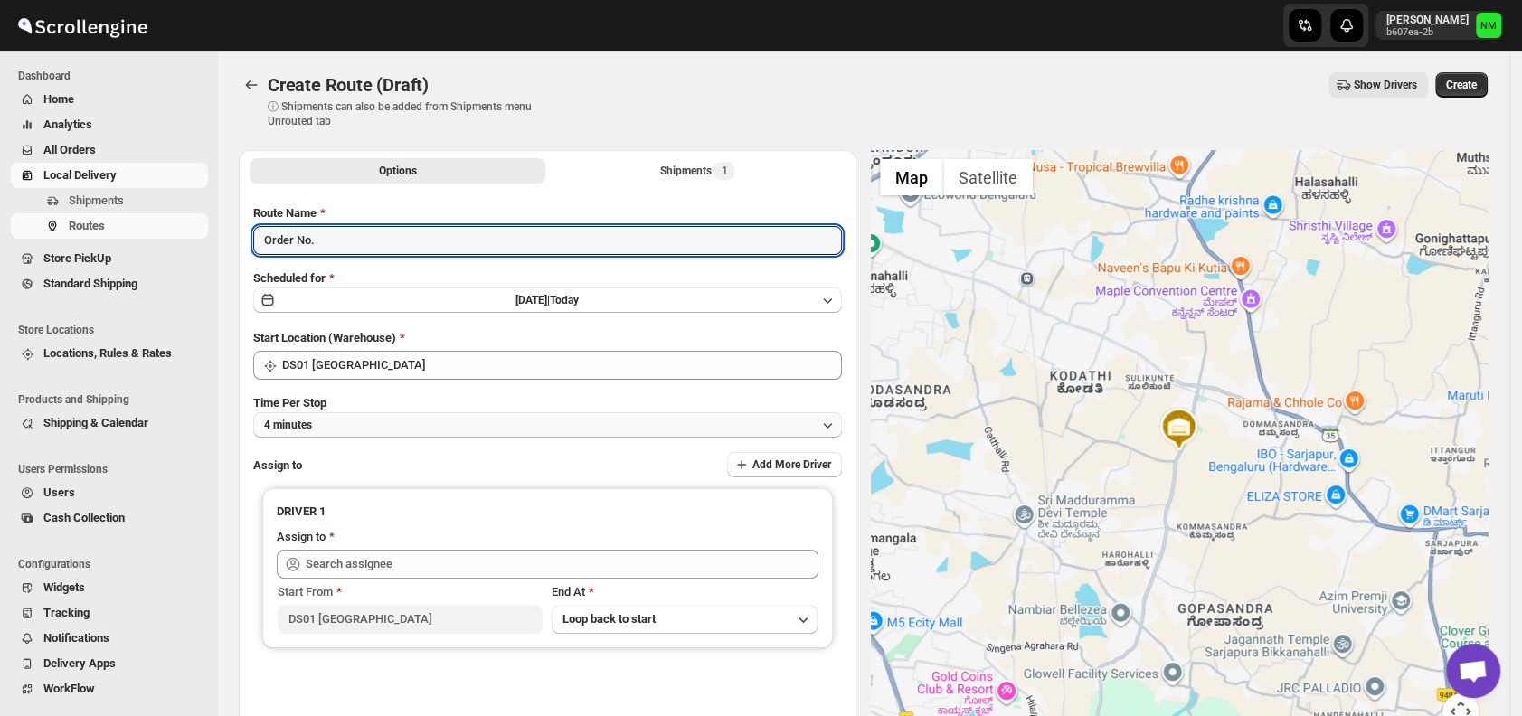
type input "Order No."
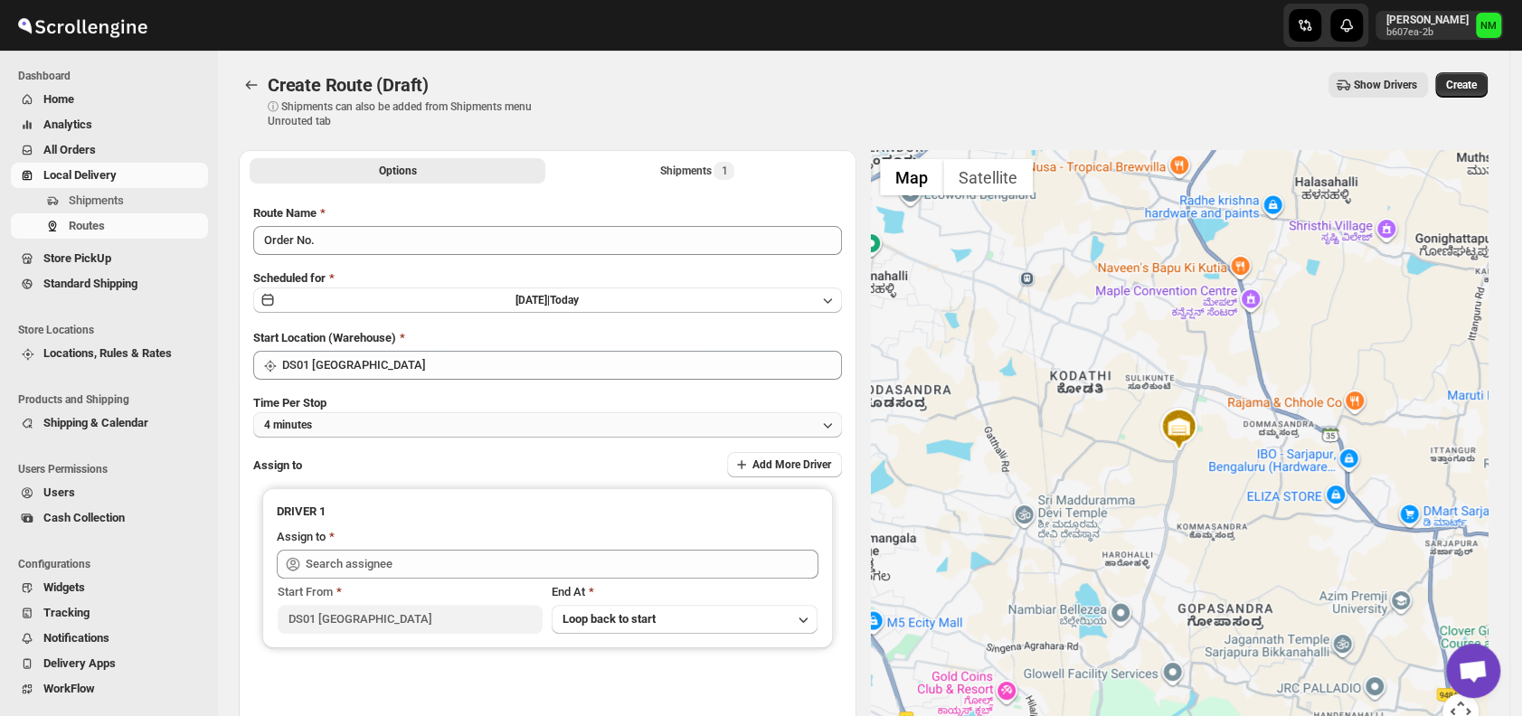
click at [391, 429] on button "4 minutes" at bounding box center [547, 424] width 589 height 25
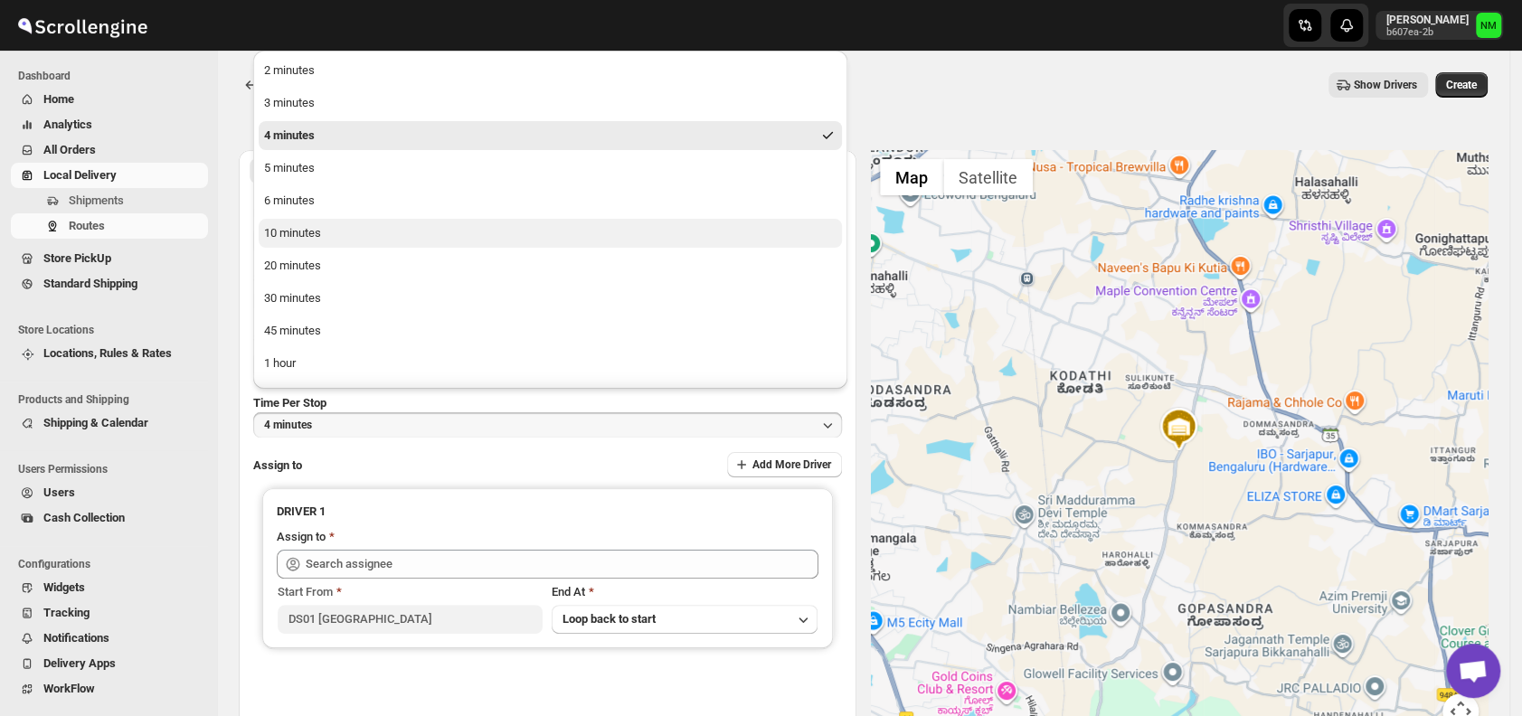
click at [326, 239] on button "10 minutes" at bounding box center [550, 233] width 583 height 29
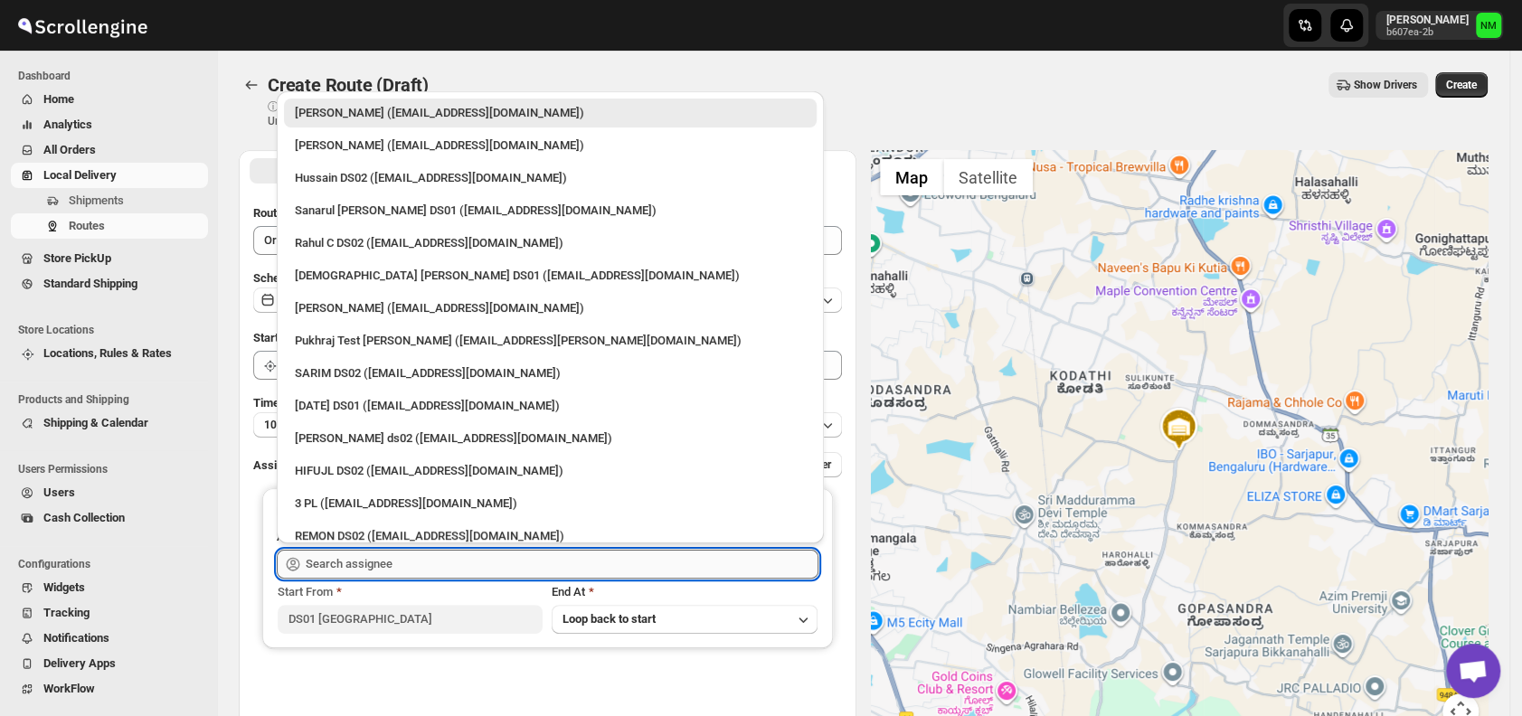
click at [405, 564] on input "text" at bounding box center [562, 564] width 513 height 29
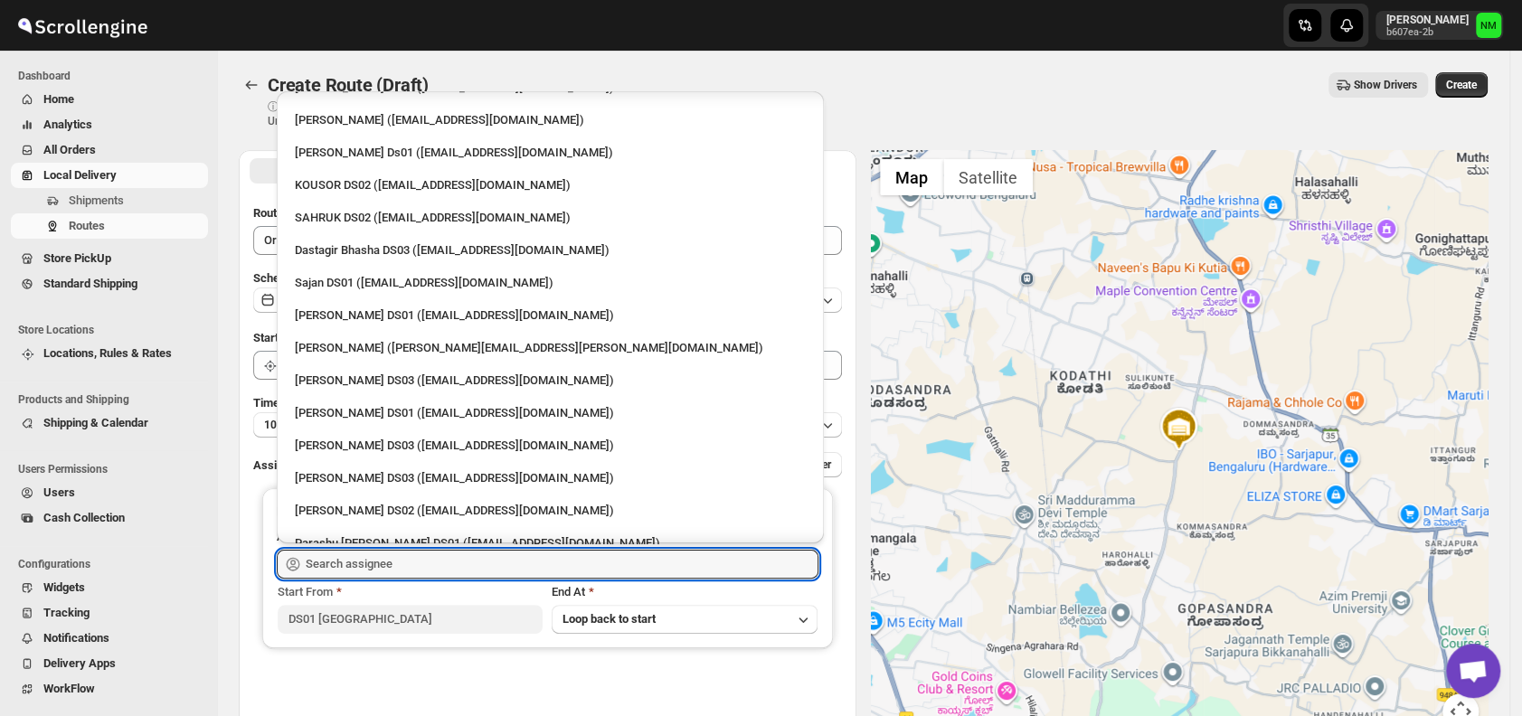
scroll to position [1006, 0]
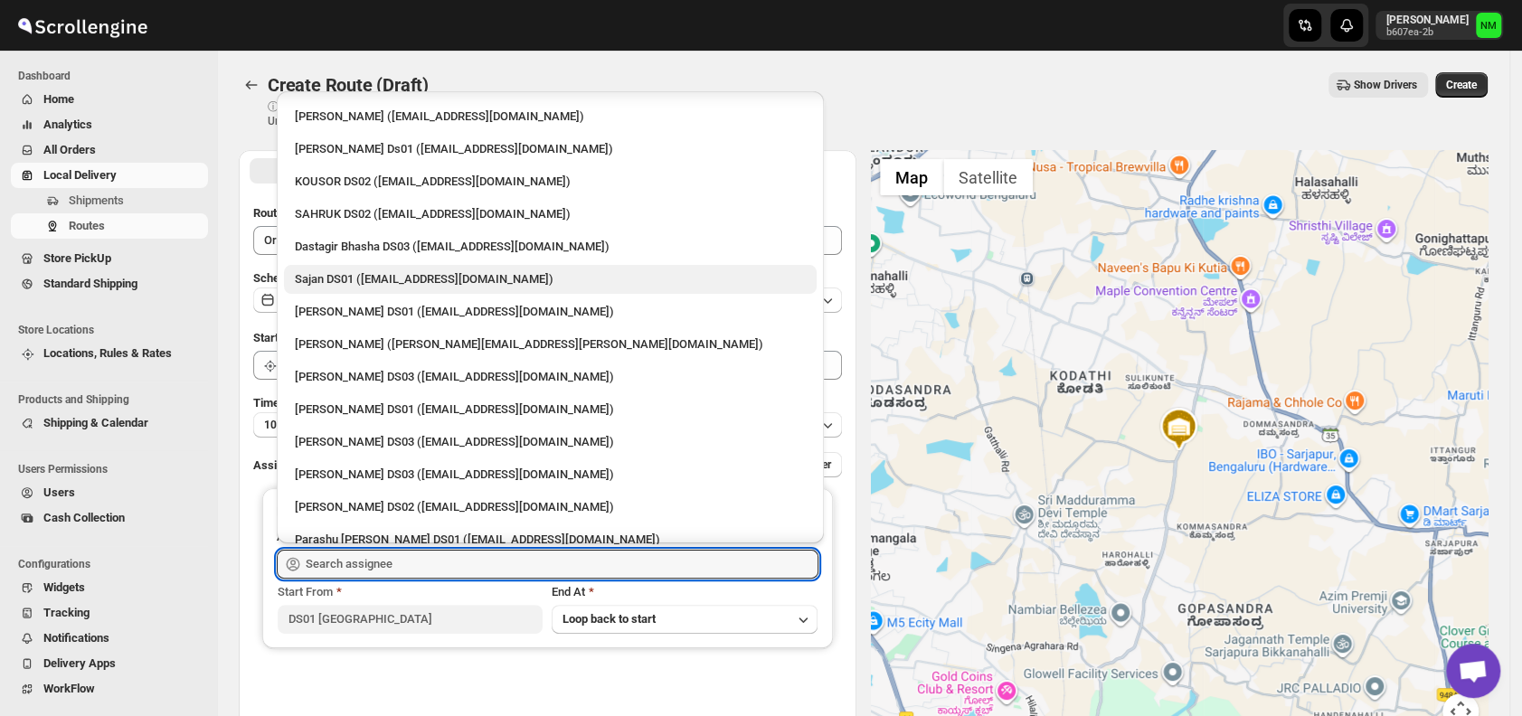
click at [340, 282] on div "Sajan DS01 (lofadat883@coderdir.com)" at bounding box center [550, 279] width 511 height 18
type input "Sajan DS01 (lofadat883@coderdir.com)"
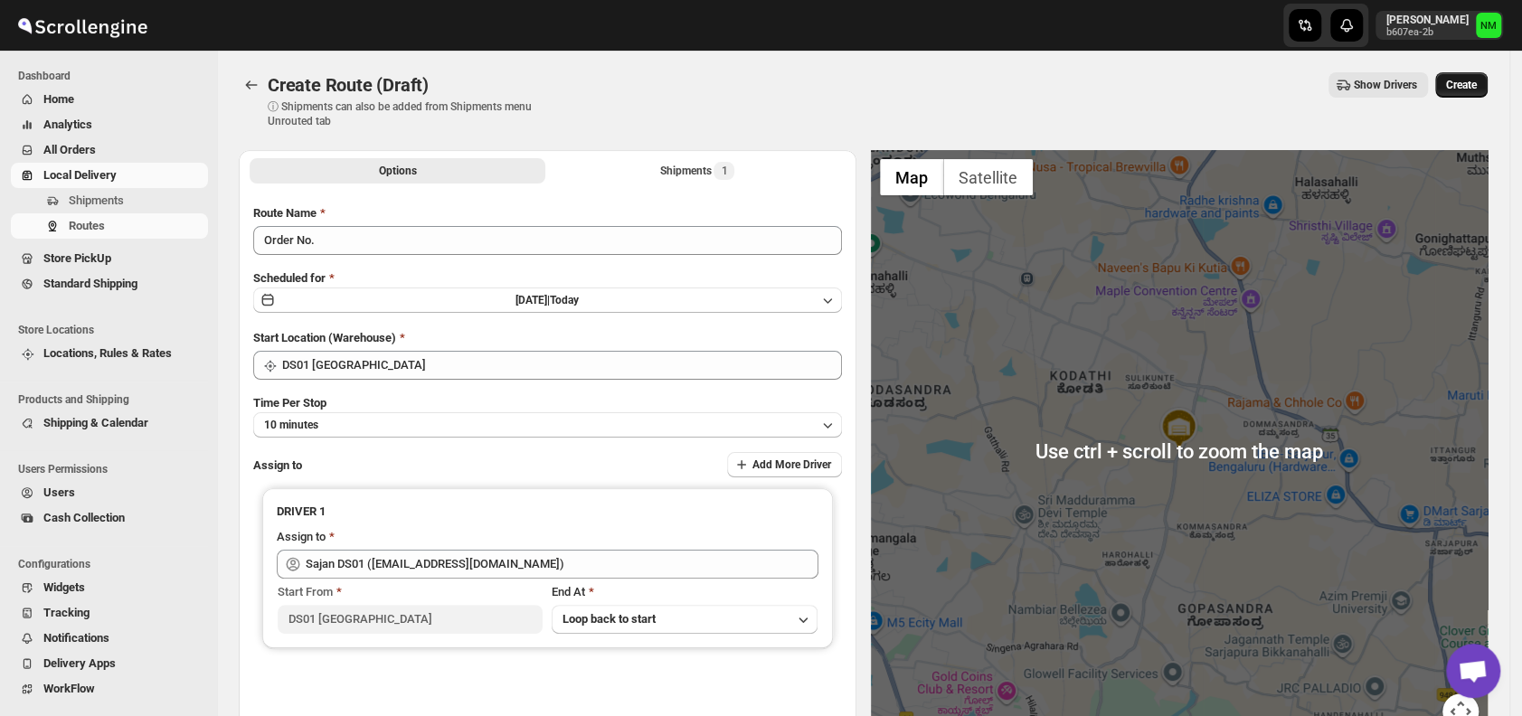
click at [1477, 86] on span "Create" at bounding box center [1461, 85] width 31 height 14
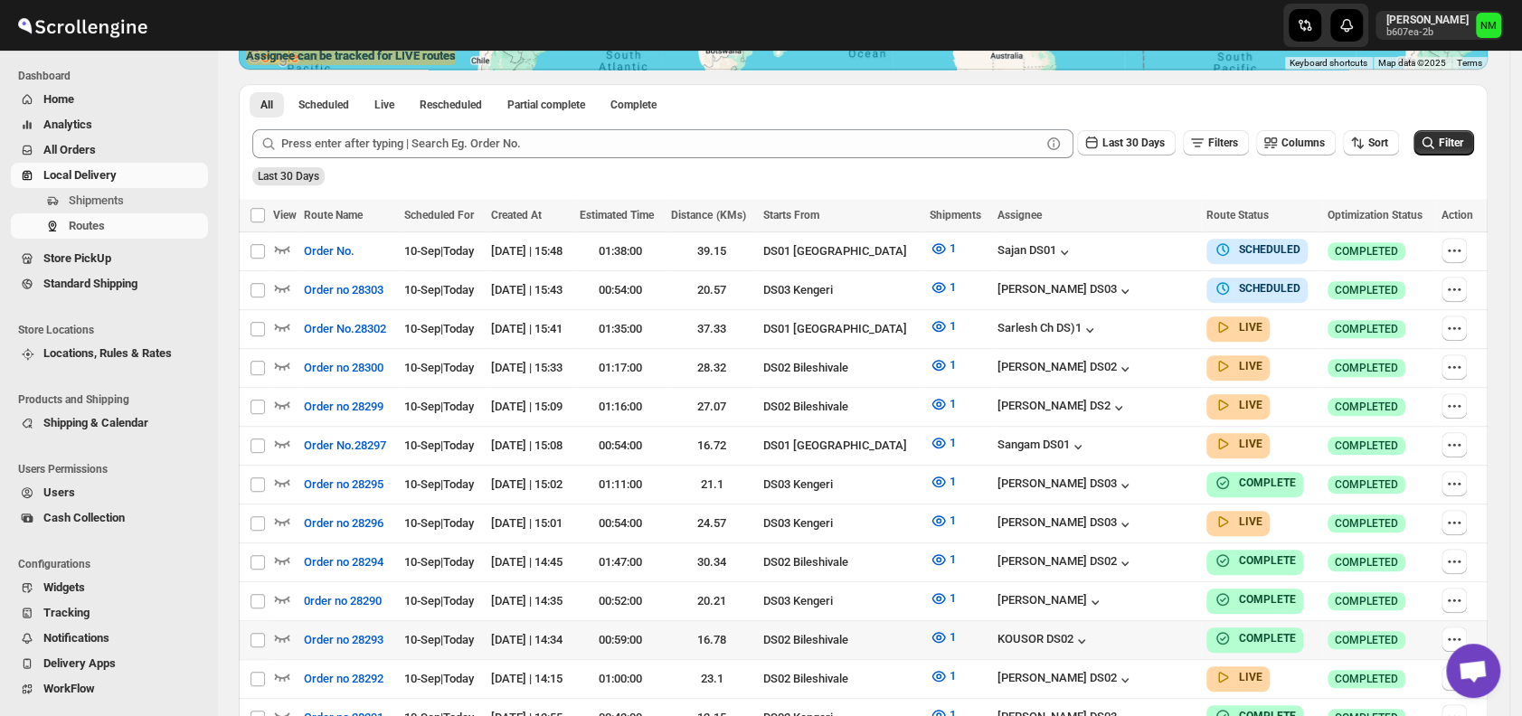
scroll to position [392, 0]
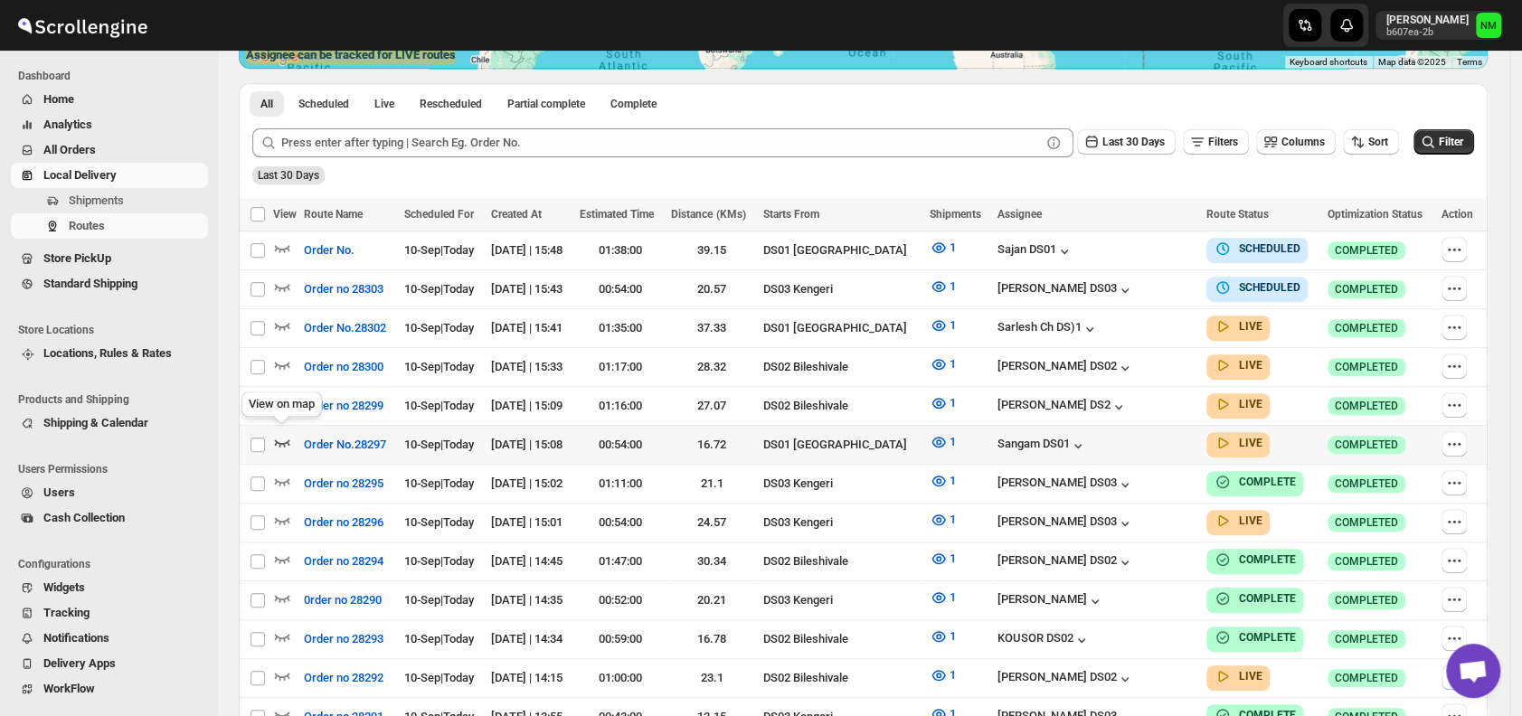
click at [284, 439] on icon "button" at bounding box center [282, 442] width 15 height 7
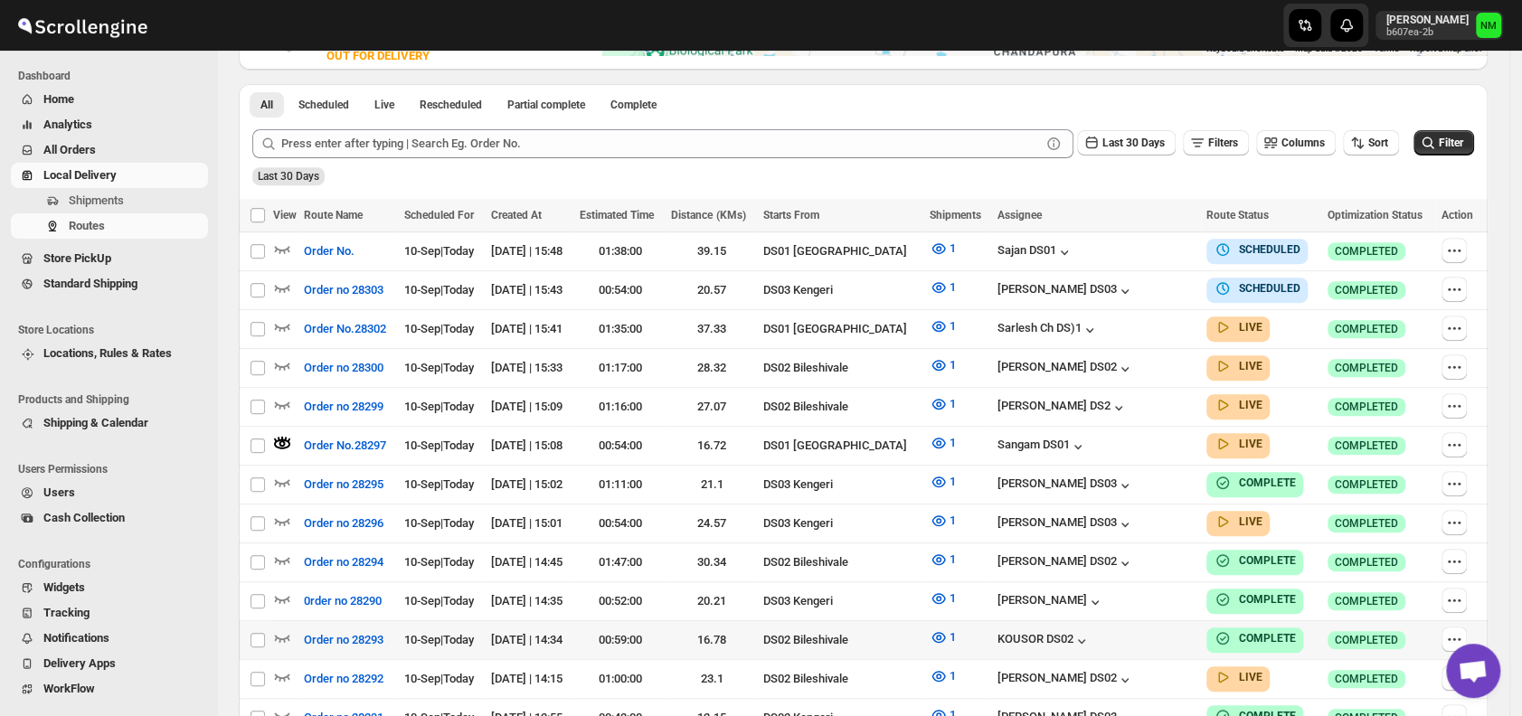
scroll to position [419, 0]
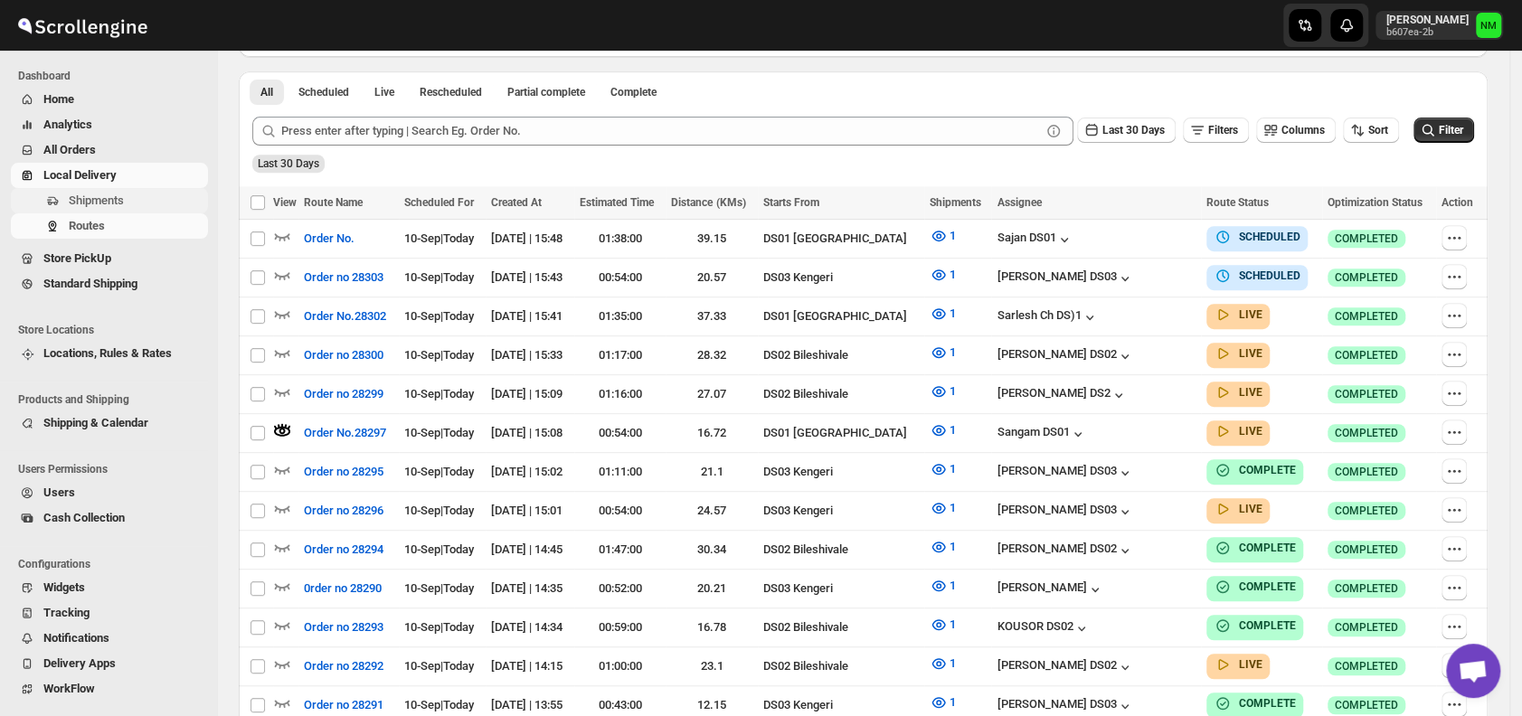
click at [142, 199] on span "Shipments" at bounding box center [137, 201] width 136 height 18
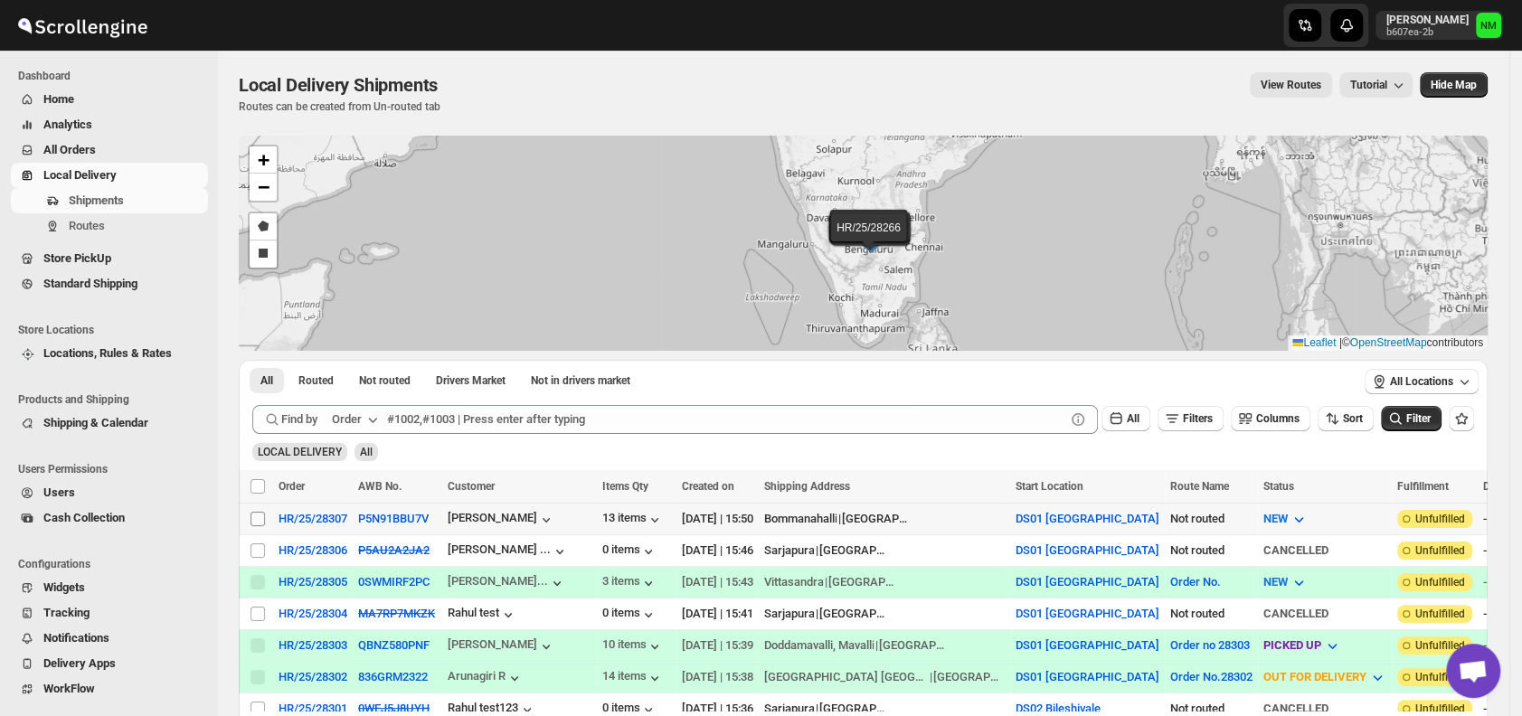
click at [259, 520] on input "Select shipment" at bounding box center [257, 519] width 14 height 14
checkbox input "true"
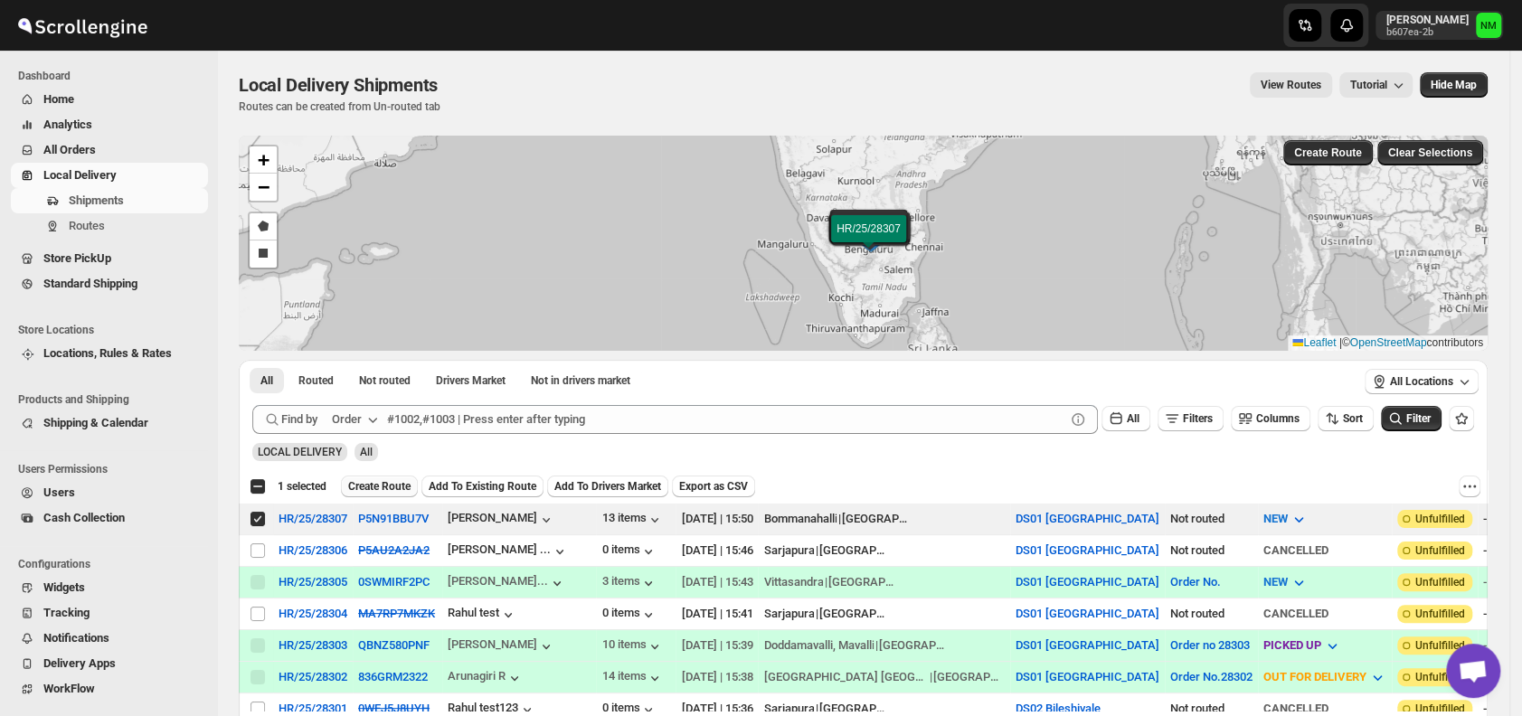
click at [383, 488] on span "Create Route" at bounding box center [379, 486] width 62 height 14
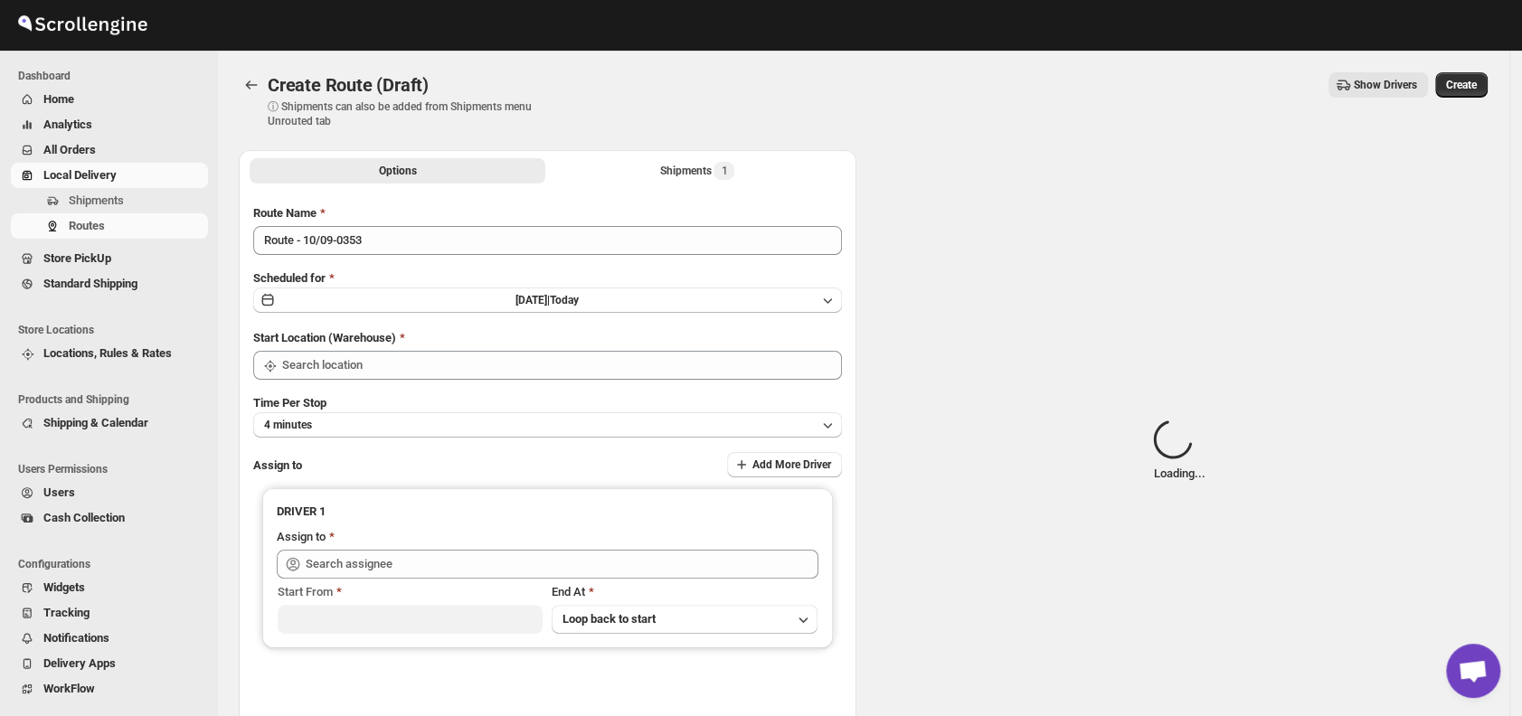
type input "DS01 [GEOGRAPHIC_DATA]"
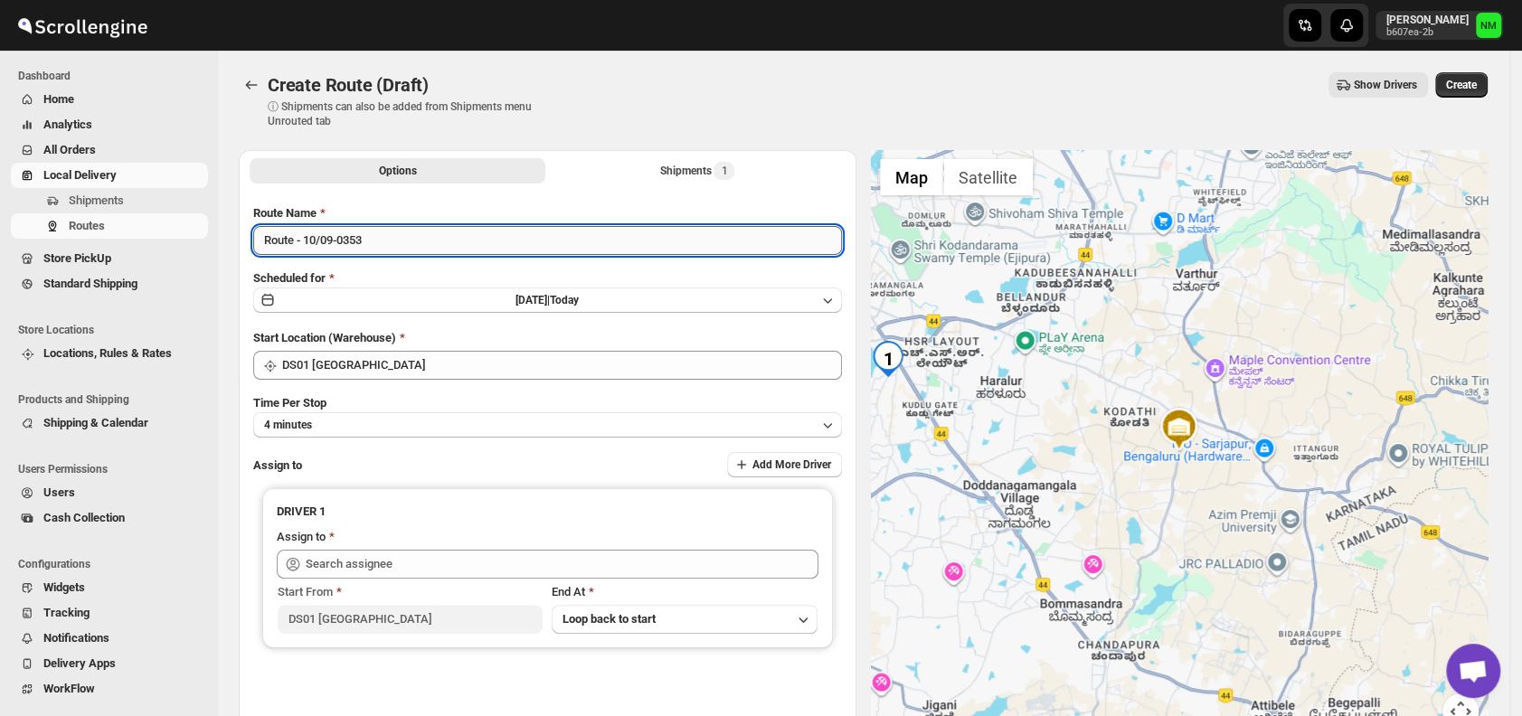
click at [415, 239] on input "Route - 10/09-0353" at bounding box center [547, 240] width 589 height 29
type input "R"
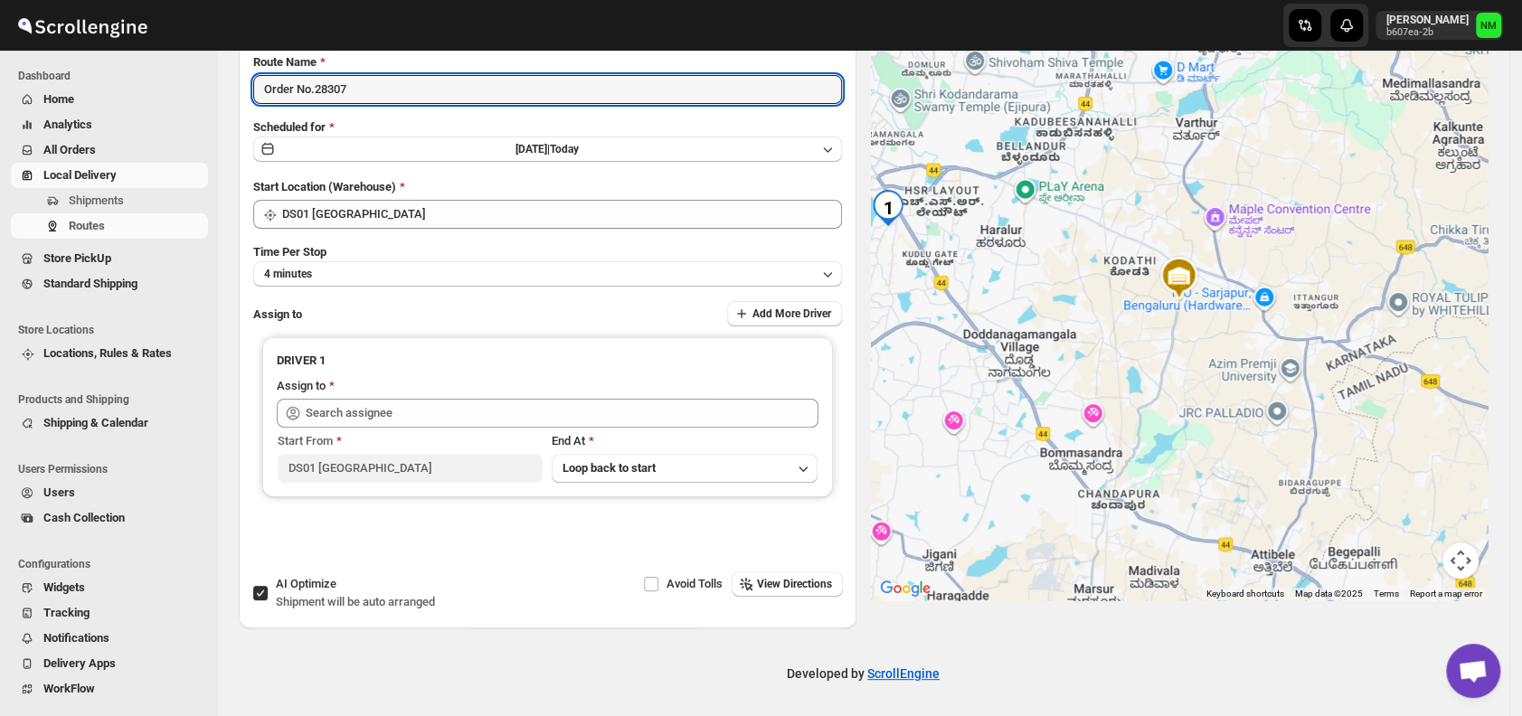
scroll to position [152, 0]
type input "Order No.28307"
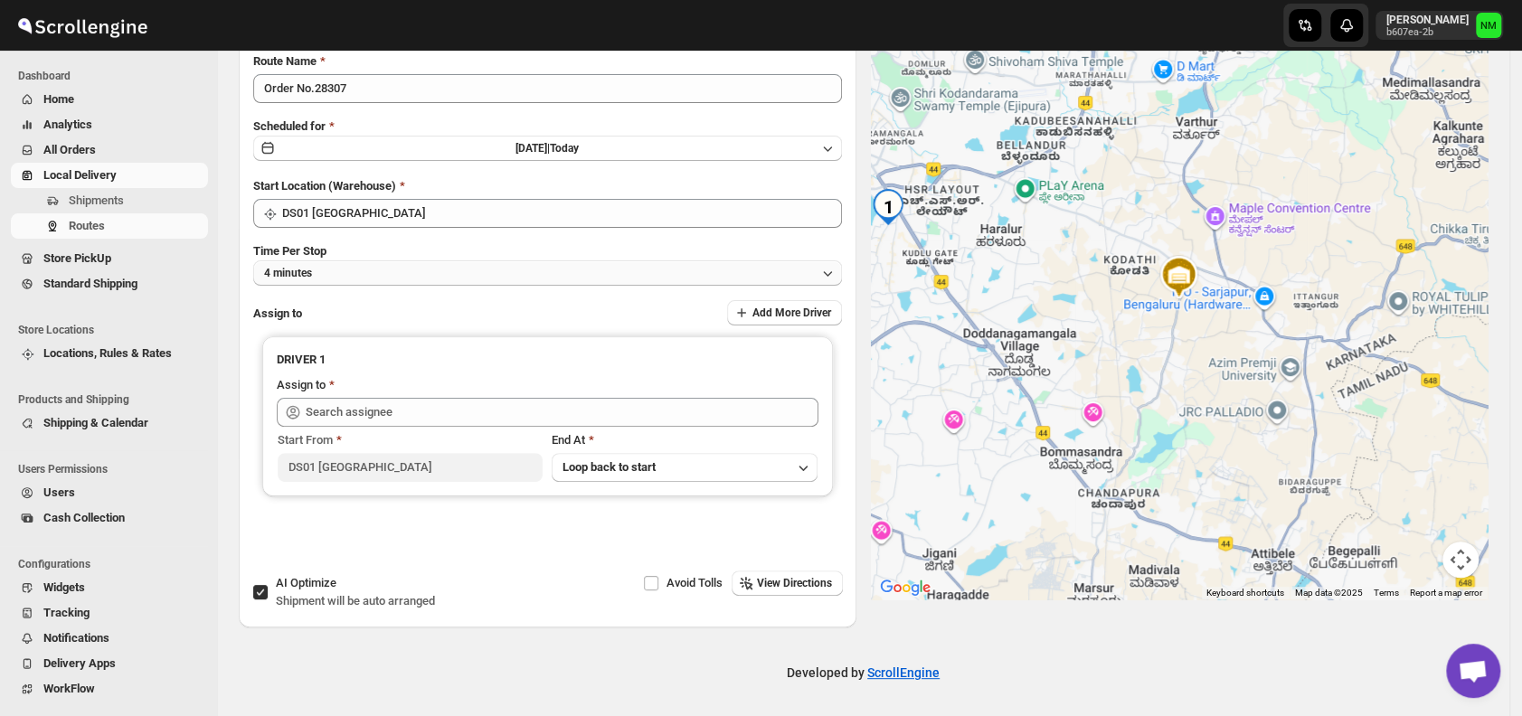
click at [355, 277] on button "4 minutes" at bounding box center [547, 272] width 589 height 25
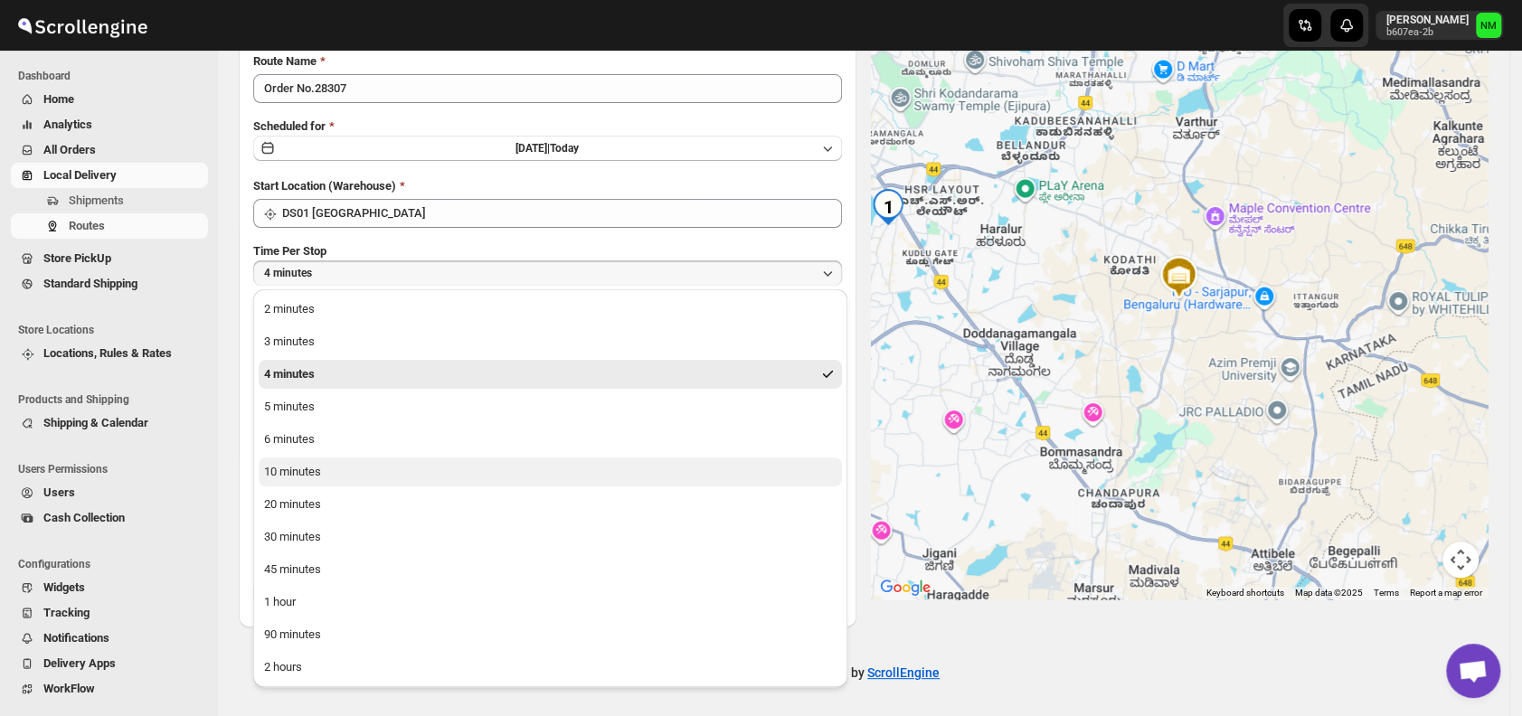
click at [318, 471] on div "10 minutes" at bounding box center [292, 472] width 57 height 18
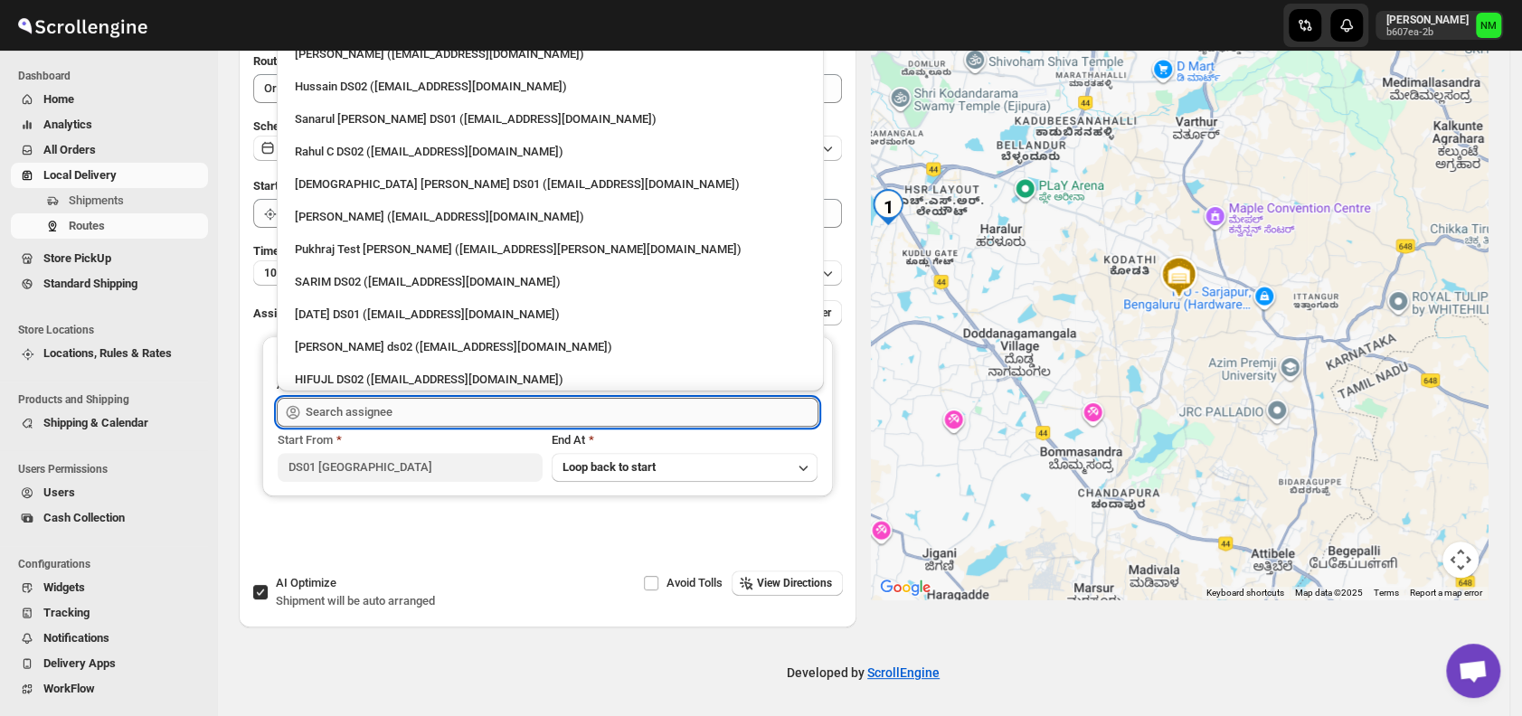
click at [383, 415] on input "text" at bounding box center [562, 412] width 513 height 29
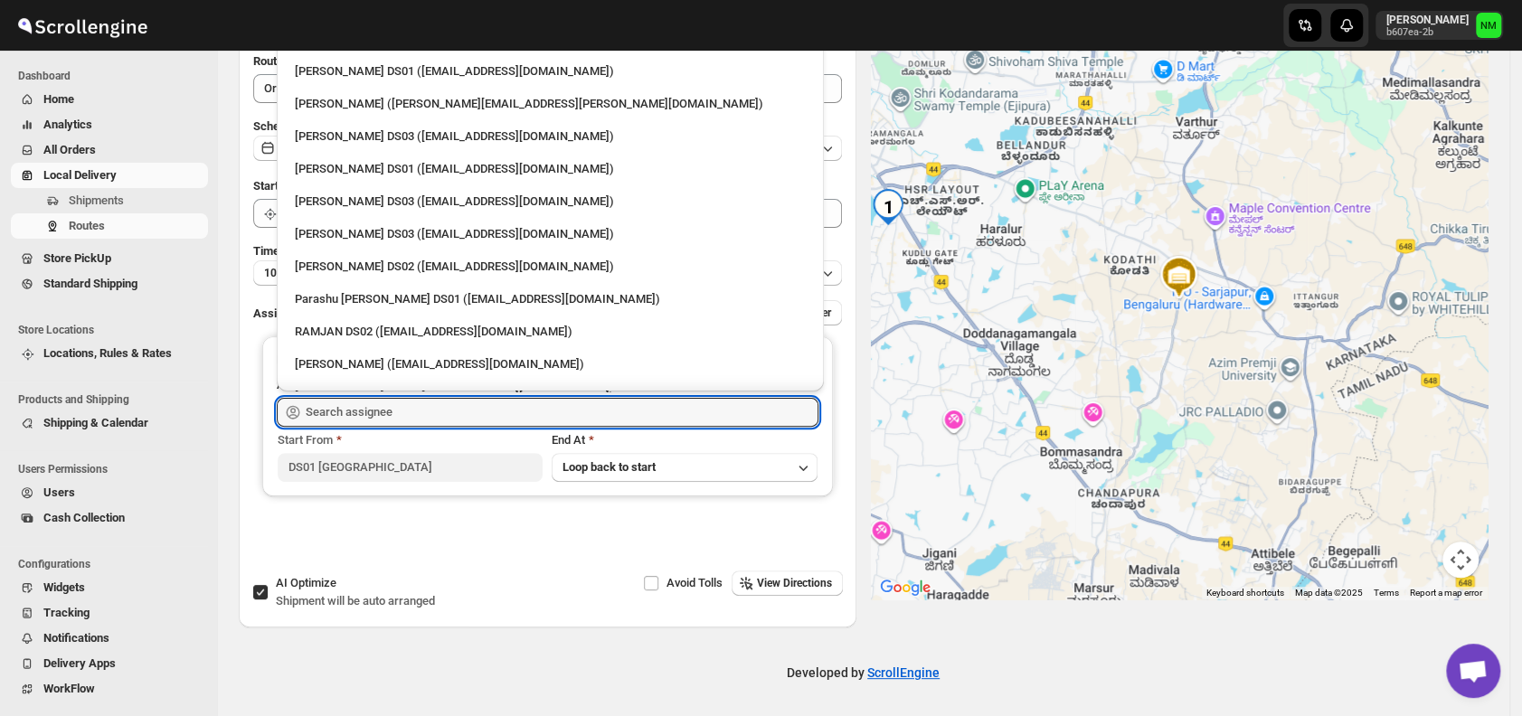
scroll to position [1057, 0]
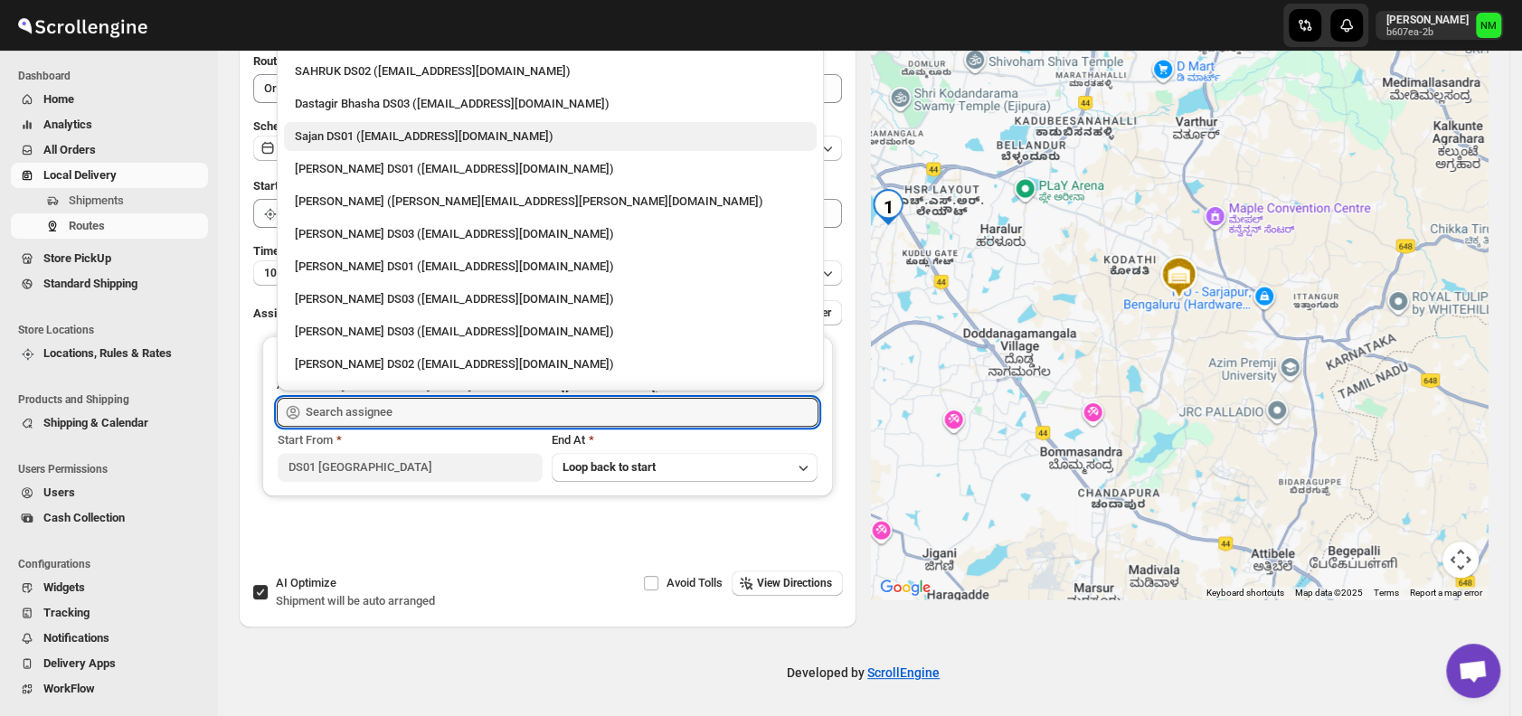
click at [339, 134] on div "Sajan DS01 (lofadat883@coderdir.com)" at bounding box center [550, 136] width 511 height 18
type input "Sajan DS01 (lofadat883@coderdir.com)"
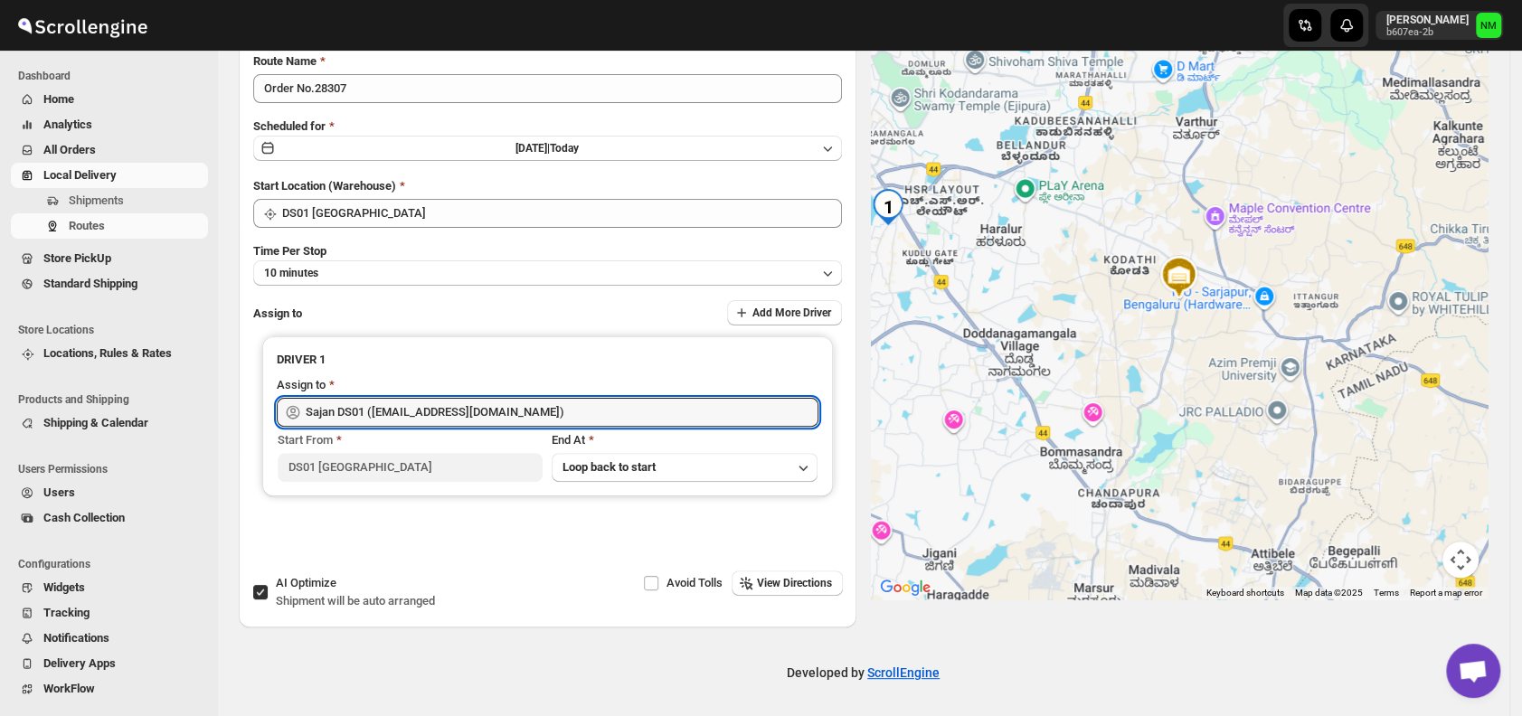
scroll to position [0, 0]
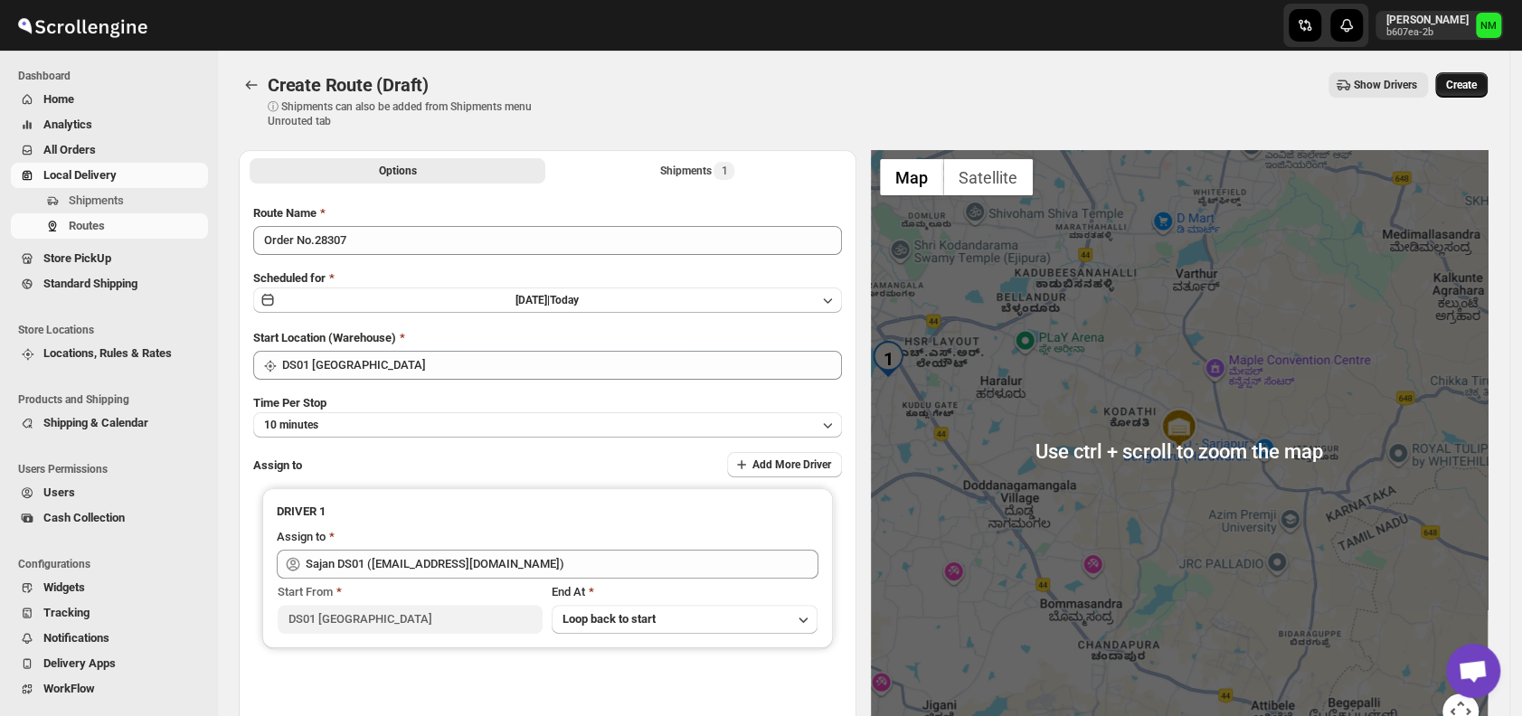
click at [1476, 77] on button "Create" at bounding box center [1461, 84] width 52 height 25
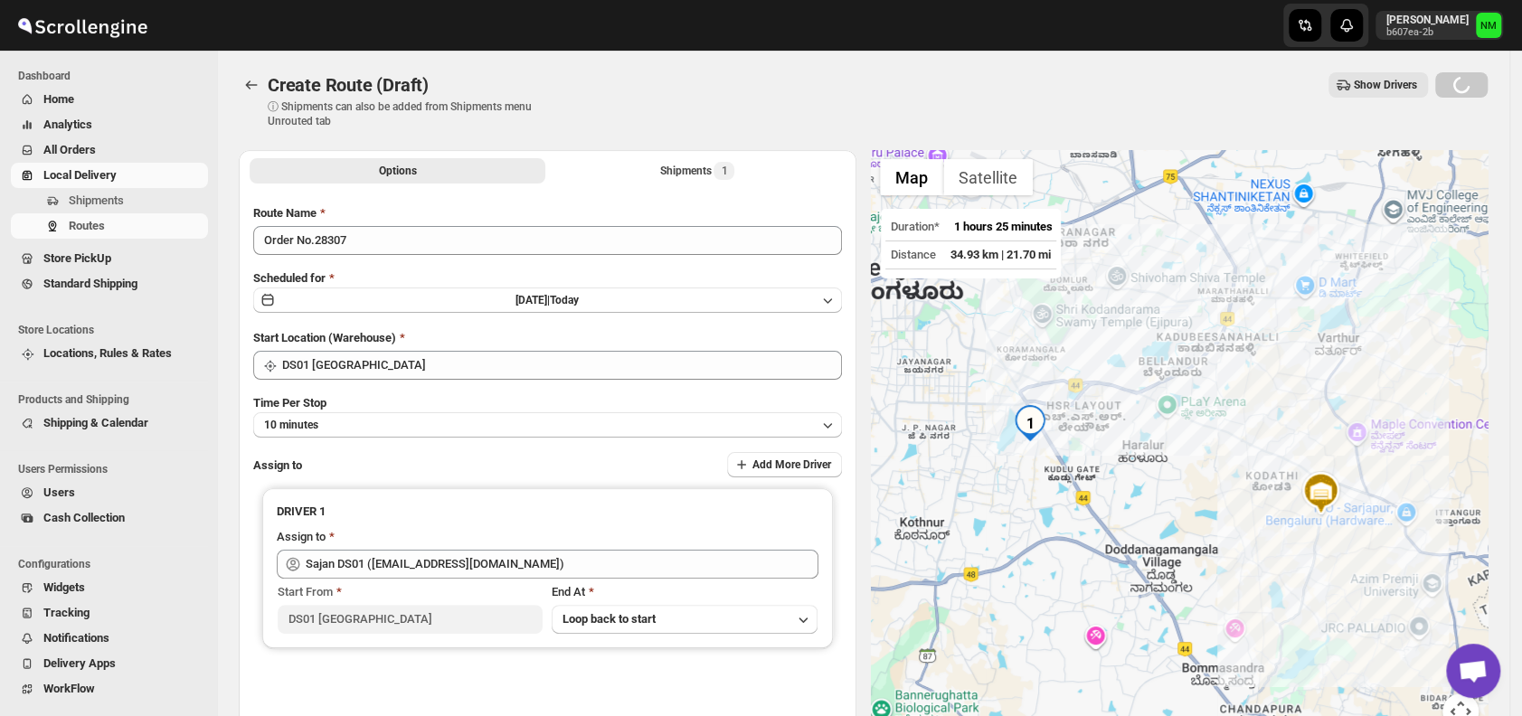
scroll to position [152, 0]
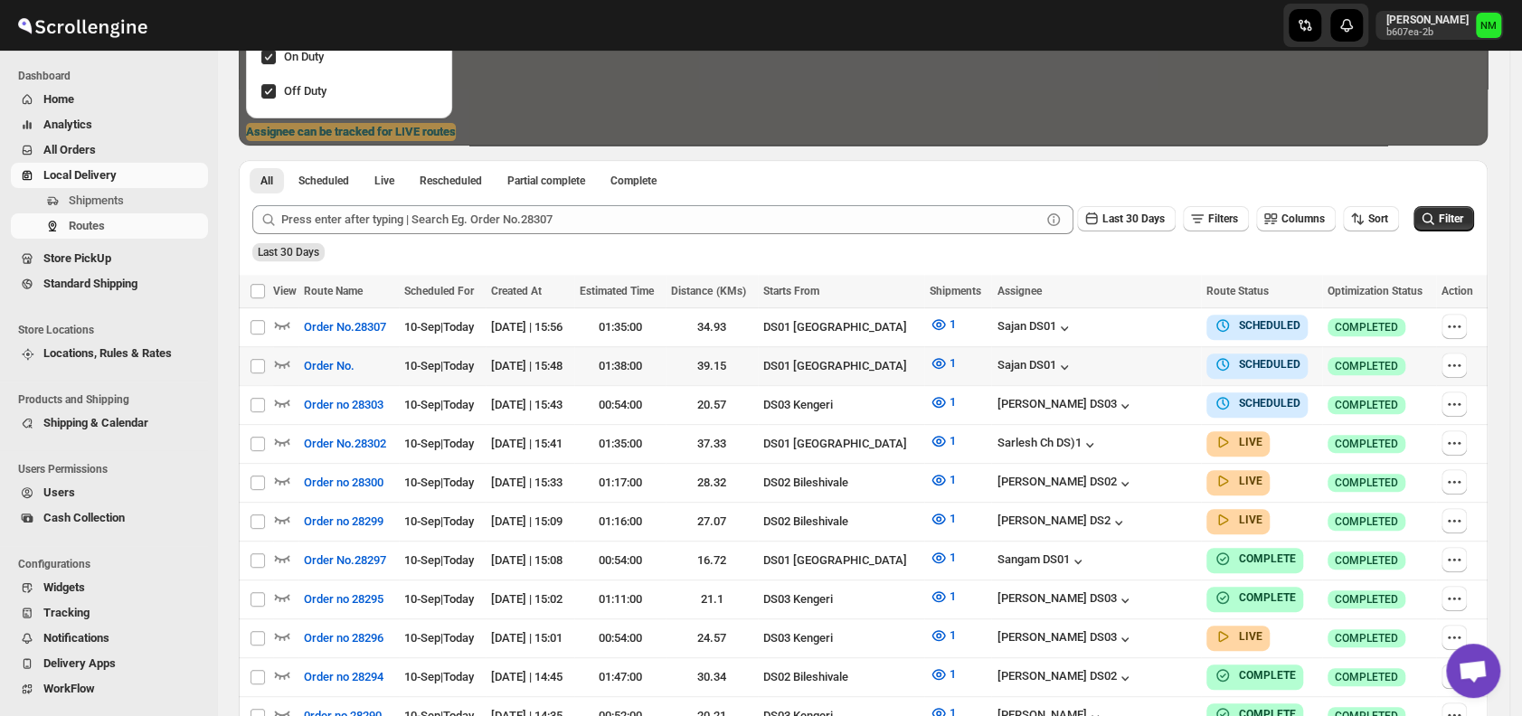
scroll to position [317, 0]
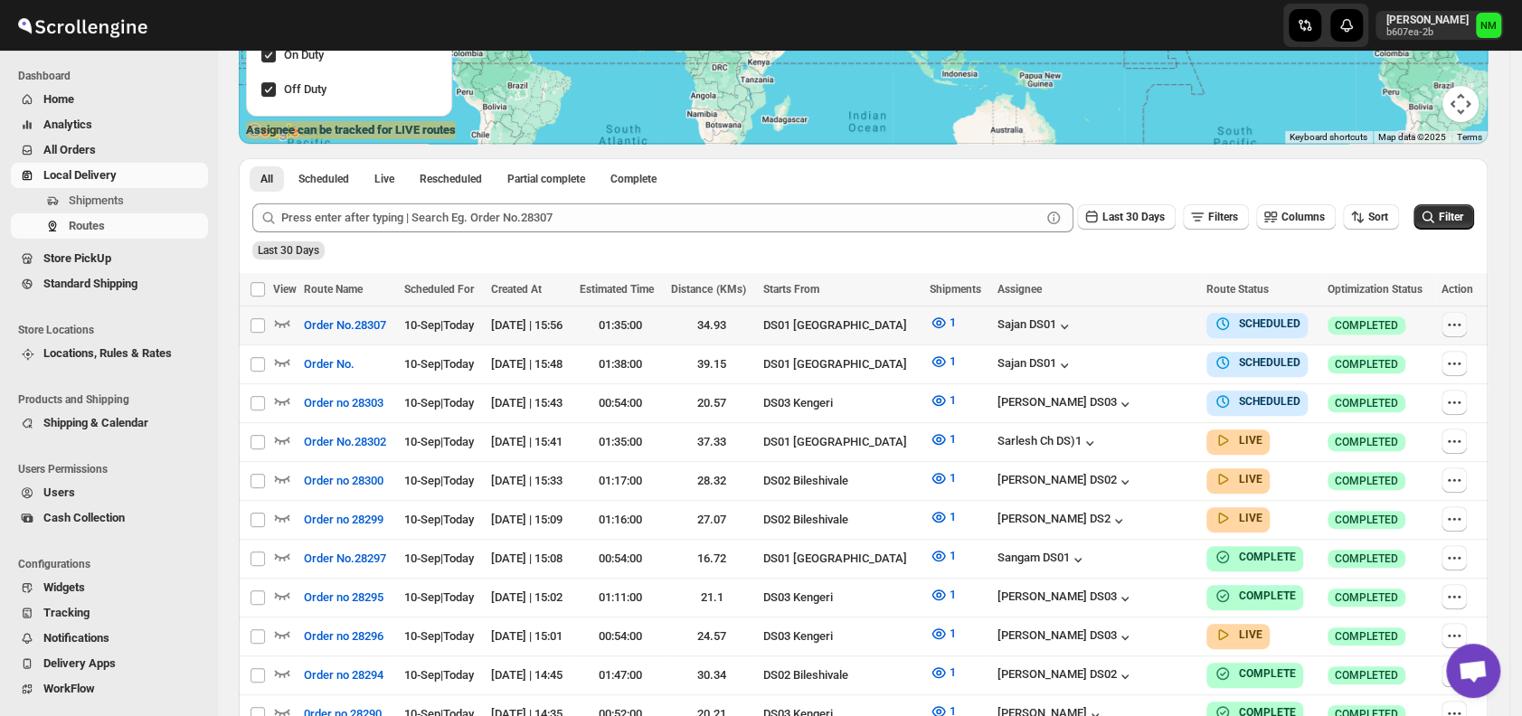
click at [1463, 326] on icon "button" at bounding box center [1454, 325] width 18 height 18
checkbox input "true"
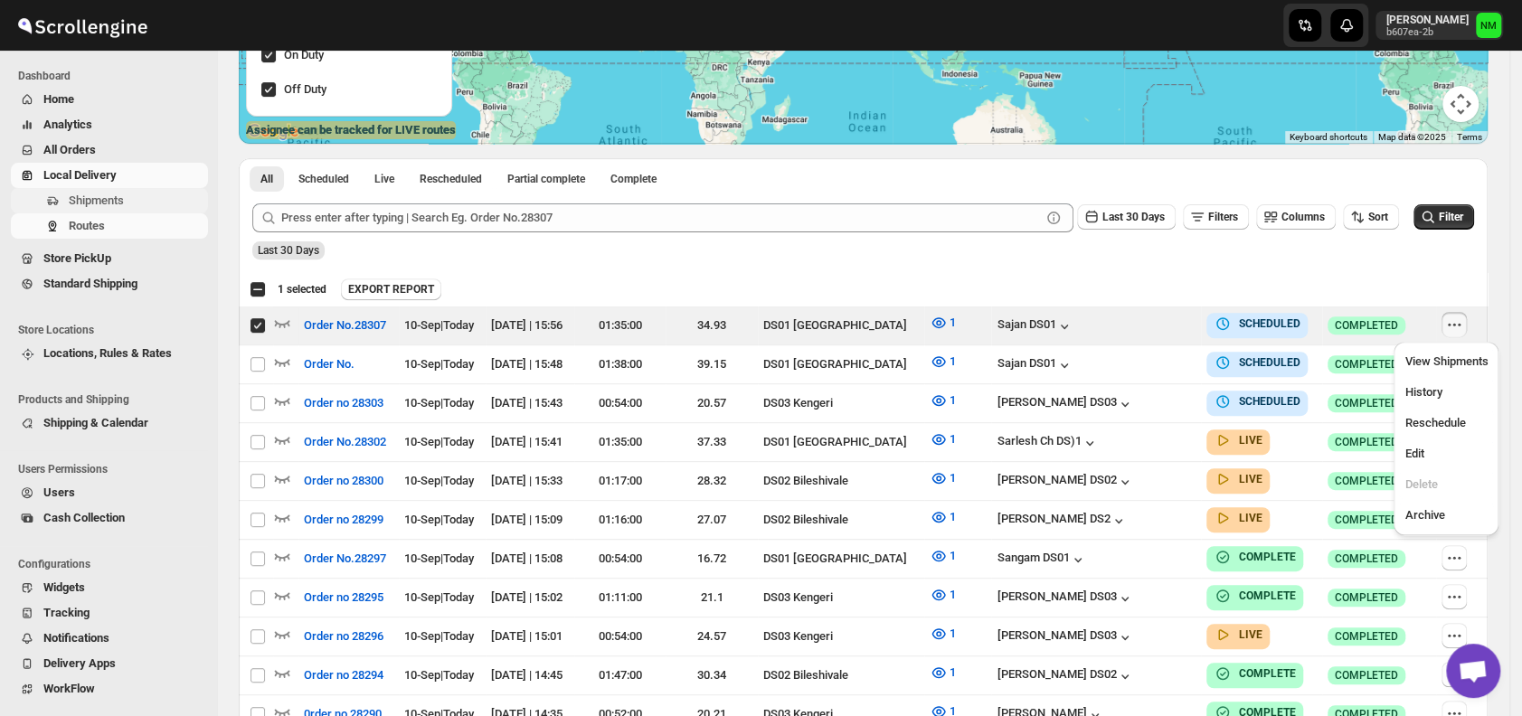
click at [85, 203] on span "Shipments" at bounding box center [96, 201] width 55 height 14
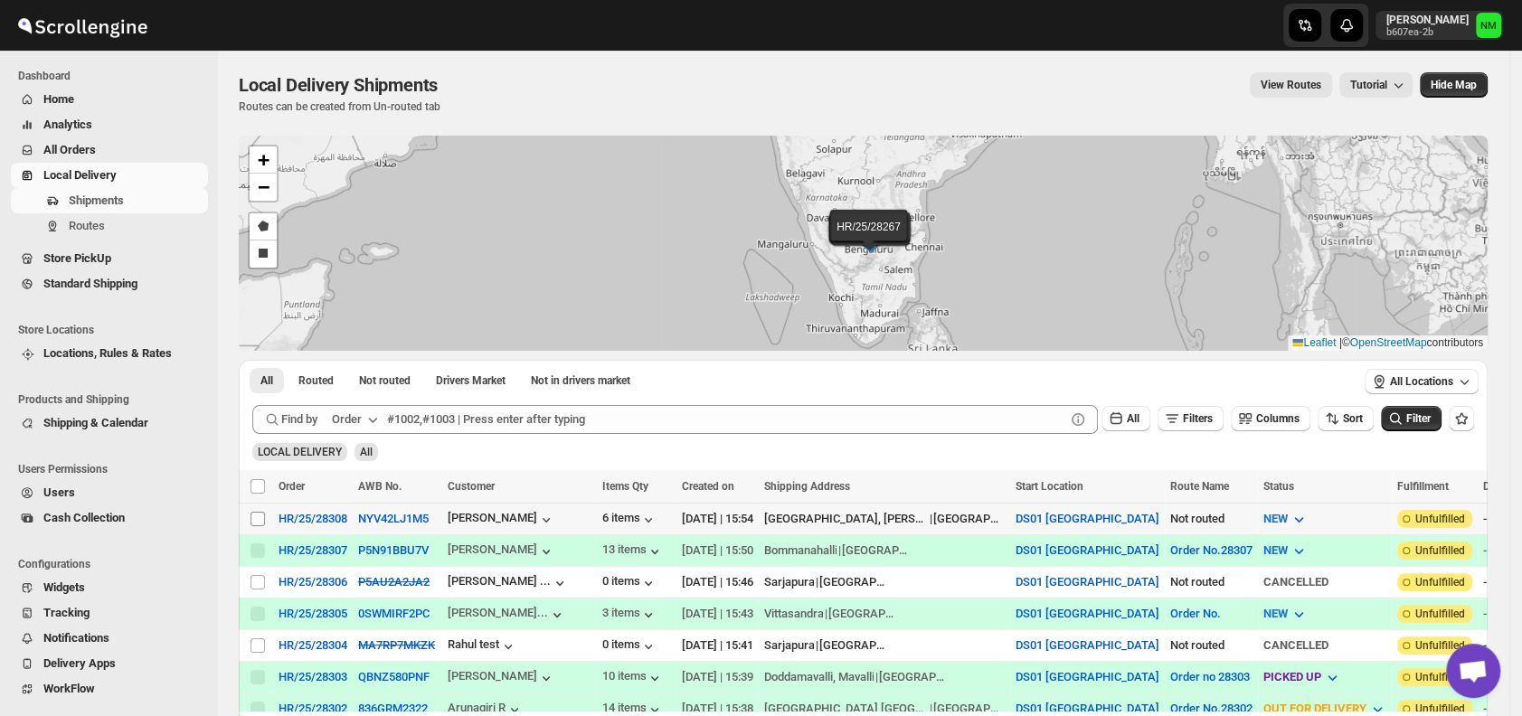
click at [259, 518] on input "Select shipment" at bounding box center [257, 519] width 14 height 14
checkbox input "true"
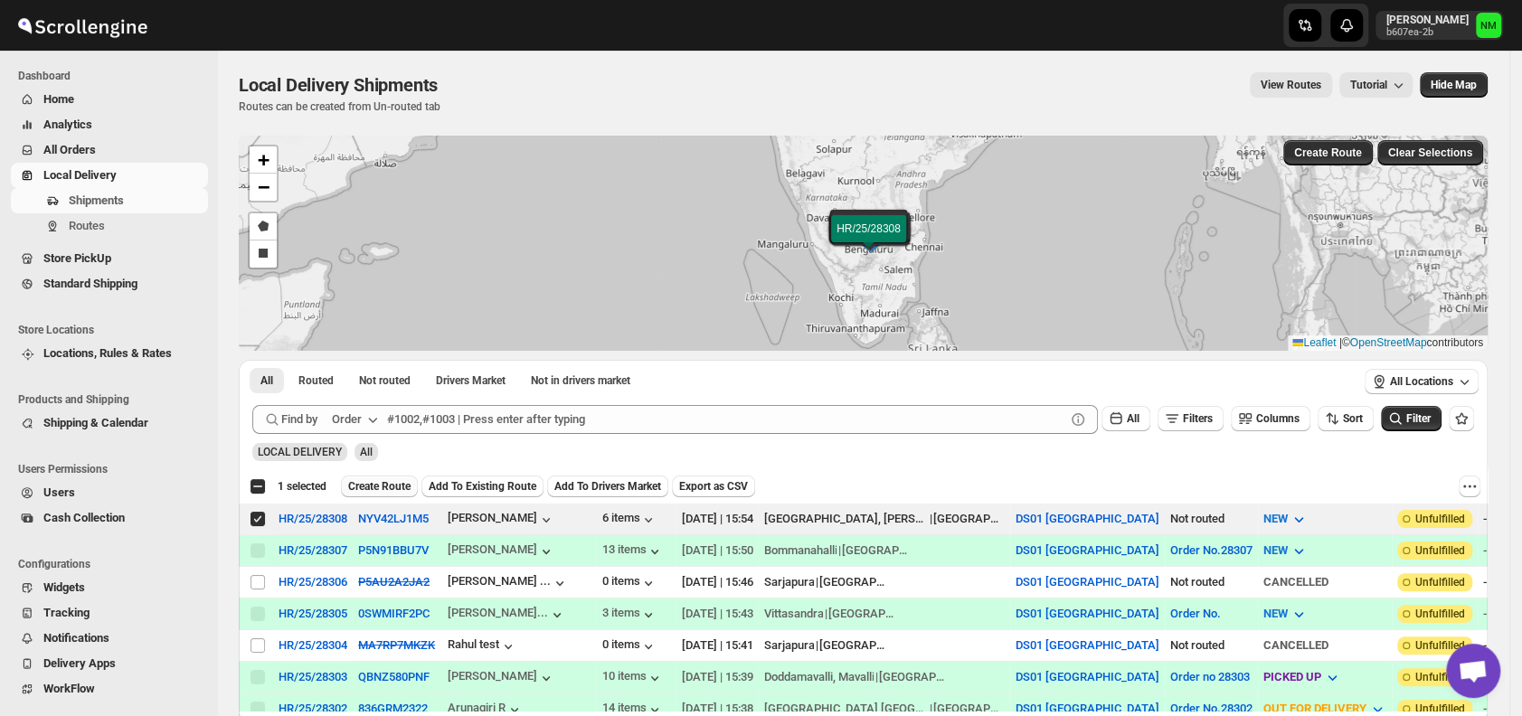
click at [379, 488] on span "Create Route" at bounding box center [379, 486] width 62 height 14
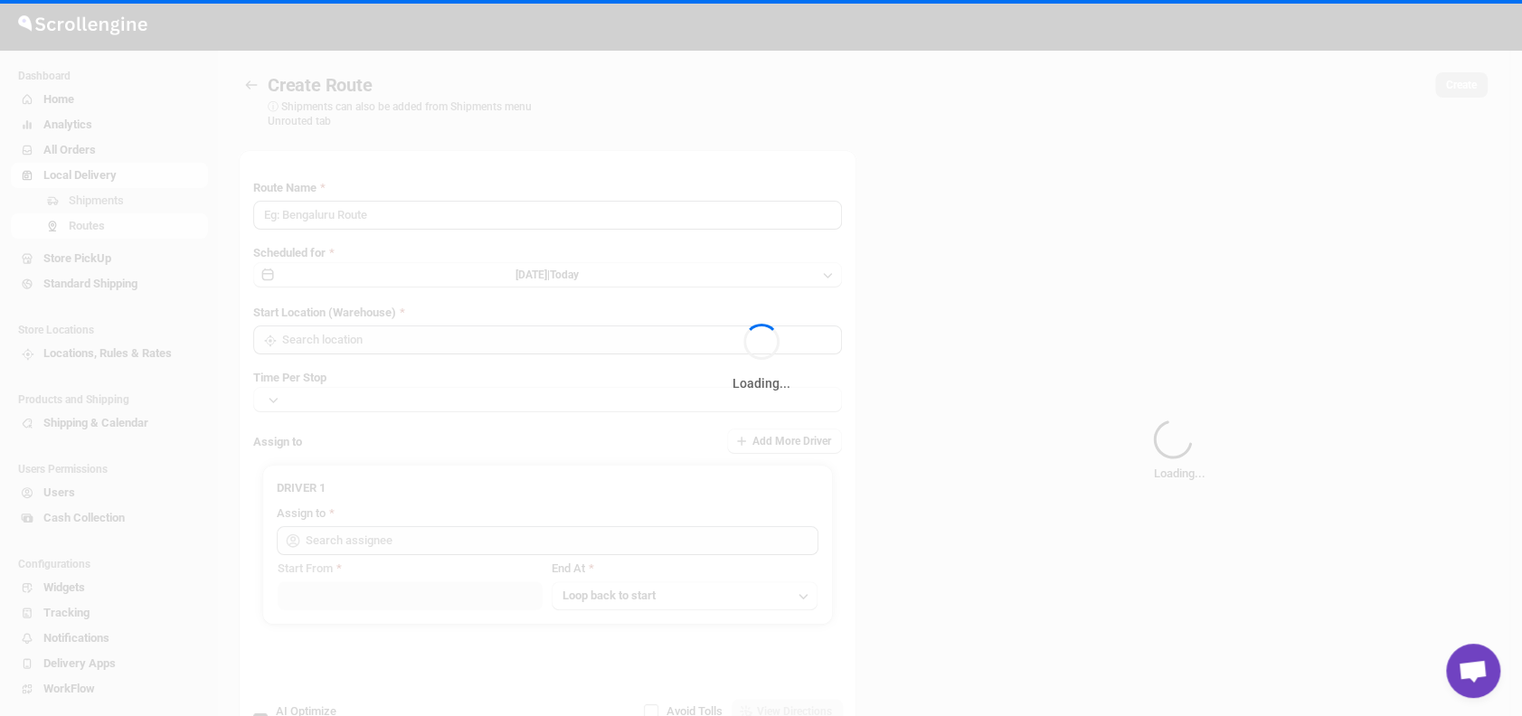
type input "Route - 10/09-0357"
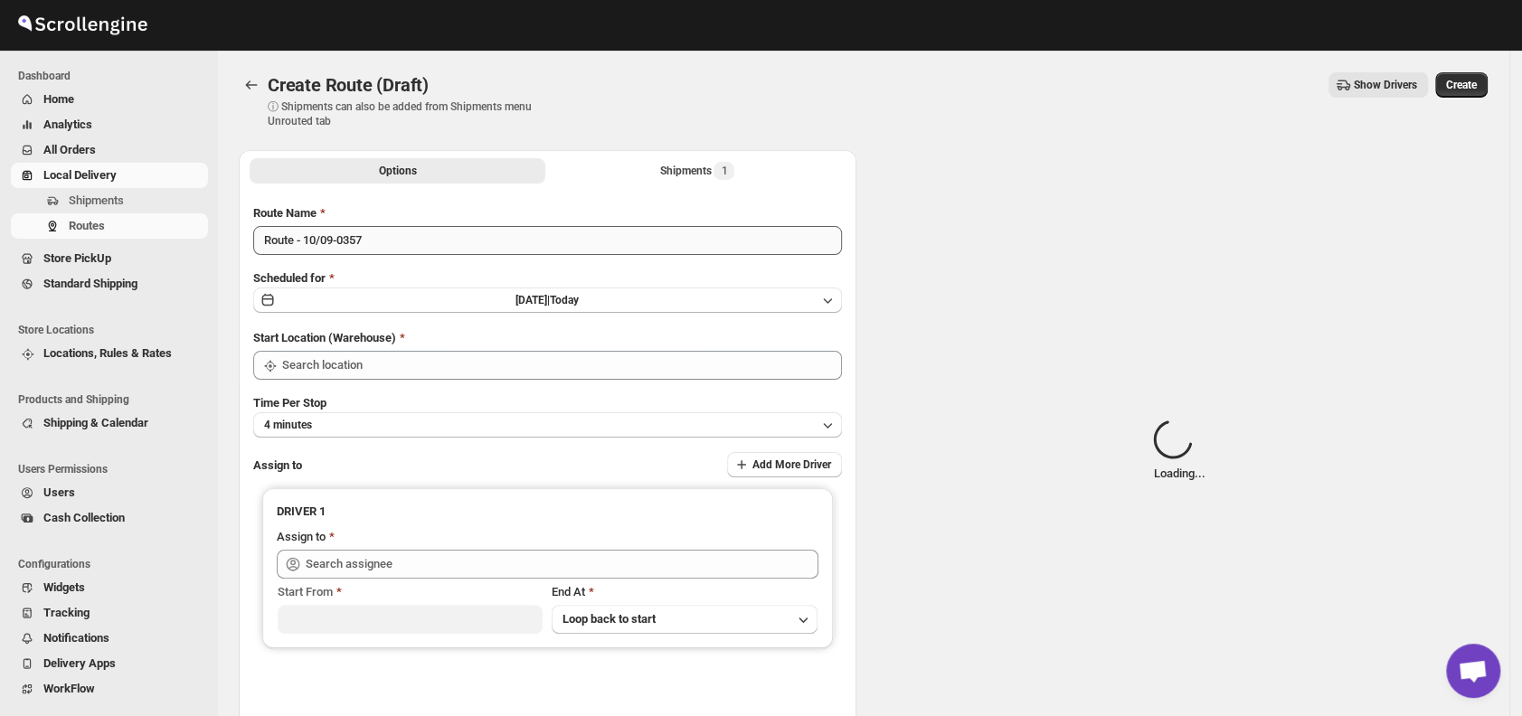
type input "DS01 [GEOGRAPHIC_DATA]"
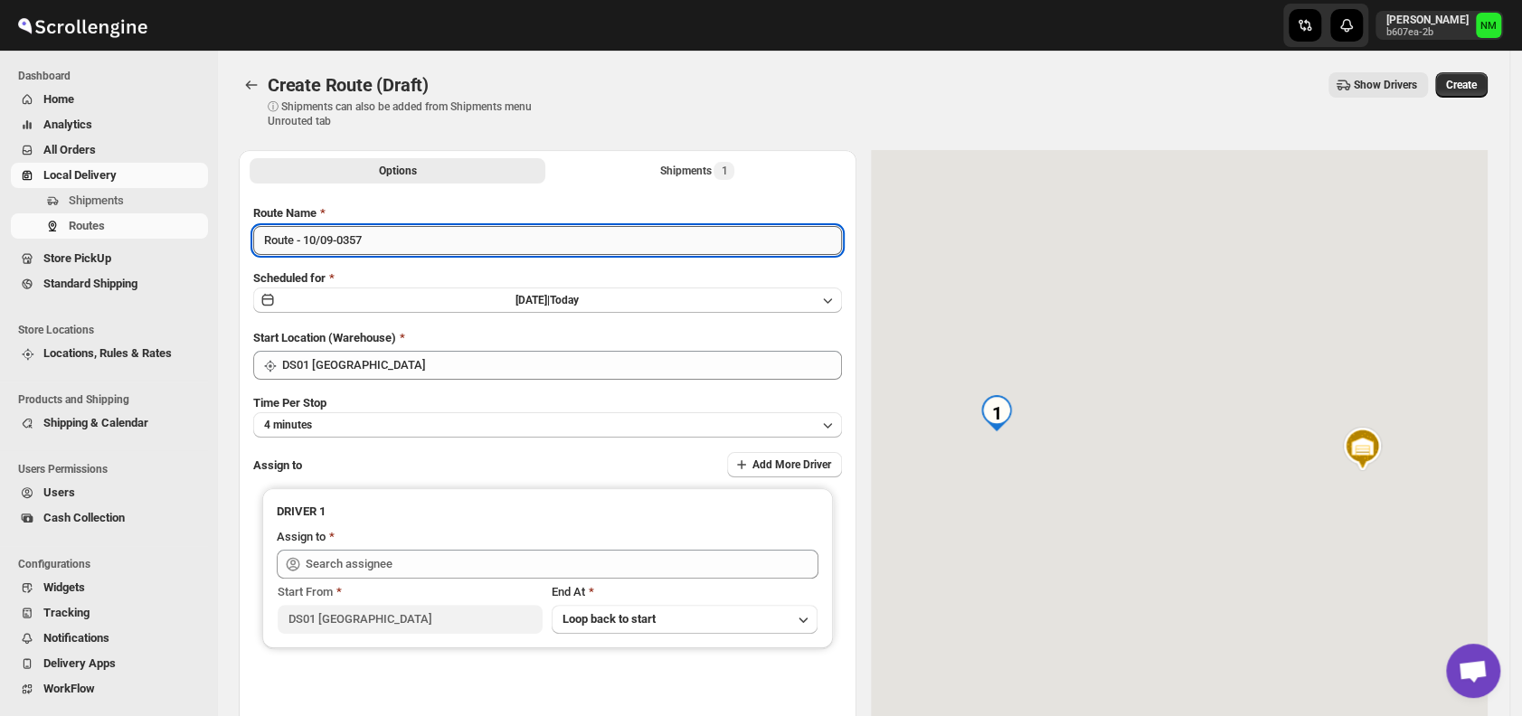
click at [444, 236] on input "Route - 10/09-0357" at bounding box center [547, 240] width 589 height 29
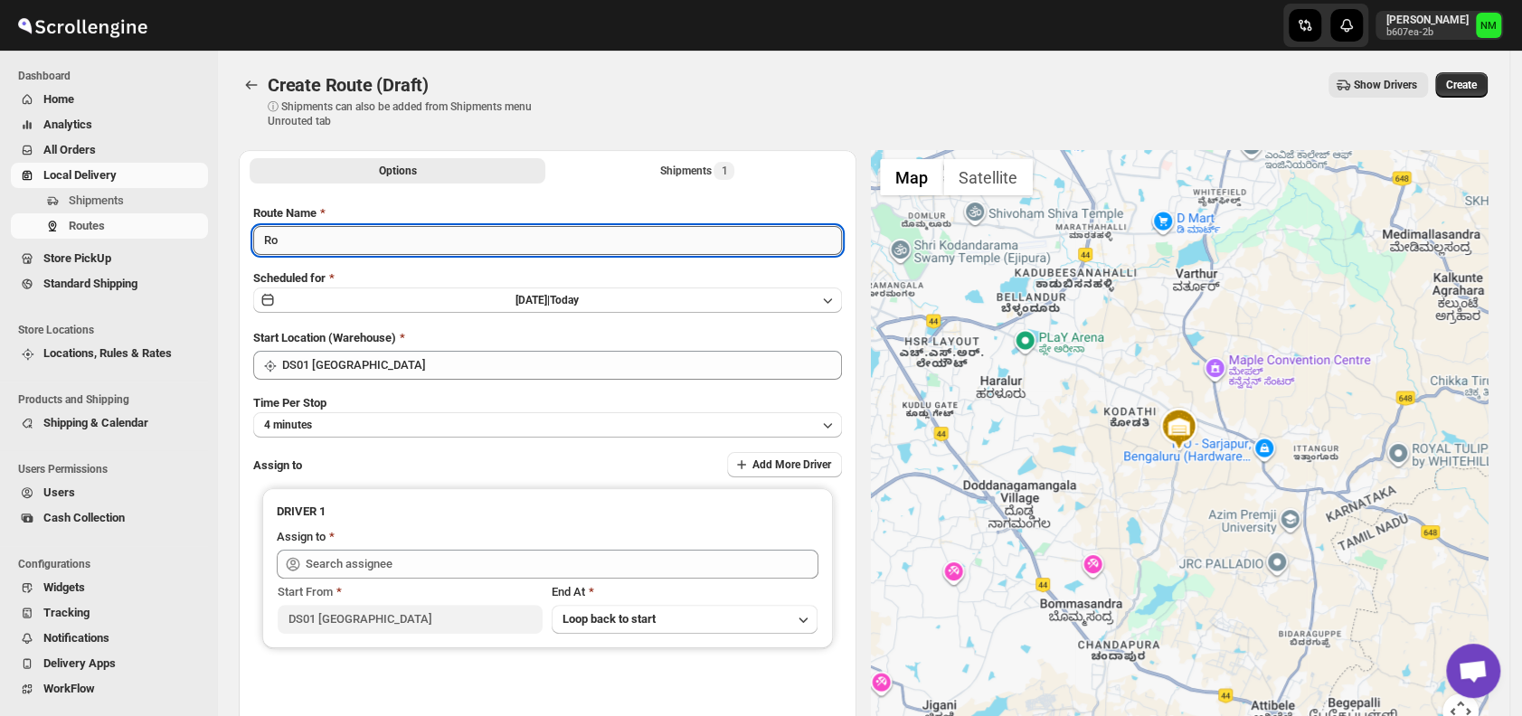
type input "R"
click at [316, 240] on input "Order No.308" at bounding box center [547, 240] width 589 height 29
click at [427, 253] on input "Order No.28308" at bounding box center [547, 240] width 589 height 29
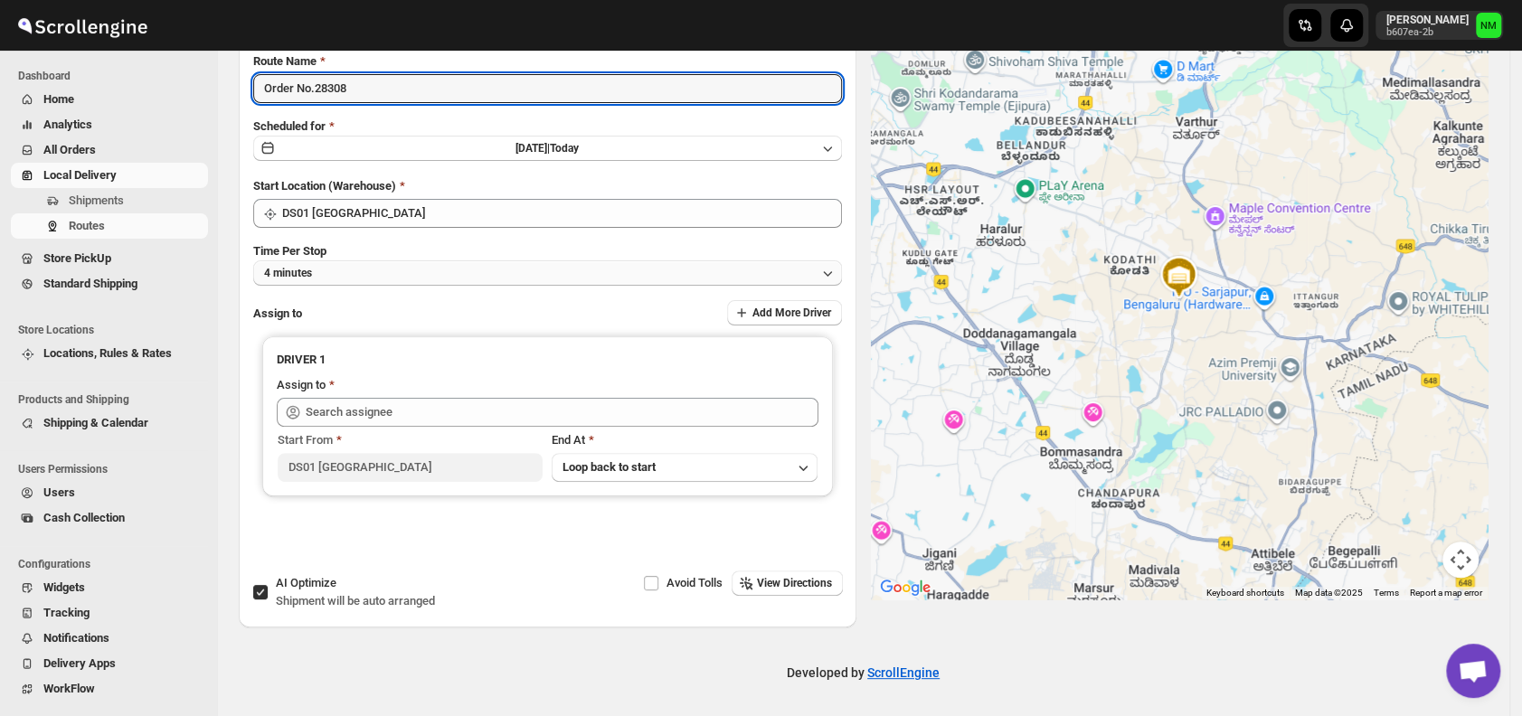
type input "Order No.28308"
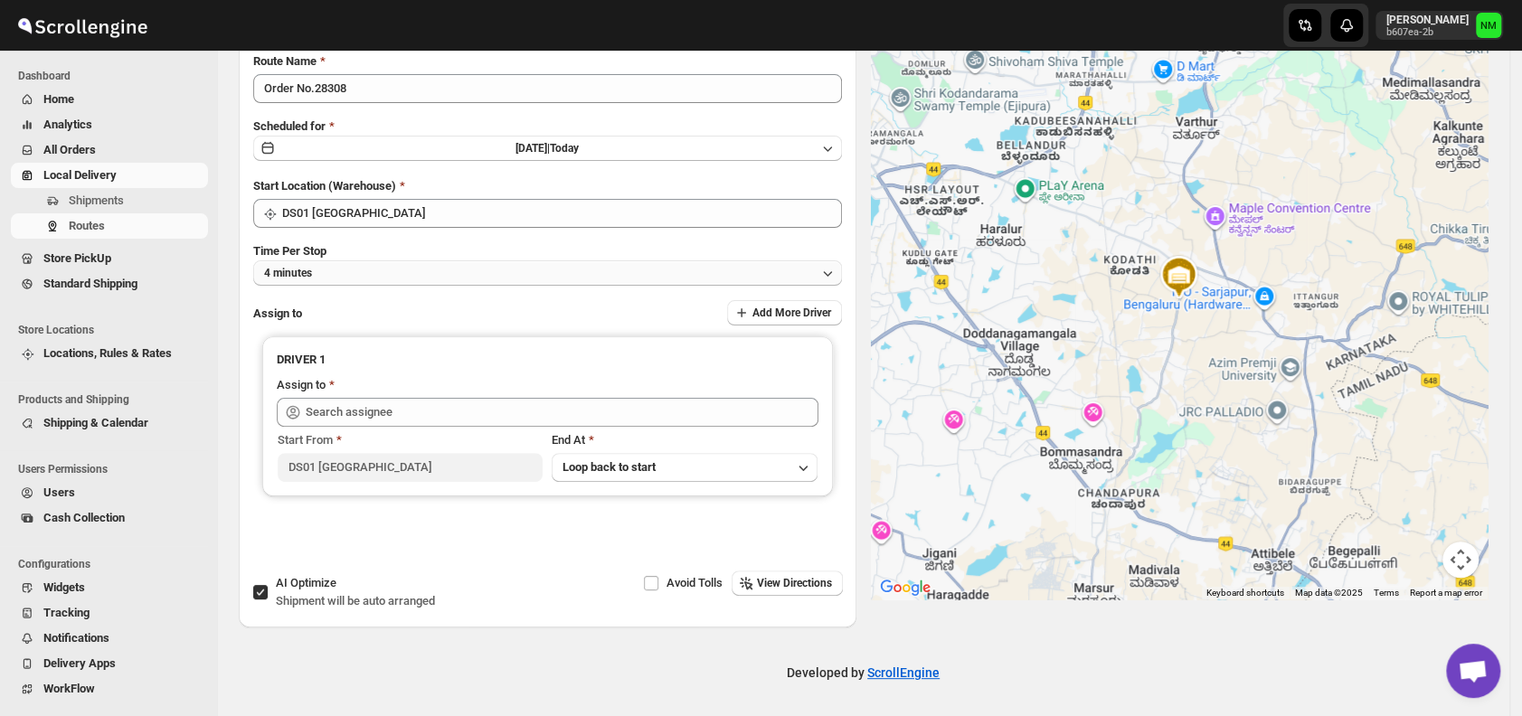
click at [345, 269] on button "4 minutes" at bounding box center [547, 272] width 589 height 25
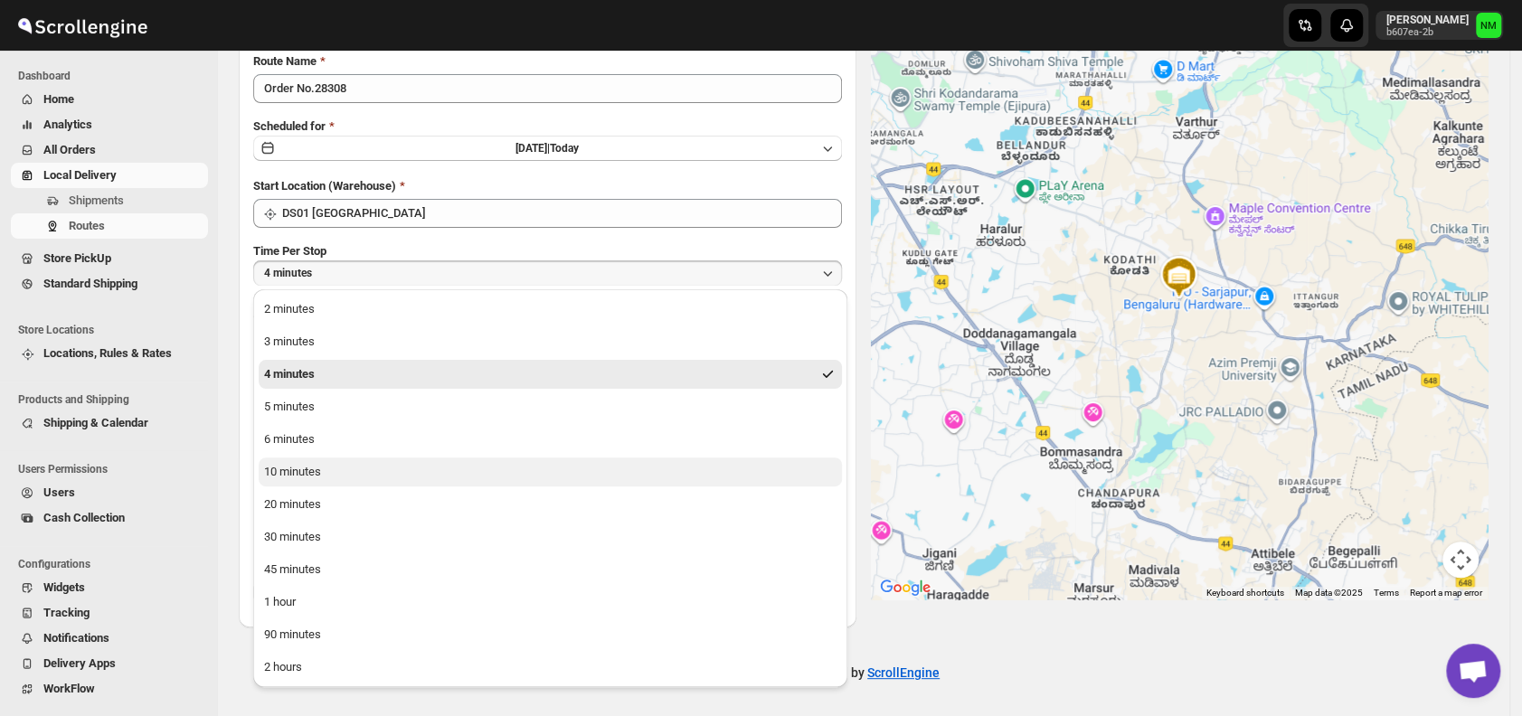
click at [316, 464] on div "10 minutes" at bounding box center [292, 472] width 57 height 18
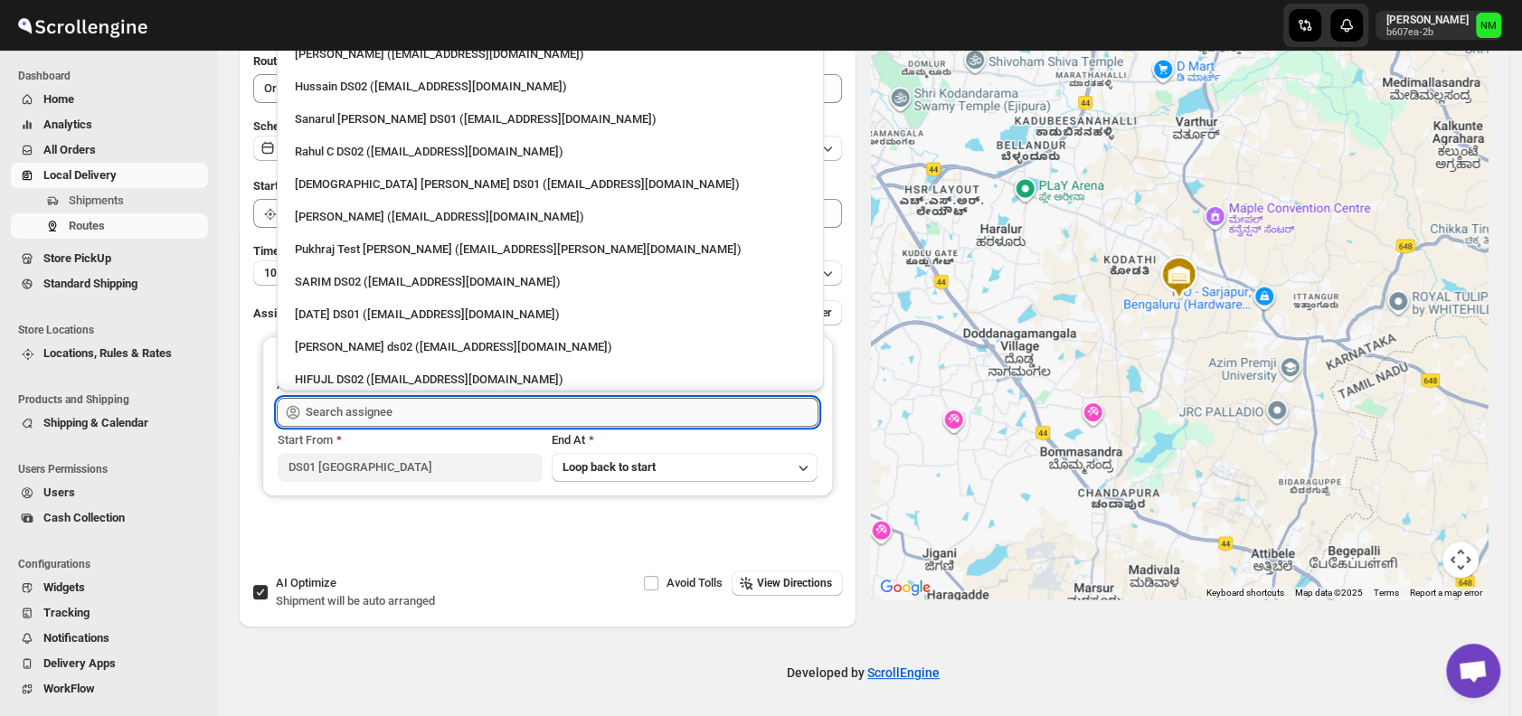
click at [416, 412] on input "text" at bounding box center [562, 412] width 513 height 29
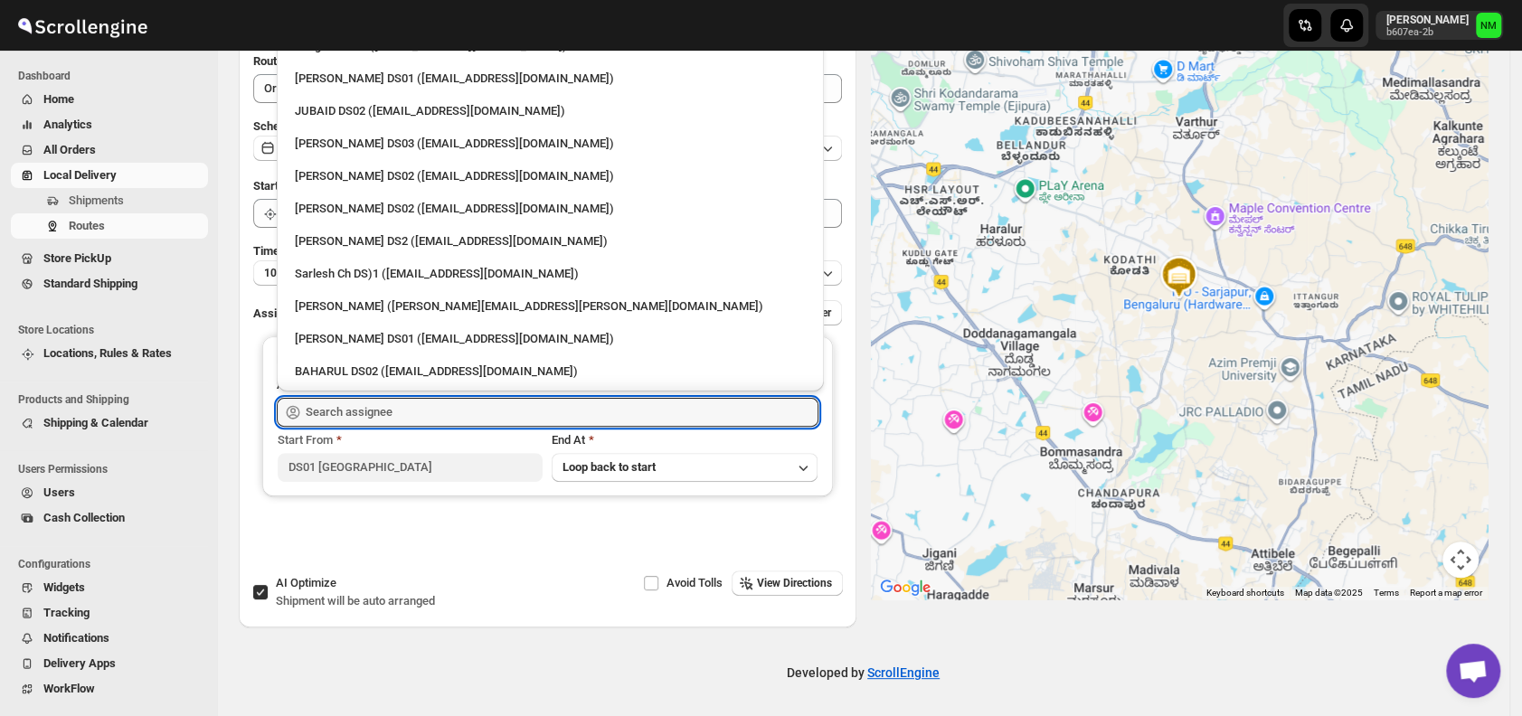
scroll to position [478, 0]
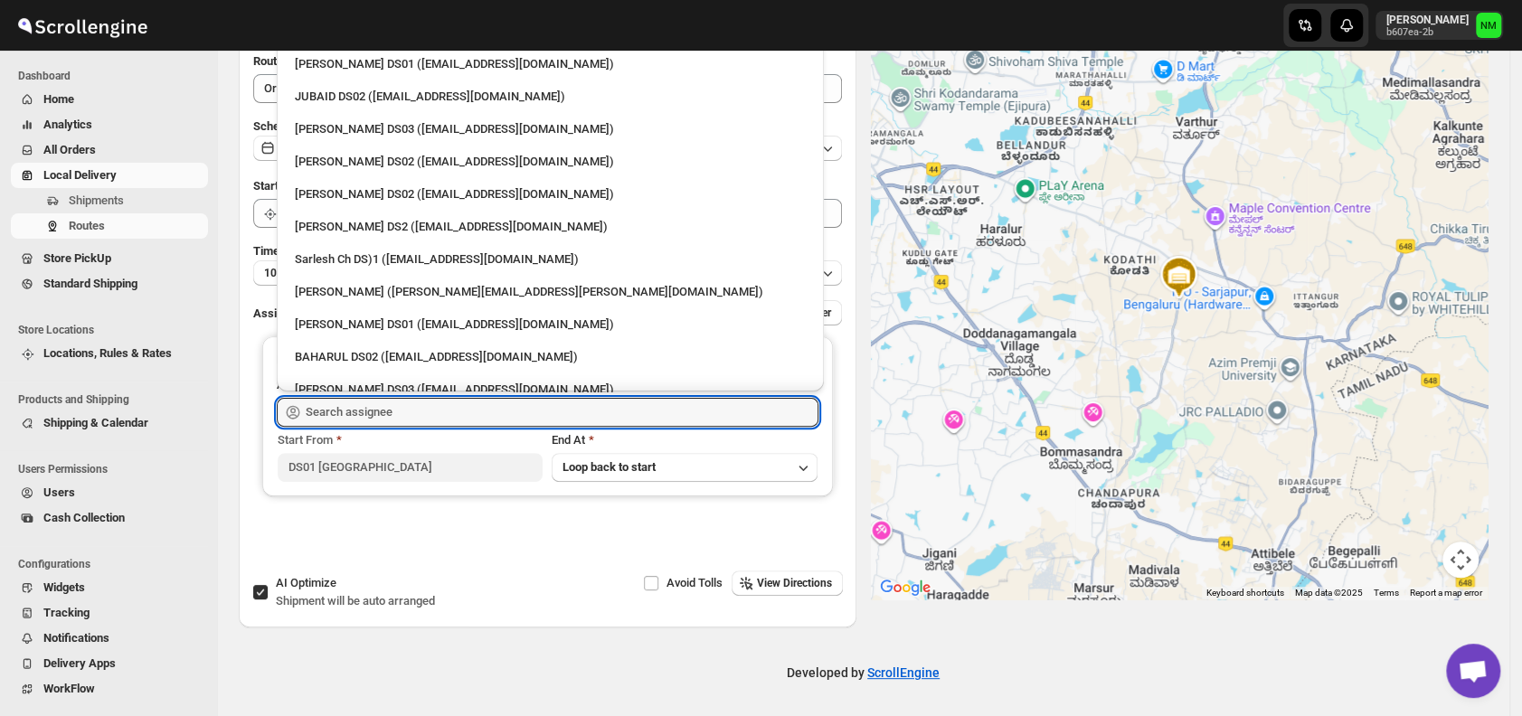
click at [427, 313] on div "Siraj Uddin DS01 (sopom53870@leabro.com)" at bounding box center [550, 324] width 533 height 29
type input "Siraj Uddin DS01 (sopom53870@leabro.com)"
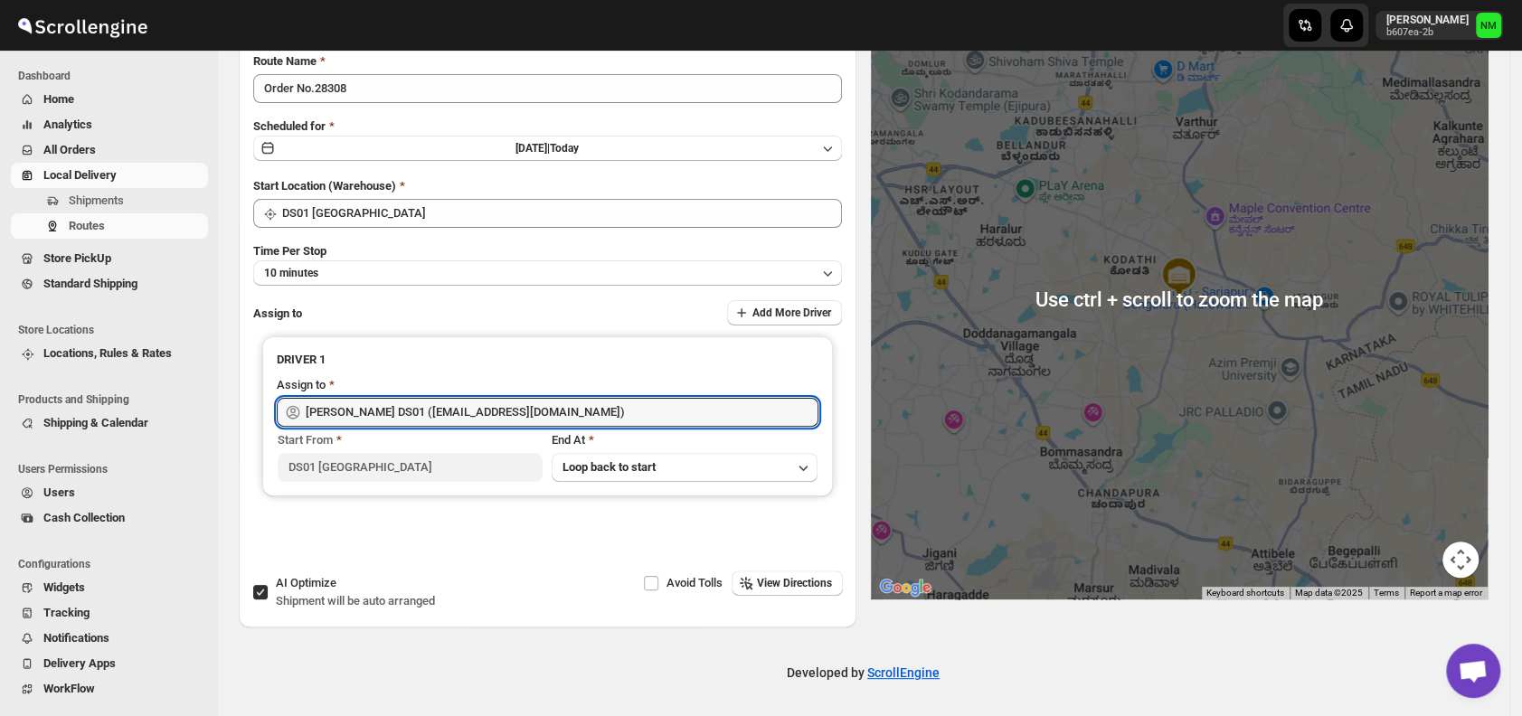
scroll to position [0, 0]
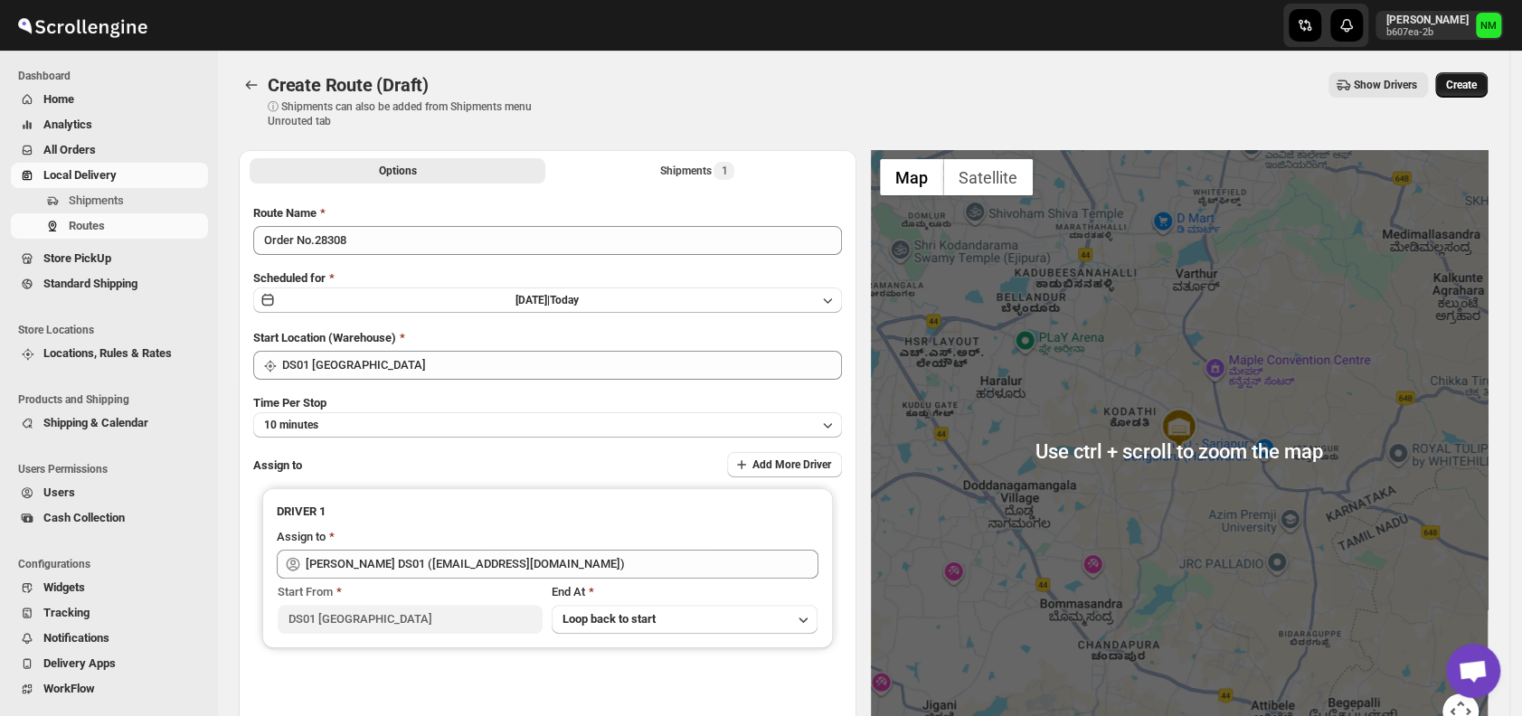
click at [1469, 83] on span "Create" at bounding box center [1461, 85] width 31 height 14
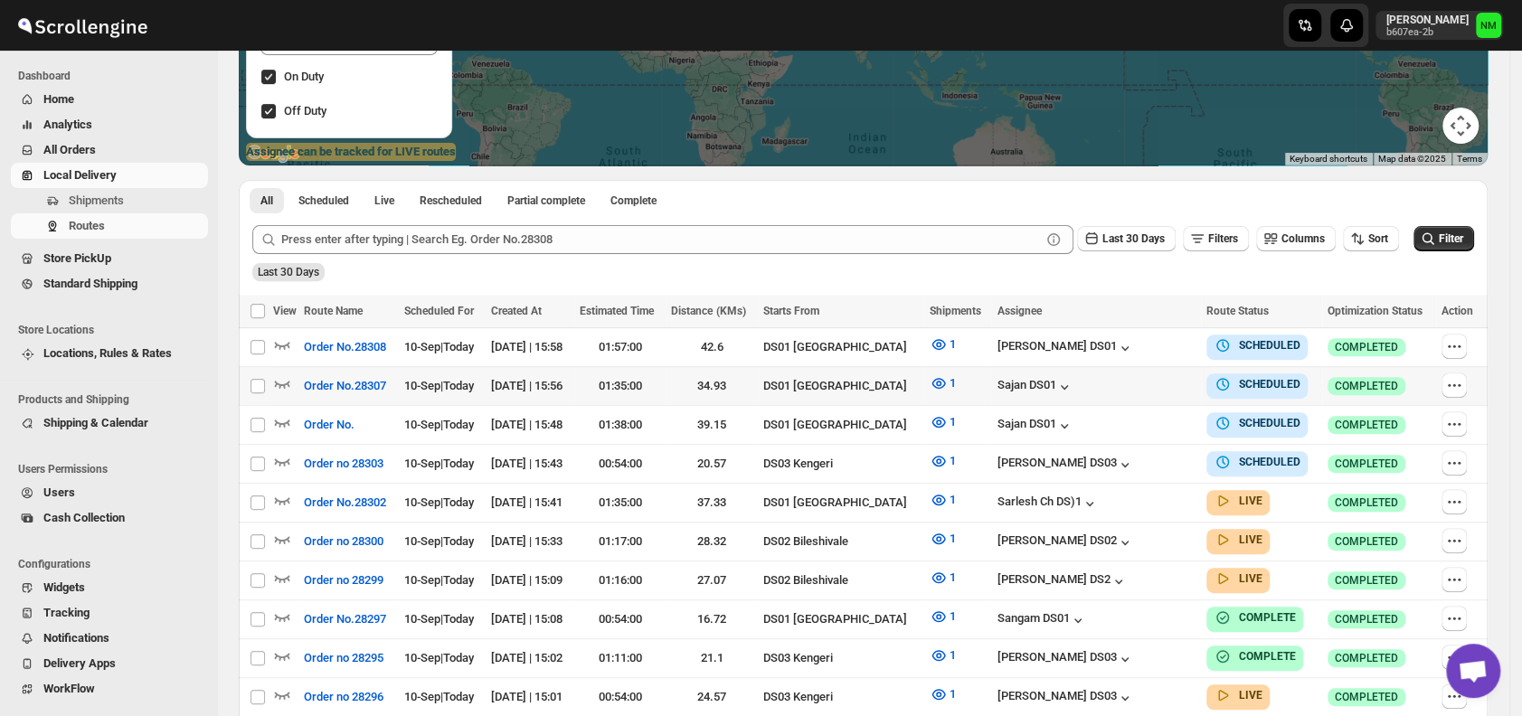
scroll to position [297, 0]
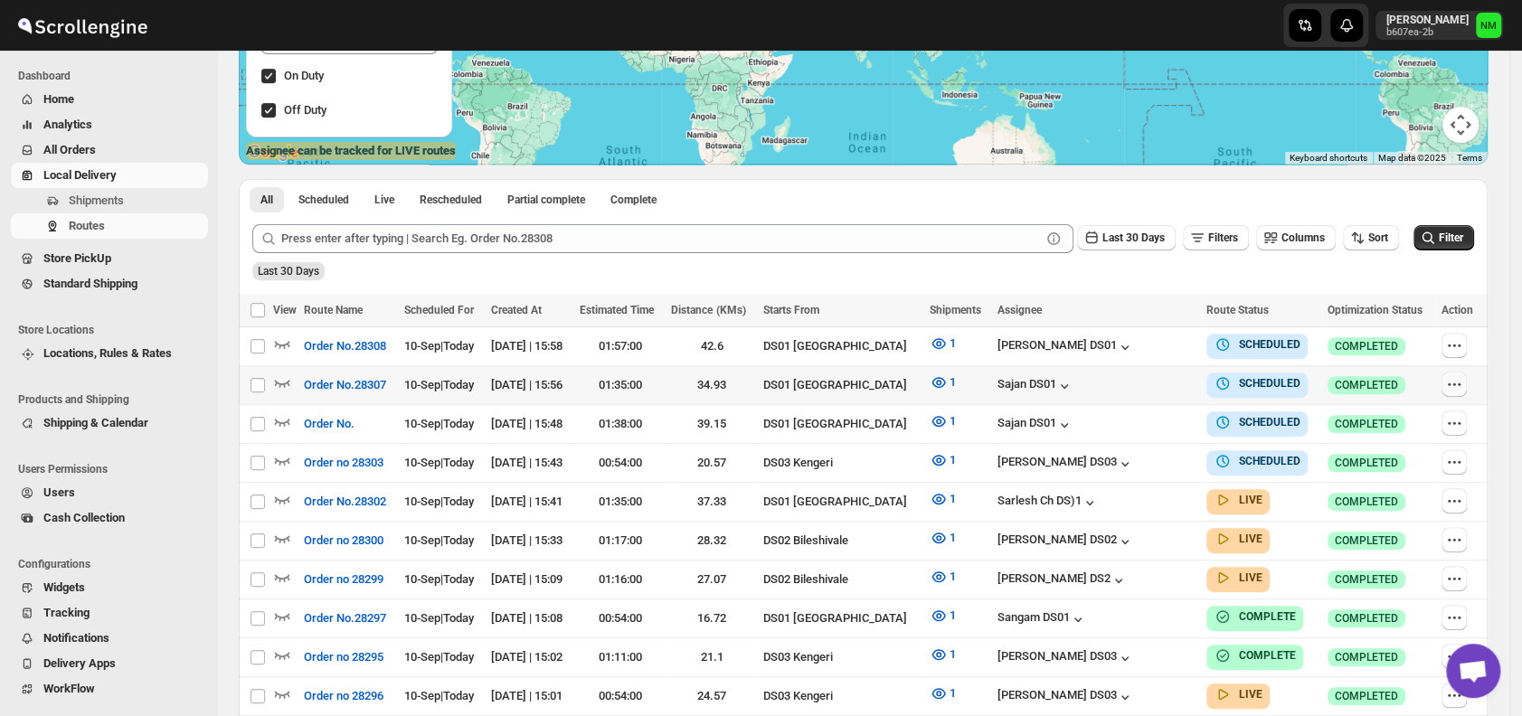
click at [1463, 378] on icon "button" at bounding box center [1454, 384] width 18 height 18
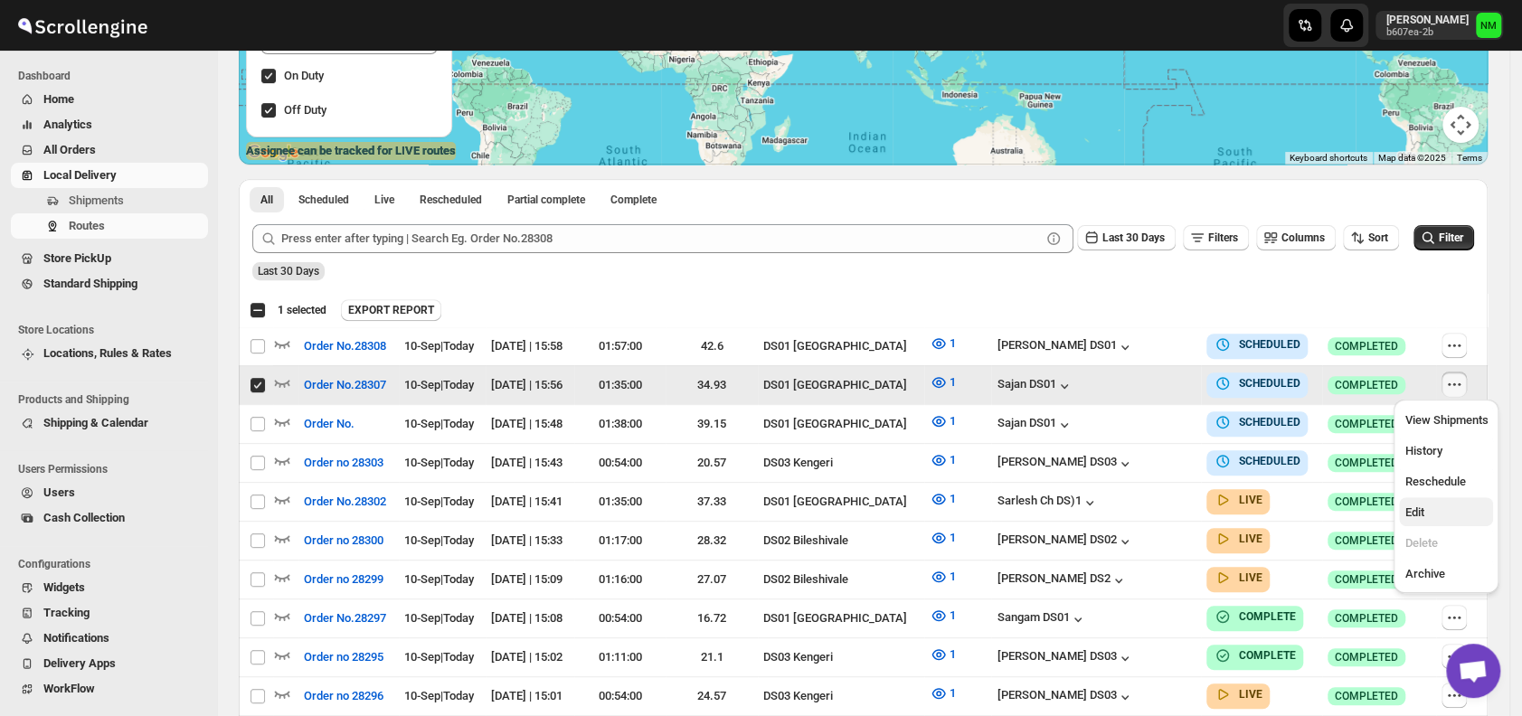
click at [1423, 505] on span "Edit" at bounding box center [1413, 512] width 19 height 14
checkbox input "false"
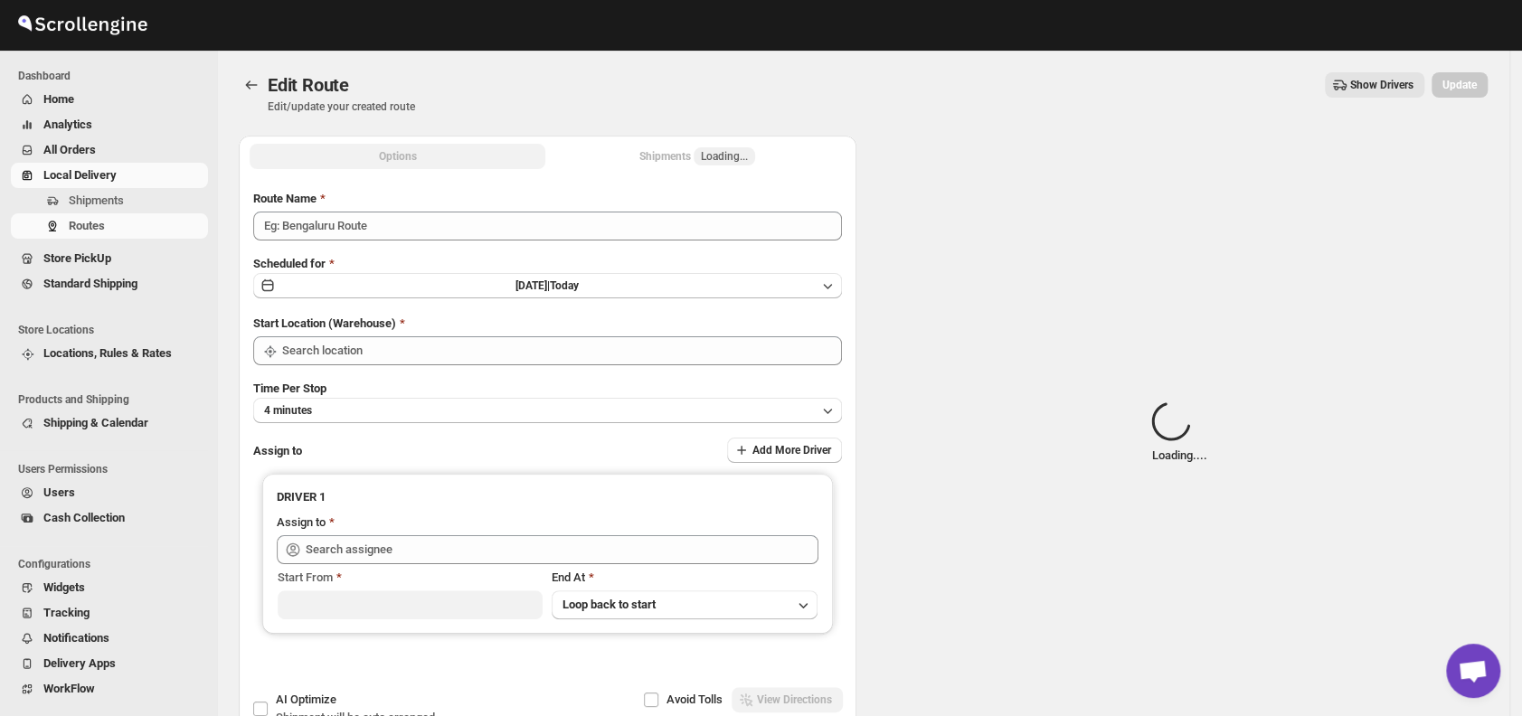
type input "Order No.28307"
type input "DS01 [GEOGRAPHIC_DATA]"
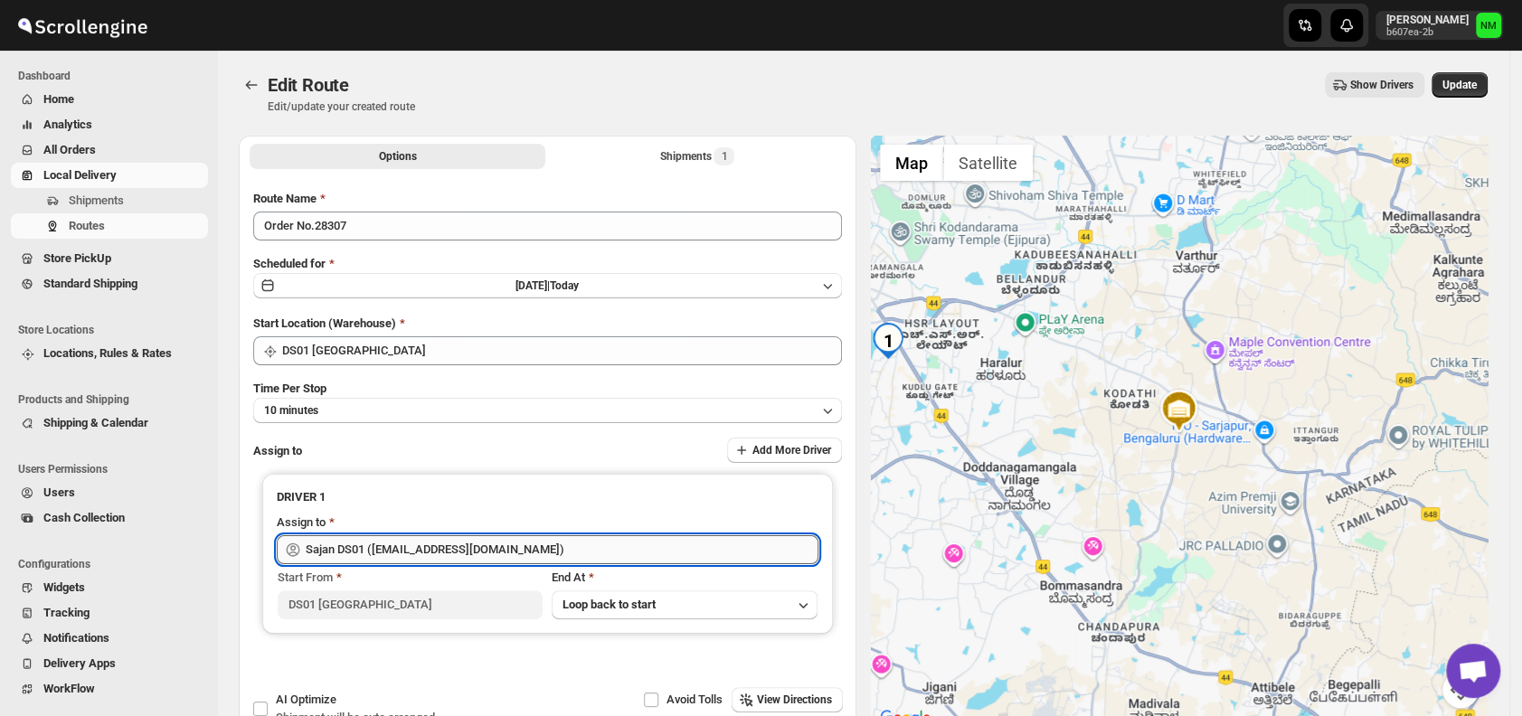
click at [574, 540] on input "Sajan DS01 (lofadat883@coderdir.com)" at bounding box center [562, 549] width 513 height 29
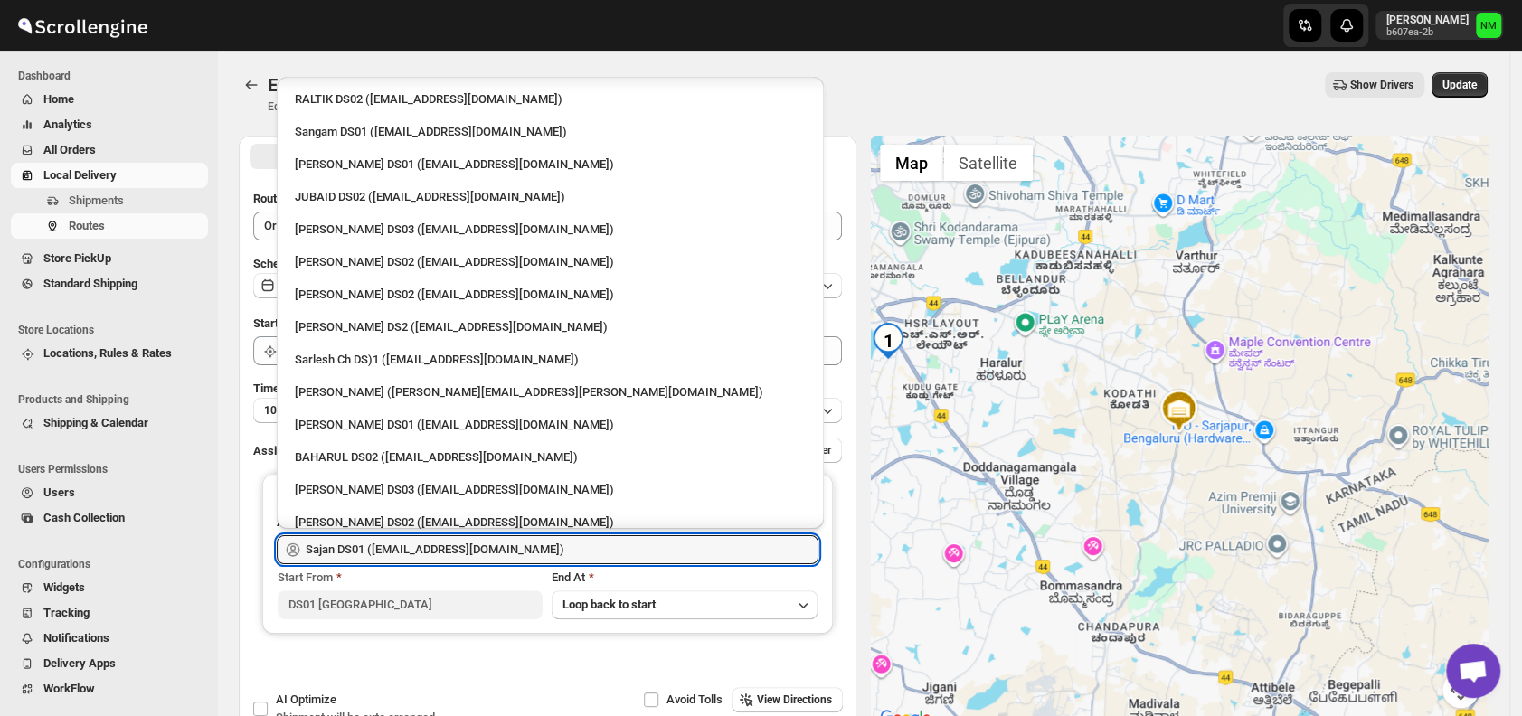
scroll to position [464, 0]
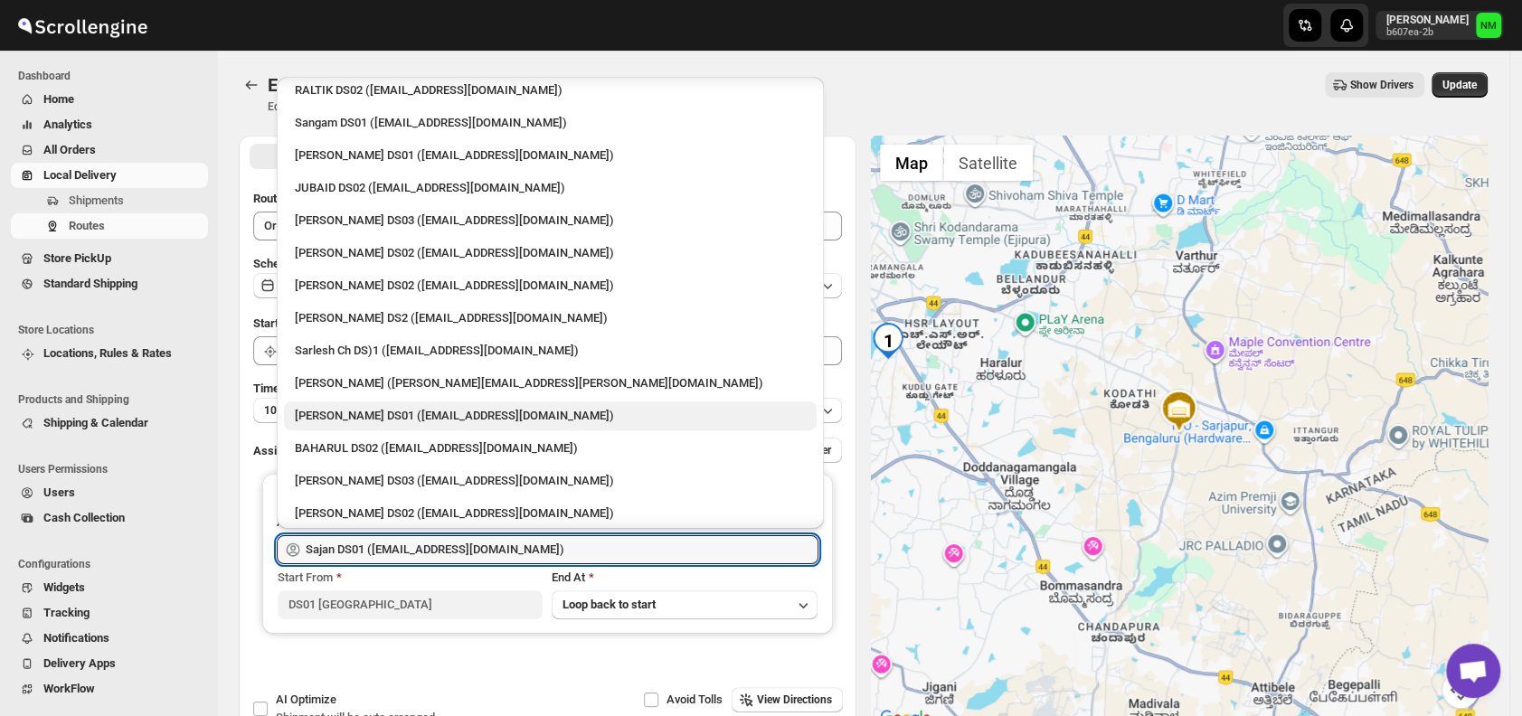
click at [347, 411] on div "Siraj Uddin DS01 (sopom53870@leabro.com)" at bounding box center [550, 416] width 511 height 18
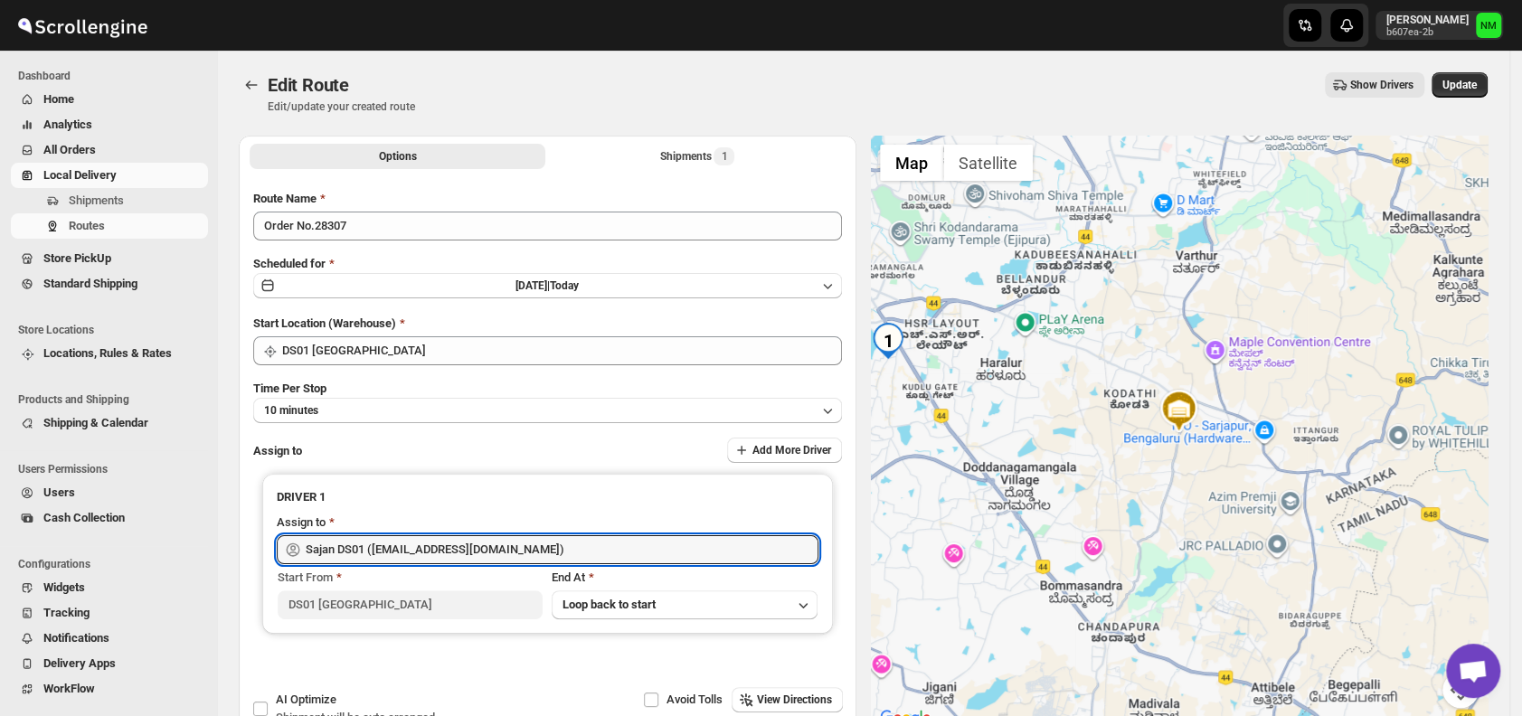
type input "Siraj Uddin DS01 (sopom53870@leabro.com)"
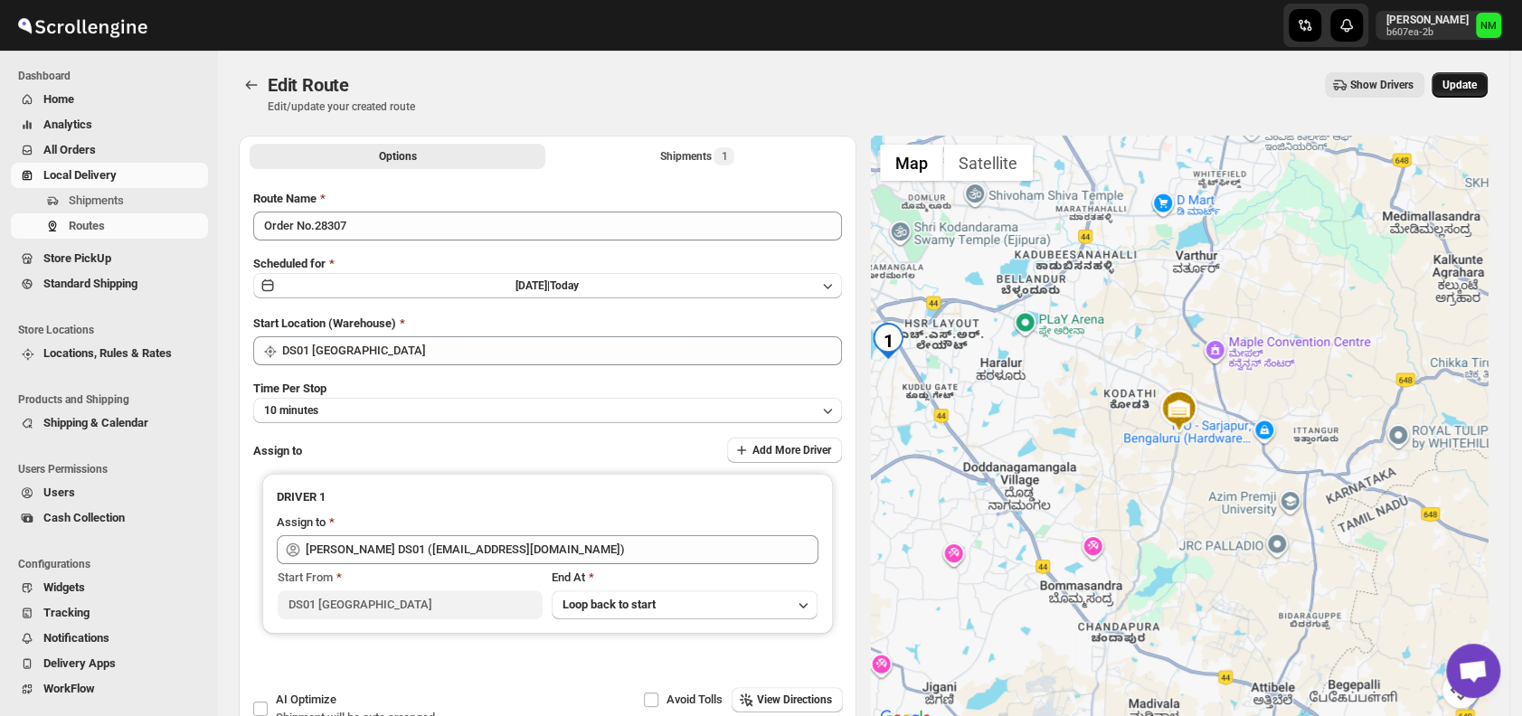
click at [1459, 94] on button "Update" at bounding box center [1459, 84] width 56 height 25
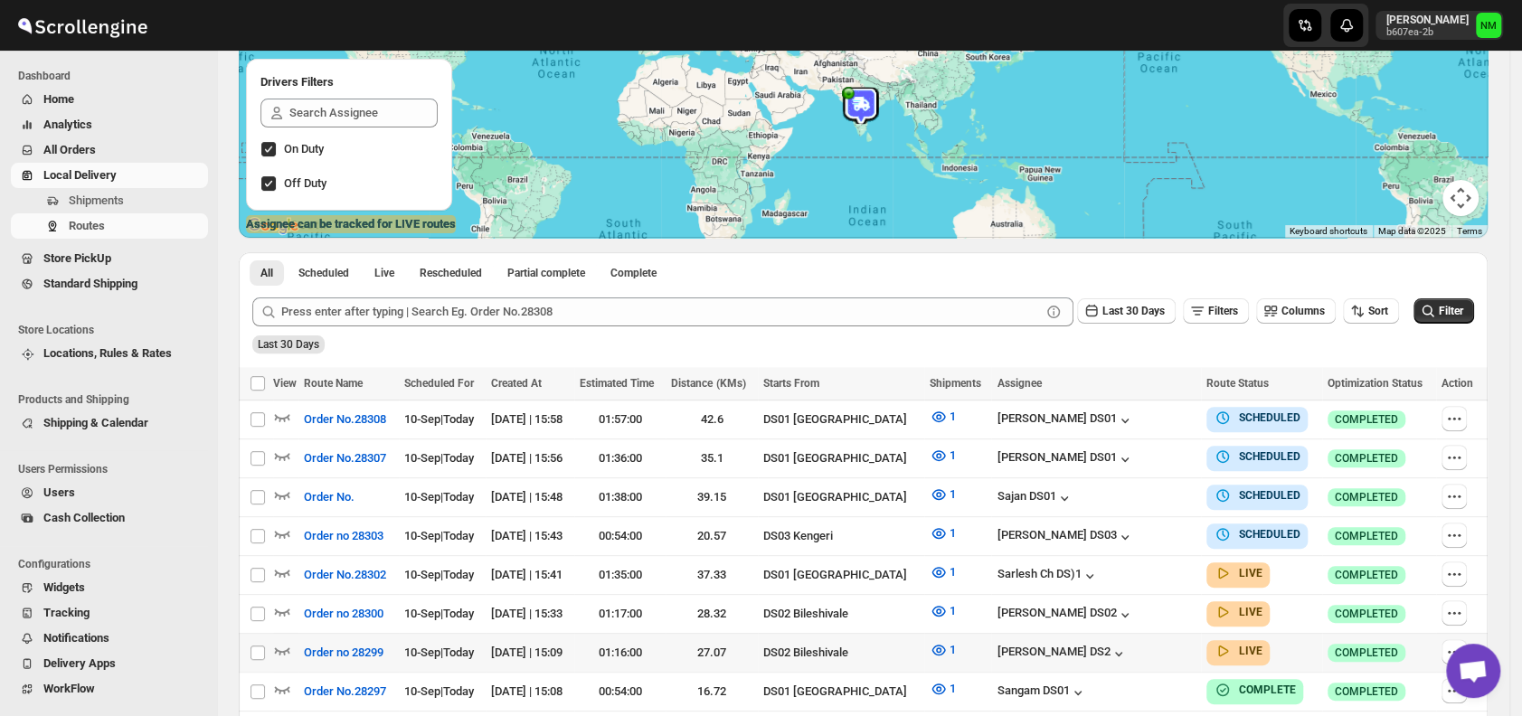
scroll to position [224, 0]
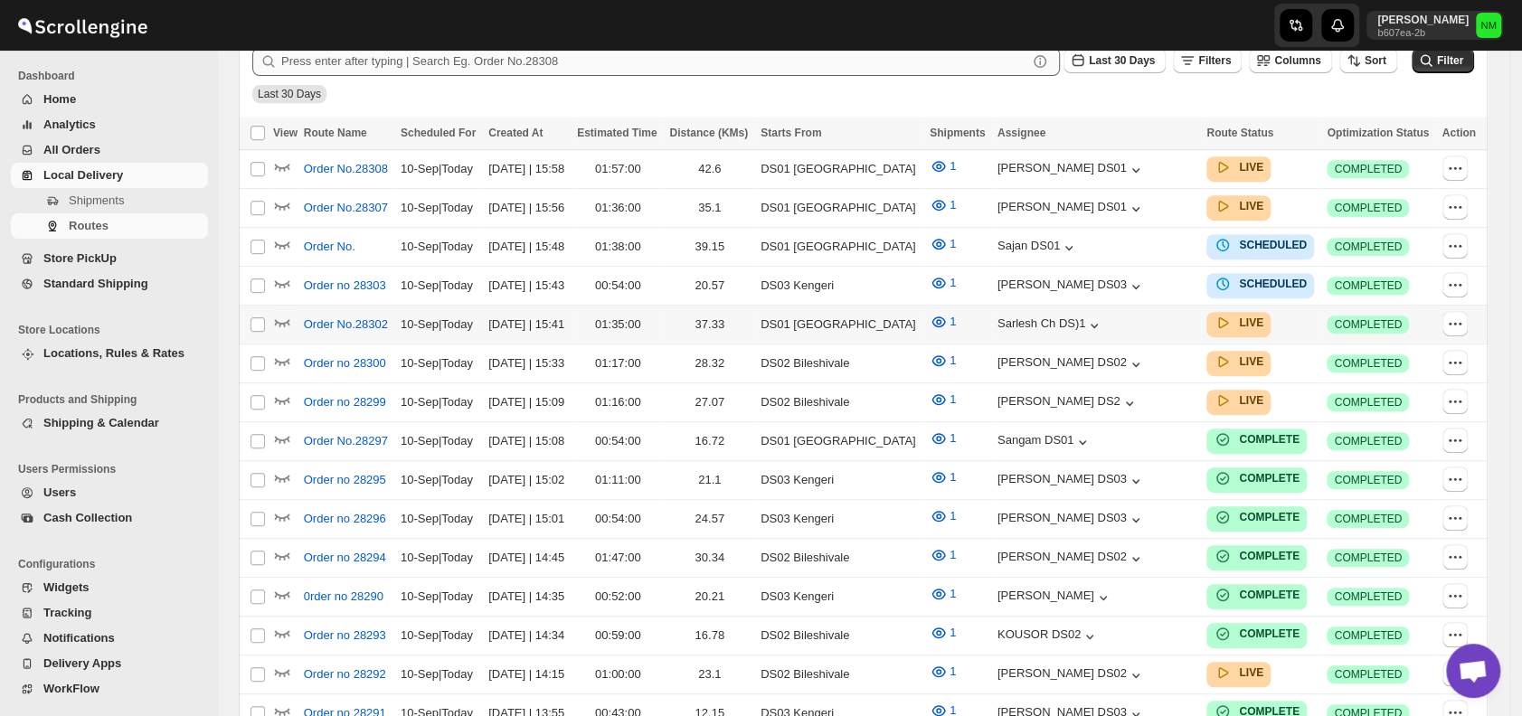
scroll to position [485, 0]
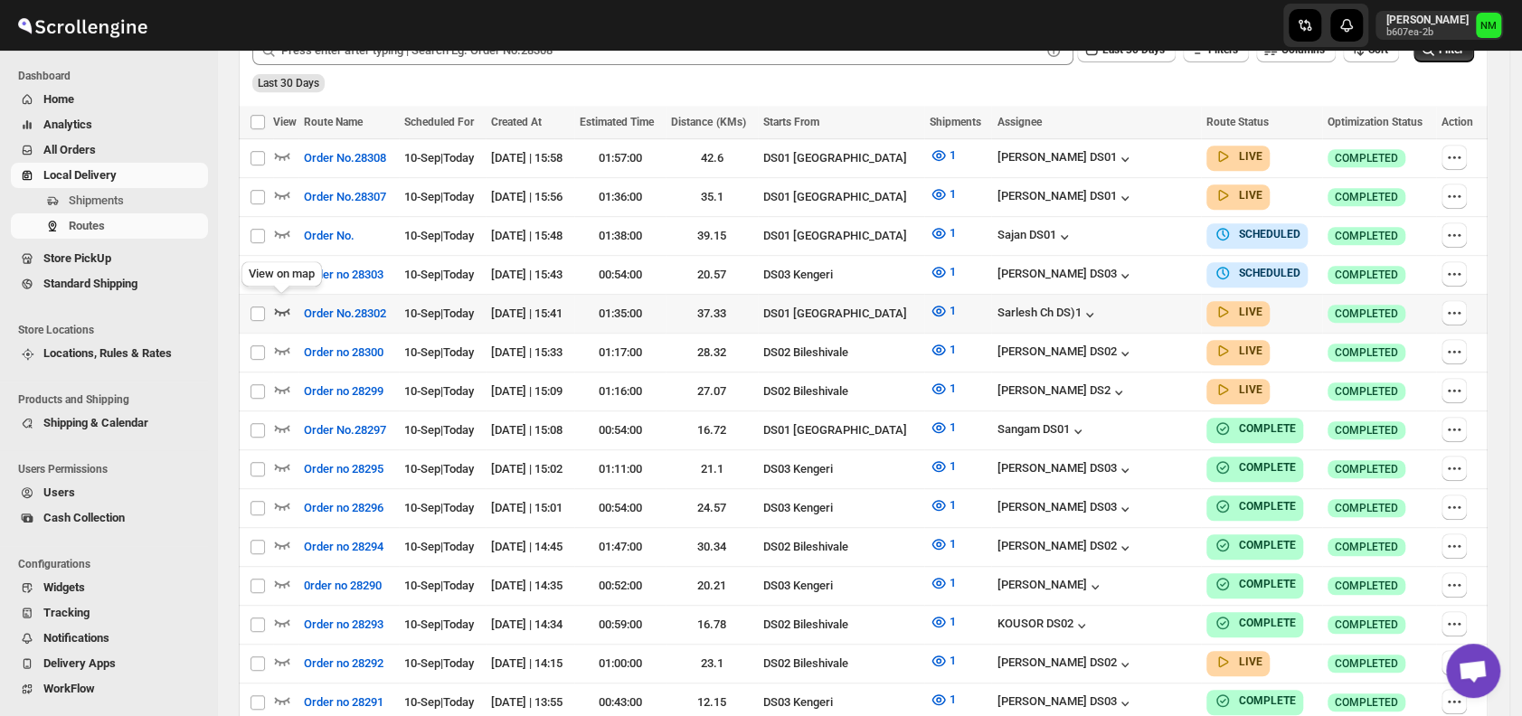
click at [288, 308] on icon "button" at bounding box center [282, 311] width 15 height 7
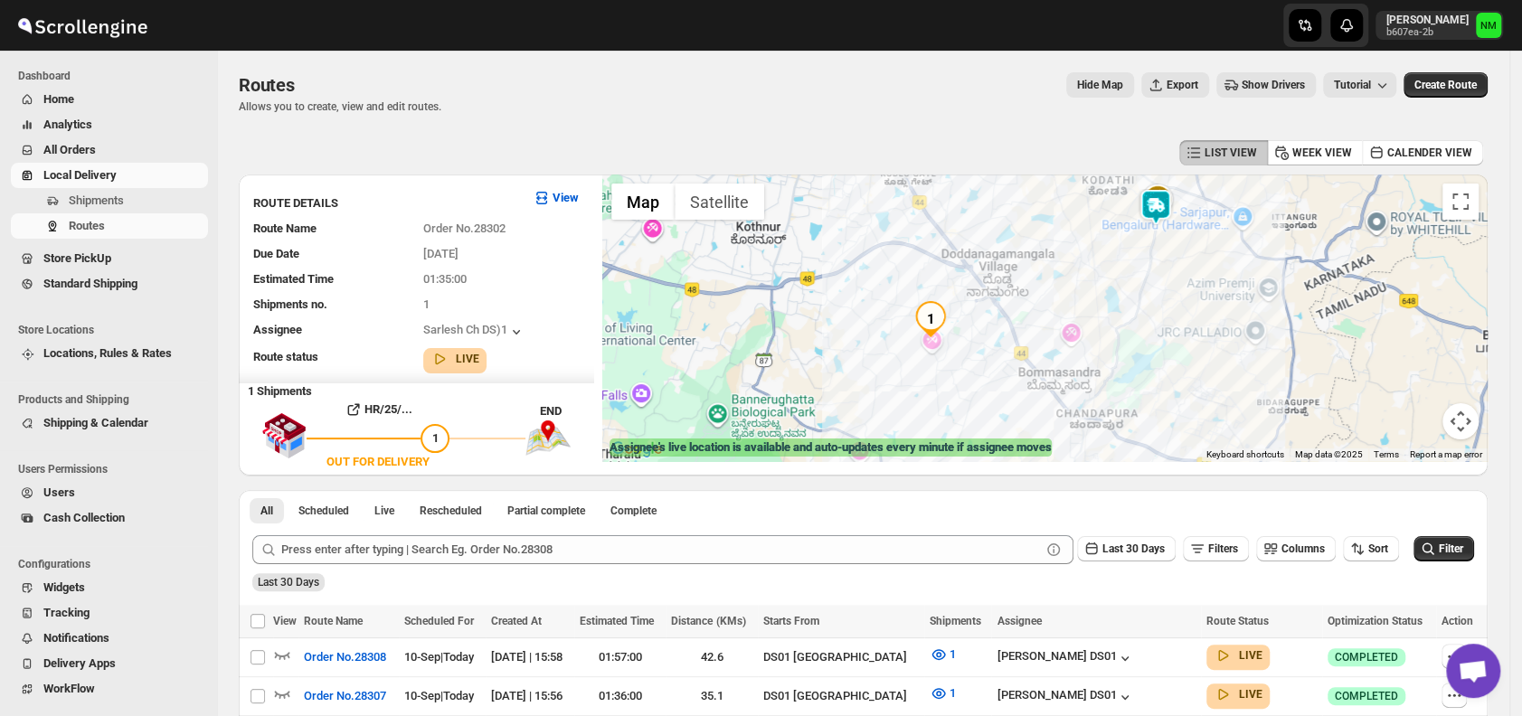
click at [1156, 193] on img at bounding box center [1156, 207] width 36 height 36
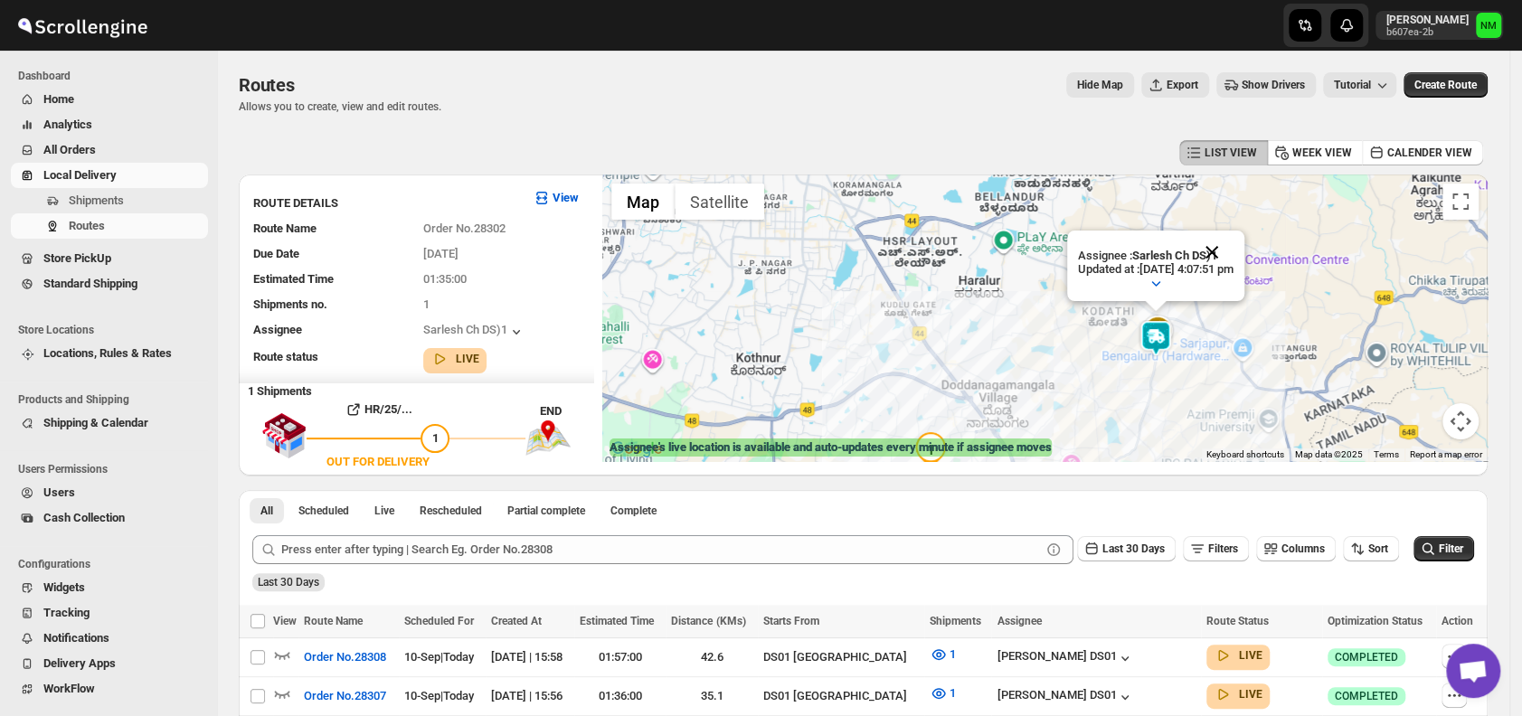
click at [1233, 250] on button "Close" at bounding box center [1211, 252] width 43 height 43
click at [1138, 335] on img at bounding box center [1129, 330] width 36 height 36
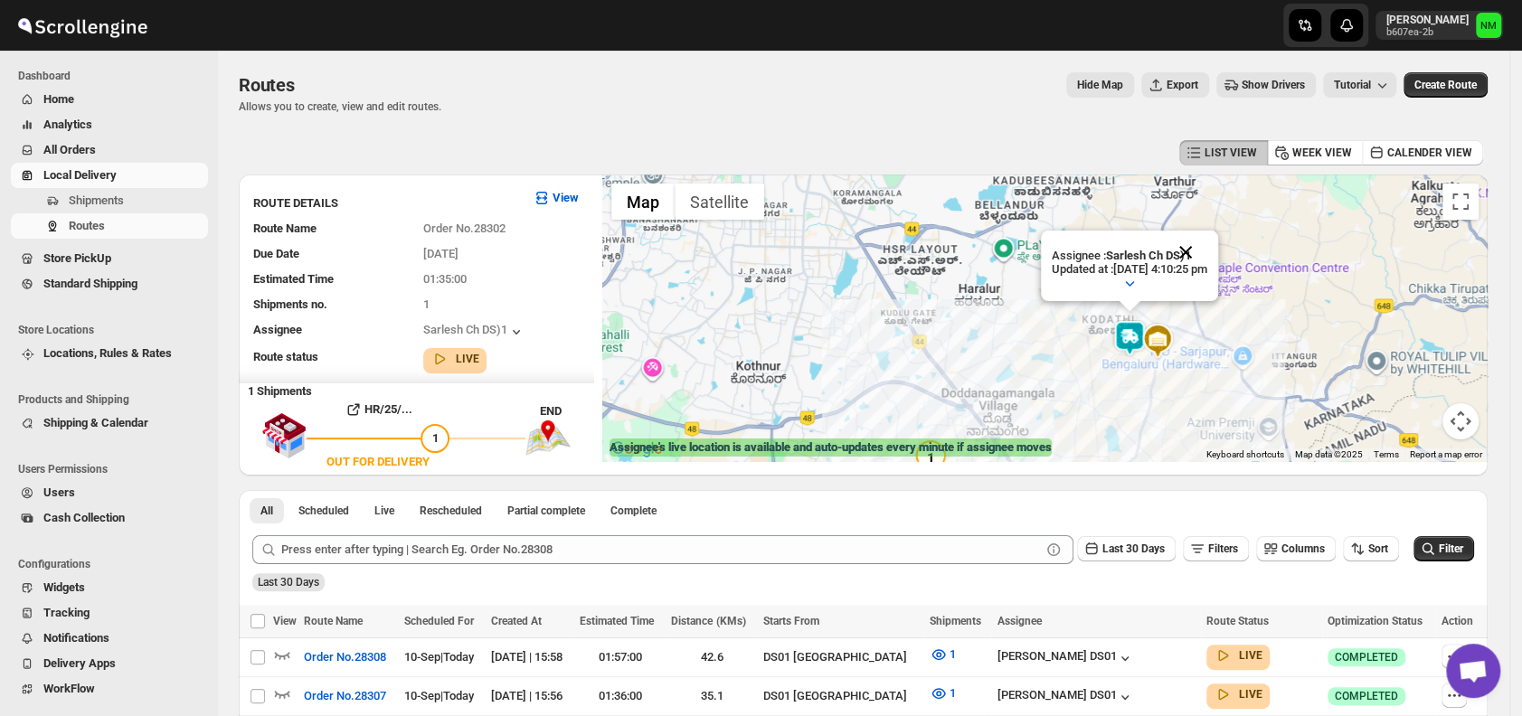
click at [1207, 251] on button "Close" at bounding box center [1185, 252] width 43 height 43
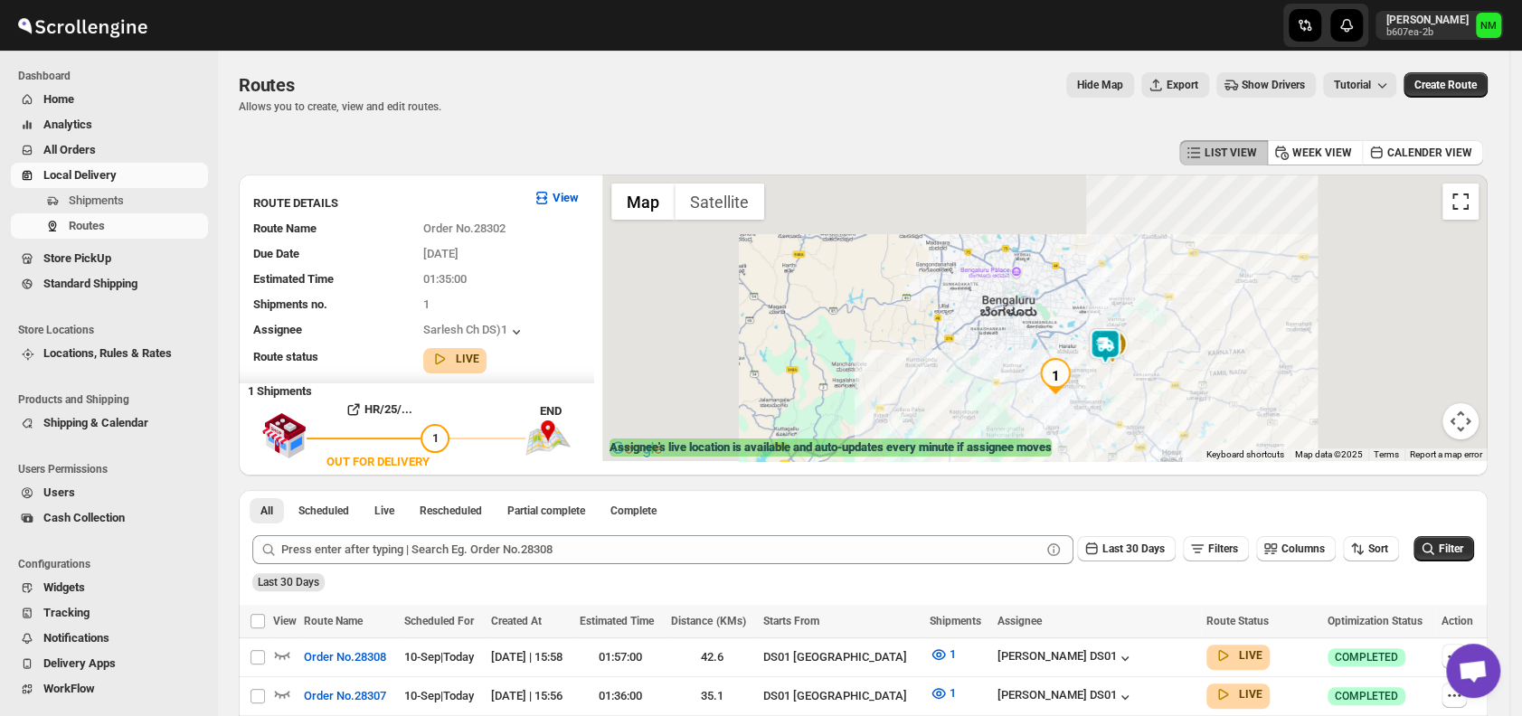
click at [1469, 211] on button "Toggle fullscreen view" at bounding box center [1460, 202] width 36 height 36
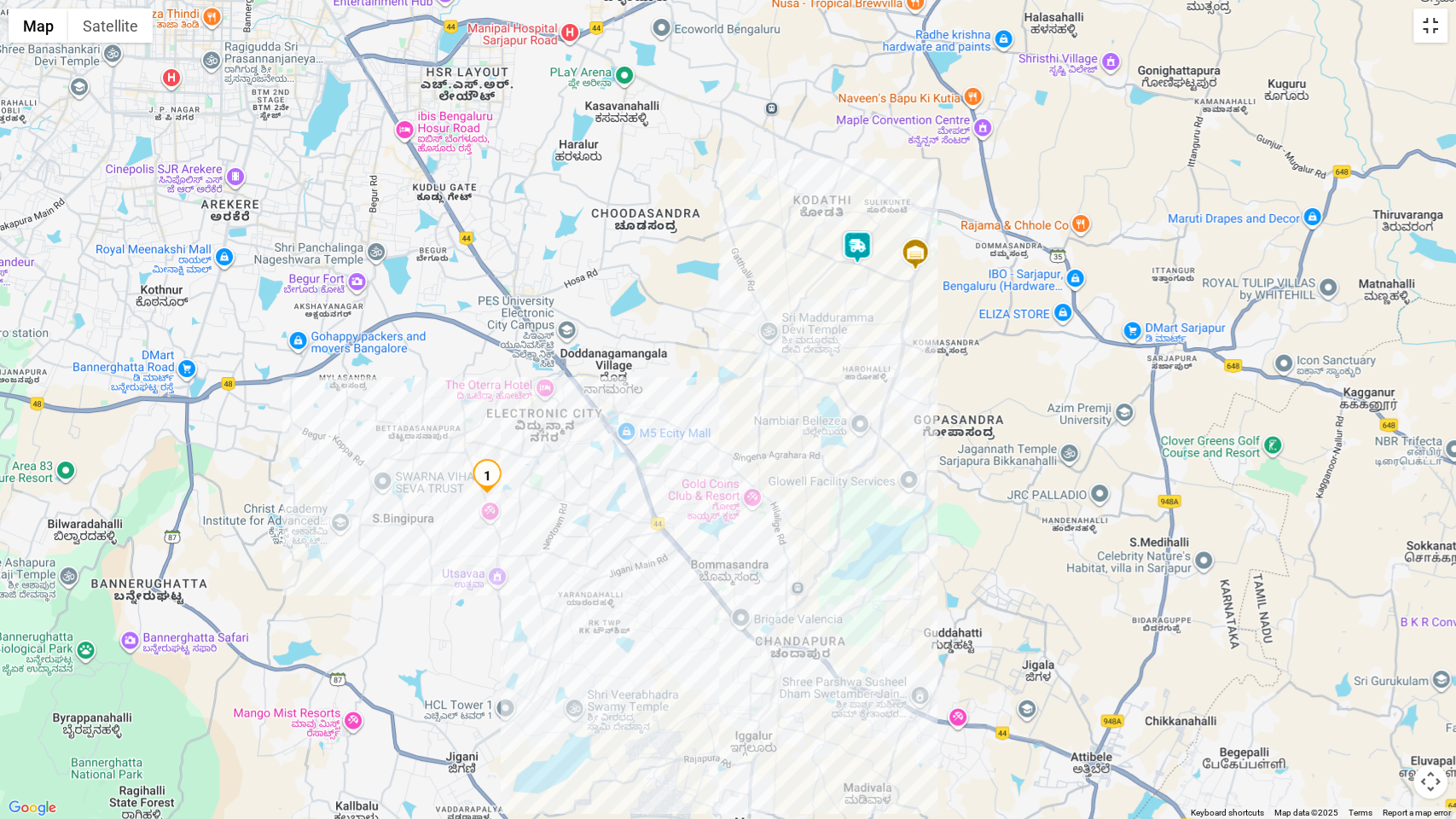
click at [1427, 32] on button "Toggle fullscreen view" at bounding box center [1430, 25] width 34 height 34
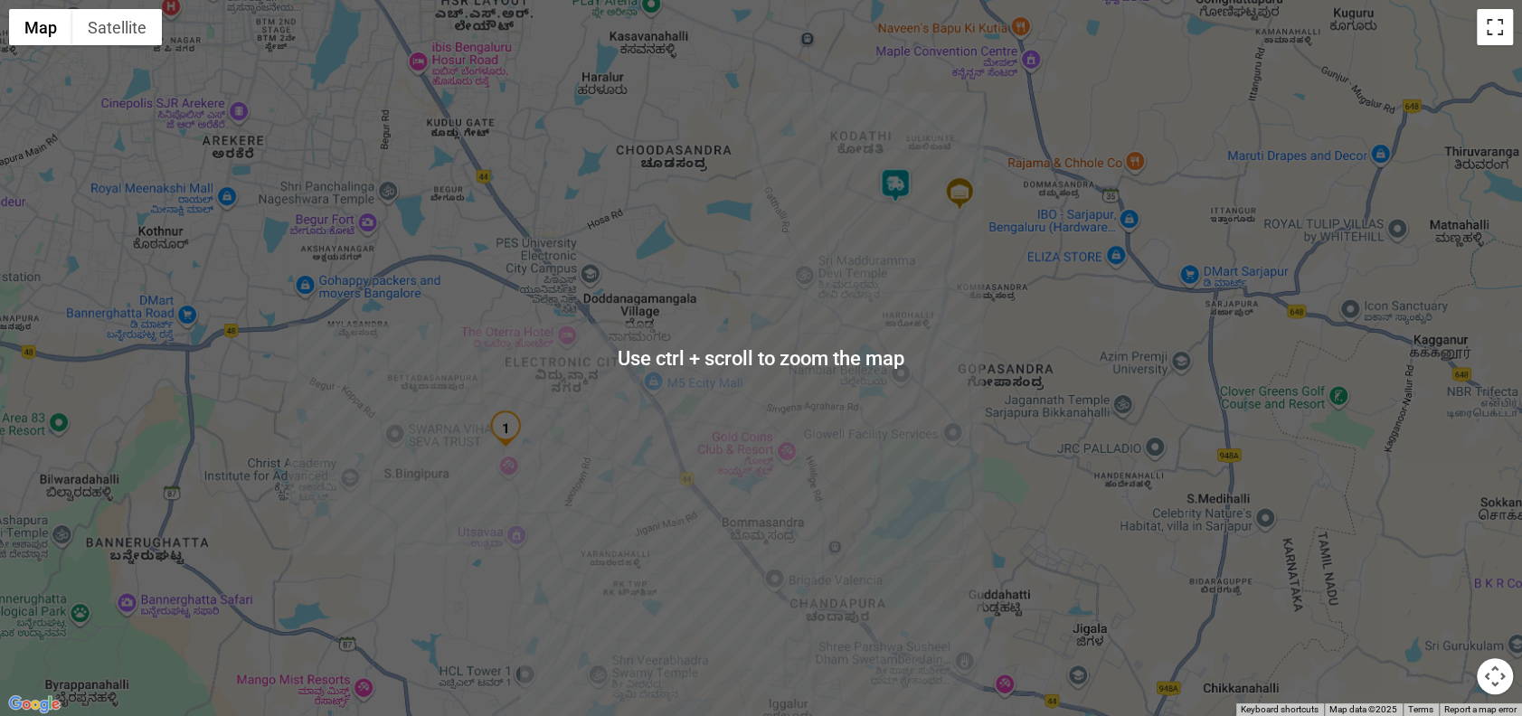
scroll to position [355, 0]
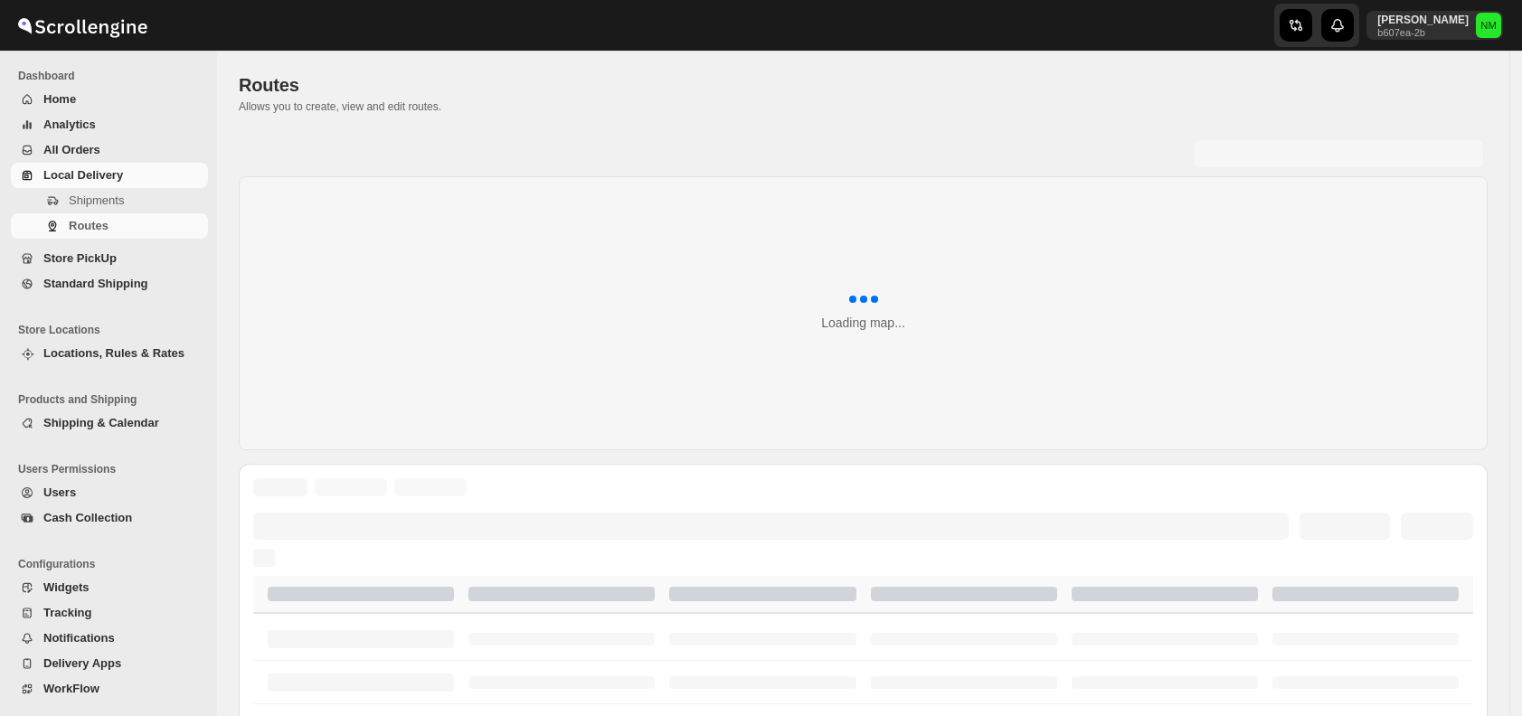
scroll to position [355, 0]
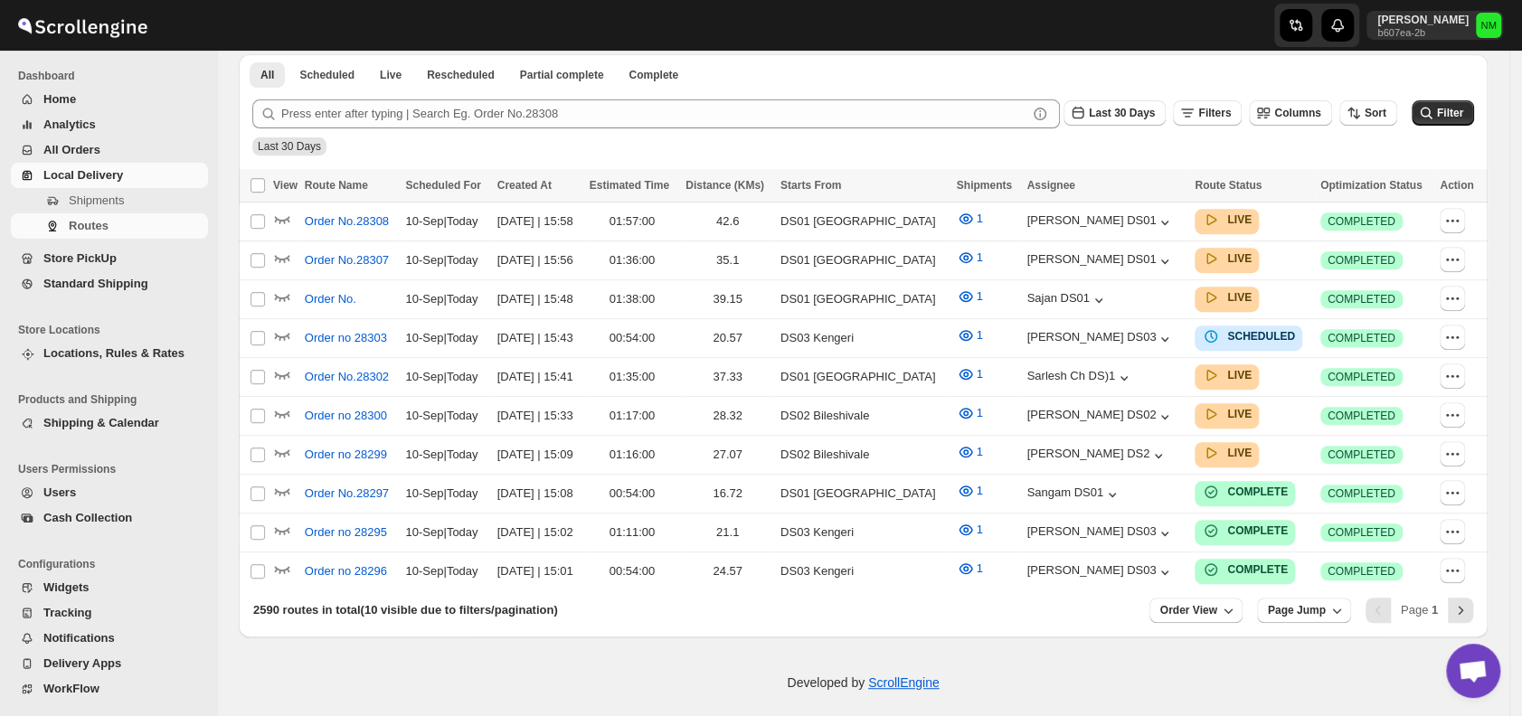
scroll to position [355, 0]
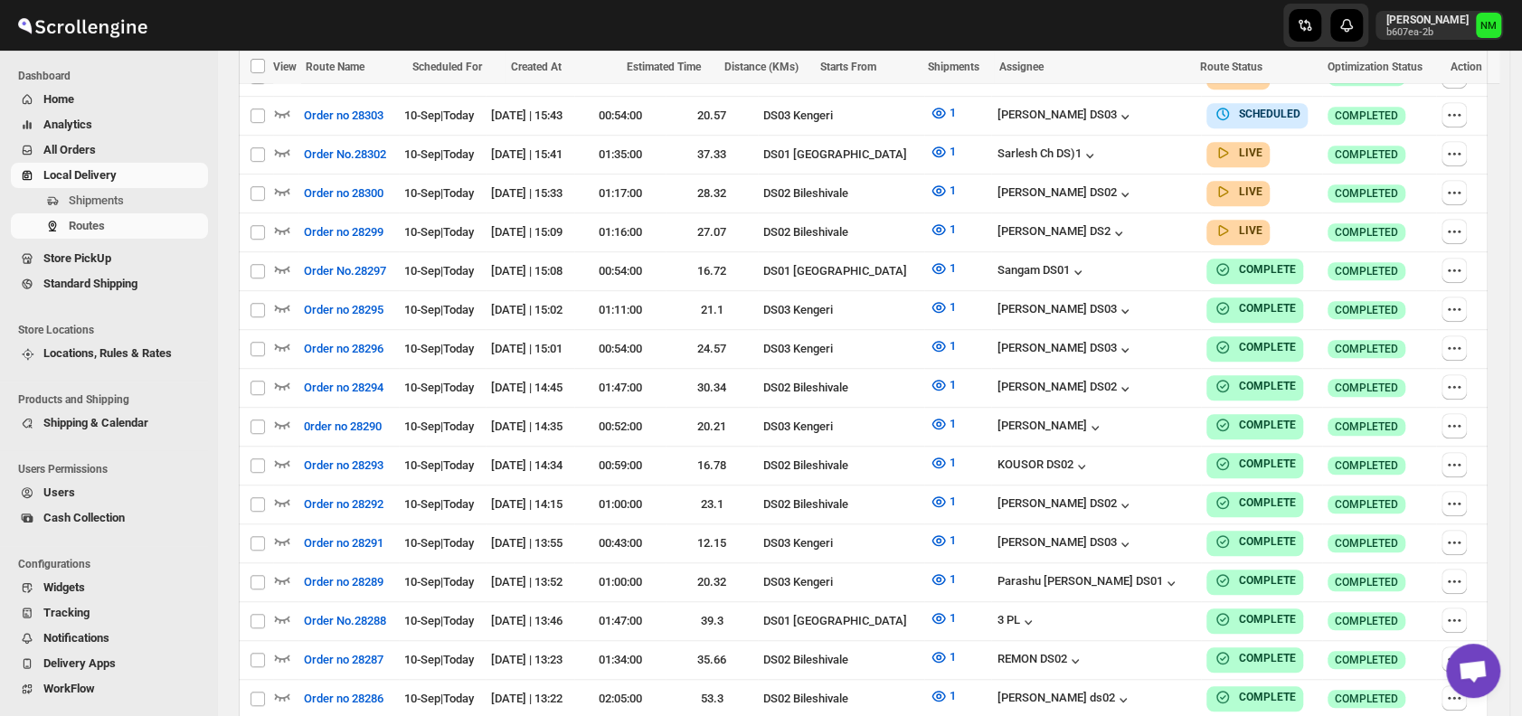
scroll to position [355, 0]
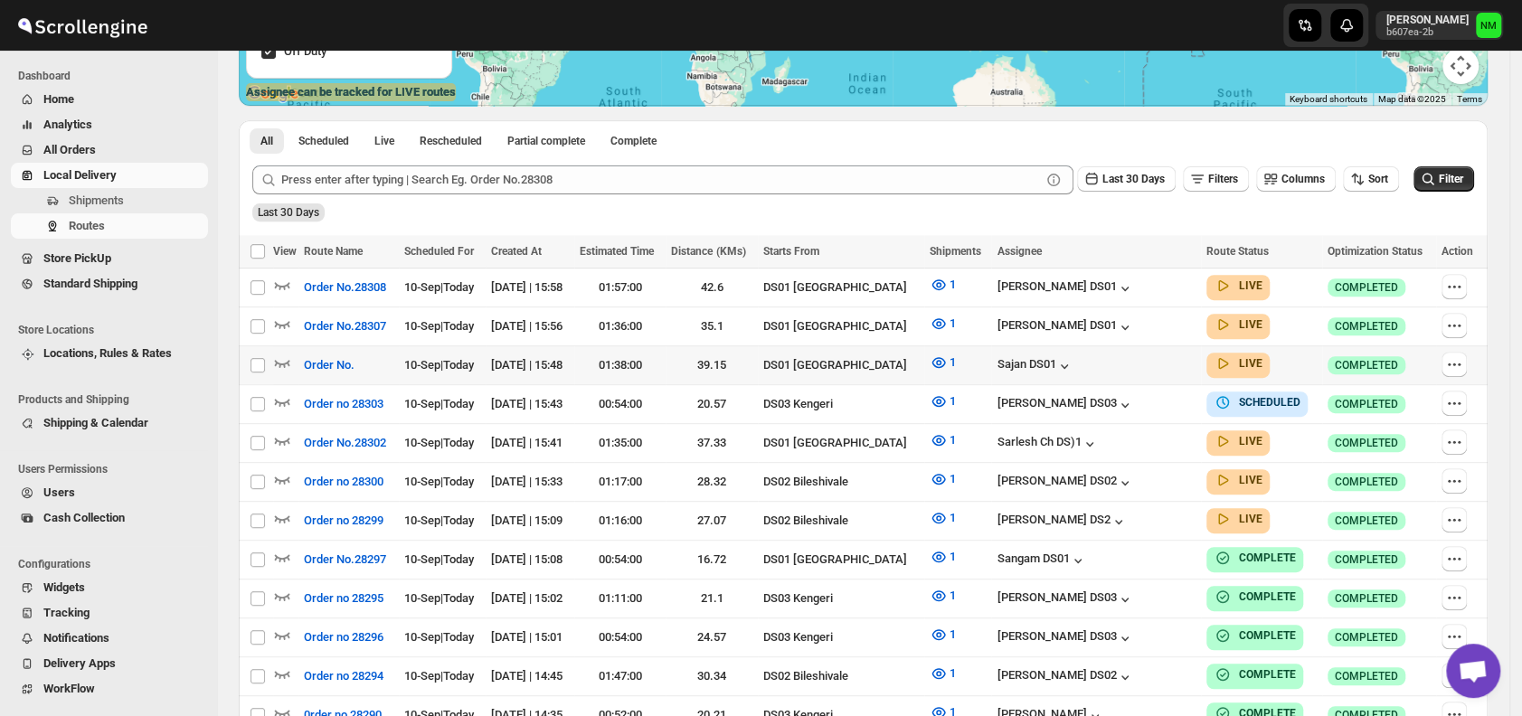
click at [285, 372] on div at bounding box center [285, 366] width 25 height 24
click at [286, 358] on icon "button" at bounding box center [282, 363] width 18 height 18
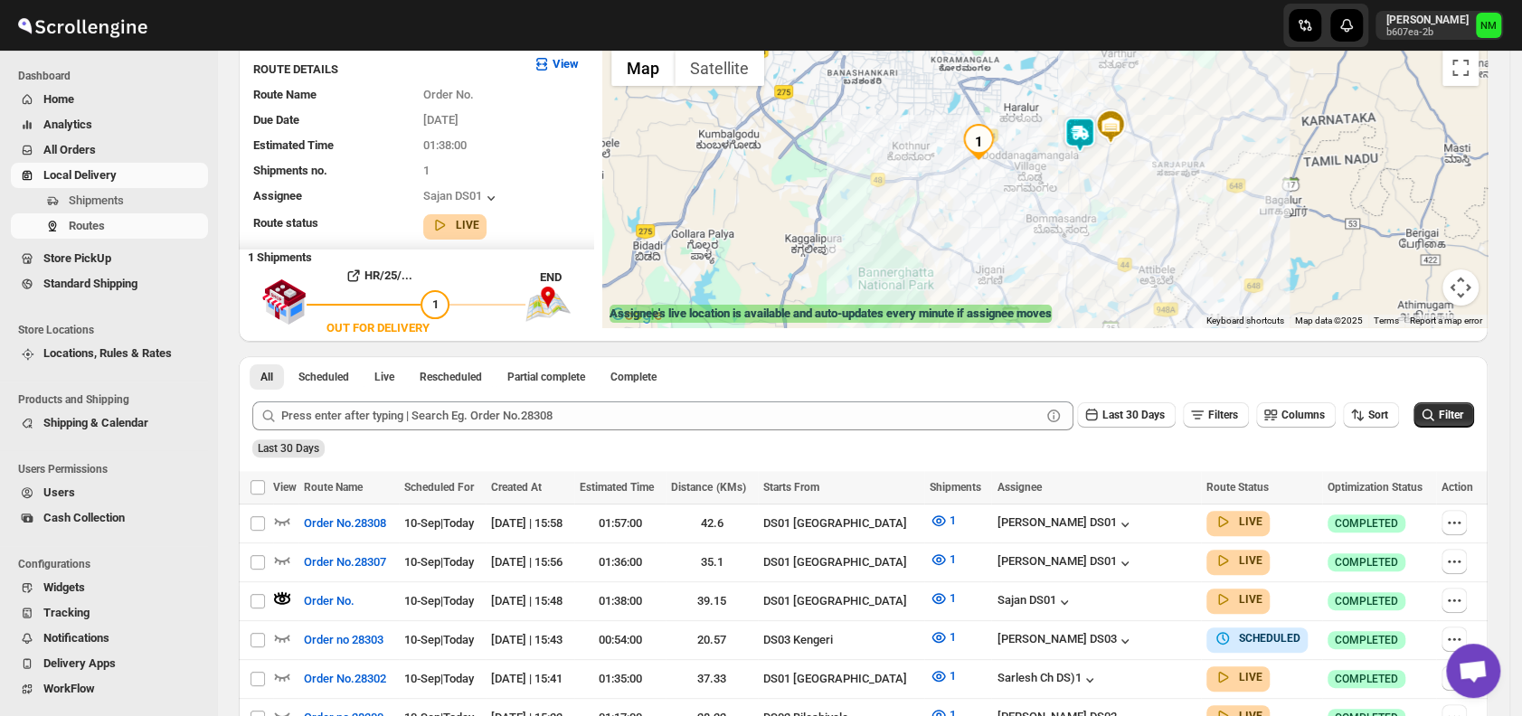
scroll to position [145, 0]
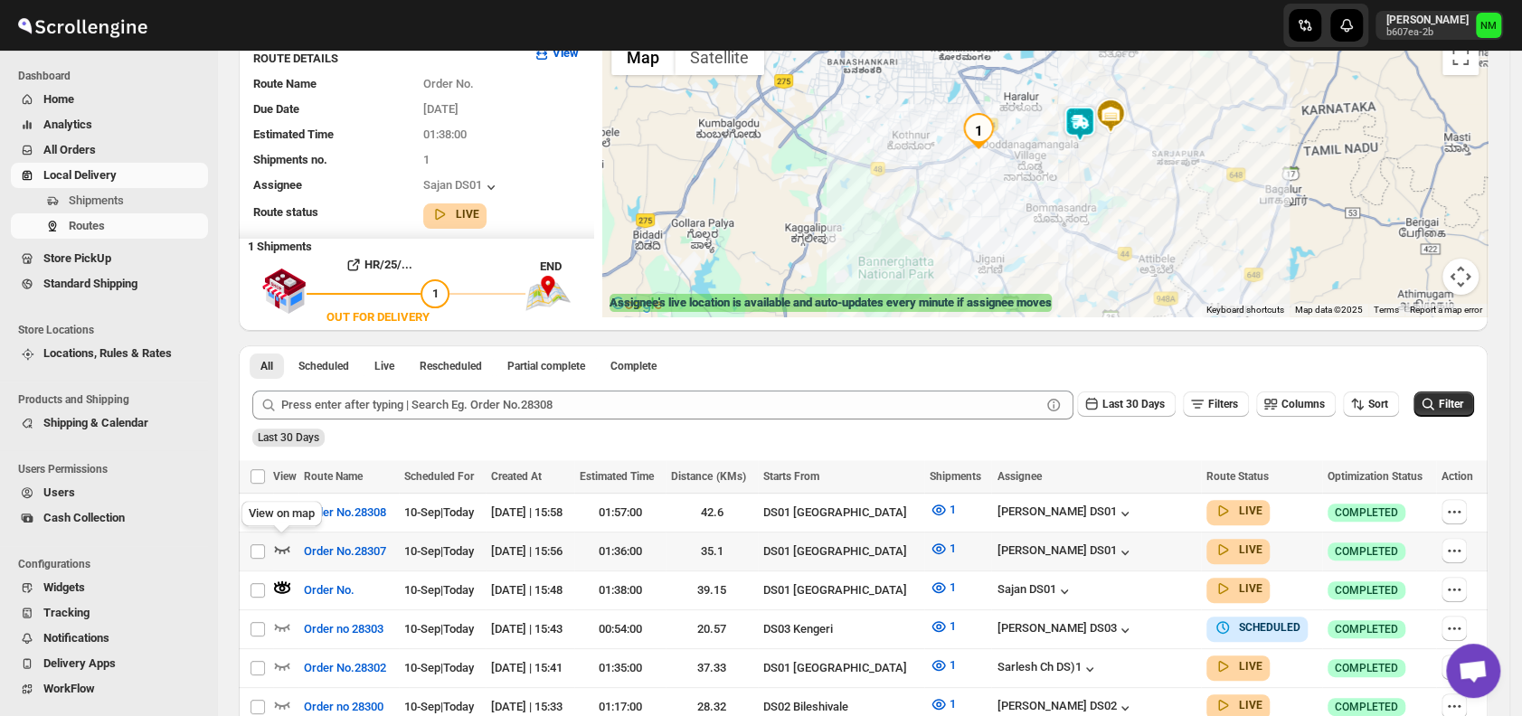
click at [286, 546] on icon "button" at bounding box center [282, 549] width 15 height 7
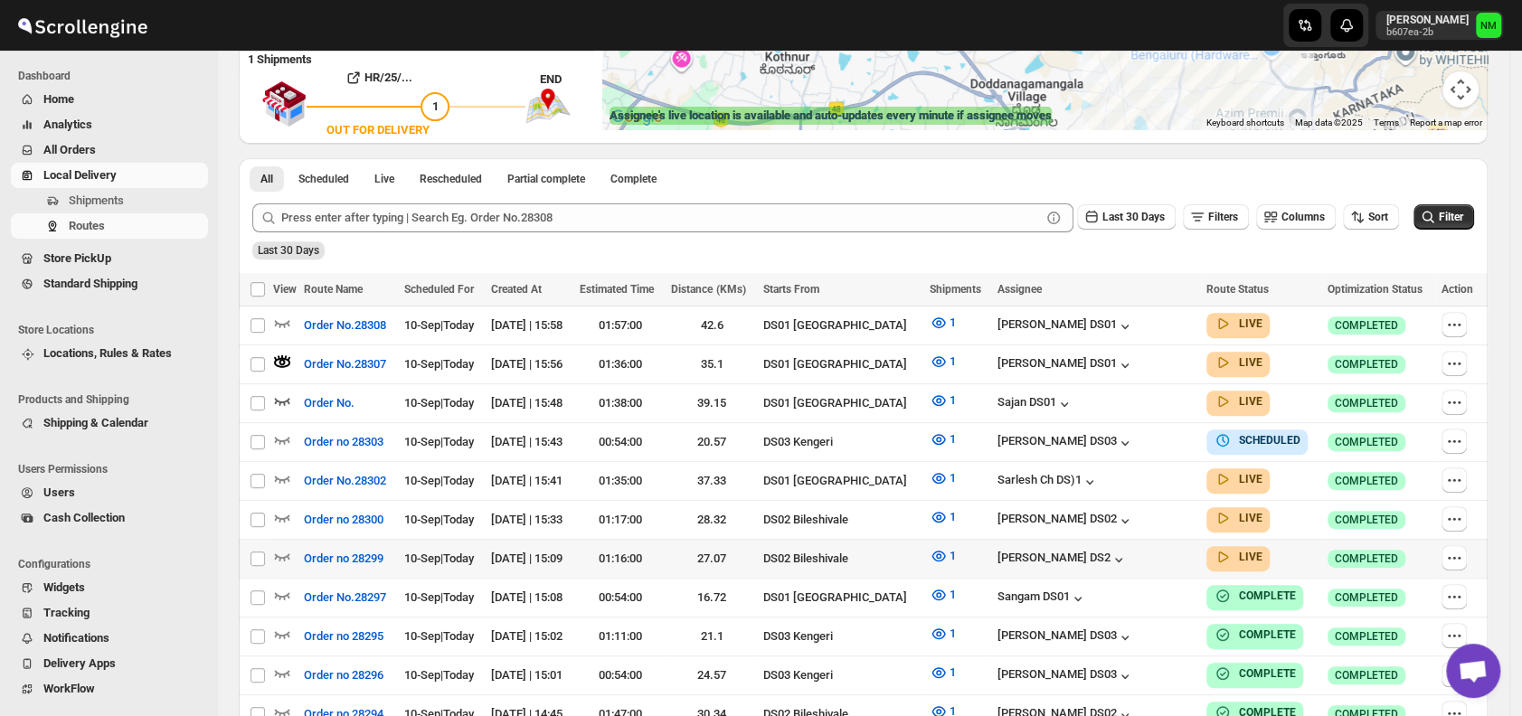
scroll to position [334, 0]
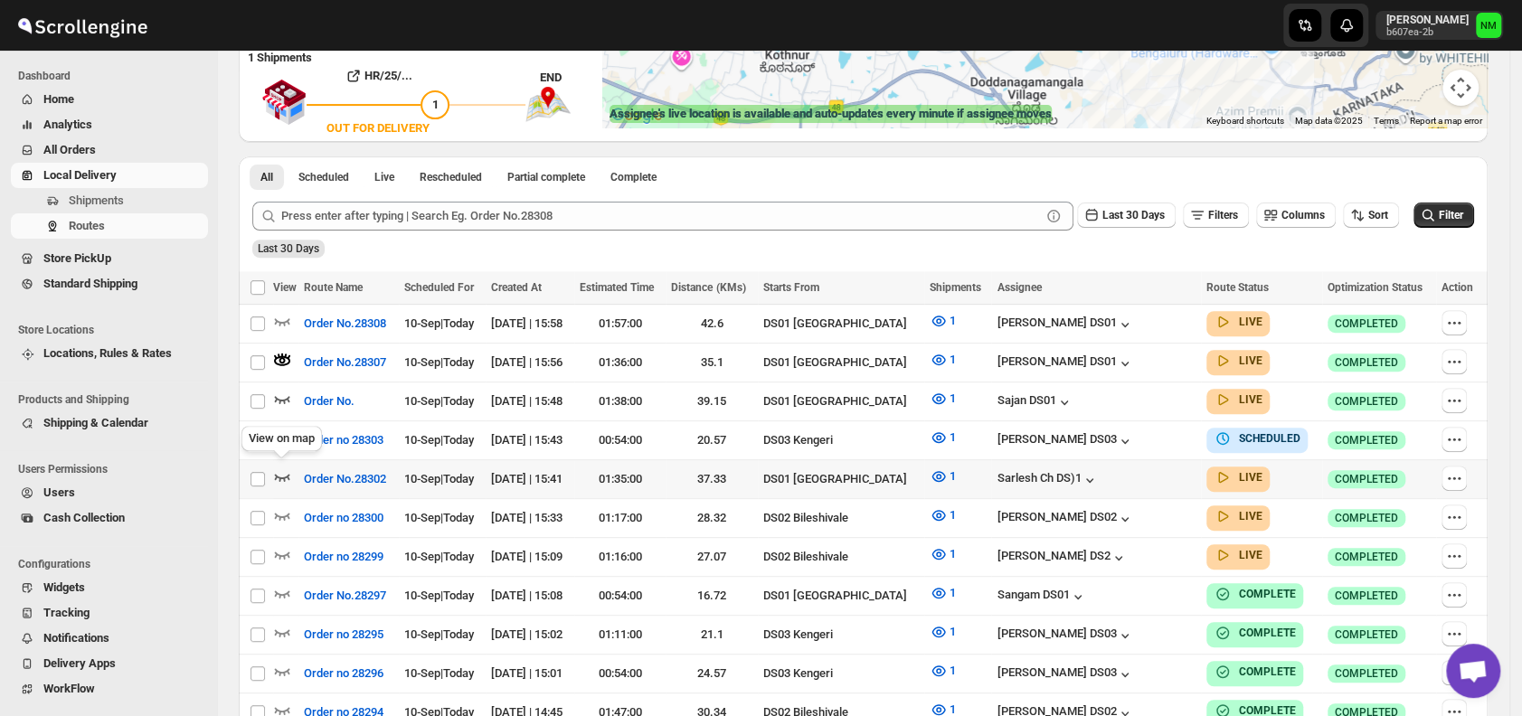
click at [278, 472] on icon "button" at bounding box center [282, 476] width 18 height 18
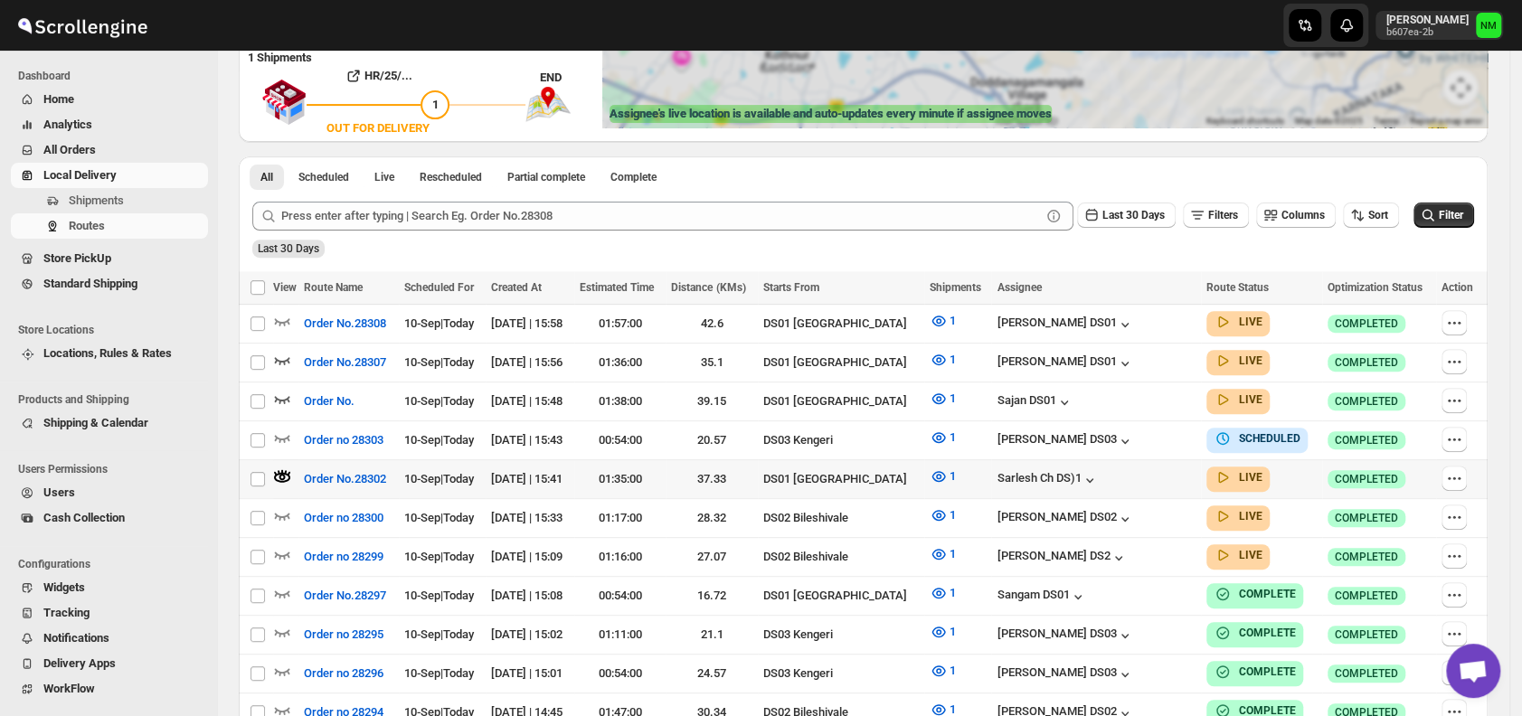
scroll to position [38, 0]
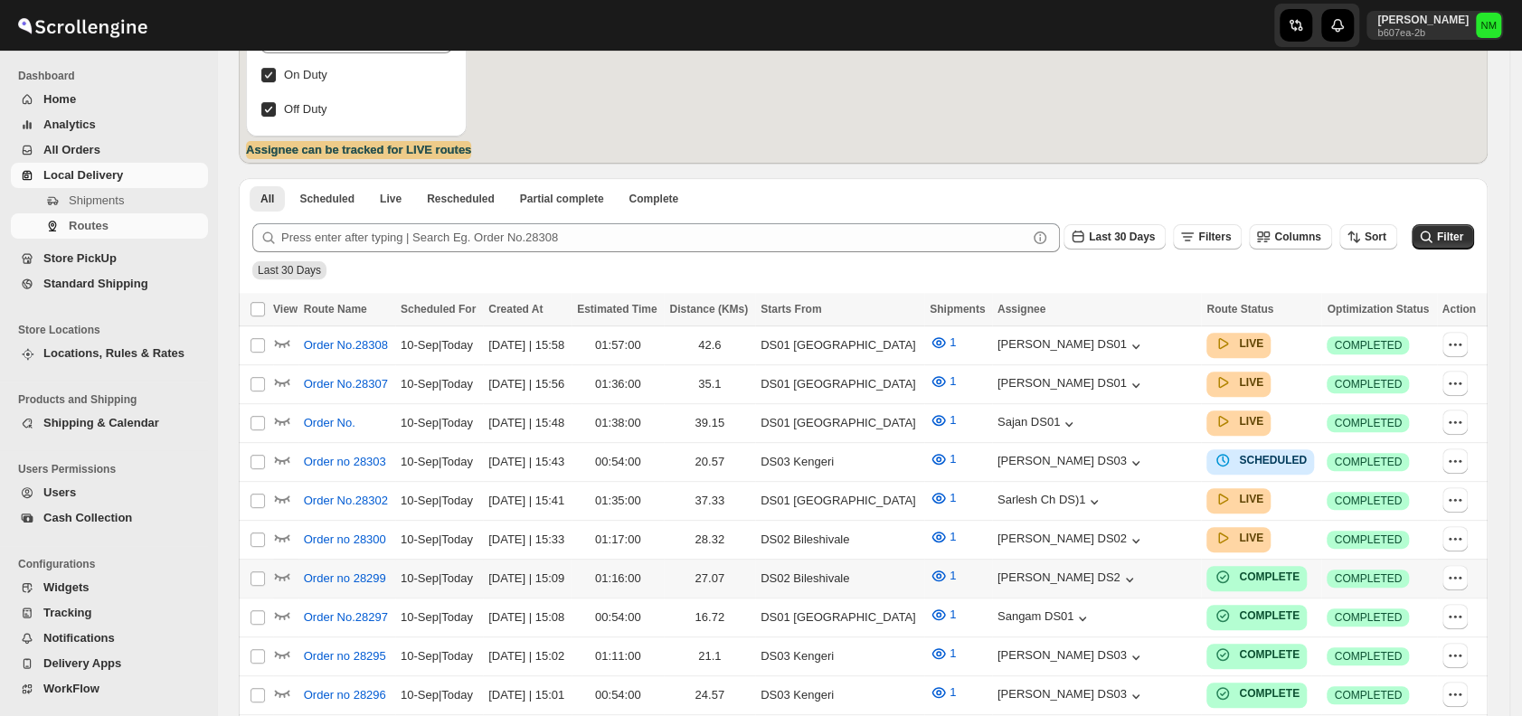
scroll to position [298, 0]
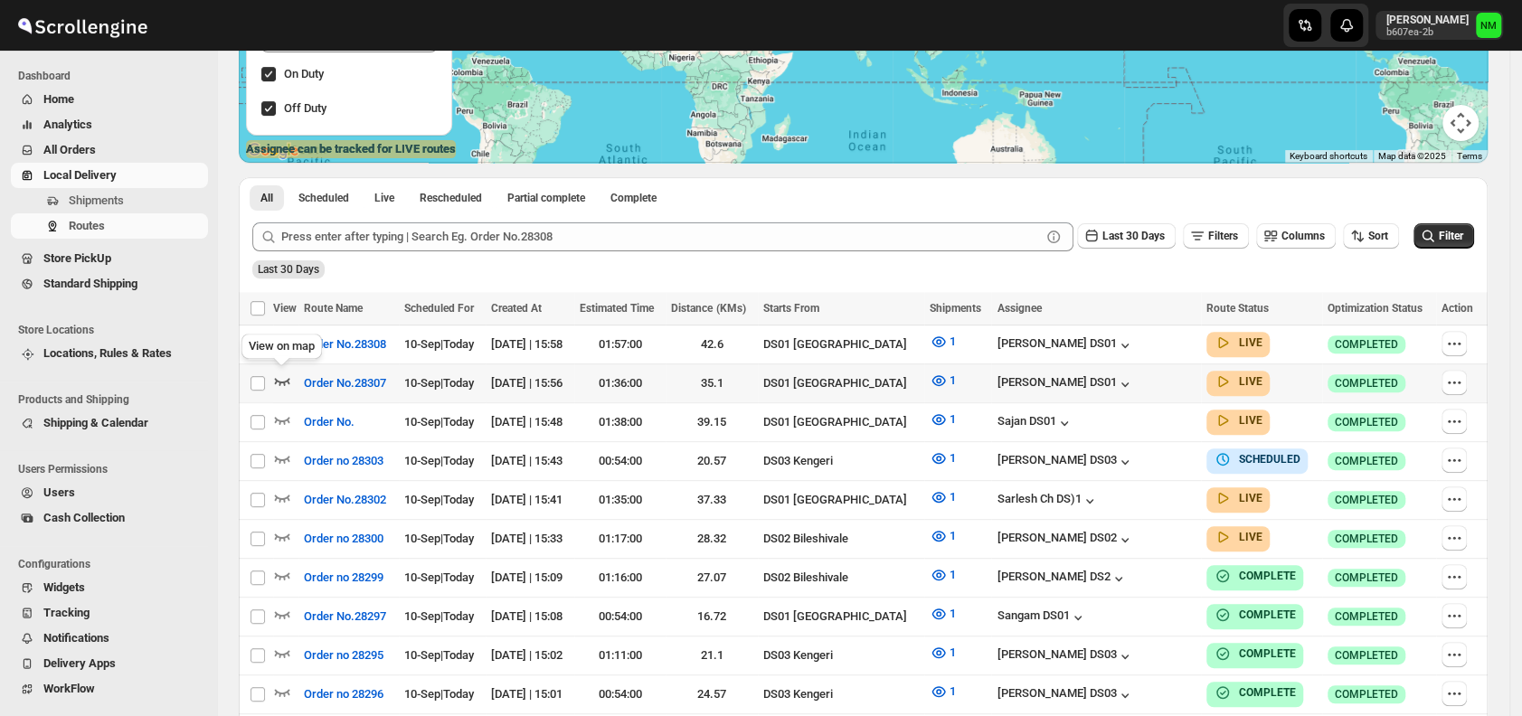
click at [280, 375] on icon "button" at bounding box center [282, 381] width 18 height 18
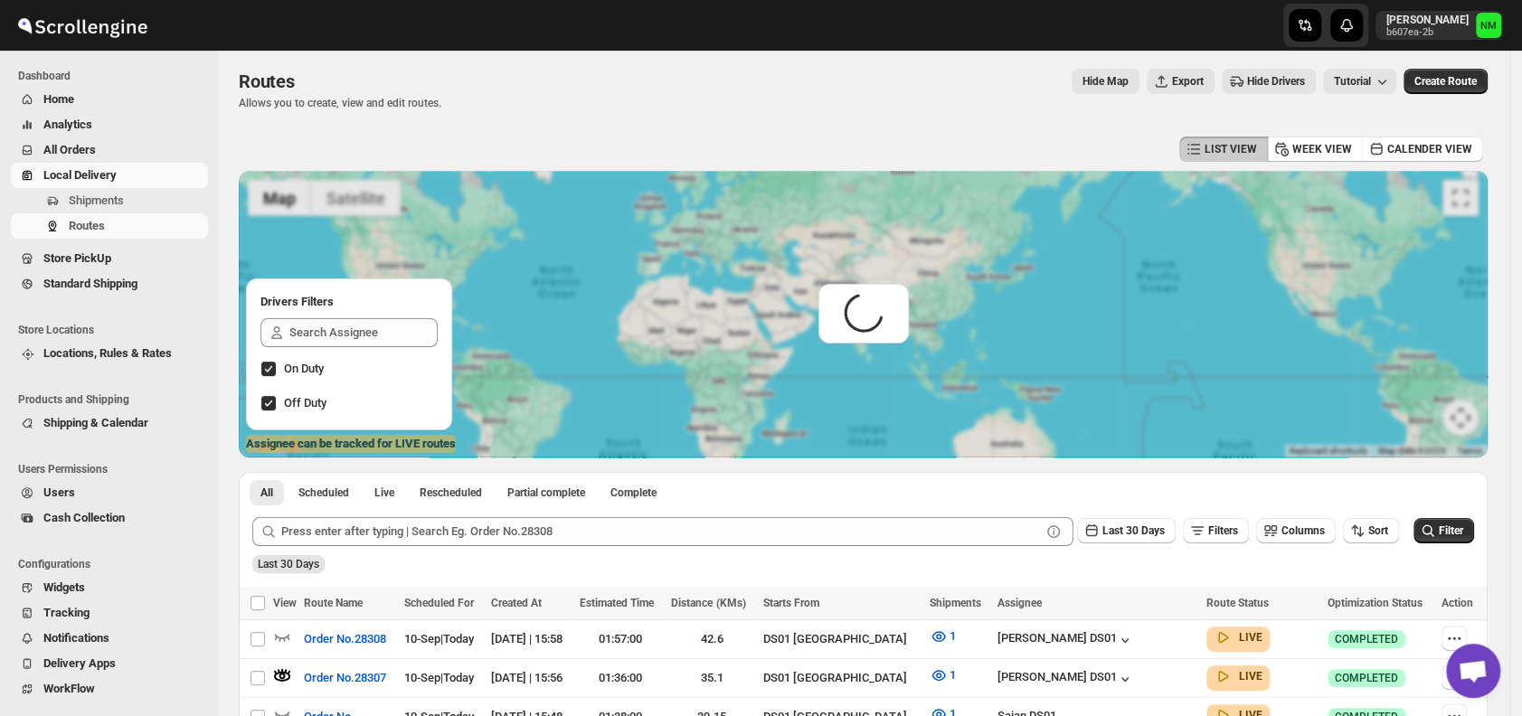
scroll to position [0, 0]
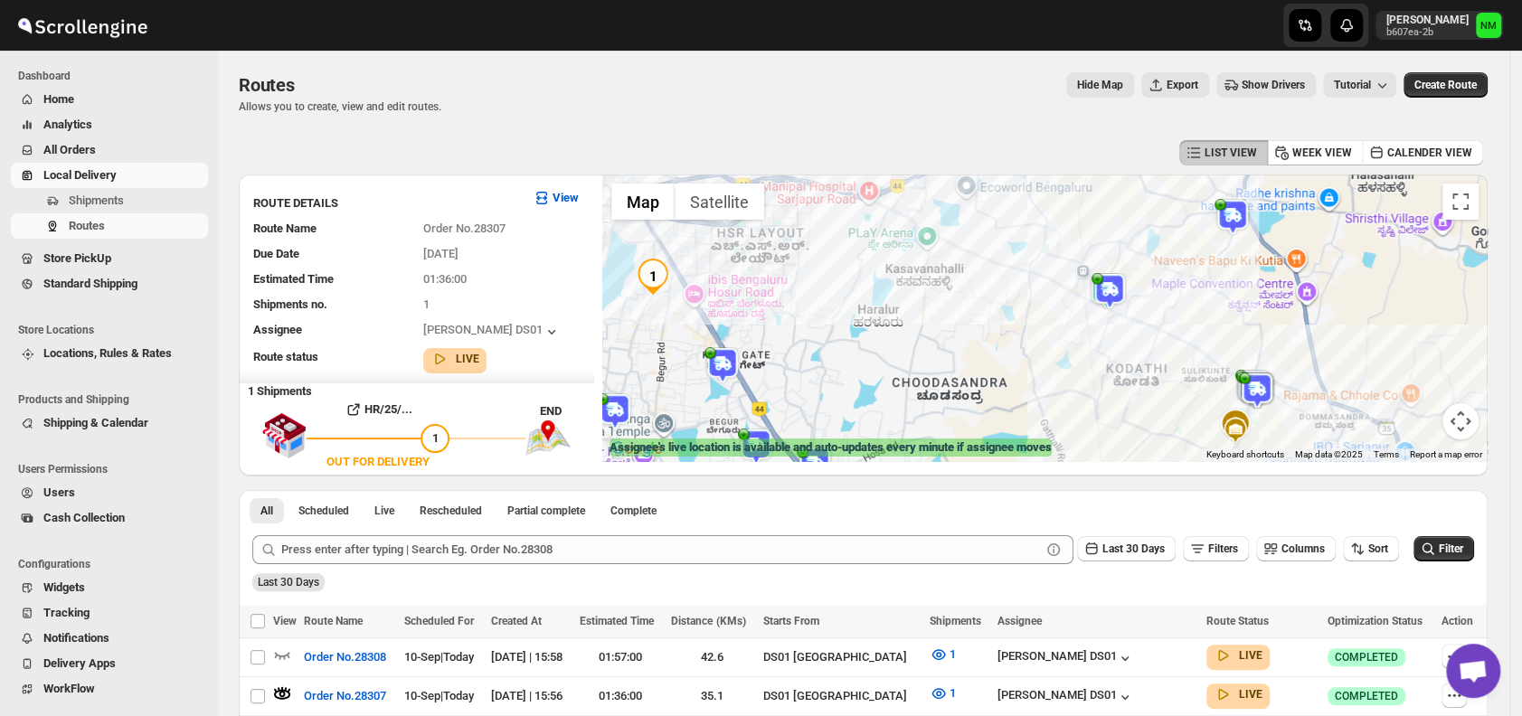
click at [1121, 290] on img at bounding box center [1109, 291] width 36 height 36
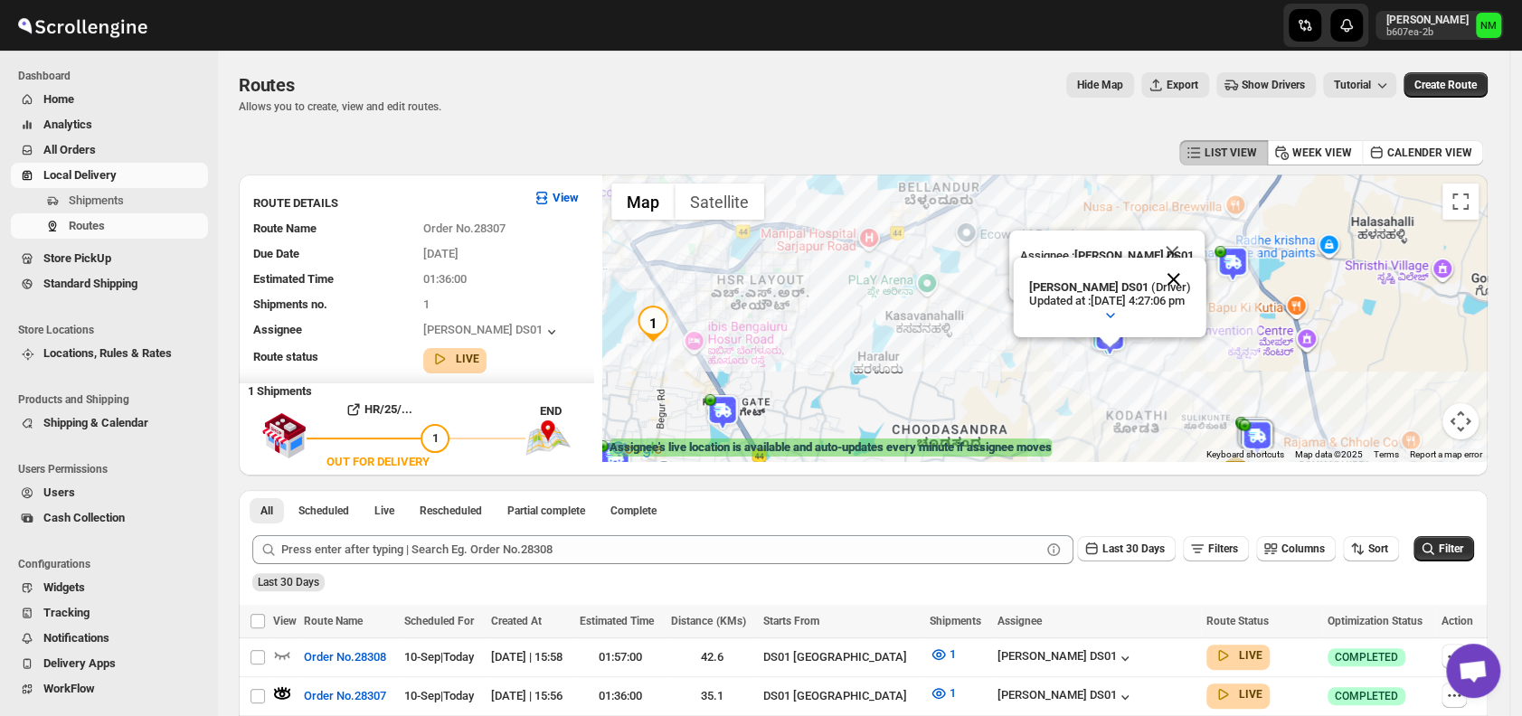
click at [1190, 275] on button "Close" at bounding box center [1173, 279] width 43 height 43
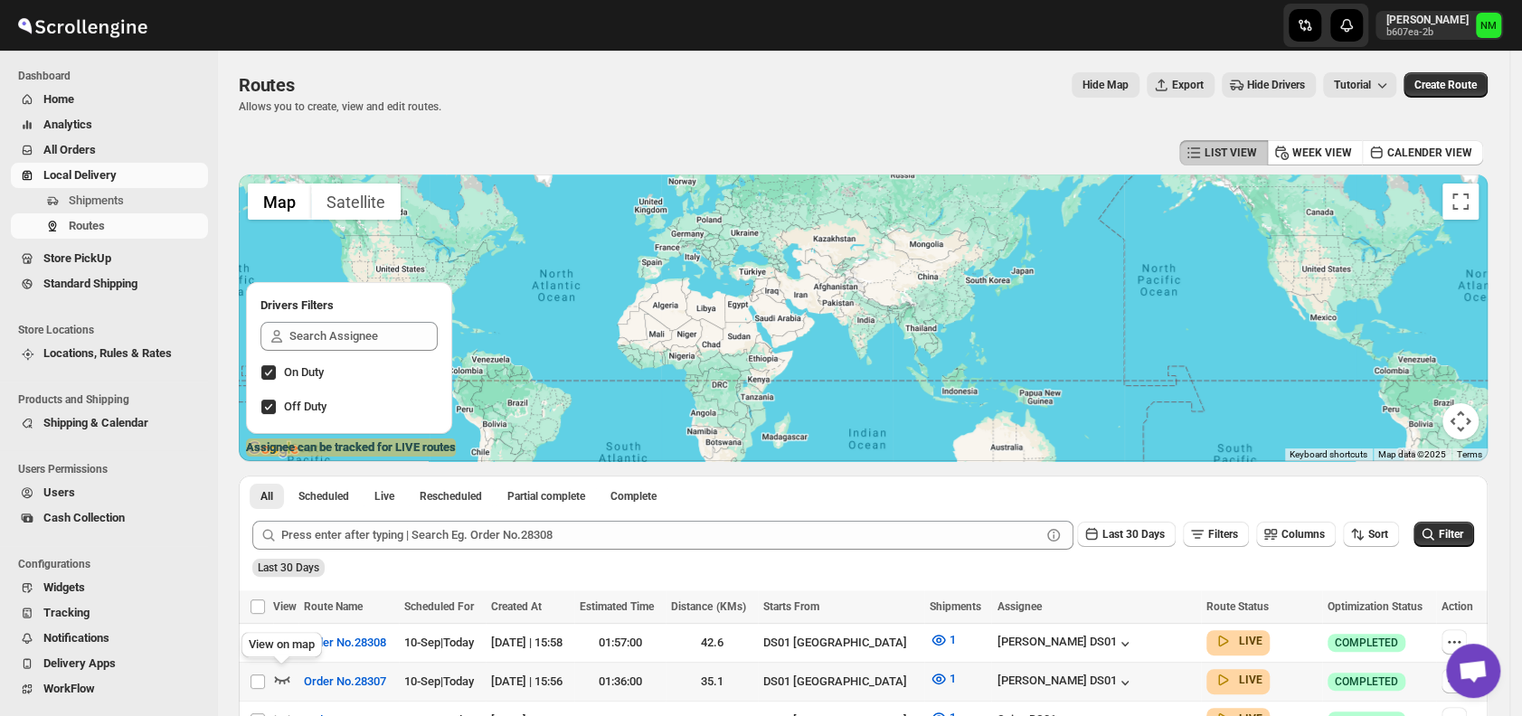
click at [277, 679] on icon "button" at bounding box center [282, 679] width 18 height 18
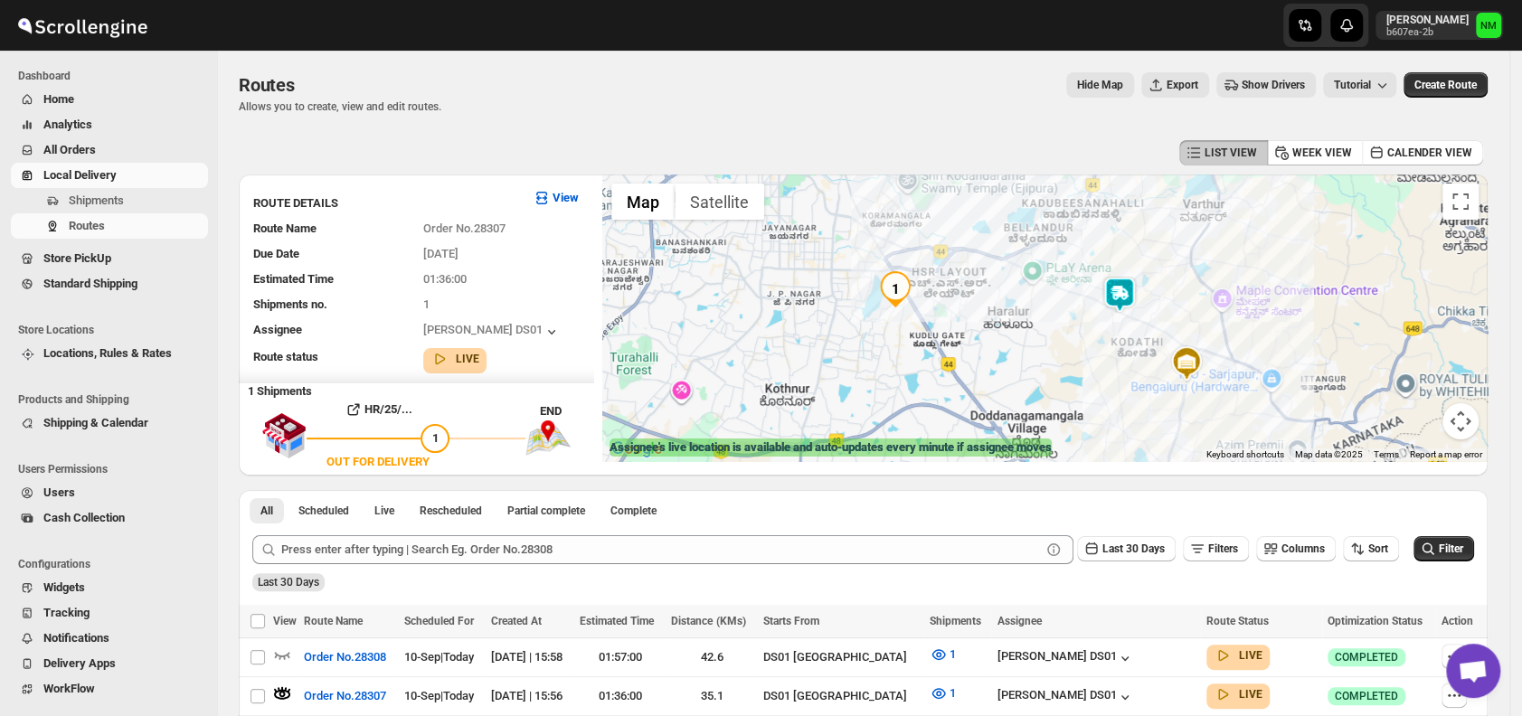
click at [1138, 308] on img at bounding box center [1119, 295] width 36 height 36
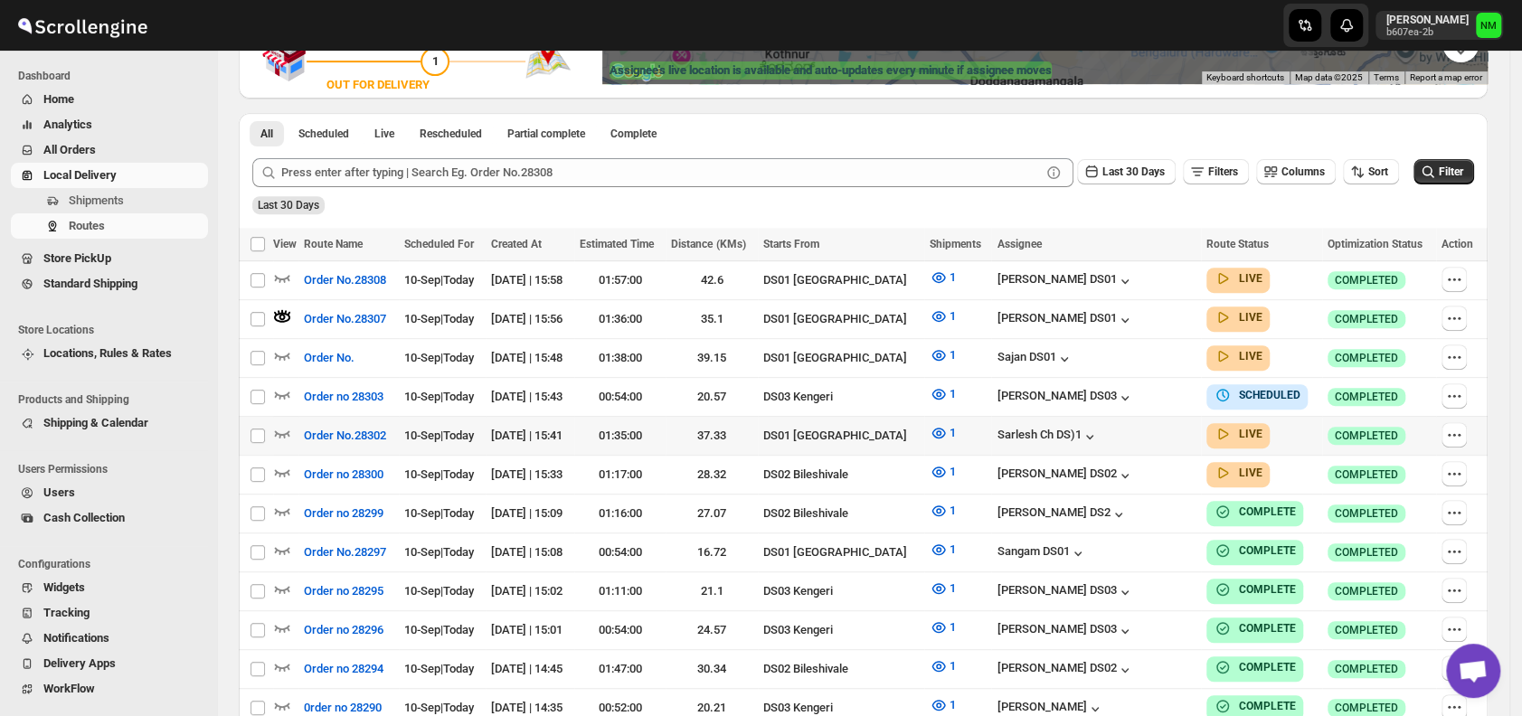
scroll to position [380, 0]
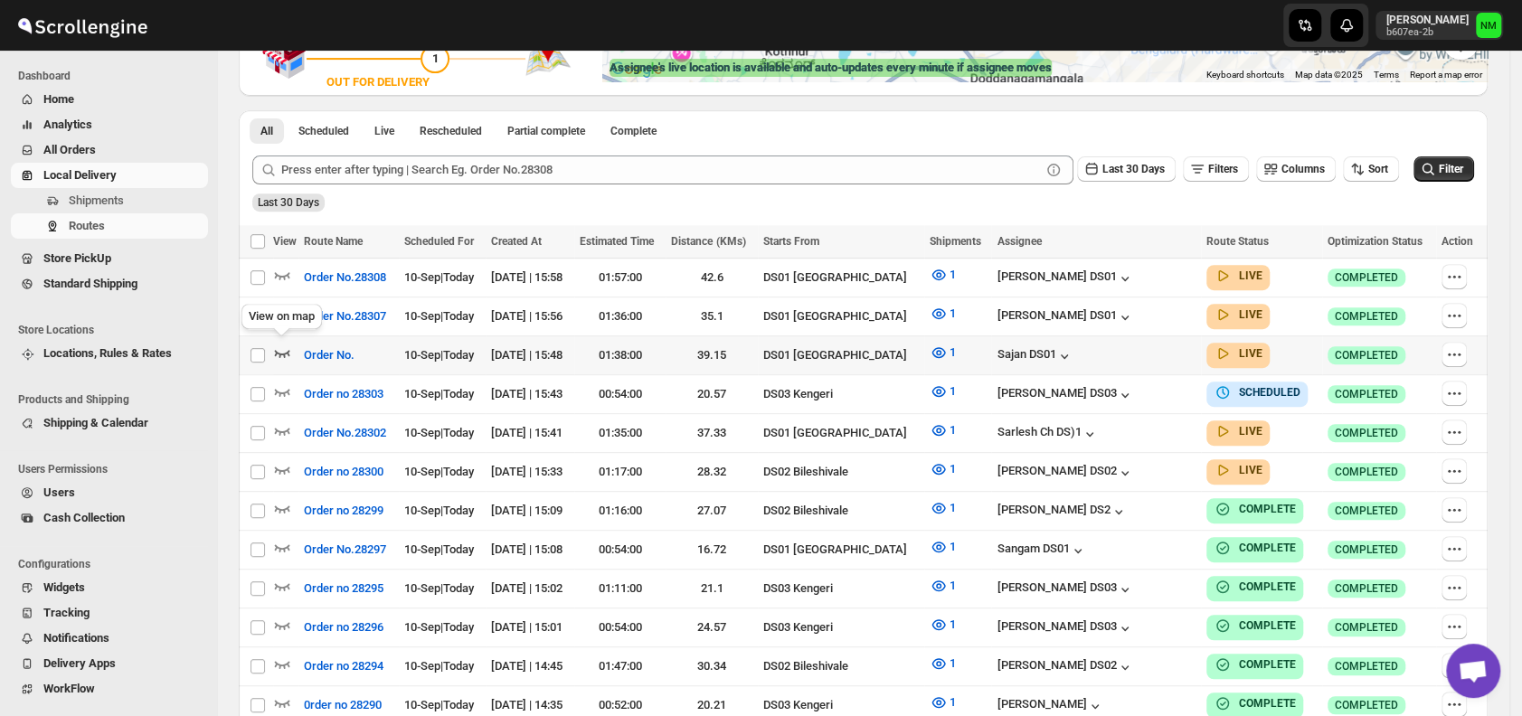
click at [285, 339] on div "View on map" at bounding box center [282, 320] width 88 height 40
click at [282, 353] on icon "button" at bounding box center [282, 353] width 18 height 18
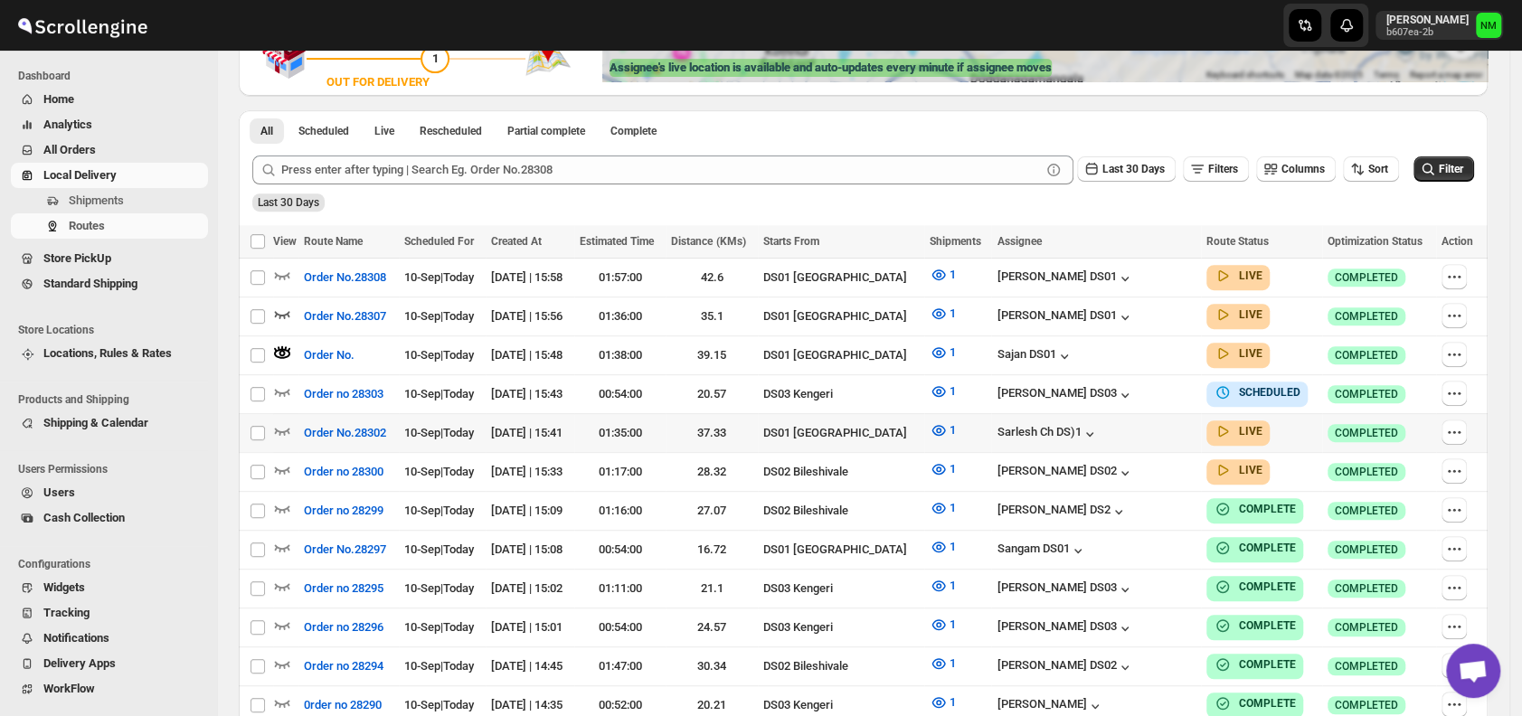
scroll to position [0, 0]
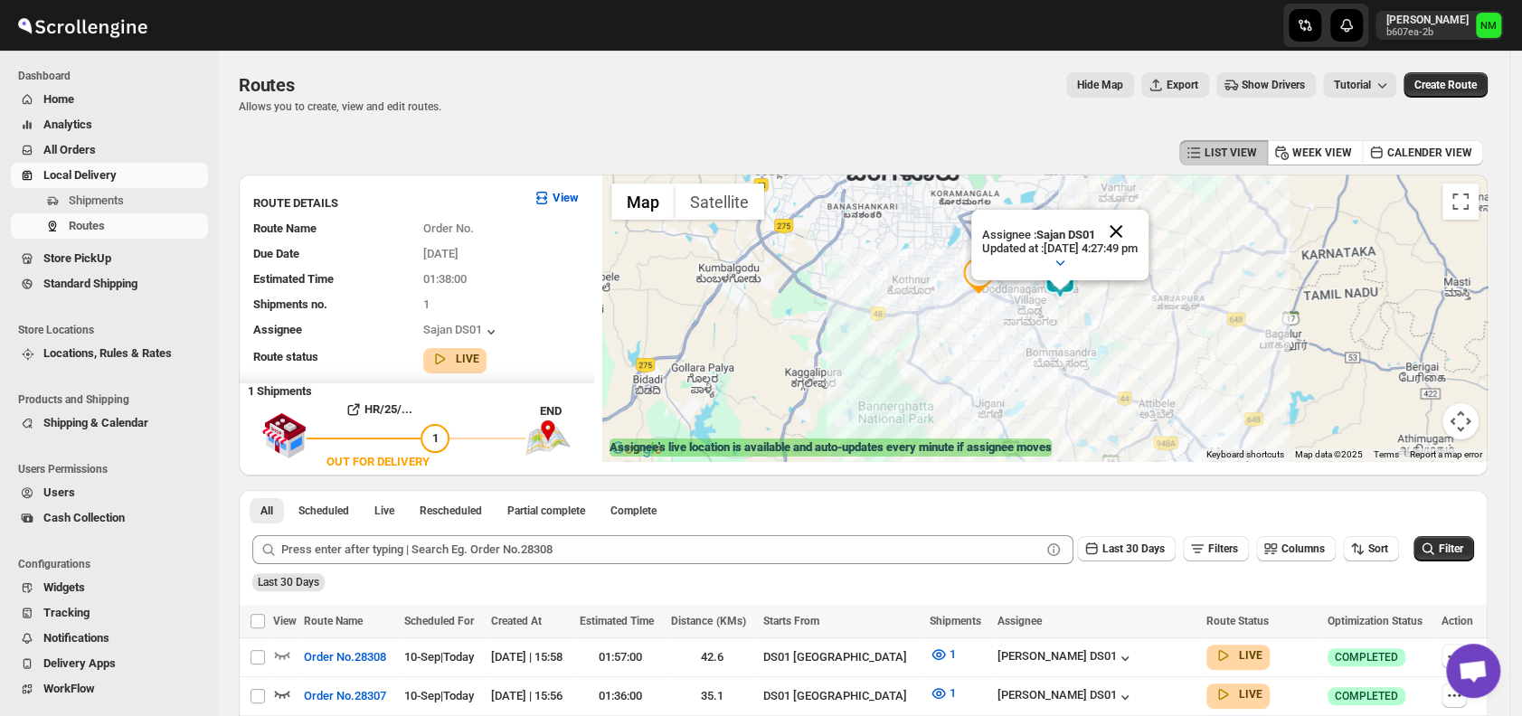
click at [1138, 232] on button "Close" at bounding box center [1115, 231] width 43 height 43
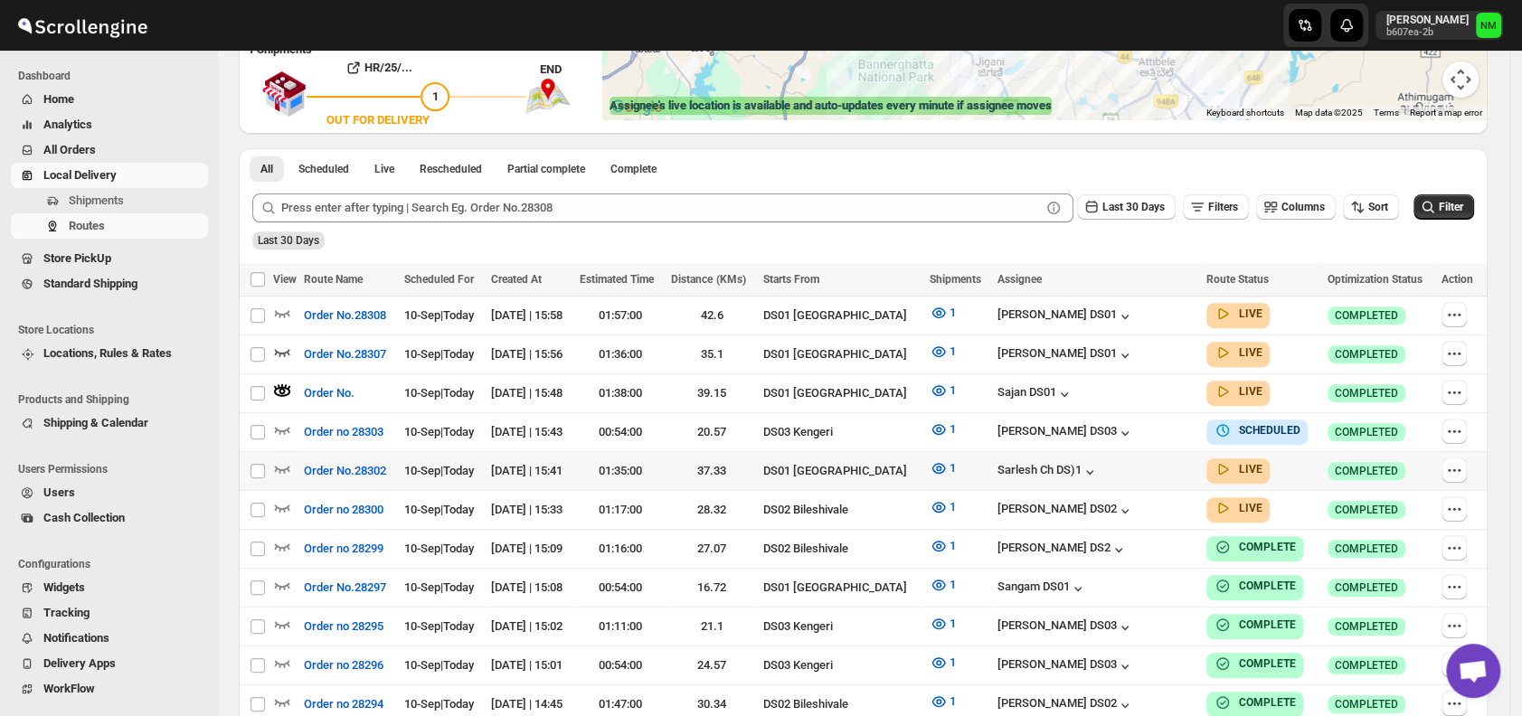
scroll to position [344, 0]
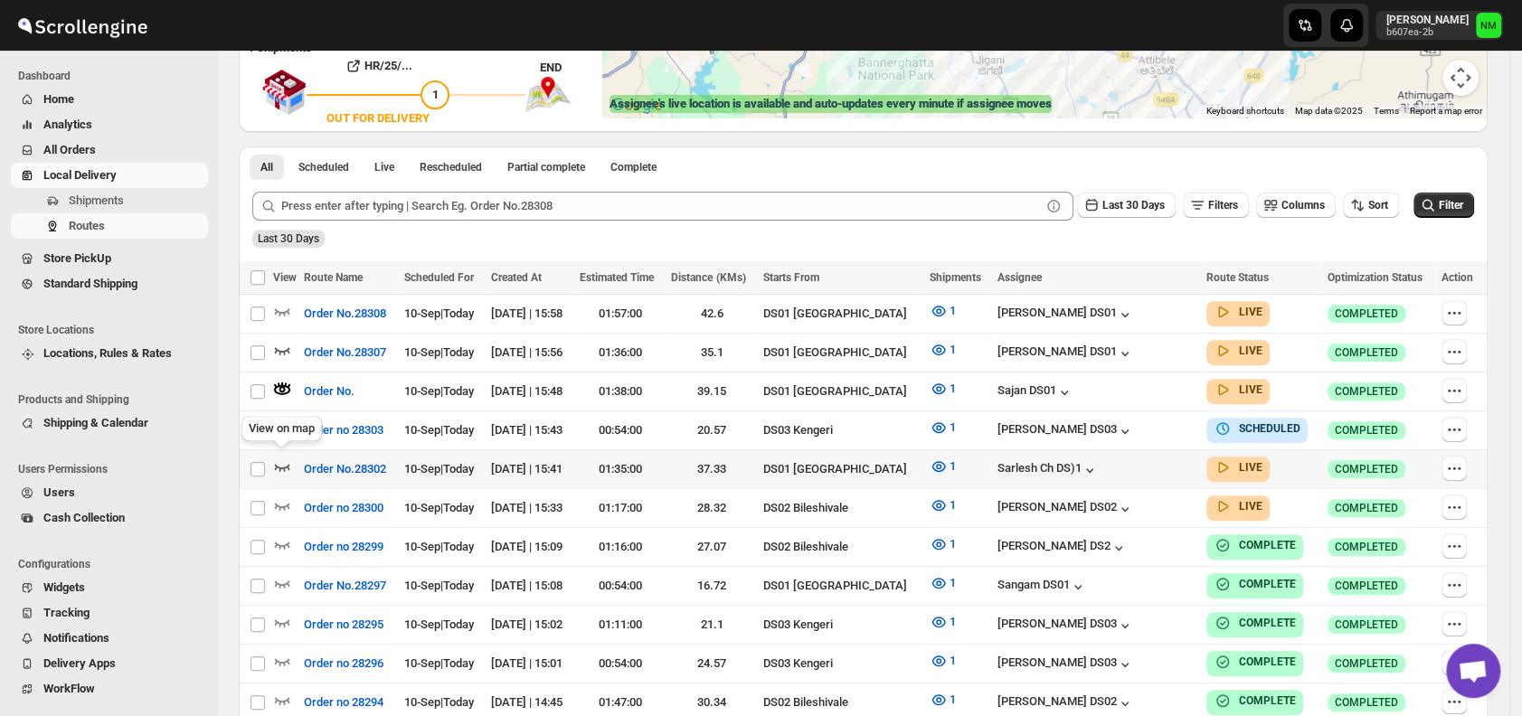
click at [283, 458] on icon "button" at bounding box center [282, 467] width 18 height 18
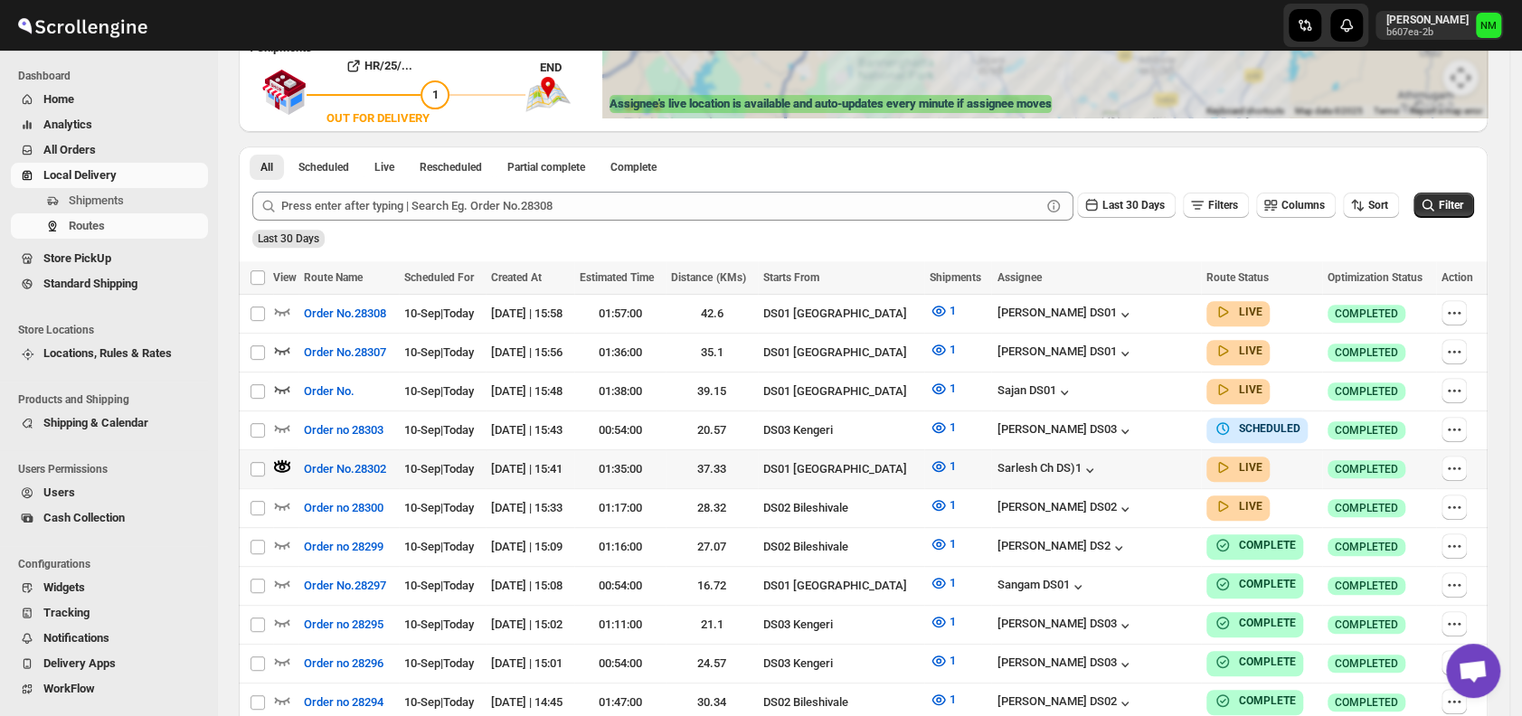
scroll to position [0, 0]
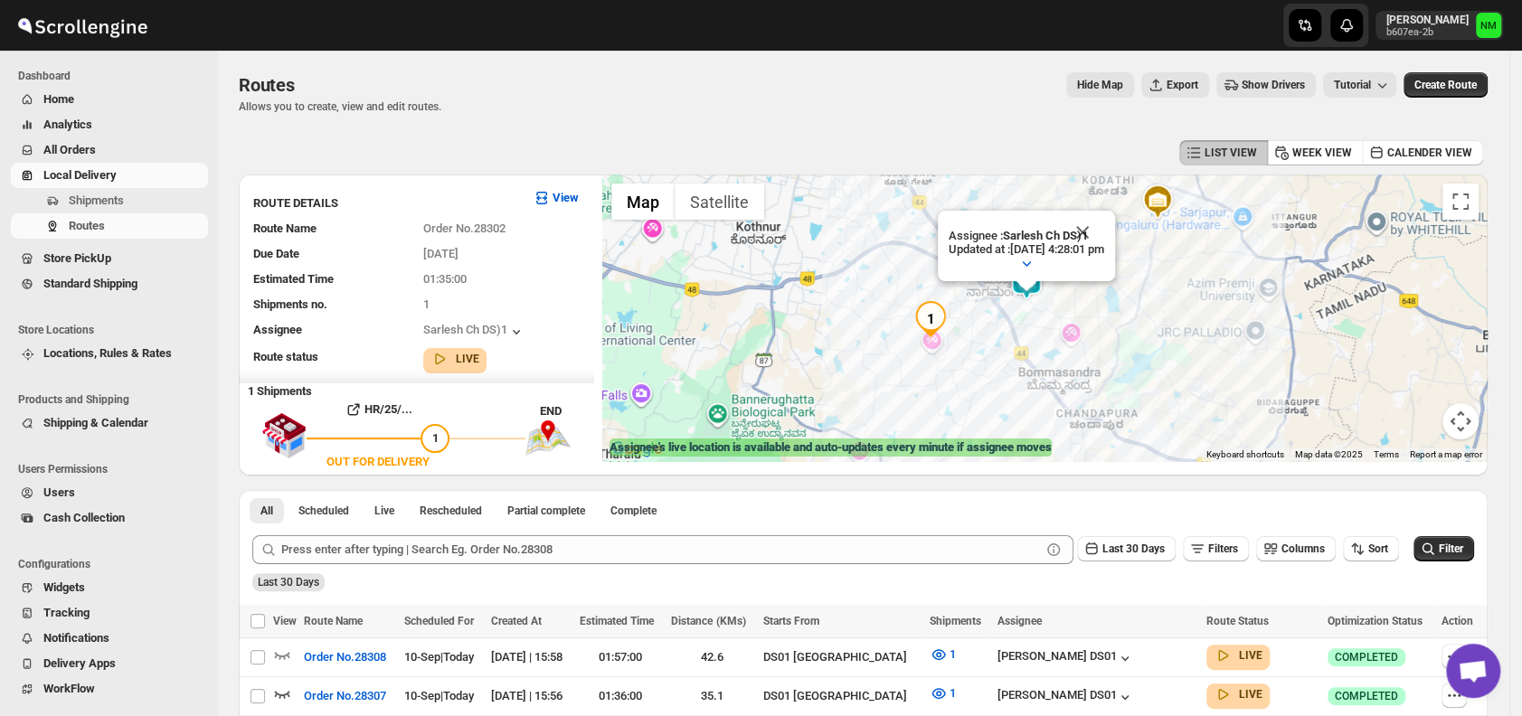
click at [1166, 196] on img at bounding box center [1157, 202] width 36 height 36
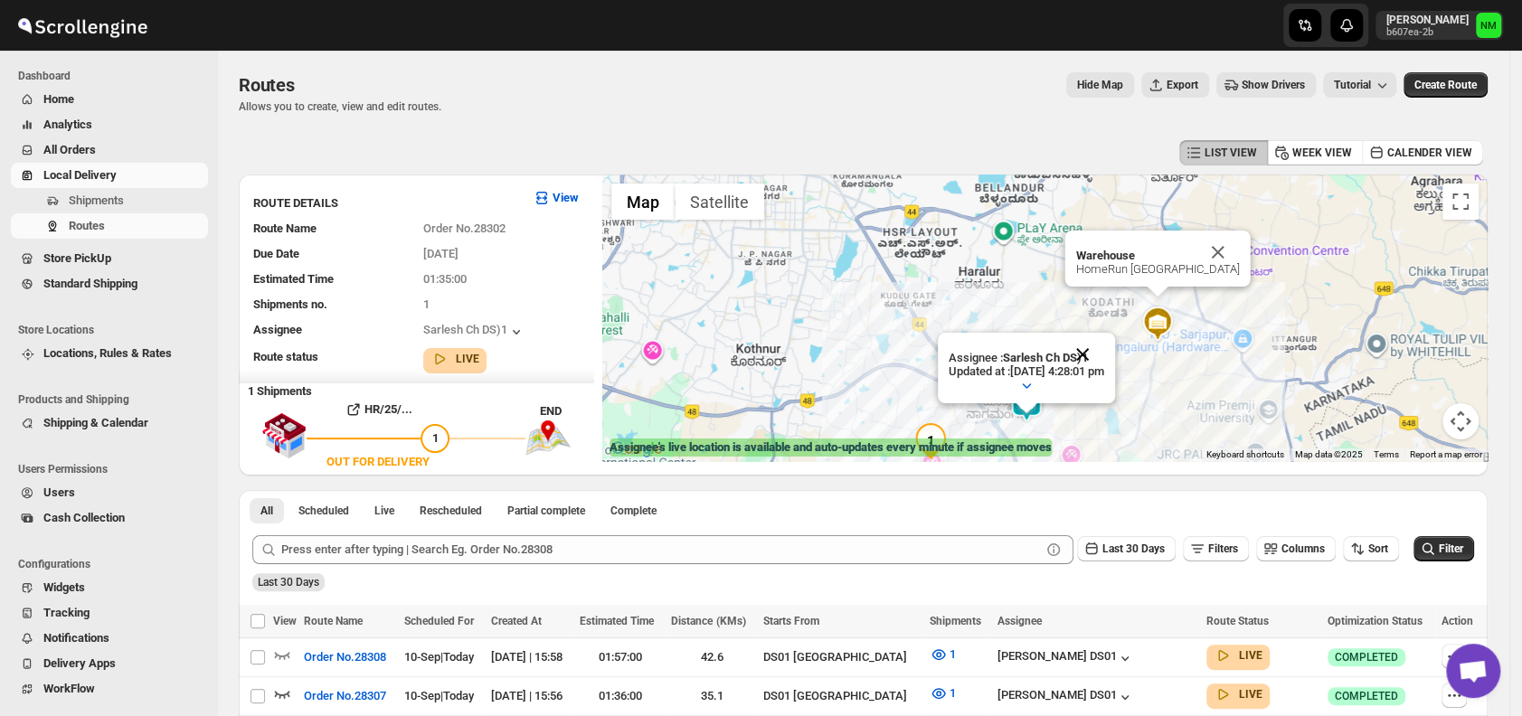
click at [1104, 354] on button "Close" at bounding box center [1082, 354] width 43 height 43
click at [1240, 249] on button "Close" at bounding box center [1217, 252] width 43 height 43
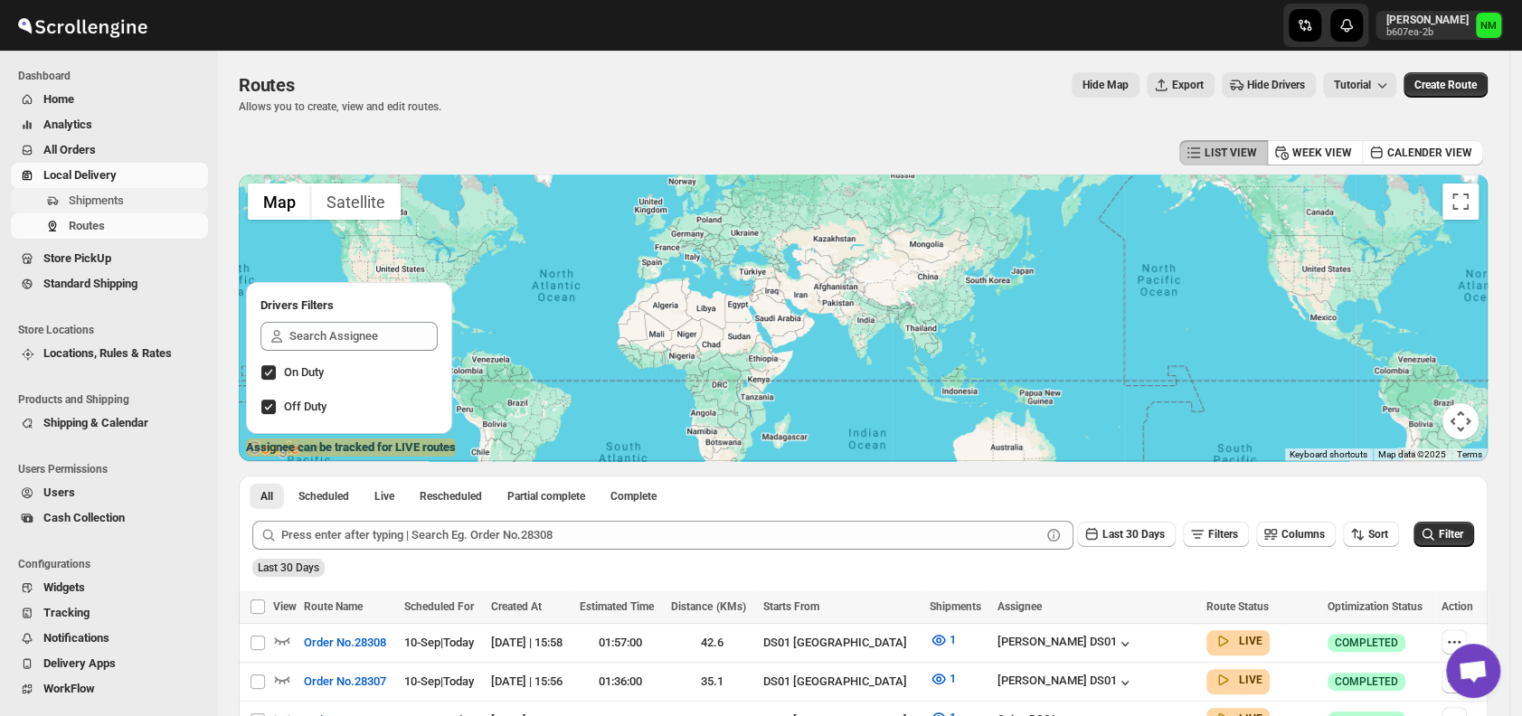
click at [80, 196] on span "Shipments" at bounding box center [96, 201] width 55 height 14
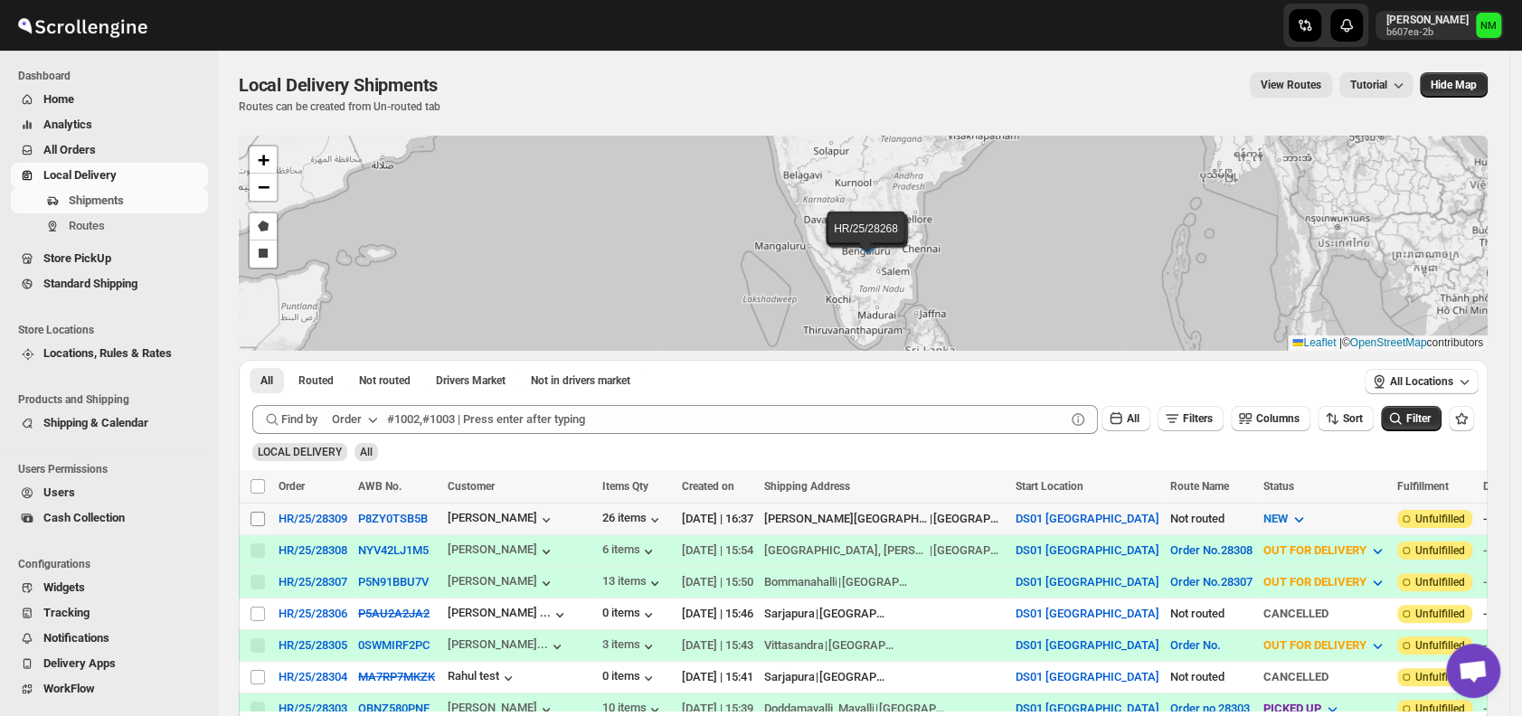
click at [253, 514] on input "Select shipment" at bounding box center [257, 519] width 14 height 14
checkbox input "true"
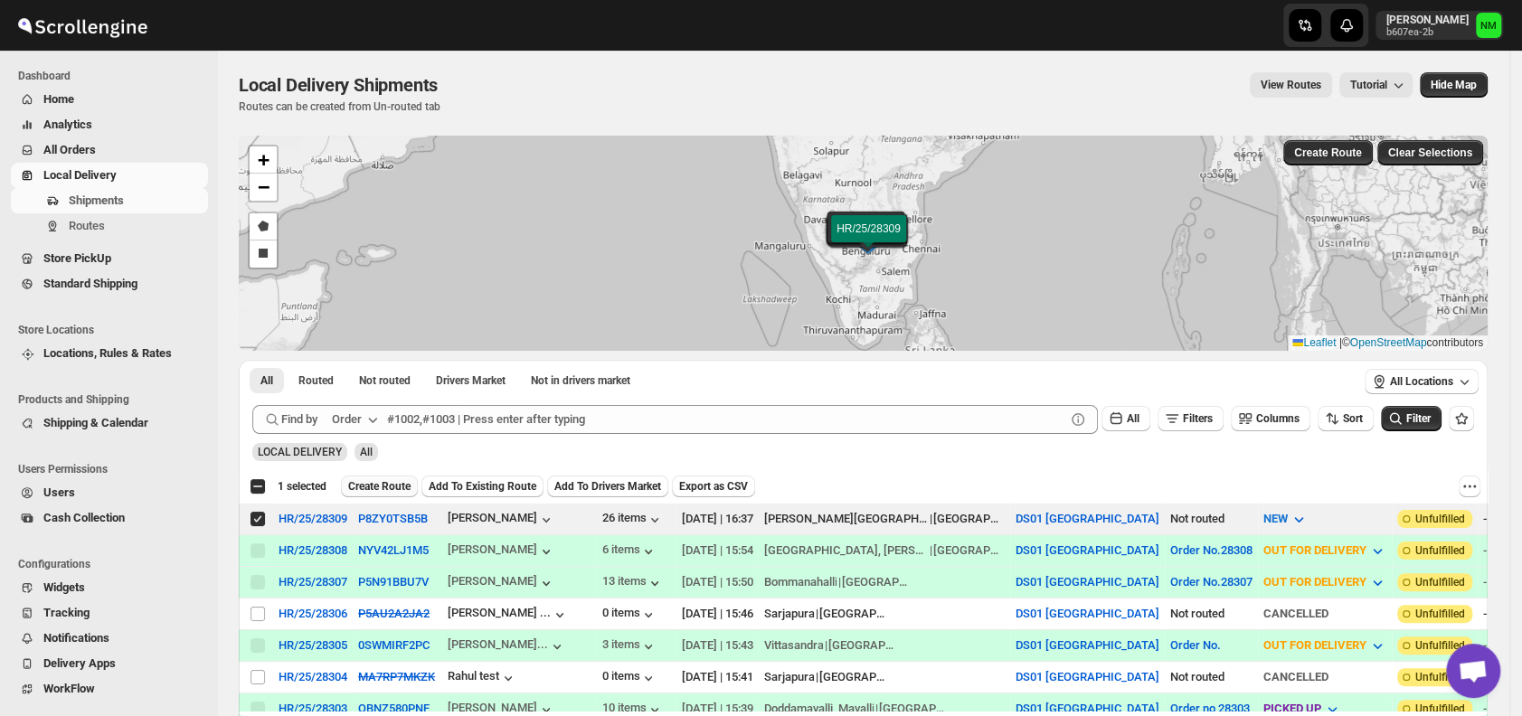
click at [369, 481] on span "Create Route" at bounding box center [379, 486] width 62 height 14
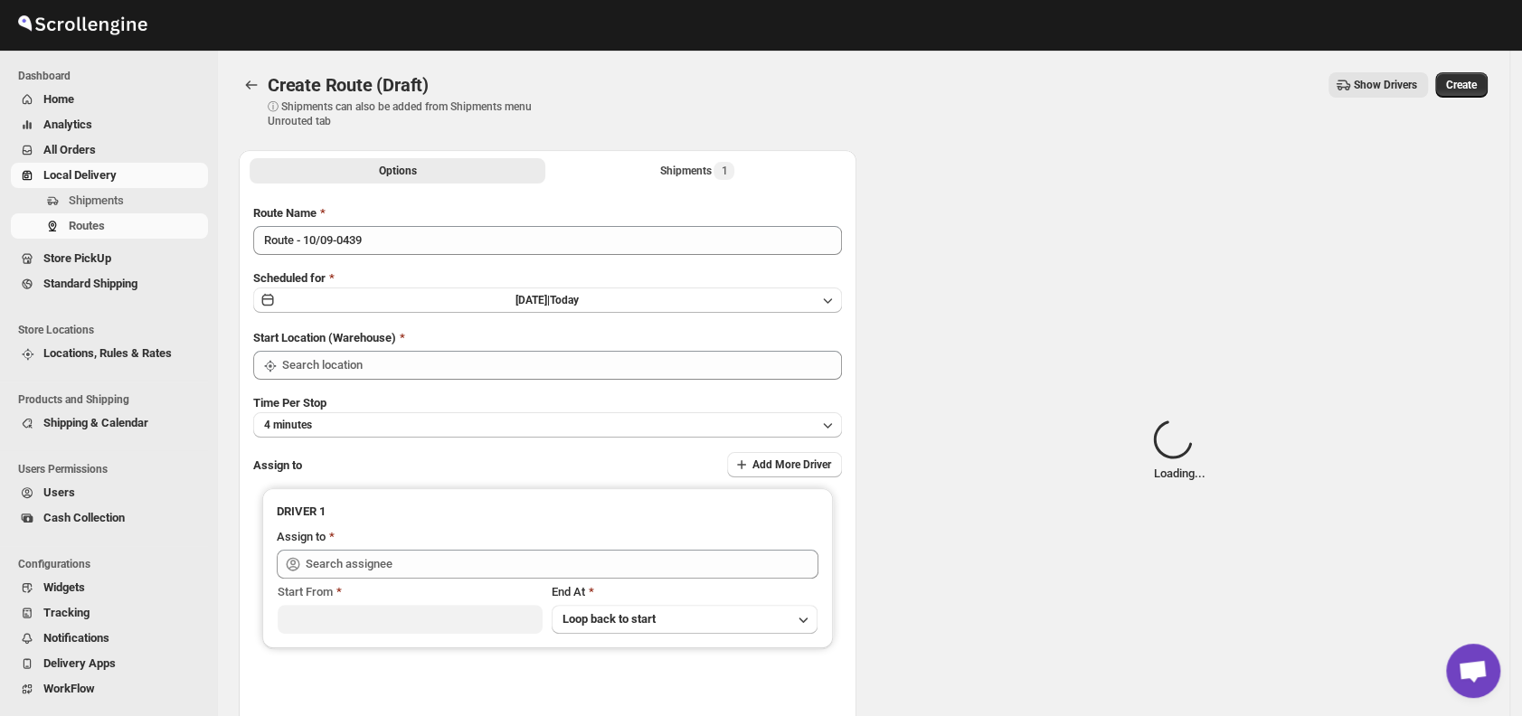
type input "DS01 [GEOGRAPHIC_DATA]"
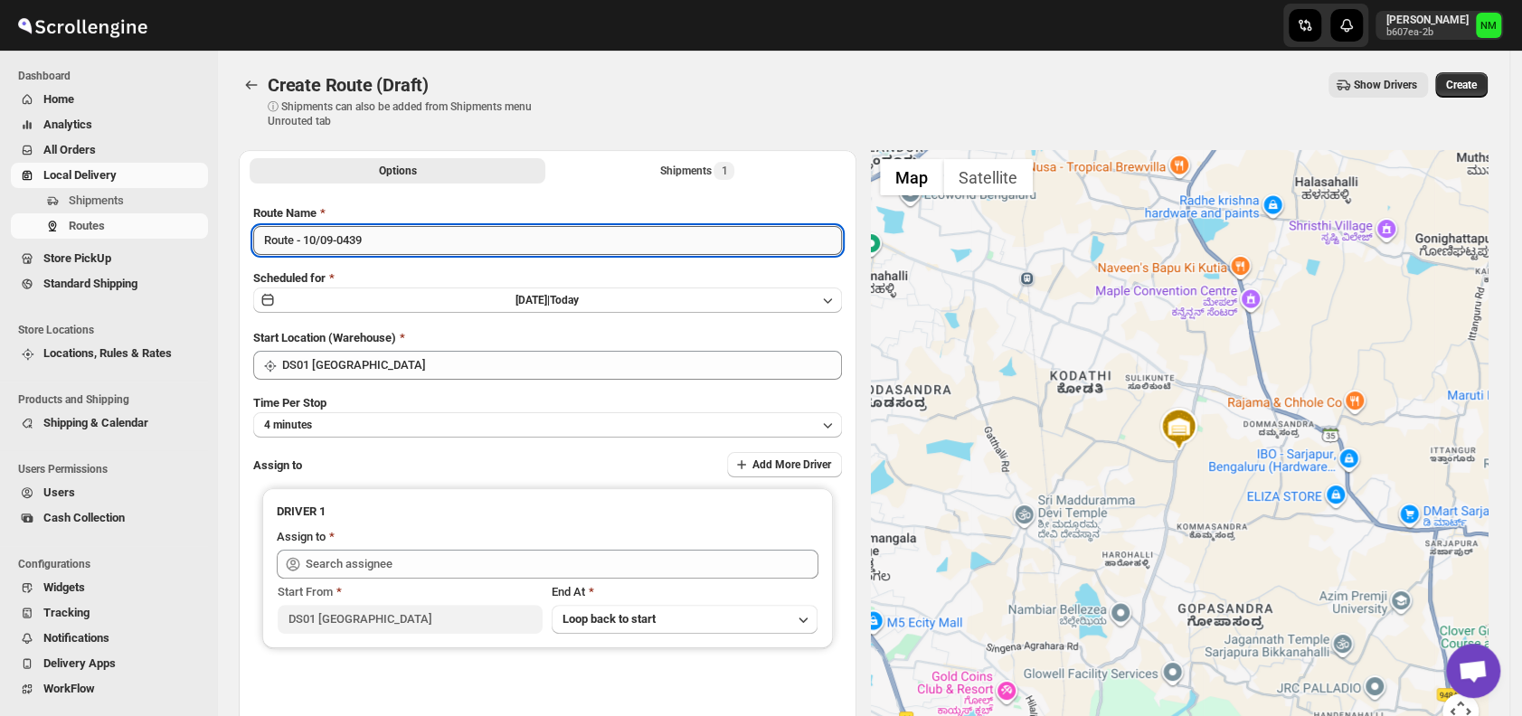
click at [401, 239] on input "Route - 10/09-0439" at bounding box center [547, 240] width 589 height 29
type input "R"
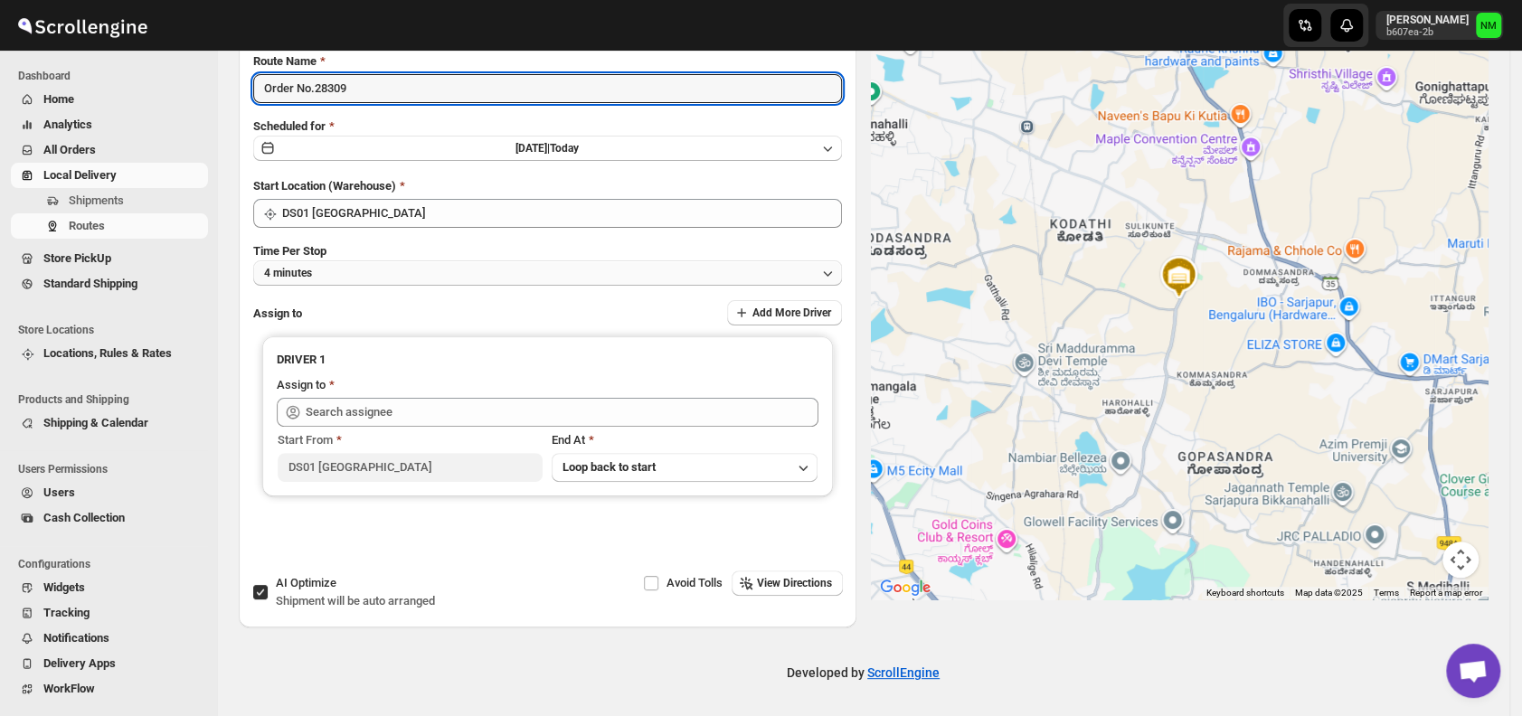
type input "Order No.28309"
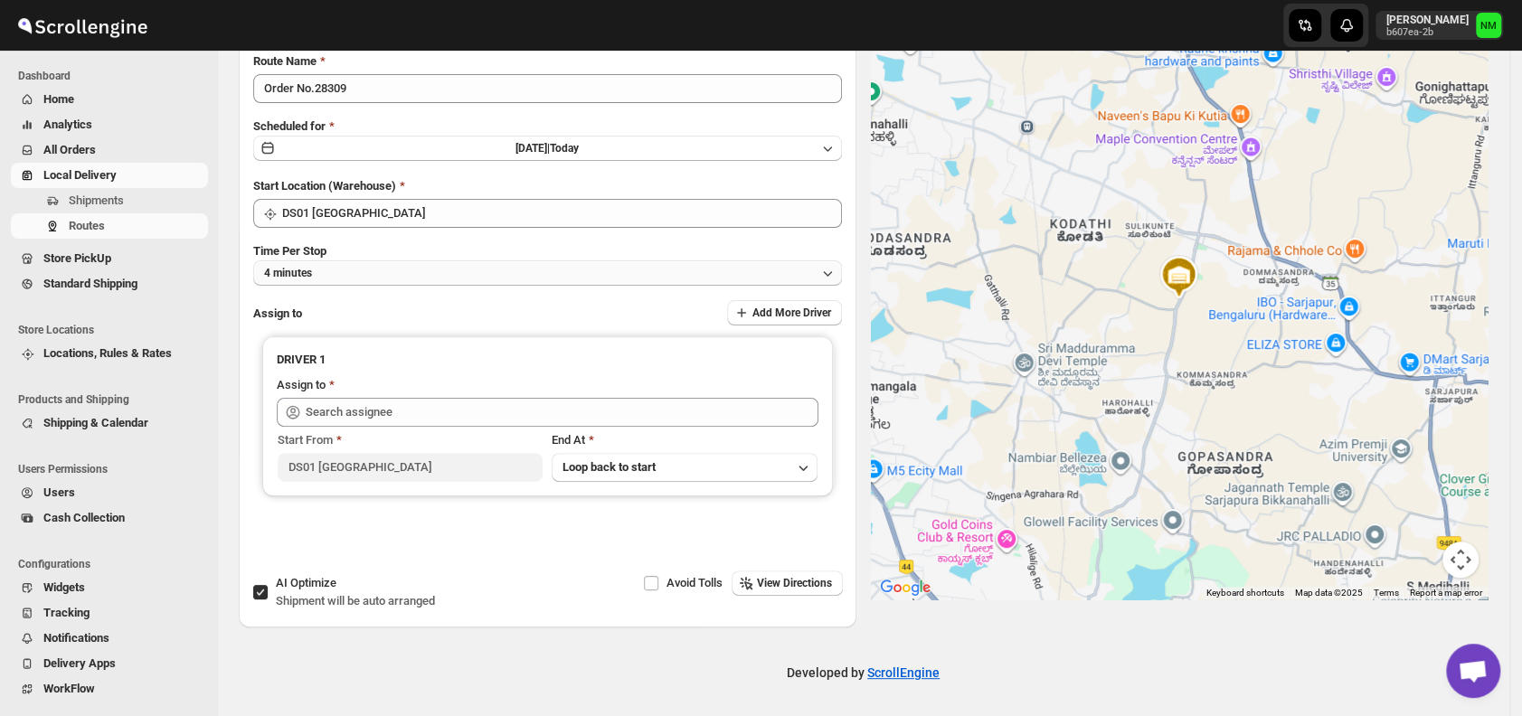
click at [369, 281] on button "4 minutes" at bounding box center [547, 272] width 589 height 25
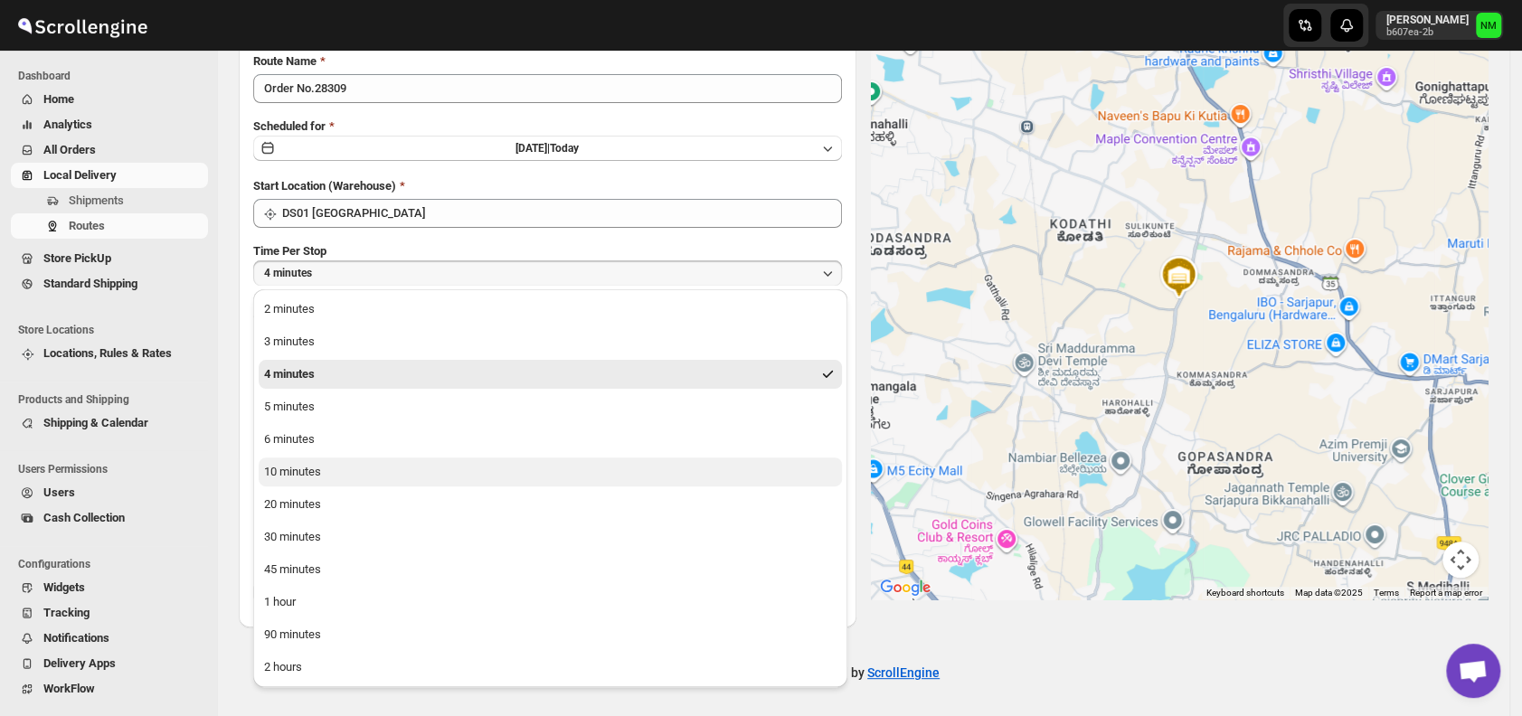
click at [353, 477] on button "10 minutes" at bounding box center [550, 472] width 583 height 29
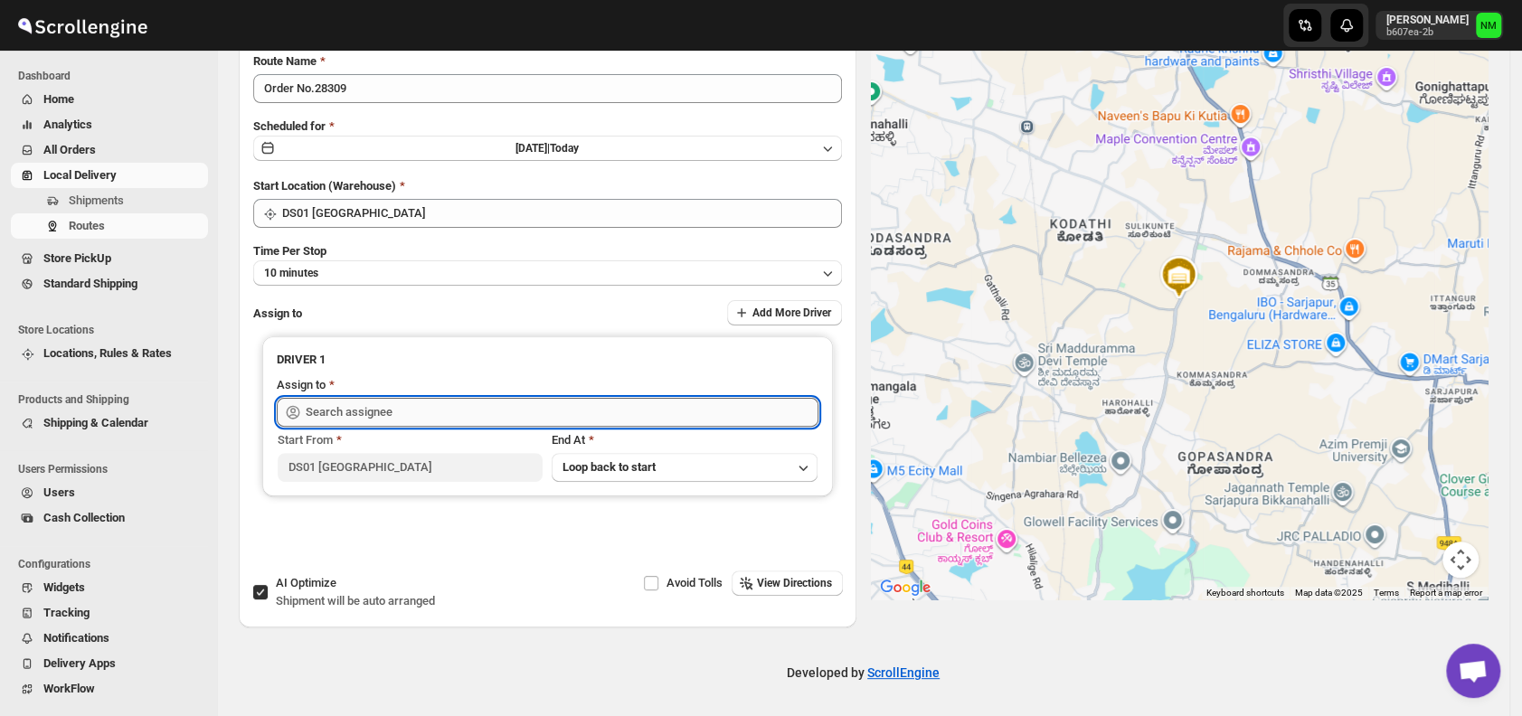
click at [411, 416] on input "text" at bounding box center [562, 412] width 513 height 29
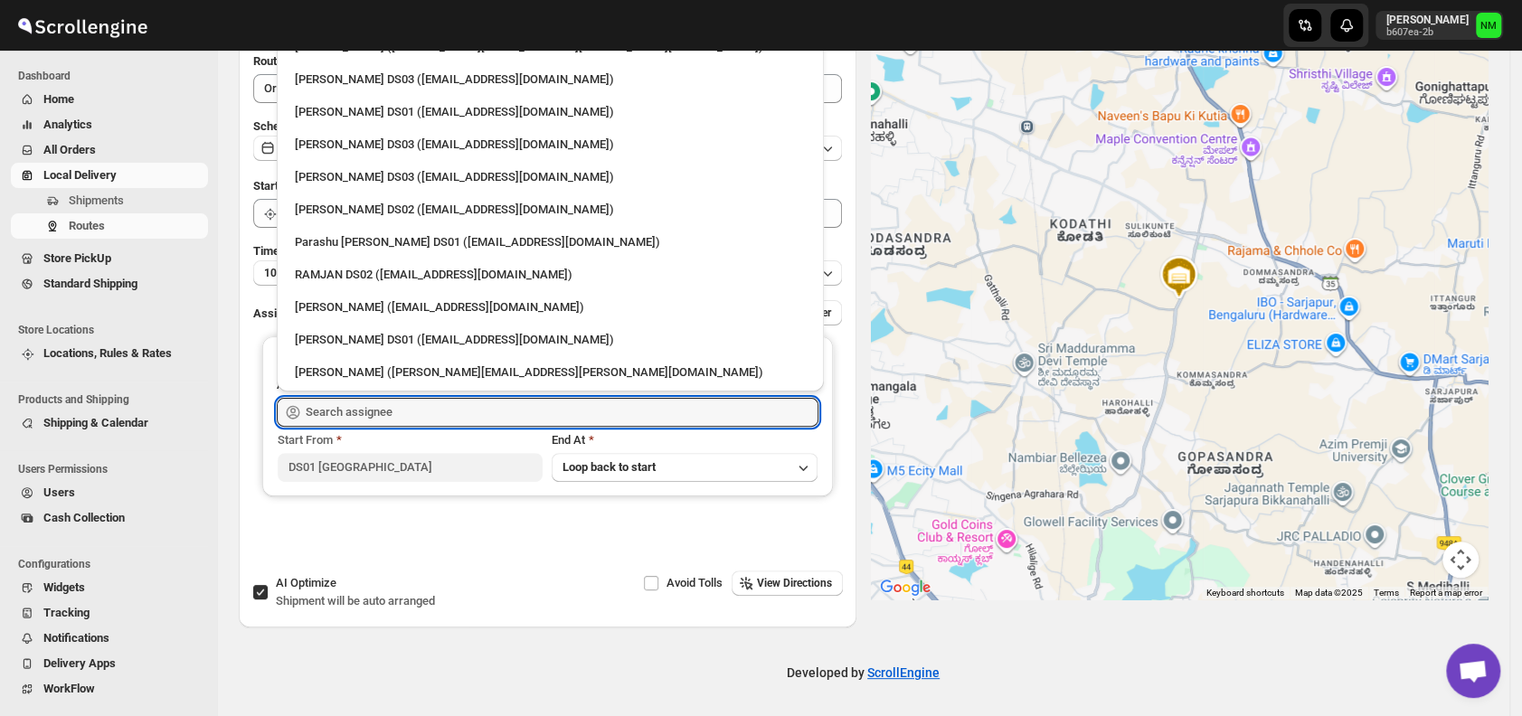
scroll to position [1605, 0]
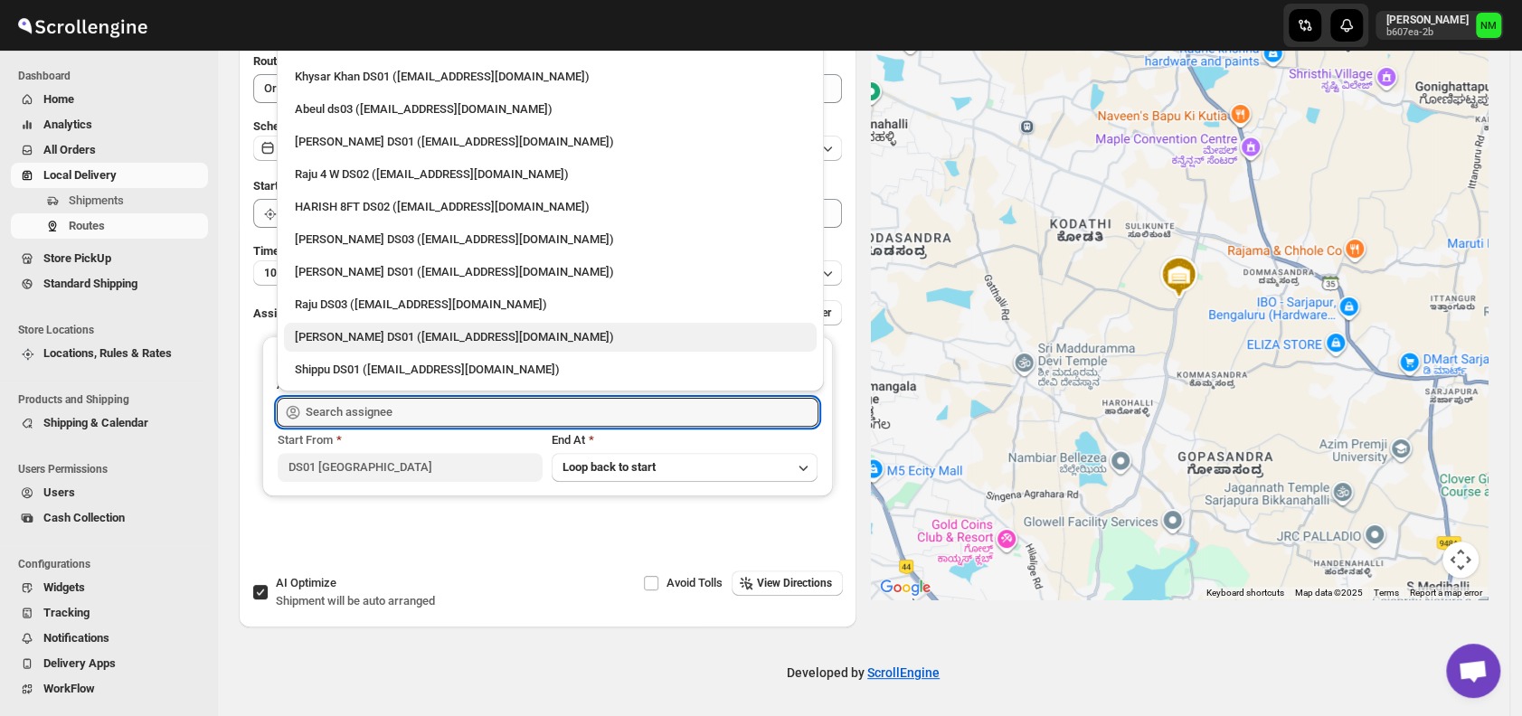
click at [344, 332] on div "Mohammed Shabaz DS01 (yewac50928@certve.com)" at bounding box center [550, 337] width 511 height 18
type input "Mohammed Shabaz DS01 (yewac50928@certve.com)"
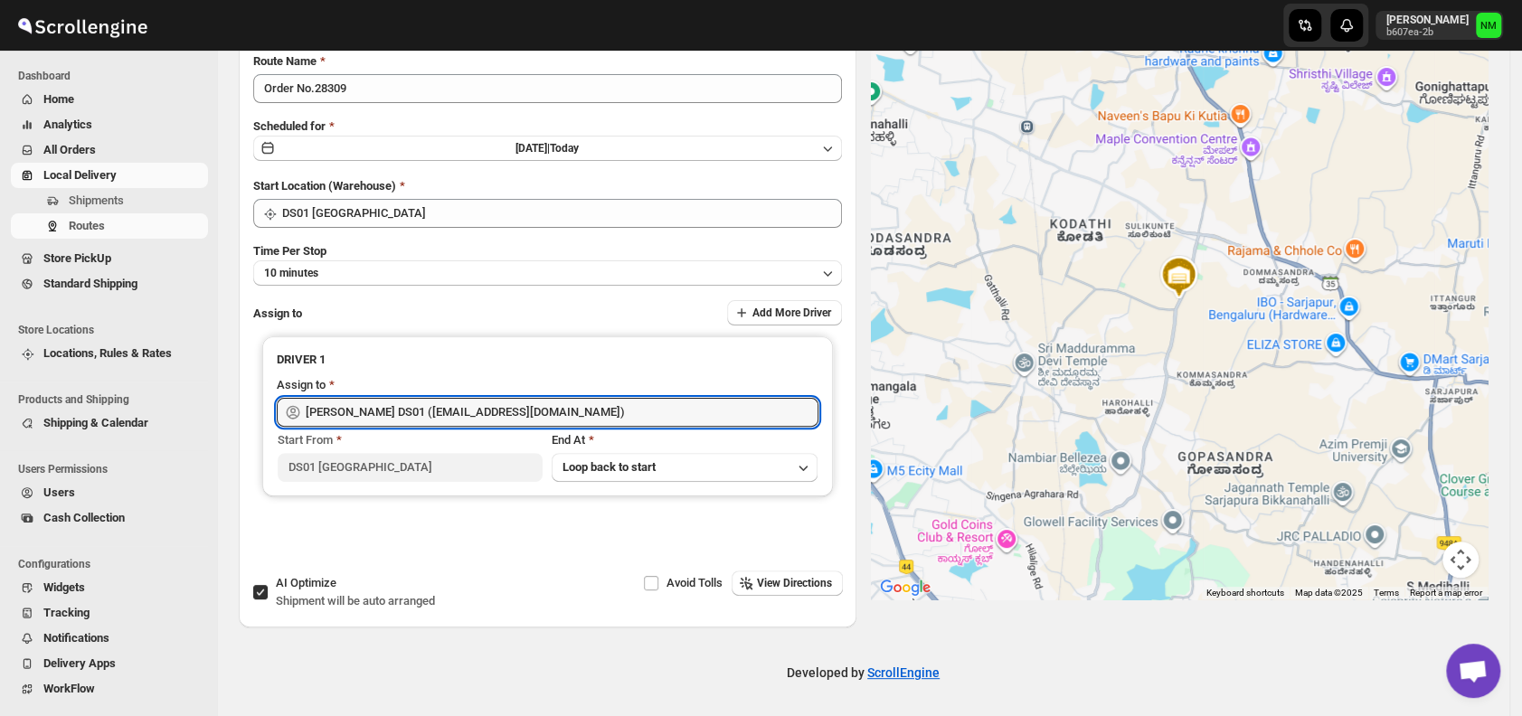
scroll to position [0, 0]
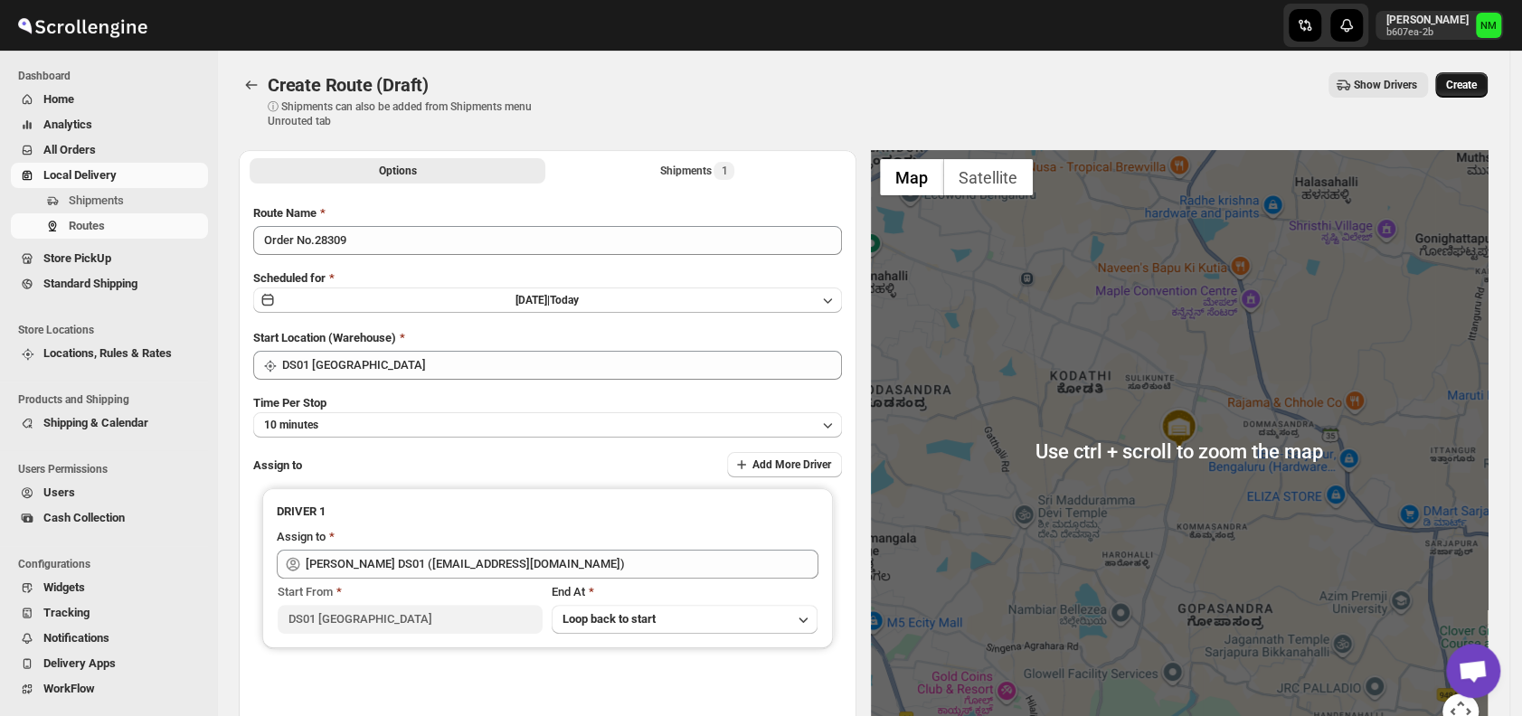
click at [1478, 74] on button "Create" at bounding box center [1461, 84] width 52 height 25
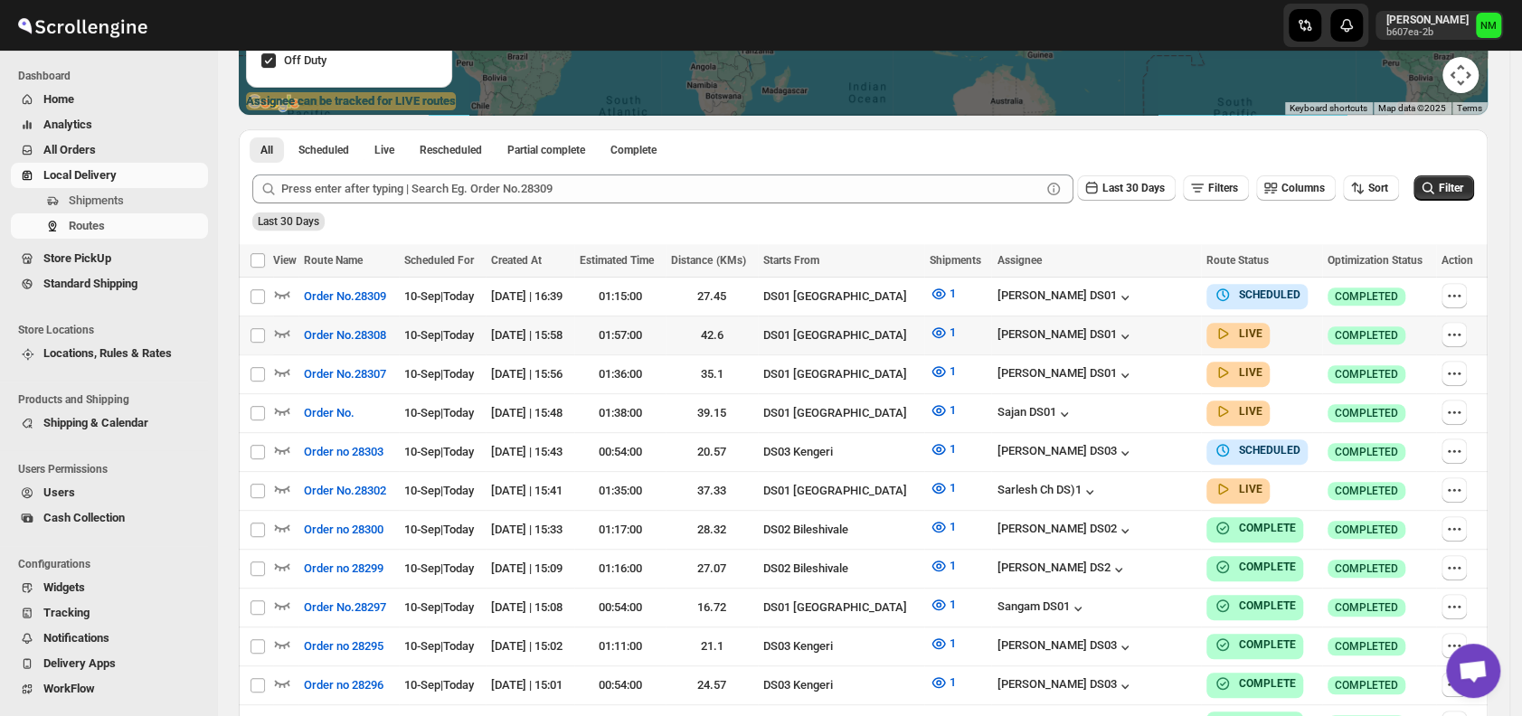
scroll to position [347, 0]
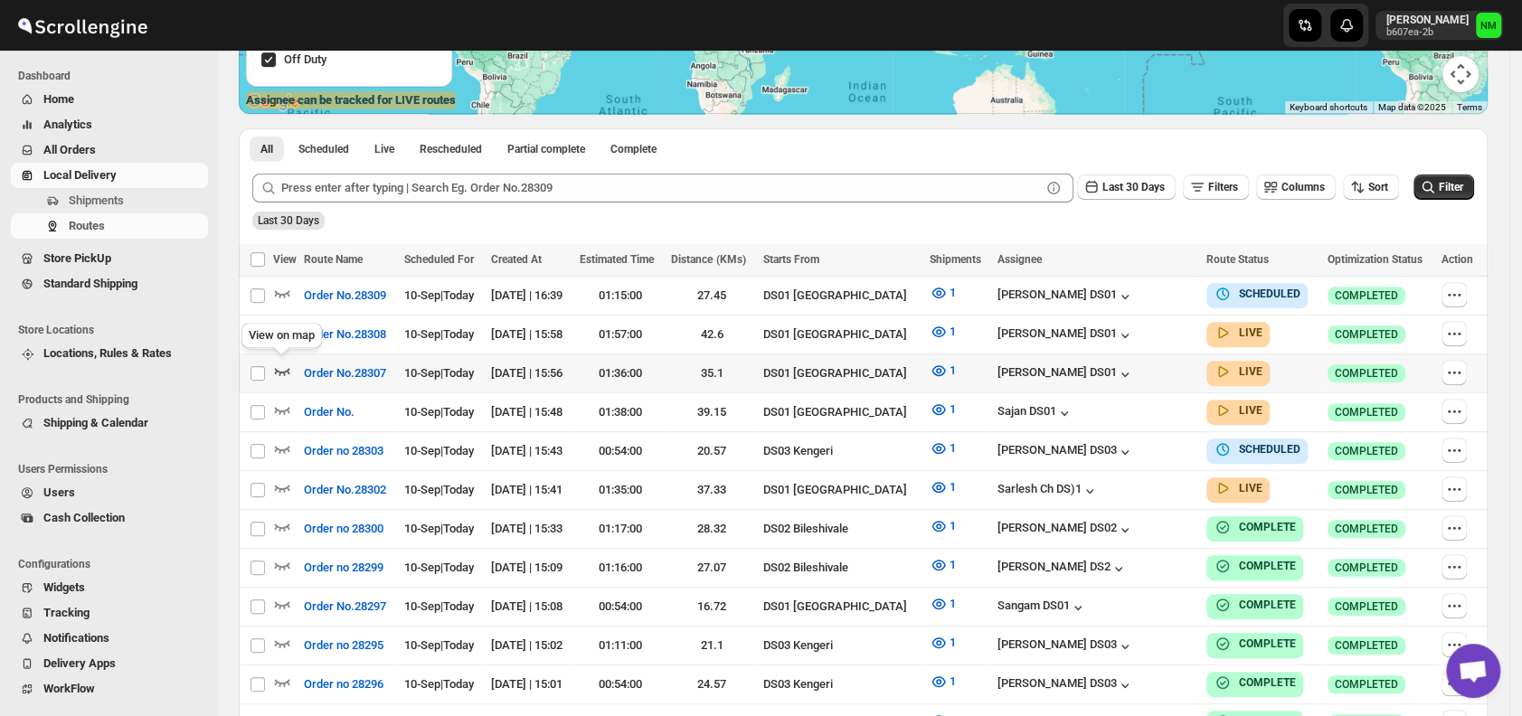
click at [284, 367] on icon "button" at bounding box center [282, 371] width 18 height 18
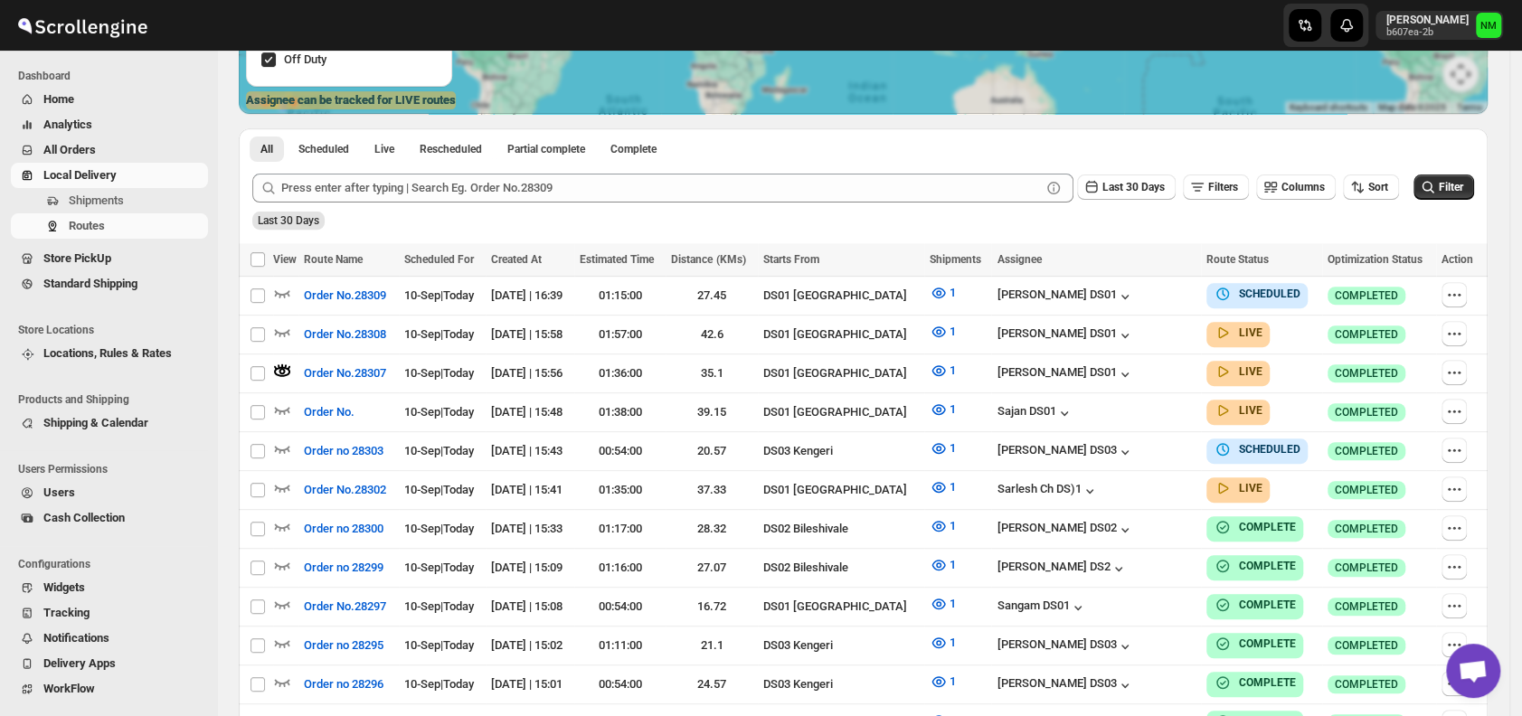
scroll to position [0, 0]
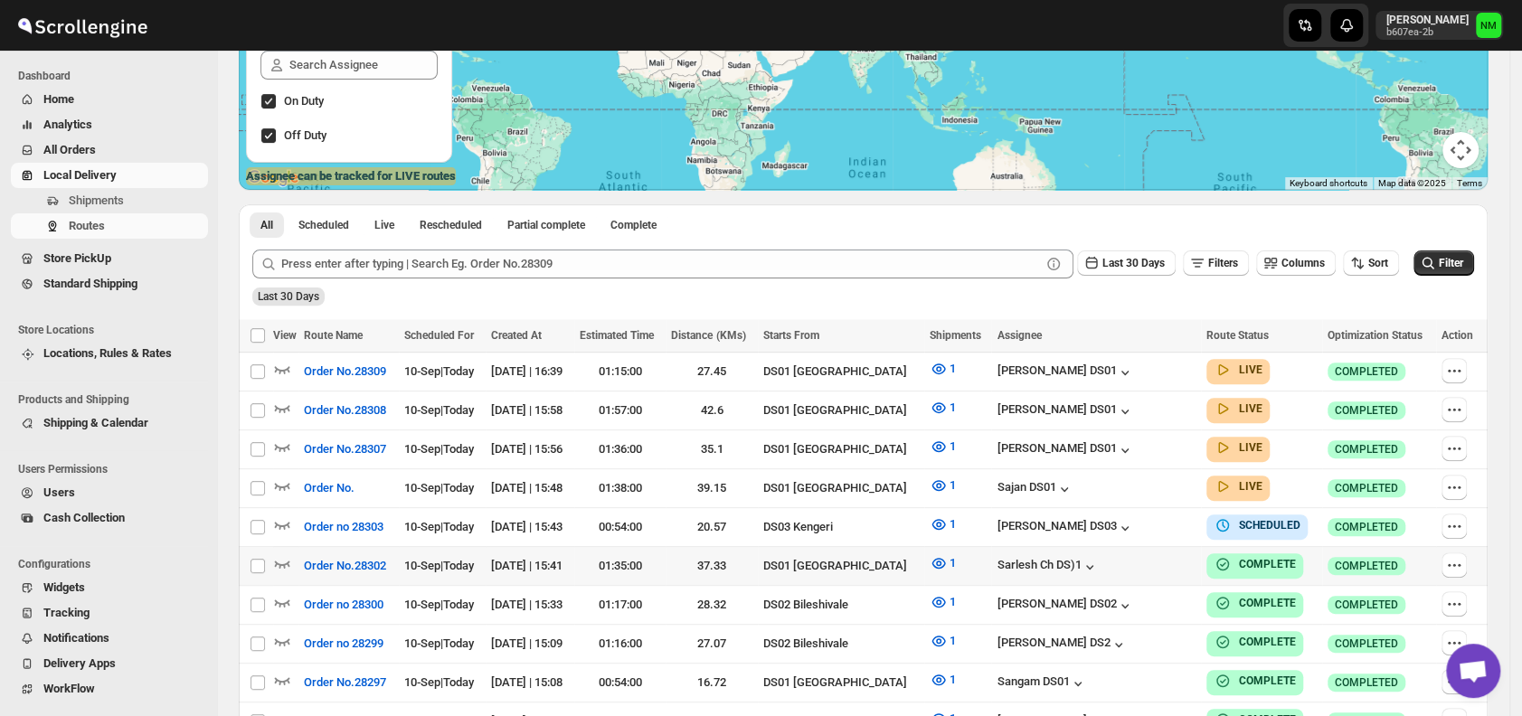
scroll to position [274, 0]
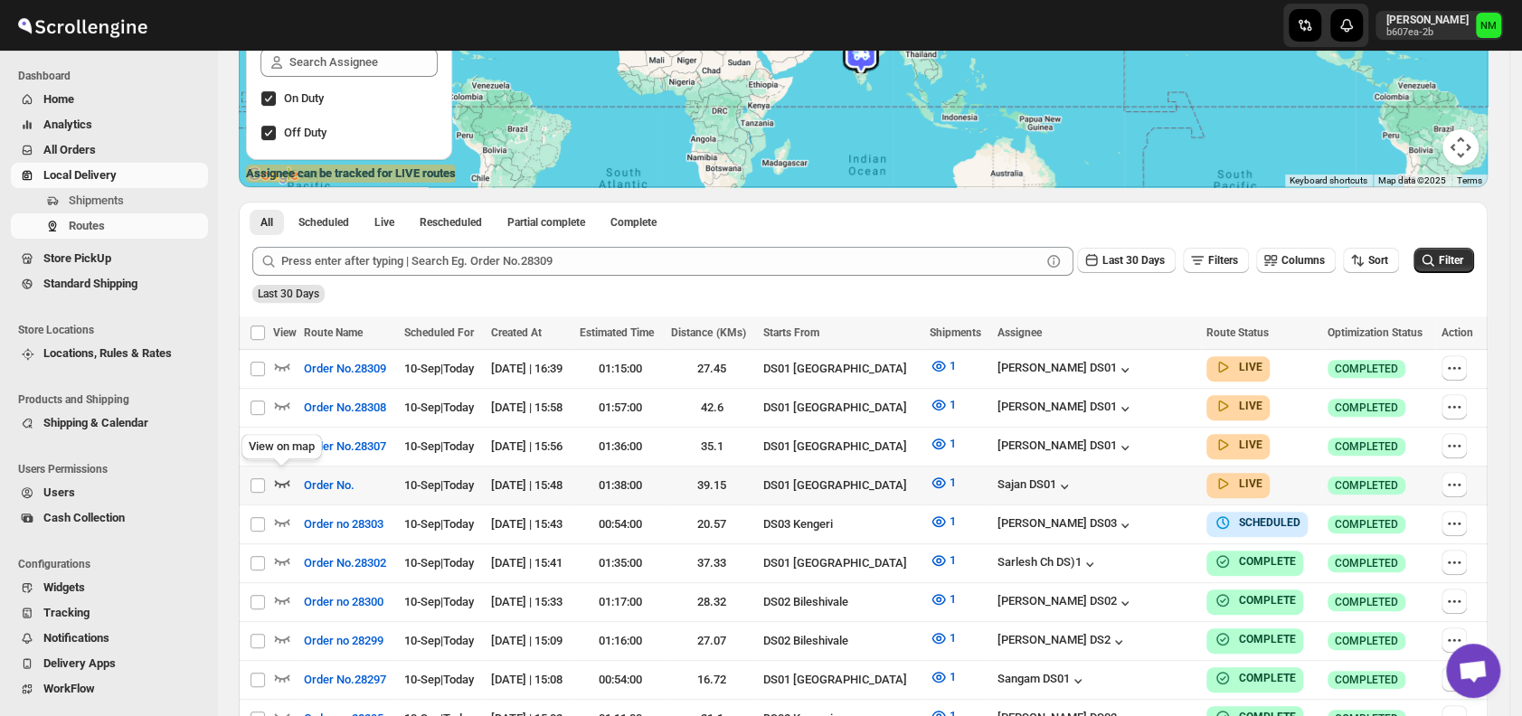
click at [285, 478] on icon "button" at bounding box center [282, 483] width 18 height 18
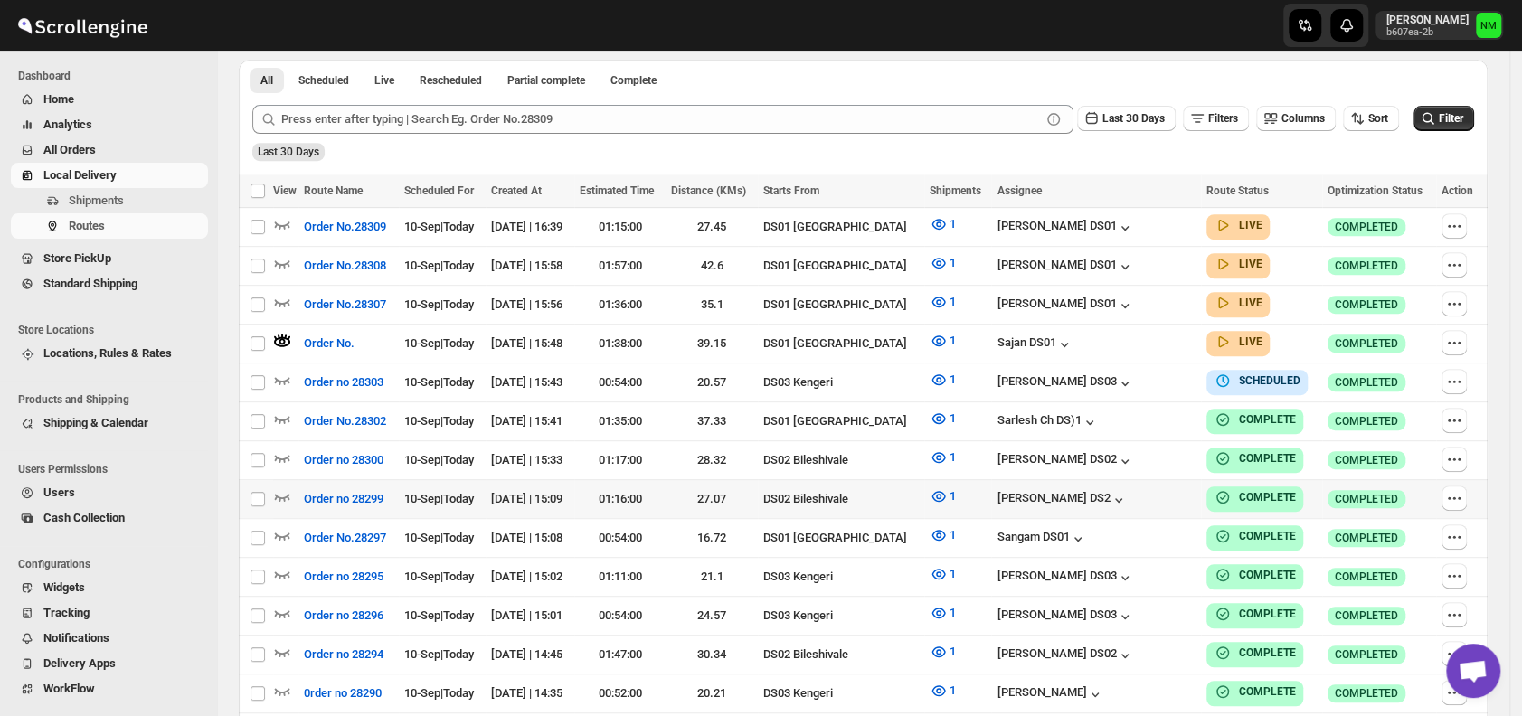
scroll to position [431, 0]
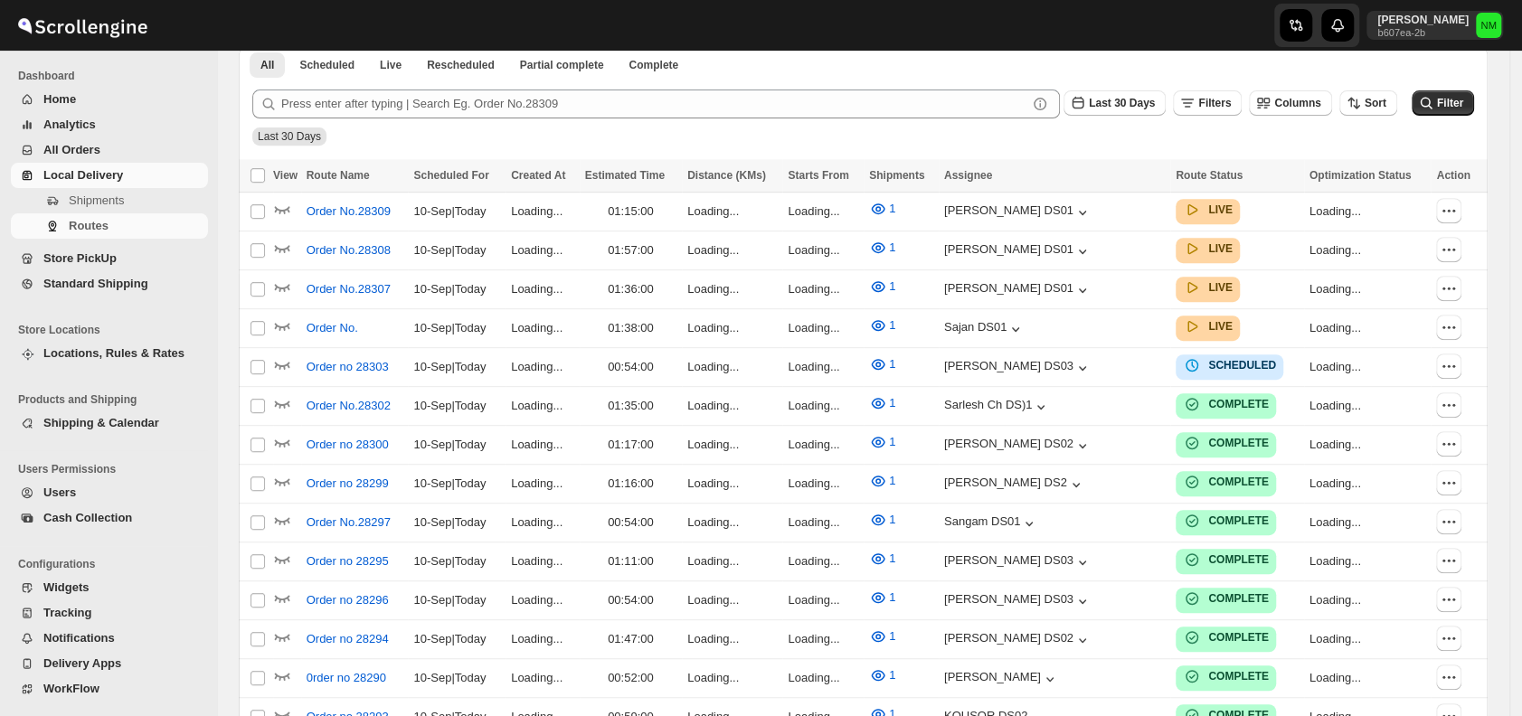
scroll to position [431, 0]
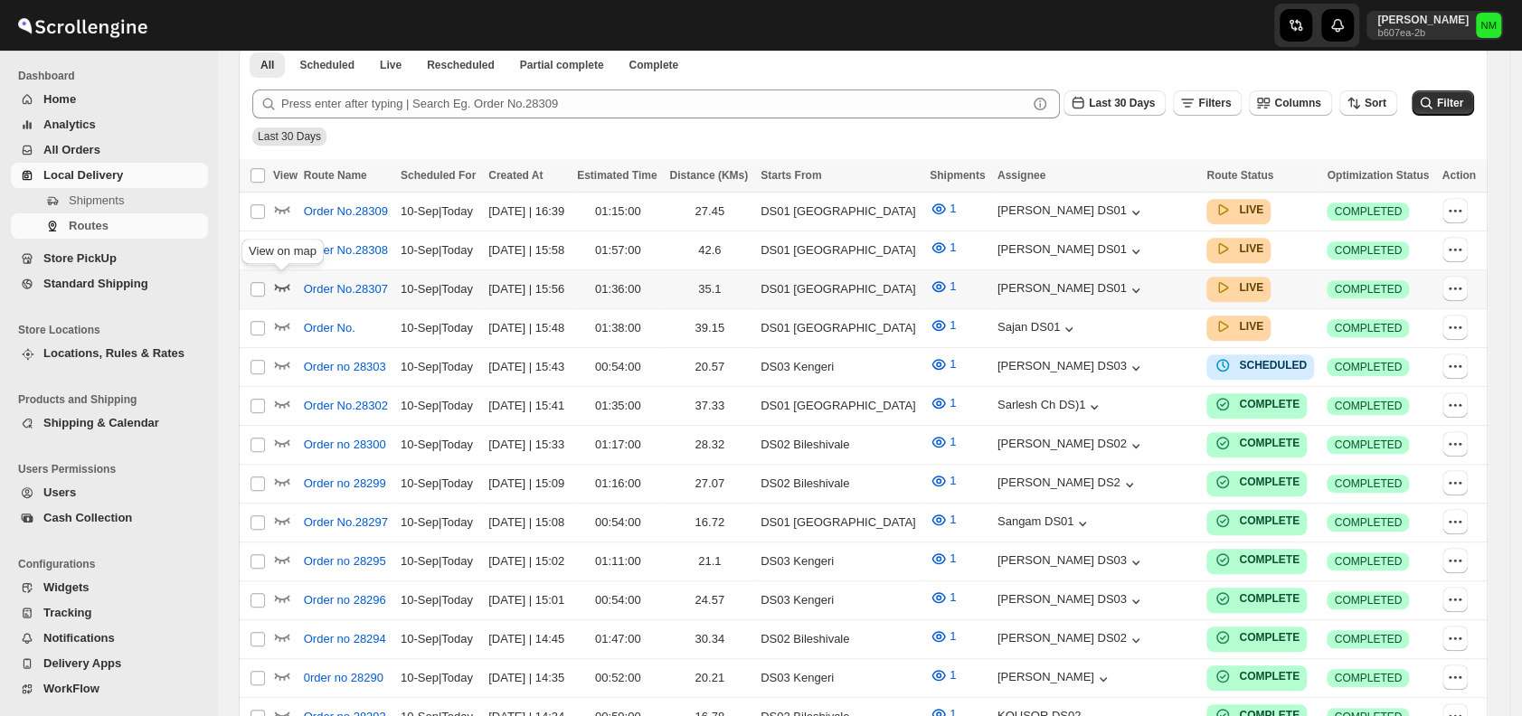
click at [277, 284] on icon "button" at bounding box center [282, 287] width 15 height 7
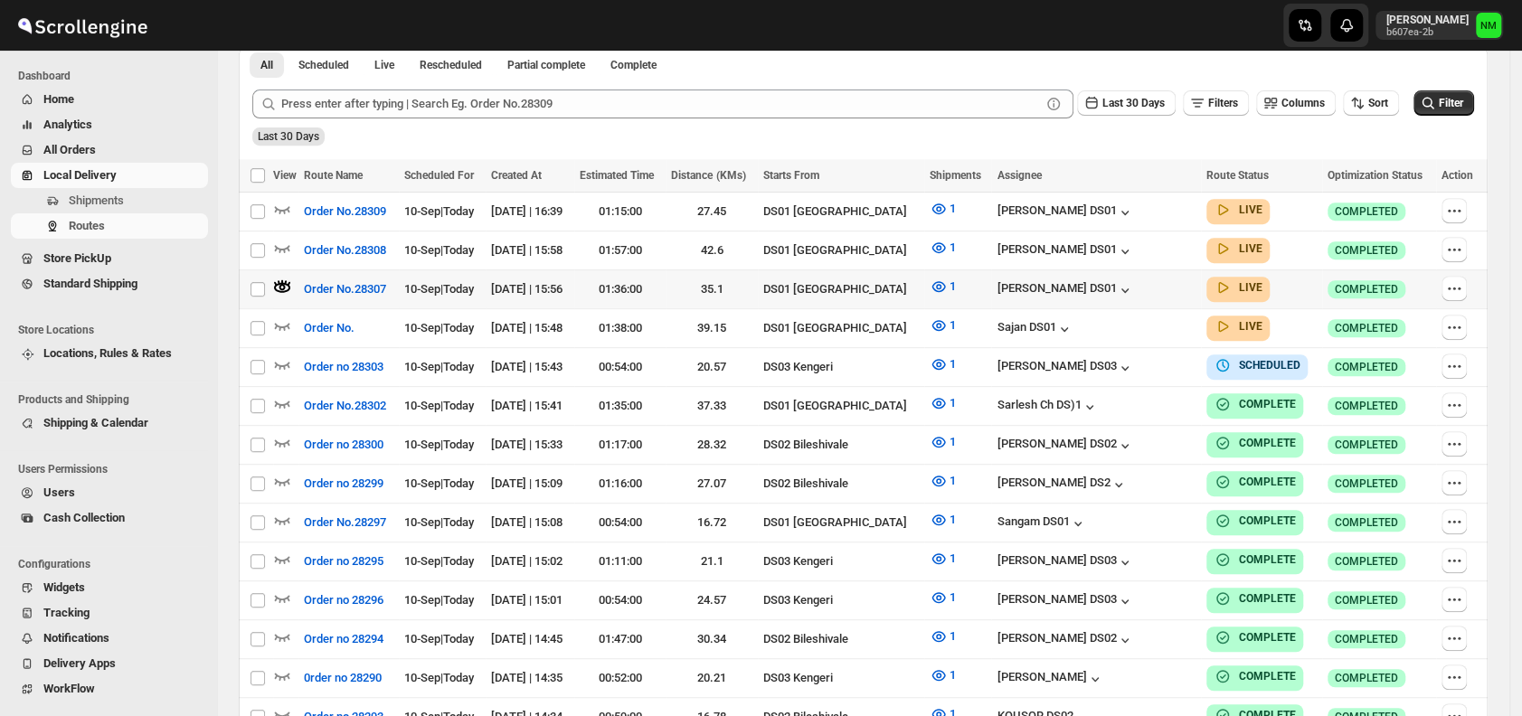
scroll to position [0, 0]
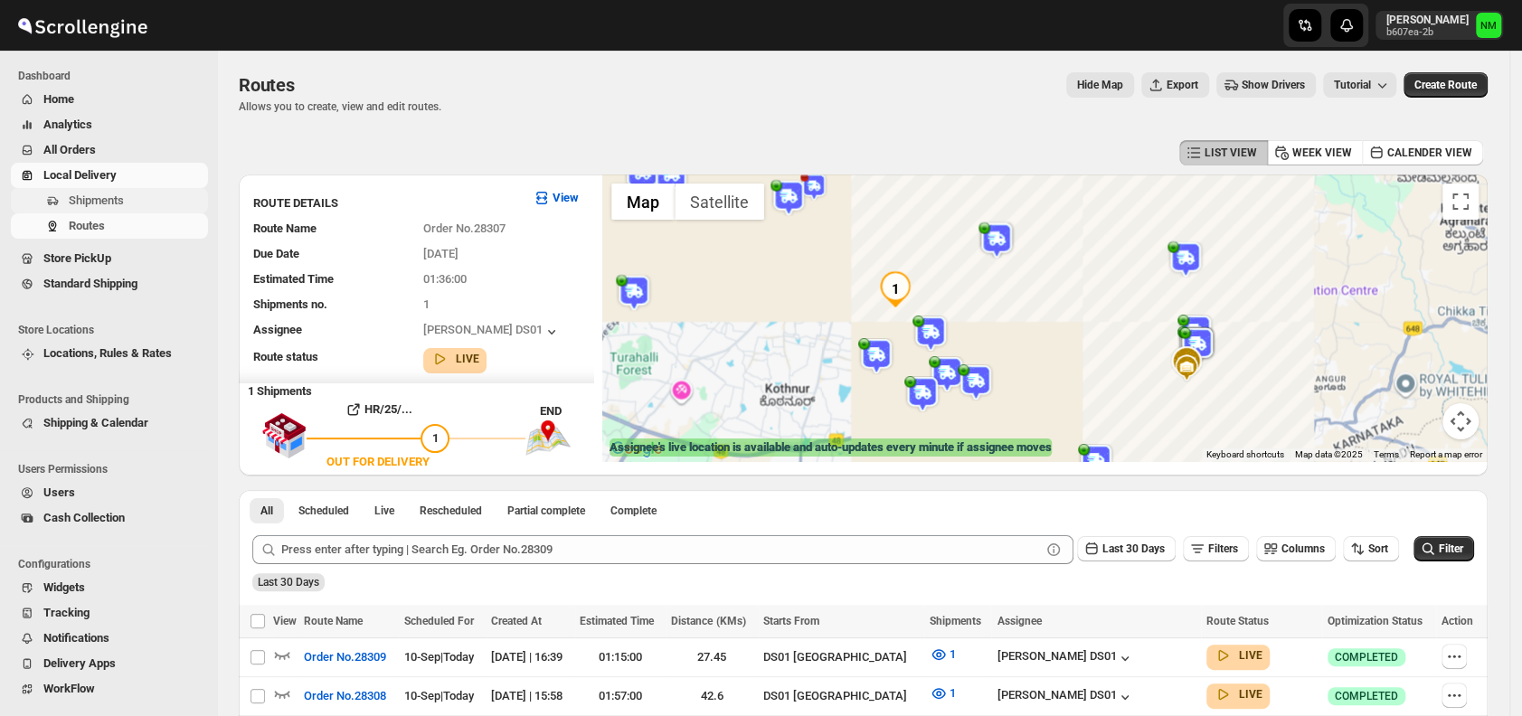
click at [129, 189] on button "Shipments" at bounding box center [109, 200] width 197 height 25
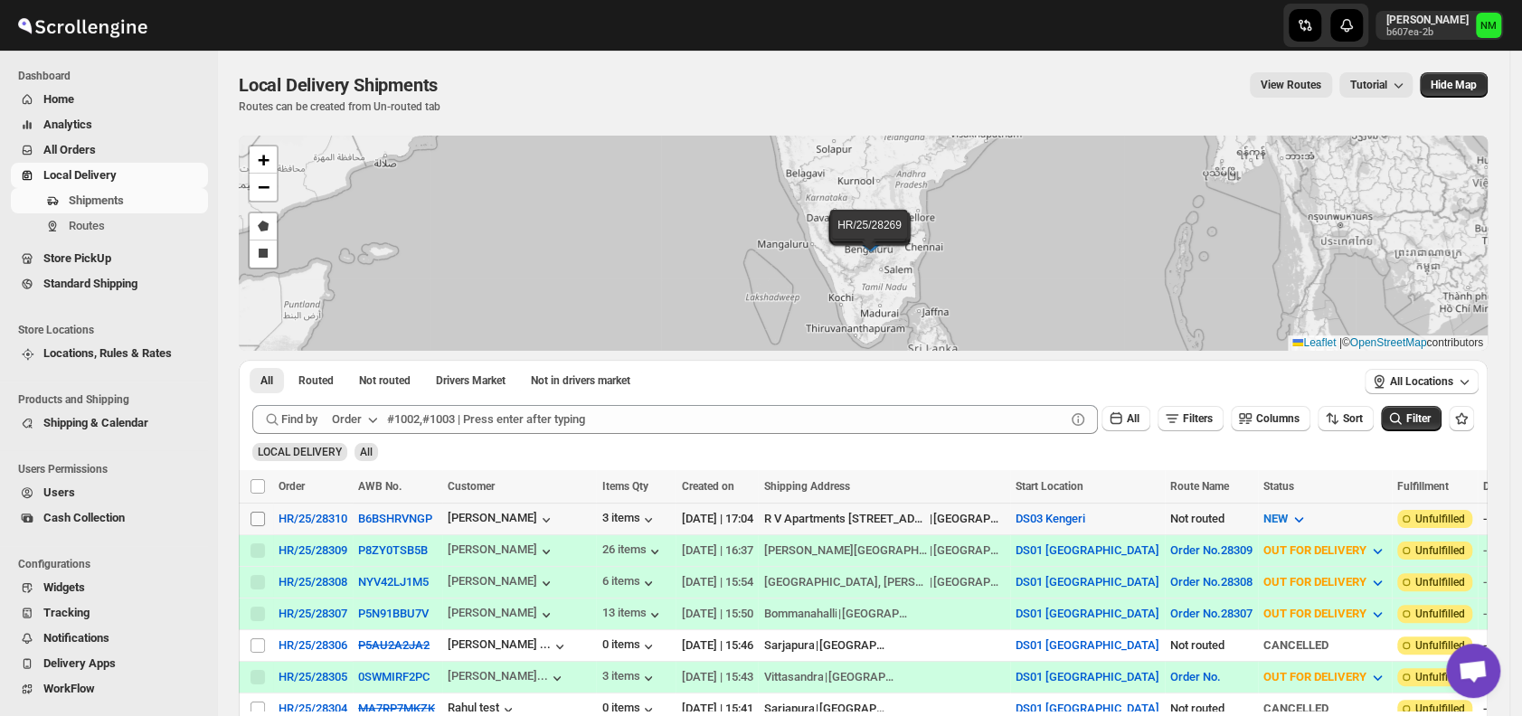
click at [253, 516] on input "Select shipment" at bounding box center [257, 519] width 14 height 14
checkbox input "true"
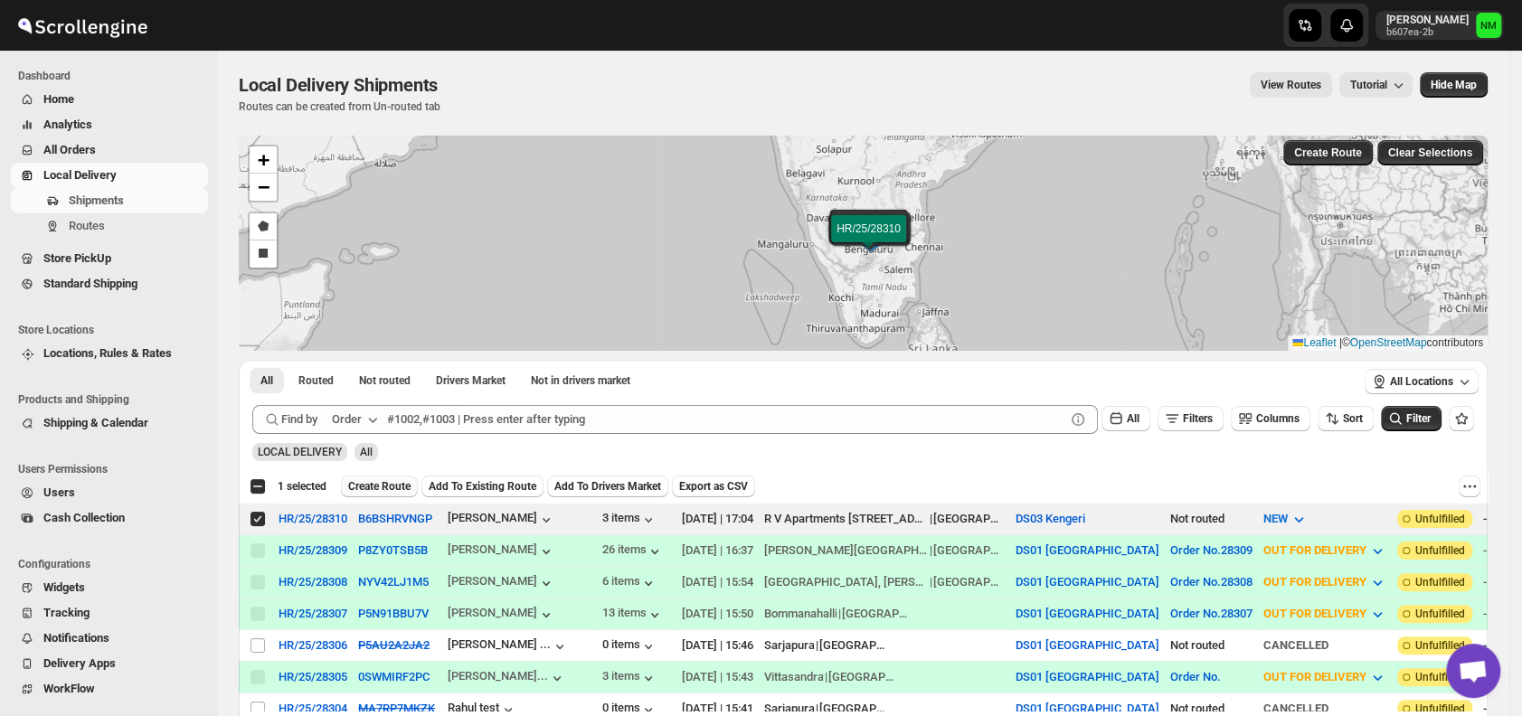
click at [379, 487] on span "Create Route" at bounding box center [379, 486] width 62 height 14
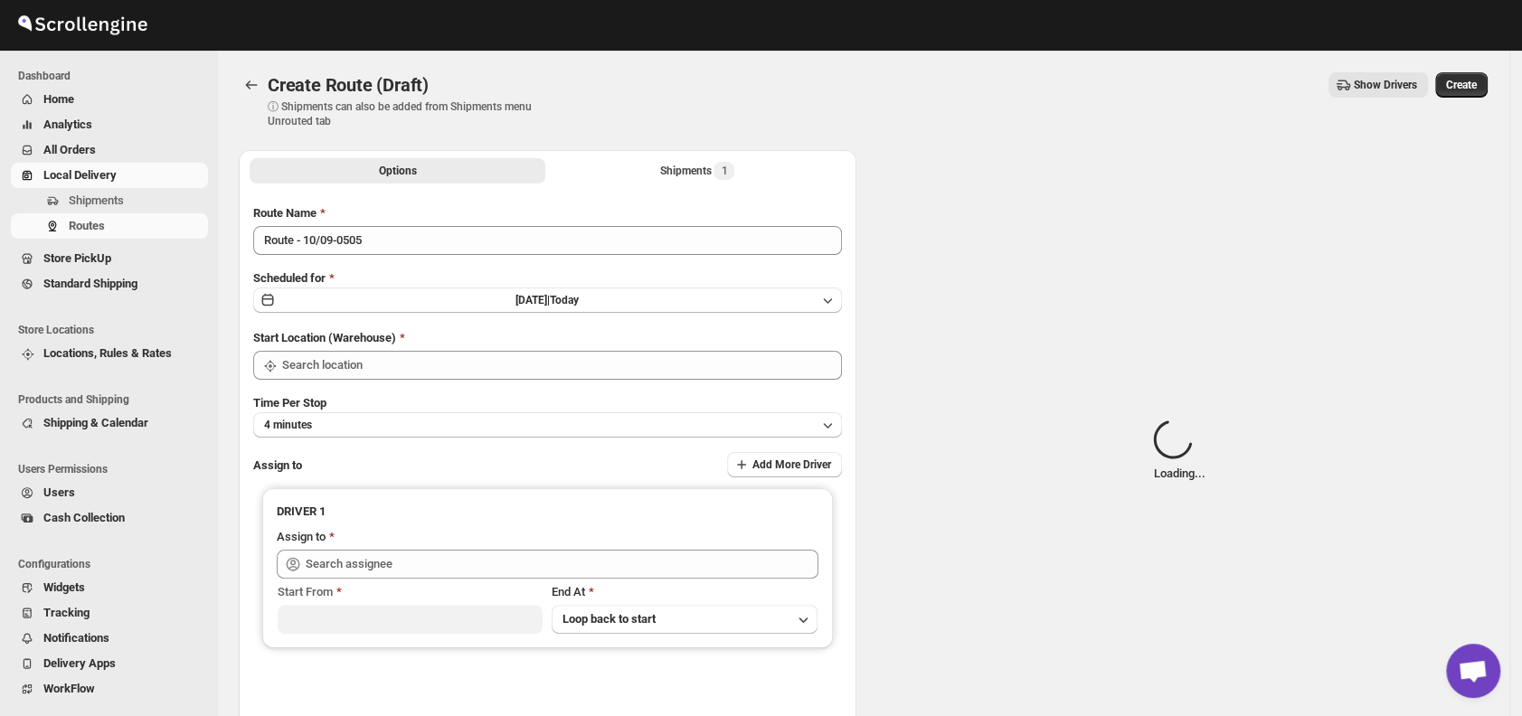
type input "DS03 Kengeri"
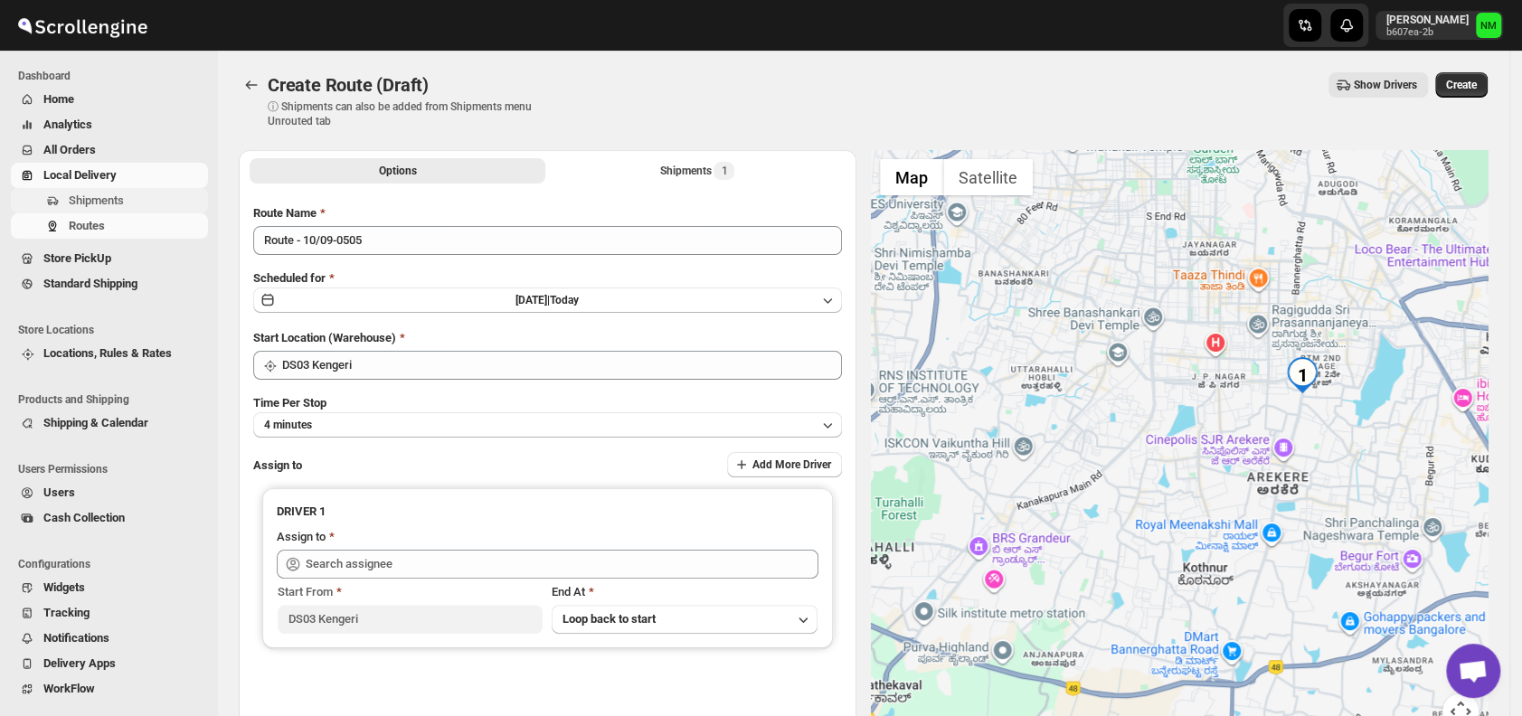
click at [101, 196] on span "Shipments" at bounding box center [96, 201] width 55 height 14
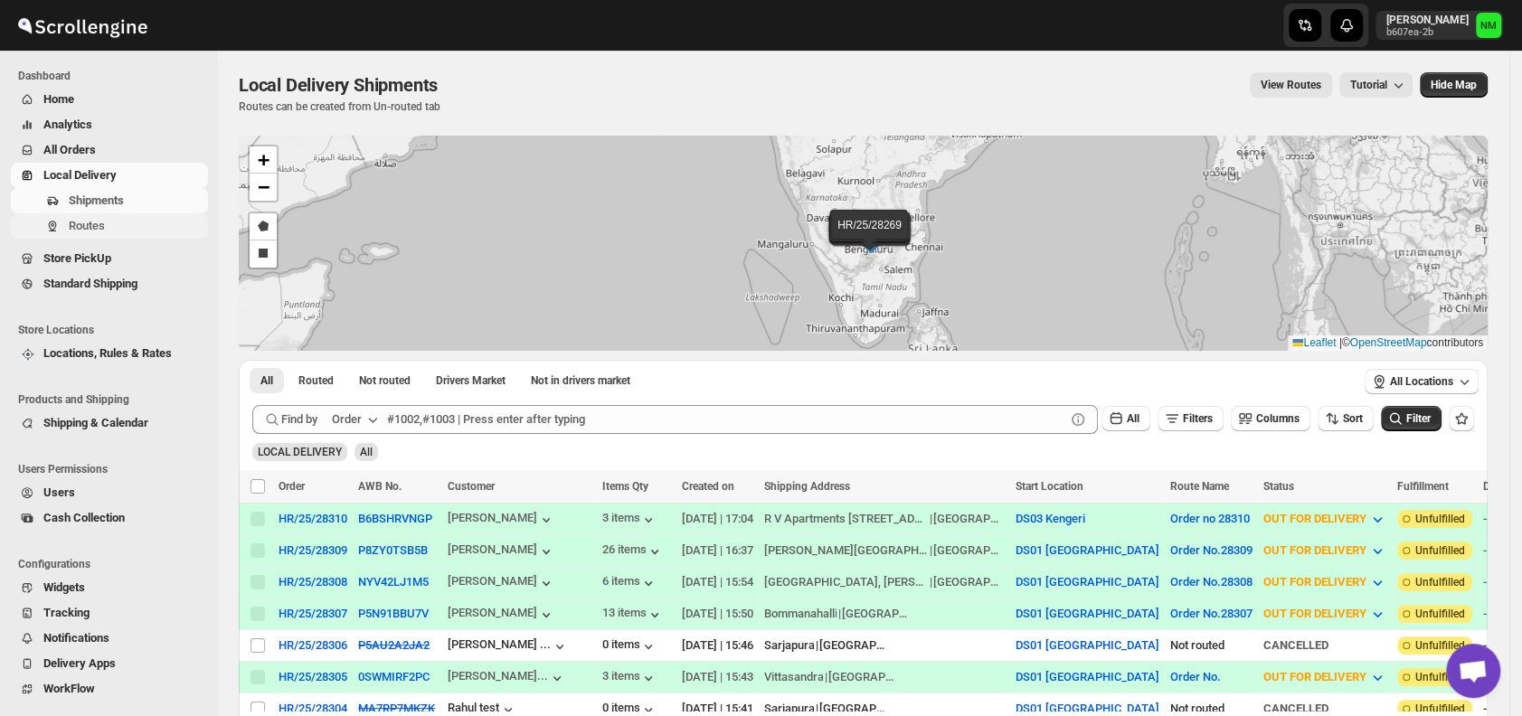
click at [83, 227] on span "Routes" at bounding box center [87, 226] width 36 height 14
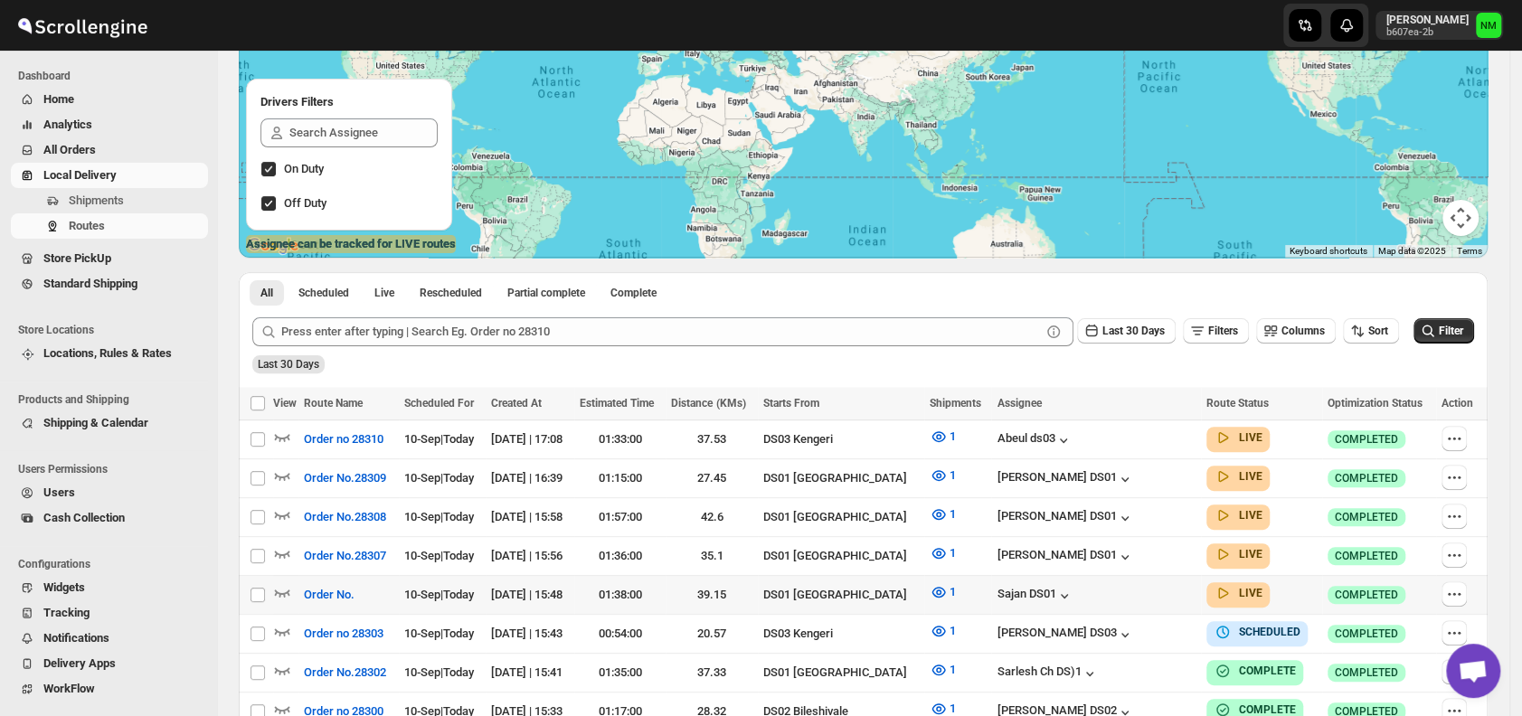
scroll to position [204, 0]
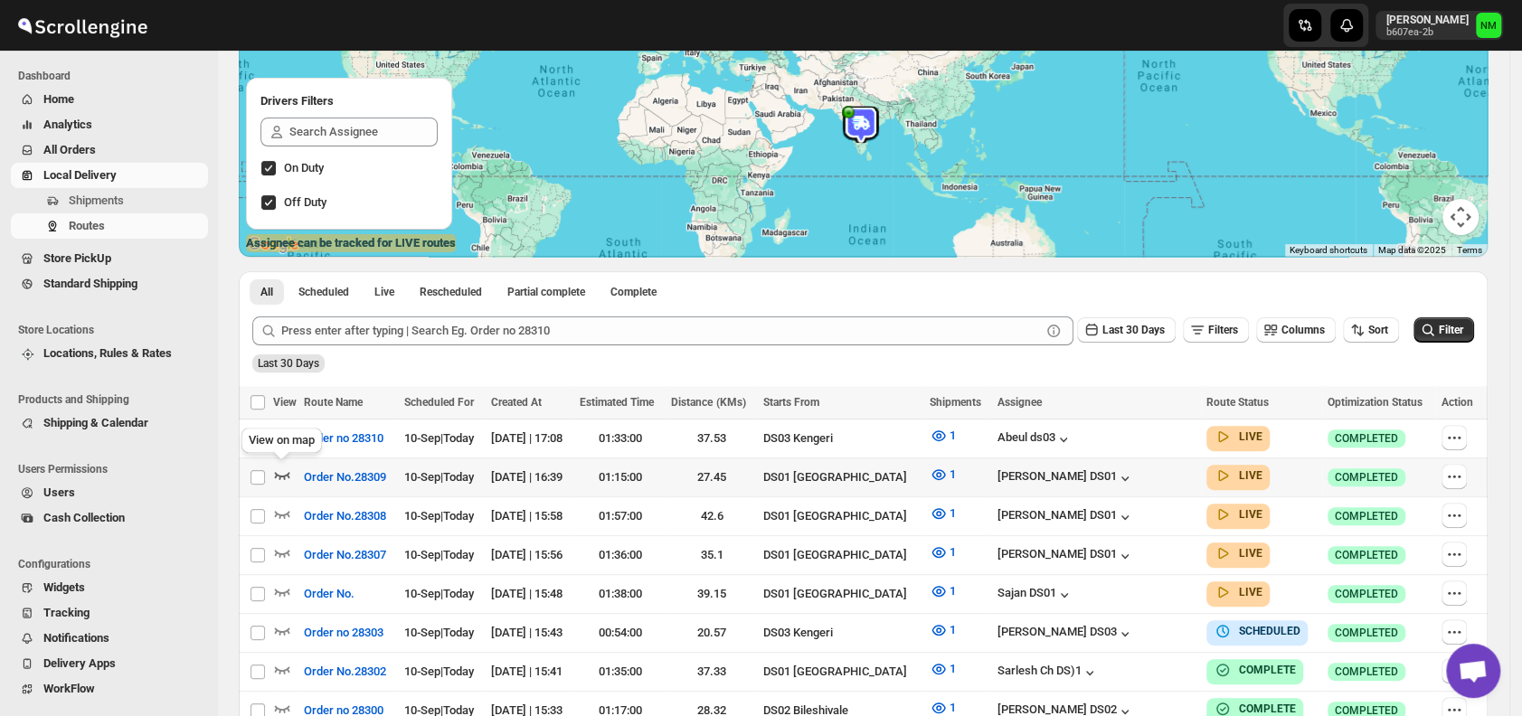
click at [285, 475] on icon "button" at bounding box center [282, 475] width 18 height 18
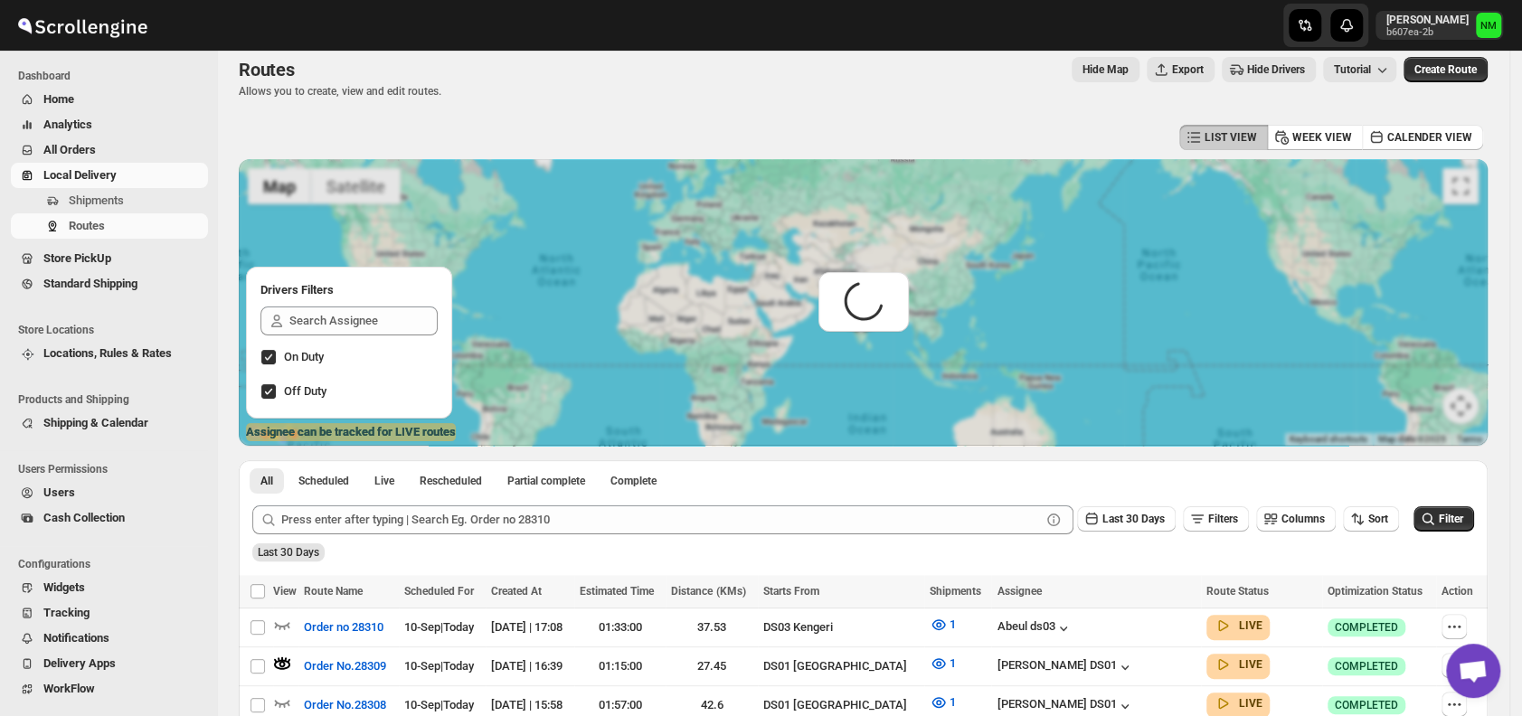
scroll to position [0, 0]
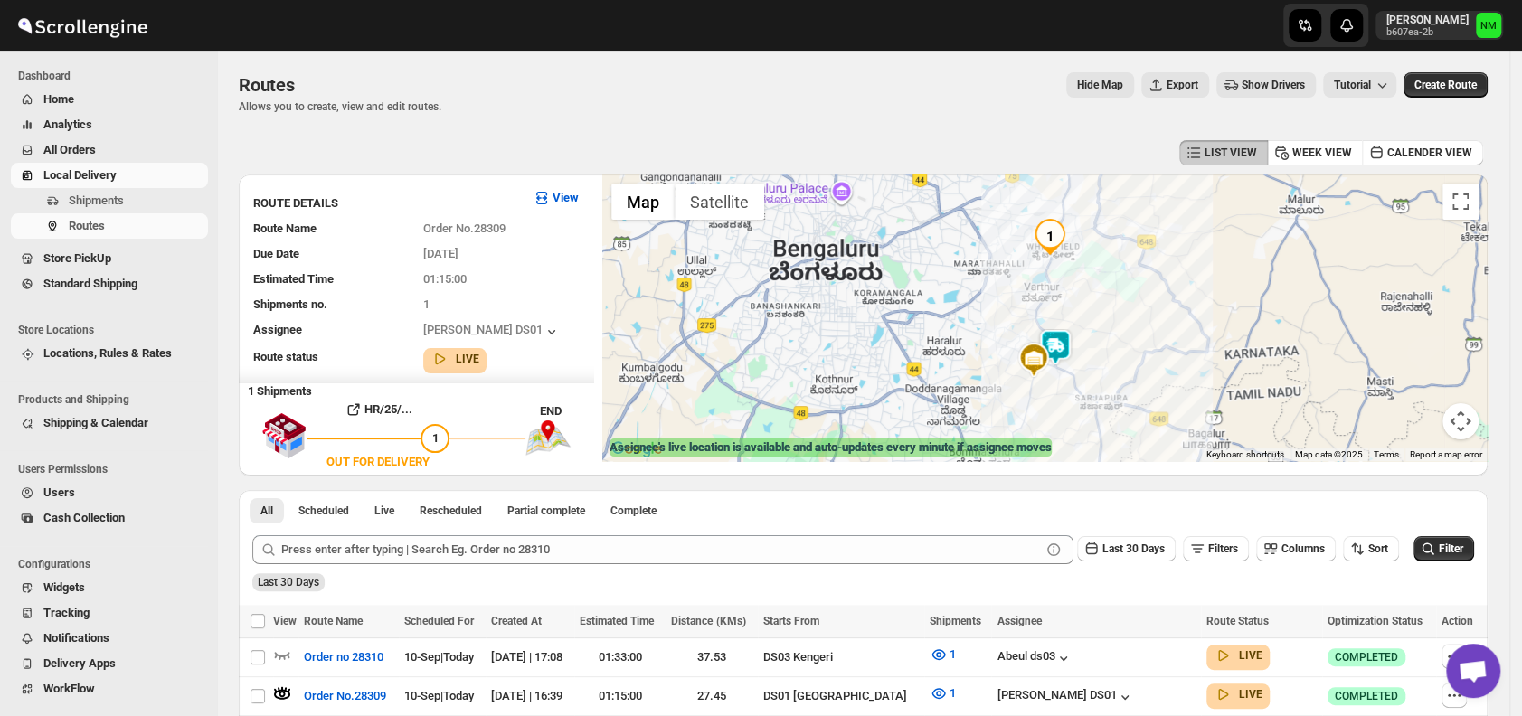
click at [1073, 347] on img at bounding box center [1055, 347] width 36 height 36
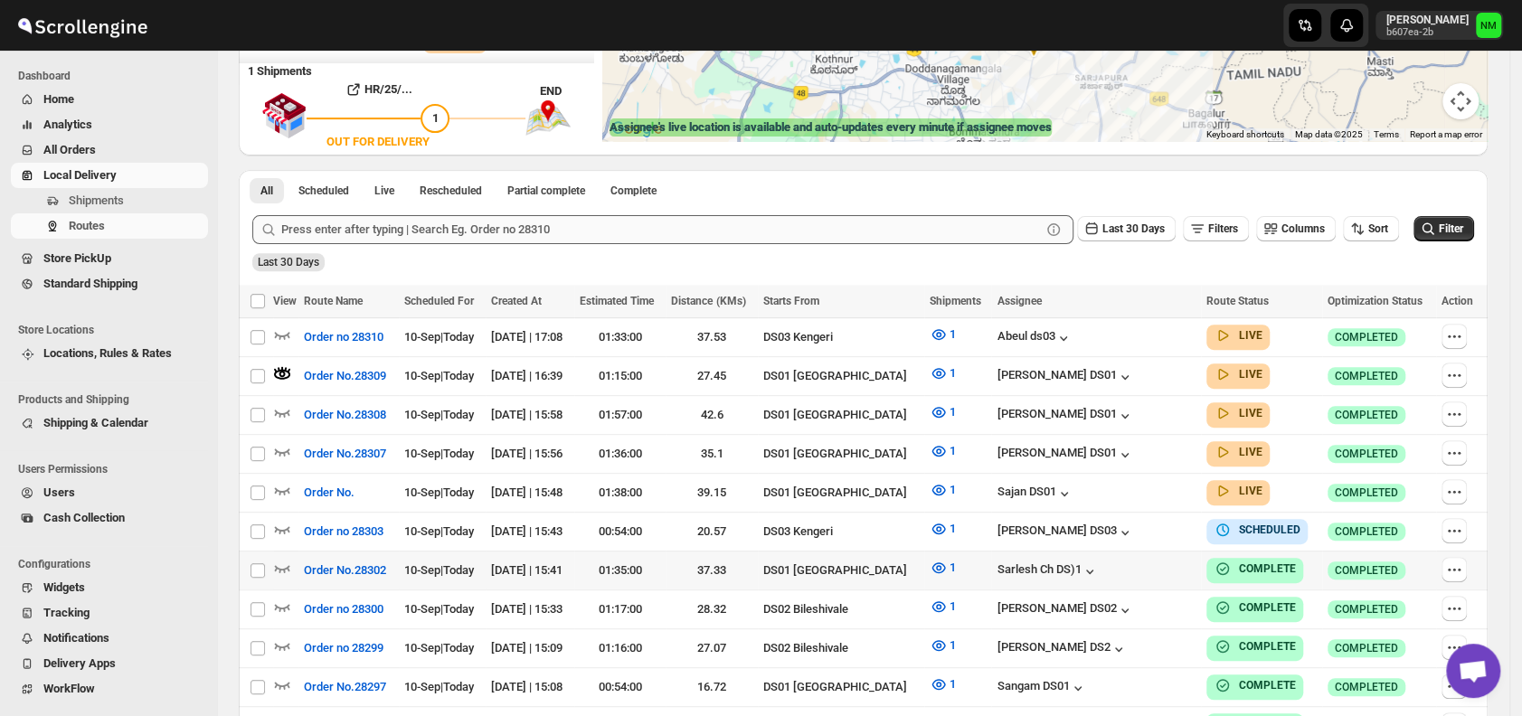
scroll to position [337, 0]
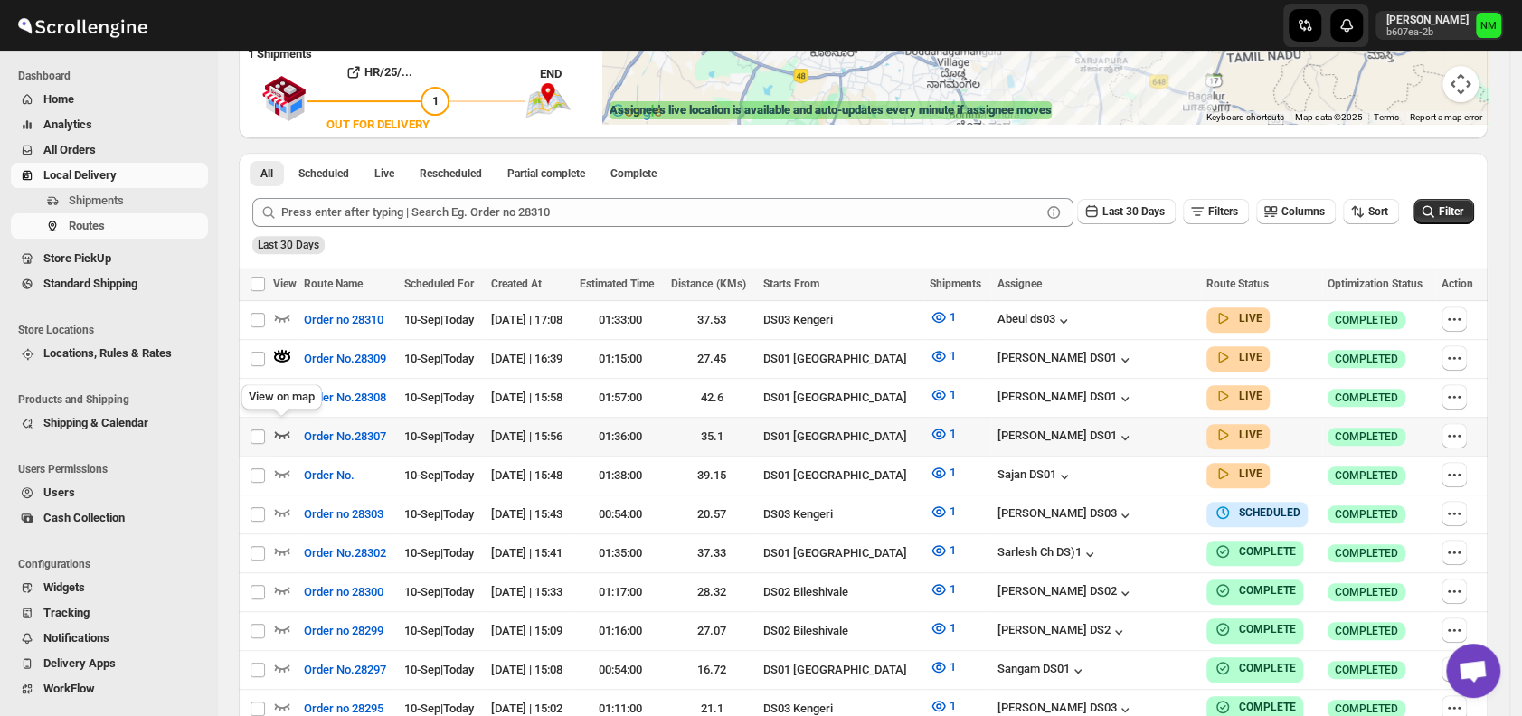
click at [282, 431] on icon "button" at bounding box center [282, 434] width 15 height 7
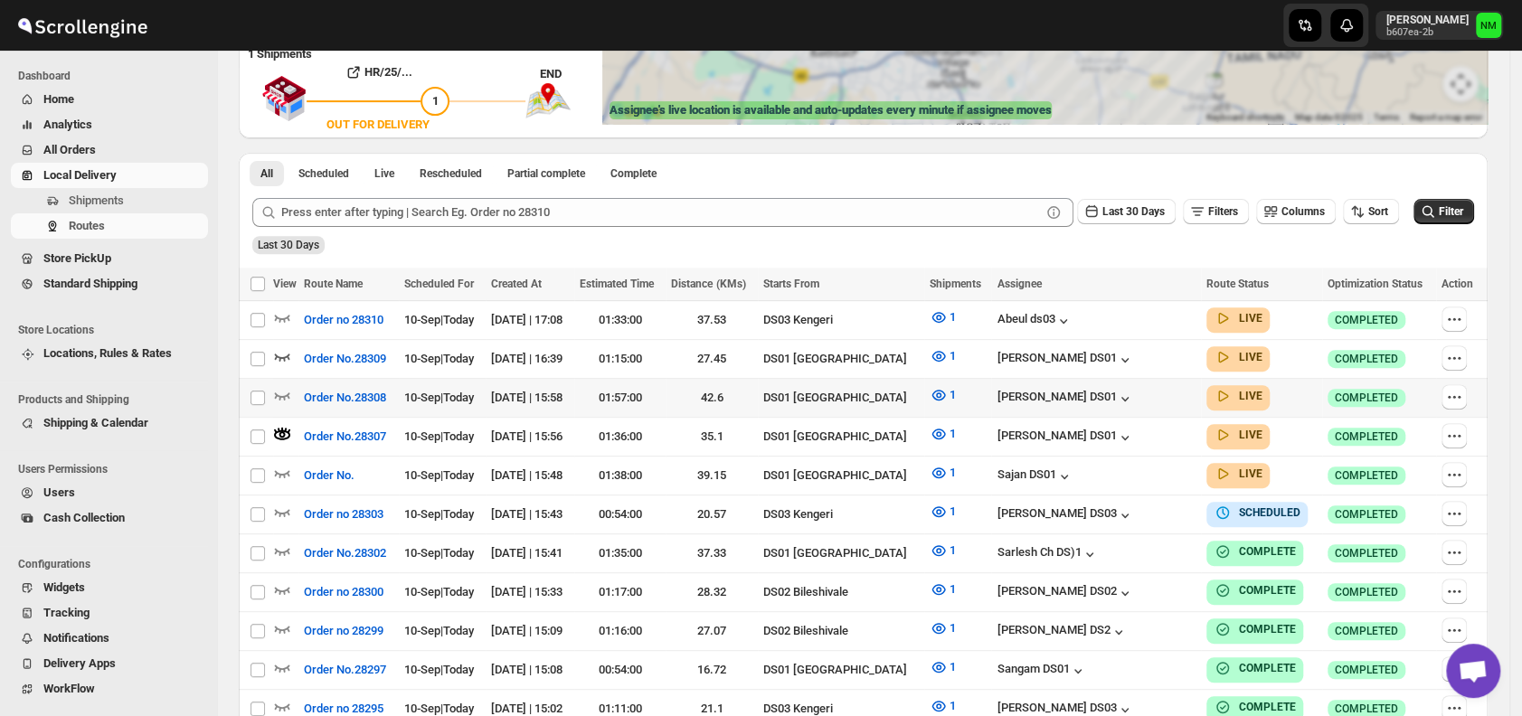
scroll to position [0, 0]
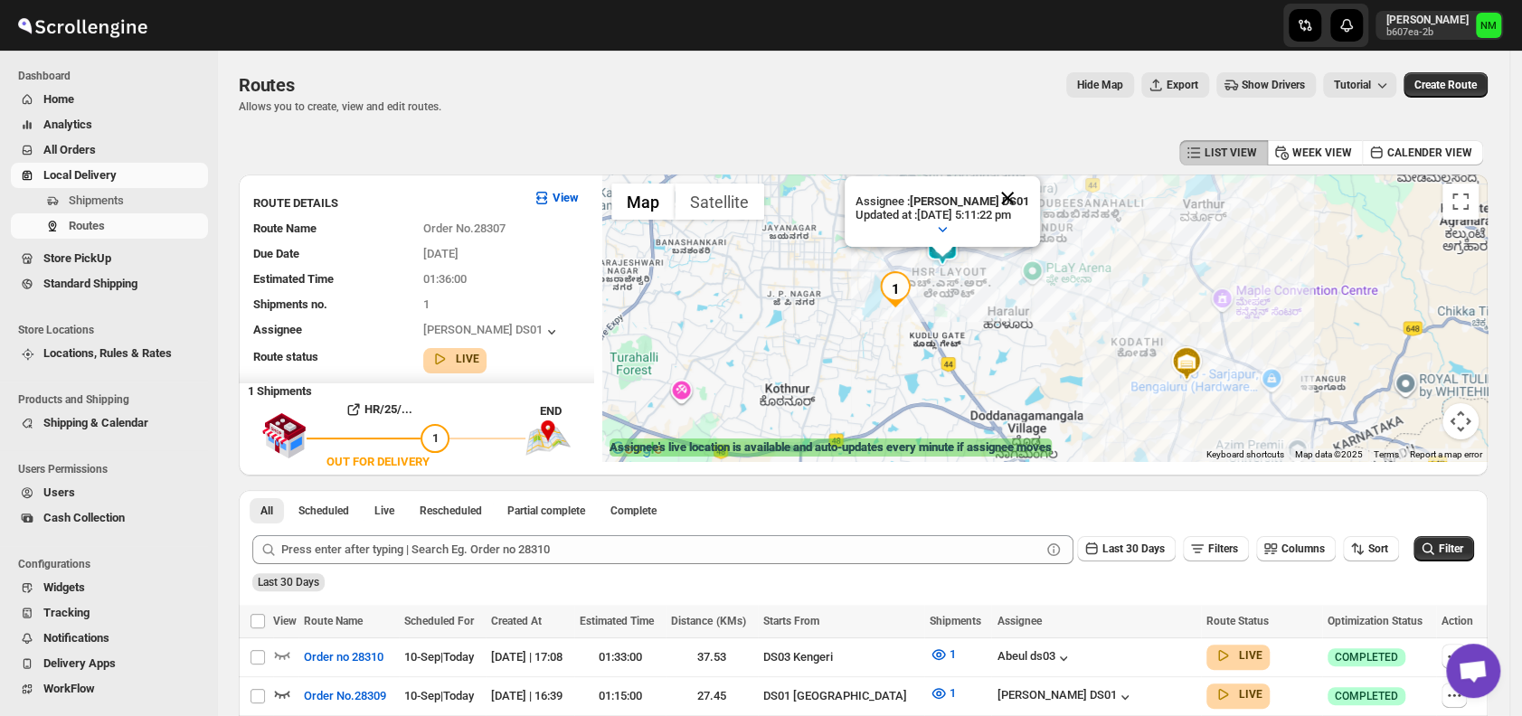
click at [1020, 194] on button "Close" at bounding box center [1007, 197] width 43 height 43
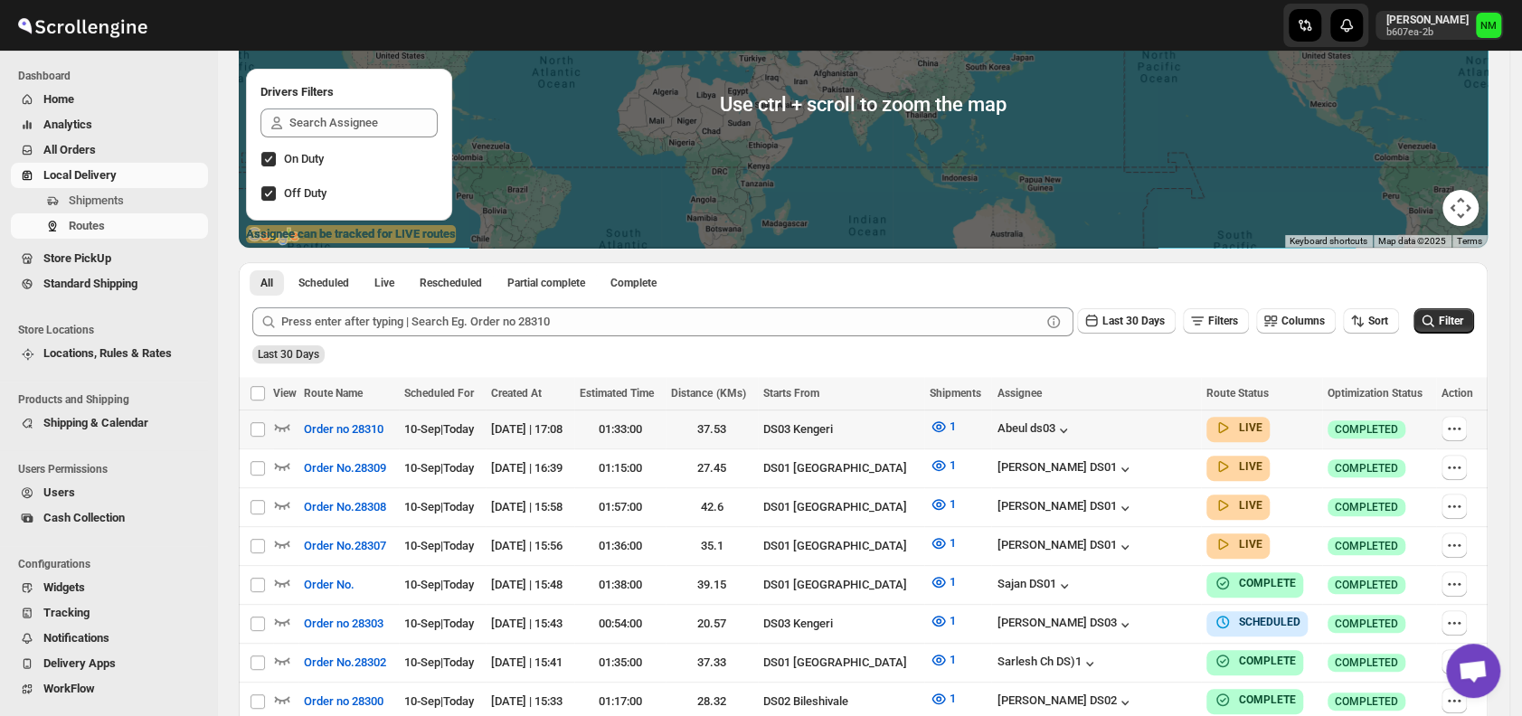
scroll to position [217, 0]
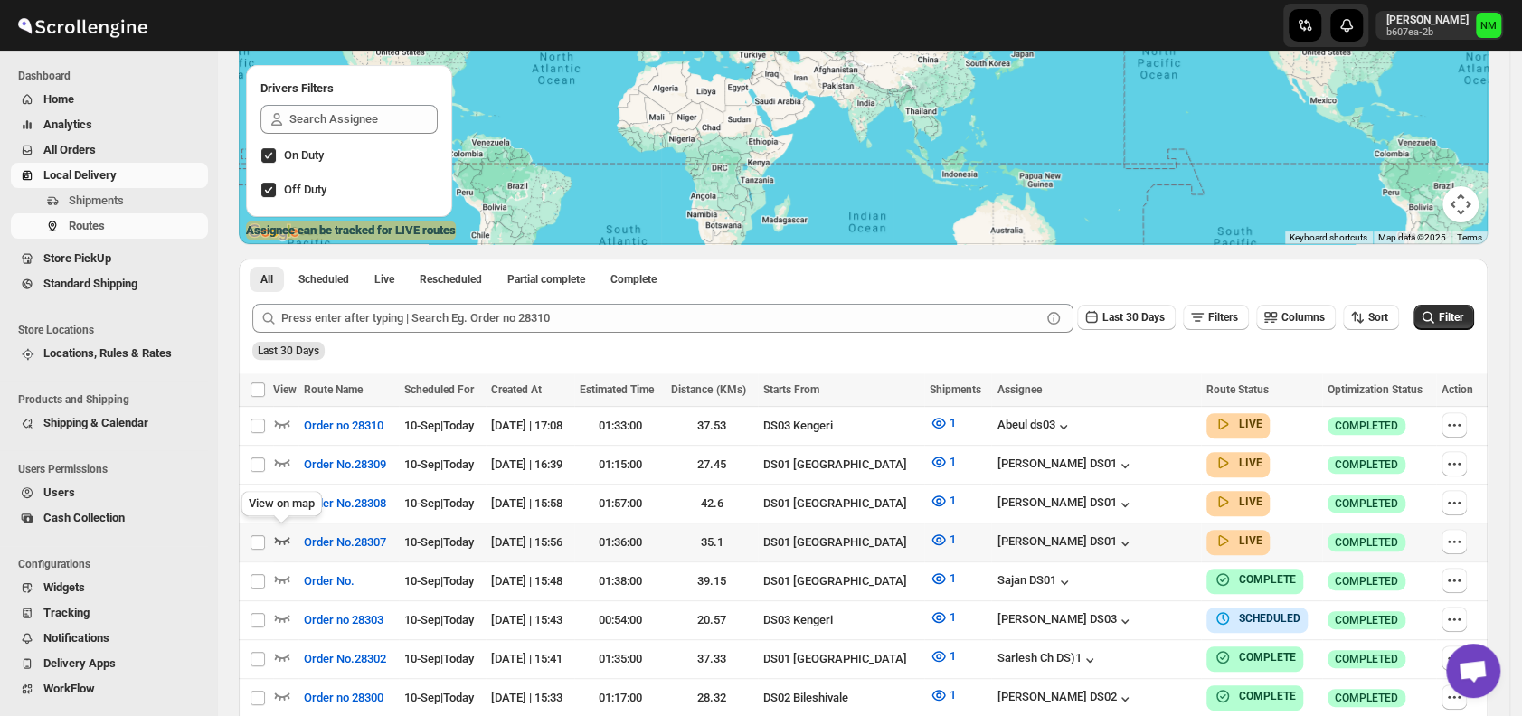
click at [279, 535] on icon "button" at bounding box center [282, 540] width 18 height 18
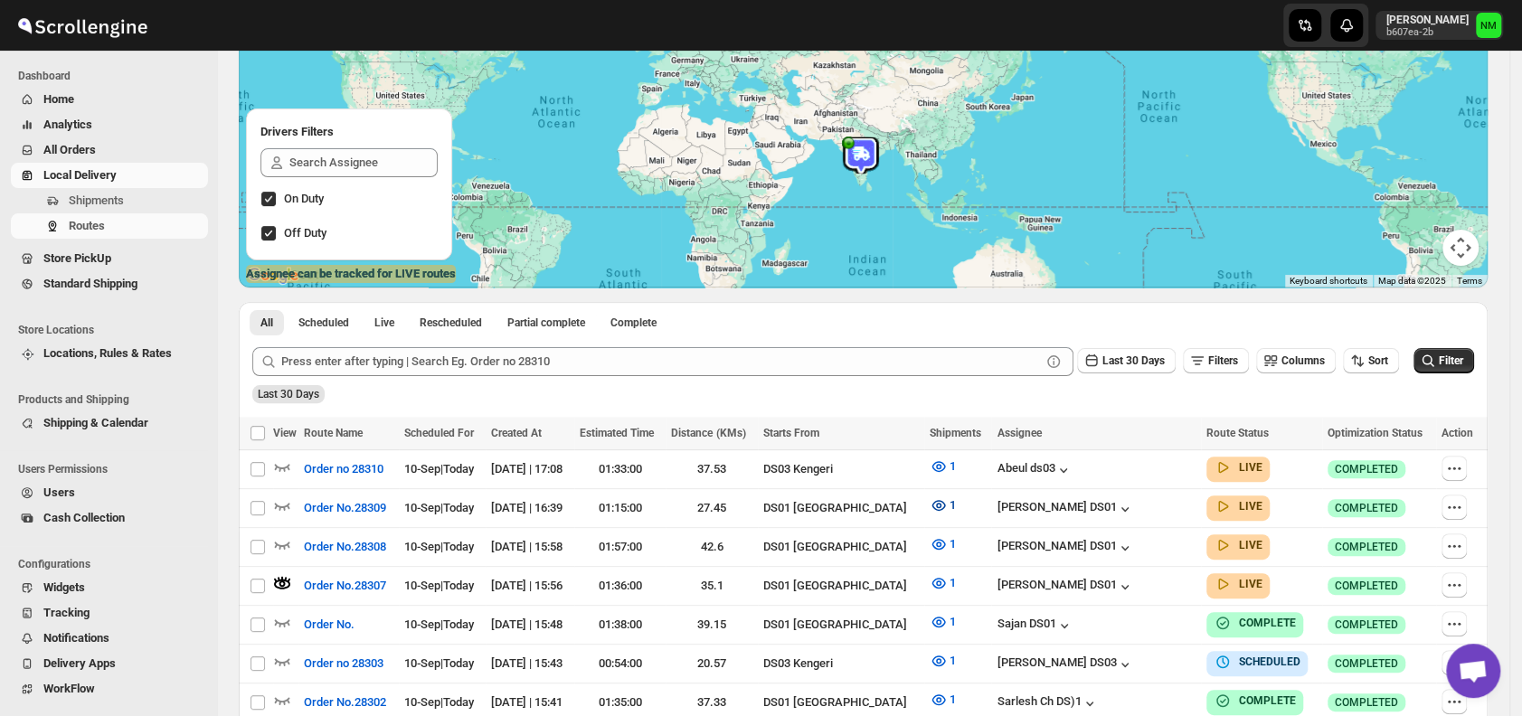
scroll to position [0, 0]
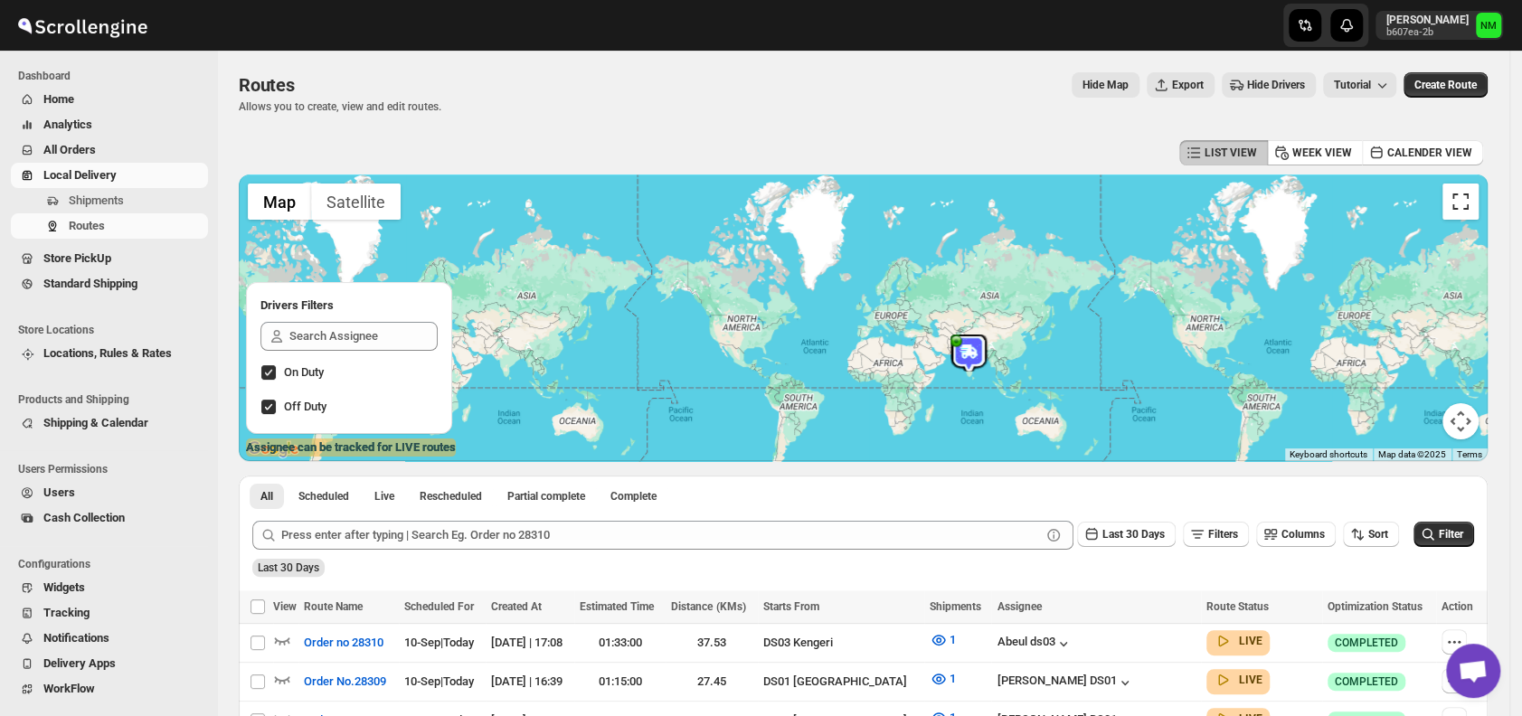
click at [1456, 213] on button "Toggle fullscreen view" at bounding box center [1460, 202] width 36 height 36
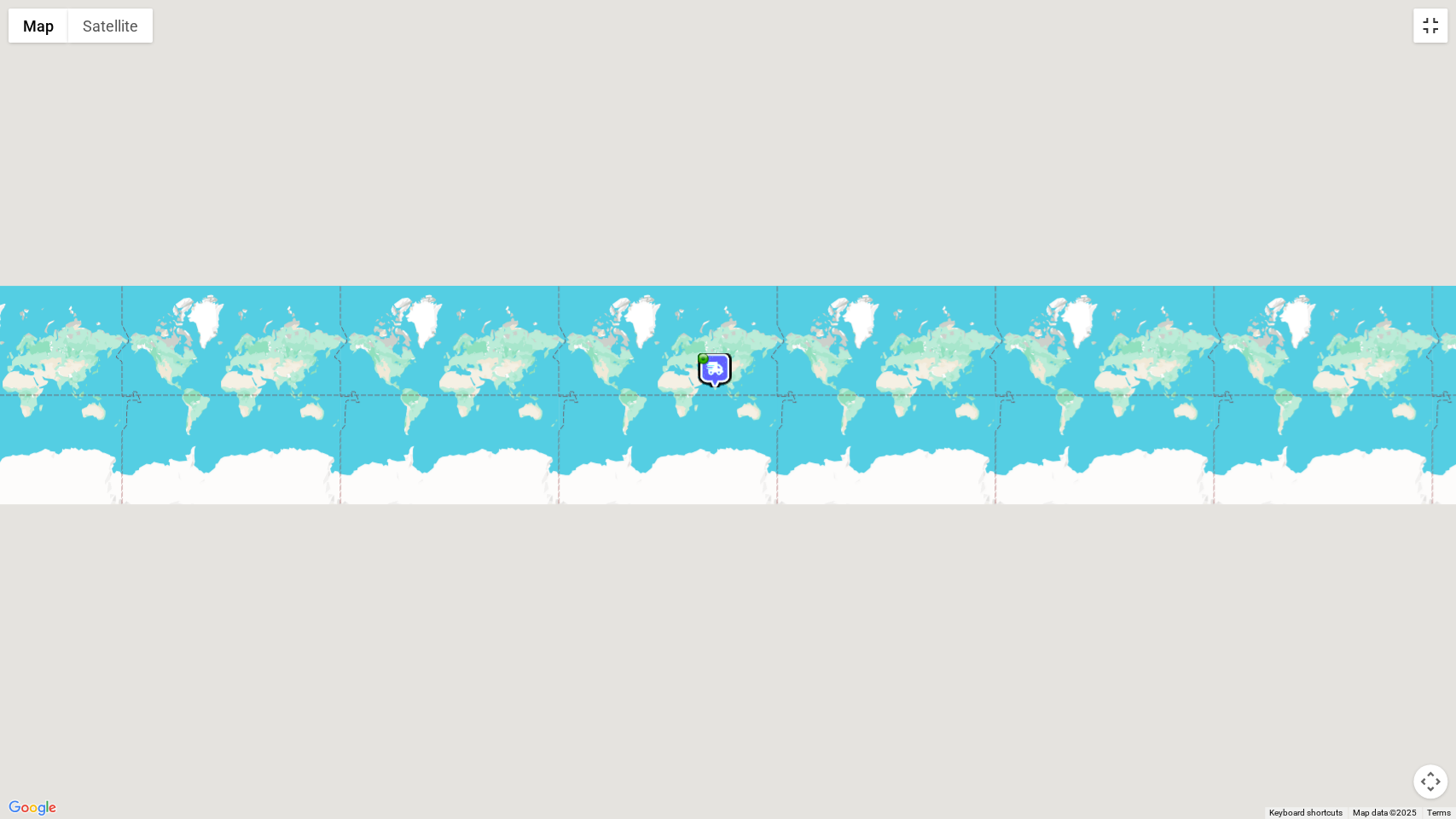
click at [1434, 28] on button "Toggle fullscreen view" at bounding box center [1430, 25] width 34 height 34
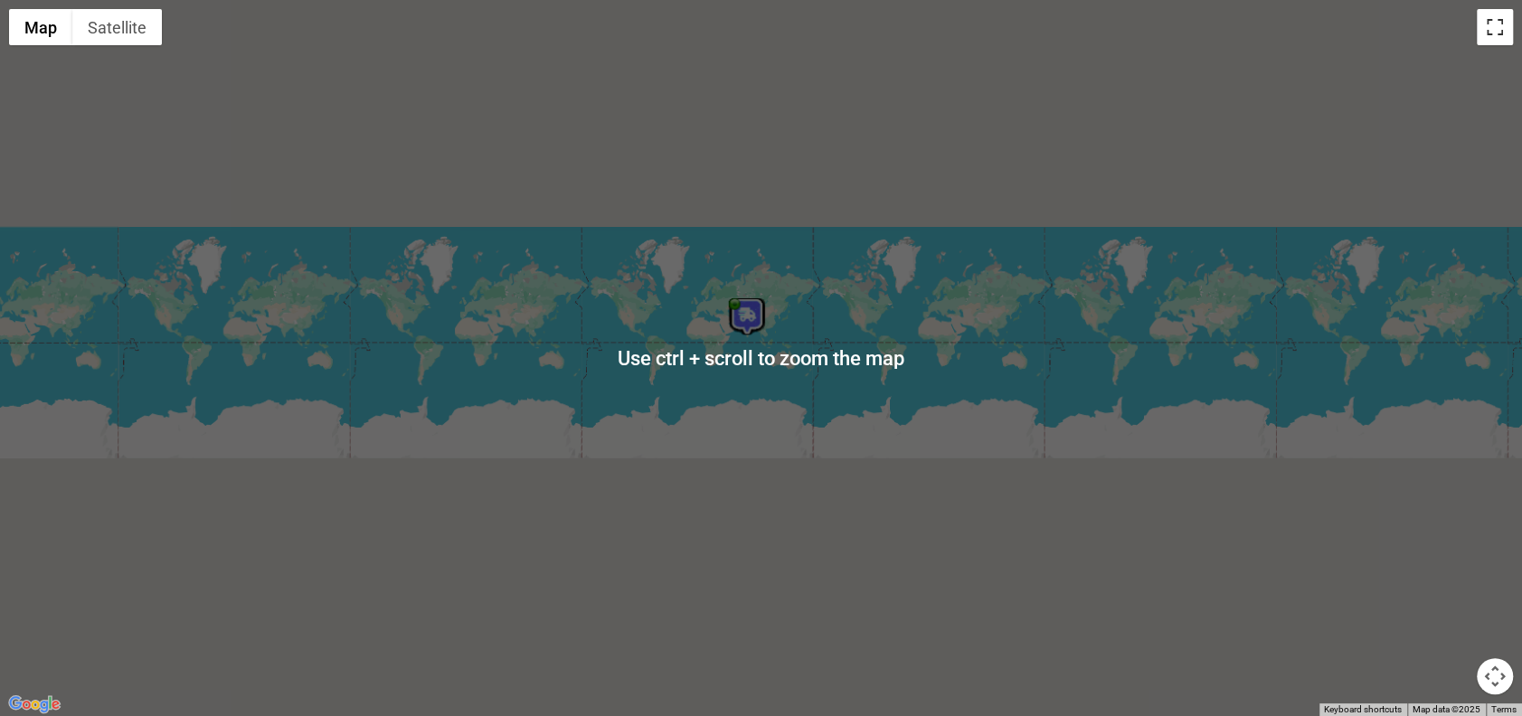
scroll to position [359, 0]
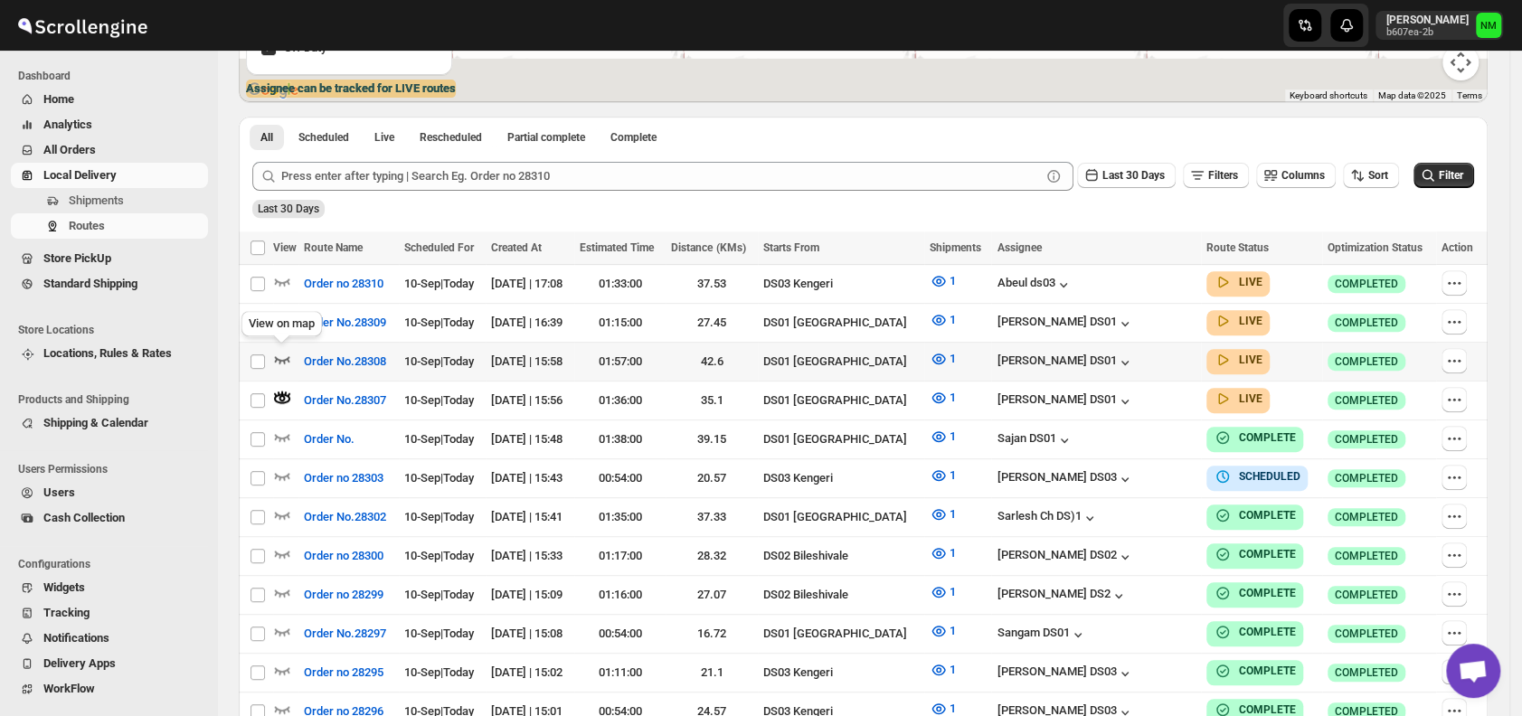
click at [279, 358] on icon "button" at bounding box center [282, 359] width 18 height 18
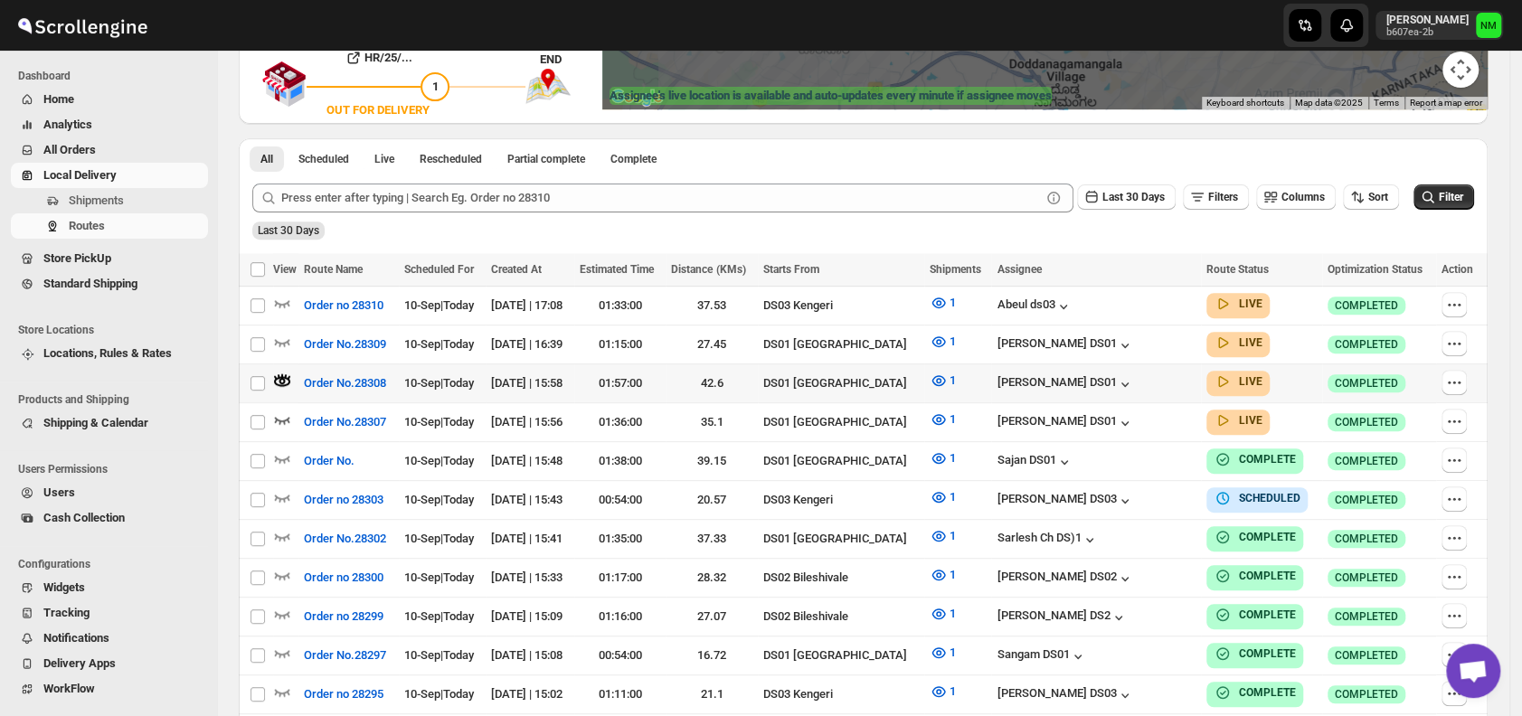
scroll to position [354, 0]
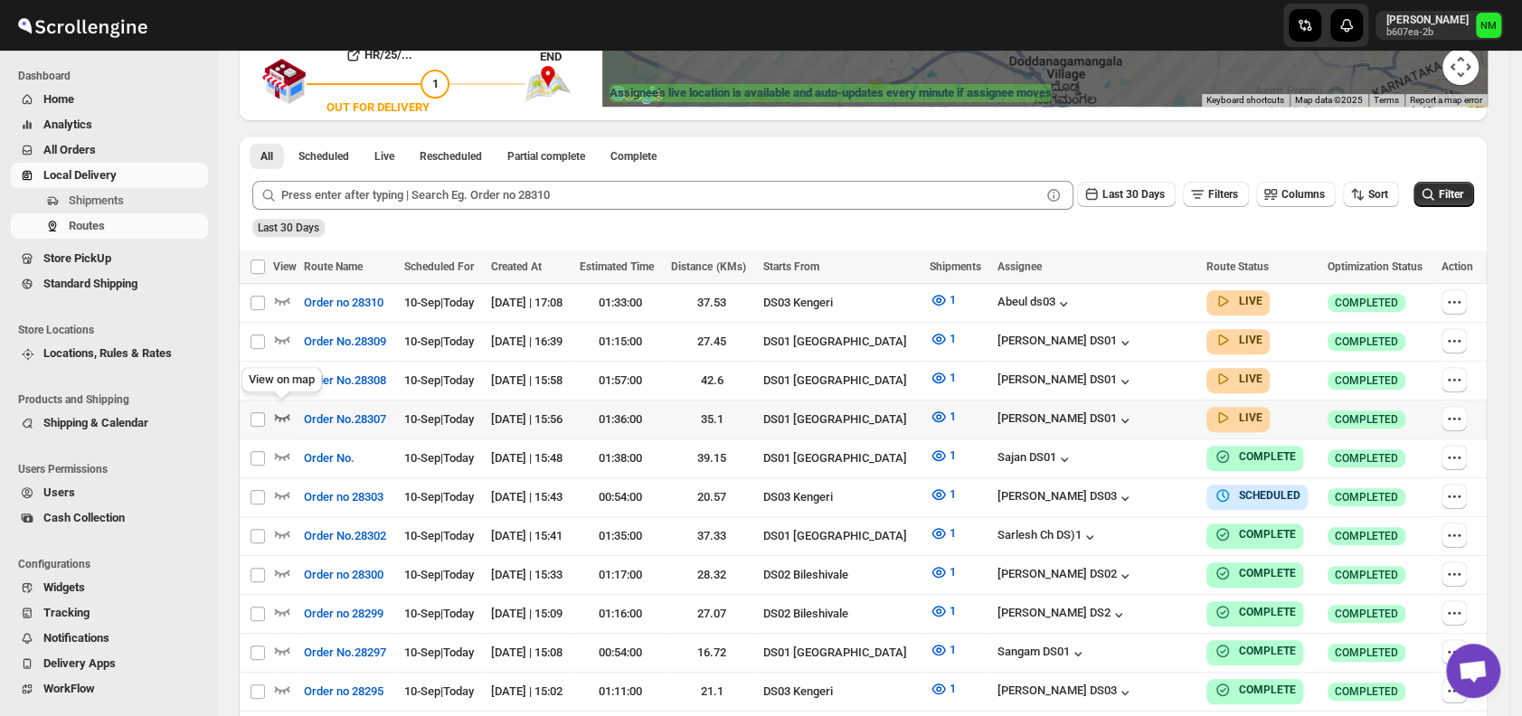
click at [282, 408] on icon "button" at bounding box center [282, 417] width 18 height 18
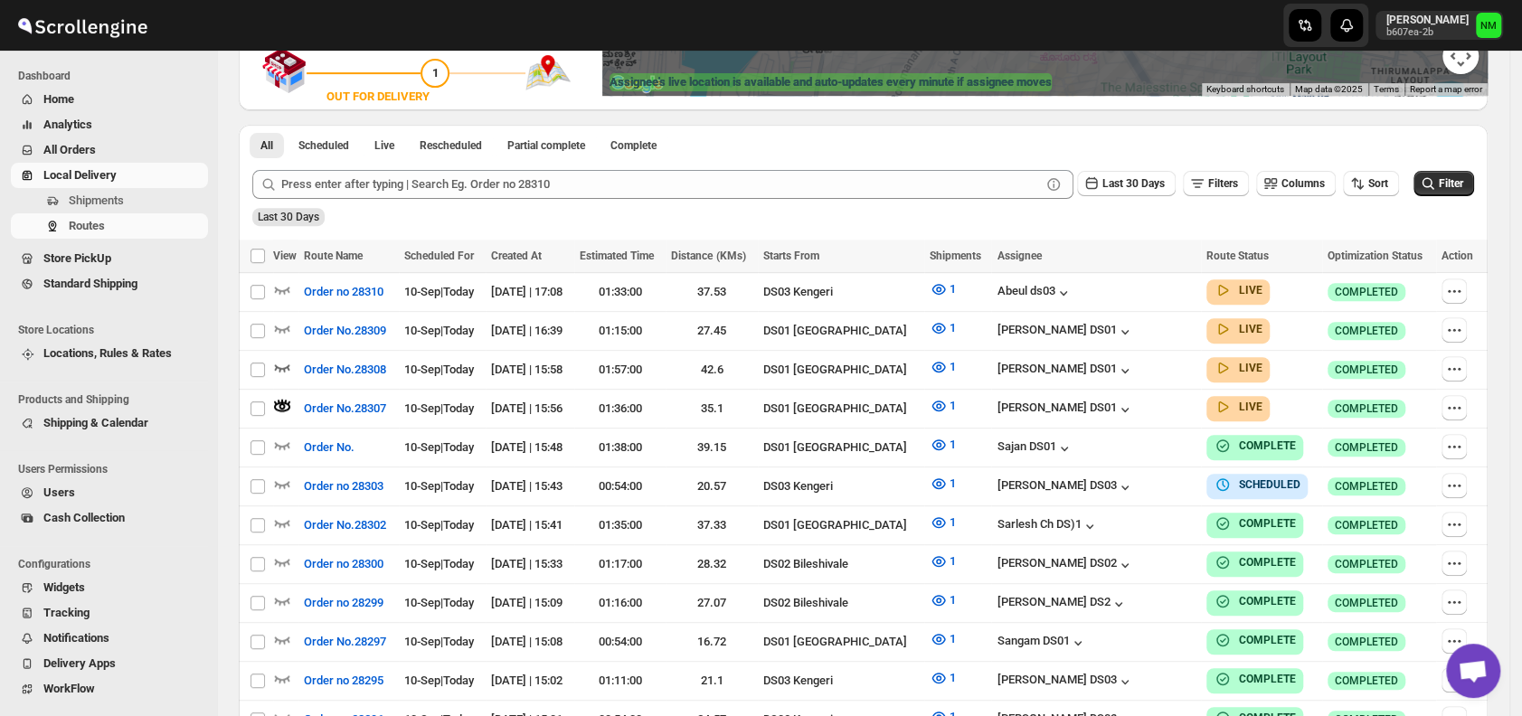
scroll to position [366, 0]
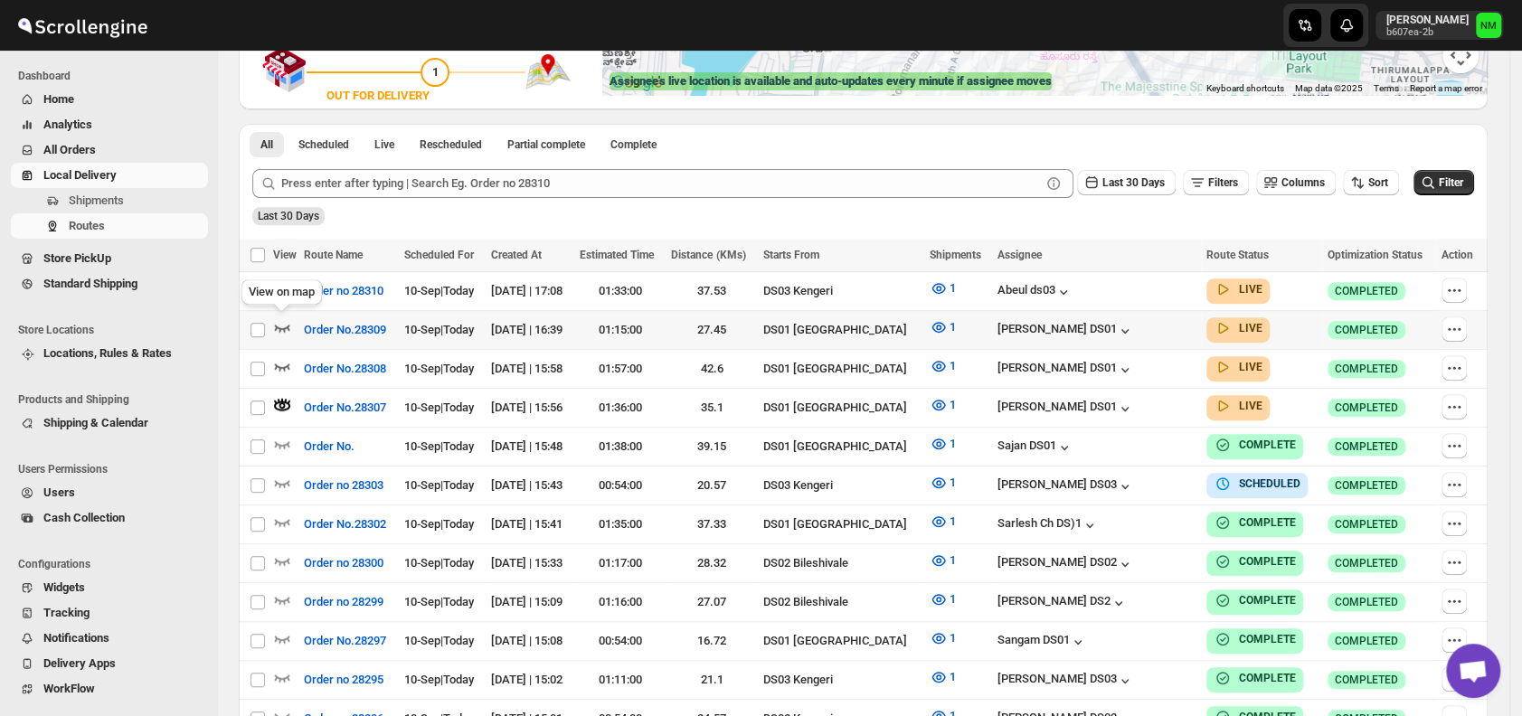
click at [280, 322] on icon "button" at bounding box center [282, 327] width 18 height 18
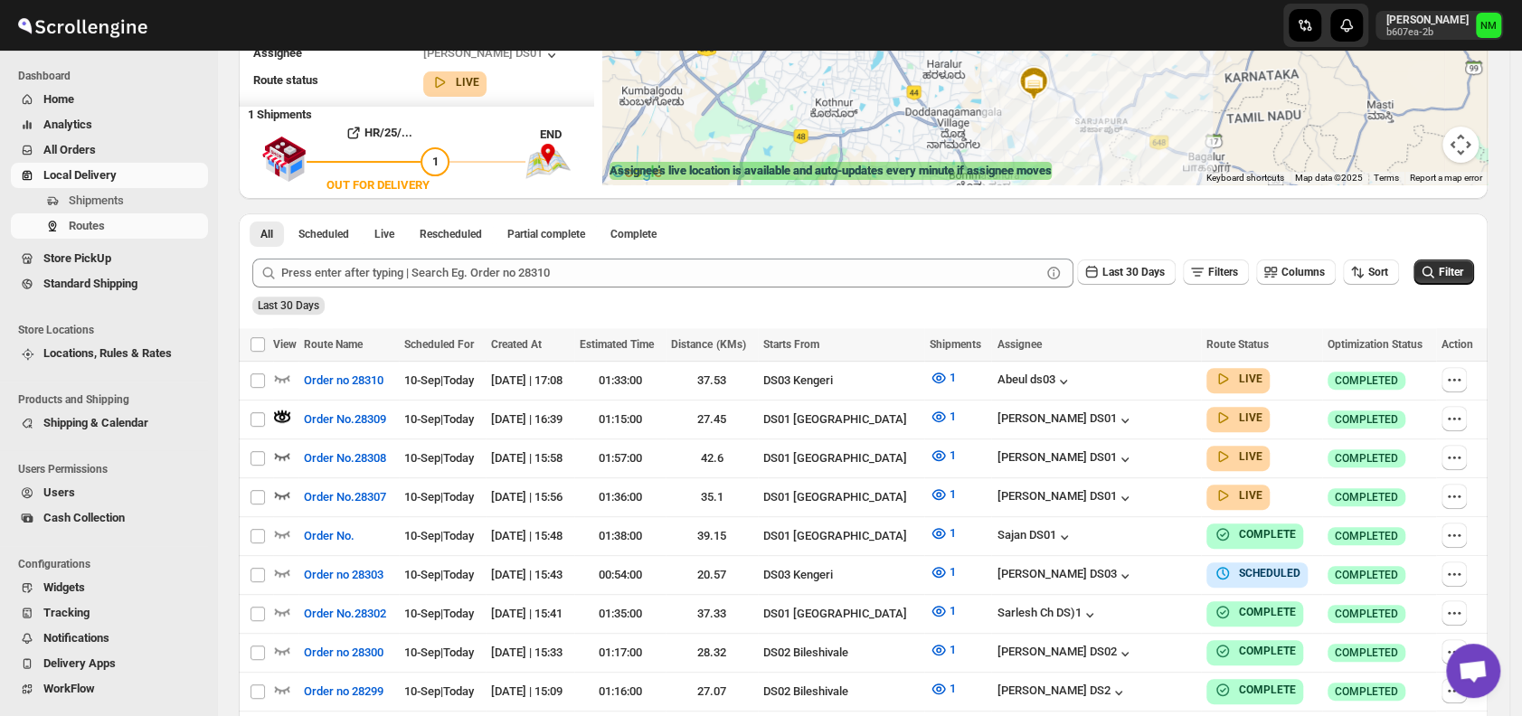
scroll to position [0, 0]
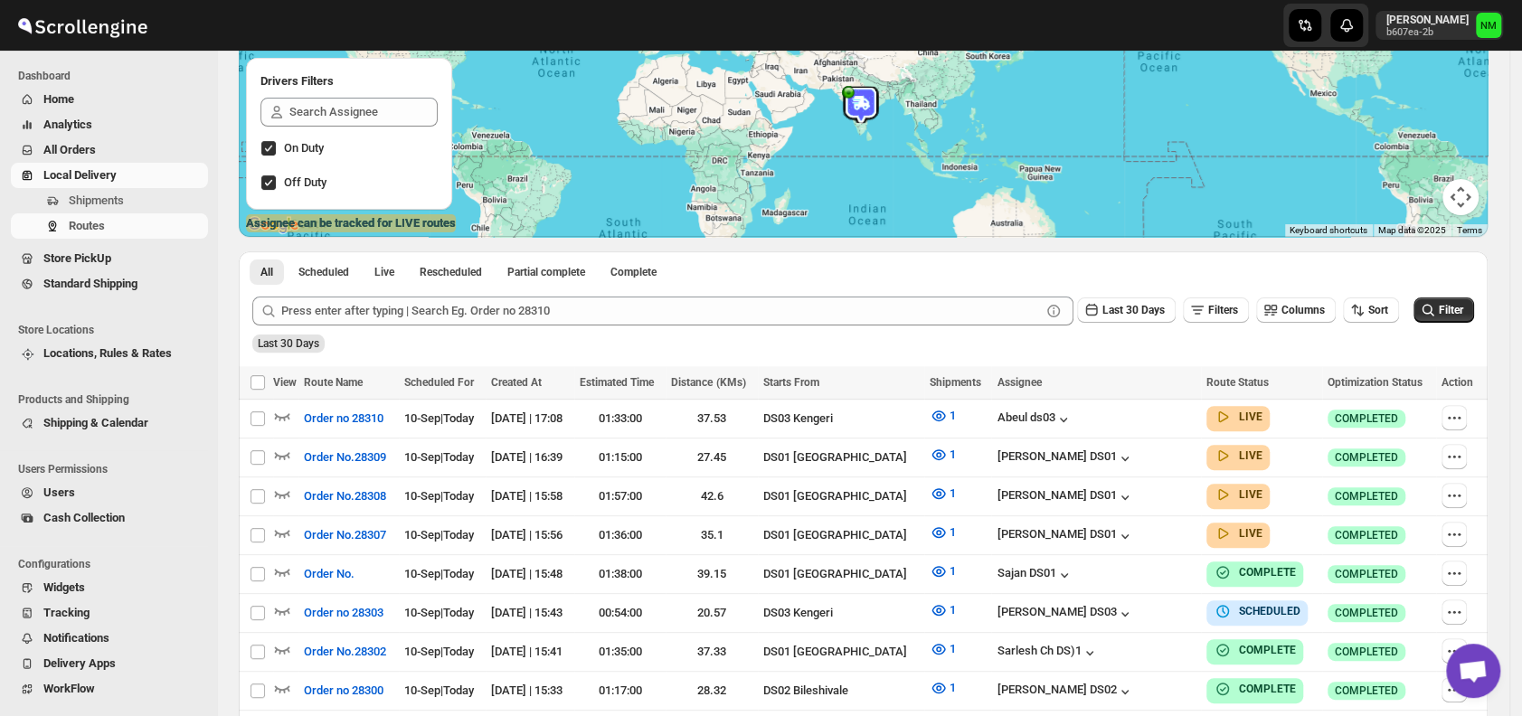
scroll to position [225, 0]
click at [275, 451] on icon "button" at bounding box center [282, 454] width 15 height 7
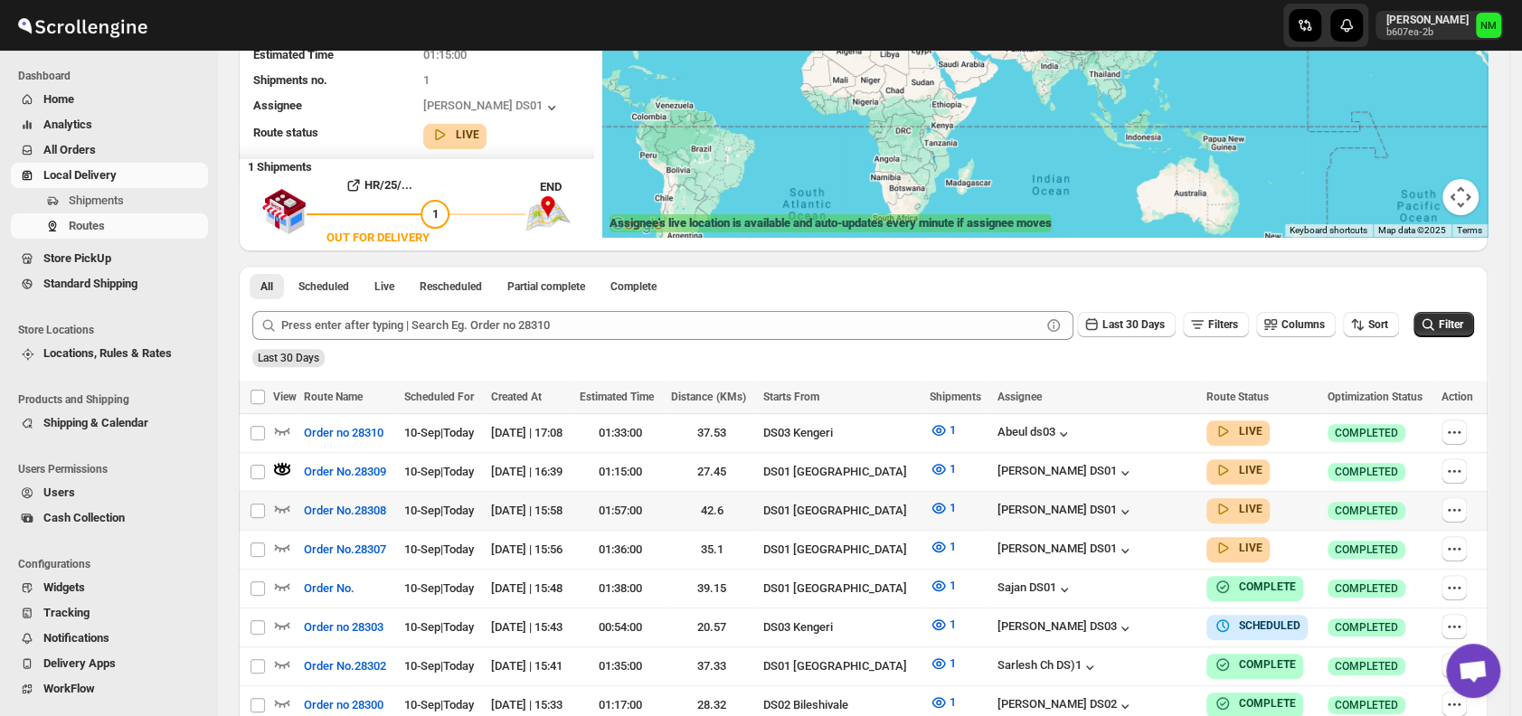
scroll to position [0, 0]
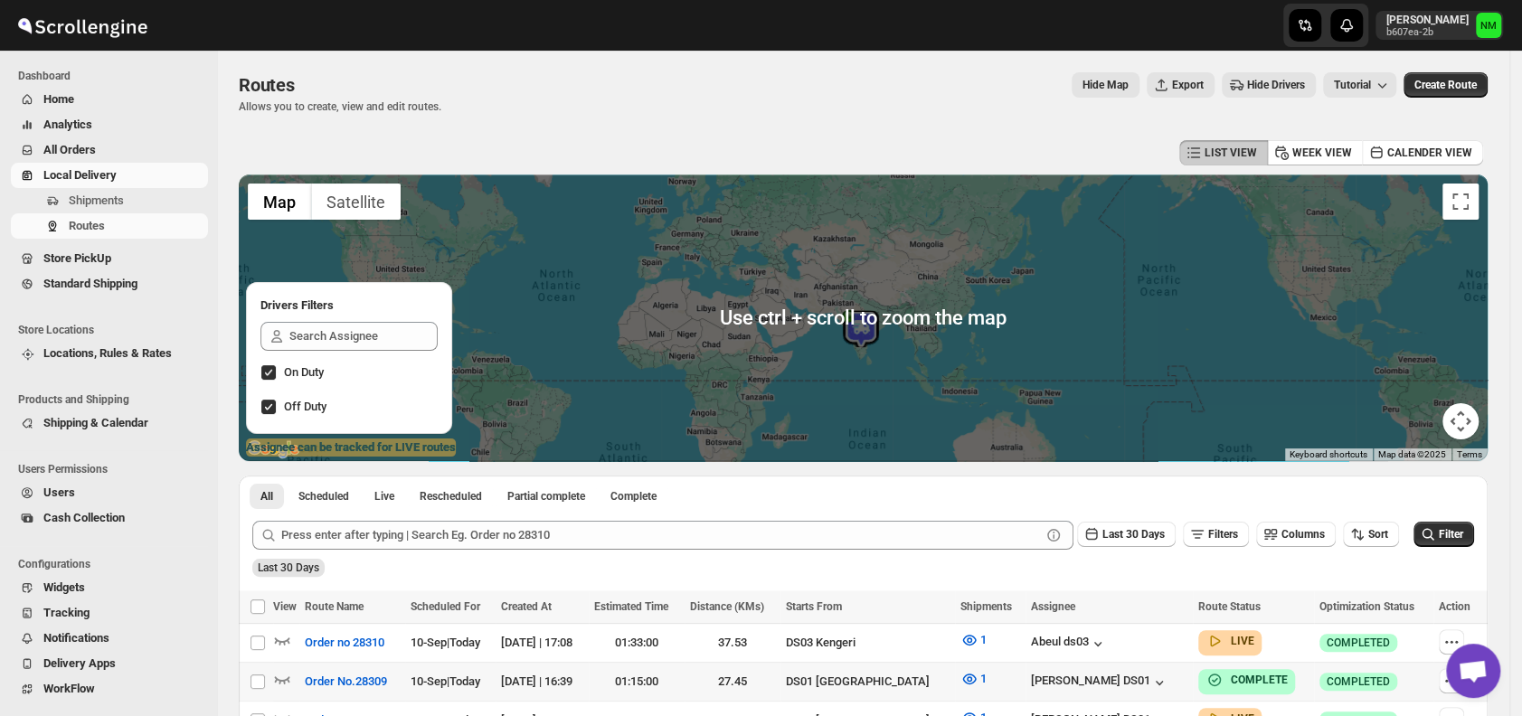
scroll to position [301, 0]
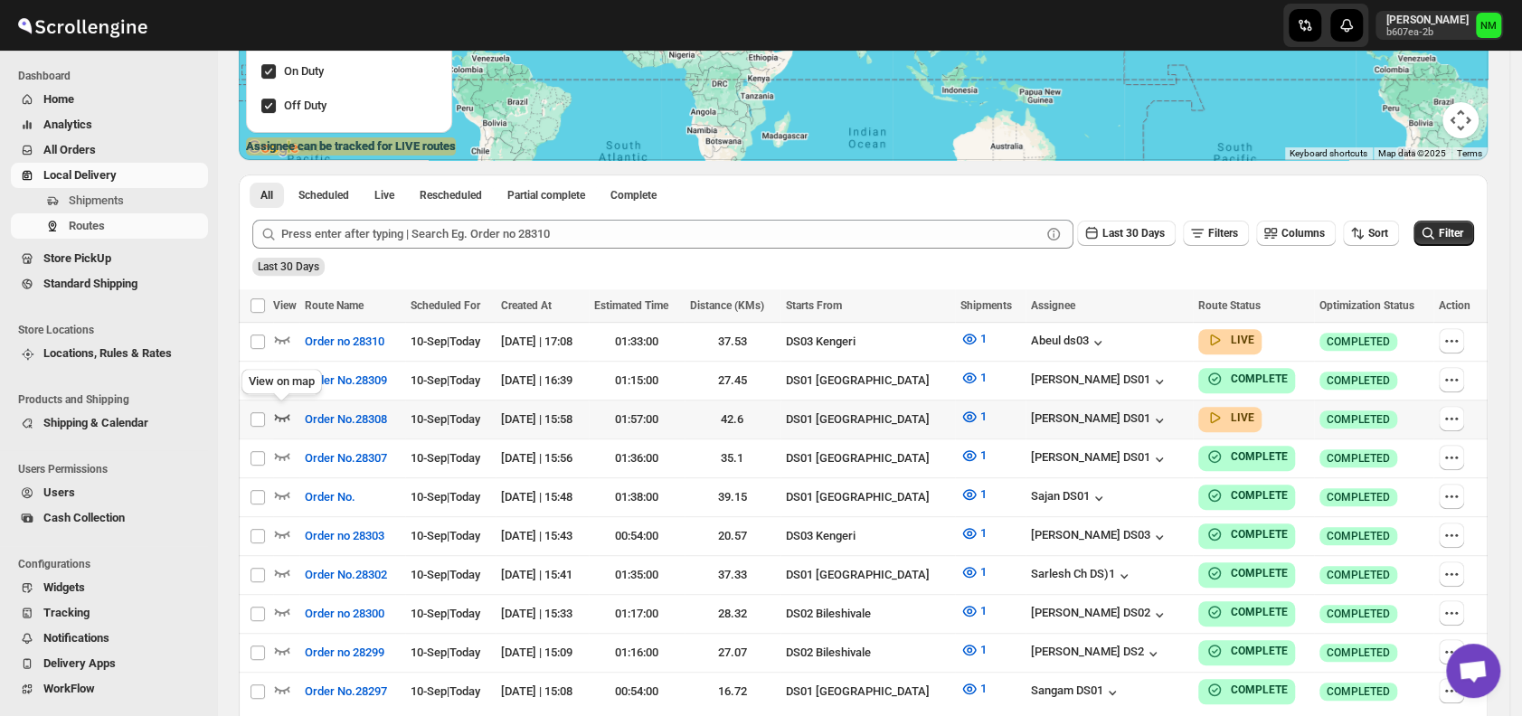
click at [282, 415] on icon "button" at bounding box center [282, 417] width 15 height 7
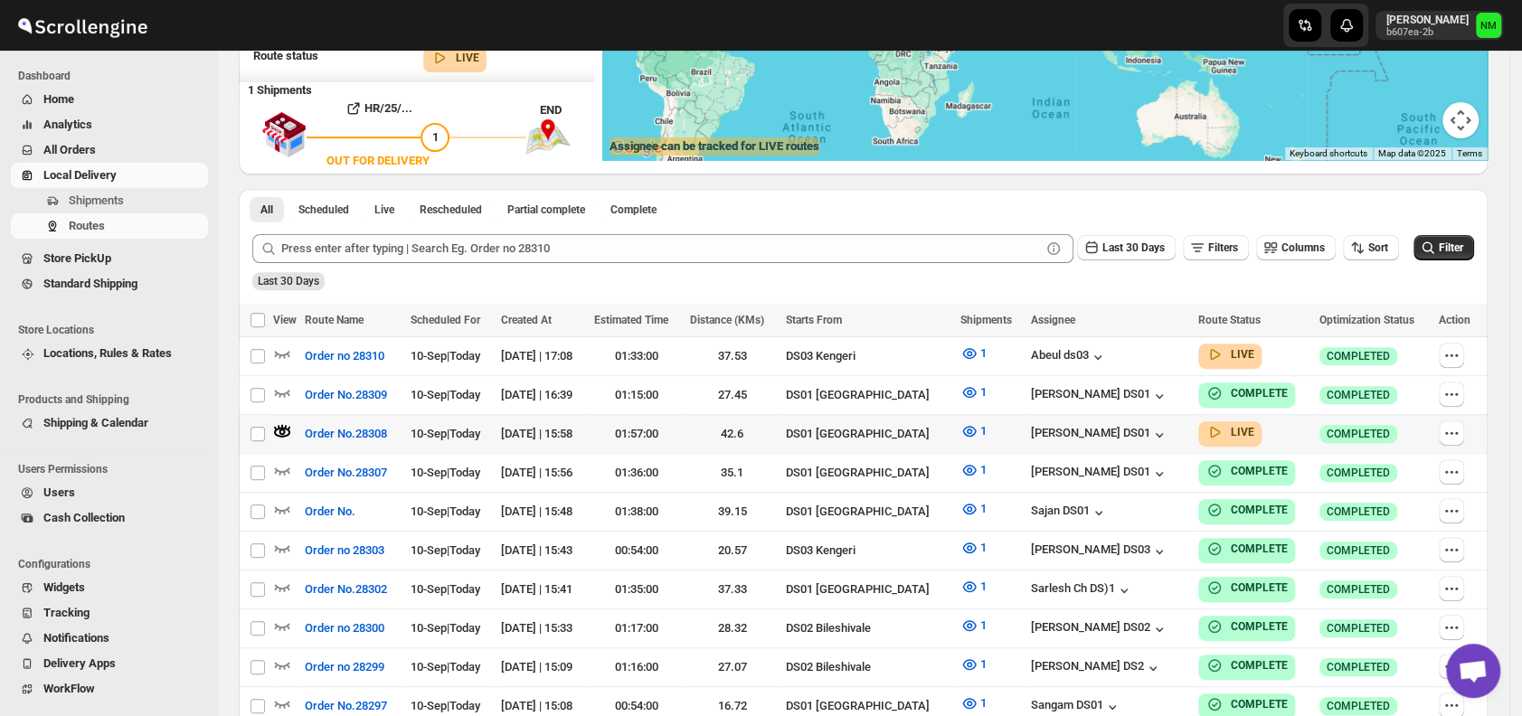
scroll to position [0, 0]
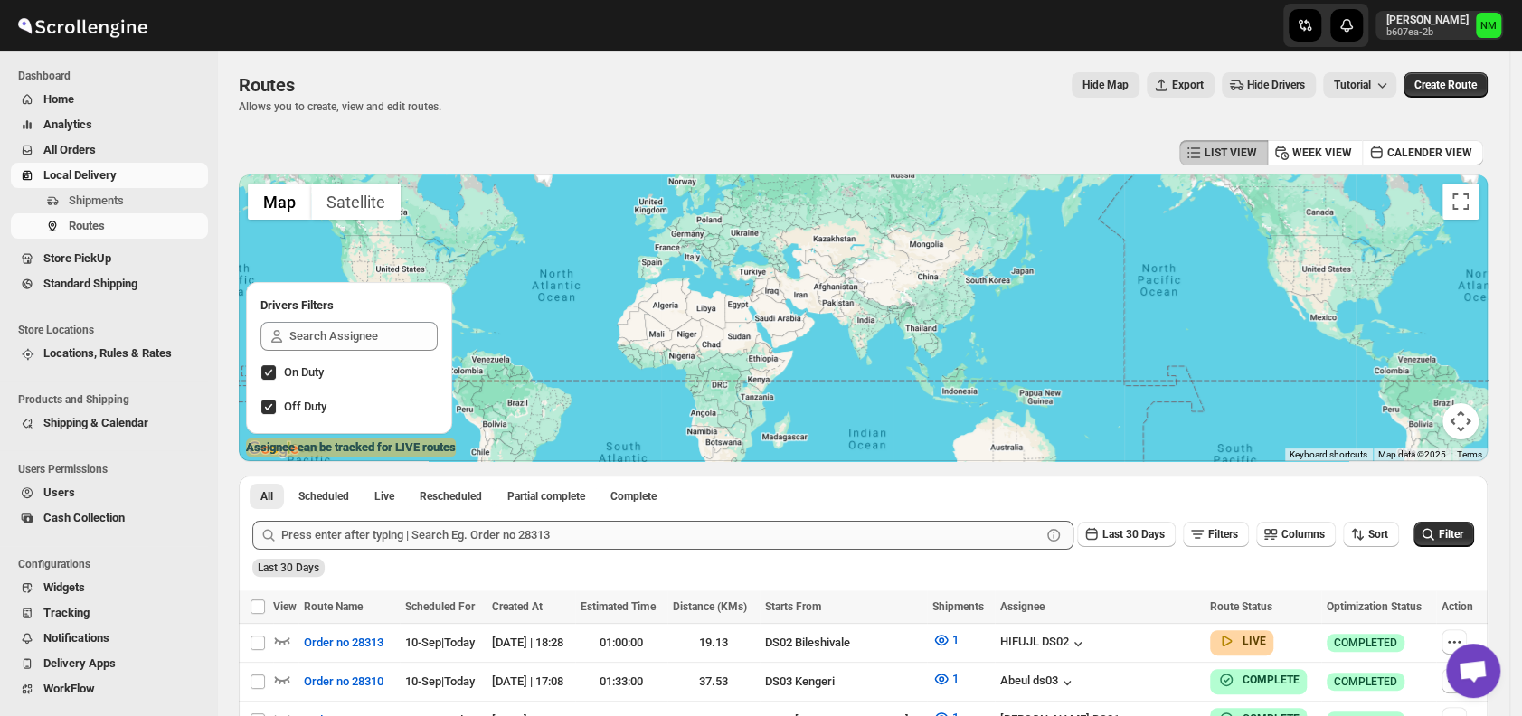
scroll to position [239, 0]
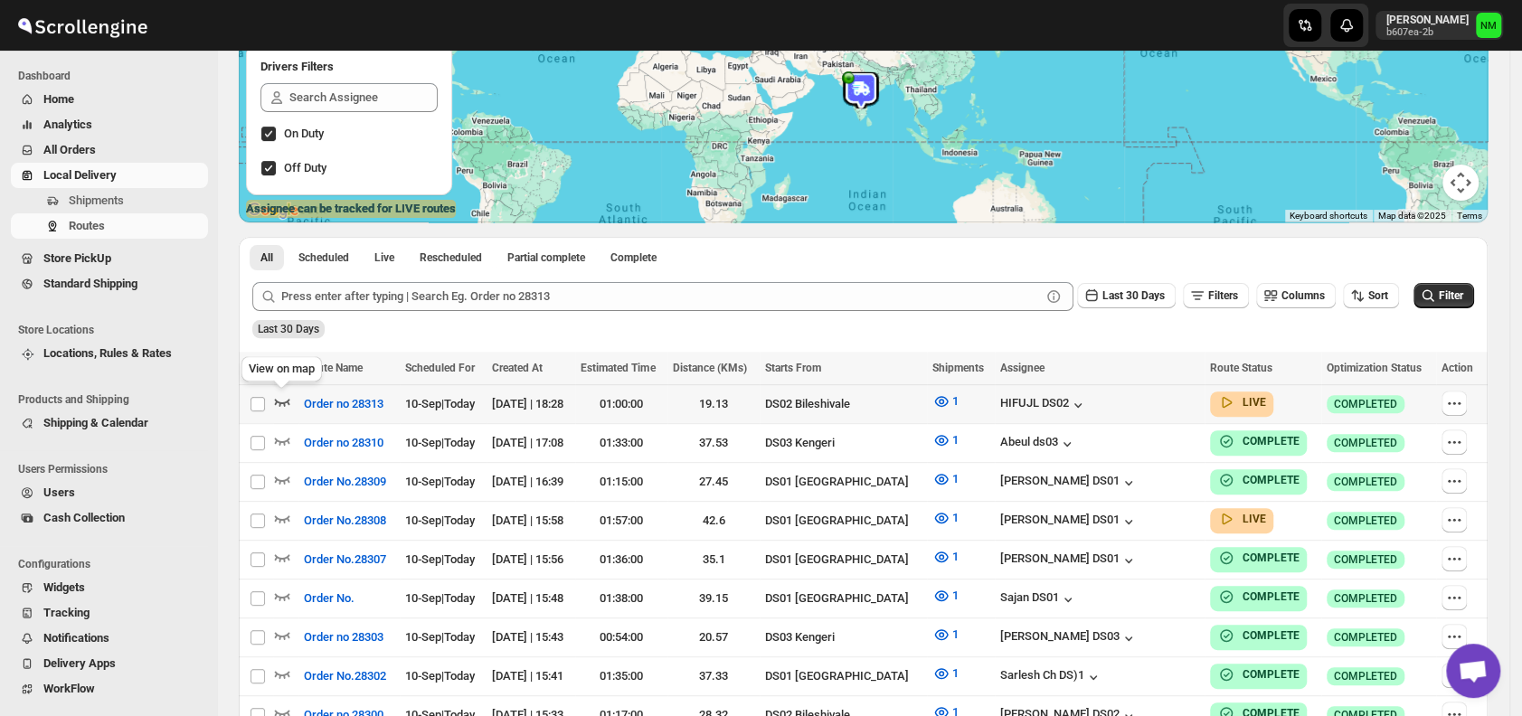
click at [282, 403] on icon "button" at bounding box center [282, 402] width 15 height 7
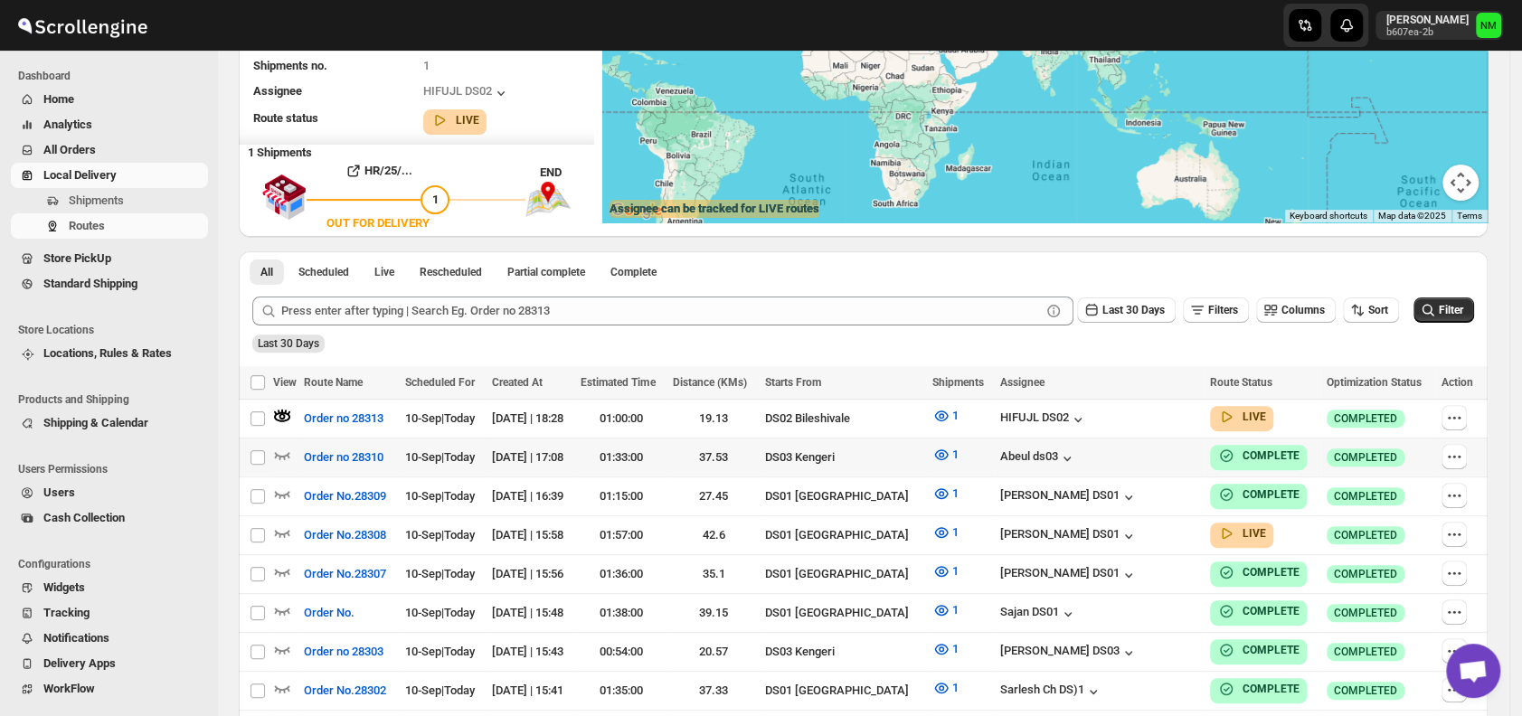
scroll to position [0, 0]
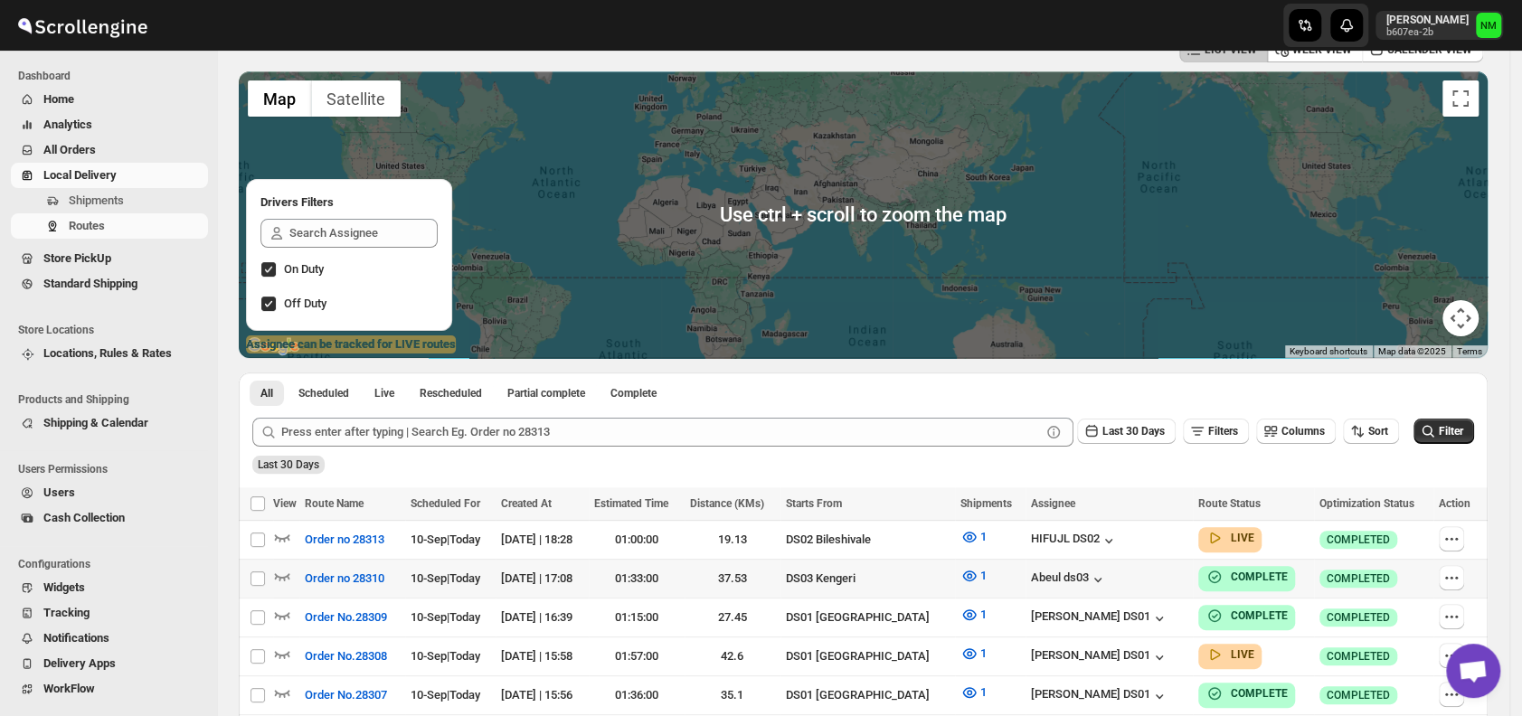
scroll to position [298, 0]
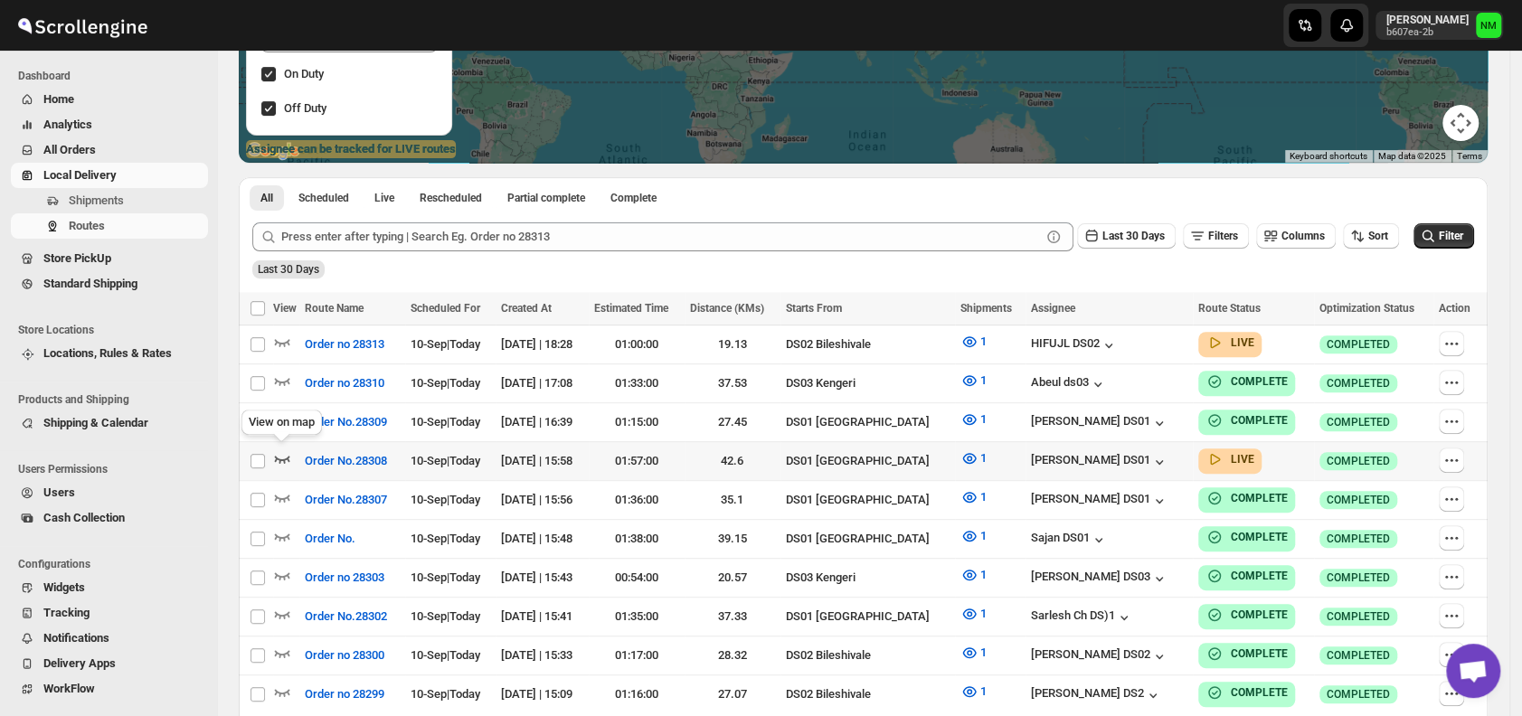
click at [280, 453] on icon "button" at bounding box center [282, 458] width 18 height 18
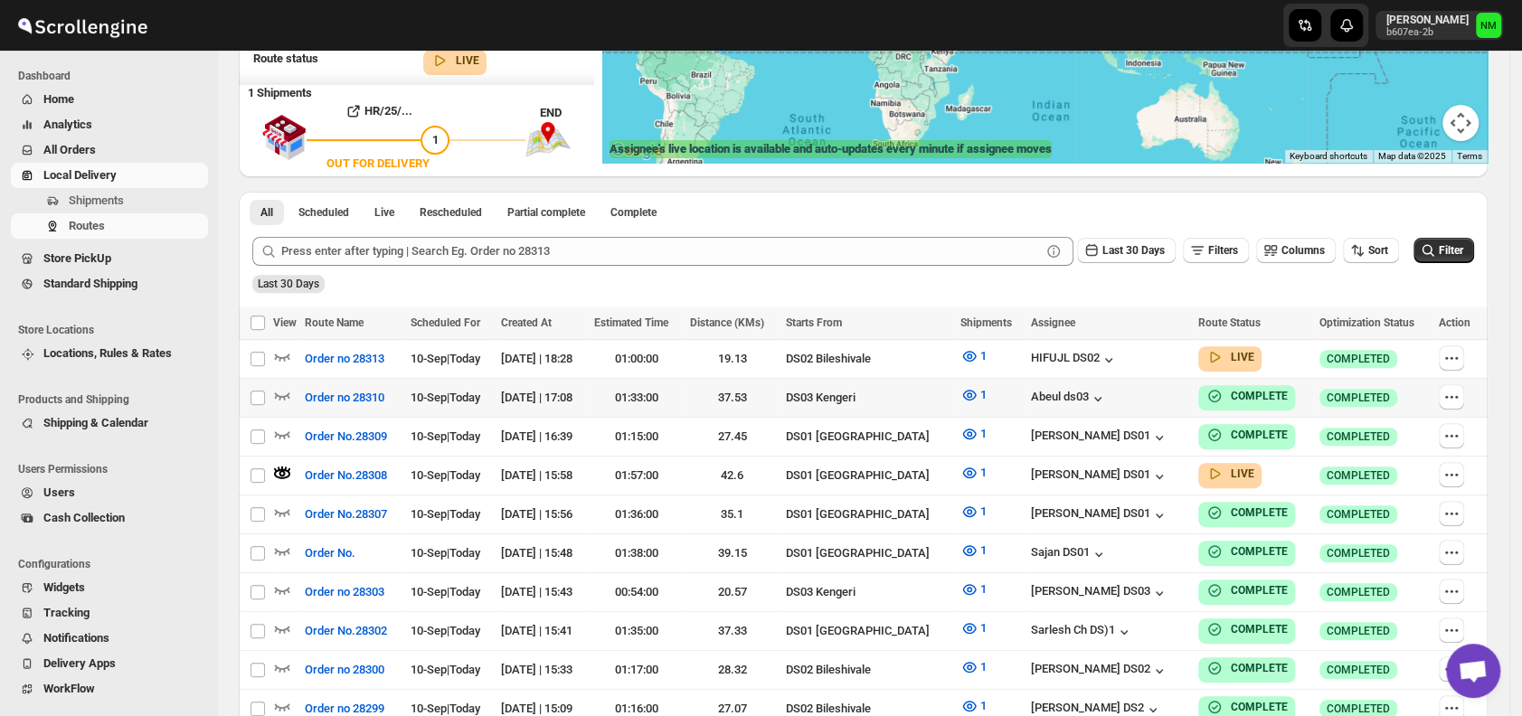
scroll to position [0, 0]
